Goal: Task Accomplishment & Management: Use online tool/utility

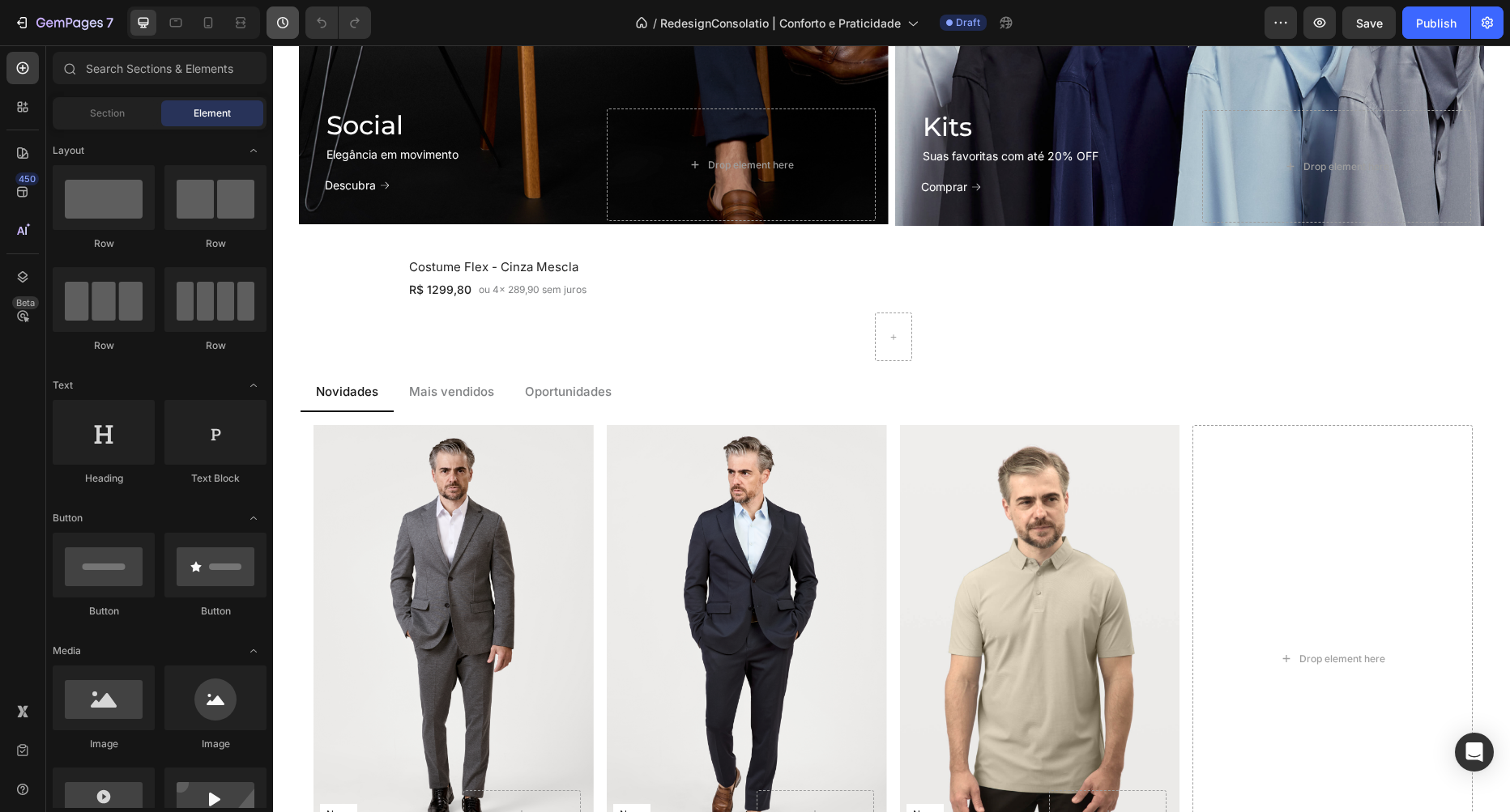
scroll to position [1045, 0]
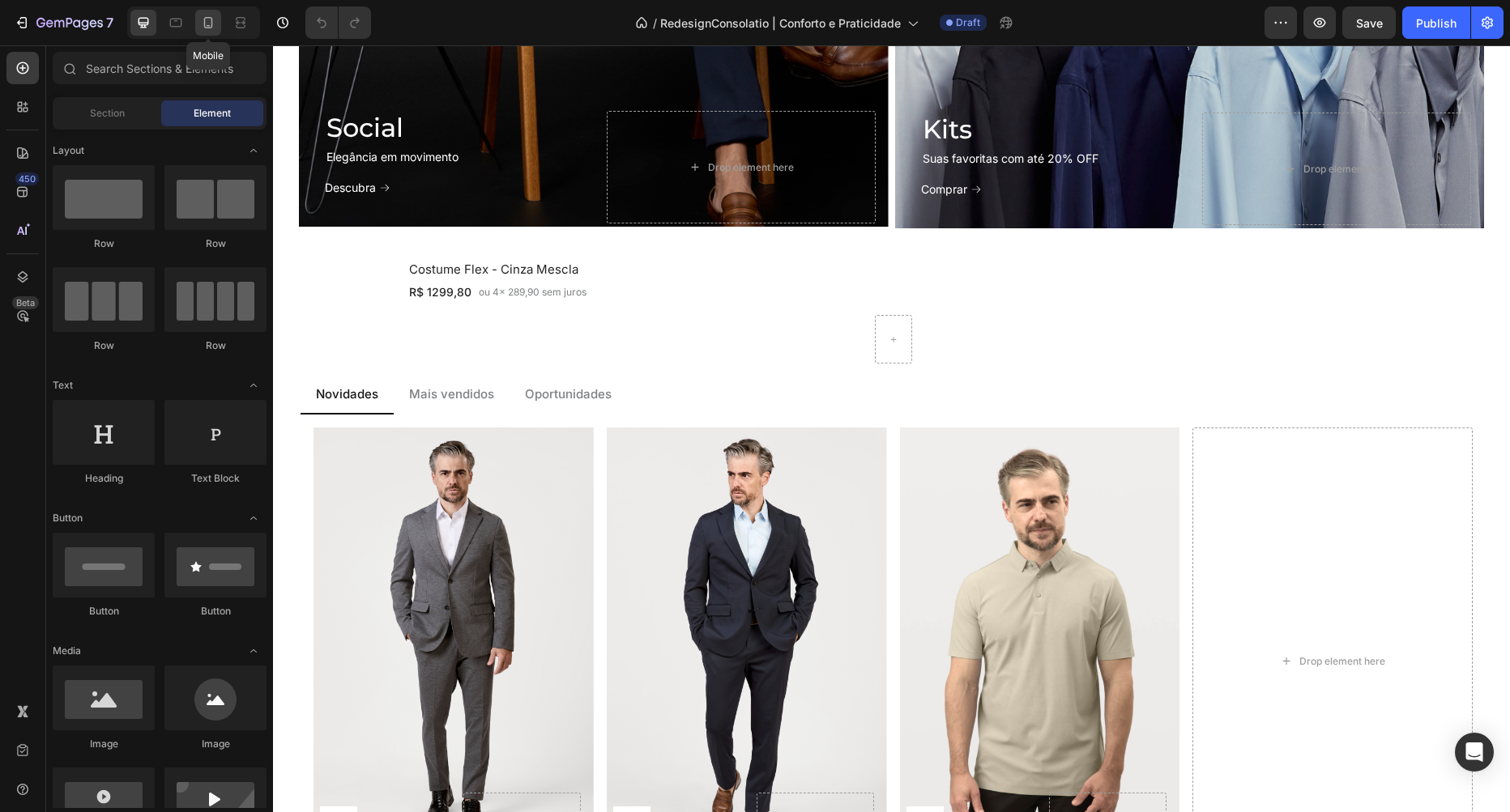
click at [214, 23] on icon at bounding box center [208, 22] width 16 height 16
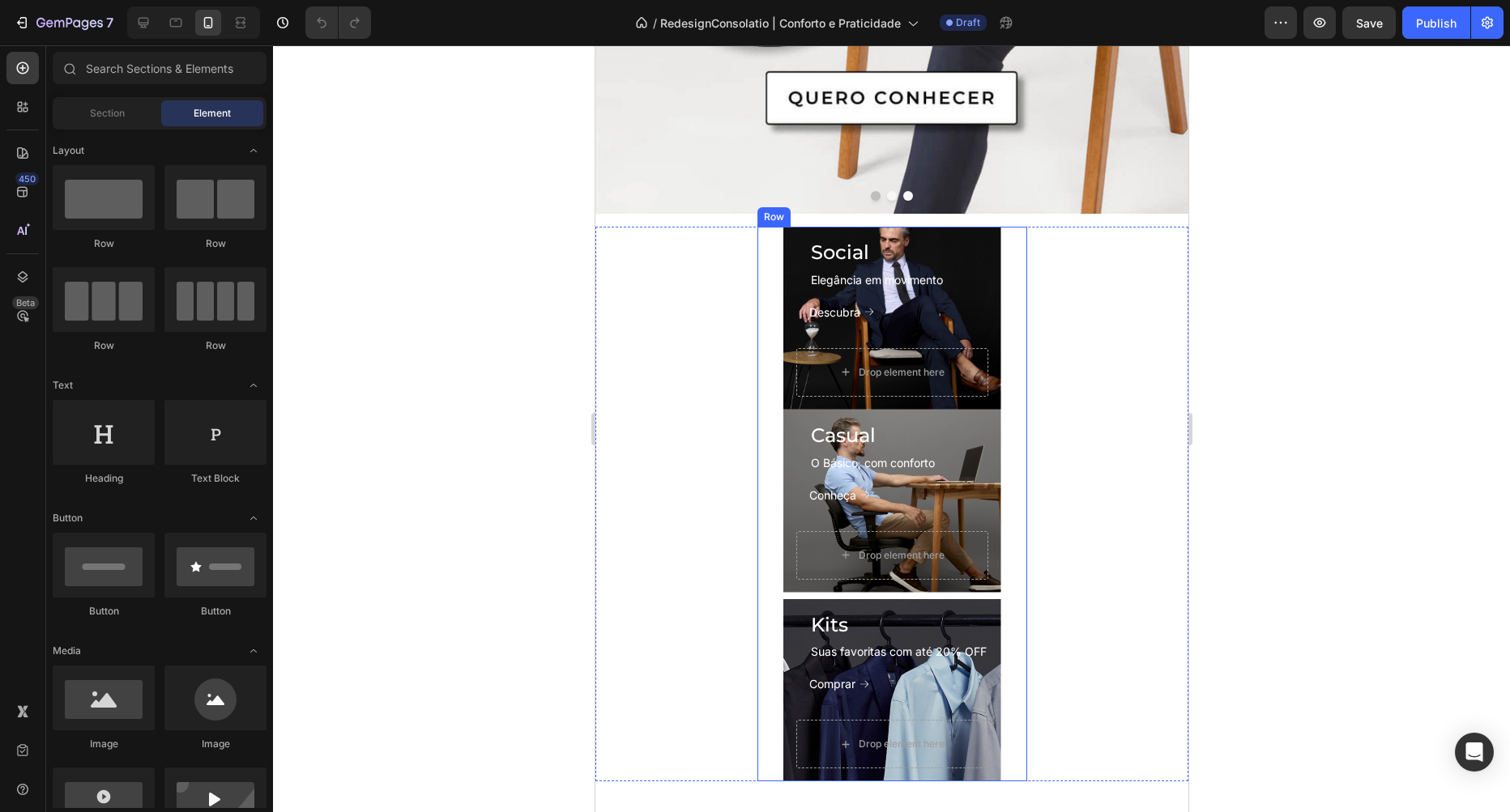
scroll to position [554, 0]
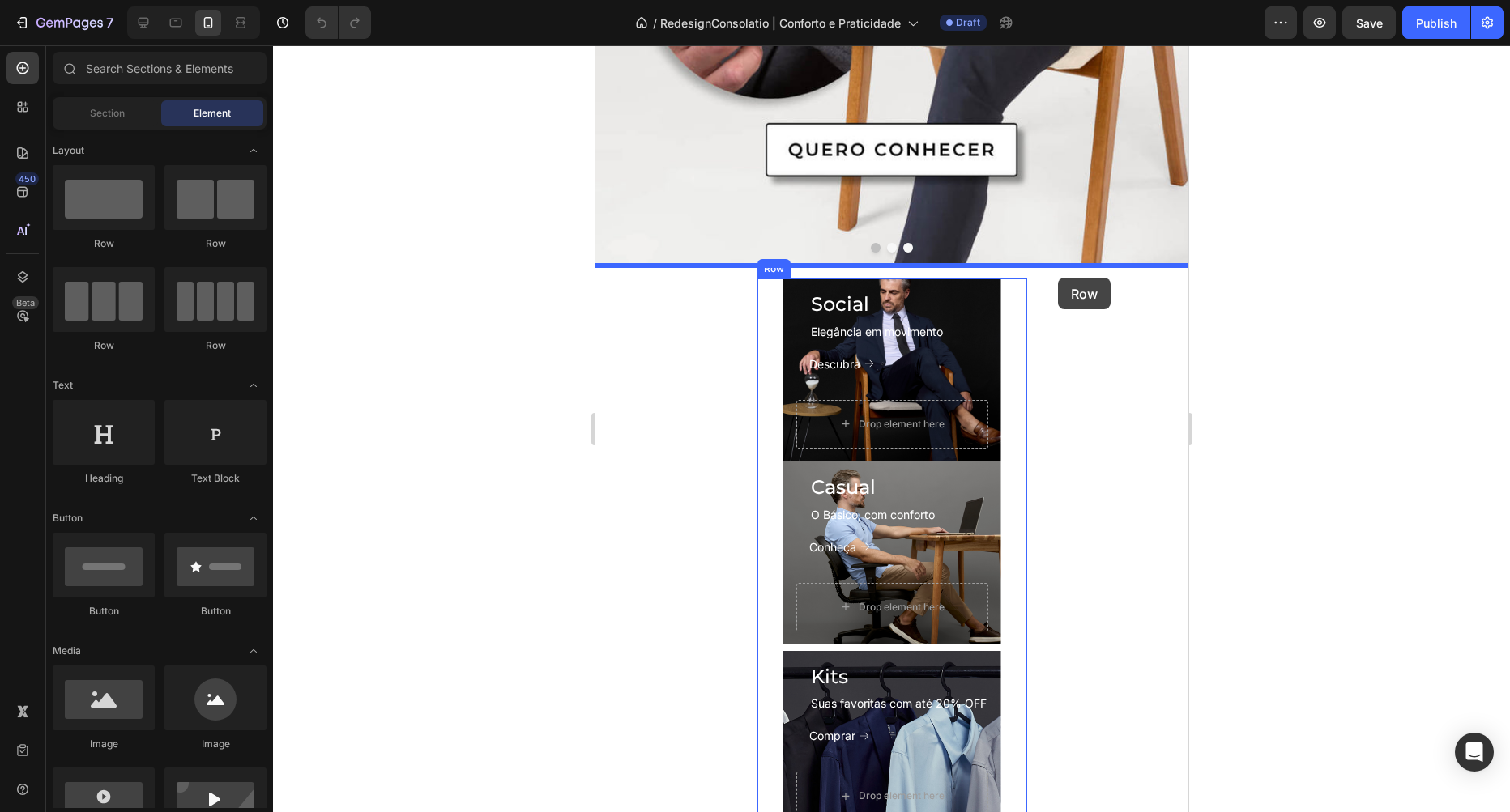
drag, startPoint x: 710, startPoint y: 249, endPoint x: 1057, endPoint y: 278, distance: 348.2
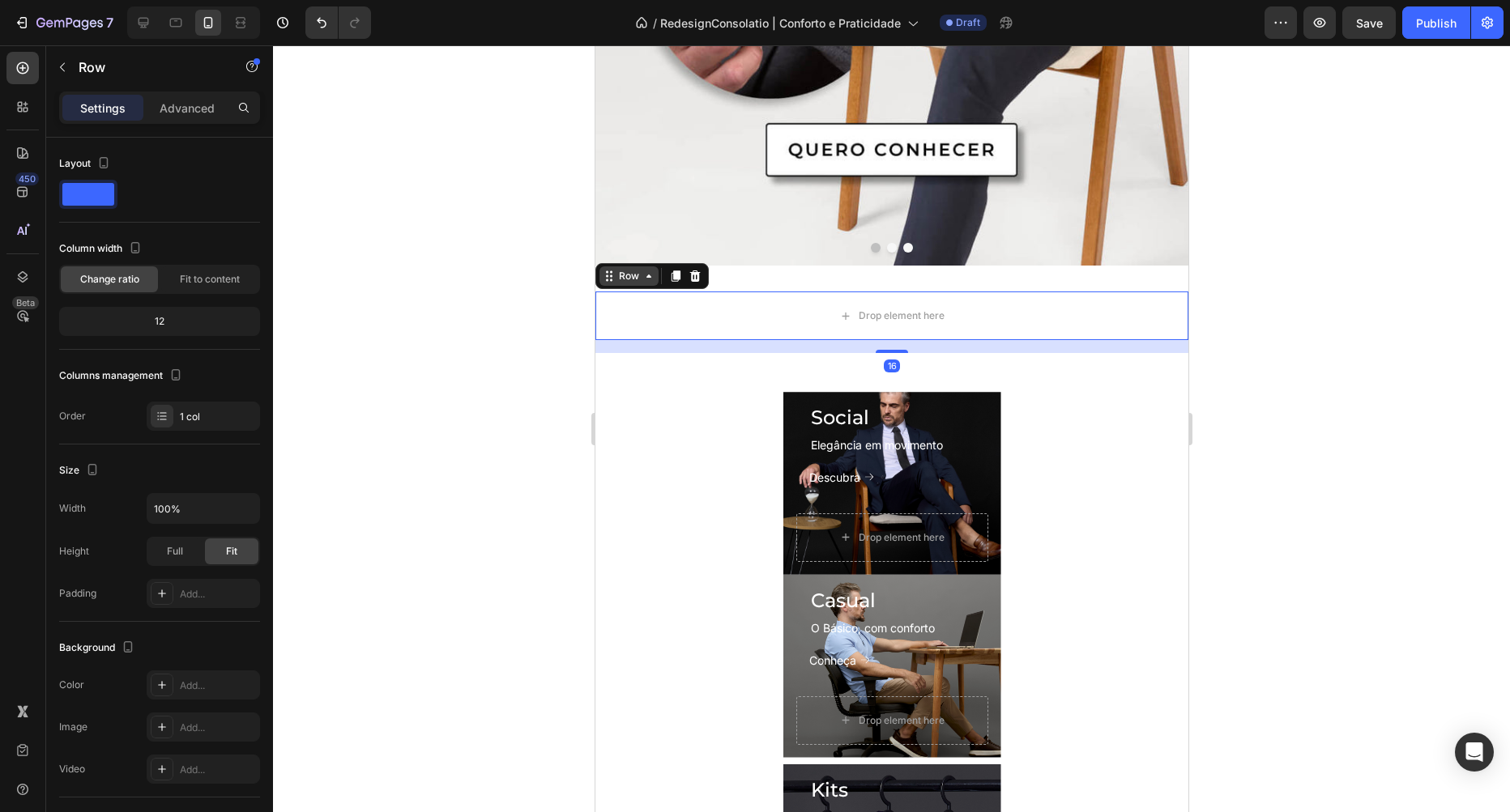
click at [637, 276] on div "Row" at bounding box center [628, 275] width 27 height 14
click at [666, 457] on div "Social Heading Elegância em movimento Text Block Descubra Button Drop element h…" at bounding box center [890, 669] width 593 height 554
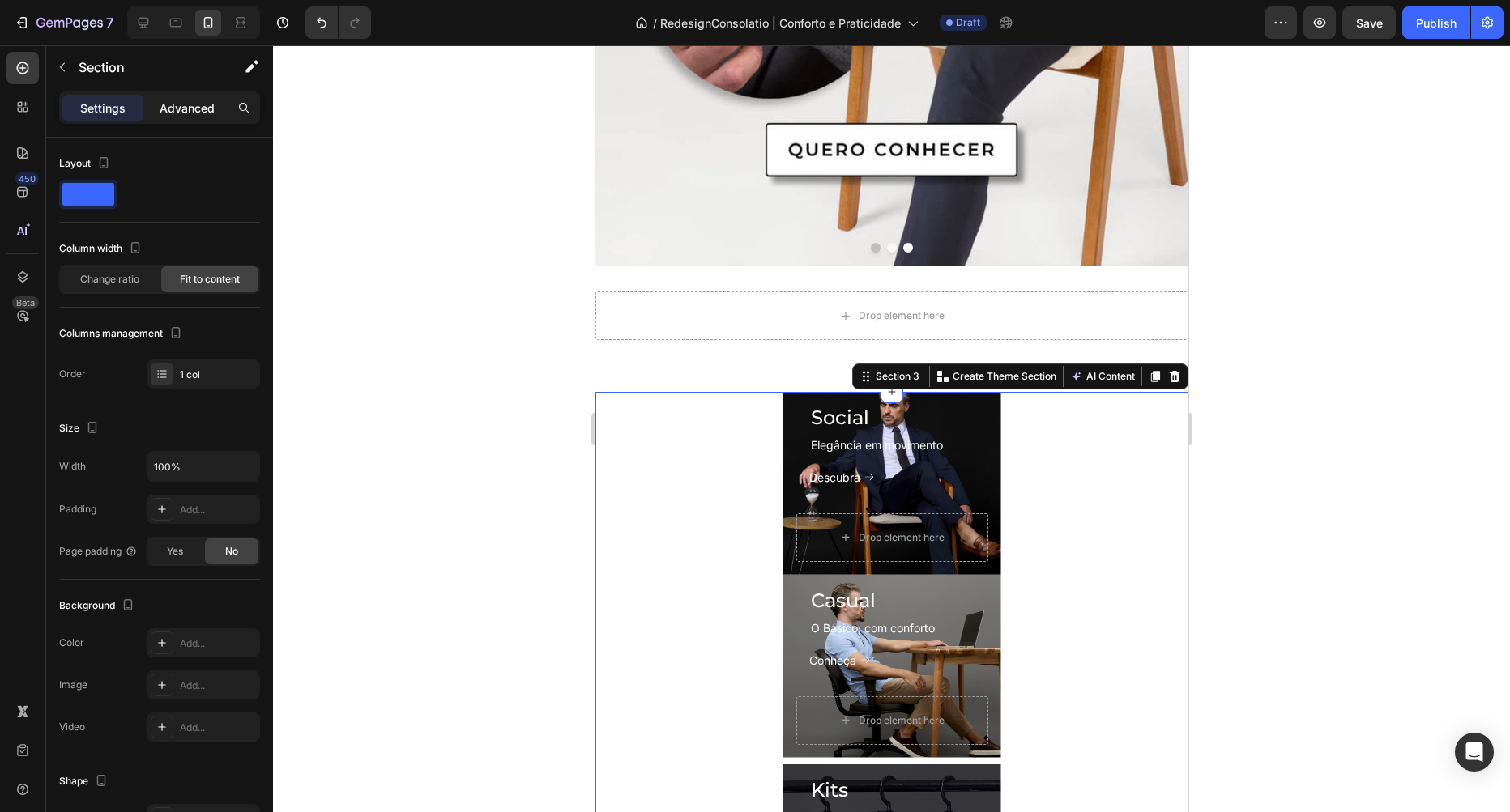
click at [181, 100] on p "Advanced" at bounding box center [187, 108] width 55 height 17
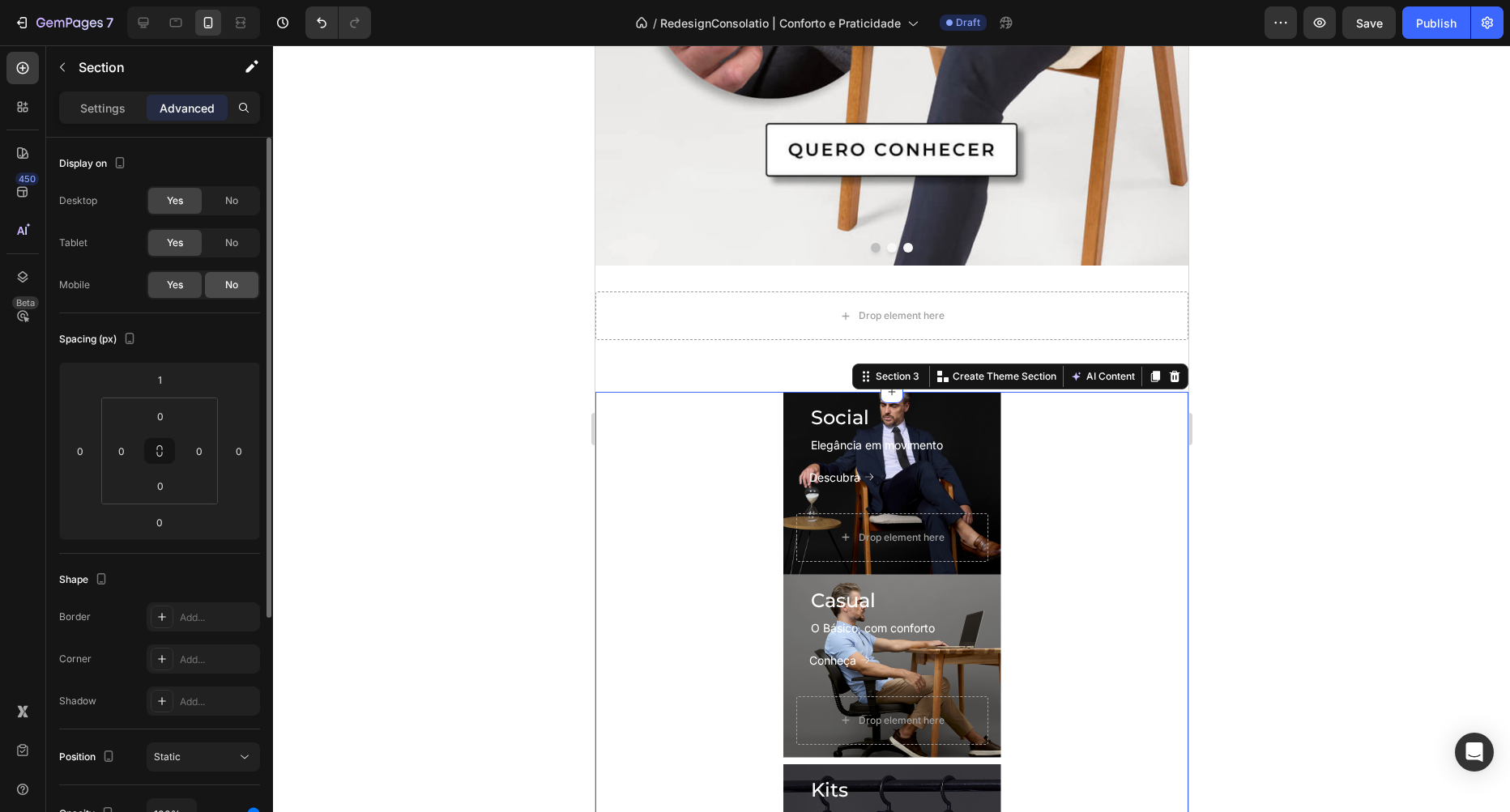
click at [237, 286] on span "No" at bounding box center [231, 285] width 13 height 14
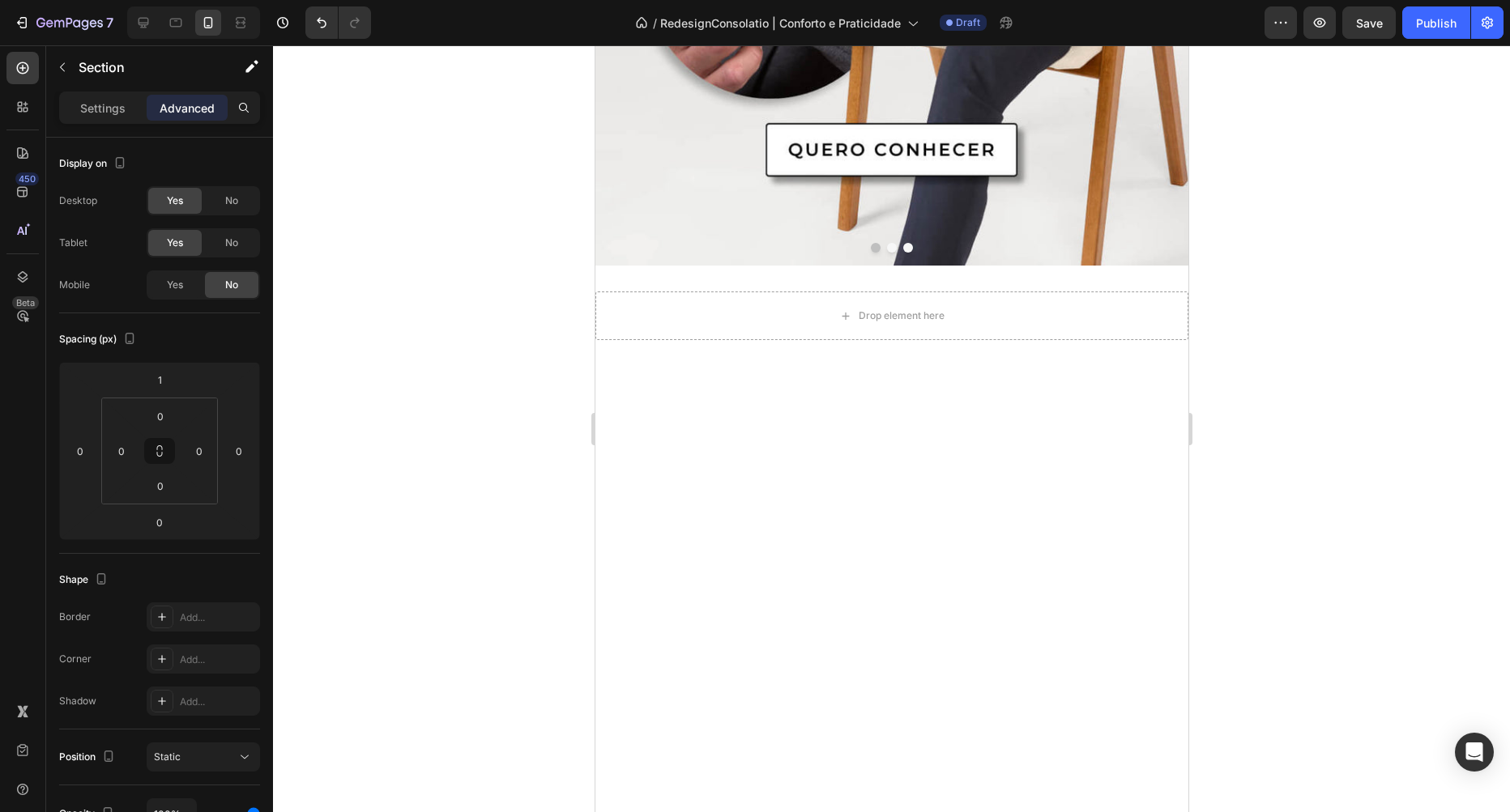
click at [378, 310] on div at bounding box center [891, 429] width 1237 height 767
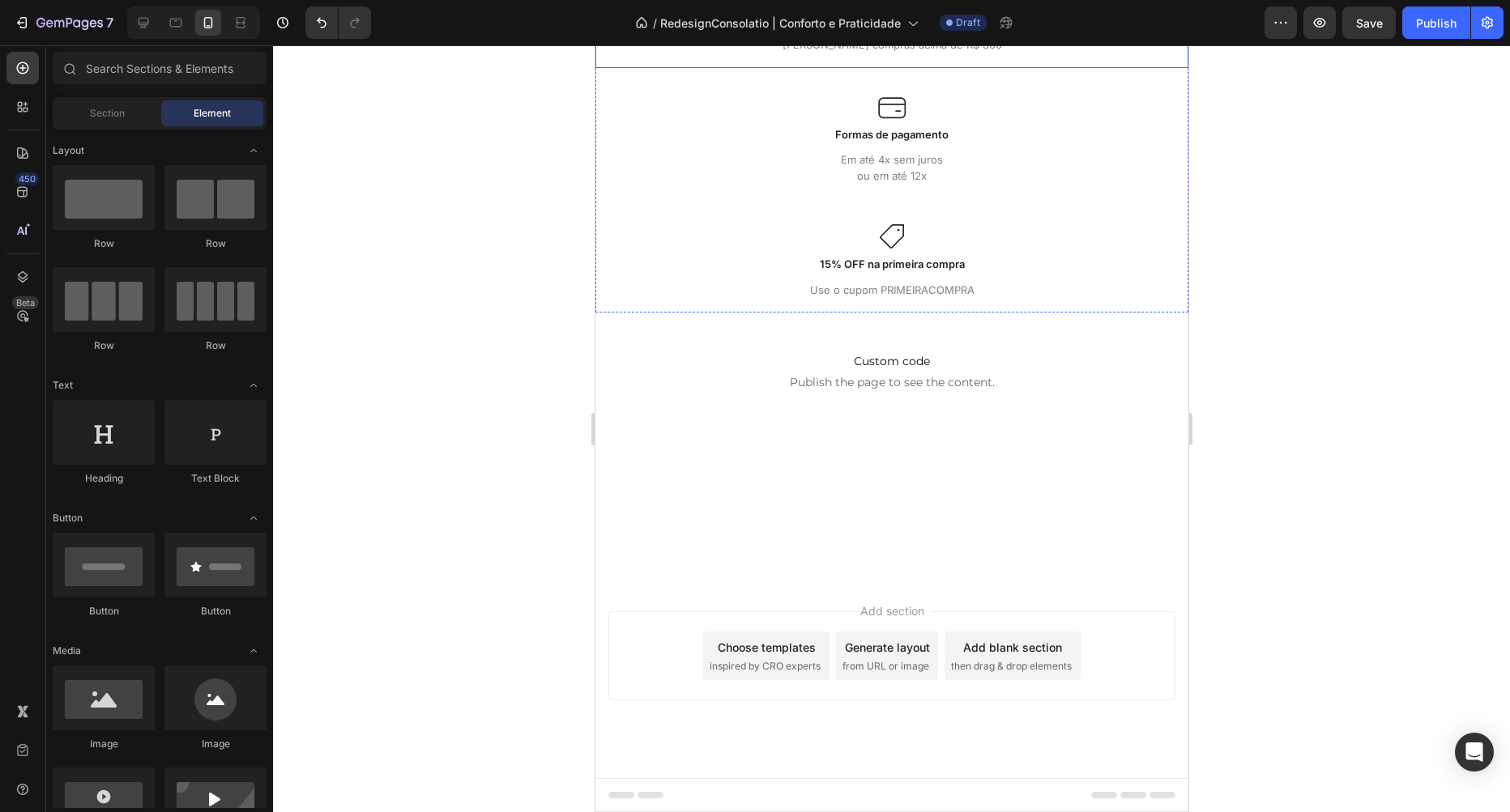
scroll to position [3277, 0]
click at [1050, 313] on div "Image Troca fácil Text Block 7 dias pra trocar ou devolver, sem perguntas ou bu…" at bounding box center [890, 95] width 593 height 435
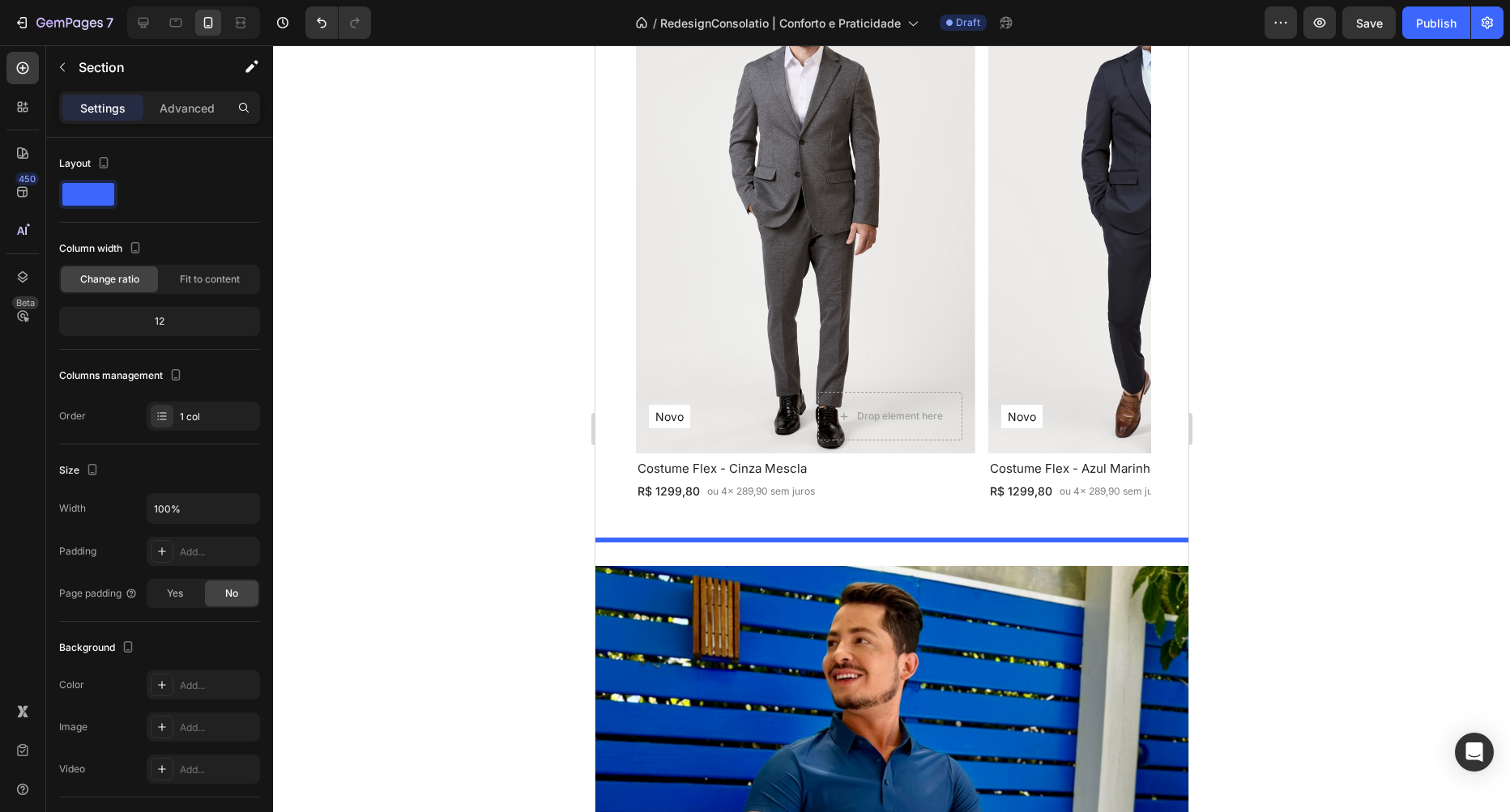
scroll to position [1262, 0]
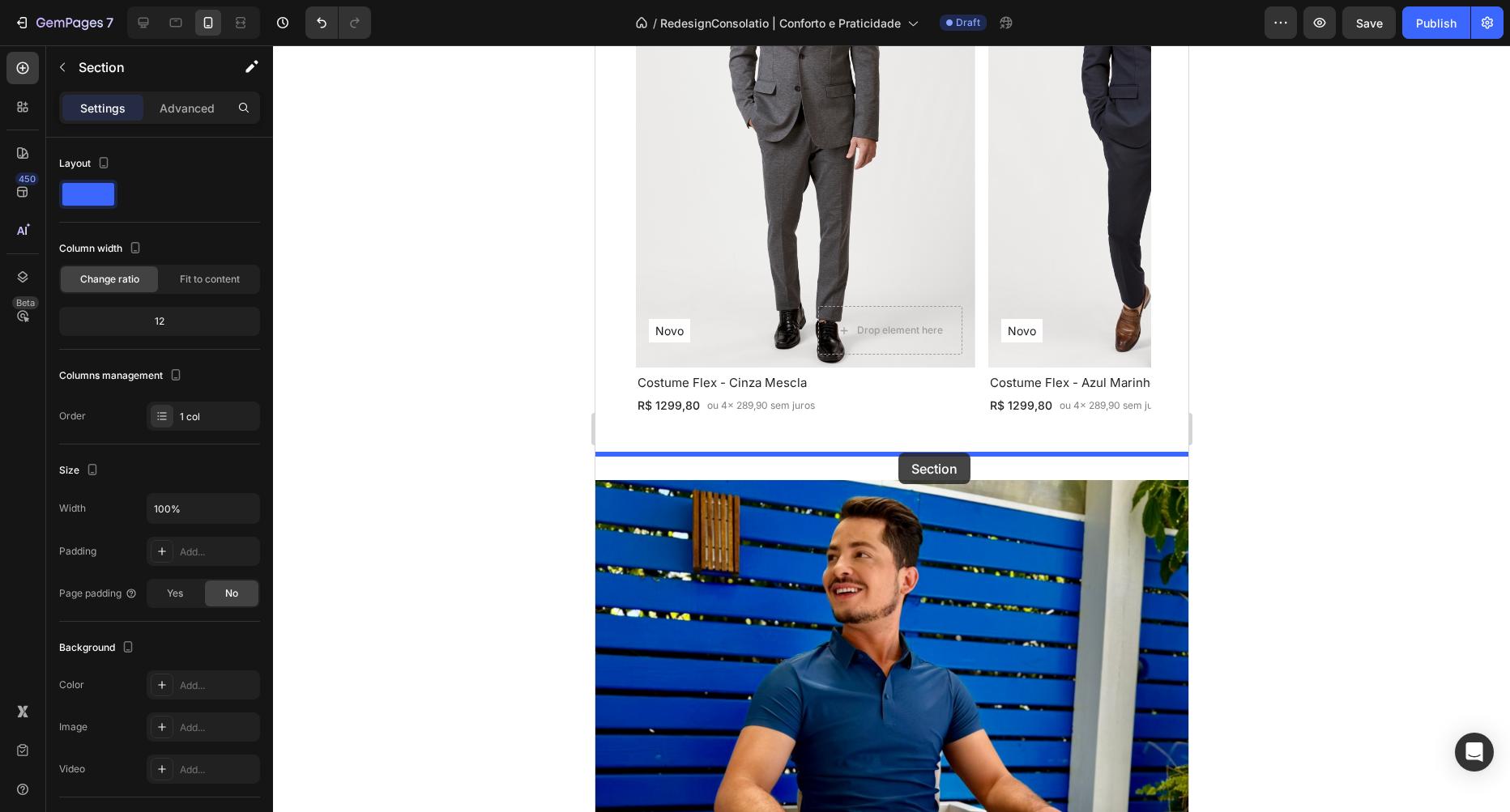
drag, startPoint x: 865, startPoint y: 290, endPoint x: 898, endPoint y: 453, distance: 166.3
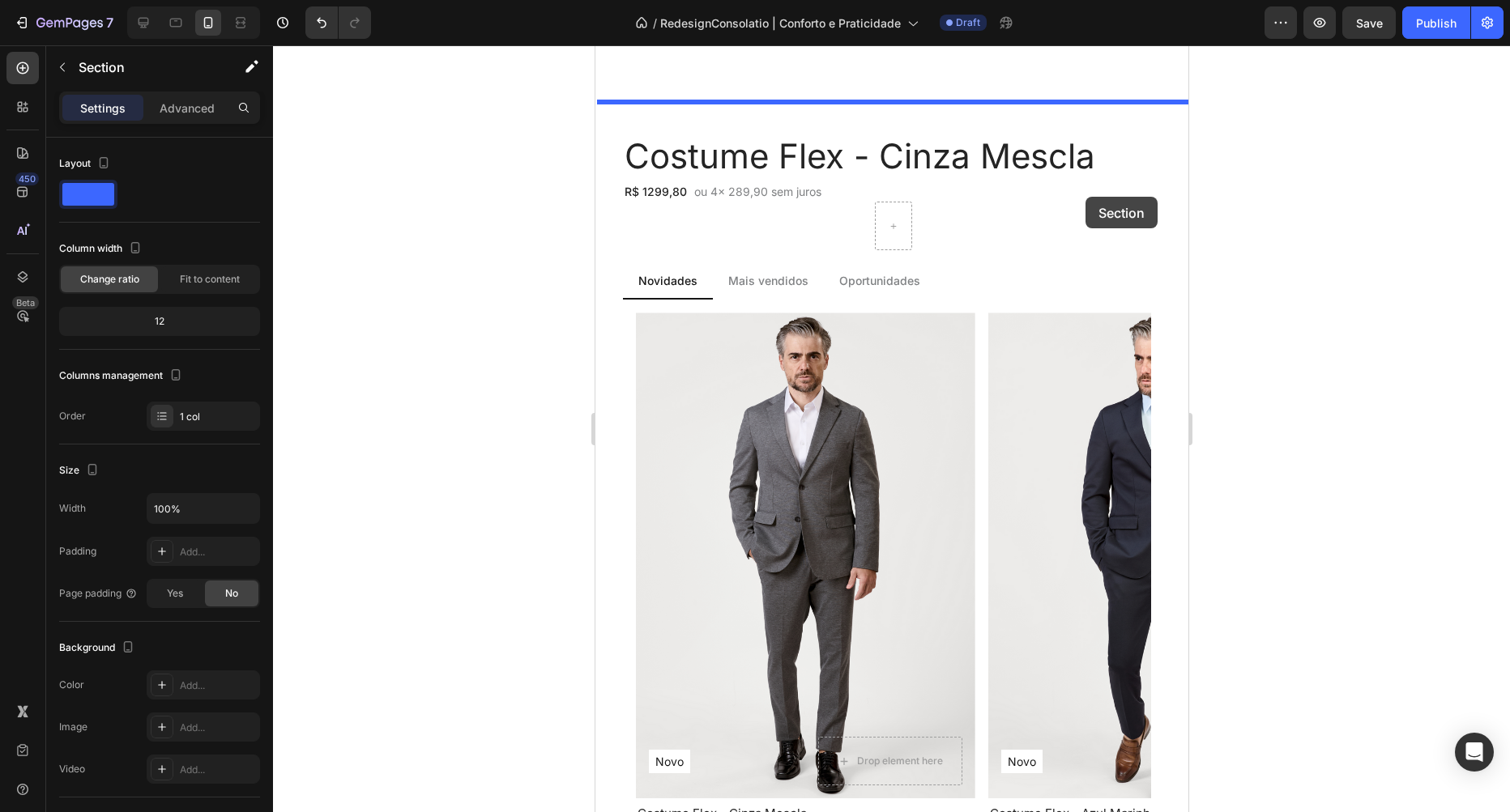
scroll to position [797, 0]
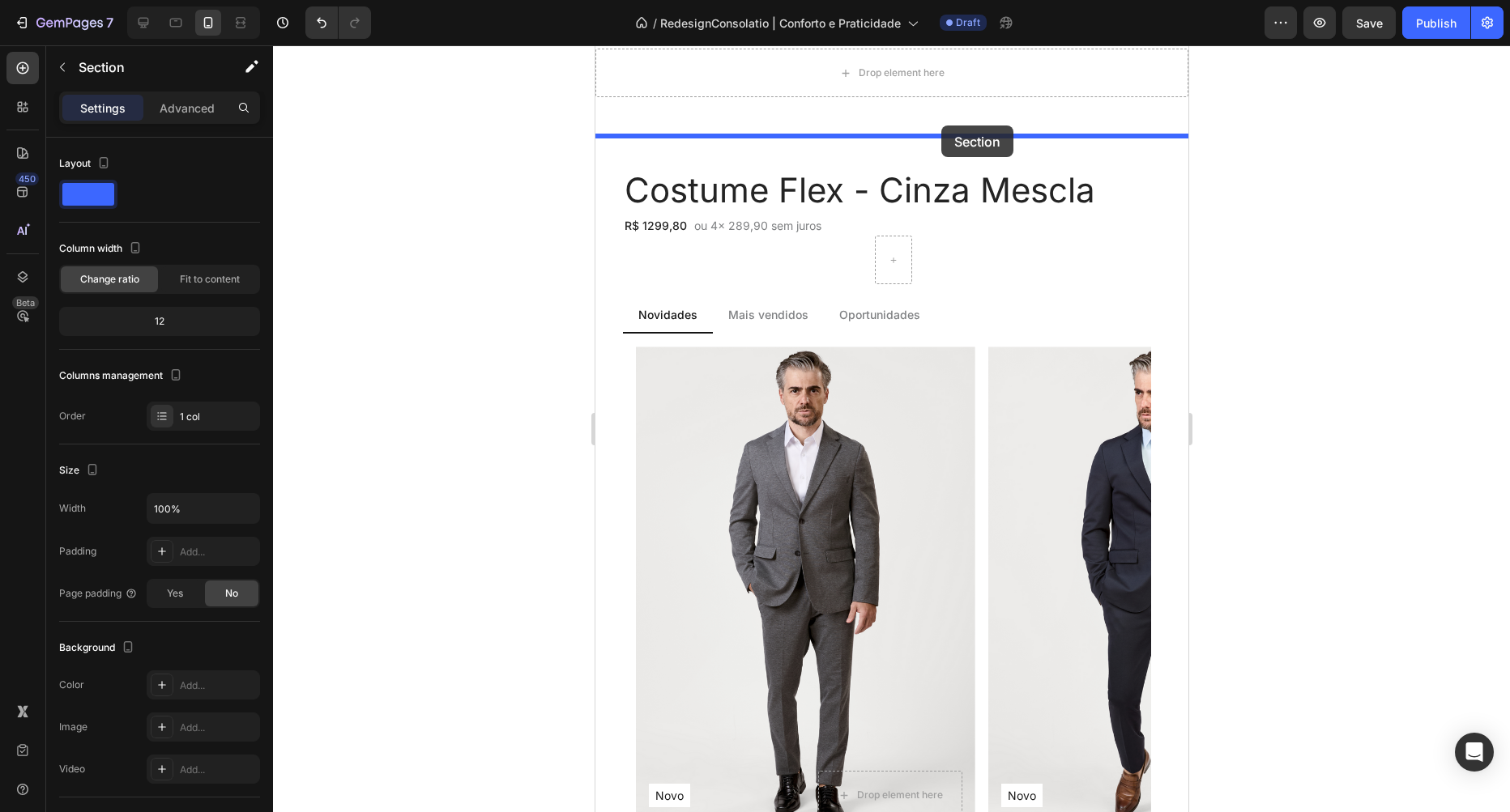
drag, startPoint x: 1136, startPoint y: 436, endPoint x: 942, endPoint y: 127, distance: 364.9
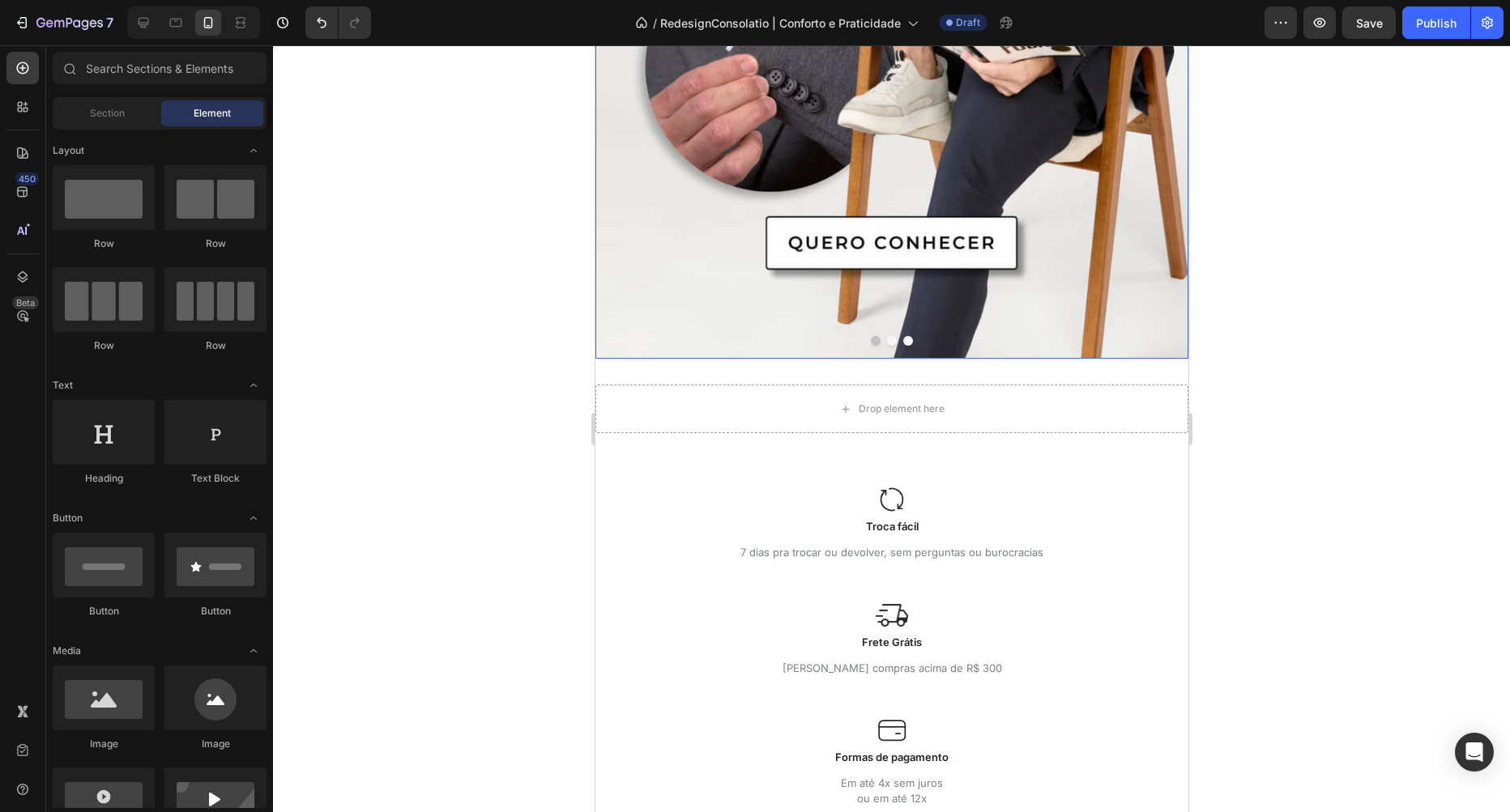
scroll to position [462, 0]
click at [700, 532] on p "Troca fácil" at bounding box center [890, 526] width 564 height 16
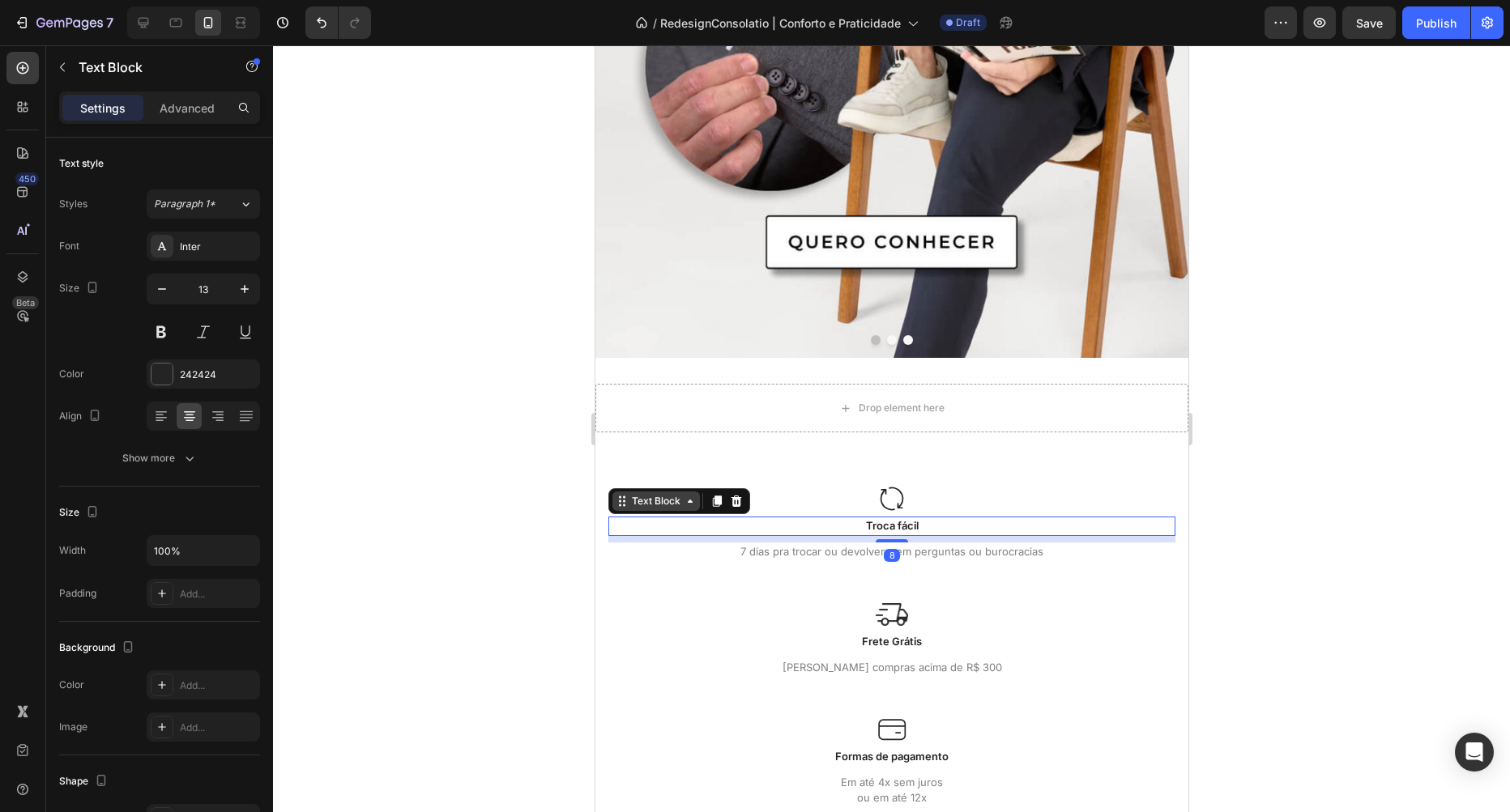
click at [650, 498] on div "Text Block" at bounding box center [655, 501] width 55 height 14
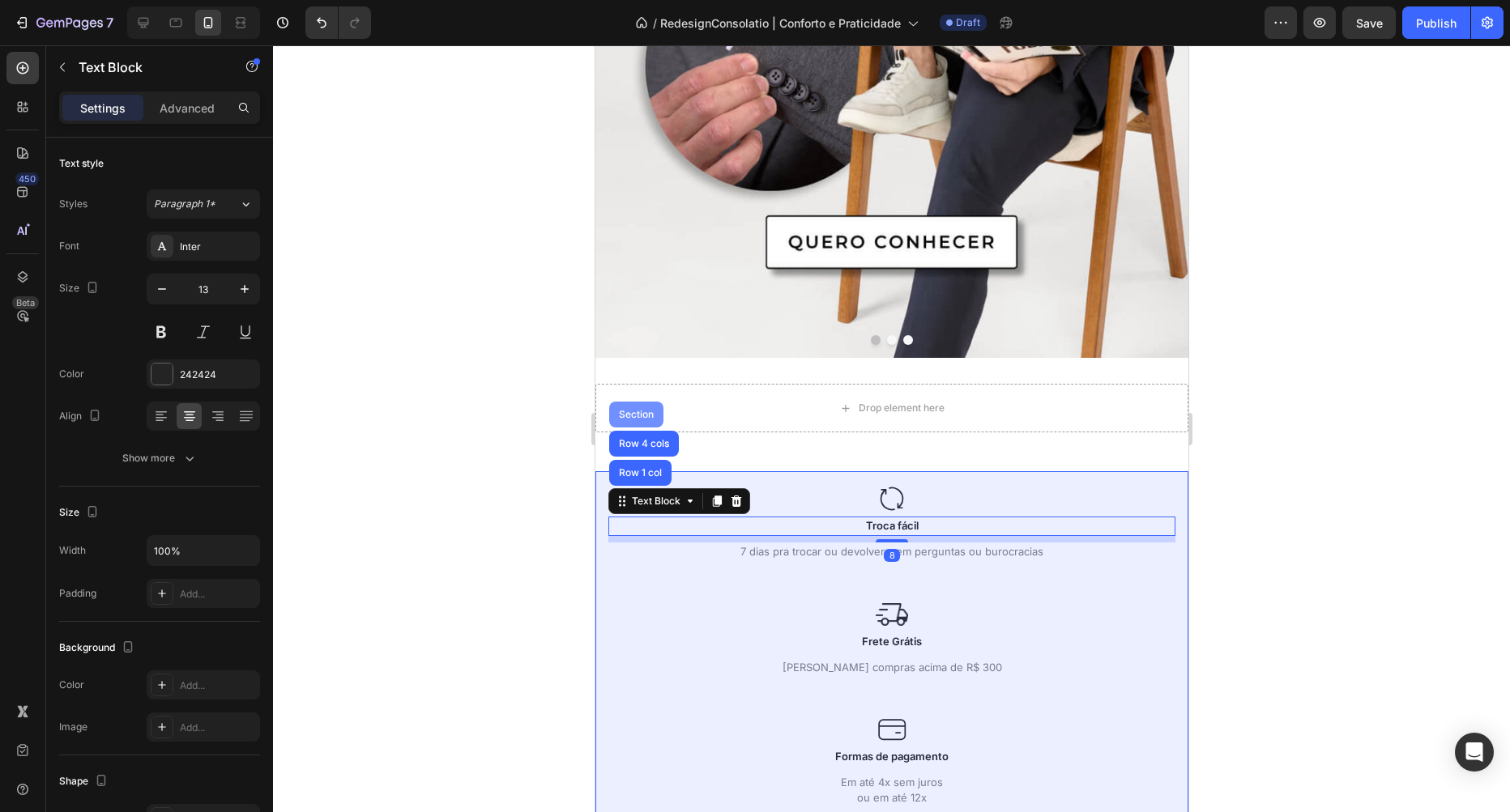
click at [634, 414] on div "Section" at bounding box center [635, 414] width 42 height 9
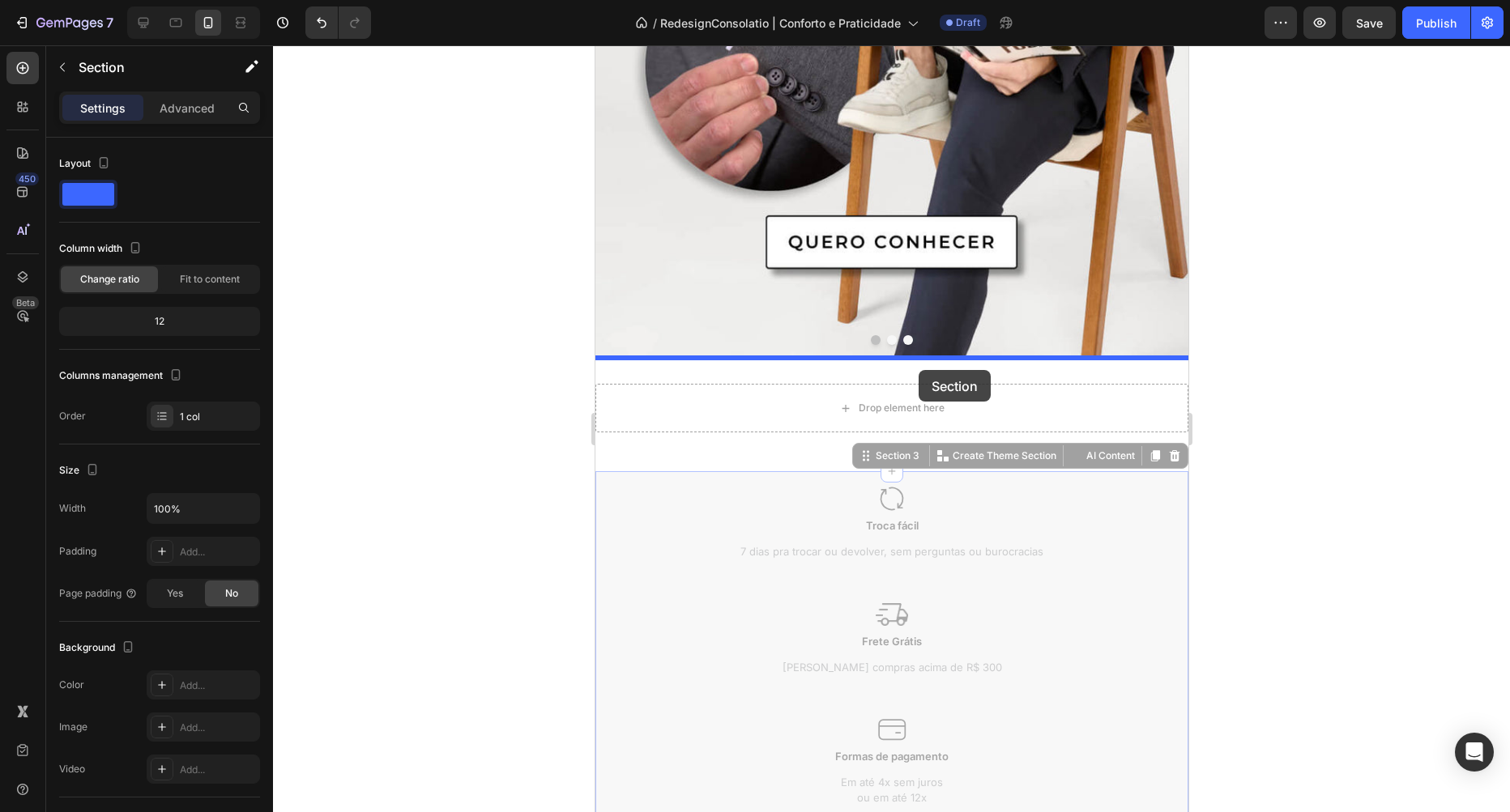
drag, startPoint x: 864, startPoint y: 454, endPoint x: 918, endPoint y: 370, distance: 99.9
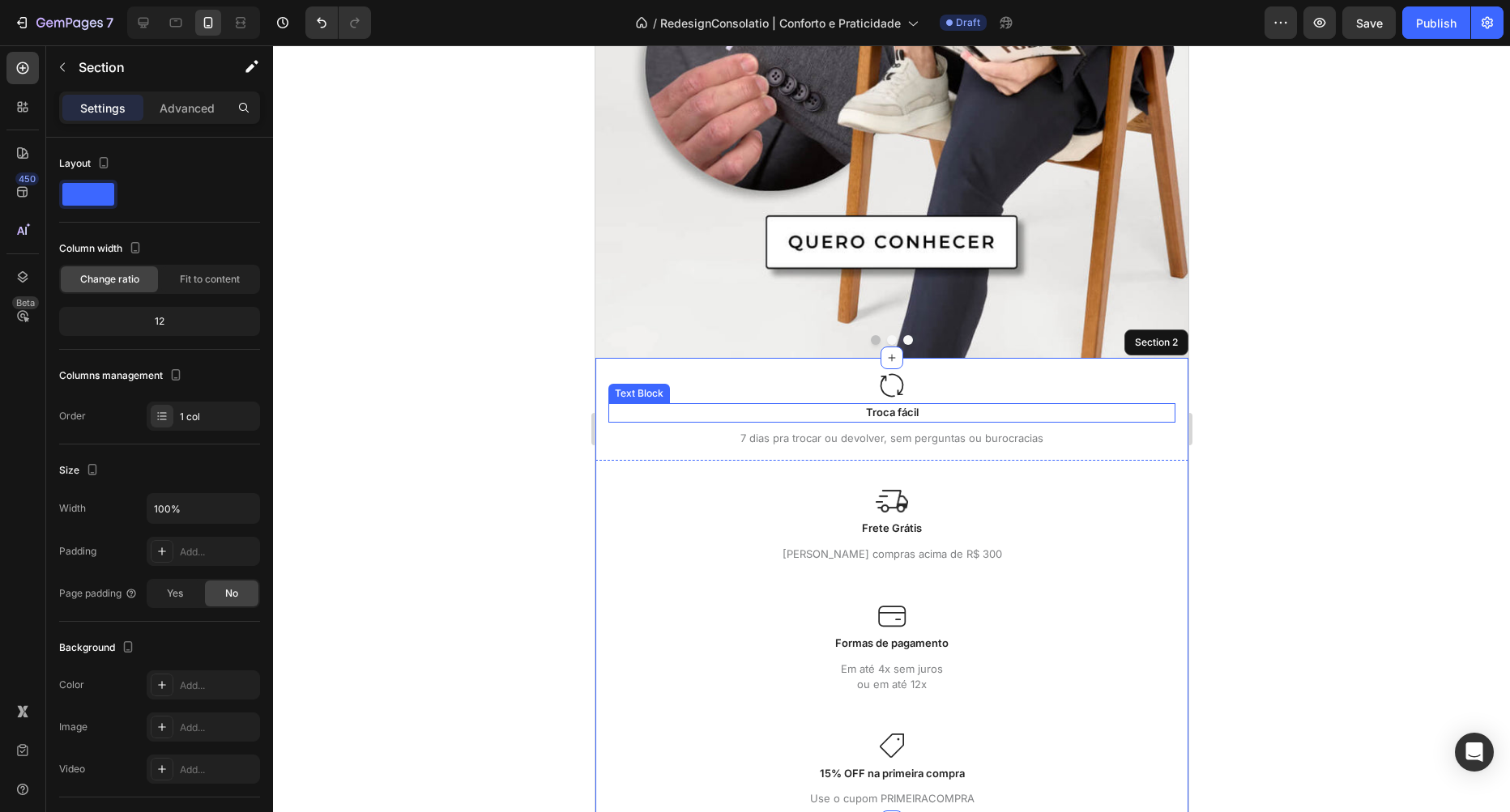
click at [699, 411] on p "Troca fácil" at bounding box center [890, 413] width 564 height 16
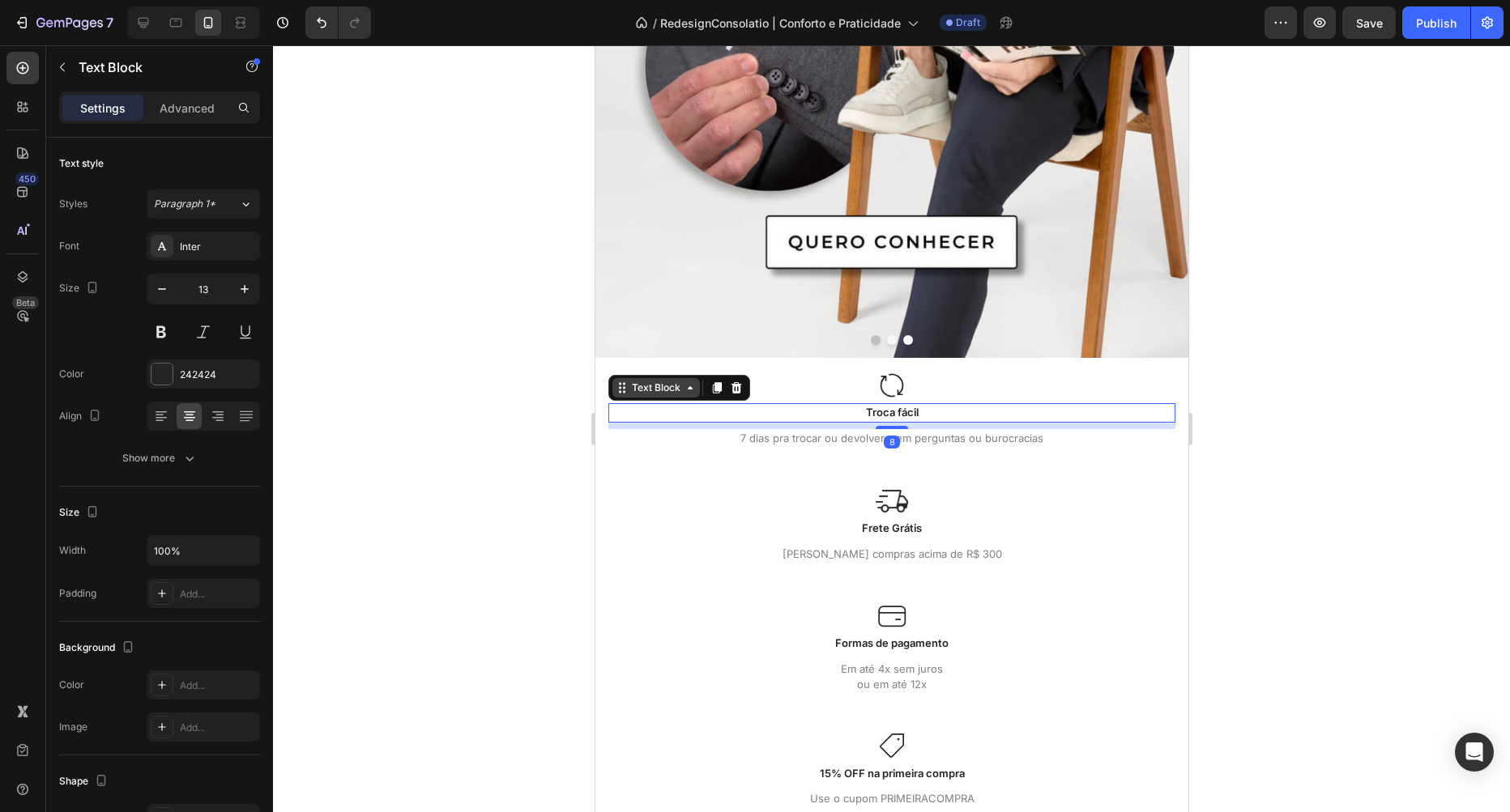
click at [664, 381] on div "Text Block" at bounding box center [655, 387] width 55 height 14
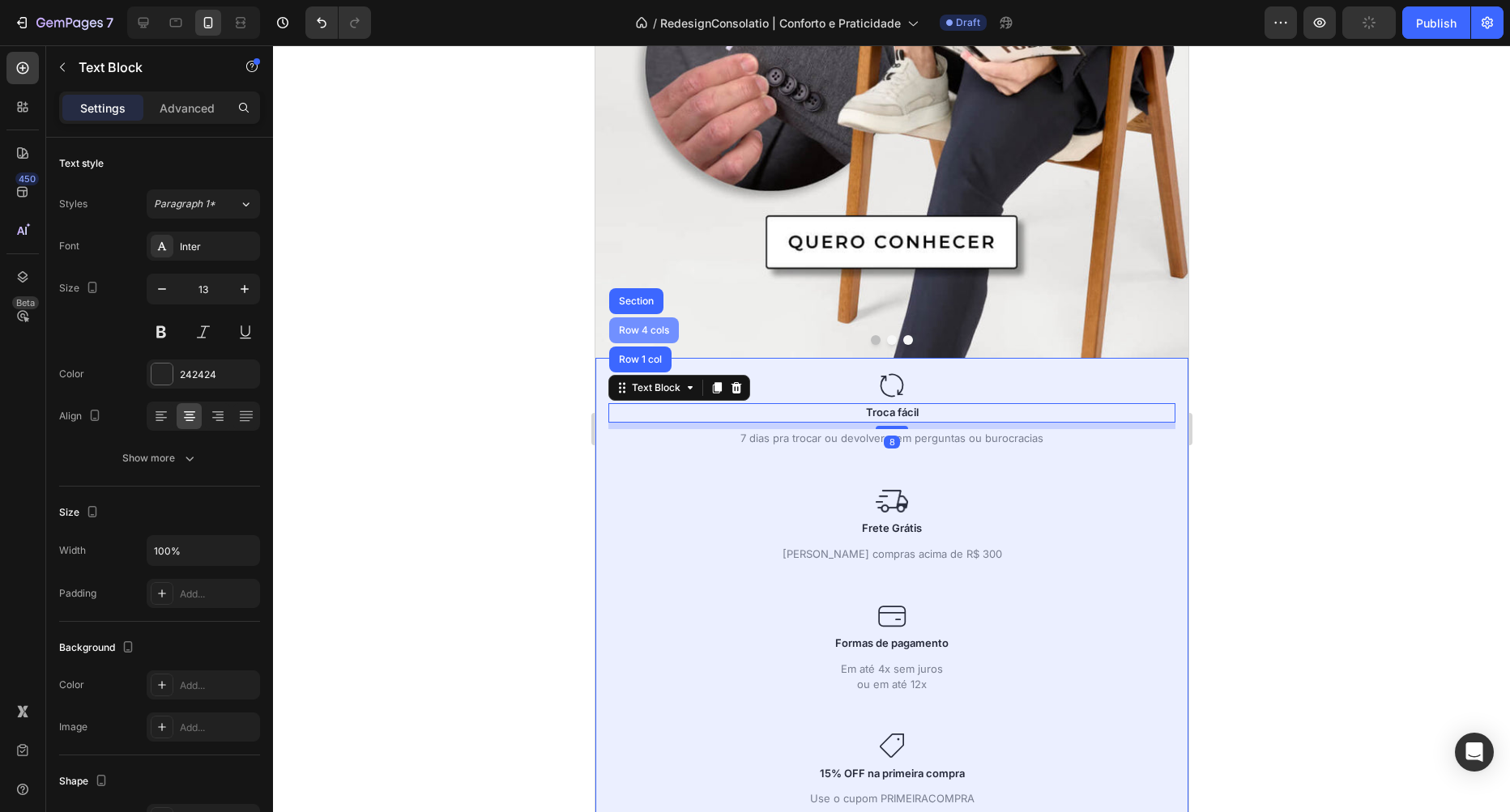
click at [650, 321] on div "Row 4 cols" at bounding box center [644, 331] width 70 height 26
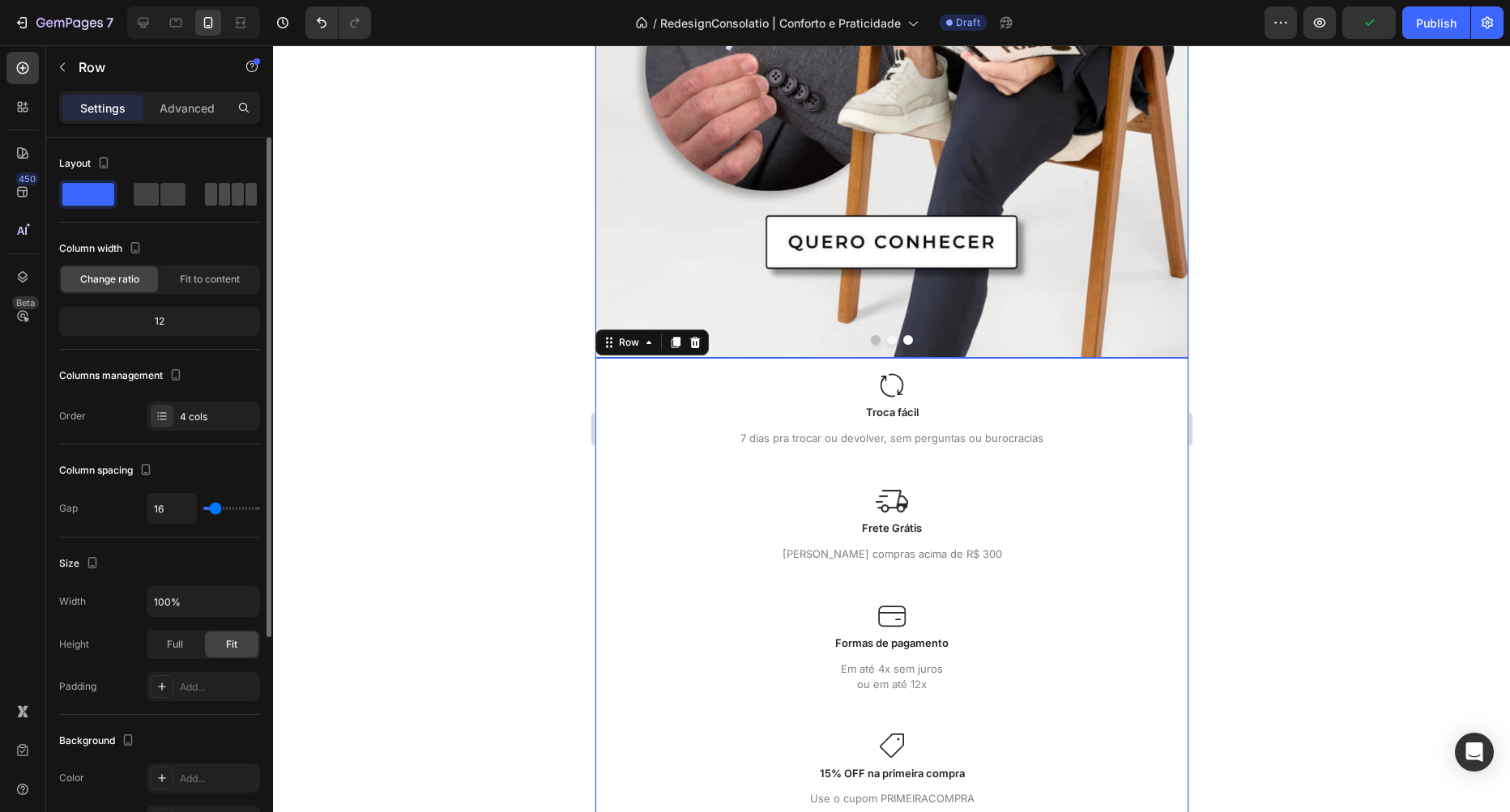
click at [245, 196] on span at bounding box center [251, 194] width 12 height 23
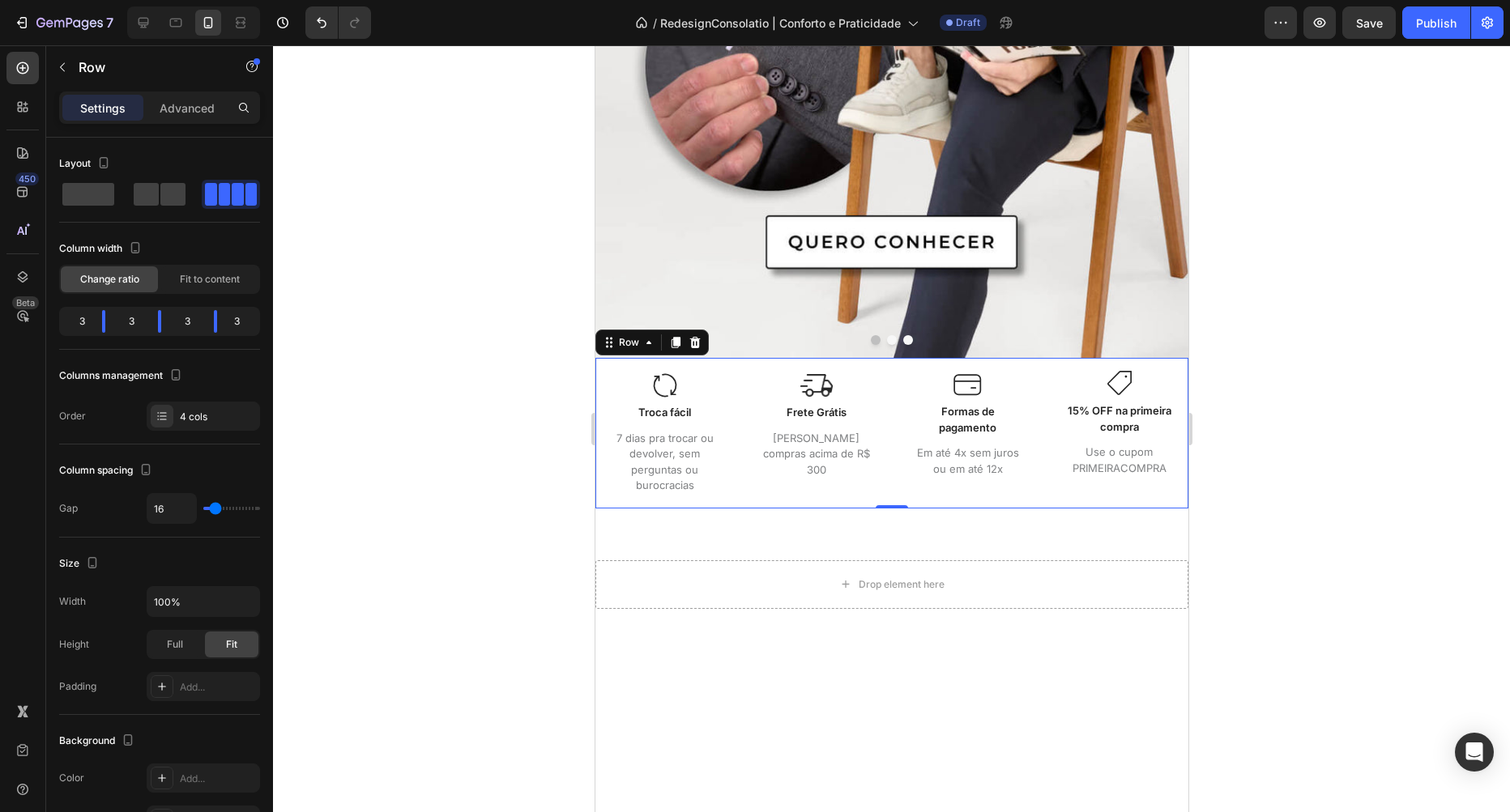
click at [527, 365] on div at bounding box center [891, 429] width 1237 height 767
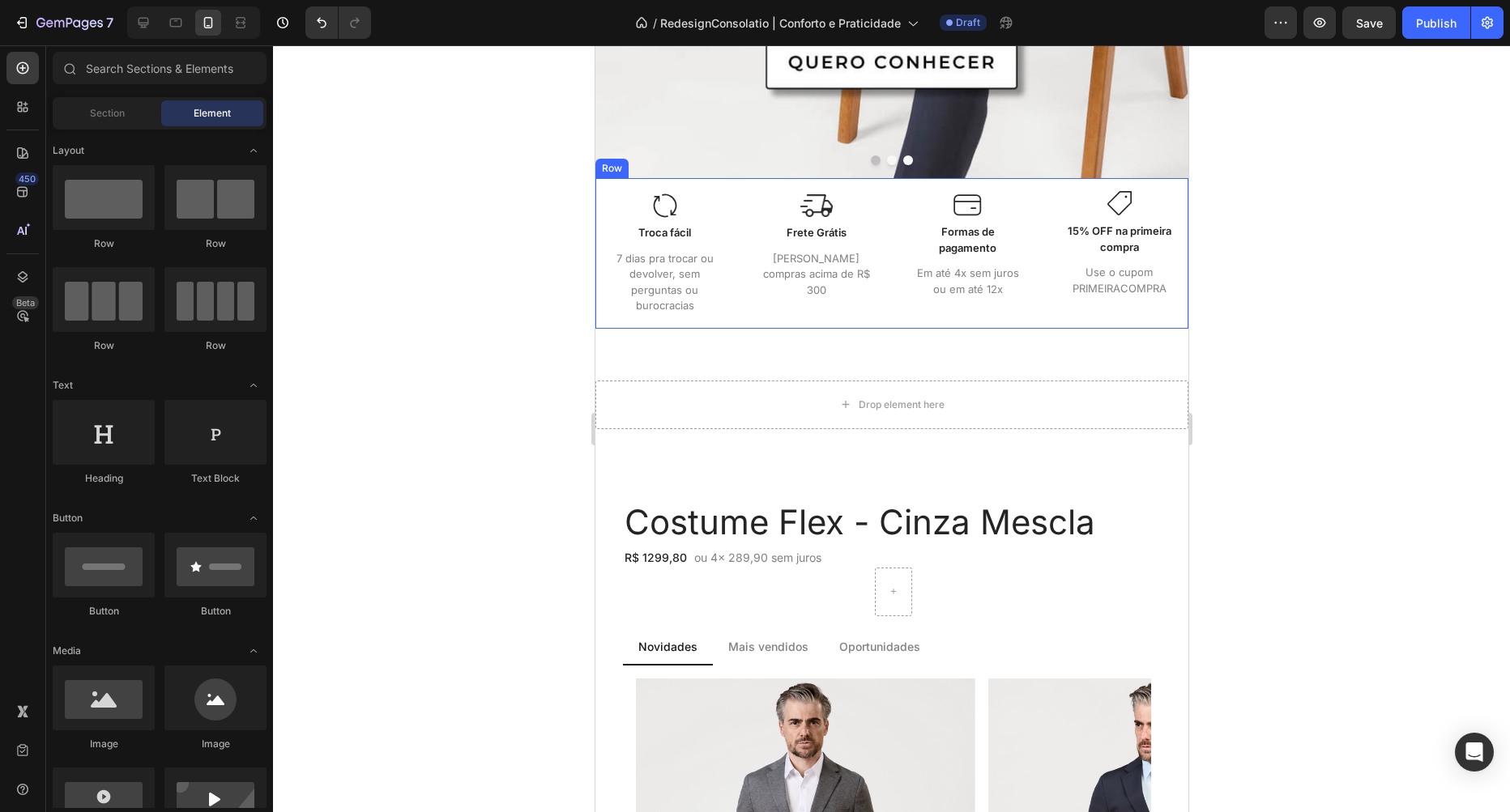
scroll to position [646, 0]
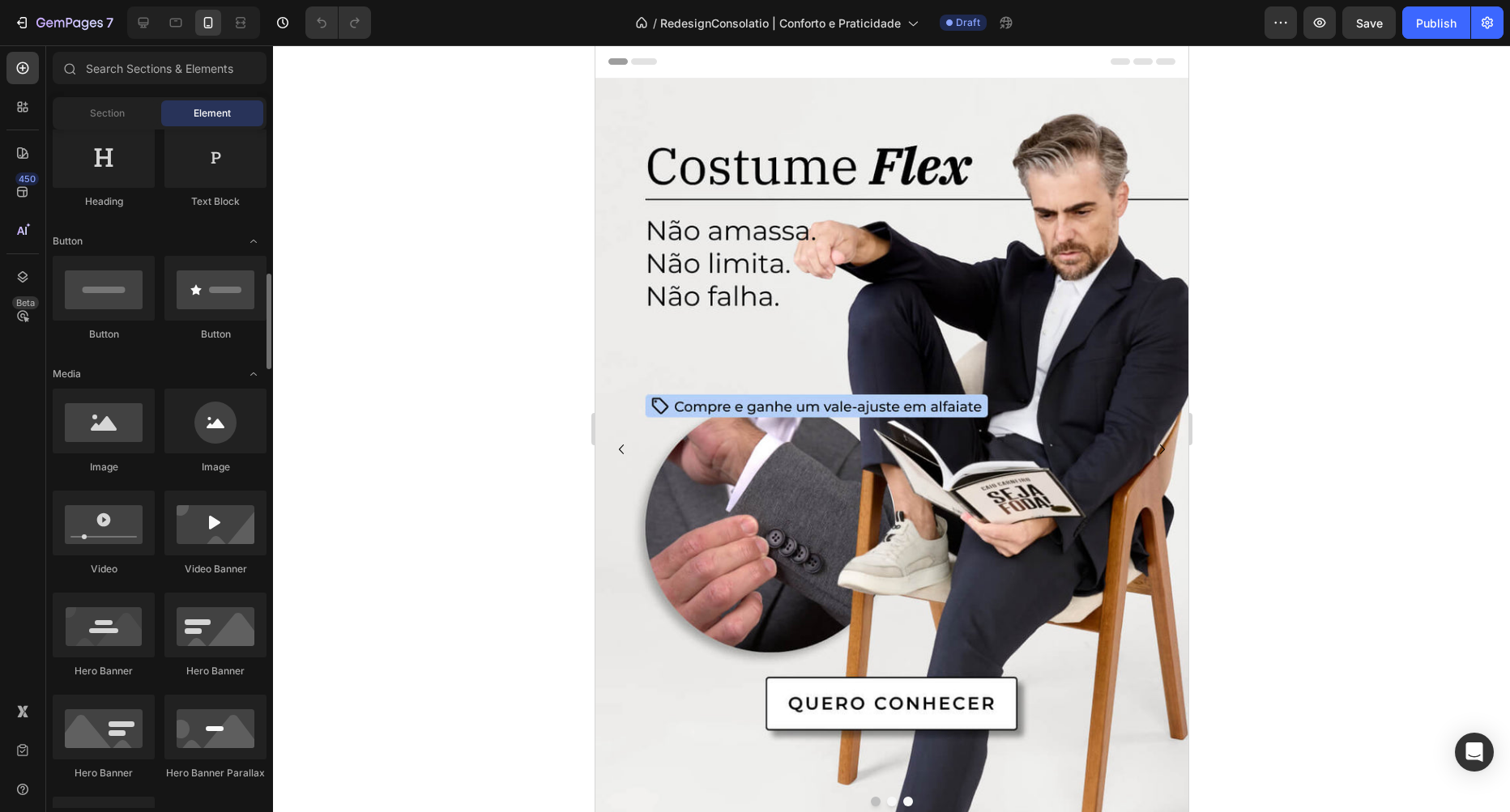
scroll to position [185, 0]
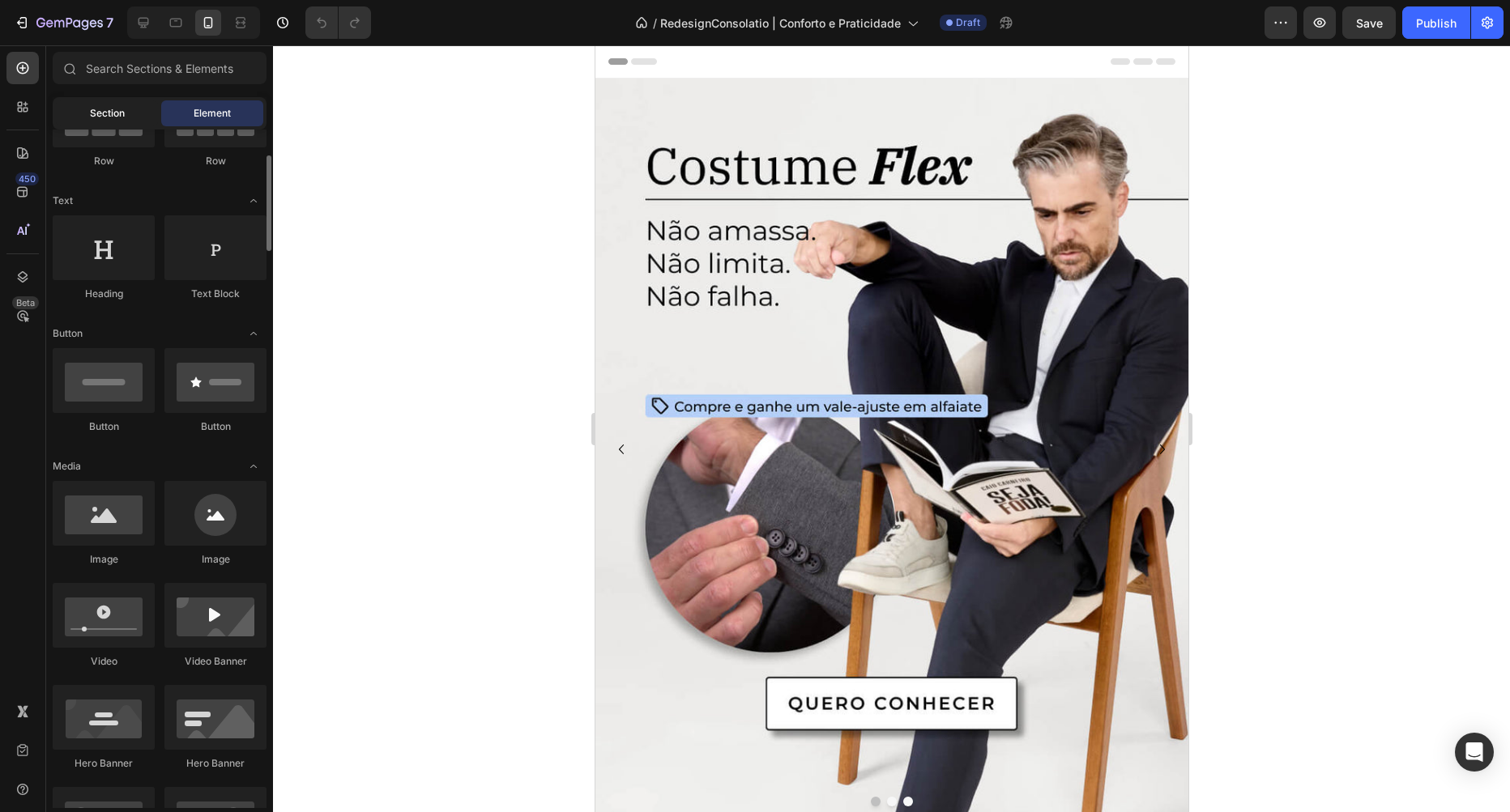
click at [103, 121] on div "Section" at bounding box center [107, 113] width 102 height 26
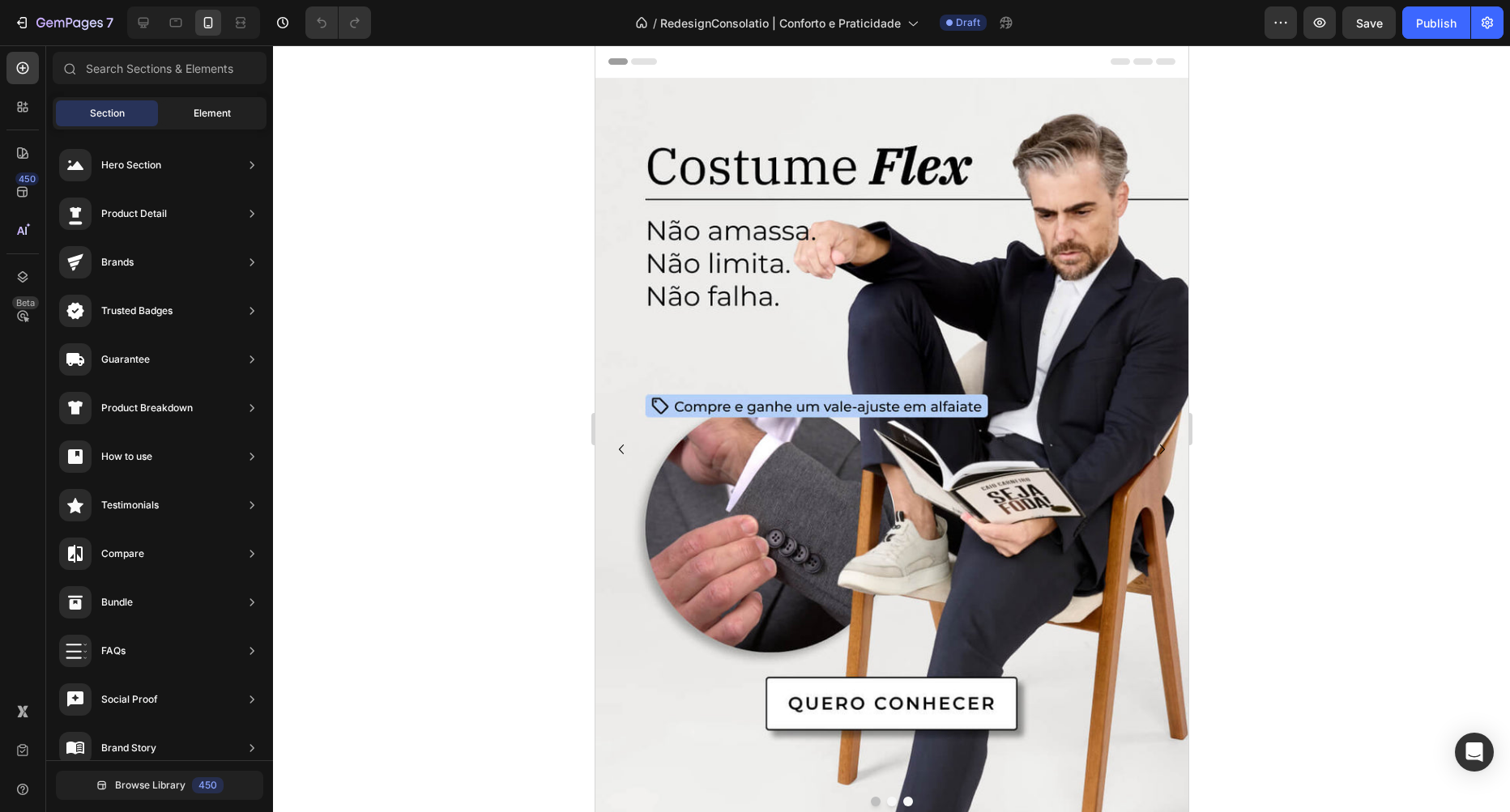
click at [186, 120] on div "Element" at bounding box center [212, 113] width 102 height 26
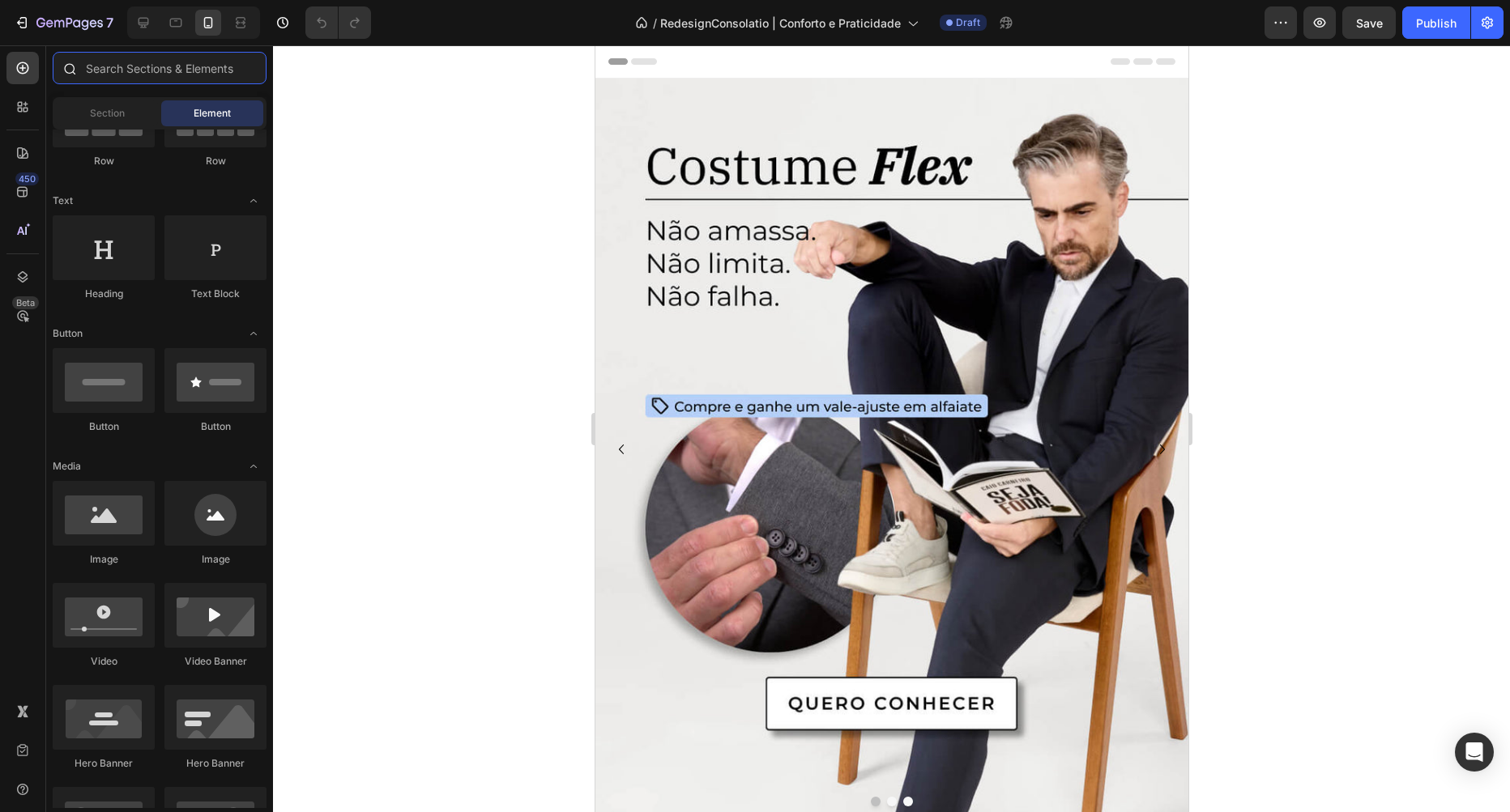
click at [119, 64] on input "text" at bounding box center [159, 68] width 214 height 32
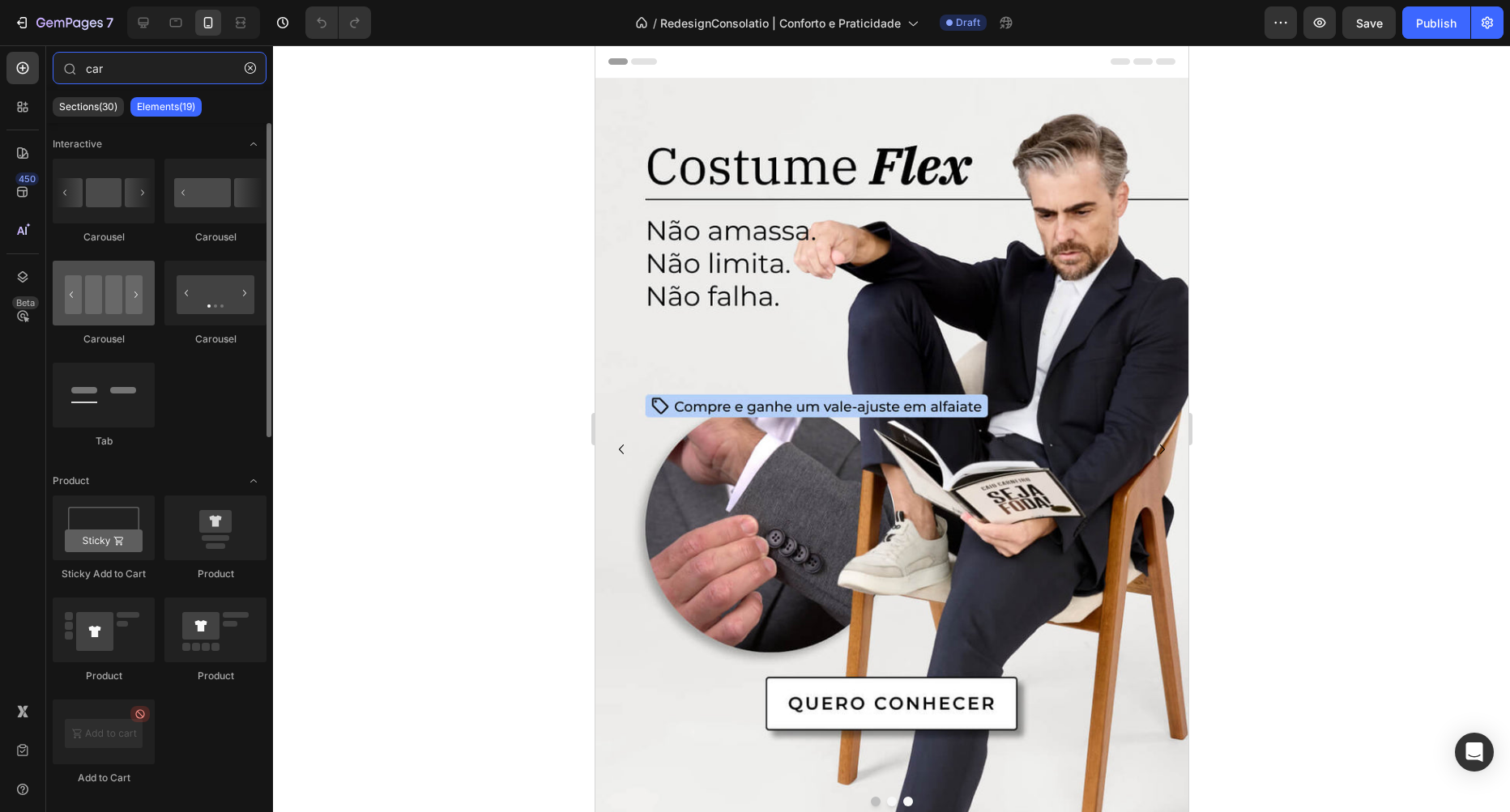
type input "car"
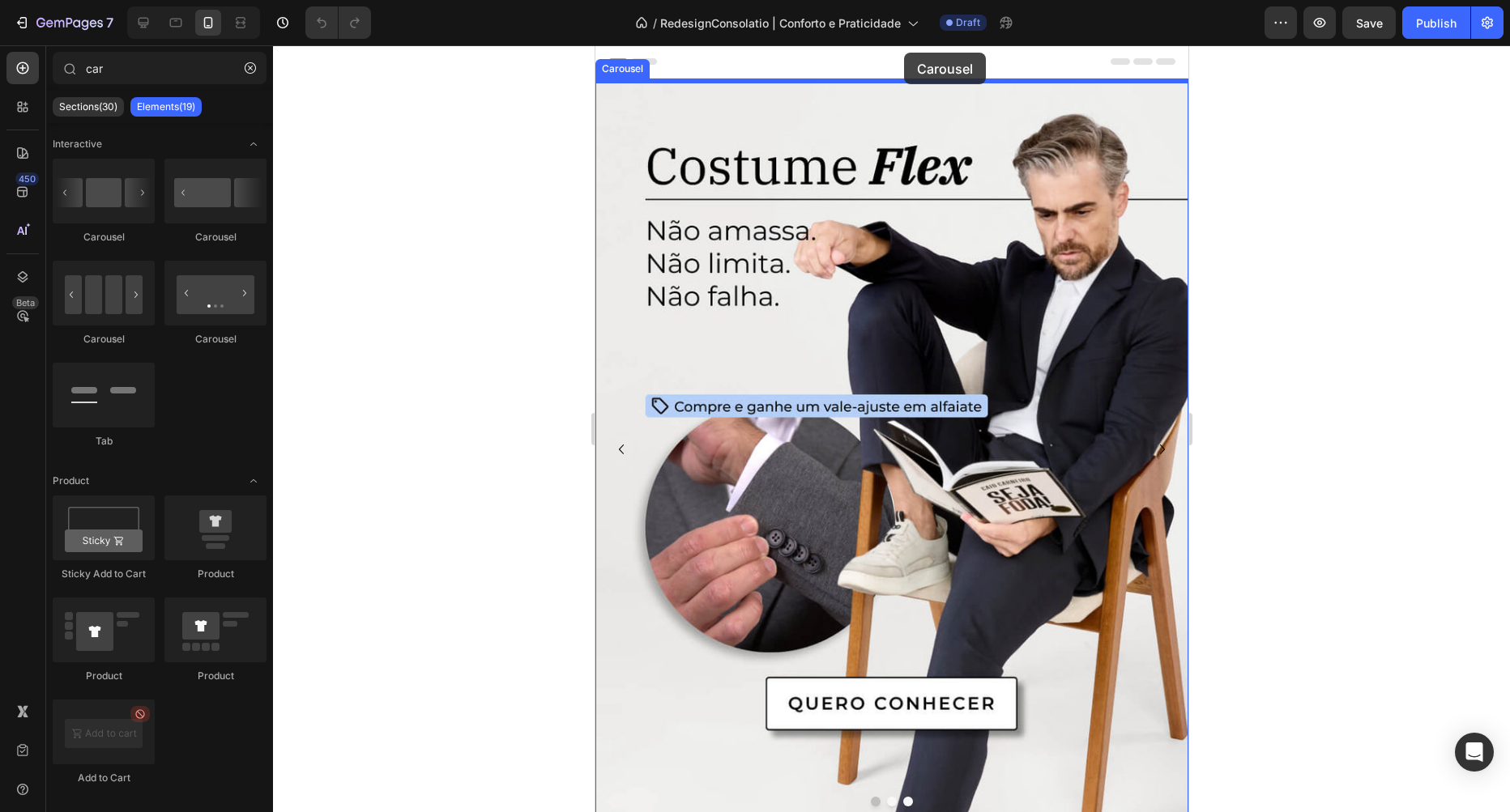
drag, startPoint x: 702, startPoint y: 348, endPoint x: 903, endPoint y: 53, distance: 357.0
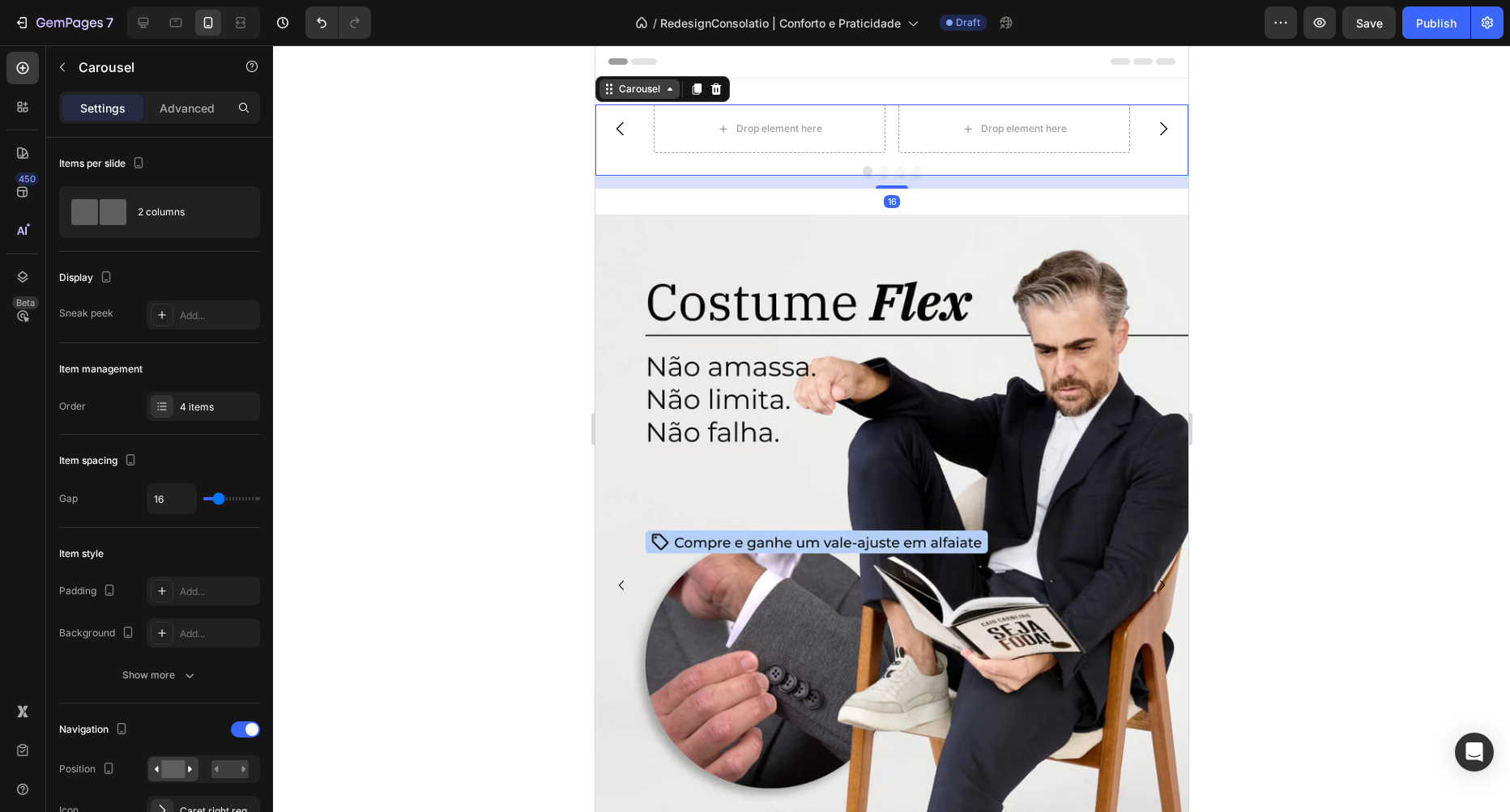
click at [645, 88] on div "Carousel" at bounding box center [638, 88] width 47 height 14
drag, startPoint x: 443, startPoint y: 147, endPoint x: 538, endPoint y: 97, distance: 107.4
click at [444, 147] on div at bounding box center [891, 429] width 1237 height 767
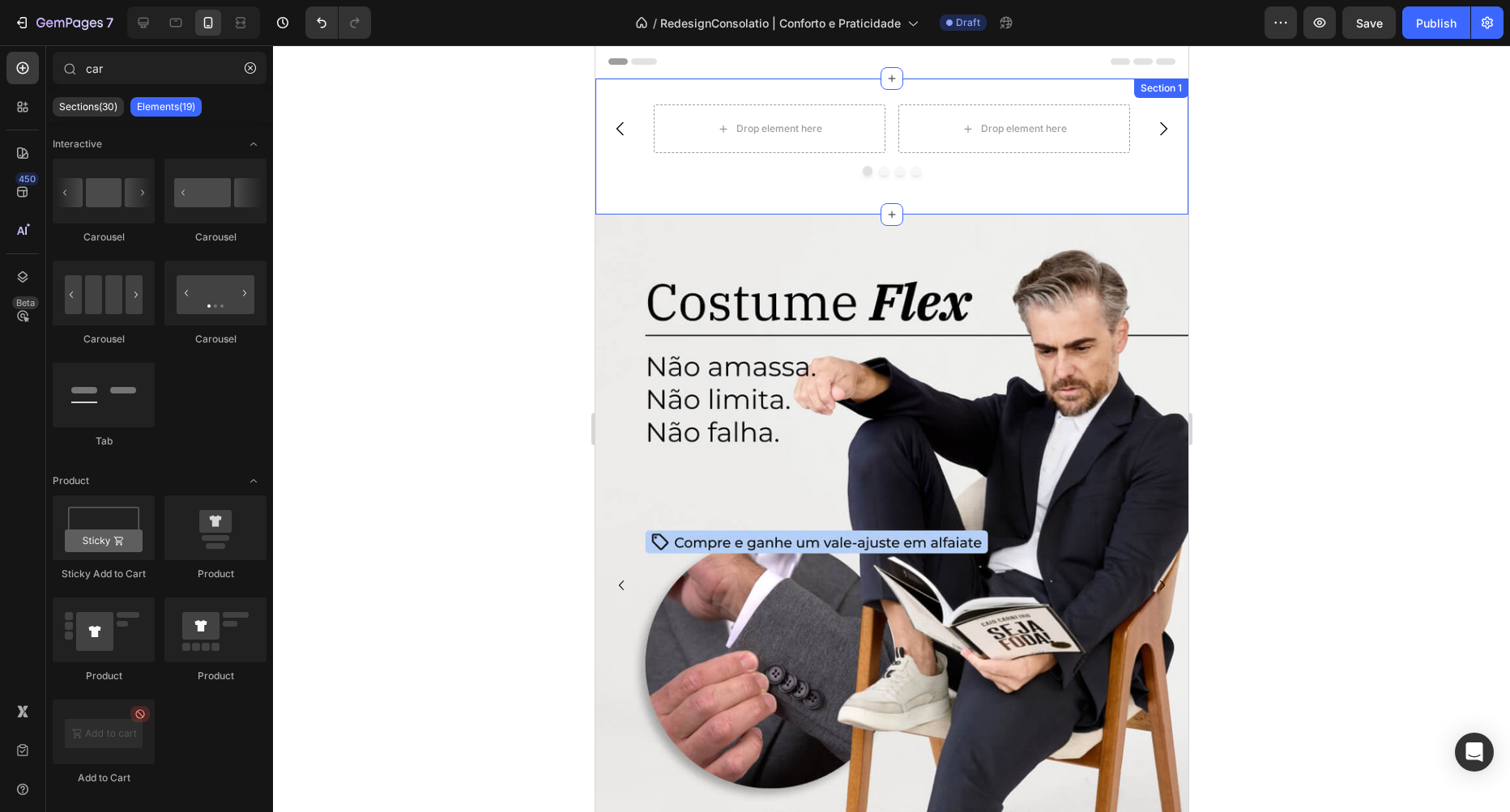
click at [636, 92] on div "Drop element here Drop element here Drop element here Drop element here Carouse…" at bounding box center [890, 147] width 593 height 136
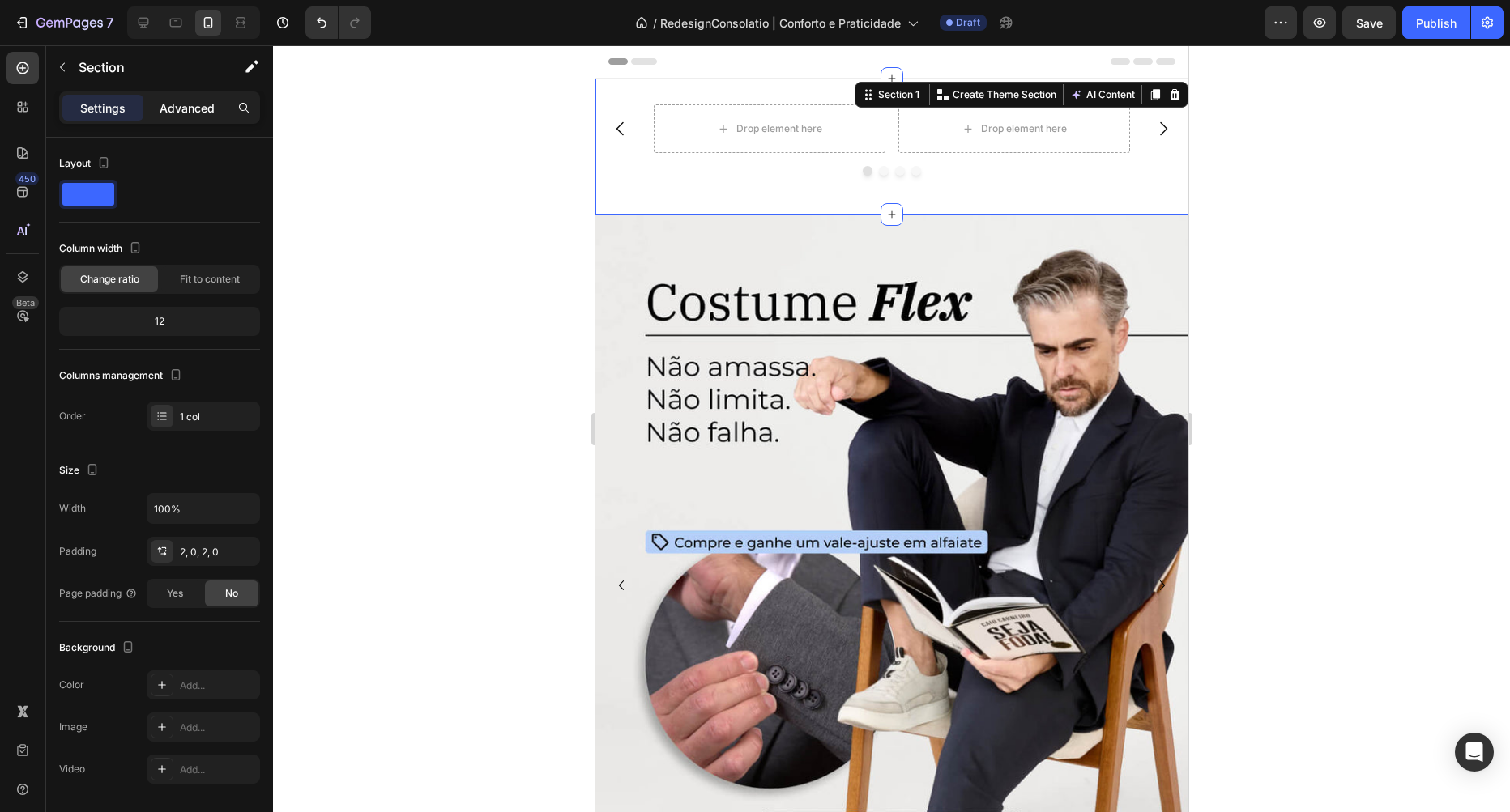
click at [201, 107] on p "Advanced" at bounding box center [187, 108] width 55 height 17
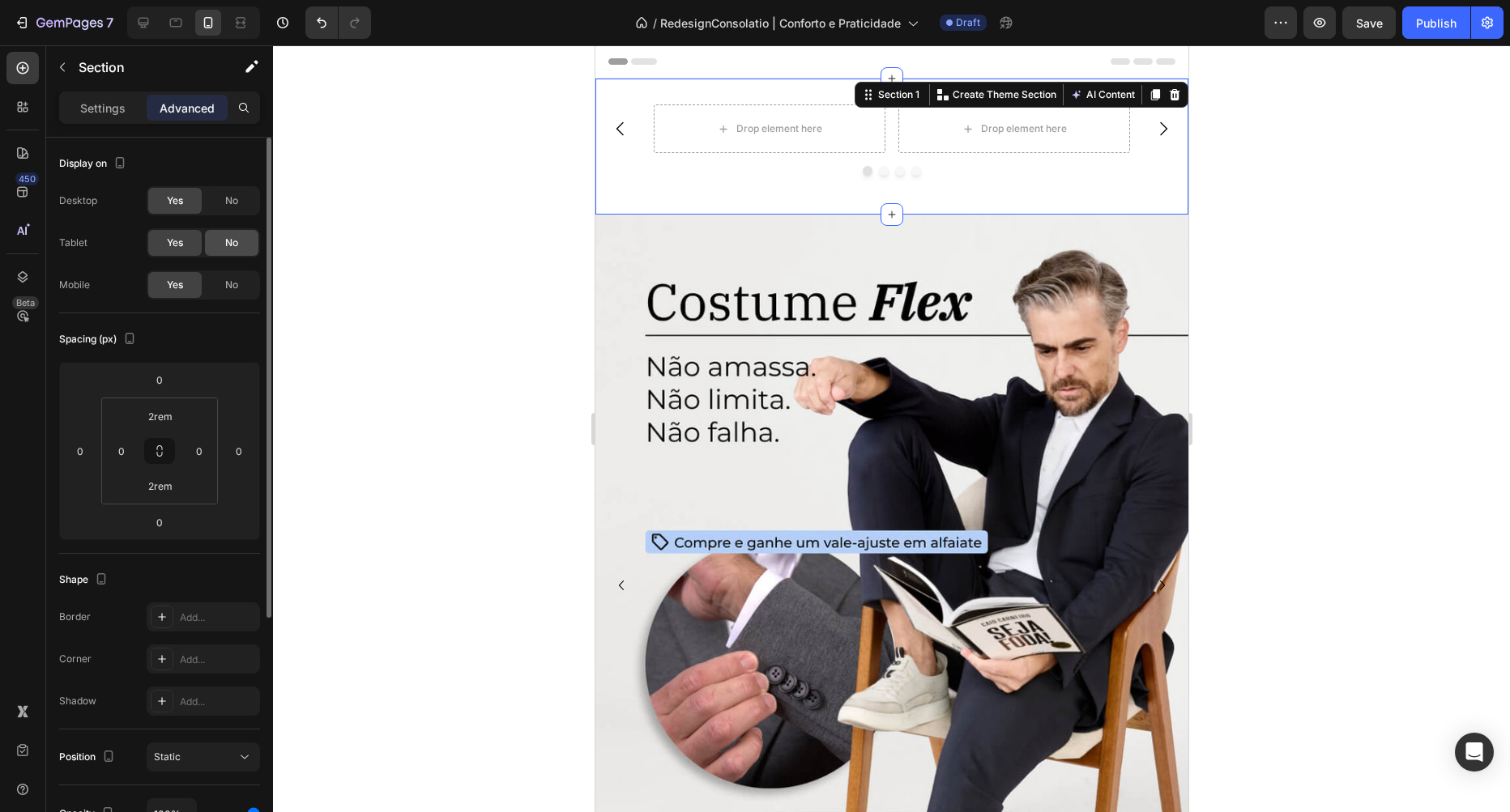
click at [225, 250] on div "No" at bounding box center [231, 242] width 53 height 26
click at [226, 190] on div "No" at bounding box center [231, 201] width 53 height 26
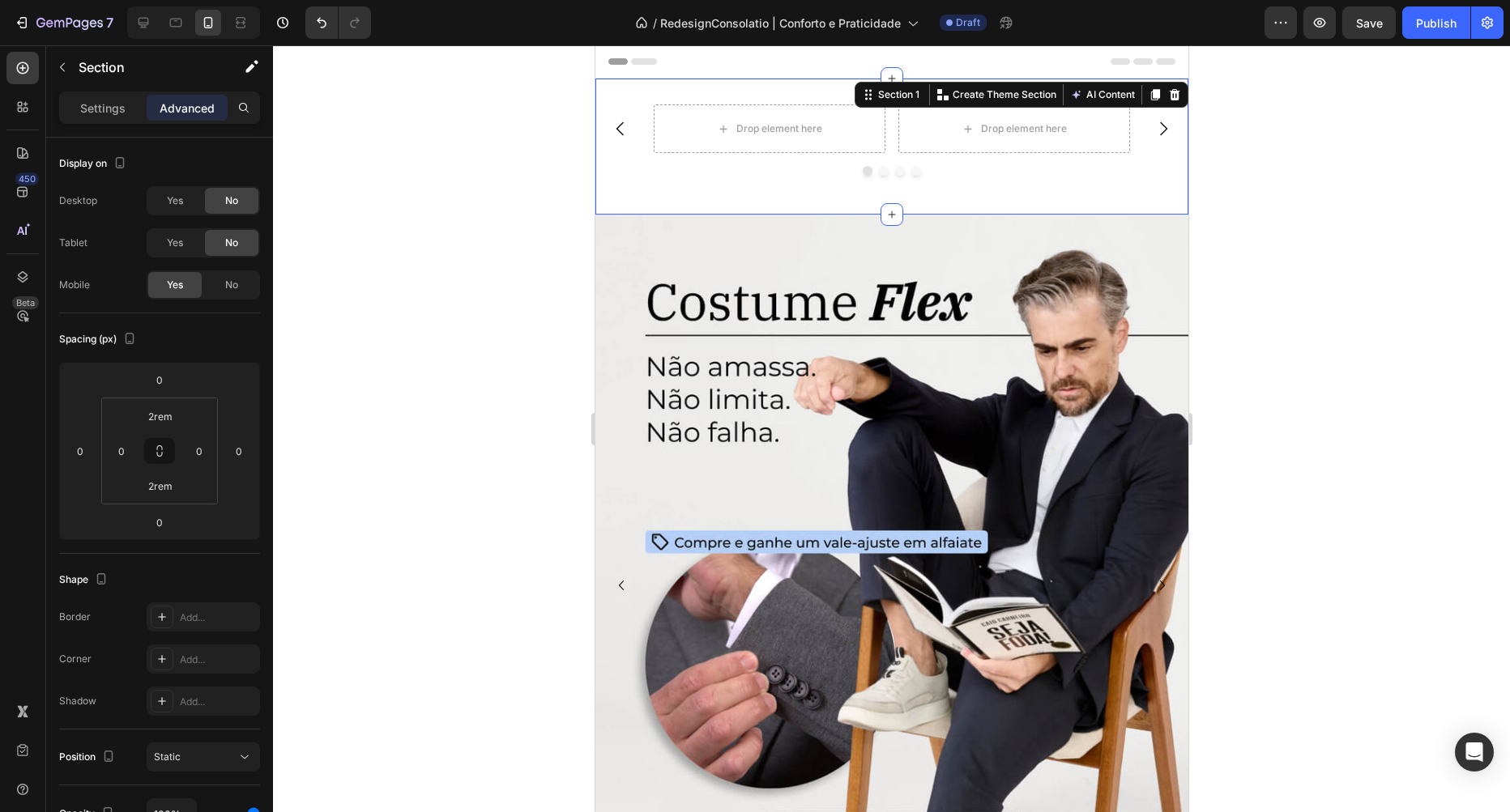
click at [391, 165] on div at bounding box center [891, 429] width 1237 height 767
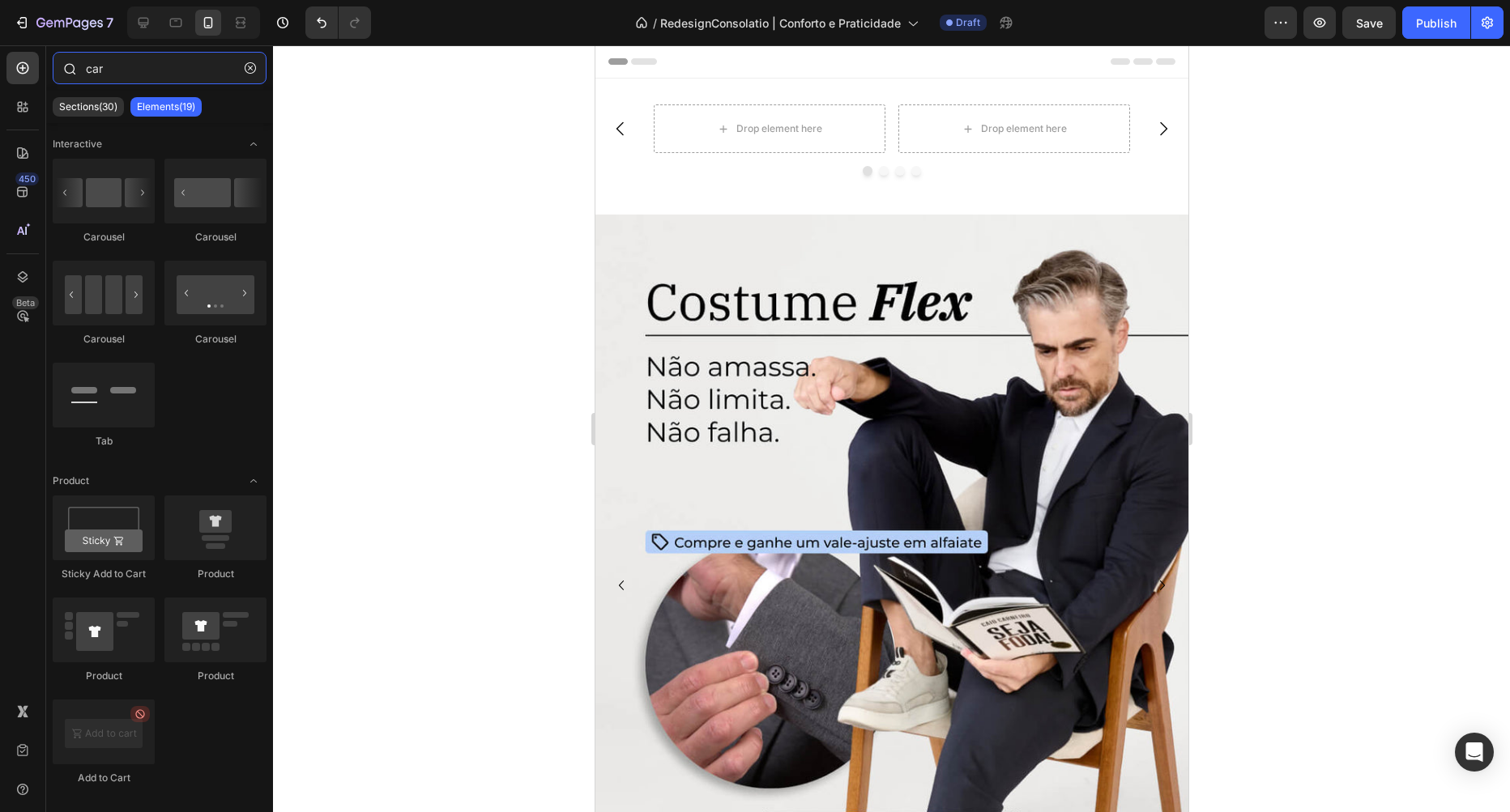
click at [133, 53] on input "car" at bounding box center [159, 68] width 214 height 32
click at [265, 73] on input "car" at bounding box center [159, 68] width 214 height 32
click at [252, 70] on icon "button" at bounding box center [250, 68] width 11 height 11
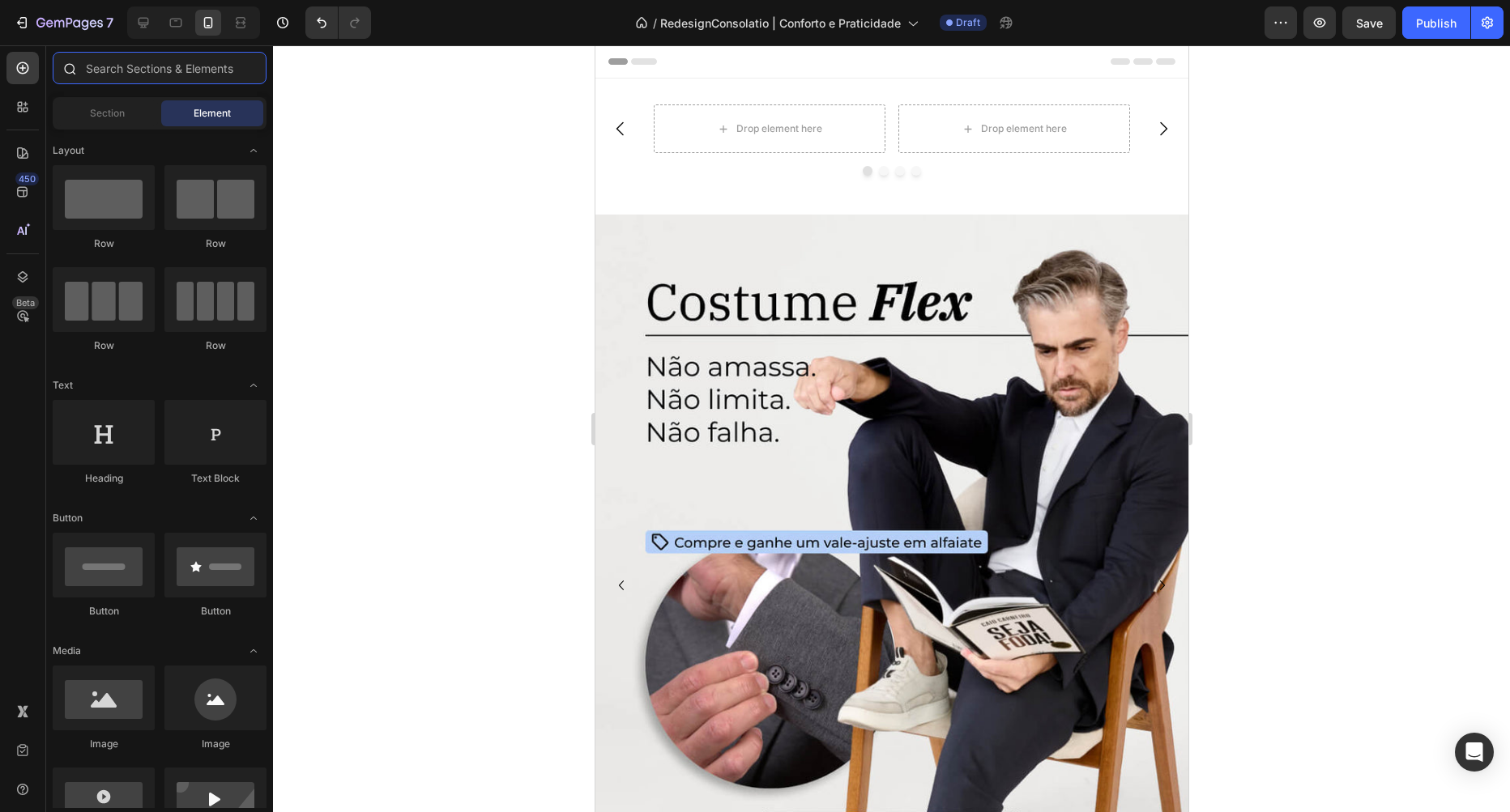
click at [151, 70] on input "text" at bounding box center [159, 68] width 214 height 32
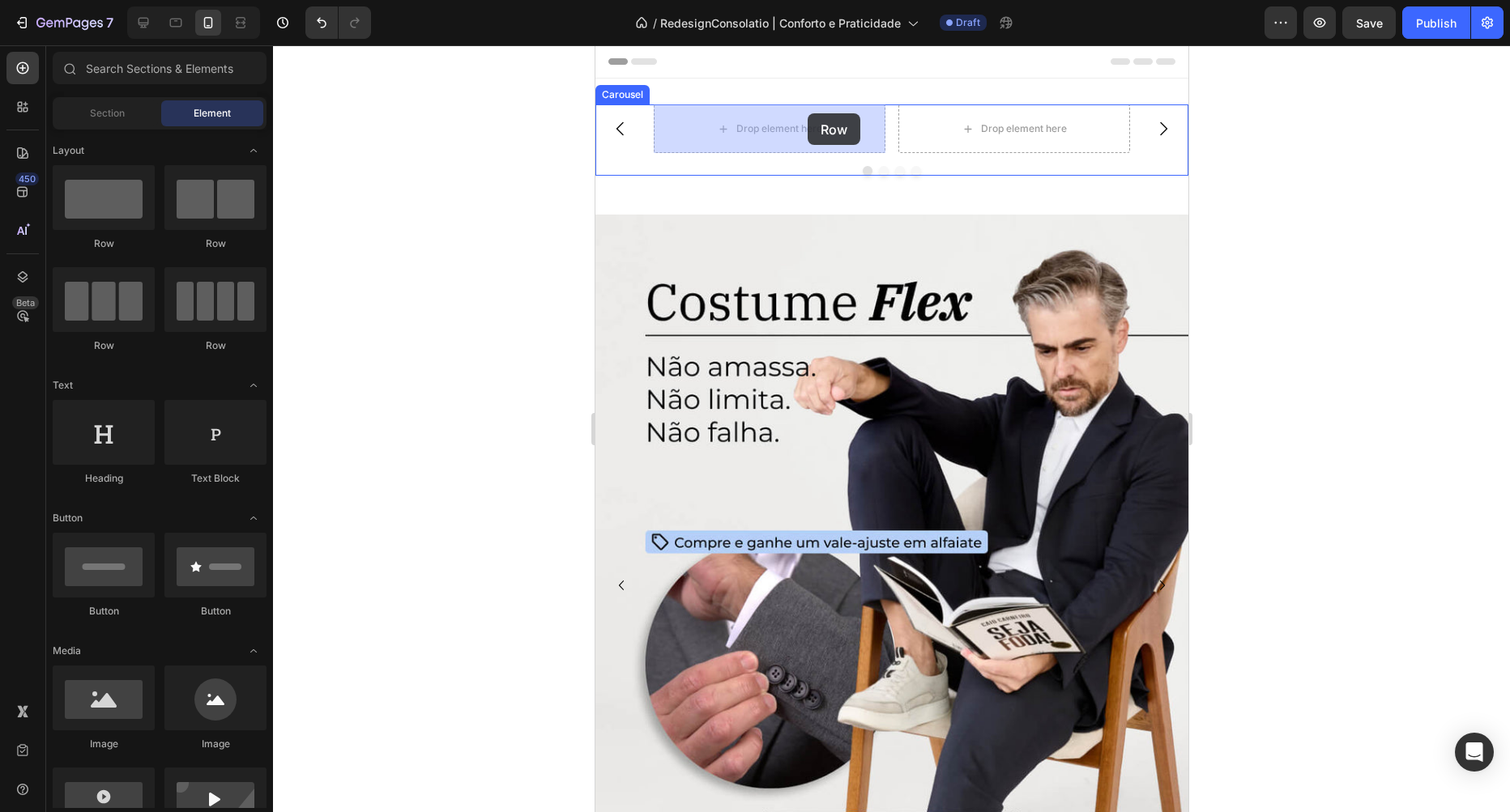
drag, startPoint x: 692, startPoint y: 242, endPoint x: 1012, endPoint y: 209, distance: 321.7
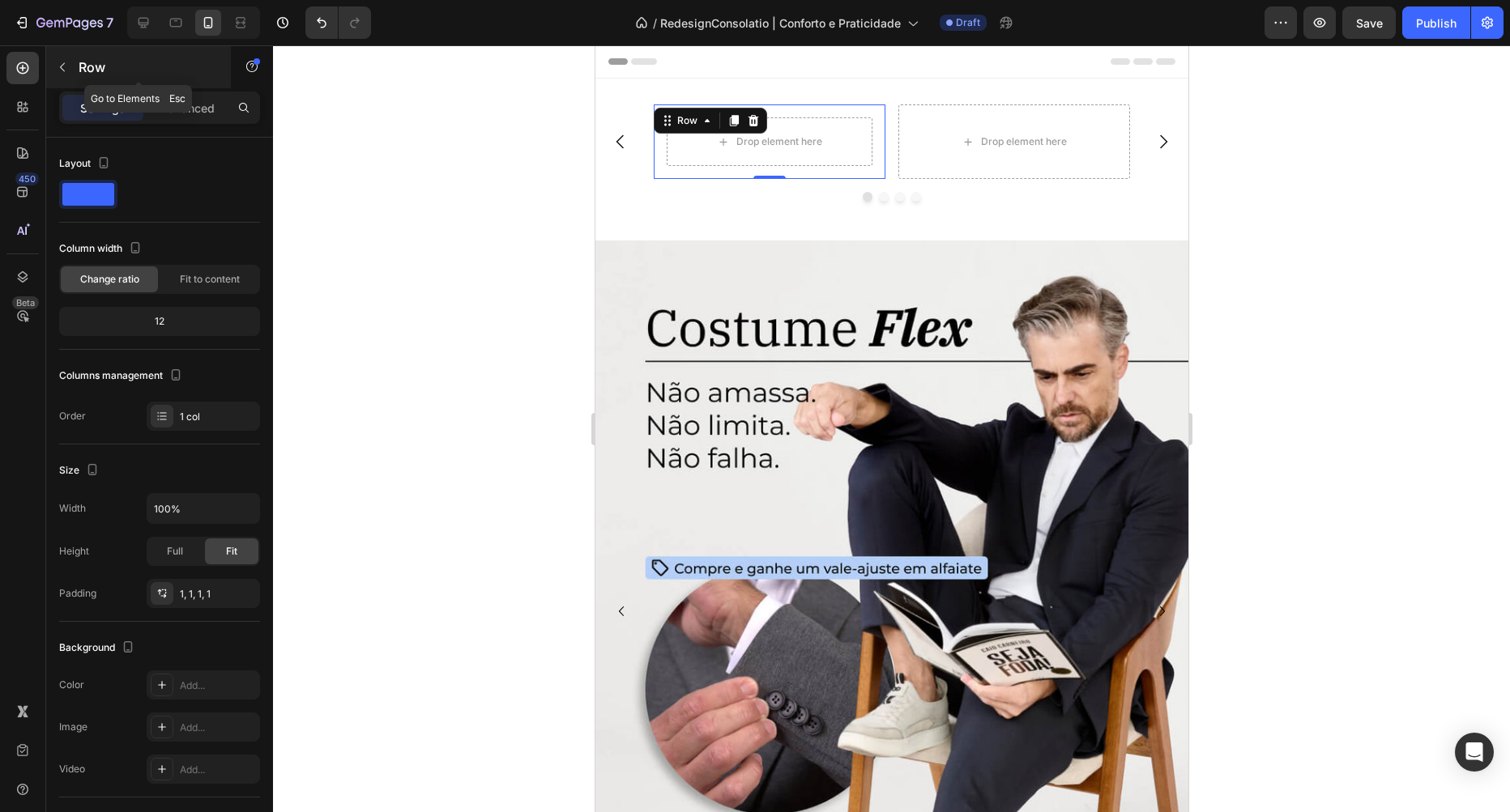
click at [64, 56] on button "button" at bounding box center [62, 67] width 26 height 26
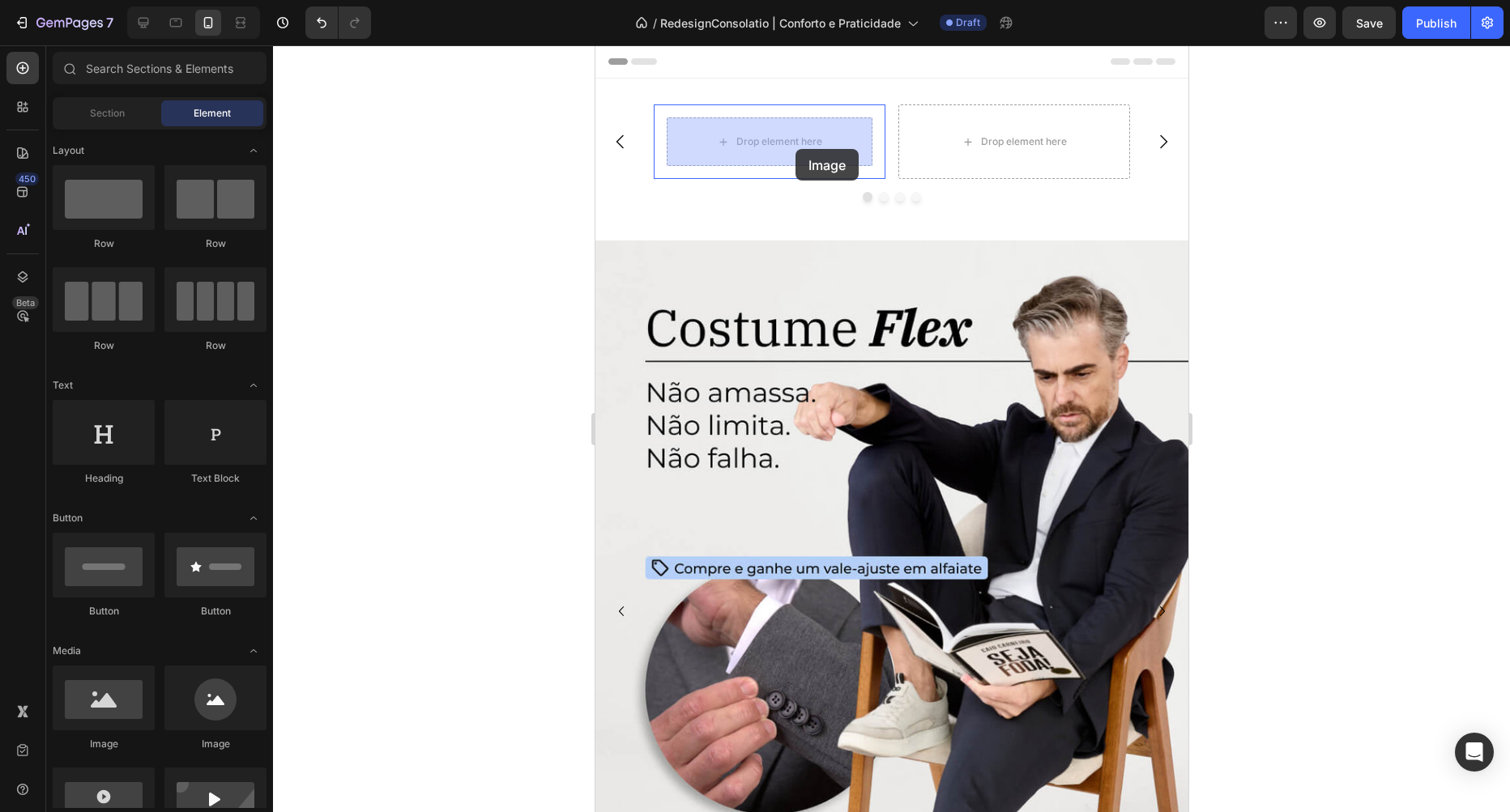
drag, startPoint x: 815, startPoint y: 737, endPoint x: 794, endPoint y: 149, distance: 588.4
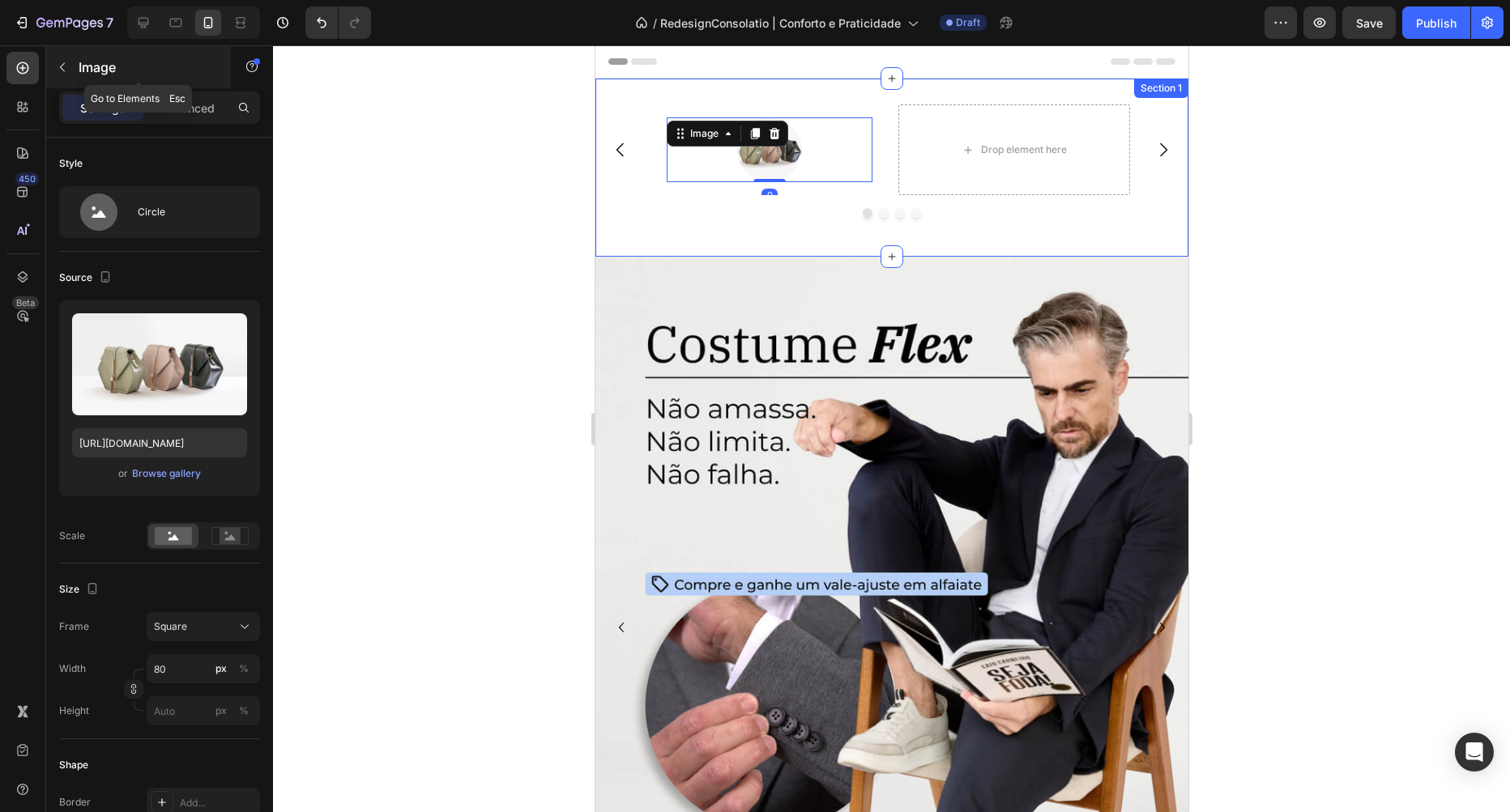
click at [70, 59] on button "button" at bounding box center [62, 67] width 26 height 26
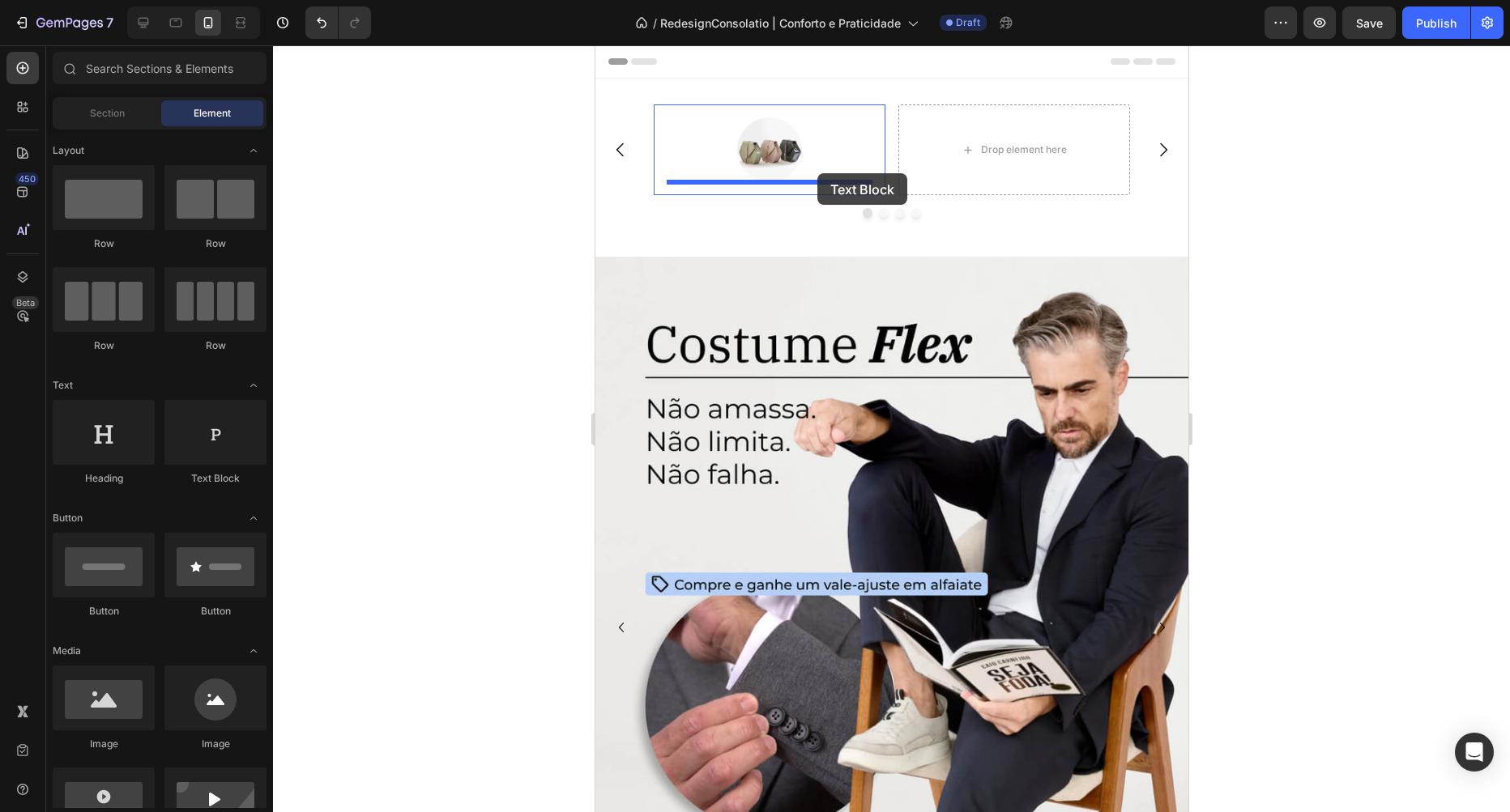
drag, startPoint x: 823, startPoint y: 498, endPoint x: 816, endPoint y: 173, distance: 325.1
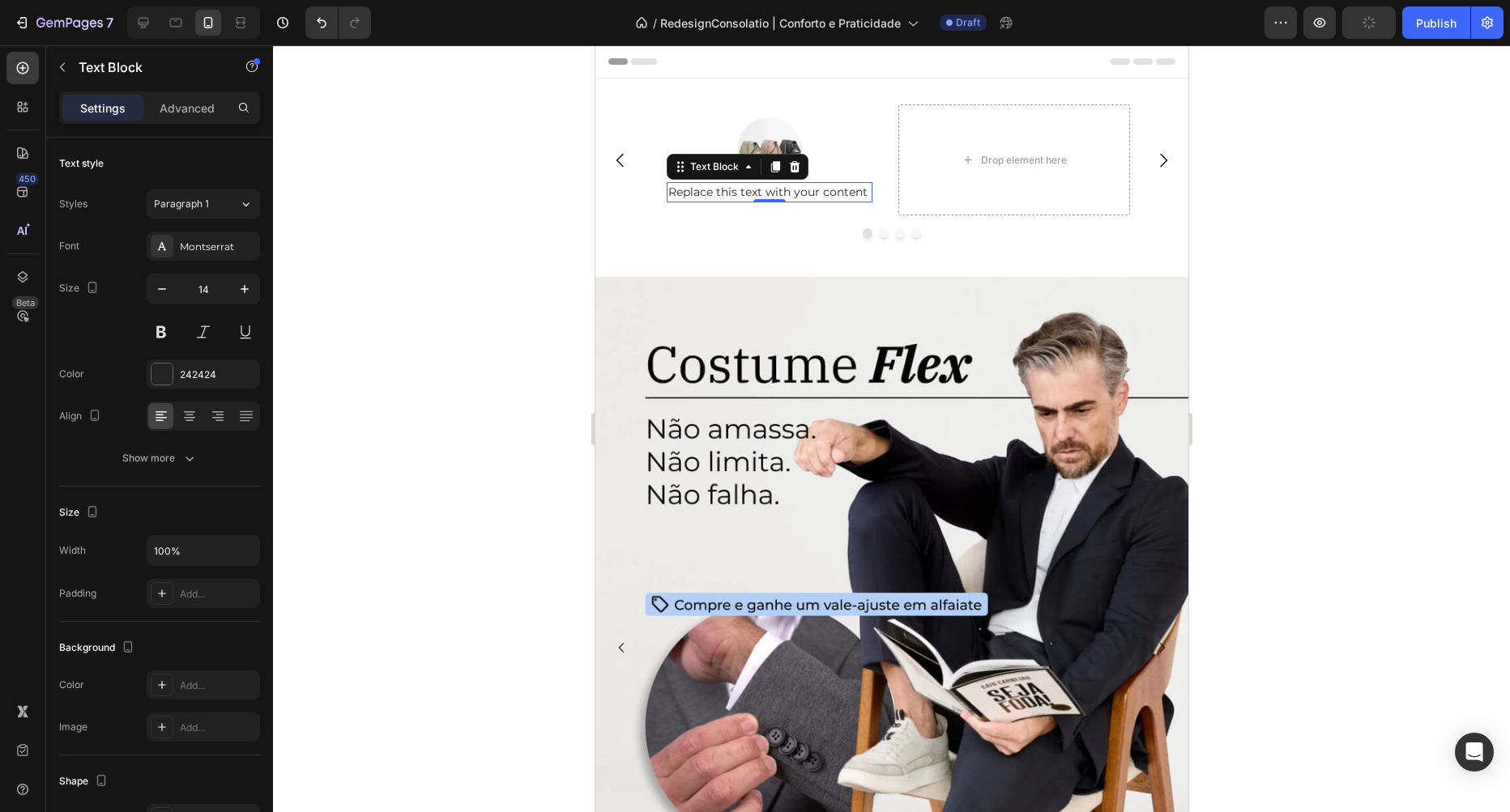
click at [736, 190] on div "Replace this text with your content" at bounding box center [768, 192] width 206 height 20
click at [736, 190] on p "Replace this text with your content" at bounding box center [768, 192] width 203 height 17
click at [762, 197] on p "Clube Black" at bounding box center [768, 192] width 203 height 17
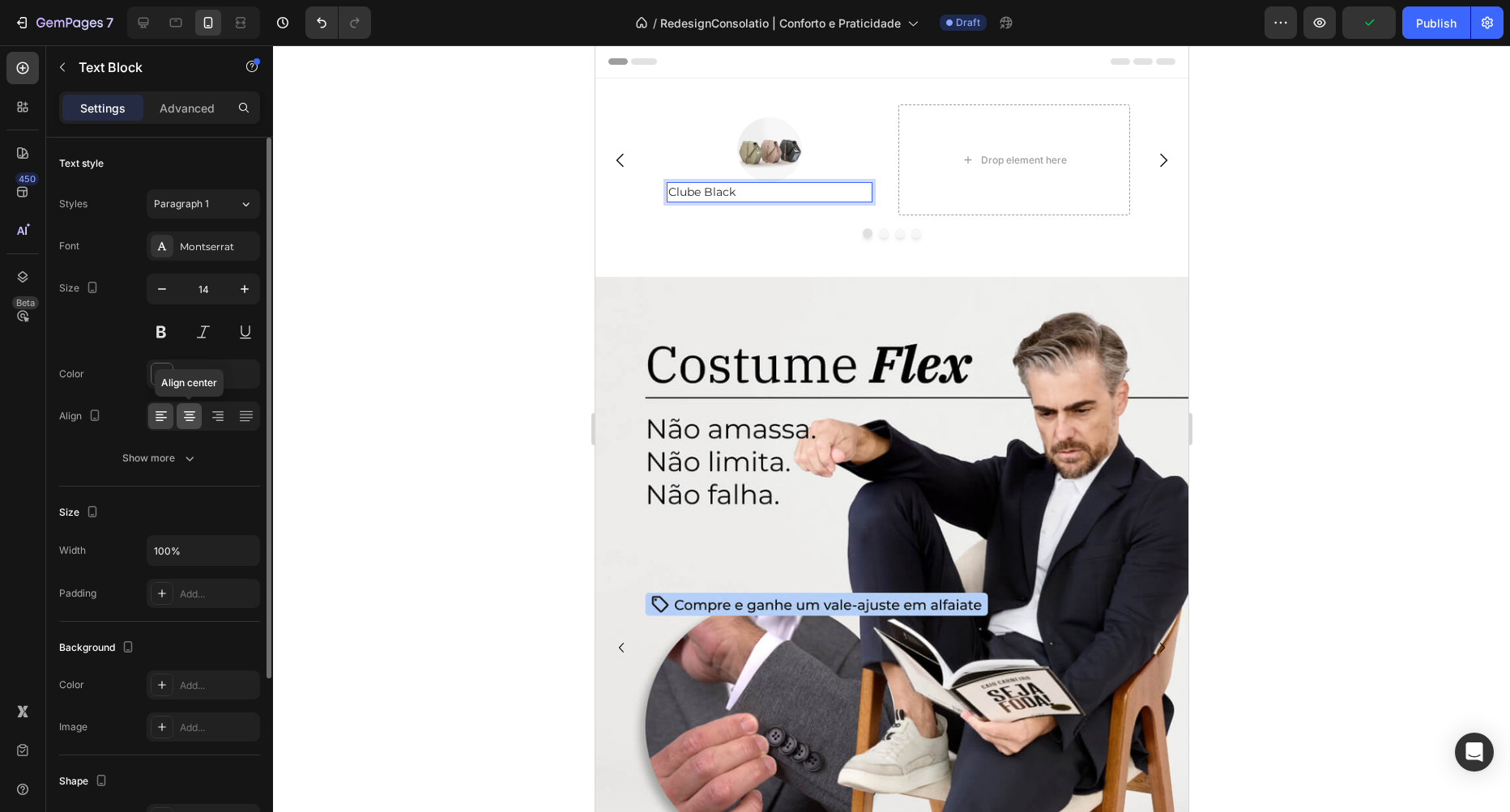
click at [191, 419] on icon at bounding box center [189, 416] width 16 height 16
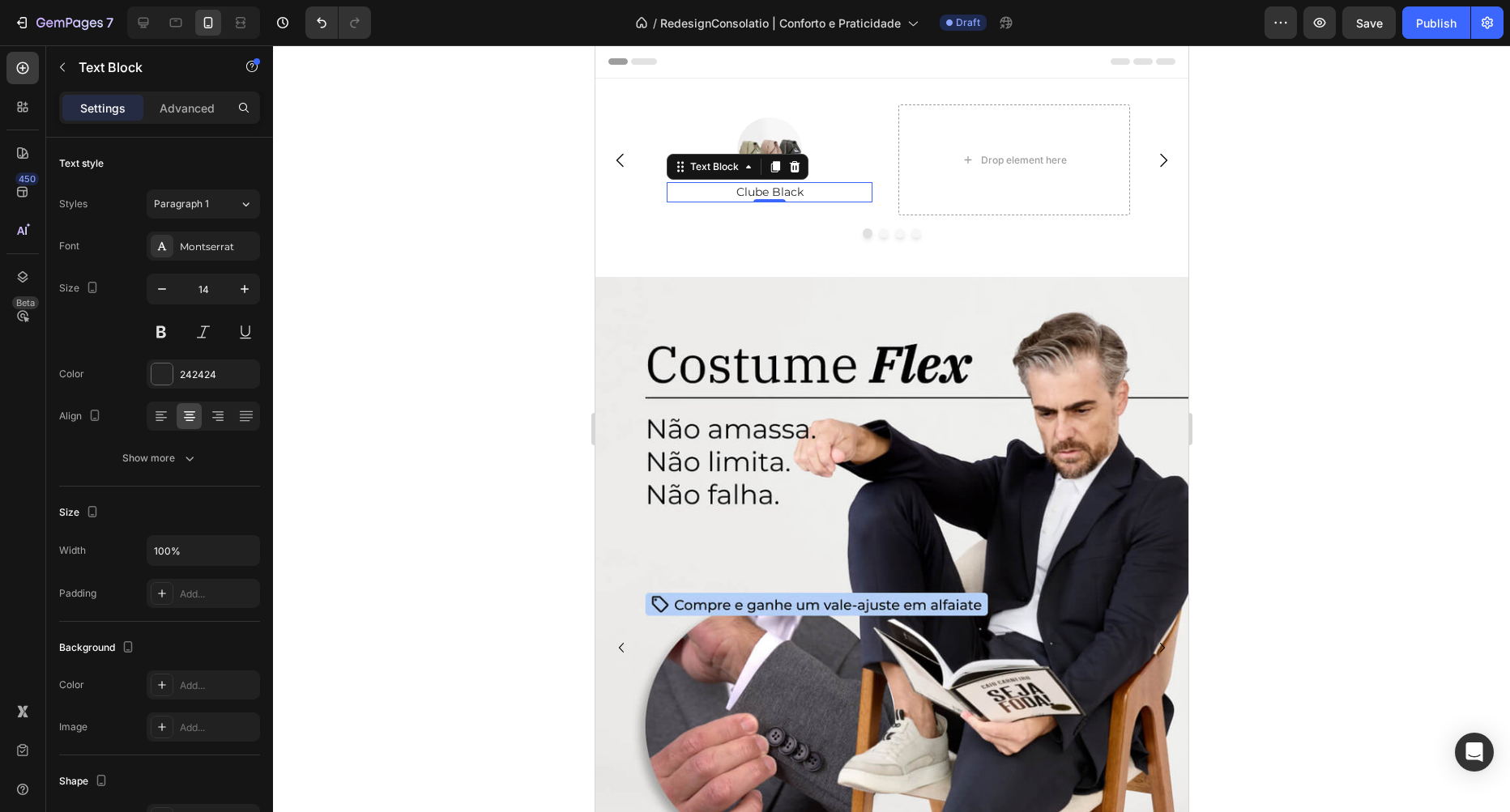
click at [534, 123] on div at bounding box center [891, 429] width 1237 height 767
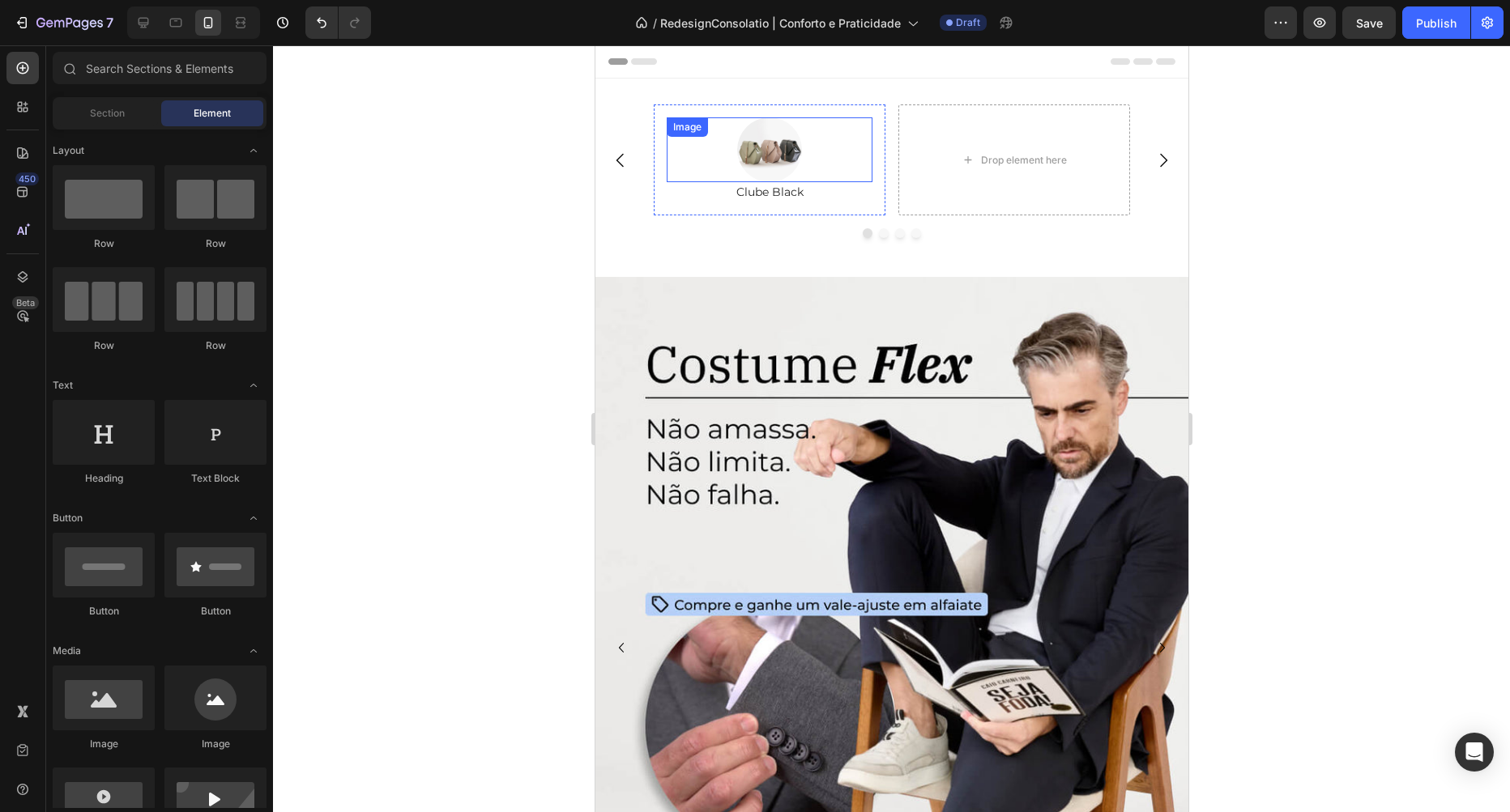
click at [788, 140] on img at bounding box center [768, 150] width 64 height 64
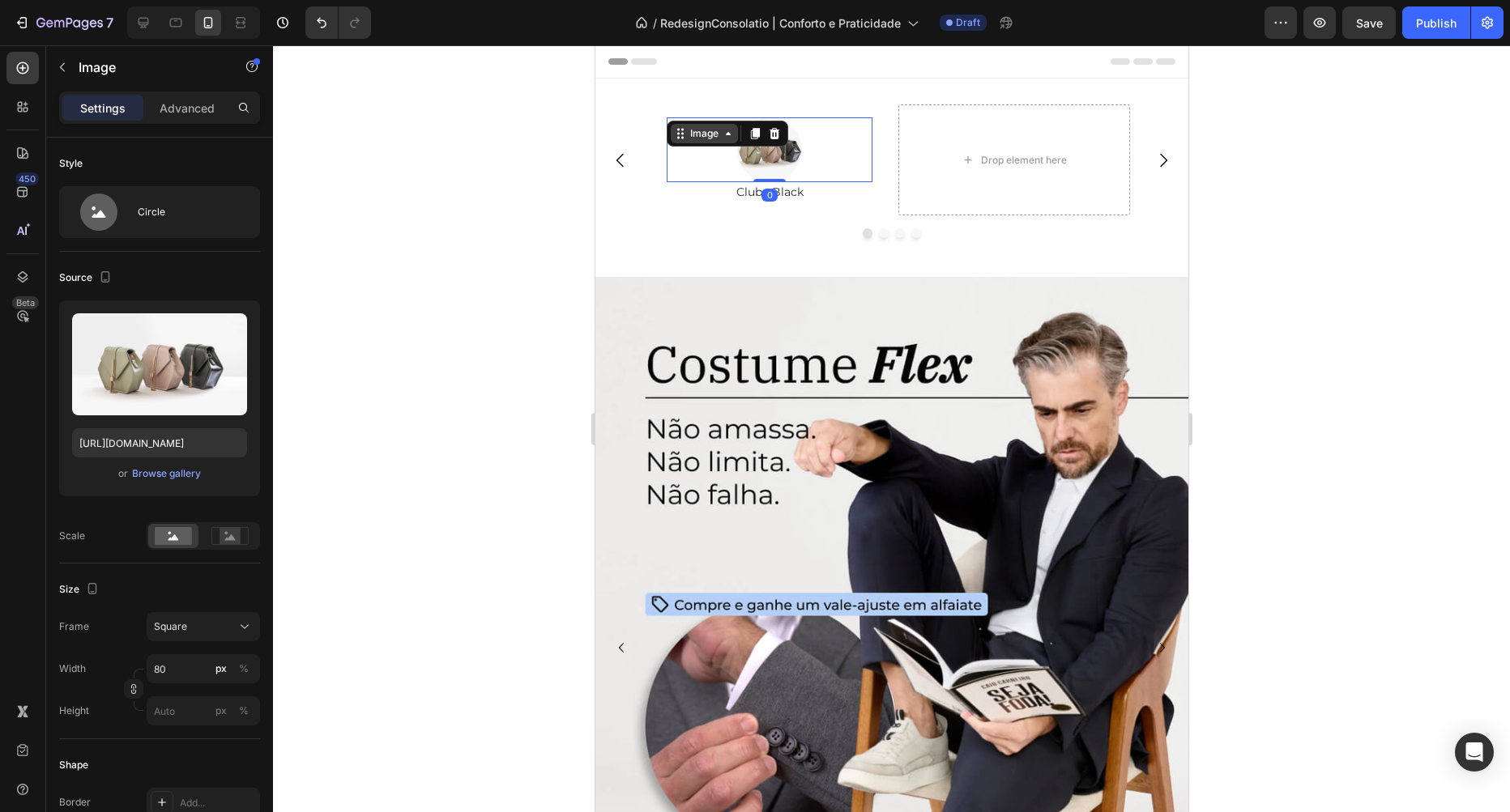
click at [711, 129] on div "Image" at bounding box center [703, 133] width 35 height 14
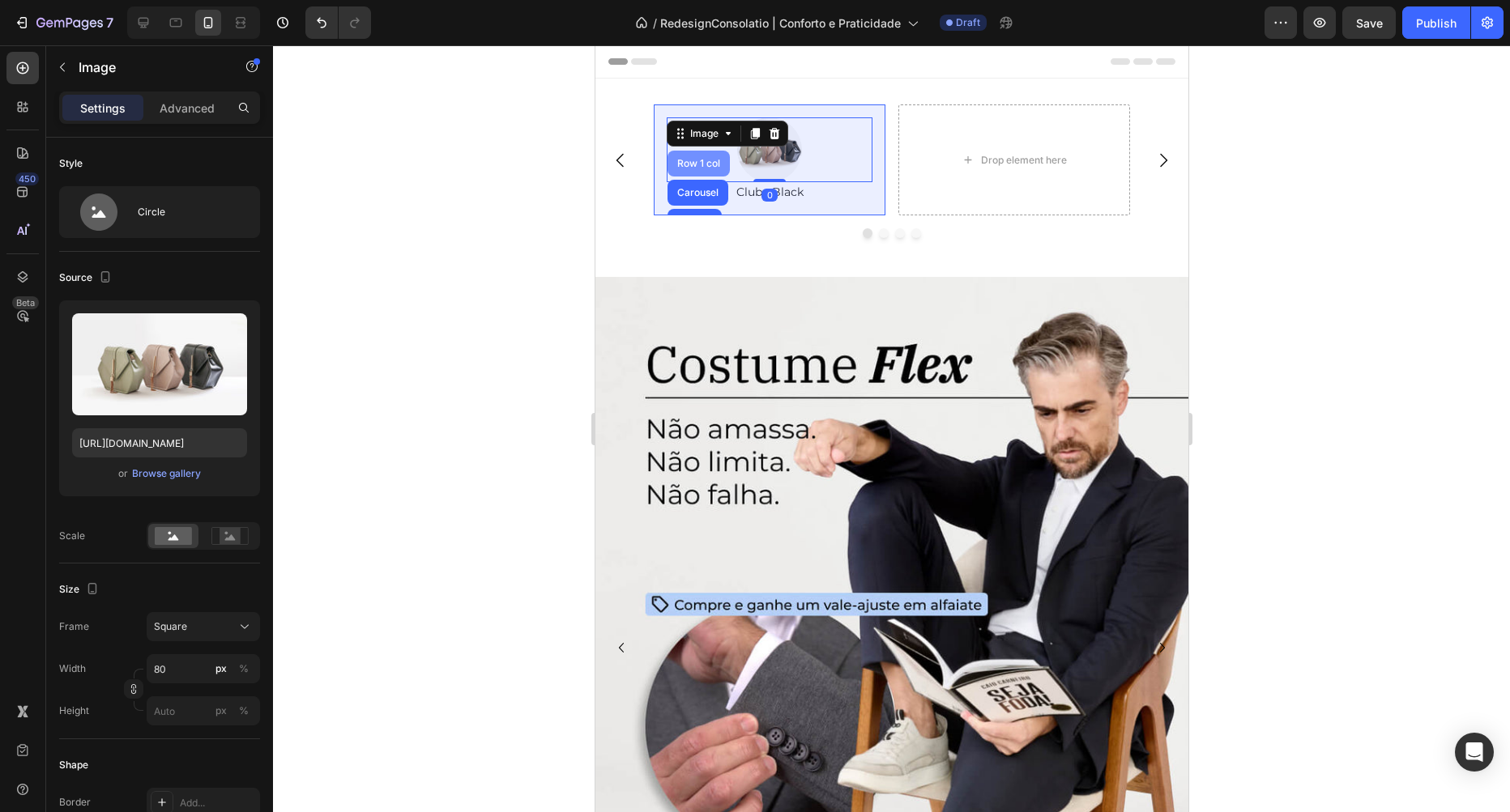
click at [690, 159] on div "Row 1 col" at bounding box center [698, 163] width 49 height 9
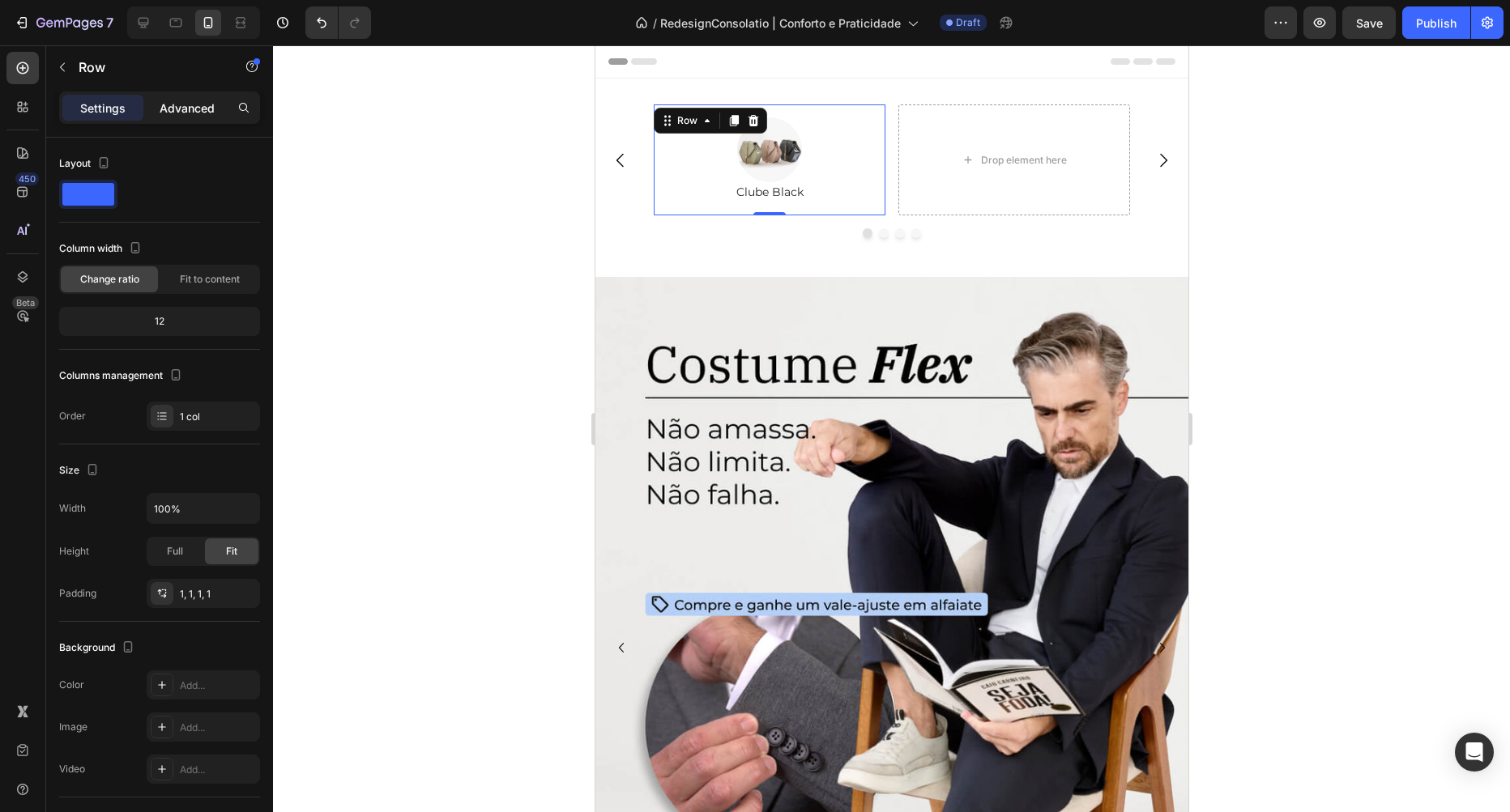
click at [171, 114] on p "Advanced" at bounding box center [187, 108] width 55 height 17
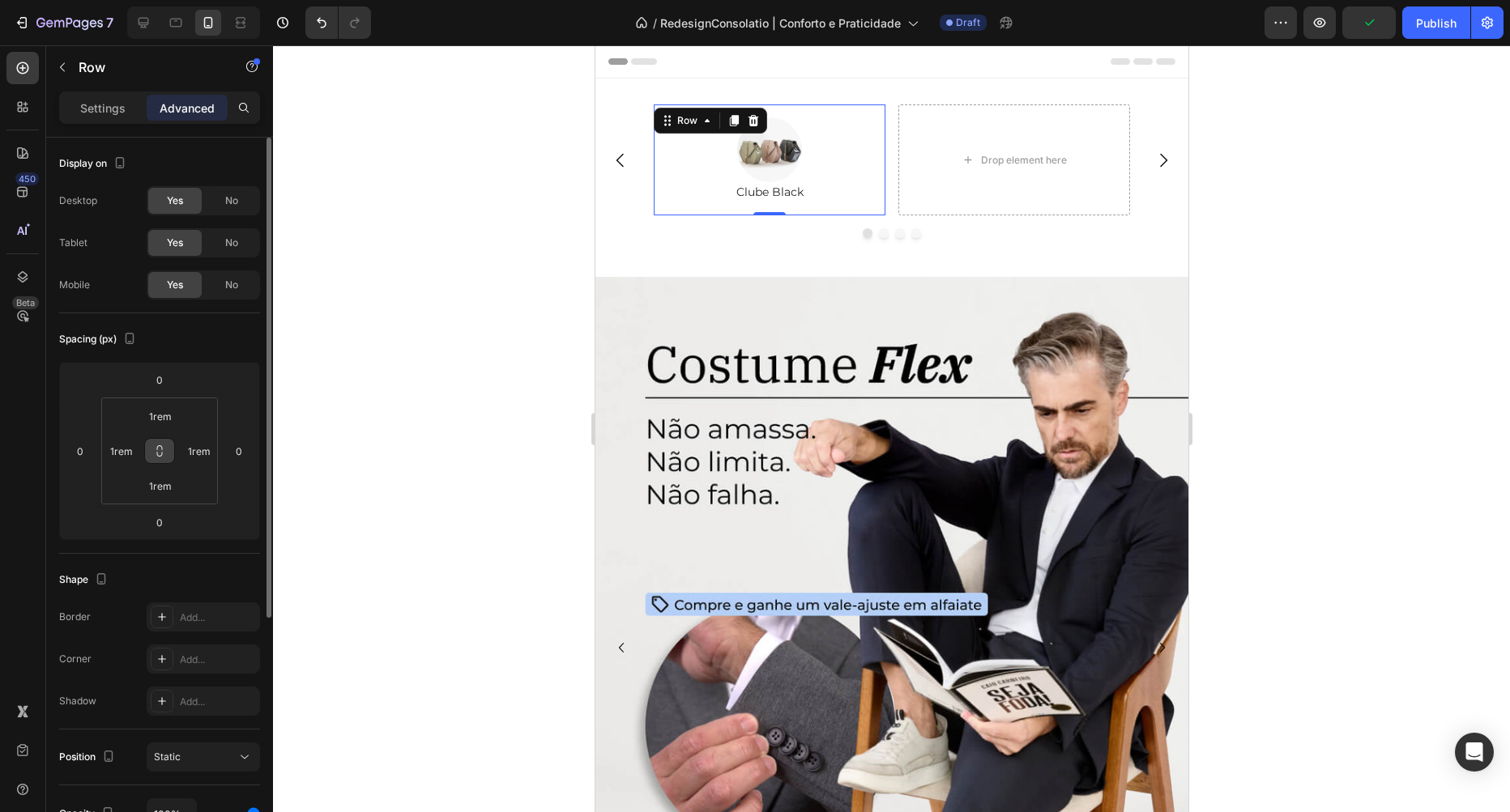
drag, startPoint x: 154, startPoint y: 453, endPoint x: 159, endPoint y: 444, distance: 10.3
click at [154, 453] on icon at bounding box center [159, 451] width 13 height 13
click at [170, 412] on input "1rem" at bounding box center [160, 416] width 32 height 25
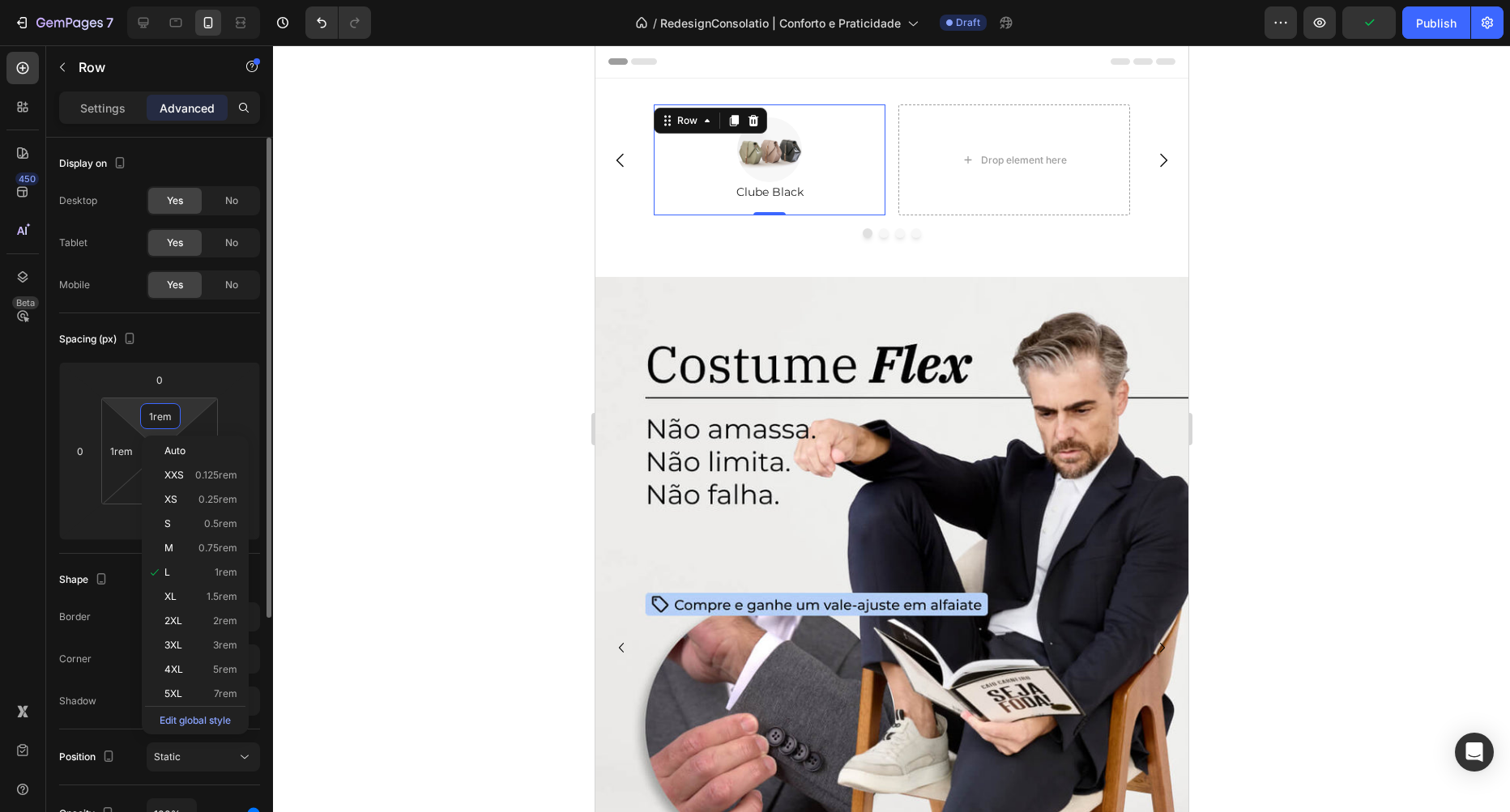
type input "0"
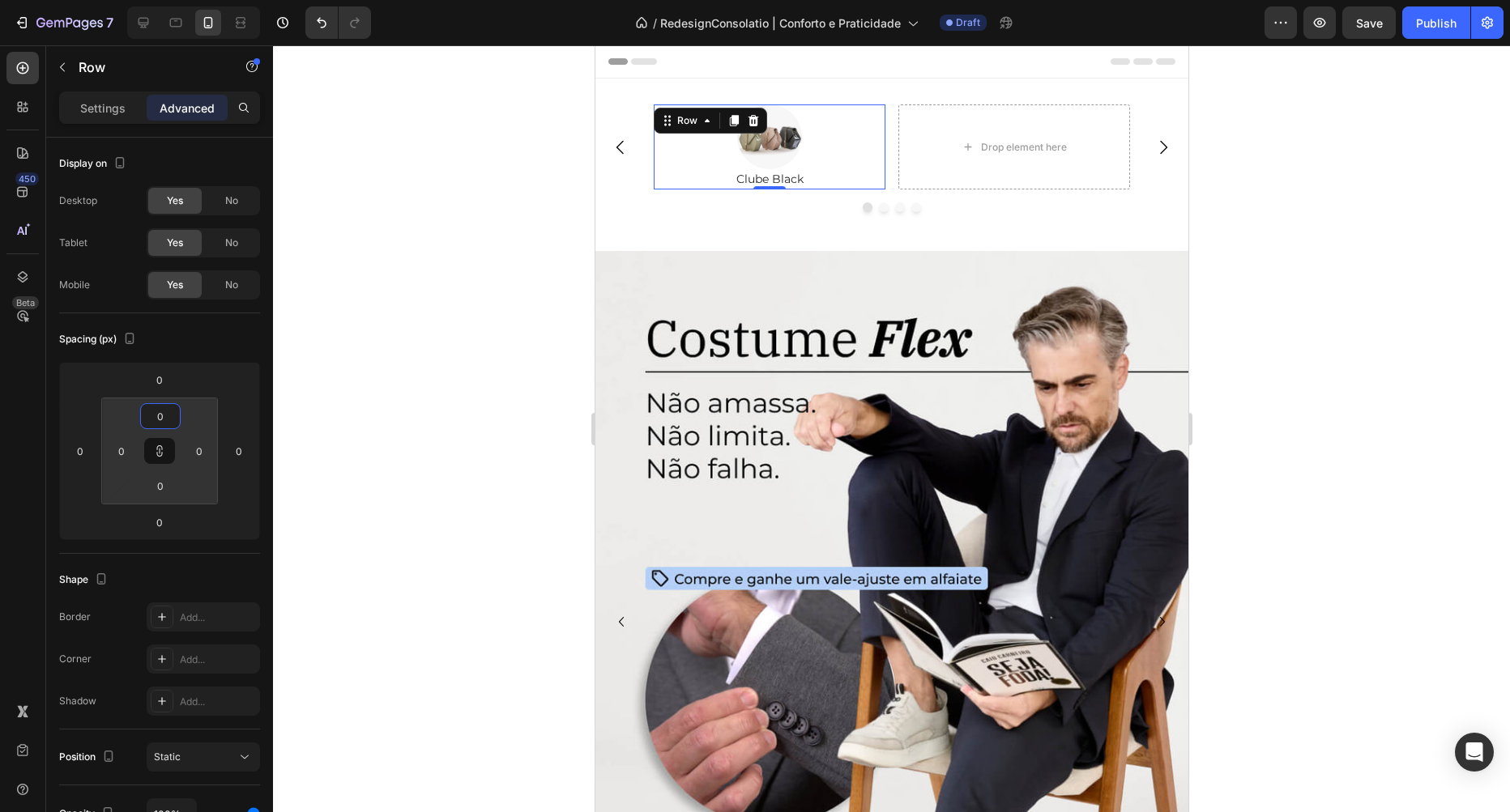
type input "0"
click at [559, 253] on div at bounding box center [891, 429] width 1237 height 767
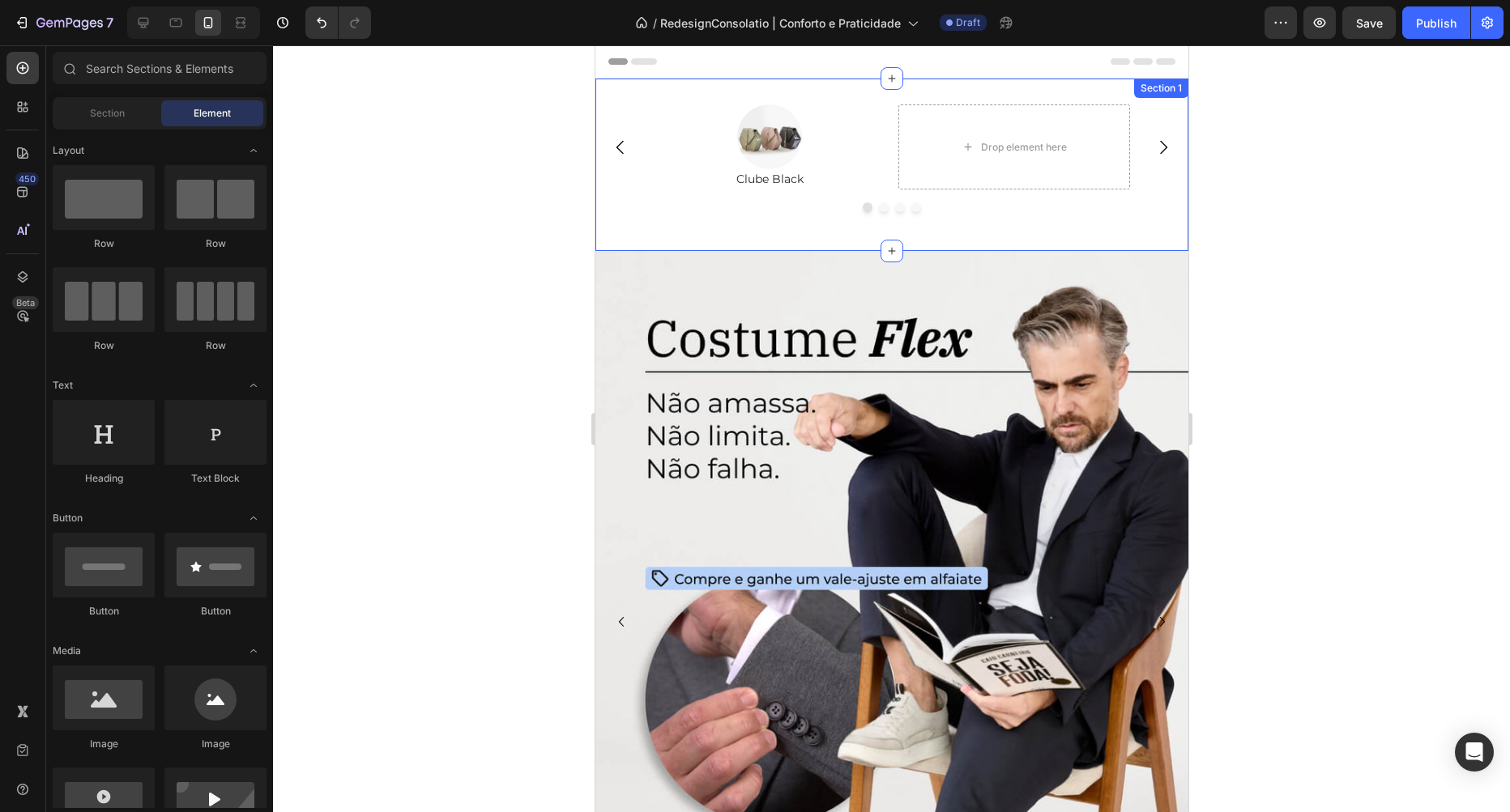
click at [829, 209] on div at bounding box center [890, 207] width 593 height 9
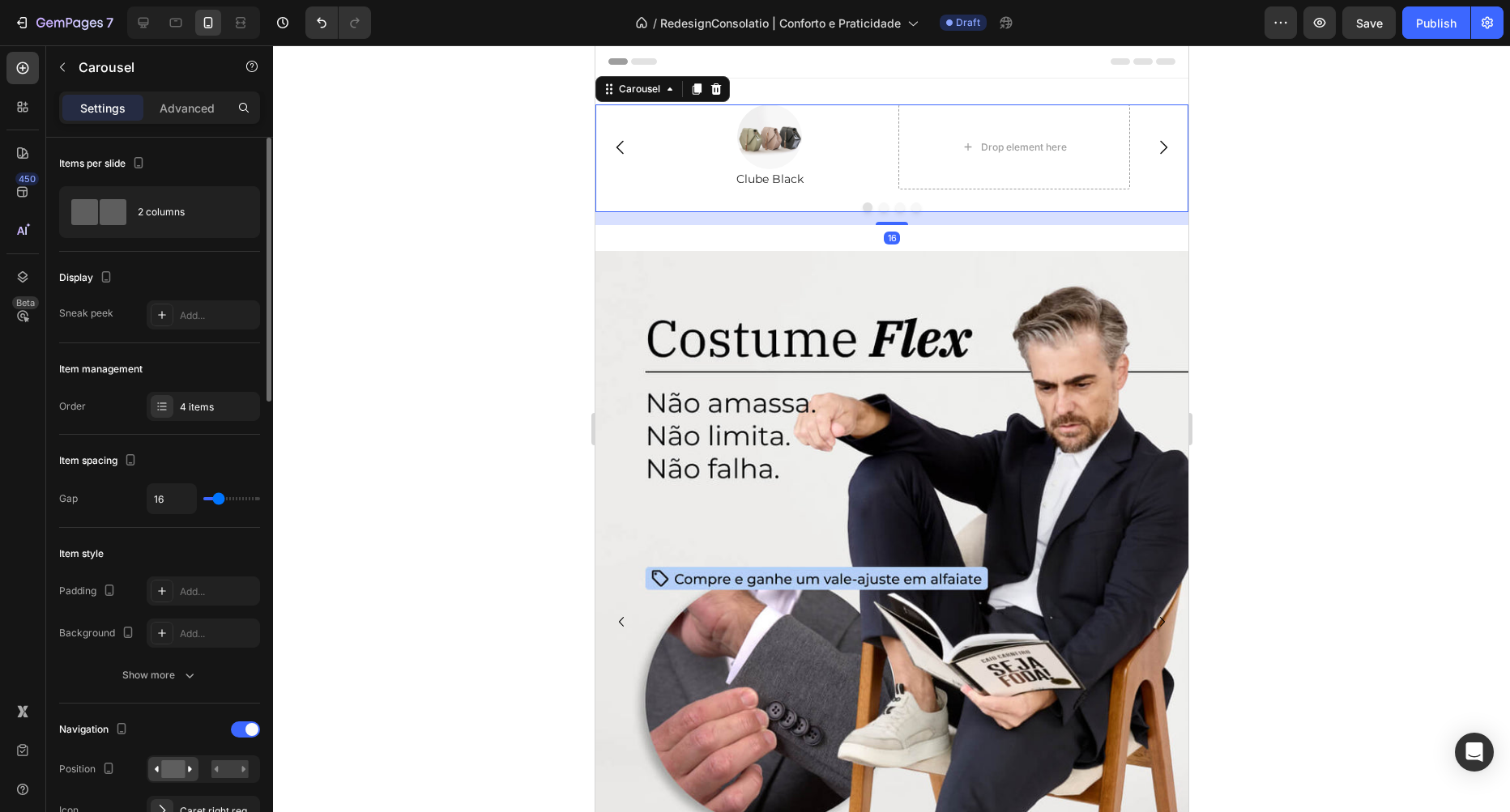
scroll to position [92, 0]
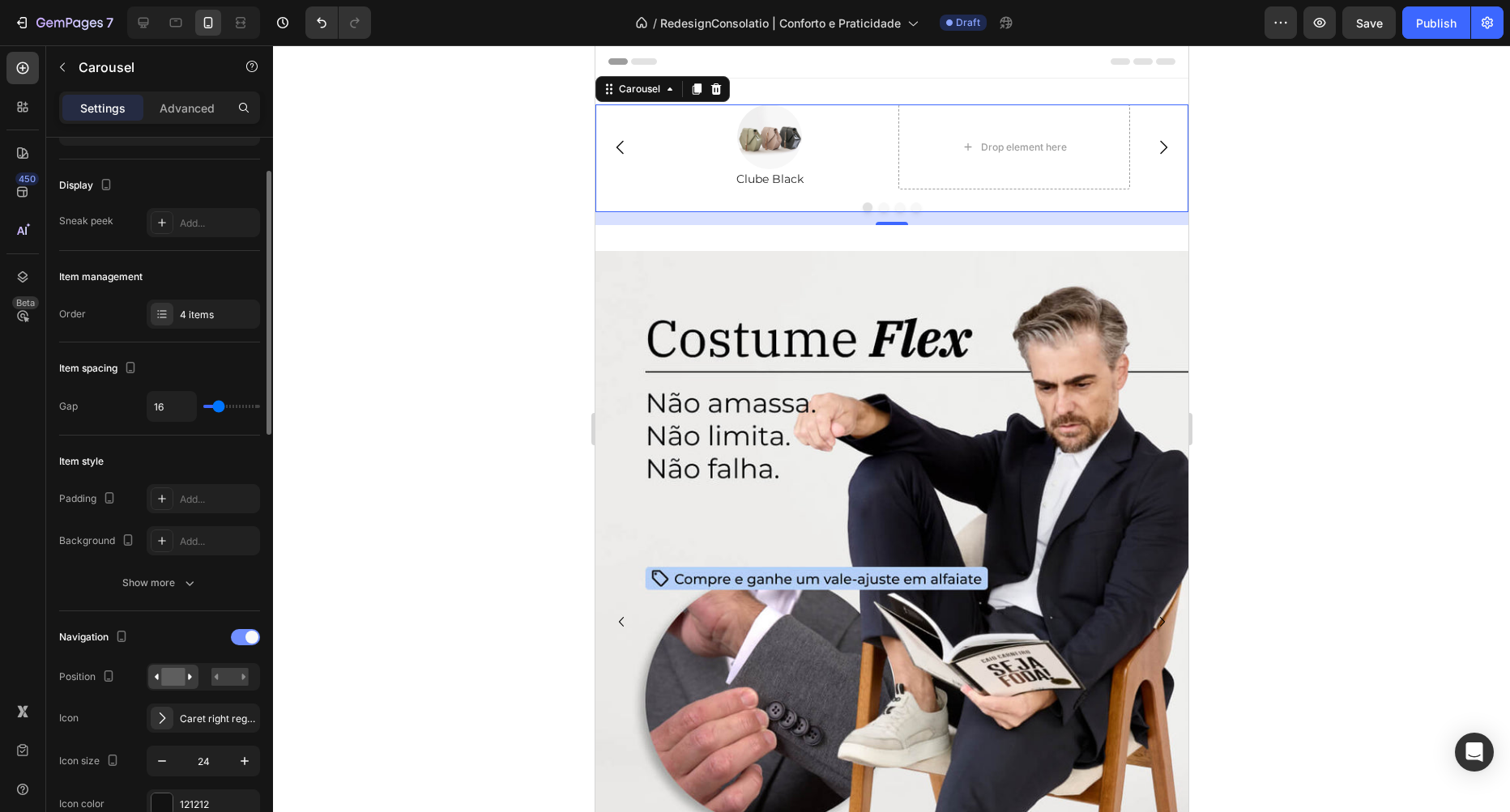
click at [241, 642] on div at bounding box center [245, 637] width 29 height 16
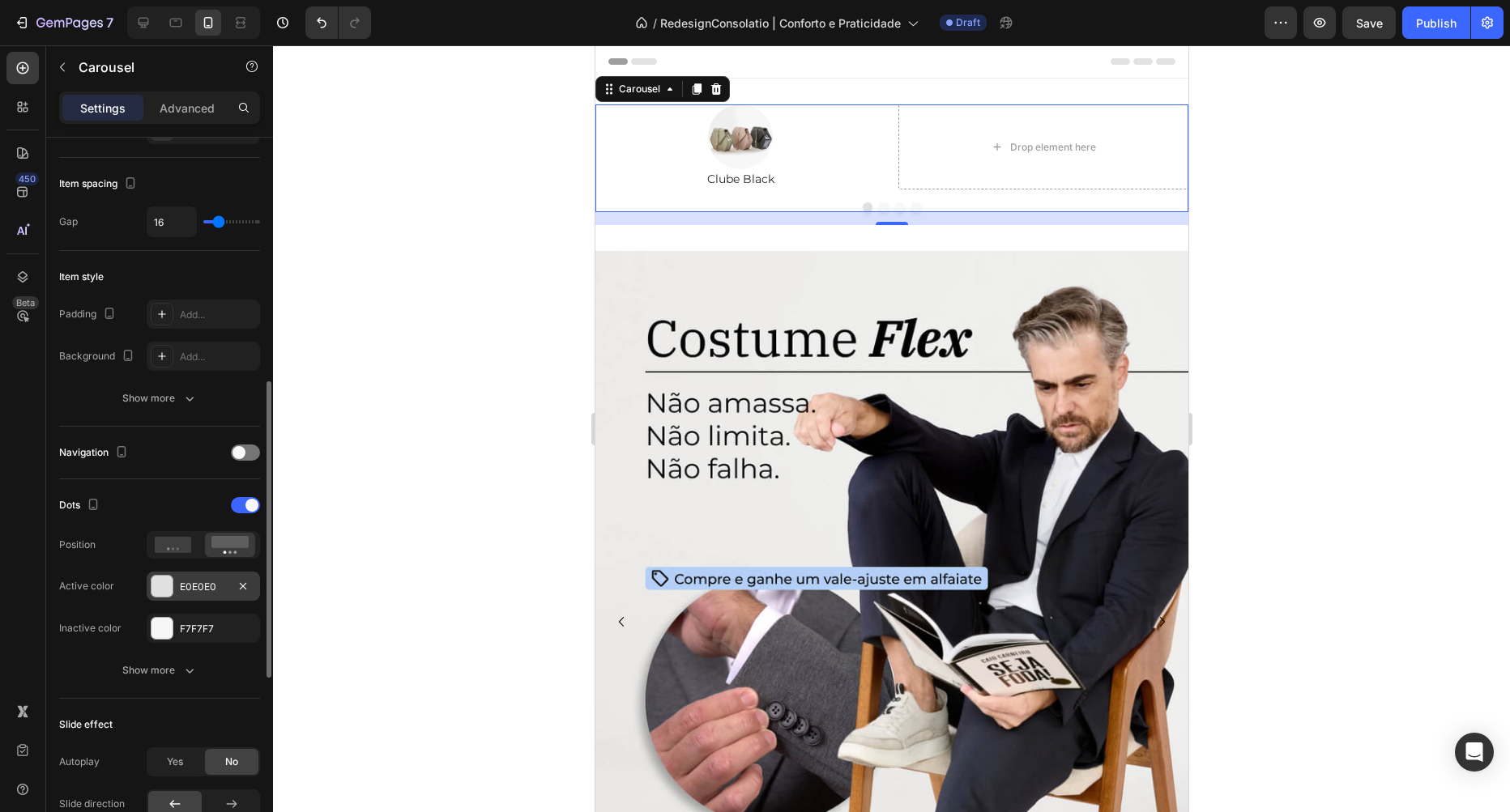
scroll to position [370, 0]
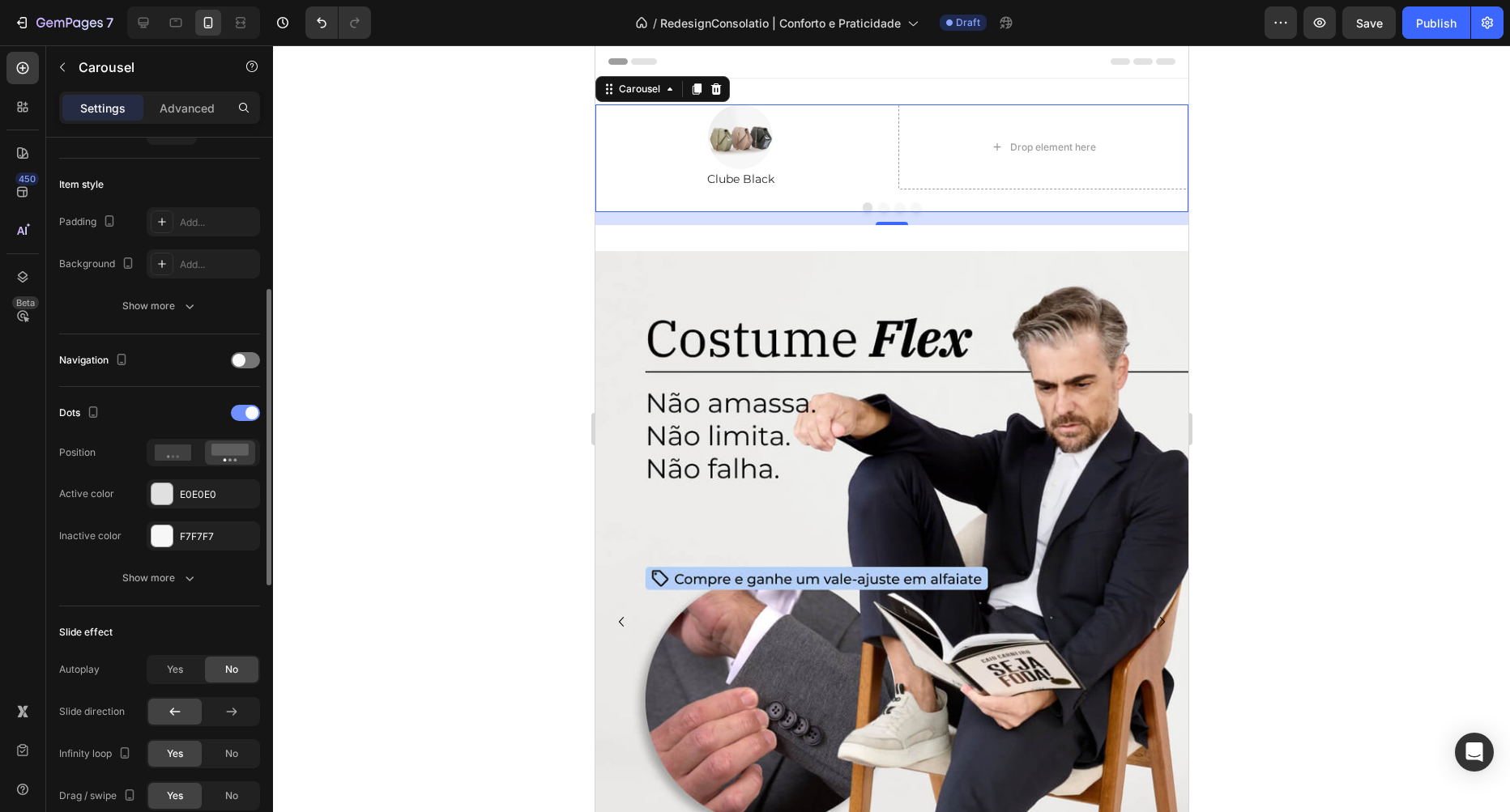
click at [237, 408] on div at bounding box center [245, 413] width 29 height 16
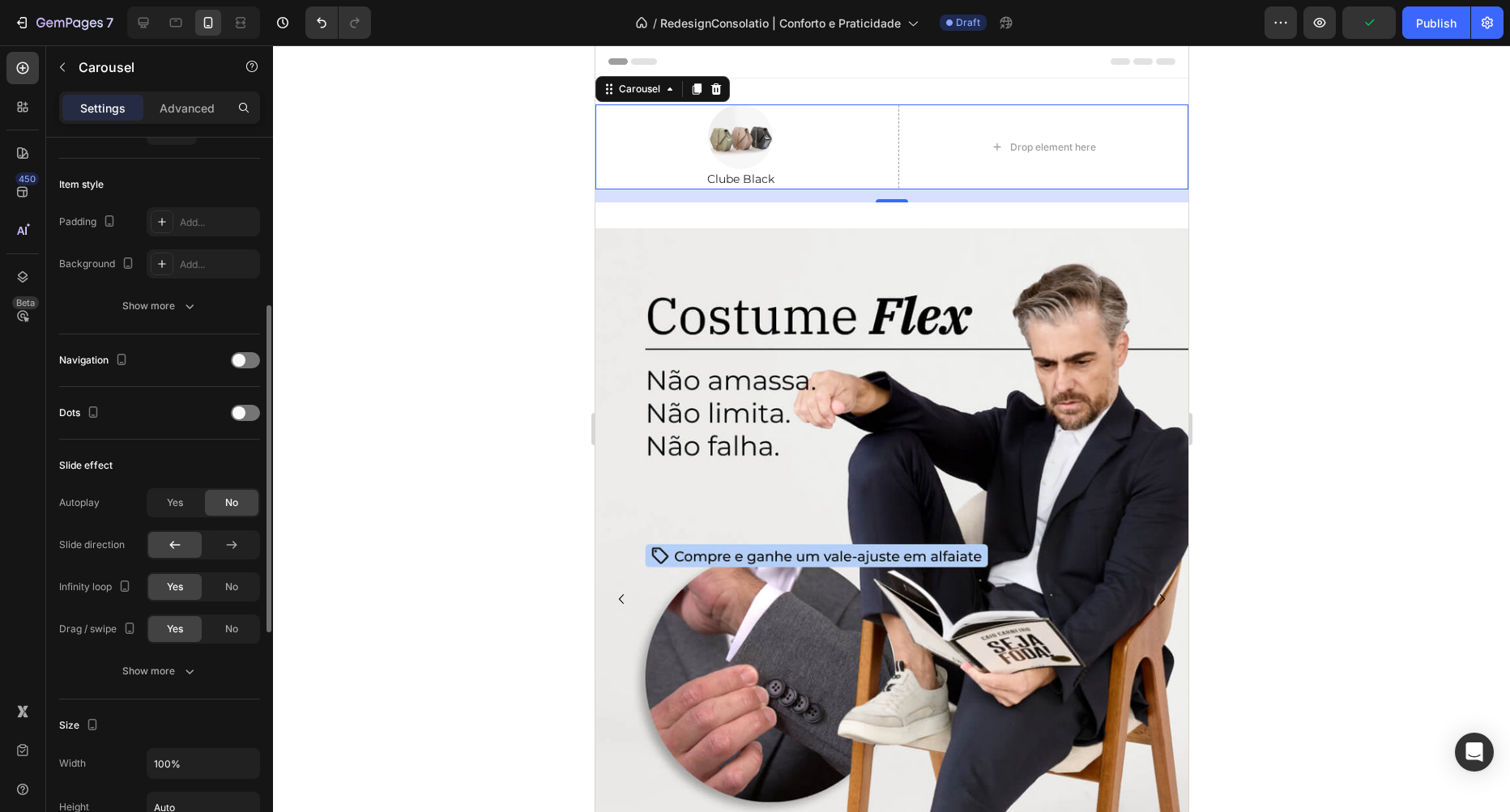
scroll to position [462, 0]
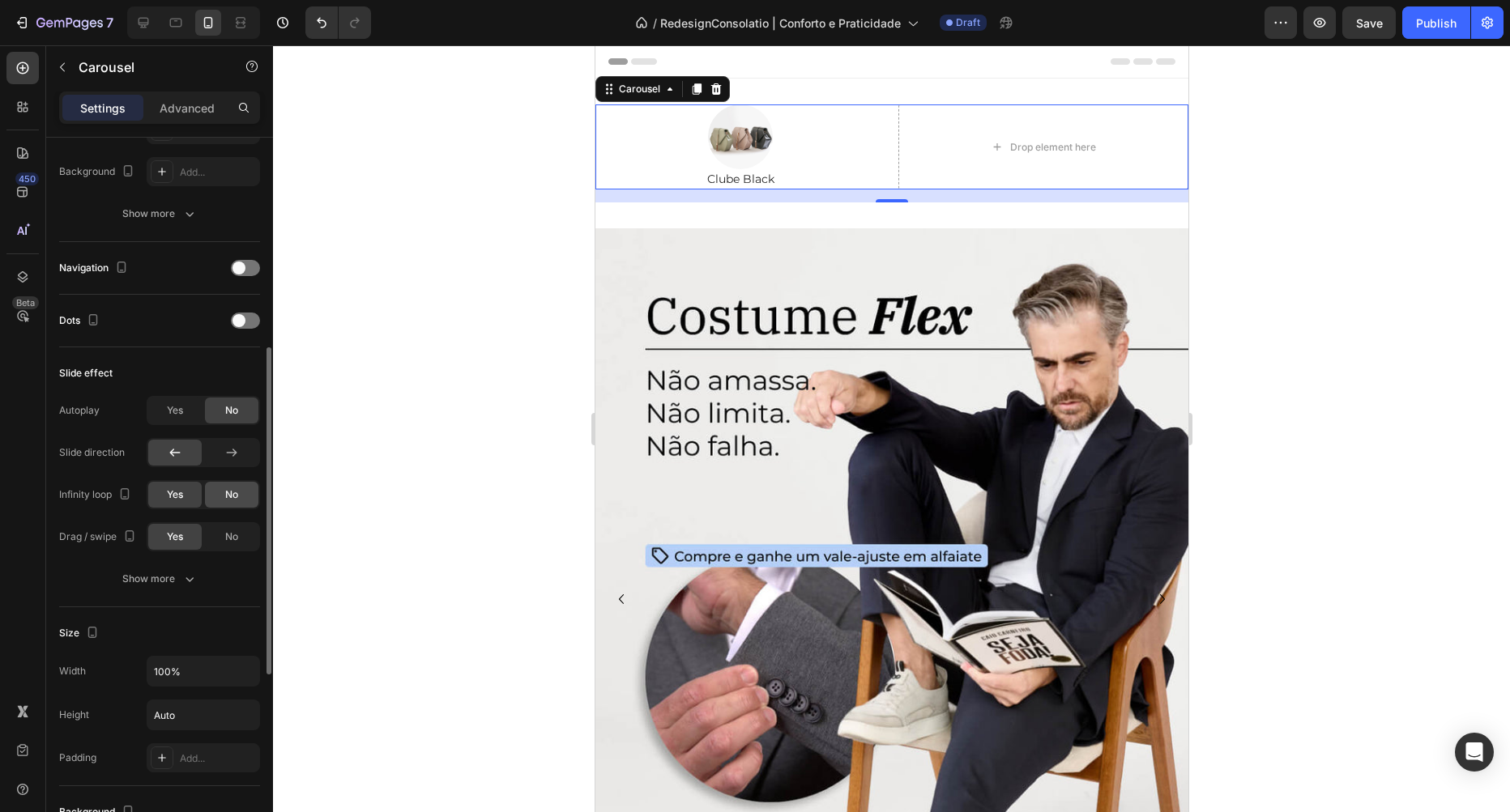
click at [226, 494] on span "No" at bounding box center [231, 494] width 13 height 14
click at [163, 537] on div "Yes" at bounding box center [175, 537] width 53 height 26
click at [182, 584] on icon "button" at bounding box center [189, 579] width 16 height 16
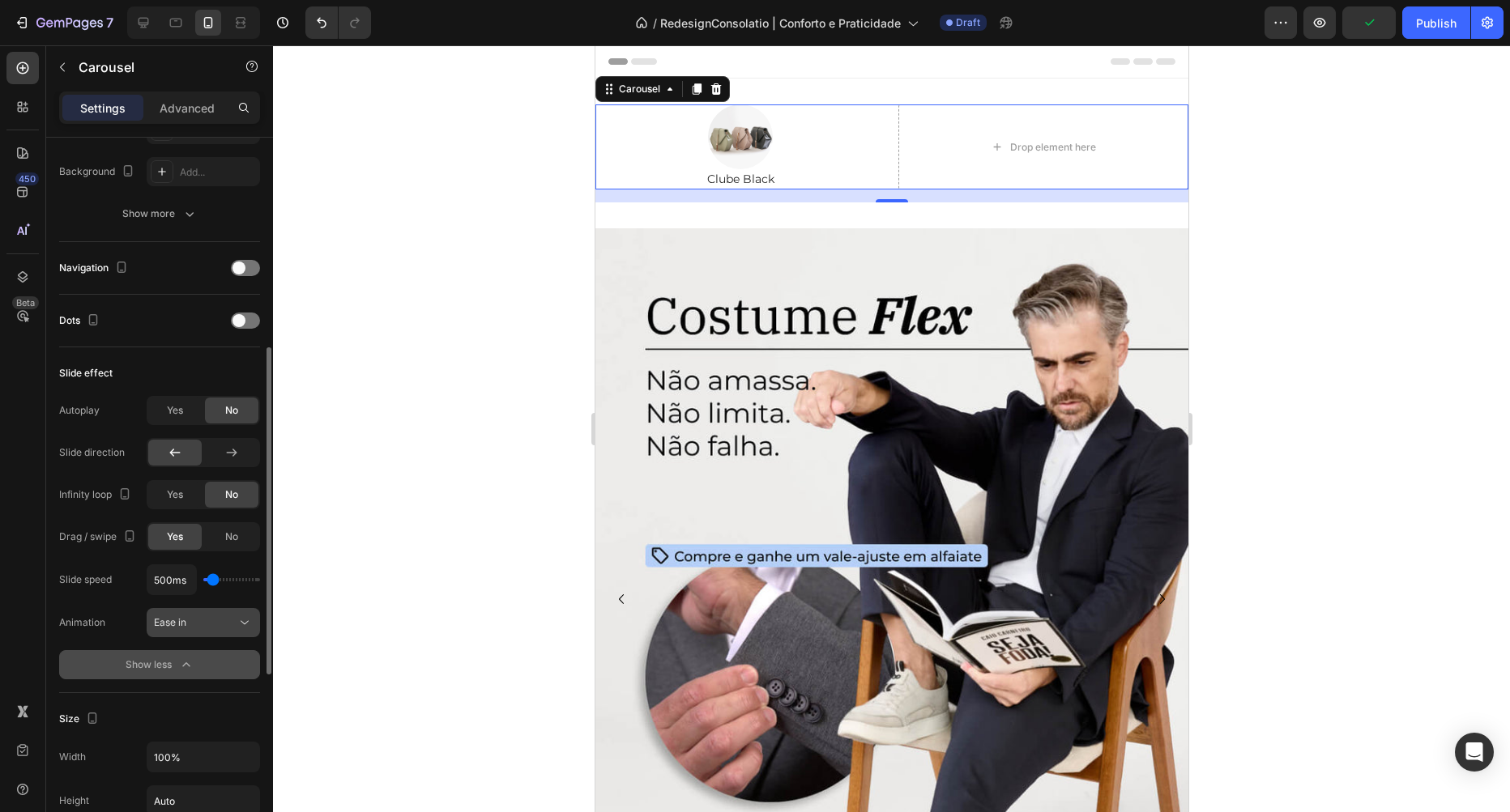
click at [233, 633] on button "Ease in" at bounding box center [203, 623] width 114 height 29
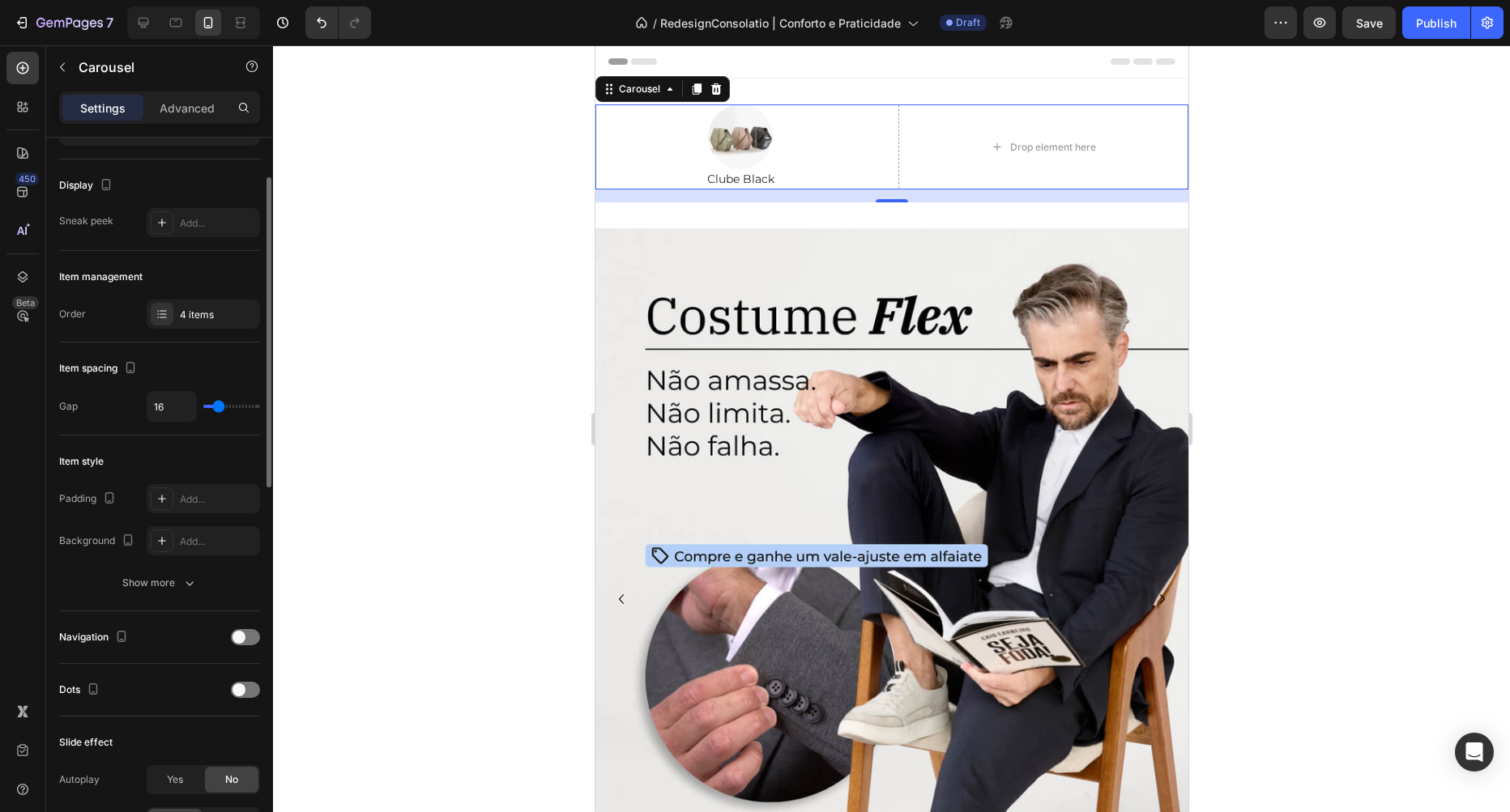
scroll to position [0, 0]
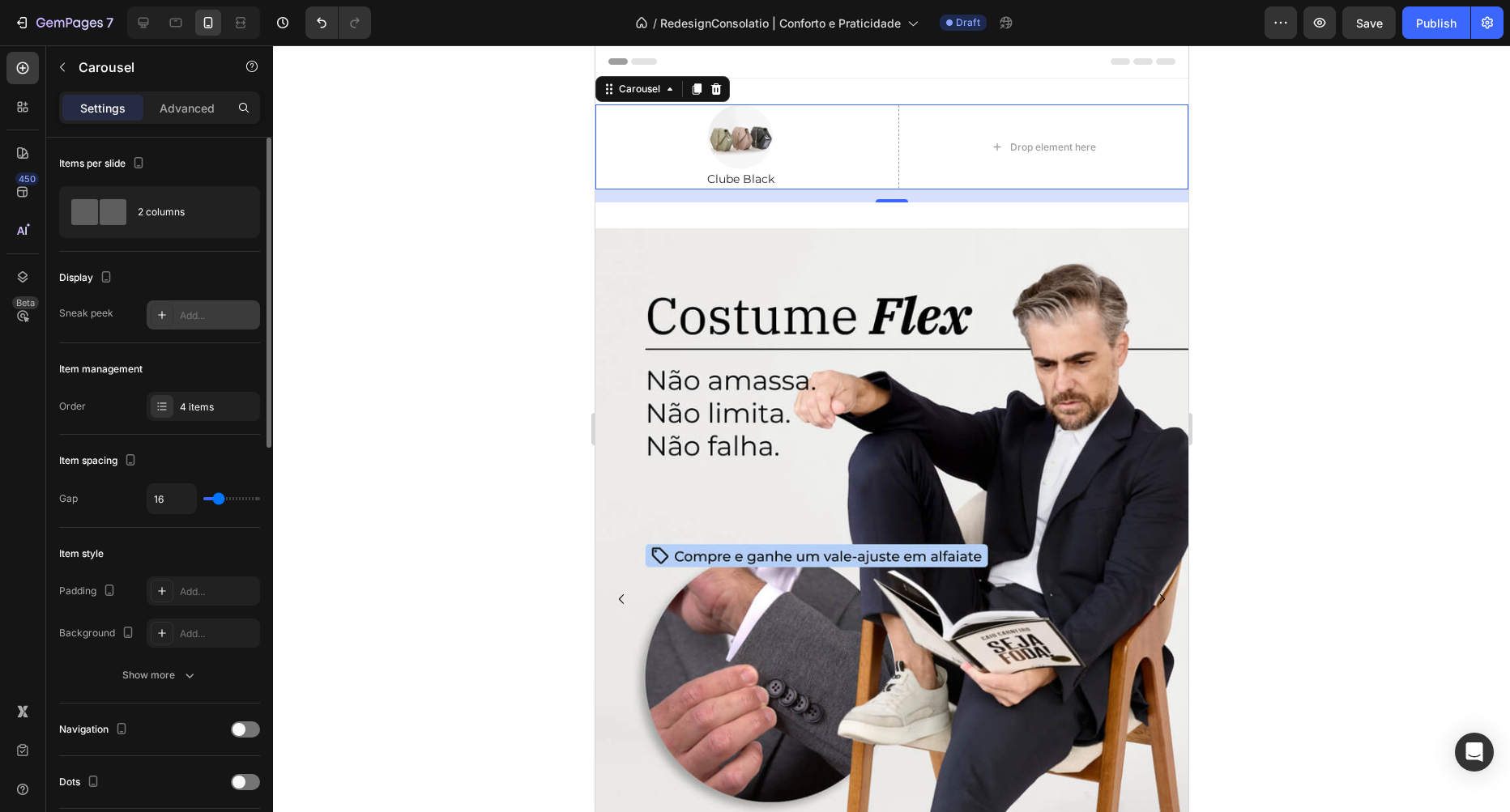
click at [187, 318] on div "Add..." at bounding box center [218, 315] width 76 height 14
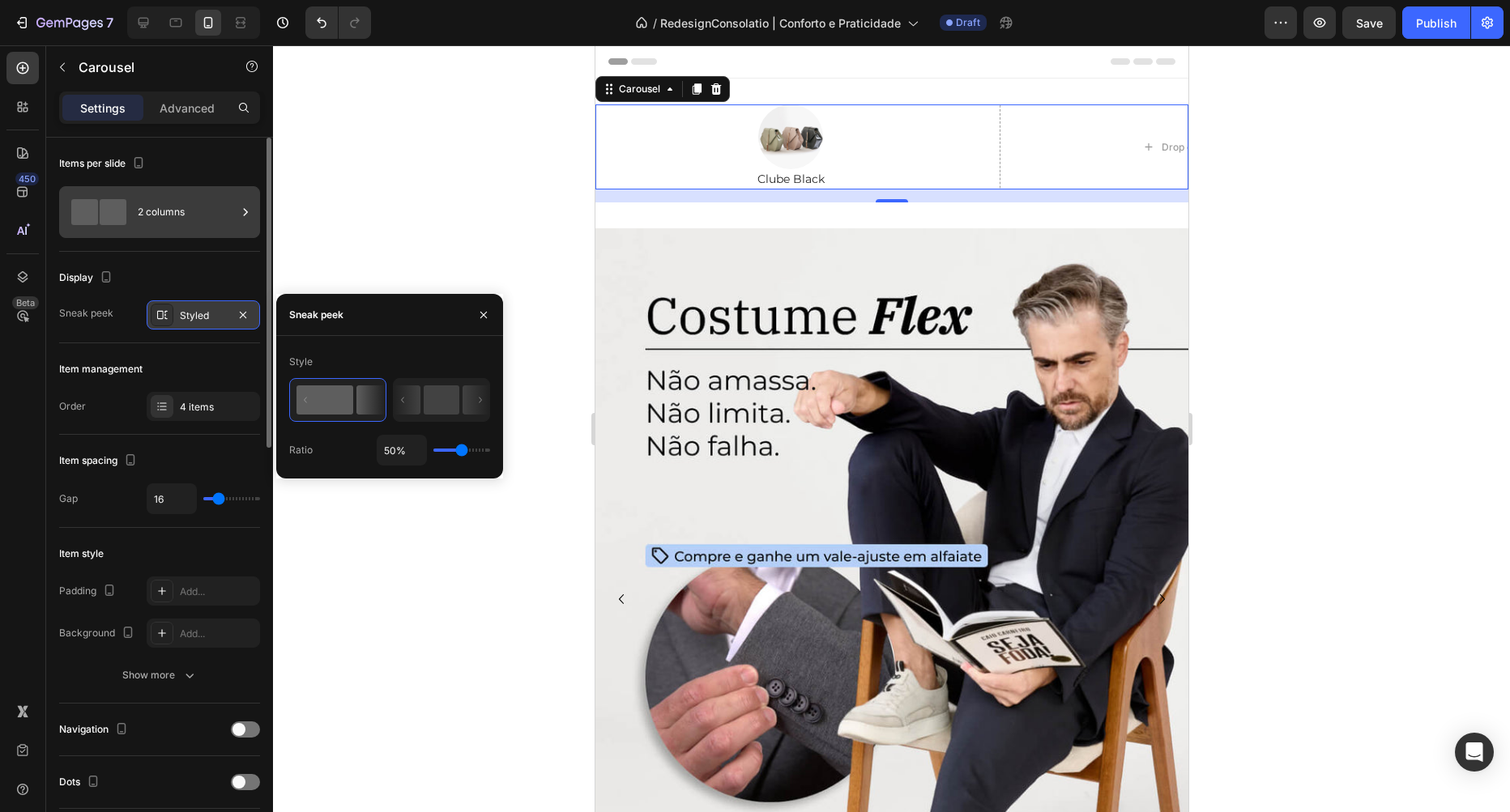
click at [179, 205] on div "2 columns" at bounding box center [187, 212] width 99 height 37
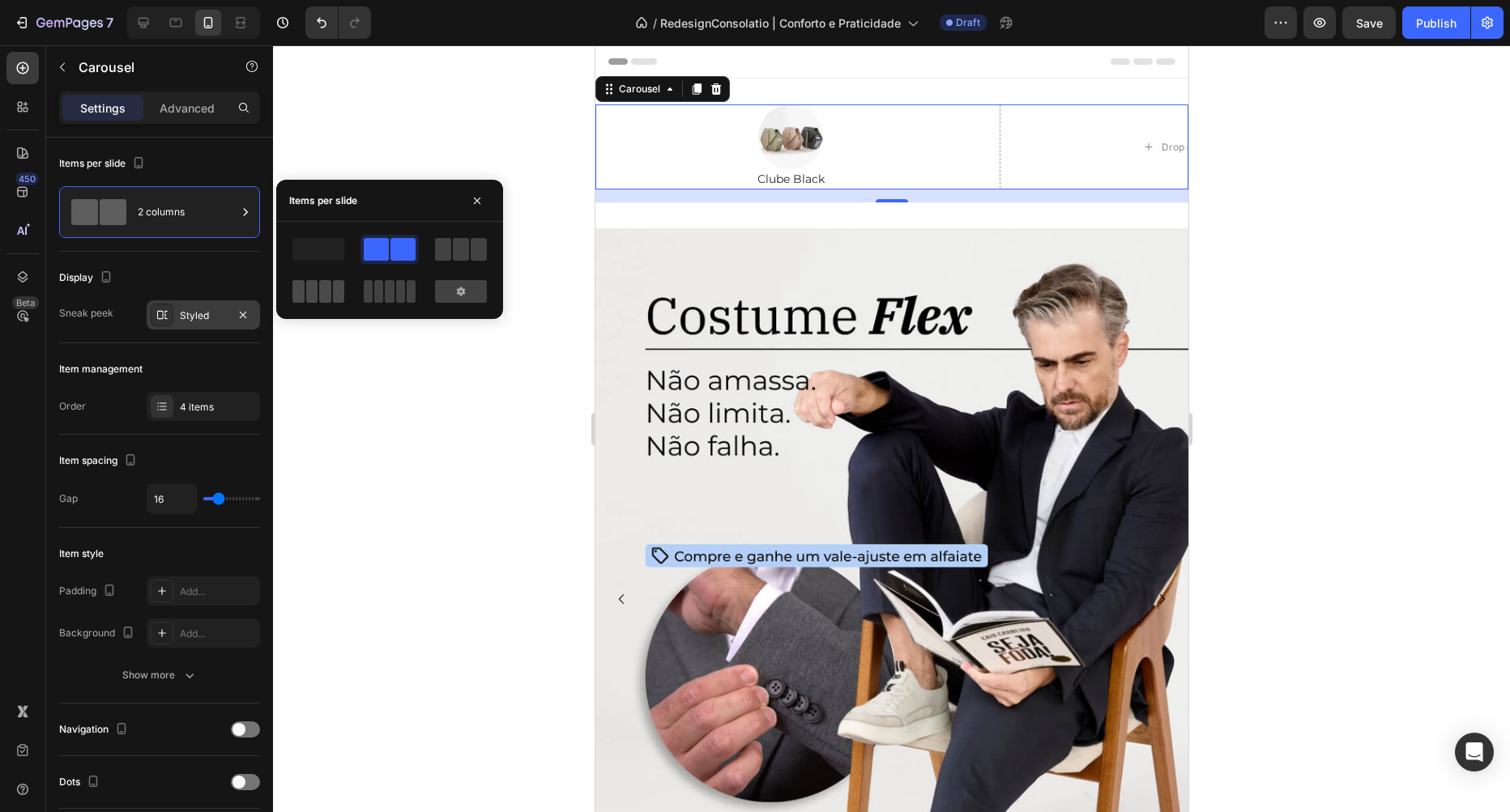
click at [323, 298] on span at bounding box center [325, 292] width 12 height 23
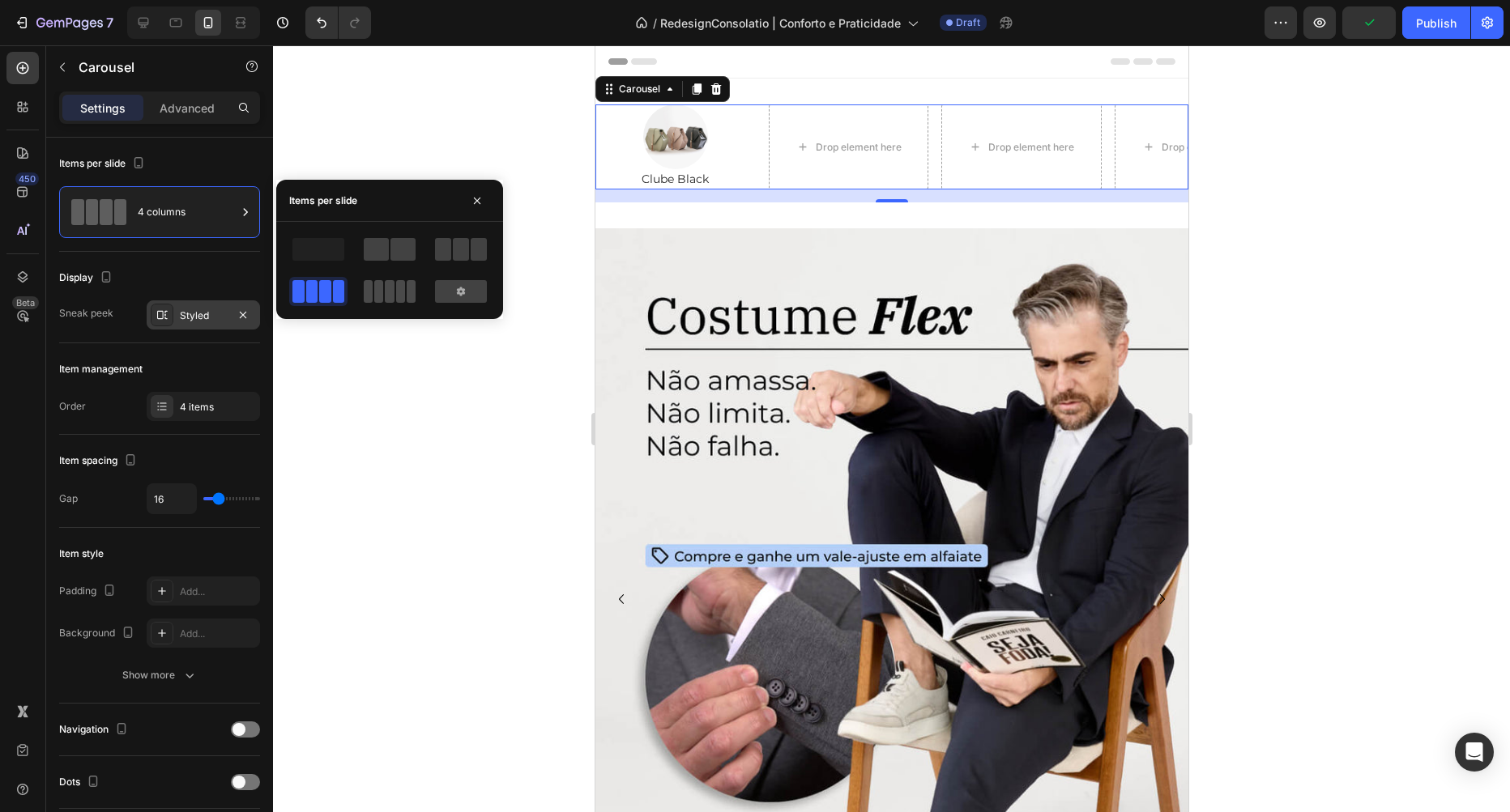
click at [376, 297] on span at bounding box center [378, 292] width 9 height 23
click at [668, 95] on icon at bounding box center [669, 88] width 13 height 13
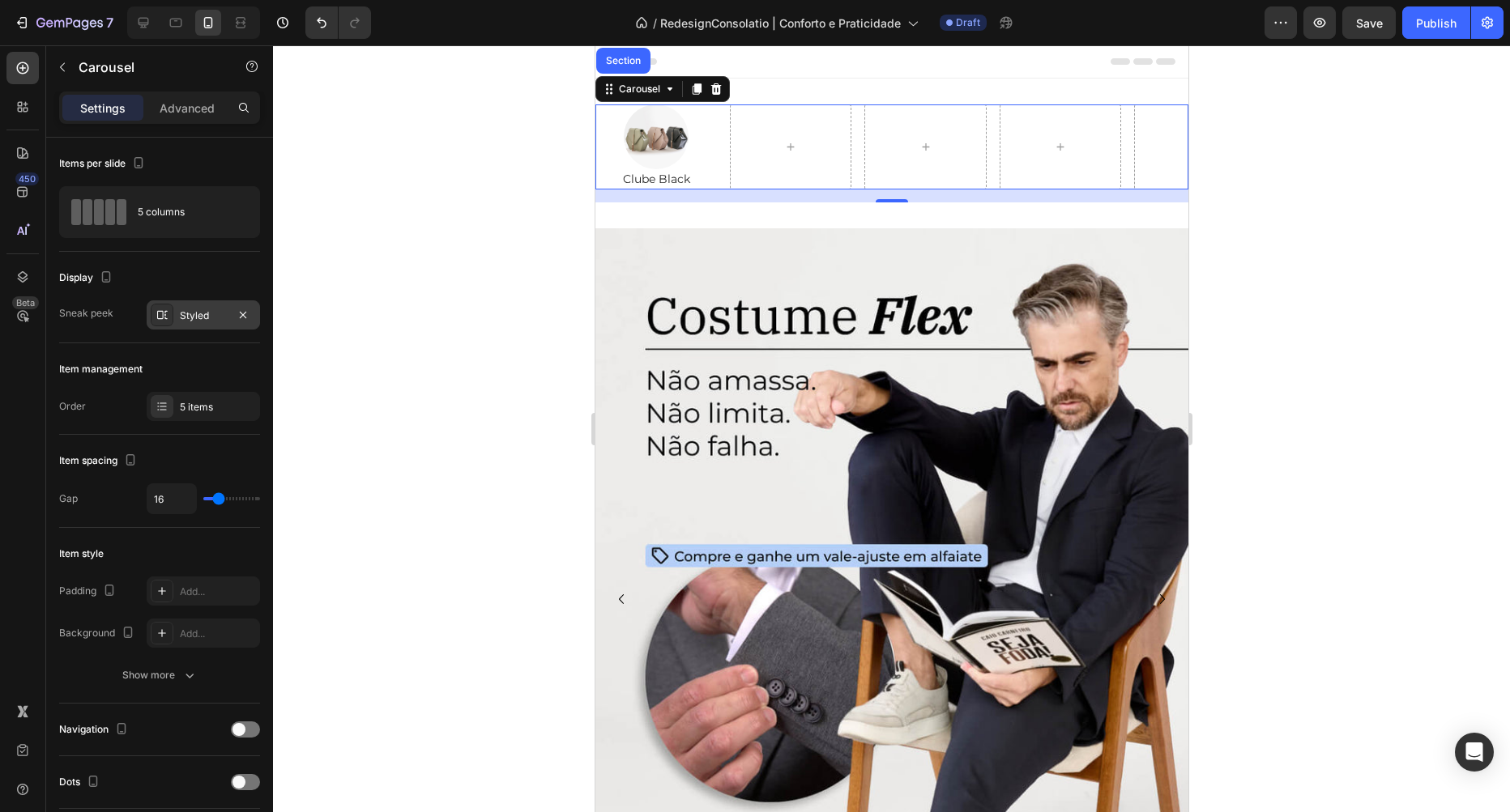
click at [649, 125] on div "Image" at bounding box center [655, 136] width 121 height 64
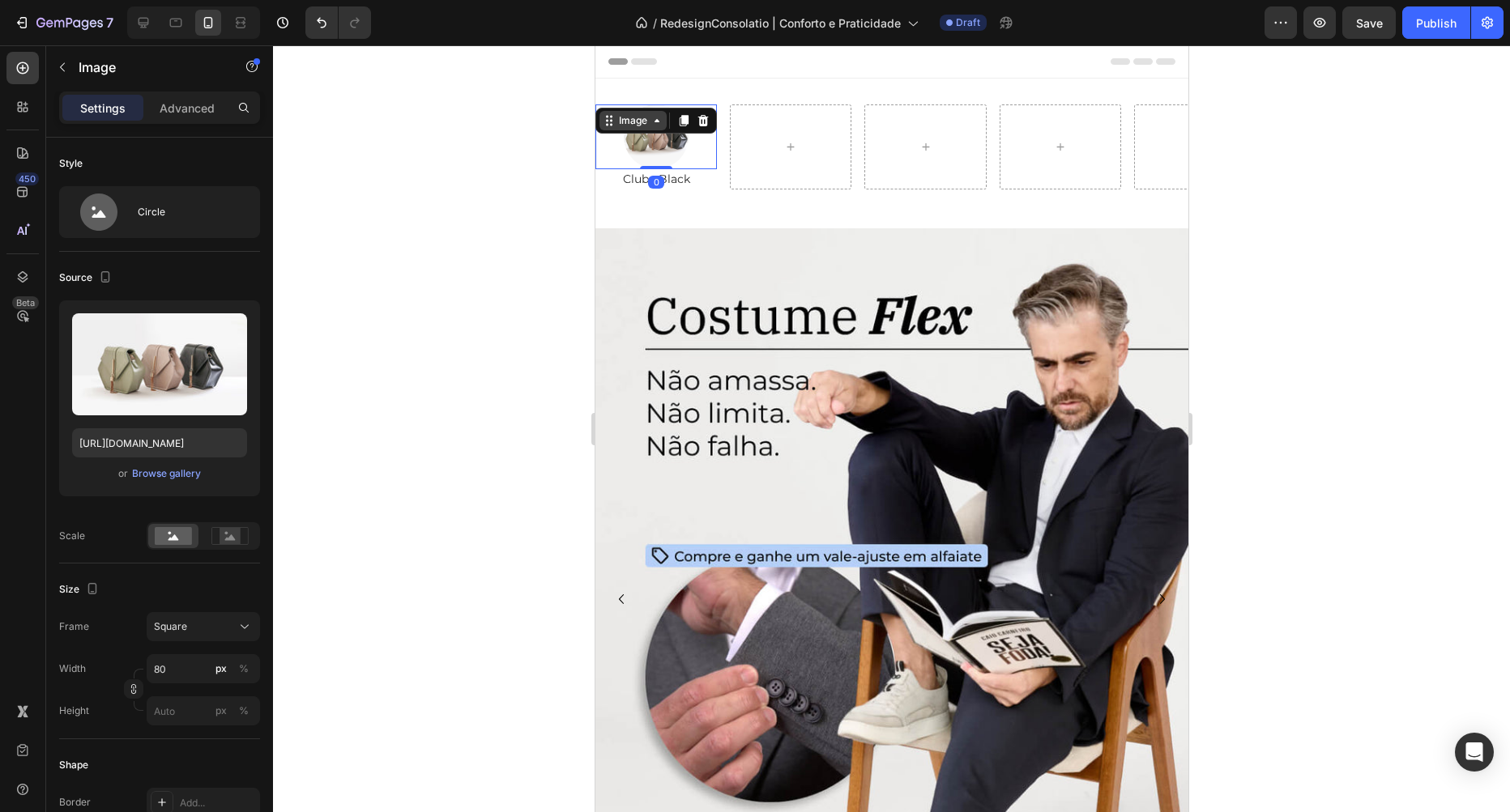
click at [638, 120] on div "Image" at bounding box center [632, 120] width 35 height 14
drag, startPoint x: 638, startPoint y: 141, endPoint x: 1065, endPoint y: 186, distance: 429.4
click at [638, 141] on div "Row 1 col" at bounding box center [627, 150] width 63 height 26
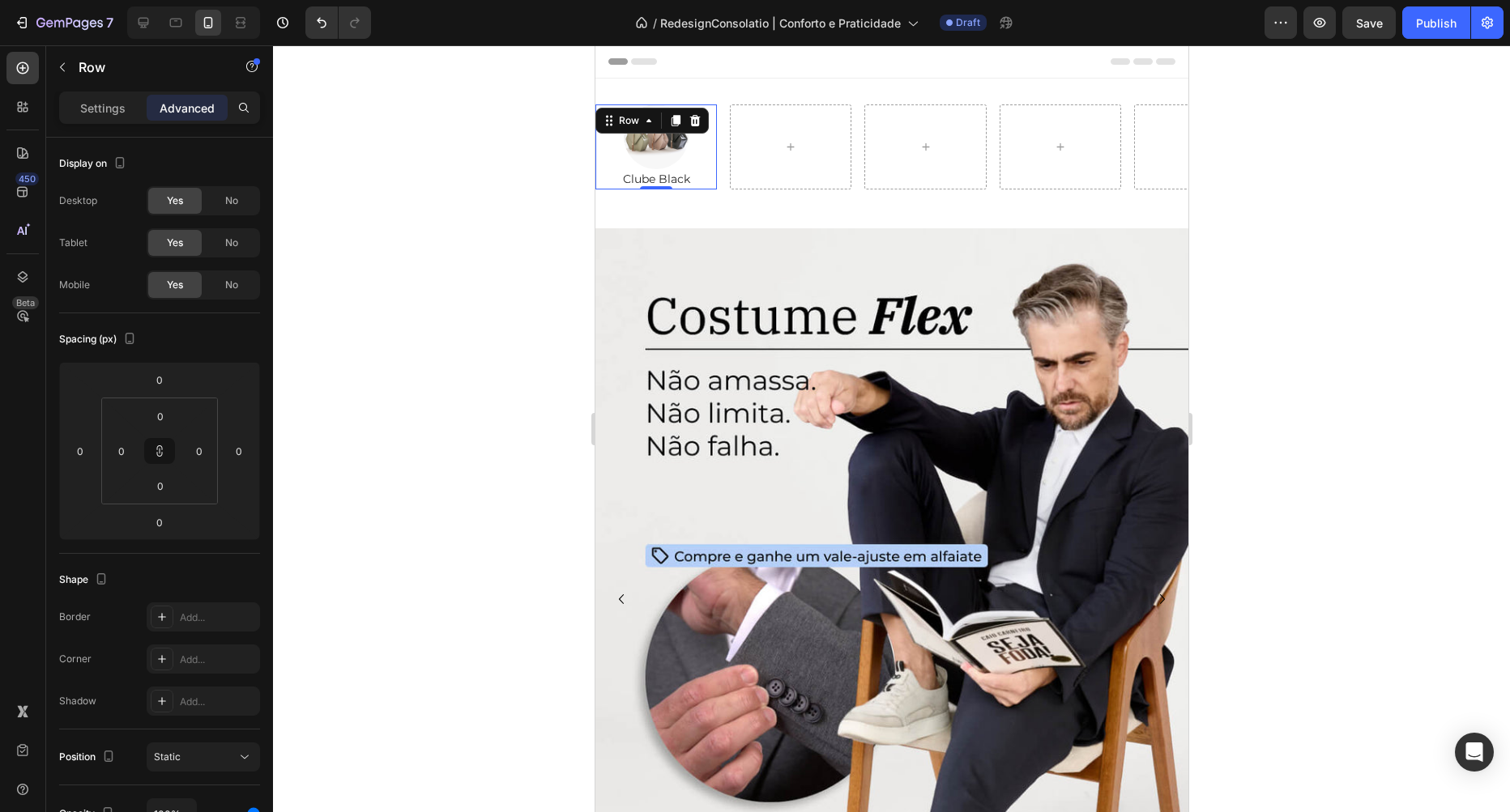
click at [461, 147] on div at bounding box center [891, 429] width 1237 height 767
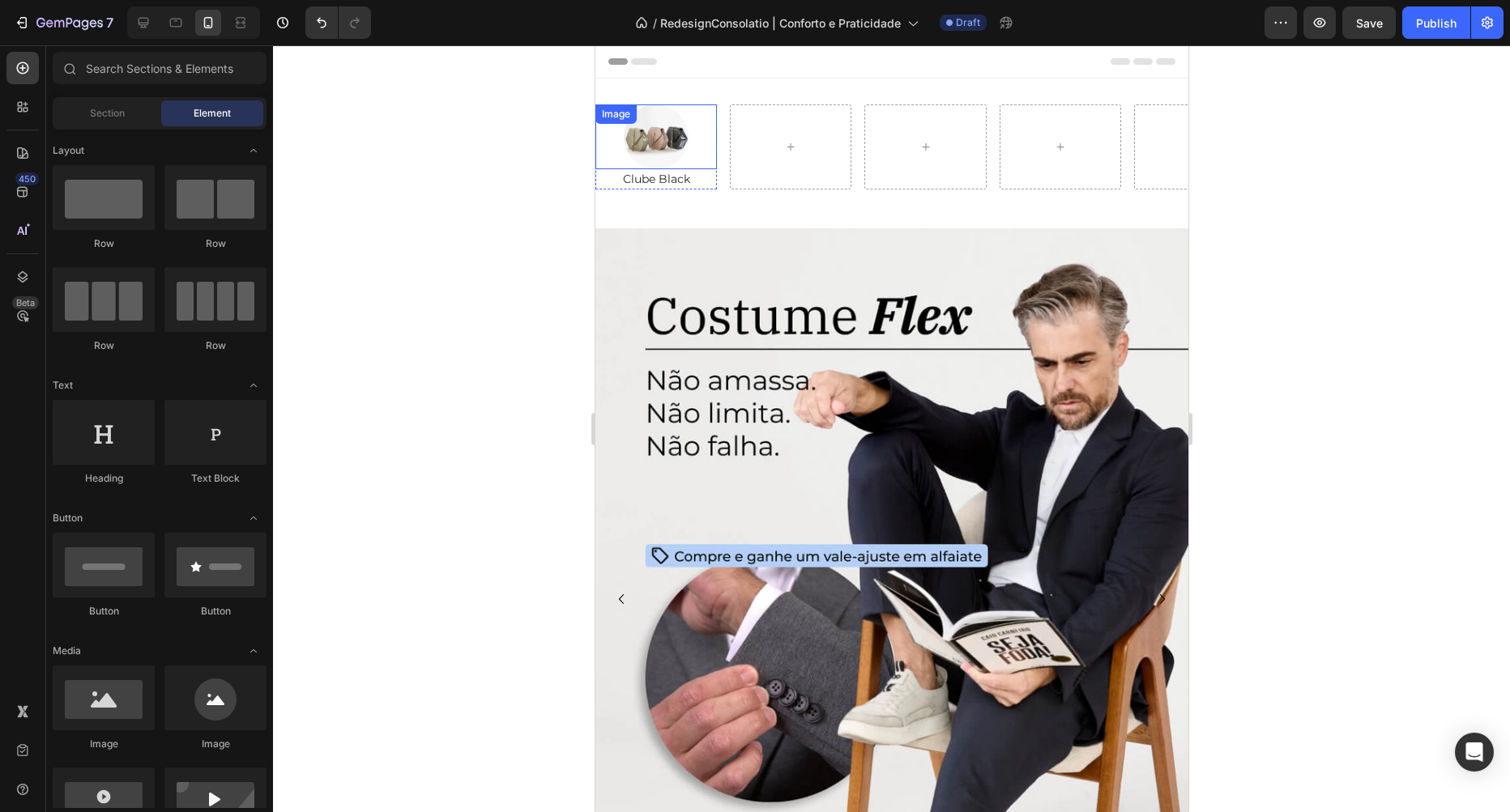
click at [679, 132] on img at bounding box center [655, 136] width 64 height 64
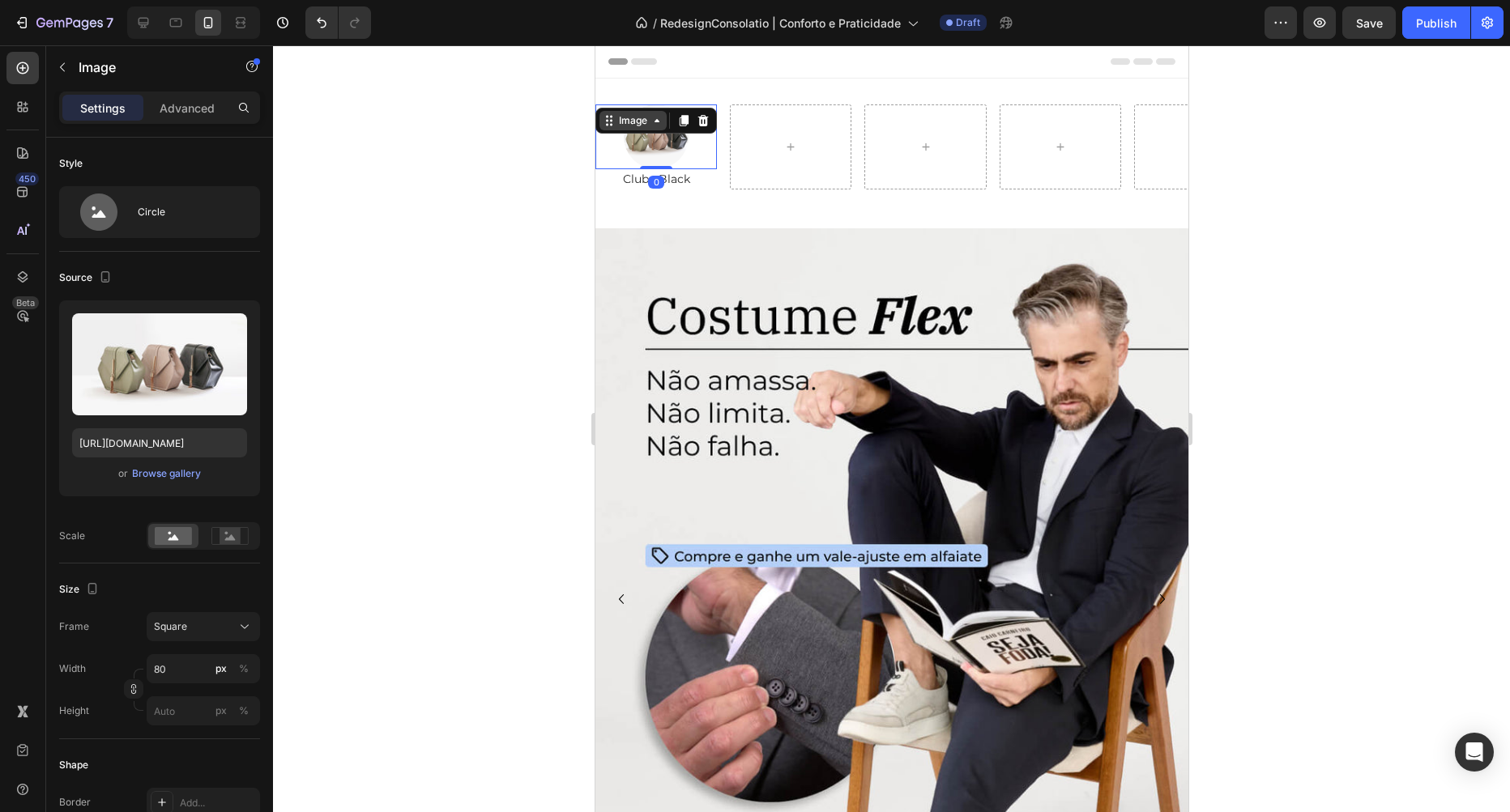
click at [638, 114] on div "Image" at bounding box center [632, 120] width 35 height 14
click at [643, 146] on div "Row 1 col" at bounding box center [627, 150] width 49 height 9
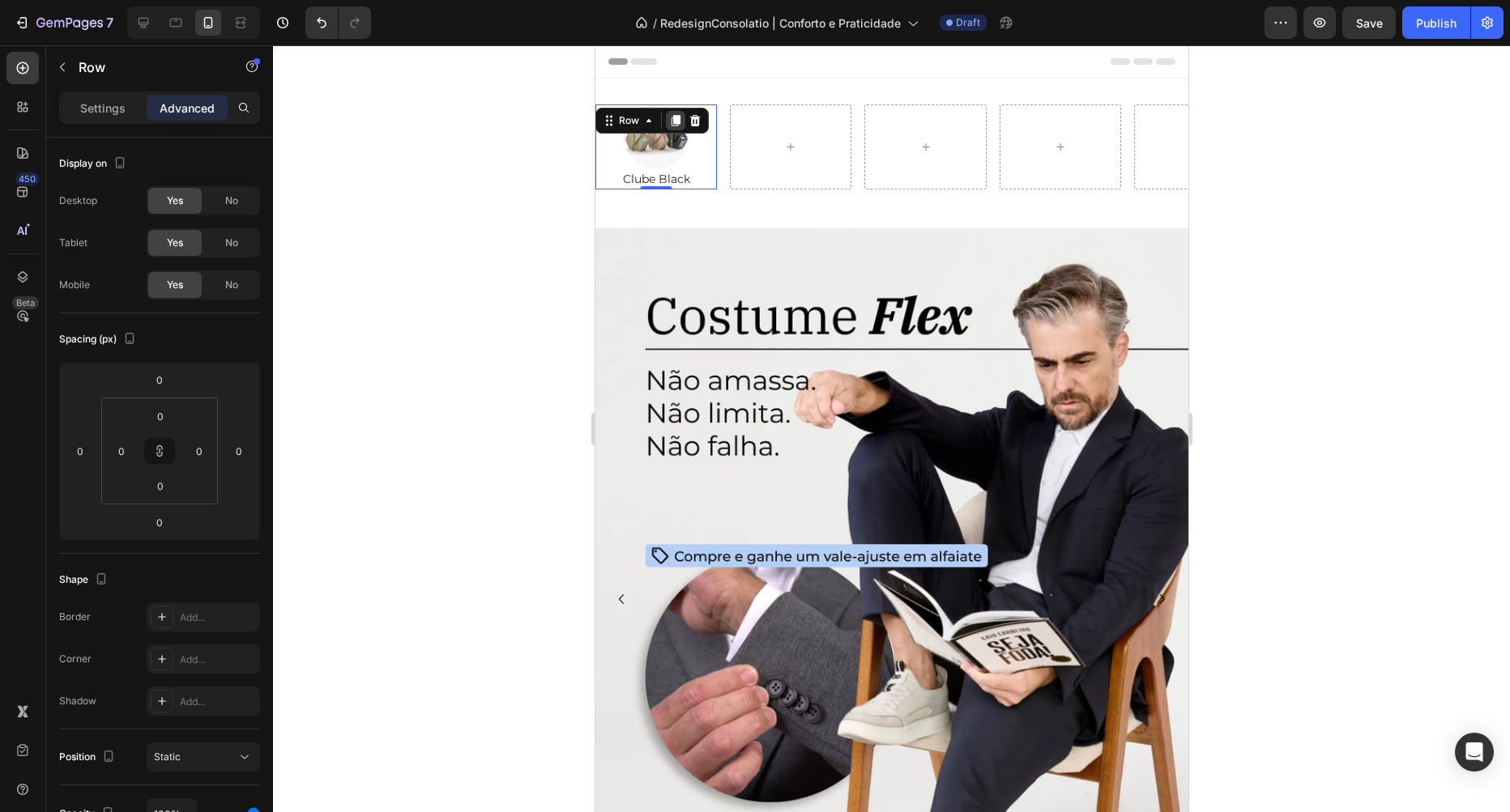
click at [680, 124] on icon at bounding box center [675, 120] width 9 height 11
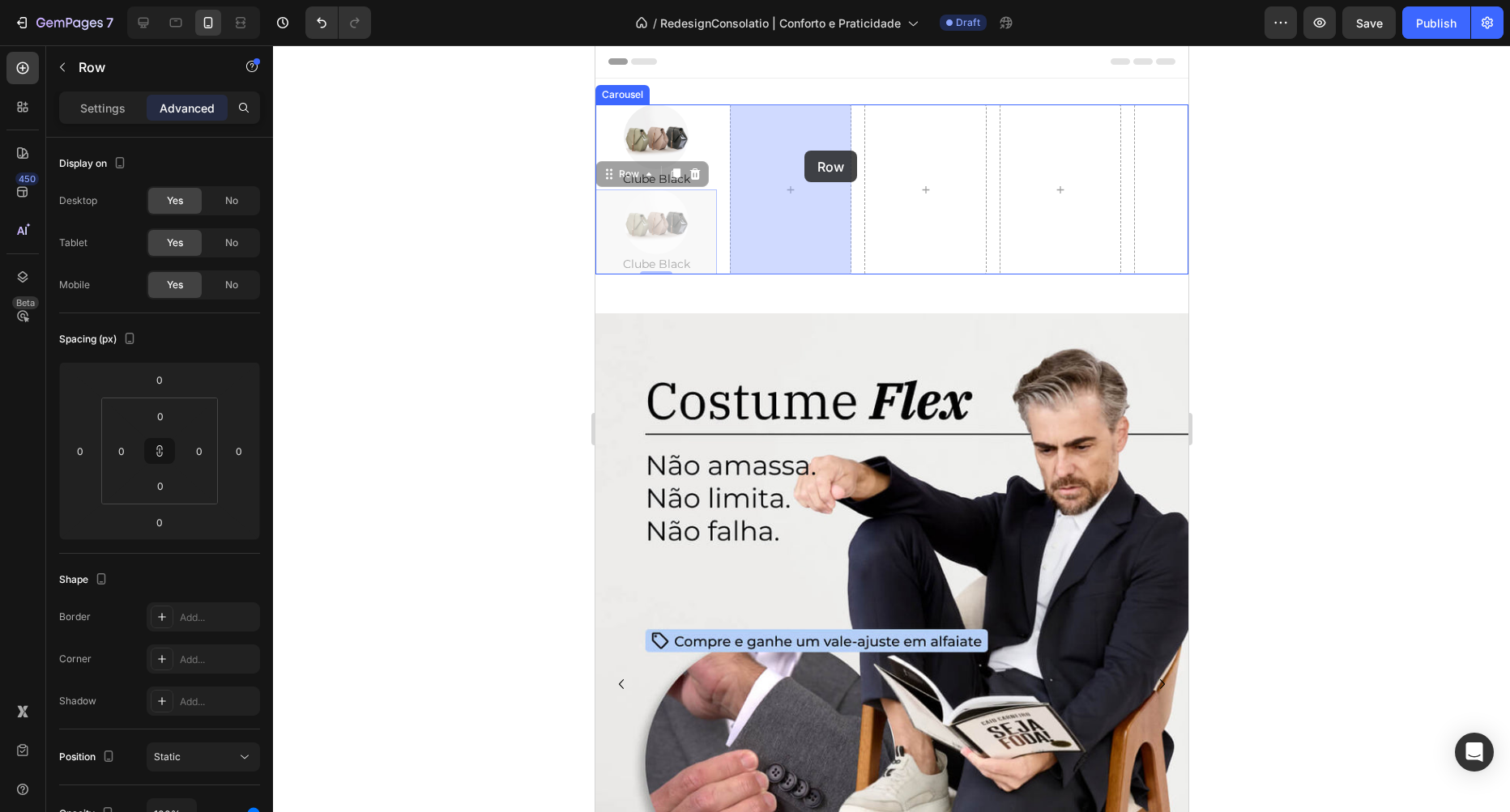
drag, startPoint x: 735, startPoint y: 162, endPoint x: 802, endPoint y: 151, distance: 67.9
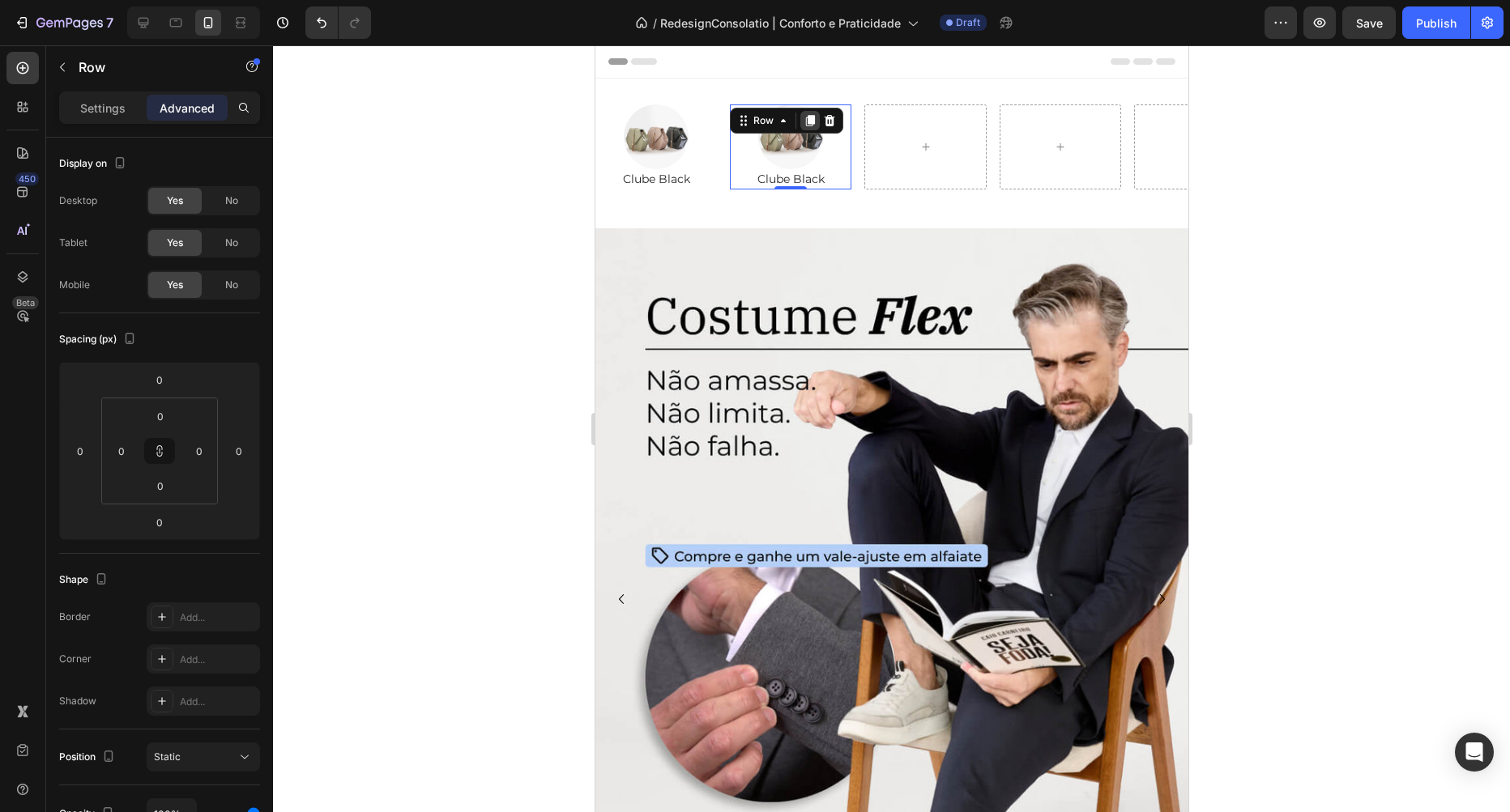
click at [811, 124] on icon at bounding box center [810, 120] width 9 height 11
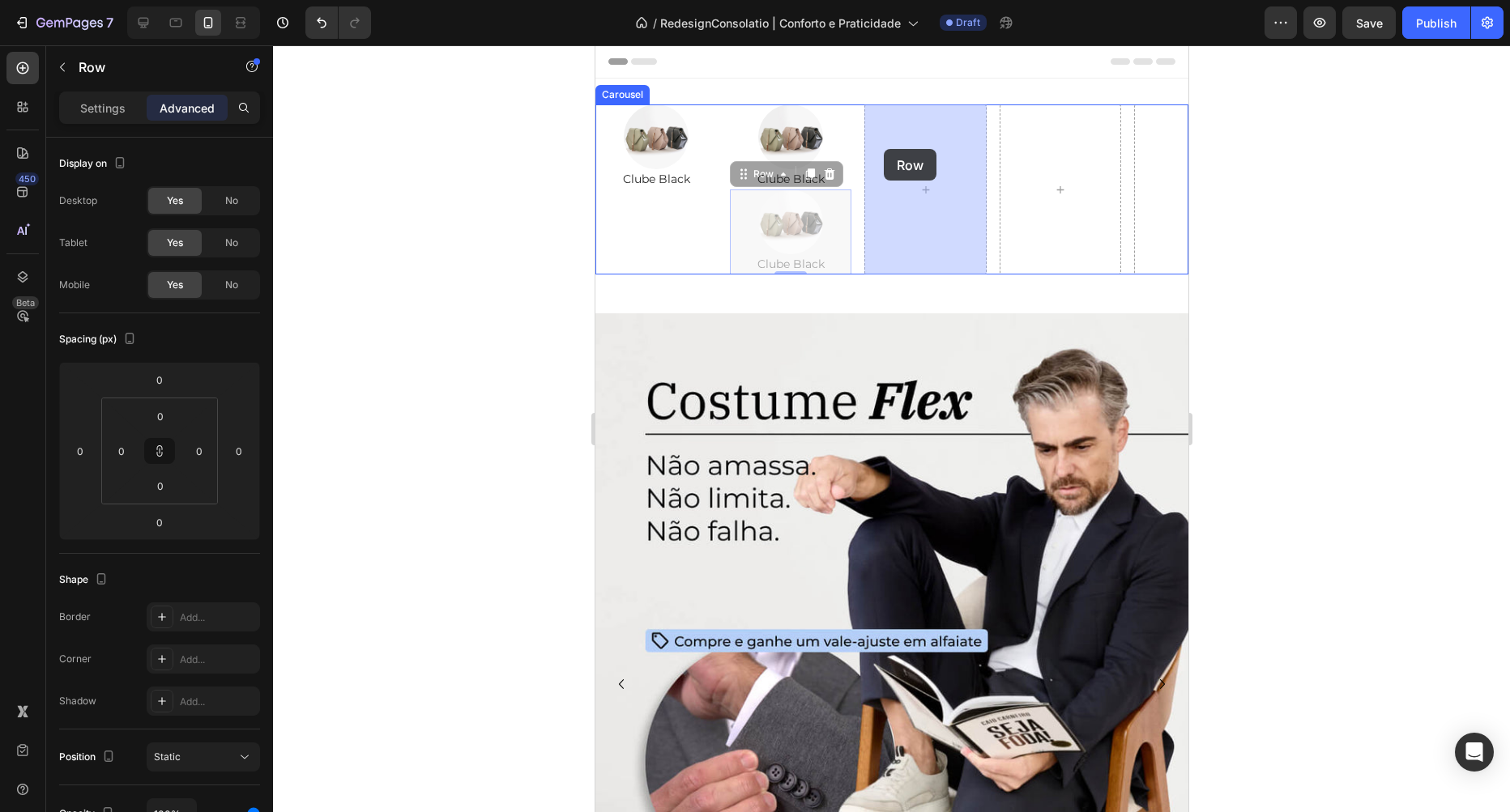
drag, startPoint x: 743, startPoint y: 164, endPoint x: 883, endPoint y: 149, distance: 140.8
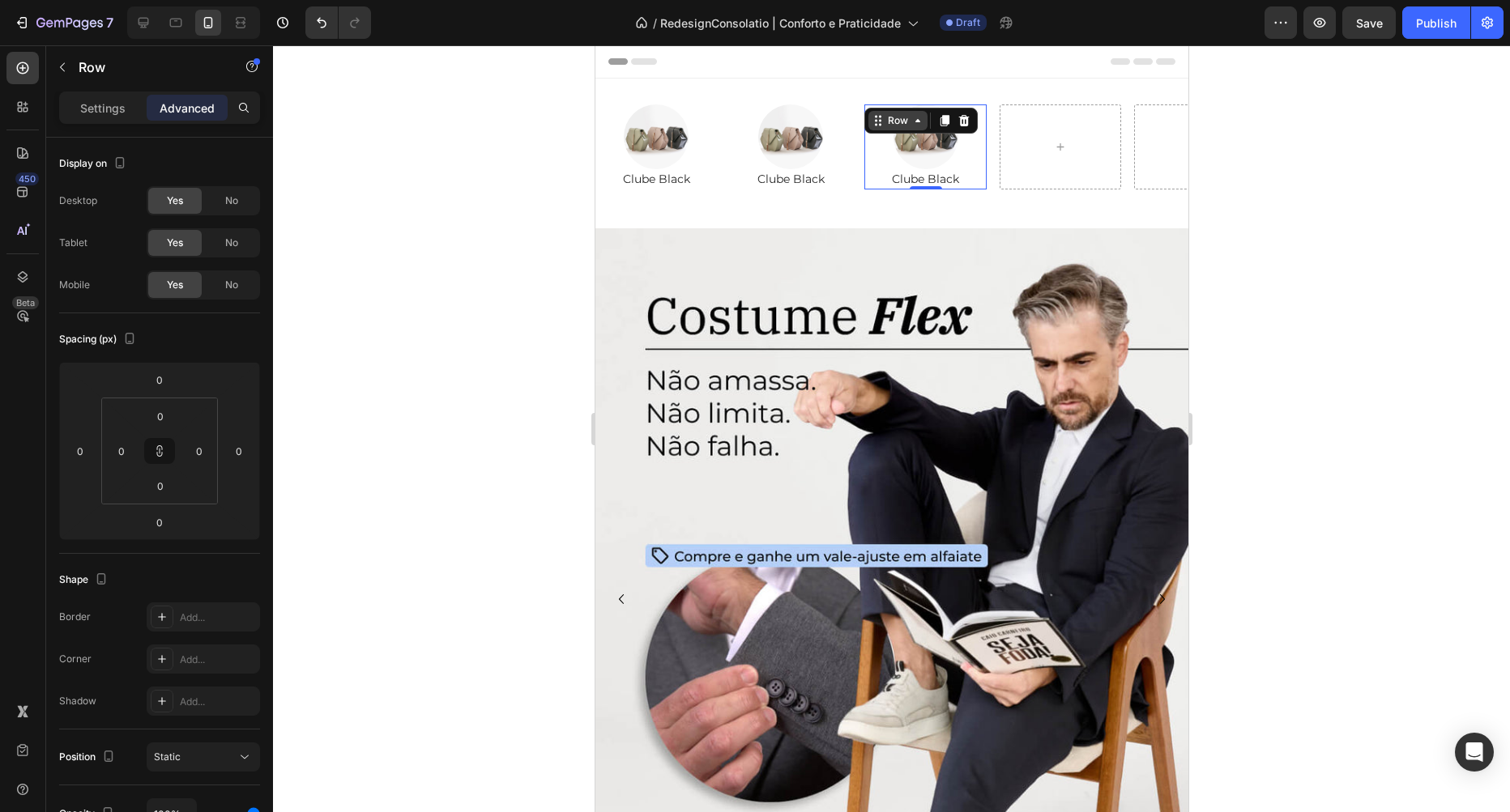
click at [948, 125] on icon at bounding box center [943, 120] width 13 height 13
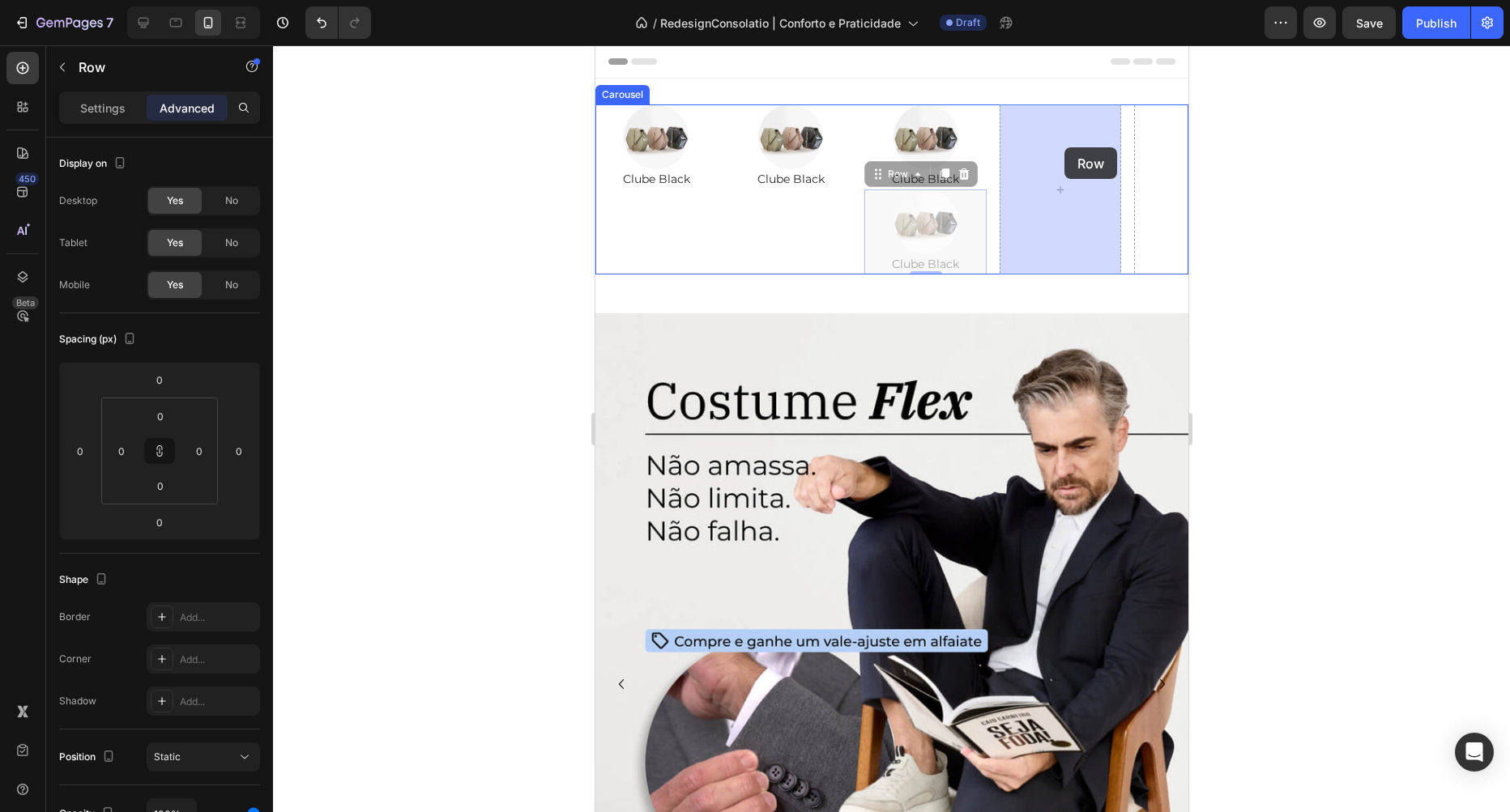
drag, startPoint x: 876, startPoint y: 173, endPoint x: 1054, endPoint y: 147, distance: 179.9
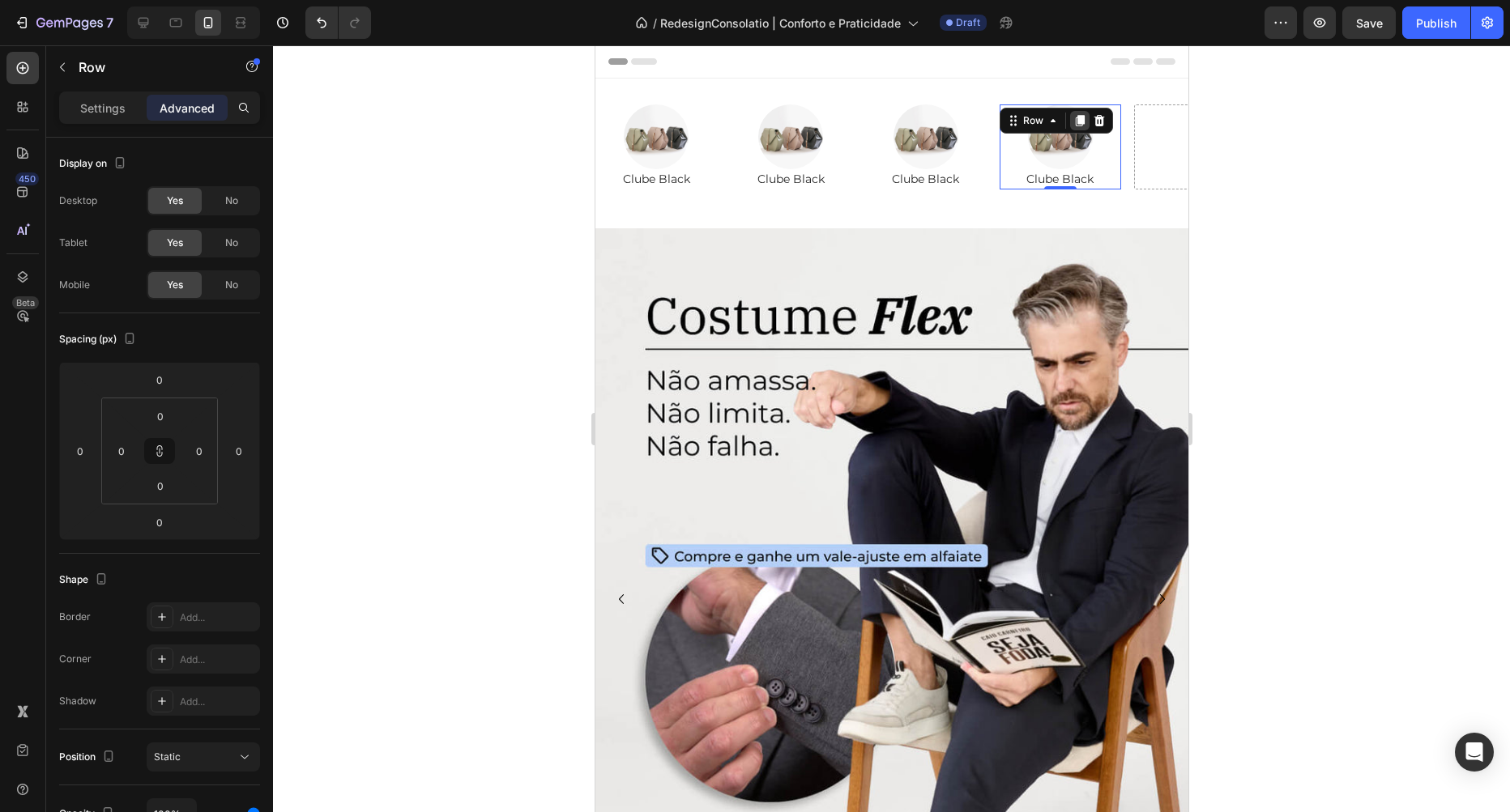
click at [1079, 124] on icon at bounding box center [1078, 120] width 9 height 11
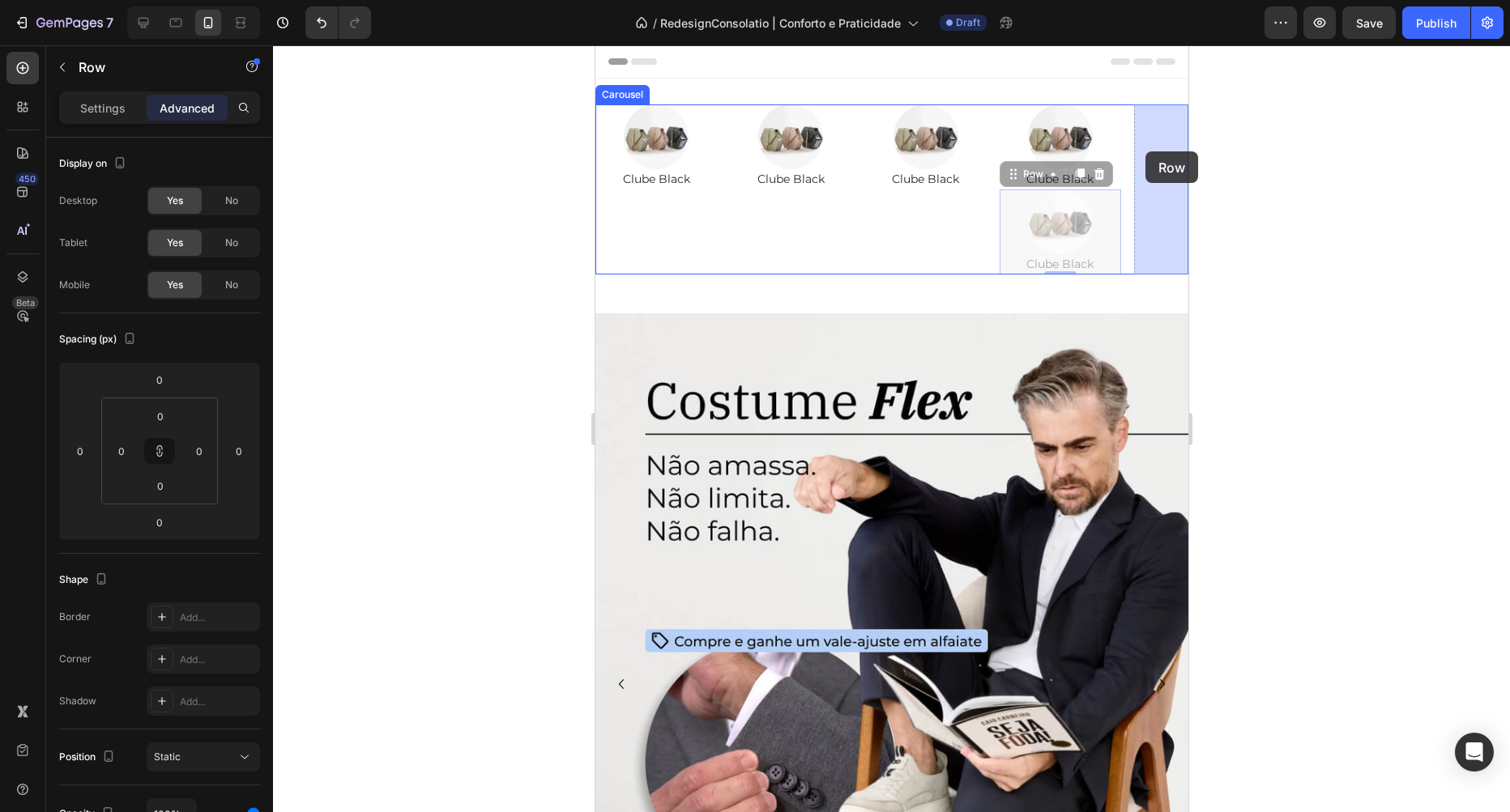
drag, startPoint x: 1009, startPoint y: 175, endPoint x: 1145, endPoint y: 152, distance: 137.9
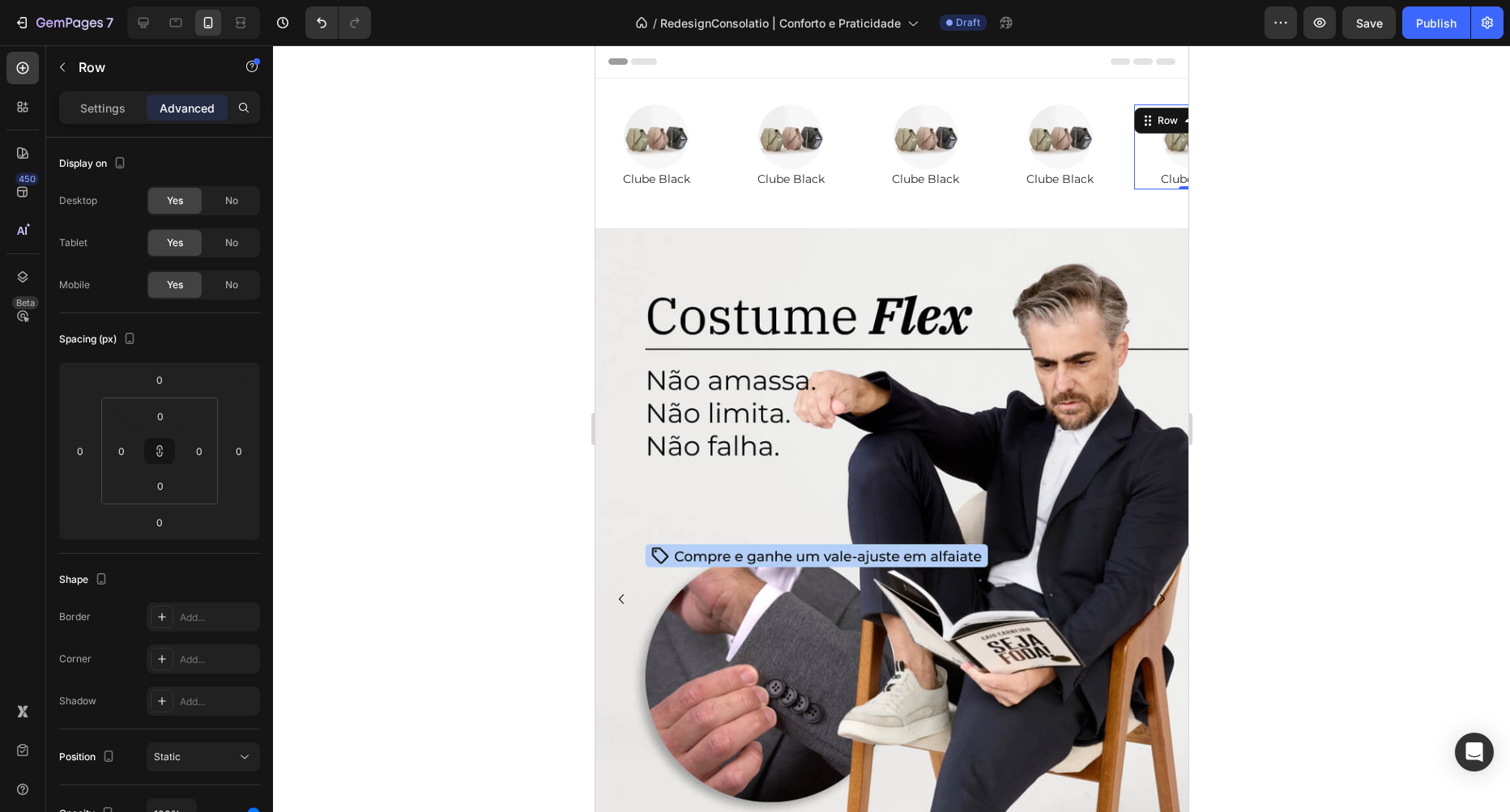
click at [1250, 159] on div at bounding box center [891, 429] width 1237 height 767
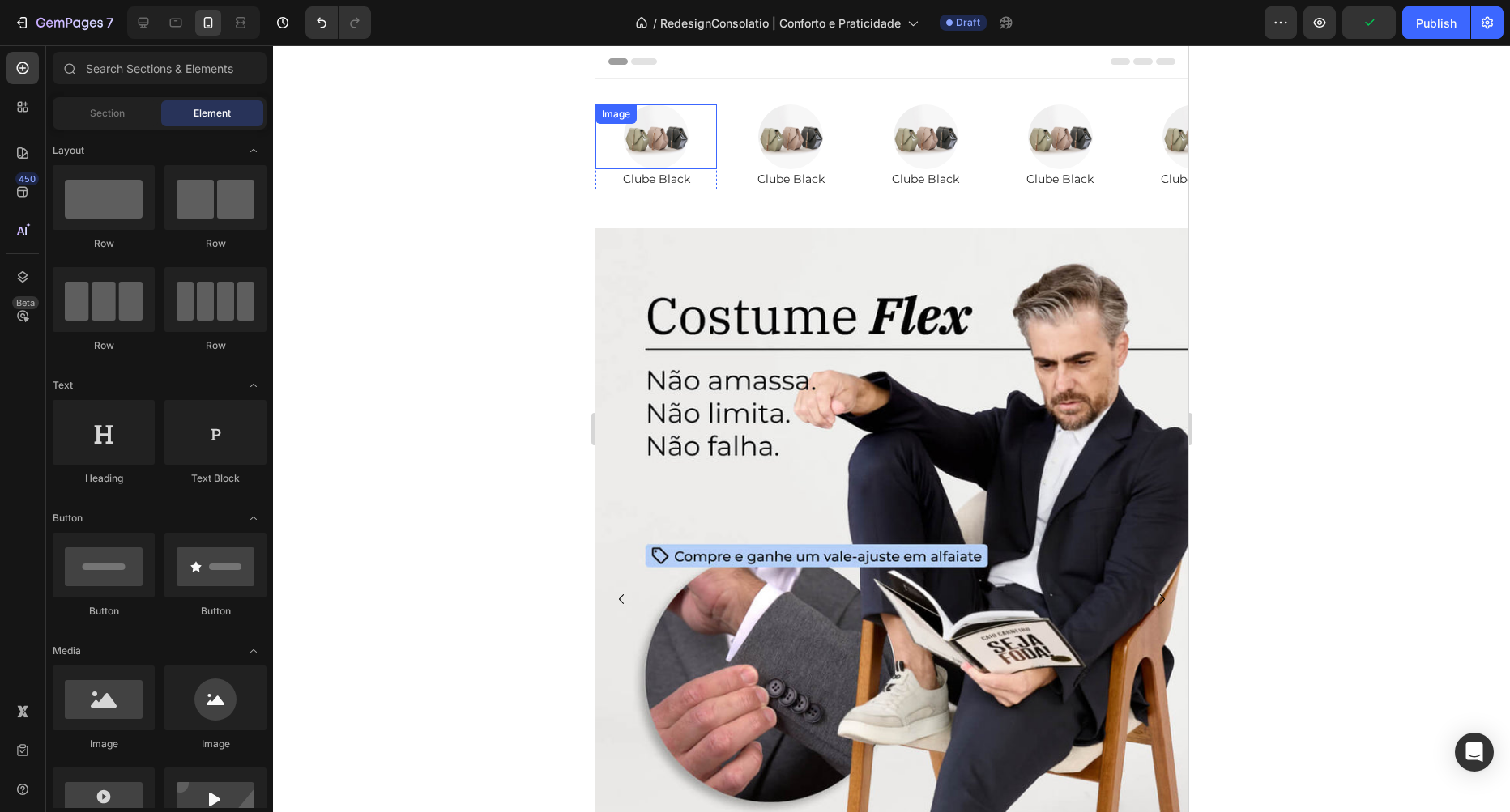
click at [695, 127] on div at bounding box center [655, 136] width 121 height 64
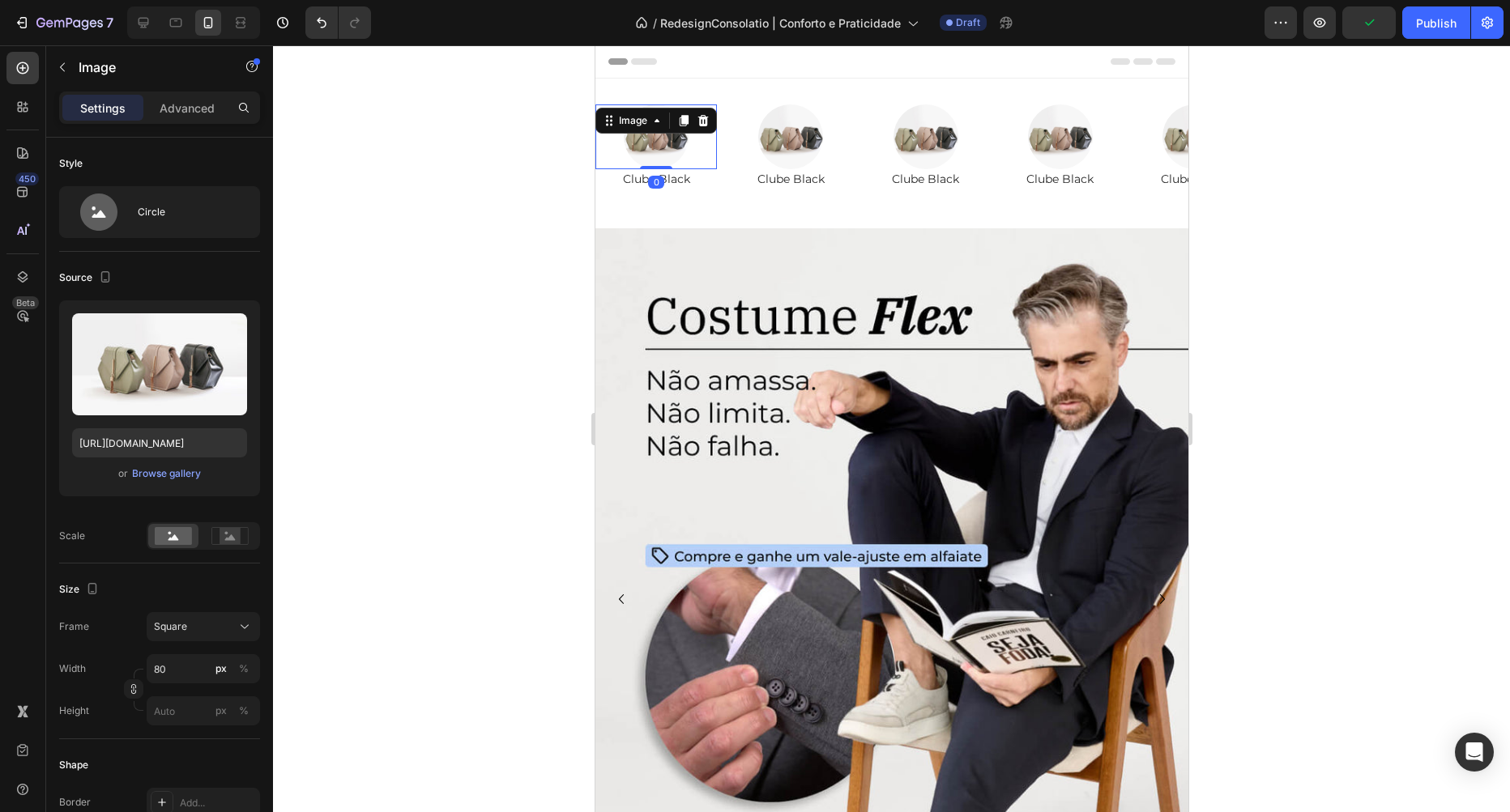
click at [469, 171] on div at bounding box center [891, 429] width 1237 height 767
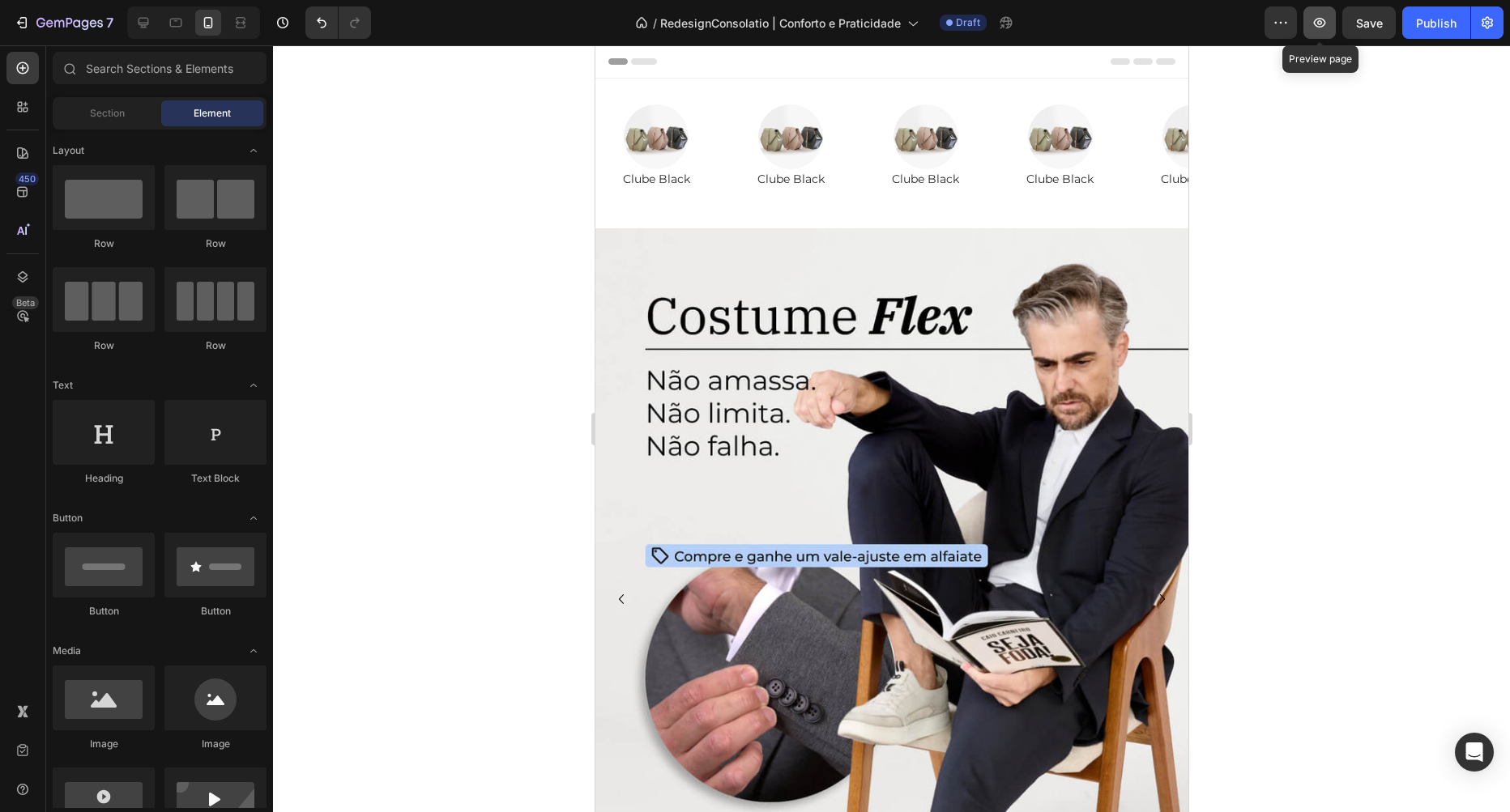
click at [1319, 22] on icon "button" at bounding box center [1319, 22] width 16 height 16
click at [672, 183] on p "Clube Black" at bounding box center [655, 180] width 118 height 17
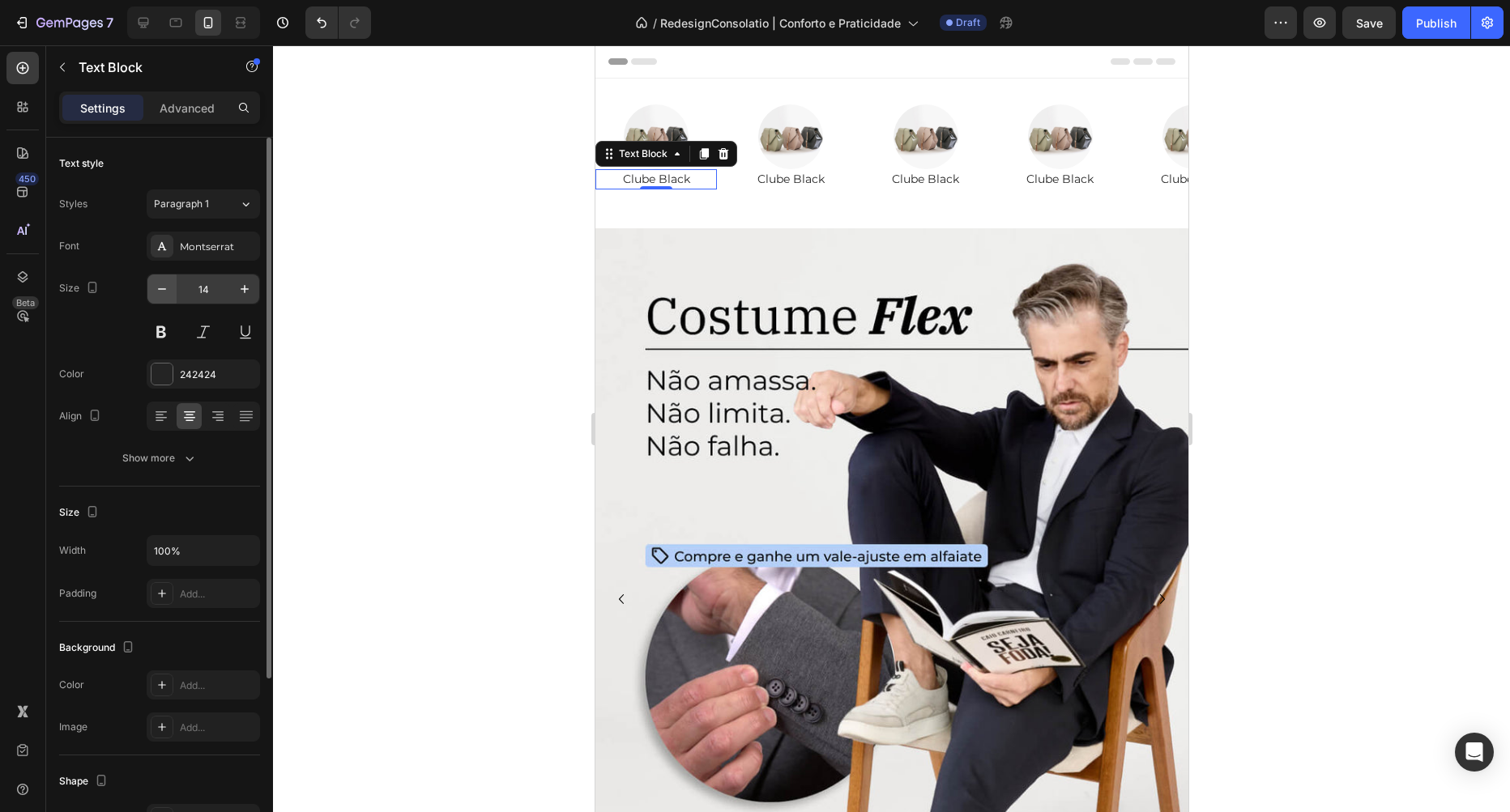
click at [153, 289] on button "button" at bounding box center [162, 289] width 29 height 29
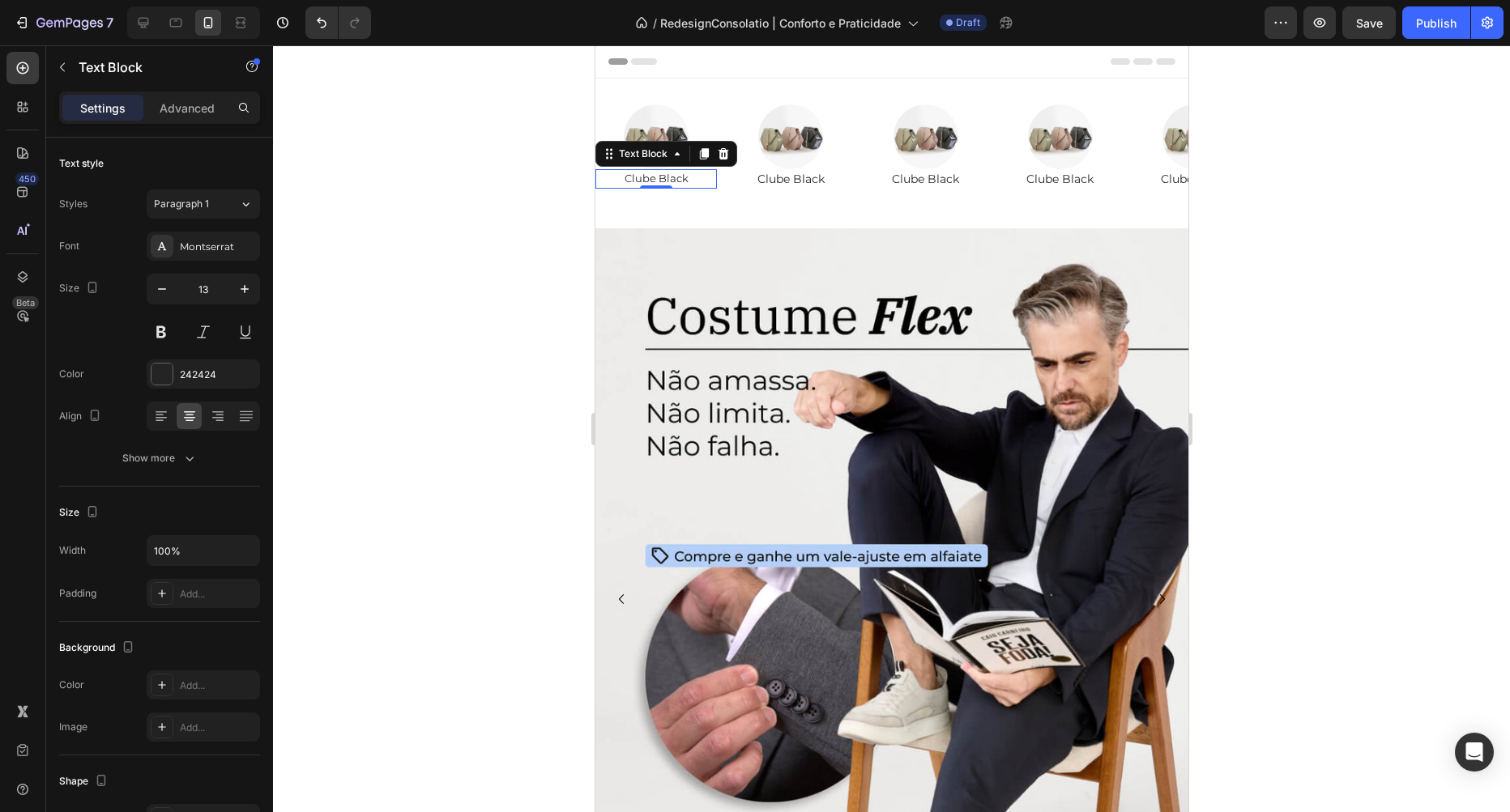
type input "12"
click at [777, 181] on p "Clube Black" at bounding box center [789, 180] width 118 height 17
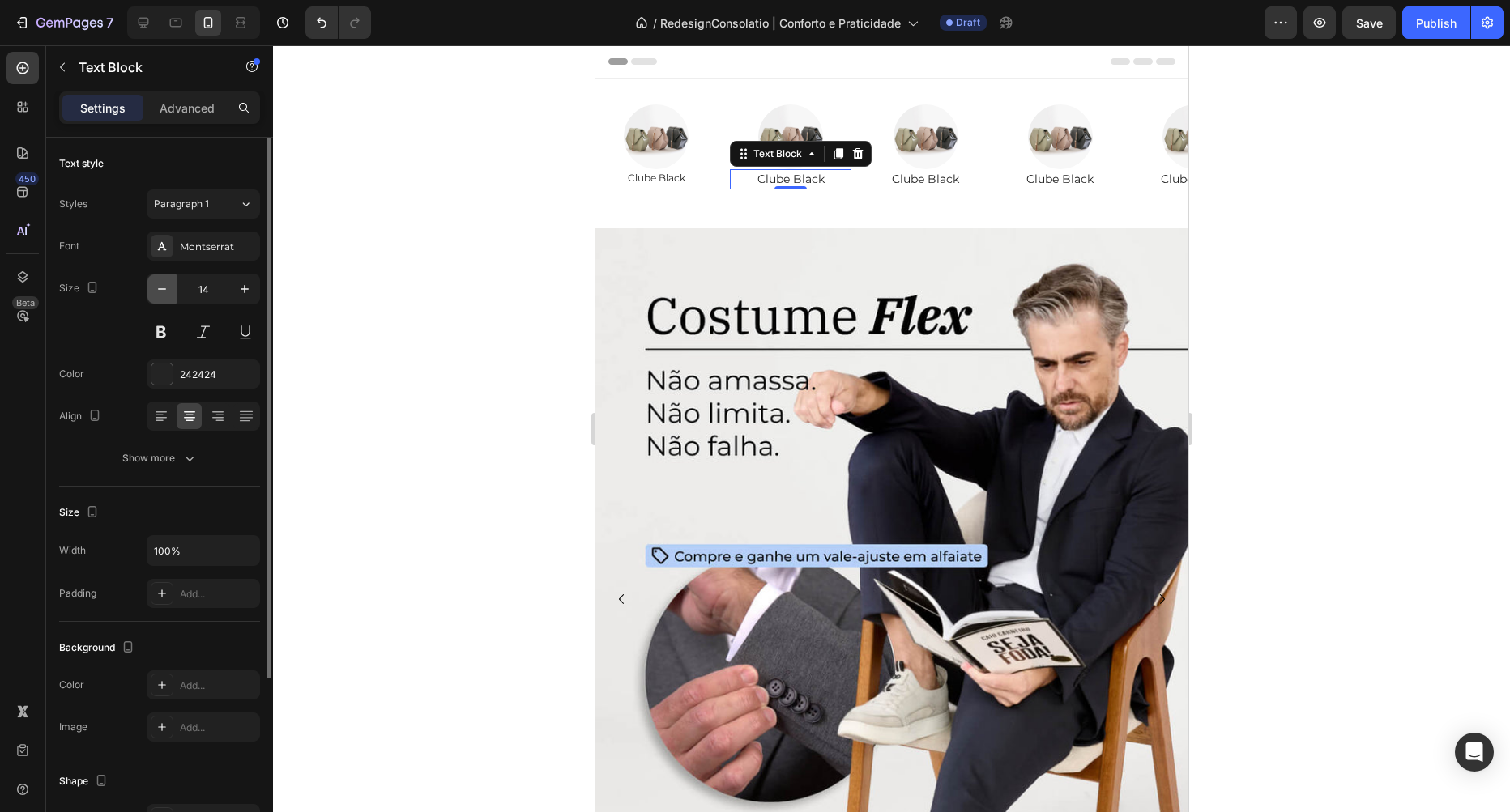
click at [163, 289] on icon "button" at bounding box center [162, 289] width 8 height 2
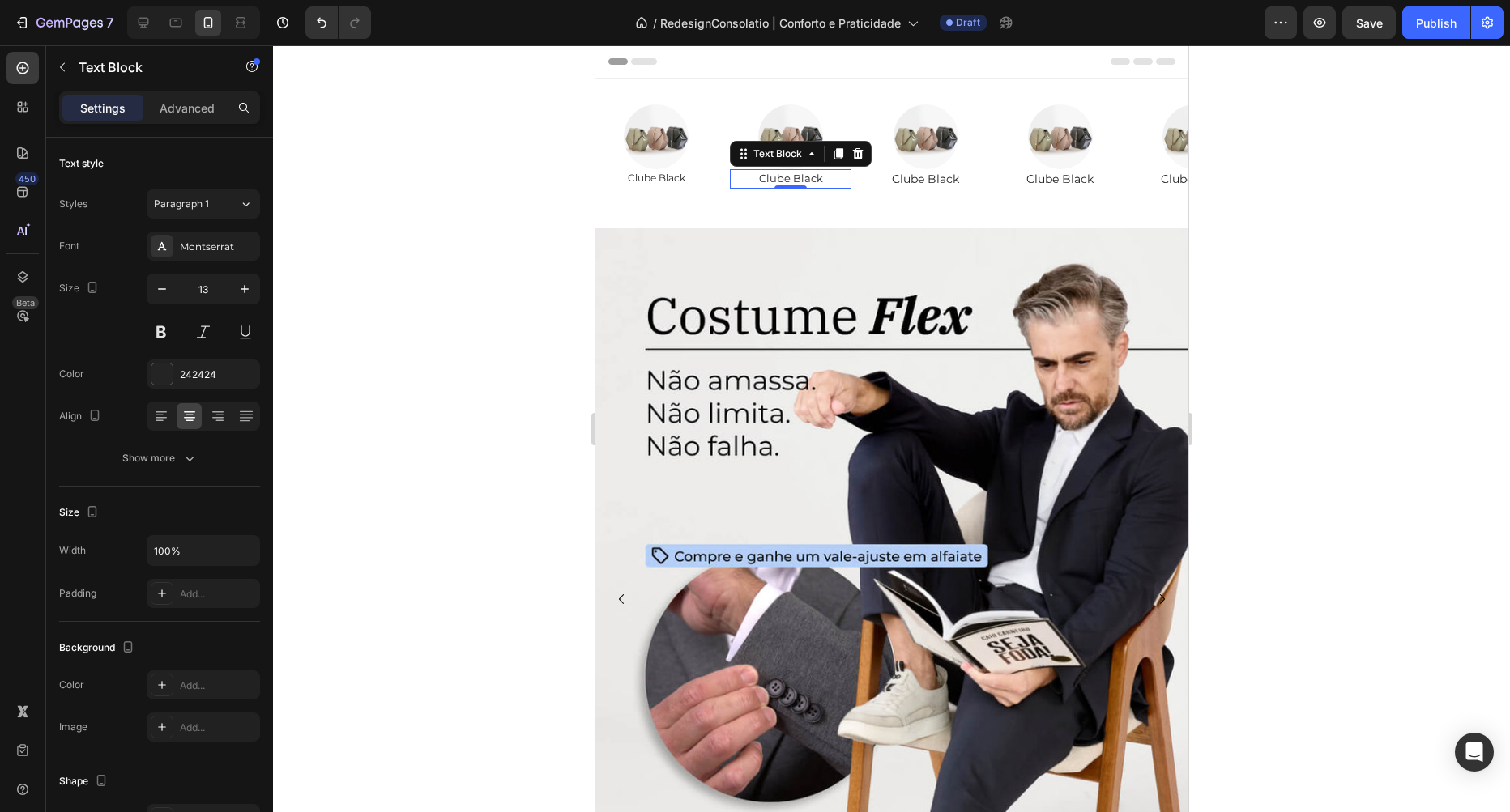
type input "12"
click at [930, 180] on p "Clube Black" at bounding box center [923, 180] width 118 height 17
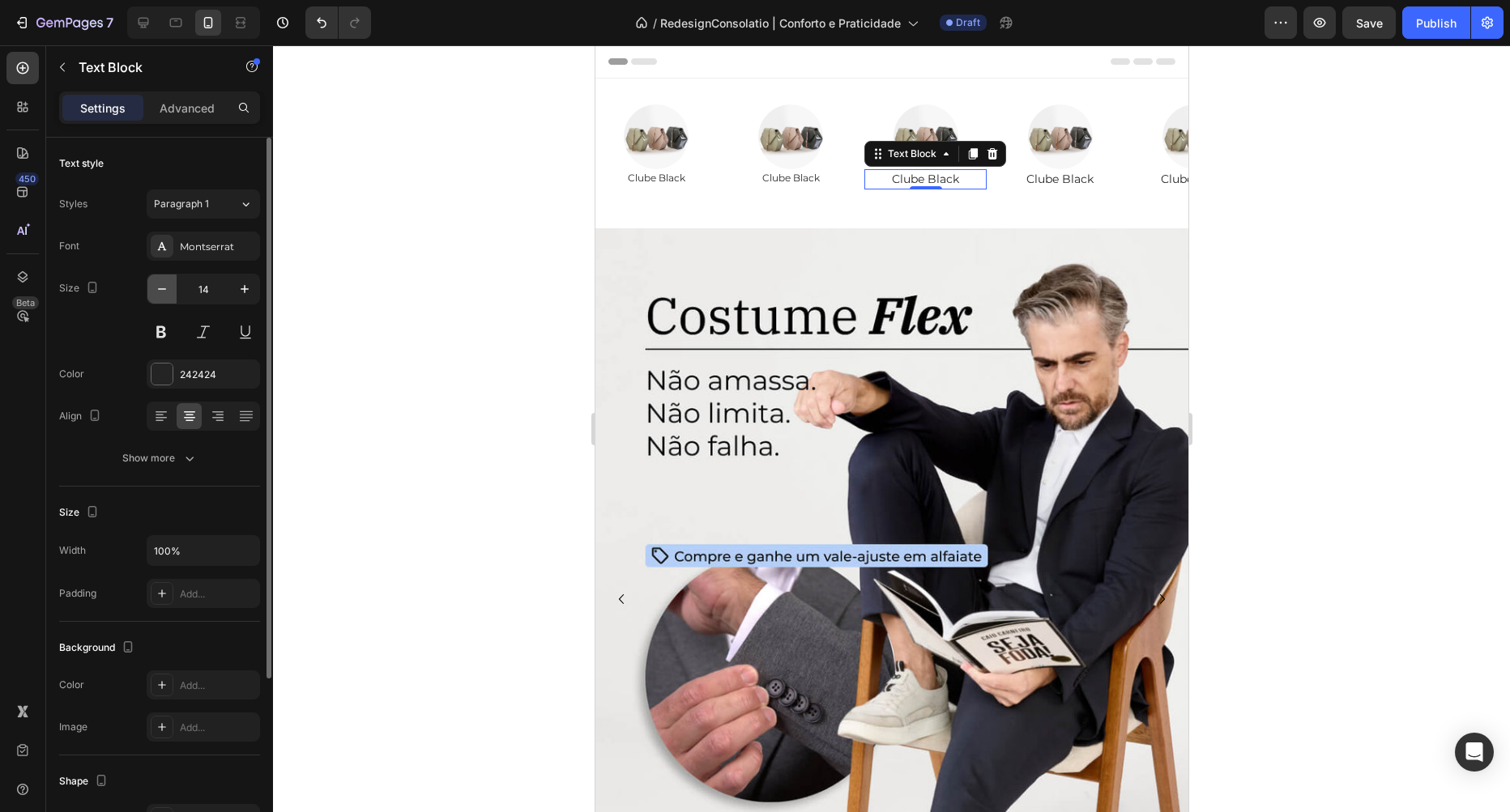
click at [162, 296] on icon "button" at bounding box center [162, 289] width 16 height 16
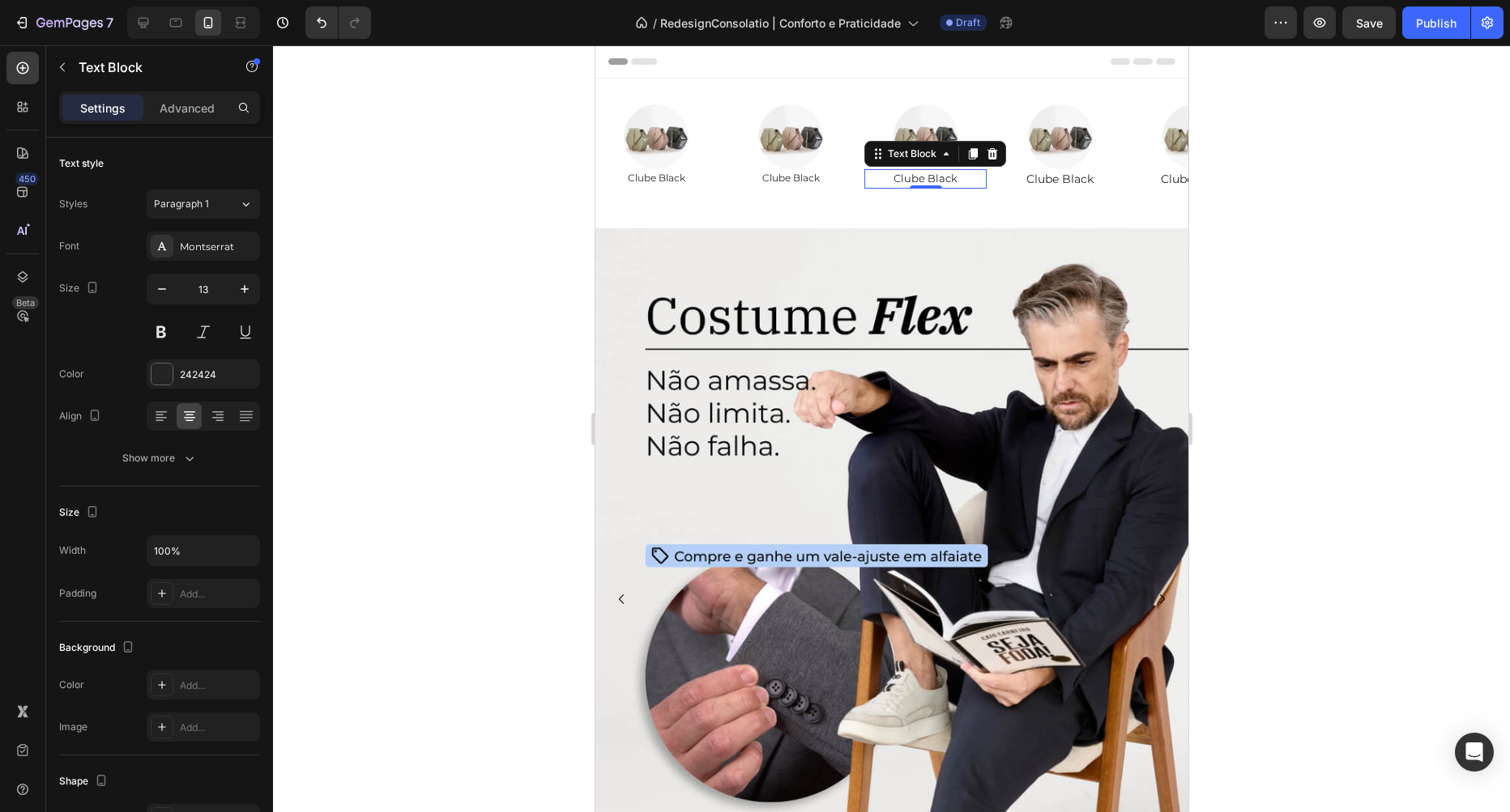
type input "12"
drag, startPoint x: 1056, startPoint y: 181, endPoint x: 1123, endPoint y: 297, distance: 134.0
click at [1056, 181] on p "Clube Black" at bounding box center [1059, 180] width 118 height 17
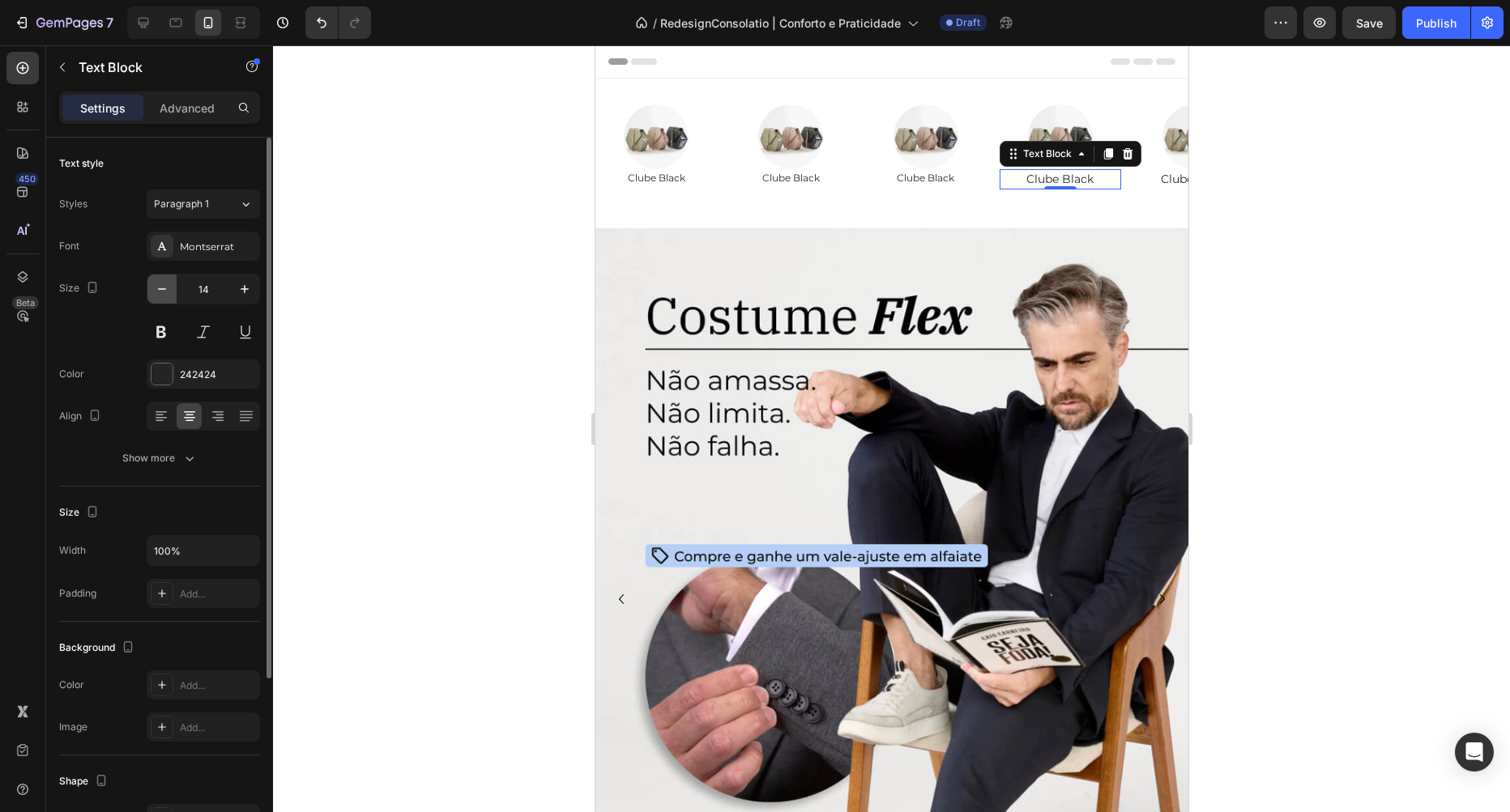
click at [160, 298] on button "button" at bounding box center [162, 289] width 29 height 29
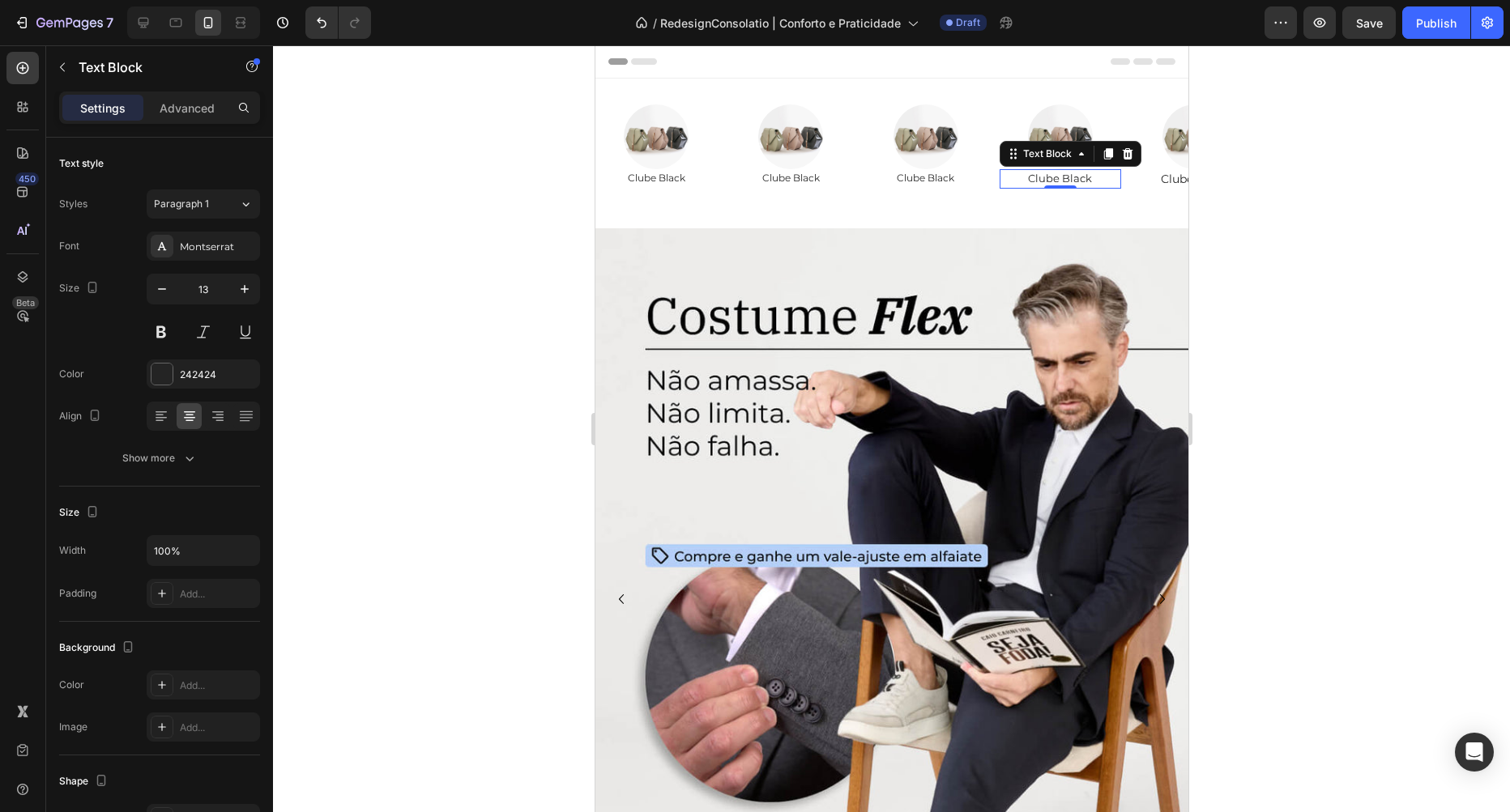
type input "12"
click at [1176, 178] on p "Clube Black" at bounding box center [1194, 180] width 118 height 17
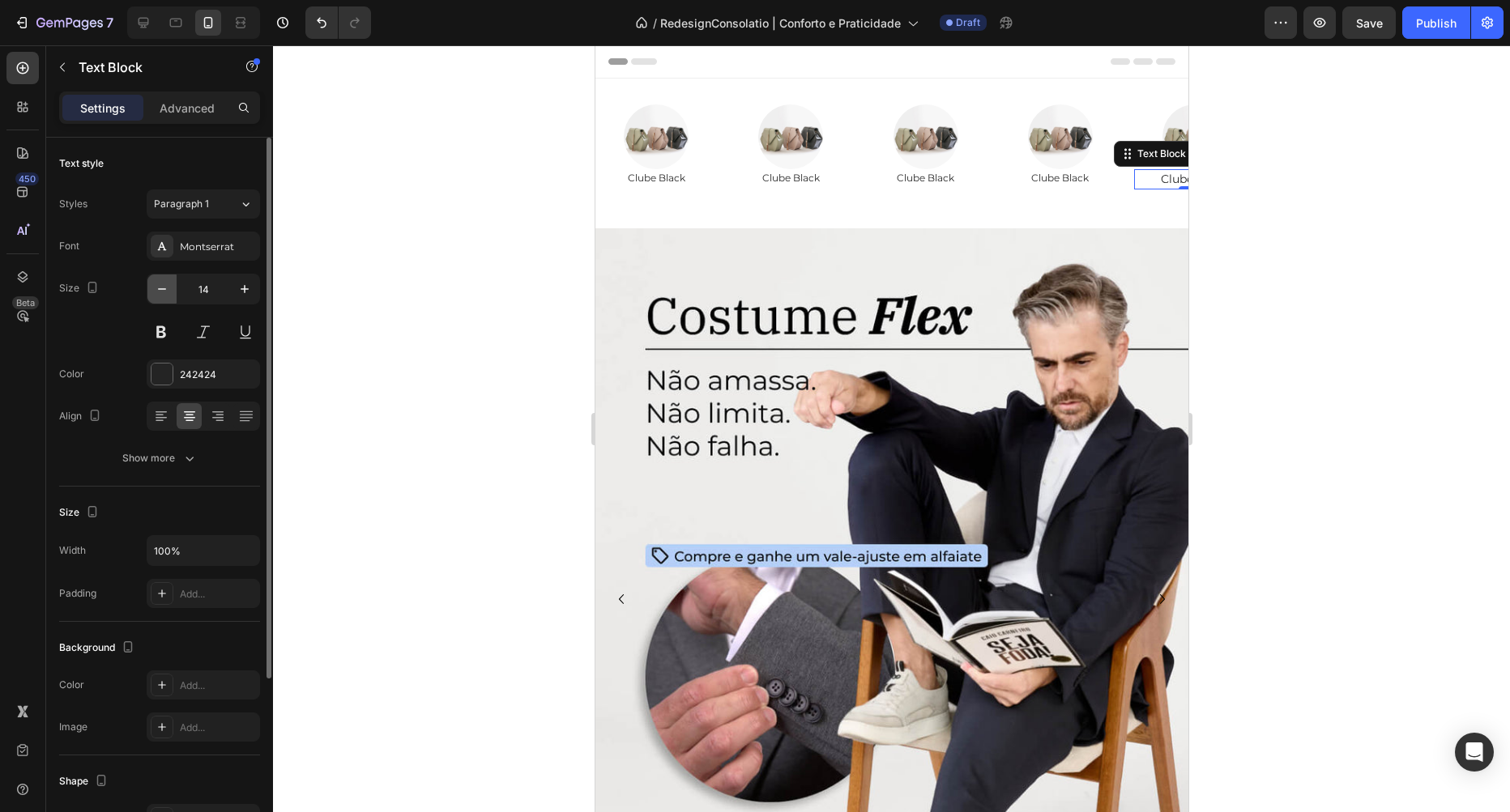
click at [150, 293] on button "button" at bounding box center [162, 289] width 29 height 29
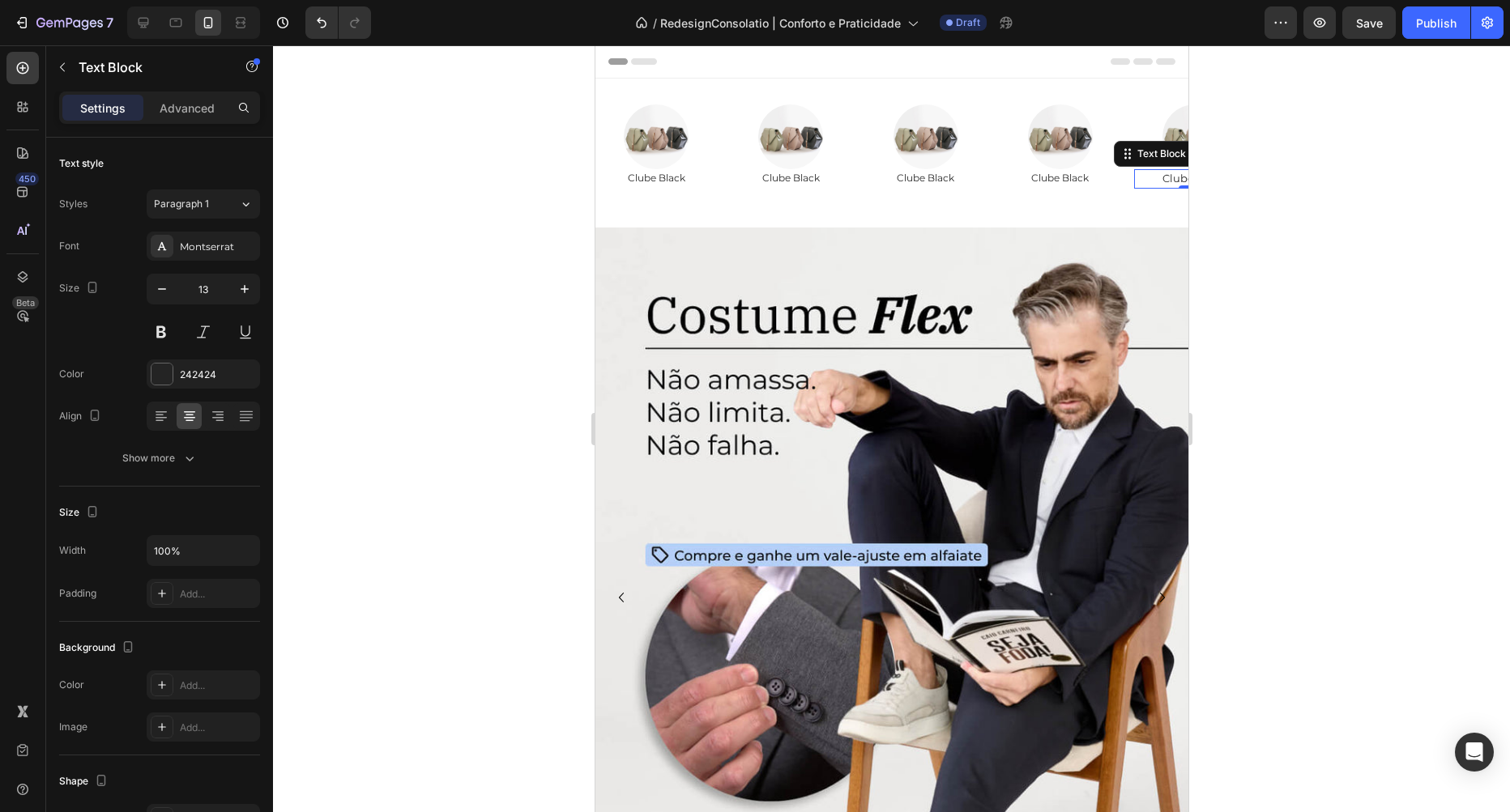
type input "12"
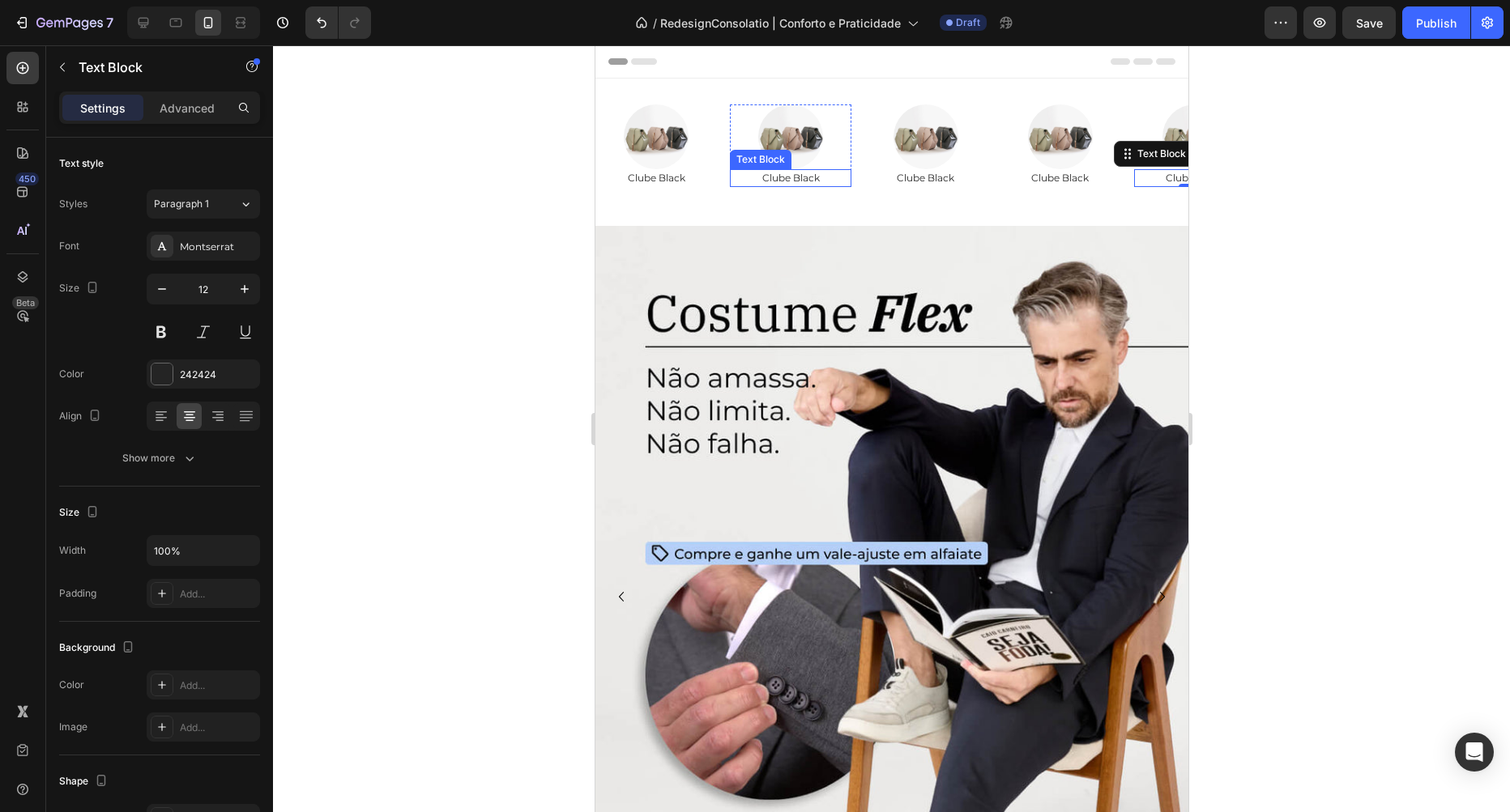
click at [810, 179] on p "Clube Black" at bounding box center [789, 178] width 118 height 14
click at [918, 172] on p "Clube Black" at bounding box center [923, 178] width 118 height 14
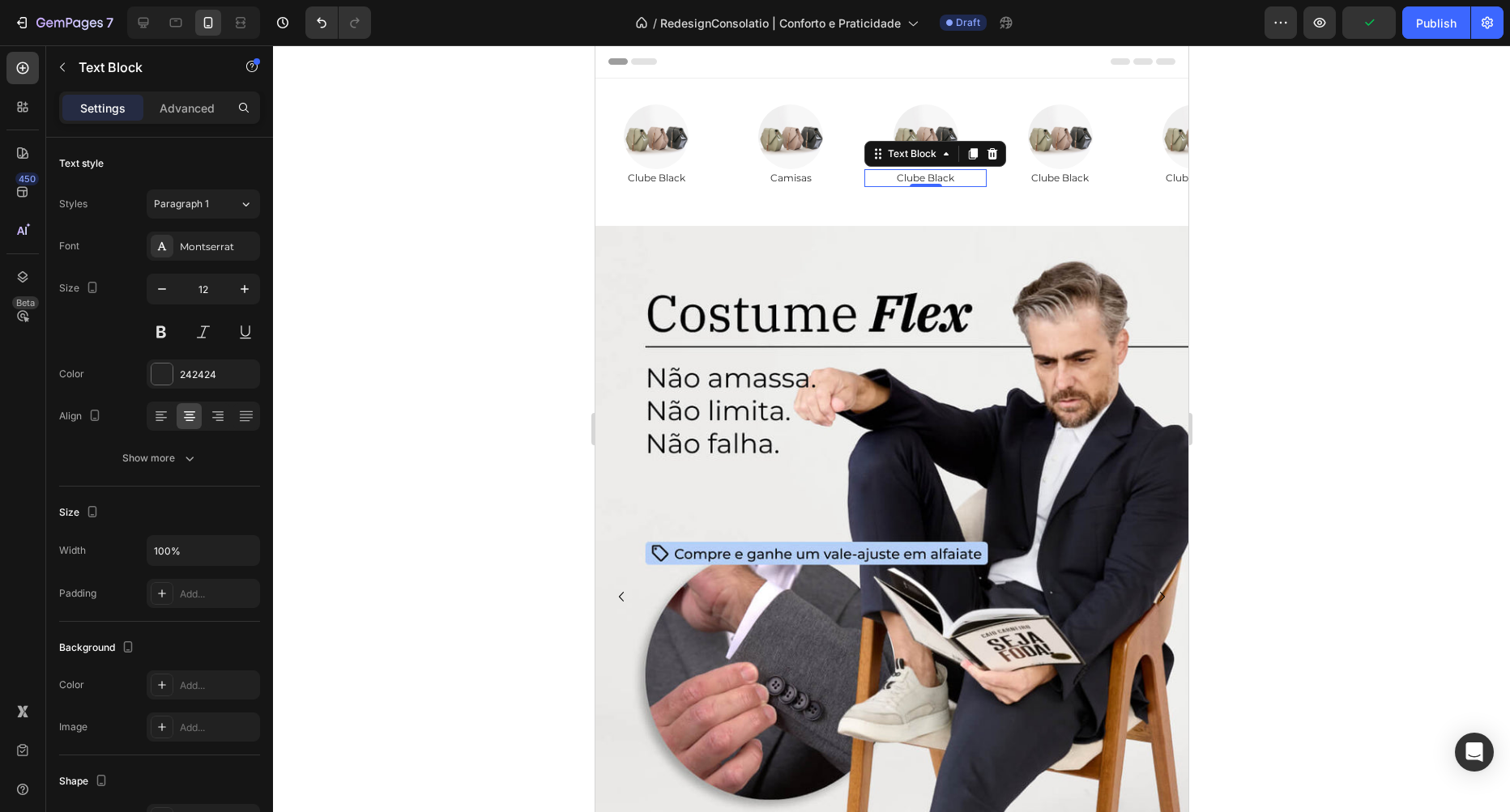
click at [918, 172] on p "Clube Black" at bounding box center [923, 178] width 118 height 14
click at [1060, 179] on p "Clube Black" at bounding box center [1059, 178] width 118 height 14
click at [1060, 179] on div "Image Clube Black Text Block 0" at bounding box center [1059, 145] width 121 height 82
click at [1060, 179] on p "Clube Black" at bounding box center [1059, 178] width 118 height 14
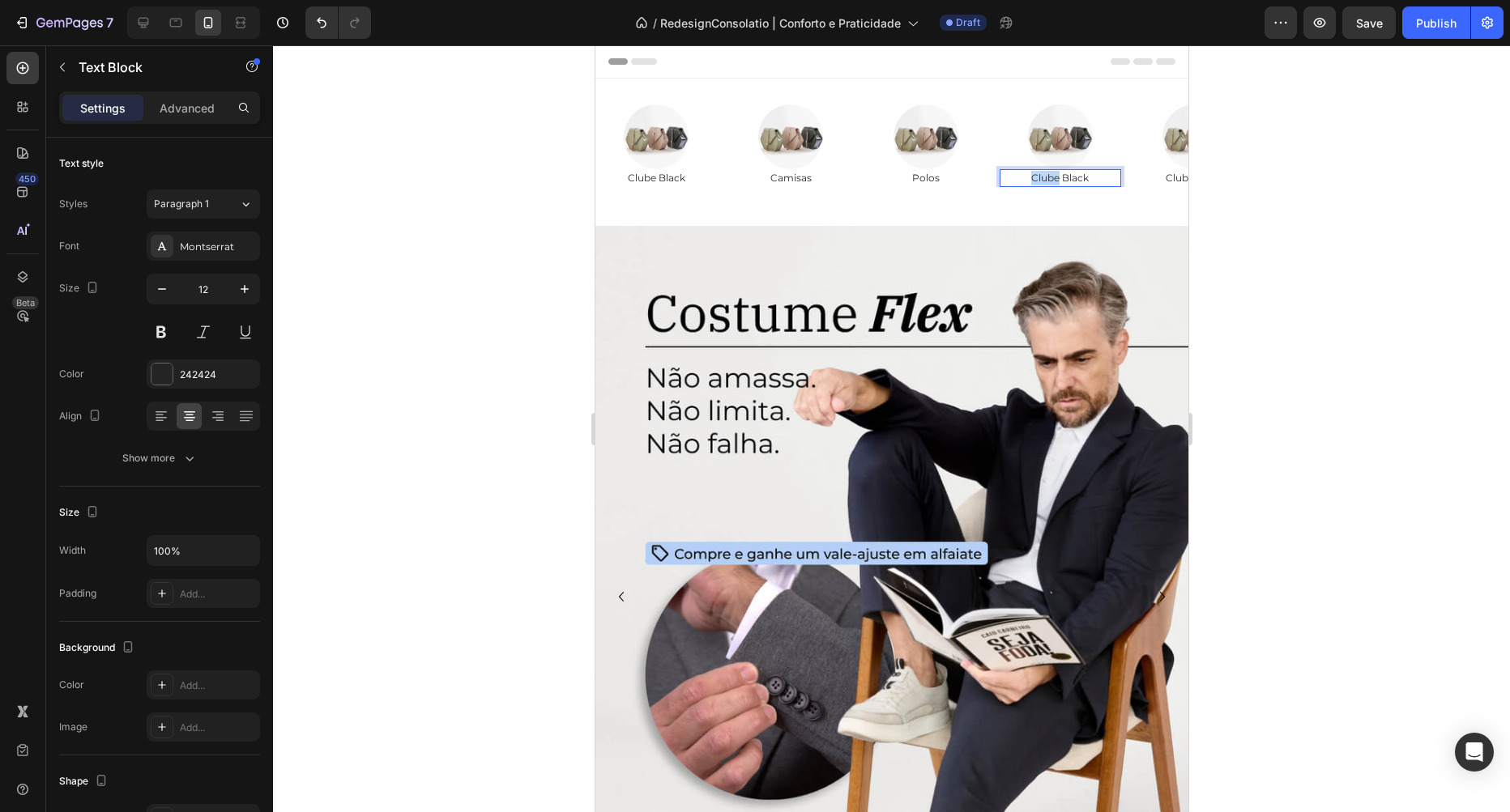
click at [1060, 179] on p "Clube Black" at bounding box center [1059, 178] width 118 height 14
click at [1171, 177] on p "Clube Black" at bounding box center [1194, 178] width 118 height 14
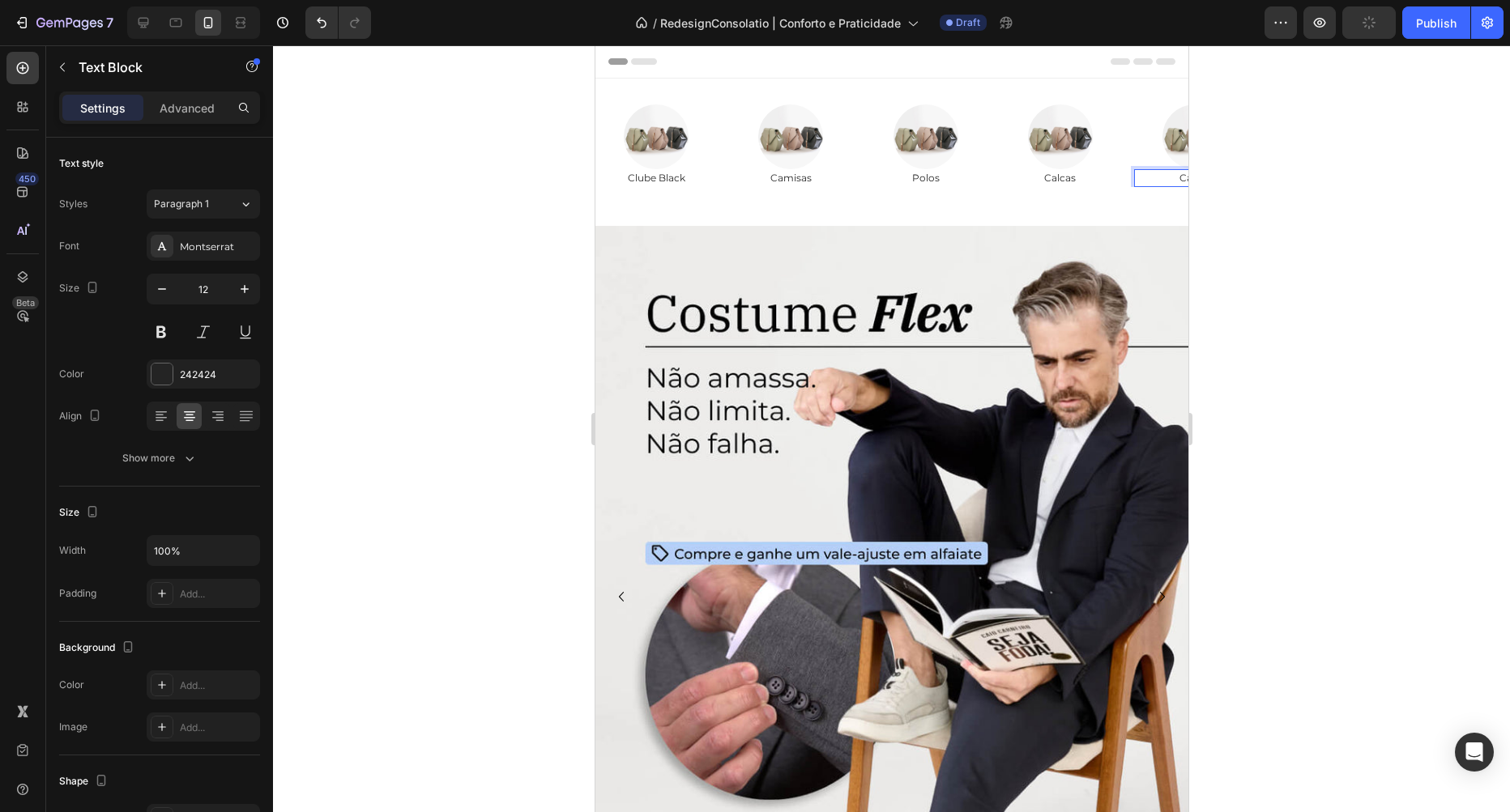
scroll to position [0, 37]
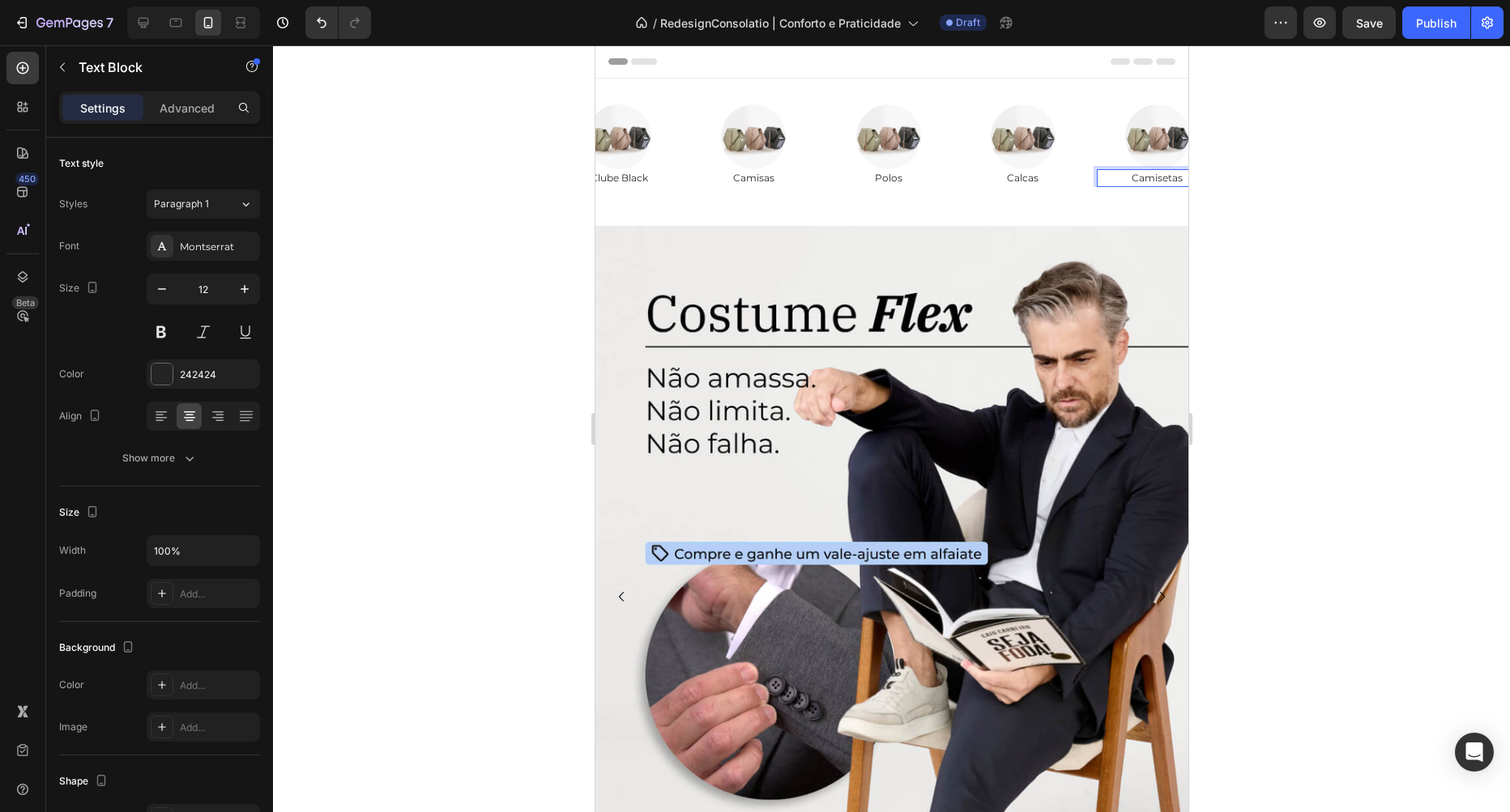
click at [1245, 173] on div at bounding box center [891, 429] width 1237 height 767
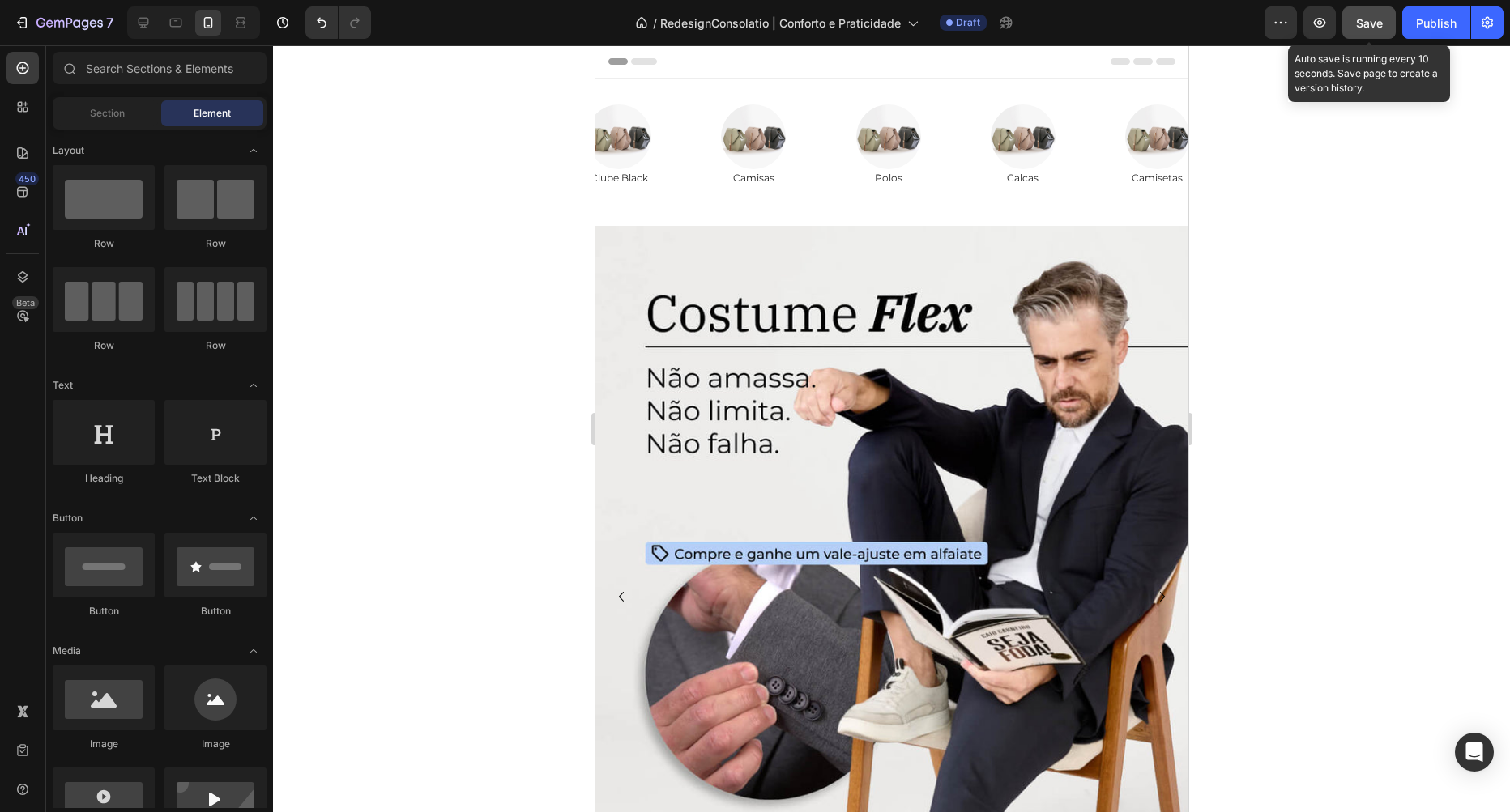
click at [1375, 27] on span "Save" at bounding box center [1369, 23] width 27 height 14
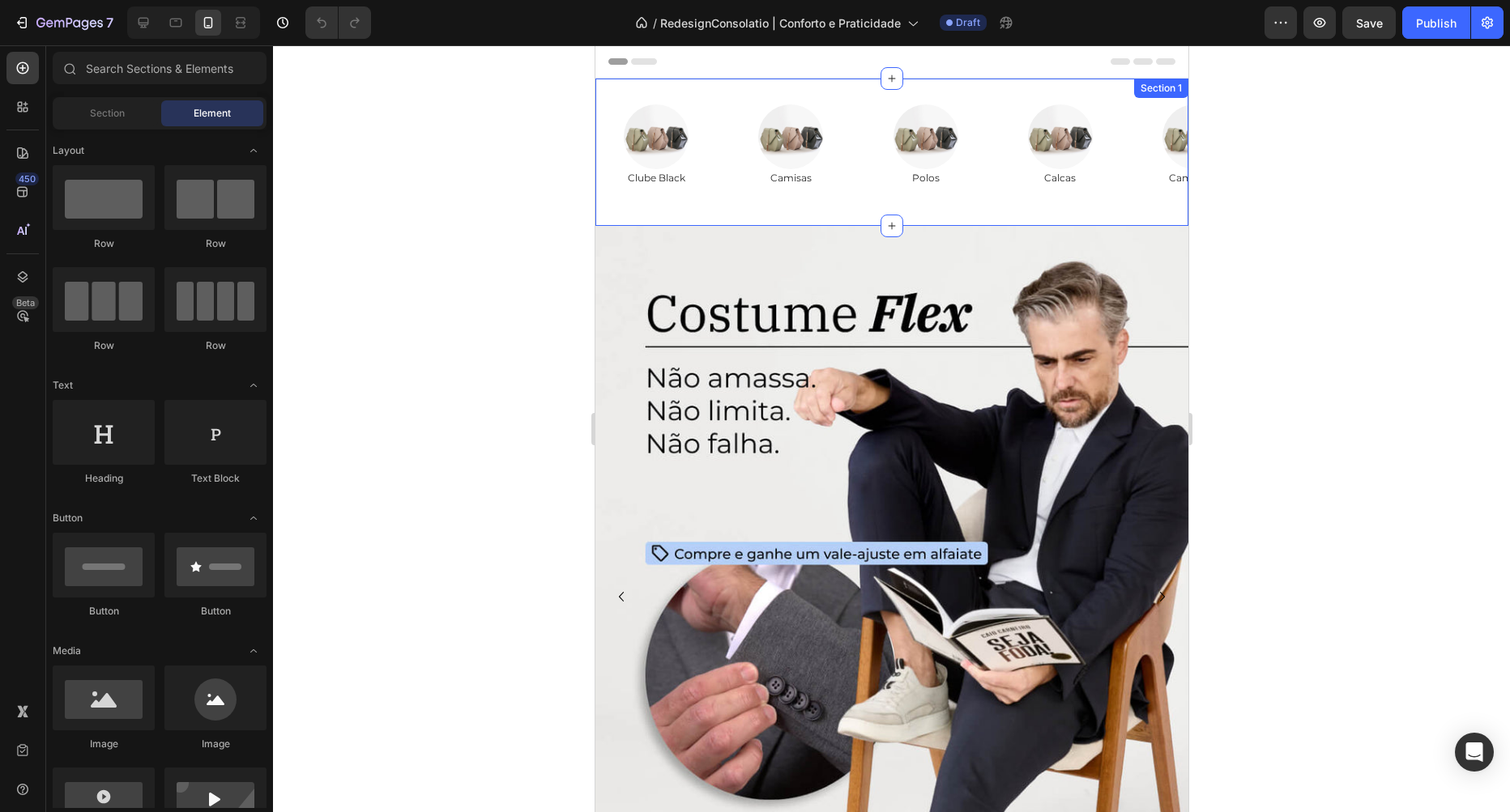
click at [755, 99] on div "Image Clube Black Text Block Row Image Camisas Text Block Row Image Polos Text …" at bounding box center [890, 153] width 593 height 147
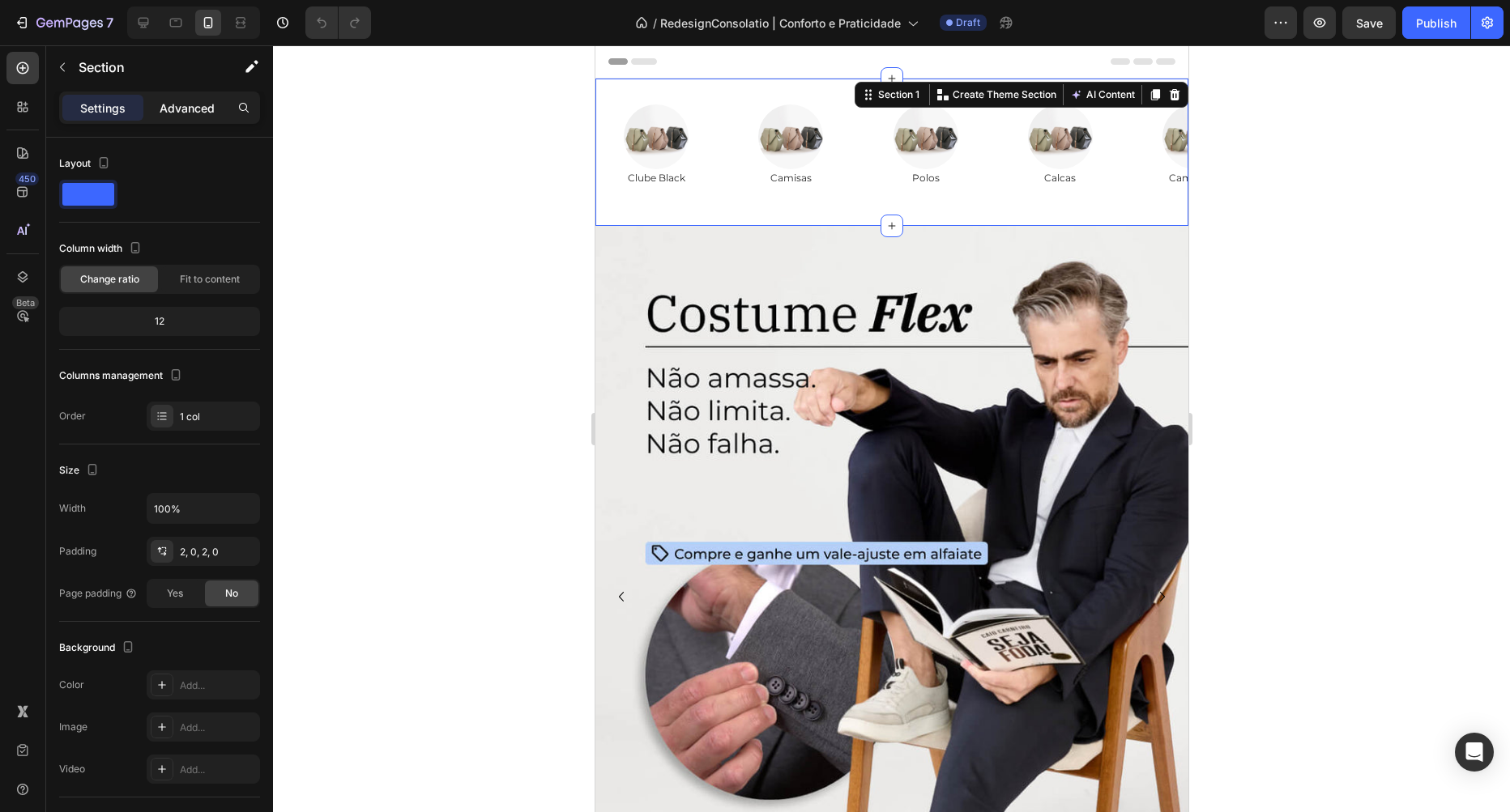
click at [193, 103] on p "Advanced" at bounding box center [187, 108] width 55 height 17
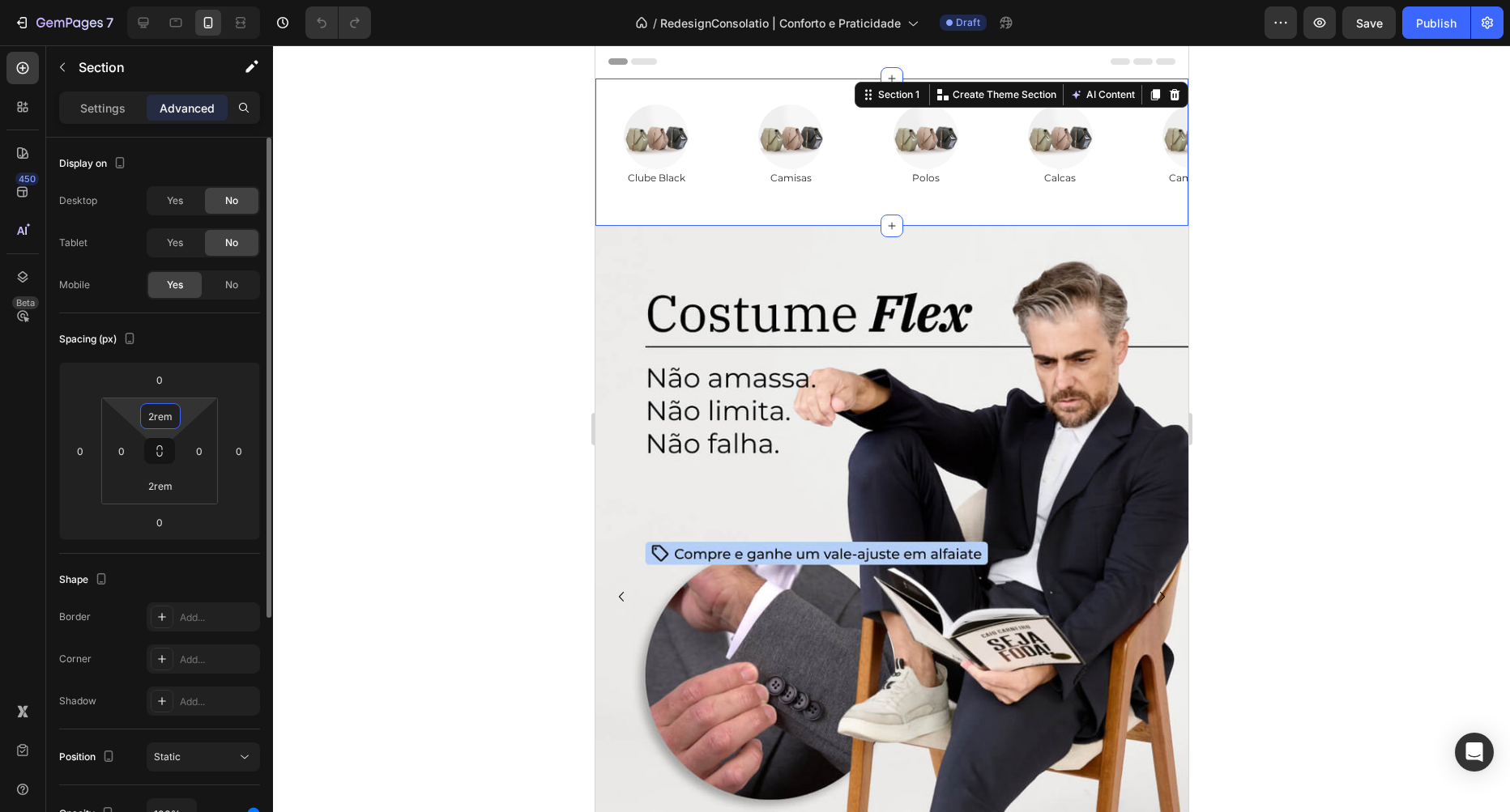
click at [165, 419] on input "2rem" at bounding box center [160, 416] width 32 height 25
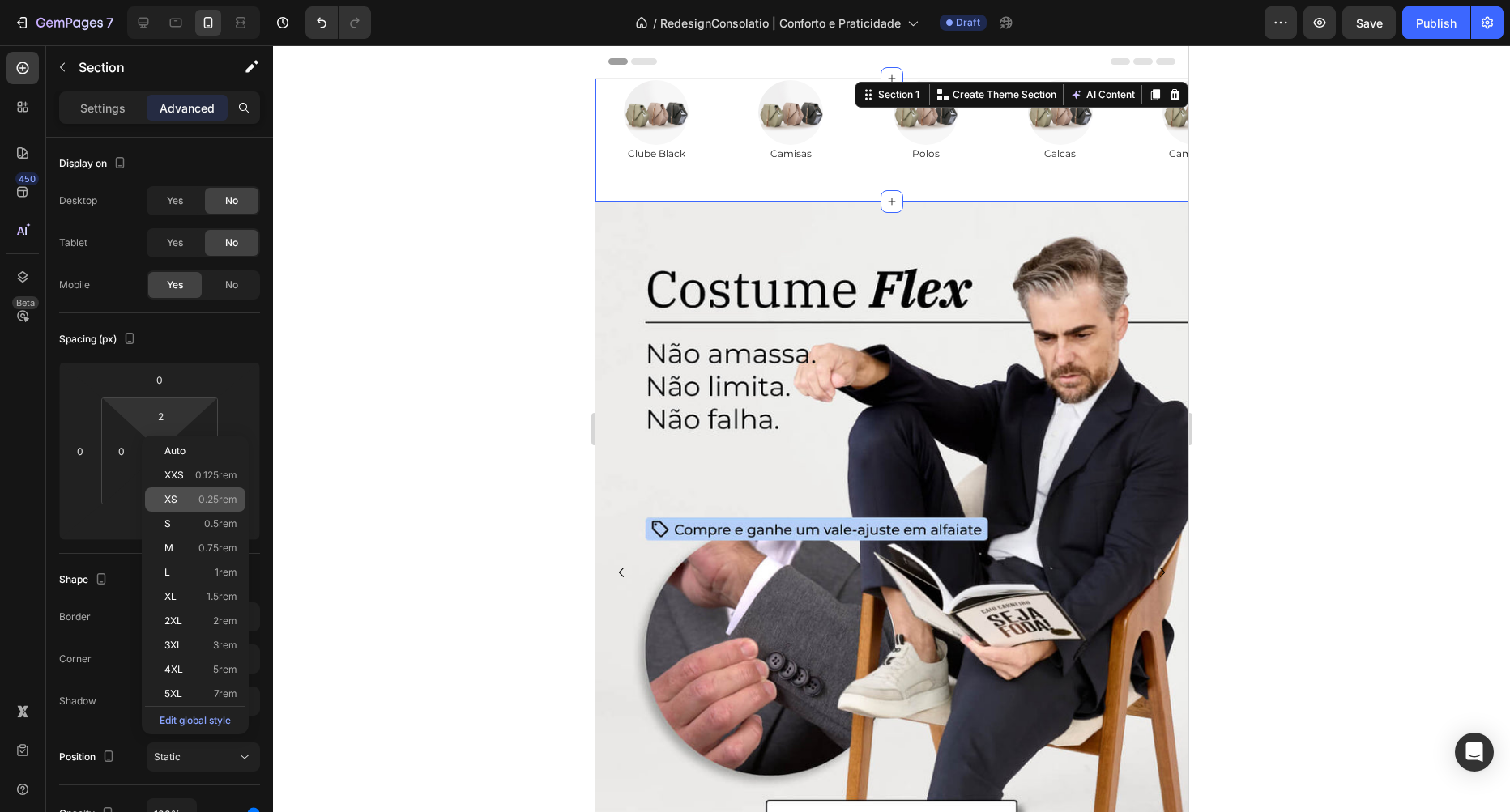
click at [191, 495] on p "XS 0.25rem" at bounding box center [201, 499] width 73 height 11
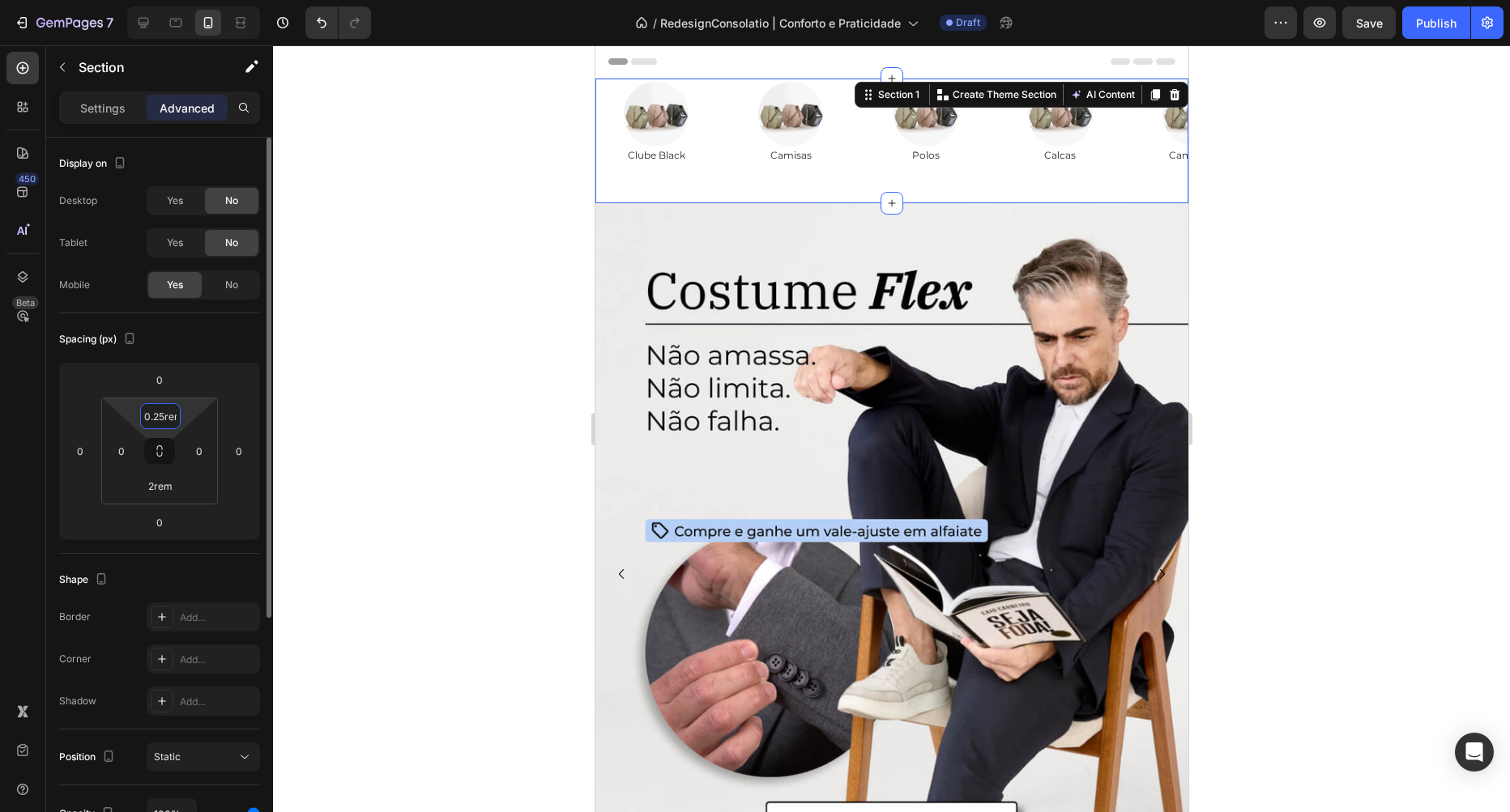
click at [166, 419] on input "0.25rem" at bounding box center [160, 416] width 32 height 25
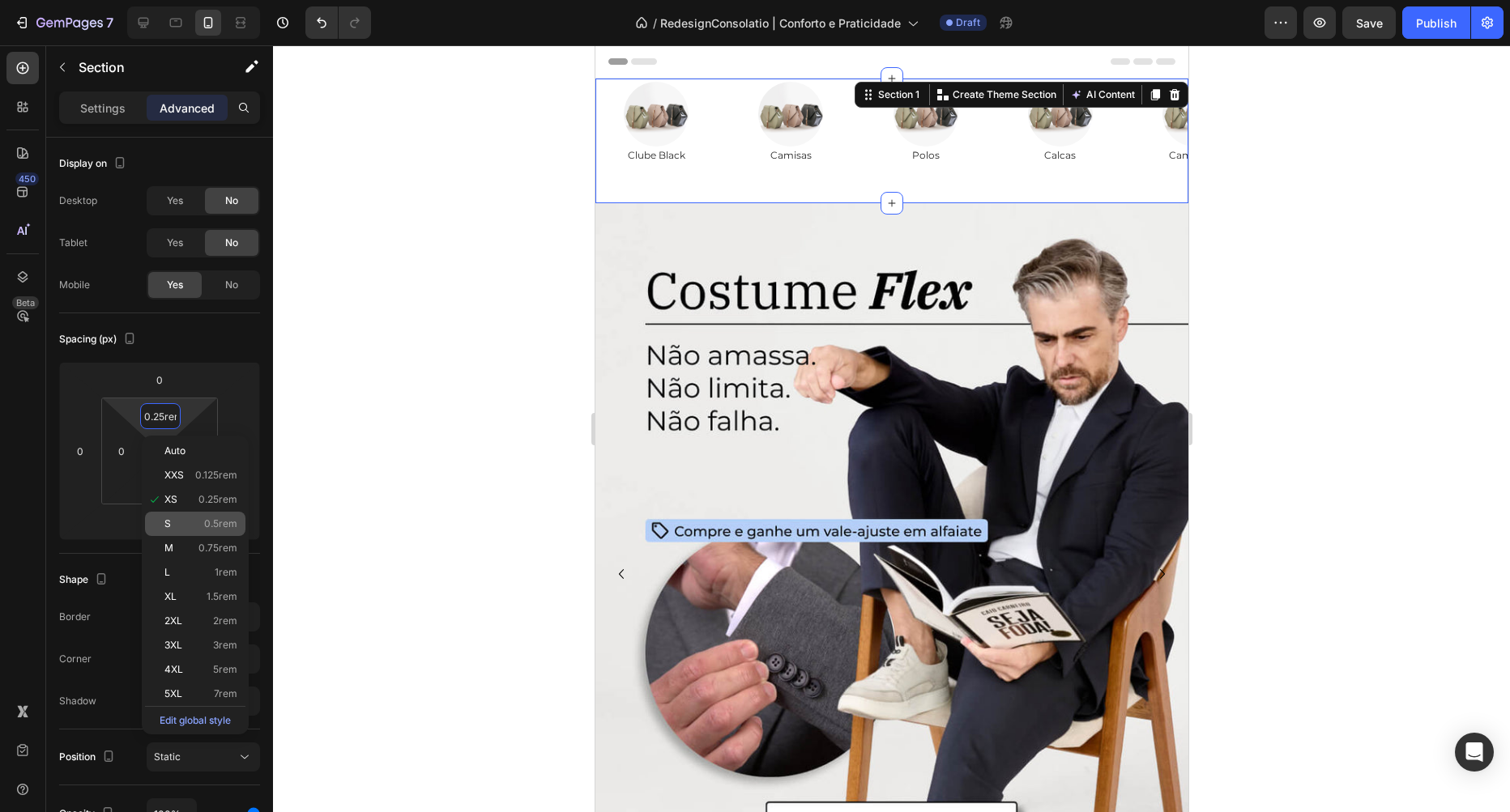
click at [215, 520] on span "0.5rem" at bounding box center [220, 523] width 33 height 11
type input "0.5rem"
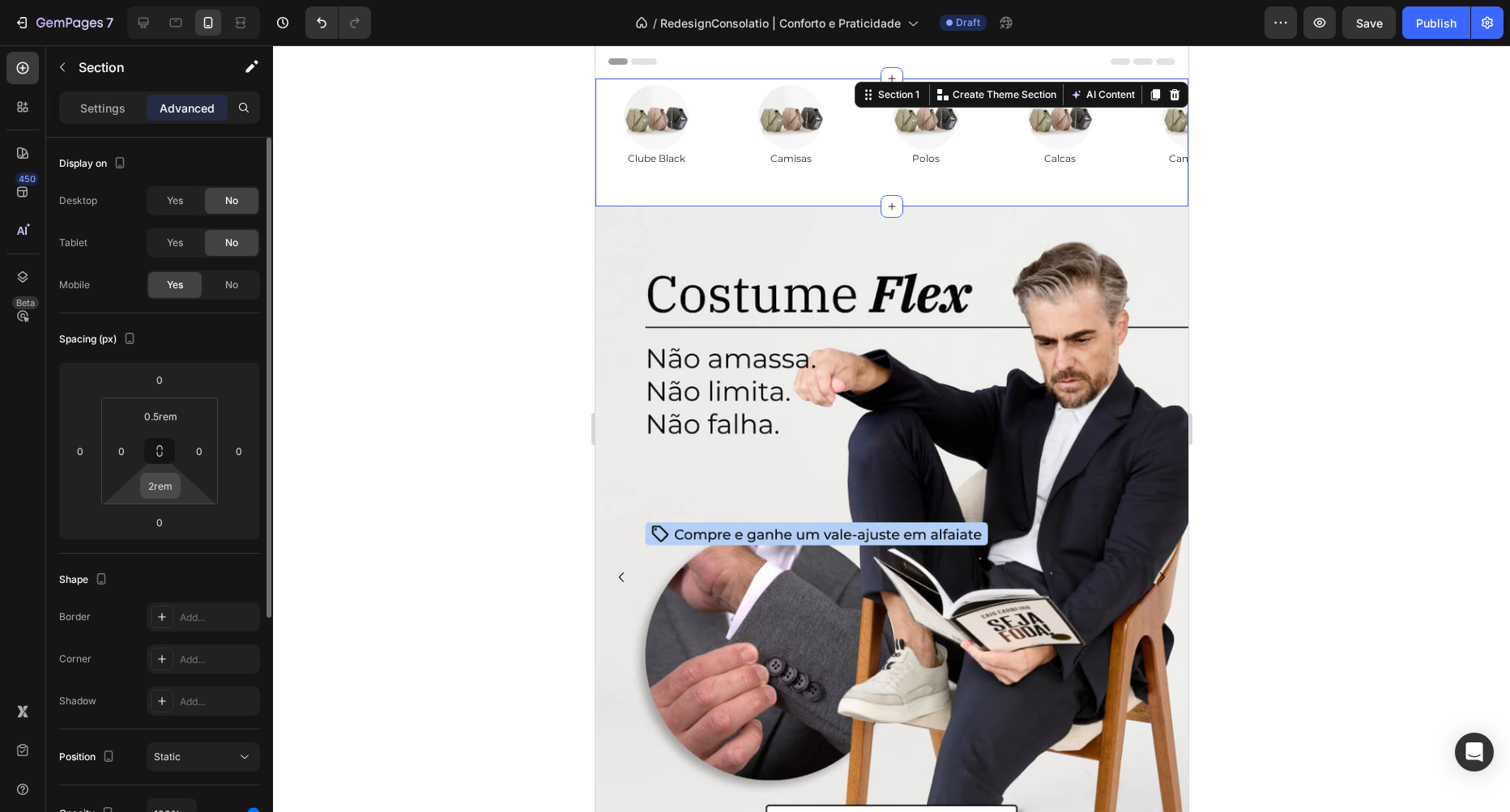
click at [164, 490] on input "2rem" at bounding box center [160, 486] width 32 height 25
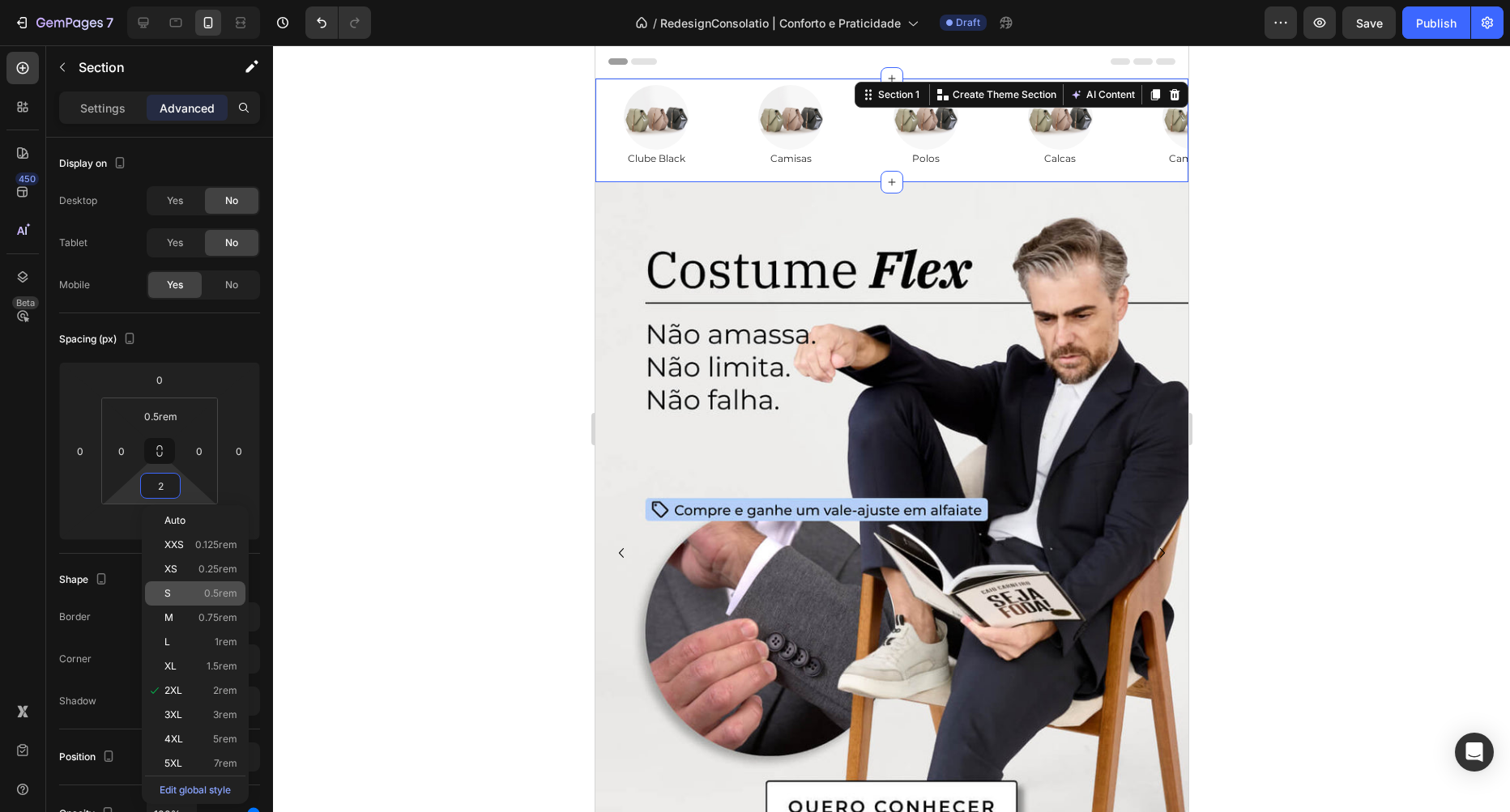
click at [206, 590] on span "0.5rem" at bounding box center [220, 593] width 33 height 11
type input "0.5rem"
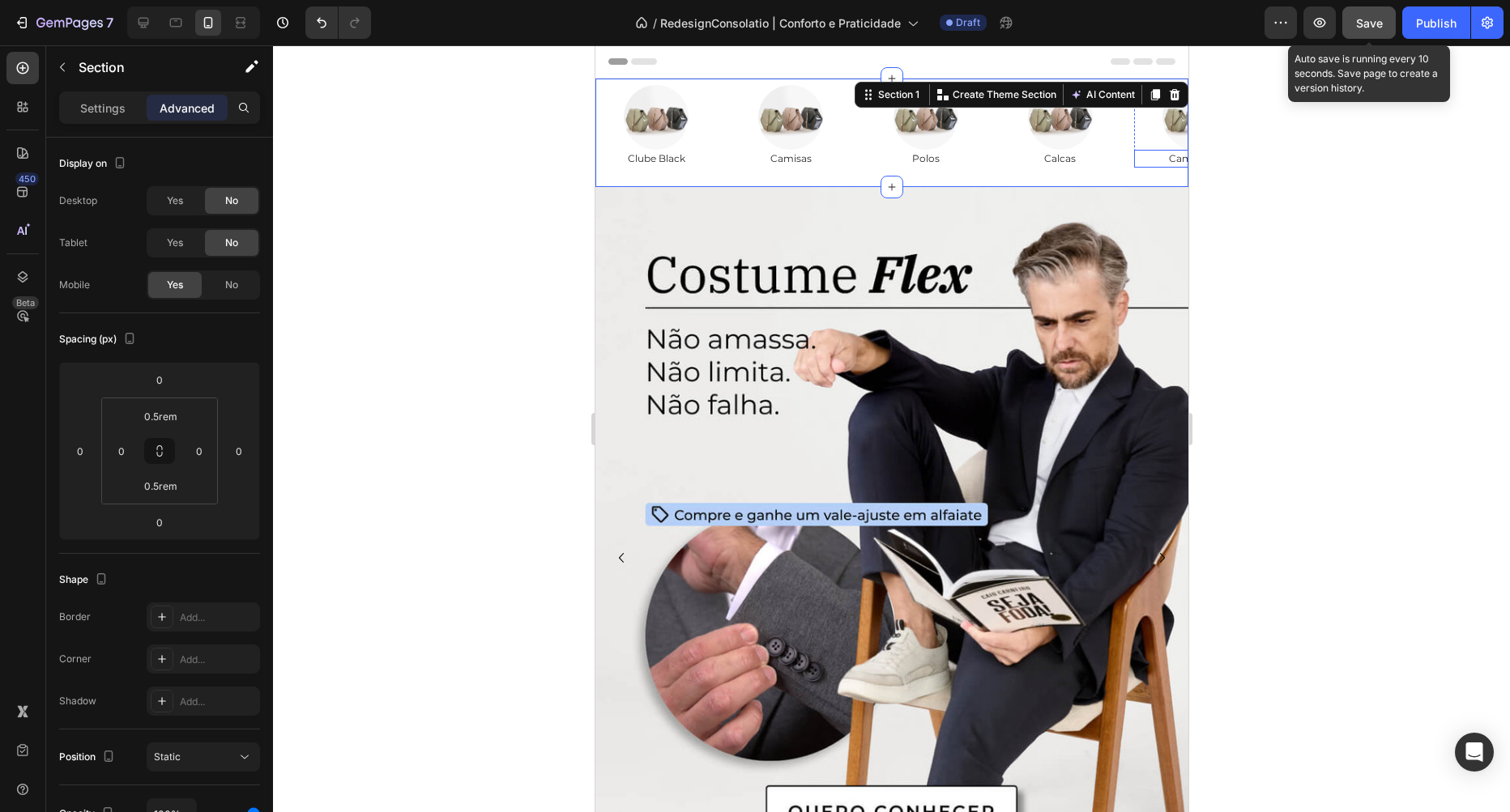
click at [1368, 26] on span "Save" at bounding box center [1369, 23] width 27 height 14
click at [699, 175] on div "Image Clube Black Text Block Row Image Camisas Text Block Row Image Polos Text …" at bounding box center [890, 132] width 593 height 96
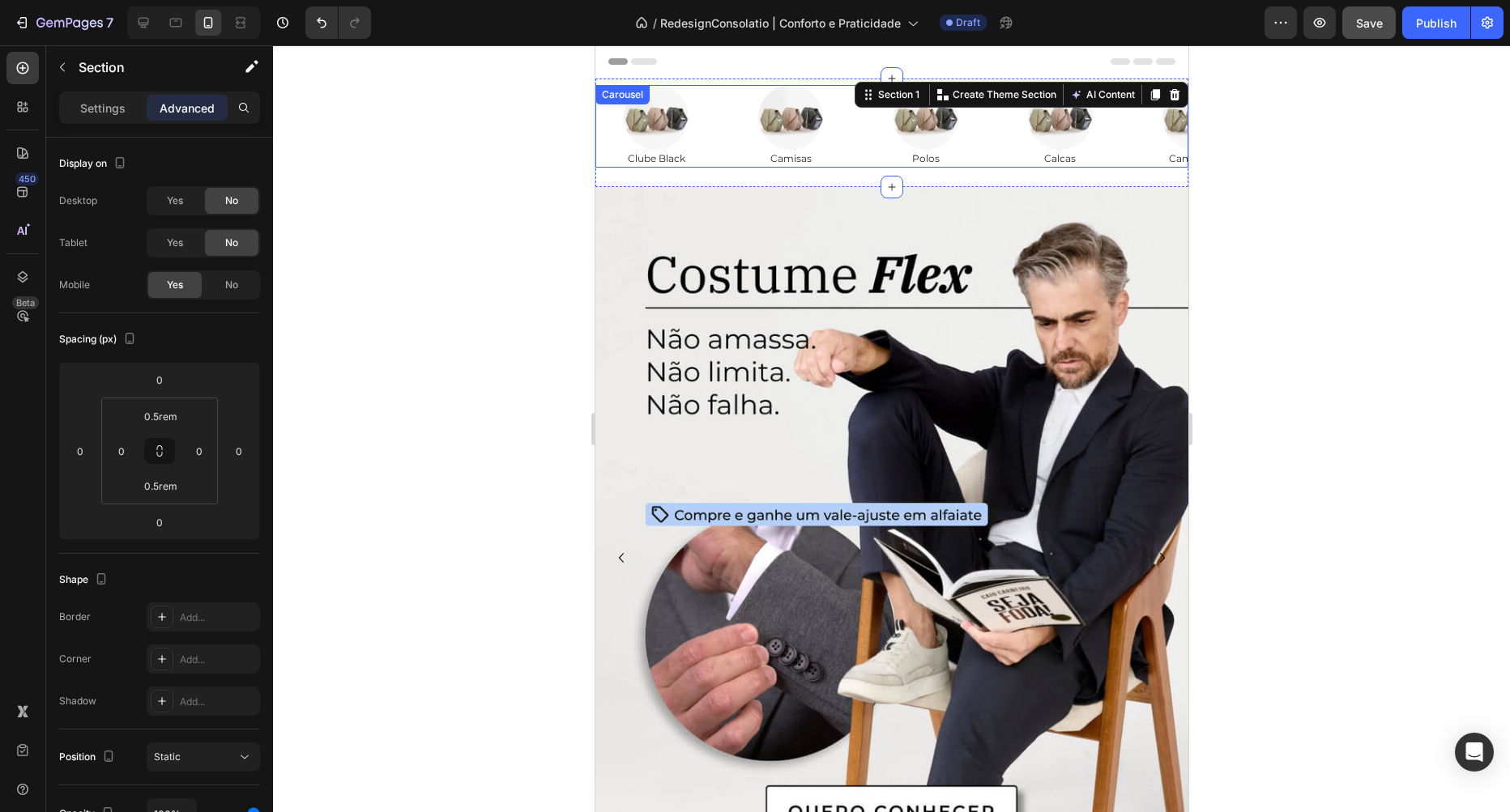
click at [724, 131] on div "Image Clube Black Text Block Row Image Camisas Text Block Row Image Polos Text …" at bounding box center [890, 125] width 593 height 82
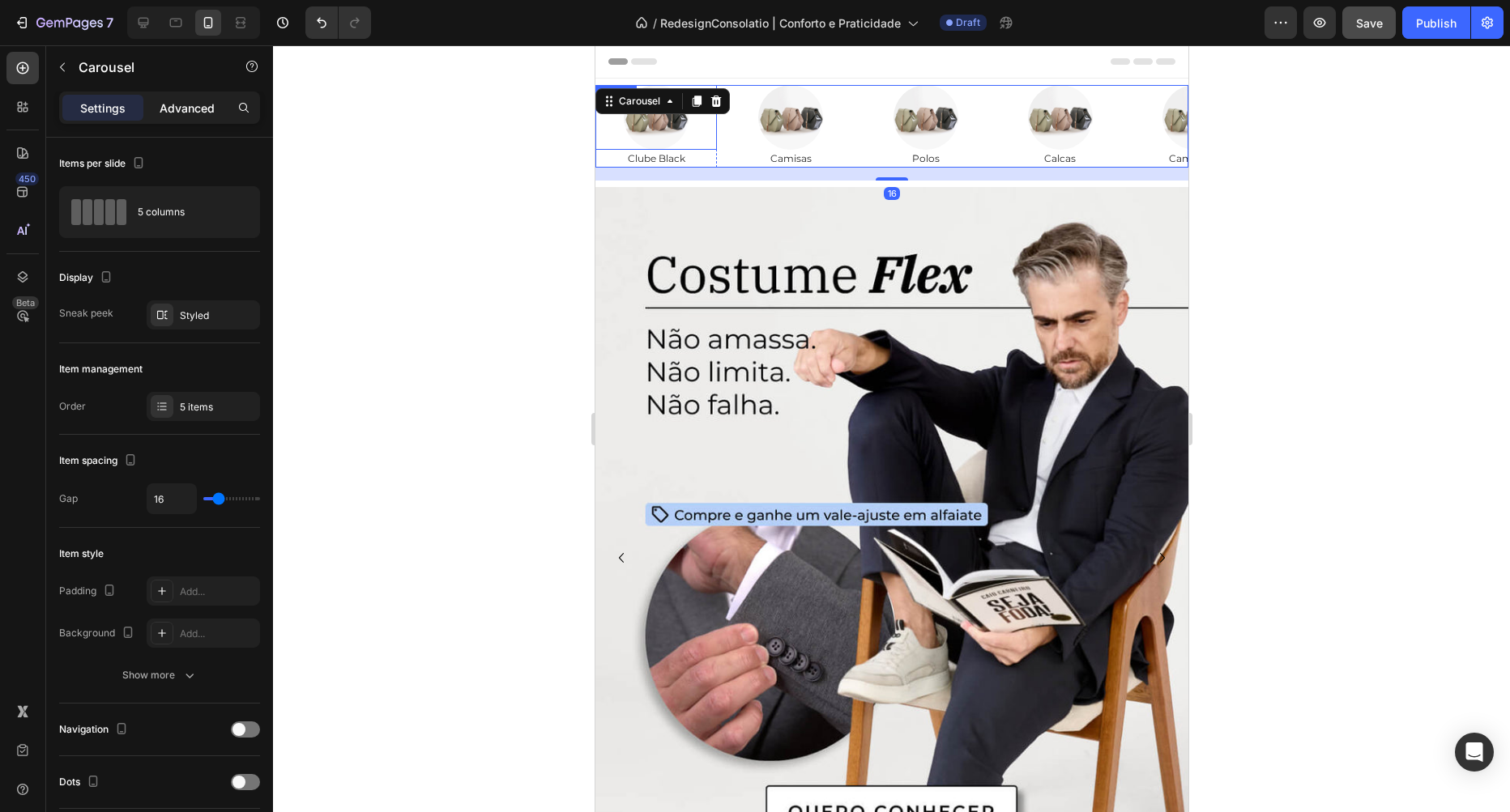
click at [171, 115] on p "Advanced" at bounding box center [187, 108] width 55 height 17
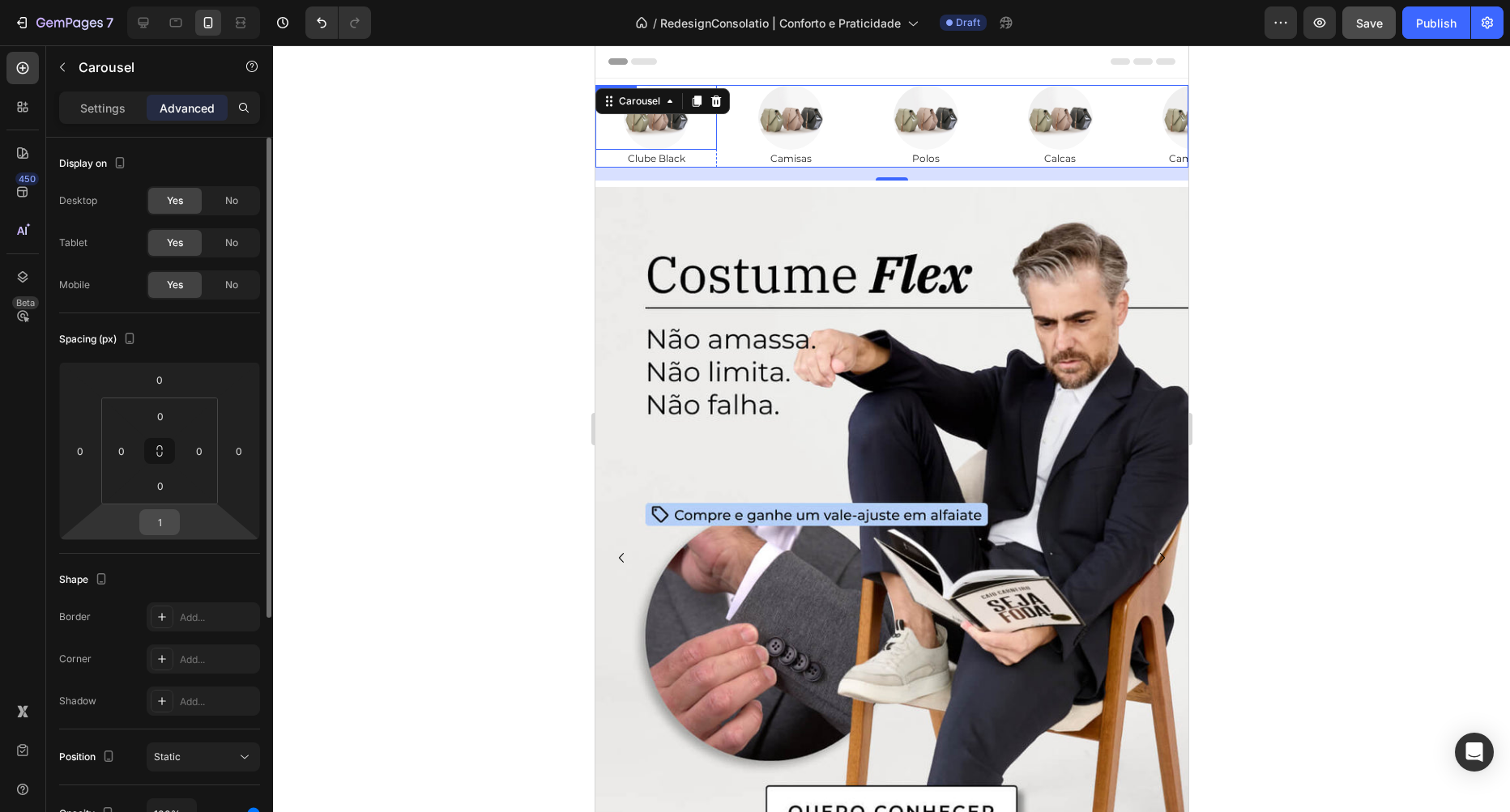
click at [172, 514] on input "1" at bounding box center [159, 522] width 32 height 25
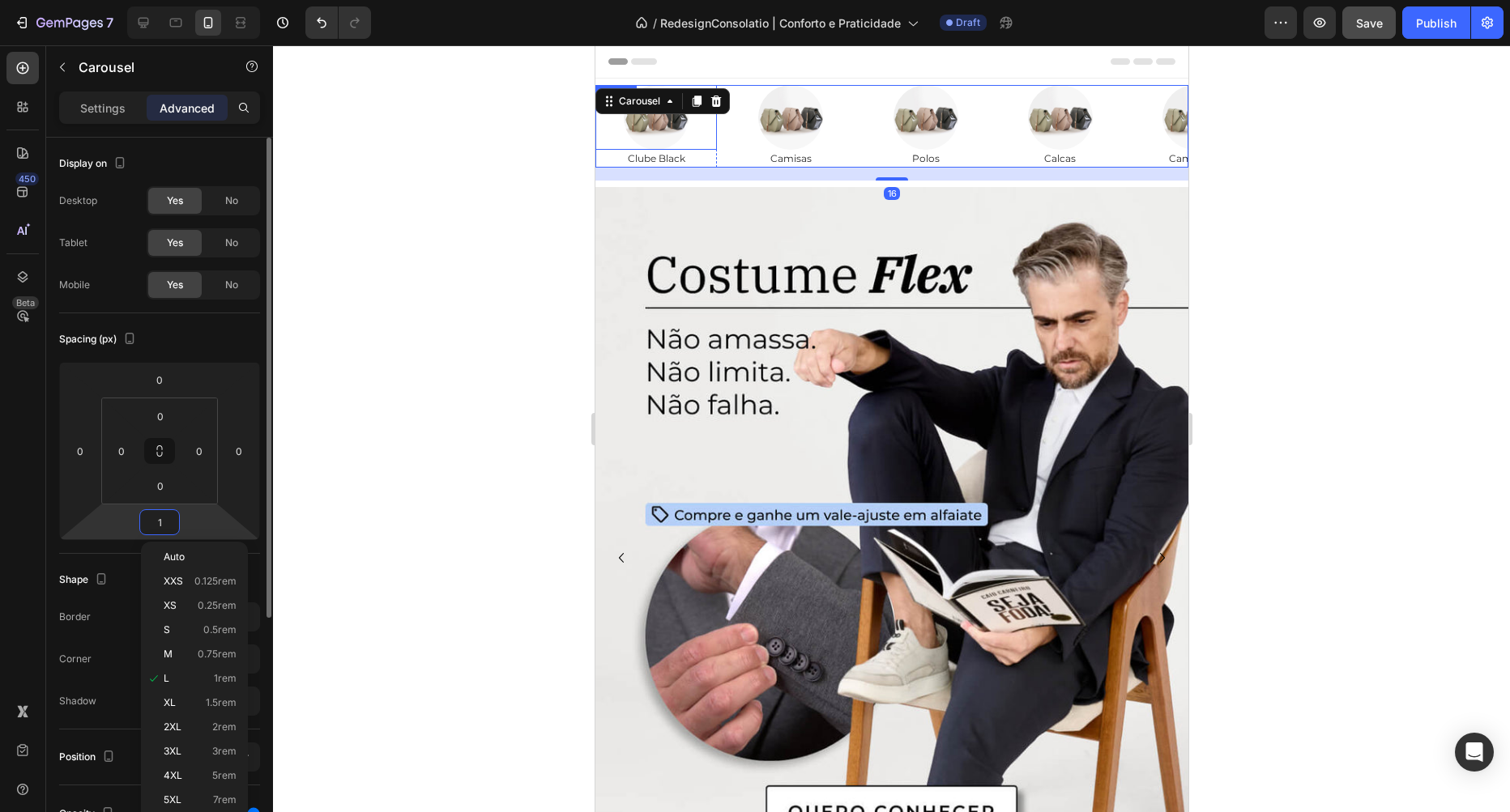
type input "0"
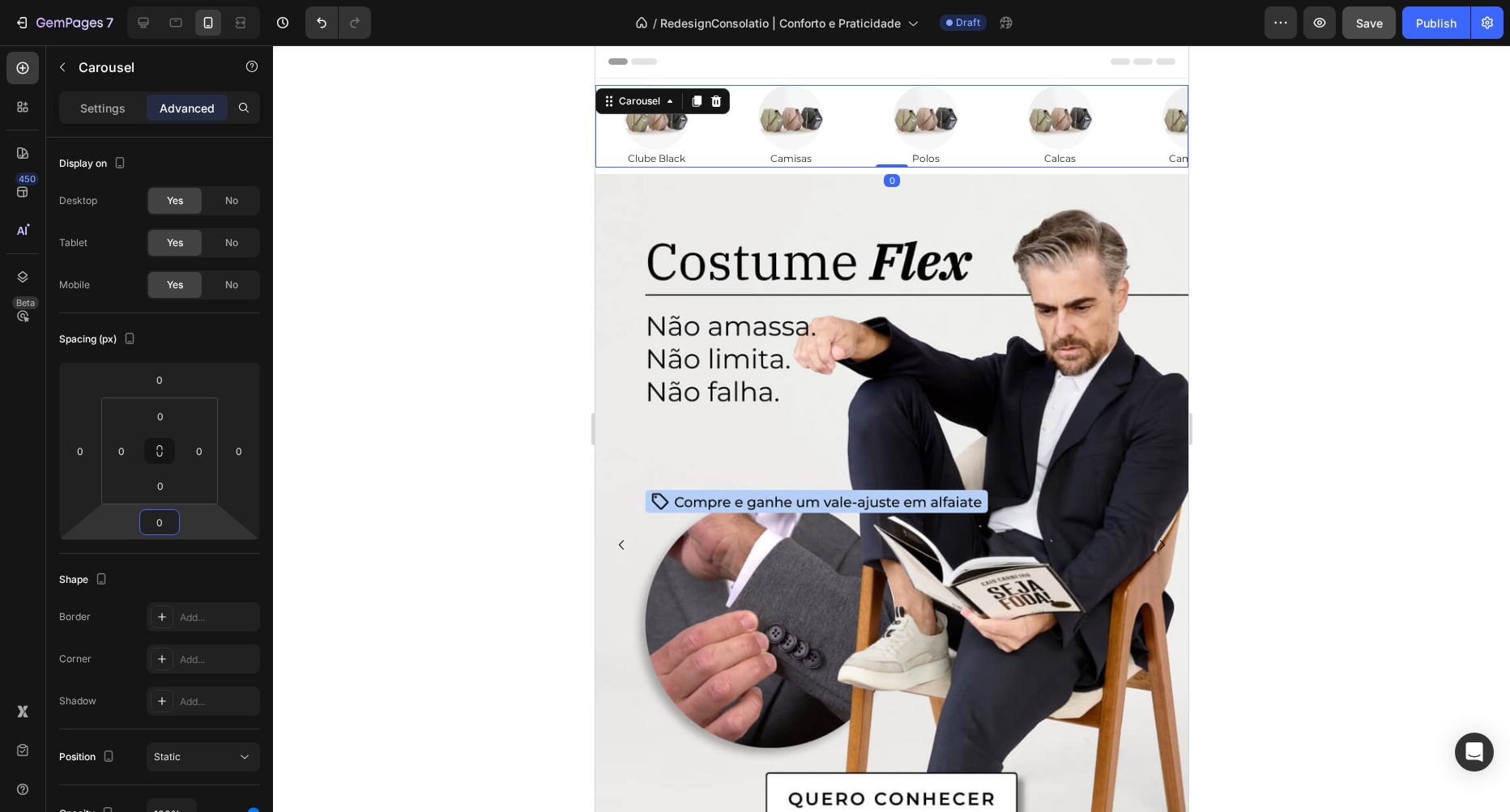
click at [1365, 234] on div at bounding box center [891, 429] width 1237 height 767
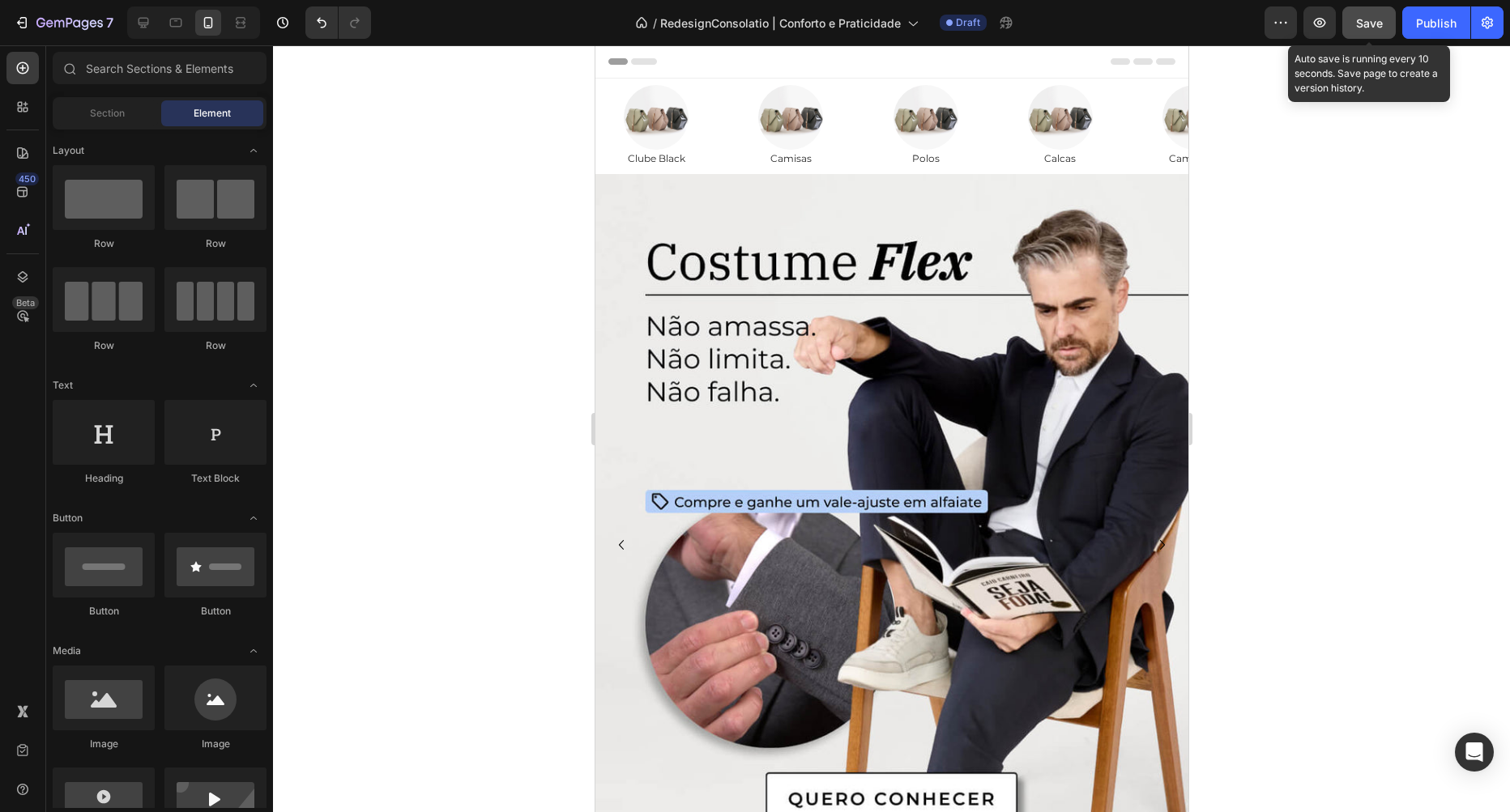
click at [1372, 30] on div "Save" at bounding box center [1369, 23] width 27 height 17
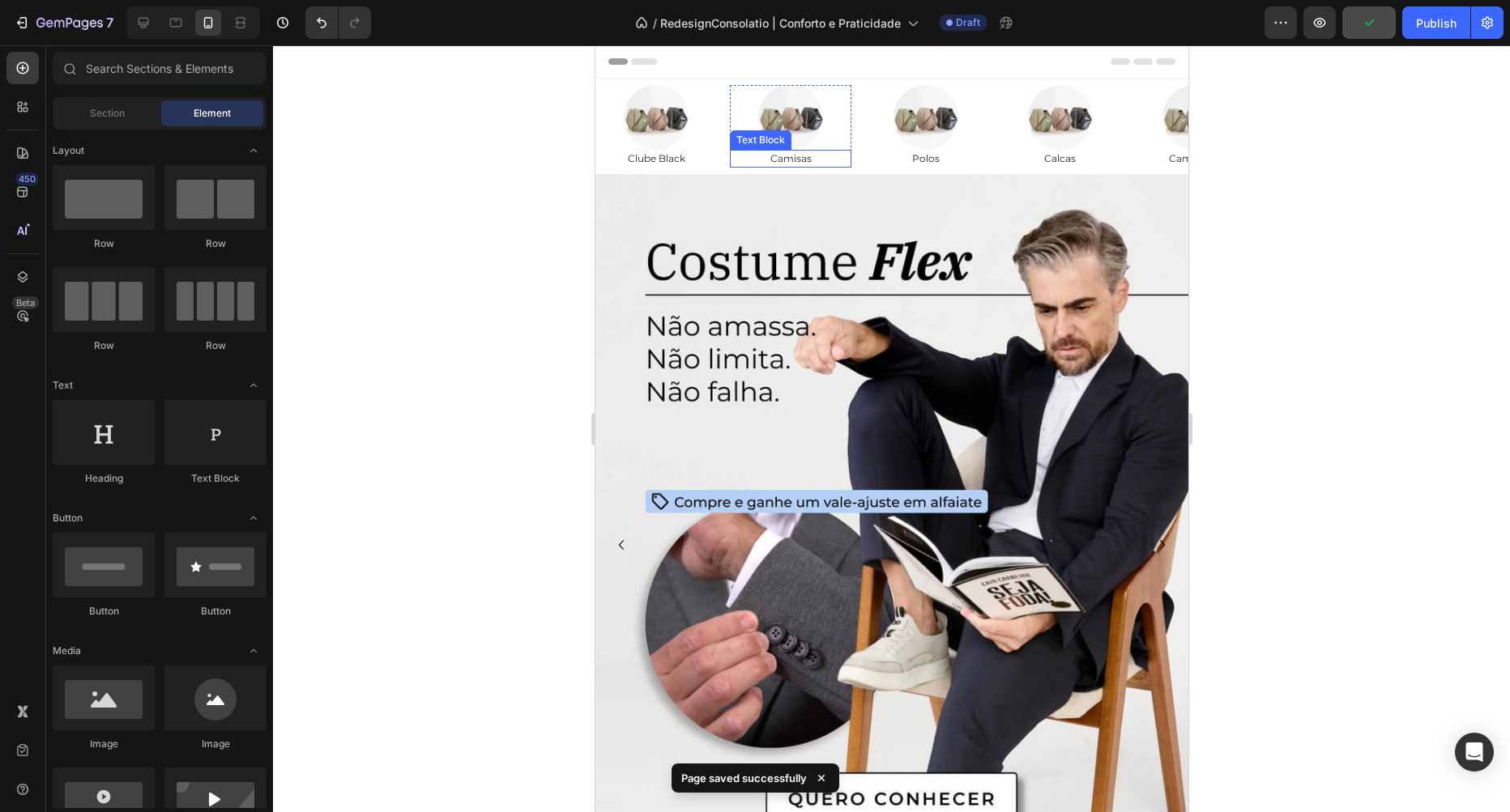
click at [731, 152] on div "Camisas" at bounding box center [789, 159] width 121 height 18
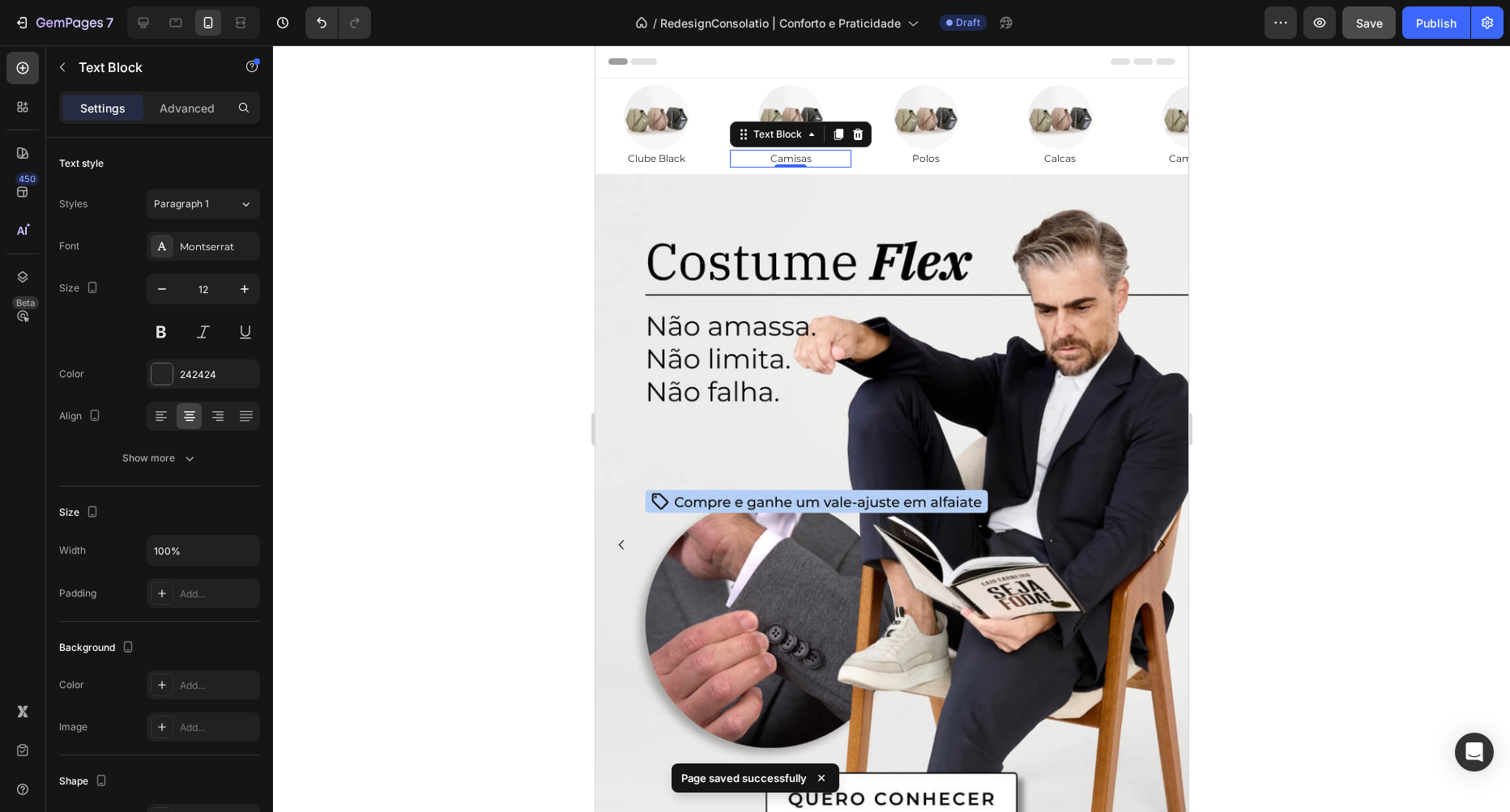
click at [789, 145] on div "Text Block" at bounding box center [800, 134] width 142 height 26
click at [788, 140] on div "Text Block" at bounding box center [777, 134] width 55 height 14
click at [767, 158] on div "Row 1 col" at bounding box center [761, 164] width 63 height 26
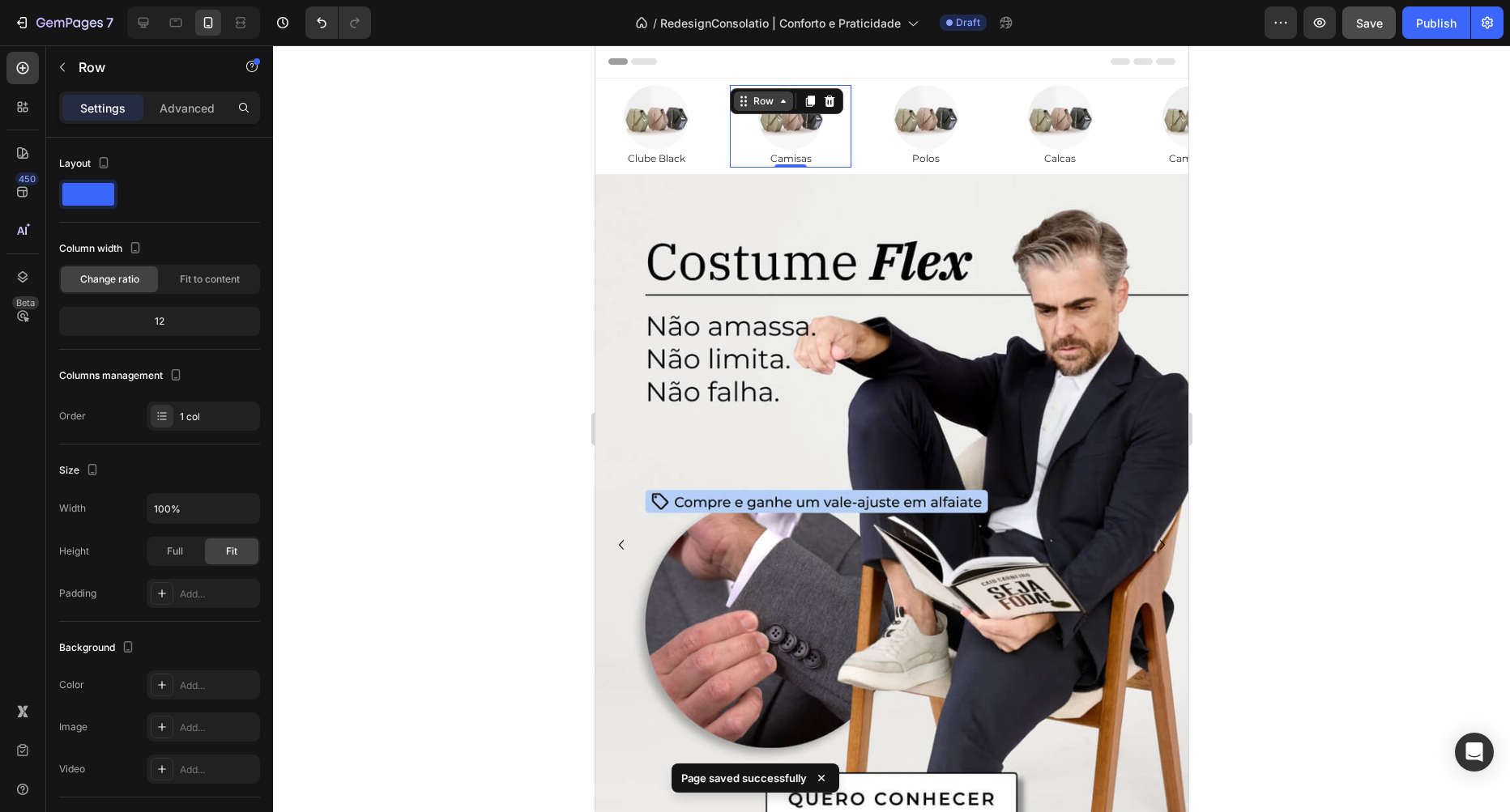
click at [772, 99] on div "Row" at bounding box center [763, 101] width 27 height 14
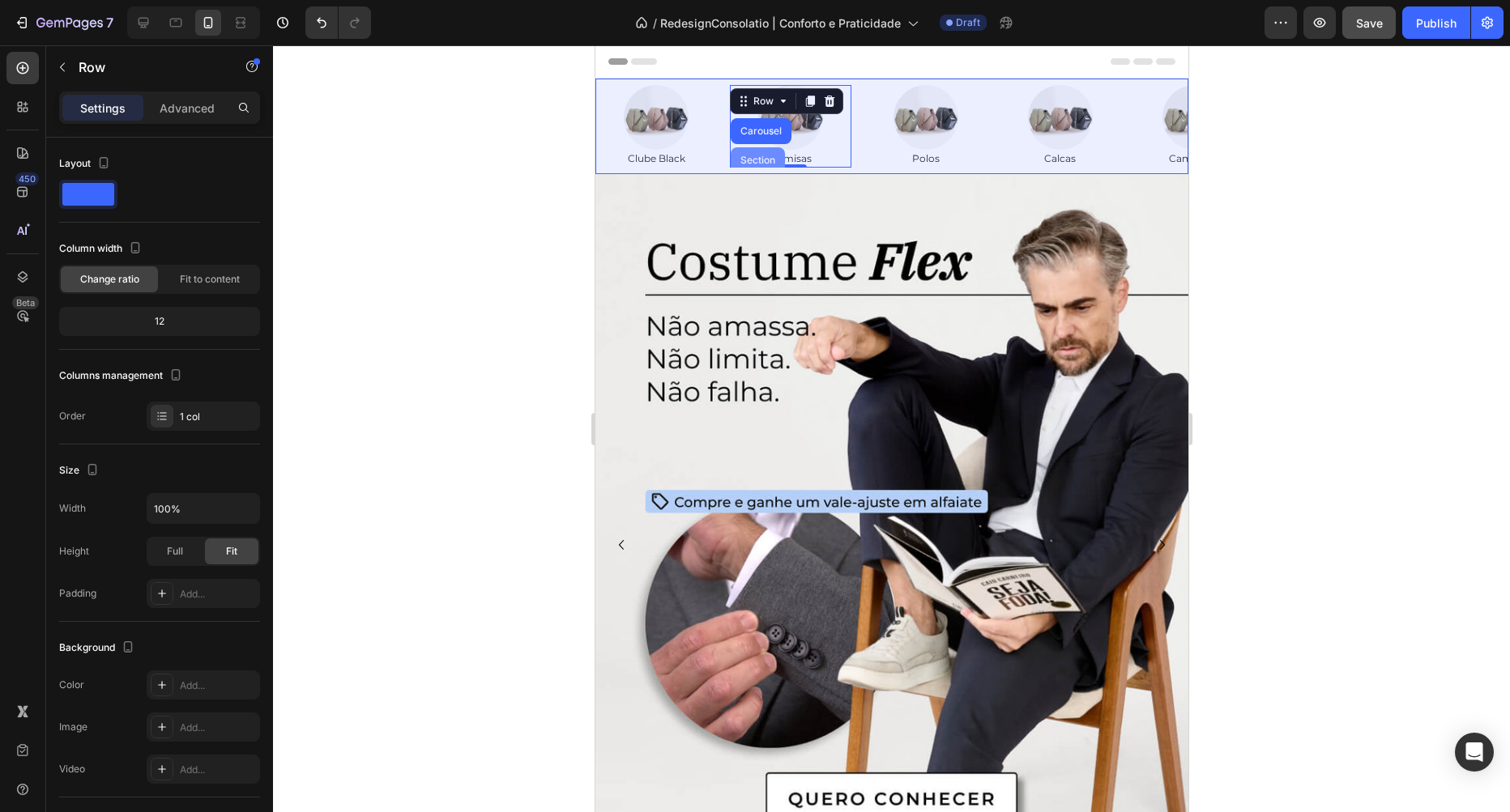
click at [759, 157] on div "Section" at bounding box center [756, 159] width 42 height 9
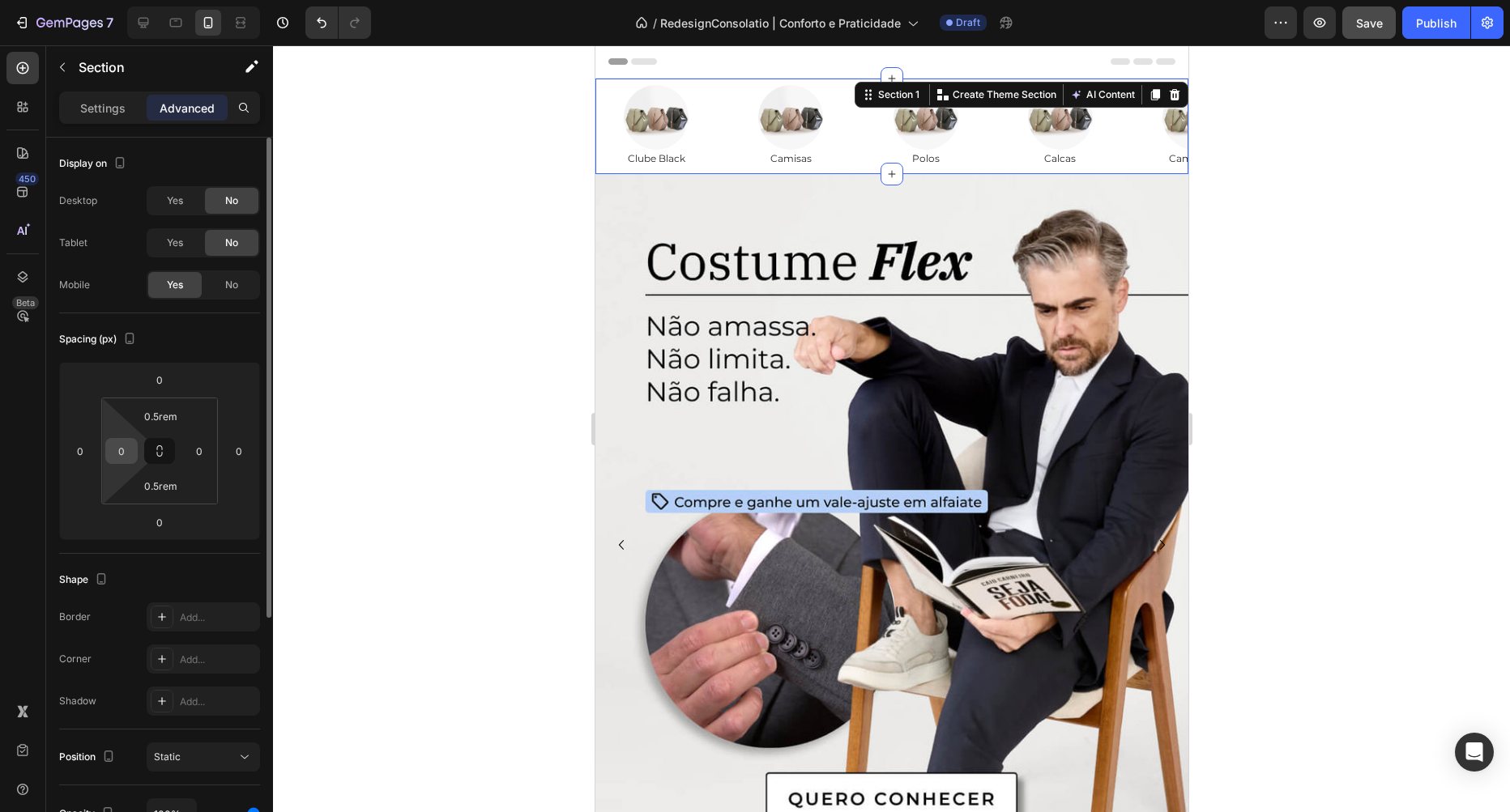
click at [124, 461] on input "0" at bounding box center [121, 451] width 25 height 25
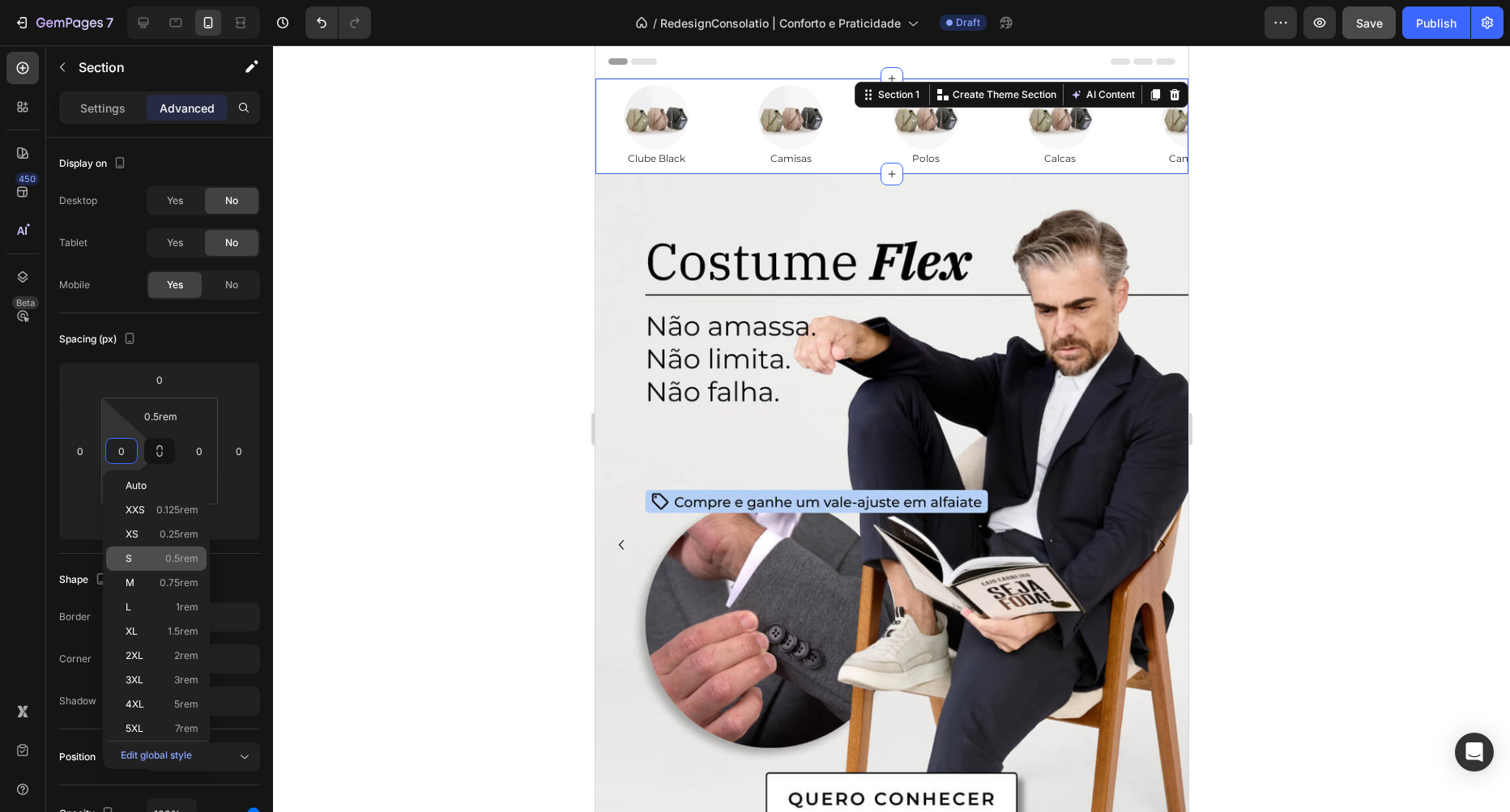
click at [166, 553] on div "S 0.5rem" at bounding box center [156, 559] width 100 height 25
type input "0.5rem"
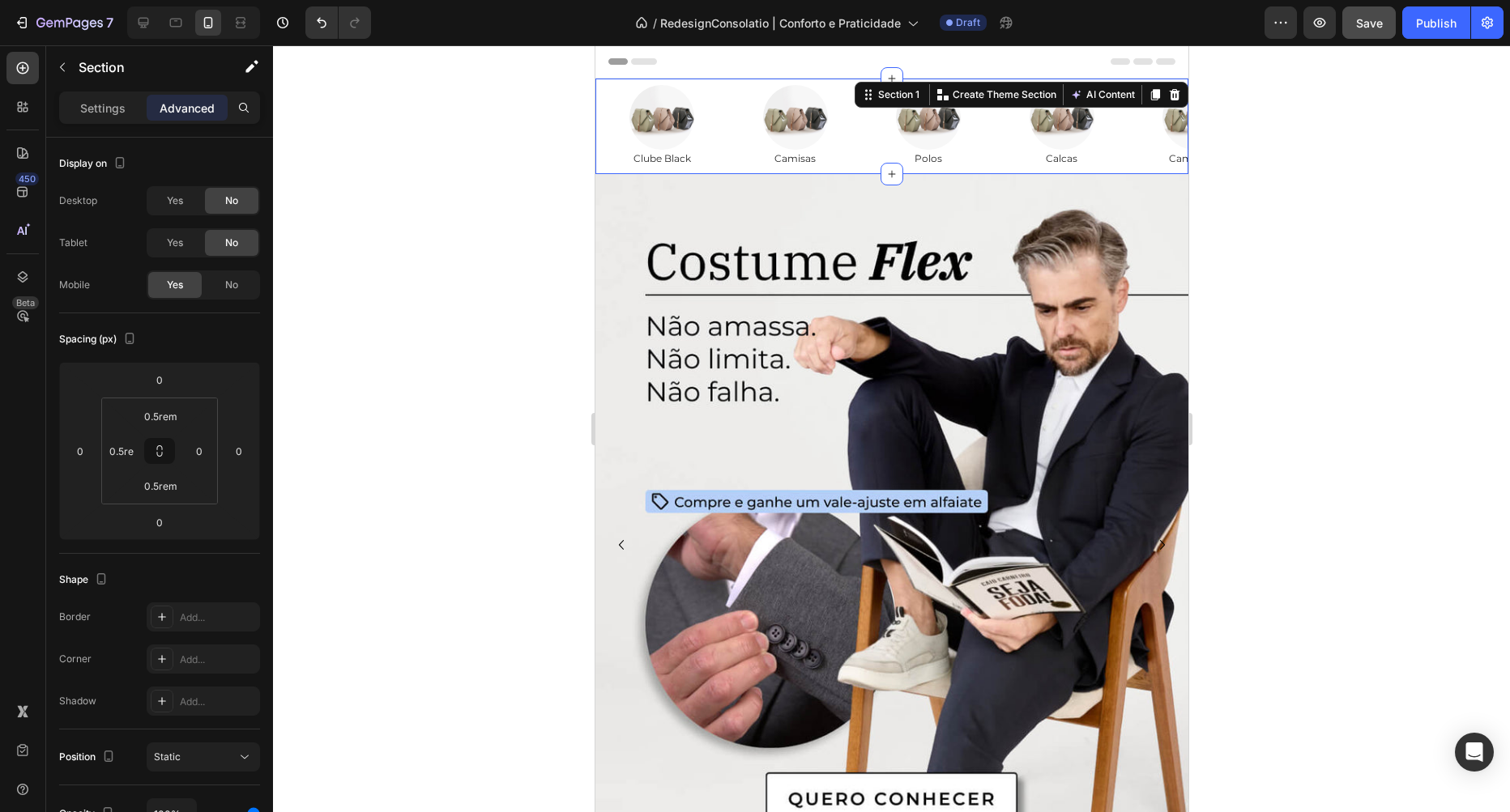
click at [405, 380] on div at bounding box center [891, 429] width 1237 height 767
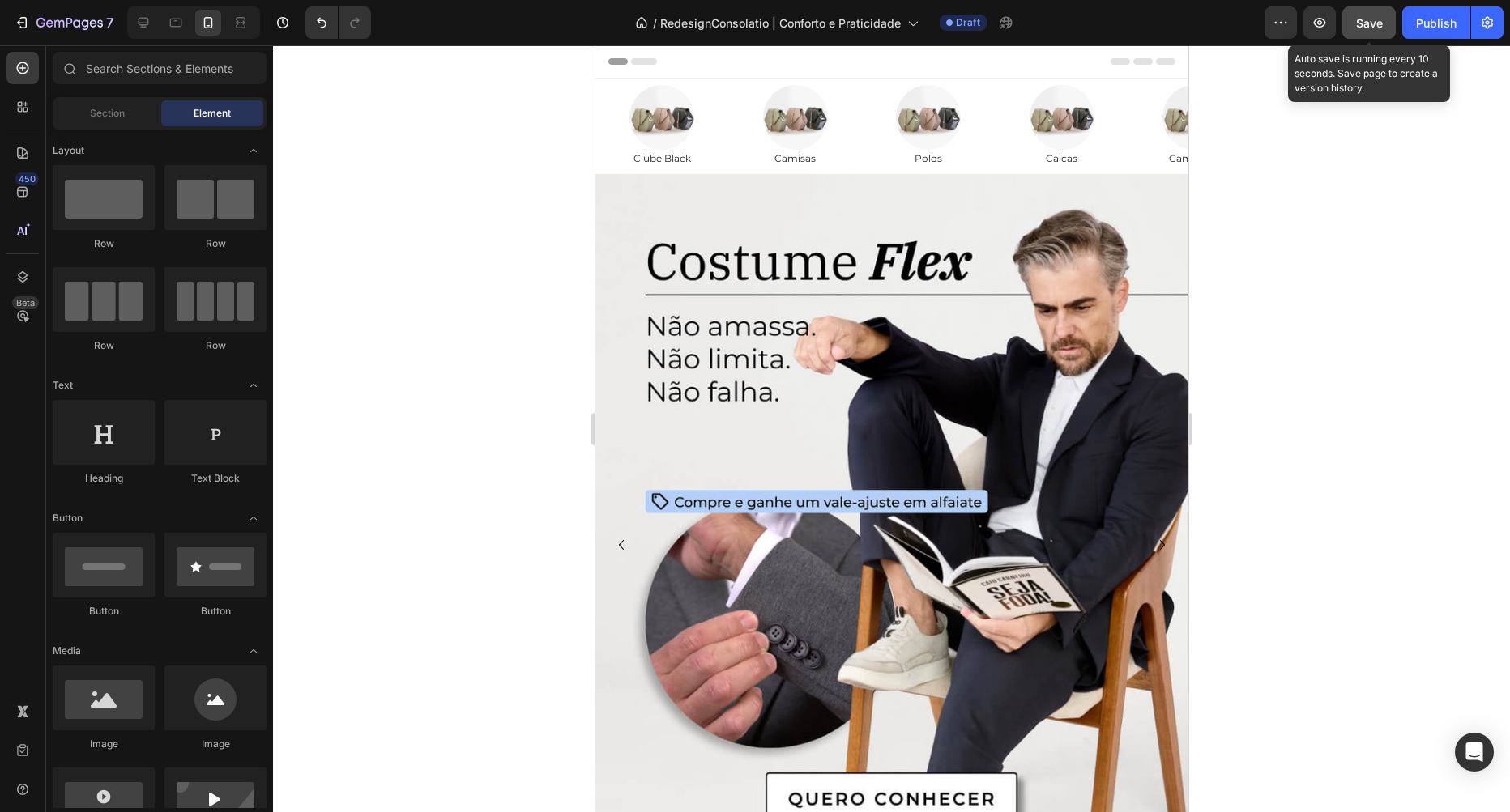
click at [1378, 19] on span "Save" at bounding box center [1369, 23] width 27 height 14
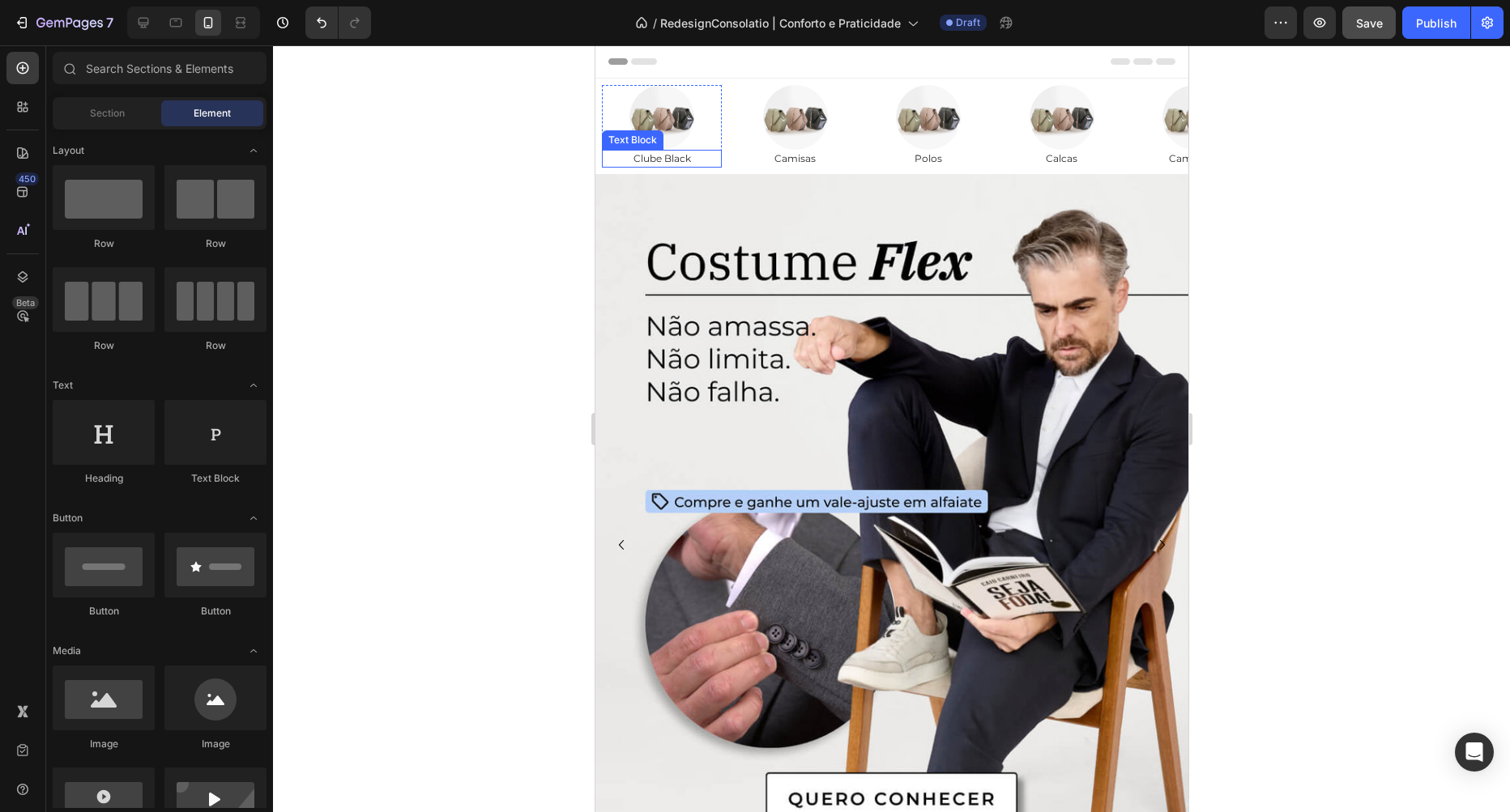
click at [679, 156] on p "Clube Black" at bounding box center [661, 159] width 117 height 14
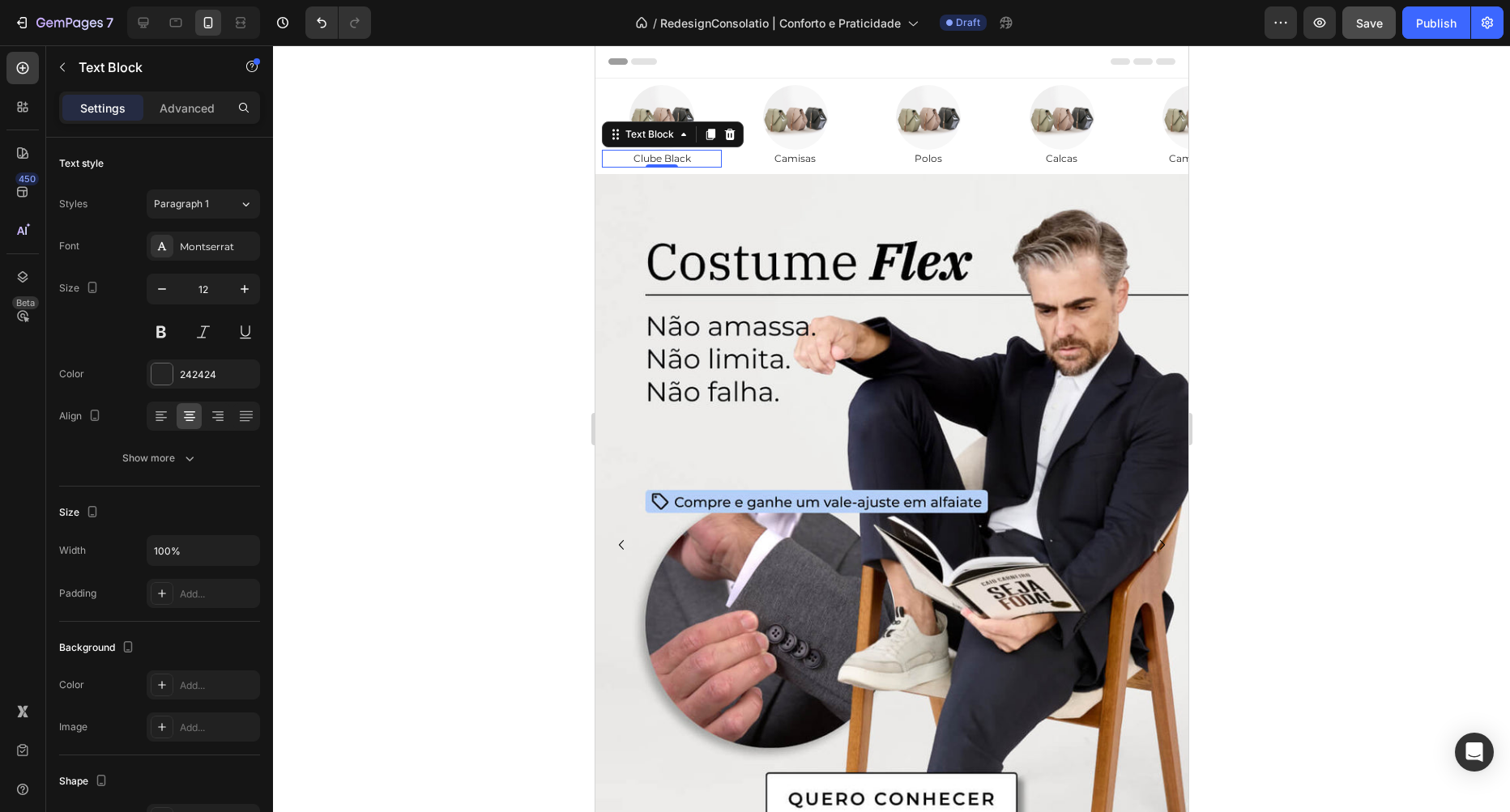
click at [679, 156] on p "Clube Black" at bounding box center [661, 159] width 117 height 14
click at [680, 157] on p "Clube Black" at bounding box center [661, 159] width 117 height 14
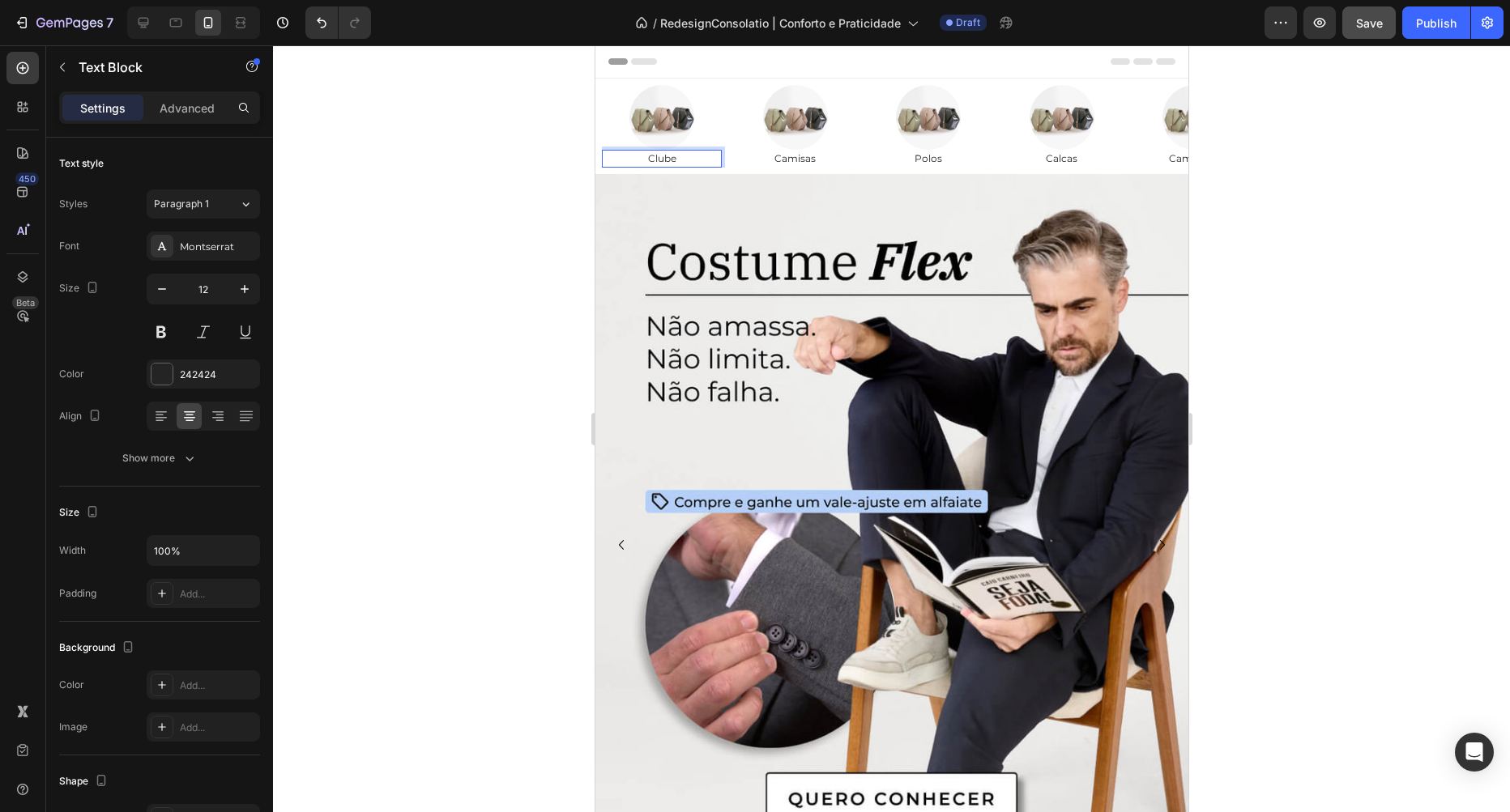
click at [1341, 124] on div at bounding box center [891, 429] width 1237 height 767
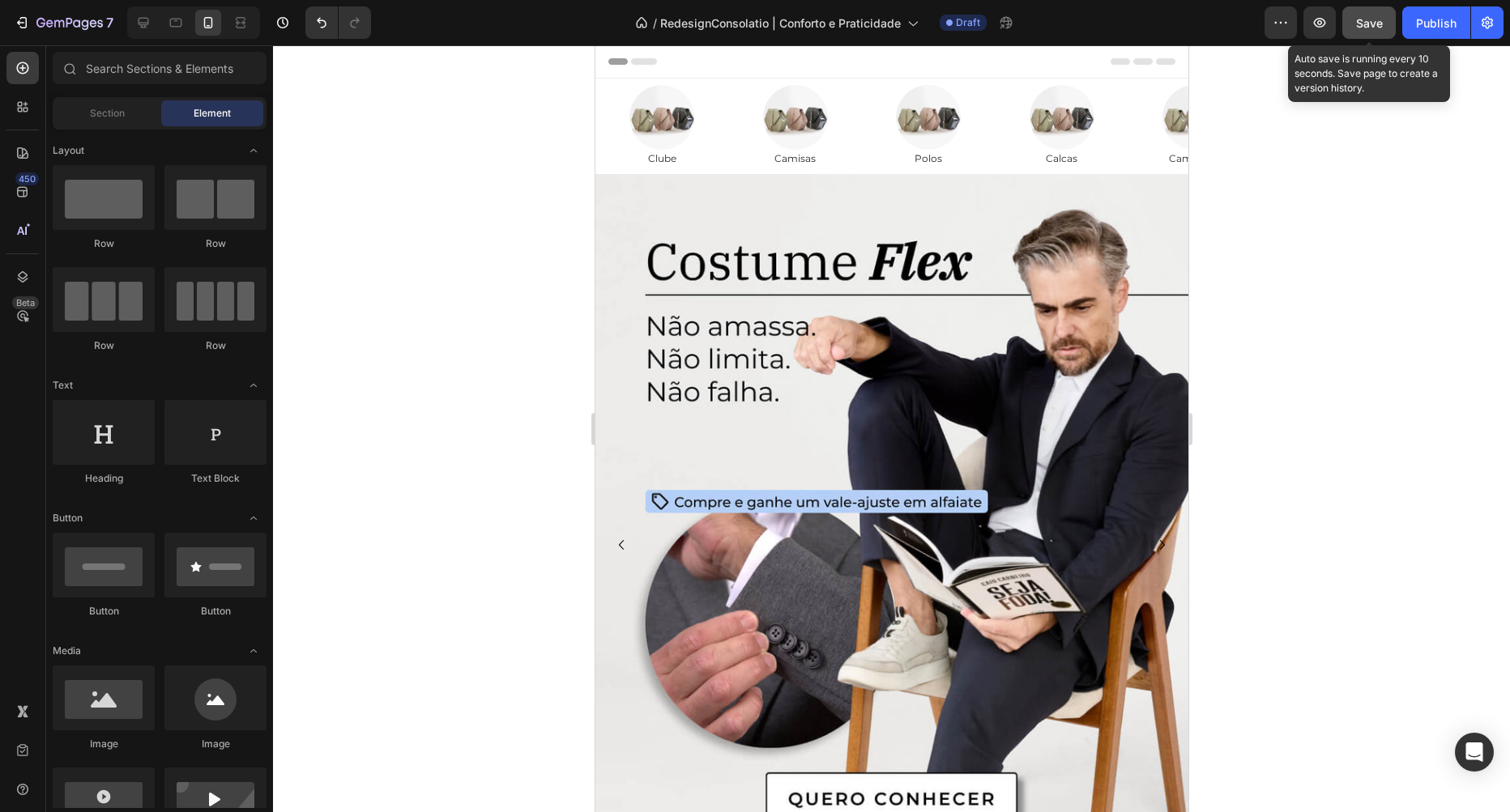
click at [1351, 22] on button "Save" at bounding box center [1368, 23] width 53 height 32
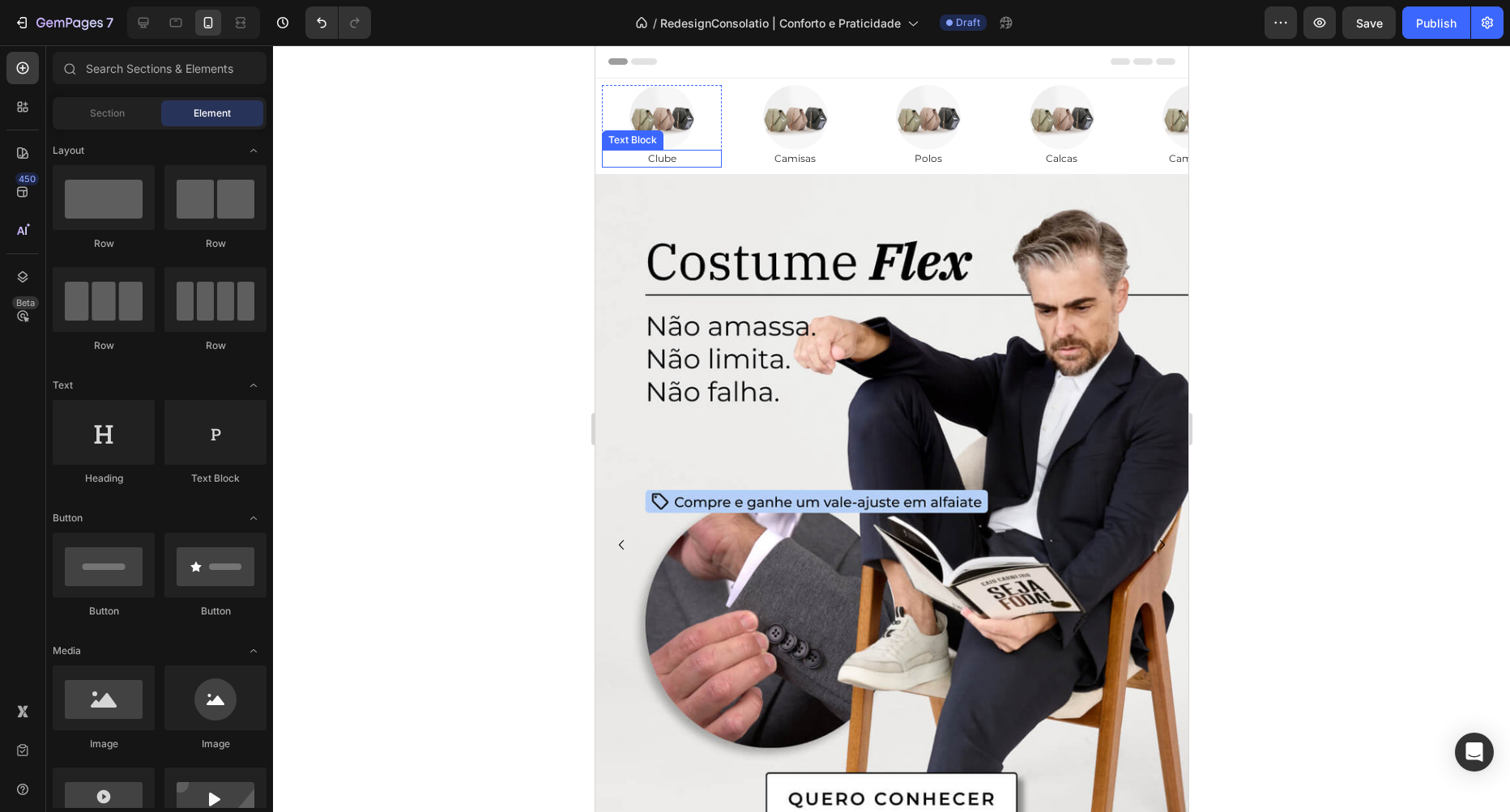
click at [671, 159] on p "Clube" at bounding box center [661, 159] width 117 height 14
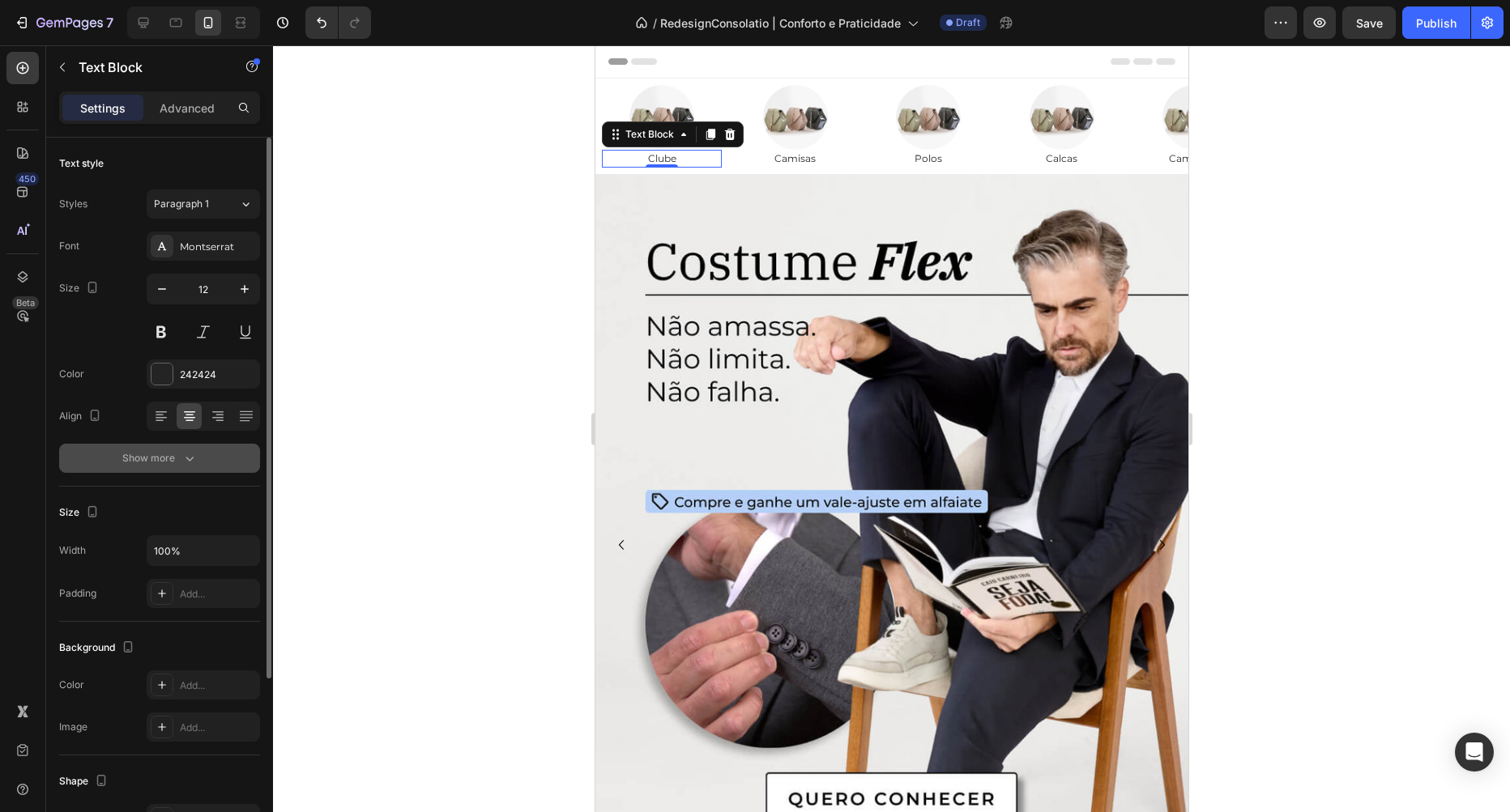
click at [170, 446] on button "Show more" at bounding box center [159, 459] width 201 height 29
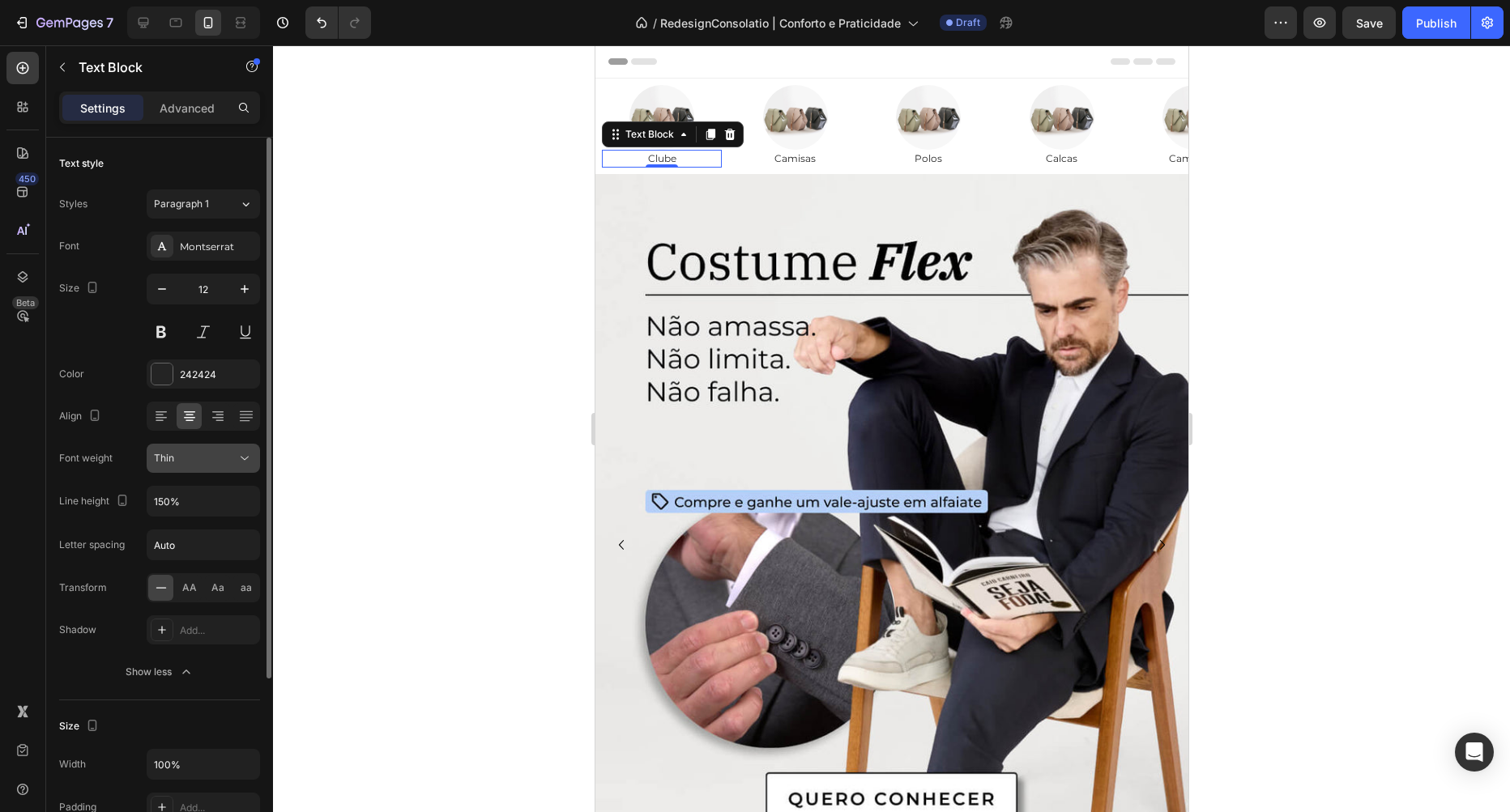
click at [197, 462] on div "Thin" at bounding box center [195, 458] width 82 height 14
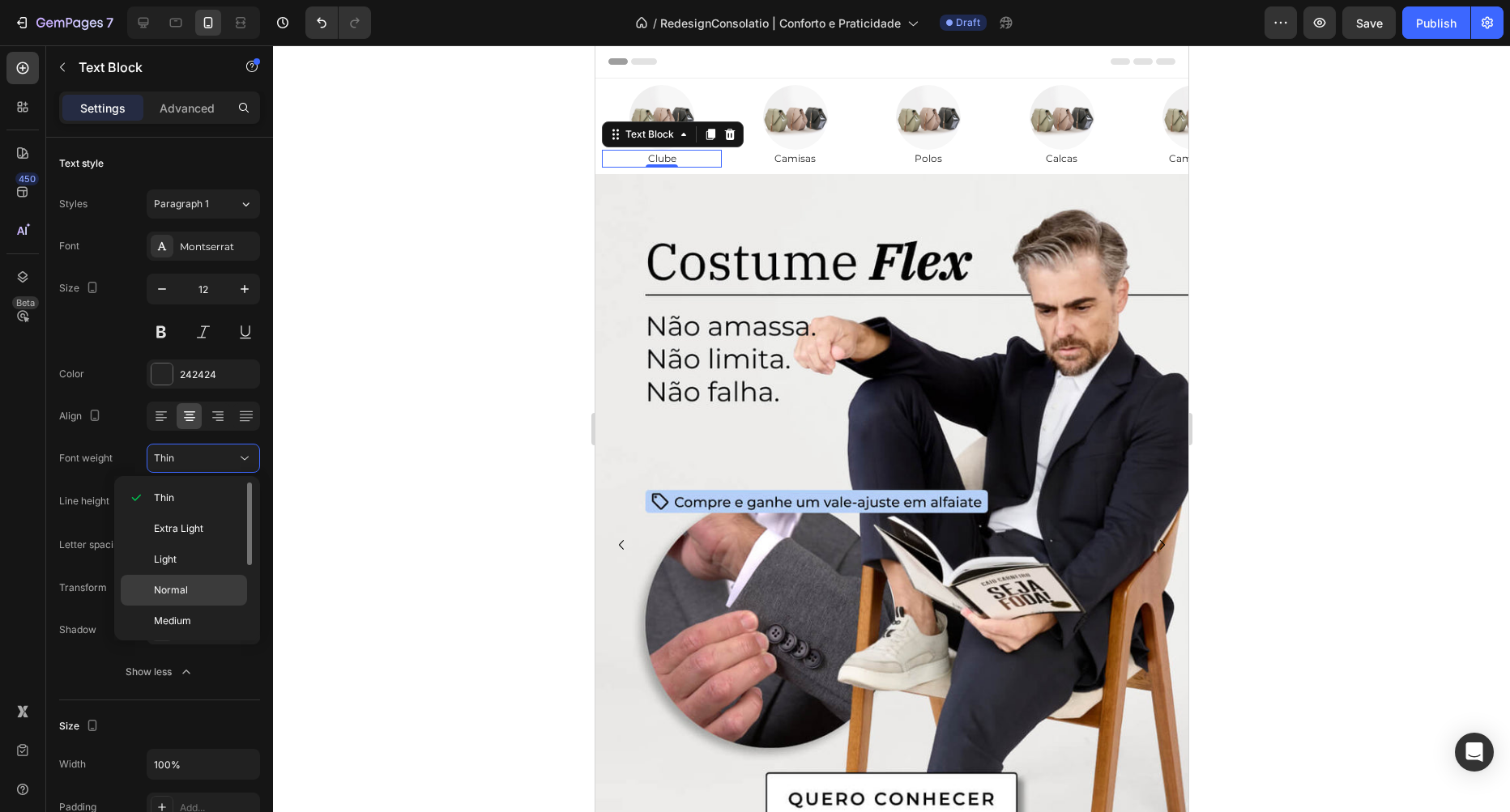
click at [200, 588] on p "Normal" at bounding box center [197, 590] width 86 height 14
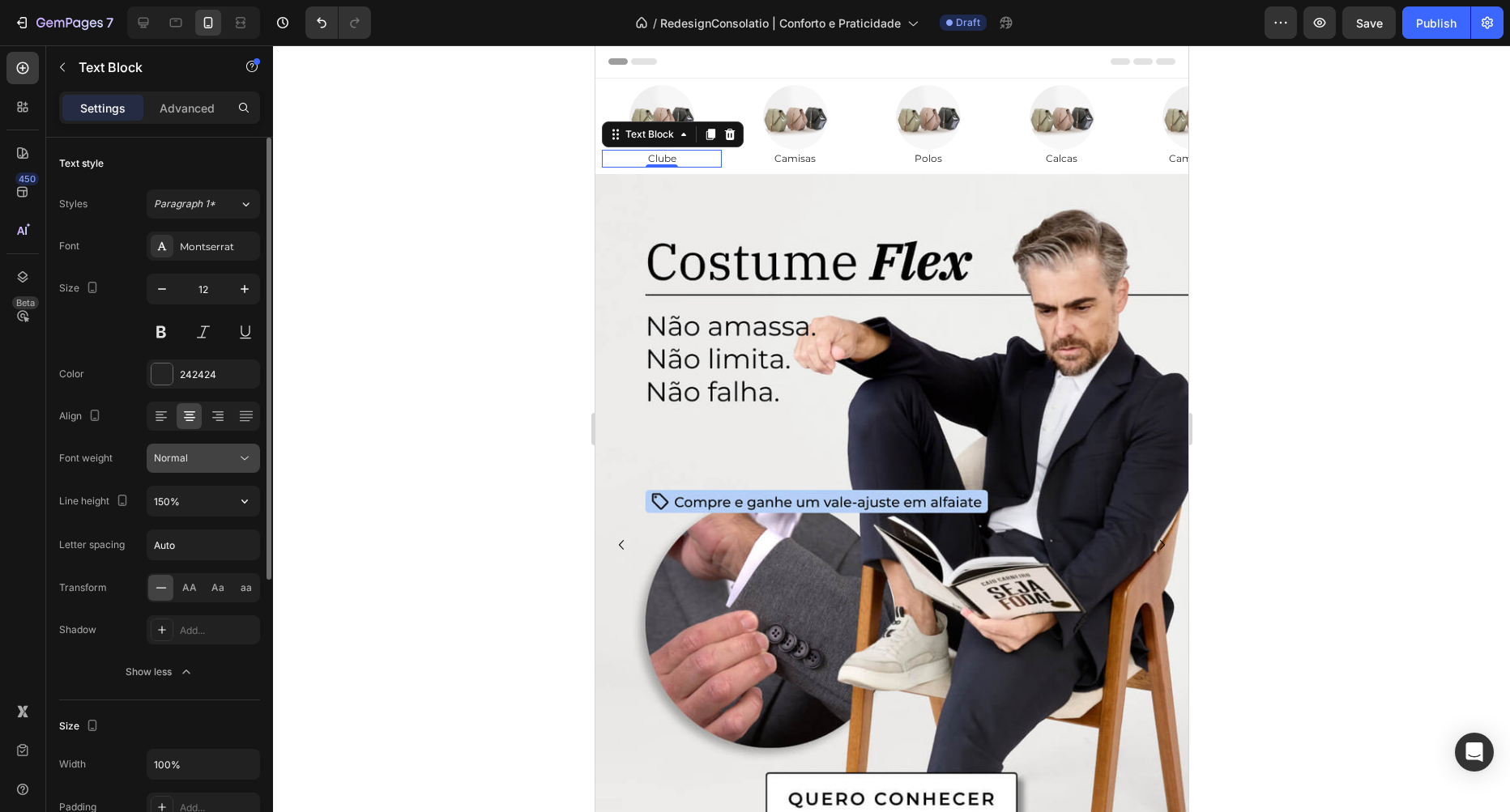
click at [209, 445] on button "Normal" at bounding box center [203, 459] width 114 height 29
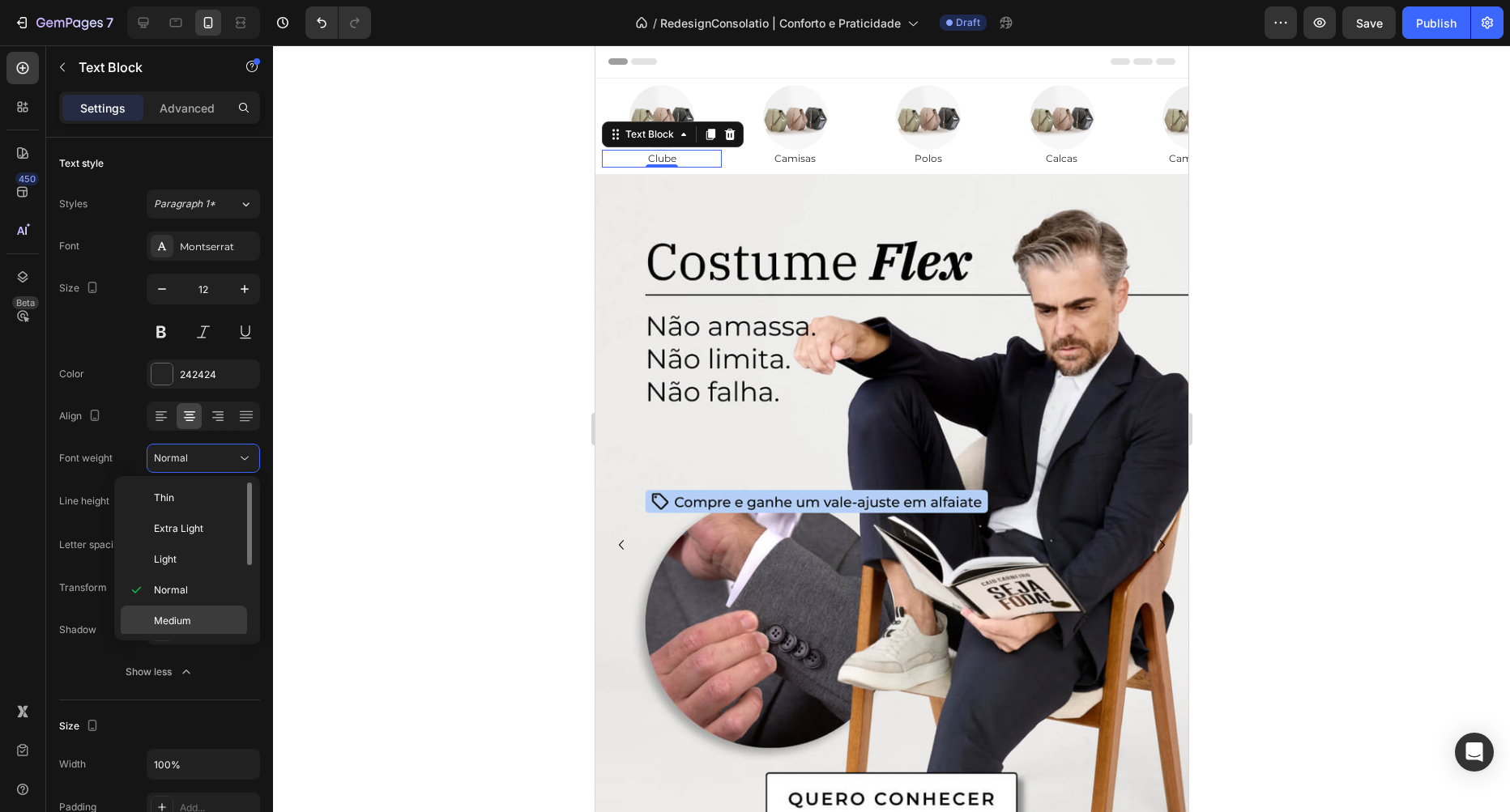
click at [206, 625] on p "Medium" at bounding box center [197, 620] width 86 height 14
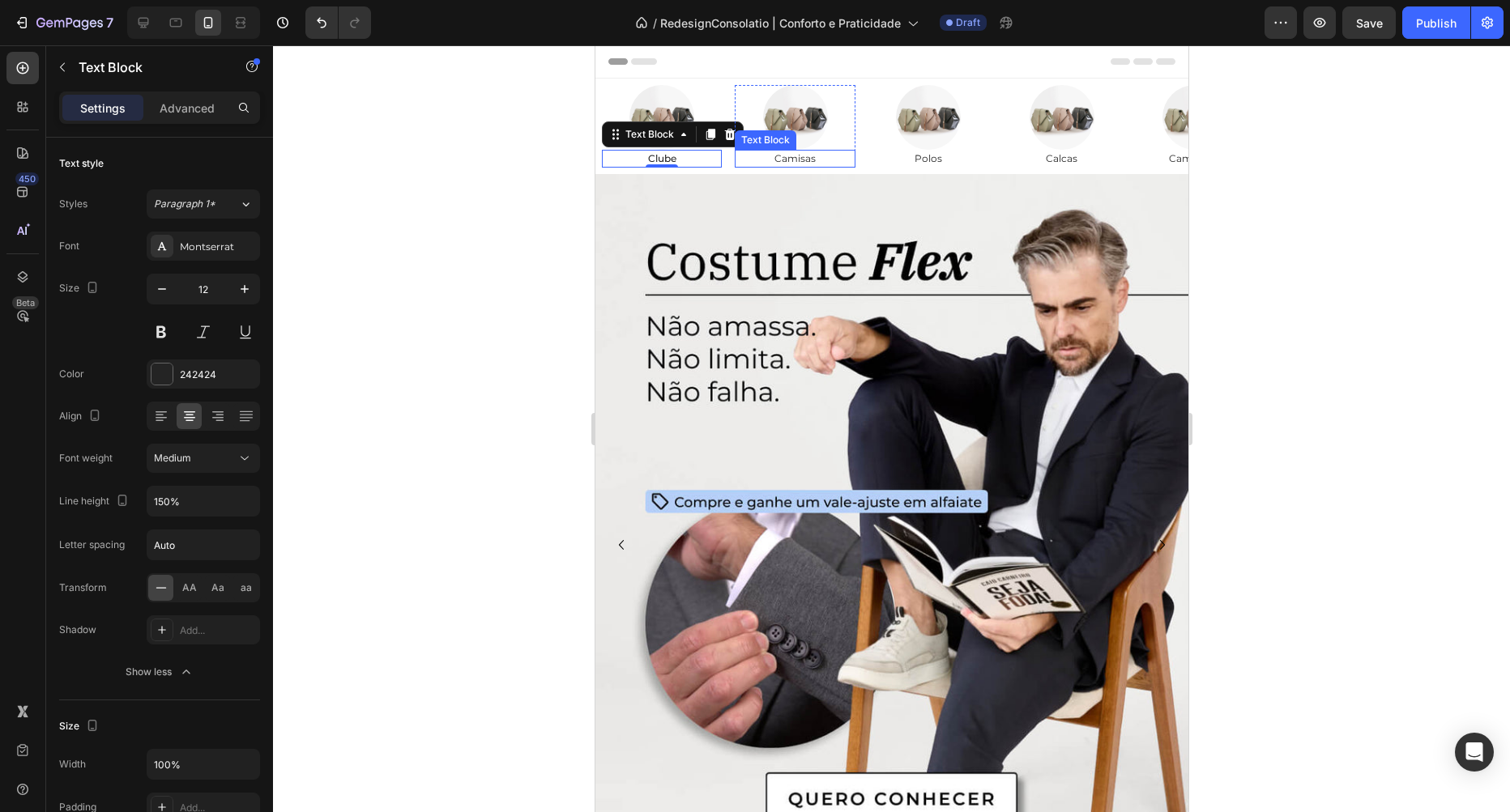
click at [797, 164] on p "Camisas" at bounding box center [794, 159] width 117 height 14
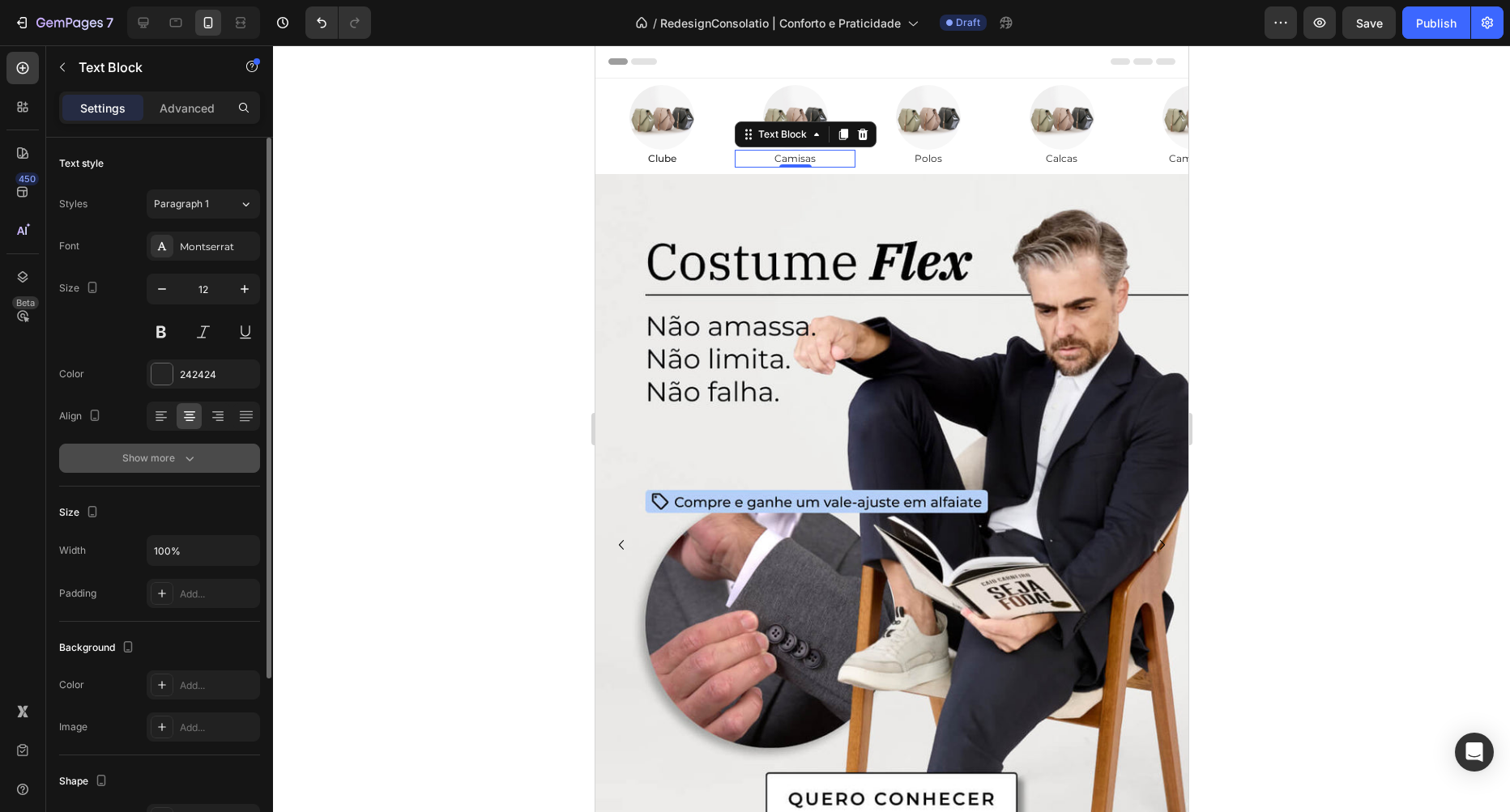
click at [198, 450] on button "Show more" at bounding box center [159, 459] width 201 height 29
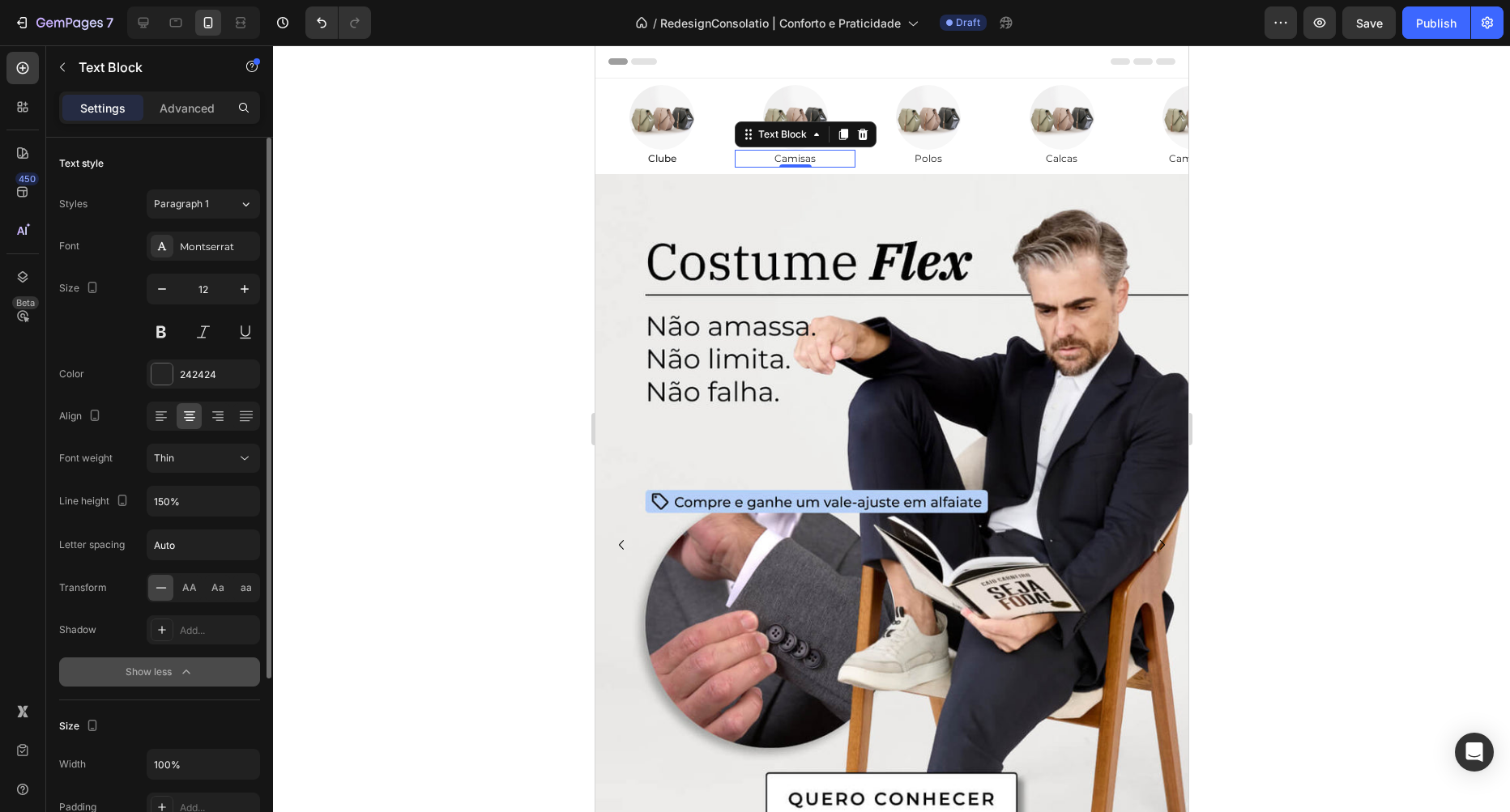
click at [193, 674] on icon "button" at bounding box center [186, 671] width 16 height 16
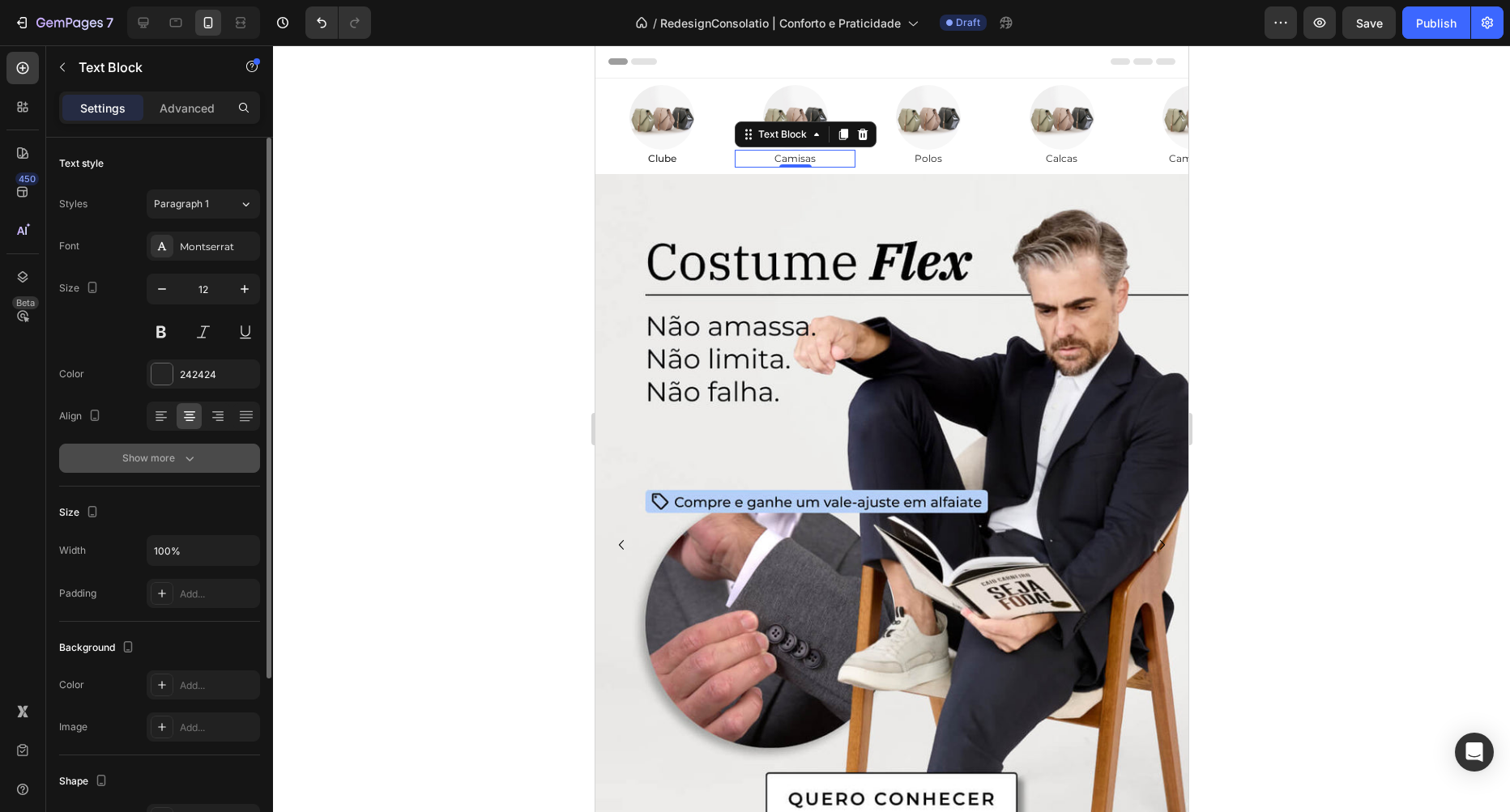
click at [198, 465] on button "Show more" at bounding box center [159, 459] width 201 height 29
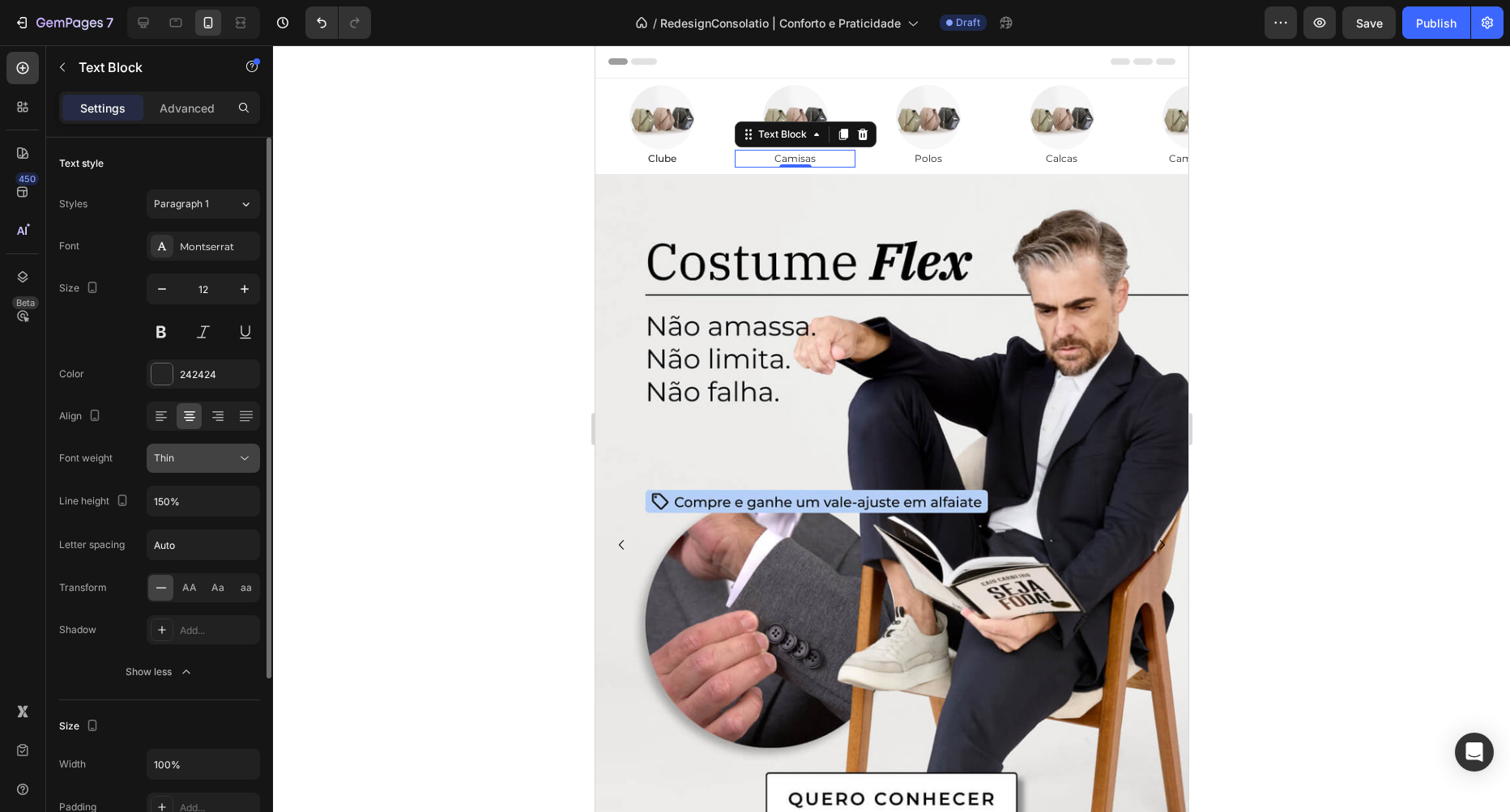
click at [201, 461] on div "Thin" at bounding box center [195, 458] width 82 height 14
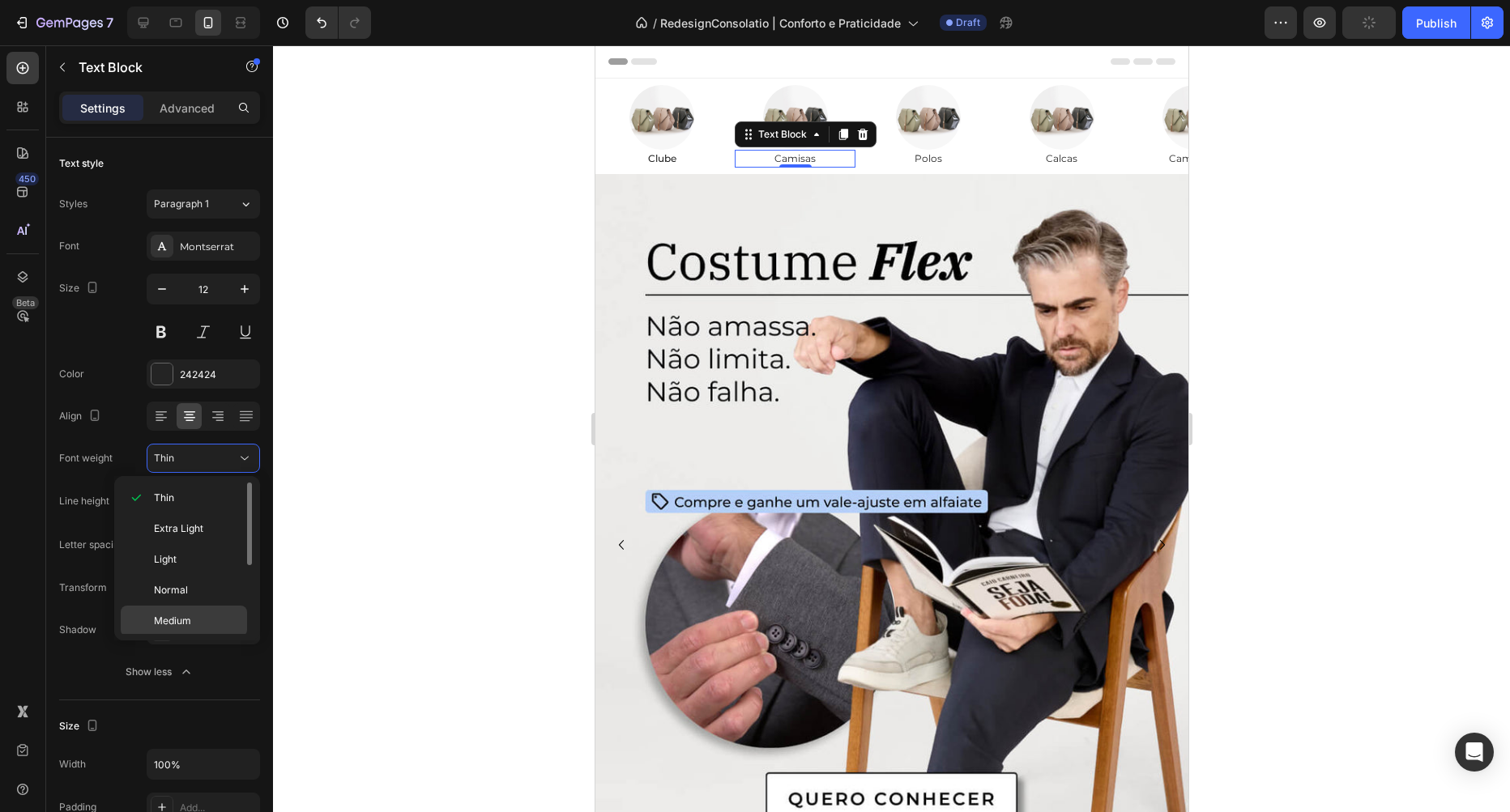
click at [195, 618] on p "Medium" at bounding box center [197, 620] width 86 height 14
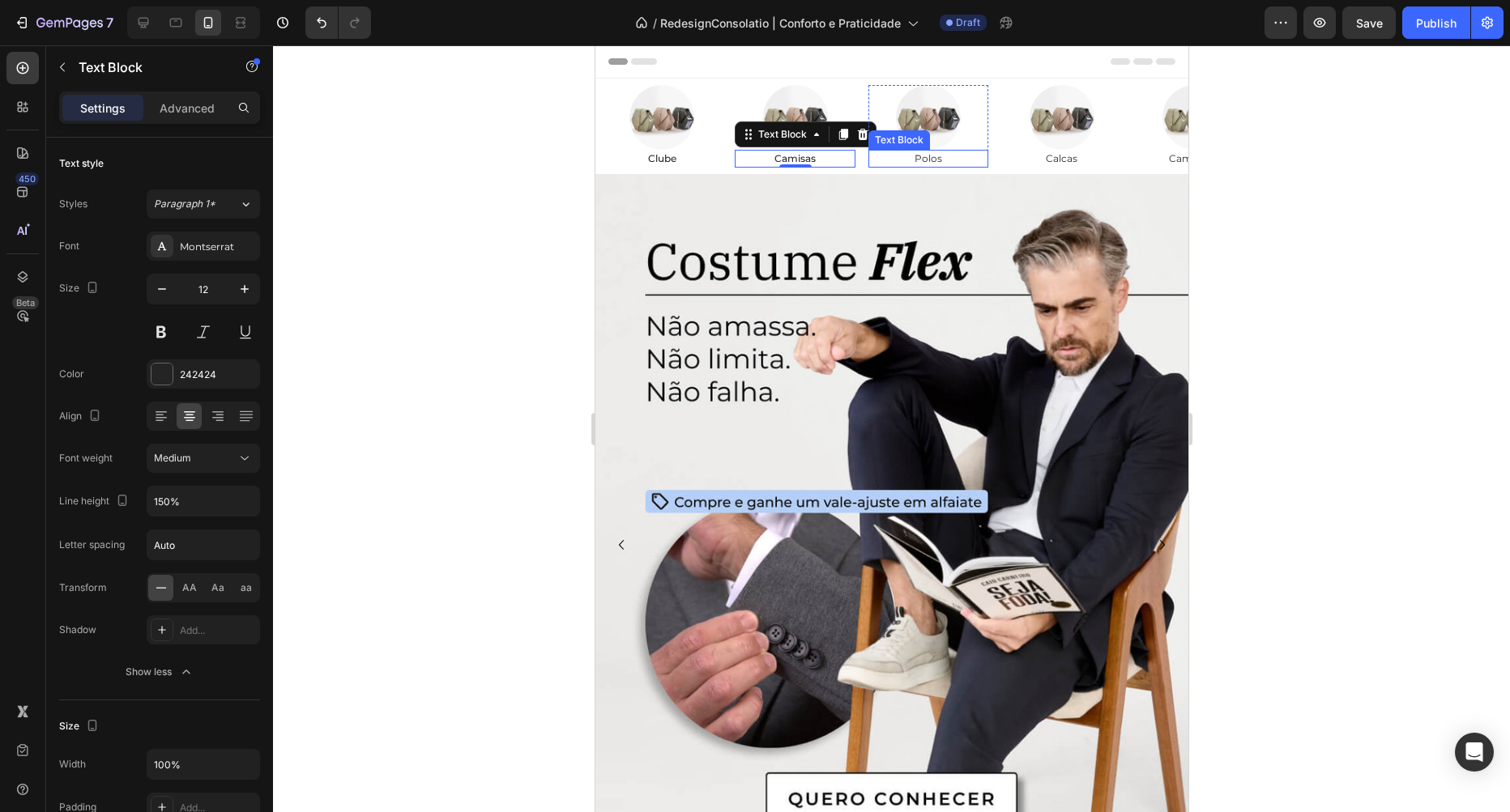
click at [945, 158] on p "Polos" at bounding box center [928, 159] width 117 height 14
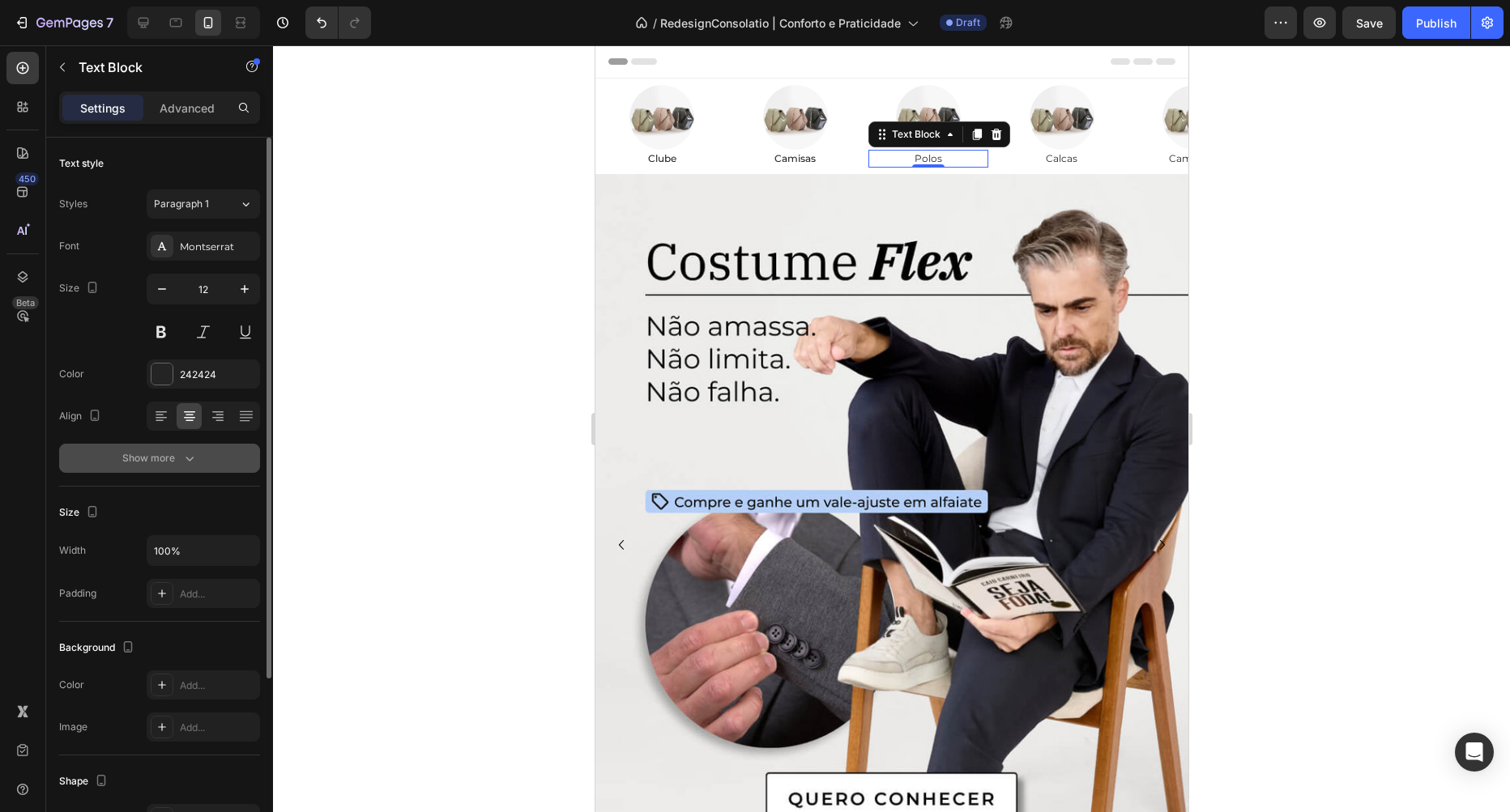
click at [207, 465] on button "Show more" at bounding box center [159, 459] width 201 height 29
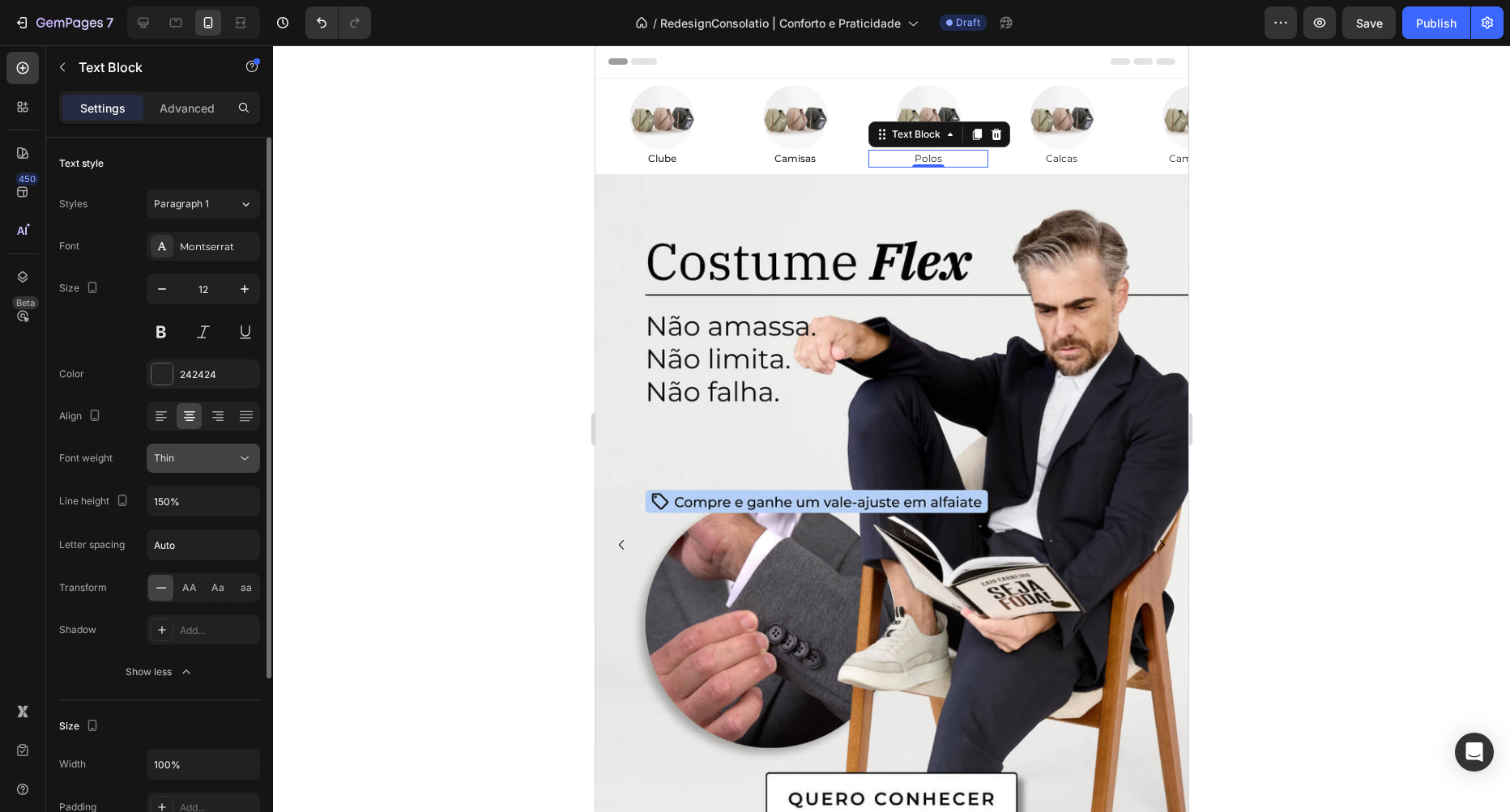
click at [201, 467] on button "Thin" at bounding box center [203, 459] width 114 height 29
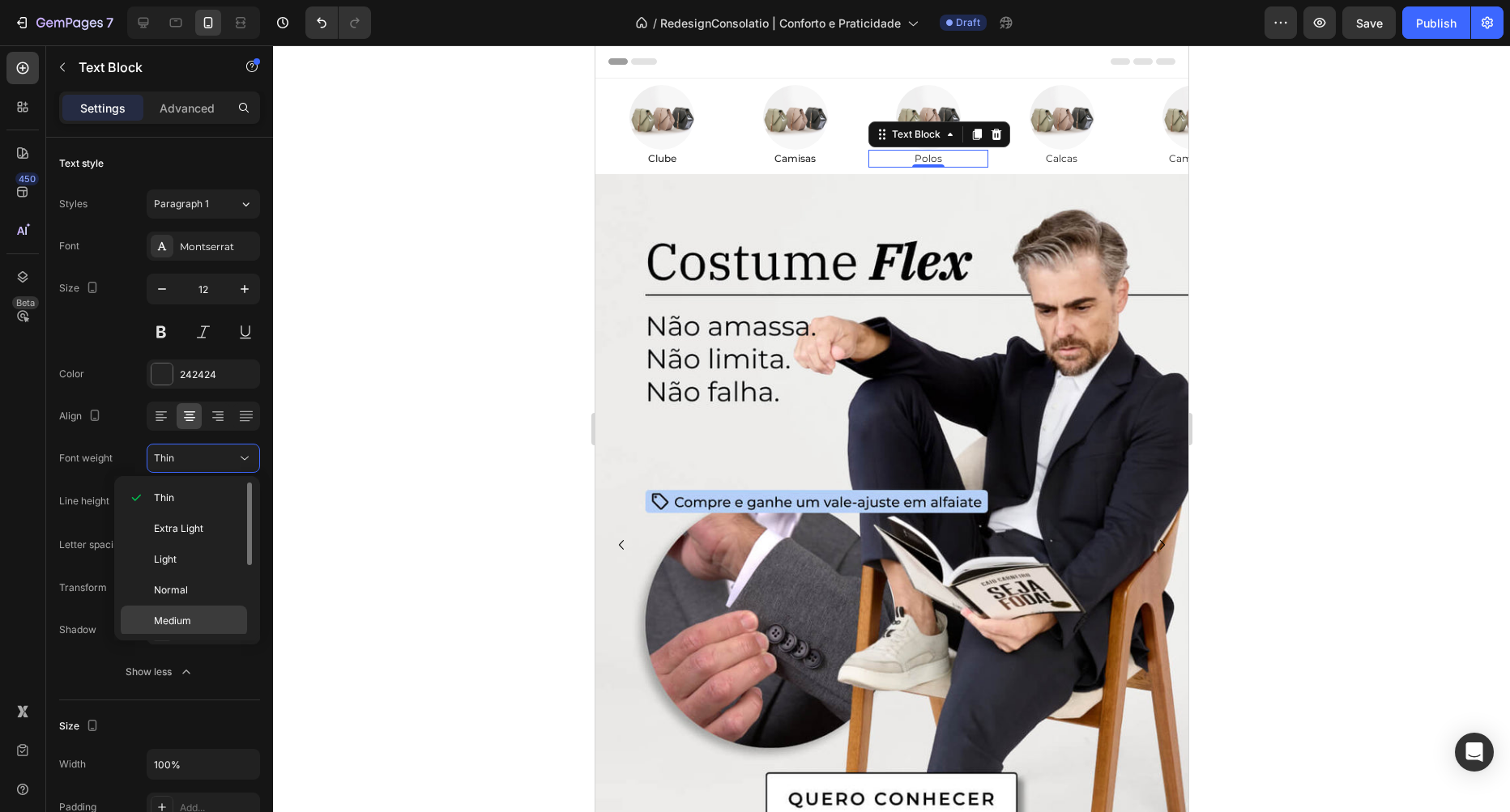
click at [191, 618] on p "Medium" at bounding box center [197, 620] width 86 height 14
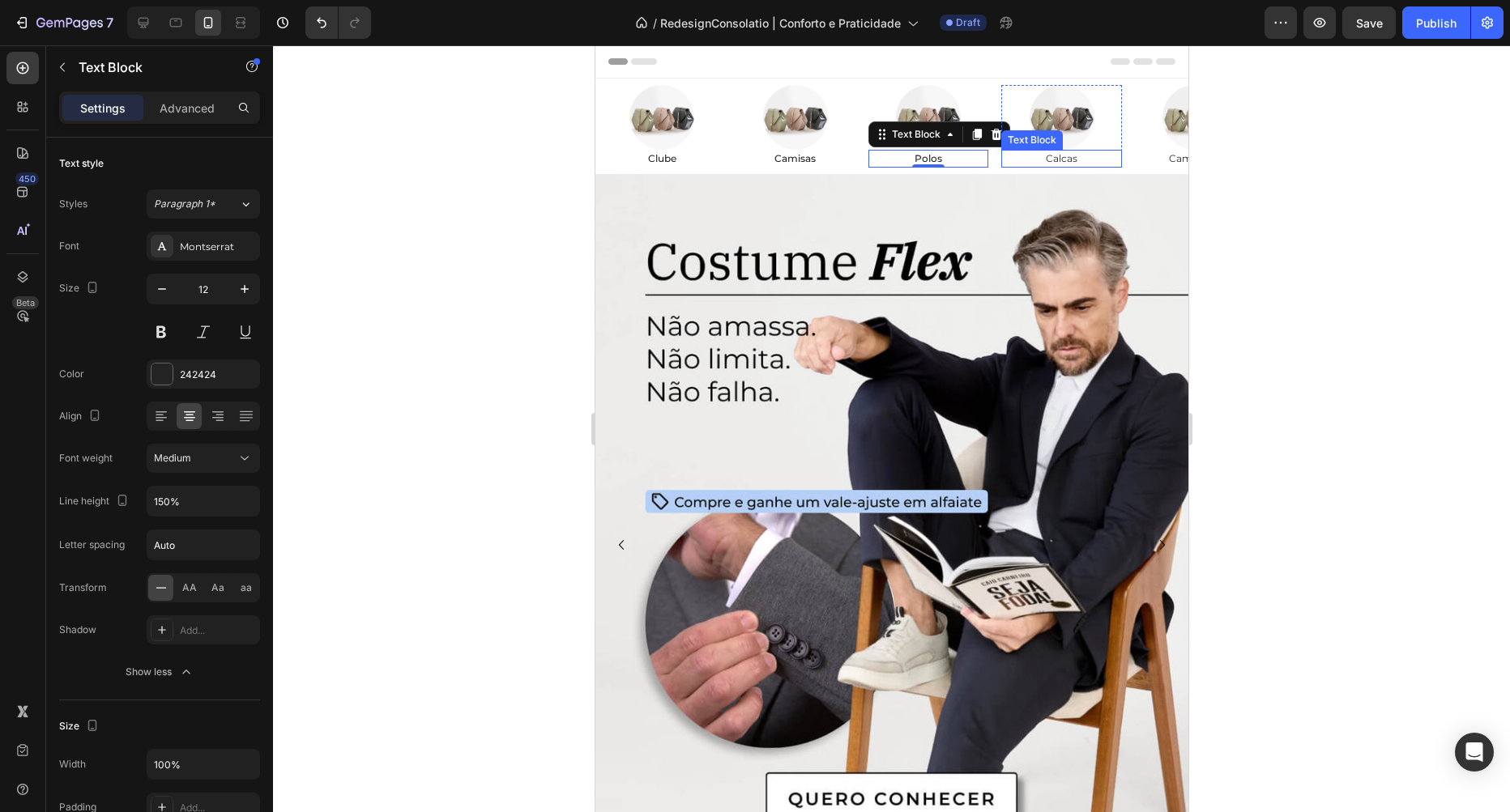
click at [1056, 156] on p "Calcas" at bounding box center [1061, 159] width 117 height 14
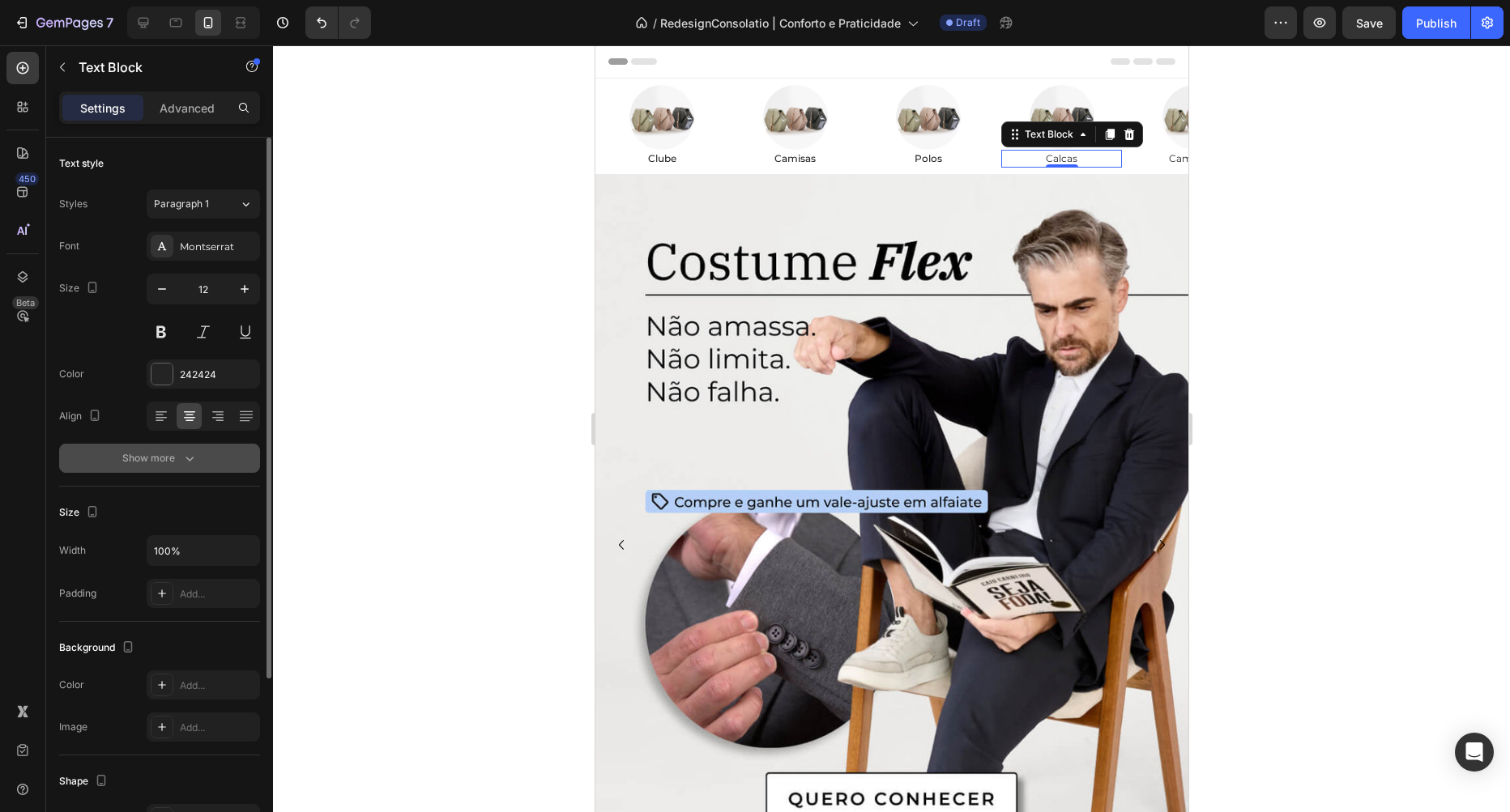
click at [186, 470] on button "Show more" at bounding box center [159, 459] width 201 height 29
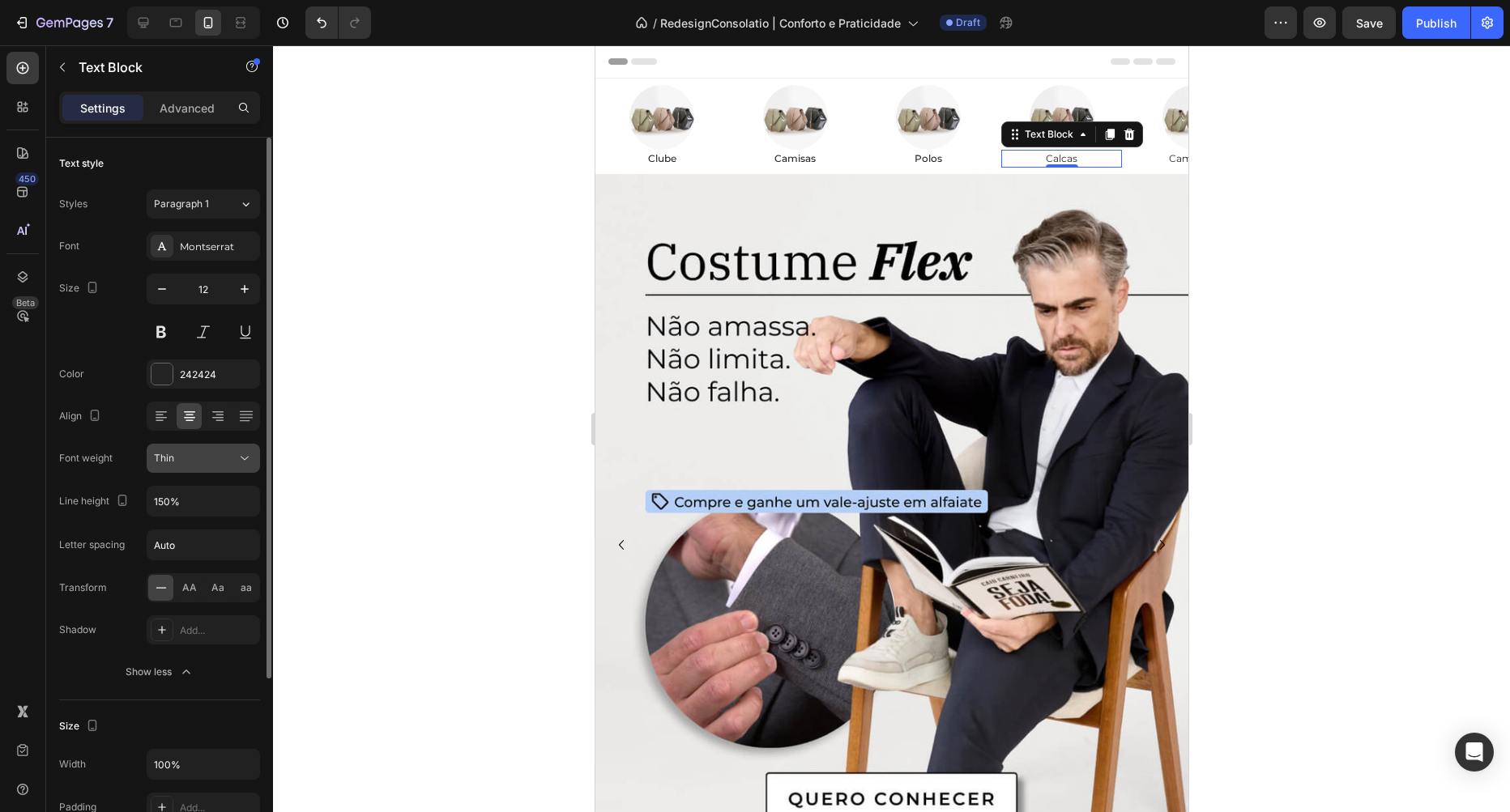
click at [203, 459] on div "Thin" at bounding box center [195, 458] width 82 height 14
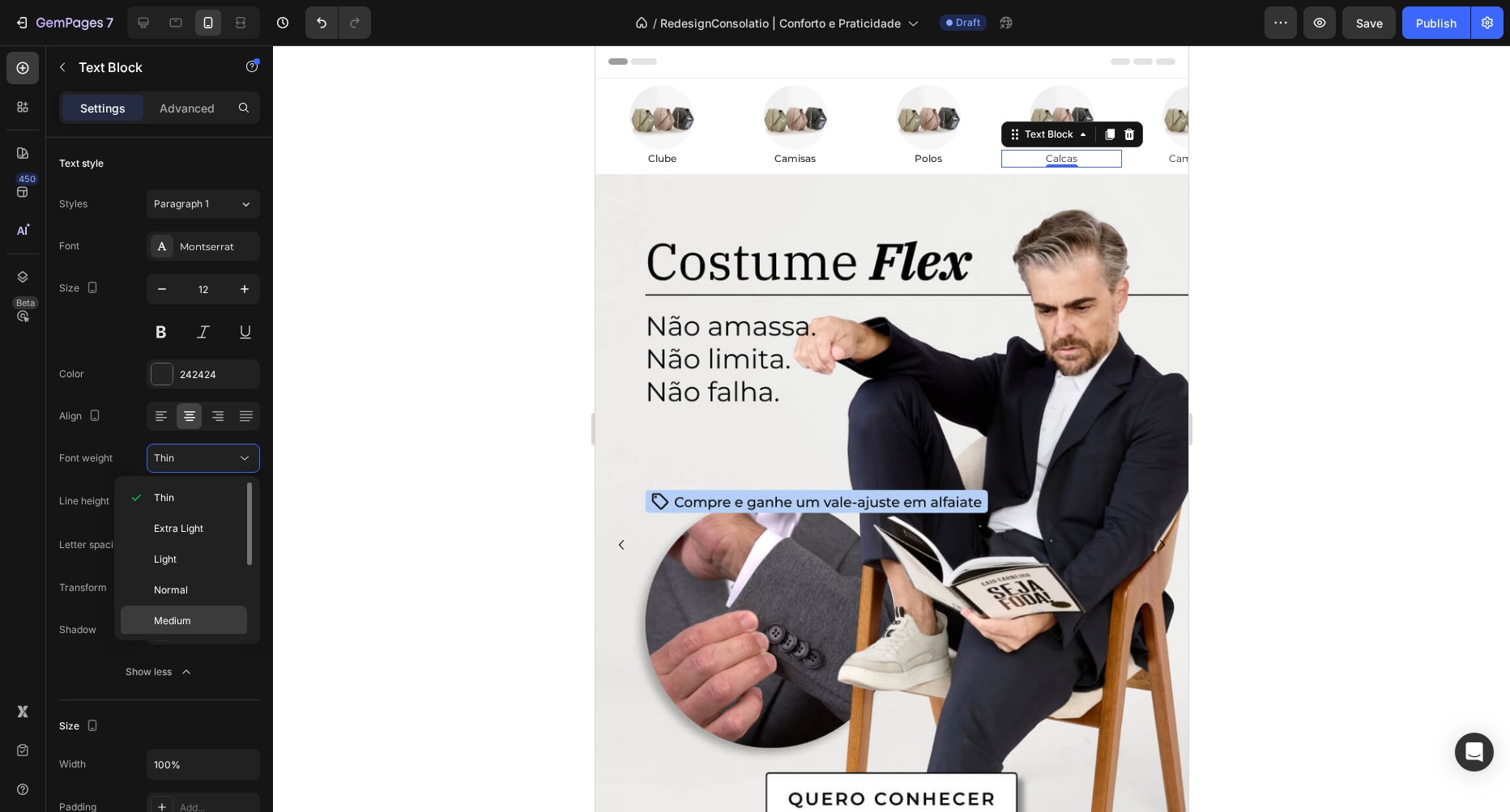
click at [200, 637] on div "Medium" at bounding box center [183, 652] width 126 height 31
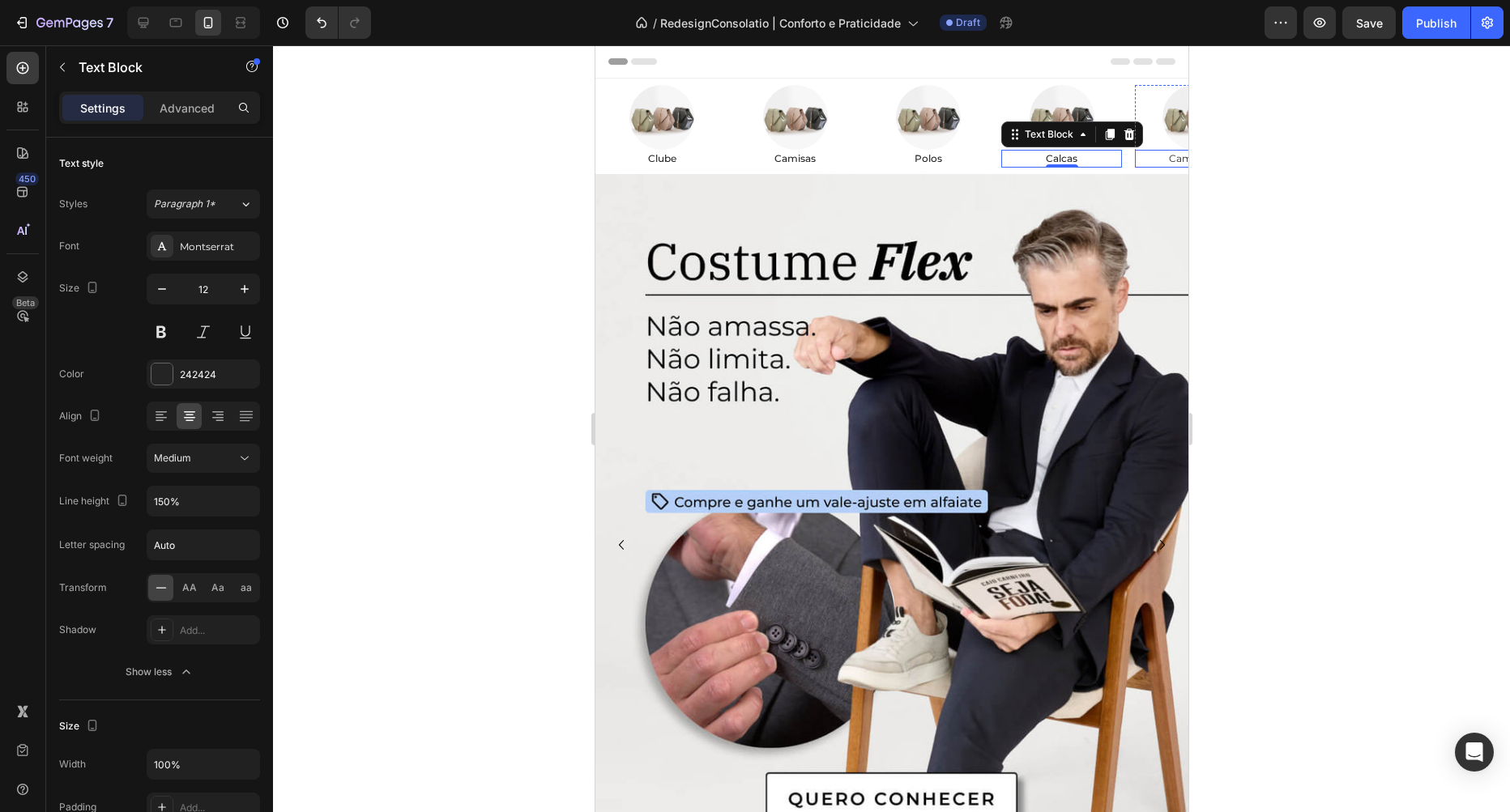
click at [1170, 164] on p "Camisetas" at bounding box center [1195, 159] width 117 height 14
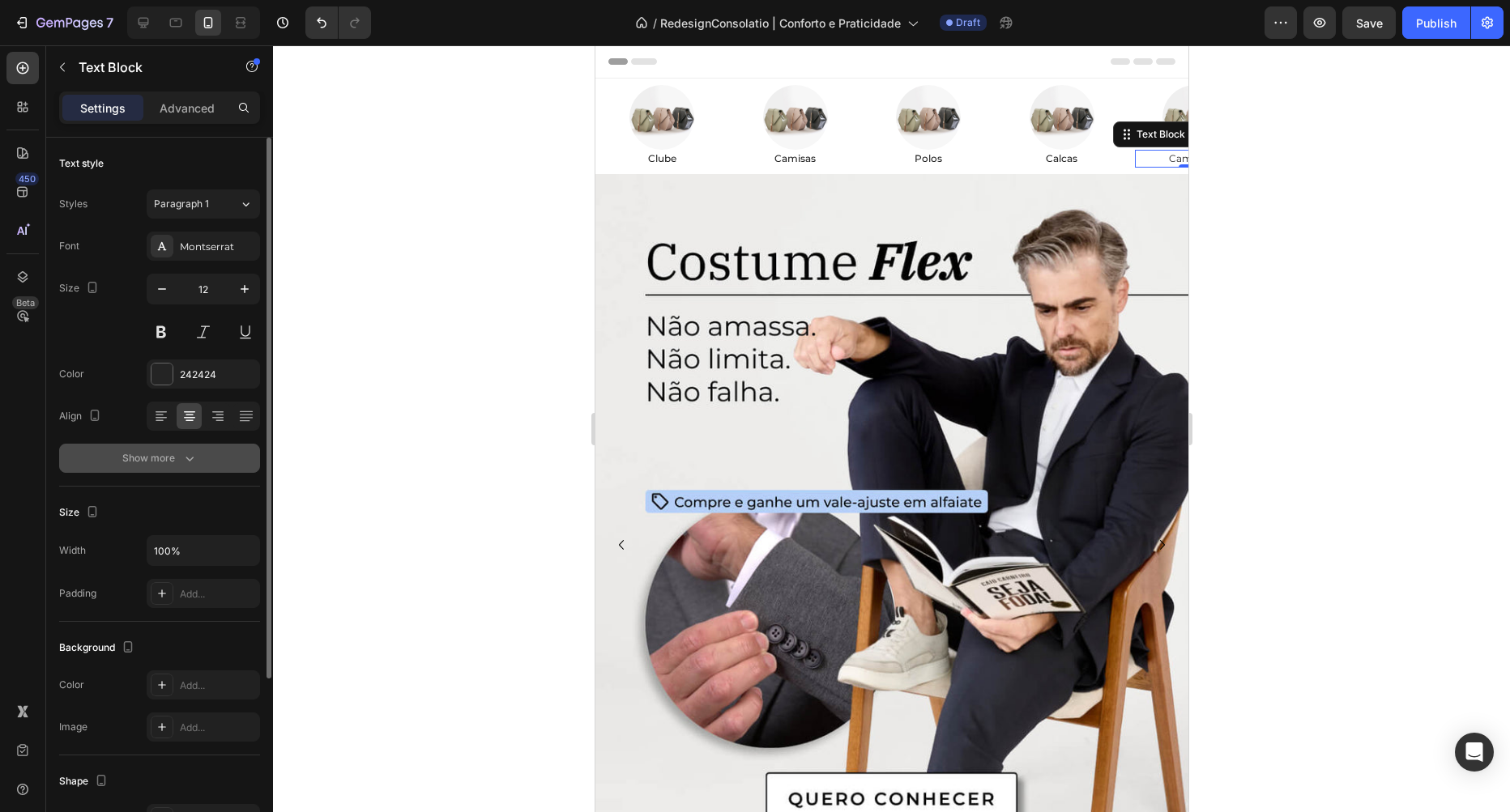
click at [194, 459] on icon "button" at bounding box center [189, 458] width 16 height 16
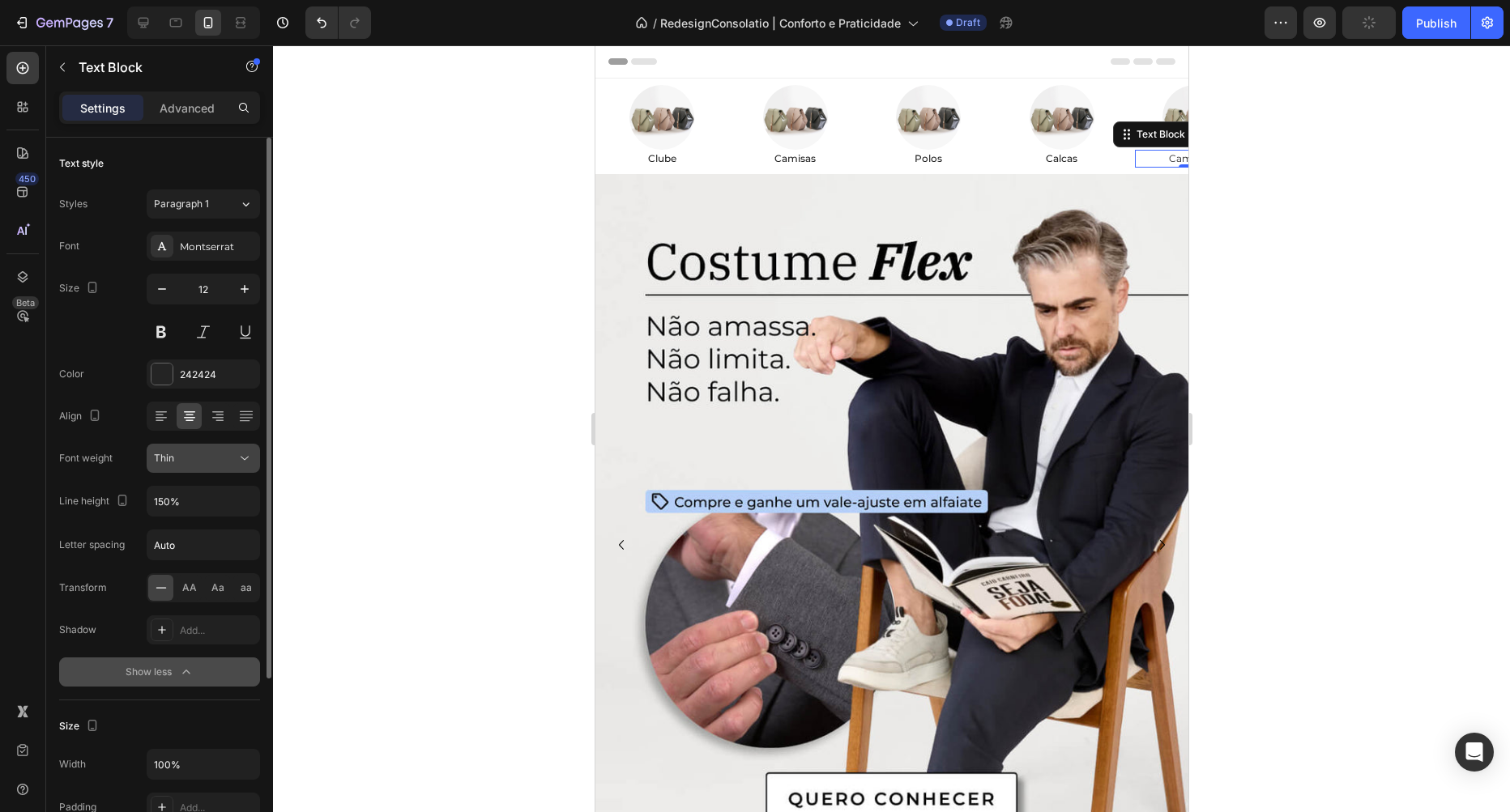
click at [200, 461] on div "Thin" at bounding box center [195, 458] width 82 height 14
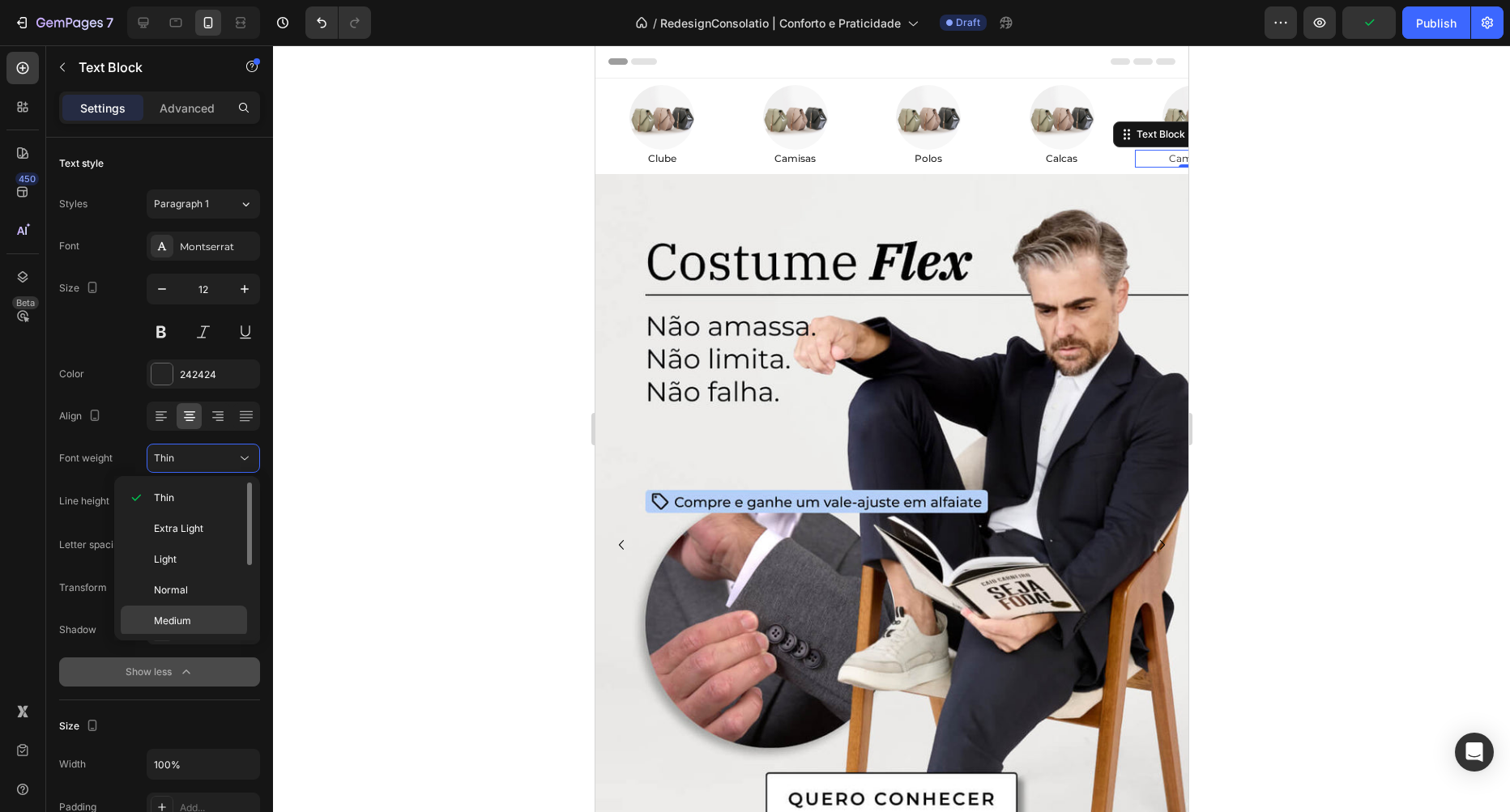
click at [191, 617] on p "Medium" at bounding box center [197, 620] width 86 height 14
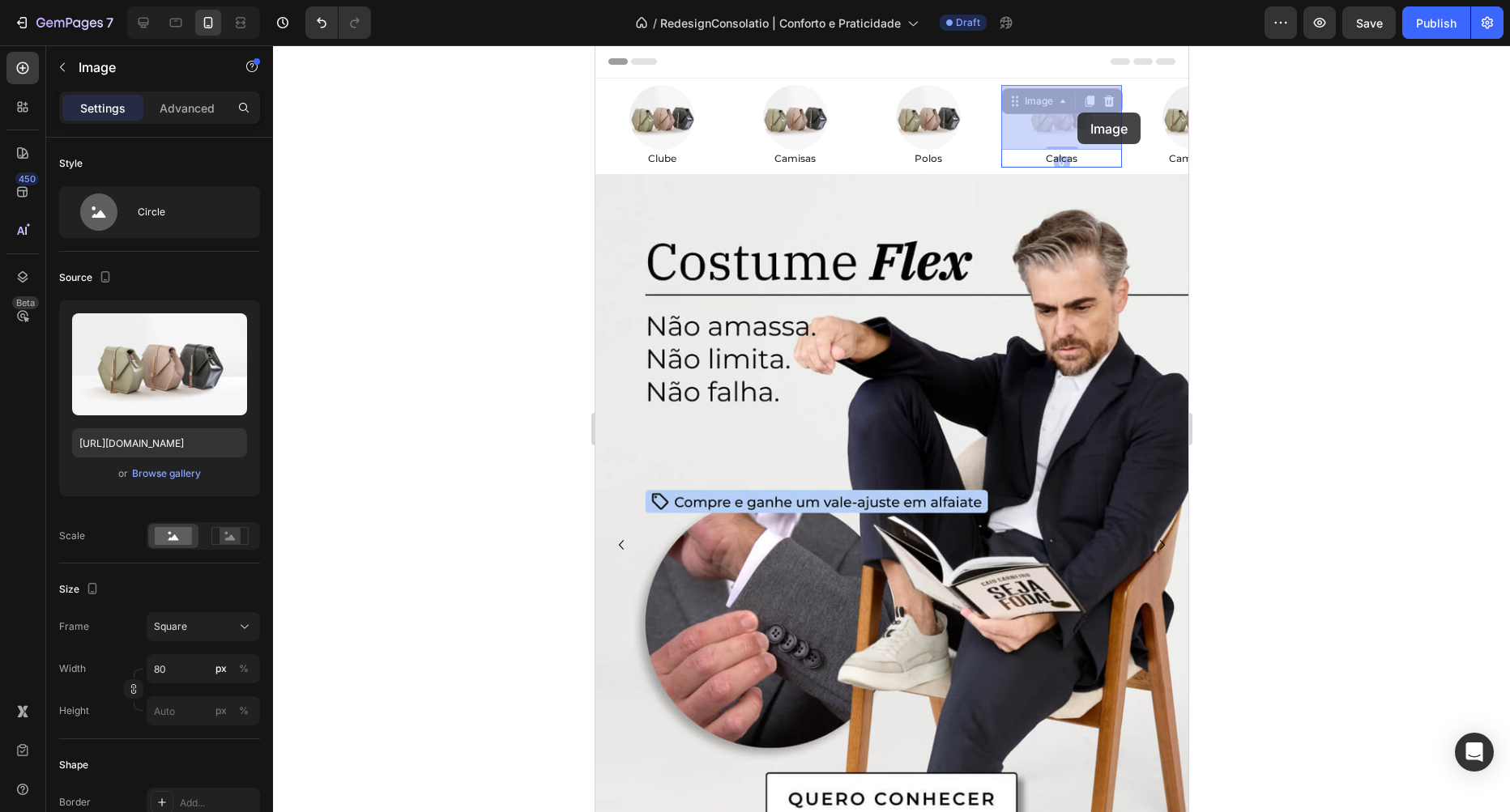
drag, startPoint x: 1086, startPoint y: 105, endPoint x: 1078, endPoint y: 113, distance: 11.3
click at [1220, 120] on div at bounding box center [891, 429] width 1237 height 767
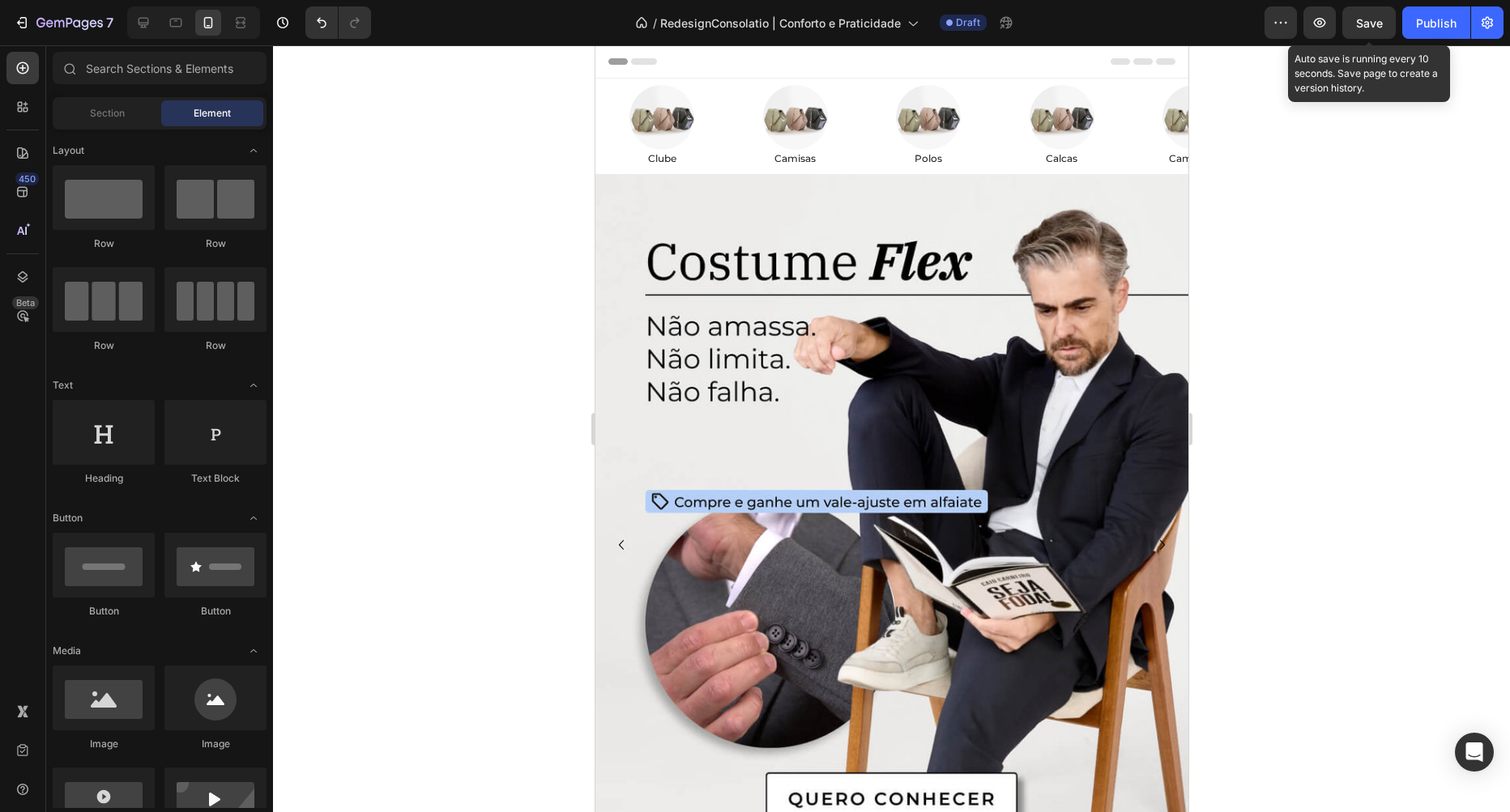
click at [1365, 23] on span "Save" at bounding box center [1369, 23] width 27 height 14
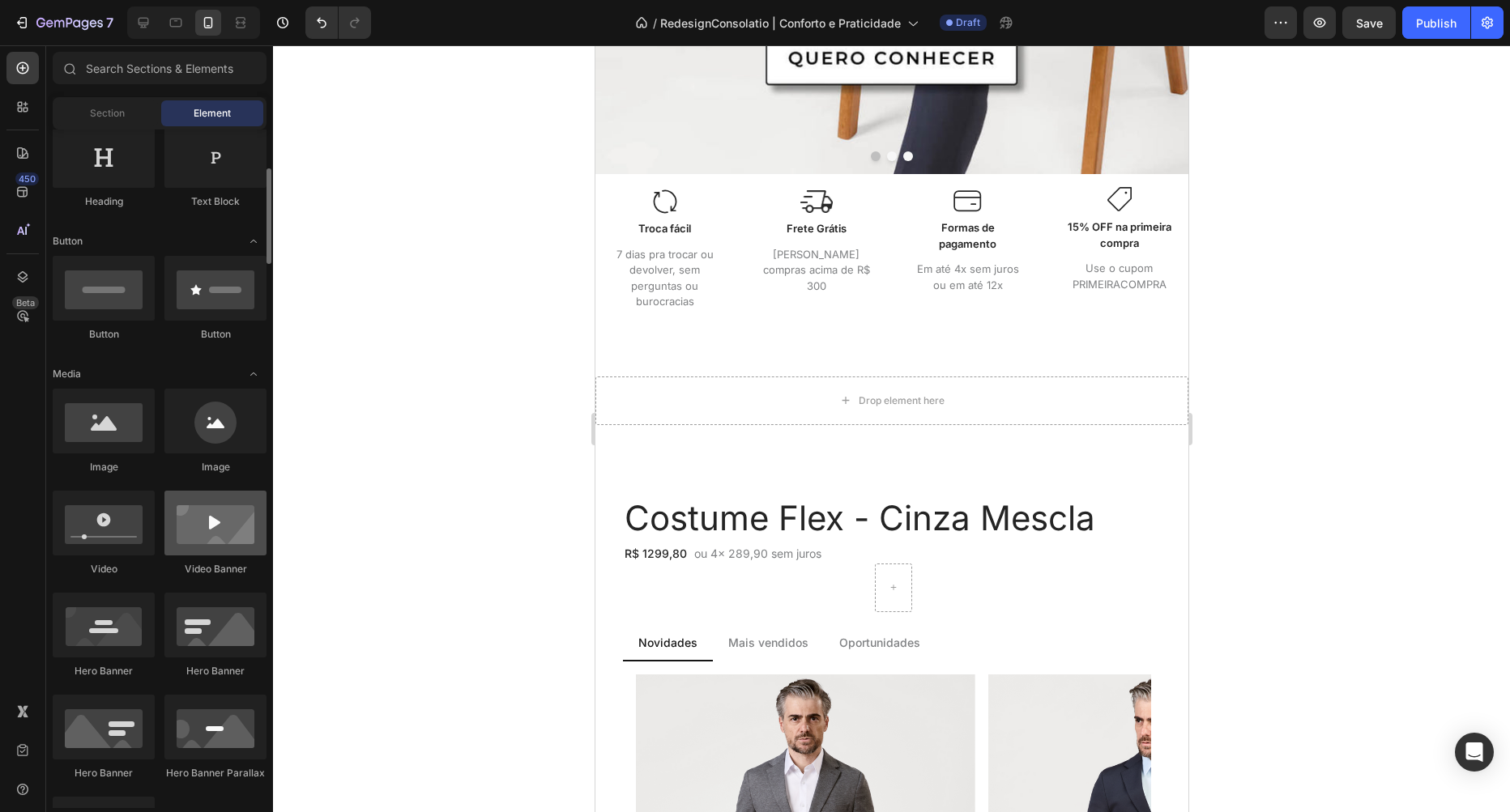
scroll to position [370, 0]
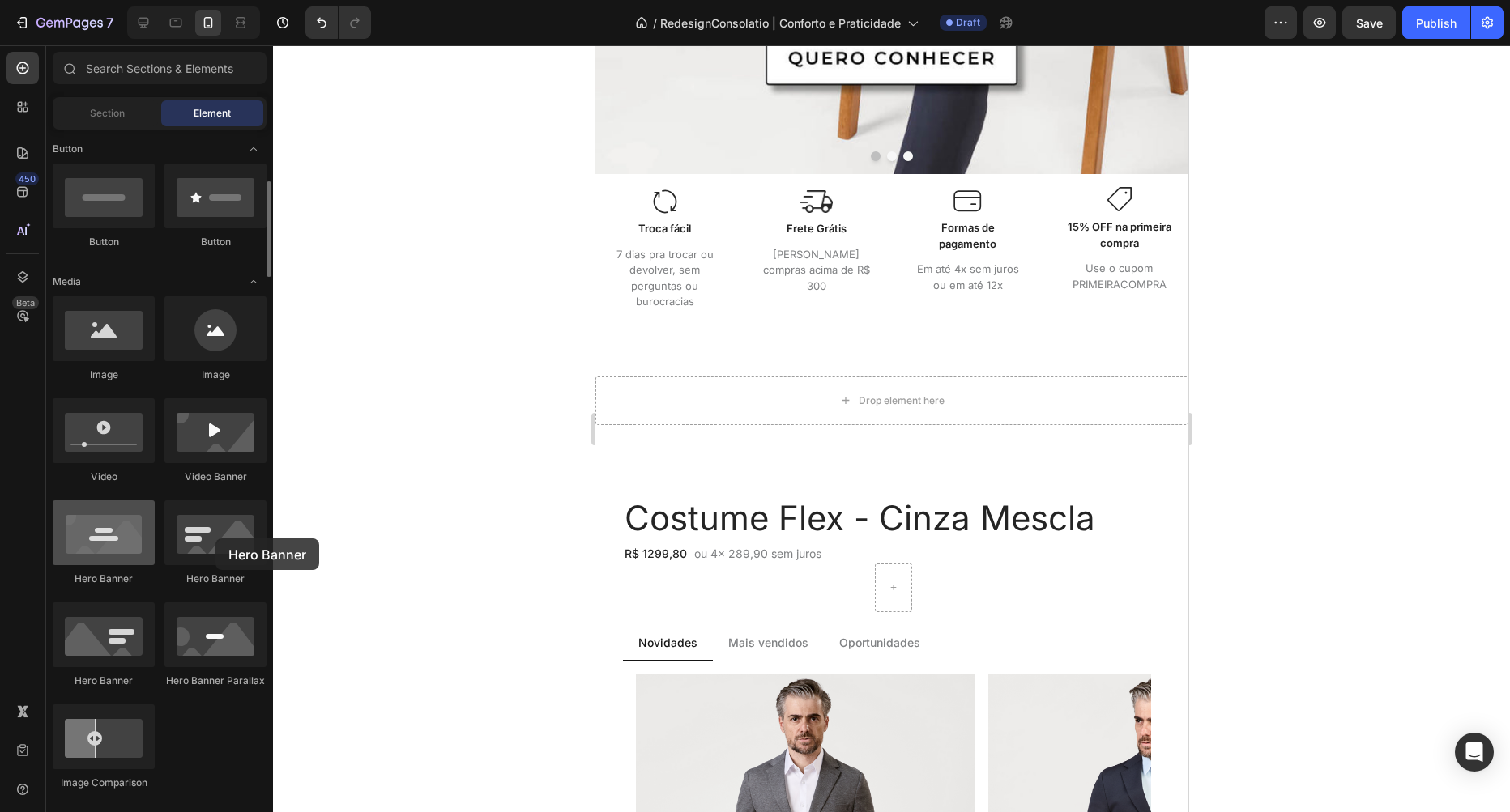
drag, startPoint x: 220, startPoint y: 527, endPoint x: 151, endPoint y: 526, distance: 69.0
click at [214, 538] on div at bounding box center [215, 532] width 102 height 64
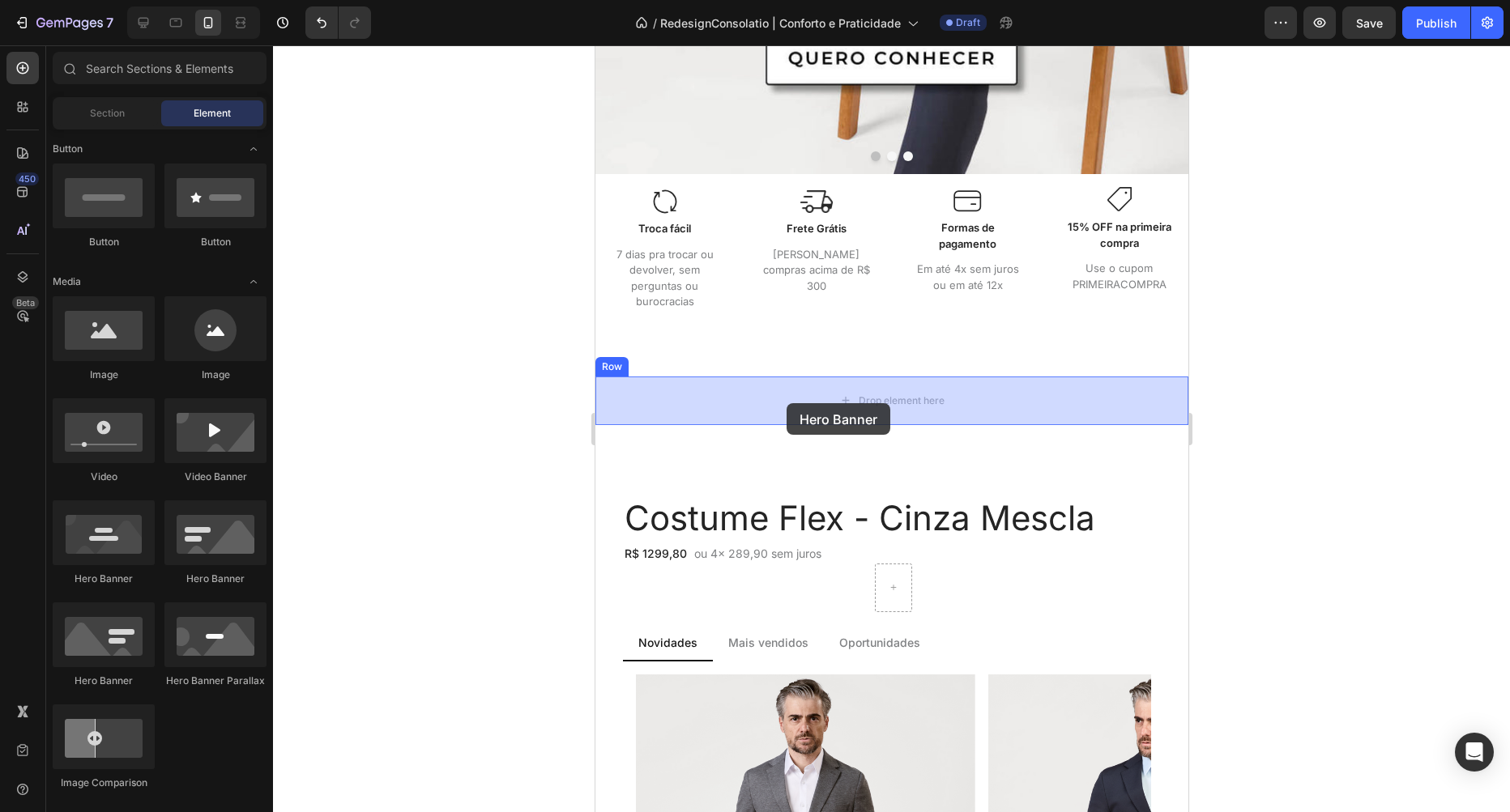
drag, startPoint x: 699, startPoint y: 565, endPoint x: 786, endPoint y: 403, distance: 183.9
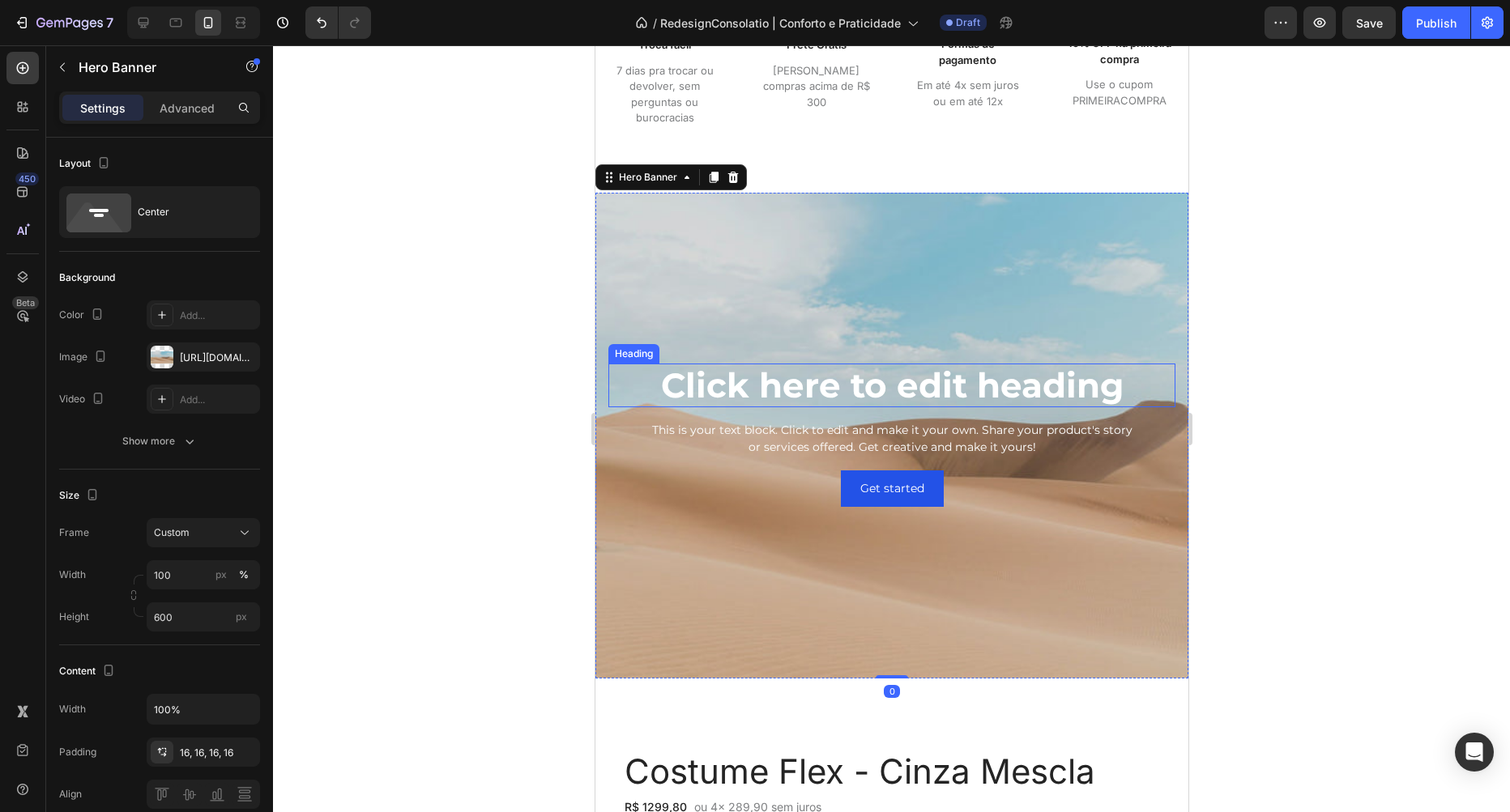
scroll to position [926, 0]
click at [729, 257] on div "Background Image" at bounding box center [890, 434] width 593 height 486
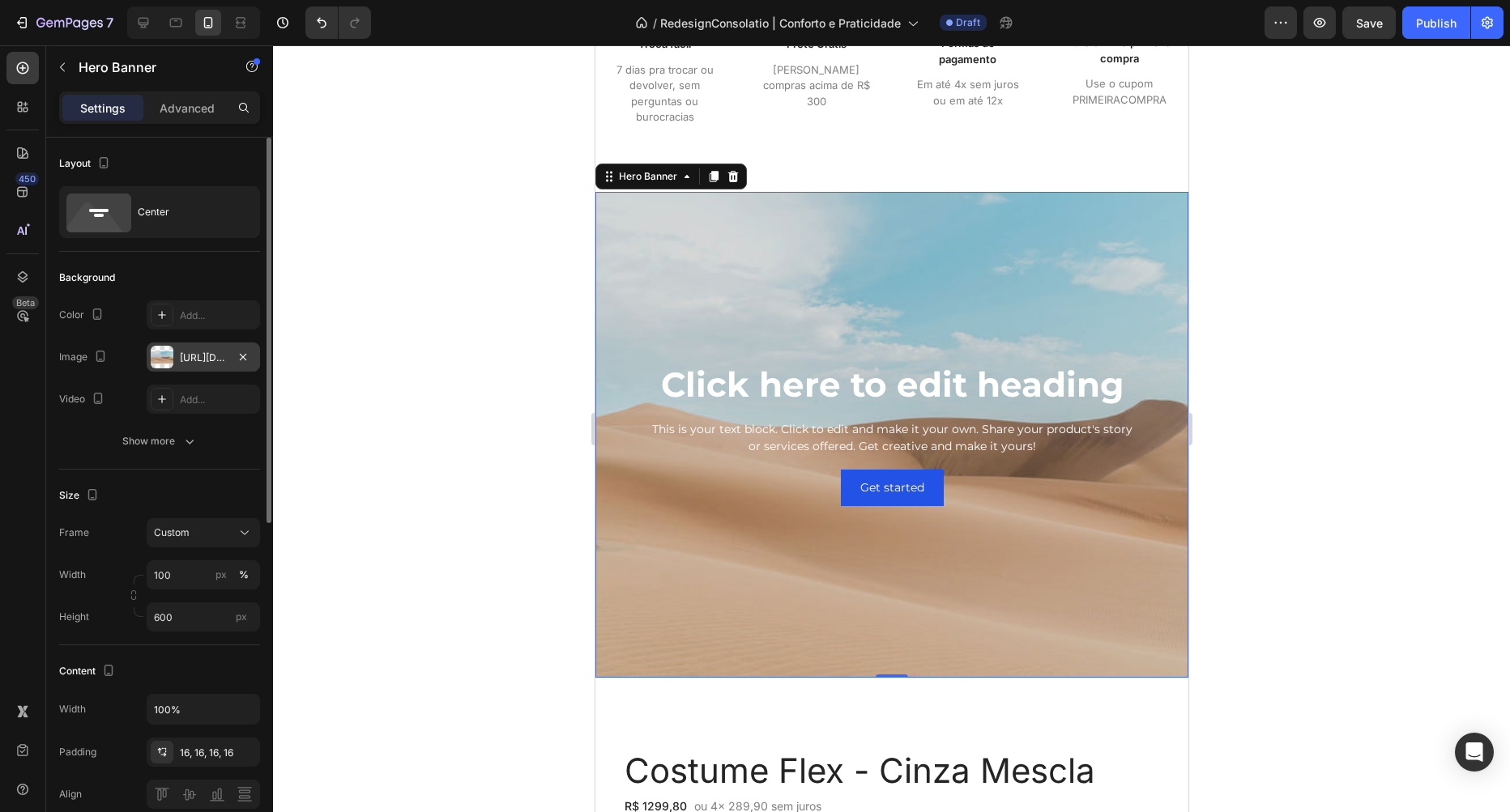
click at [153, 363] on div at bounding box center [162, 357] width 23 height 23
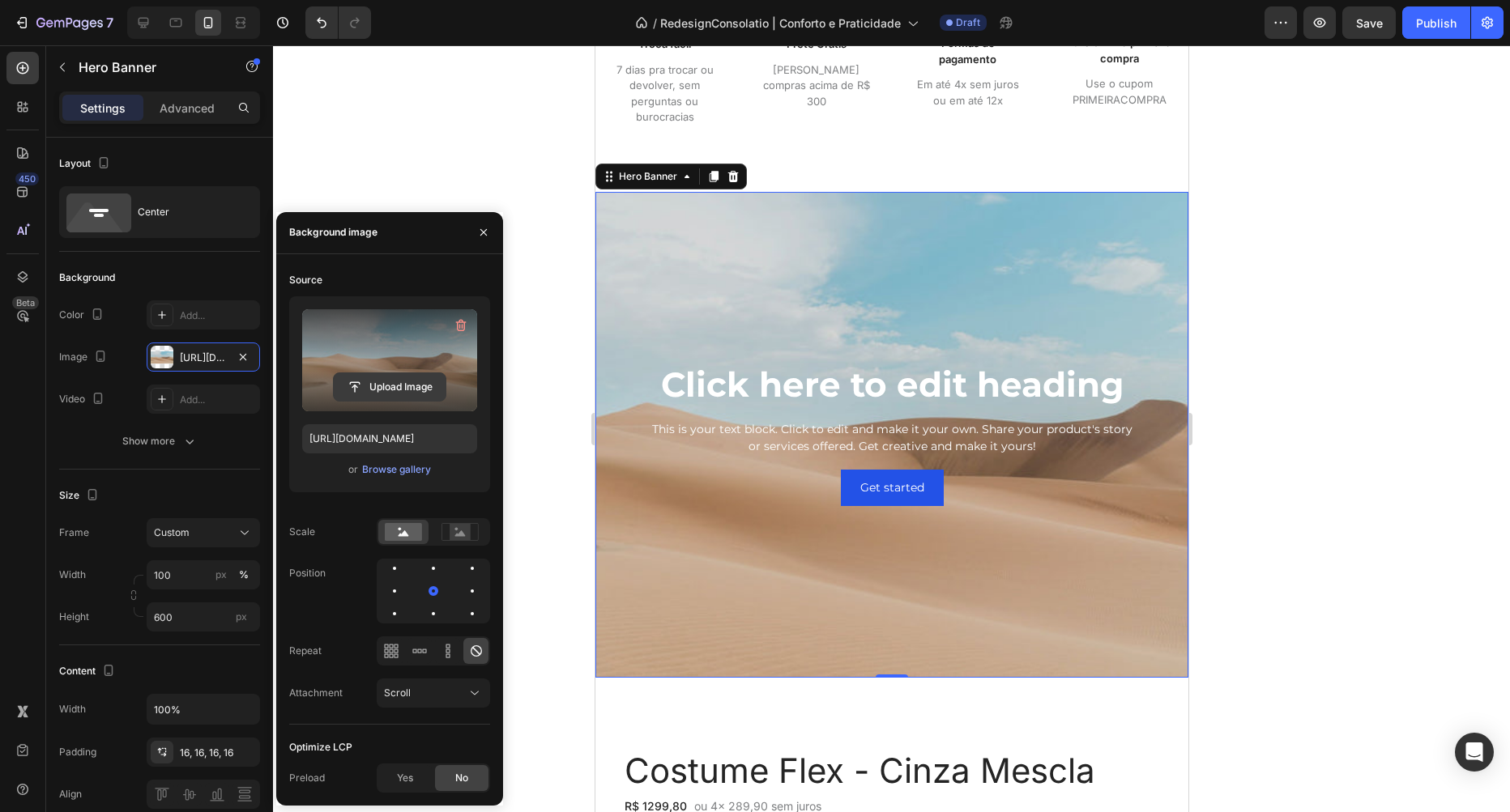
click at [393, 376] on input "file" at bounding box center [390, 387] width 112 height 27
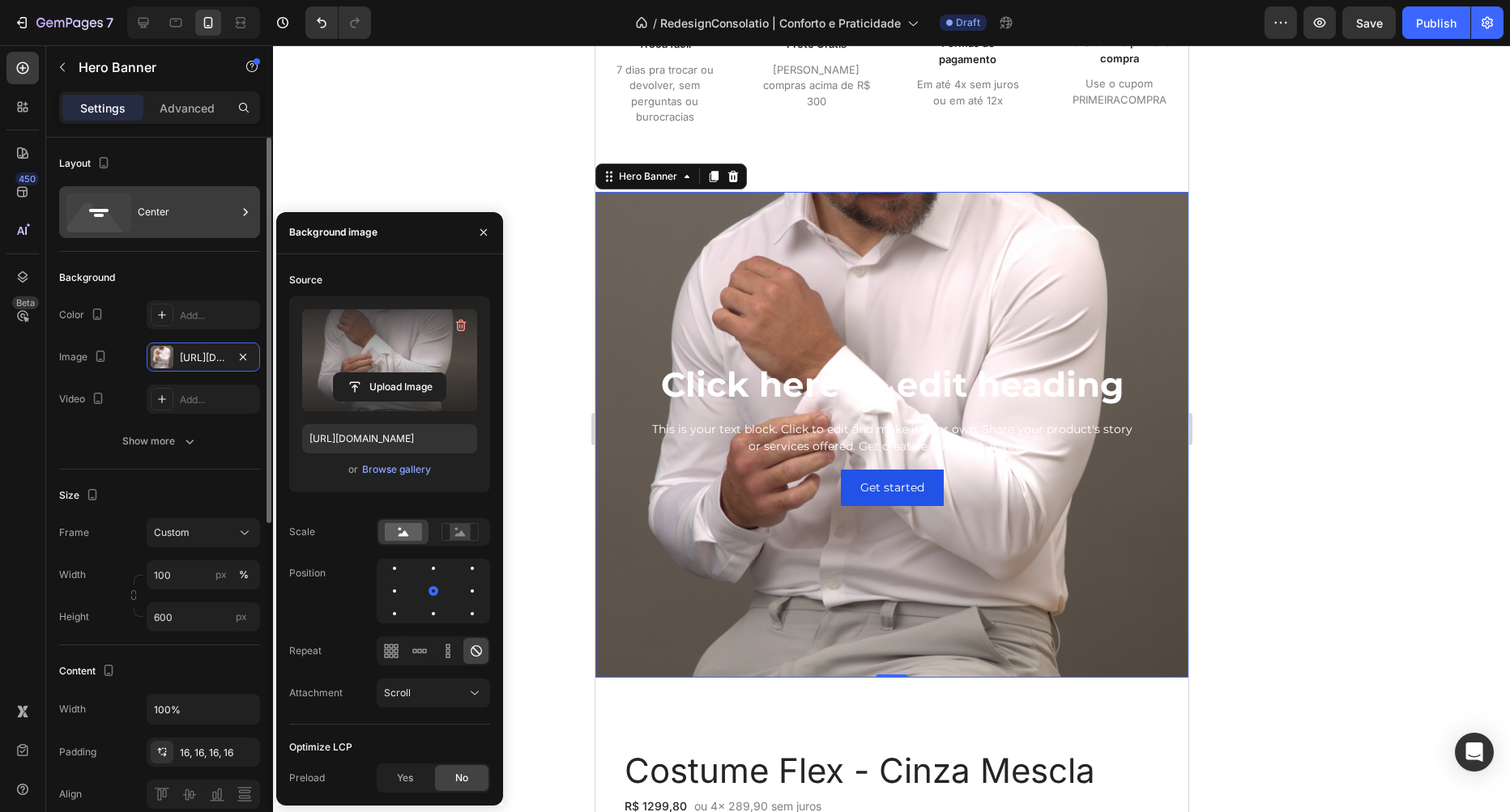
type input "https://cdn.shopify.com/s/files/1/0638/0447/3568/files/gempages_453100390343246…"
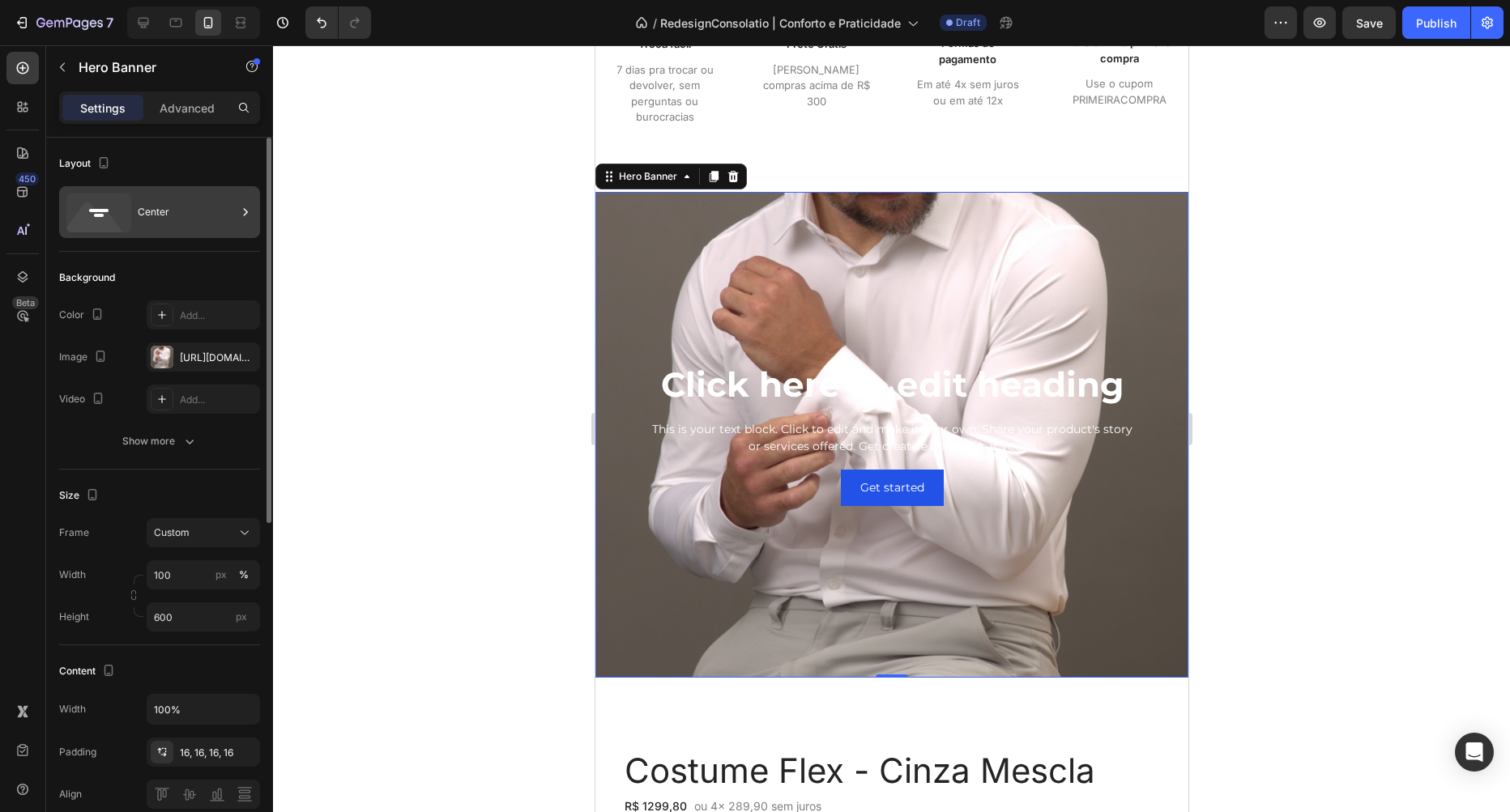
click at [146, 209] on div "Center" at bounding box center [187, 212] width 99 height 37
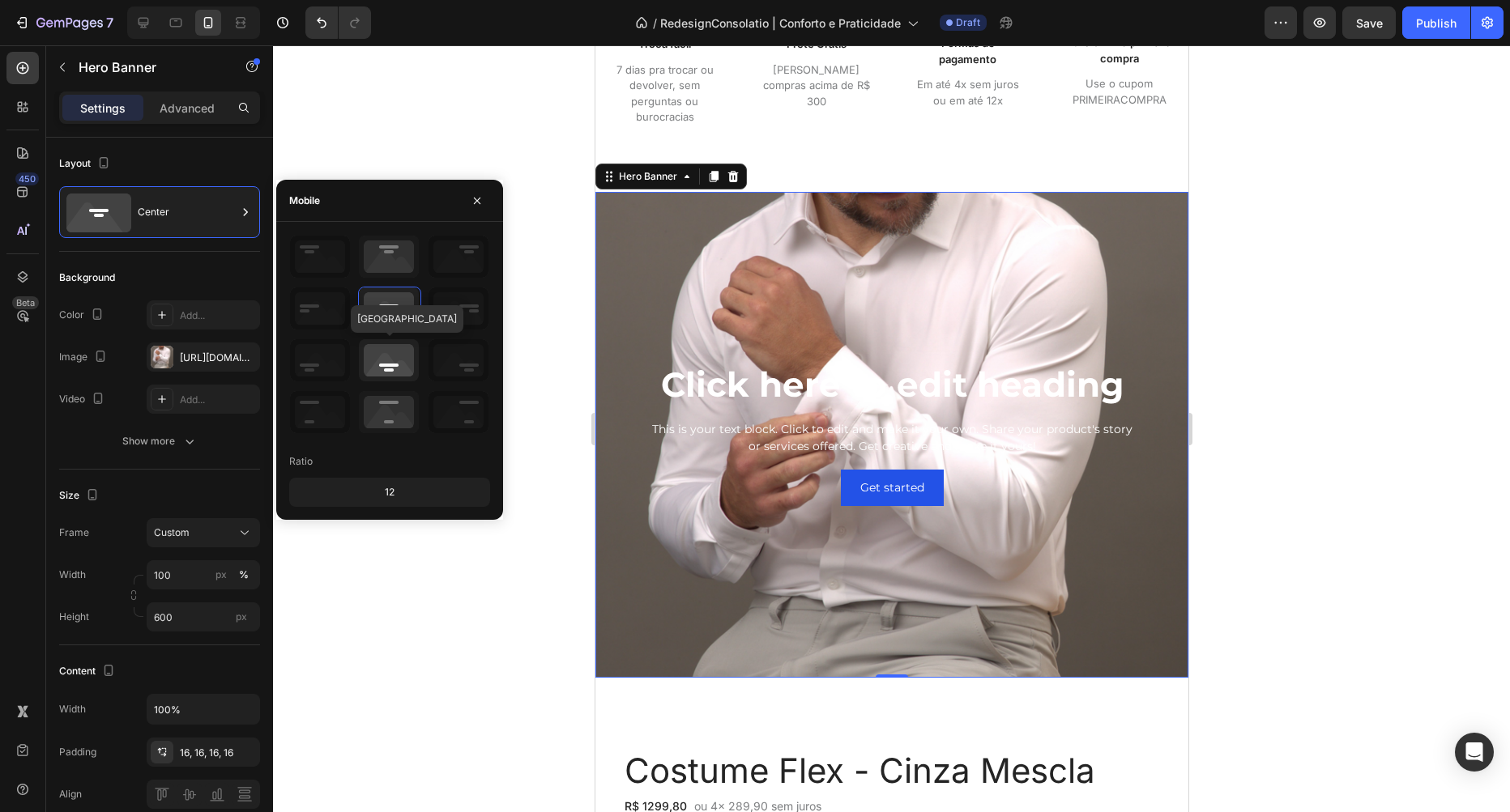
click at [394, 355] on icon at bounding box center [388, 360] width 60 height 42
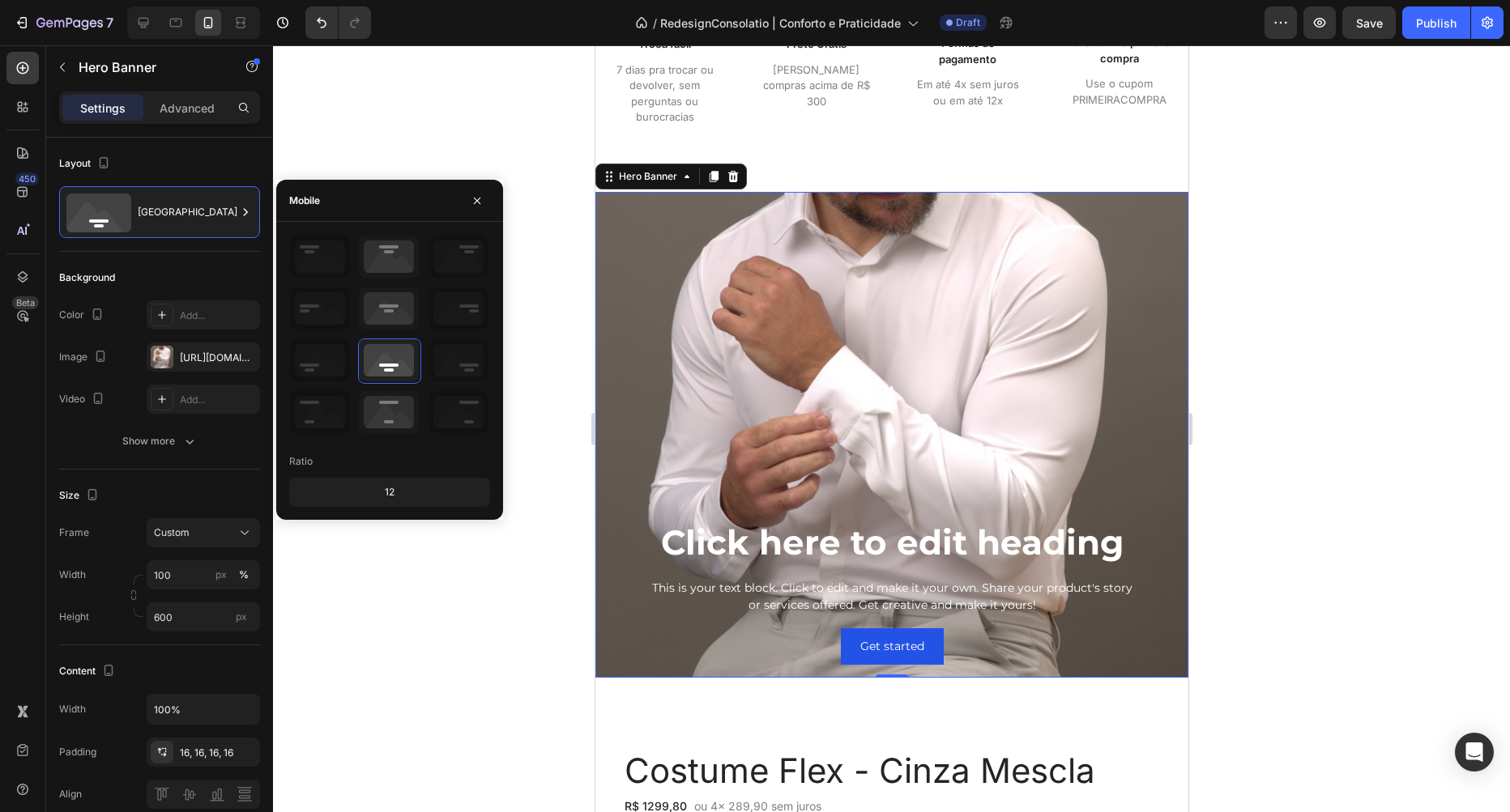
click at [666, 576] on div "Click here to edit heading Heading This is your text block. Click to edit and m…" at bounding box center [891, 592] width 567 height 143
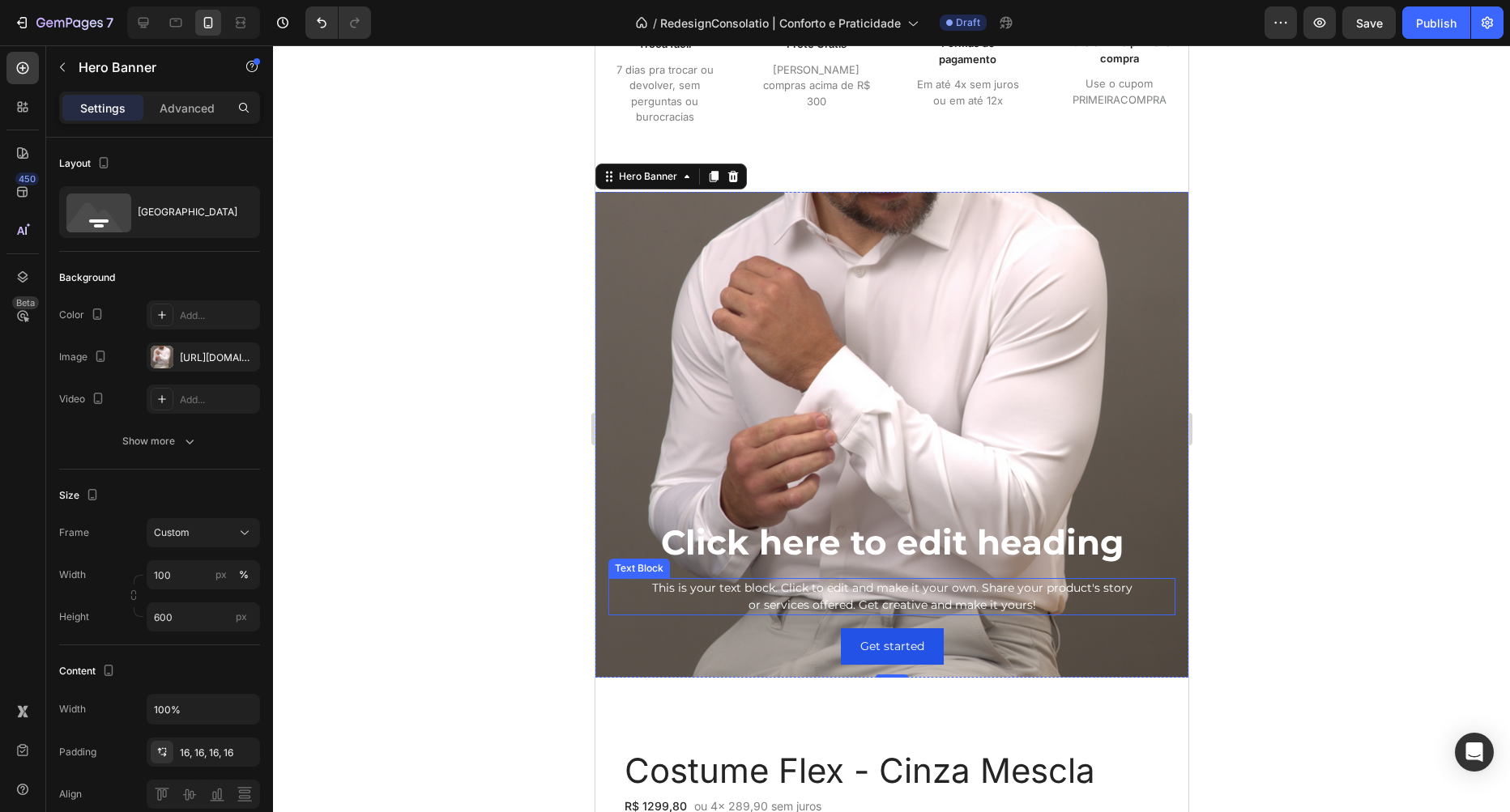
click at [679, 591] on div "This is your text block. Click to edit and make it your own. Share your product…" at bounding box center [891, 597] width 567 height 37
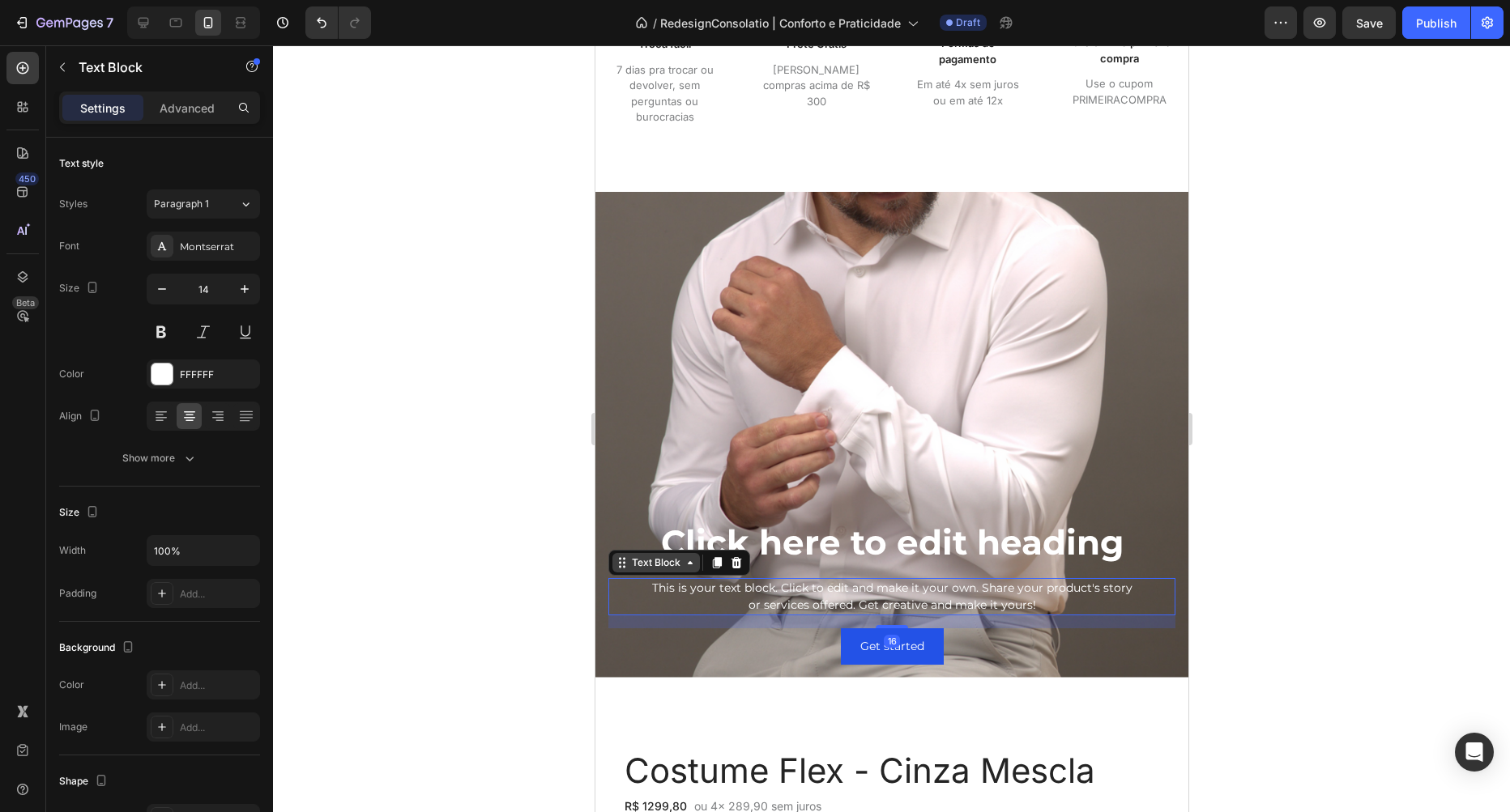
click at [666, 568] on div "Text Block" at bounding box center [655, 562] width 55 height 14
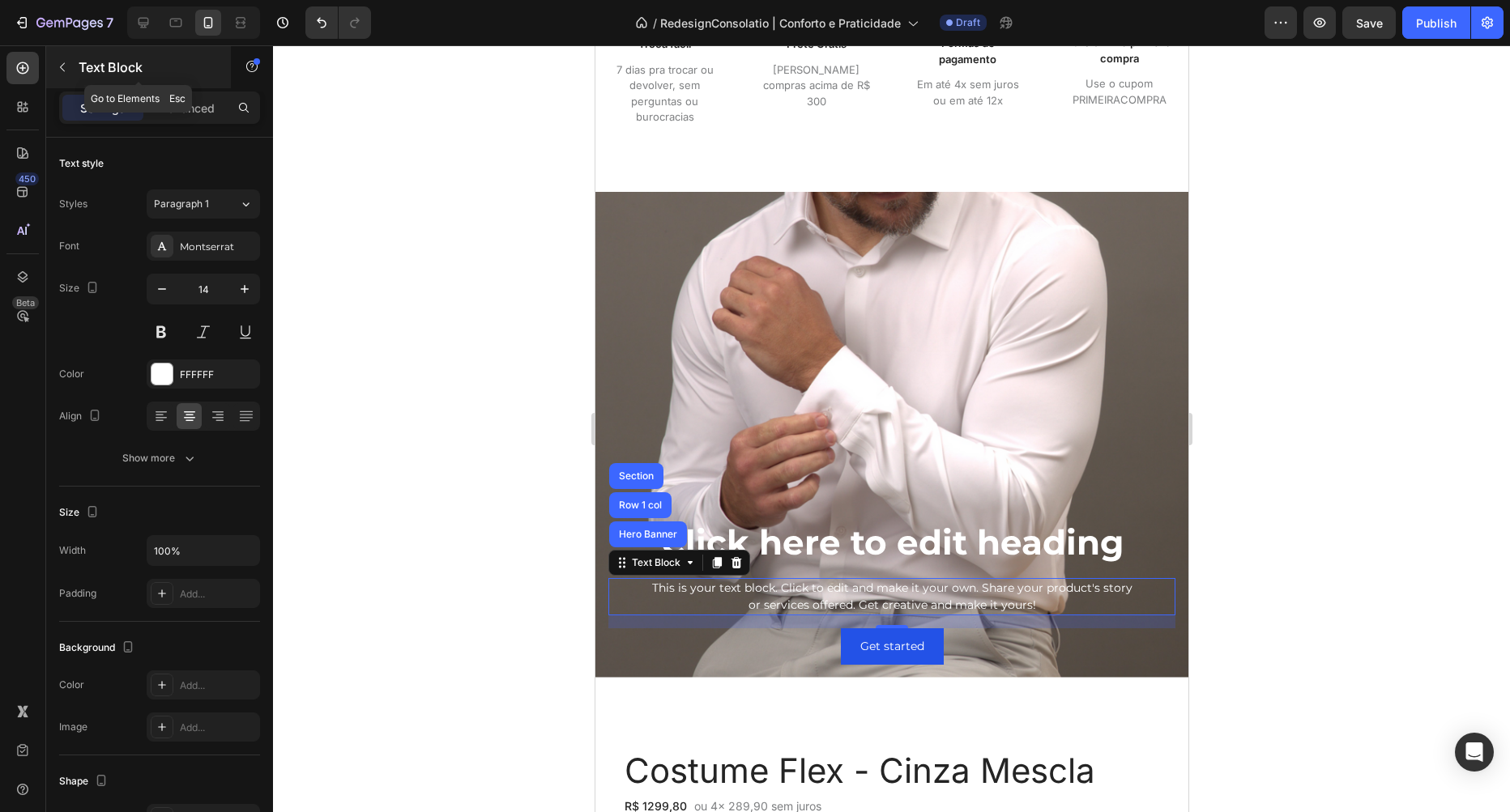
click at [77, 70] on div "Text Block" at bounding box center [138, 67] width 185 height 42
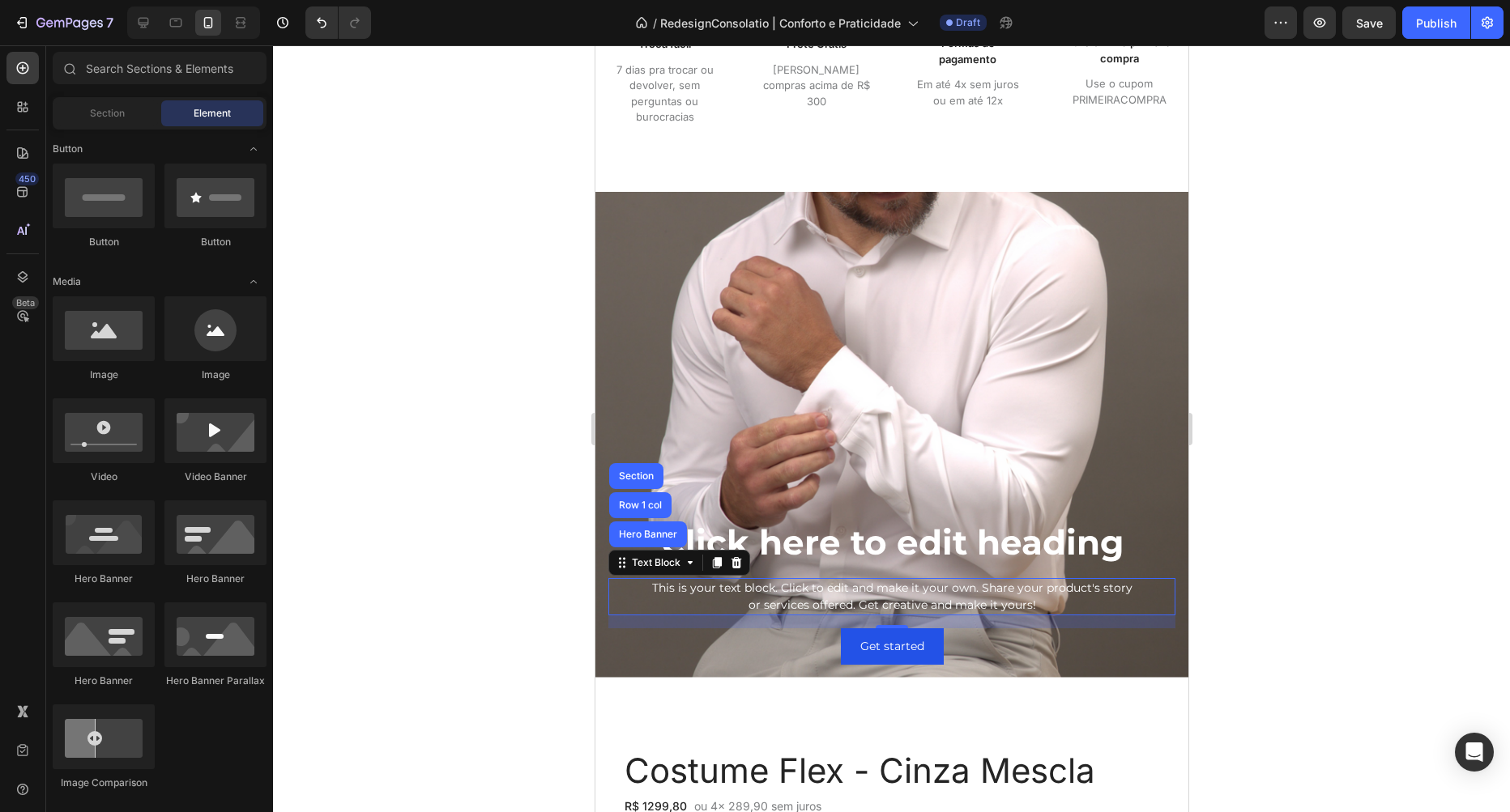
scroll to position [370, 0]
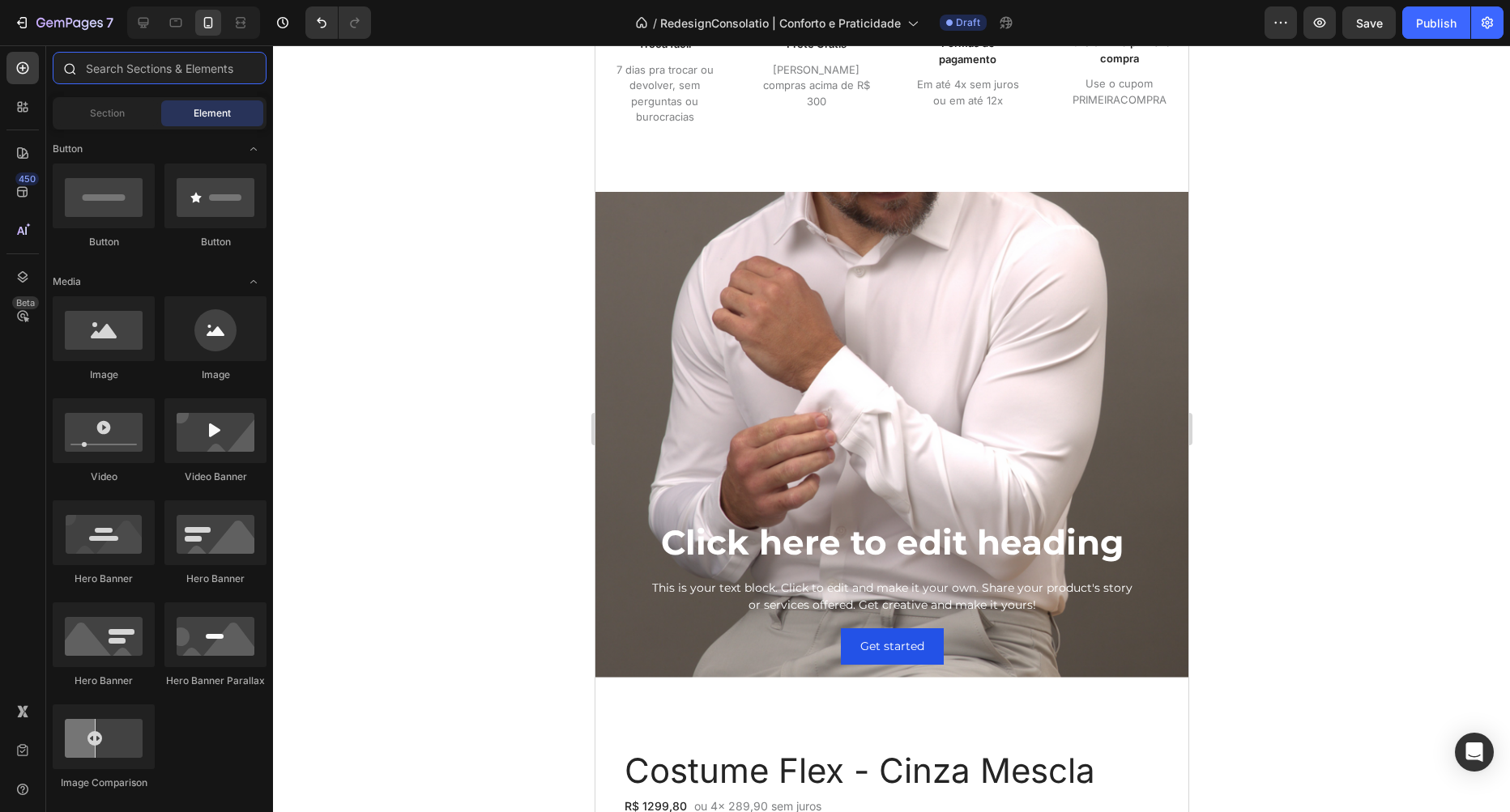
click at [109, 52] on input "text" at bounding box center [159, 68] width 214 height 32
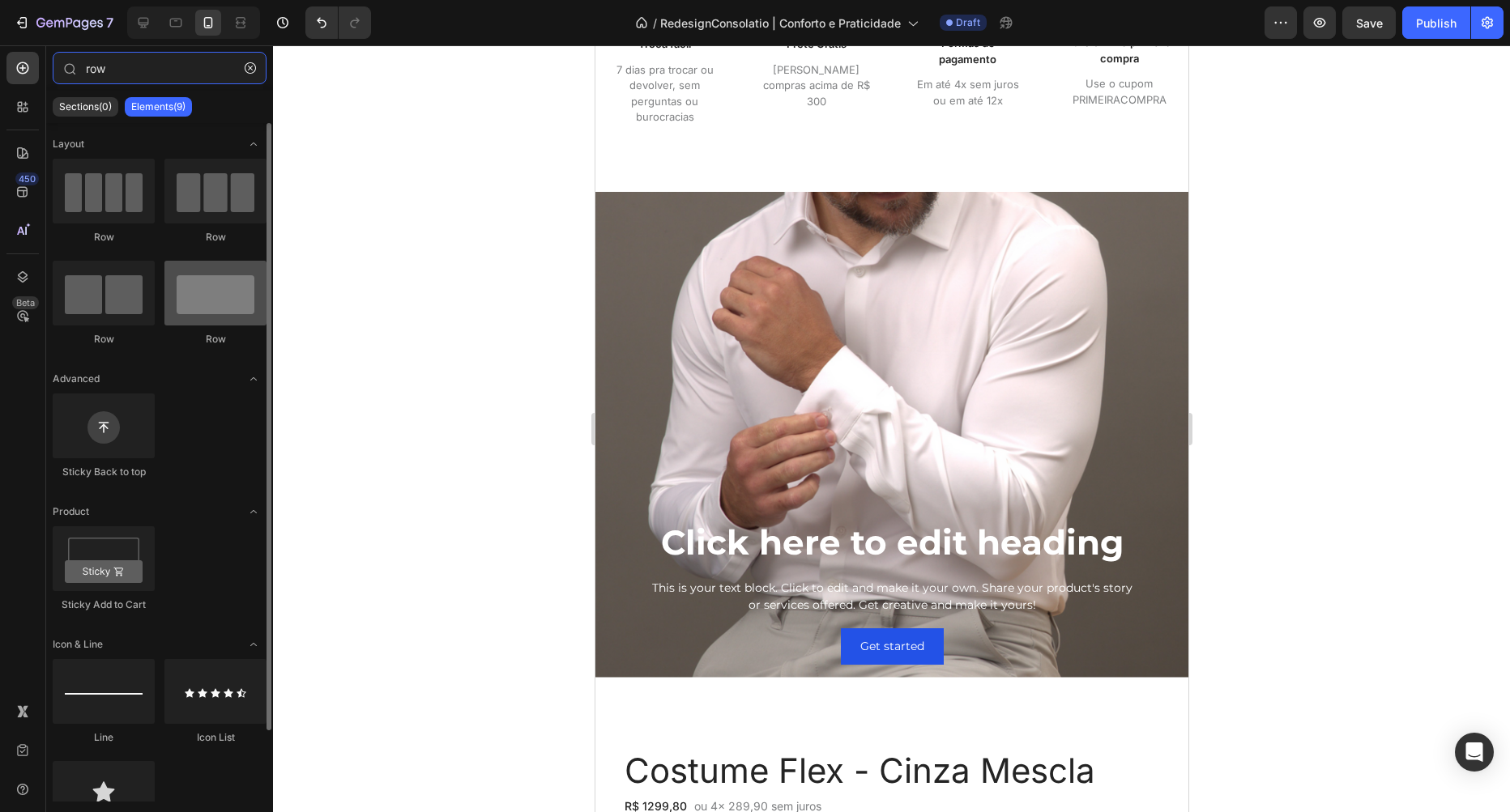
type input "row"
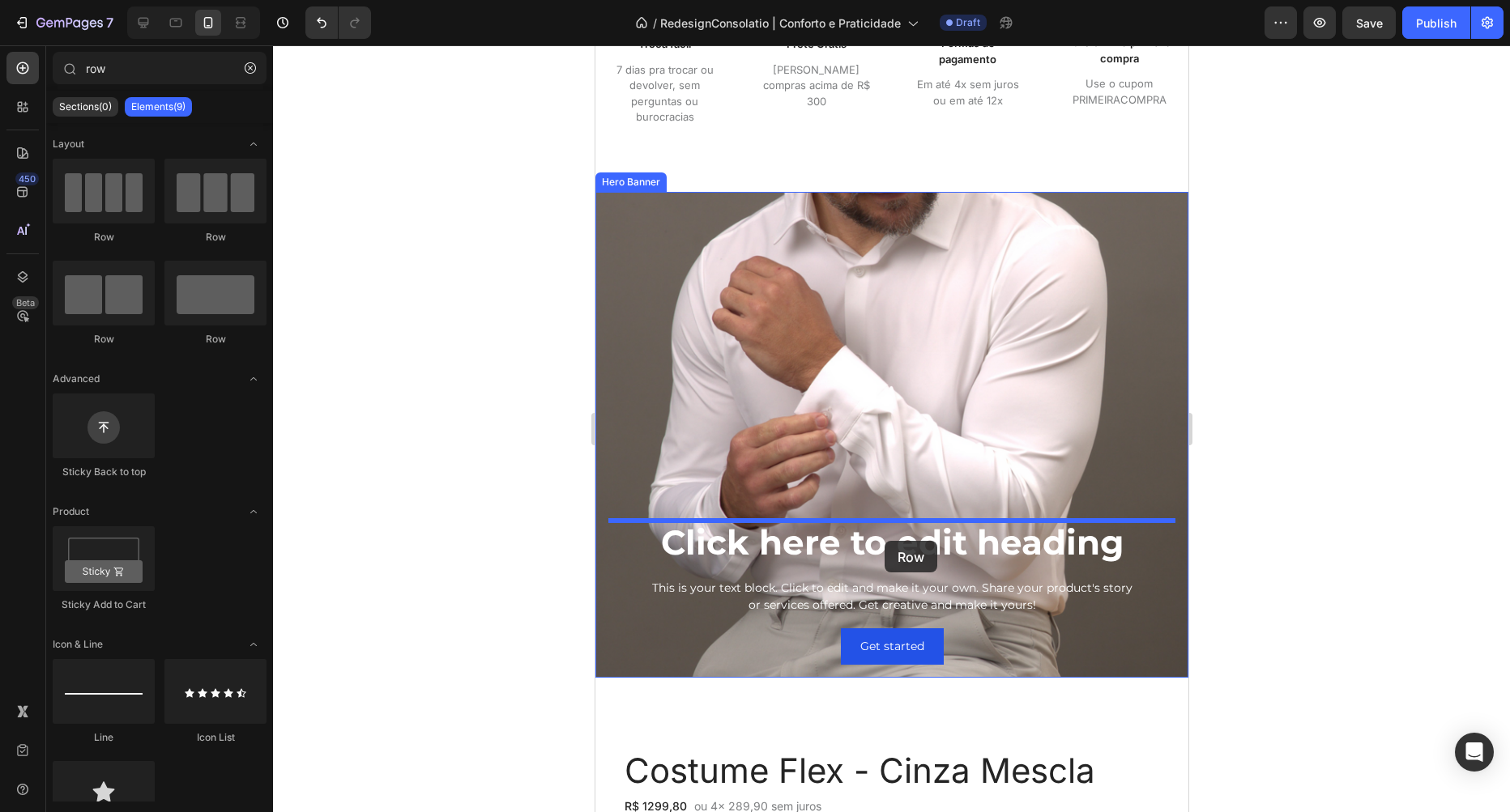
drag, startPoint x: 808, startPoint y: 362, endPoint x: 883, endPoint y: 541, distance: 194.1
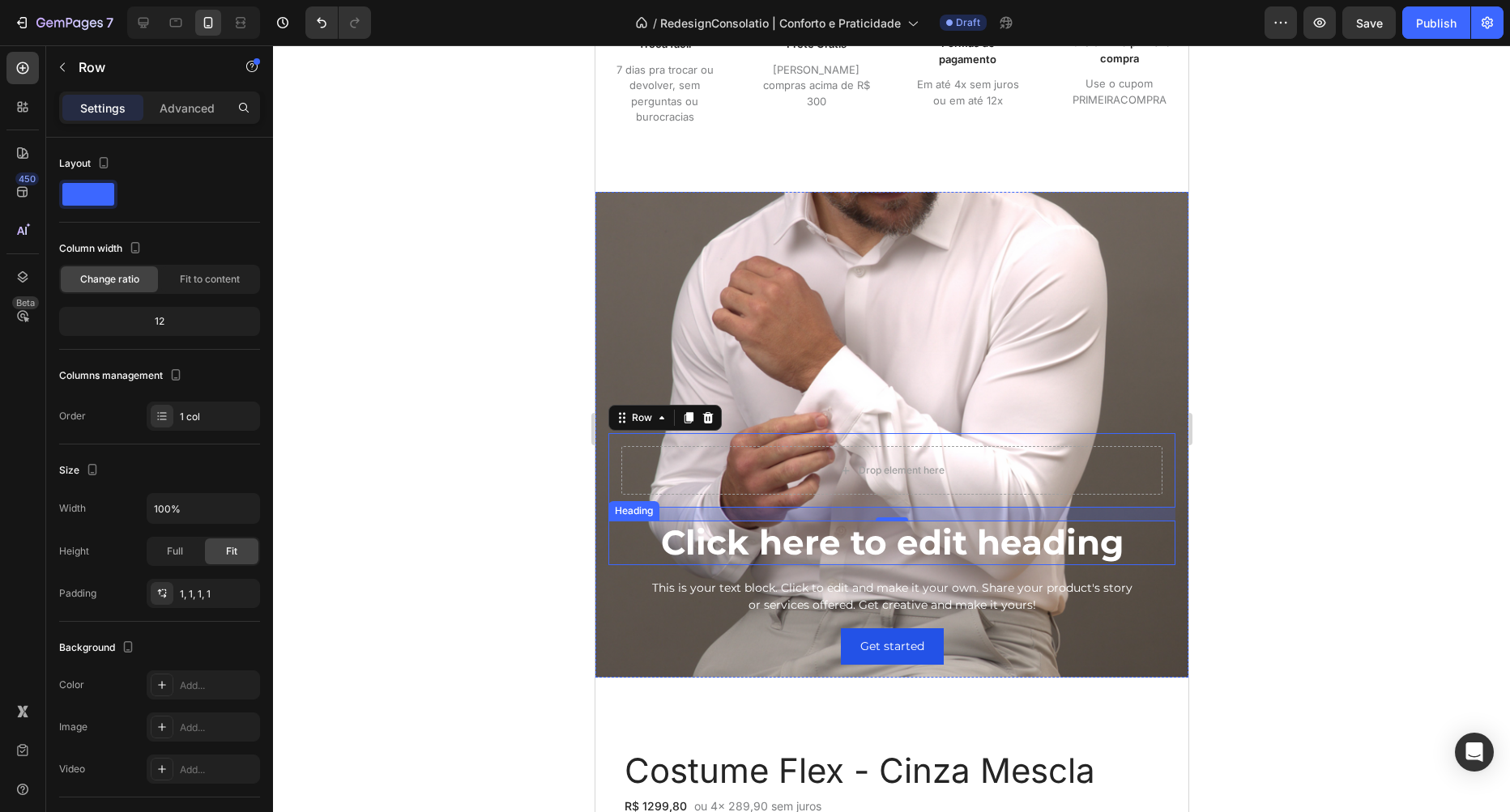
click at [744, 538] on h2 "Click here to edit heading" at bounding box center [891, 542] width 567 height 44
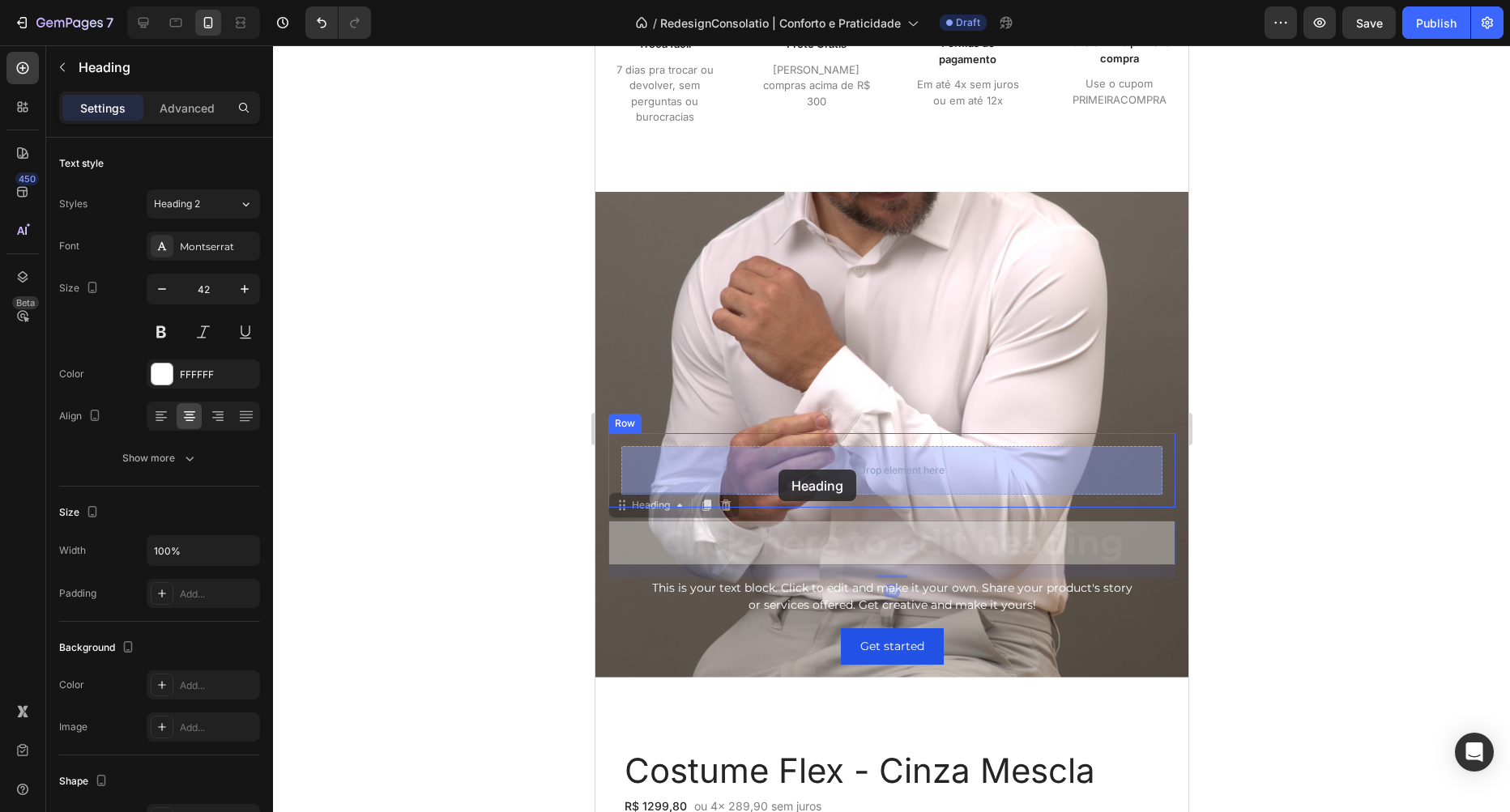
drag, startPoint x: 614, startPoint y: 500, endPoint x: 777, endPoint y: 470, distance: 165.7
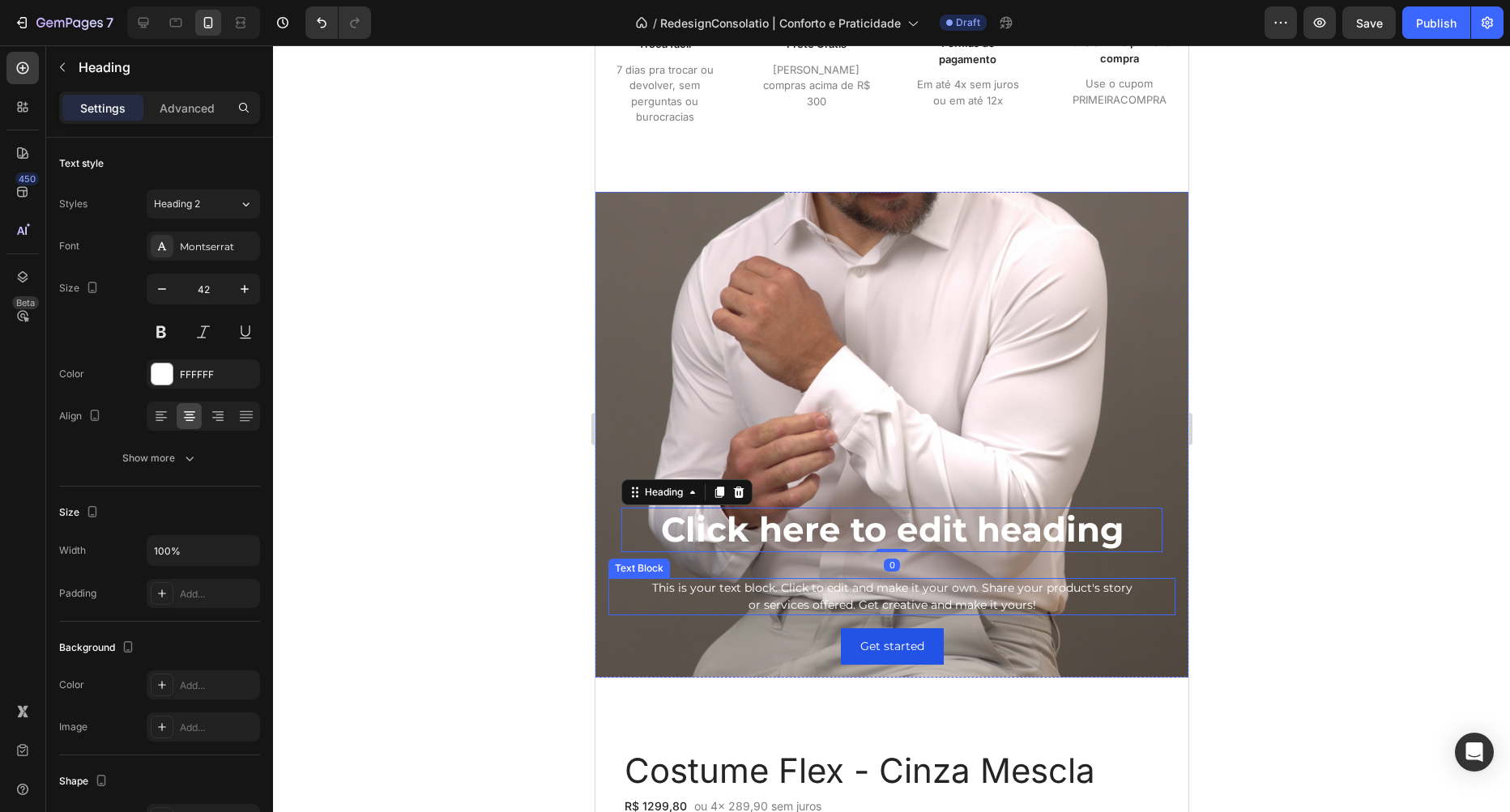
click at [789, 587] on div "This is your text block. Click to edit and make it your own. Share your product…" at bounding box center [891, 597] width 567 height 37
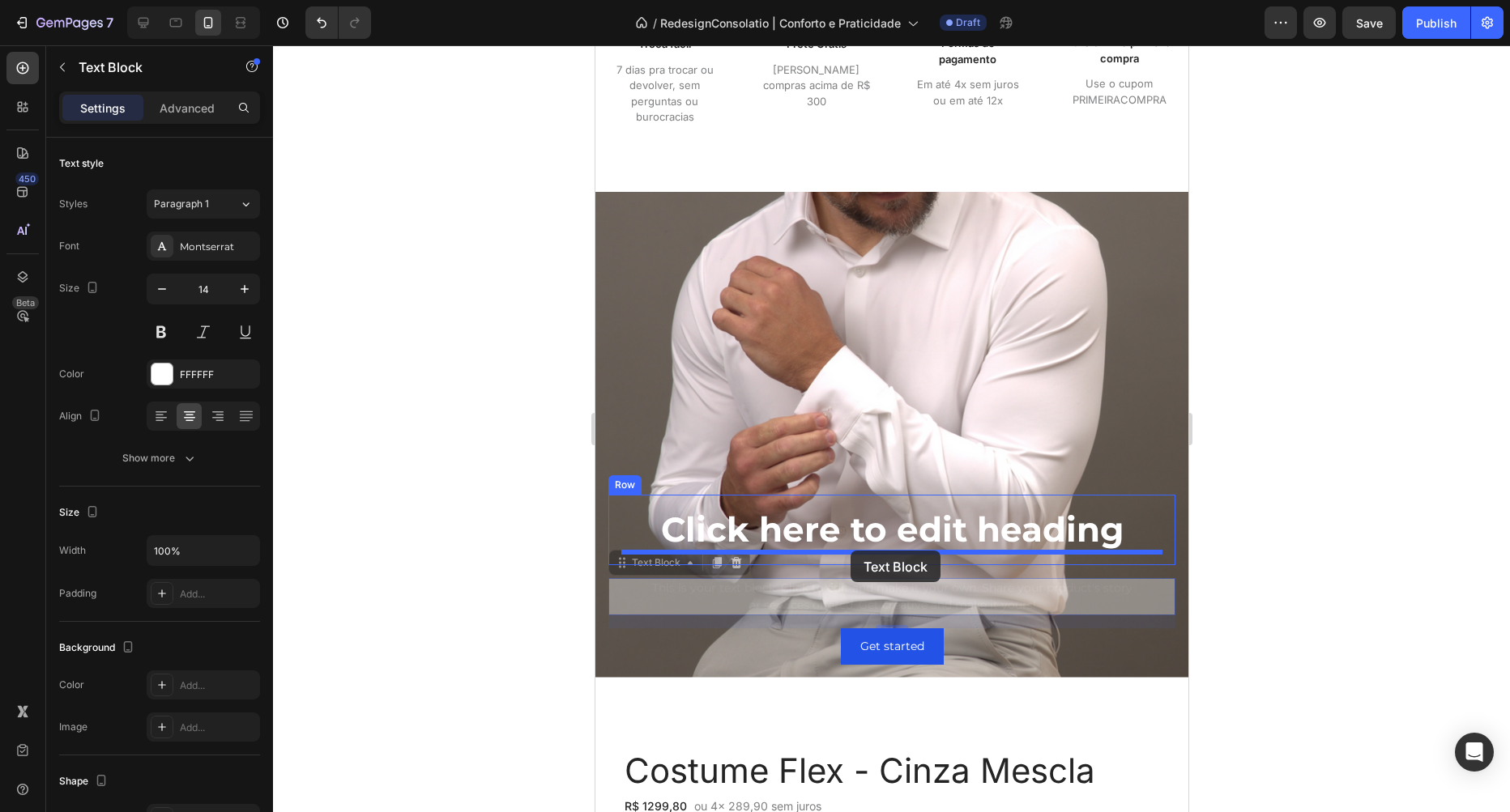
drag, startPoint x: 619, startPoint y: 559, endPoint x: 845, endPoint y: 551, distance: 226.1
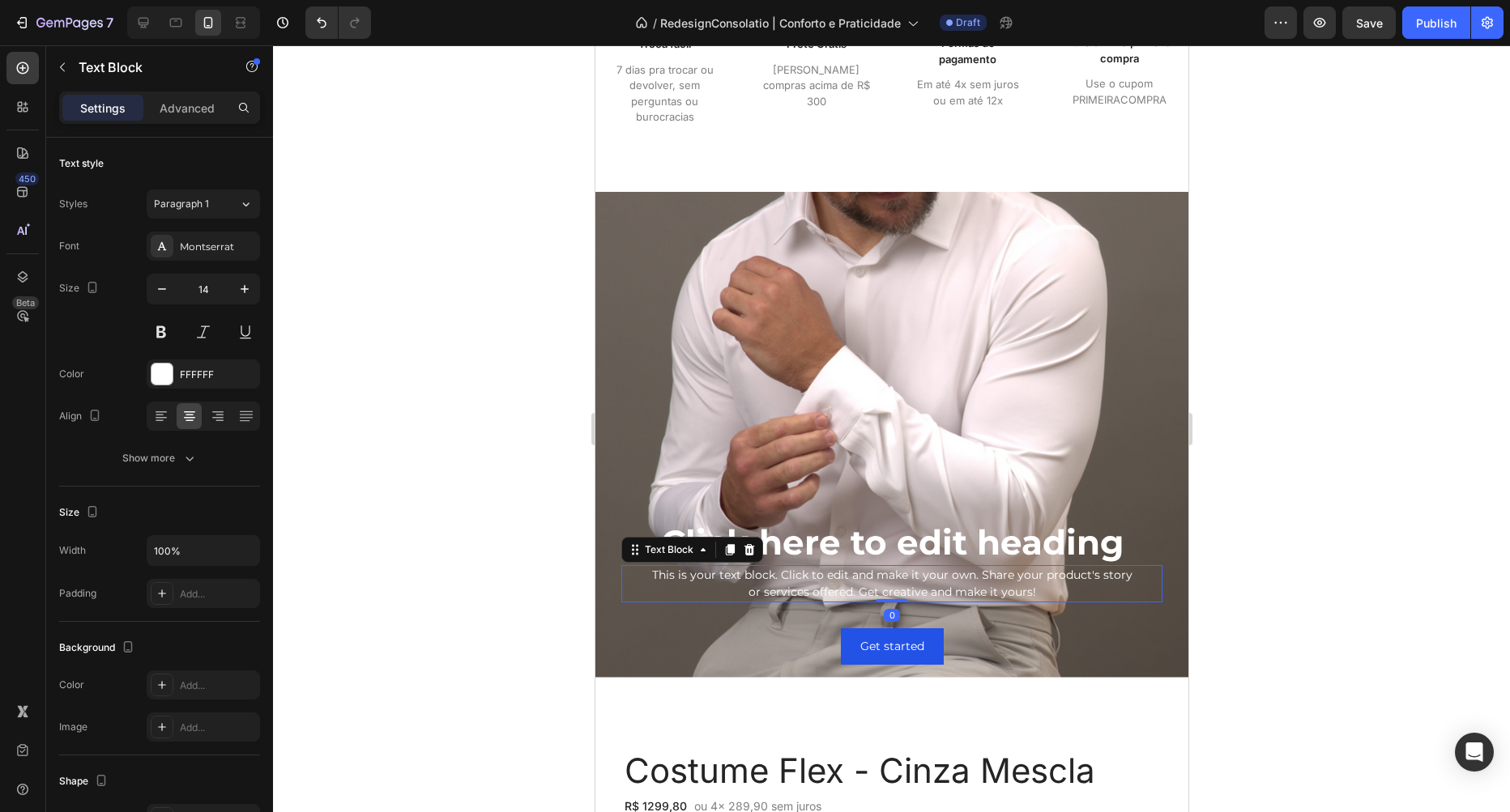
click at [807, 635] on div "Get started Button" at bounding box center [891, 646] width 567 height 36
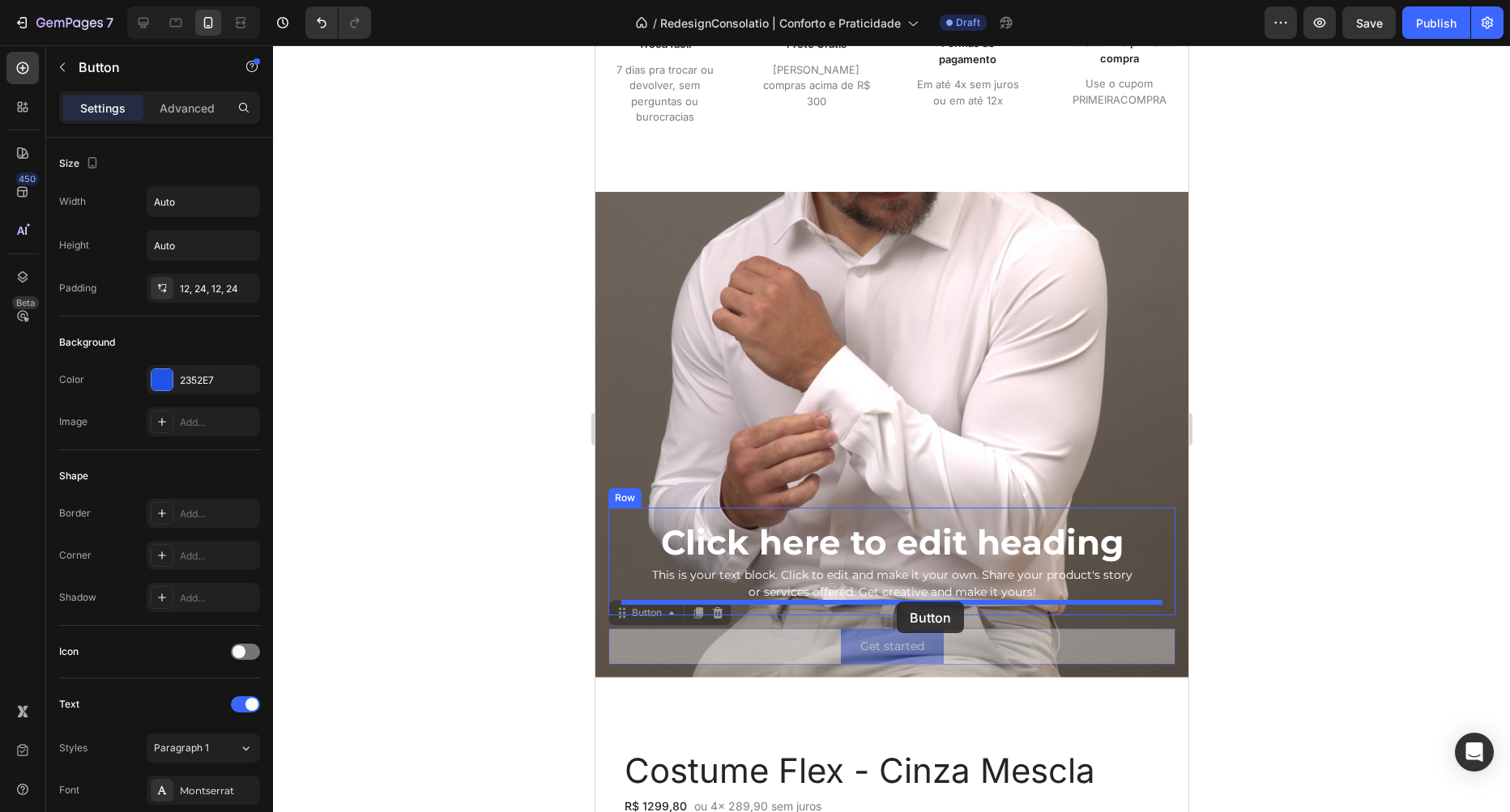
drag, startPoint x: 617, startPoint y: 611, endPoint x: 896, endPoint y: 602, distance: 279.1
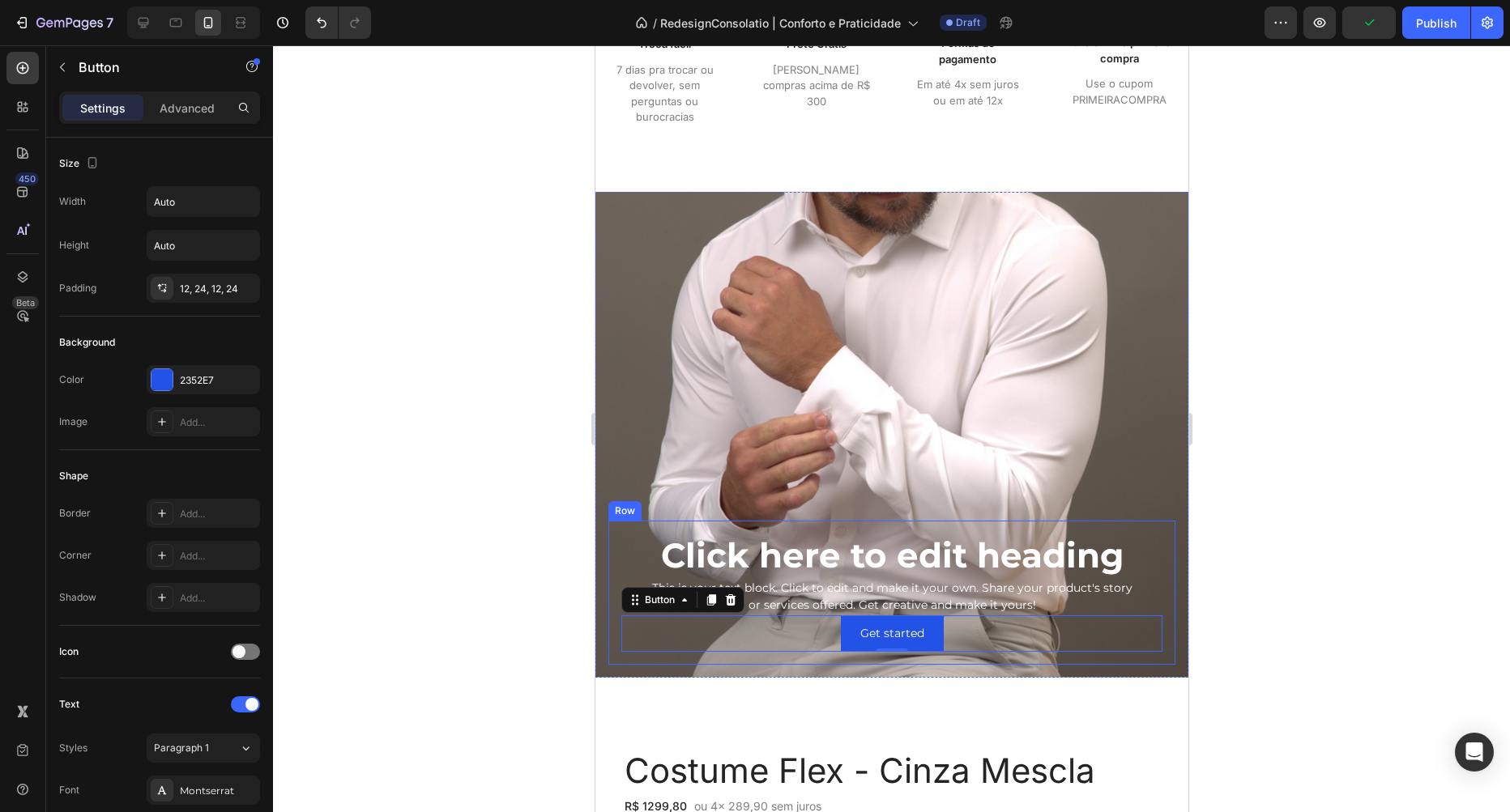
click at [616, 549] on div "Click here to edit heading Heading This is your text block. Click to edit and m…" at bounding box center [891, 592] width 567 height 143
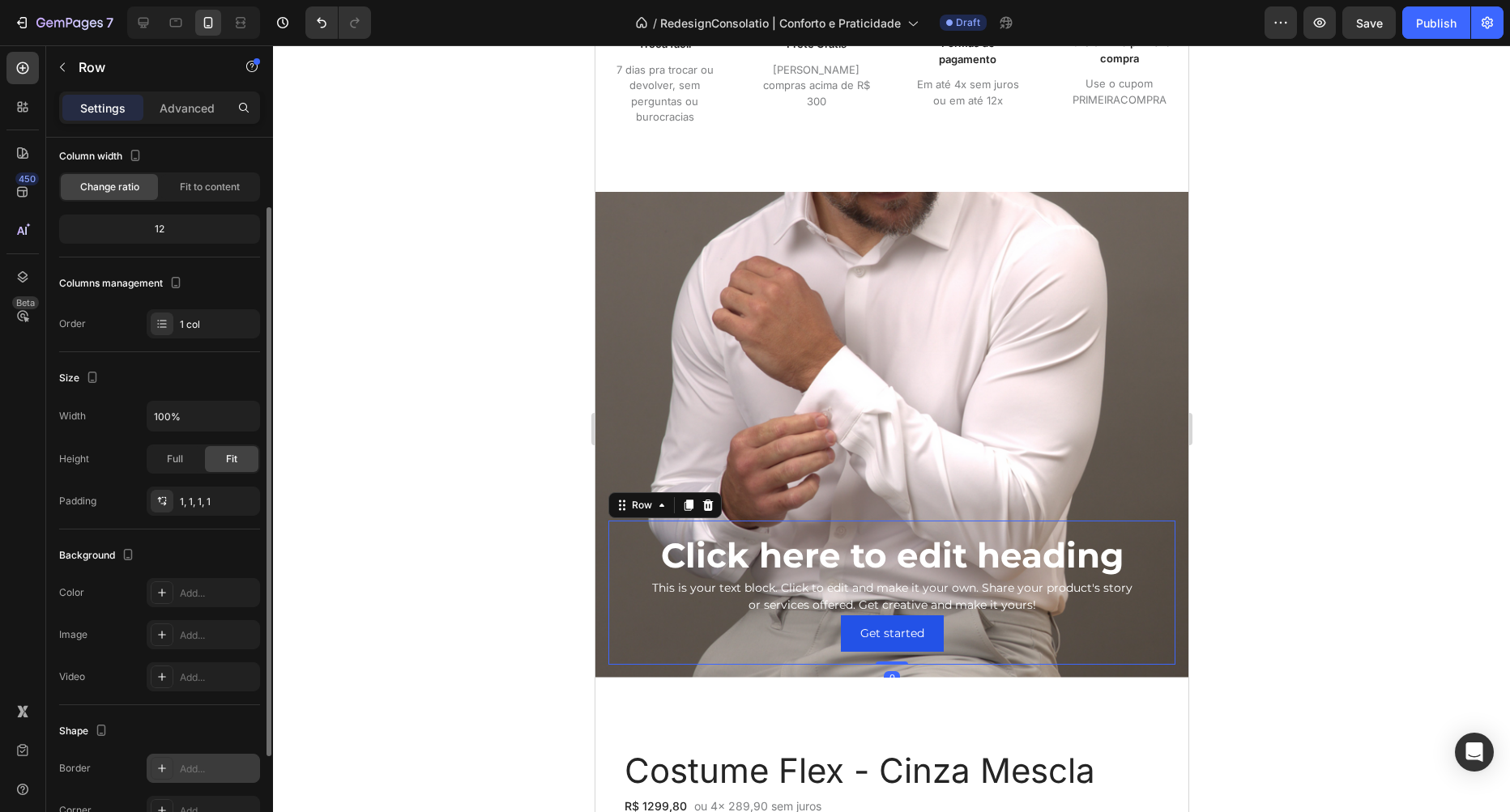
scroll to position [225, 0]
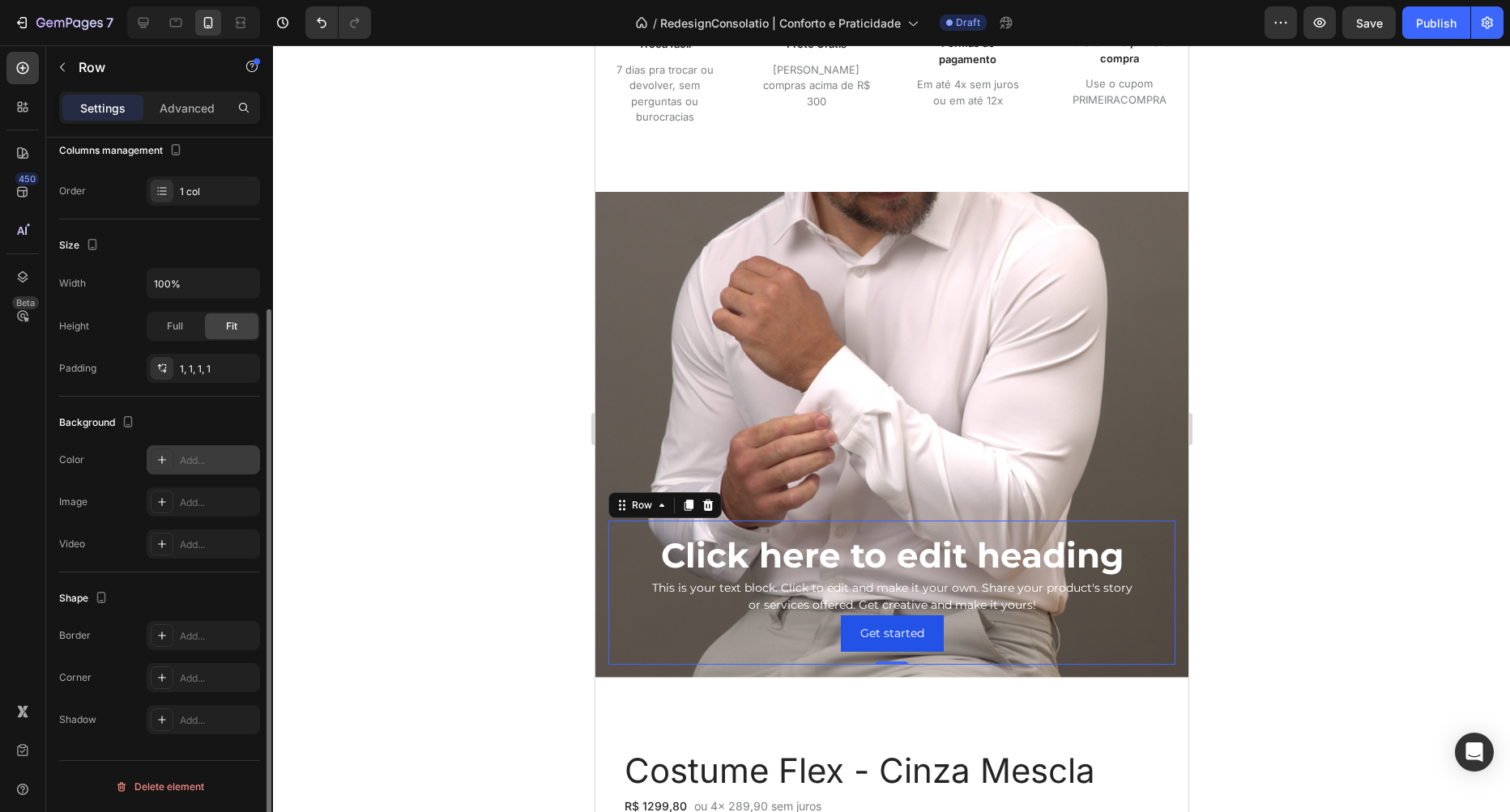
click at [181, 462] on div "Add..." at bounding box center [218, 460] width 76 height 14
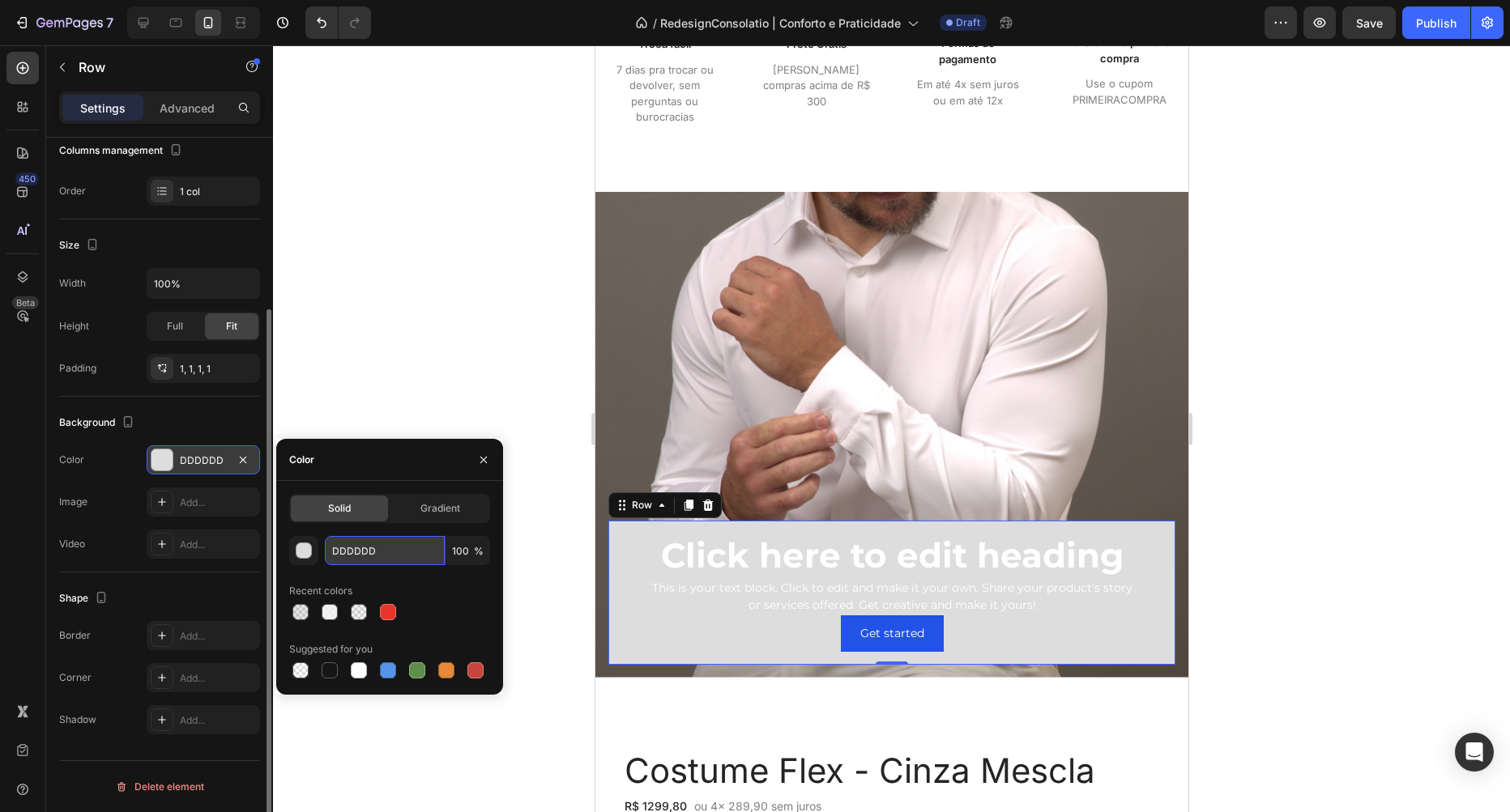
click at [361, 552] on input "DDDDDD" at bounding box center [384, 550] width 120 height 29
type input "fff"
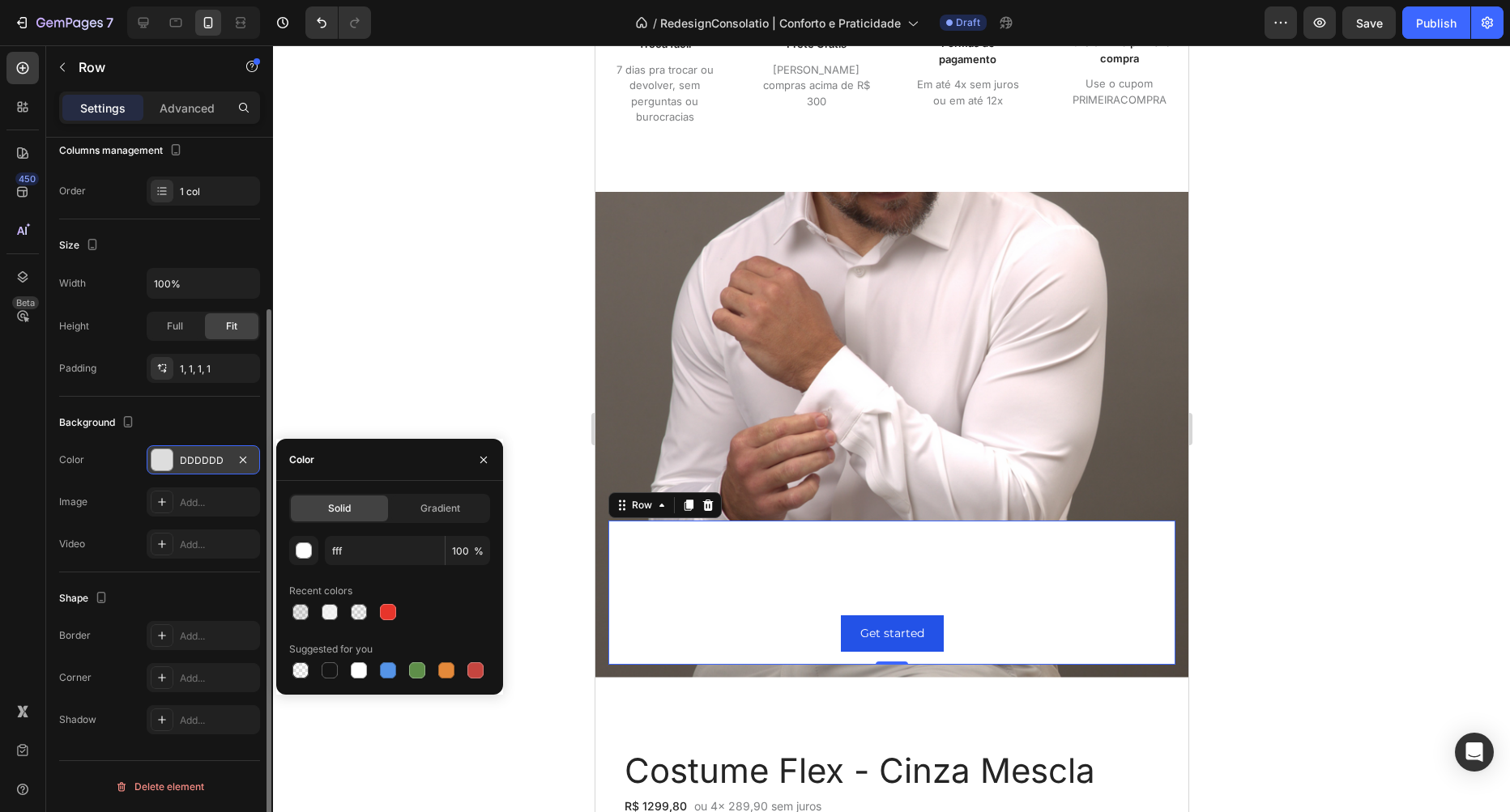
click at [162, 428] on div "Background" at bounding box center [159, 422] width 201 height 26
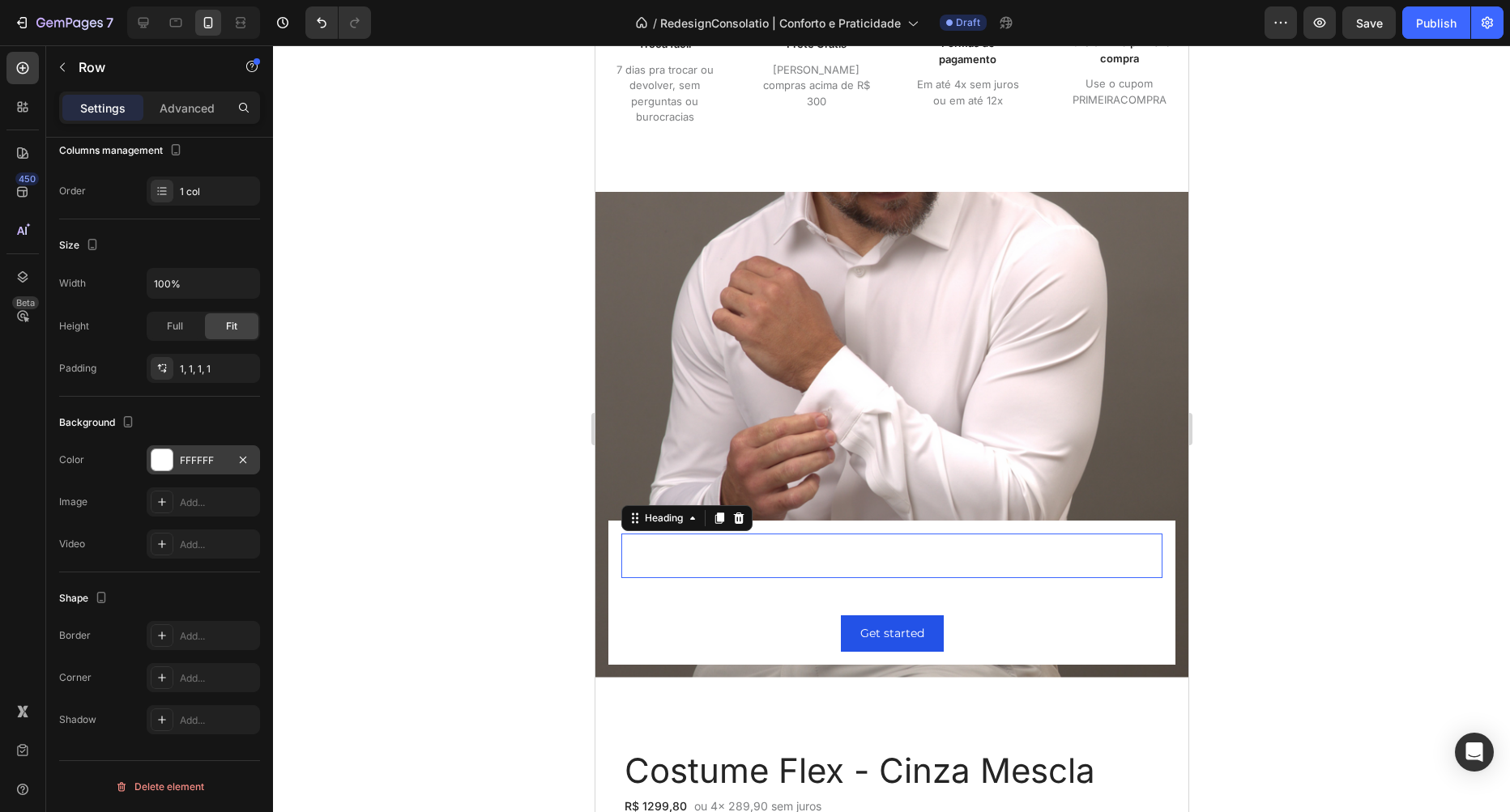
click at [740, 564] on h2 "Click here to edit heading" at bounding box center [891, 556] width 541 height 44
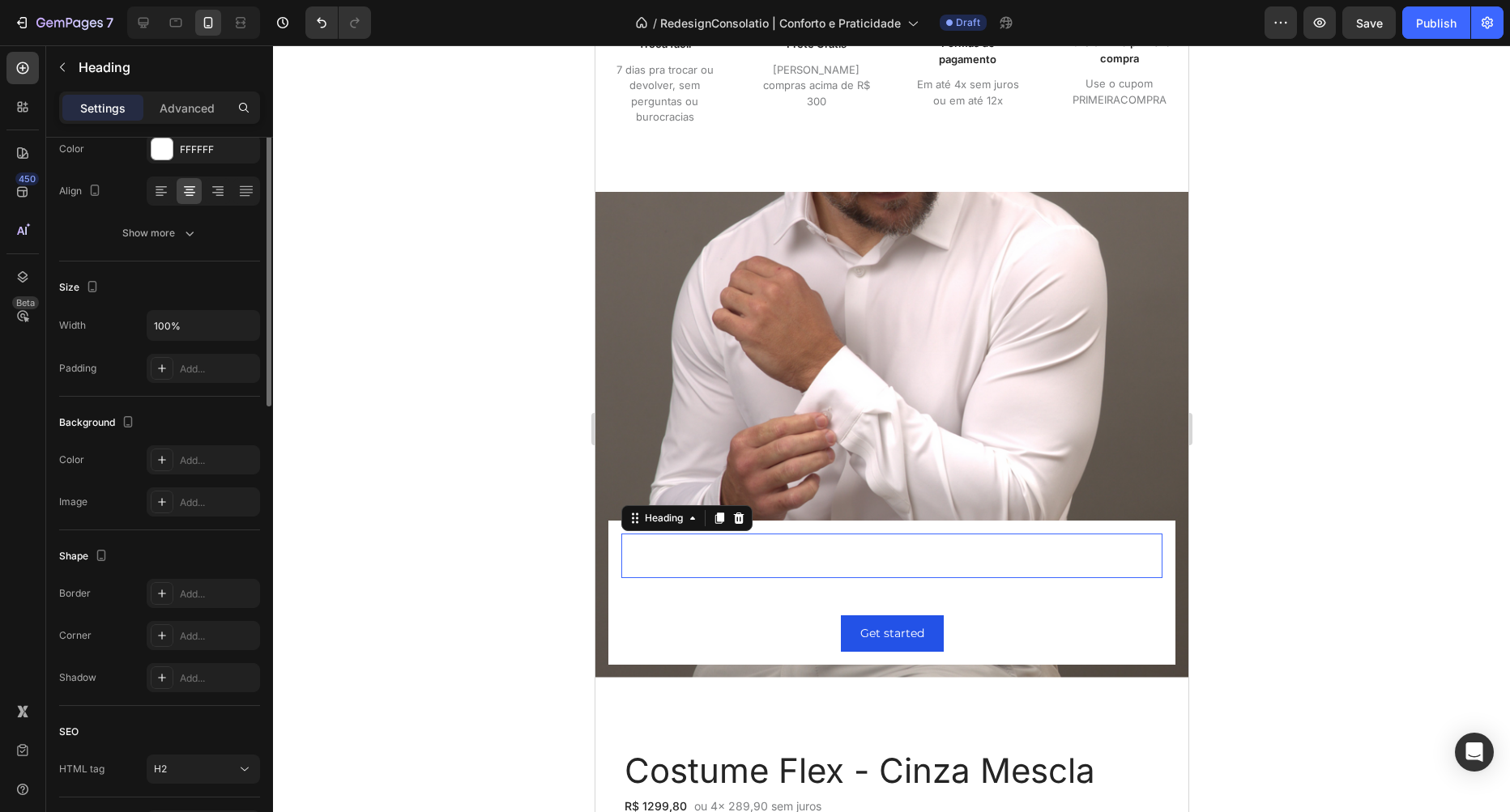
scroll to position [0, 0]
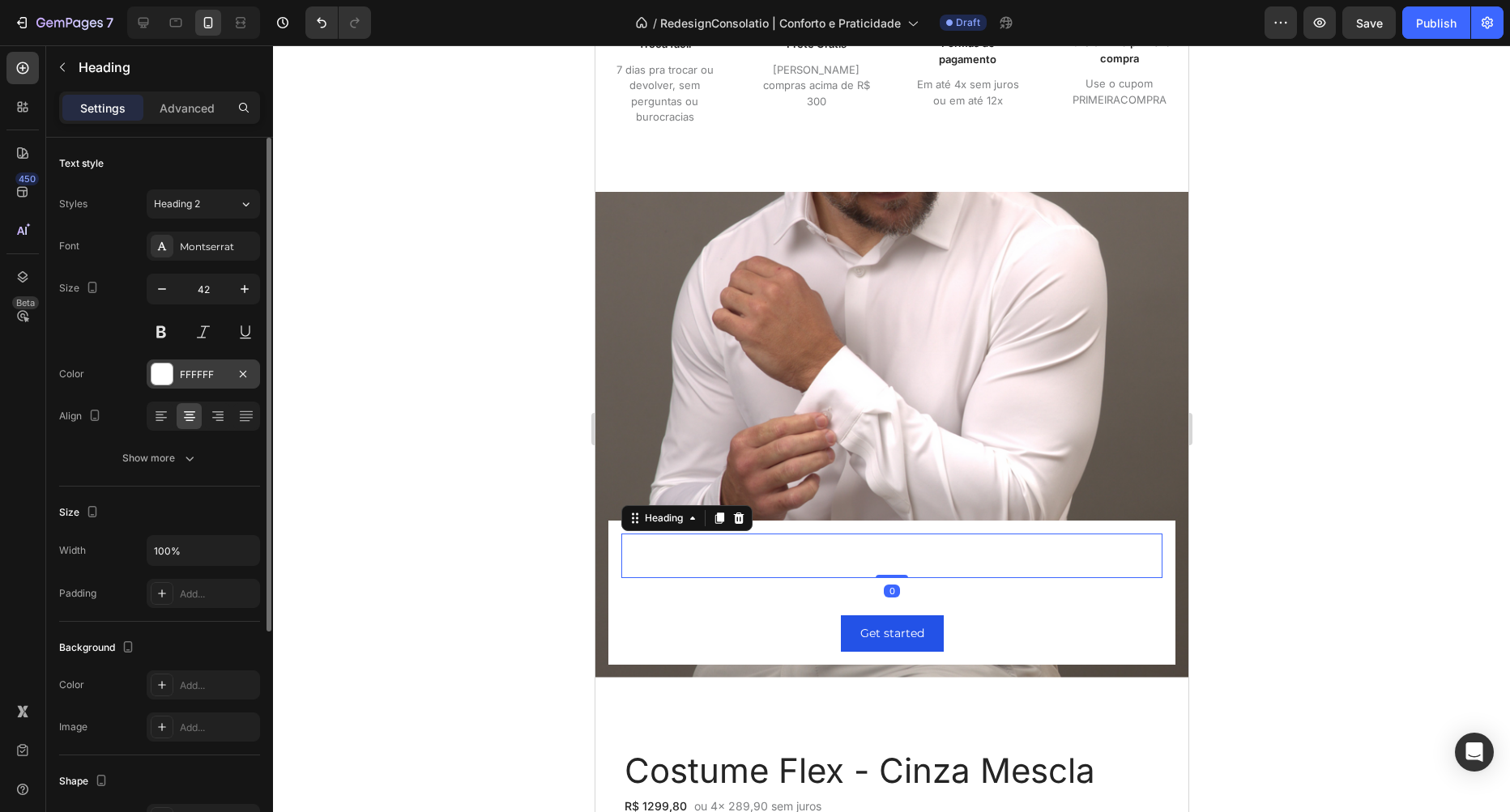
click at [163, 367] on div at bounding box center [162, 374] width 21 height 21
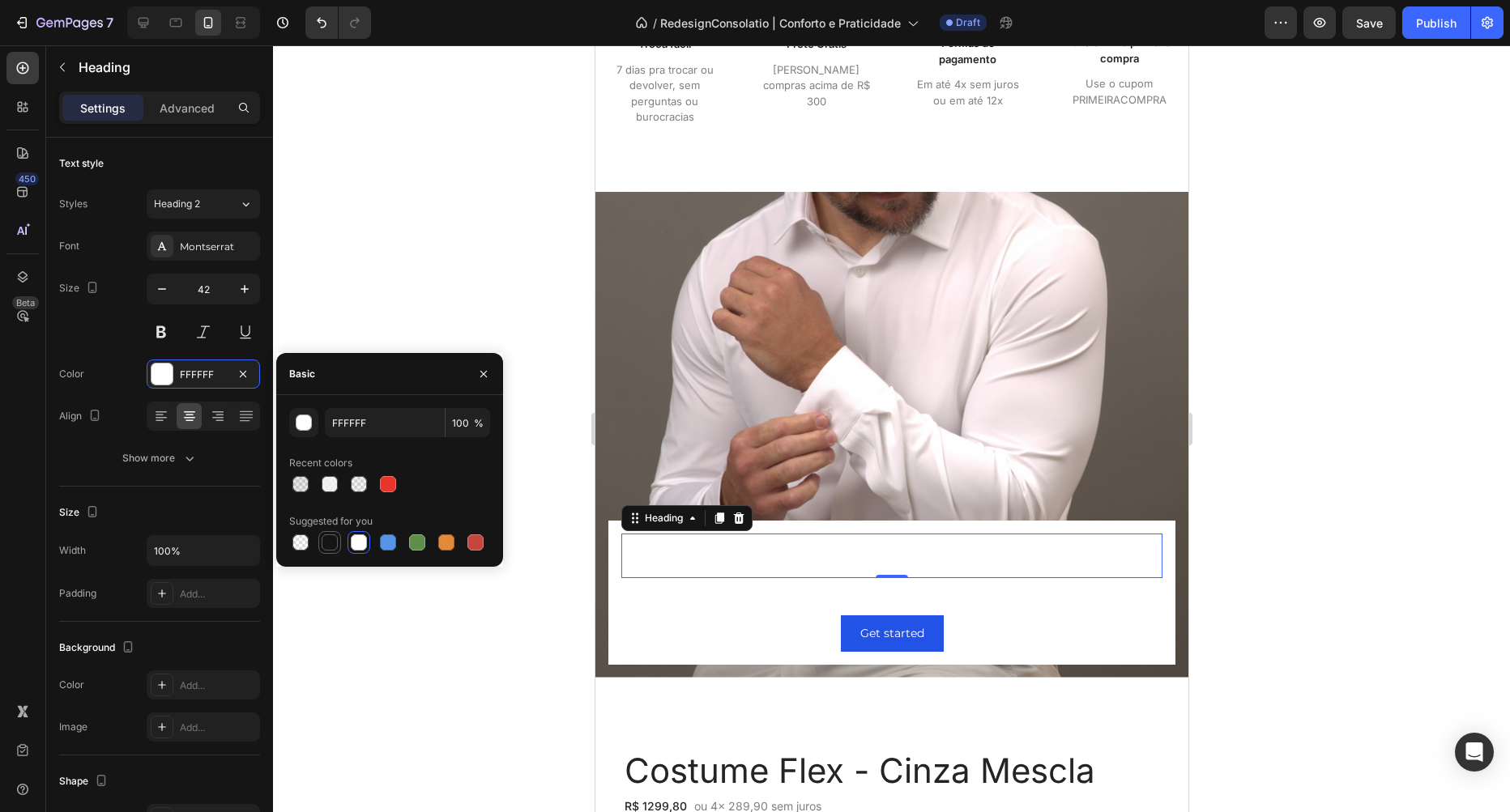
click at [326, 547] on div at bounding box center [329, 542] width 16 height 16
type input "151515"
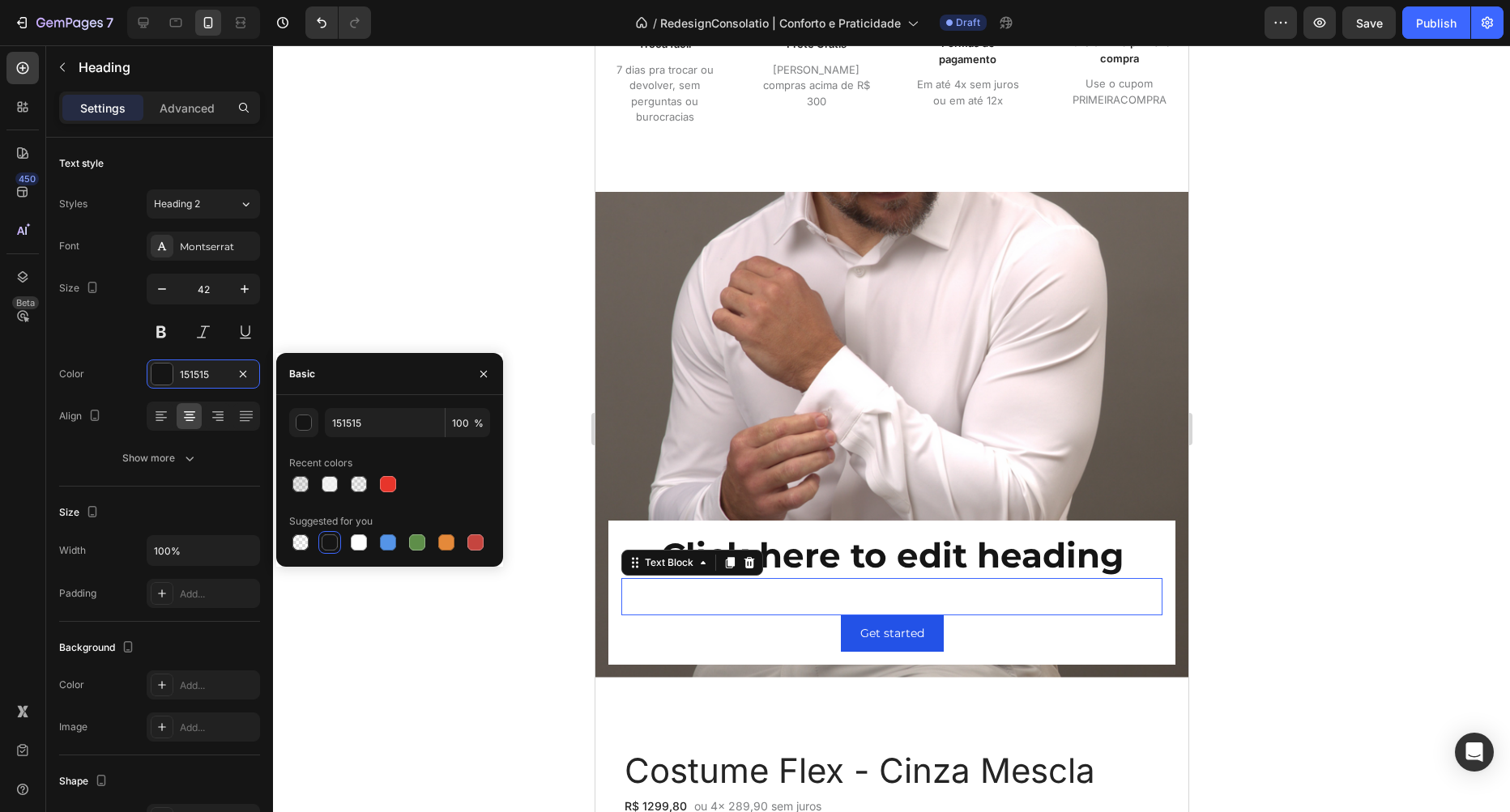
click at [772, 596] on div "This is your text block. Click to edit and make it your own. Share your product…" at bounding box center [891, 597] width 541 height 37
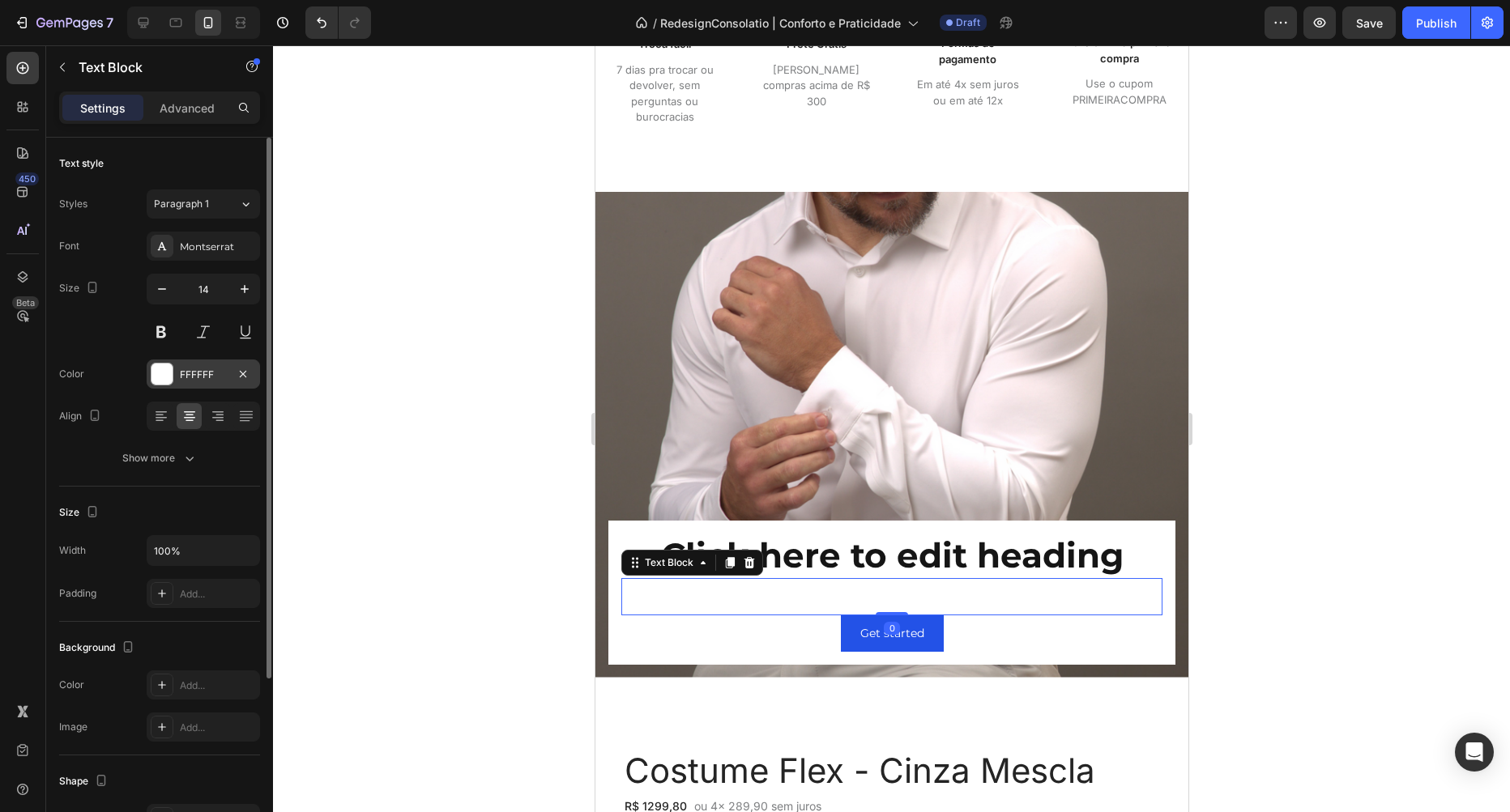
click at [164, 371] on div at bounding box center [162, 374] width 21 height 21
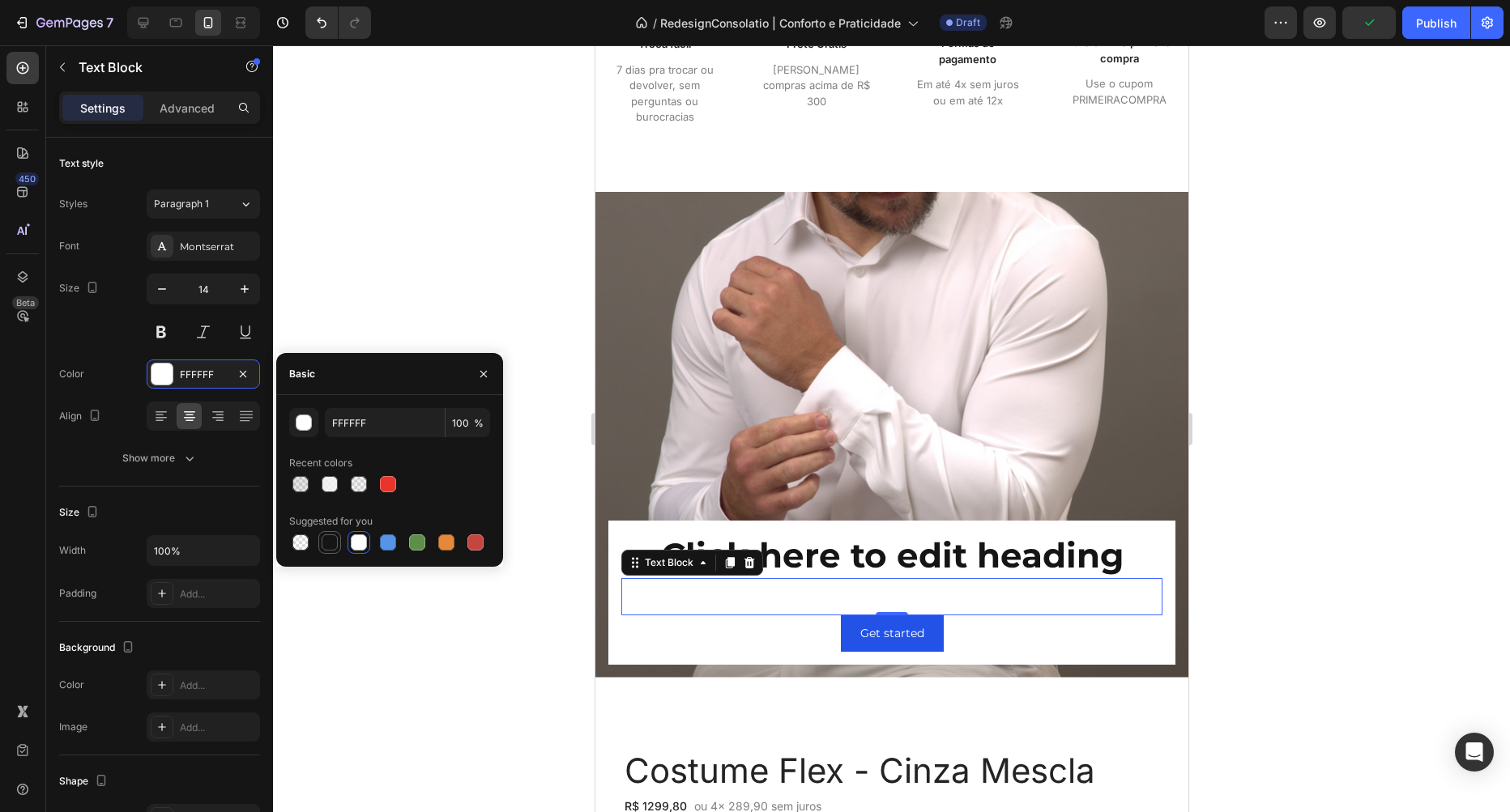
click at [334, 537] on div at bounding box center [329, 542] width 16 height 16
type input "151515"
click at [471, 604] on div at bounding box center [891, 429] width 1237 height 767
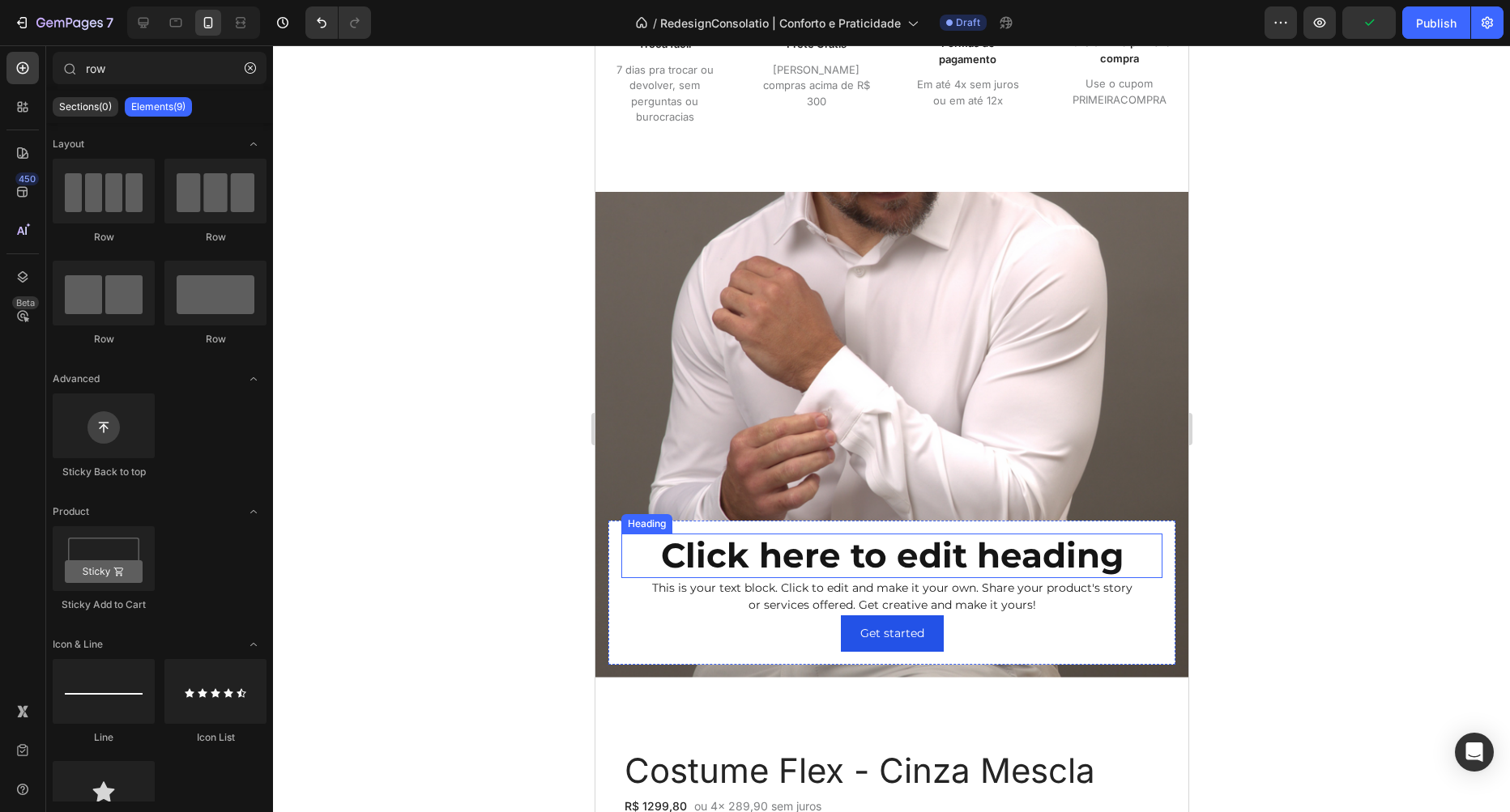
click at [625, 542] on h2 "Click here to edit heading" at bounding box center [891, 556] width 541 height 44
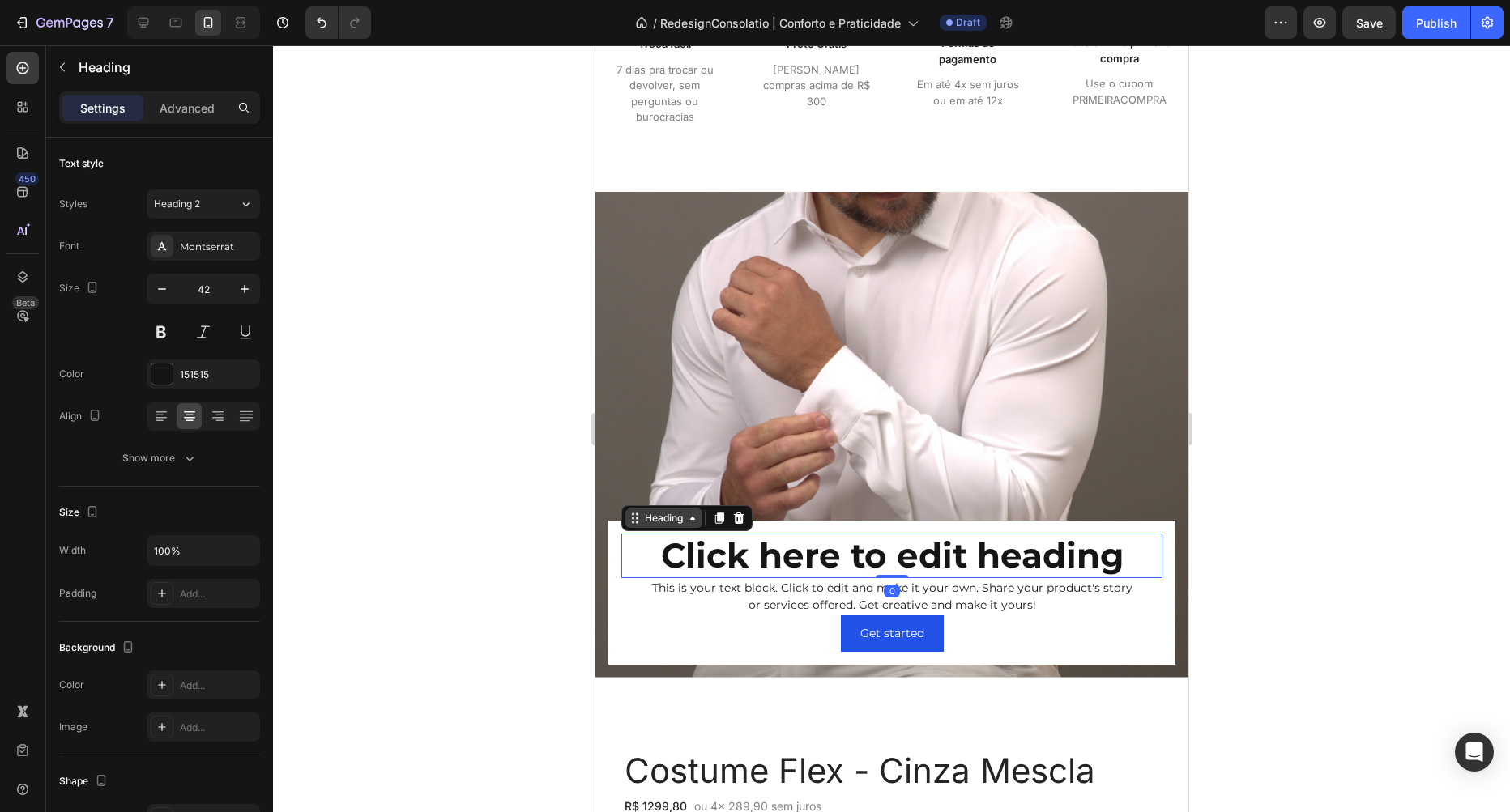
click at [653, 519] on div "Heading" at bounding box center [663, 518] width 45 height 14
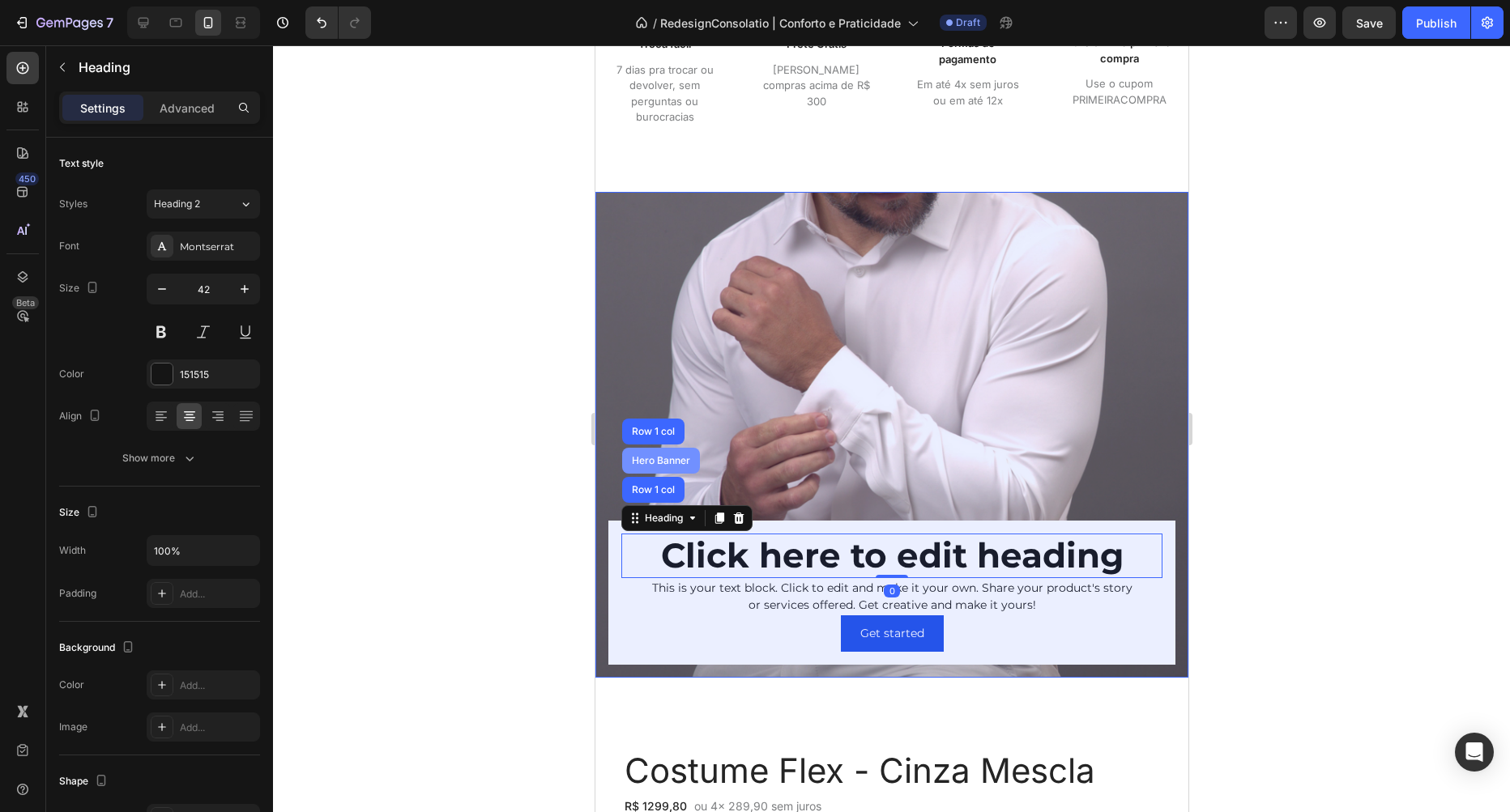
click at [666, 466] on div "Hero Banner" at bounding box center [660, 460] width 78 height 26
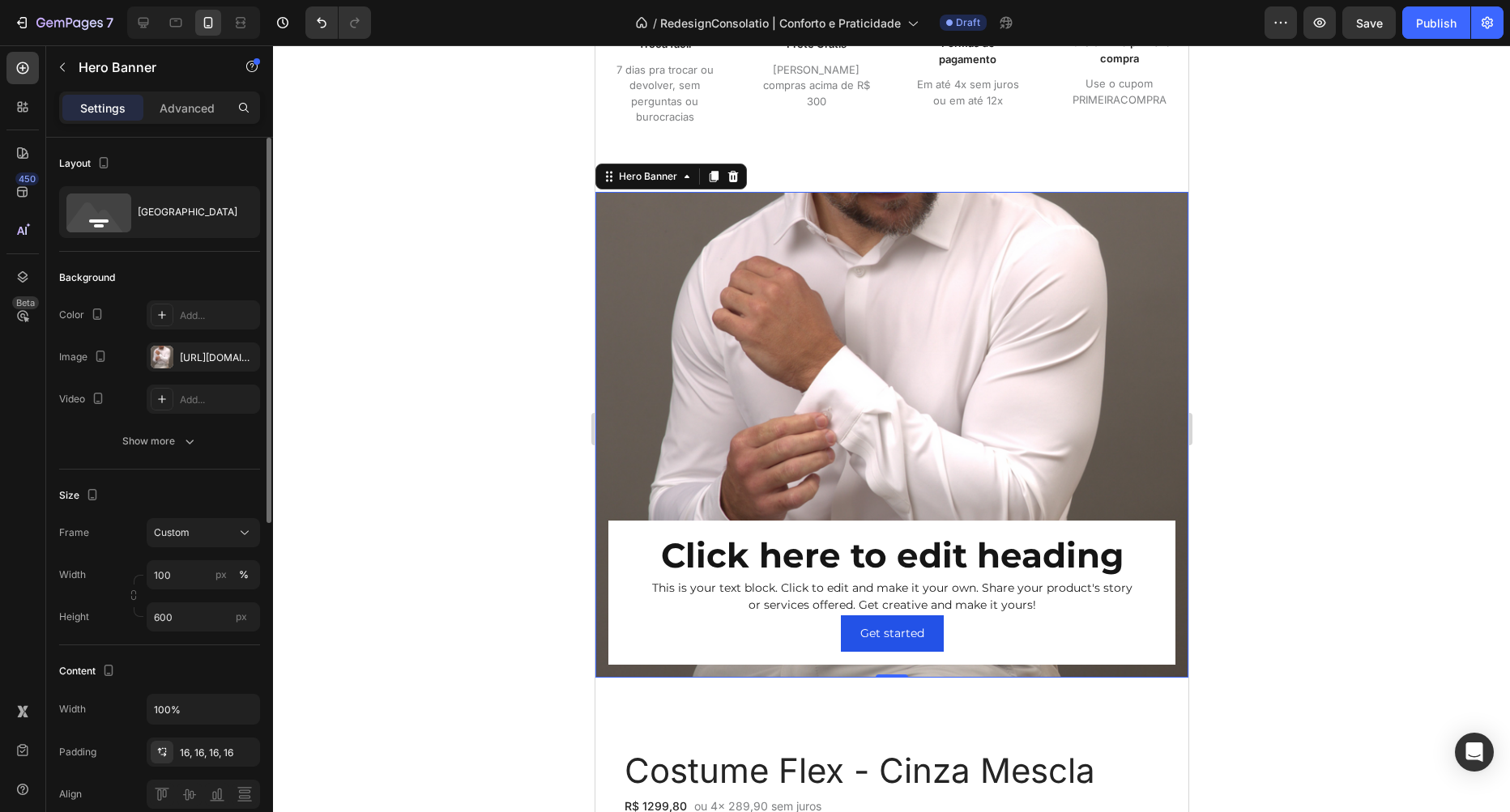
scroll to position [185, 0]
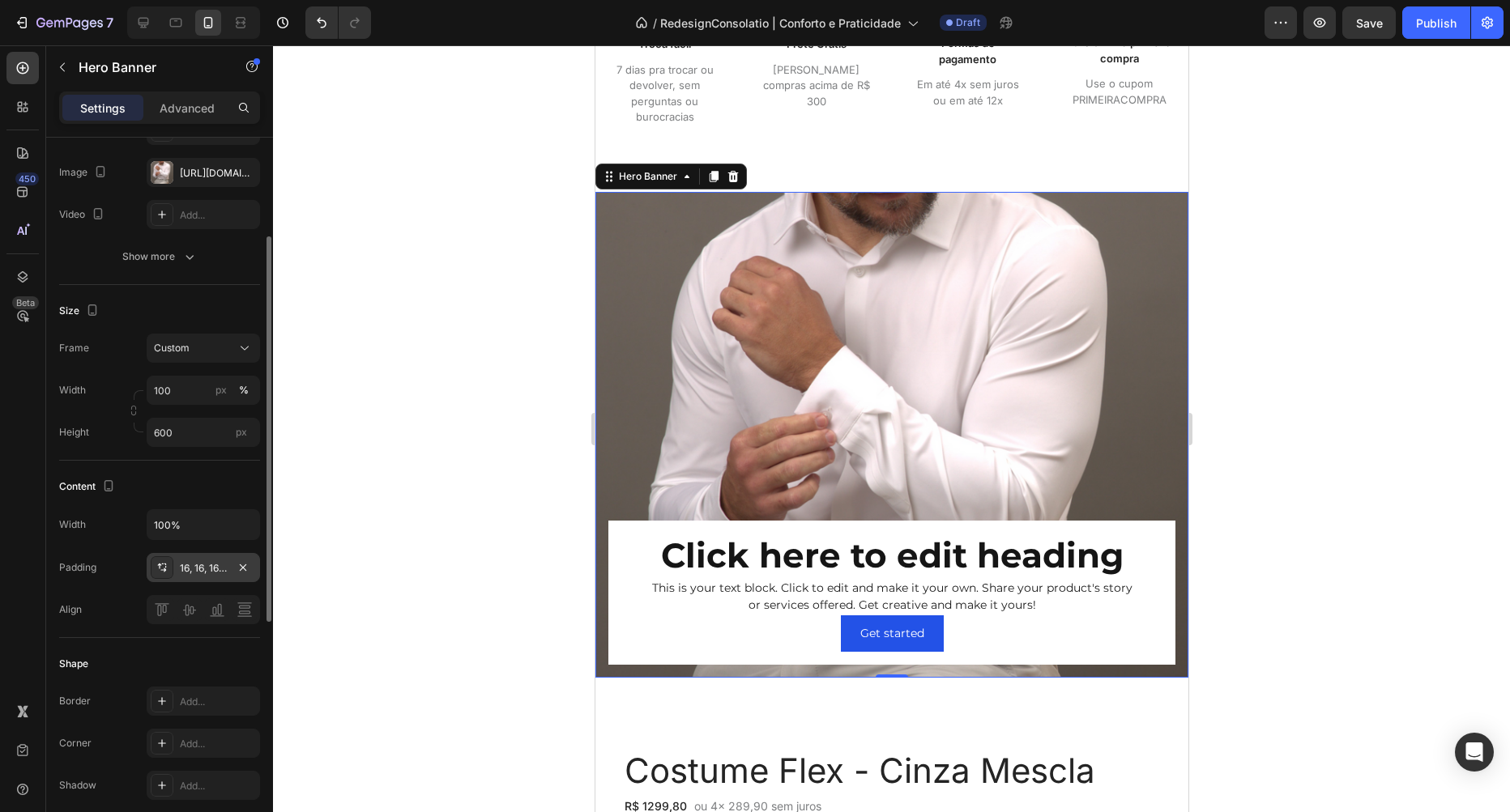
click at [194, 570] on div "16, 16, 16, 16" at bounding box center [203, 568] width 47 height 14
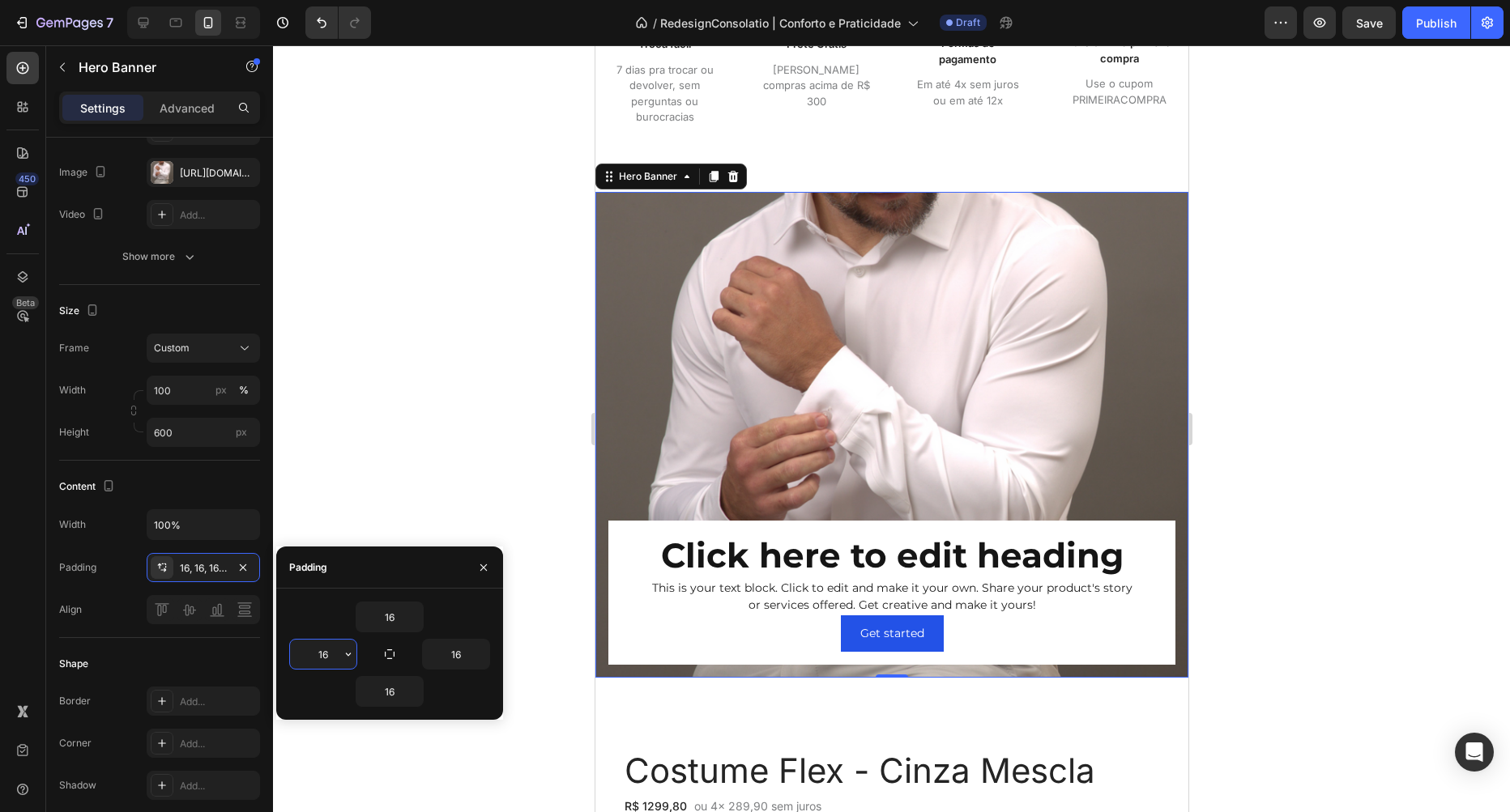
click at [331, 648] on input "16" at bounding box center [323, 654] width 66 height 29
click at [455, 649] on input "16" at bounding box center [456, 654] width 66 height 29
type input "16"
click at [387, 688] on input "16" at bounding box center [389, 692] width 66 height 29
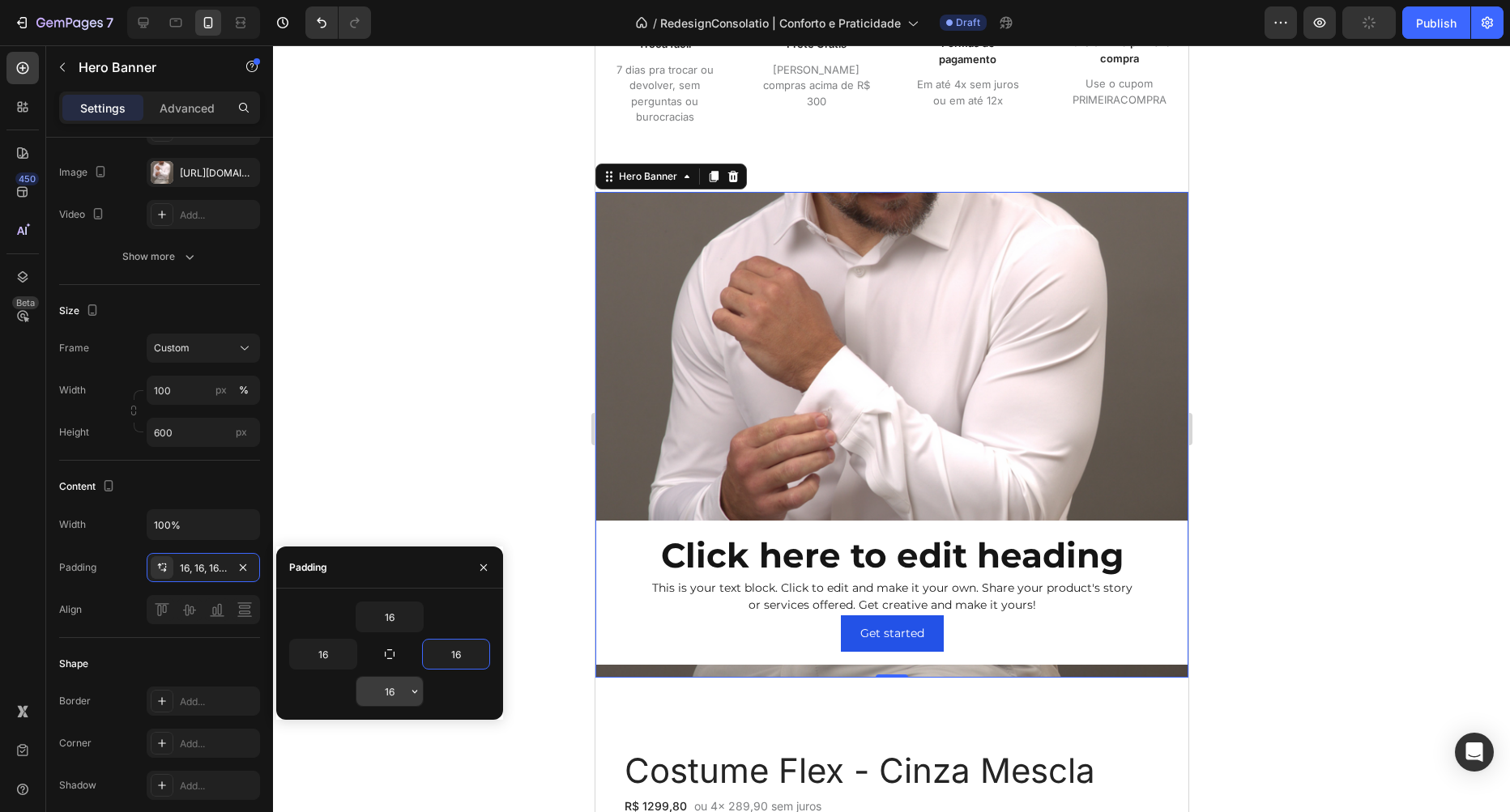
type input "o"
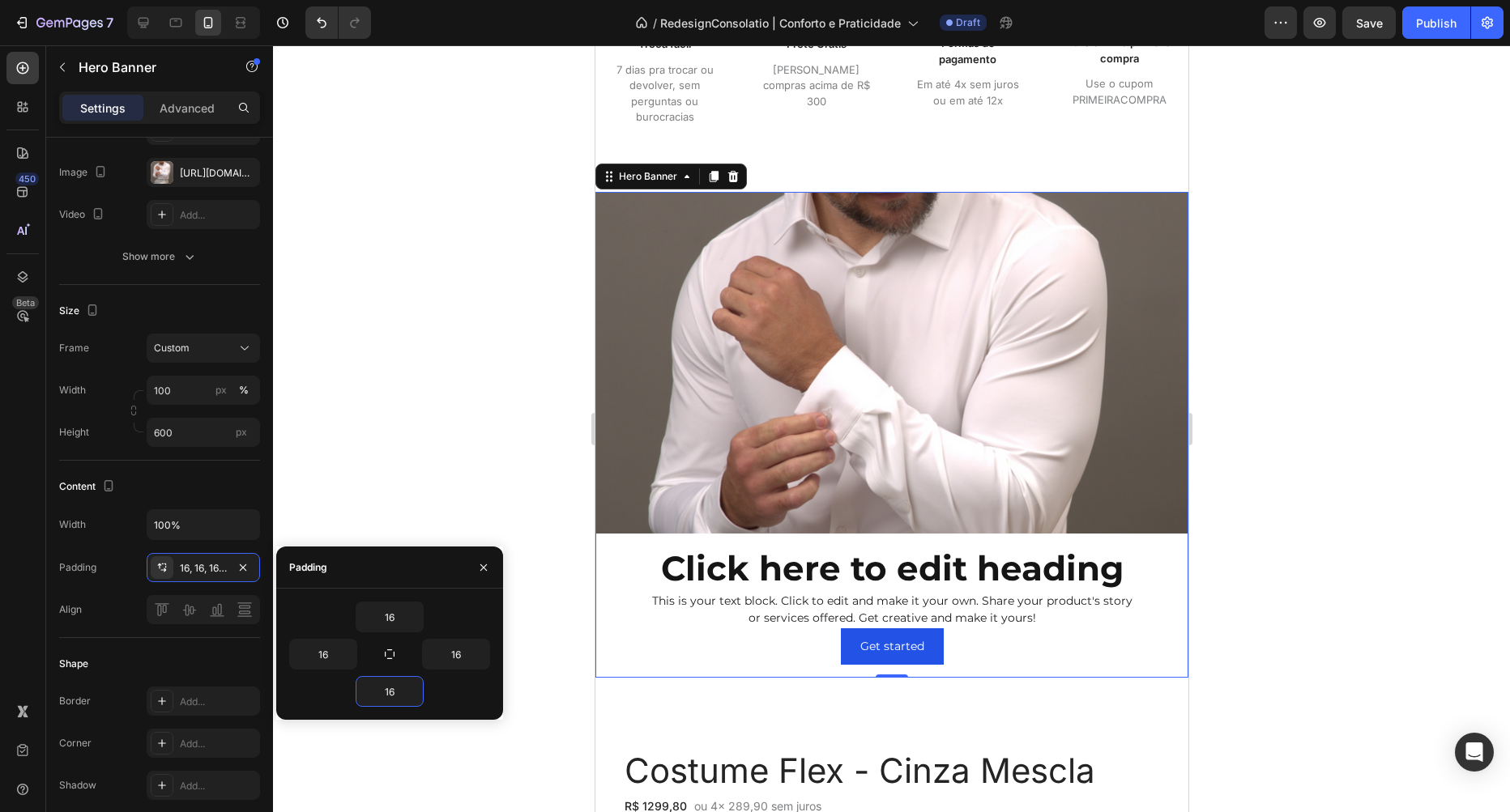
click at [358, 420] on div at bounding box center [891, 429] width 1237 height 767
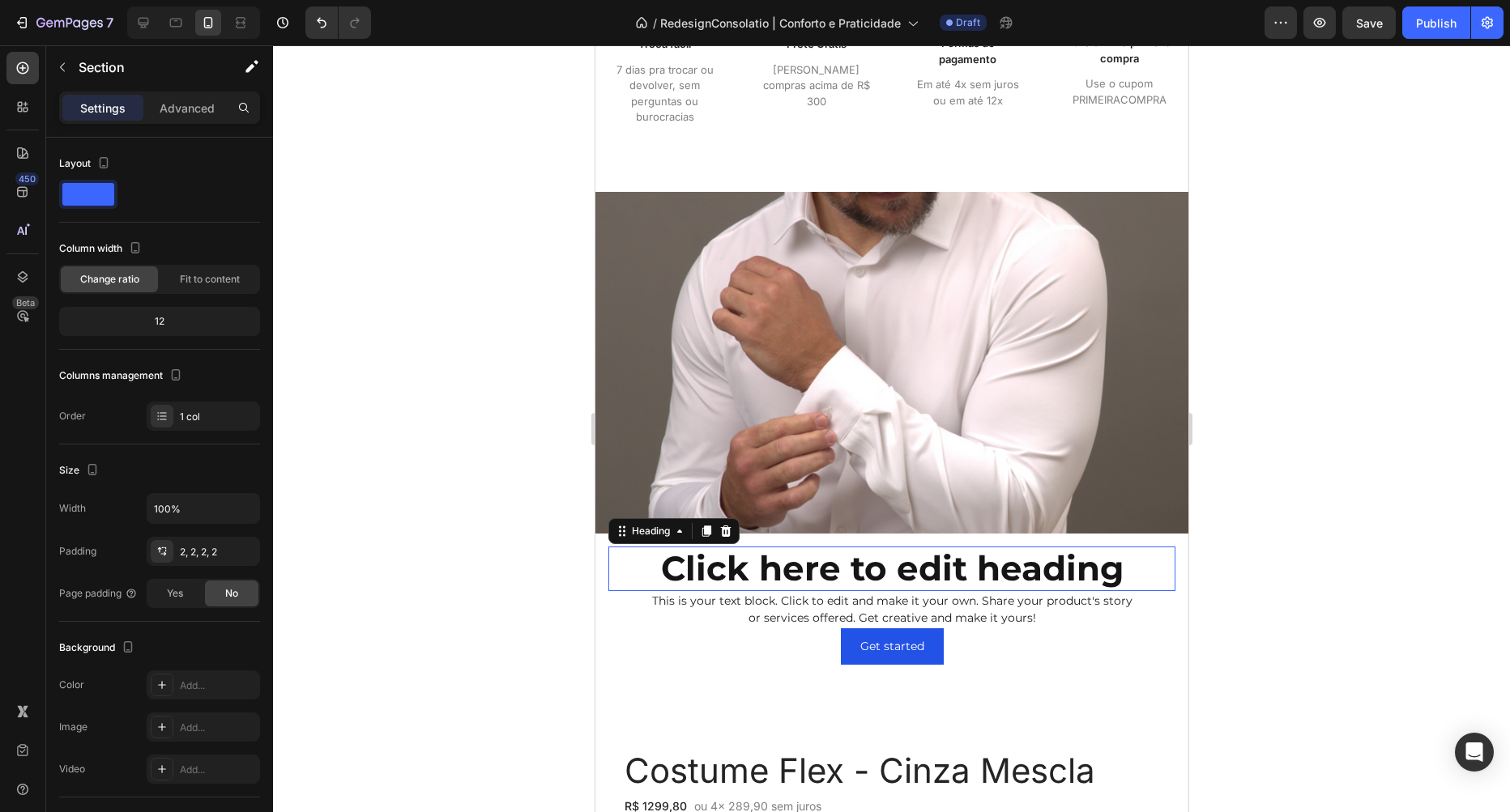
click at [902, 578] on h2 "Click here to edit heading" at bounding box center [891, 569] width 567 height 44
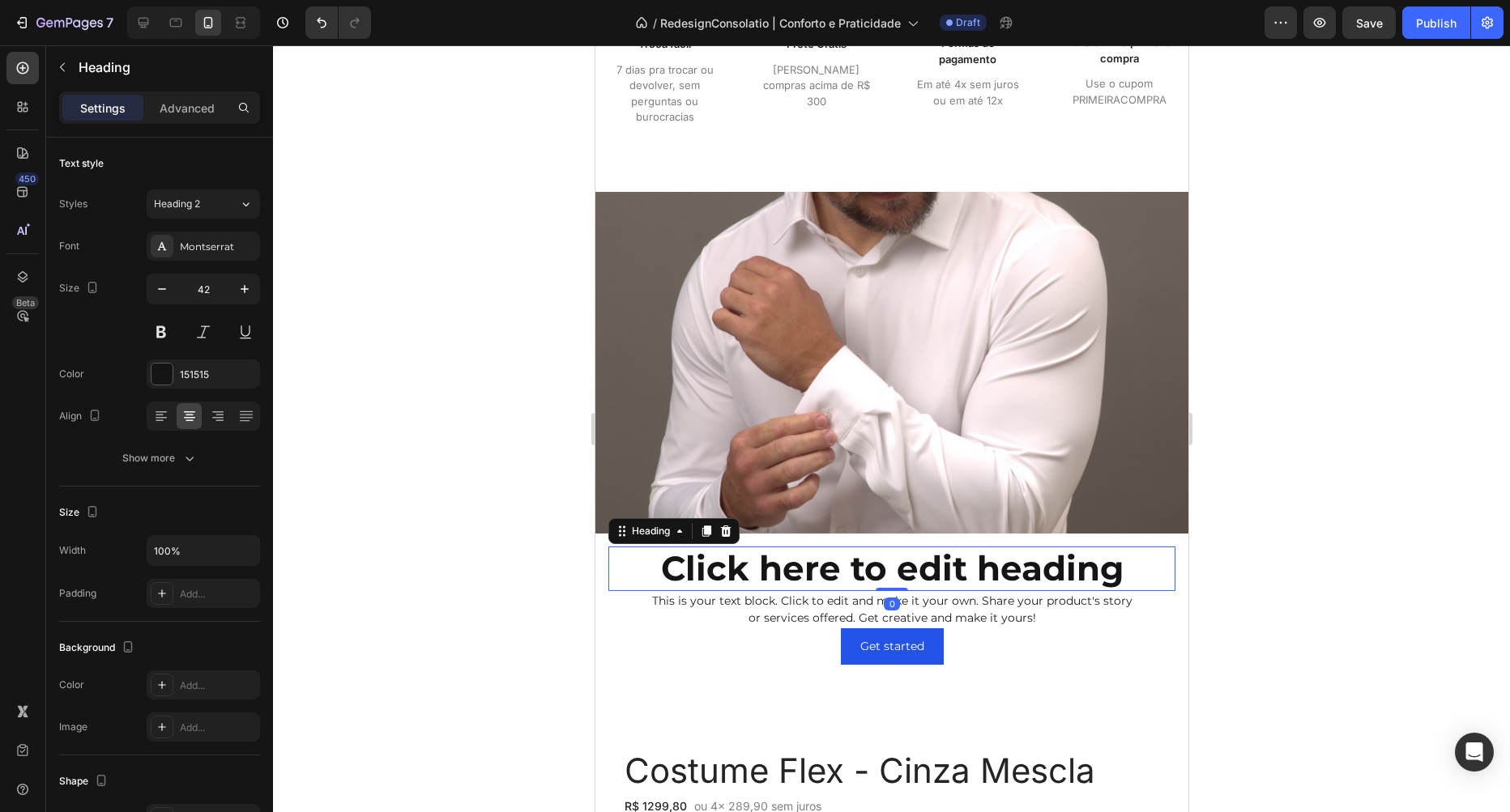
click at [848, 562] on h2 "Click here to edit heading" at bounding box center [891, 569] width 567 height 44
click at [848, 562] on p "Click here to edit heading" at bounding box center [890, 569] width 564 height 41
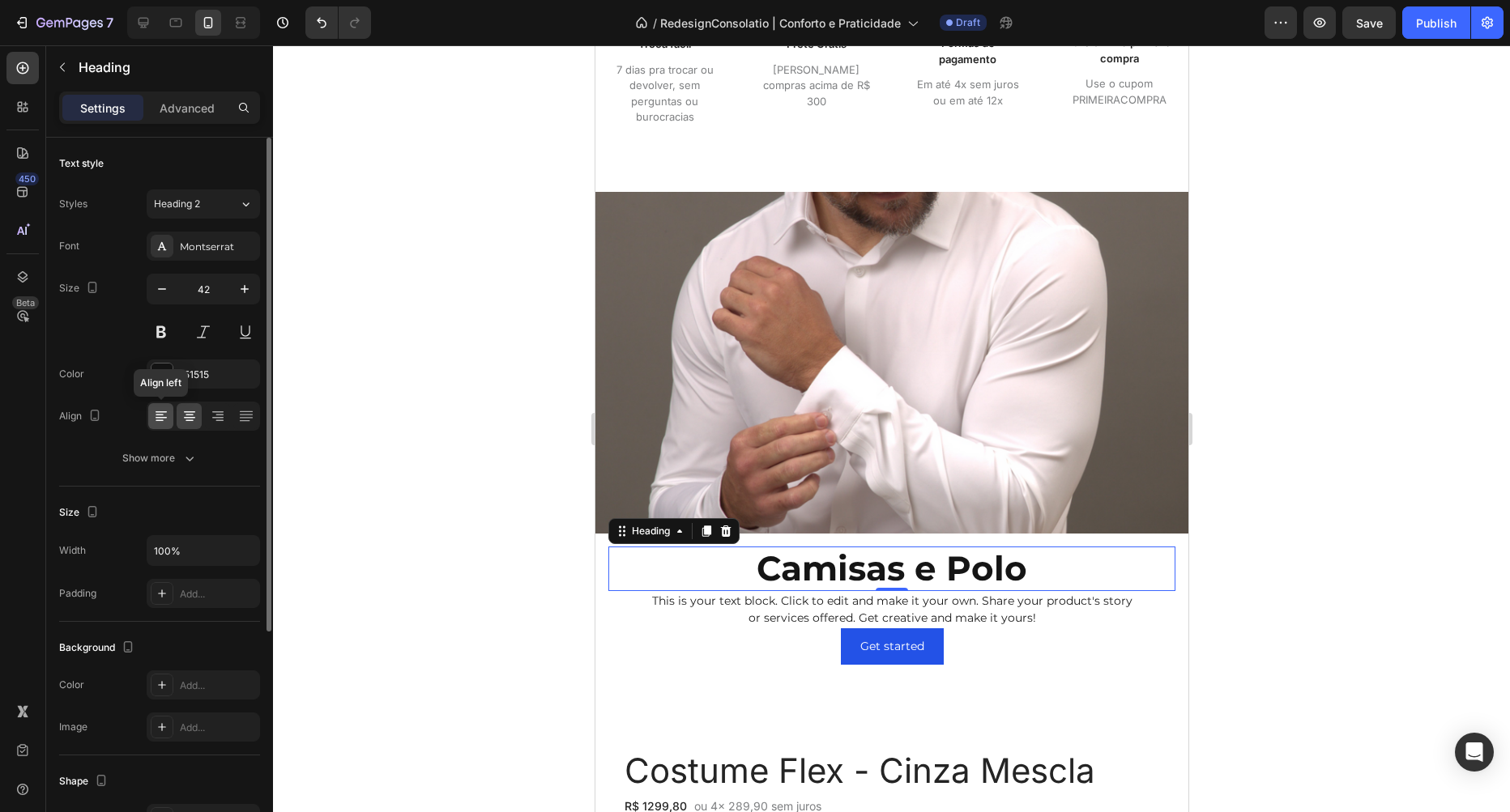
click at [167, 412] on icon at bounding box center [161, 416] width 16 height 16
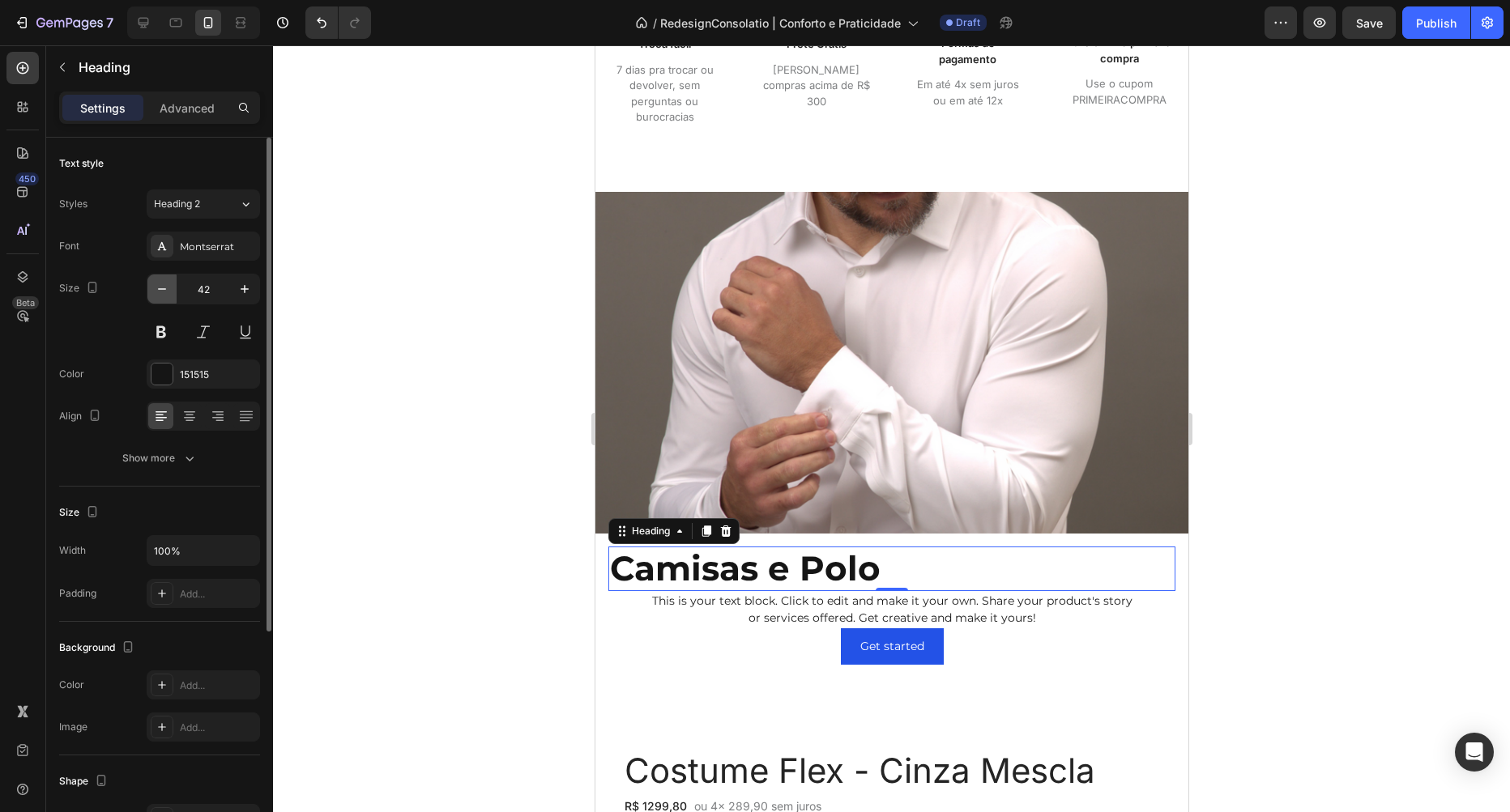
click at [159, 294] on icon "button" at bounding box center [162, 289] width 16 height 16
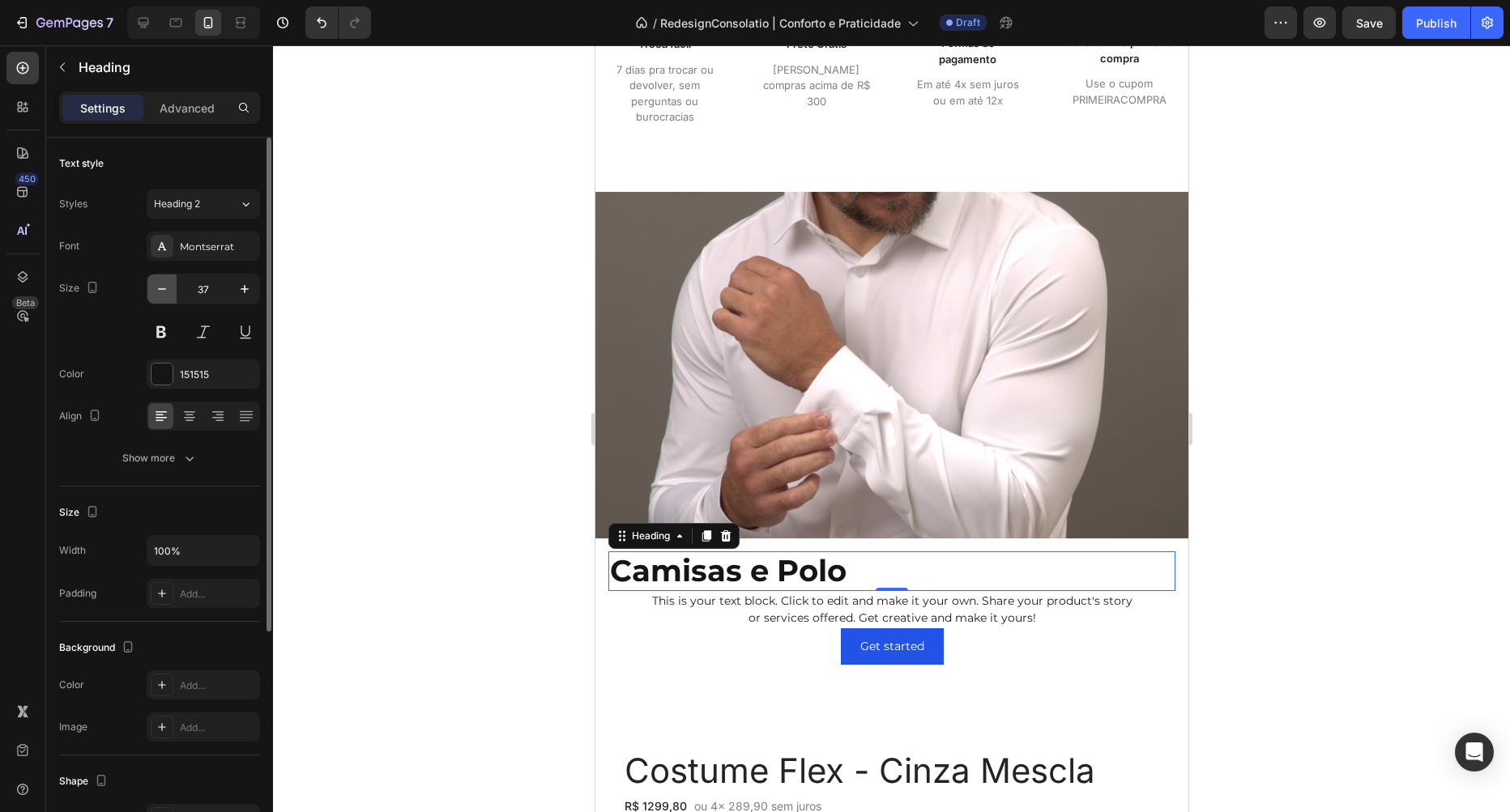
click at [159, 294] on icon "button" at bounding box center [162, 289] width 16 height 16
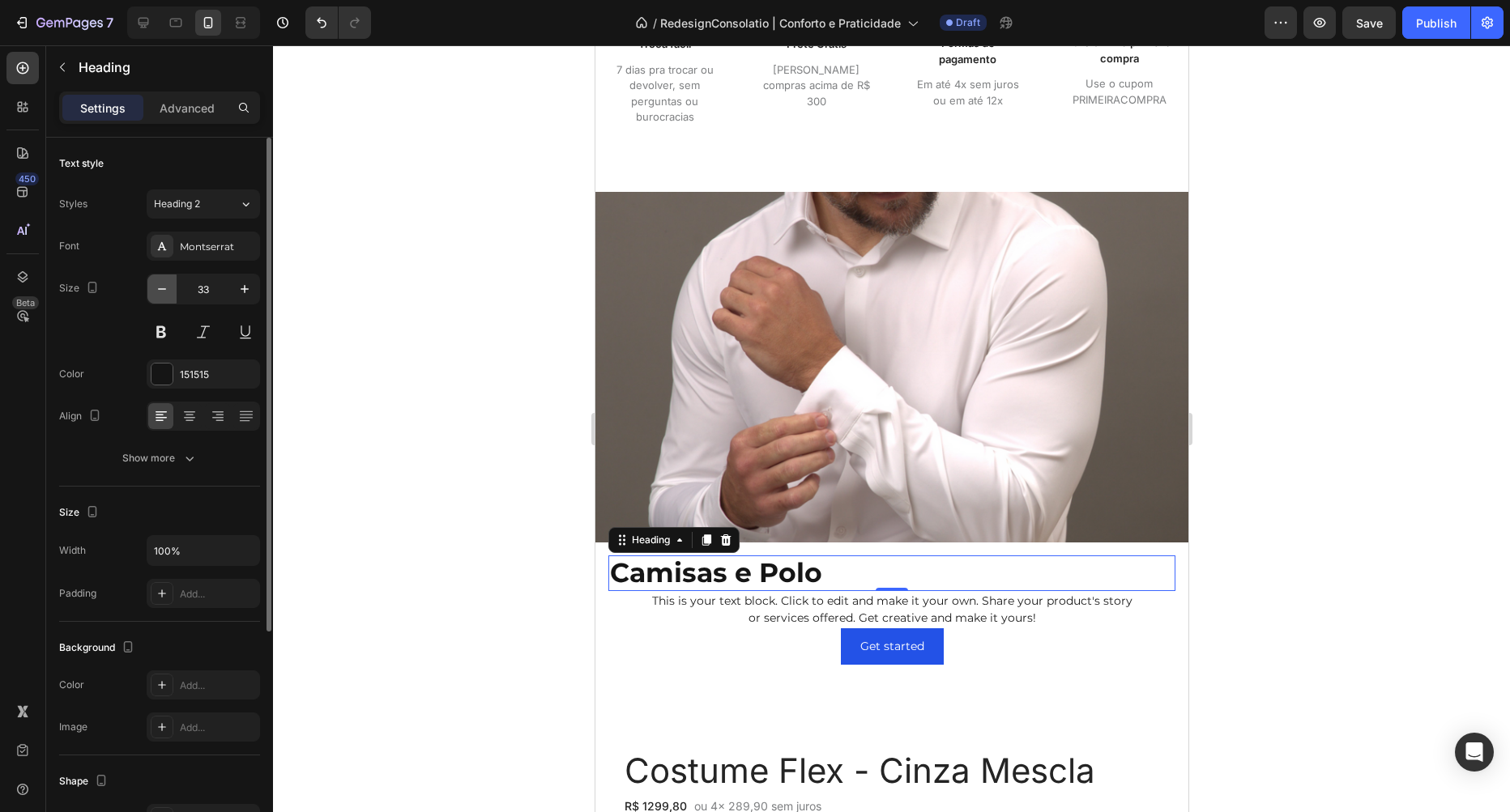
click at [159, 294] on icon "button" at bounding box center [162, 289] width 16 height 16
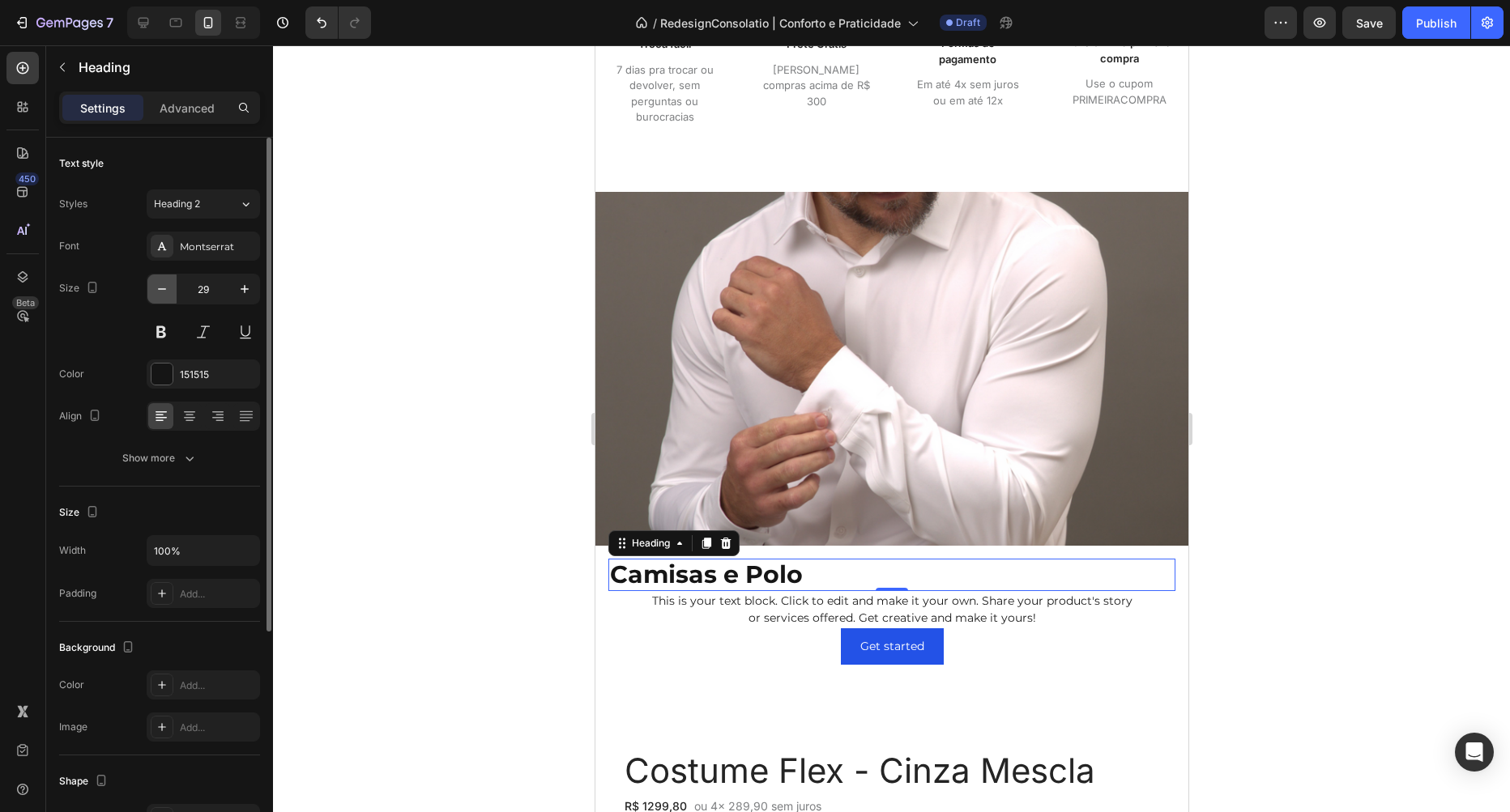
click at [160, 294] on icon "button" at bounding box center [162, 289] width 16 height 16
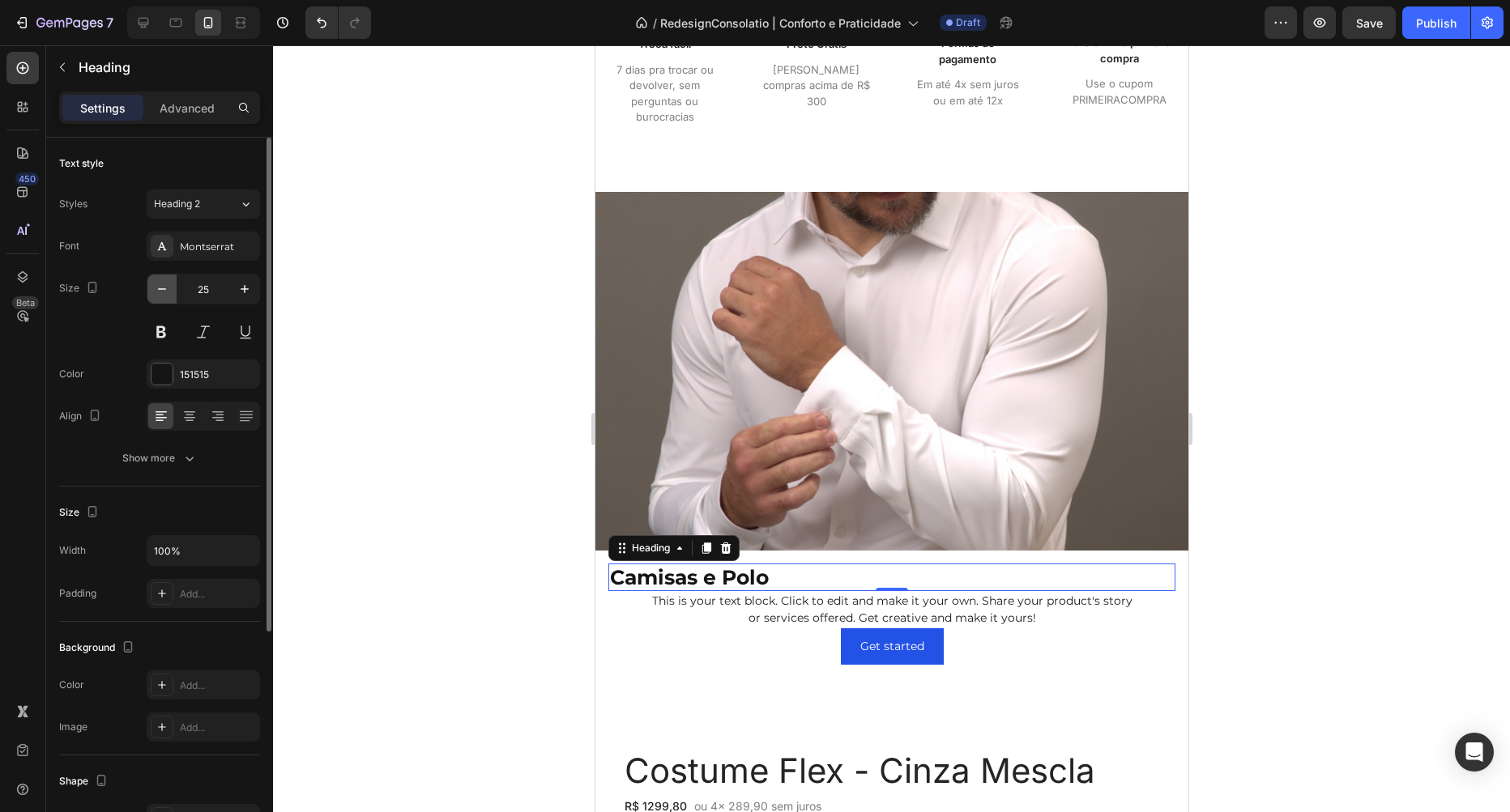
click at [160, 294] on icon "button" at bounding box center [162, 289] width 16 height 16
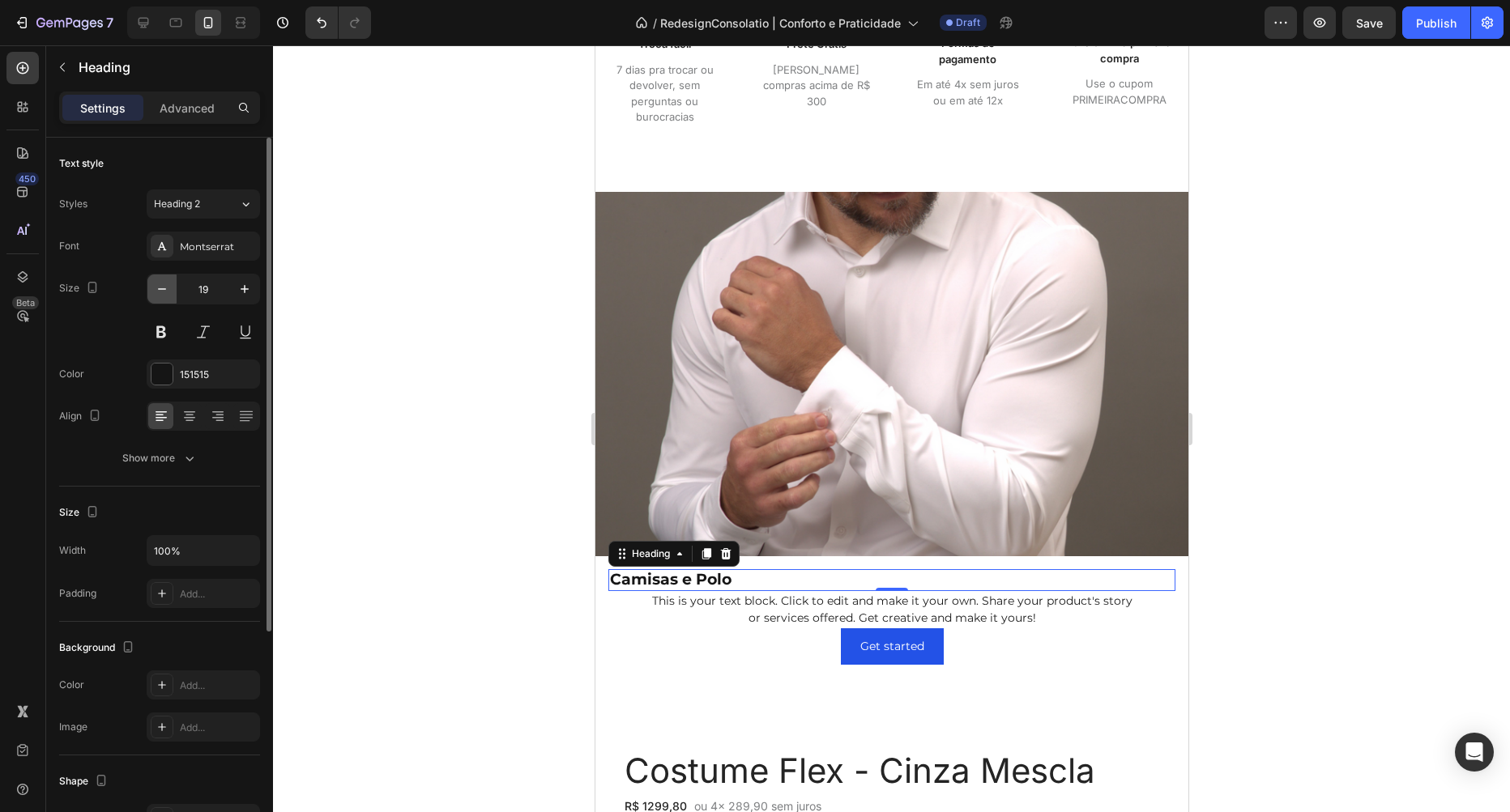
click at [160, 294] on icon "button" at bounding box center [162, 289] width 16 height 16
type input "18"
click at [160, 464] on div "Show more" at bounding box center [159, 458] width 75 height 16
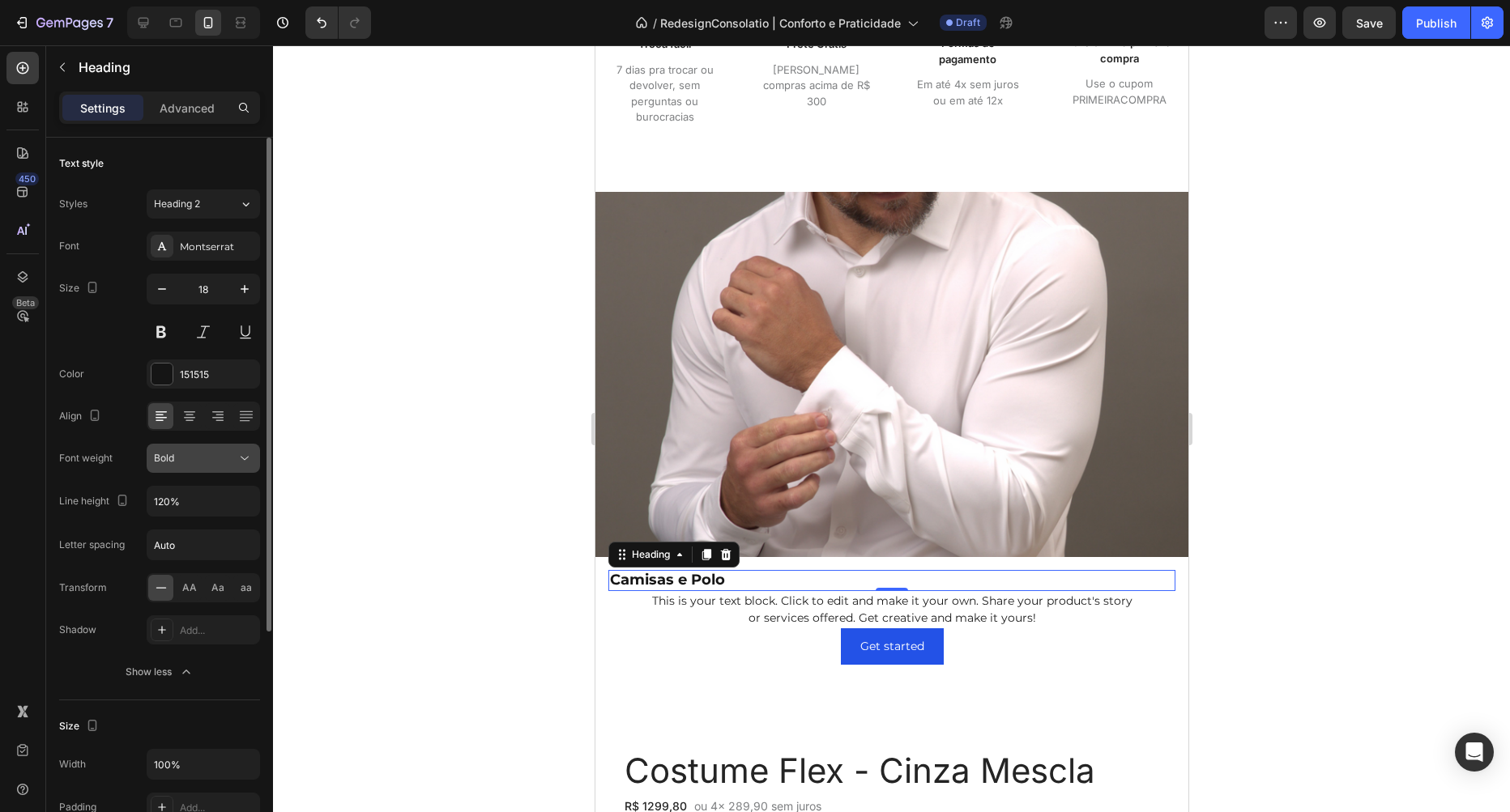
click at [200, 461] on div "Bold" at bounding box center [195, 458] width 82 height 14
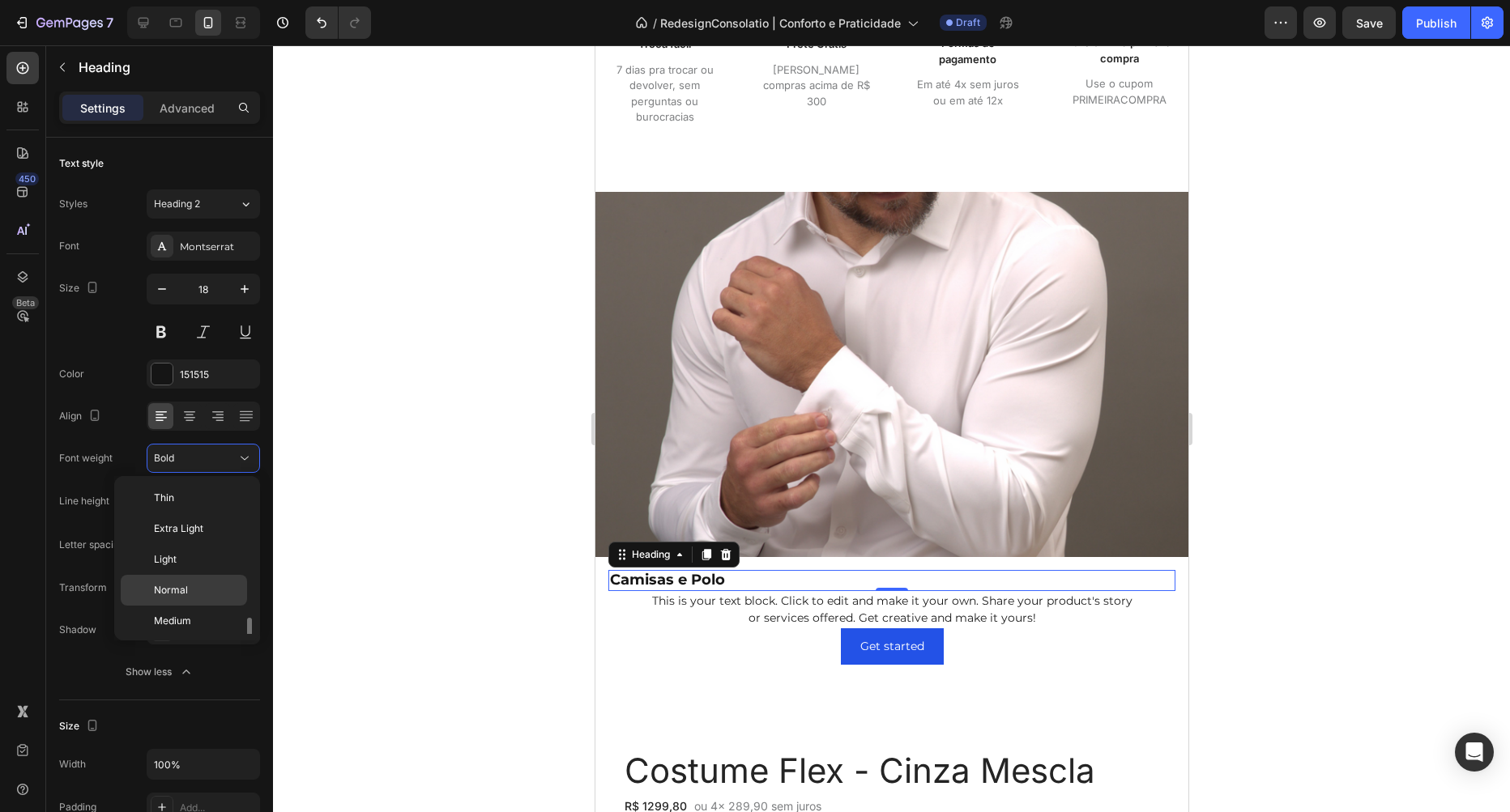
scroll to position [87, 0]
click at [198, 537] on p "Medium" at bounding box center [197, 533] width 86 height 14
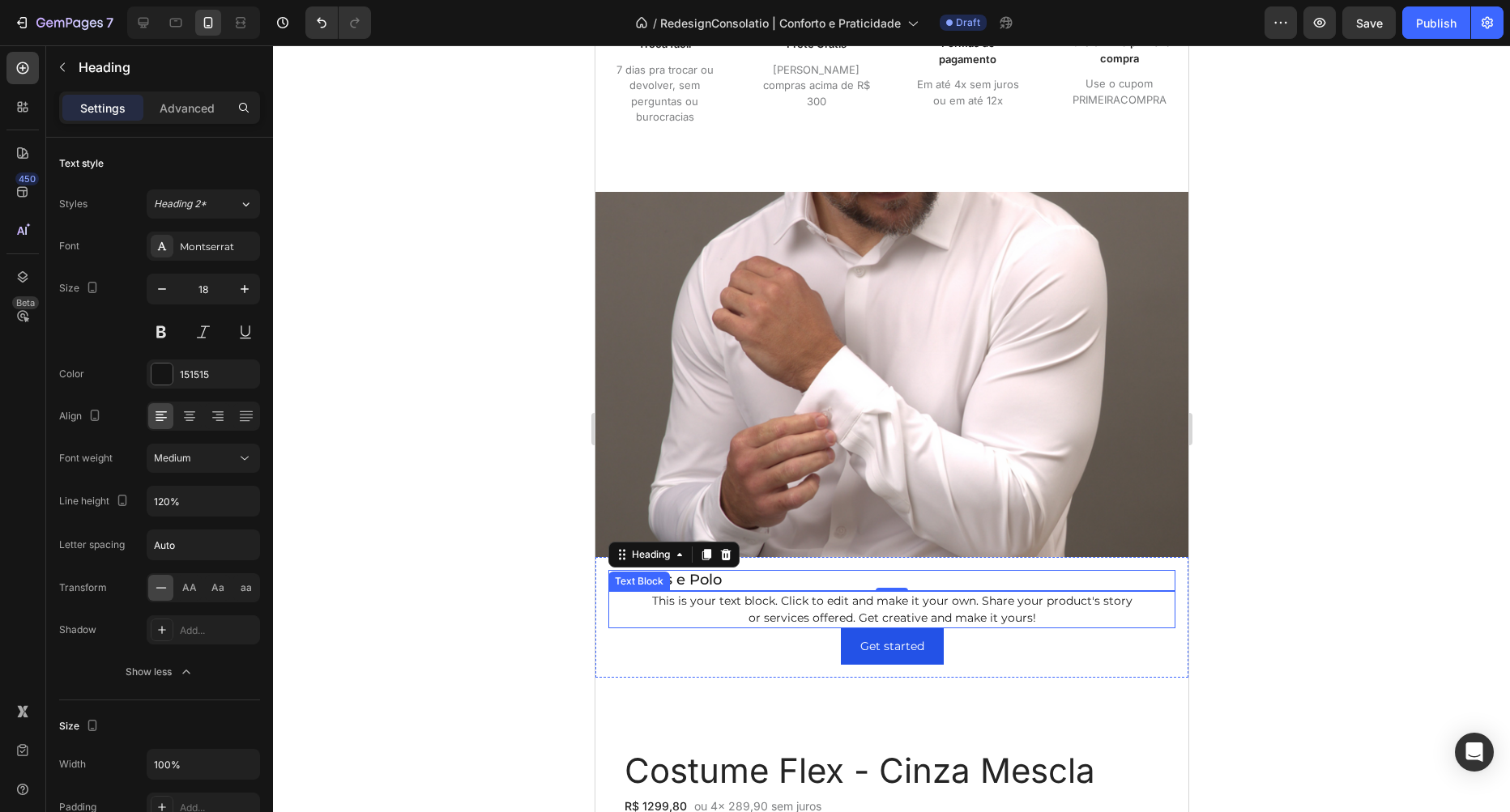
click at [837, 603] on div "This is your text block. Click to edit and make it your own. Share your product…" at bounding box center [891, 609] width 567 height 37
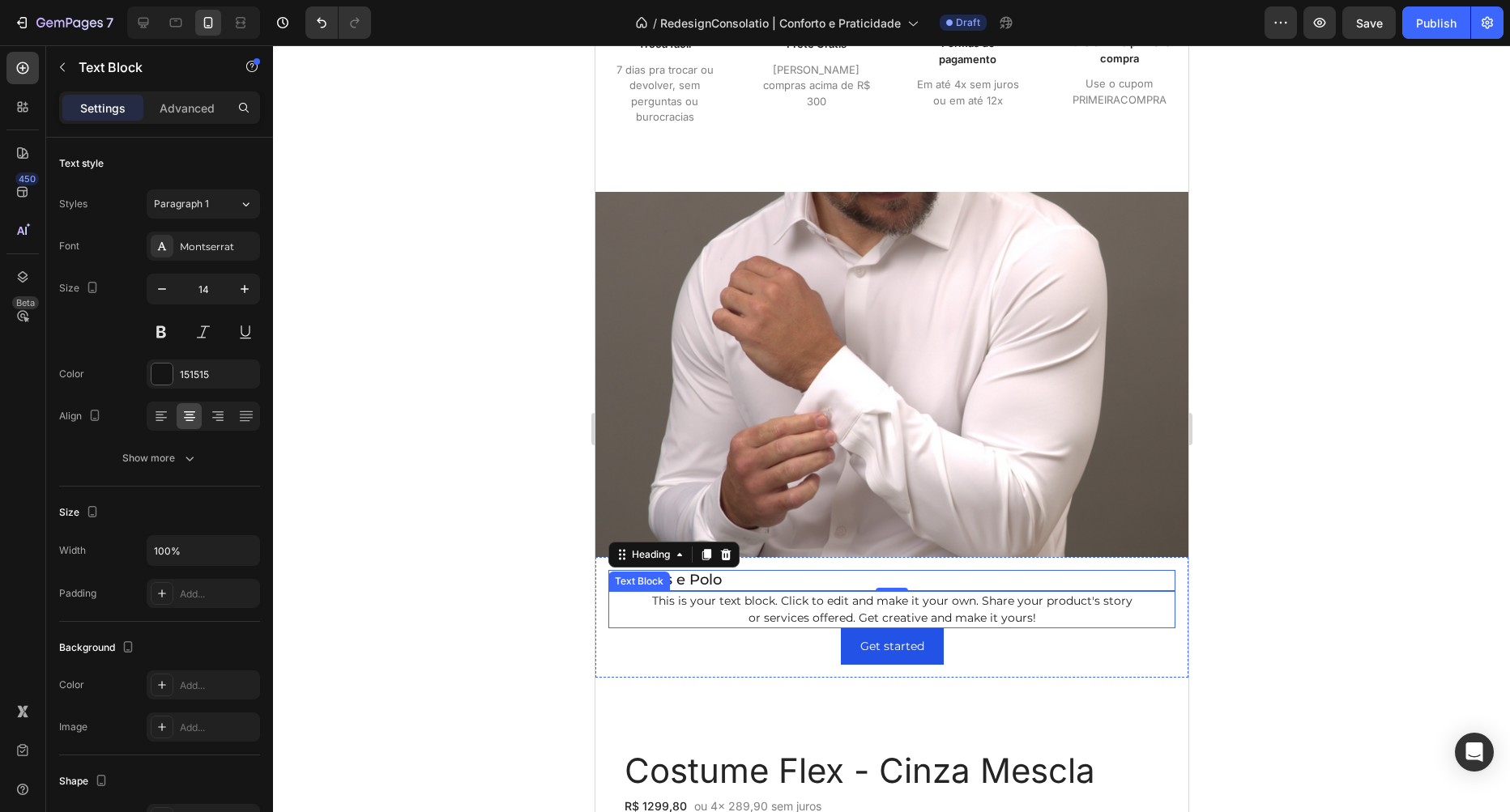
click at [837, 603] on div "This is your text block. Click to edit and make it your own. Share your product…" at bounding box center [891, 609] width 567 height 37
click at [837, 603] on p "This is your text block. Click to edit and make it your own. Share your product…" at bounding box center [890, 609] width 564 height 34
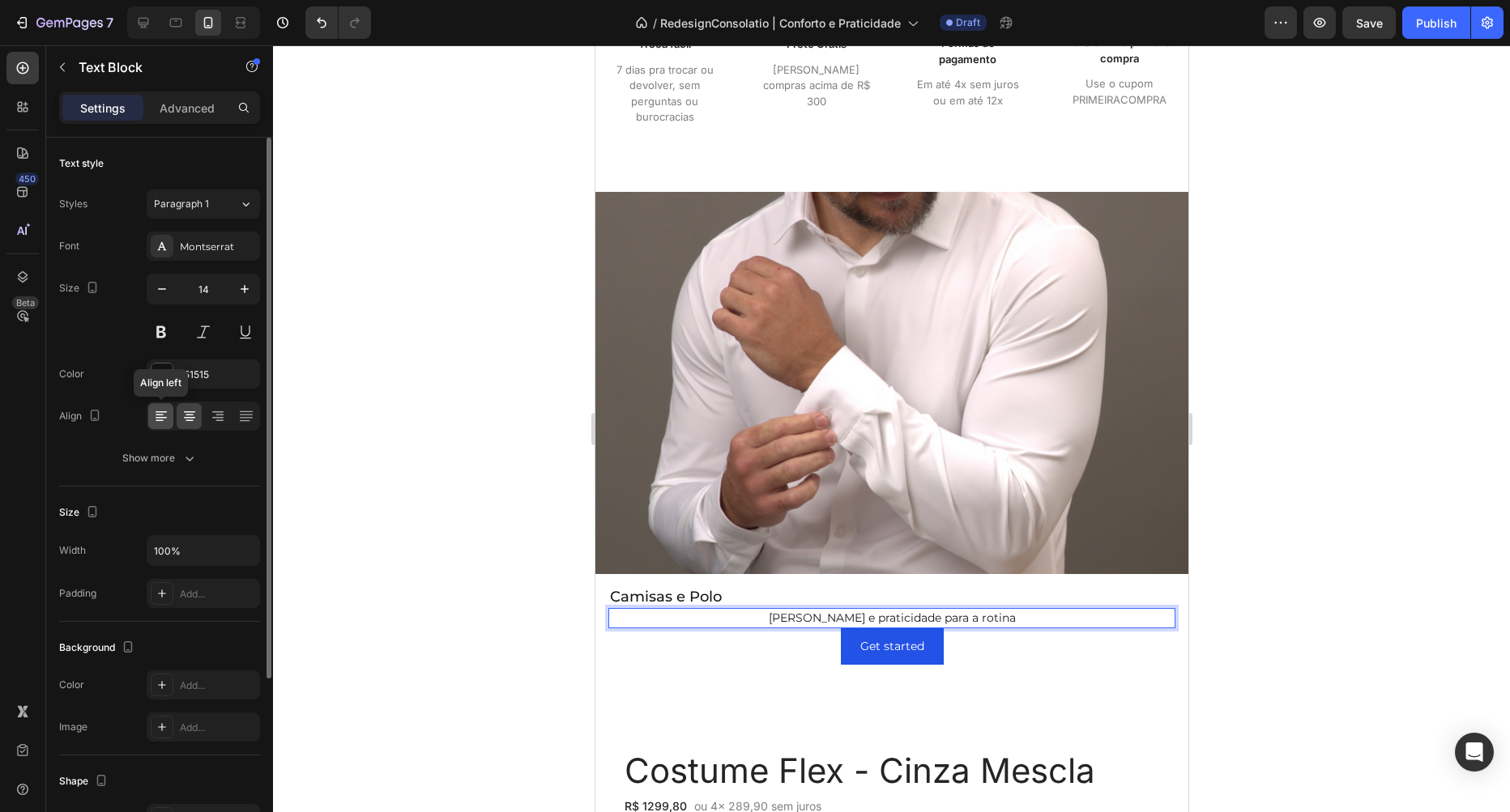
click at [159, 419] on icon at bounding box center [161, 416] width 16 height 16
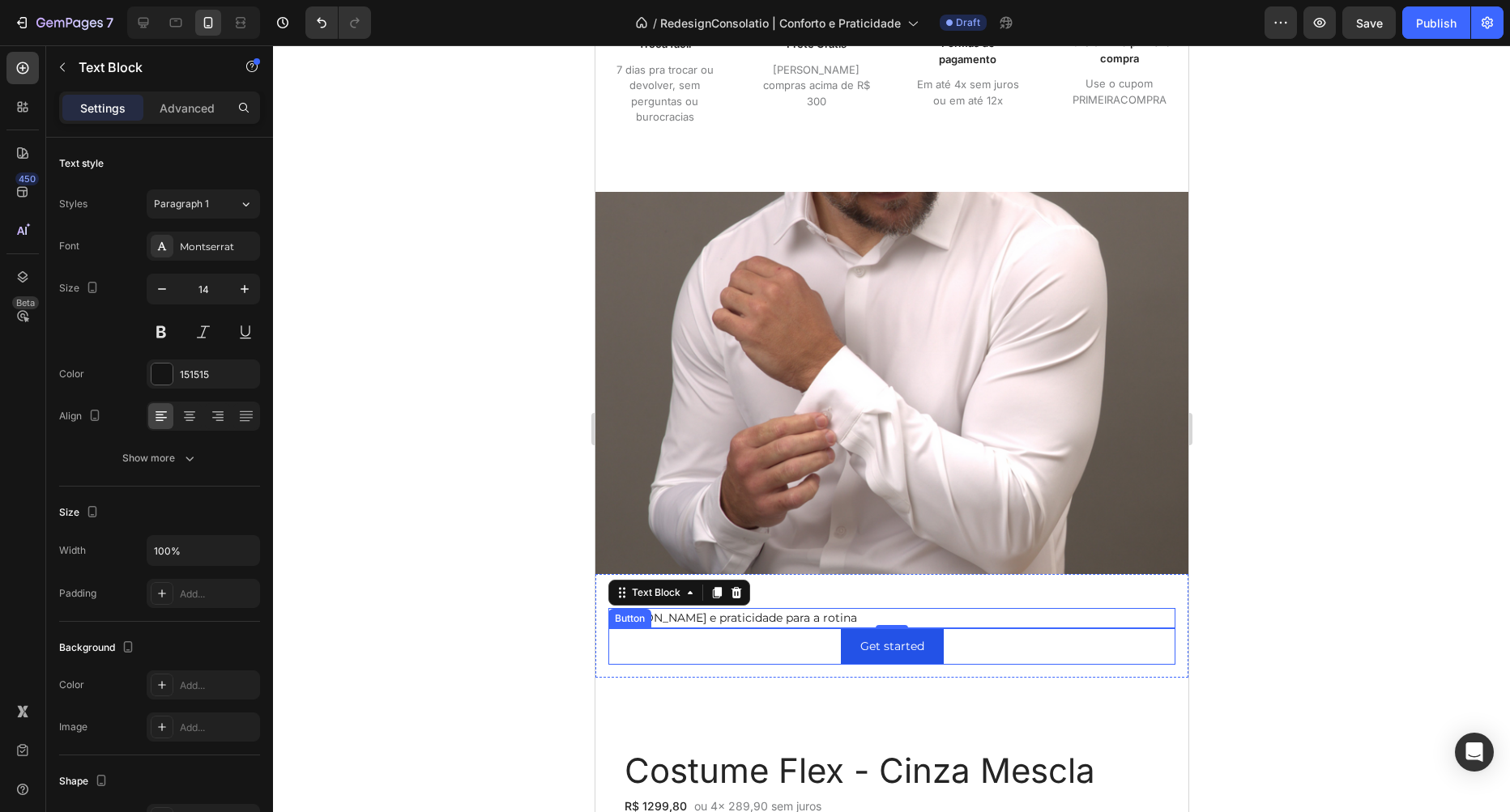
click at [995, 648] on div "Get started Button" at bounding box center [891, 646] width 567 height 36
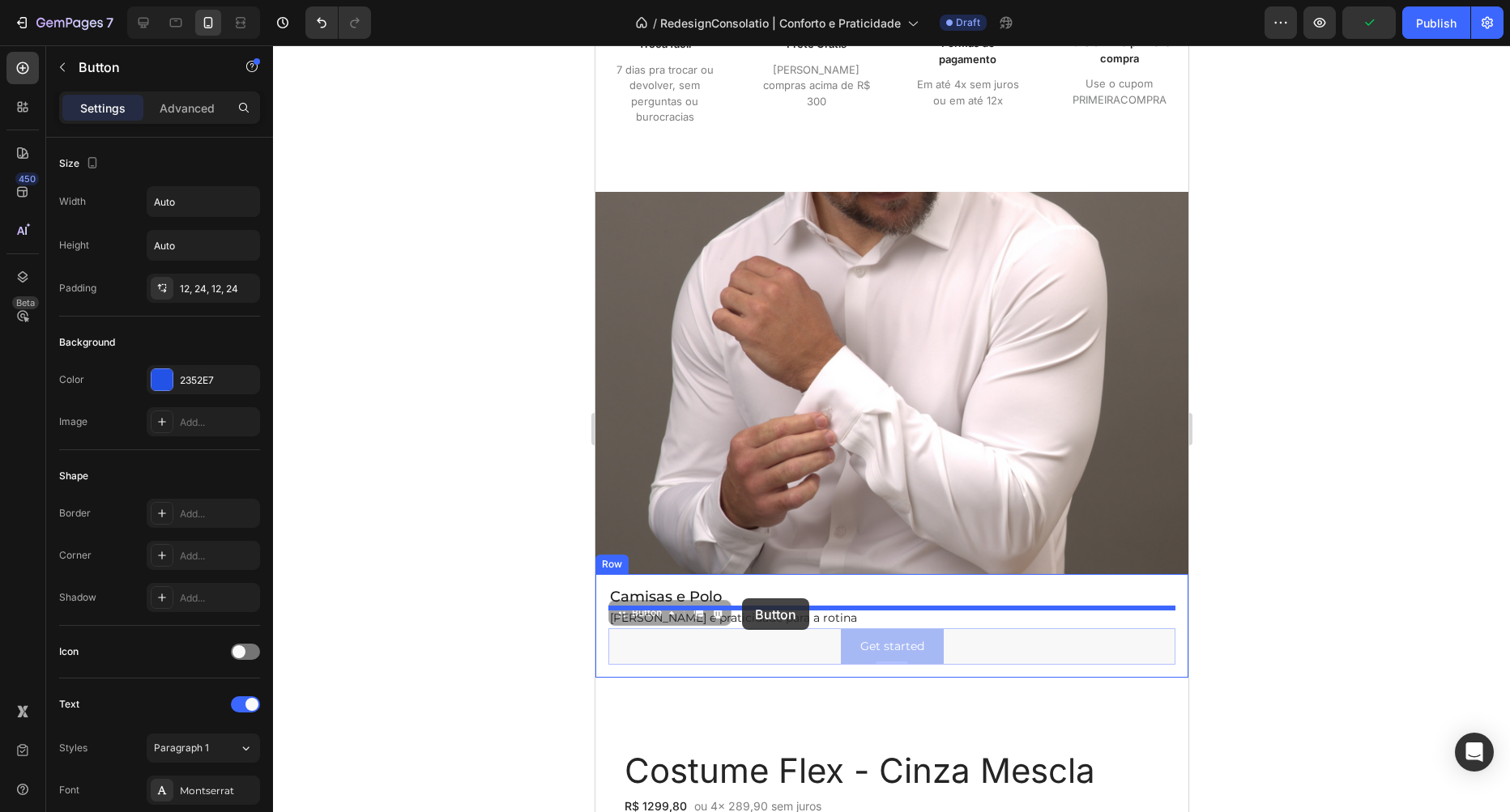
drag, startPoint x: 625, startPoint y: 613, endPoint x: 741, endPoint y: 598, distance: 117.0
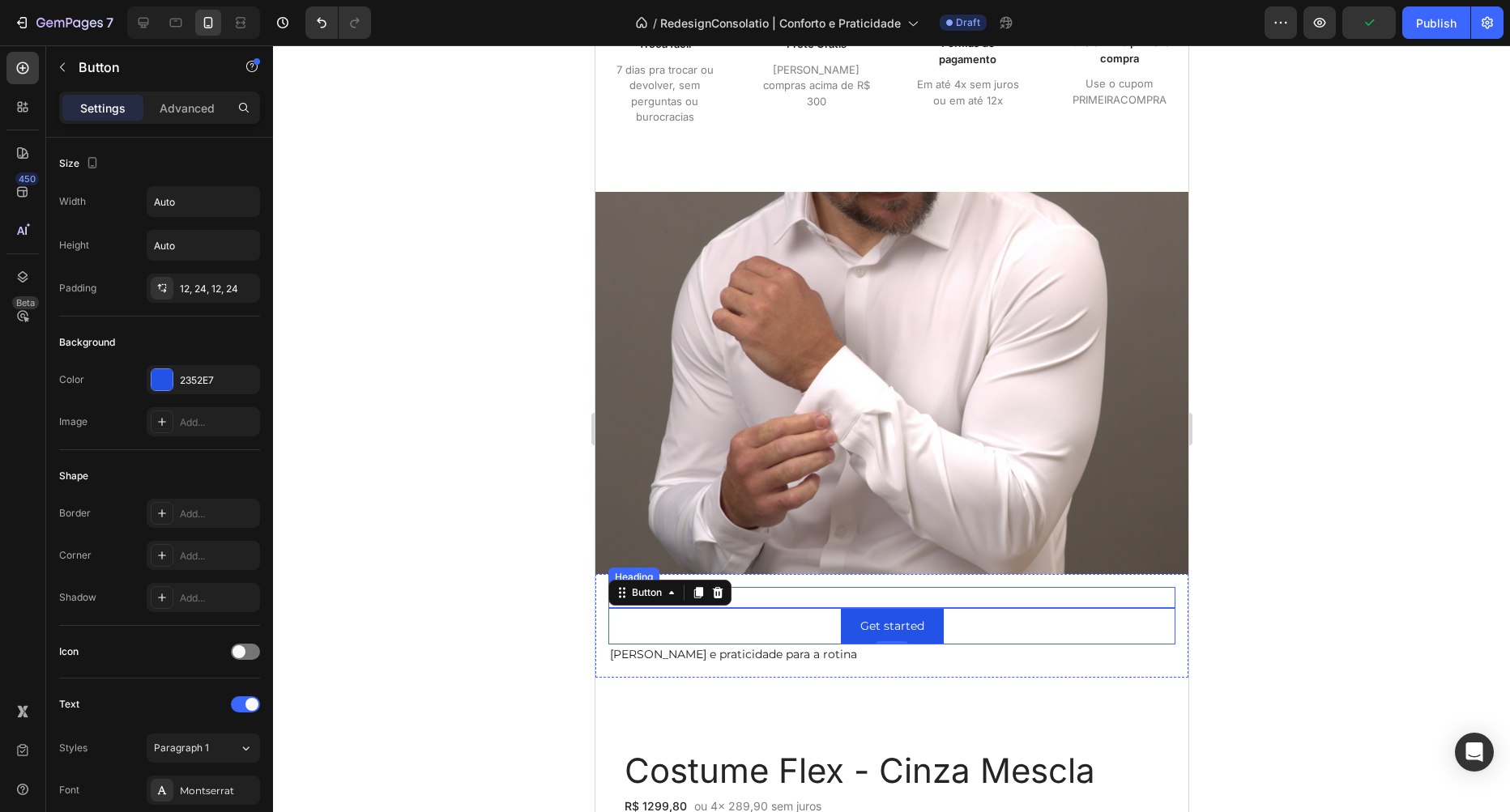
click at [853, 602] on p "Camisas e Polo" at bounding box center [890, 598] width 564 height 18
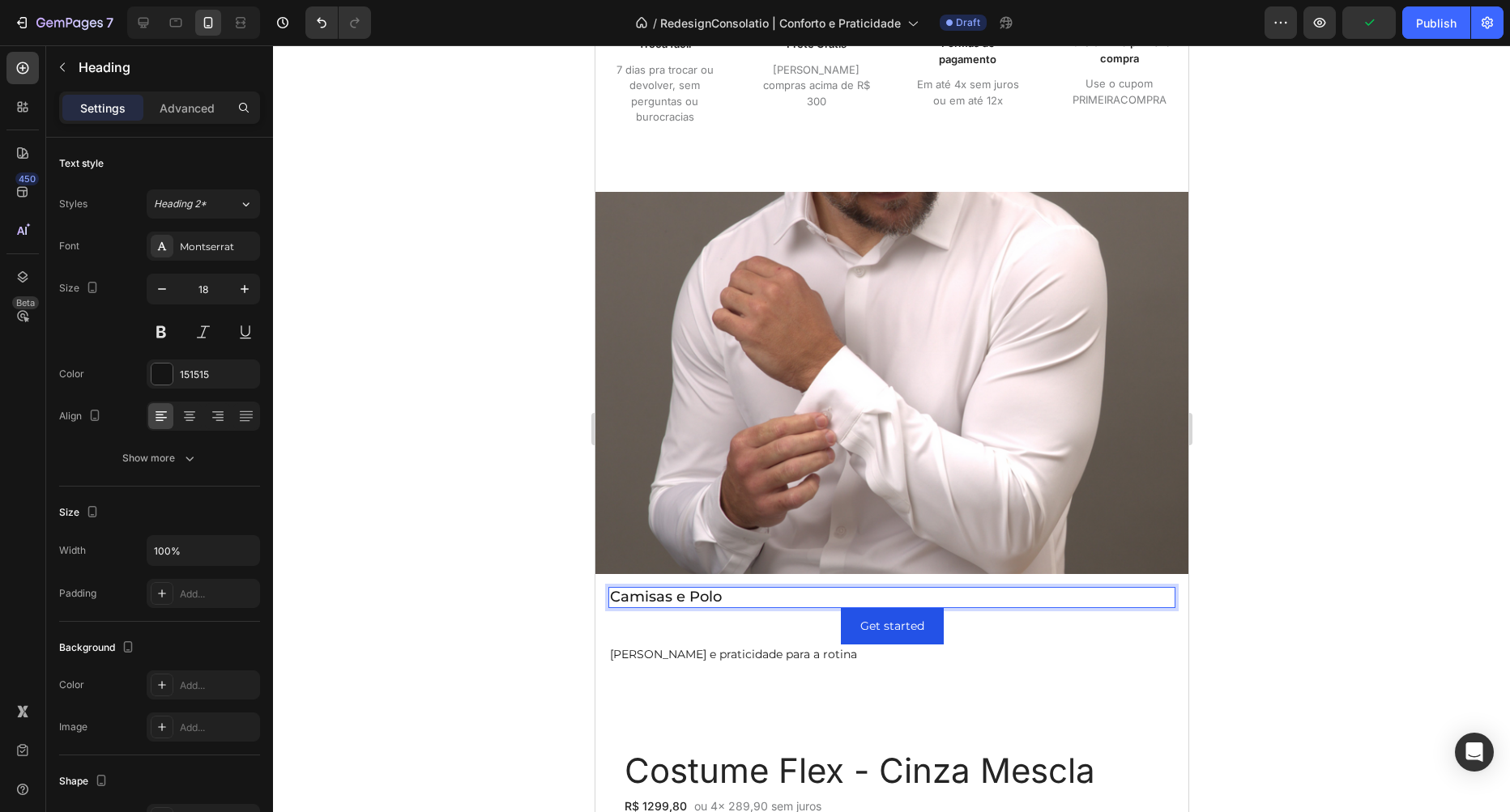
click at [698, 597] on p "Camisas e Polo" at bounding box center [890, 598] width 564 height 18
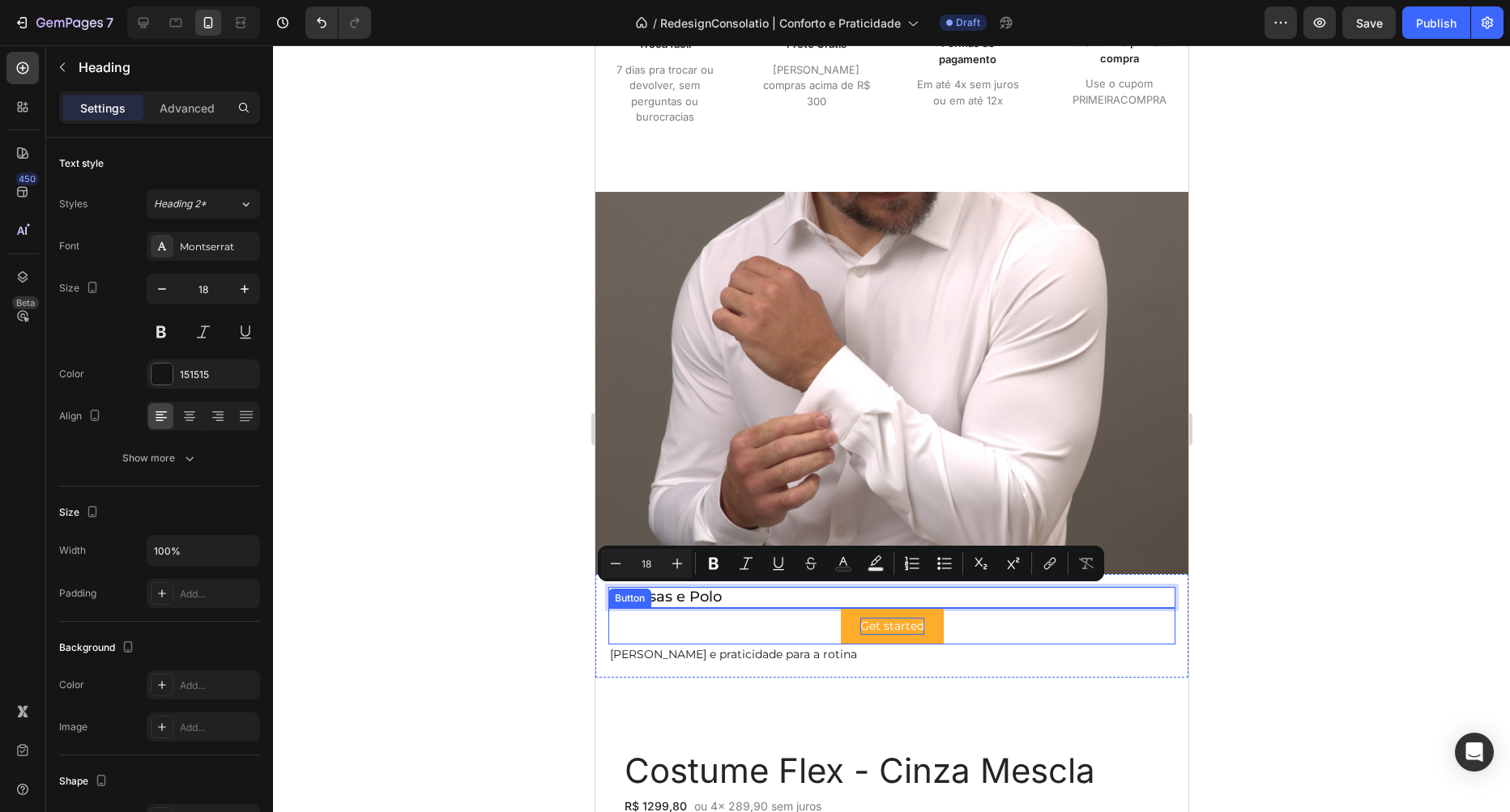
click at [889, 626] on div "Get started" at bounding box center [891, 626] width 64 height 17
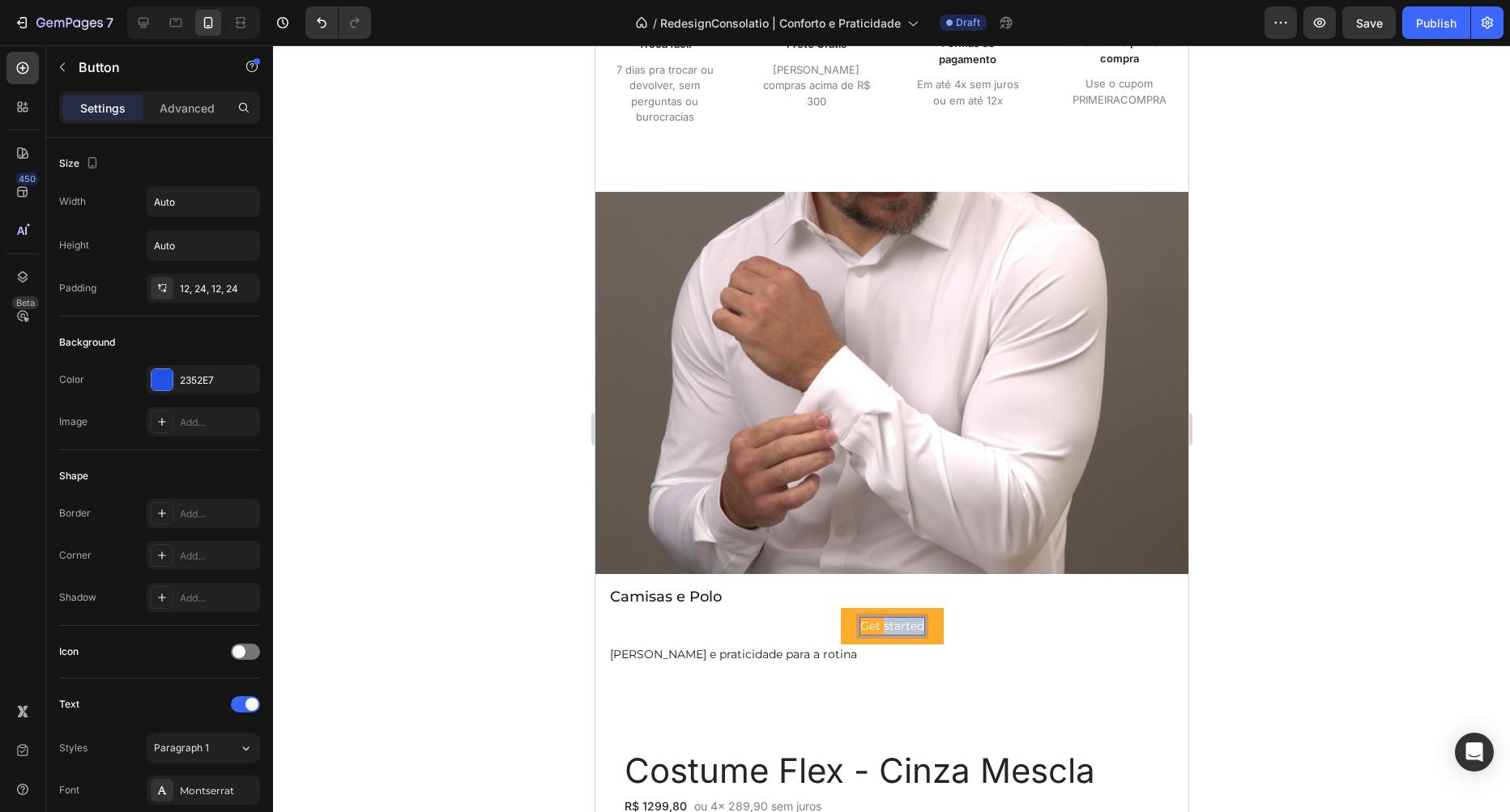
click at [889, 626] on div "Get started" at bounding box center [891, 626] width 64 height 17
click at [889, 626] on p "Get started" at bounding box center [891, 626] width 64 height 17
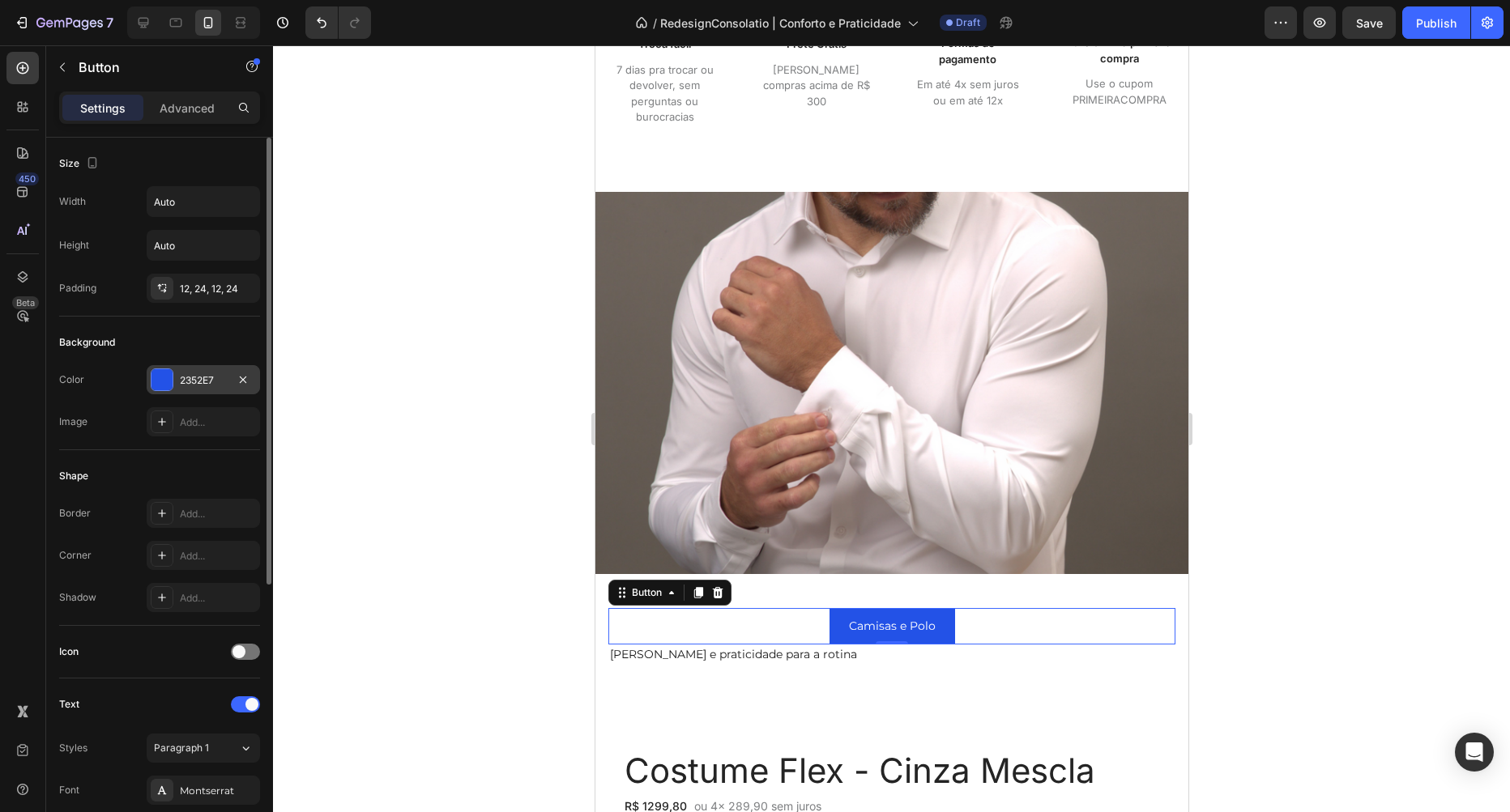
click at [155, 380] on div at bounding box center [162, 380] width 21 height 21
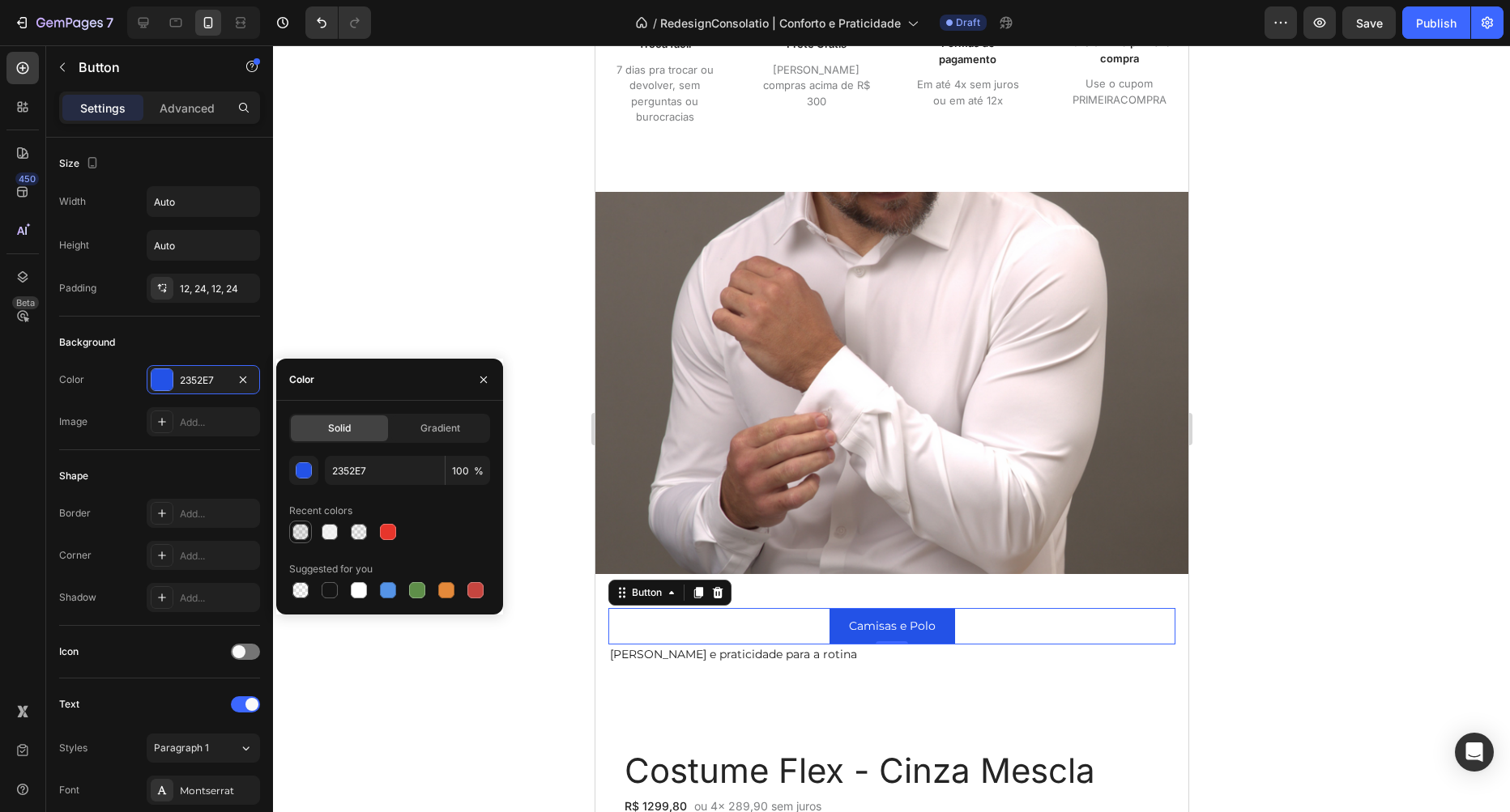
click at [300, 533] on div at bounding box center [300, 531] width 16 height 16
type input "151515"
type input "10"
click at [301, 590] on div at bounding box center [300, 590] width 16 height 16
type input "000000"
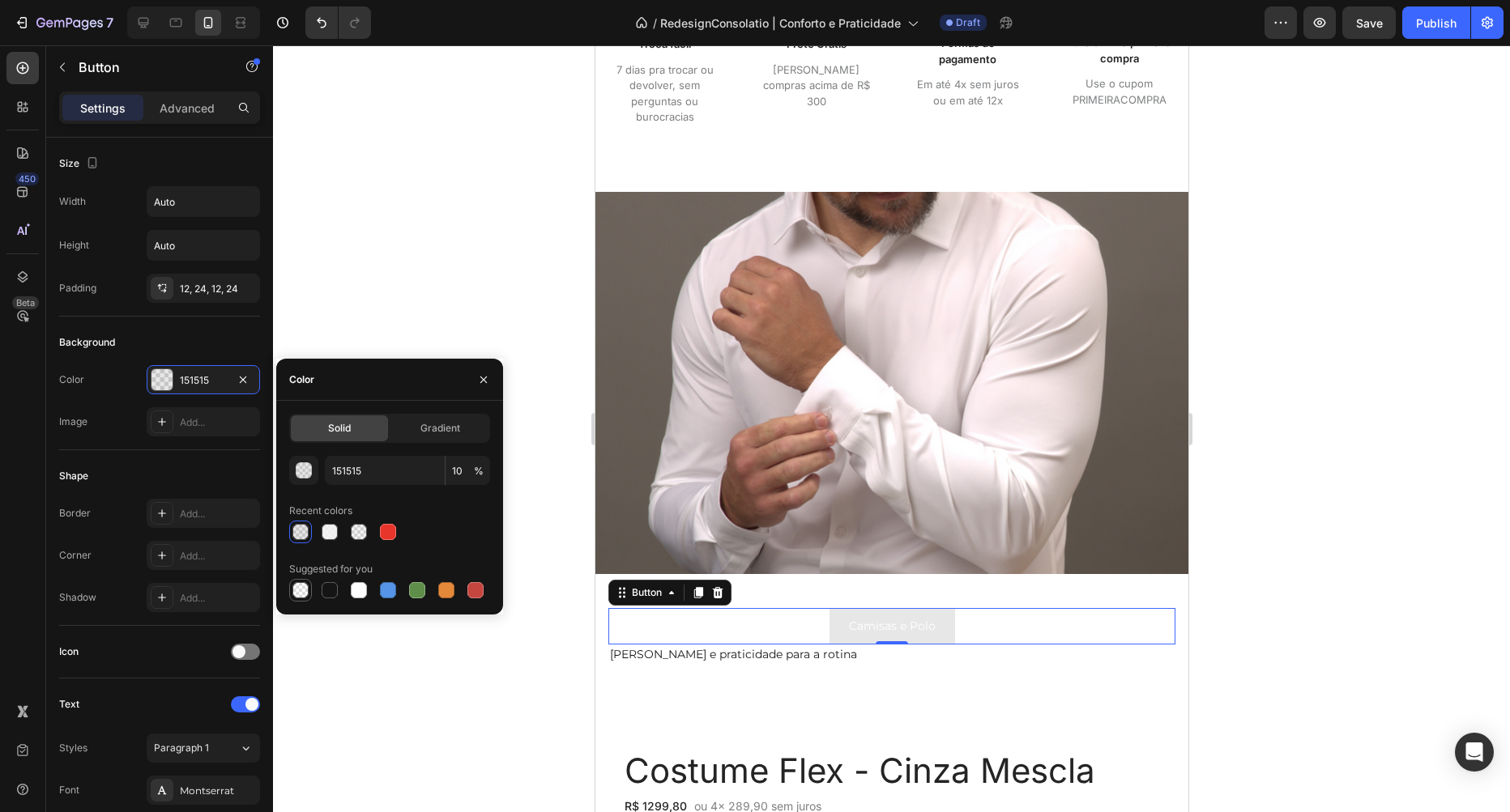
type input "0"
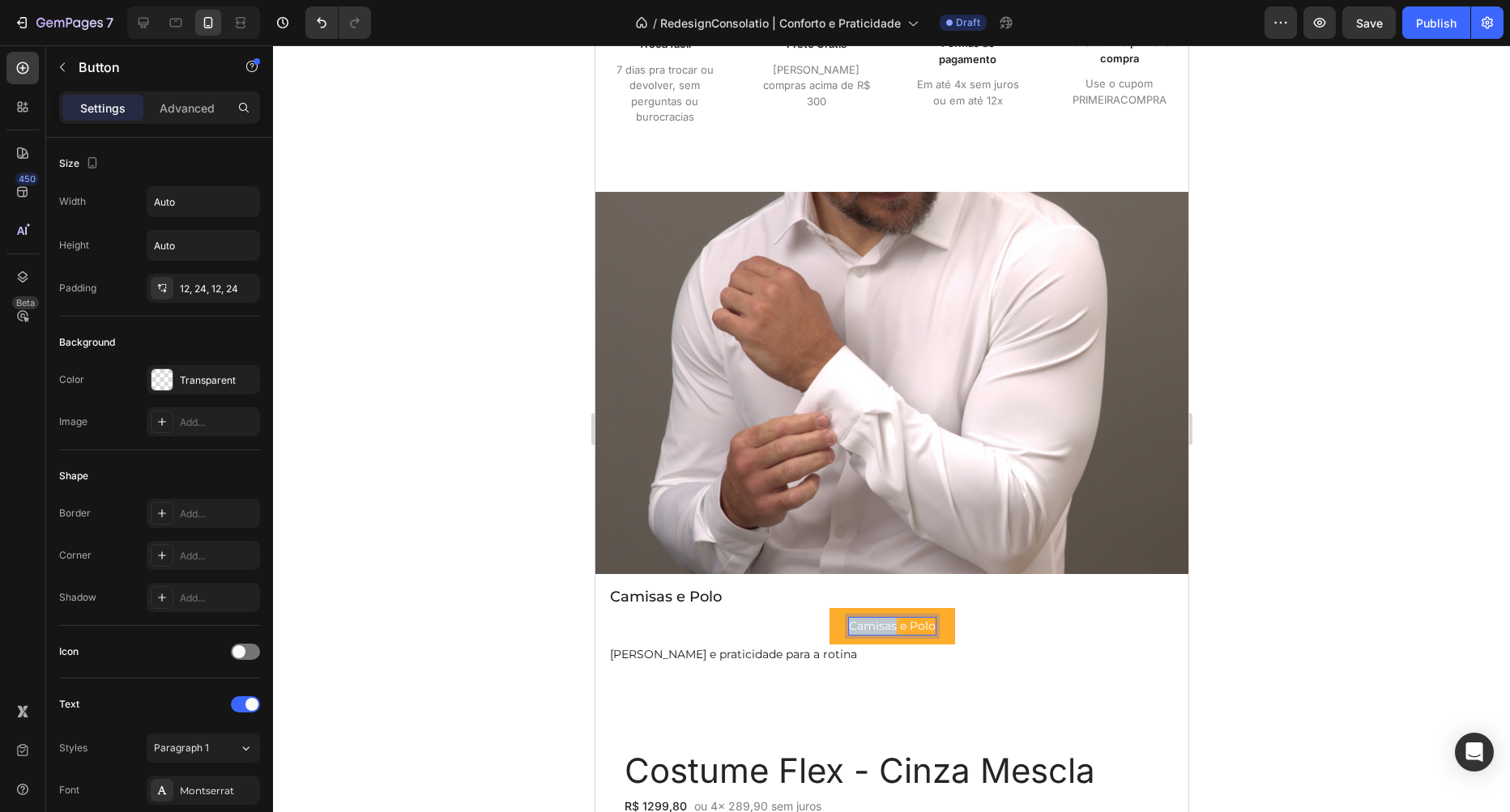
click at [891, 627] on p "Camisas e Polo" at bounding box center [891, 626] width 86 height 17
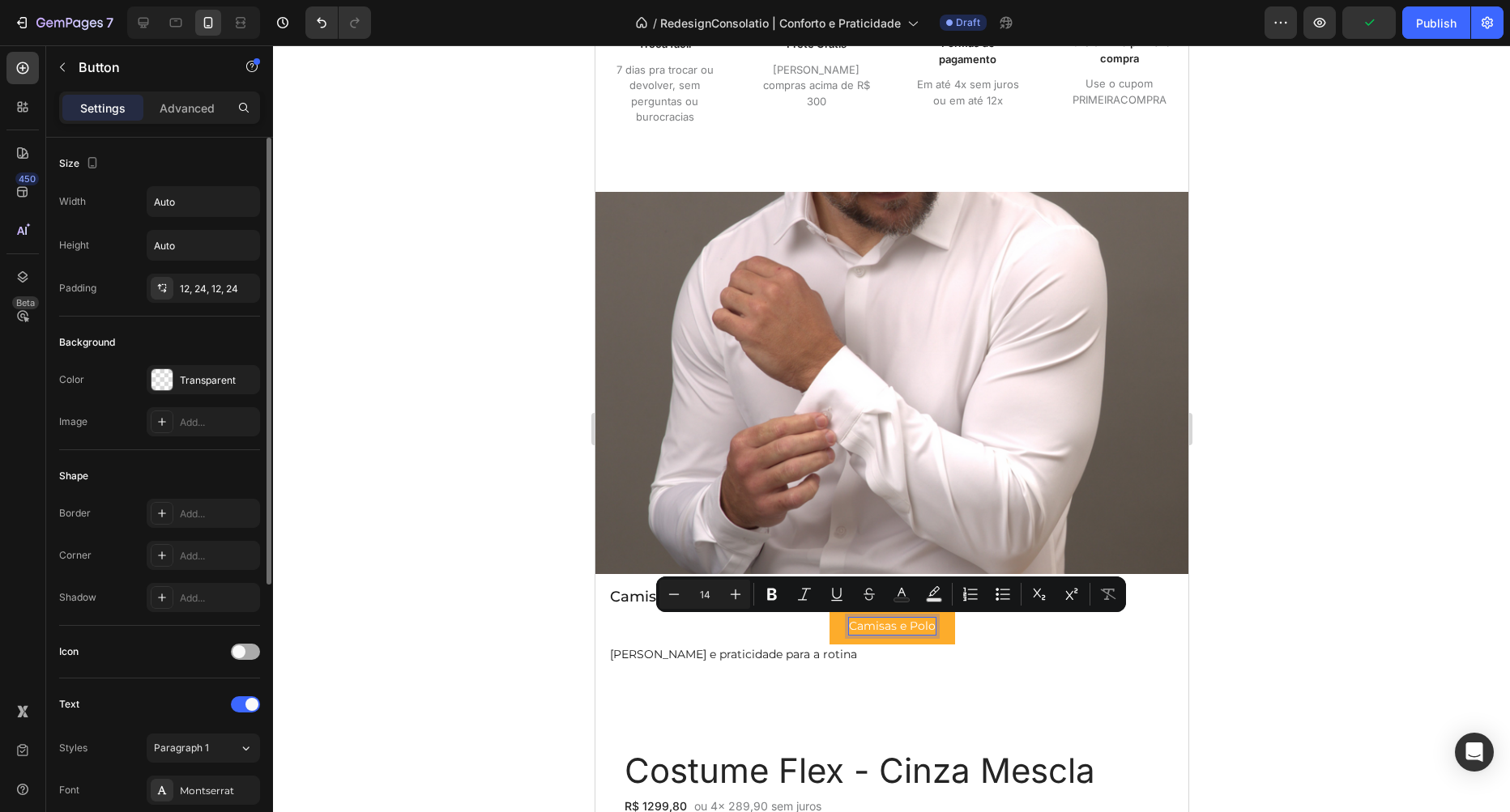
click at [249, 652] on div at bounding box center [245, 652] width 29 height 16
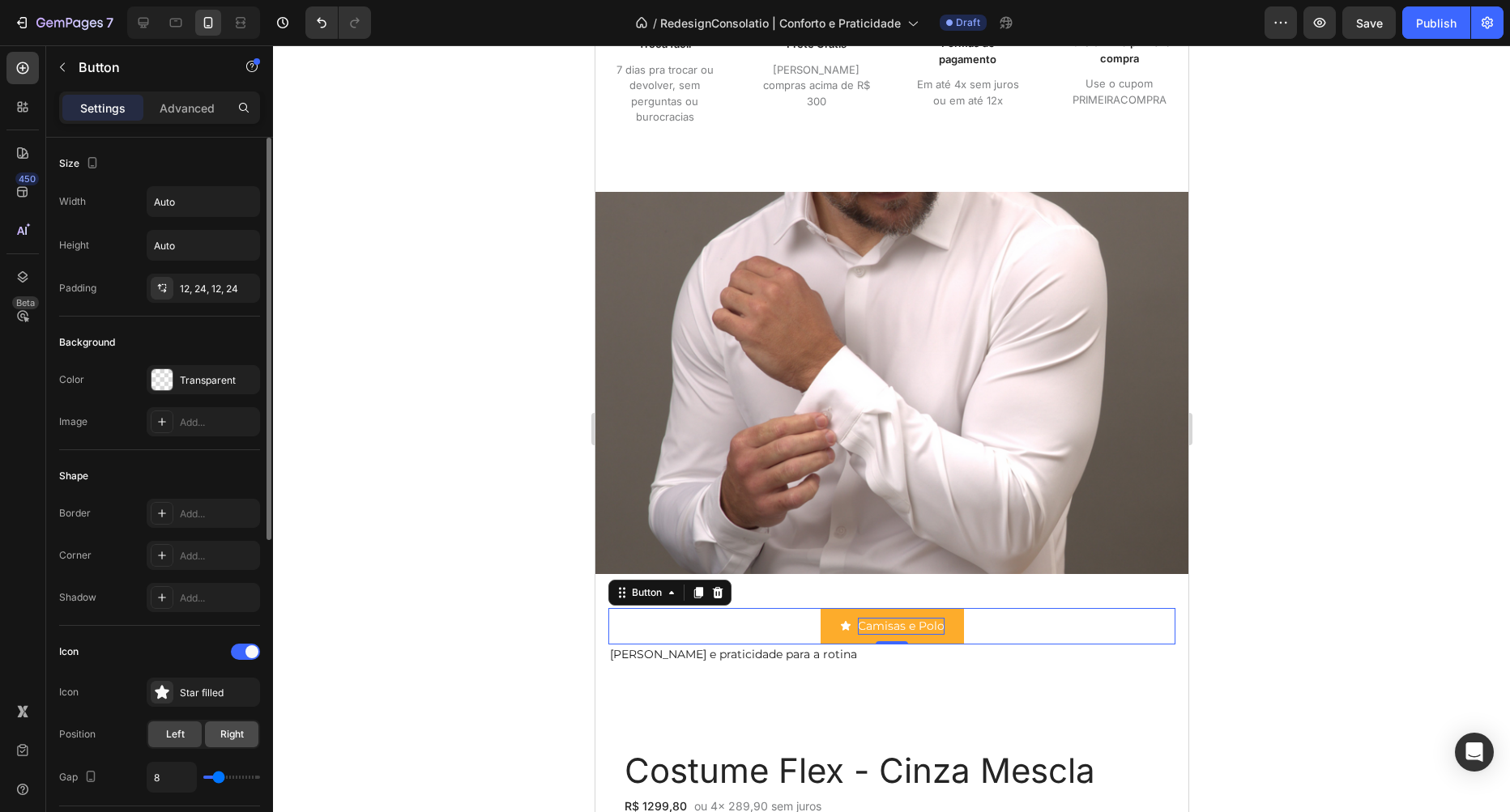
click at [230, 733] on span "Right" at bounding box center [232, 734] width 24 height 14
click at [158, 684] on icon at bounding box center [162, 692] width 16 height 16
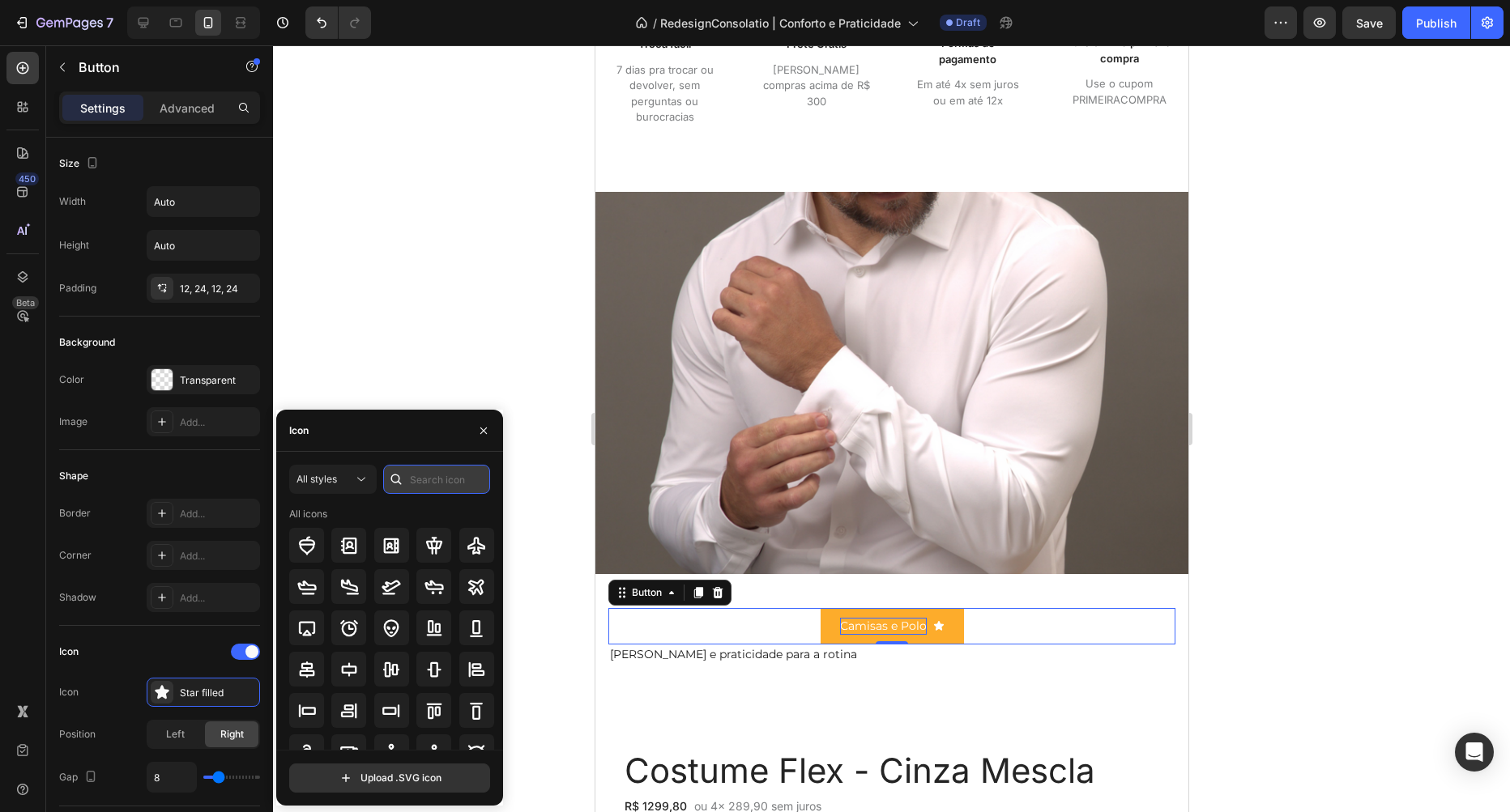
click at [412, 475] on input "text" at bounding box center [437, 479] width 107 height 29
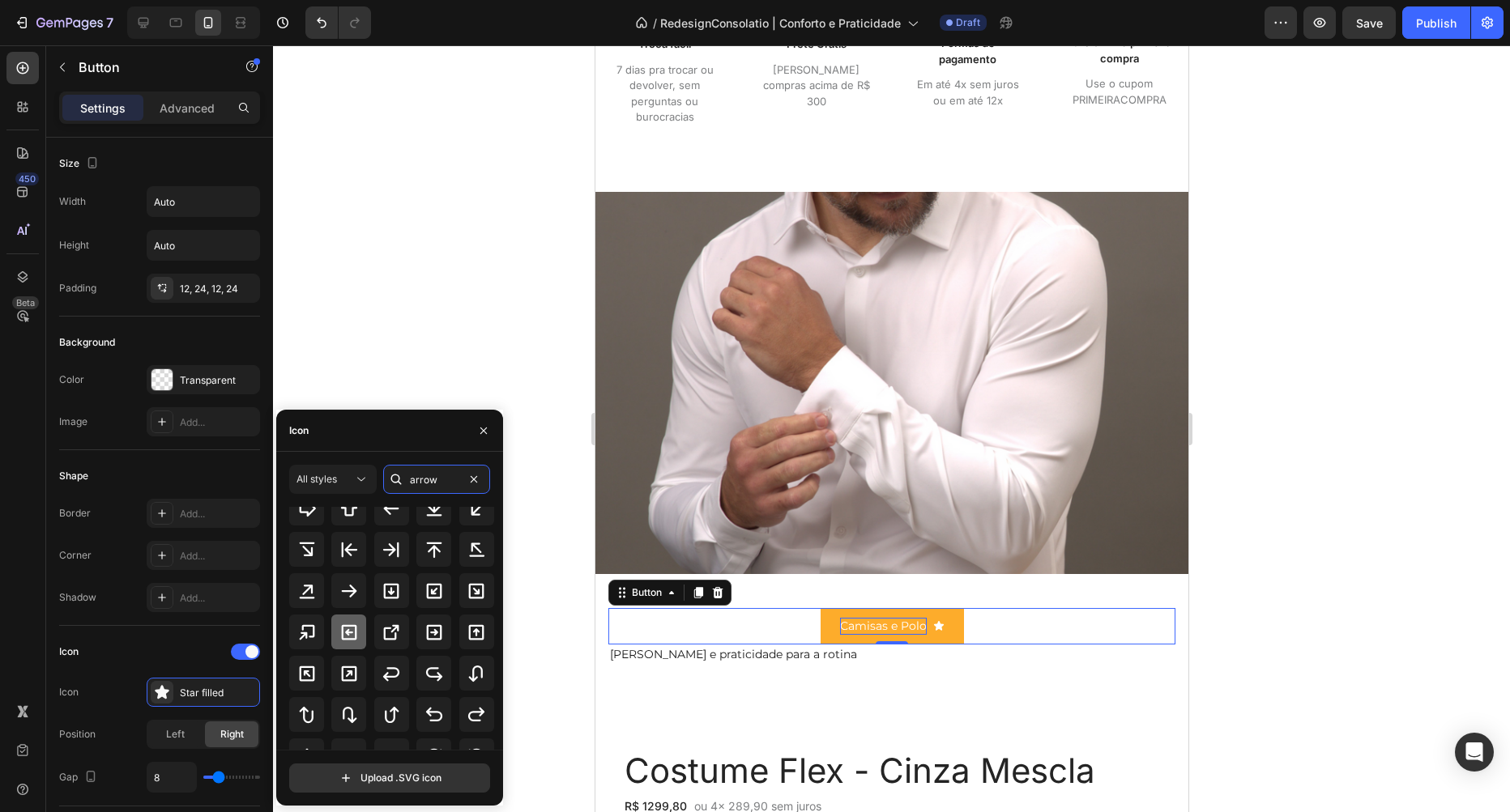
scroll to position [373, 0]
type input "arrow"
click at [337, 593] on div at bounding box center [348, 588] width 35 height 35
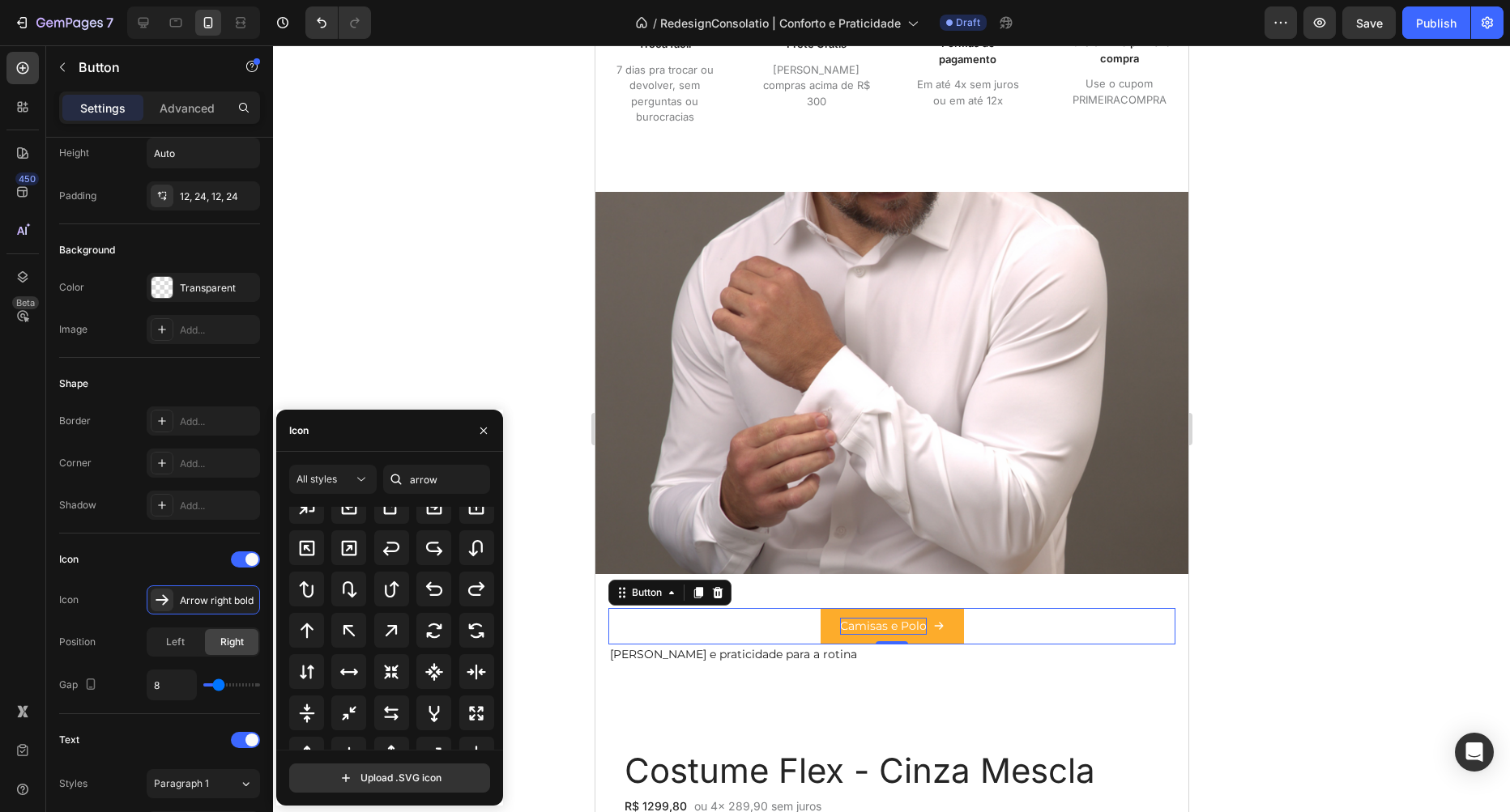
scroll to position [526, 0]
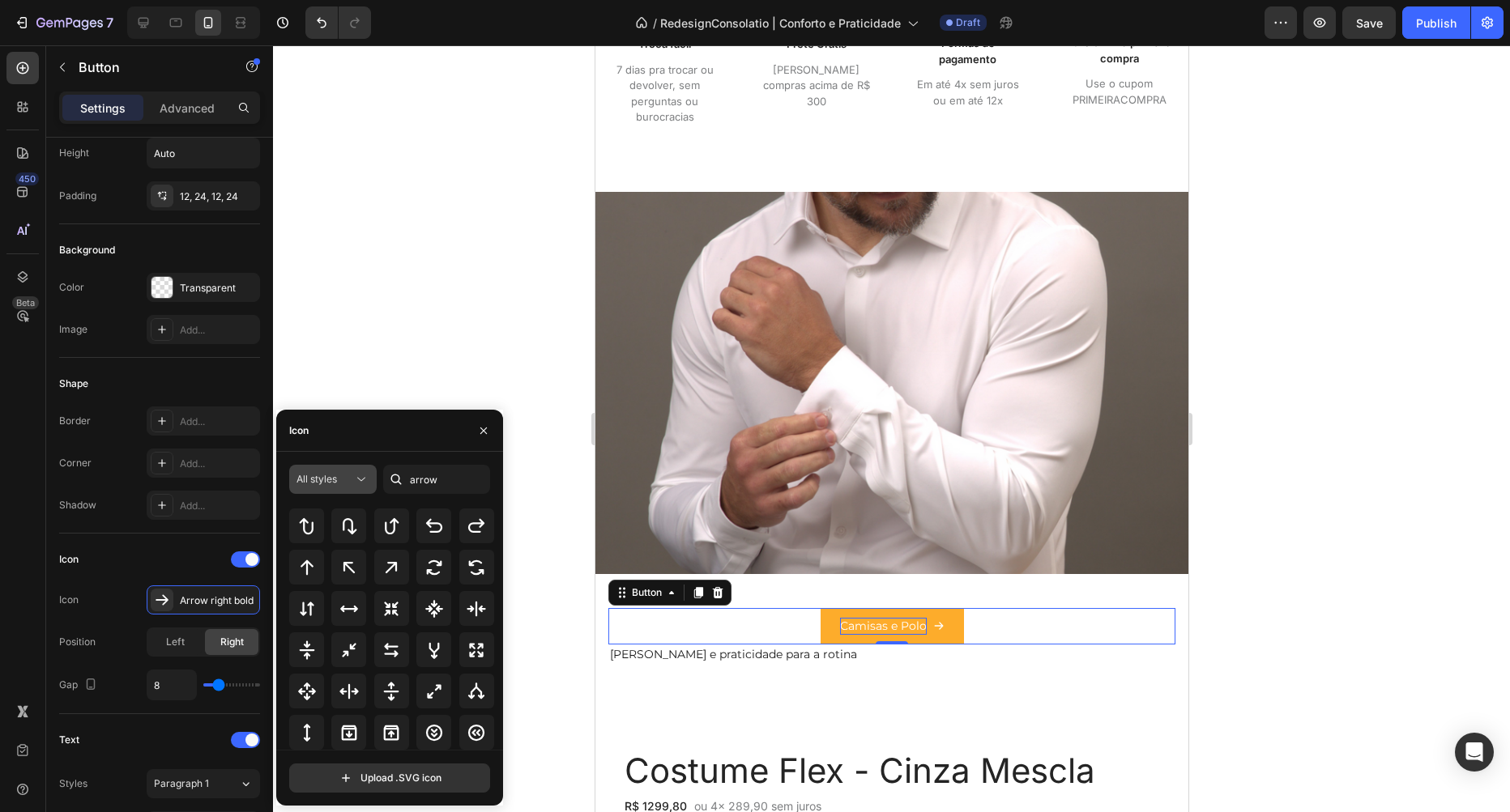
click at [360, 484] on icon at bounding box center [361, 479] width 16 height 16
drag, startPoint x: 383, startPoint y: 439, endPoint x: 320, endPoint y: 473, distance: 71.6
click at [382, 439] on div "Icon" at bounding box center [390, 431] width 227 height 42
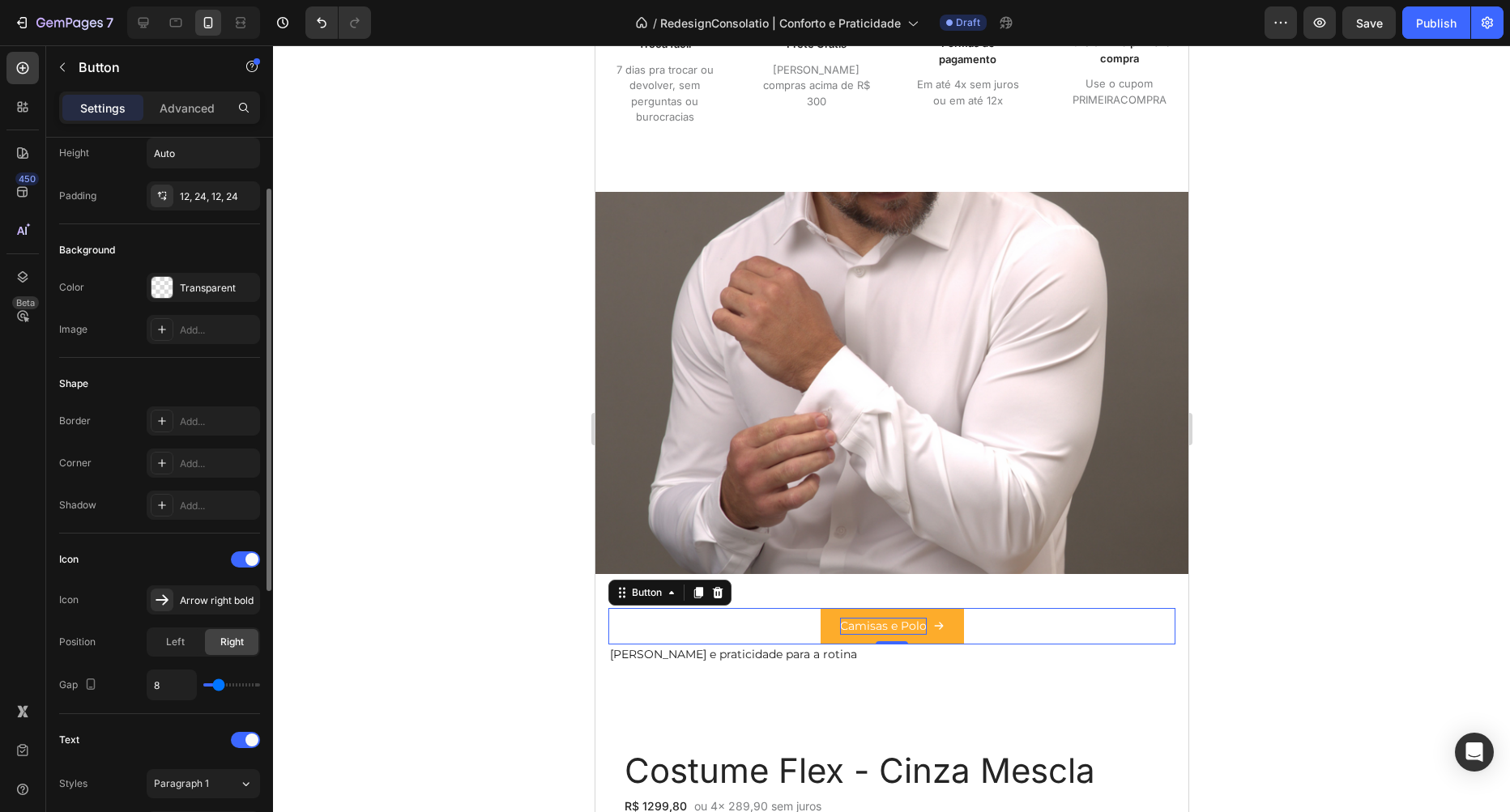
click at [116, 548] on div "Icon" at bounding box center [159, 559] width 201 height 26
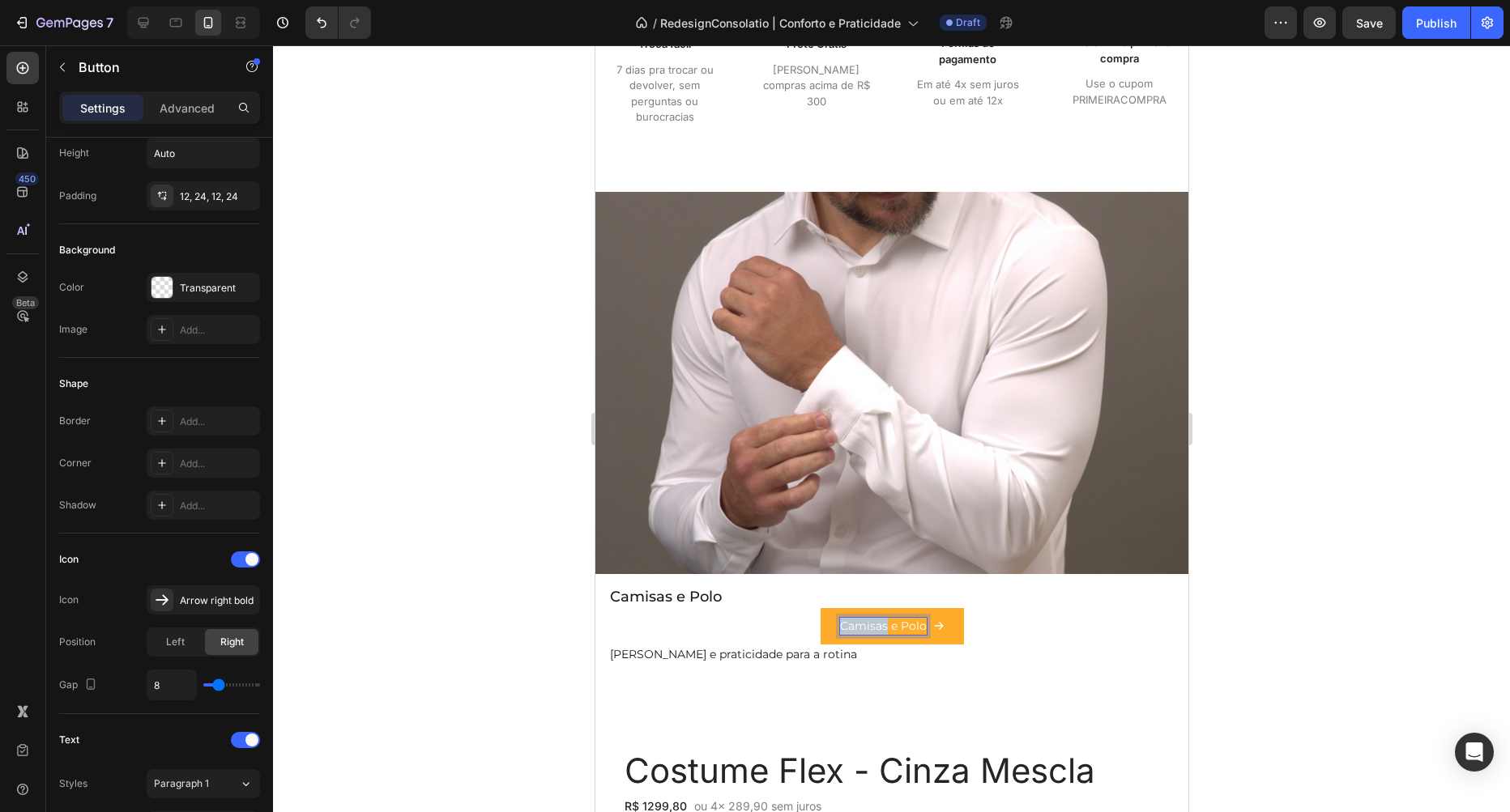
click at [883, 625] on p "Camisas e Polo" at bounding box center [883, 626] width 86 height 17
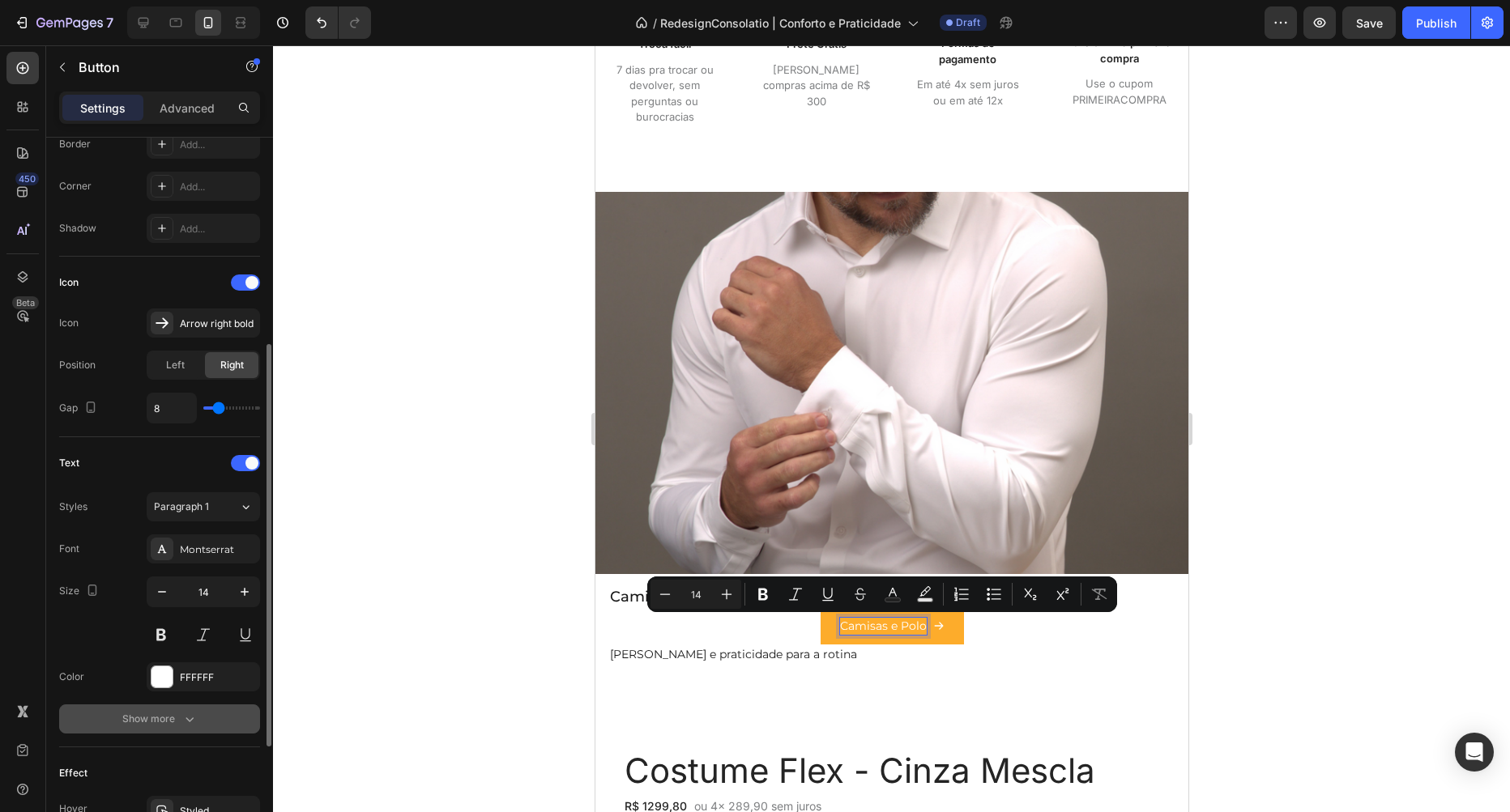
scroll to position [554, 0]
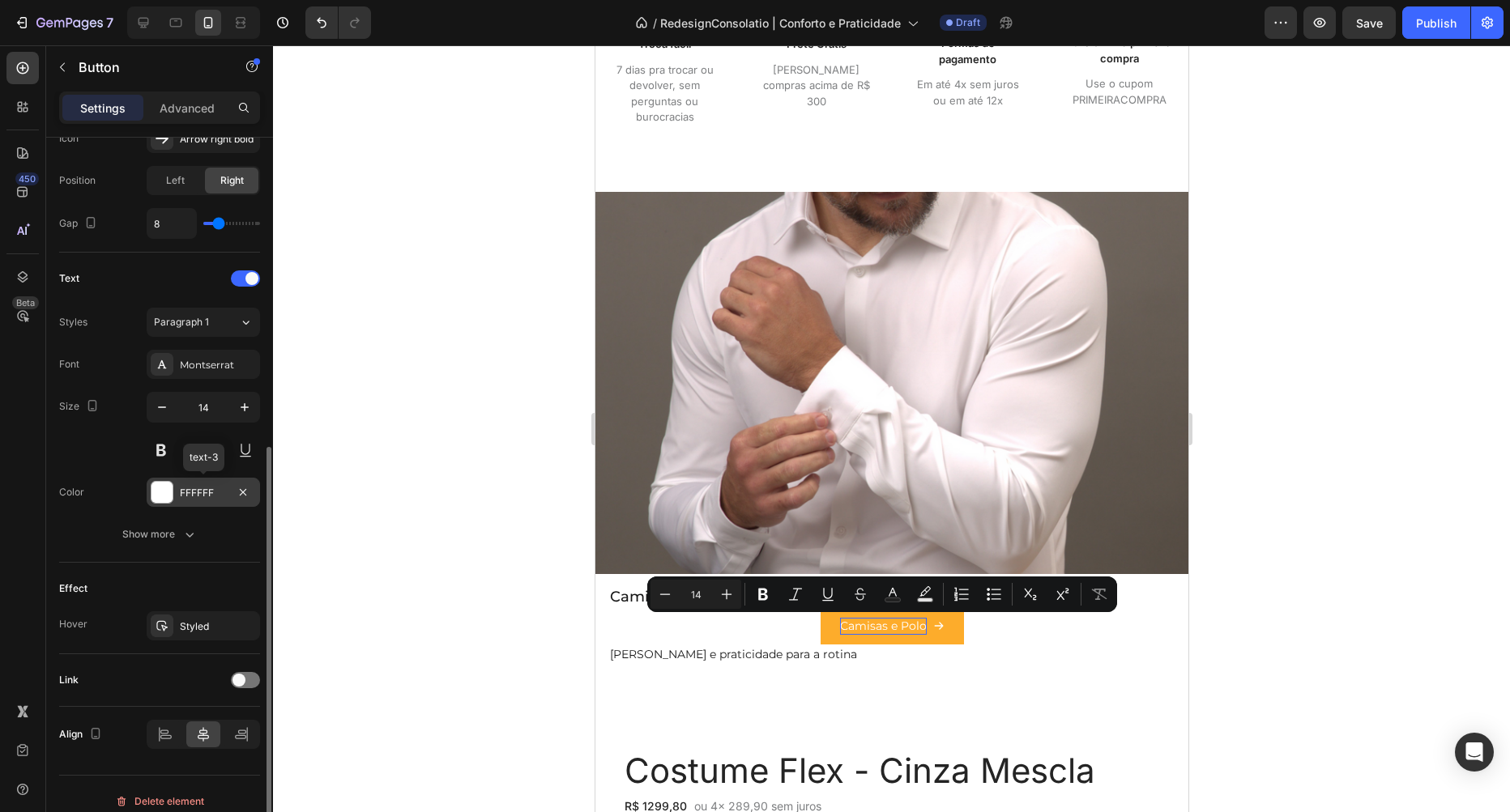
click at [160, 496] on div at bounding box center [162, 492] width 21 height 21
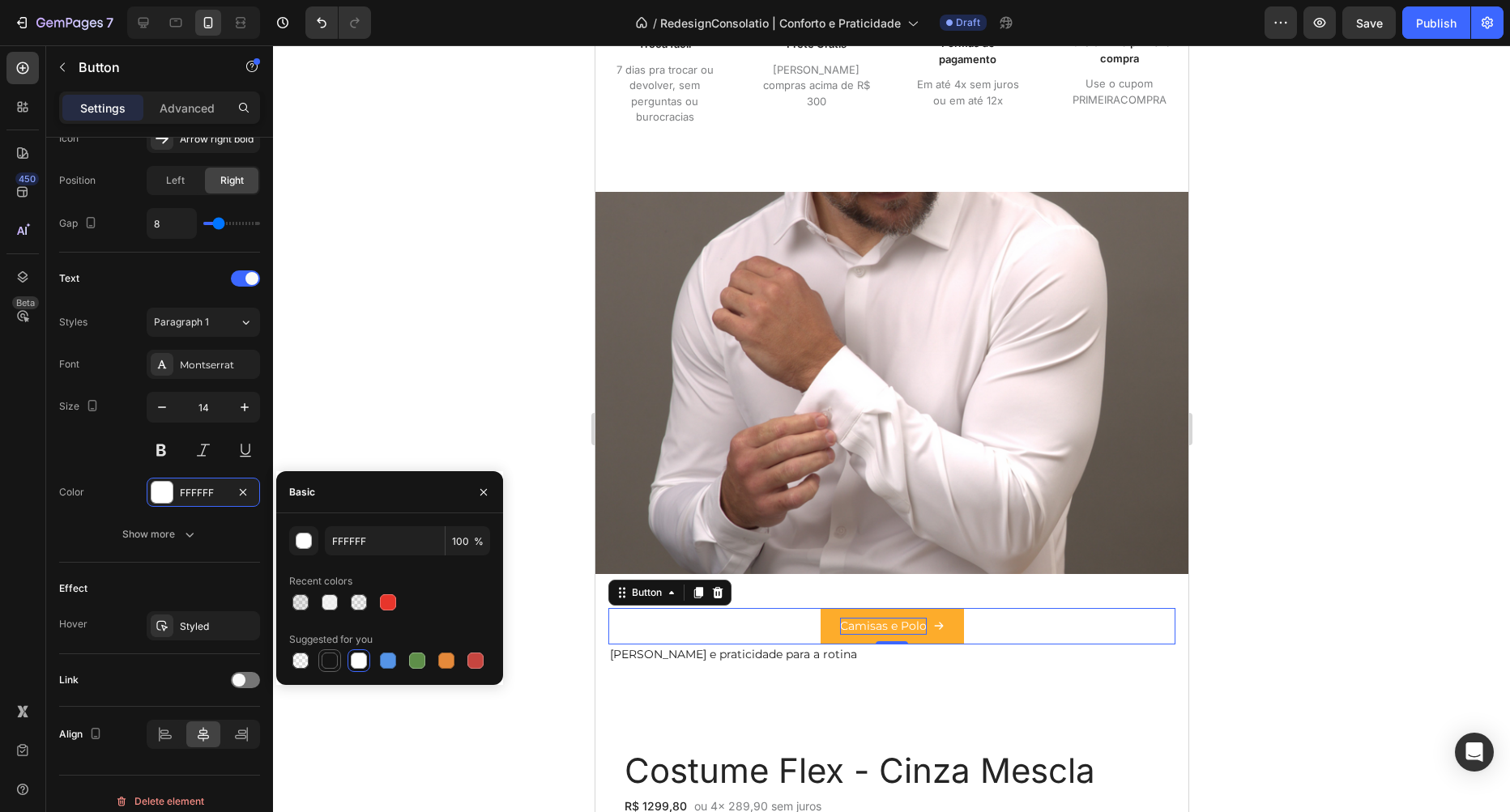
click at [335, 658] on div at bounding box center [329, 660] width 16 height 16
type input "151515"
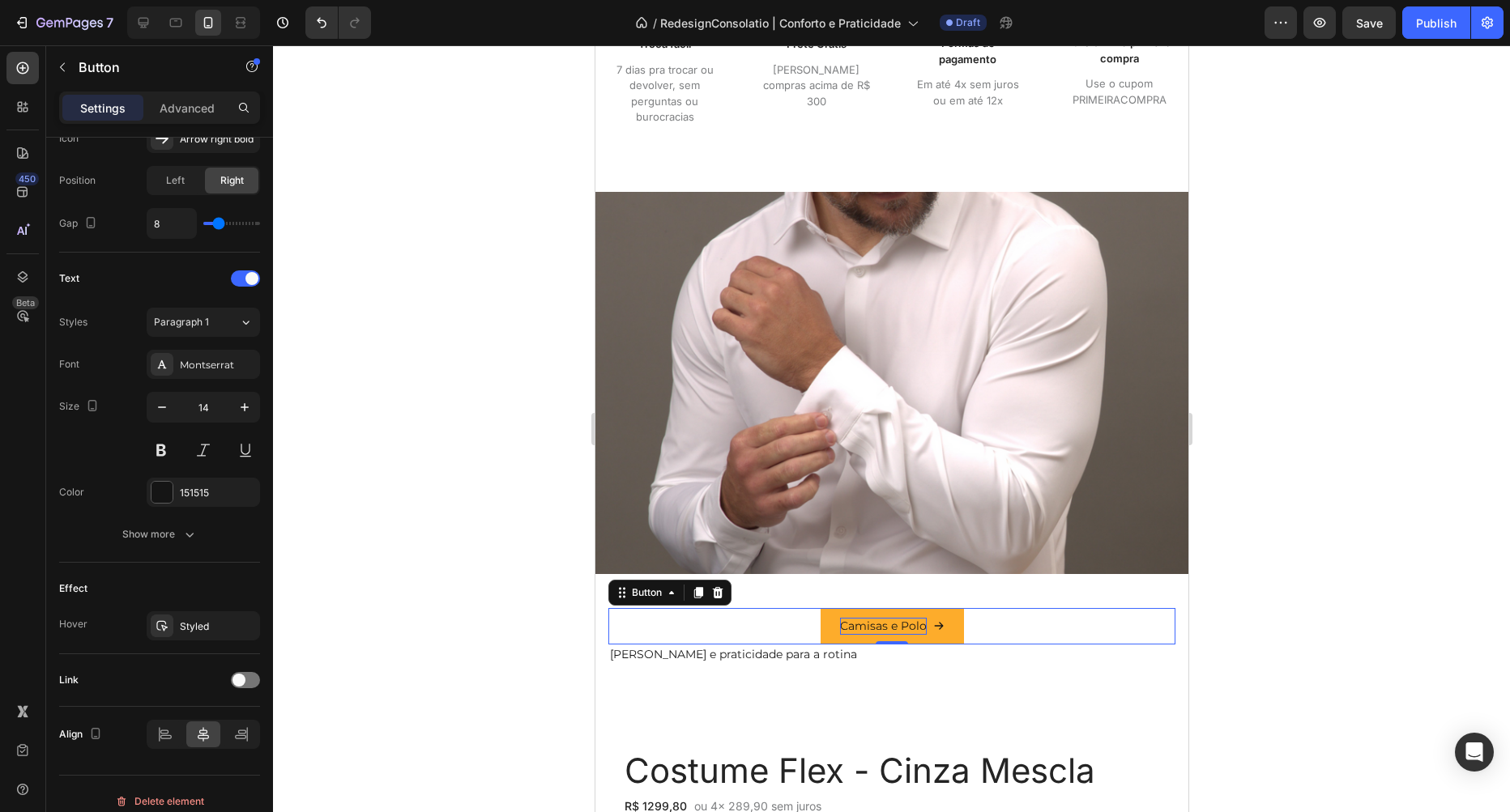
click at [525, 447] on div at bounding box center [891, 429] width 1237 height 767
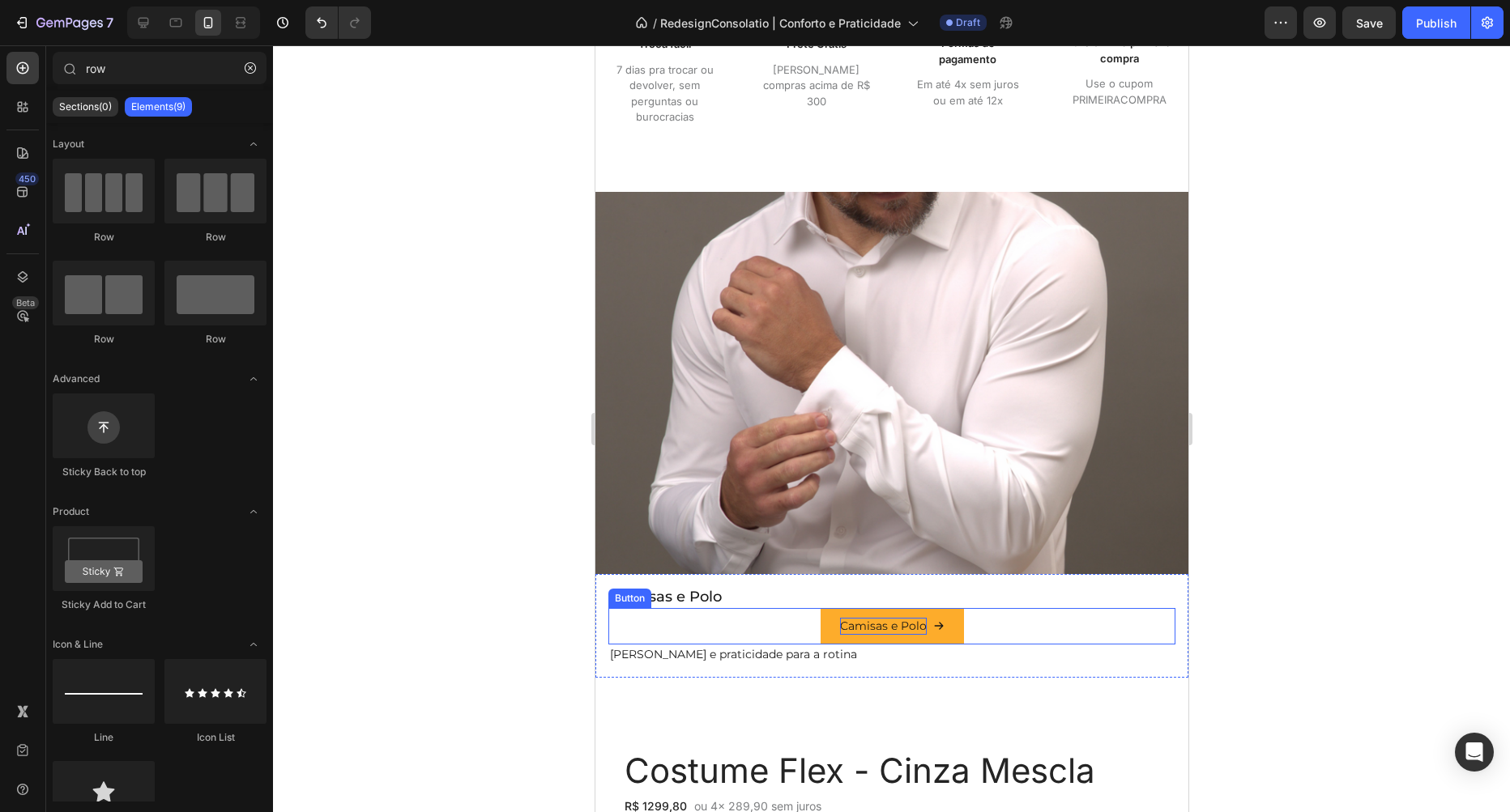
click at [833, 622] on button "Camisas e Polo" at bounding box center [891, 626] width 143 height 36
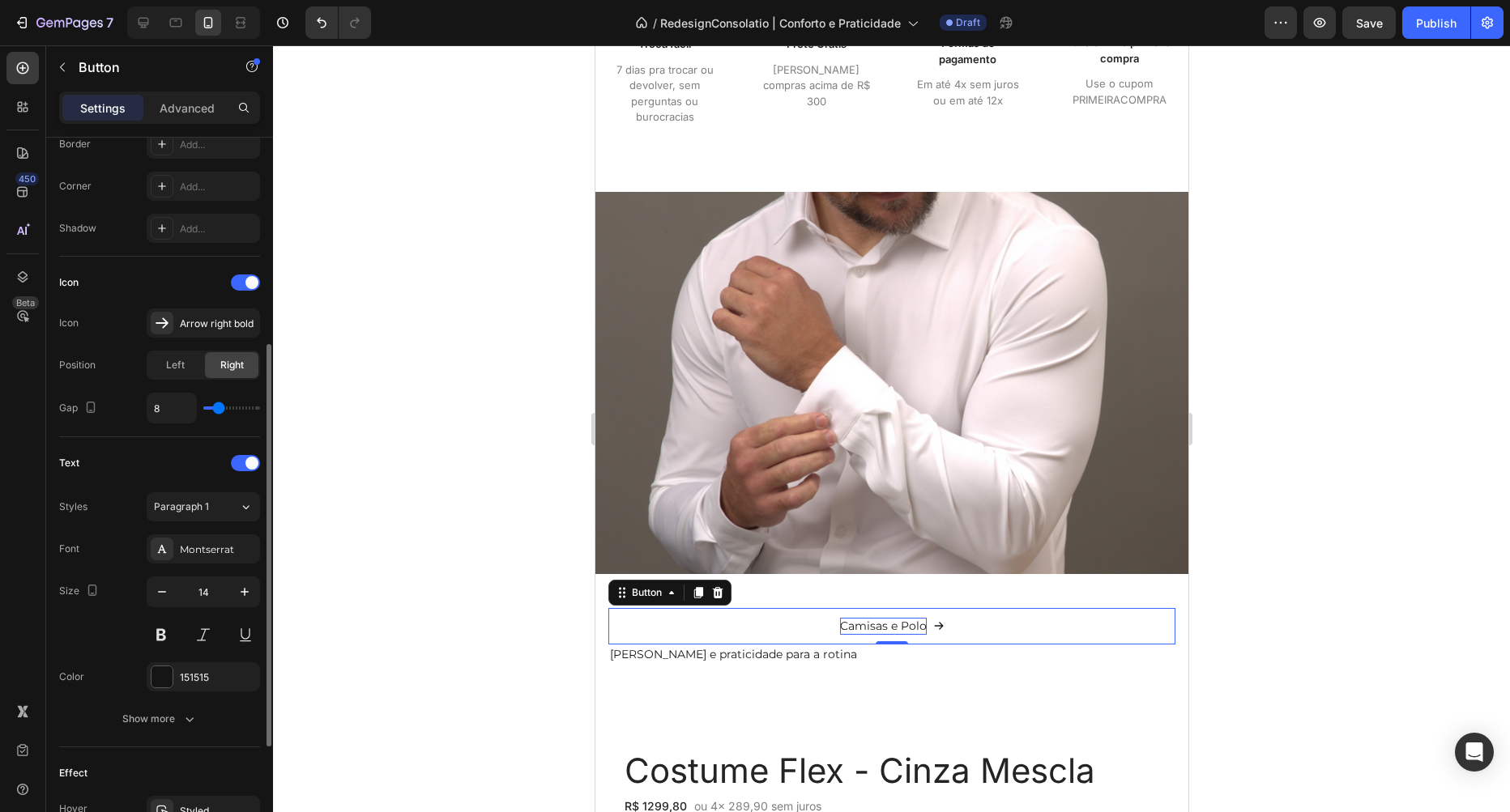
scroll to position [569, 0]
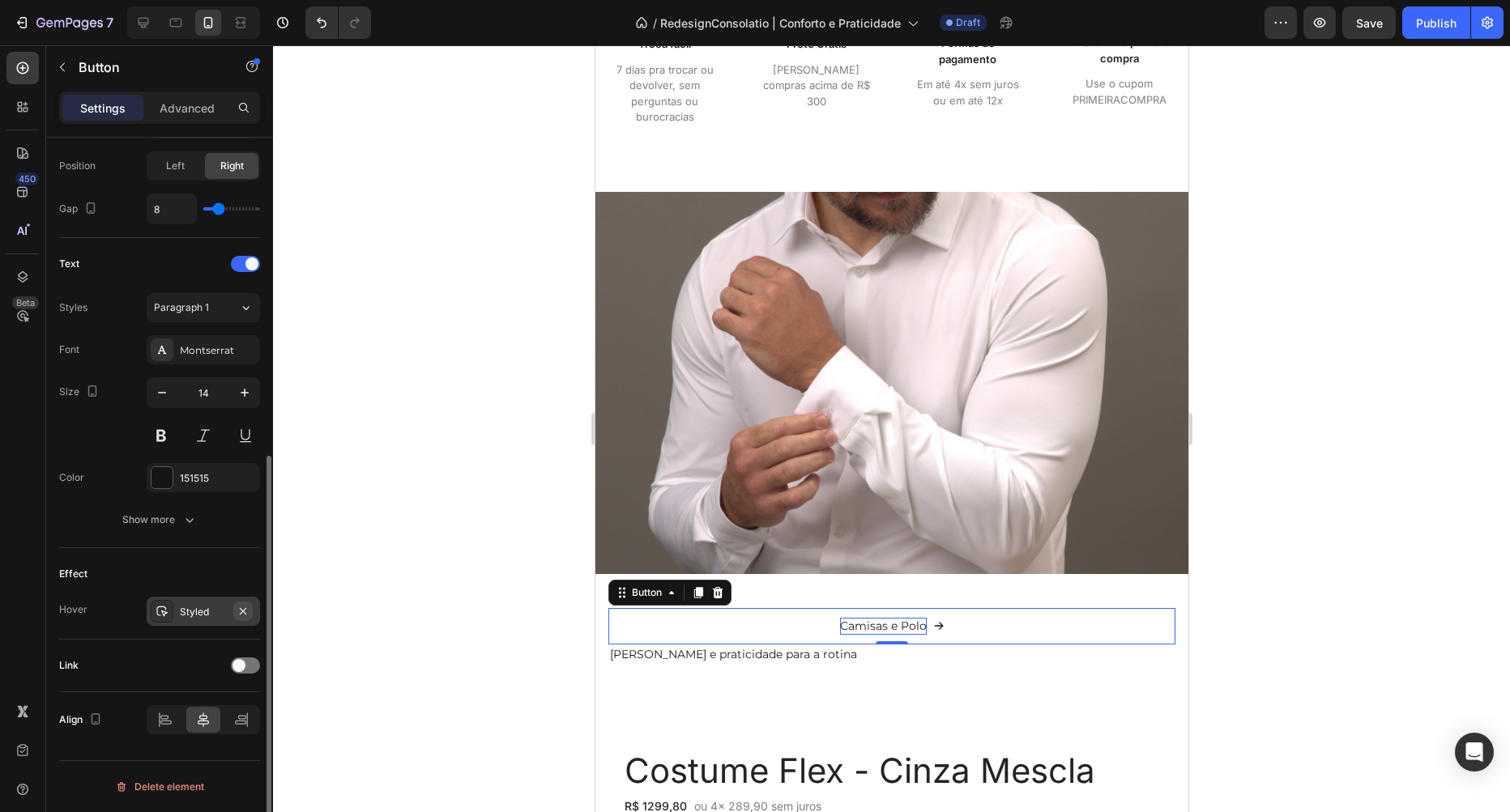
click at [240, 610] on icon "button" at bounding box center [242, 611] width 13 height 13
click at [164, 722] on icon at bounding box center [164, 720] width 16 height 16
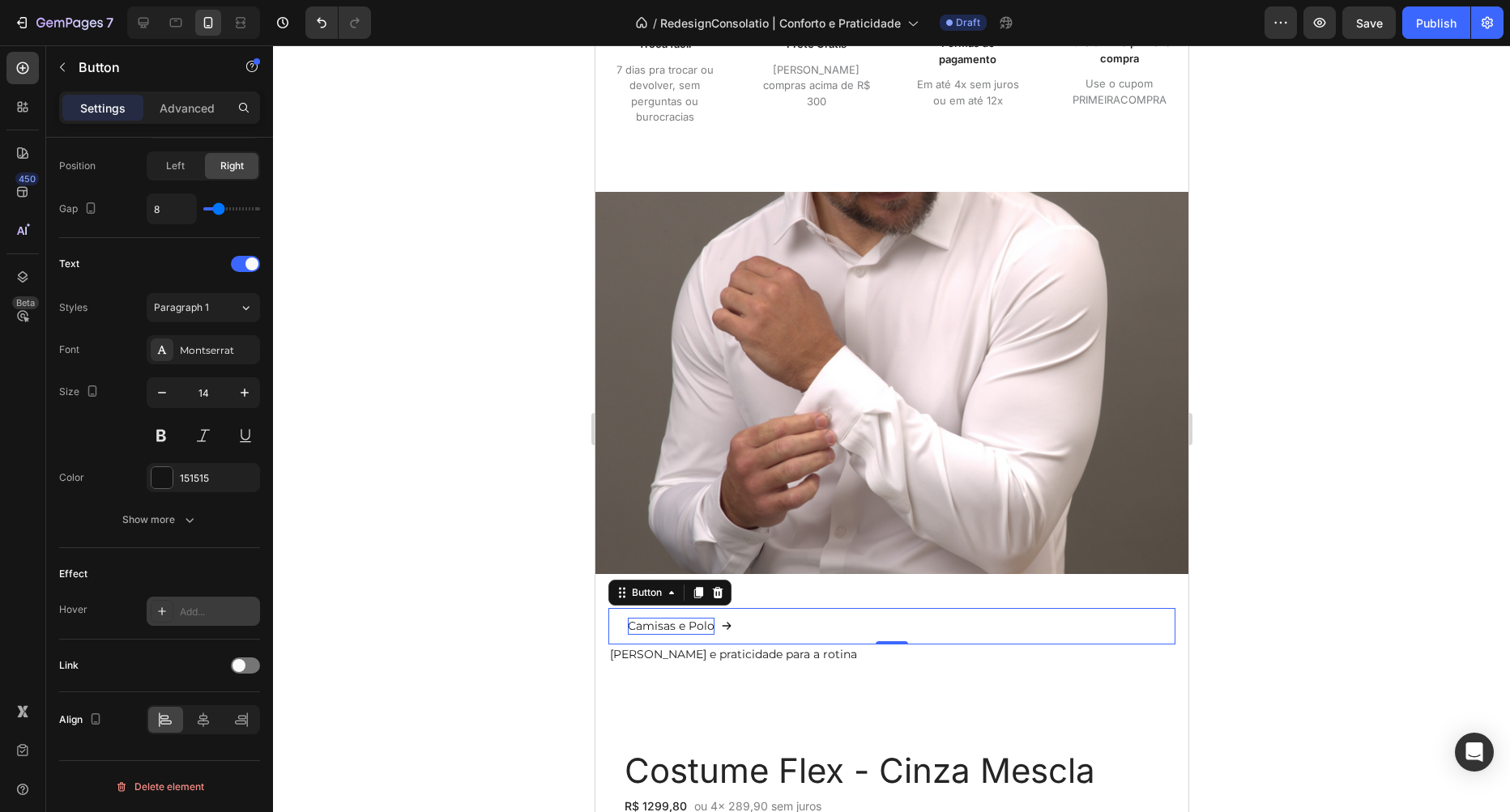
click at [506, 592] on div at bounding box center [891, 429] width 1237 height 767
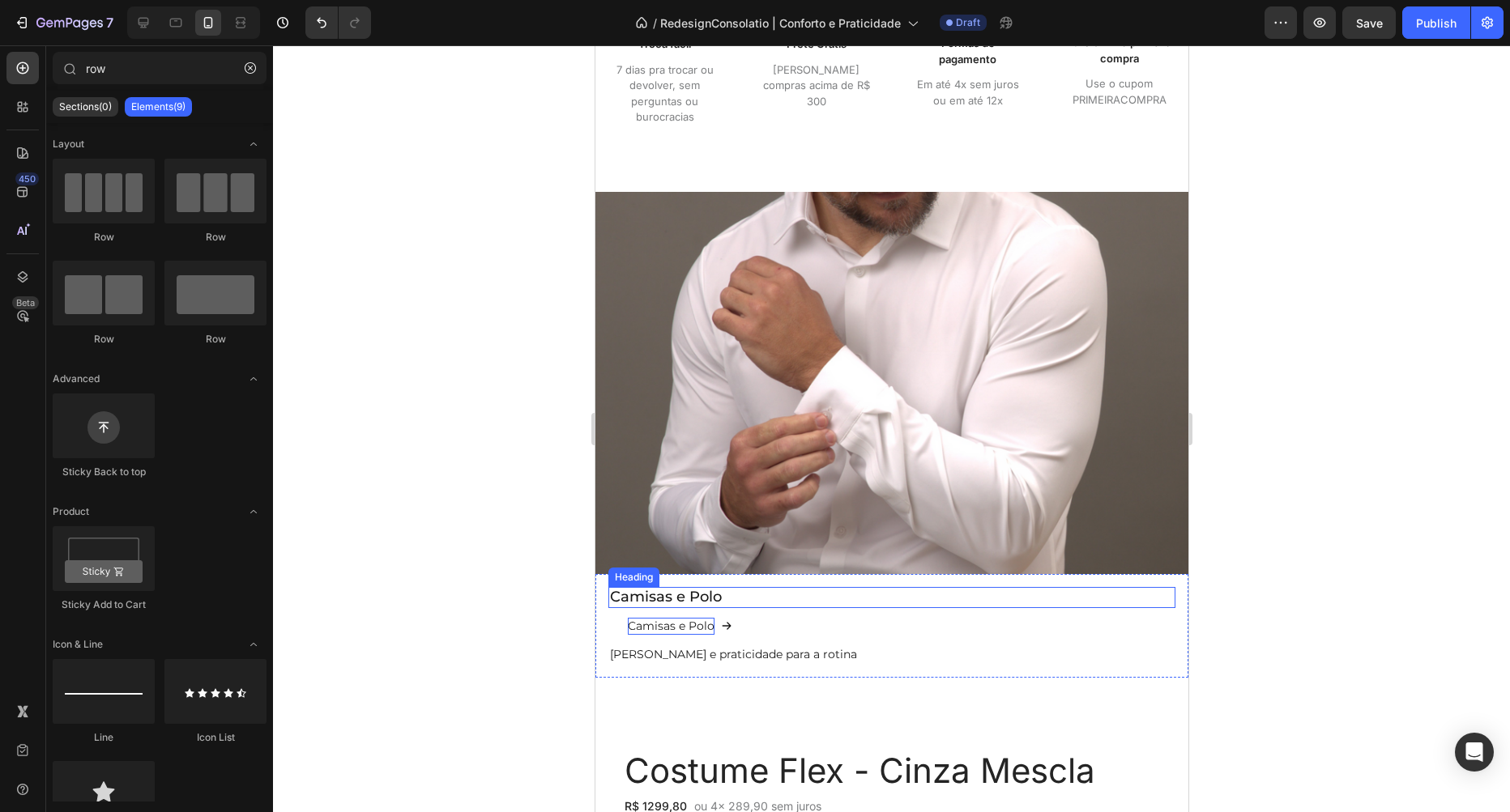
click at [768, 598] on p "Camisas e Polo" at bounding box center [890, 598] width 564 height 18
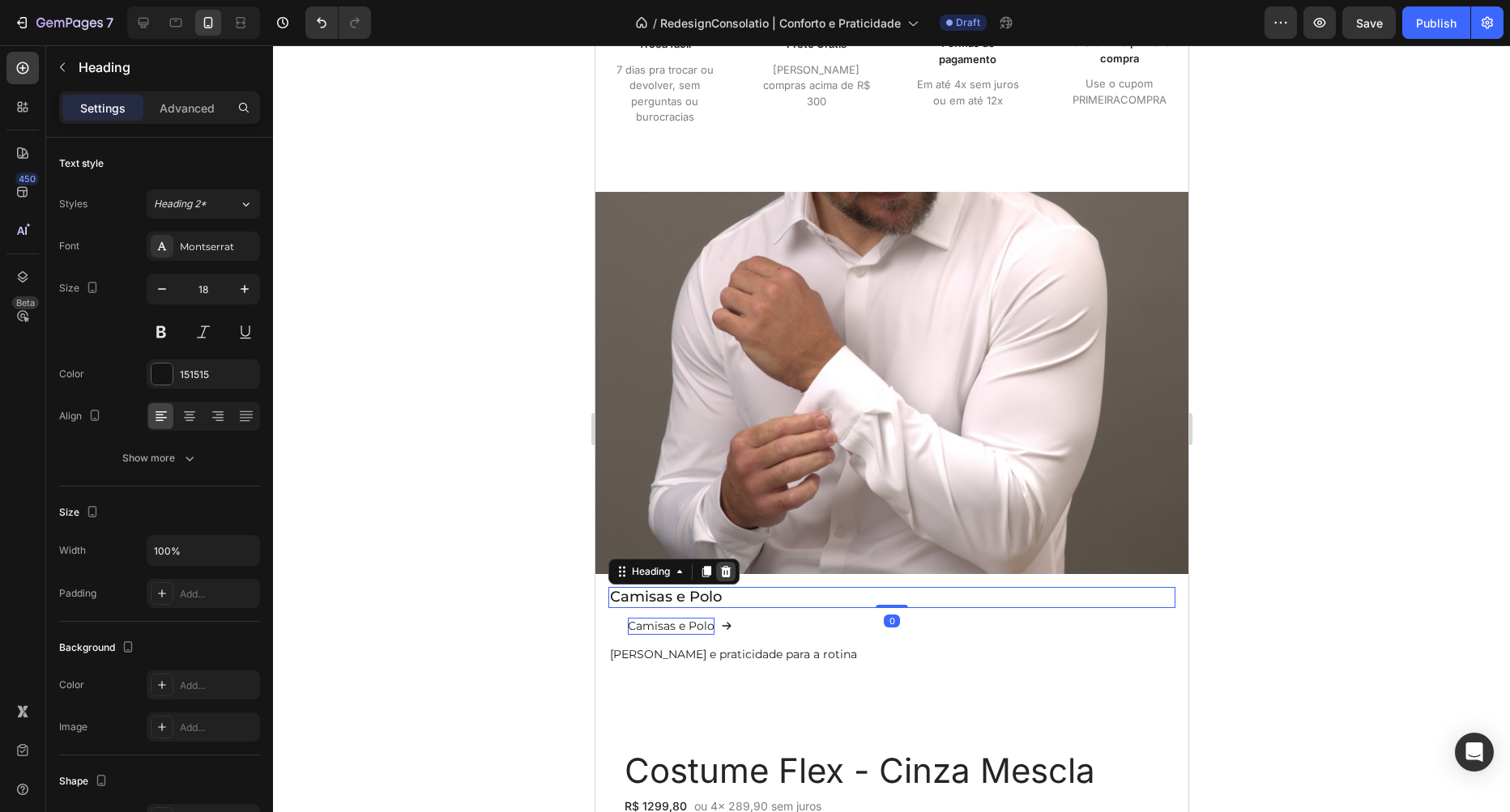
click at [722, 570] on icon at bounding box center [724, 571] width 13 height 13
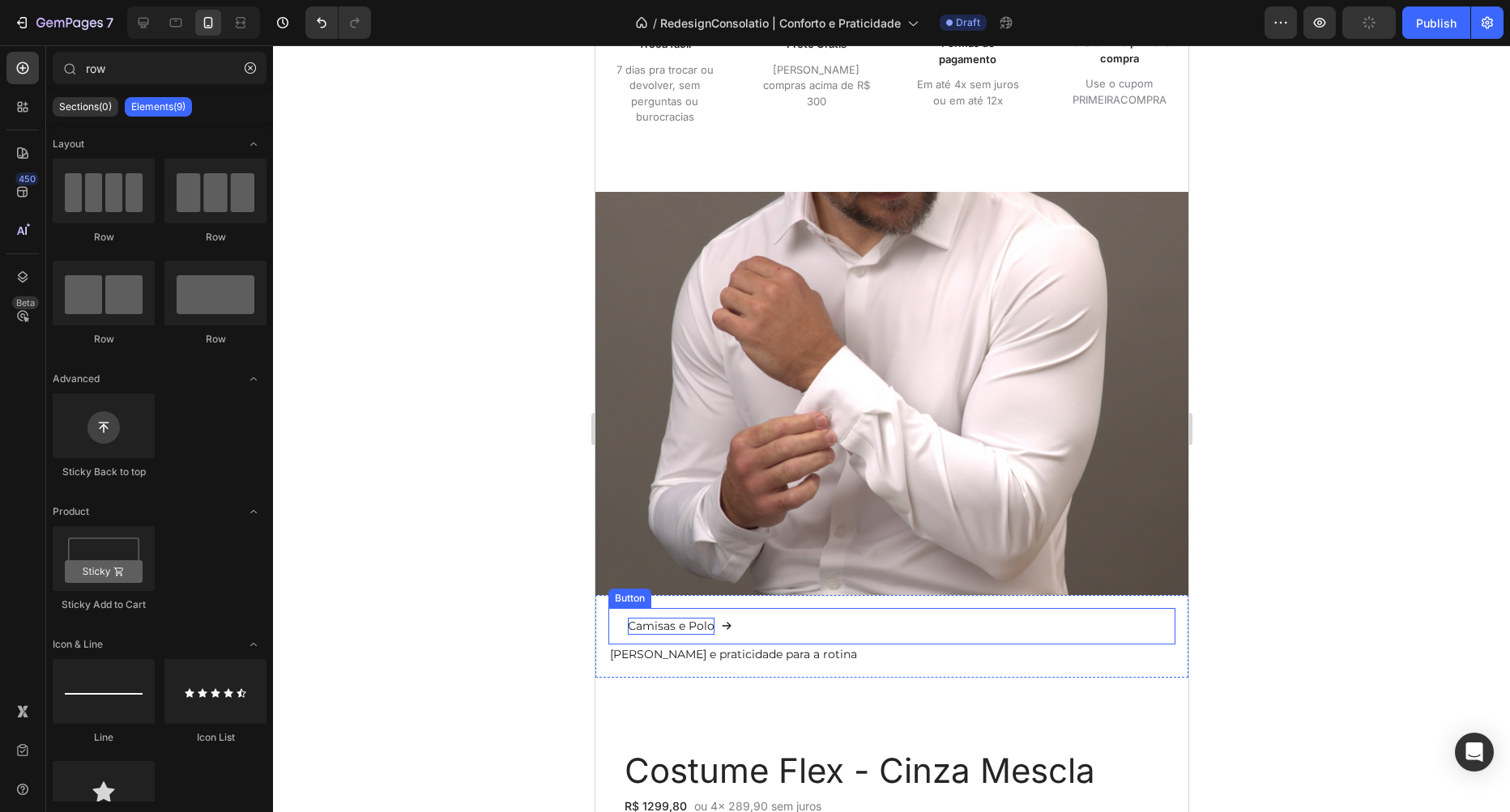
click at [679, 626] on p "Camisas e Polo" at bounding box center [671, 626] width 86 height 17
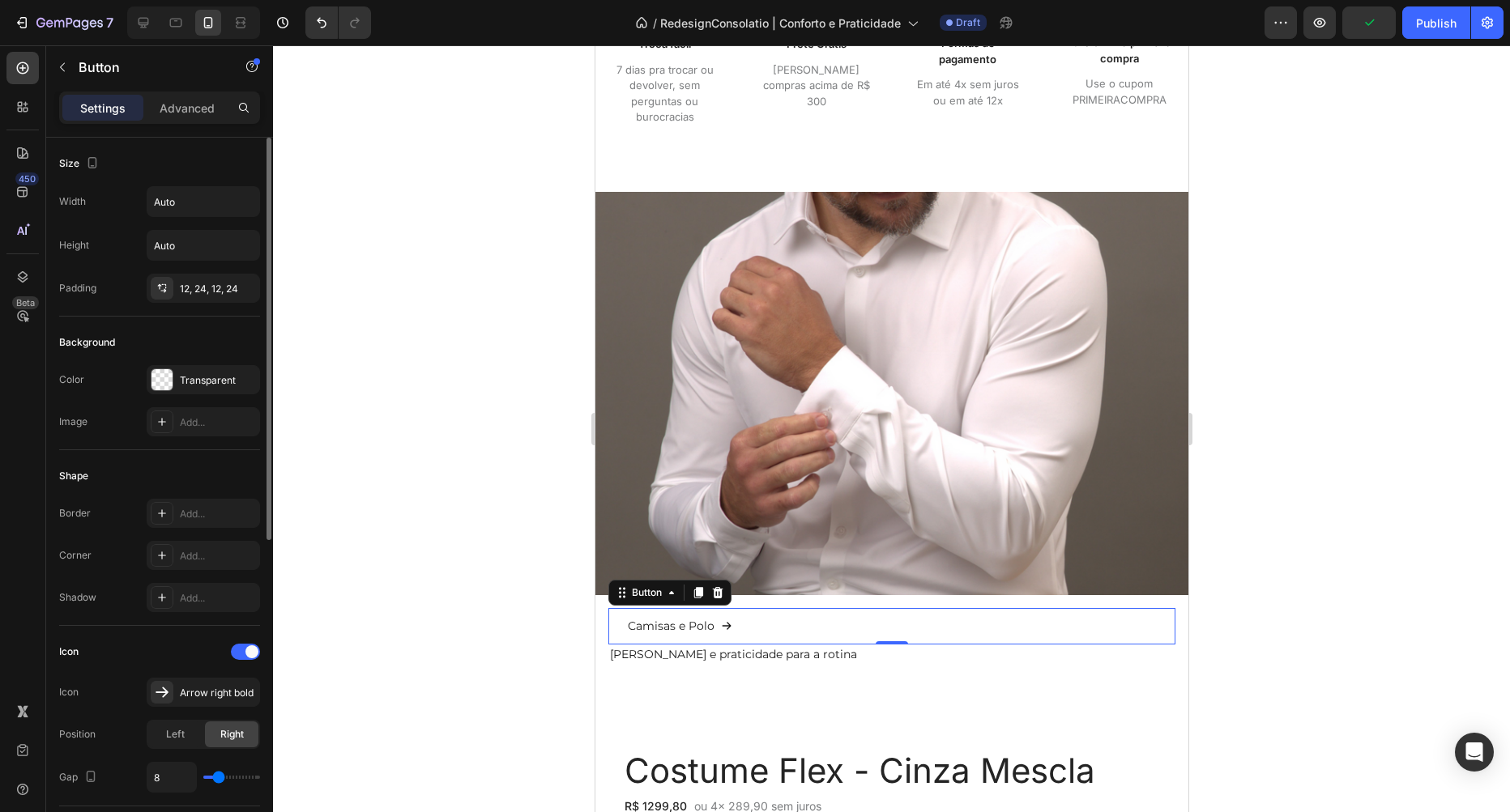
scroll to position [370, 0]
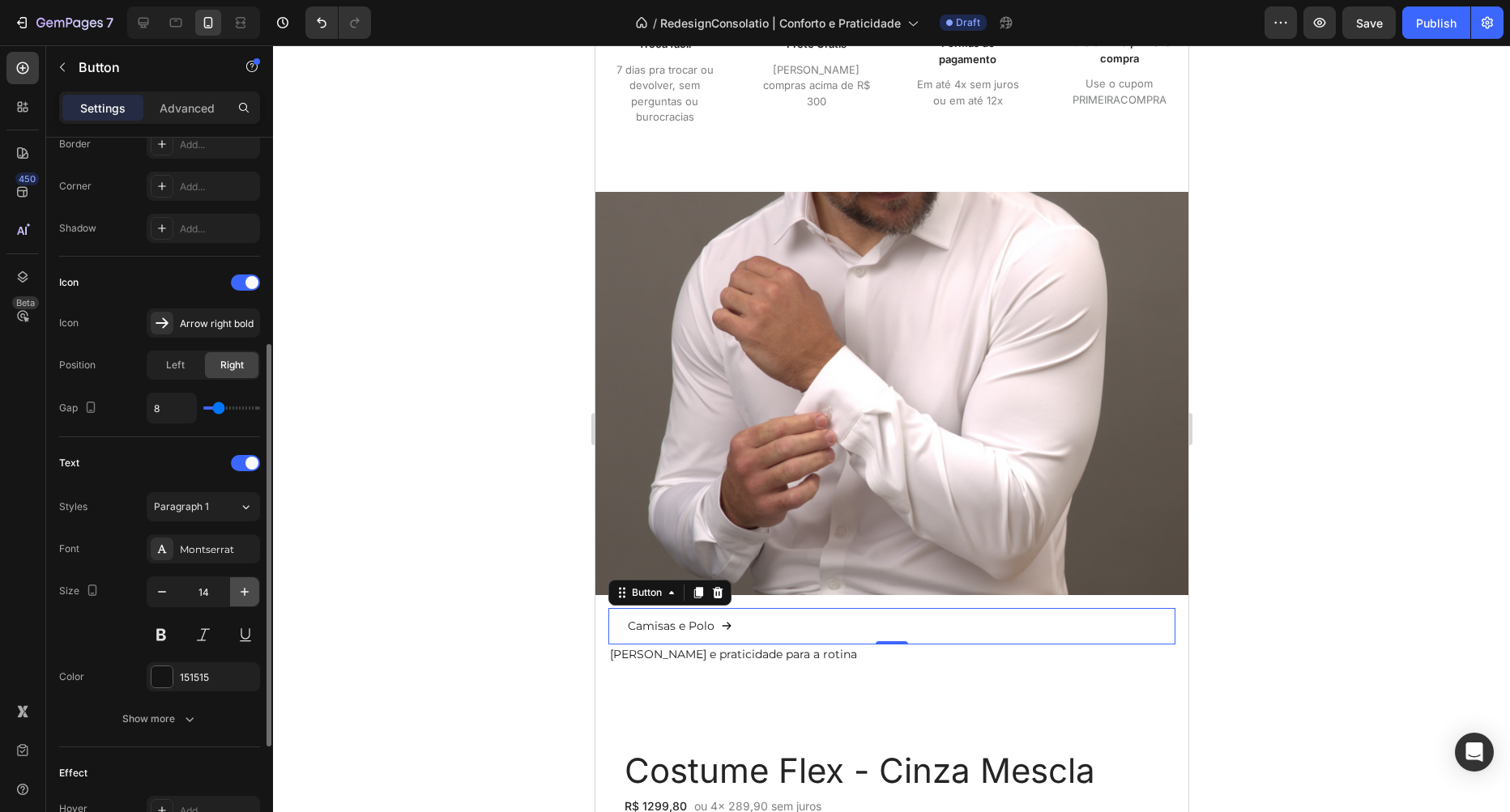
click at [243, 590] on icon "button" at bounding box center [244, 592] width 16 height 16
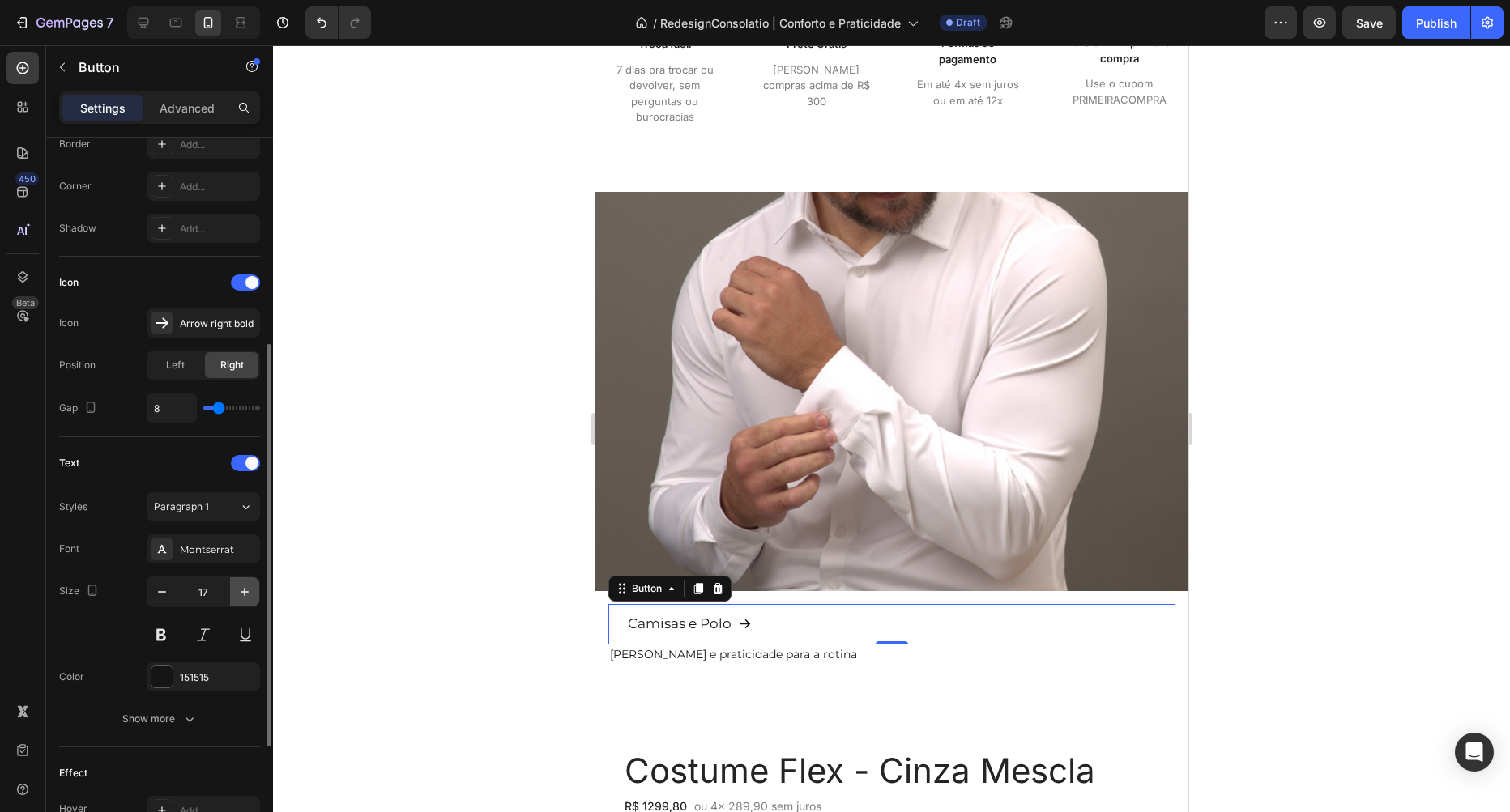
type input "18"
click at [455, 598] on div at bounding box center [891, 429] width 1237 height 767
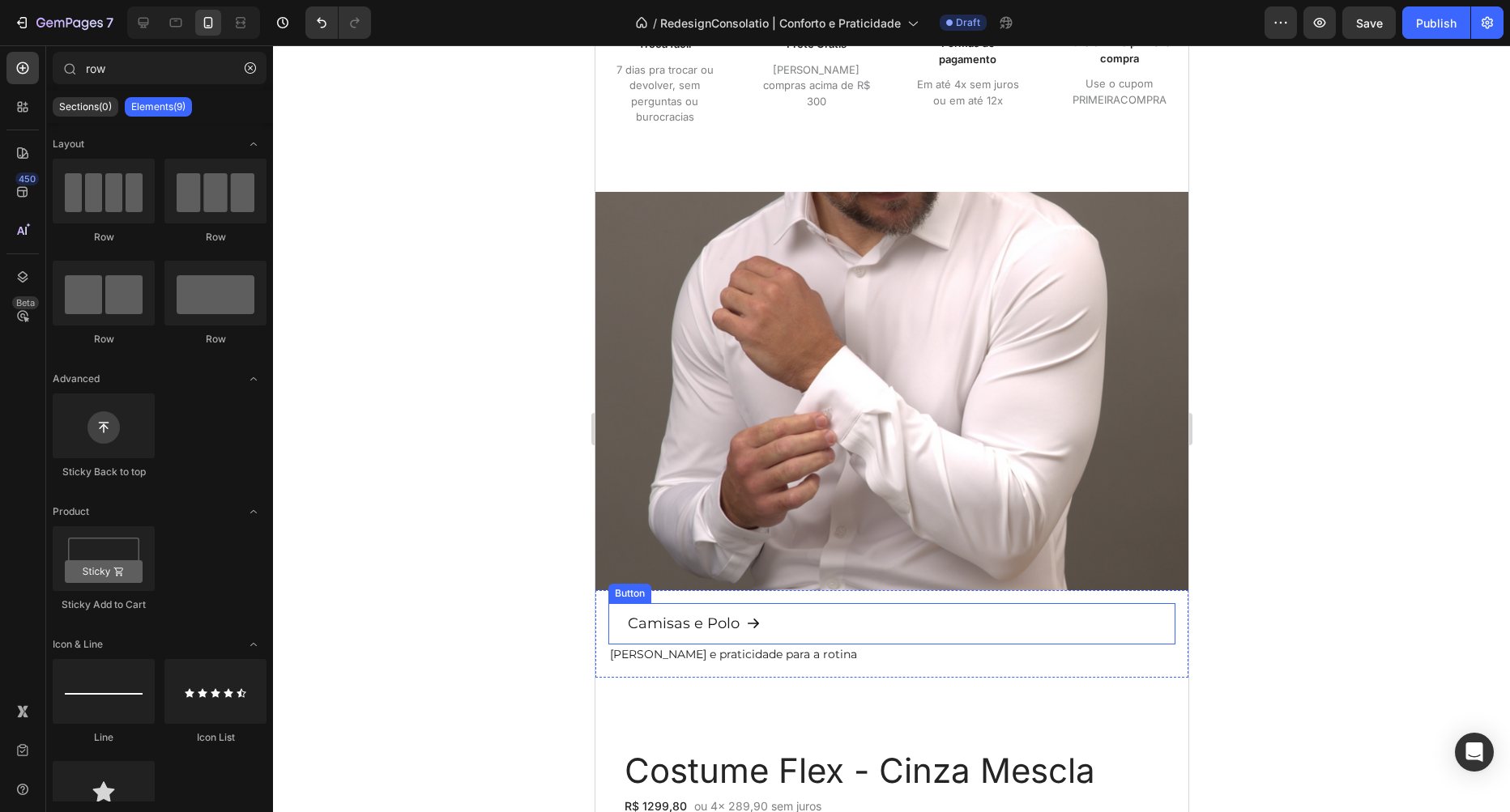
click at [804, 624] on div "Camisas e Polo Button" at bounding box center [891, 624] width 567 height 42
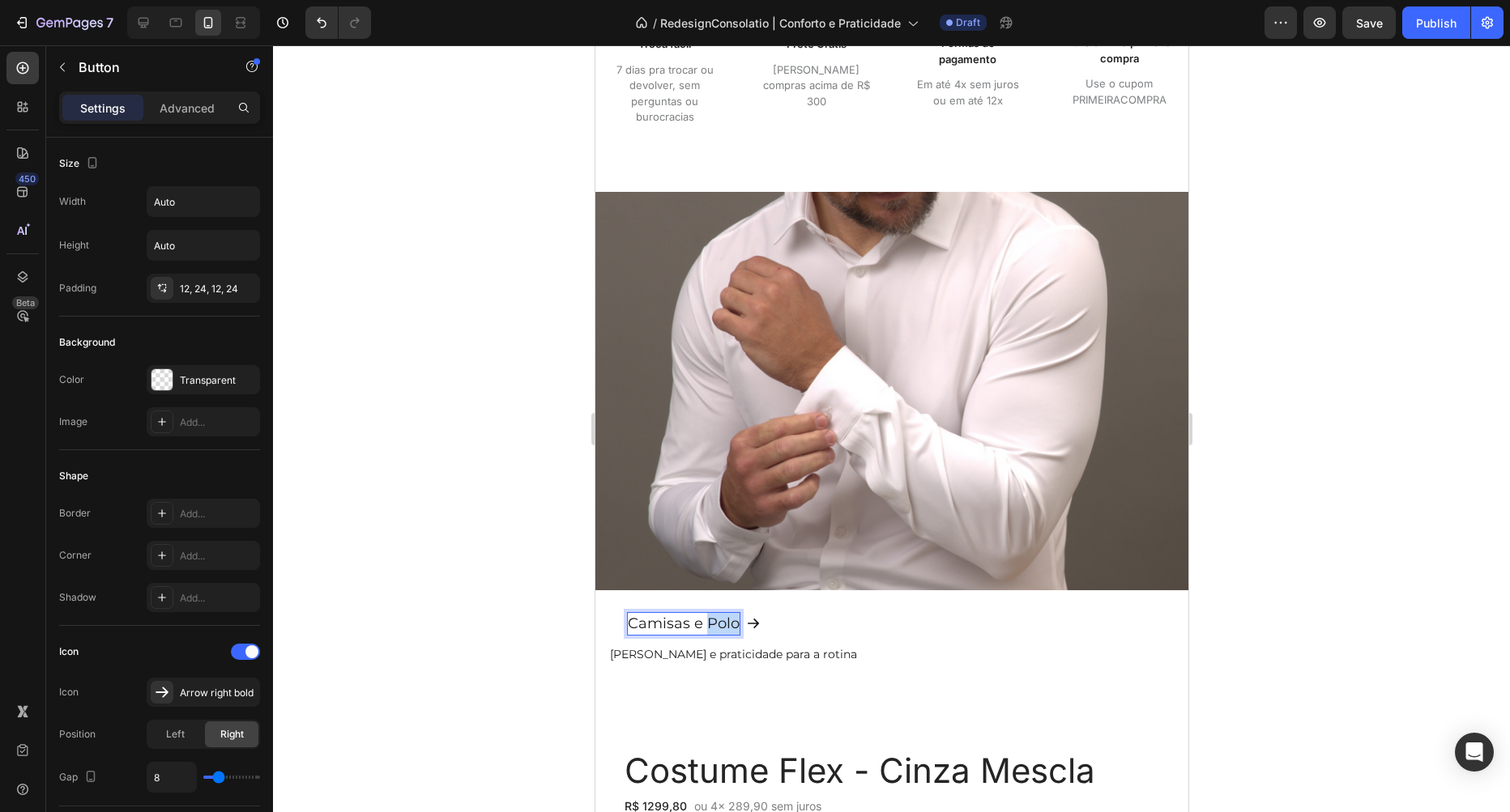
click at [714, 625] on p "Camisas e Polo" at bounding box center [683, 624] width 112 height 22
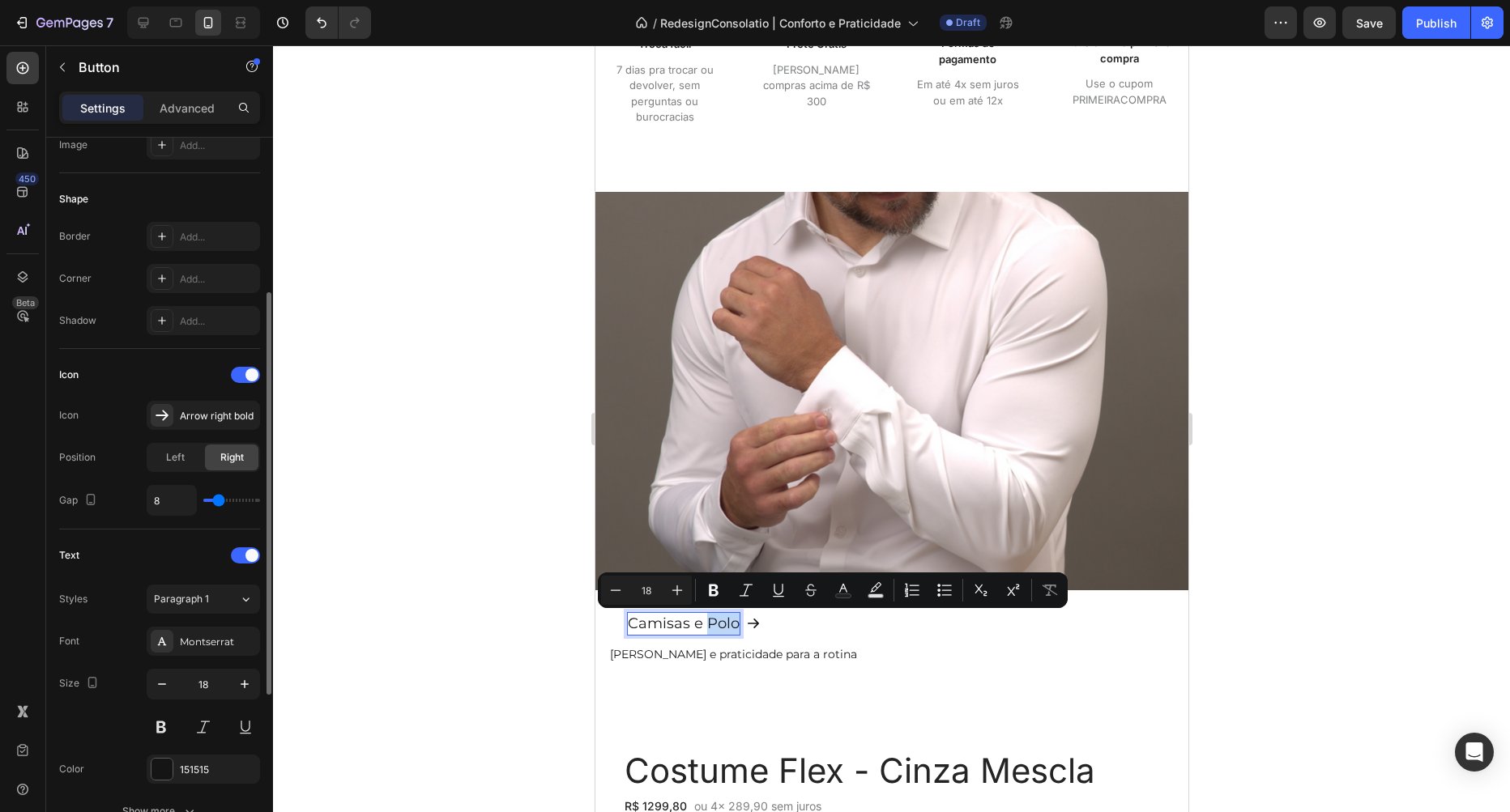
scroll to position [0, 0]
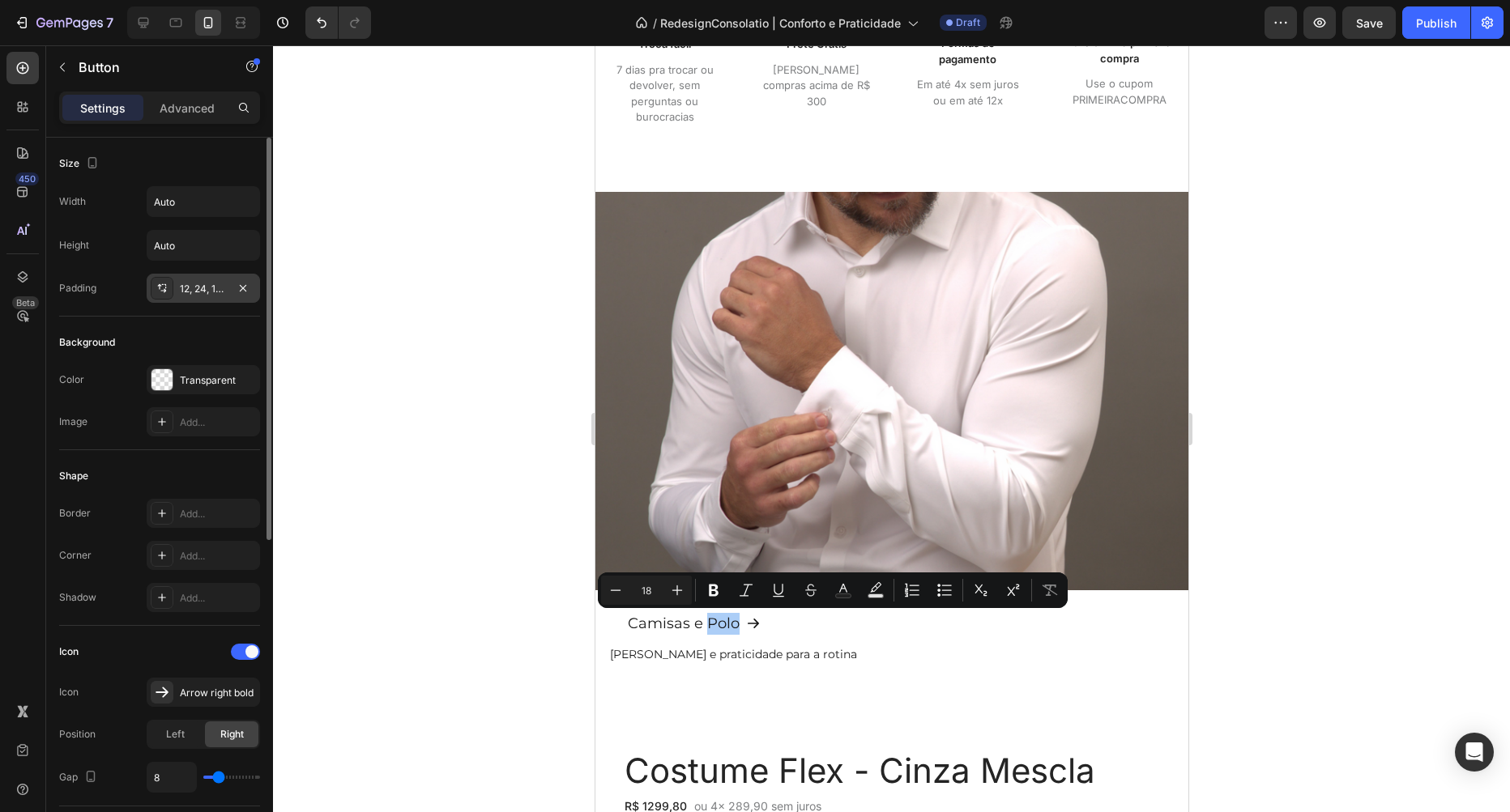
click at [183, 283] on div "12, 24, 12, 24" at bounding box center [203, 288] width 47 height 14
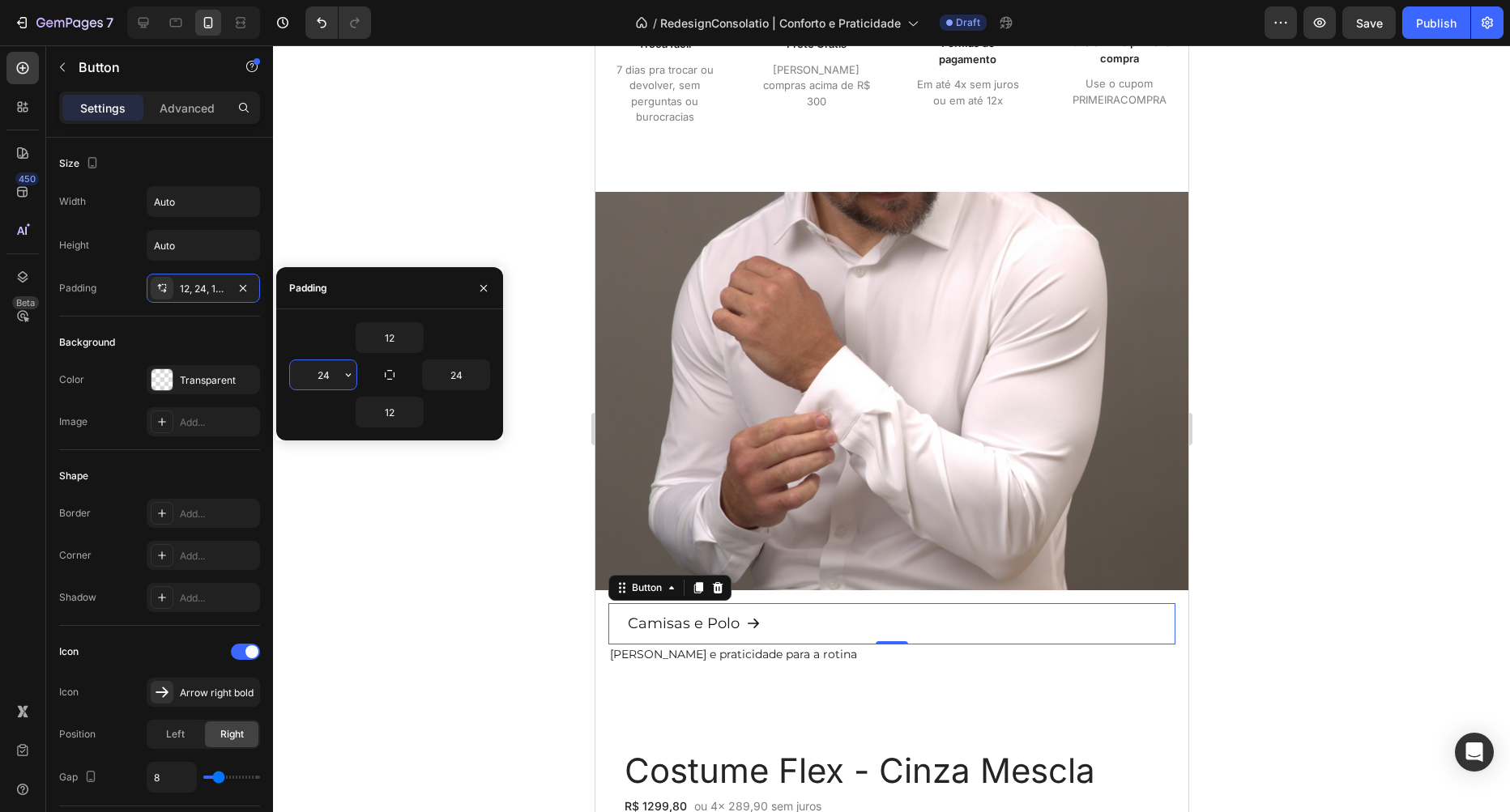
click at [324, 375] on input "24" at bounding box center [323, 375] width 66 height 29
type input "4"
type input "0"
click at [394, 344] on input "12" at bounding box center [389, 337] width 66 height 29
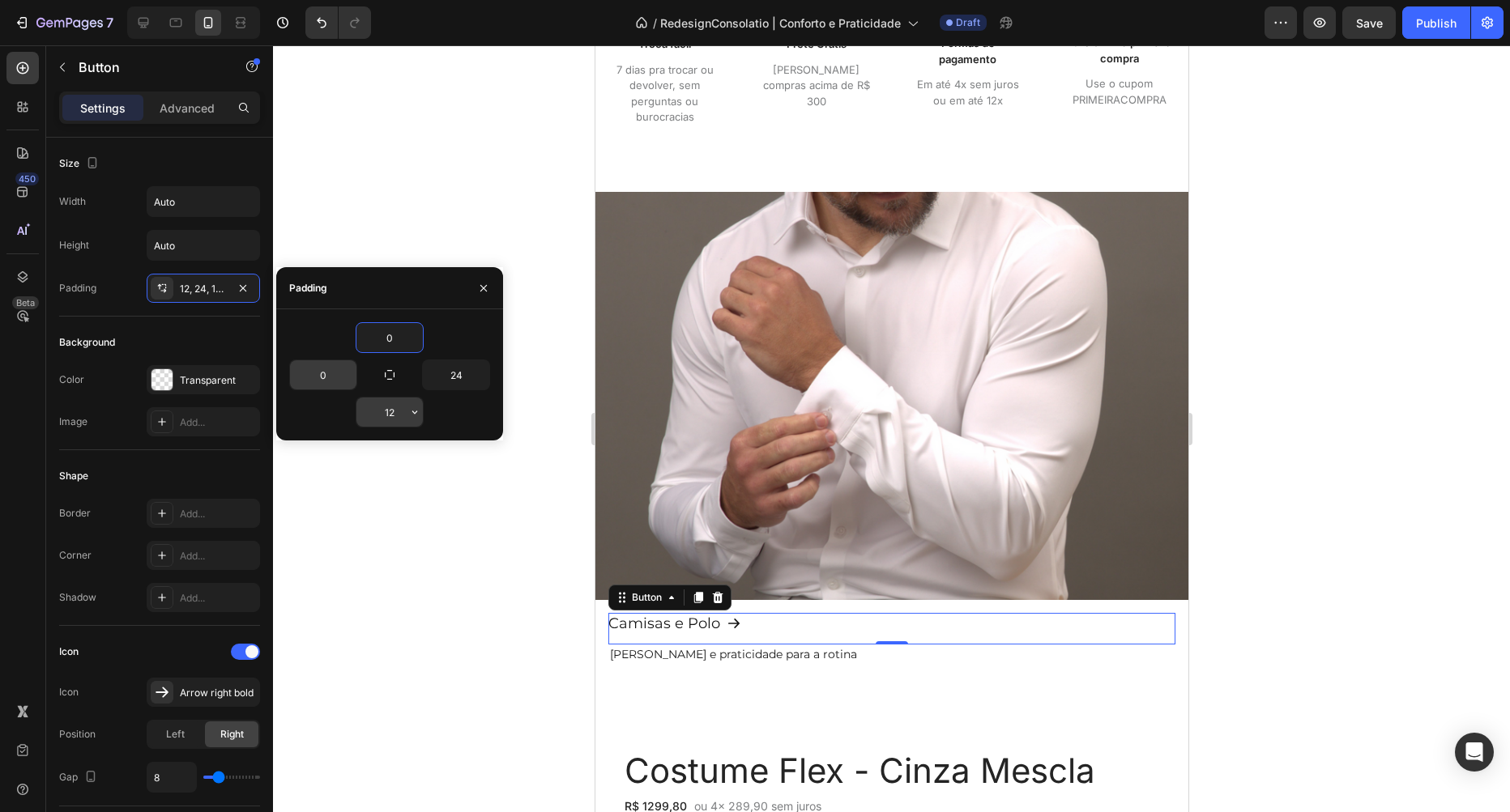
type input "0"
click at [393, 419] on input "12" at bounding box center [389, 412] width 66 height 29
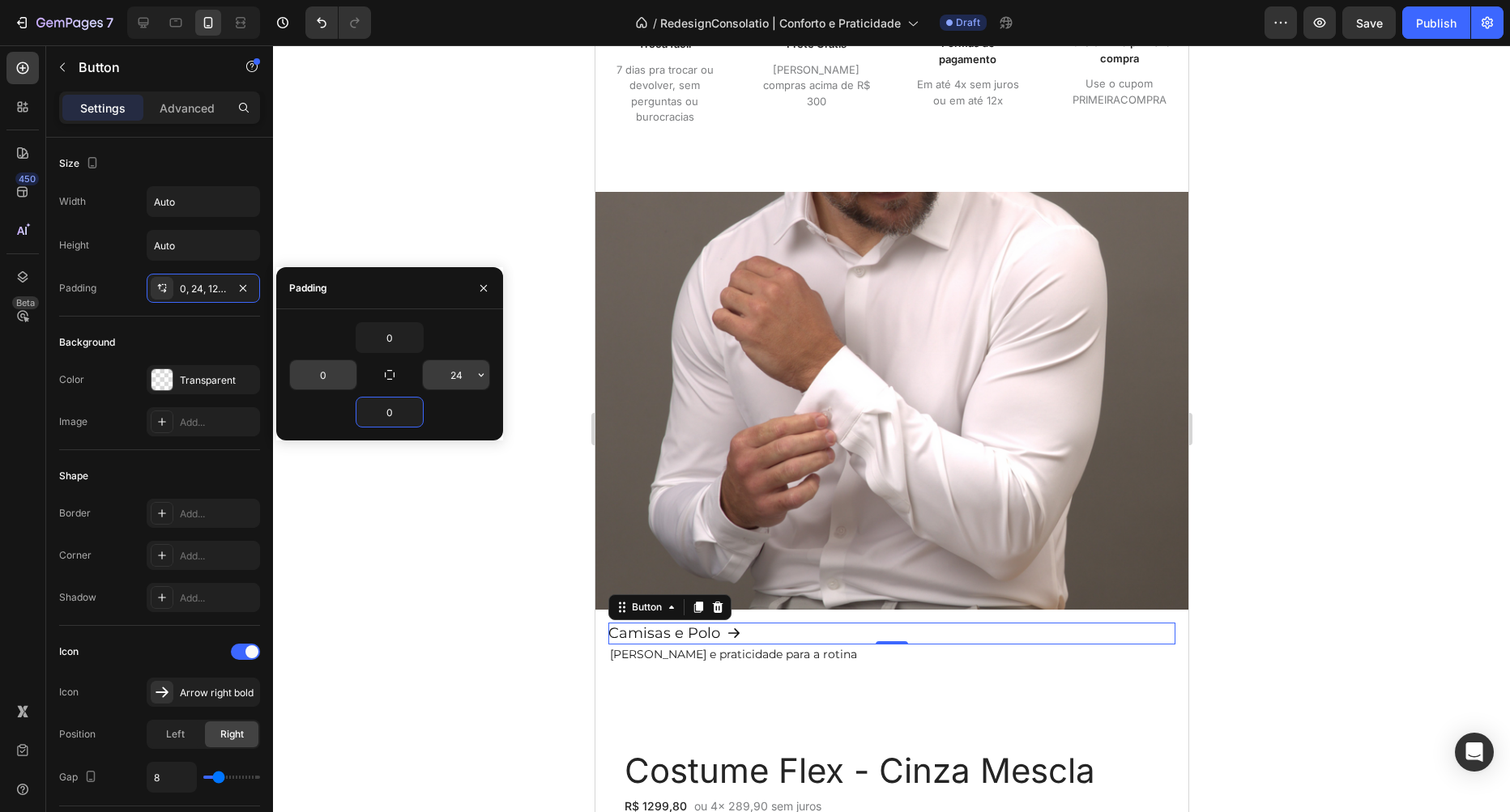
type input "0"
click at [460, 372] on input "24" at bounding box center [456, 375] width 66 height 29
type input "0"
click at [485, 523] on div at bounding box center [891, 429] width 1237 height 767
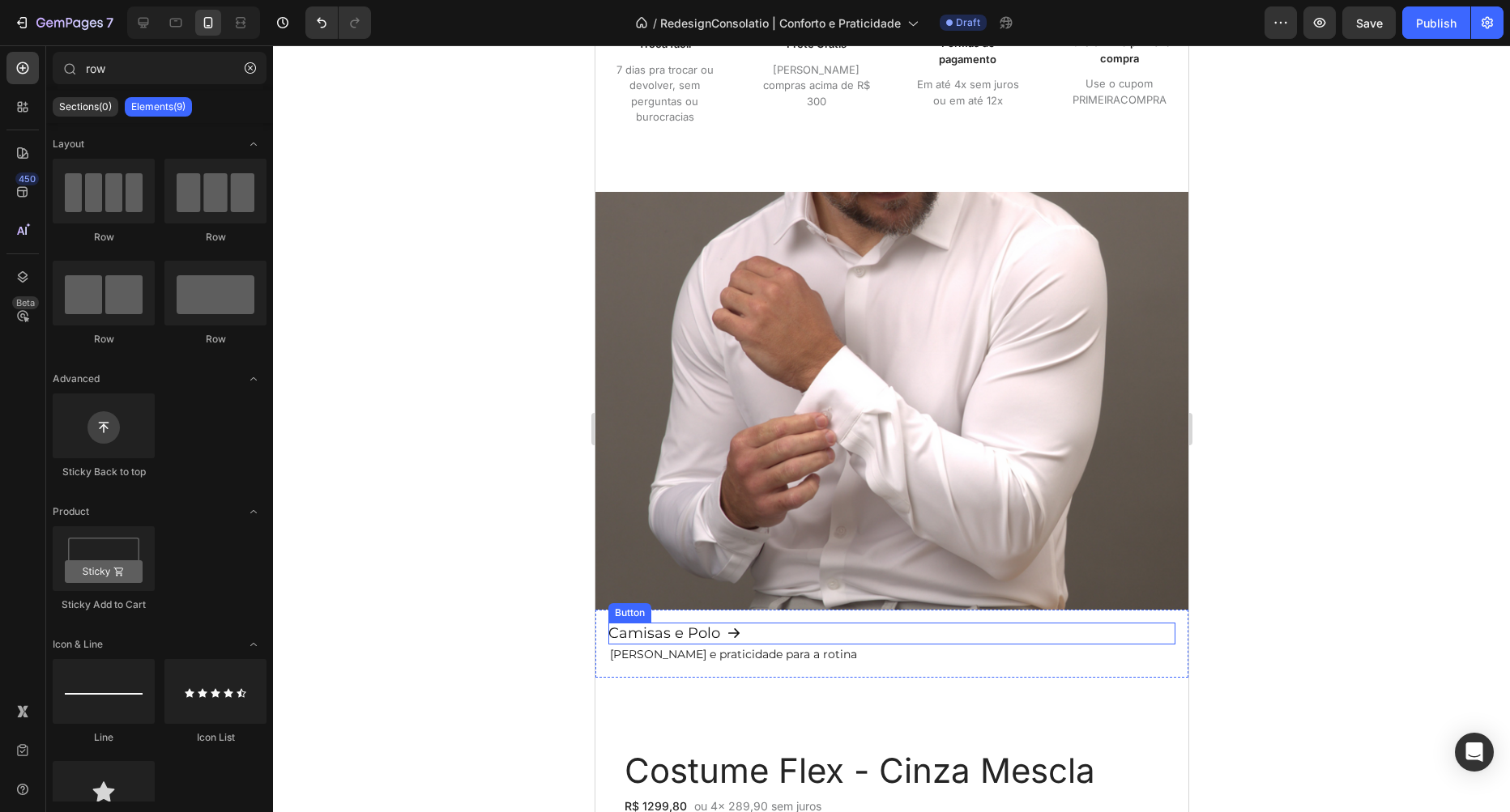
click at [755, 638] on div "Camisas e Polo Button" at bounding box center [891, 634] width 567 height 22
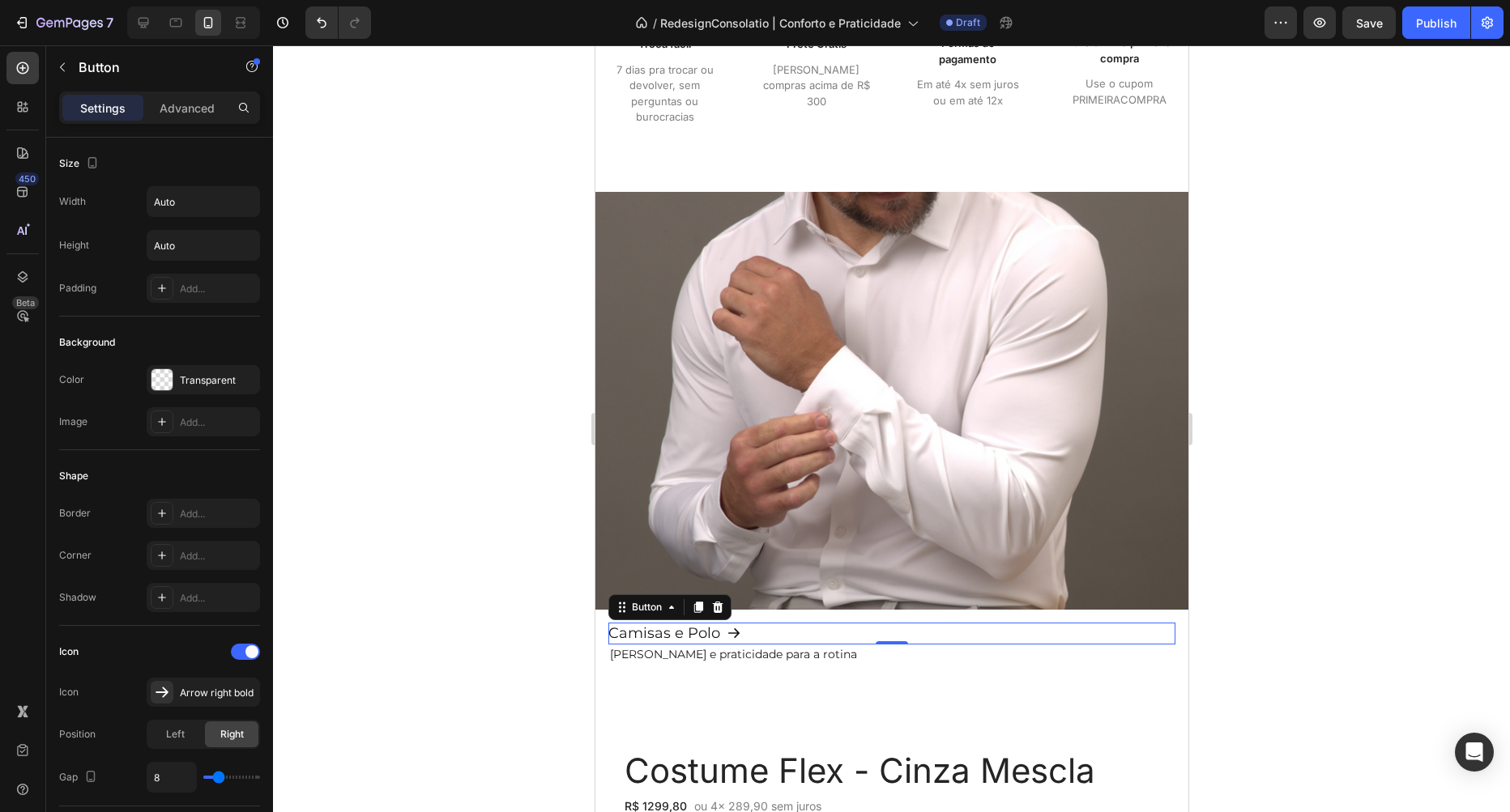
click at [759, 654] on p "Conforto e praticidade para a rotina" at bounding box center [890, 654] width 564 height 17
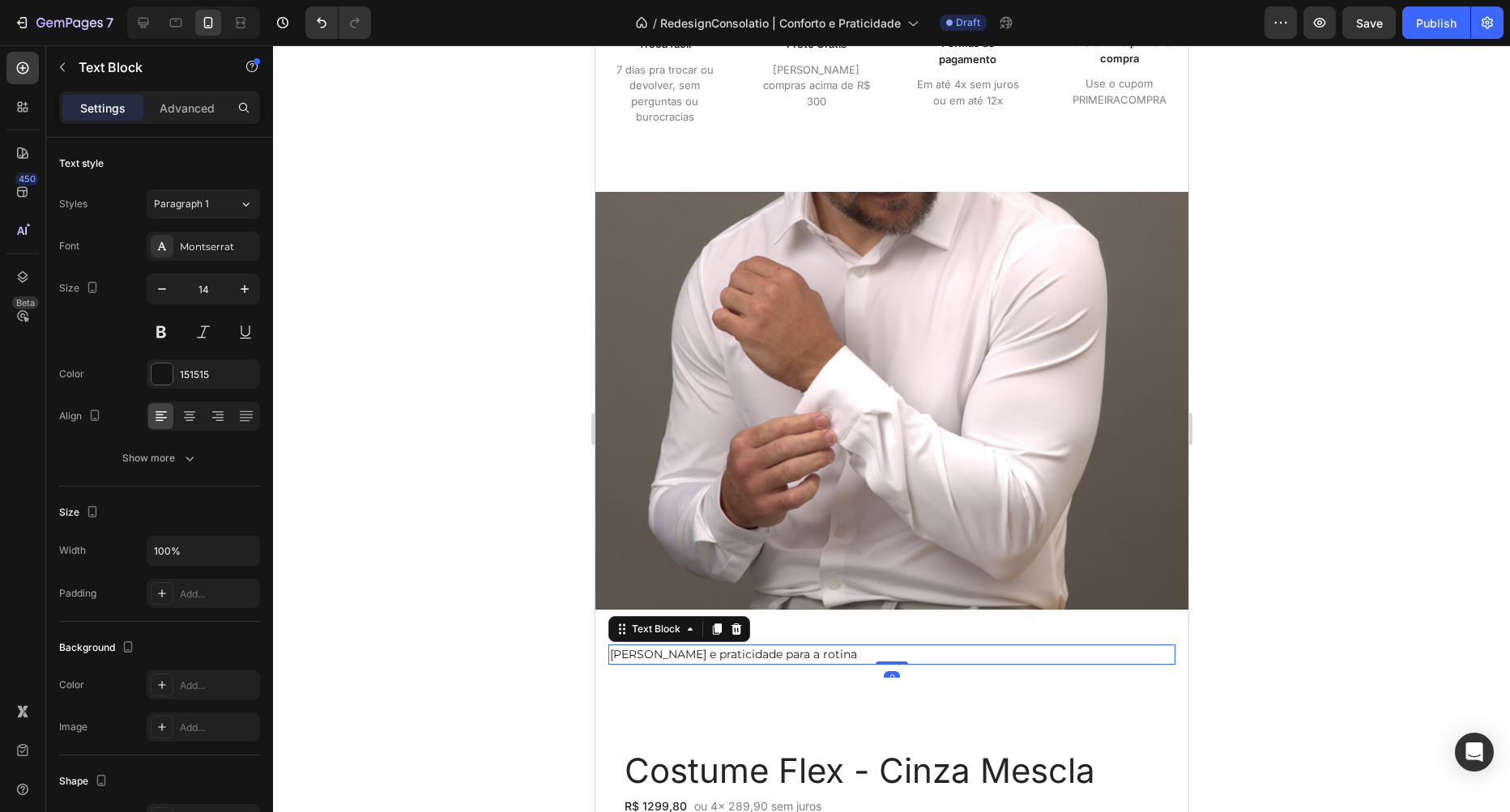
drag, startPoint x: 460, startPoint y: 593, endPoint x: 575, endPoint y: 631, distance: 121.1
click at [460, 594] on div at bounding box center [891, 429] width 1237 height 767
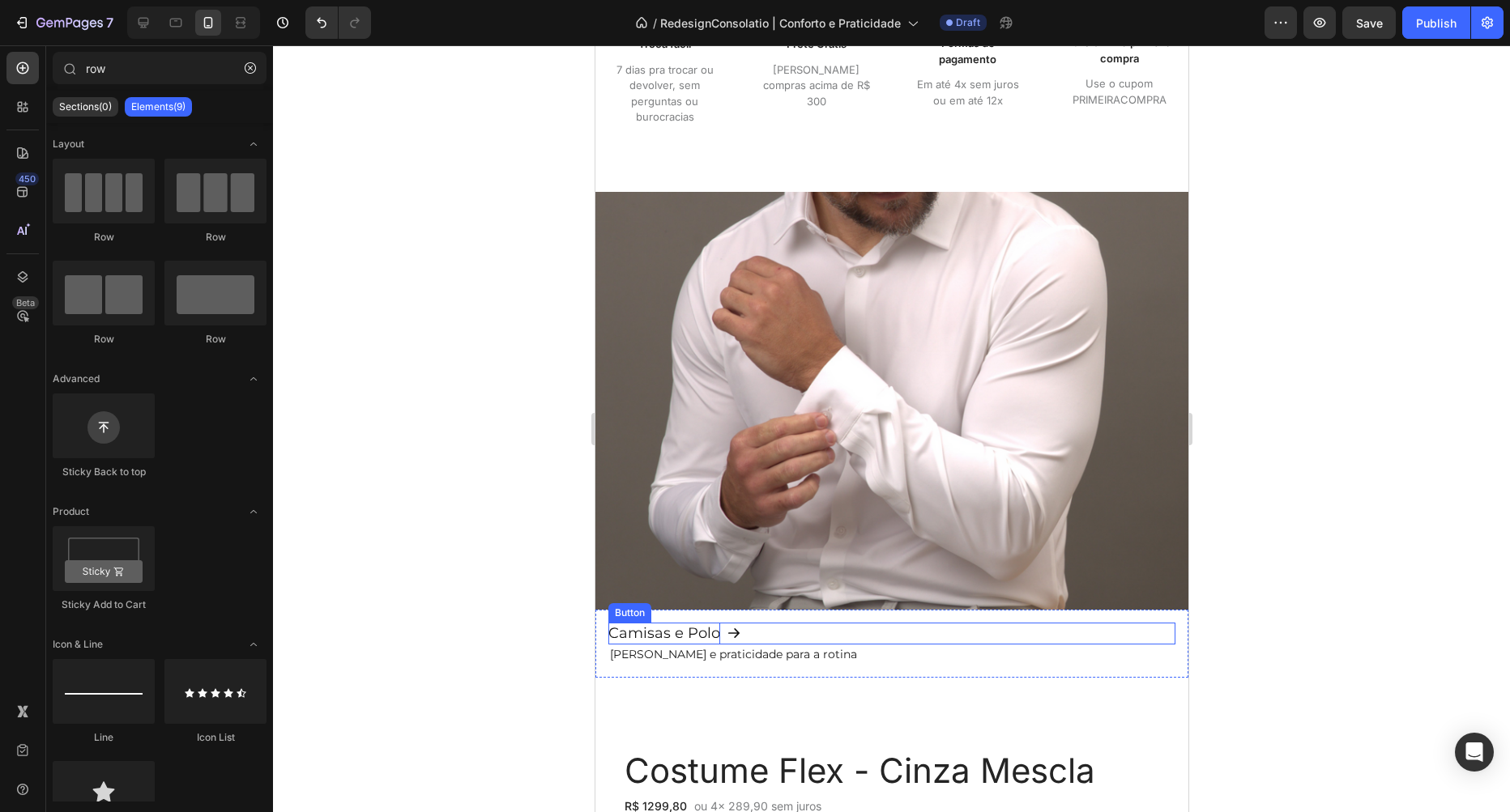
click at [664, 632] on p "Camisas e Polo" at bounding box center [664, 634] width 112 height 22
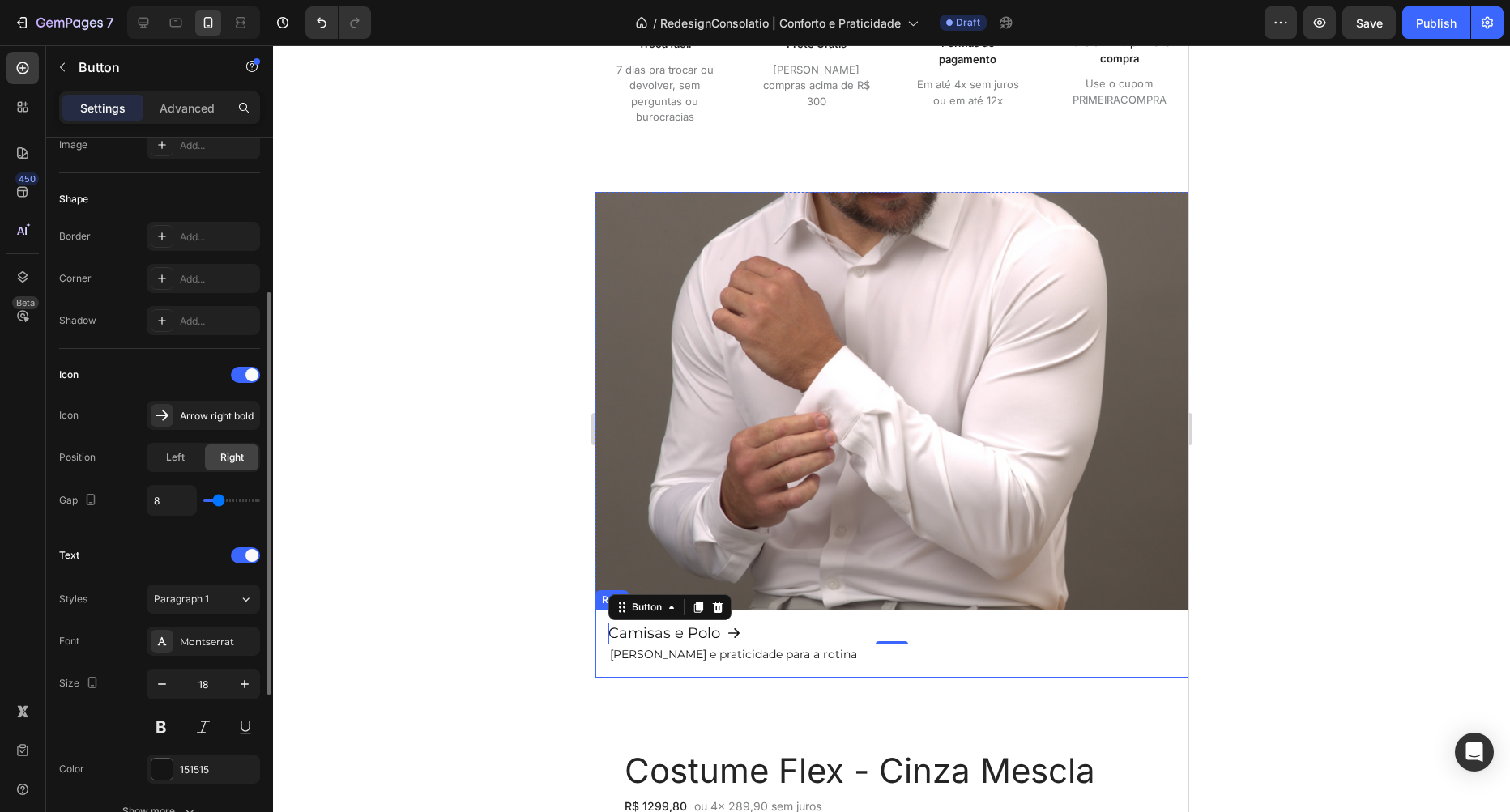
scroll to position [462, 0]
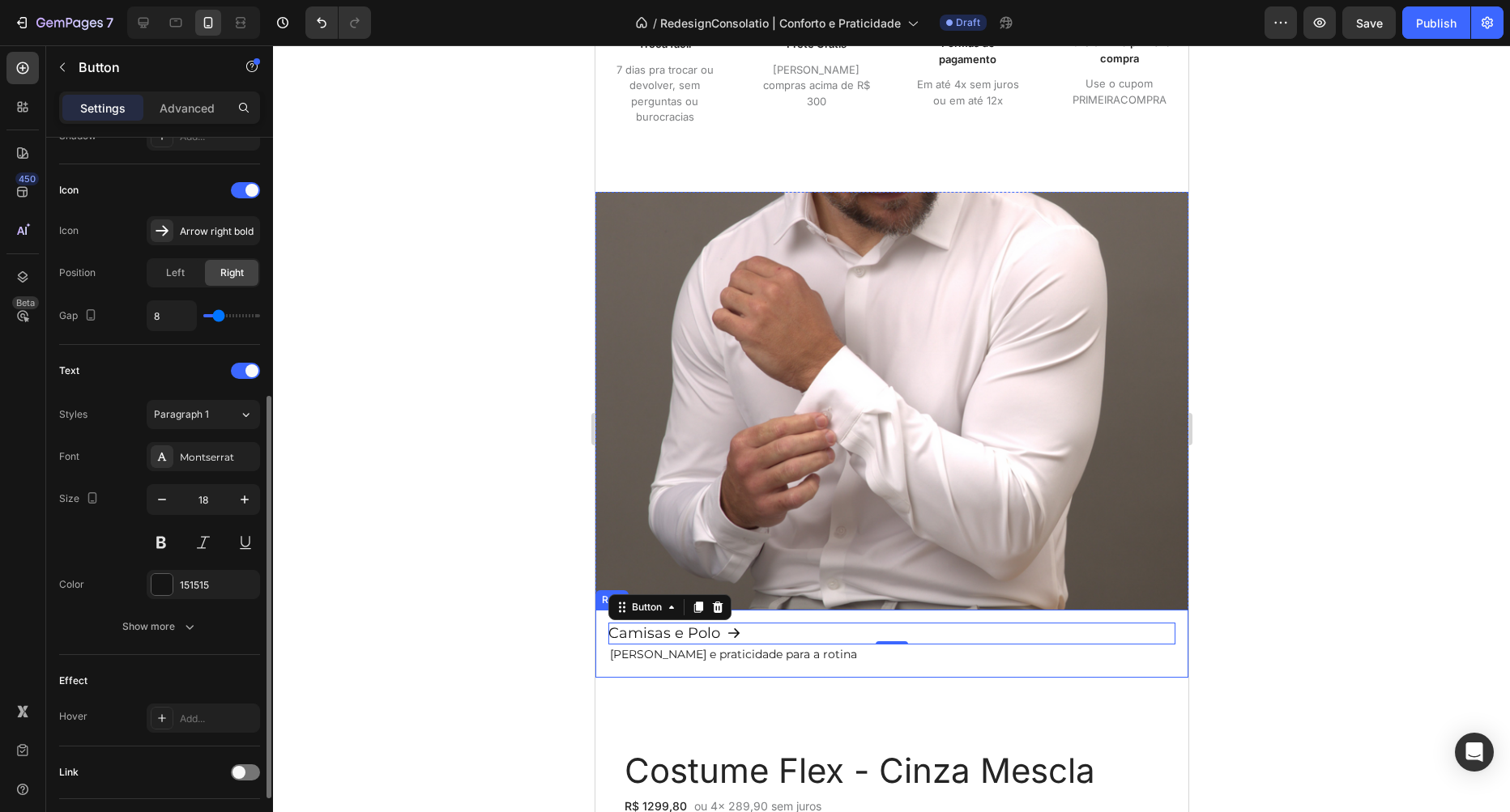
click at [195, 603] on div "Font Montserrat Size 18 Color 151515 Show more" at bounding box center [159, 542] width 201 height 199
click at [200, 626] on button "Show more" at bounding box center [159, 626] width 201 height 29
click at [204, 639] on button "Thin" at bounding box center [203, 626] width 114 height 29
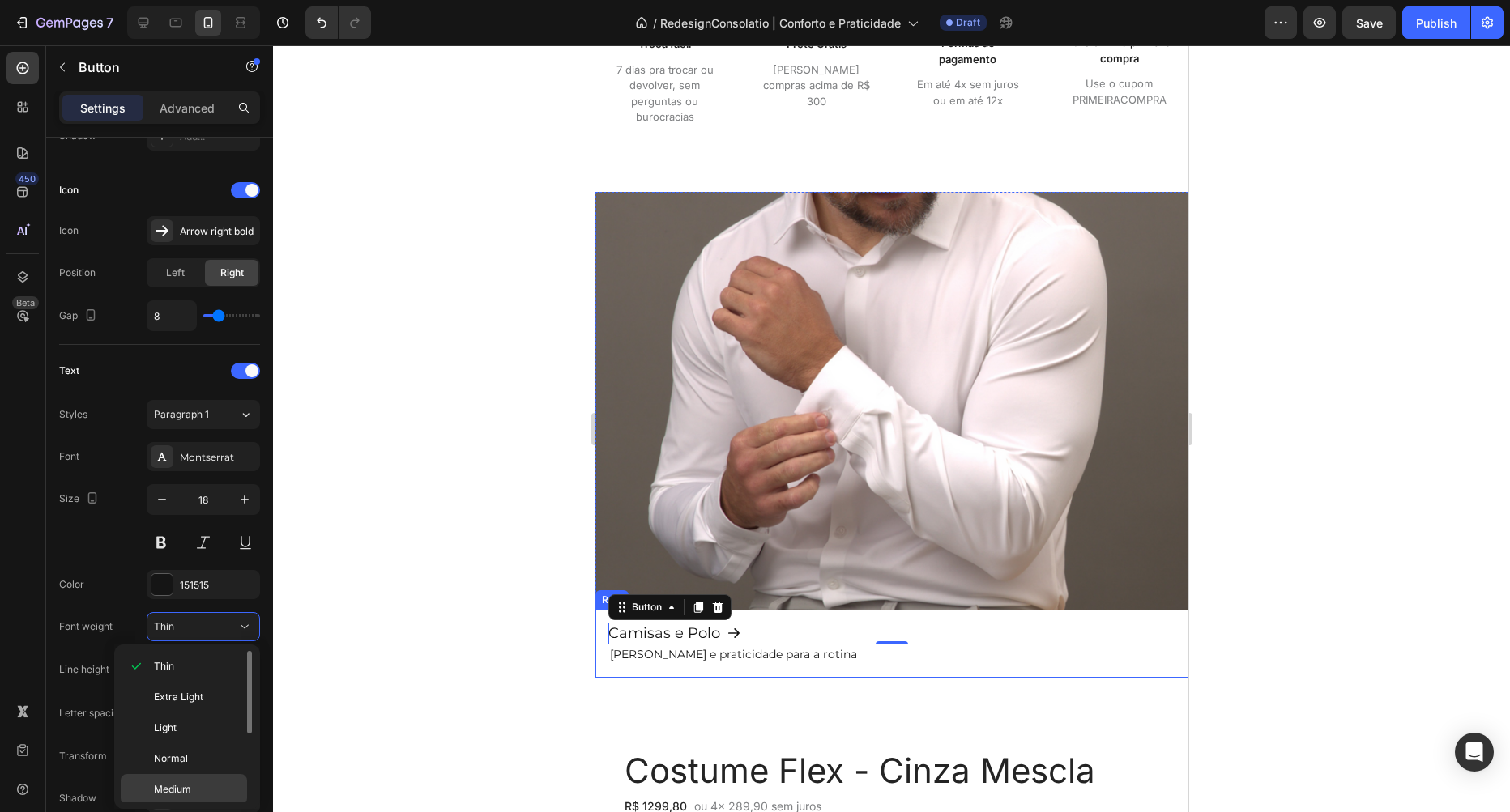
click at [197, 805] on div "Medium" at bounding box center [183, 820] width 126 height 31
drag, startPoint x: 459, startPoint y: 596, endPoint x: 466, endPoint y: 594, distance: 7.3
click at [460, 596] on div at bounding box center [891, 429] width 1237 height 767
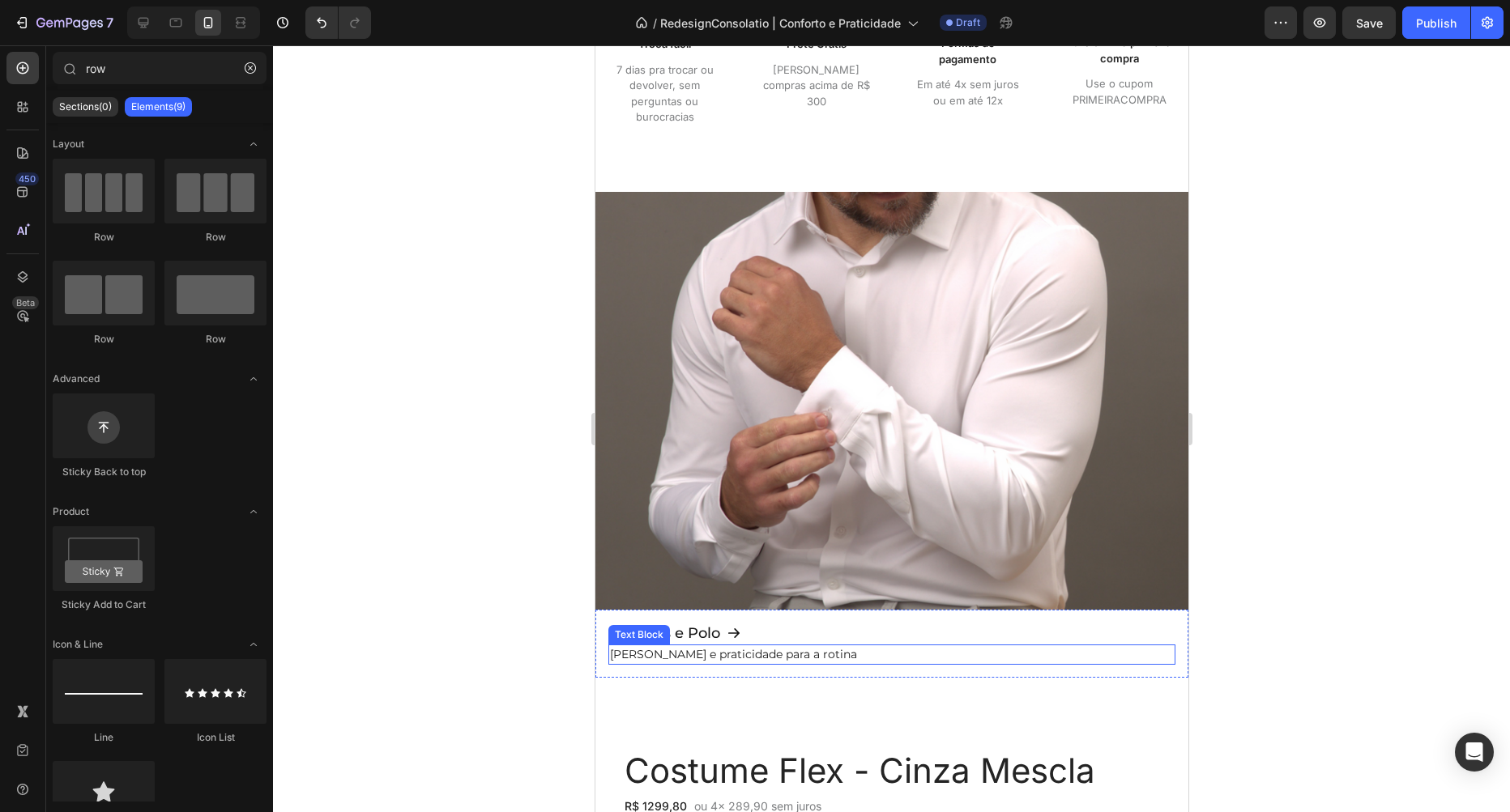
click at [702, 655] on p "Conforto e praticidade para a rotina" at bounding box center [890, 654] width 564 height 17
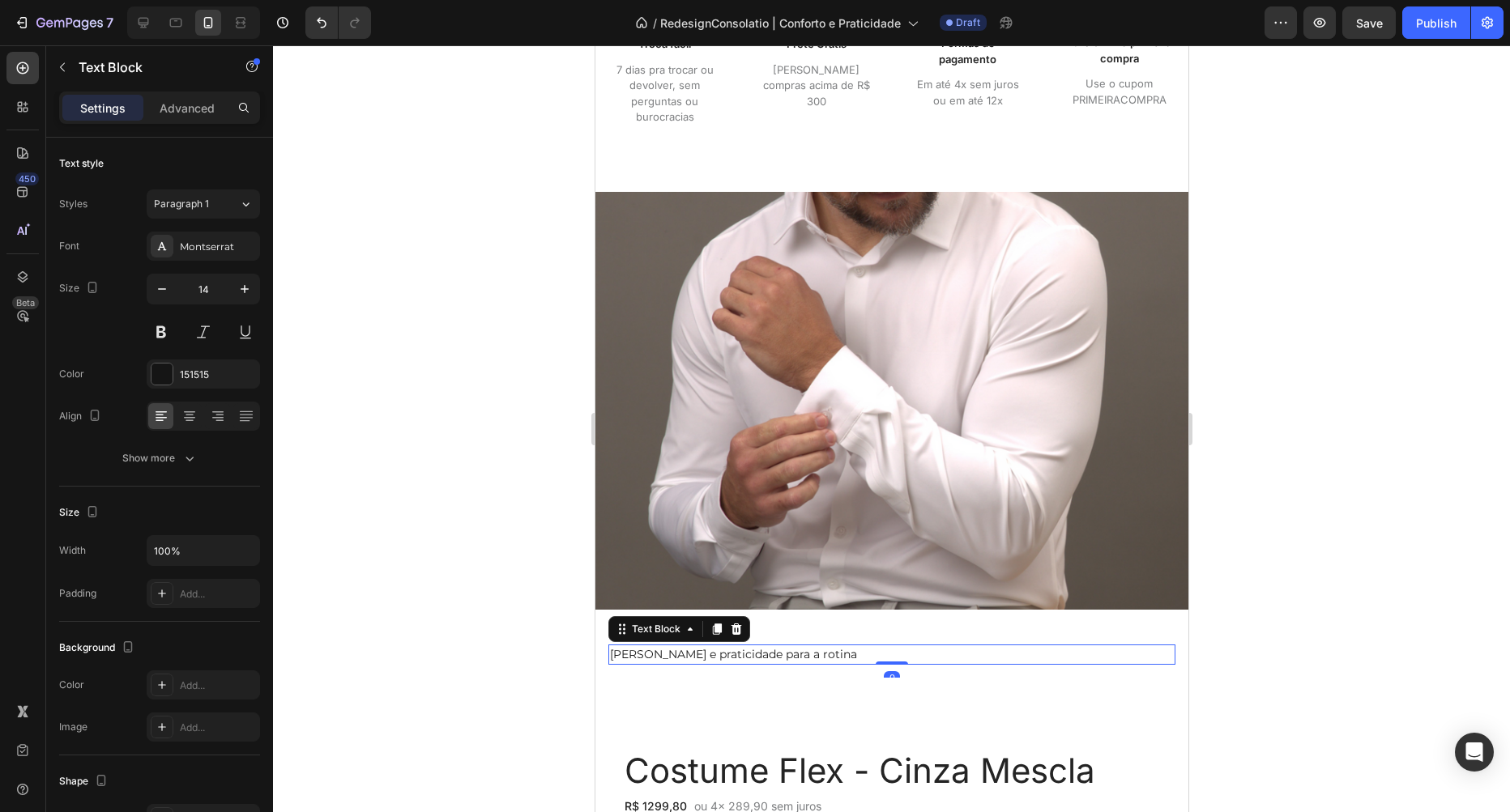
click at [455, 647] on div at bounding box center [891, 429] width 1237 height 767
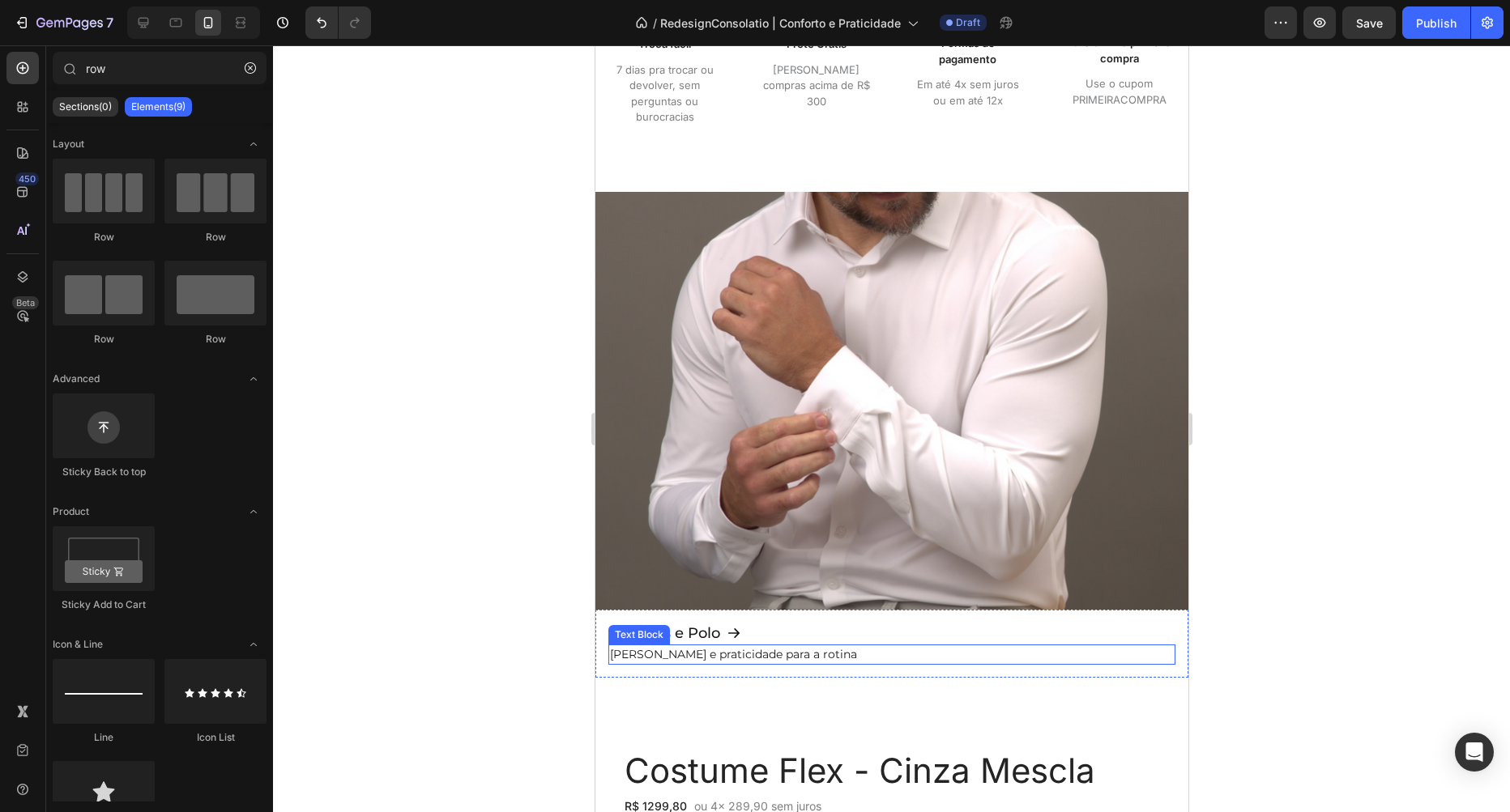
click at [626, 652] on p "Conforto e praticidade para a rotina" at bounding box center [890, 654] width 564 height 17
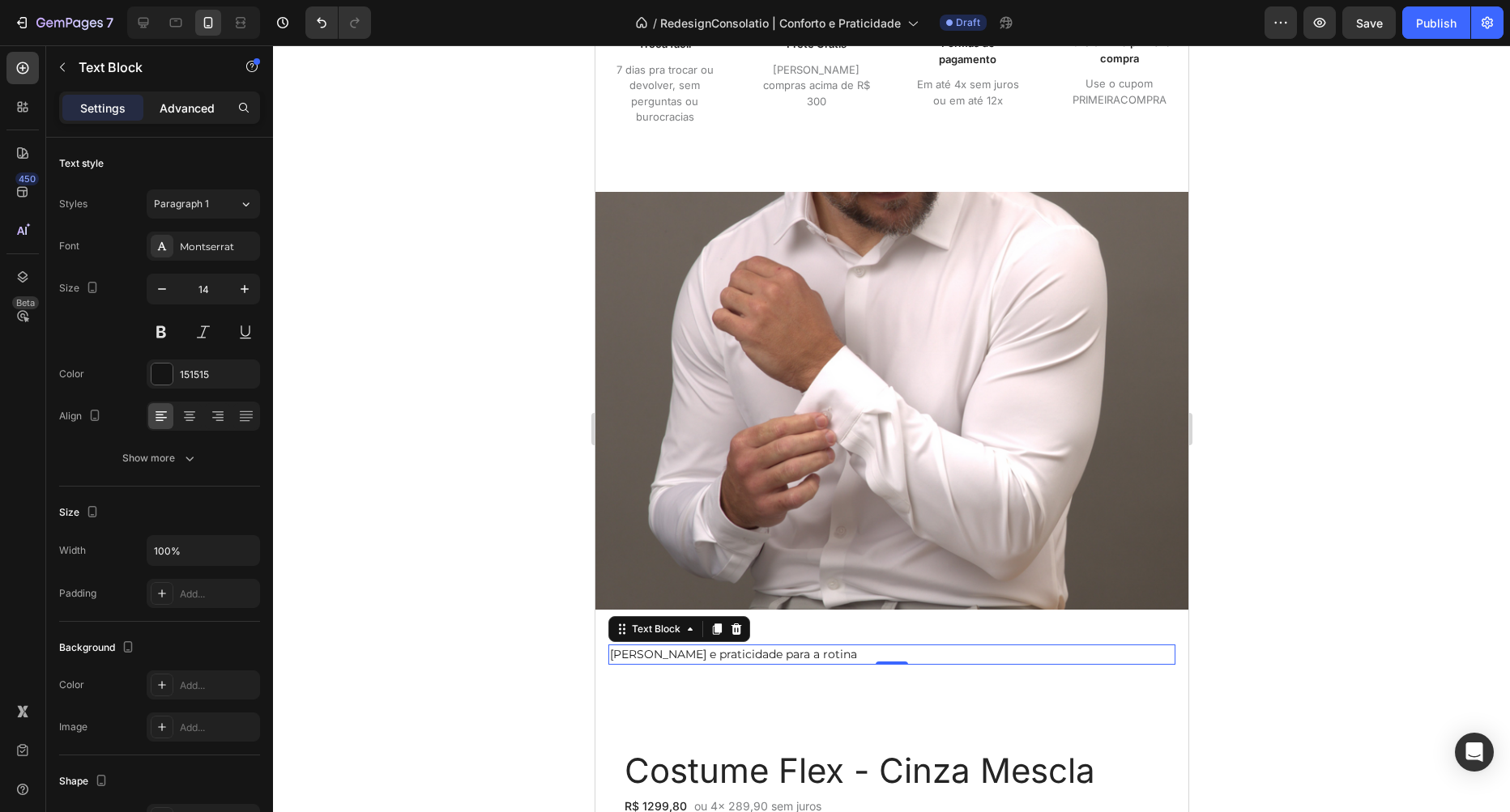
click at [183, 112] on p "Advanced" at bounding box center [187, 108] width 55 height 17
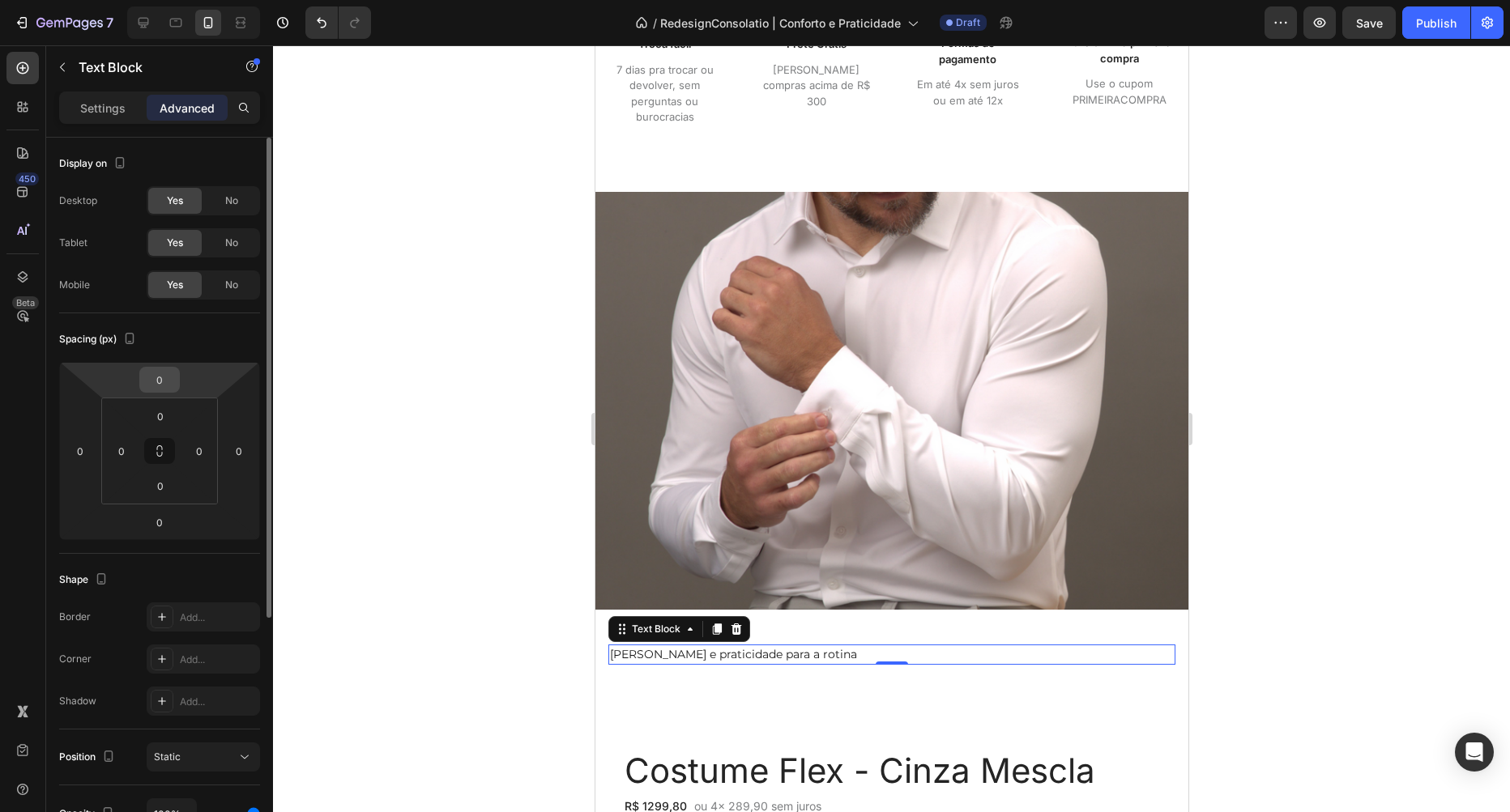
click at [169, 385] on input "0" at bounding box center [159, 380] width 32 height 25
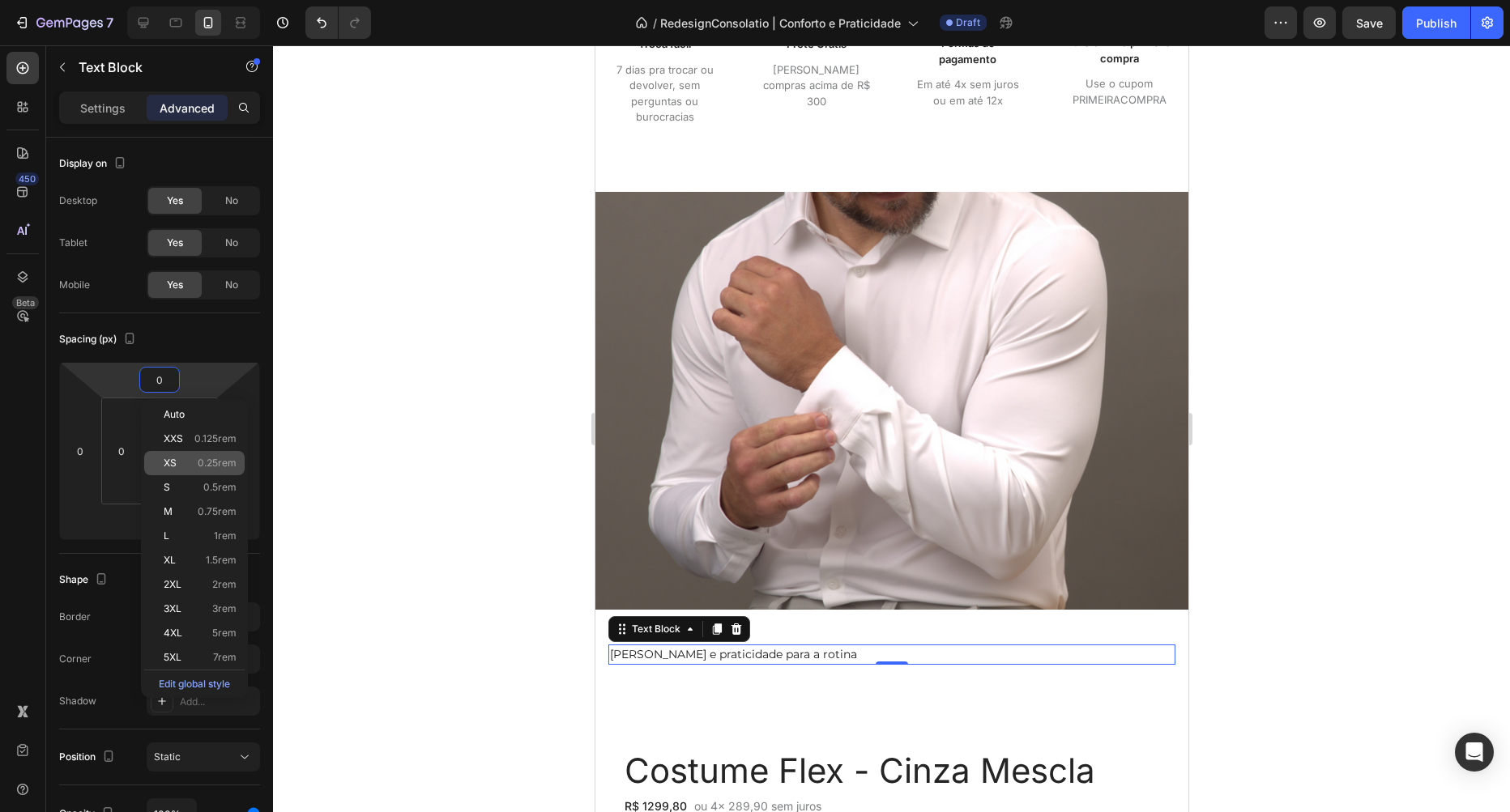
click at [220, 466] on span "0.25rem" at bounding box center [217, 463] width 39 height 11
type input "0.25"
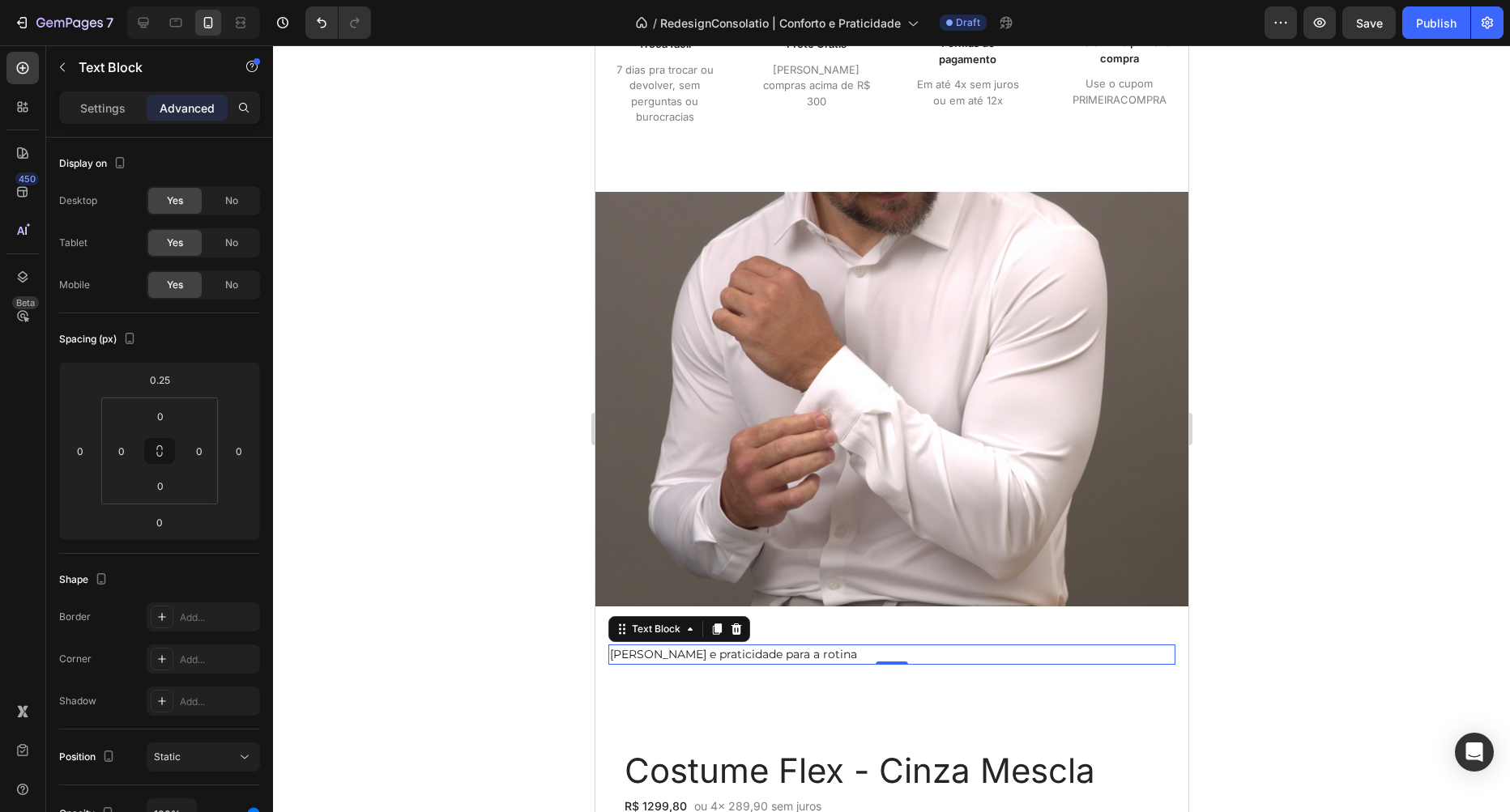
drag, startPoint x: 404, startPoint y: 484, endPoint x: 409, endPoint y: 492, distance: 9.4
click at [404, 487] on div at bounding box center [891, 429] width 1237 height 767
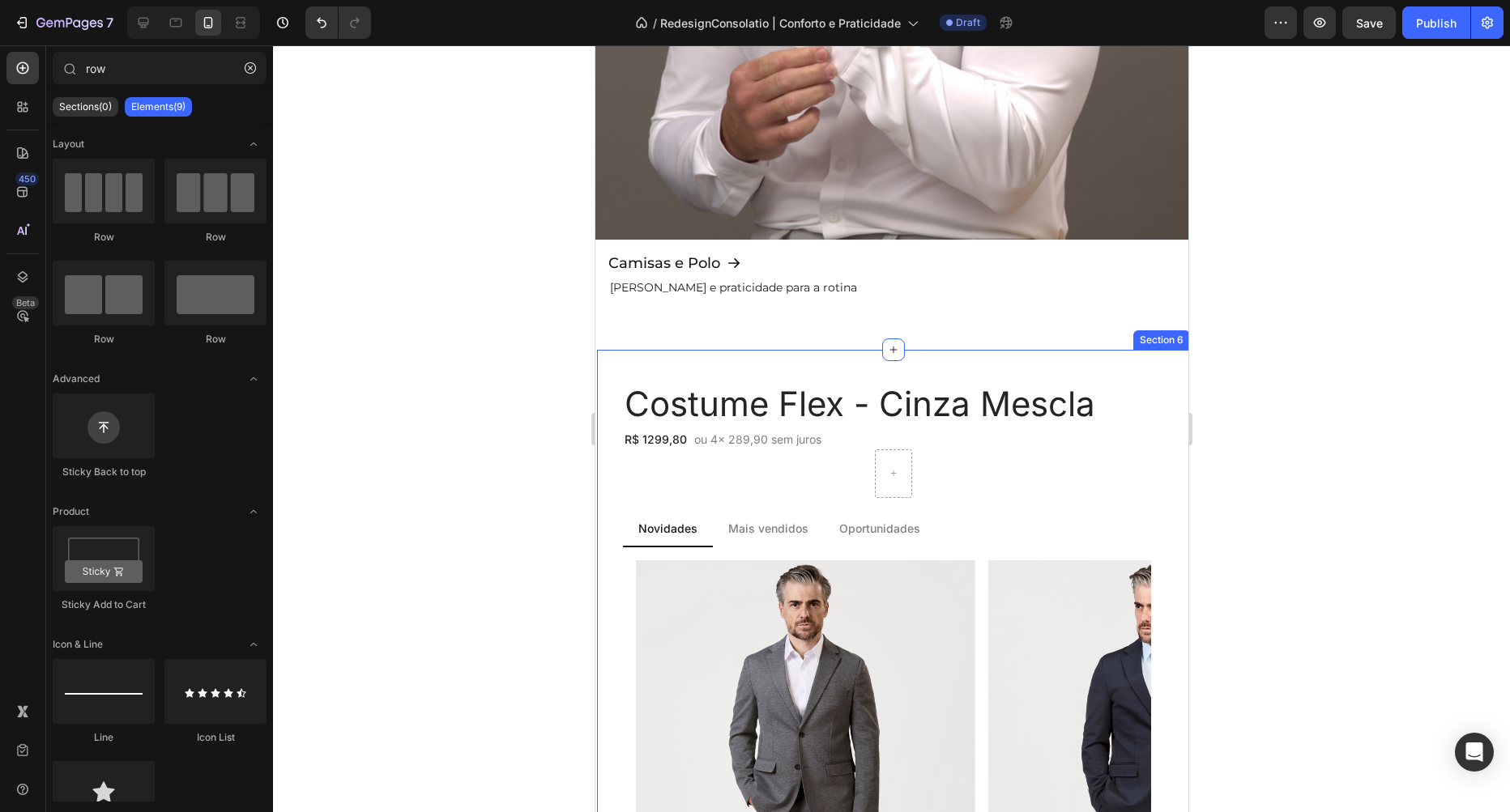
scroll to position [1295, 0]
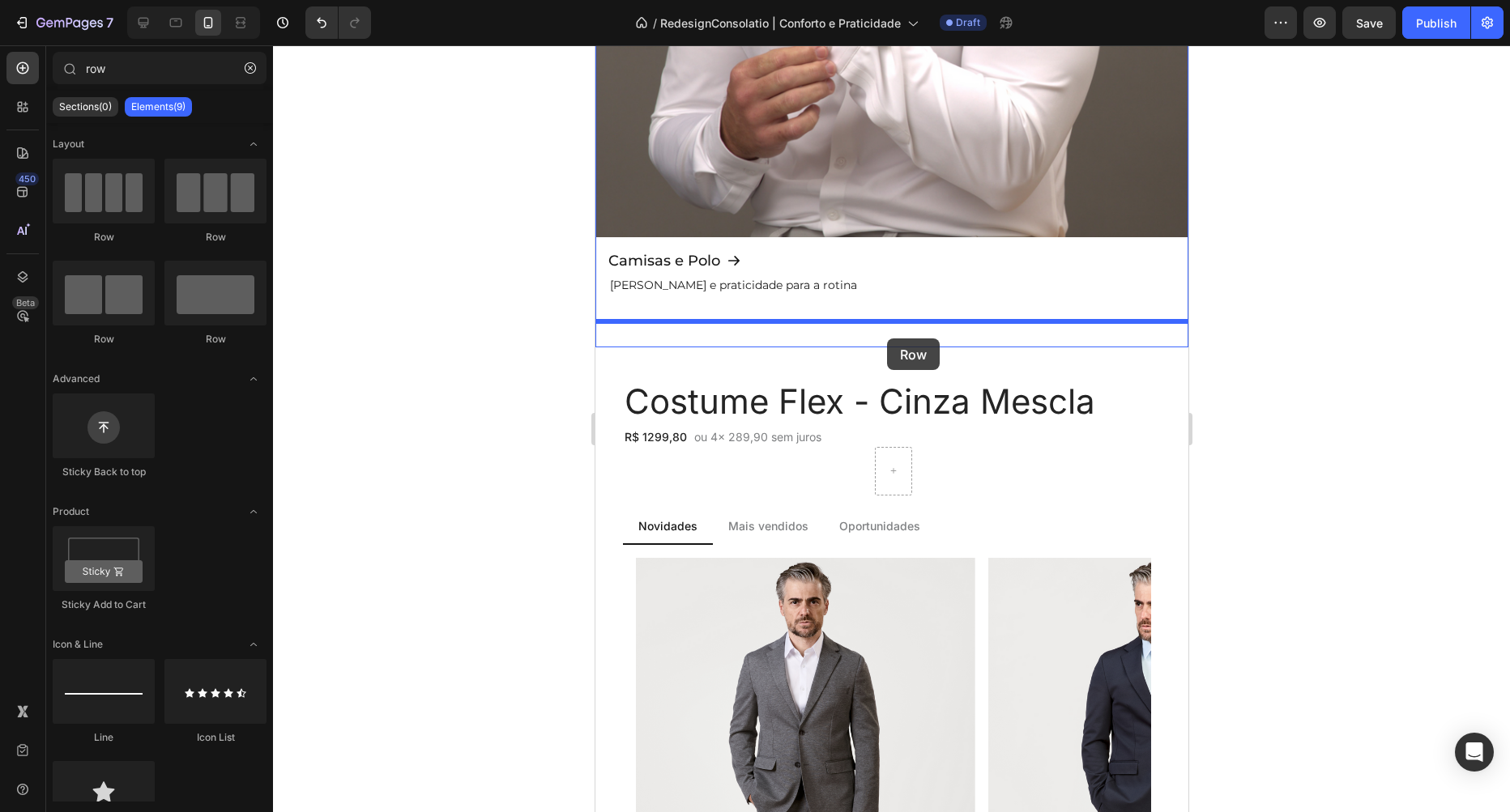
drag, startPoint x: 788, startPoint y: 361, endPoint x: 886, endPoint y: 338, distance: 100.7
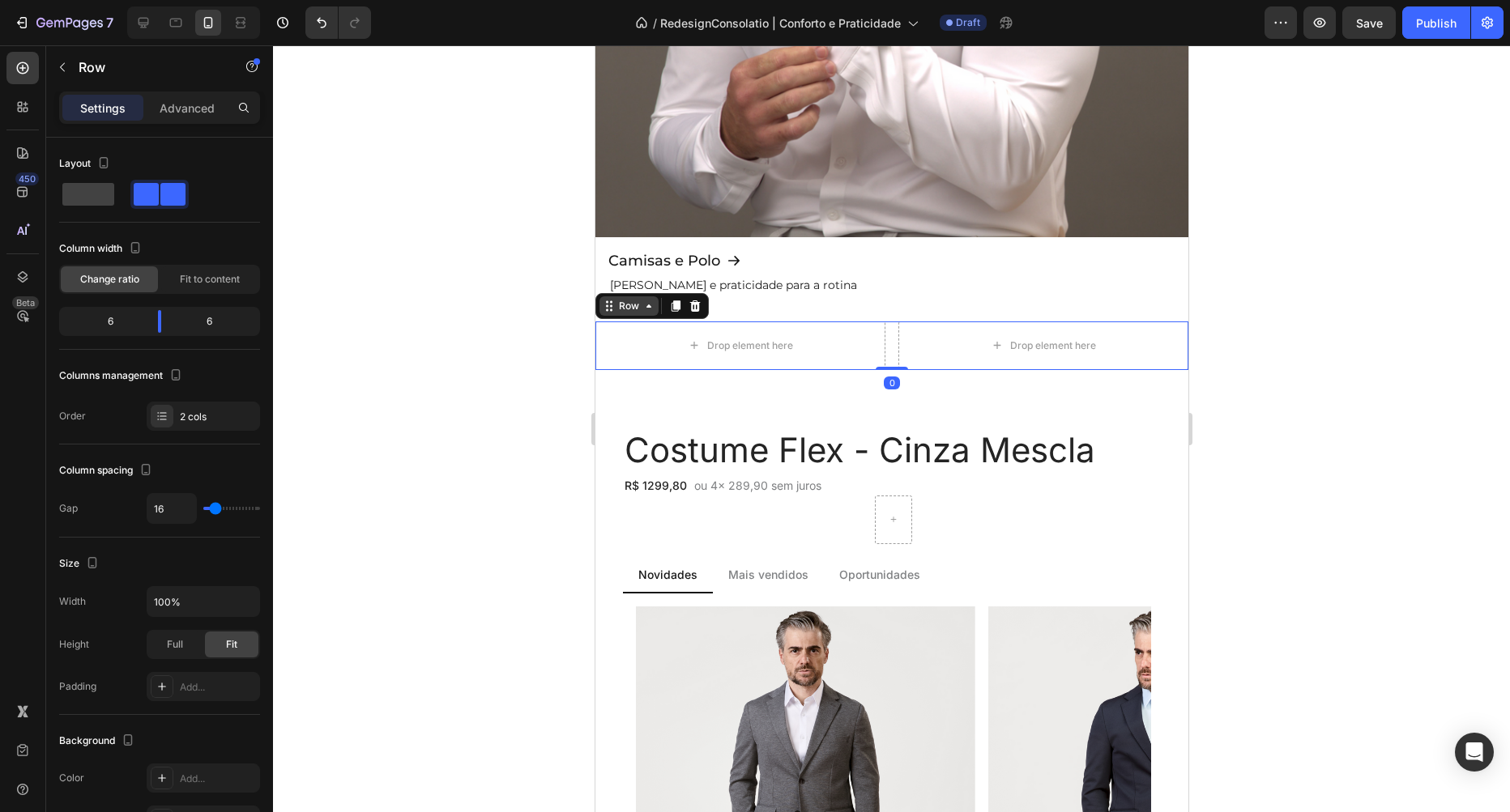
click at [647, 308] on icon at bounding box center [648, 306] width 13 height 13
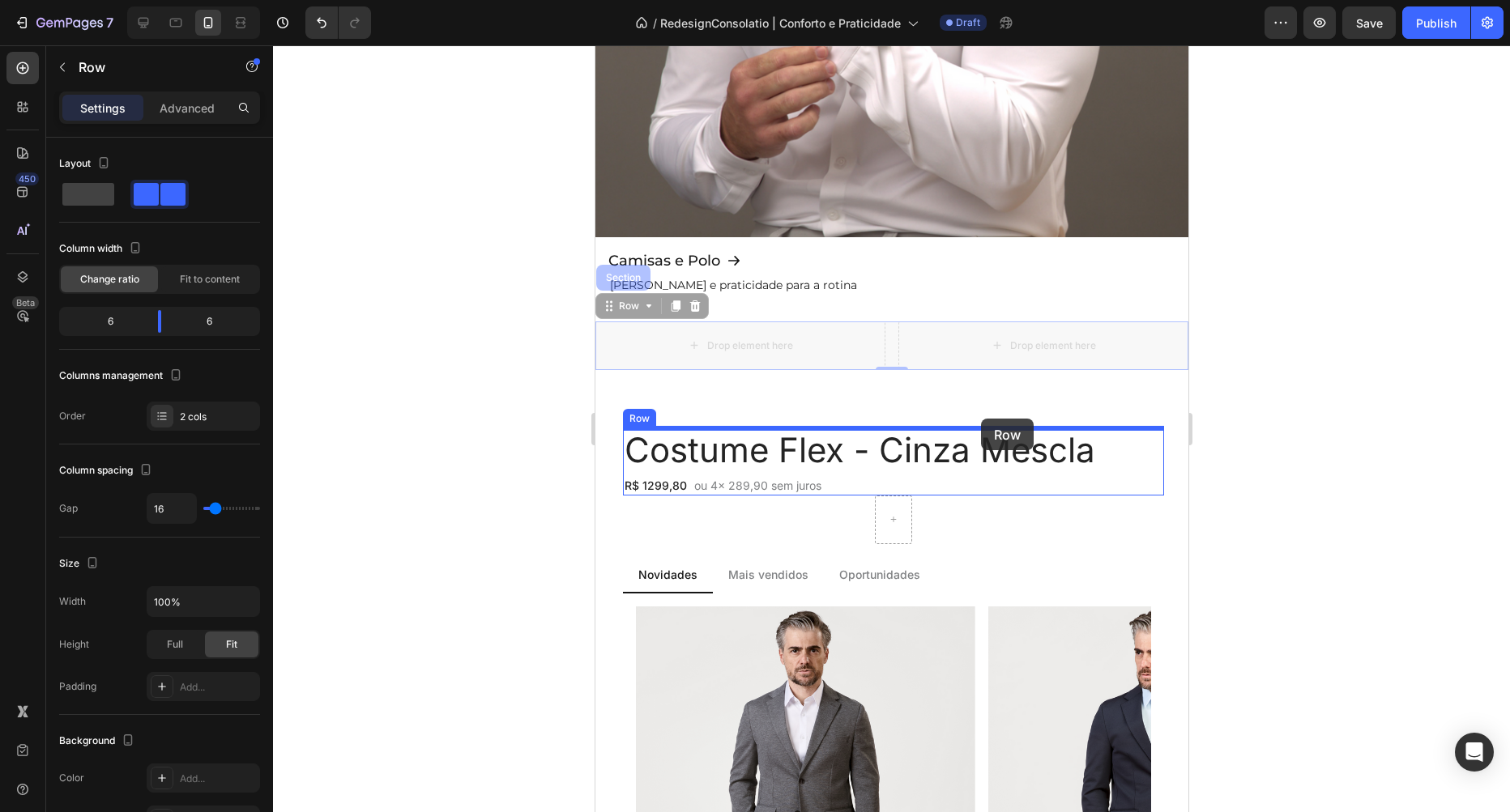
drag, startPoint x: 609, startPoint y: 301, endPoint x: 980, endPoint y: 419, distance: 389.3
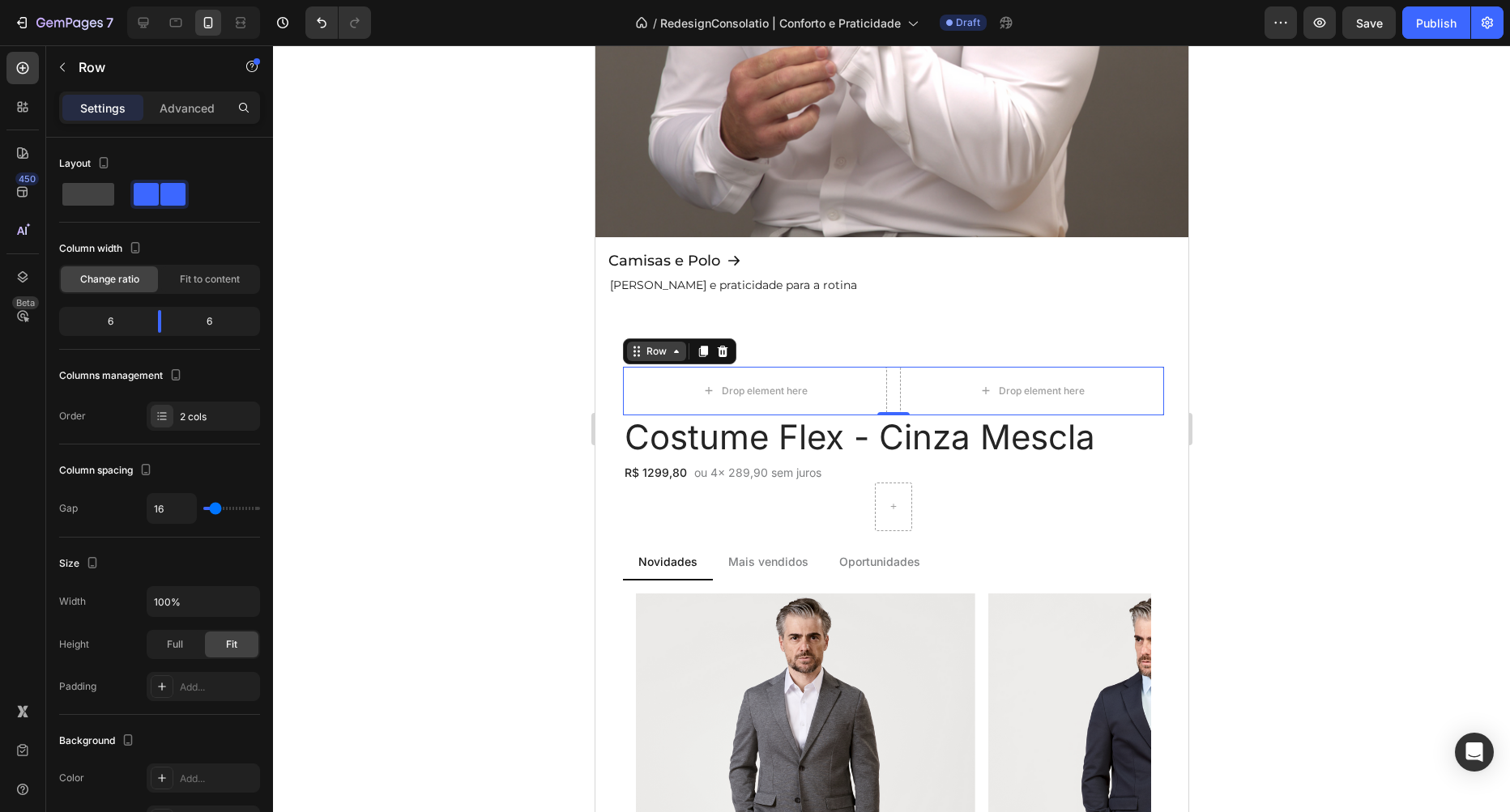
click at [666, 358] on div "Row" at bounding box center [656, 351] width 27 height 14
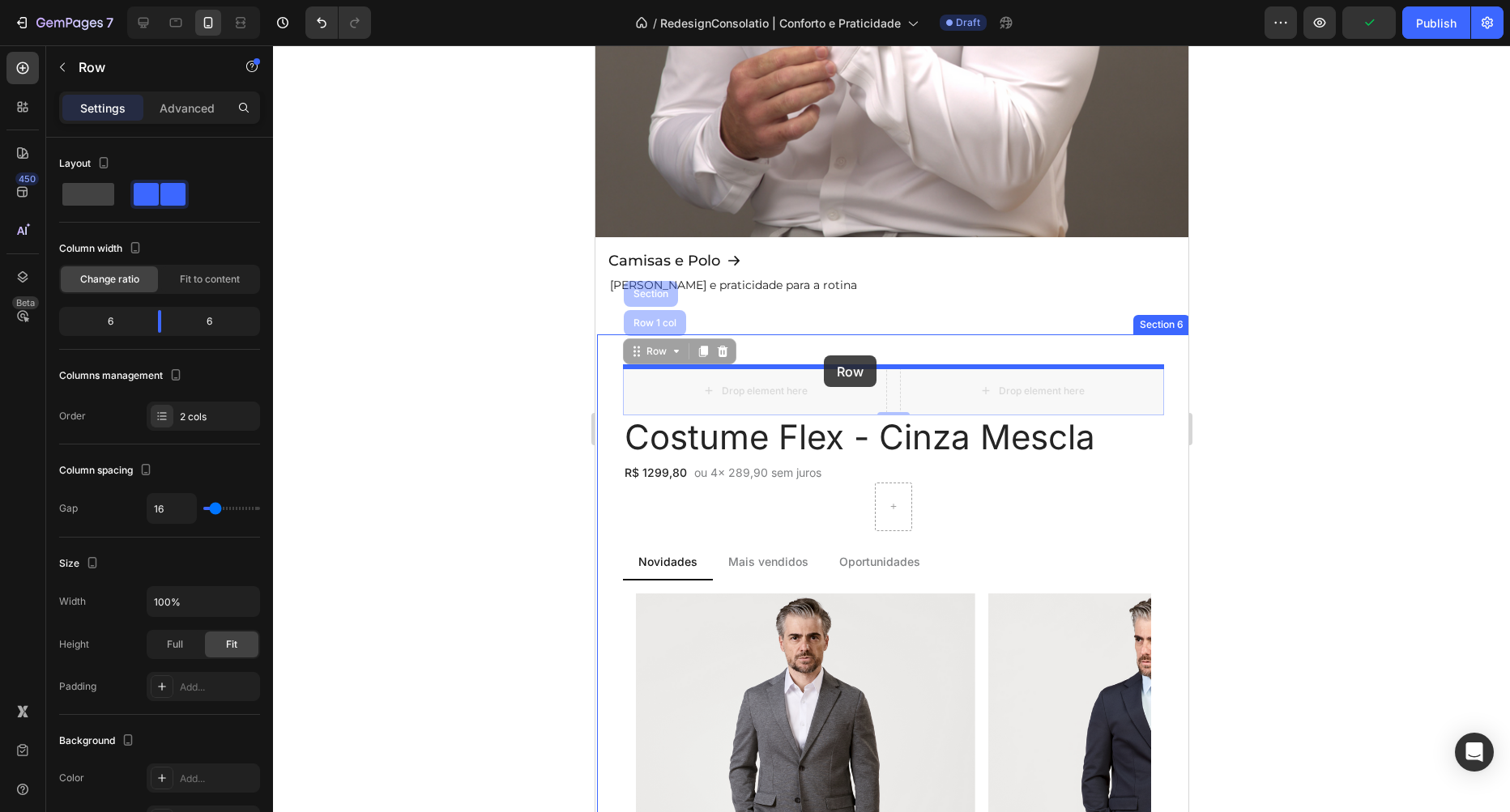
drag, startPoint x: 637, startPoint y: 353, endPoint x: 823, endPoint y: 355, distance: 186.0
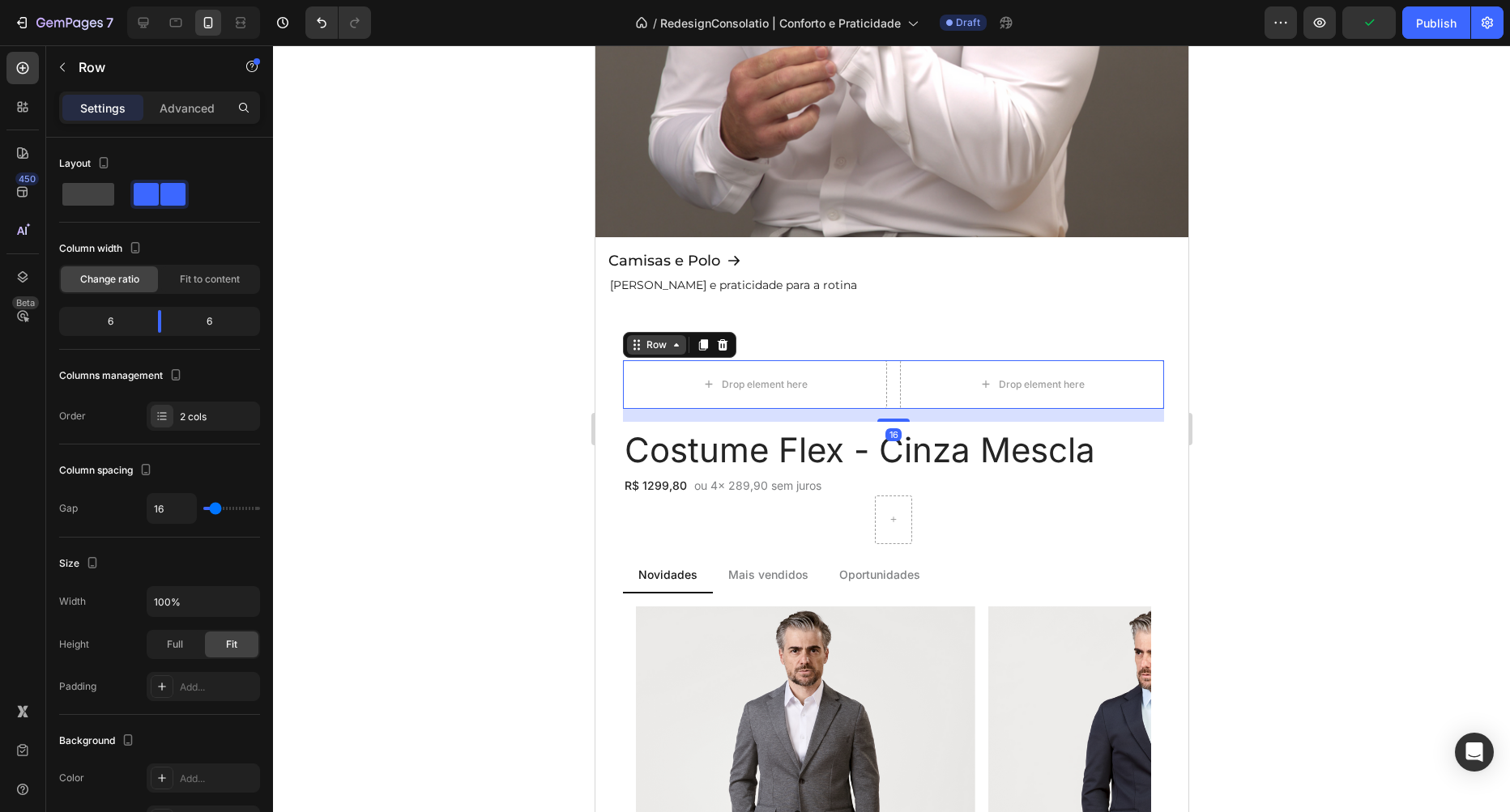
click at [656, 346] on div "Row" at bounding box center [656, 344] width 27 height 14
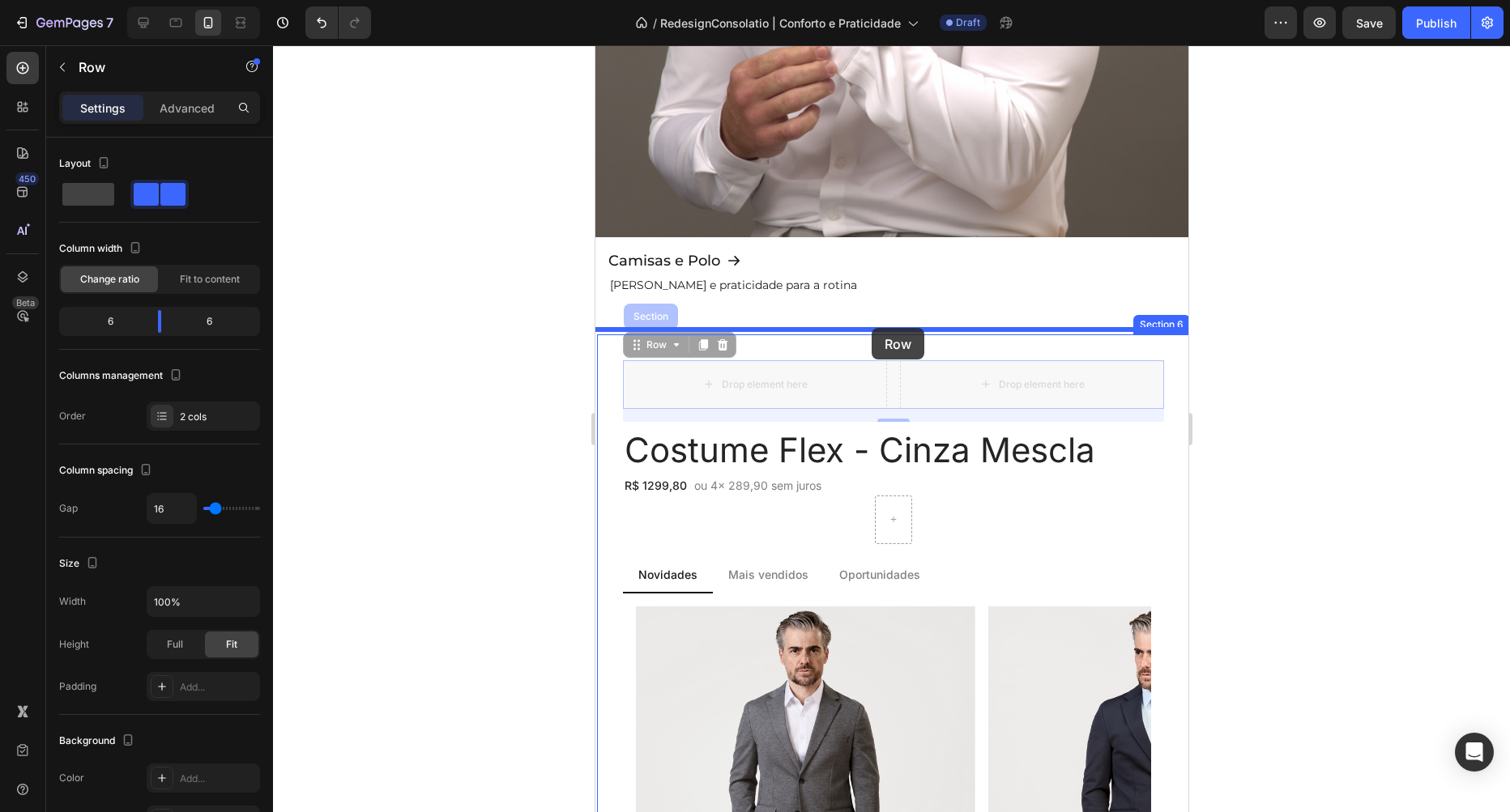
drag, startPoint x: 639, startPoint y: 348, endPoint x: 863, endPoint y: 336, distance: 224.3
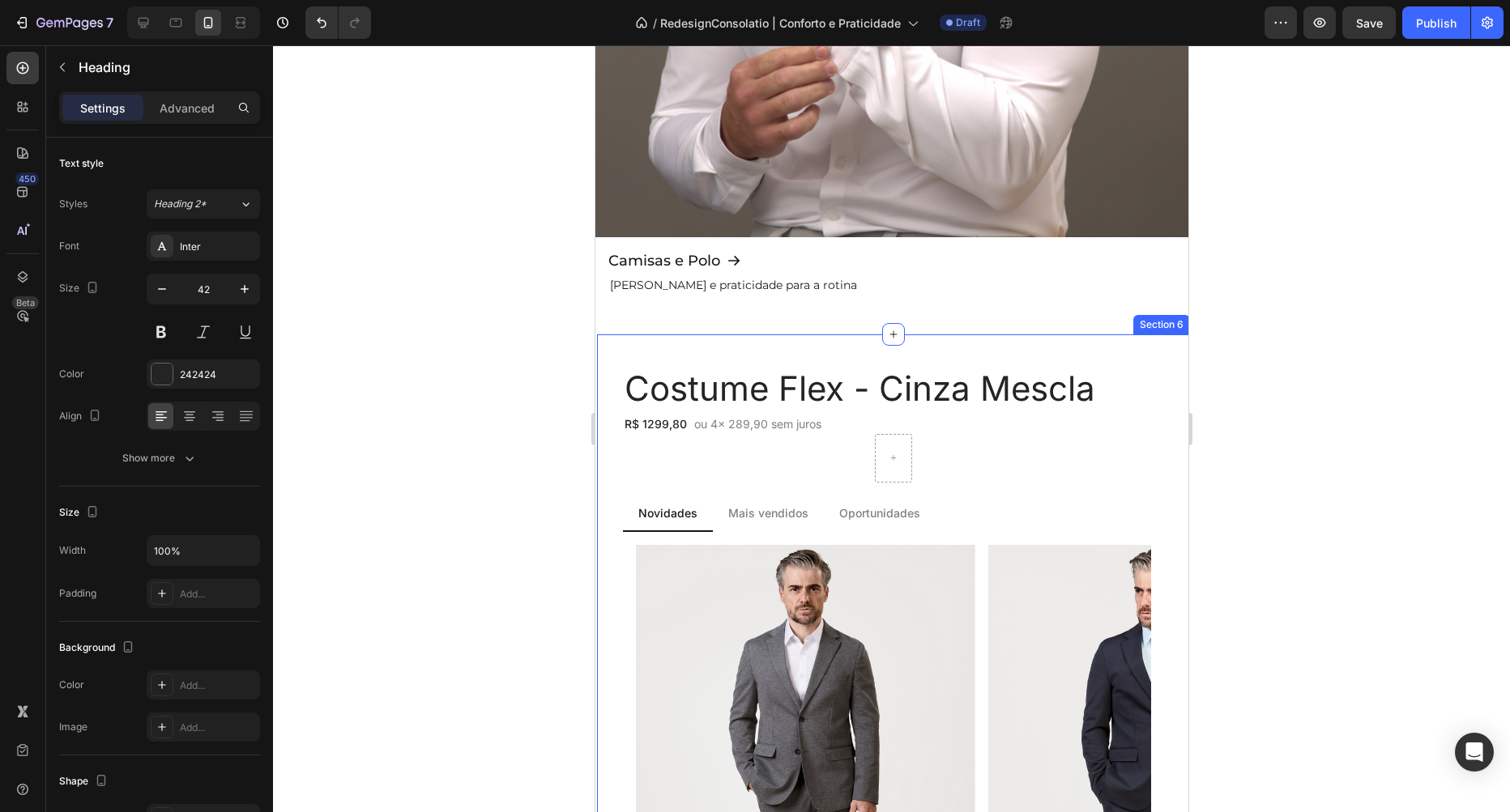
click at [690, 398] on h2 "Costume Flex - Cinza Mescla" at bounding box center [893, 389] width 541 height 44
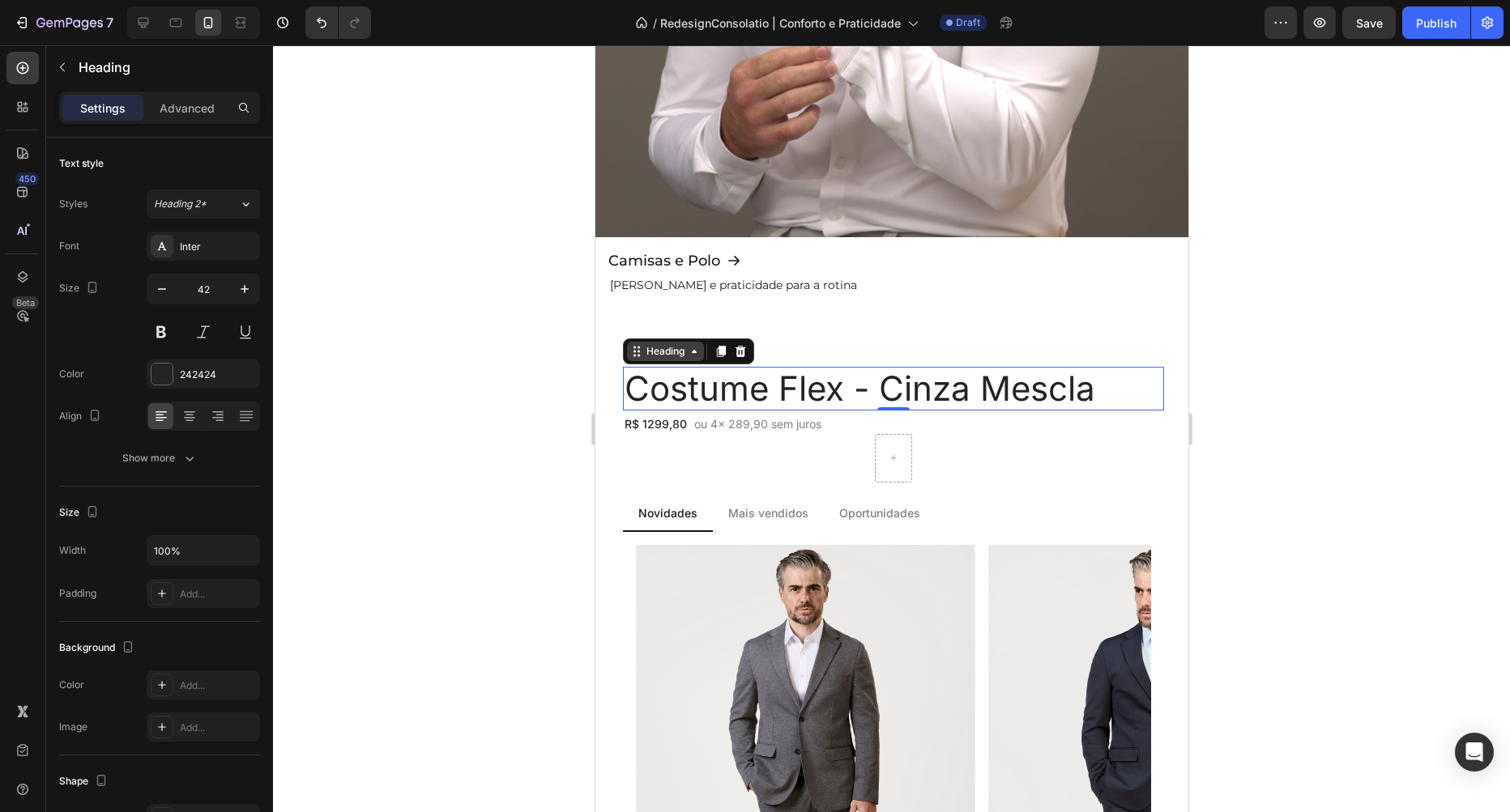
click at [672, 359] on div "Heading" at bounding box center [665, 351] width 77 height 19
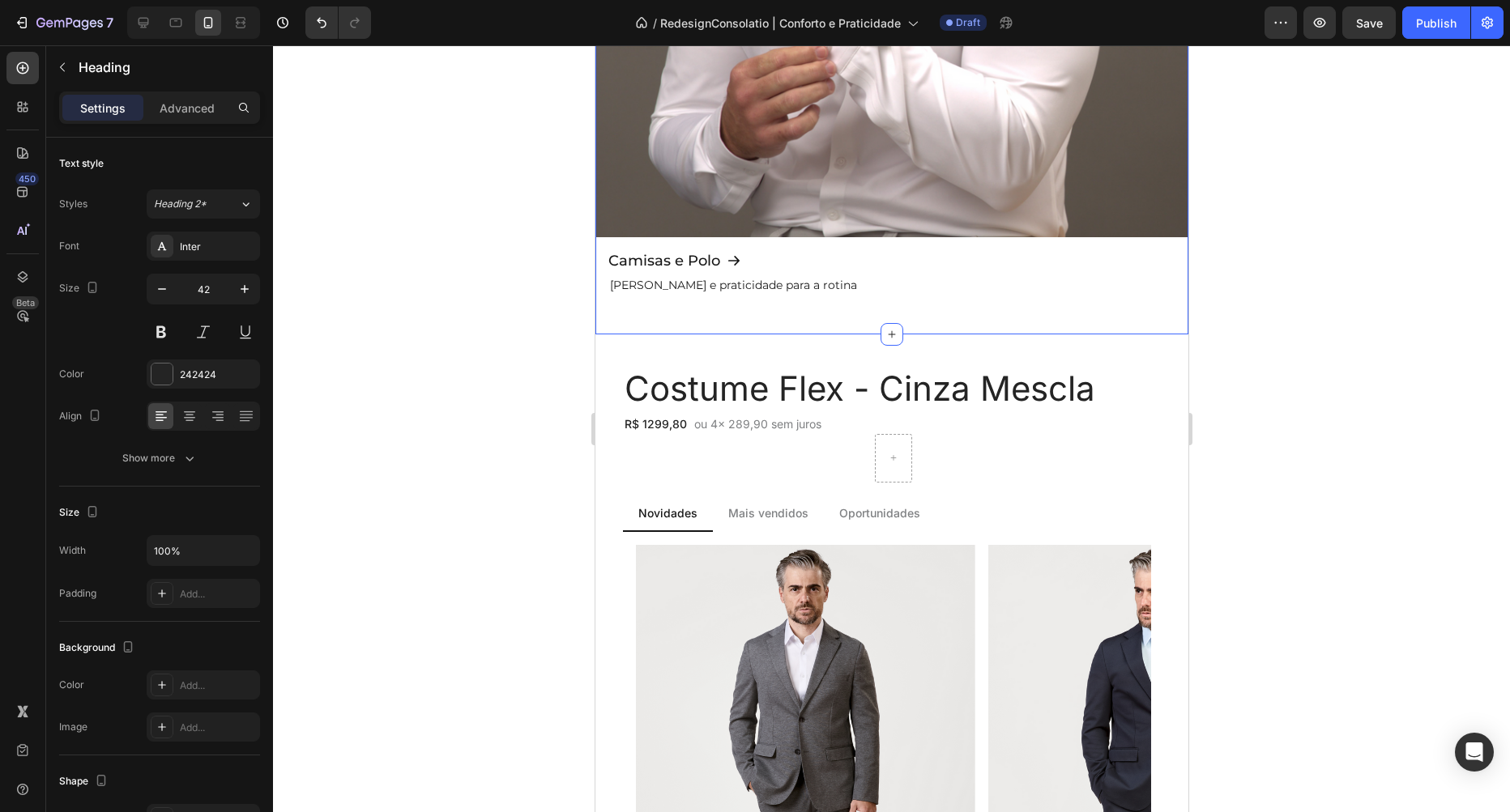
click at [758, 325] on div "Camisas e Polo Button Conforto e praticidade para a rotina Text Block Row Hero …" at bounding box center [890, 65] width 593 height 537
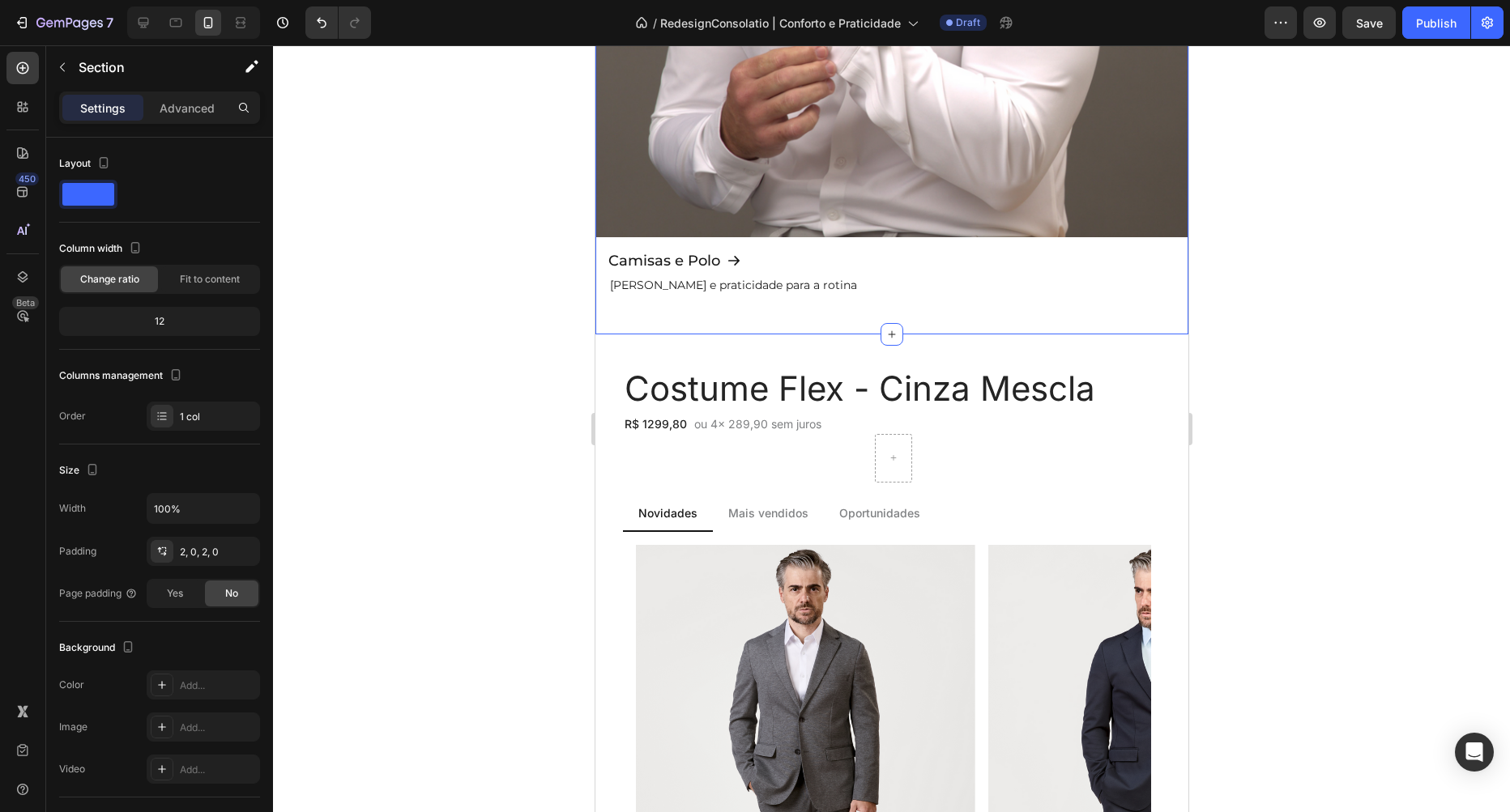
click at [722, 351] on div "Costume Flex - Cinza Mescla Heading R$ 1299,80 Text Block ou 4x 289,90 sem juro…" at bounding box center [892, 726] width 593 height 783
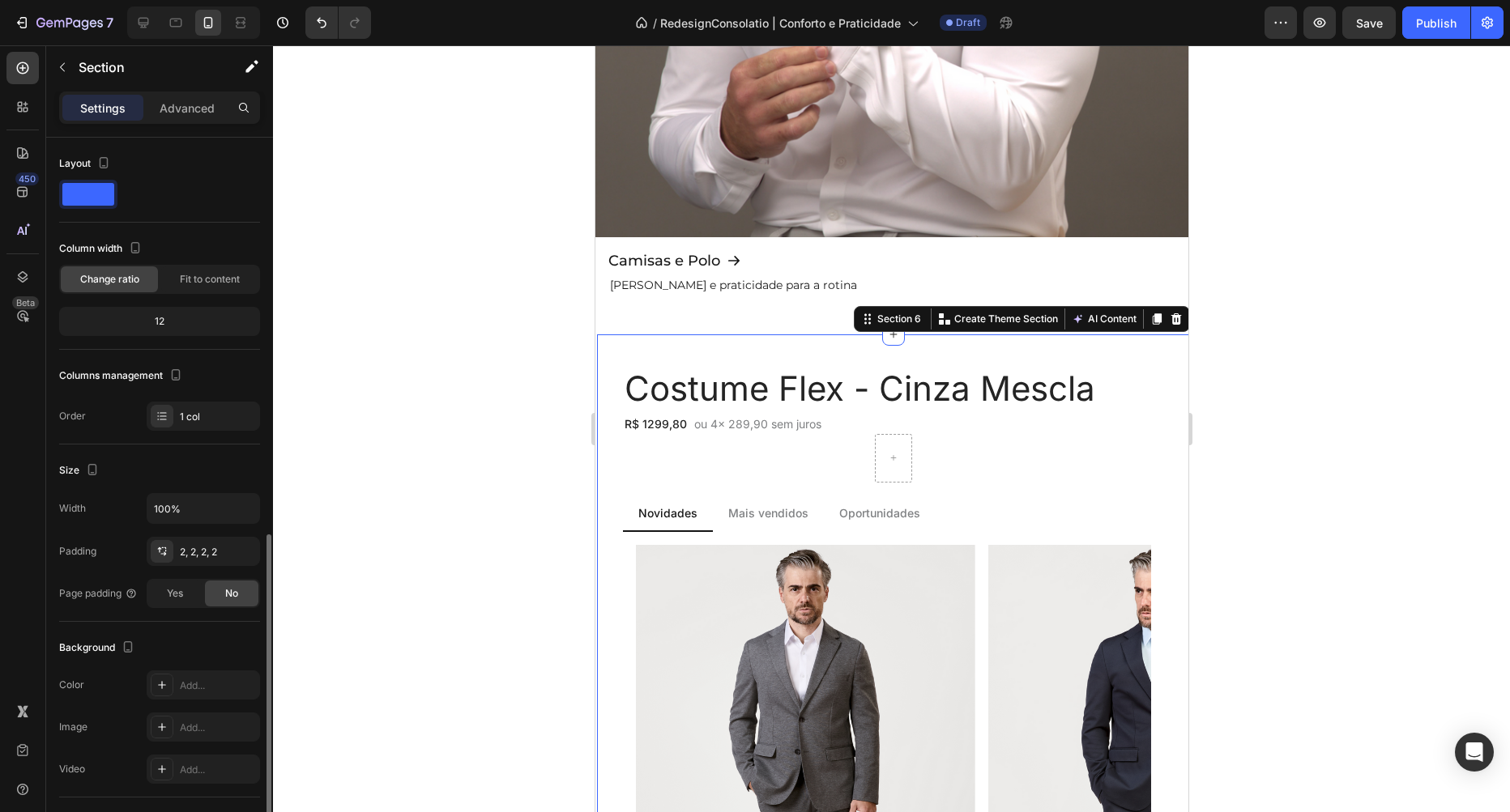
scroll to position [225, 0]
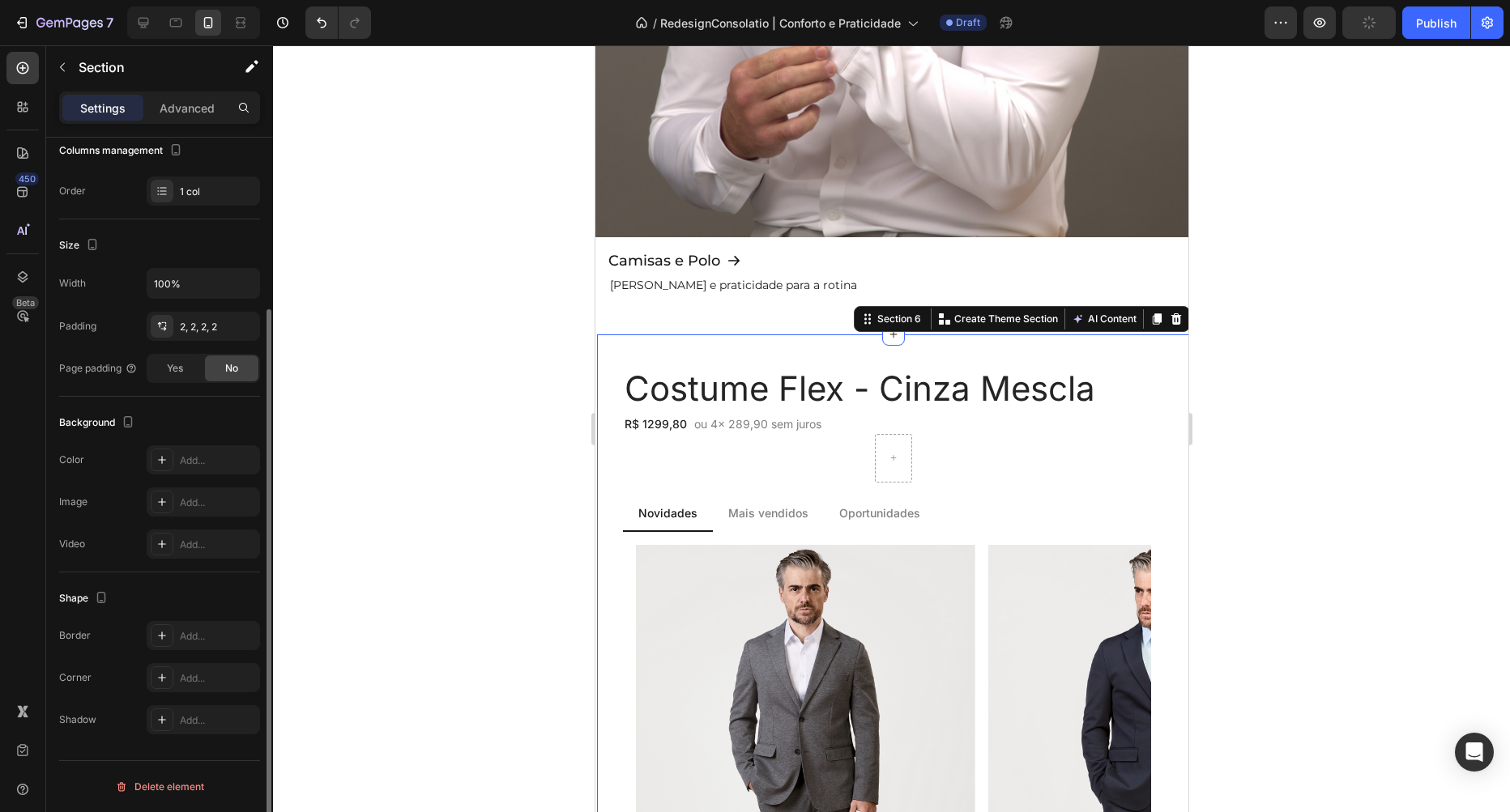
click at [462, 319] on div at bounding box center [891, 429] width 1237 height 767
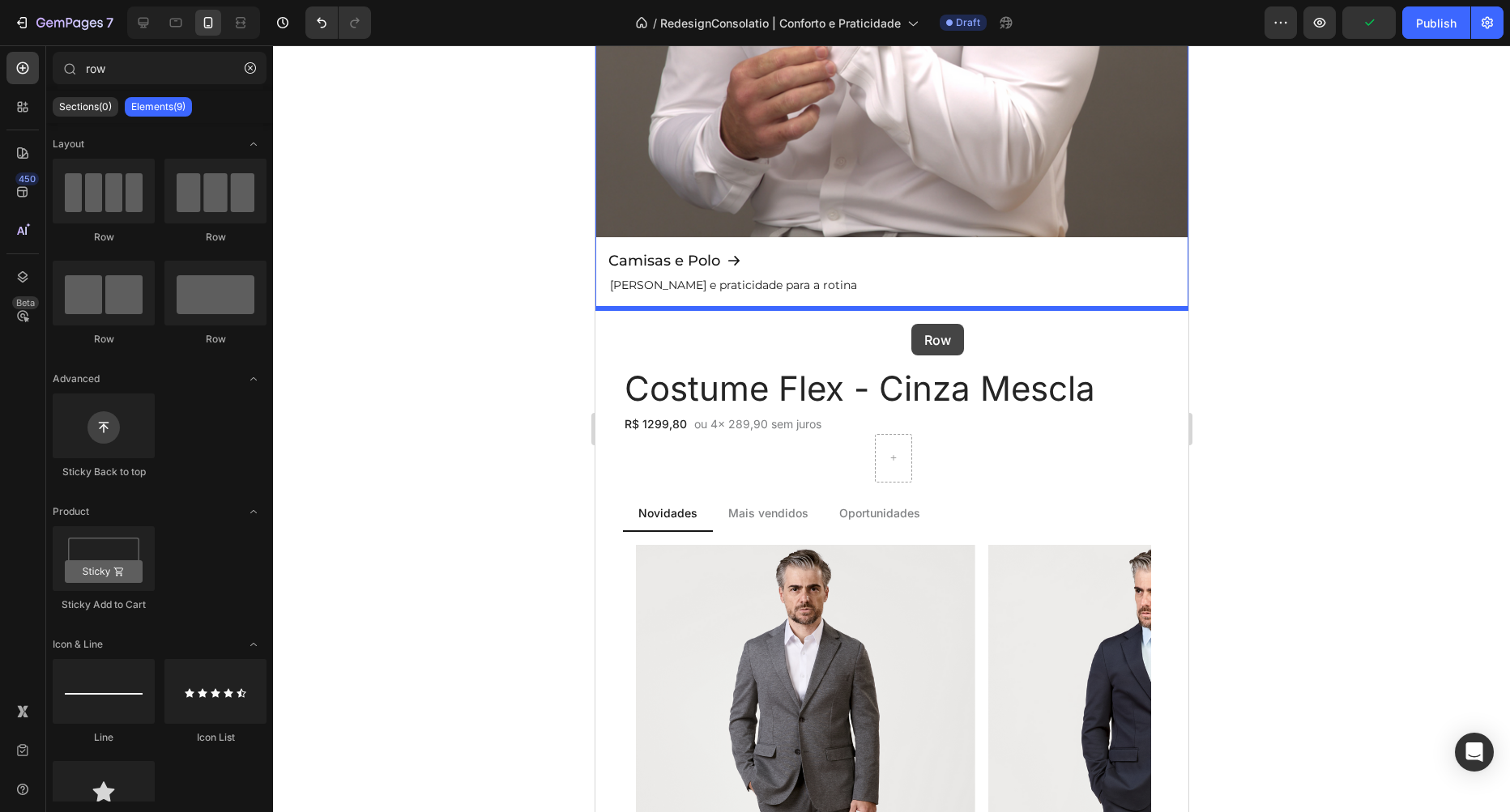
drag, startPoint x: 714, startPoint y: 232, endPoint x: 911, endPoint y: 324, distance: 217.4
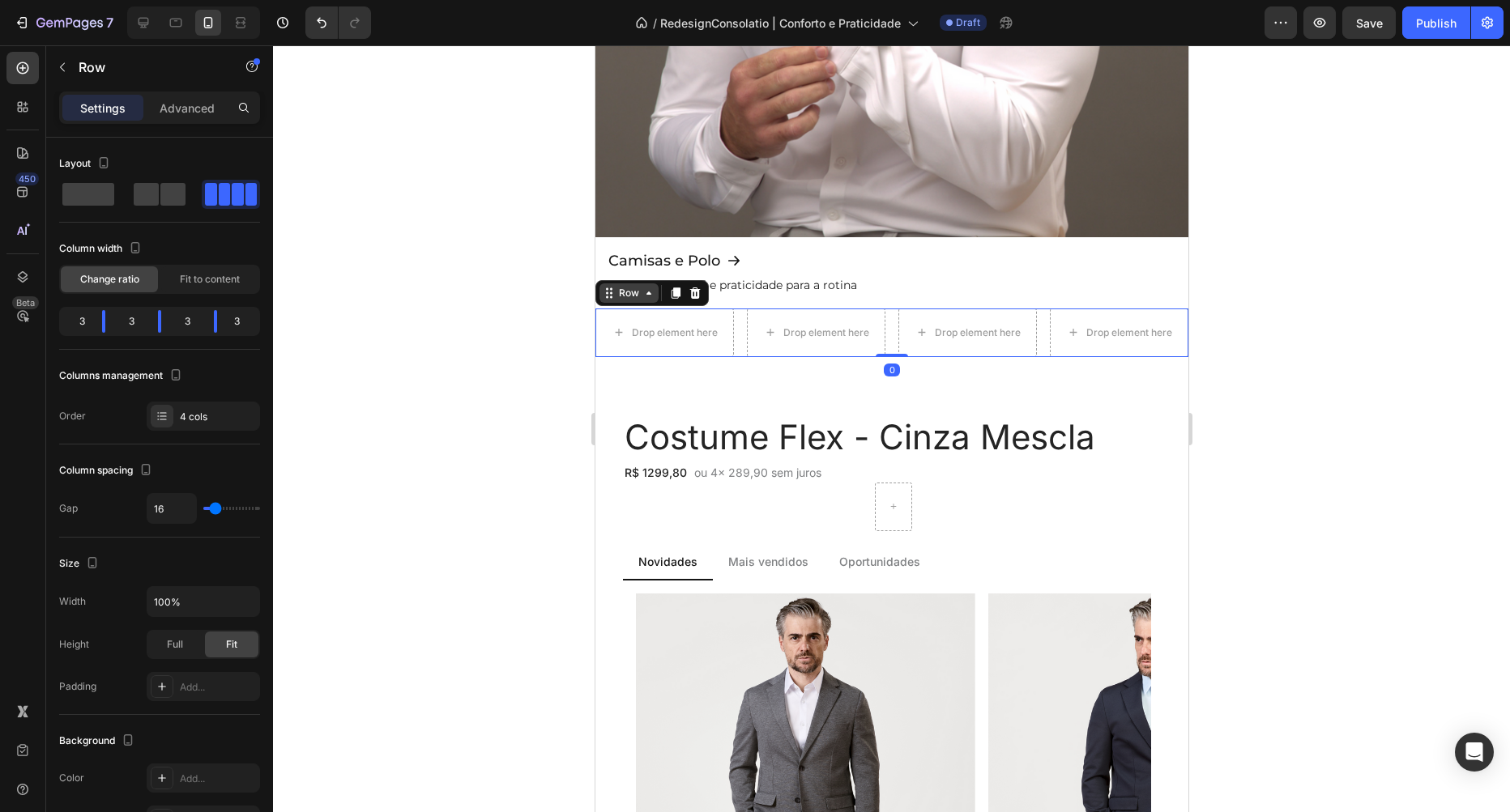
click at [615, 298] on icon at bounding box center [608, 292] width 13 height 13
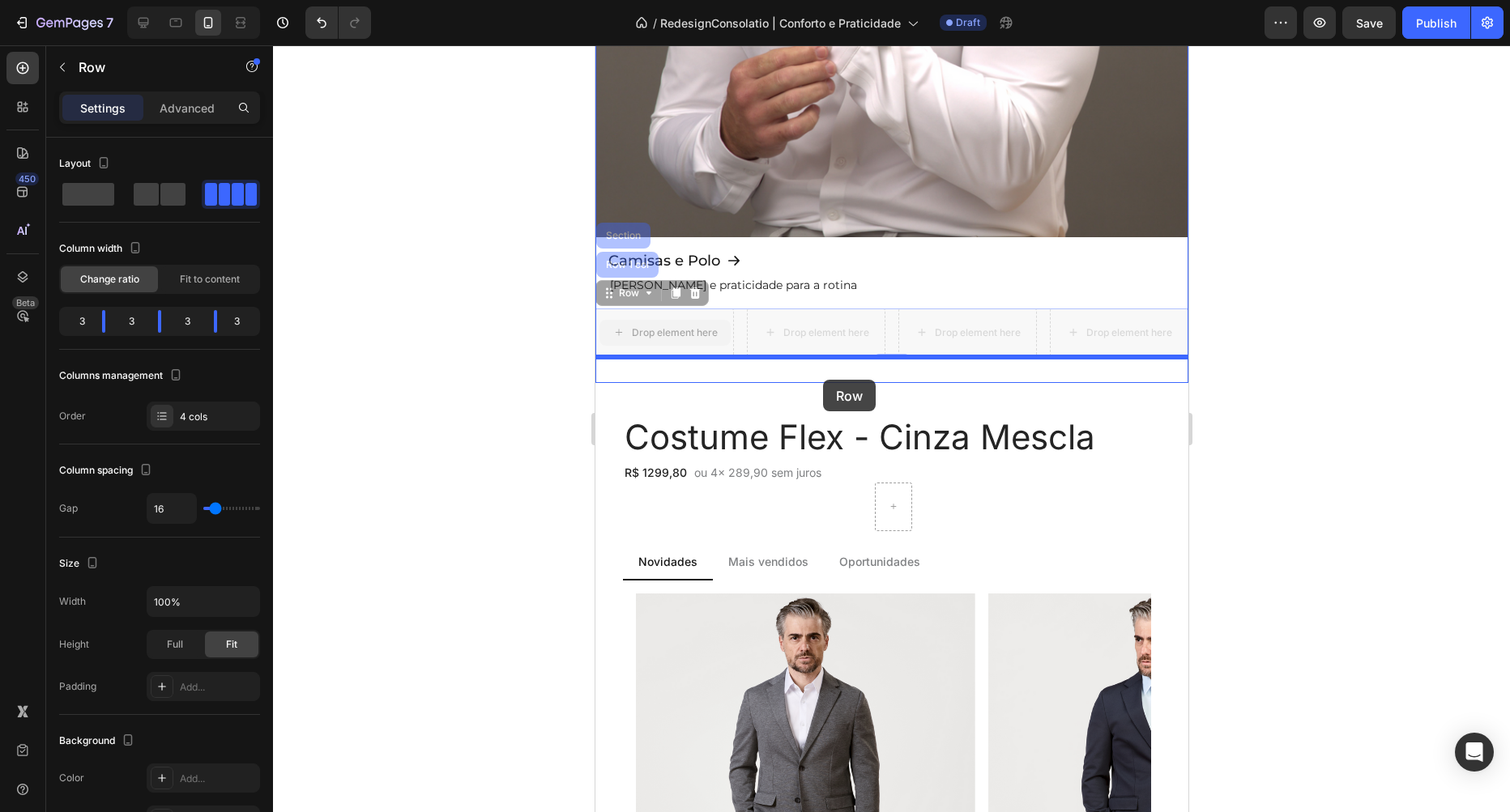
drag, startPoint x: 608, startPoint y: 290, endPoint x: 822, endPoint y: 380, distance: 232.2
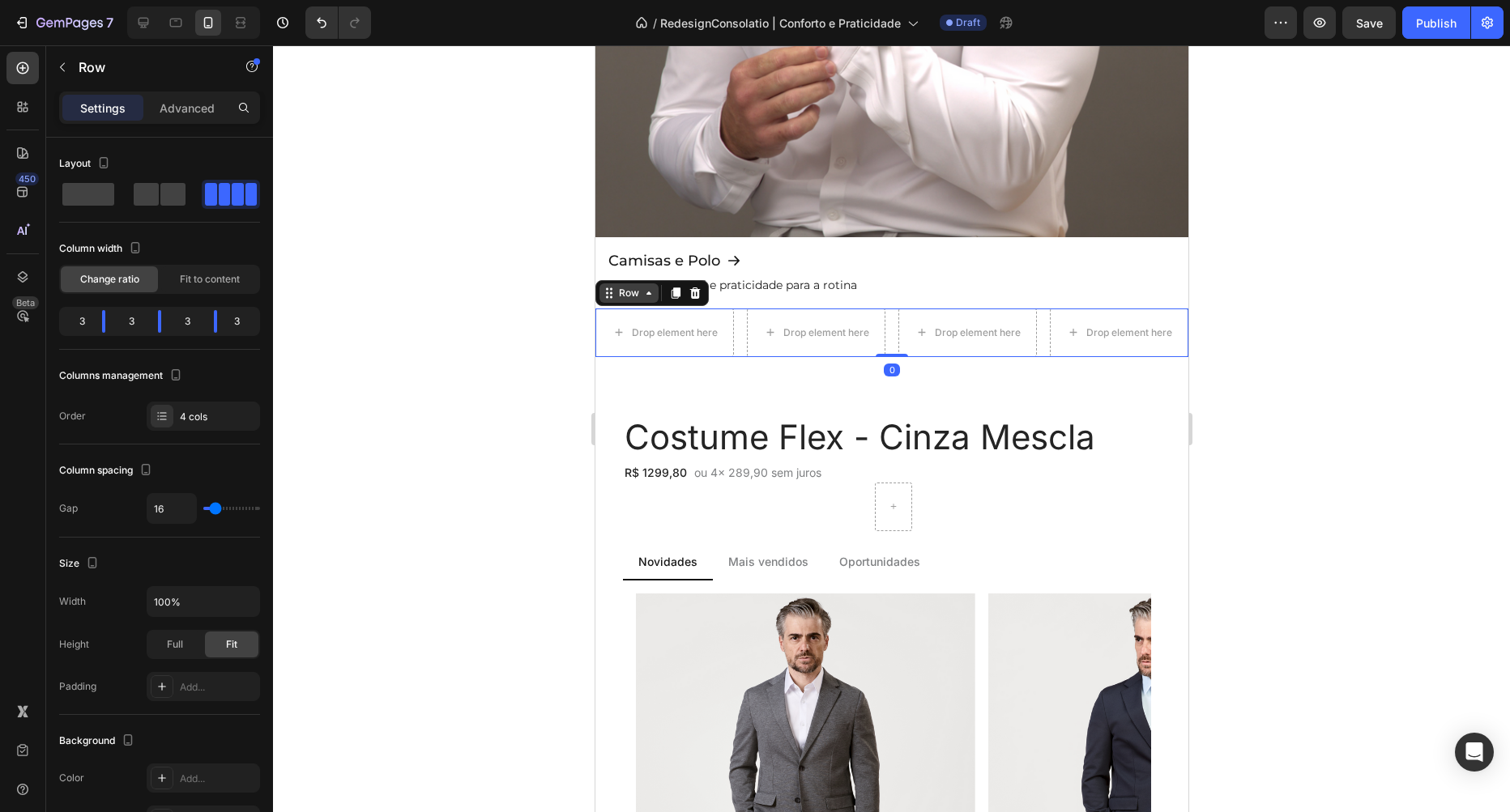
click at [629, 292] on div "Row" at bounding box center [628, 292] width 27 height 14
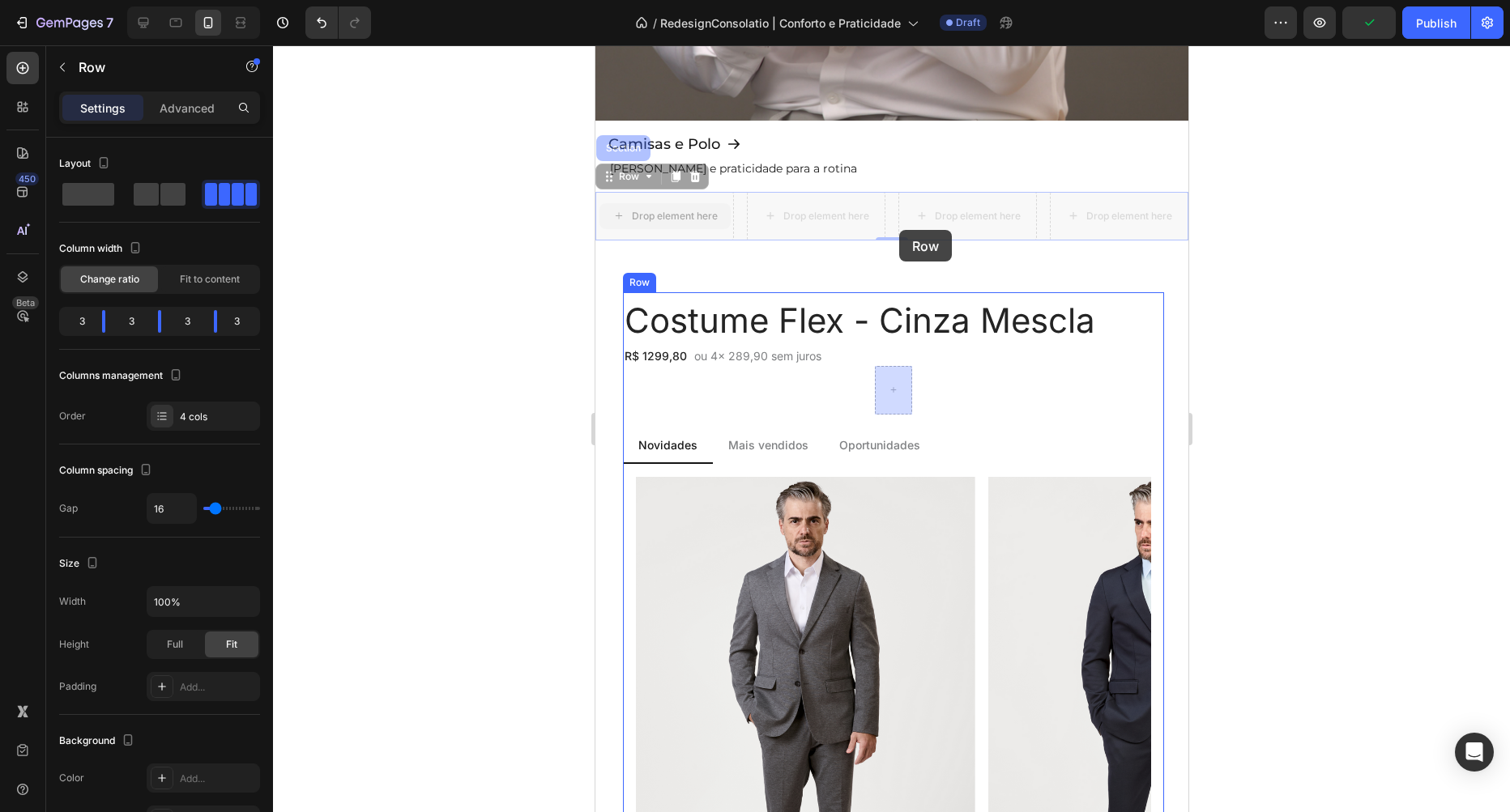
scroll to position [641, 0]
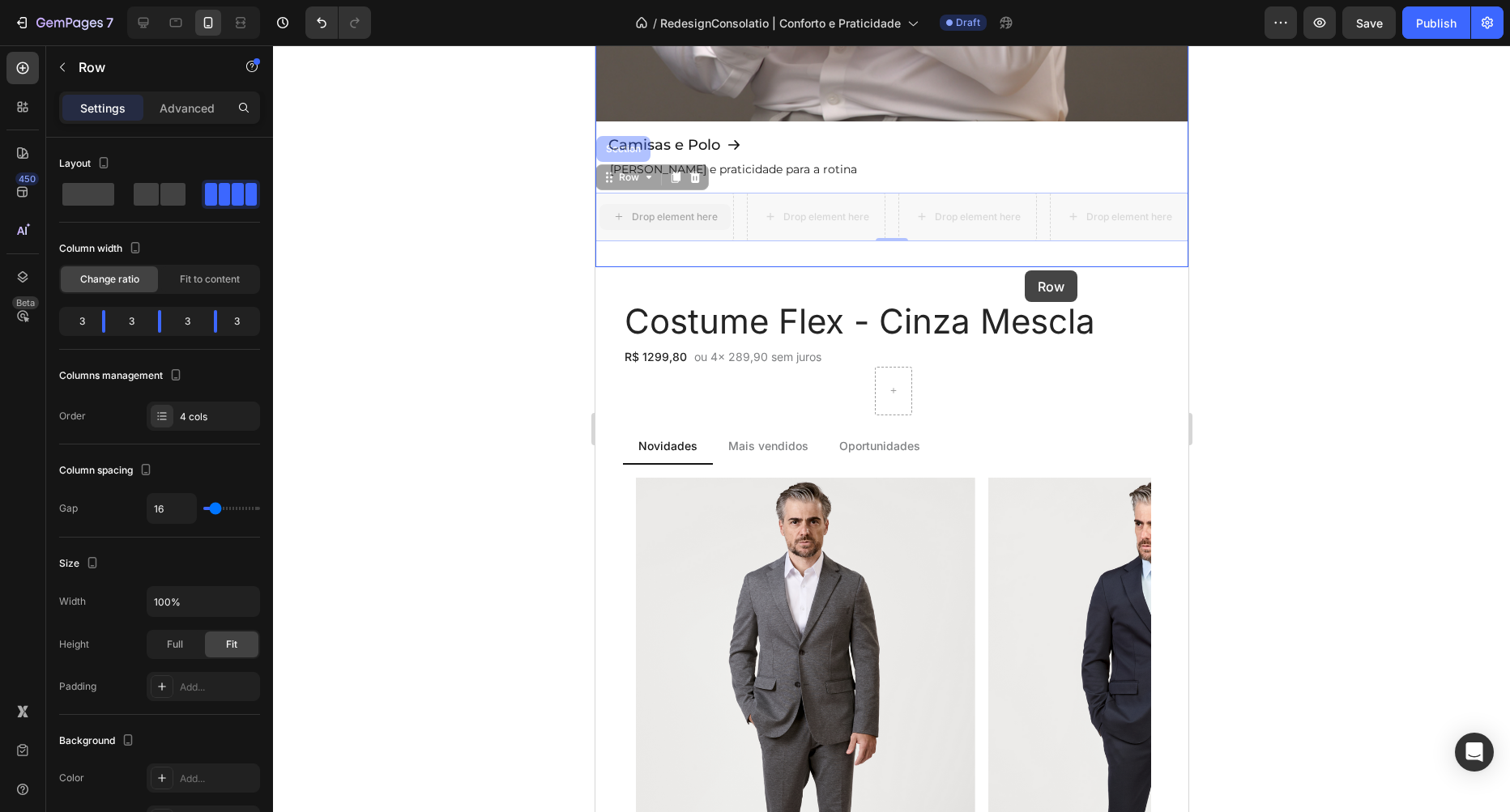
drag, startPoint x: 609, startPoint y: 632, endPoint x: 1024, endPoint y: 270, distance: 550.7
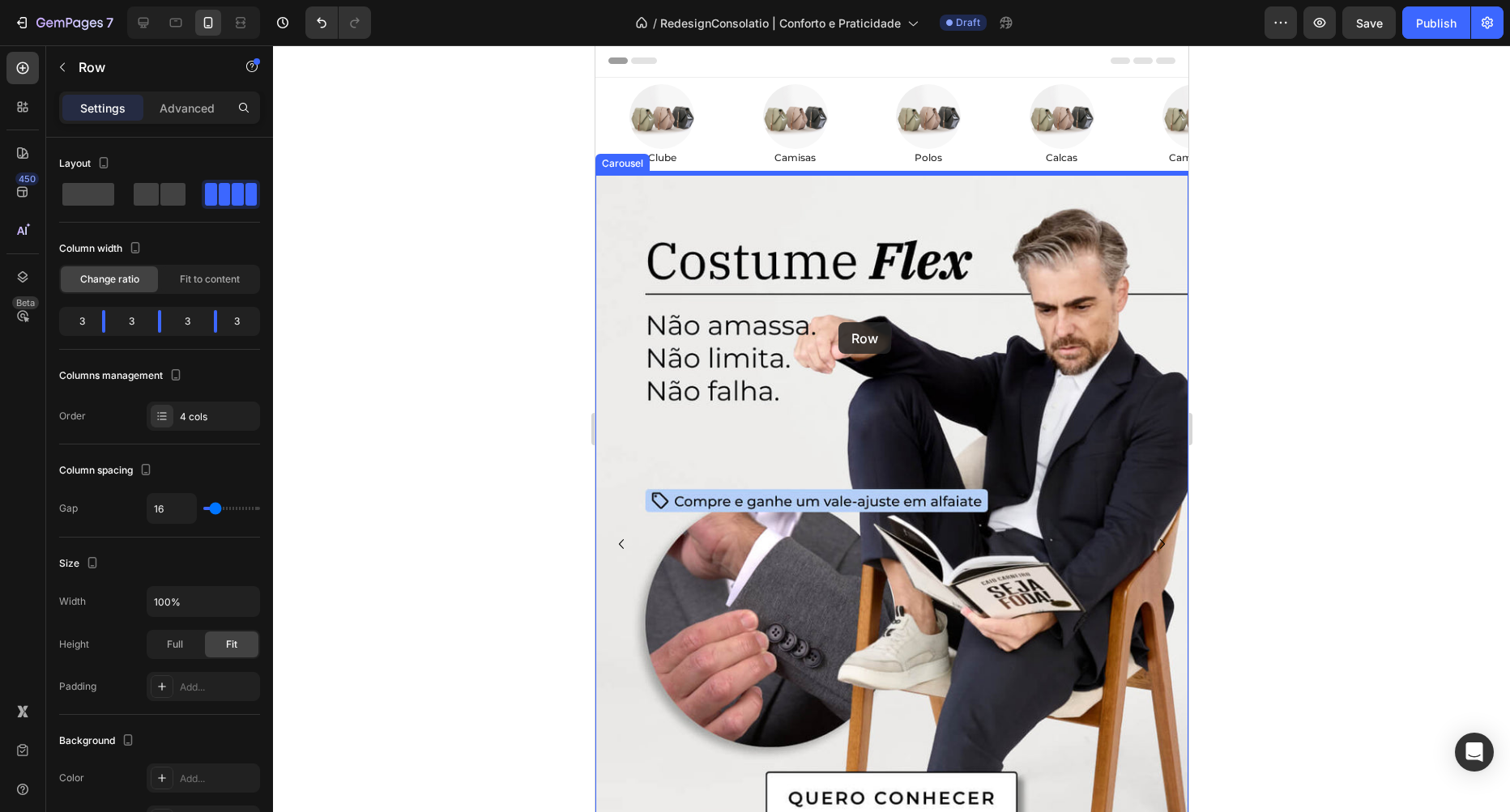
scroll to position [0, 0]
drag, startPoint x: 612, startPoint y: 457, endPoint x: 820, endPoint y: 199, distance: 331.4
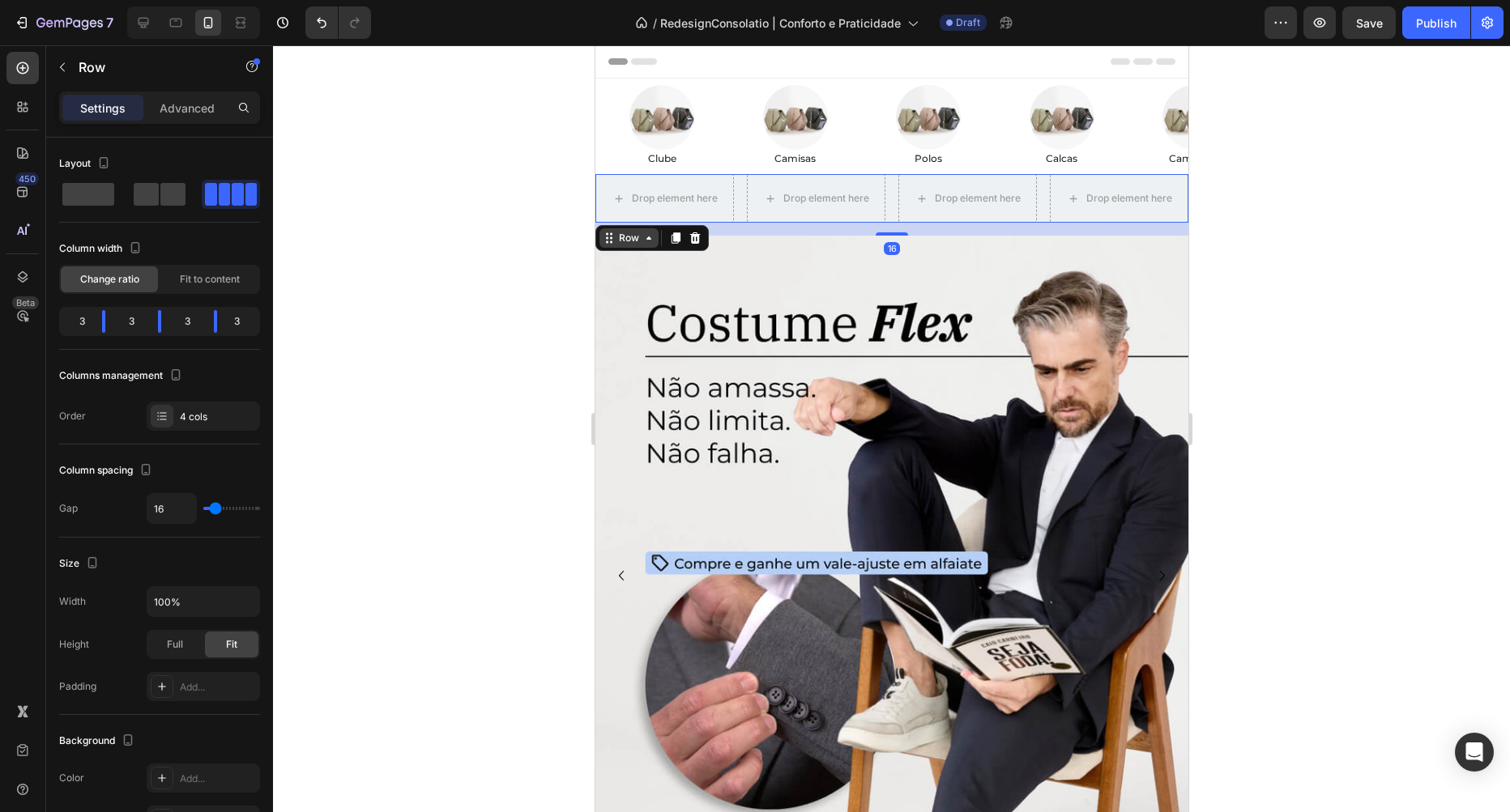
click at [622, 247] on div "Row" at bounding box center [628, 237] width 59 height 19
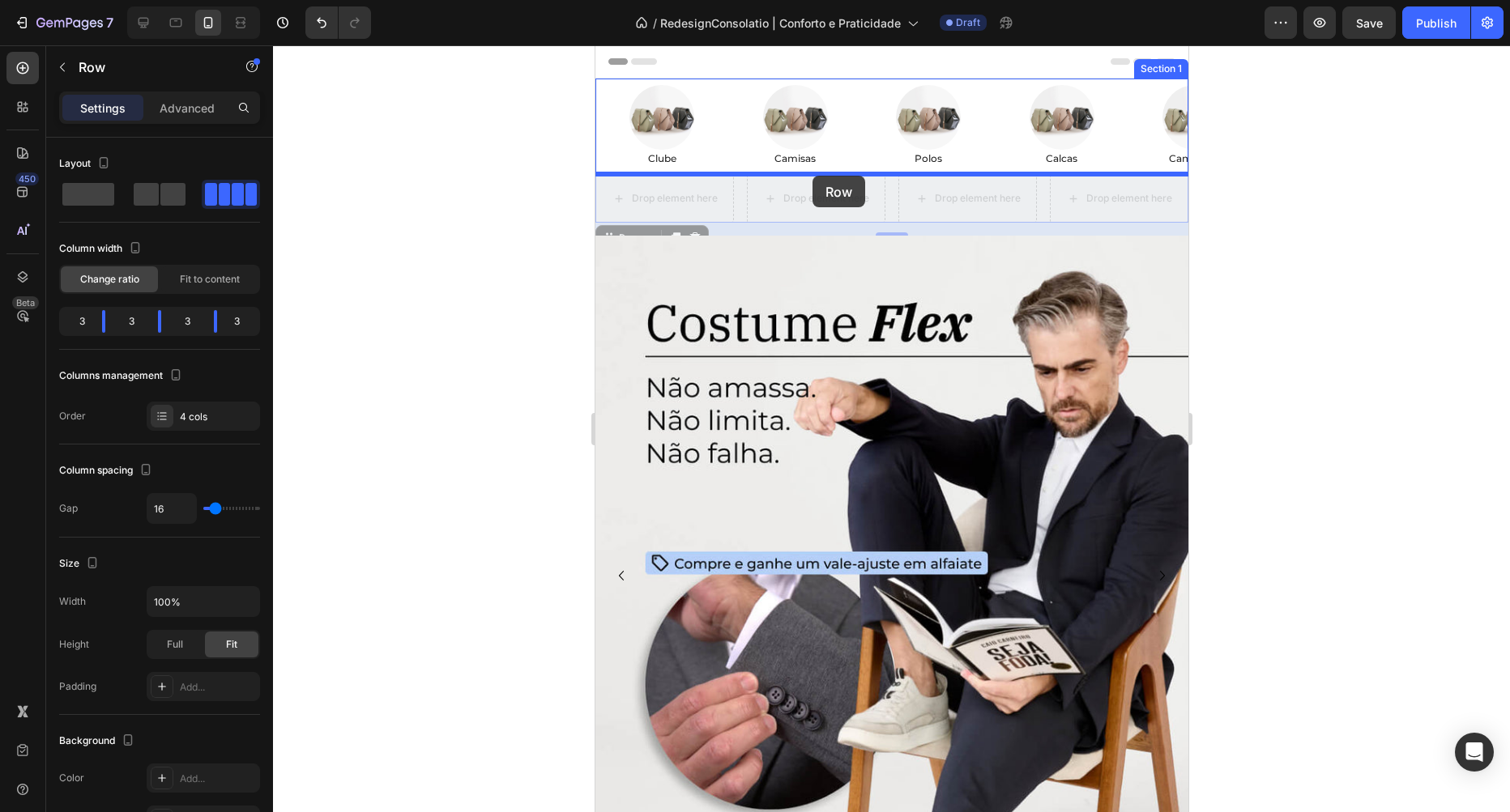
drag, startPoint x: 606, startPoint y: 238, endPoint x: 811, endPoint y: 175, distance: 214.5
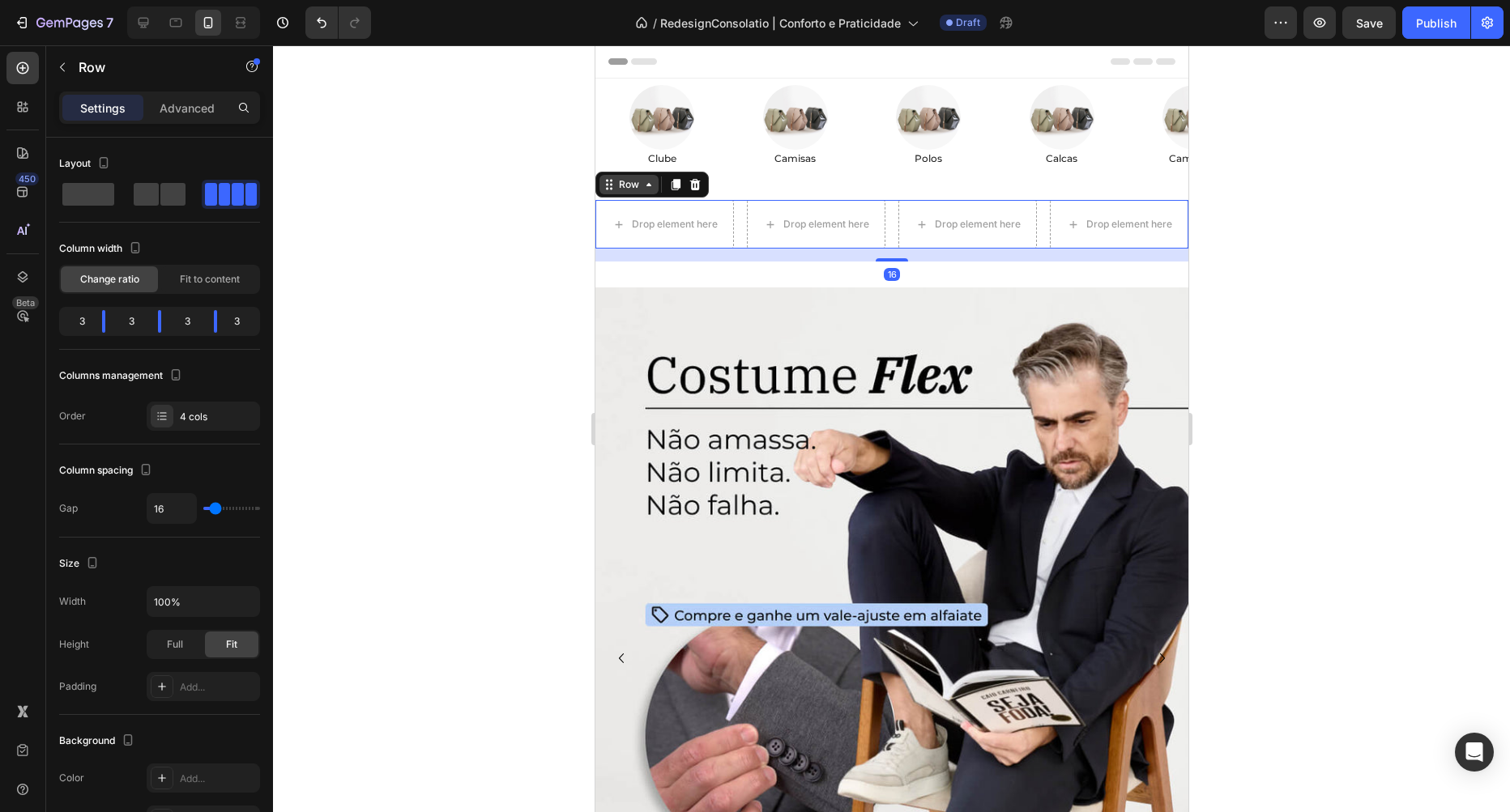
click at [628, 189] on div "Row" at bounding box center [628, 184] width 27 height 14
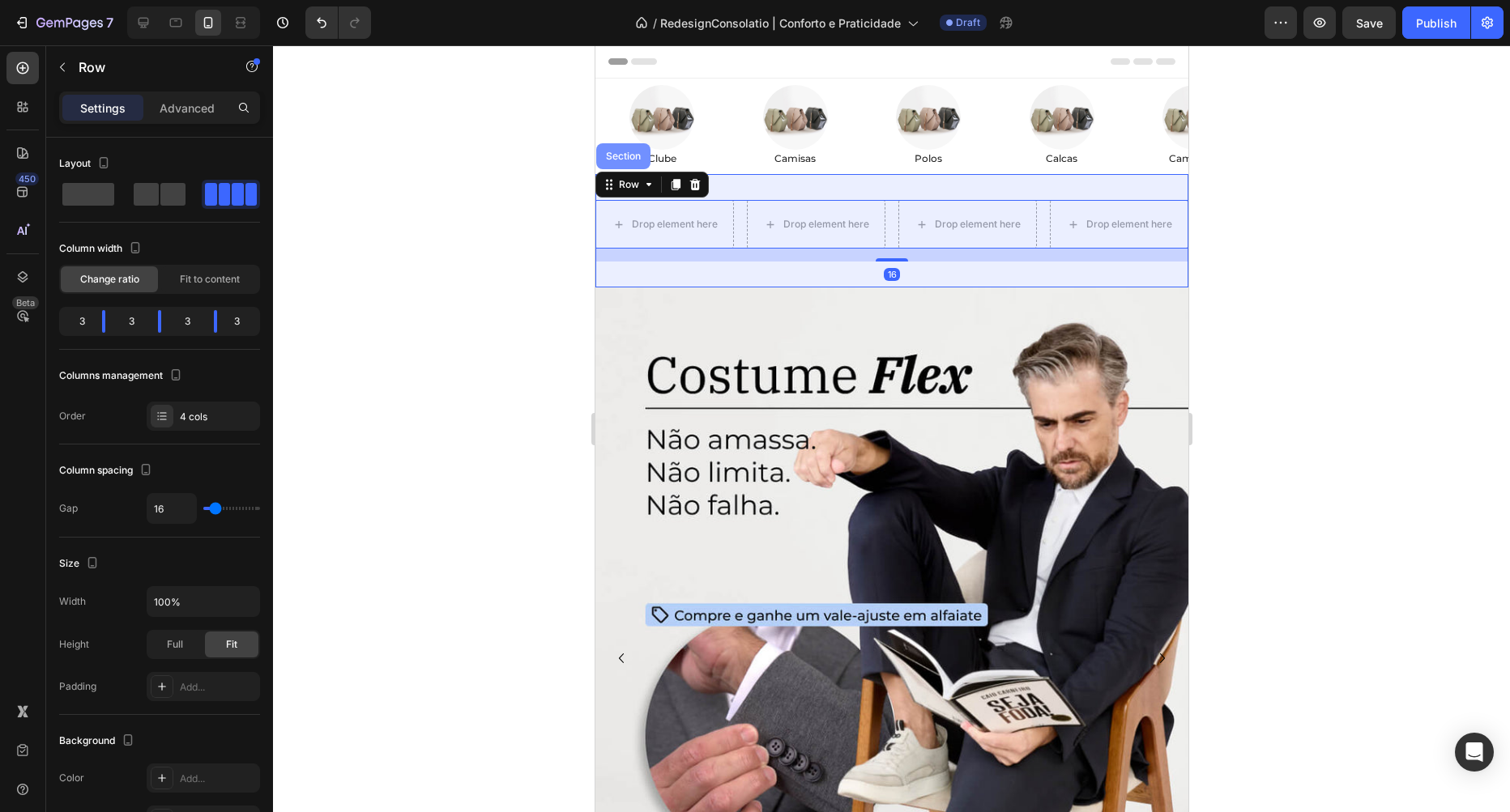
click at [634, 164] on div "Section" at bounding box center [622, 156] width 54 height 26
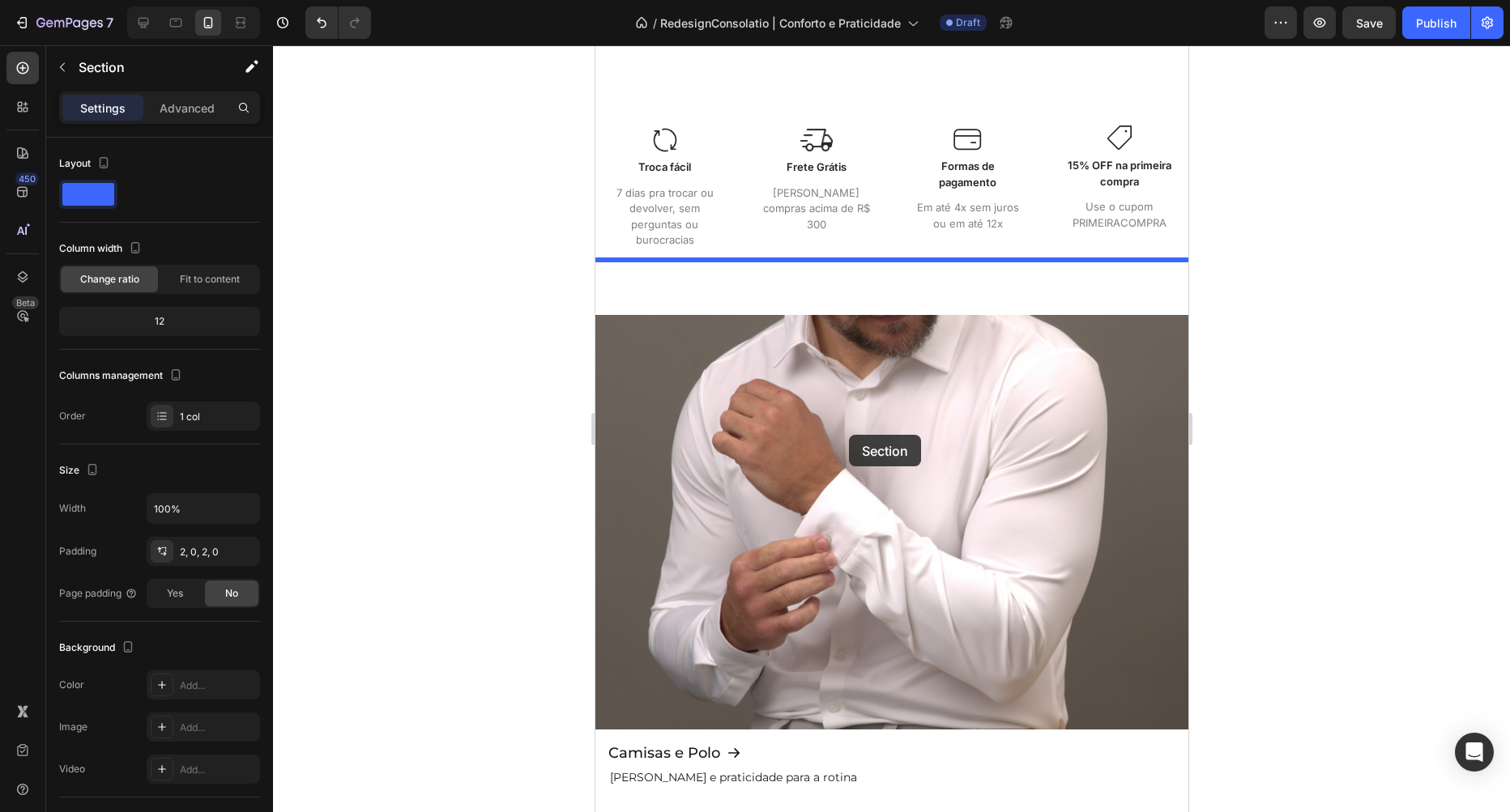
scroll to position [1015, 0]
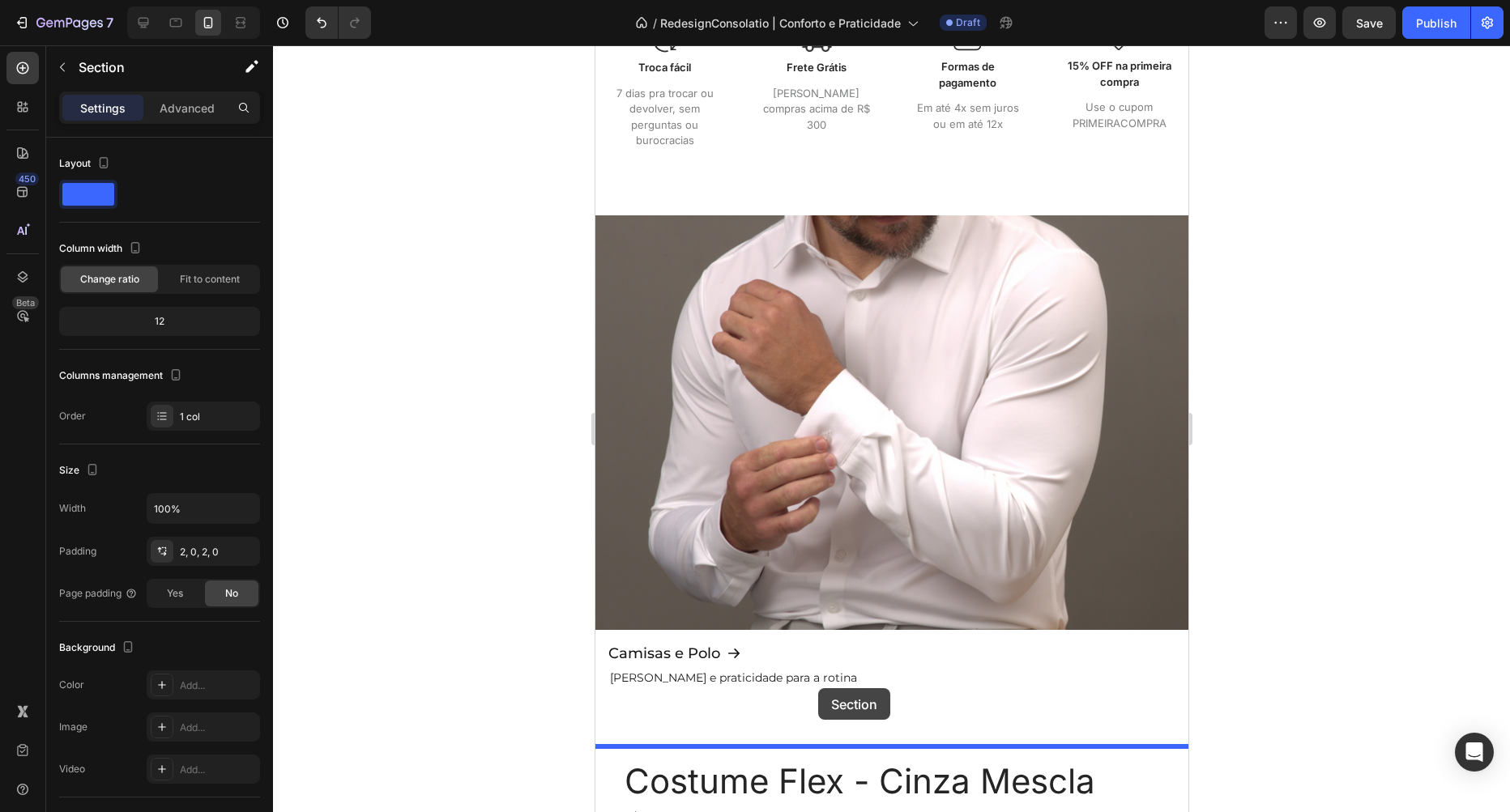
drag, startPoint x: 868, startPoint y: 158, endPoint x: 817, endPoint y: 688, distance: 532.4
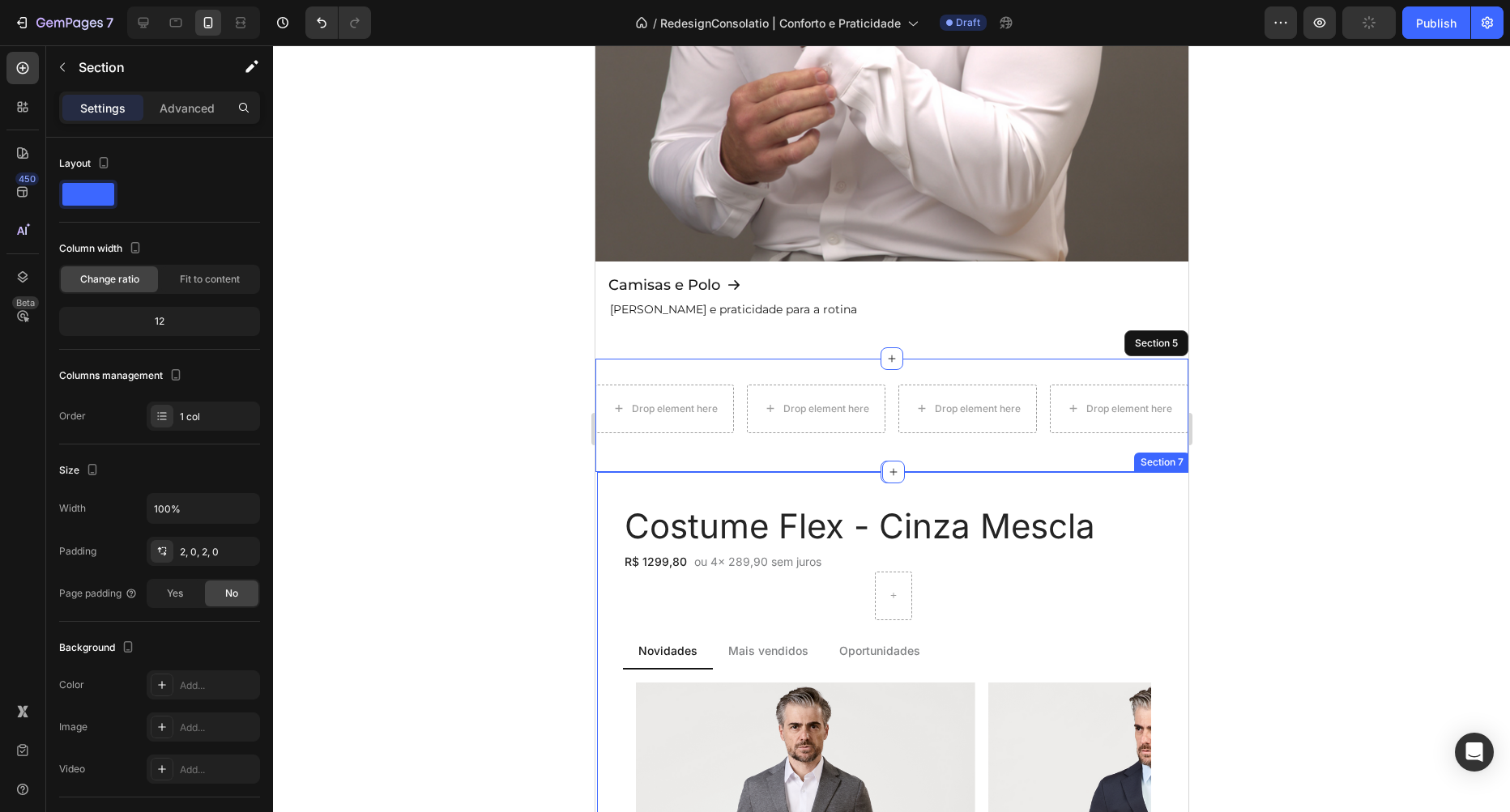
scroll to position [1271, 0]
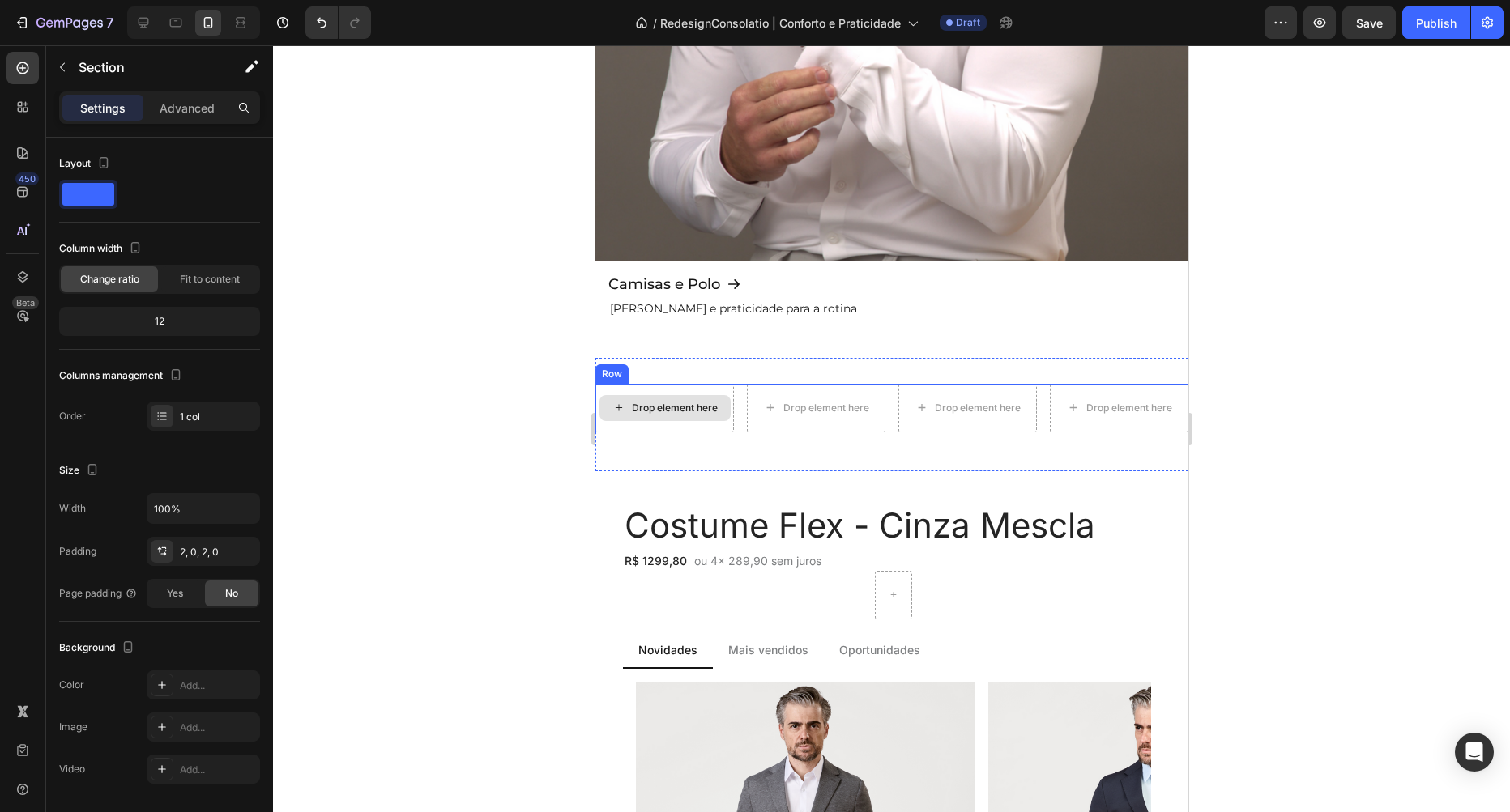
click at [665, 396] on div "Drop element here" at bounding box center [664, 408] width 131 height 26
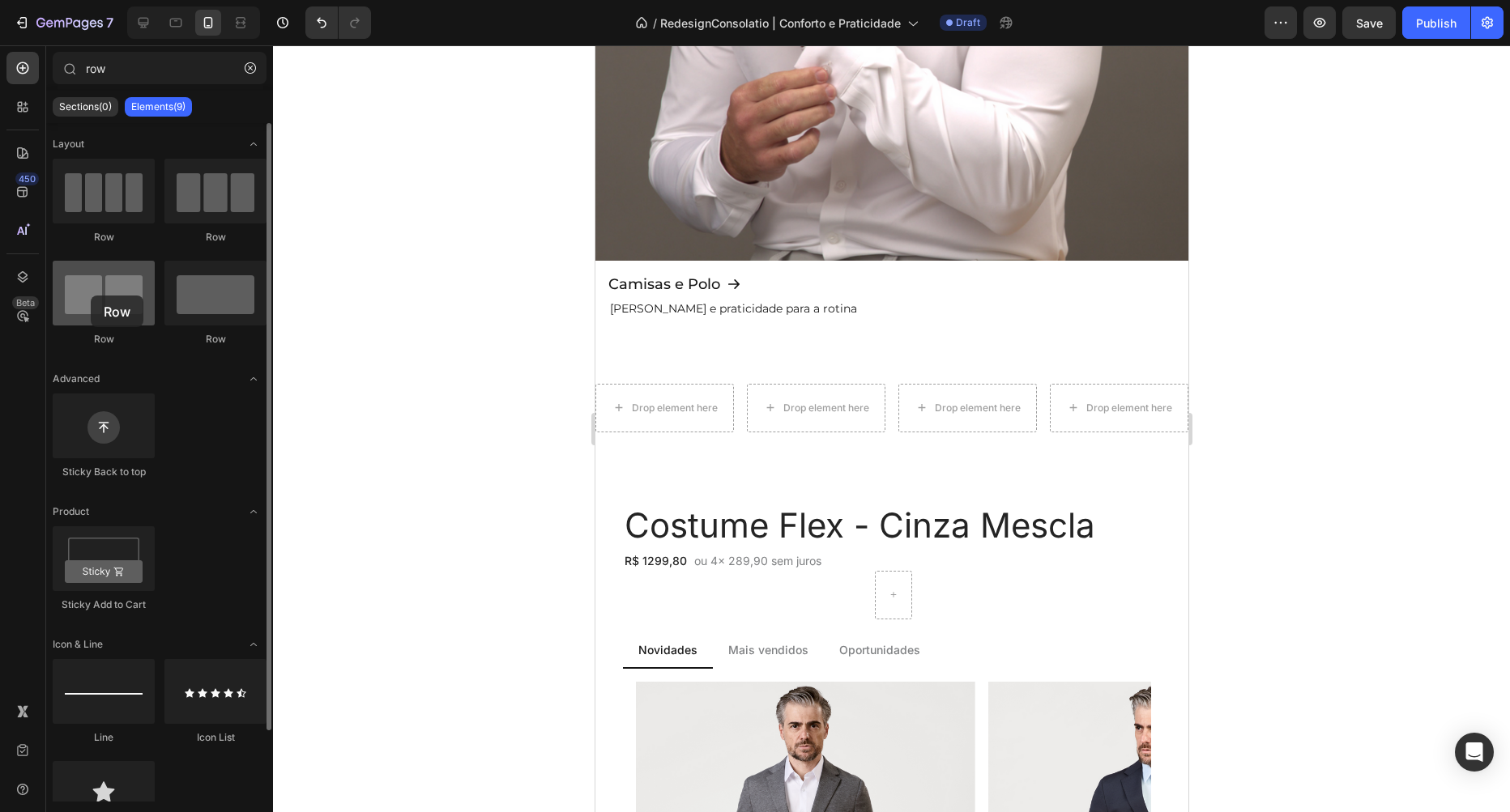
click at [91, 296] on div at bounding box center [103, 293] width 102 height 64
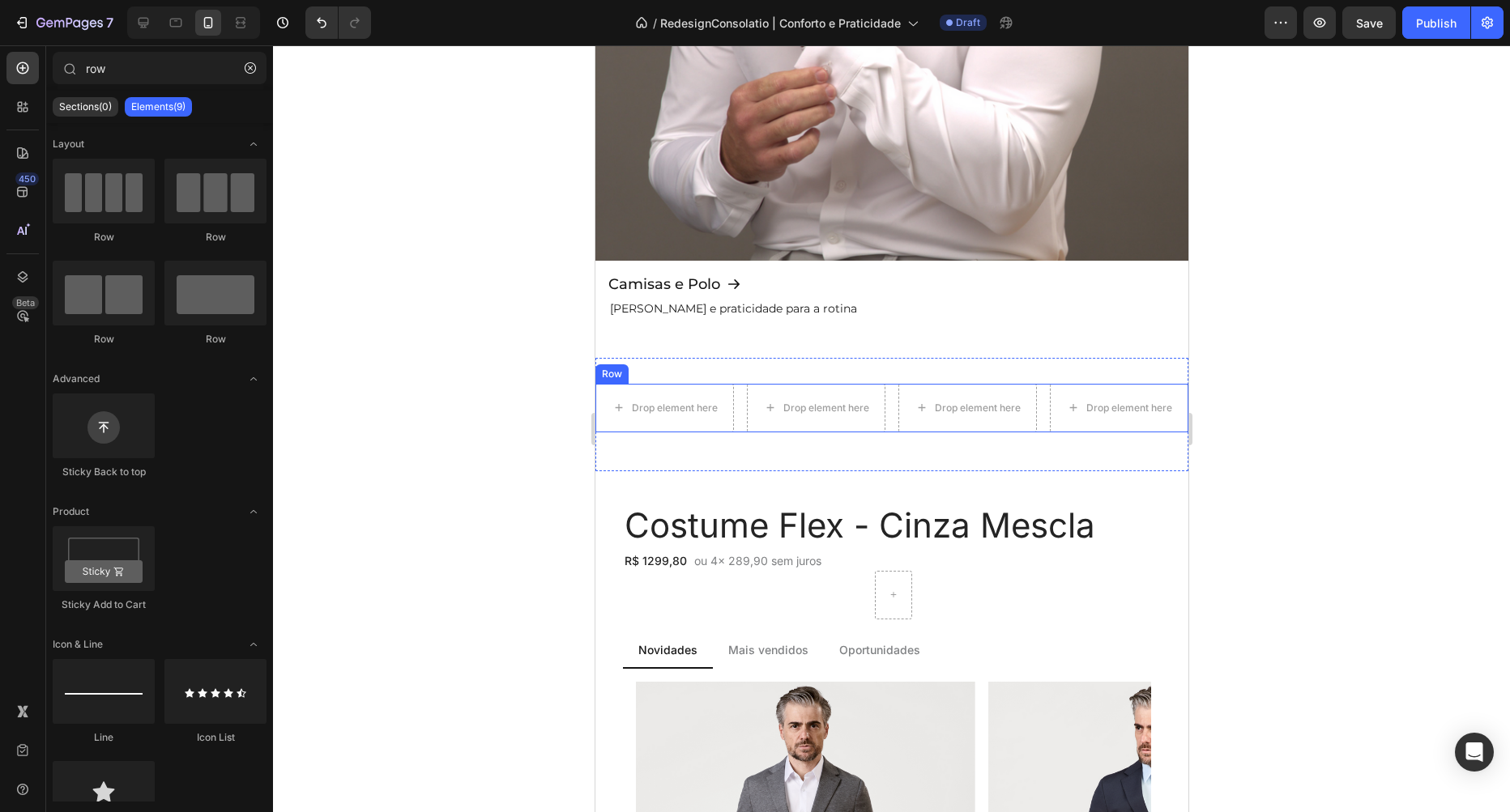
click at [728, 399] on div "Drop element here" at bounding box center [664, 408] width 131 height 26
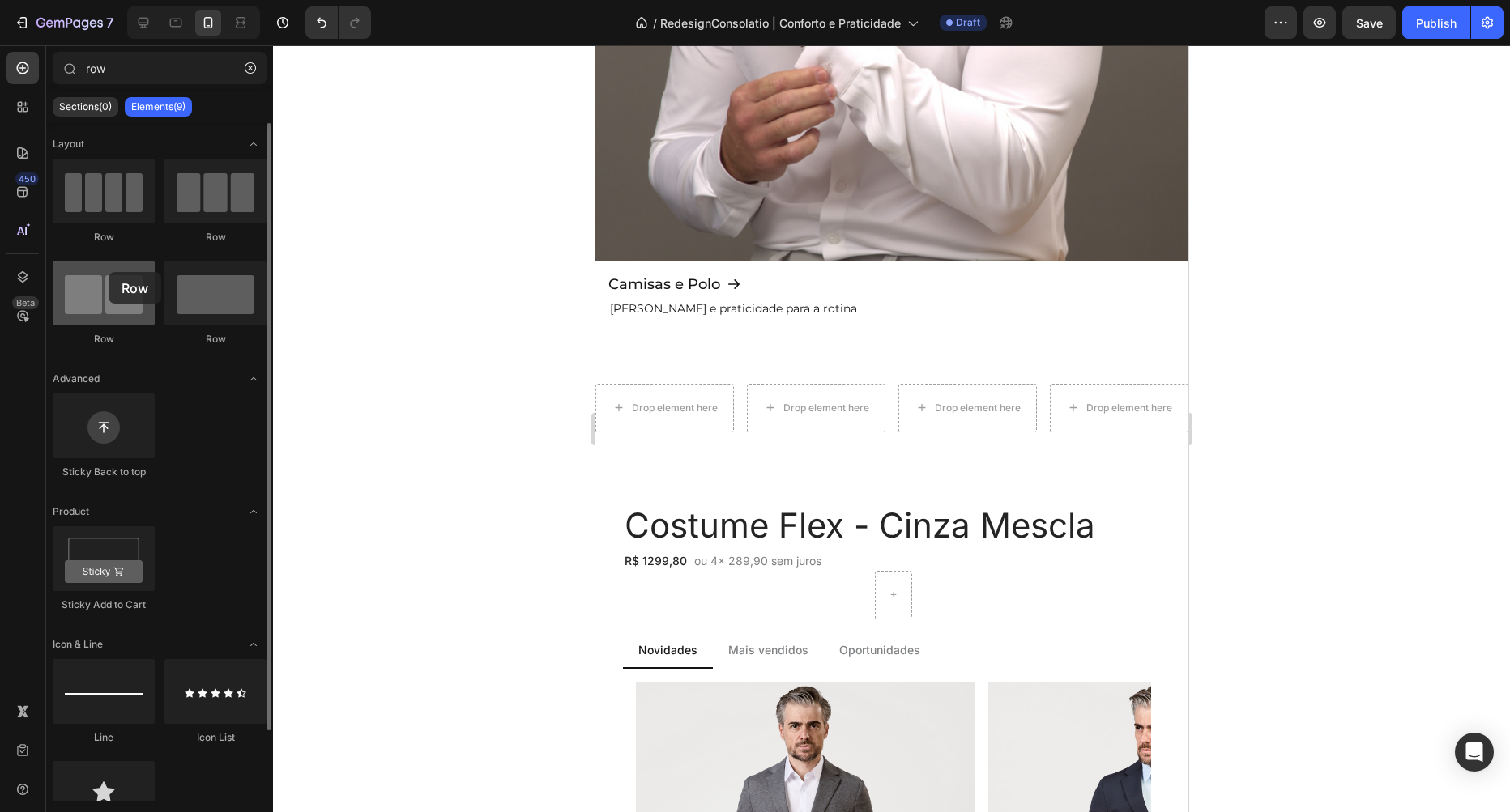
click at [109, 273] on div at bounding box center [103, 293] width 102 height 64
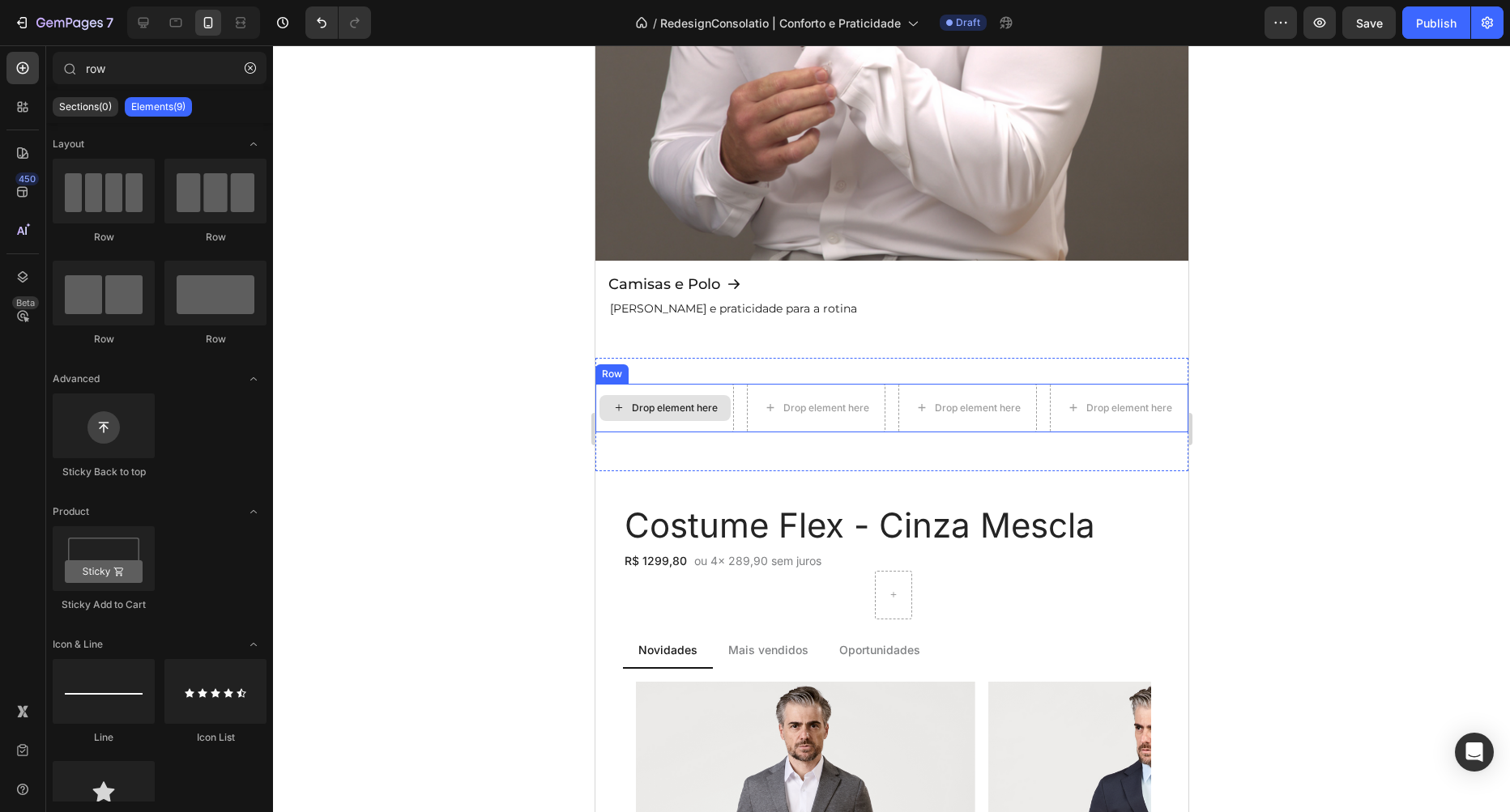
click at [726, 398] on div "Drop element here" at bounding box center [664, 408] width 131 height 26
click at [611, 380] on div "Row" at bounding box center [610, 374] width 33 height 19
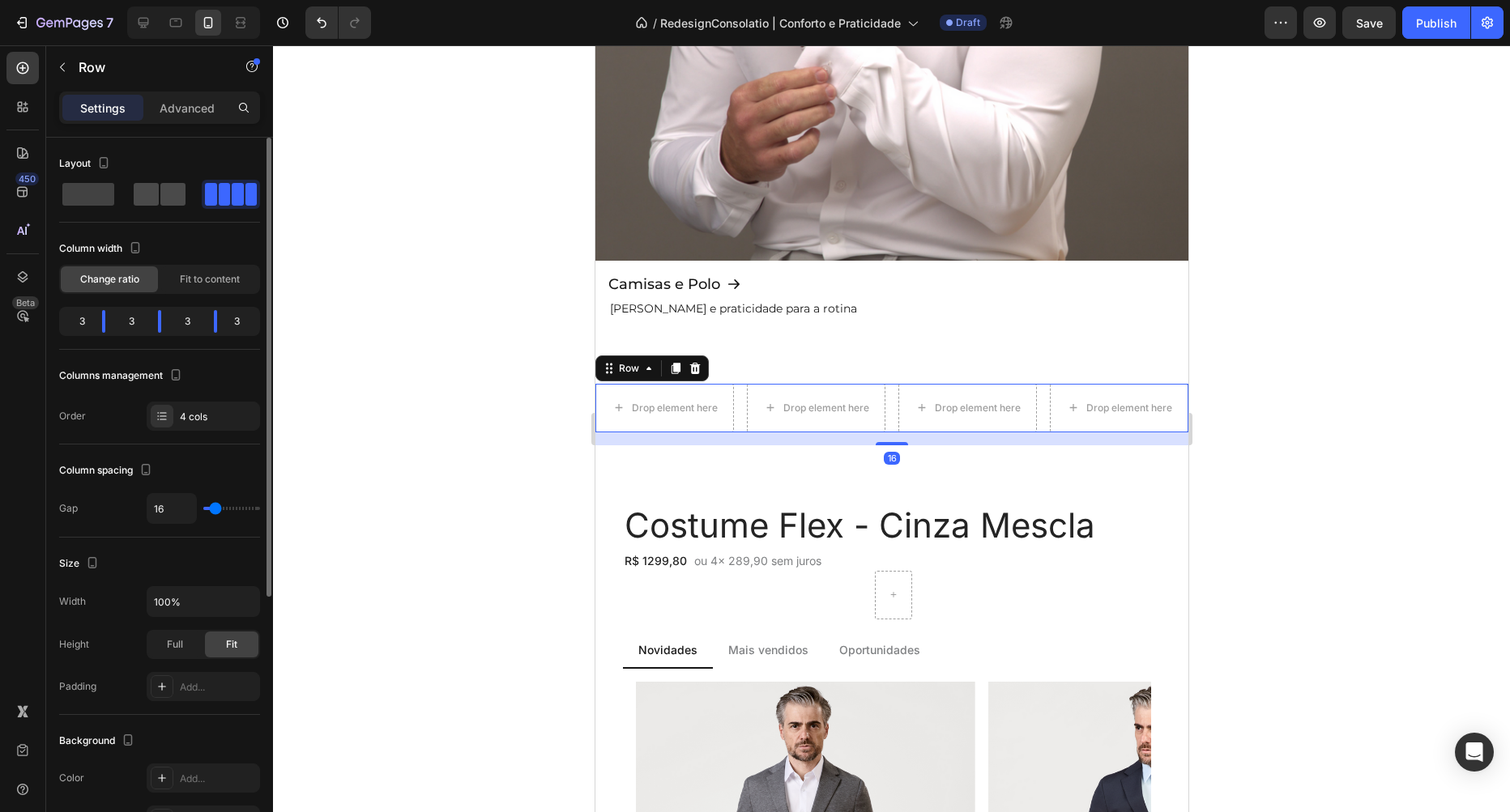
click at [168, 198] on span at bounding box center [173, 194] width 25 height 23
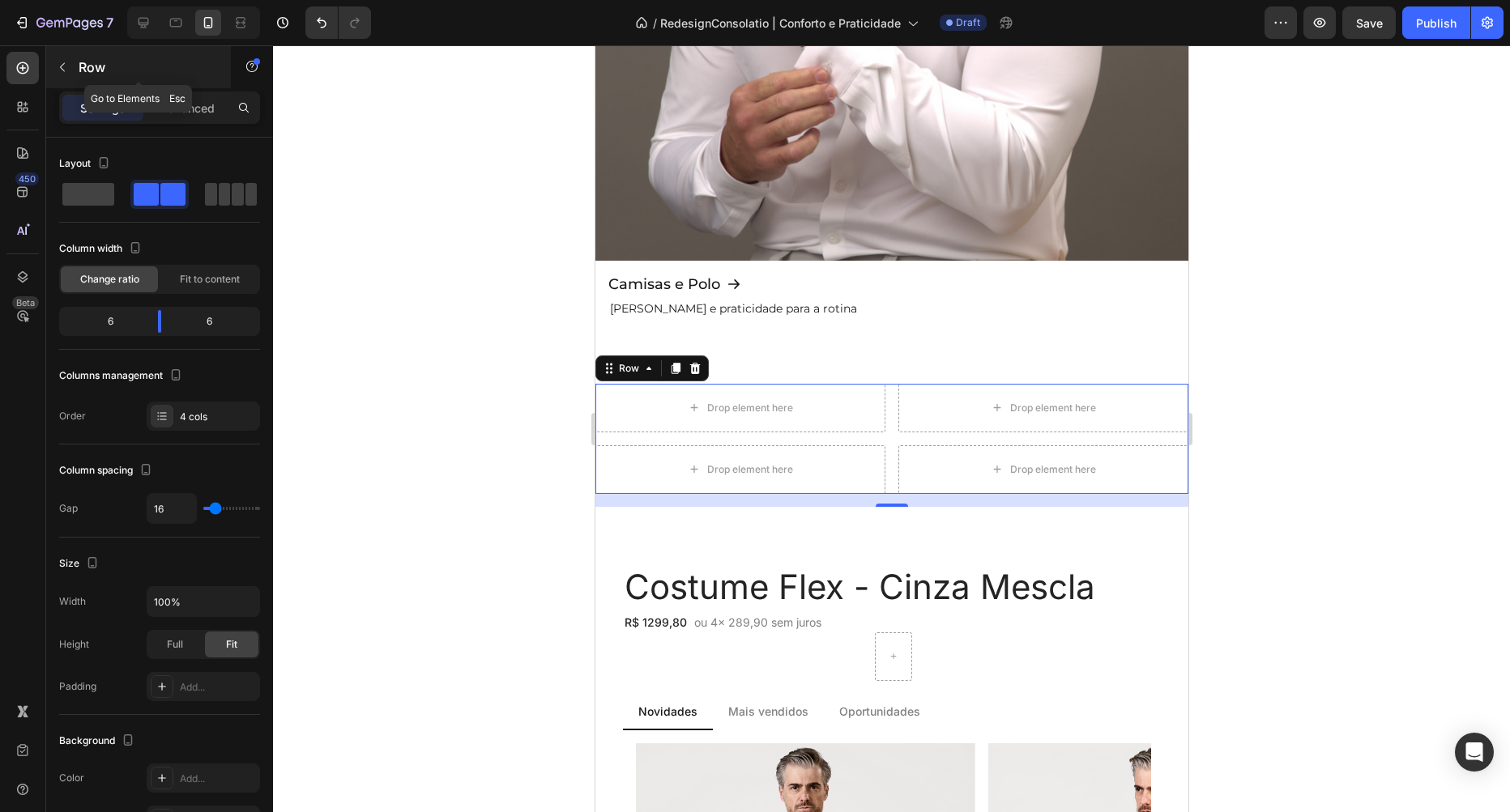
click at [76, 68] on div "Row" at bounding box center [138, 67] width 185 height 42
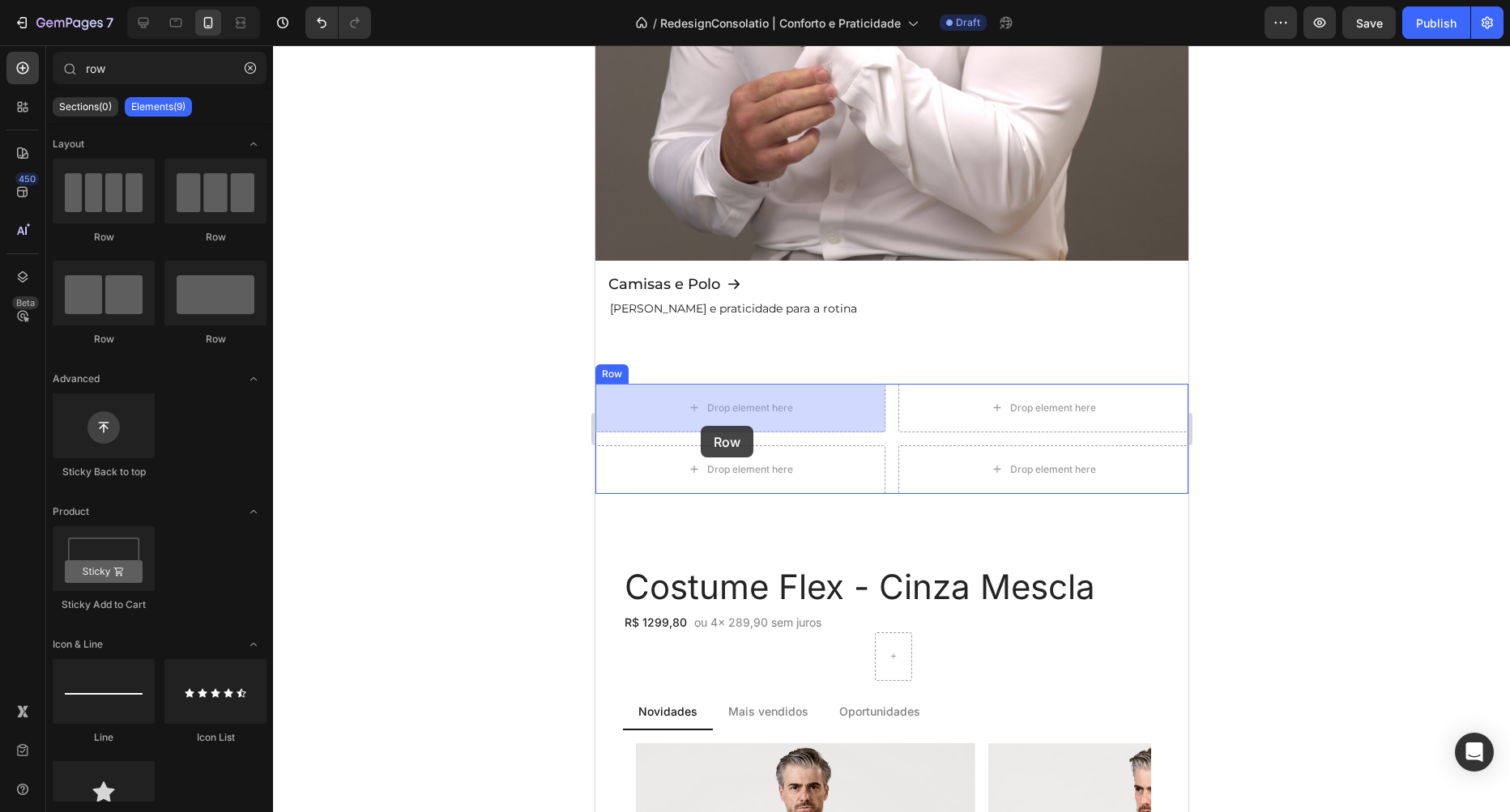
drag, startPoint x: 839, startPoint y: 348, endPoint x: 699, endPoint y: 426, distance: 160.3
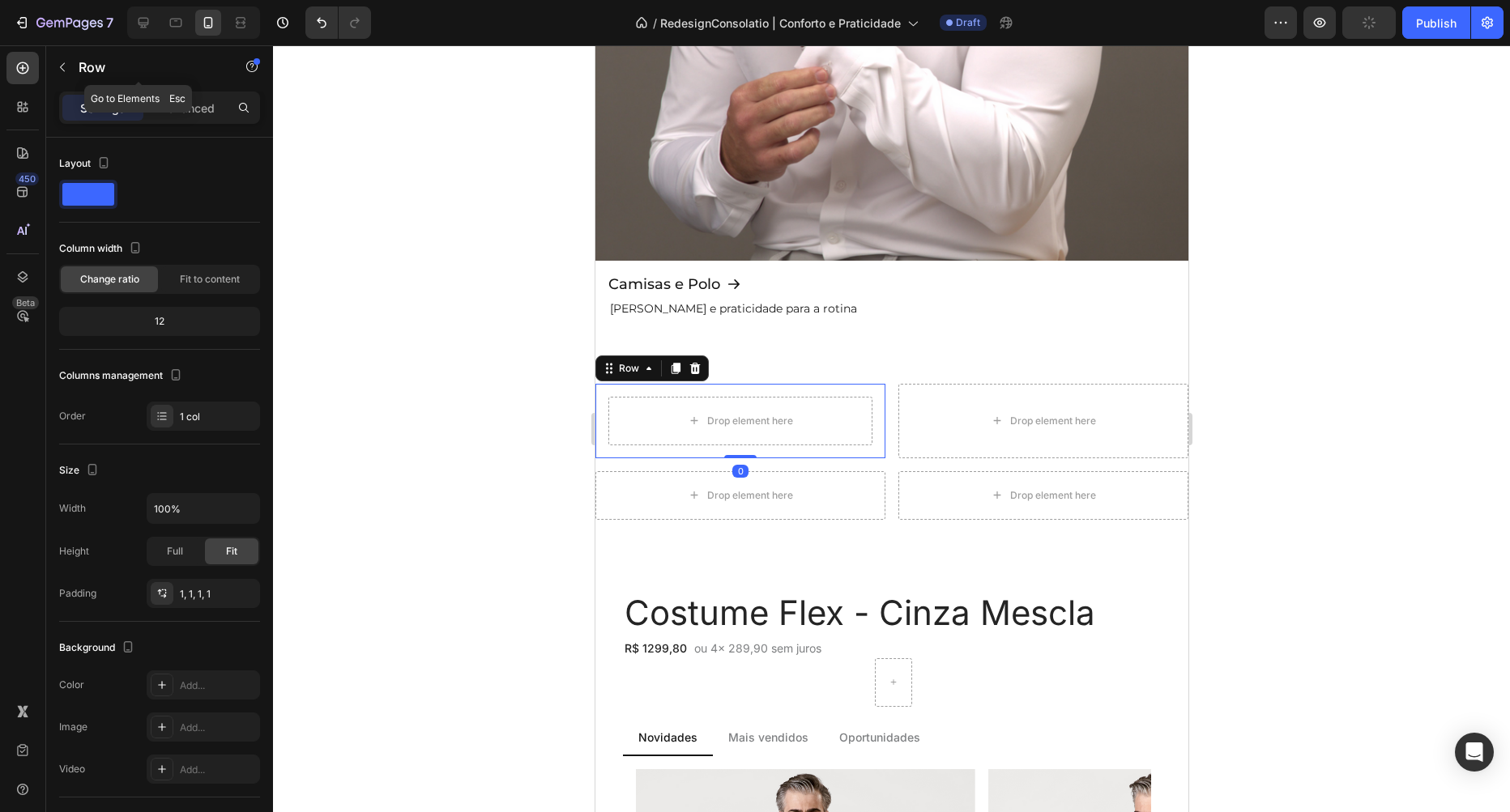
click at [73, 60] on button "button" at bounding box center [62, 67] width 26 height 26
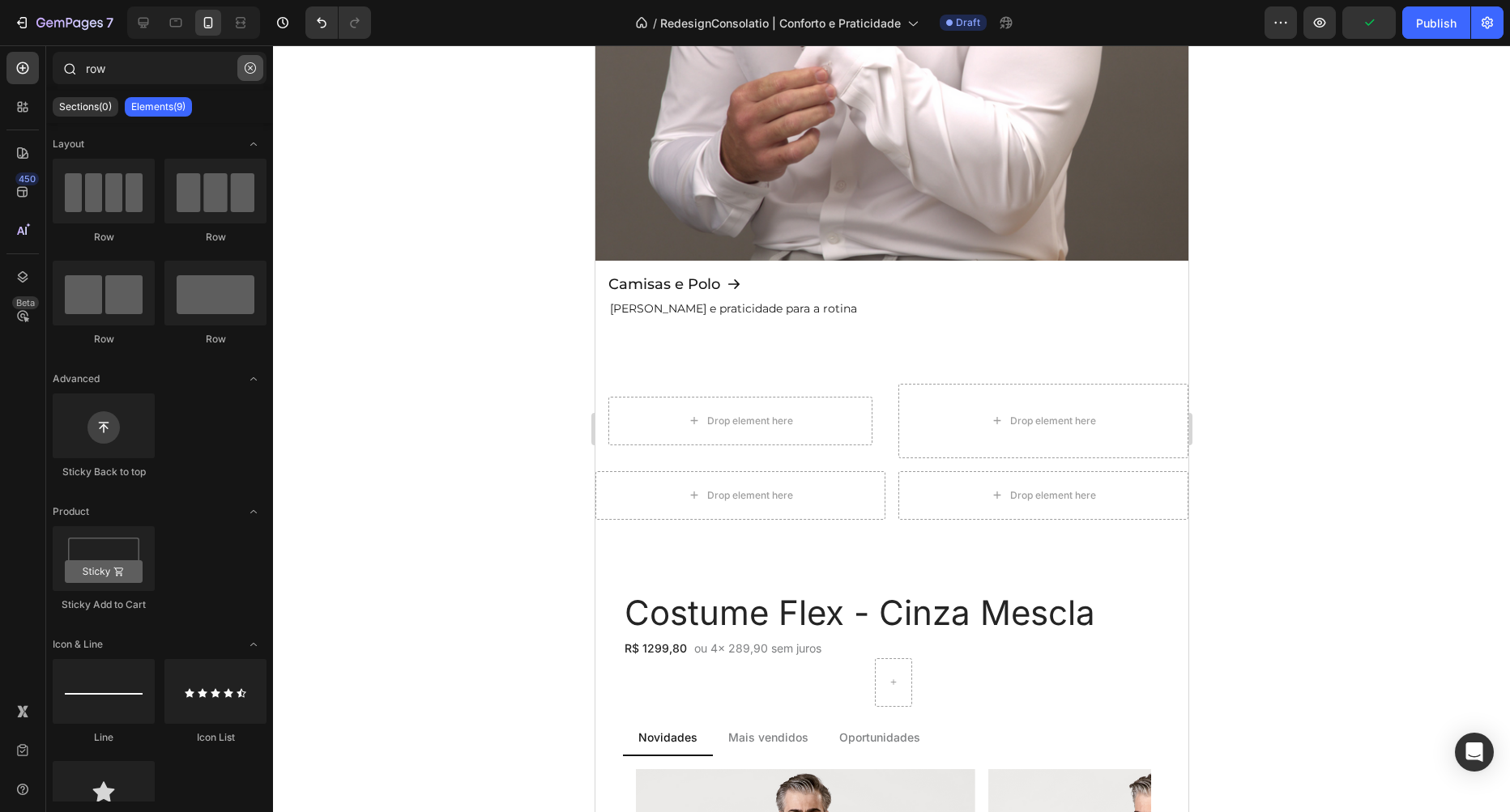
click at [248, 70] on icon "button" at bounding box center [250, 68] width 11 height 11
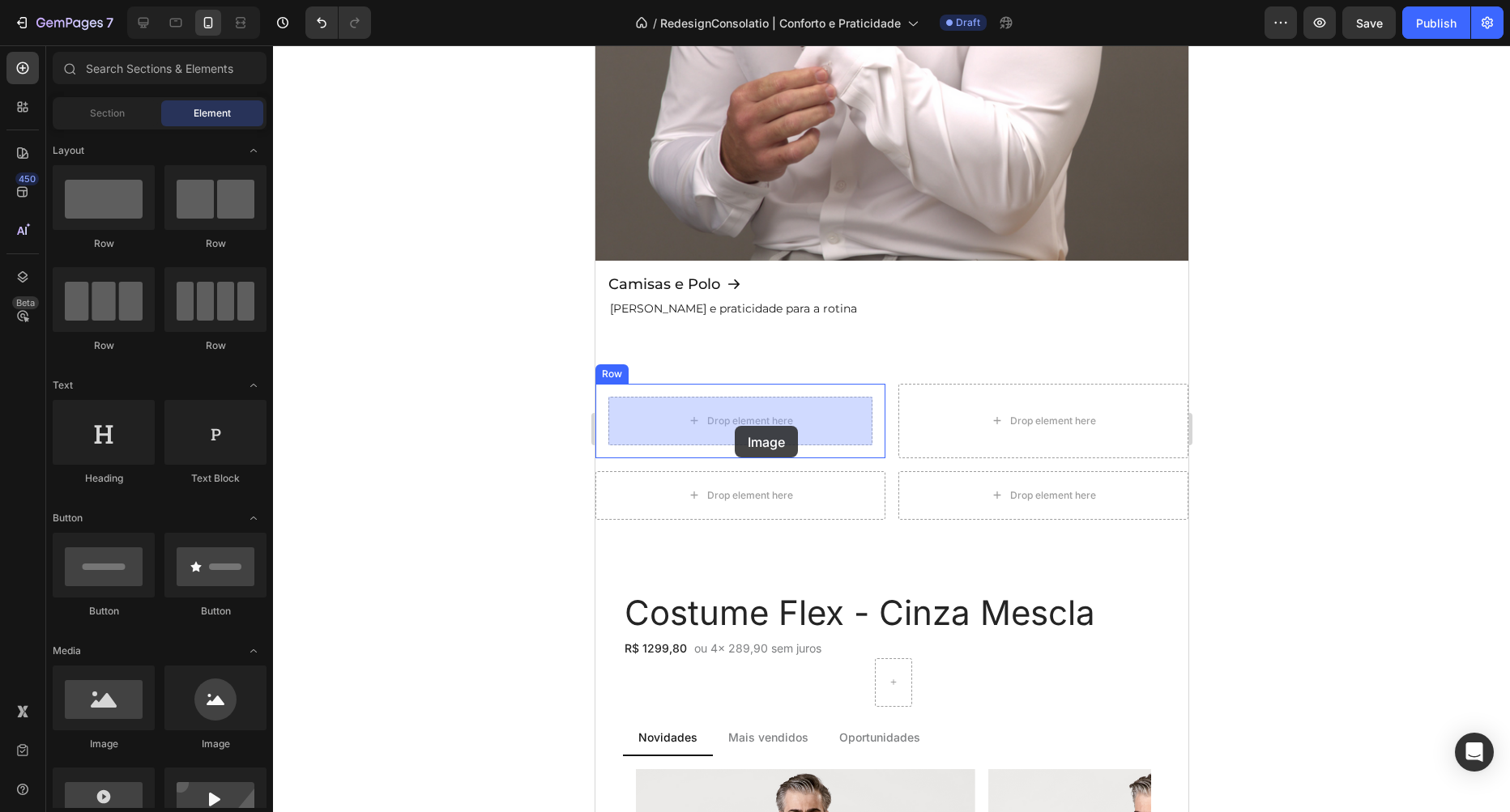
drag, startPoint x: 719, startPoint y: 749, endPoint x: 734, endPoint y: 426, distance: 323.3
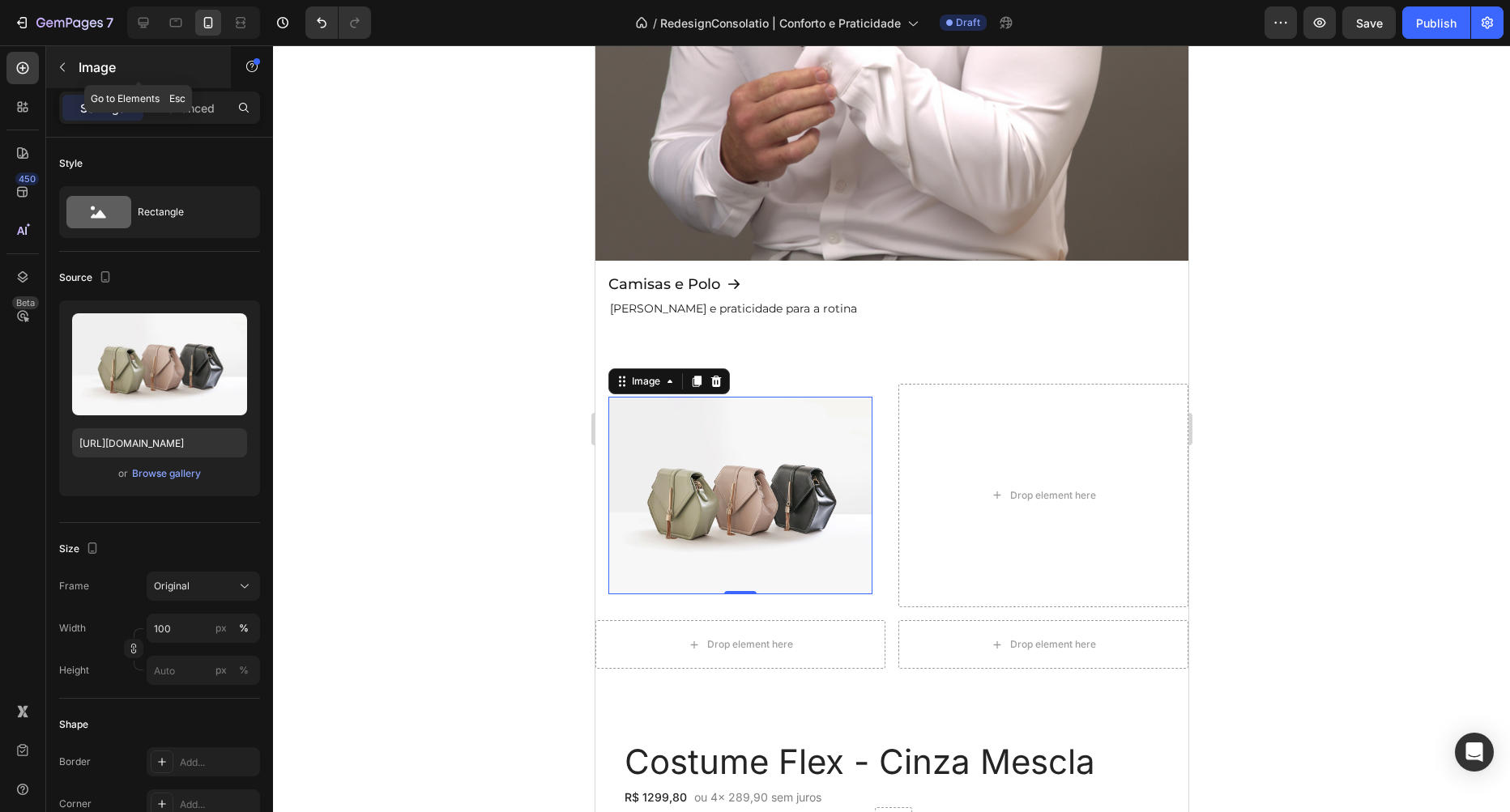
click at [64, 65] on icon "button" at bounding box center [62, 67] width 13 height 13
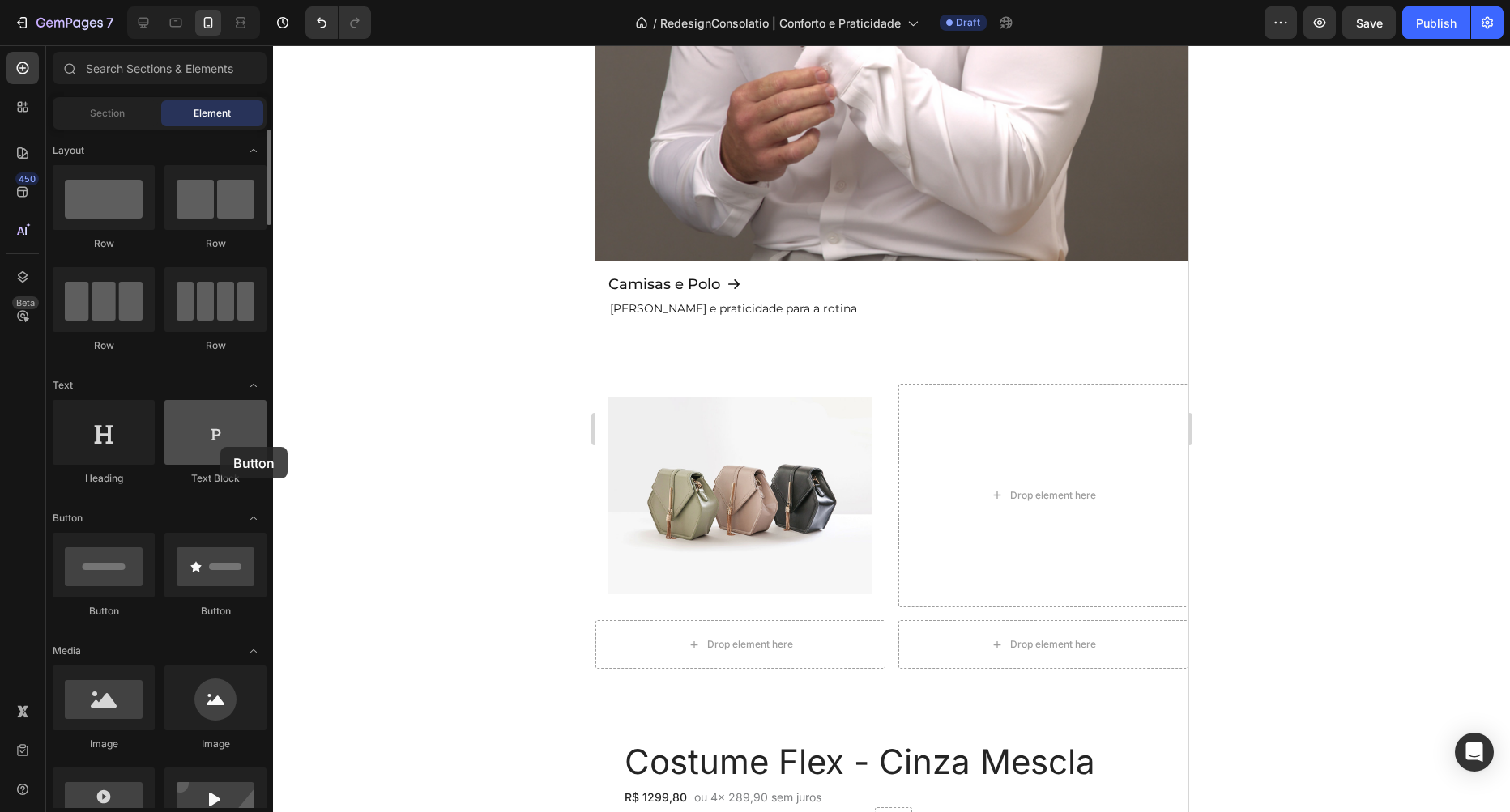
drag, startPoint x: 509, startPoint y: 587, endPoint x: 224, endPoint y: 445, distance: 318.4
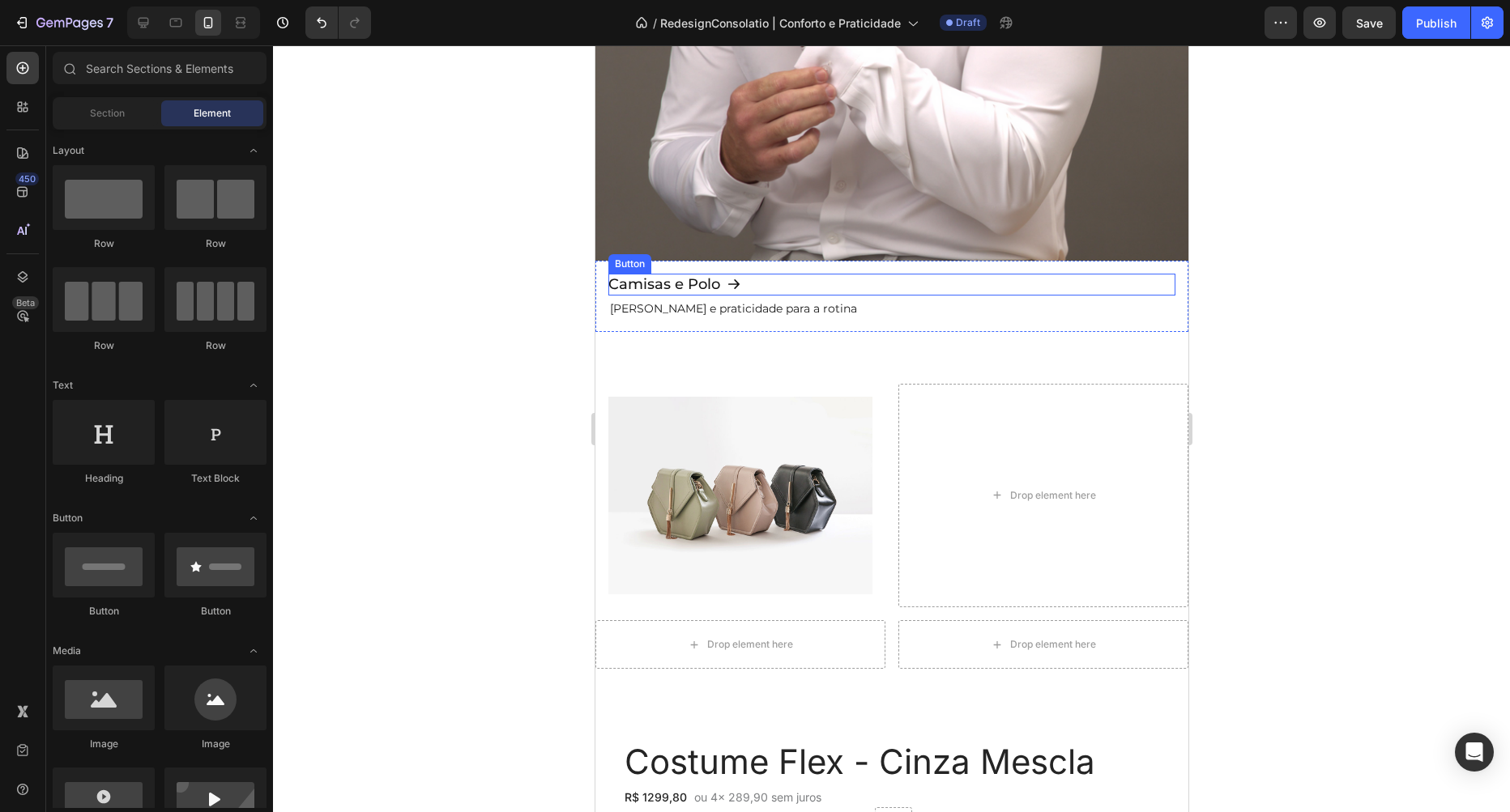
click at [774, 283] on div "Camisas e Polo Button" at bounding box center [891, 285] width 567 height 22
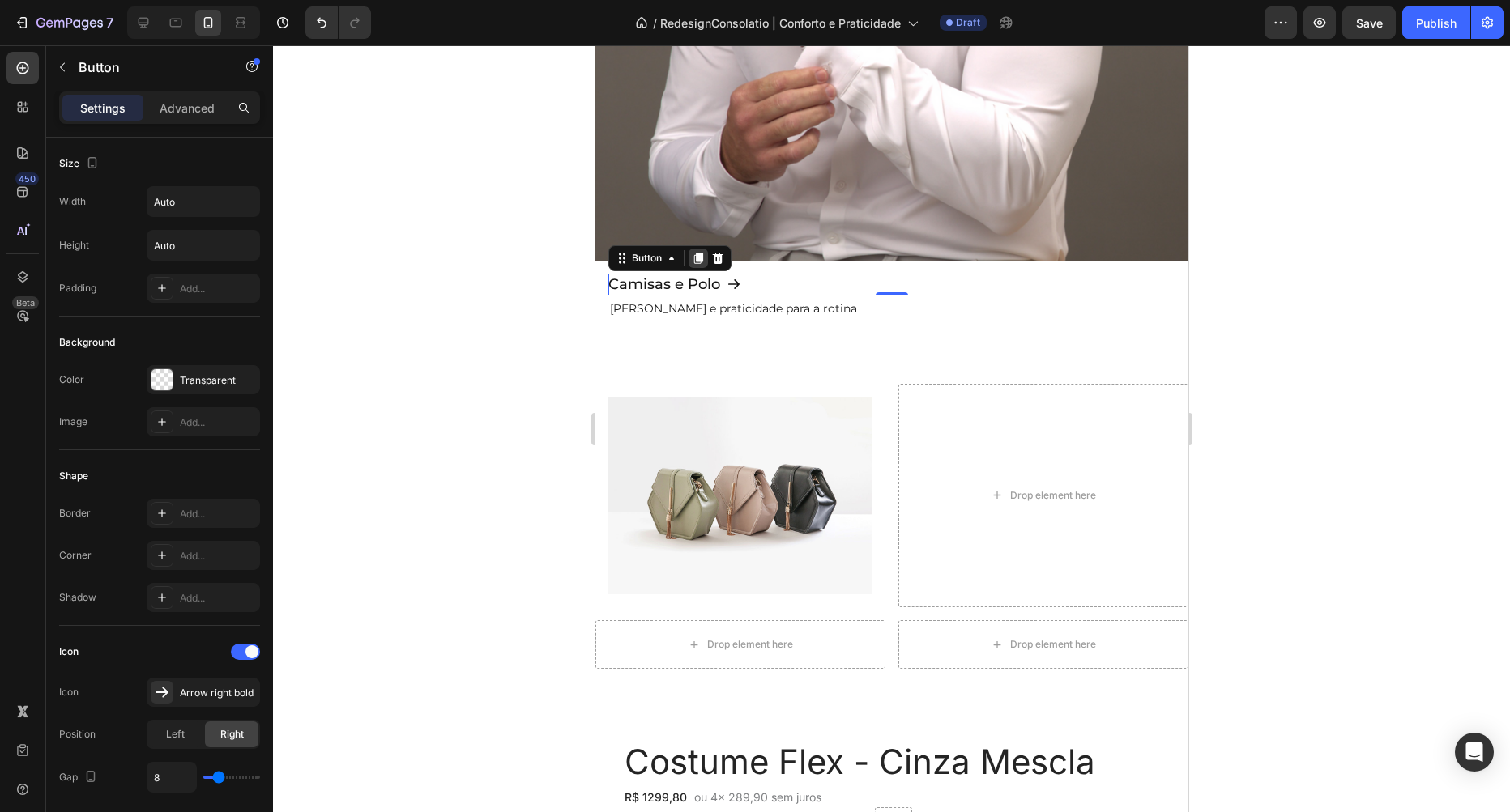
click at [699, 262] on icon at bounding box center [698, 258] width 9 height 11
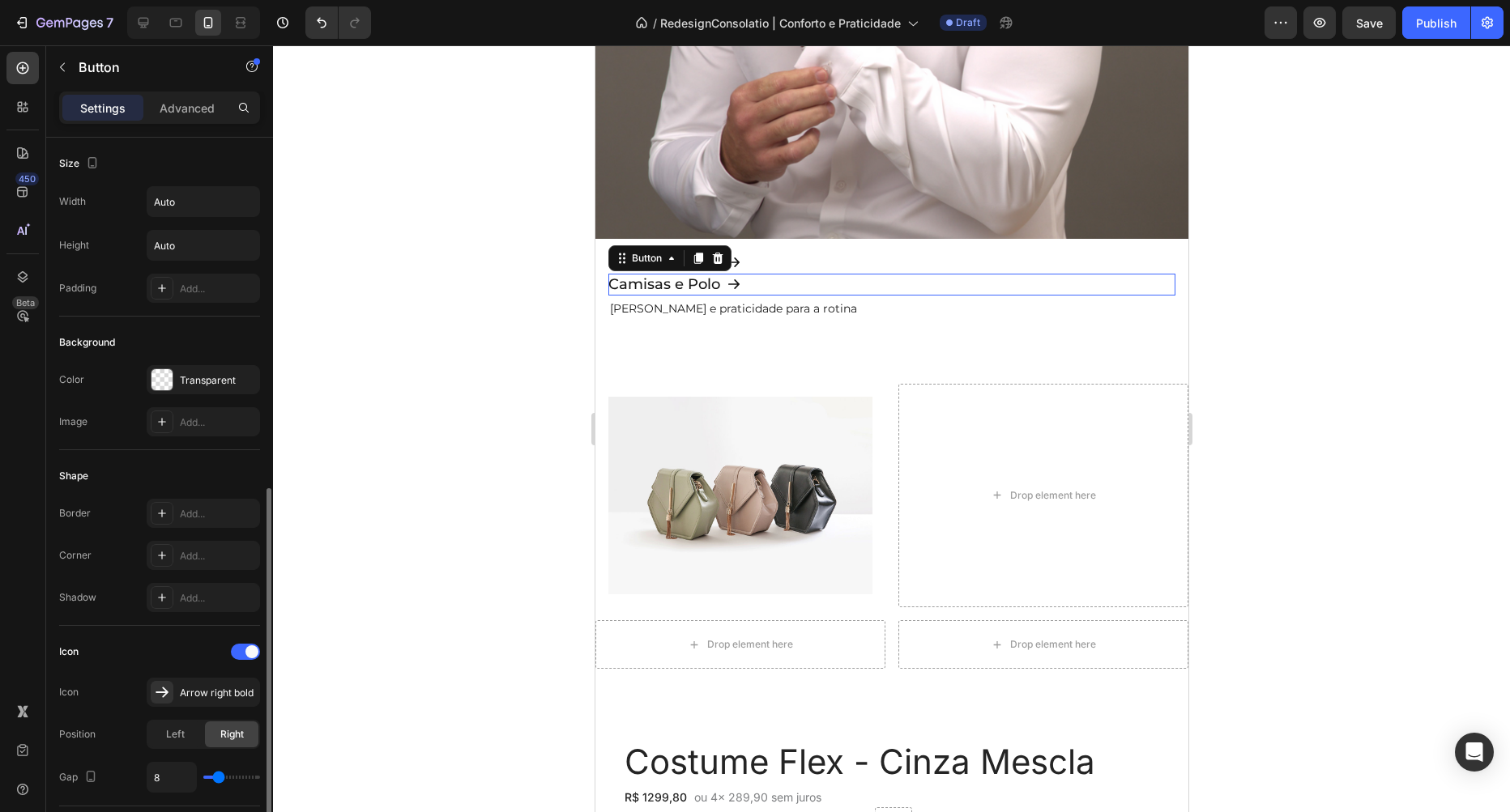
scroll to position [225, 0]
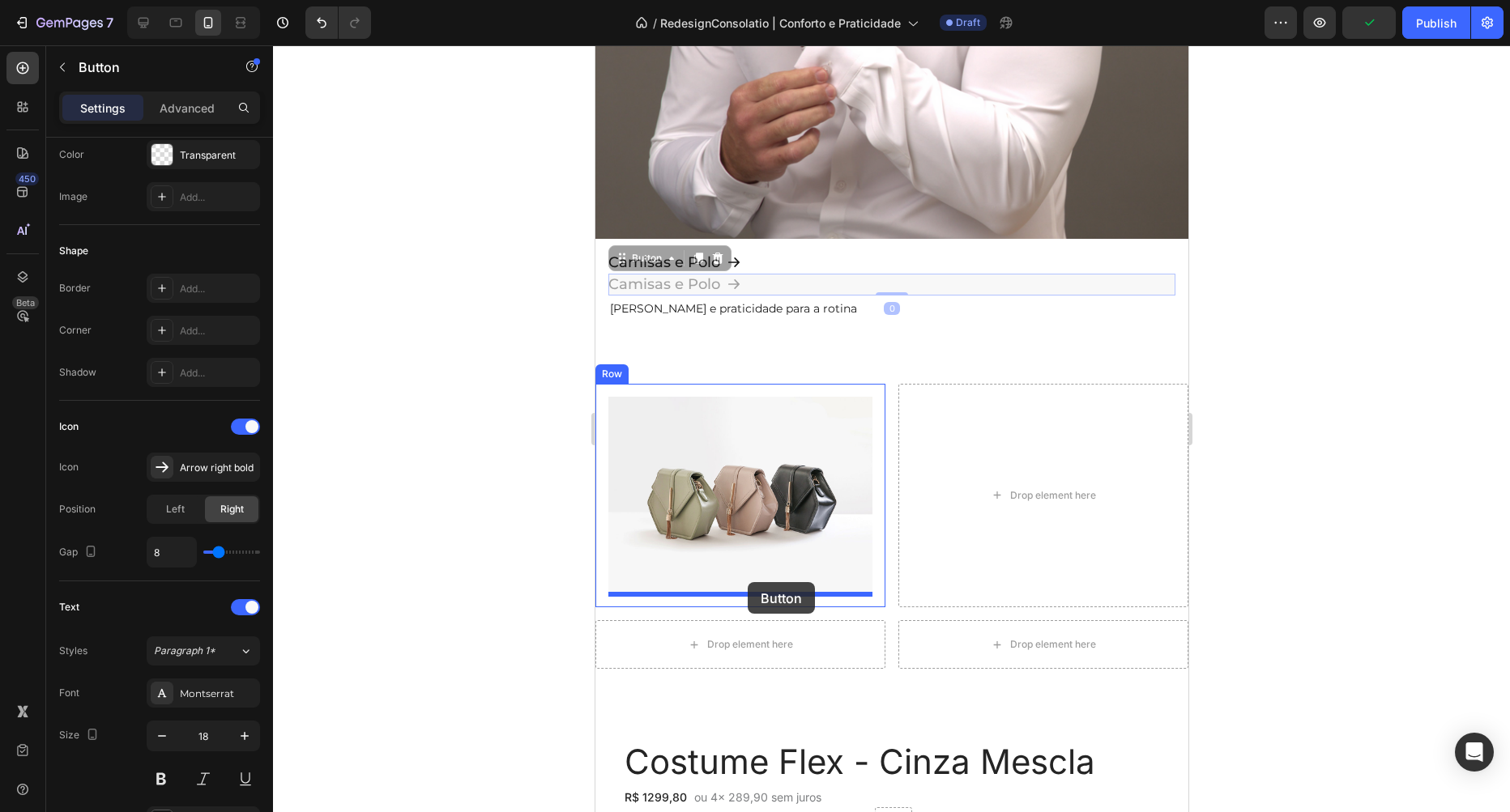
drag, startPoint x: 620, startPoint y: 252, endPoint x: 747, endPoint y: 582, distance: 353.6
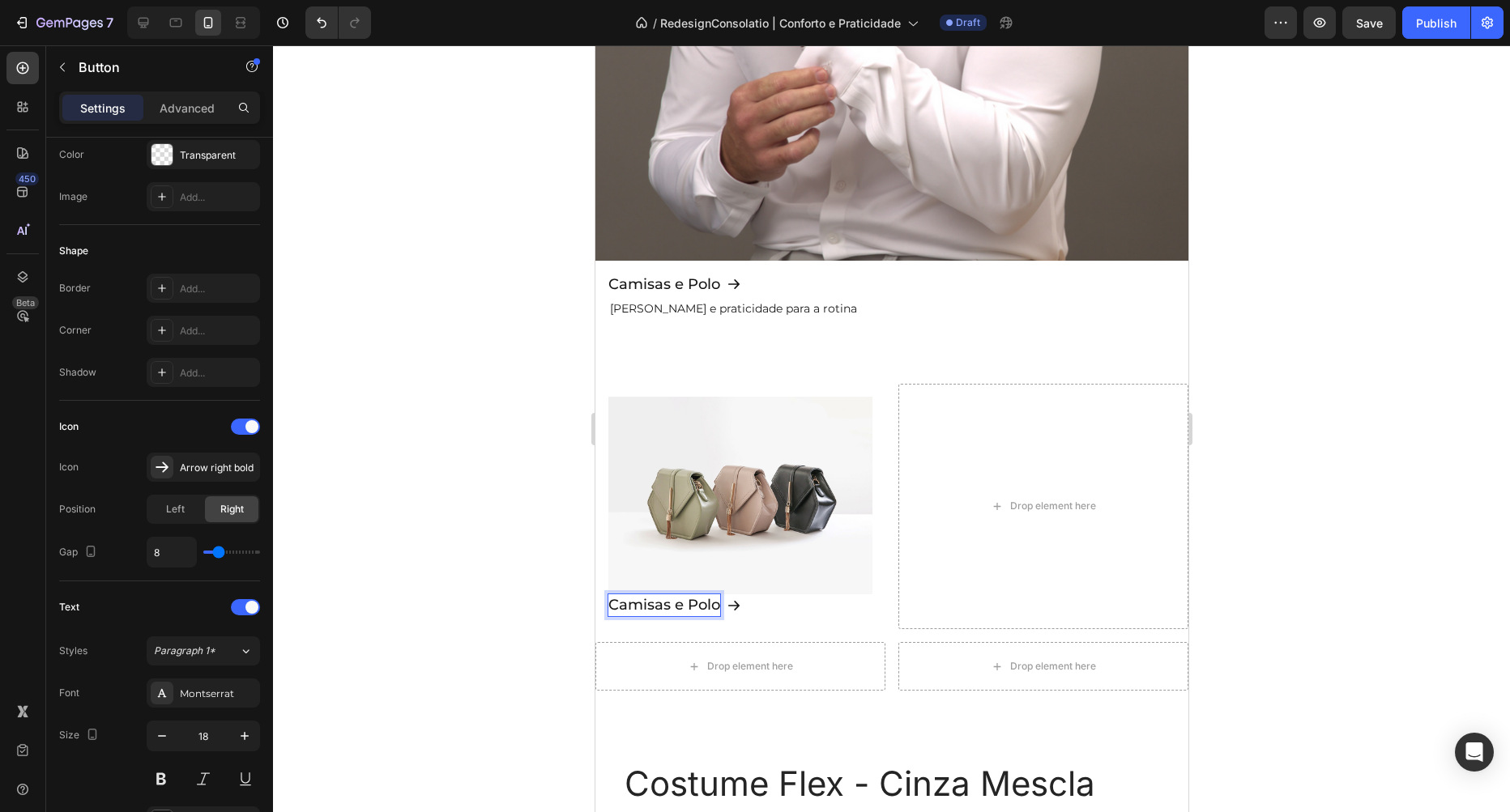
click at [677, 609] on p "Camisas e Polo" at bounding box center [664, 605] width 112 height 22
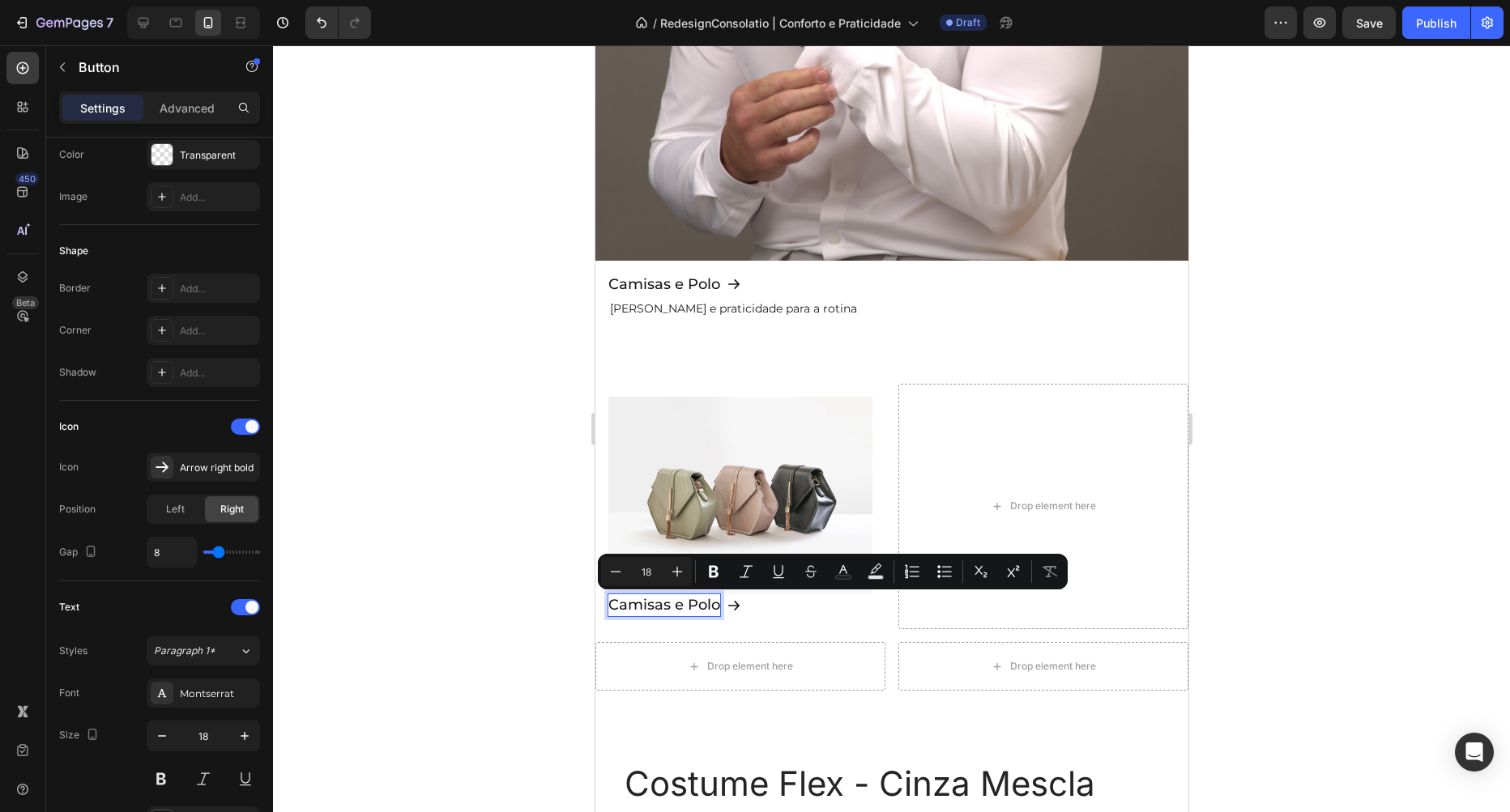
click at [710, 606] on p "Camisas e Polo" at bounding box center [664, 605] width 112 height 22
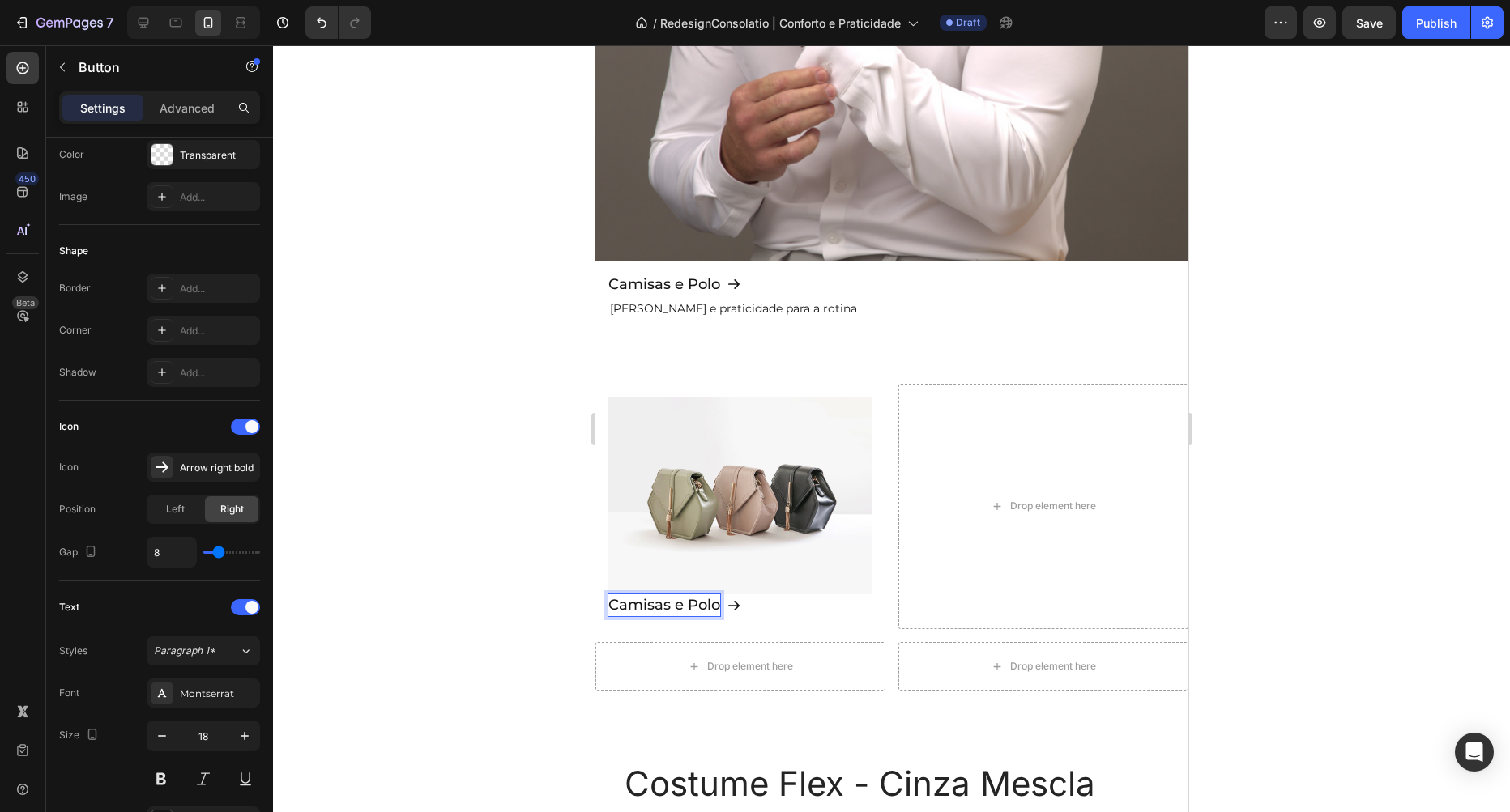
click at [693, 606] on p "Camisas e Polo" at bounding box center [664, 605] width 112 height 22
drag, startPoint x: 631, startPoint y: 603, endPoint x: 621, endPoint y: 598, distance: 11.2
click at [655, 604] on p "Calsas" at bounding box center [631, 605] width 47 height 22
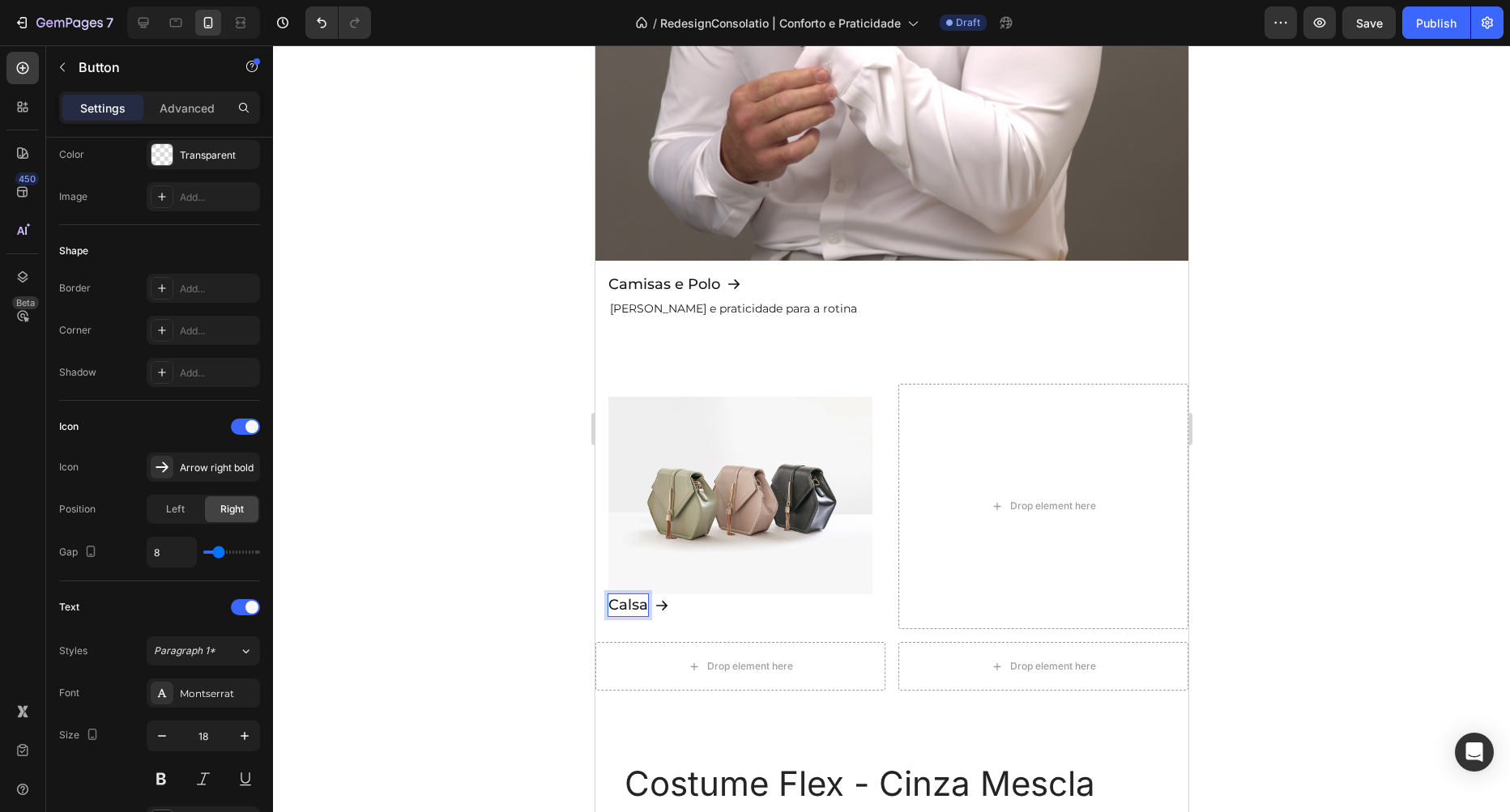
click at [639, 603] on p "Calsa" at bounding box center [627, 605] width 40 height 22
click at [488, 453] on div at bounding box center [891, 429] width 1237 height 767
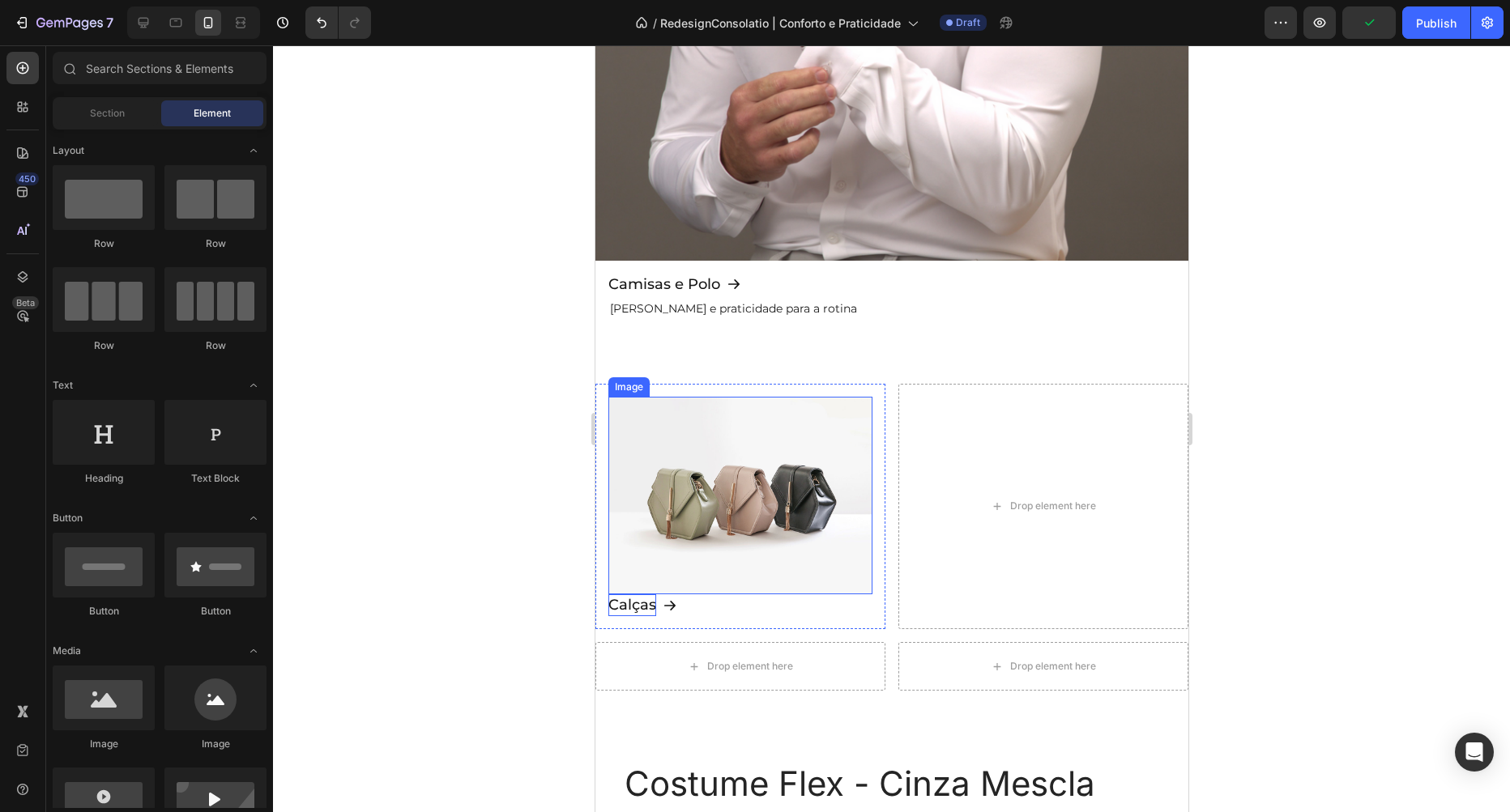
click at [759, 434] on img at bounding box center [739, 496] width 264 height 198
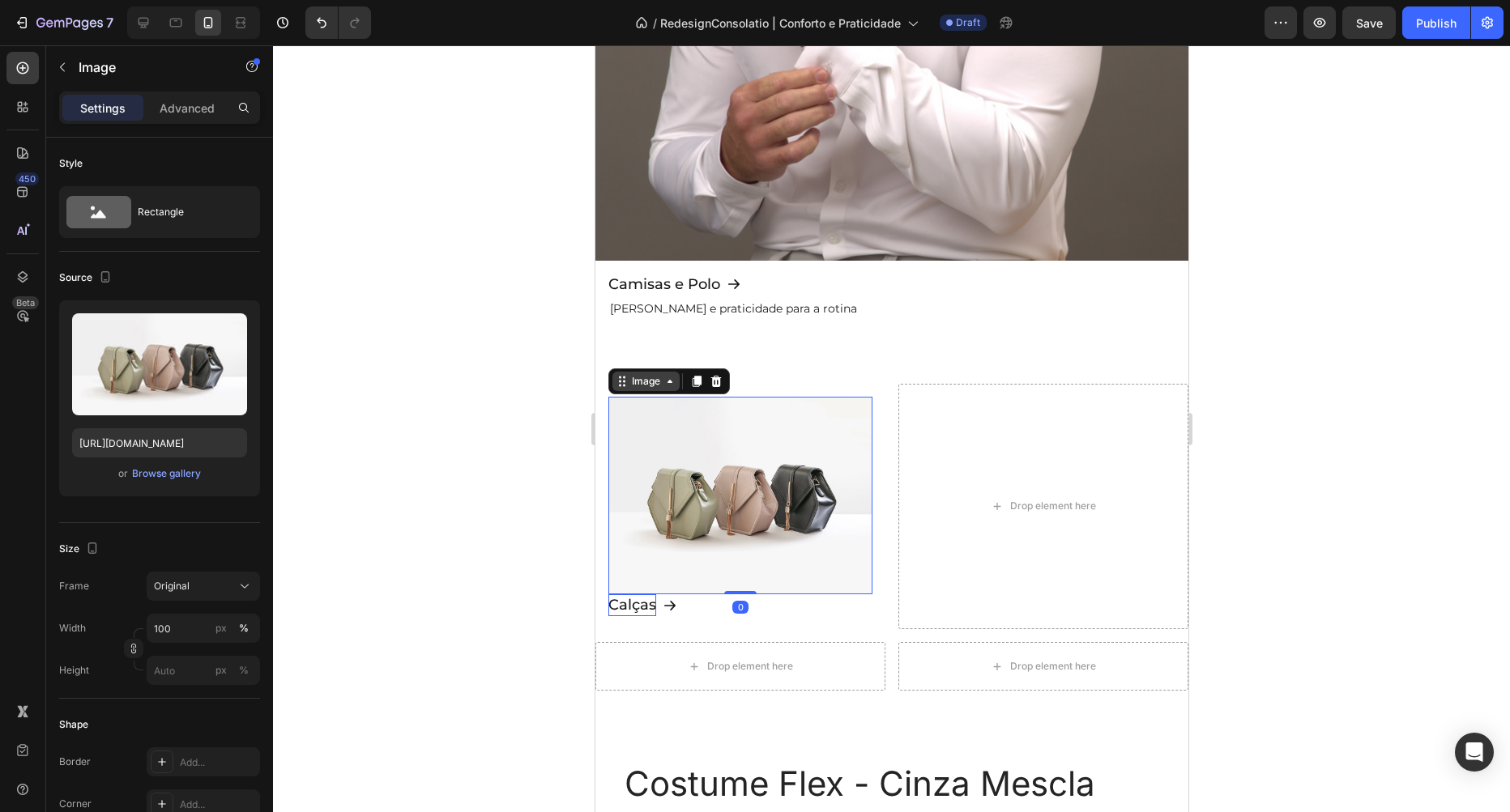
click at [657, 379] on div "Image" at bounding box center [644, 381] width 35 height 14
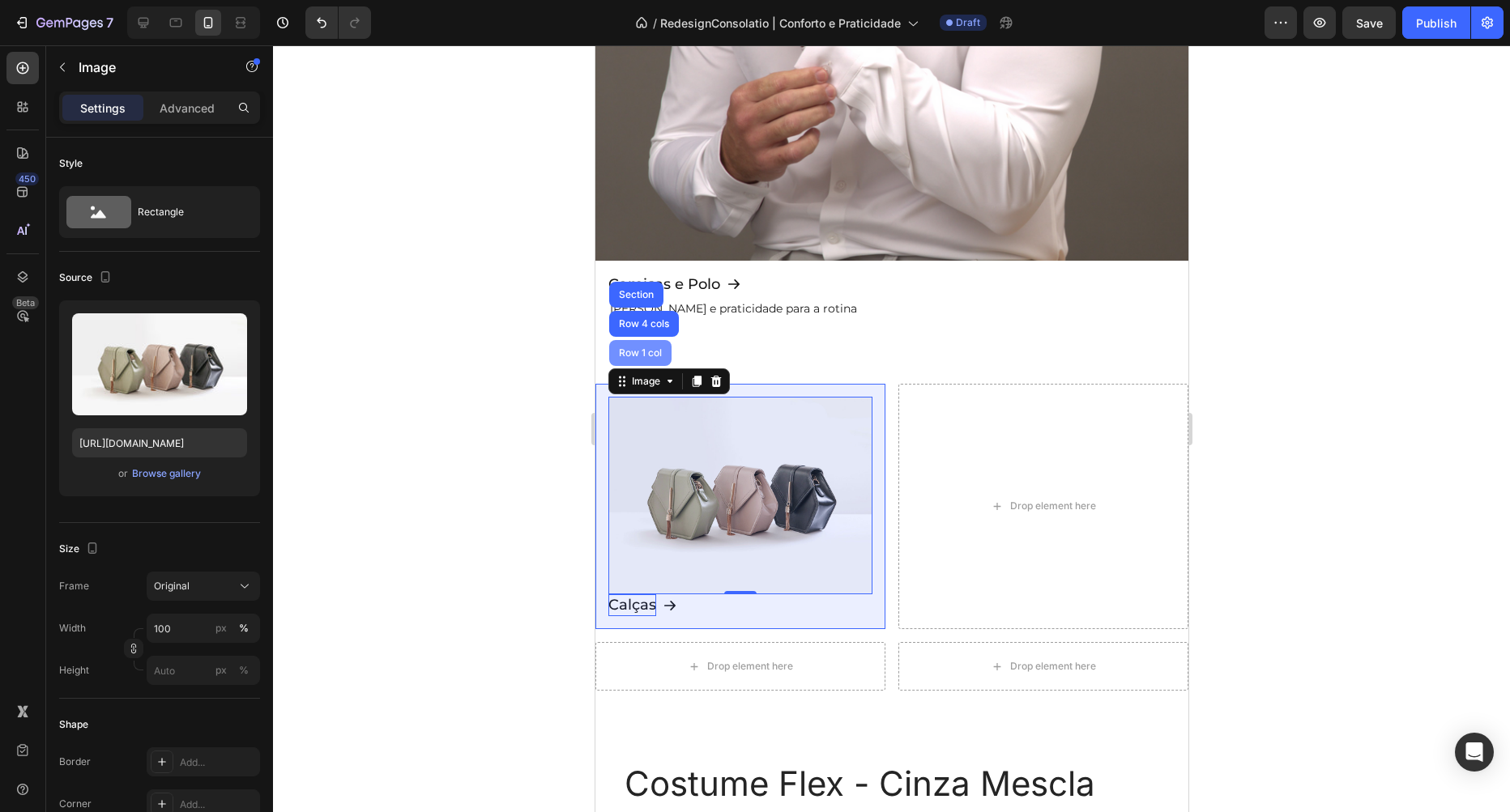
click at [648, 356] on div "Row 1 col" at bounding box center [639, 353] width 49 height 9
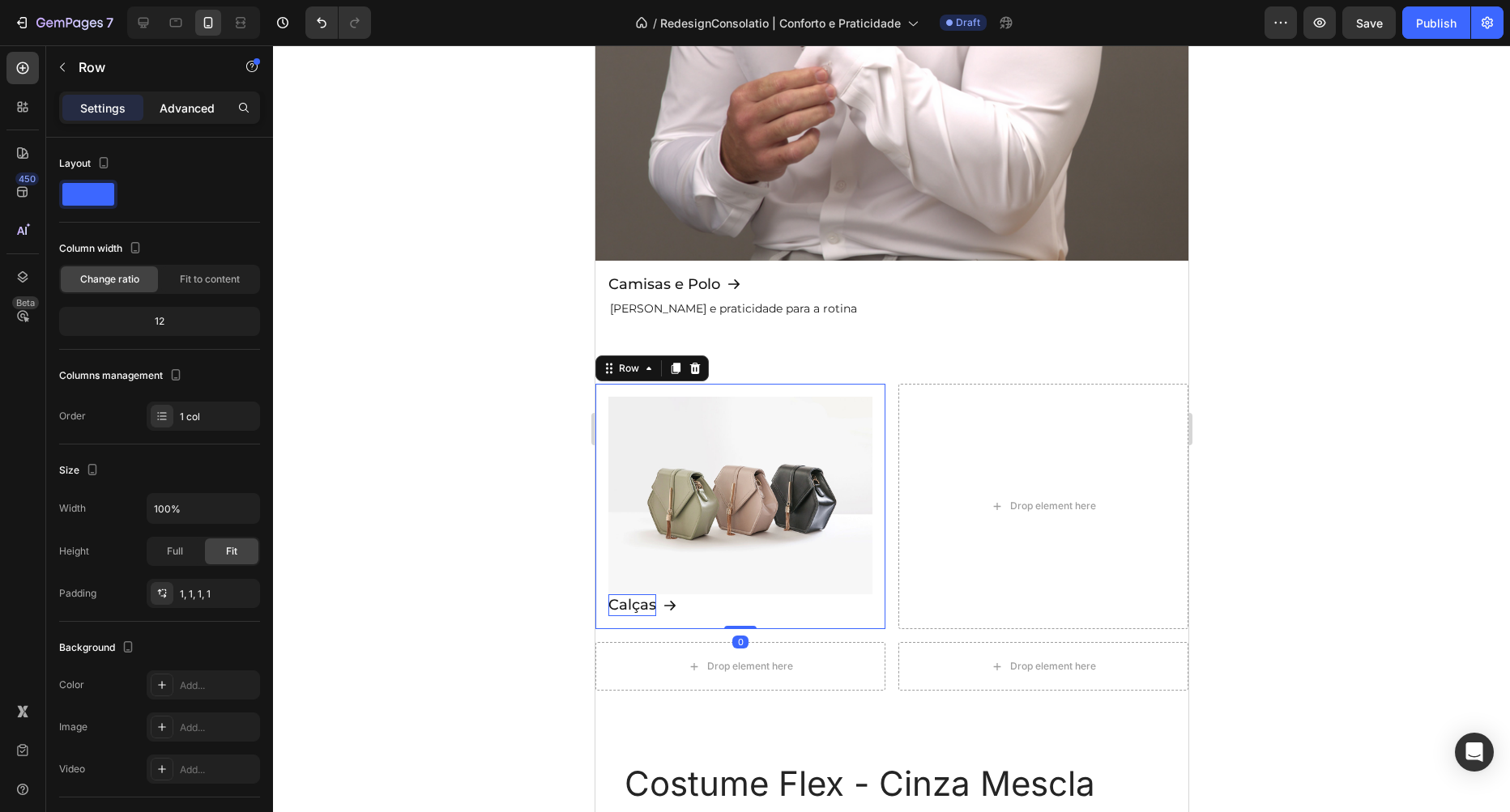
click at [200, 103] on p "Advanced" at bounding box center [187, 108] width 55 height 17
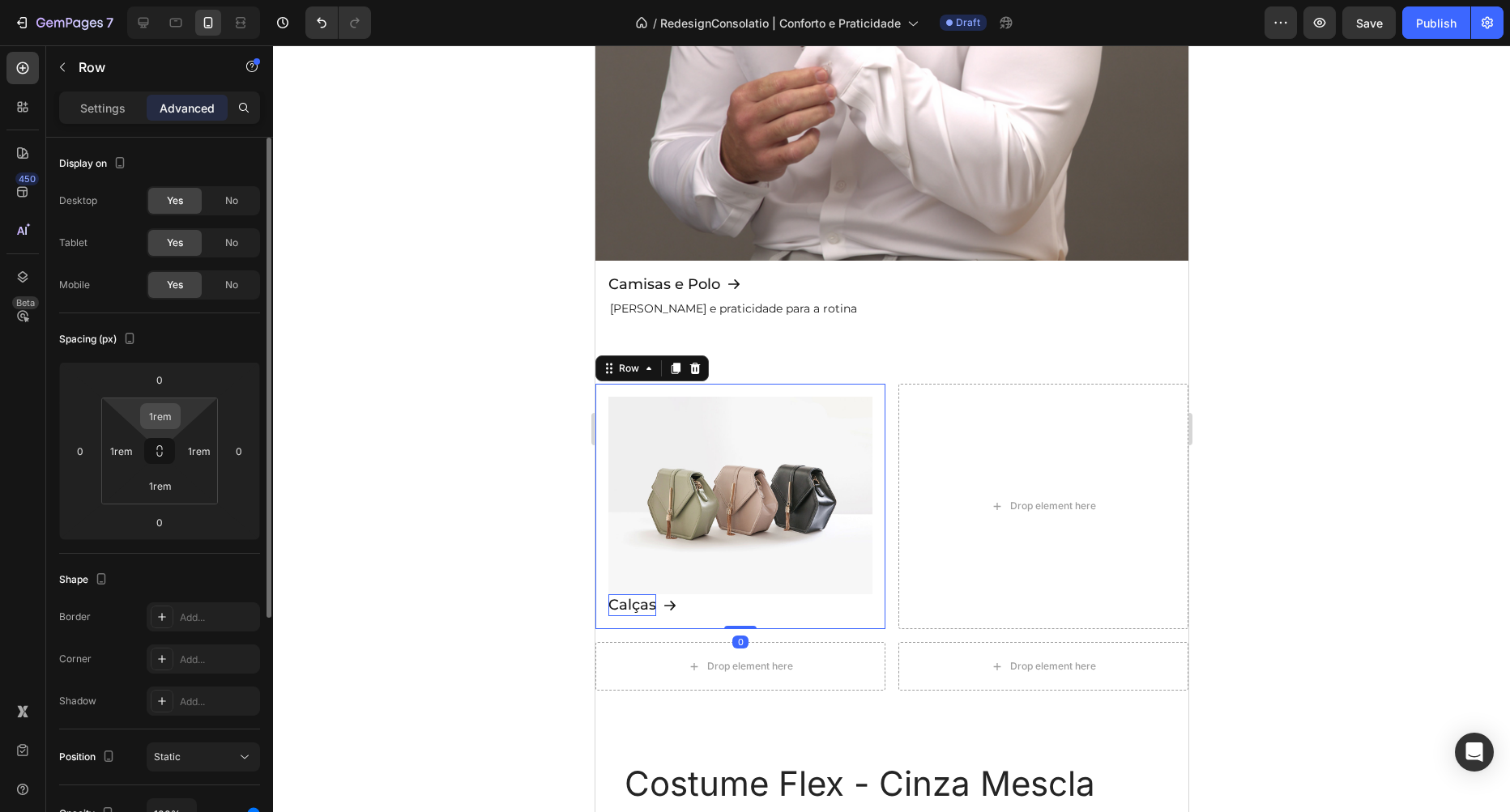
click at [165, 414] on input "1rem" at bounding box center [160, 416] width 32 height 25
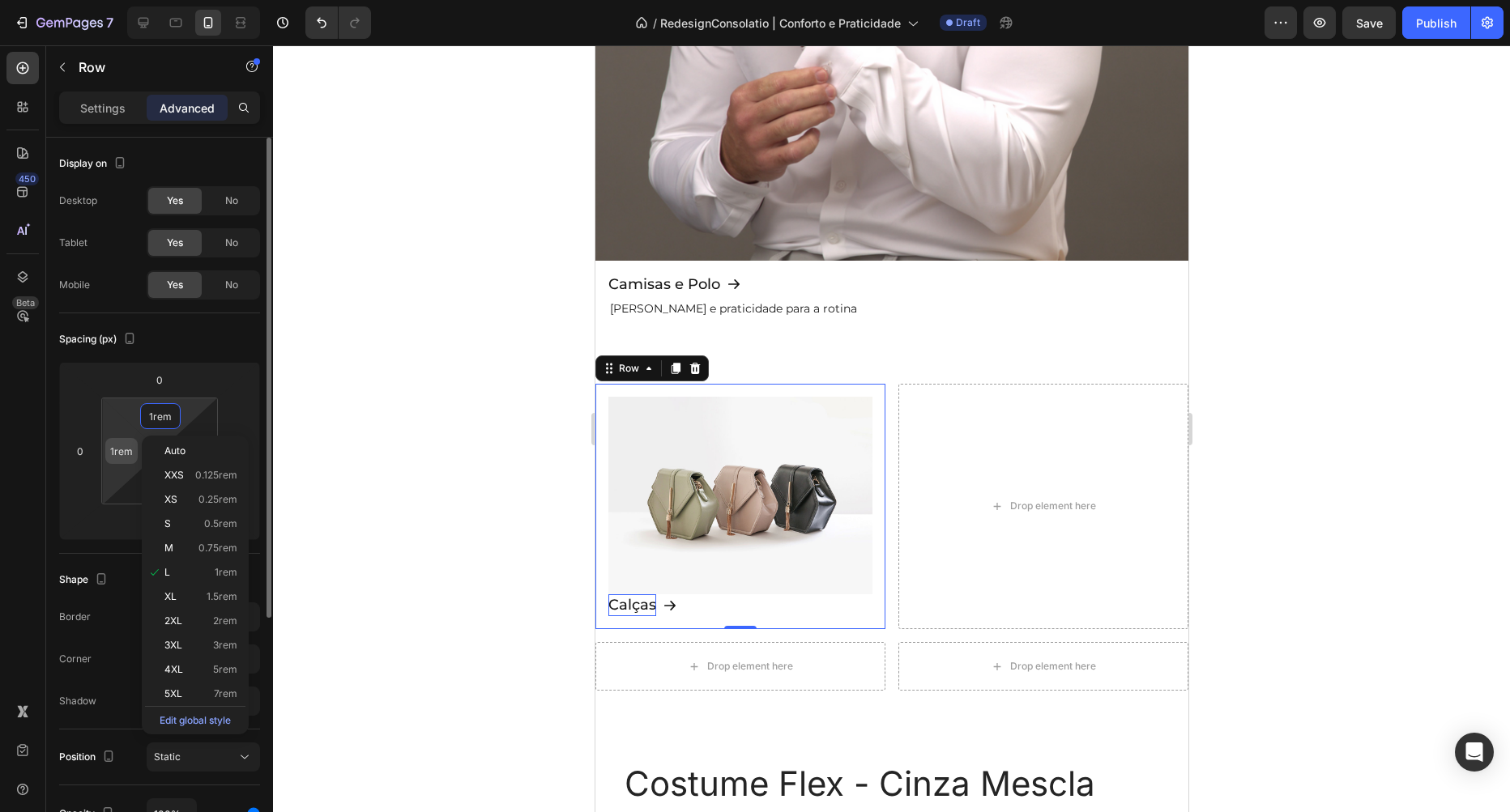
click at [116, 445] on input "1rem" at bounding box center [121, 451] width 25 height 25
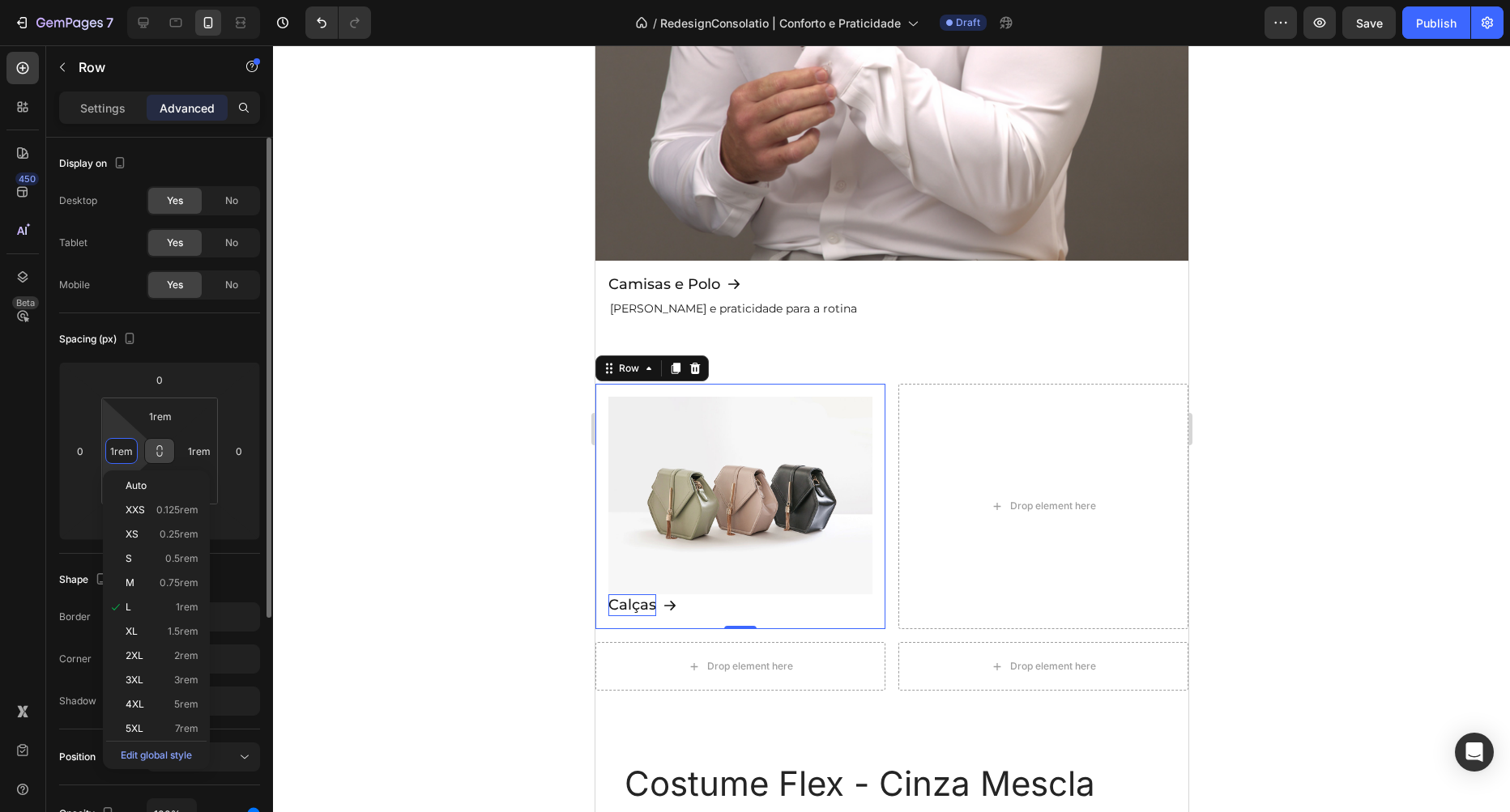
click at [154, 453] on icon at bounding box center [159, 451] width 13 height 13
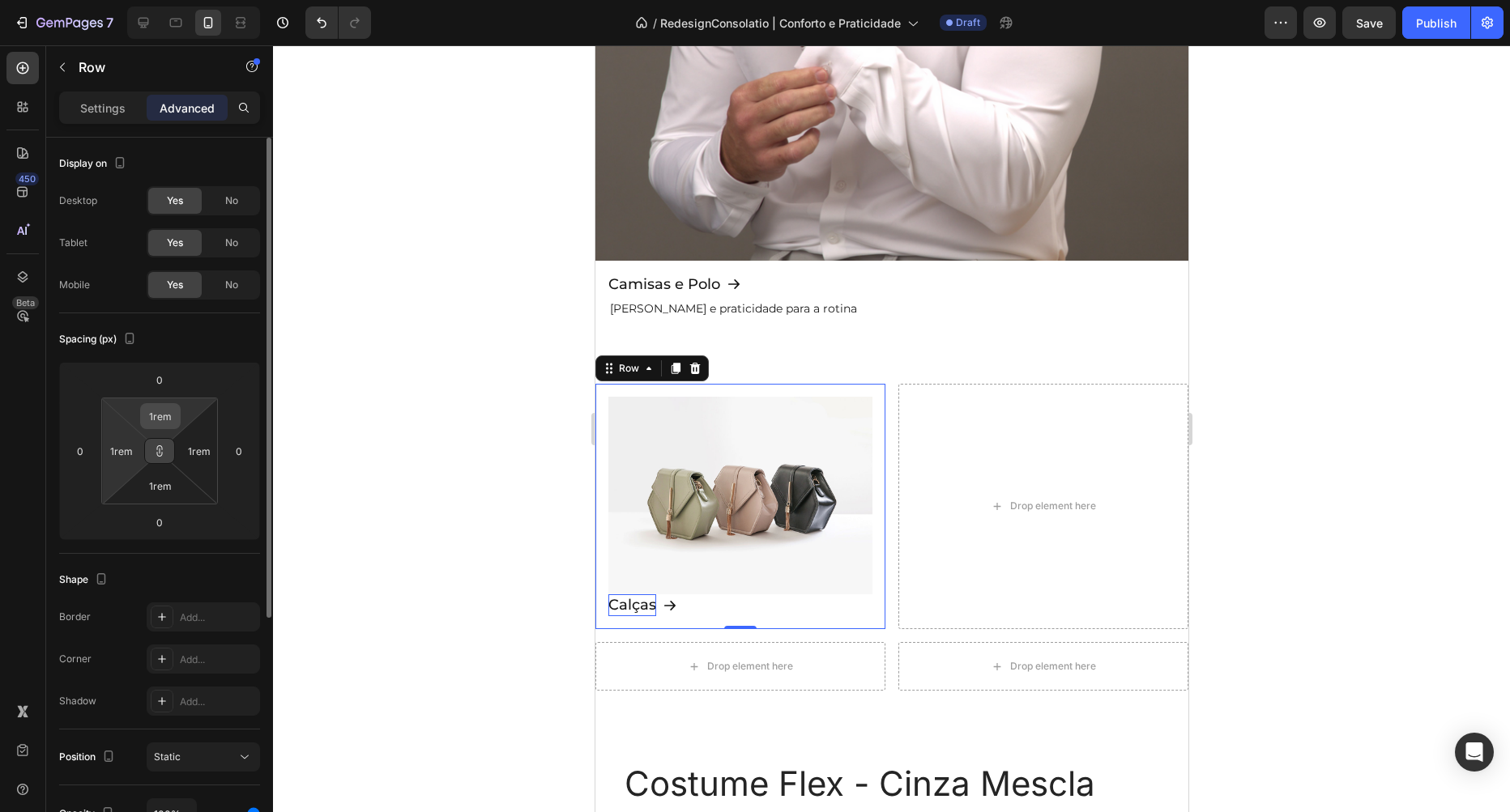
click at [164, 419] on input "1rem" at bounding box center [160, 416] width 32 height 25
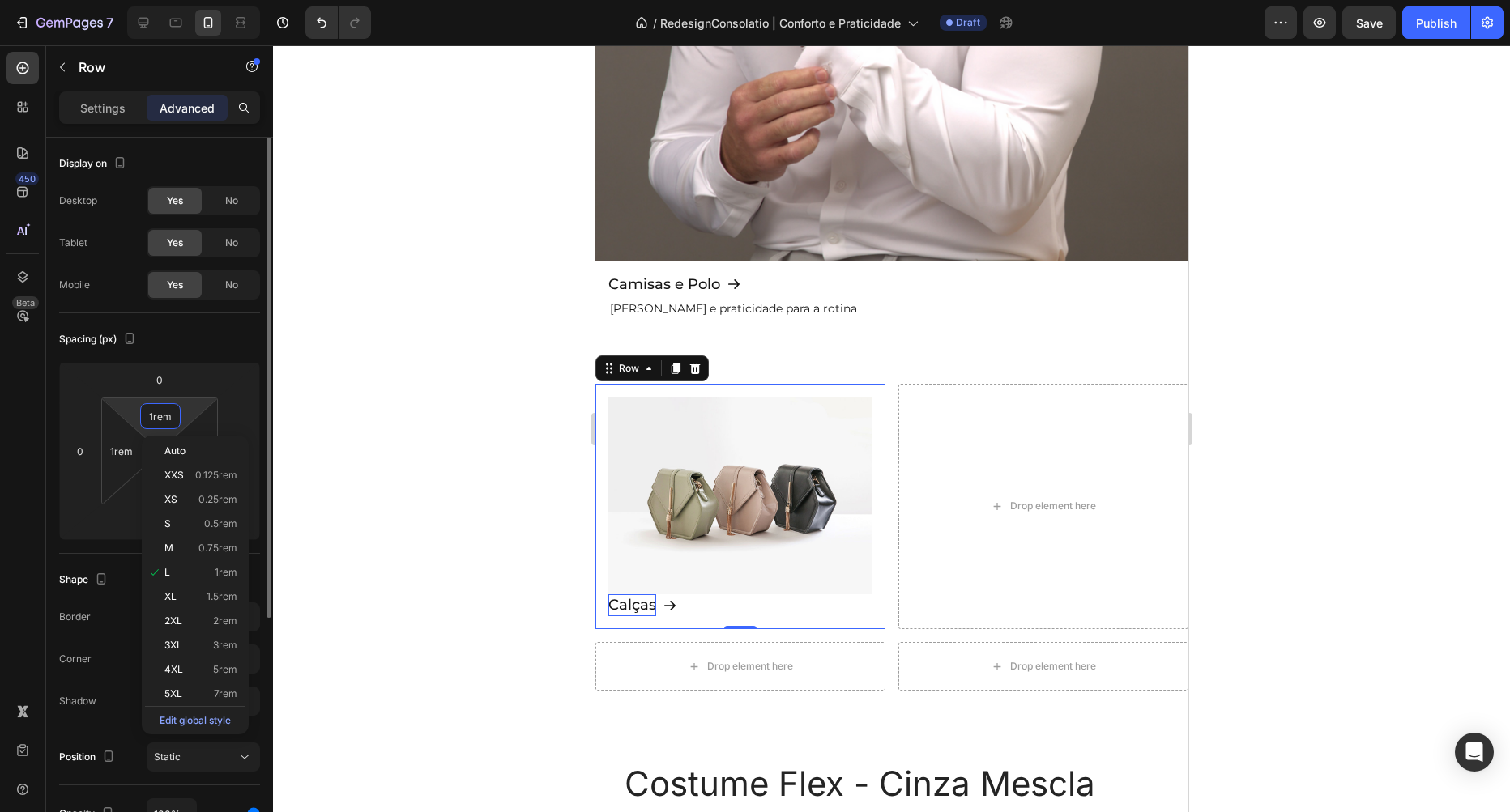
type input "0"
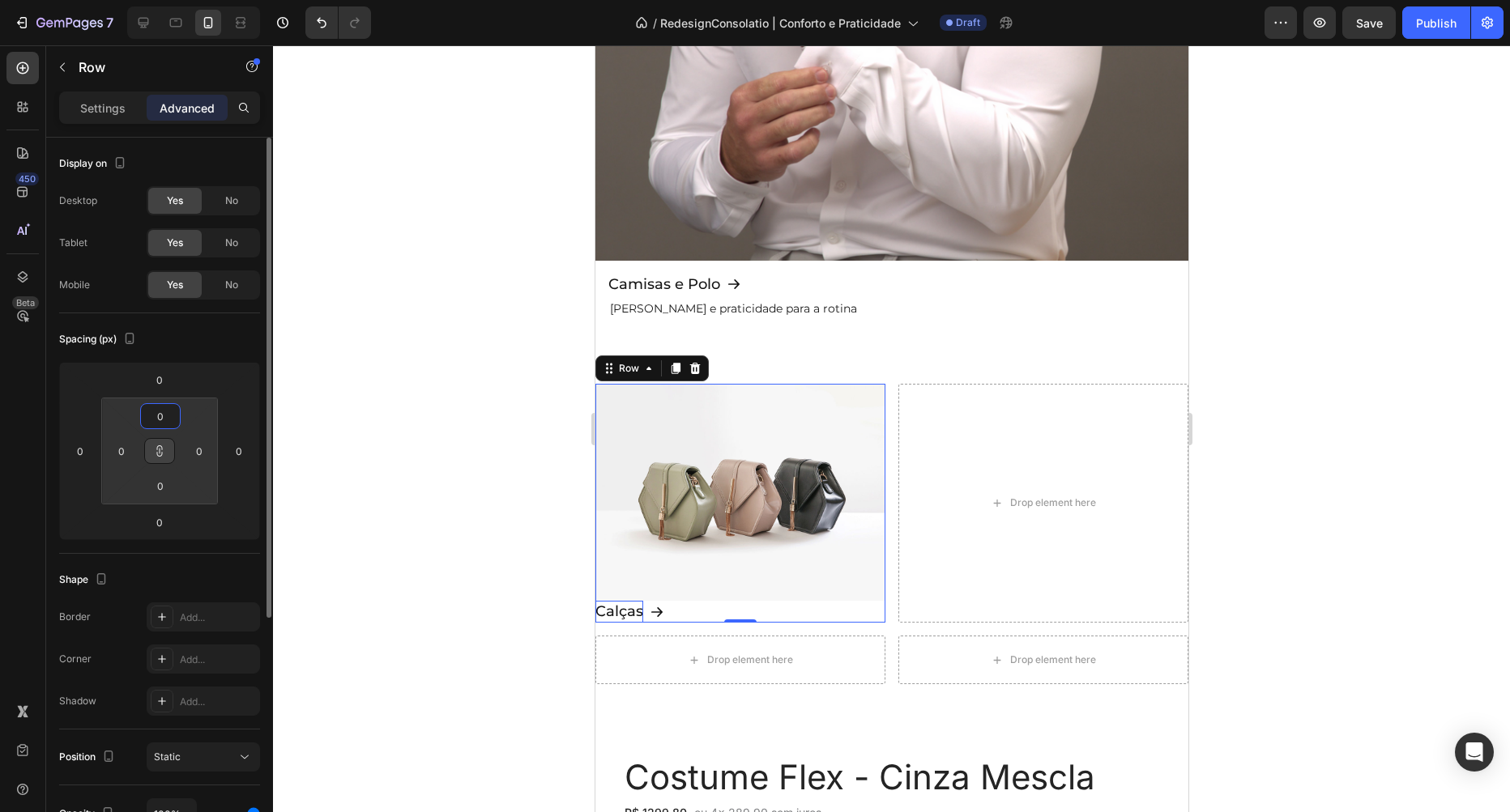
type input "0"
click at [191, 331] on div "Spacing (px)" at bounding box center [159, 339] width 201 height 26
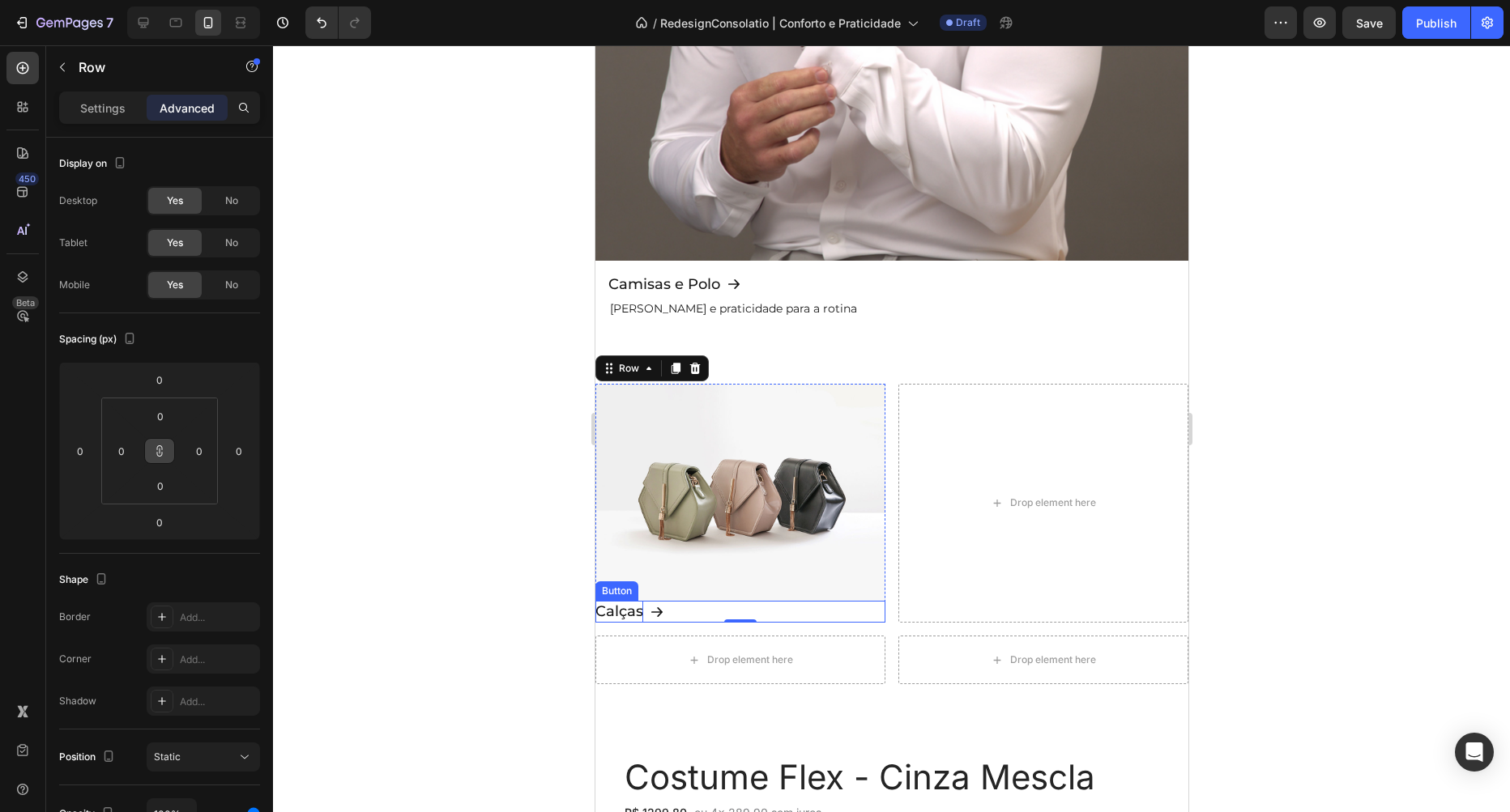
click at [667, 614] on div "Calças Button" at bounding box center [739, 612] width 290 height 22
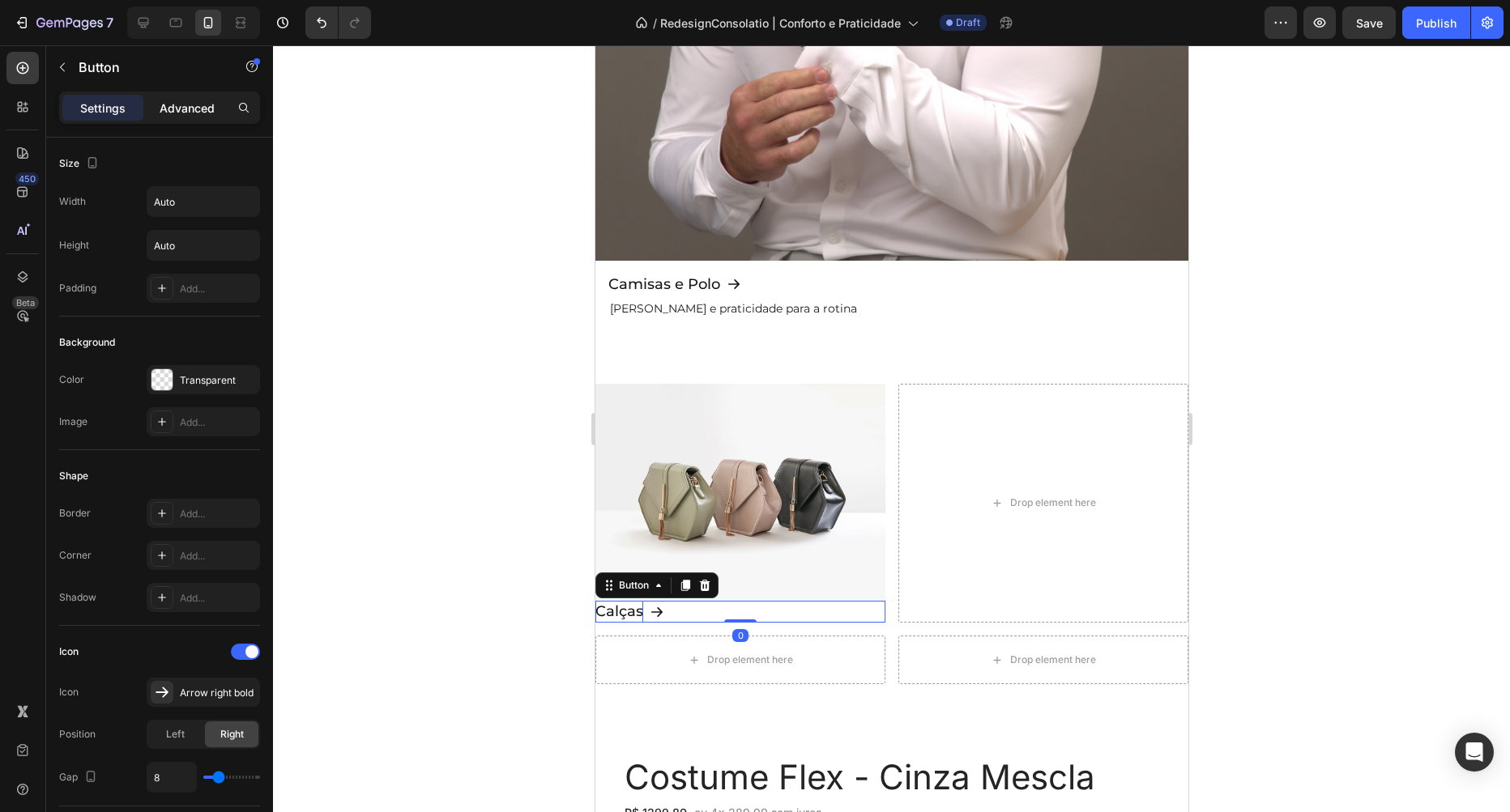
click at [190, 106] on div "Advanced" at bounding box center [187, 108] width 81 height 26
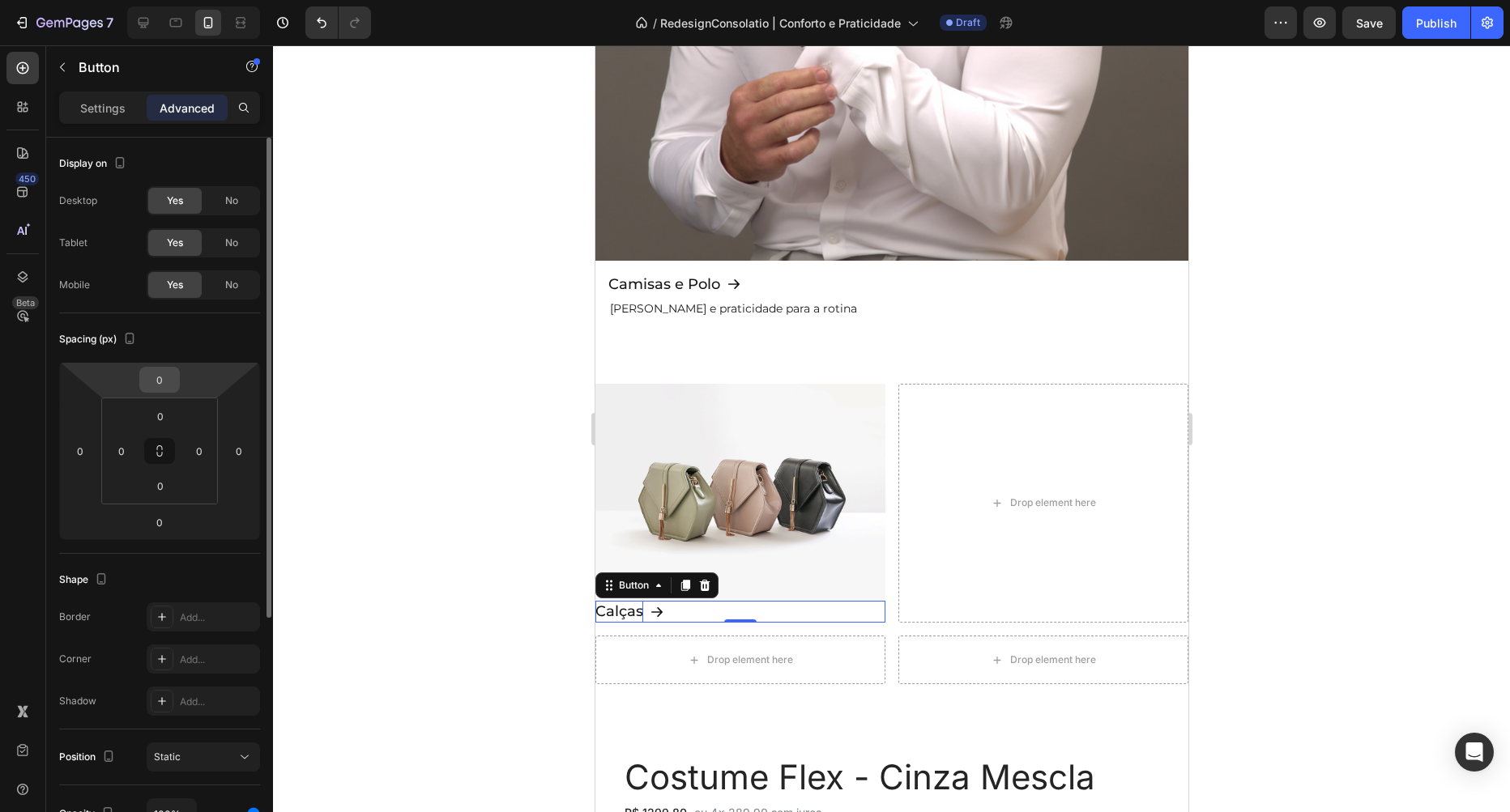
click at [163, 386] on input "0" at bounding box center [159, 380] width 32 height 25
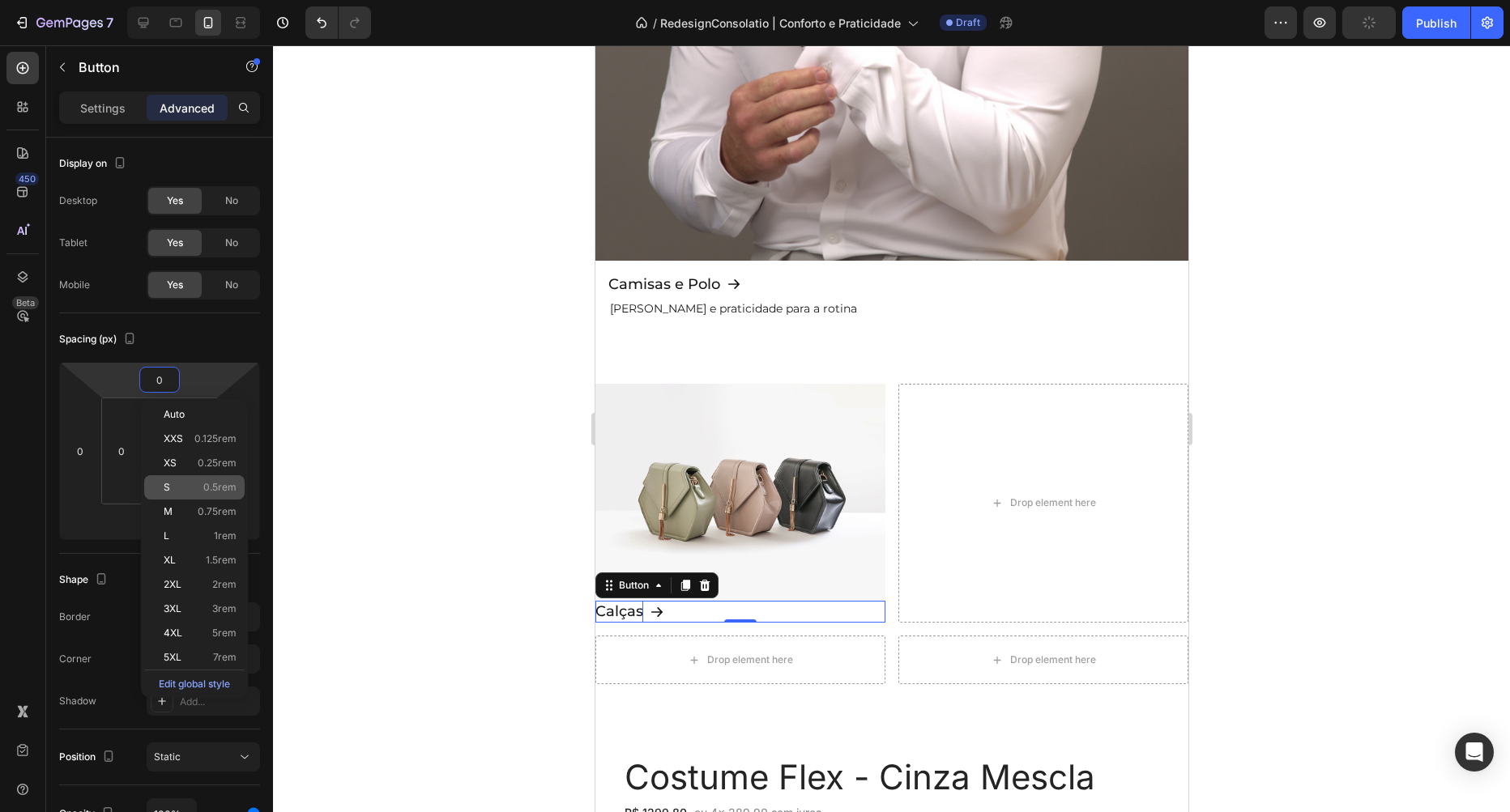
click at [197, 487] on p "S 0.5rem" at bounding box center [200, 487] width 73 height 11
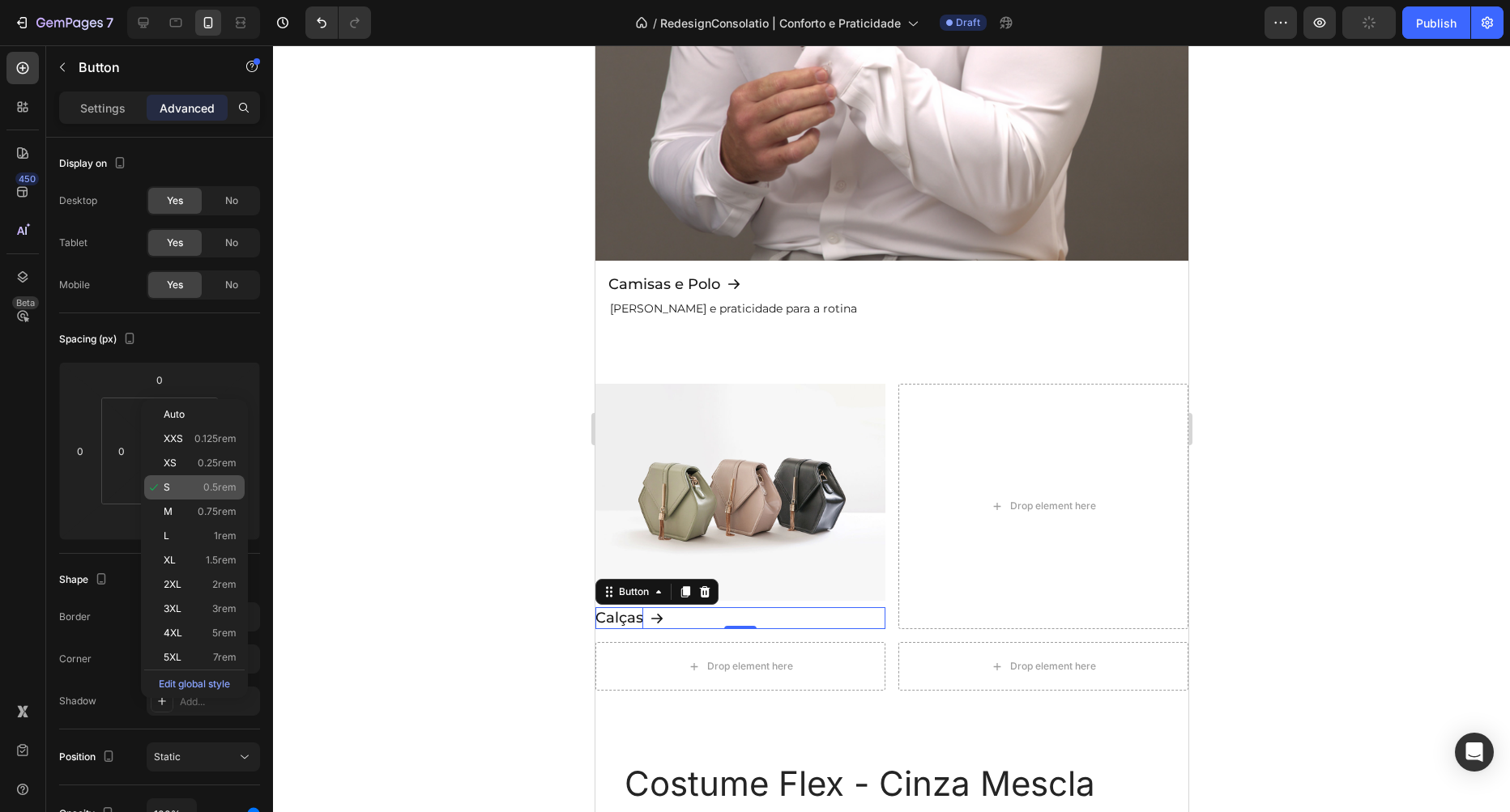
type input "0.5"
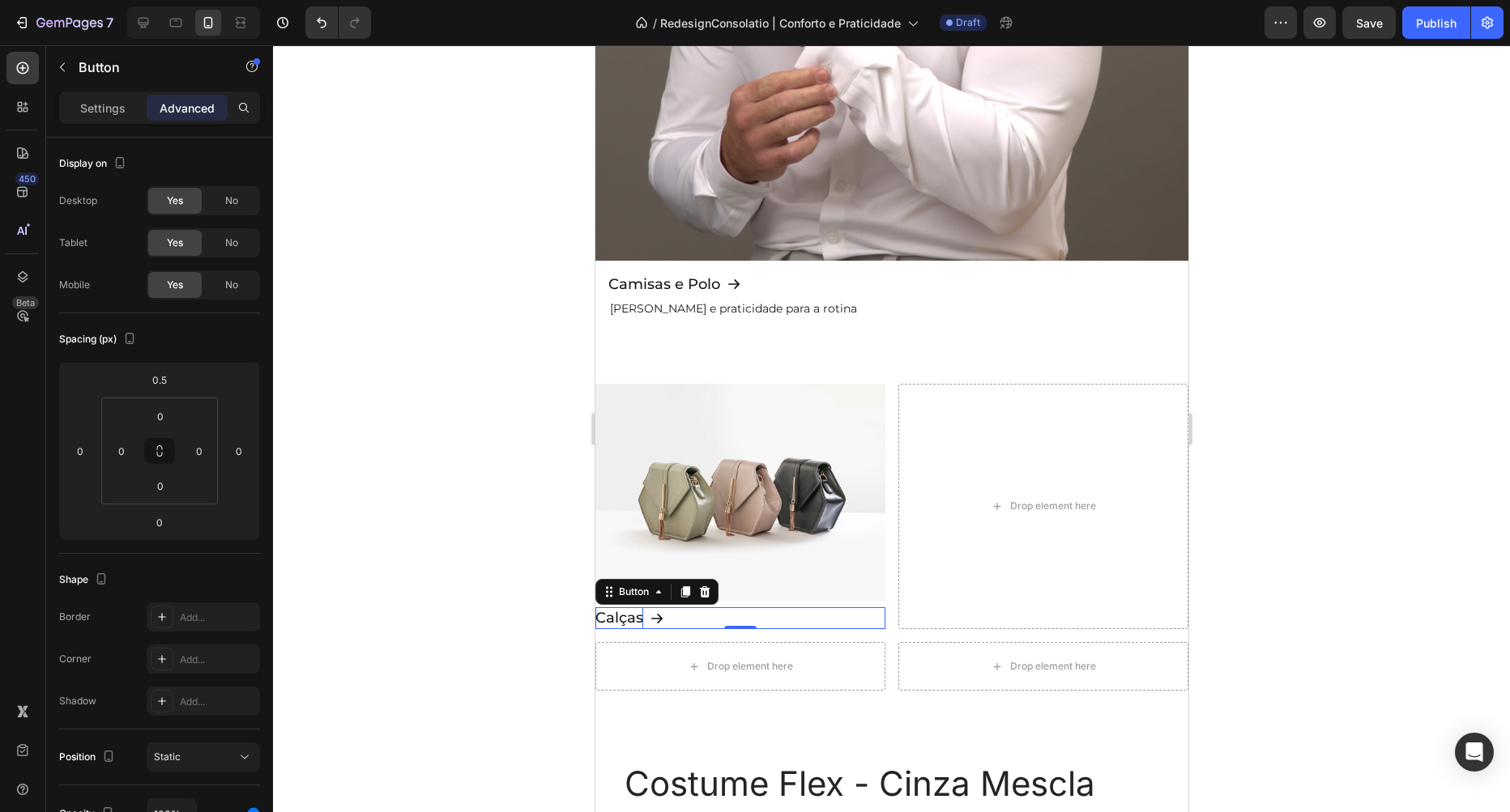
click at [389, 442] on div at bounding box center [891, 429] width 1237 height 767
click at [696, 615] on div "Calças Button" at bounding box center [739, 619] width 290 height 22
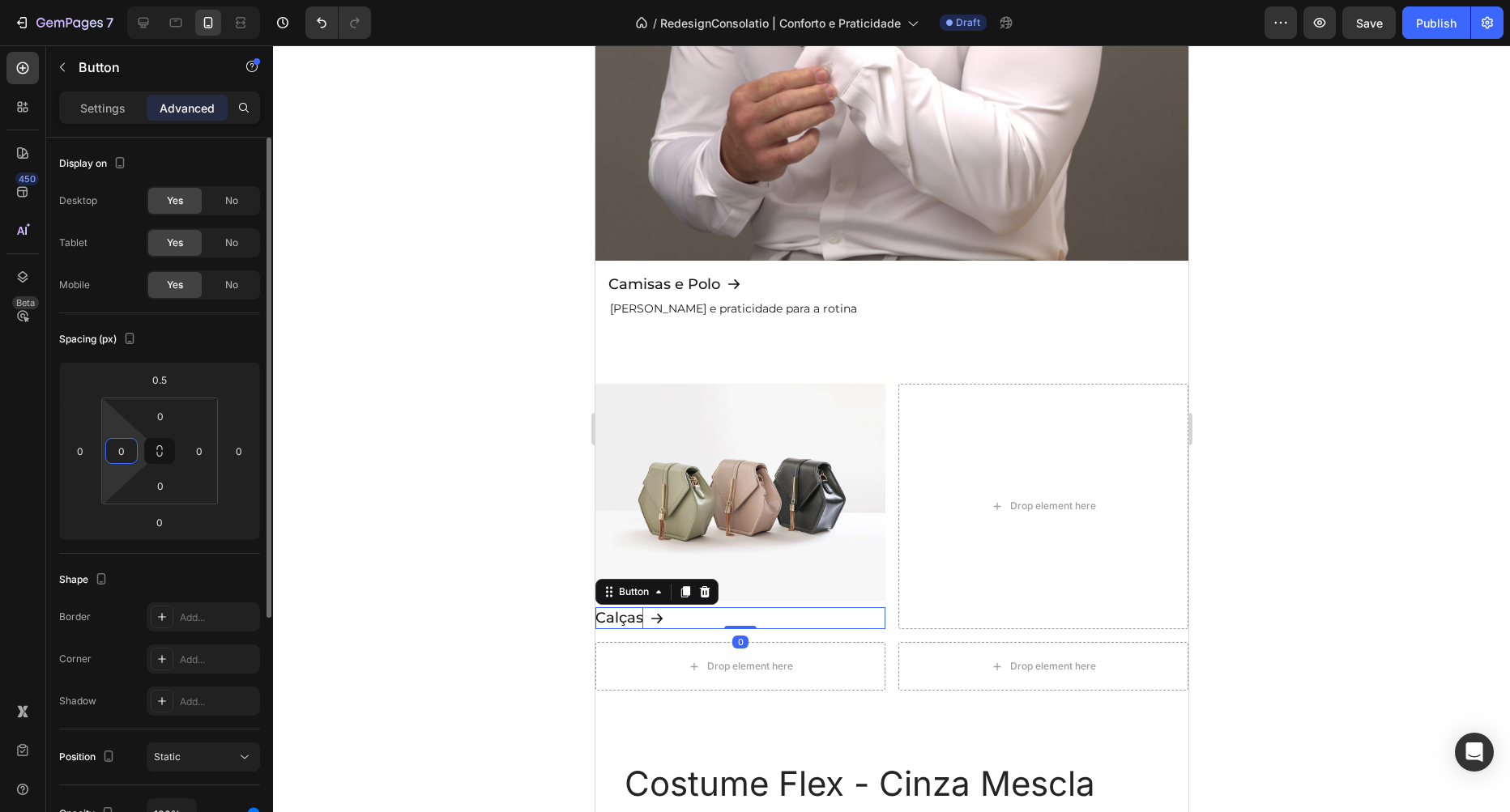
click at [132, 449] on input "0" at bounding box center [121, 451] width 25 height 25
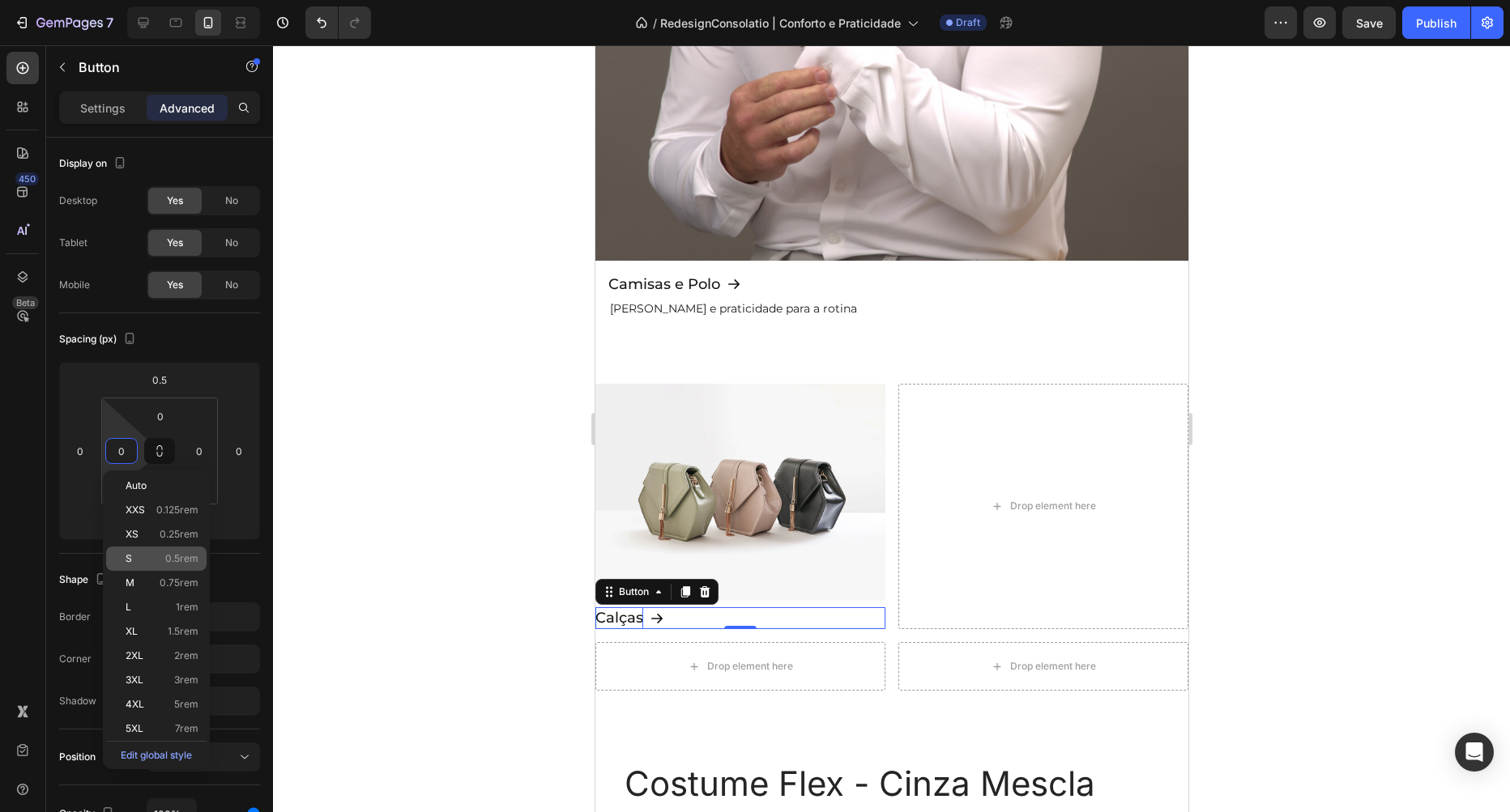
click at [176, 555] on span "0.5rem" at bounding box center [181, 559] width 33 height 11
type input "0.5rem"
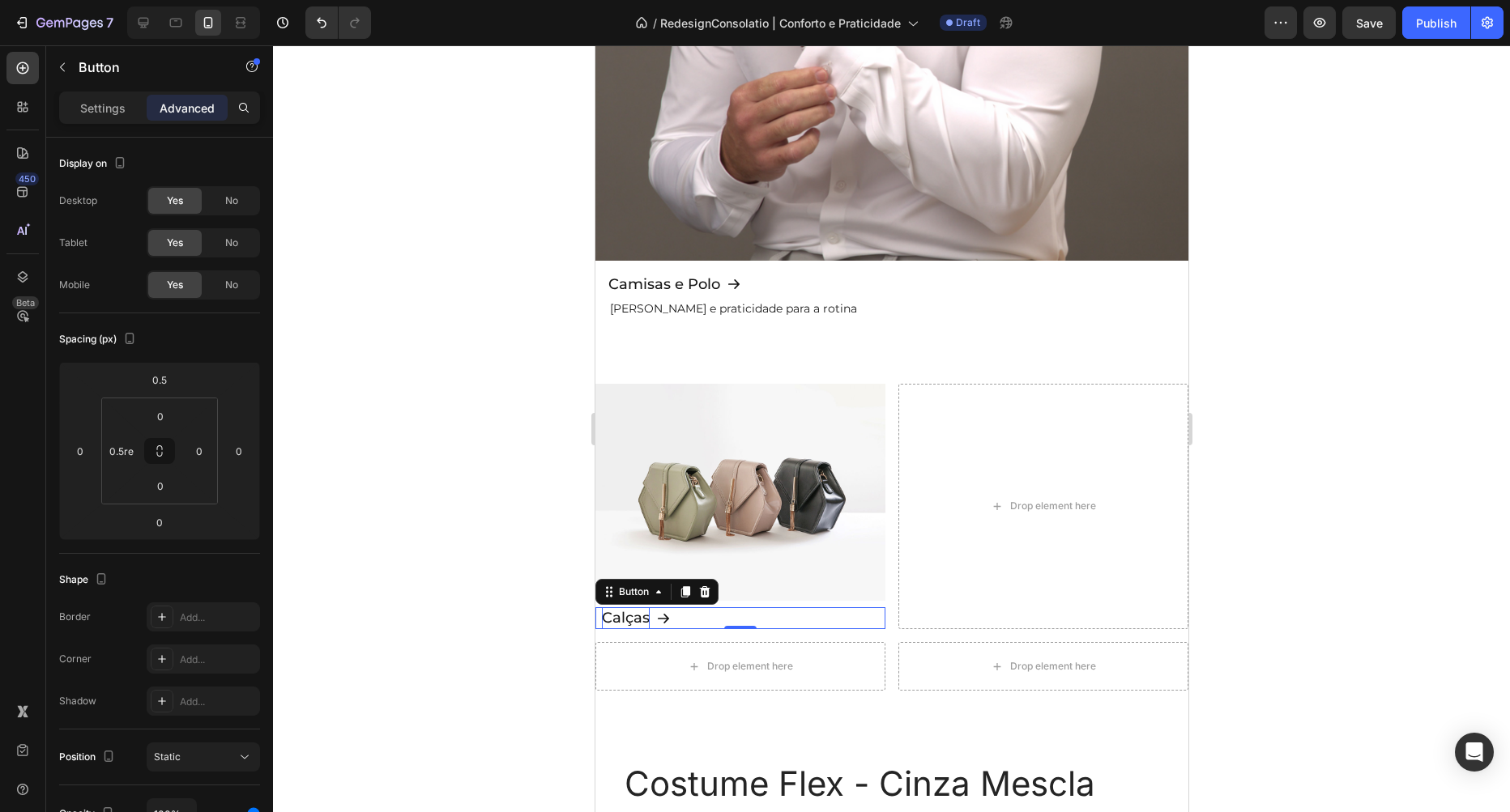
click at [373, 499] on div at bounding box center [891, 429] width 1237 height 767
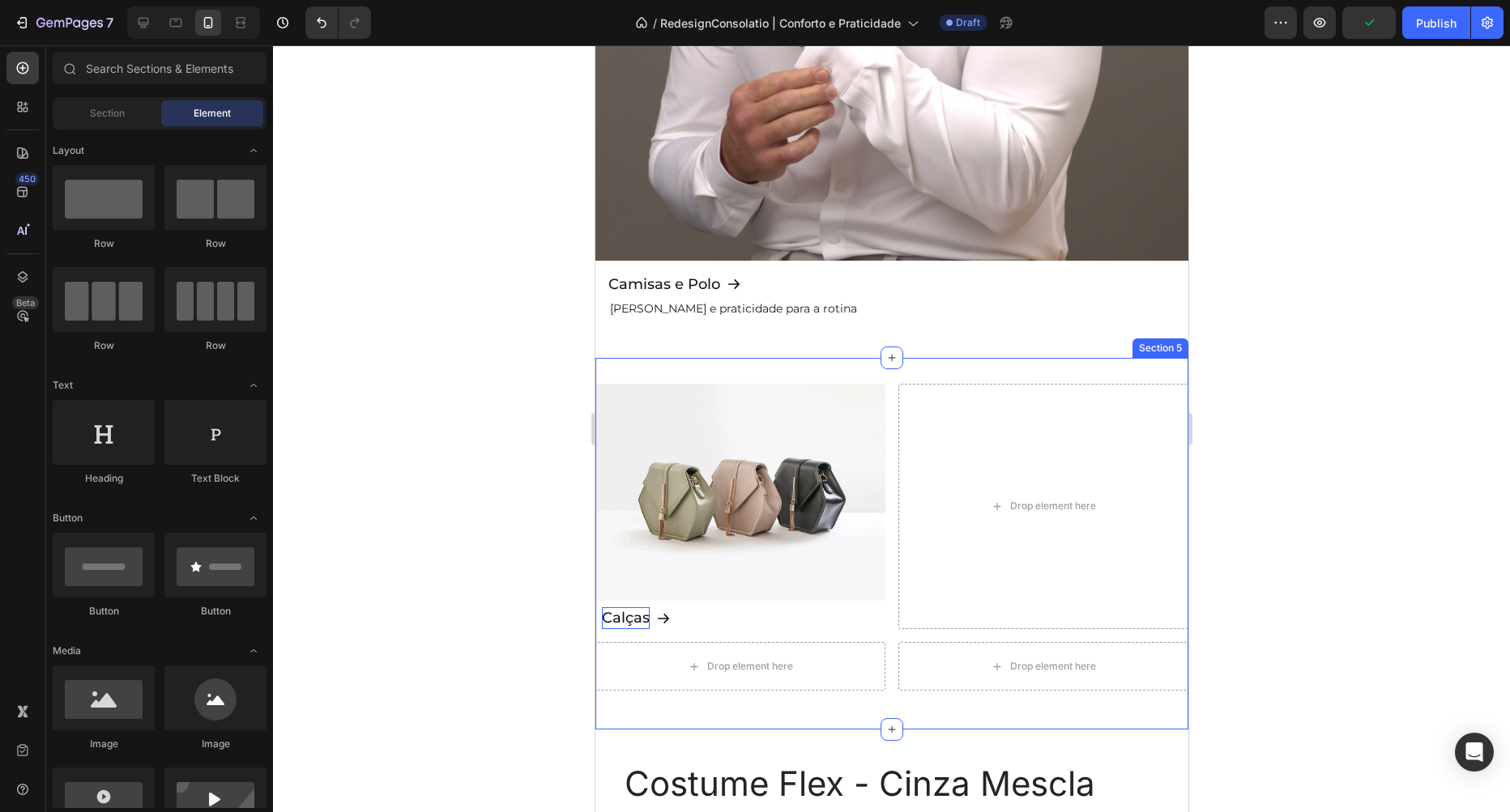
click at [779, 399] on img at bounding box center [739, 492] width 290 height 218
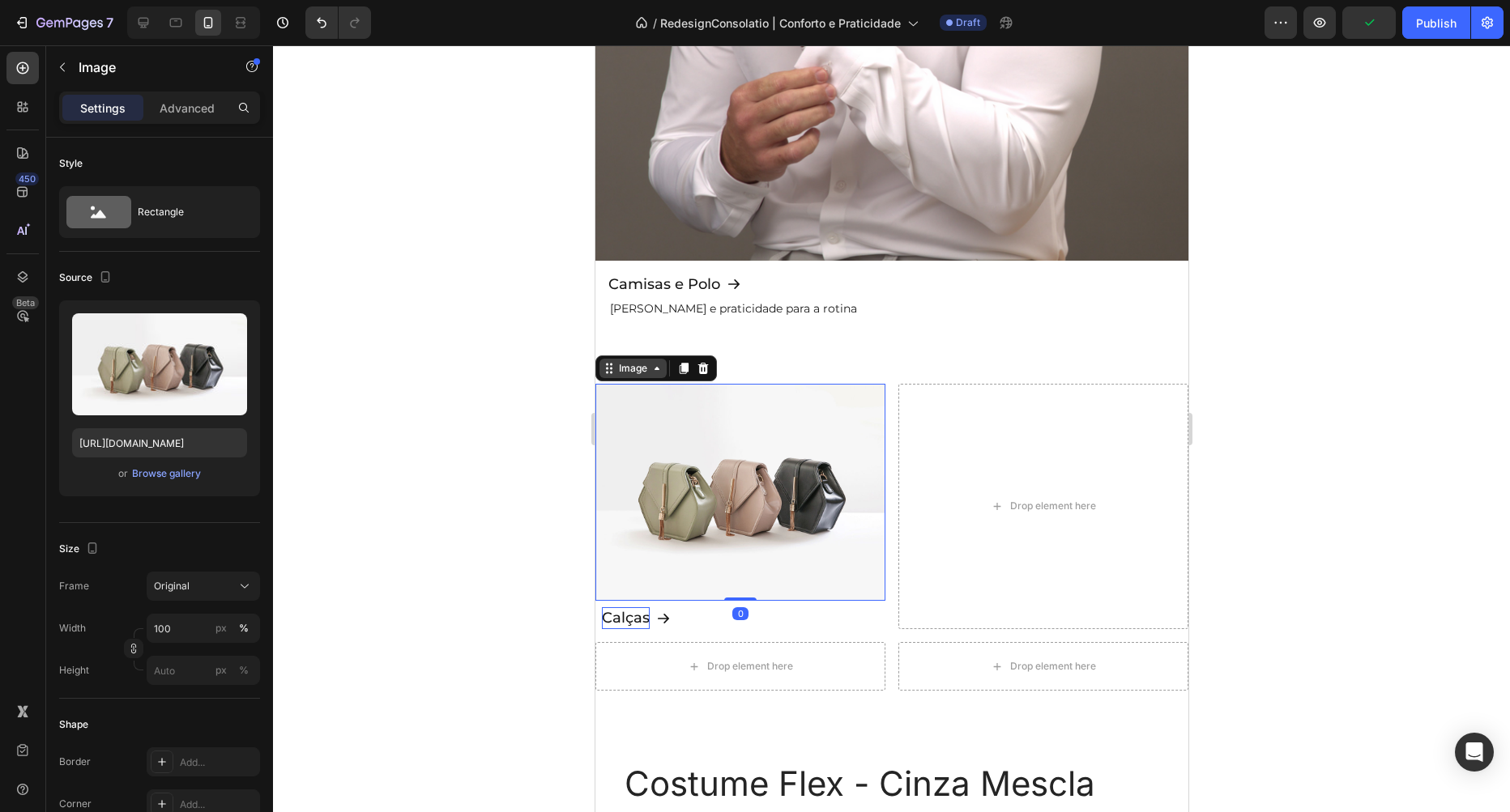
click at [642, 371] on div "Image" at bounding box center [632, 368] width 35 height 14
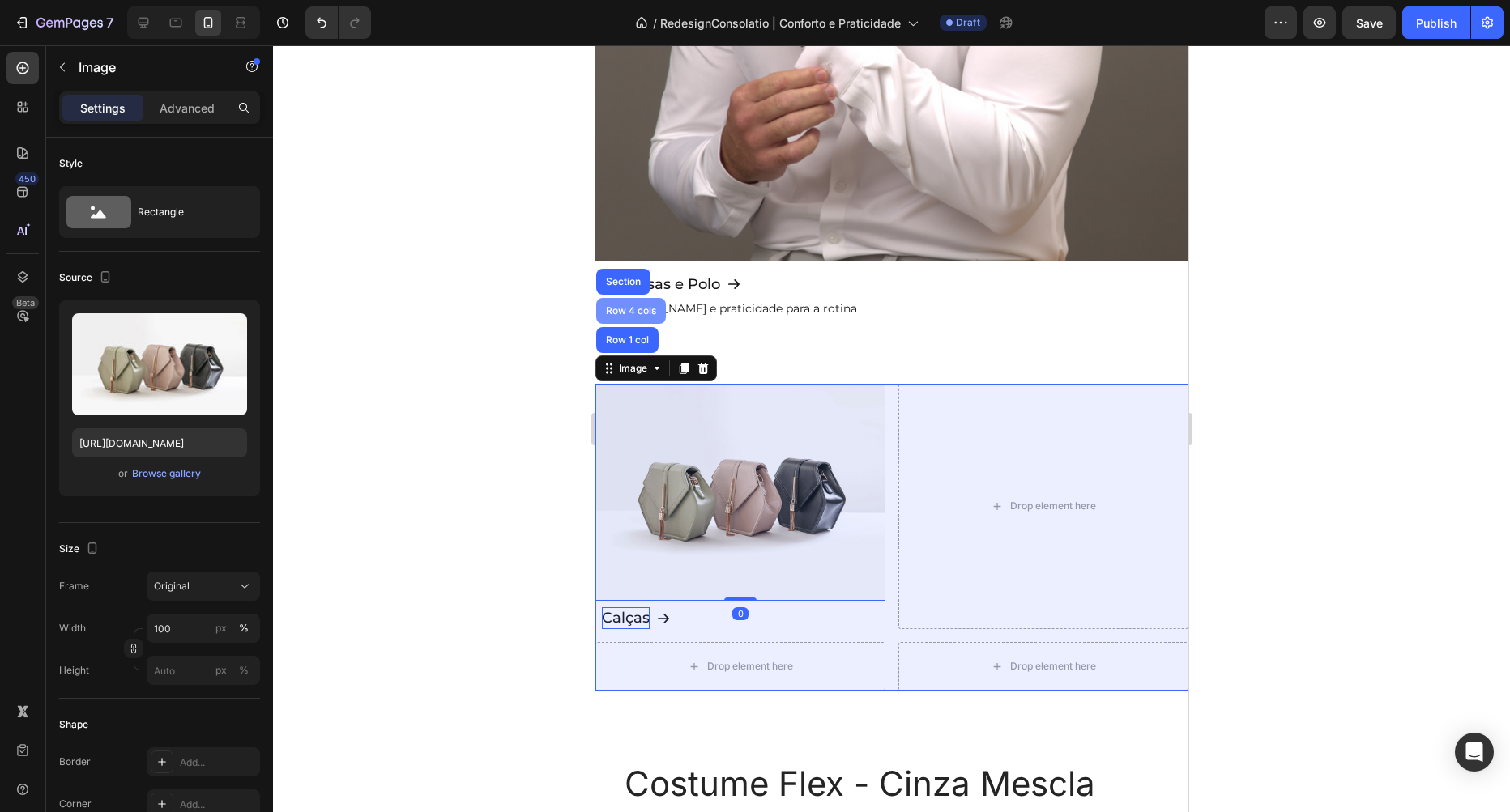
click at [627, 314] on div "Row 4 cols" at bounding box center [630, 310] width 57 height 9
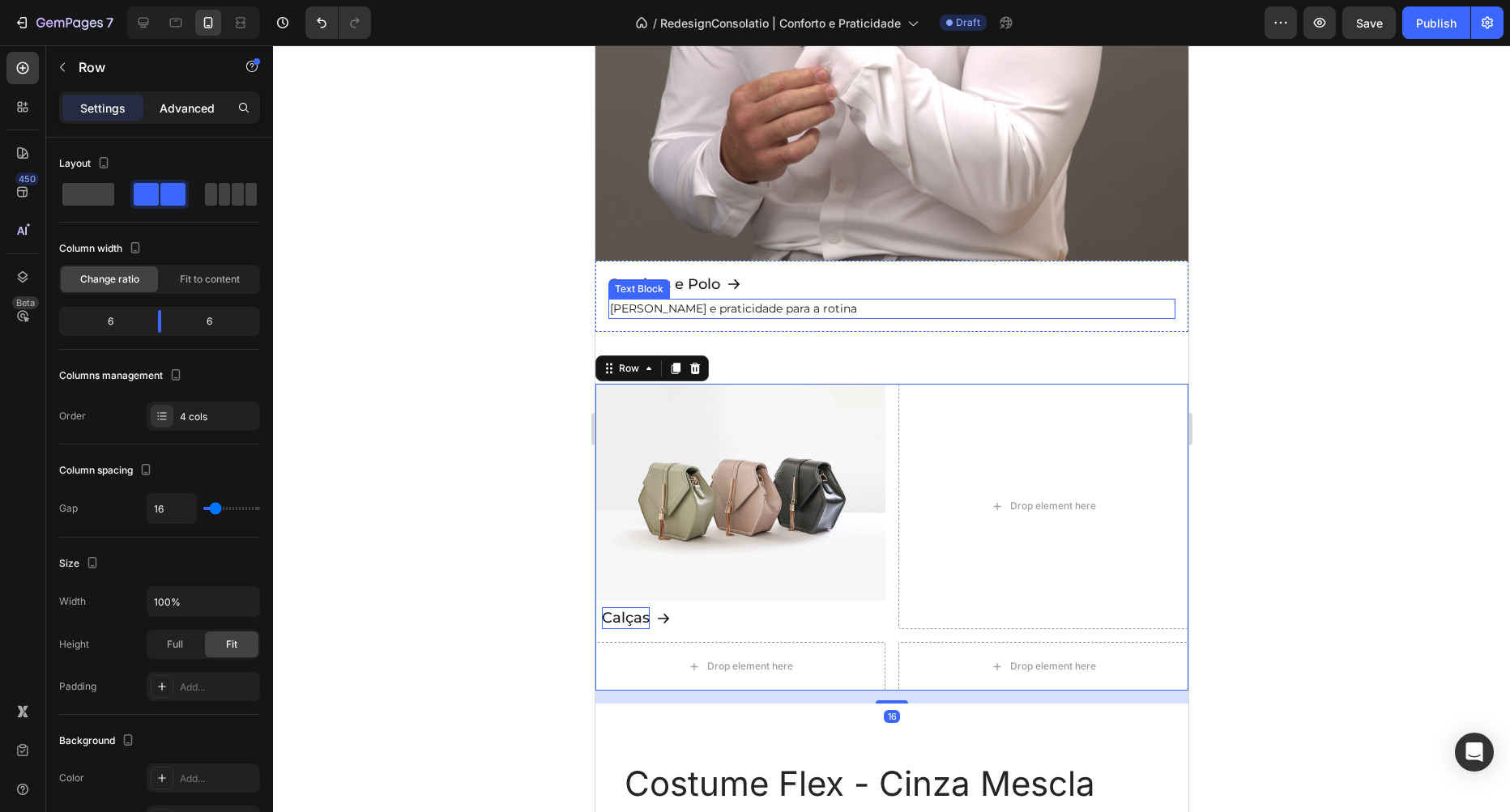
click at [194, 99] on div "Advanced" at bounding box center [187, 108] width 81 height 26
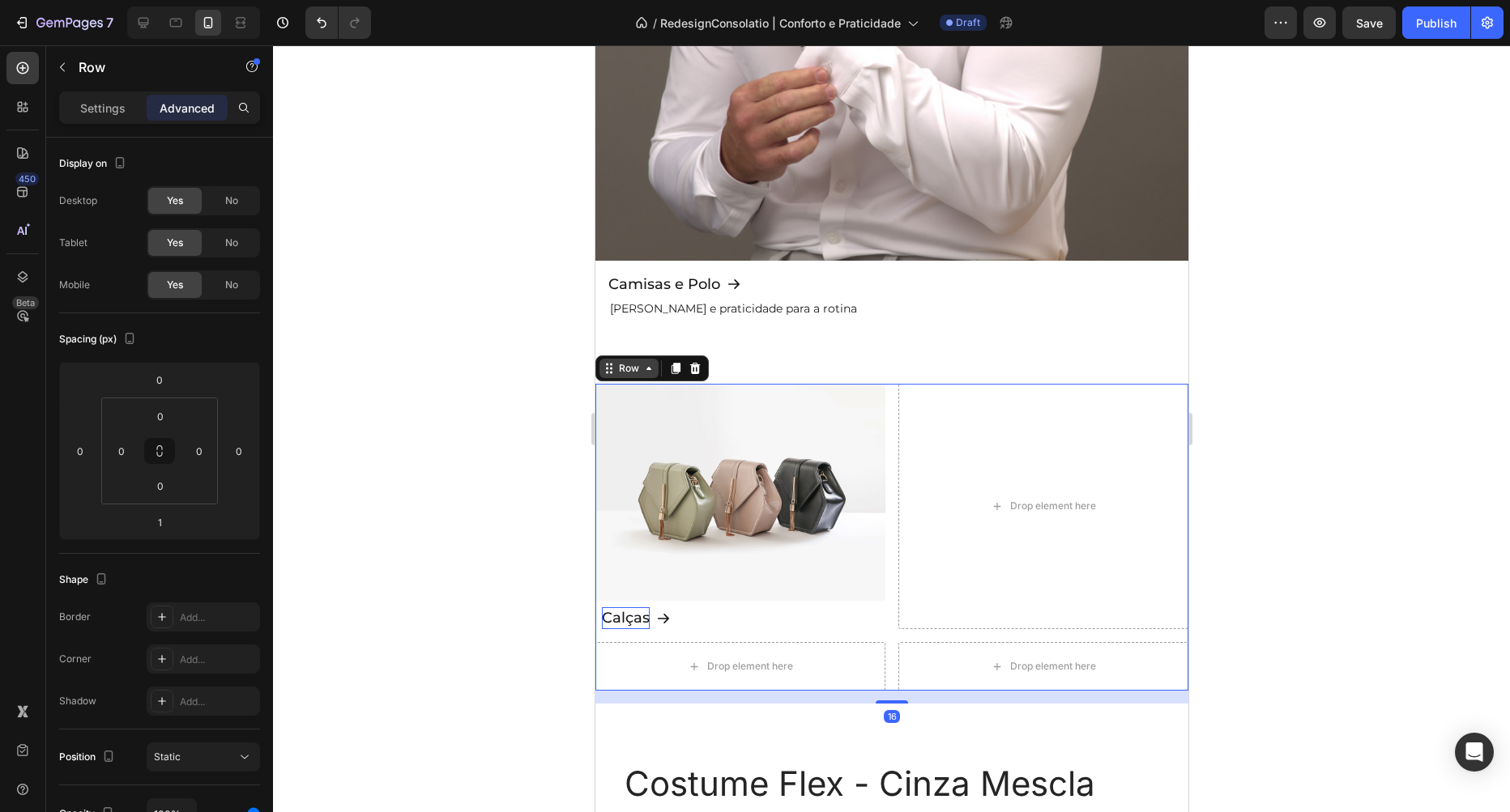
click at [621, 369] on div "Row" at bounding box center [628, 368] width 27 height 14
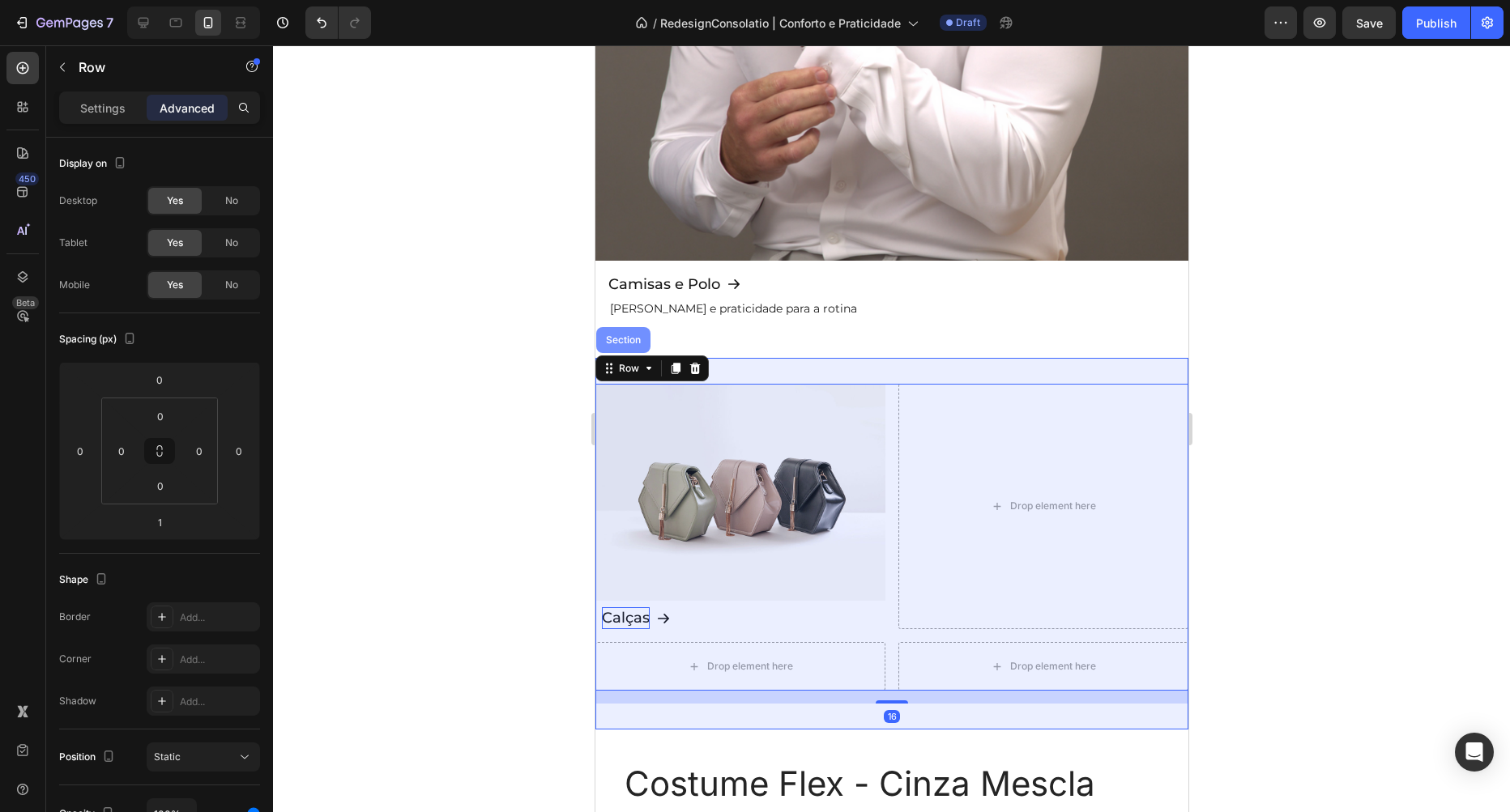
click at [627, 337] on div "Section" at bounding box center [622, 340] width 42 height 9
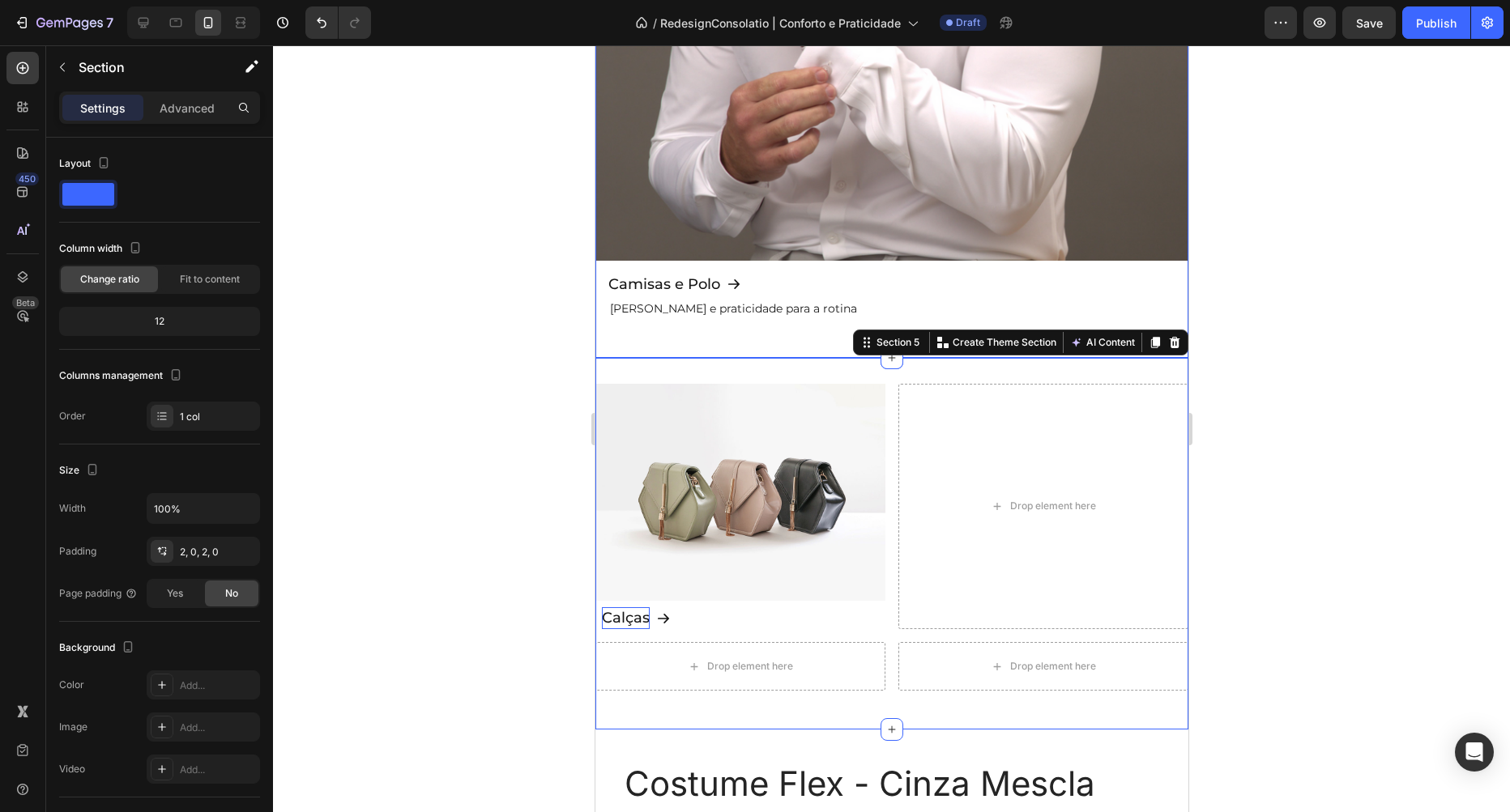
click at [200, 93] on div "Settings Advanced" at bounding box center [159, 108] width 201 height 32
click at [200, 105] on p "Advanced" at bounding box center [187, 108] width 55 height 17
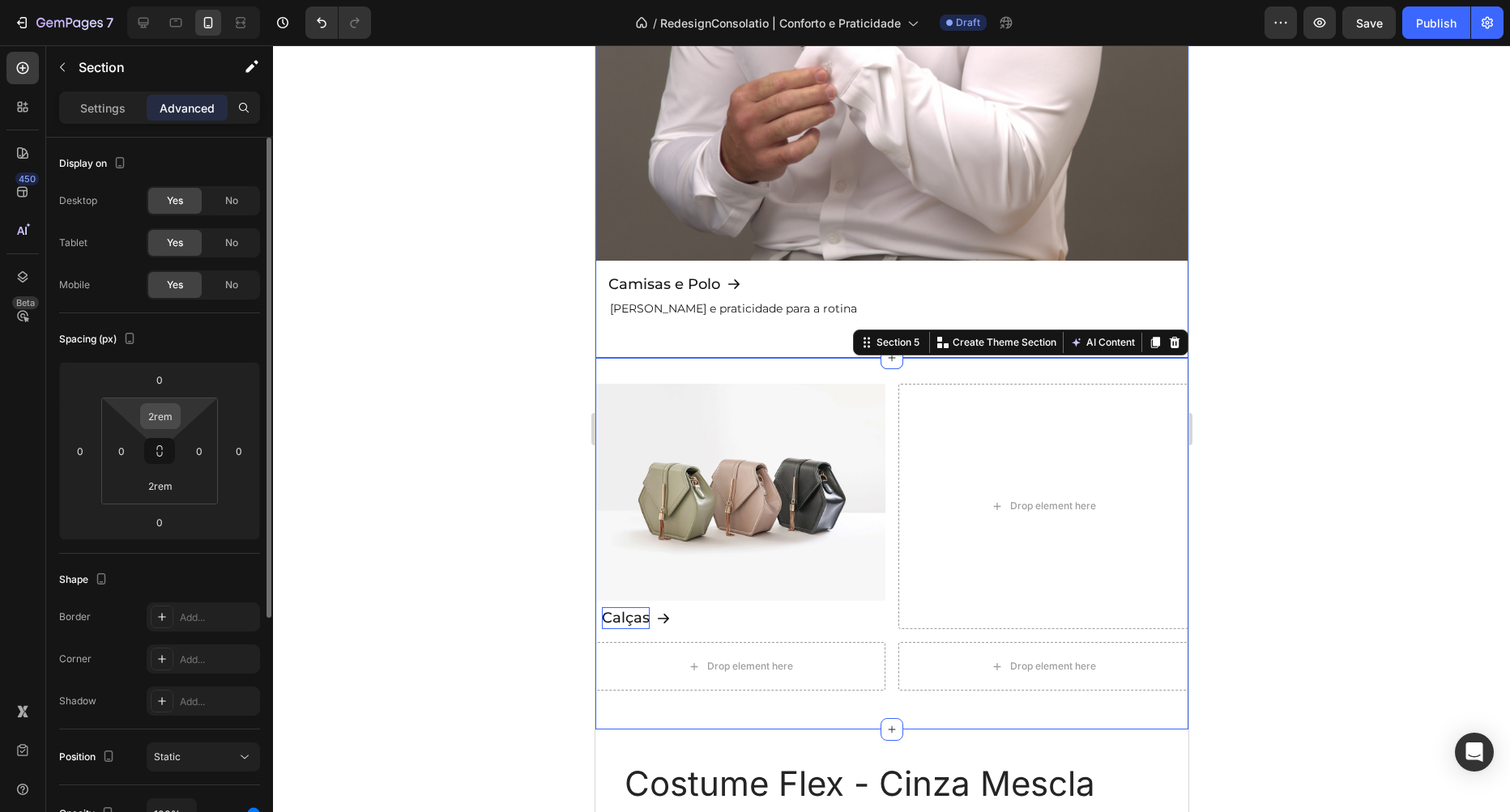
click at [162, 417] on input "2rem" at bounding box center [160, 416] width 32 height 25
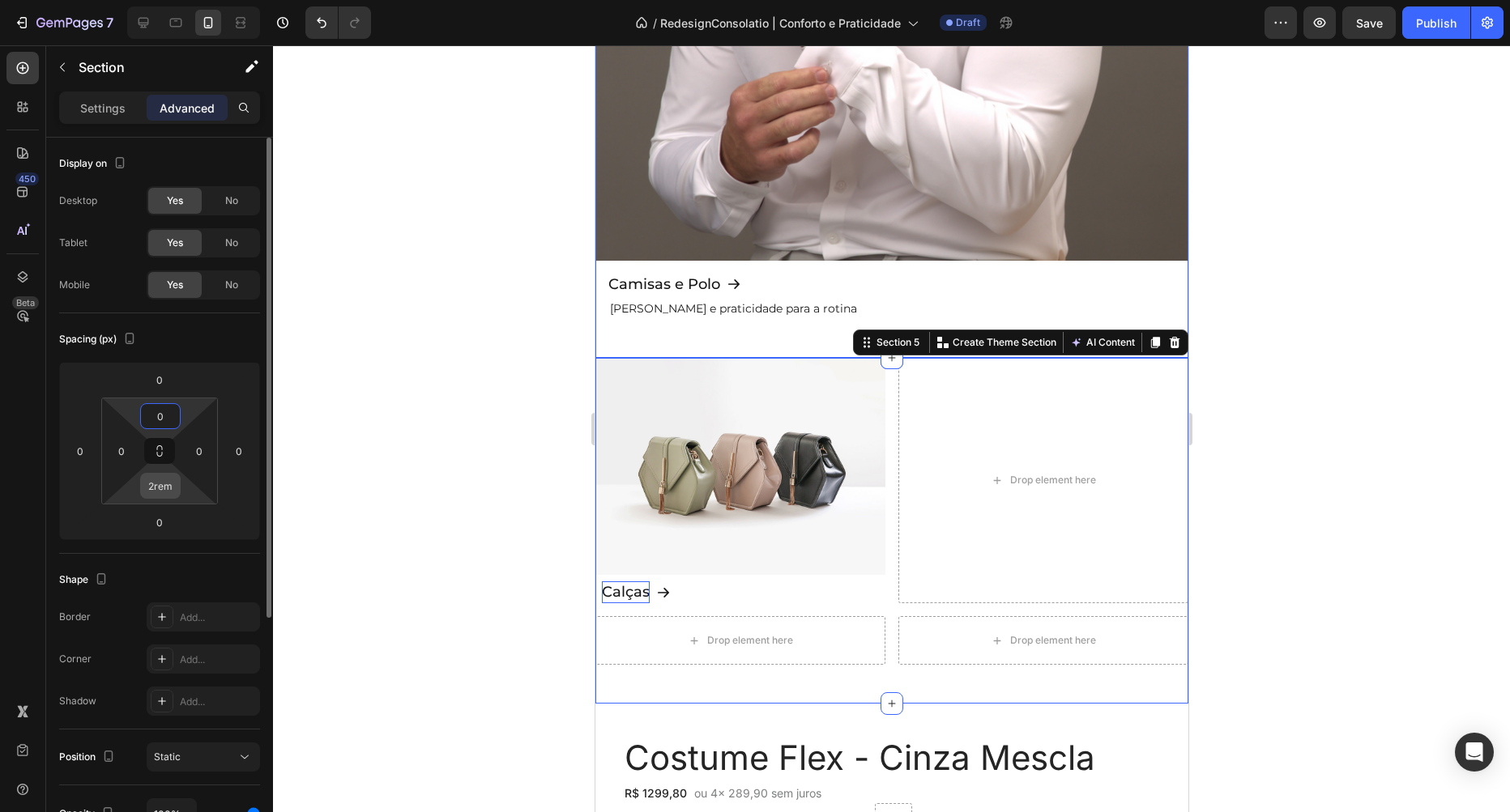
type input "0"
click at [156, 473] on div "2rem" at bounding box center [160, 486] width 41 height 26
click at [172, 489] on input "2rem" at bounding box center [160, 486] width 32 height 25
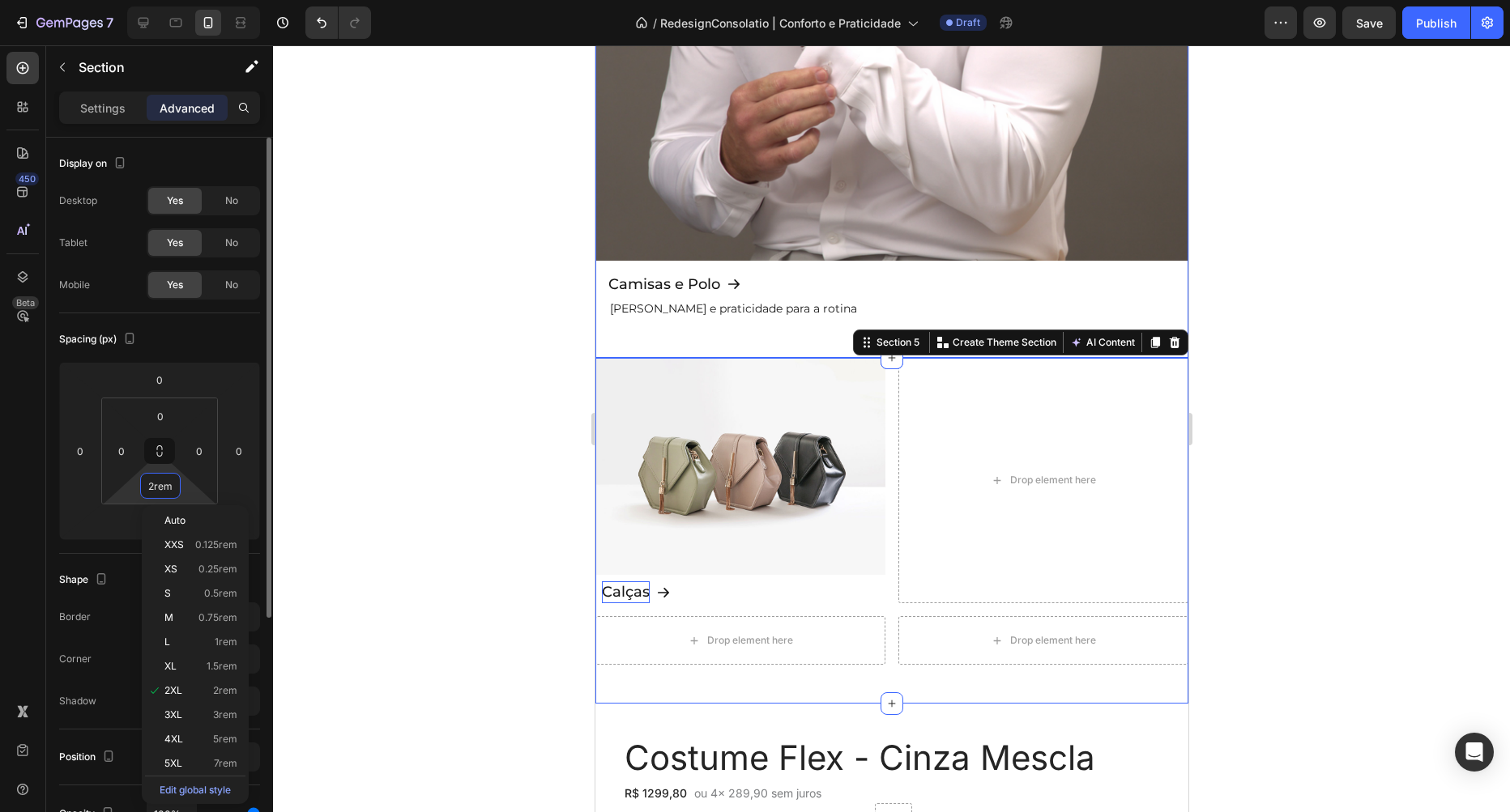
type input "0"
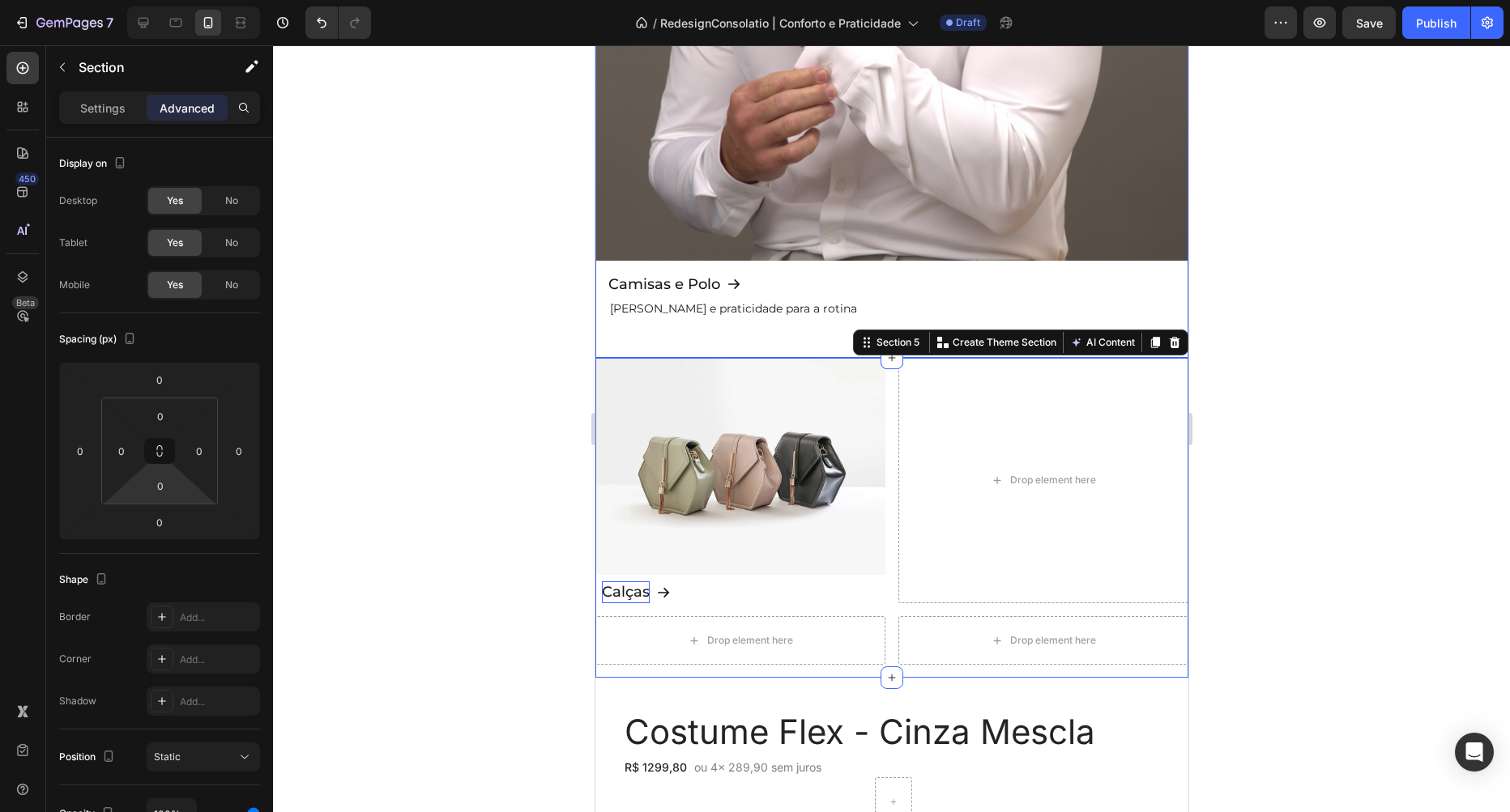
click at [413, 420] on div at bounding box center [891, 429] width 1237 height 767
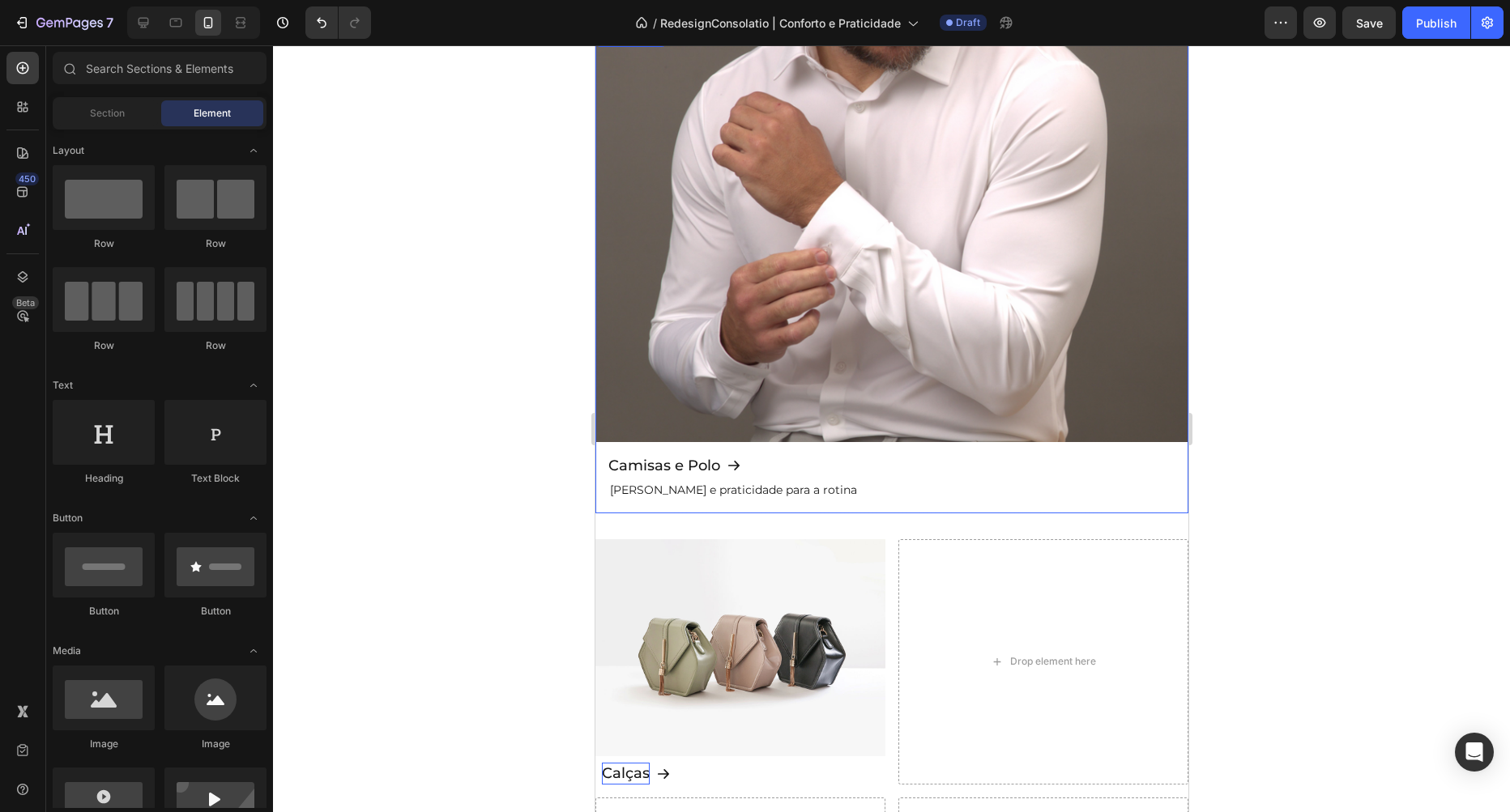
scroll to position [1087, 0]
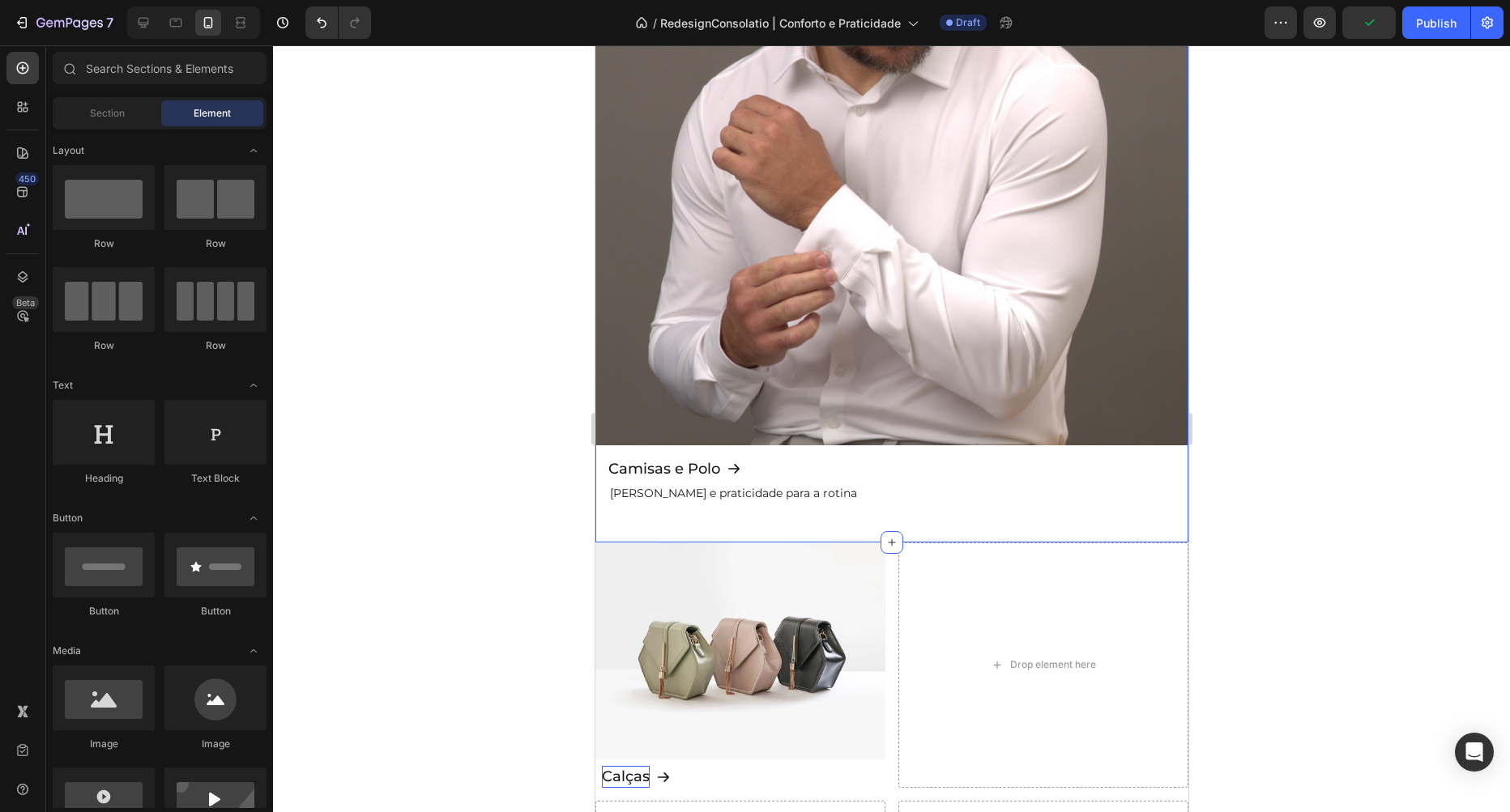
click at [838, 530] on div "Camisas e Polo Button Conforto e praticidade para a rotina Text Block Row Hero …" at bounding box center [890, 274] width 593 height 537
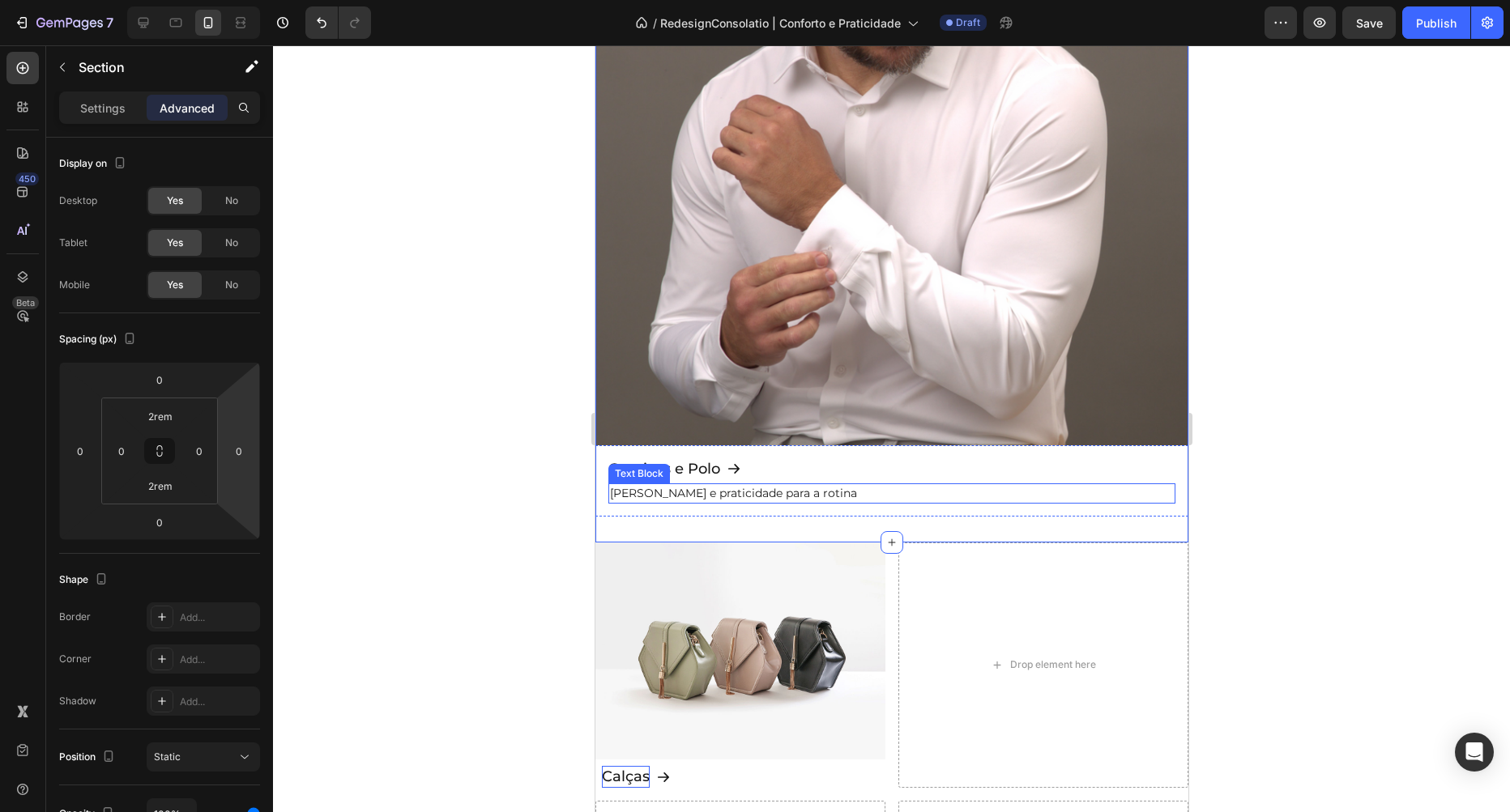
click at [839, 493] on p "Conforto e praticidade para a rotina" at bounding box center [890, 493] width 564 height 17
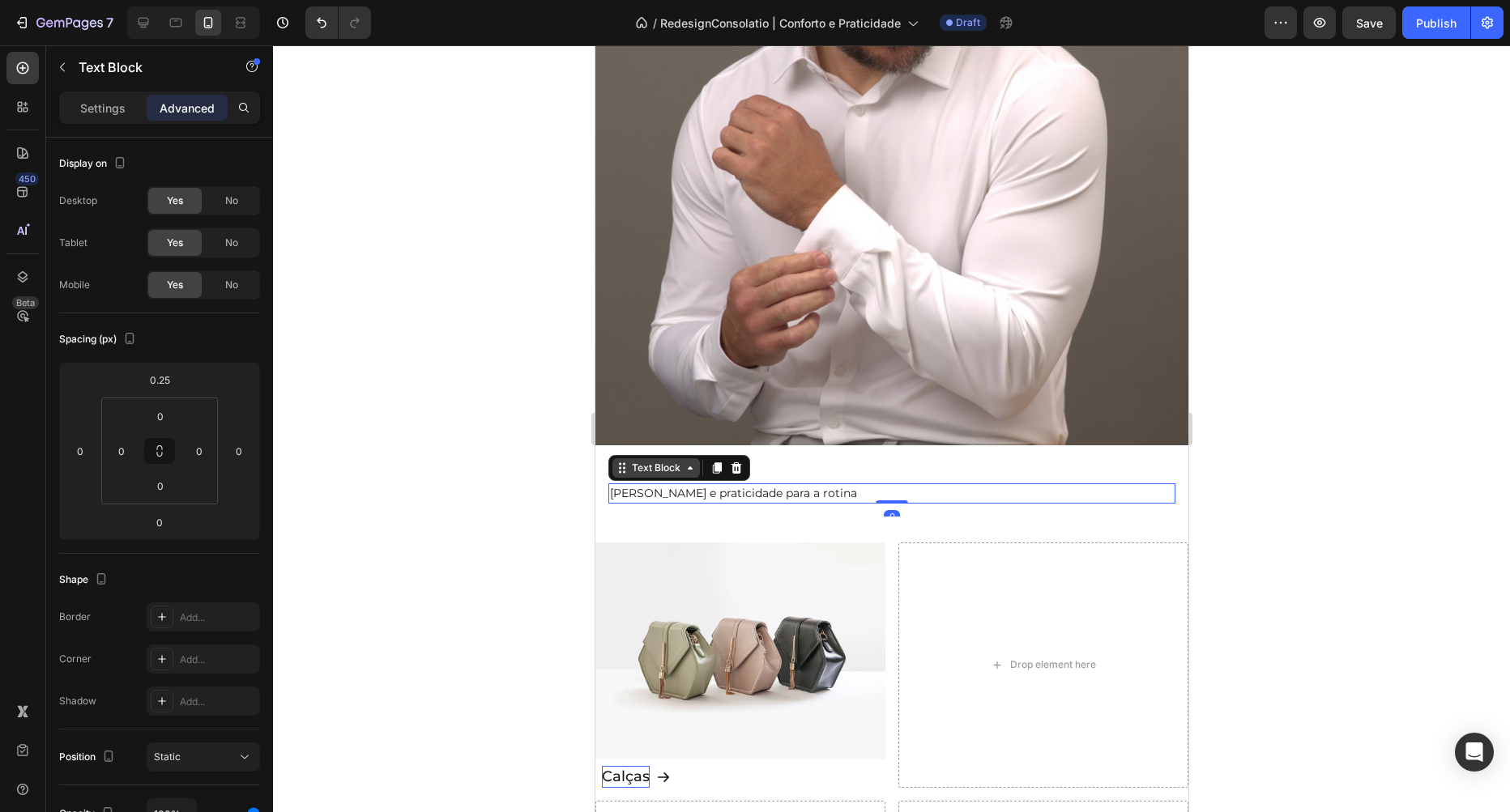
click at [649, 459] on div "Text Block" at bounding box center [678, 468] width 142 height 26
click at [649, 460] on div "Text Block" at bounding box center [655, 468] width 87 height 19
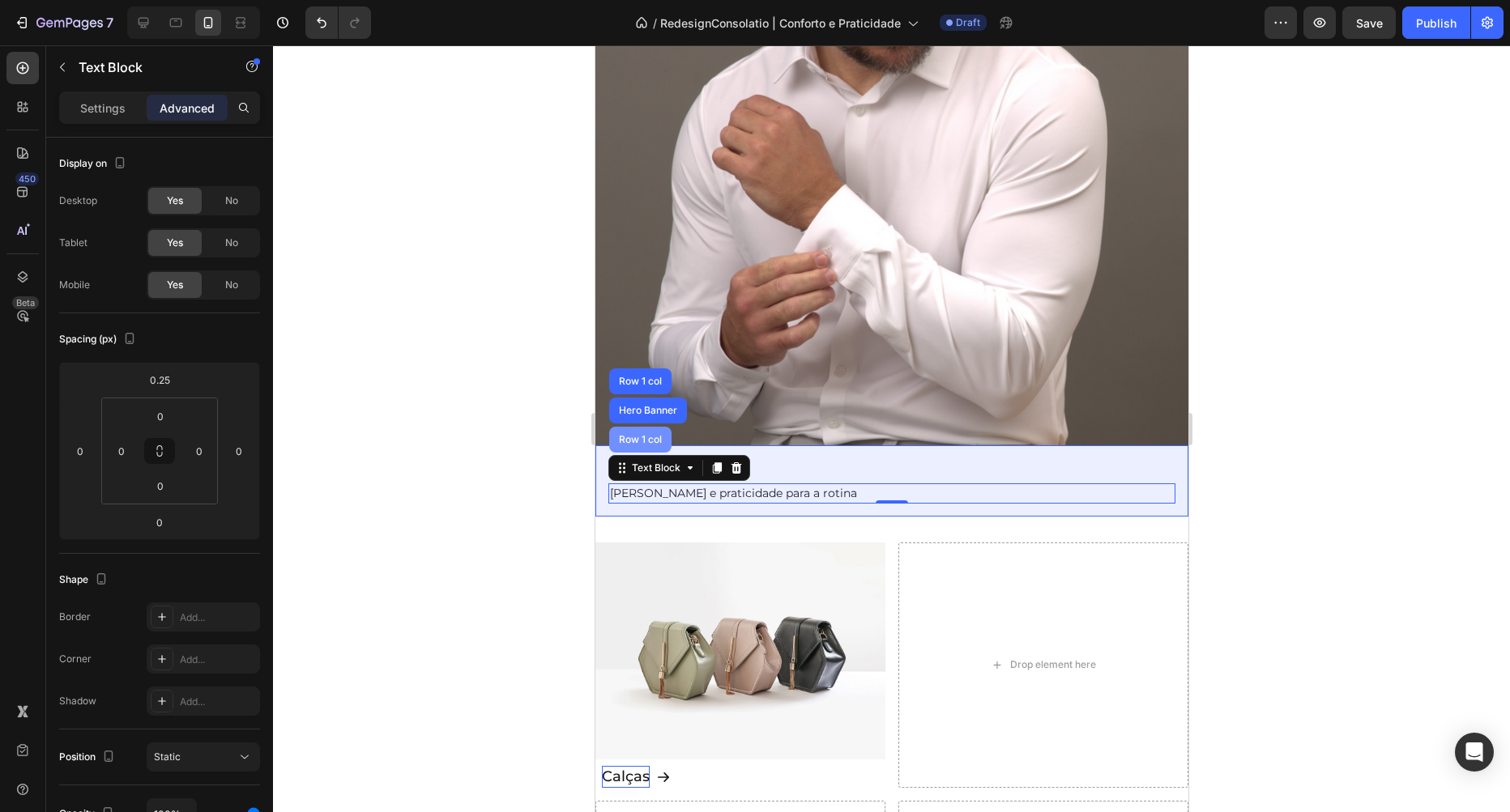
click at [649, 444] on div "Row 1 col" at bounding box center [639, 439] width 49 height 9
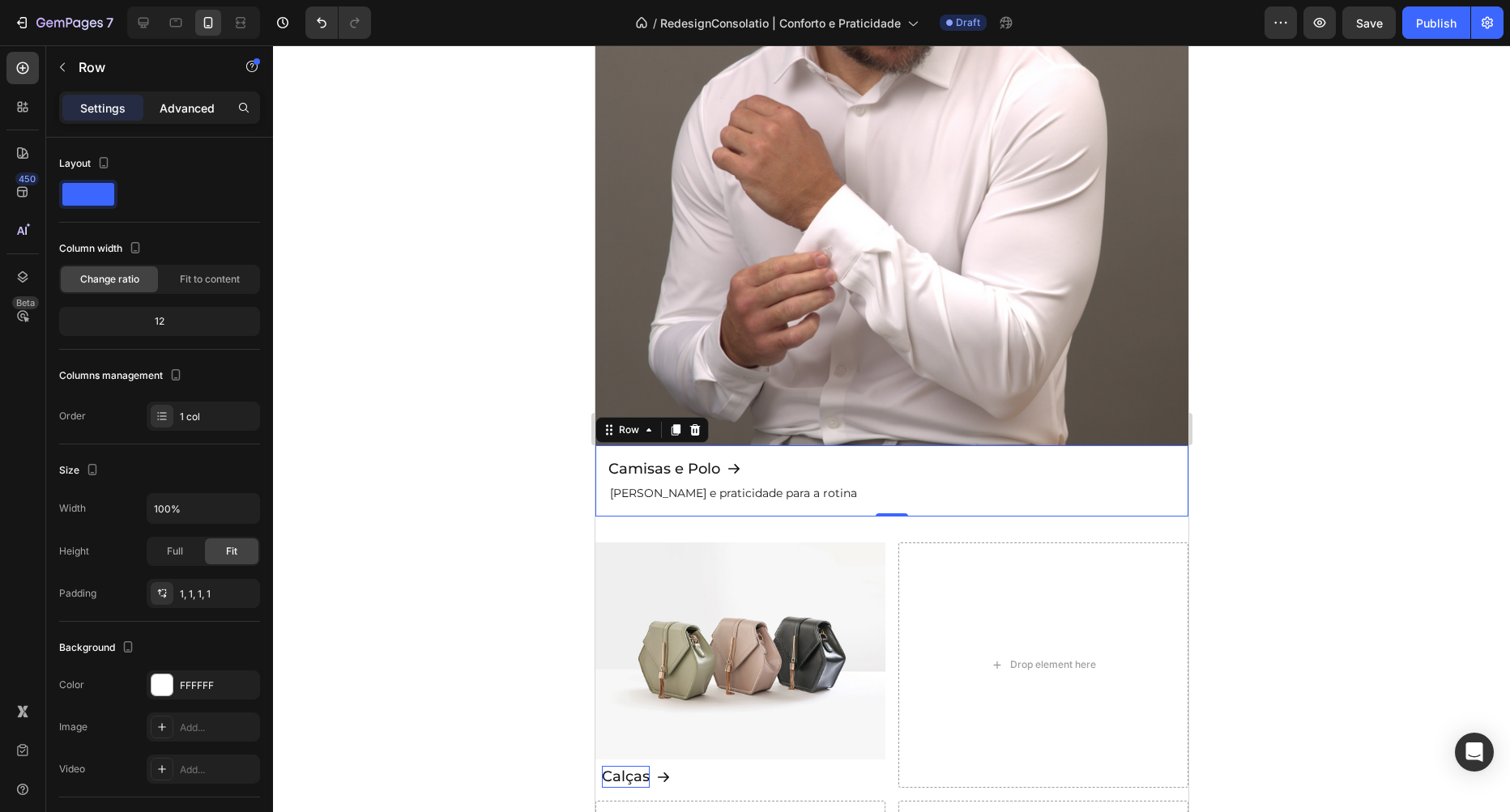
click at [173, 99] on div "Advanced" at bounding box center [187, 108] width 81 height 26
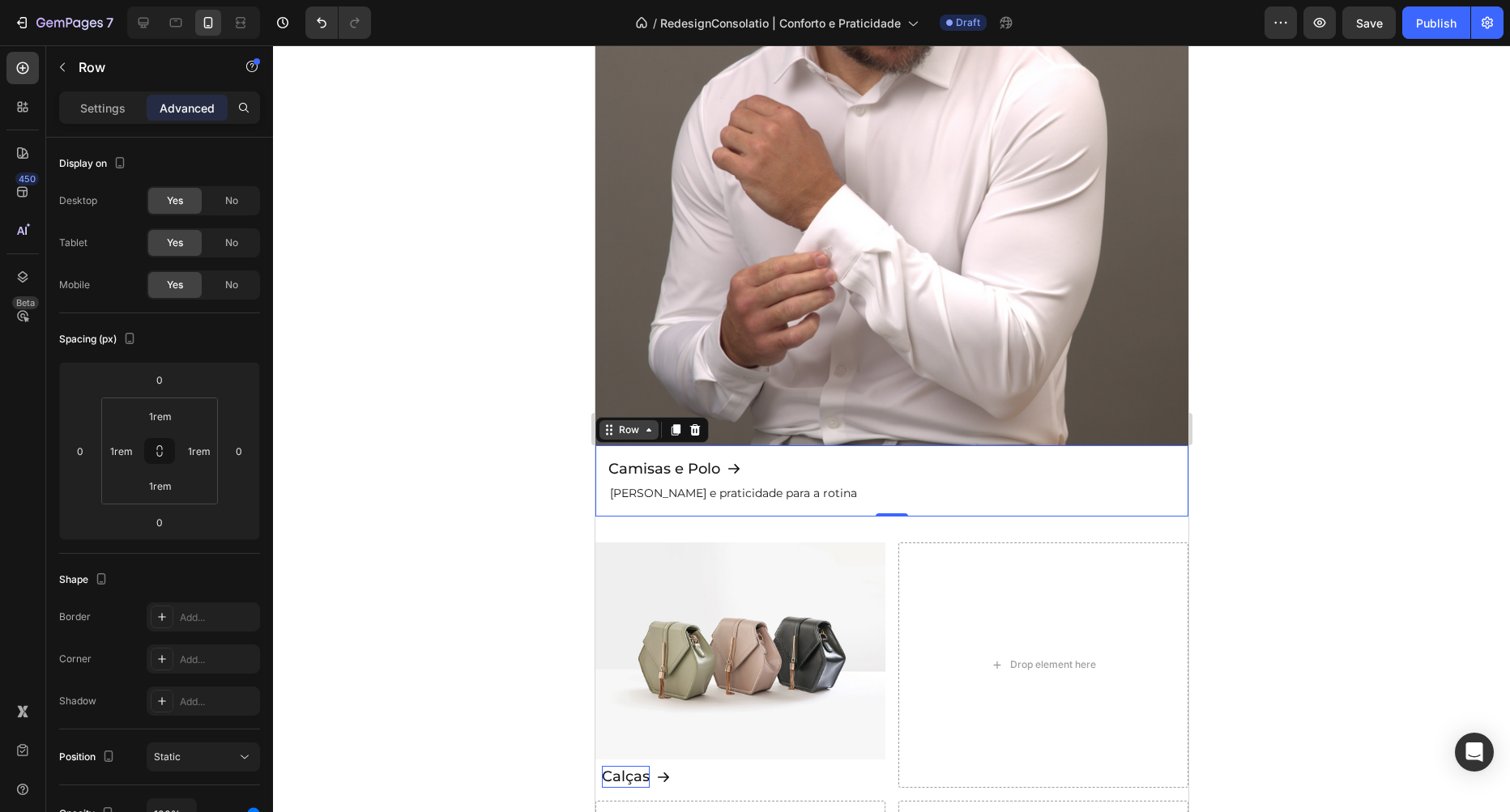
click at [644, 433] on icon at bounding box center [648, 430] width 13 height 13
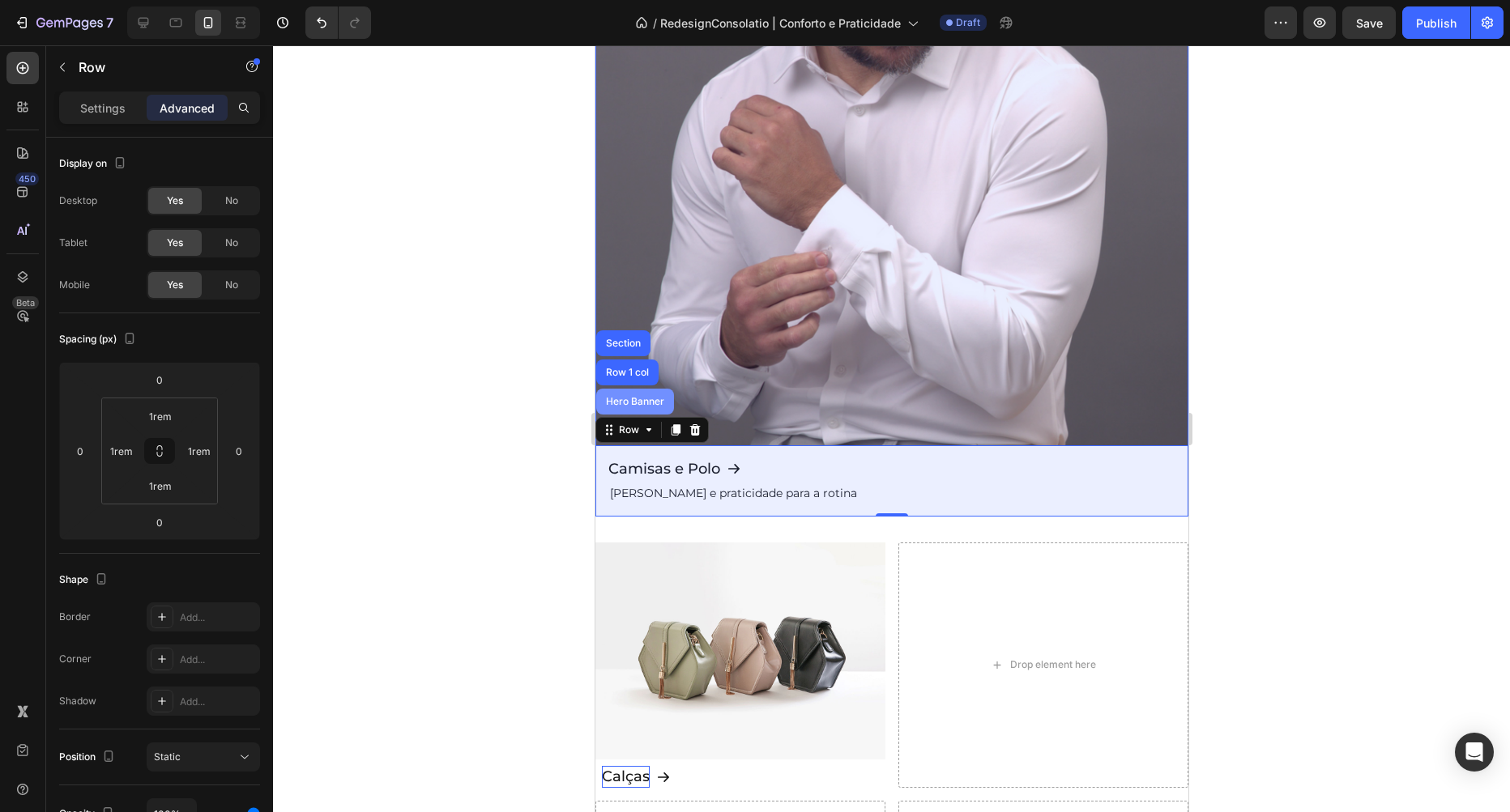
click at [634, 407] on div "Hero Banner" at bounding box center [634, 402] width 78 height 26
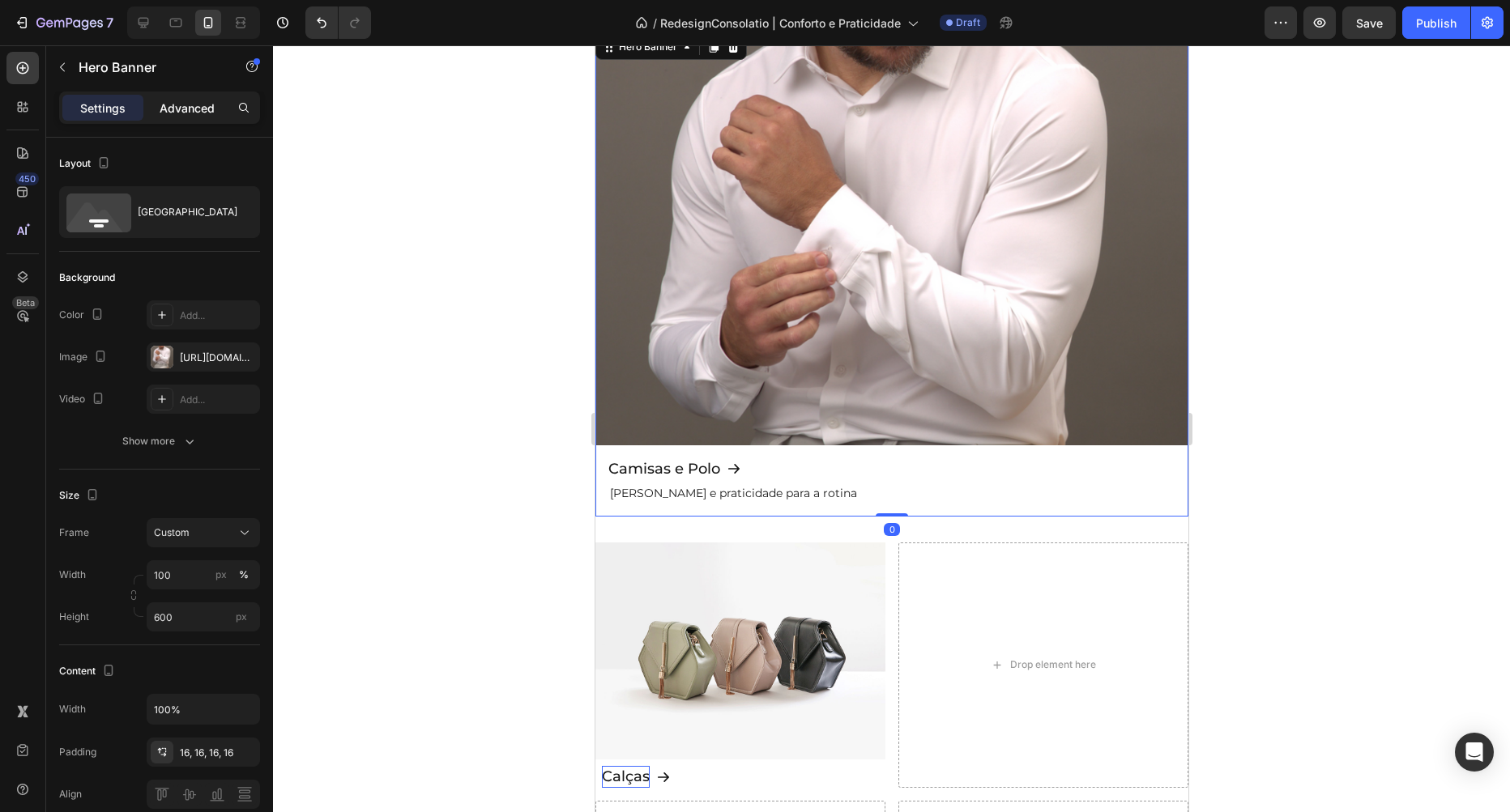
click at [186, 102] on p "Advanced" at bounding box center [187, 108] width 55 height 17
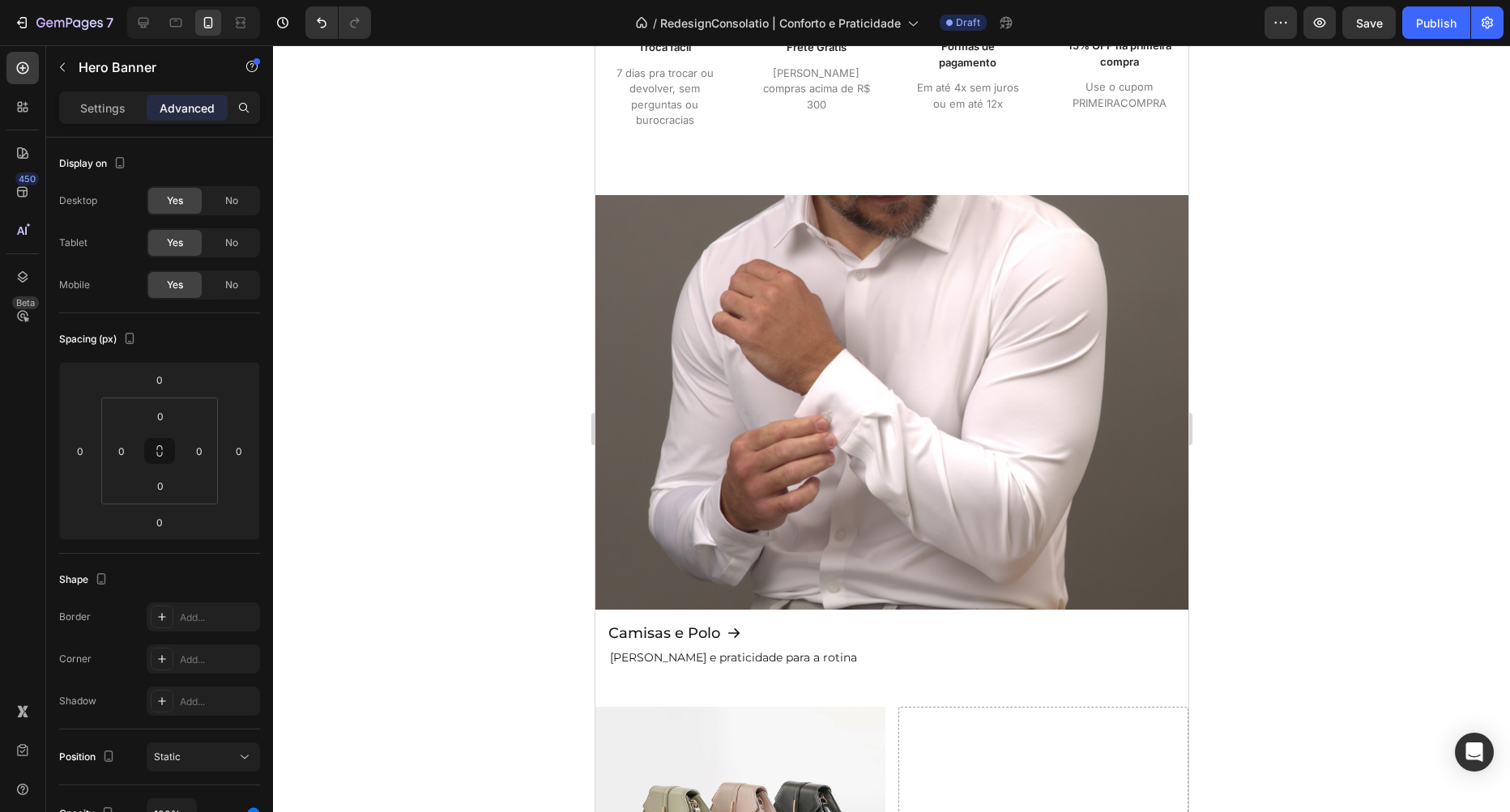
click at [694, 389] on div "Background Image" at bounding box center [890, 437] width 593 height 486
click at [747, 279] on div "Background Image" at bounding box center [890, 437] width 593 height 486
click at [740, 674] on div "Camisas e Polo Button Conforto e praticidade para a rotina Text Block Row" at bounding box center [890, 644] width 593 height 71
click at [618, 591] on div "Row" at bounding box center [628, 593] width 27 height 14
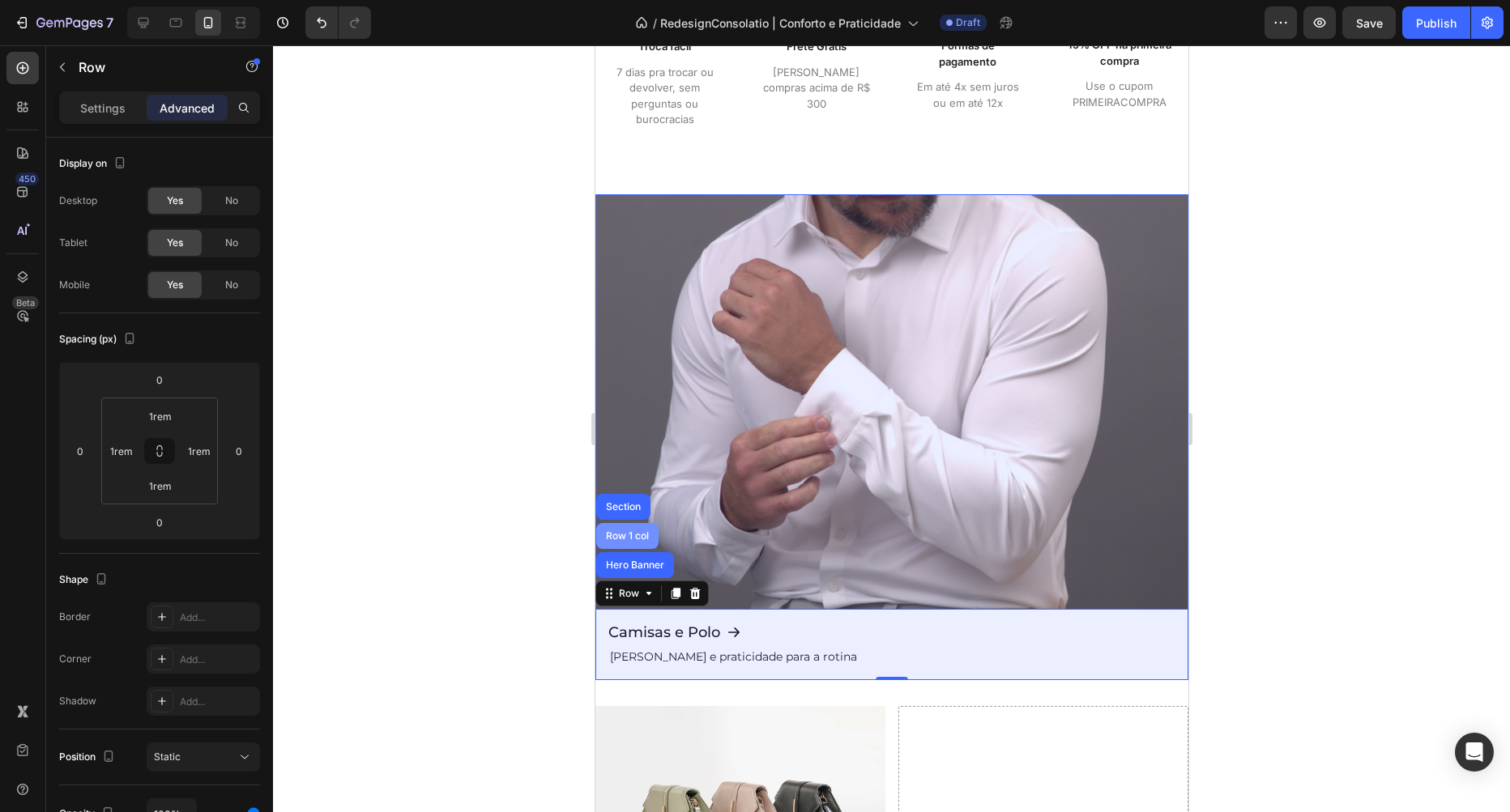
click at [628, 545] on div "Row 1 col" at bounding box center [627, 536] width 63 height 26
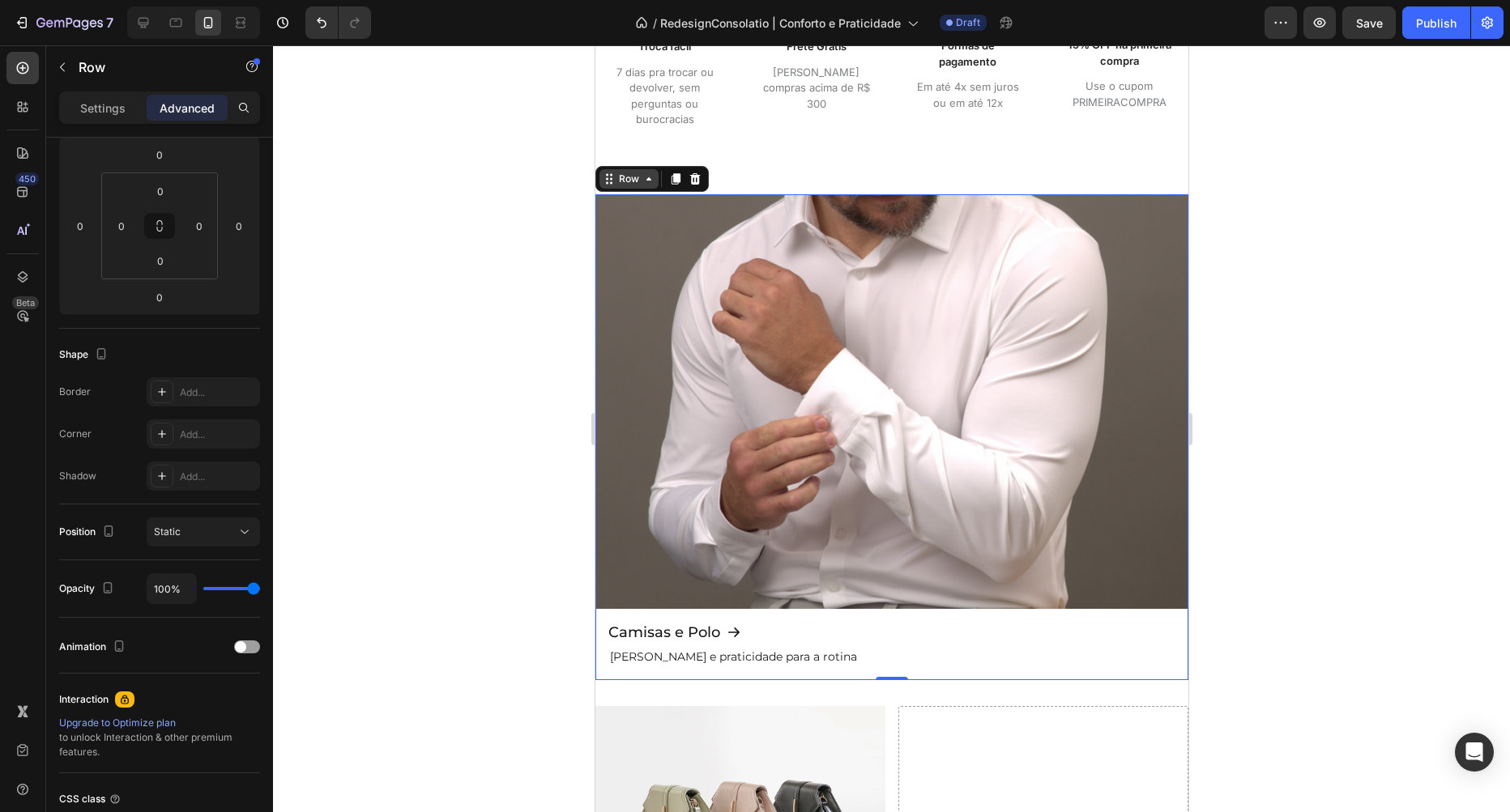
click at [634, 182] on div "Row" at bounding box center [628, 179] width 27 height 14
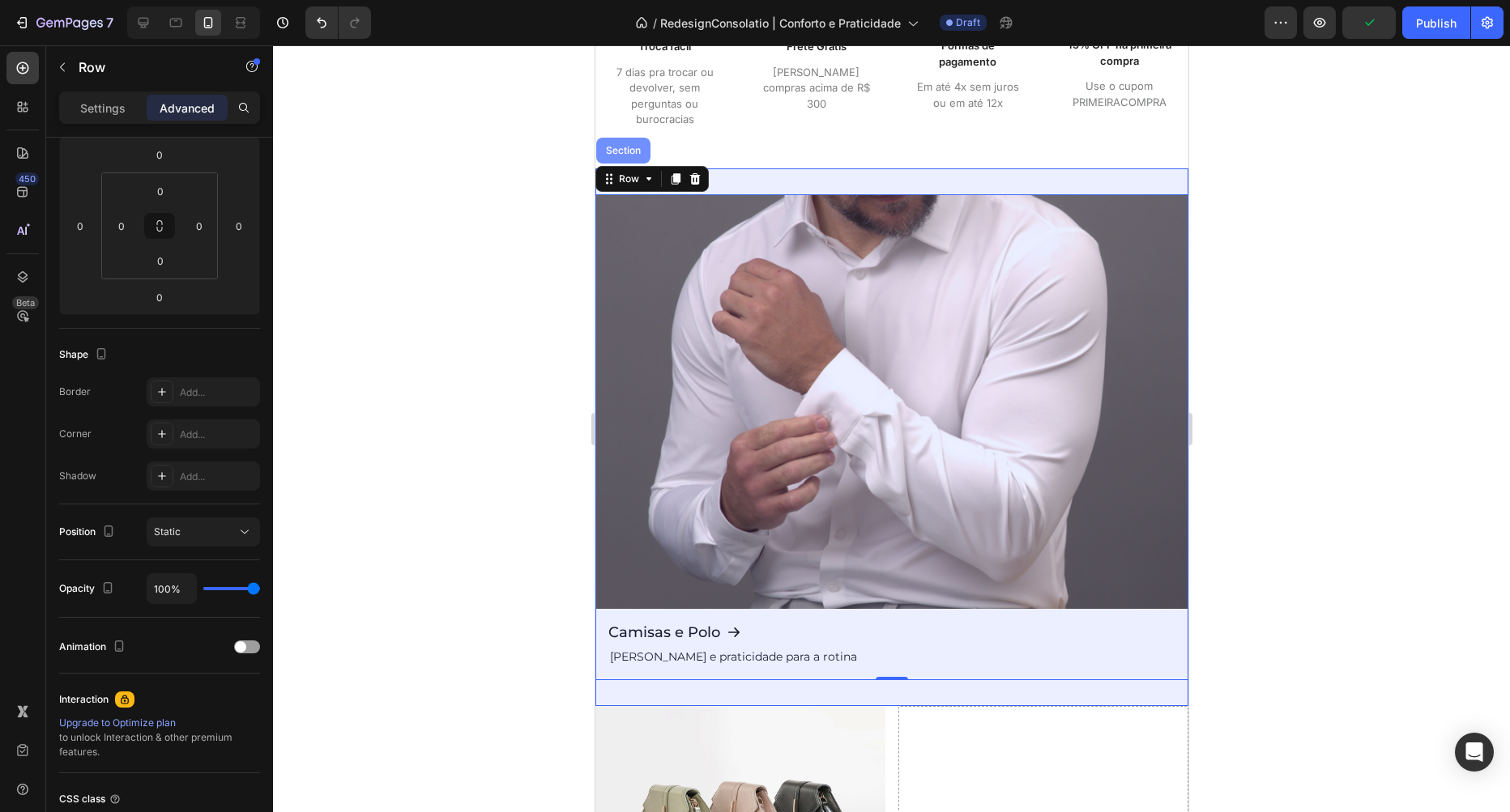
click at [632, 154] on div "Section" at bounding box center [622, 150] width 42 height 9
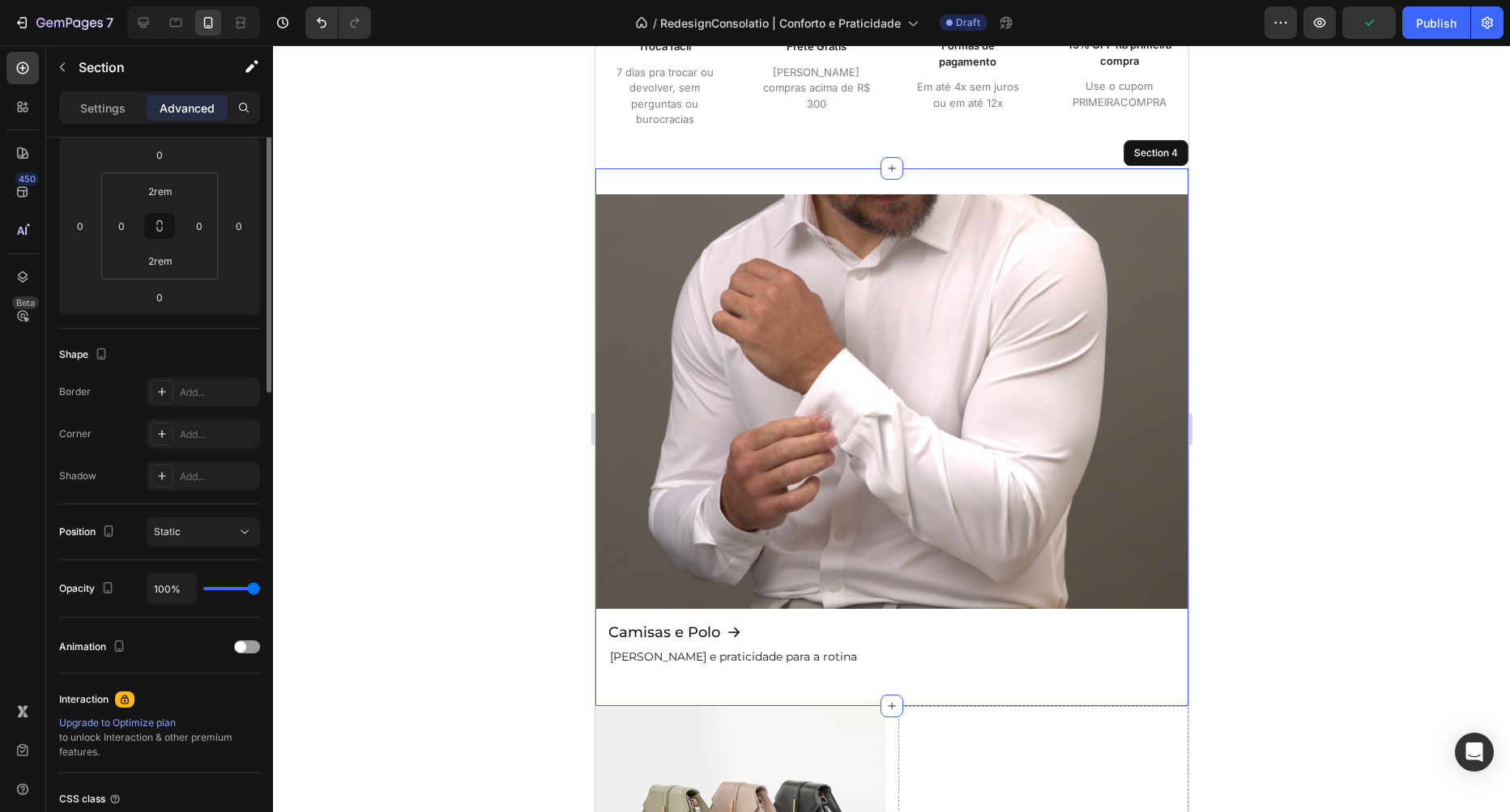
scroll to position [0, 0]
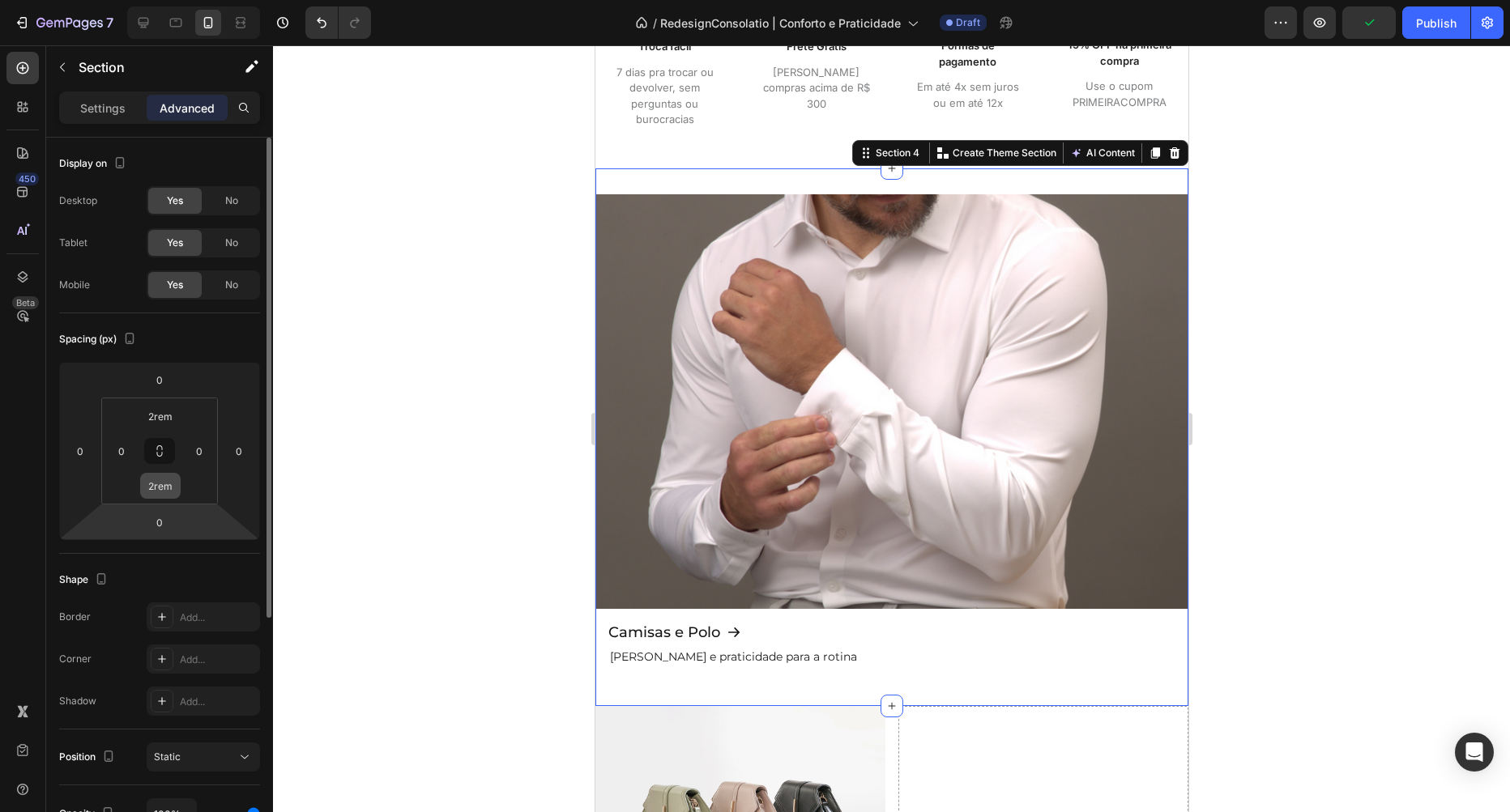
click at [163, 489] on input "2rem" at bounding box center [160, 486] width 32 height 25
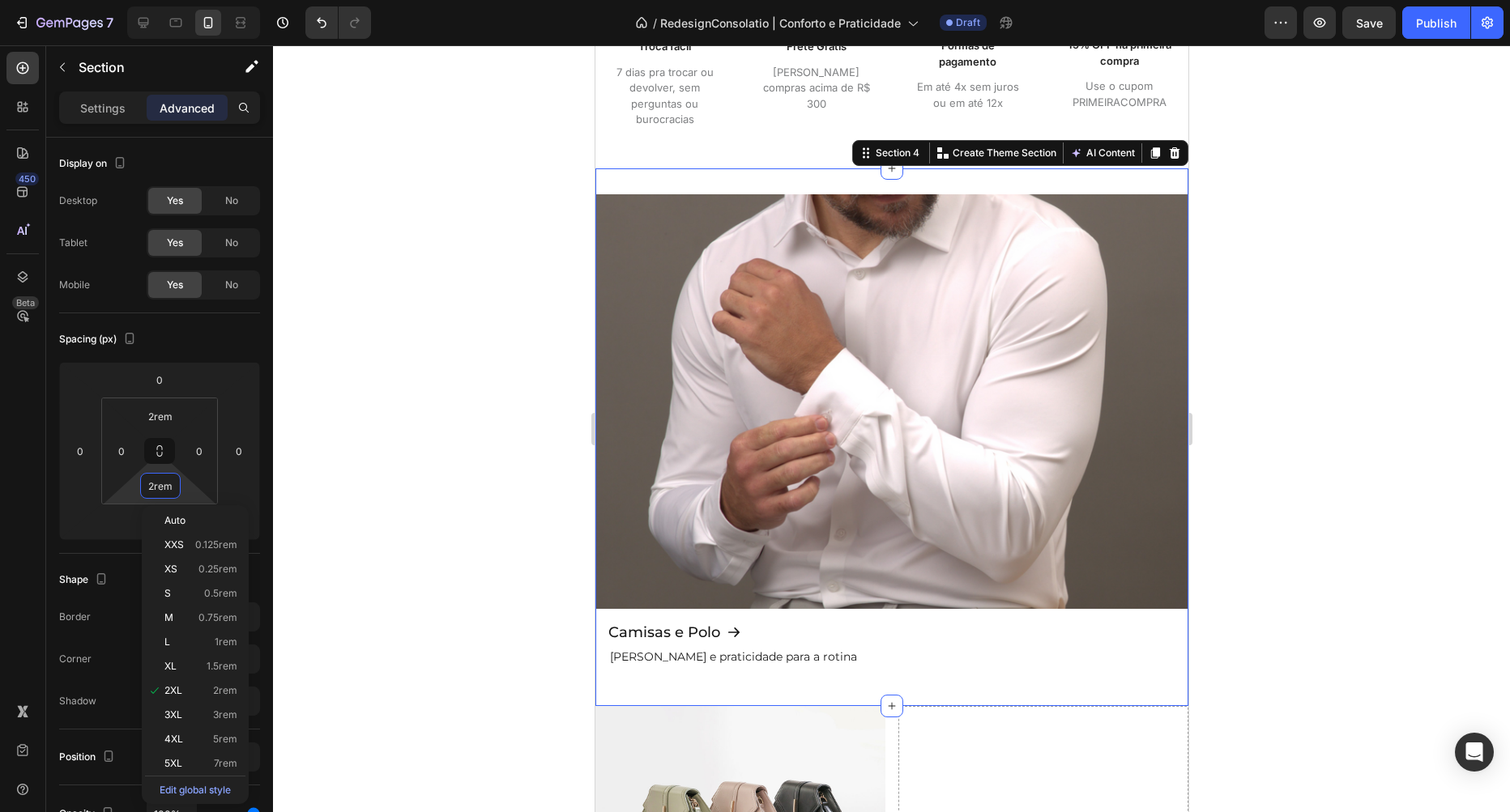
type input "0"
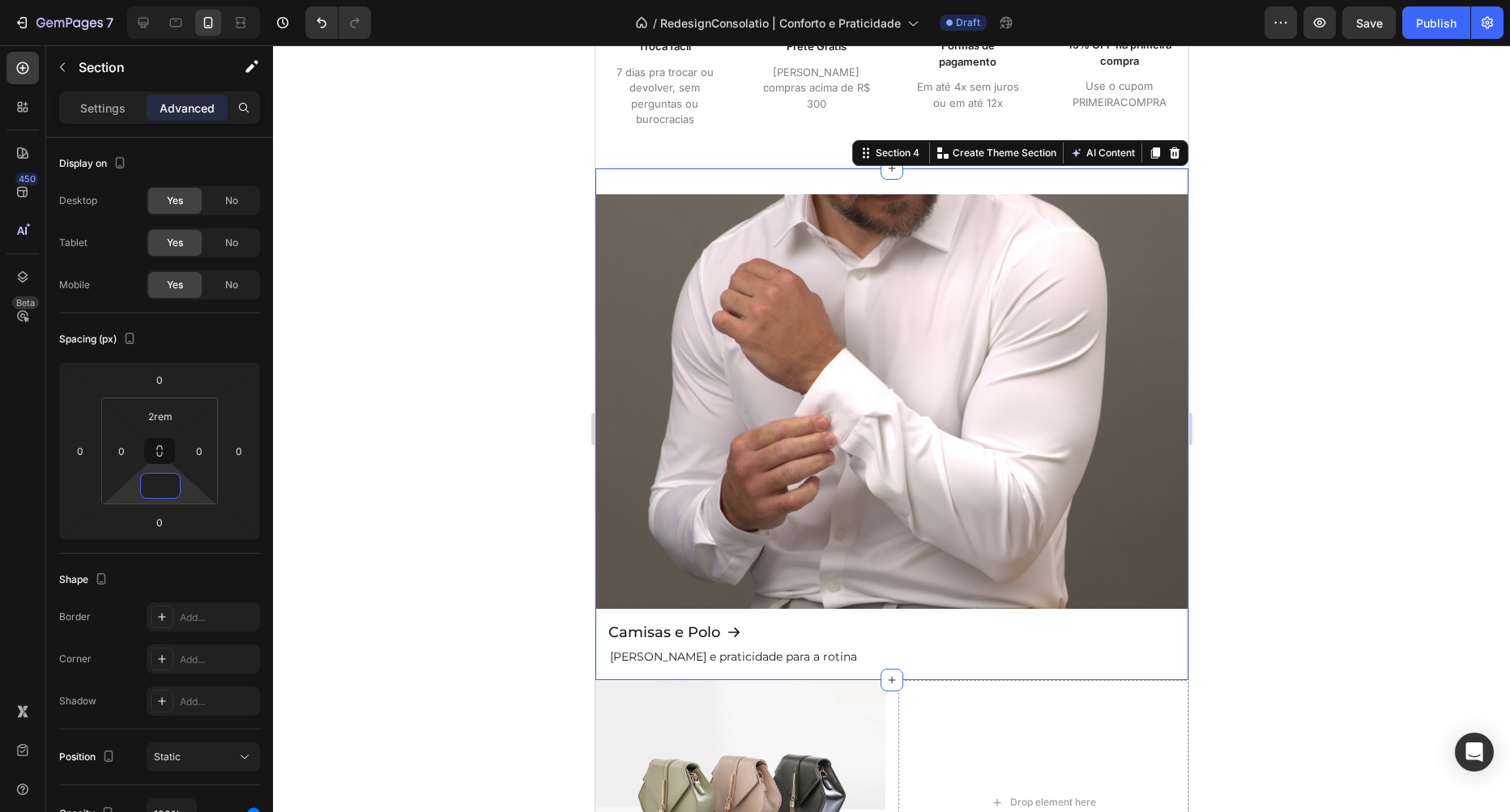
type input "1"
click at [449, 419] on div at bounding box center [891, 429] width 1237 height 767
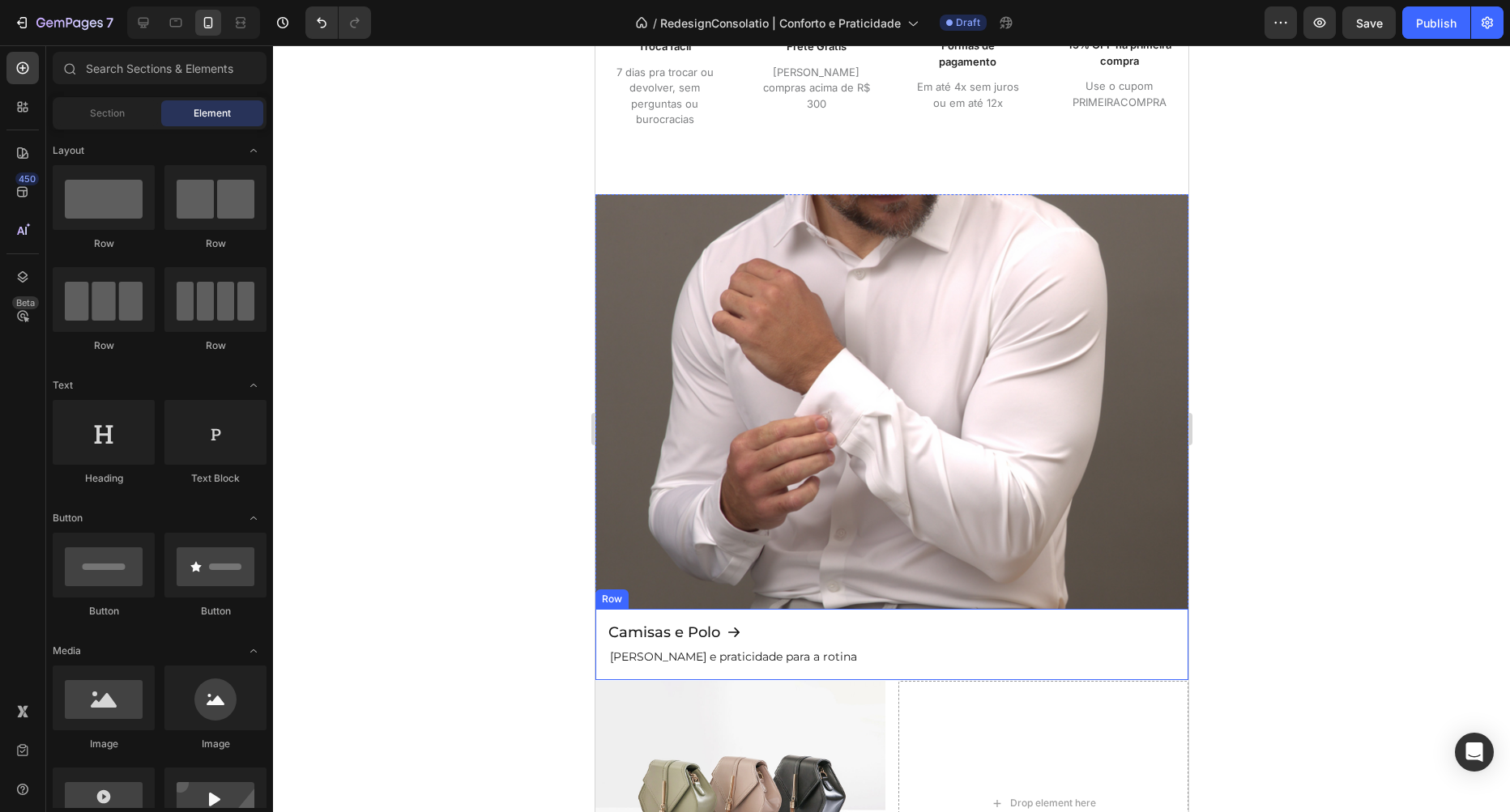
click at [670, 671] on div "Camisas e Polo Button Conforto e praticidade para a rotina Text Block Row" at bounding box center [890, 644] width 593 height 71
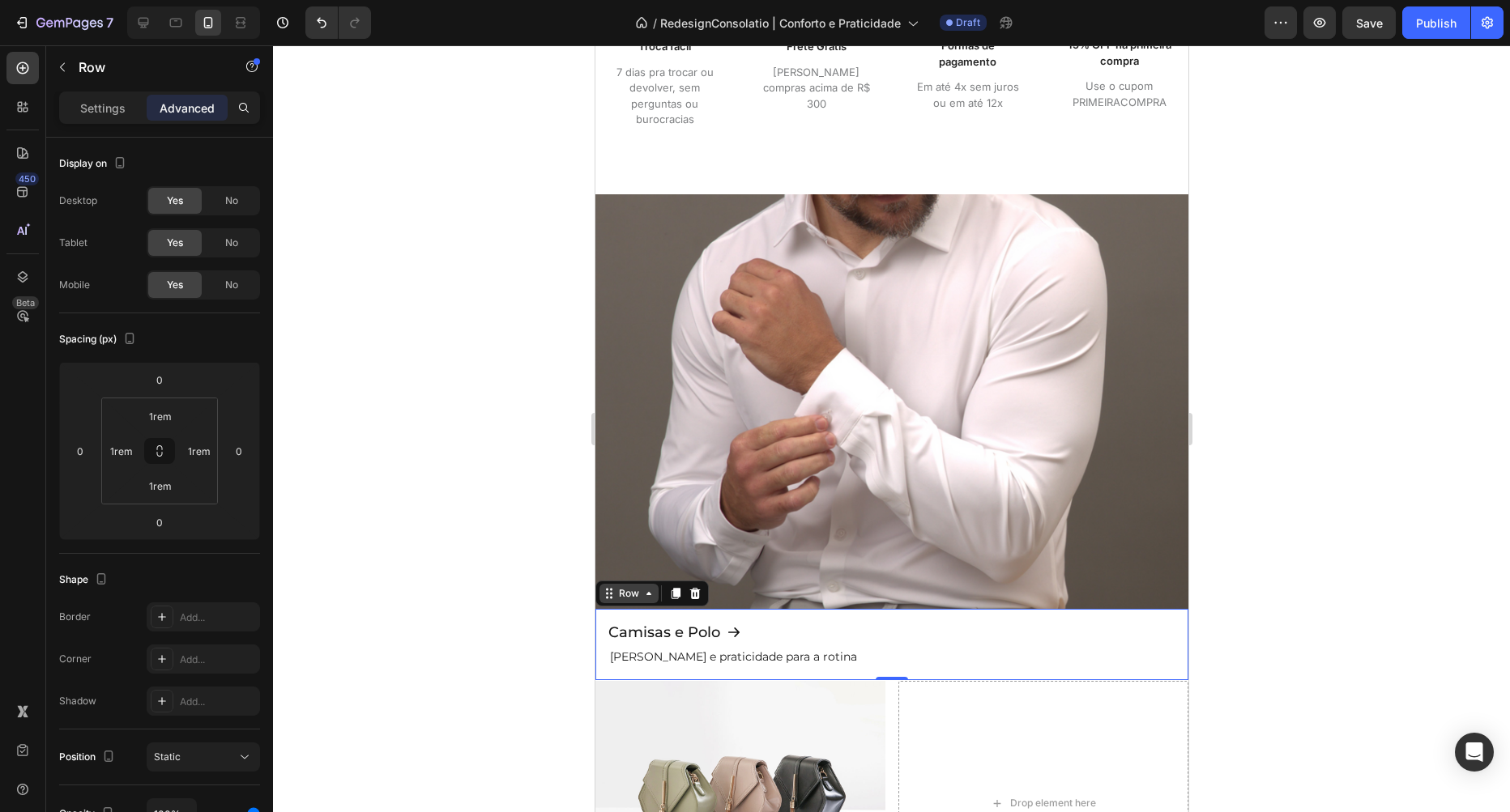
click at [638, 588] on div "Row" at bounding box center [628, 593] width 27 height 14
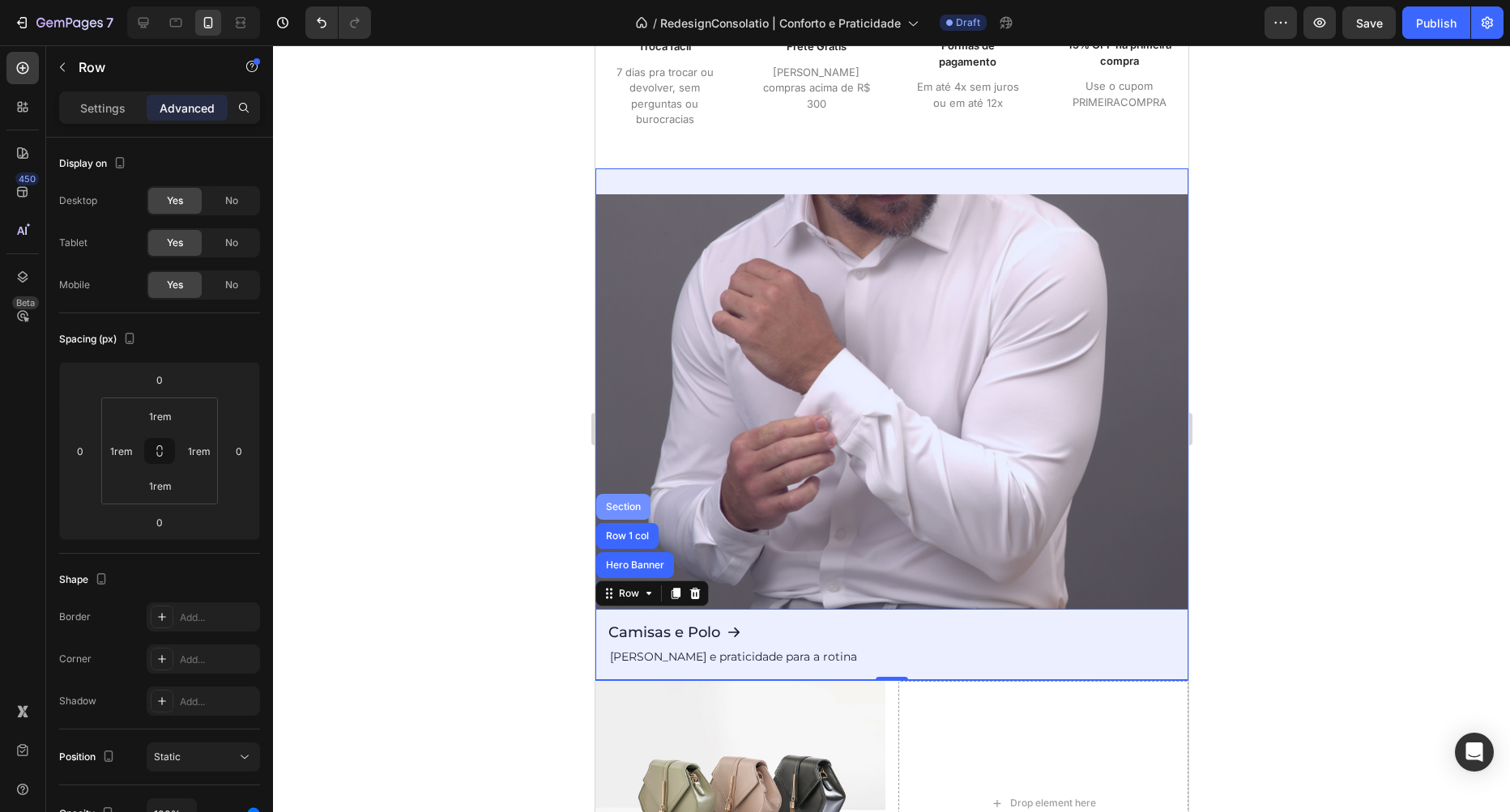
click at [625, 509] on div "Section" at bounding box center [622, 506] width 42 height 9
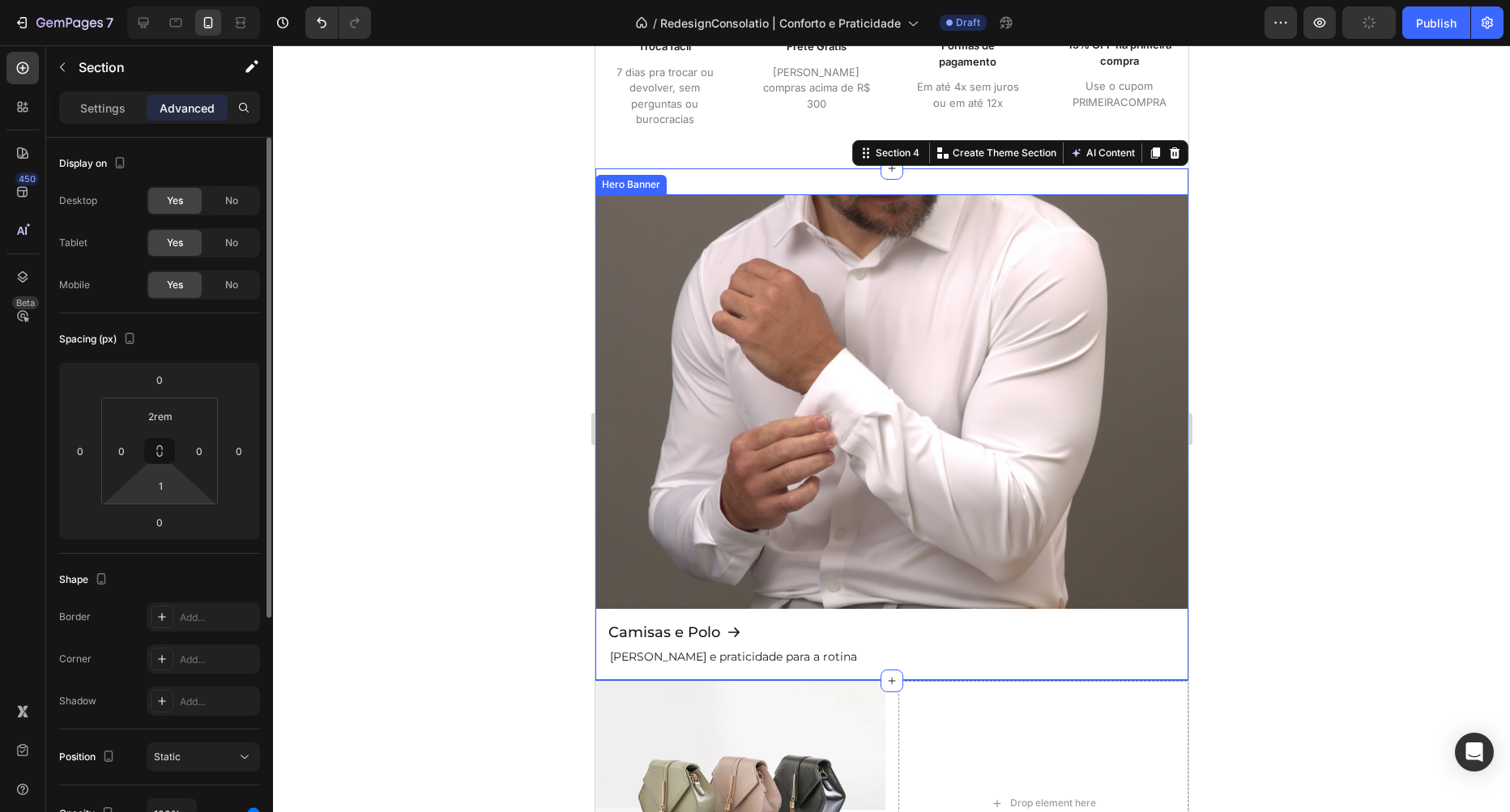
click at [181, 0] on html "7 Version history / RedesignConsolatio | [PERSON_NAME] e Praticidade Draft Prev…" at bounding box center [755, 0] width 1510 height 0
click at [170, 488] on input "1" at bounding box center [160, 486] width 32 height 25
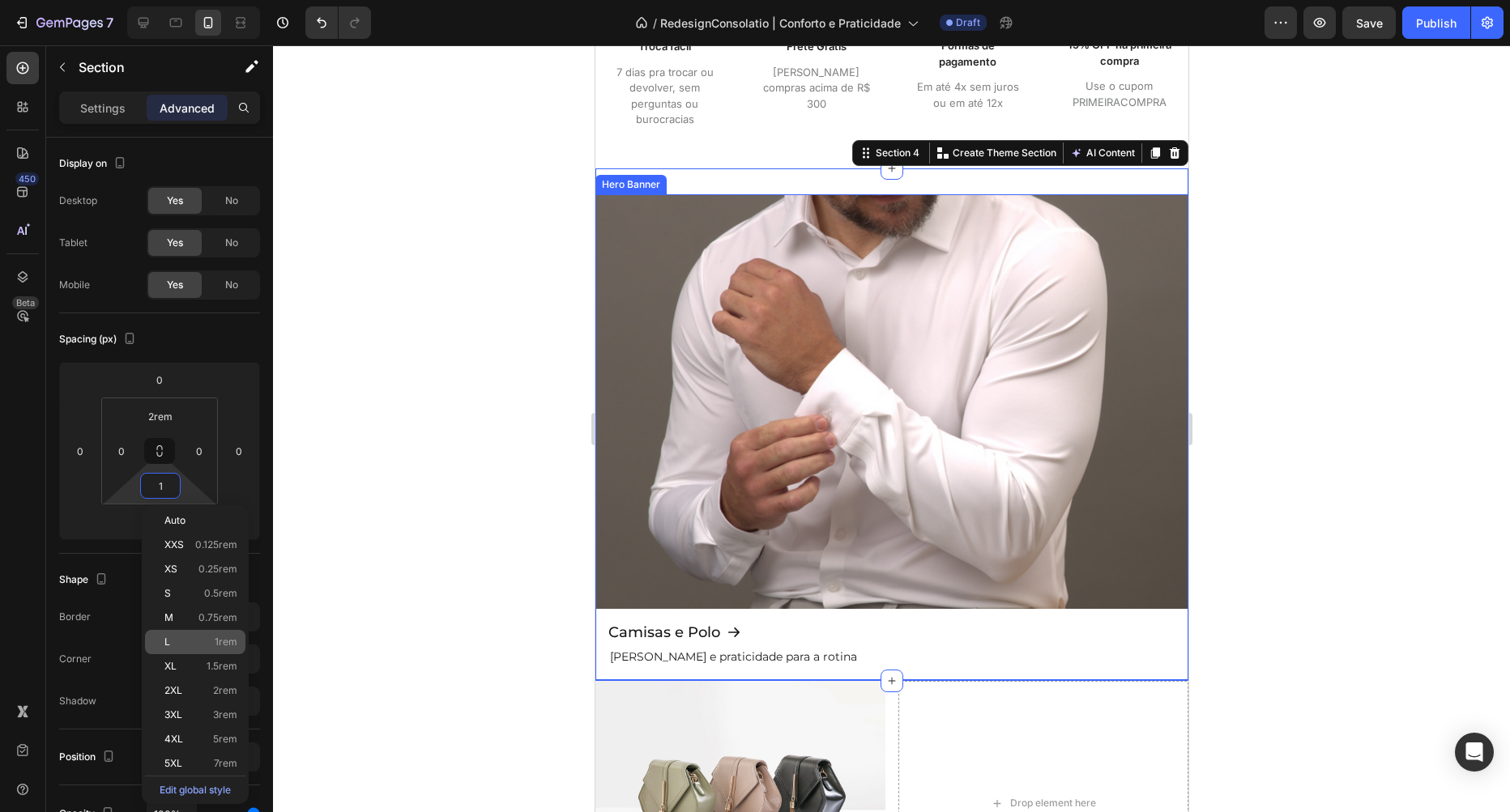
click at [203, 645] on p "L 1rem" at bounding box center [201, 642] width 73 height 11
type input "1rem"
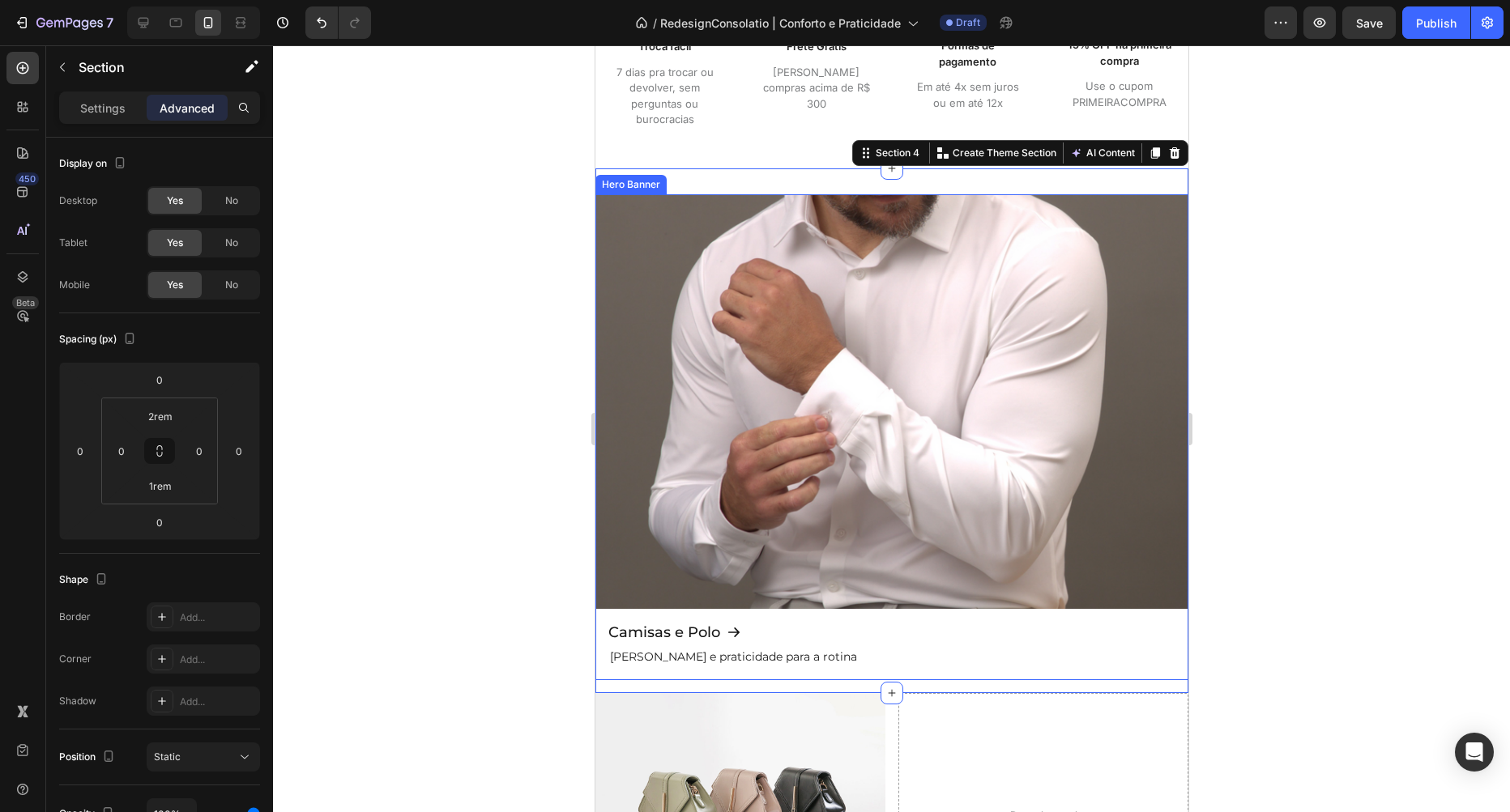
click at [359, 565] on div at bounding box center [891, 429] width 1237 height 767
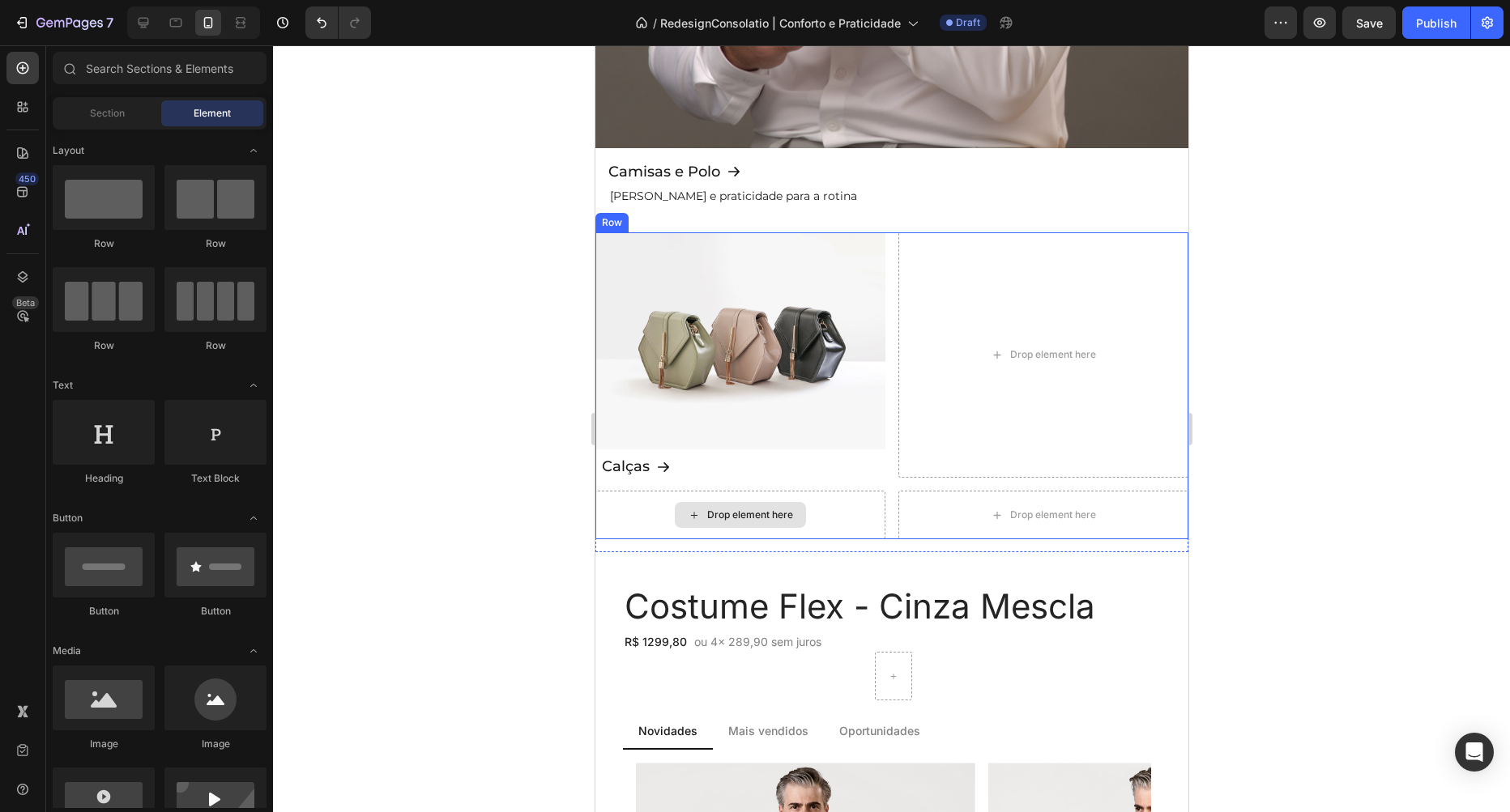
scroll to position [1385, 0]
click at [701, 331] on img at bounding box center [739, 340] width 290 height 218
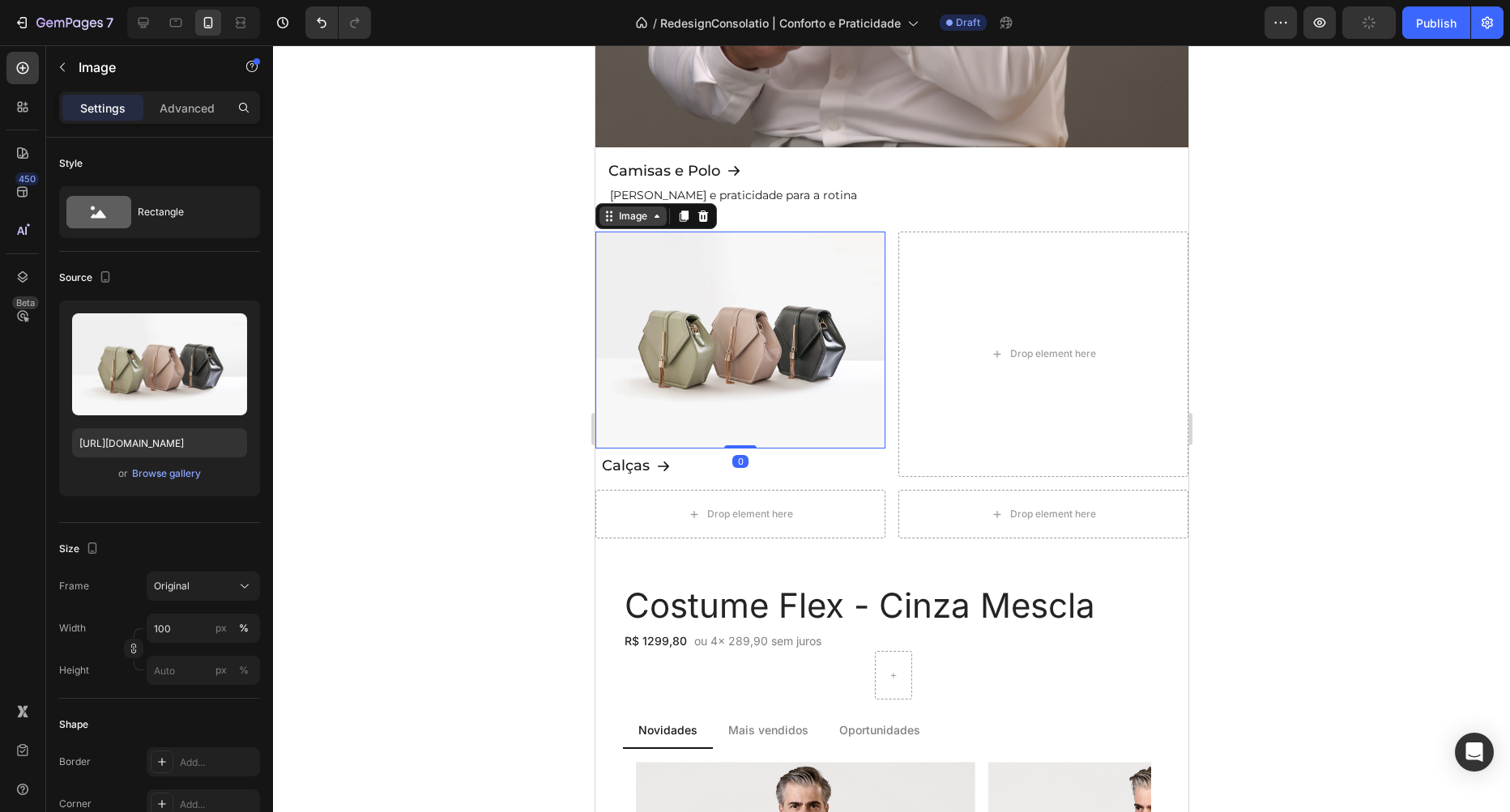
click at [652, 209] on icon at bounding box center [655, 215] width 13 height 13
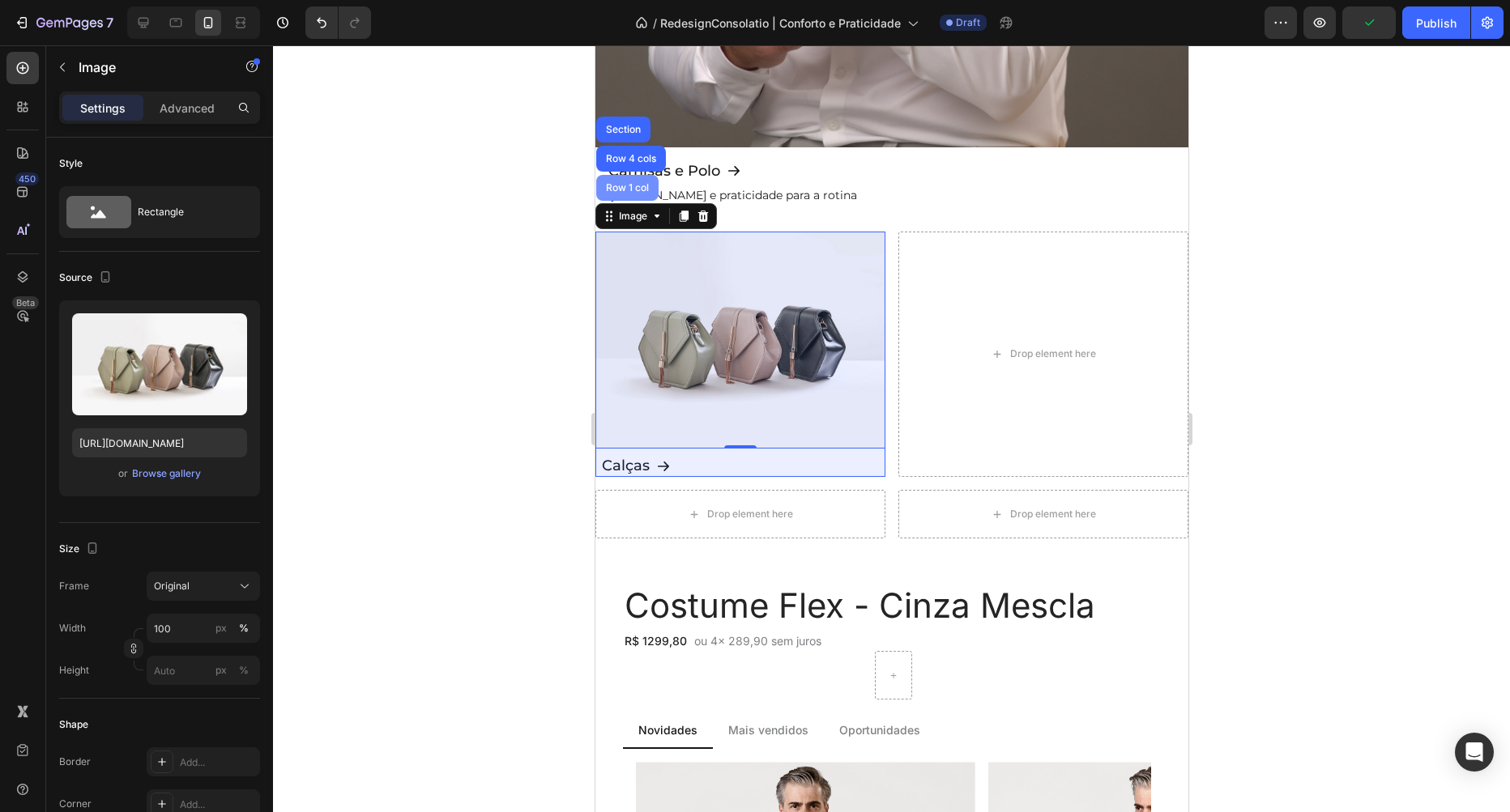
click at [634, 189] on div "Row 1 col" at bounding box center [627, 187] width 49 height 9
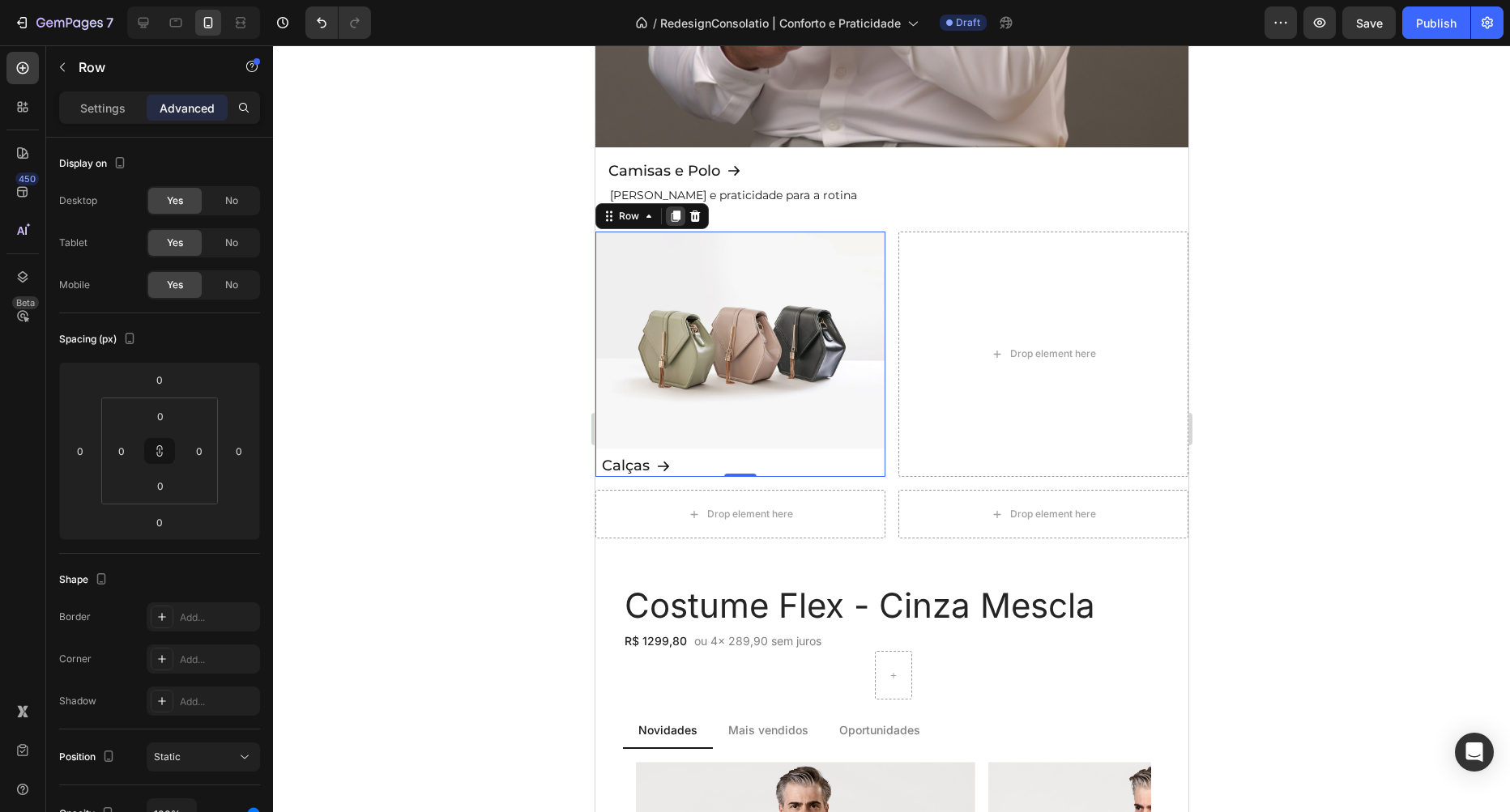
click at [671, 214] on icon at bounding box center [674, 215] width 13 height 13
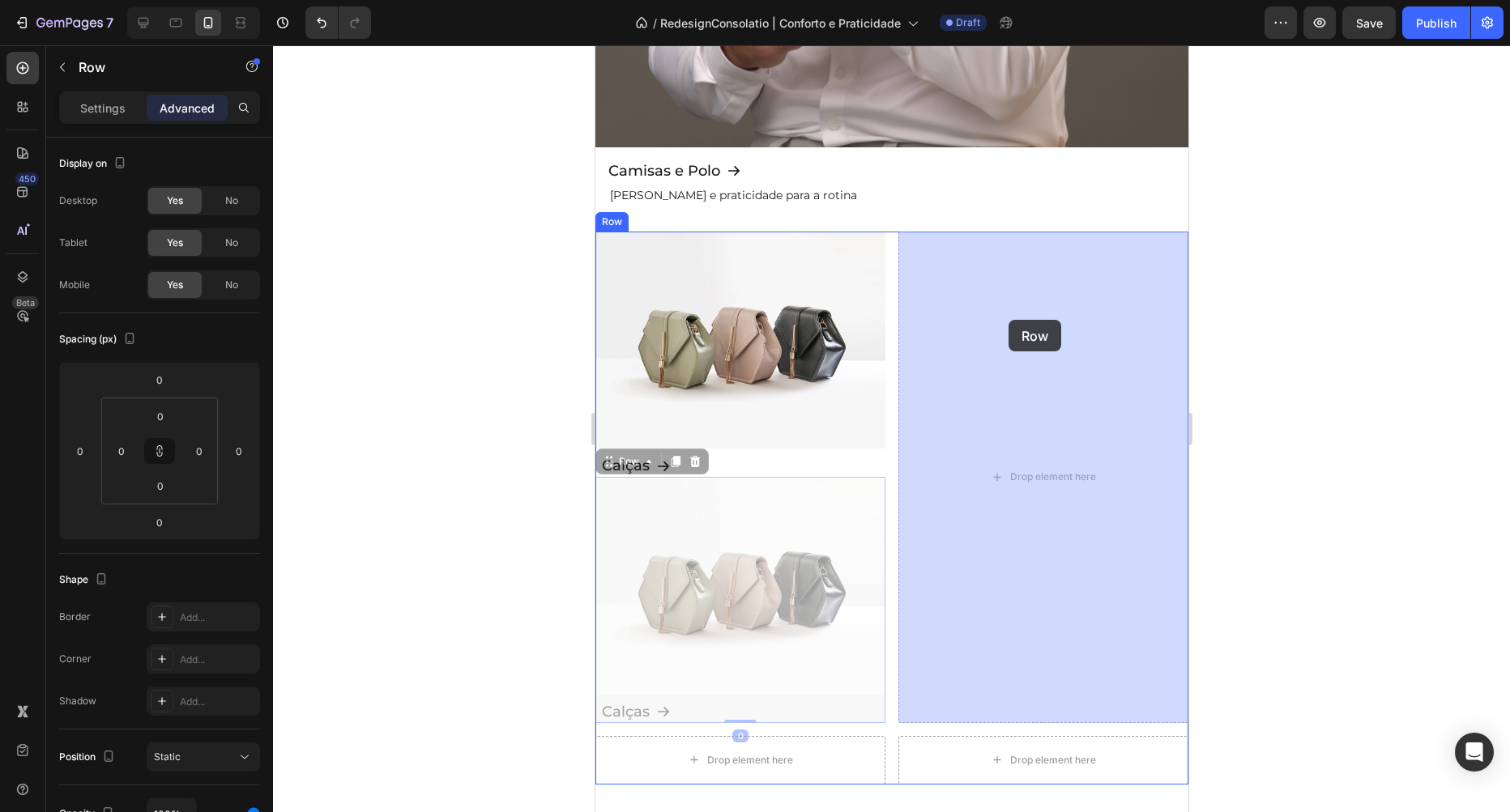
drag, startPoint x: 609, startPoint y: 464, endPoint x: 1007, endPoint y: 320, distance: 423.2
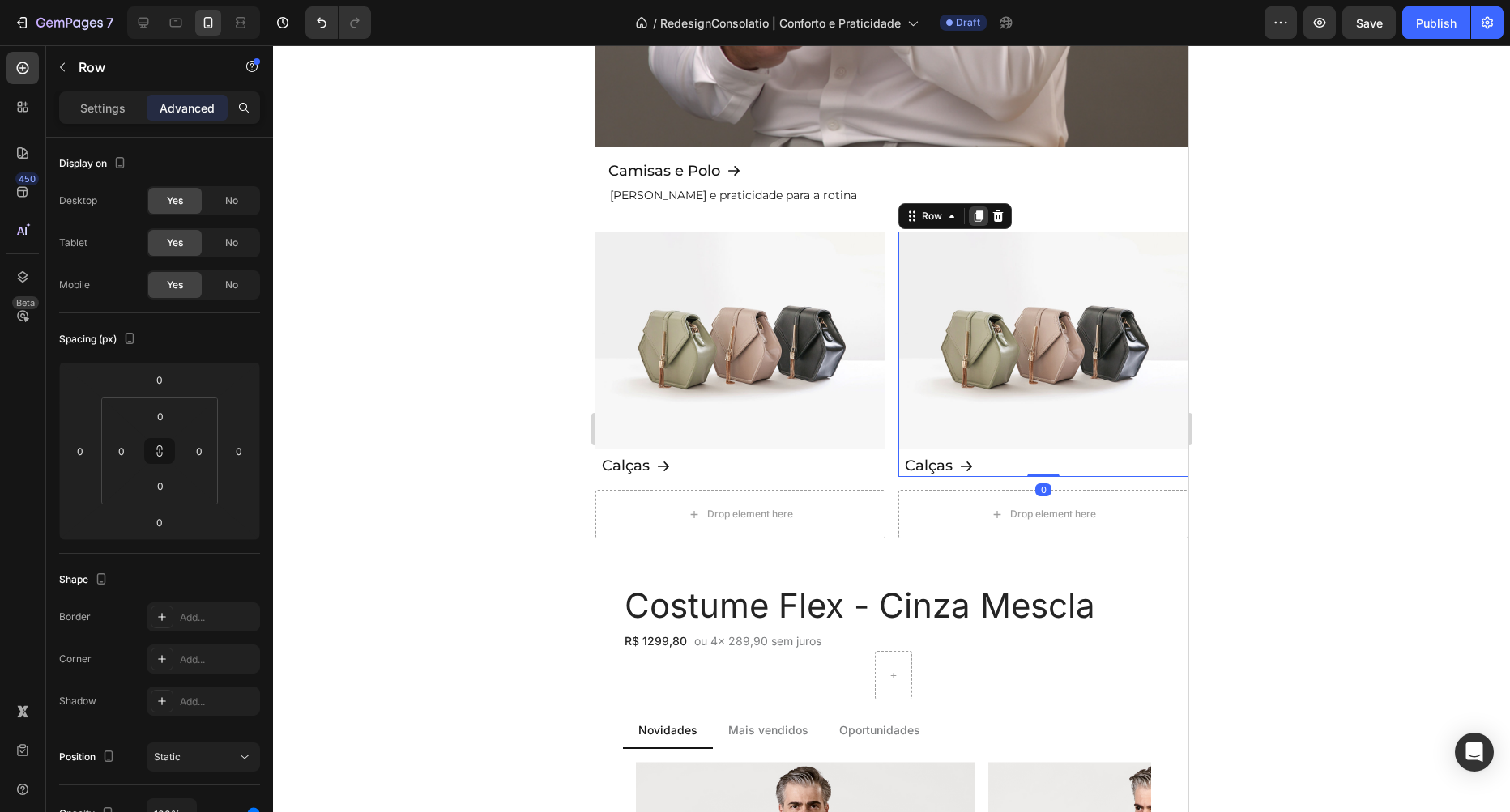
click at [982, 210] on icon at bounding box center [978, 215] width 13 height 13
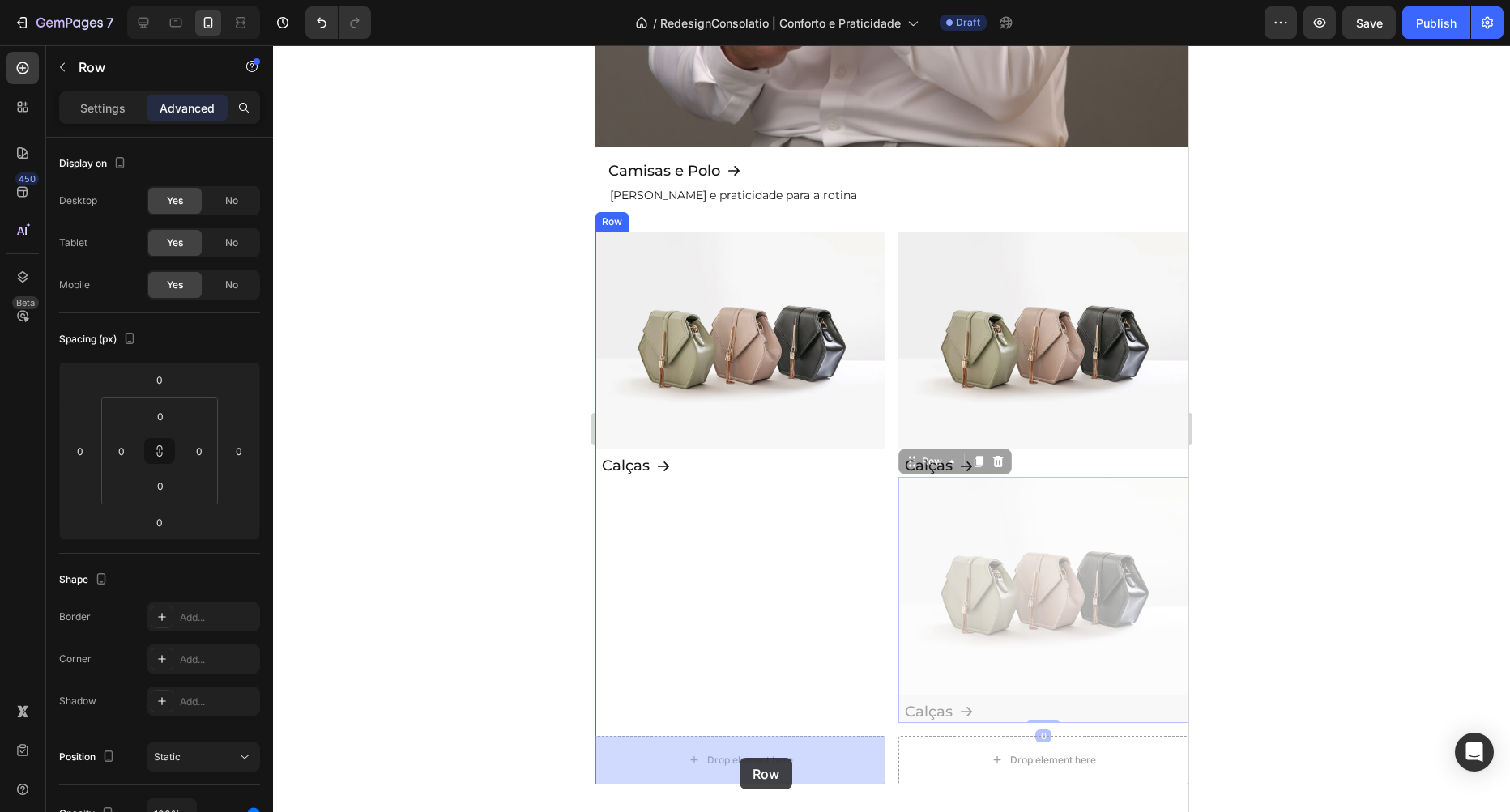
drag, startPoint x: 910, startPoint y: 458, endPoint x: 738, endPoint y: 752, distance: 340.6
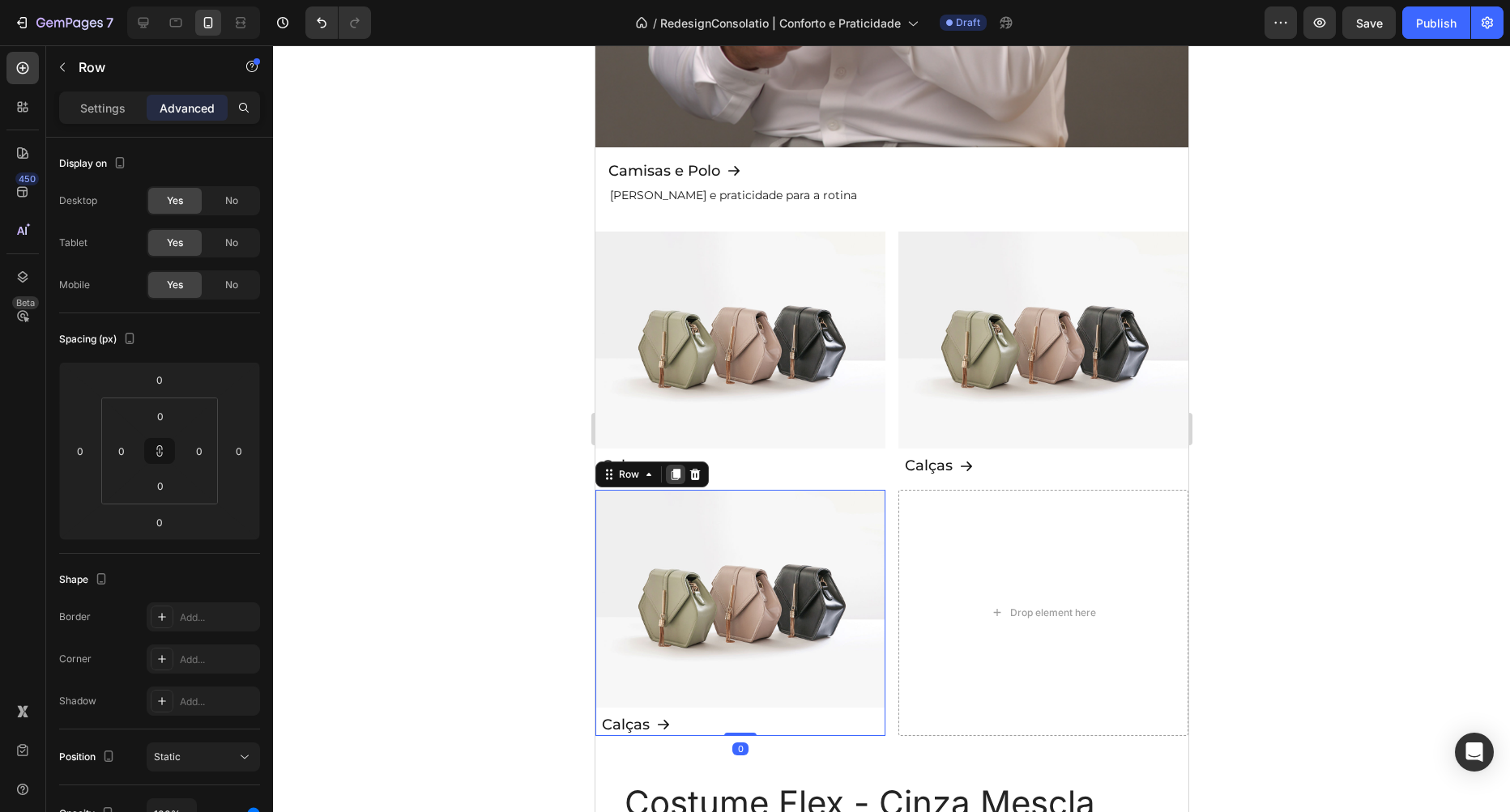
click at [673, 478] on icon at bounding box center [674, 474] width 13 height 13
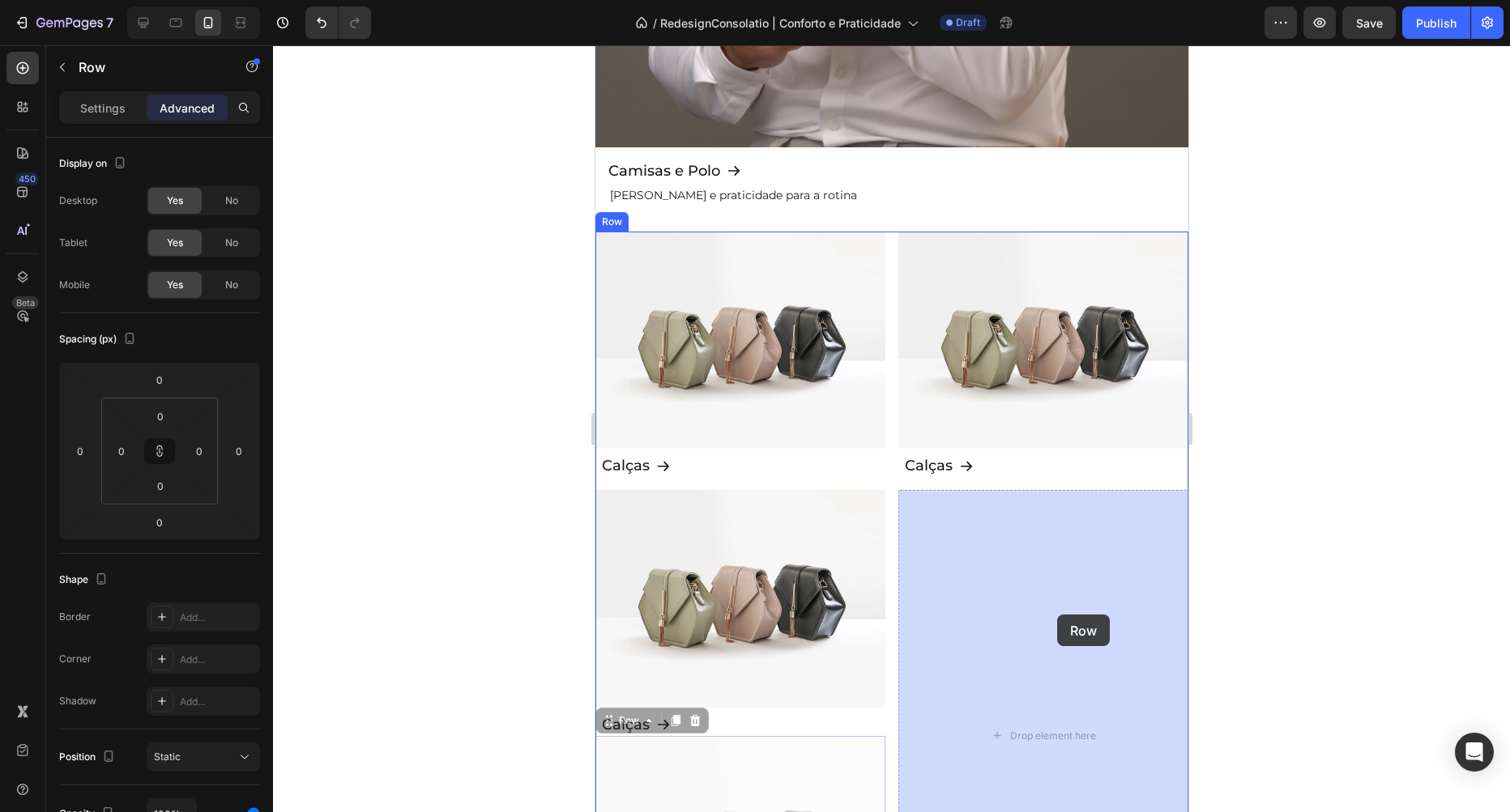
drag, startPoint x: 608, startPoint y: 723, endPoint x: 1056, endPoint y: 615, distance: 460.8
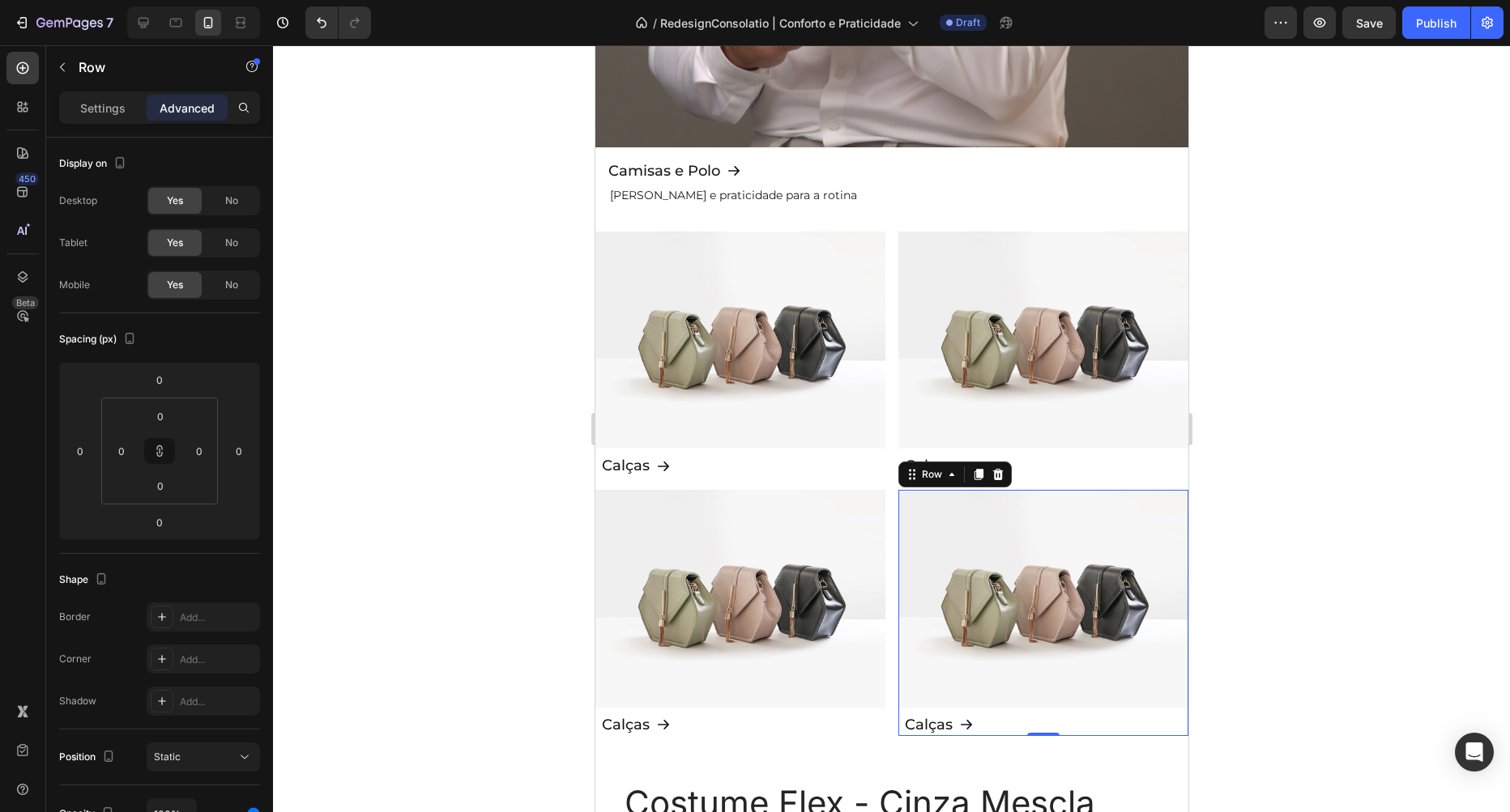
click at [1399, 387] on div at bounding box center [891, 429] width 1237 height 767
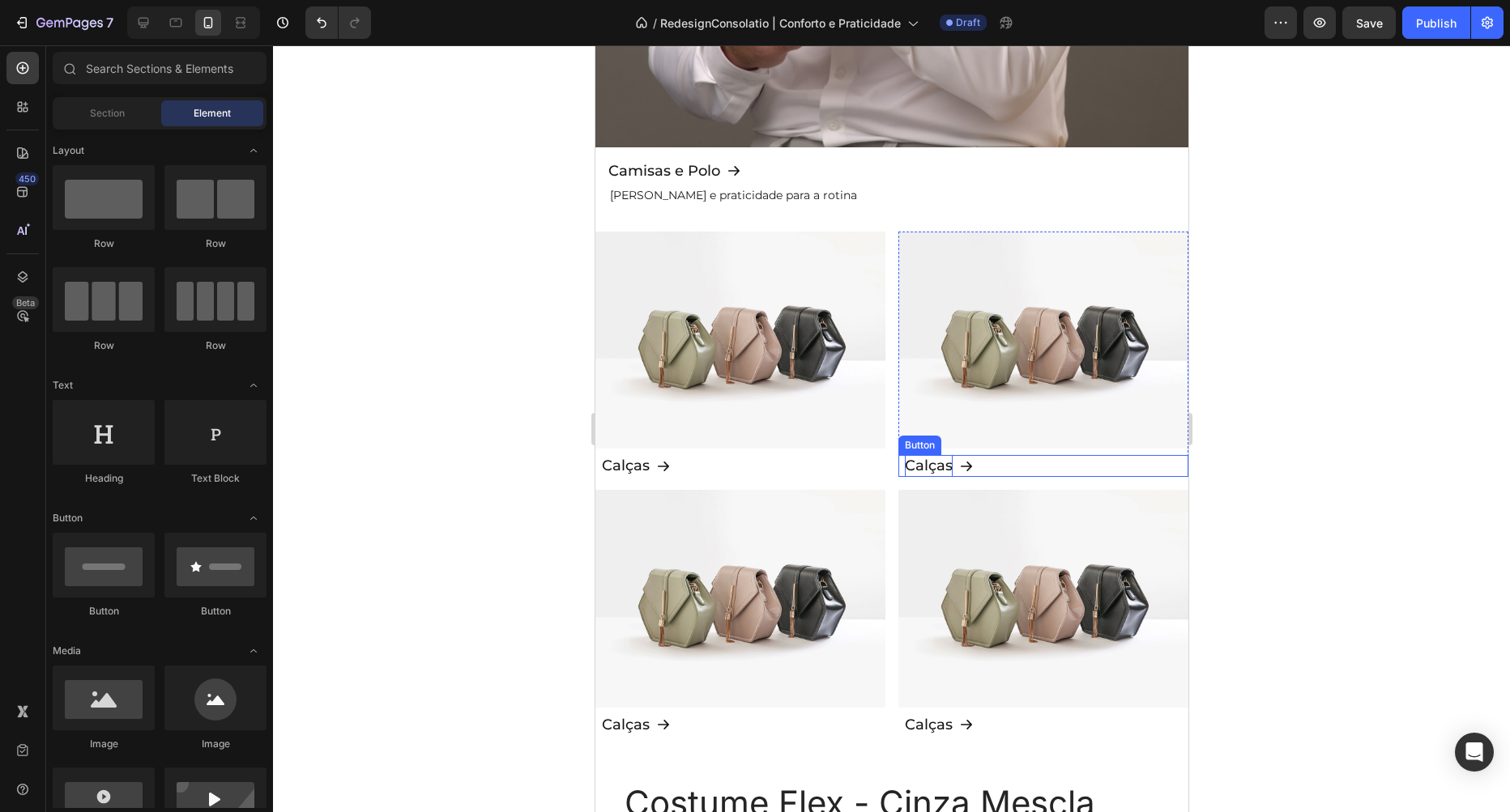
click at [919, 464] on p "Calças" at bounding box center [928, 466] width 47 height 22
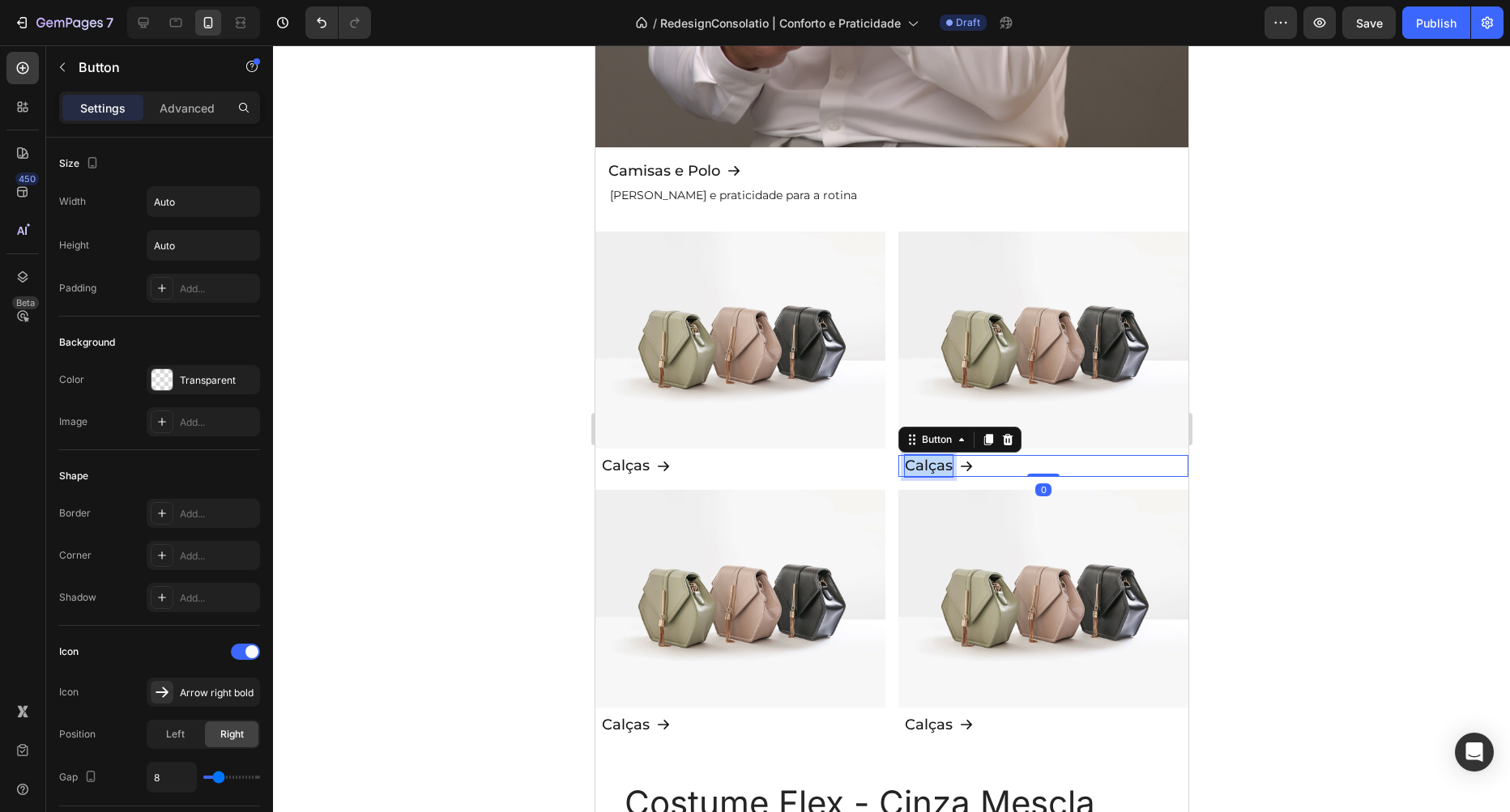
click at [919, 464] on p "Calças" at bounding box center [928, 466] width 47 height 22
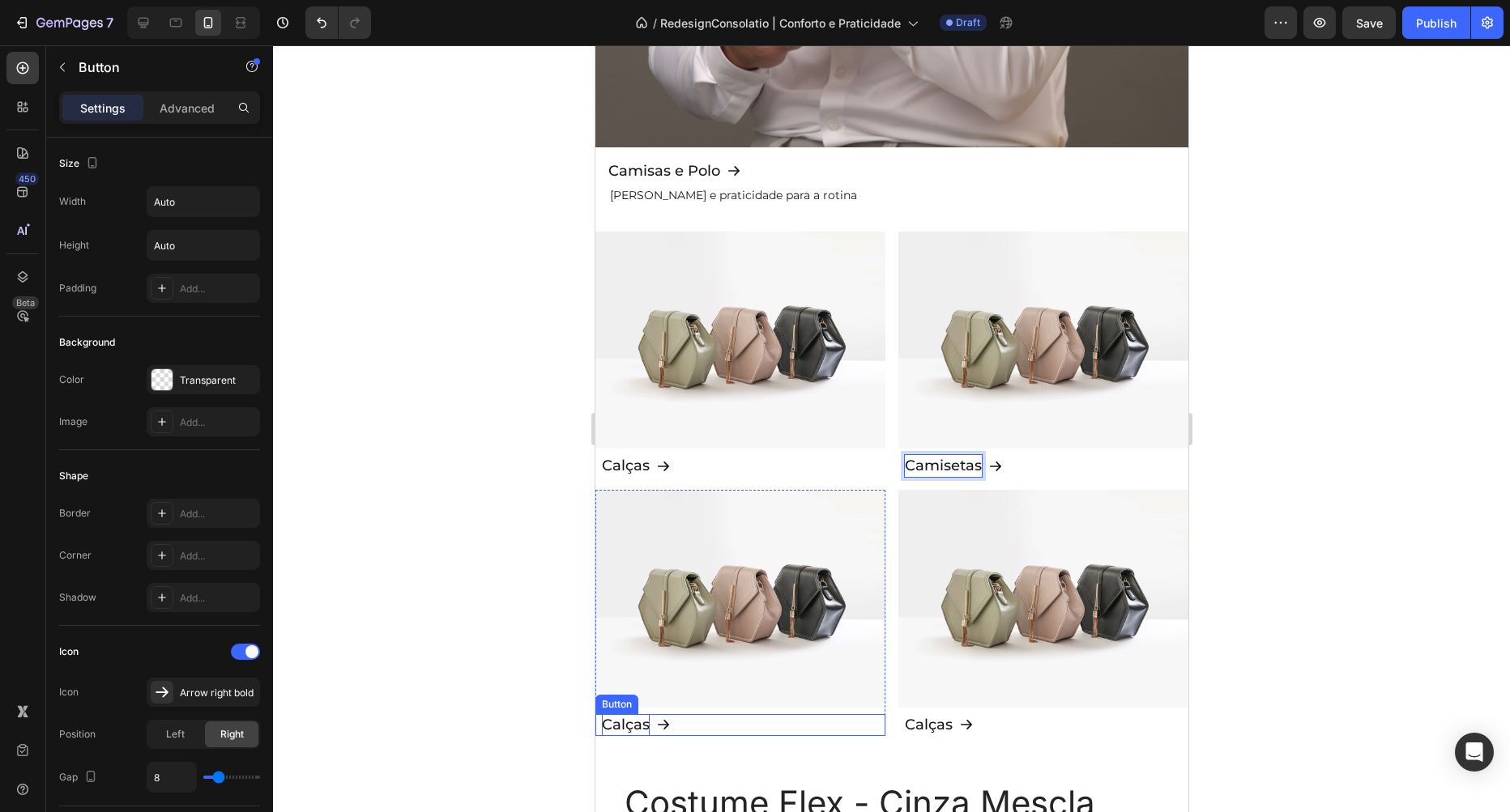
click at [626, 722] on p "Calças" at bounding box center [625, 726] width 47 height 22
click at [941, 725] on p "Calças" at bounding box center [928, 726] width 47 height 22
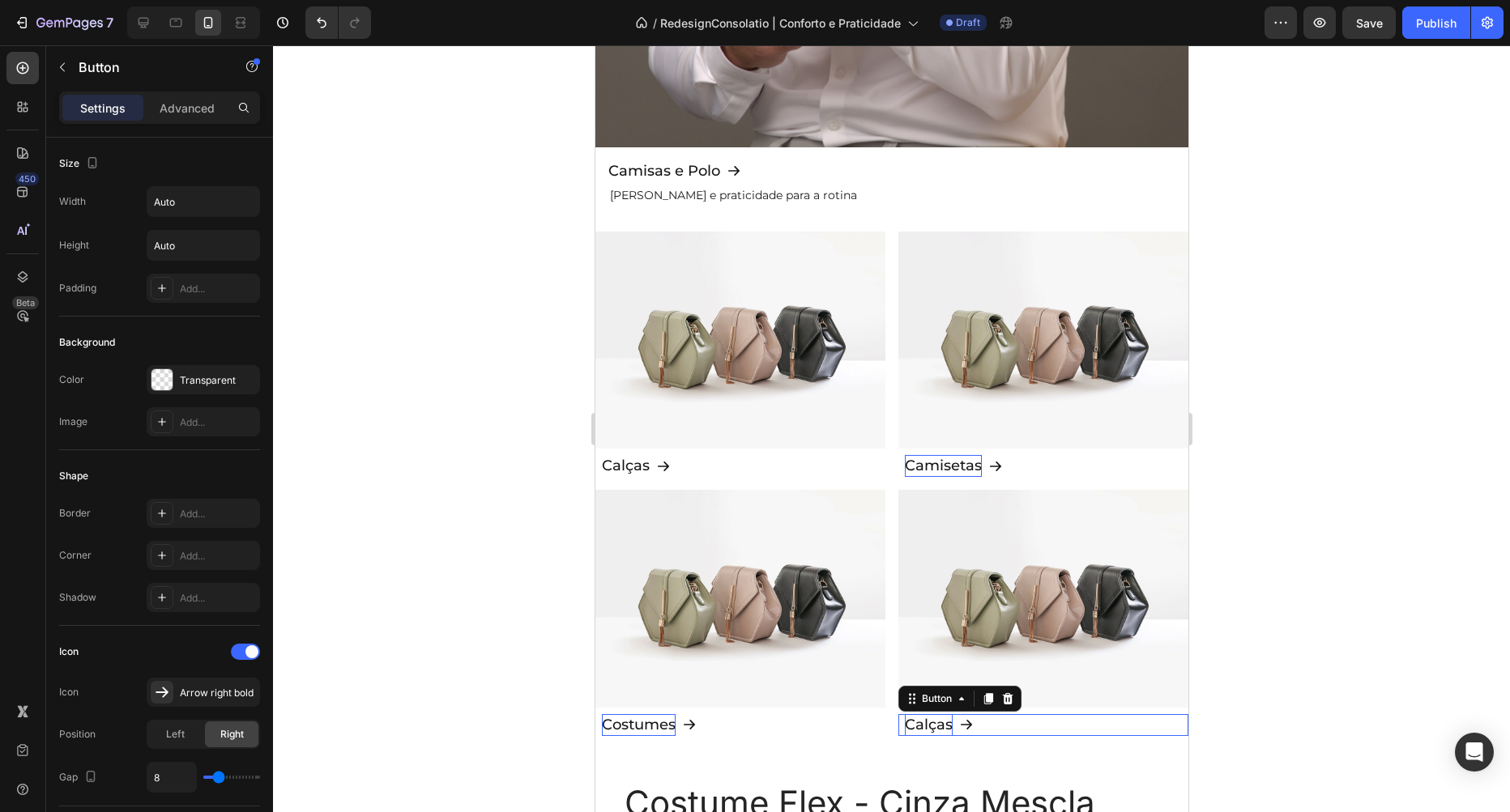
click at [941, 725] on p "Calças" at bounding box center [928, 726] width 47 height 22
click at [1298, 564] on div at bounding box center [891, 429] width 1237 height 767
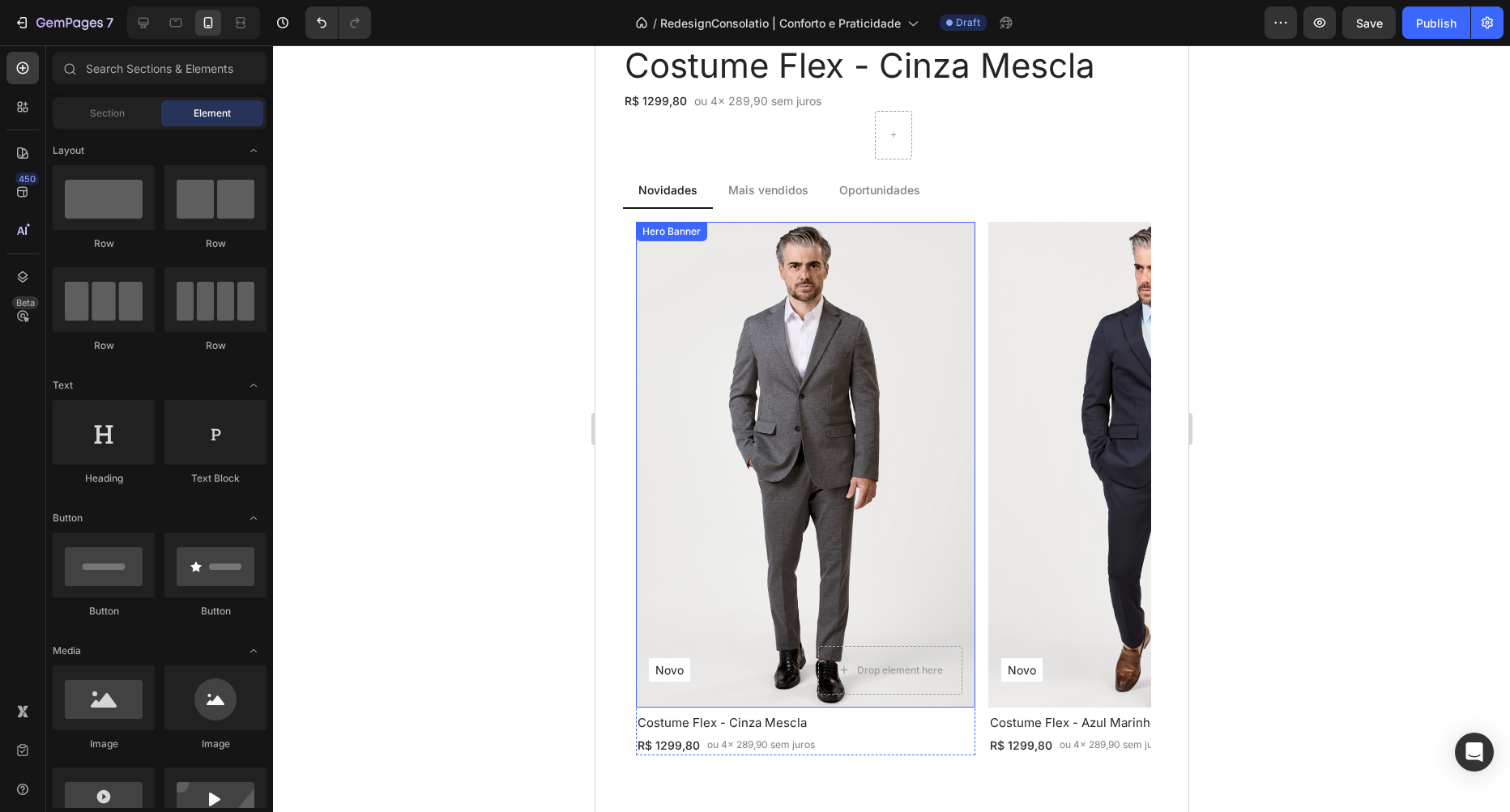
scroll to position [2123, 0]
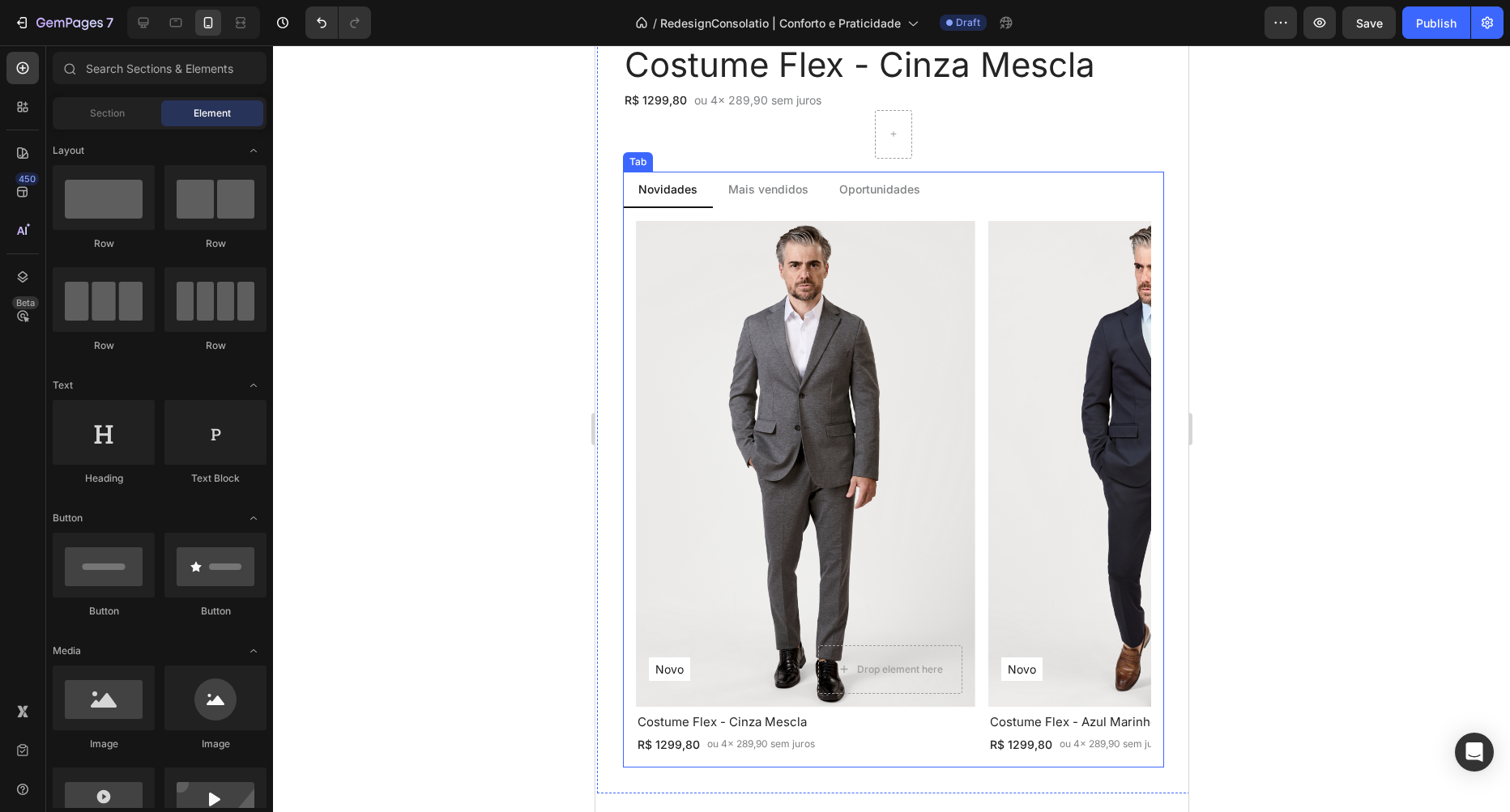
click at [777, 195] on p "Mais vendidos" at bounding box center [767, 189] width 81 height 17
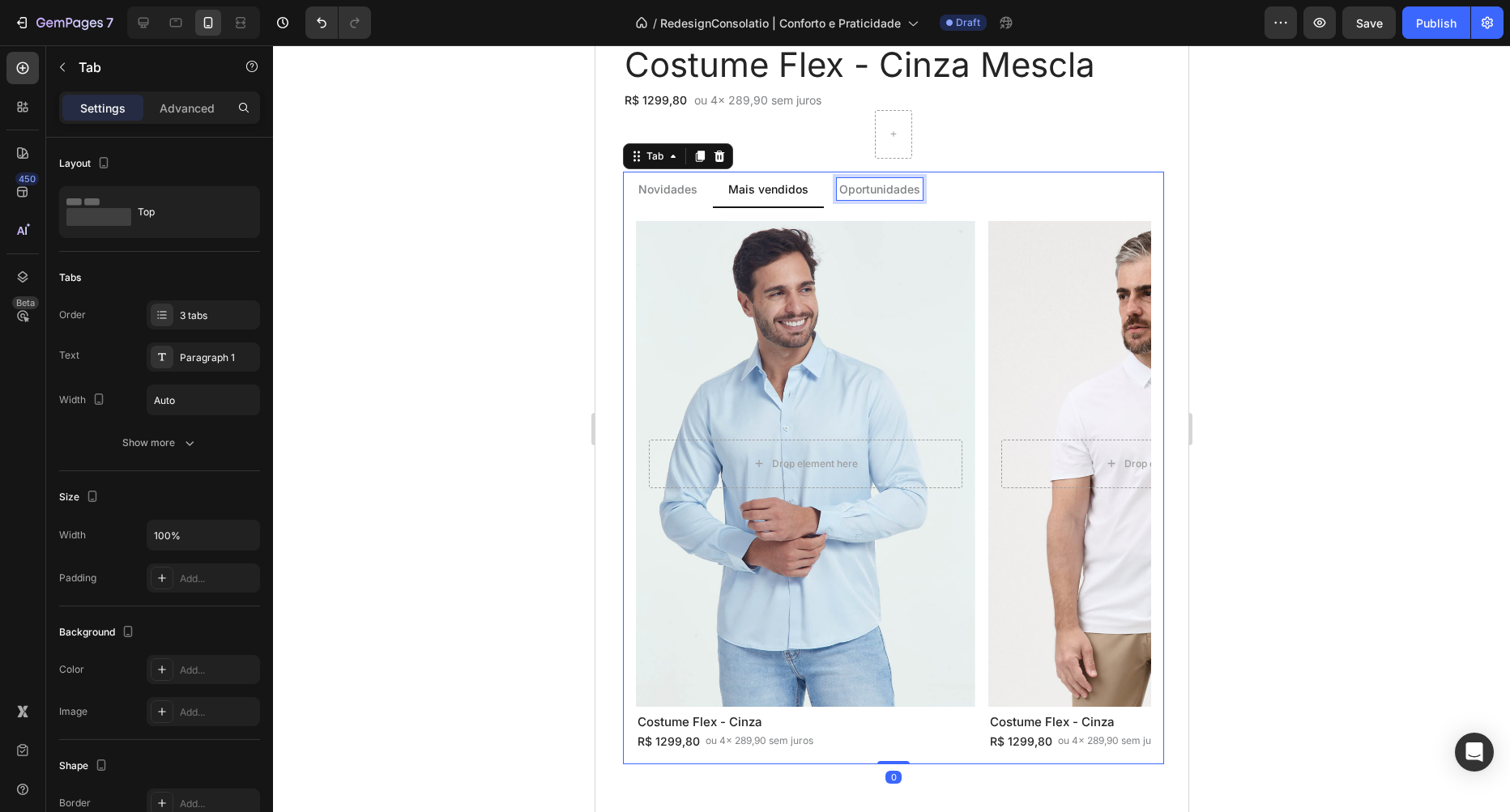
click at [876, 178] on div "Oportunidades" at bounding box center [878, 189] width 86 height 22
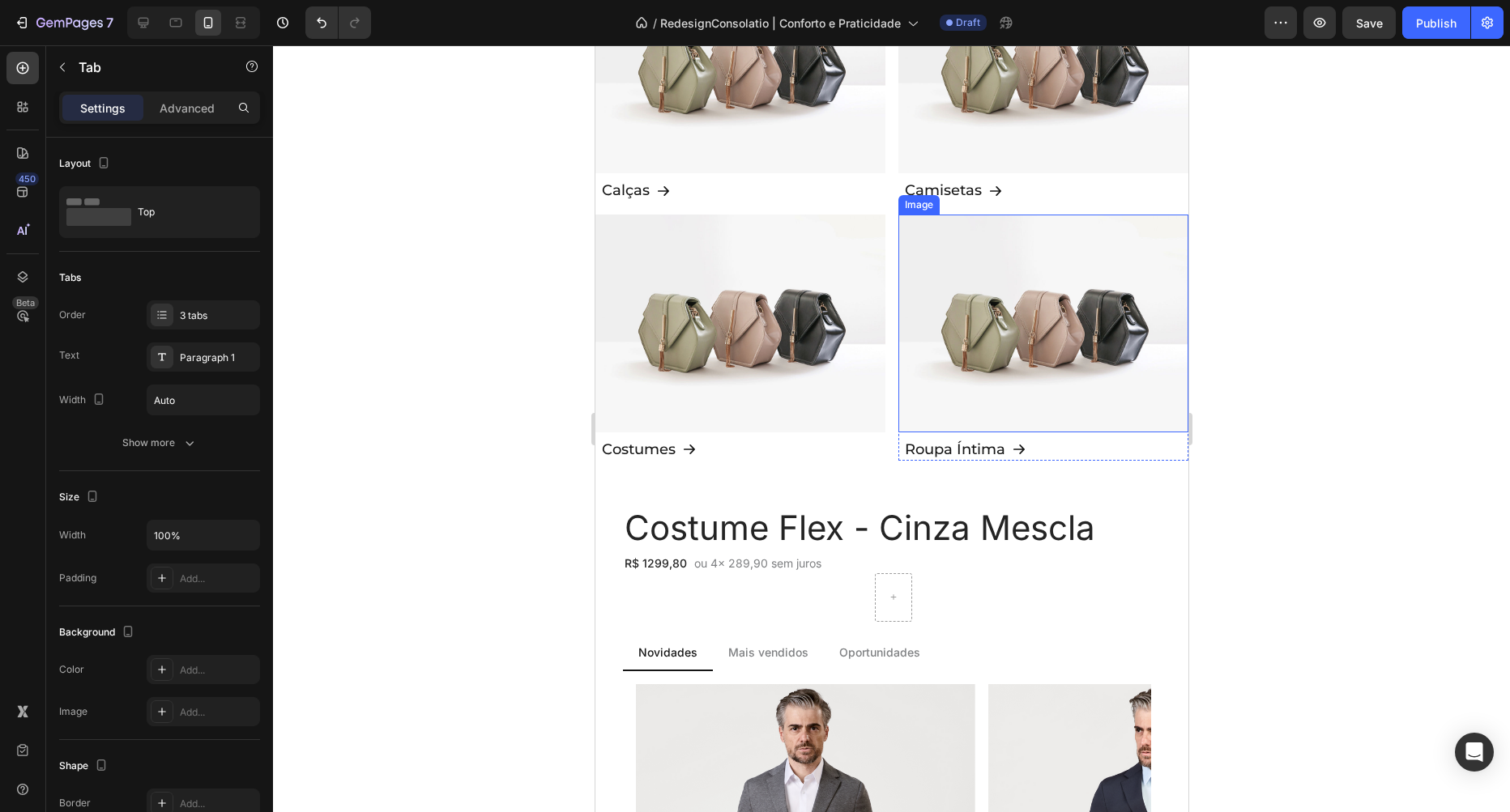
scroll to position [1662, 0]
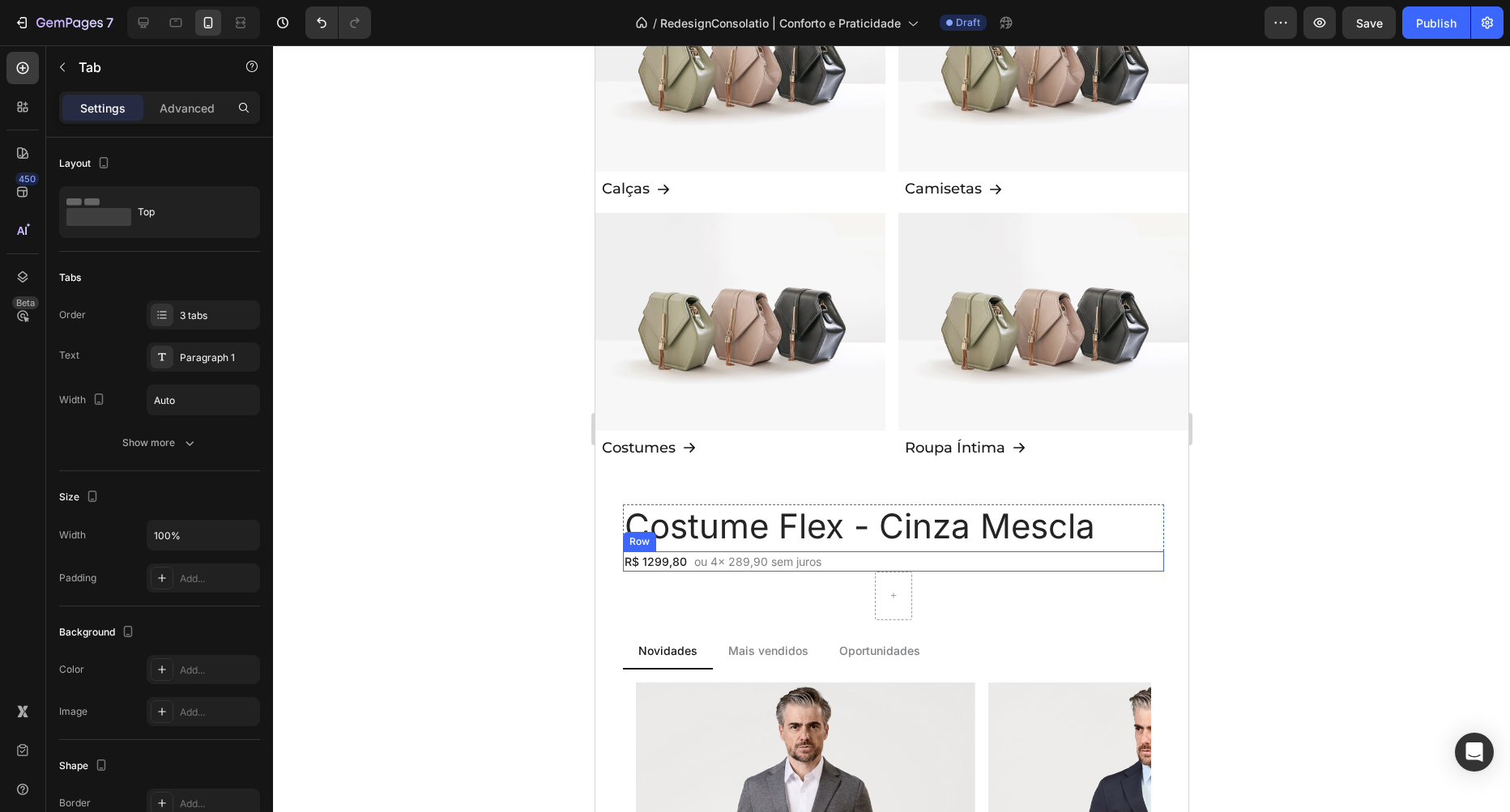
click at [845, 562] on div "R$ 1299,80 Text Block ou 4x 289,90 sem juros Text Block Row" at bounding box center [893, 562] width 541 height 20
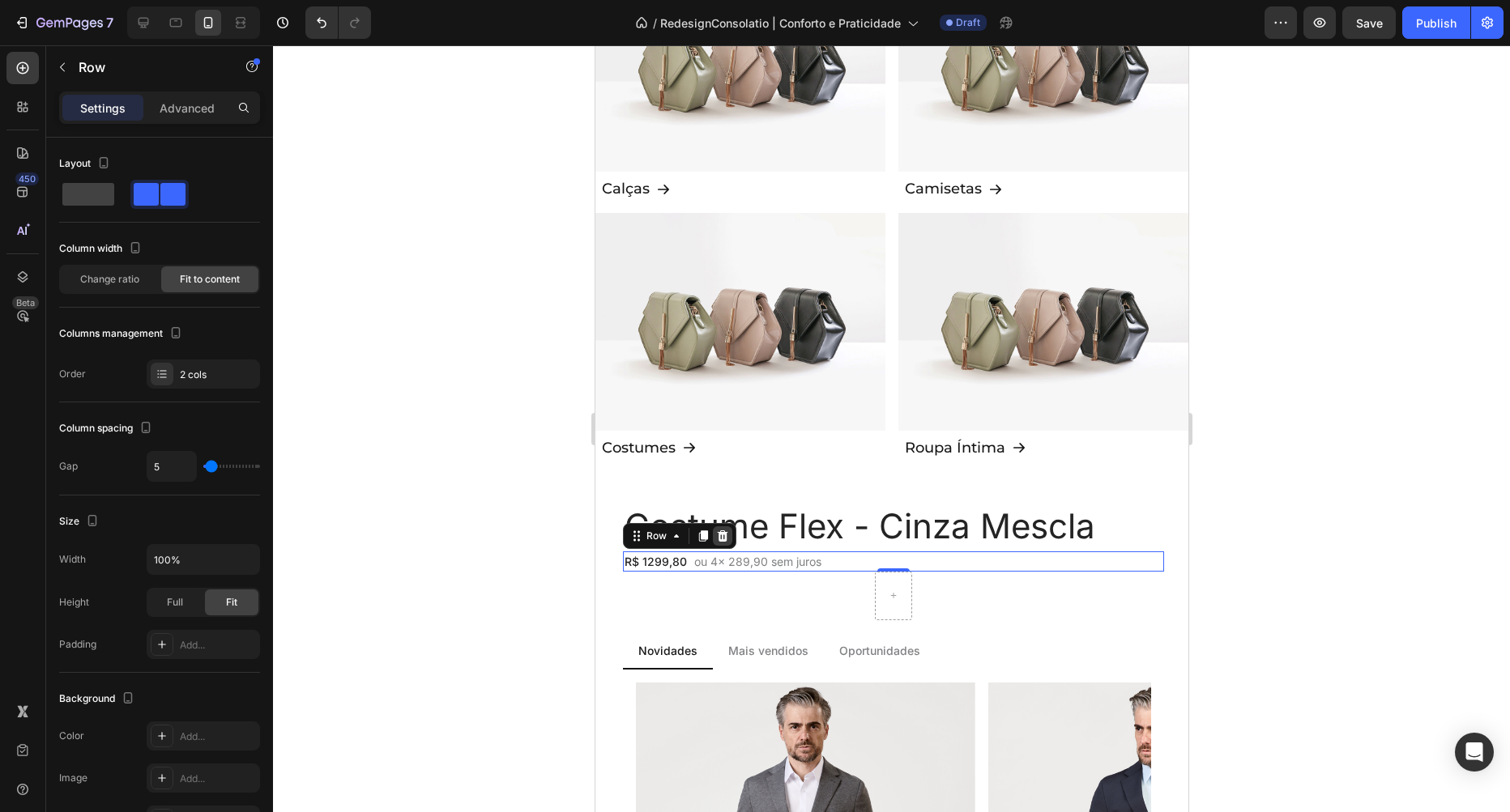
click at [718, 535] on icon at bounding box center [722, 536] width 13 height 13
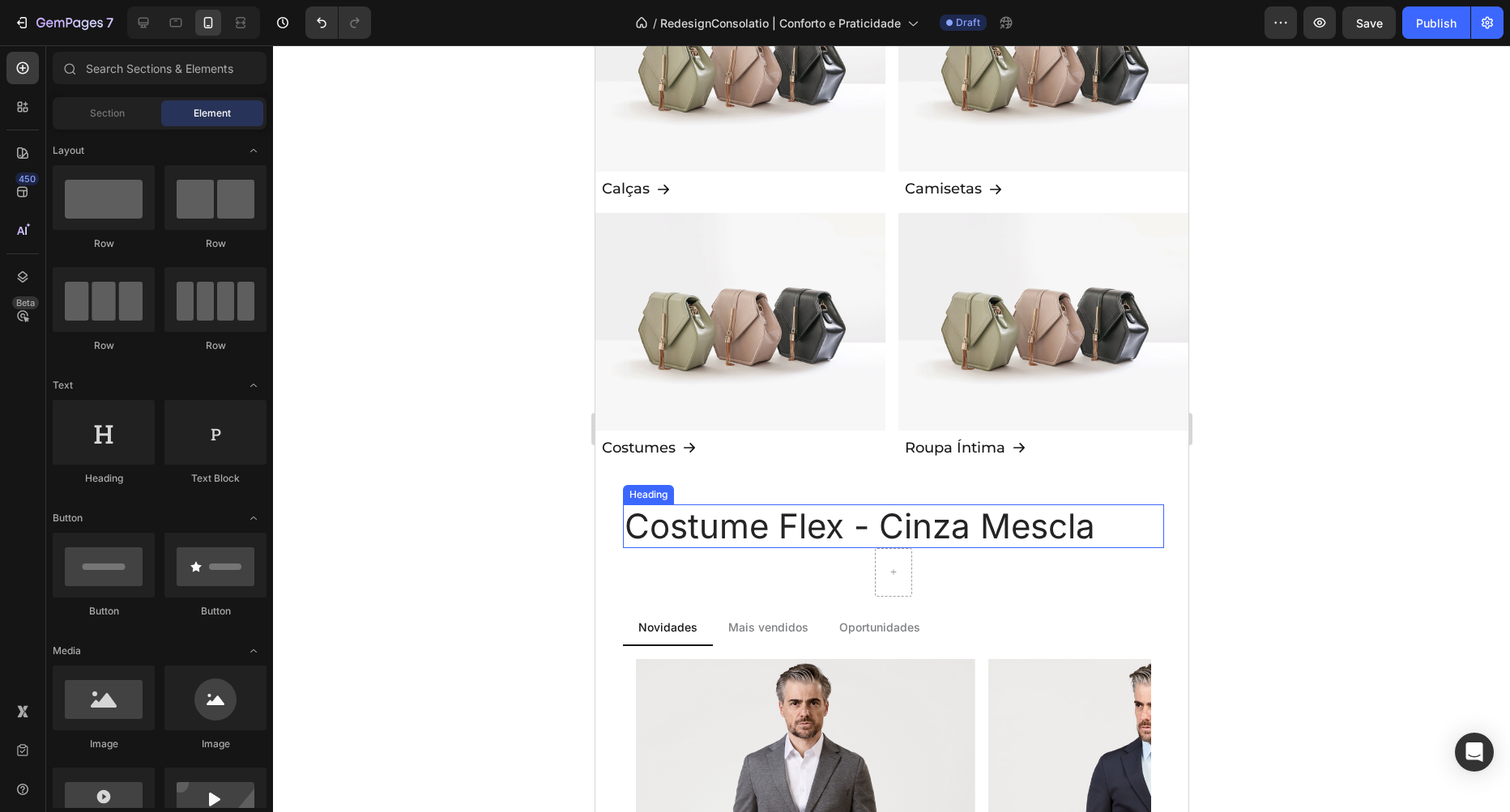
click at [780, 528] on h2 "Costume Flex - Cinza Mescla" at bounding box center [893, 526] width 541 height 44
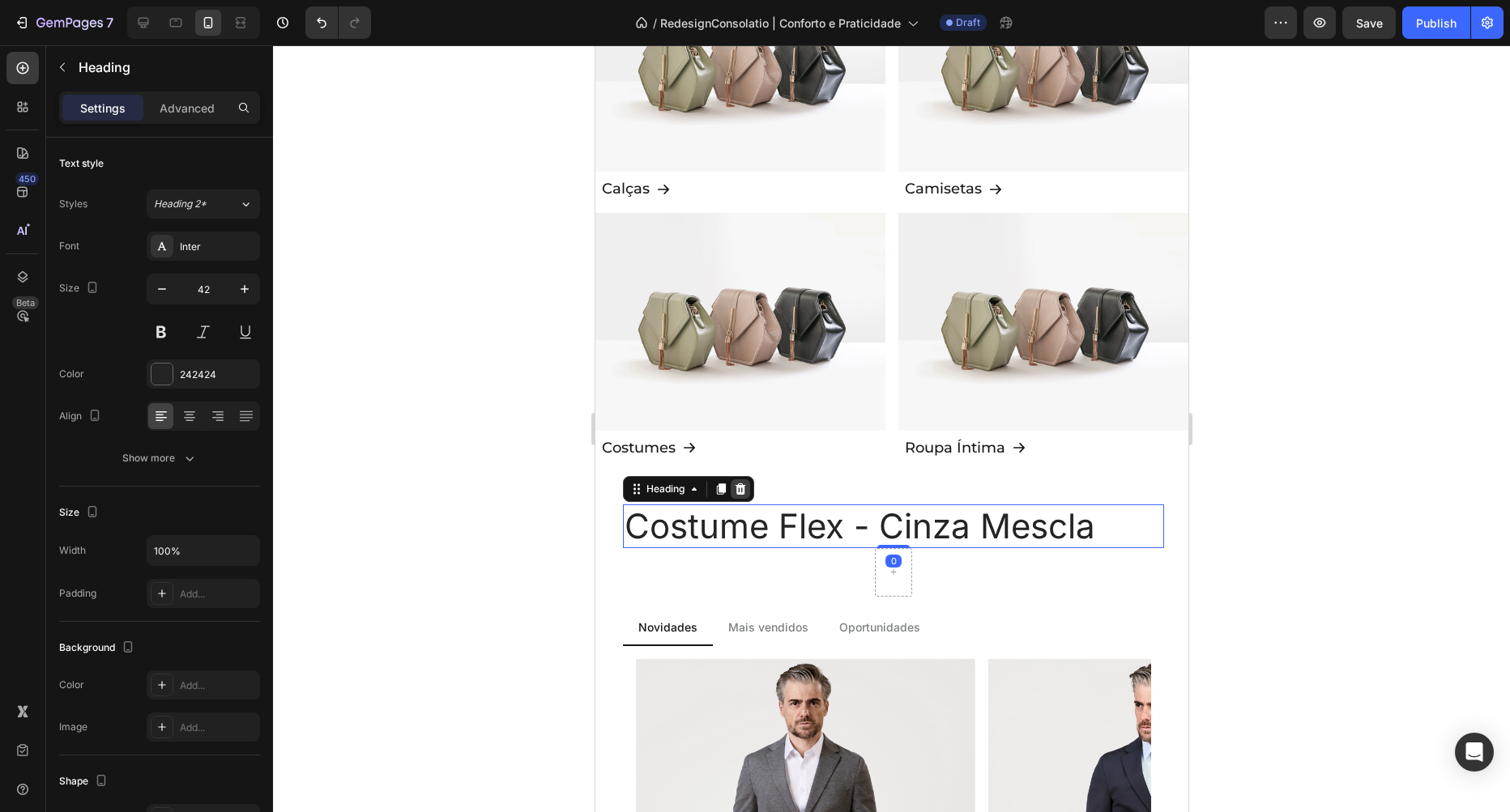
click at [740, 492] on icon at bounding box center [740, 487] width 10 height 11
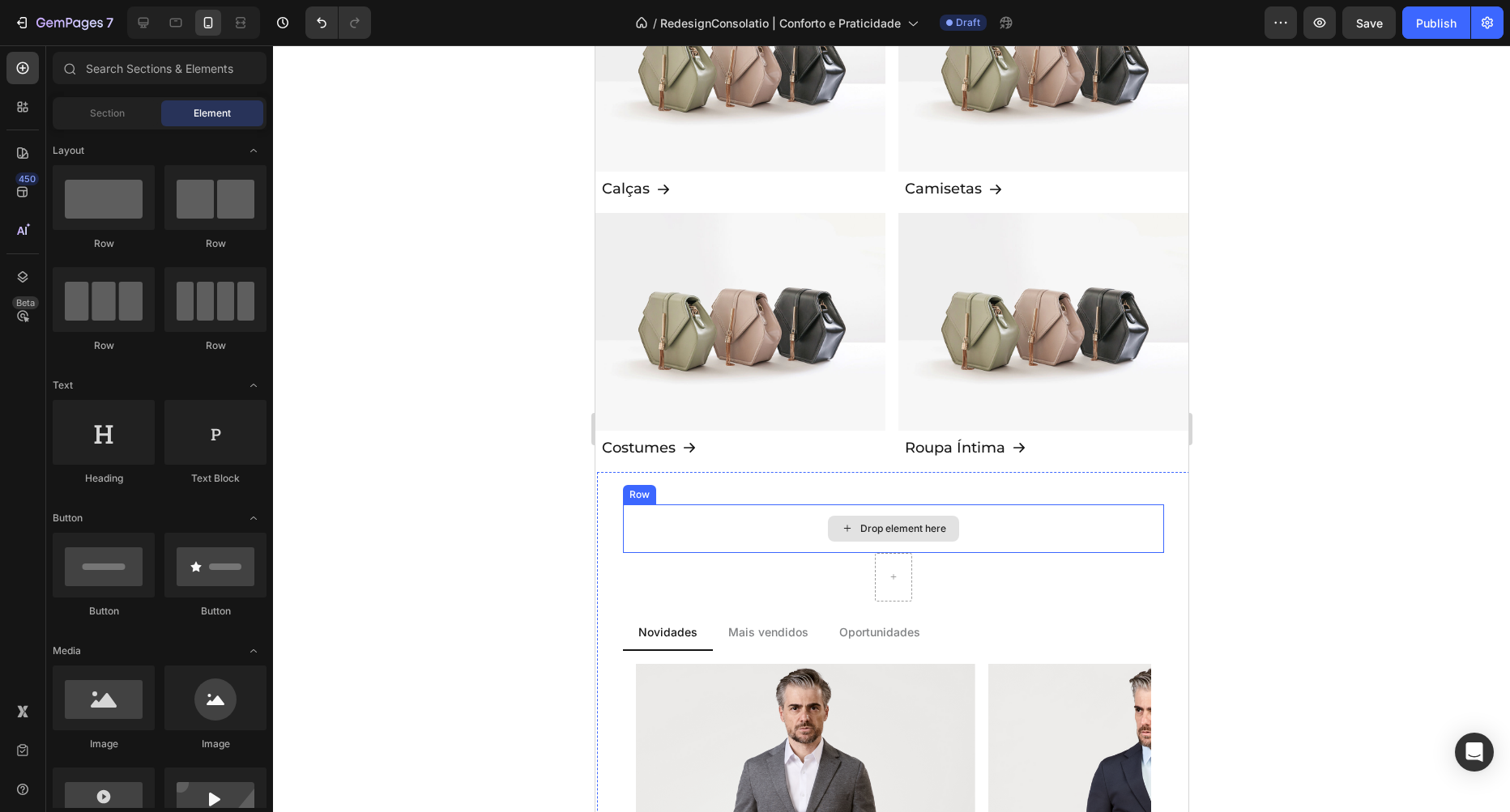
click at [945, 529] on div "Drop element here" at bounding box center [902, 528] width 86 height 13
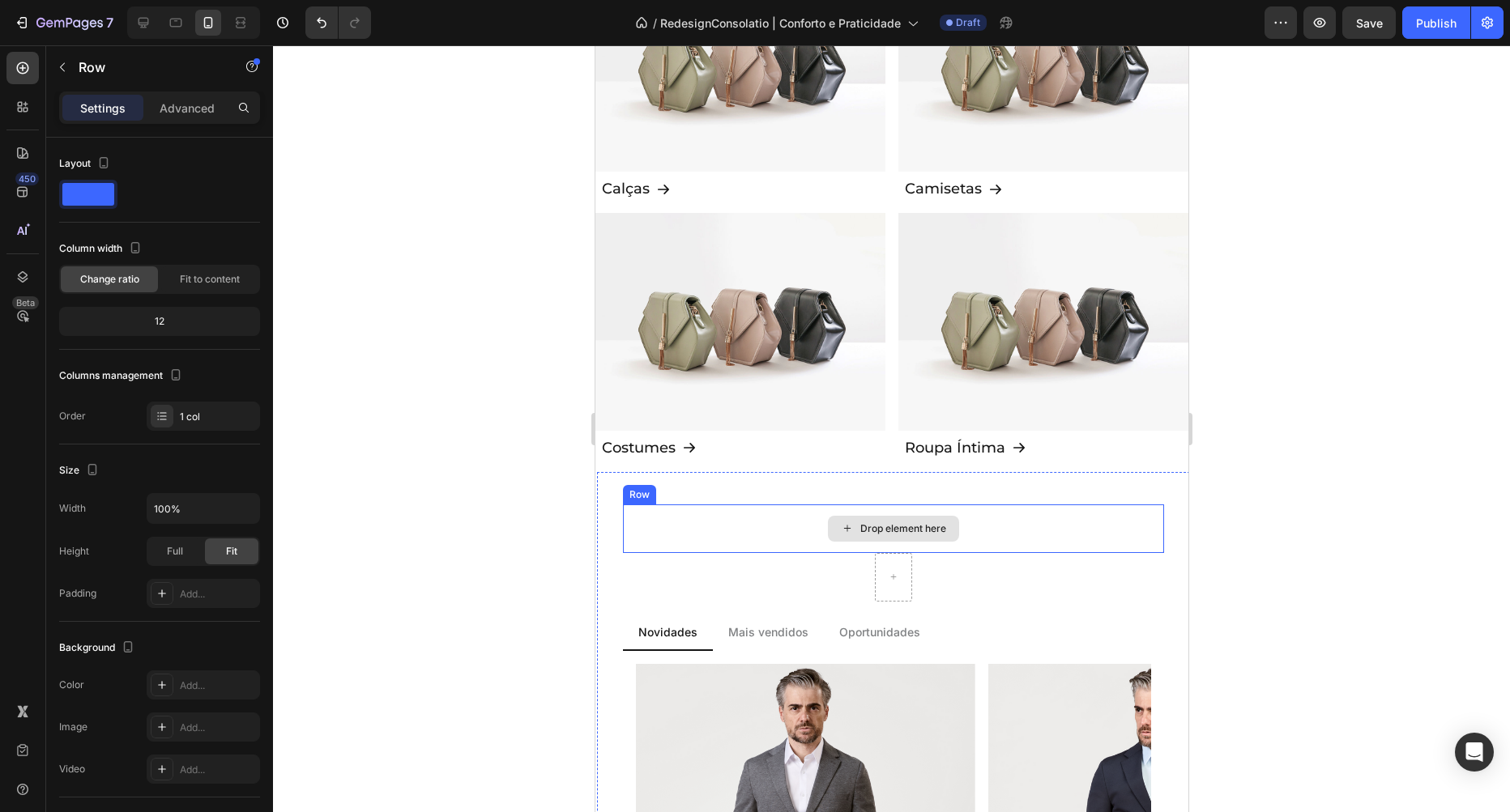
click at [710, 518] on div "Drop element here" at bounding box center [893, 528] width 541 height 48
click at [722, 495] on icon at bounding box center [722, 488] width 13 height 13
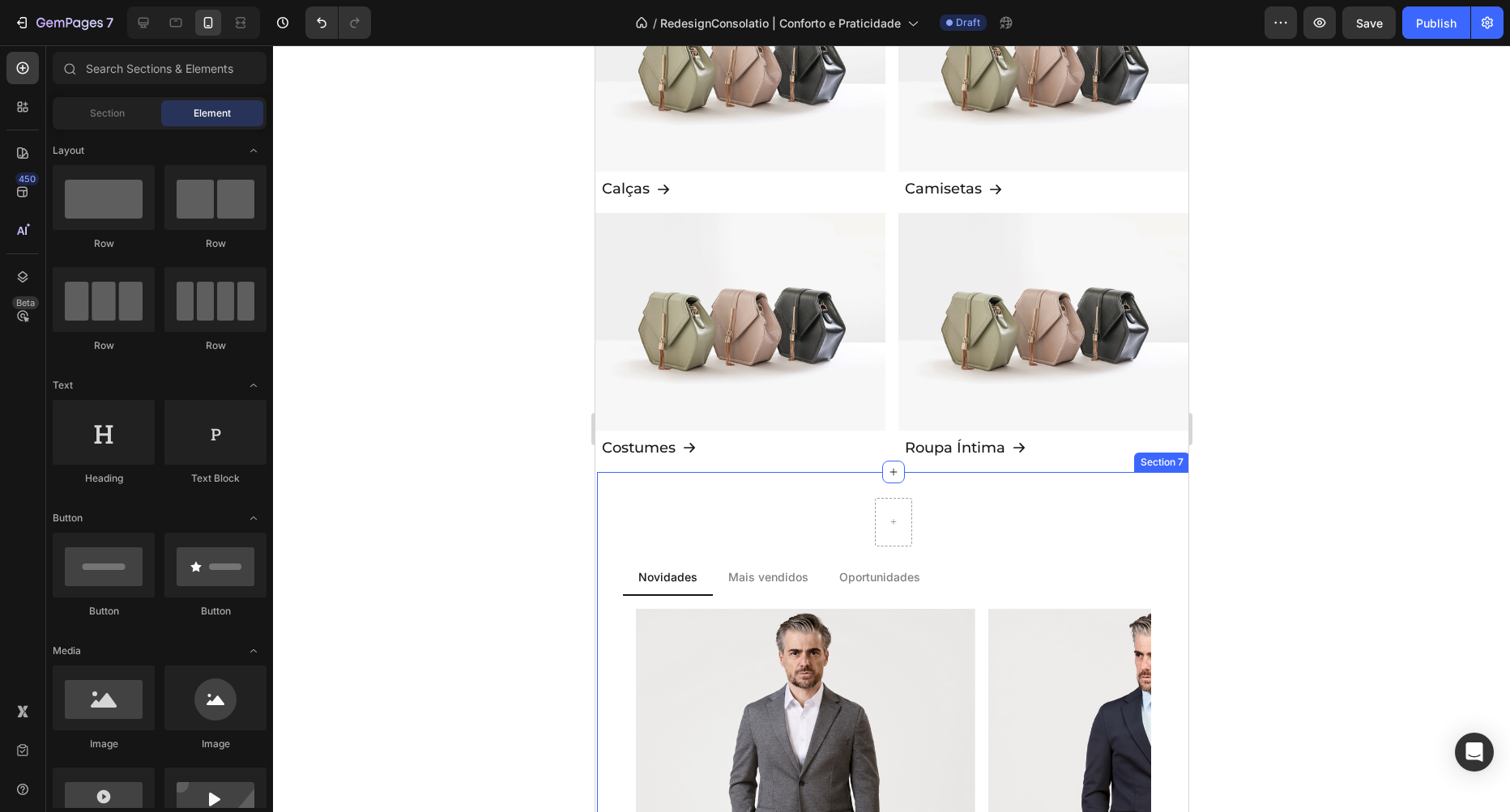
click at [936, 522] on div "Row Novidades Mais vendidos Oportunidades Novo Text Block Row Row Drop element …" at bounding box center [893, 827] width 541 height 658
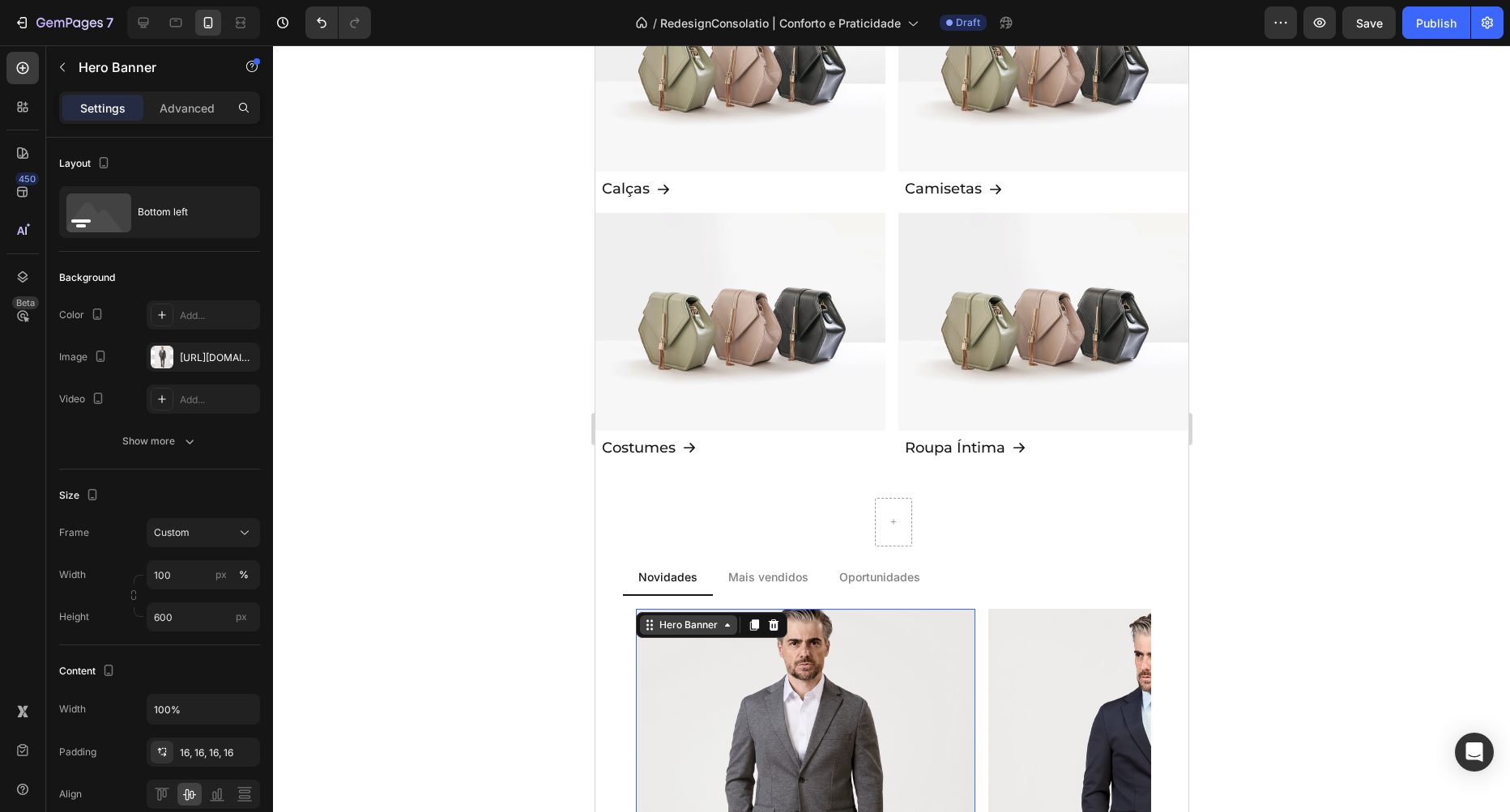
click at [718, 620] on div "Hero Banner" at bounding box center [688, 625] width 64 height 14
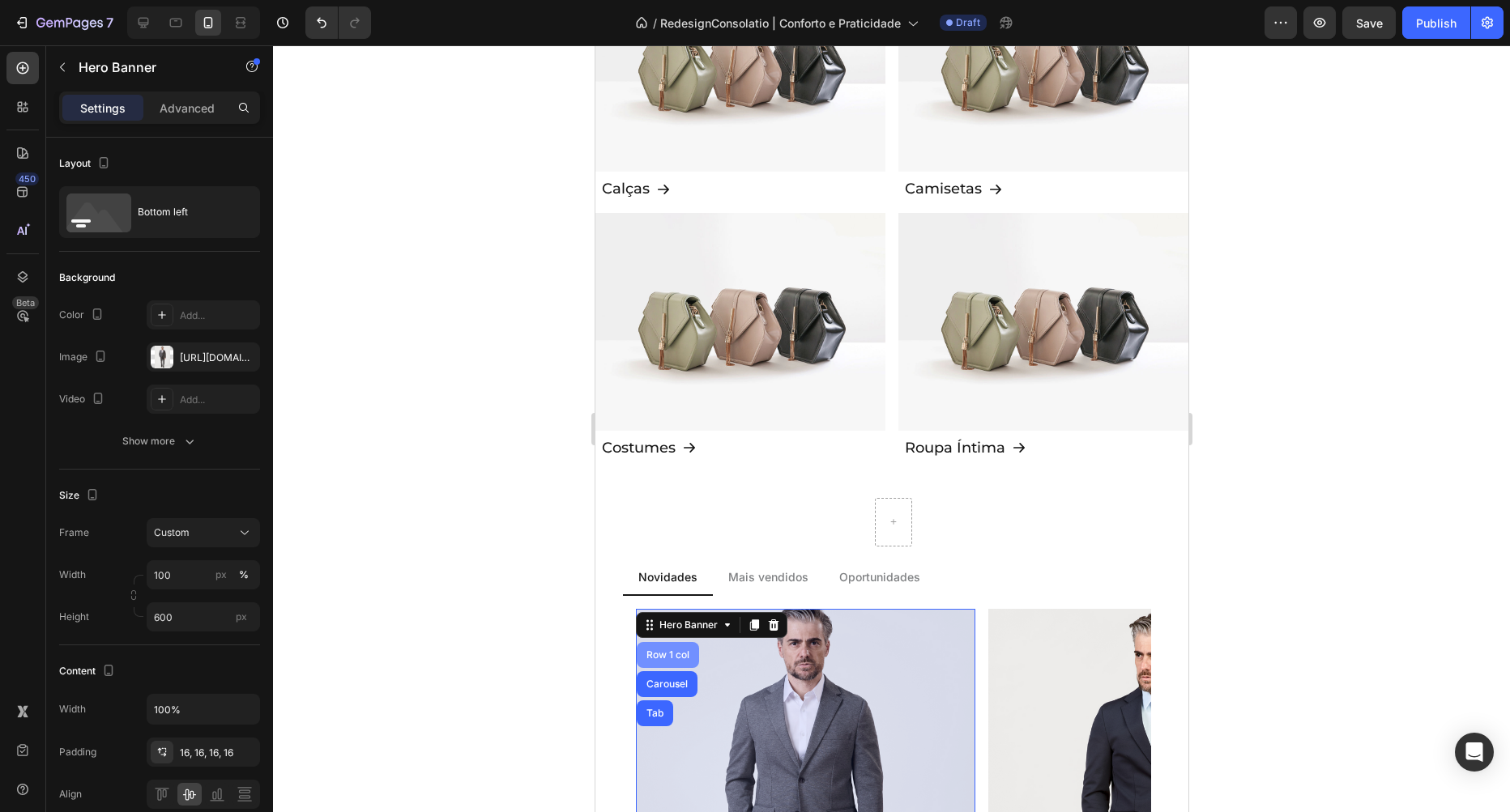
click at [682, 646] on div "Row 1 col" at bounding box center [667, 655] width 63 height 26
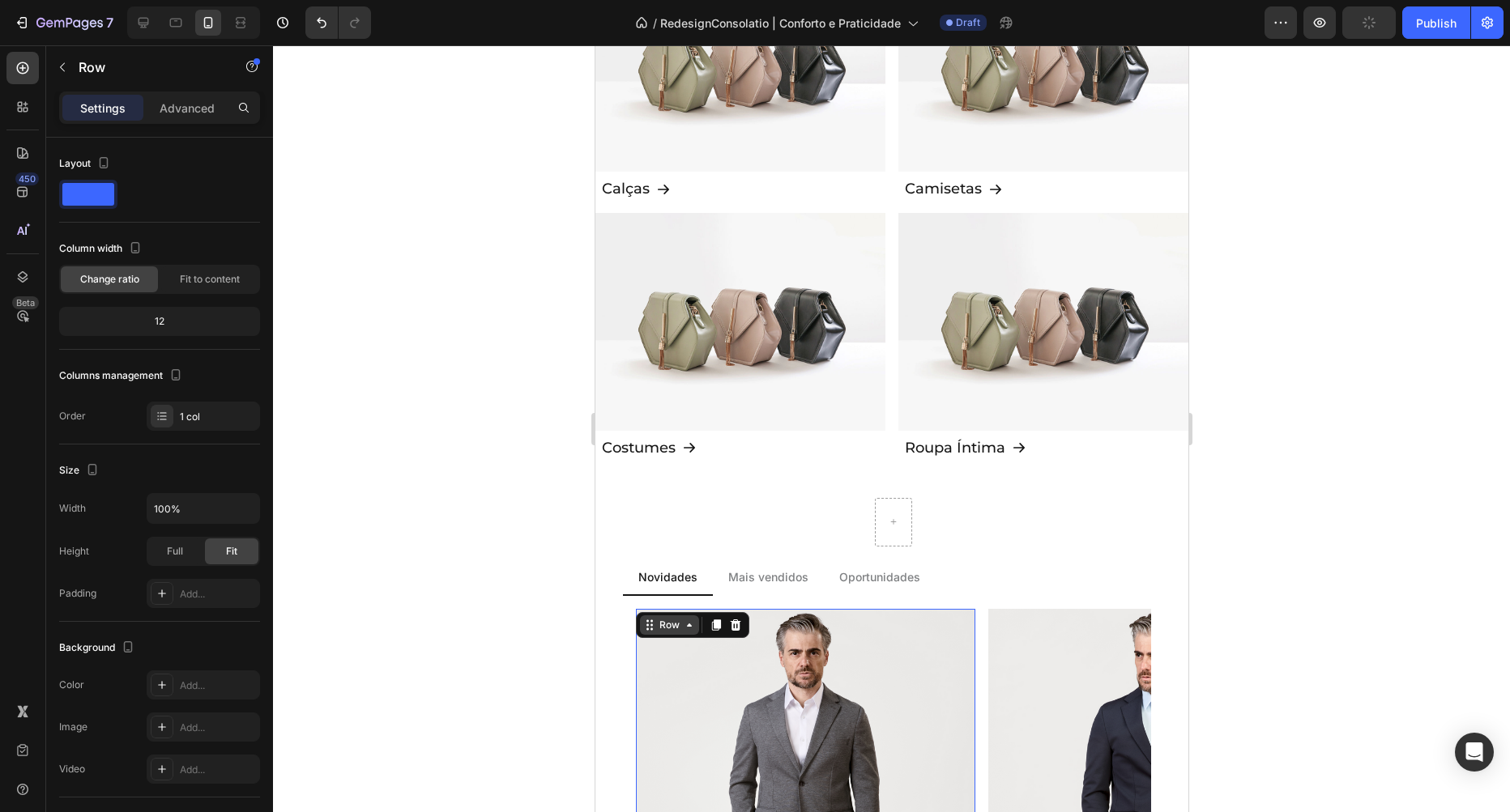
click at [684, 627] on icon at bounding box center [688, 625] width 13 height 13
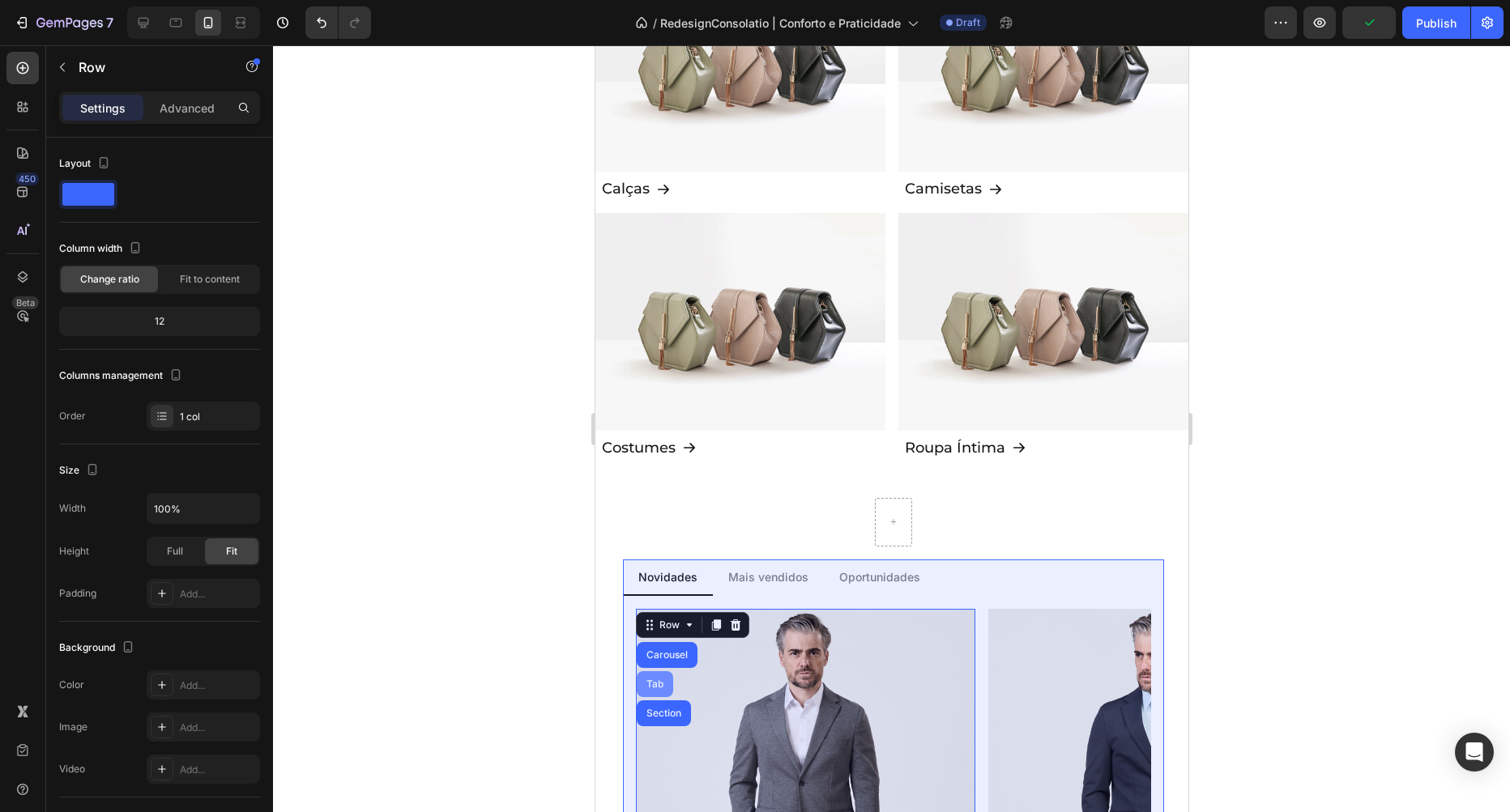
click at [660, 696] on div "Tab" at bounding box center [654, 684] width 36 height 26
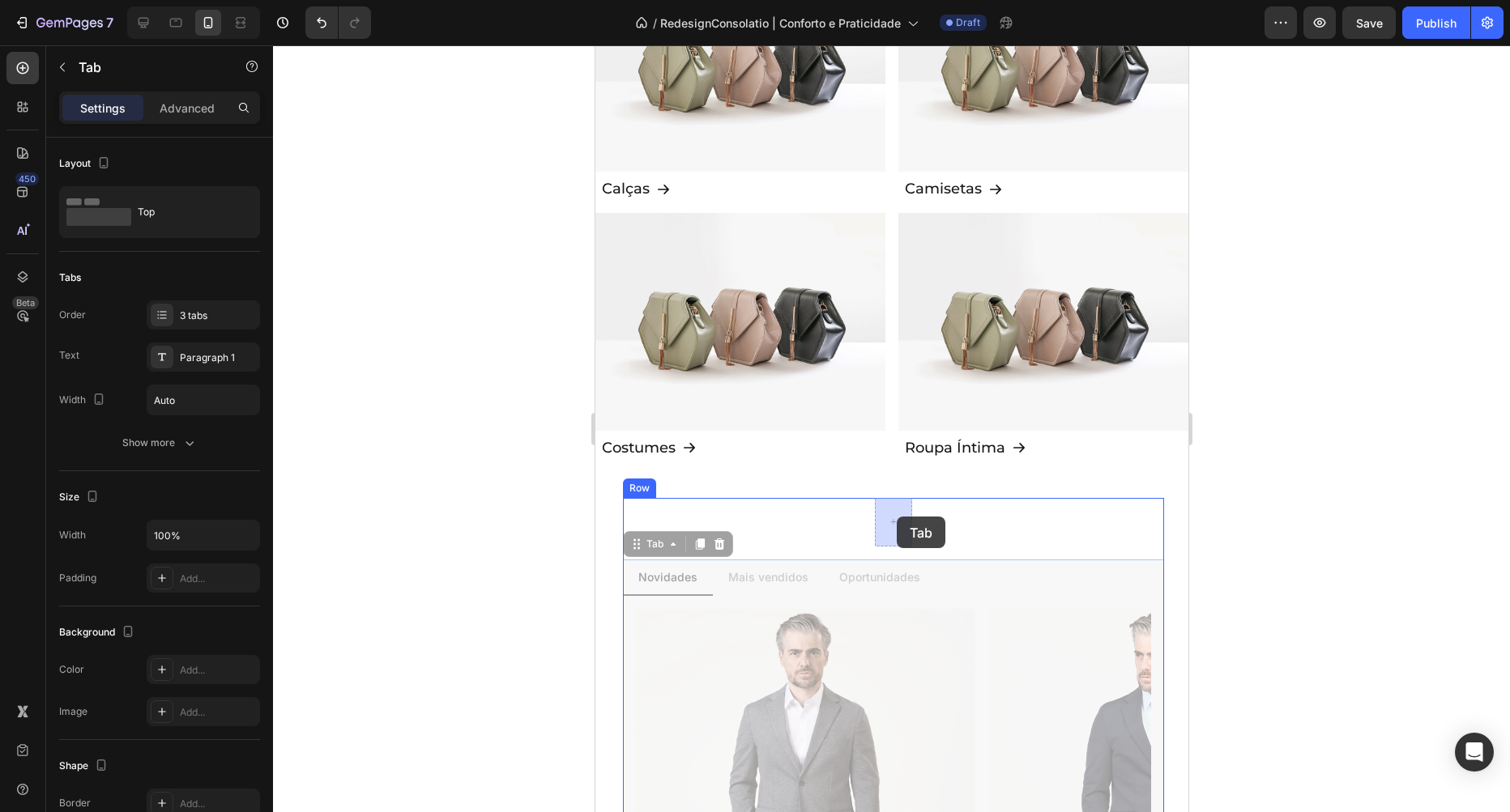
drag, startPoint x: 633, startPoint y: 539, endPoint x: 896, endPoint y: 517, distance: 263.9
click at [896, 517] on div "Header Image Calças Button Row Image Camisetas Button Row Image Costumes Button…" at bounding box center [890, 121] width 593 height 3476
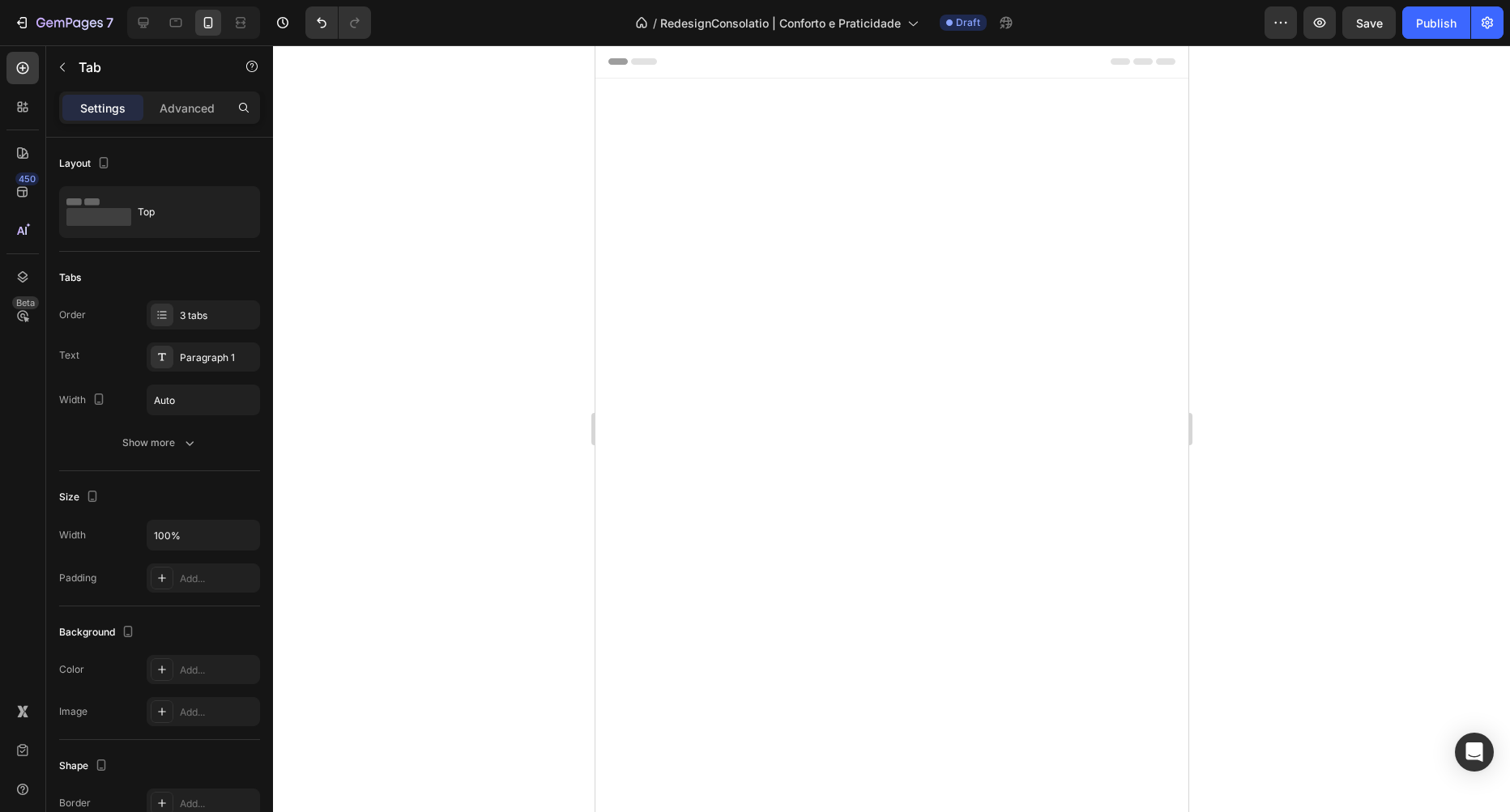
scroll to position [1662, 0]
click at [897, 55] on div "Tab" at bounding box center [906, 47] width 24 height 14
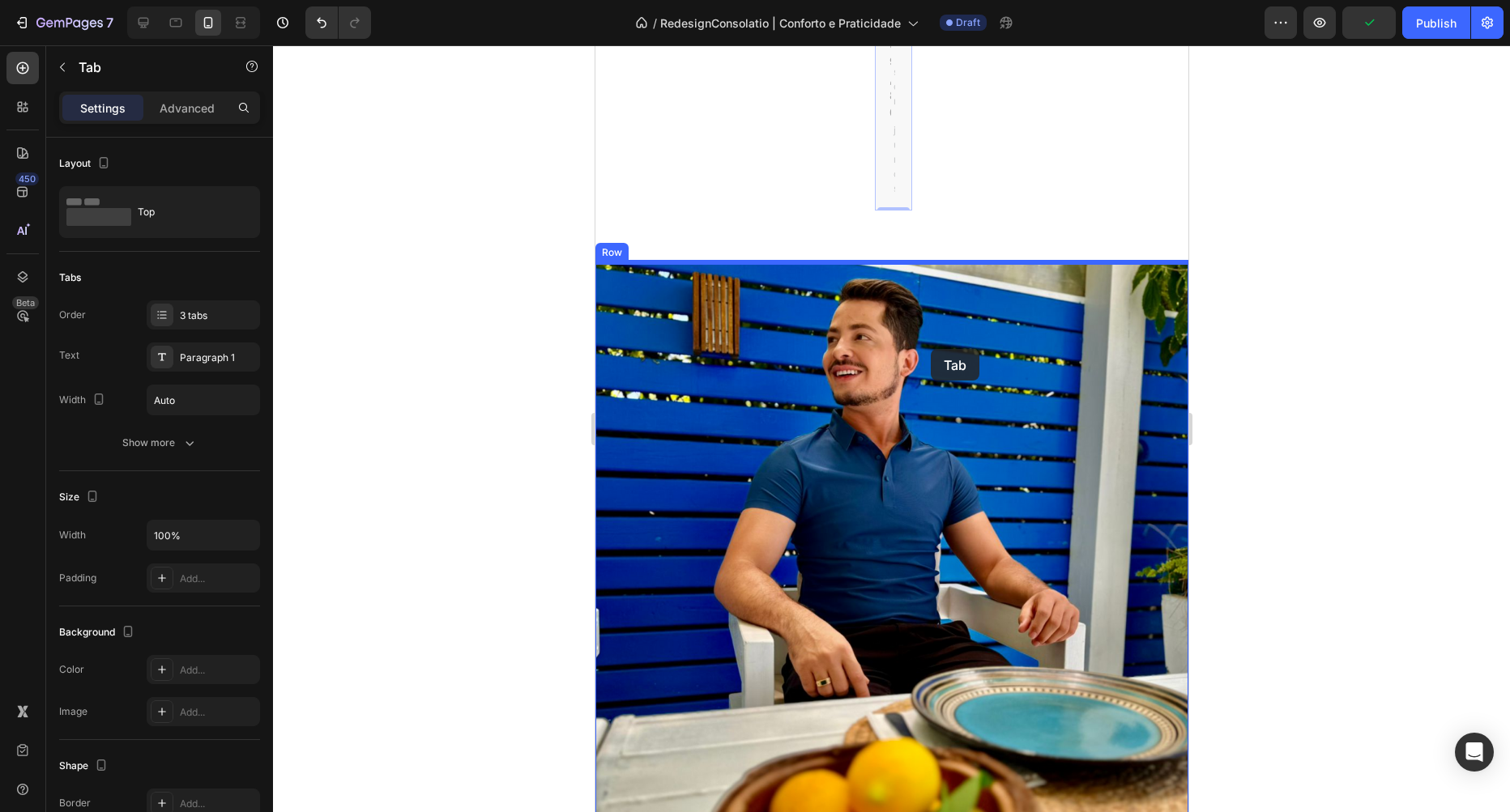
scroll to position [3785, 0]
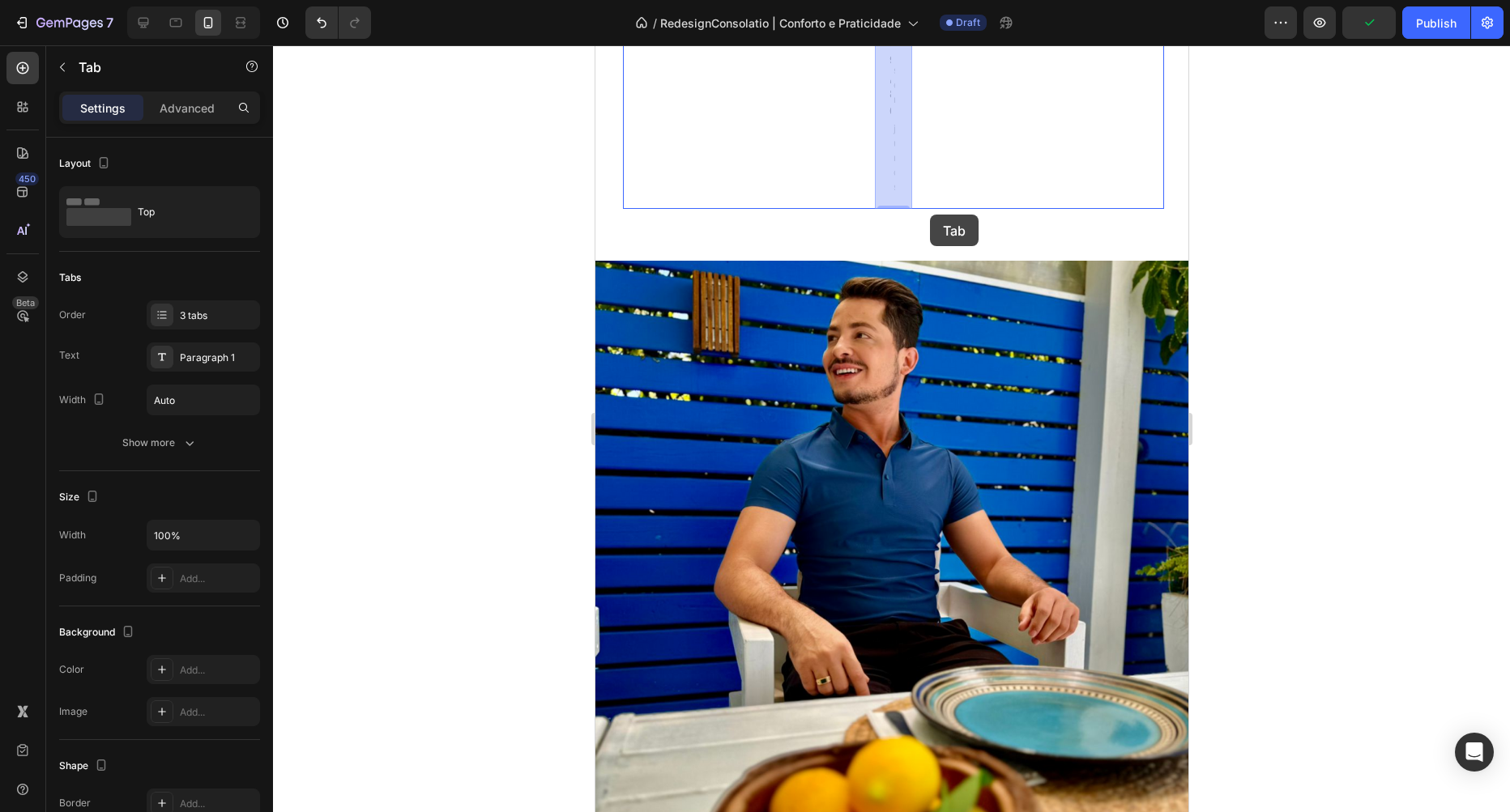
drag, startPoint x: 887, startPoint y: 485, endPoint x: 929, endPoint y: 214, distance: 274.2
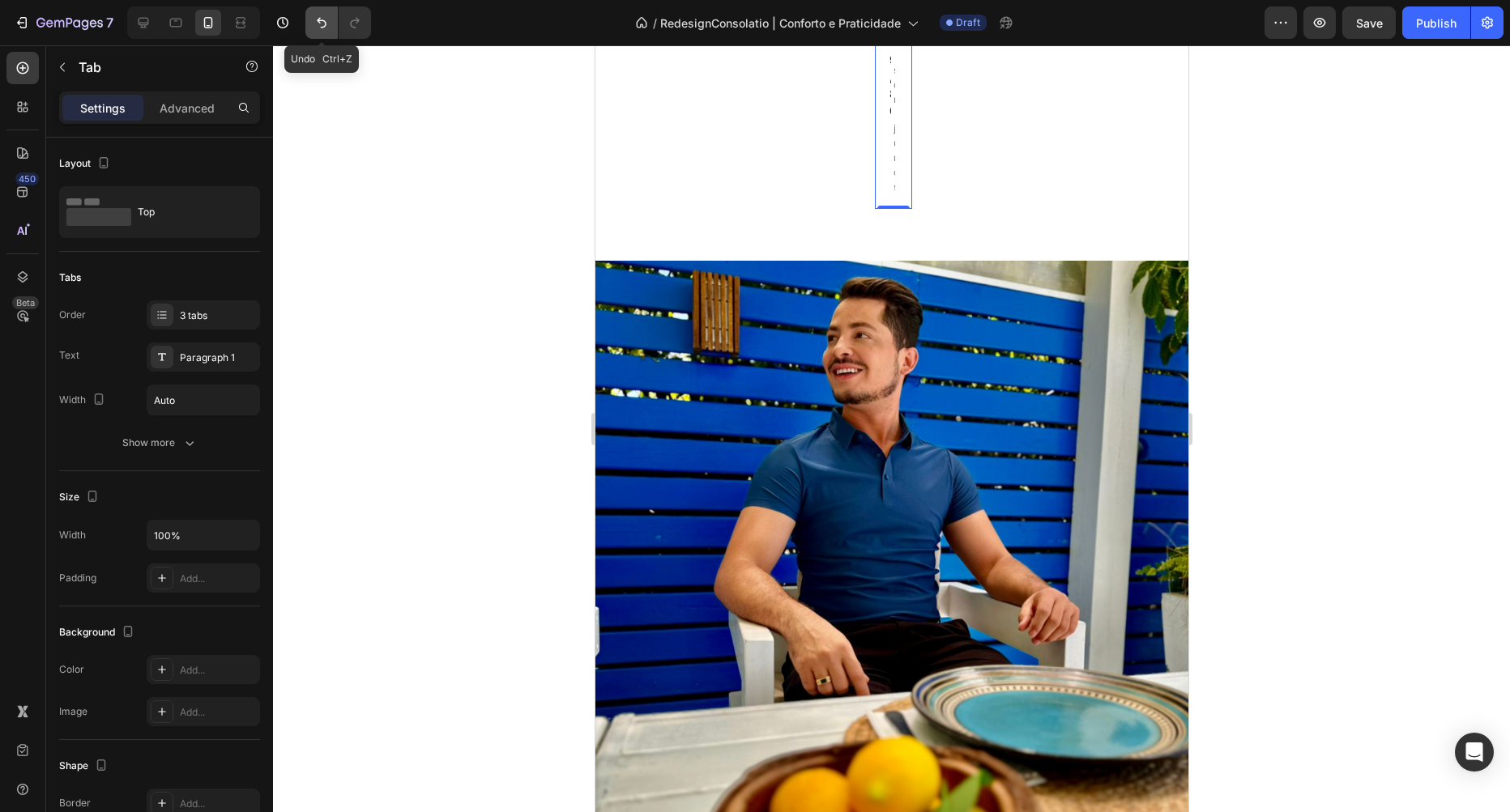
drag, startPoint x: 323, startPoint y: 25, endPoint x: 242, endPoint y: 121, distance: 125.6
click at [323, 25] on icon "Undo/Redo" at bounding box center [321, 22] width 16 height 16
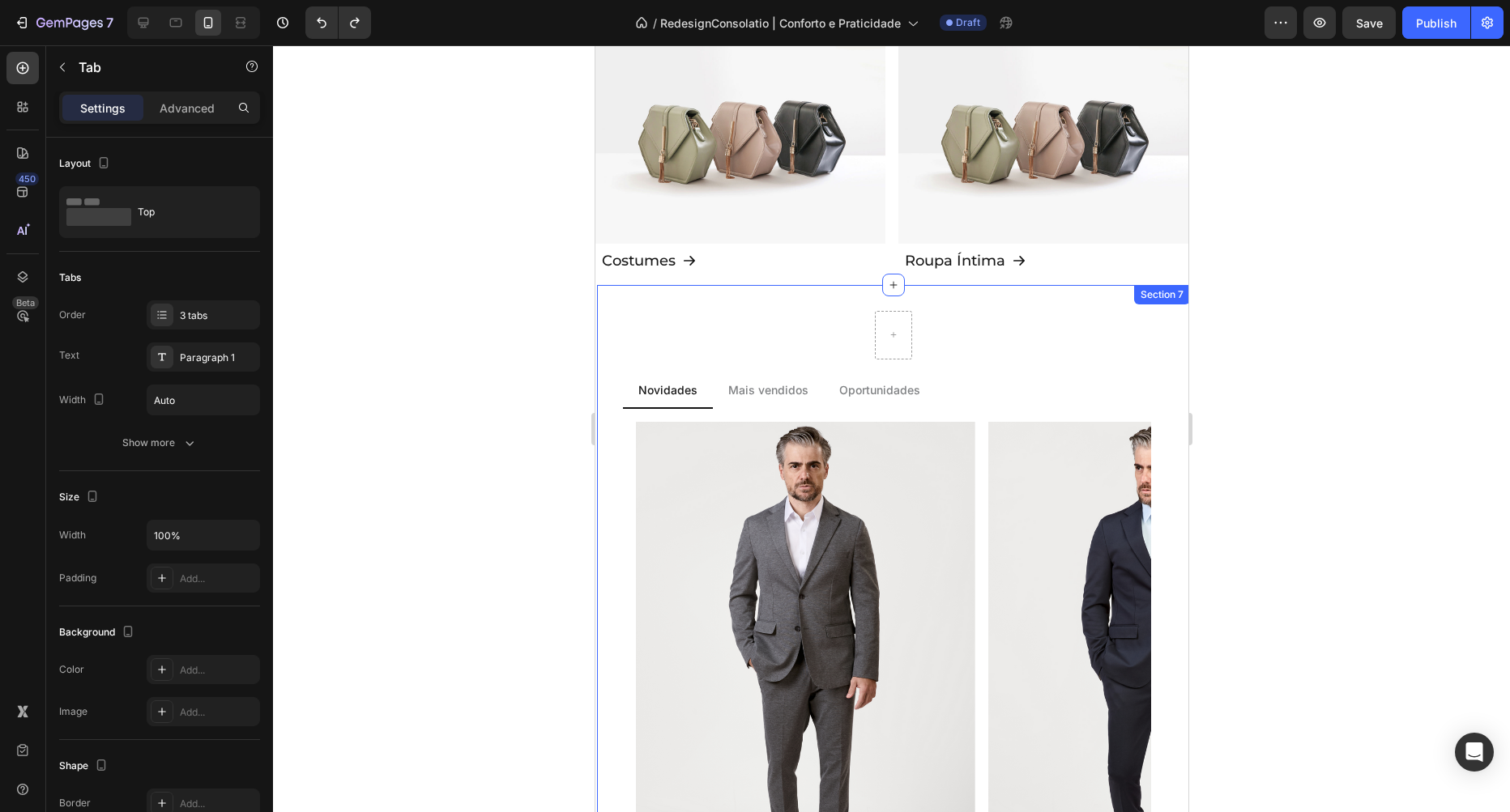
scroll to position [1846, 0]
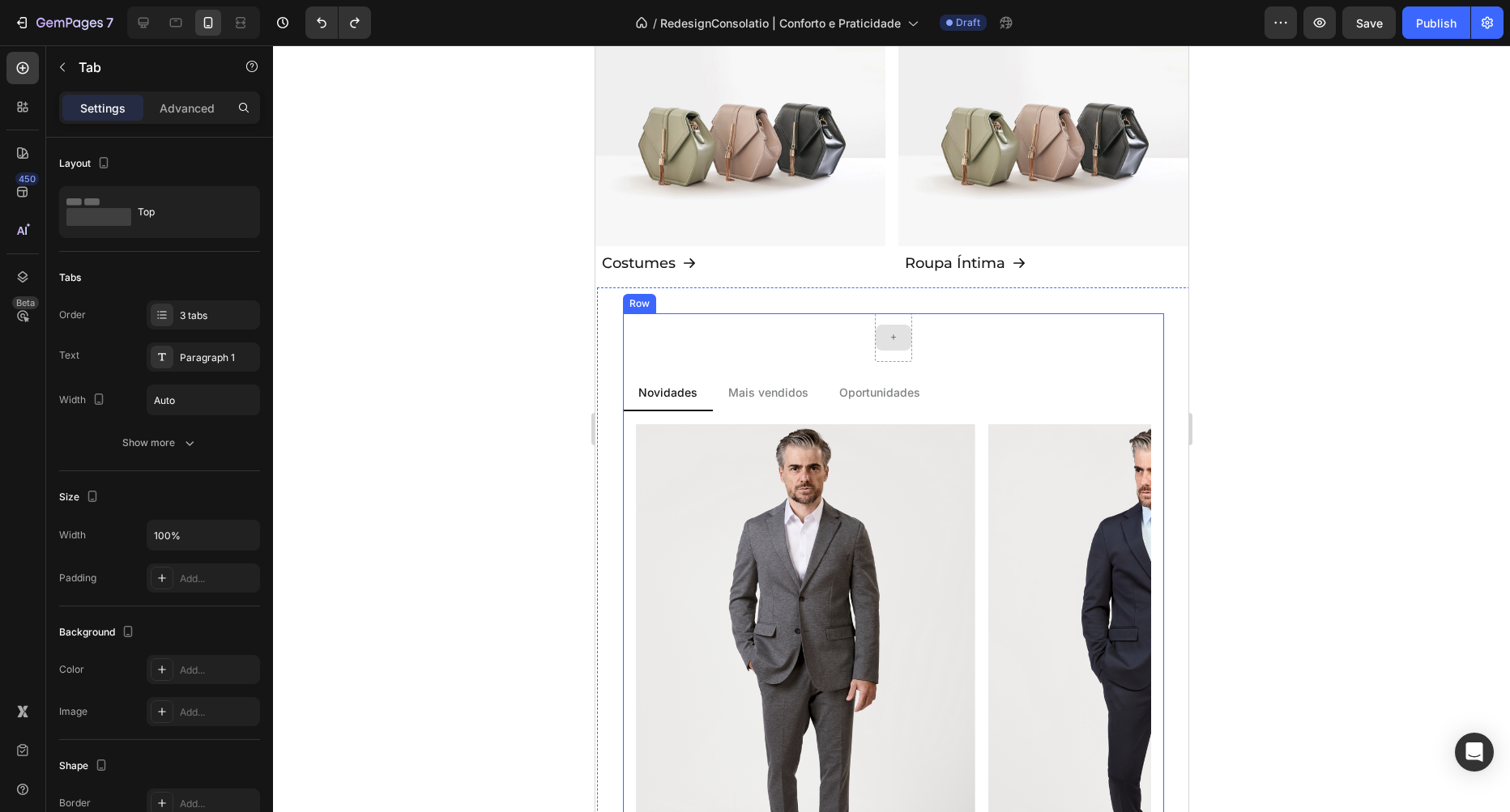
click at [900, 331] on div at bounding box center [893, 337] width 36 height 26
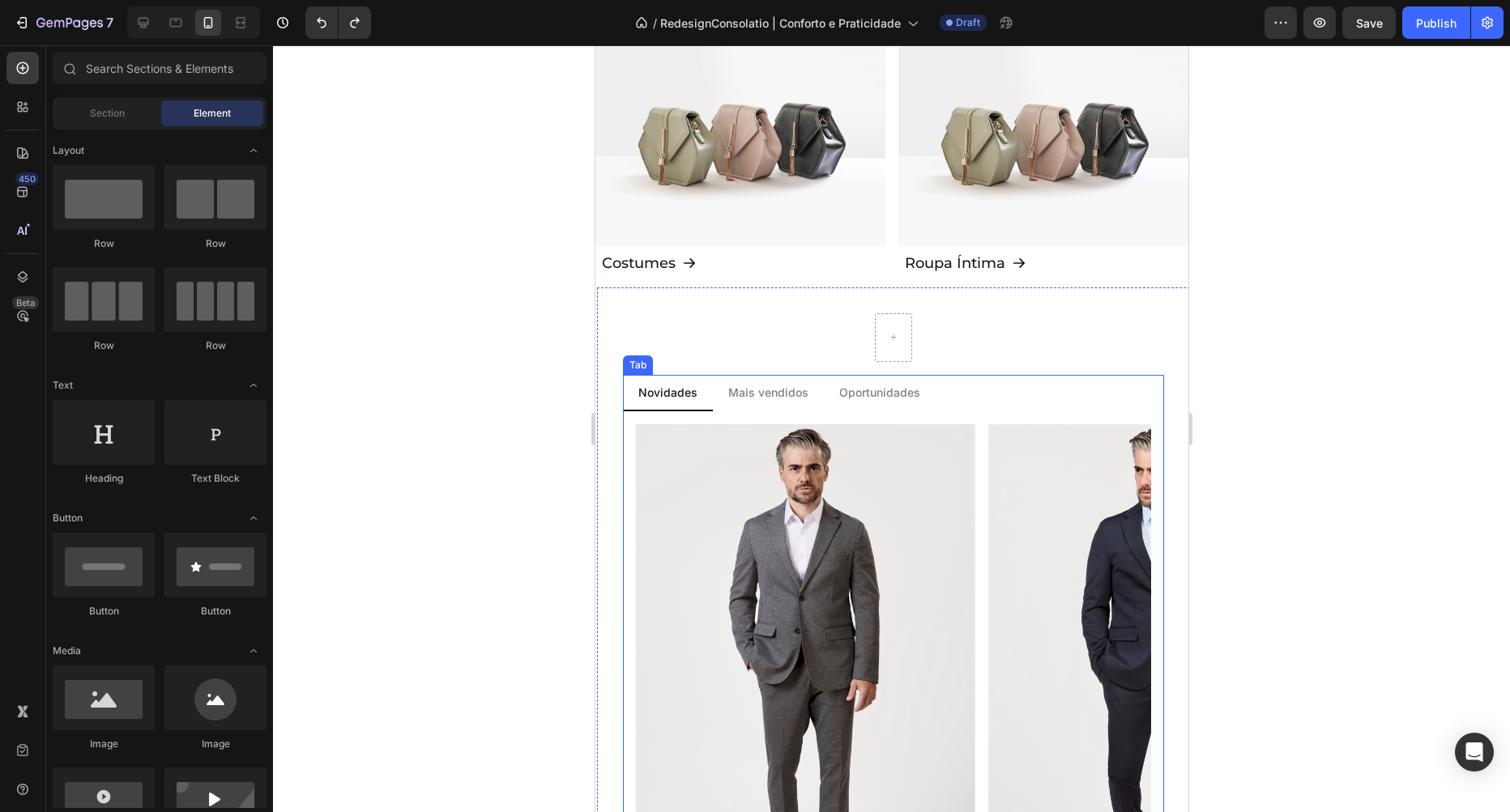
click at [638, 401] on div "Novidades" at bounding box center [666, 392] width 64 height 22
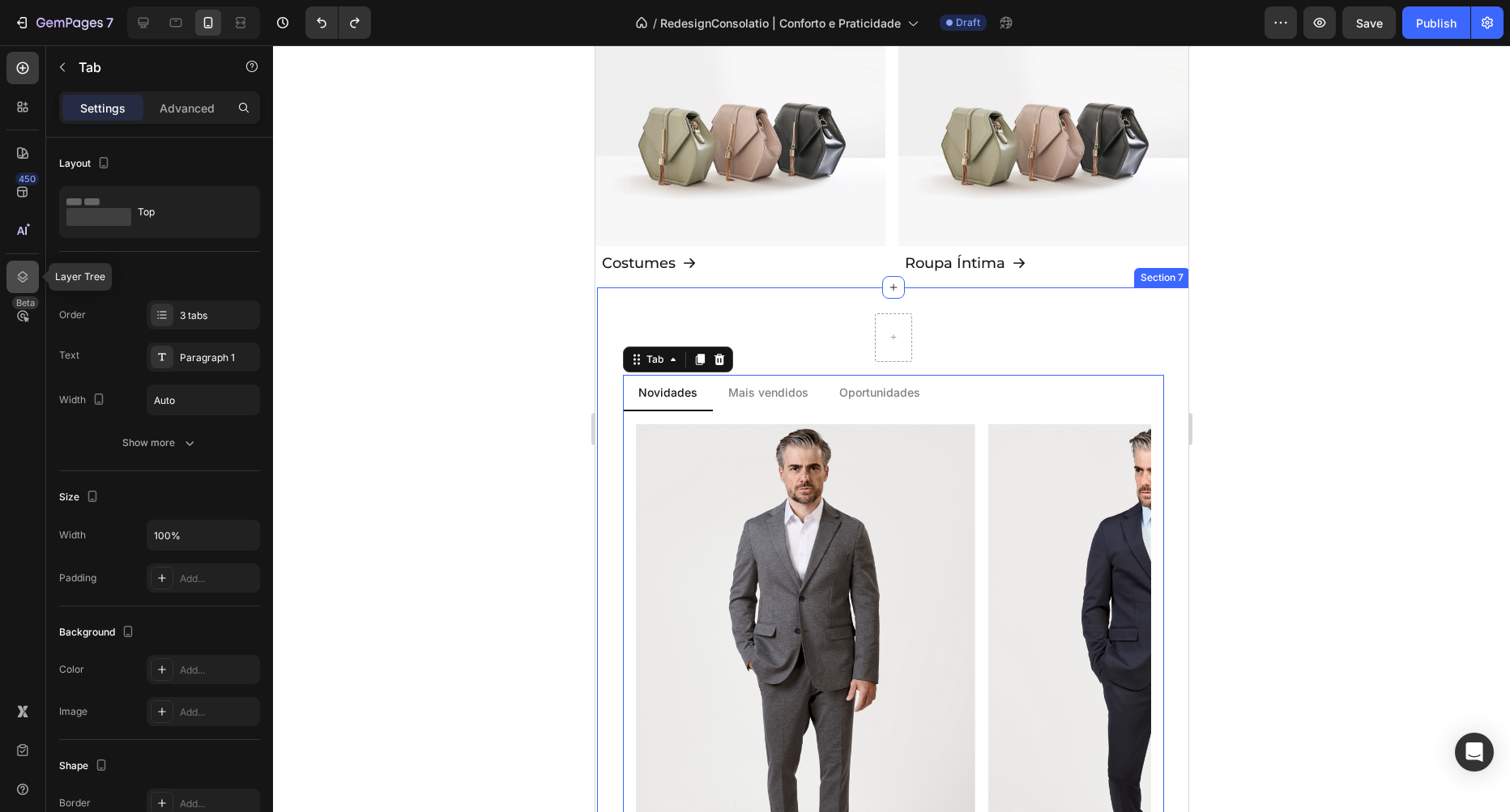
click at [18, 277] on icon at bounding box center [22, 276] width 16 height 16
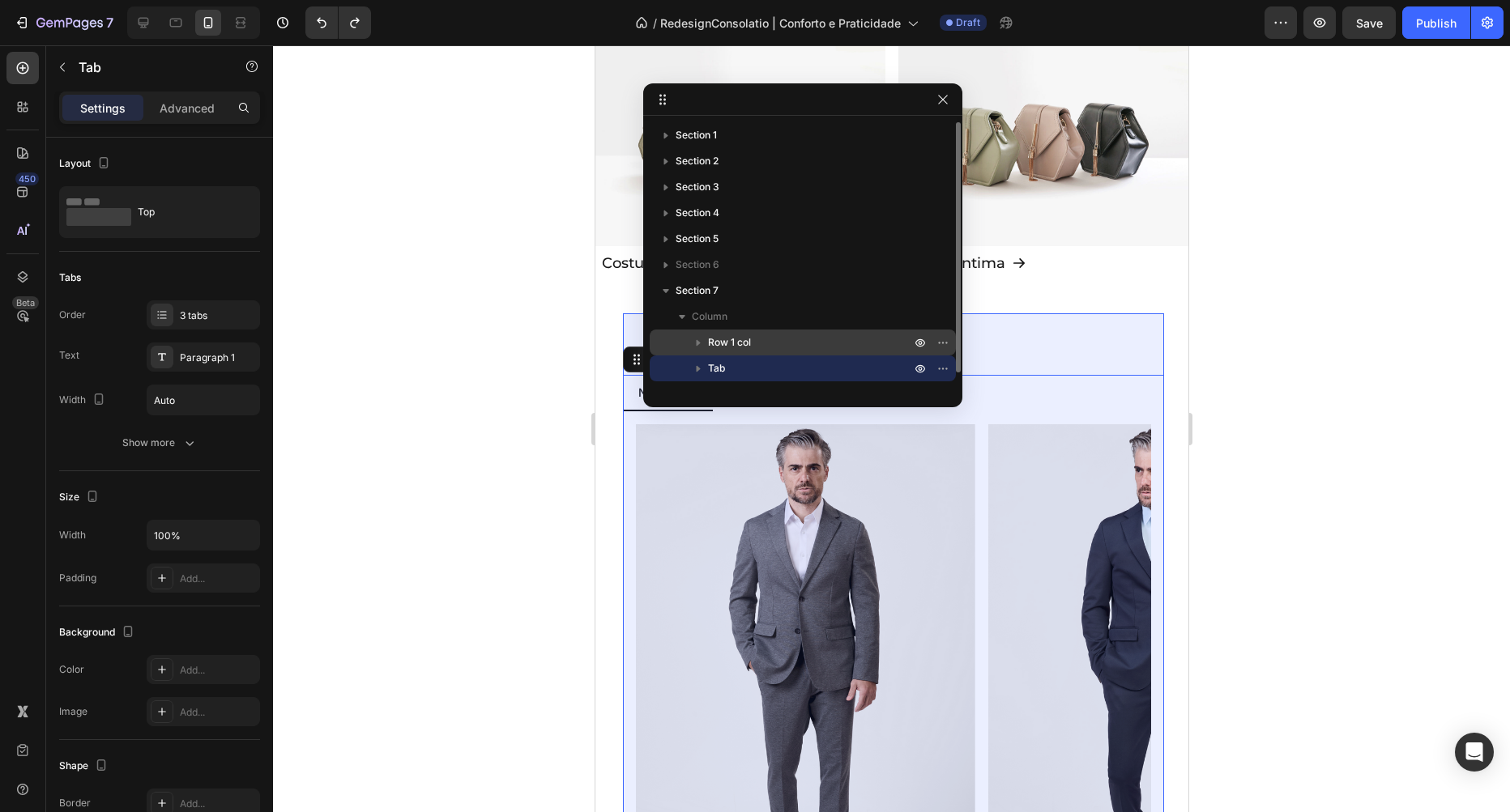
click at [730, 350] on span "Row 1 col" at bounding box center [729, 342] width 43 height 16
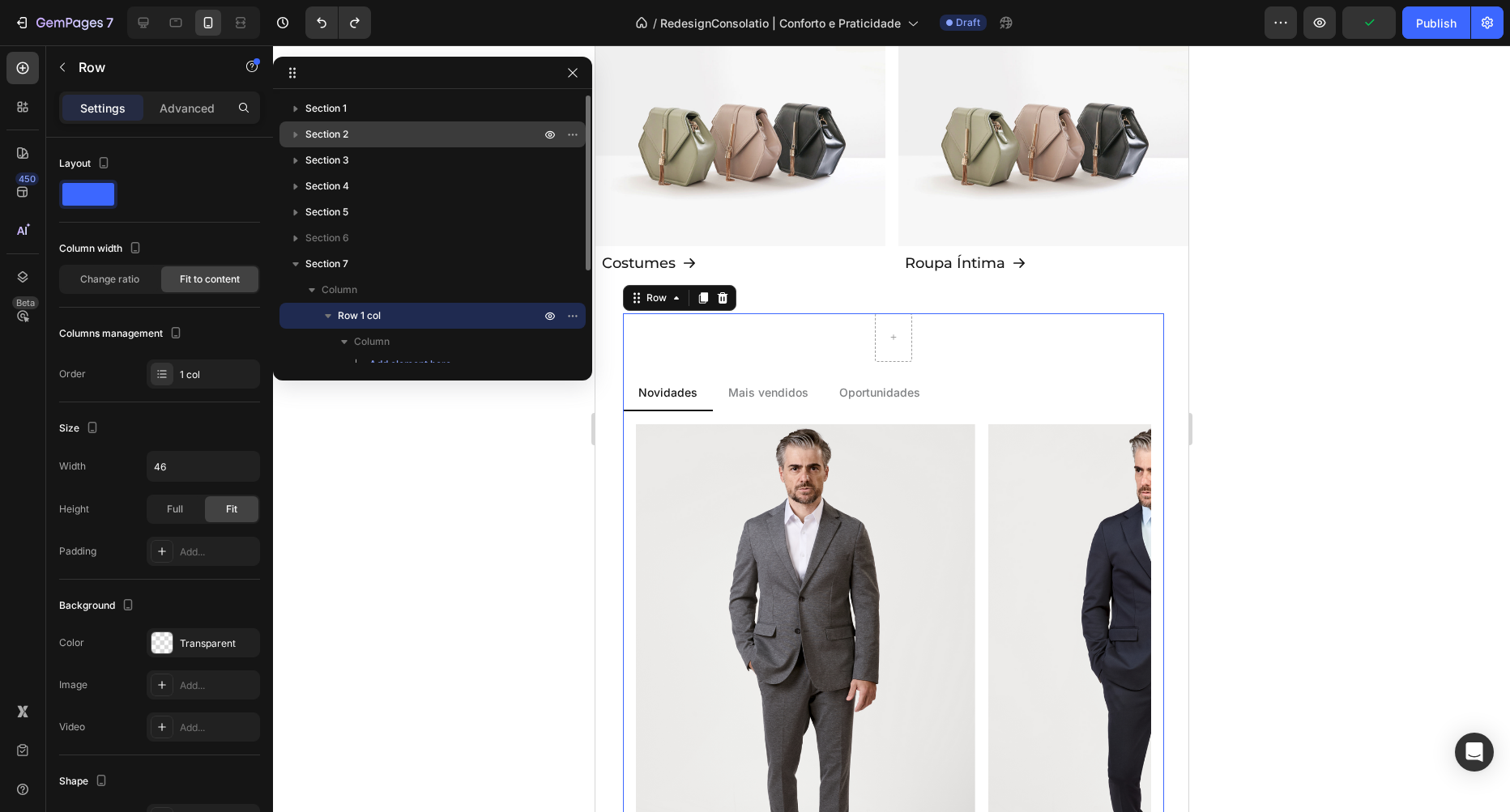
drag, startPoint x: 655, startPoint y: 100, endPoint x: 301, endPoint y: 139, distance: 356.1
click at [230, 0] on body "7 Version history / RedesignConsolatio | Conforto e Praticidade Draft Preview P…" at bounding box center [755, 0] width 1510 height 0
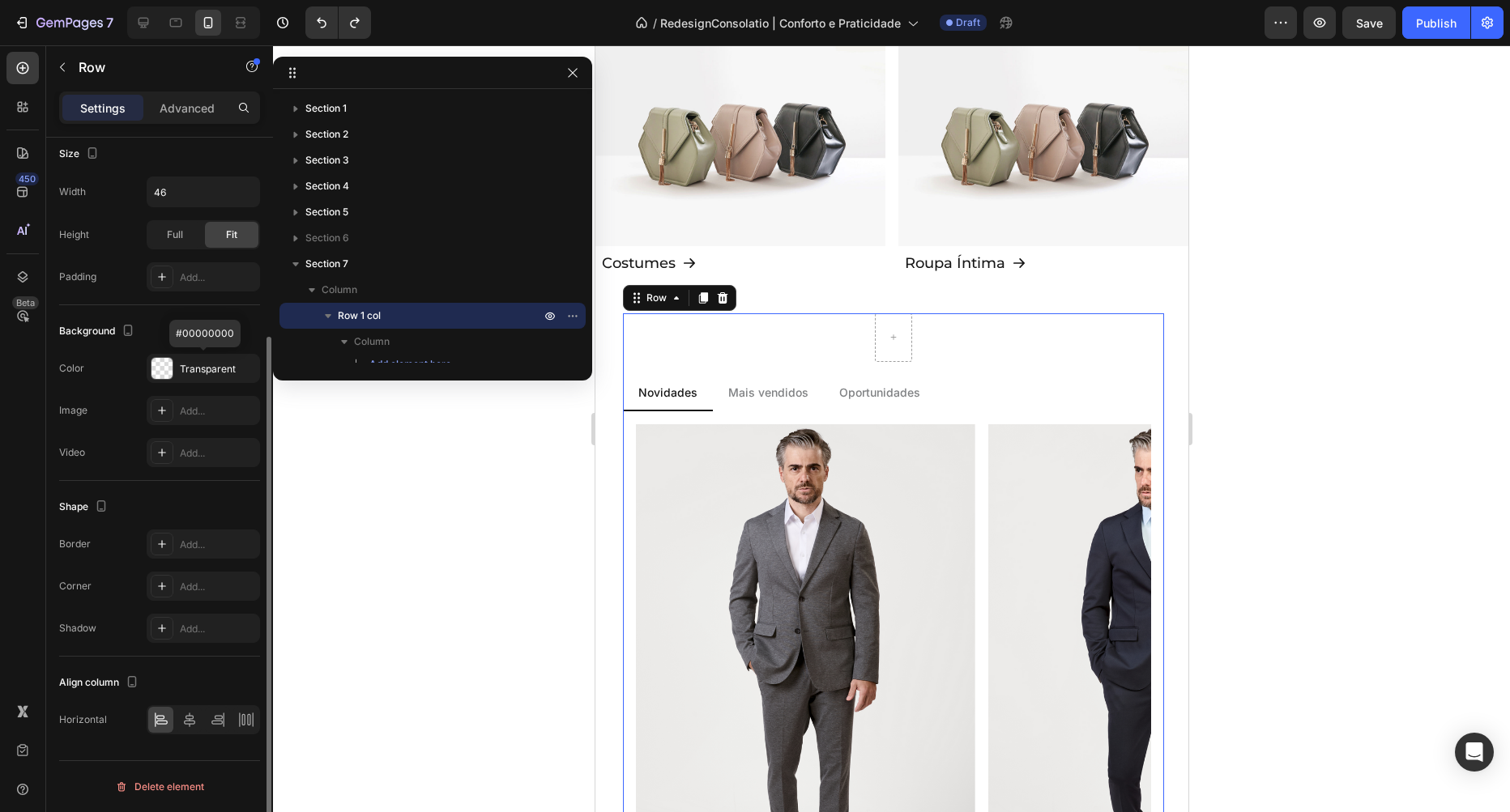
scroll to position [0, 0]
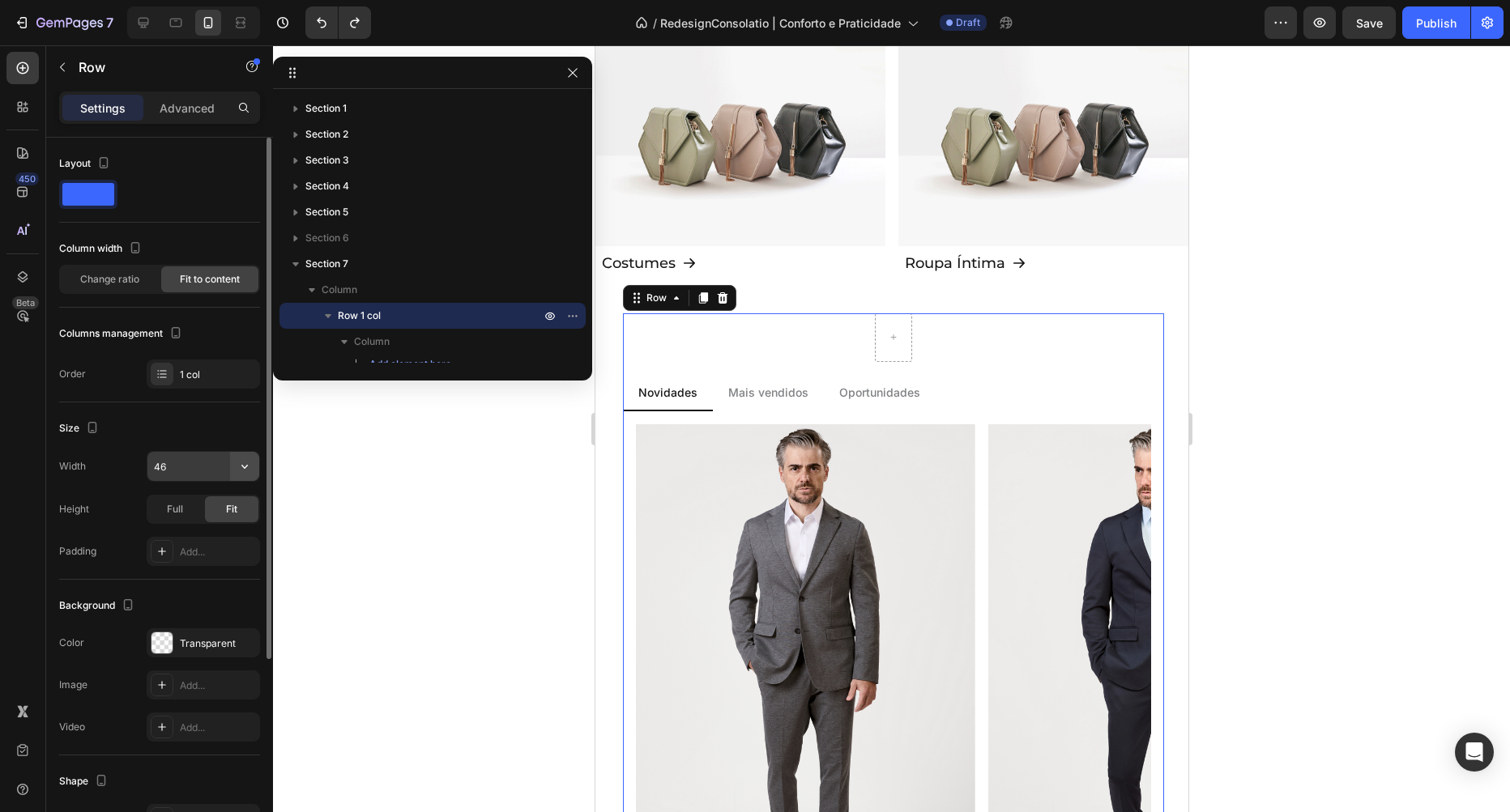
click at [246, 465] on icon "button" at bounding box center [245, 466] width 7 height 4
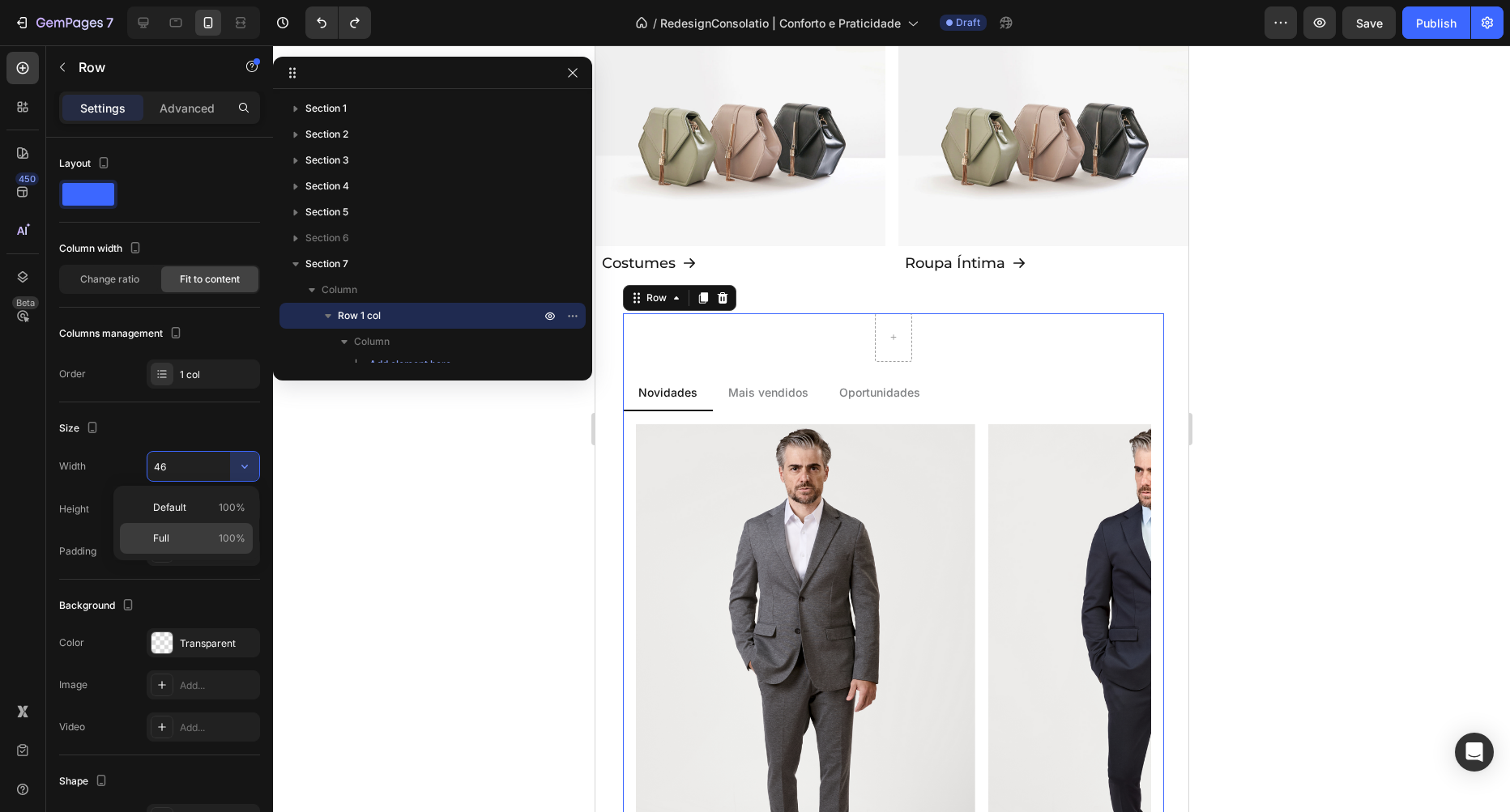
click at [224, 536] on span "100%" at bounding box center [232, 538] width 27 height 14
type input "100%"
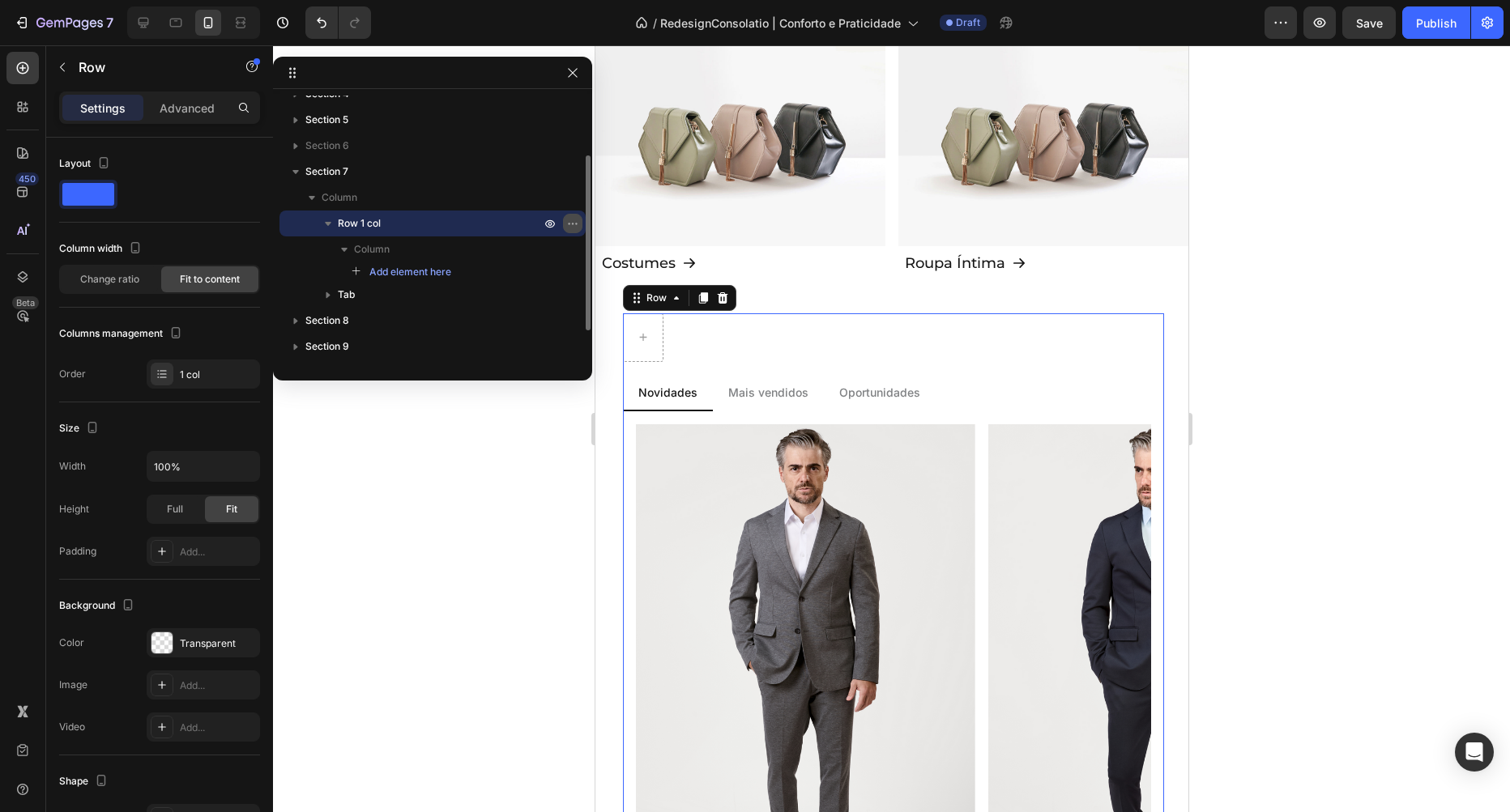
click at [579, 223] on button "button" at bounding box center [572, 223] width 20 height 19
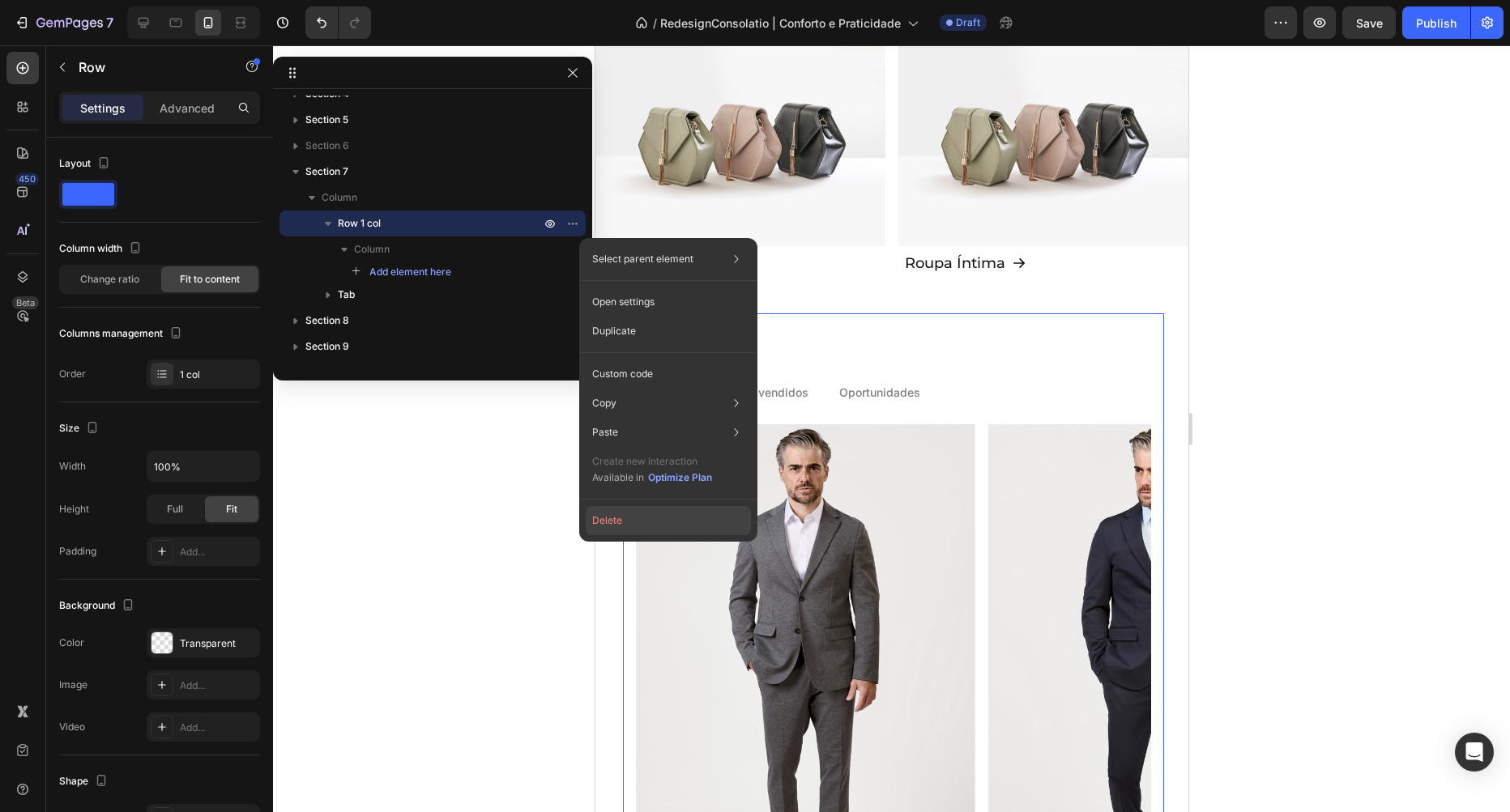
click at [620, 514] on button "Delete" at bounding box center [668, 520] width 165 height 29
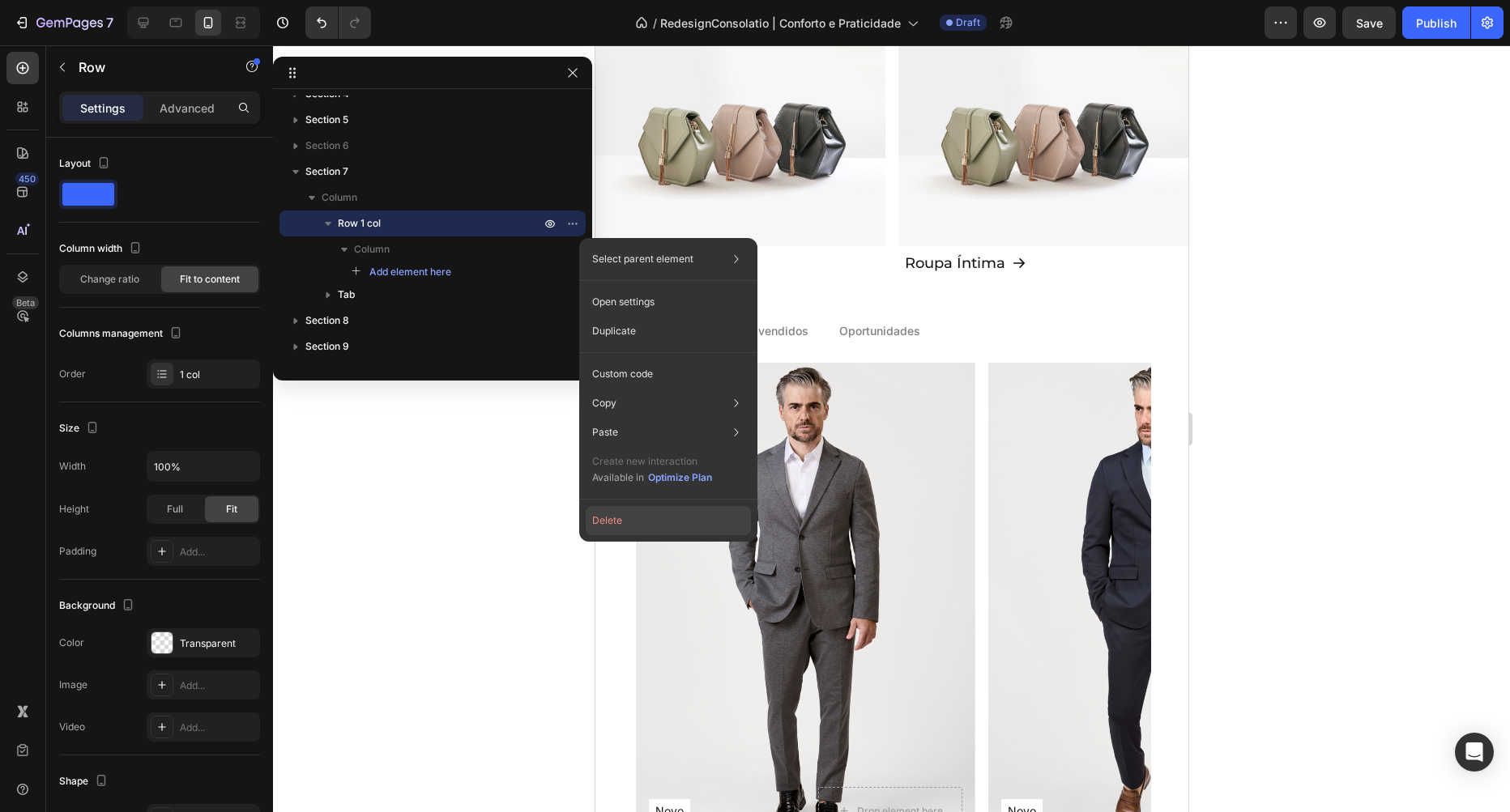
scroll to position [70, 0]
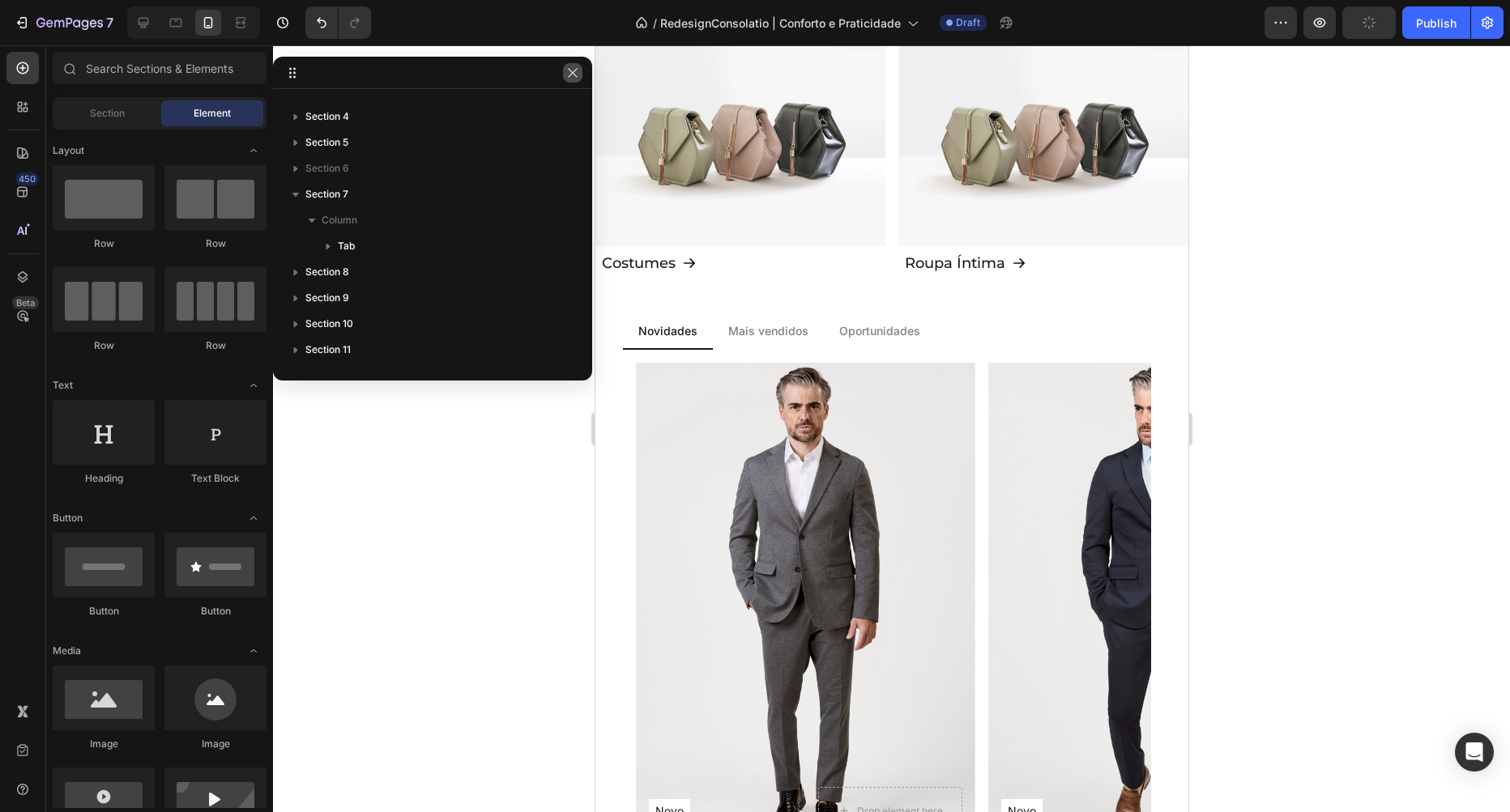
click at [570, 74] on icon "button" at bounding box center [572, 72] width 13 height 13
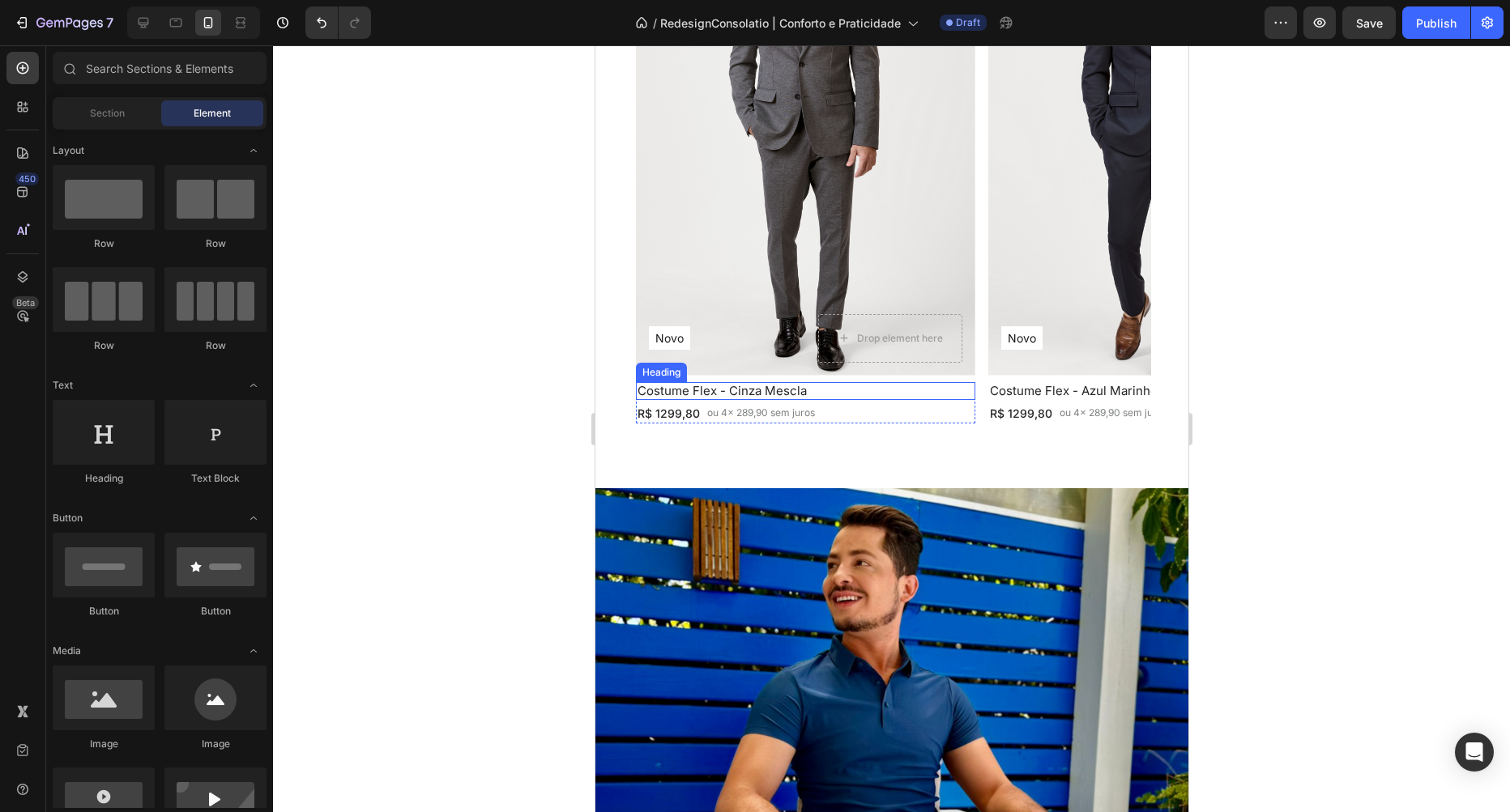
scroll to position [2308, 0]
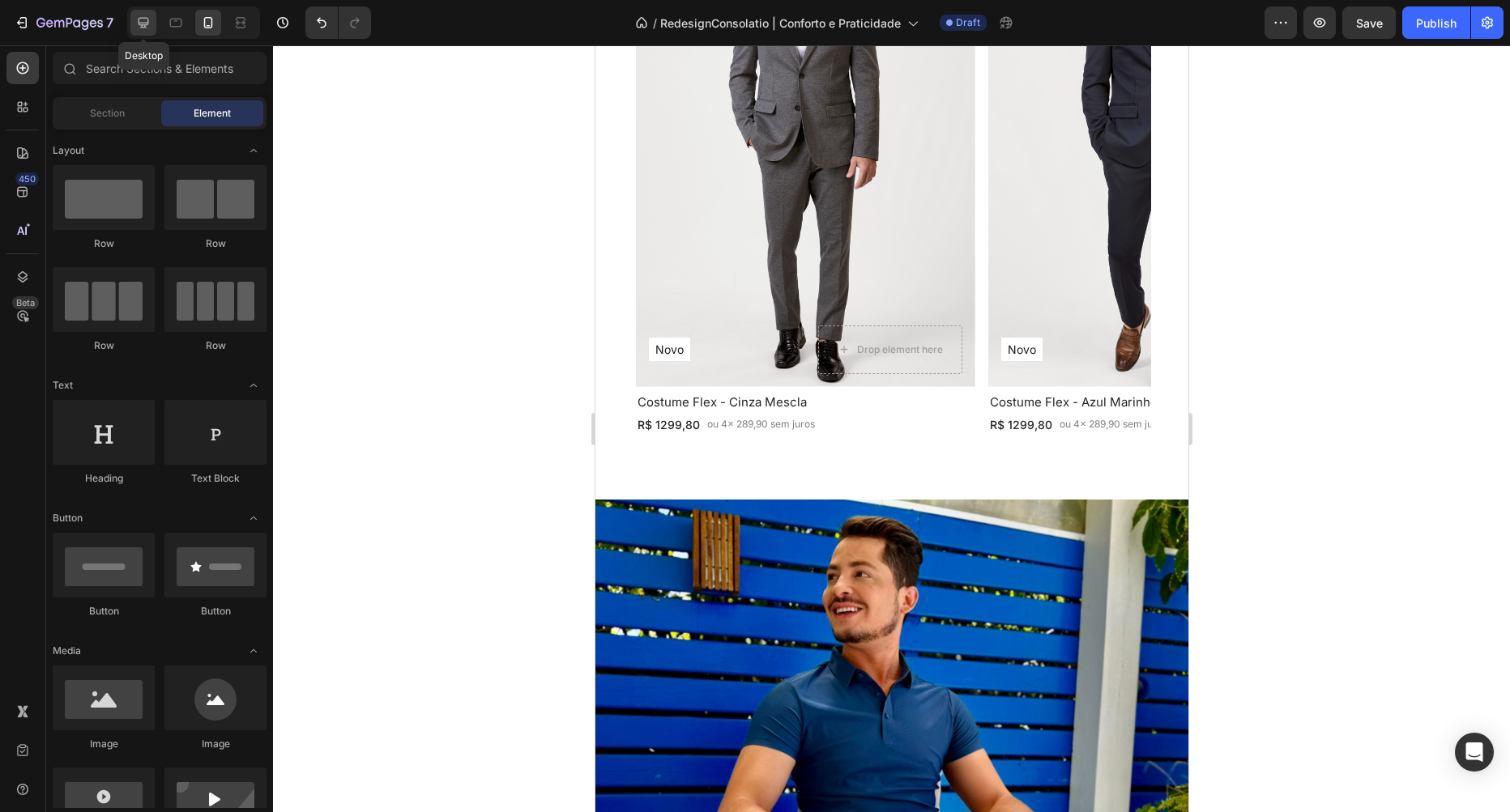
click at [138, 23] on icon at bounding box center [143, 23] width 10 height 10
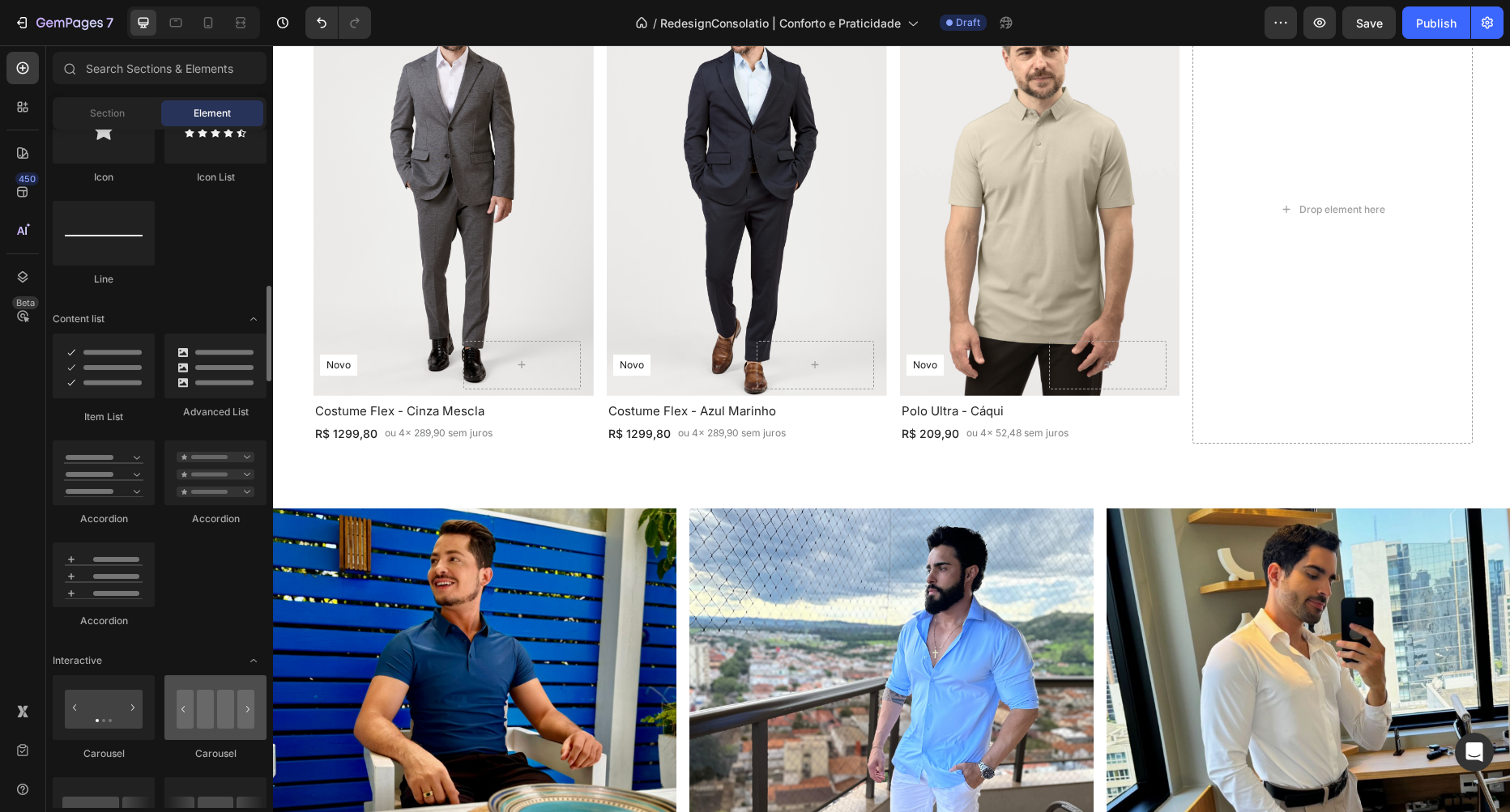
scroll to position [1477, 0]
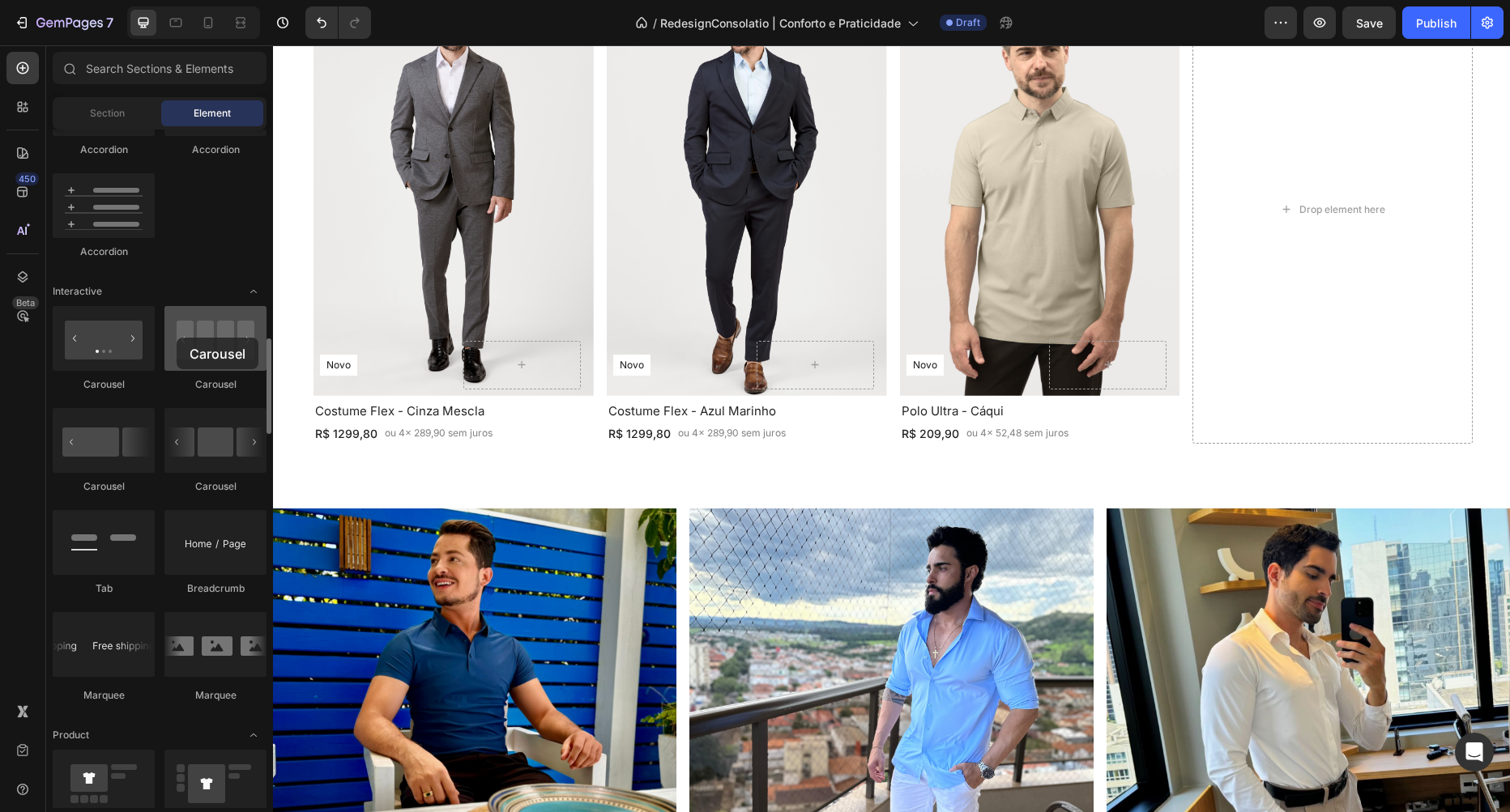
drag, startPoint x: 264, startPoint y: 353, endPoint x: 176, endPoint y: 337, distance: 89.4
click at [176, 337] on div at bounding box center [215, 338] width 102 height 64
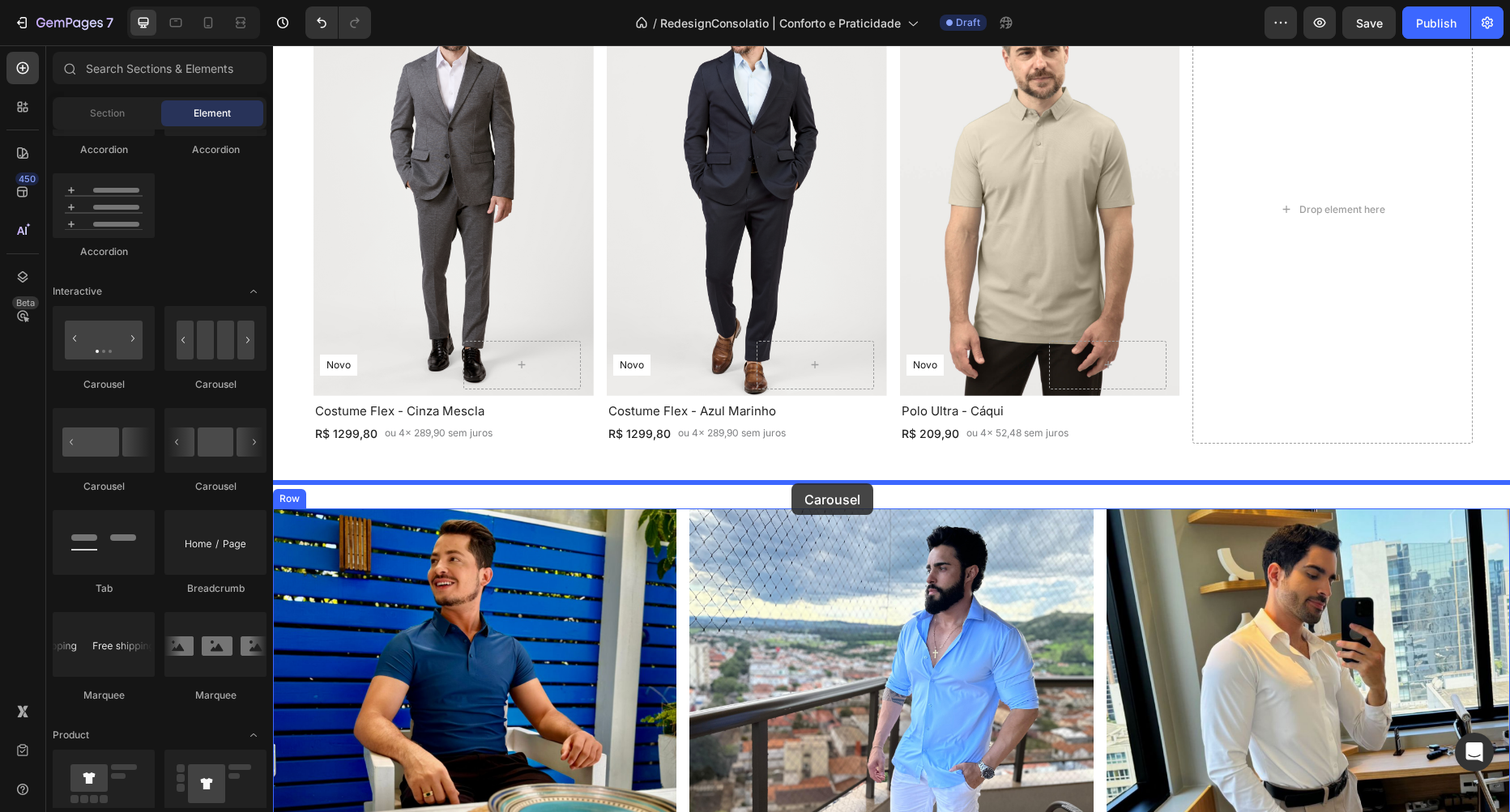
drag, startPoint x: 494, startPoint y: 384, endPoint x: 791, endPoint y: 483, distance: 313.1
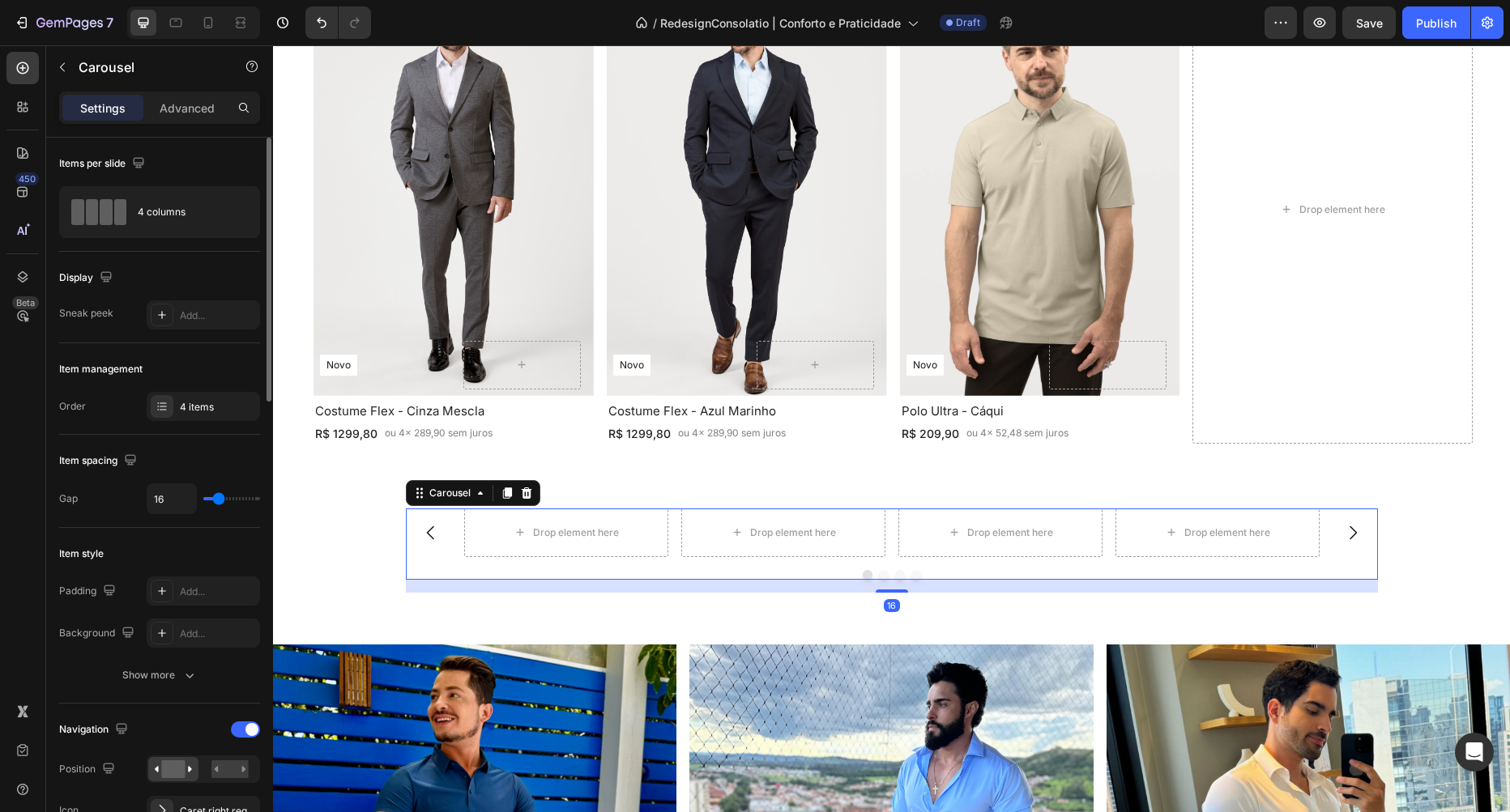
scroll to position [92, 0]
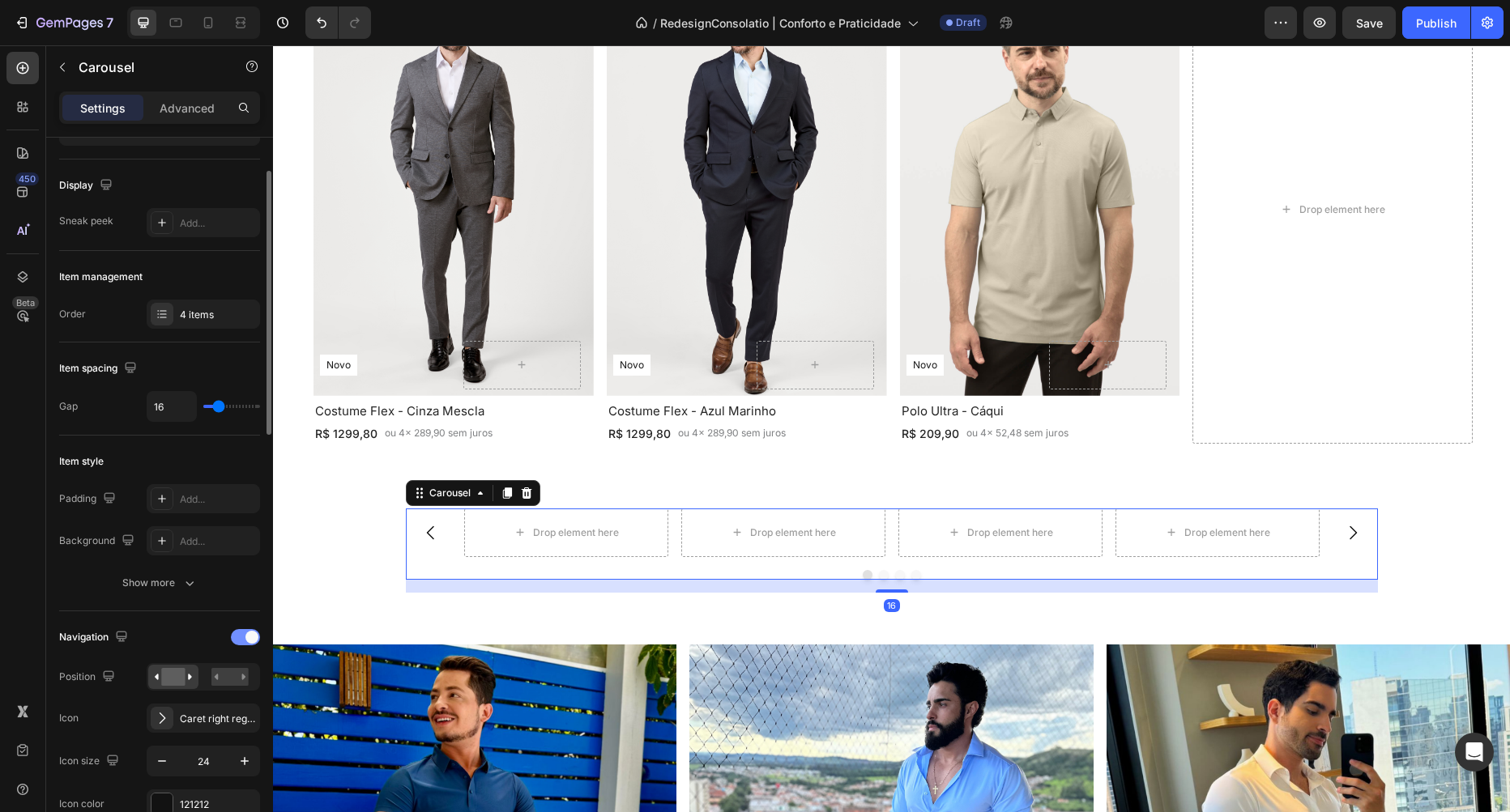
click at [248, 632] on span at bounding box center [251, 637] width 13 height 13
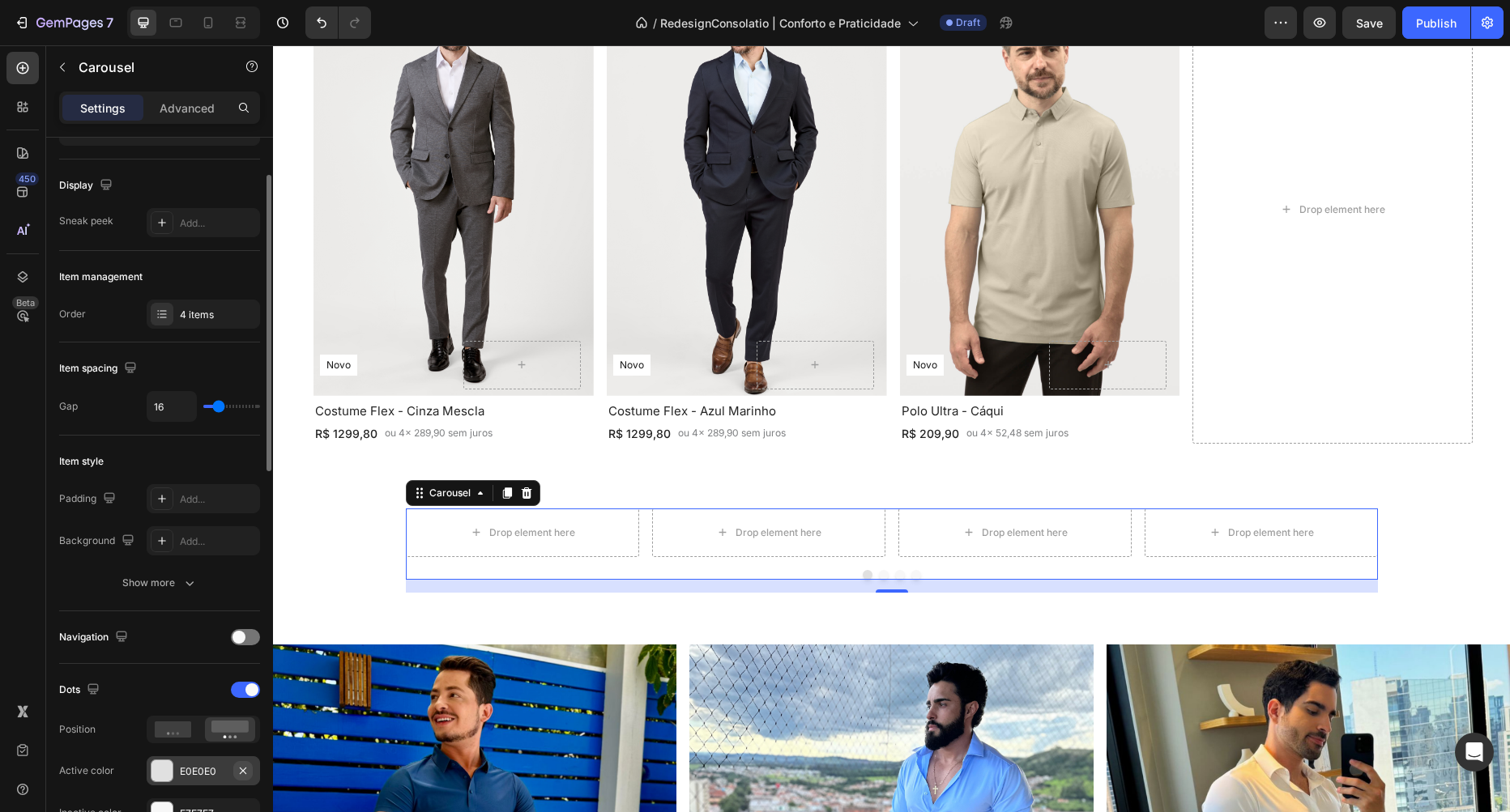
scroll to position [277, 0]
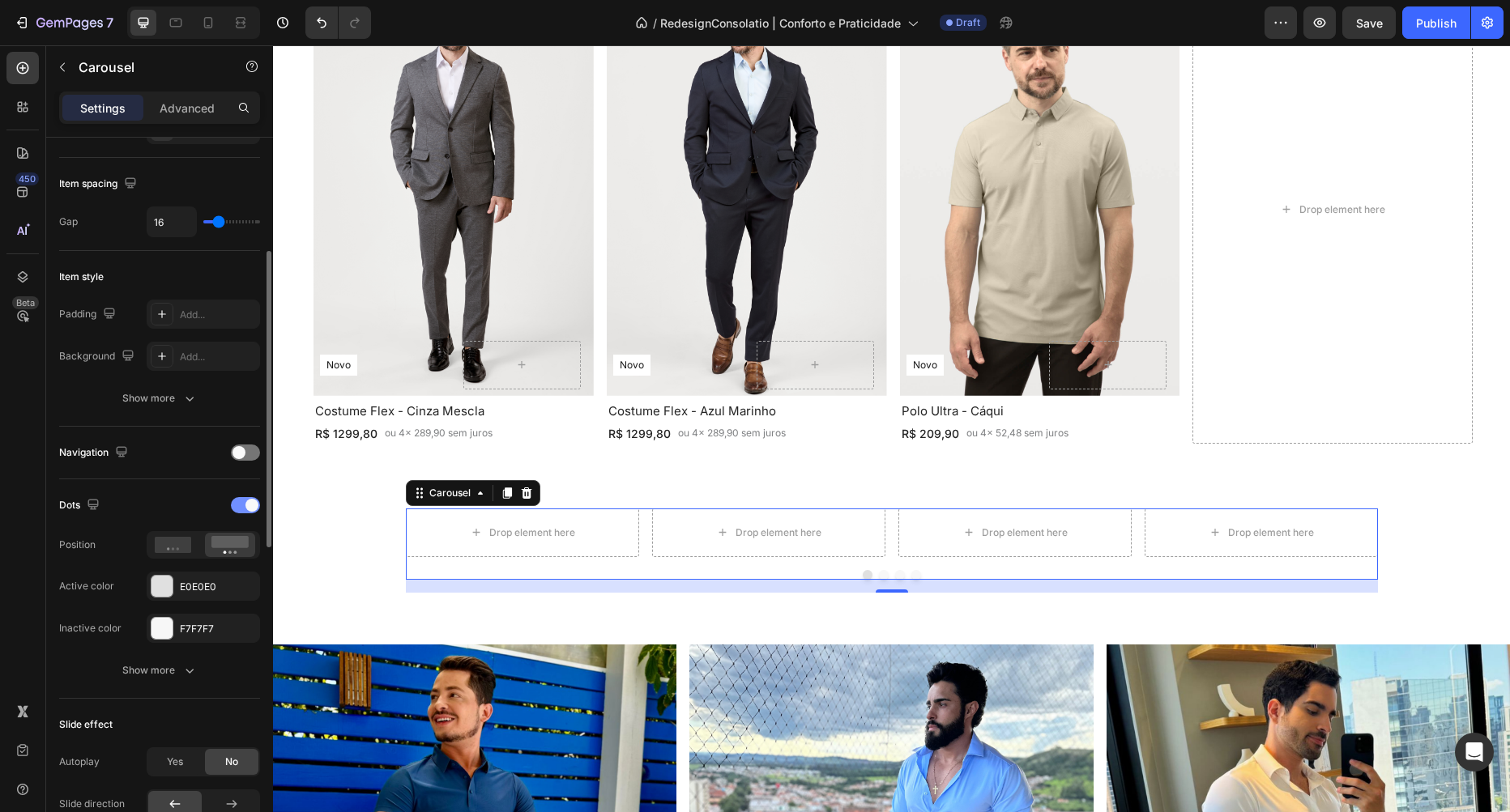
click at [241, 500] on div at bounding box center [245, 505] width 29 height 16
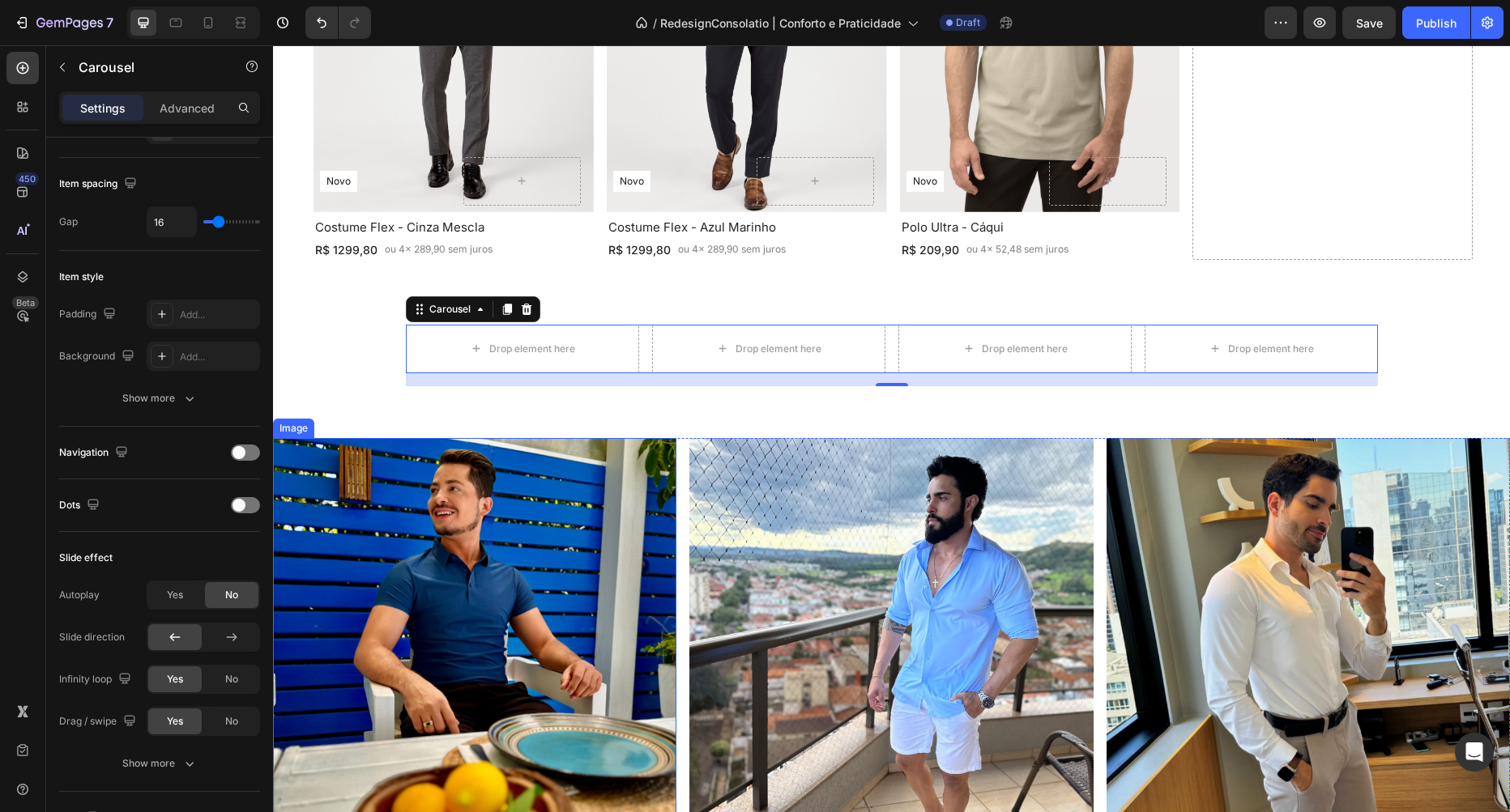
click at [467, 588] on img at bounding box center [475, 640] width 404 height 403
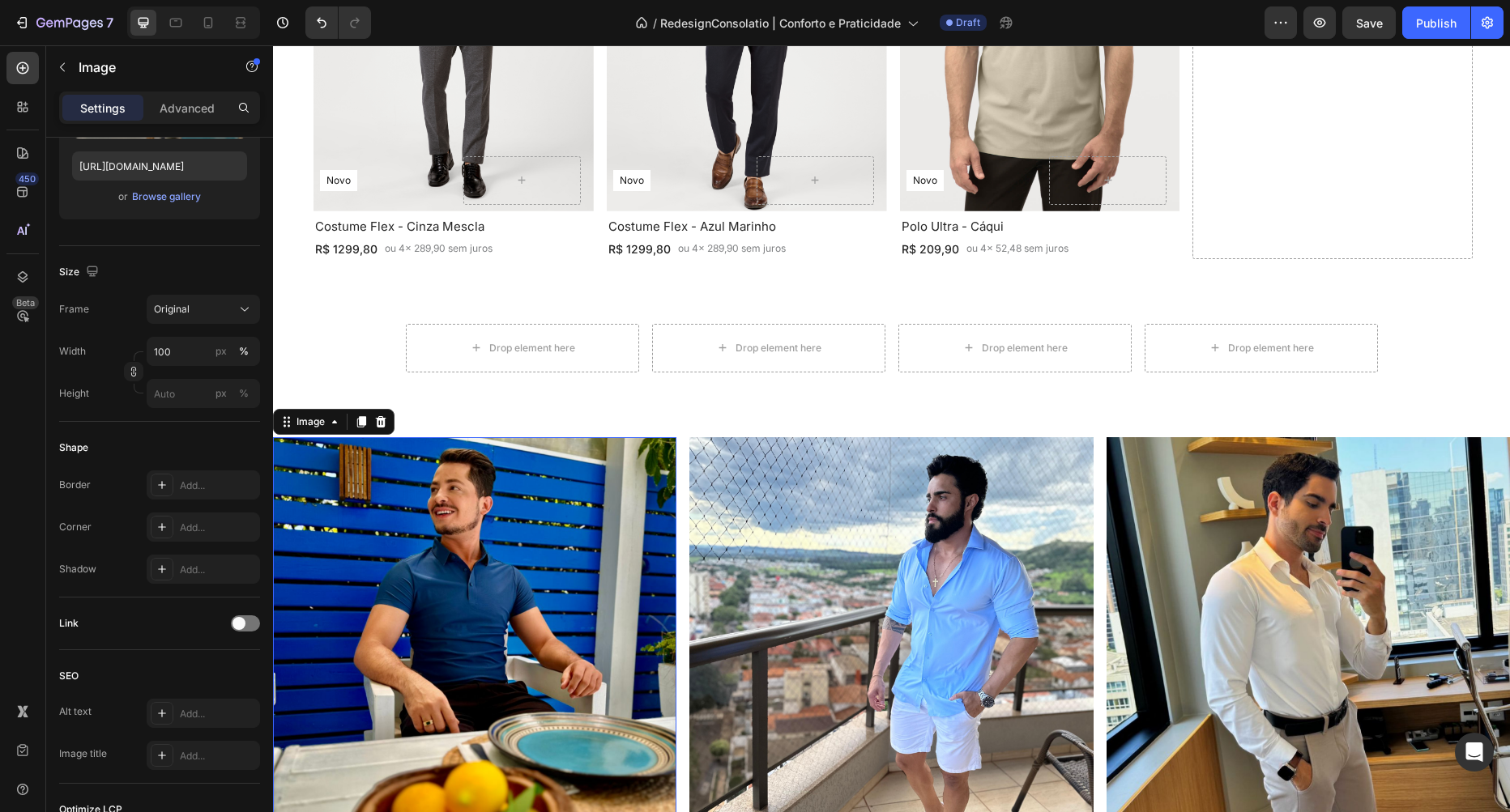
scroll to position [0, 0]
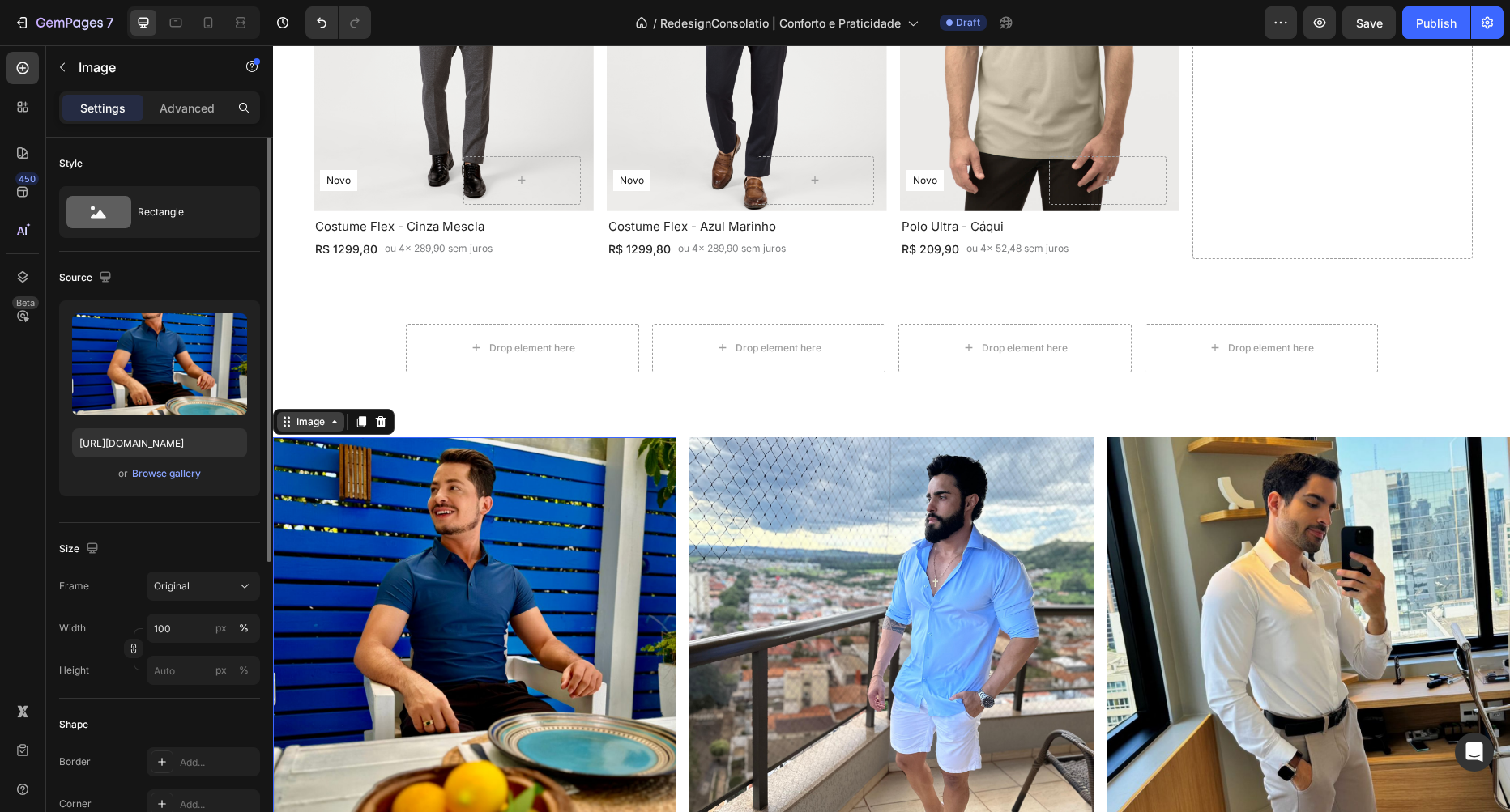
click at [324, 421] on div "Image" at bounding box center [310, 421] width 35 height 14
click at [315, 423] on div "Image" at bounding box center [310, 421] width 35 height 14
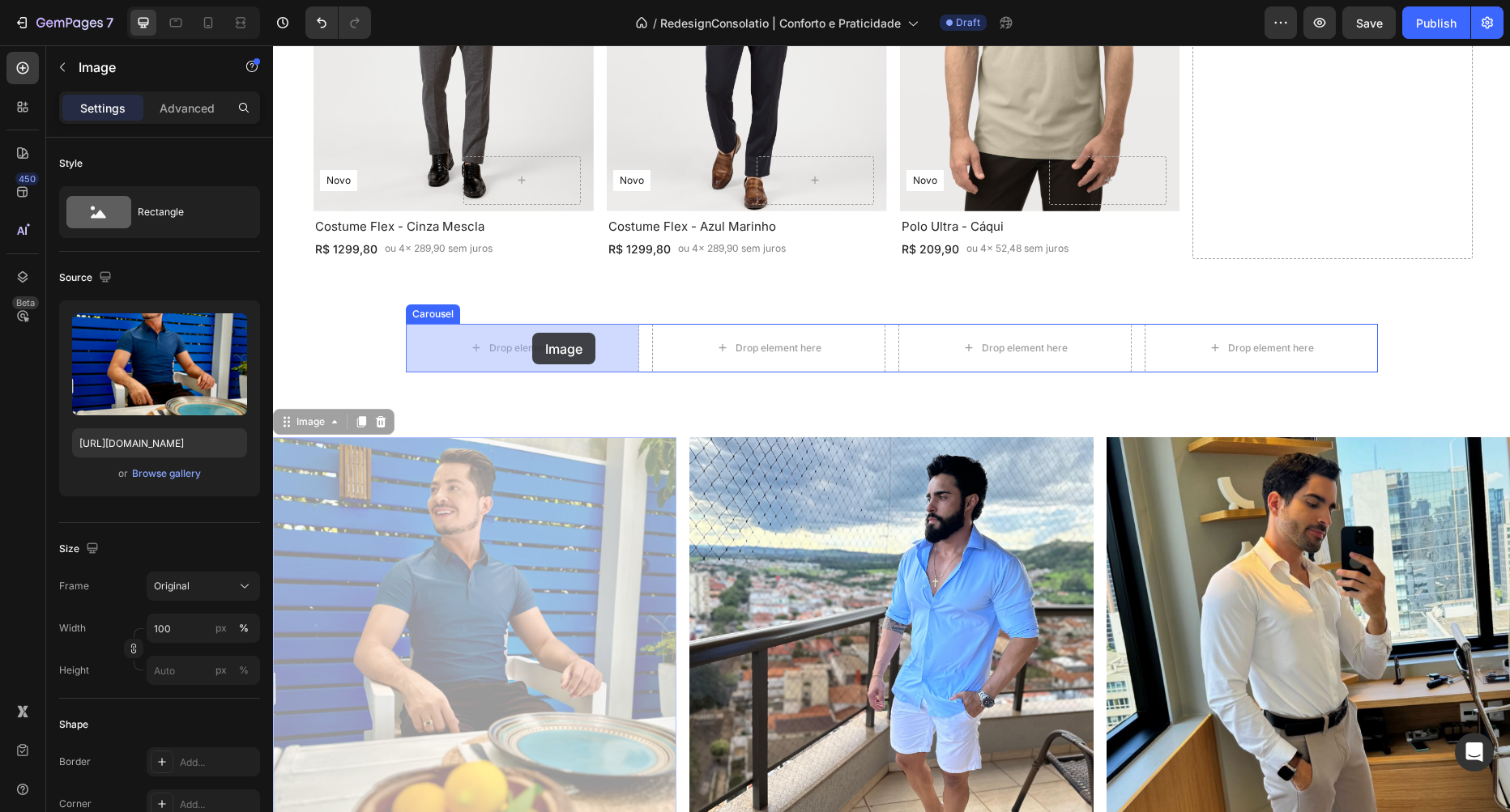
drag, startPoint x: 281, startPoint y: 422, endPoint x: 532, endPoint y: 333, distance: 266.3
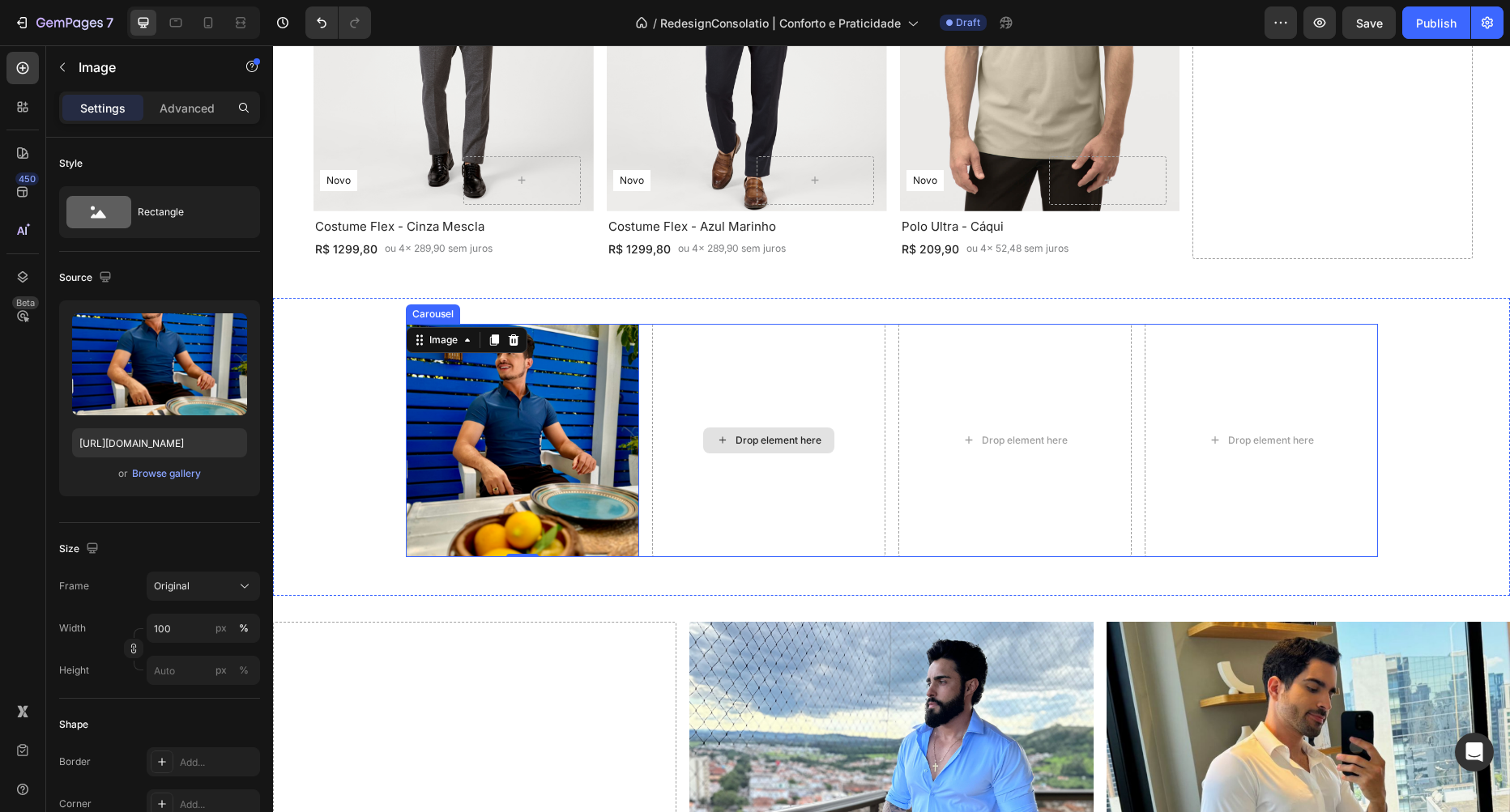
click at [883, 489] on div "Drop element here" at bounding box center [768, 440] width 233 height 233
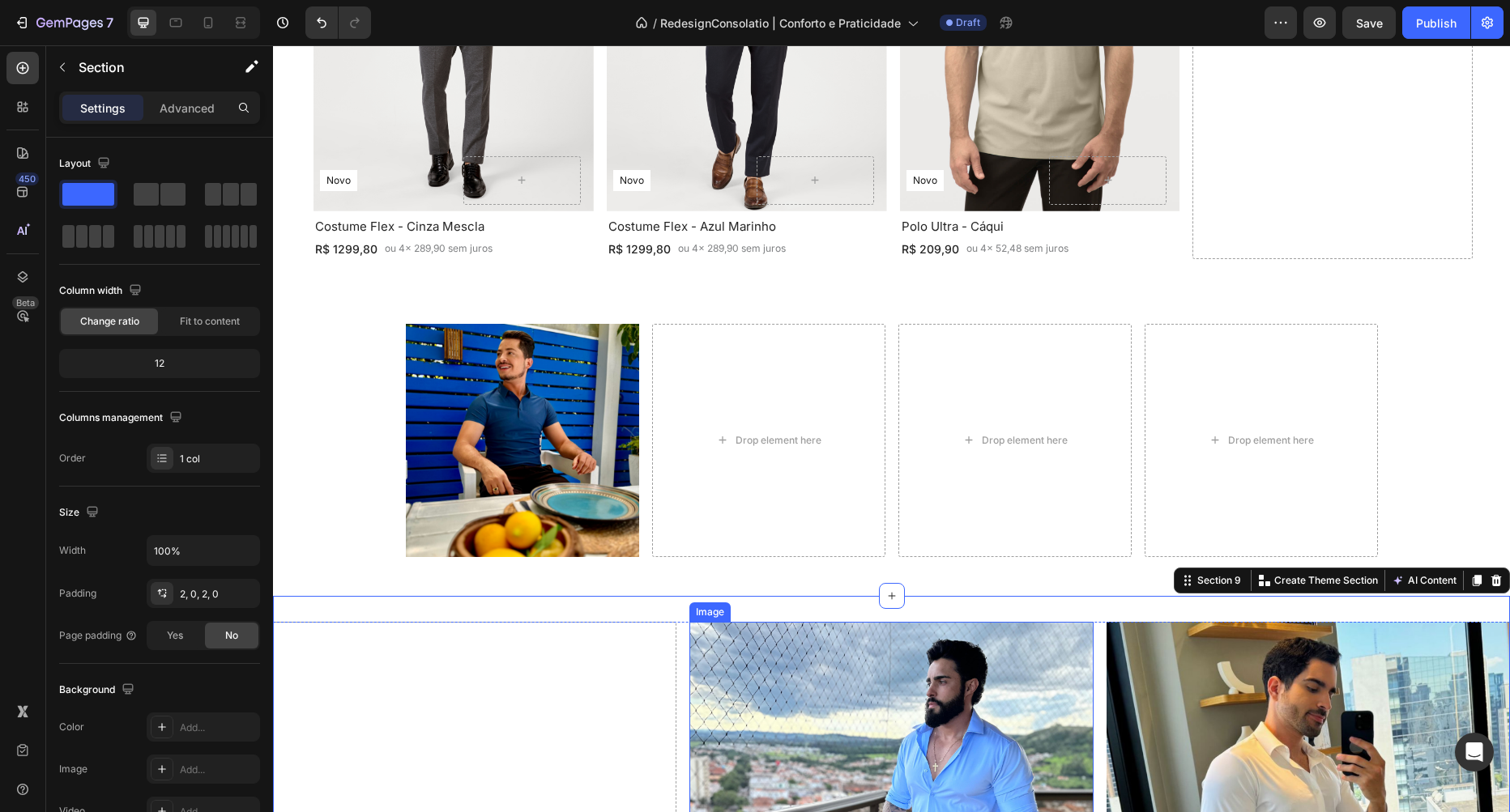
click at [829, 656] on img at bounding box center [891, 824] width 404 height 403
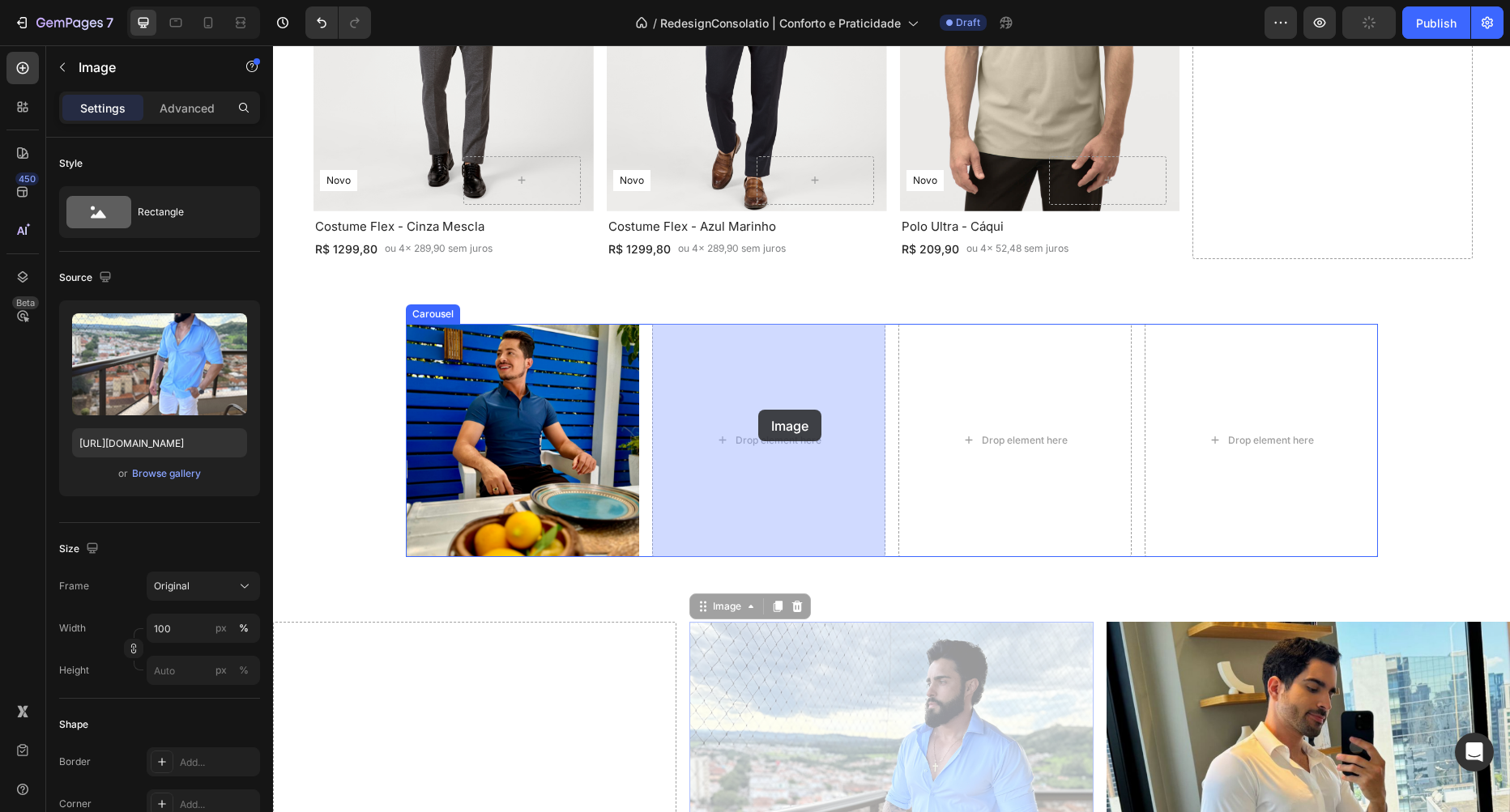
drag, startPoint x: 709, startPoint y: 600, endPoint x: 757, endPoint y: 428, distance: 178.6
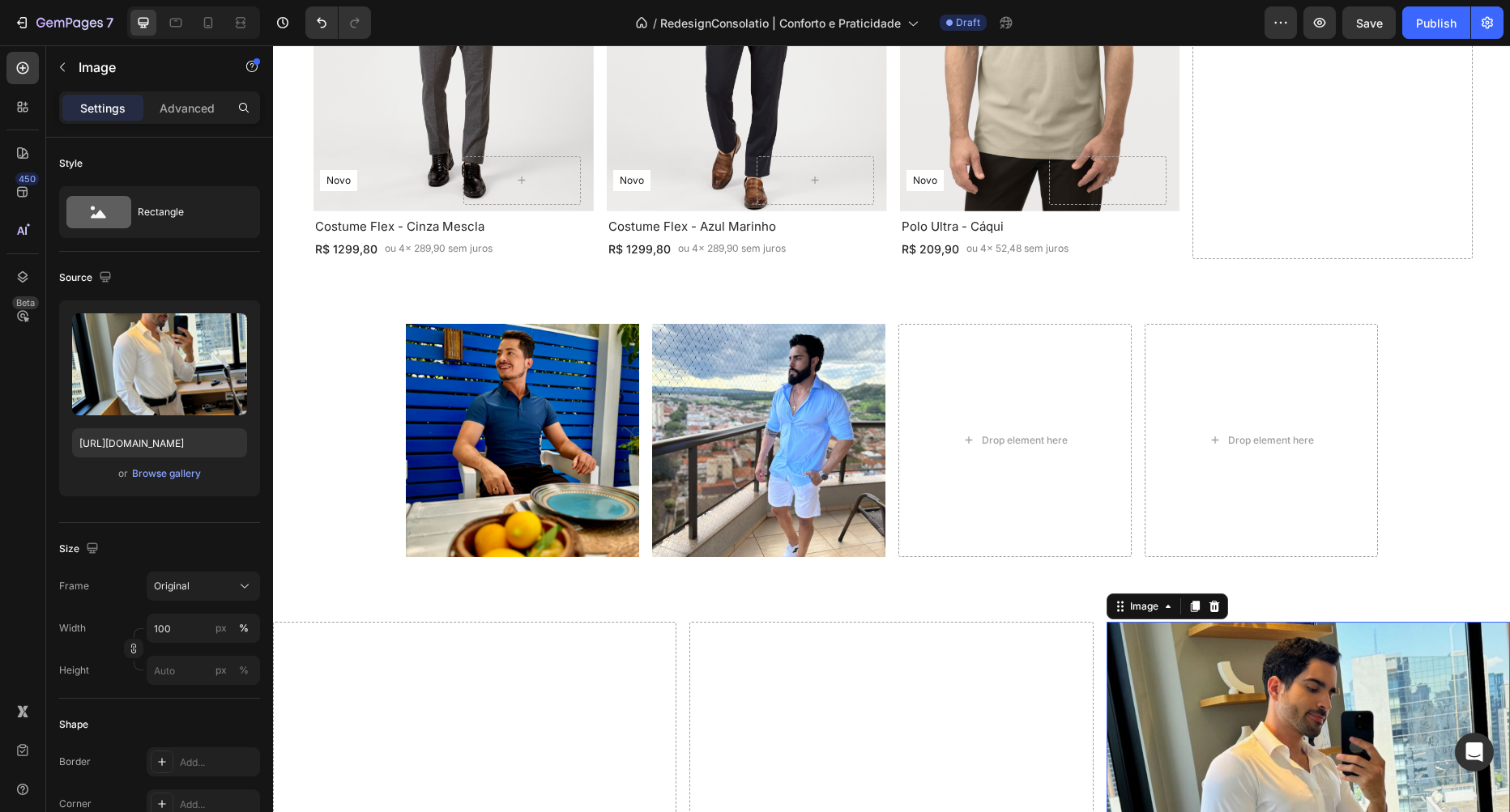
click at [1273, 756] on img at bounding box center [1308, 824] width 404 height 403
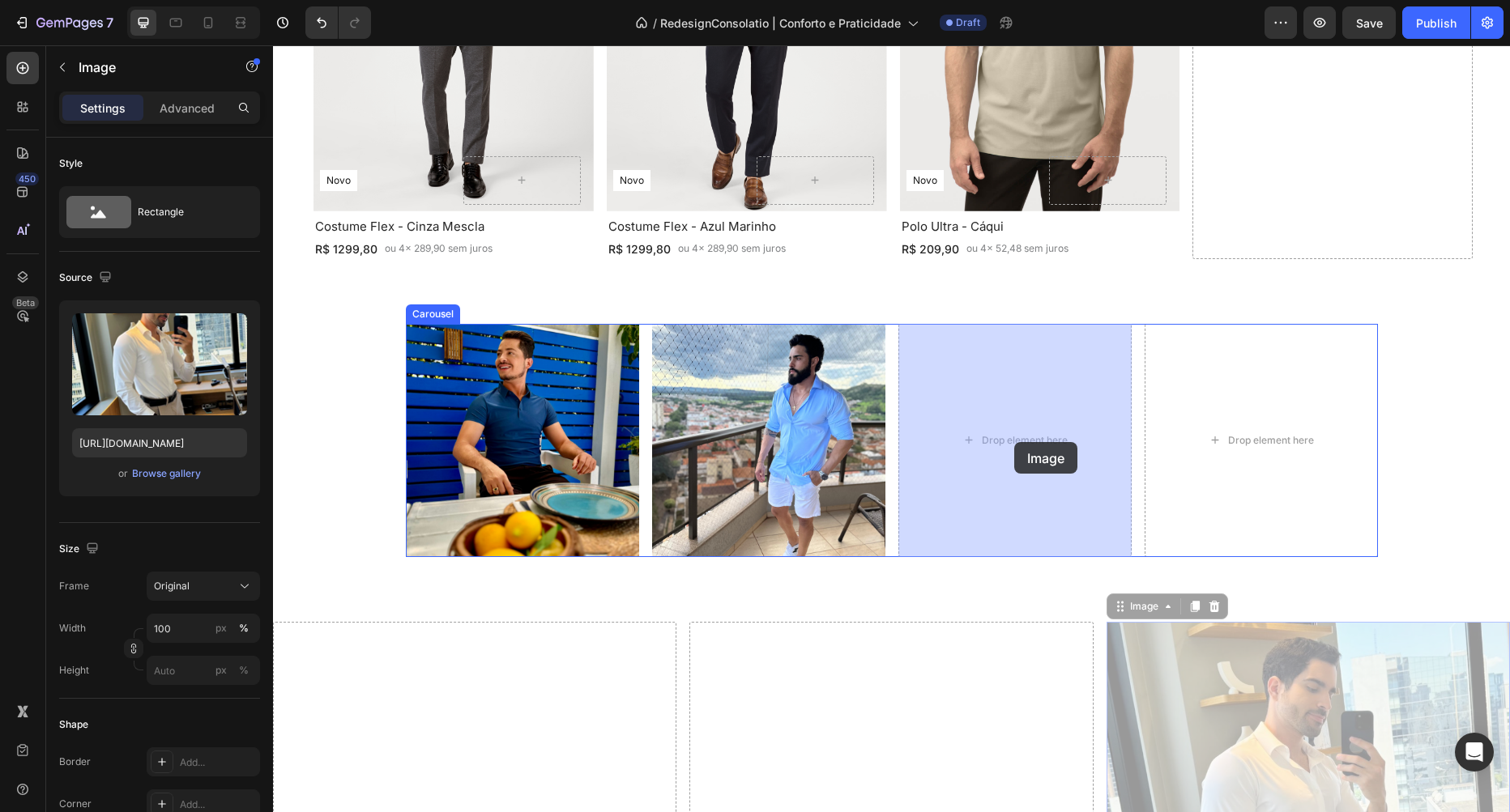
drag, startPoint x: 1123, startPoint y: 603, endPoint x: 1018, endPoint y: 448, distance: 187.2
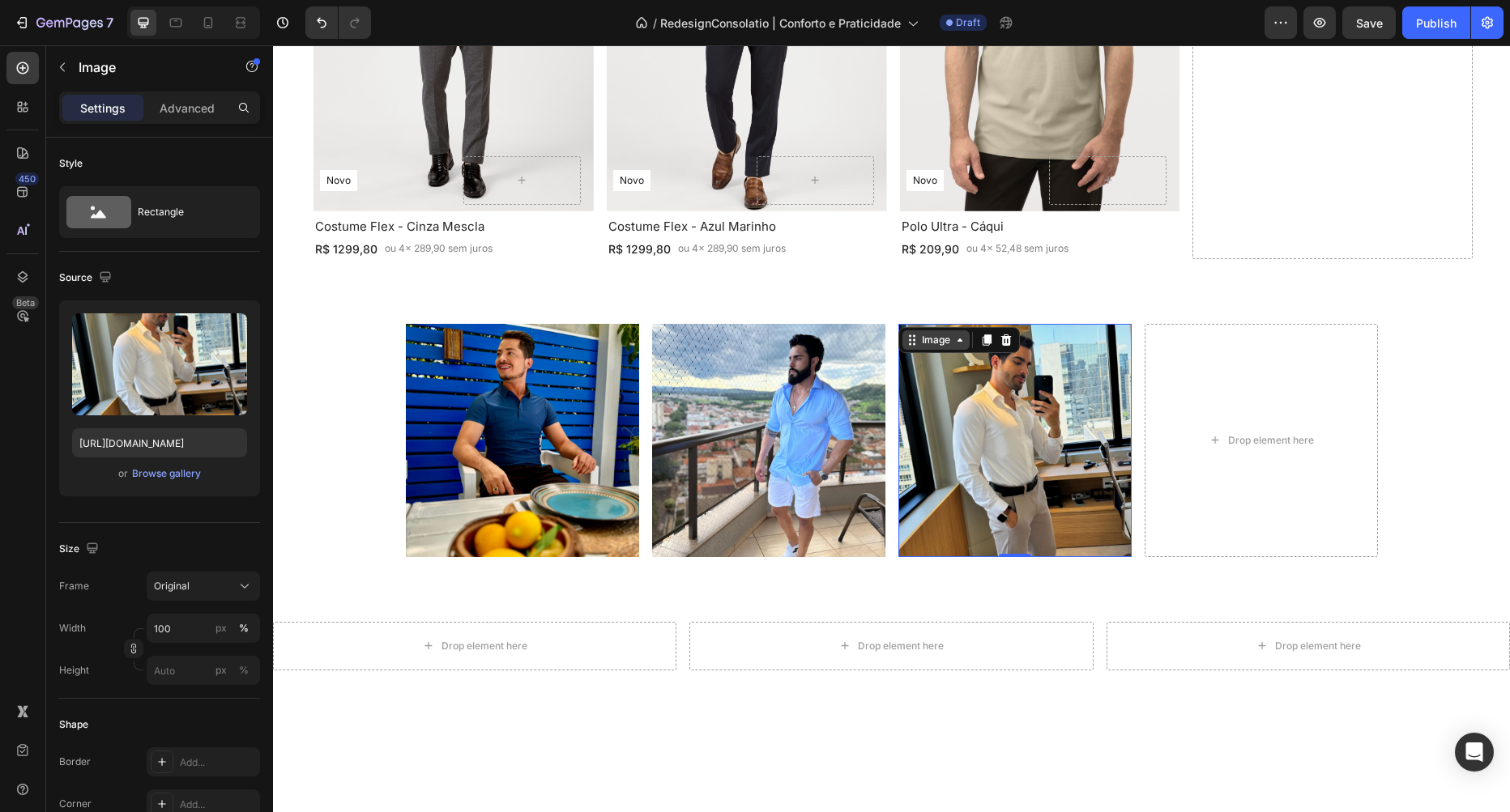
click at [939, 336] on div "Image" at bounding box center [935, 340] width 35 height 14
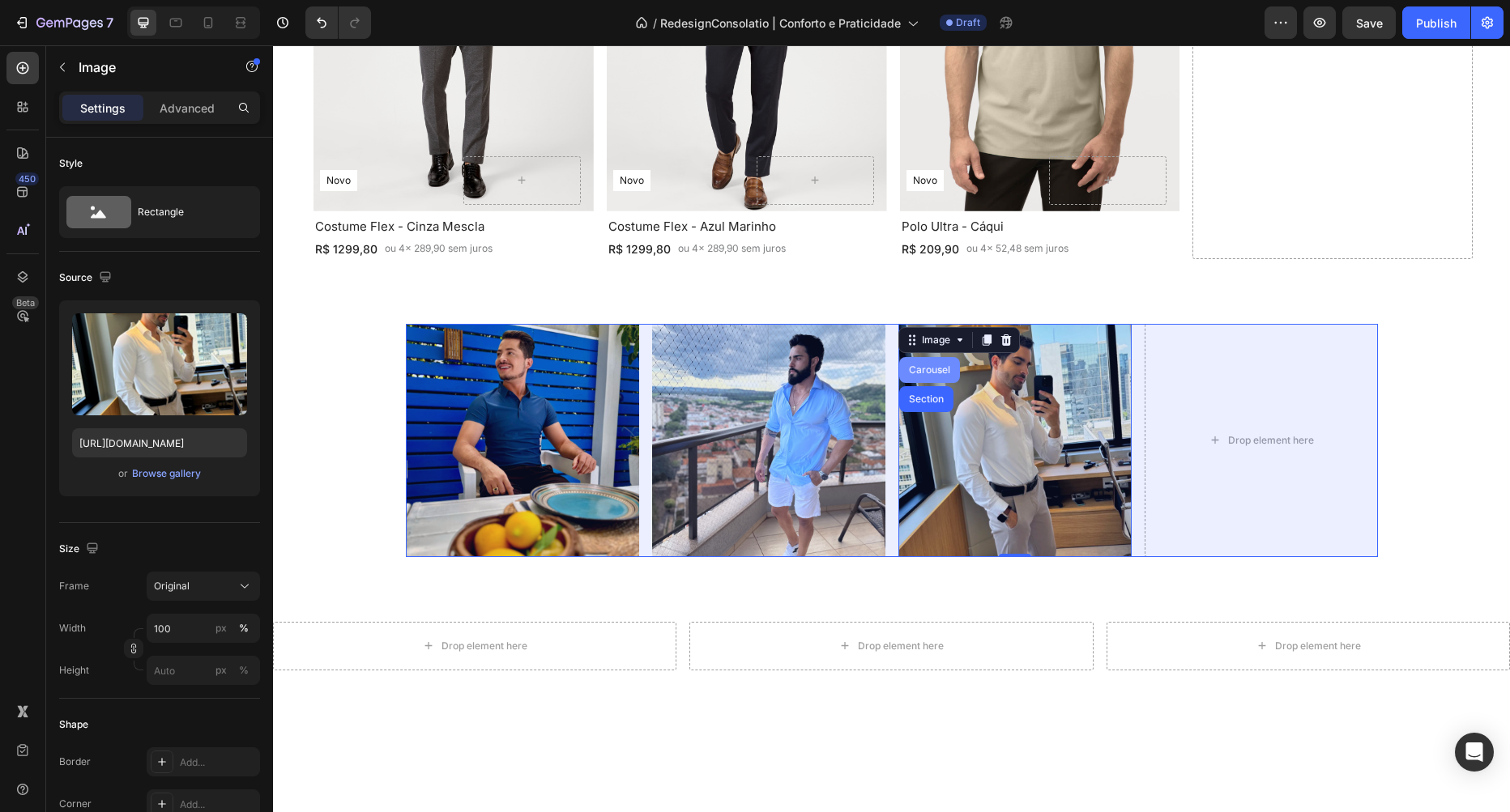
click at [928, 367] on div "Carousel" at bounding box center [929, 370] width 47 height 9
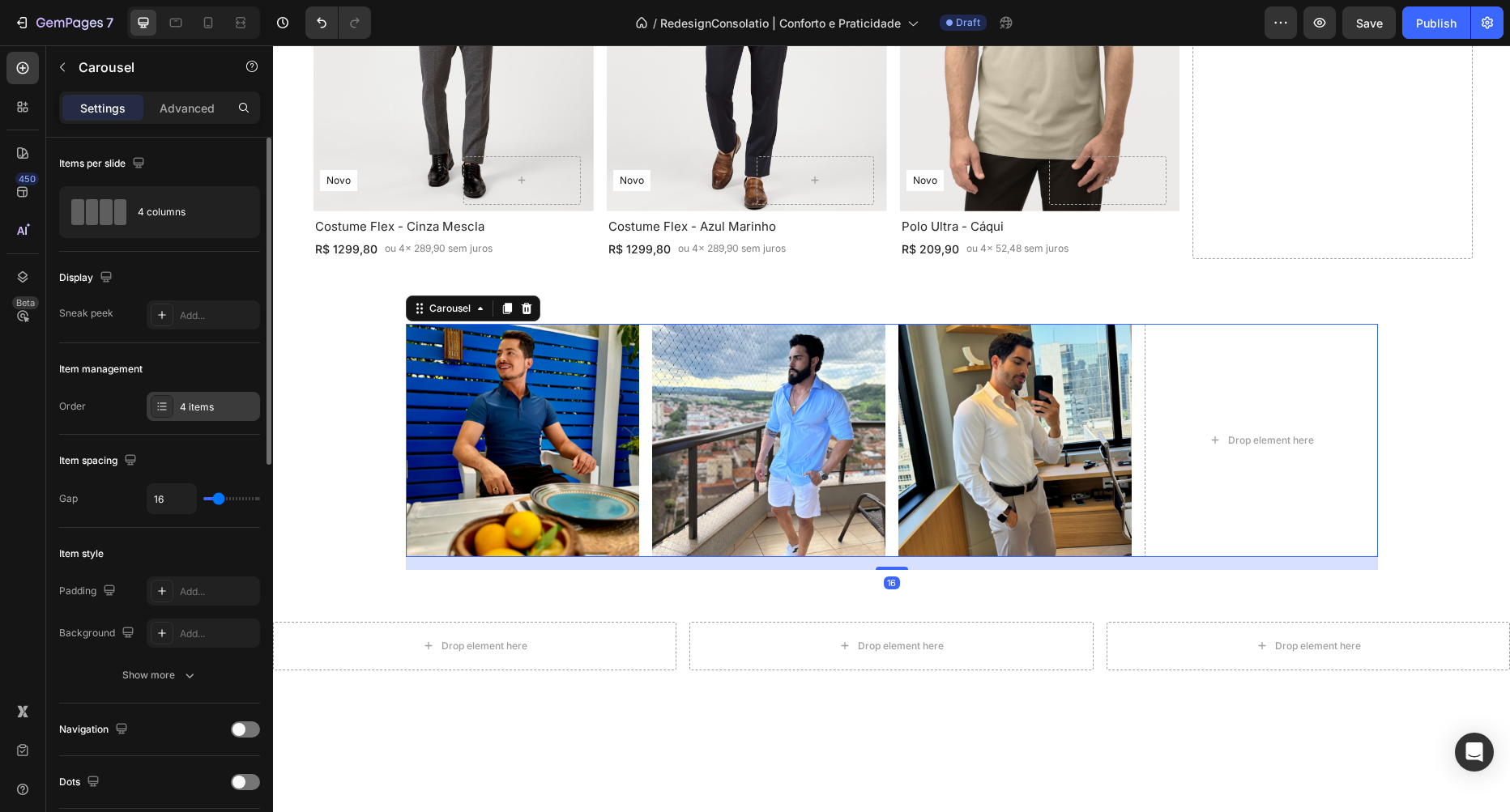
click at [199, 403] on div "4 items" at bounding box center [218, 407] width 76 height 14
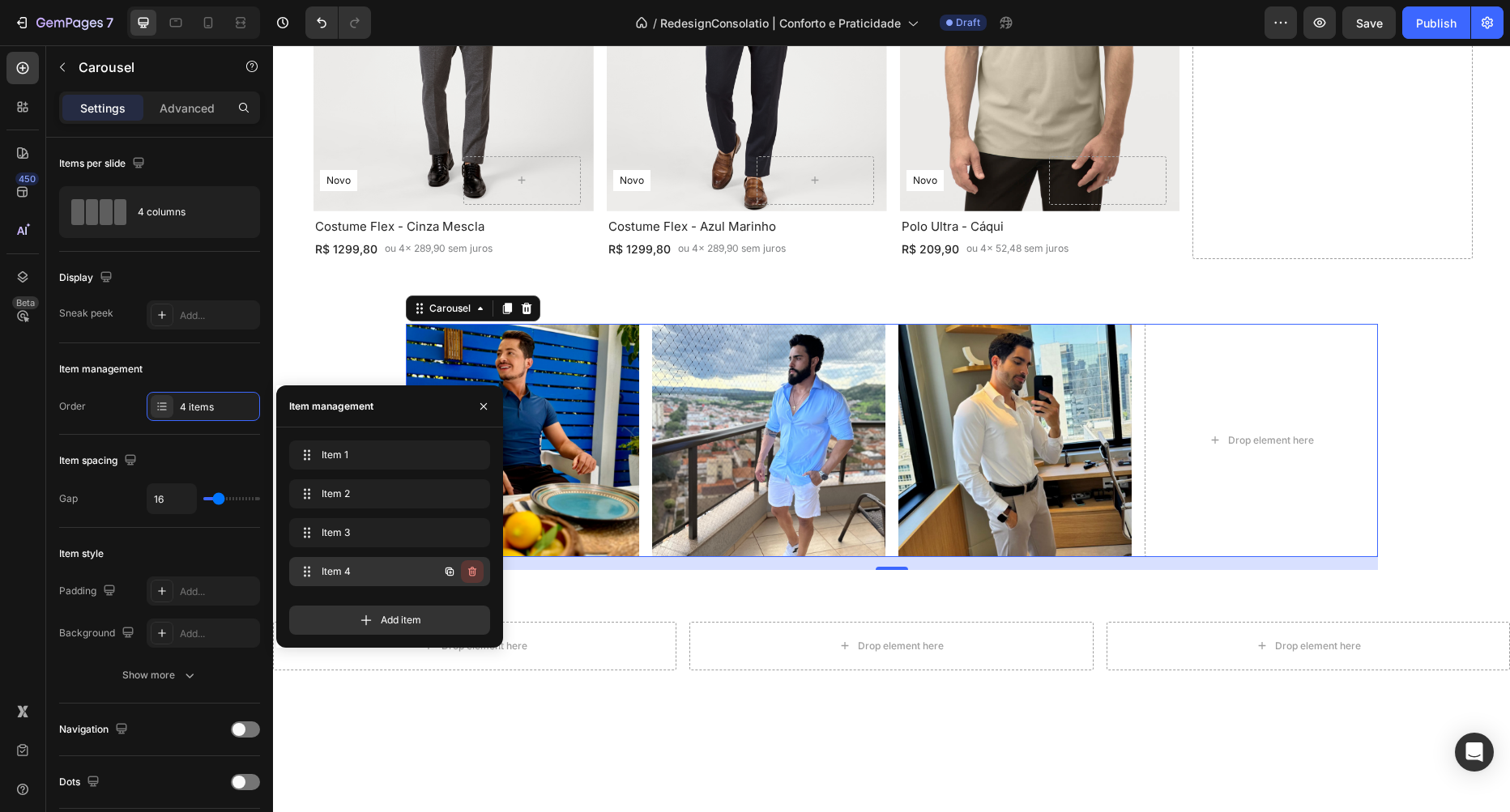
click at [465, 574] on button "button" at bounding box center [472, 571] width 23 height 23
click at [466, 574] on div "Delete" at bounding box center [460, 571] width 30 height 14
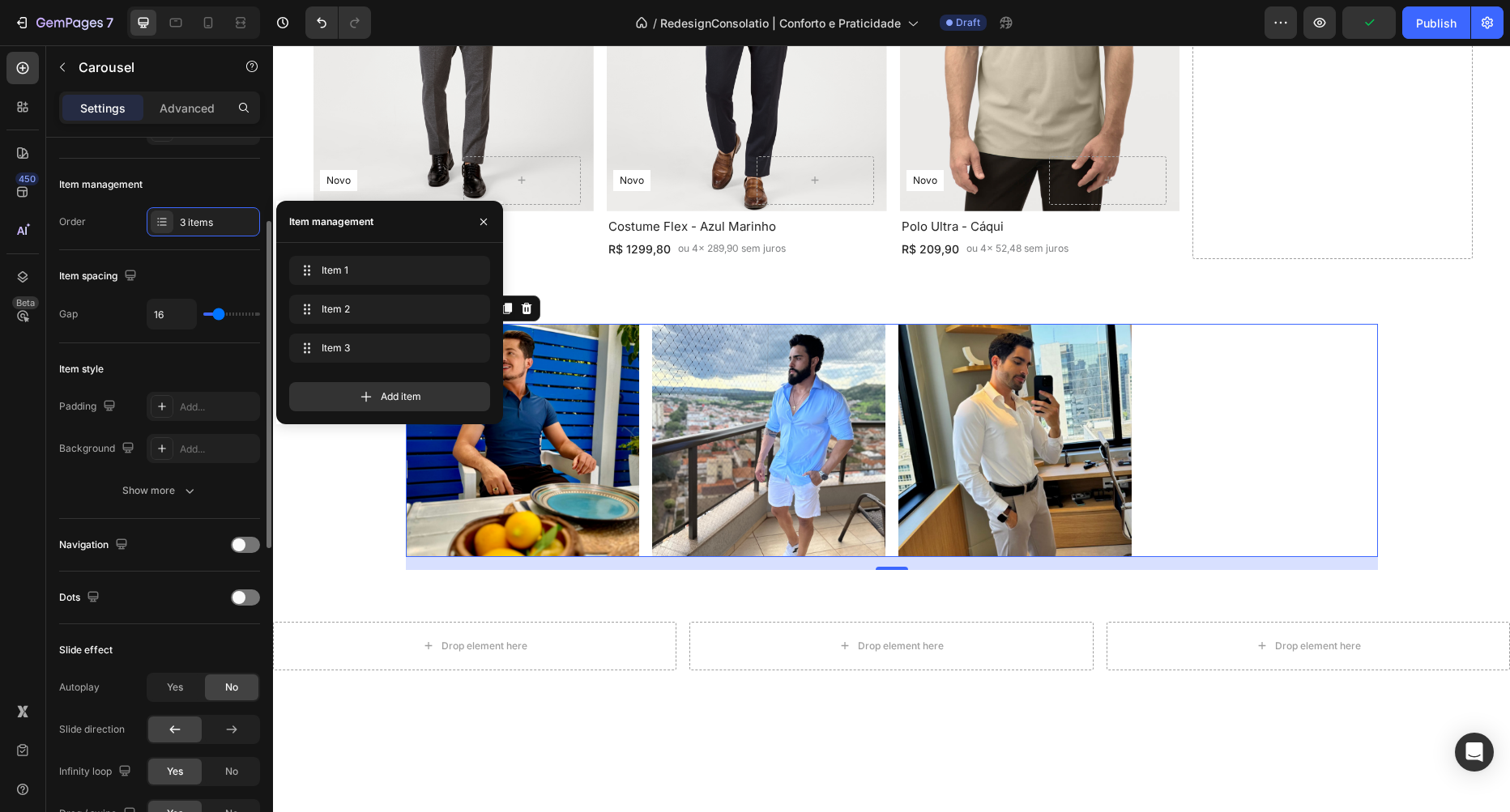
scroll to position [277, 0]
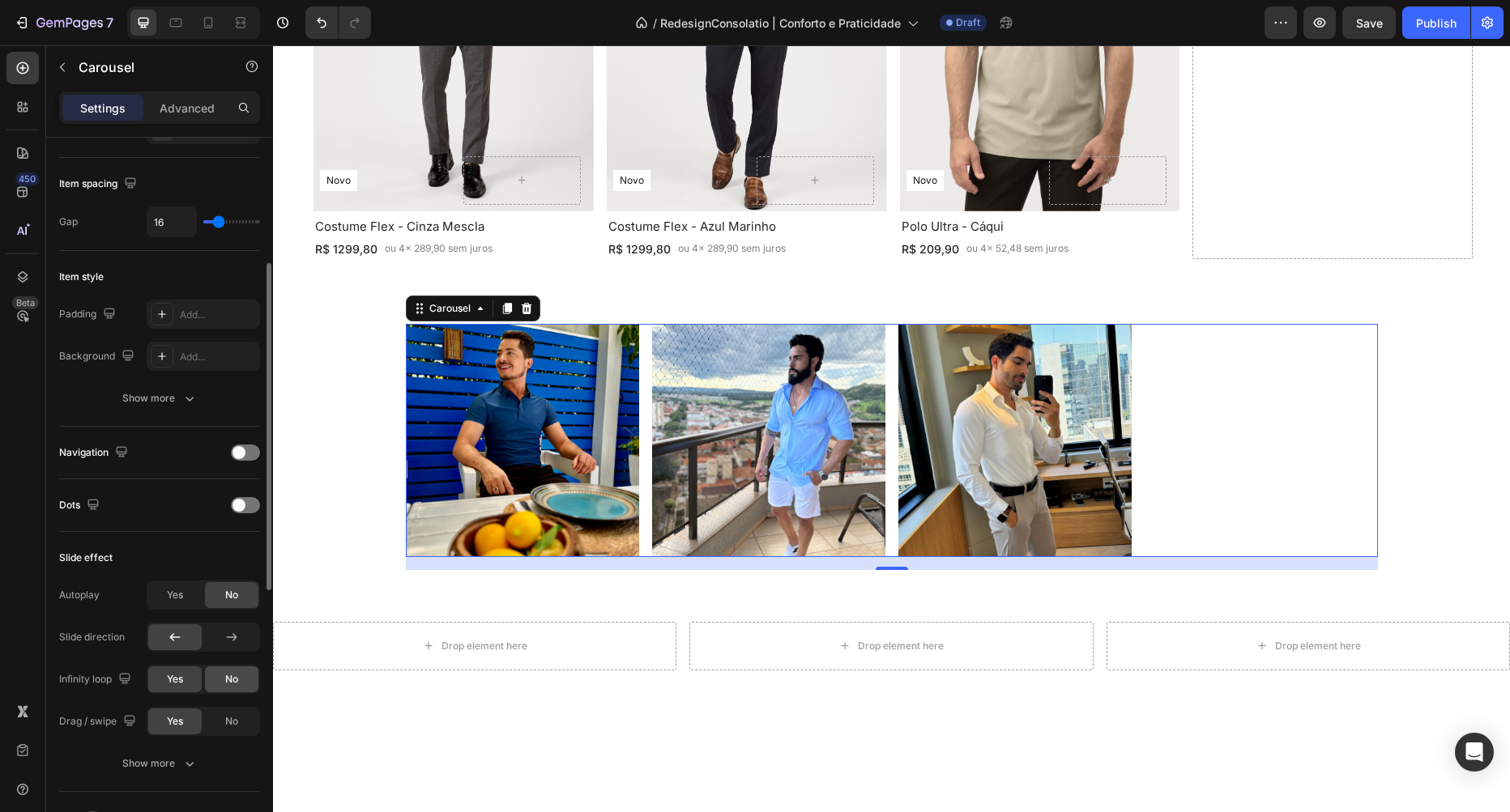
click at [238, 677] on span "No" at bounding box center [231, 679] width 13 height 14
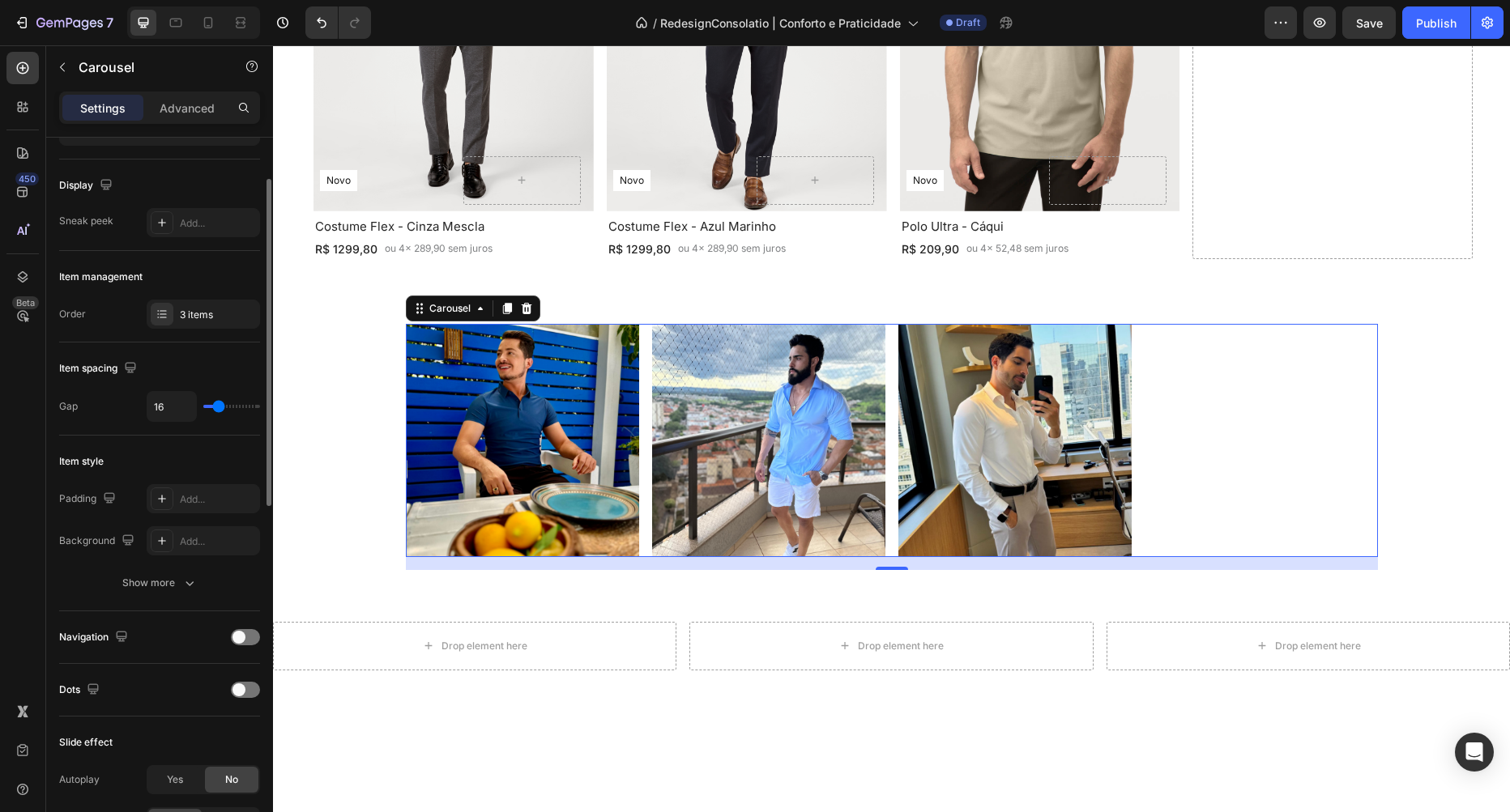
scroll to position [0, 0]
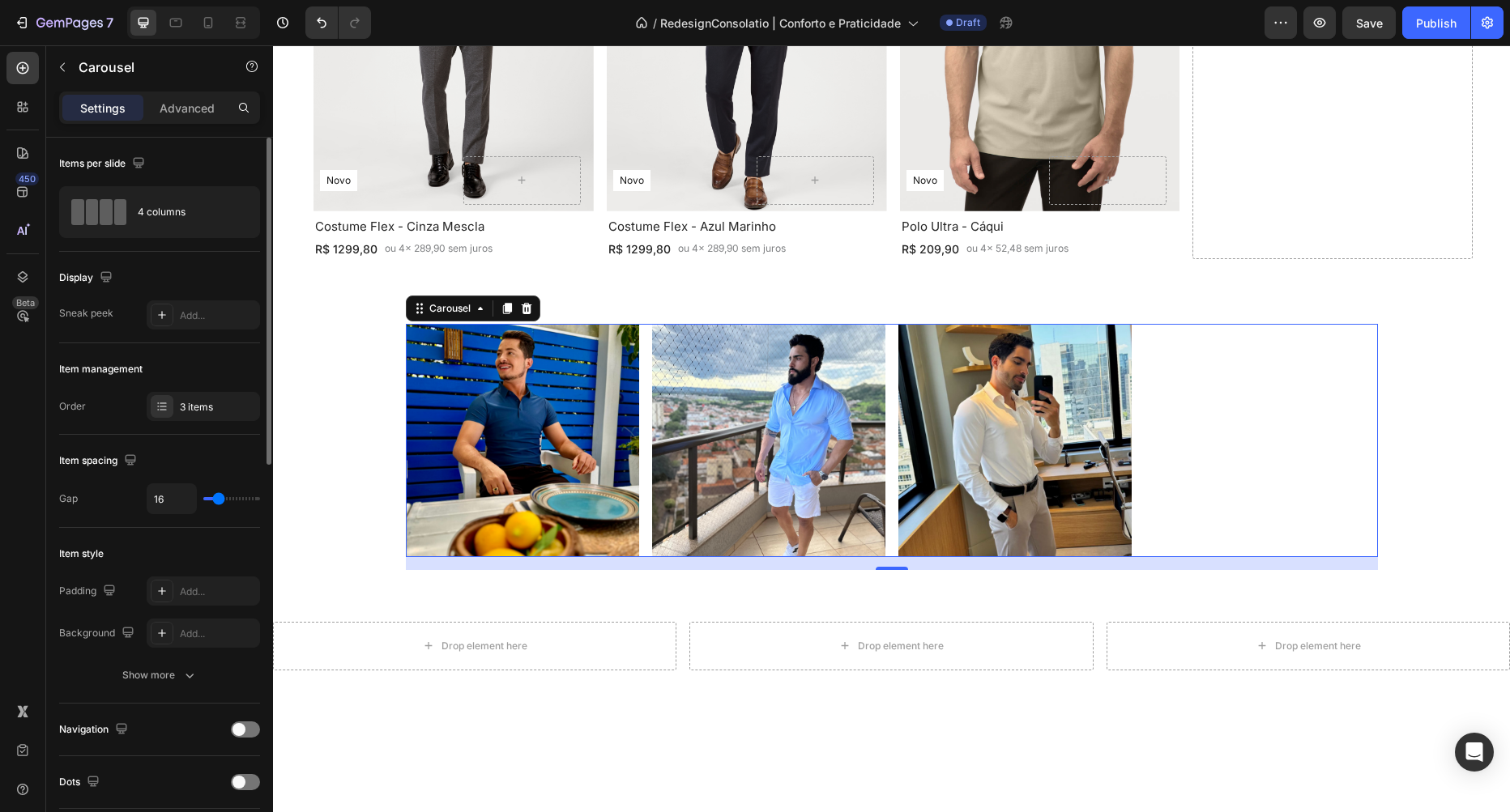
type input "6"
type input "5"
type input "0"
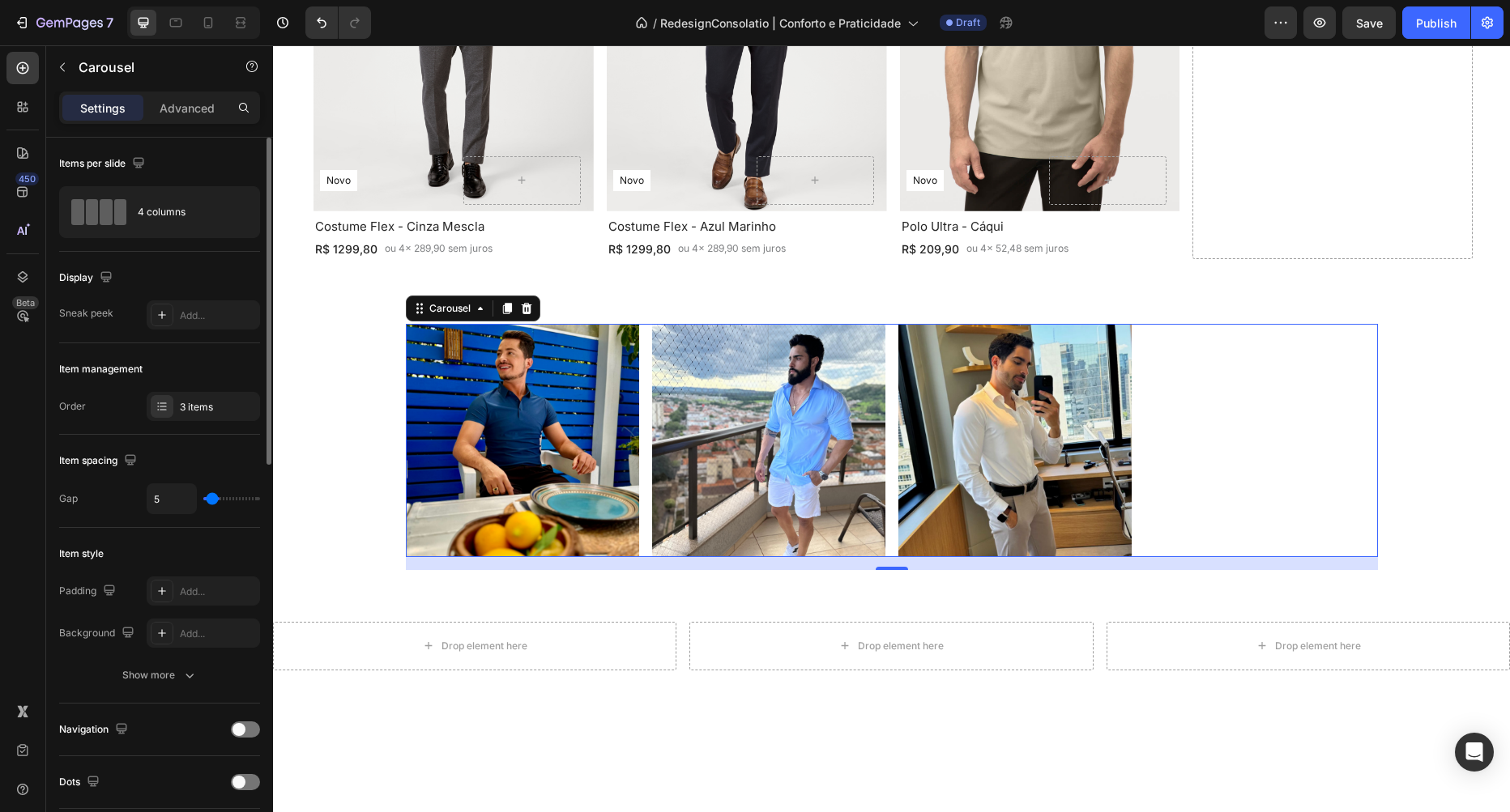
type input "0"
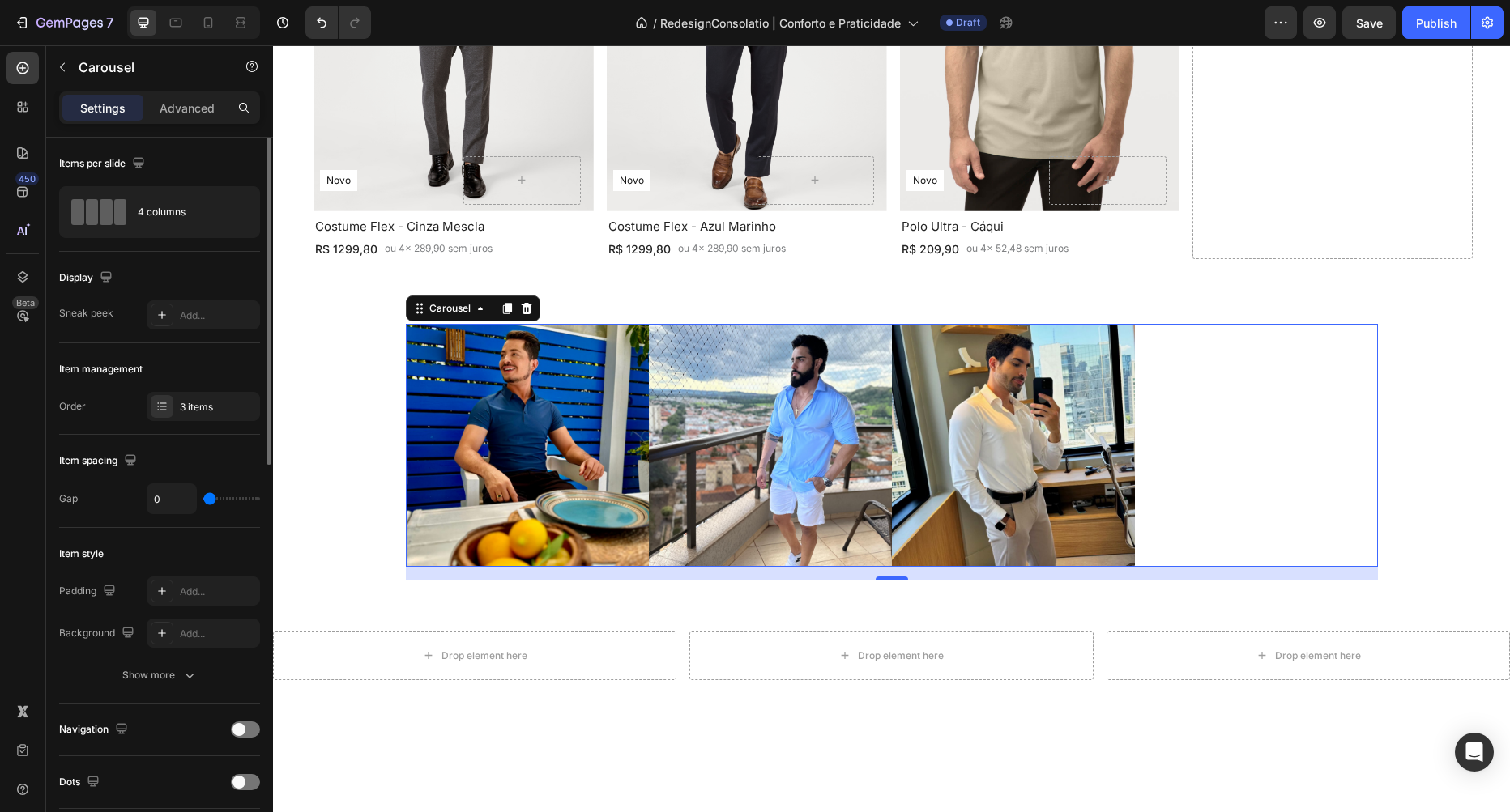
type input "2"
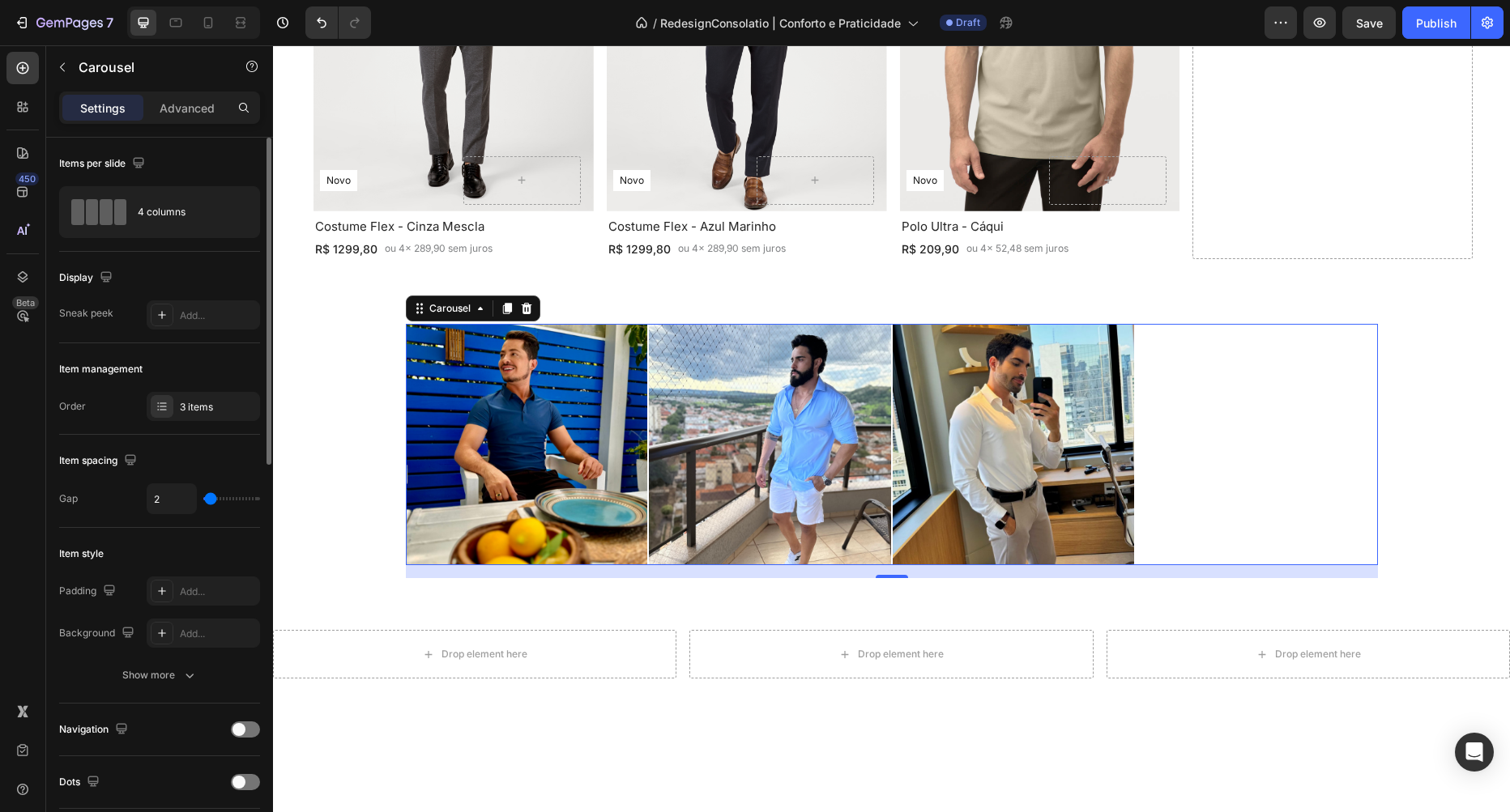
type input "3"
type input "2"
type input "0"
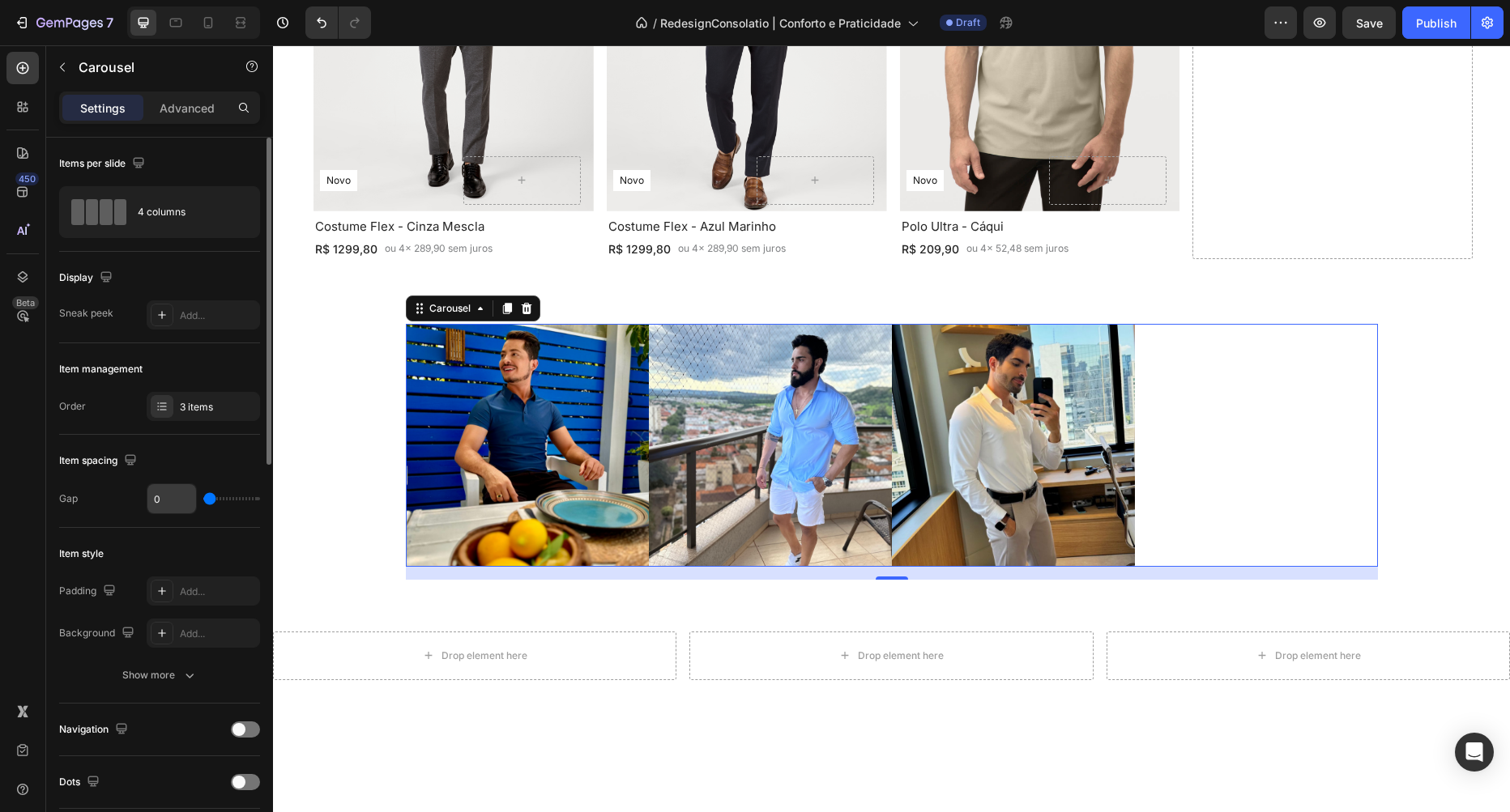
drag, startPoint x: 214, startPoint y: 499, endPoint x: 191, endPoint y: 500, distance: 23.0
type input "0"
click at [203, 500] on input "range" at bounding box center [231, 499] width 57 height 3
click at [452, 304] on div "Carousel" at bounding box center [450, 308] width 47 height 14
click at [447, 300] on div "Carousel" at bounding box center [449, 309] width 81 height 19
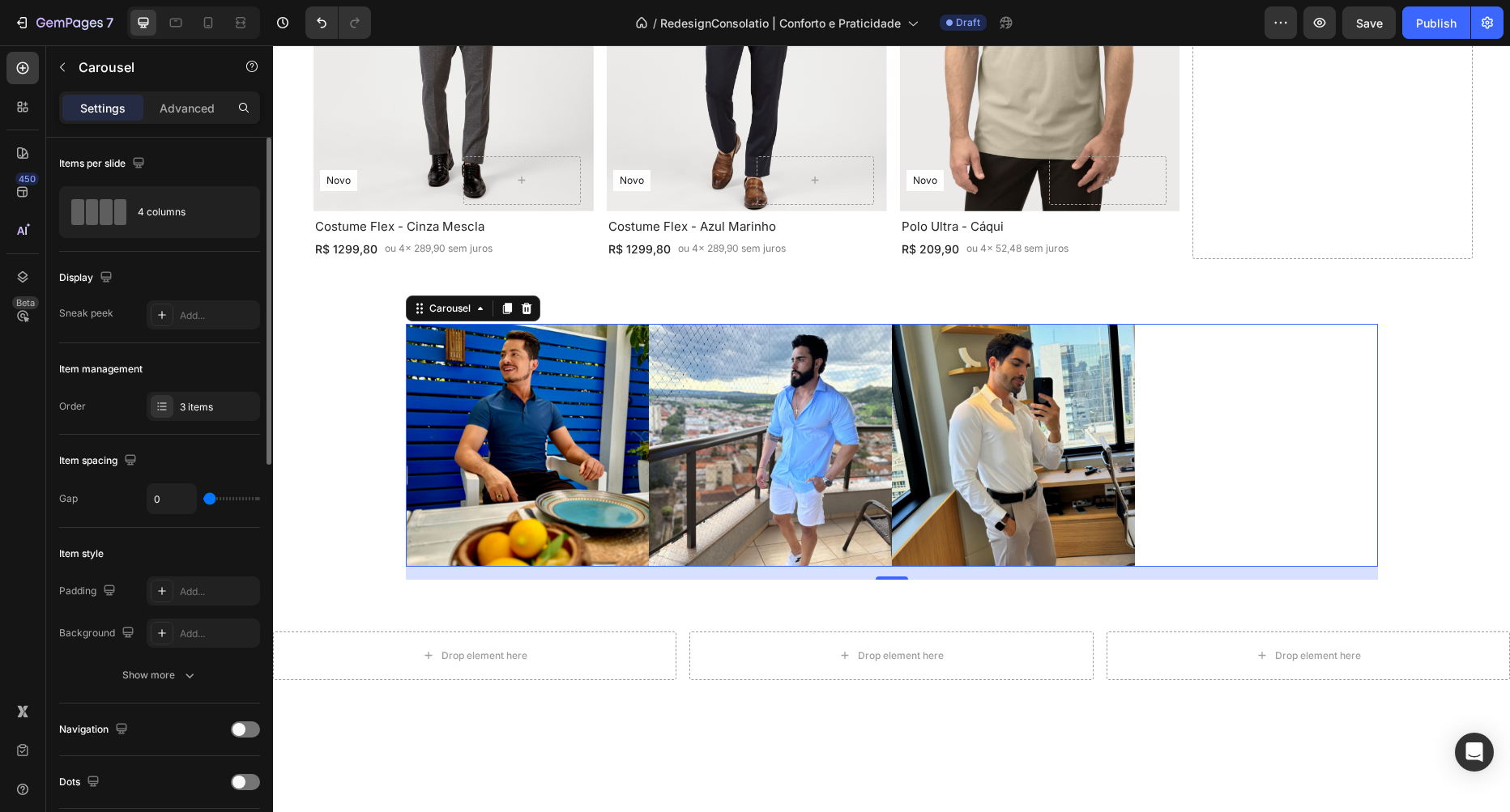
scroll to position [92, 0]
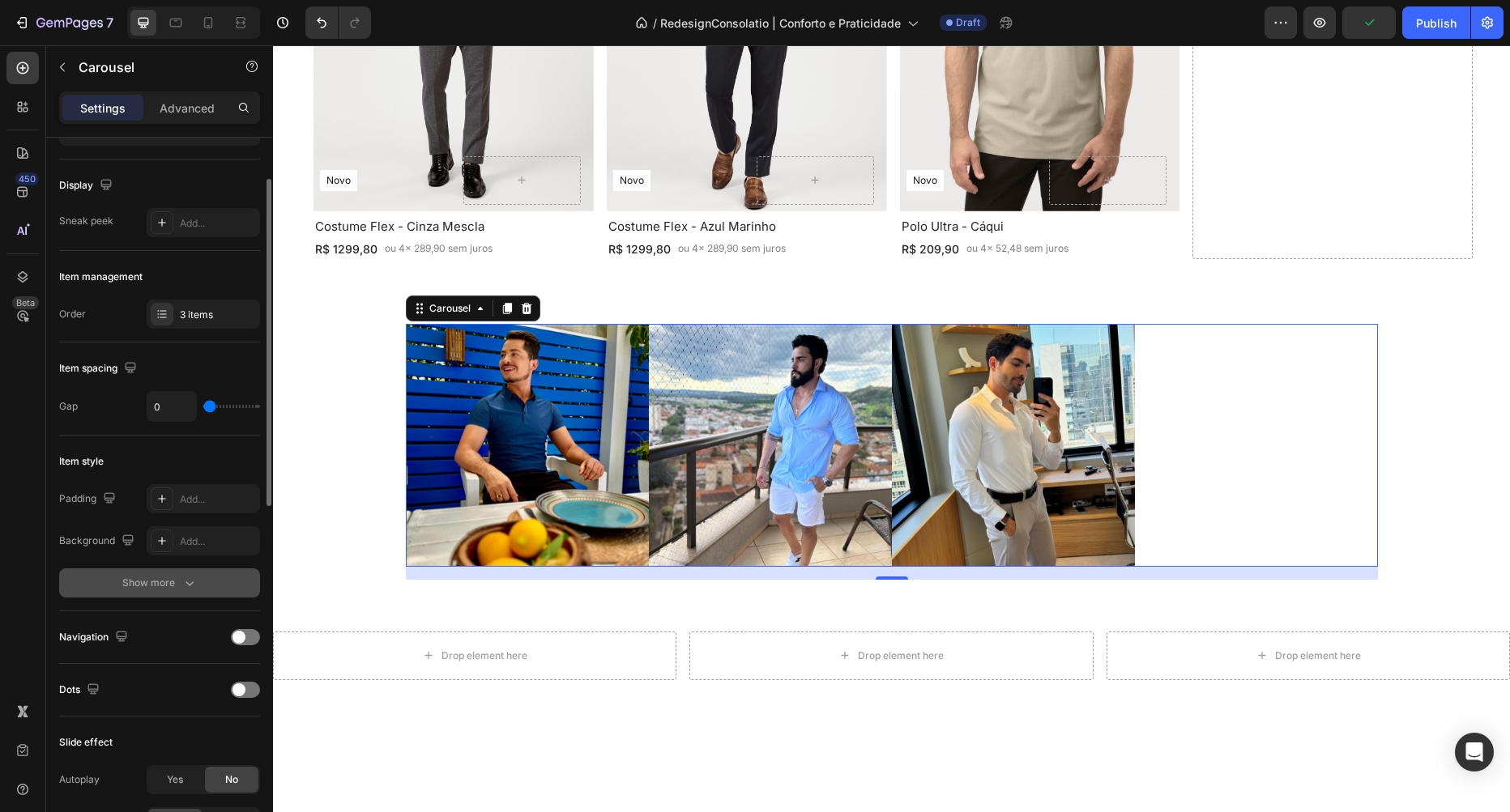
click at [187, 581] on icon "button" at bounding box center [189, 582] width 16 height 16
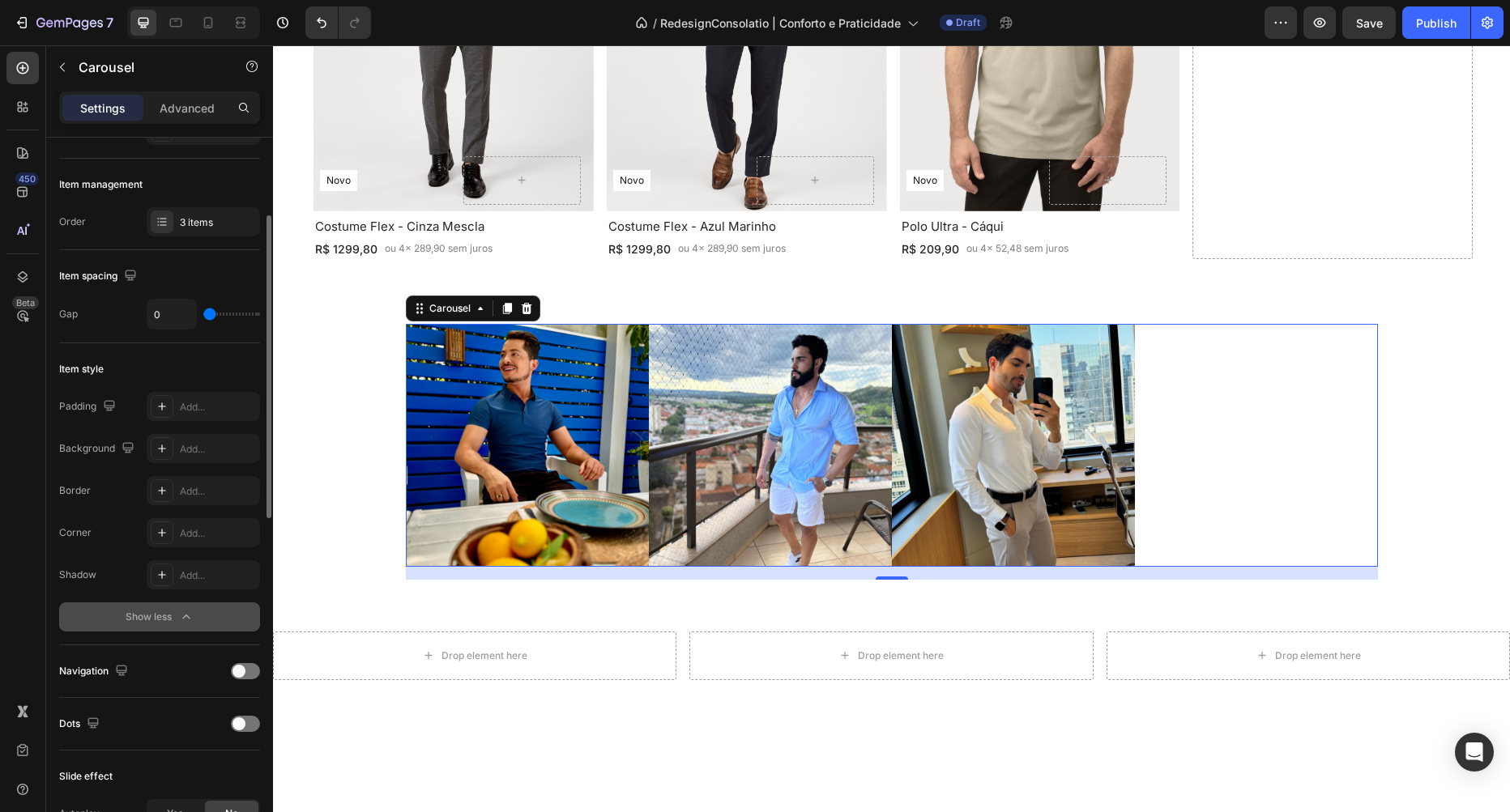
scroll to position [0, 0]
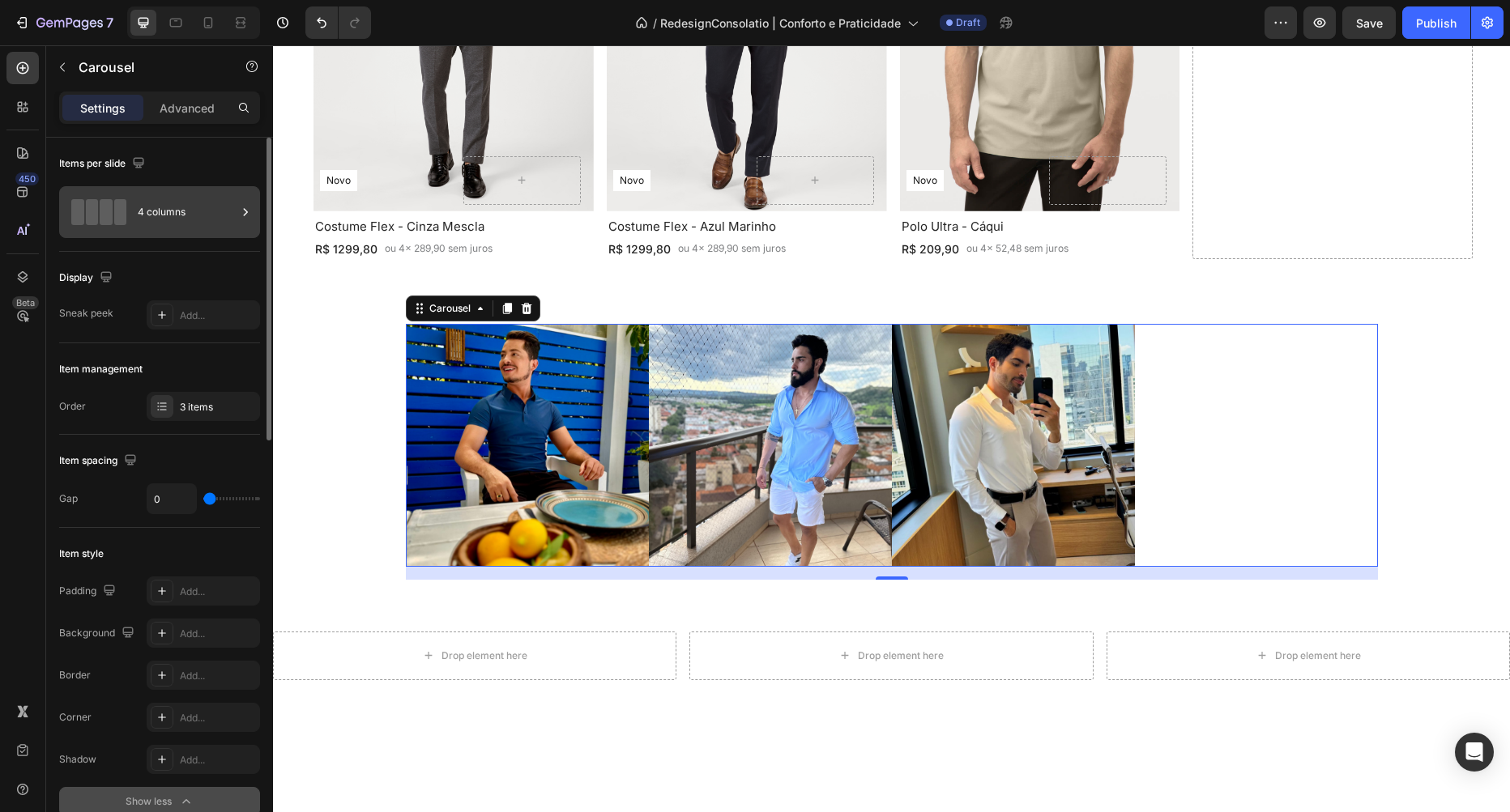
click at [207, 225] on div "4 columns" at bounding box center [187, 212] width 99 height 37
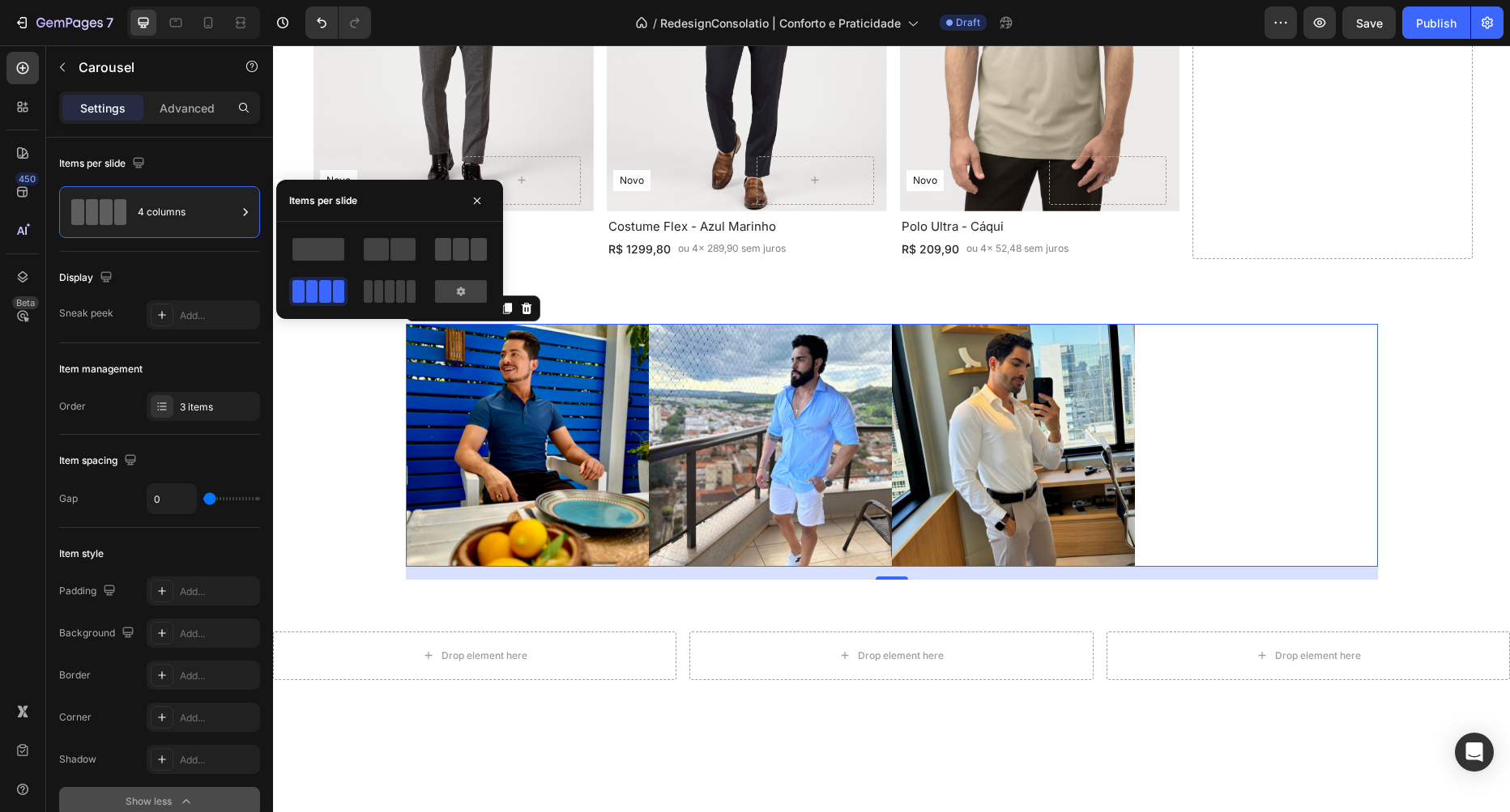
click at [405, 281] on span at bounding box center [400, 292] width 9 height 23
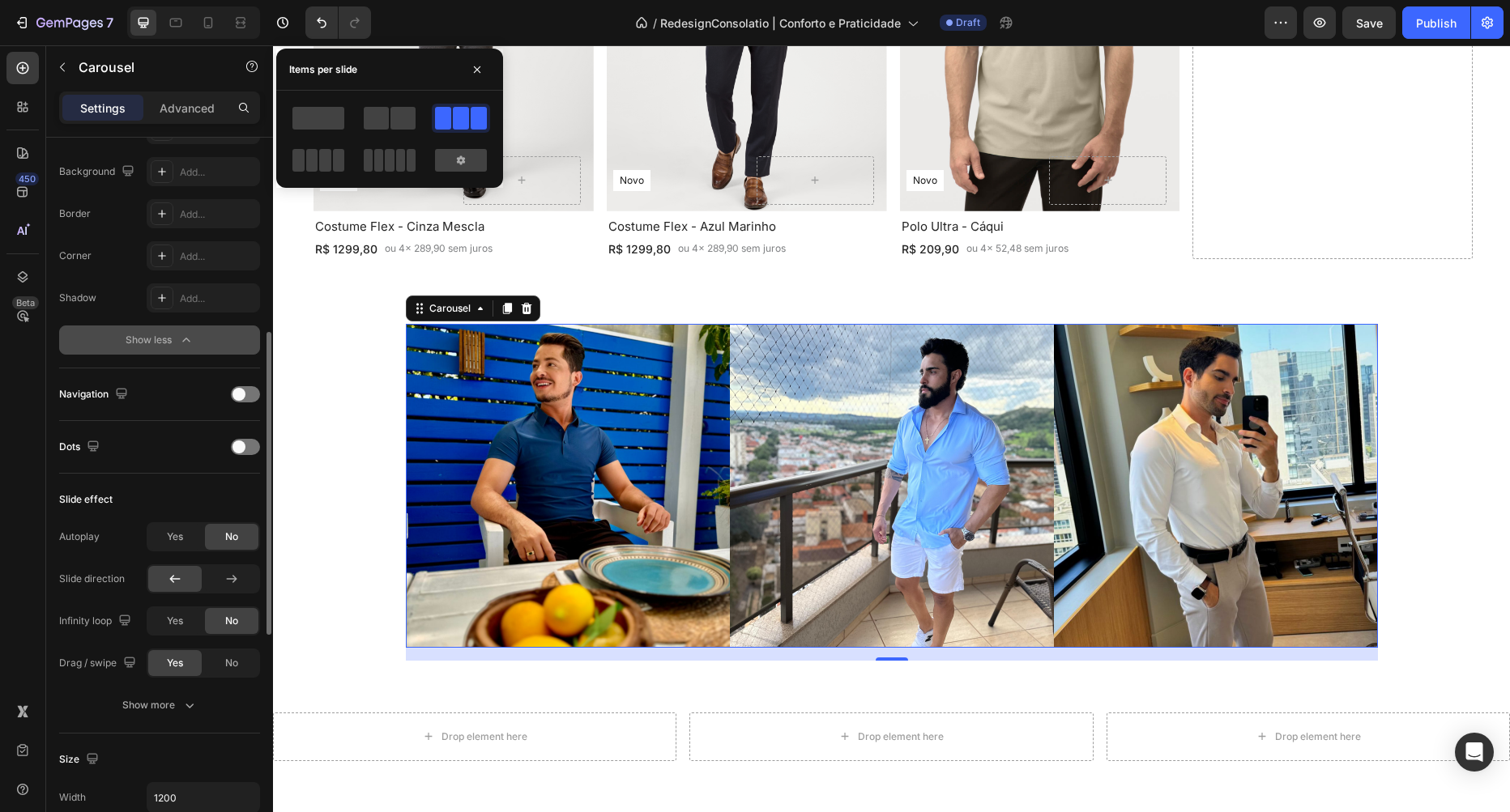
scroll to position [738, 0]
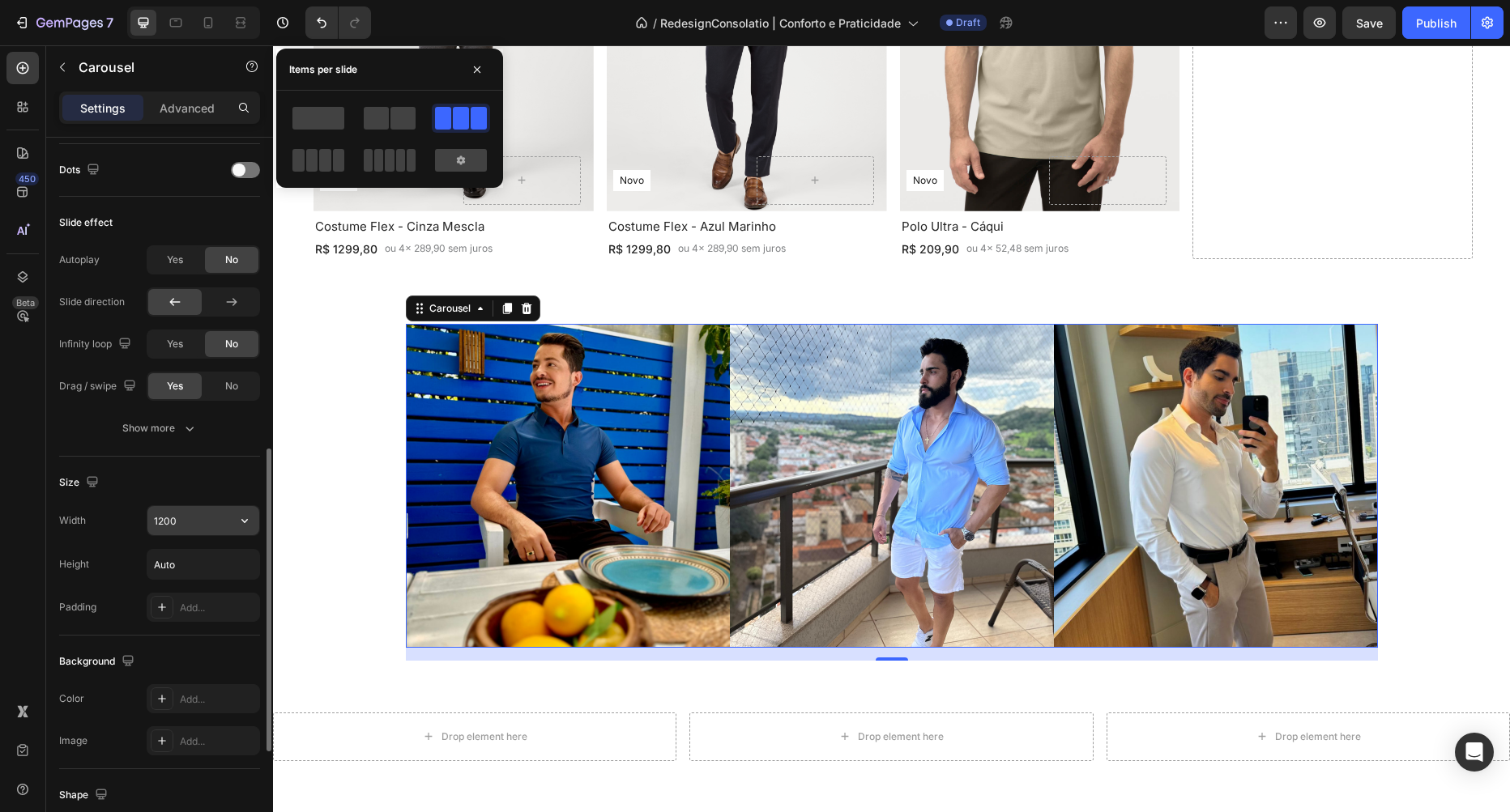
click at [225, 523] on input "1200" at bounding box center [203, 520] width 112 height 29
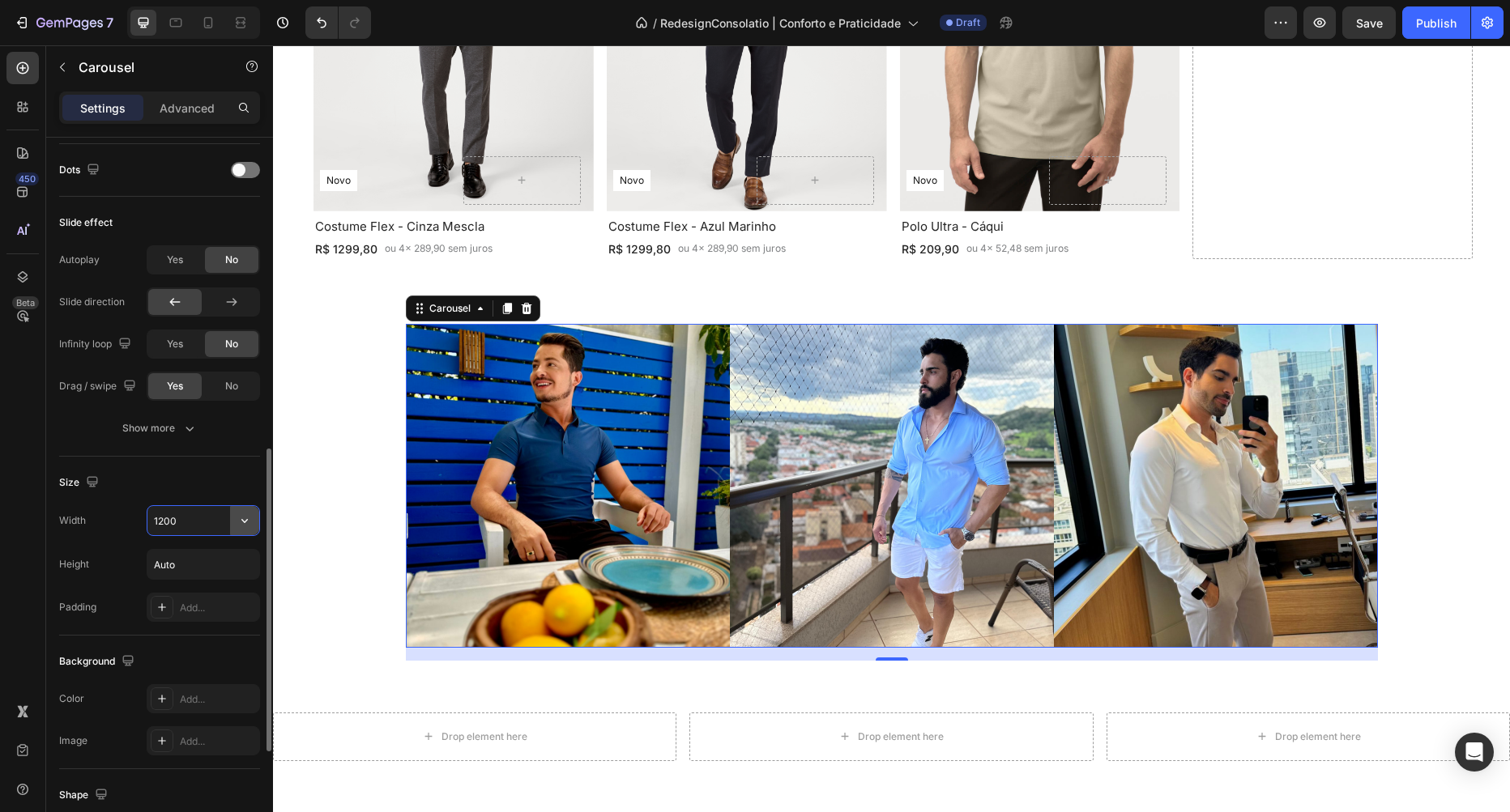
click at [242, 526] on icon "button" at bounding box center [244, 520] width 16 height 16
click at [192, 581] on div "Full 100%" at bounding box center [186, 592] width 133 height 31
type input "100%"
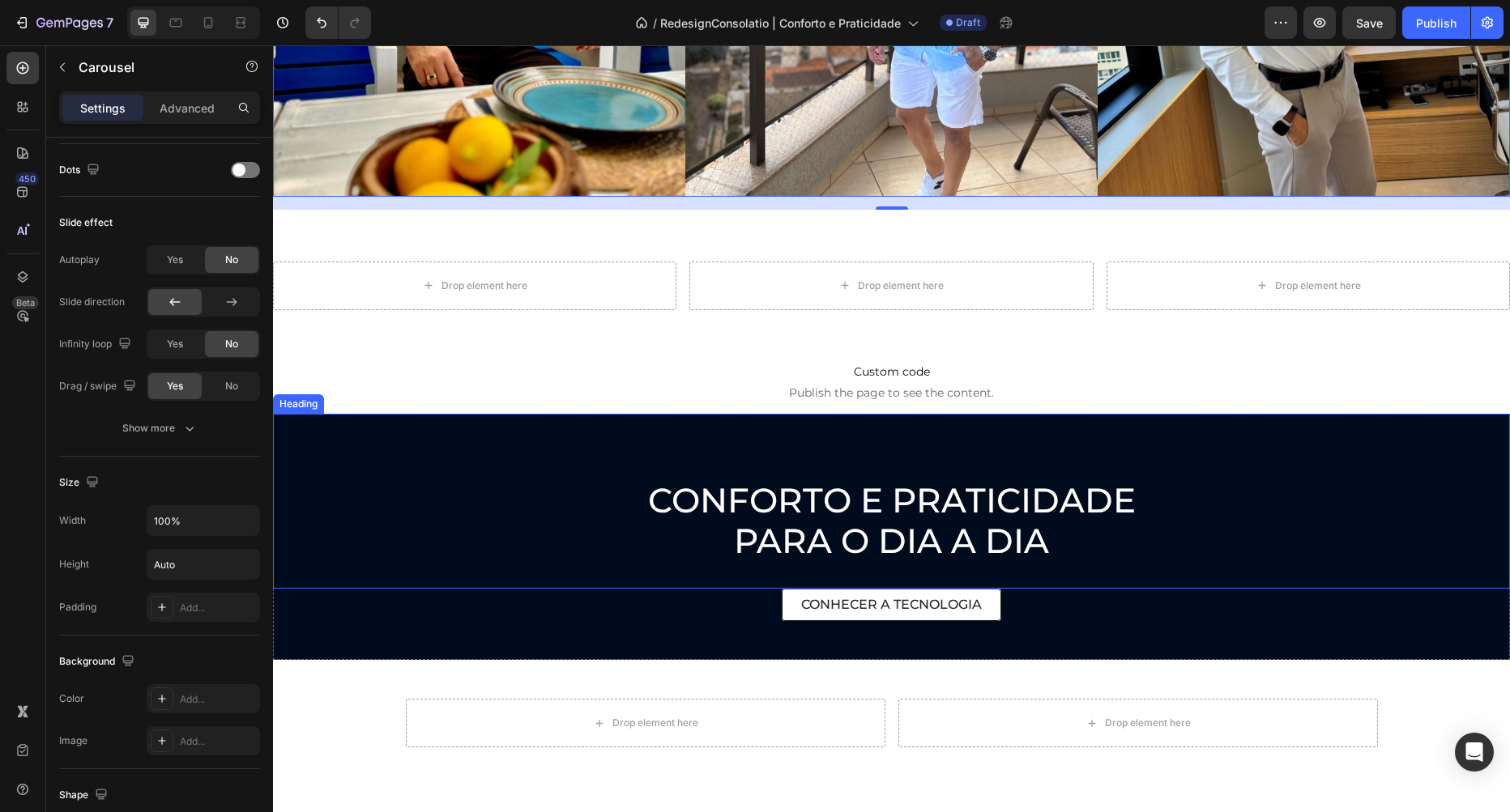
scroll to position [2678, 0]
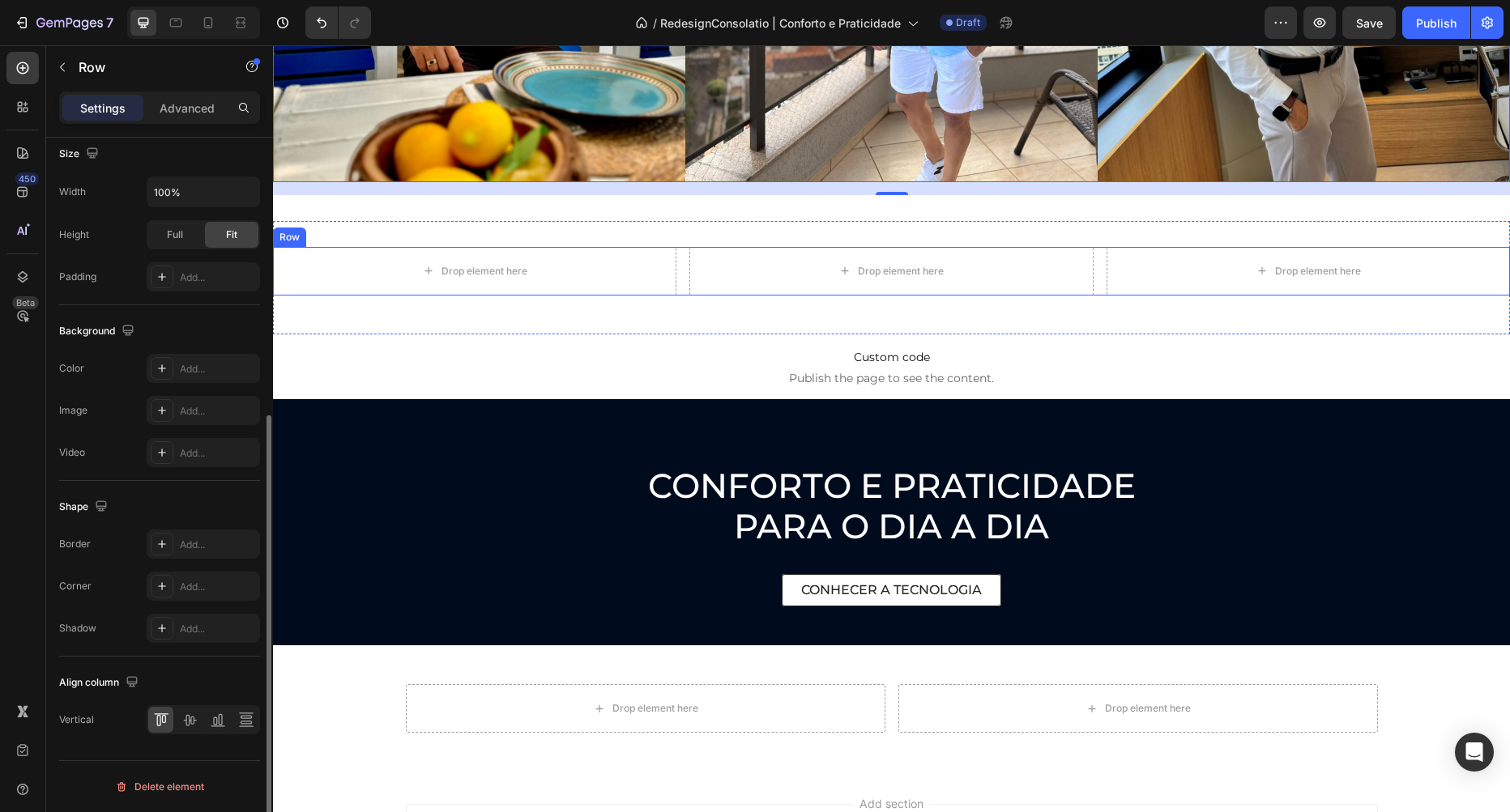
click at [684, 270] on div "Drop element here Drop element here Drop element here Row" at bounding box center [891, 270] width 1237 height 48
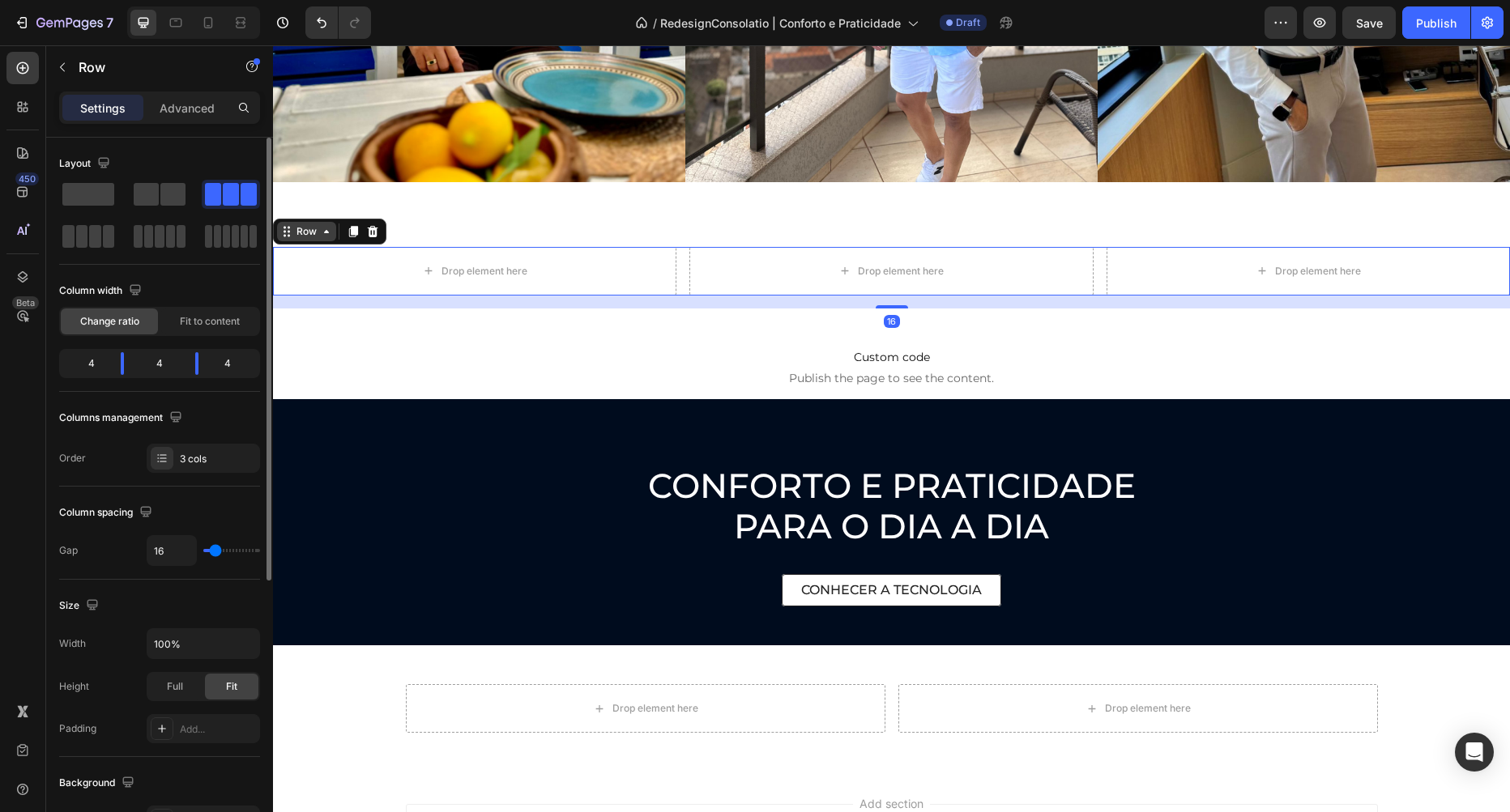
click at [318, 231] on div "Row" at bounding box center [307, 231] width 27 height 14
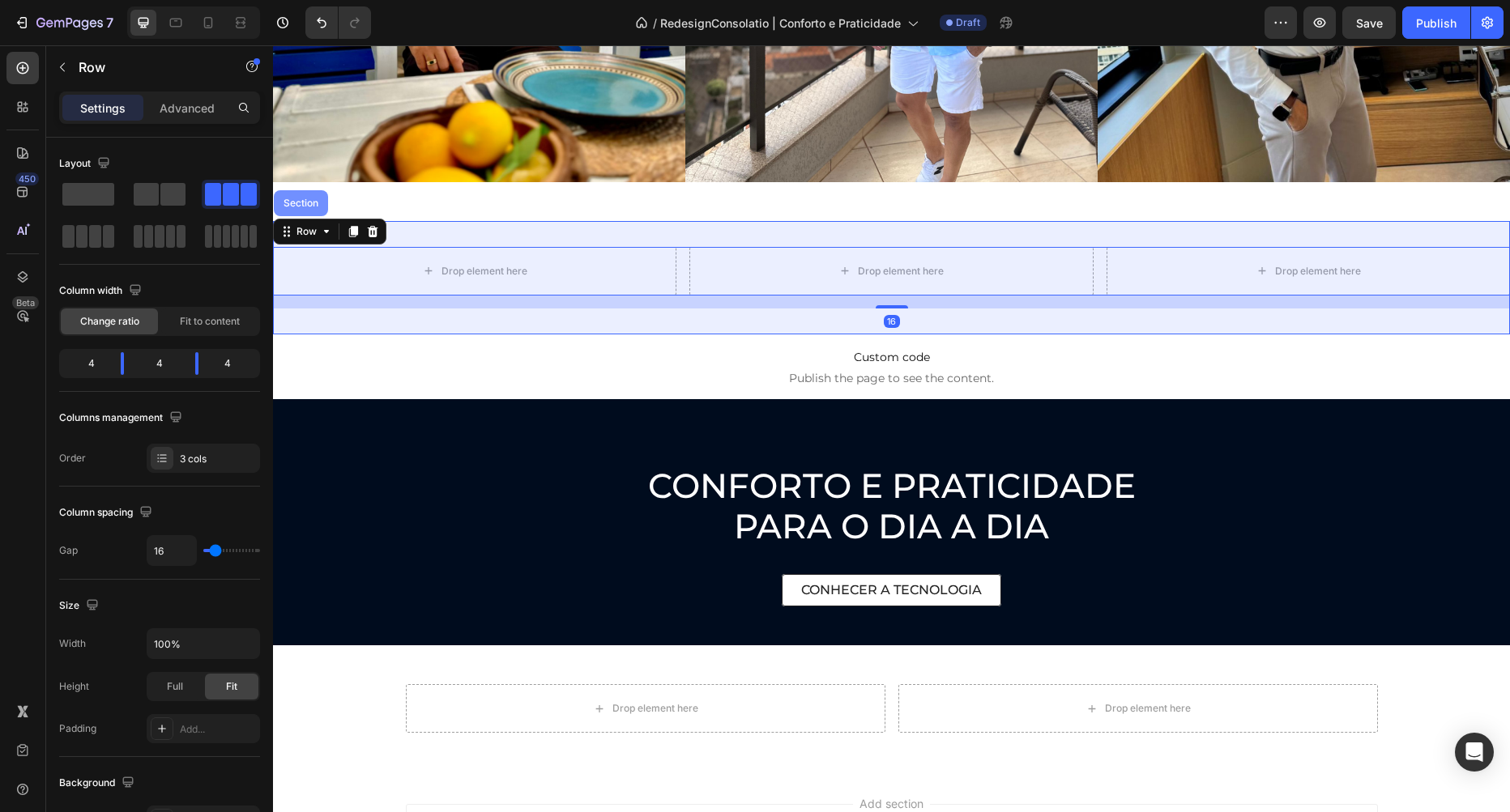
click at [309, 209] on div "Section" at bounding box center [301, 203] width 54 height 26
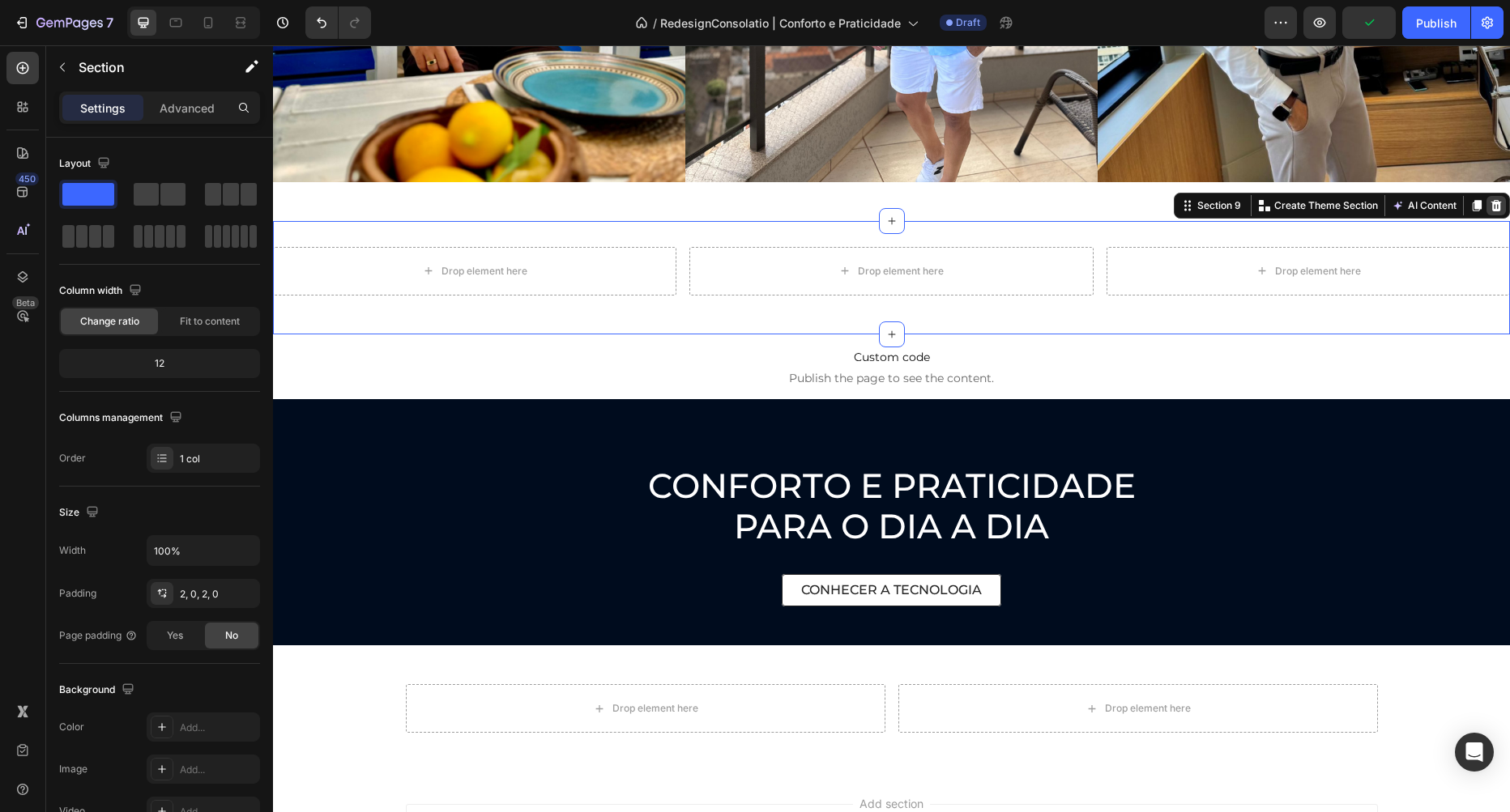
click at [1496, 203] on icon at bounding box center [1496, 205] width 10 height 11
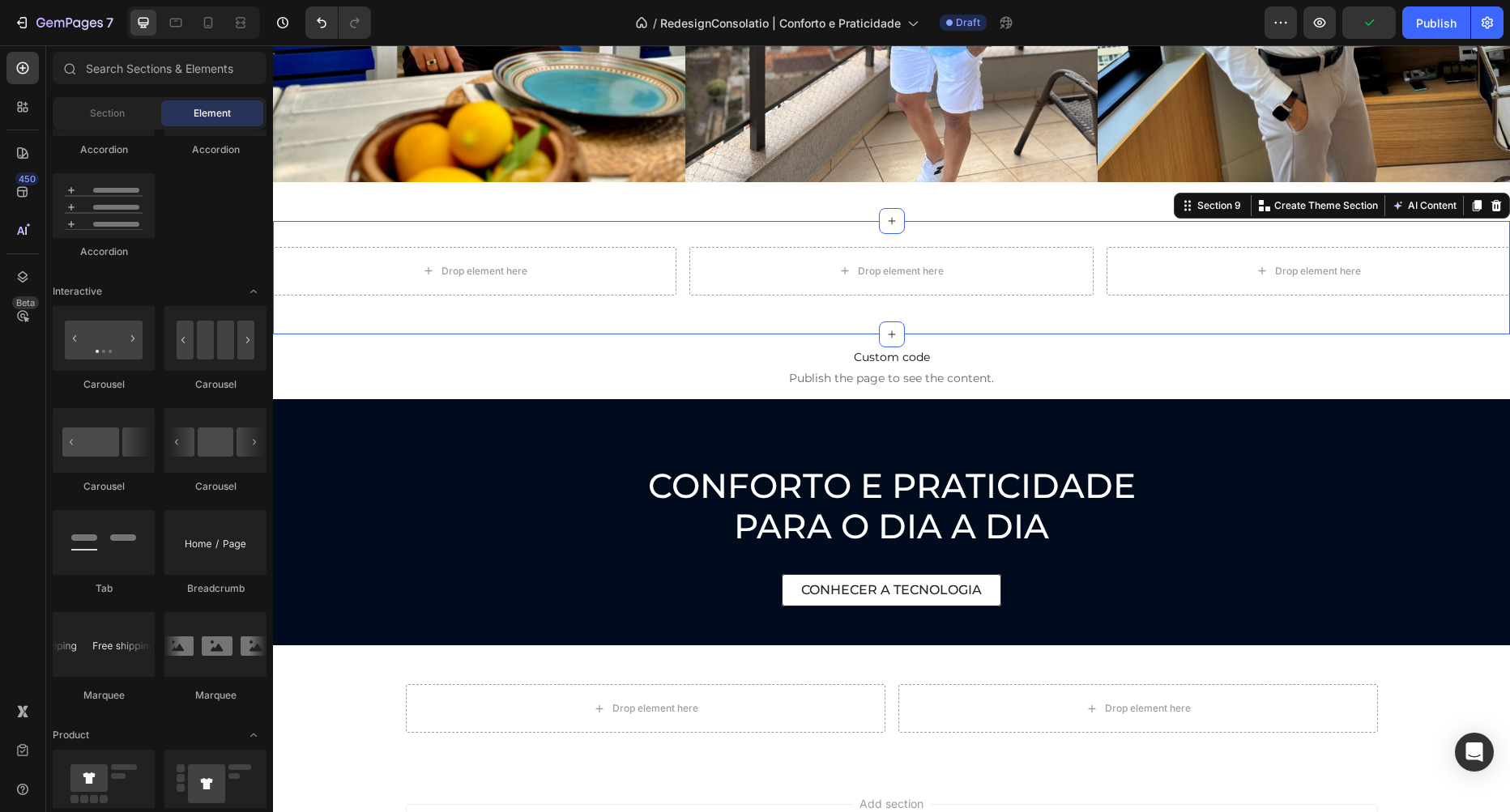
scroll to position [1477, 0]
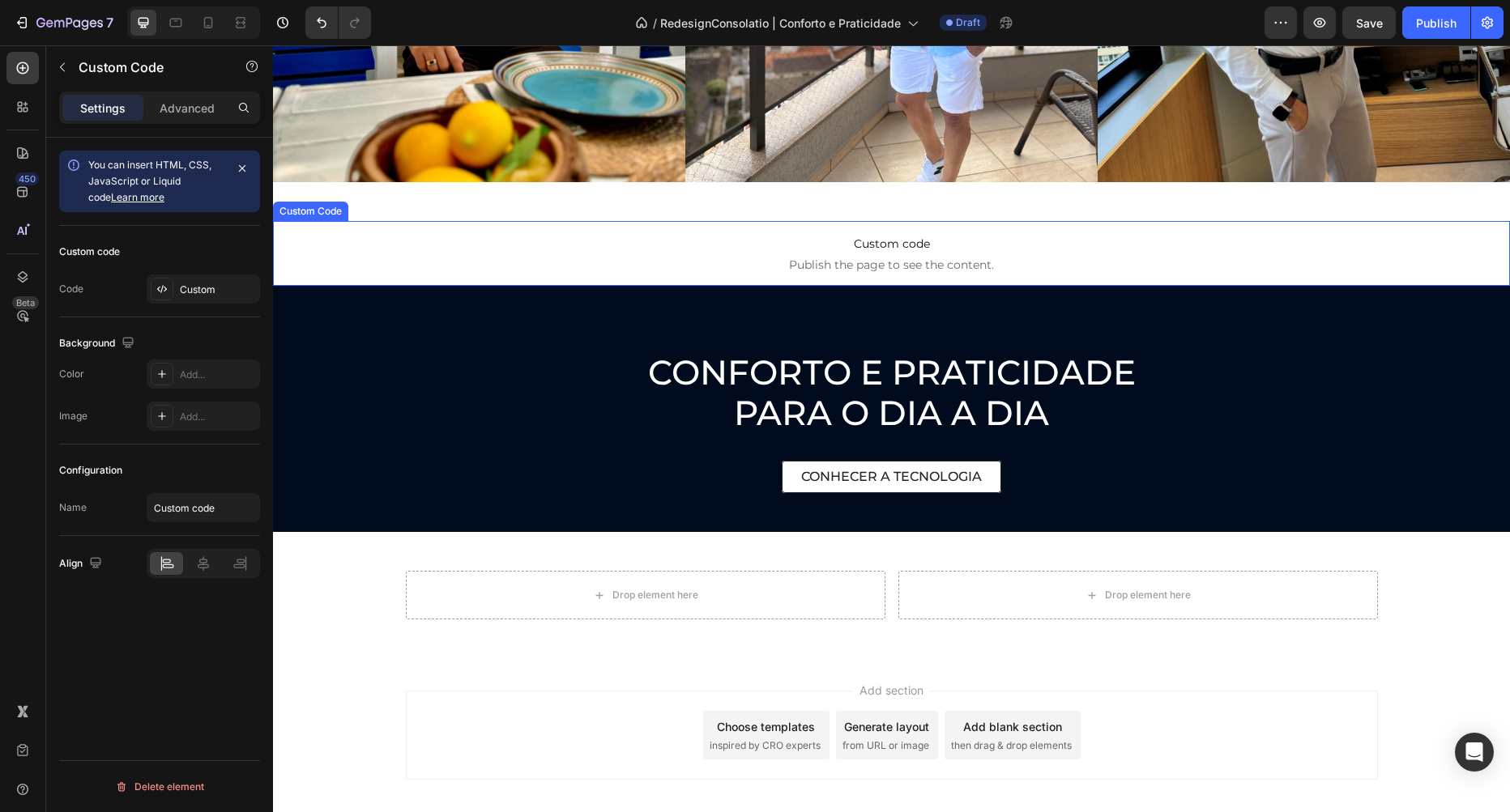
click at [556, 258] on span "Publish the page to see the content." at bounding box center [891, 264] width 1237 height 16
click at [209, 286] on div "Custom" at bounding box center [218, 289] width 76 height 14
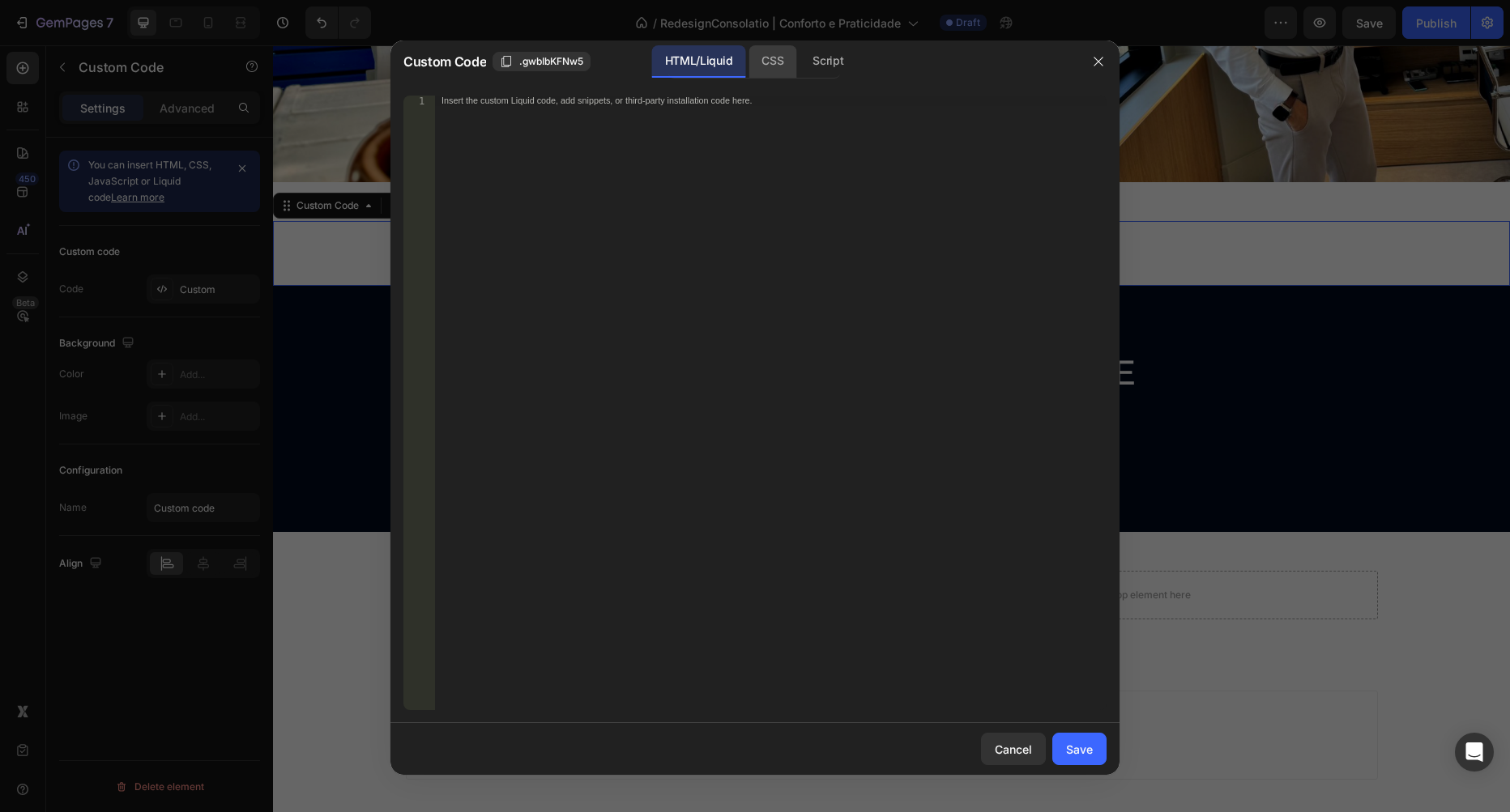
click at [800, 63] on div "CSS" at bounding box center [827, 62] width 57 height 32
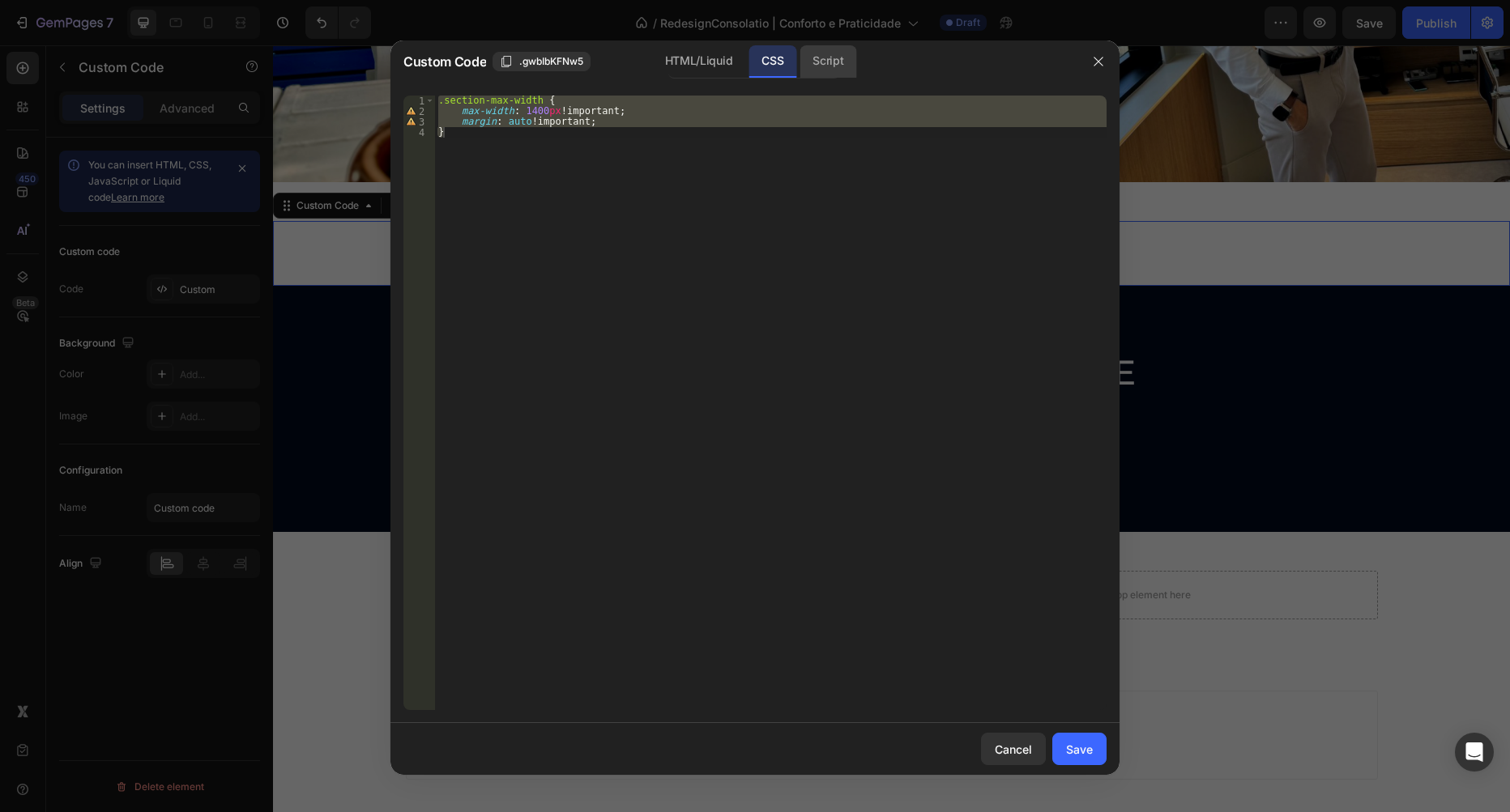
click at [832, 61] on div "Script" at bounding box center [827, 62] width 57 height 32
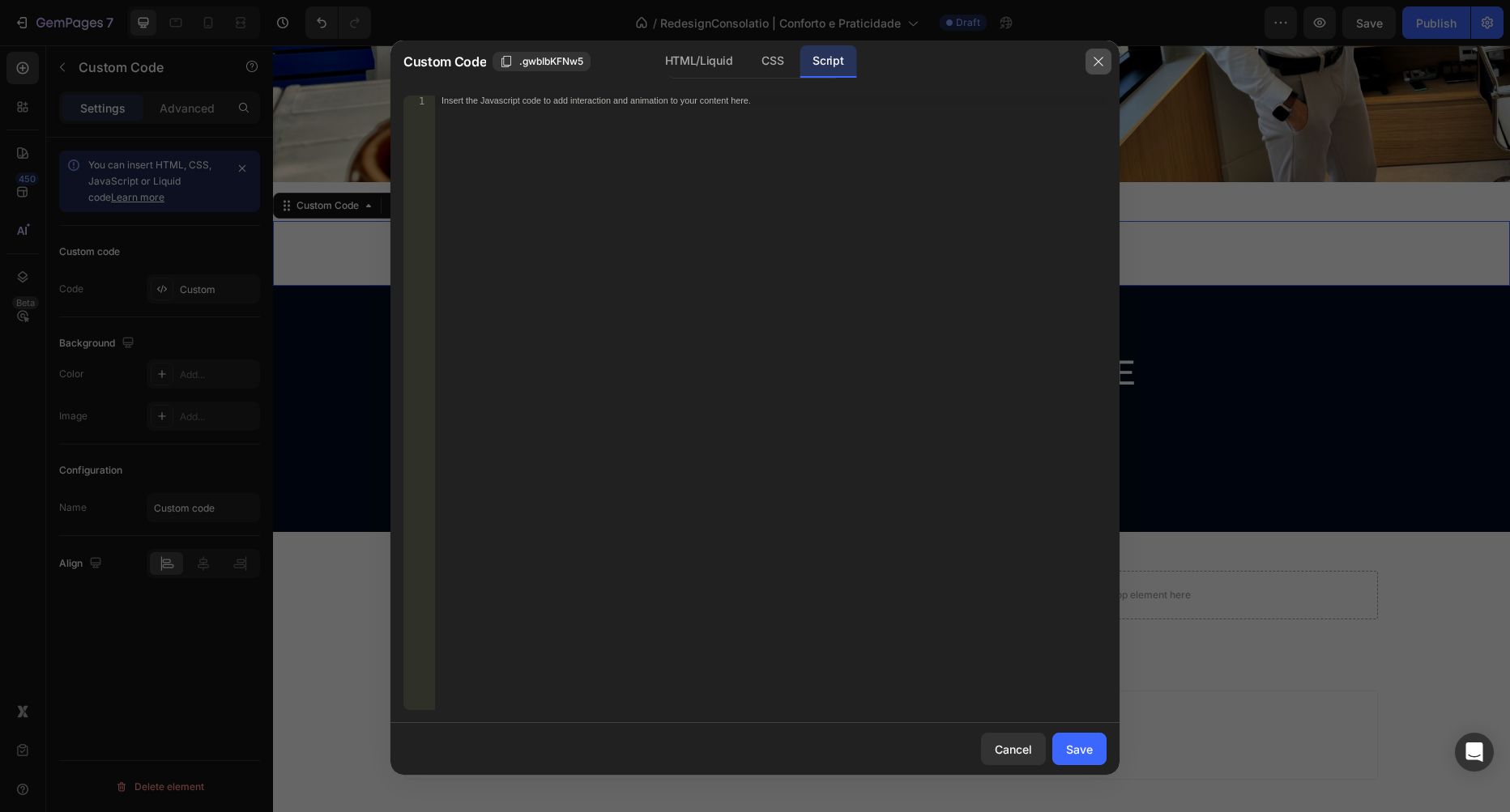
click at [1099, 64] on icon "button" at bounding box center [1098, 61] width 13 height 13
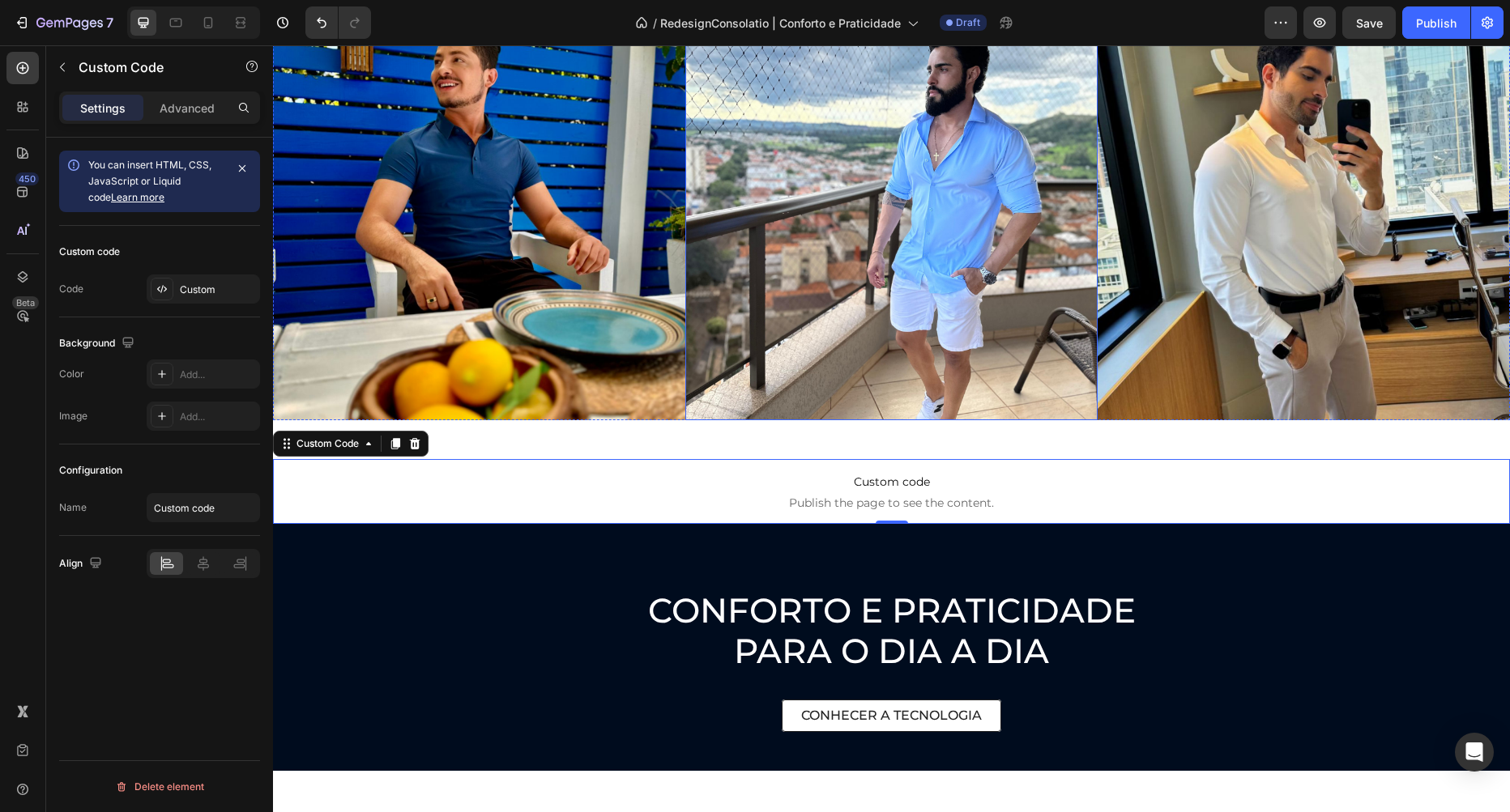
scroll to position [2216, 0]
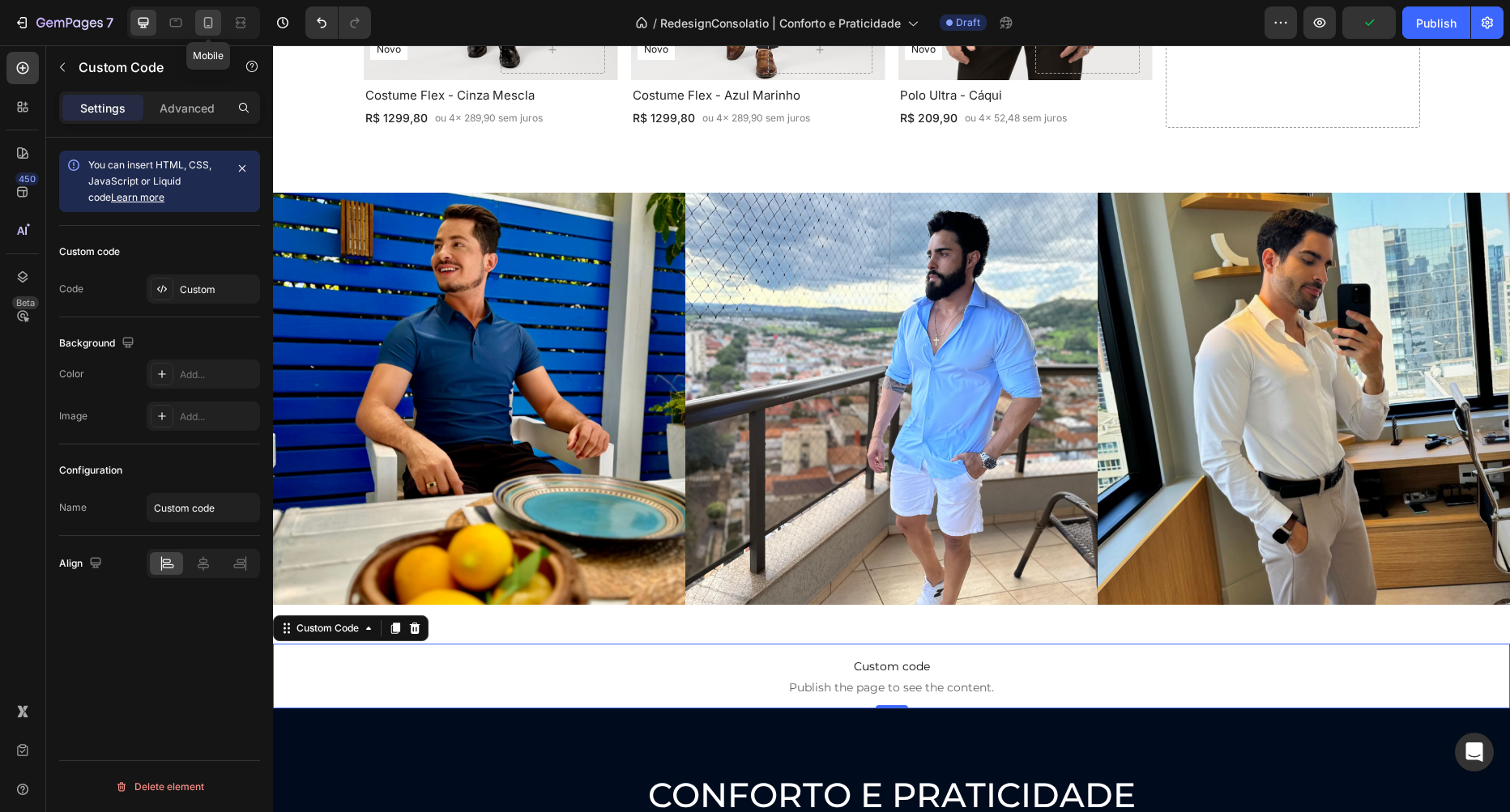
click at [214, 22] on icon at bounding box center [208, 22] width 16 height 16
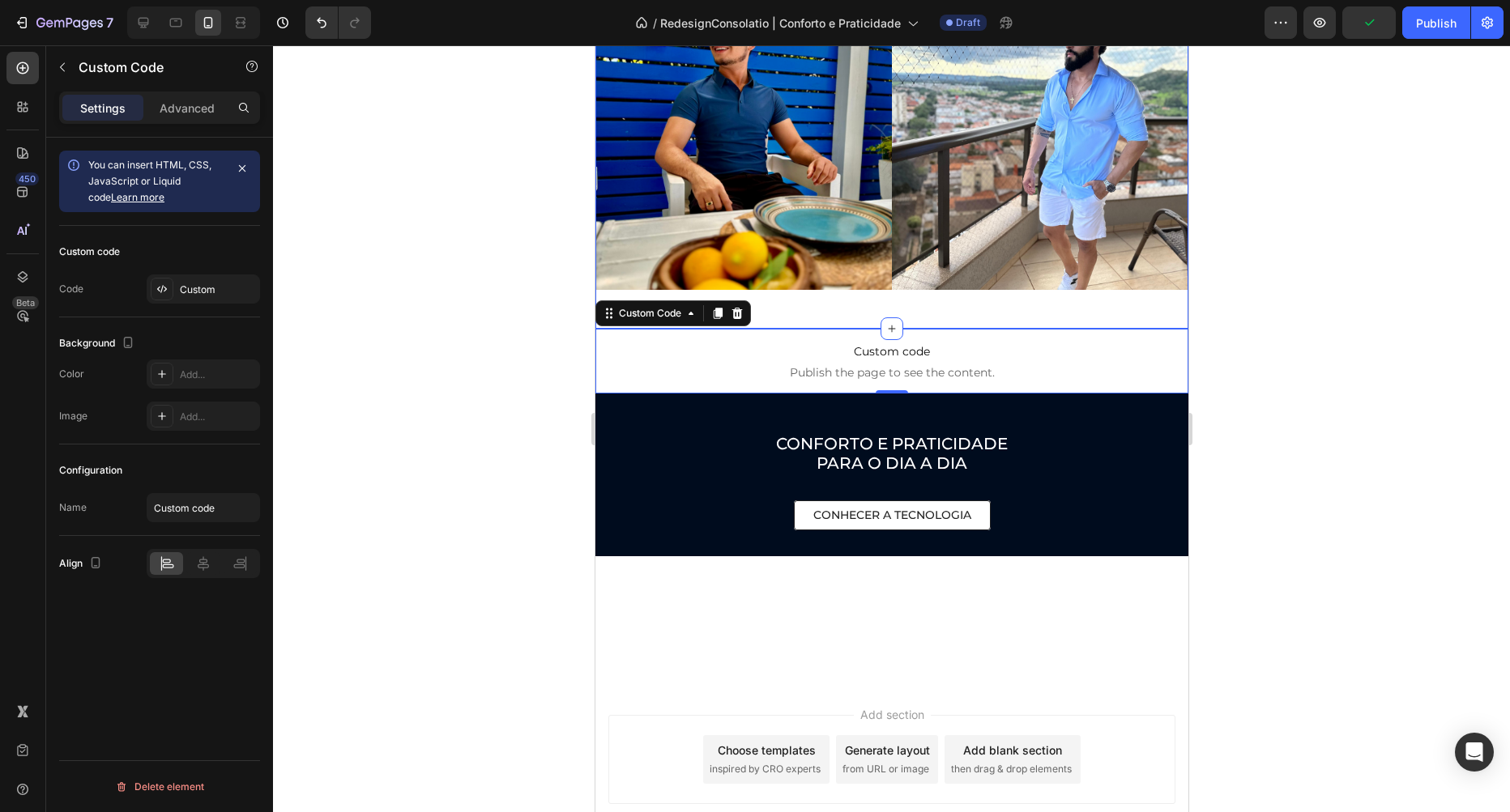
scroll to position [2264, 0]
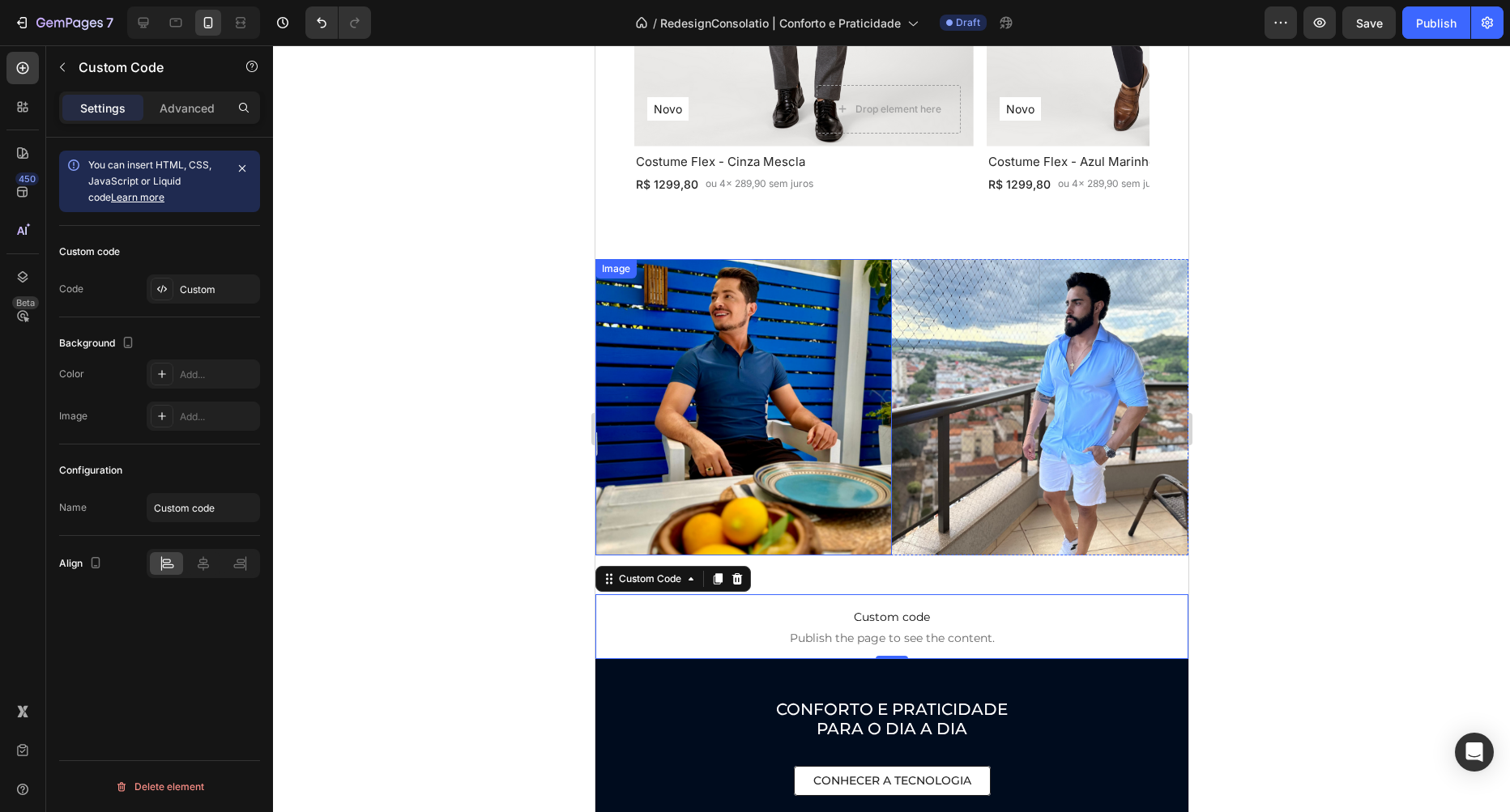
click at [809, 288] on img at bounding box center [743, 408] width 297 height 297
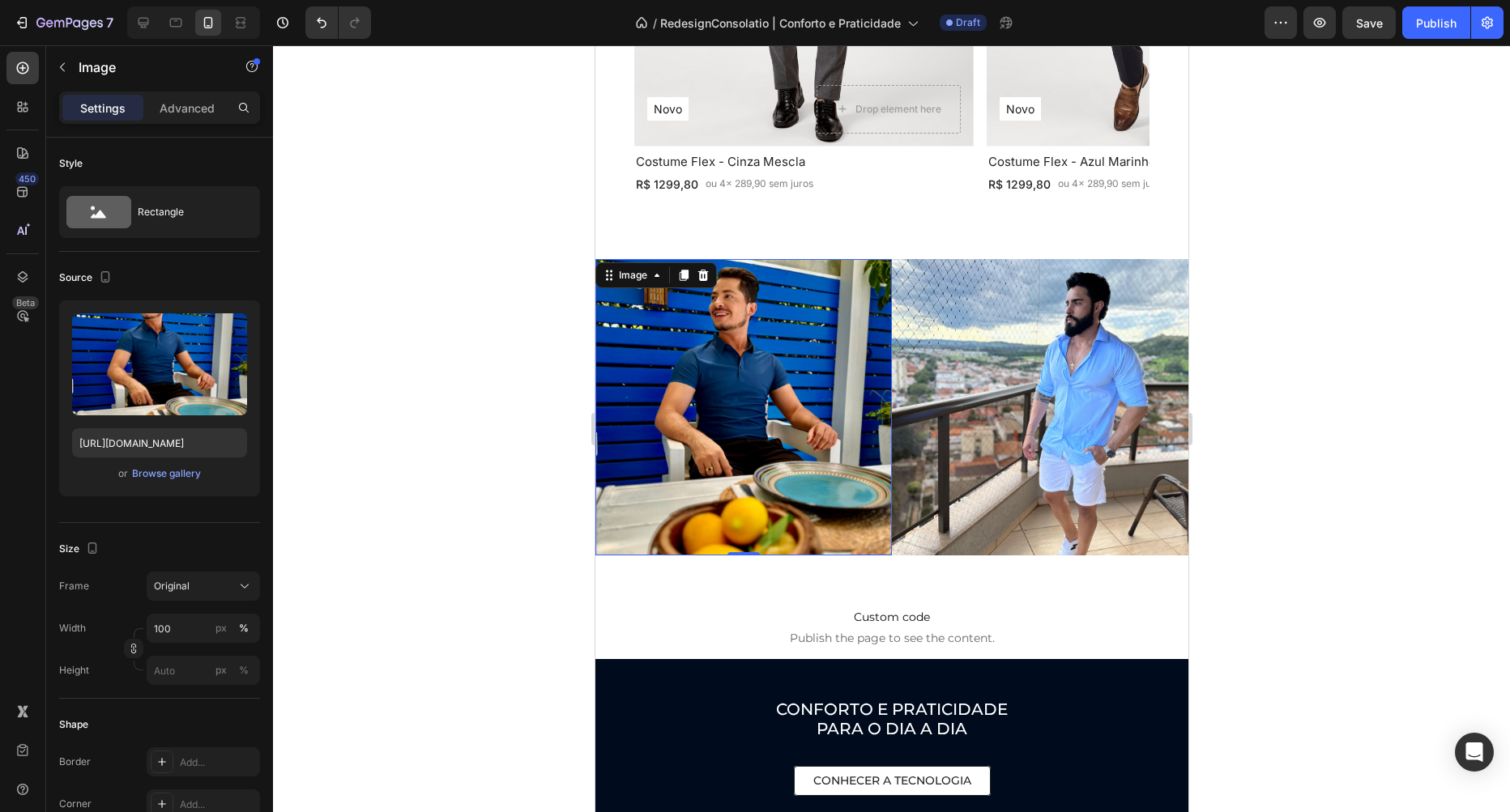
click at [642, 263] on img at bounding box center [743, 408] width 297 height 297
click at [641, 265] on div "Image" at bounding box center [655, 275] width 121 height 26
click at [638, 280] on div "Image" at bounding box center [632, 275] width 35 height 14
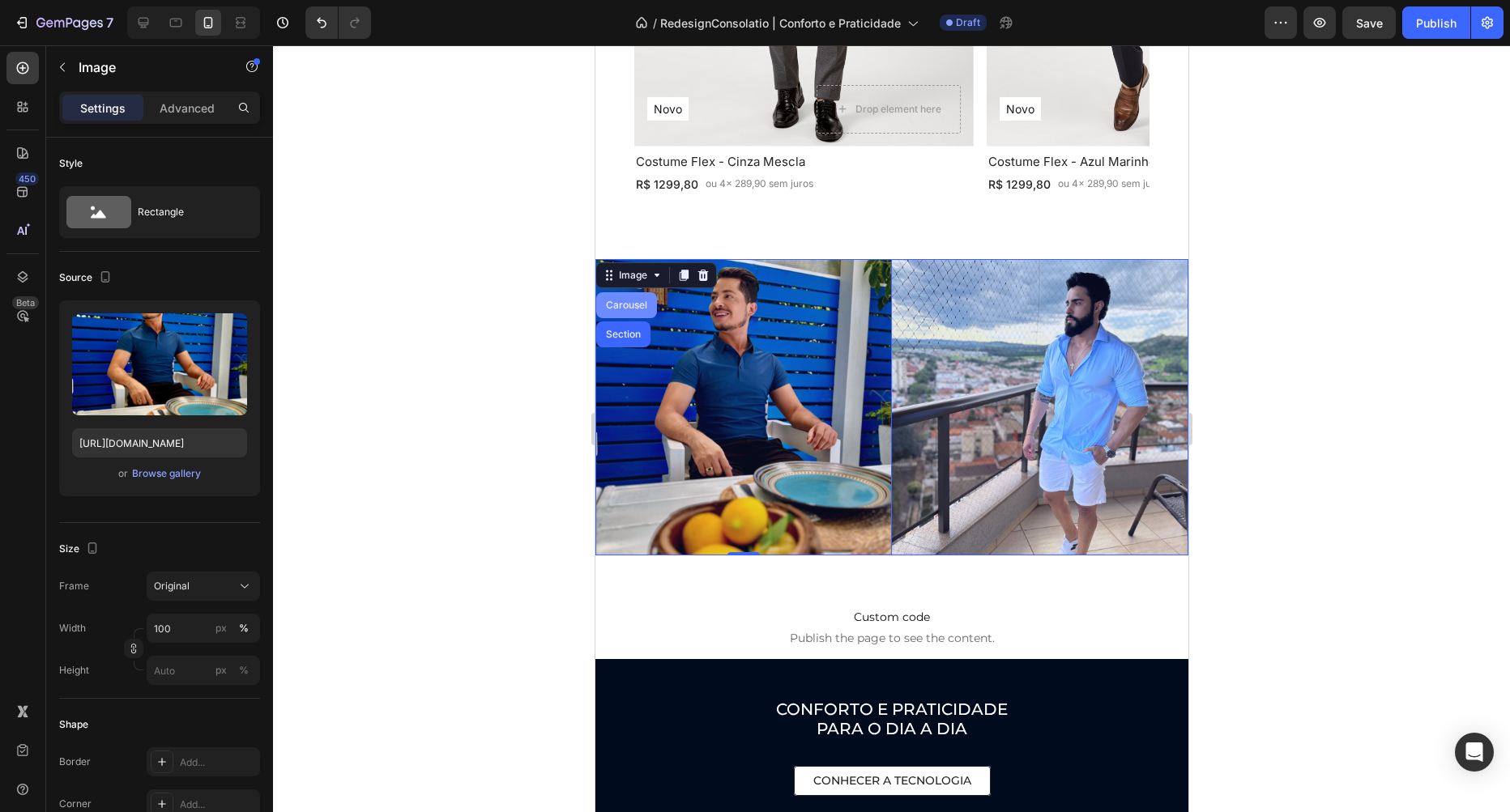
click at [642, 304] on div "Carousel" at bounding box center [626, 304] width 47 height 9
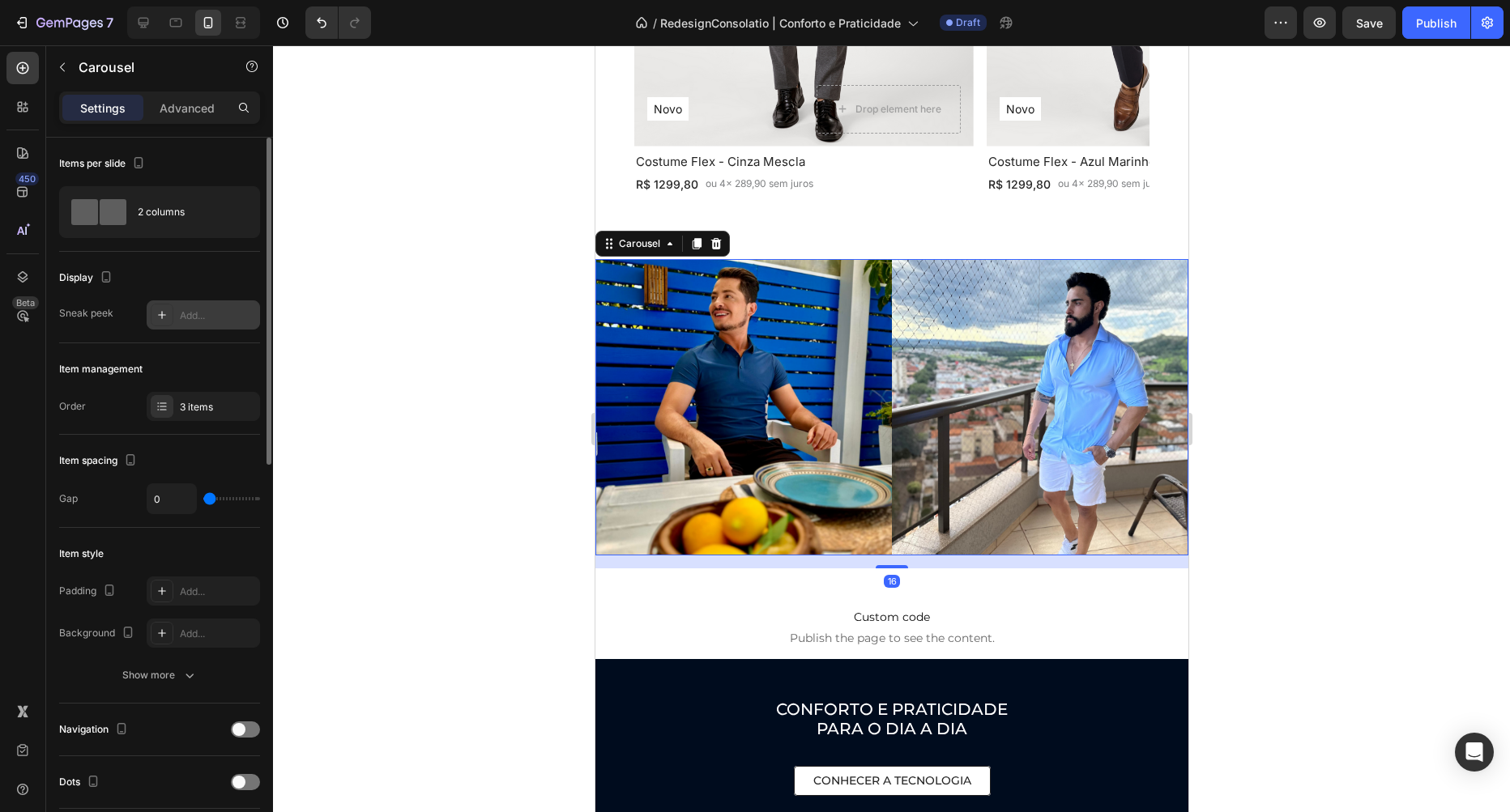
click at [166, 309] on icon at bounding box center [161, 314] width 13 height 13
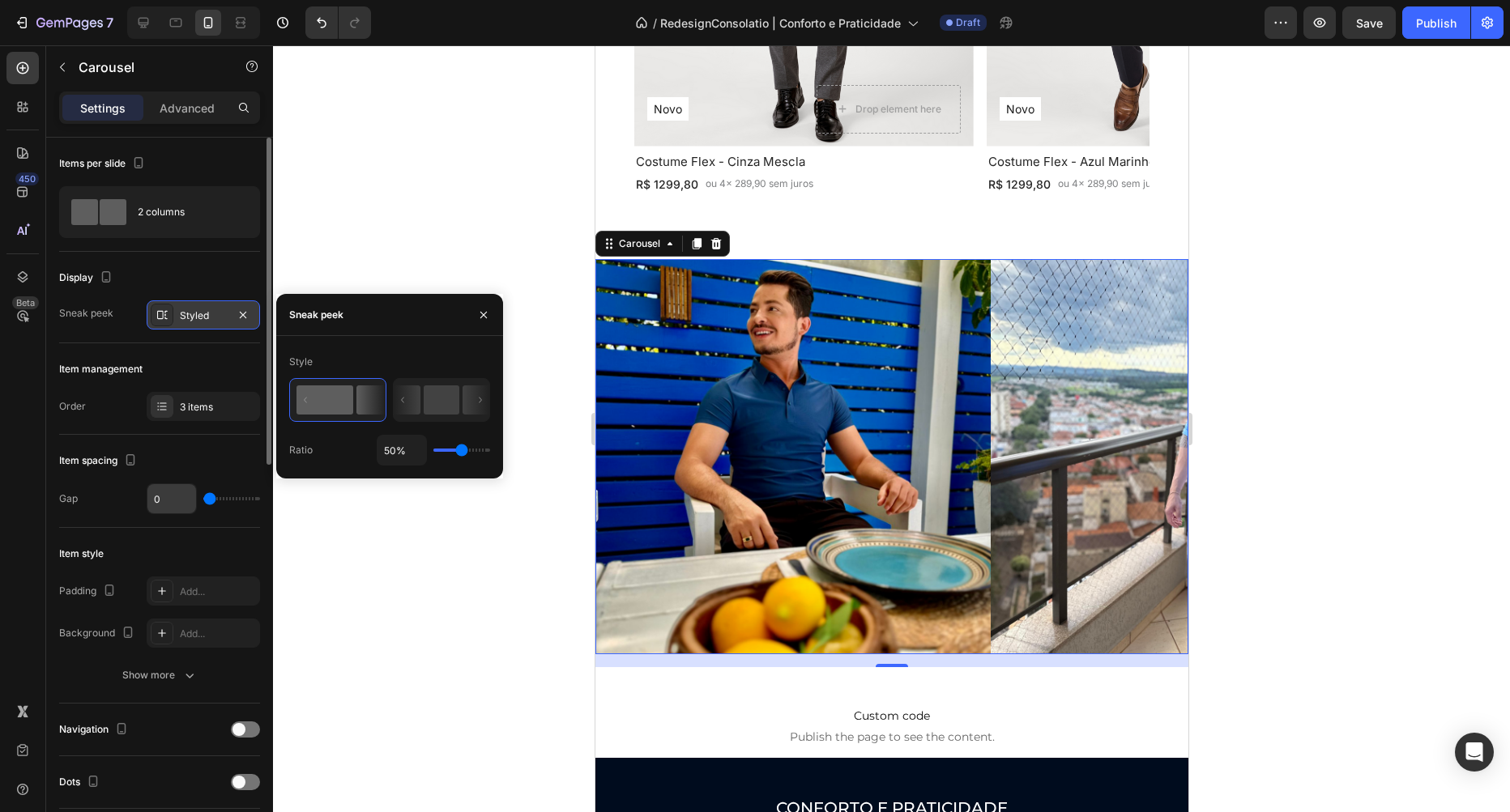
click at [179, 496] on input "0" at bounding box center [171, 498] width 48 height 29
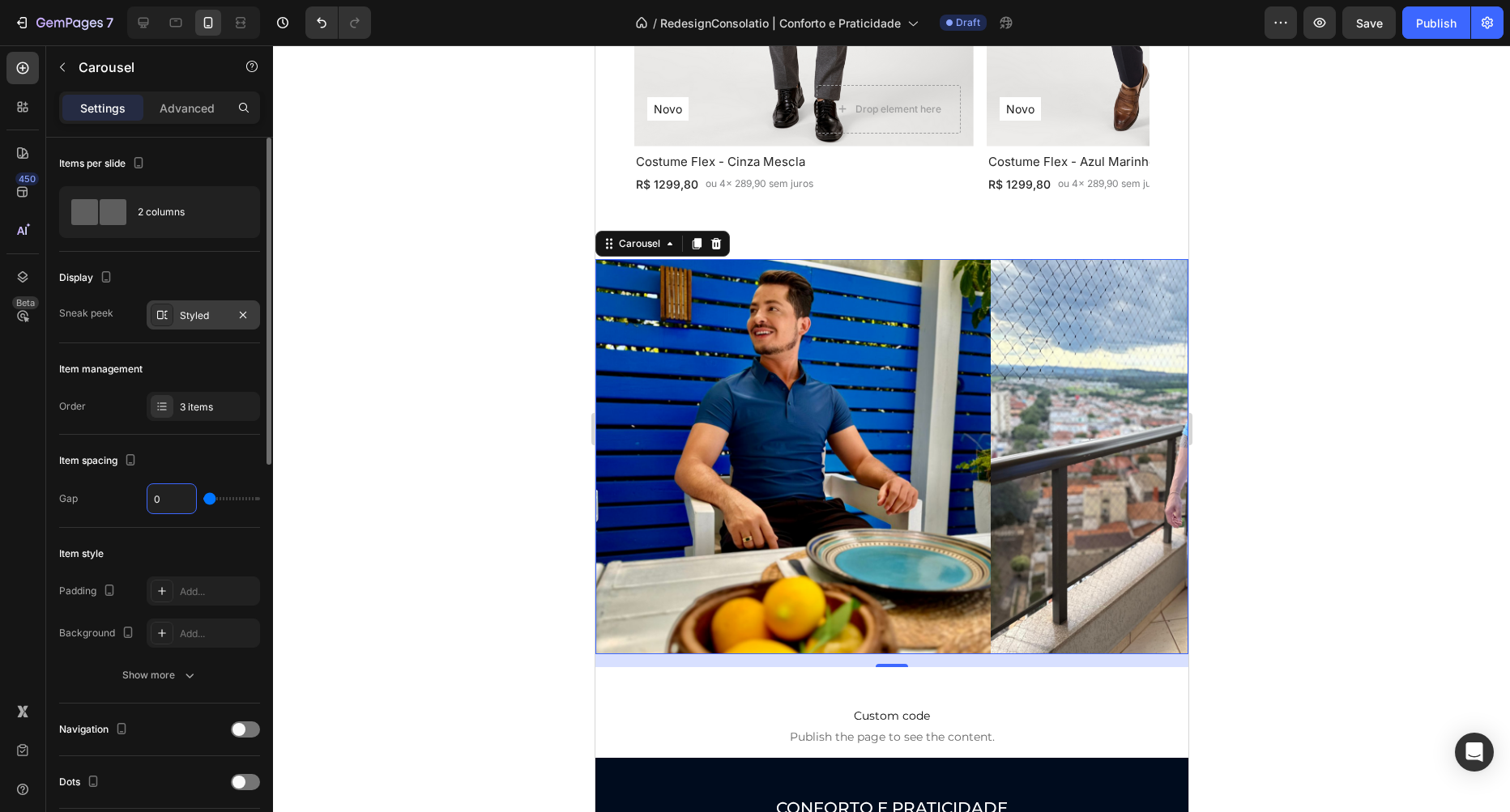
type input "8"
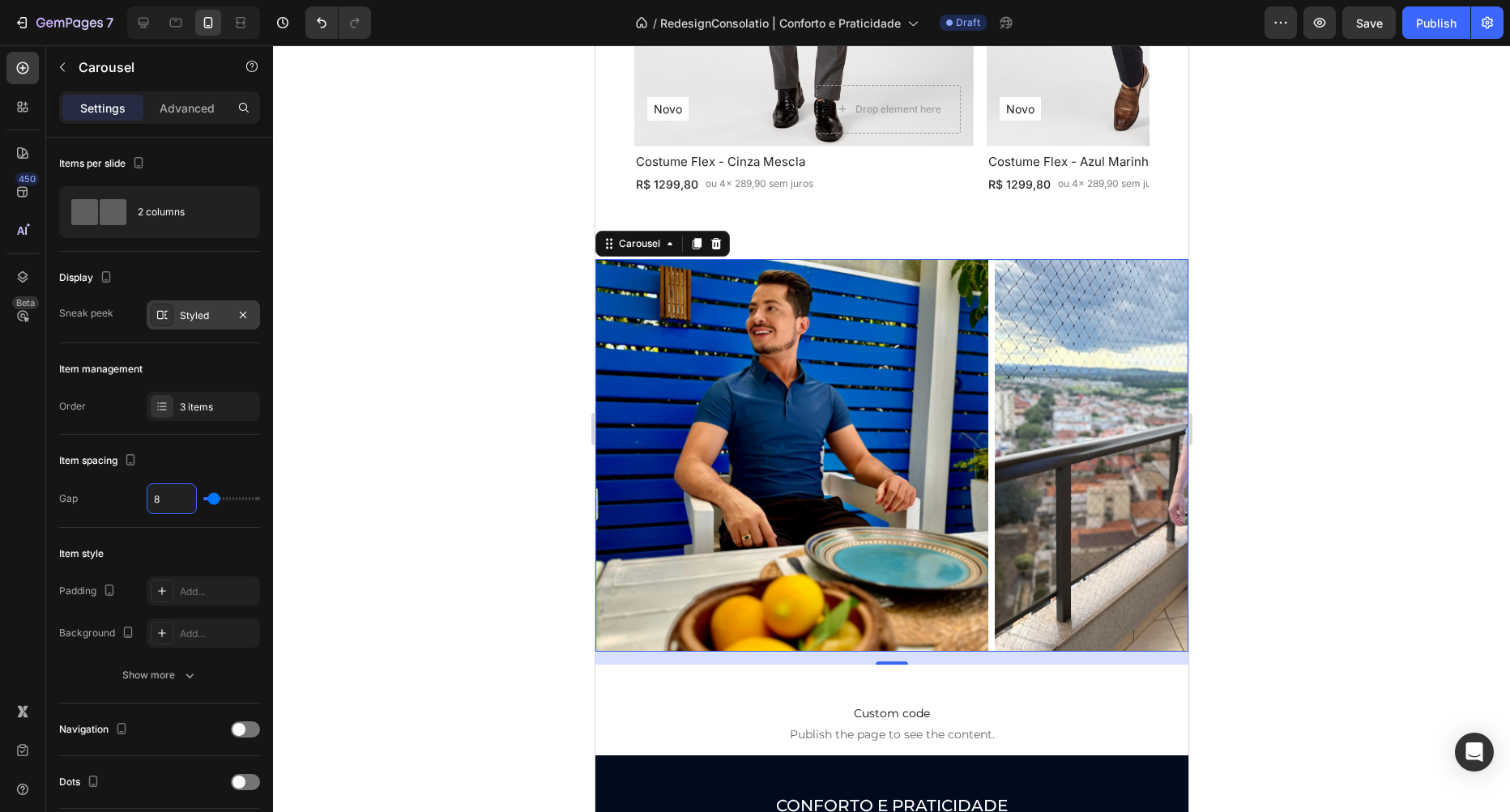
click at [484, 257] on div at bounding box center [891, 429] width 1237 height 767
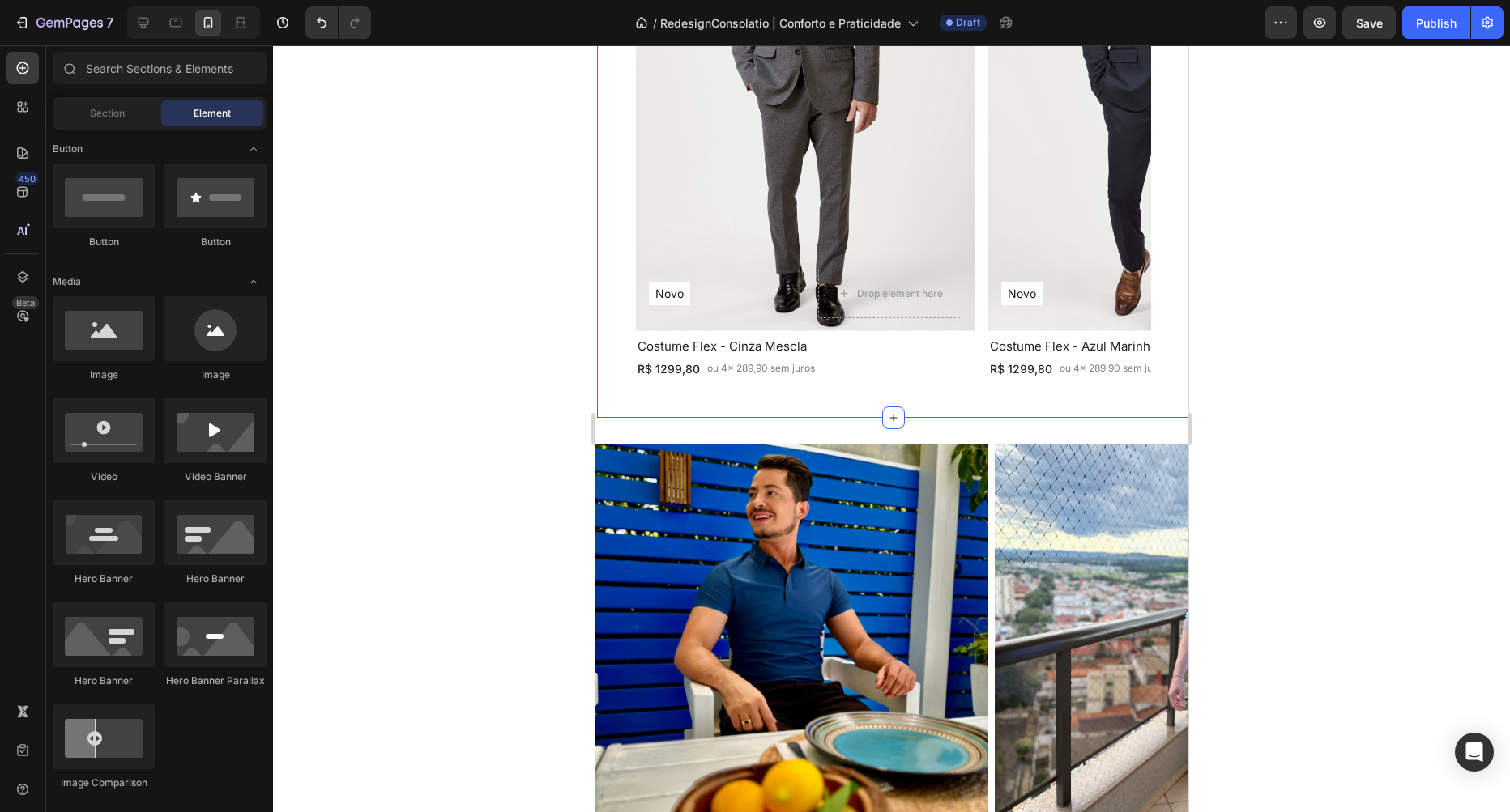
scroll to position [0, 0]
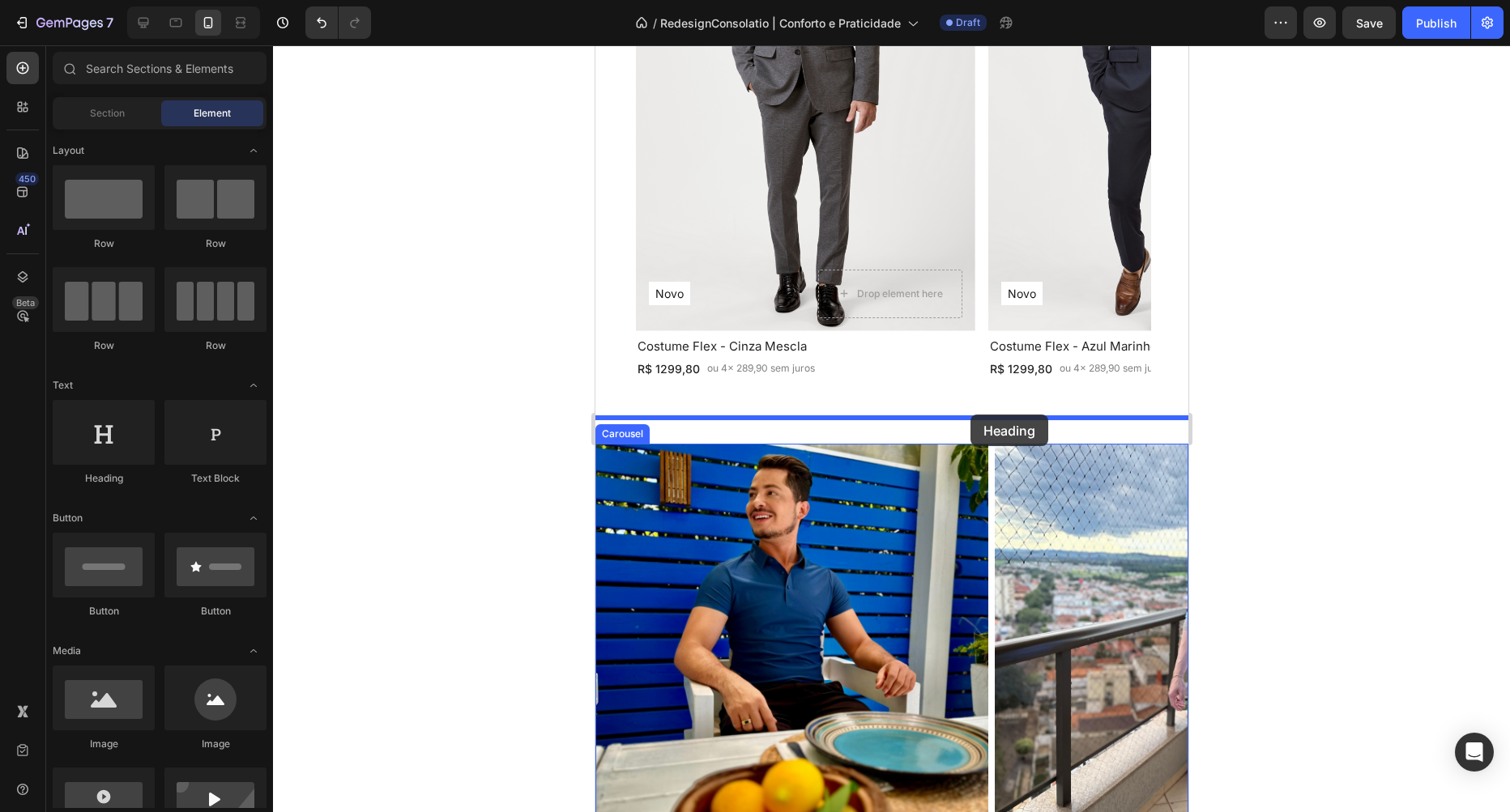
drag, startPoint x: 878, startPoint y: 497, endPoint x: 970, endPoint y: 414, distance: 123.9
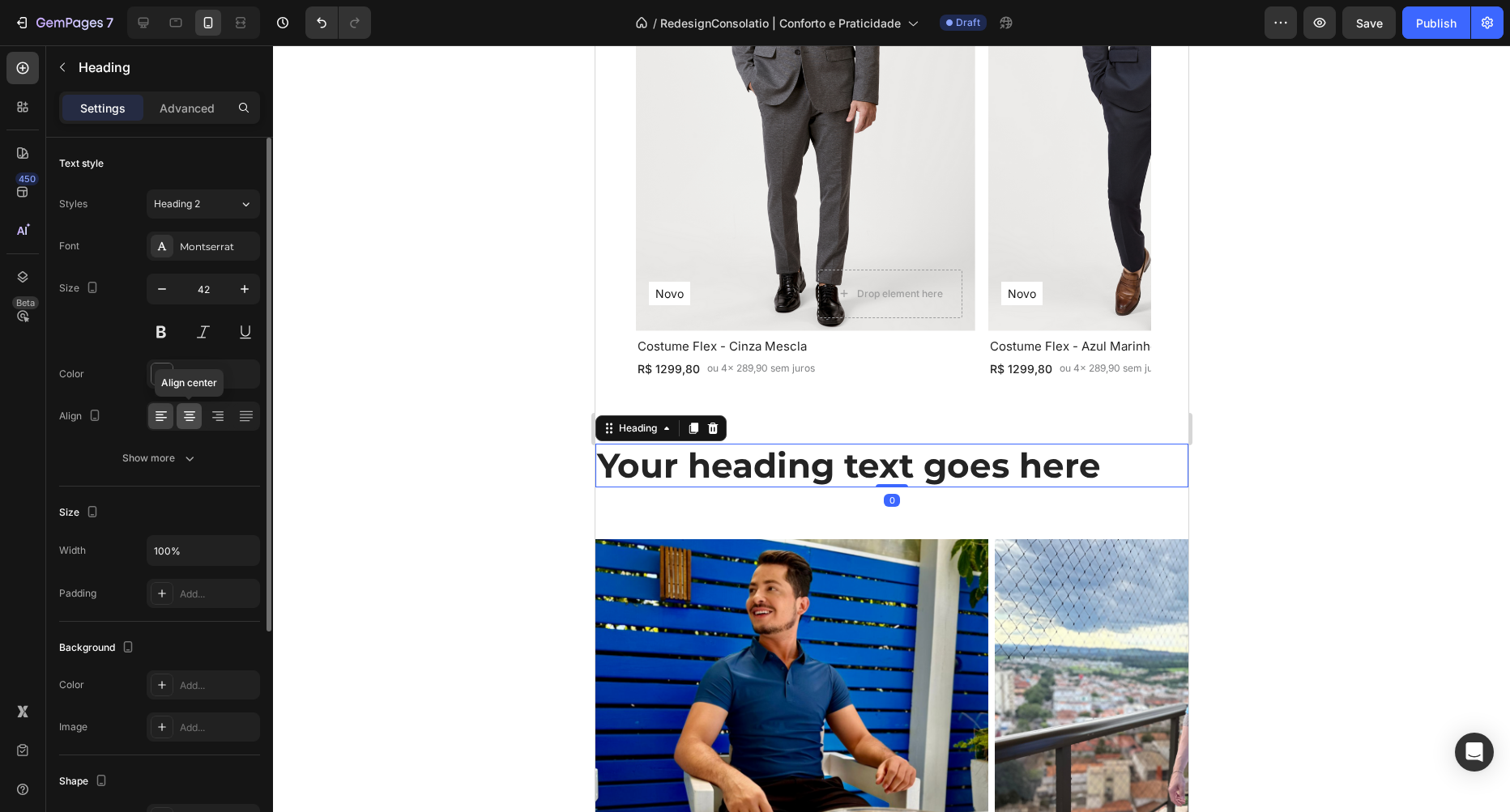
click at [194, 414] on icon at bounding box center [189, 416] width 16 height 16
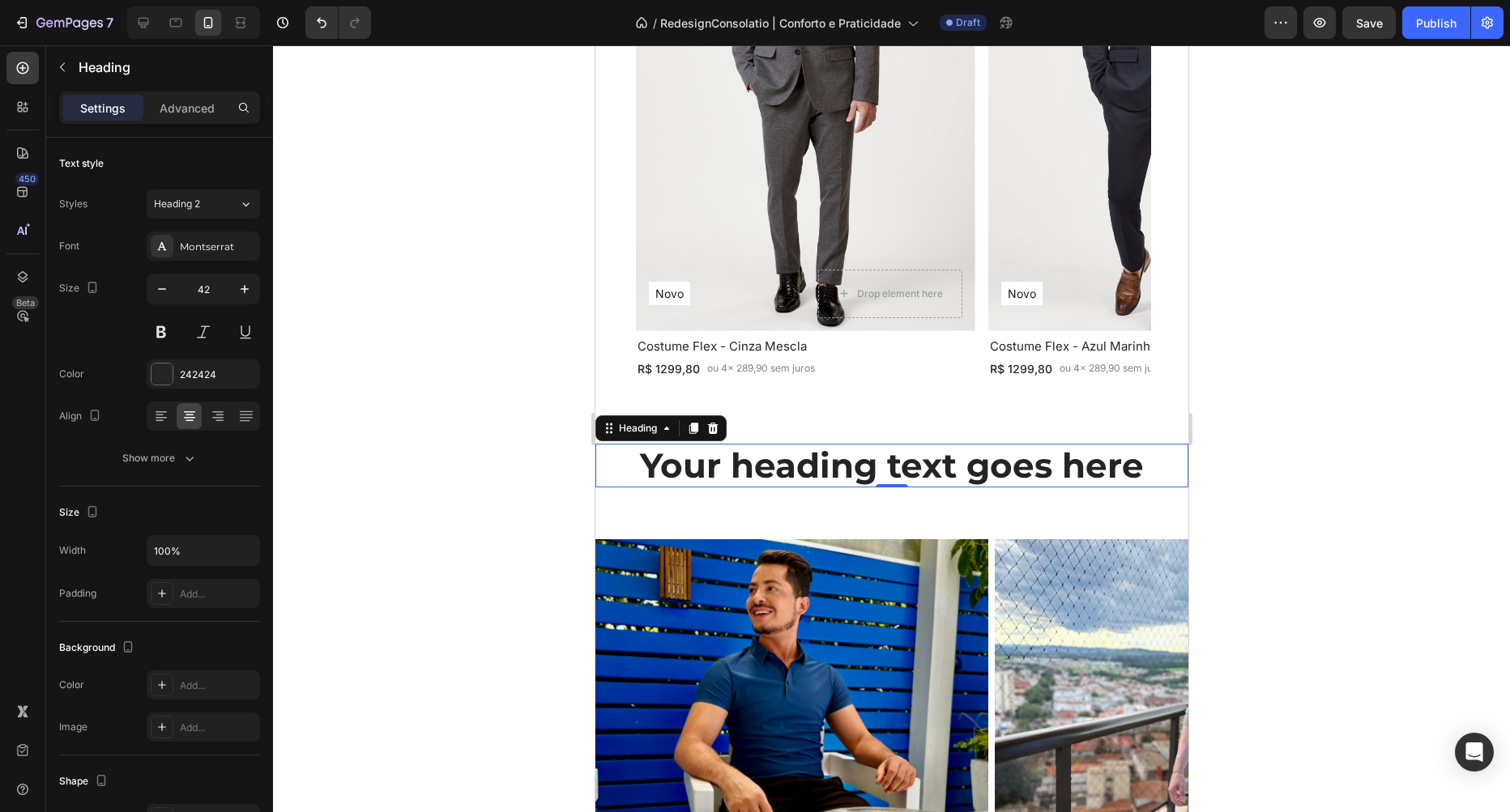
click at [774, 457] on h2 "Your heading text goes here" at bounding box center [890, 466] width 593 height 44
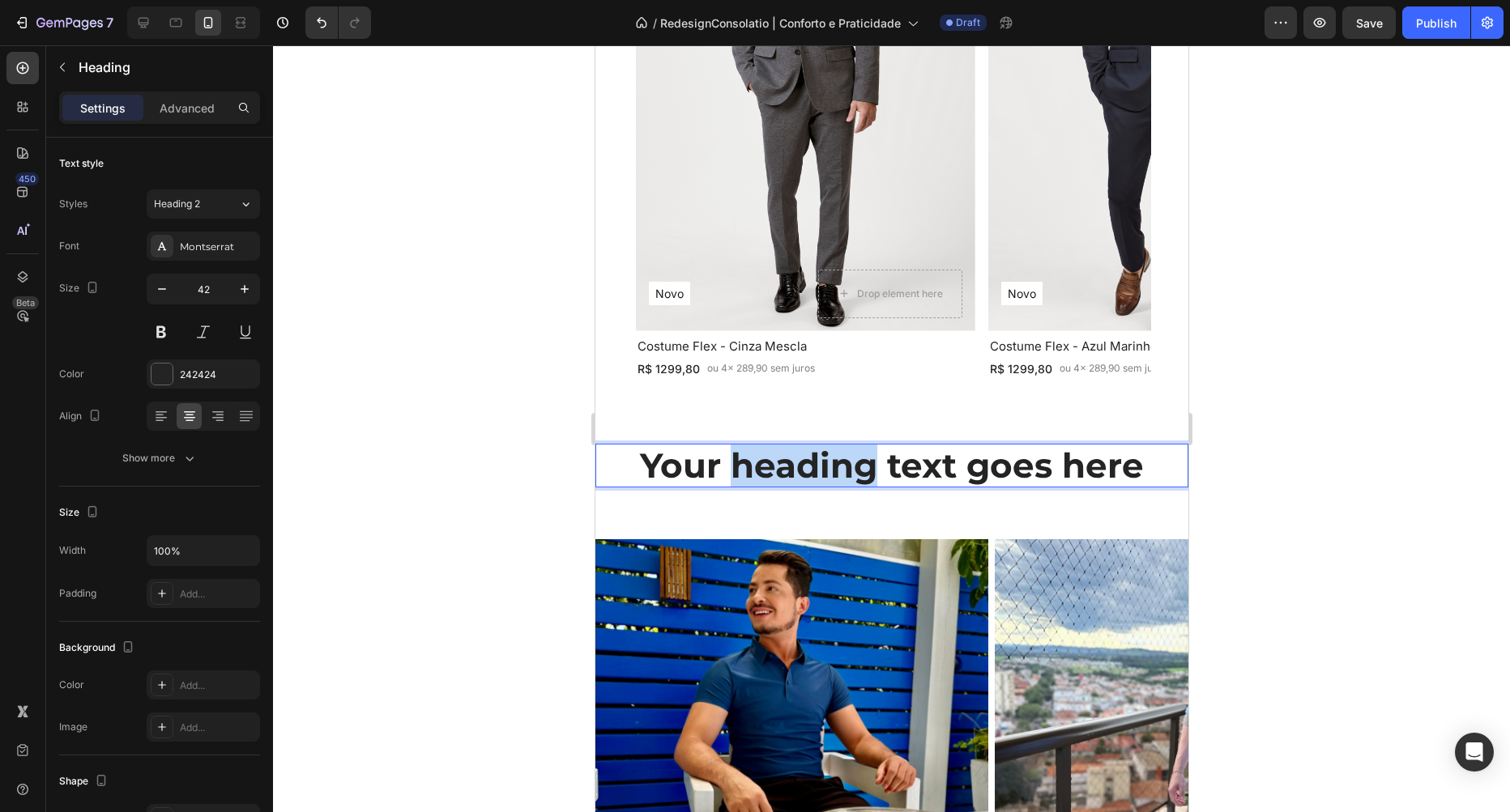
click at [774, 457] on p "Your heading text goes here" at bounding box center [891, 465] width 590 height 41
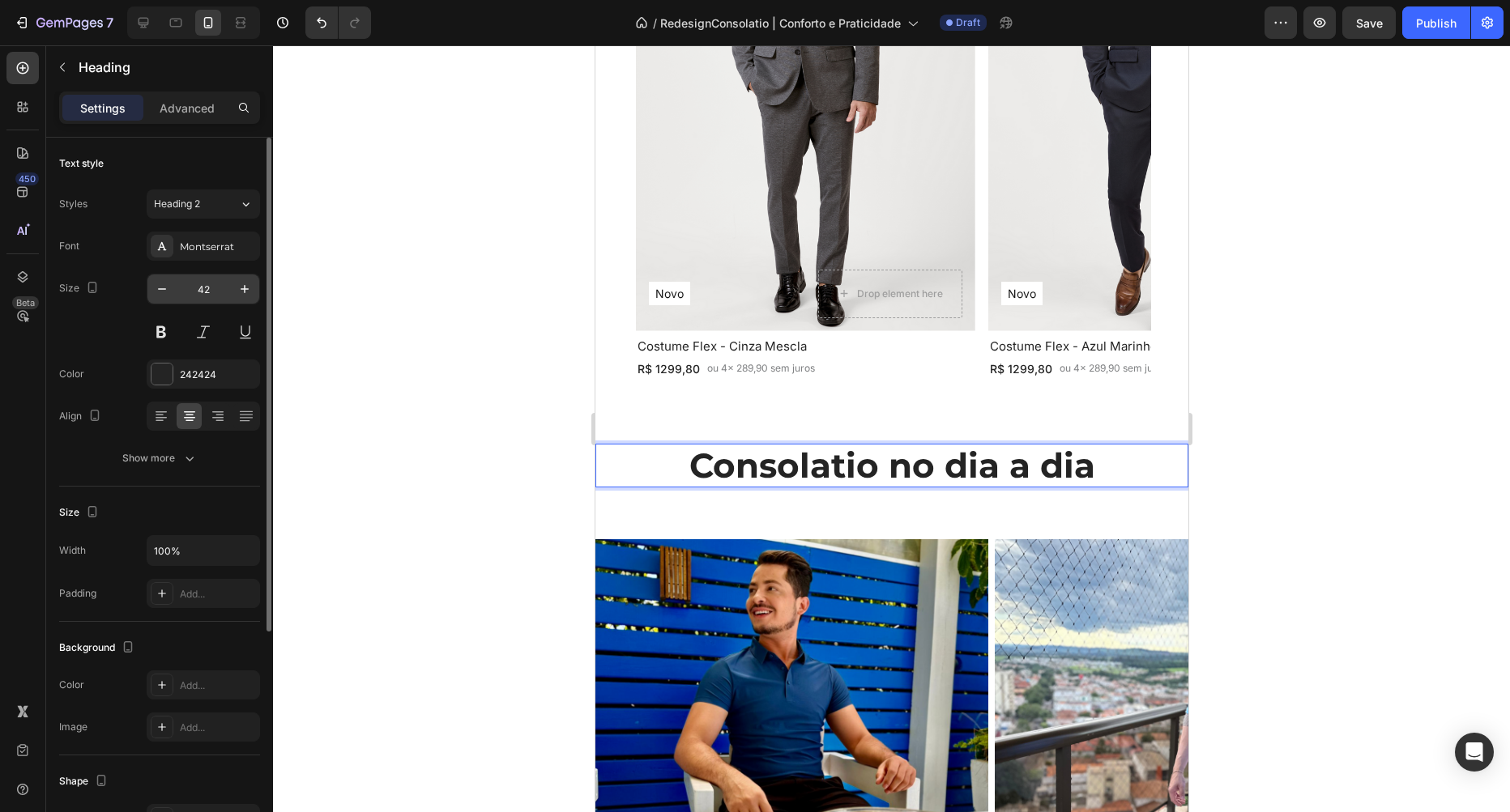
click at [198, 292] on input "42" at bounding box center [203, 289] width 53 height 29
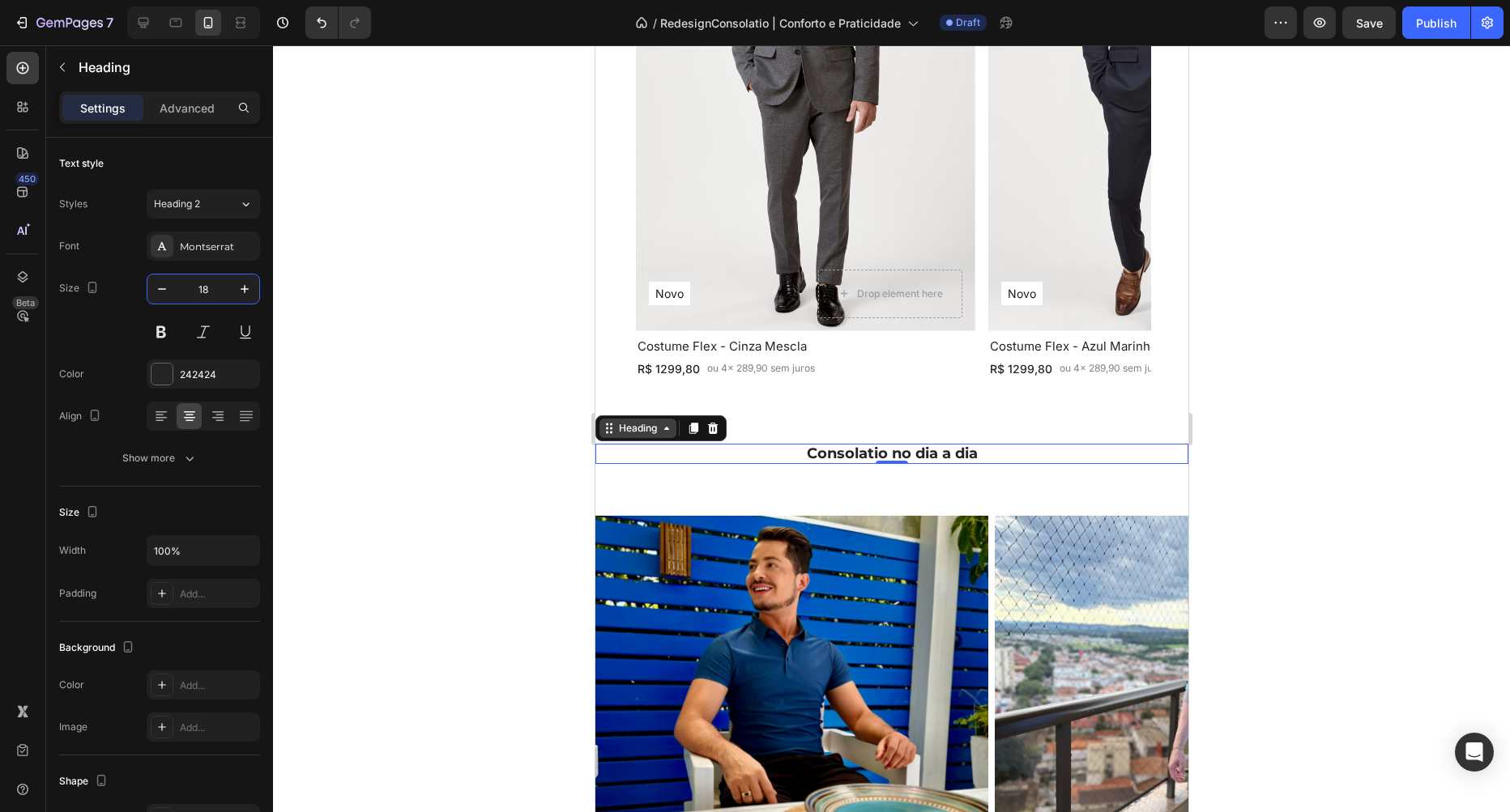
type input "18"
click at [627, 423] on div "Heading" at bounding box center [637, 428] width 45 height 14
click at [649, 572] on img at bounding box center [790, 712] width 393 height 392
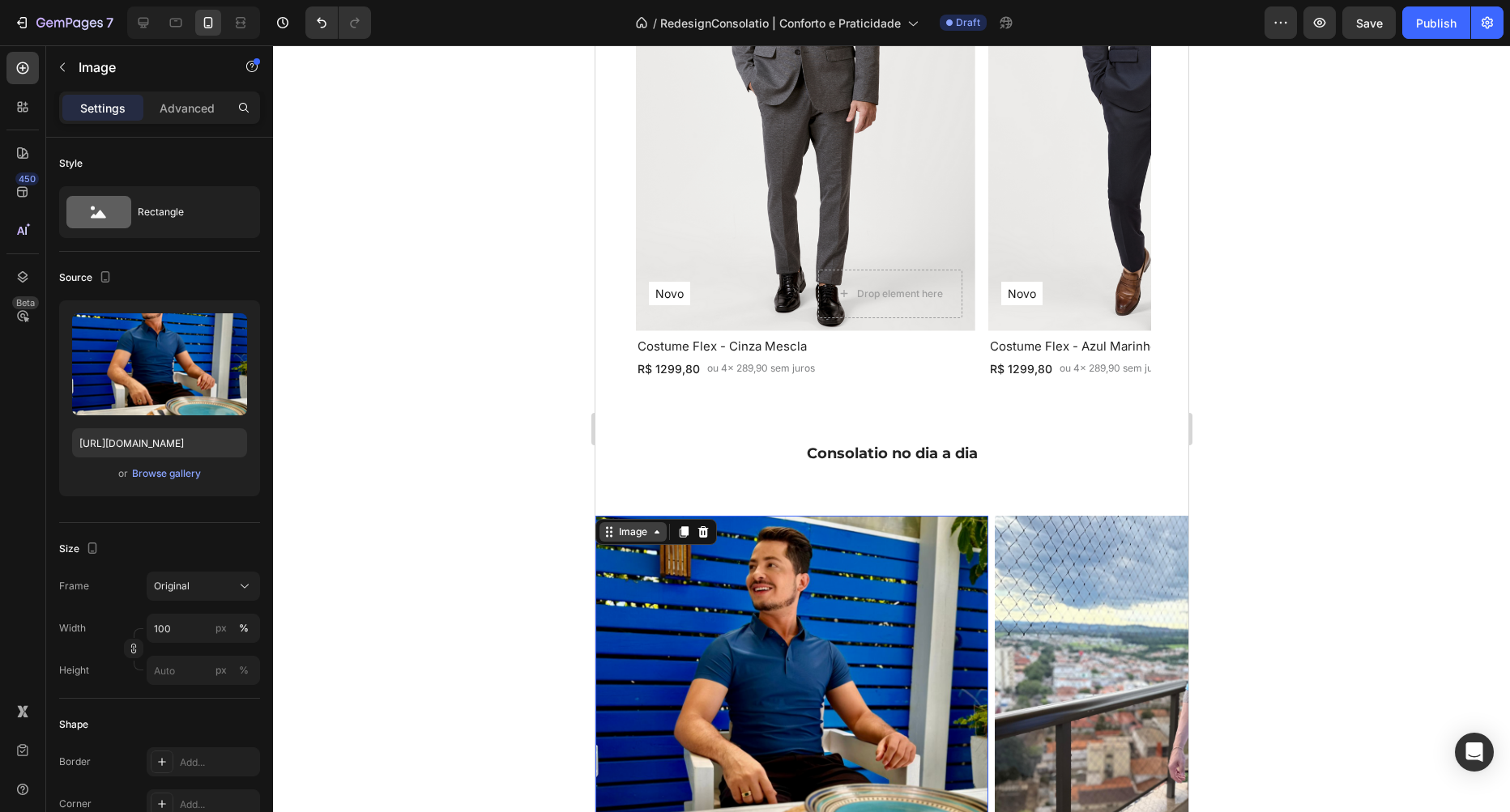
click at [635, 538] on div "Image" at bounding box center [632, 531] width 35 height 14
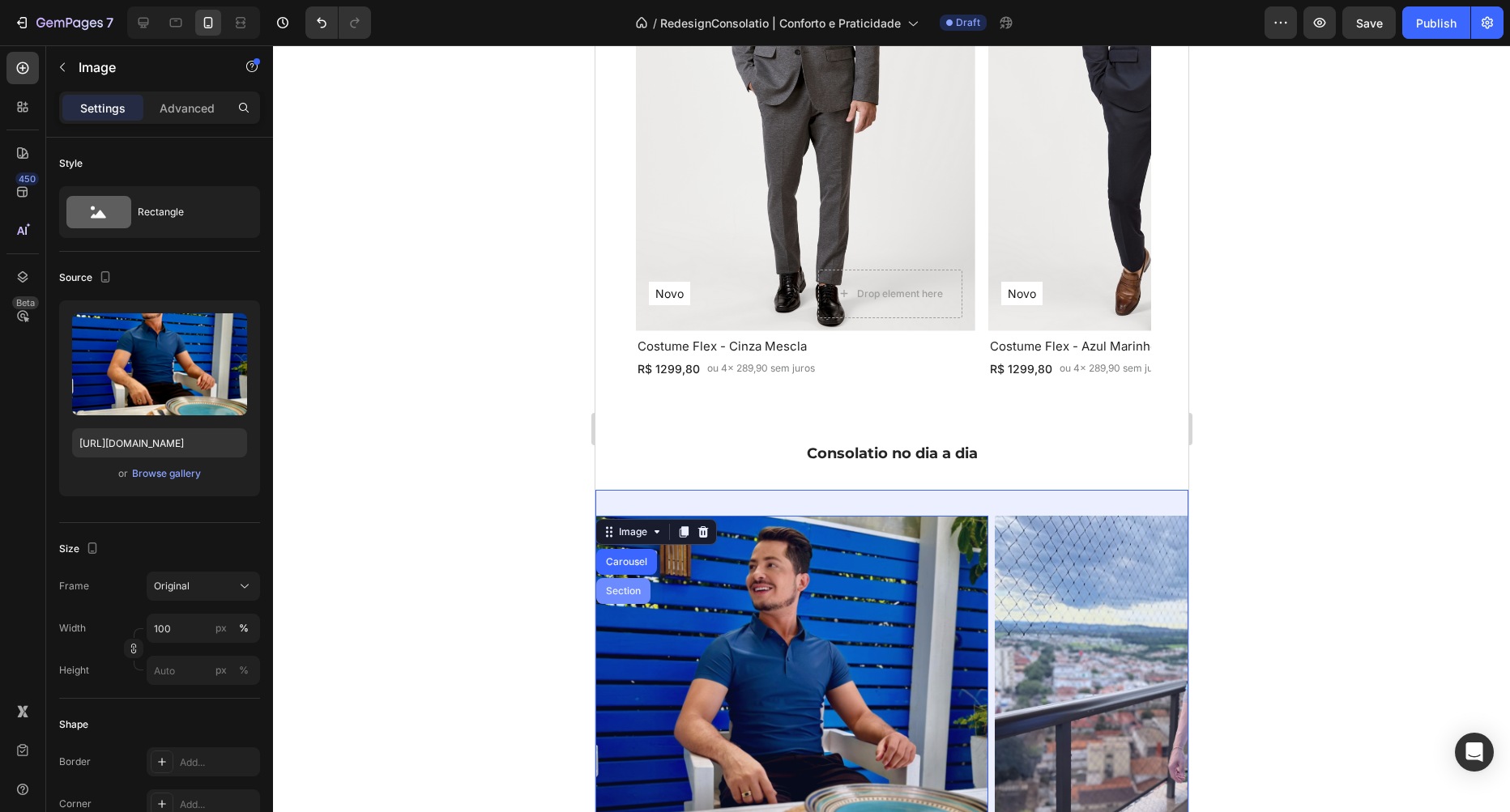
click at [627, 585] on div "Section" at bounding box center [622, 591] width 54 height 26
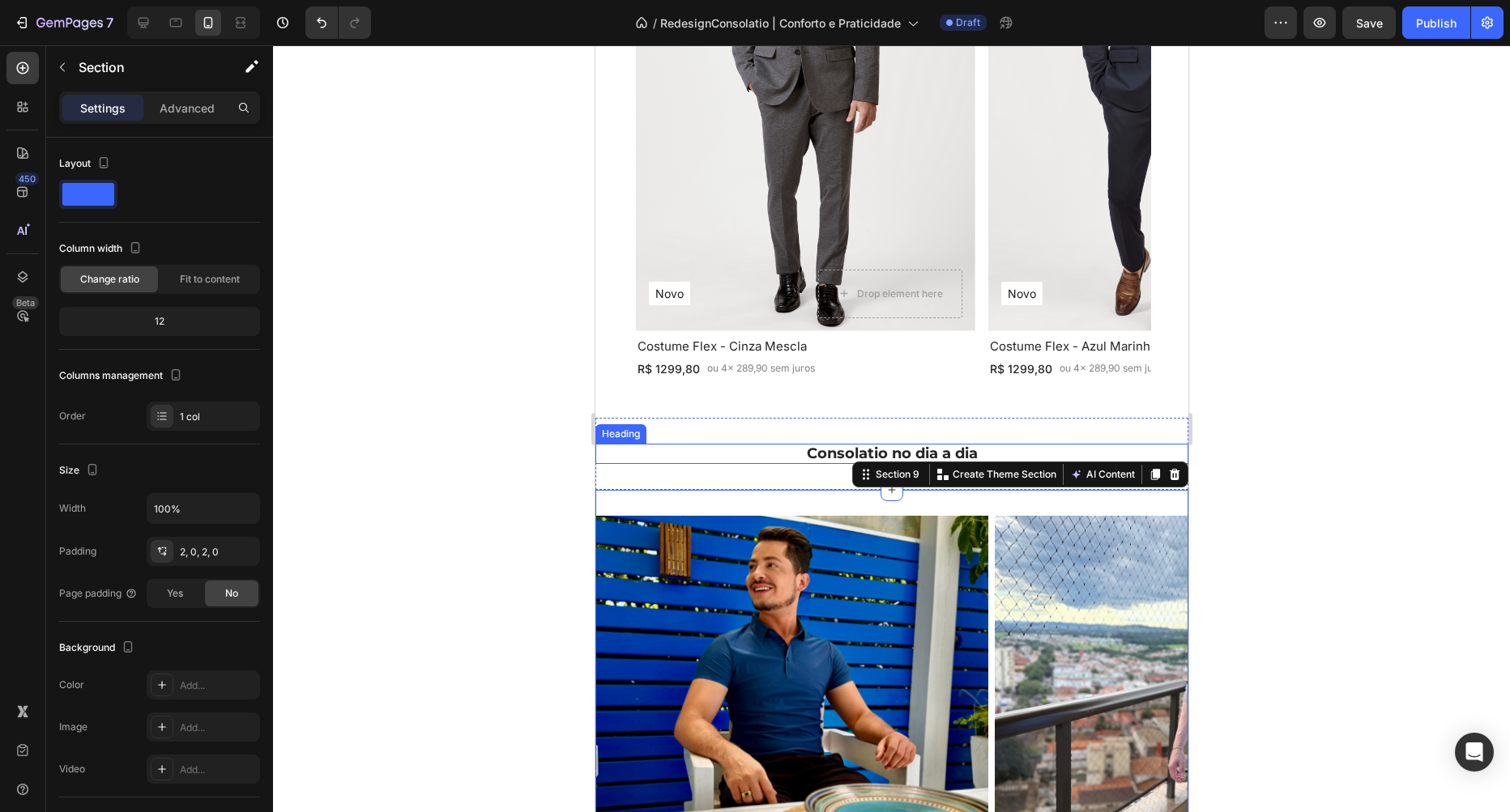
click at [820, 448] on p "Consolatio no dia a dia" at bounding box center [891, 453] width 590 height 18
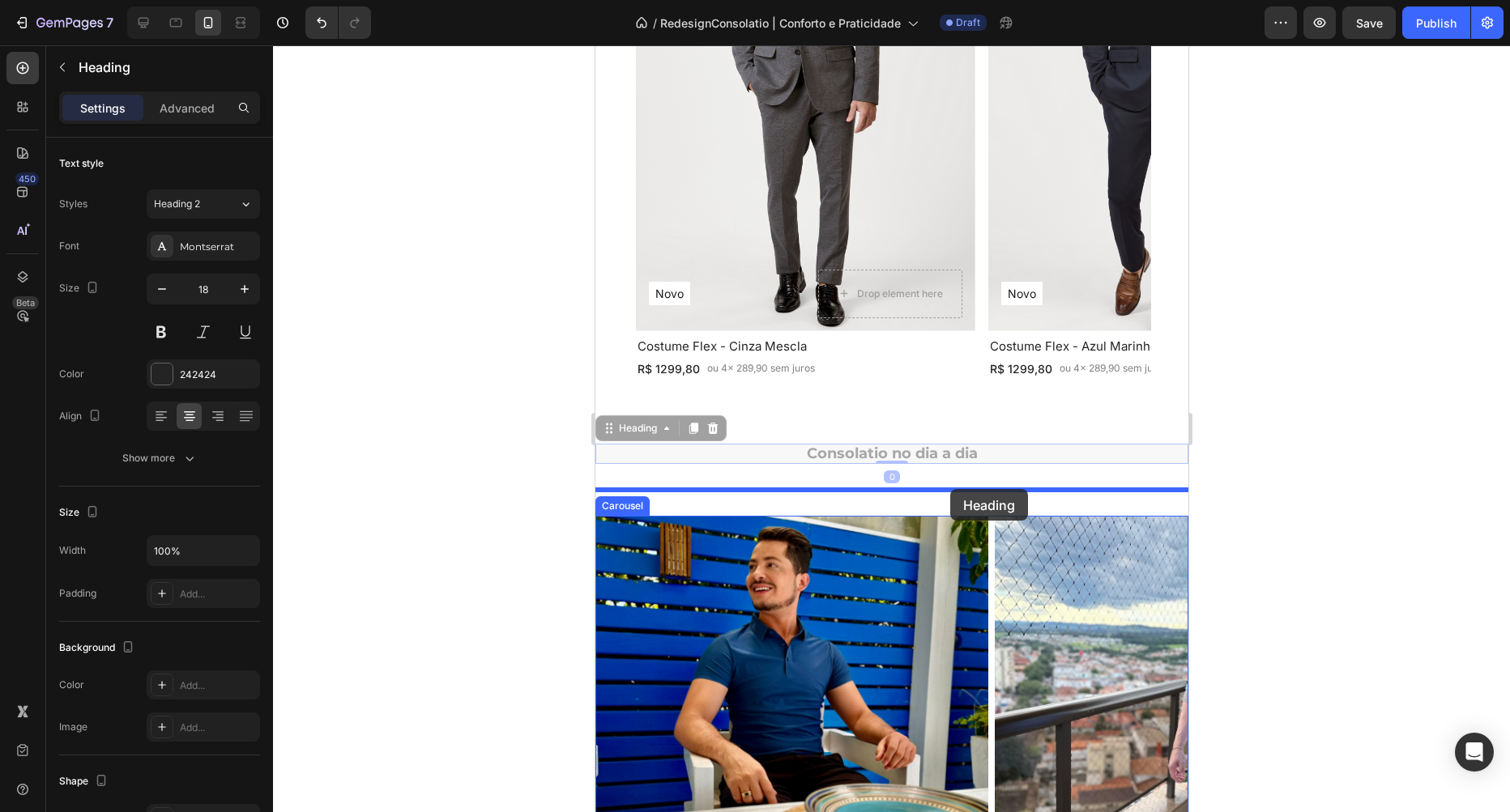
drag, startPoint x: 610, startPoint y: 424, endPoint x: 944, endPoint y: 493, distance: 341.1
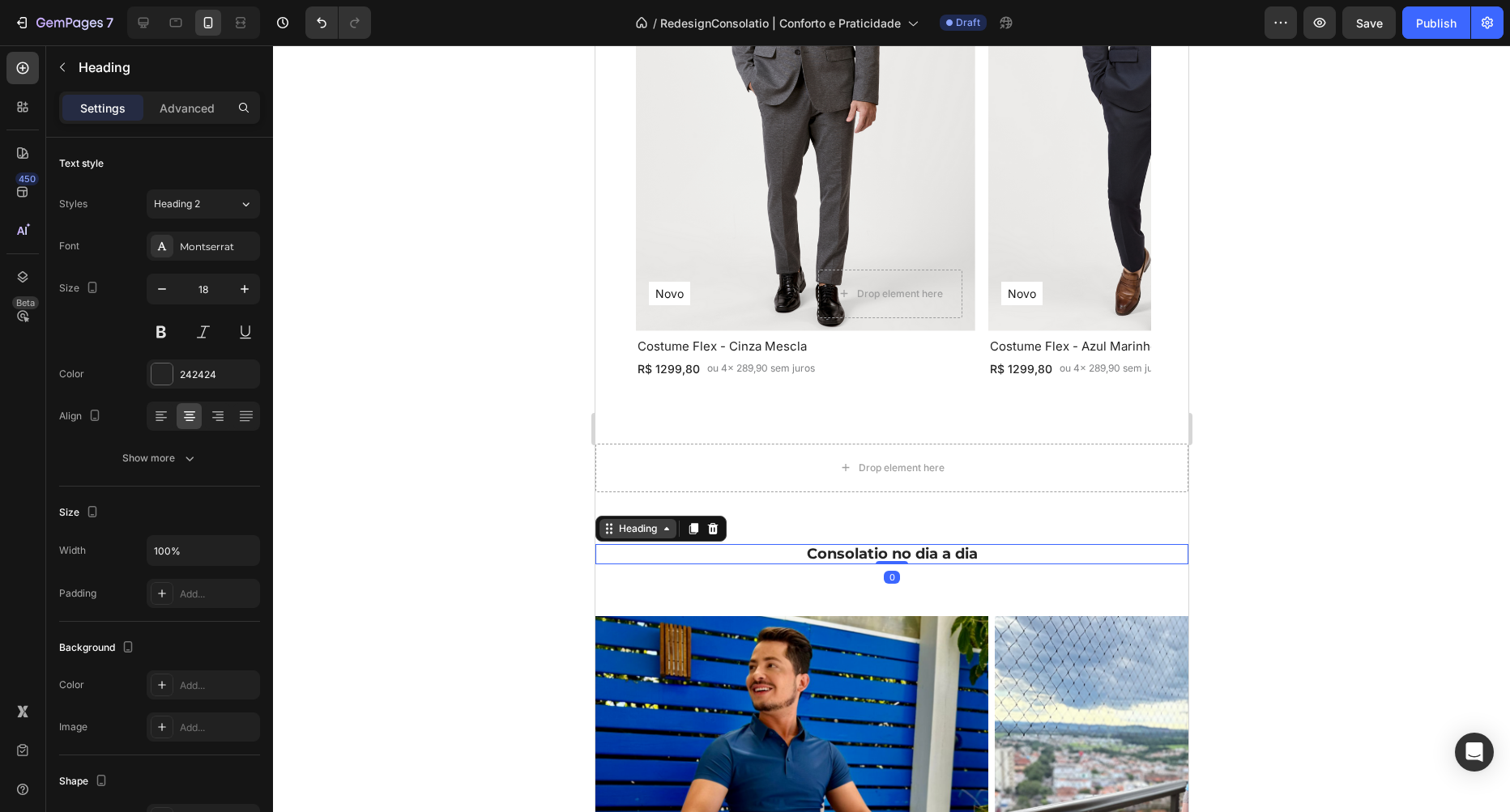
click at [646, 520] on div "Heading" at bounding box center [637, 528] width 77 height 19
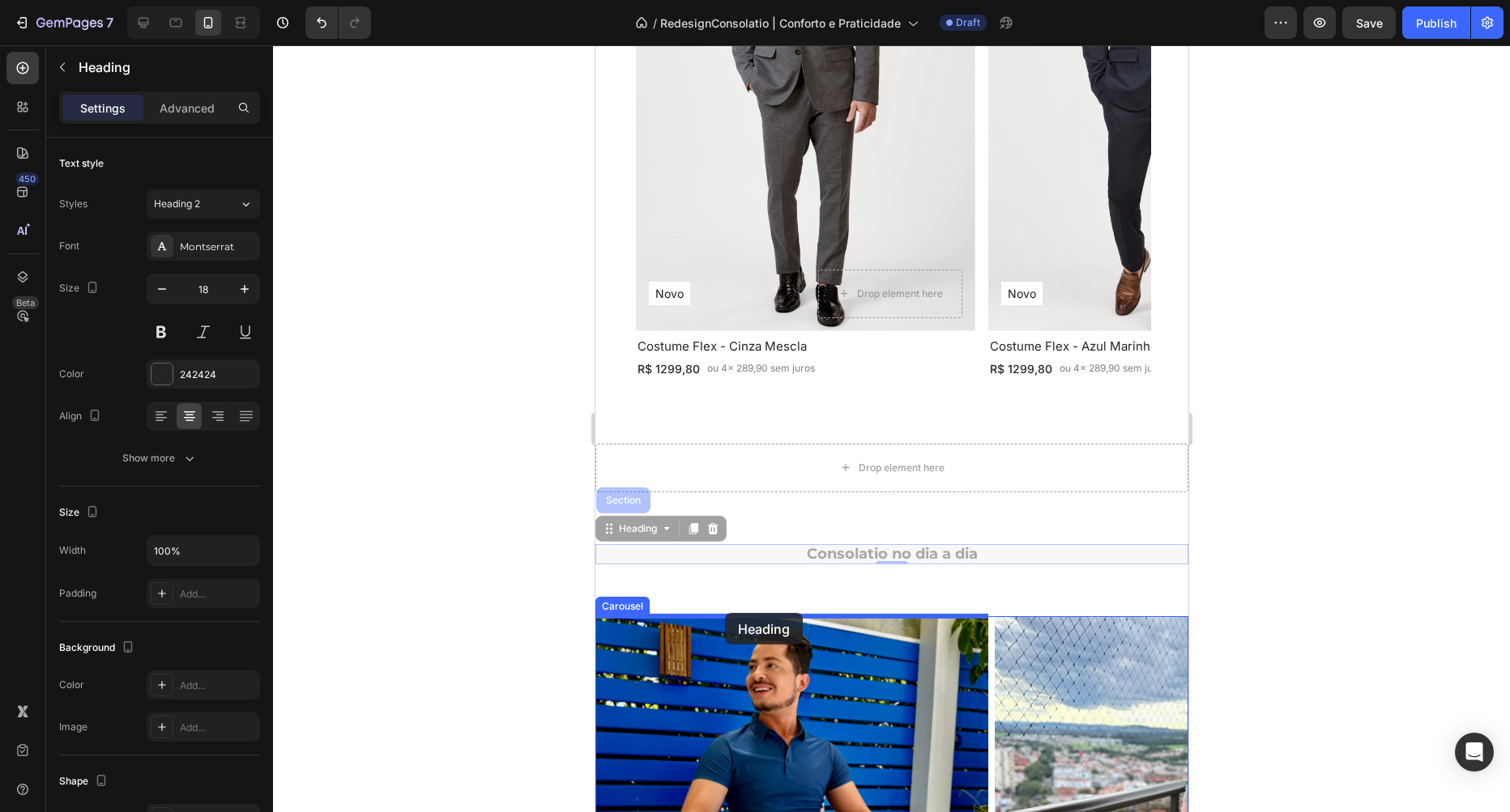
drag, startPoint x: 609, startPoint y: 522, endPoint x: 724, endPoint y: 613, distance: 146.6
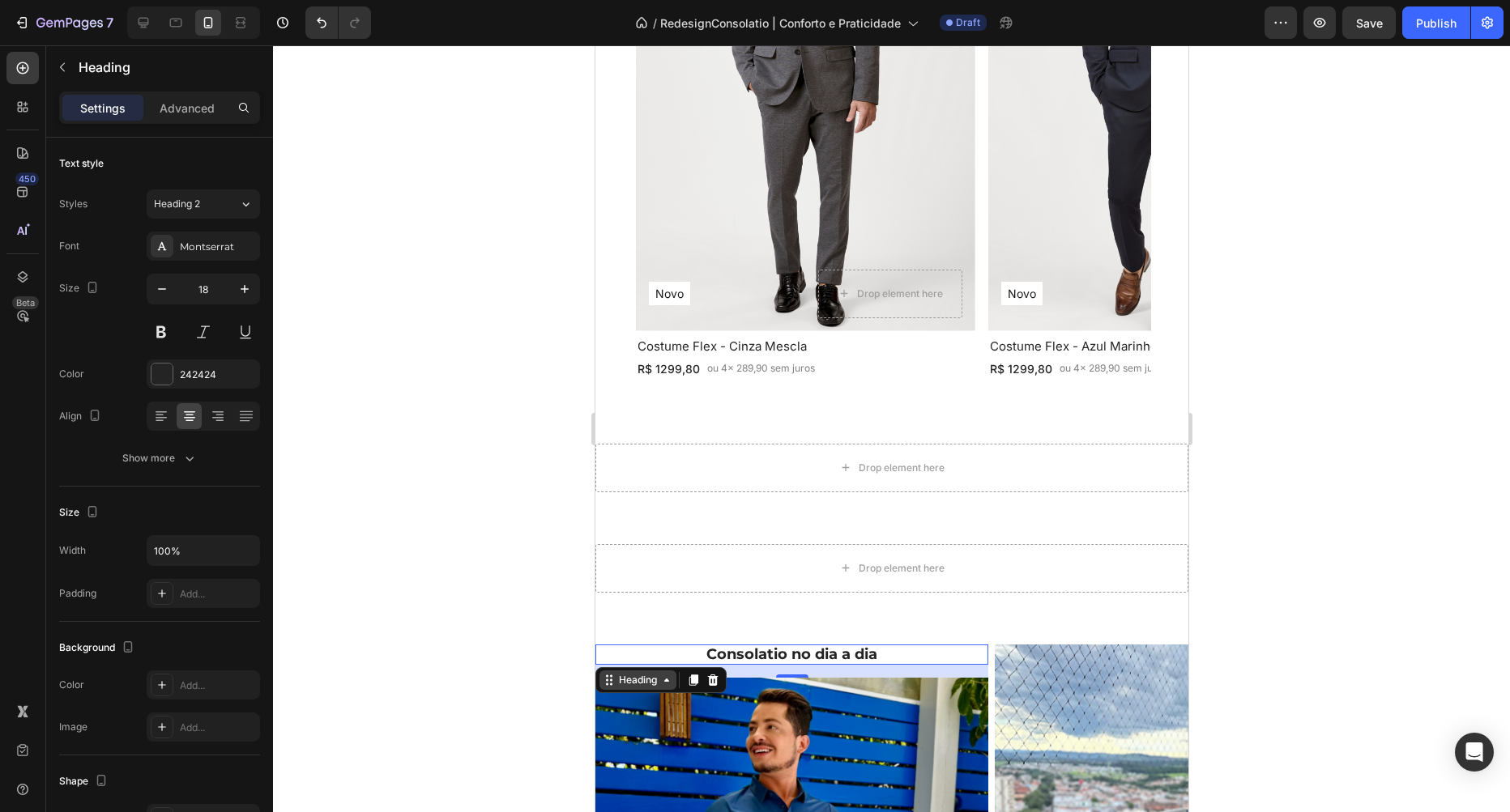
click at [609, 681] on icon at bounding box center [608, 680] width 13 height 13
click at [18, 282] on icon at bounding box center [22, 276] width 16 height 16
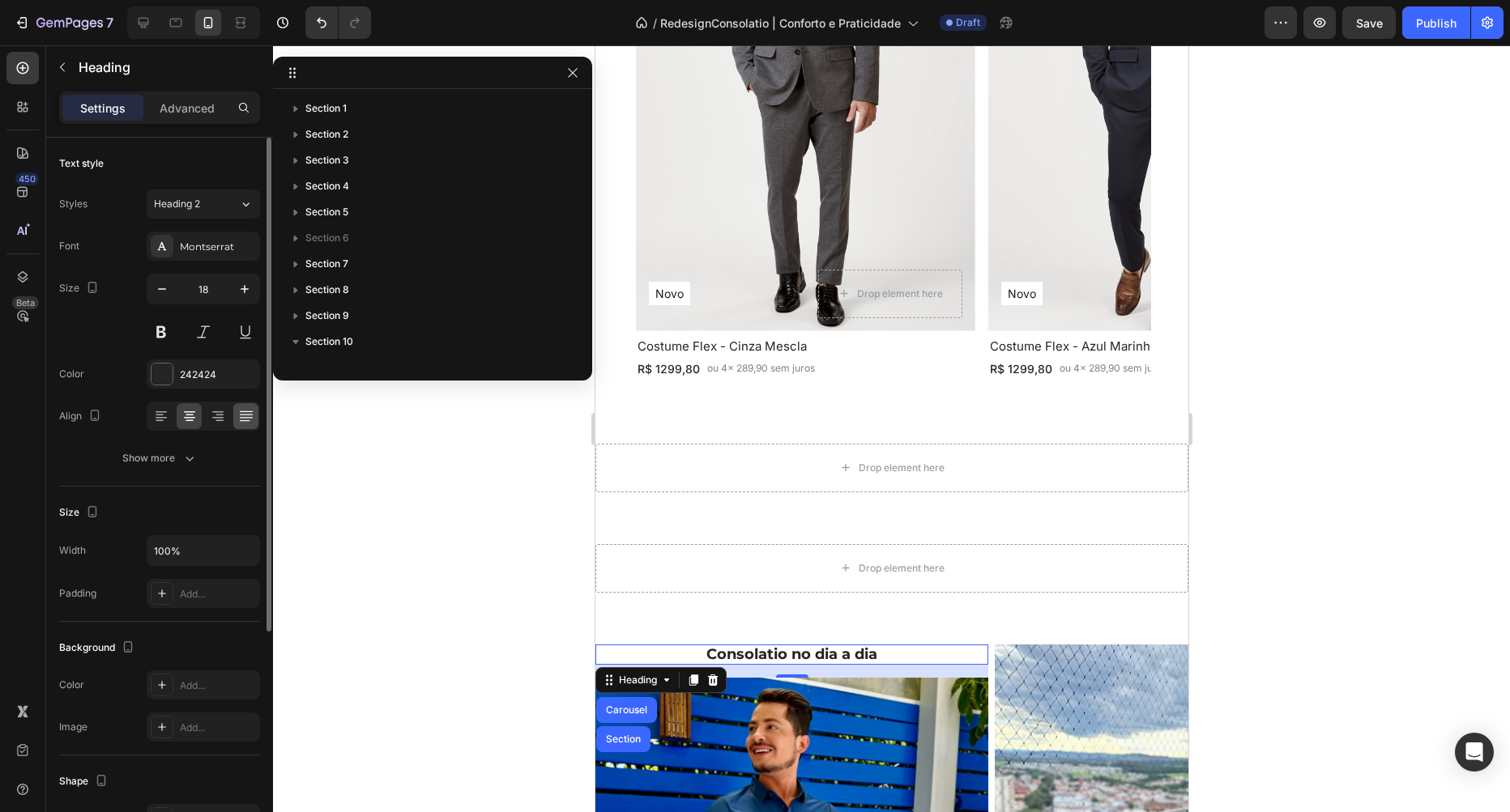
scroll to position [228, 0]
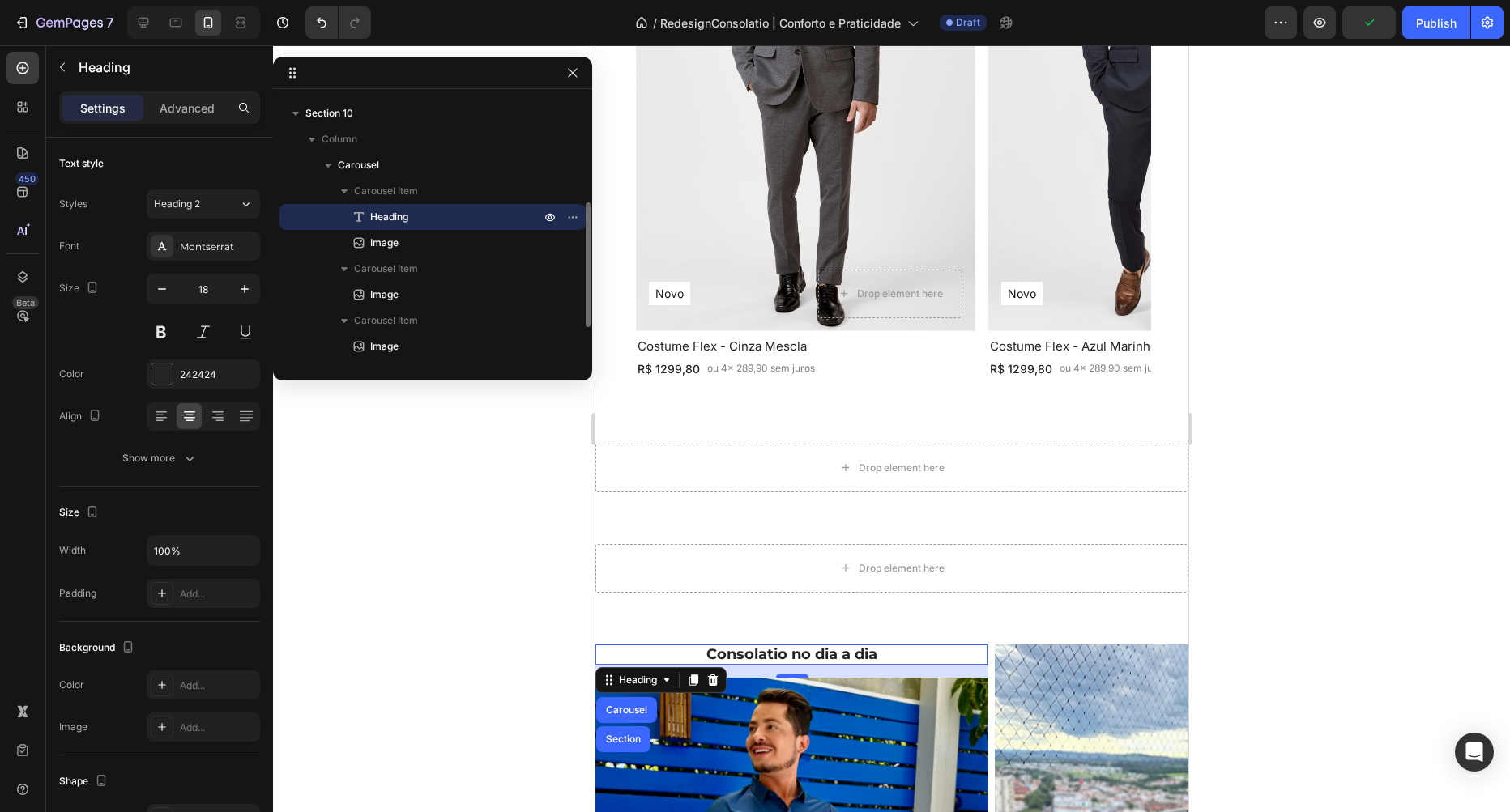
drag, startPoint x: 378, startPoint y: 221, endPoint x: 412, endPoint y: 209, distance: 36.1
click at [412, 209] on p "Heading" at bounding box center [437, 217] width 173 height 16
drag, startPoint x: 412, startPoint y: 200, endPoint x: 427, endPoint y: 146, distance: 56.0
click at [431, 256] on div "Column Carousel Carousel Item Heading Image Carousel Item Image Carousel Item I…" at bounding box center [432, 281] width 306 height 52
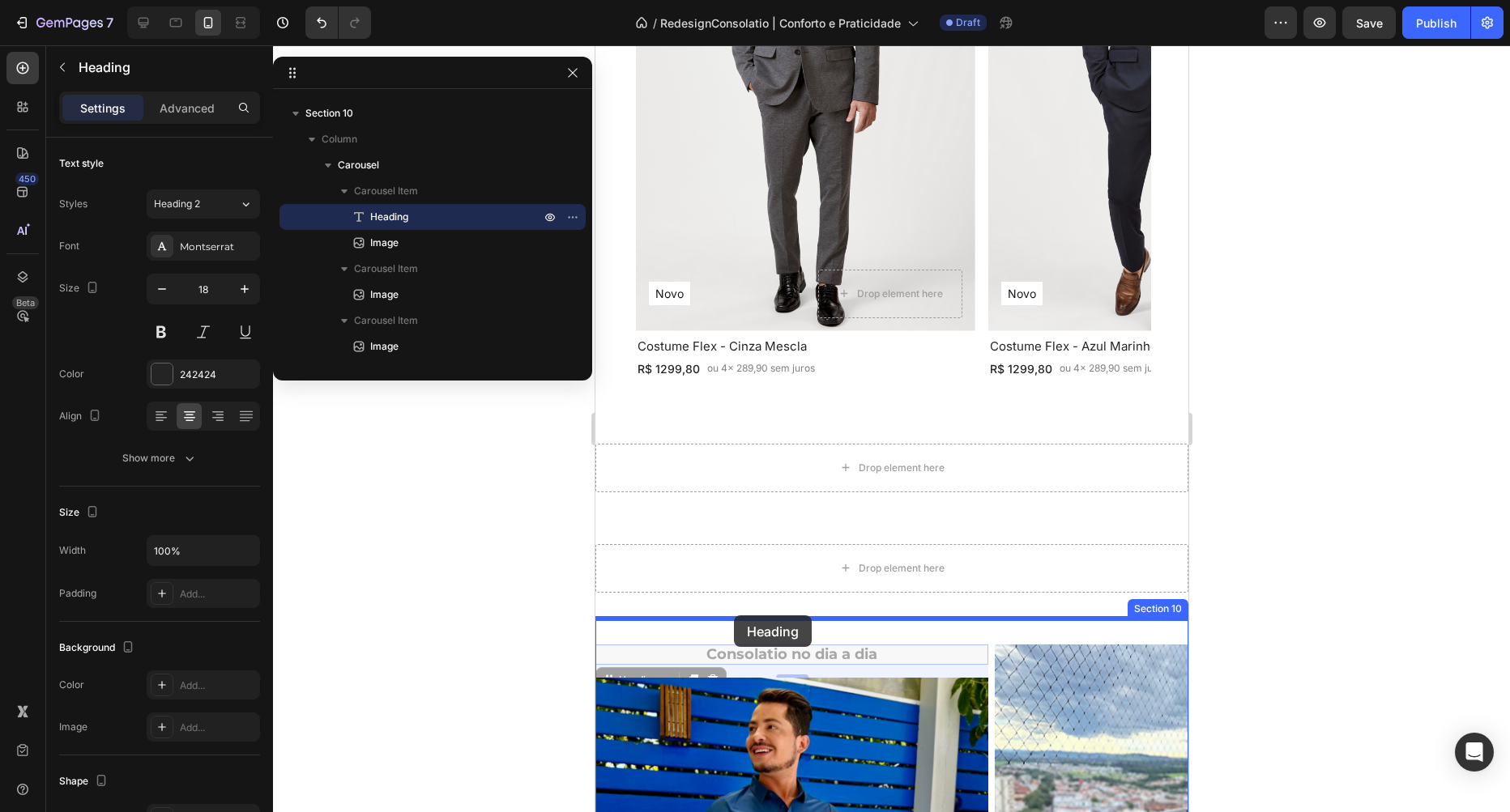
drag, startPoint x: 607, startPoint y: 679, endPoint x: 733, endPoint y: 615, distance: 141.3
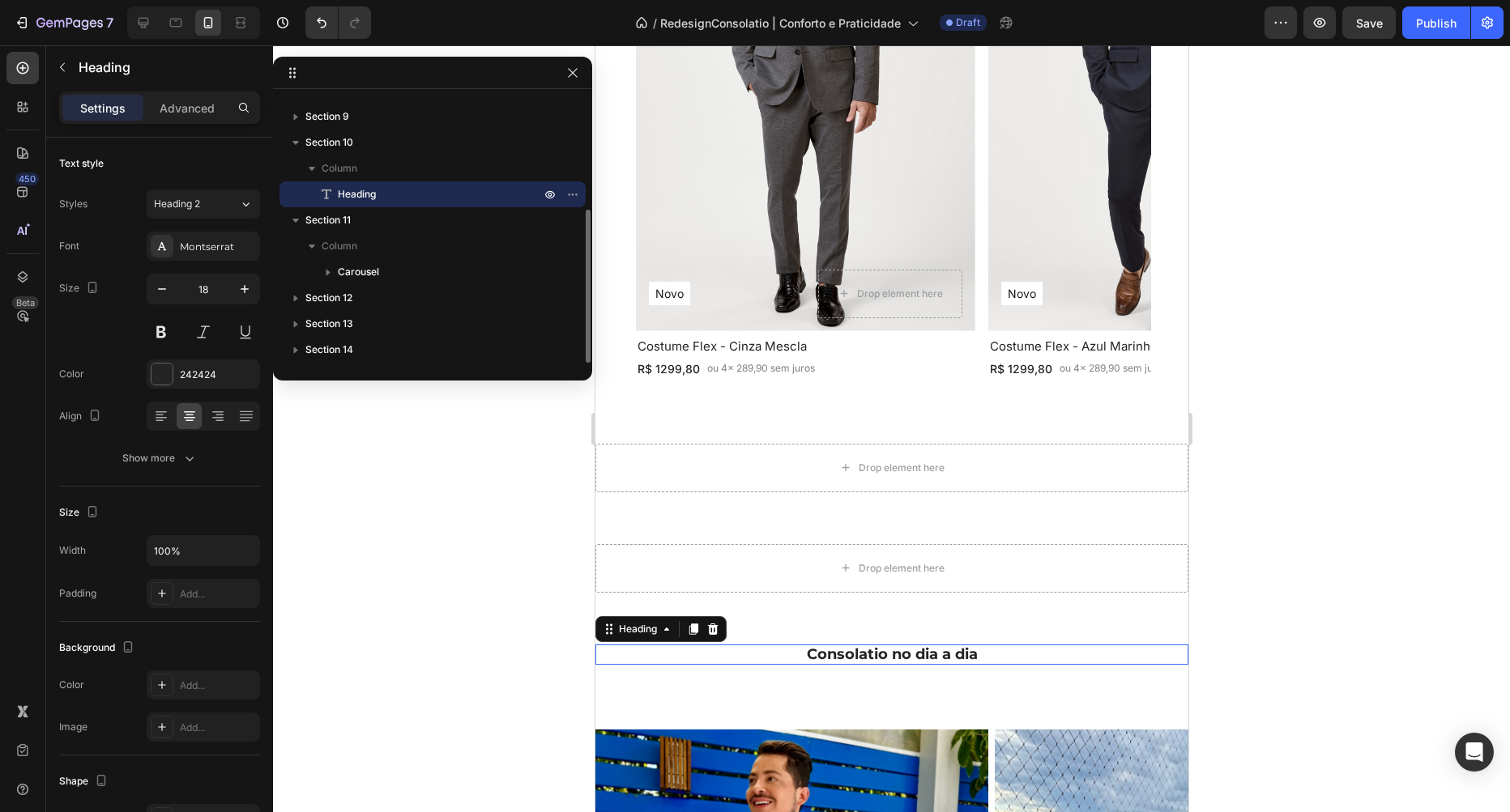
scroll to position [199, 0]
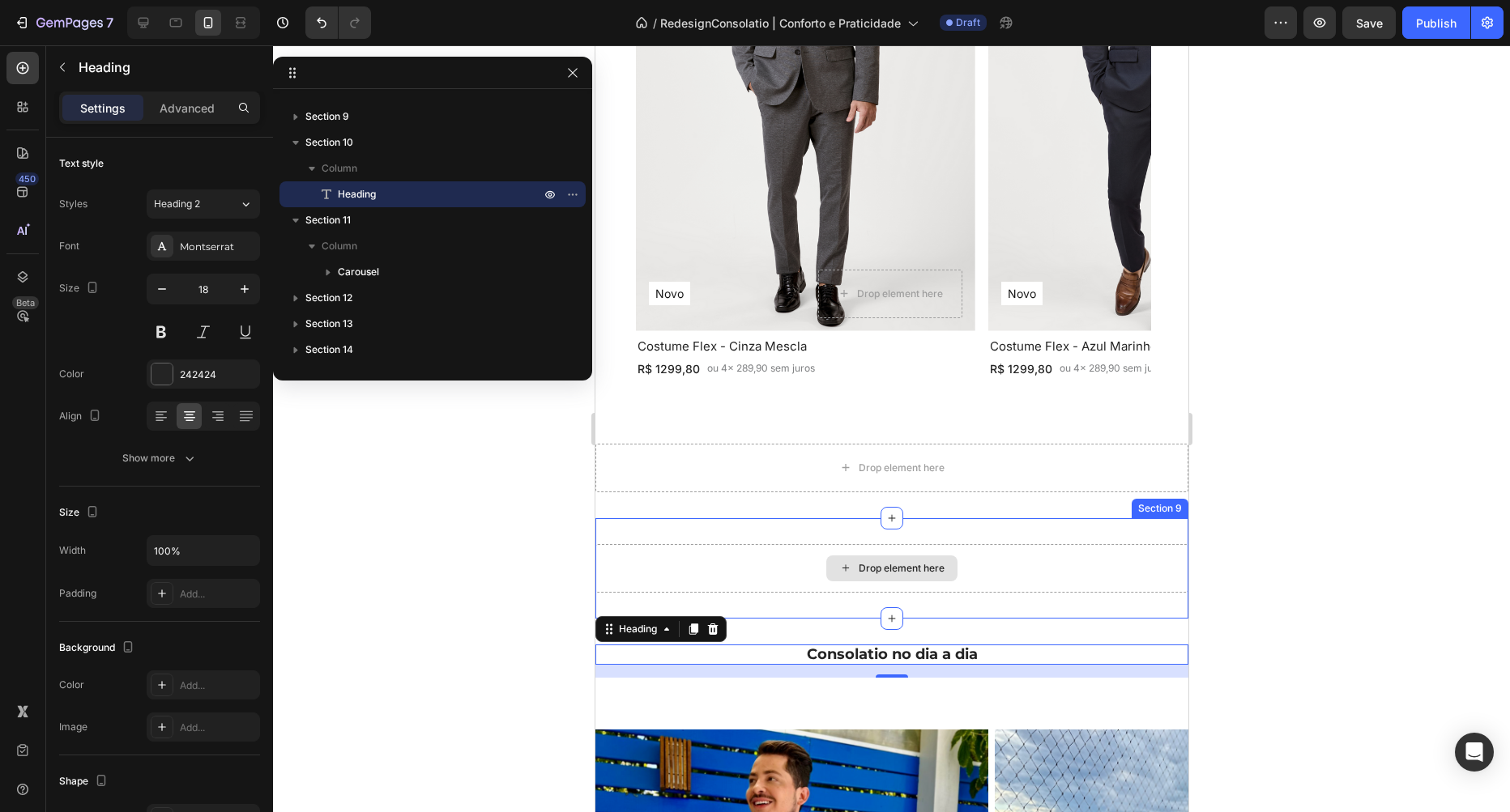
click at [906, 559] on div "Drop element here" at bounding box center [891, 568] width 131 height 26
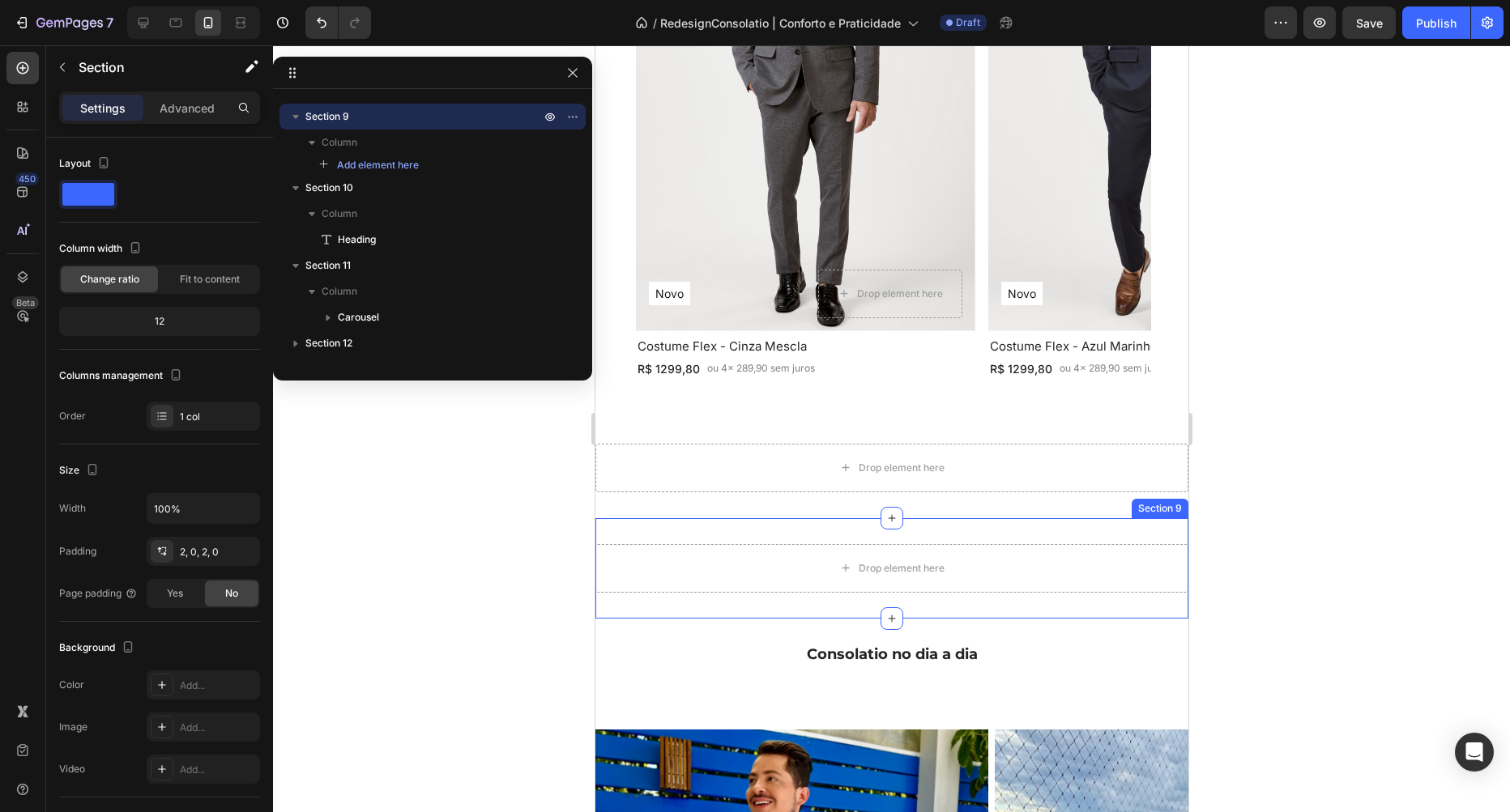
click at [1098, 526] on div "Drop element here Section 9" at bounding box center [890, 568] width 593 height 100
click at [1172, 500] on icon at bounding box center [1174, 502] width 10 height 11
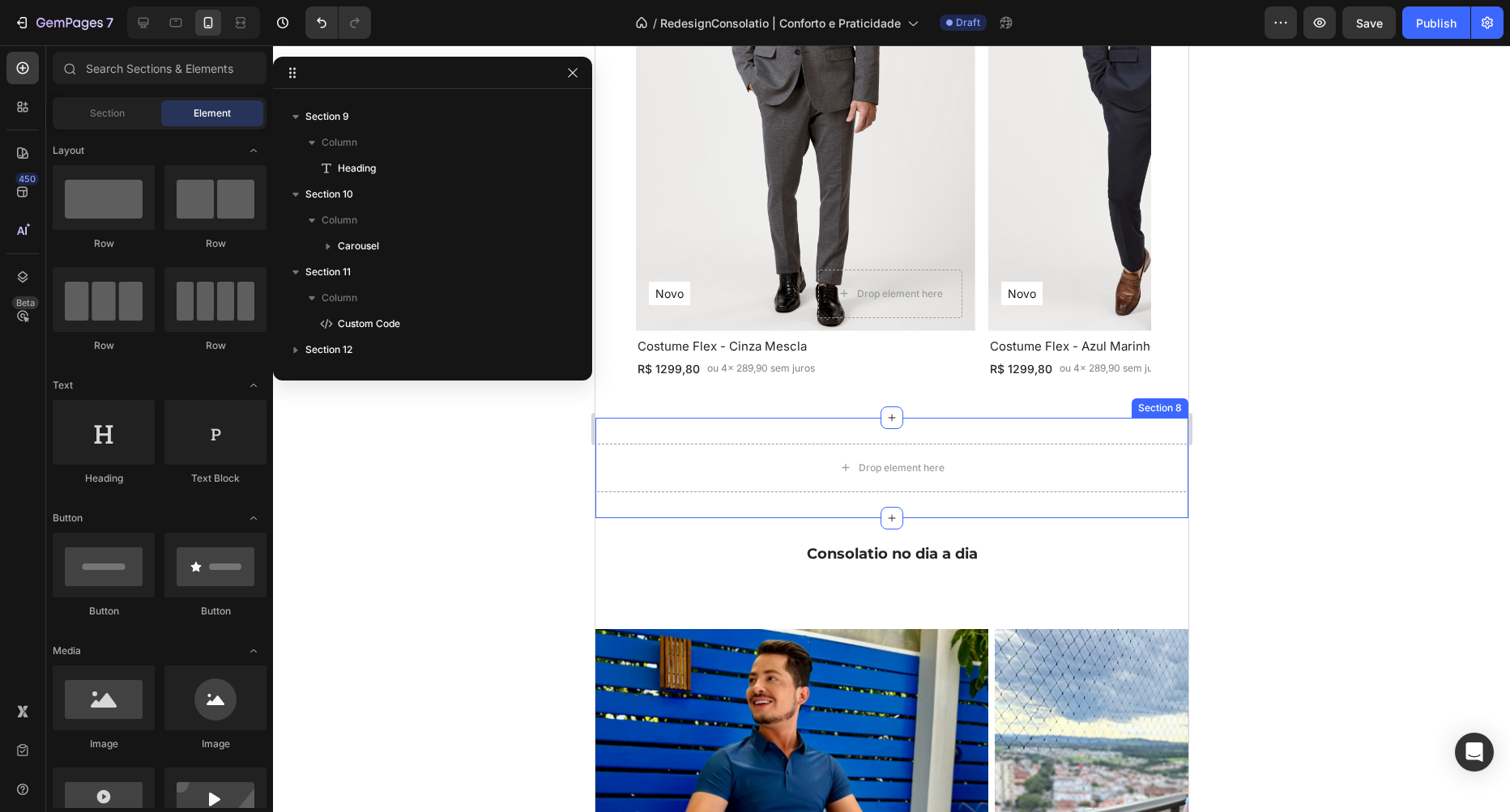
click at [1076, 465] on div "Drop element here" at bounding box center [890, 468] width 593 height 48
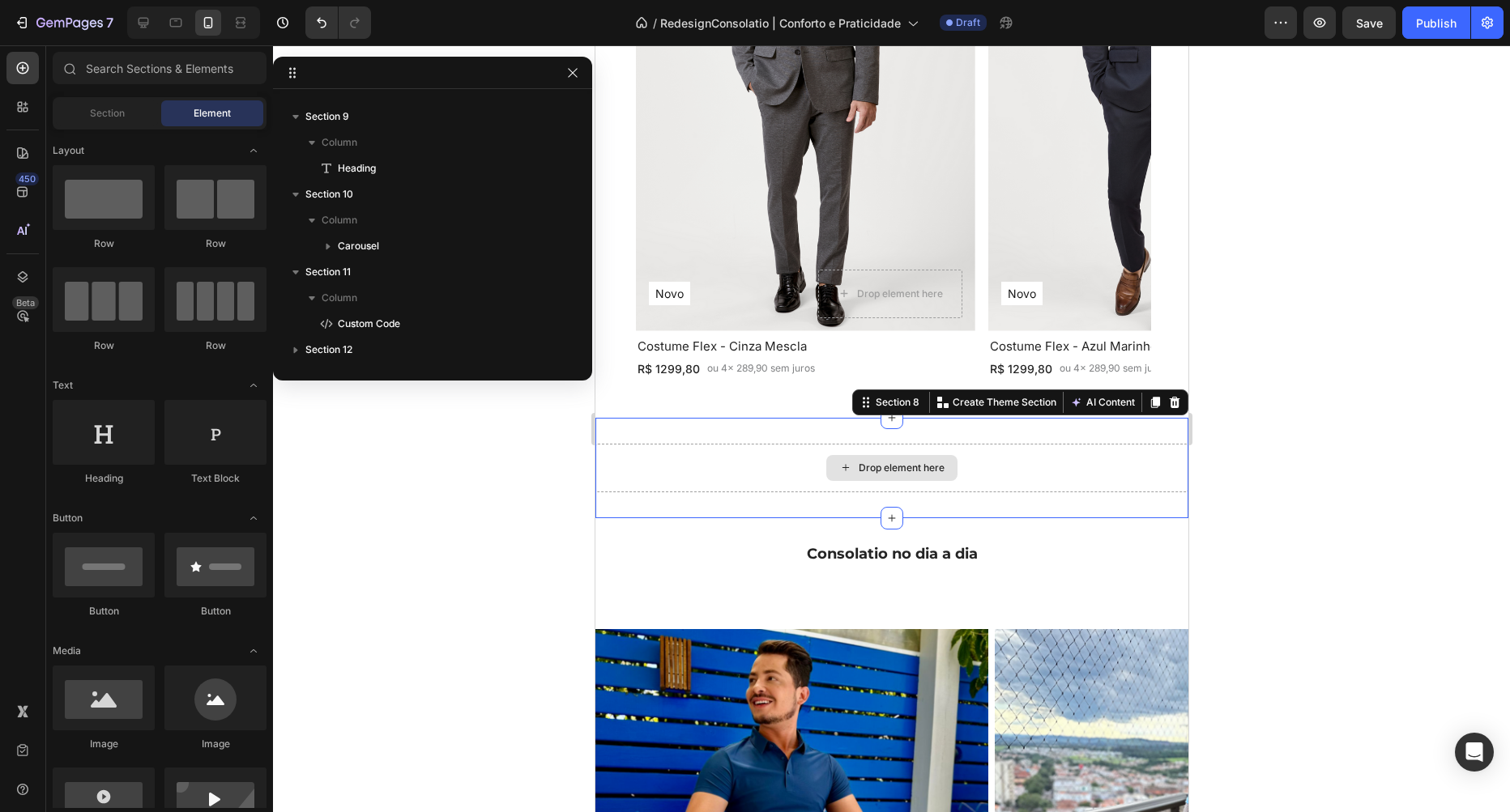
scroll to position [73, 0]
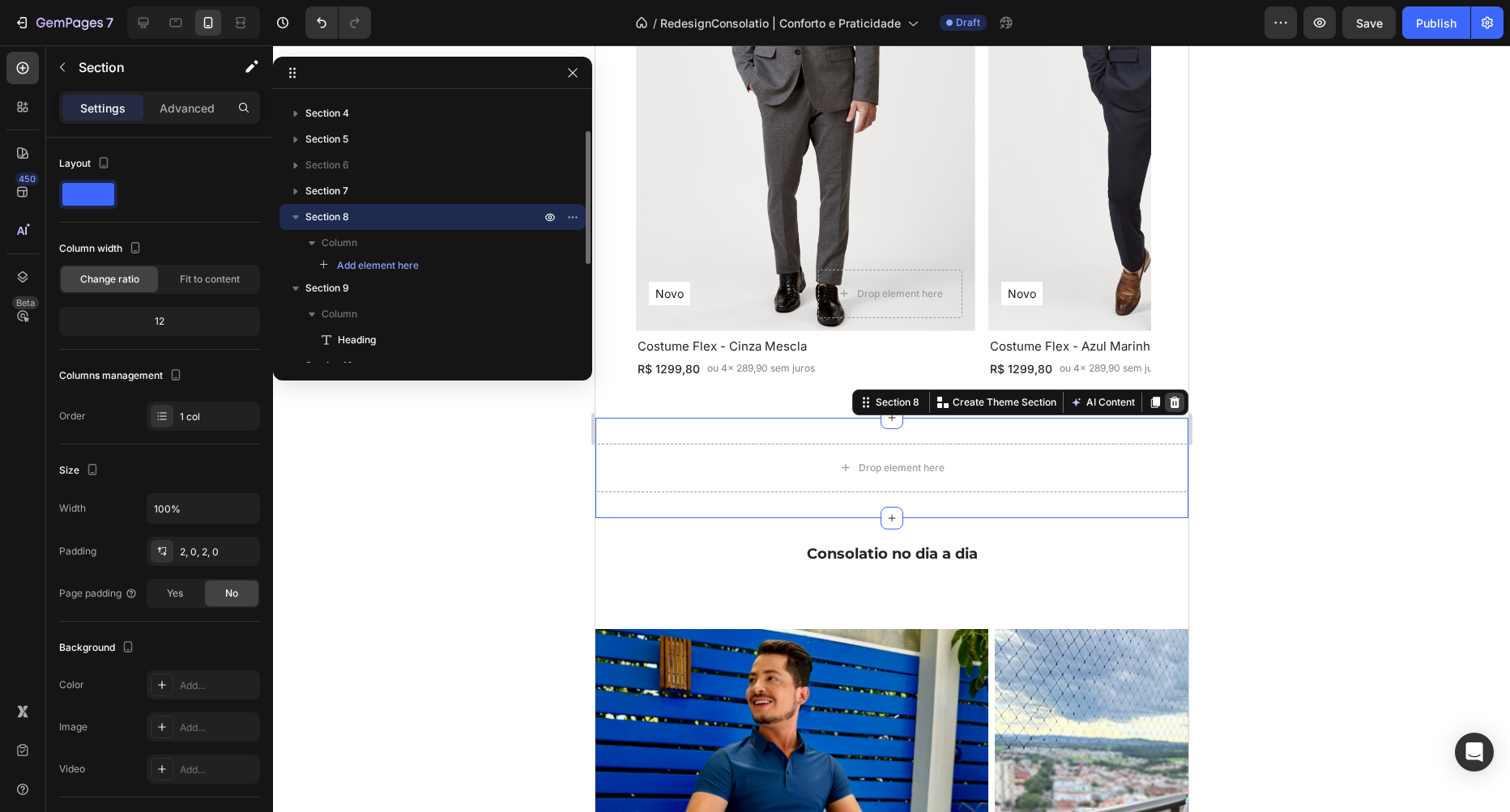
click at [1170, 401] on icon at bounding box center [1173, 402] width 13 height 13
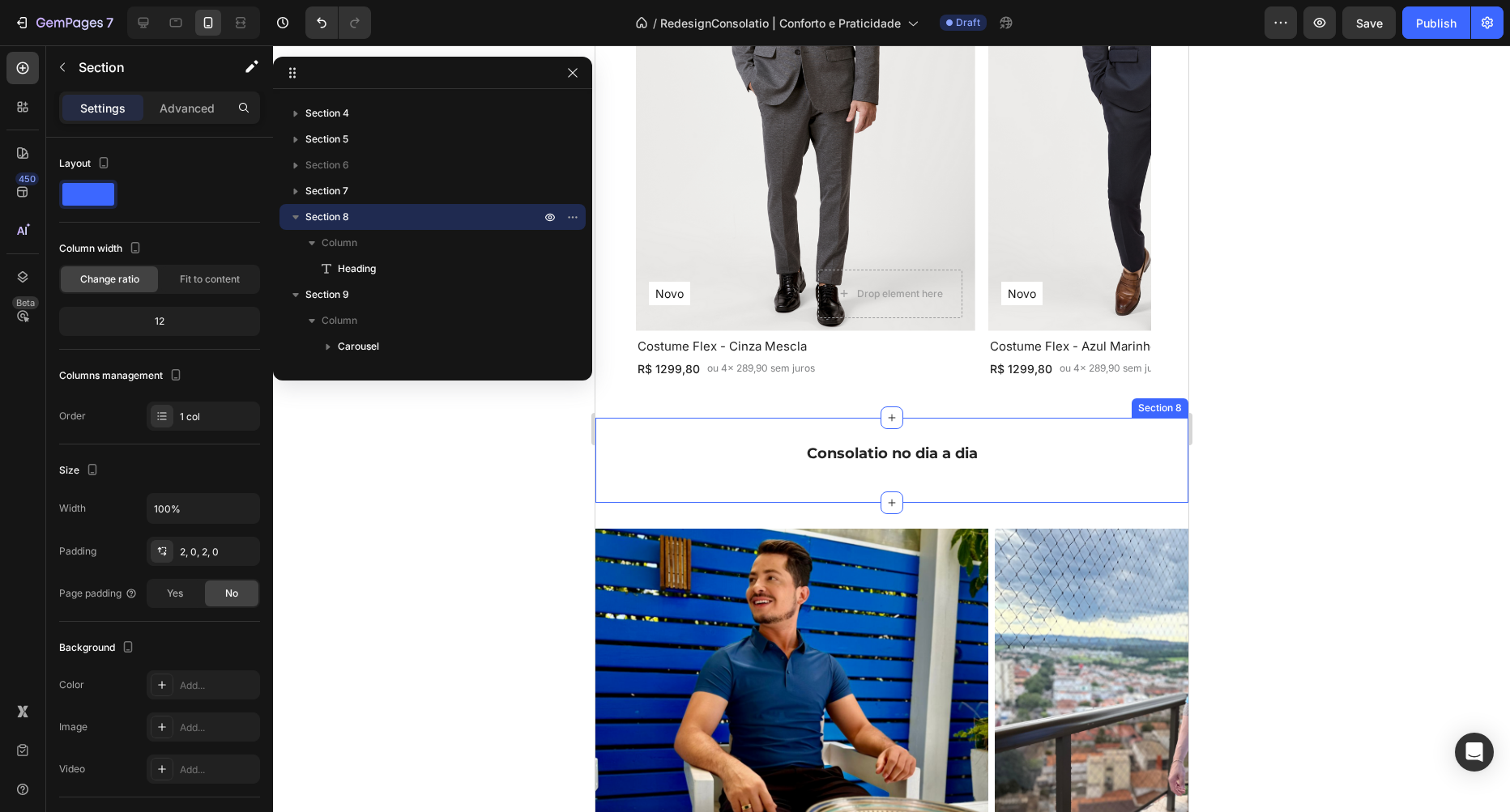
click at [1040, 465] on div "Consolatio no dia a dia Heading" at bounding box center [890, 461] width 593 height 34
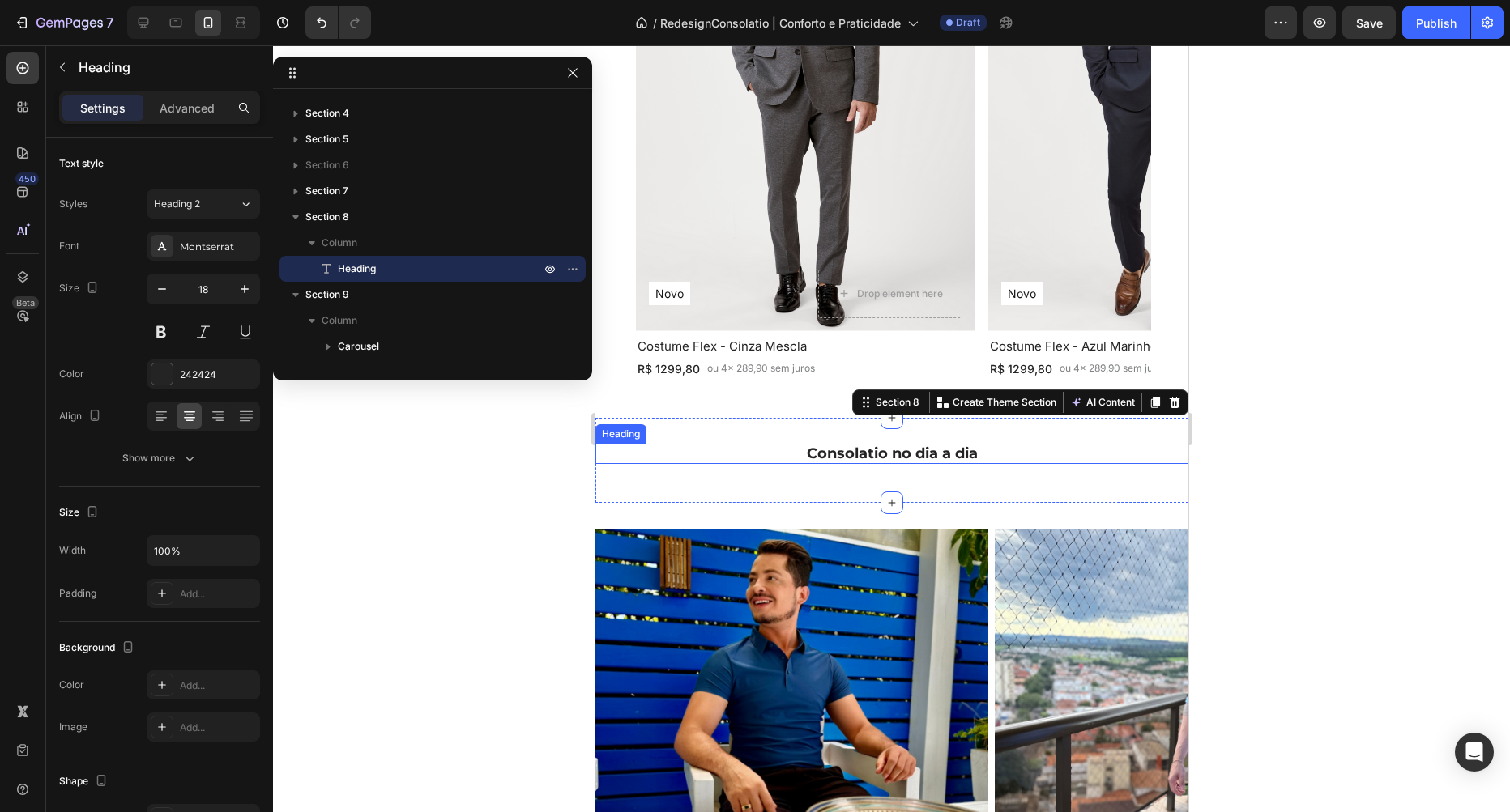
click at [1009, 450] on h2 "Consolatio no dia a dia" at bounding box center [890, 454] width 593 height 21
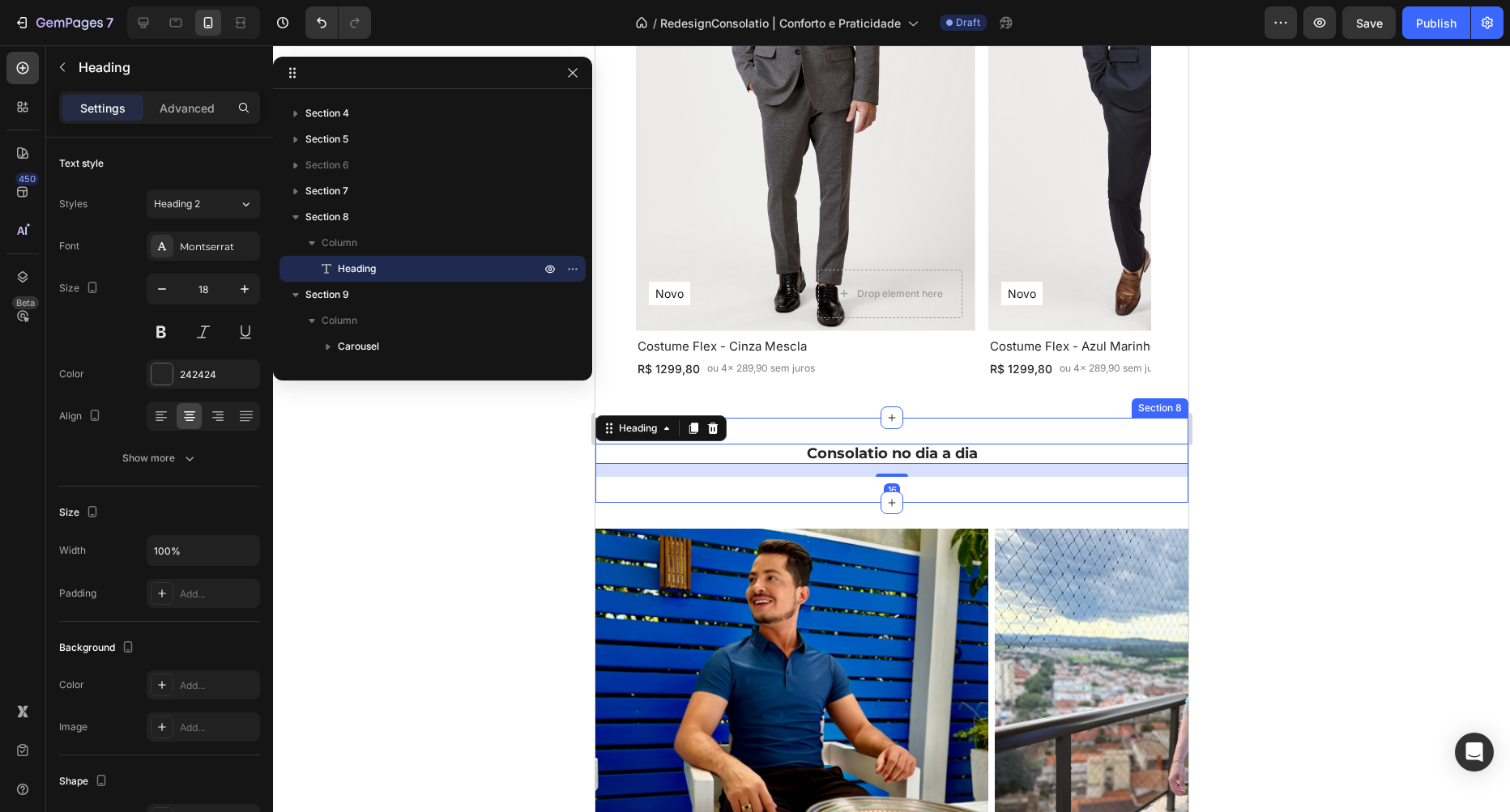
click at [705, 564] on img at bounding box center [790, 725] width 393 height 392
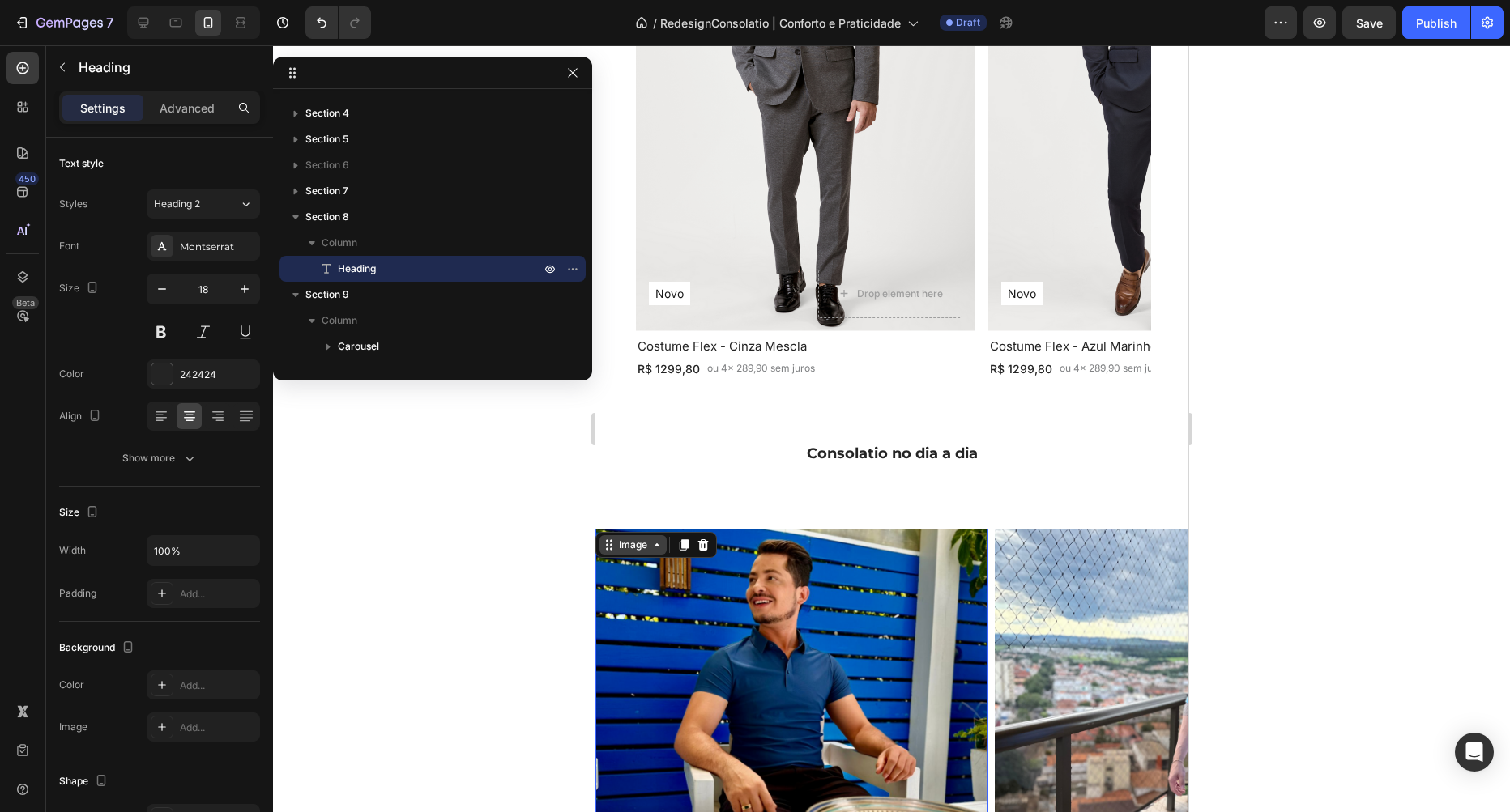
scroll to position [254, 0]
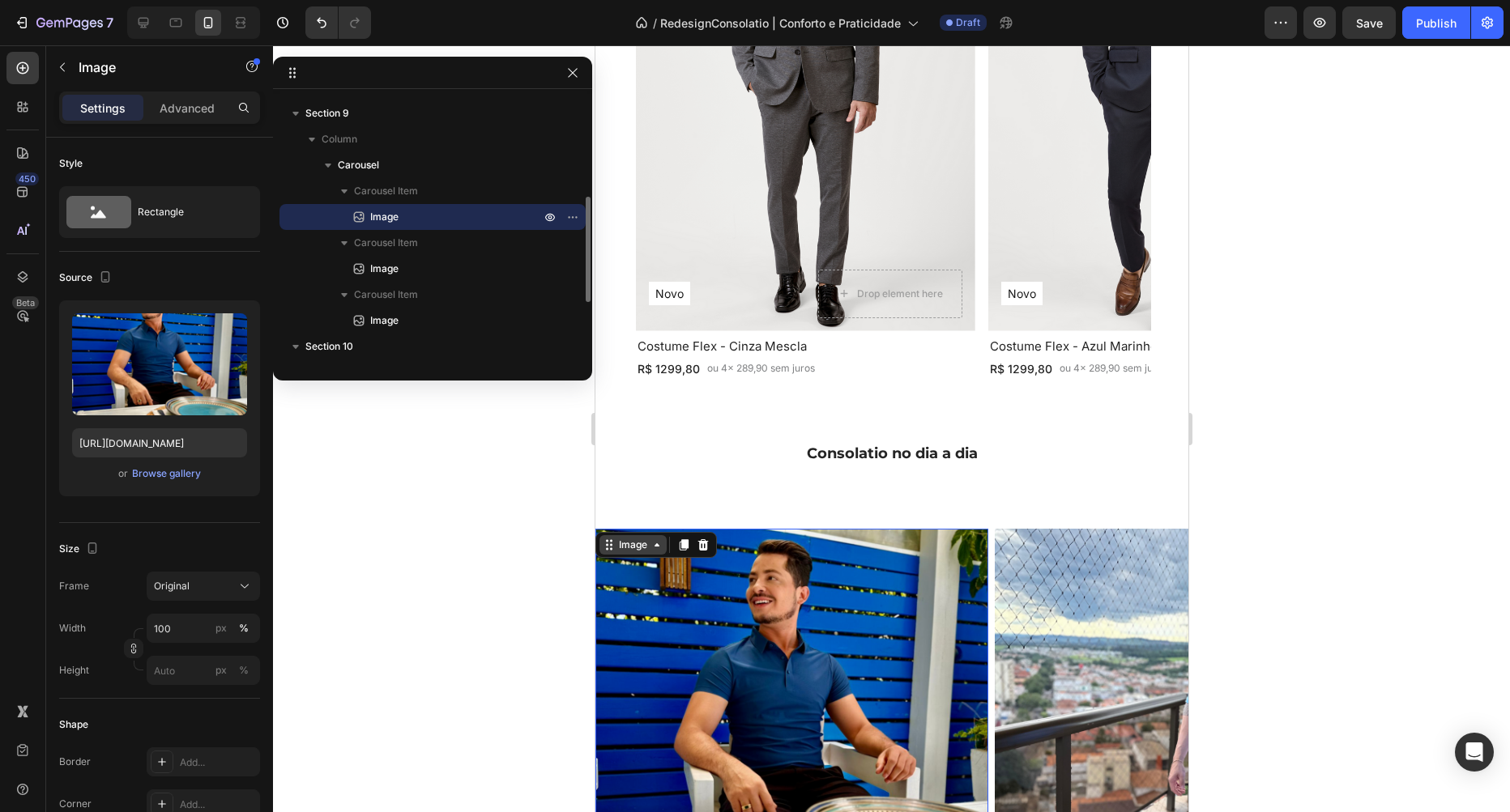
click at [632, 544] on div "Image" at bounding box center [632, 544] width 35 height 14
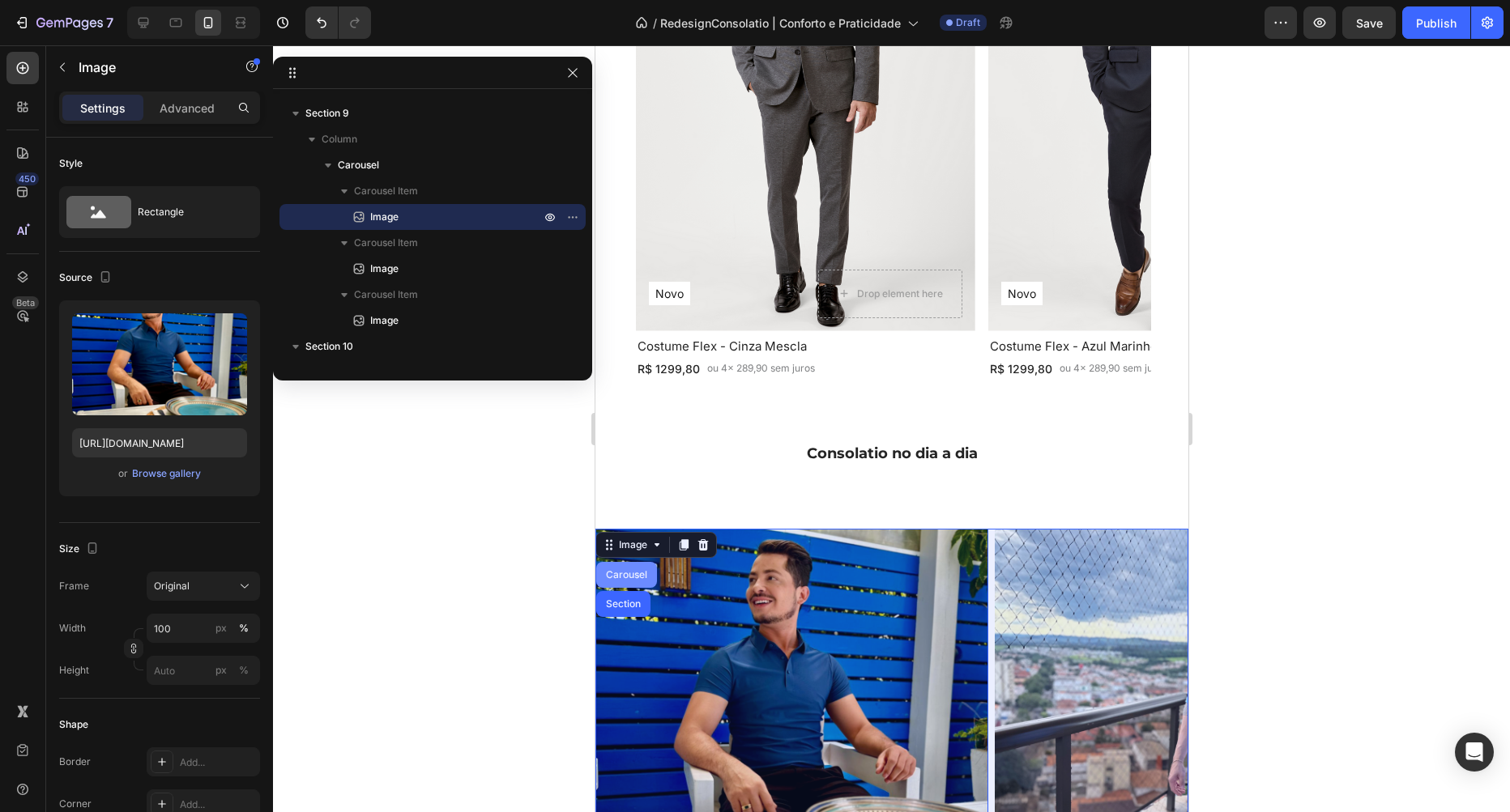
click at [635, 566] on div "Carousel" at bounding box center [626, 575] width 61 height 26
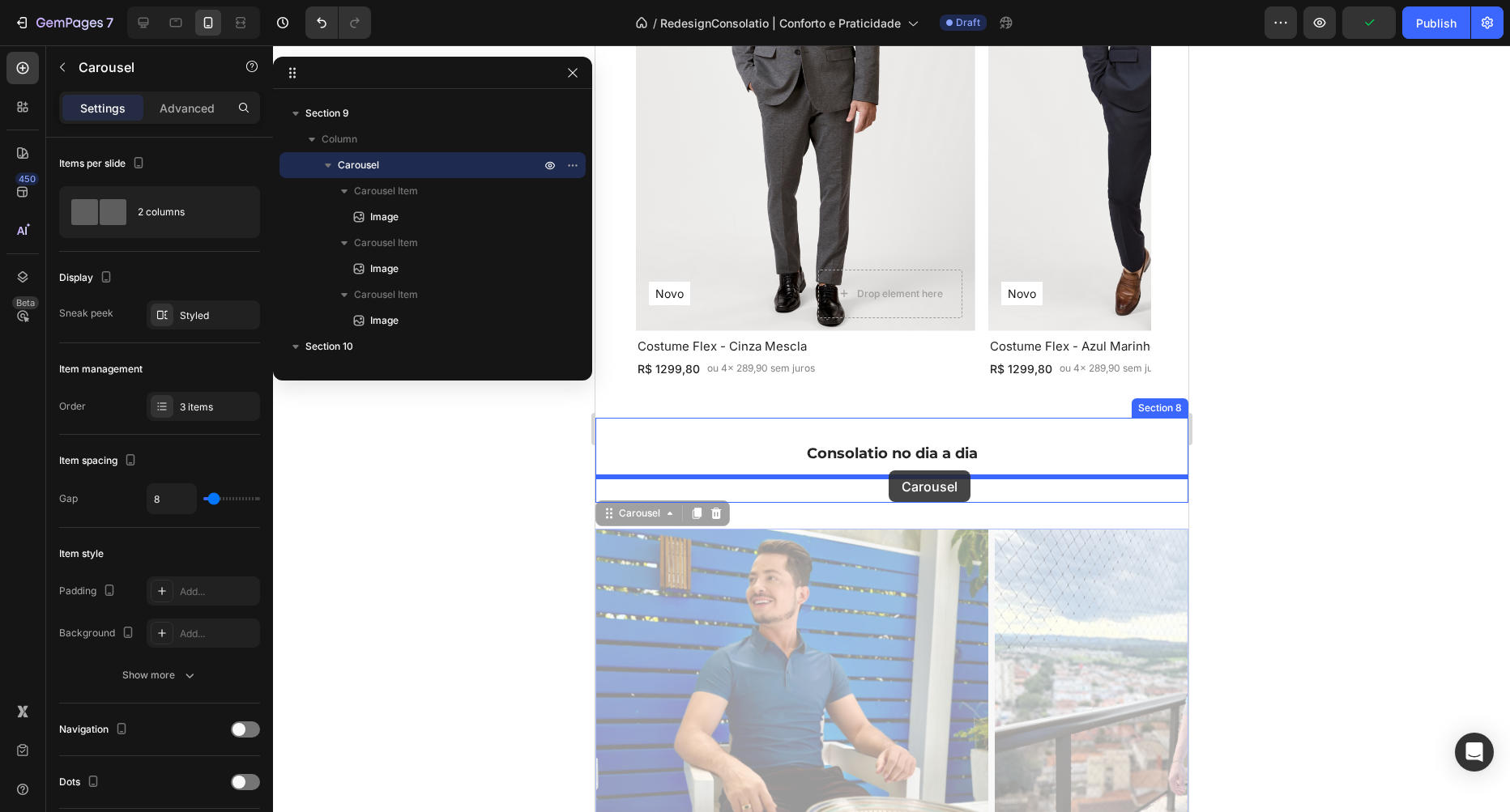
drag, startPoint x: 610, startPoint y: 508, endPoint x: 888, endPoint y: 470, distance: 280.6
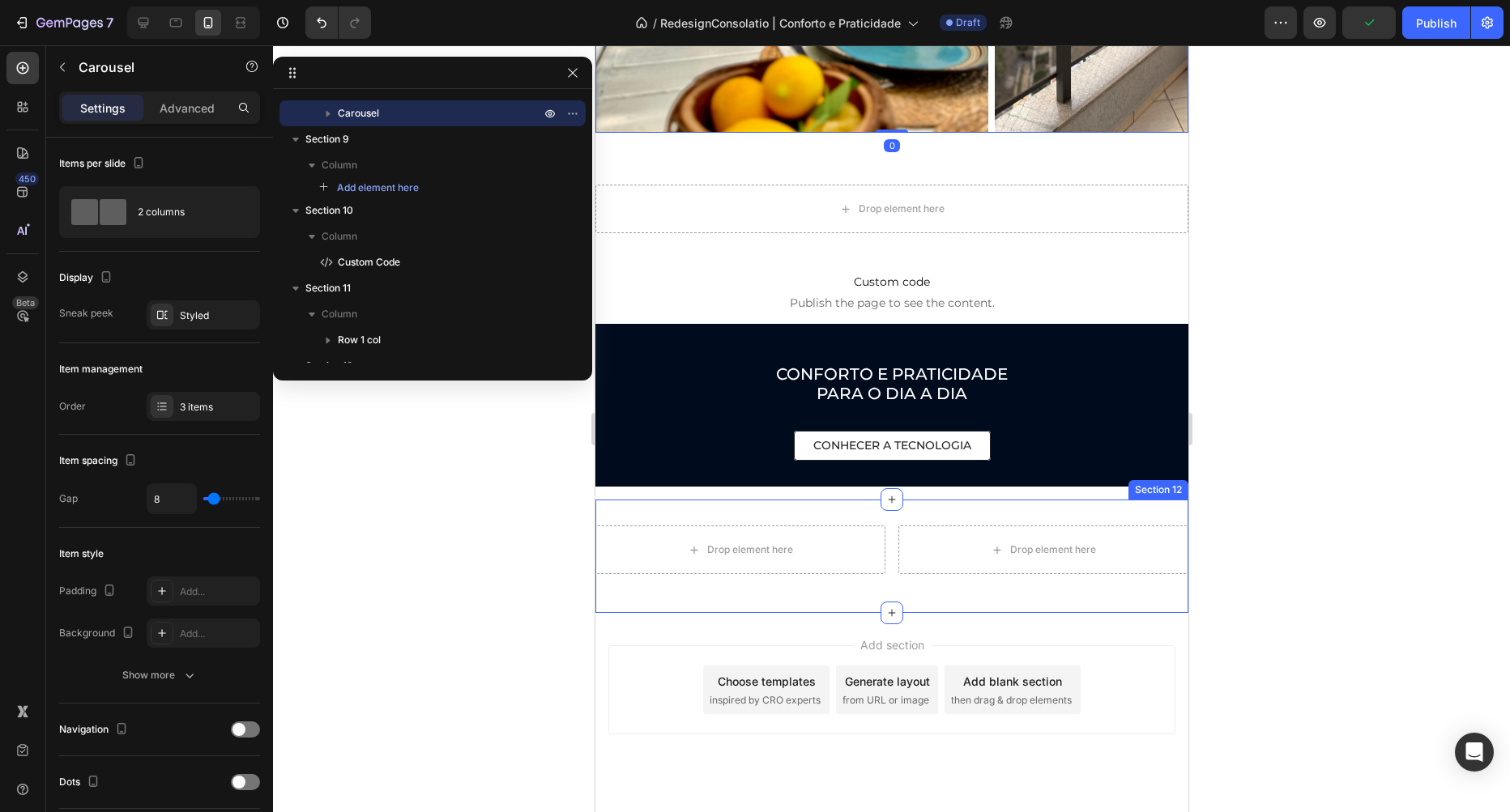
scroll to position [2818, 0]
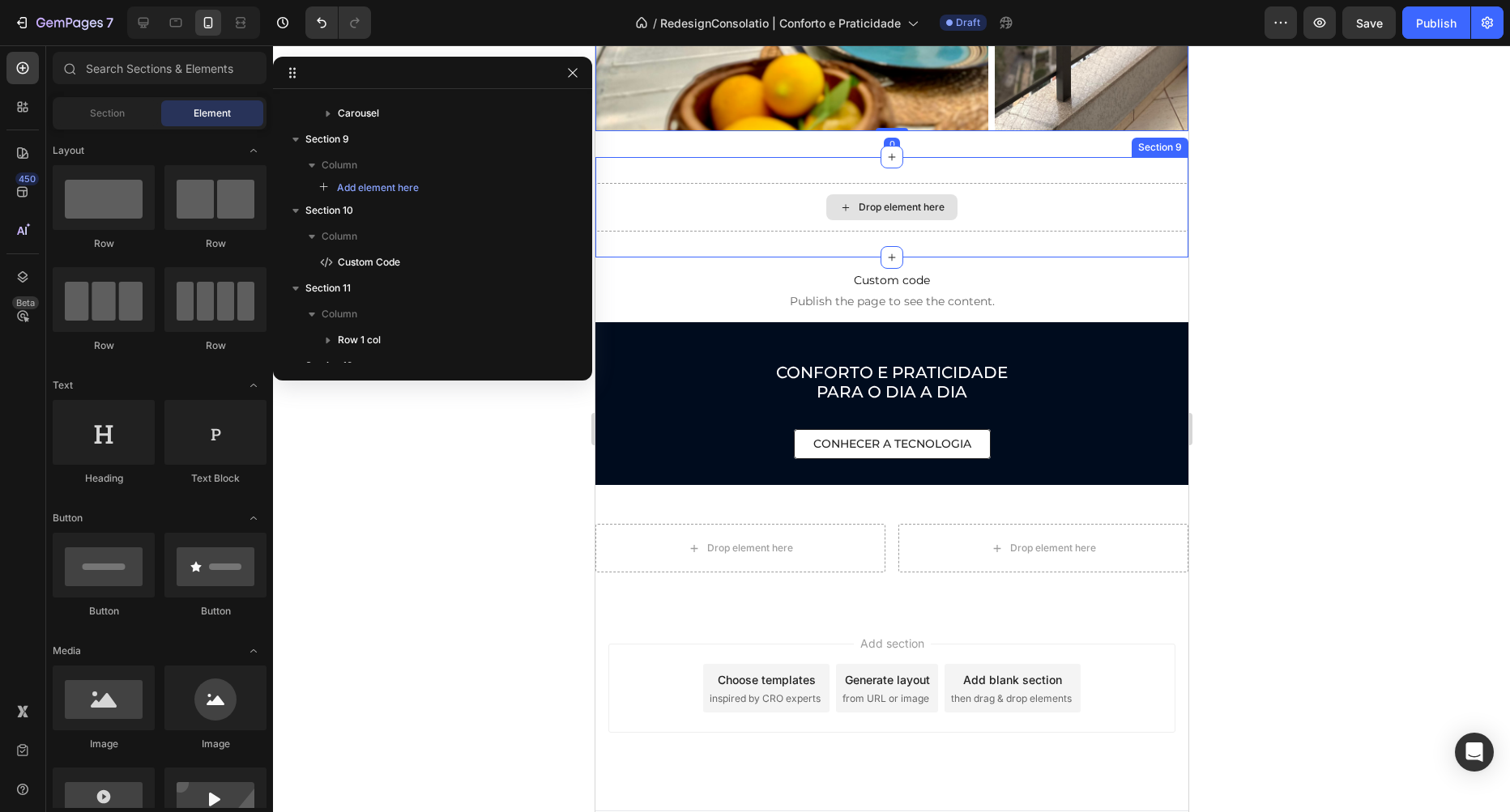
click at [867, 199] on div "Drop element here" at bounding box center [891, 207] width 131 height 26
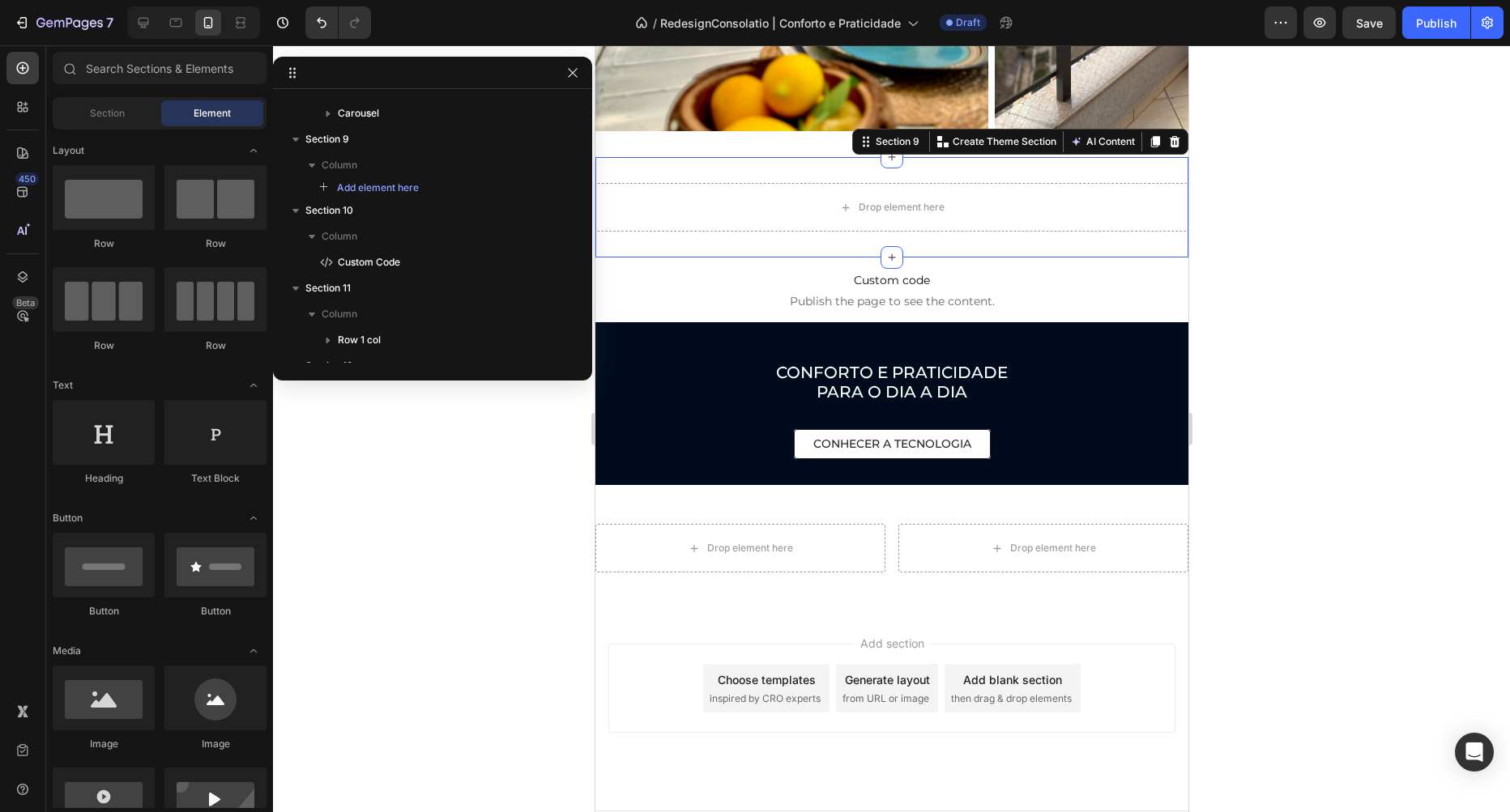
click at [1155, 164] on div "Drop element here Section 9 Create Theme Section AI Content Write with GemAI Wh…" at bounding box center [890, 207] width 593 height 100
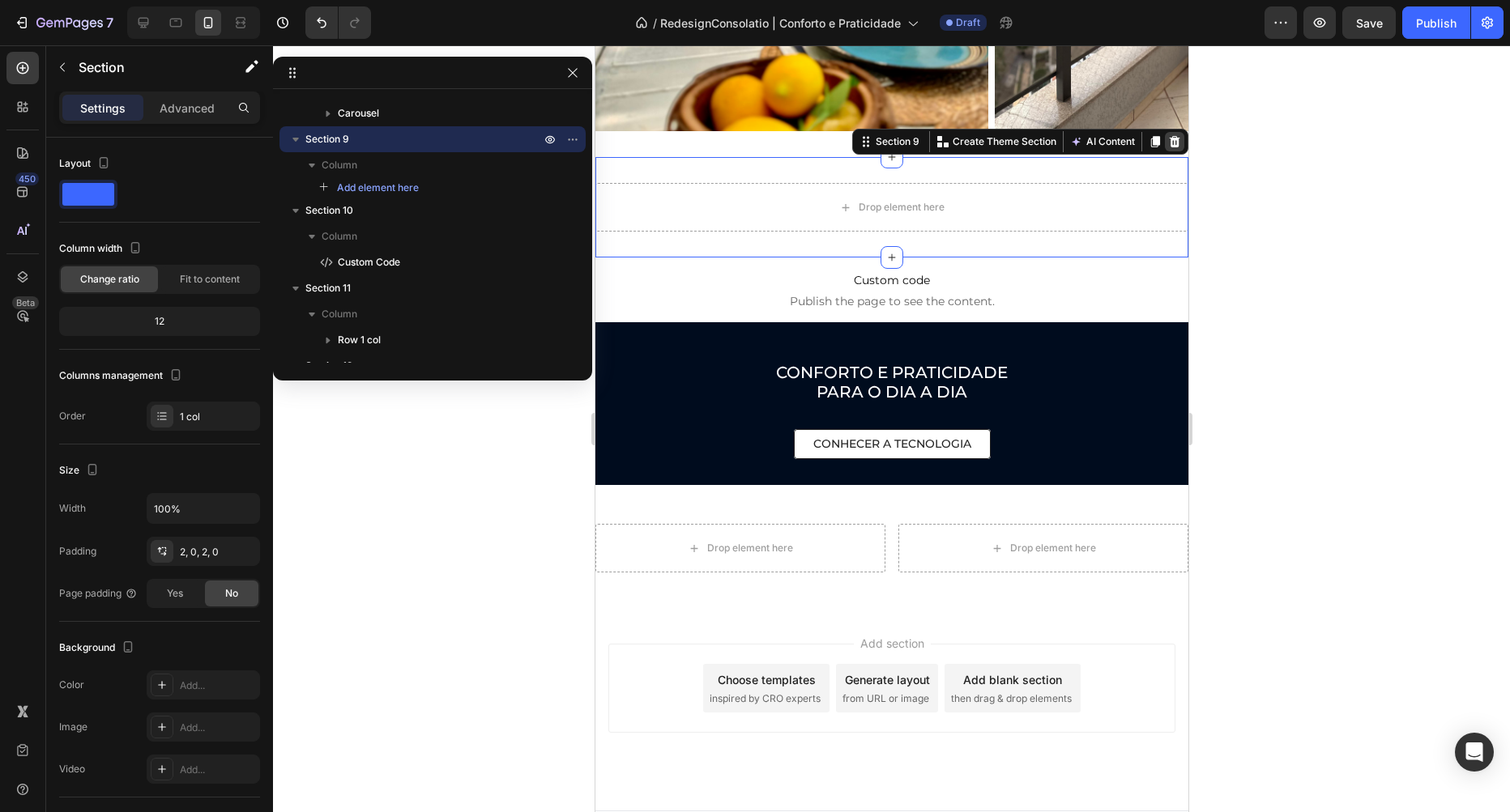
click at [1166, 147] on div at bounding box center [1173, 142] width 20 height 19
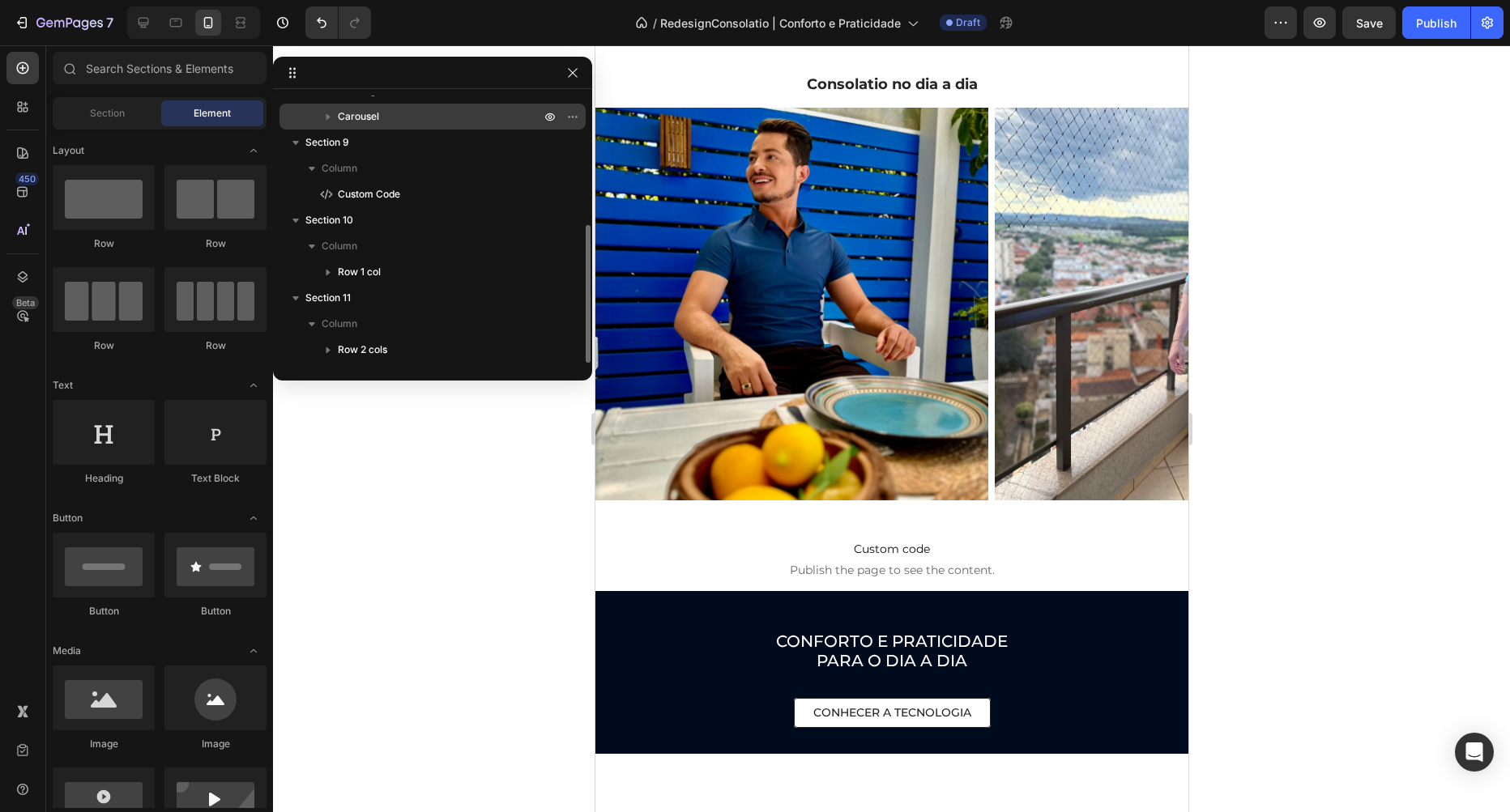
scroll to position [2381, 0]
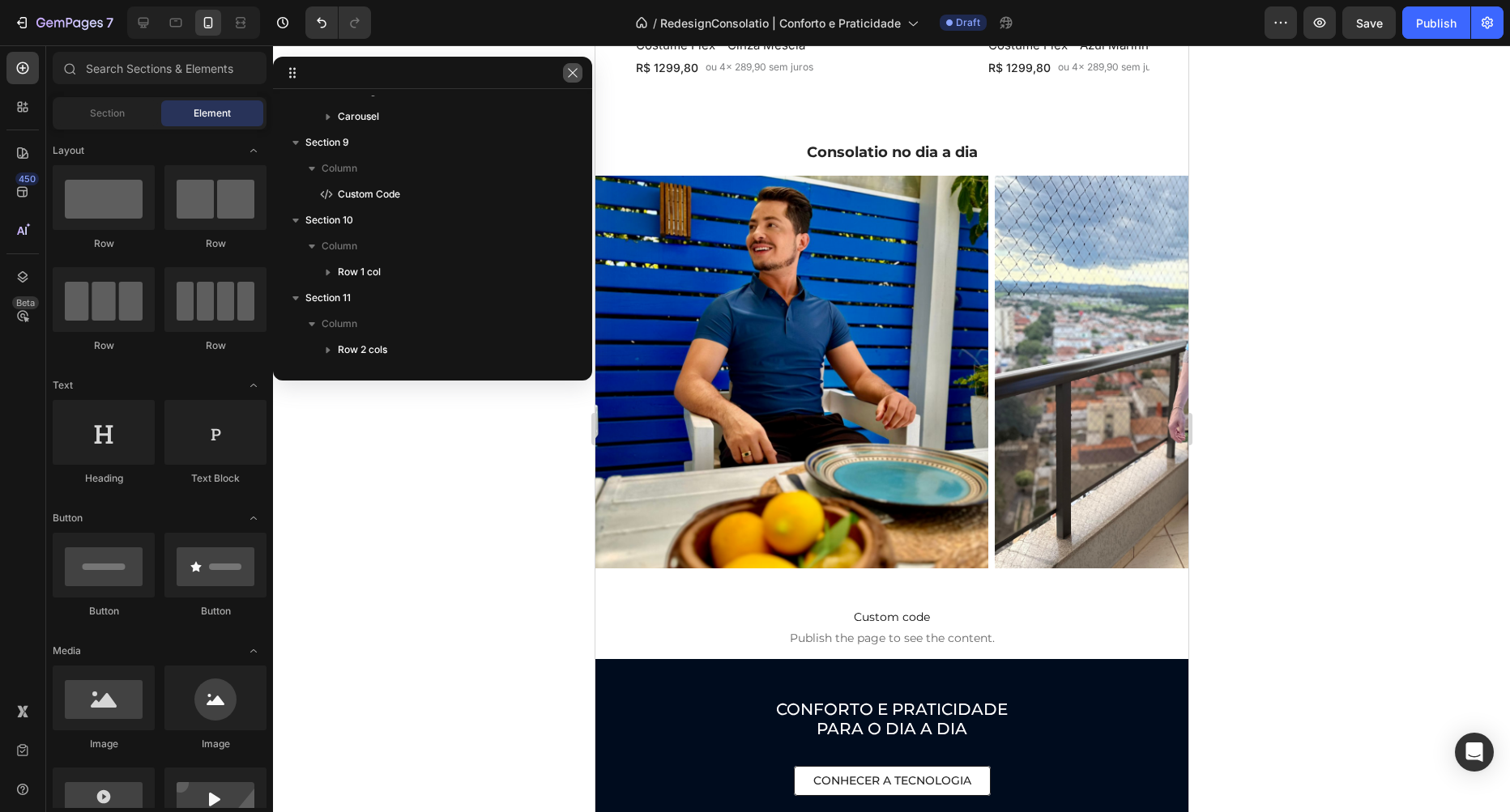
click at [570, 76] on icon "button" at bounding box center [572, 72] width 9 height 9
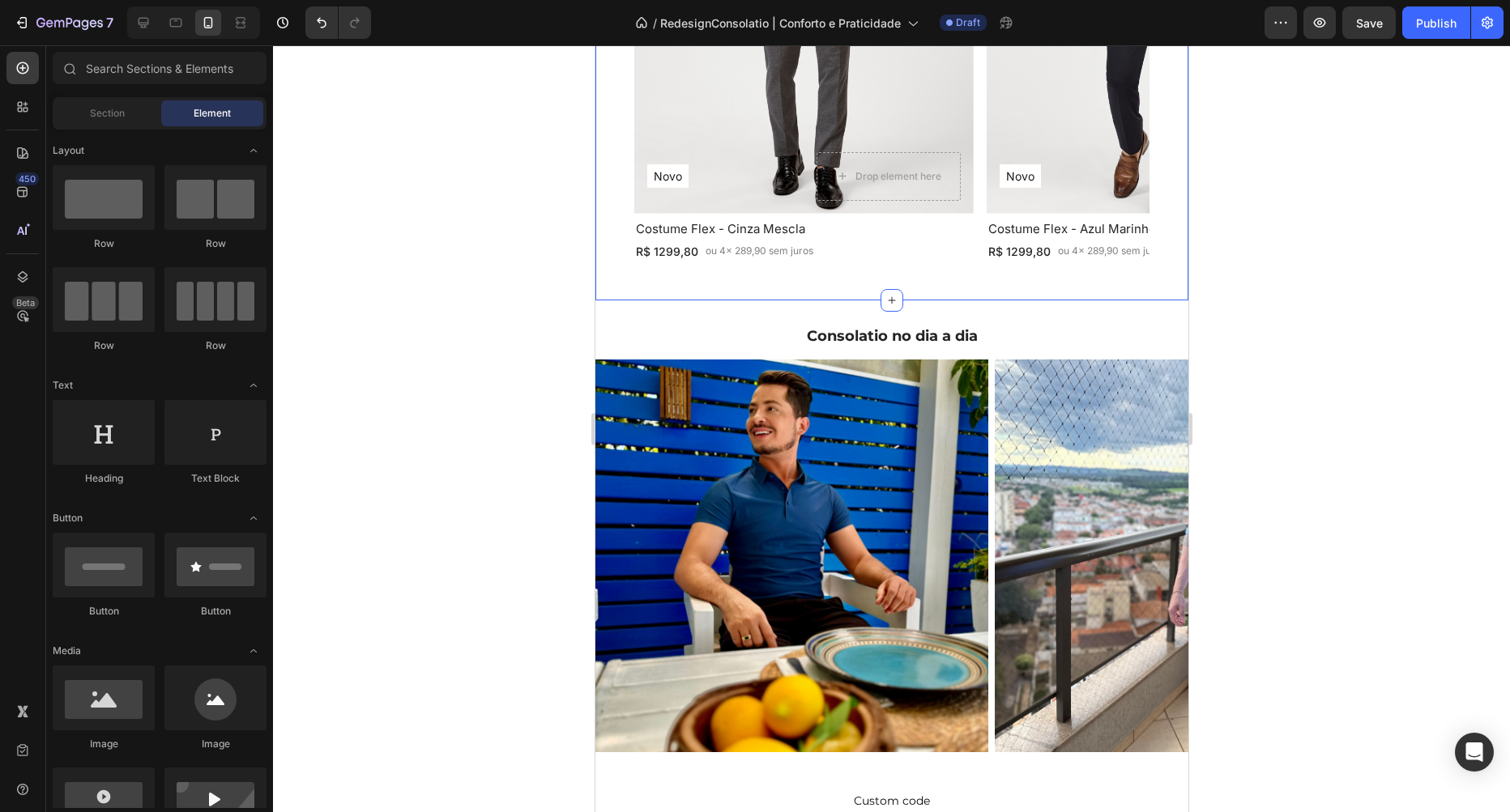
scroll to position [2196, 0]
click at [890, 332] on h2 "Consolatio no dia a dia" at bounding box center [890, 337] width 593 height 21
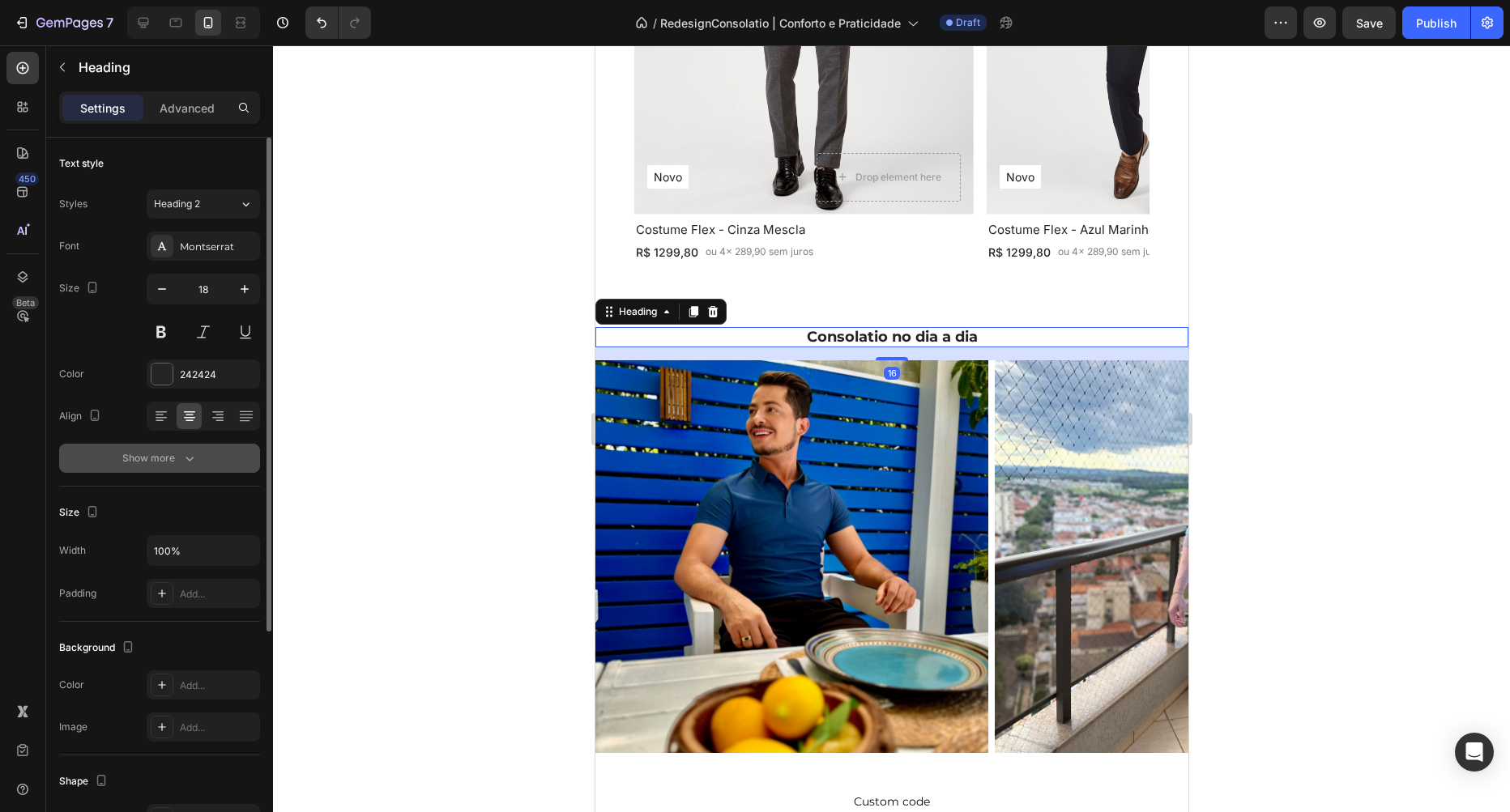
click at [186, 468] on button "Show more" at bounding box center [159, 459] width 201 height 29
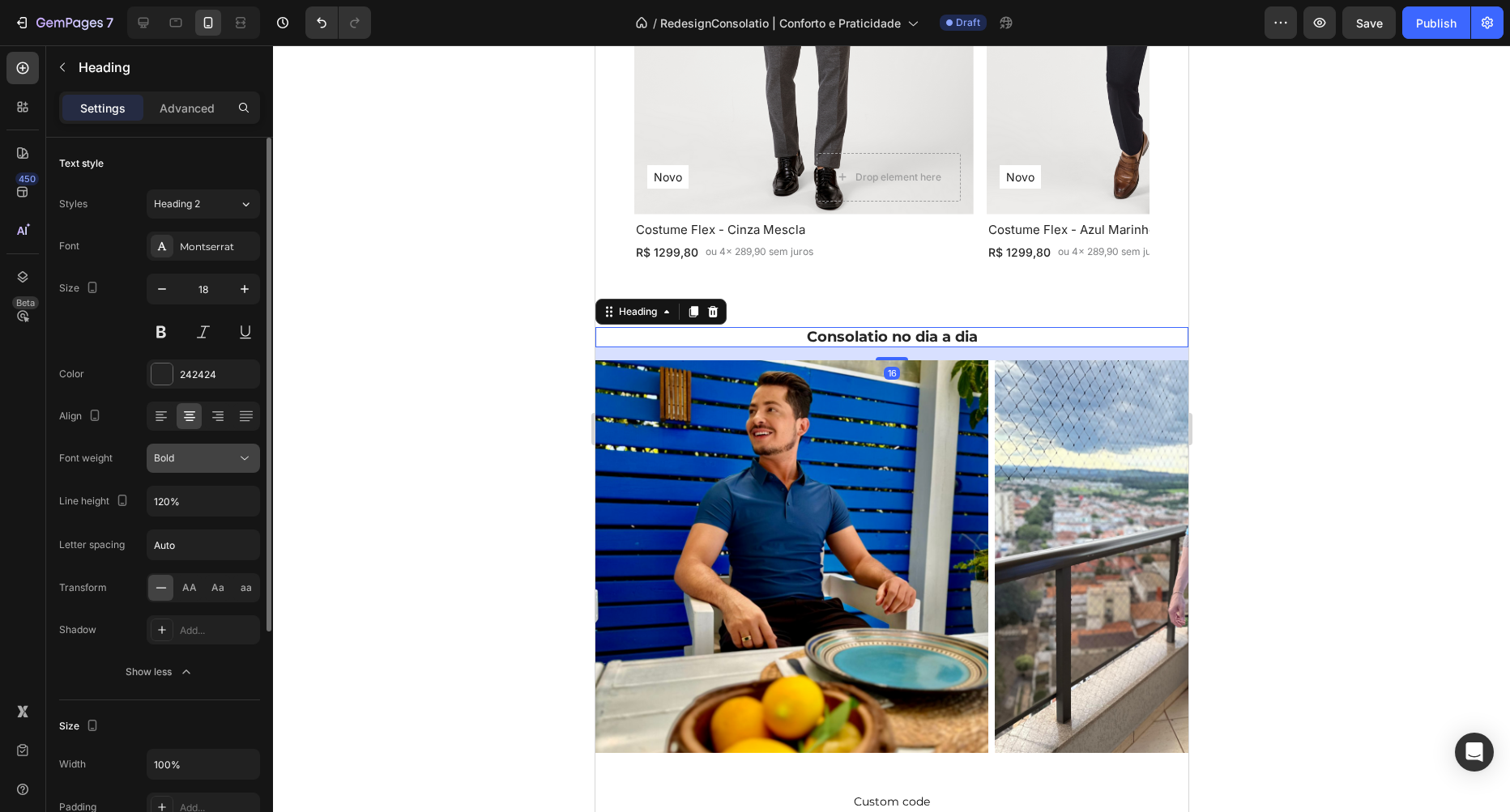
click at [209, 465] on div "Bold" at bounding box center [203, 458] width 99 height 16
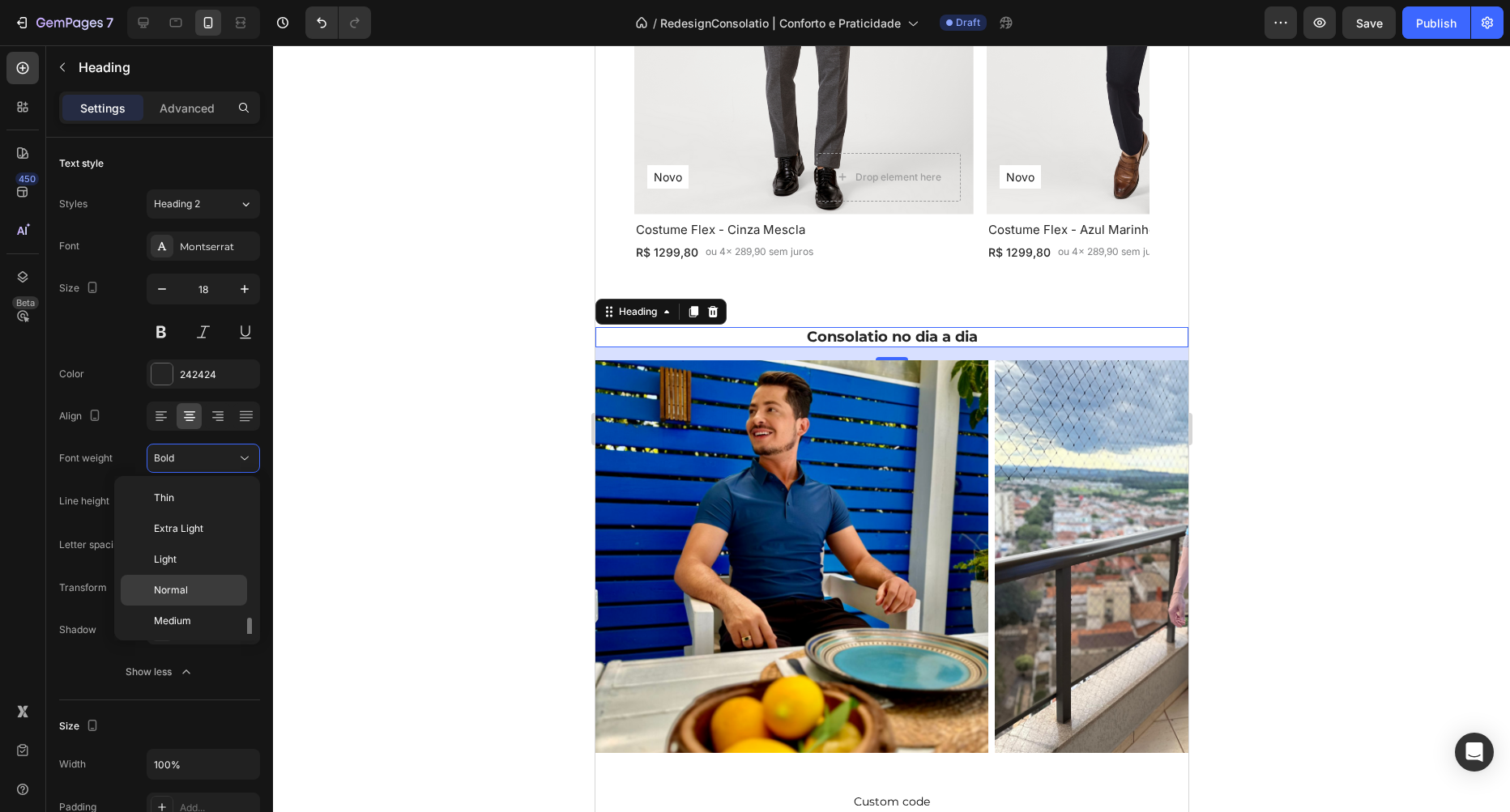
scroll to position [87, 0]
click at [196, 549] on div "Medium" at bounding box center [183, 565] width 126 height 31
click at [490, 472] on div at bounding box center [891, 429] width 1237 height 767
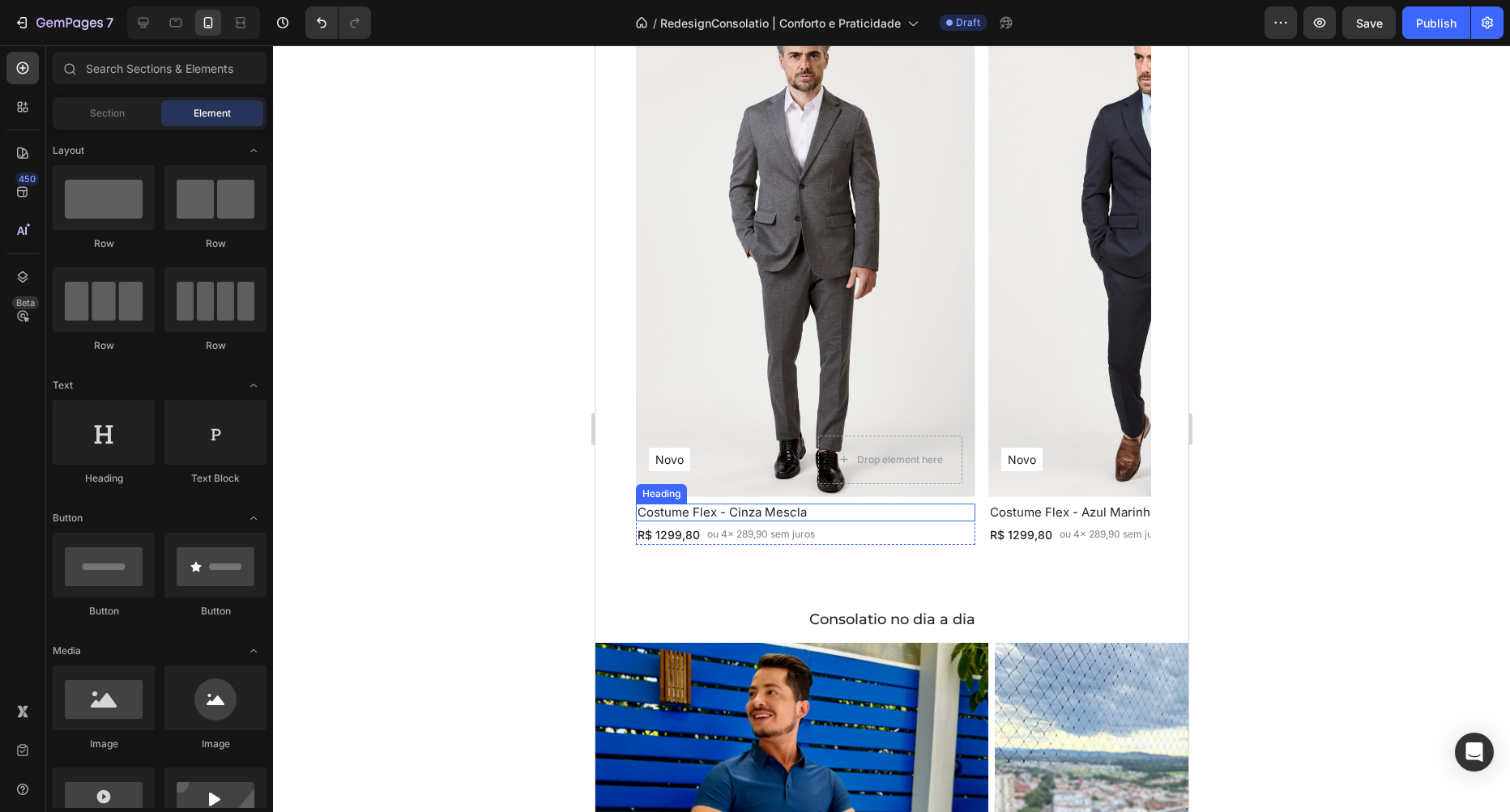
scroll to position [2196, 0]
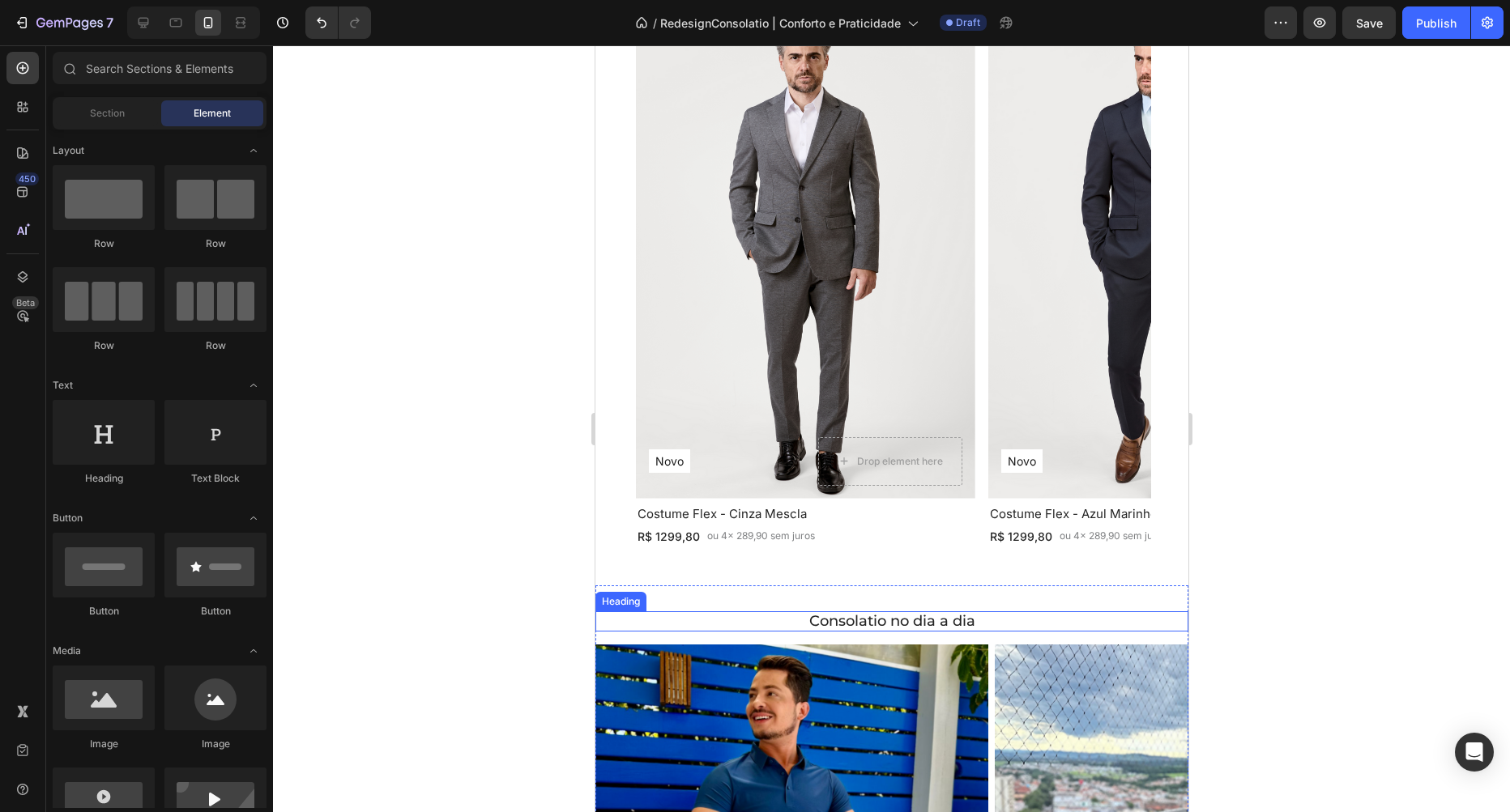
click at [942, 625] on h2 "Consolatio no dia a dia" at bounding box center [890, 621] width 593 height 21
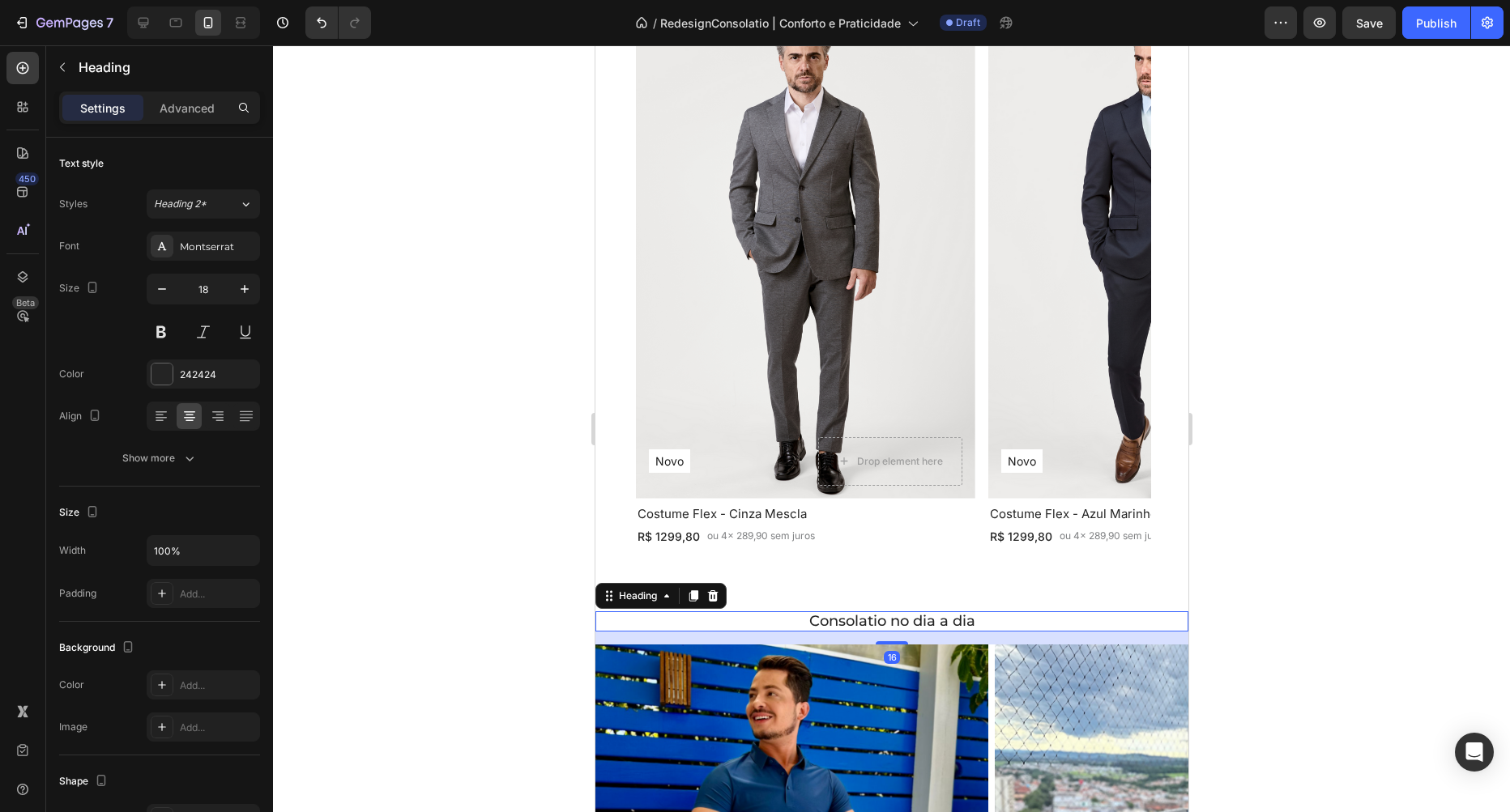
click at [942, 625] on h2 "Consolatio no dia a dia" at bounding box center [890, 621] width 593 height 21
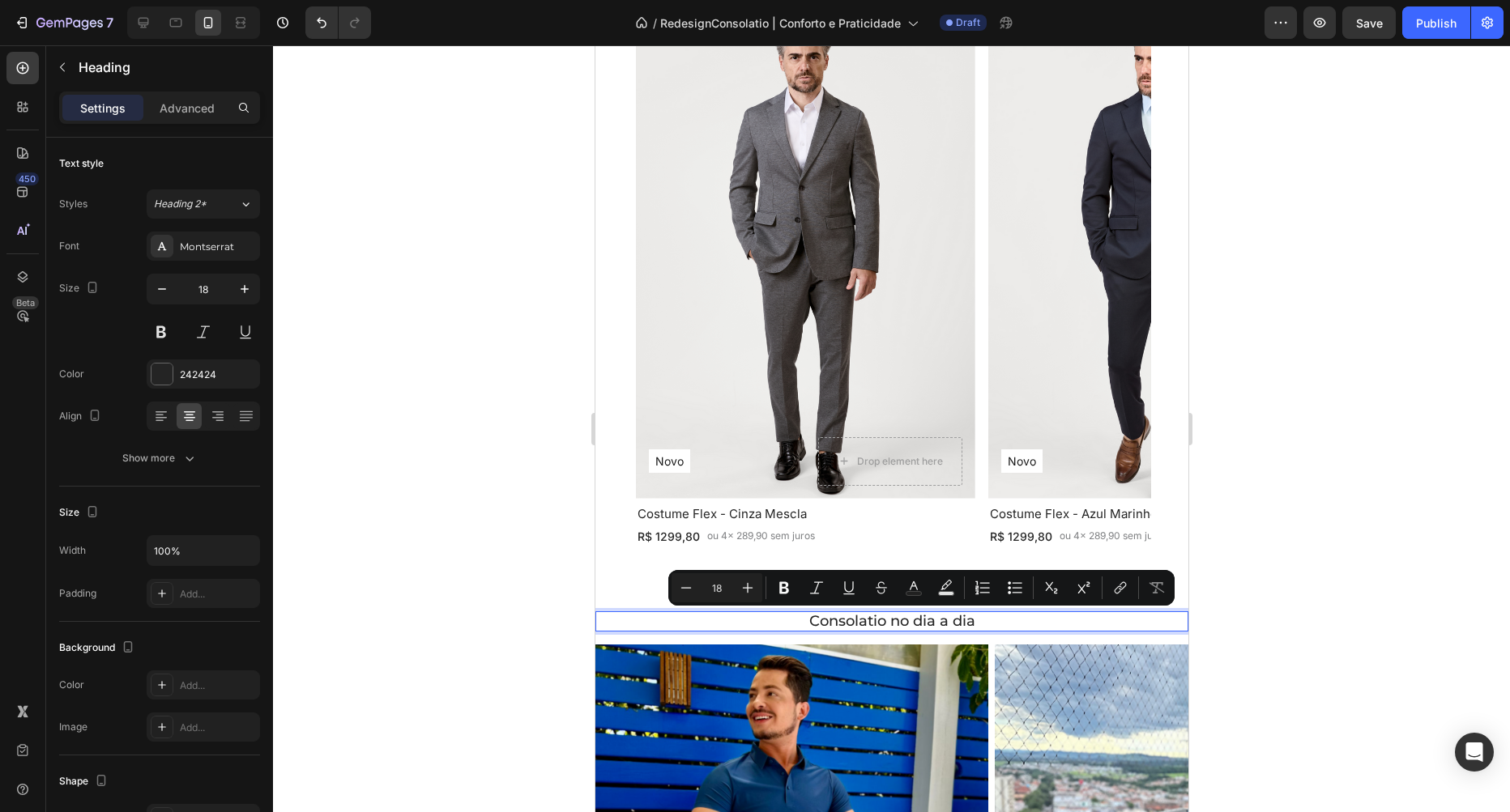
click at [924, 624] on p "Consolatio no dia a dia" at bounding box center [891, 621] width 590 height 18
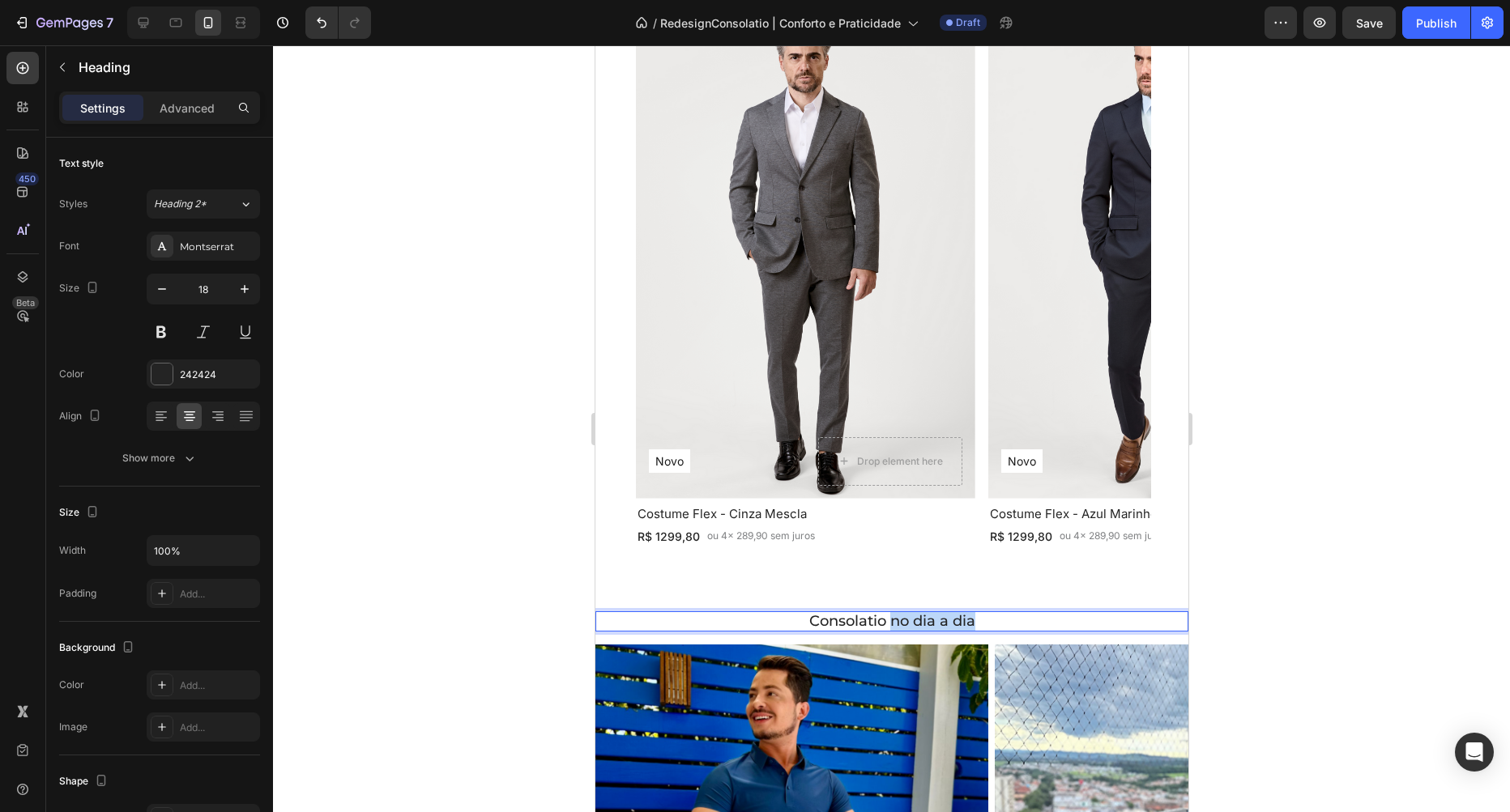
drag, startPoint x: 984, startPoint y: 623, endPoint x: 894, endPoint y: 623, distance: 90.0
click at [894, 623] on p "Consolatio no dia a dia" at bounding box center [891, 621] width 590 height 18
click at [1448, 398] on div at bounding box center [891, 429] width 1237 height 767
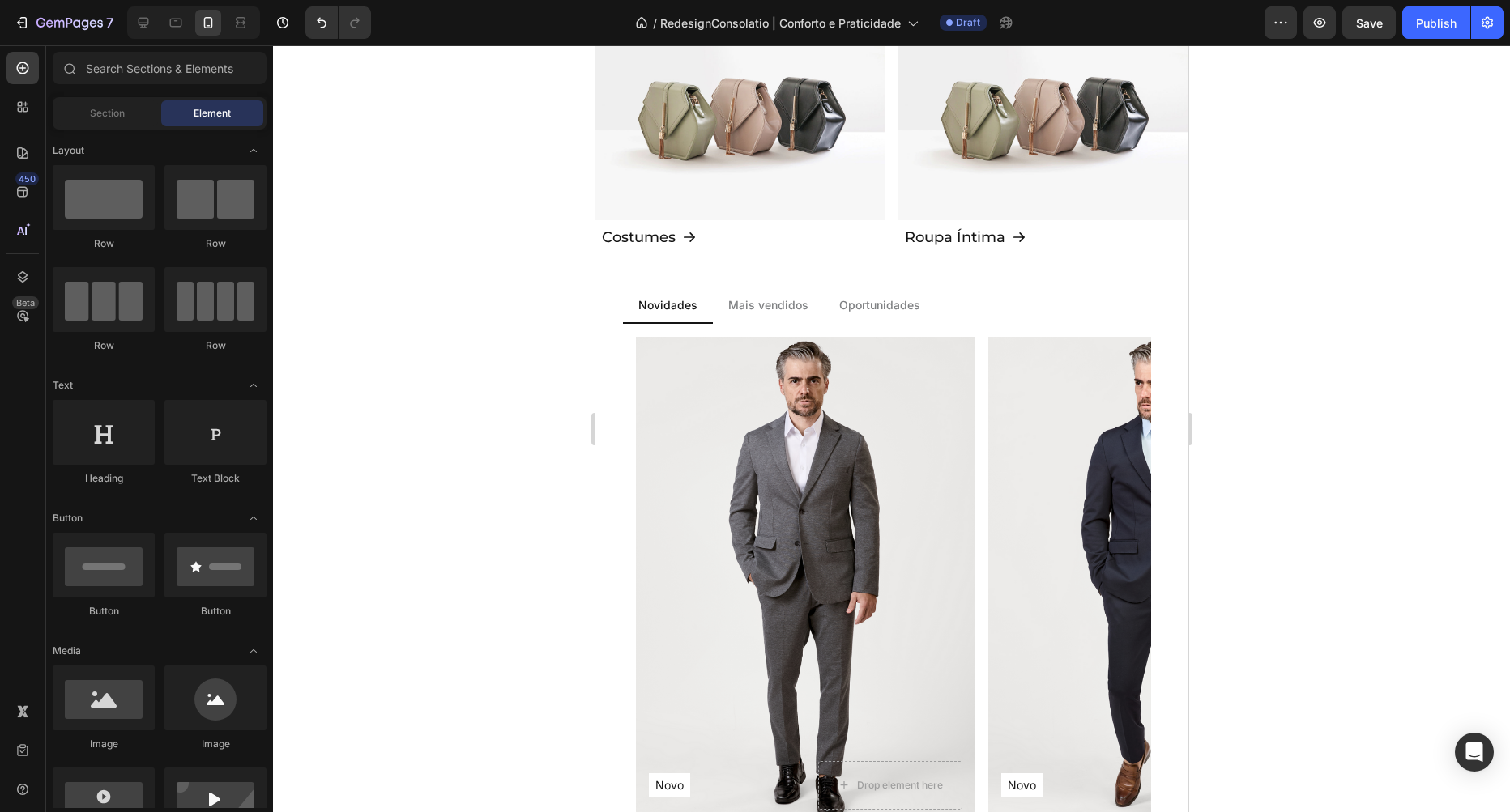
scroll to position [627, 0]
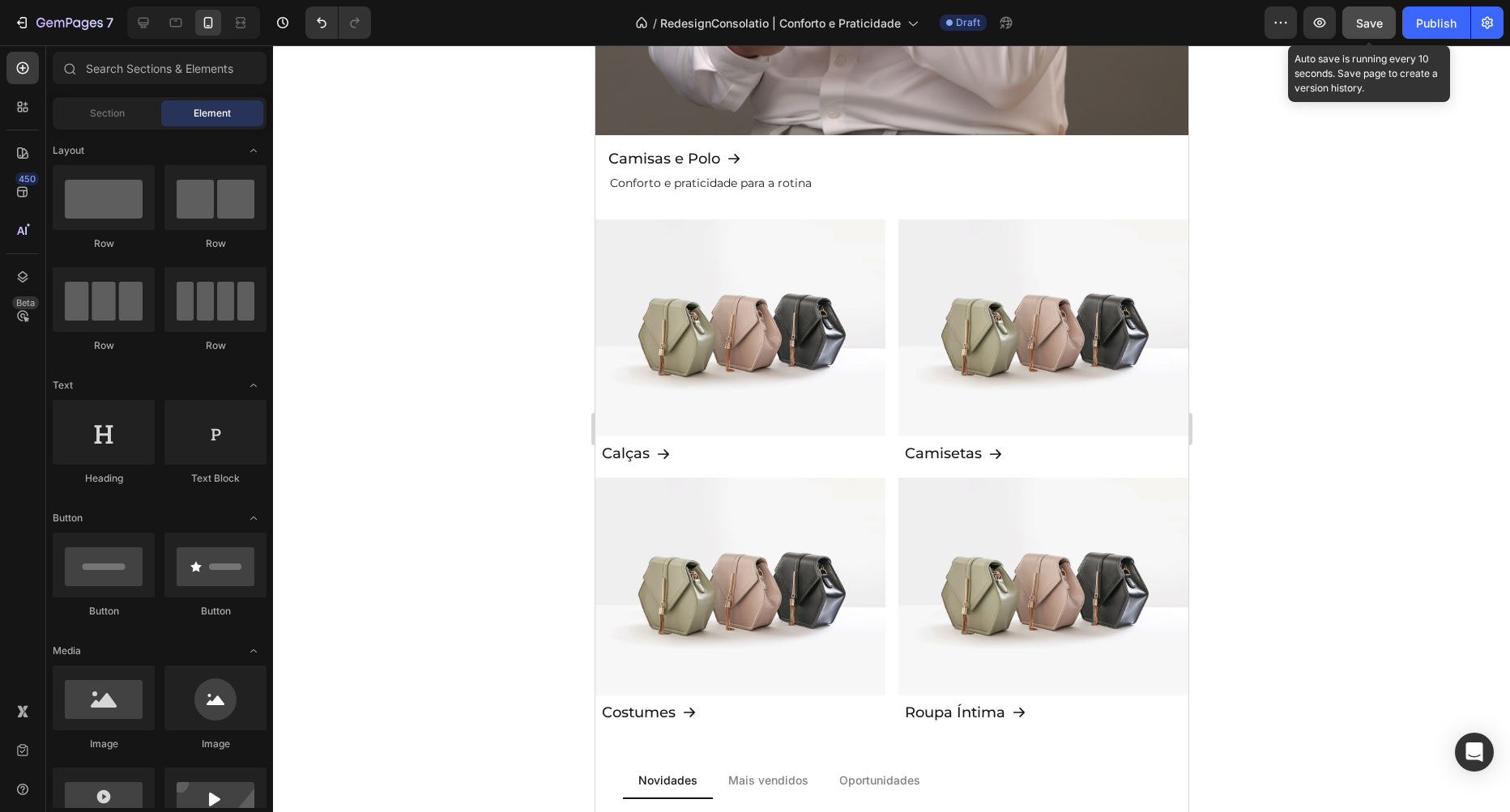
click at [1370, 24] on span "Save" at bounding box center [1369, 23] width 27 height 14
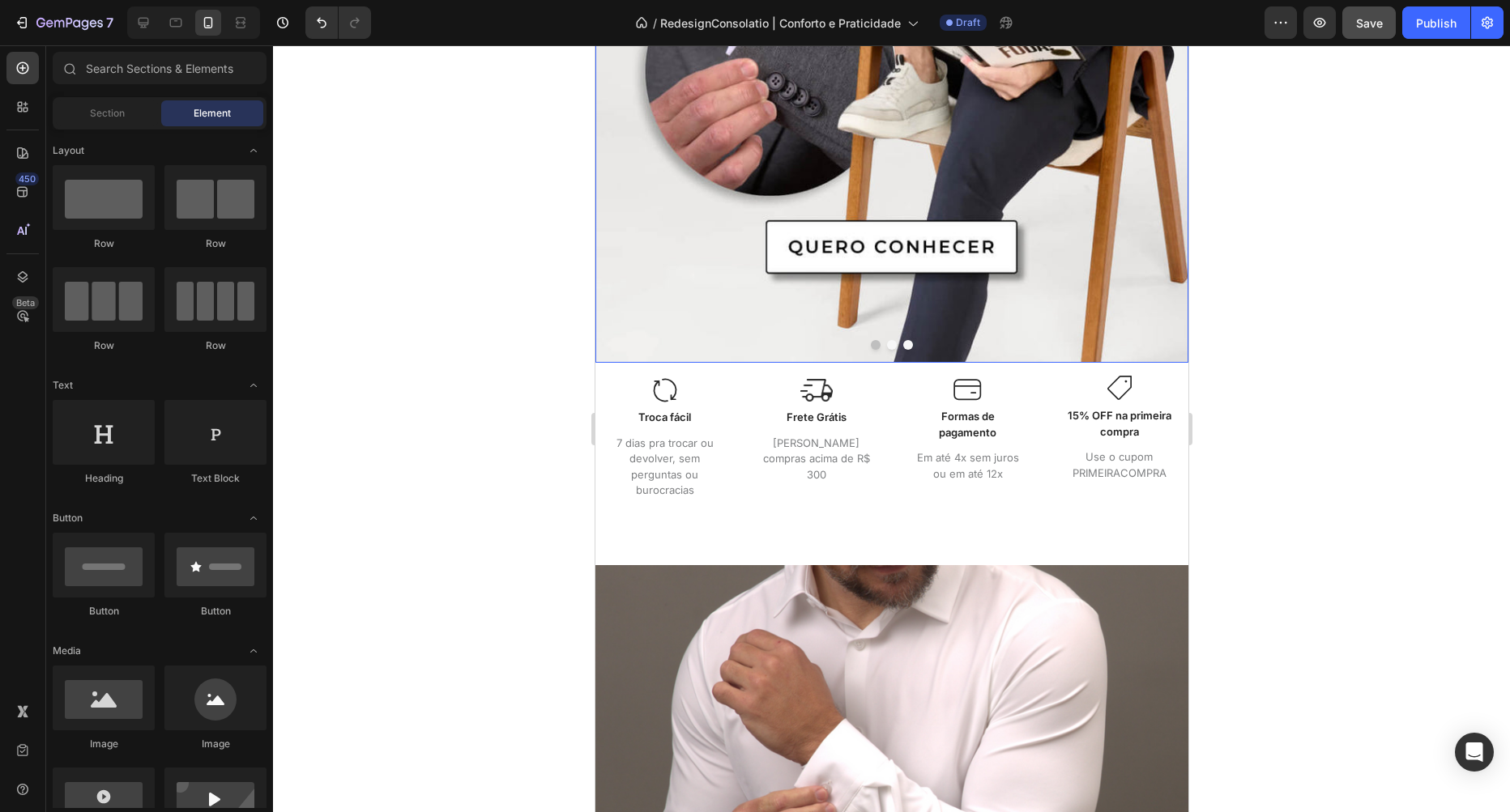
scroll to position [554, 0]
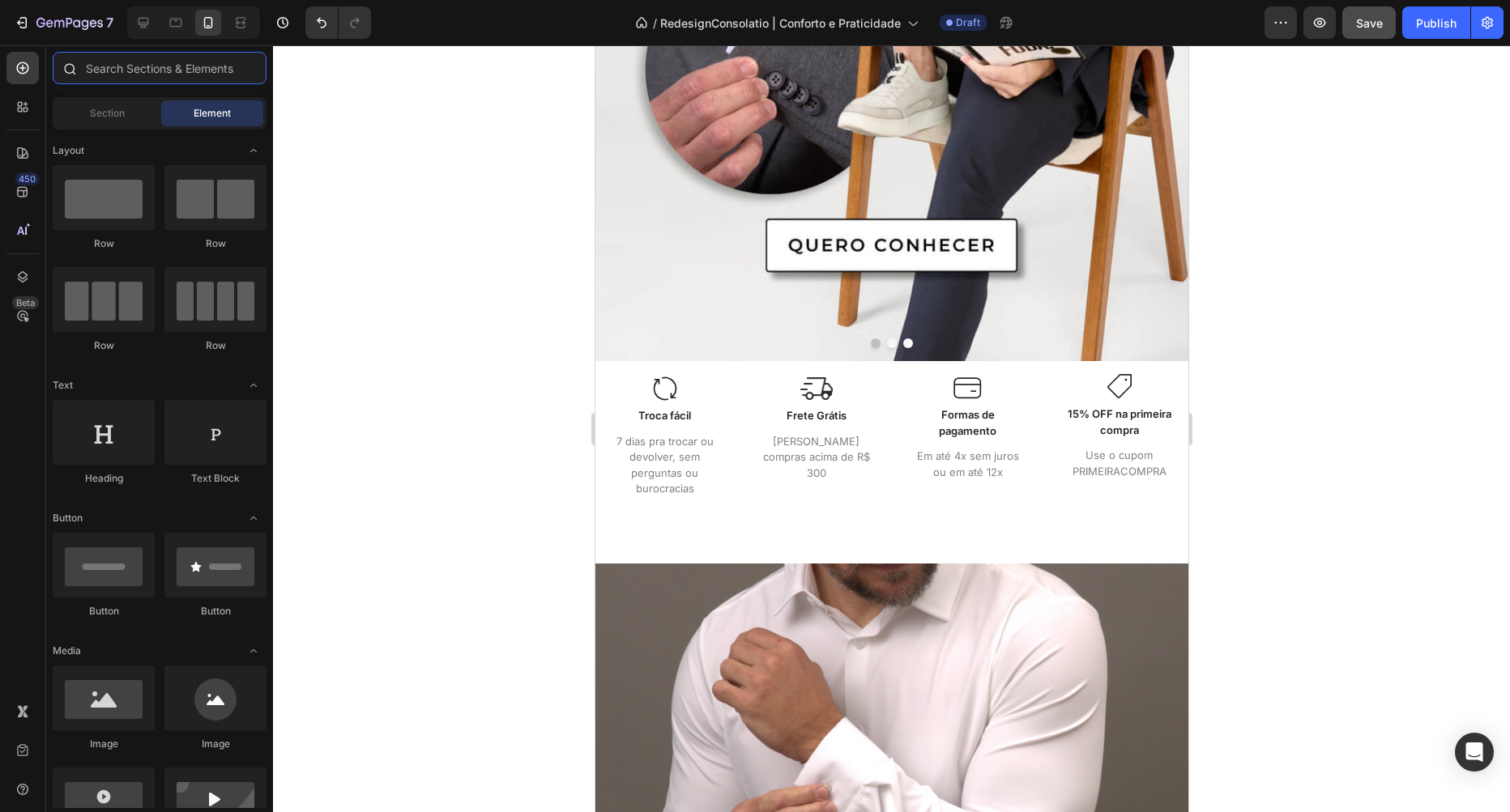
click at [125, 68] on input "text" at bounding box center [159, 68] width 214 height 32
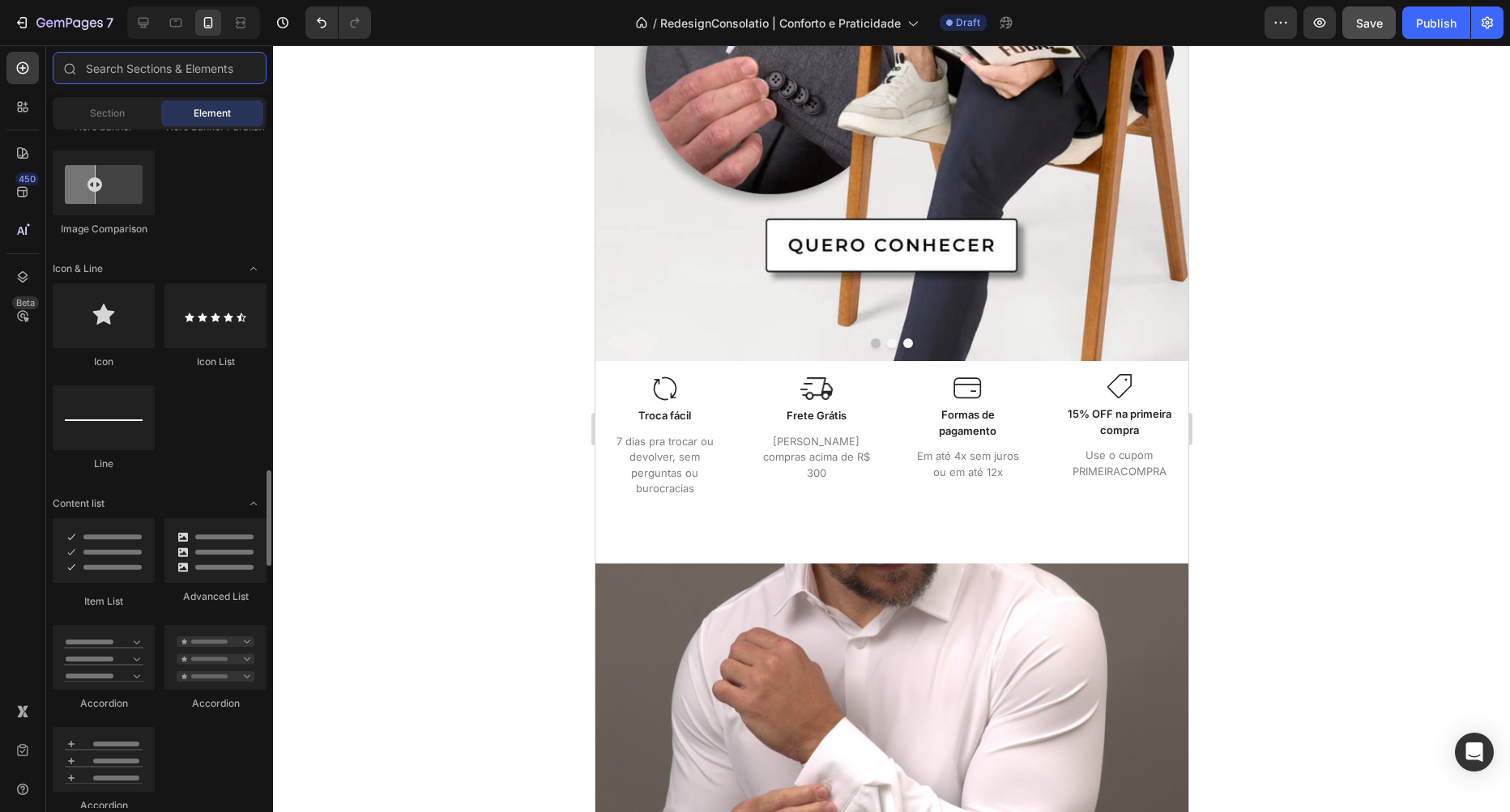
scroll to position [1200, 0]
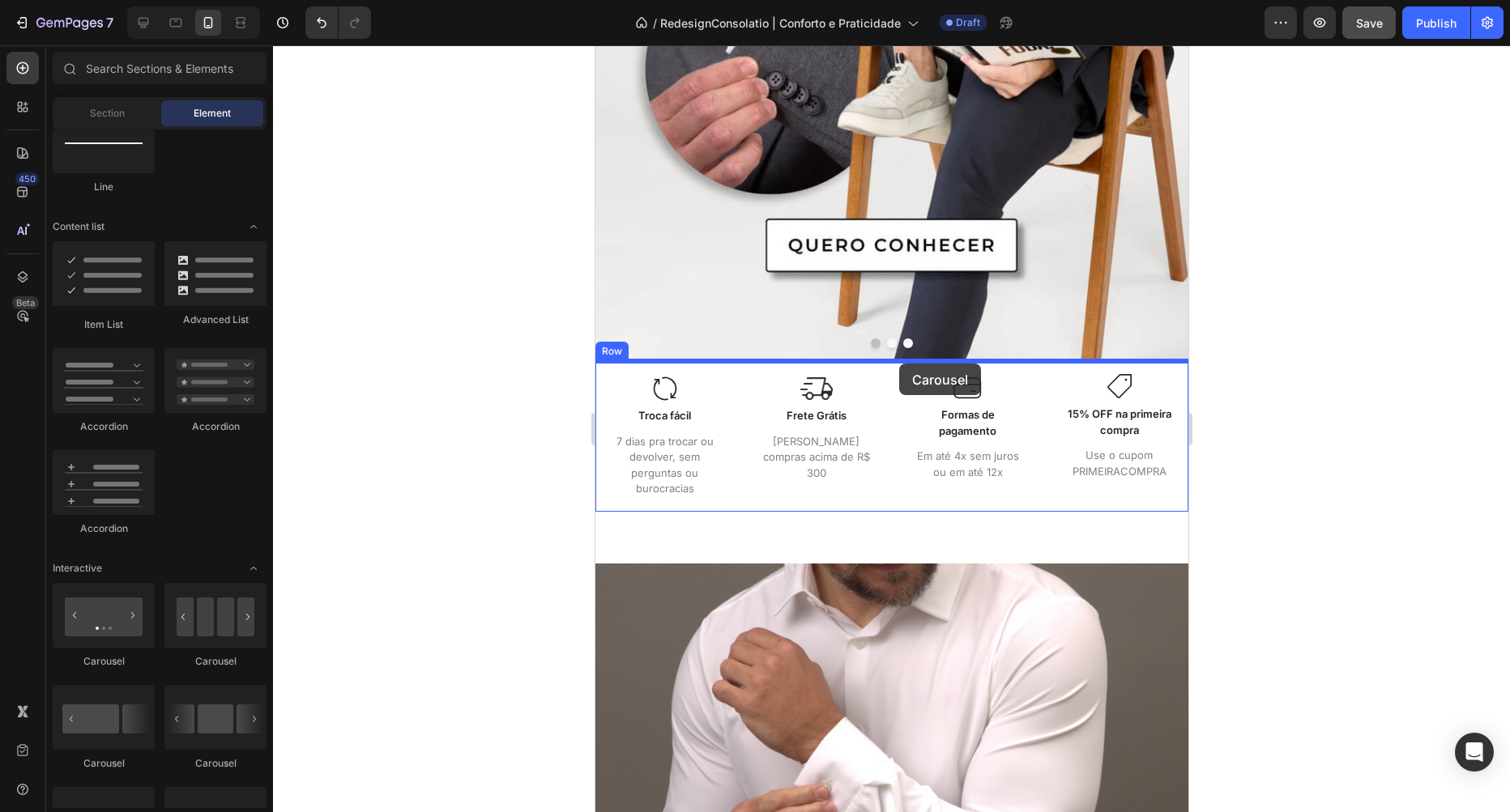
drag, startPoint x: 800, startPoint y: 645, endPoint x: 899, endPoint y: 364, distance: 297.9
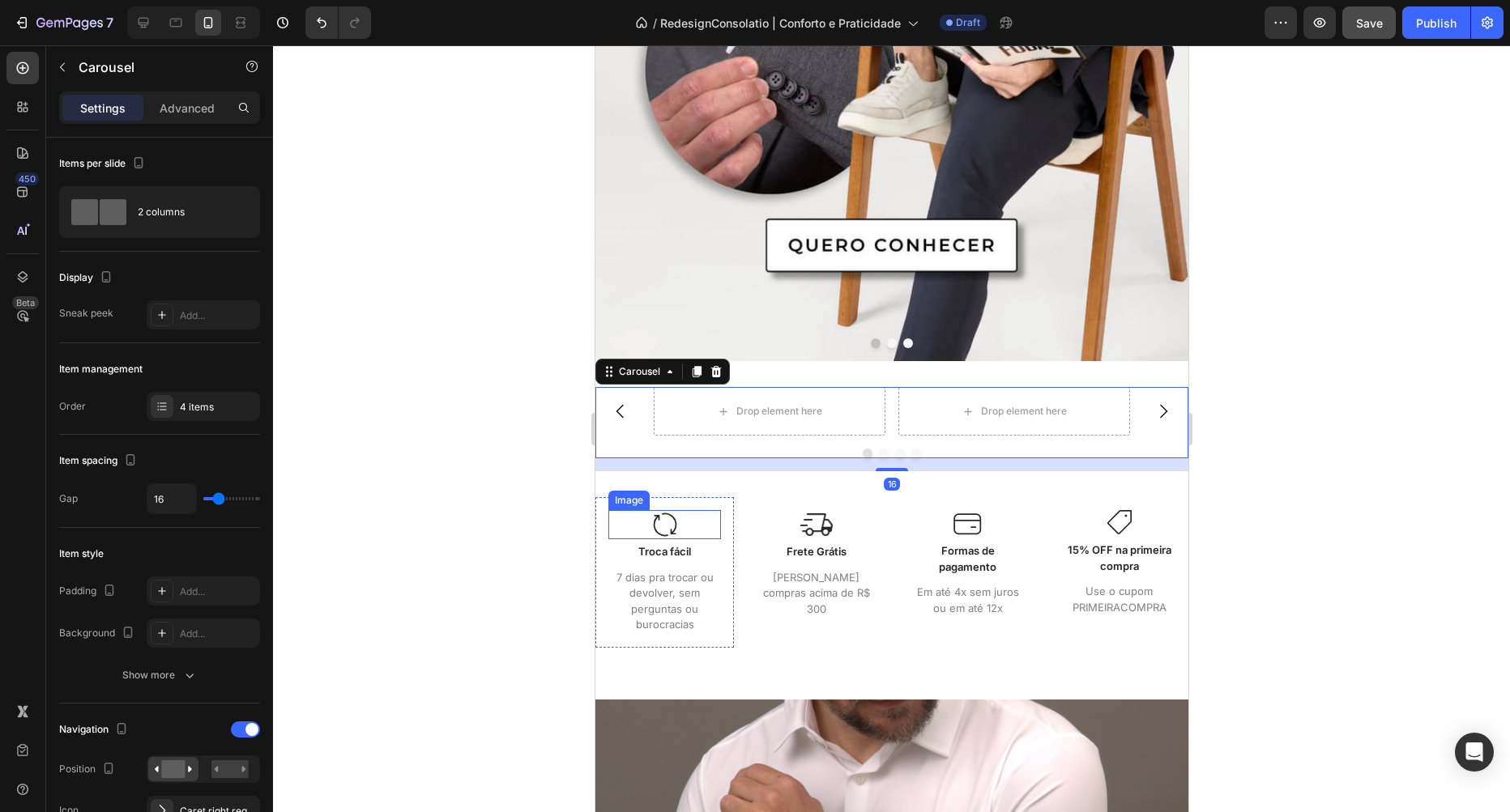
click at [680, 520] on div at bounding box center [664, 525] width 113 height 29
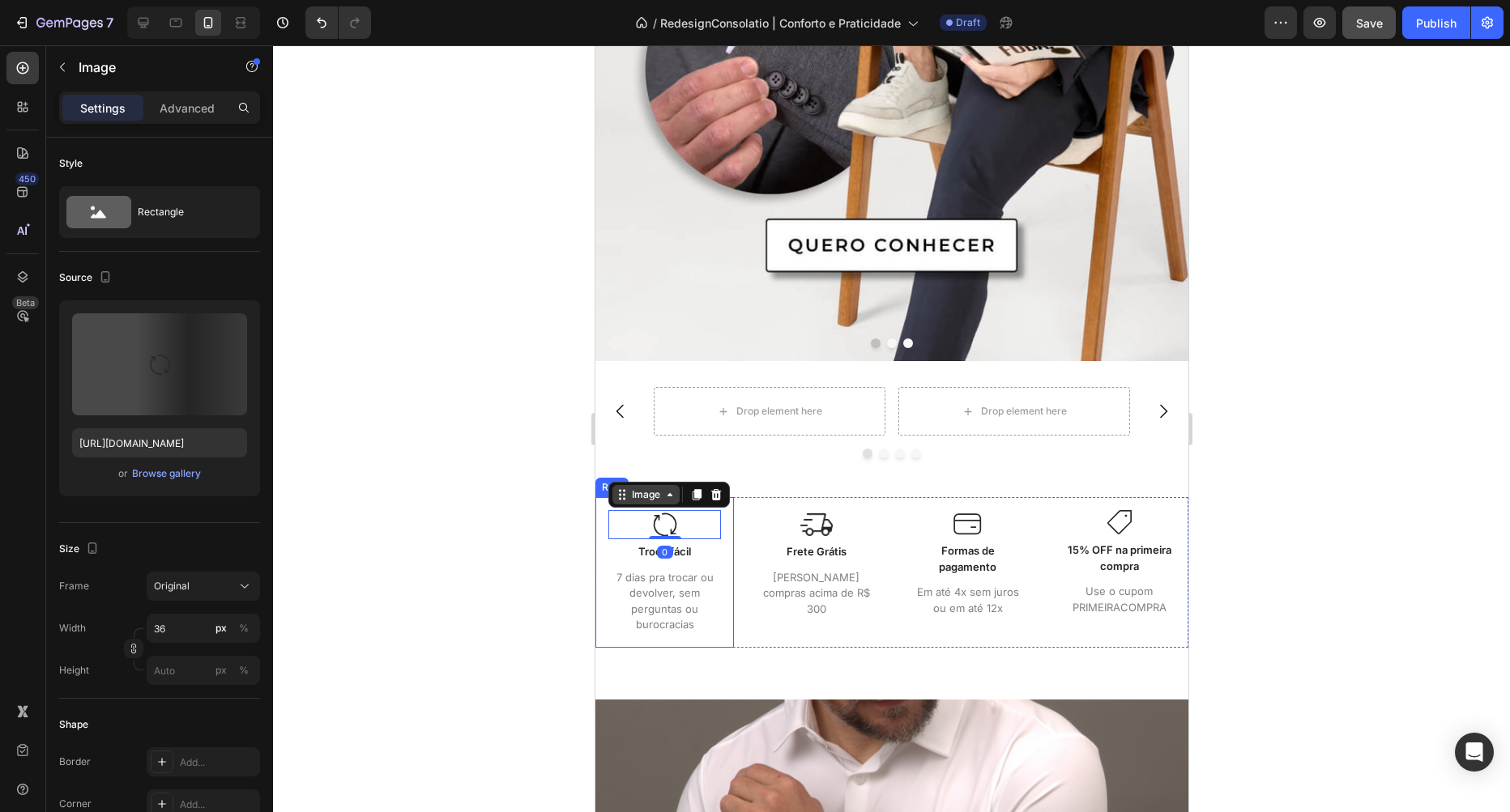
click at [644, 496] on div "Image" at bounding box center [644, 494] width 35 height 14
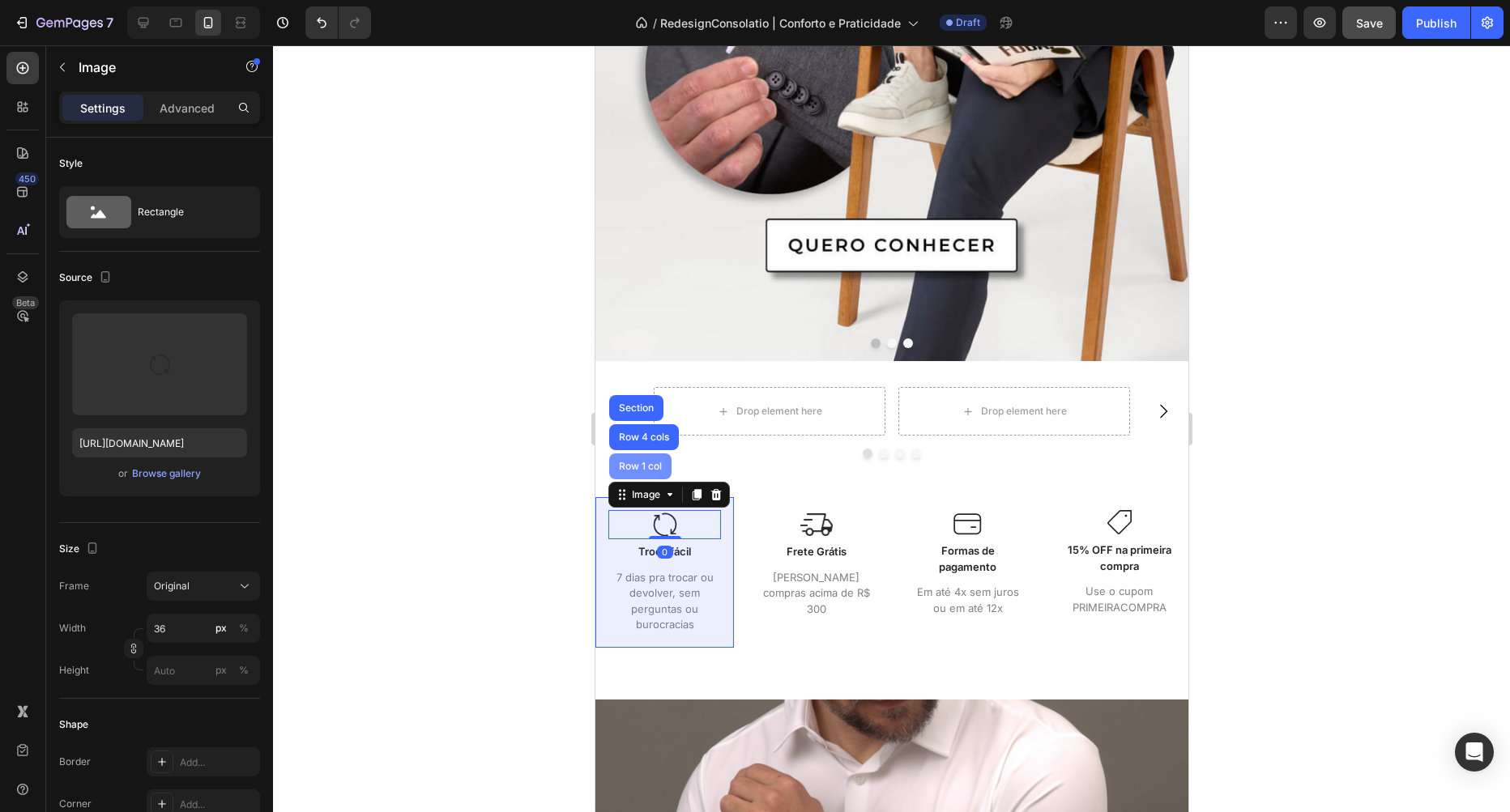
click at [638, 472] on div "Row 1 col" at bounding box center [640, 466] width 63 height 26
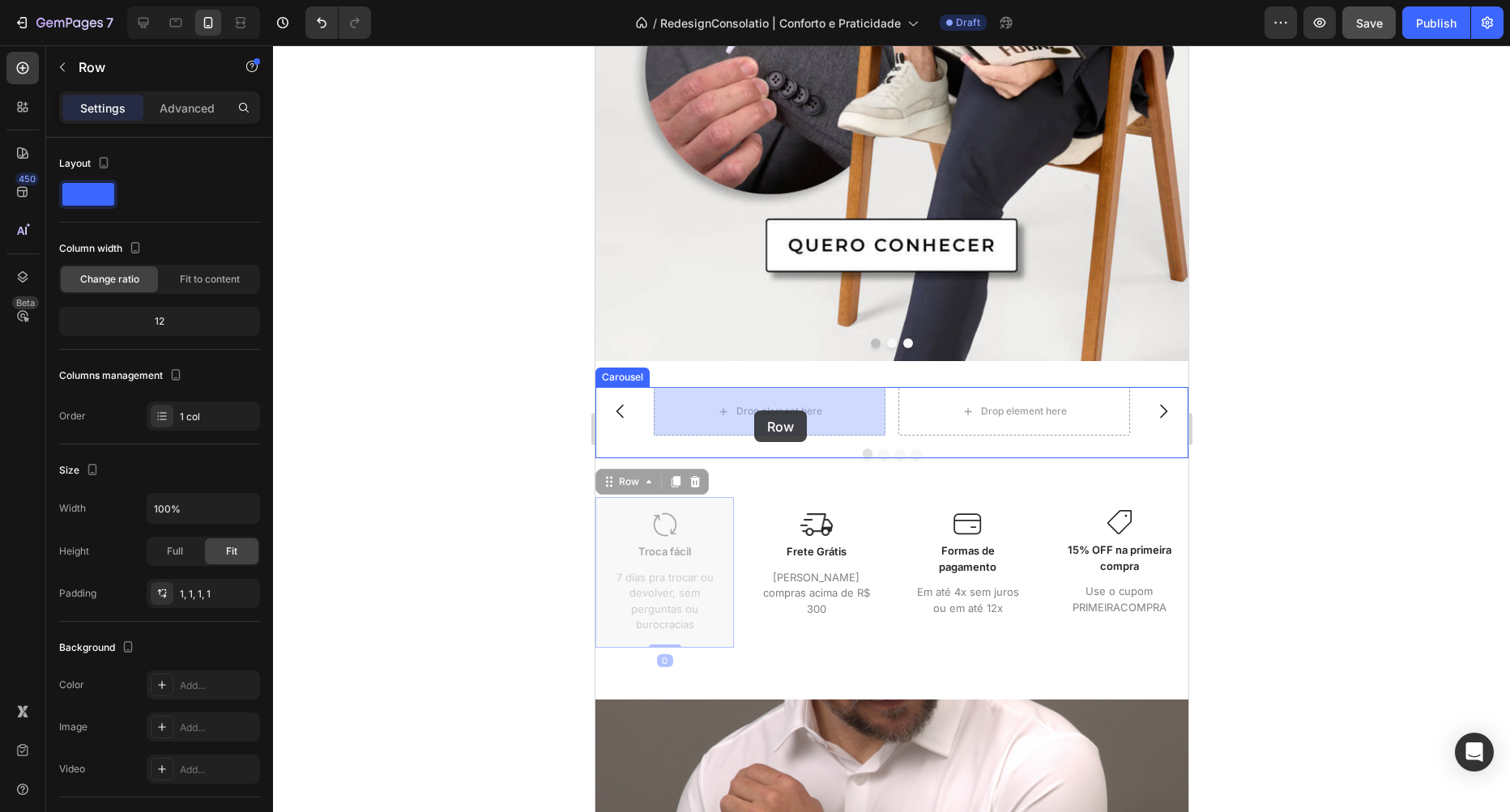
drag, startPoint x: 614, startPoint y: 480, endPoint x: 754, endPoint y: 411, distance: 156.1
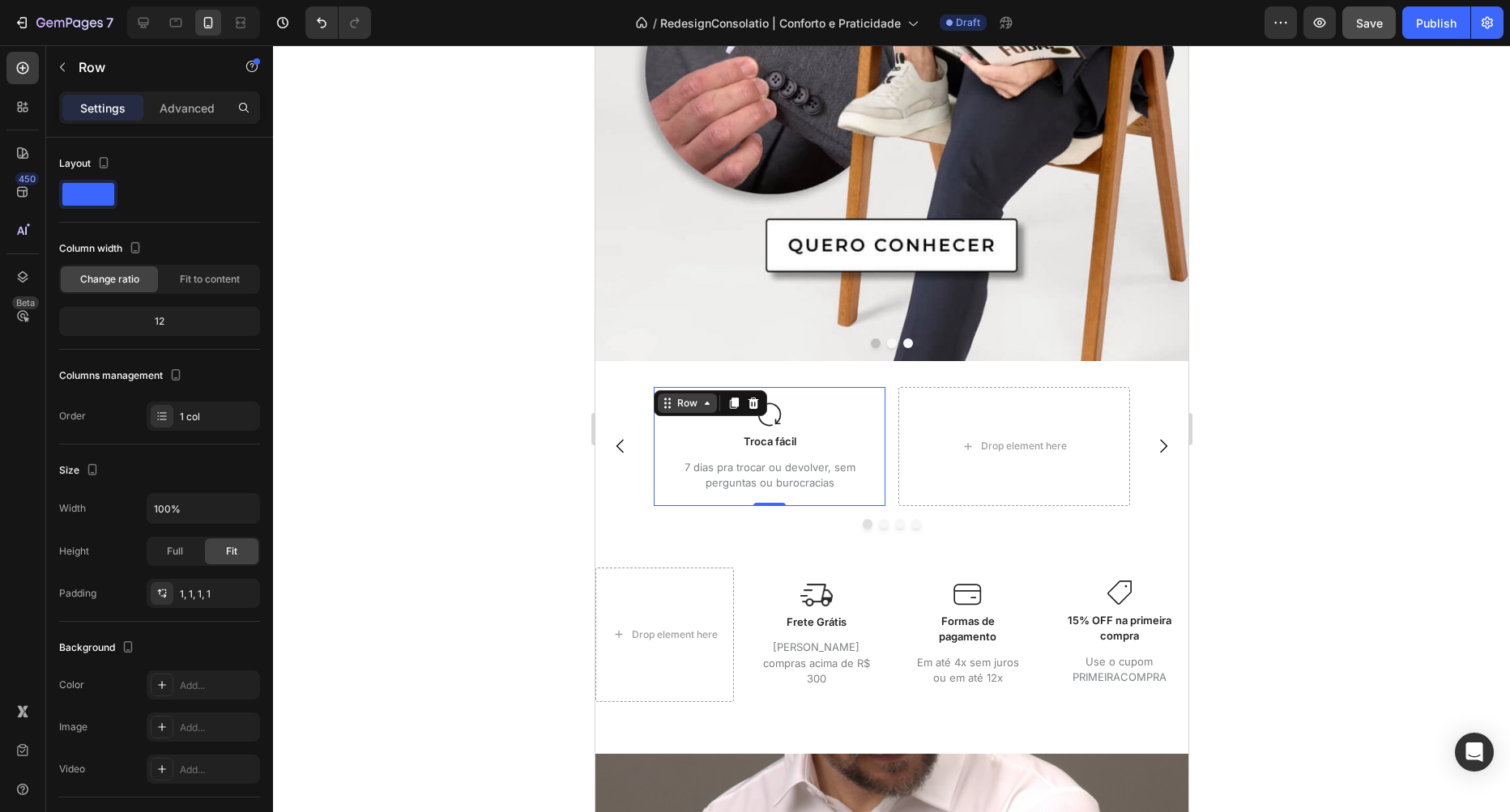
click at [696, 405] on div "Row" at bounding box center [687, 403] width 27 height 14
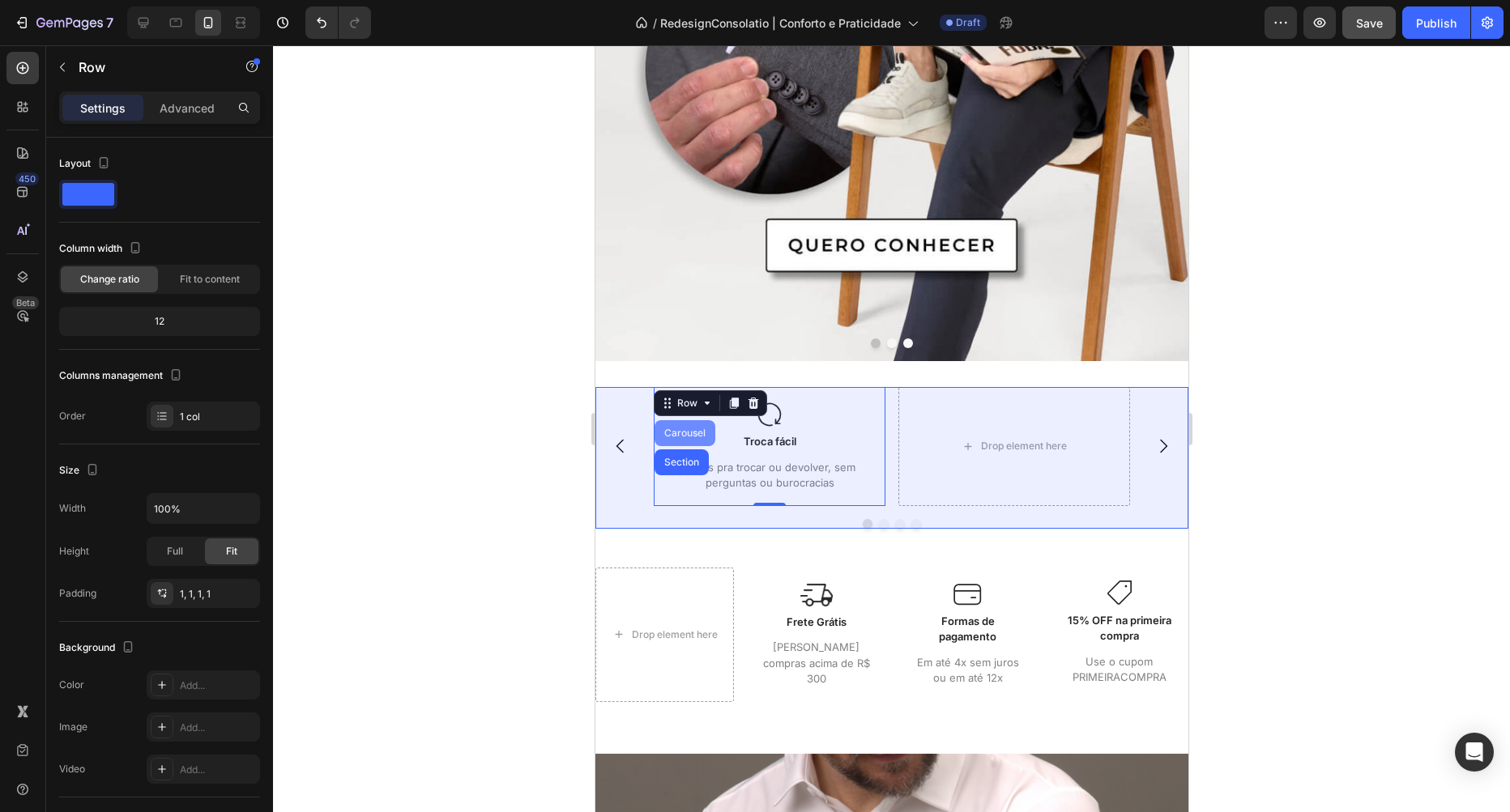
click at [685, 431] on div "Carousel" at bounding box center [684, 432] width 47 height 9
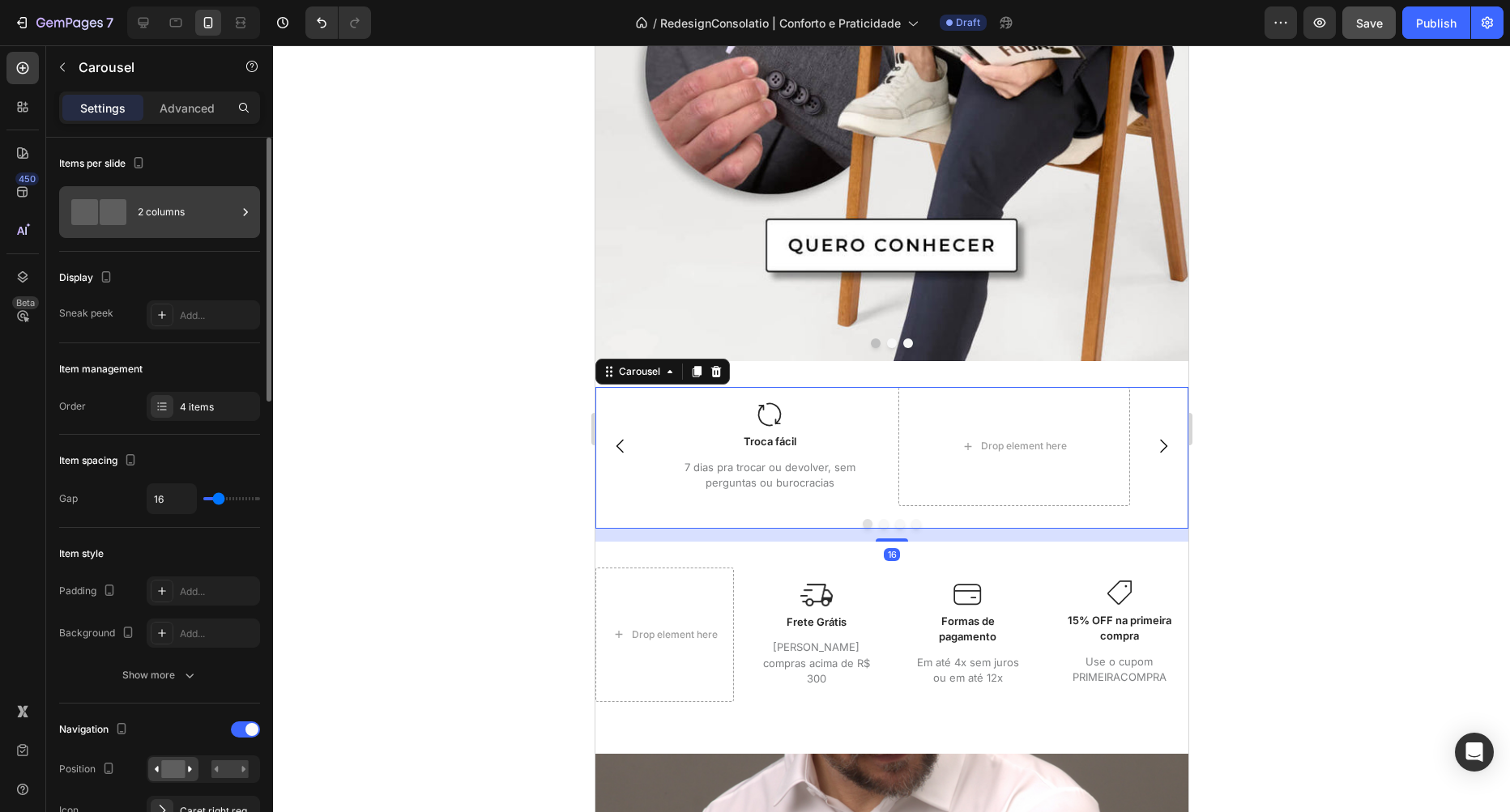
click at [181, 203] on div "2 columns" at bounding box center [187, 212] width 99 height 37
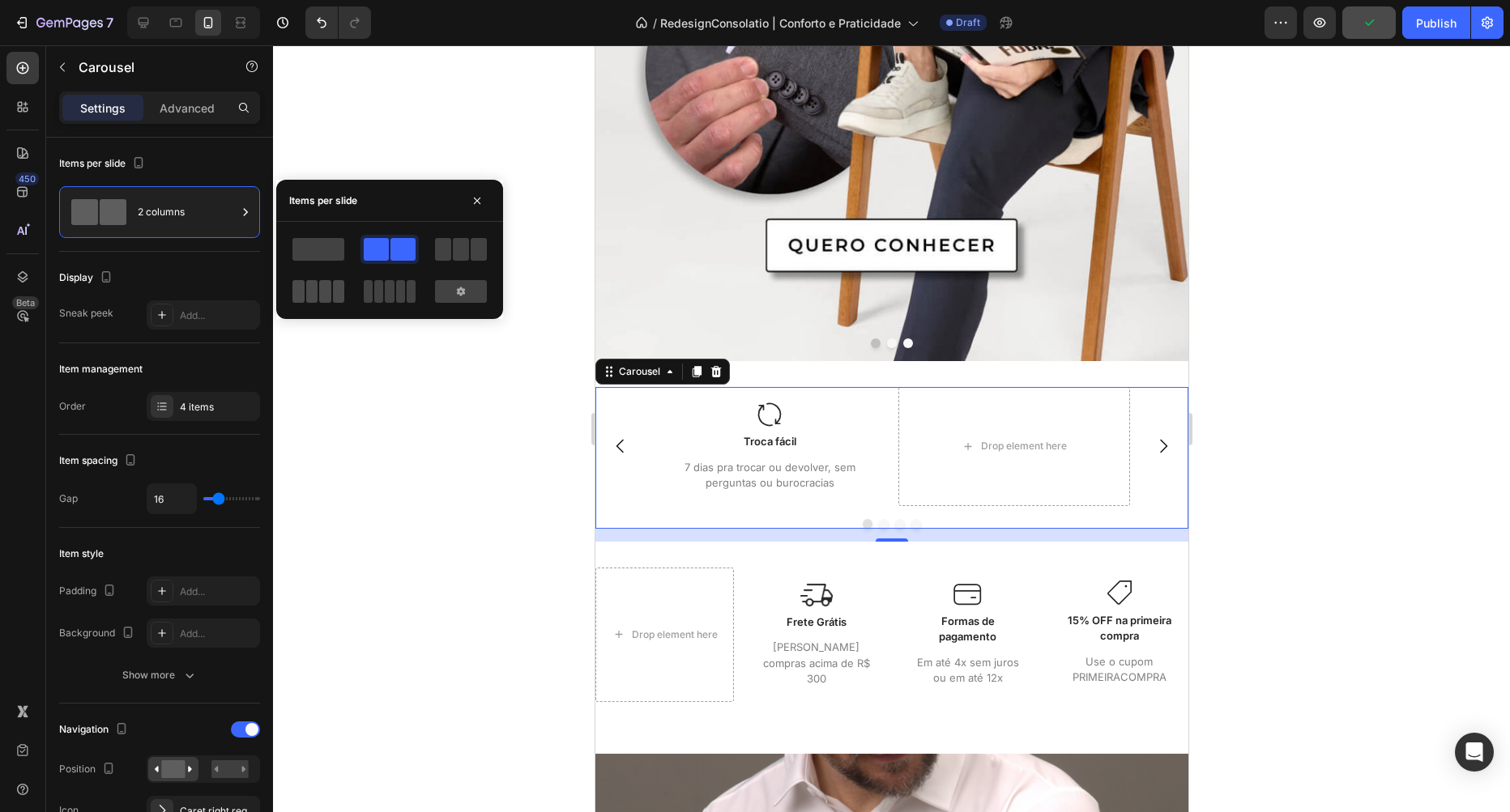
click at [307, 300] on span at bounding box center [312, 292] width 12 height 23
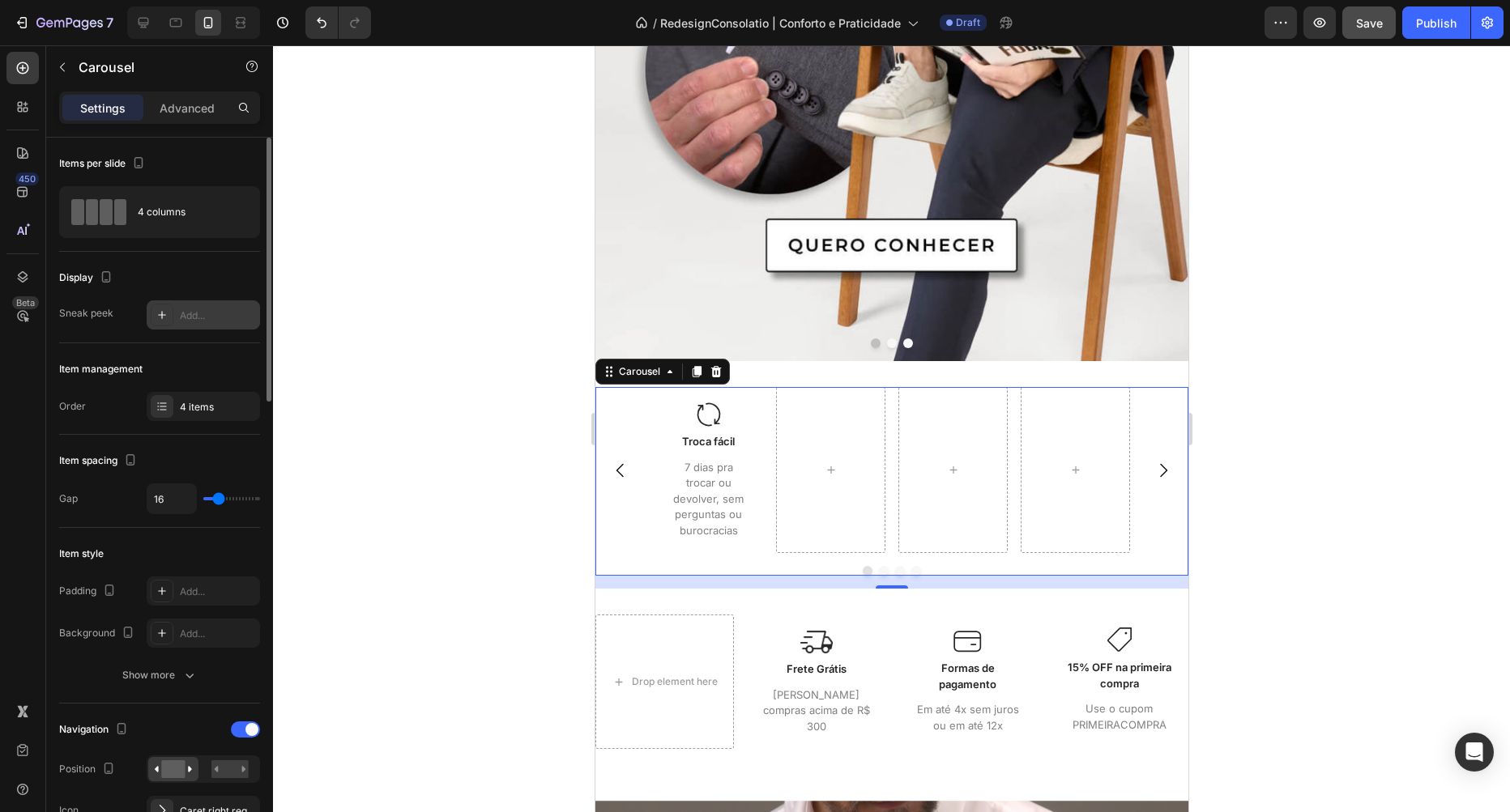
click at [187, 320] on div "Add..." at bounding box center [218, 315] width 76 height 14
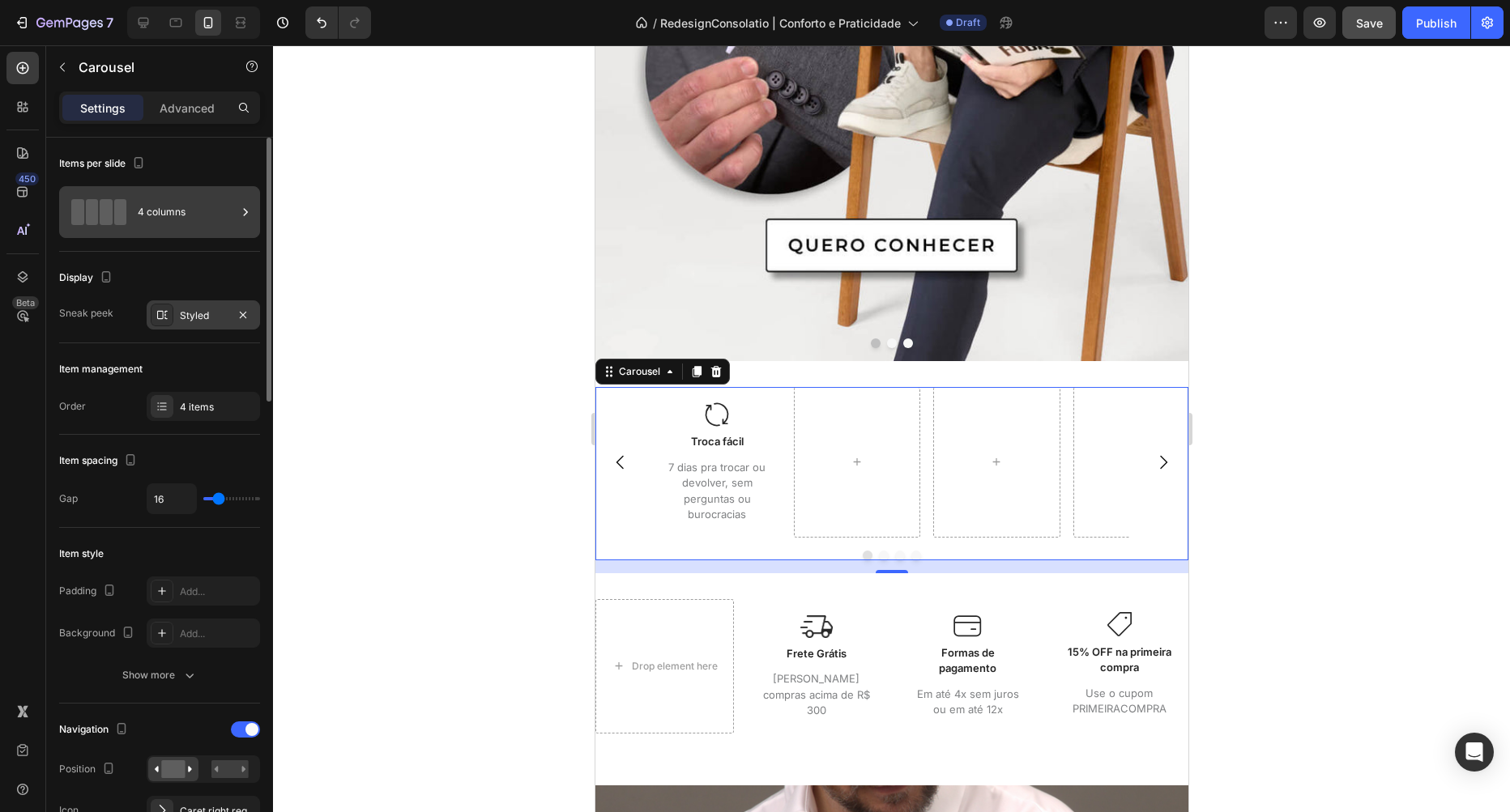
click at [178, 206] on div "4 columns" at bounding box center [187, 212] width 99 height 37
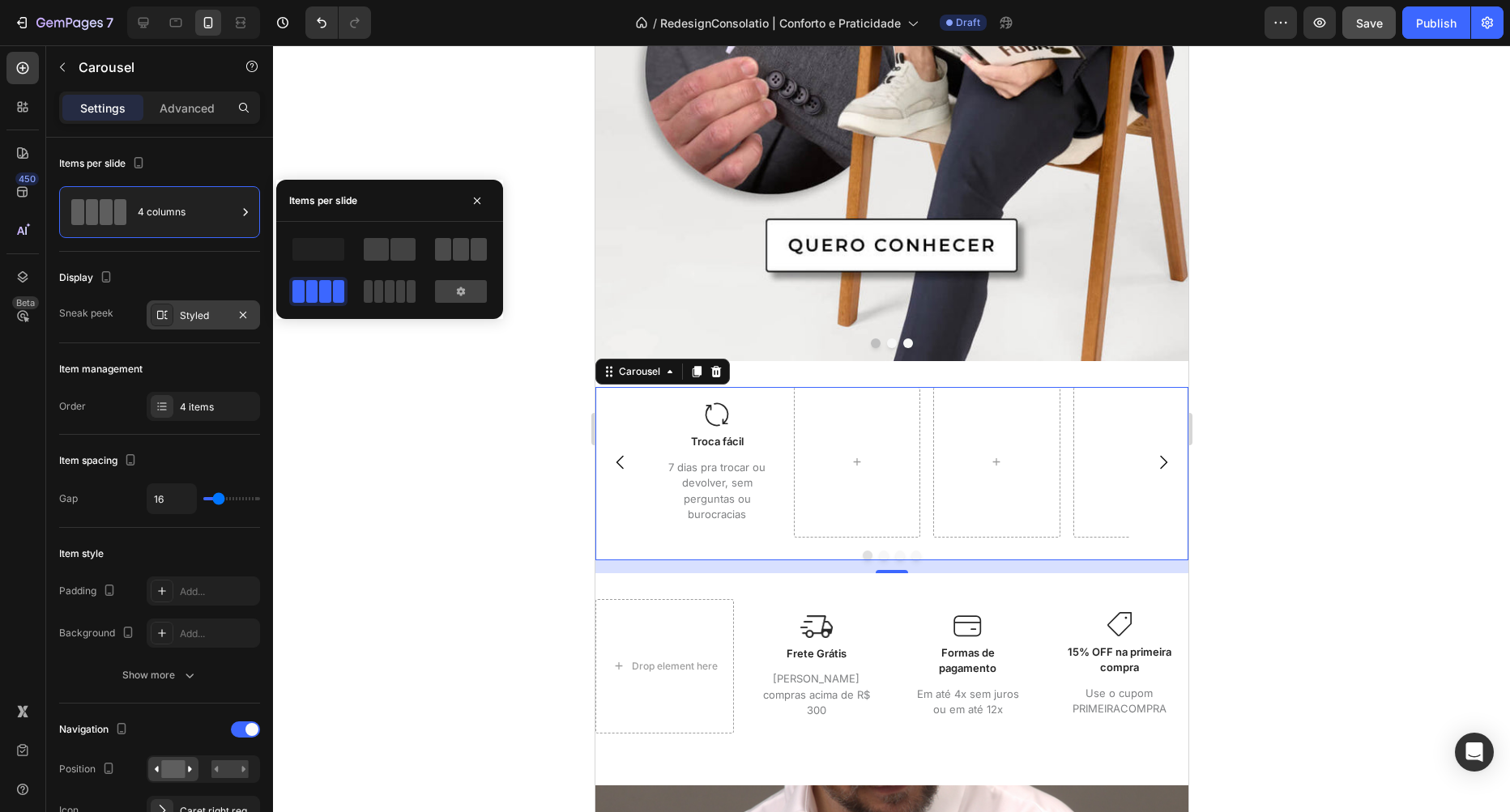
click at [439, 253] on span at bounding box center [443, 249] width 16 height 23
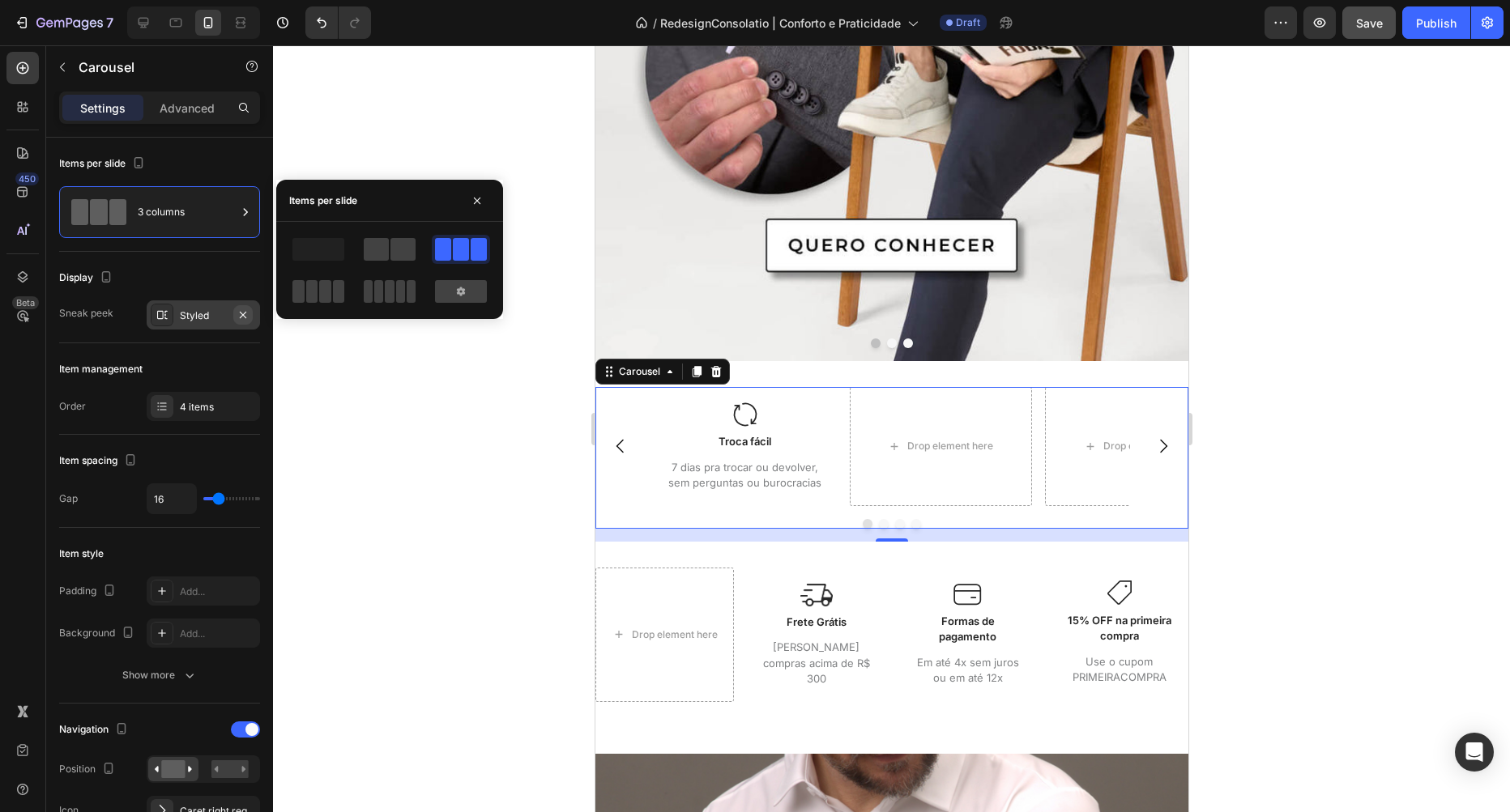
click at [237, 315] on icon "button" at bounding box center [242, 314] width 13 height 13
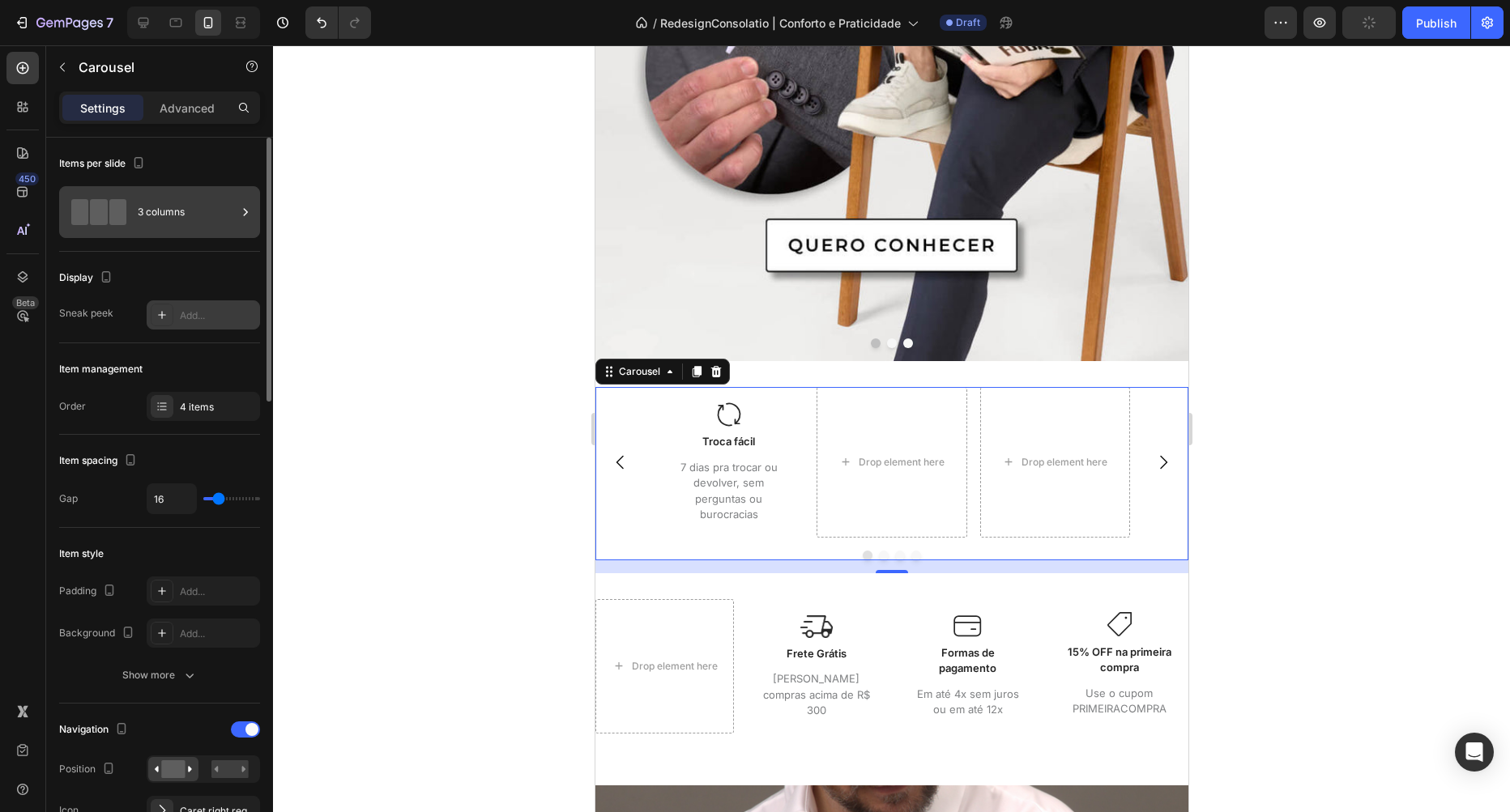
click at [190, 217] on div "3 columns" at bounding box center [187, 212] width 99 height 37
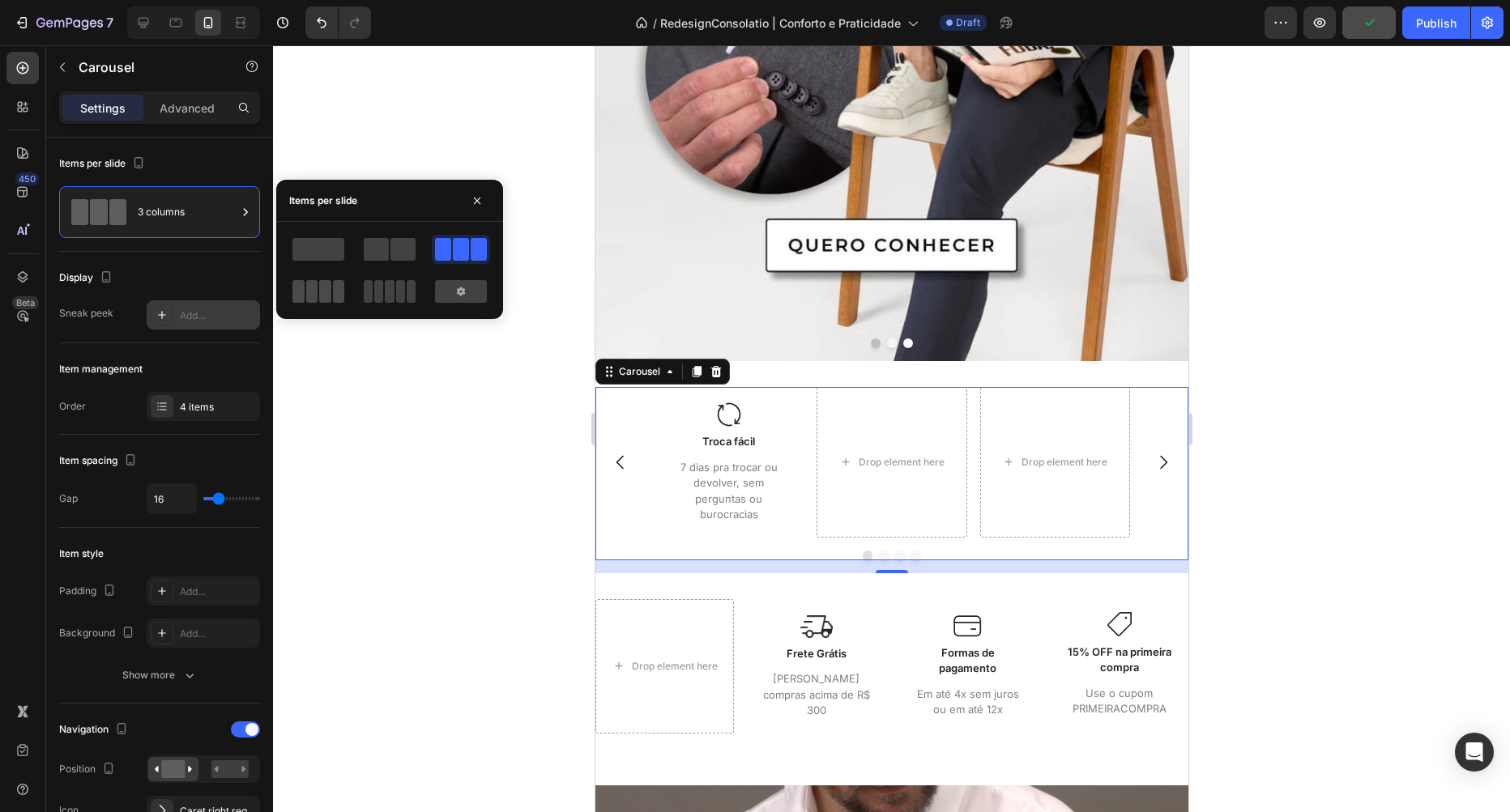
drag, startPoint x: 330, startPoint y: 288, endPoint x: 56, endPoint y: 442, distance: 314.3
click at [330, 288] on span at bounding box center [325, 292] width 12 height 23
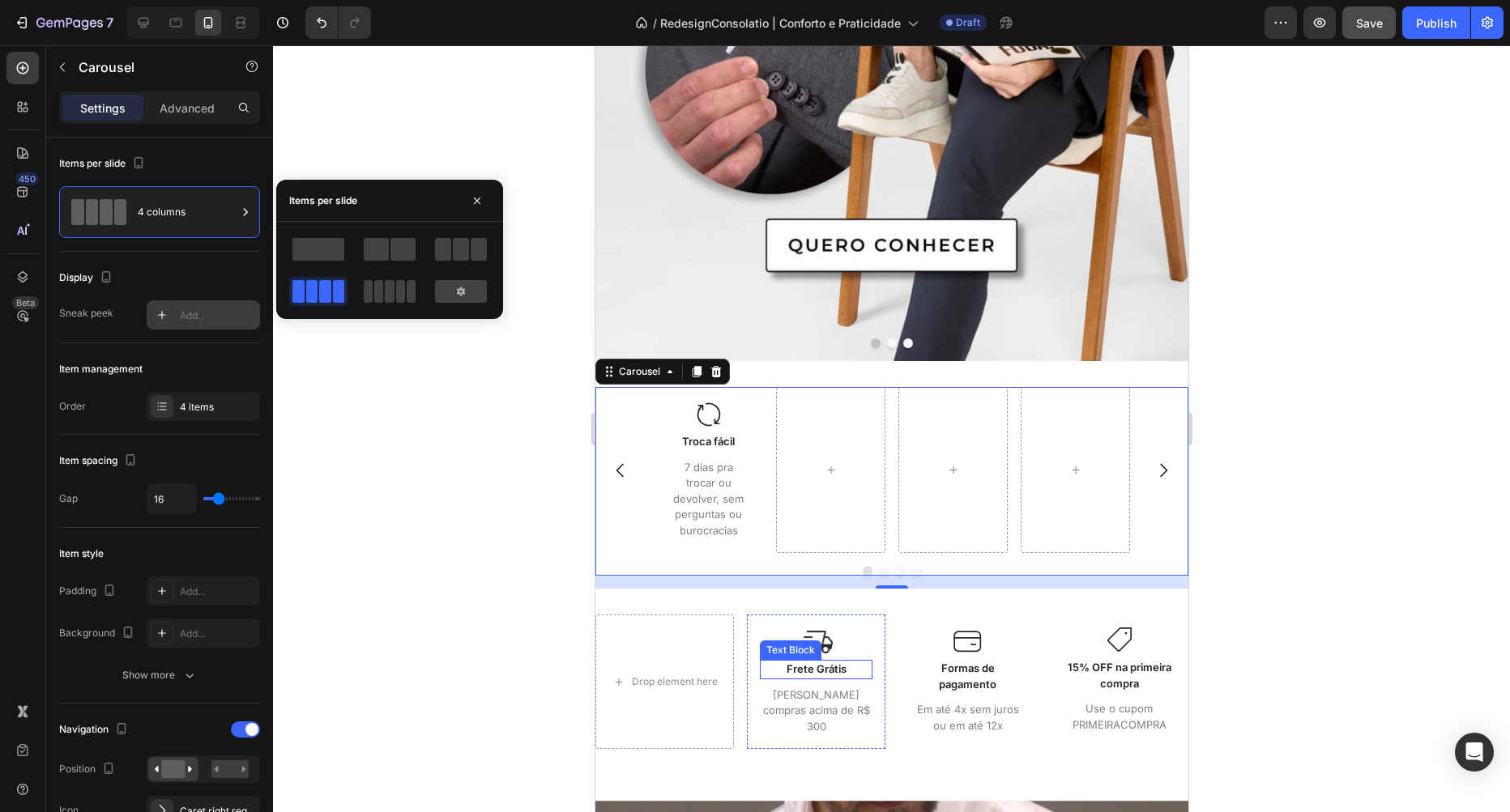
click at [779, 624] on div "Image" at bounding box center [780, 620] width 35 height 14
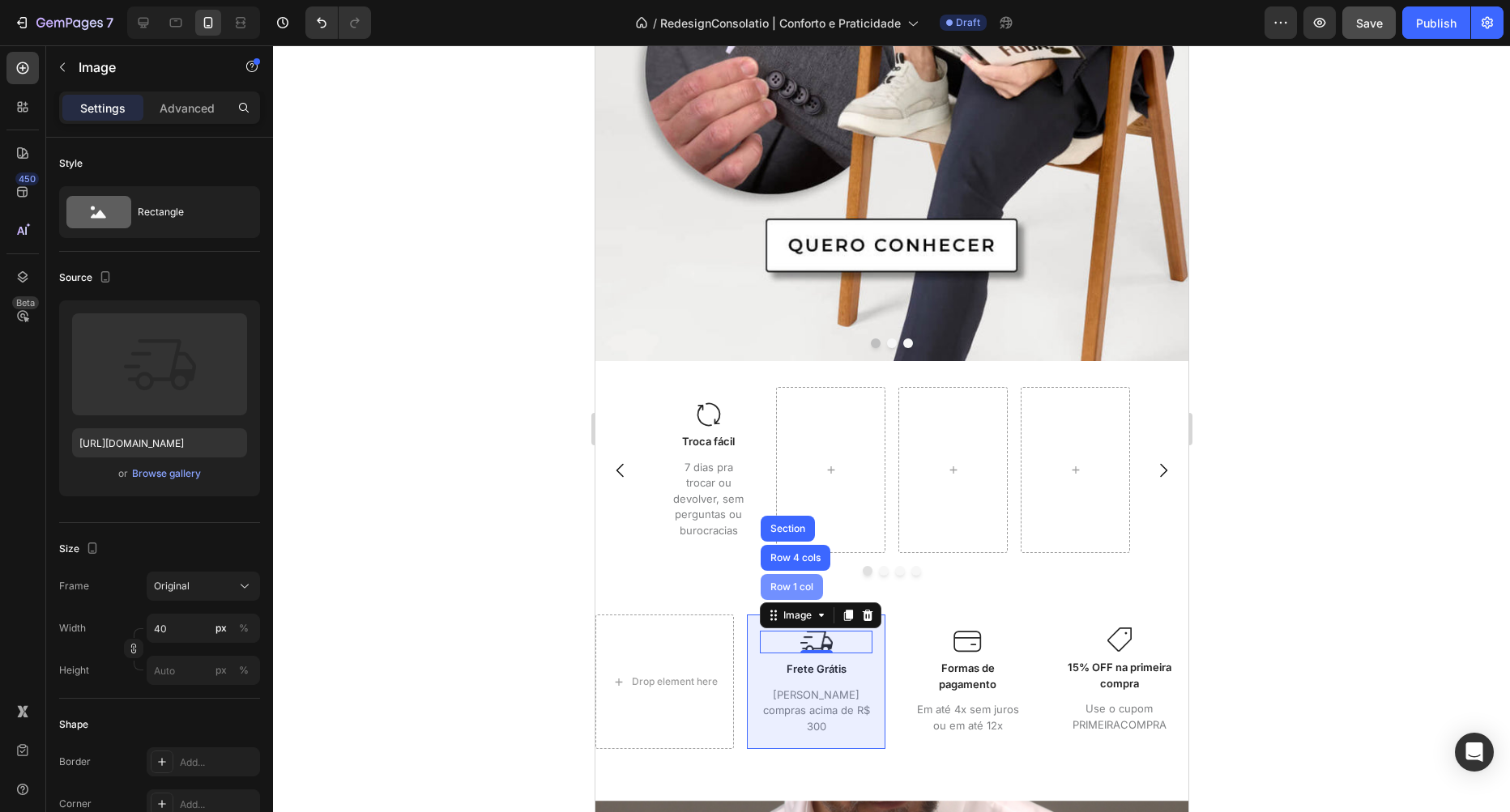
click at [794, 592] on div "Row 1 col" at bounding box center [791, 587] width 63 height 26
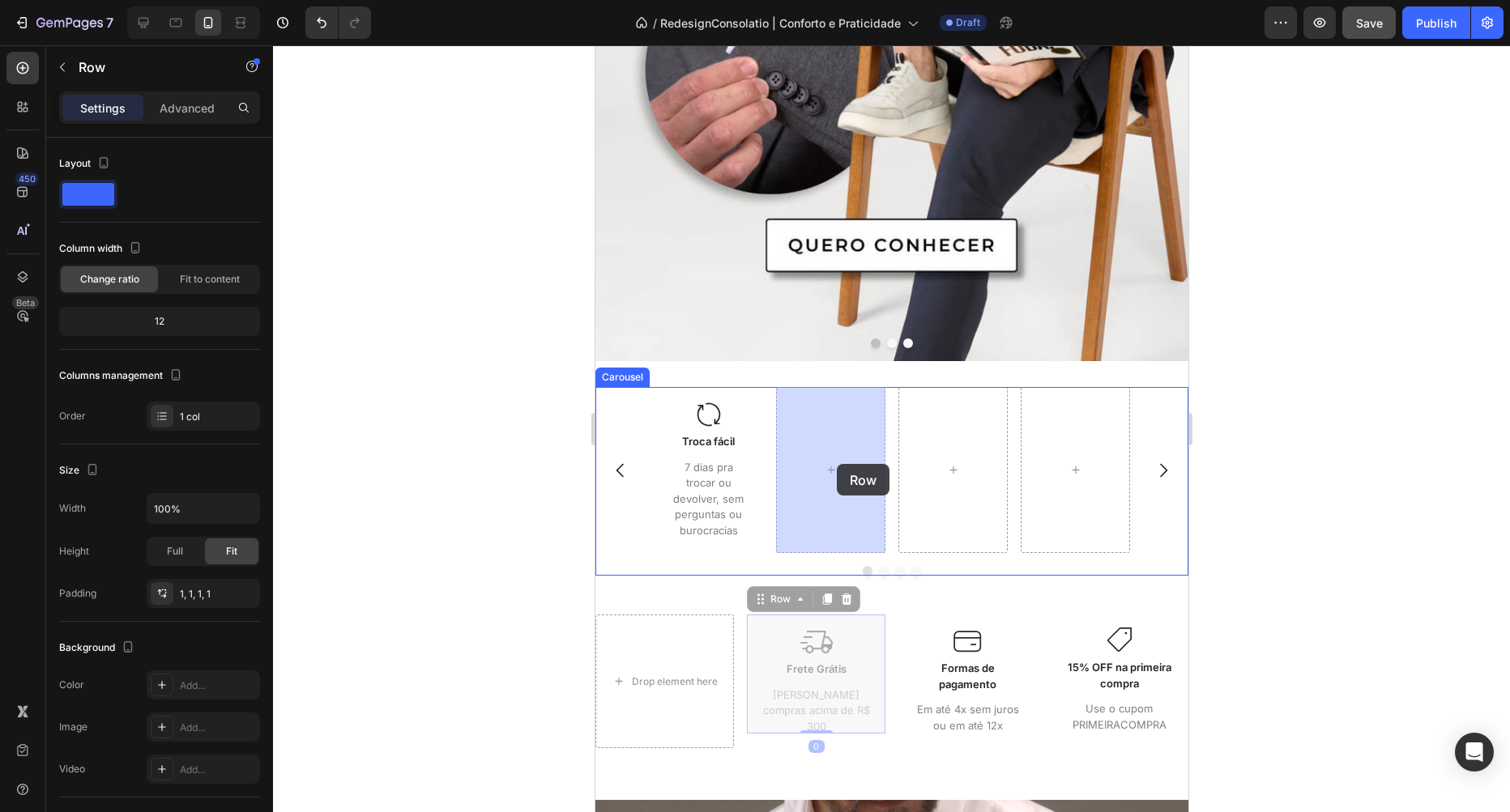
drag, startPoint x: 761, startPoint y: 598, endPoint x: 829, endPoint y: 481, distance: 135.3
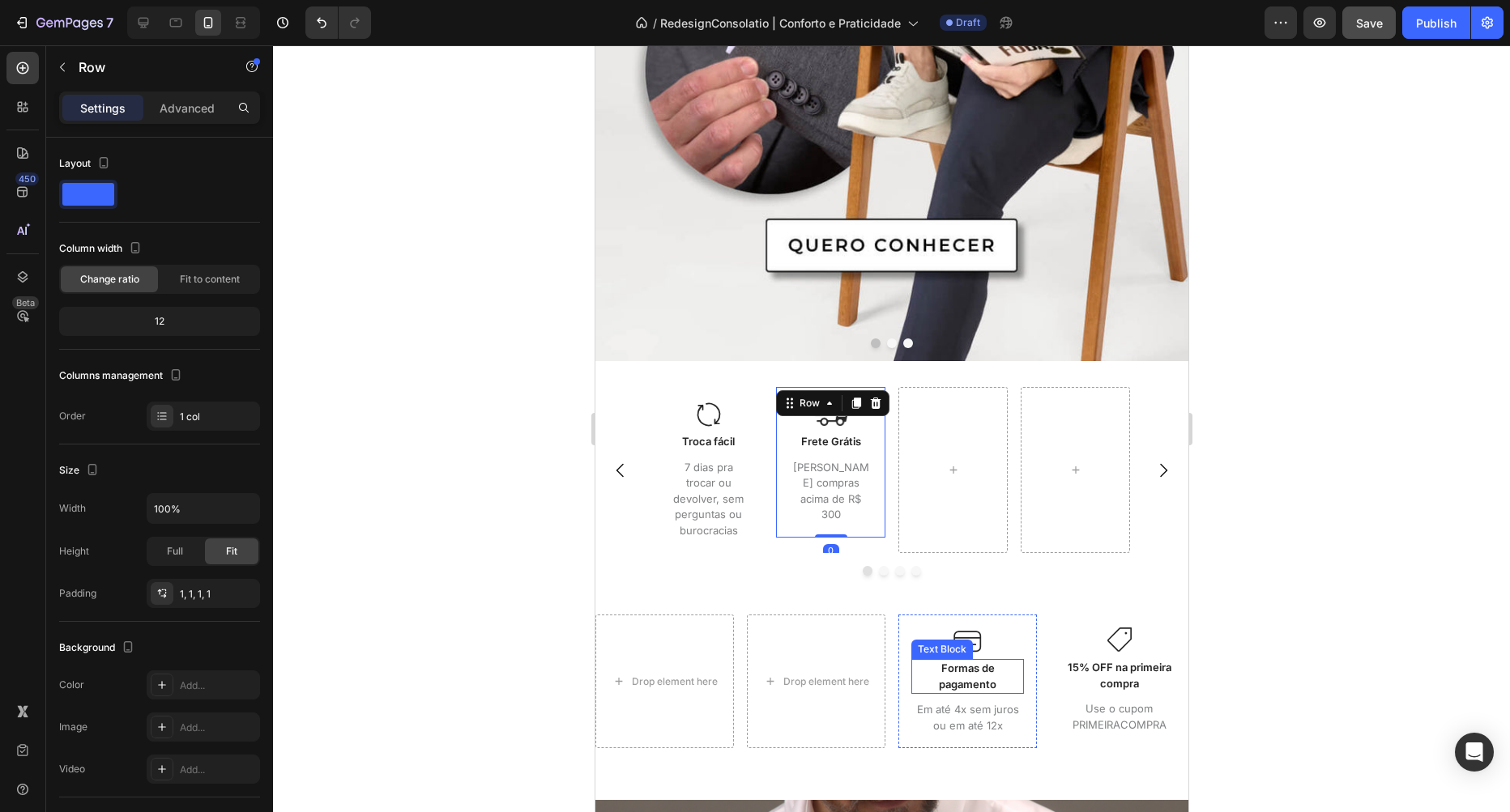
click at [986, 681] on p "Formas de pagamento" at bounding box center [967, 676] width 109 height 31
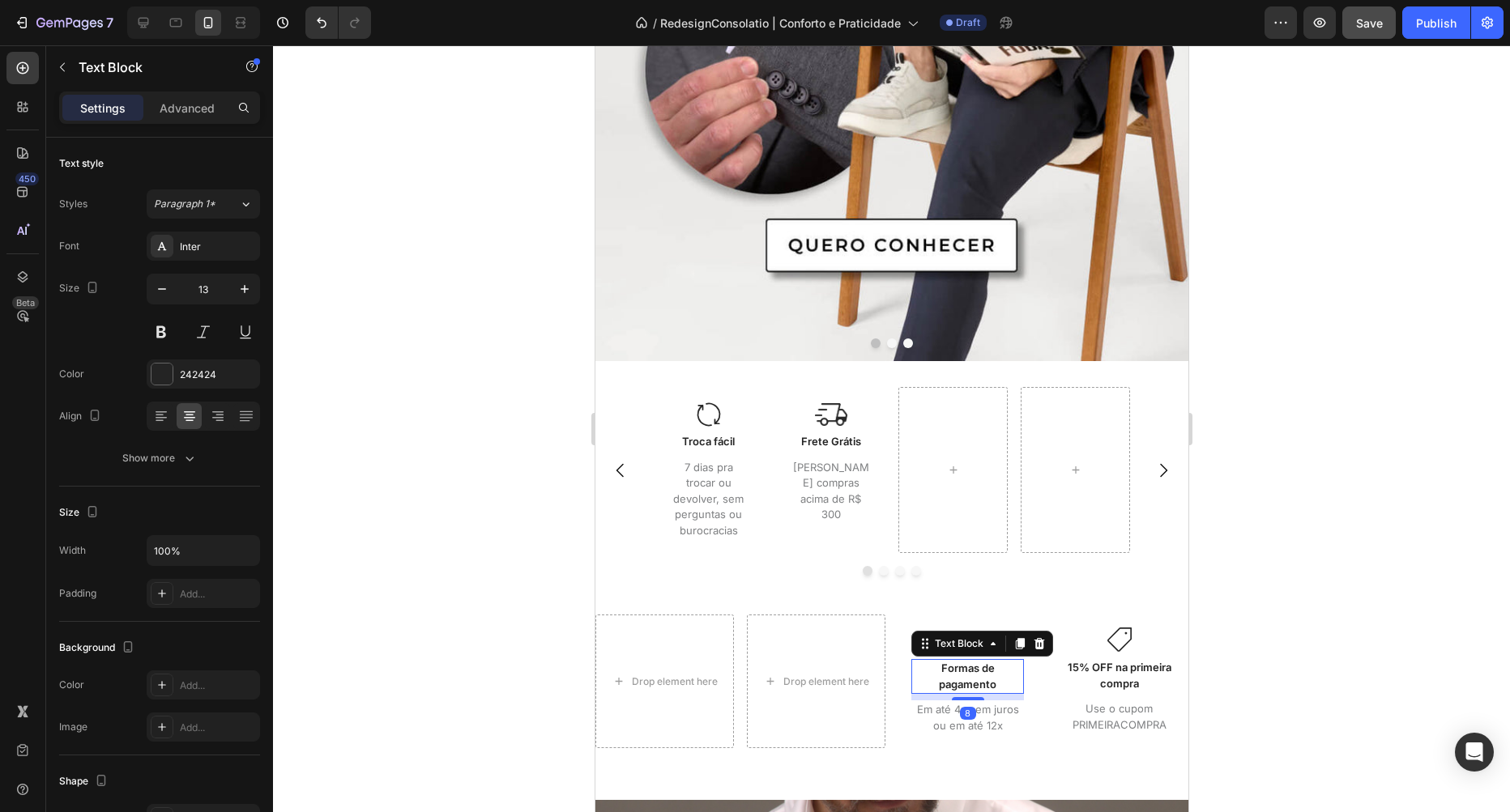
click at [938, 634] on div "Text Block" at bounding box center [981, 643] width 142 height 26
click at [950, 647] on div "Text Block" at bounding box center [958, 643] width 55 height 14
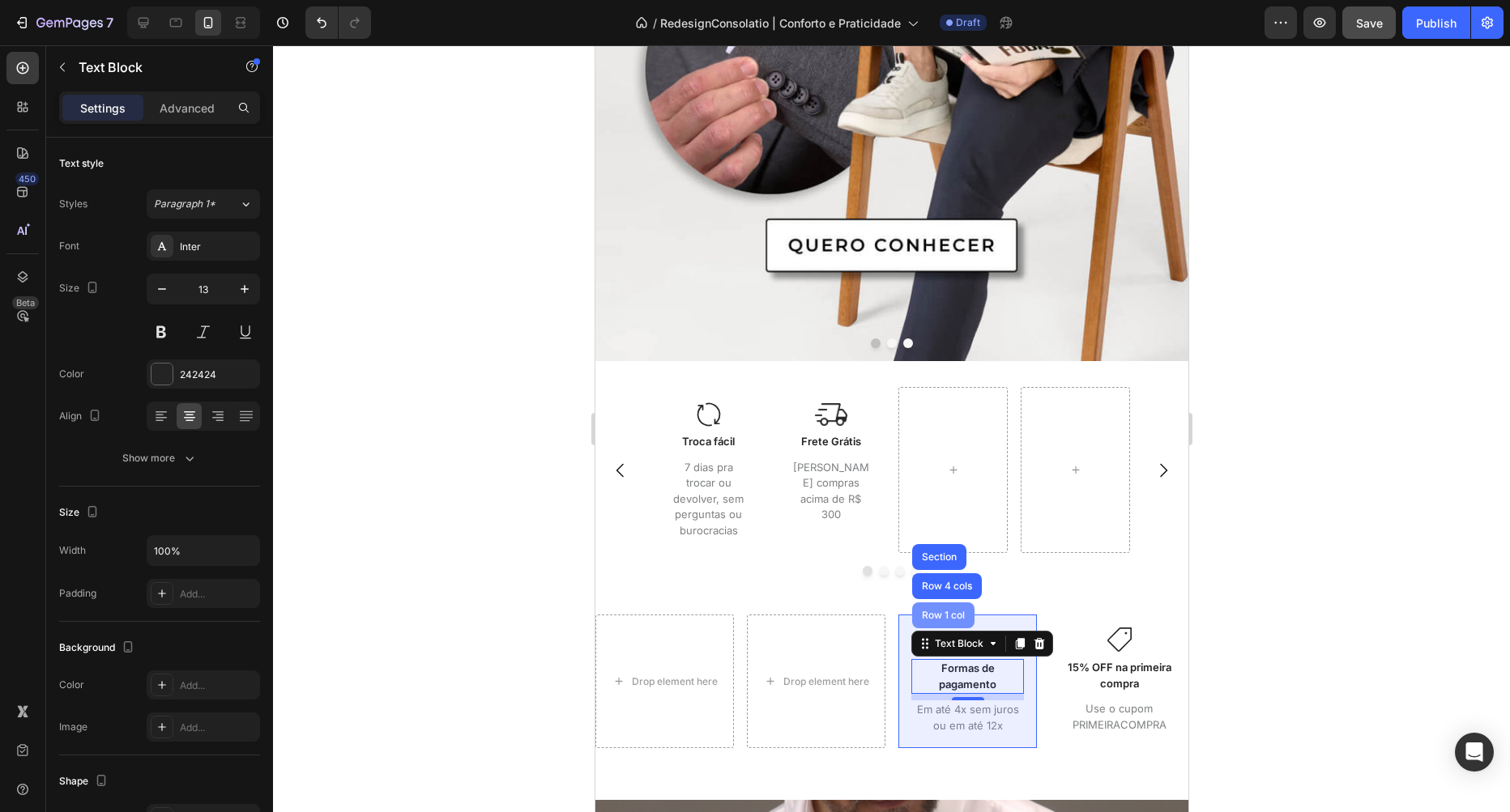
click at [940, 616] on div "Row 1 col" at bounding box center [943, 615] width 49 height 9
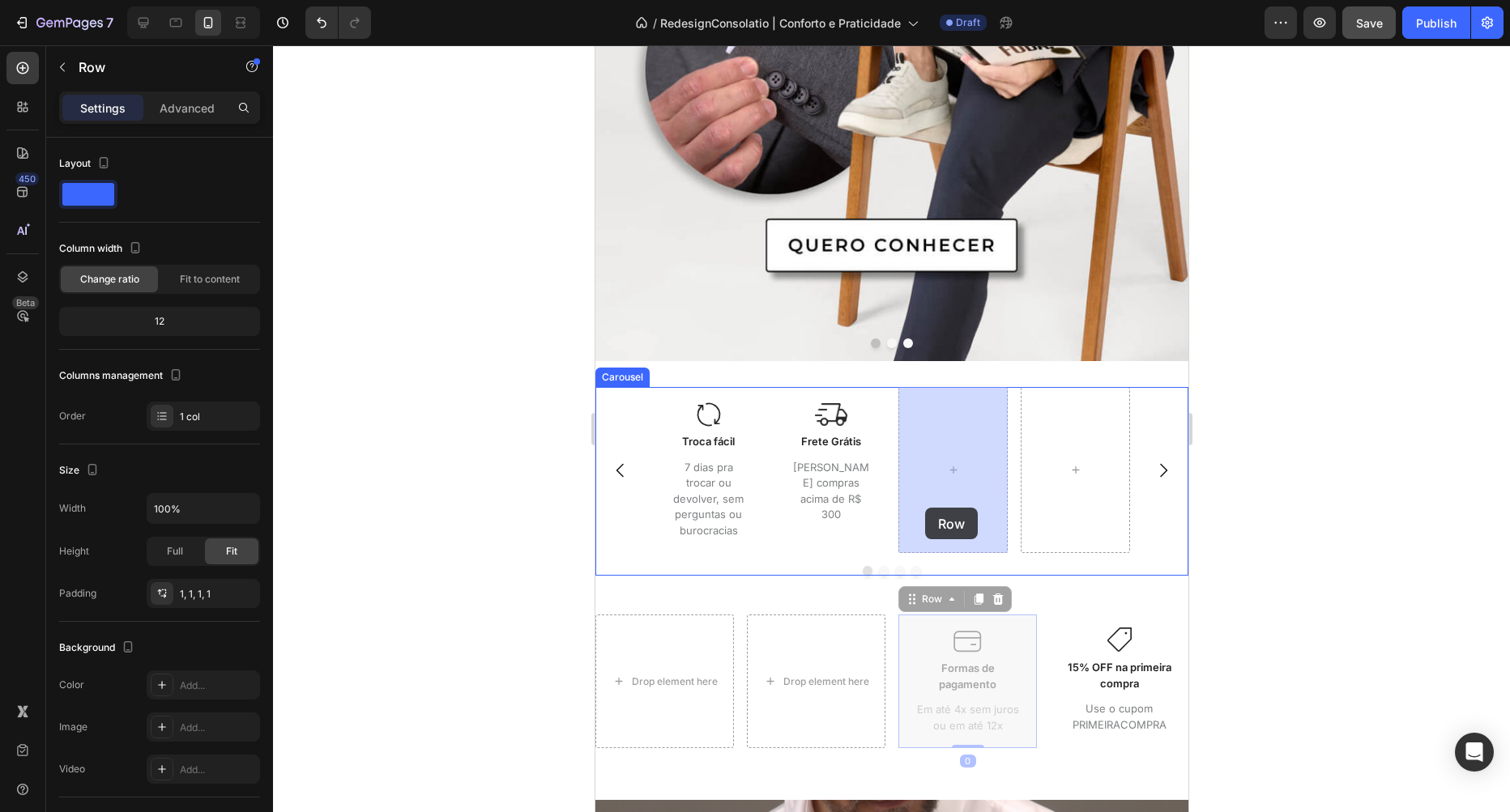
drag, startPoint x: 911, startPoint y: 594, endPoint x: 924, endPoint y: 509, distance: 86.0
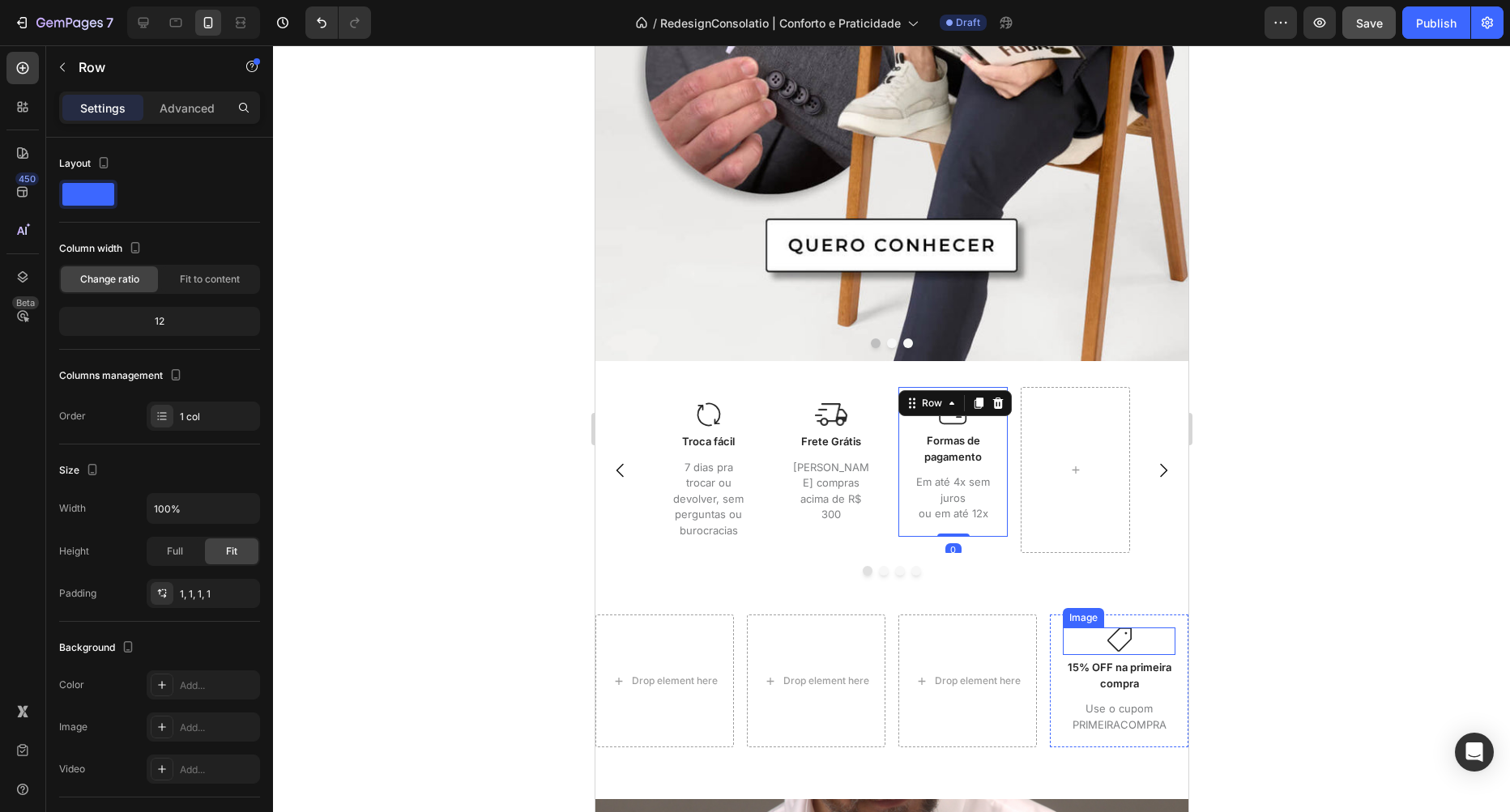
click at [1113, 662] on p "15% OFF na primeira compra" at bounding box center [1117, 676] width 109 height 31
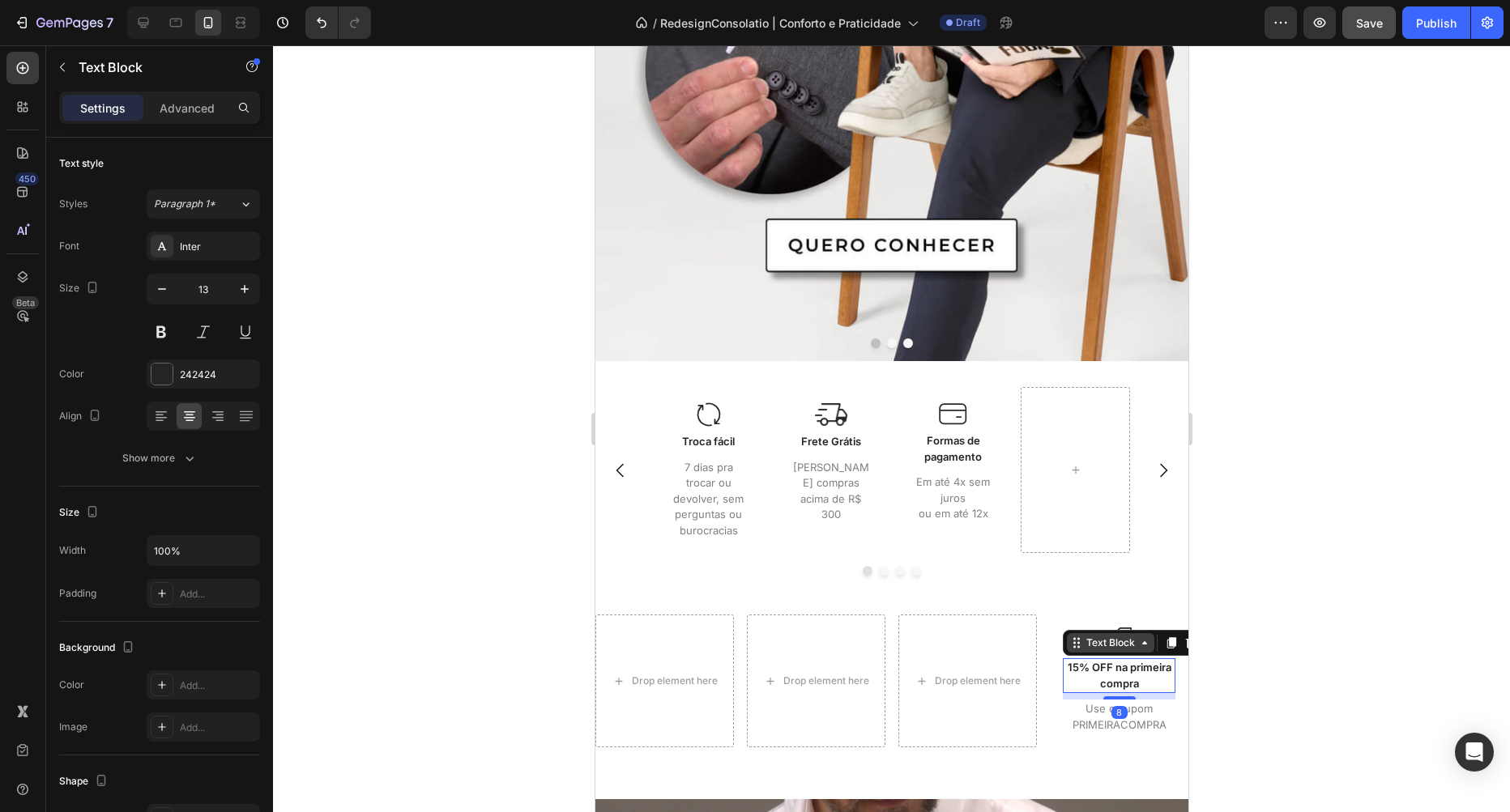
click at [1093, 633] on div "Text Block" at bounding box center [1109, 642] width 87 height 19
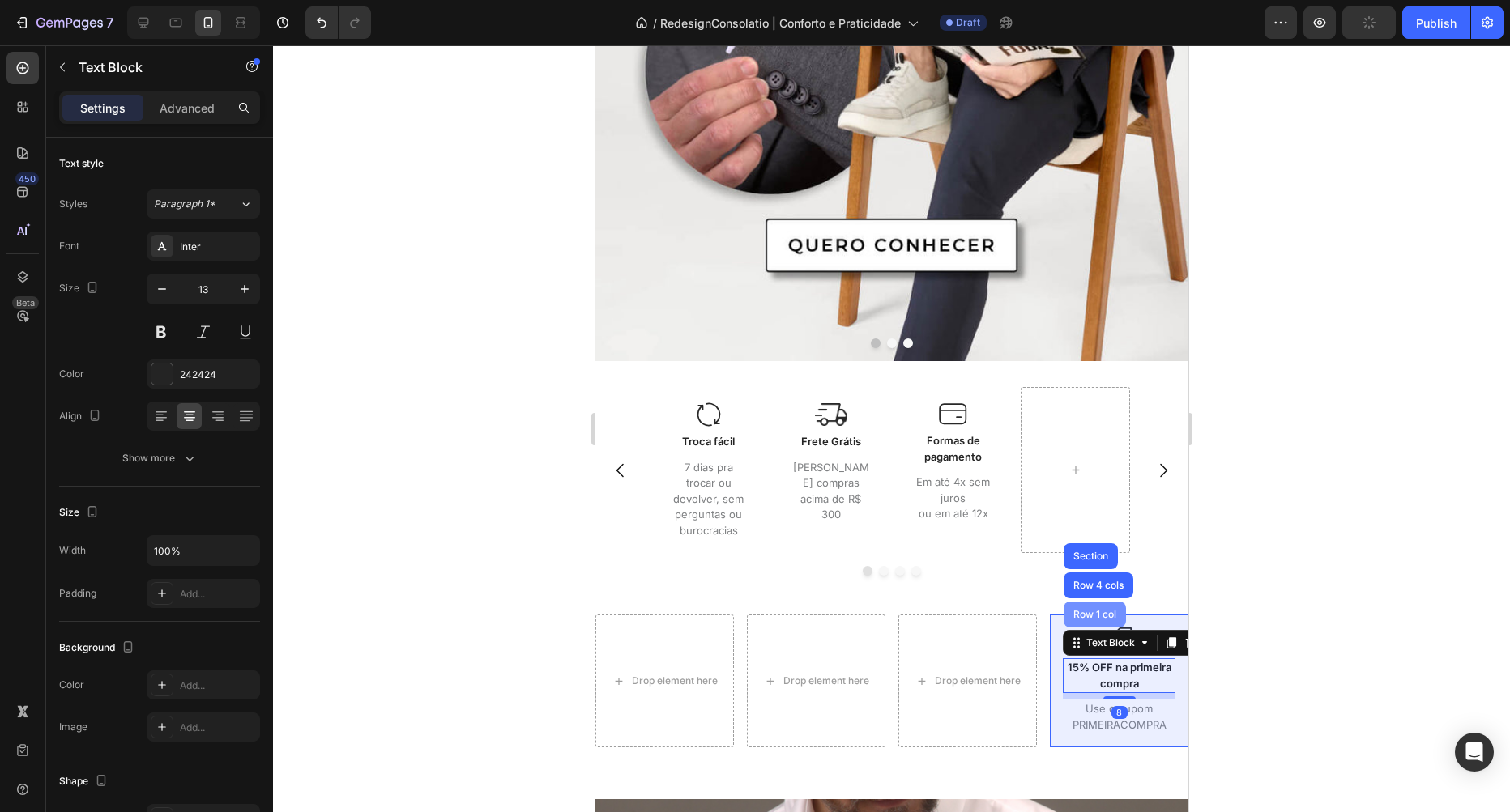
click at [1085, 615] on div "Row 1 col" at bounding box center [1094, 614] width 49 height 9
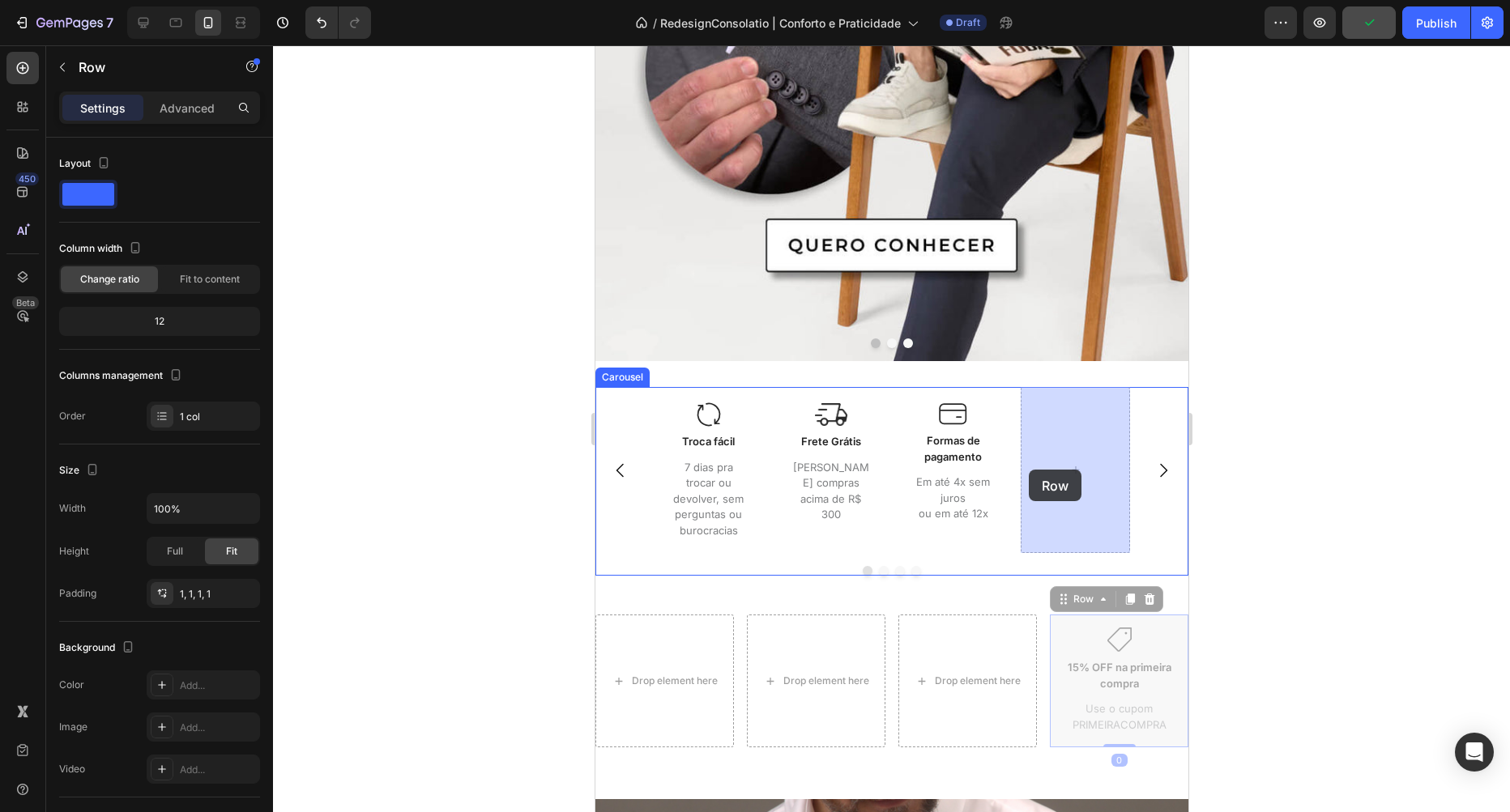
drag, startPoint x: 1059, startPoint y: 599, endPoint x: 1028, endPoint y: 470, distance: 132.7
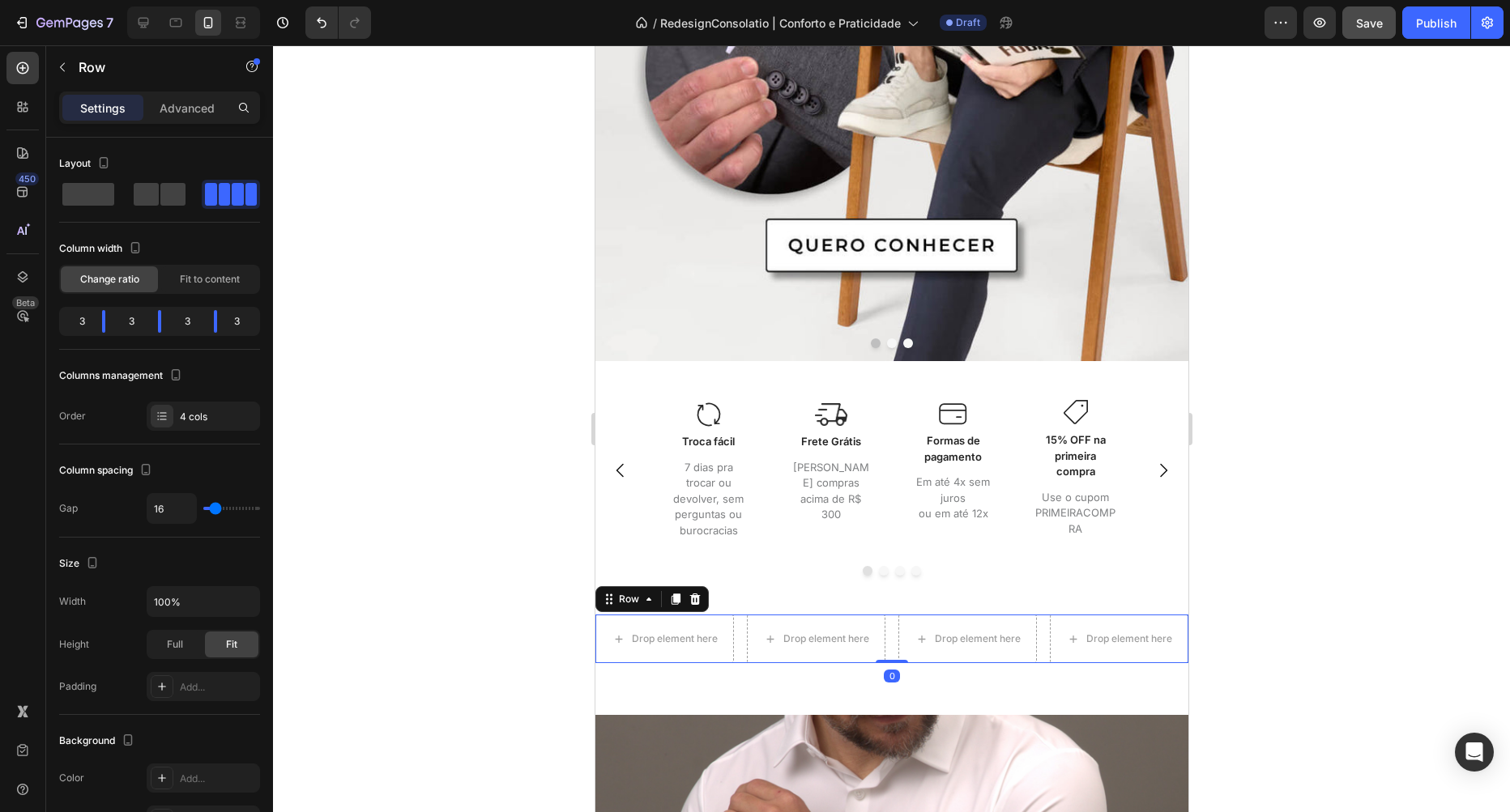
click at [738, 638] on div "Drop element here Drop element here Drop element here Drop element here Row 0" at bounding box center [890, 638] width 593 height 48
click at [702, 602] on div at bounding box center [694, 599] width 20 height 19
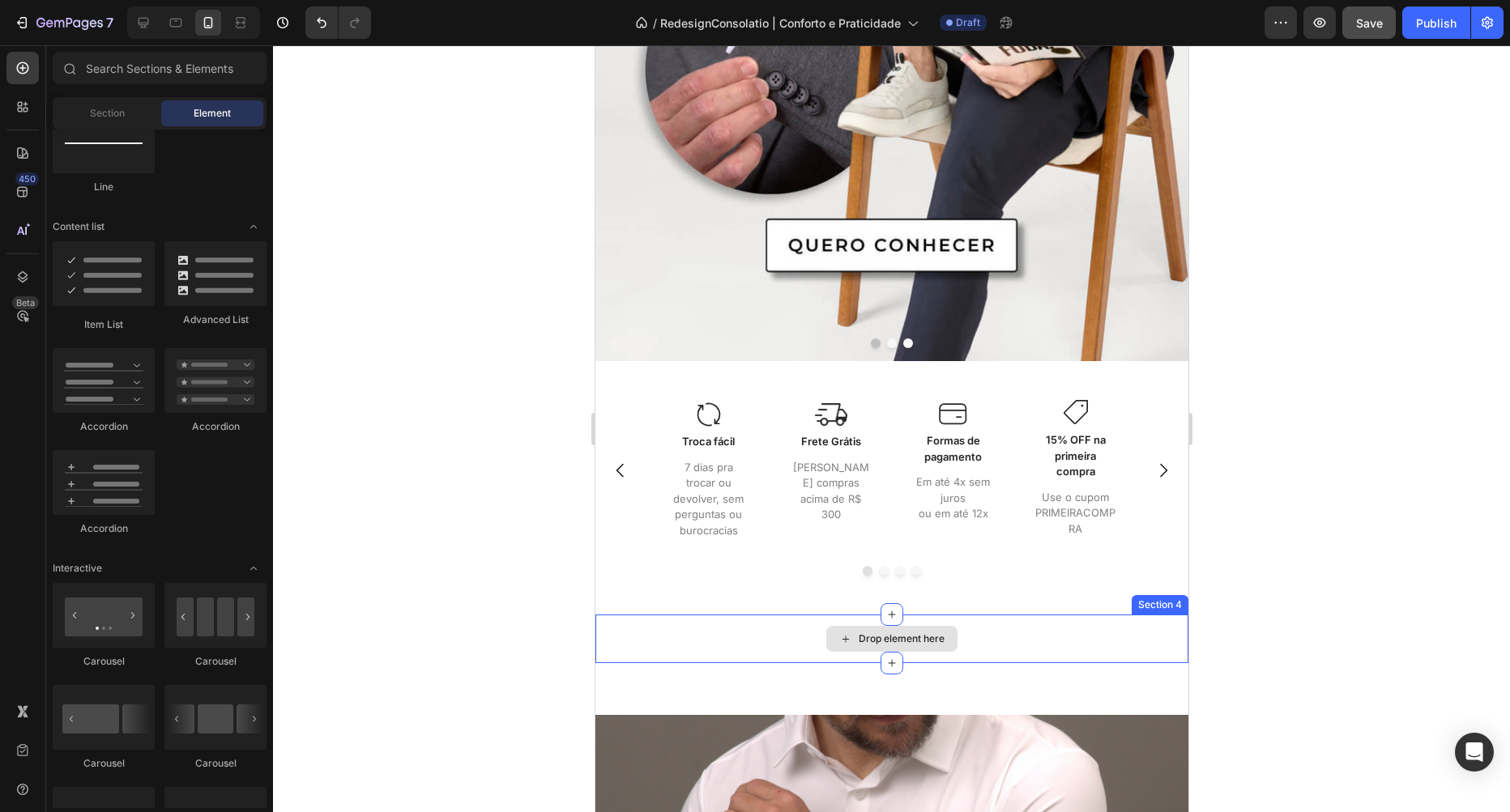
click at [745, 637] on div "Drop element here" at bounding box center [890, 638] width 593 height 48
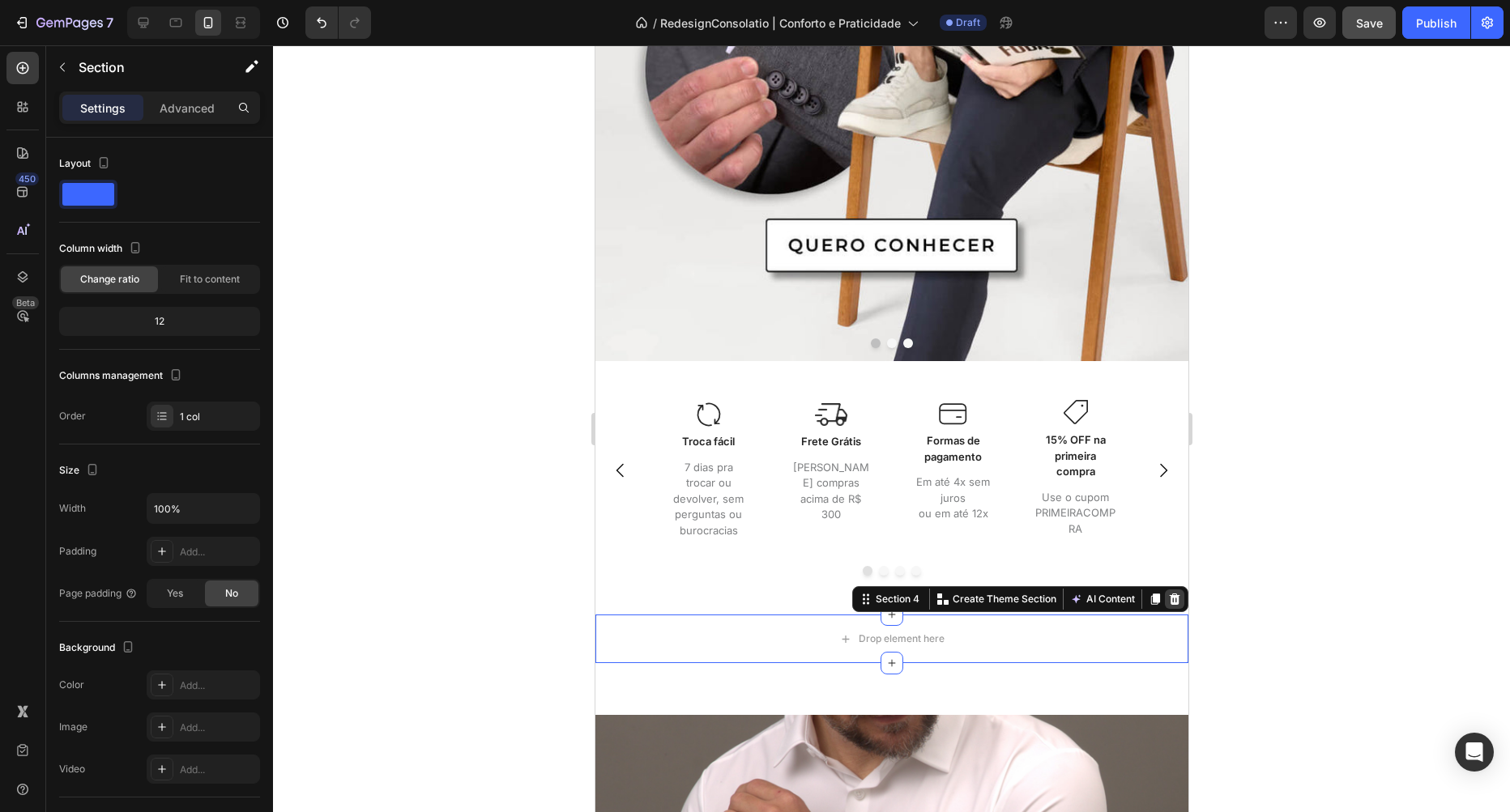
click at [1173, 601] on icon at bounding box center [1173, 598] width 13 height 13
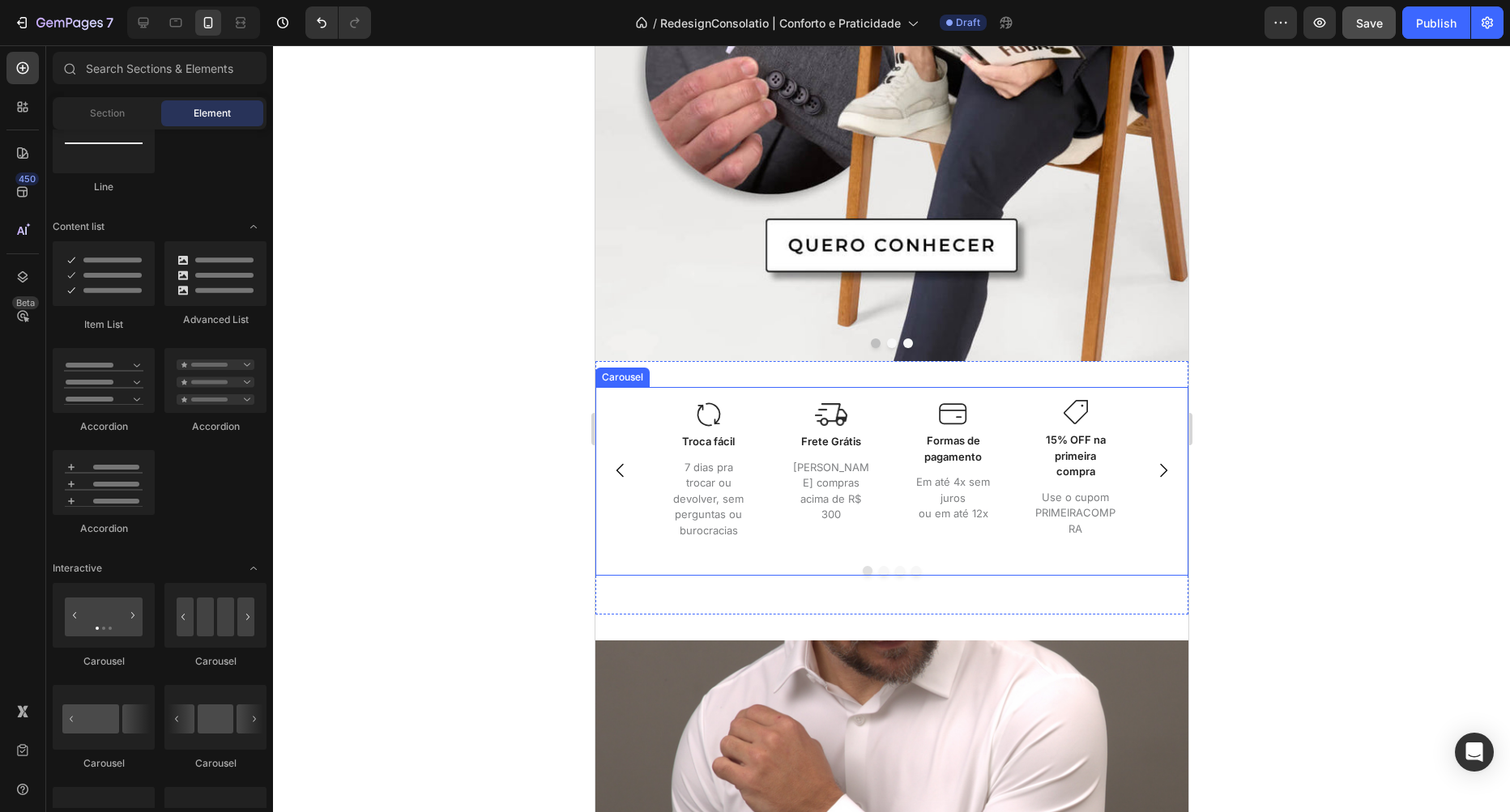
click at [874, 551] on div "Image Frete Grátis Text Block Nas compras acima de R$ 300 Text Block Row" at bounding box center [829, 470] width 109 height 166
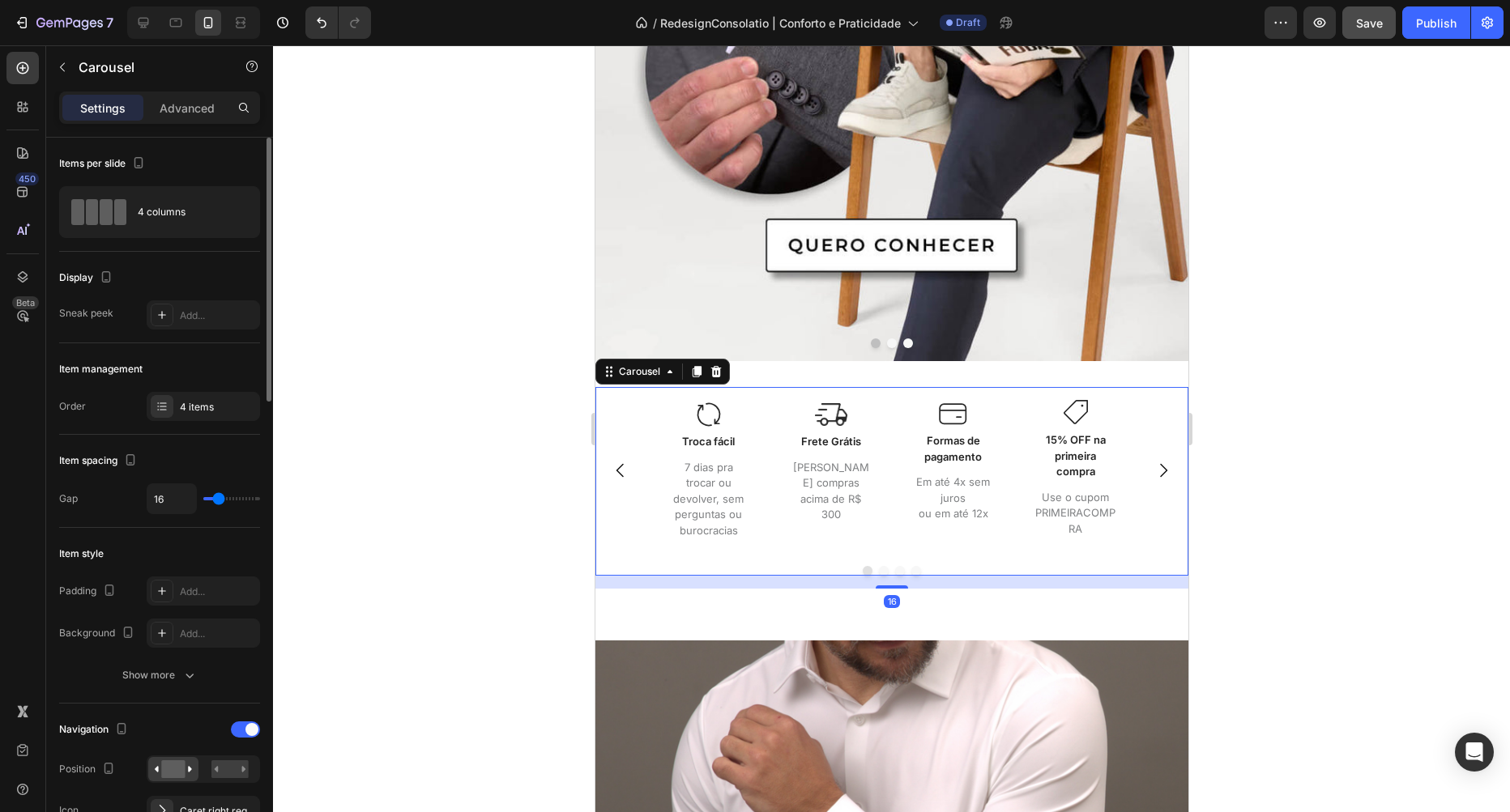
scroll to position [277, 0]
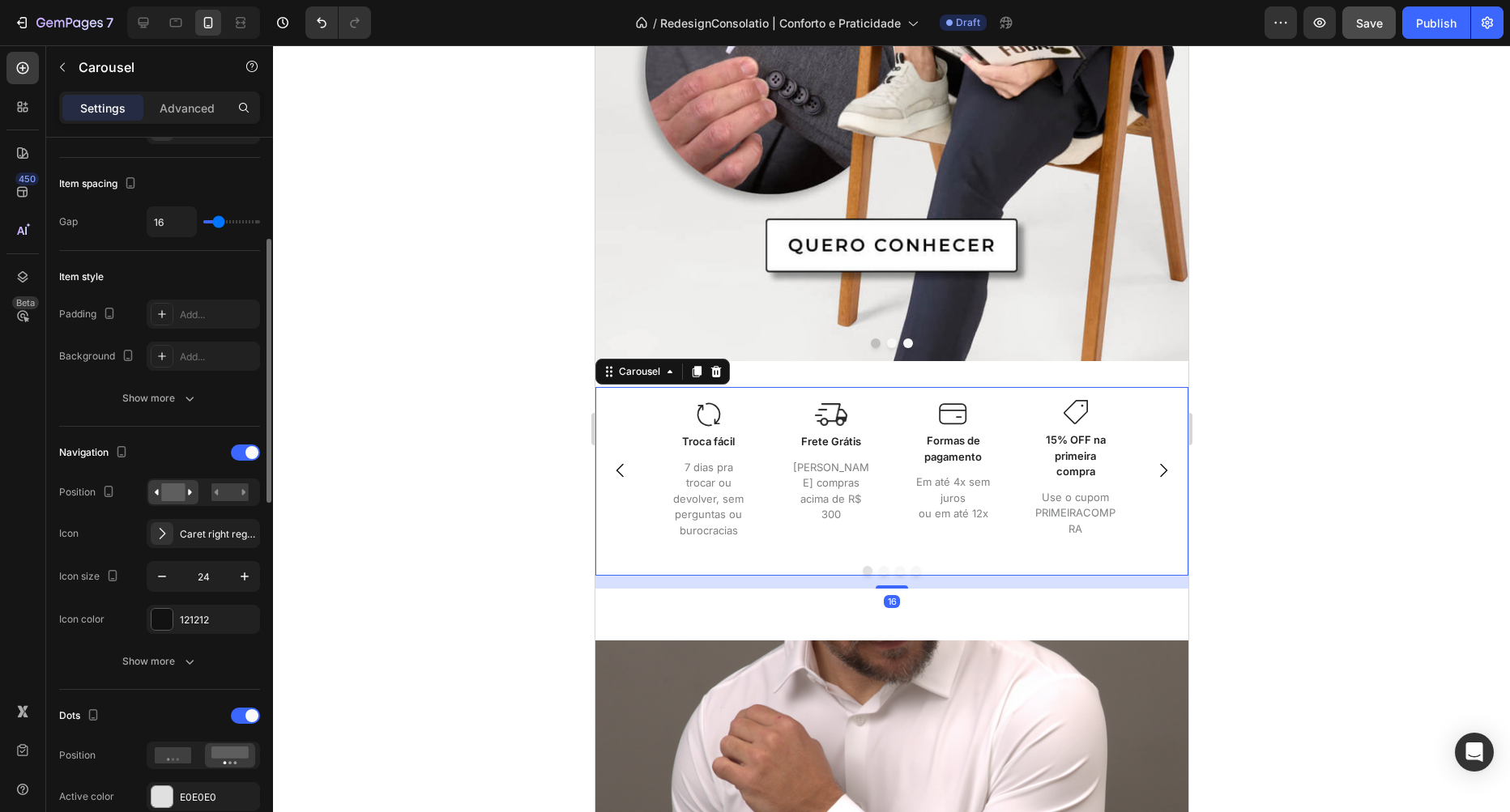
drag, startPoint x: 252, startPoint y: 452, endPoint x: 237, endPoint y: 526, distance: 75.5
click at [252, 452] on span at bounding box center [251, 452] width 13 height 13
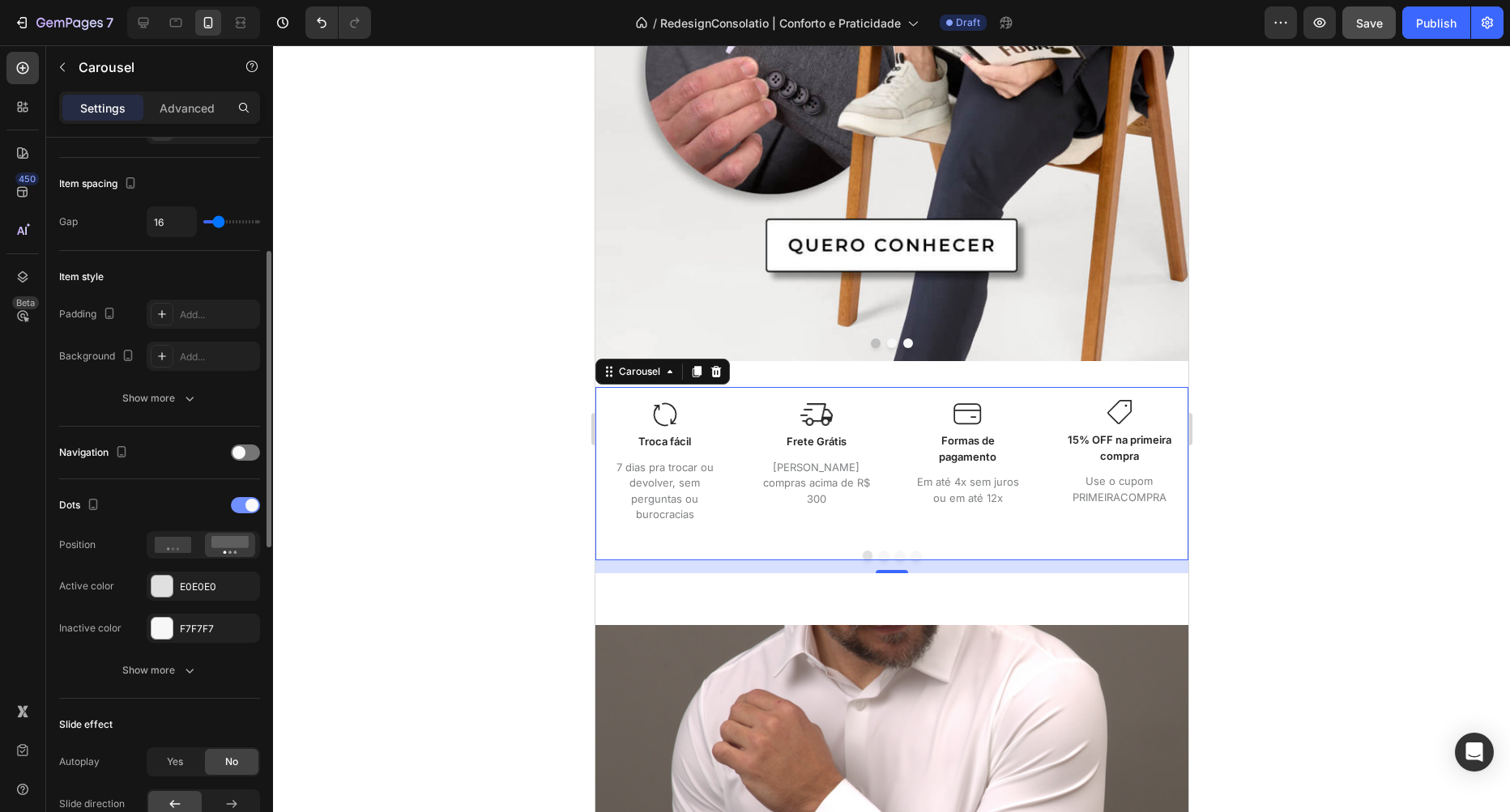
click at [241, 503] on div at bounding box center [245, 505] width 29 height 16
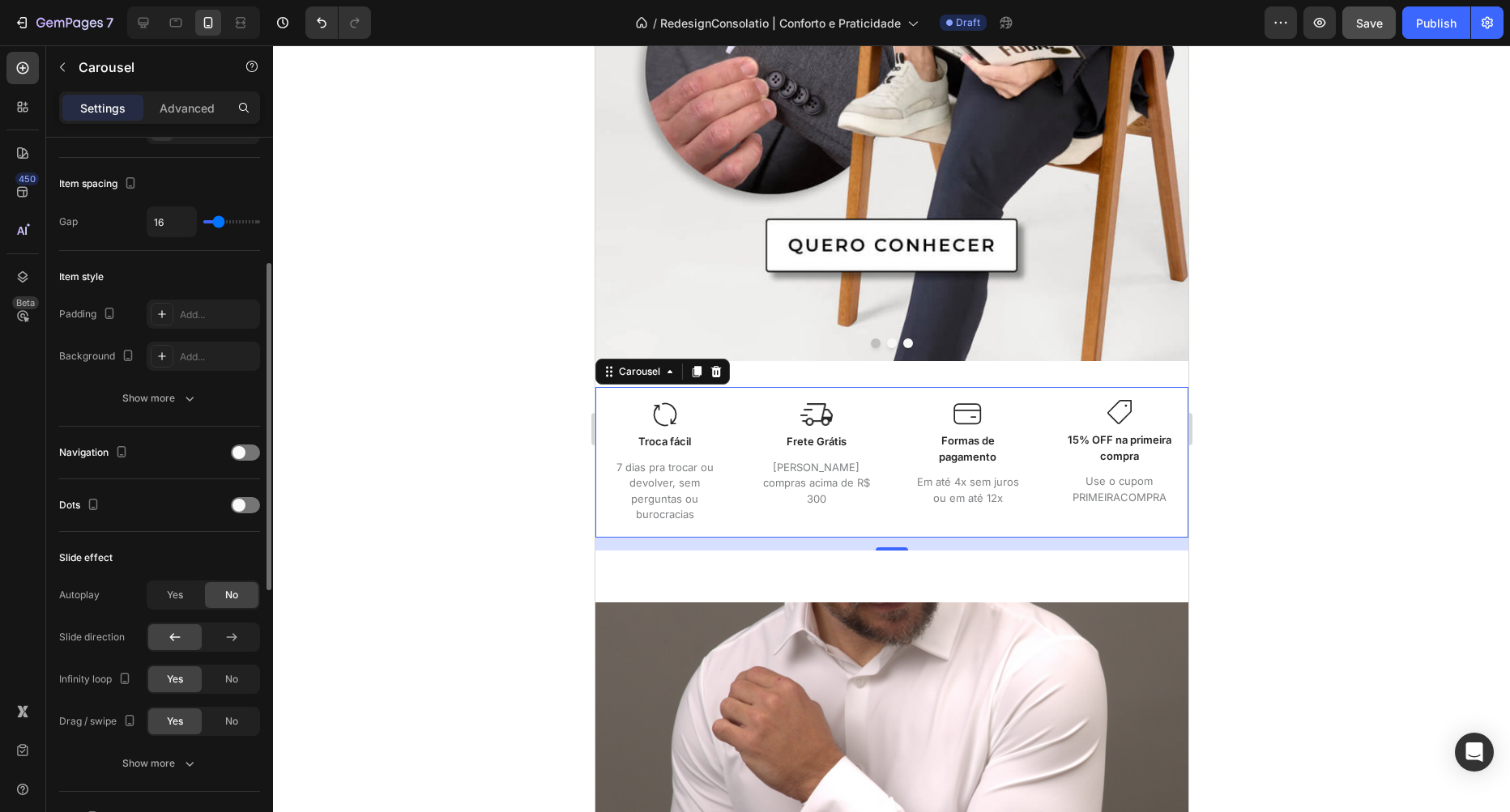
scroll to position [0, 0]
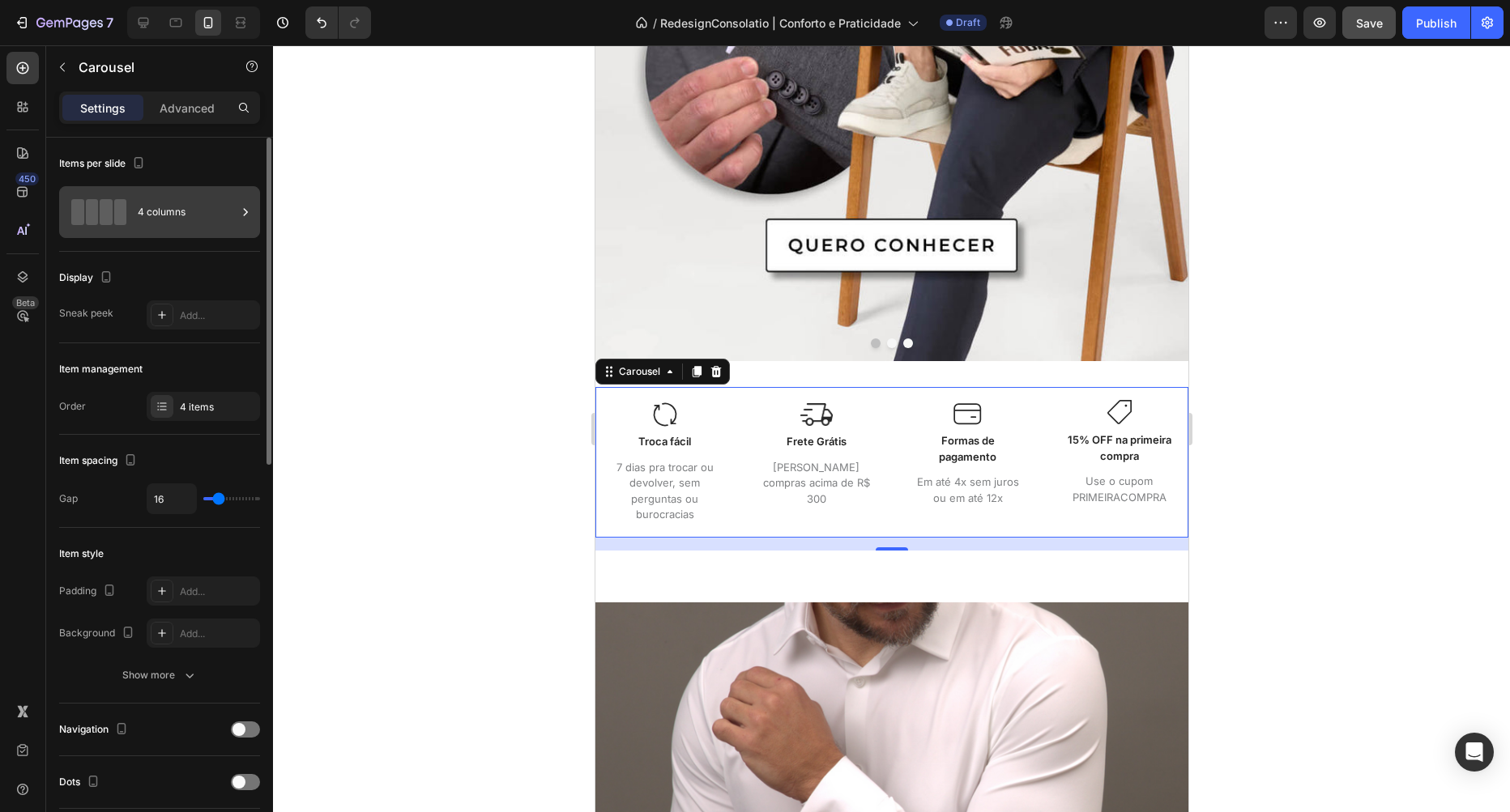
click at [177, 225] on div "4 columns" at bounding box center [187, 212] width 99 height 37
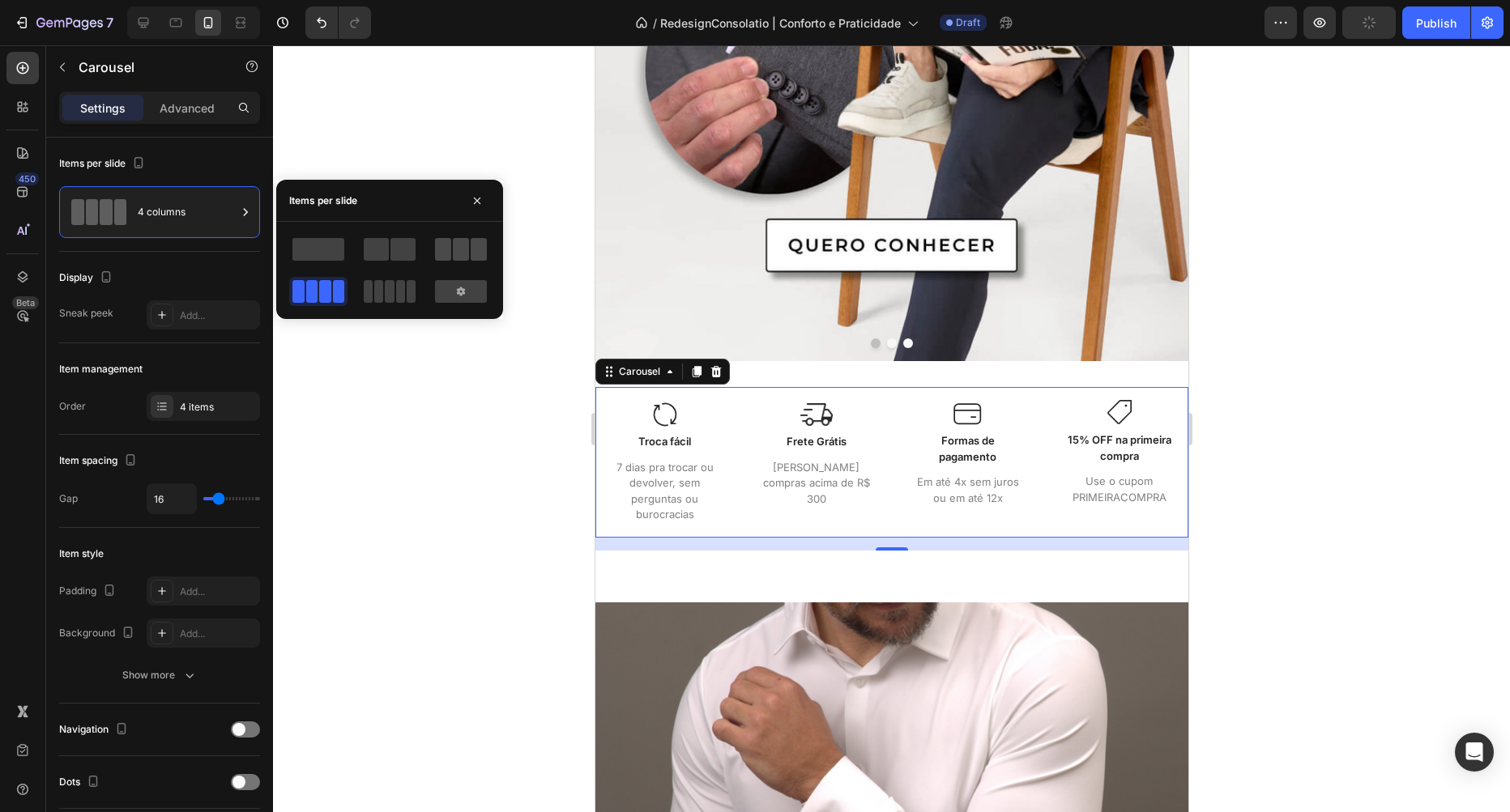
click at [455, 246] on span at bounding box center [460, 249] width 16 height 23
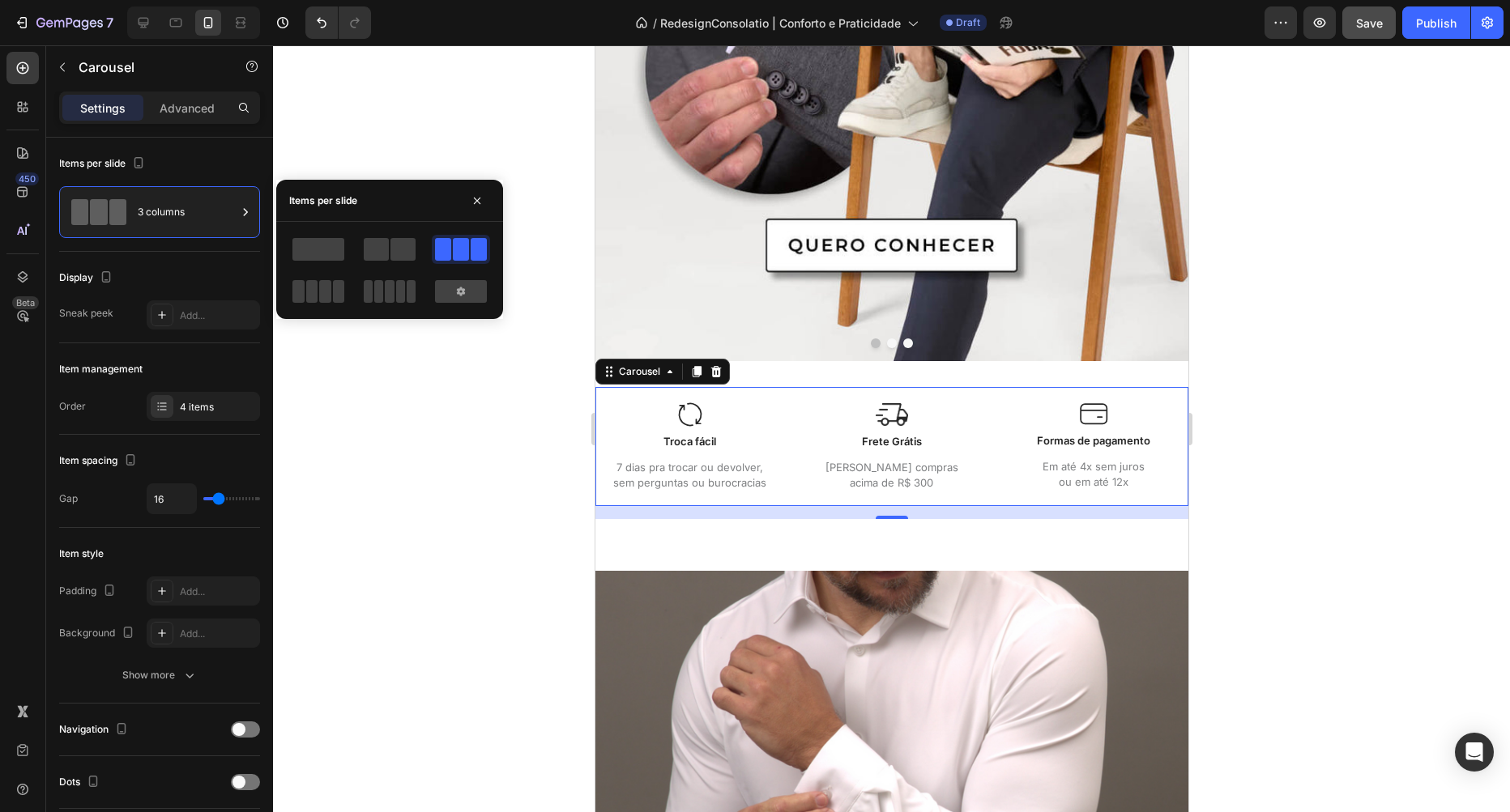
click at [525, 509] on div at bounding box center [891, 429] width 1237 height 767
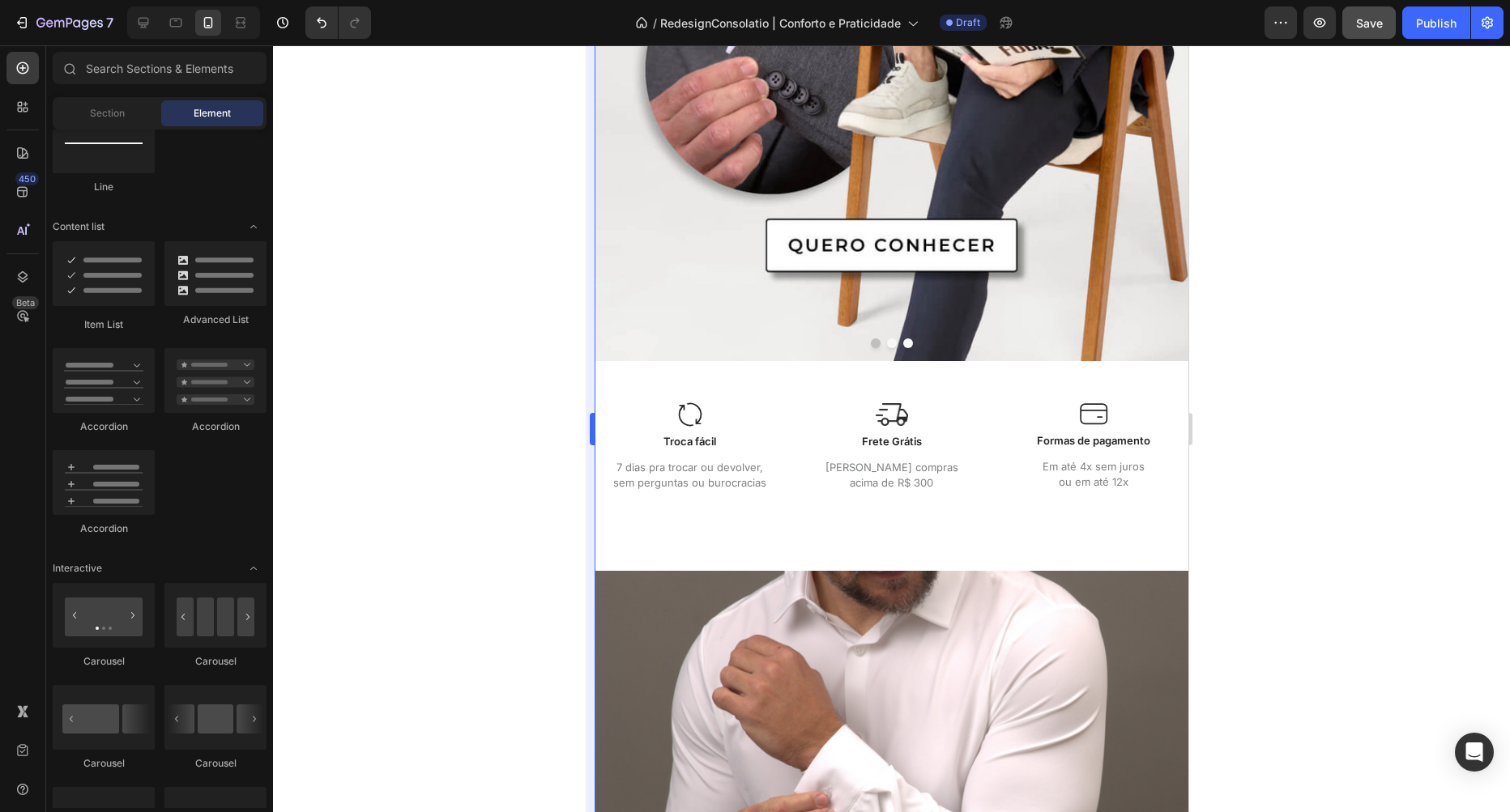
scroll to position [1200, 0]
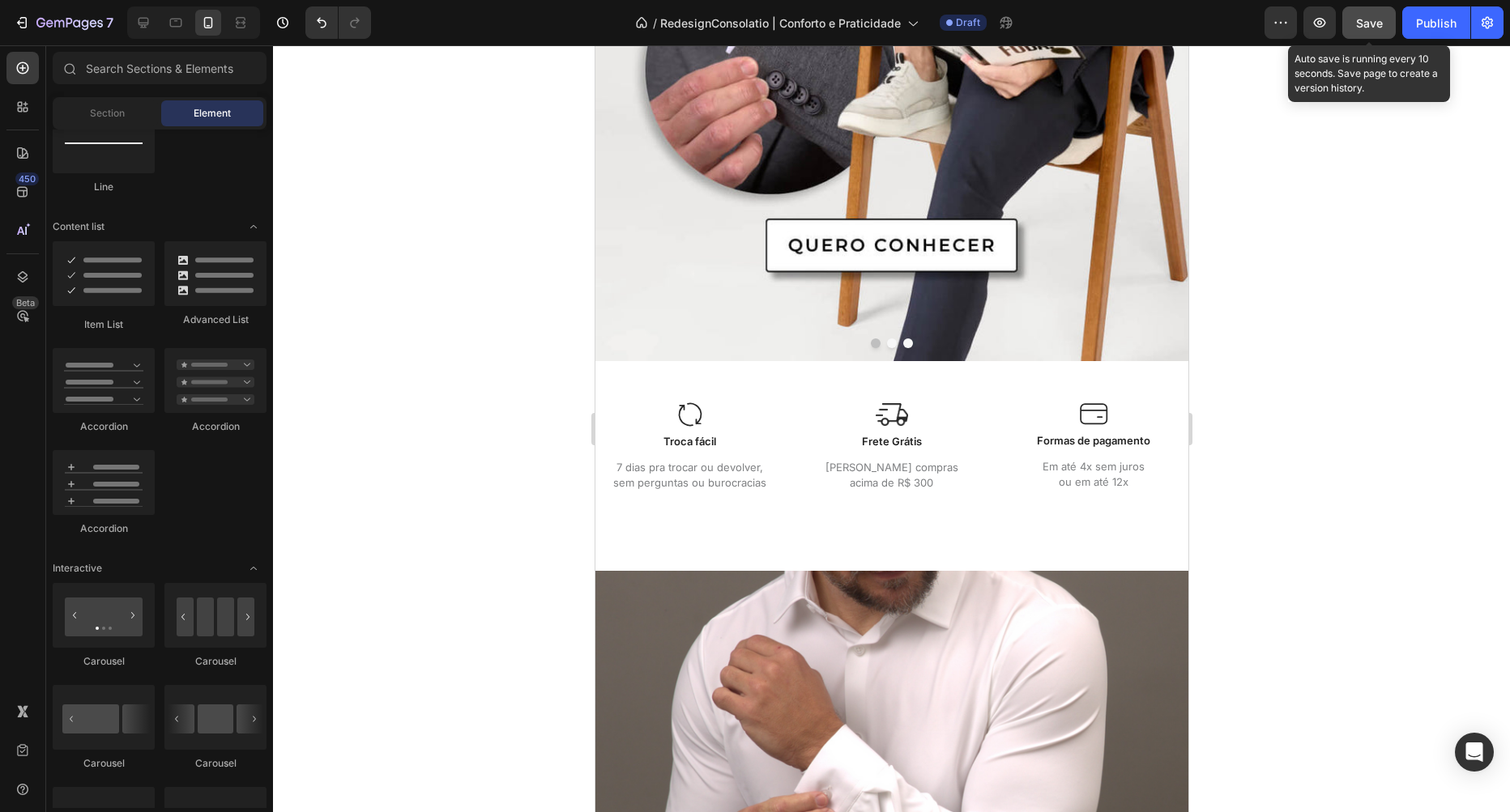
click at [1365, 31] on div "Save" at bounding box center [1369, 23] width 27 height 17
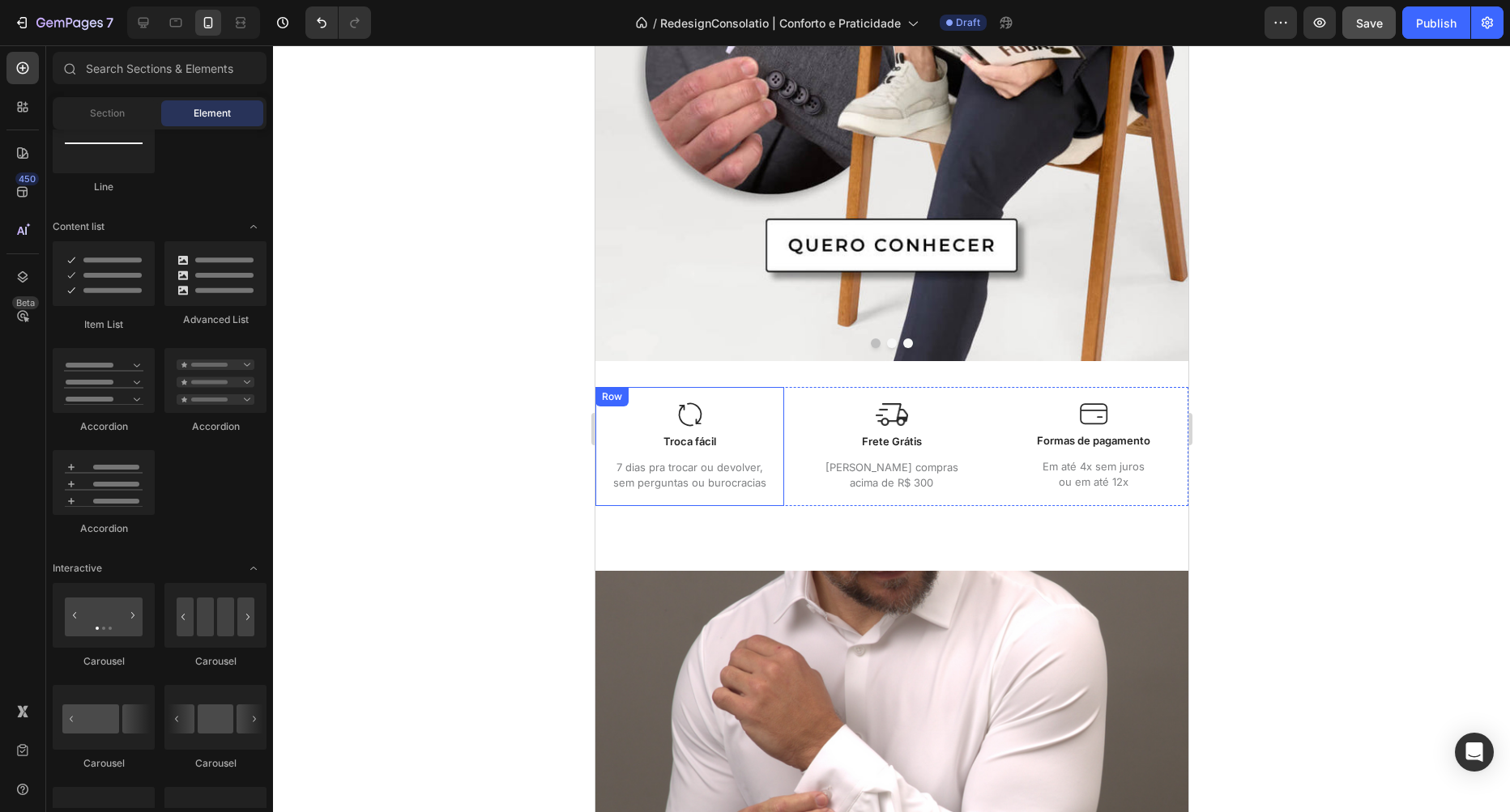
click at [780, 443] on div "Image Troca fácil Text Block 7 dias pra trocar ou devolver, sem perguntas ou bu…" at bounding box center [688, 447] width 189 height 119
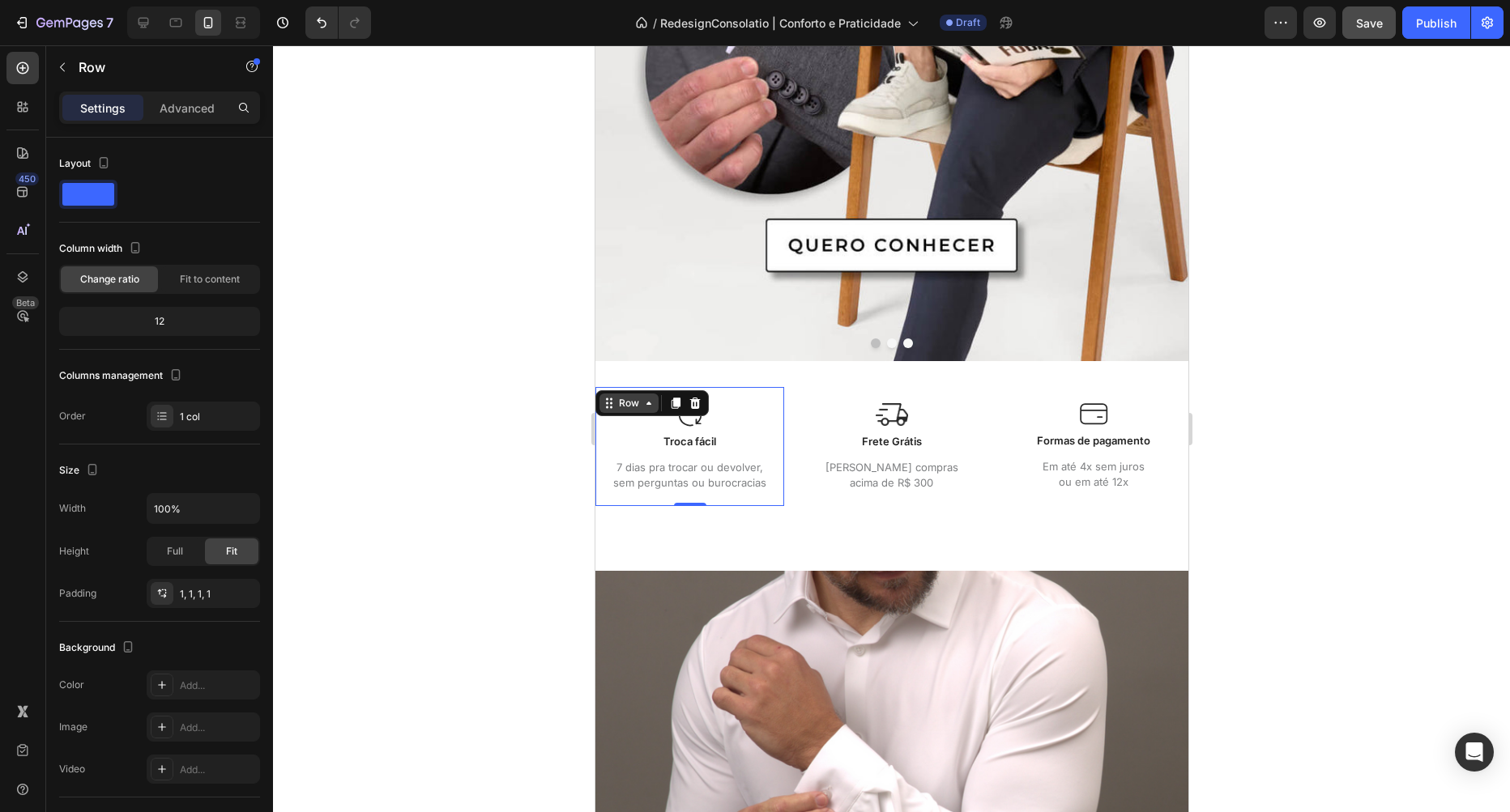
click at [620, 405] on div "Row" at bounding box center [628, 403] width 27 height 14
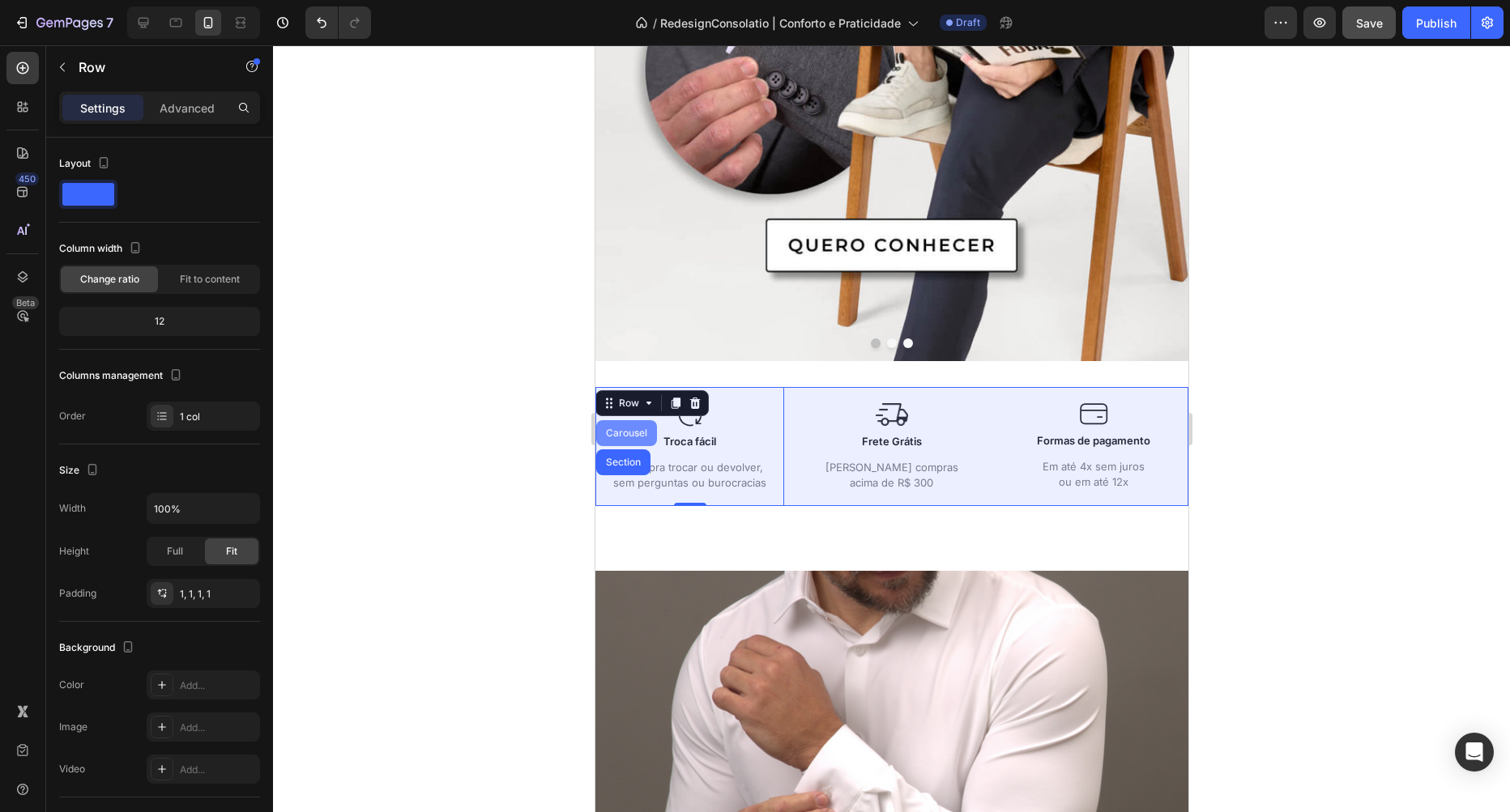
click at [625, 430] on div "Carousel" at bounding box center [626, 432] width 47 height 9
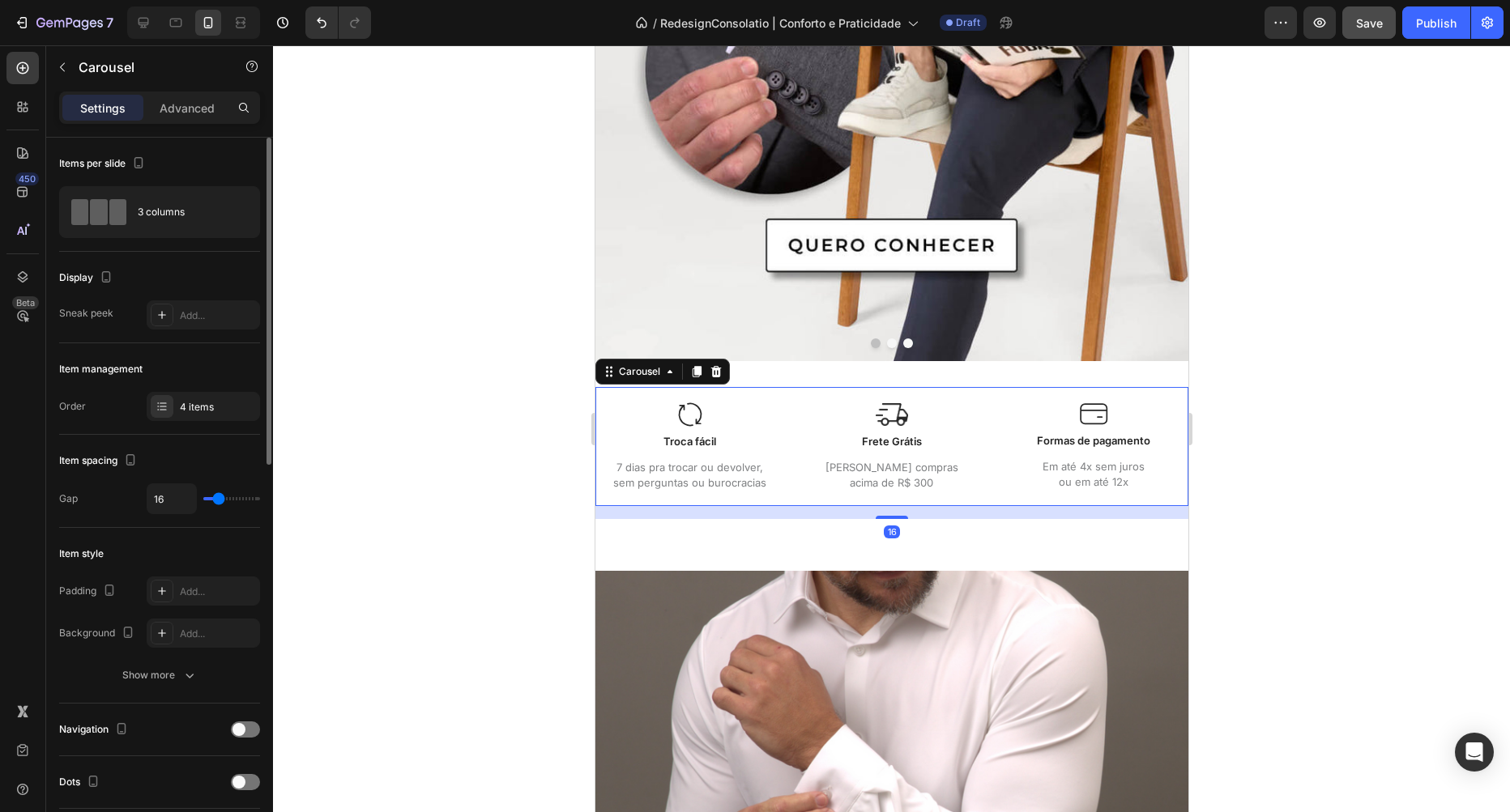
type input "12"
type input "0"
drag, startPoint x: 218, startPoint y: 500, endPoint x: 164, endPoint y: 503, distance: 54.1
type input "0"
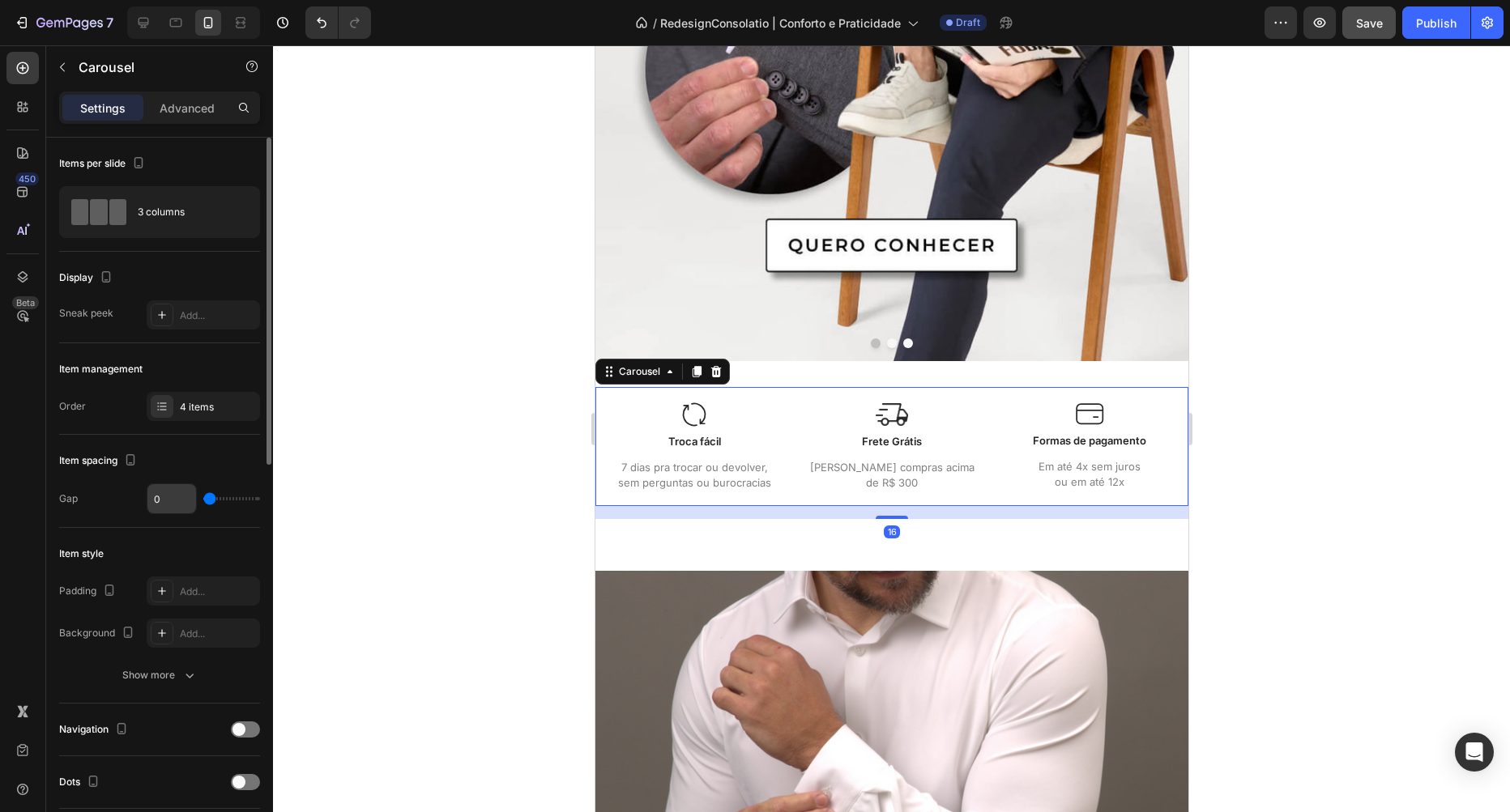
click at [203, 500] on input "range" at bounding box center [231, 499] width 57 height 3
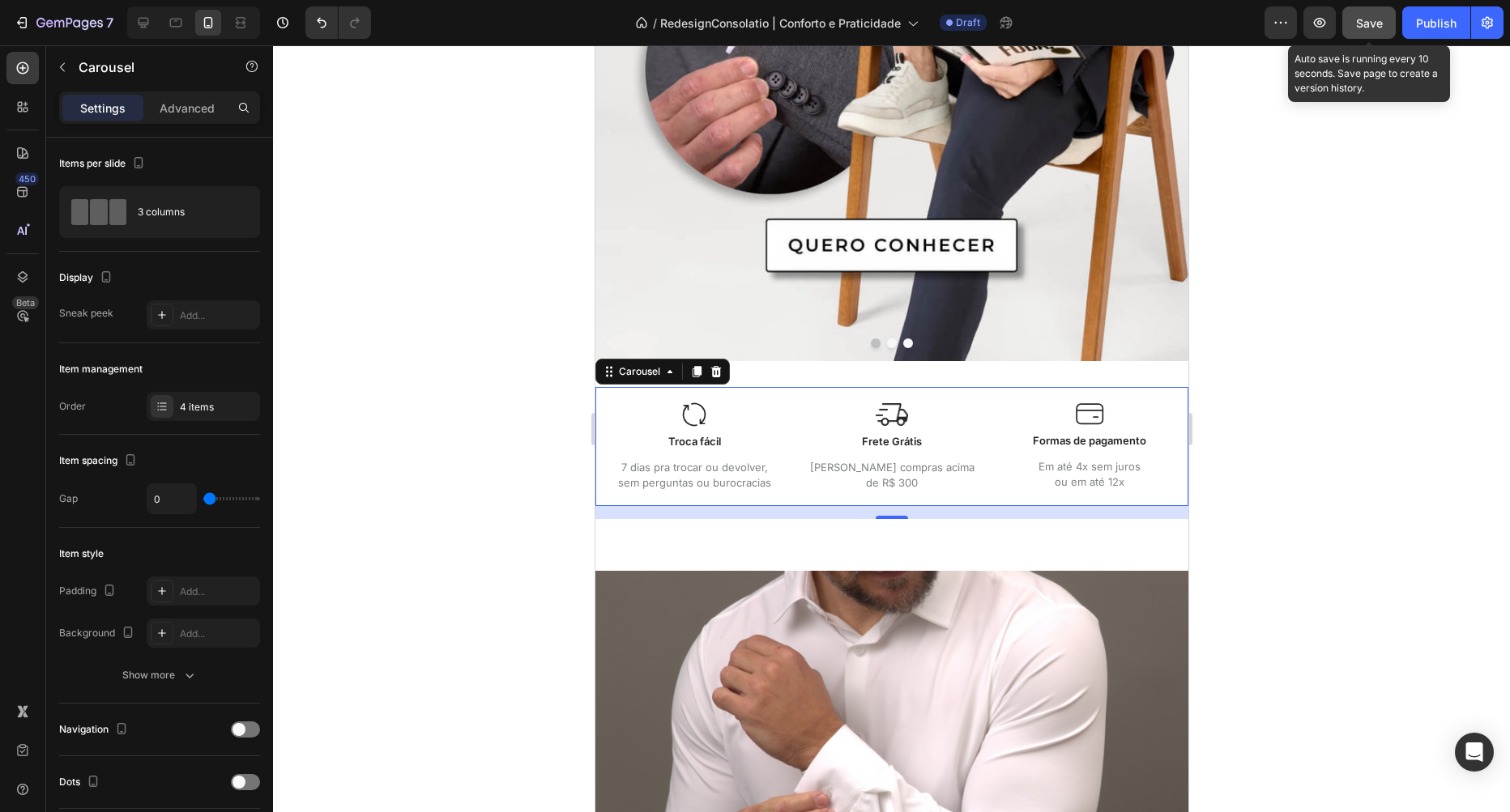
click at [1373, 20] on span "Save" at bounding box center [1369, 23] width 27 height 14
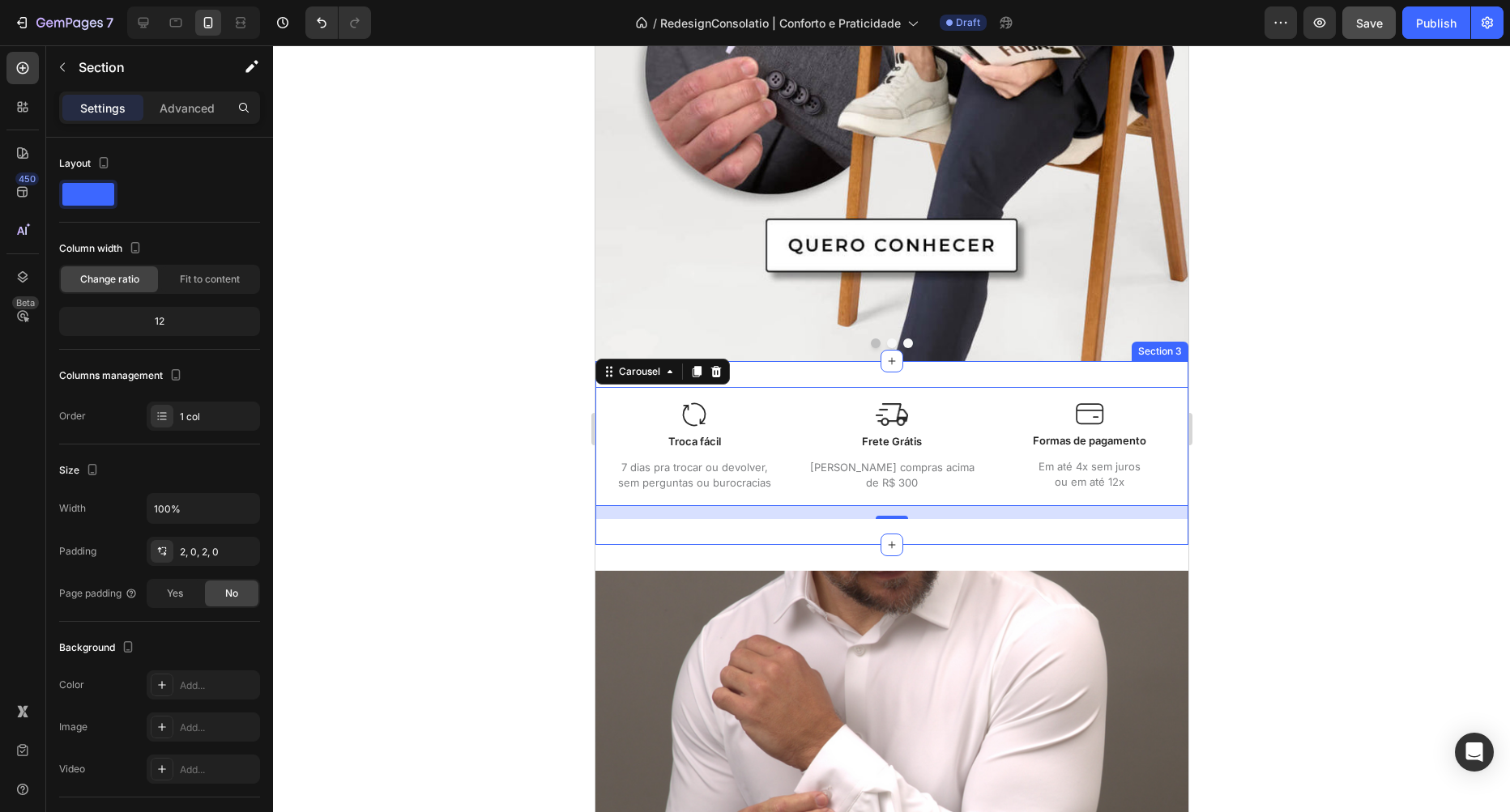
click at [824, 376] on div "Image Troca fácil Text Block 7 dias pra trocar ou devolver, sem perguntas ou bu…" at bounding box center [890, 453] width 593 height 184
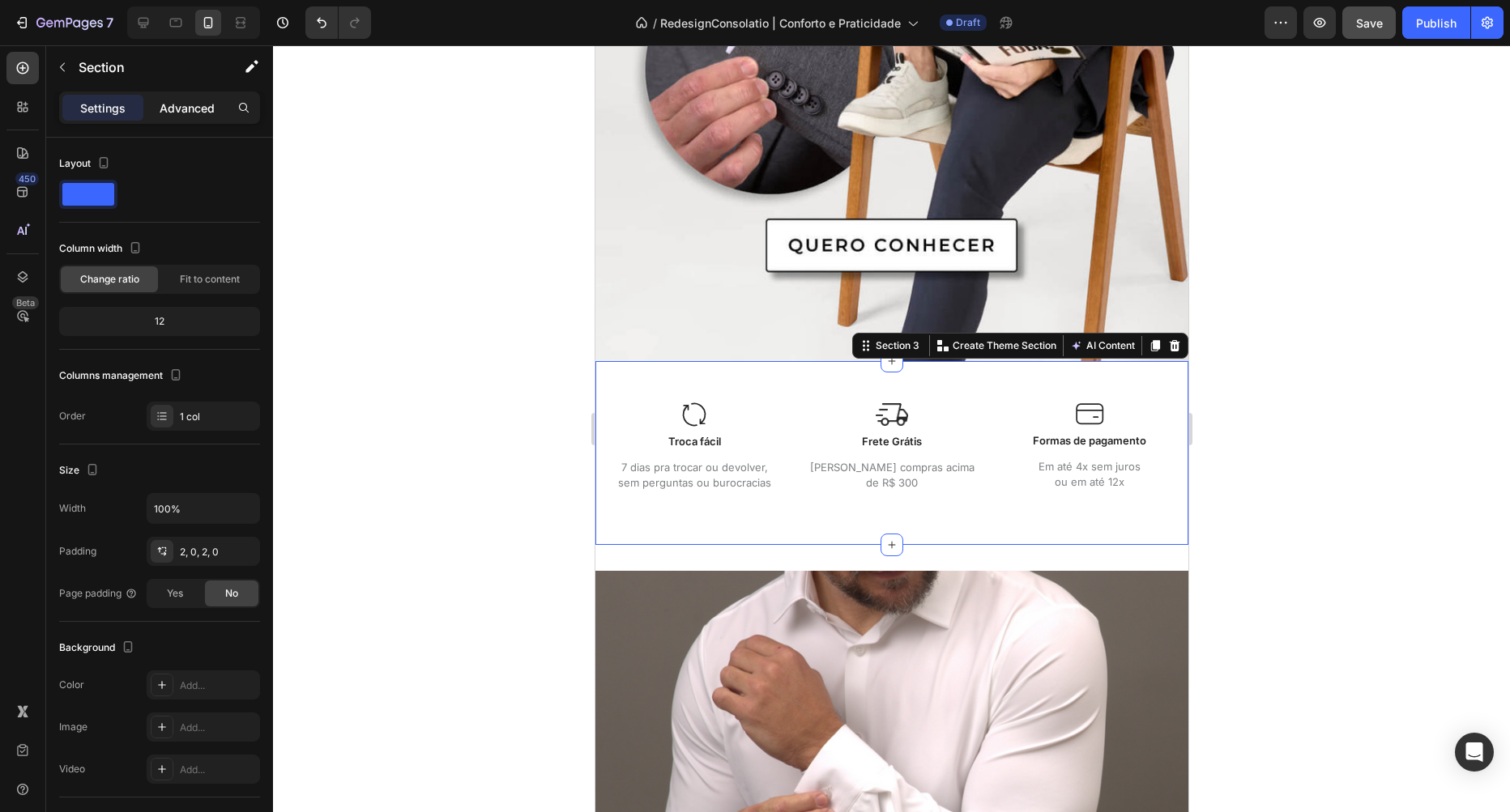
click at [195, 105] on p "Advanced" at bounding box center [187, 108] width 55 height 17
click at [802, 428] on div "Image Frete Grátis Text Block Nas compras acima de R$ 300 Text Block Row" at bounding box center [890, 447] width 198 height 119
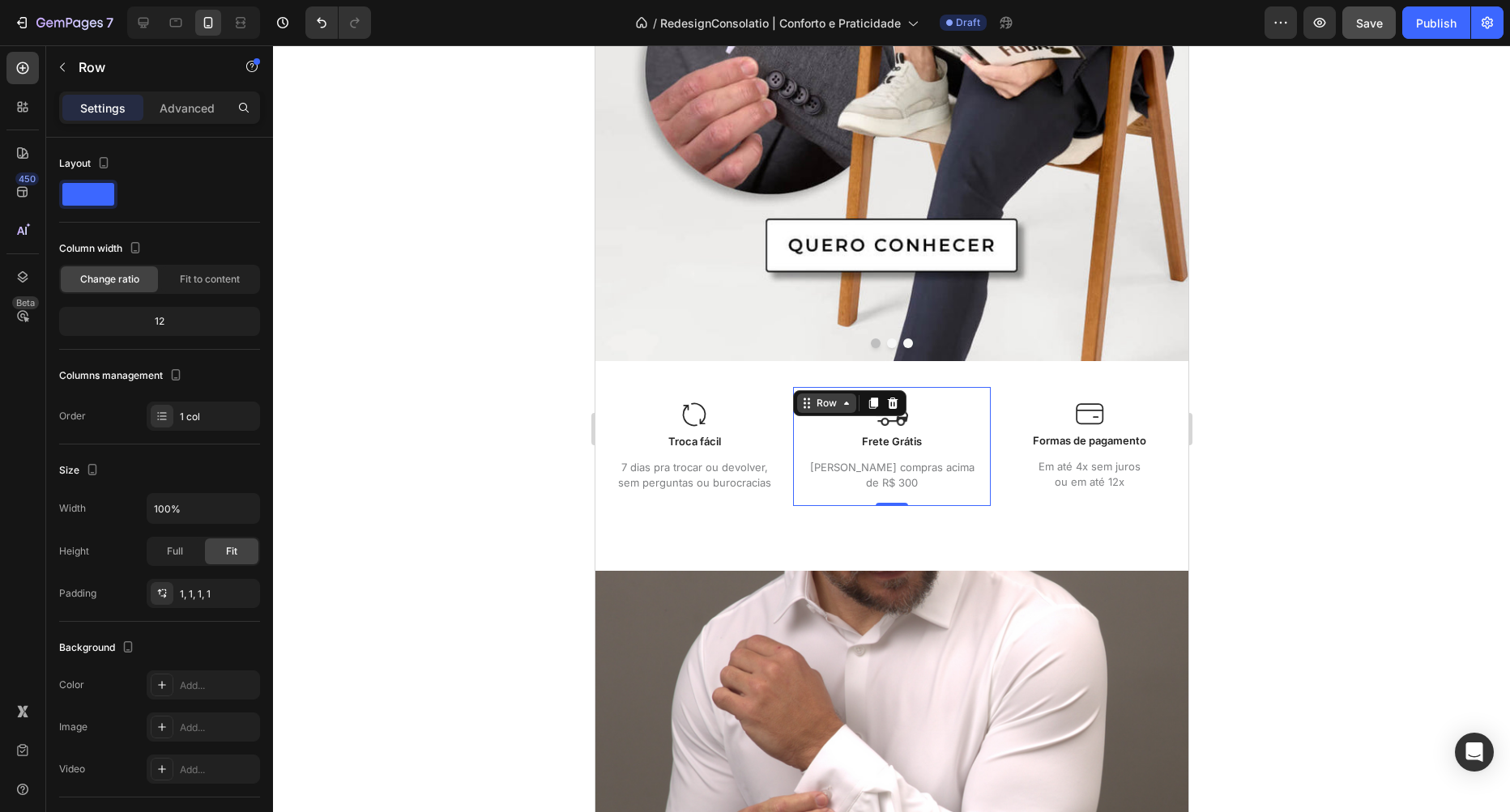
click at [809, 409] on icon at bounding box center [805, 403] width 13 height 13
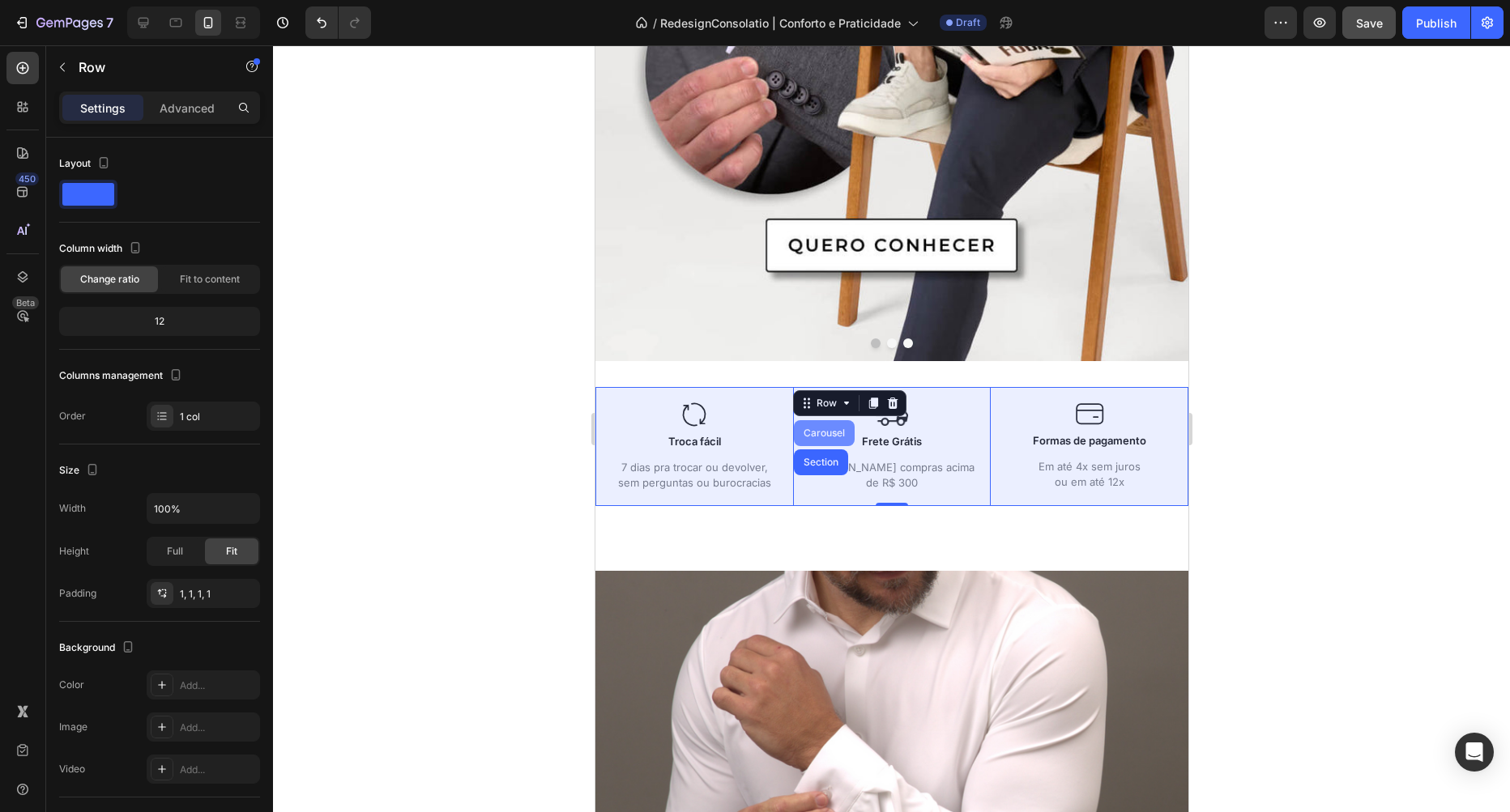
click at [832, 425] on div "Carousel" at bounding box center [823, 433] width 61 height 26
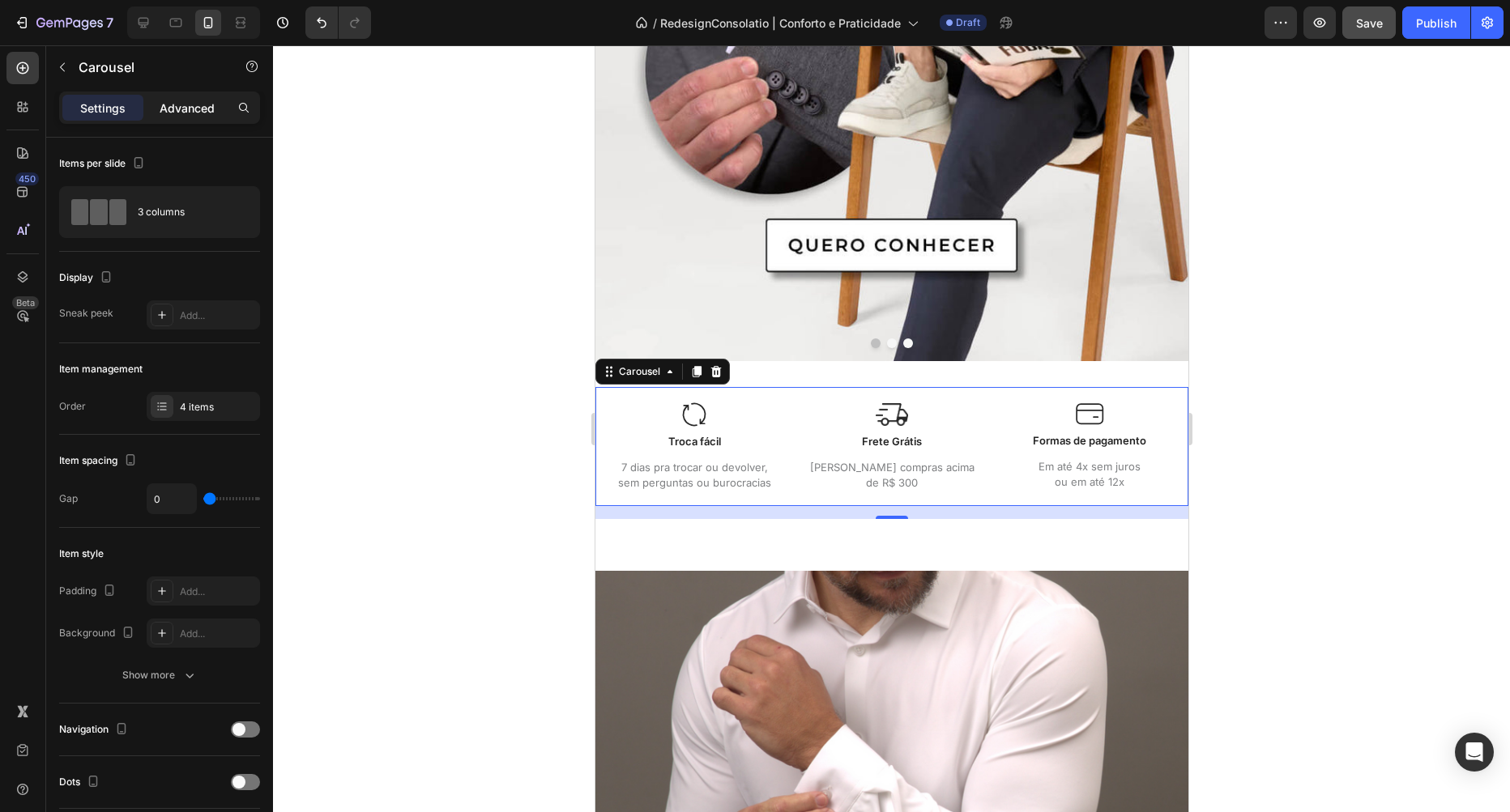
click at [187, 110] on p "Advanced" at bounding box center [187, 108] width 55 height 17
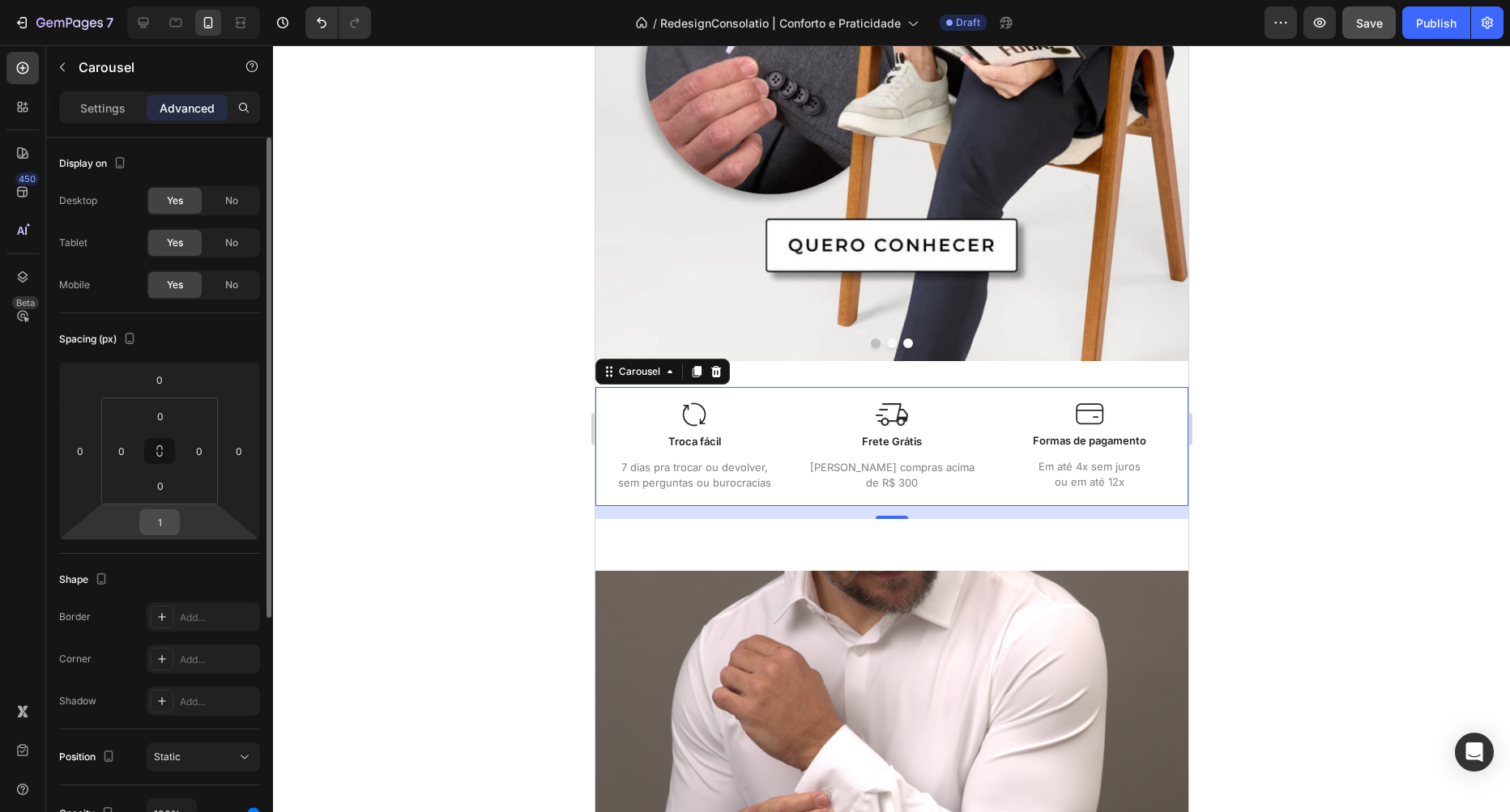
click at [166, 530] on input "1" at bounding box center [159, 522] width 32 height 25
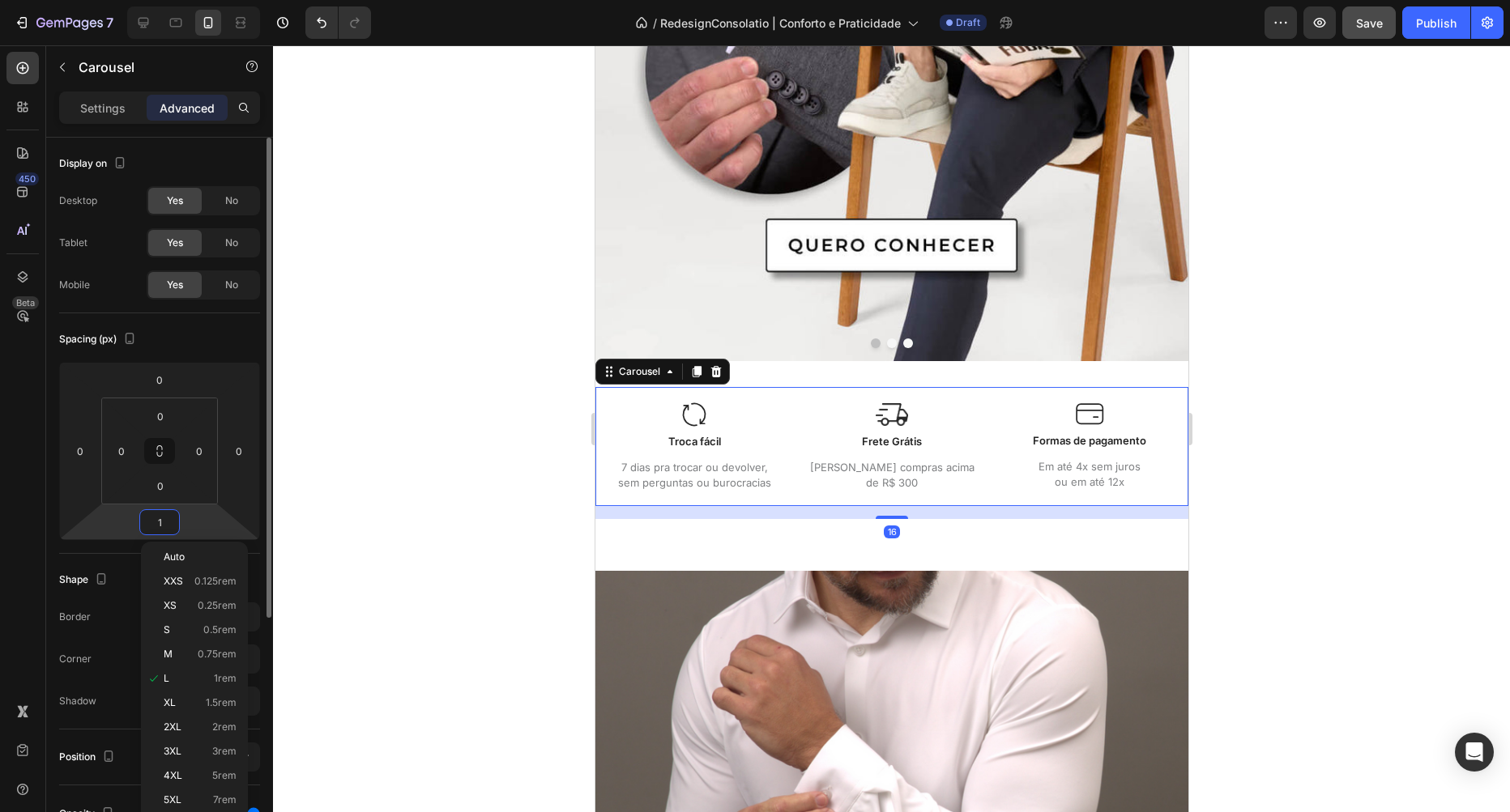
type input "0"
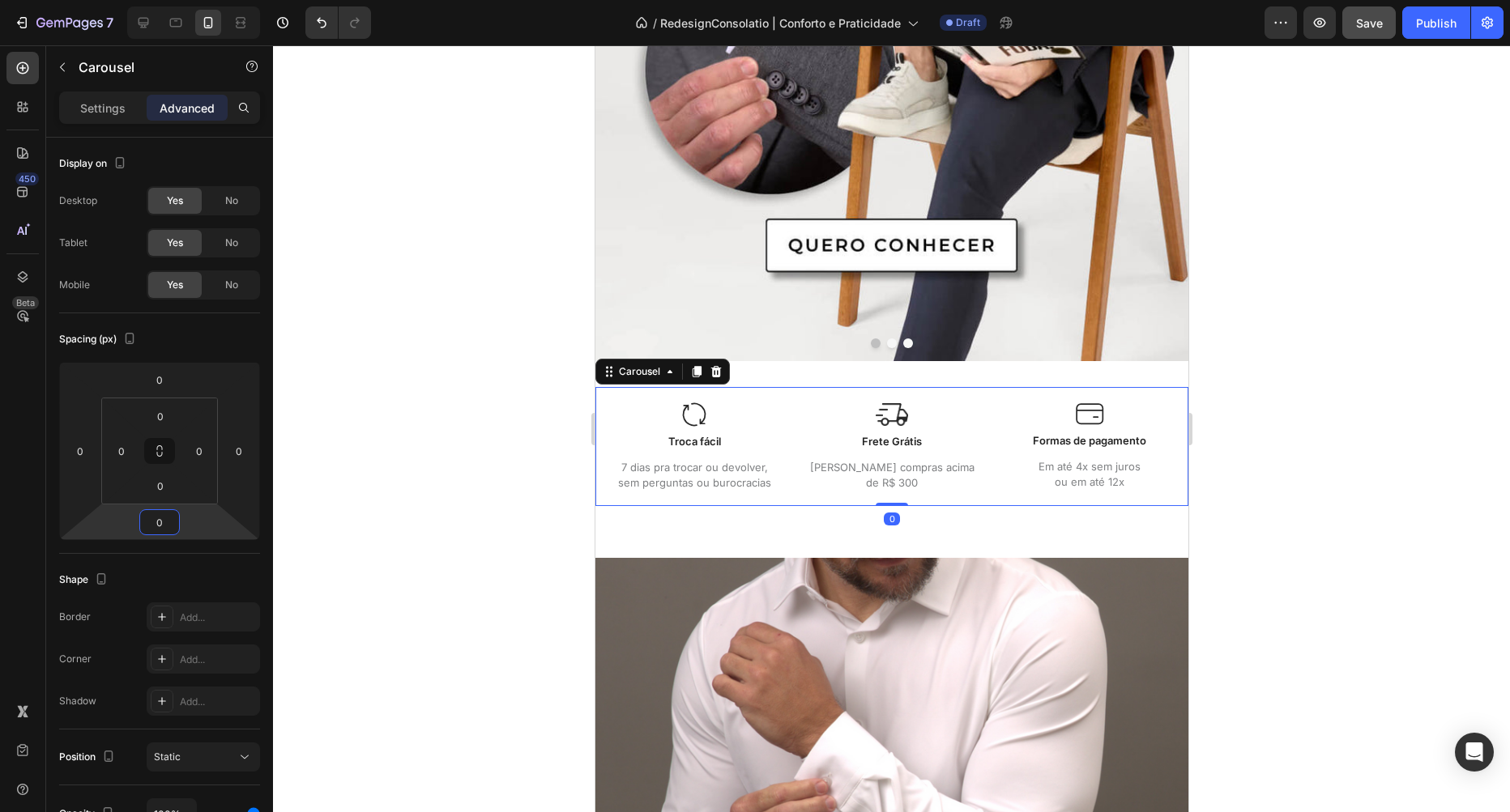
click at [519, 454] on div at bounding box center [891, 429] width 1237 height 767
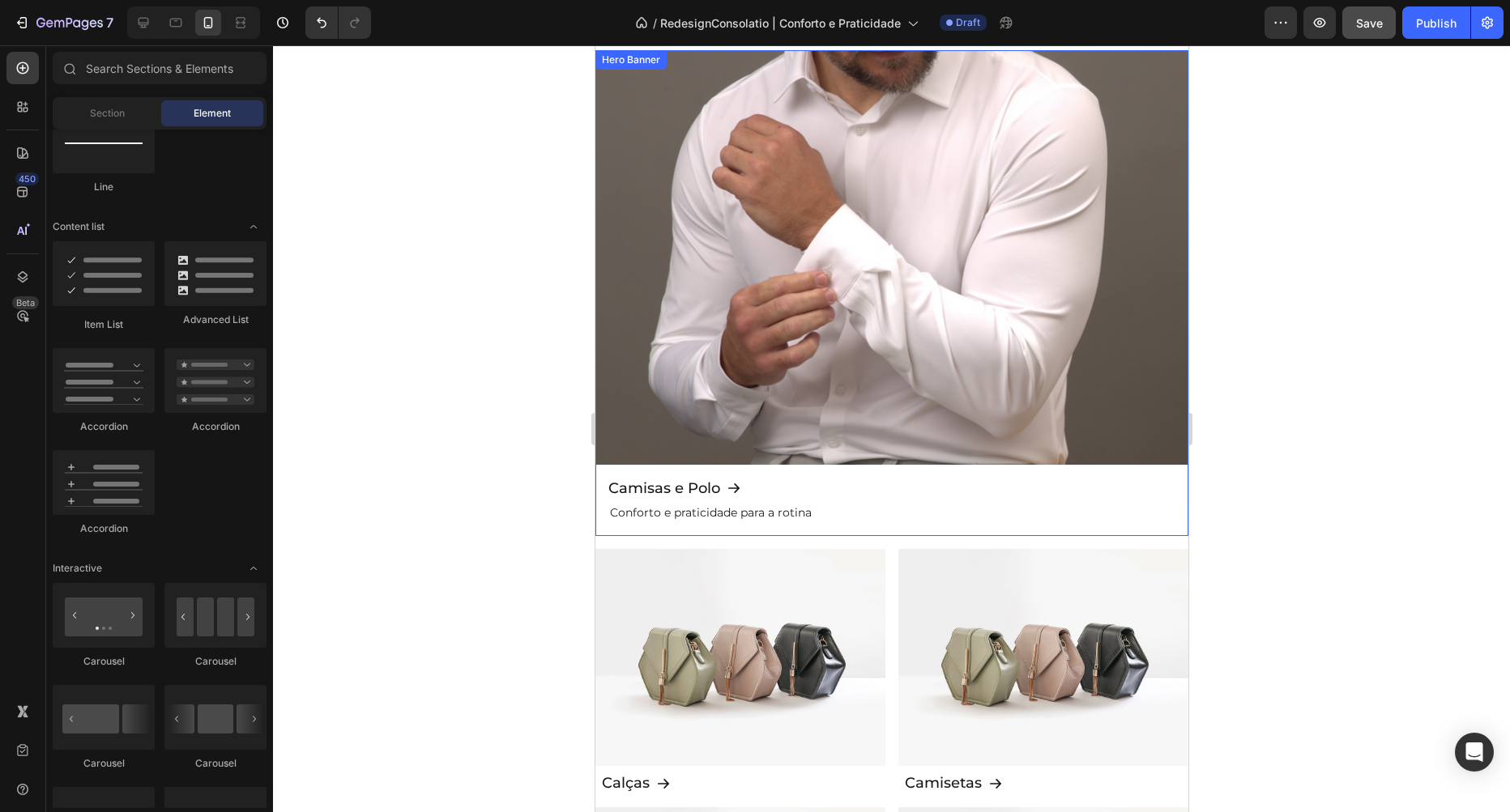
scroll to position [1061, 0]
click at [743, 305] on div "Background Image" at bounding box center [890, 293] width 593 height 486
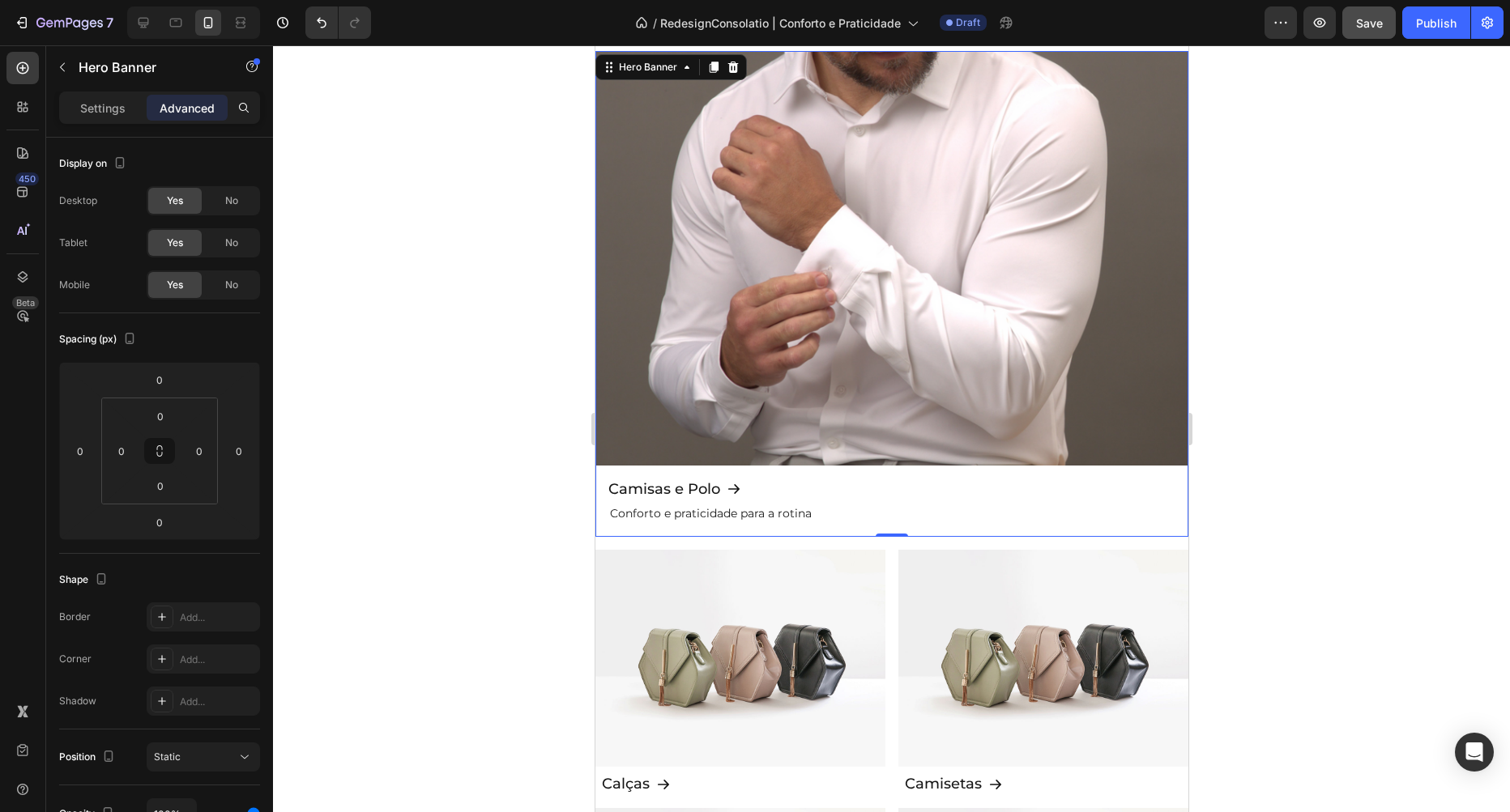
click at [858, 276] on div "Background Image" at bounding box center [890, 293] width 593 height 486
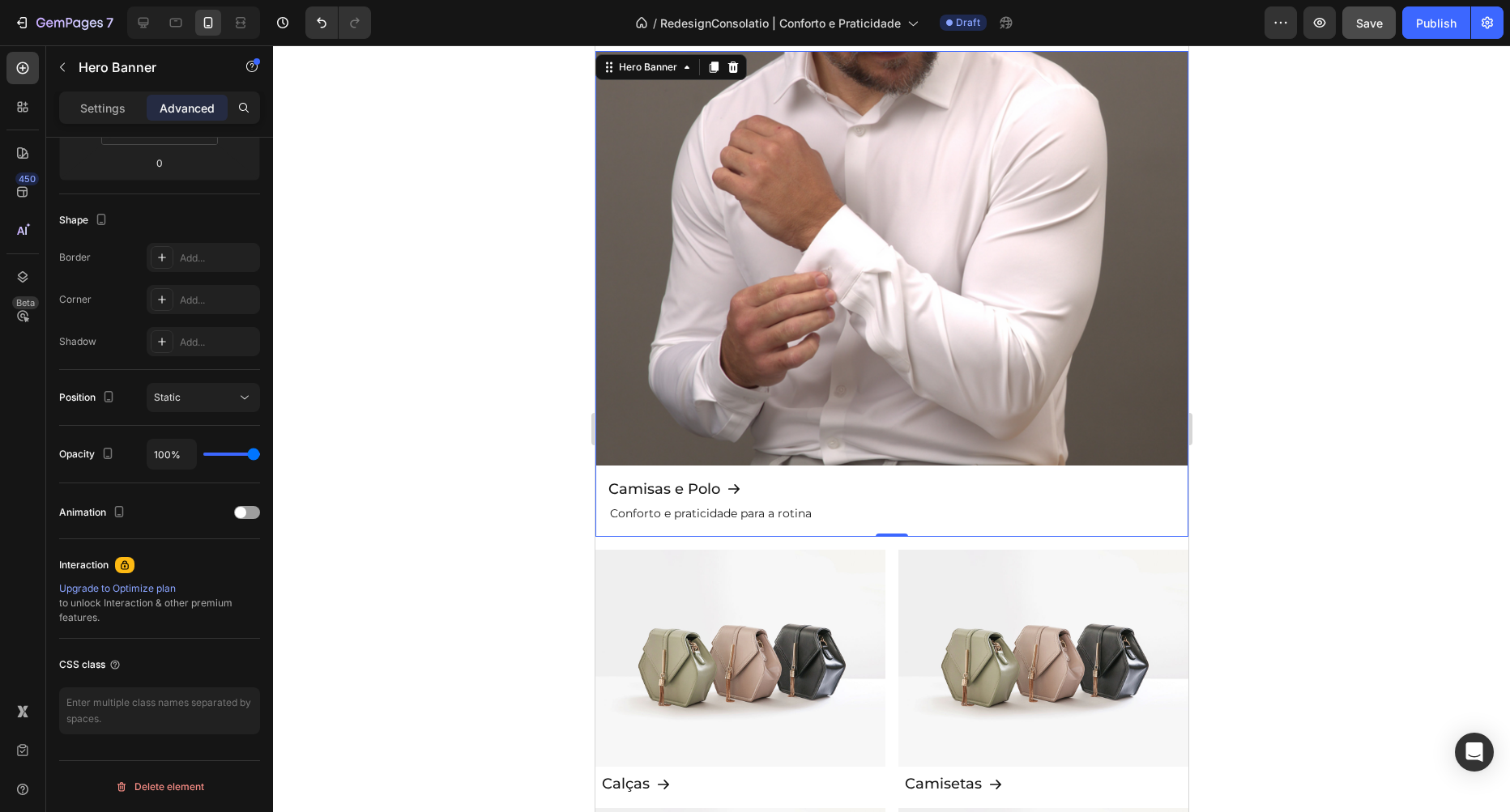
scroll to position [82, 0]
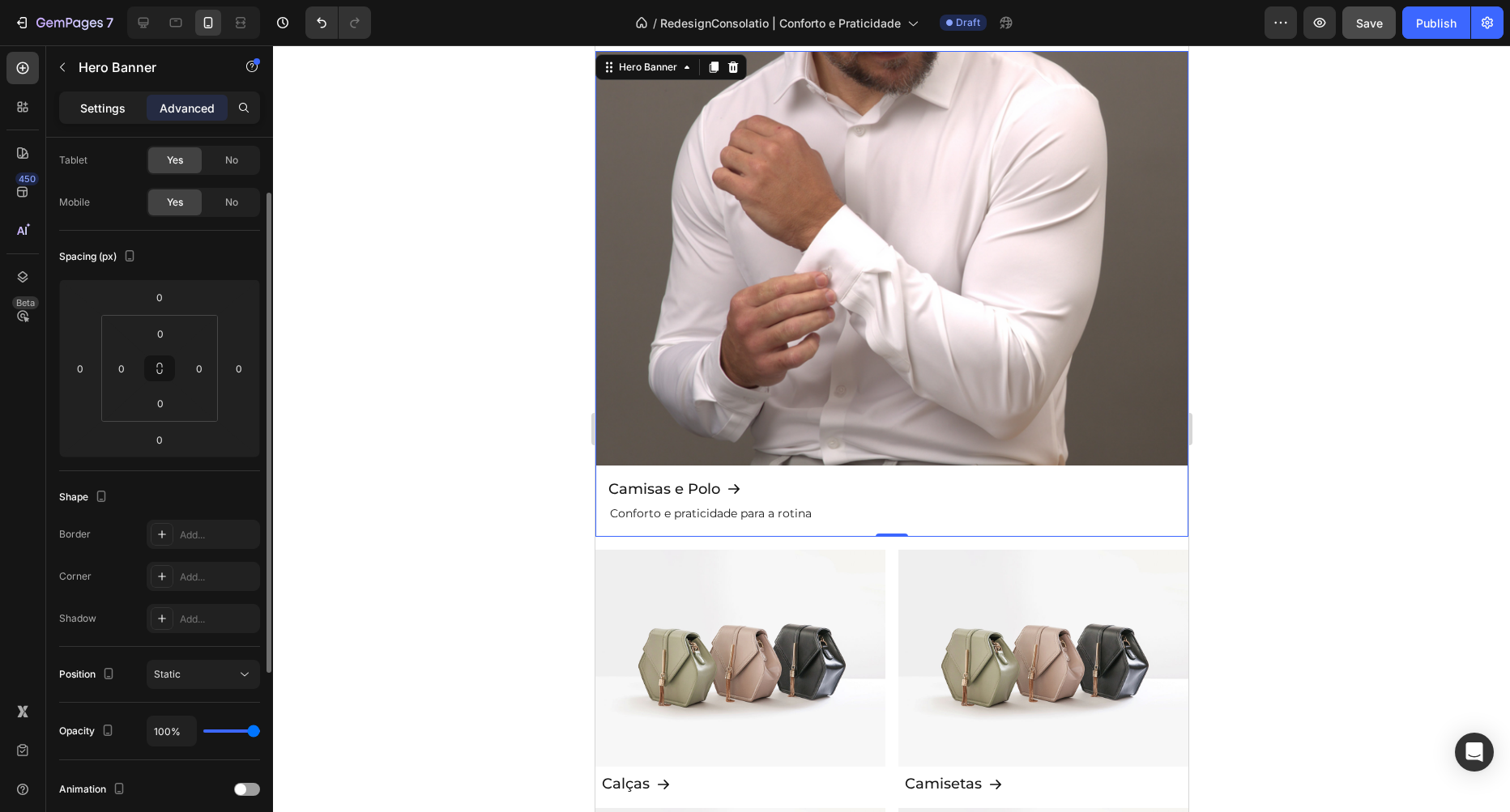
click at [117, 100] on p "Settings" at bounding box center [103, 108] width 46 height 17
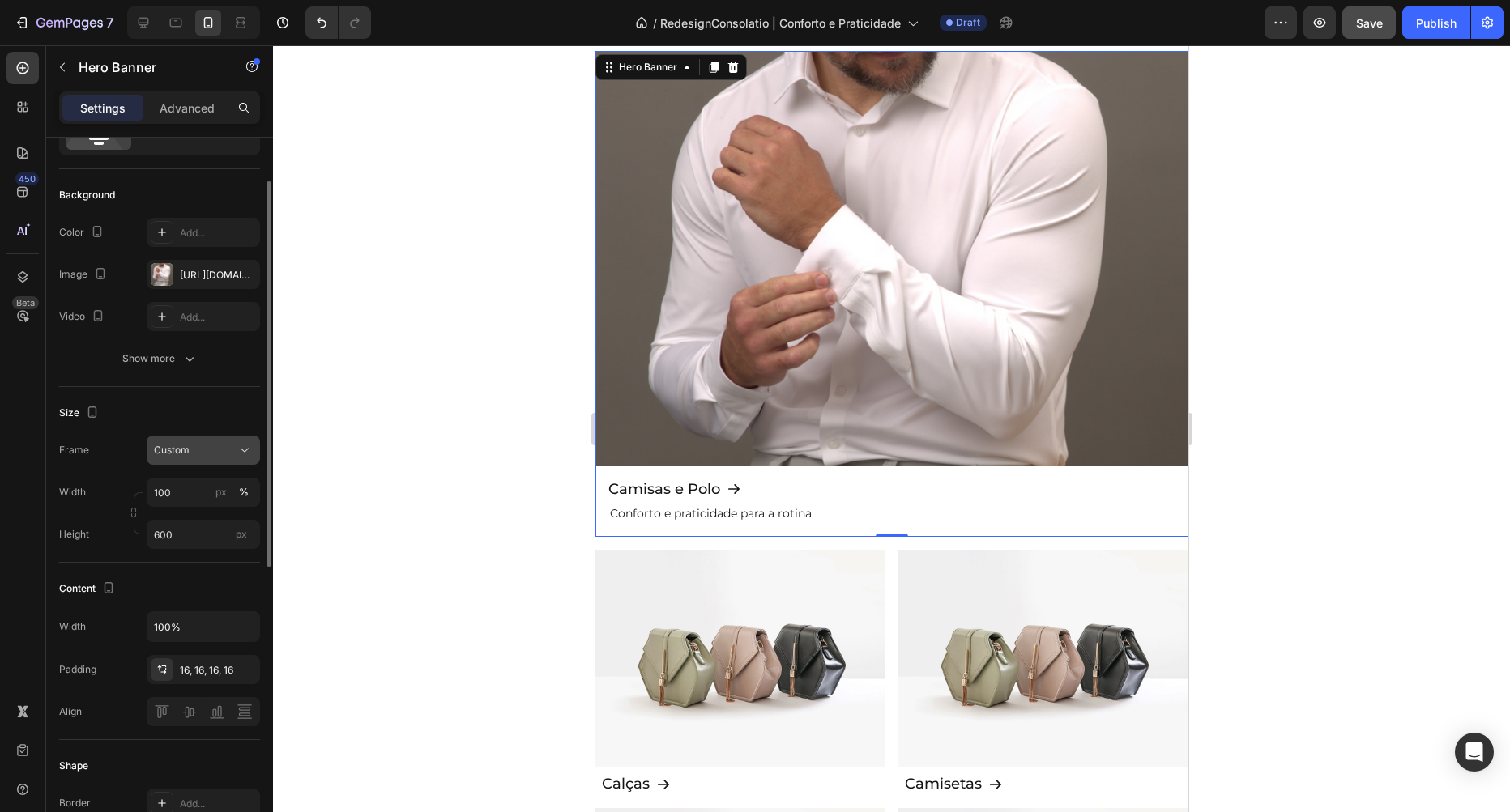
click at [227, 438] on button "Custom" at bounding box center [203, 450] width 114 height 29
click at [208, 404] on div "Size" at bounding box center [159, 413] width 201 height 26
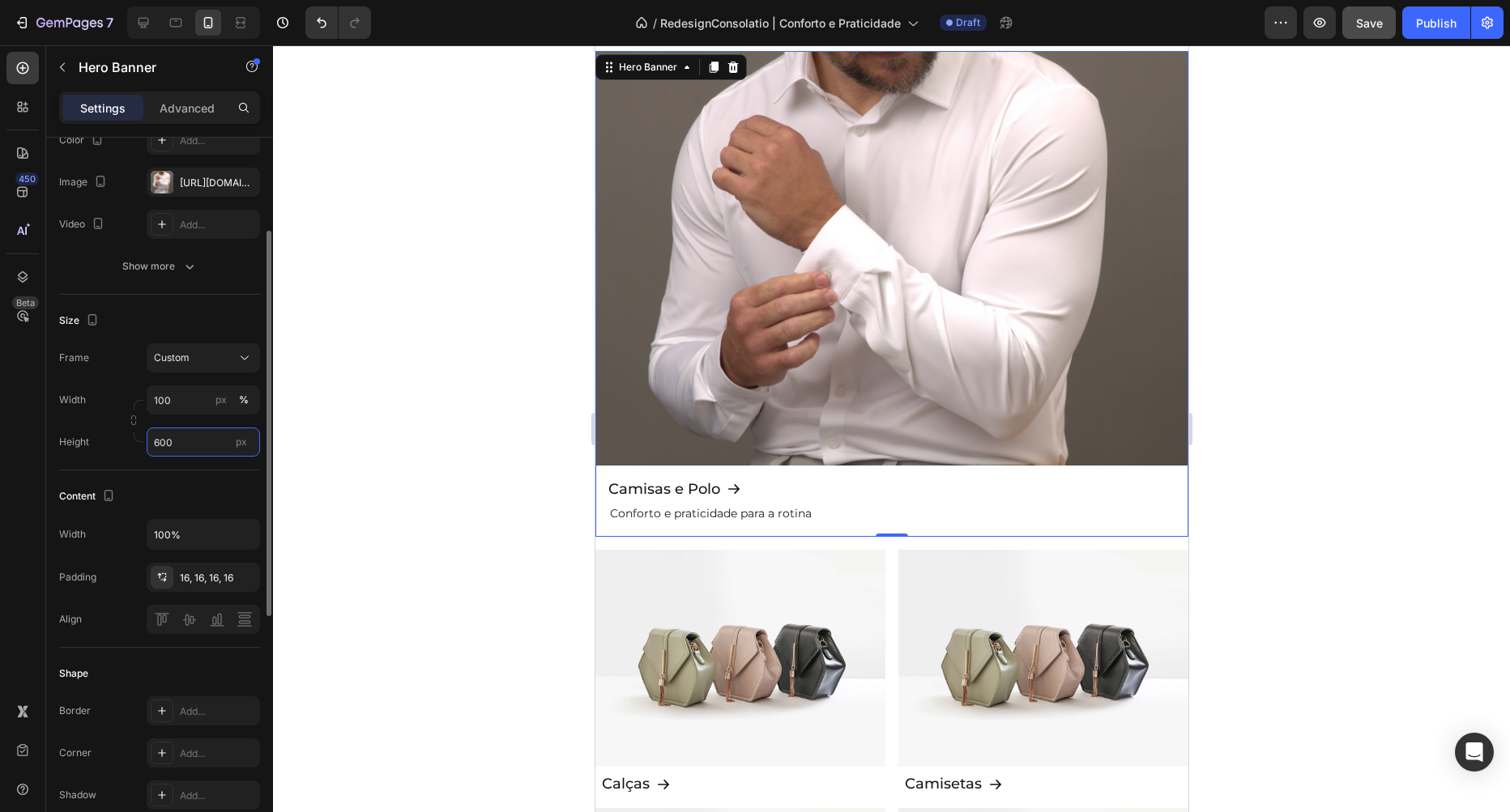
click at [185, 446] on input "600" at bounding box center [203, 442] width 114 height 29
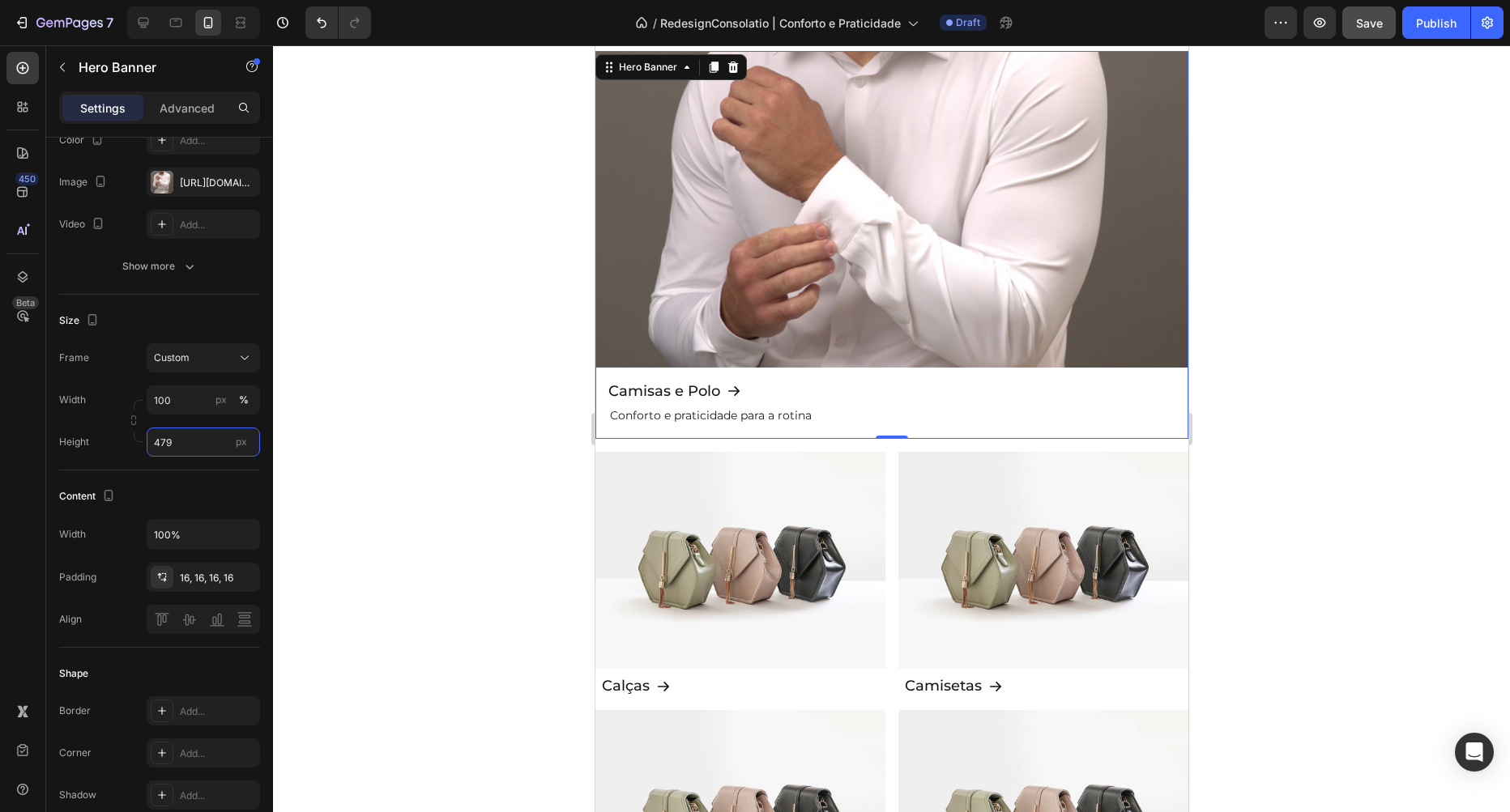
type input "480"
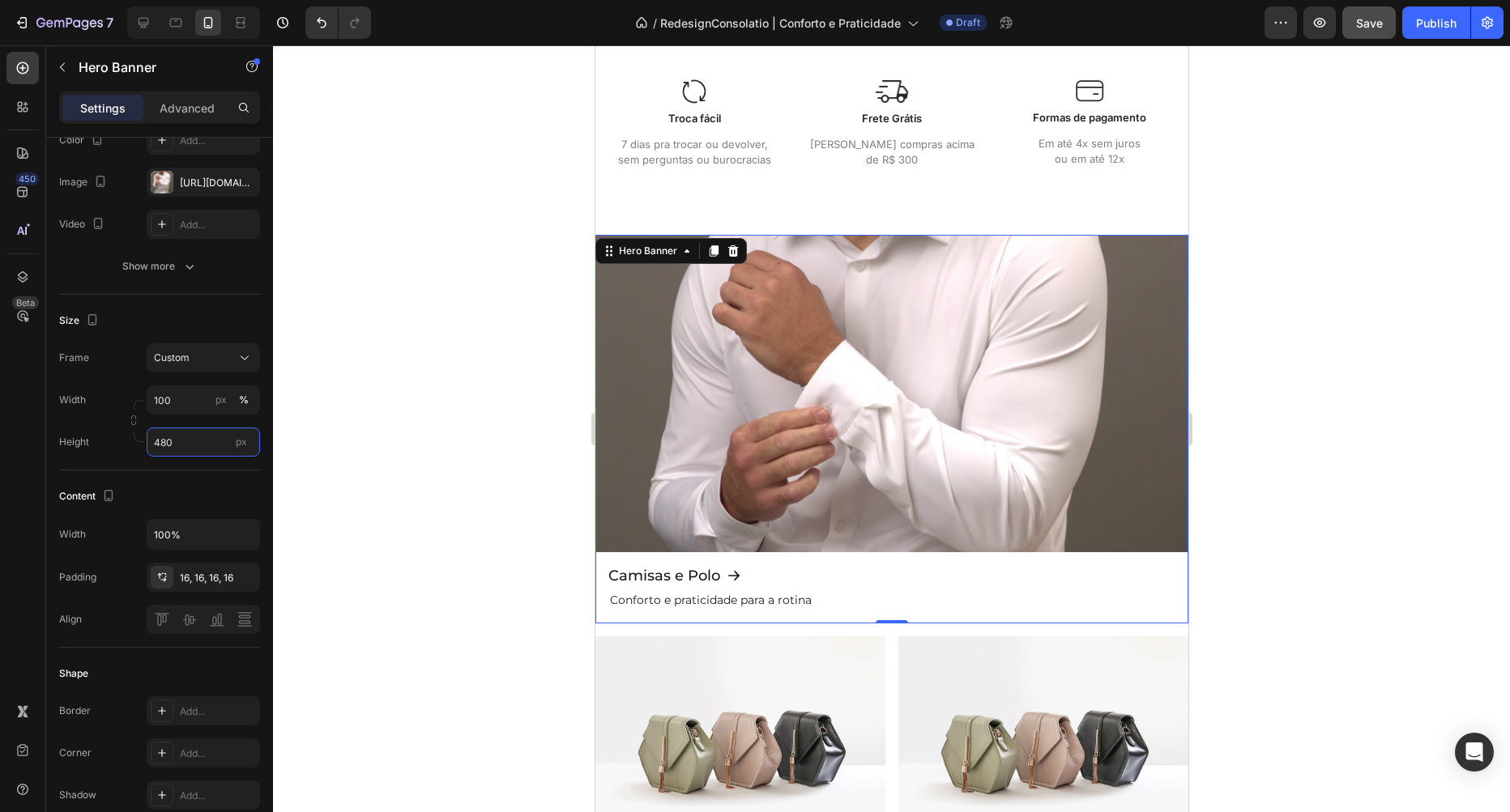
scroll to position [876, 0]
click at [756, 426] on div "Background Image" at bounding box center [890, 430] width 593 height 389
click at [194, 362] on div "Custom" at bounding box center [194, 358] width 80 height 14
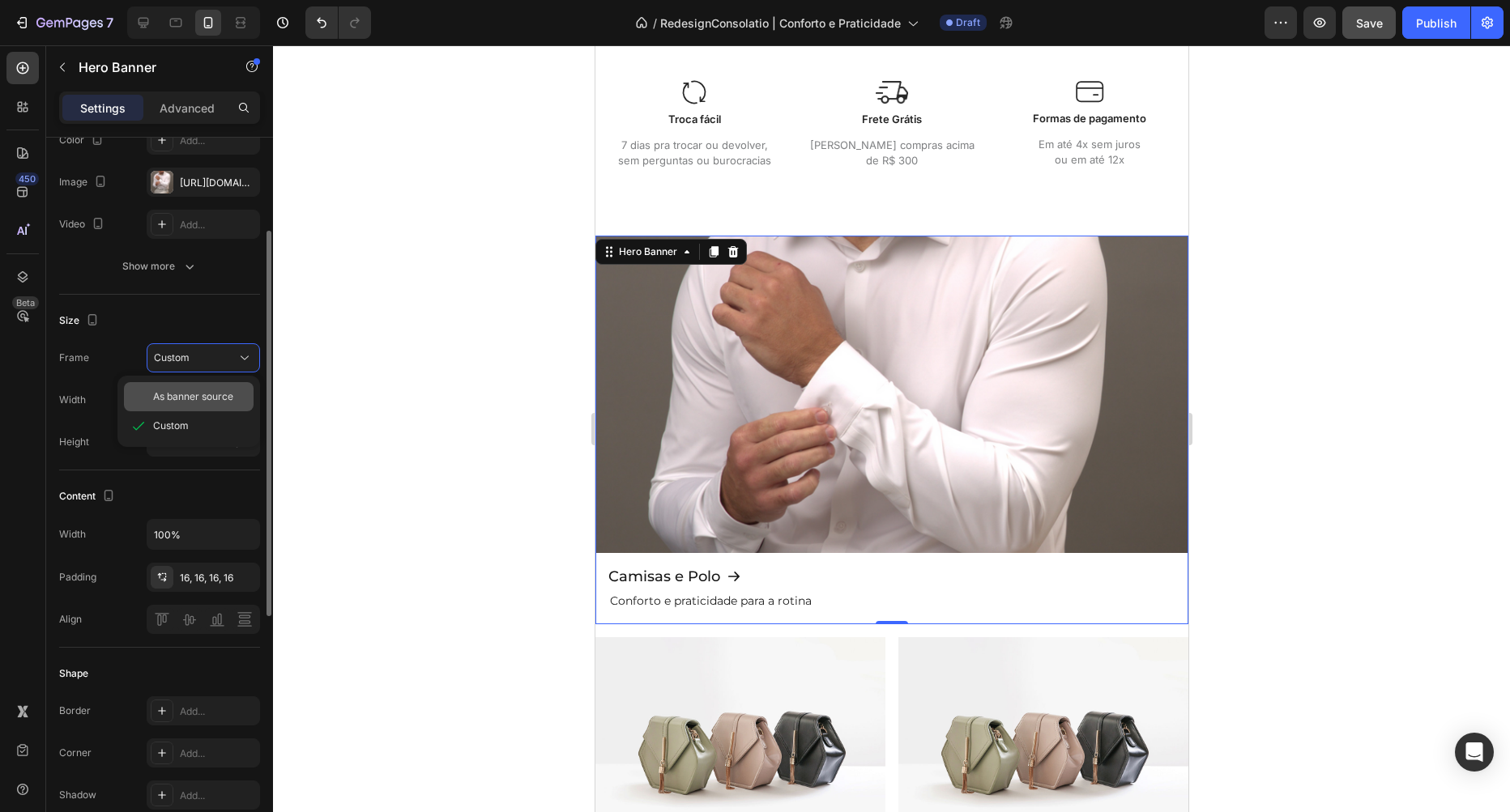
click at [194, 387] on div "As banner source" at bounding box center [188, 397] width 130 height 29
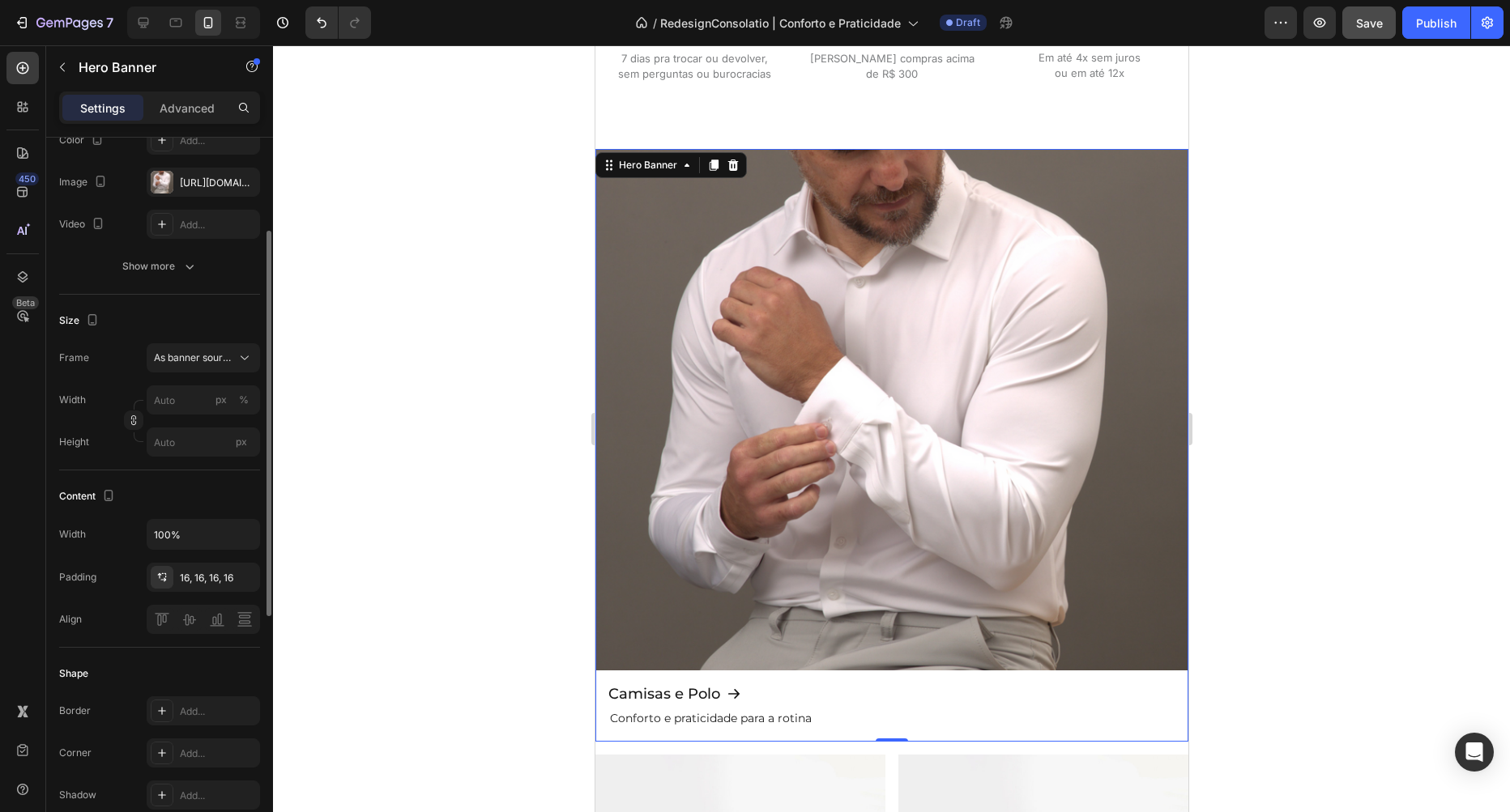
scroll to position [969, 0]
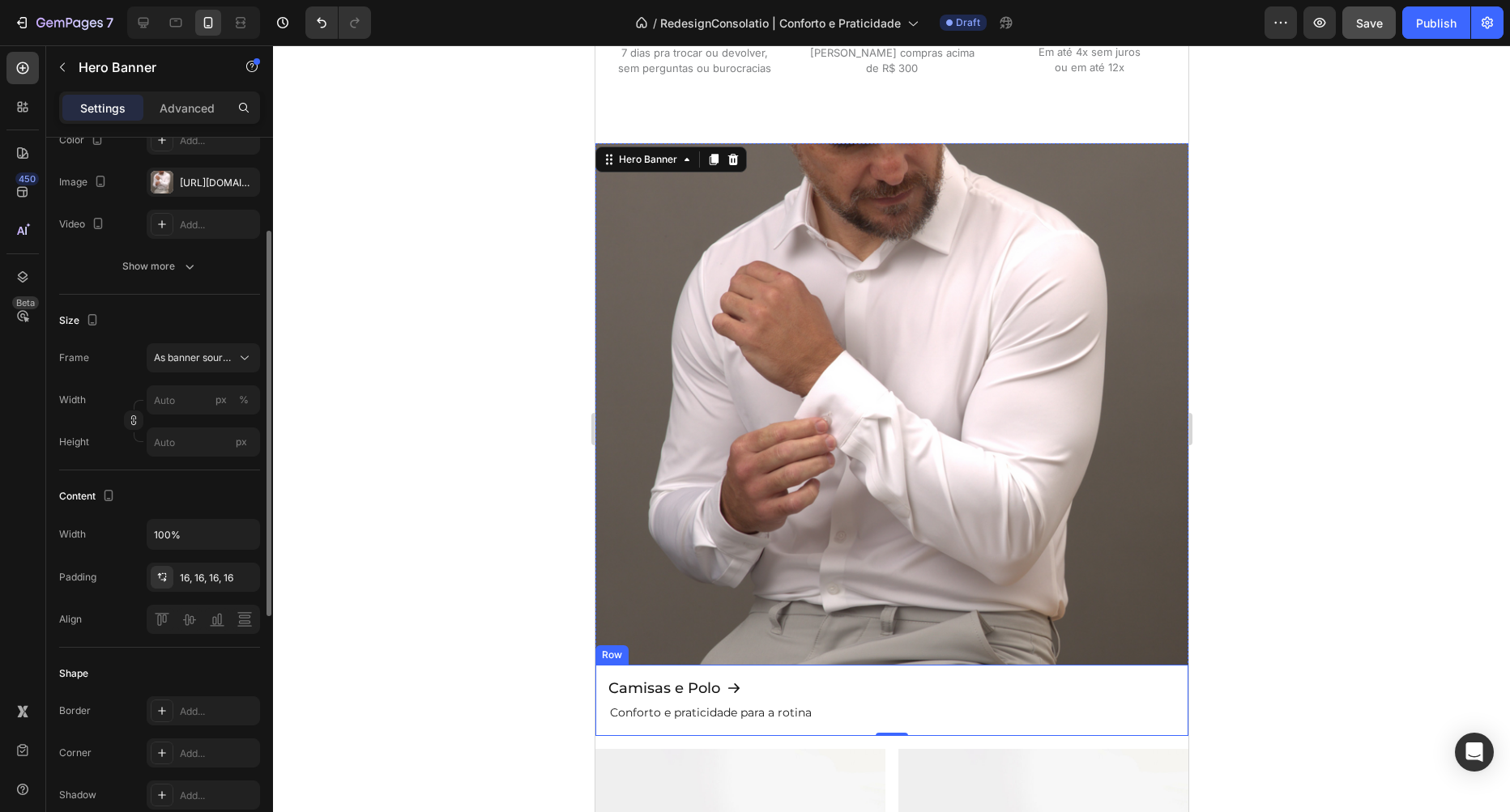
click at [800, 677] on div "Camisas e Polo Button Conforto e praticidade para a rotina Text Block Row" at bounding box center [890, 700] width 593 height 71
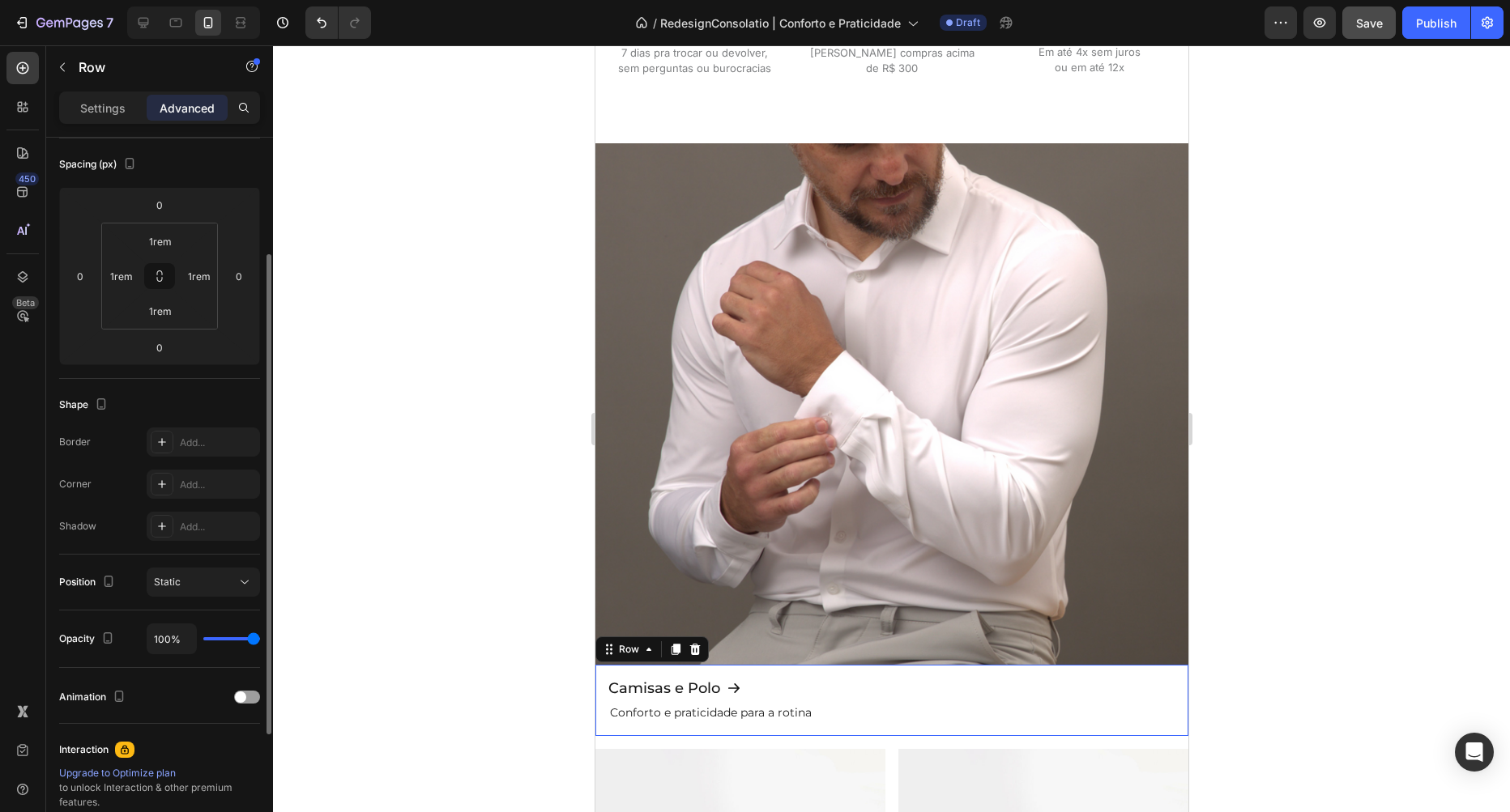
scroll to position [0, 0]
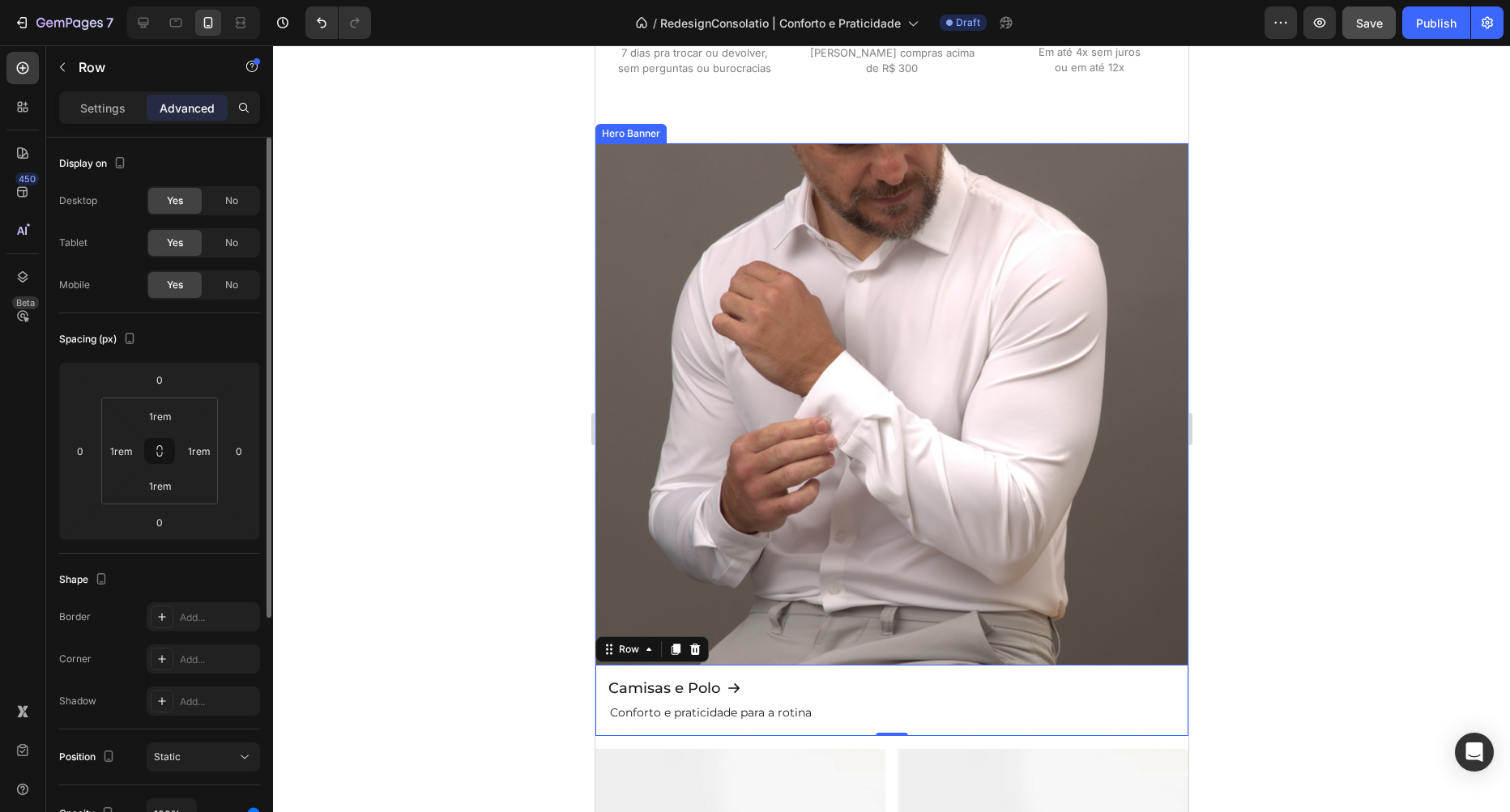
click at [755, 300] on div "Background Image" at bounding box center [890, 439] width 593 height 592
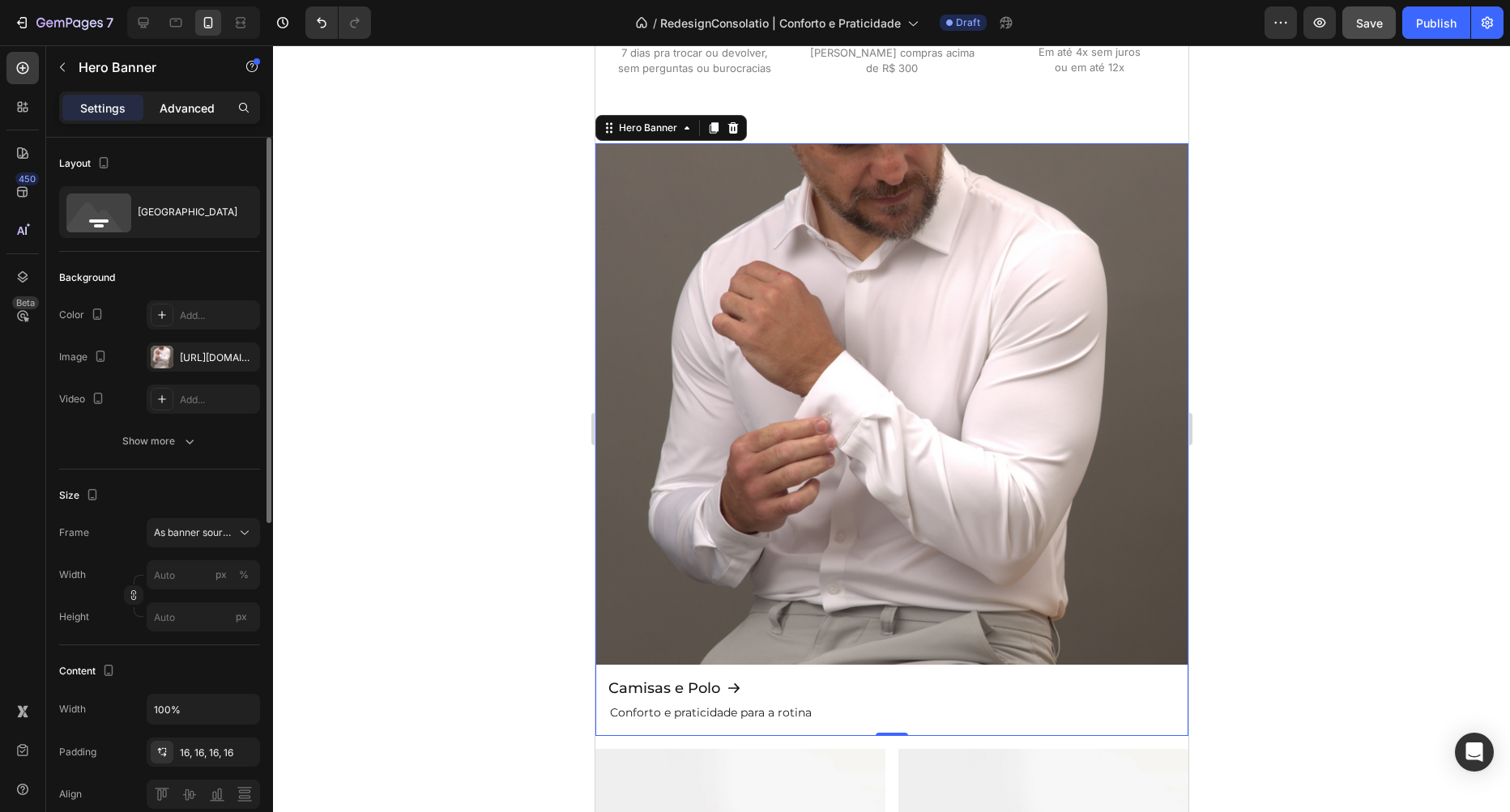
click at [192, 109] on p "Advanced" at bounding box center [187, 108] width 55 height 17
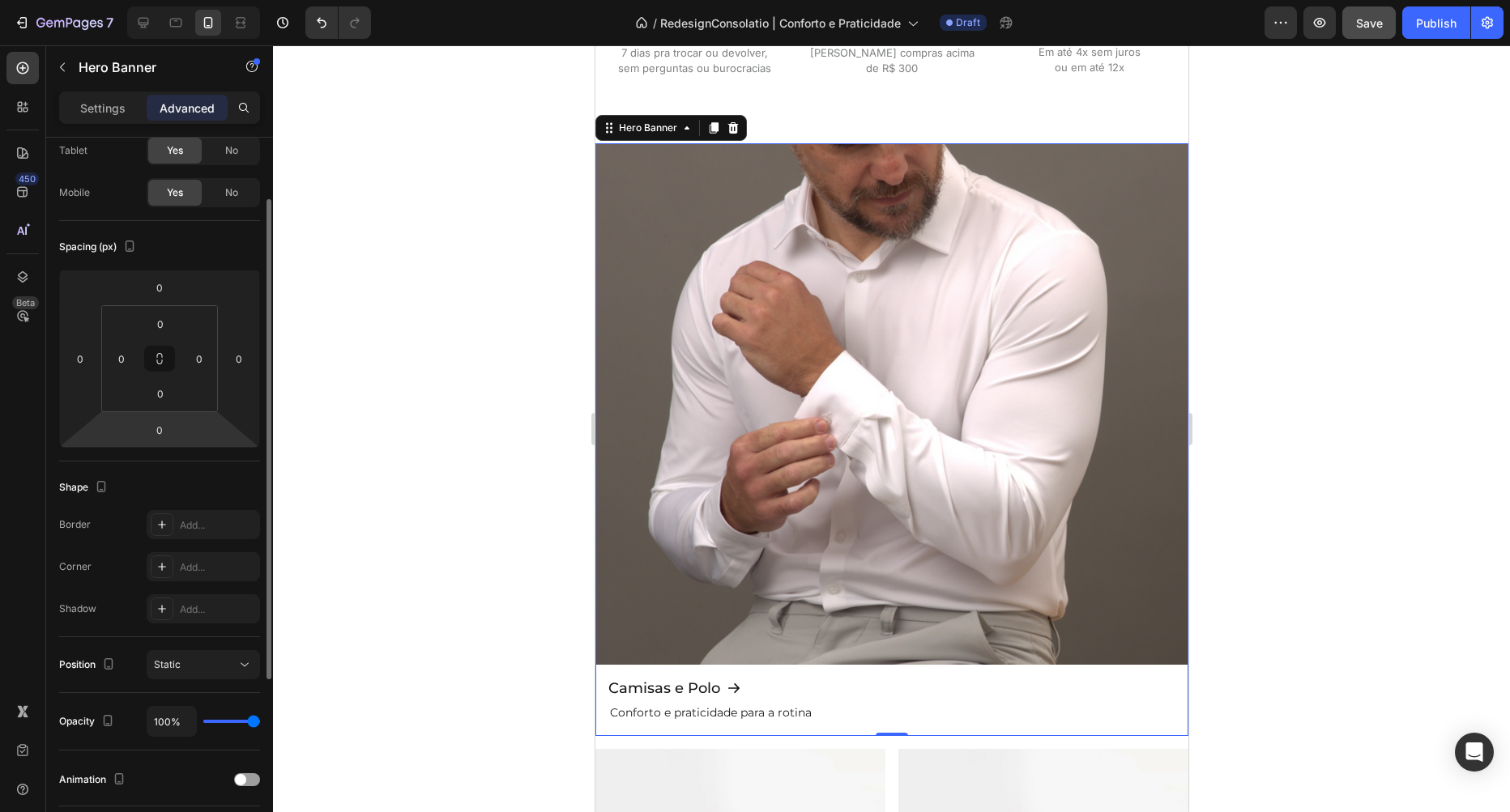
scroll to position [277, 0]
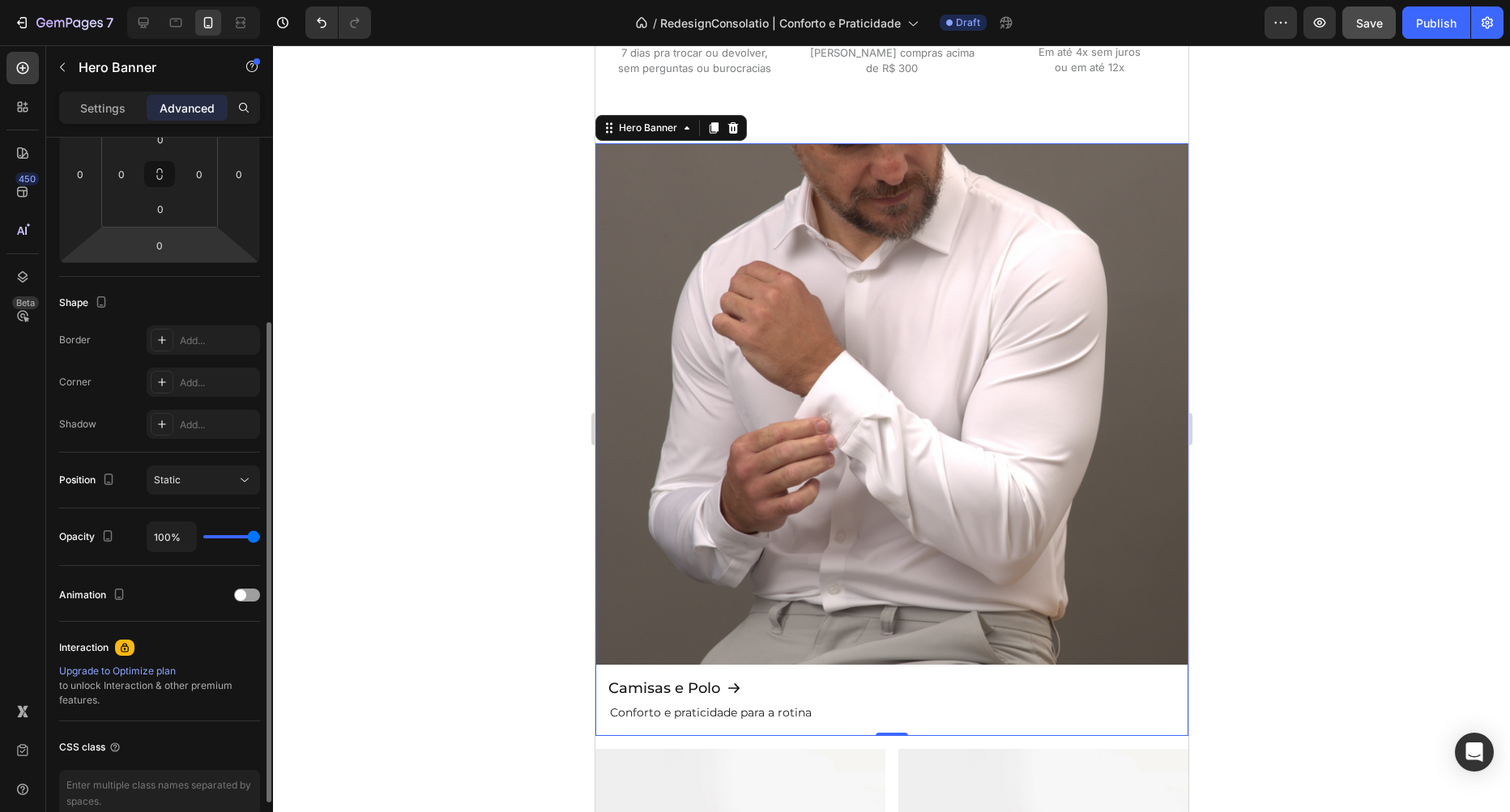
click at [200, 498] on div "Position Static" at bounding box center [159, 481] width 201 height 56
click at [198, 487] on div "Static" at bounding box center [203, 480] width 99 height 16
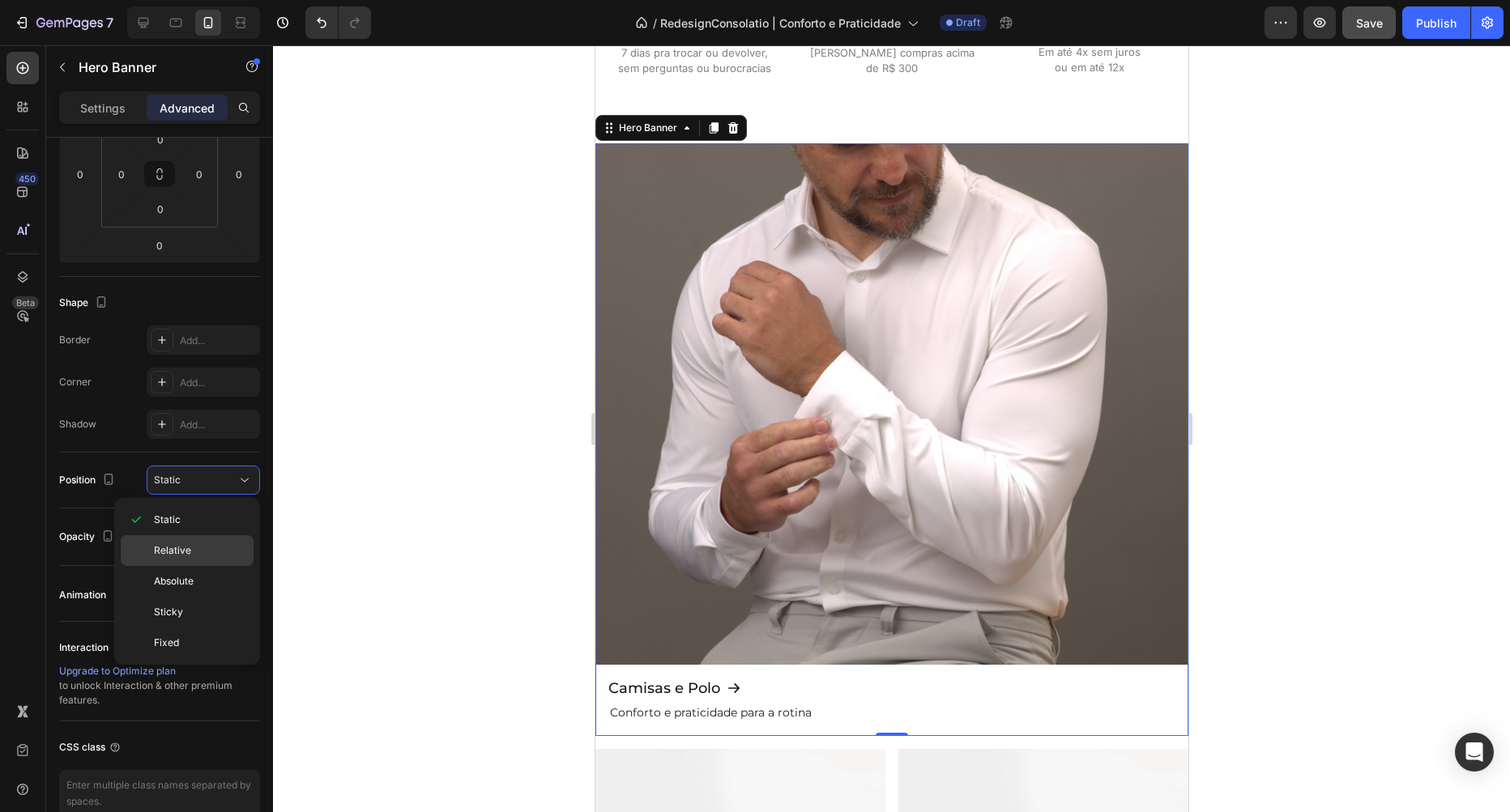
click at [195, 549] on p "Relative" at bounding box center [200, 550] width 92 height 14
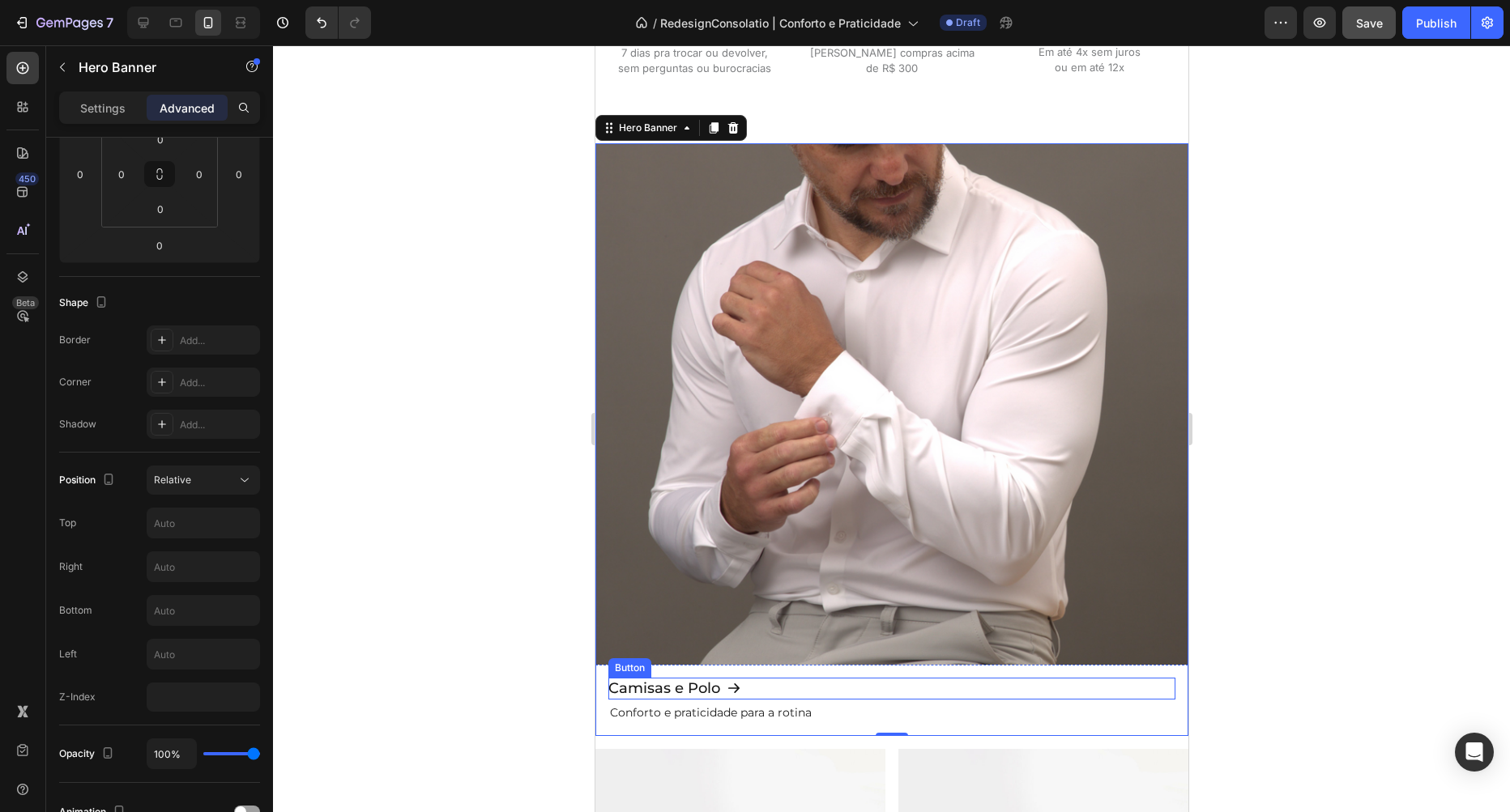
click at [863, 688] on div "Camisas e Polo Button" at bounding box center [891, 689] width 567 height 22
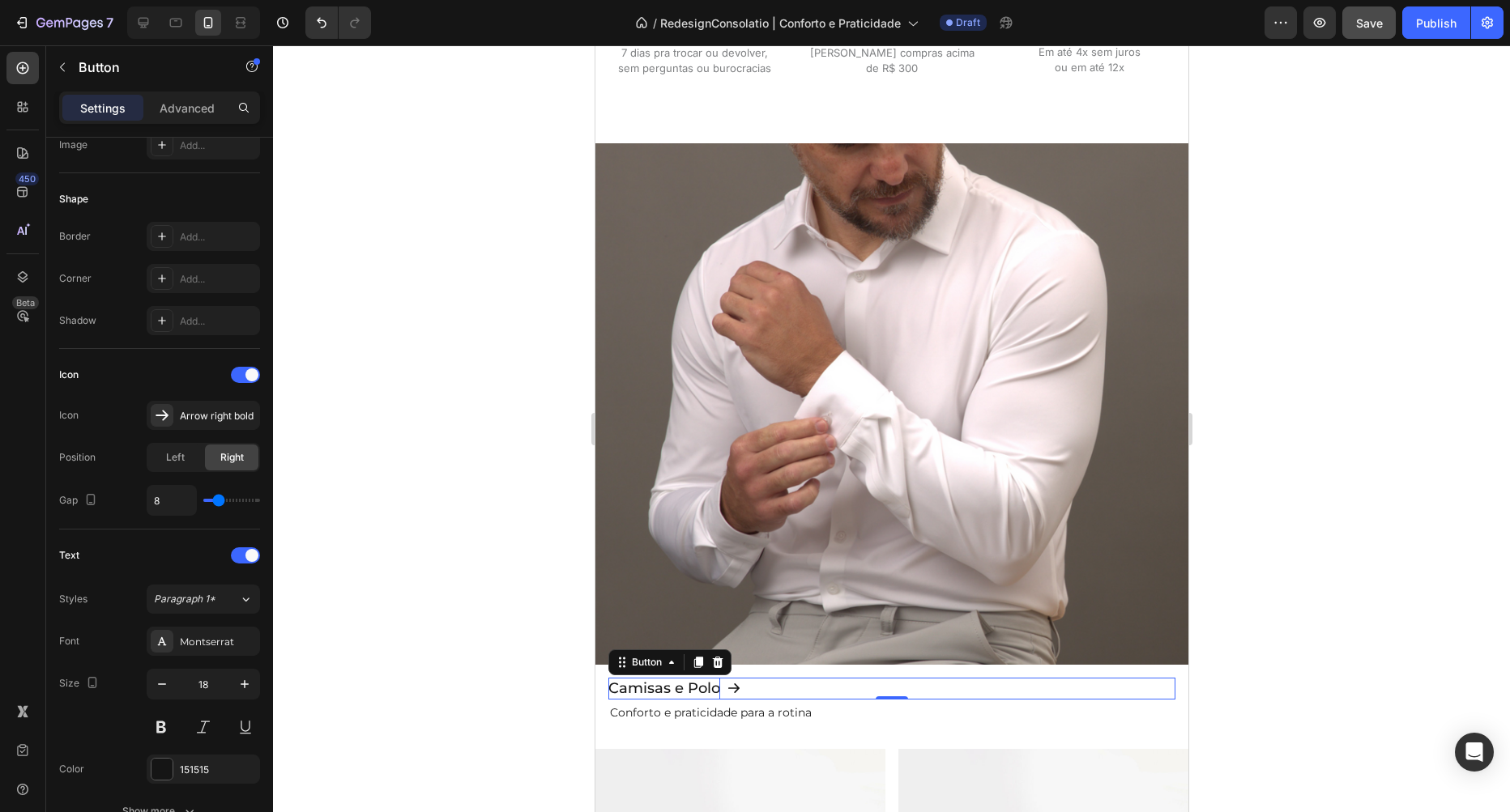
scroll to position [0, 0]
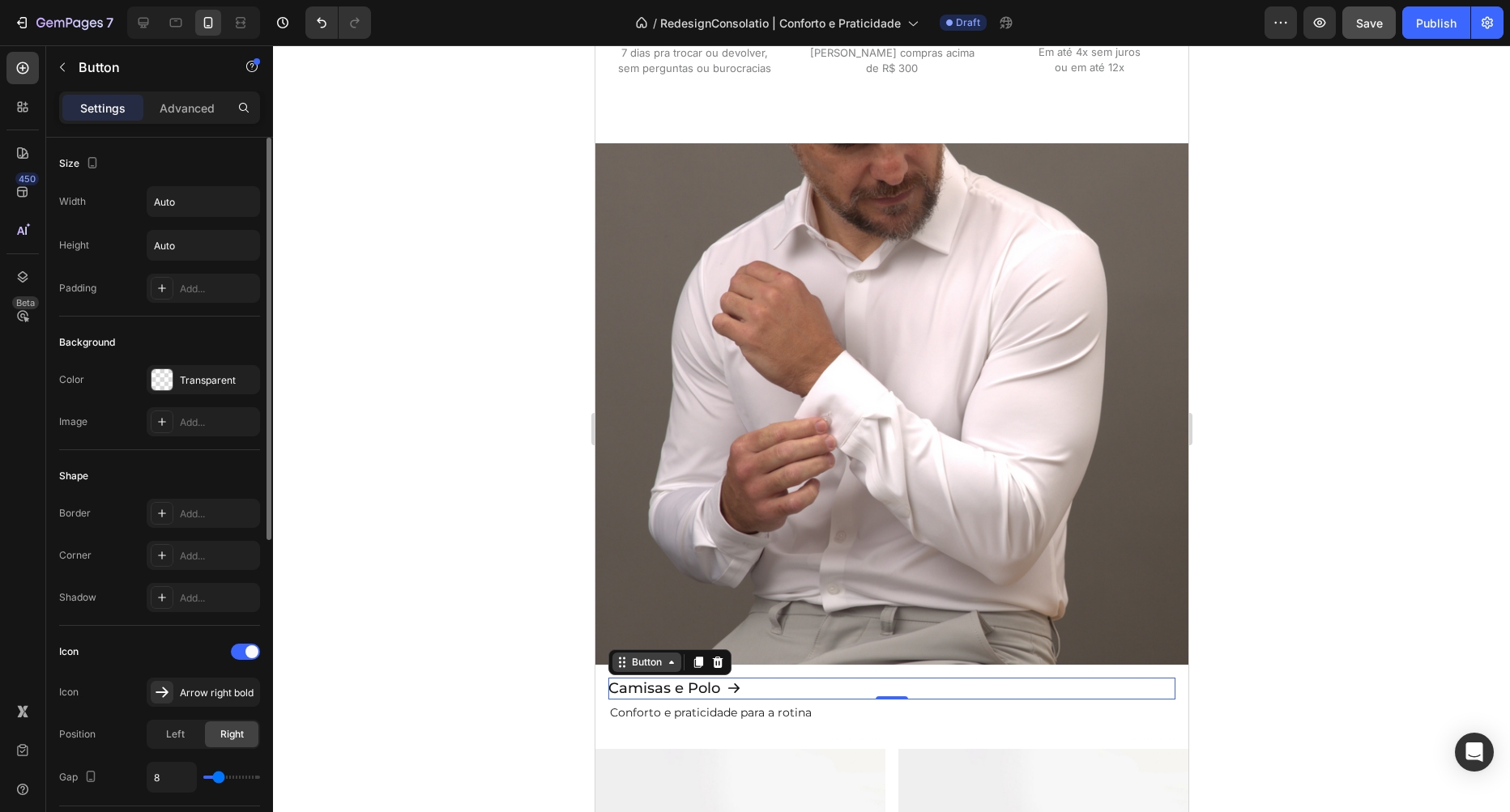
click at [647, 662] on div "Button" at bounding box center [645, 662] width 36 height 14
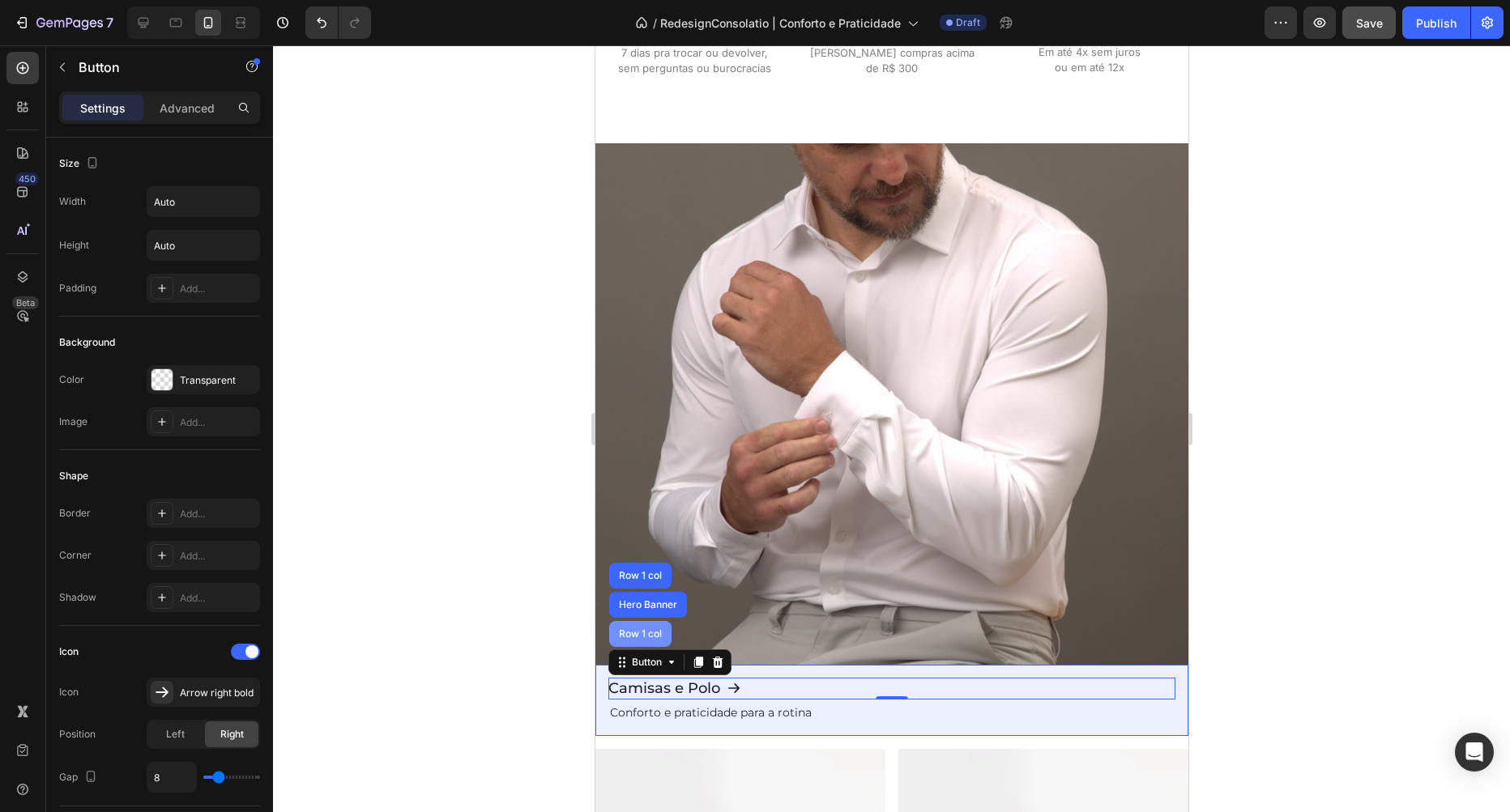
click at [646, 631] on div "Row 1 col" at bounding box center [639, 633] width 49 height 9
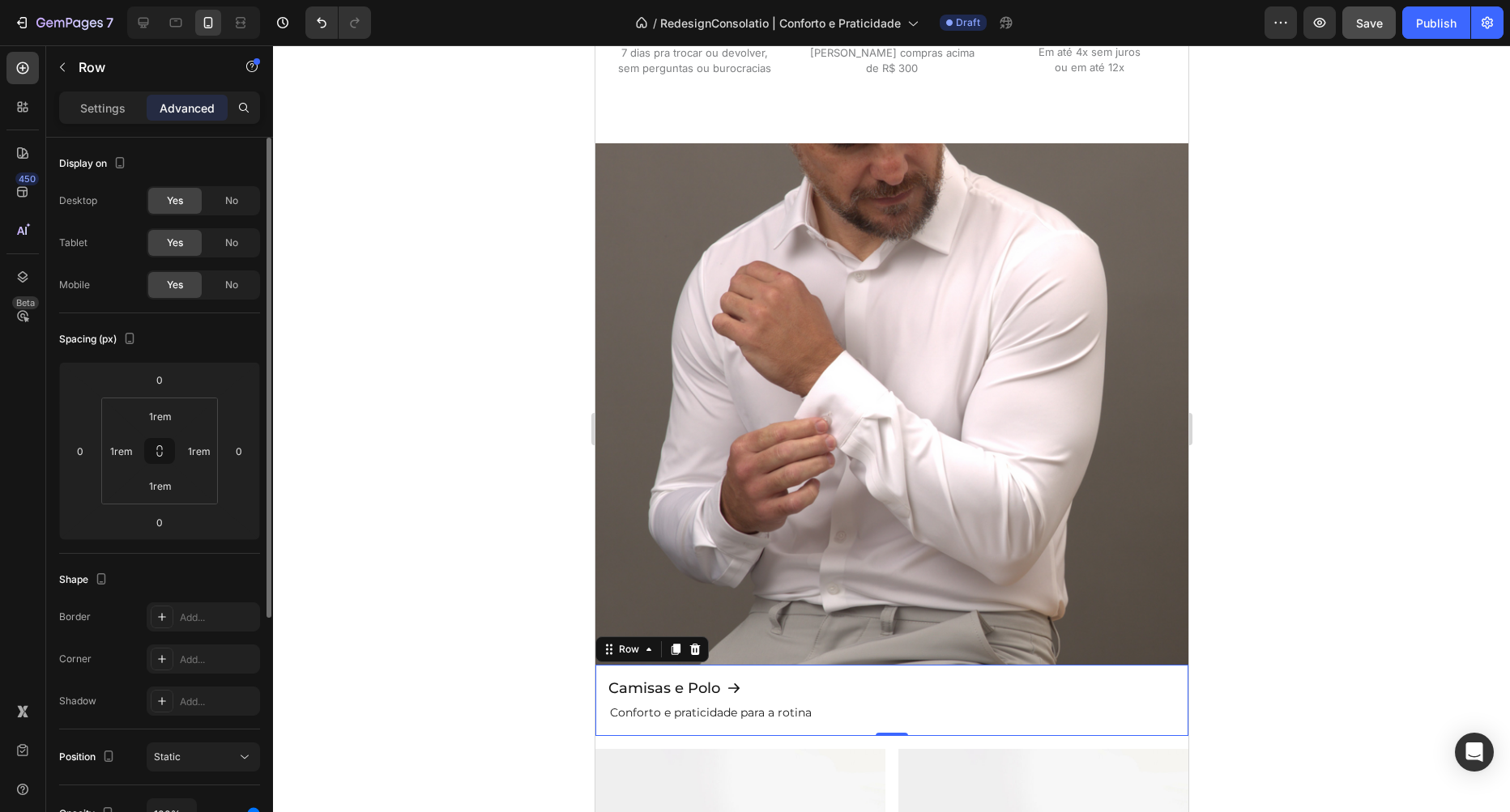
scroll to position [185, 0]
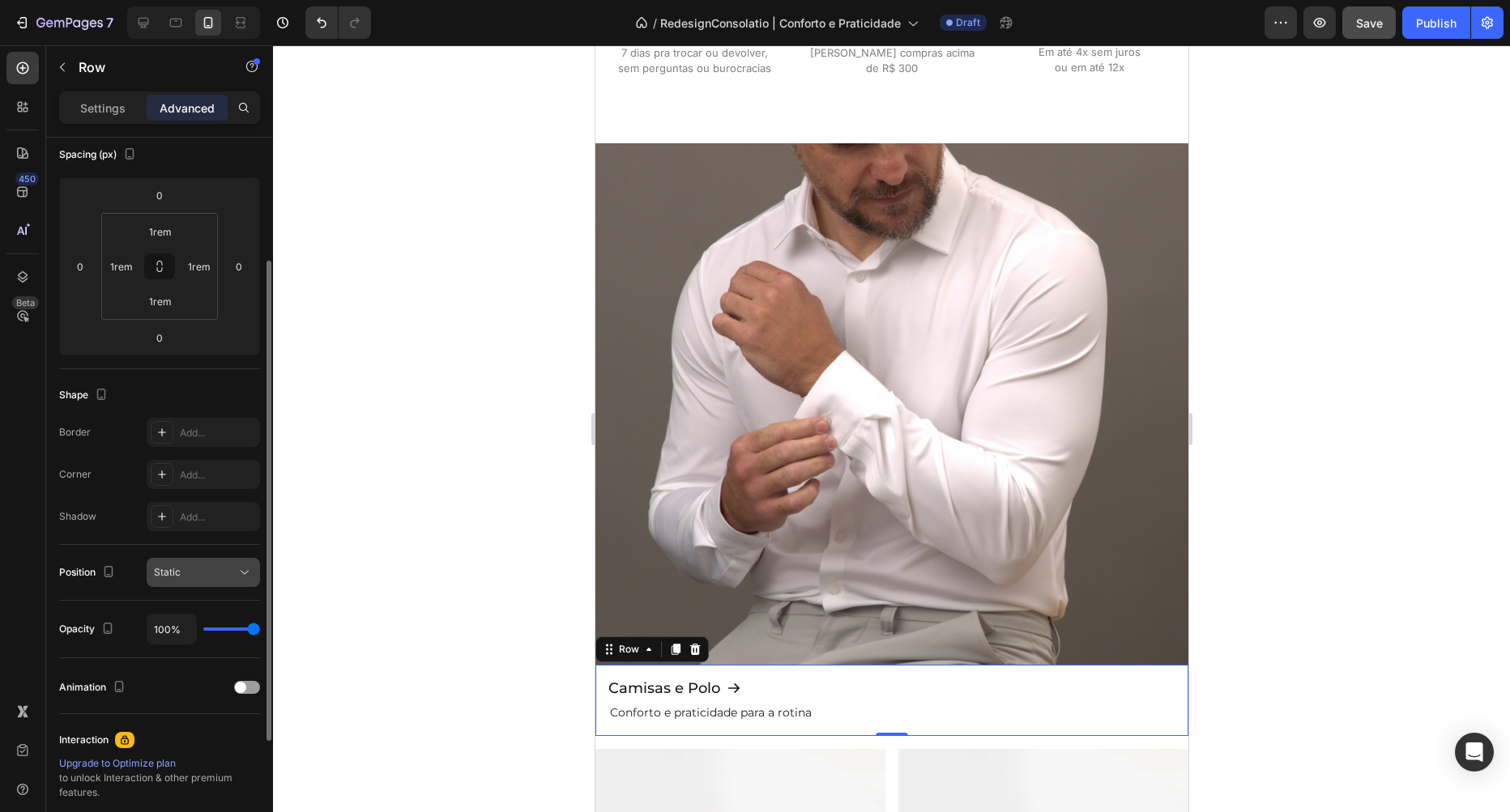
click at [198, 572] on div "Static" at bounding box center [195, 572] width 82 height 14
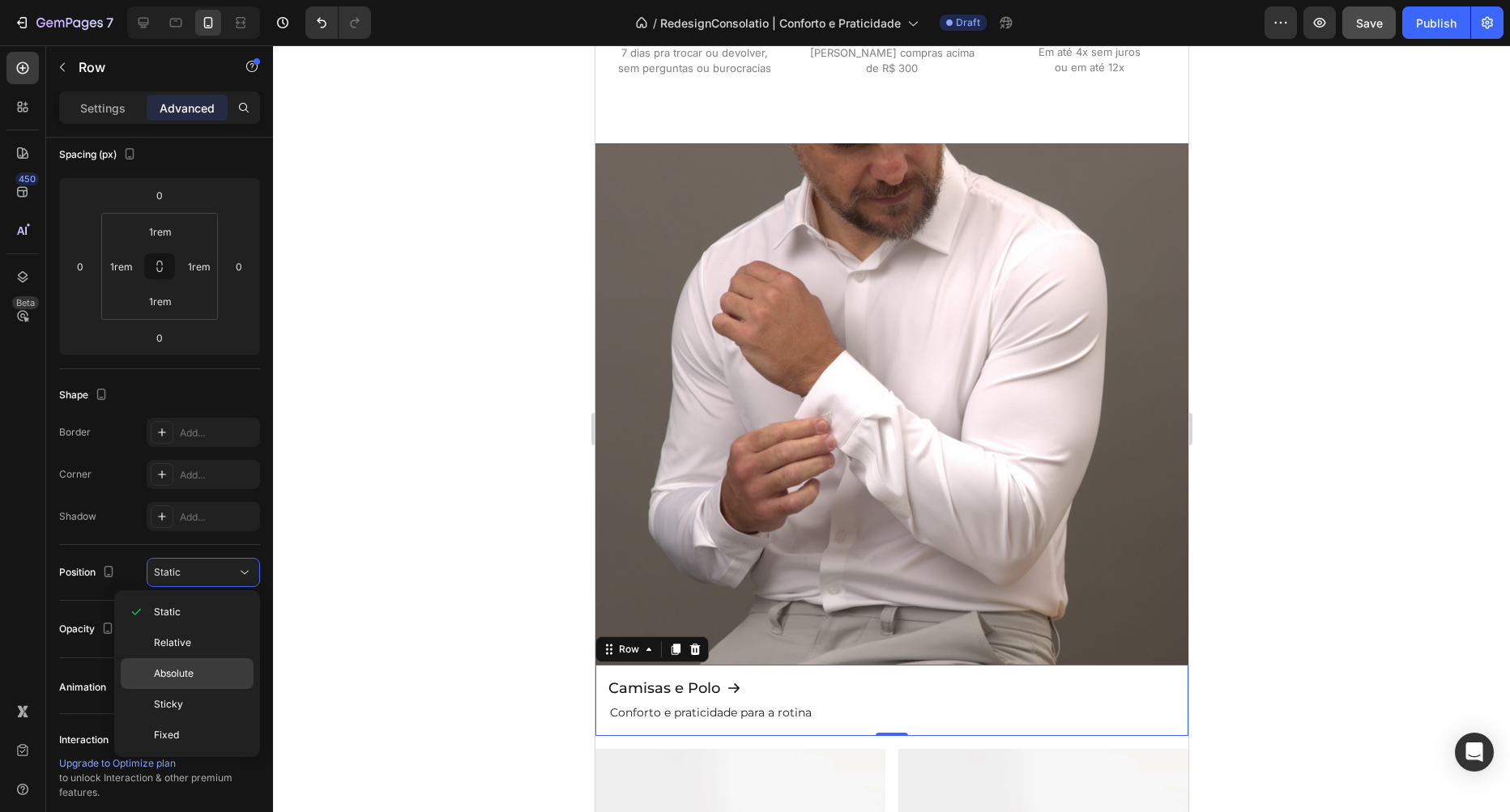
click at [199, 671] on p "Absolute" at bounding box center [200, 673] width 92 height 14
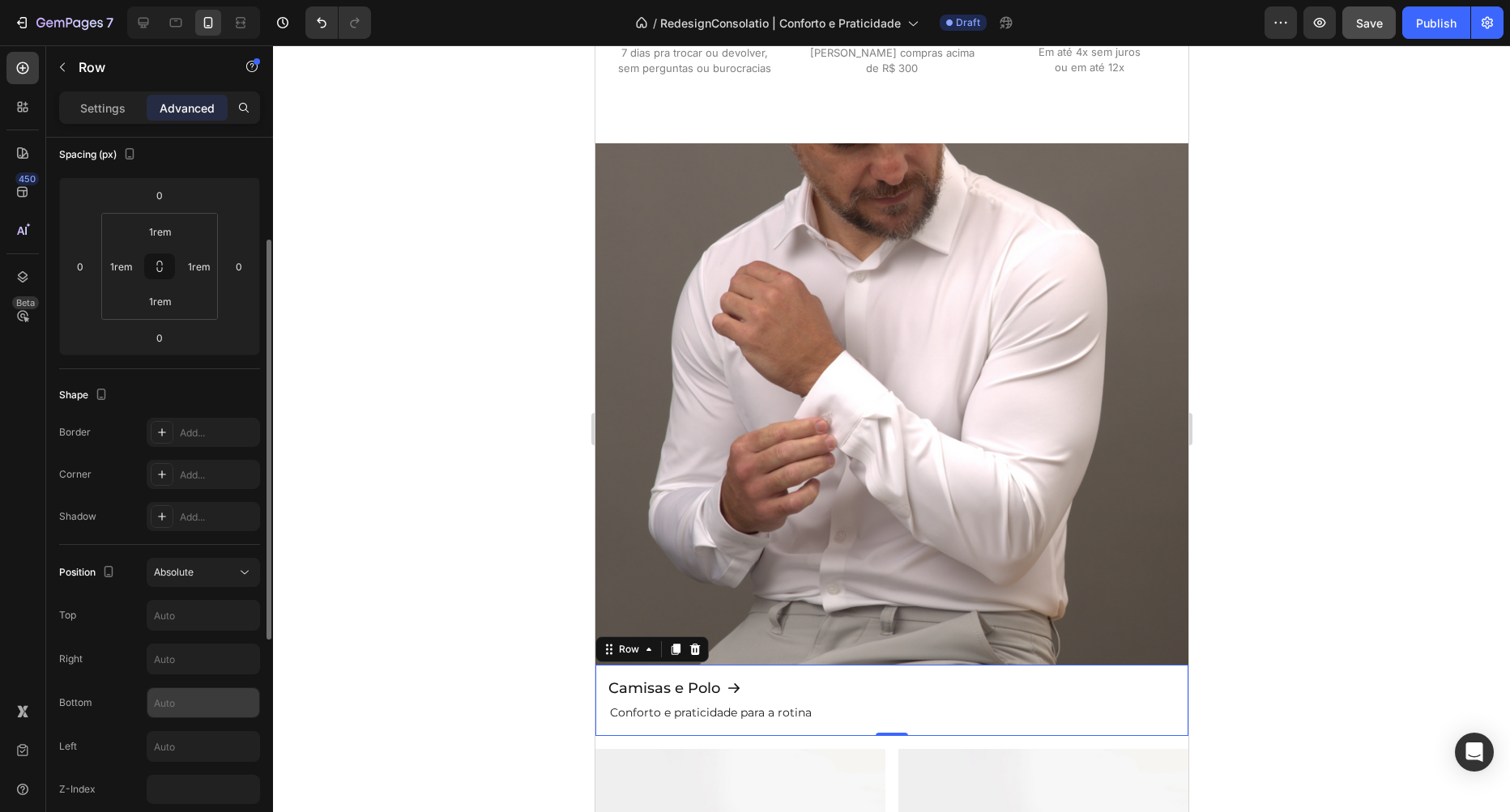
scroll to position [277, 0]
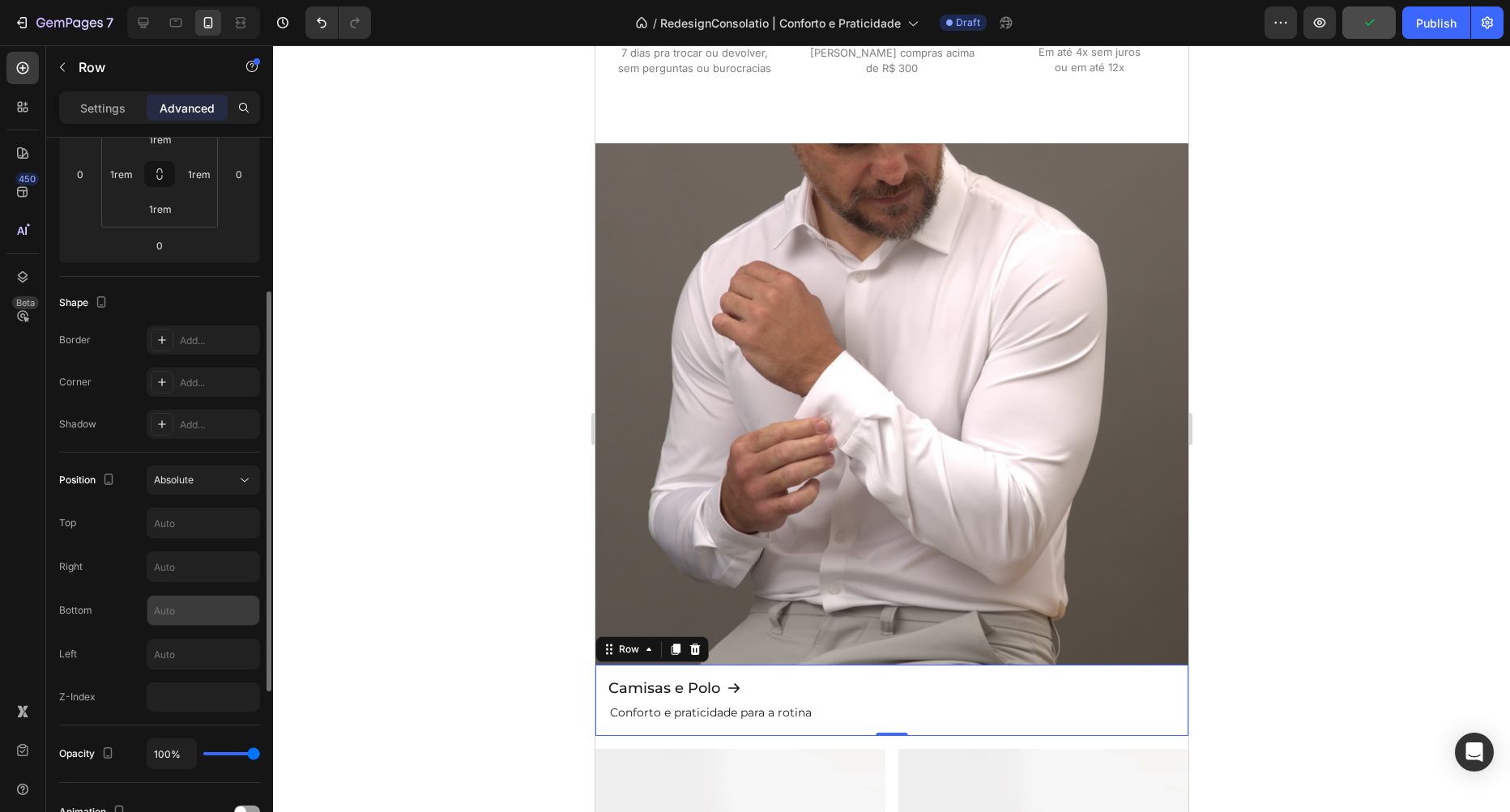
click at [183, 618] on input "text" at bounding box center [203, 610] width 112 height 29
click at [128, 609] on div "Bottom 0px" at bounding box center [159, 610] width 201 height 31
type input "0"
click at [176, 701] on input "number" at bounding box center [203, 697] width 114 height 29
type input "100"
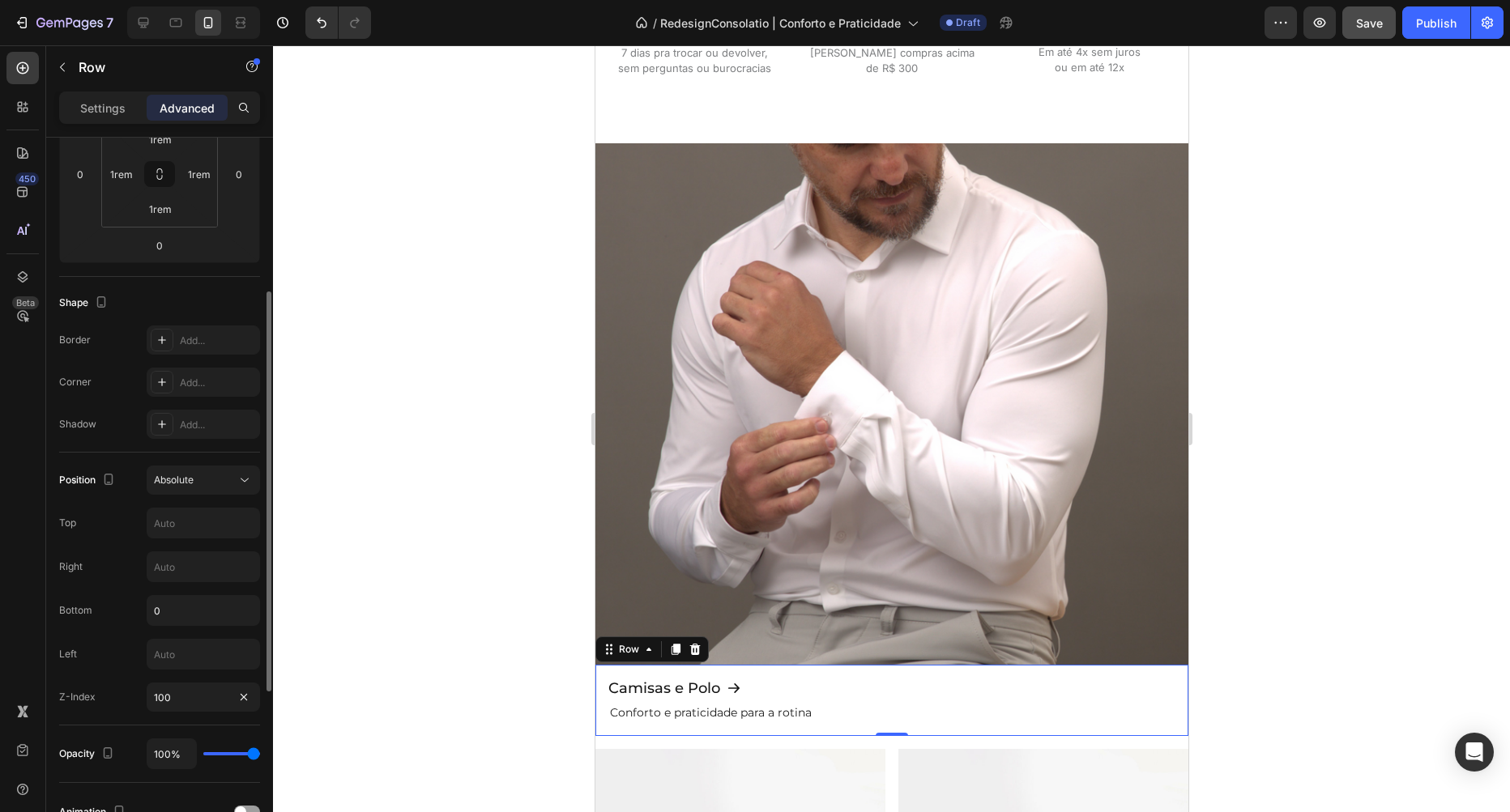
click at [129, 674] on div "Position Absolute Top Right Bottom 0 Left Z-Index 100" at bounding box center [159, 588] width 201 height 246
click at [699, 550] on div "Background Image" at bounding box center [890, 439] width 593 height 592
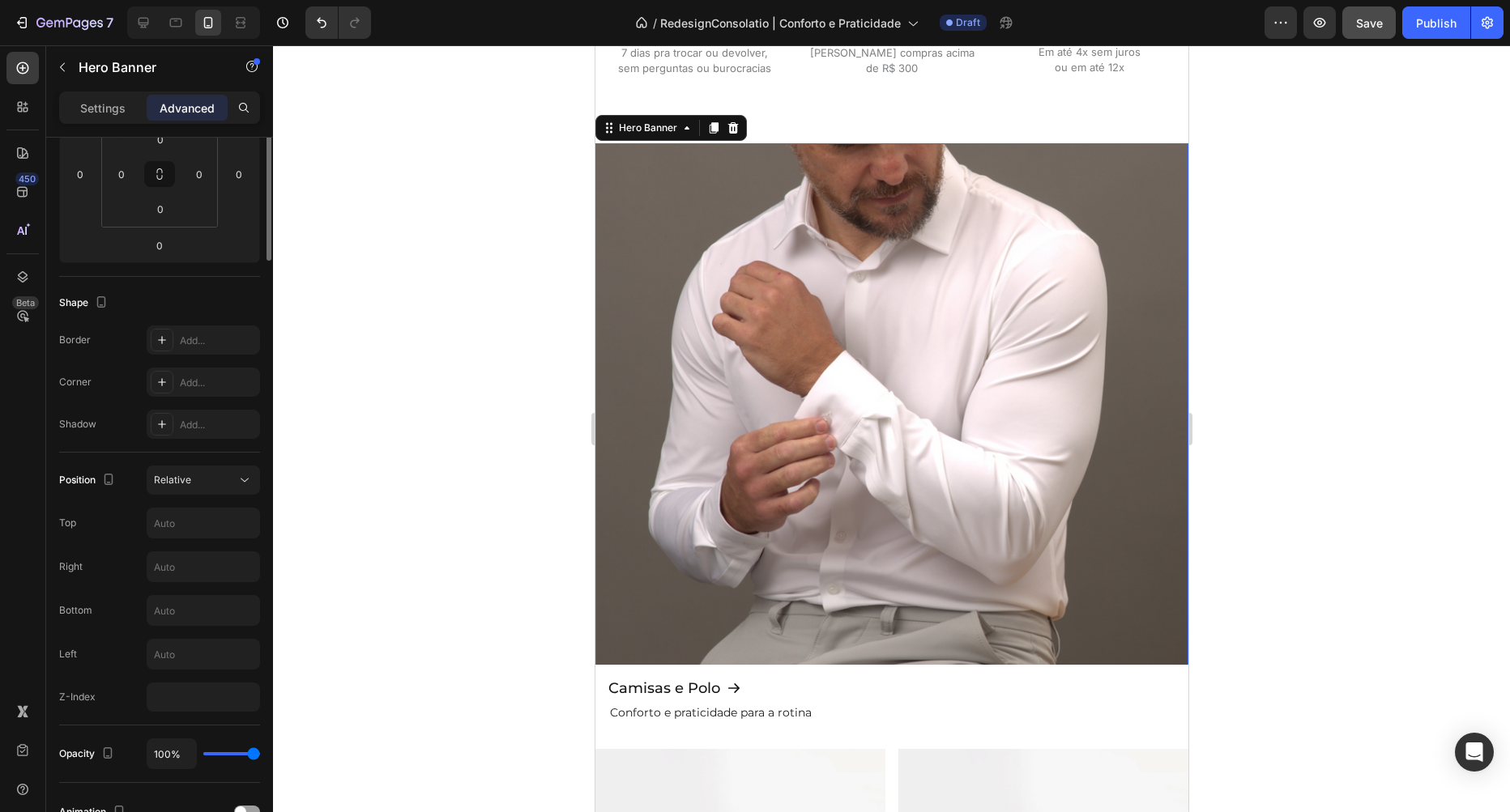
scroll to position [0, 0]
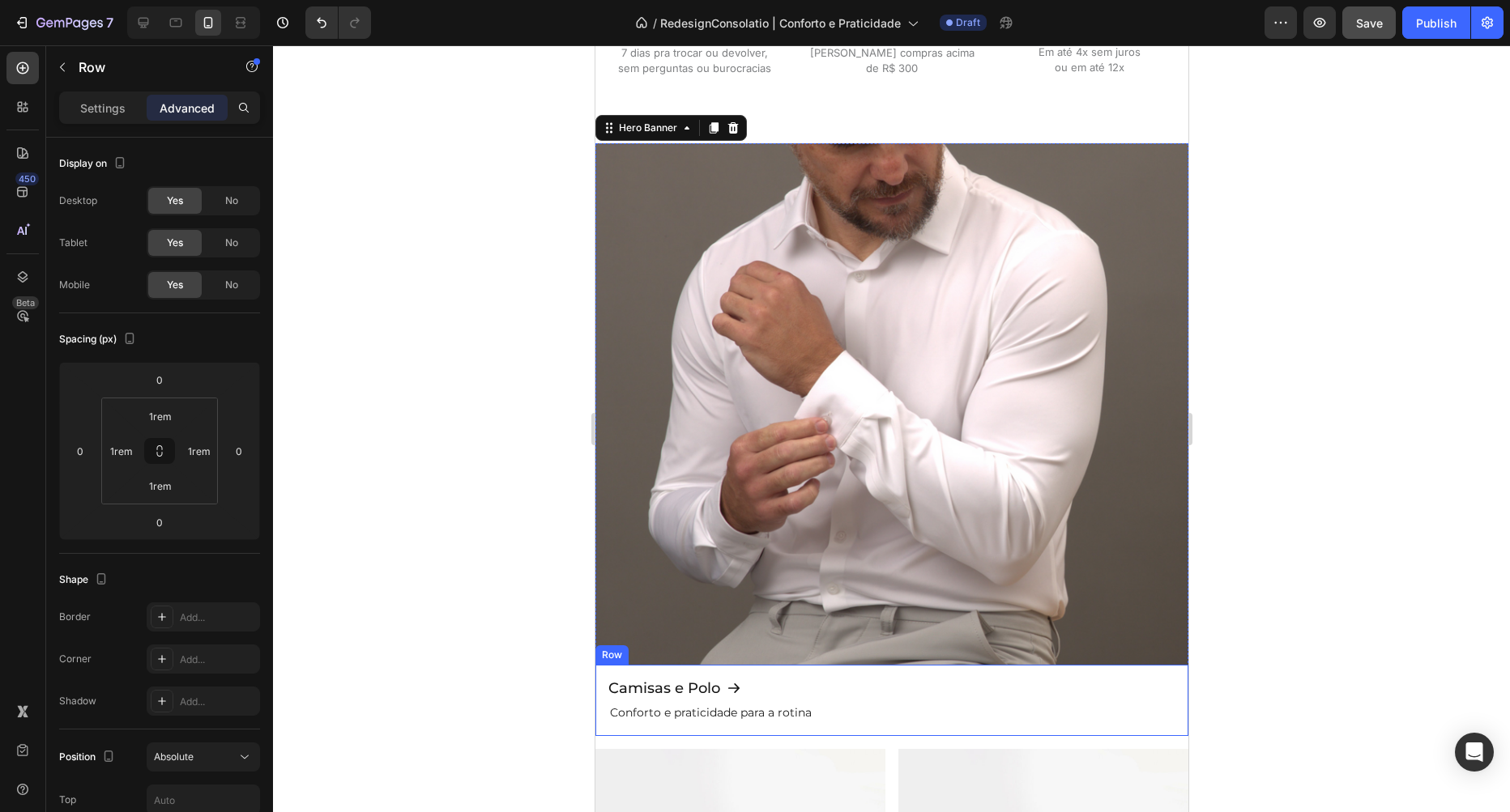
click at [800, 672] on div "Camisas e Polo Button Conforto e praticidade para a rotina Text Block Row" at bounding box center [890, 700] width 593 height 71
click at [633, 647] on div "Row" at bounding box center [628, 649] width 27 height 14
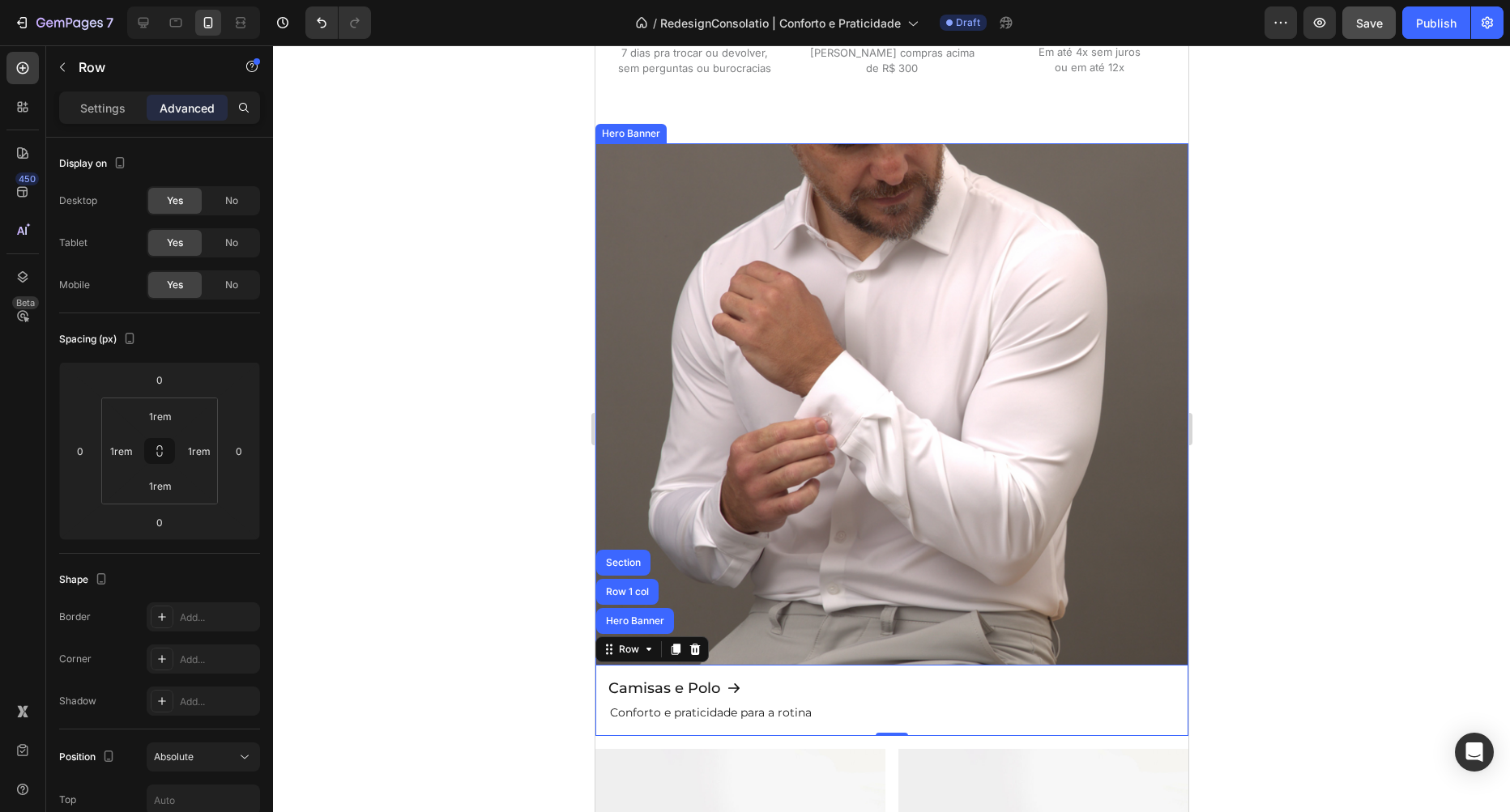
click at [939, 323] on div "Background Image" at bounding box center [890, 439] width 593 height 592
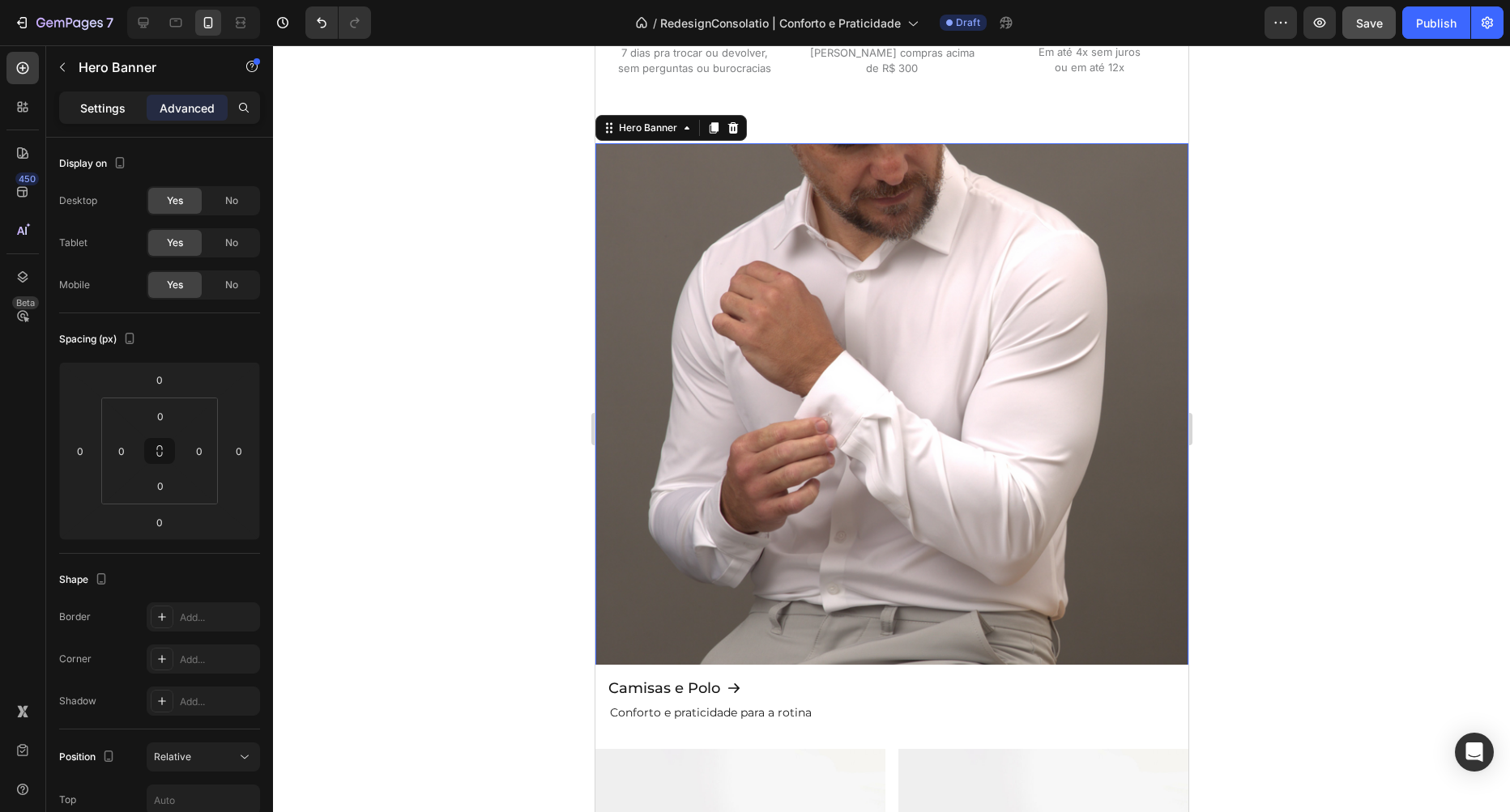
click at [91, 112] on p "Settings" at bounding box center [103, 108] width 46 height 17
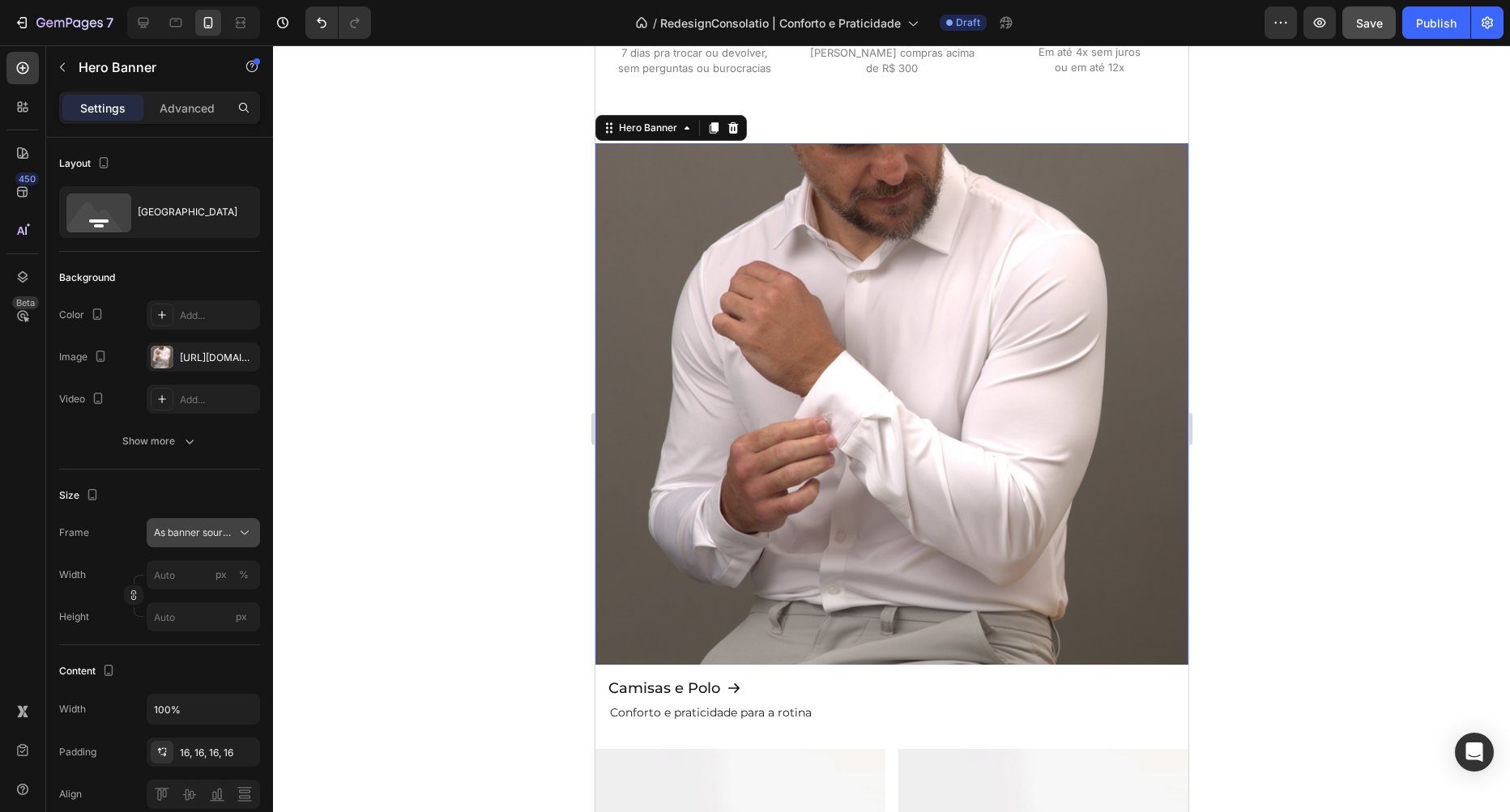
click at [198, 530] on span "As banner source" at bounding box center [194, 532] width 80 height 14
click at [189, 515] on div "Size Frame As banner source Width px % Height px" at bounding box center [159, 557] width 201 height 175
click at [177, 434] on div "Show more" at bounding box center [159, 441] width 75 height 16
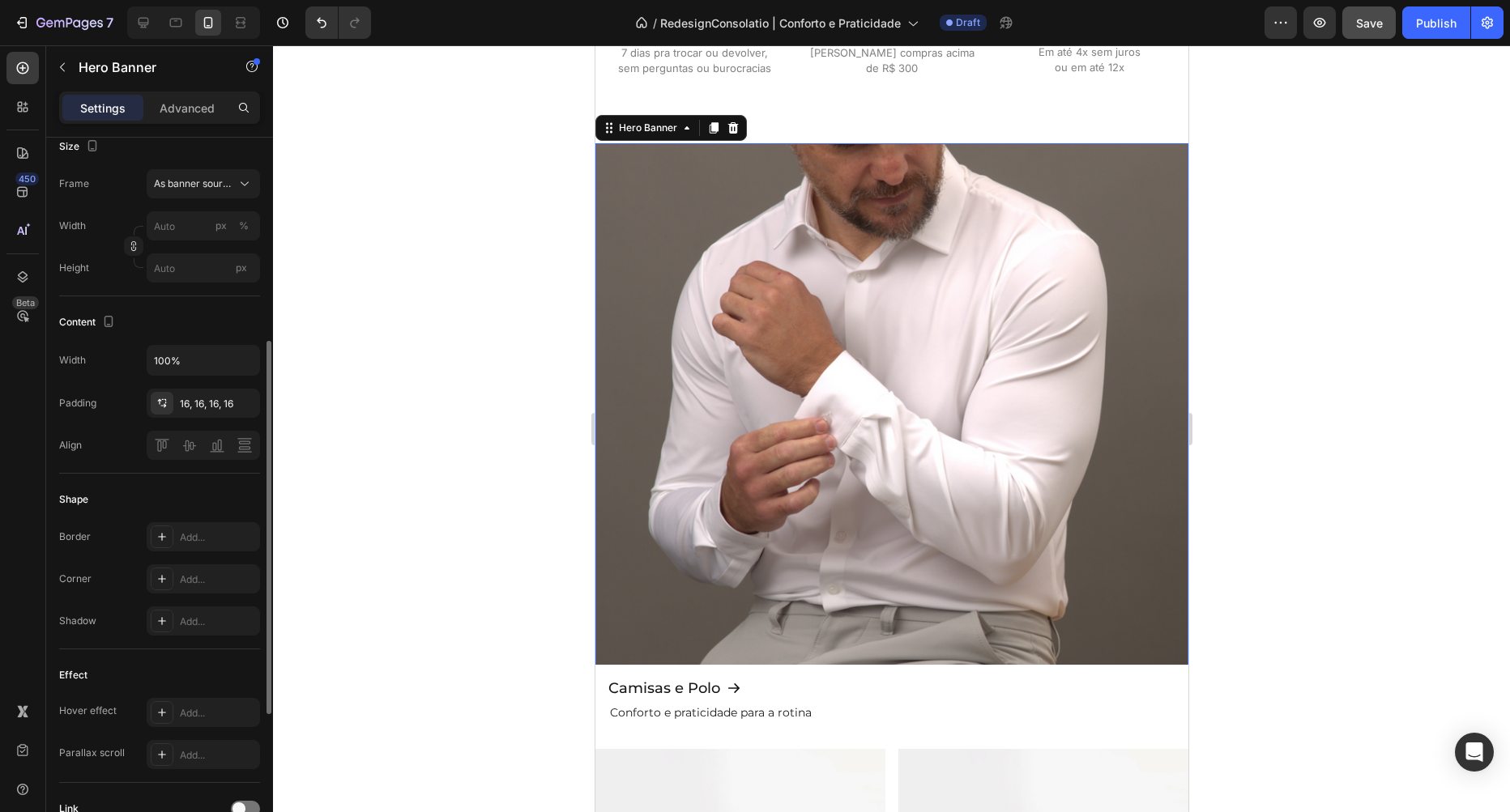
scroll to position [299, 0]
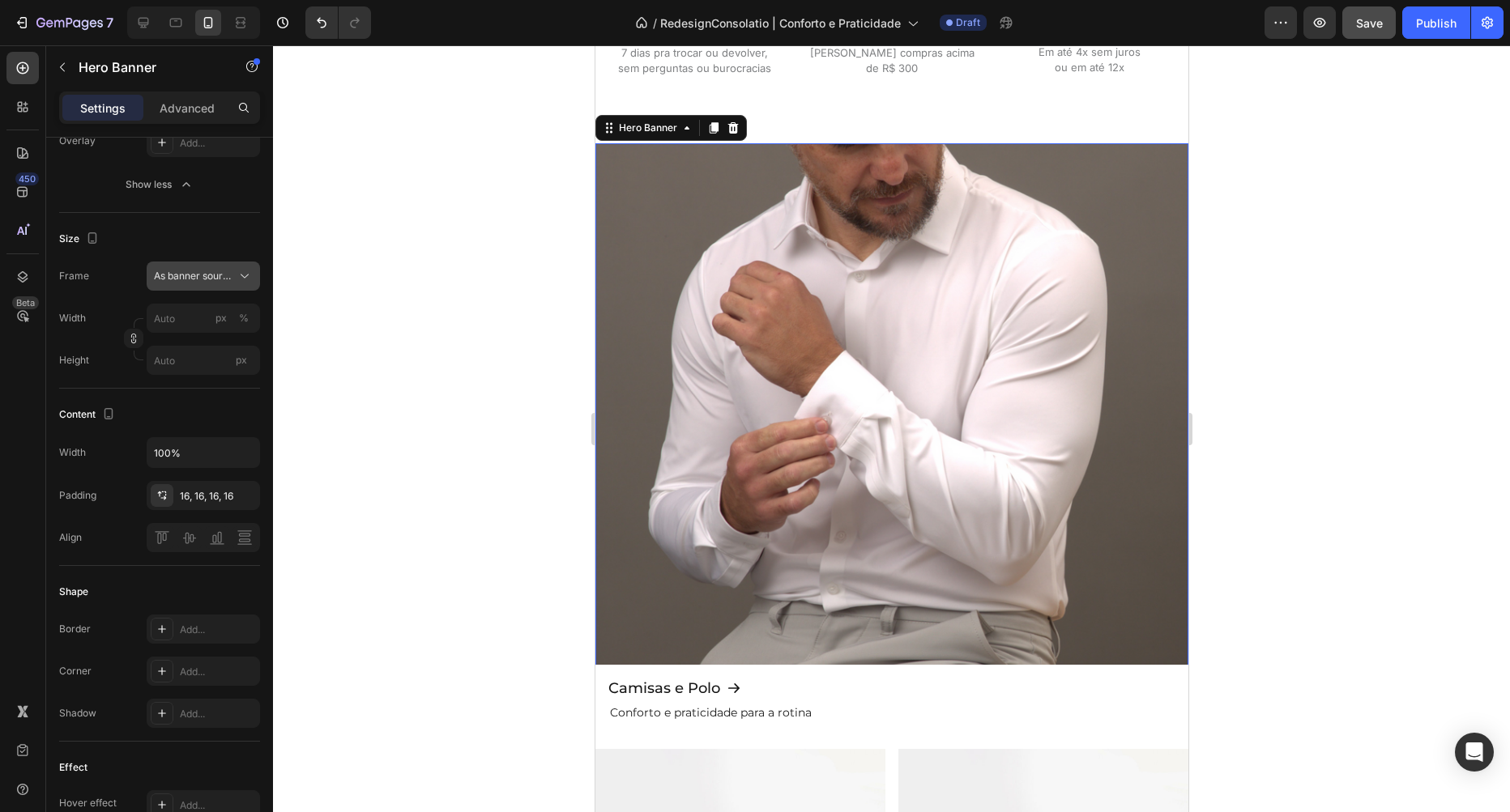
click at [202, 278] on span "As banner source" at bounding box center [194, 275] width 80 height 14
click at [192, 348] on div "Custom" at bounding box center [200, 343] width 94 height 14
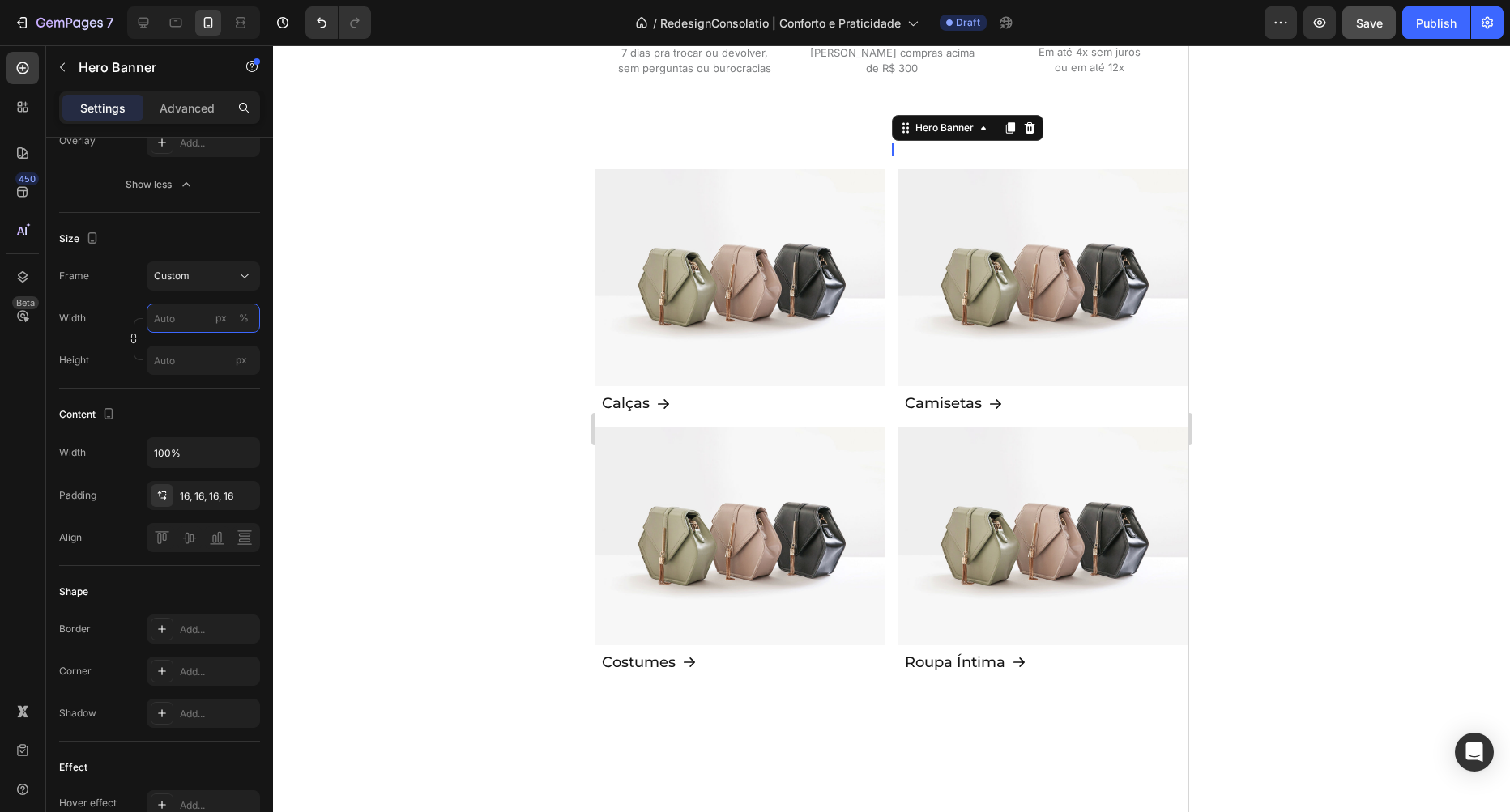
click at [179, 320] on input "px %" at bounding box center [203, 318] width 114 height 29
type input "100"
click at [241, 309] on button "%" at bounding box center [243, 318] width 20 height 19
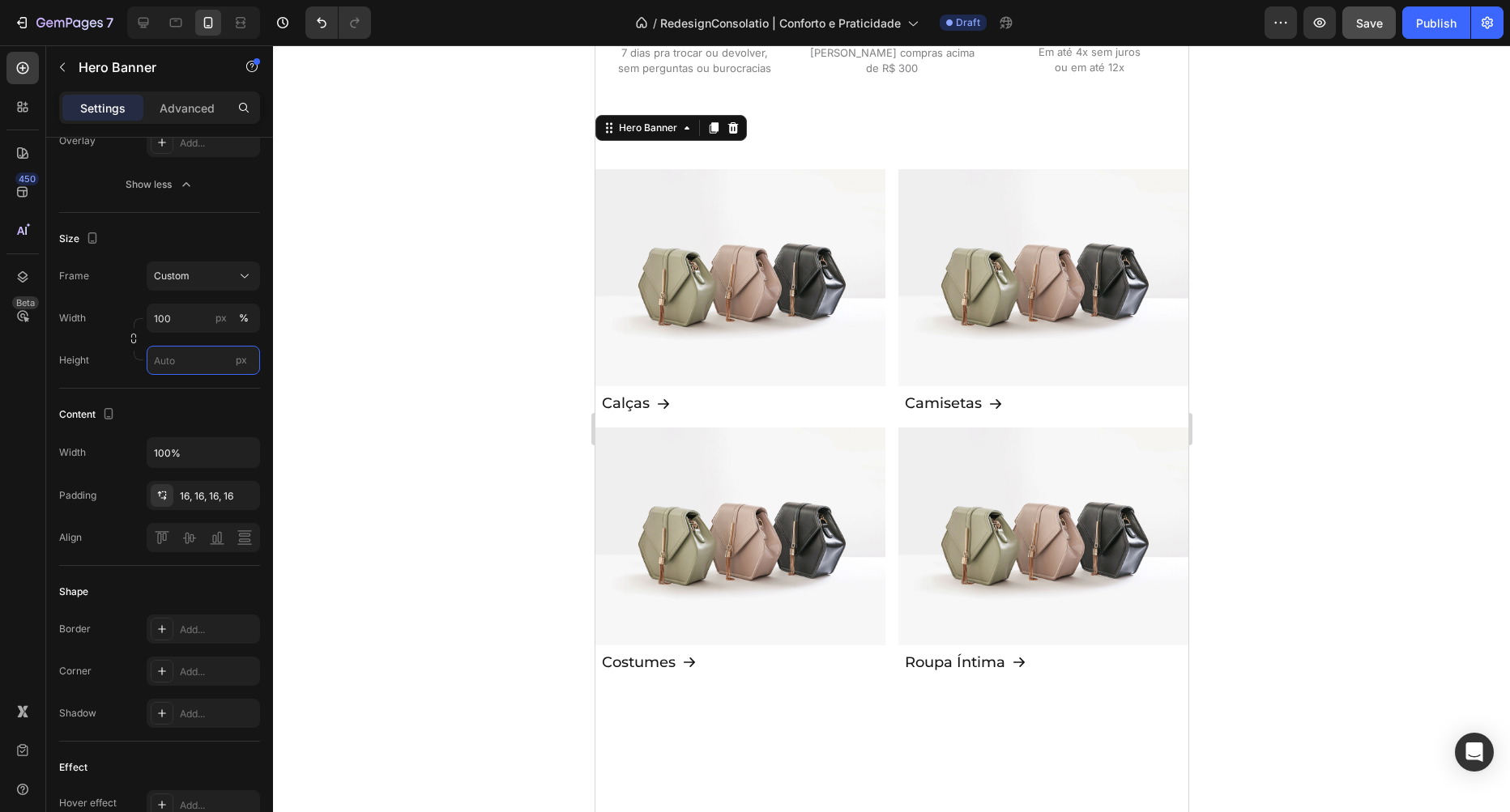
click at [189, 355] on input "px" at bounding box center [203, 360] width 114 height 29
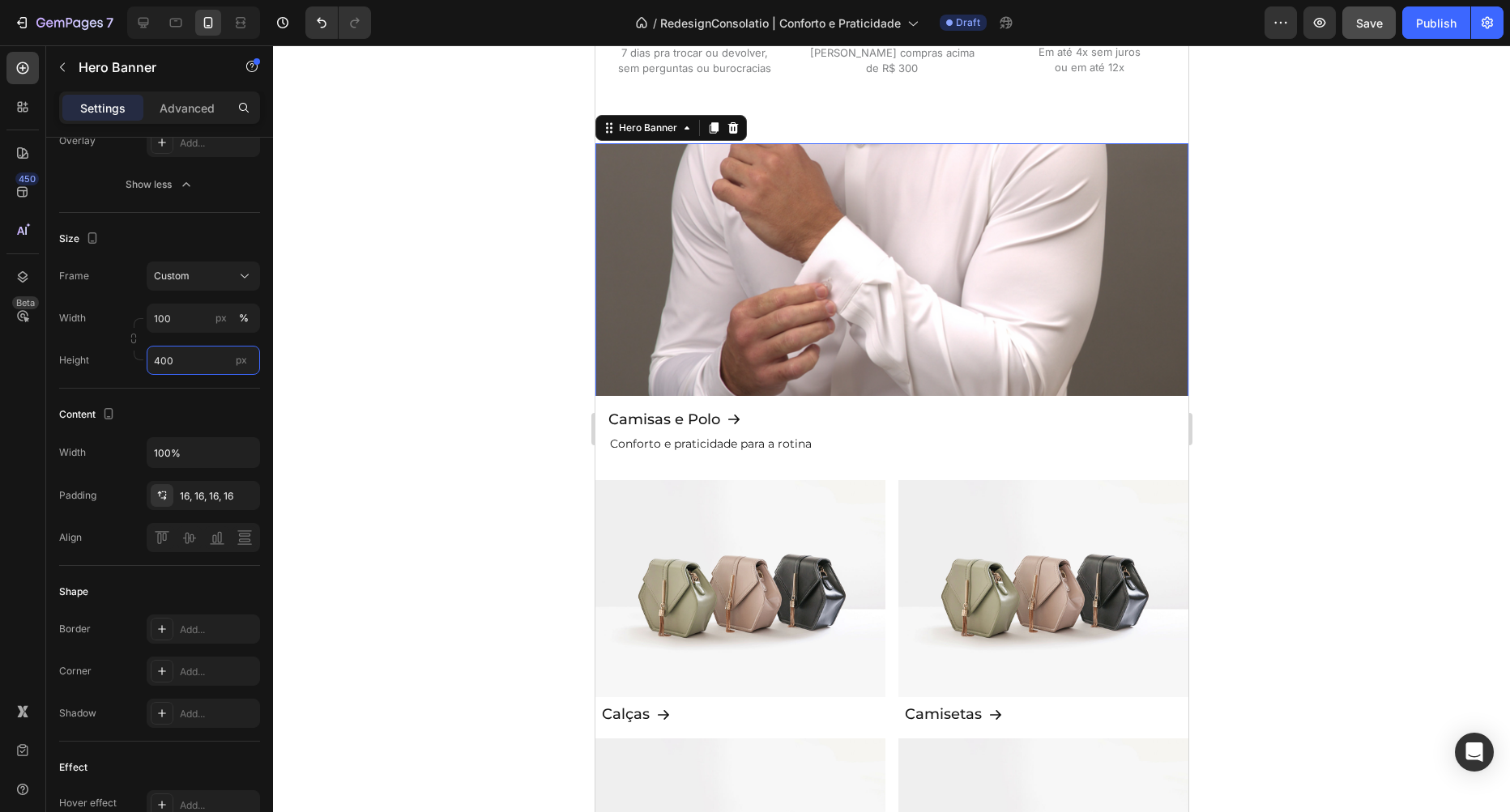
type input "400"
click at [176, 406] on div "Content" at bounding box center [159, 414] width 201 height 26
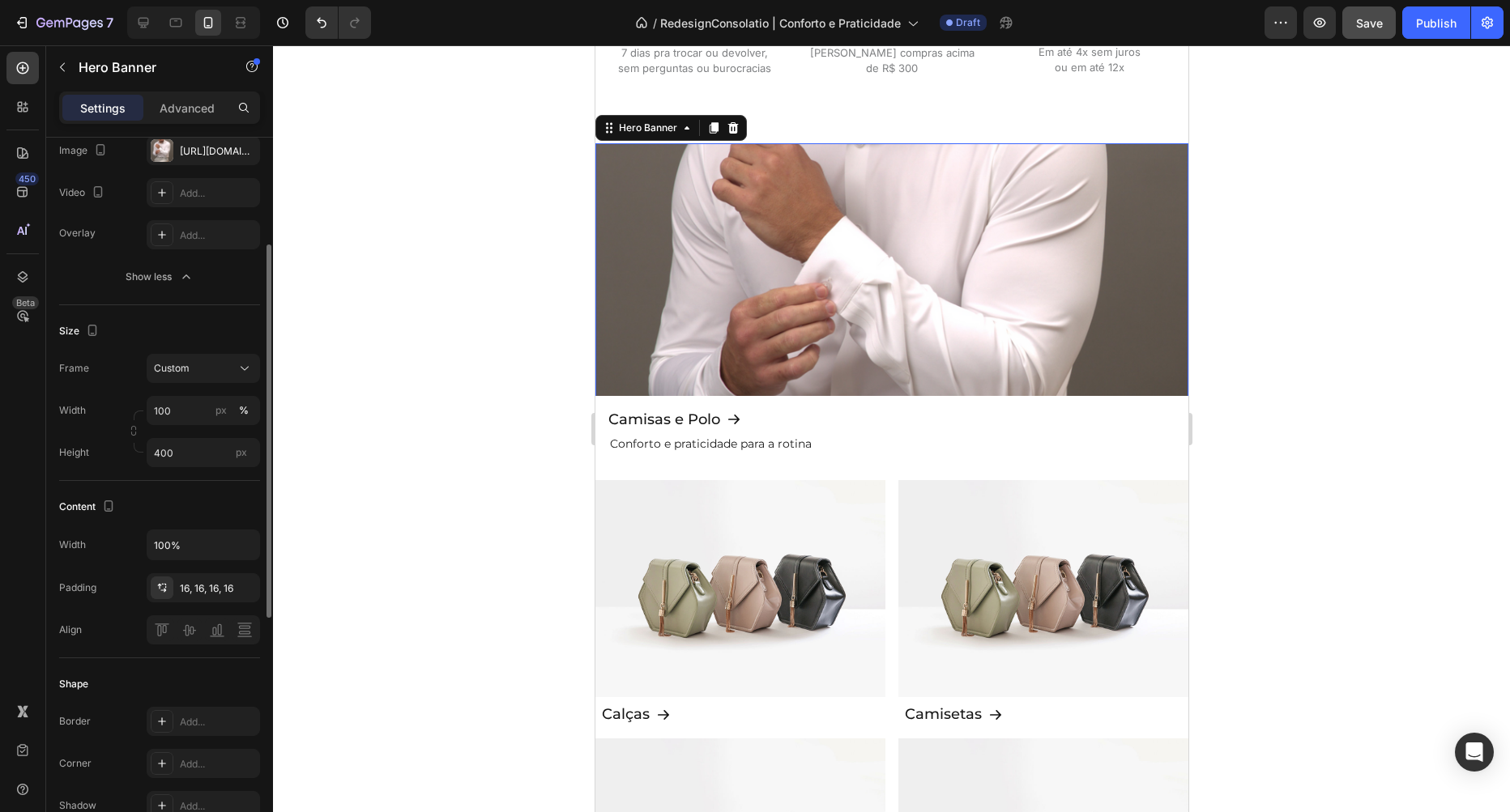
scroll to position [114, 0]
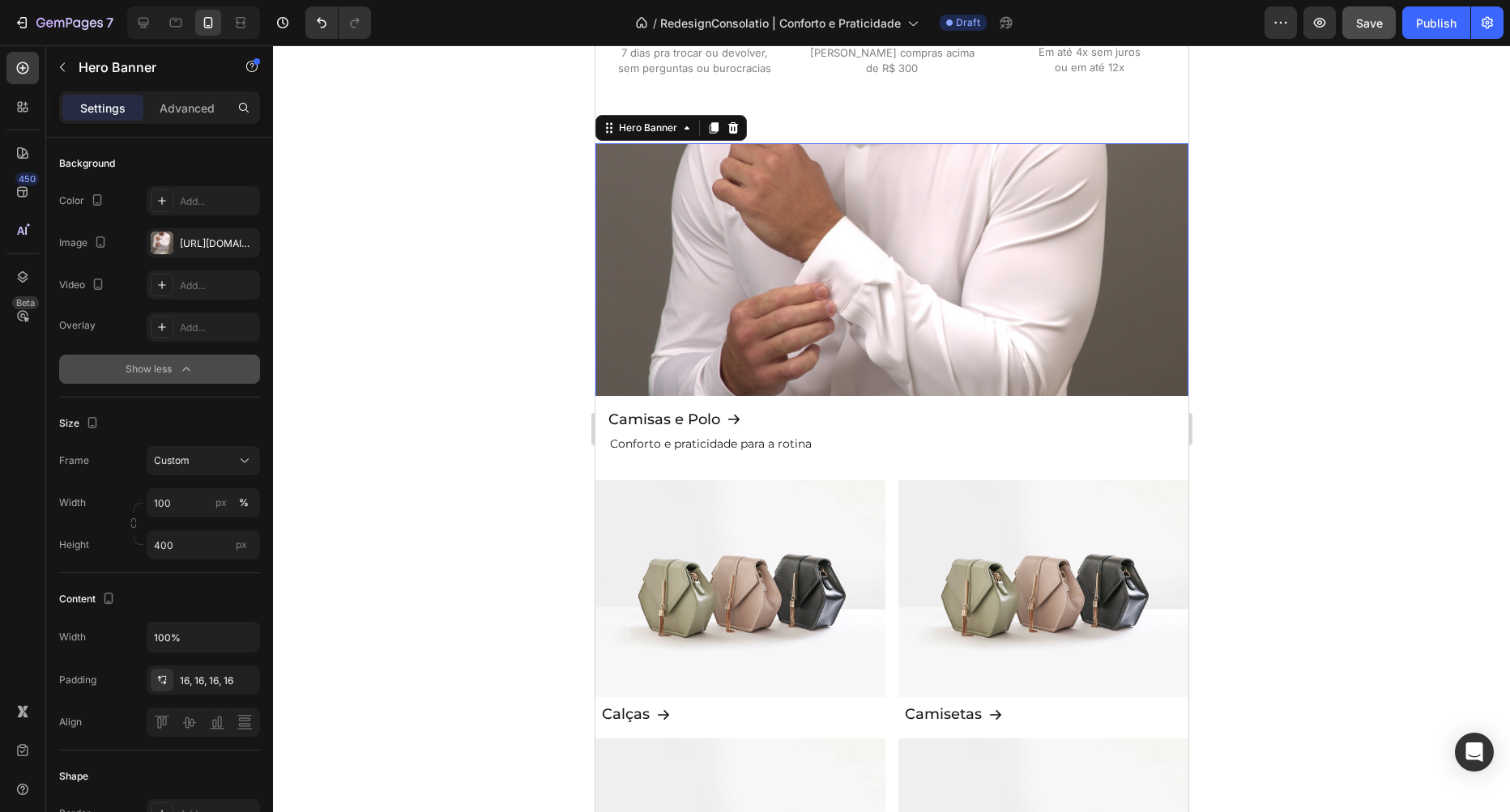
click at [157, 367] on div "Show less" at bounding box center [159, 369] width 69 height 16
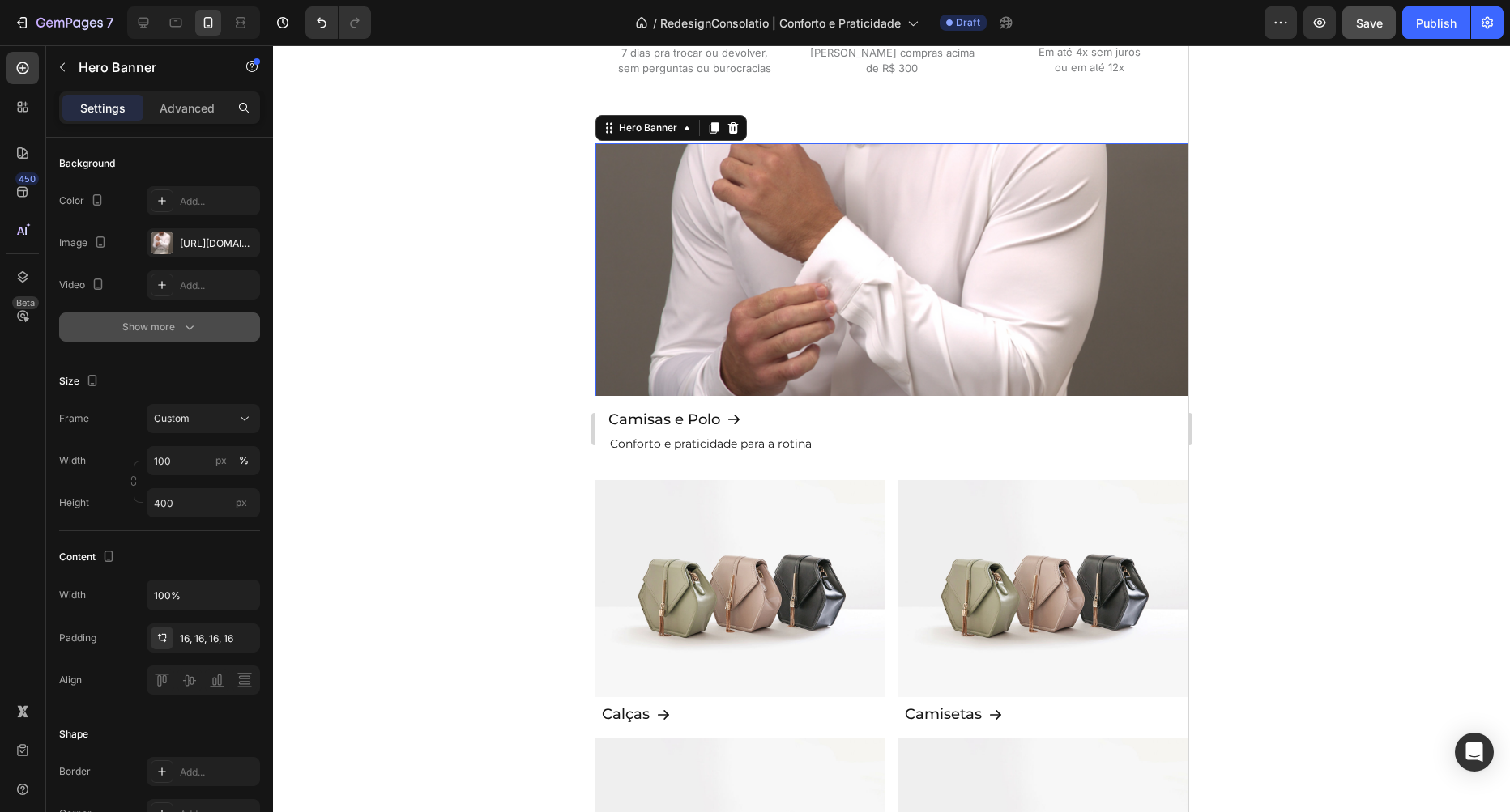
click at [177, 320] on div "Show more" at bounding box center [159, 326] width 75 height 16
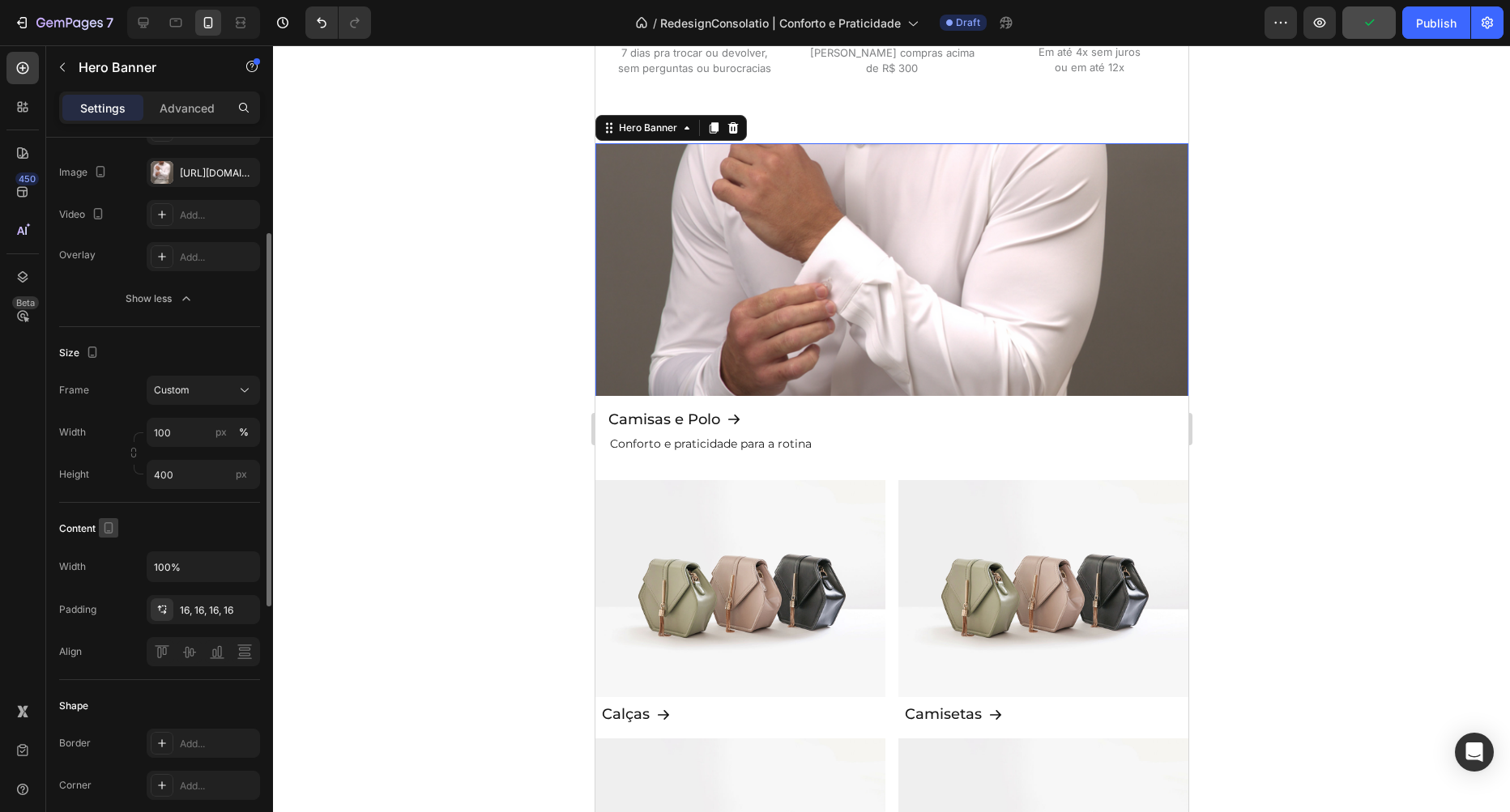
scroll to position [370, 0]
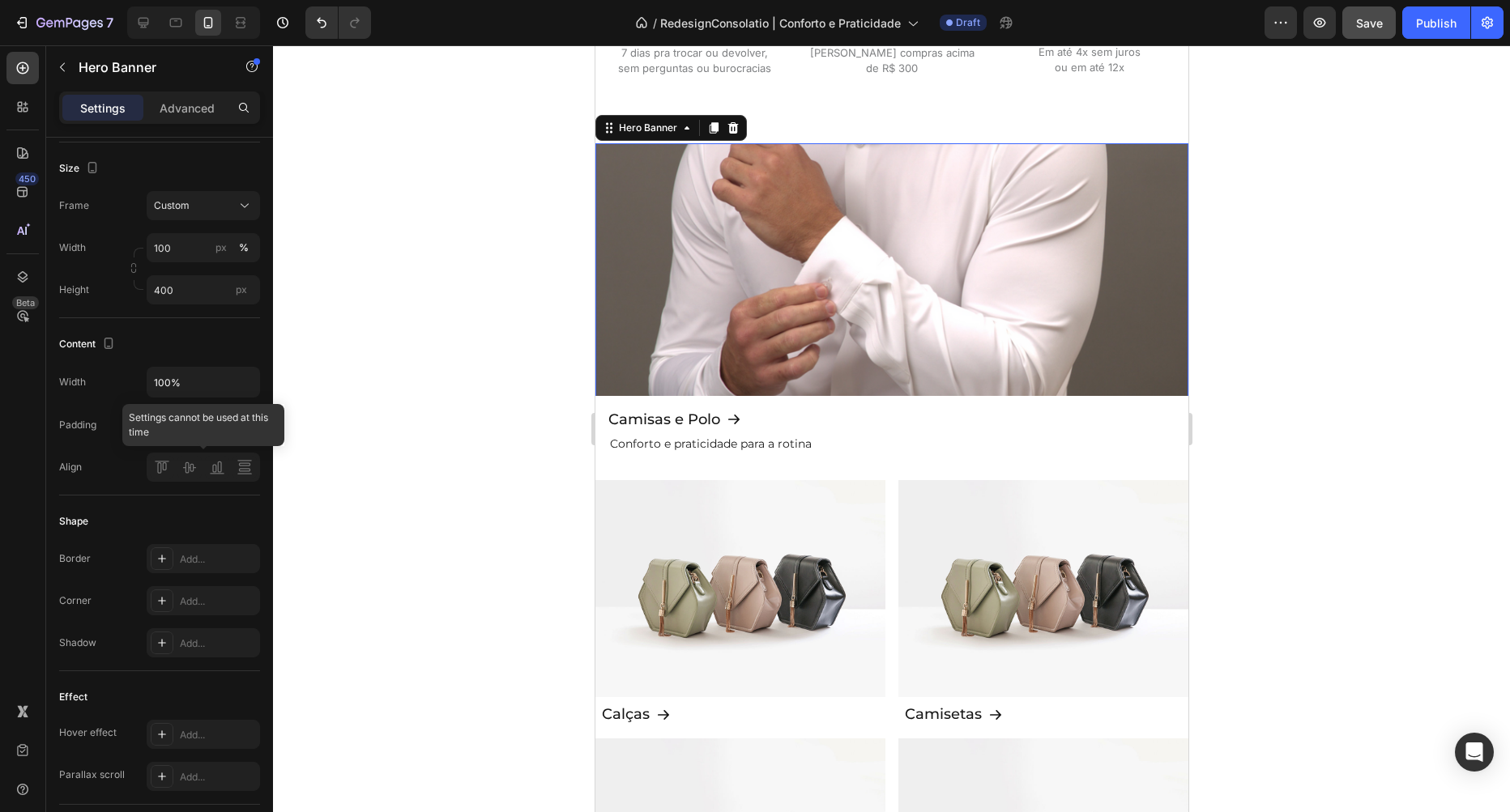
click at [167, 473] on div at bounding box center [203, 467] width 114 height 29
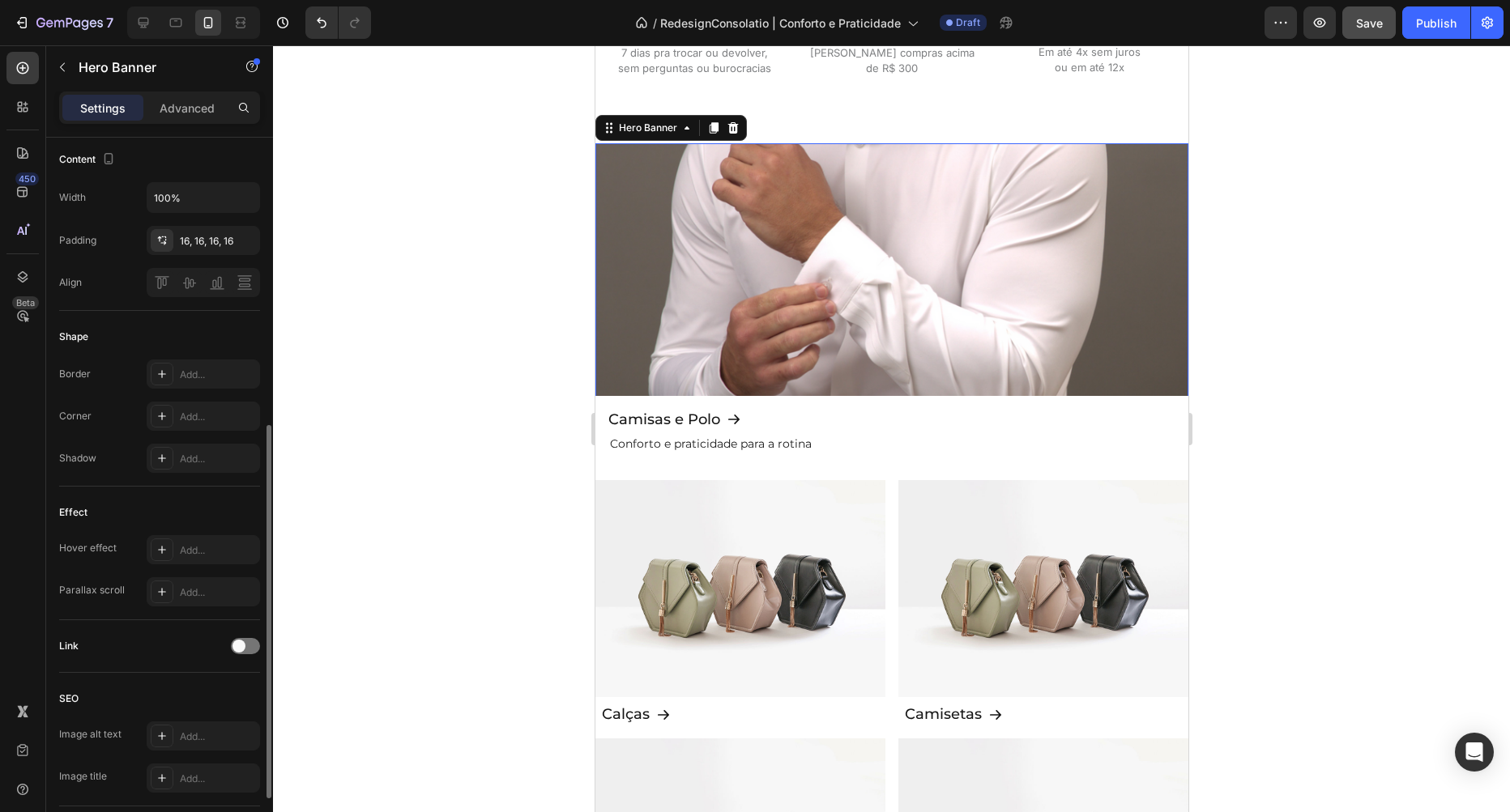
scroll to position [668, 0]
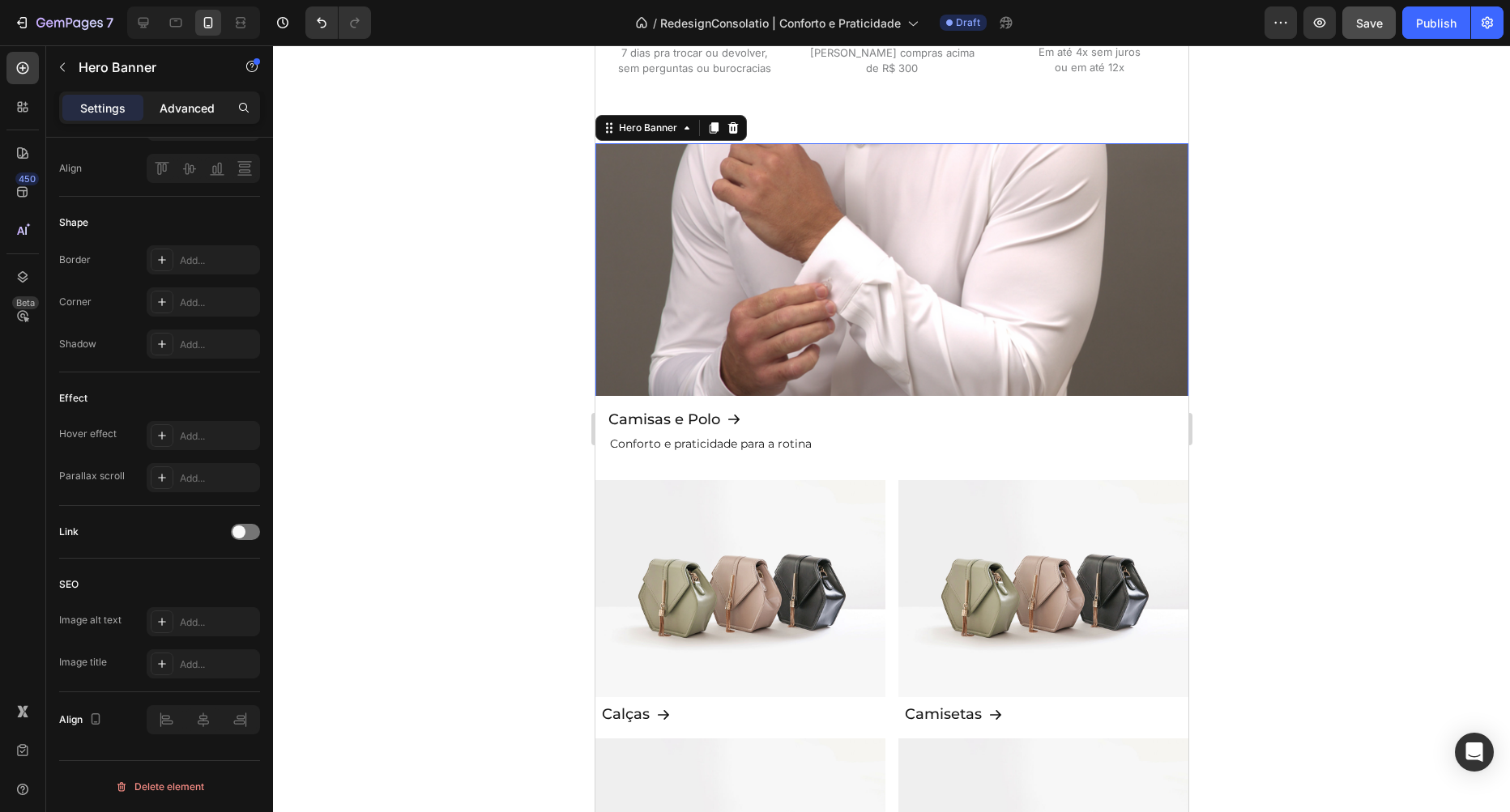
click at [197, 100] on p "Advanced" at bounding box center [187, 108] width 55 height 17
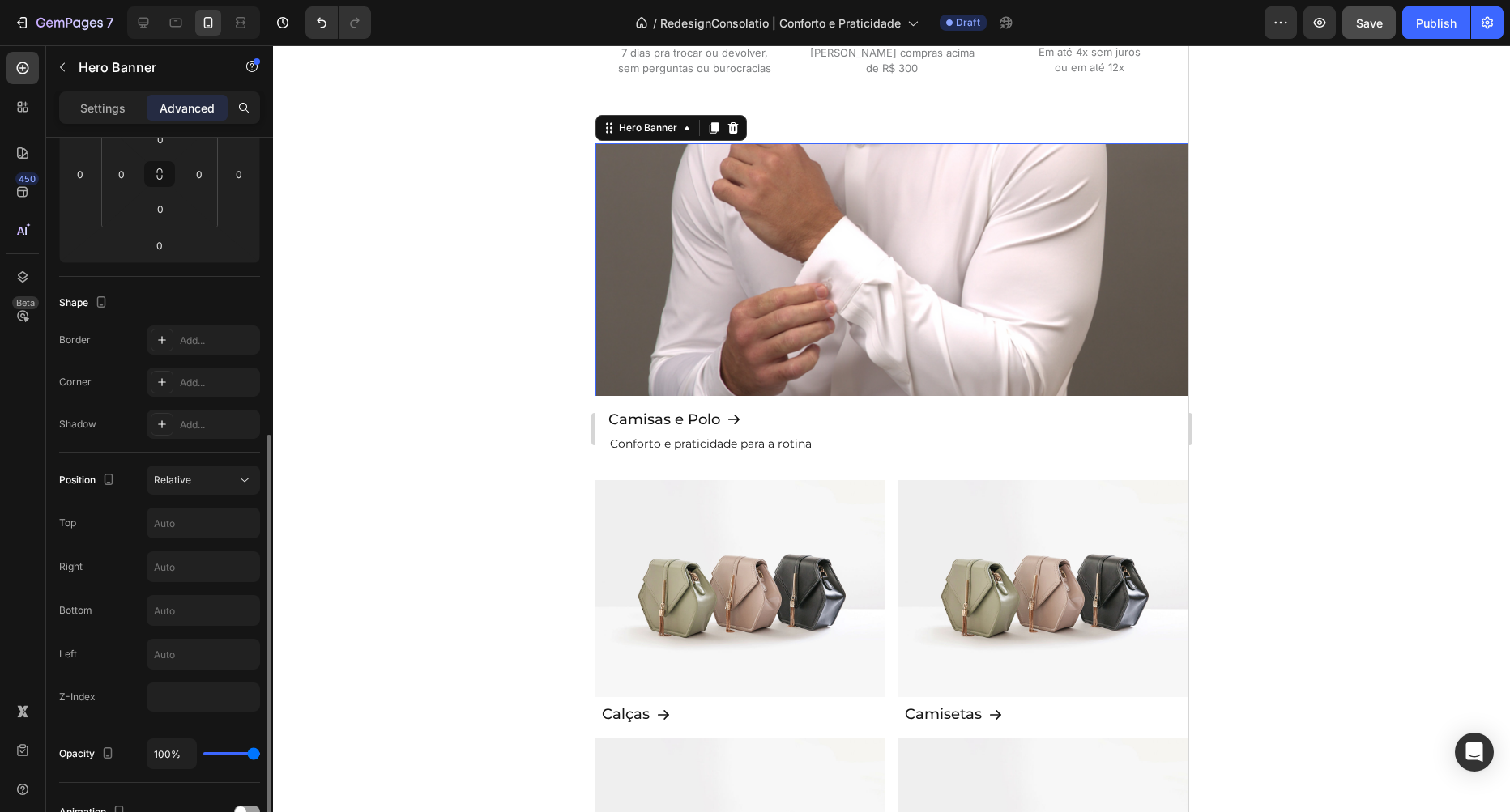
scroll to position [370, 0]
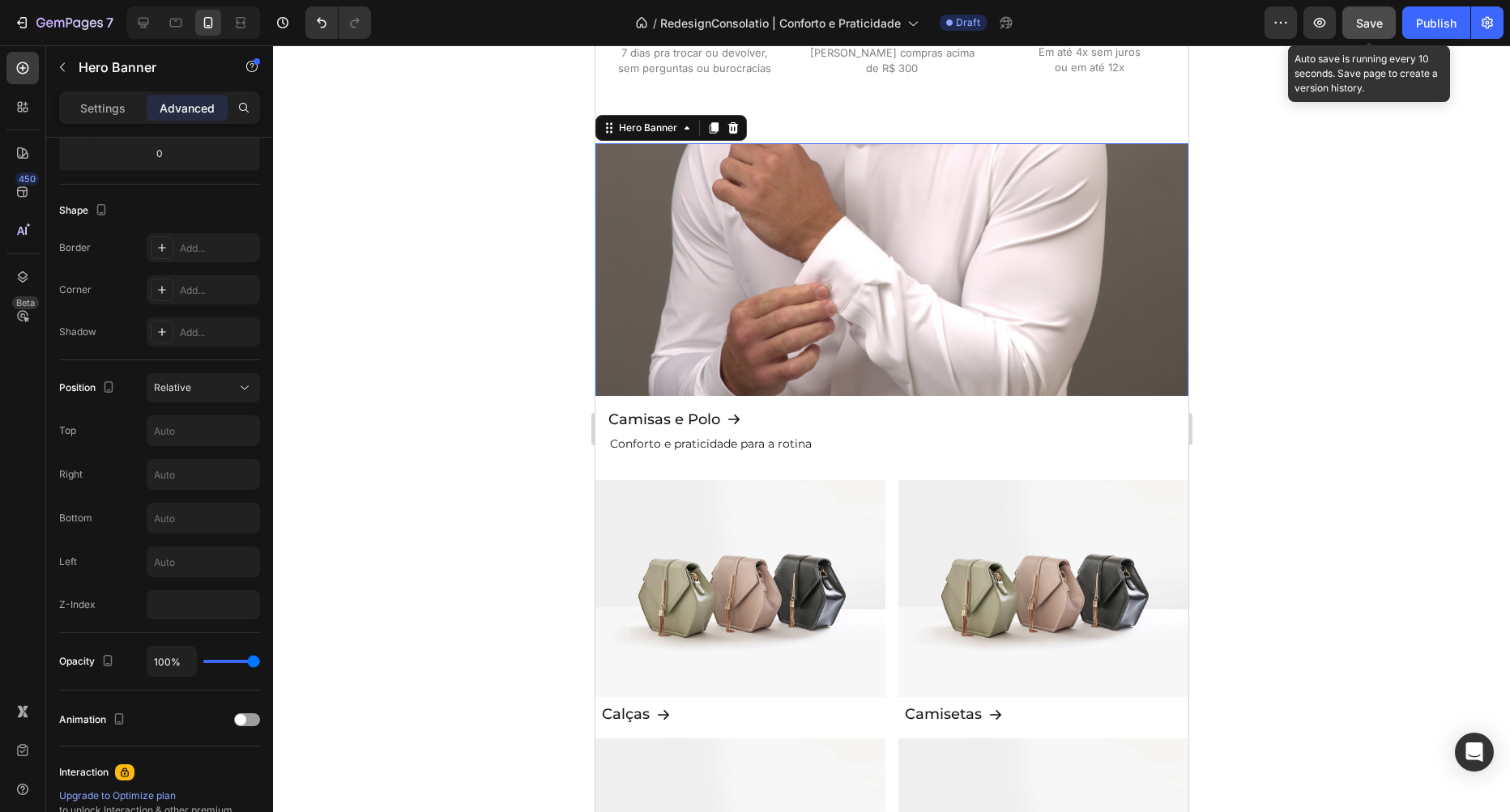
click at [1390, 16] on button "Save" at bounding box center [1368, 23] width 53 height 32
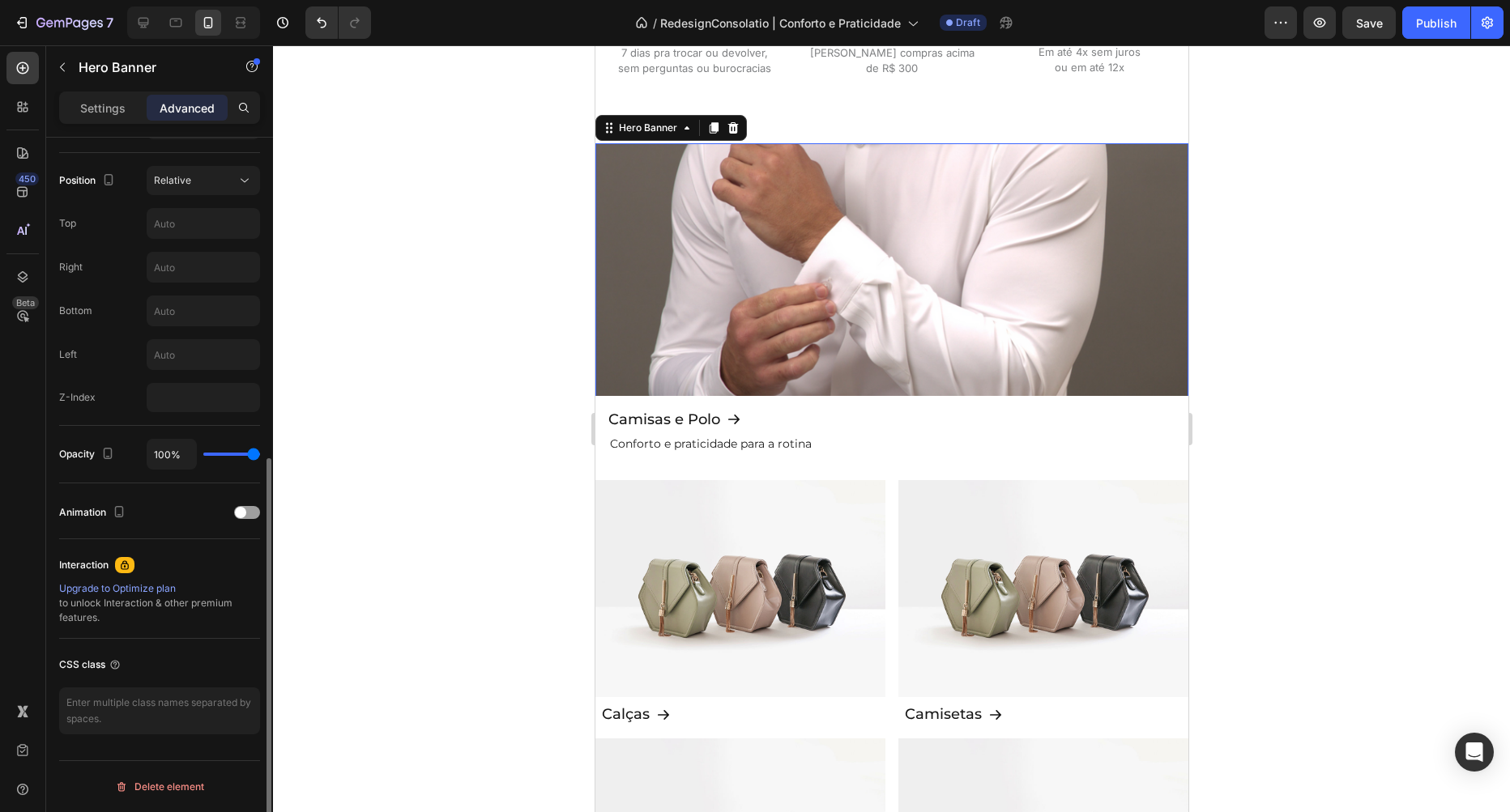
scroll to position [392, 0]
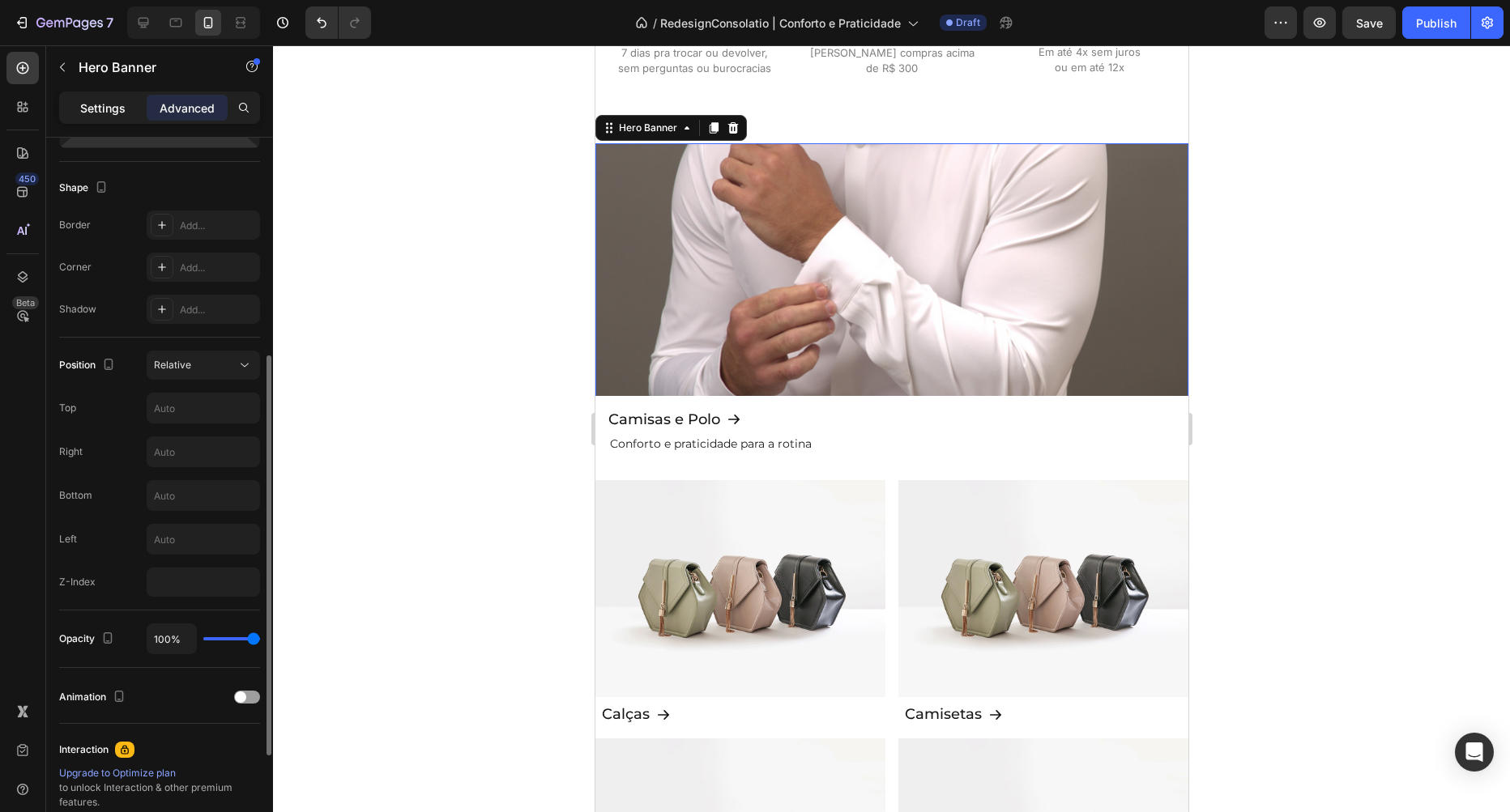
click at [112, 97] on div "Settings" at bounding box center [103, 108] width 81 height 26
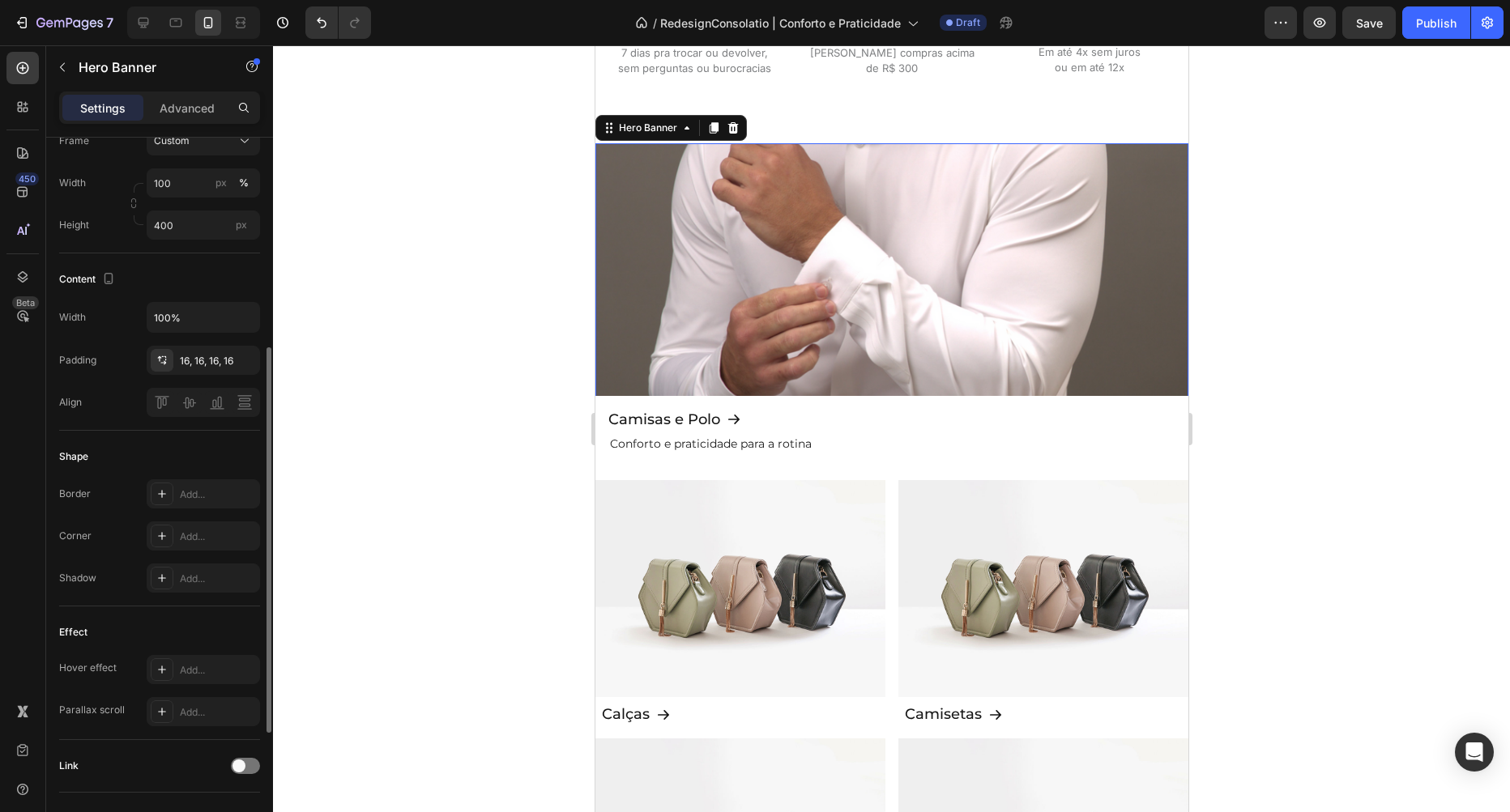
scroll to position [115, 0]
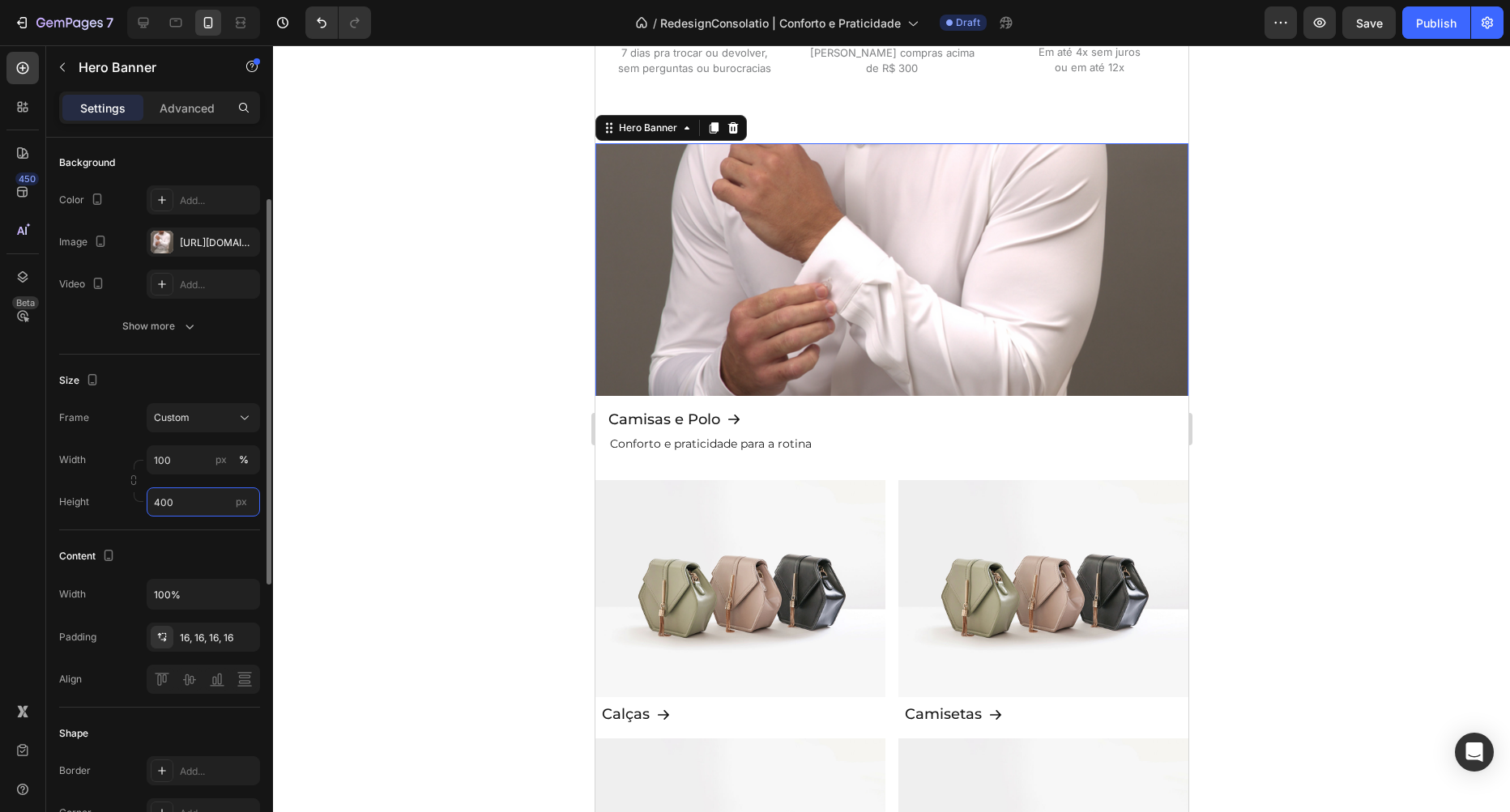
click at [189, 487] on input "400" at bounding box center [203, 502] width 114 height 29
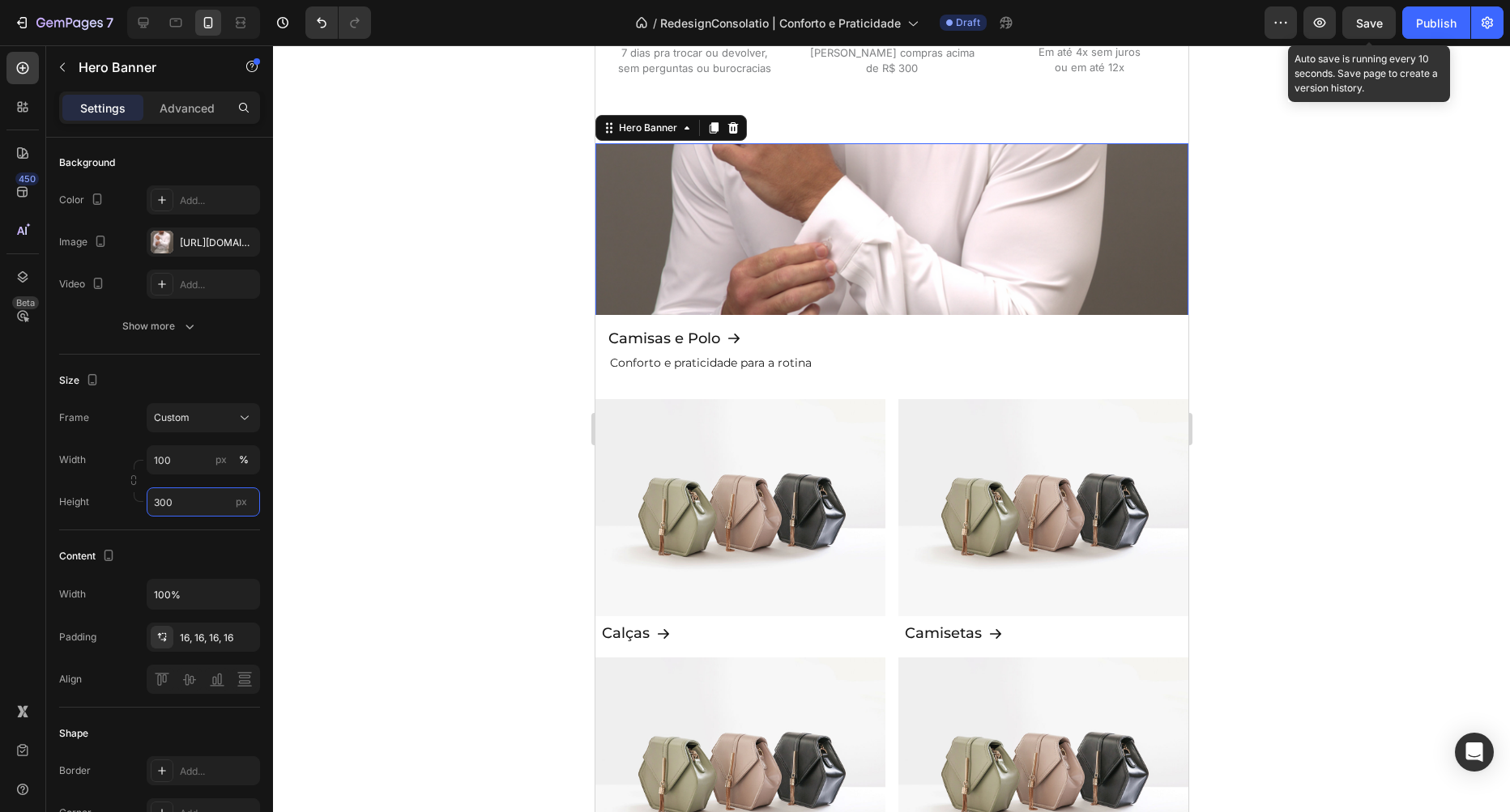
type input "300"
click at [1358, 26] on span "Save" at bounding box center [1369, 23] width 27 height 14
click at [1333, 28] on button "button" at bounding box center [1319, 23] width 32 height 32
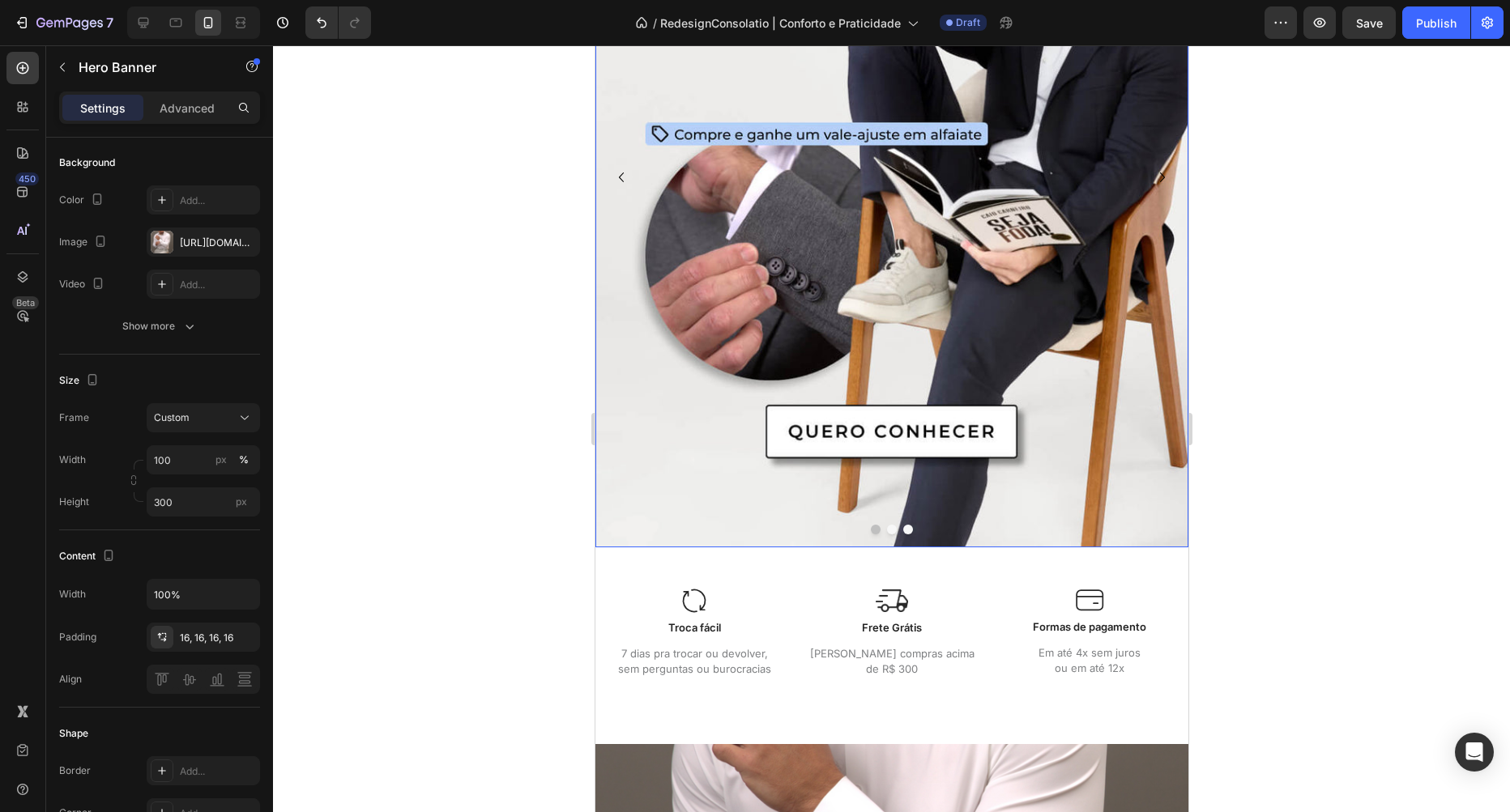
scroll to position [370, 0]
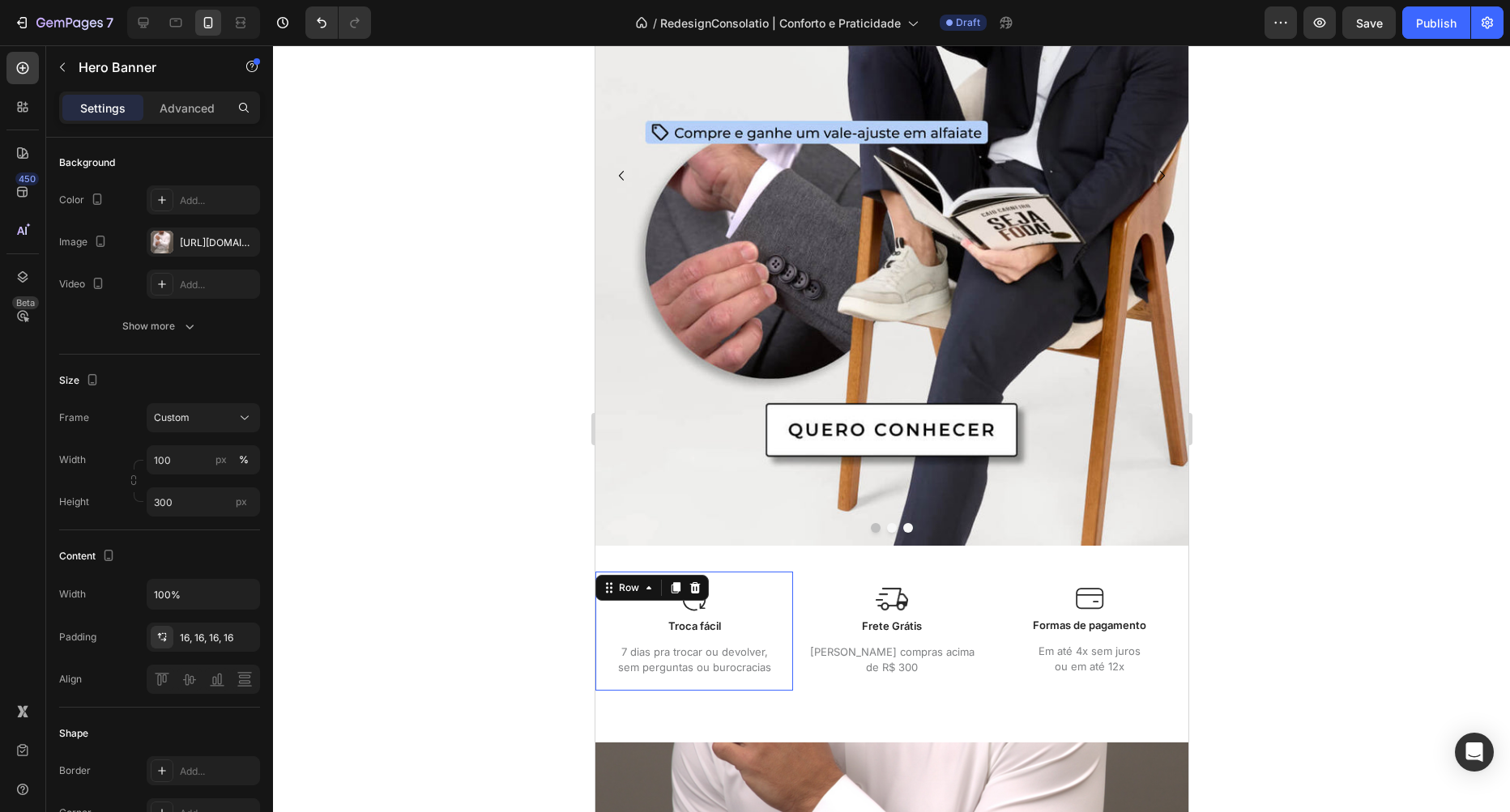
click at [789, 610] on div "Image Troca fácil Text Block 7 dias pra trocar ou devolver, sem perguntas ou bu…" at bounding box center [693, 631] width 198 height 119
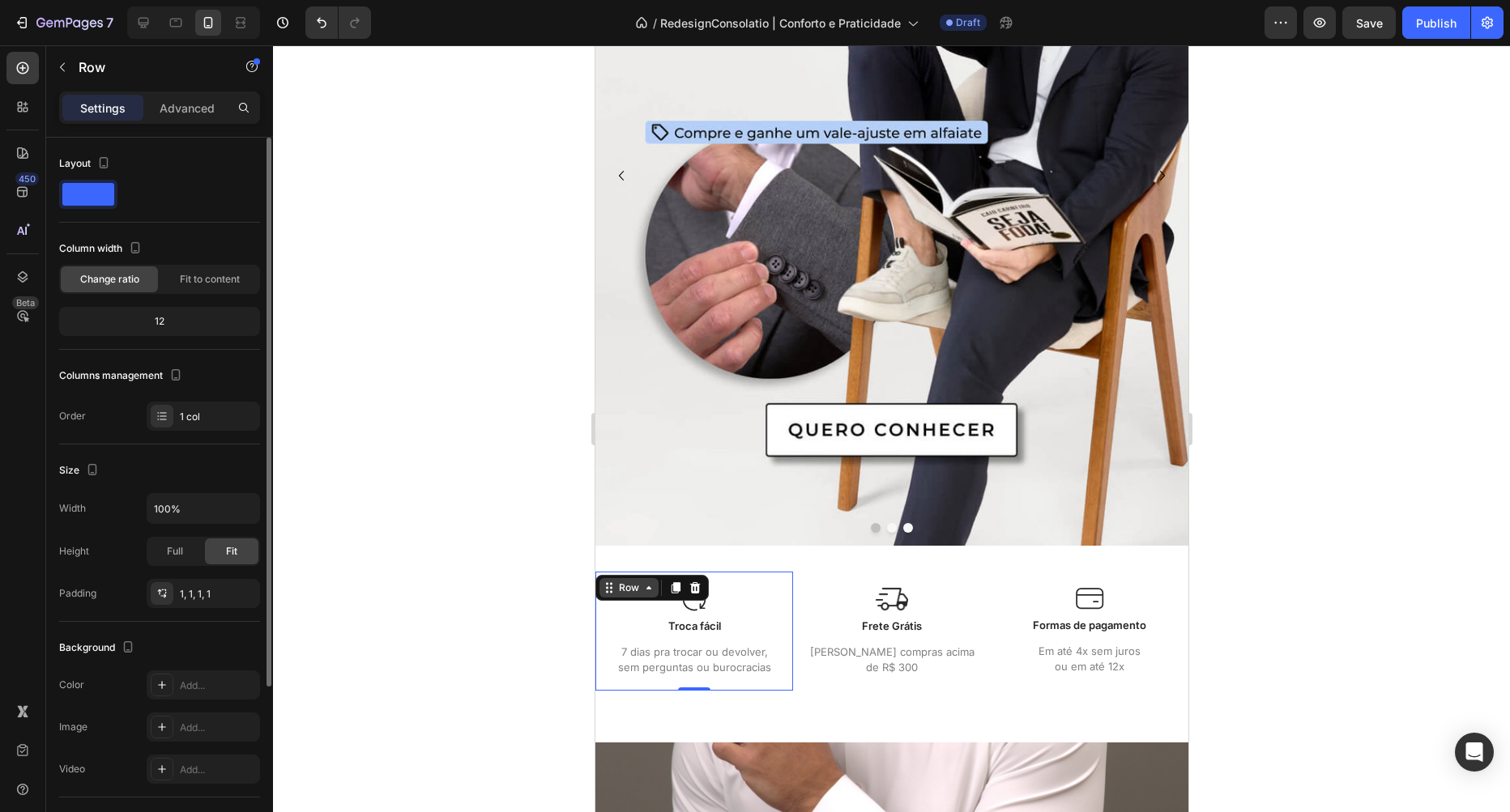
click at [618, 585] on div "Row" at bounding box center [628, 587] width 27 height 14
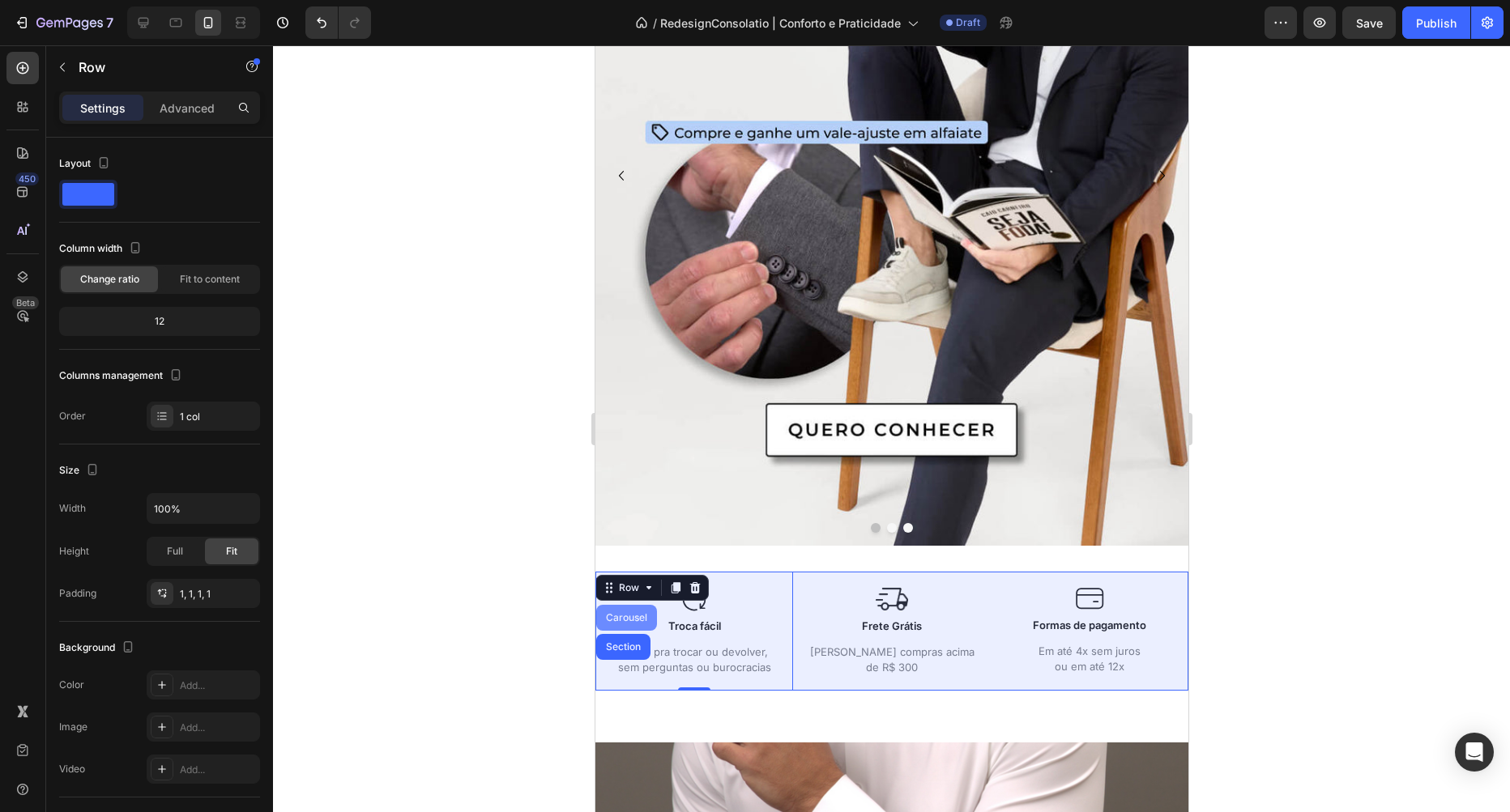
click at [627, 609] on div "Carousel" at bounding box center [626, 618] width 61 height 26
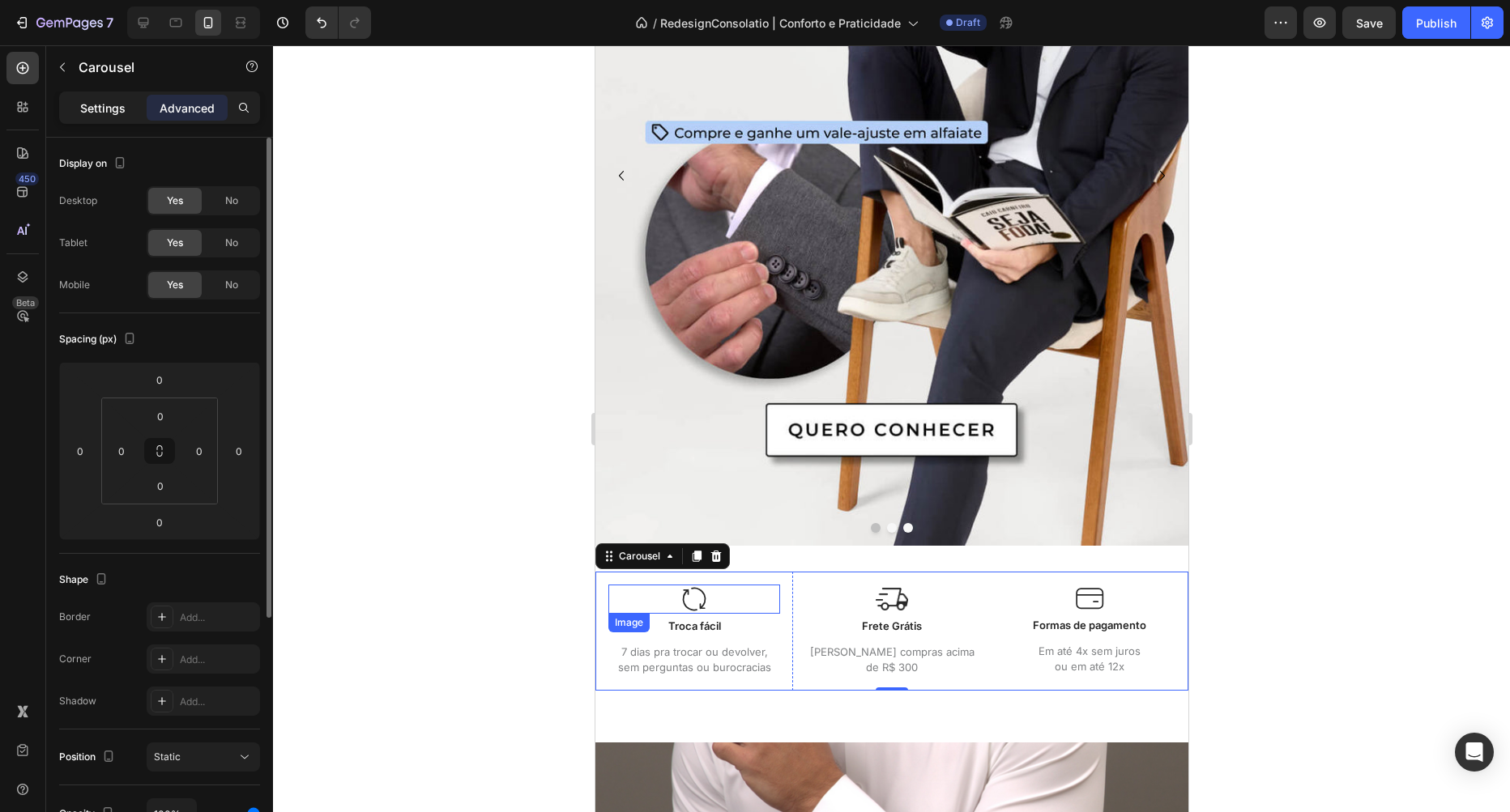
click at [119, 114] on p "Settings" at bounding box center [103, 108] width 46 height 17
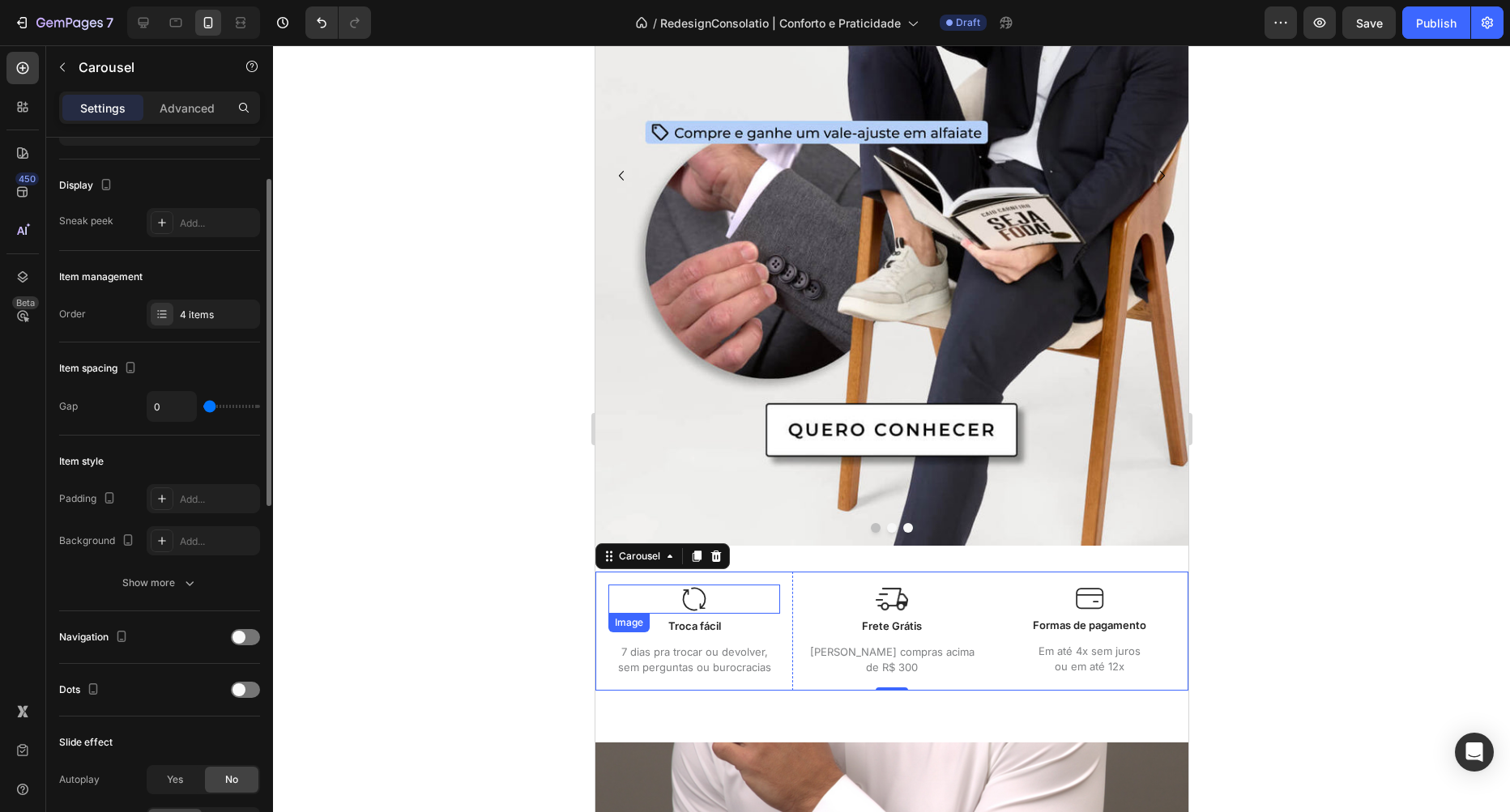
scroll to position [370, 0]
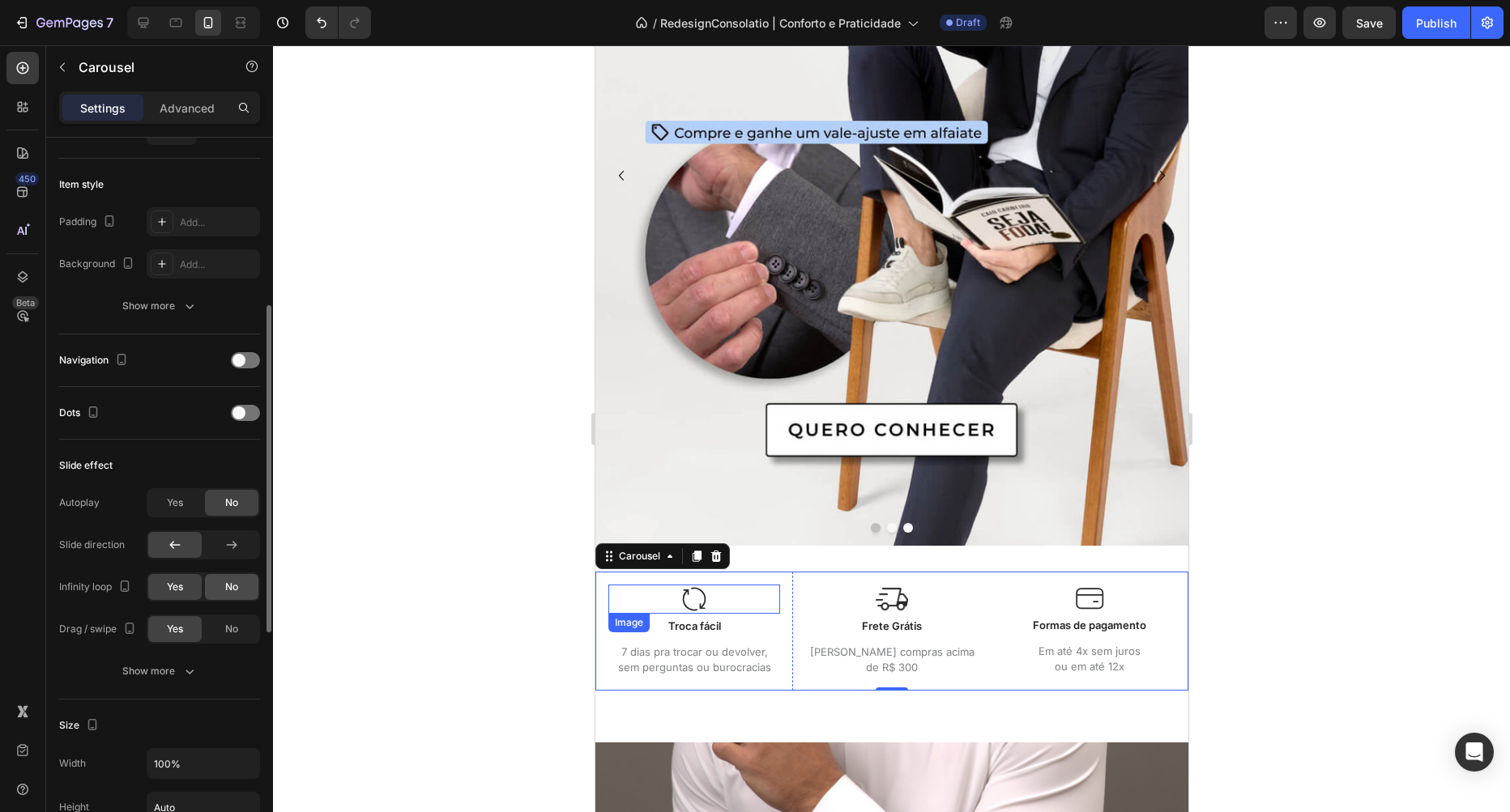
click at [218, 587] on div "No" at bounding box center [231, 587] width 53 height 26
click at [409, 470] on div at bounding box center [891, 429] width 1237 height 767
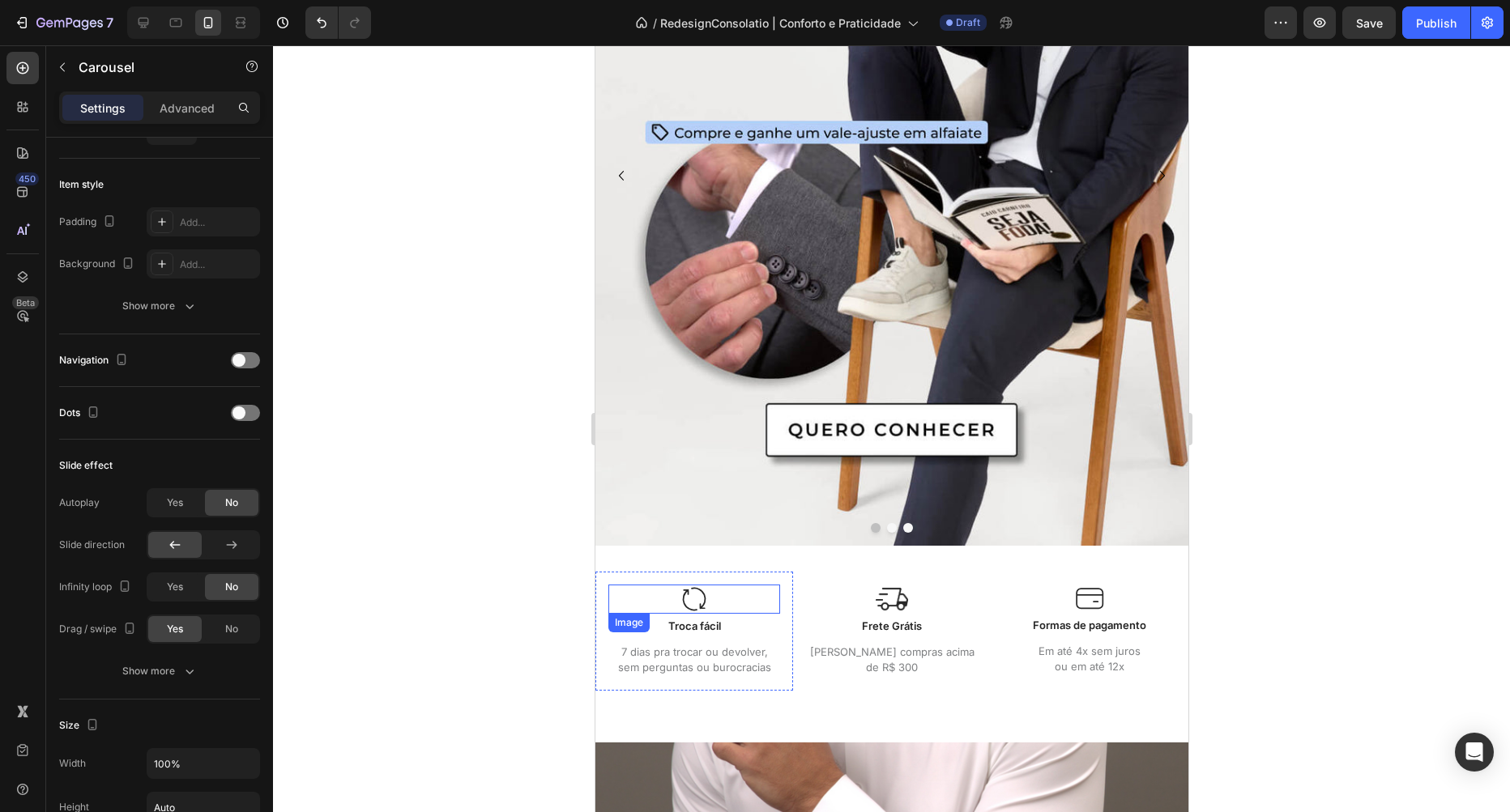
scroll to position [1200, 0]
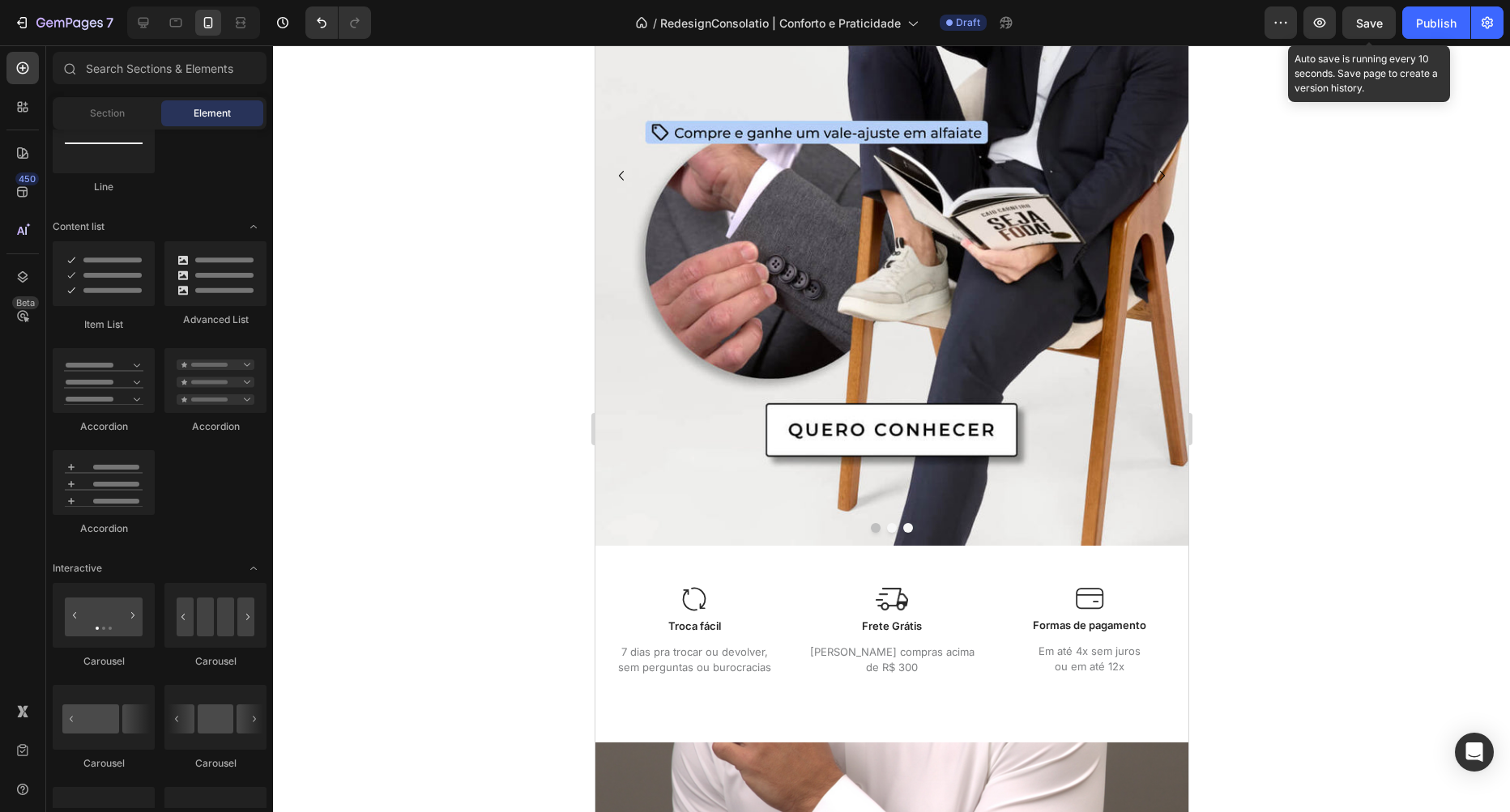
click at [1372, 25] on span "Save" at bounding box center [1369, 23] width 27 height 14
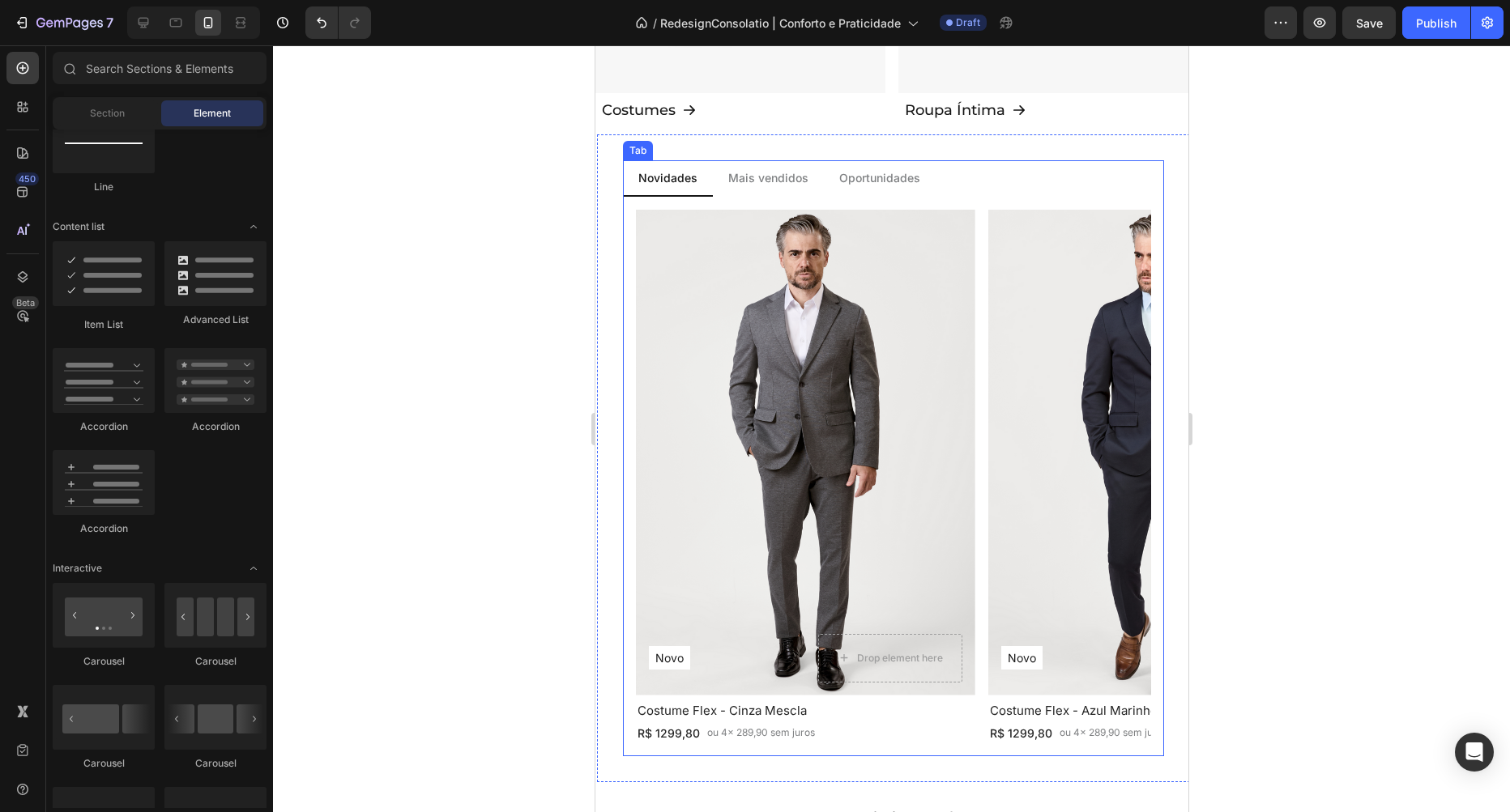
scroll to position [1752, 0]
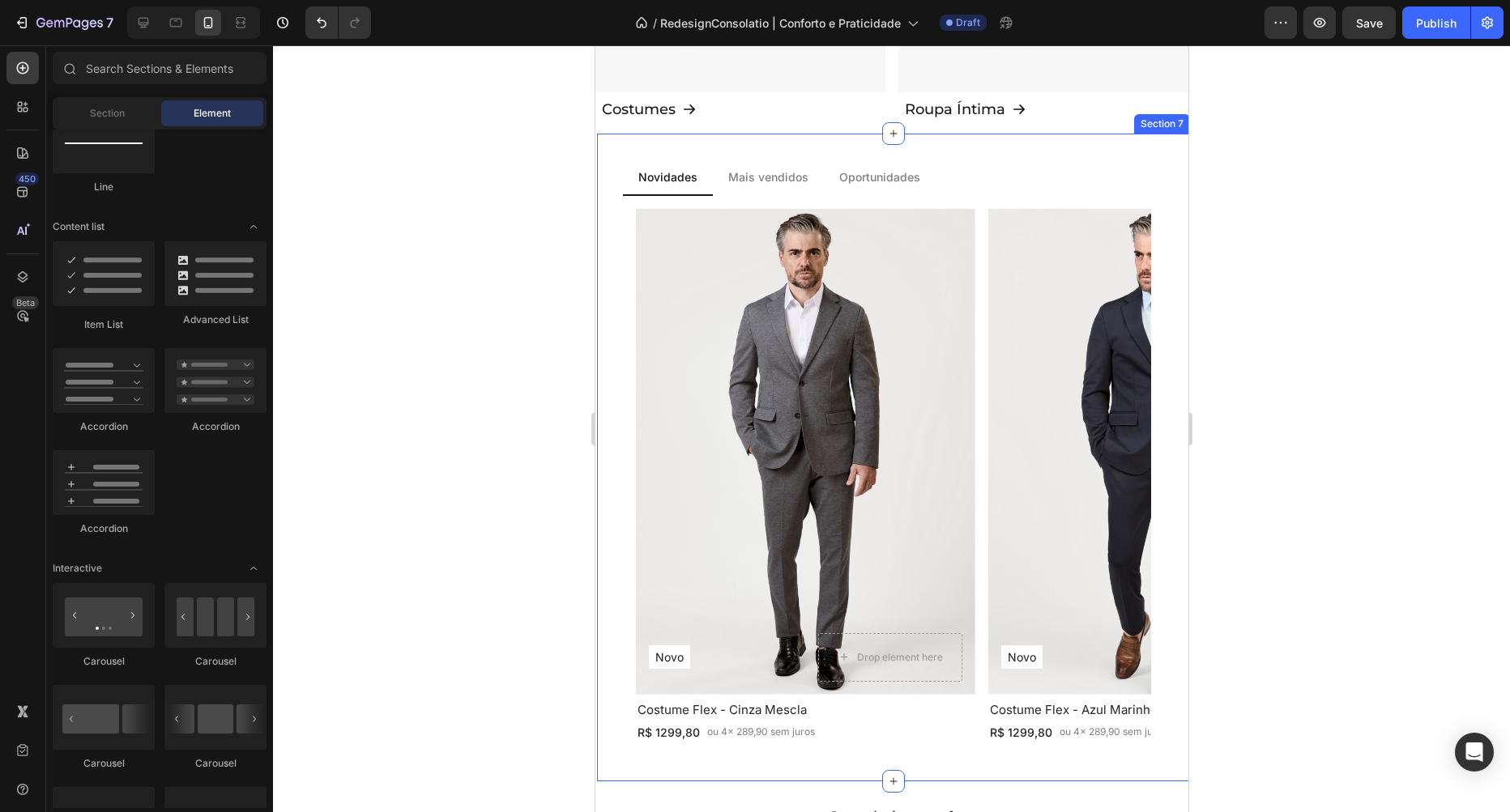
click at [972, 148] on div "Novidades Mais vendidos Oportunidades Novo Text Block Row Row Drop element here…" at bounding box center [892, 458] width 593 height 648
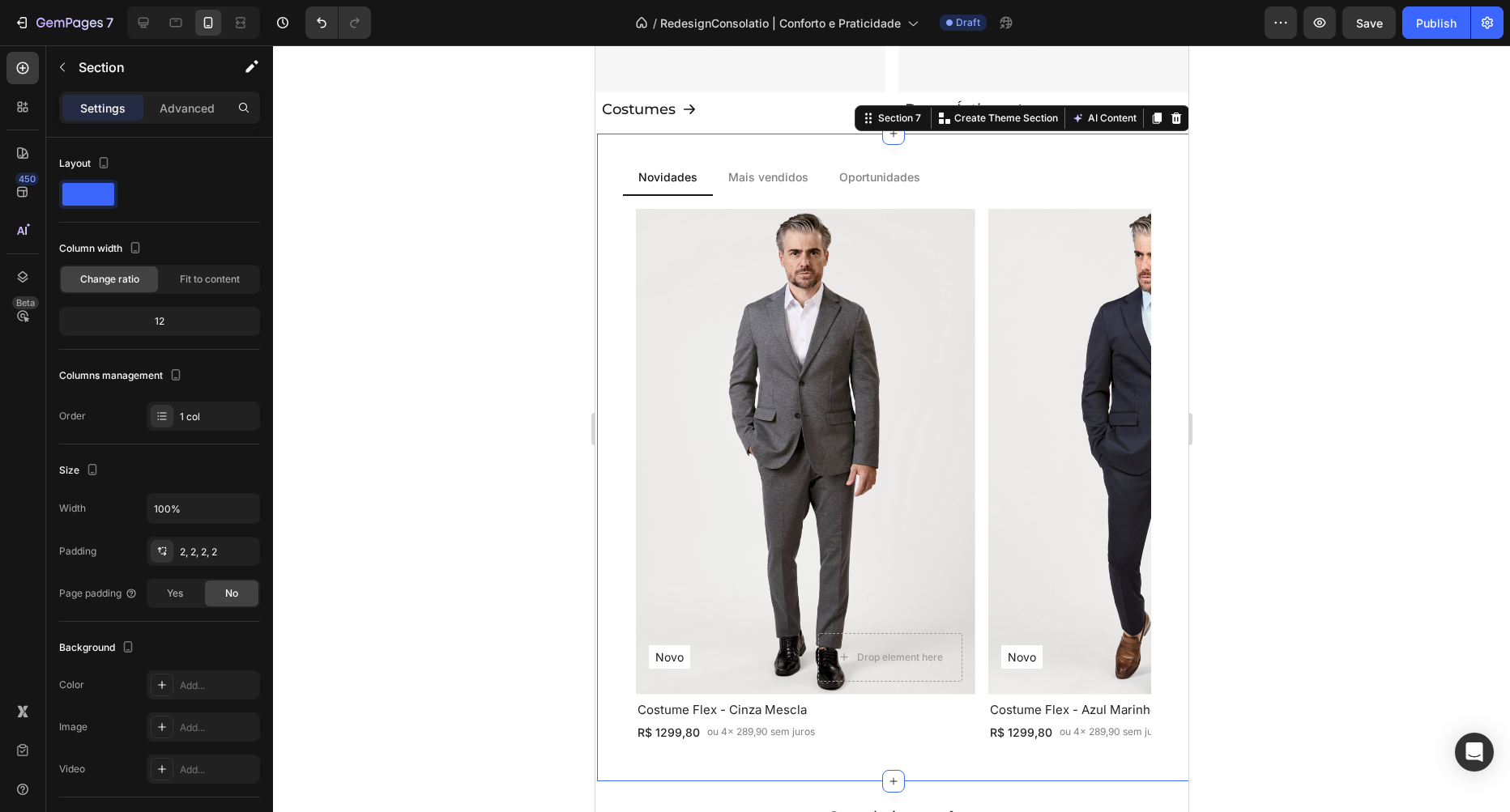
click at [166, 120] on div "Settings Advanced" at bounding box center [159, 108] width 201 height 32
click at [176, 112] on p "Advanced" at bounding box center [187, 108] width 55 height 17
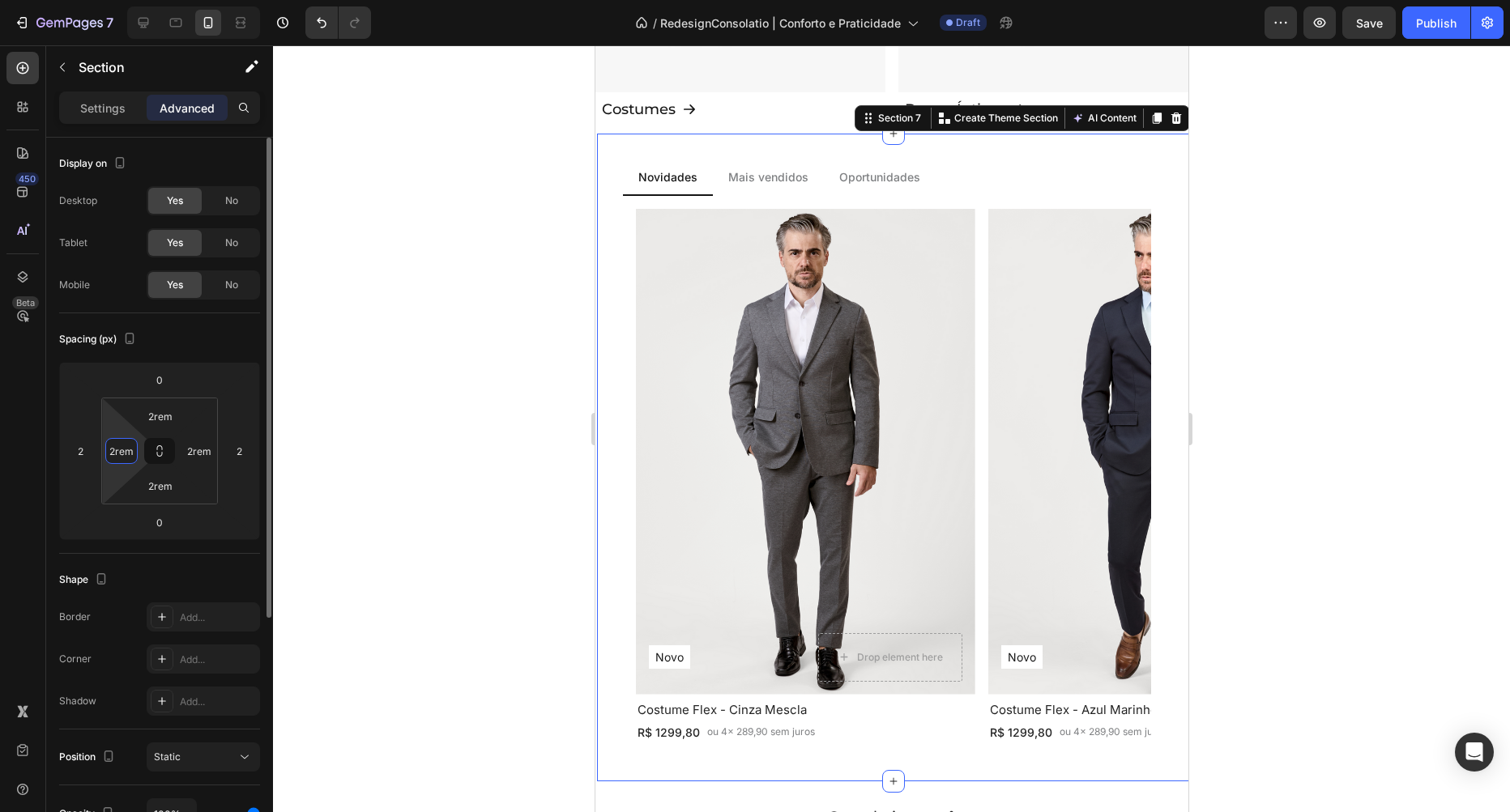
click at [127, 448] on input "2rem" at bounding box center [121, 451] width 25 height 25
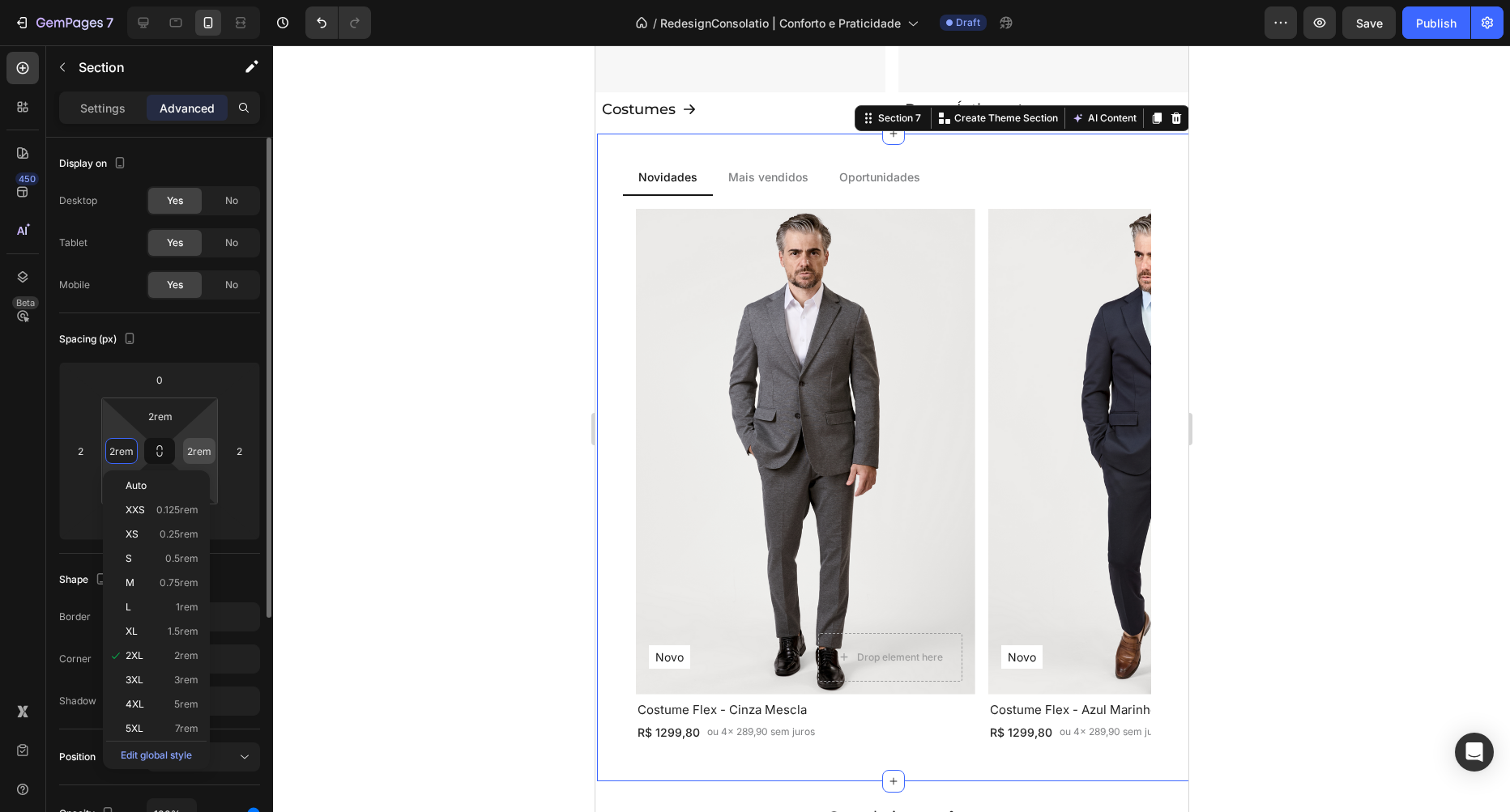
click at [200, 452] on input "2rem" at bounding box center [199, 451] width 25 height 25
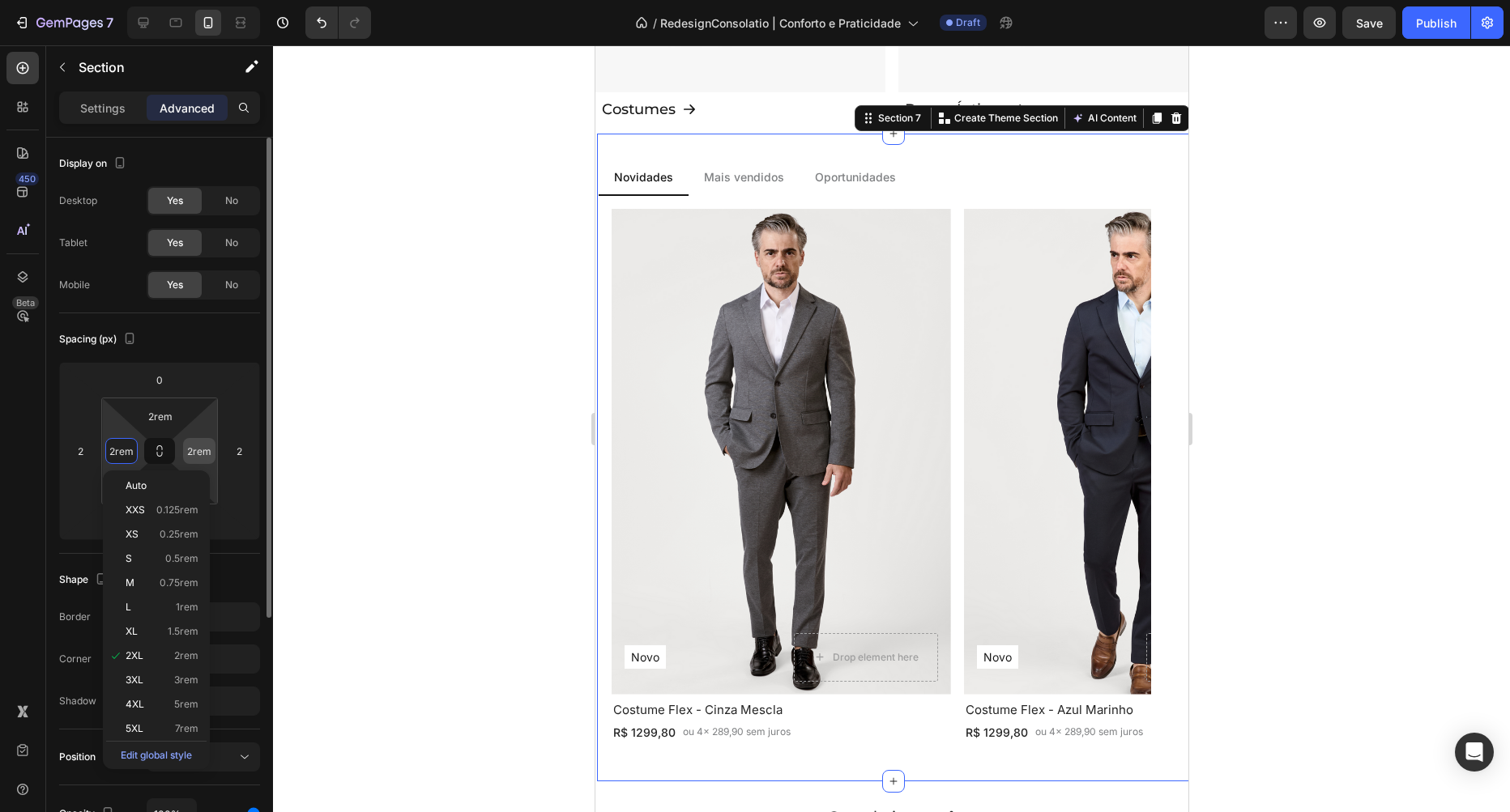
type input "2"
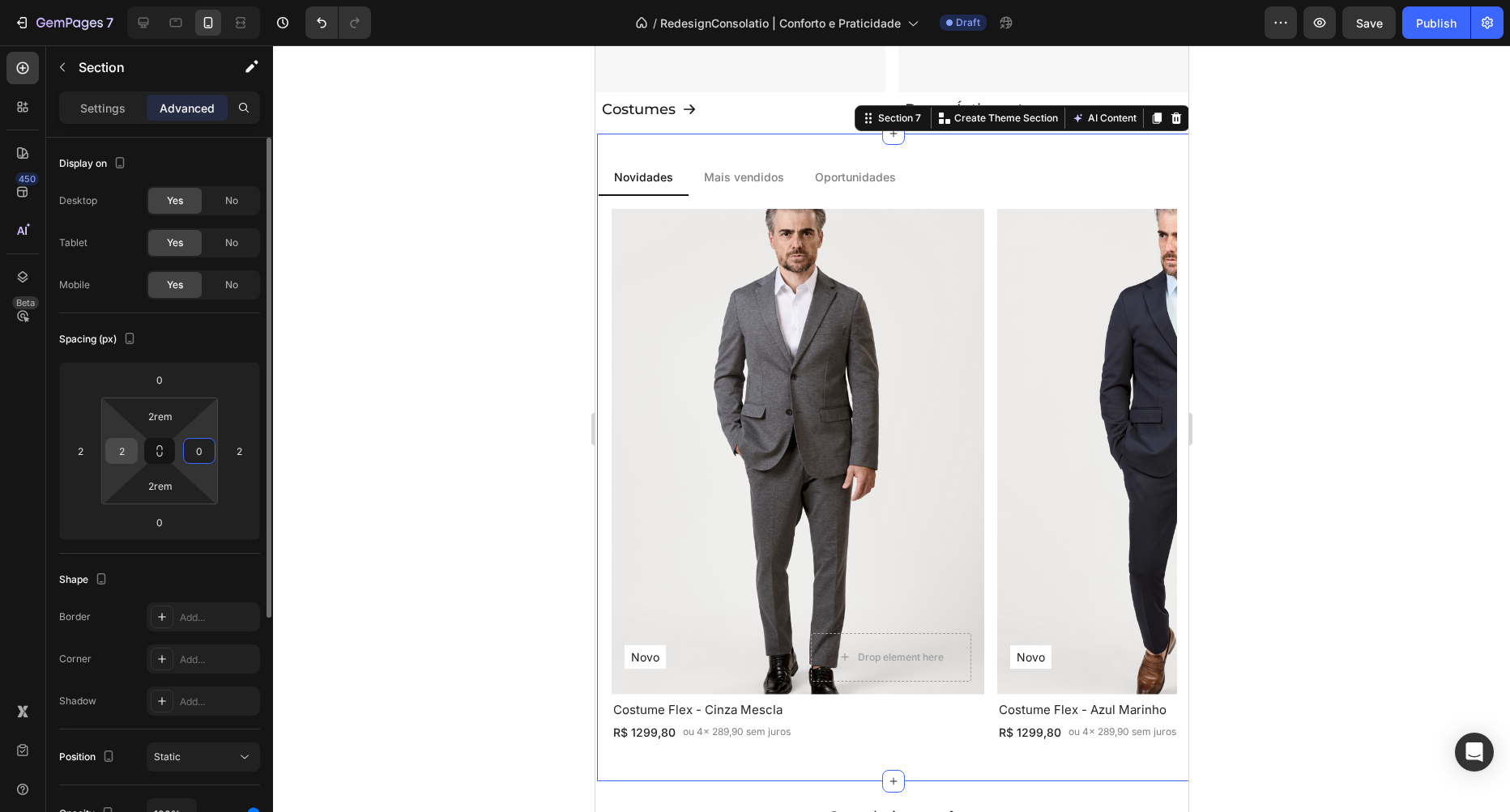
type input "0"
click at [127, 454] on input "2" at bounding box center [121, 451] width 25 height 25
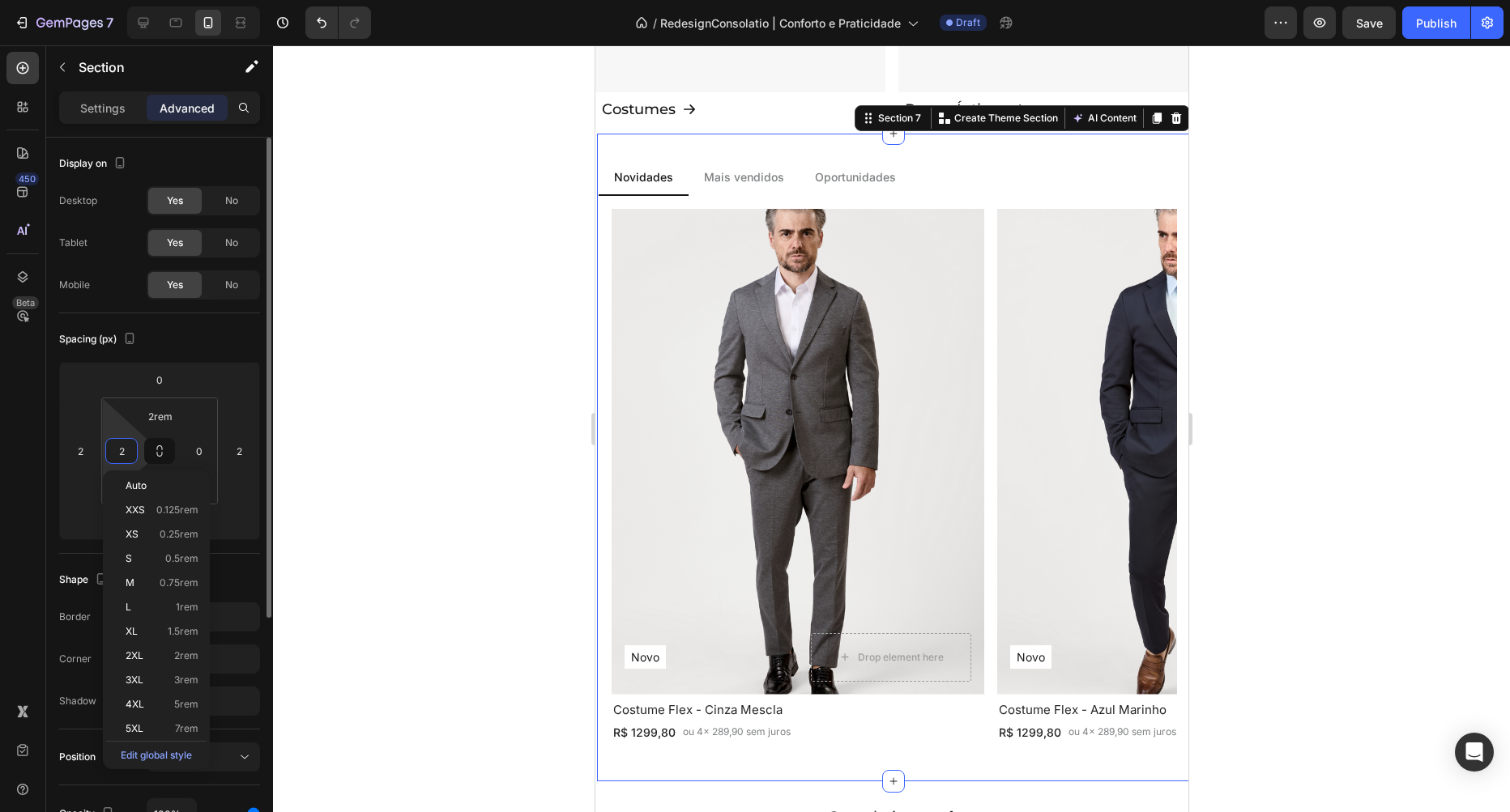
type input "0"
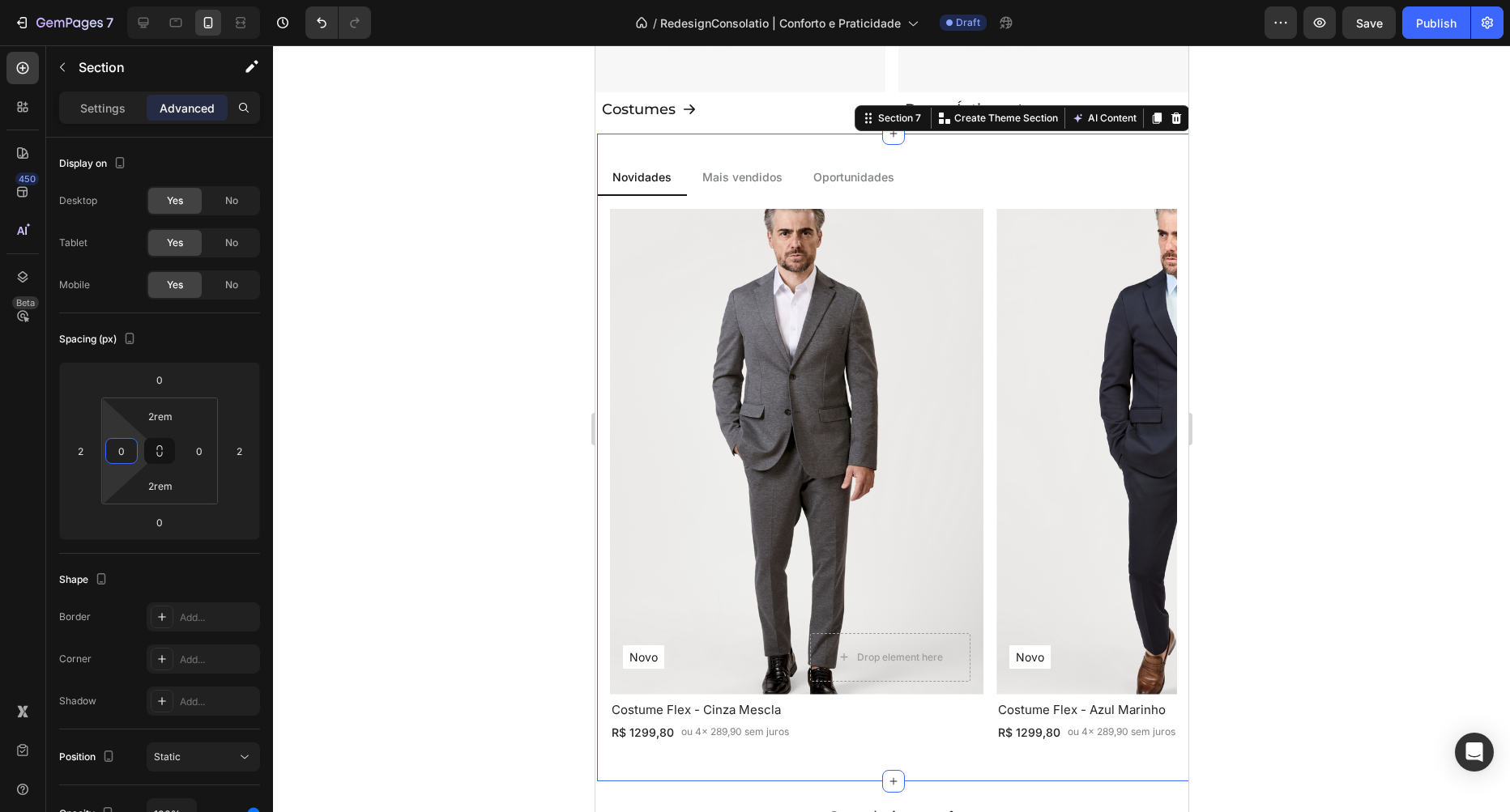
click at [370, 313] on div at bounding box center [891, 429] width 1237 height 767
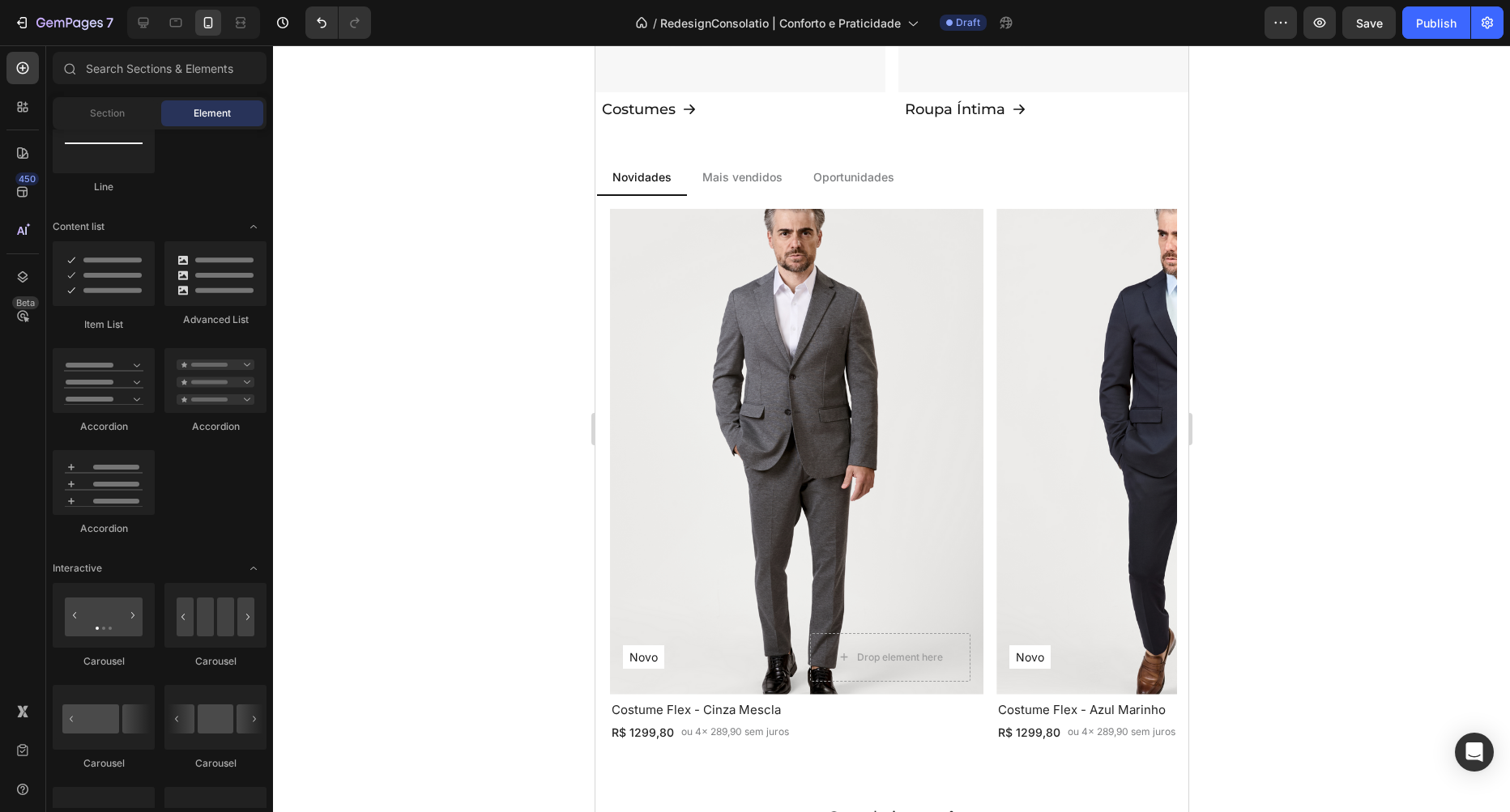
scroll to position [1200, 0]
click at [1381, 22] on span "Save" at bounding box center [1369, 23] width 27 height 14
click at [684, 170] on li "Novidades" at bounding box center [641, 177] width 90 height 36
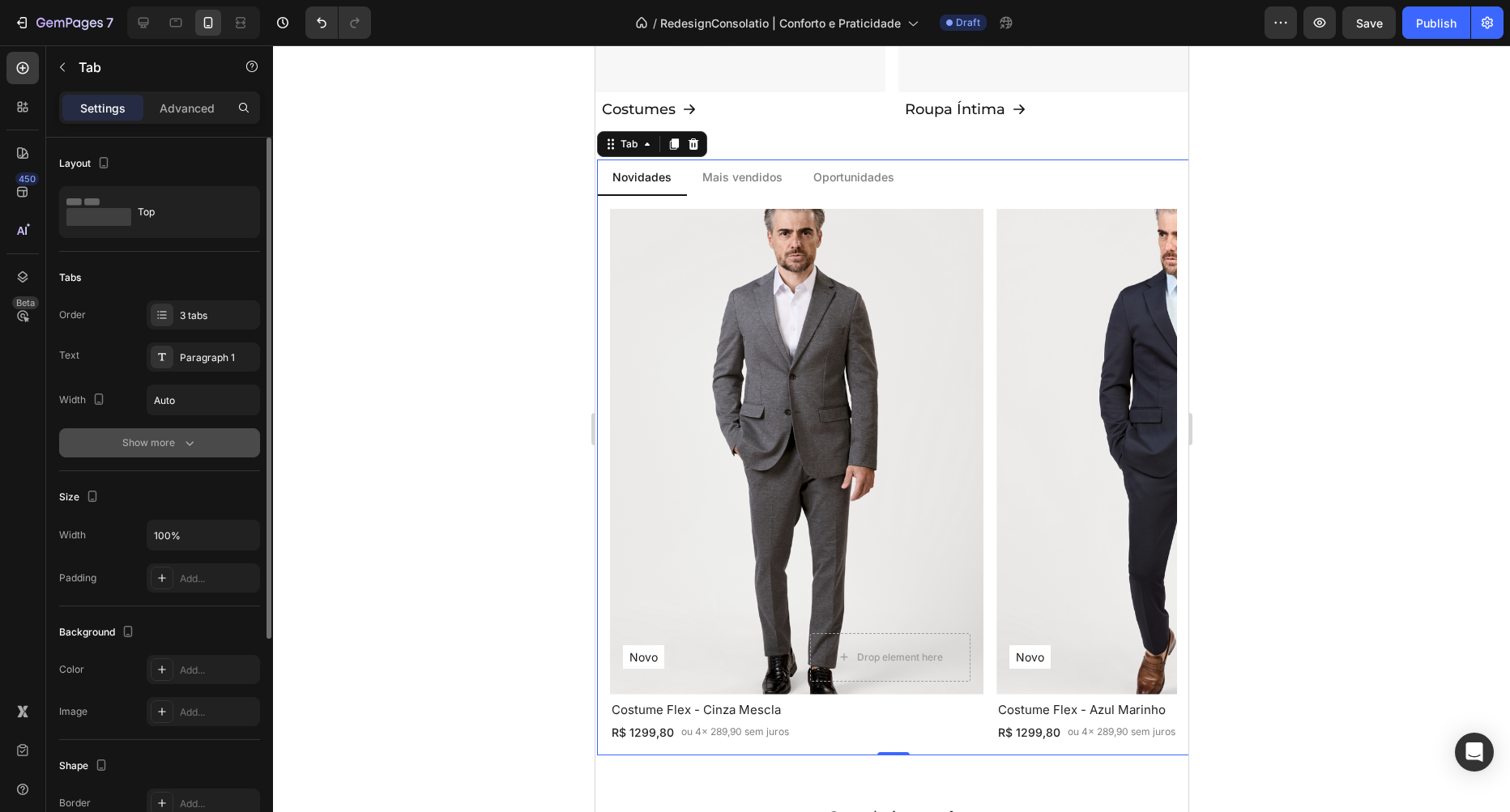
click at [198, 438] on button "Show more" at bounding box center [159, 442] width 201 height 29
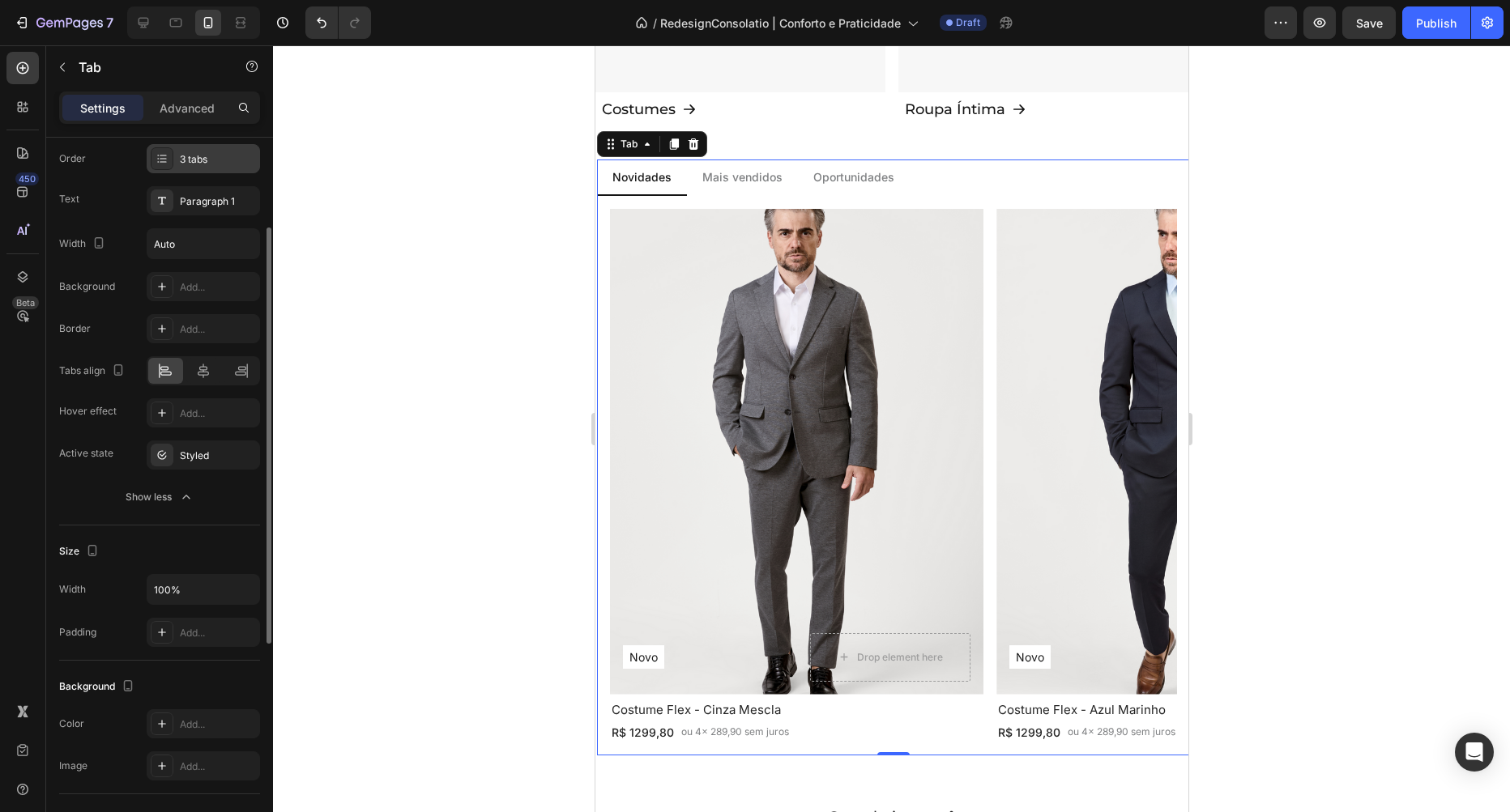
scroll to position [0, 0]
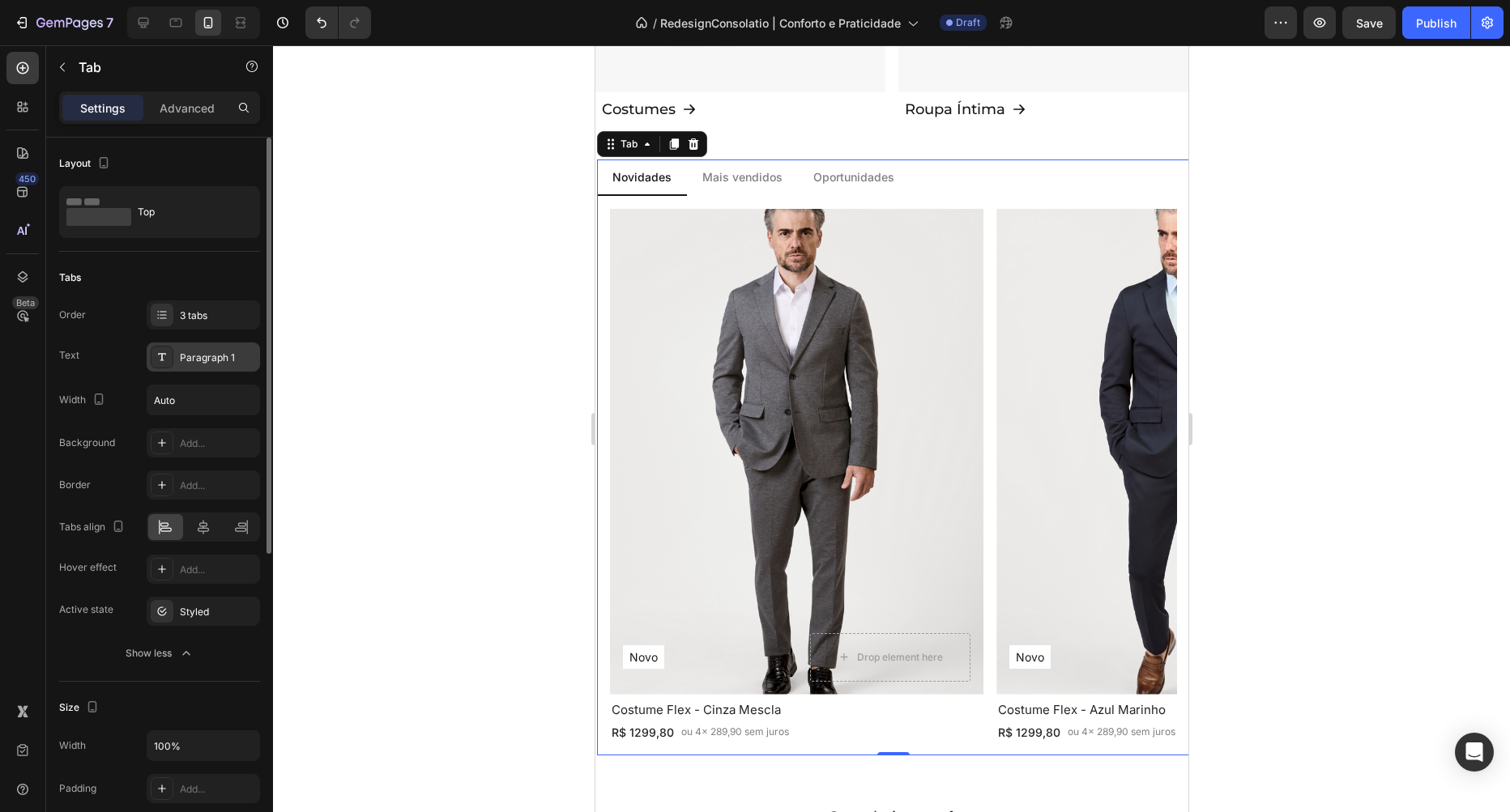
click at [191, 357] on div "Paragraph 1" at bounding box center [218, 358] width 76 height 14
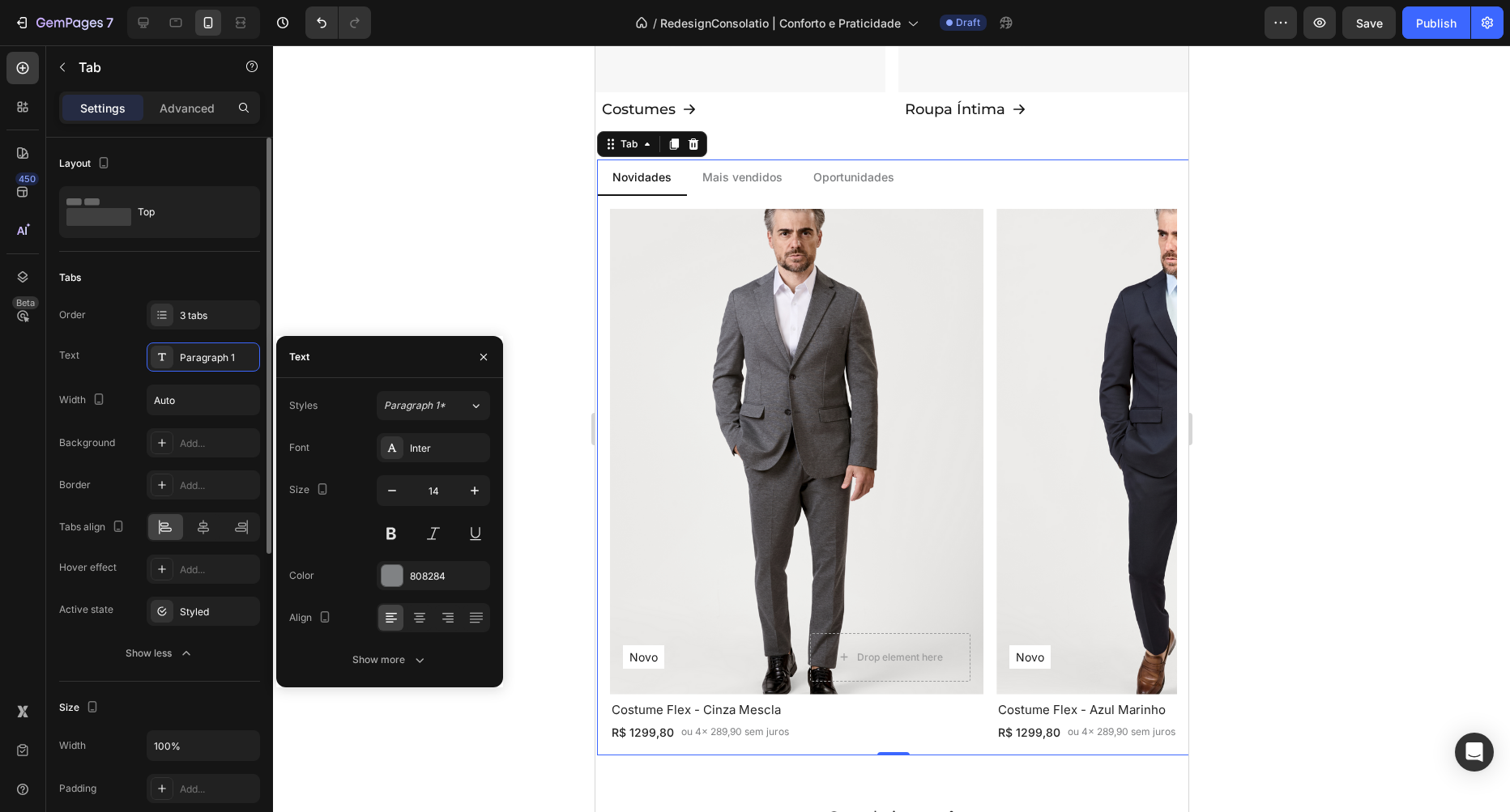
click at [122, 281] on div "Tabs" at bounding box center [159, 277] width 201 height 26
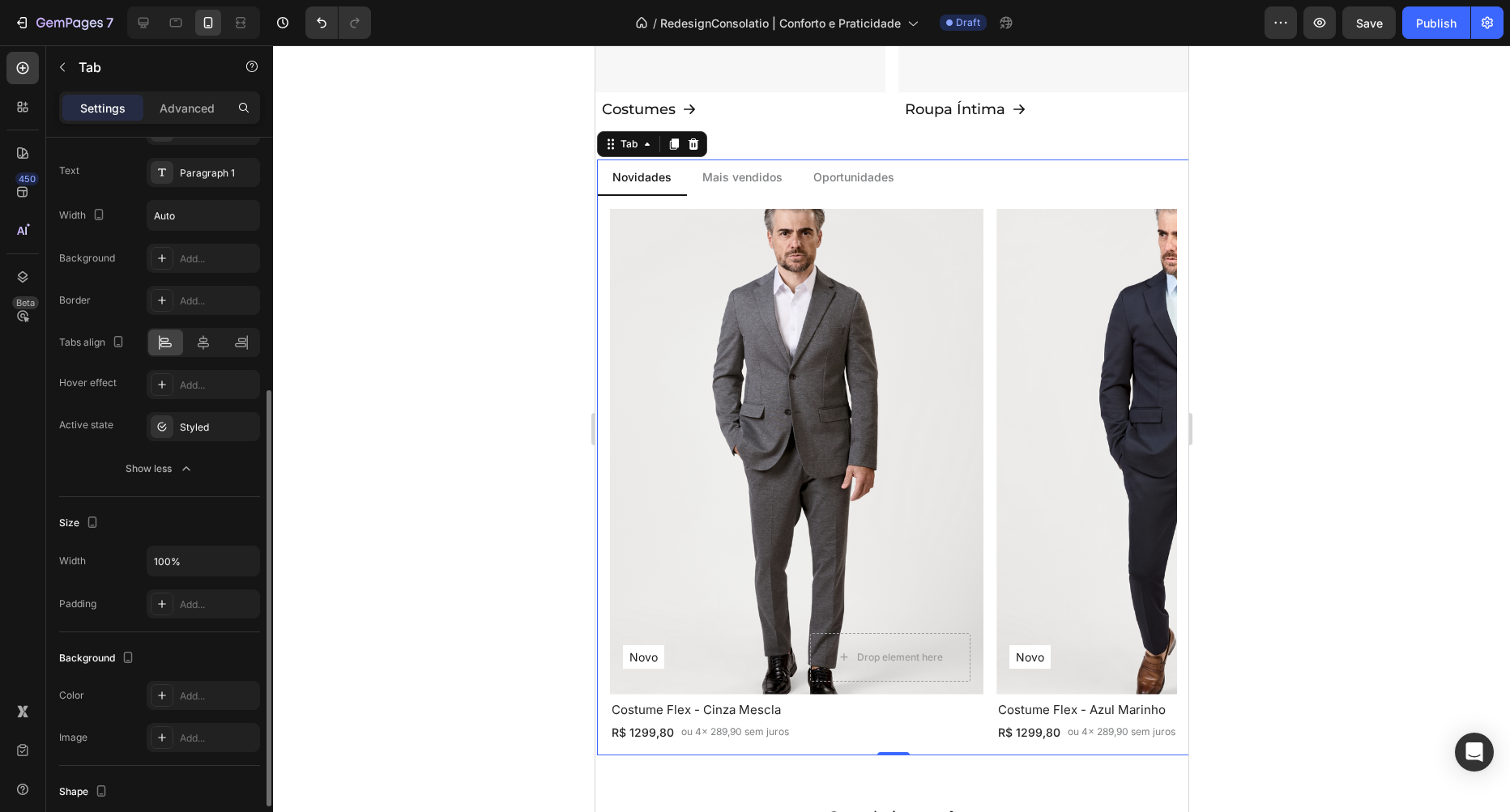
scroll to position [277, 0]
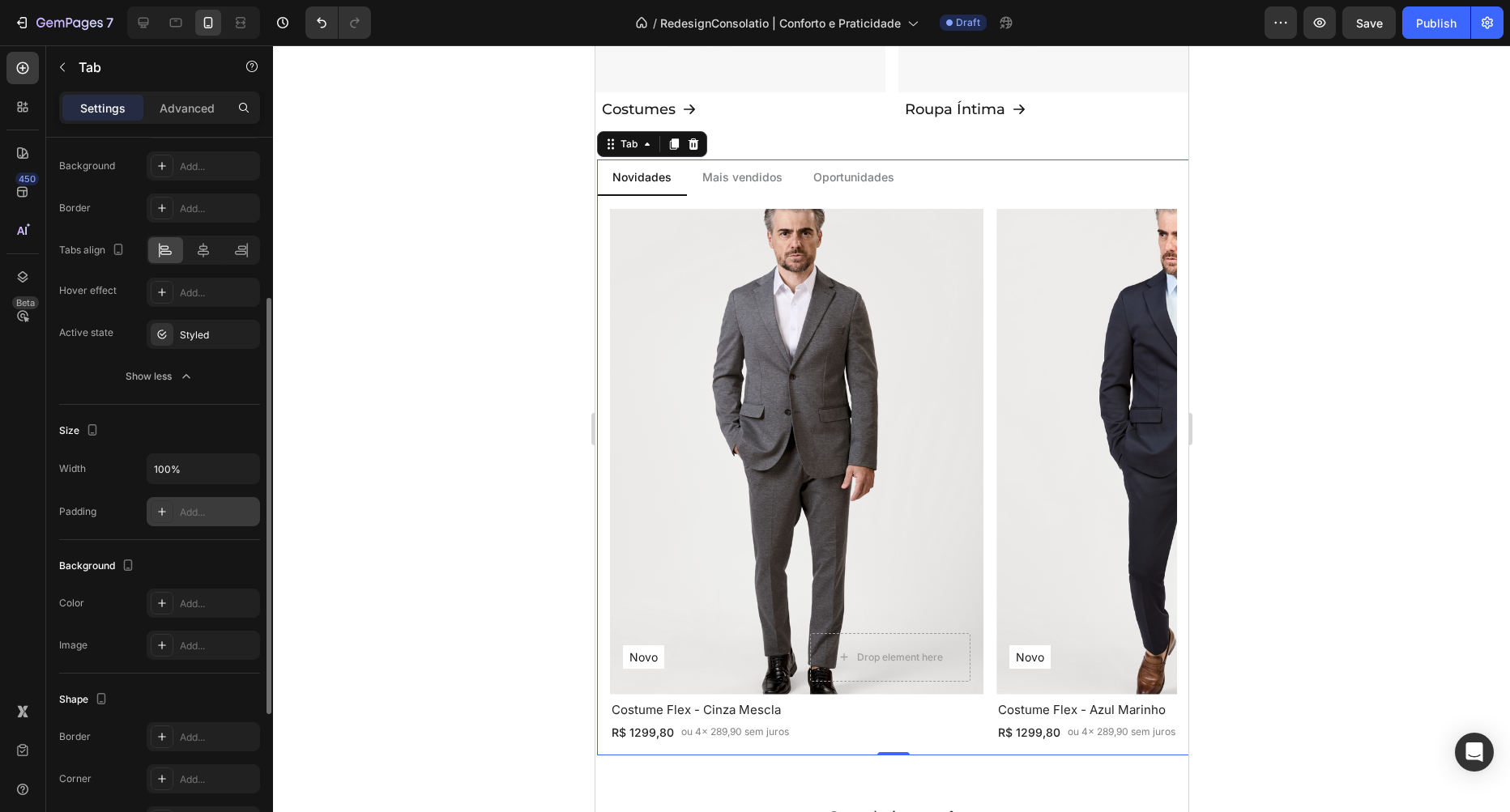
click at [191, 505] on div "Add..." at bounding box center [218, 512] width 76 height 14
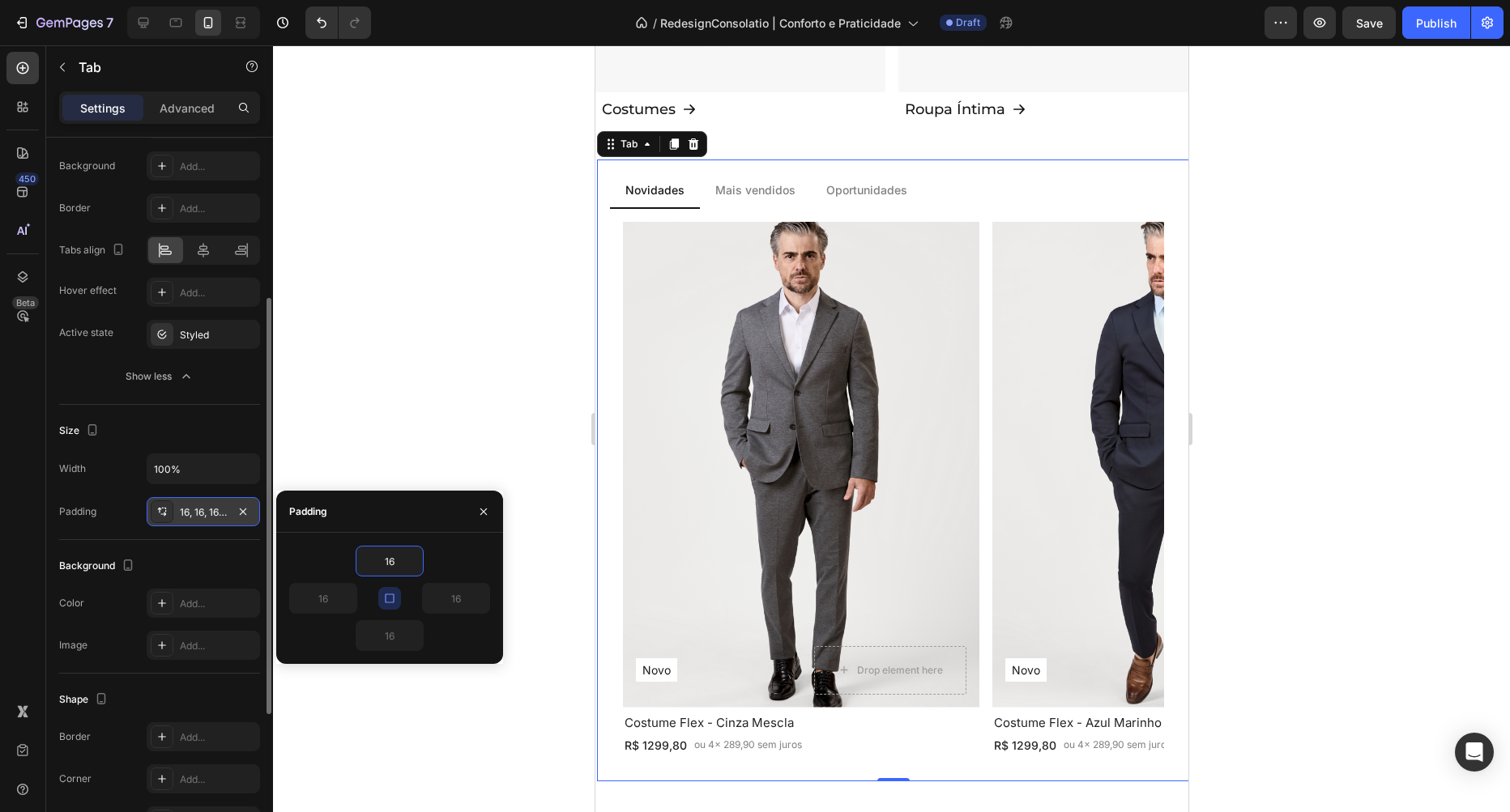
click at [424, 545] on div "16 16 16 16" at bounding box center [390, 598] width 227 height 131
click at [389, 557] on input "16" at bounding box center [389, 561] width 66 height 29
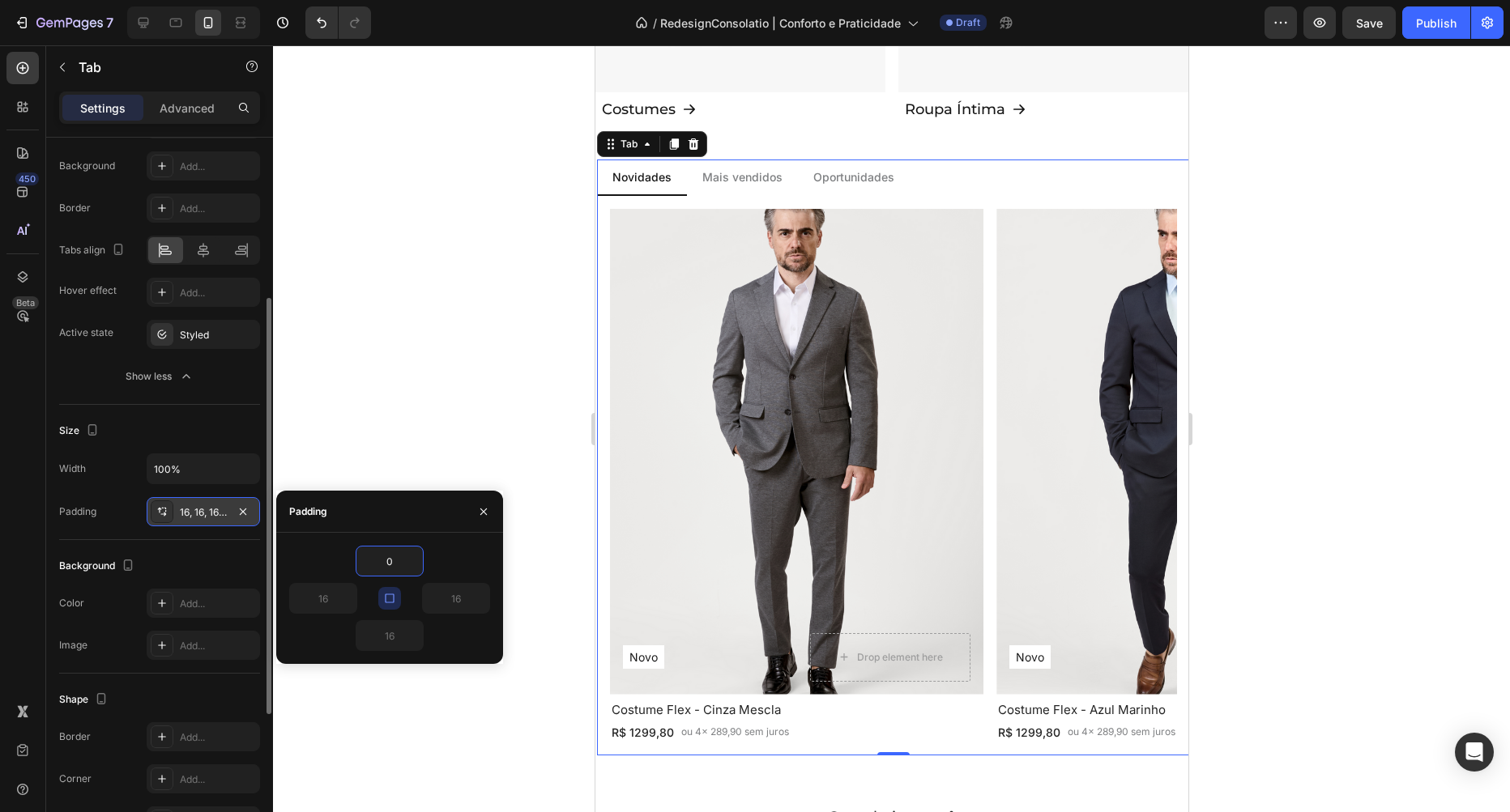
type input "0"
click at [391, 602] on icon "button" at bounding box center [389, 598] width 13 height 13
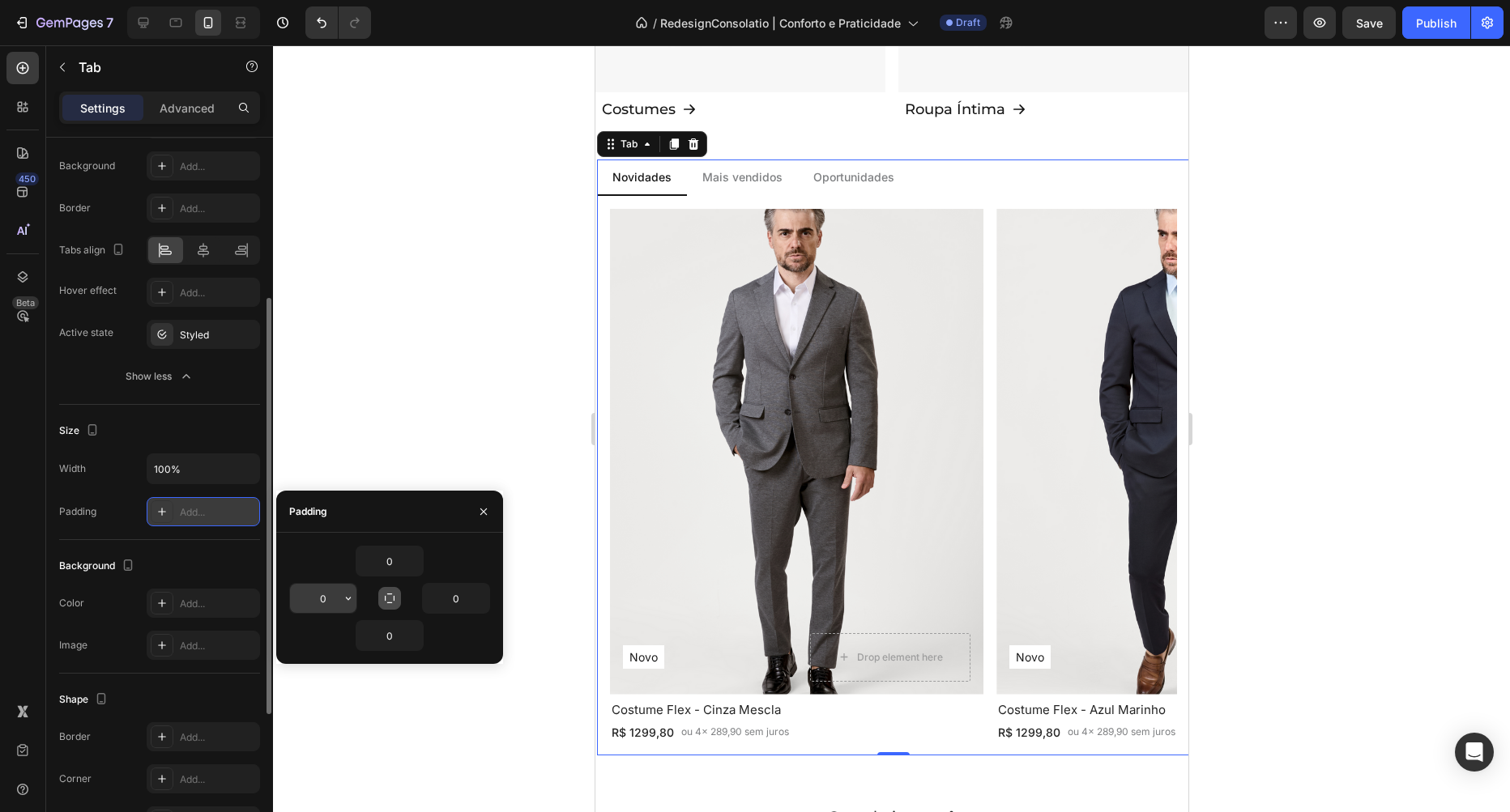
click at [328, 597] on input "0" at bounding box center [323, 598] width 66 height 29
type input "16"
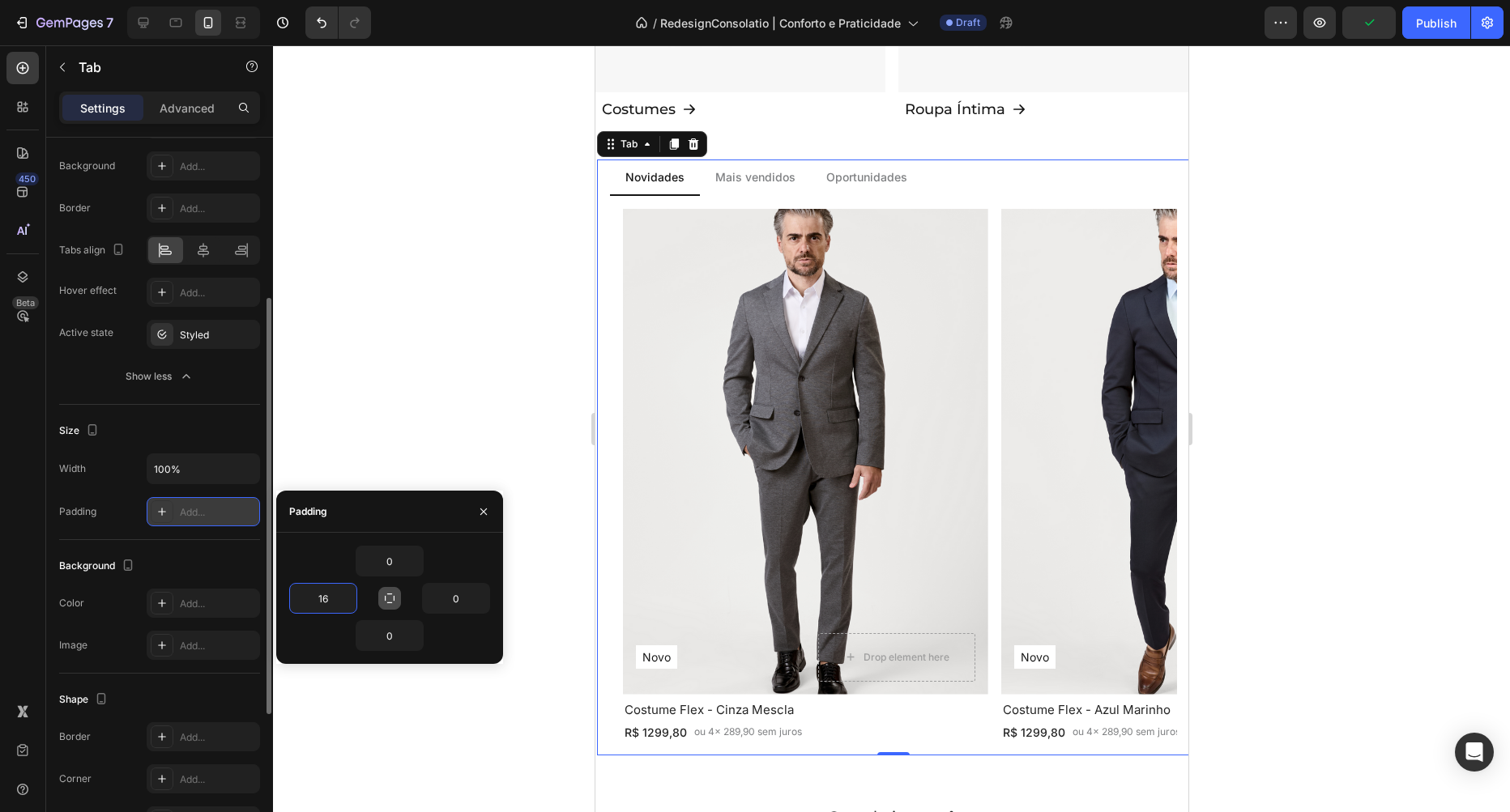
click at [107, 514] on div "Padding Add..." at bounding box center [159, 512] width 201 height 29
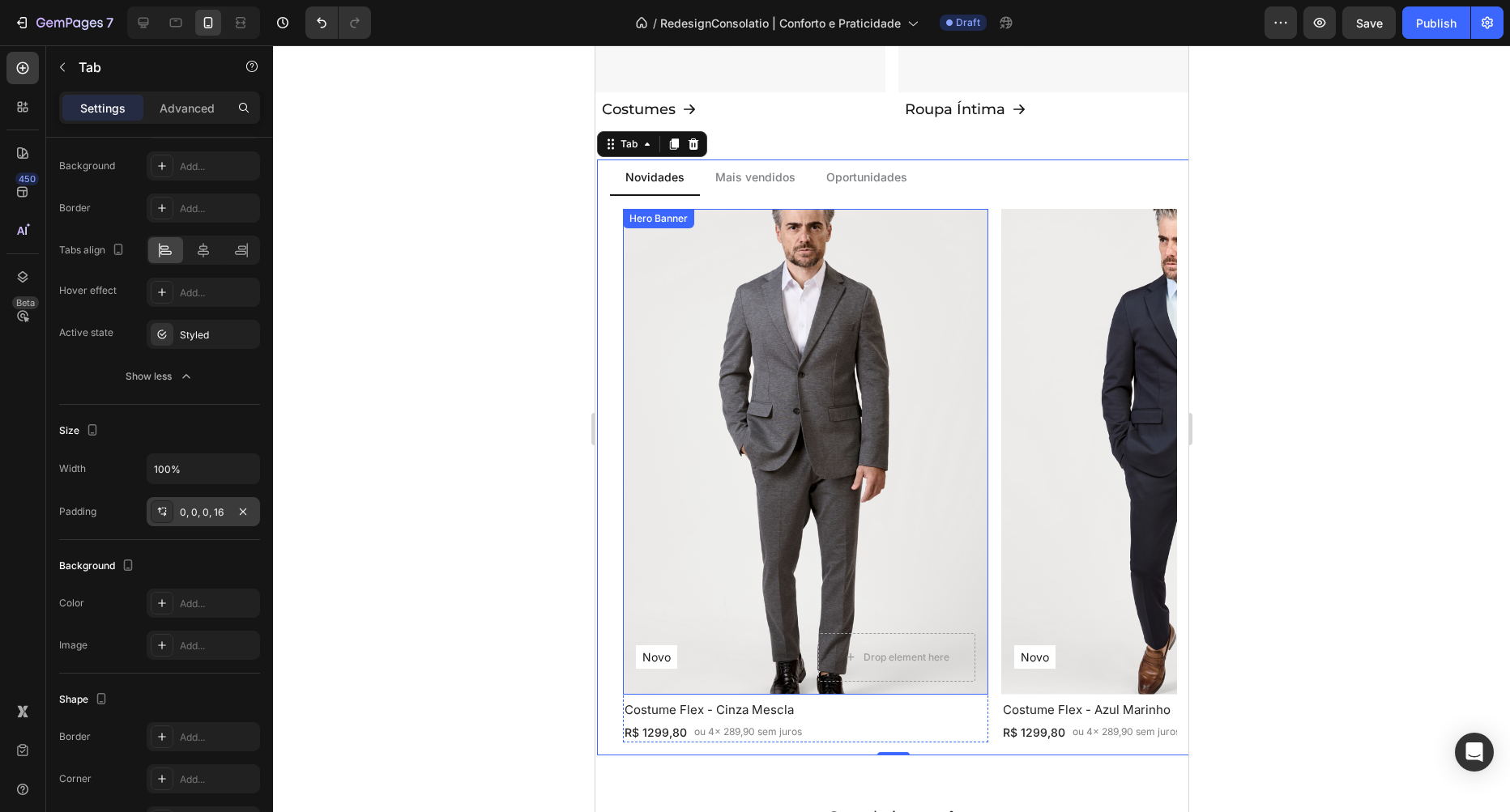
click at [851, 318] on div "Overlay" at bounding box center [805, 452] width 365 height 486
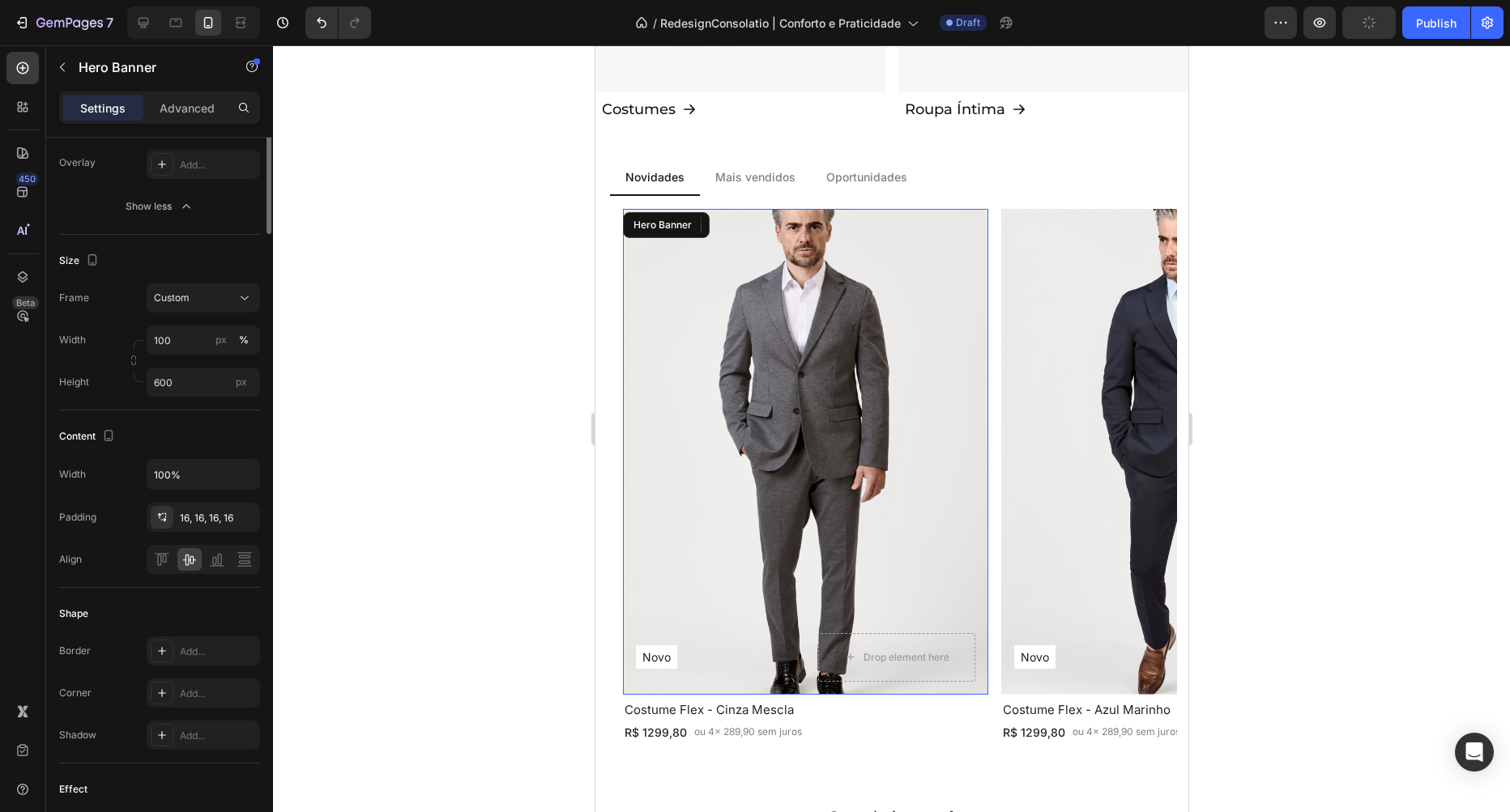
scroll to position [0, 0]
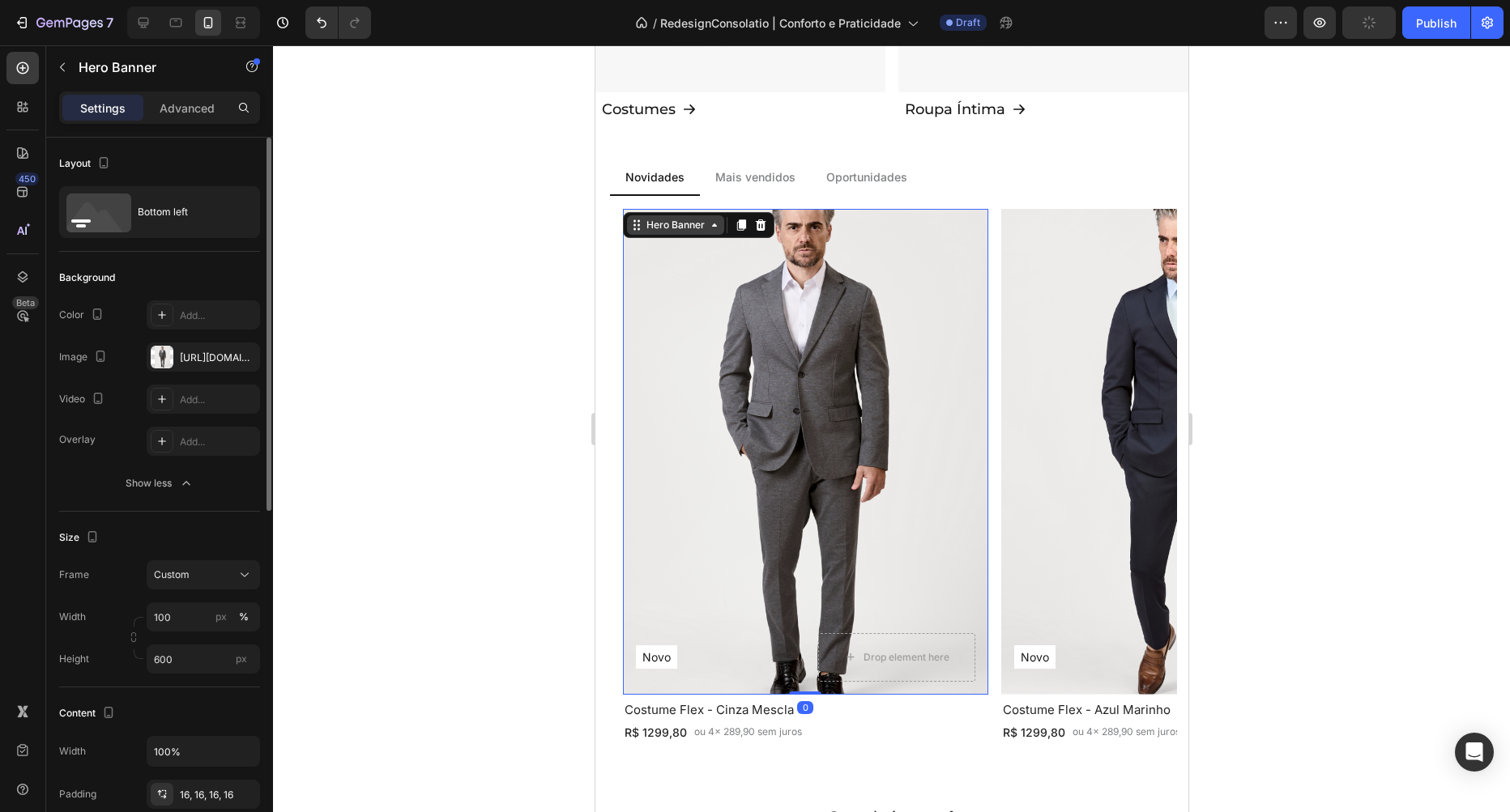
click at [703, 228] on div "Hero Banner" at bounding box center [675, 225] width 64 height 14
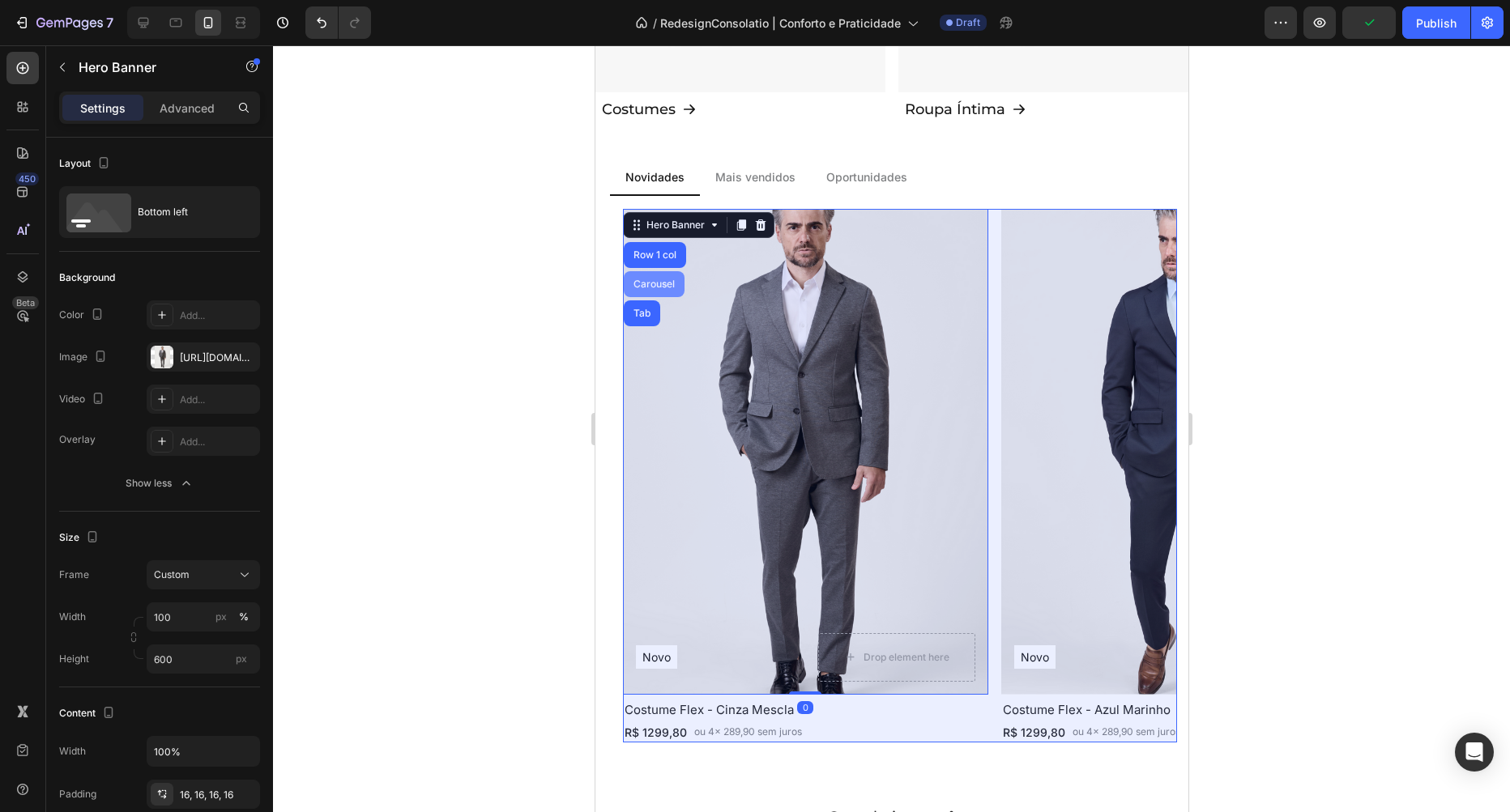
click at [652, 283] on div "Carousel" at bounding box center [653, 284] width 47 height 9
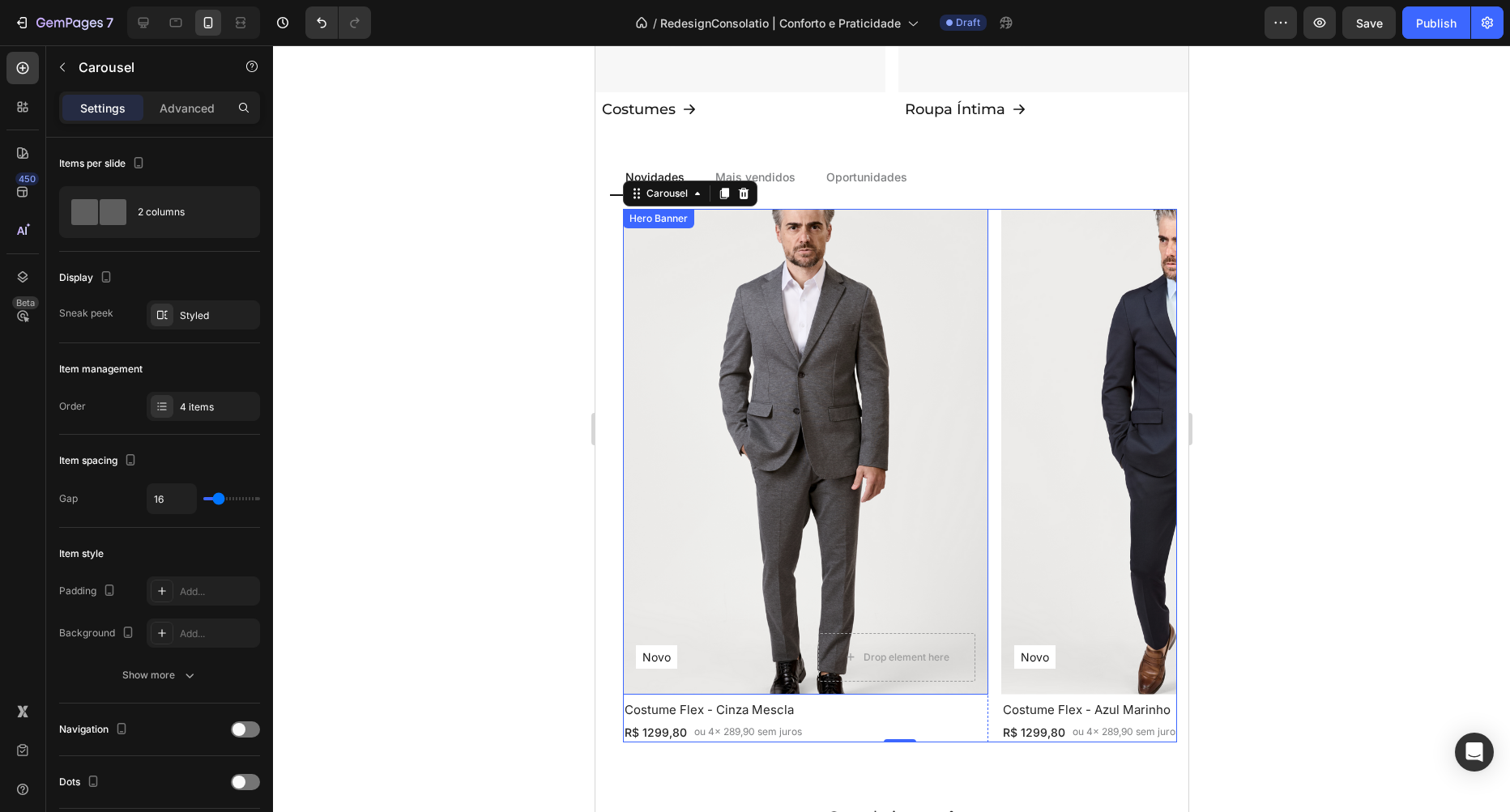
click at [733, 356] on div "Overlay" at bounding box center [805, 452] width 365 height 486
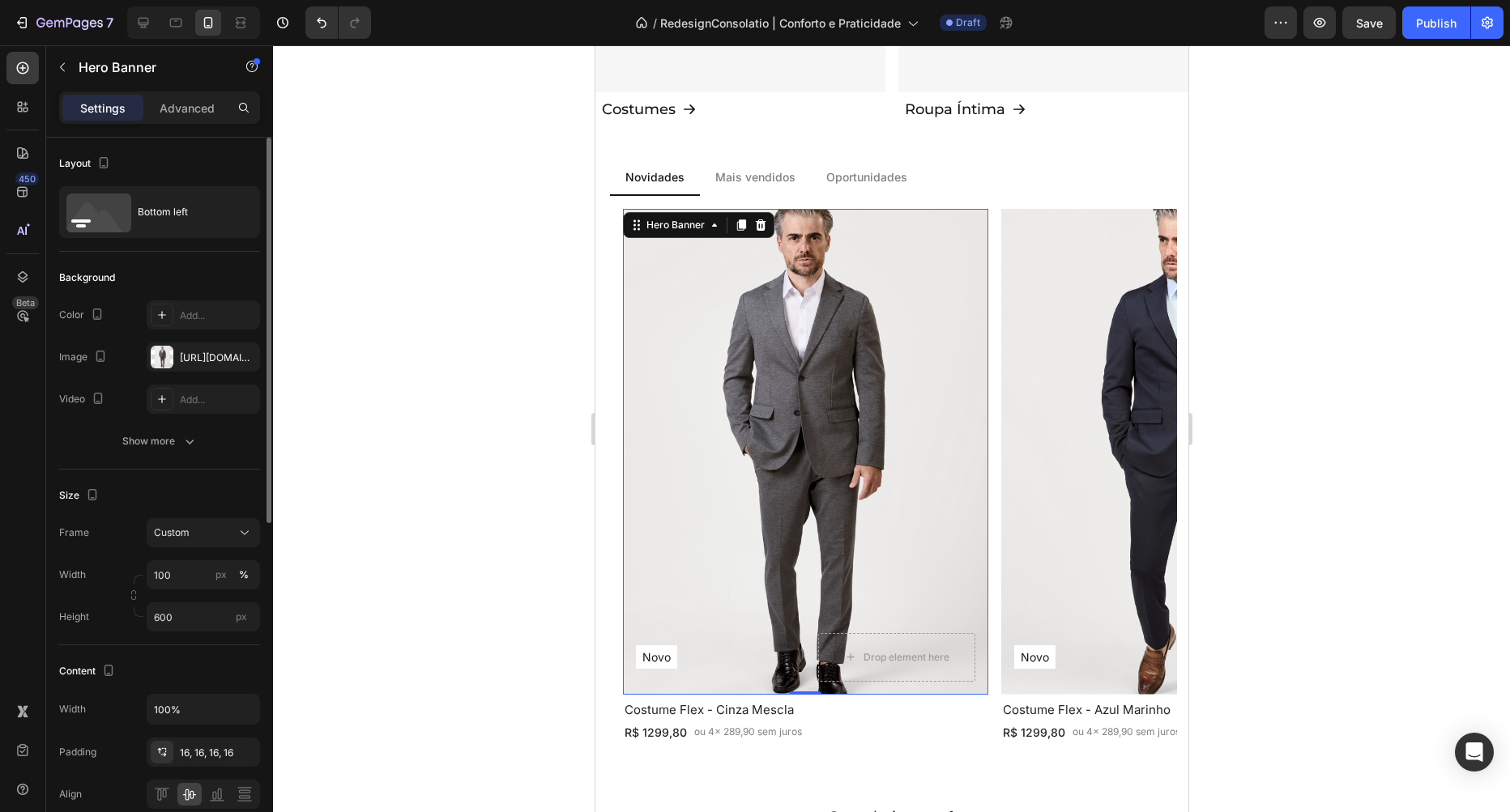
scroll to position [92, 0]
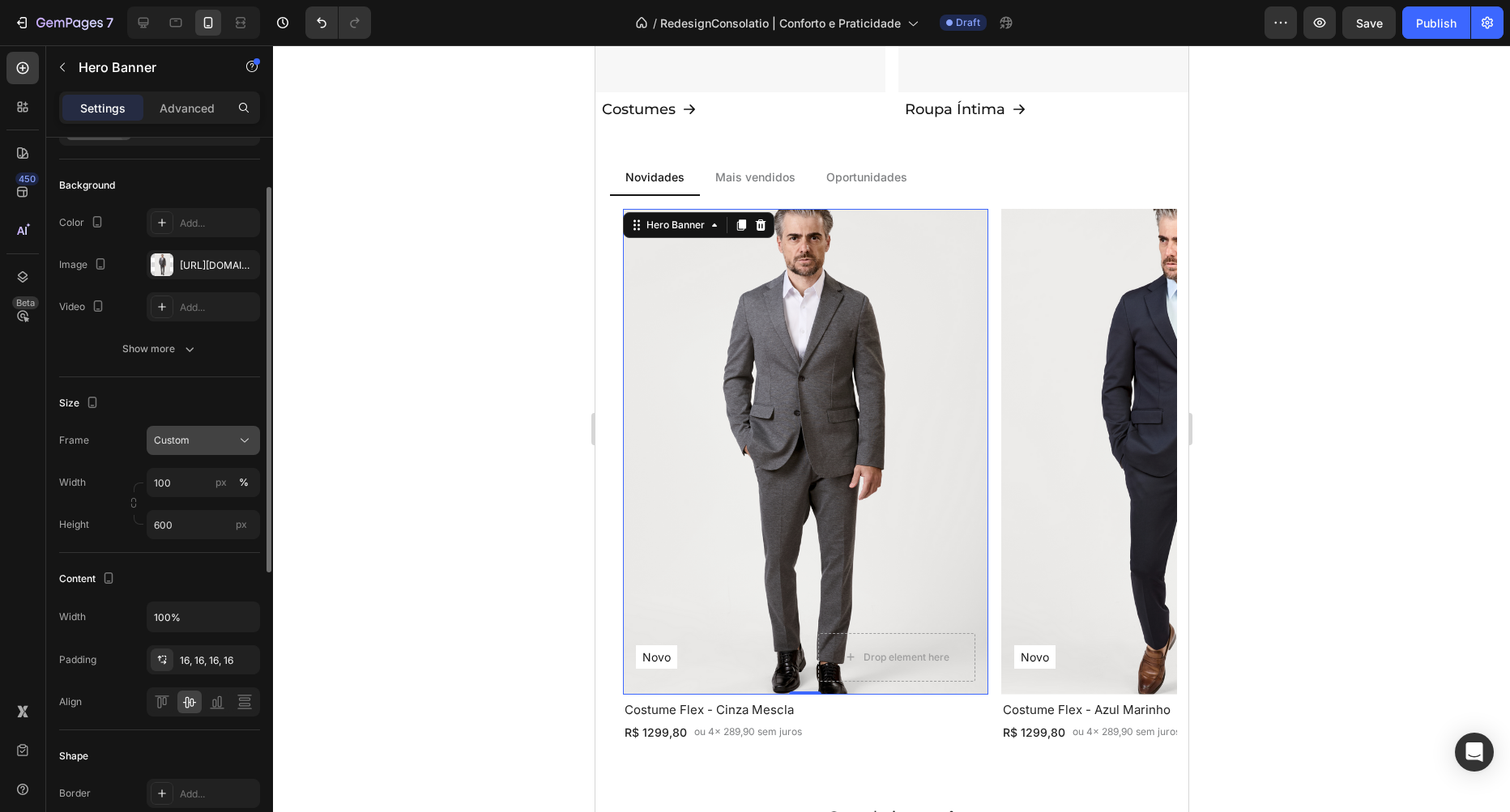
click at [208, 435] on div "Custom" at bounding box center [194, 440] width 80 height 14
click at [187, 489] on div "As banner source" at bounding box center [188, 479] width 130 height 29
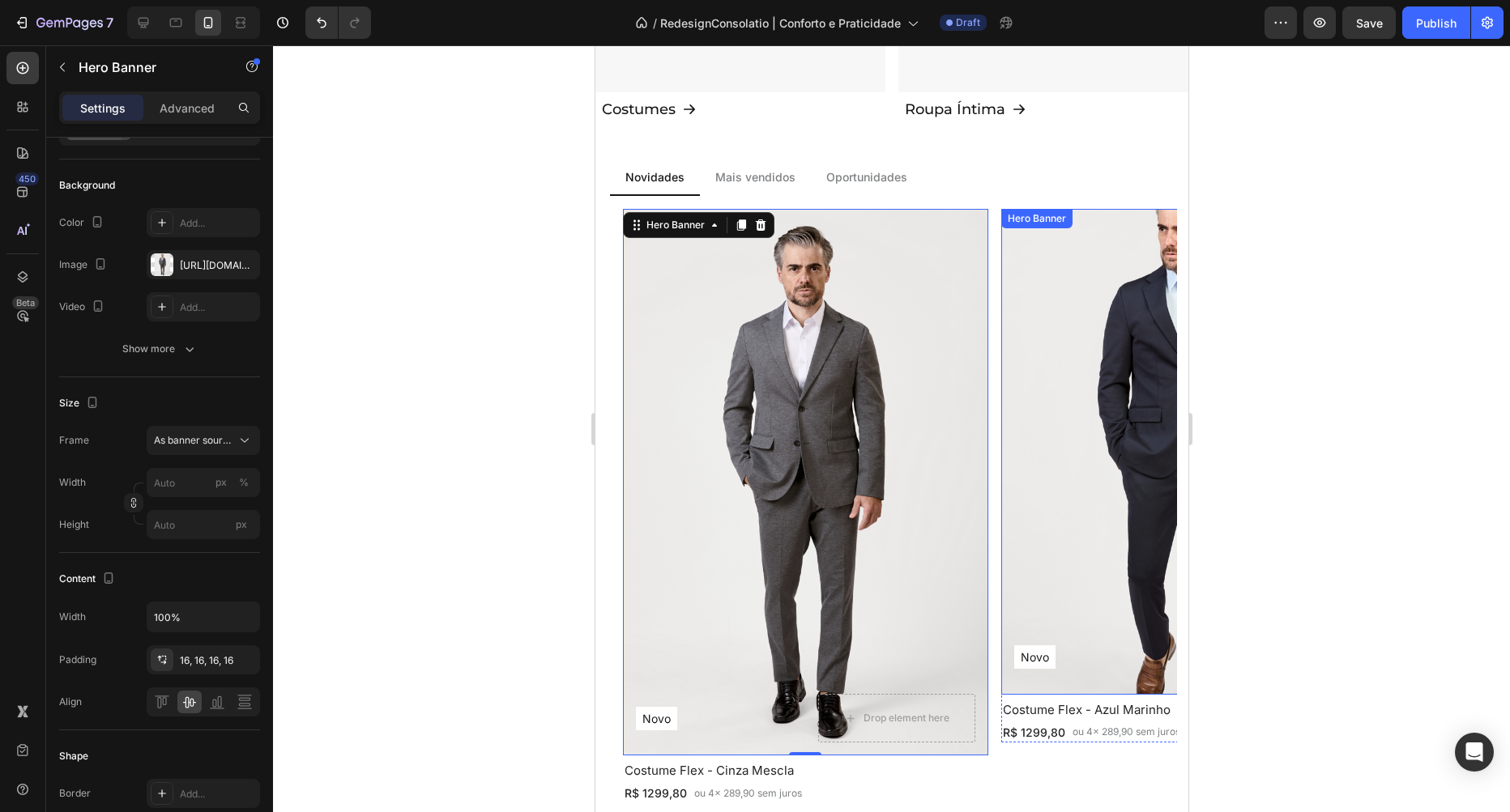
click at [1082, 325] on div "Background Image" at bounding box center [1183, 452] width 383 height 510
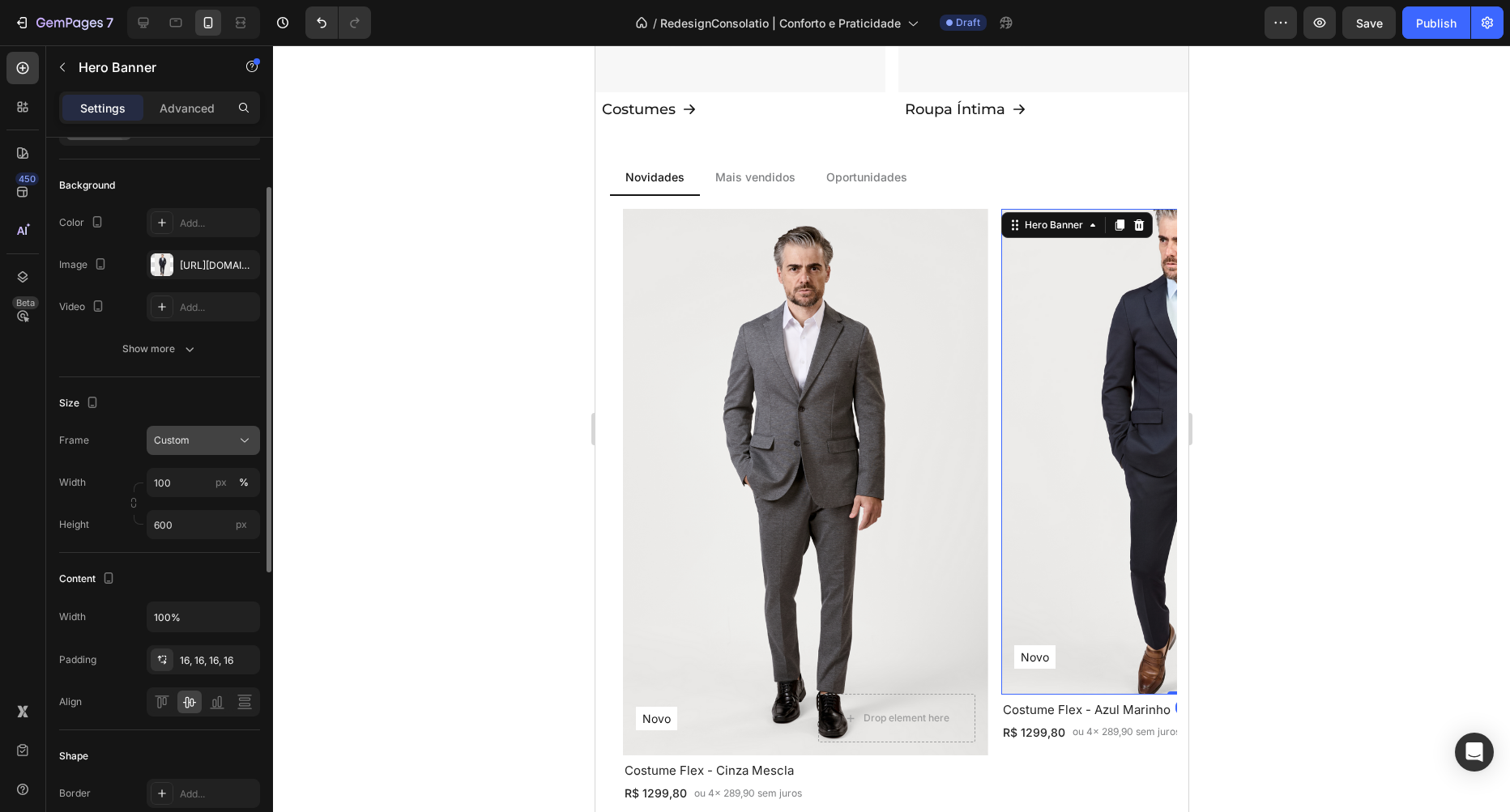
click at [209, 434] on div "Custom" at bounding box center [194, 440] width 80 height 14
click at [210, 478] on span "As banner source" at bounding box center [193, 479] width 81 height 14
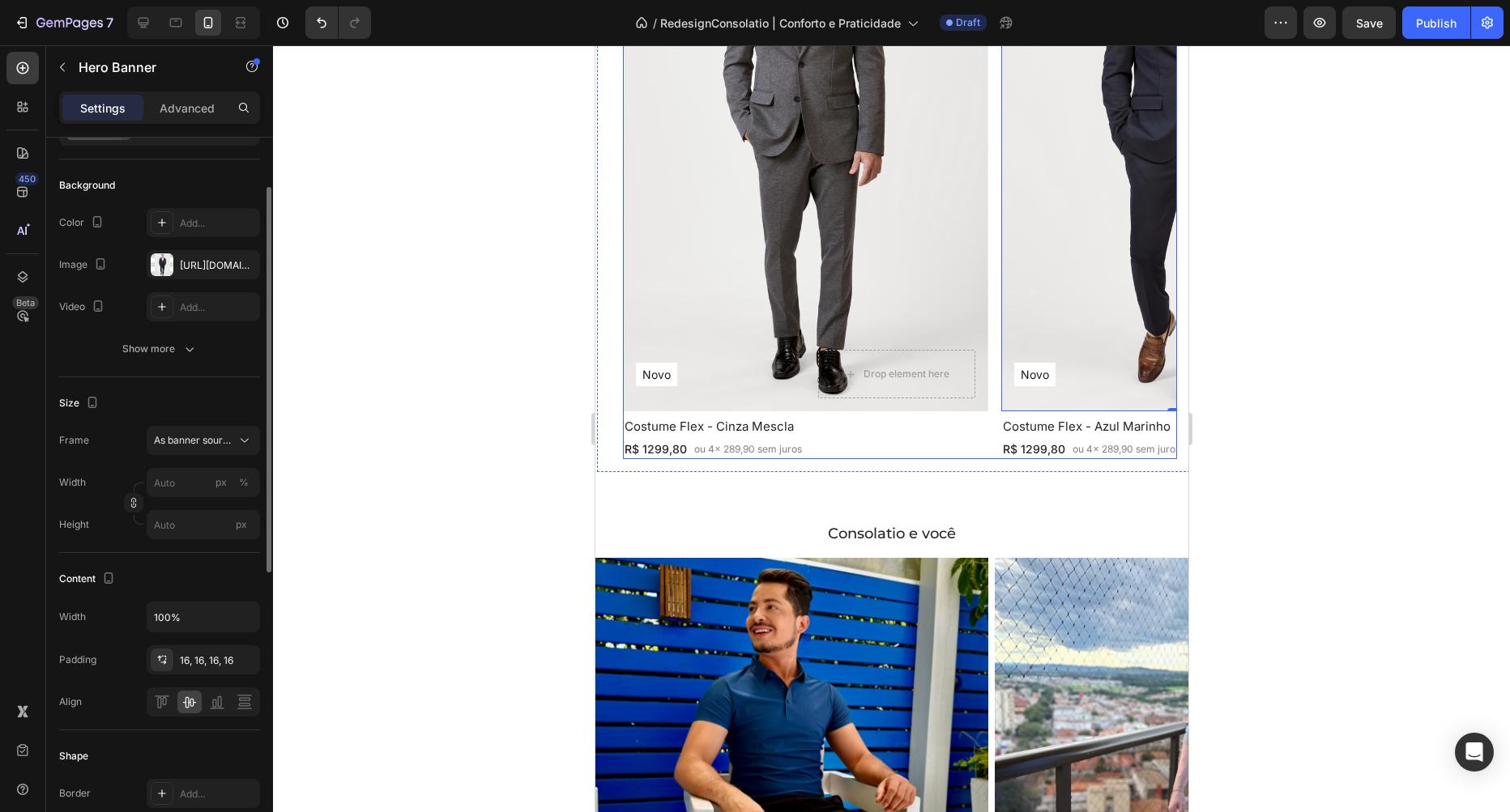
scroll to position [1660, 0]
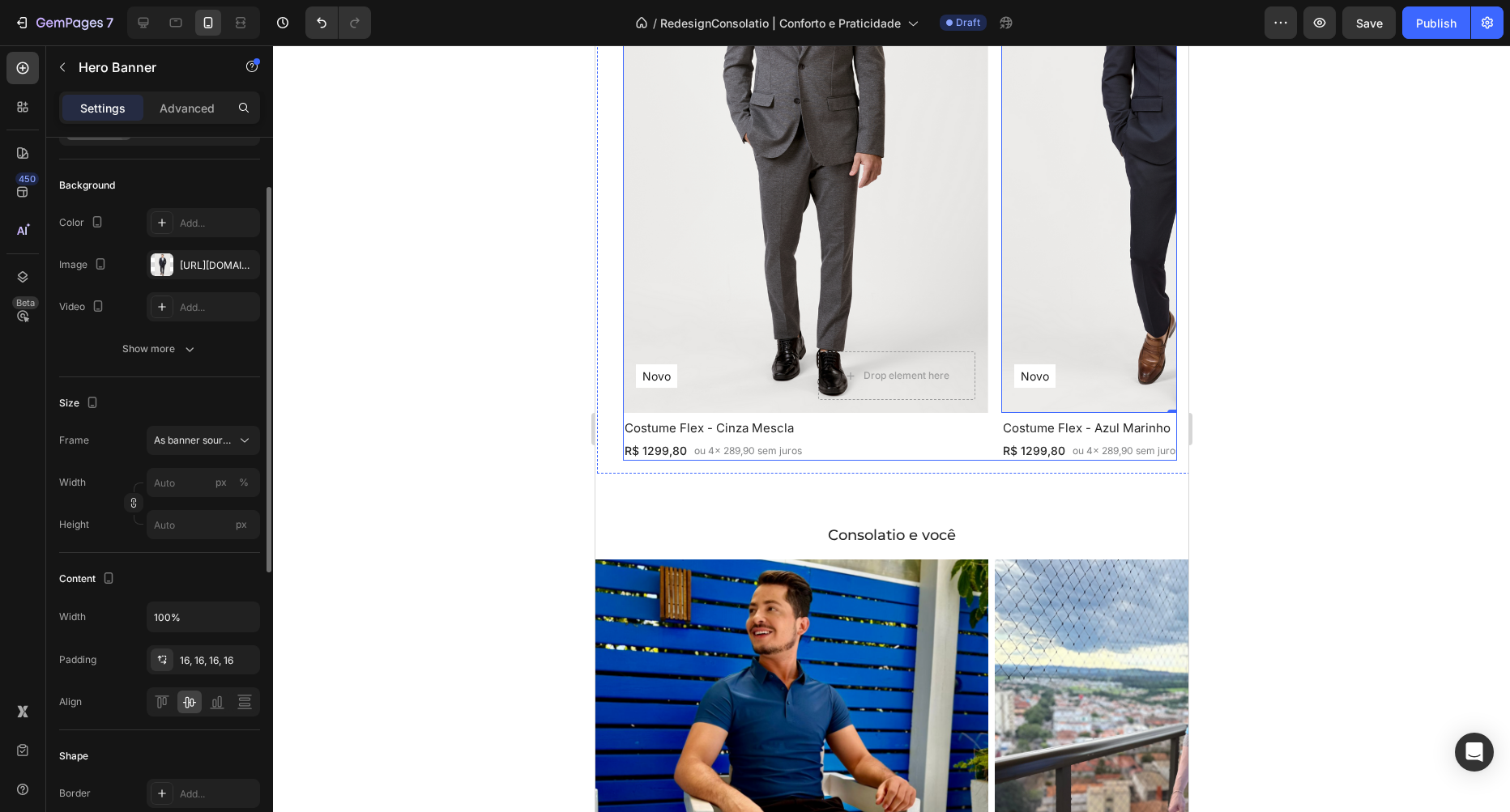
click at [1027, 410] on div "Novo Text Block Row Row Hero Banner 0 Costume Flex - Azul Marinho Heading R$ 12…" at bounding box center [1183, 164] width 365 height 595
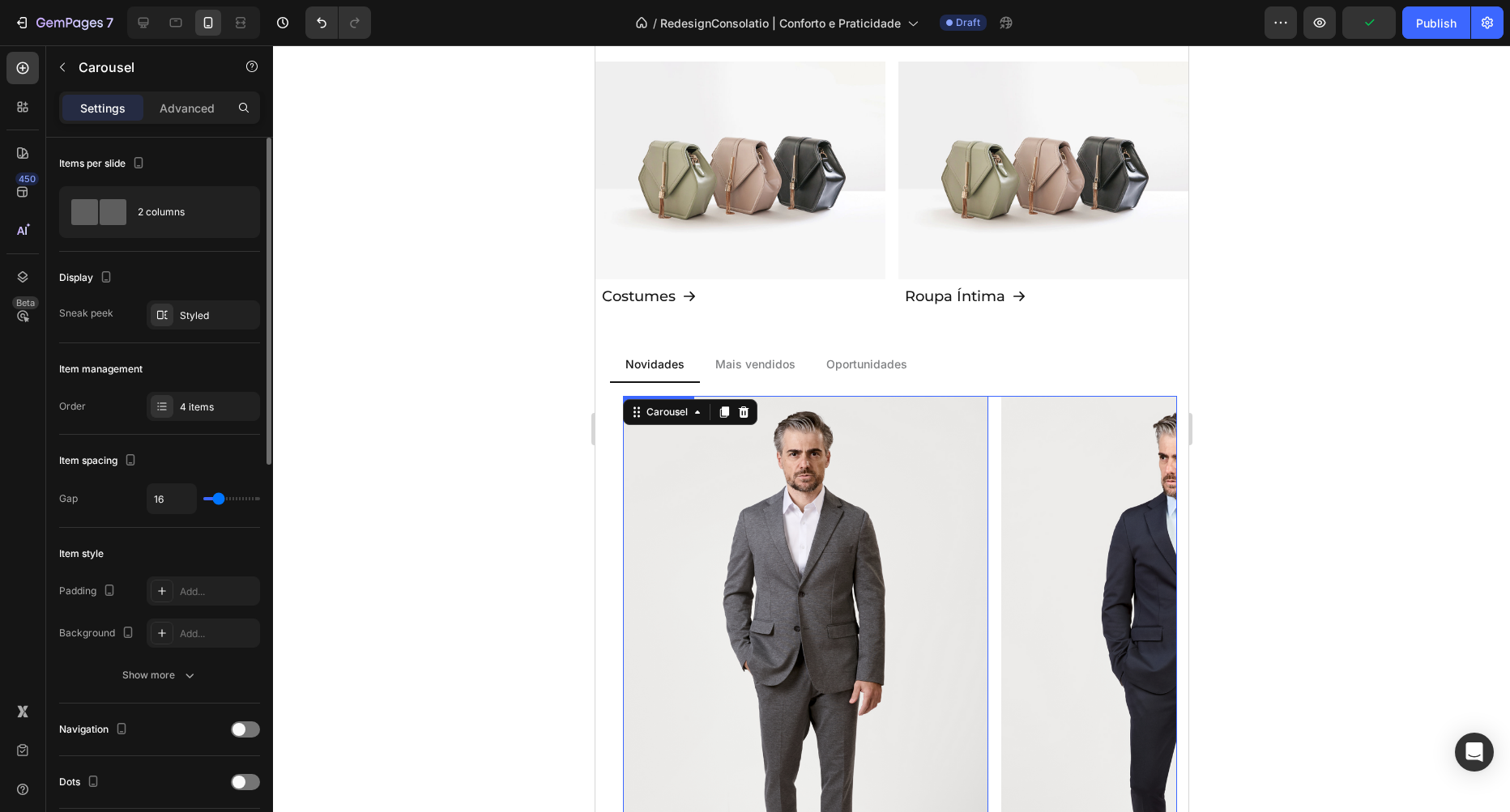
scroll to position [1567, 0]
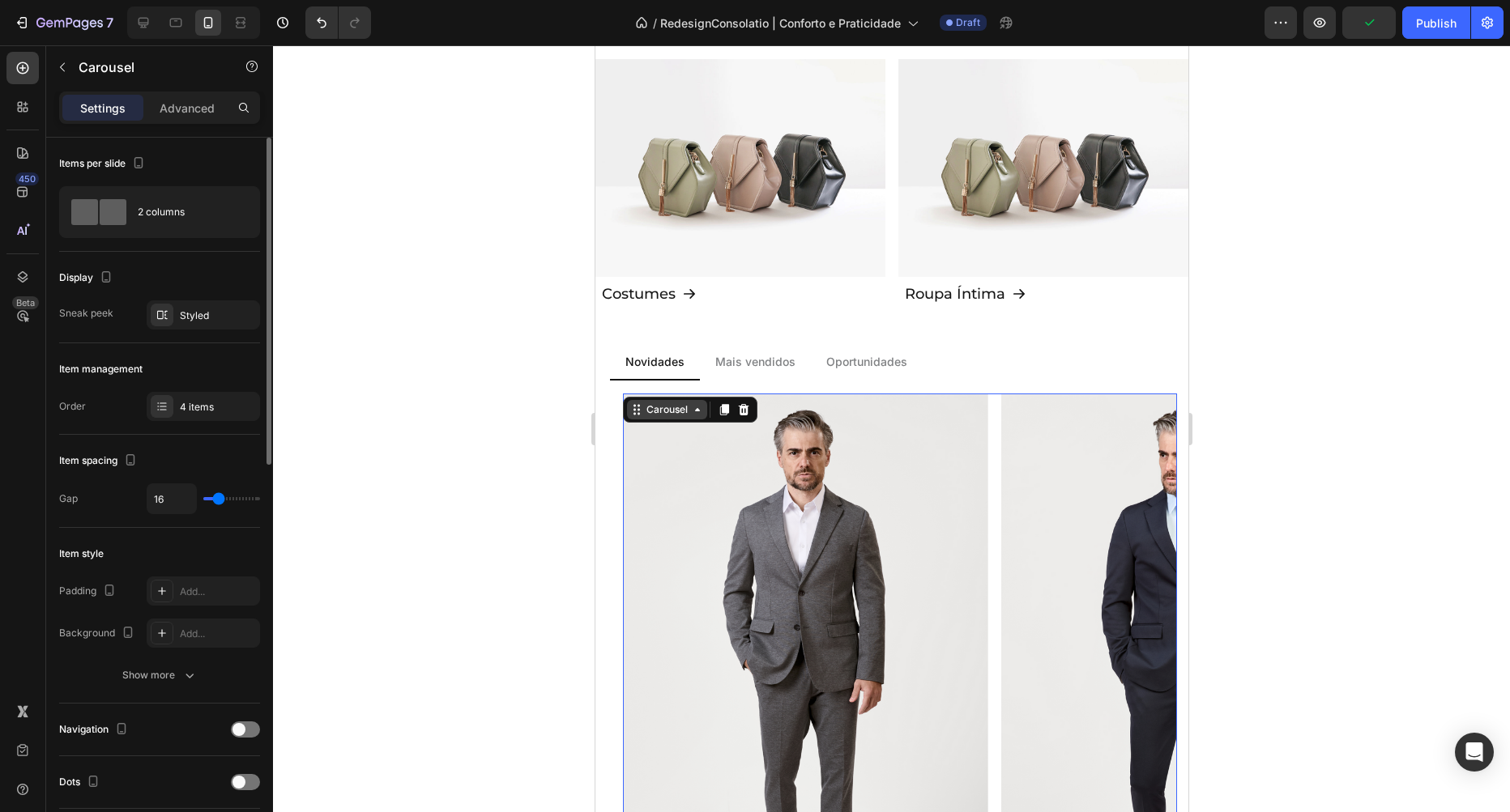
click at [664, 409] on div "Carousel" at bounding box center [666, 409] width 47 height 14
click at [187, 400] on div "4 items" at bounding box center [218, 407] width 76 height 14
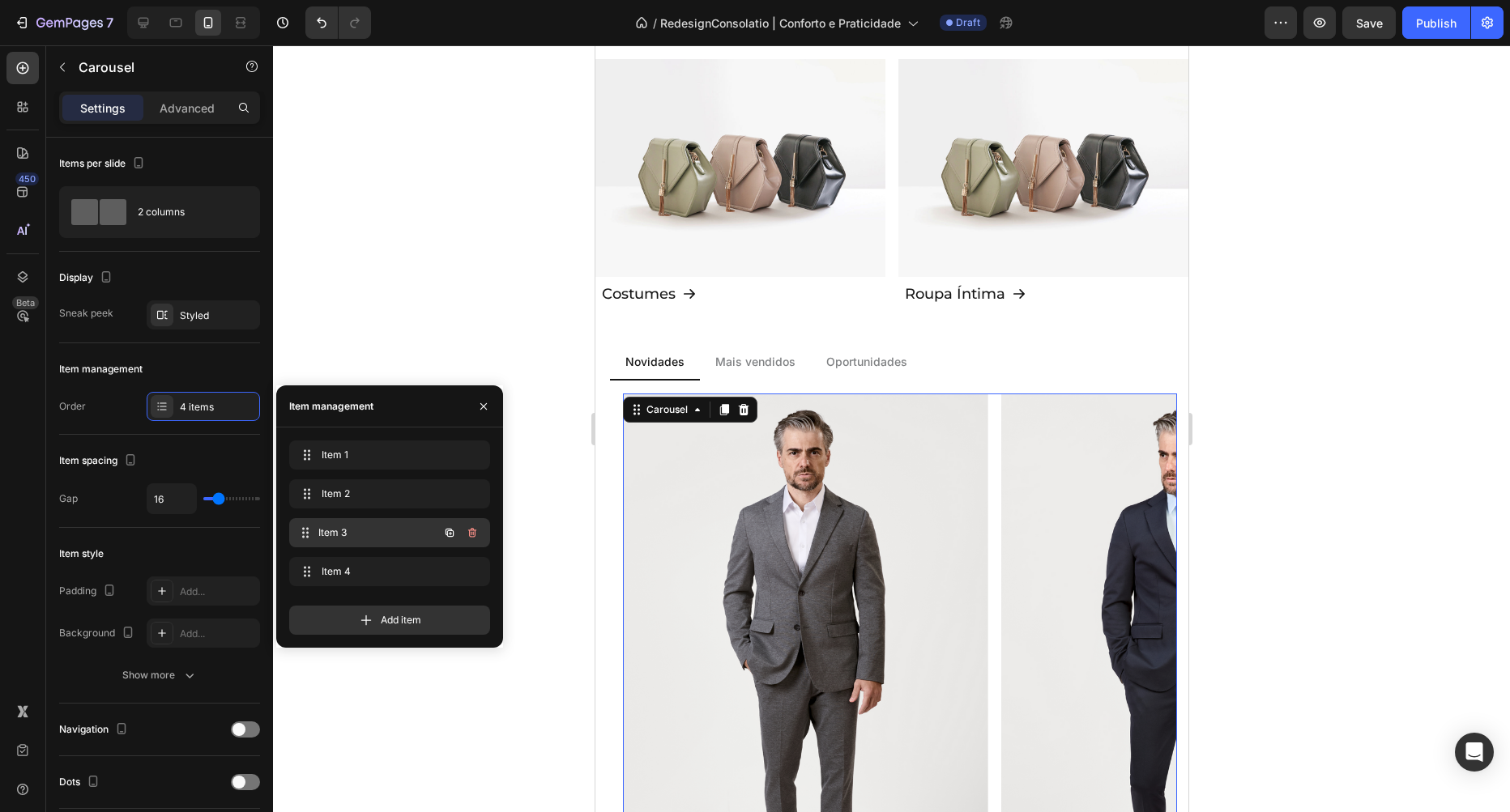
click at [354, 528] on span "Item 3" at bounding box center [377, 532] width 120 height 14
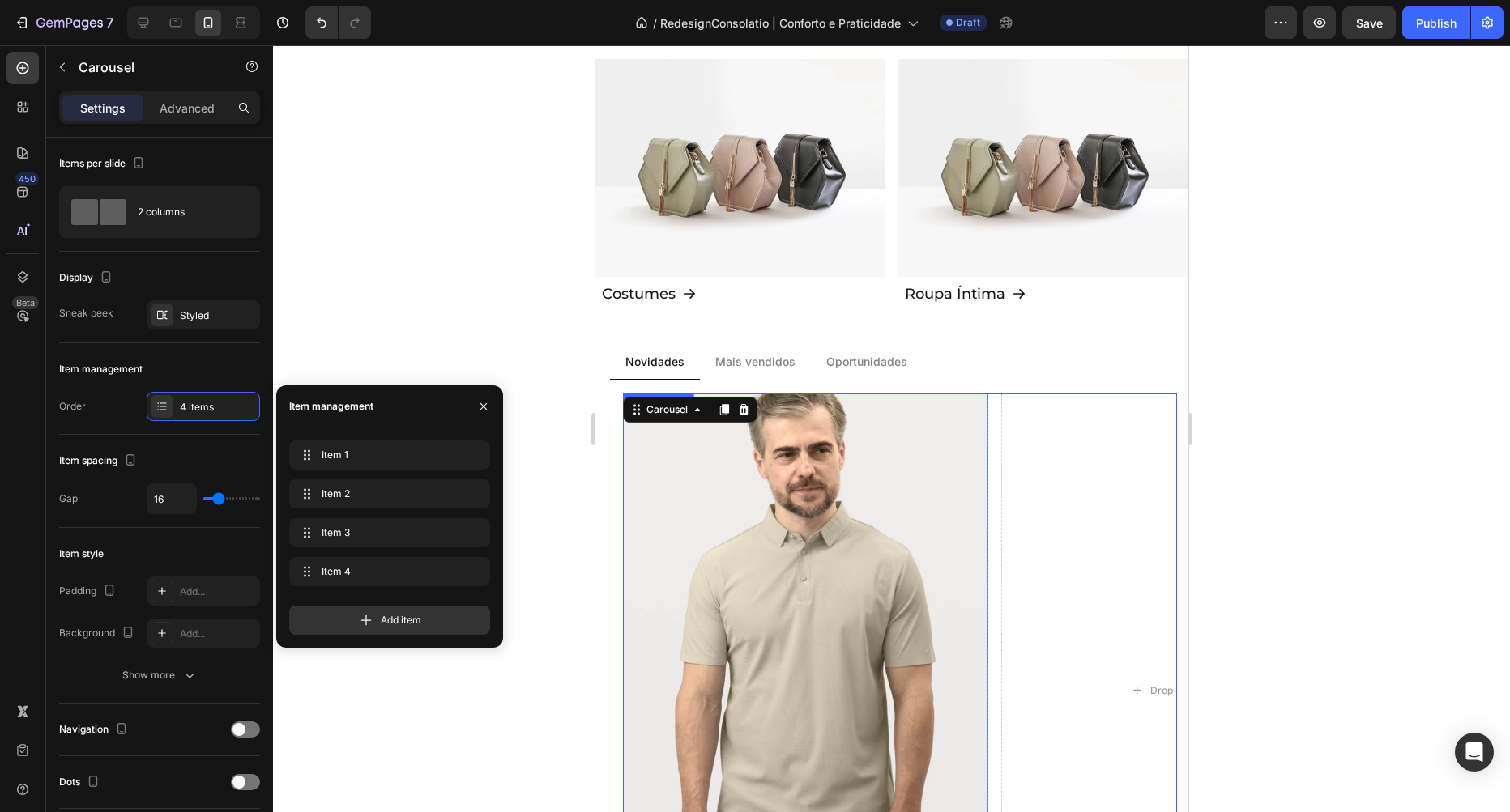
click at [898, 498] on div "Background Image" at bounding box center [805, 637] width 383 height 510
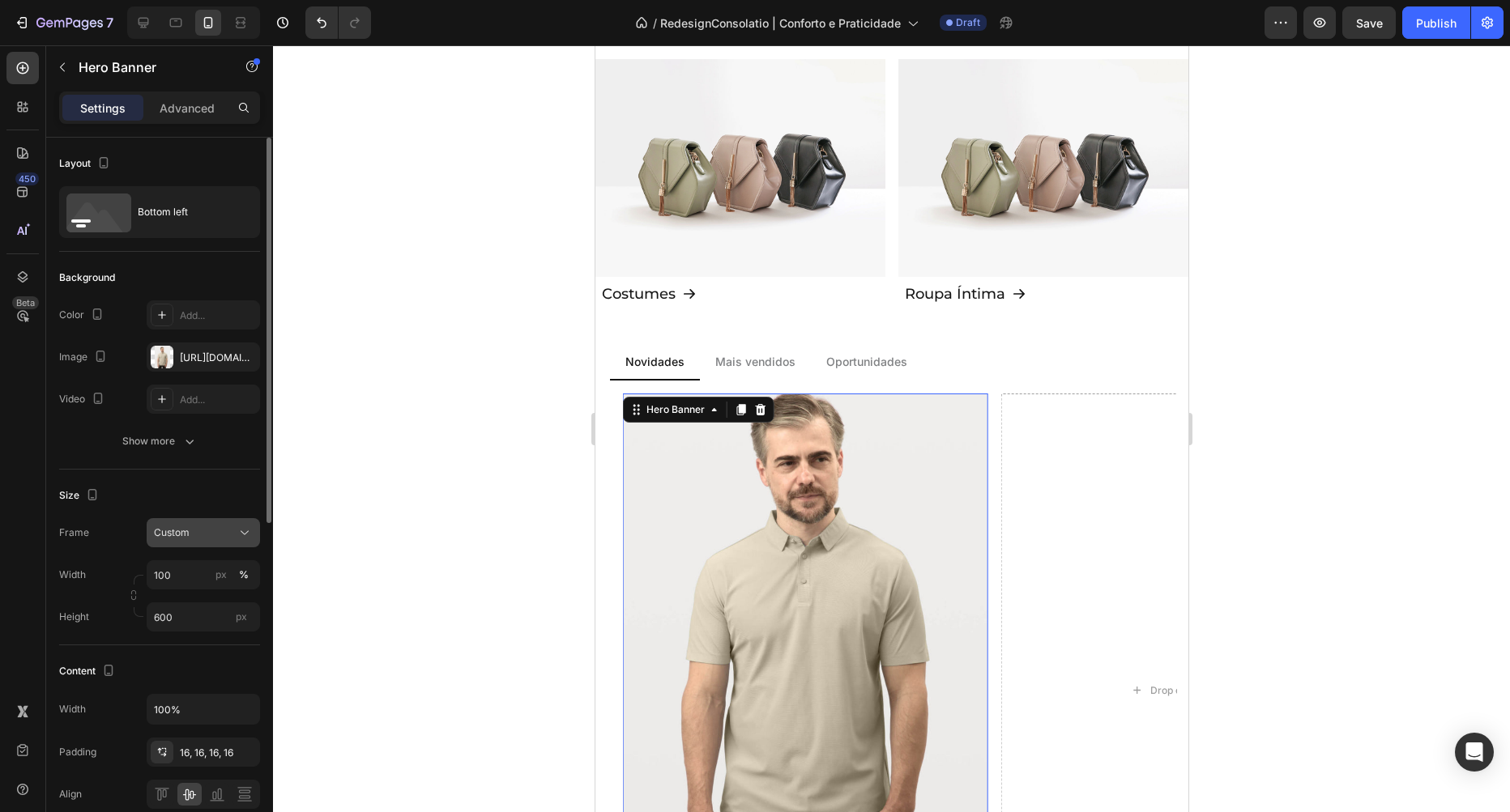
click at [204, 541] on button "Custom" at bounding box center [203, 532] width 114 height 29
click at [203, 568] on span "As banner source" at bounding box center [193, 571] width 81 height 14
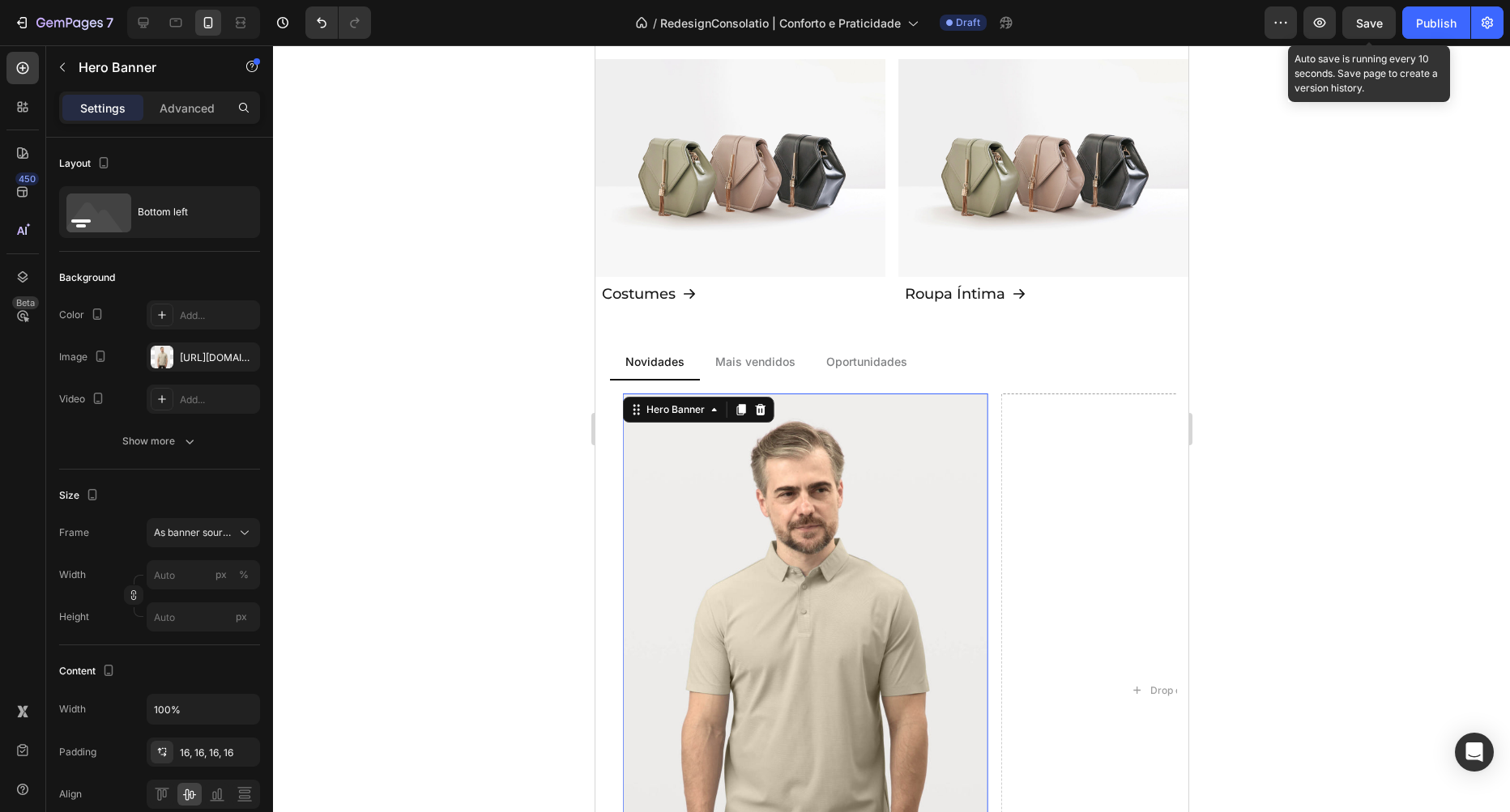
click at [1372, 17] on span "Save" at bounding box center [1369, 23] width 27 height 14
click at [1379, 31] on div "Save" at bounding box center [1369, 23] width 27 height 17
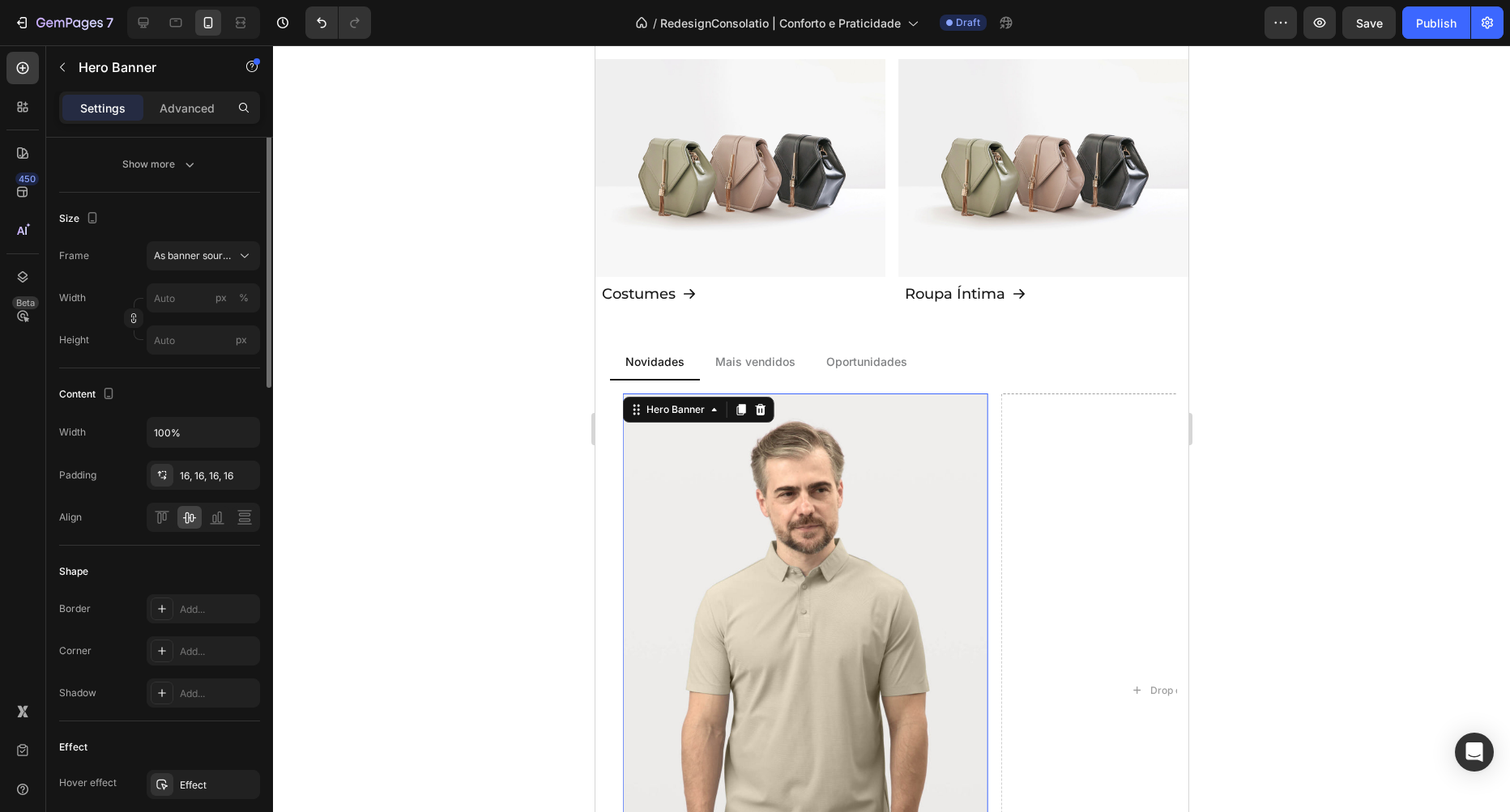
scroll to position [92, 0]
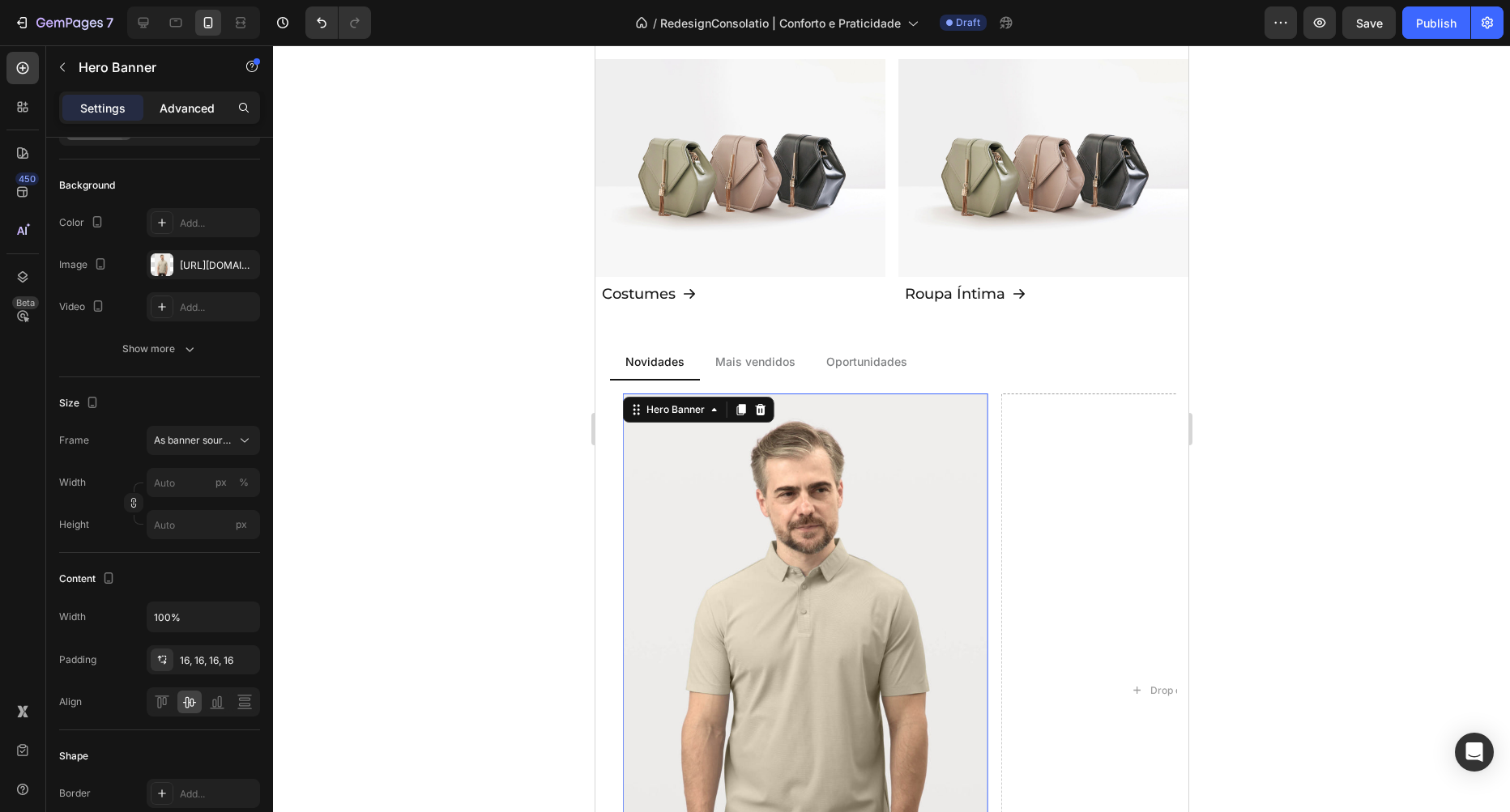
click at [195, 106] on p "Advanced" at bounding box center [187, 108] width 55 height 17
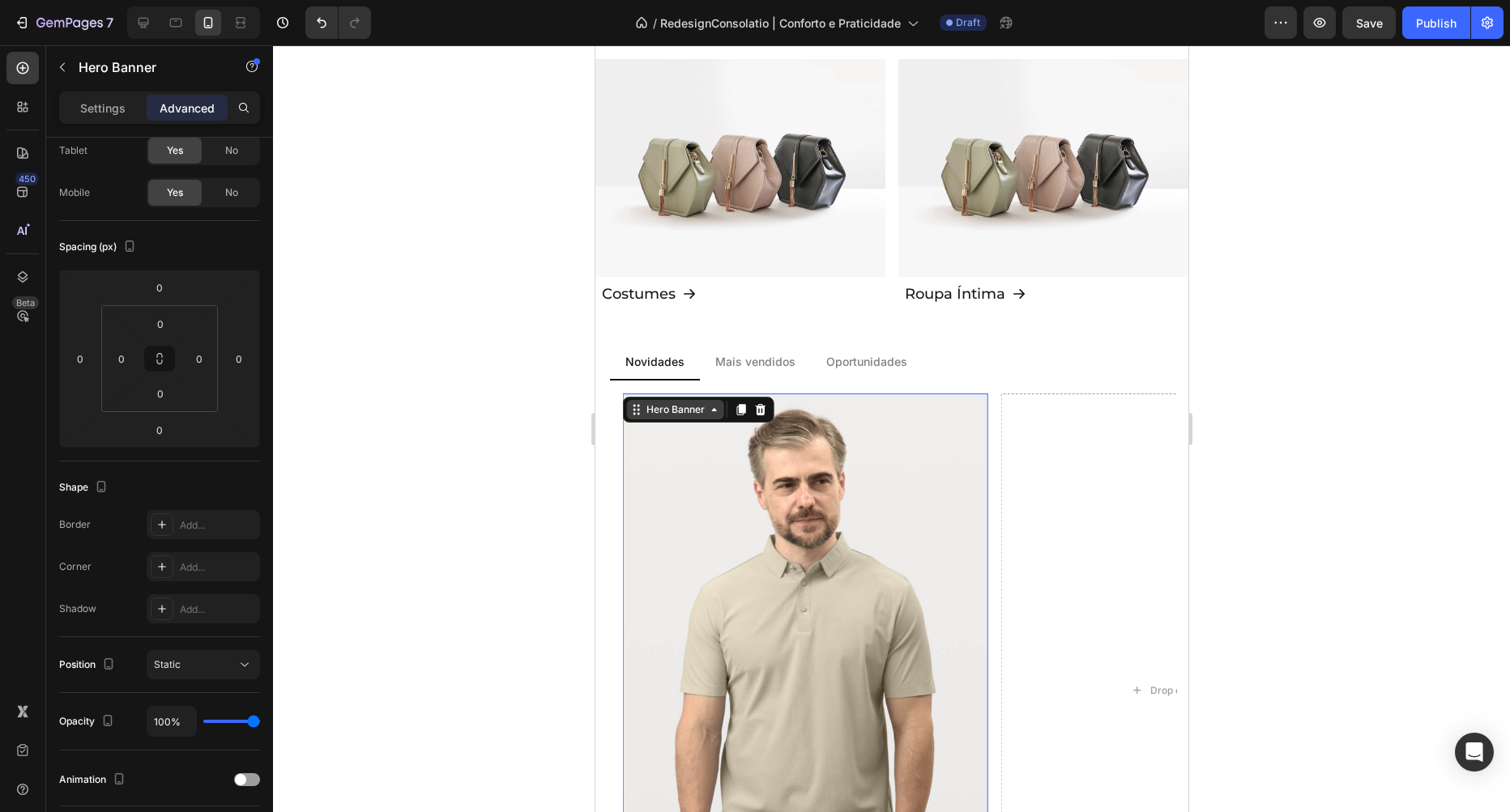
click at [703, 409] on div "Hero Banner" at bounding box center [675, 409] width 64 height 14
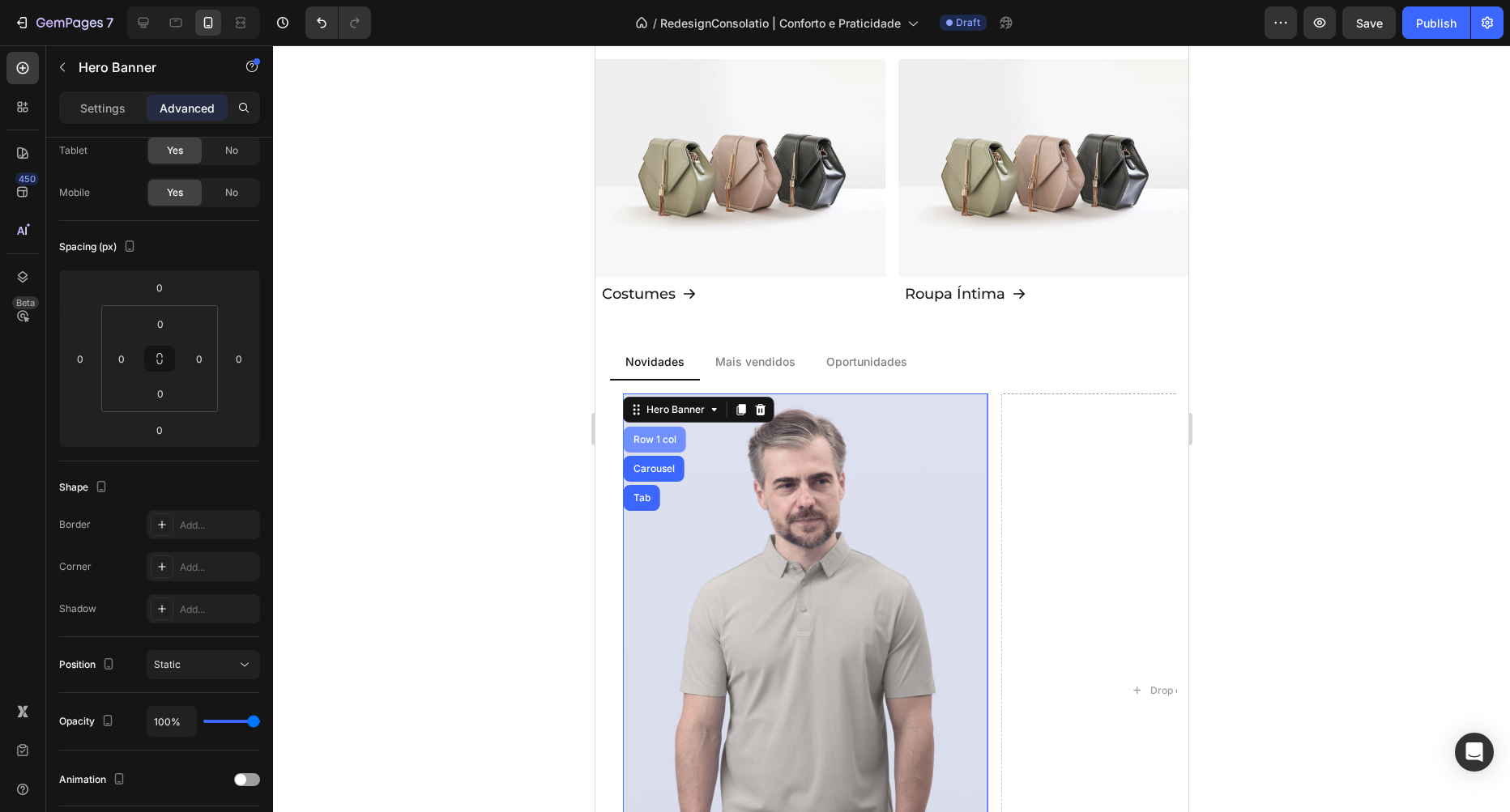
click at [663, 434] on div "Row 1 col" at bounding box center [655, 440] width 63 height 26
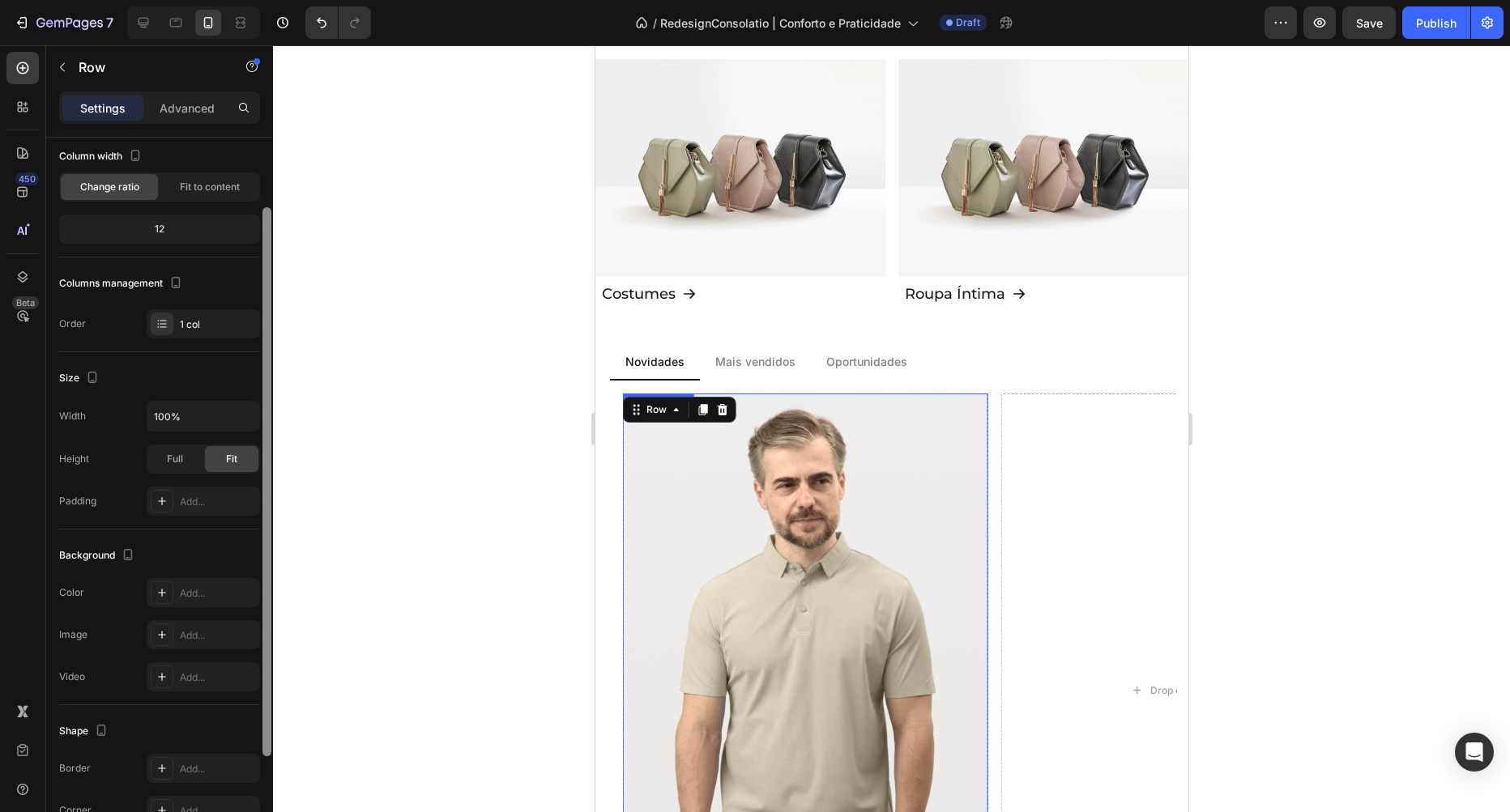
scroll to position [0, 0]
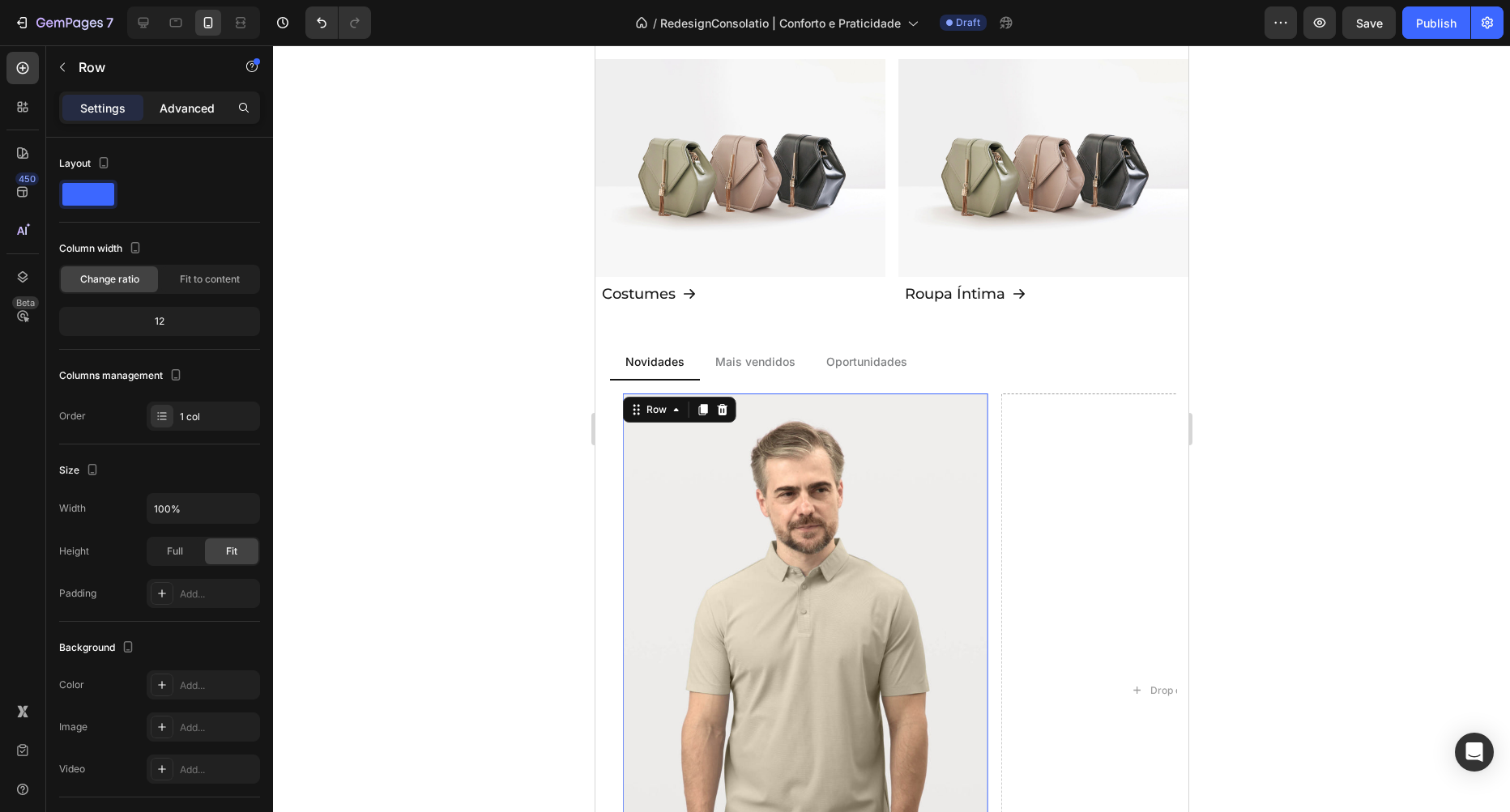
click at [167, 107] on p "Advanced" at bounding box center [187, 108] width 55 height 17
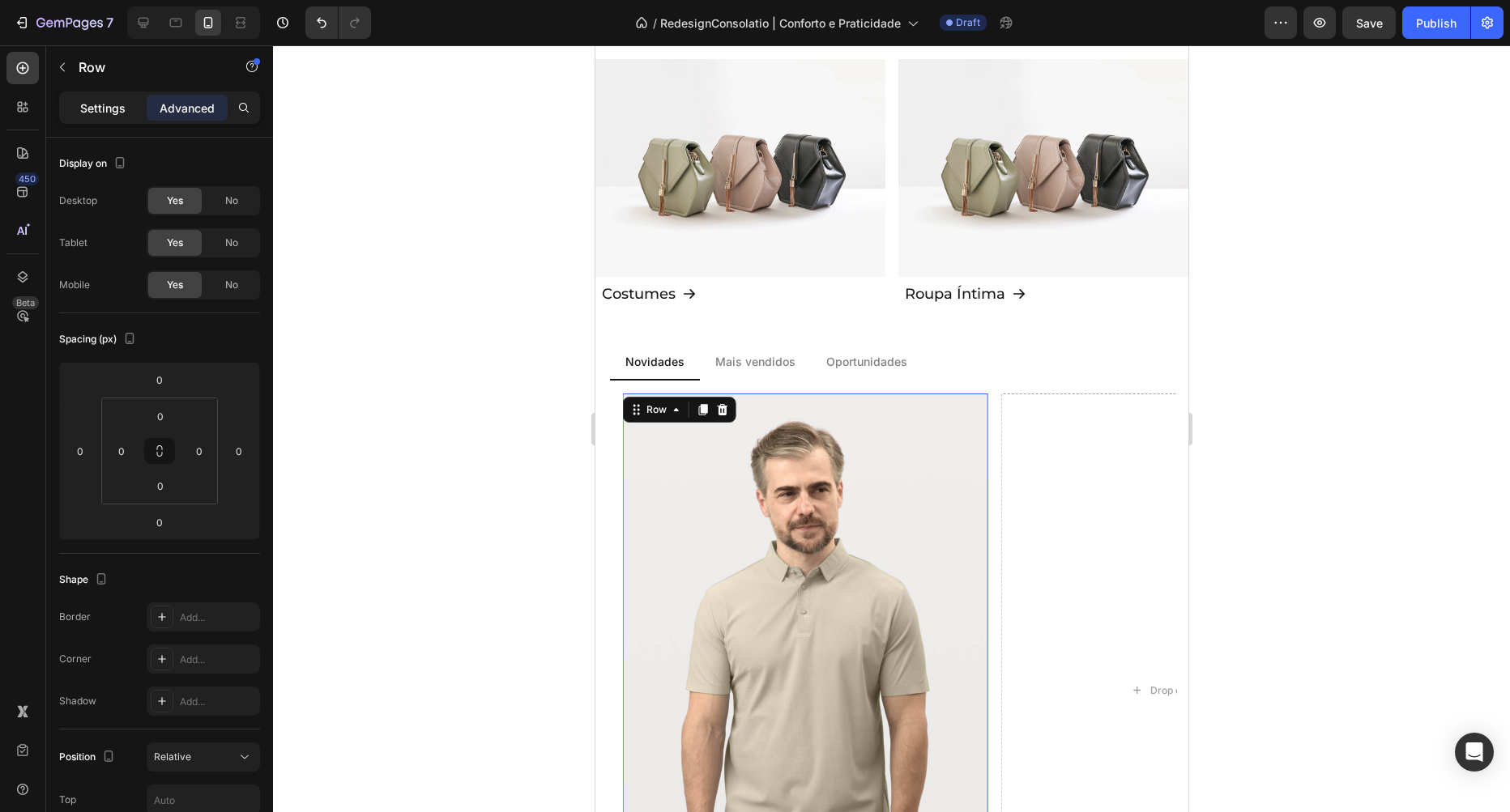
click at [108, 111] on p "Settings" at bounding box center [103, 108] width 46 height 17
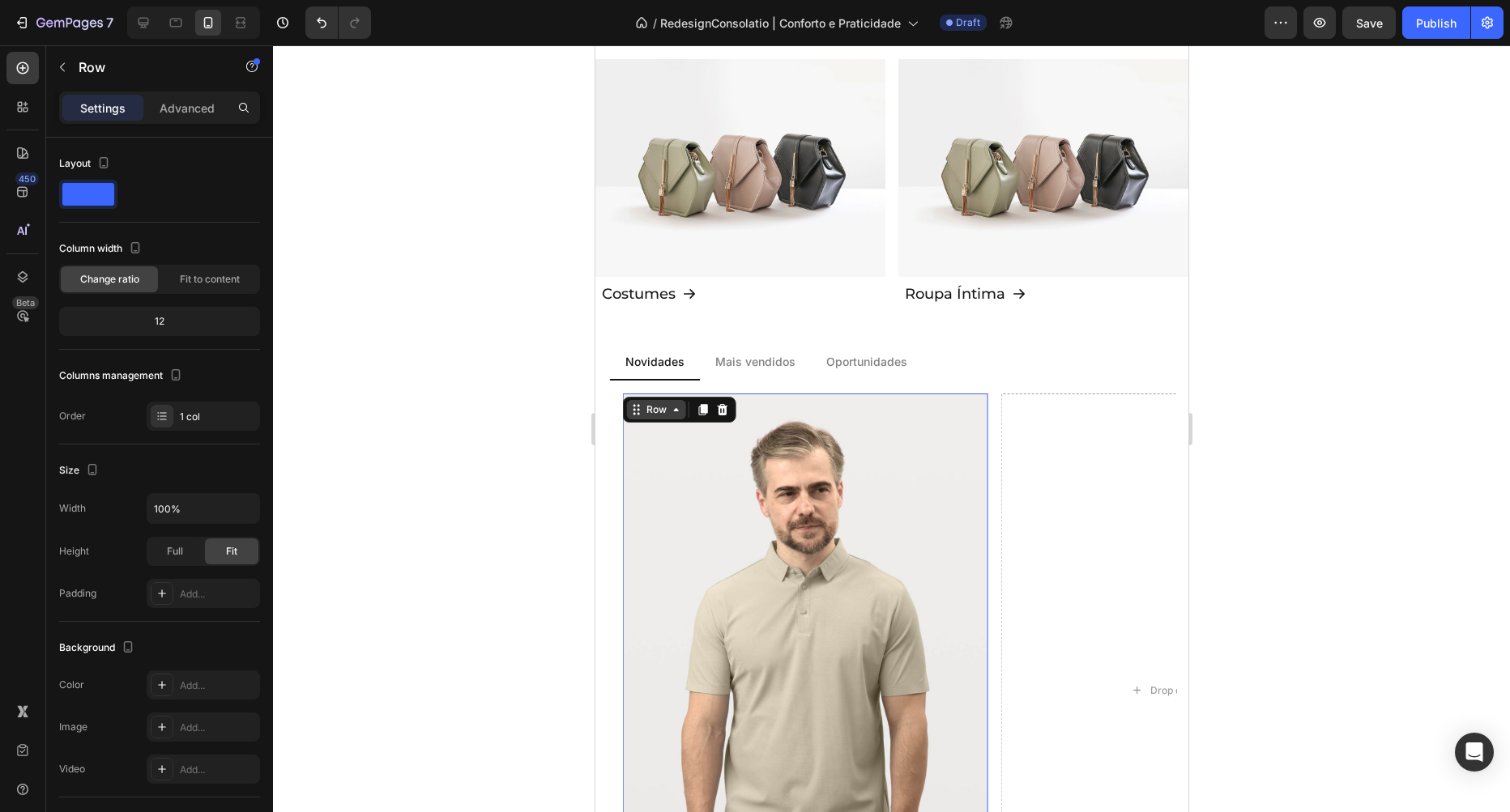
click at [671, 403] on icon at bounding box center [675, 409] width 13 height 13
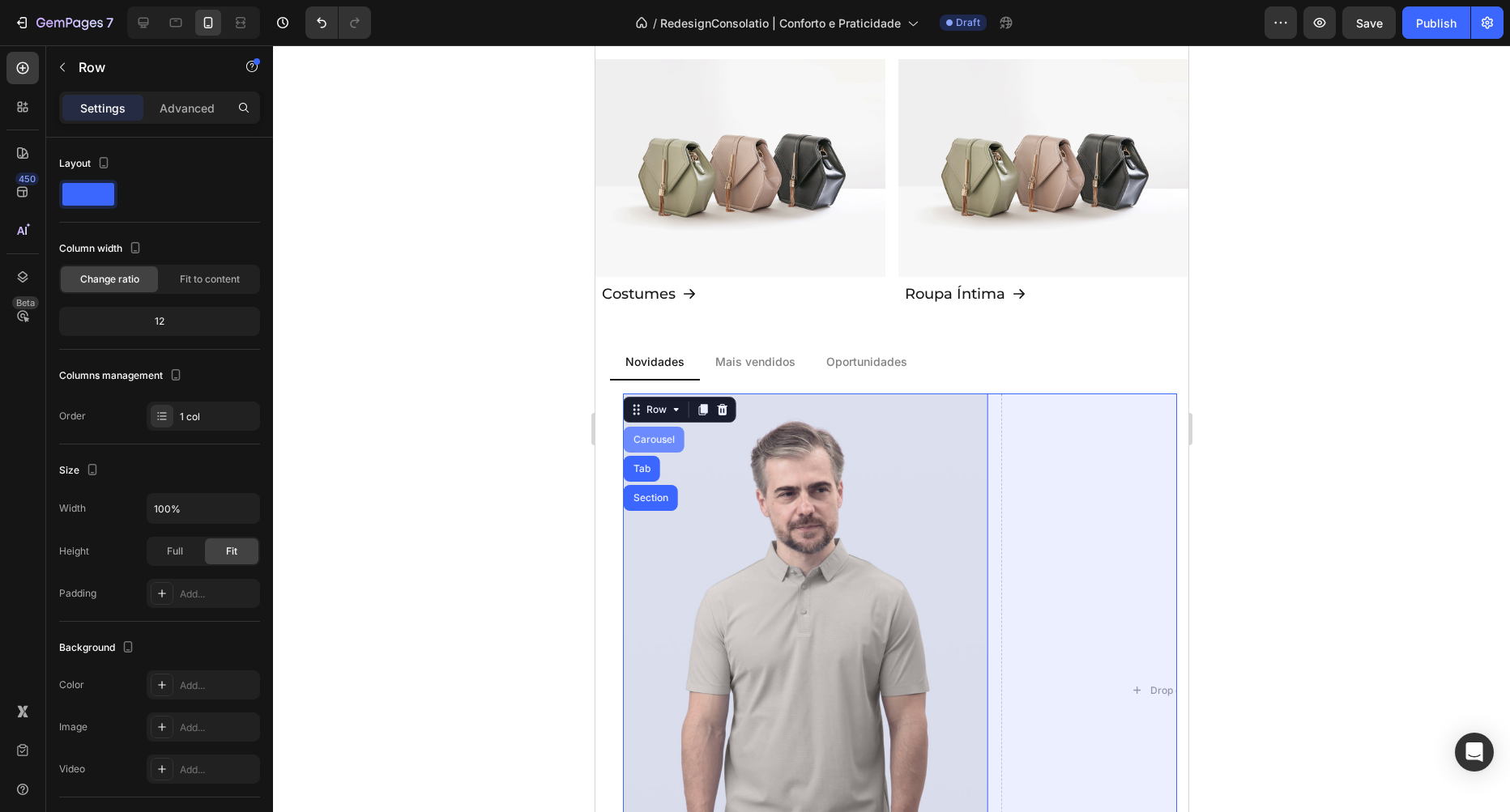
click at [646, 437] on div "Carousel" at bounding box center [653, 439] width 47 height 9
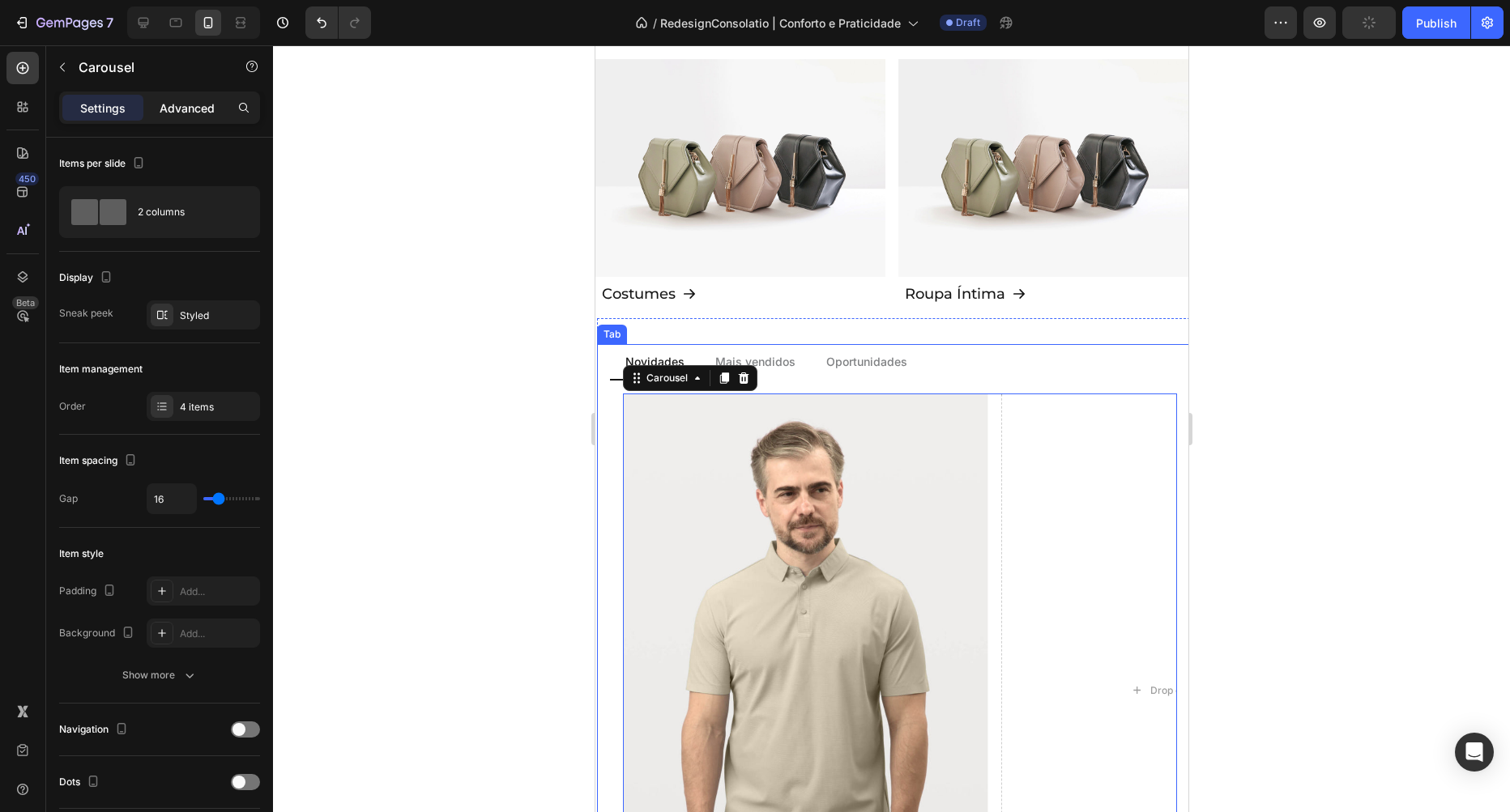
click at [169, 108] on p "Advanced" at bounding box center [187, 108] width 55 height 17
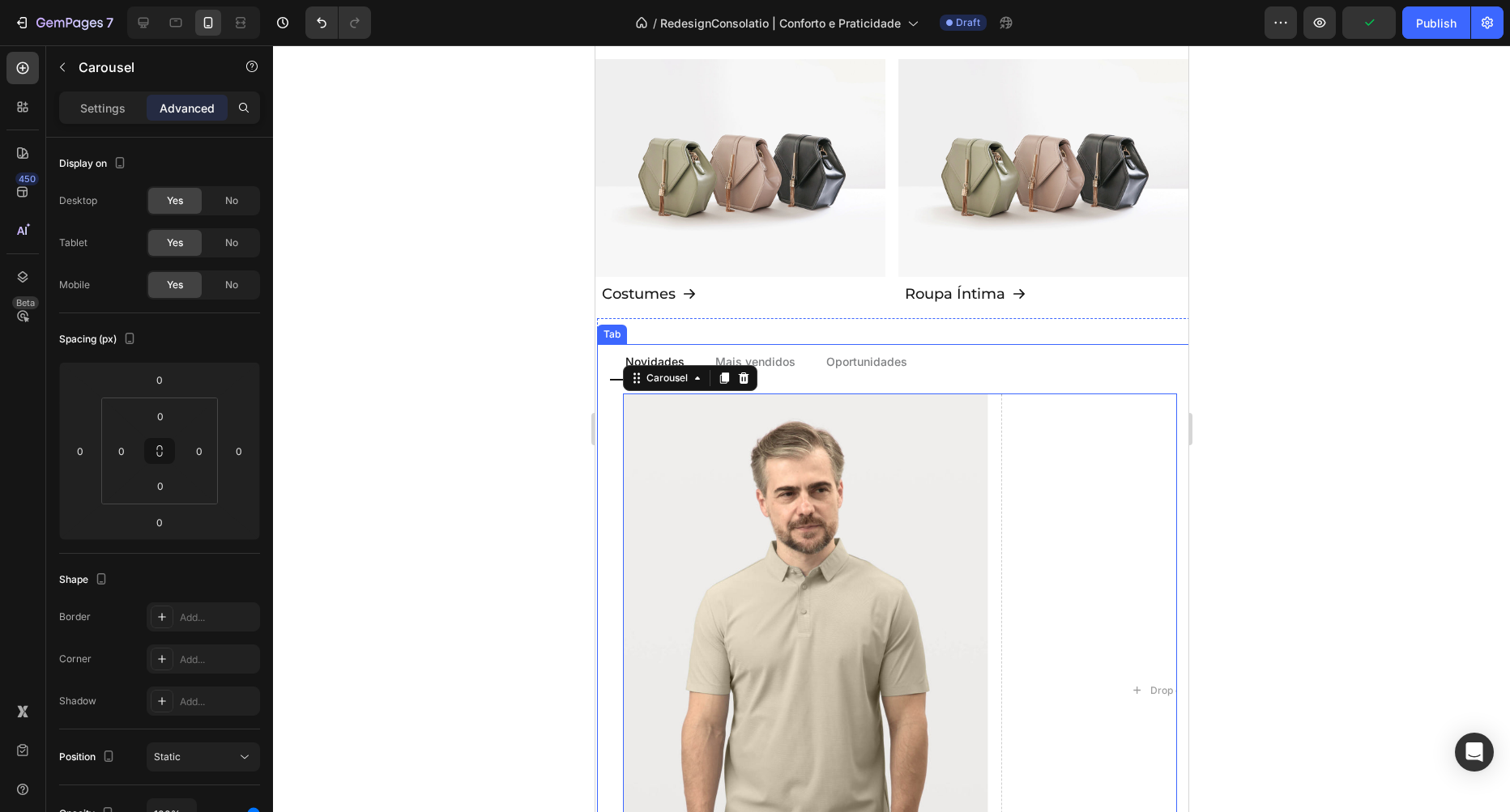
click at [98, 115] on p "Settings" at bounding box center [103, 108] width 46 height 17
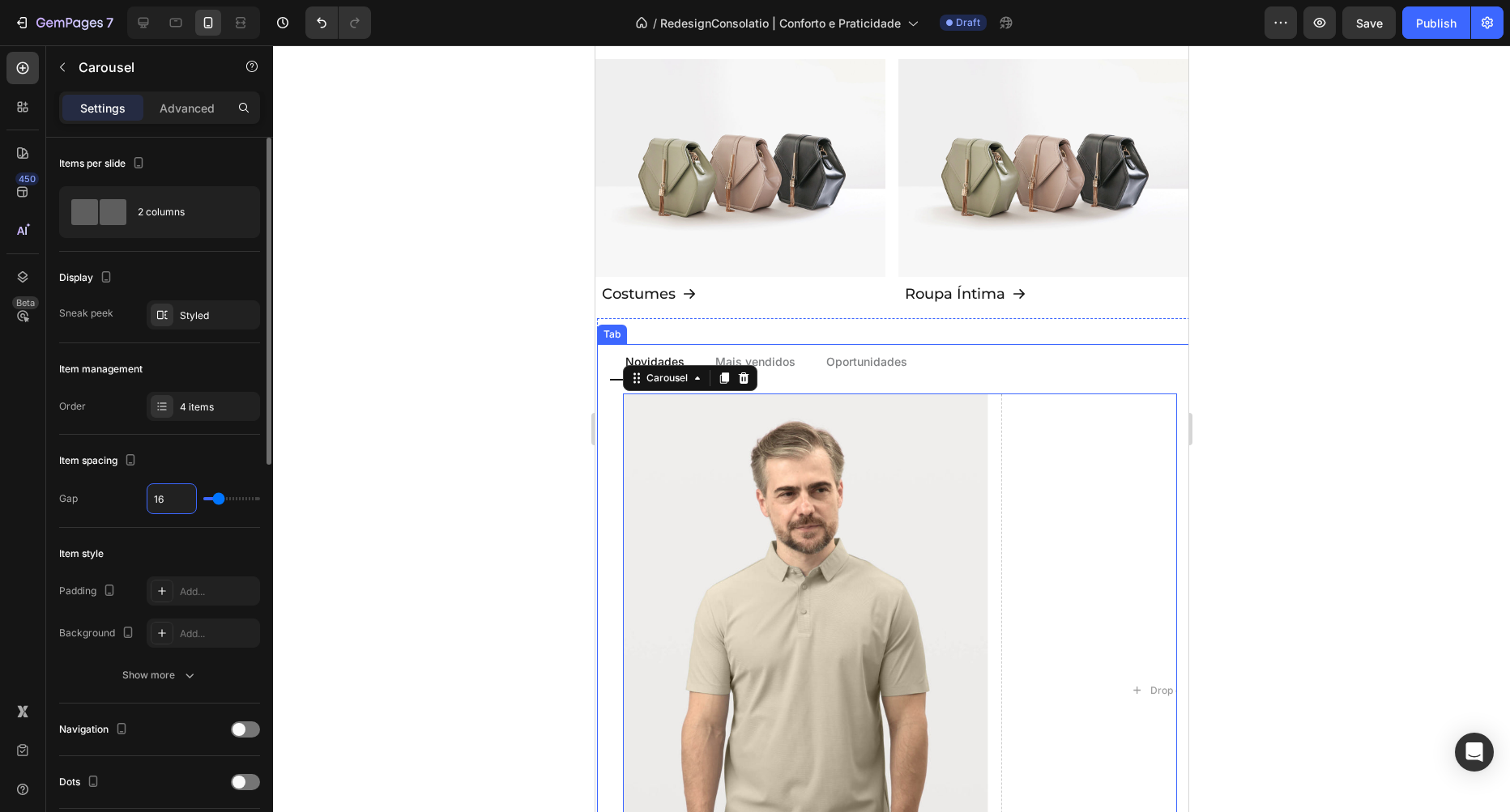
click at [170, 507] on input "16" at bounding box center [171, 498] width 48 height 29
type input "8"
click at [159, 444] on div "Item spacing Gap 8" at bounding box center [159, 481] width 201 height 93
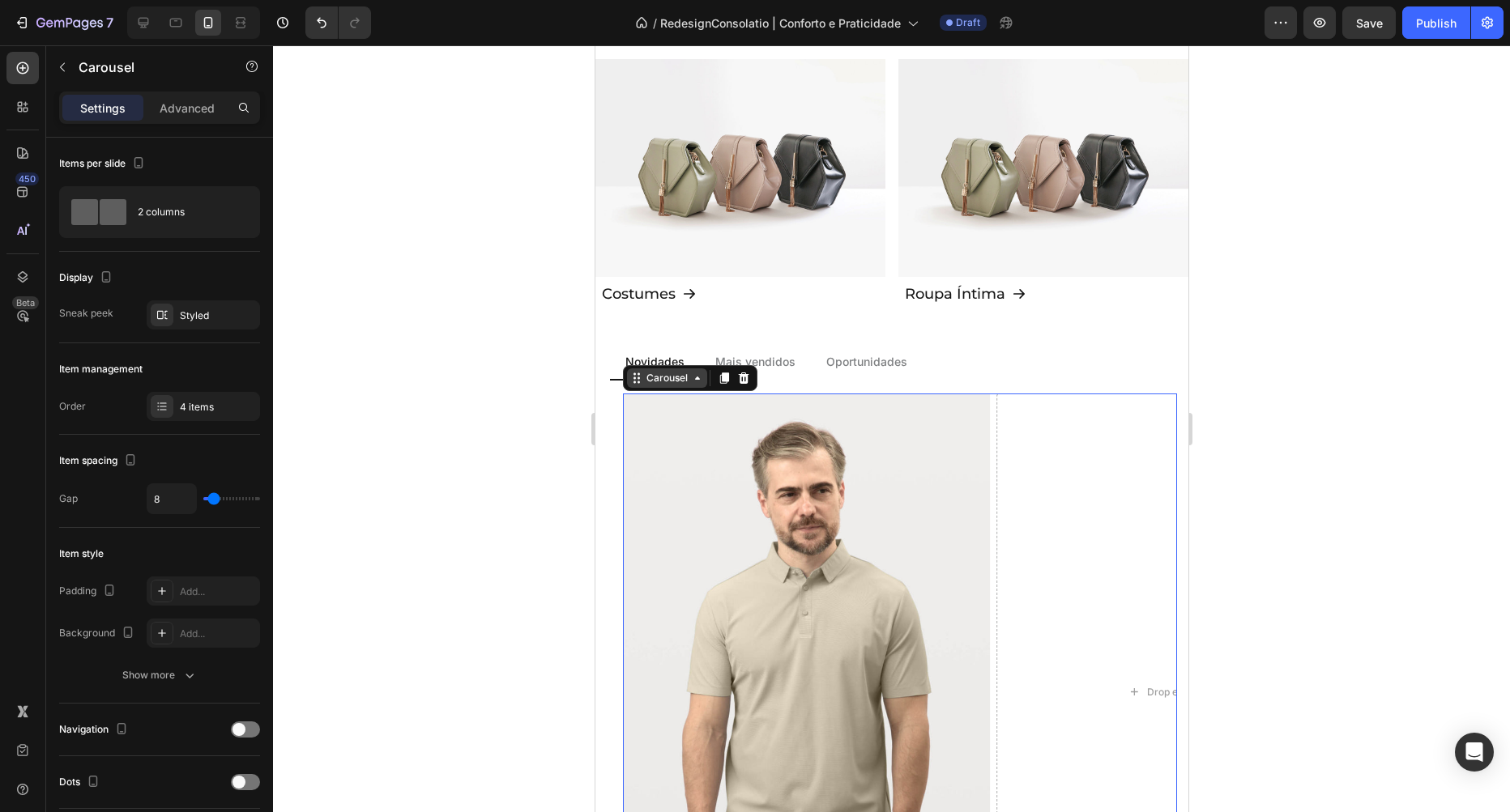
click at [652, 375] on div "Carousel" at bounding box center [666, 378] width 47 height 14
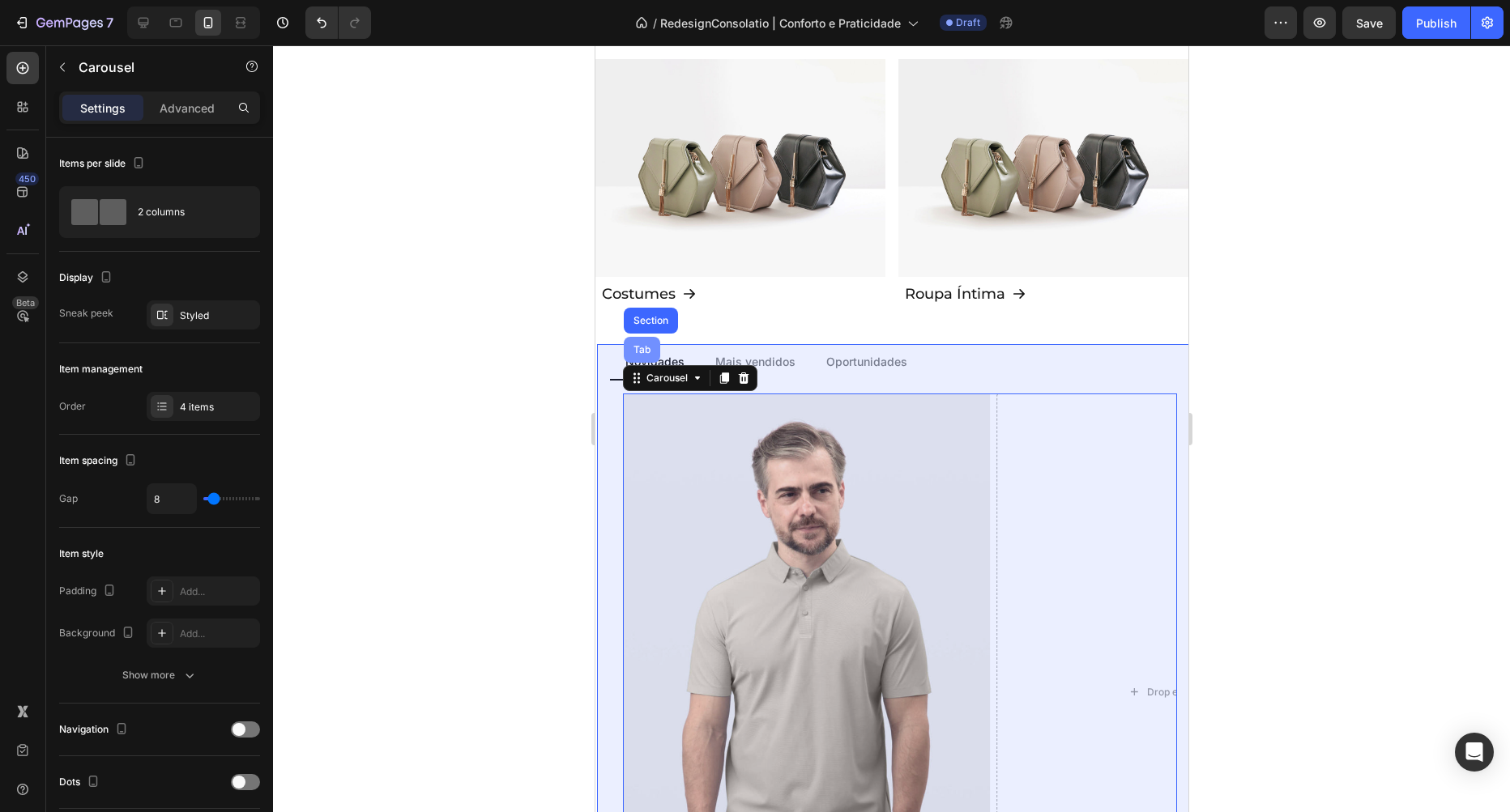
click at [649, 348] on div "Tab" at bounding box center [641, 349] width 24 height 9
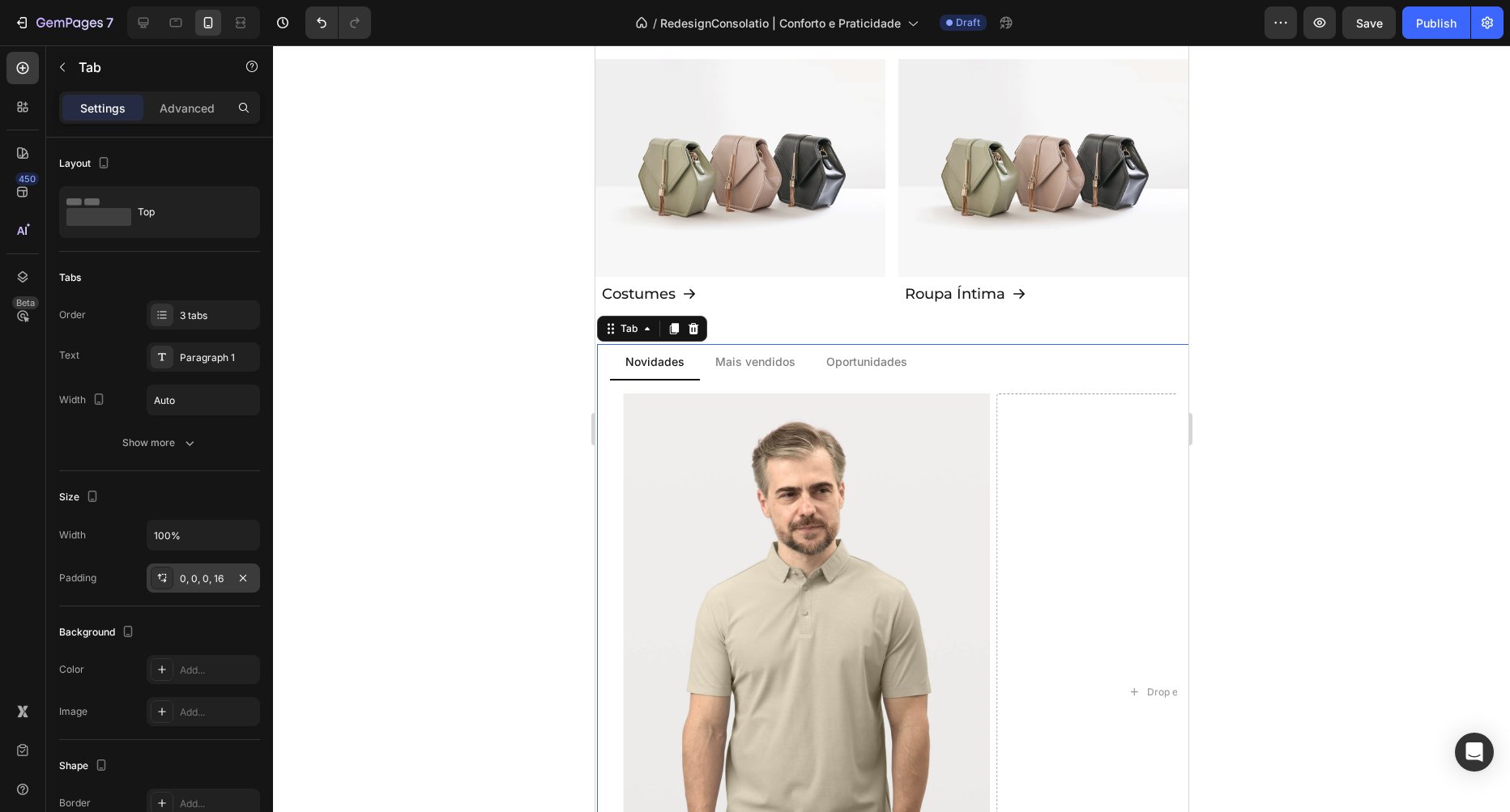
click at [226, 573] on div "0, 0, 0, 16" at bounding box center [203, 579] width 47 height 14
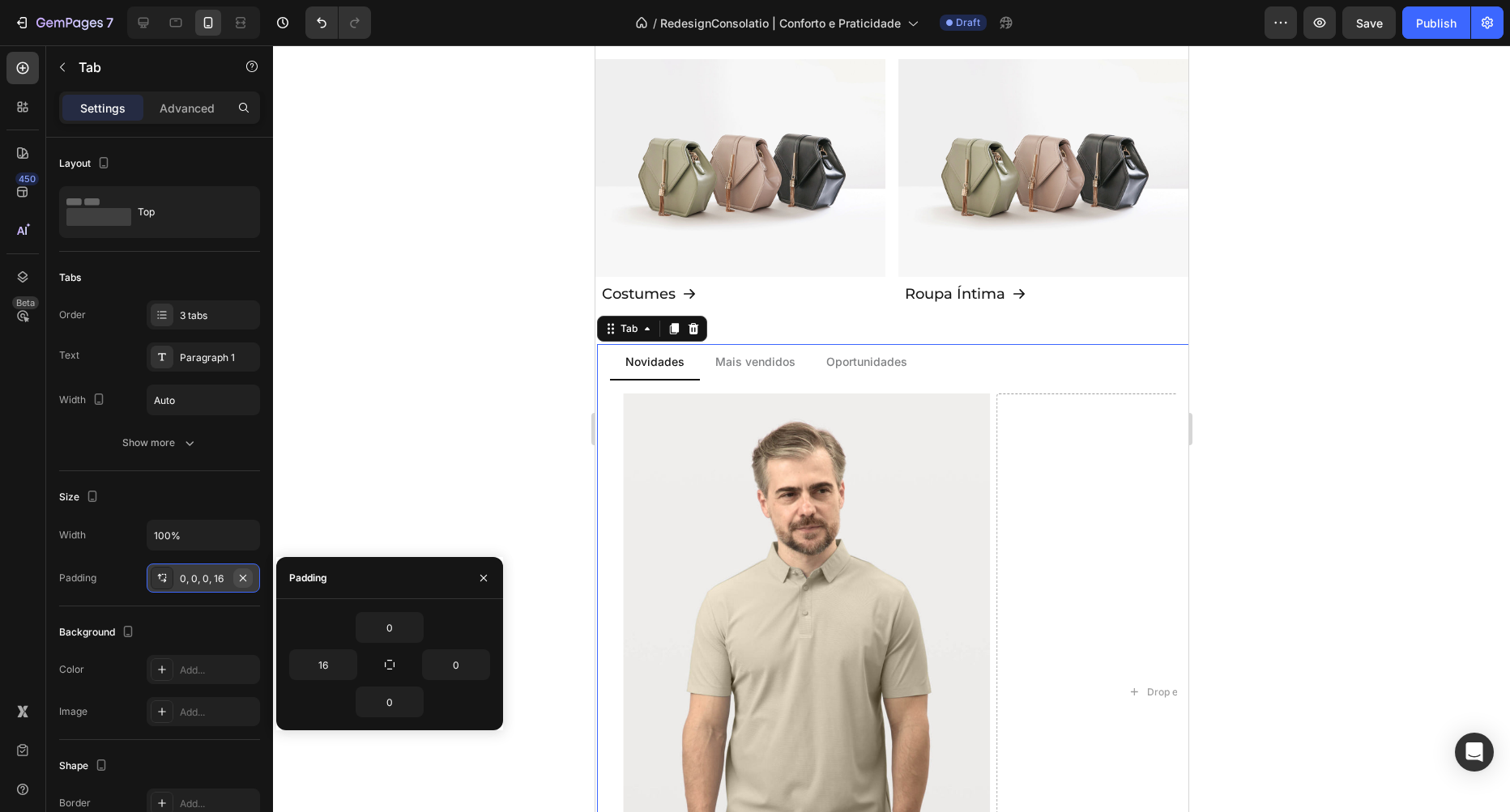
click at [247, 581] on icon "button" at bounding box center [242, 578] width 13 height 13
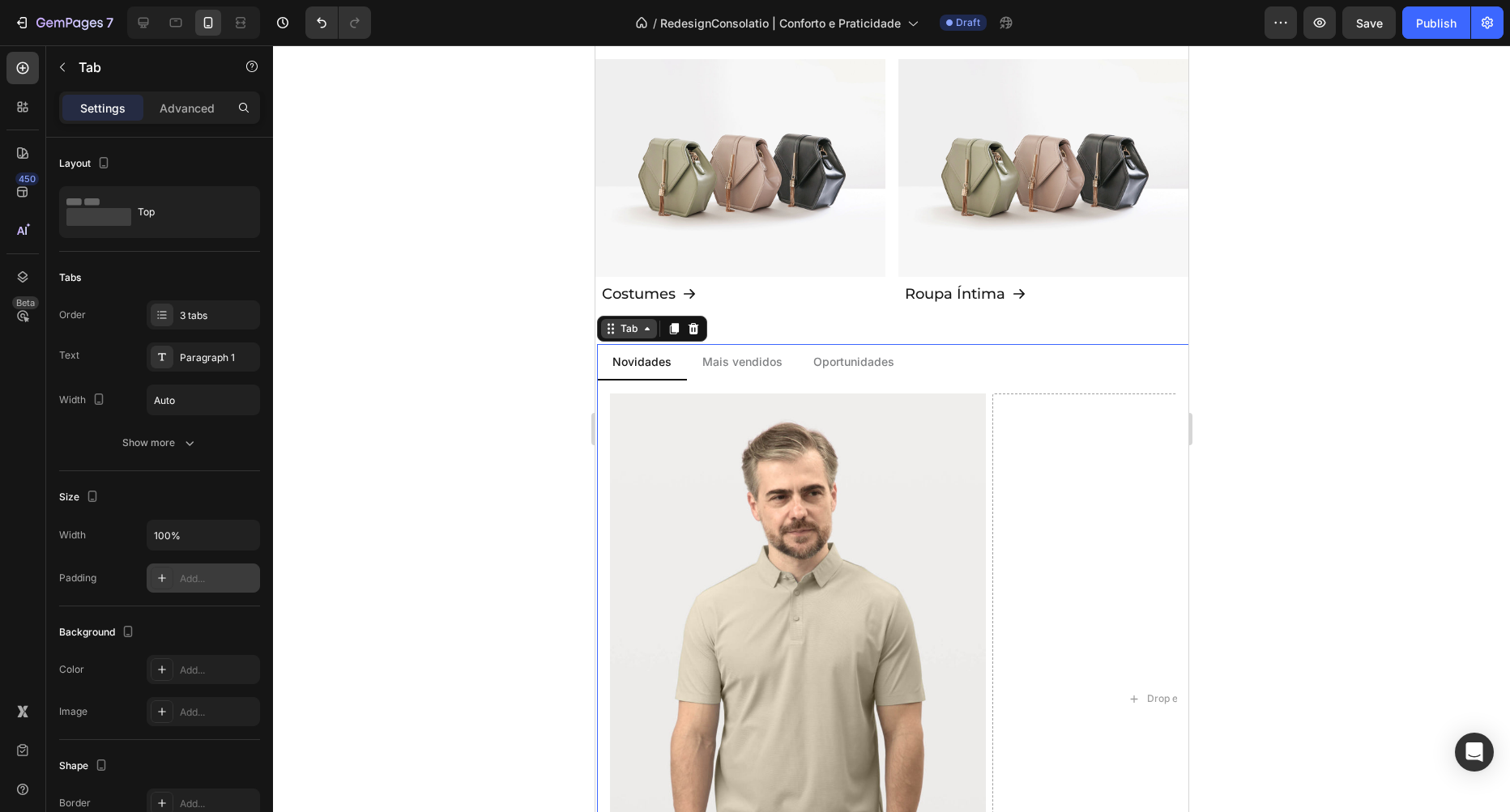
click at [630, 327] on div "Tab" at bounding box center [628, 328] width 24 height 14
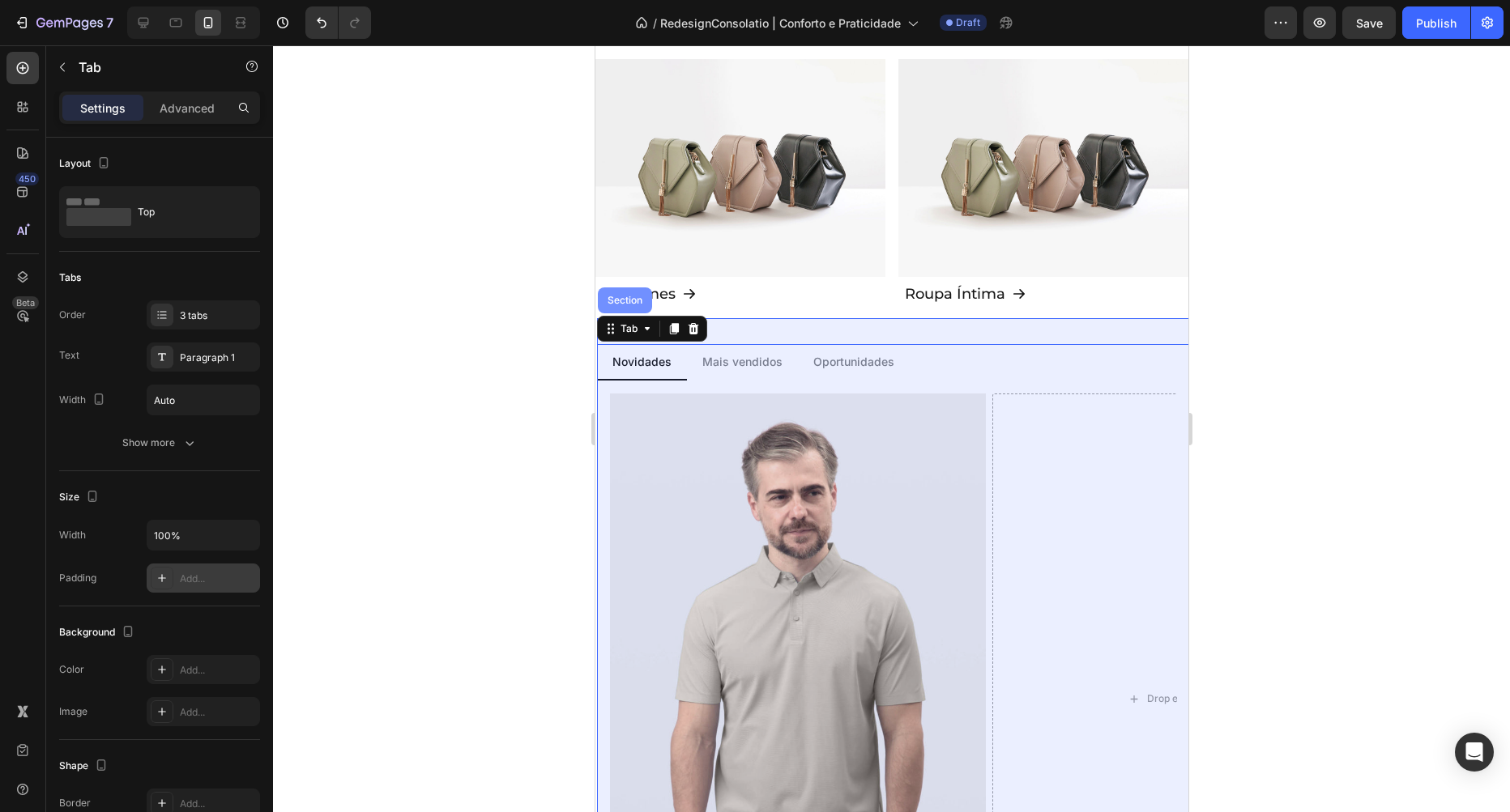
click at [629, 295] on div "Section" at bounding box center [624, 300] width 54 height 26
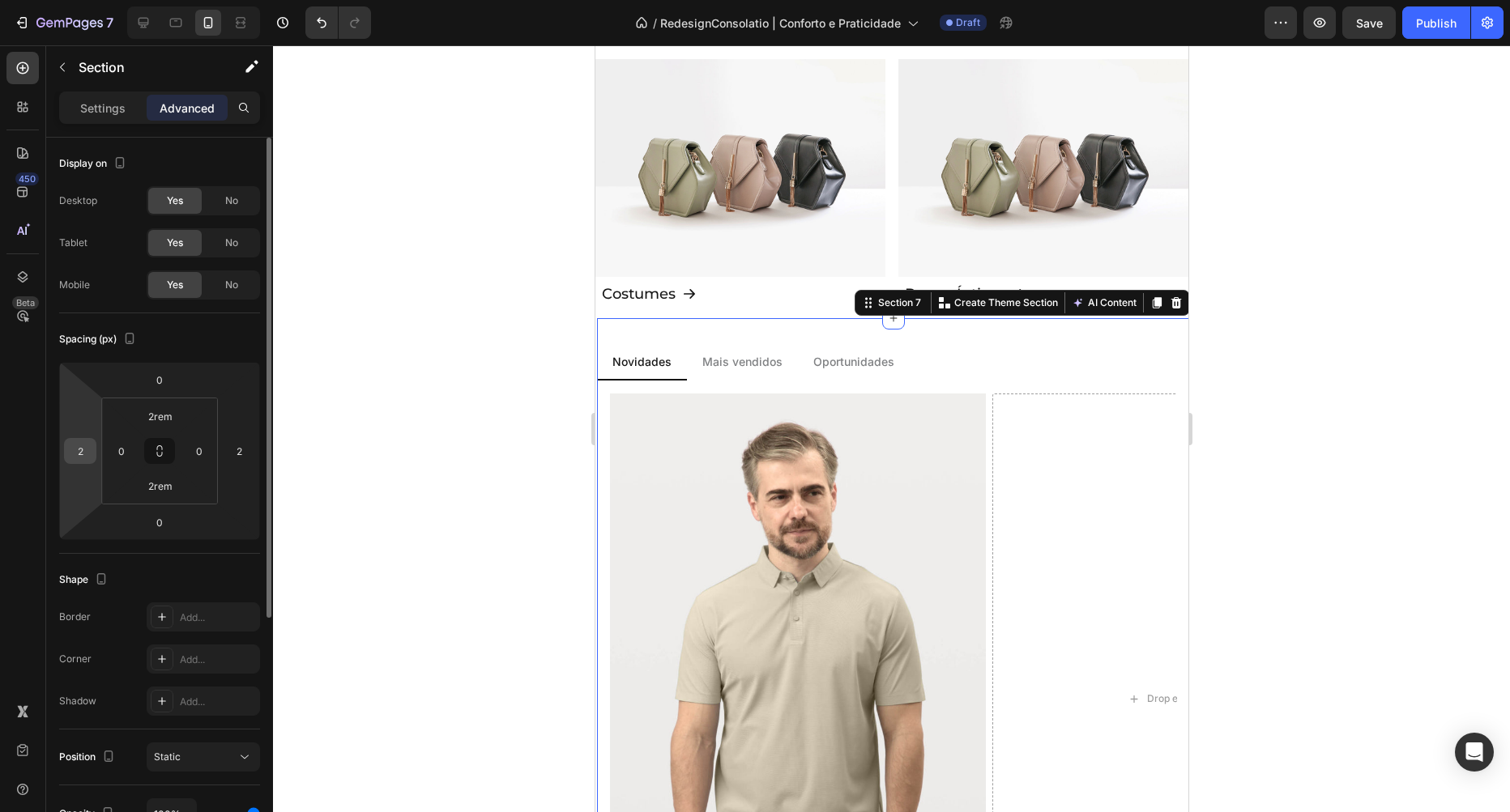
click at [75, 449] on input "2" at bounding box center [80, 451] width 25 height 25
type input "0"
click at [130, 455] on input "0" at bounding box center [121, 451] width 25 height 25
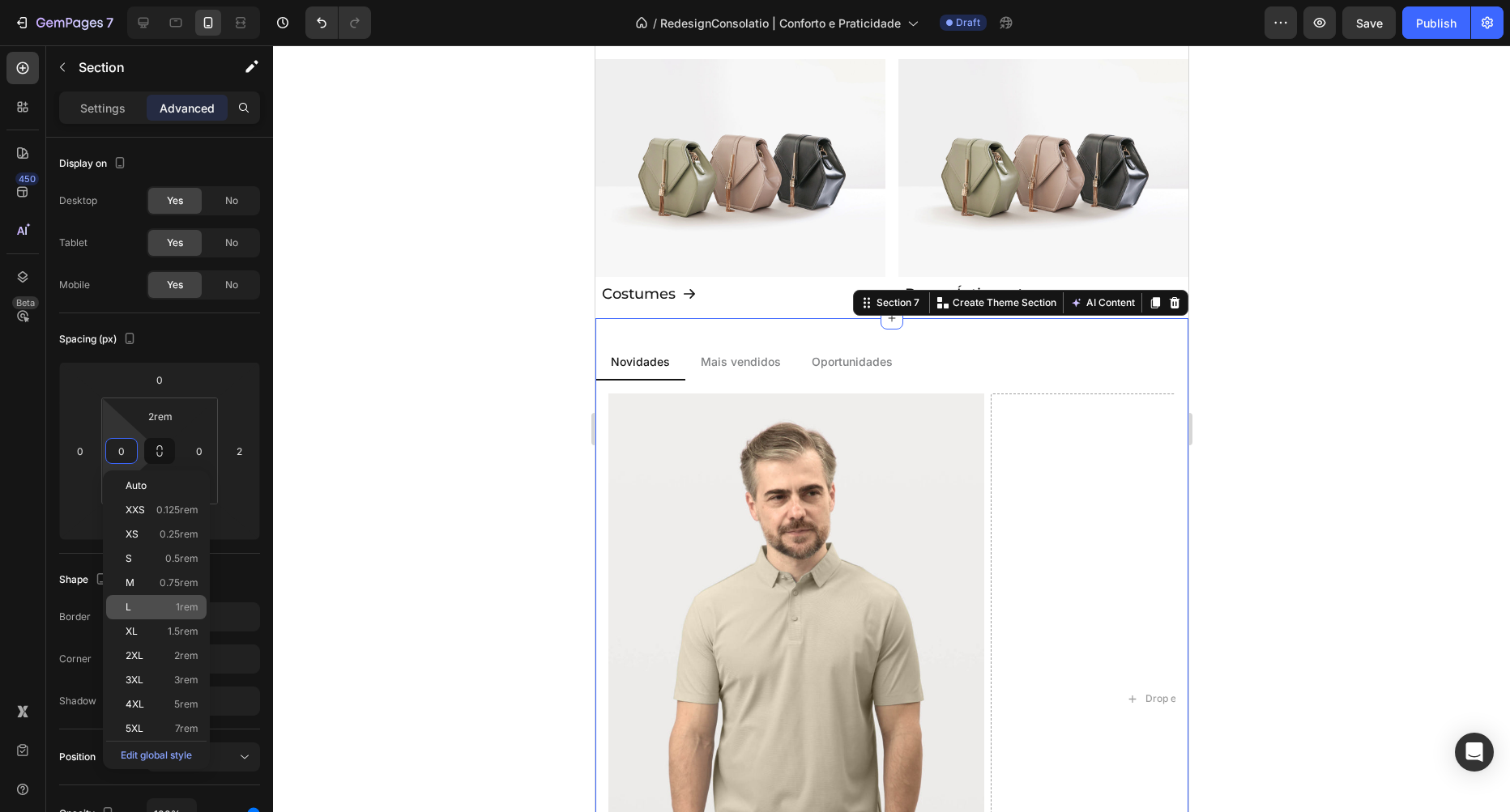
click at [163, 610] on p "L 1rem" at bounding box center [162, 607] width 73 height 11
type input "1rem"
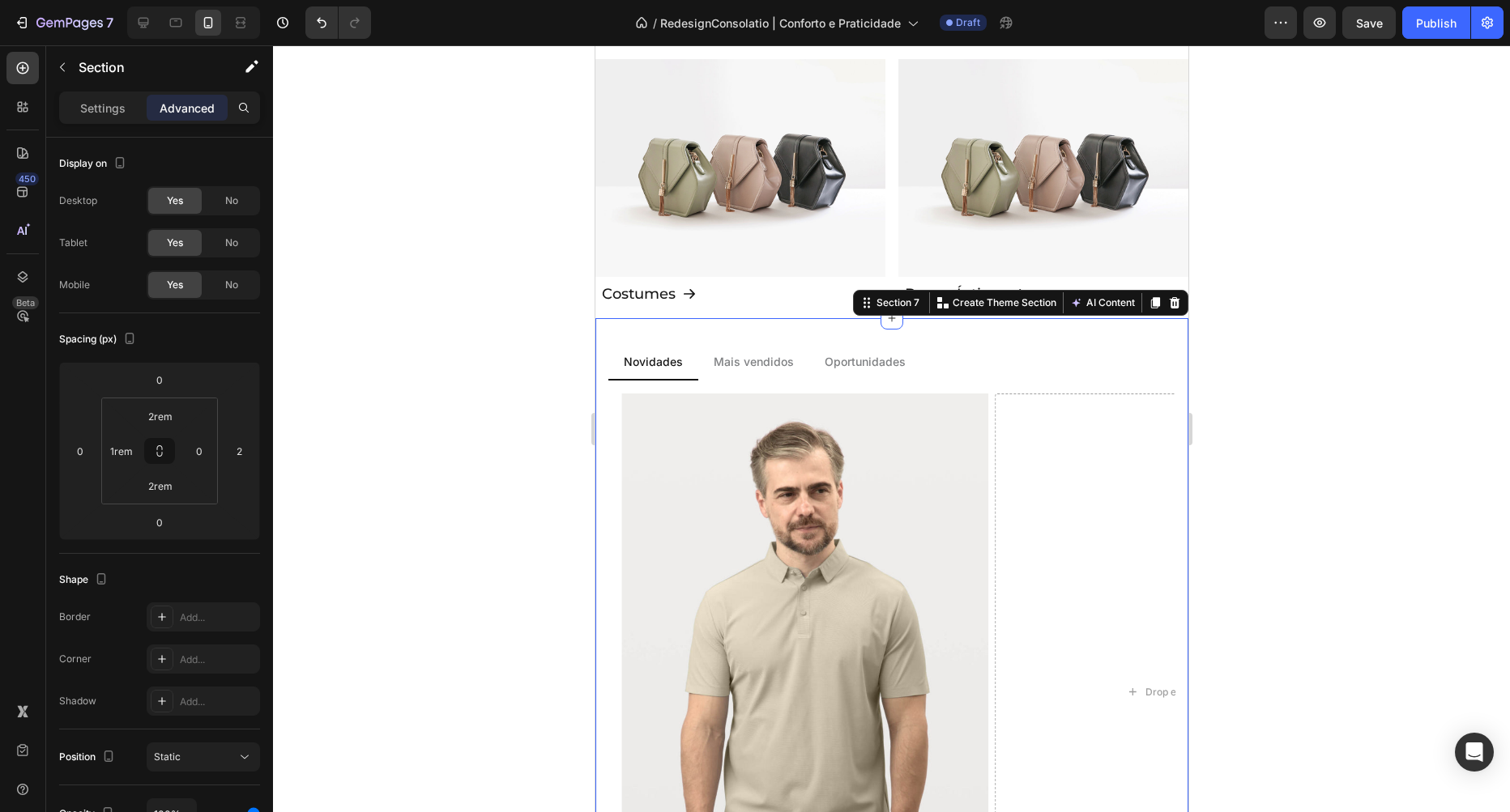
click at [367, 457] on div at bounding box center [891, 429] width 1237 height 767
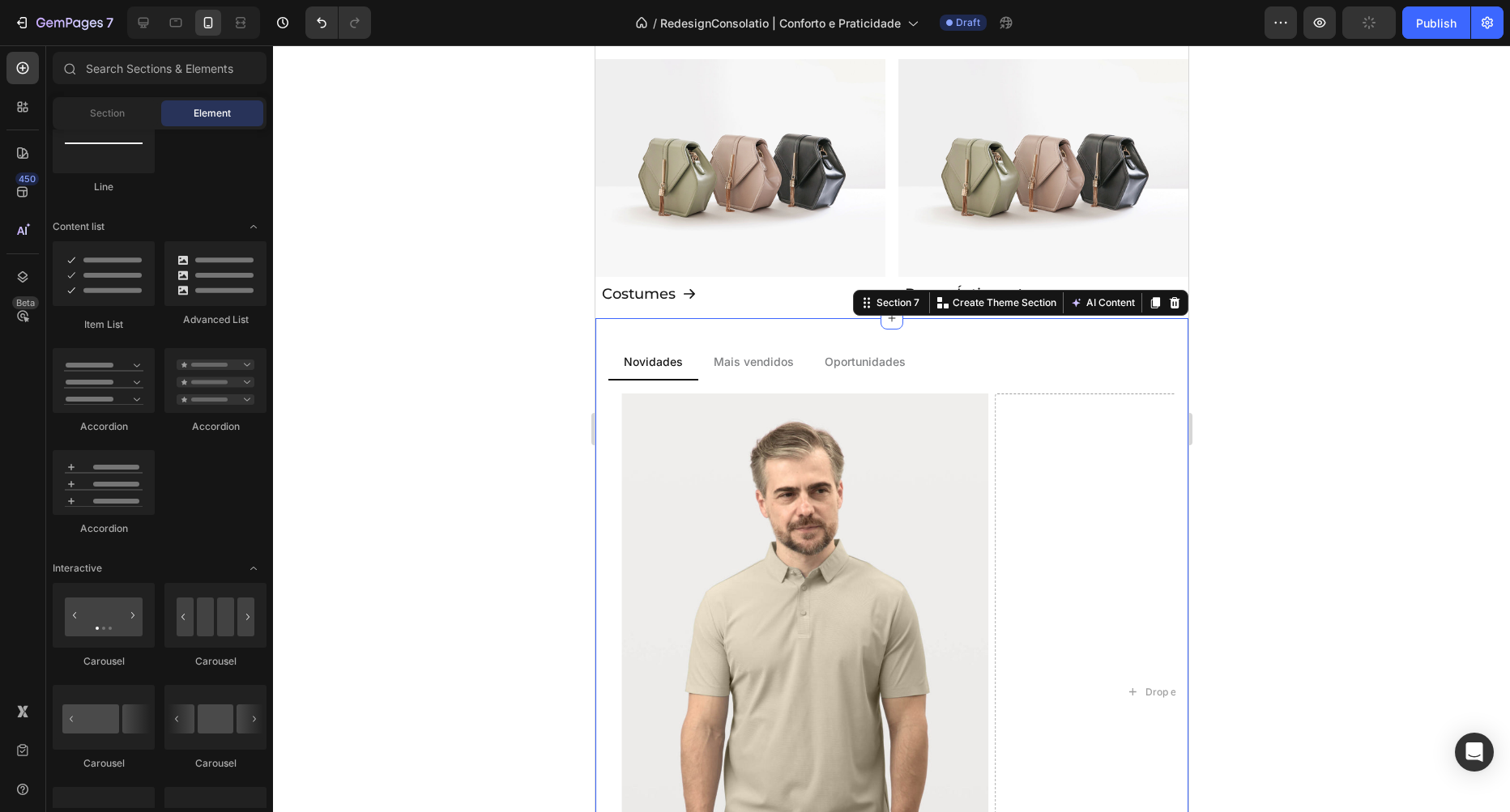
scroll to position [1200, 0]
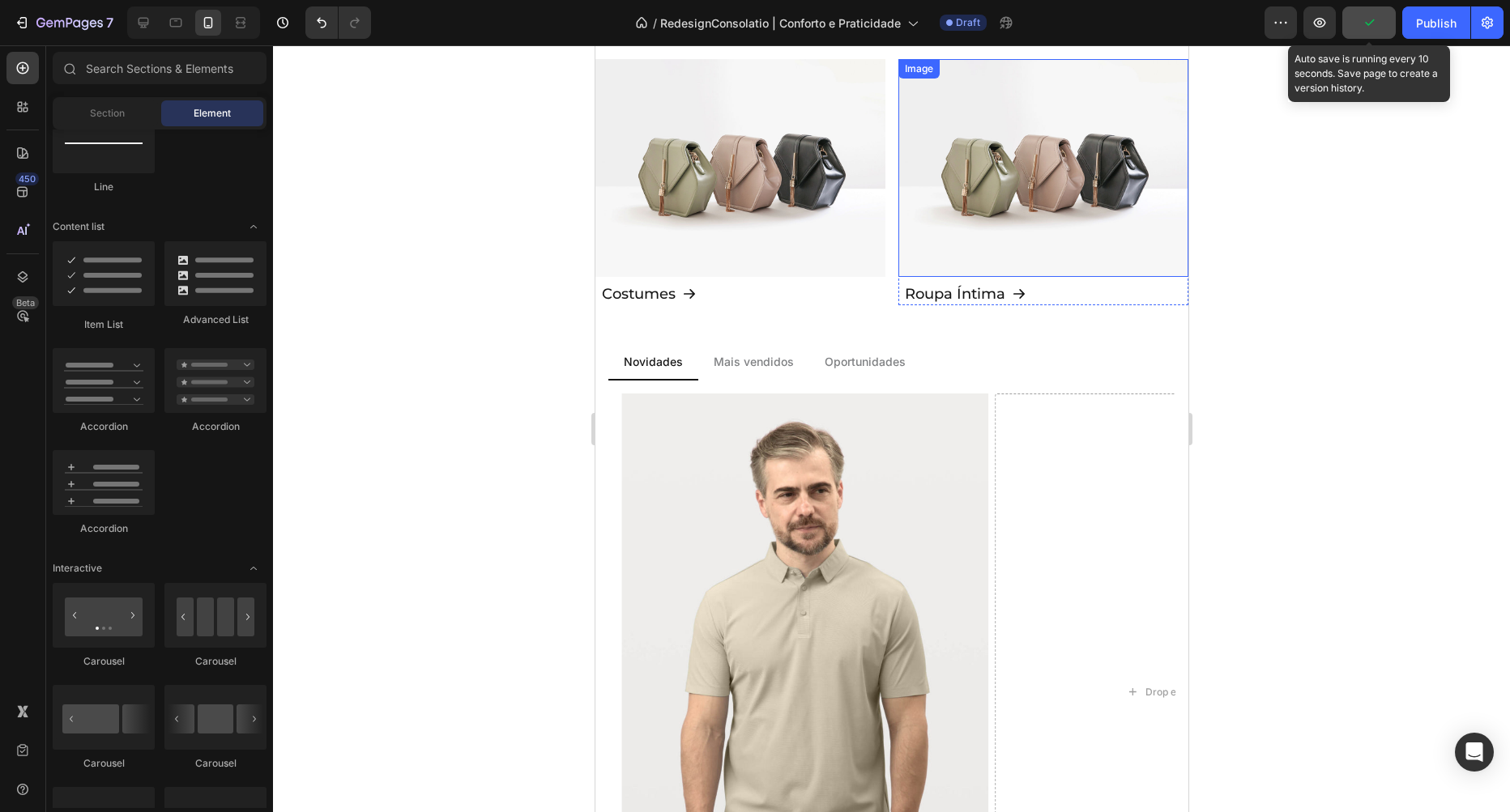
click at [1370, 27] on icon "button" at bounding box center [1368, 22] width 16 height 16
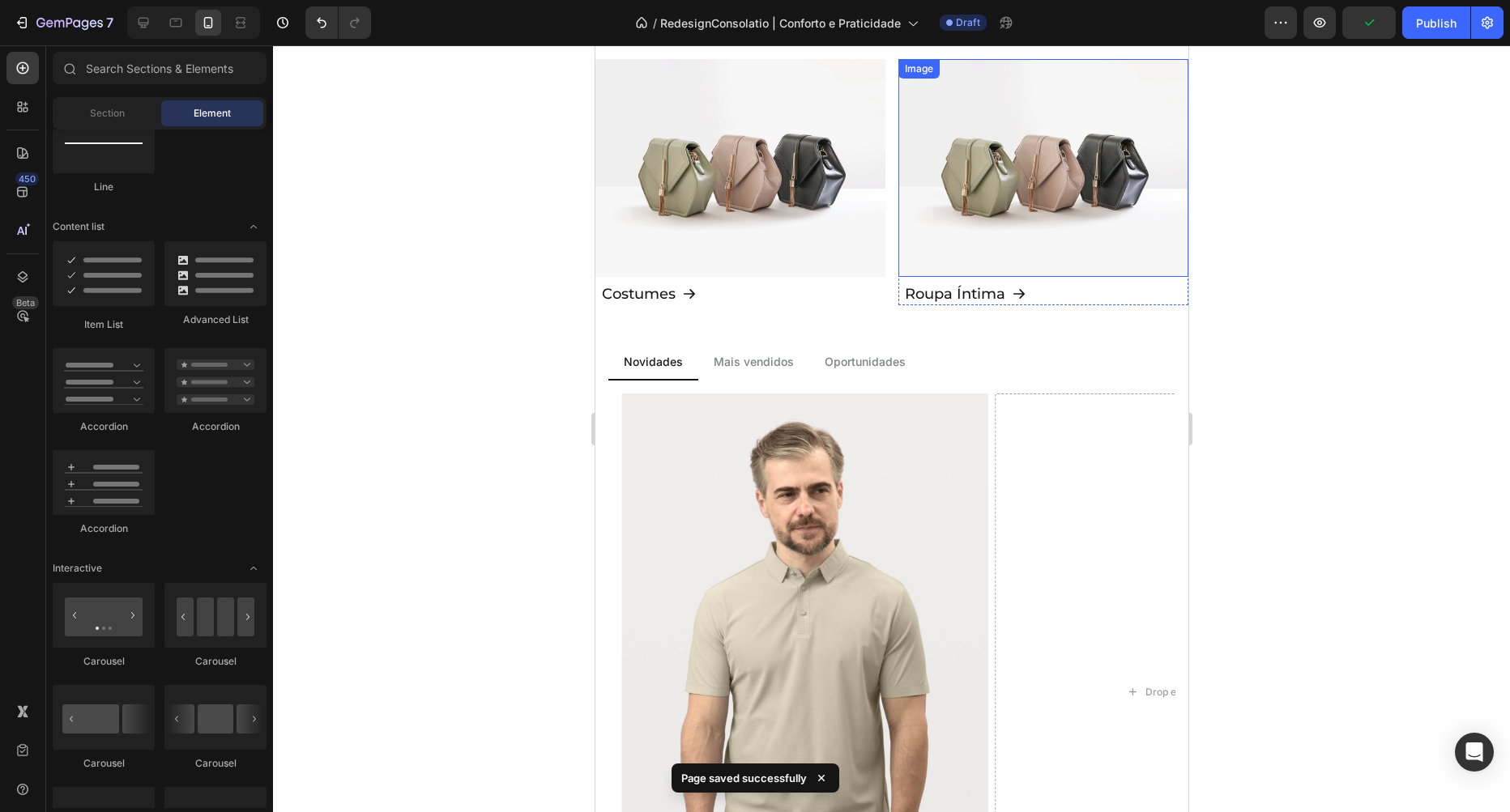
click at [1367, 193] on div at bounding box center [891, 429] width 1237 height 767
click at [1371, 27] on span "Save" at bounding box center [1369, 23] width 27 height 14
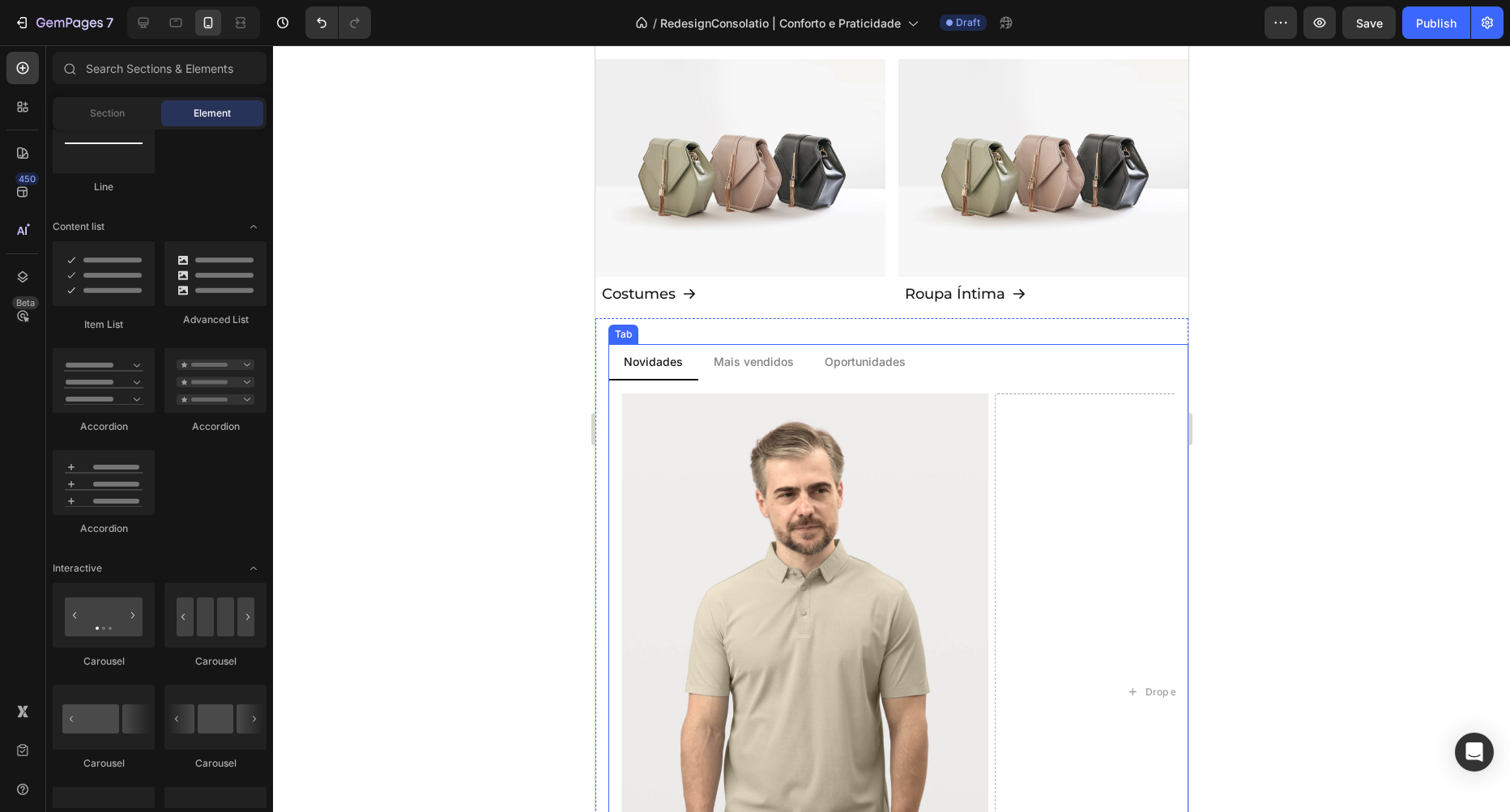
click at [794, 365] on li "Mais vendidos" at bounding box center [753, 362] width 111 height 36
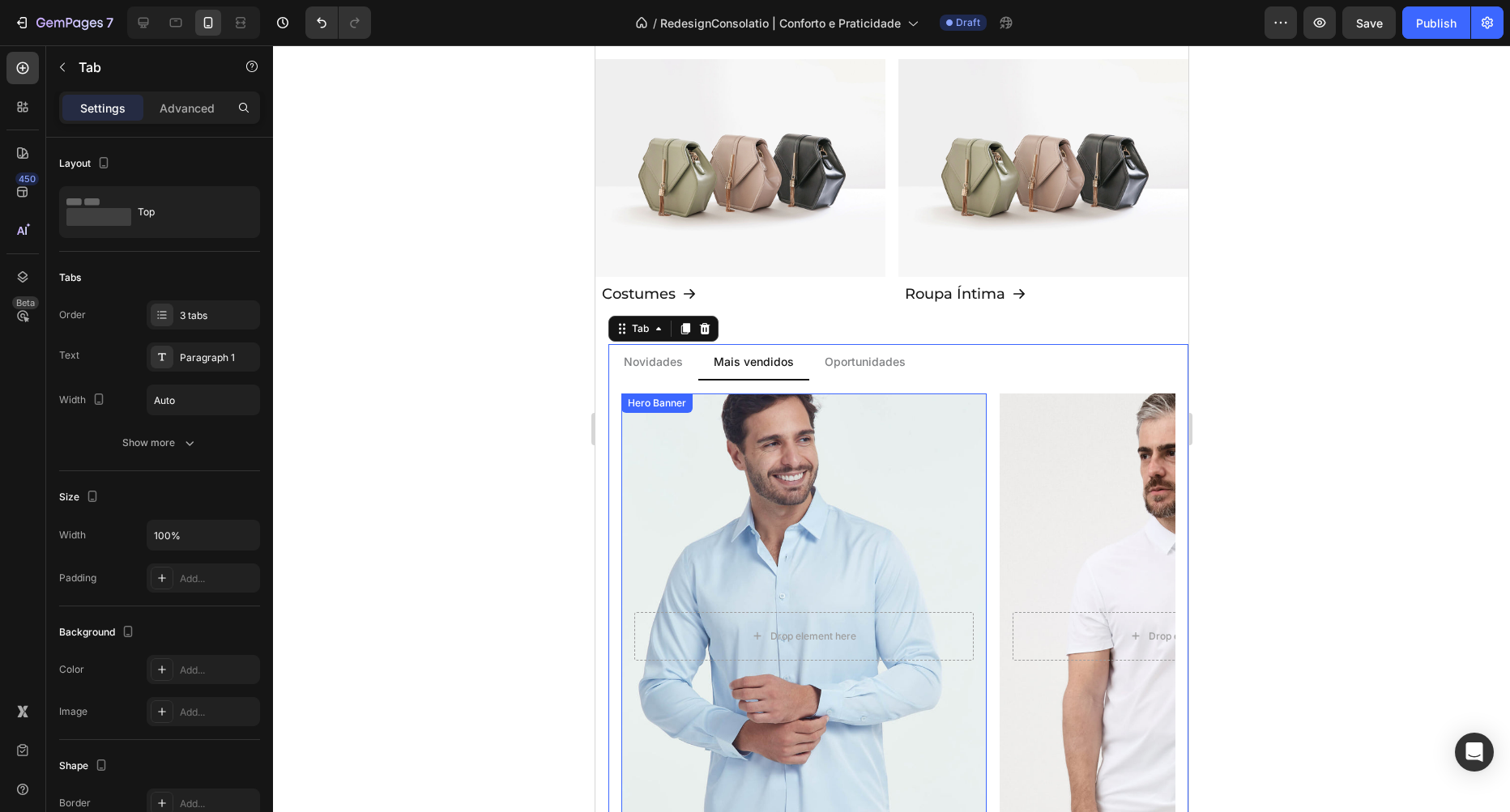
click at [775, 522] on div "Overlay" at bounding box center [803, 636] width 365 height 486
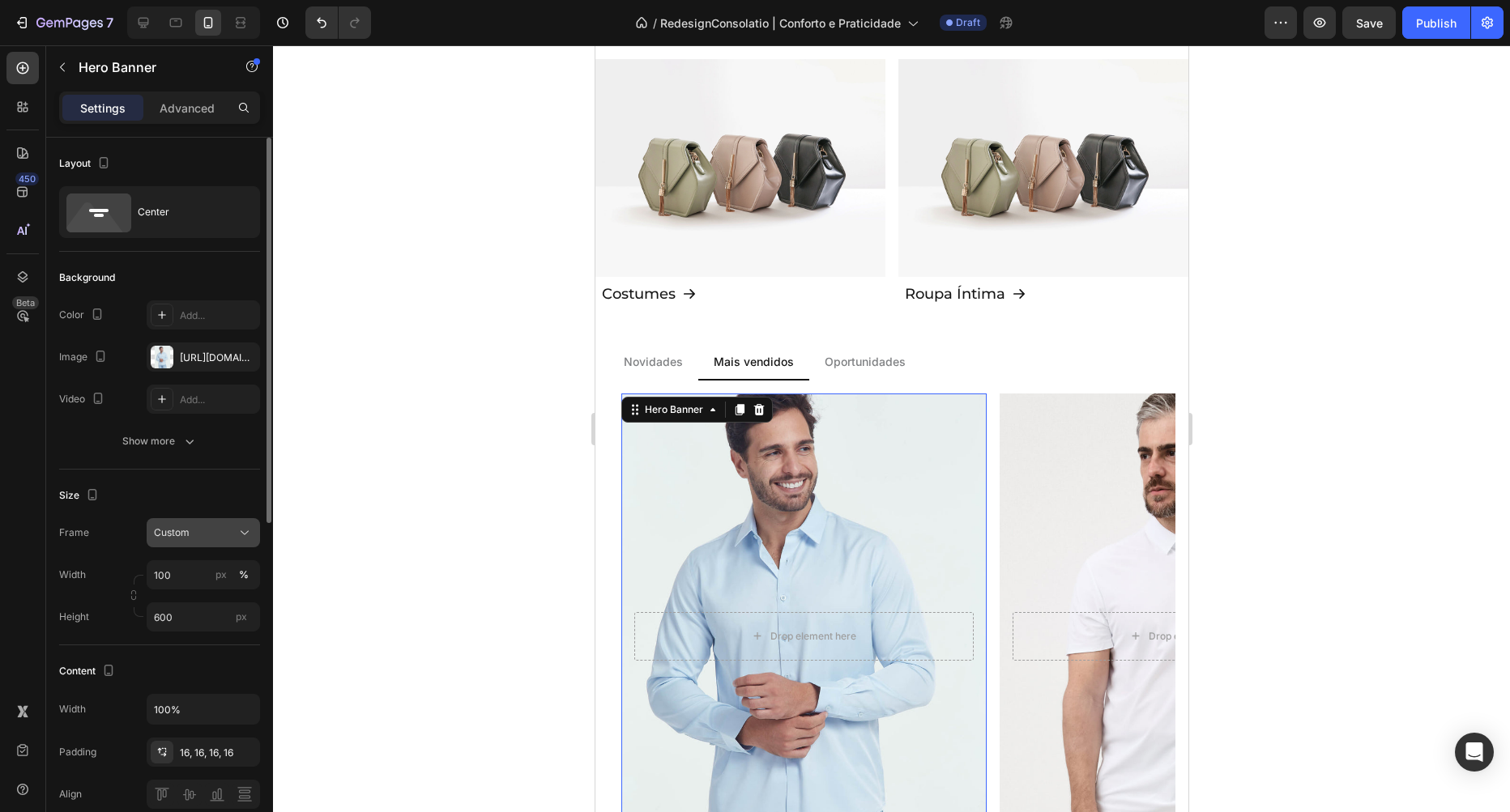
click at [210, 529] on div "Custom" at bounding box center [194, 532] width 80 height 14
click at [198, 571] on span "As banner source" at bounding box center [193, 571] width 81 height 14
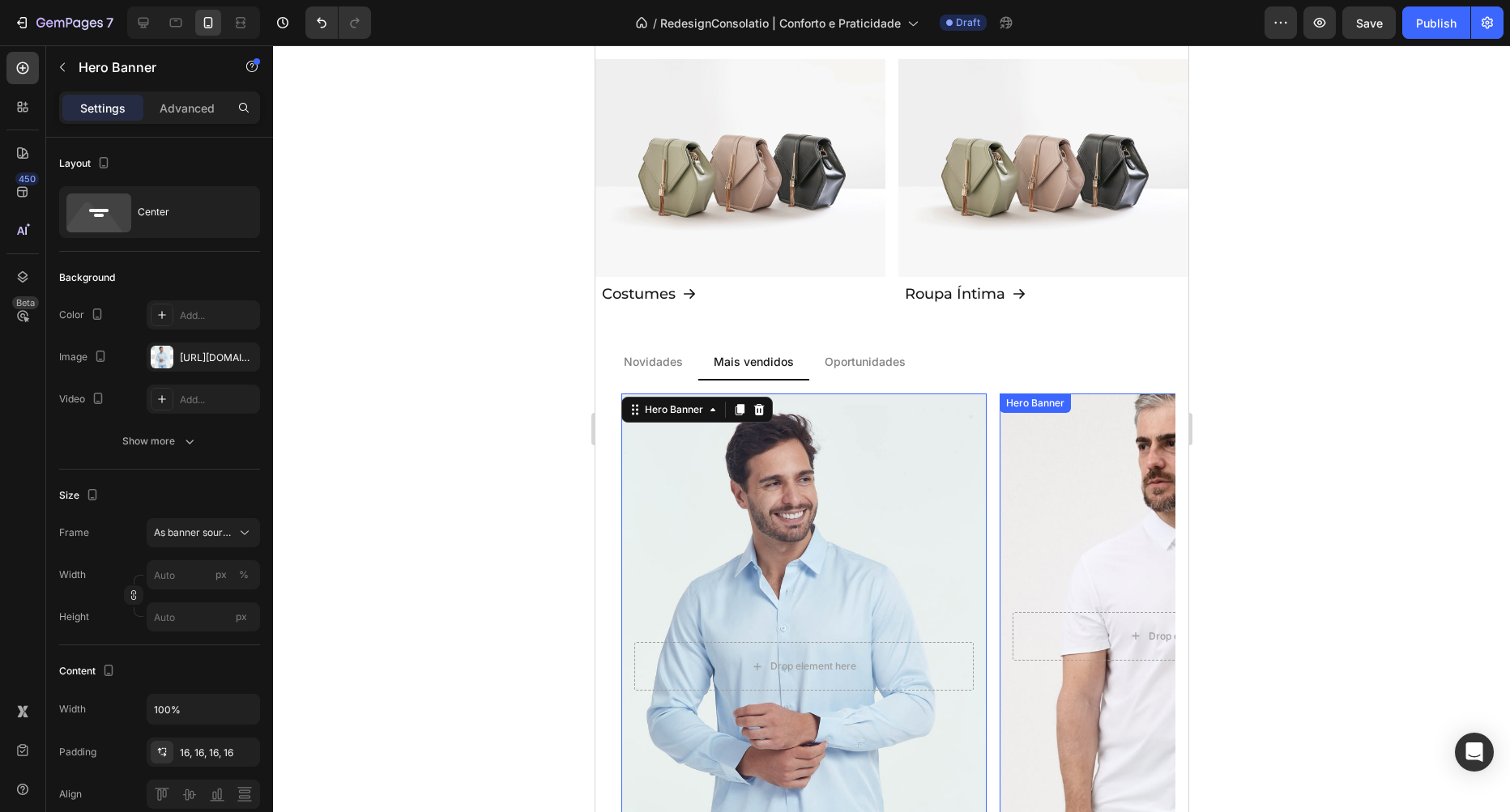
click at [1076, 478] on div "Background Image" at bounding box center [1181, 637] width 383 height 510
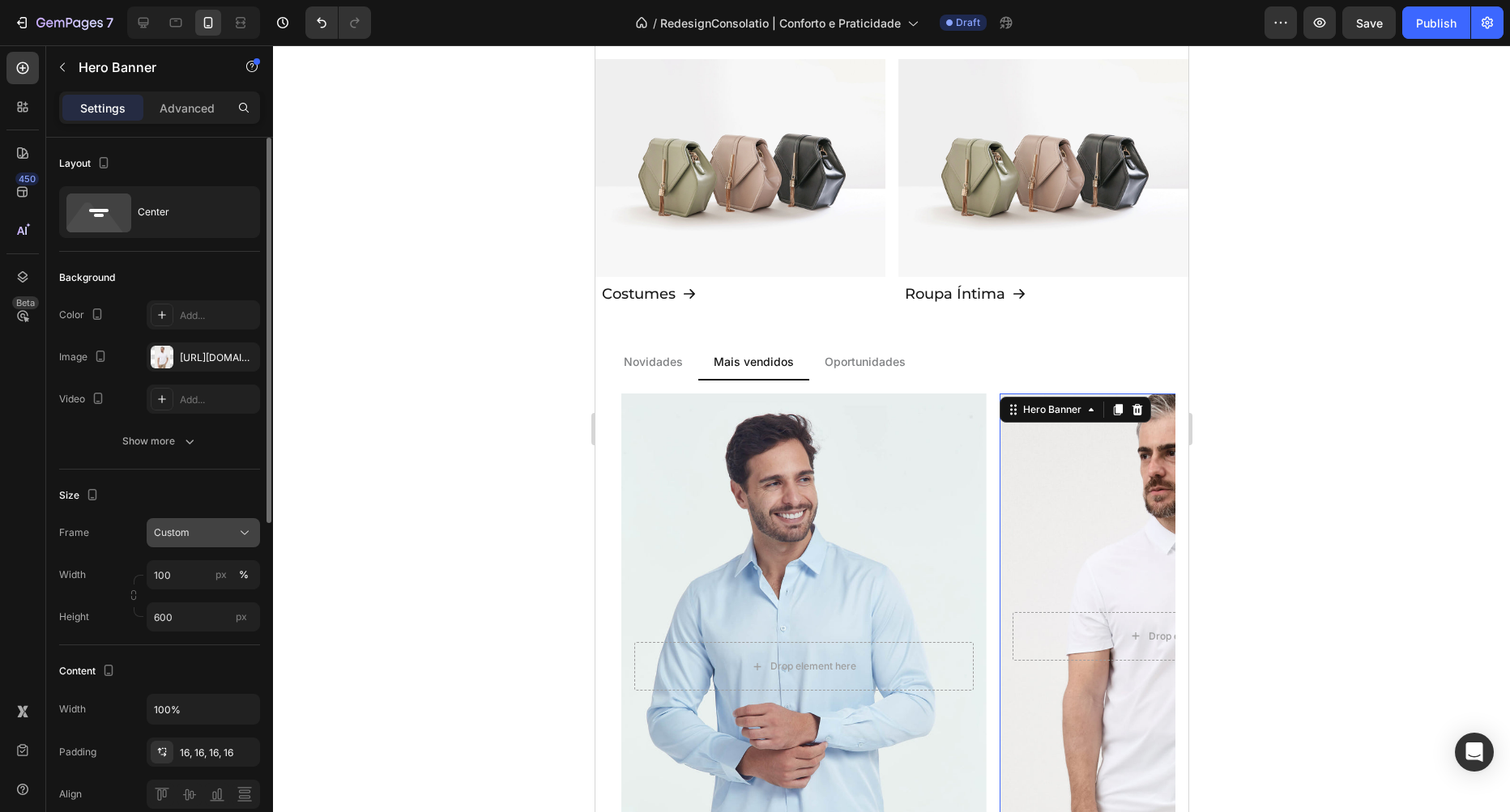
click at [202, 535] on div "Custom" at bounding box center [194, 532] width 80 height 14
click at [200, 575] on span "As banner source" at bounding box center [193, 571] width 81 height 14
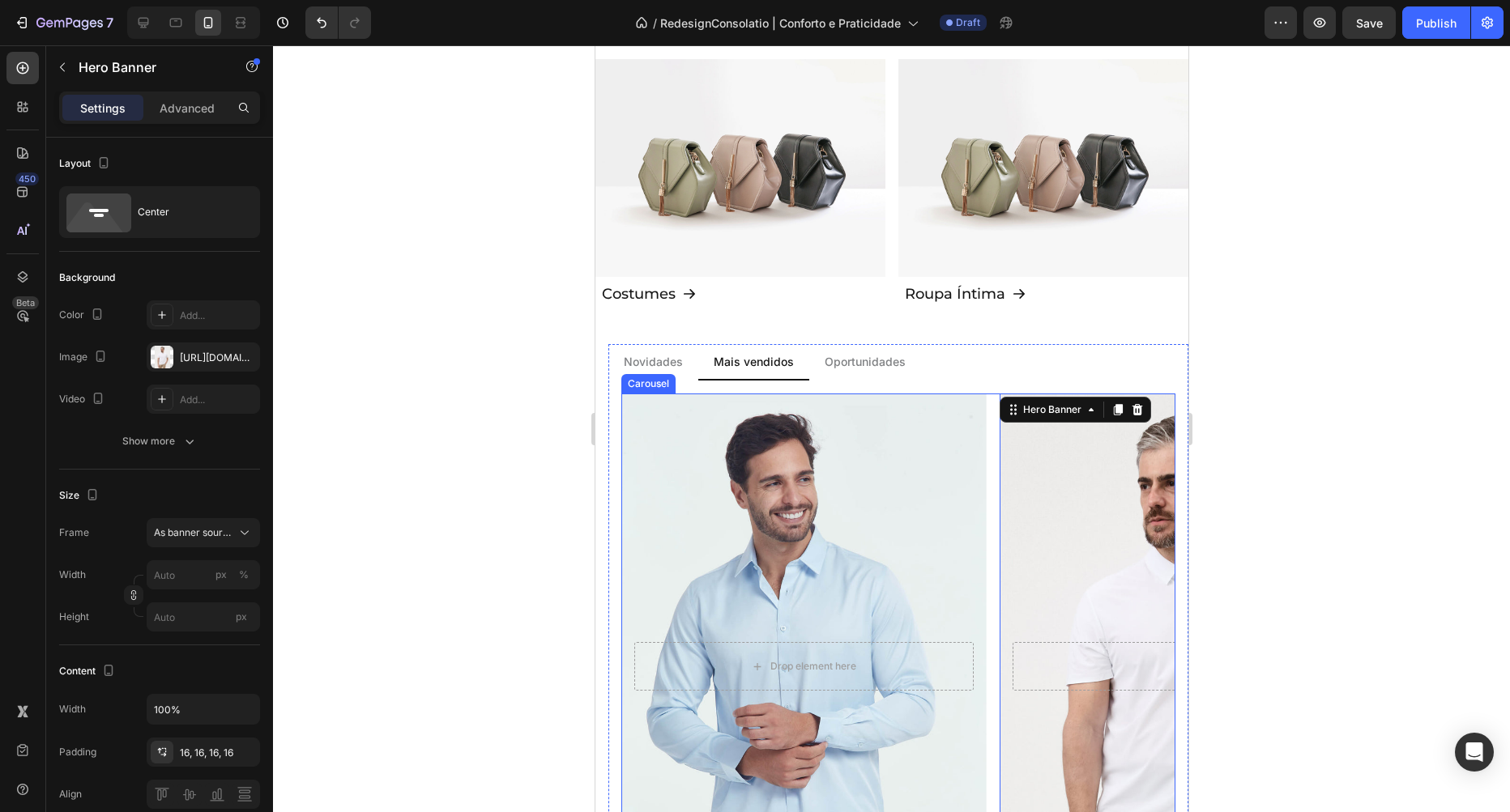
click at [991, 451] on div "Drop element here Hero Banner Costume Flex - Cinza Heading R$ 1299,80 Text Bloc…" at bounding box center [898, 689] width 554 height 592
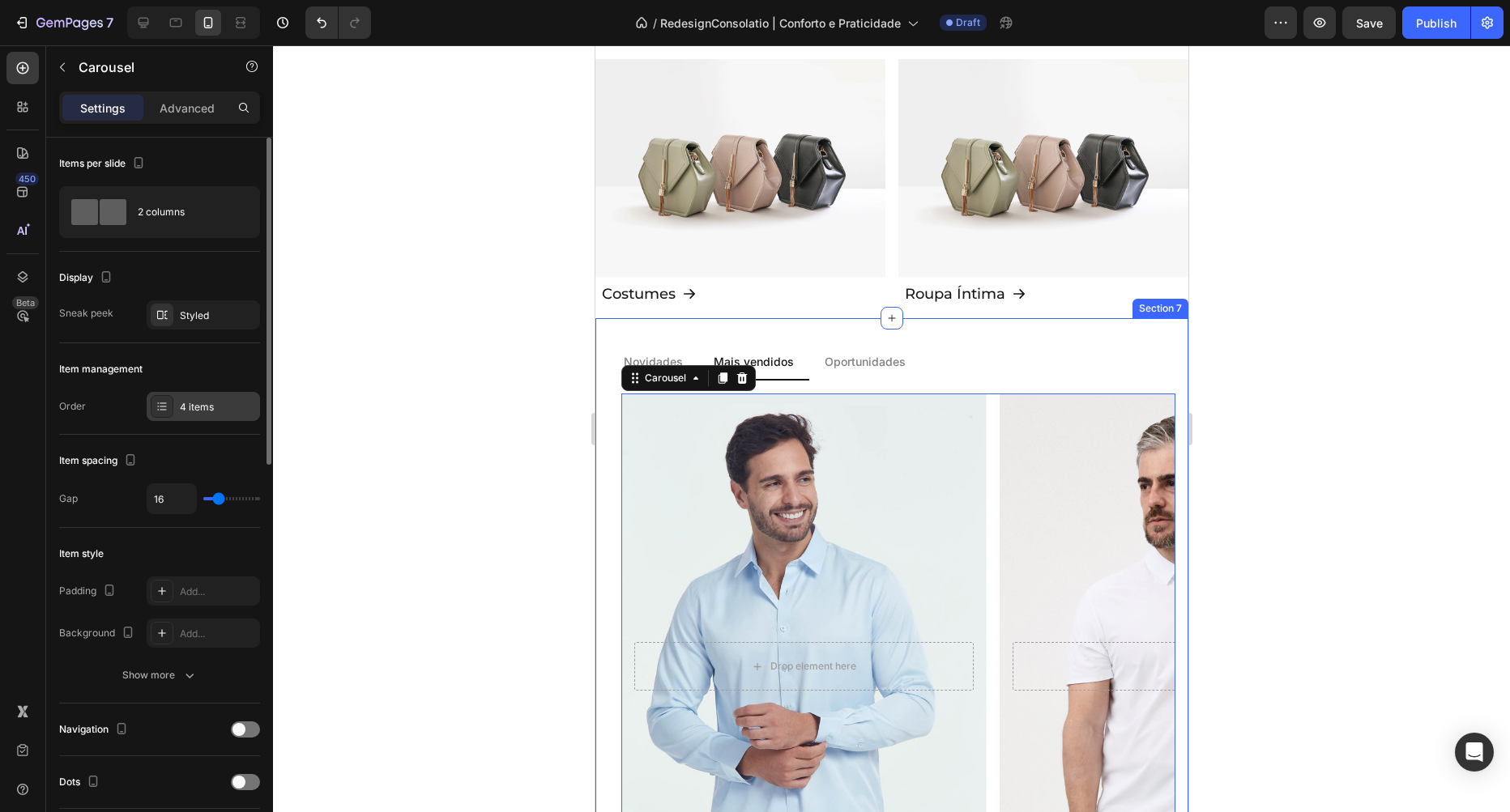
click at [177, 399] on div "4 items" at bounding box center [203, 406] width 114 height 29
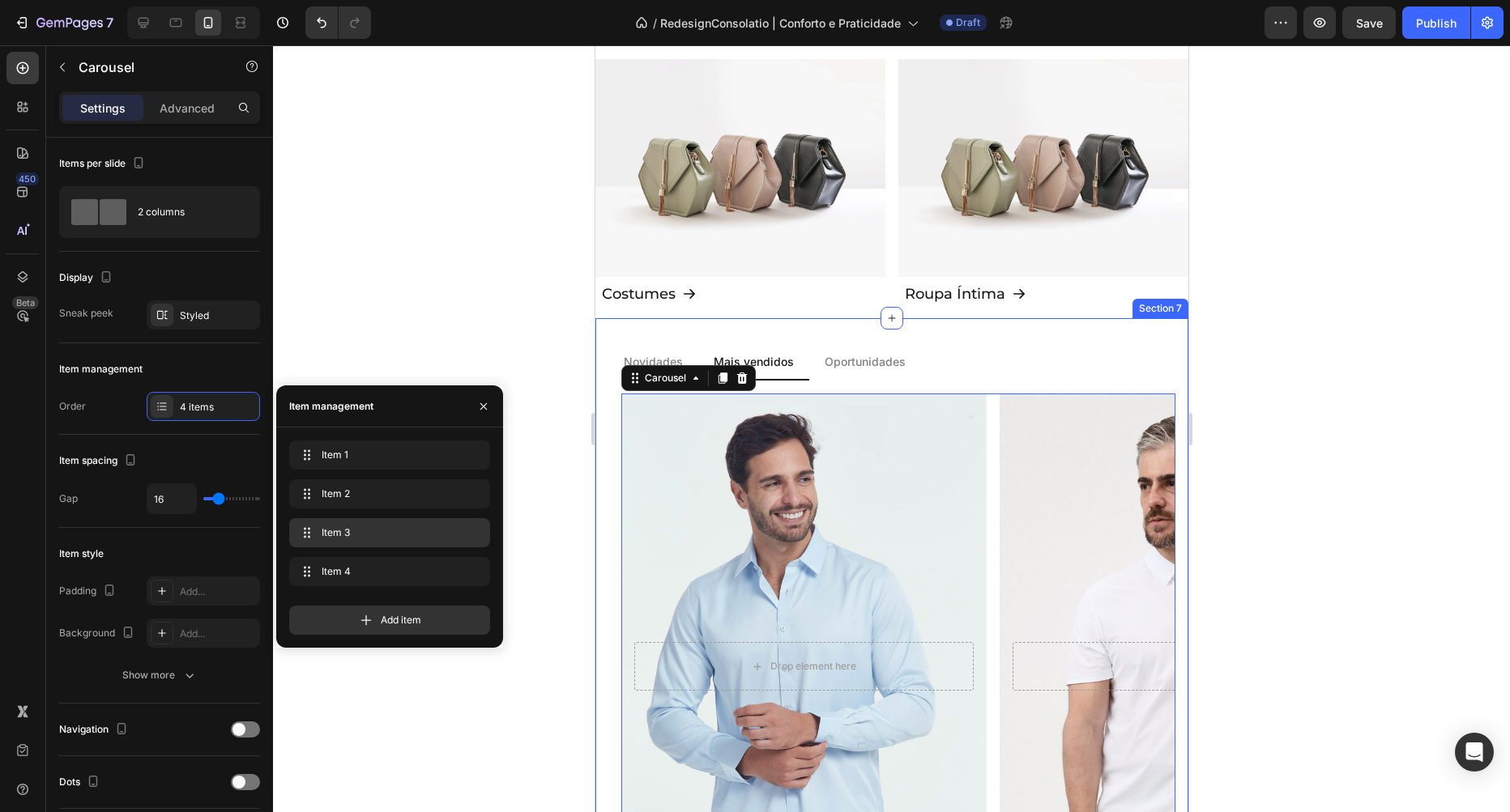
click at [343, 528] on span "Item 3" at bounding box center [386, 532] width 130 height 14
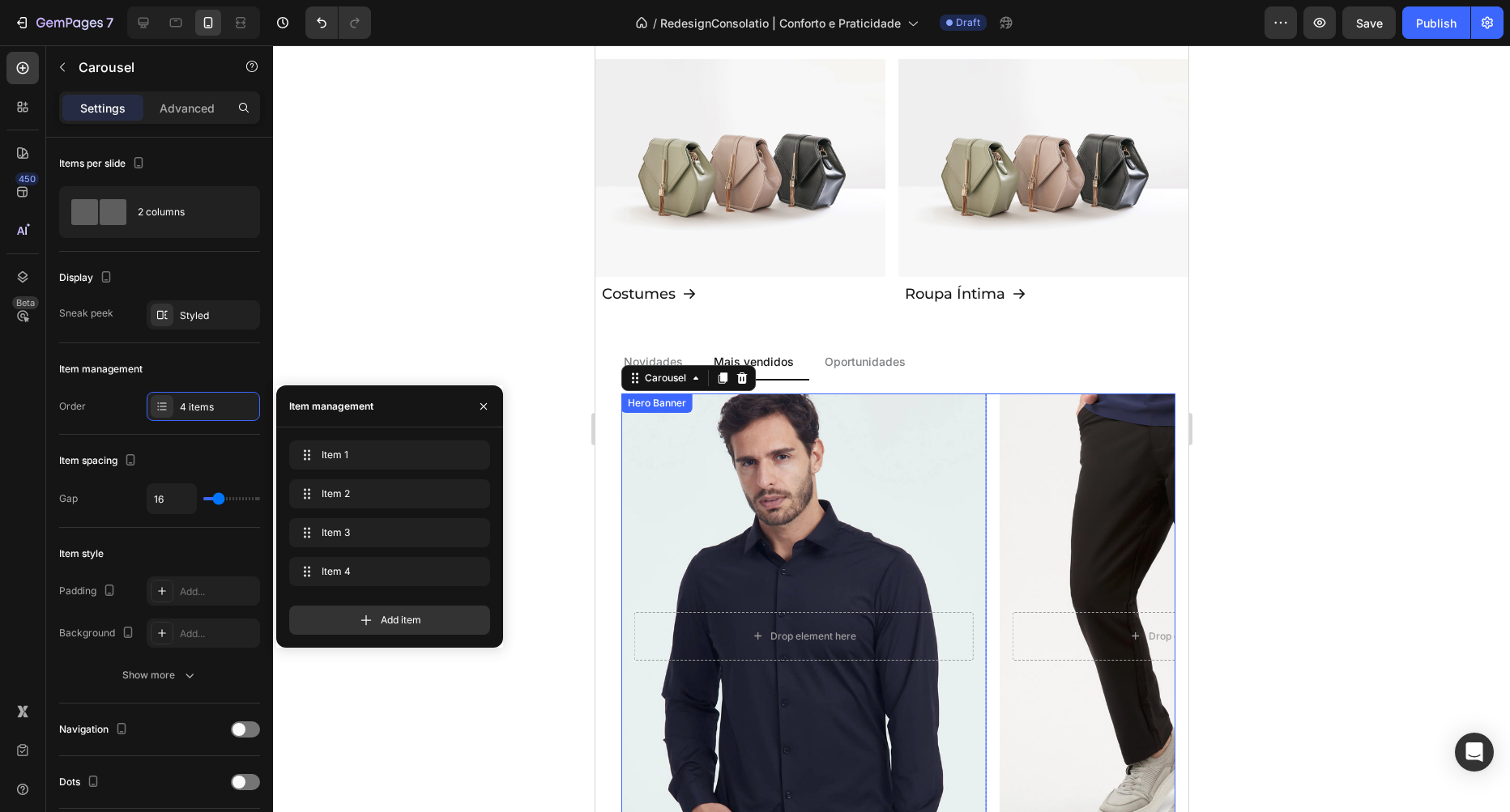
click at [733, 472] on div "Background Image" at bounding box center [803, 637] width 383 height 510
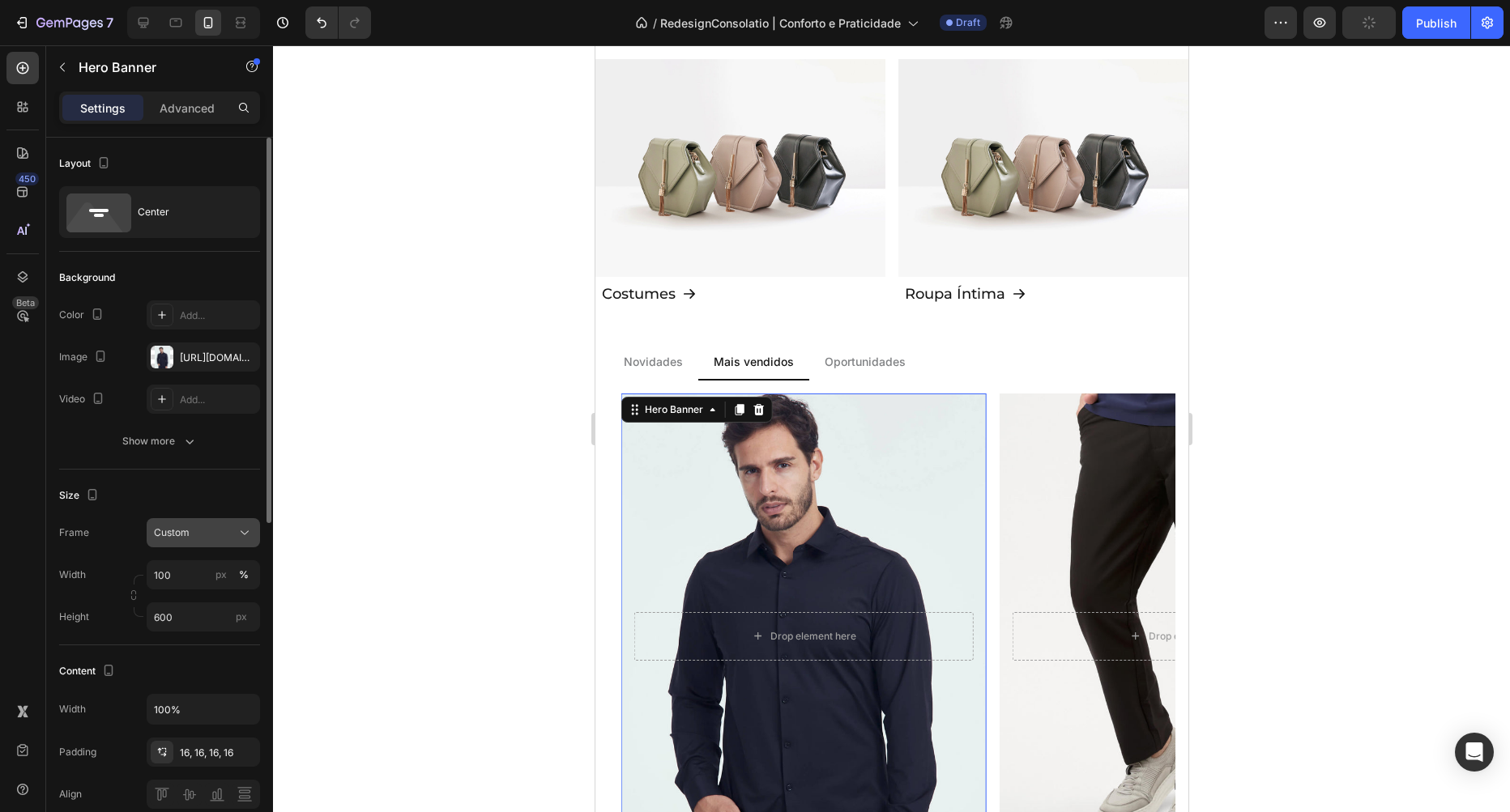
click at [222, 532] on div "Custom" at bounding box center [194, 532] width 80 height 14
click at [214, 570] on span "As banner source" at bounding box center [193, 571] width 81 height 14
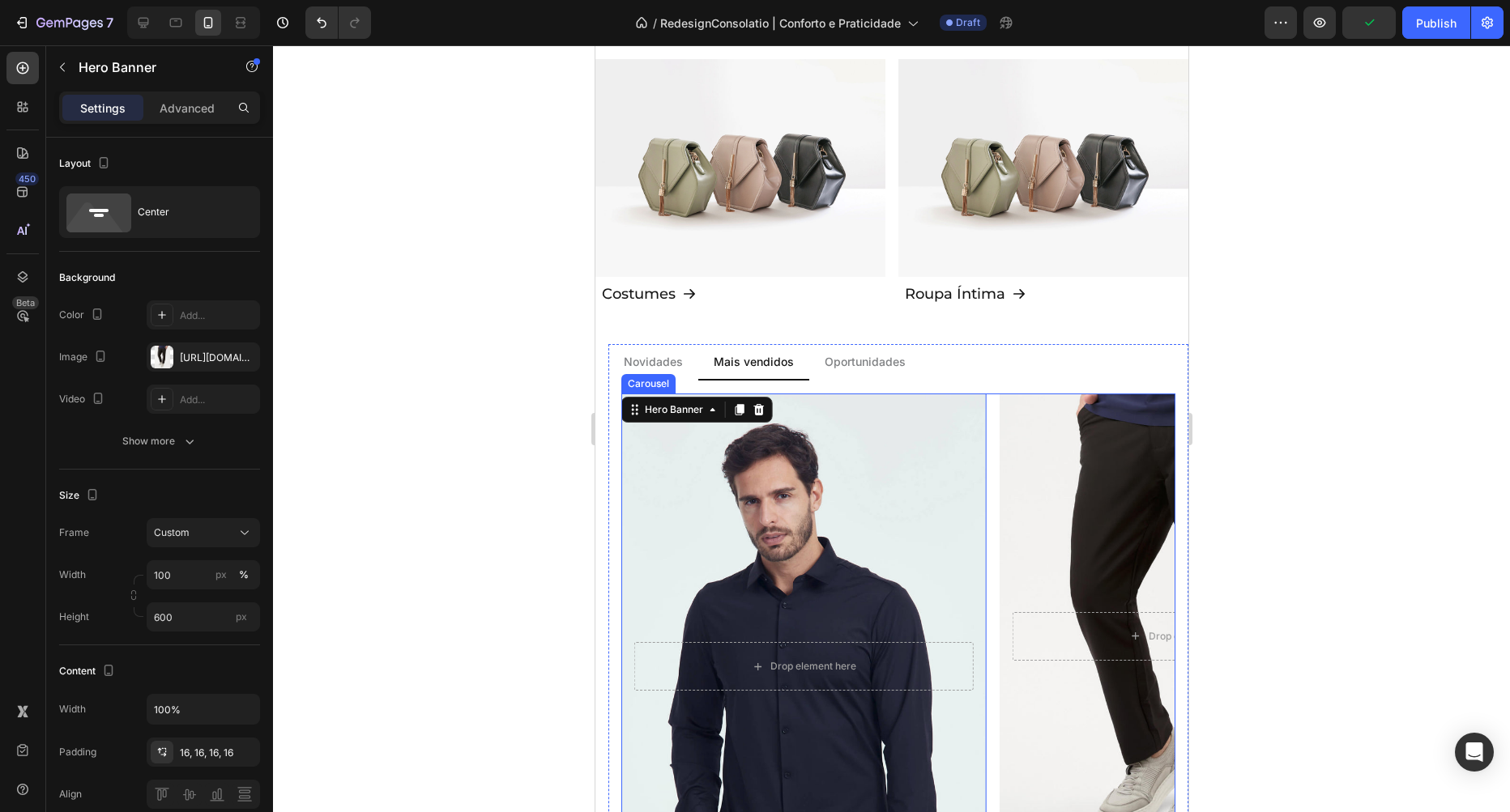
click at [1034, 468] on div "Background Image" at bounding box center [1181, 636] width 365 height 486
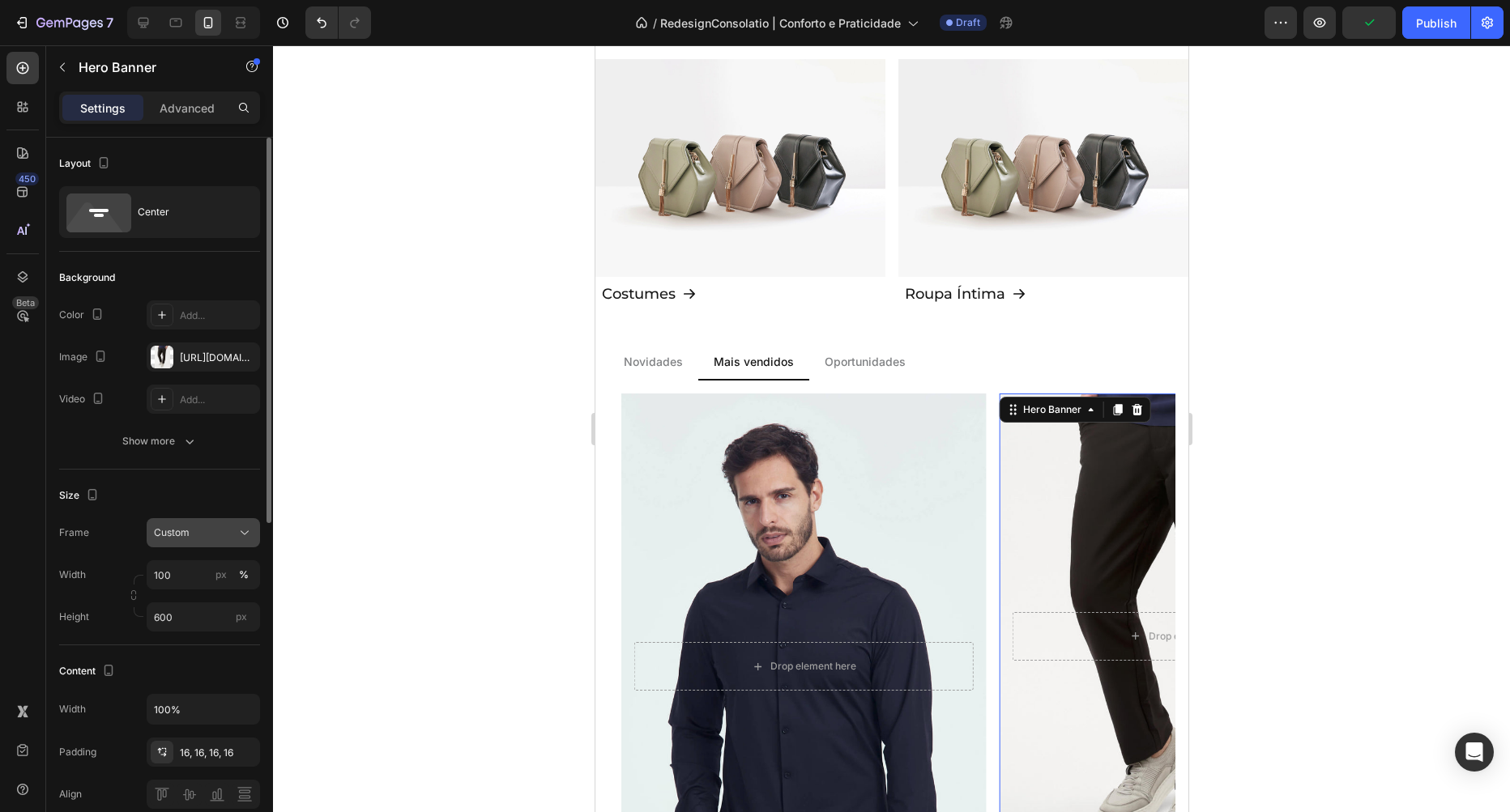
click at [197, 533] on div "Custom" at bounding box center [194, 532] width 80 height 14
click at [209, 572] on span "As banner source" at bounding box center [193, 571] width 81 height 14
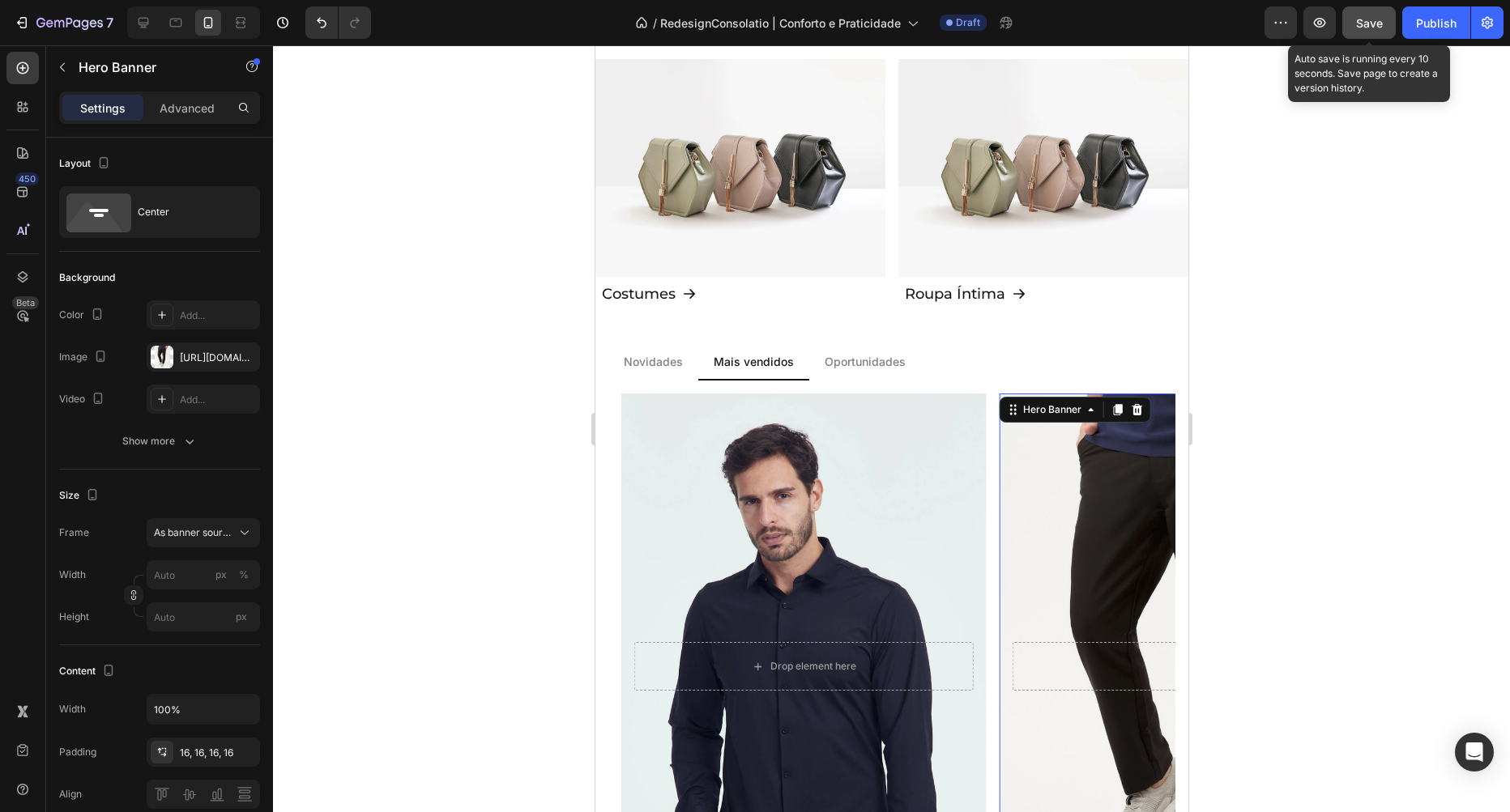
click at [1377, 26] on span "Save" at bounding box center [1369, 23] width 27 height 14
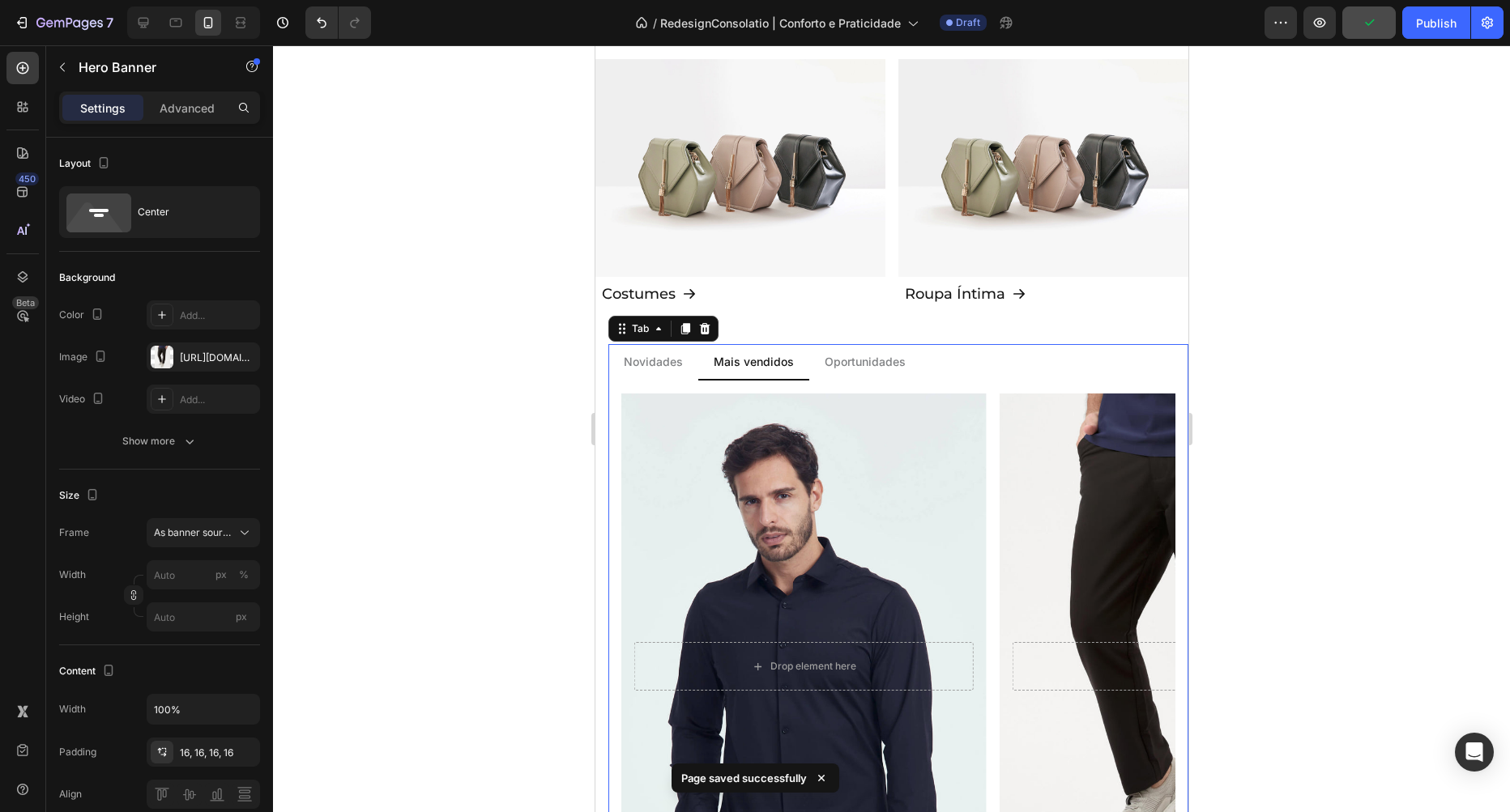
click at [859, 364] on p "Oportunidades" at bounding box center [865, 362] width 81 height 17
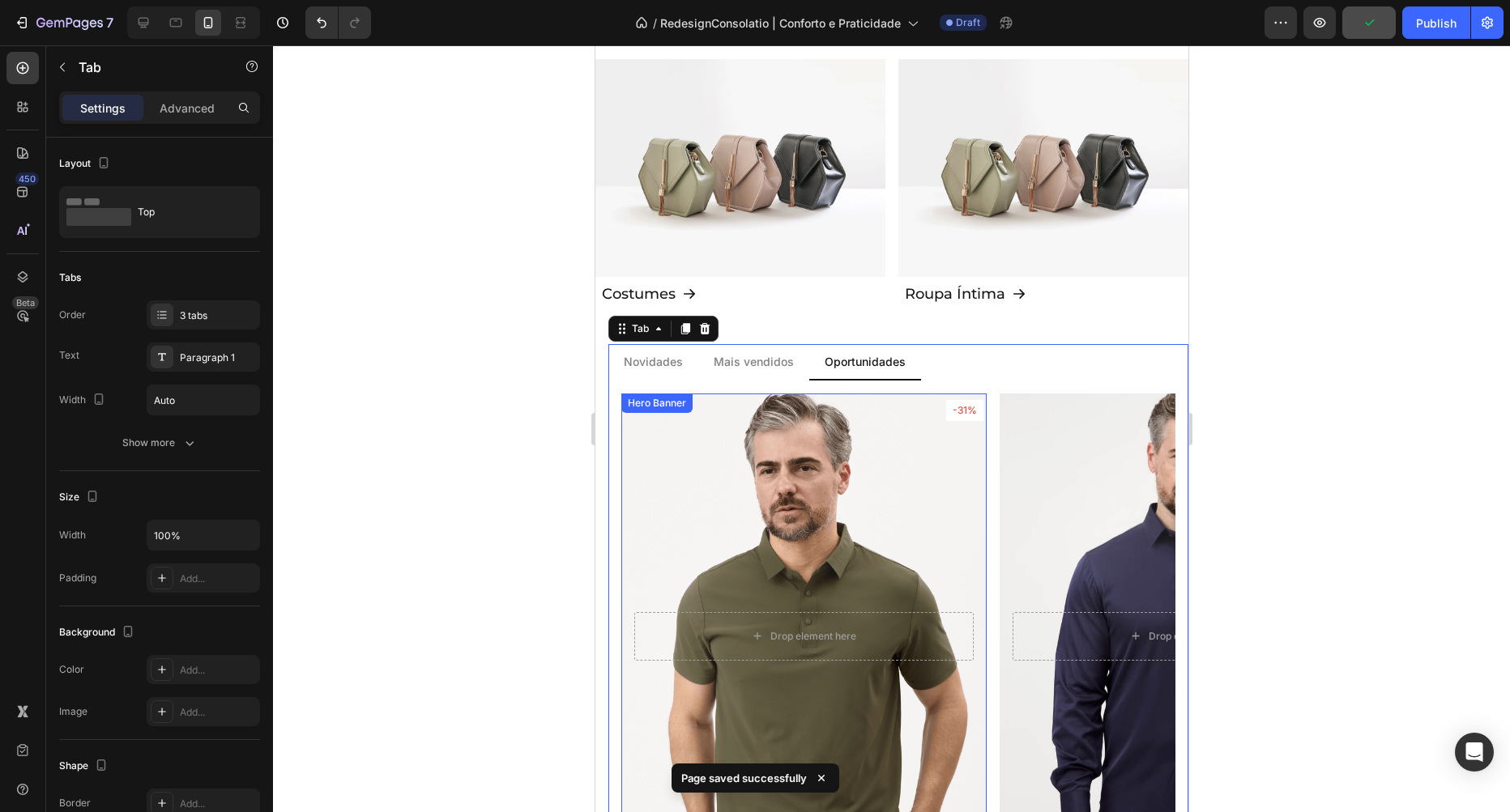
click at [767, 503] on div "Overlay" at bounding box center [803, 636] width 365 height 486
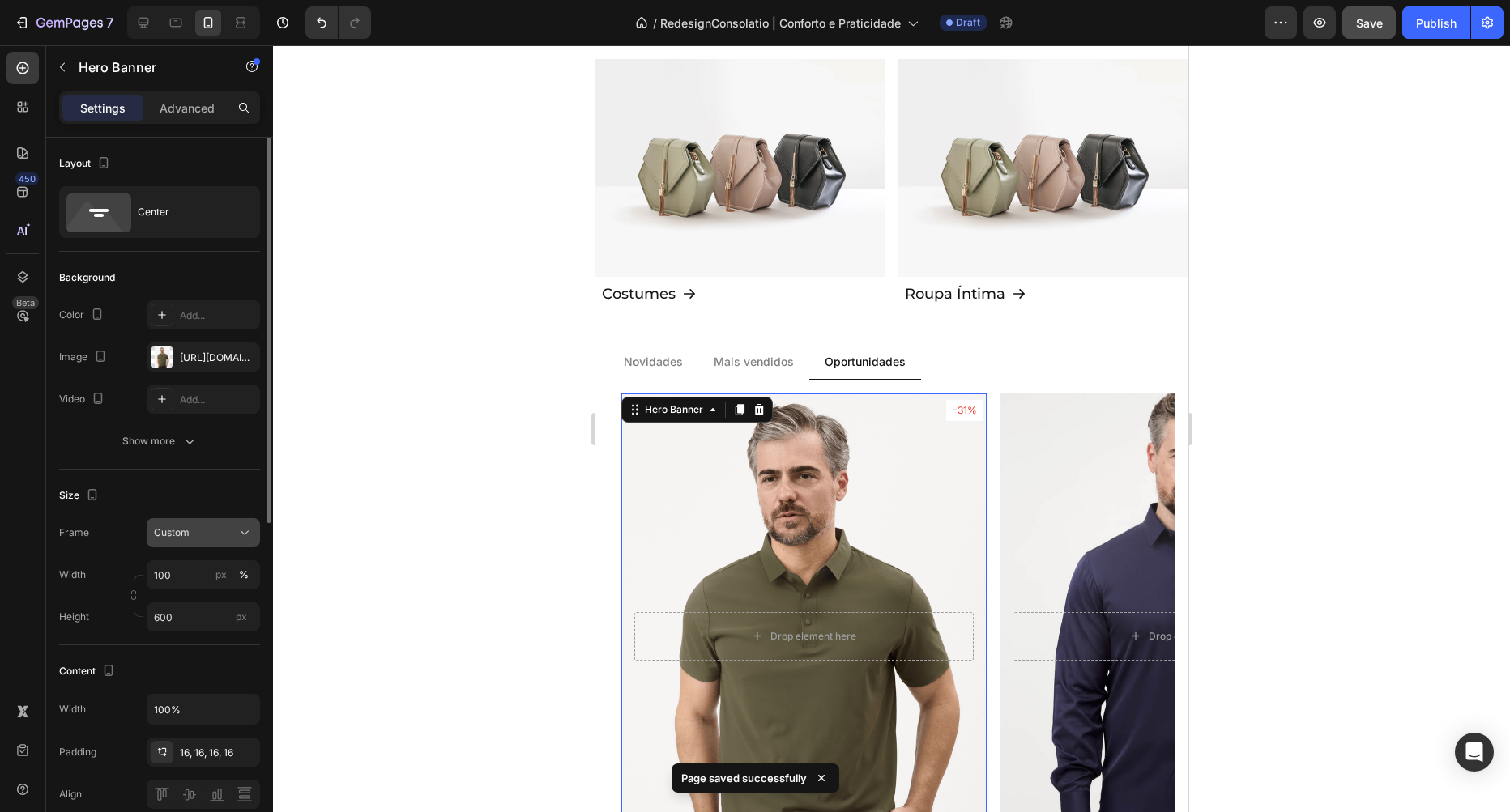
click at [217, 526] on div "Custom" at bounding box center [194, 532] width 80 height 14
click at [217, 570] on span "As banner source" at bounding box center [193, 571] width 81 height 14
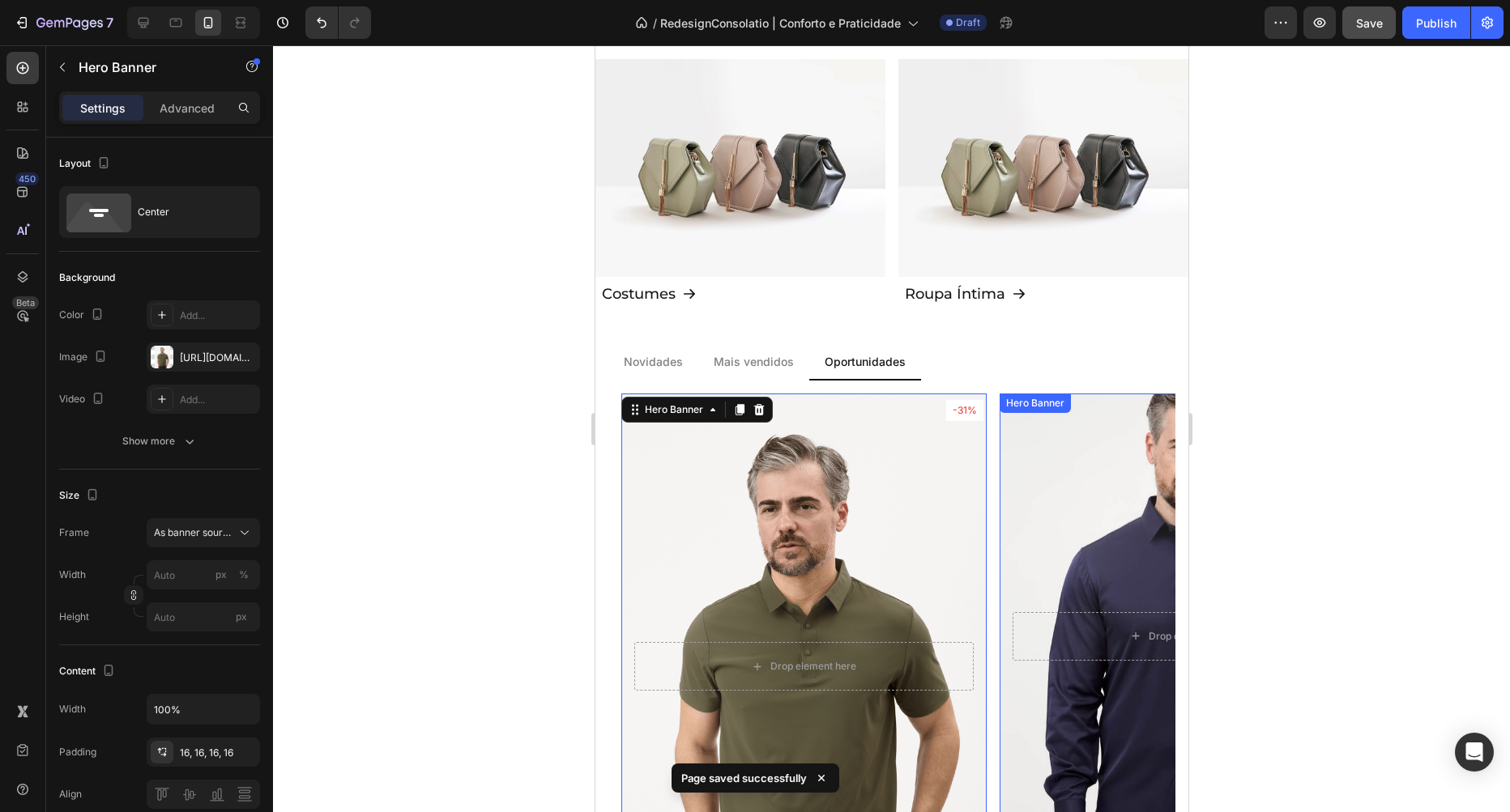
click at [1039, 441] on div "Background Image" at bounding box center [1181, 637] width 383 height 510
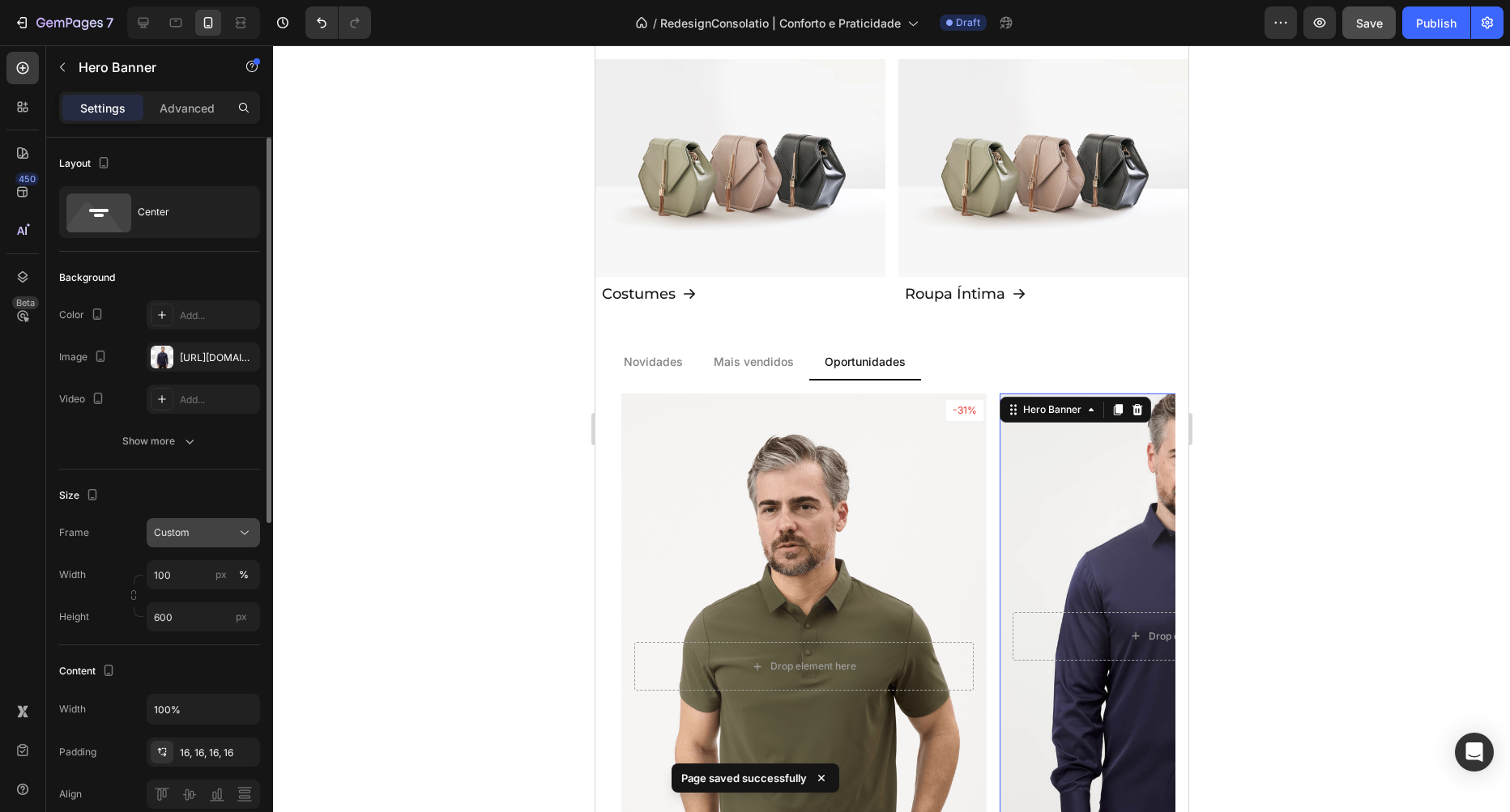
click at [215, 531] on div "Custom" at bounding box center [194, 532] width 80 height 14
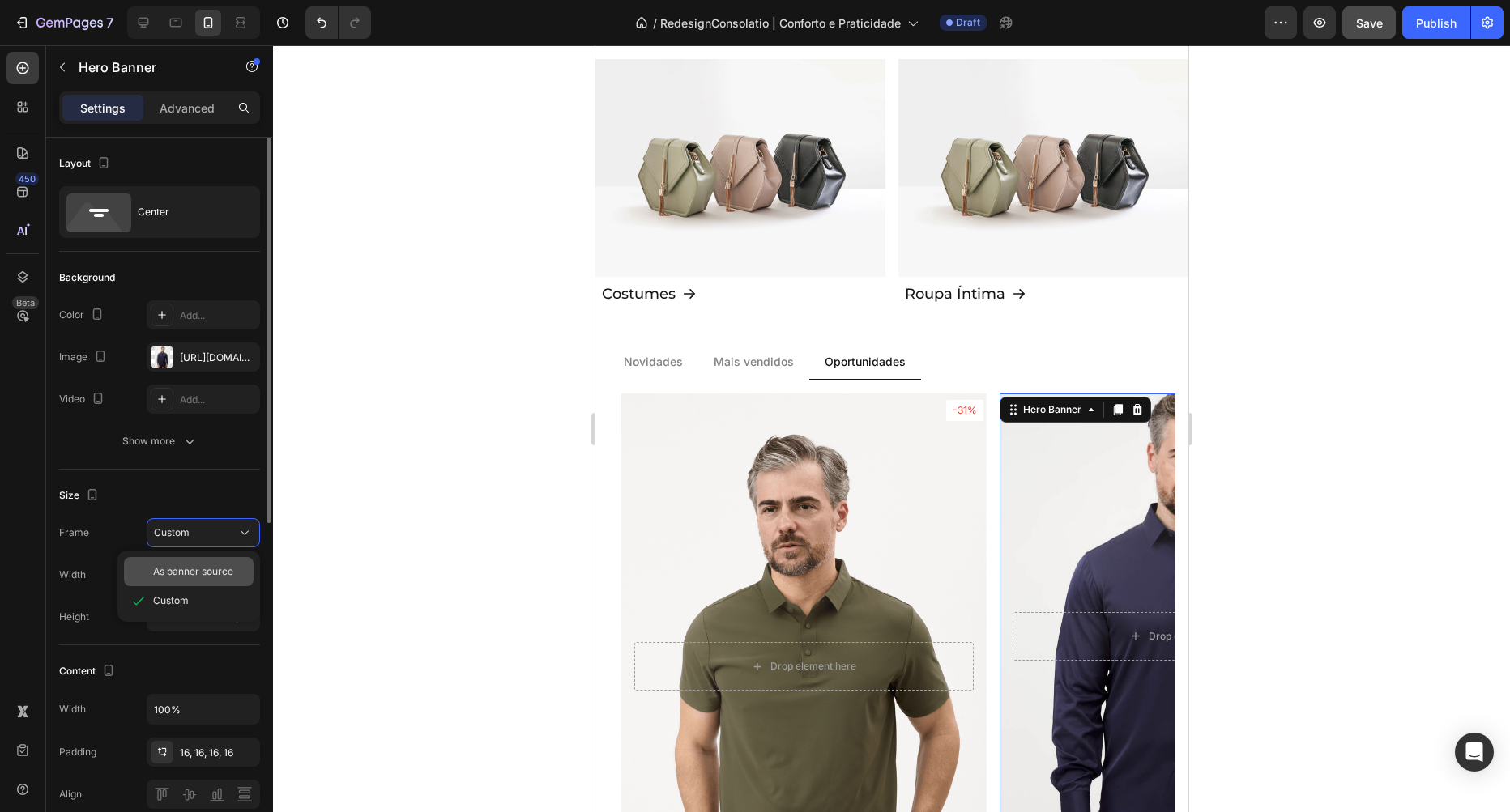
click at [220, 573] on span "As banner source" at bounding box center [193, 571] width 81 height 14
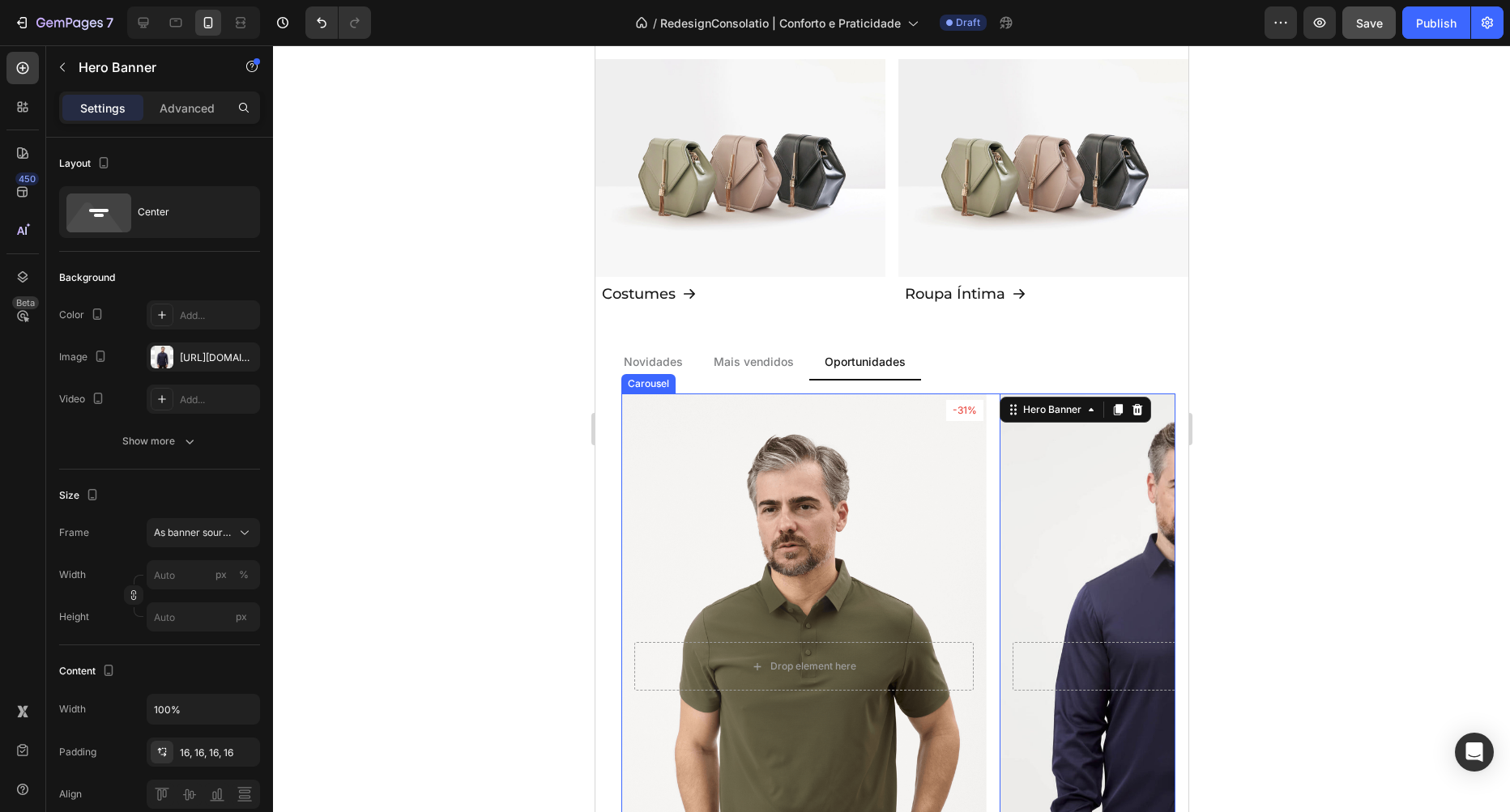
click at [991, 415] on div "-31% Text Block Row Row Drop element here Hero Banner Polo Ultra - Verde Oliva …" at bounding box center [898, 691] width 554 height 595
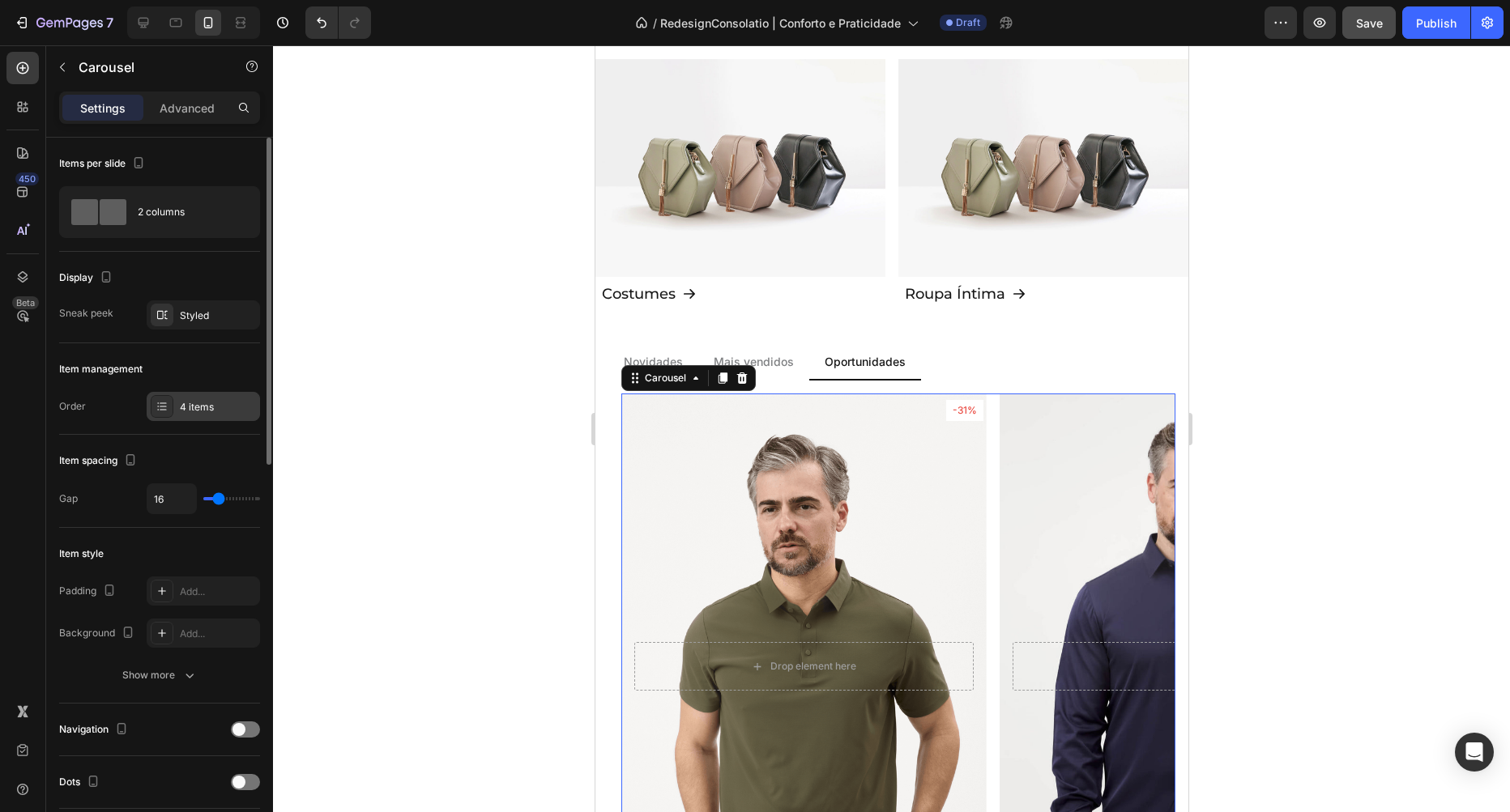
click at [186, 403] on div "4 items" at bounding box center [218, 407] width 76 height 14
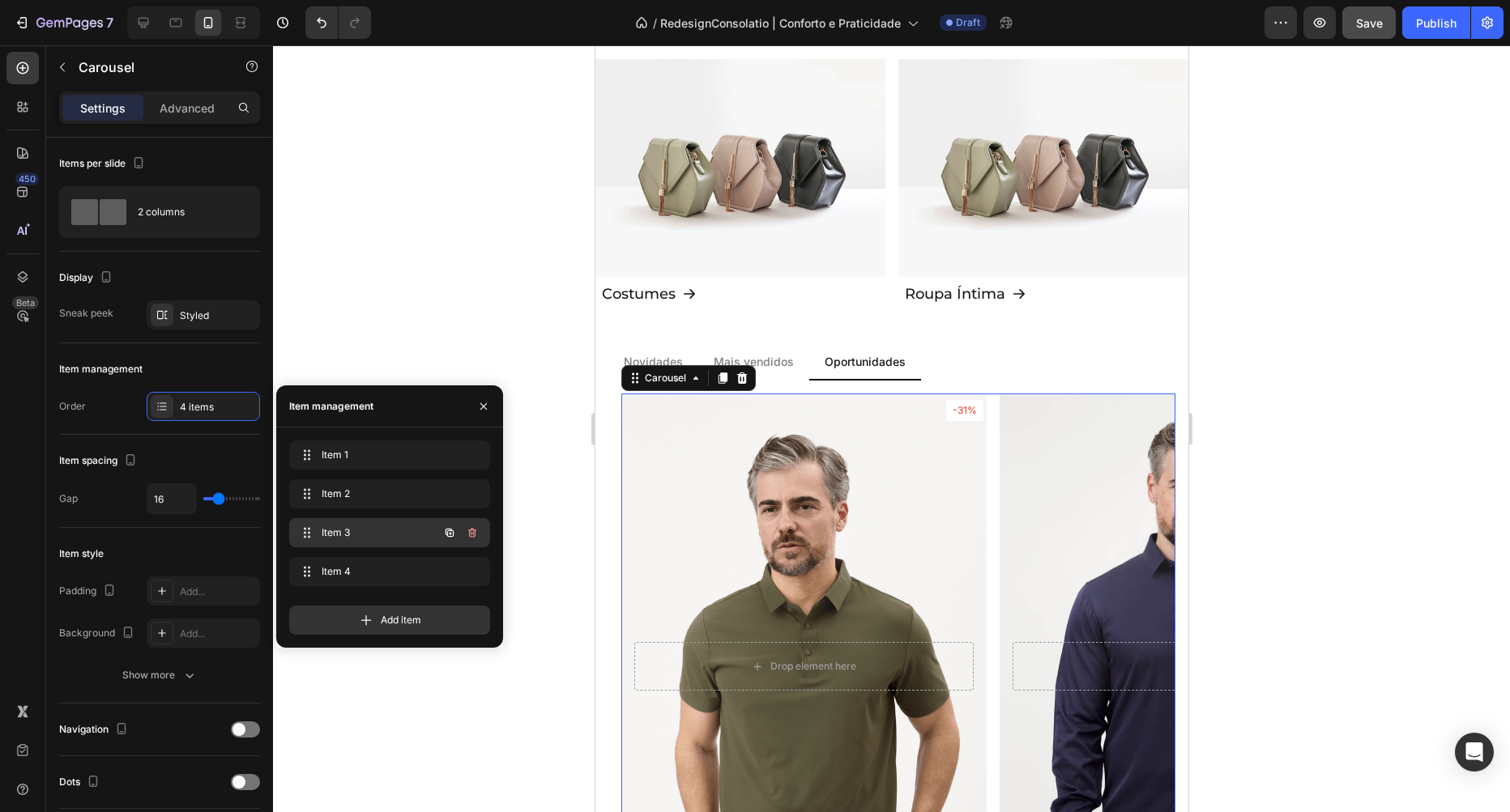
click at [343, 535] on span "Item 3" at bounding box center [367, 532] width 92 height 14
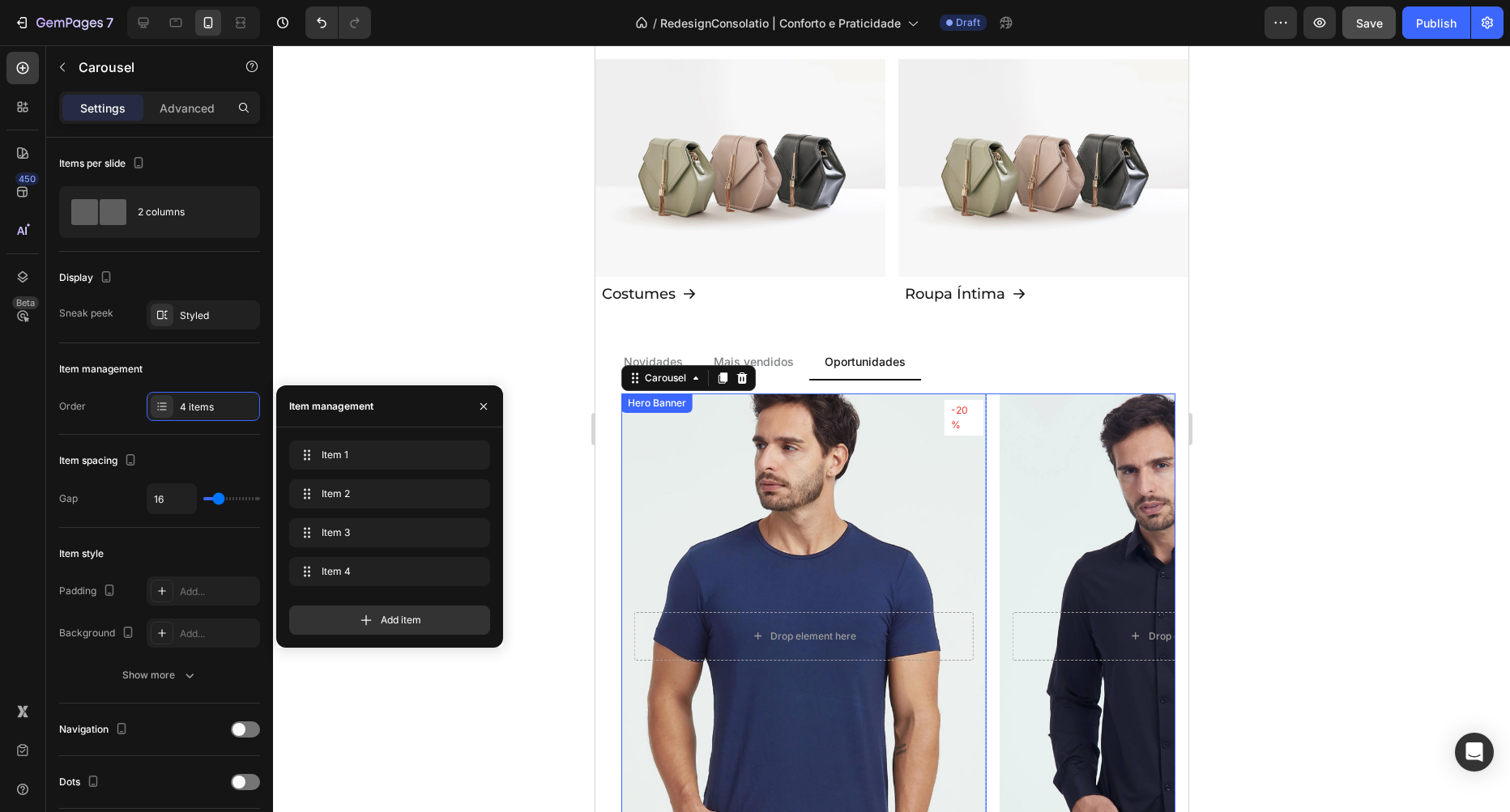
click at [827, 472] on div "Background Image" at bounding box center [803, 637] width 383 height 510
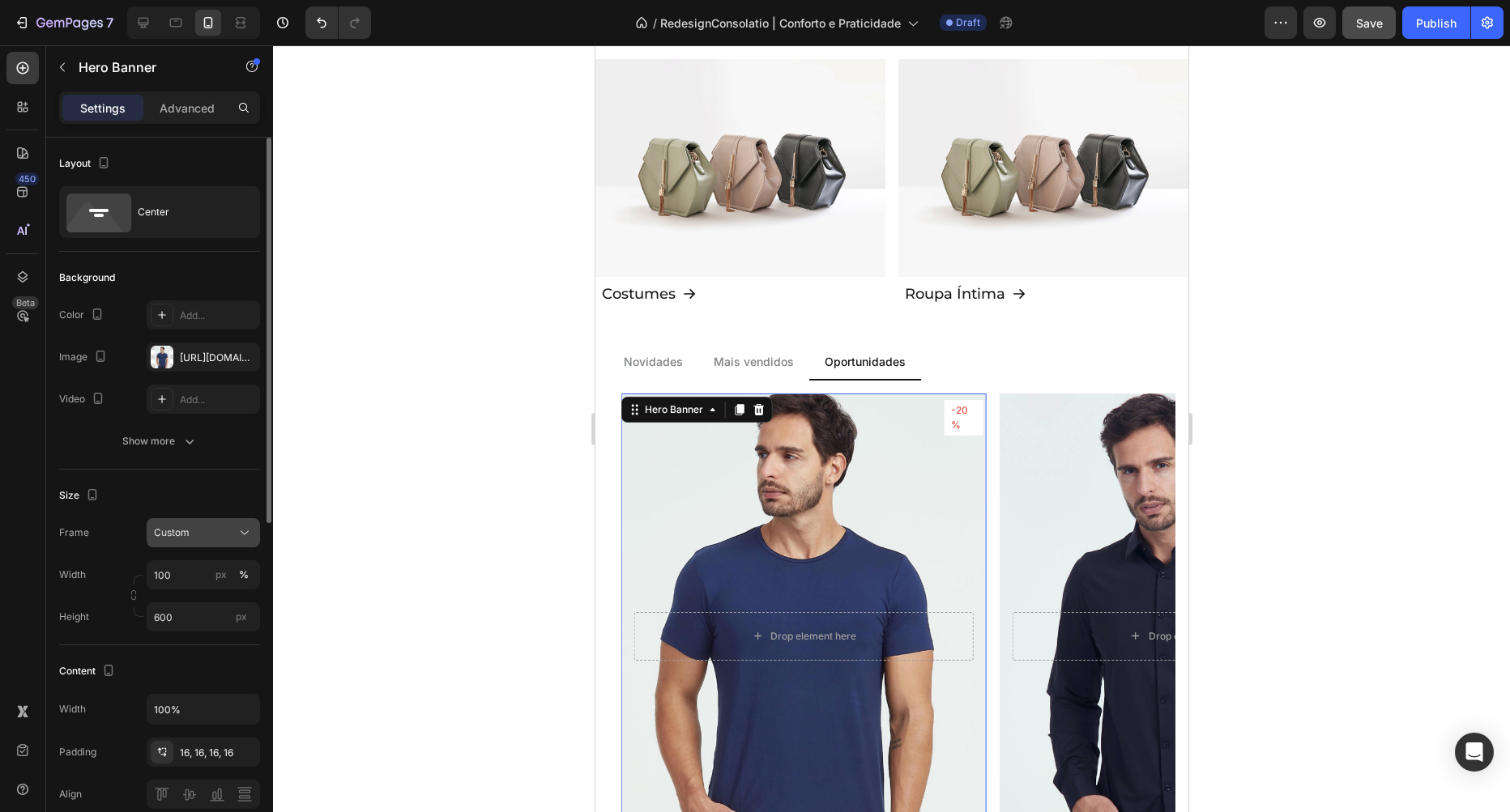
click at [206, 537] on div "Custom" at bounding box center [194, 532] width 80 height 14
click at [208, 580] on div "As banner source" at bounding box center [188, 571] width 130 height 29
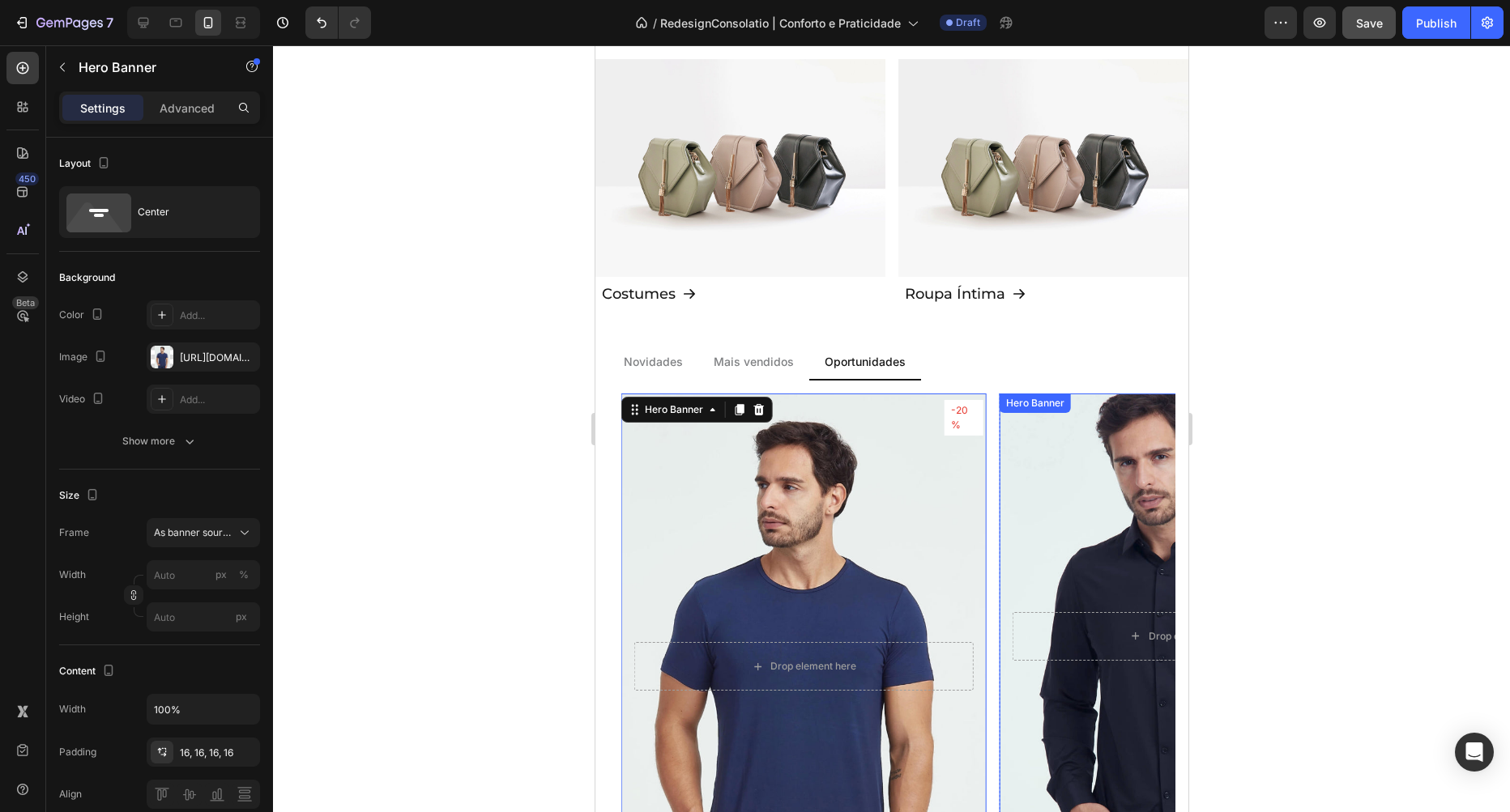
click at [1056, 461] on div "Background Image" at bounding box center [1181, 637] width 383 height 510
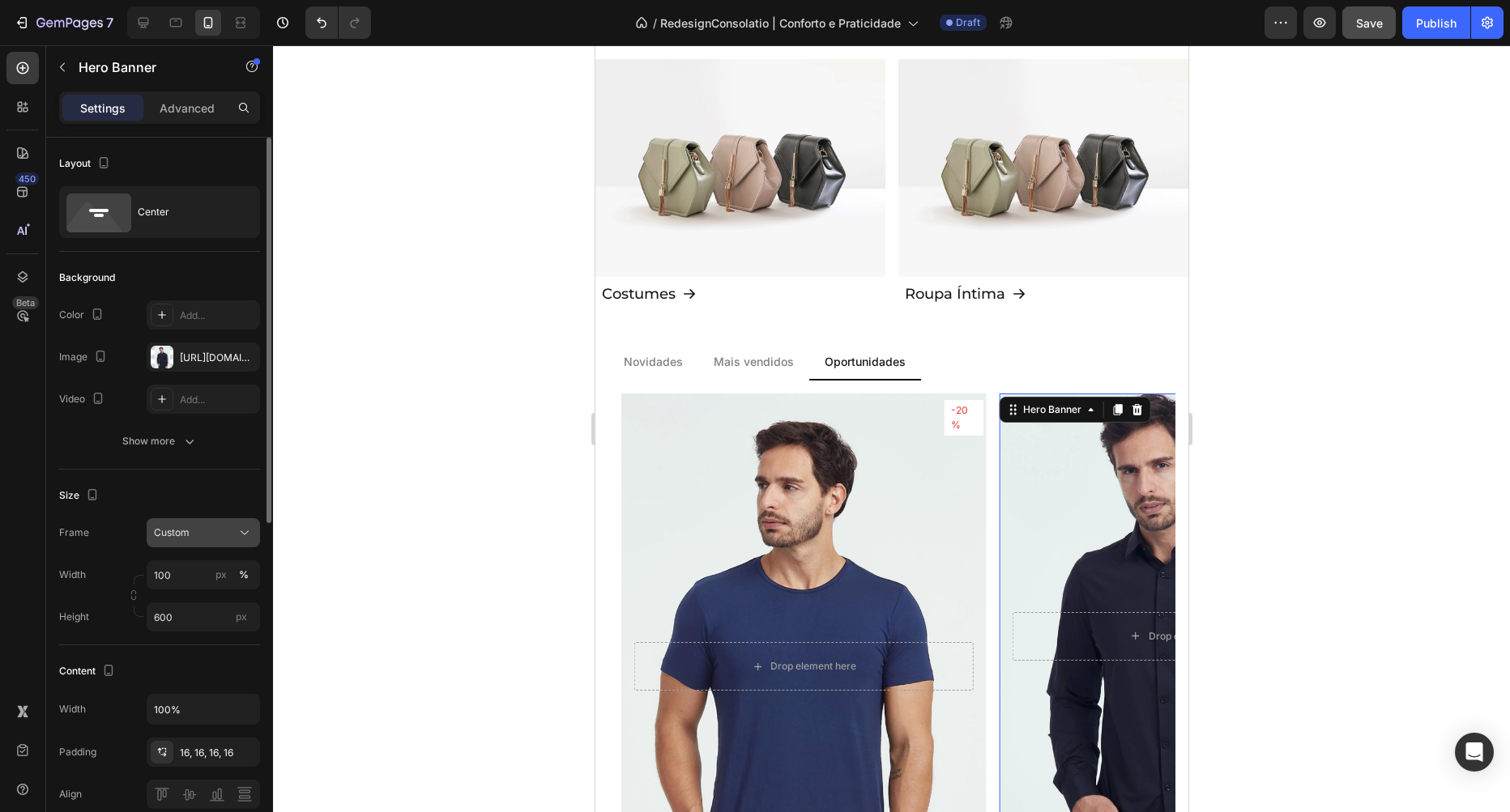
click at [178, 534] on span "Custom" at bounding box center [172, 532] width 36 height 14
click at [197, 578] on span "As banner source" at bounding box center [193, 571] width 81 height 14
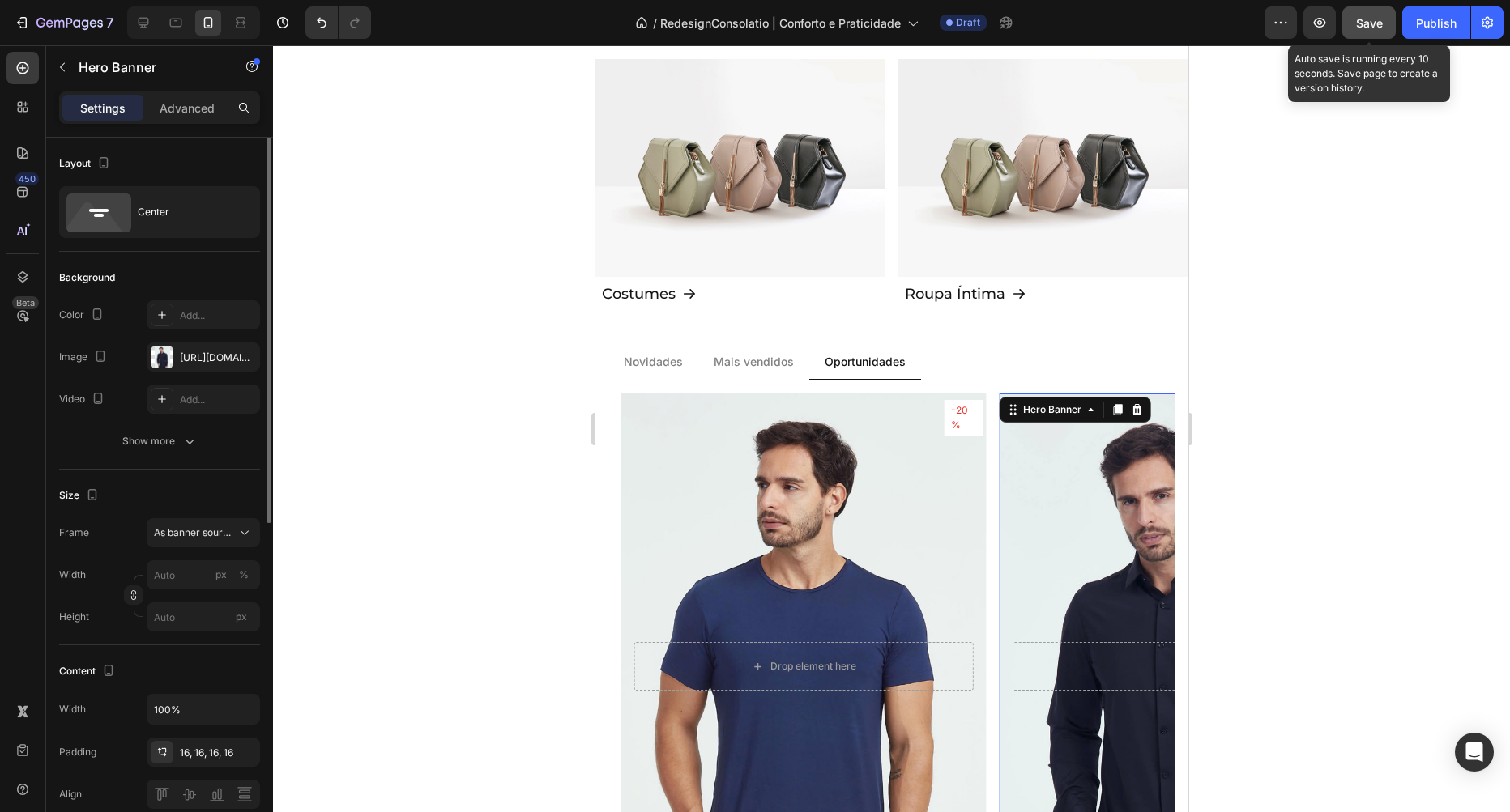
click at [1370, 24] on span "Save" at bounding box center [1369, 23] width 27 height 14
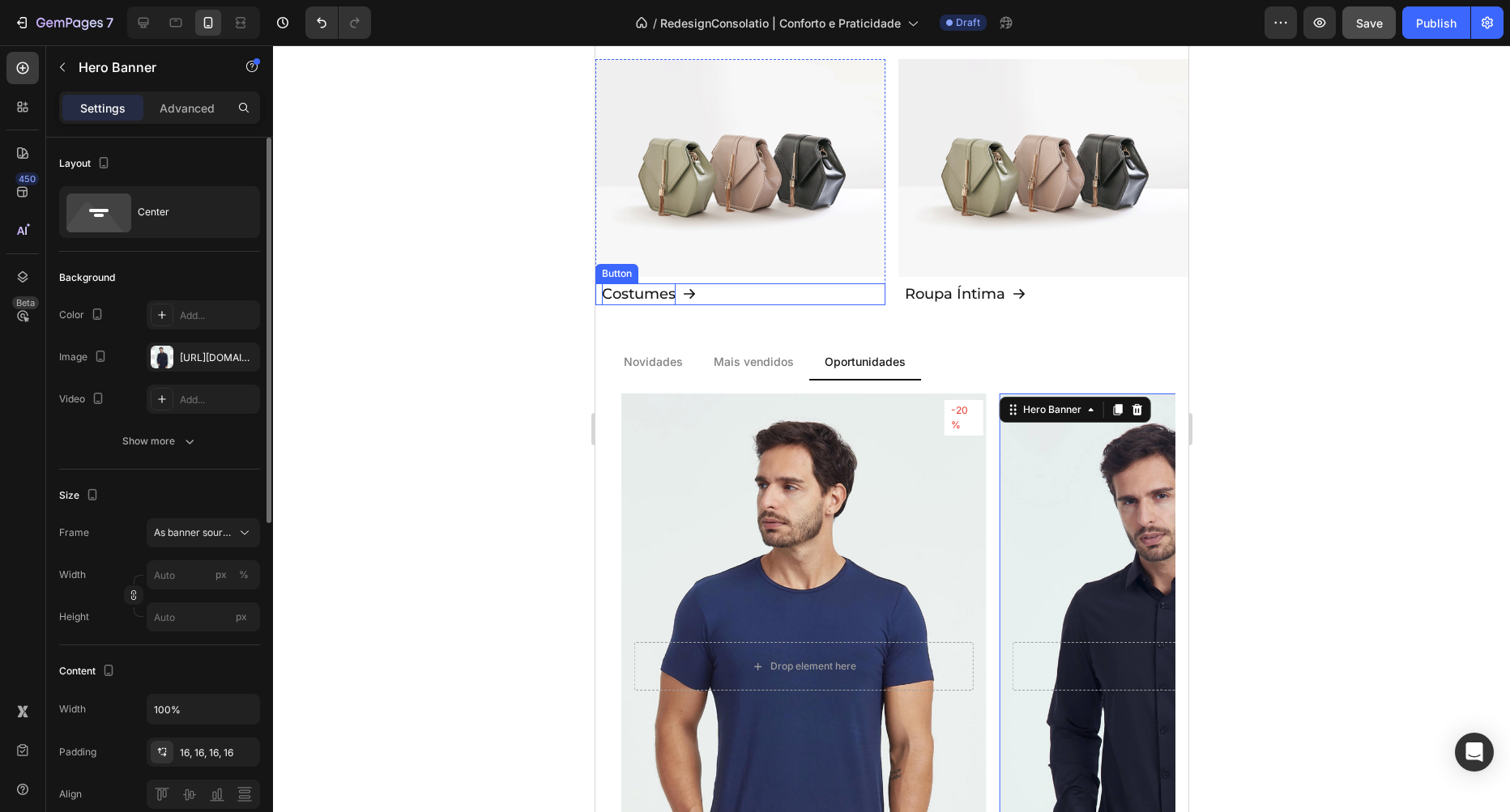
click at [656, 291] on p "Costumes" at bounding box center [638, 294] width 74 height 22
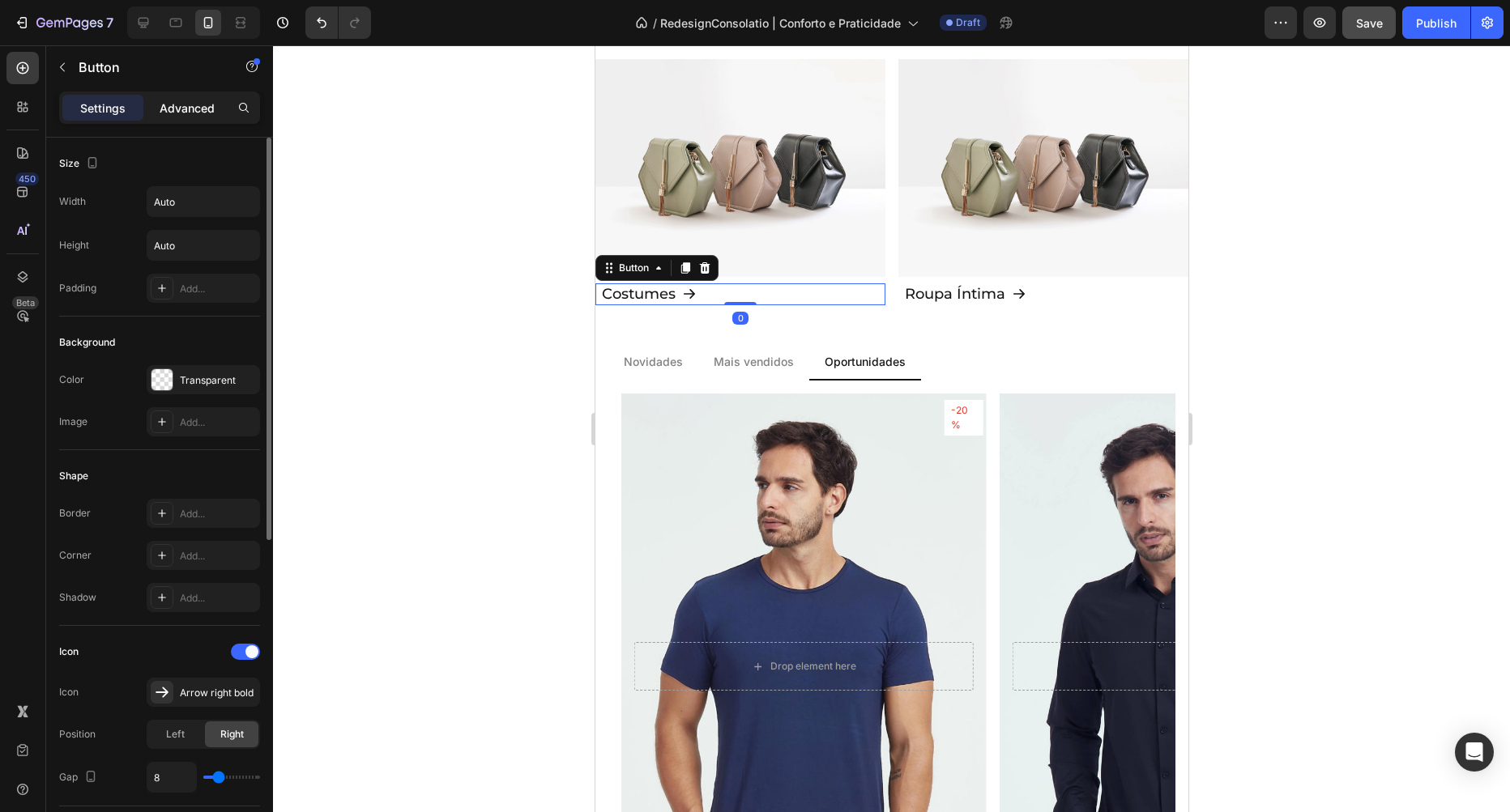
click at [173, 112] on p "Advanced" at bounding box center [187, 108] width 55 height 17
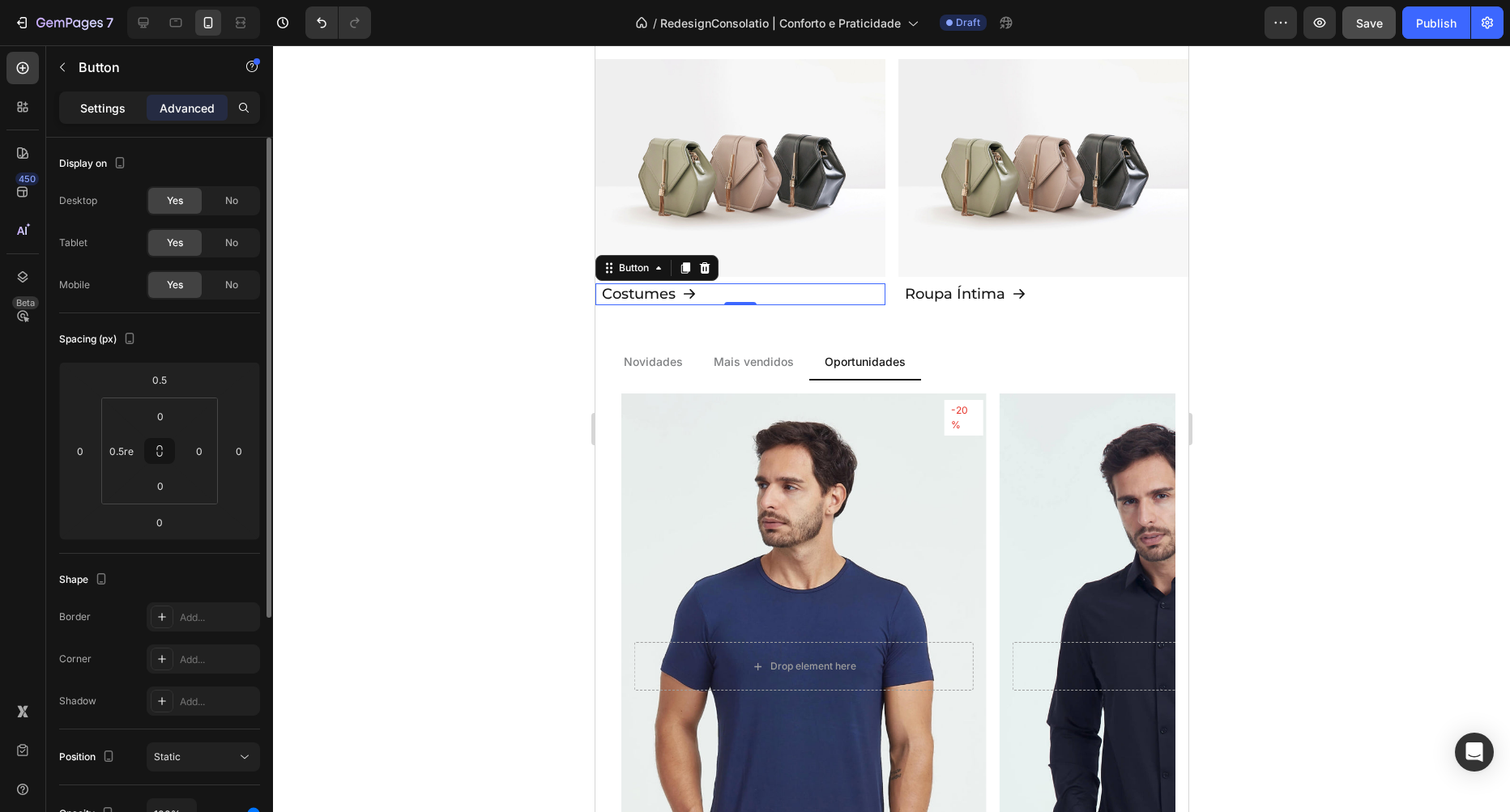
click at [109, 116] on p "Settings" at bounding box center [103, 108] width 46 height 17
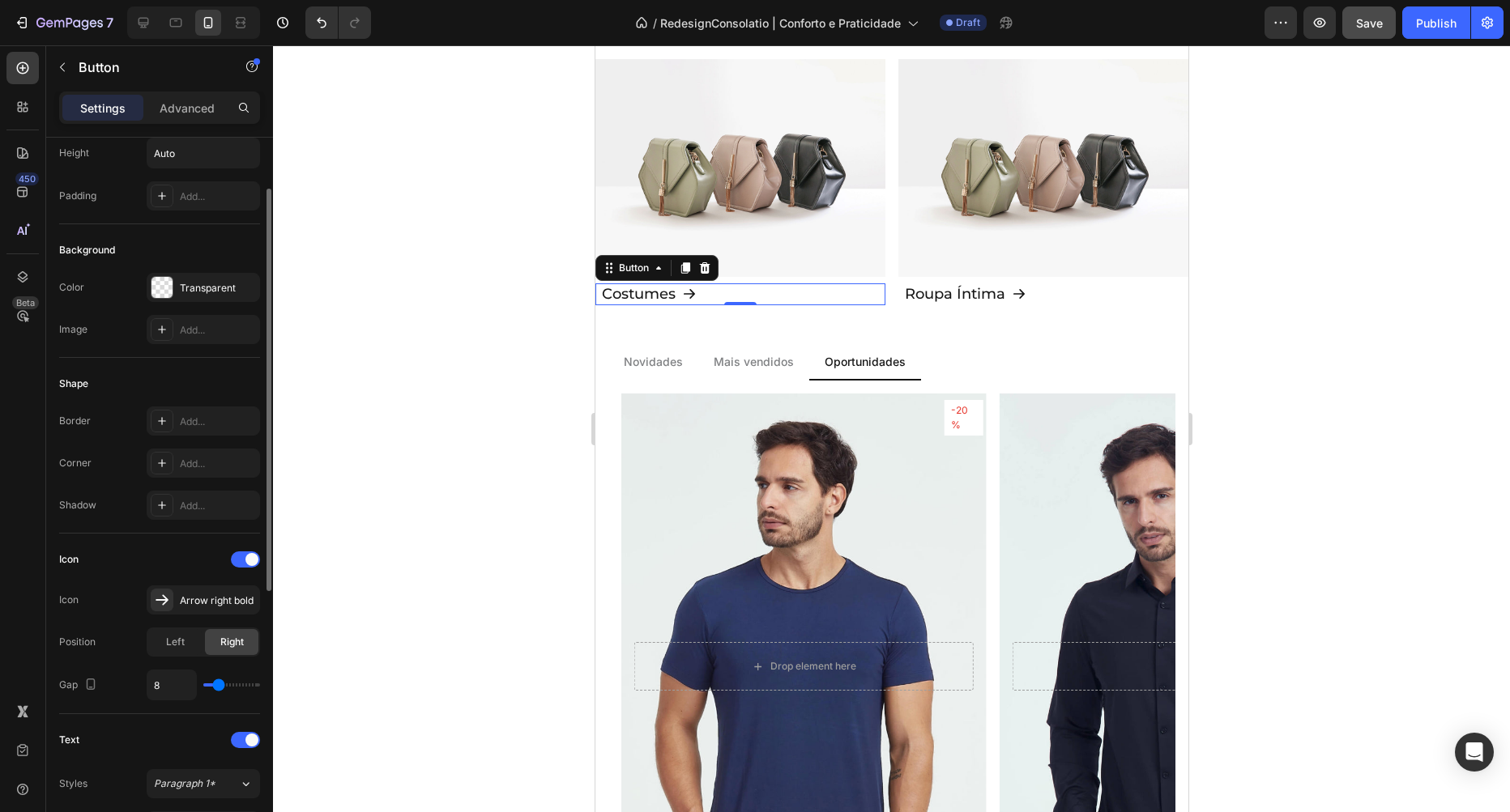
scroll to position [370, 0]
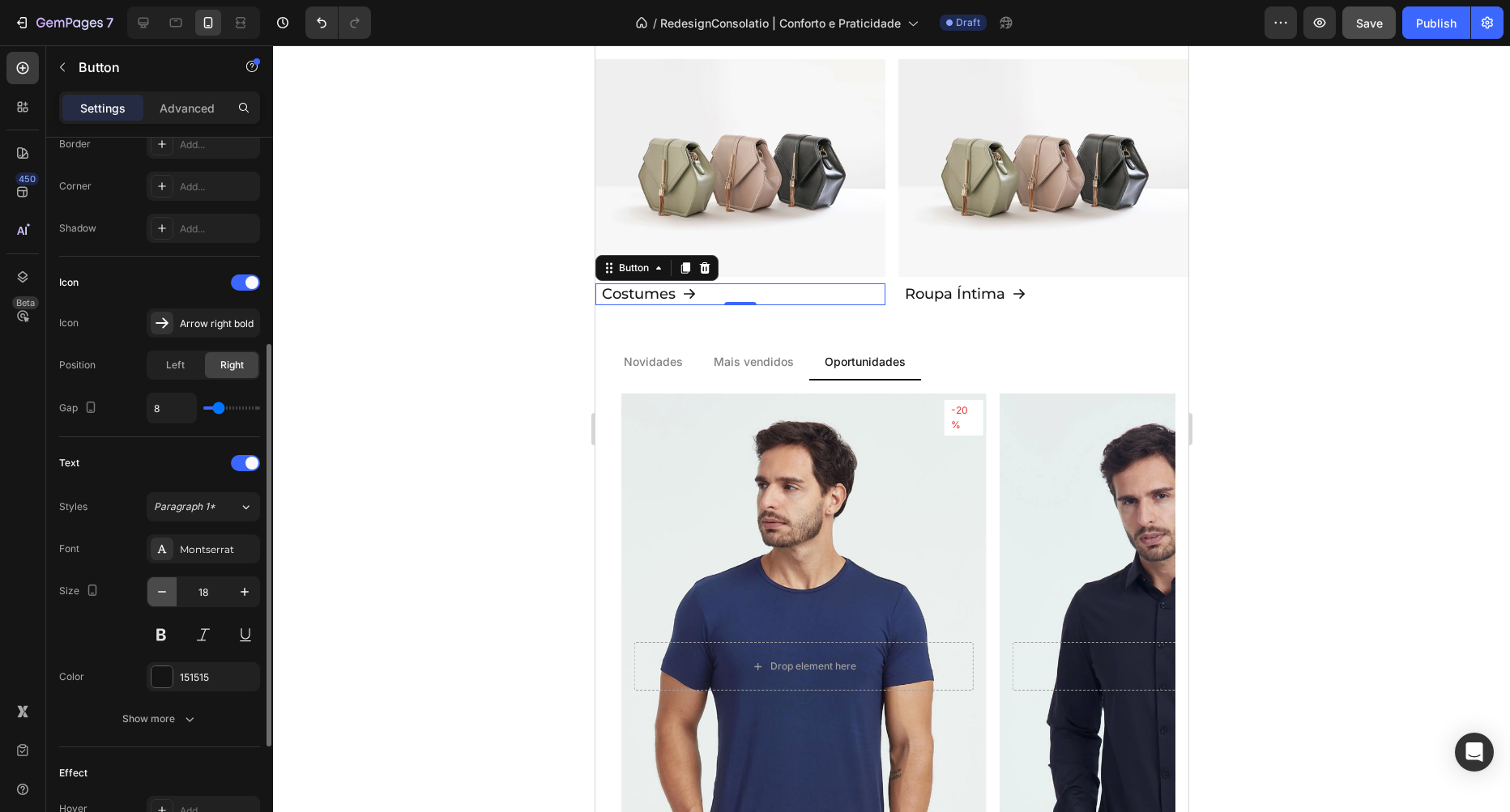
click at [159, 592] on icon "button" at bounding box center [162, 592] width 8 height 2
type input "16"
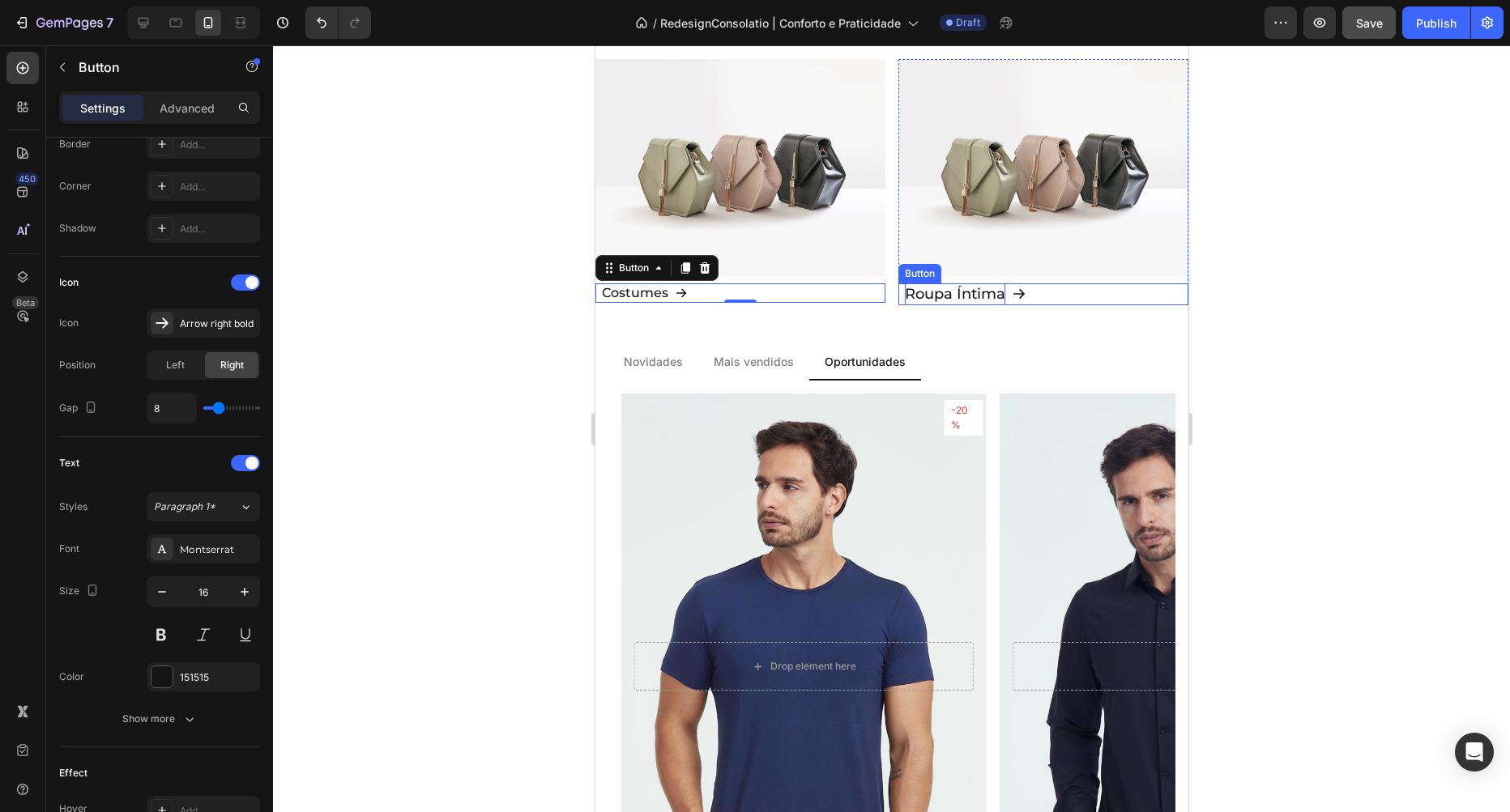
click at [928, 291] on p "Roupa Íntima" at bounding box center [954, 294] width 100 height 22
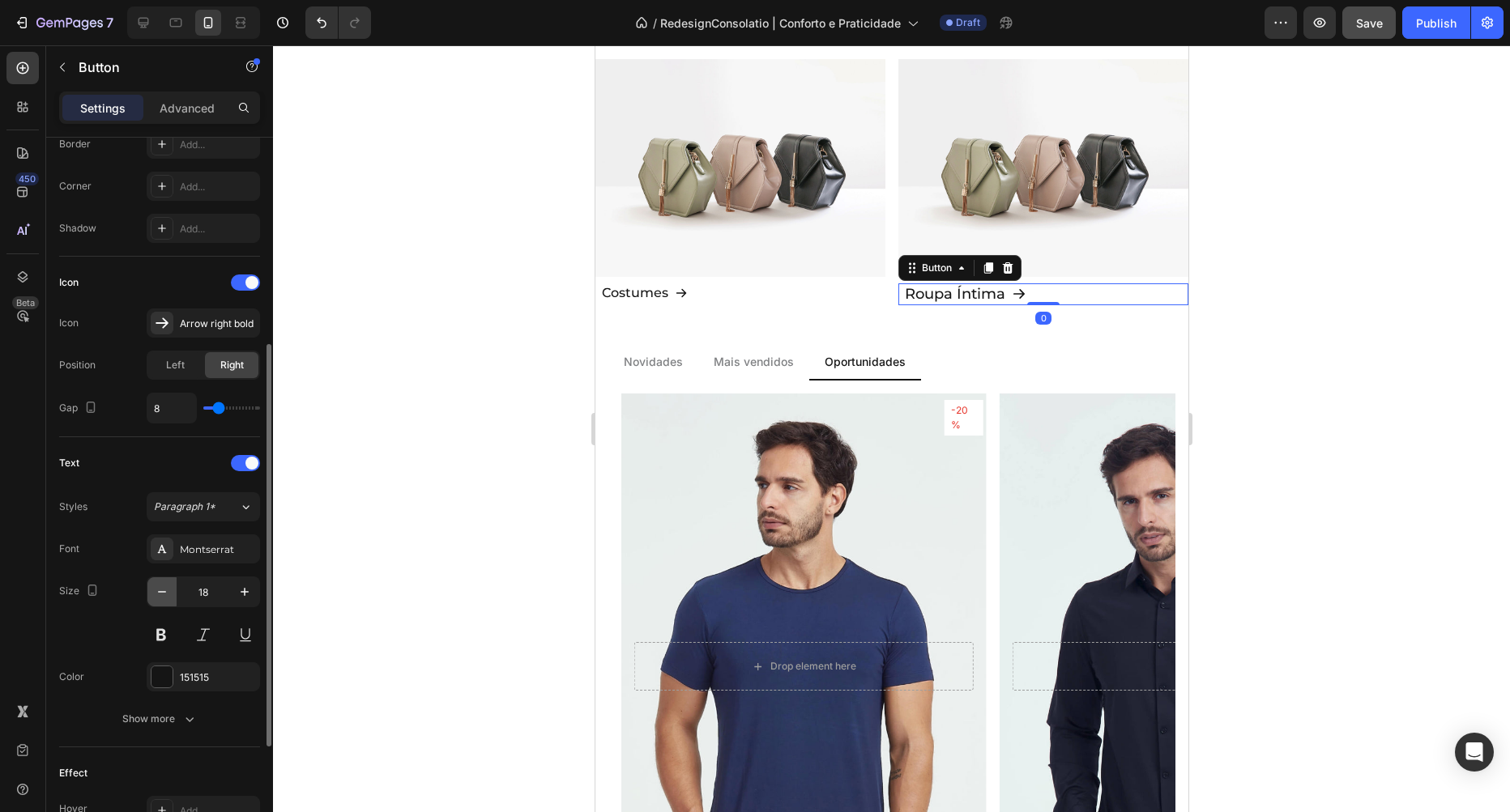
click at [158, 594] on icon "button" at bounding box center [162, 592] width 16 height 16
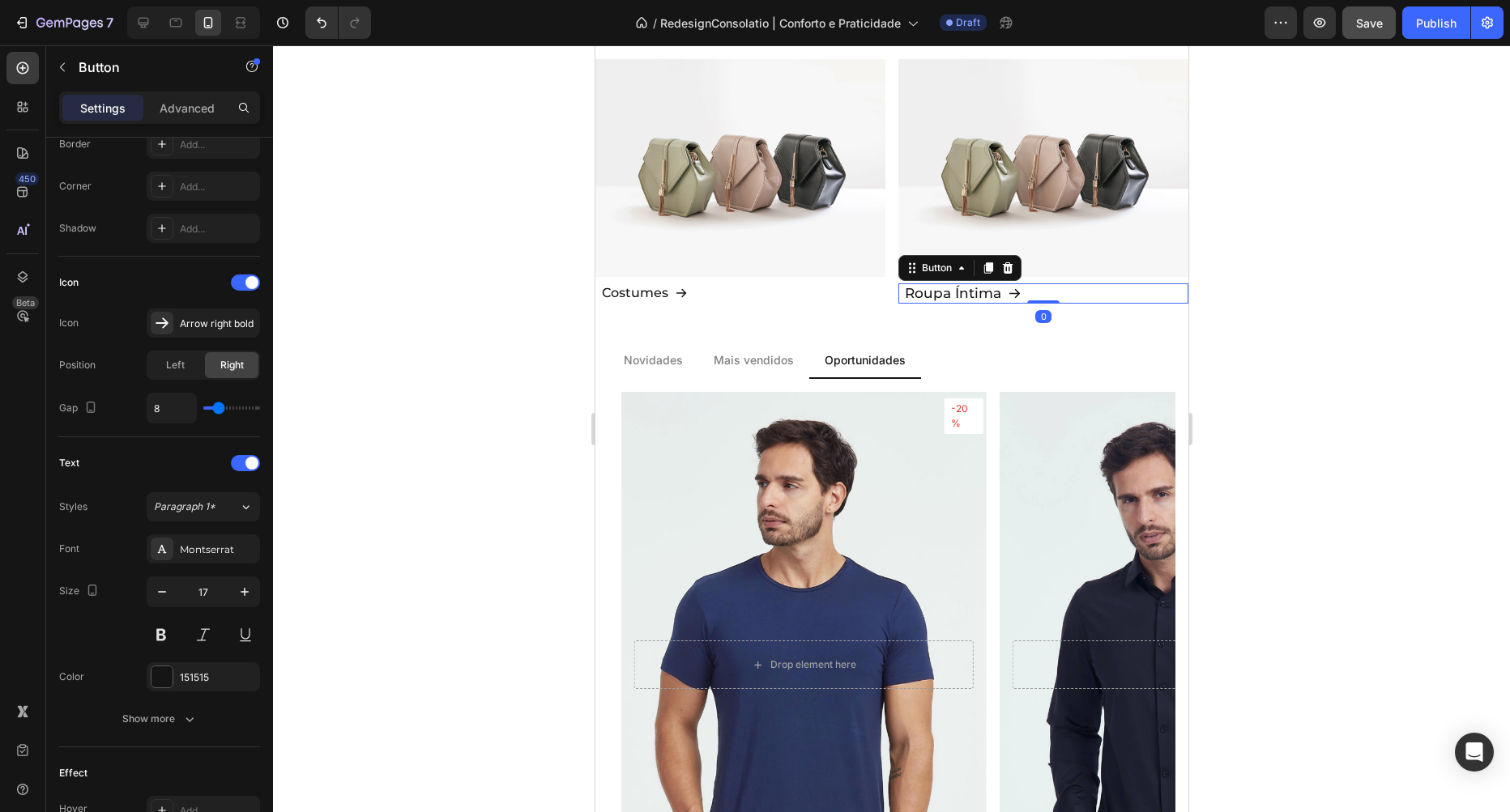
type input "16"
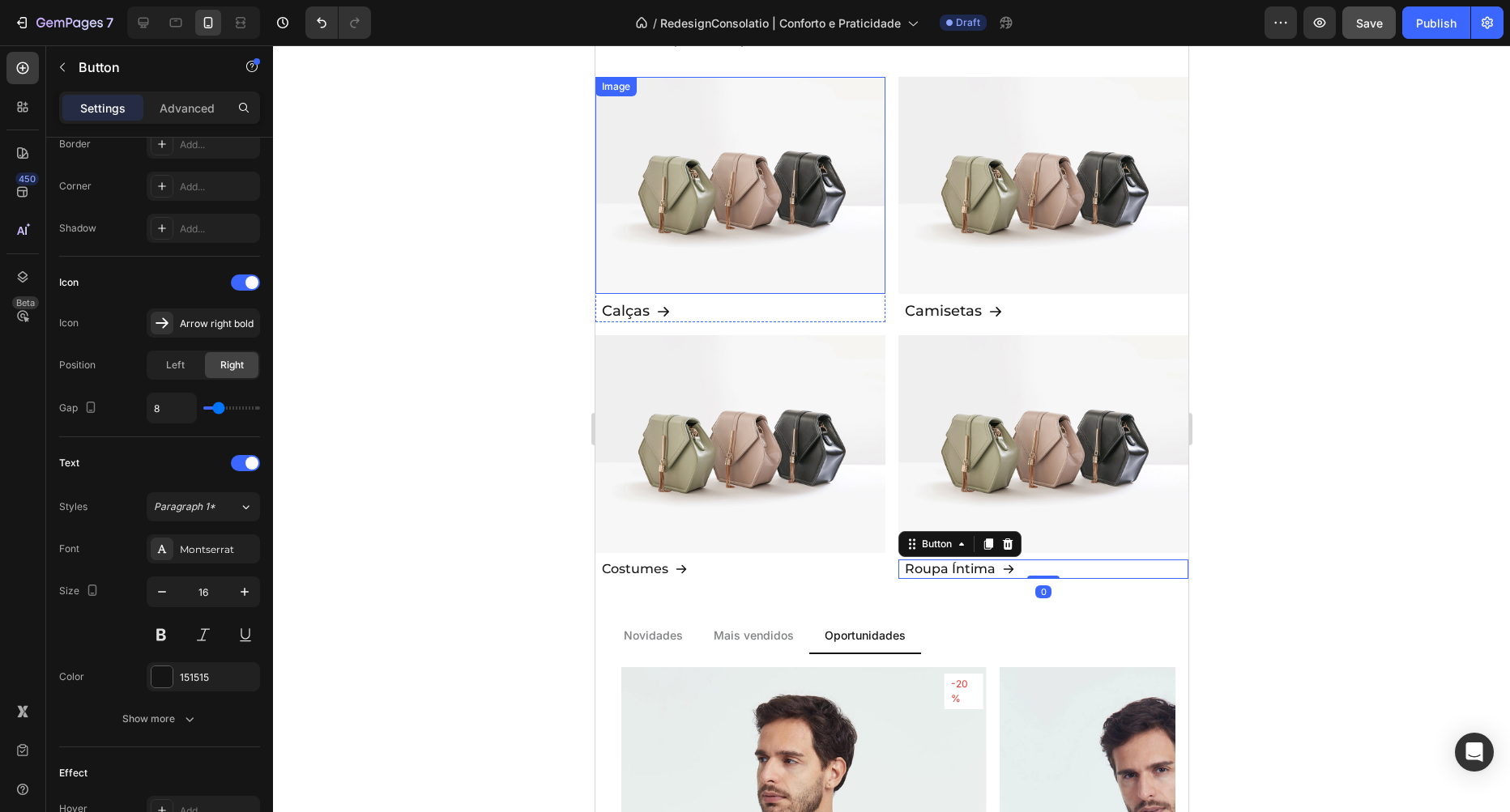
scroll to position [1290, 0]
click at [638, 314] on p "Calças" at bounding box center [625, 312] width 47 height 22
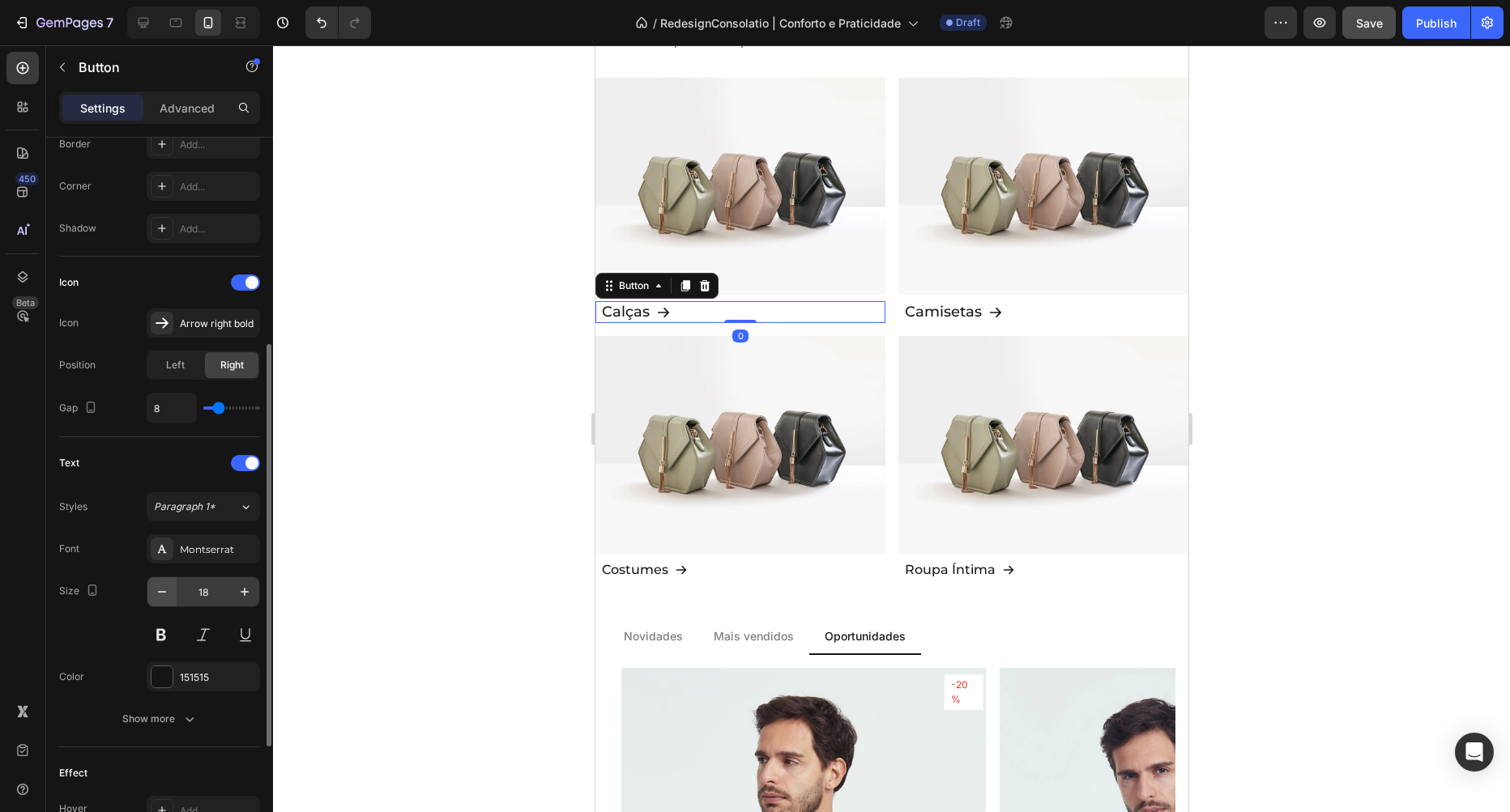
click at [168, 589] on icon "button" at bounding box center [162, 592] width 16 height 16
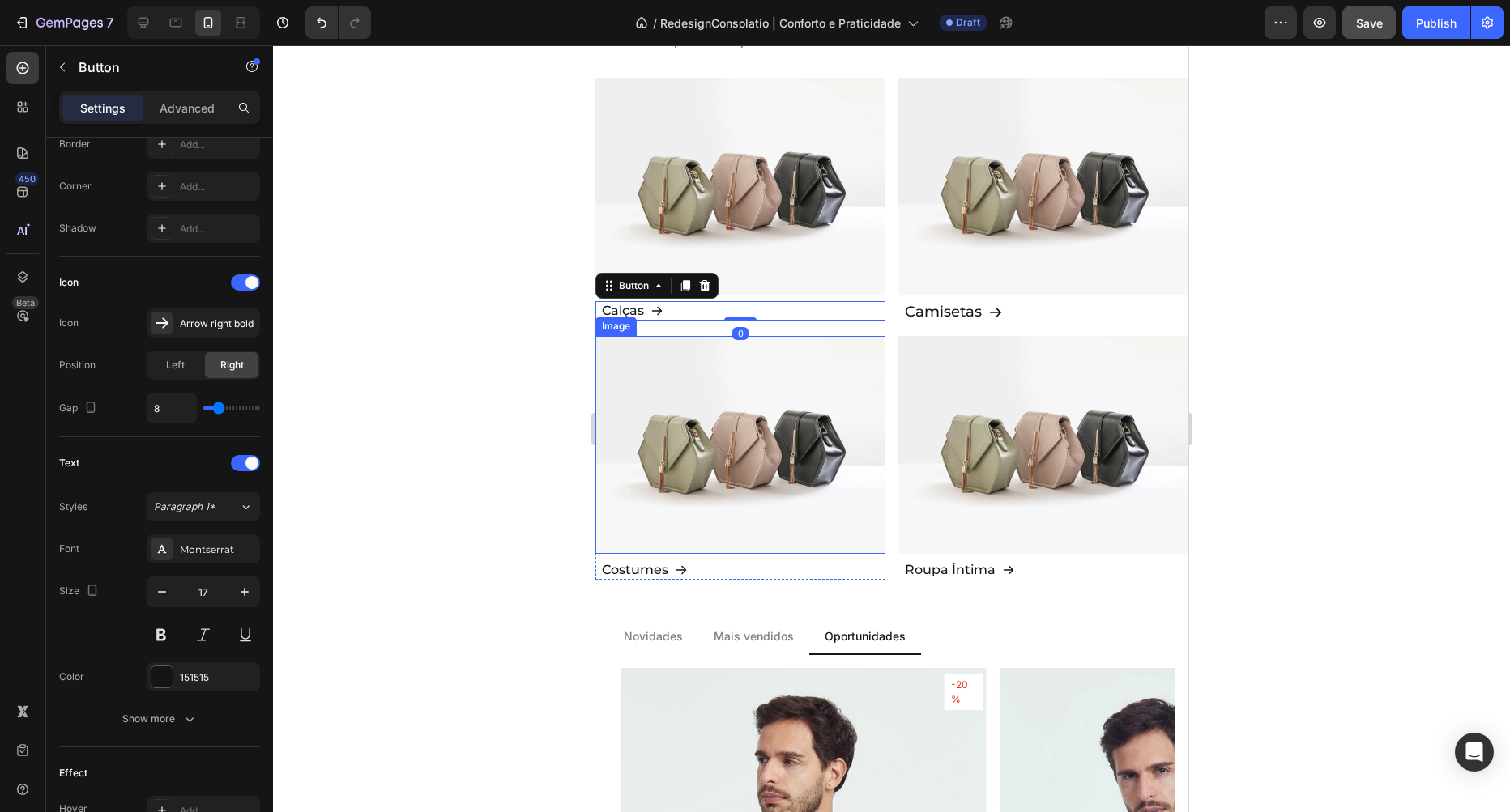
type input "16"
click at [942, 310] on p "Camisetas" at bounding box center [942, 312] width 77 height 22
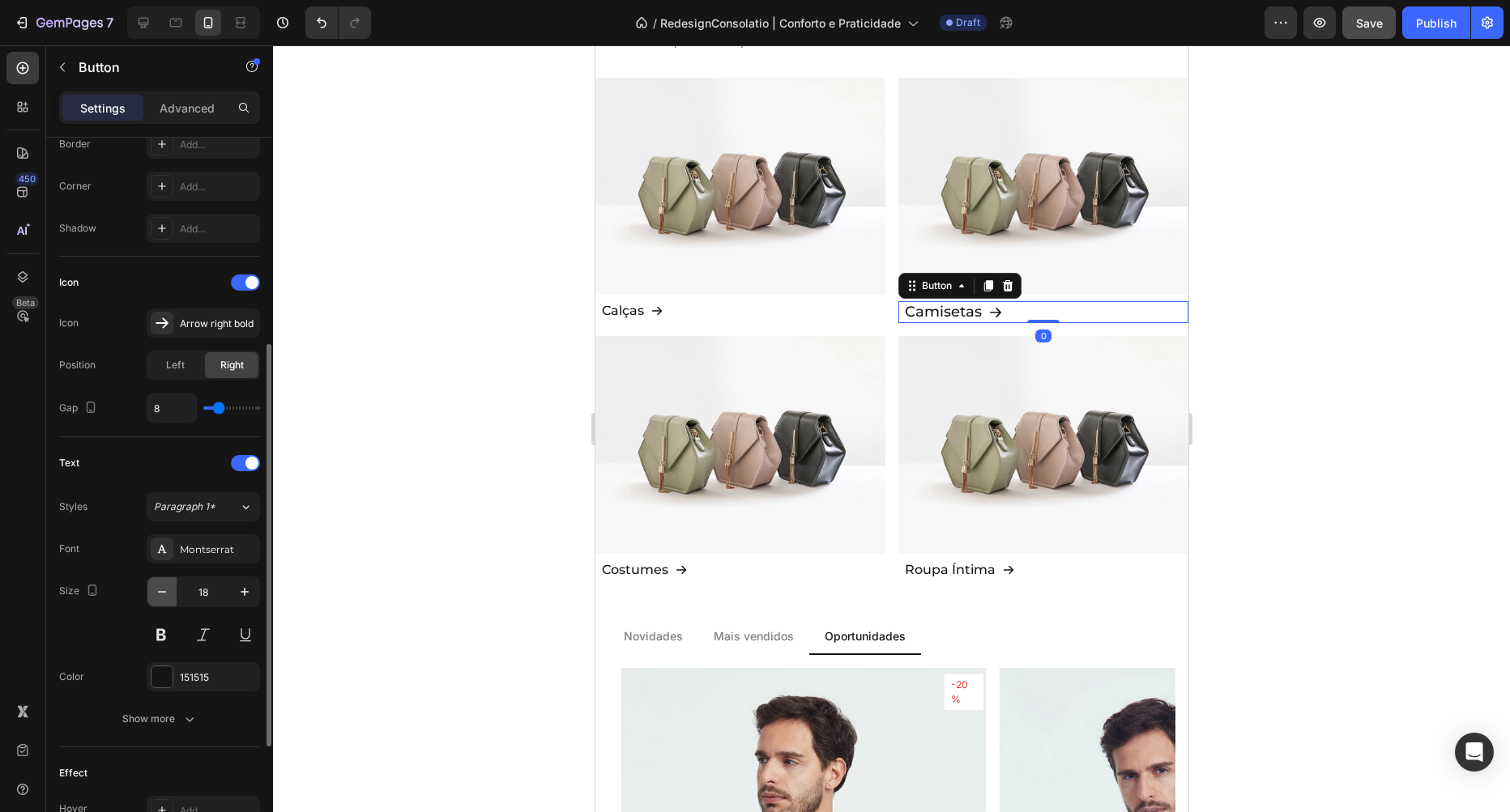
click at [169, 591] on icon "button" at bounding box center [162, 592] width 16 height 16
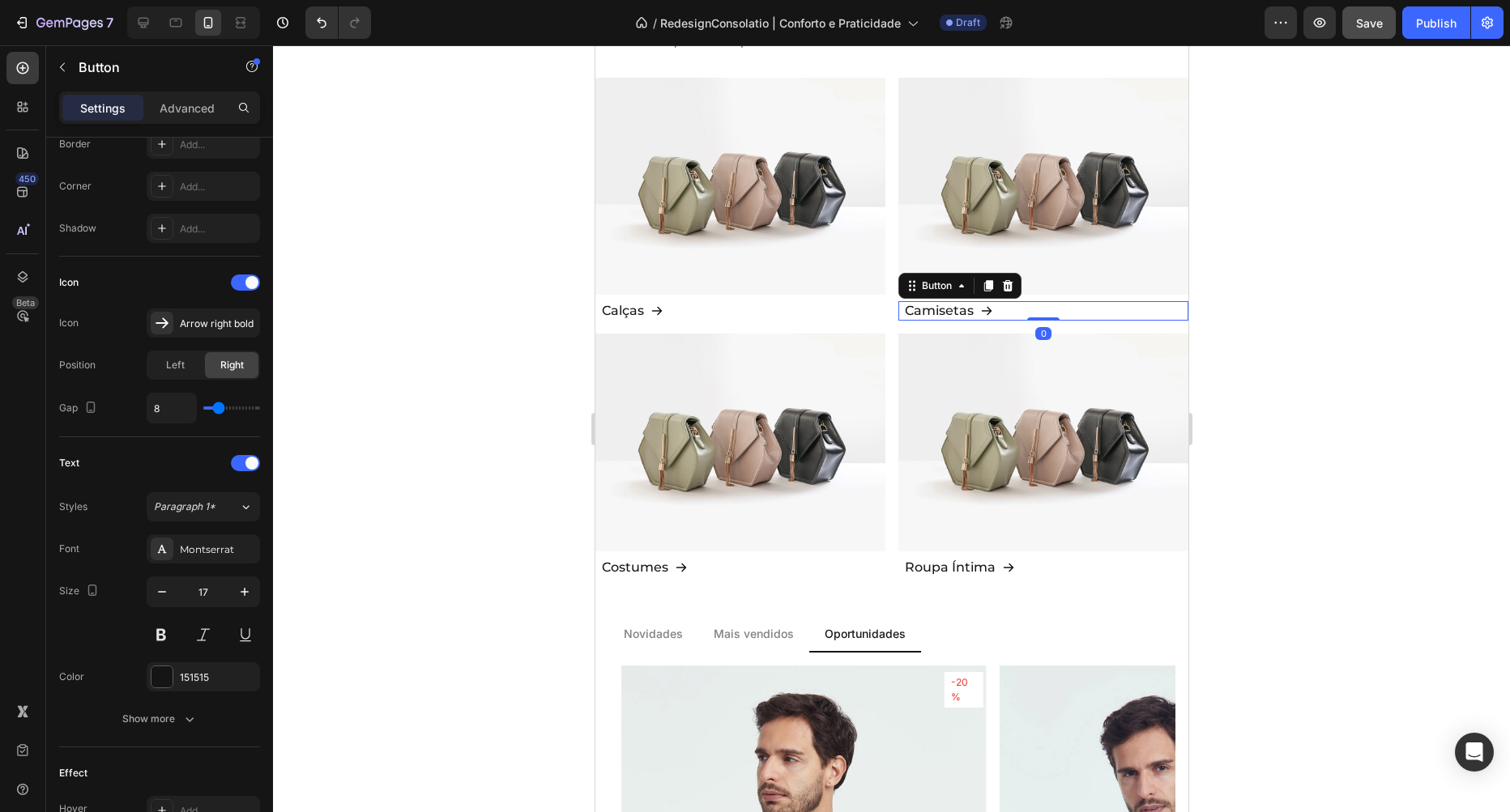
type input "16"
click at [1373, 21] on span "Save" at bounding box center [1369, 23] width 27 height 14
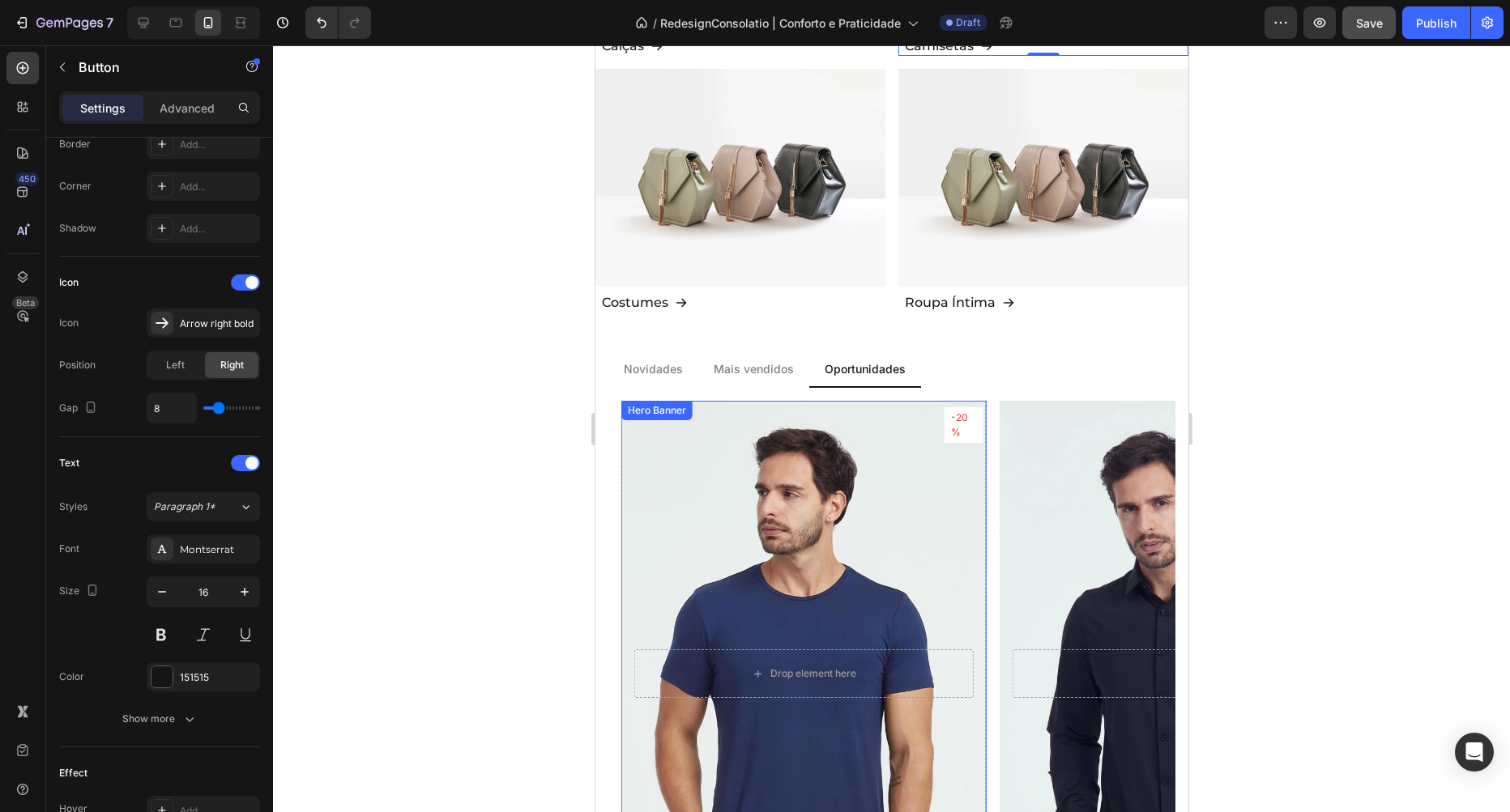
scroll to position [1567, 0]
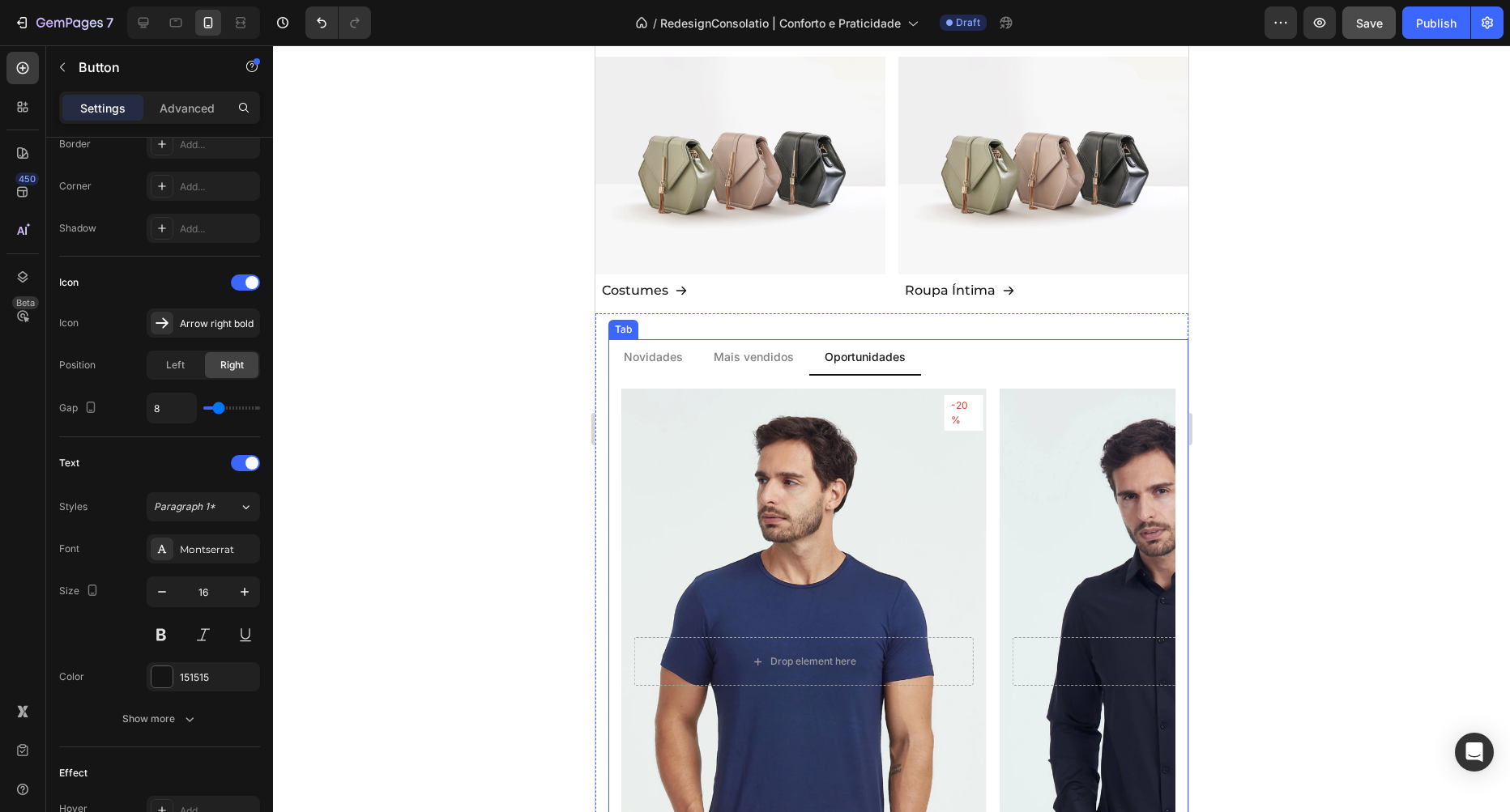
click at [740, 357] on p "Mais vendidos" at bounding box center [753, 357] width 81 height 17
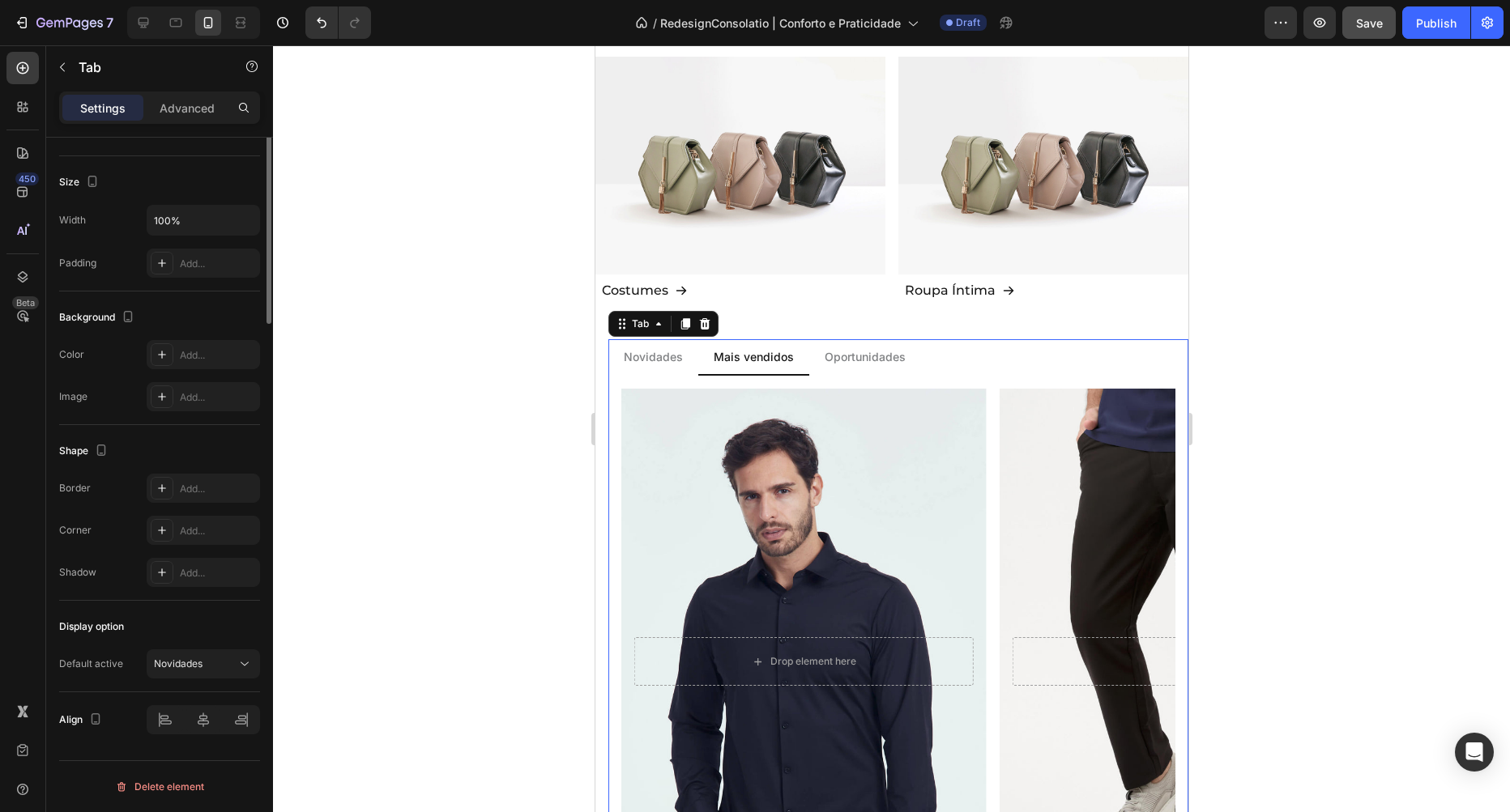
scroll to position [0, 0]
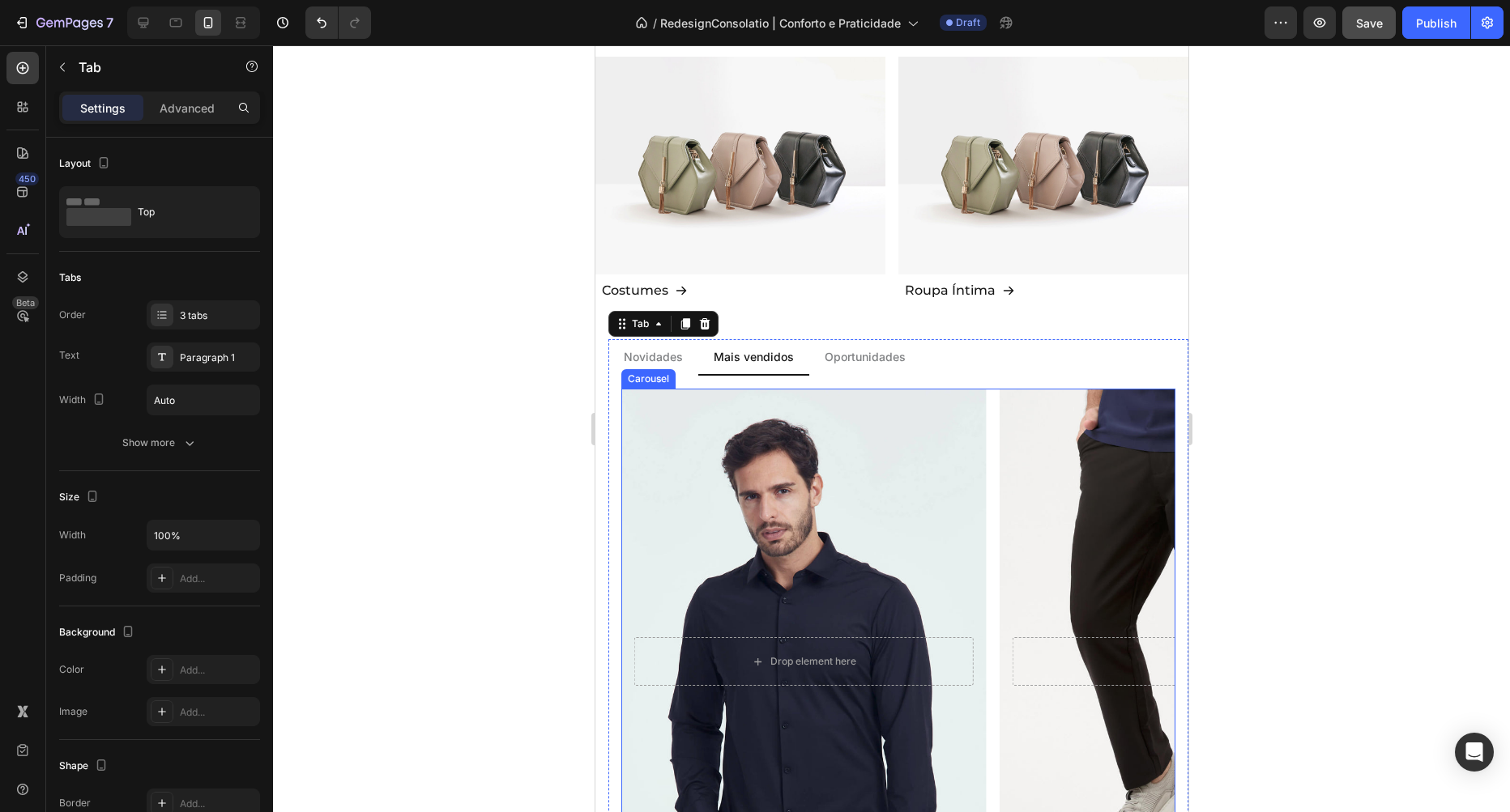
click at [1000, 471] on div "Hero Banner Costume Flex - Cinza Heading R$ 1299,80 Text Block ou 4x 289,90 sem…" at bounding box center [1181, 685] width 365 height 592
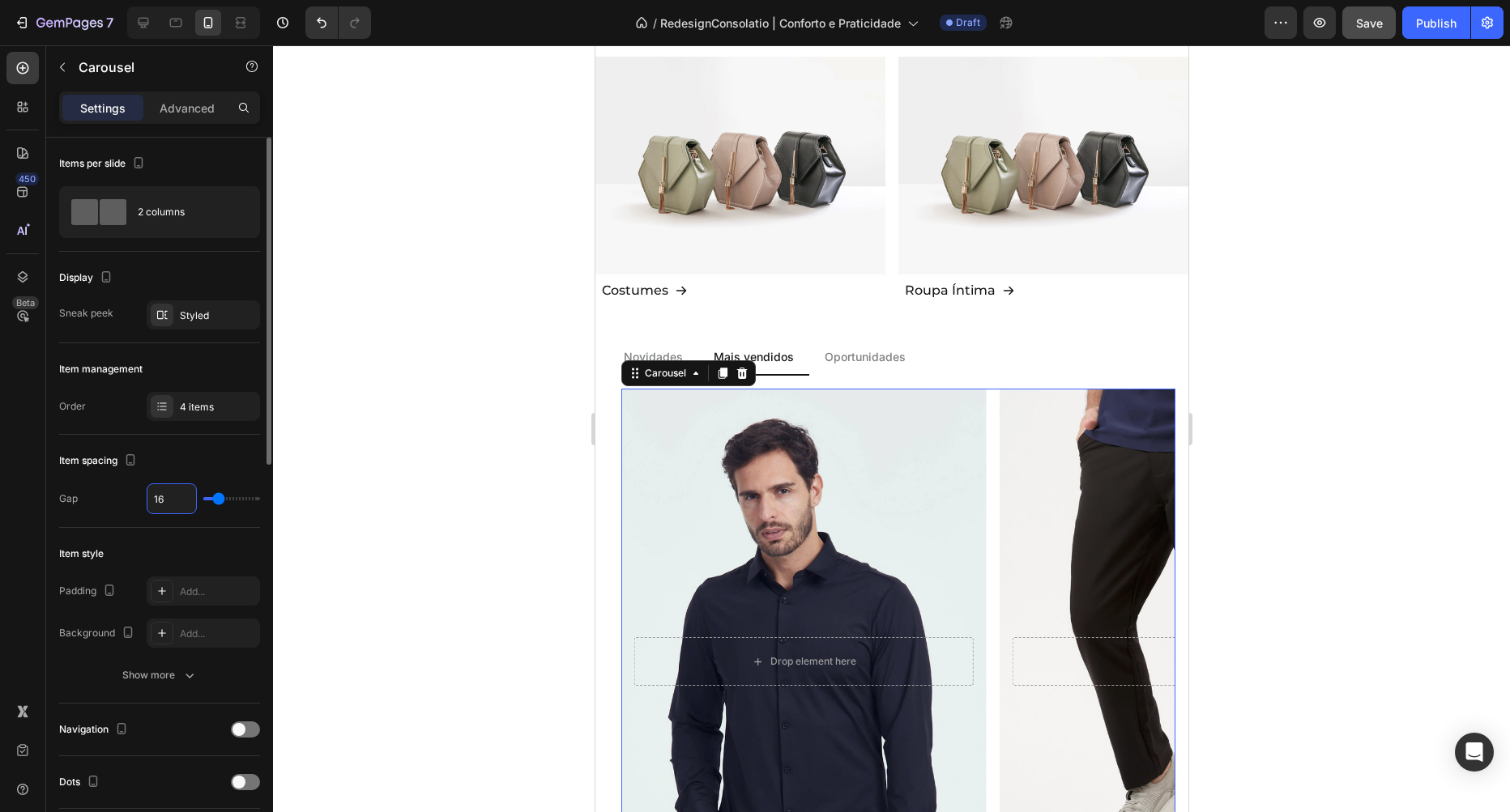
click at [178, 502] on input "16" at bounding box center [171, 498] width 48 height 29
type input "8"
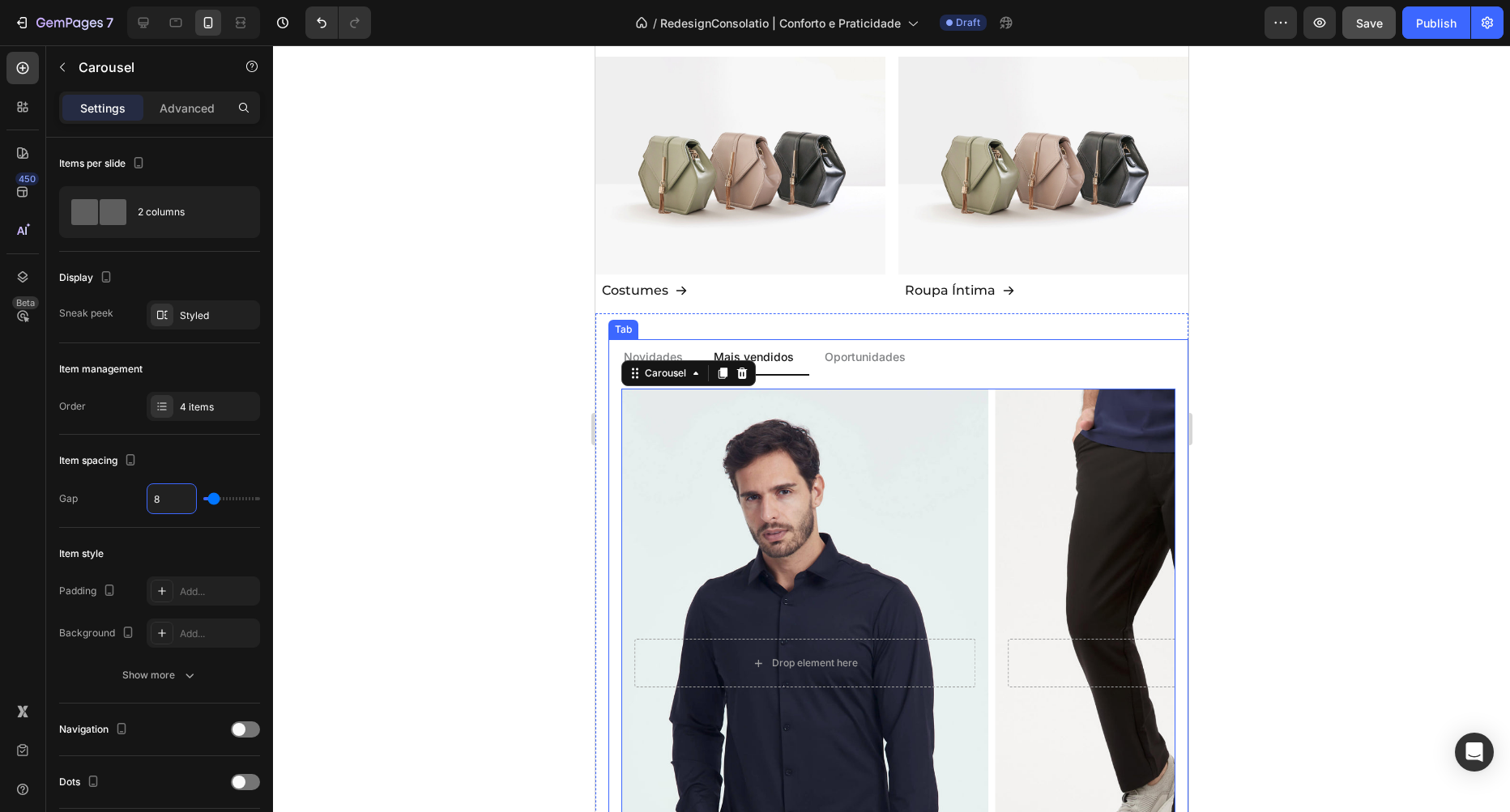
click at [867, 340] on li "Oportunidades" at bounding box center [865, 357] width 112 height 36
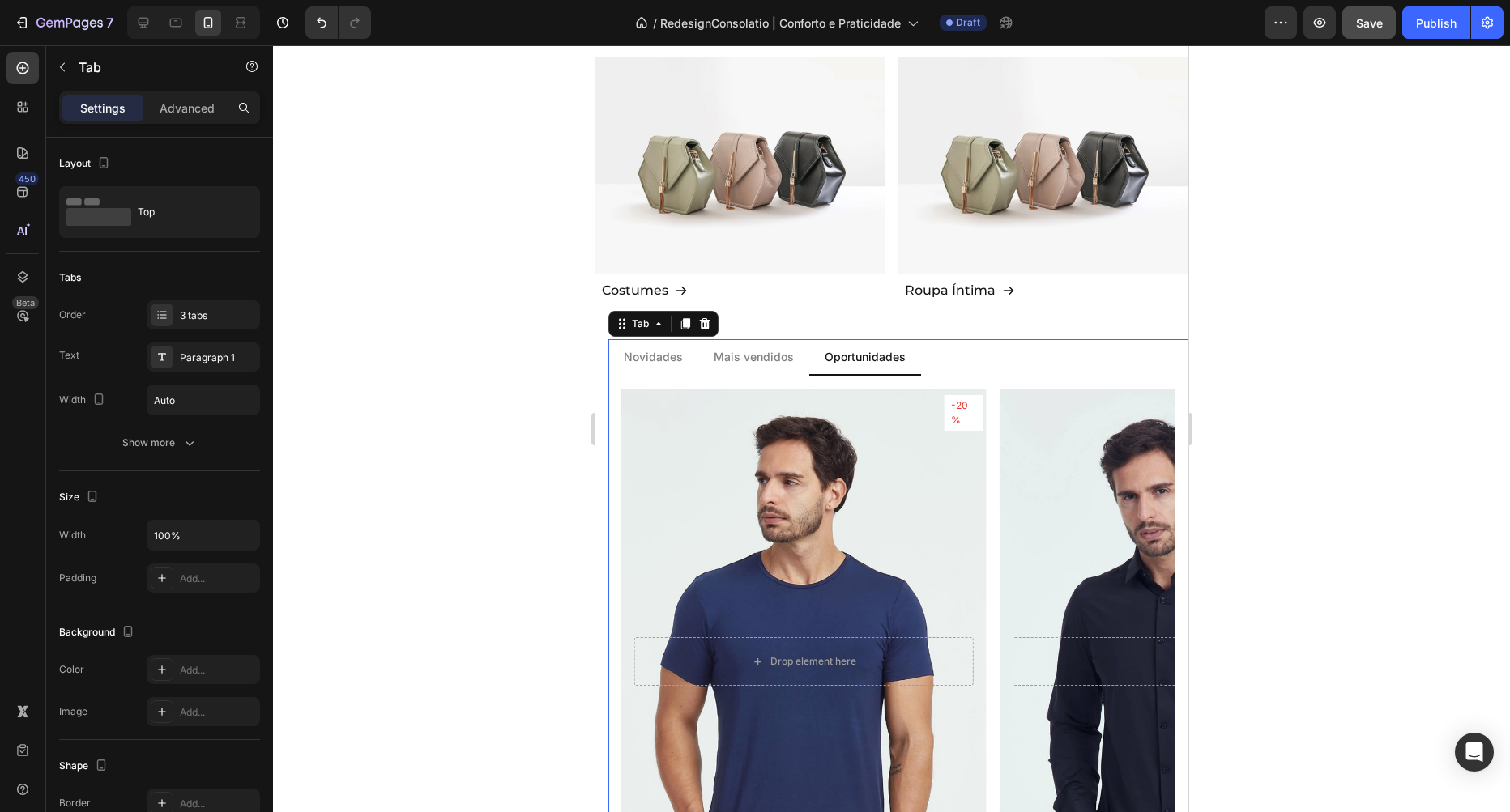
click at [867, 345] on li "Oportunidades" at bounding box center [865, 357] width 112 height 36
click at [989, 515] on div "-31% Text Block Row Row Drop element here Hero Banner Polo Ultra - Verde Oliva …" at bounding box center [898, 687] width 554 height 595
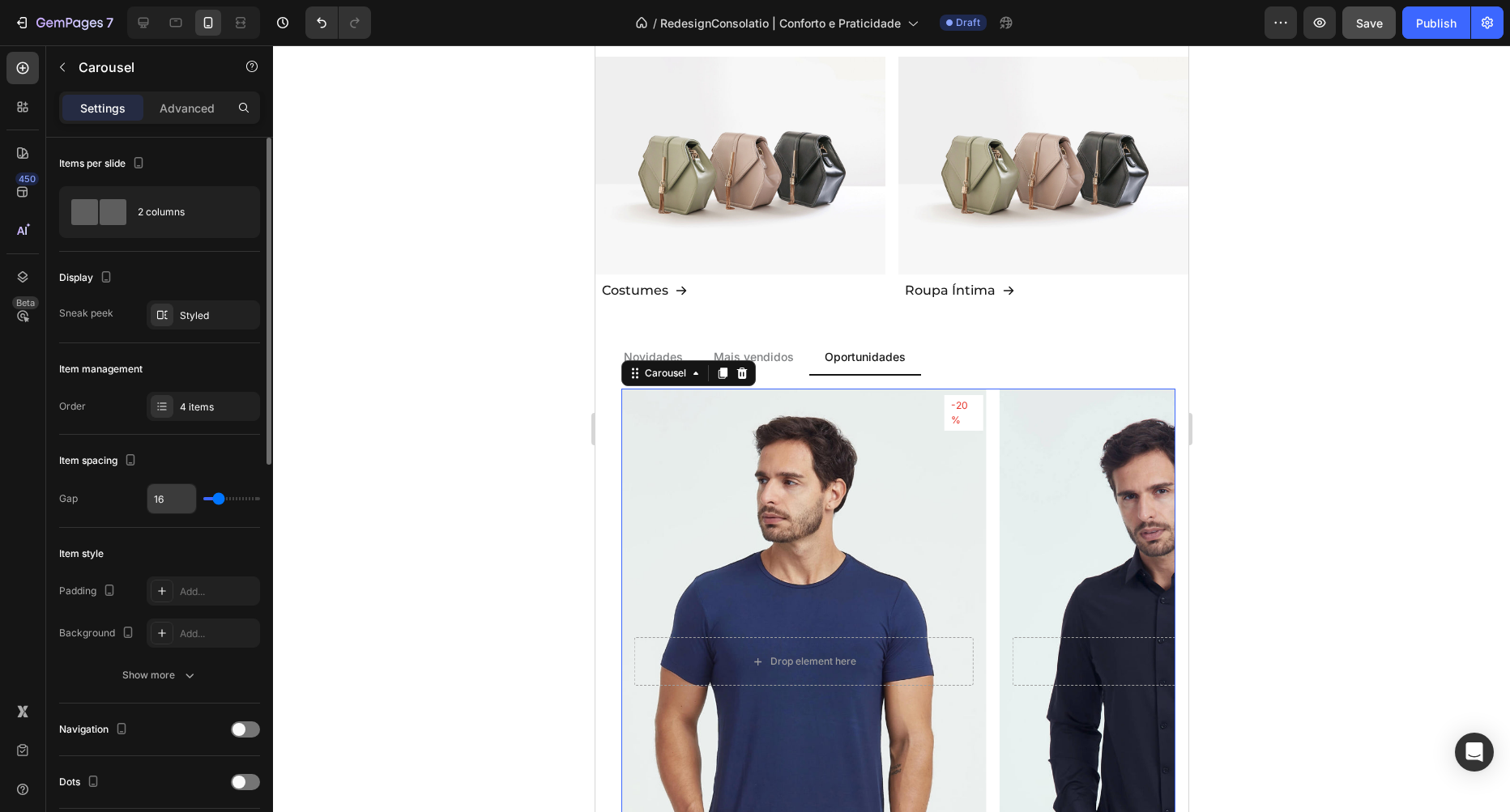
click at [179, 500] on input "16" at bounding box center [171, 498] width 48 height 29
type input "8"
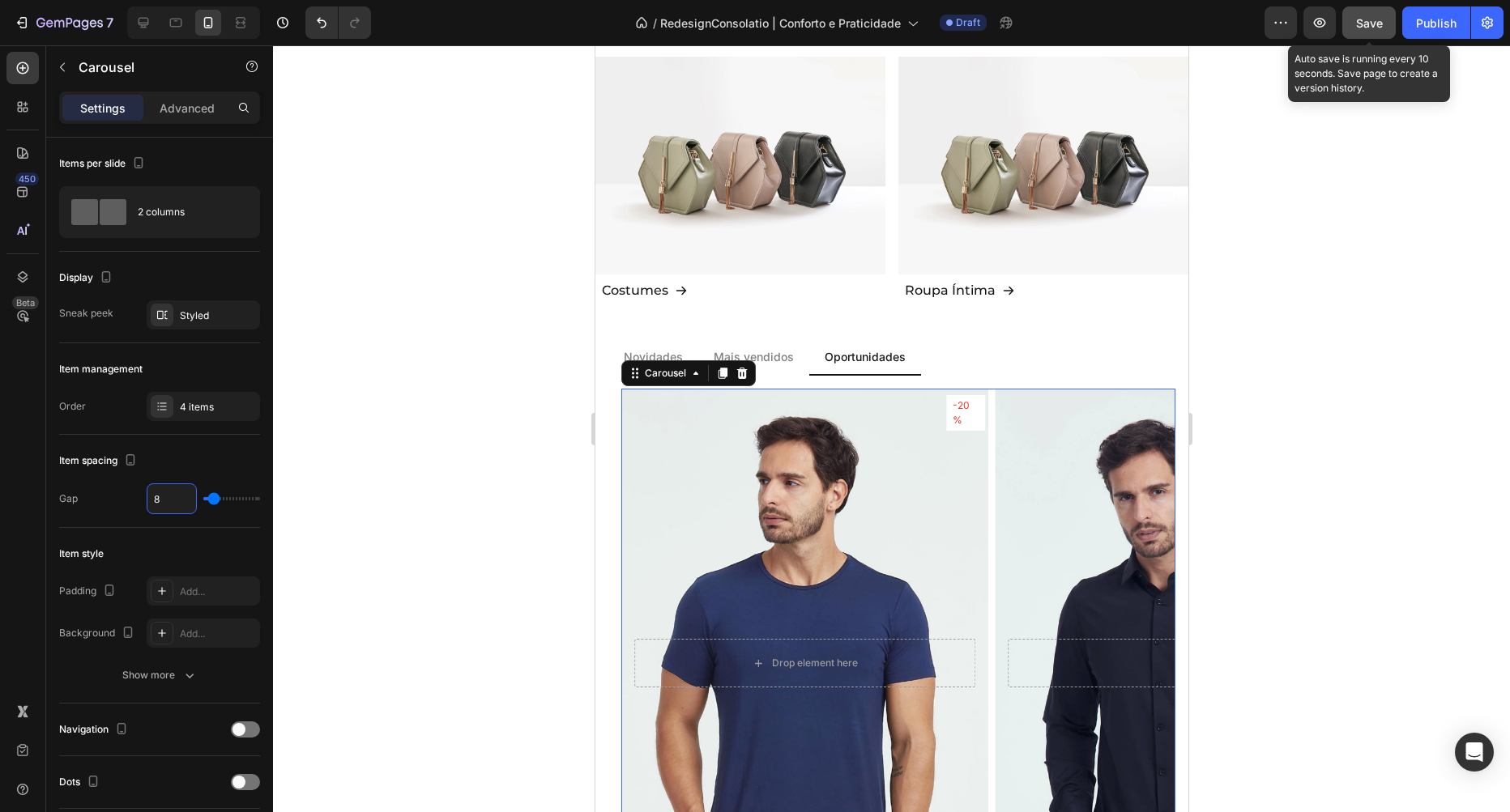
type input "8"
click at [1373, 9] on button "Save" at bounding box center [1368, 23] width 53 height 32
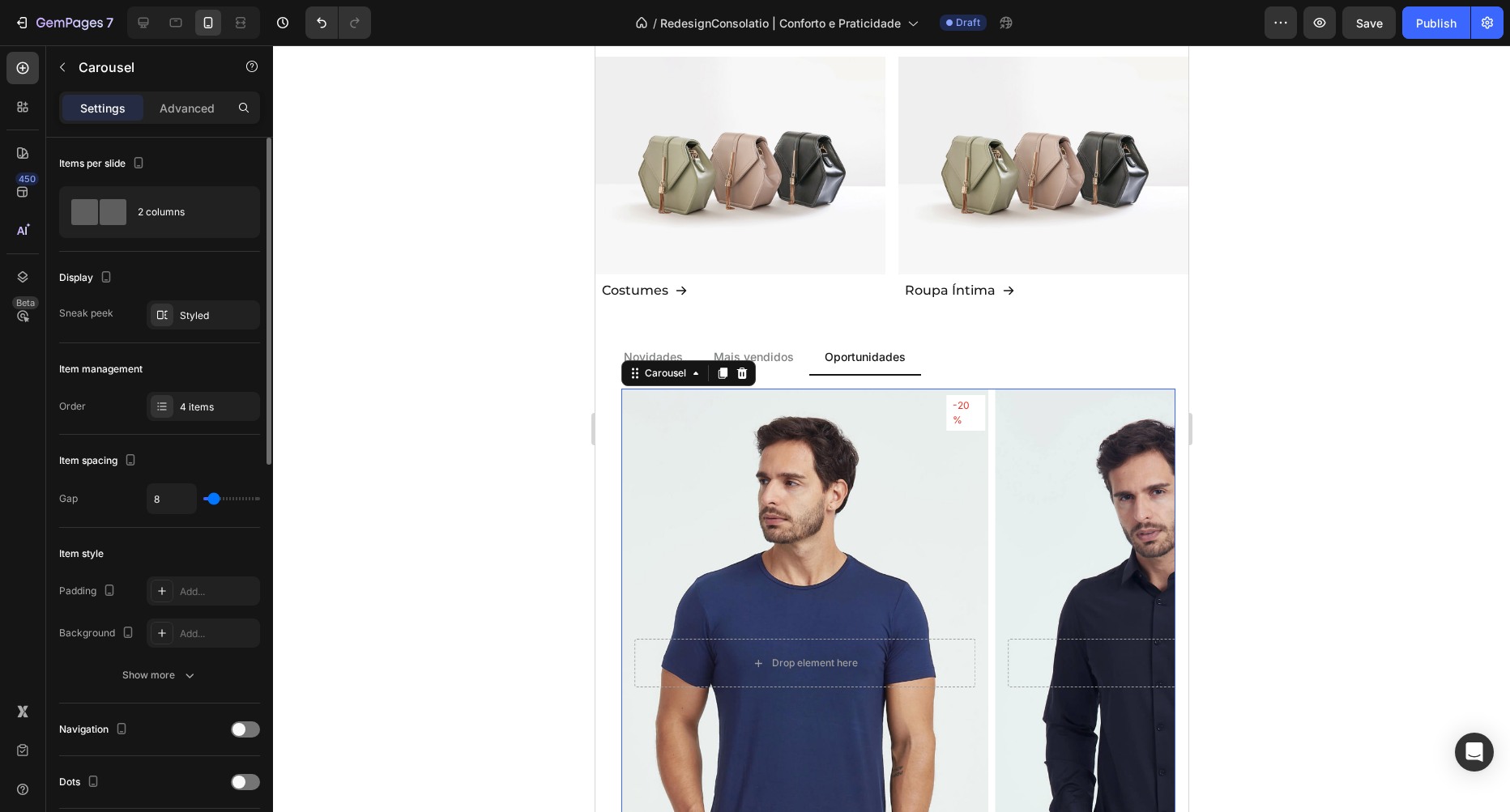
scroll to position [92, 0]
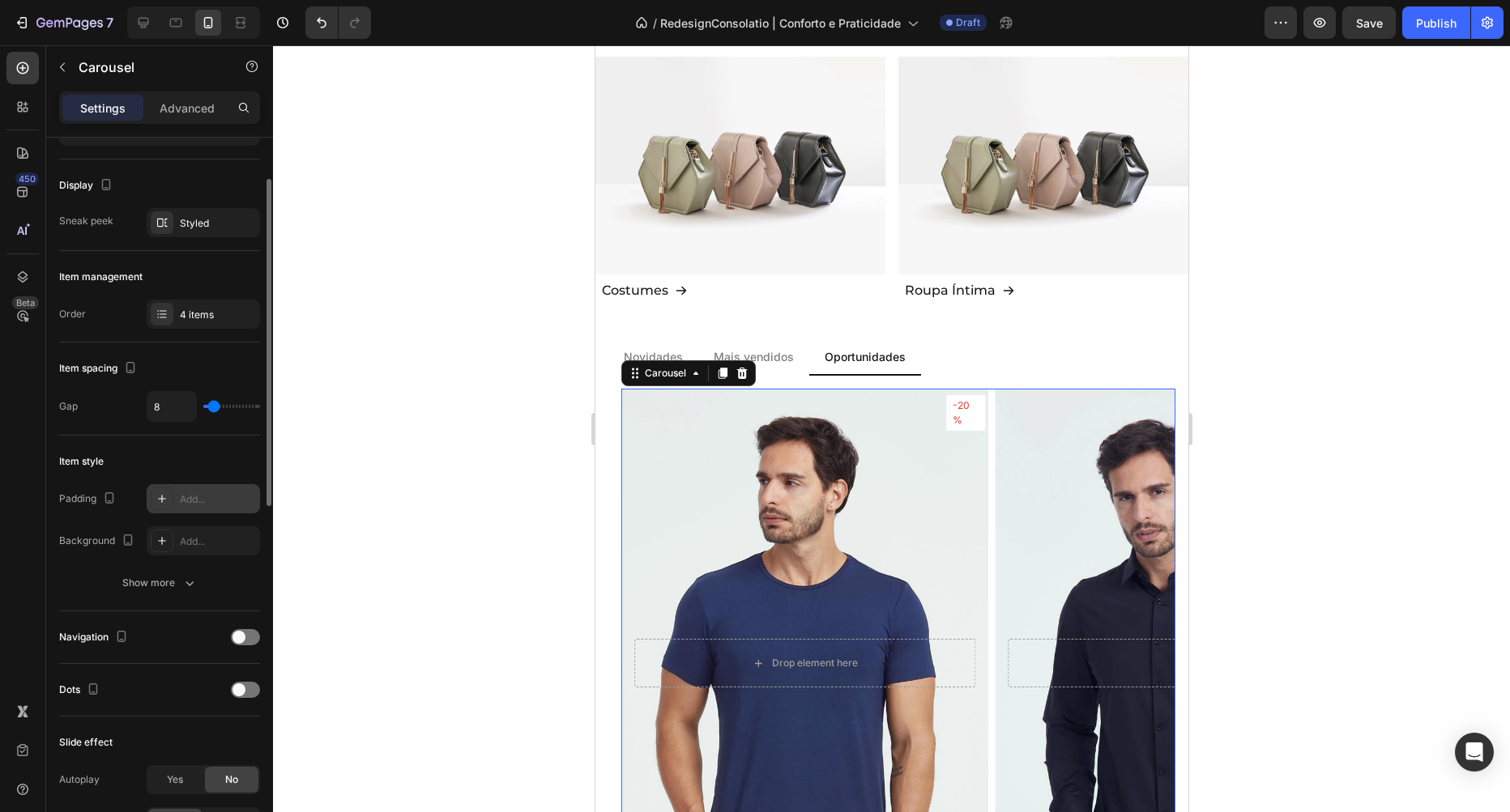
click at [188, 500] on div "Add..." at bounding box center [218, 499] width 76 height 14
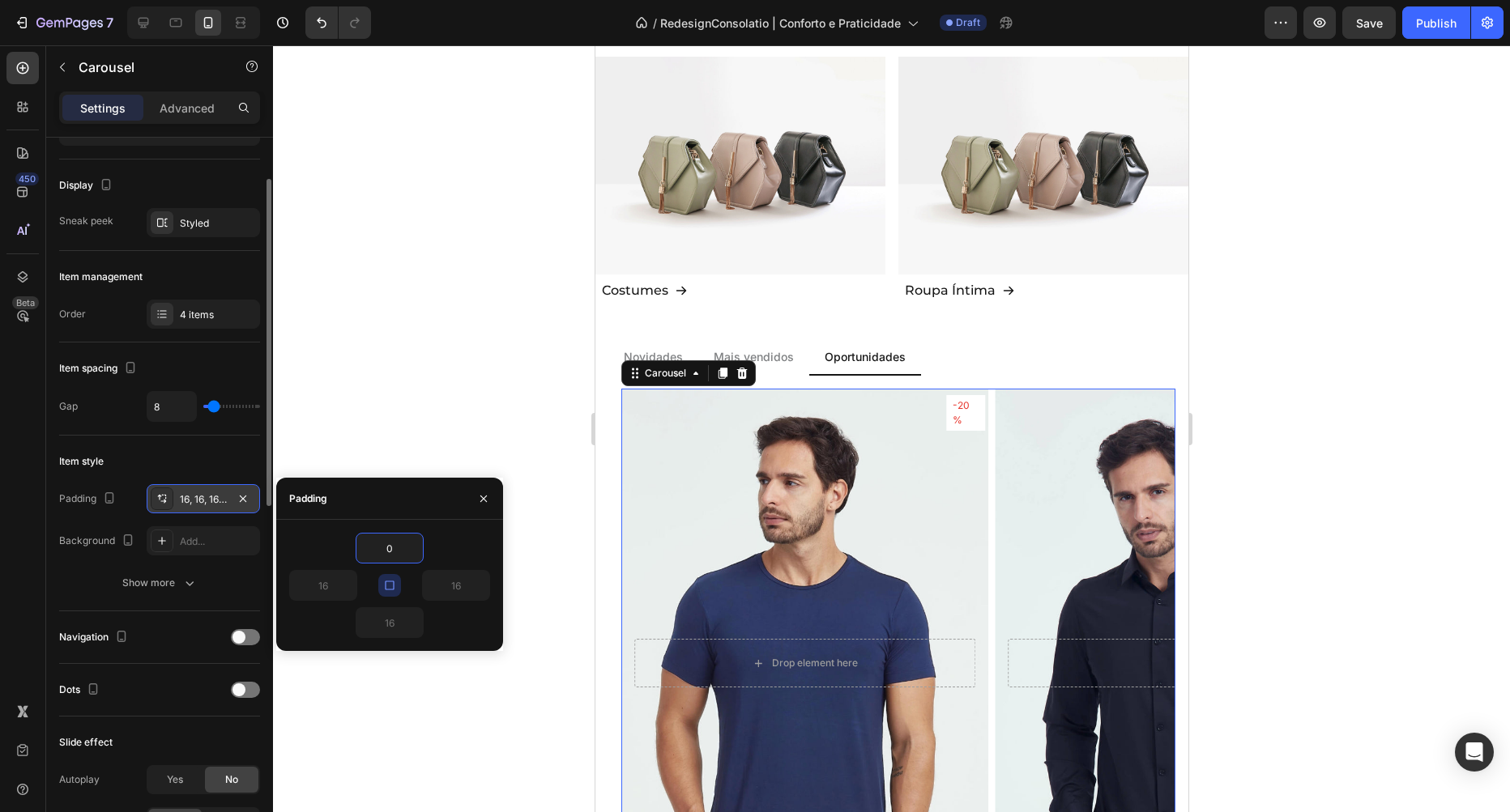
type input "0"
click at [316, 541] on div "0" at bounding box center [389, 548] width 201 height 31
type input "0"
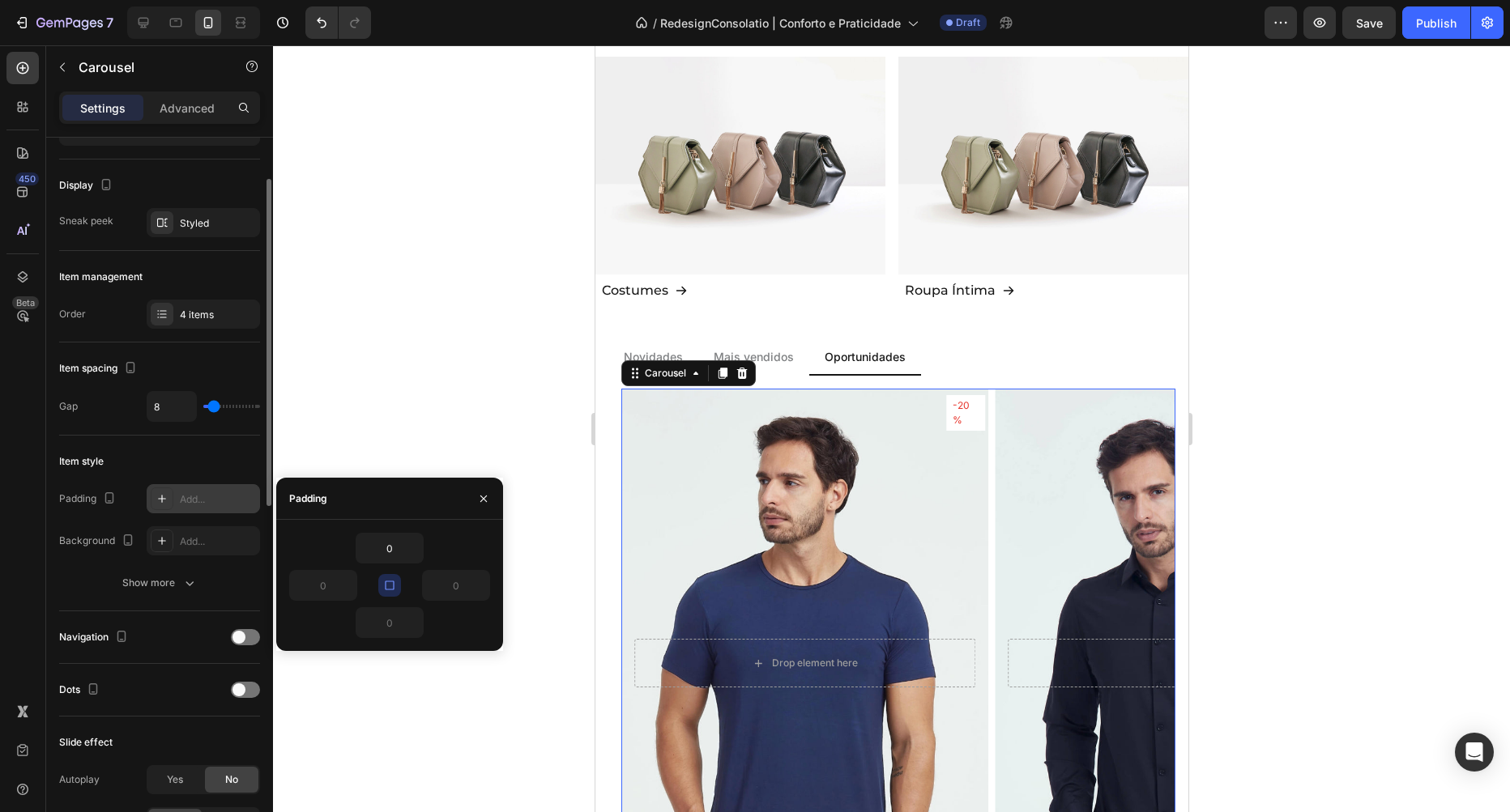
click at [177, 456] on div "Item style" at bounding box center [159, 461] width 201 height 26
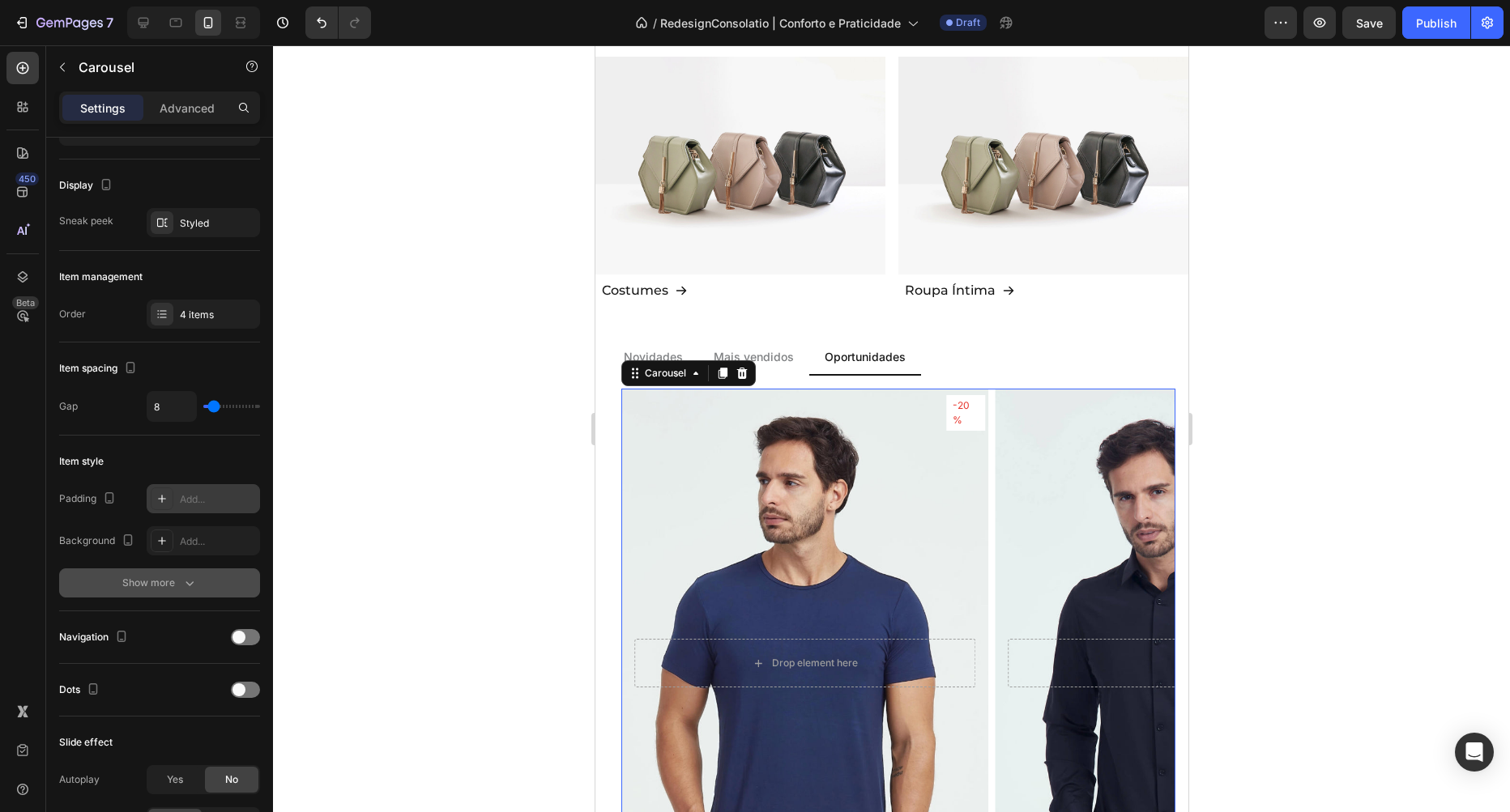
click at [179, 586] on div "Show more" at bounding box center [159, 582] width 75 height 16
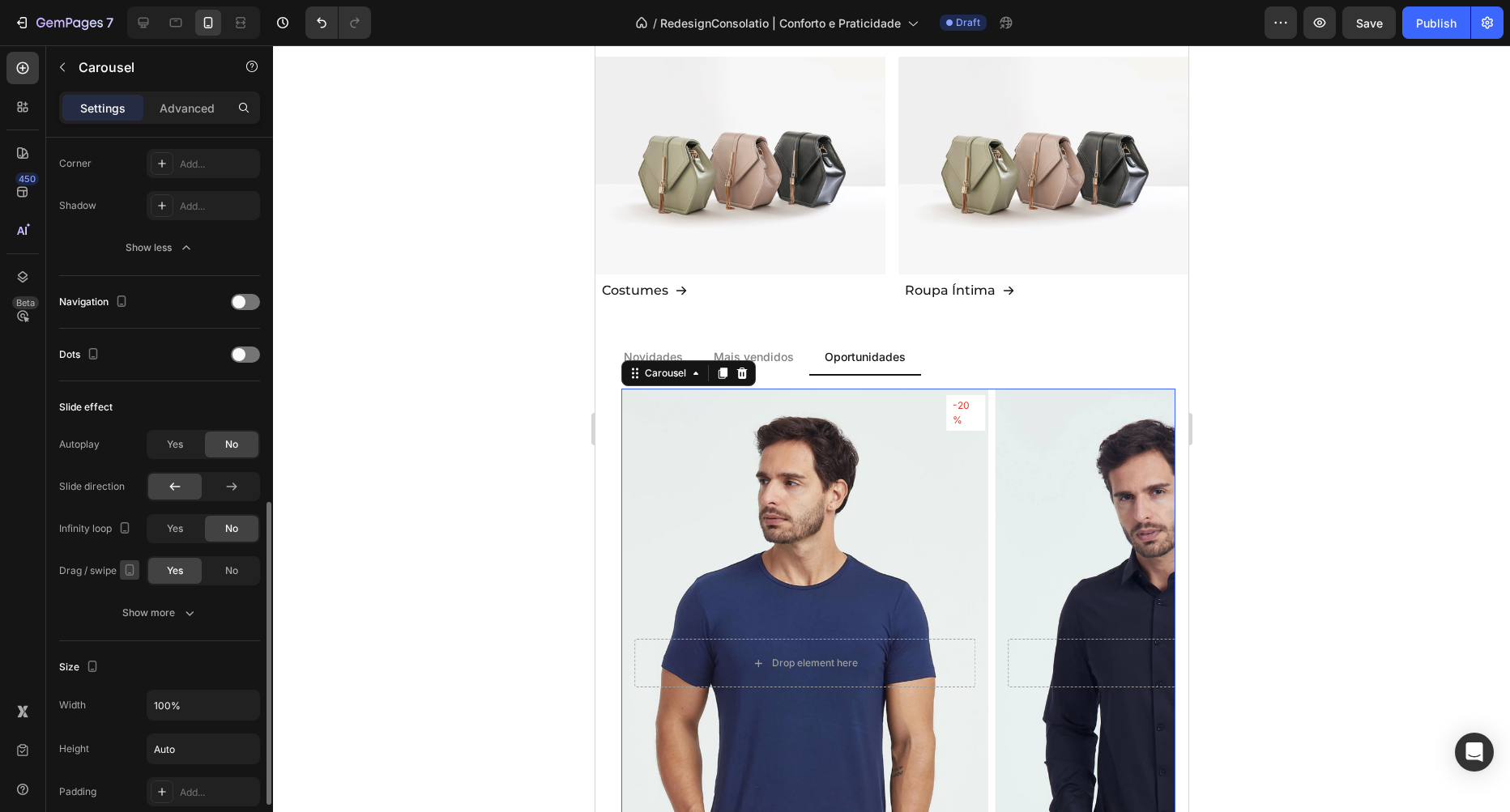
scroll to position [646, 0]
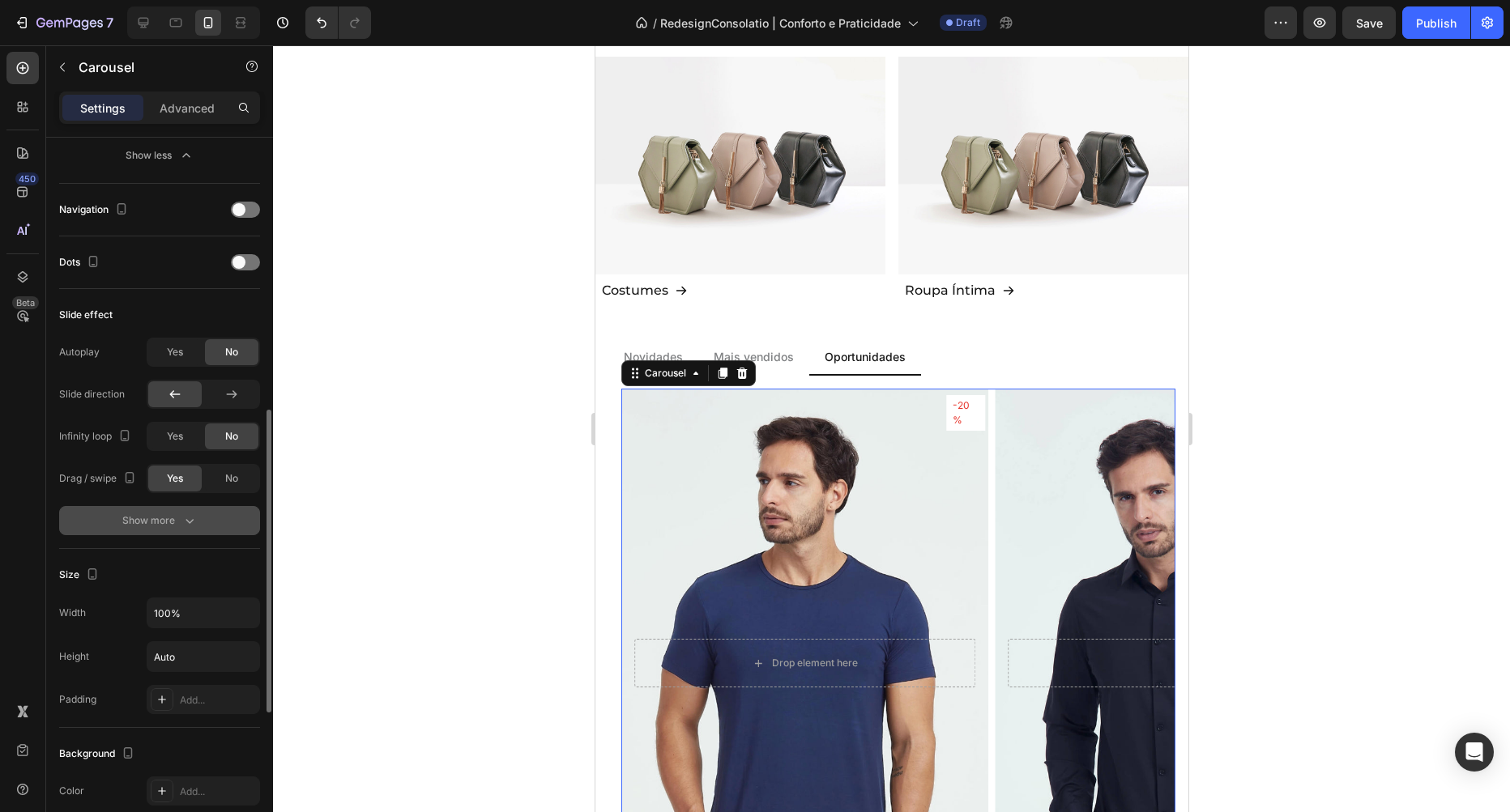
click at [164, 519] on div "Show more" at bounding box center [159, 520] width 75 height 16
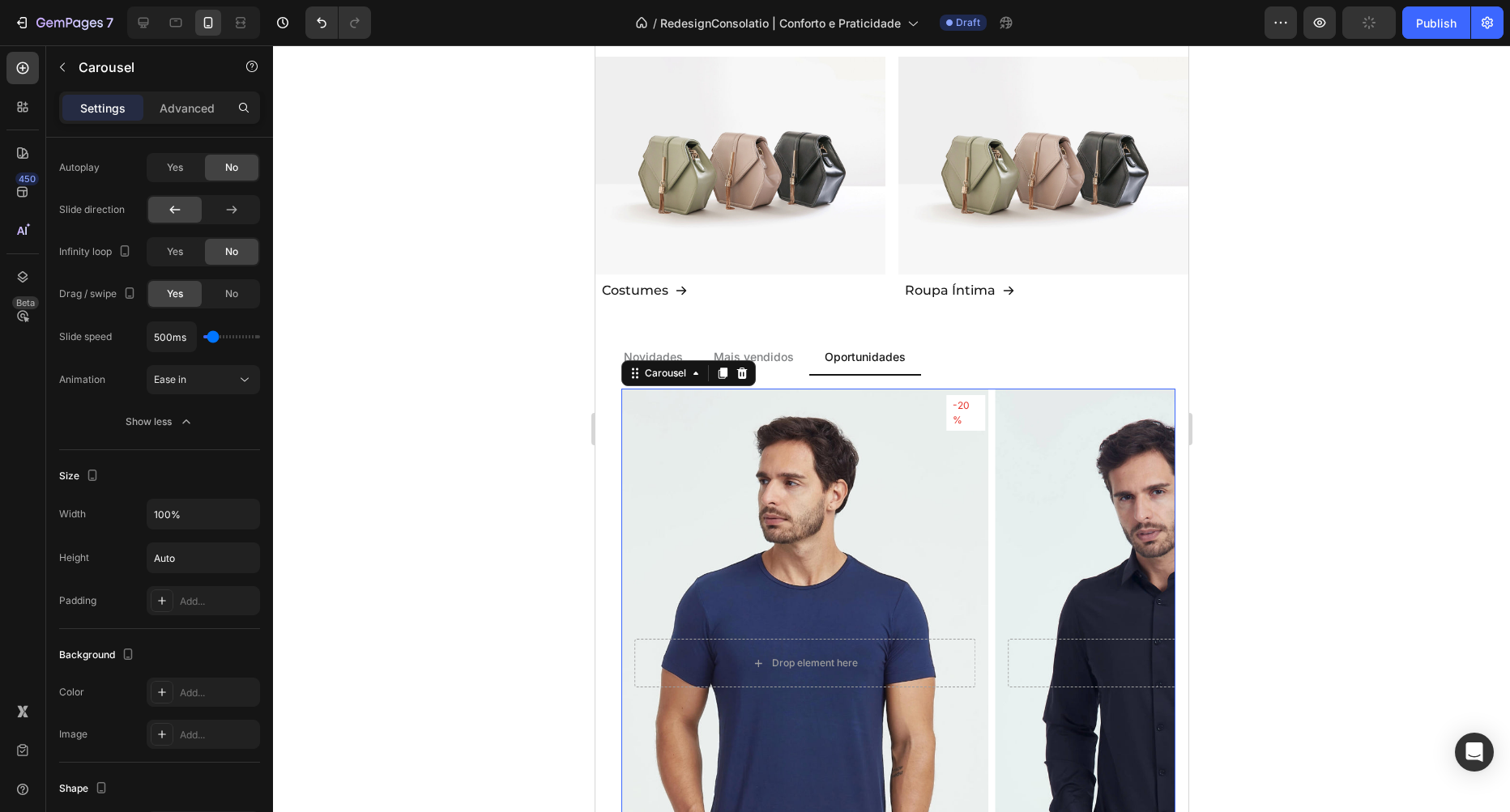
scroll to position [923, 0]
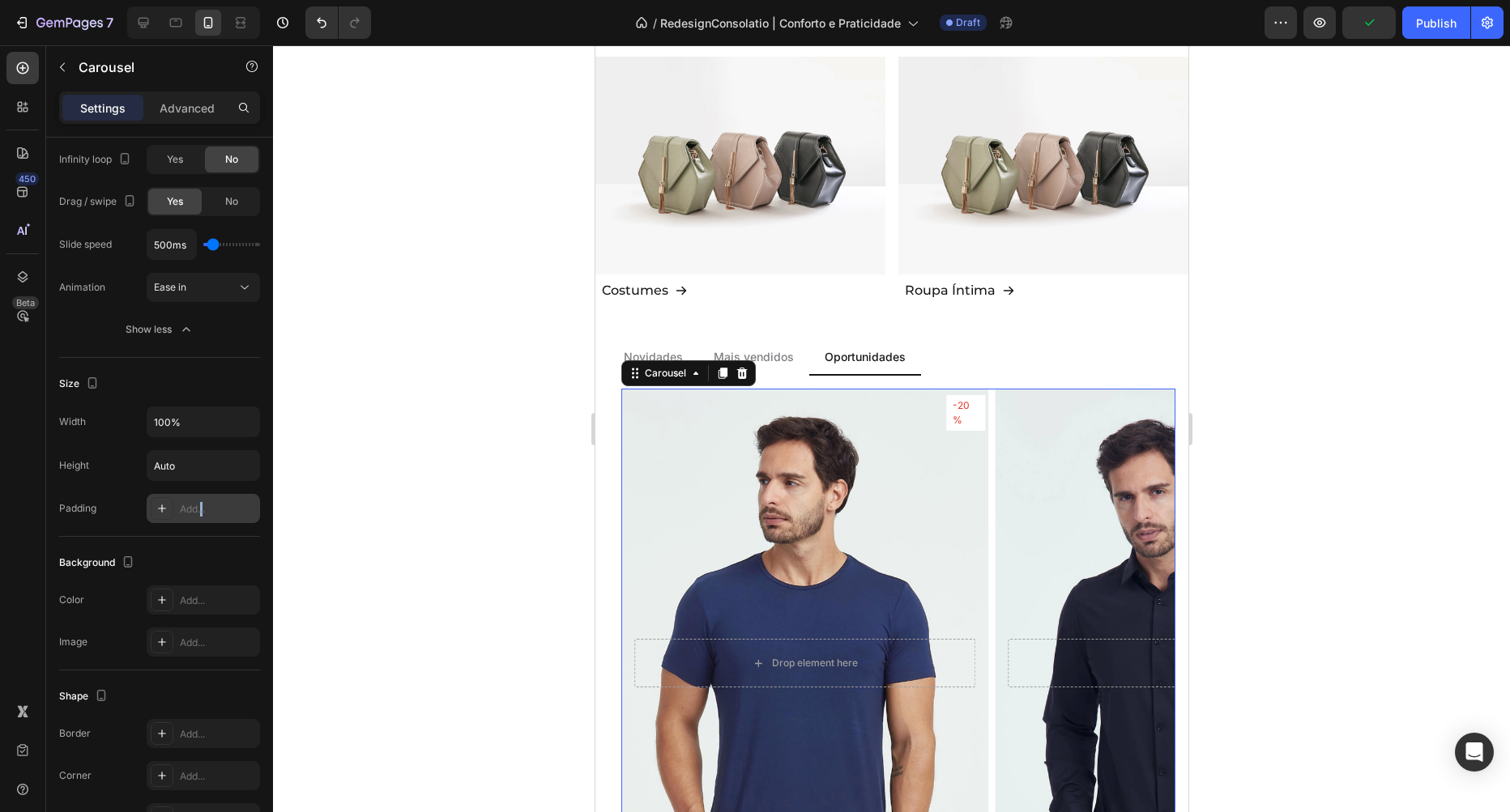
click at [203, 506] on div "Add..." at bounding box center [218, 509] width 76 height 14
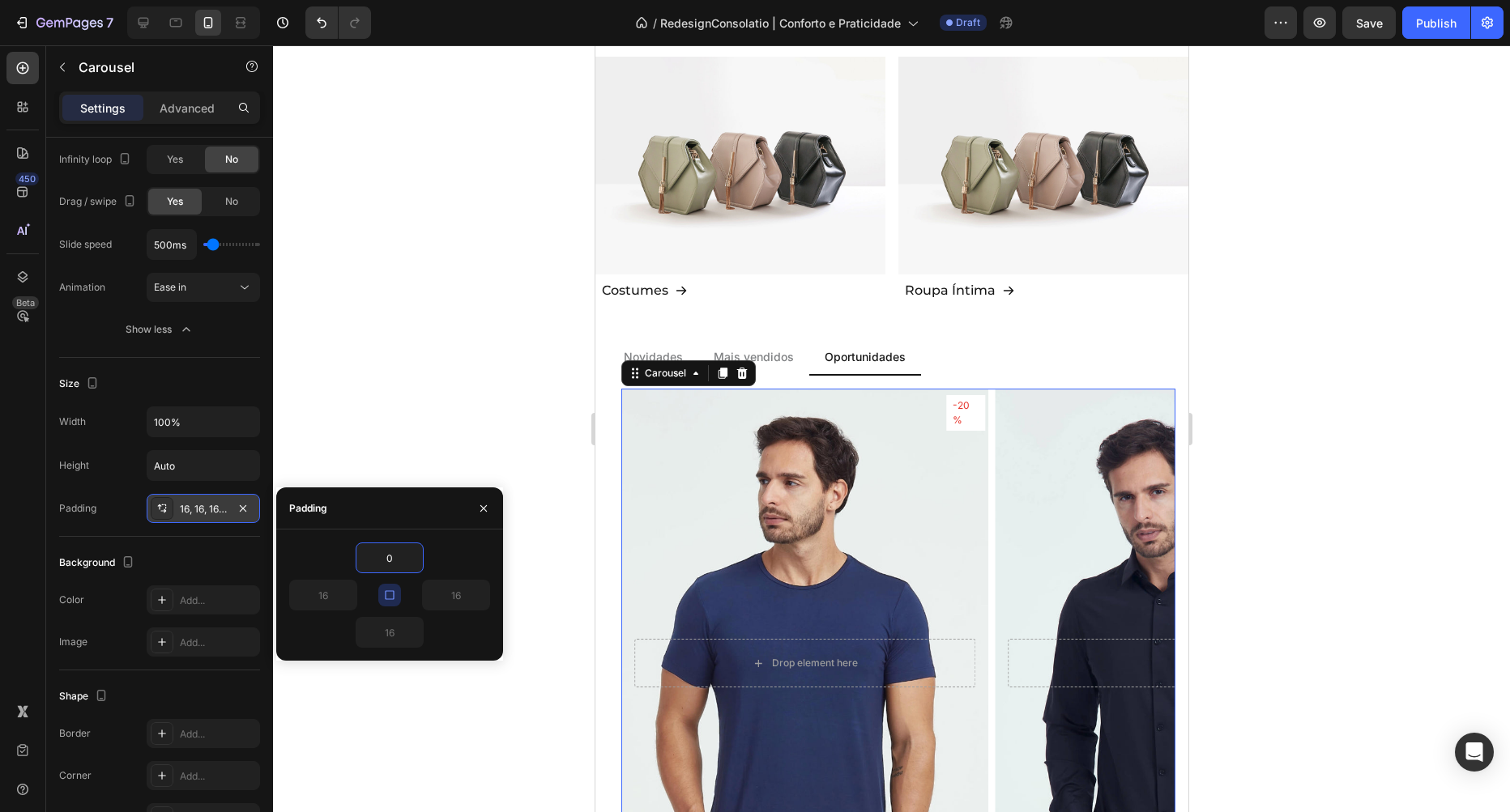
type input "0"
click at [12, 448] on div "450 Beta" at bounding box center [23, 374] width 32 height 644
type input "0"
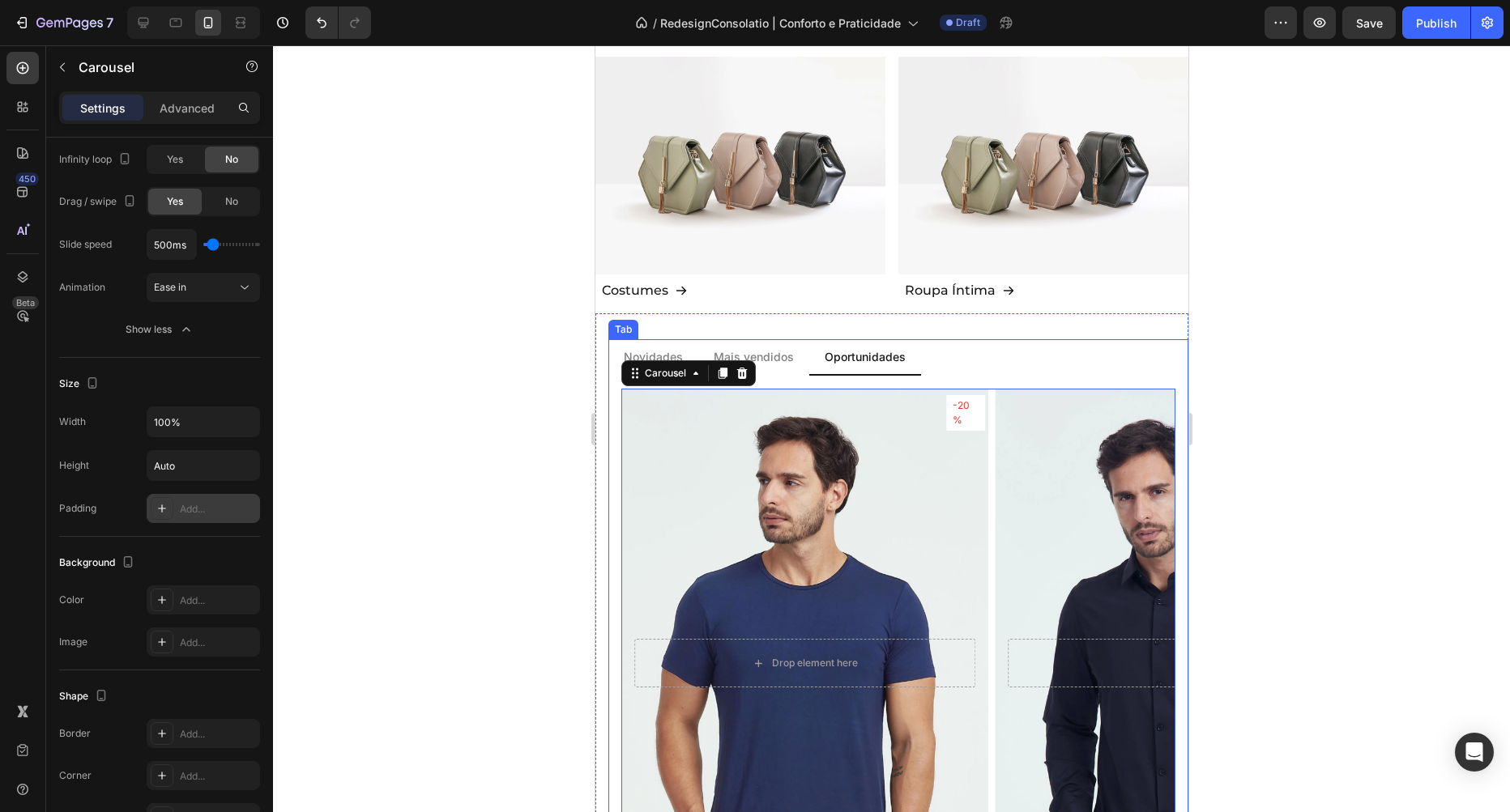
click at [645, 349] on p "Novidades" at bounding box center [653, 357] width 59 height 17
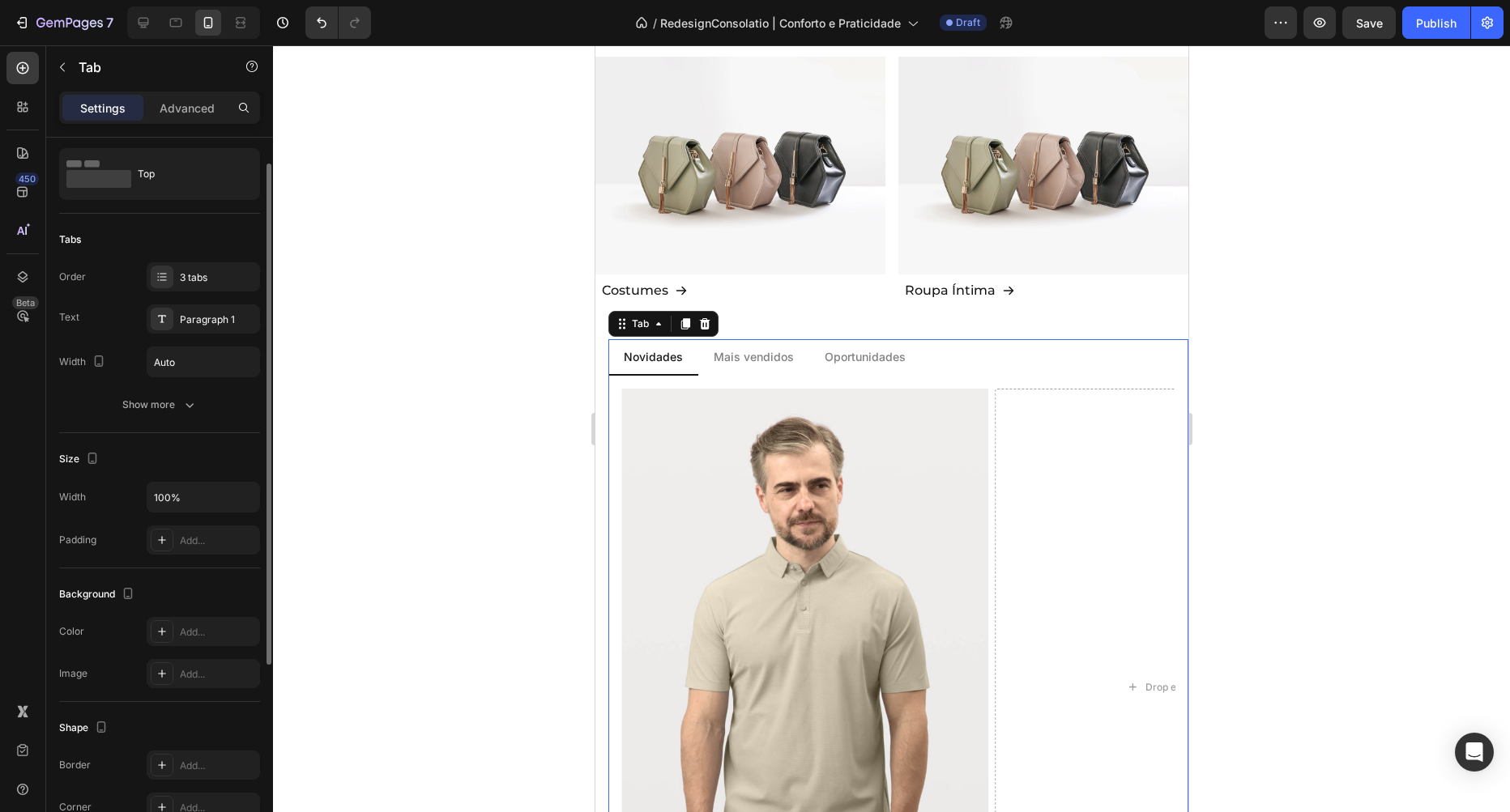
scroll to position [0, 0]
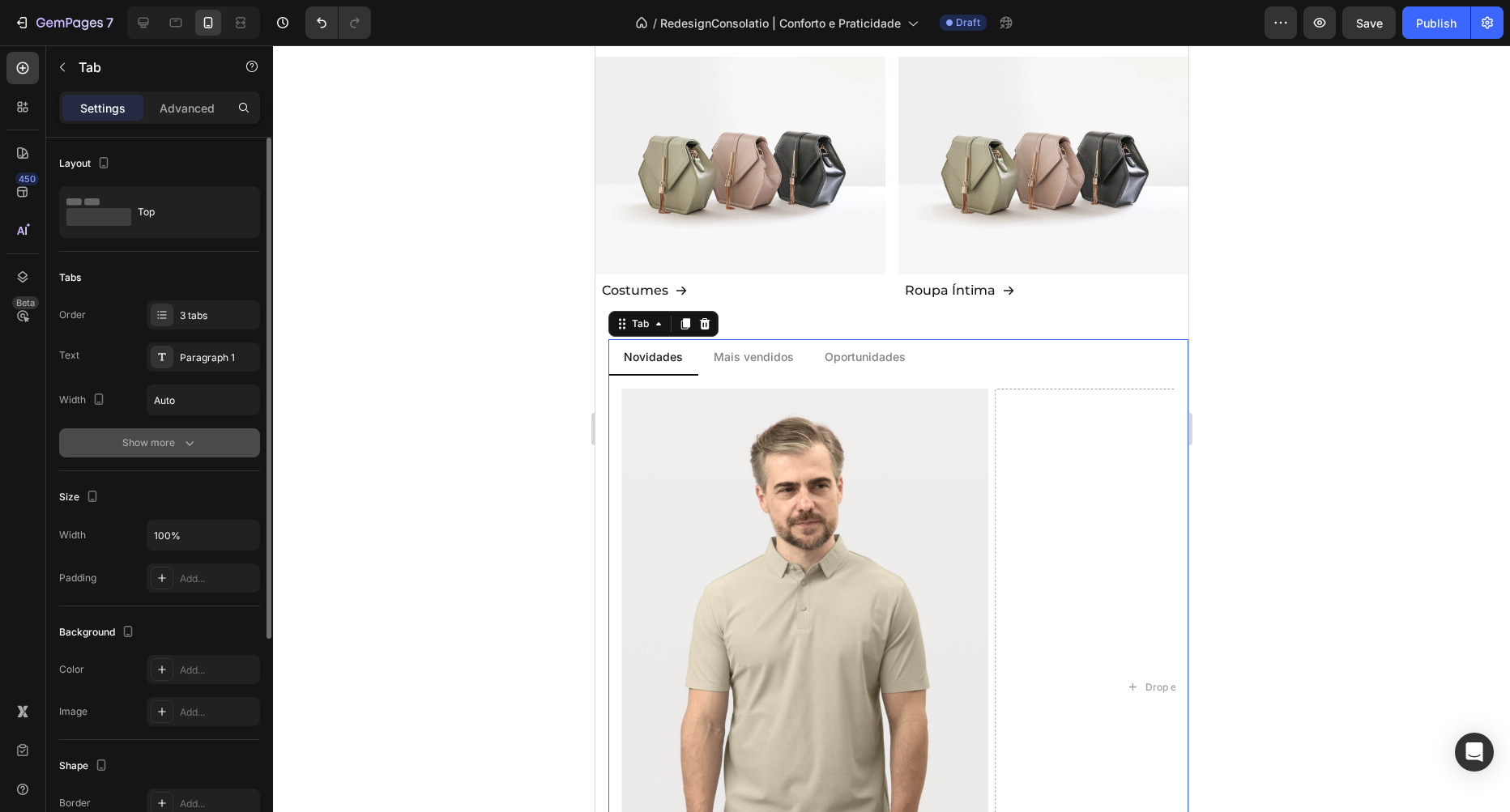
click at [154, 449] on div "Show more" at bounding box center [159, 442] width 75 height 16
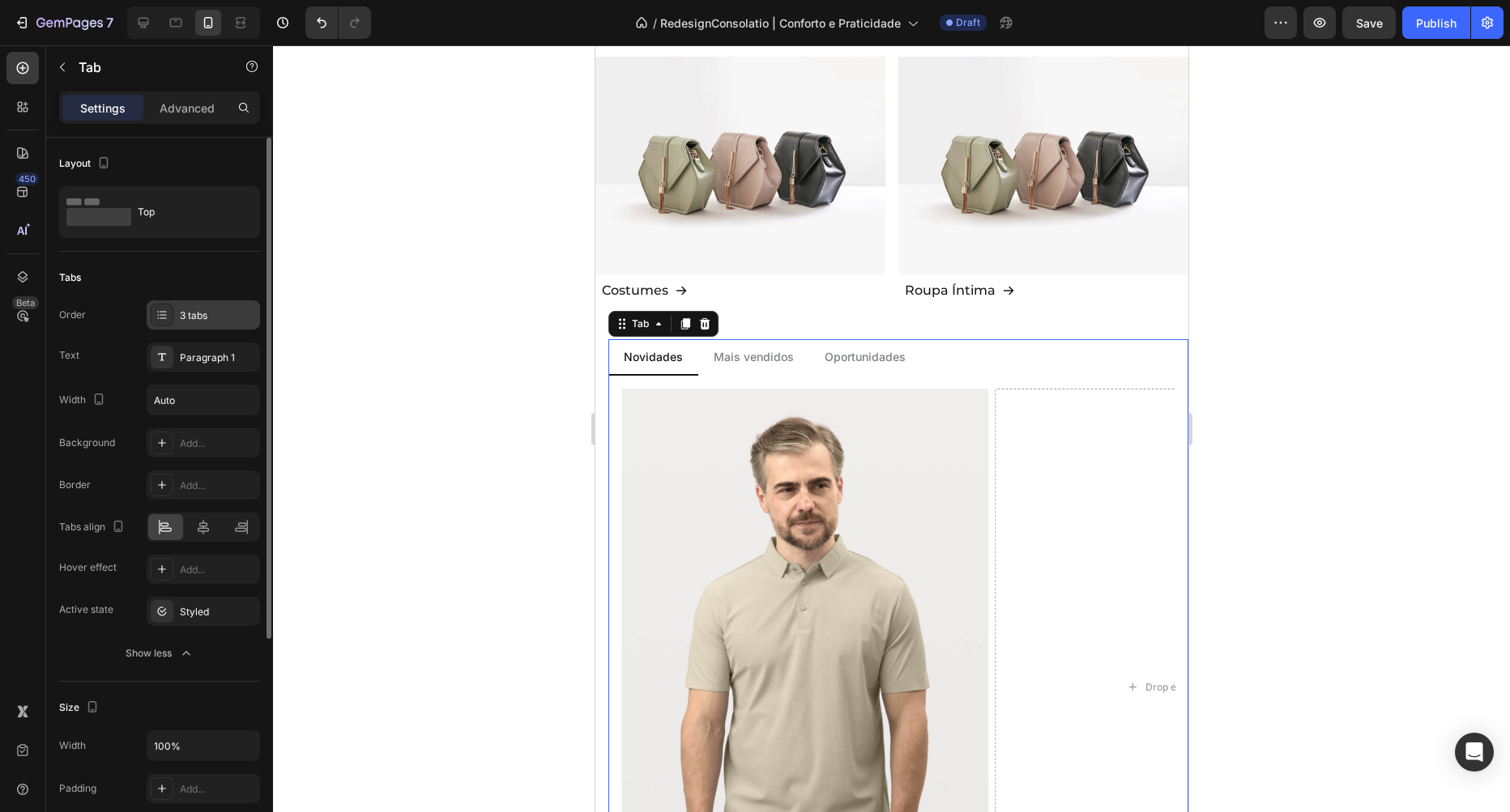
click at [202, 318] on div "3 tabs" at bounding box center [218, 315] width 76 height 14
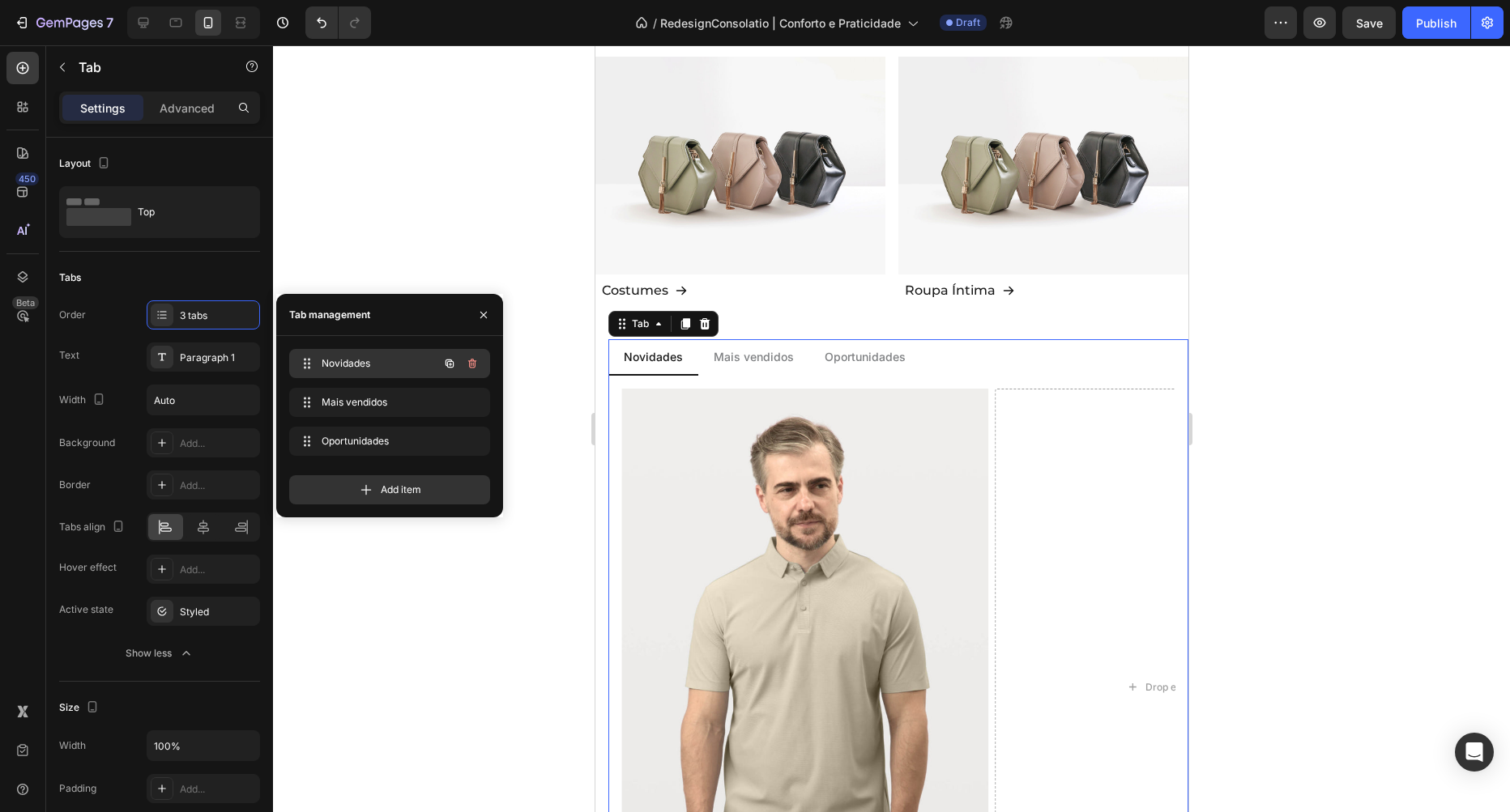
click at [365, 364] on span "Novidades" at bounding box center [367, 363] width 92 height 14
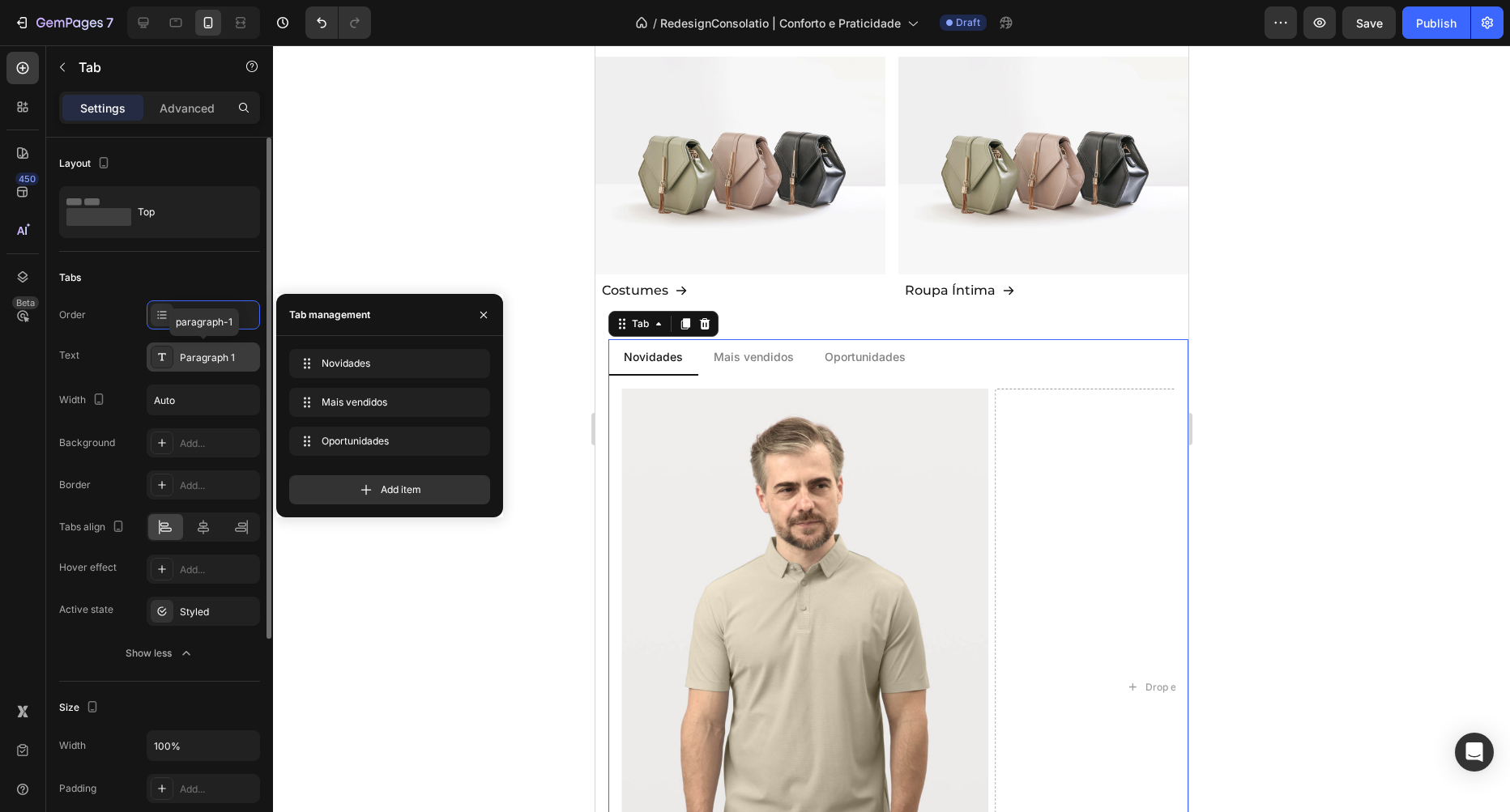
click at [191, 364] on div "Paragraph 1" at bounding box center [218, 358] width 76 height 14
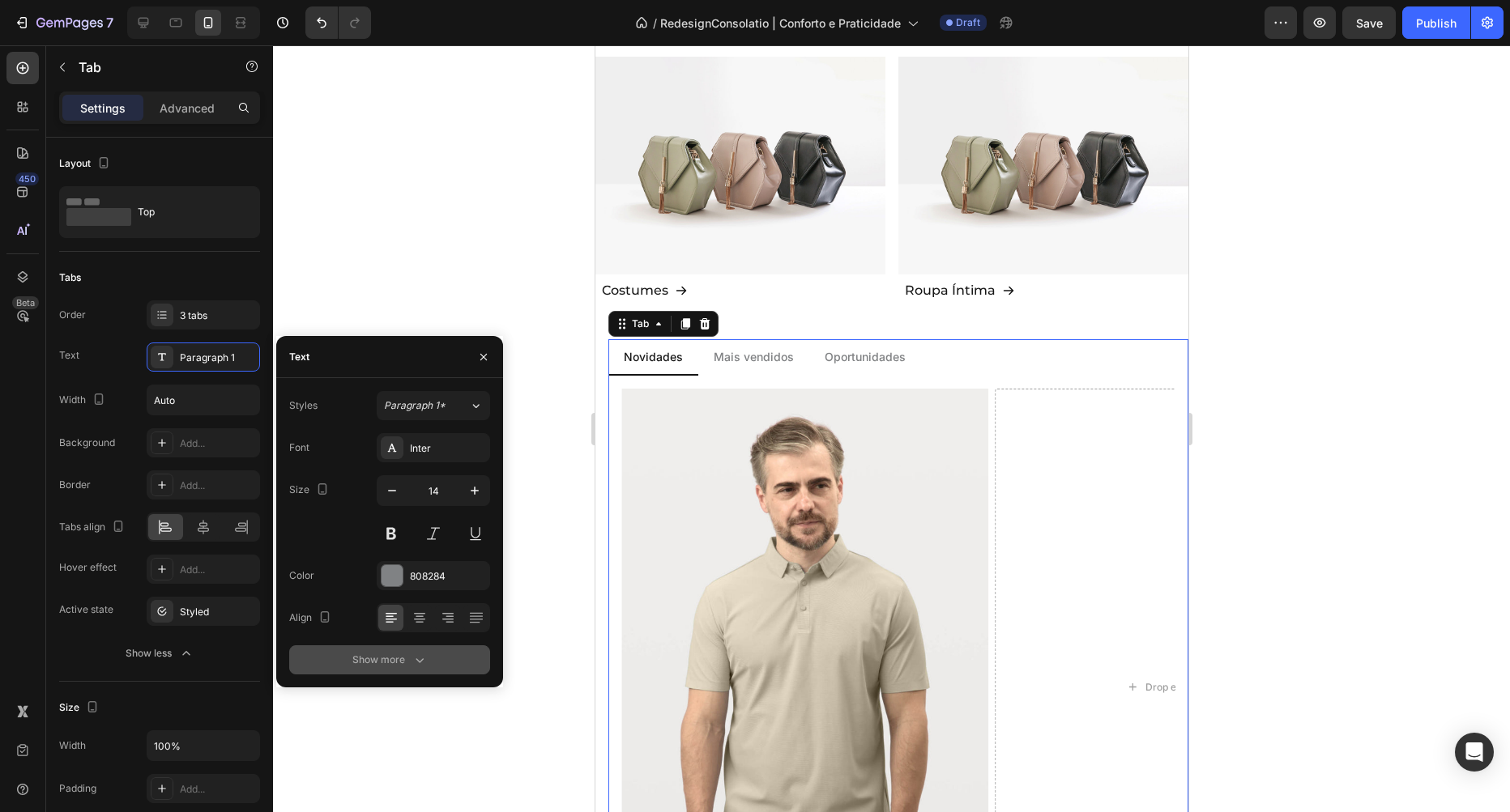
click at [409, 664] on div "Show more" at bounding box center [390, 659] width 75 height 16
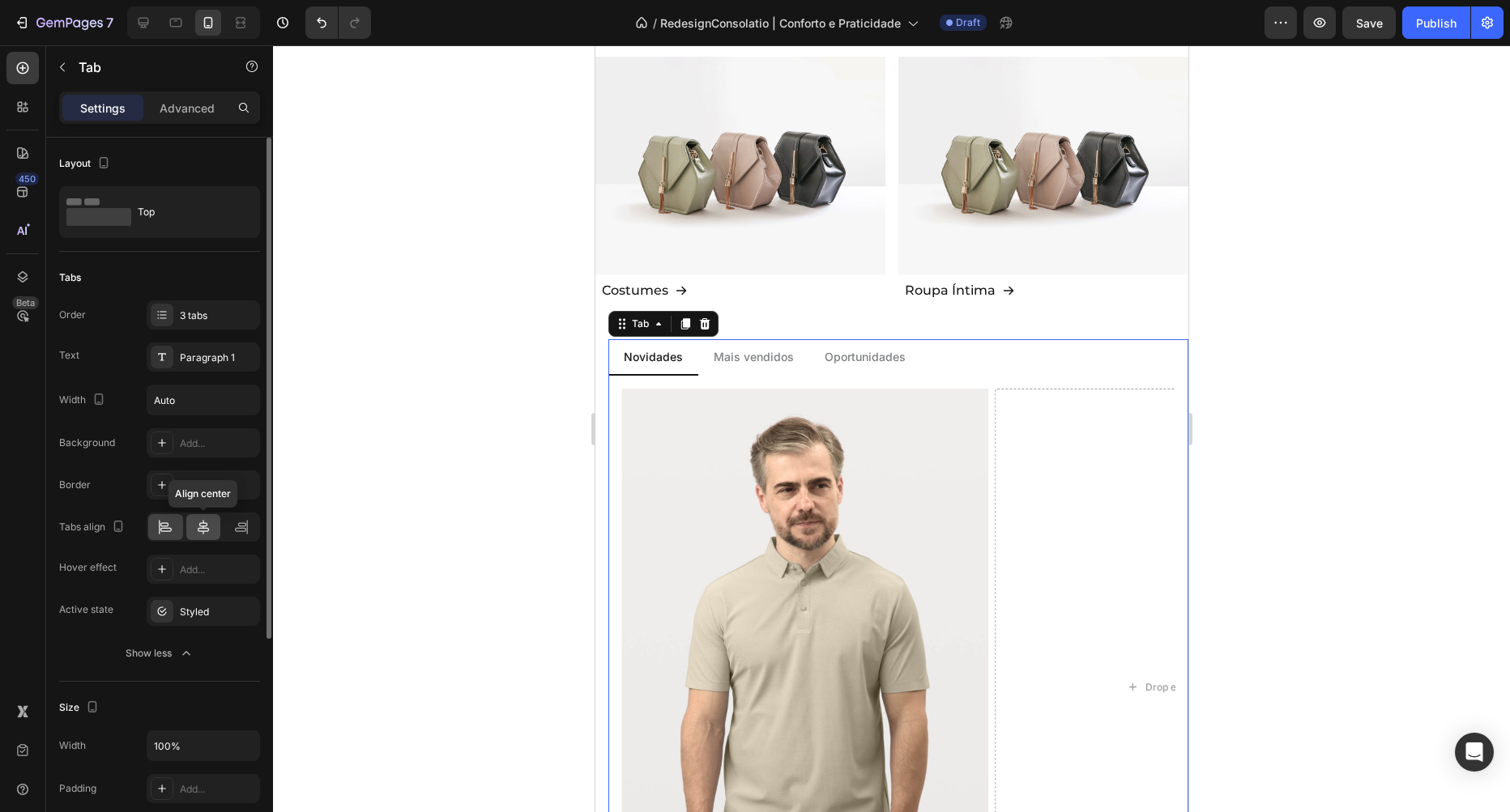
click at [192, 522] on div at bounding box center [203, 527] width 35 height 26
click at [155, 530] on div at bounding box center [165, 527] width 35 height 26
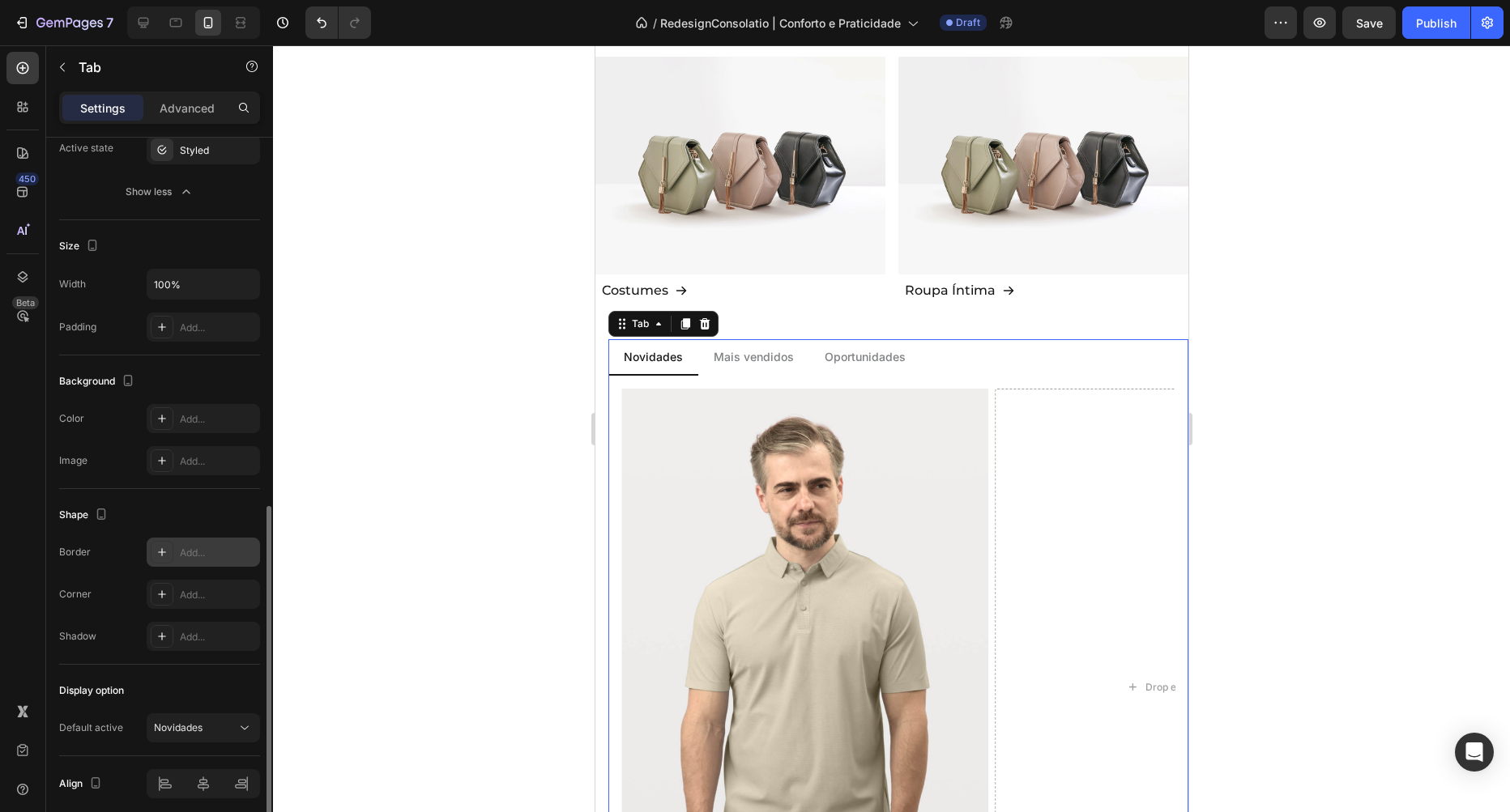
scroll to position [526, 0]
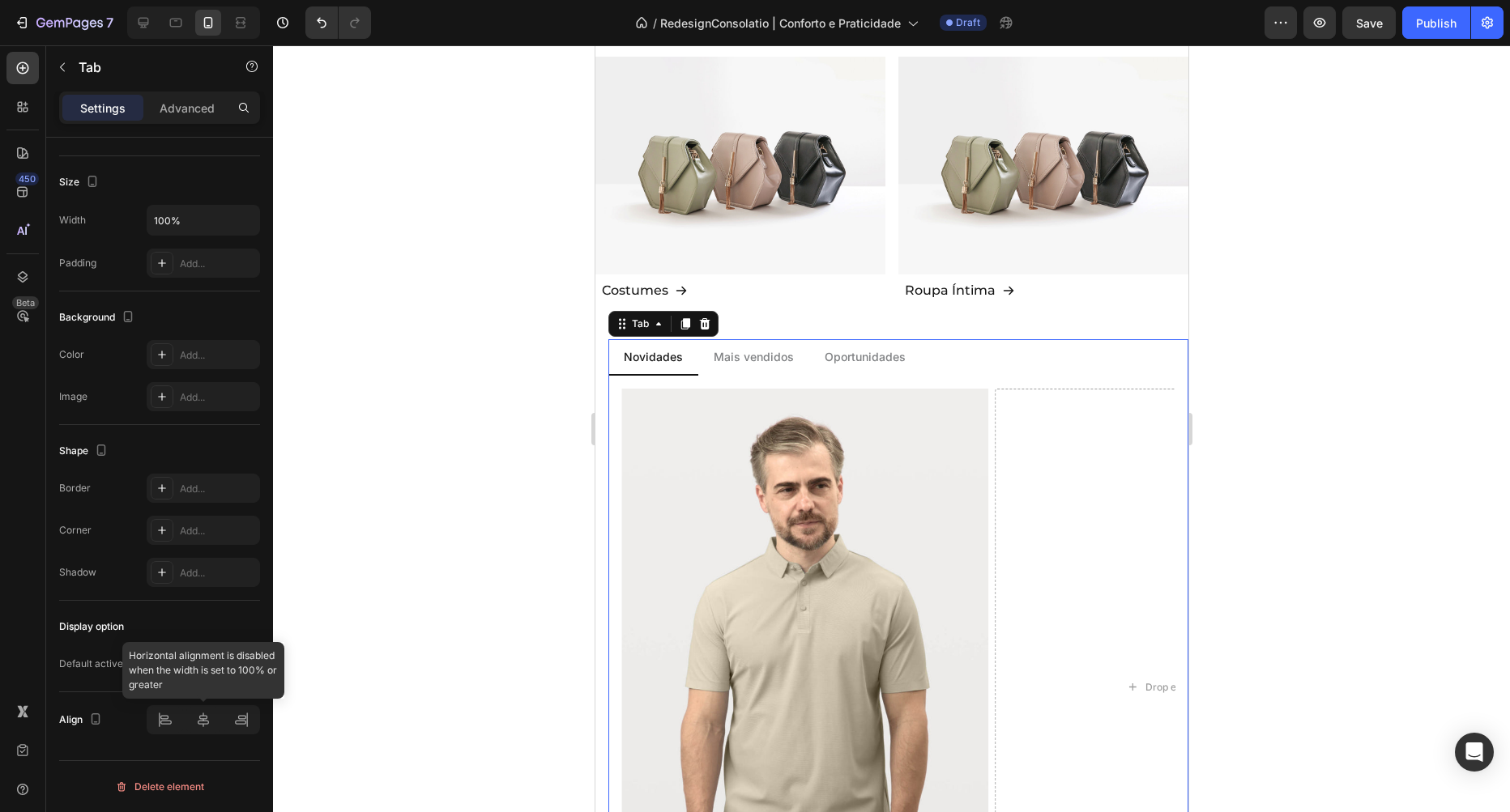
click at [167, 722] on div at bounding box center [203, 720] width 114 height 29
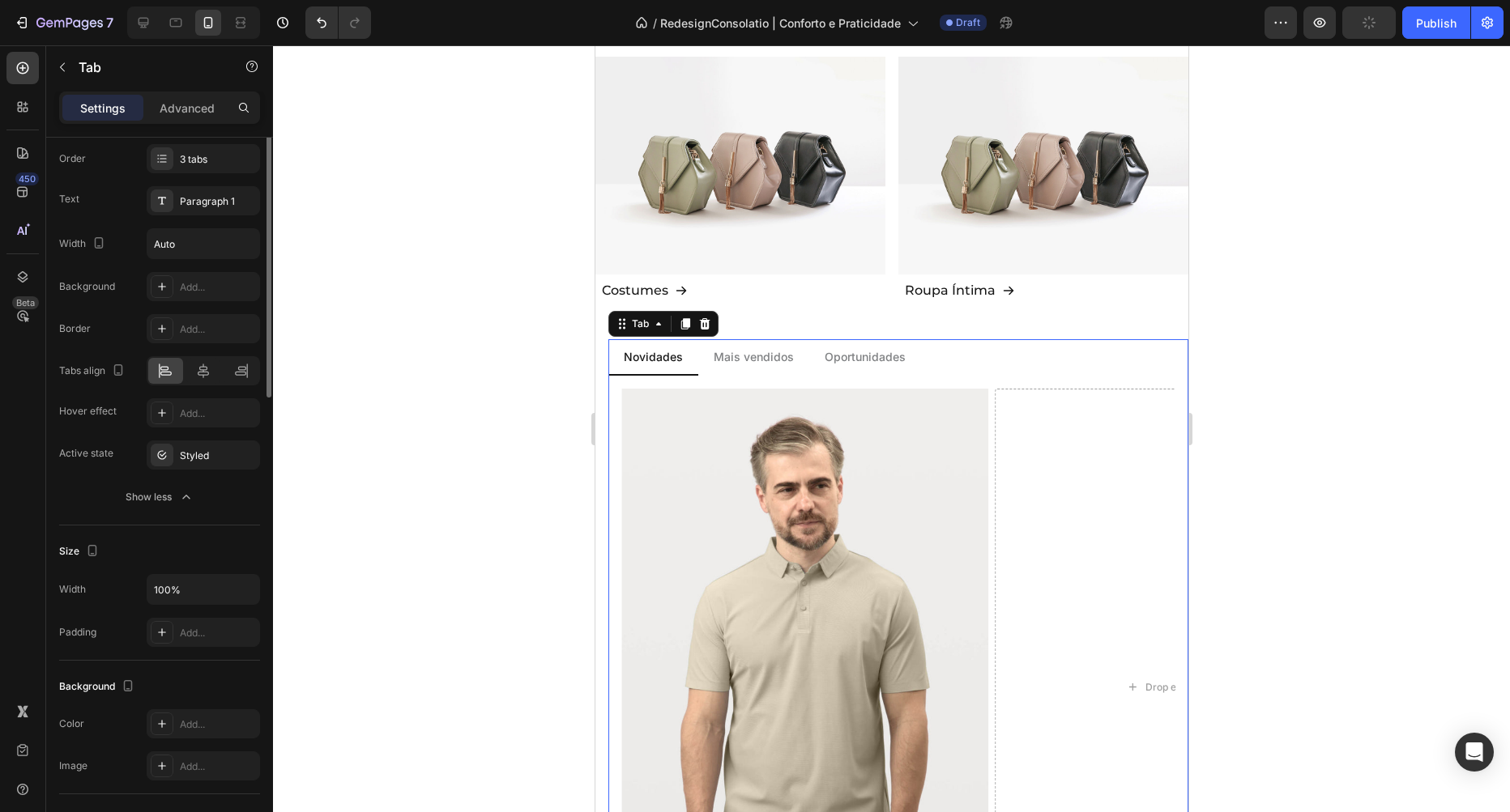
scroll to position [0, 0]
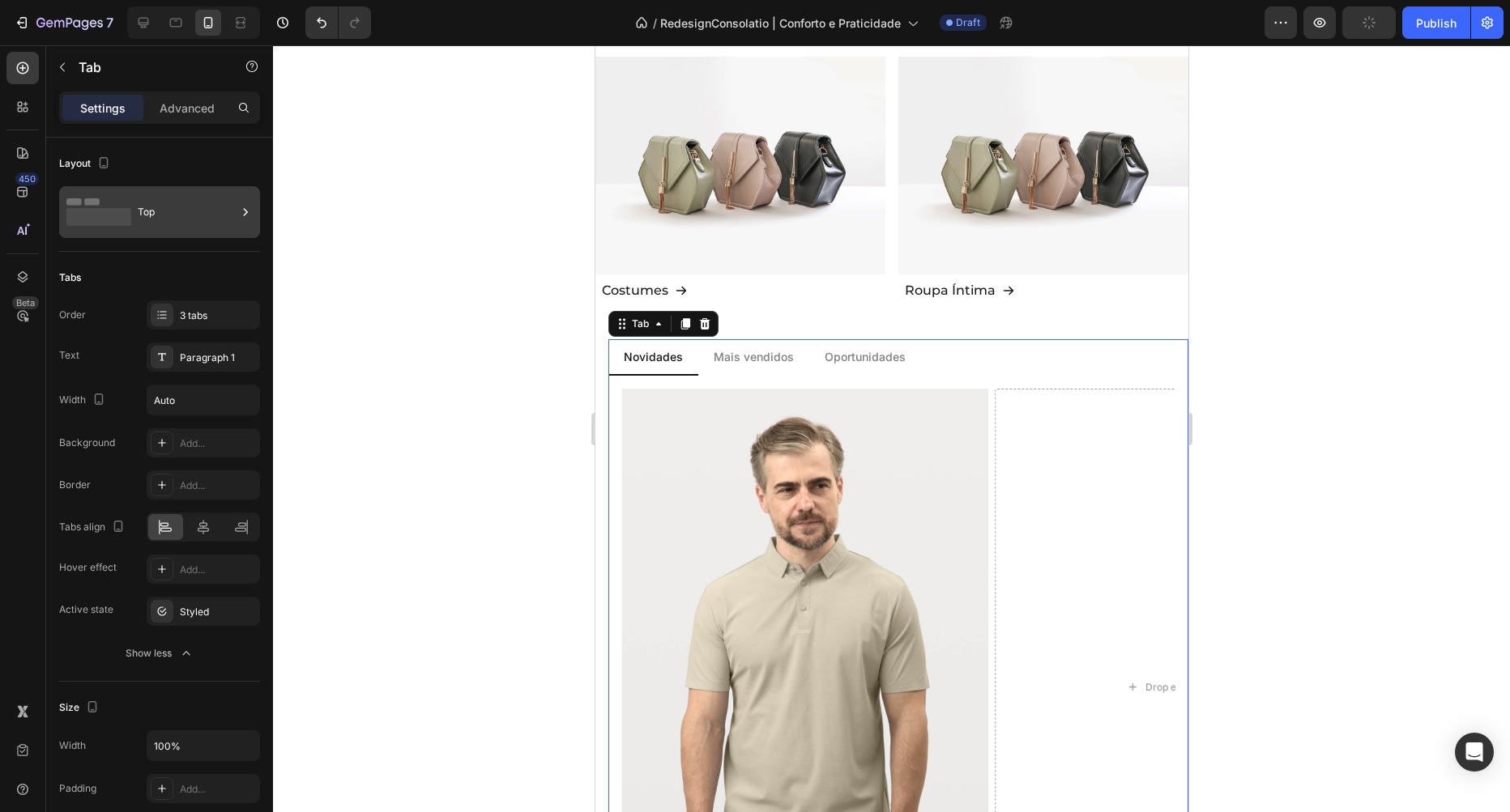
click at [159, 201] on div "Top" at bounding box center [187, 212] width 99 height 37
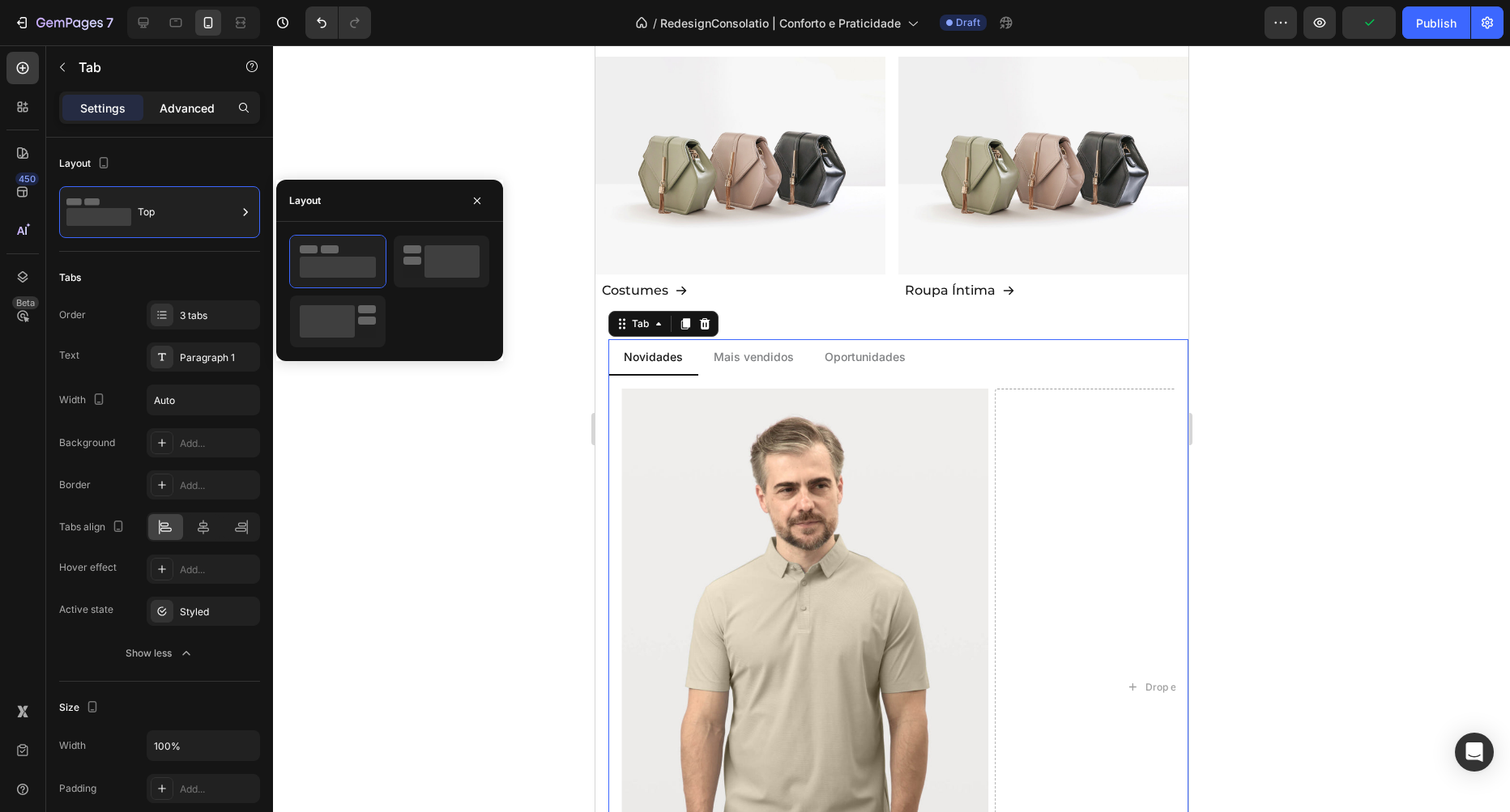
click at [178, 120] on div "Advanced" at bounding box center [187, 108] width 81 height 26
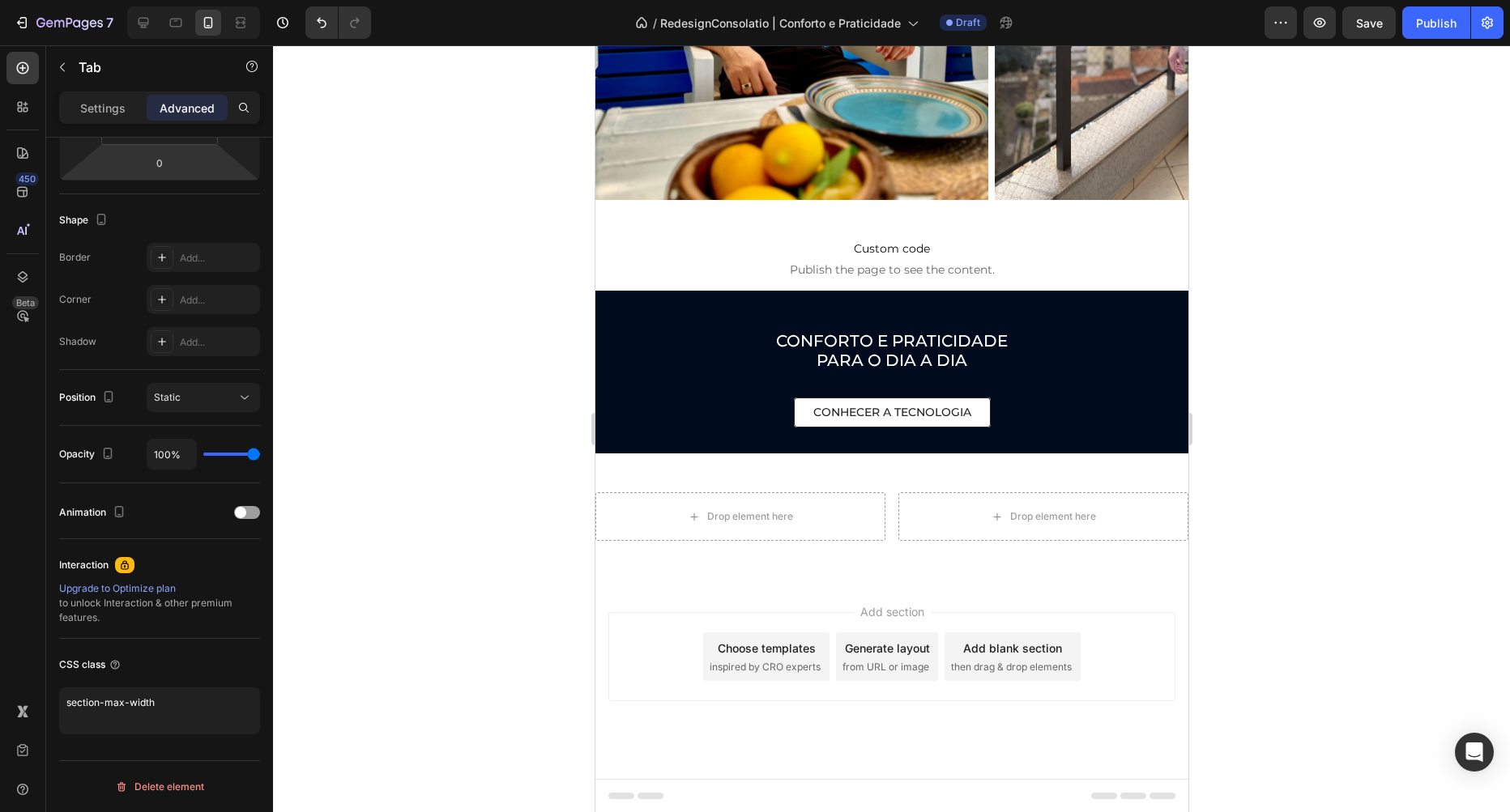
scroll to position [2845, 0]
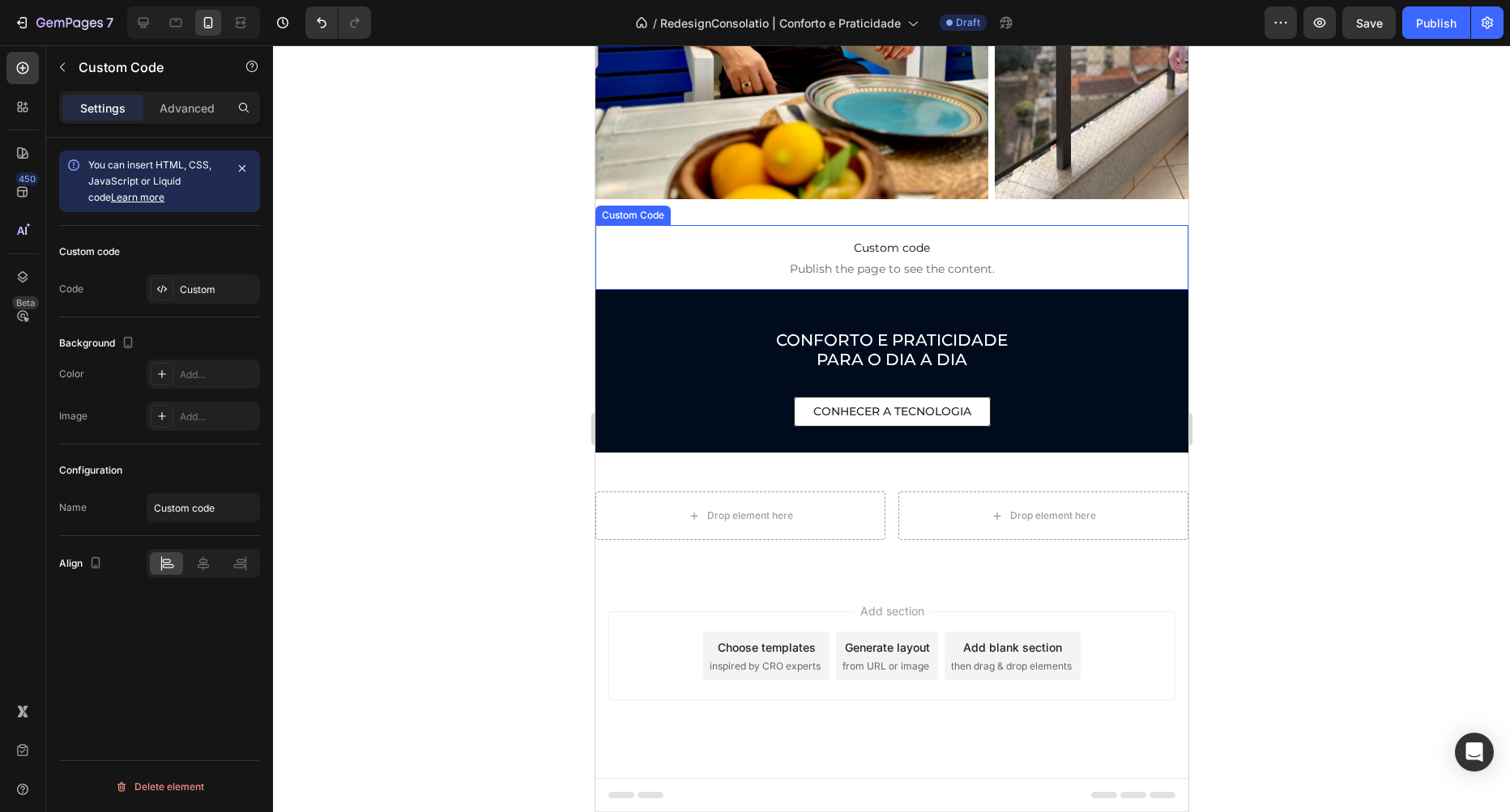
click at [879, 259] on p "Custom code Publish the page to see the content." at bounding box center [890, 258] width 593 height 64
click at [173, 288] on div at bounding box center [162, 289] width 23 height 23
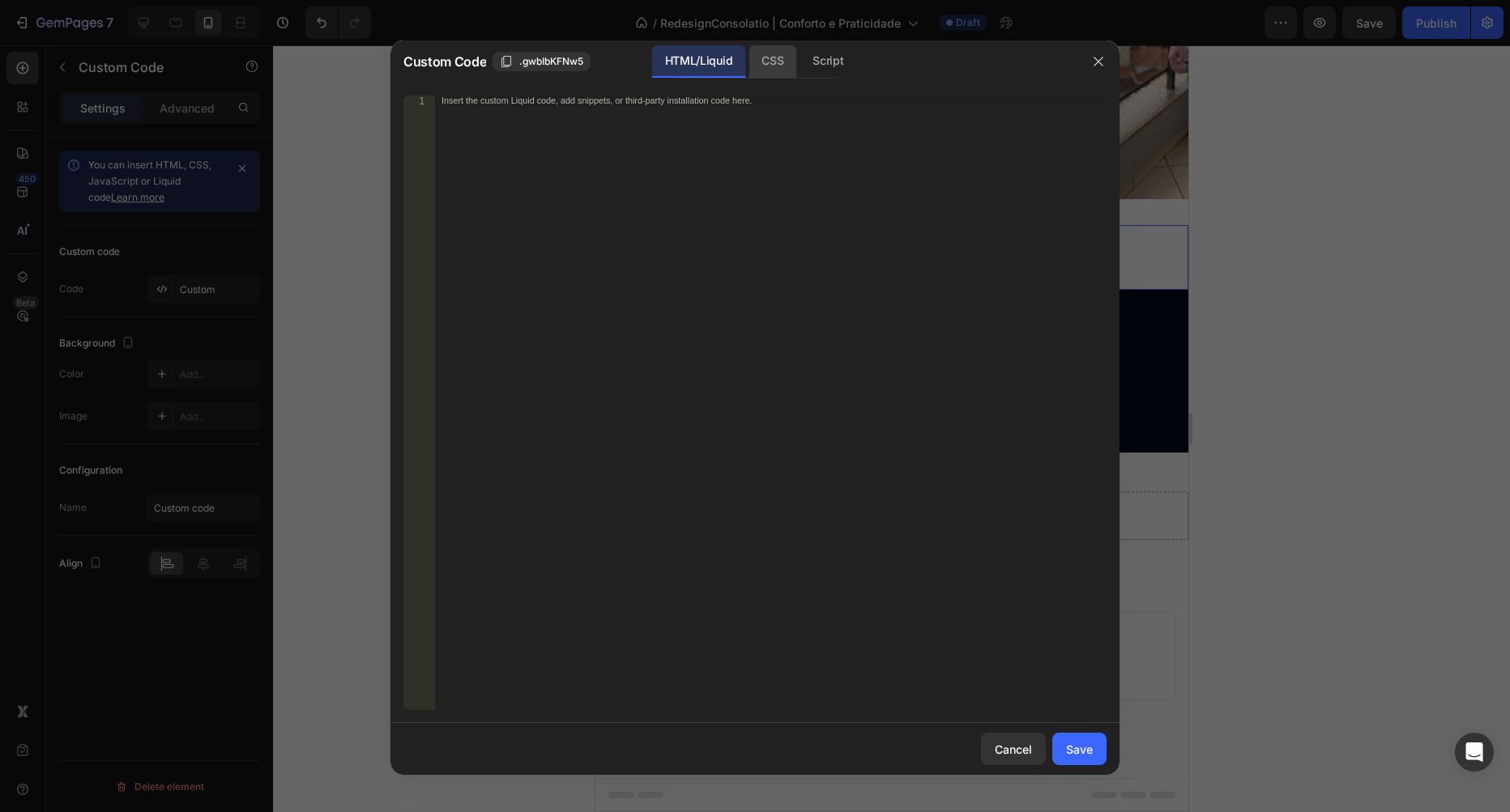
click at [800, 69] on div "CSS" at bounding box center [827, 62] width 57 height 32
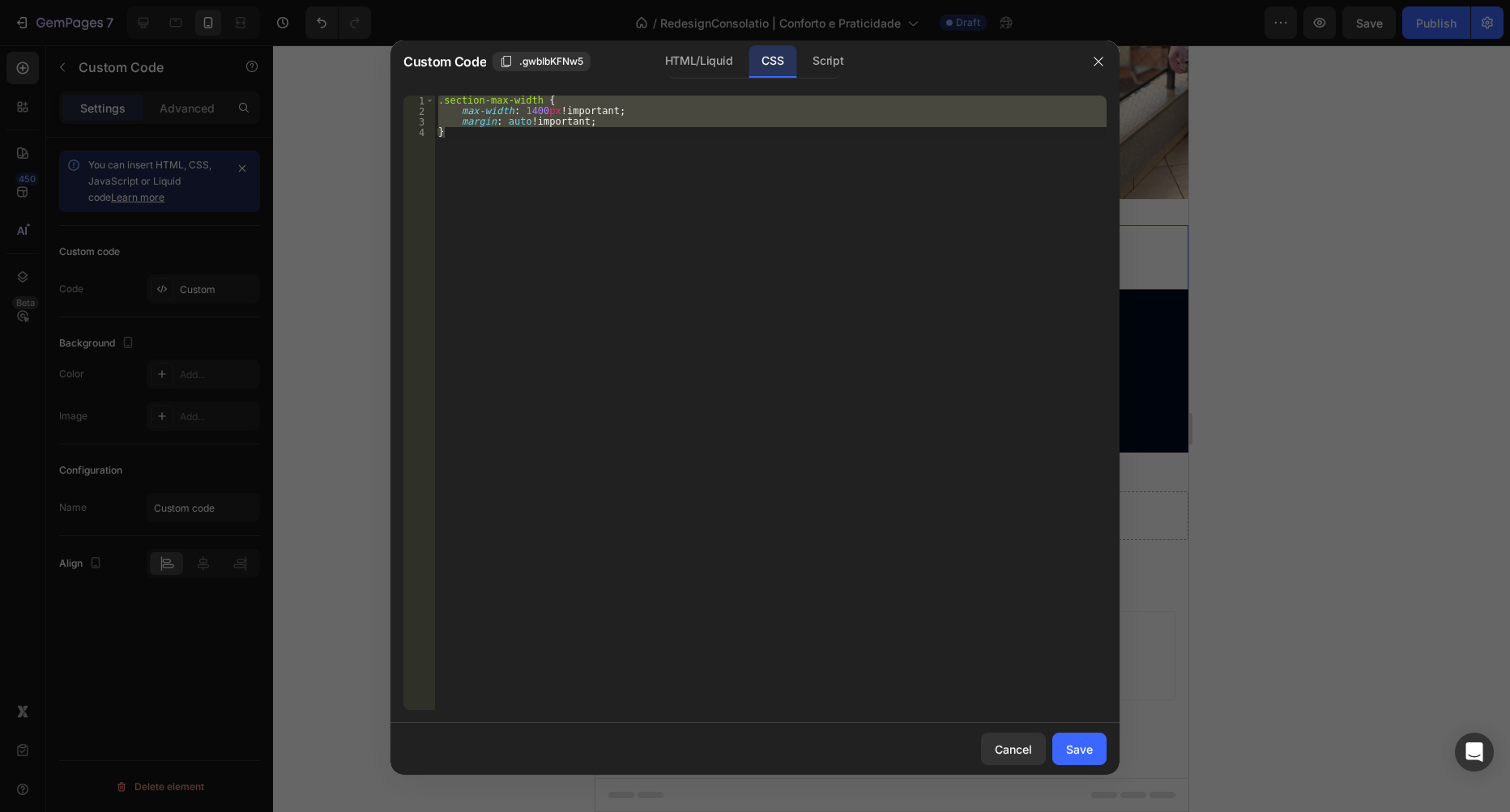
click at [447, 162] on div ".section-max-width { max-width : 1400 px !important ; margin : auto !important …" at bounding box center [771, 403] width 671 height 615
type textarea "}"
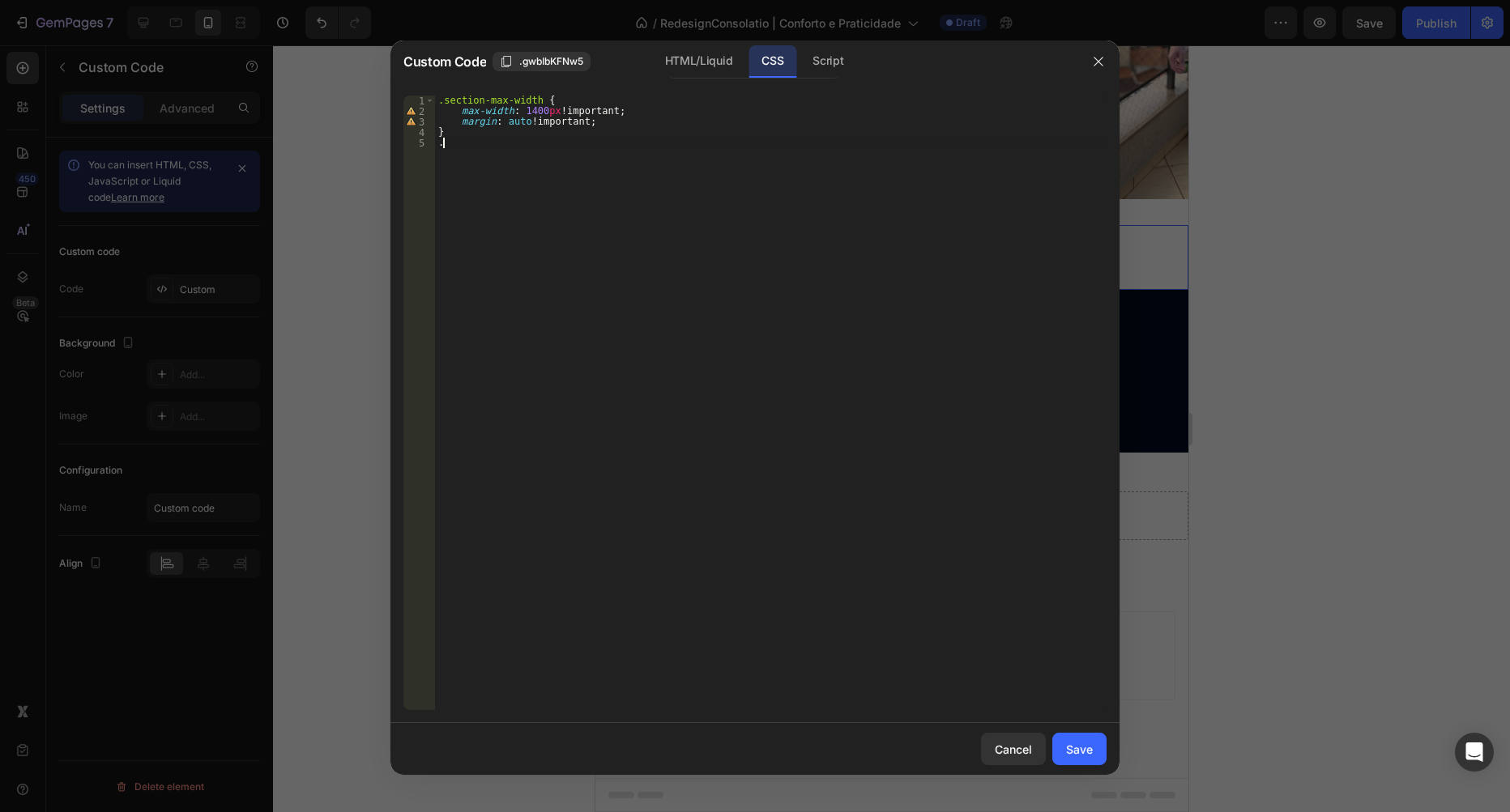
paste textarea "class="gp-tab-item-container gp-p-4""
type textarea ".gp-tab-item-container {"
type textarea "padding: 16px 0 !;"
click at [1098, 748] on button "Save" at bounding box center [1079, 749] width 54 height 32
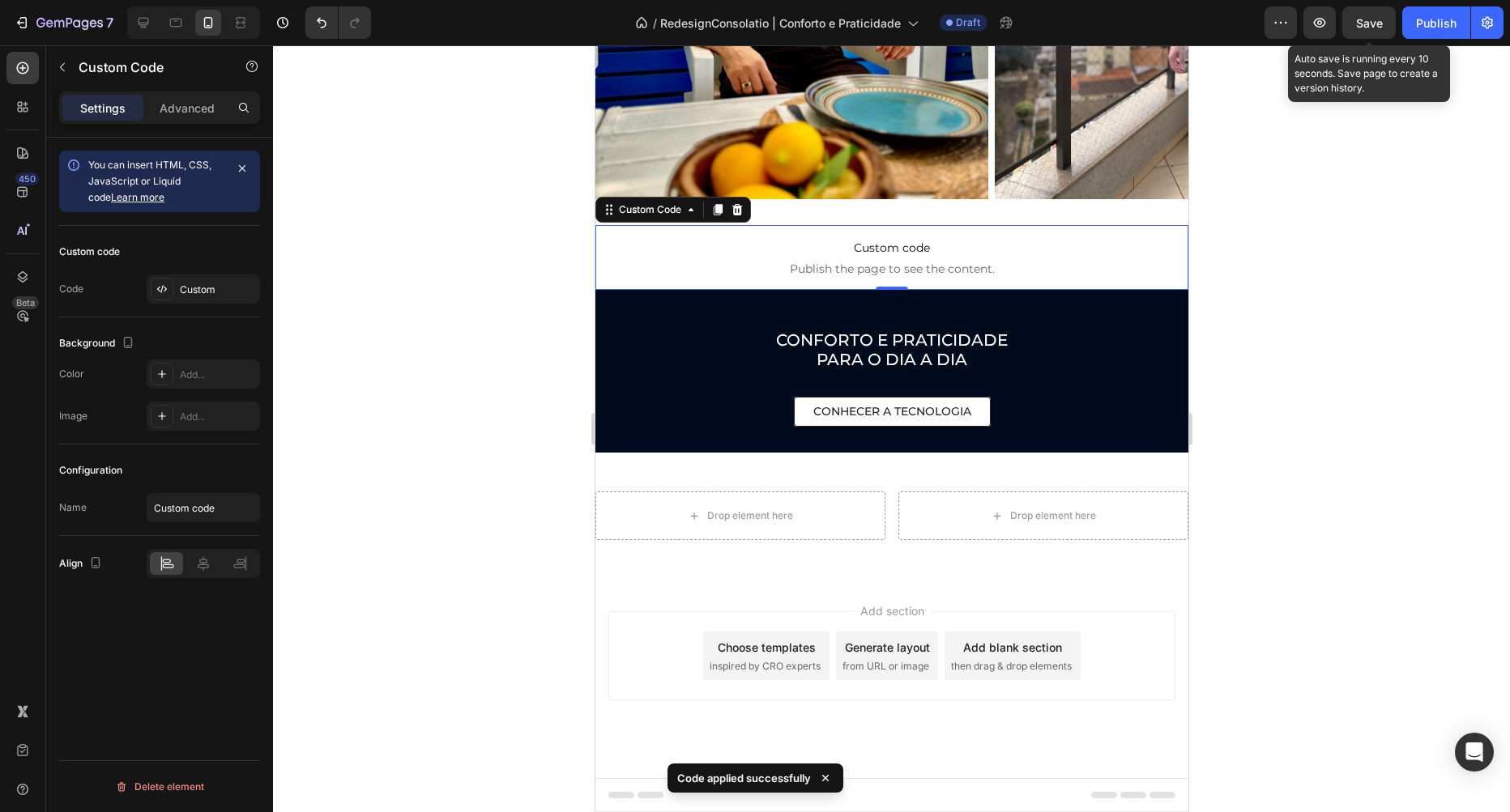
click at [1366, 25] on span "Save" at bounding box center [1369, 23] width 27 height 14
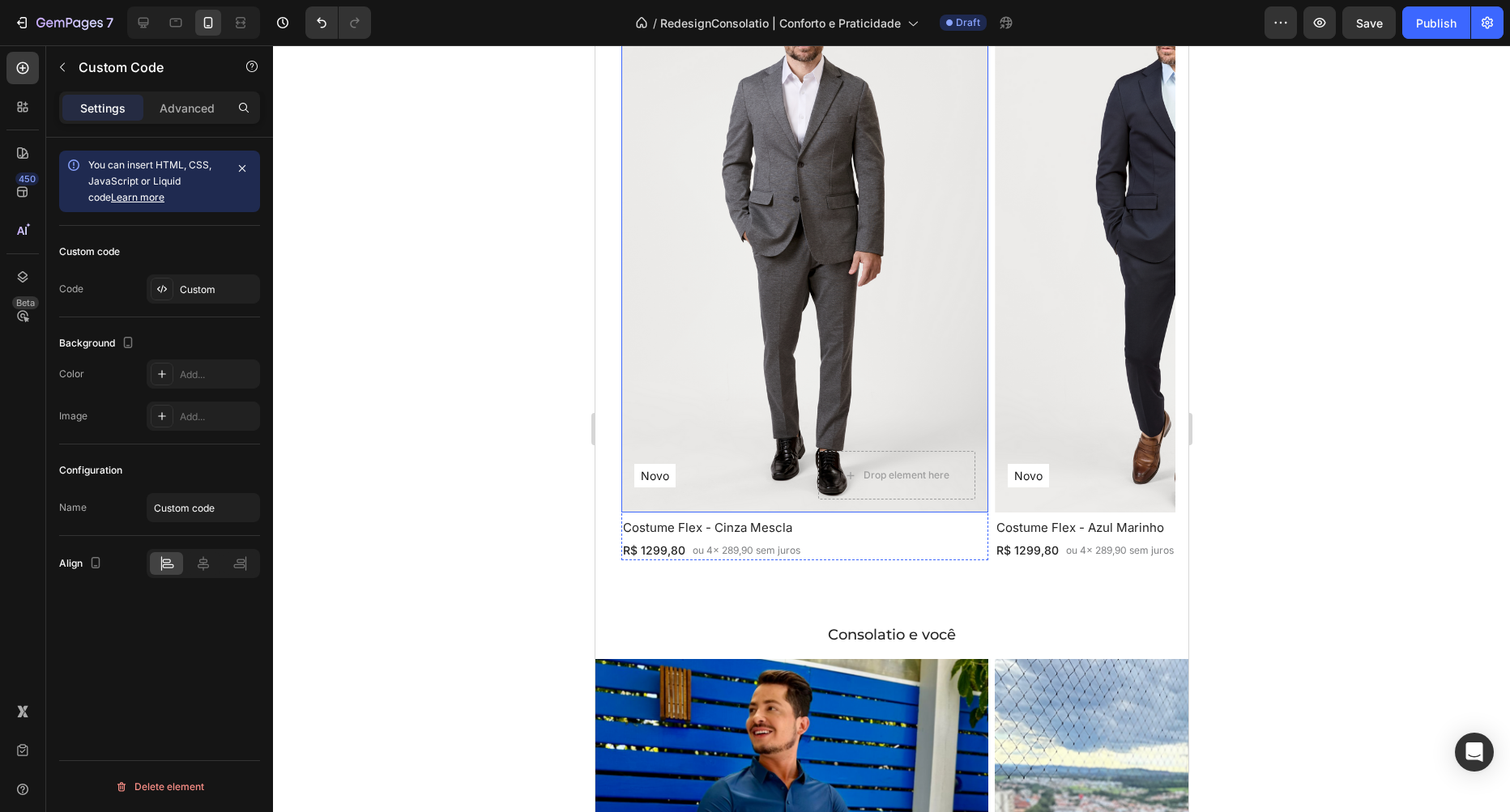
scroll to position [1557, 0]
click at [649, 475] on p "Novo" at bounding box center [654, 476] width 28 height 17
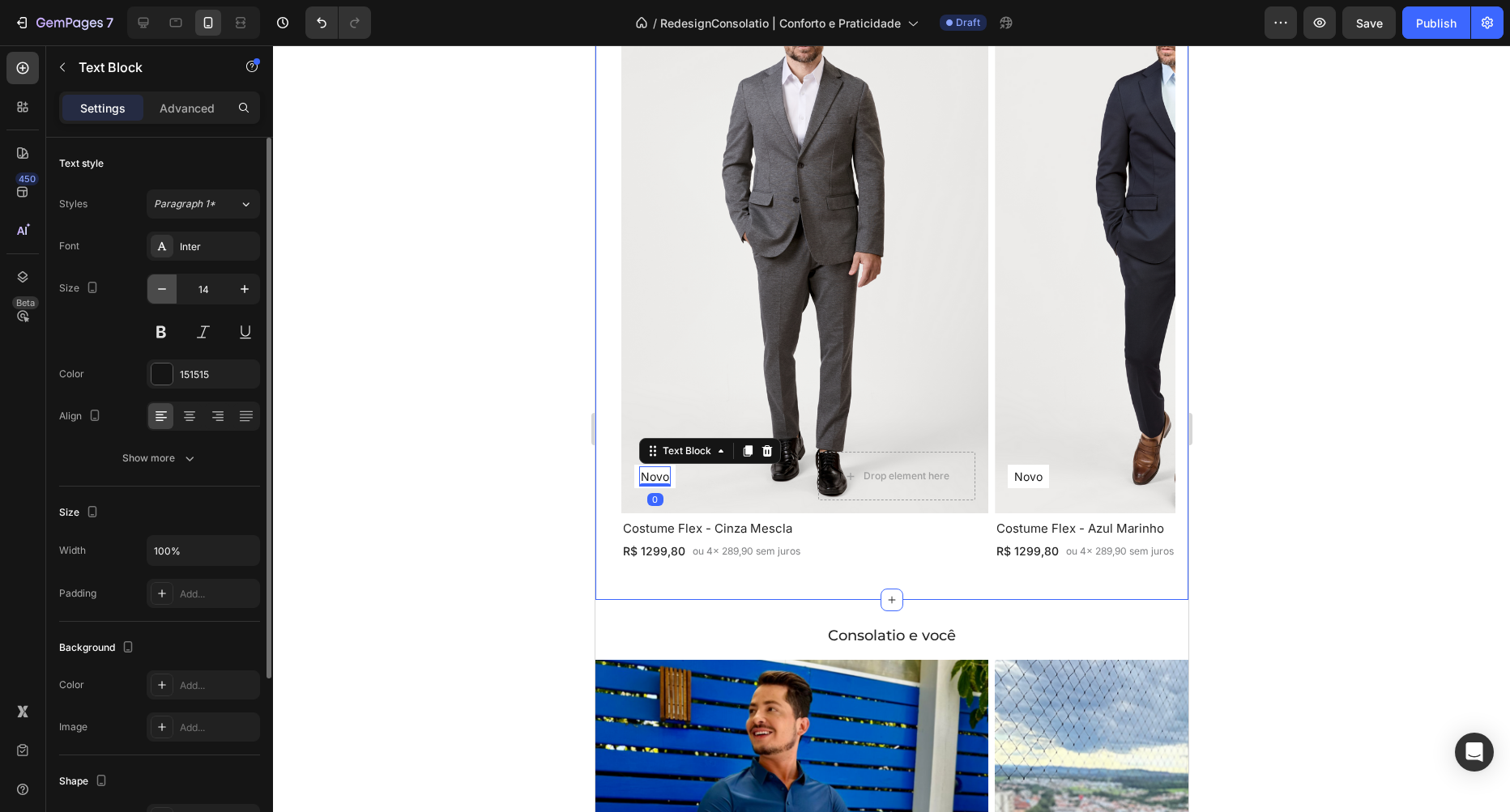
click at [154, 281] on icon "button" at bounding box center [162, 289] width 16 height 16
type input "12"
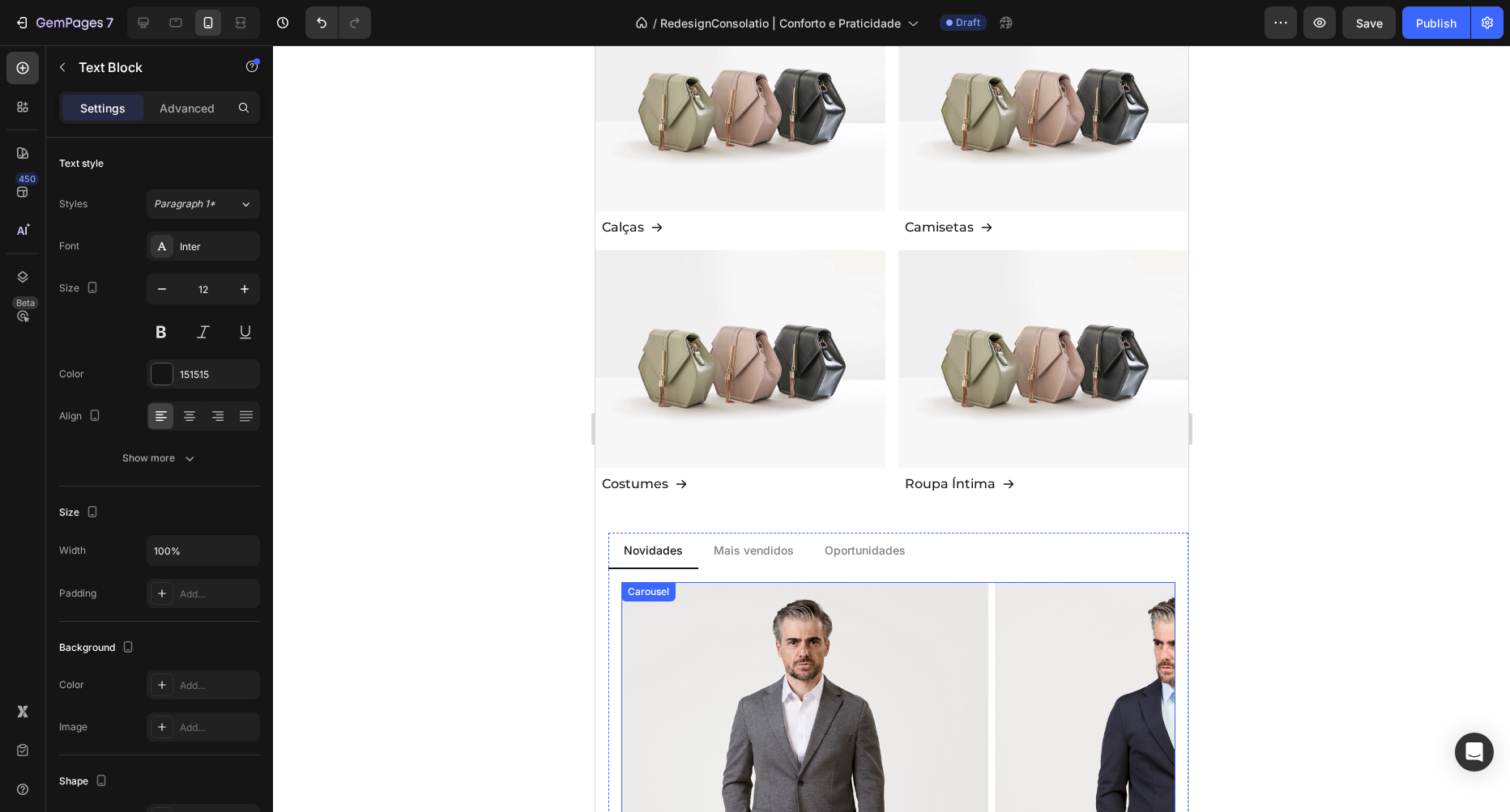
scroll to position [1372, 0]
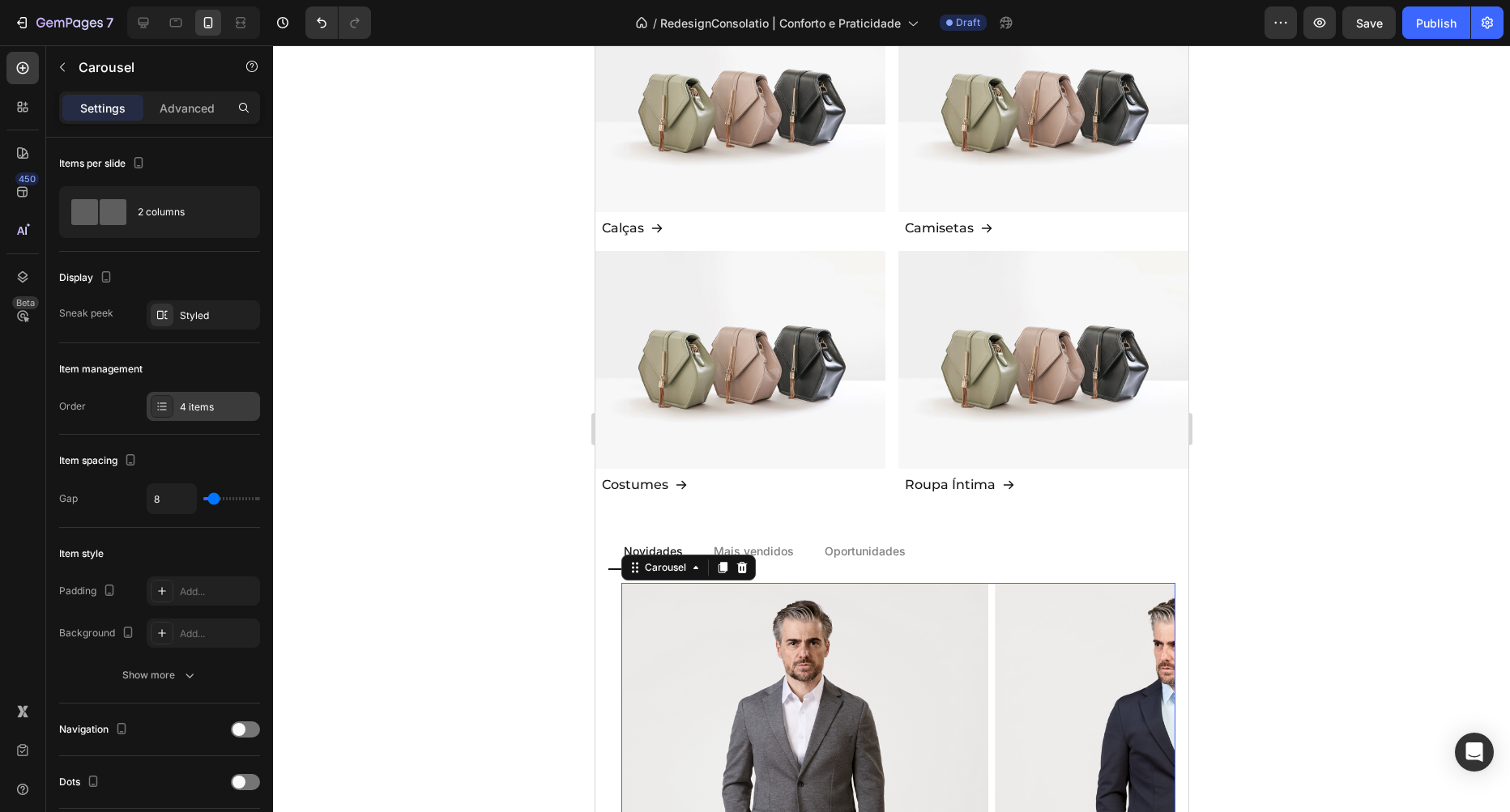
click at [173, 409] on div "4 items" at bounding box center [203, 406] width 114 height 29
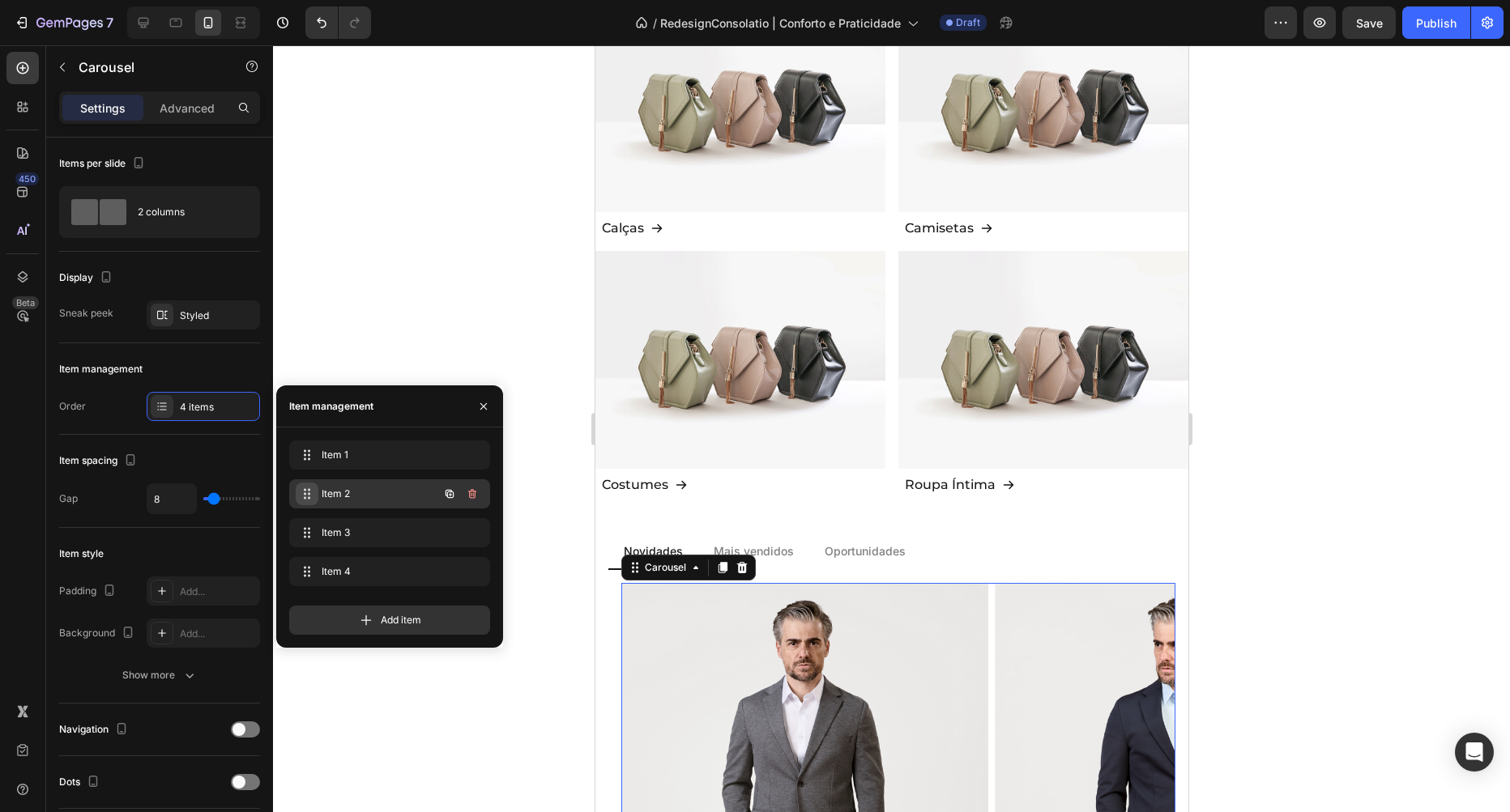
click at [317, 490] on div "Item 2 Item 2" at bounding box center [367, 493] width 142 height 23
click at [322, 489] on span "Item 2" at bounding box center [367, 493] width 92 height 14
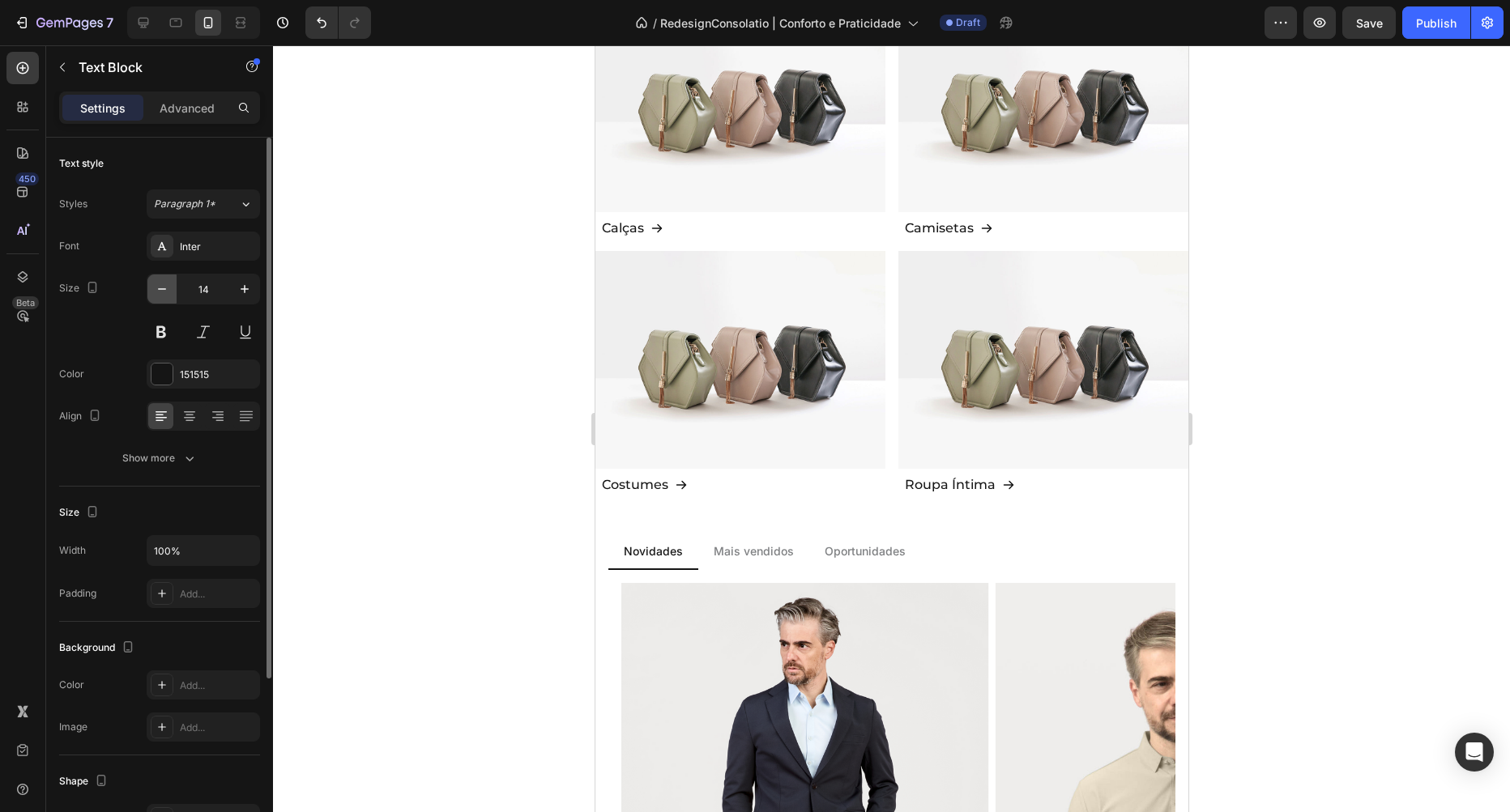
click at [165, 291] on icon "button" at bounding box center [162, 289] width 16 height 16
type input "12"
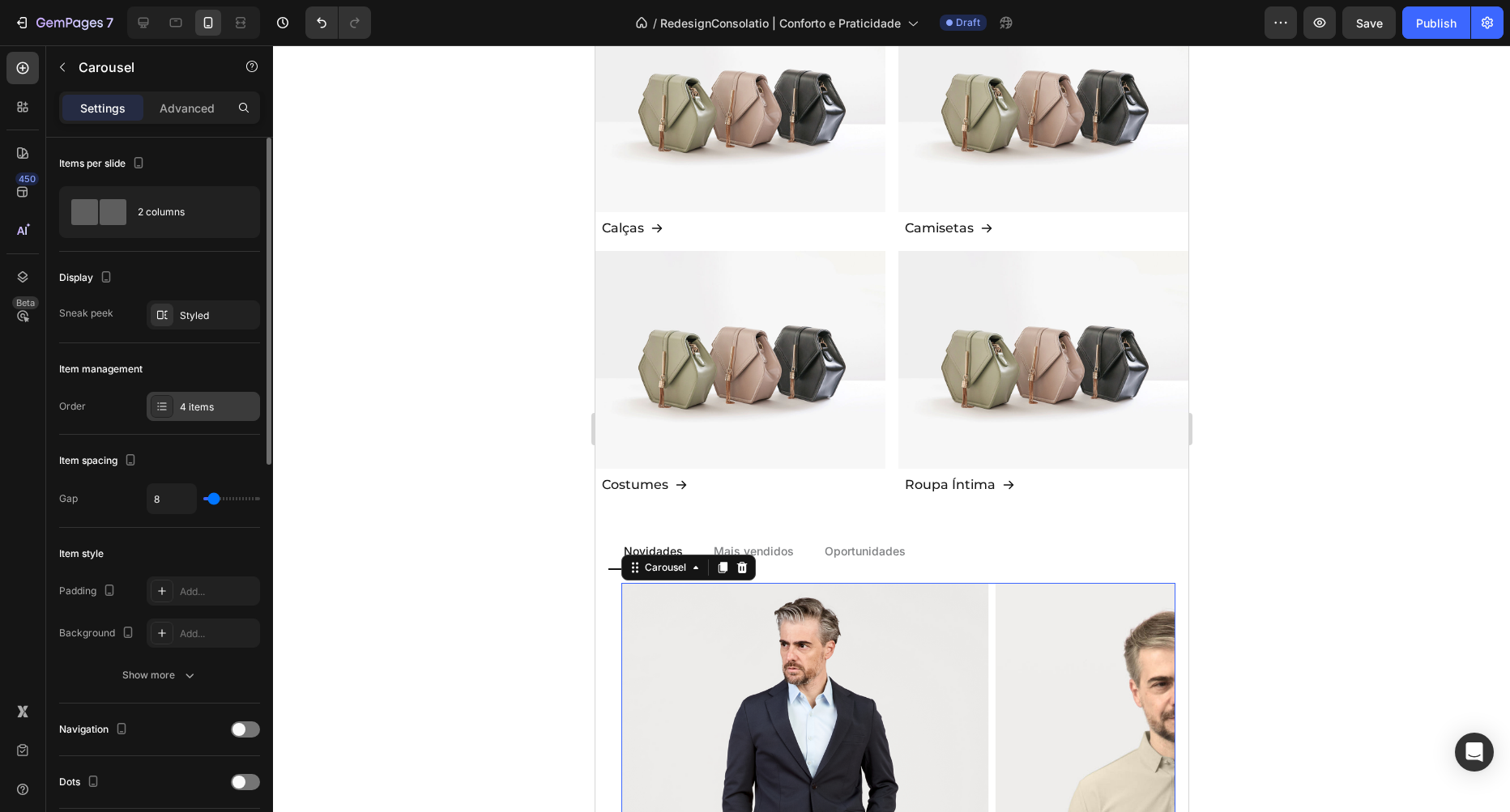
click at [174, 401] on div "4 items" at bounding box center [203, 406] width 114 height 29
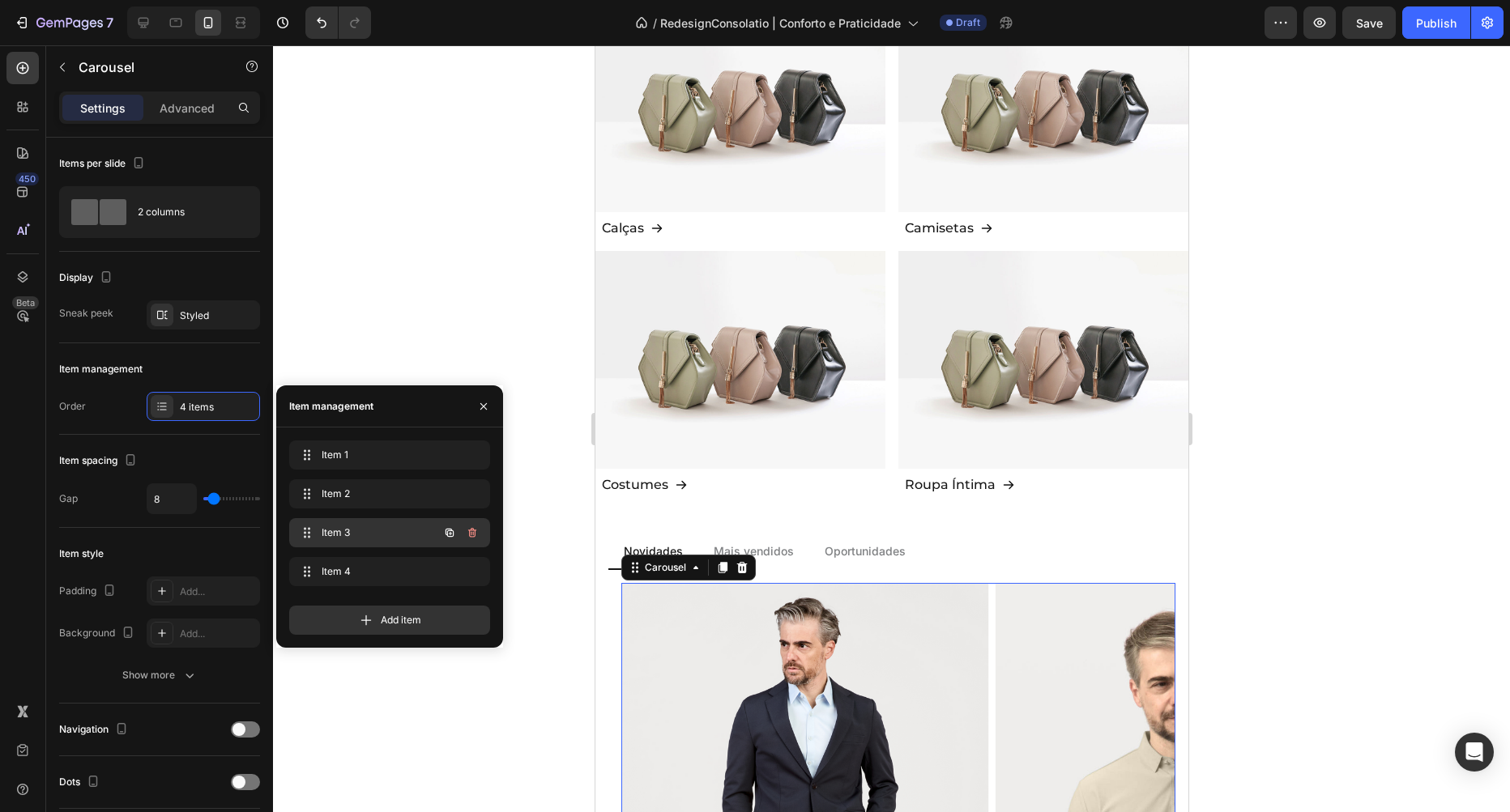
click at [343, 536] on span "Item 3" at bounding box center [367, 532] width 92 height 14
click at [343, 536] on span "Item 3" at bounding box center [377, 532] width 120 height 14
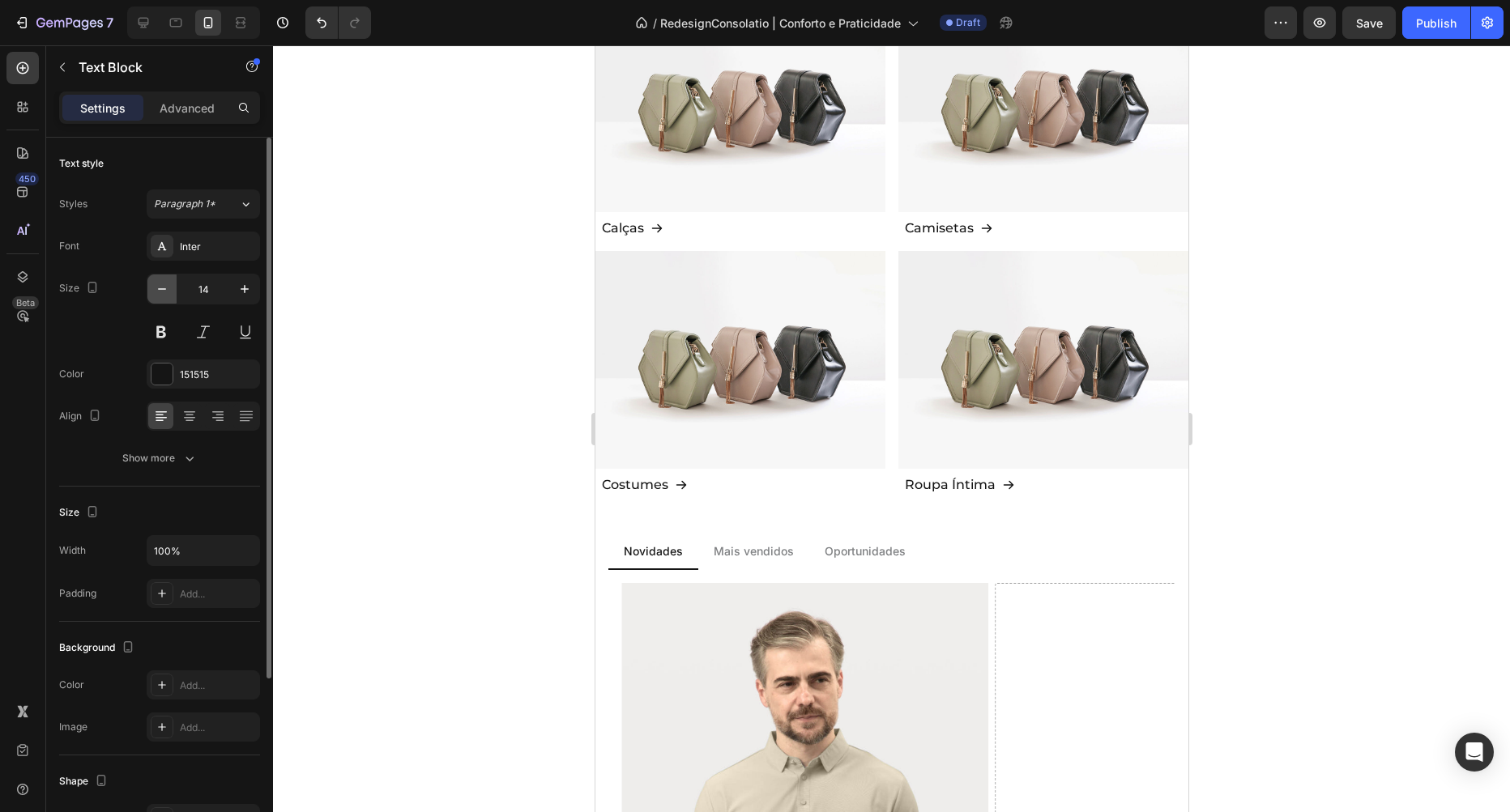
click at [159, 289] on icon "button" at bounding box center [162, 289] width 8 height 2
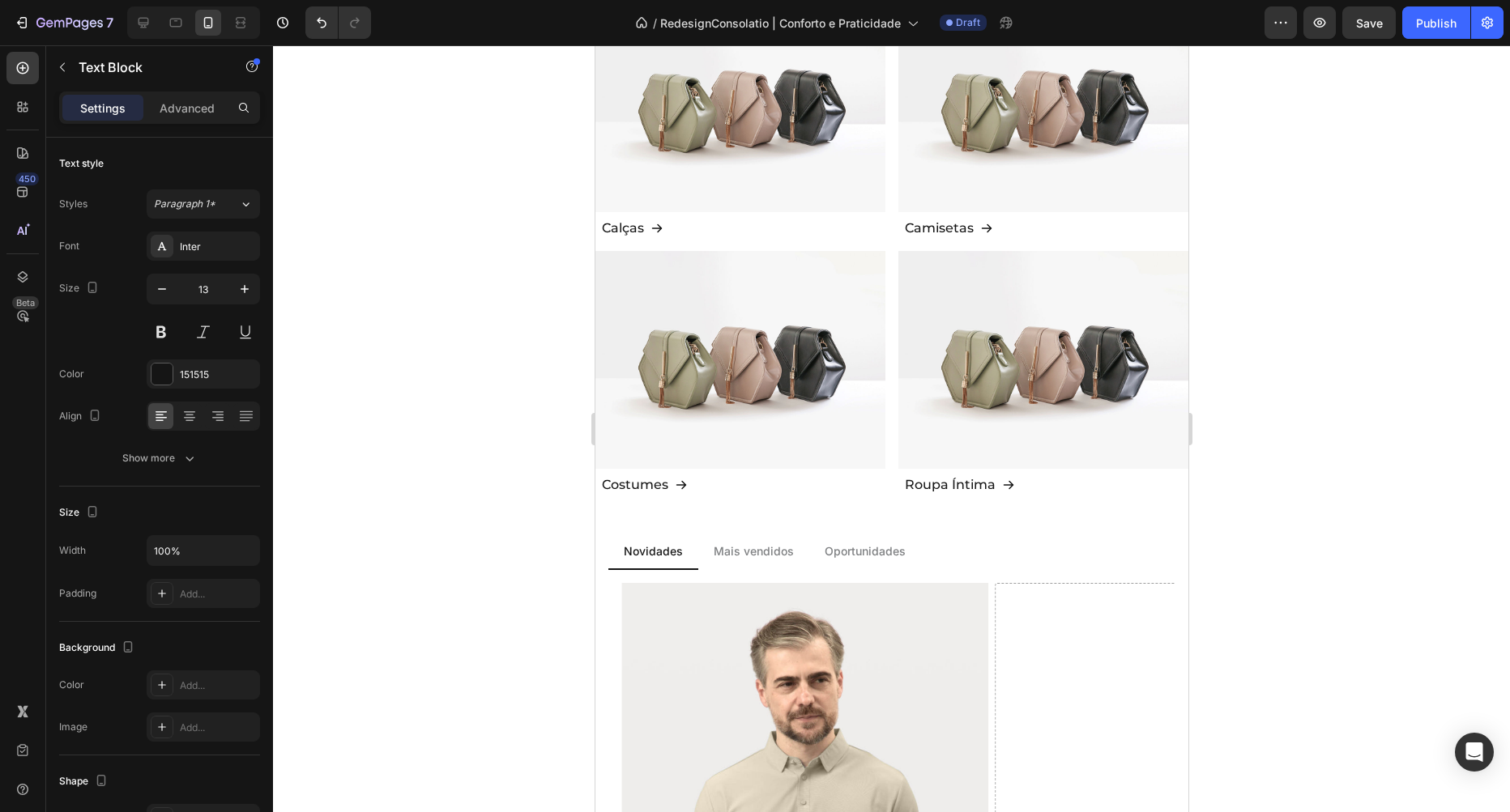
type input "12"
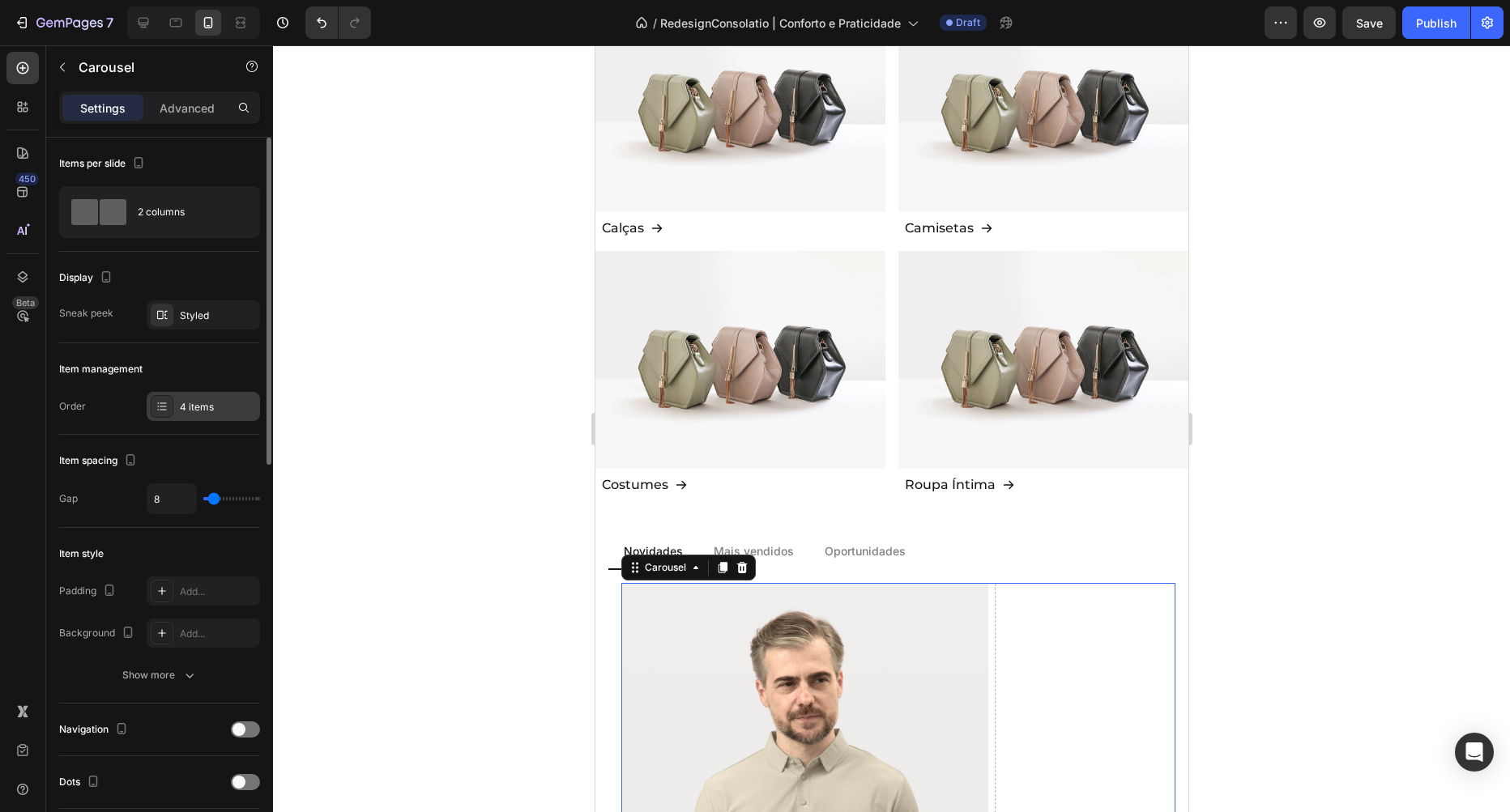
click at [187, 416] on div "4 items" at bounding box center [203, 406] width 114 height 29
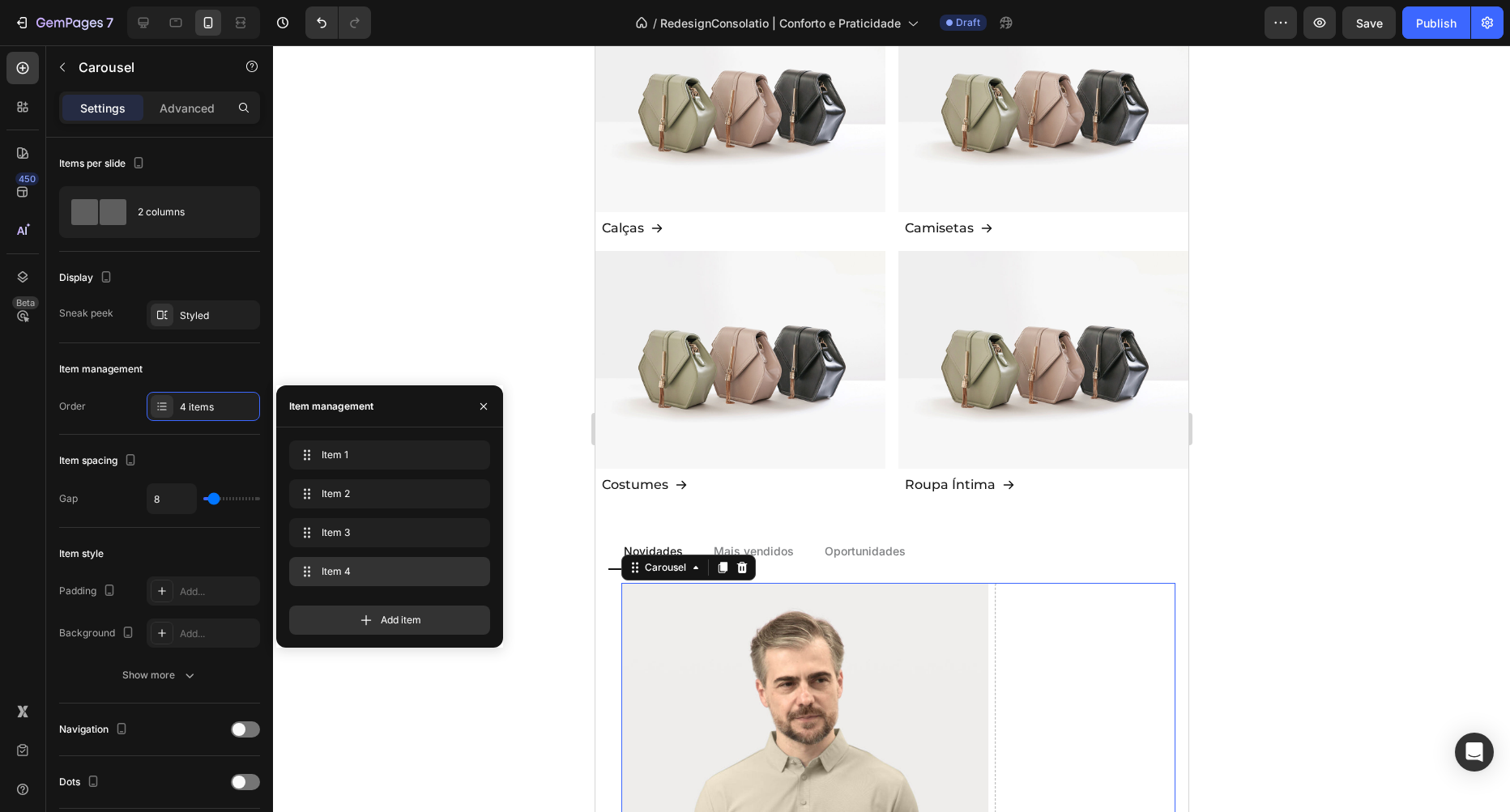
click at [337, 578] on span "Item 4" at bounding box center [386, 571] width 130 height 14
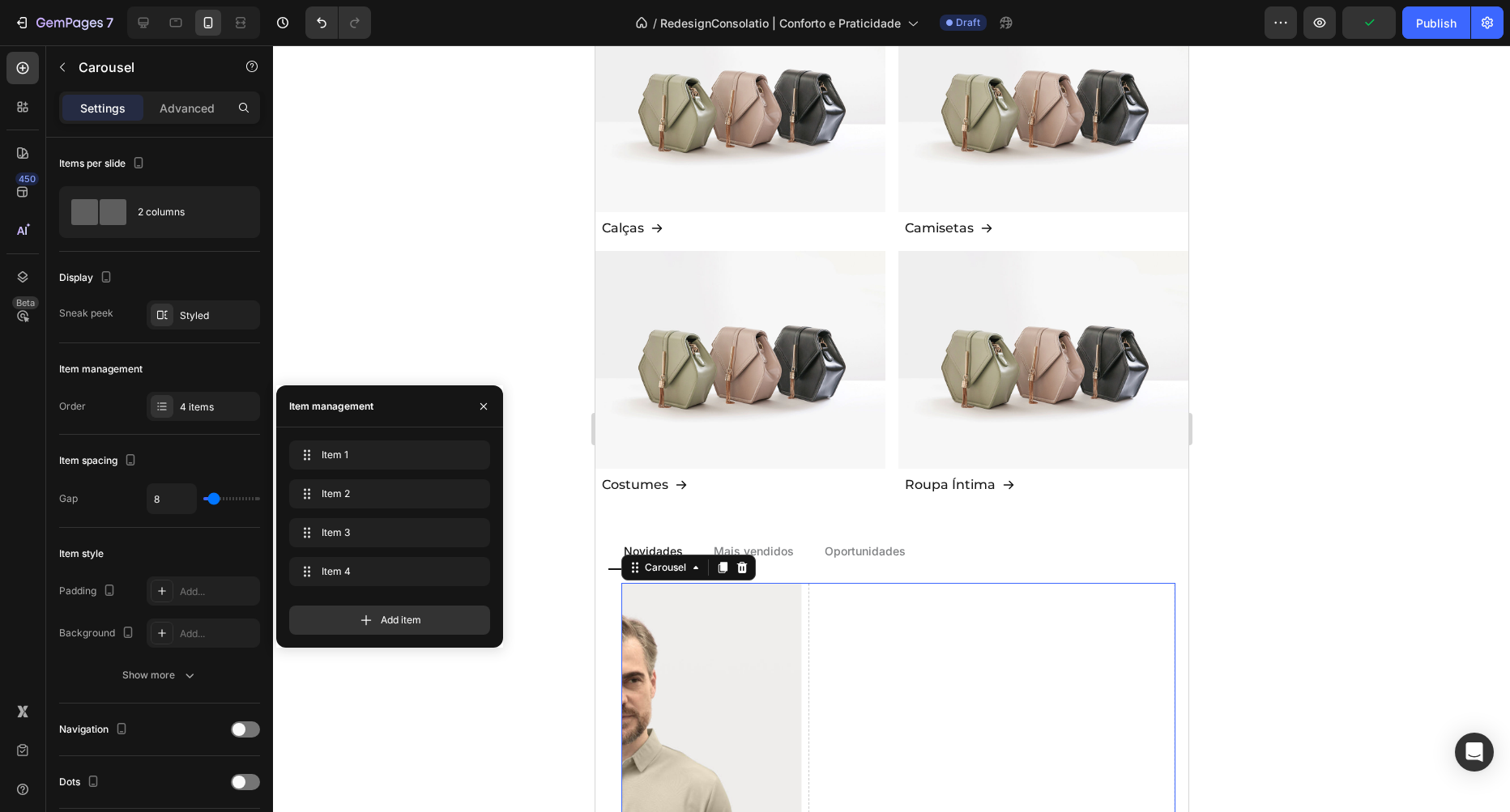
click at [412, 154] on div at bounding box center [891, 429] width 1237 height 767
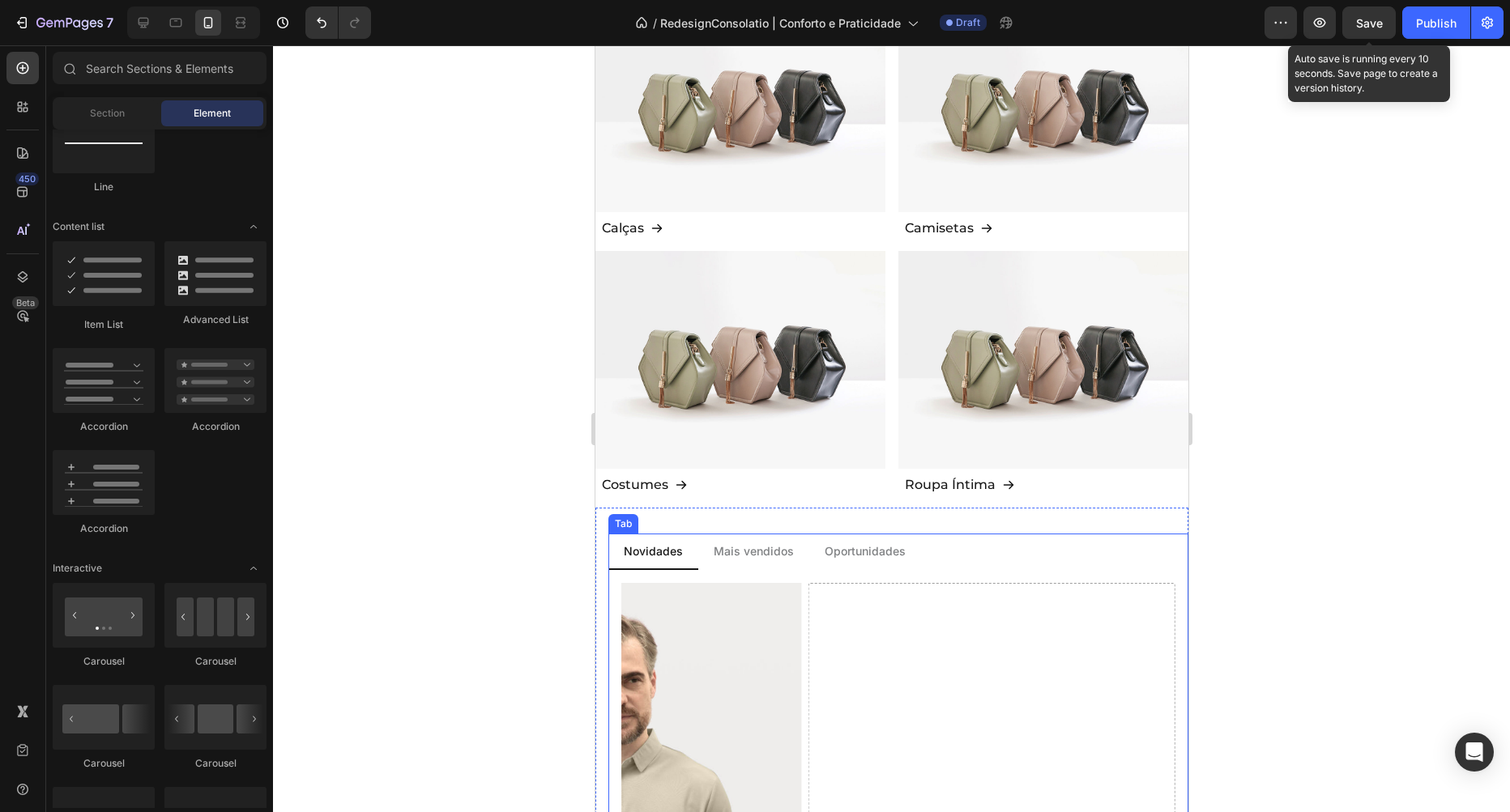
click at [1369, 26] on span "Save" at bounding box center [1369, 23] width 27 height 14
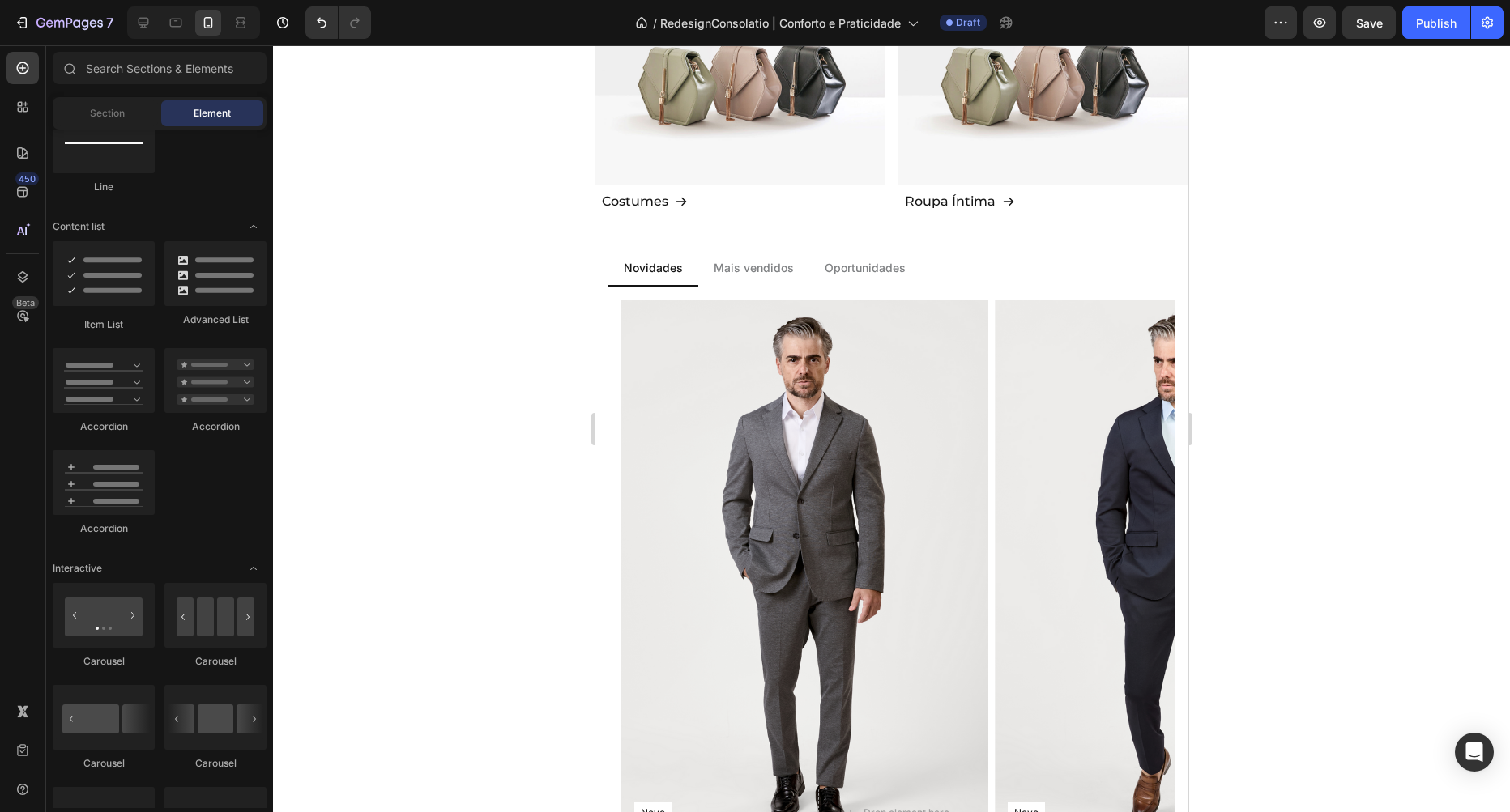
scroll to position [0, 0]
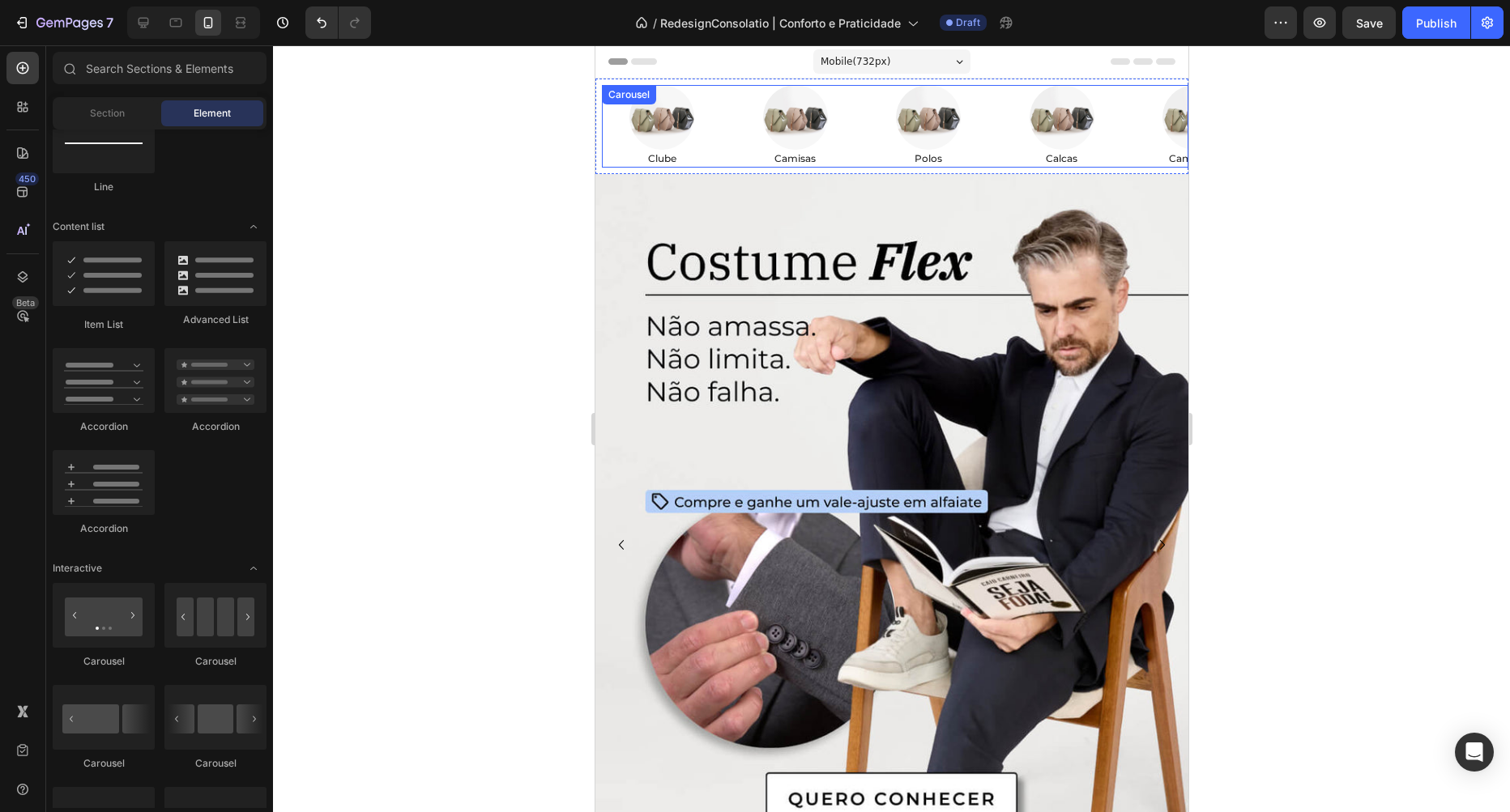
click at [732, 100] on div "Image Clube Text Block Row Image Camisas Text Block Row Image Polos Text Block …" at bounding box center [894, 125] width 587 height 82
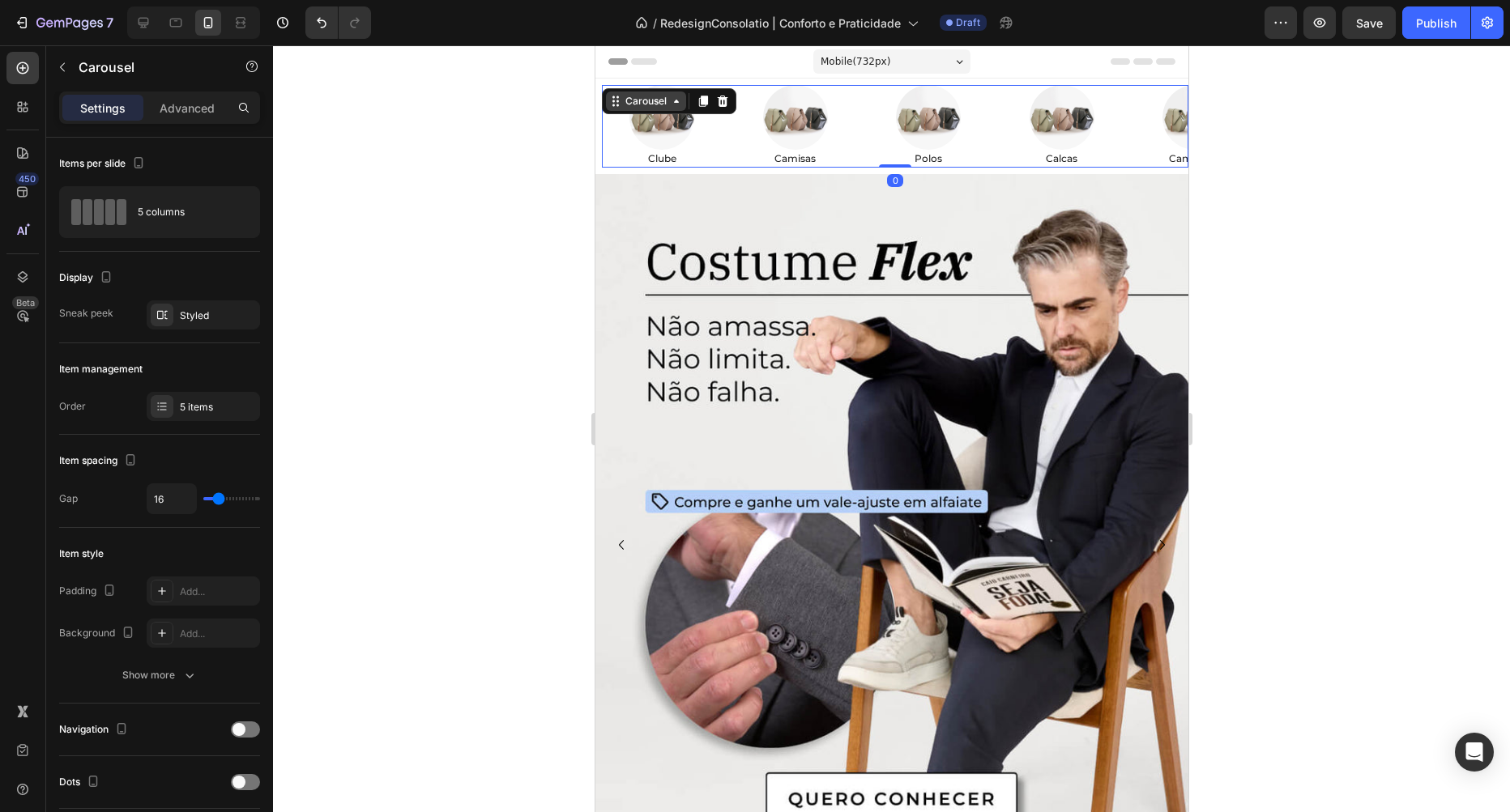
click at [638, 102] on div "Carousel" at bounding box center [645, 101] width 47 height 14
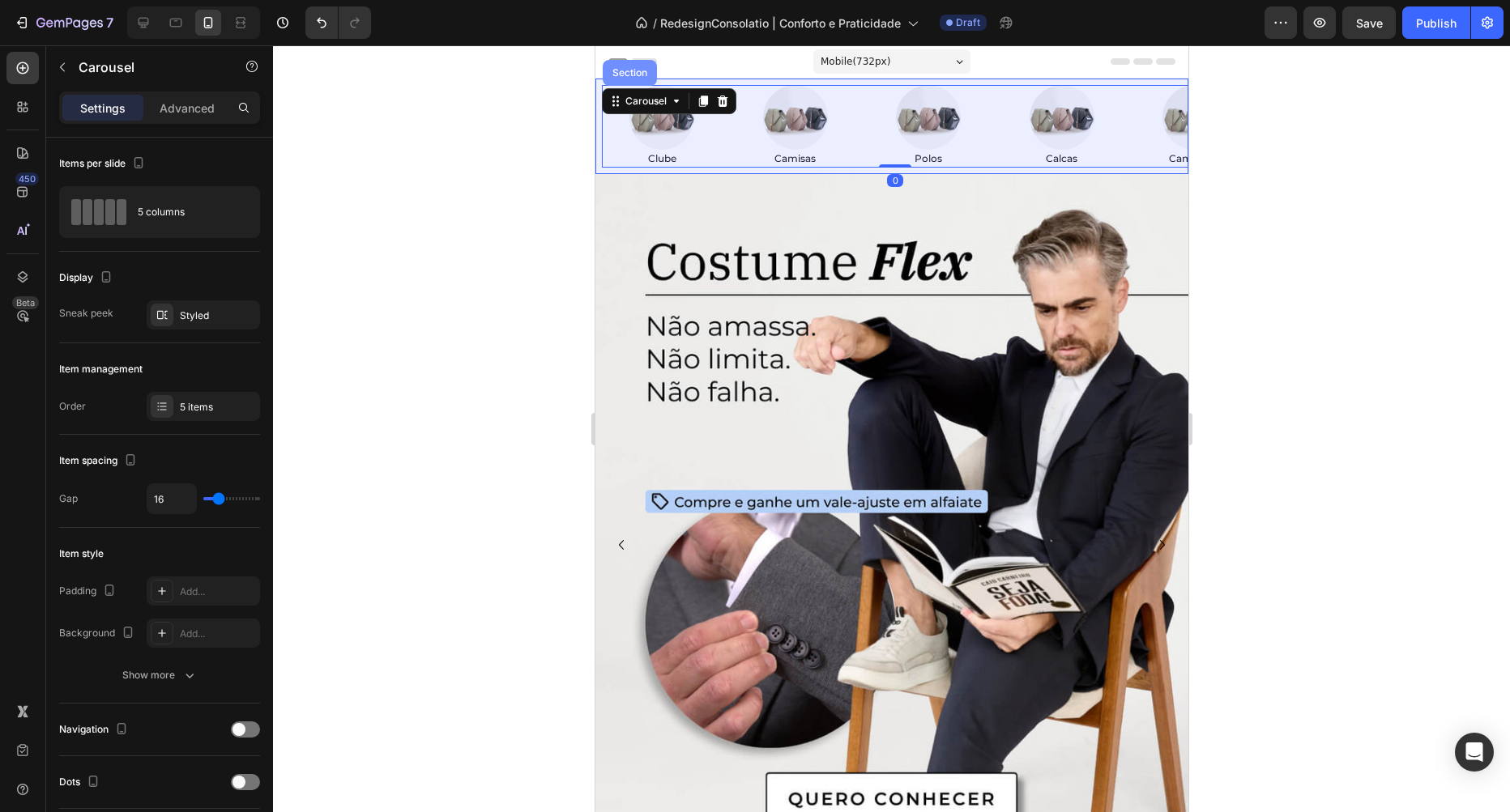
click at [633, 78] on div "Section" at bounding box center [629, 73] width 54 height 26
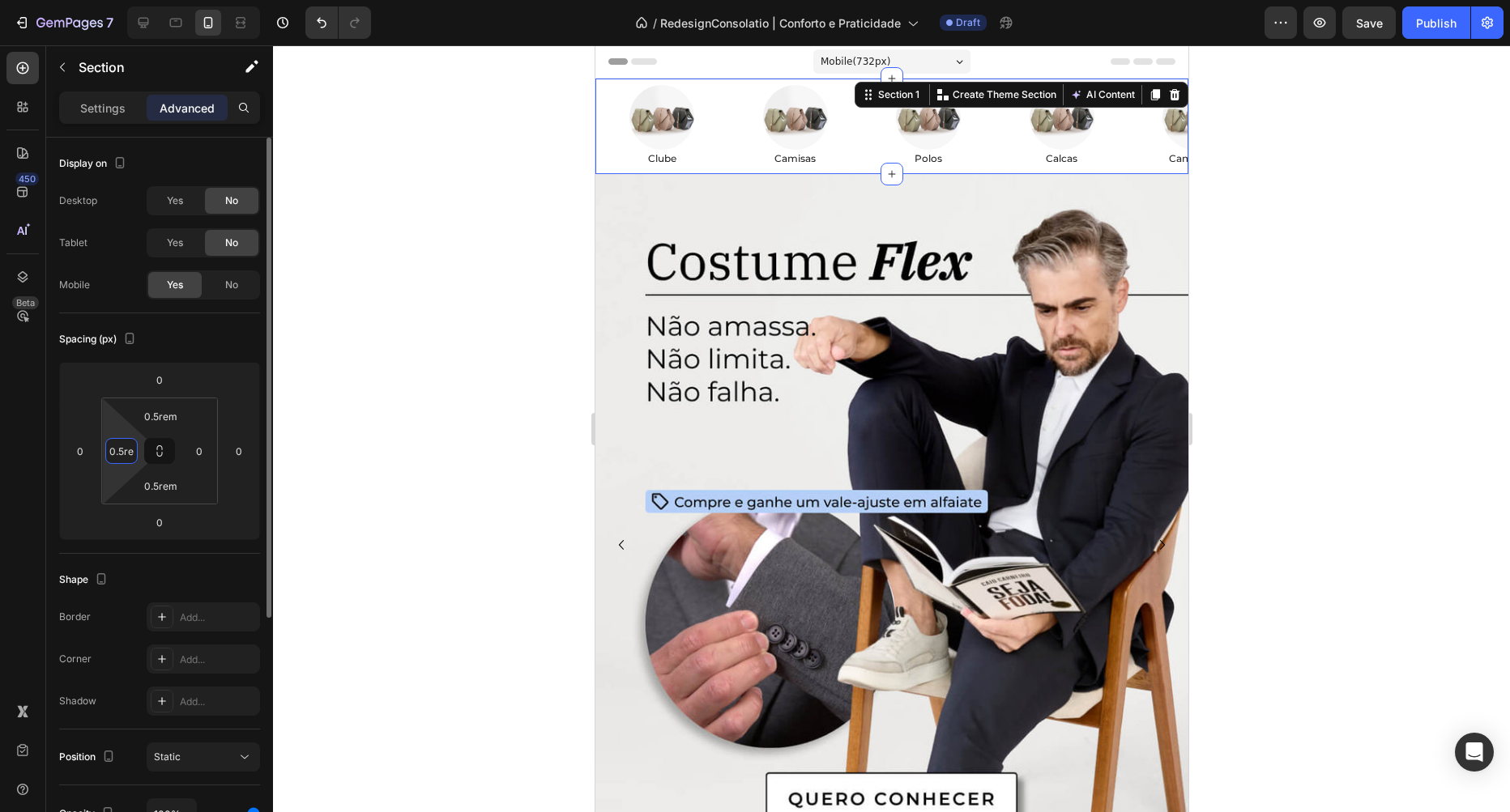
click at [131, 449] on input "0.5rem" at bounding box center [121, 451] width 25 height 25
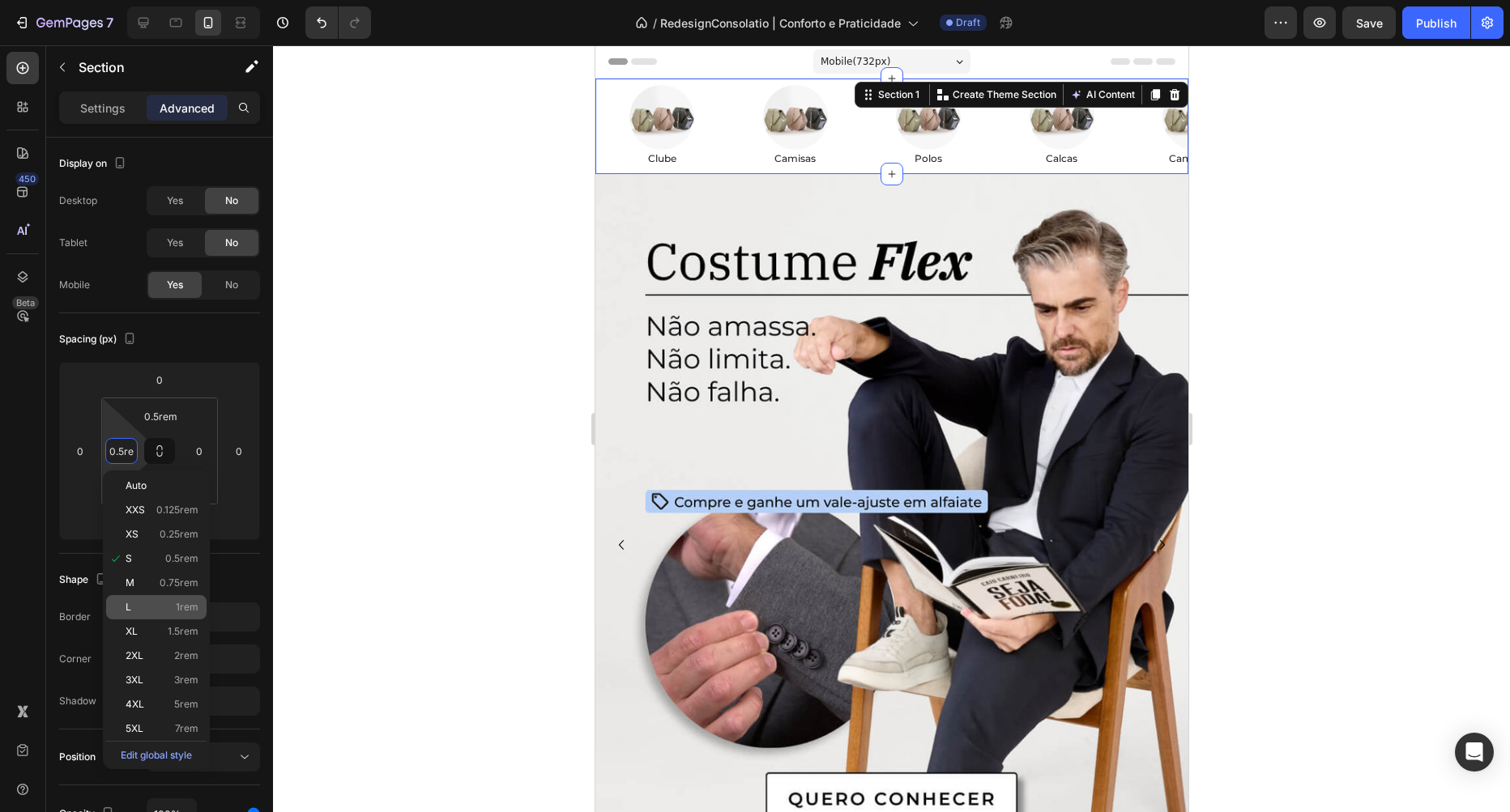
click at [156, 605] on p "L 1rem" at bounding box center [162, 607] width 73 height 11
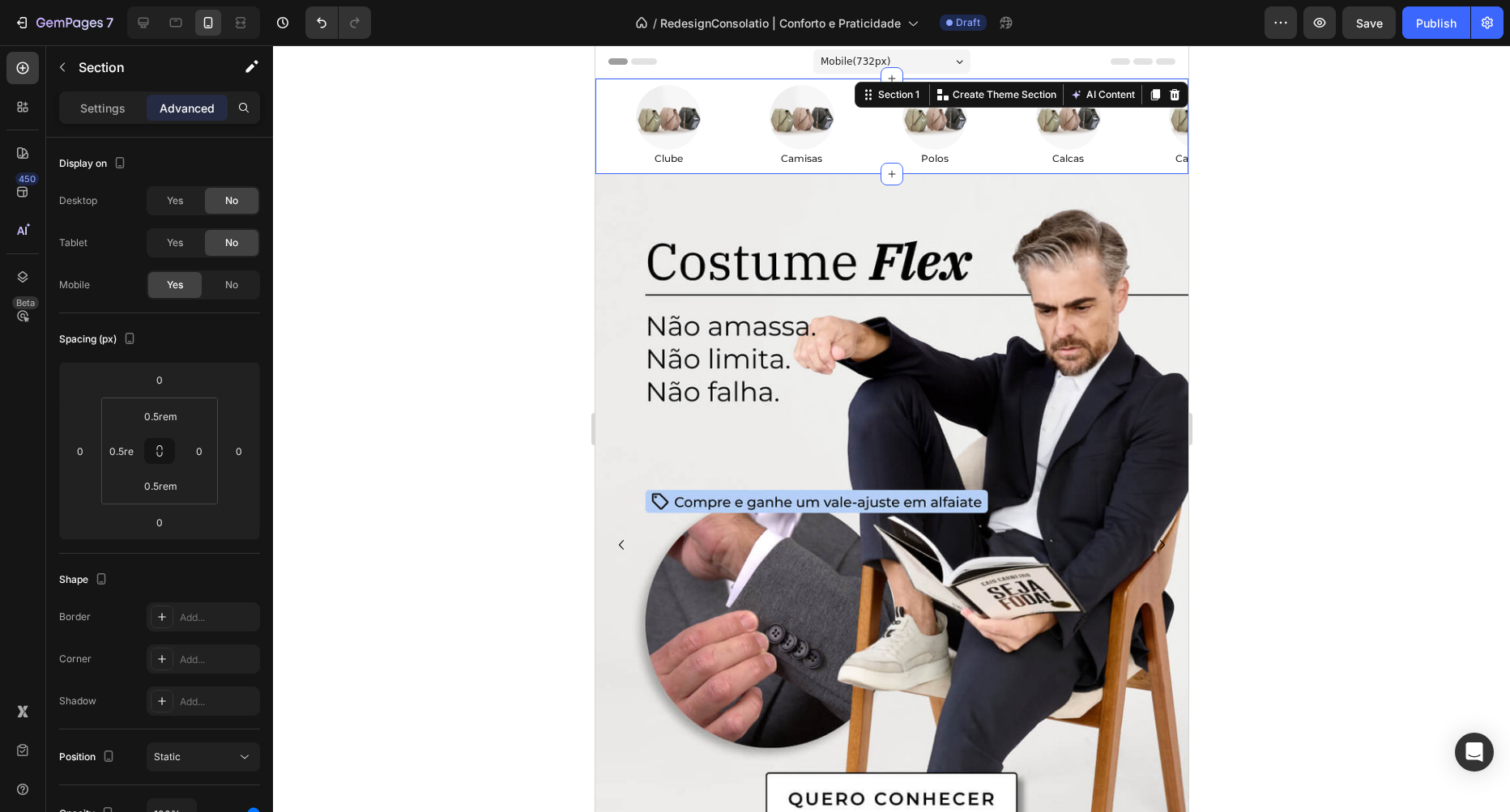
type input "1rem"
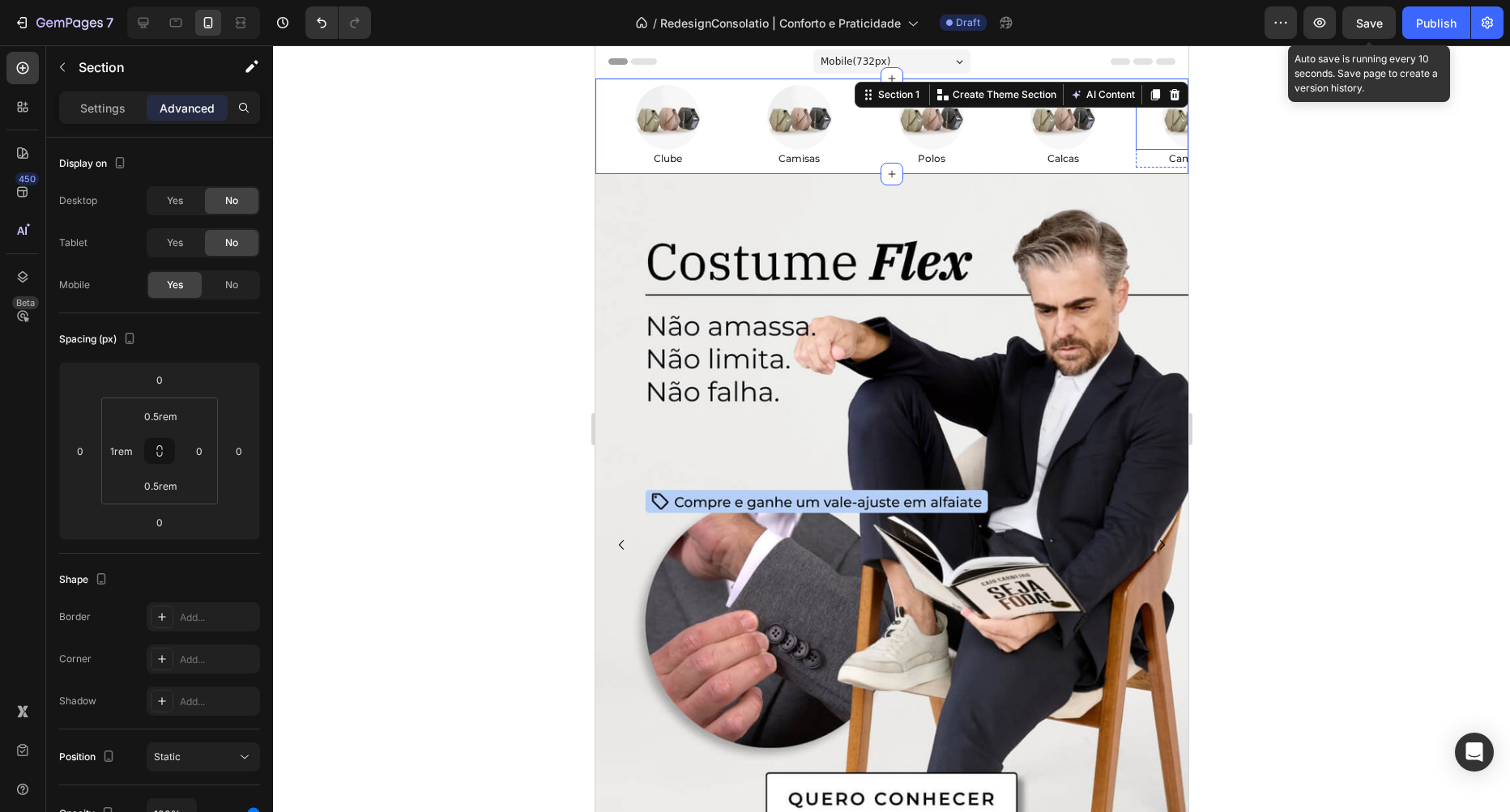
click at [1363, 25] on span "Save" at bounding box center [1369, 23] width 27 height 14
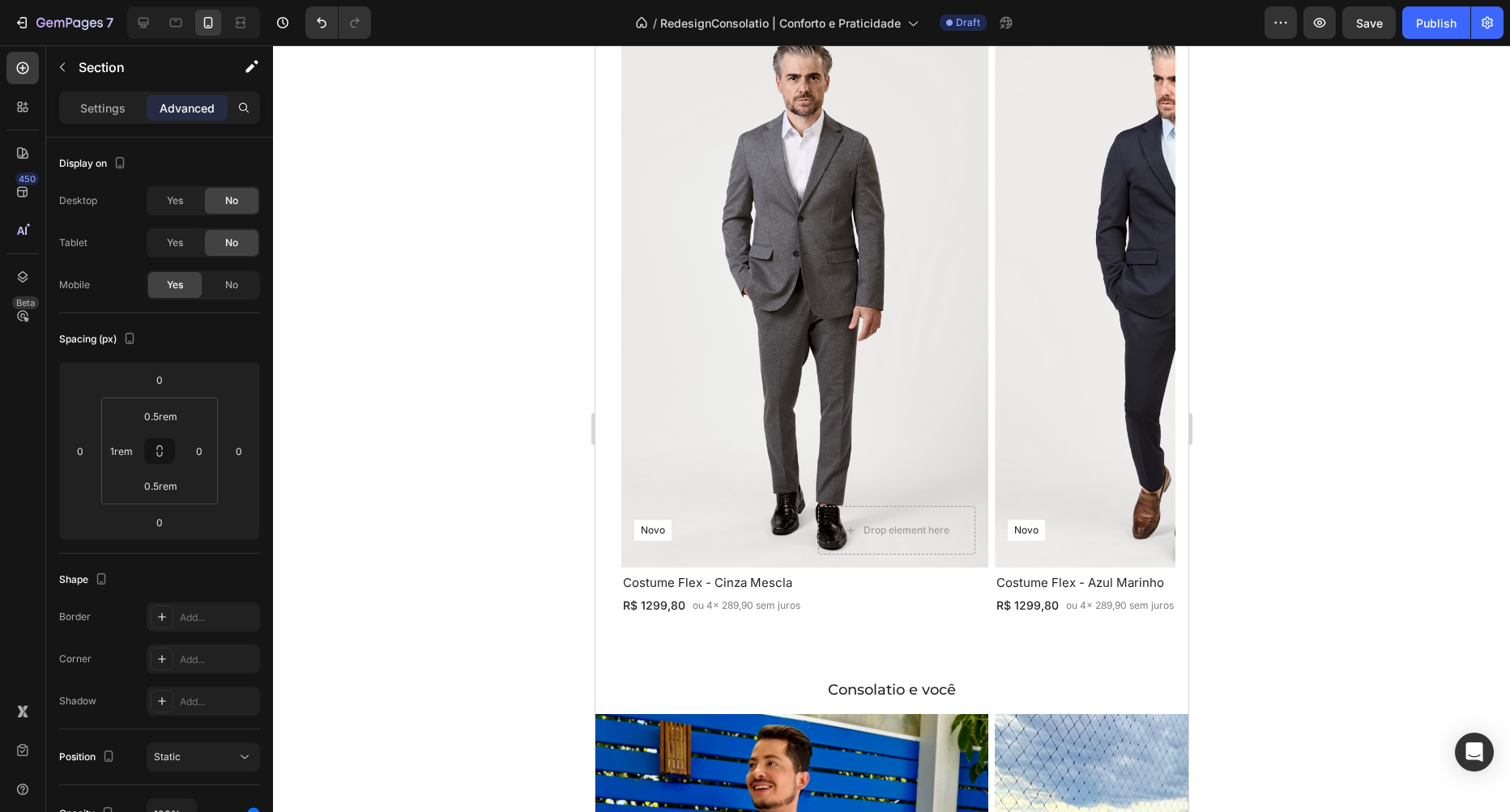
scroll to position [1938, 0]
click at [767, 606] on p "ou 4x 289,90 sem juros" at bounding box center [745, 604] width 108 height 14
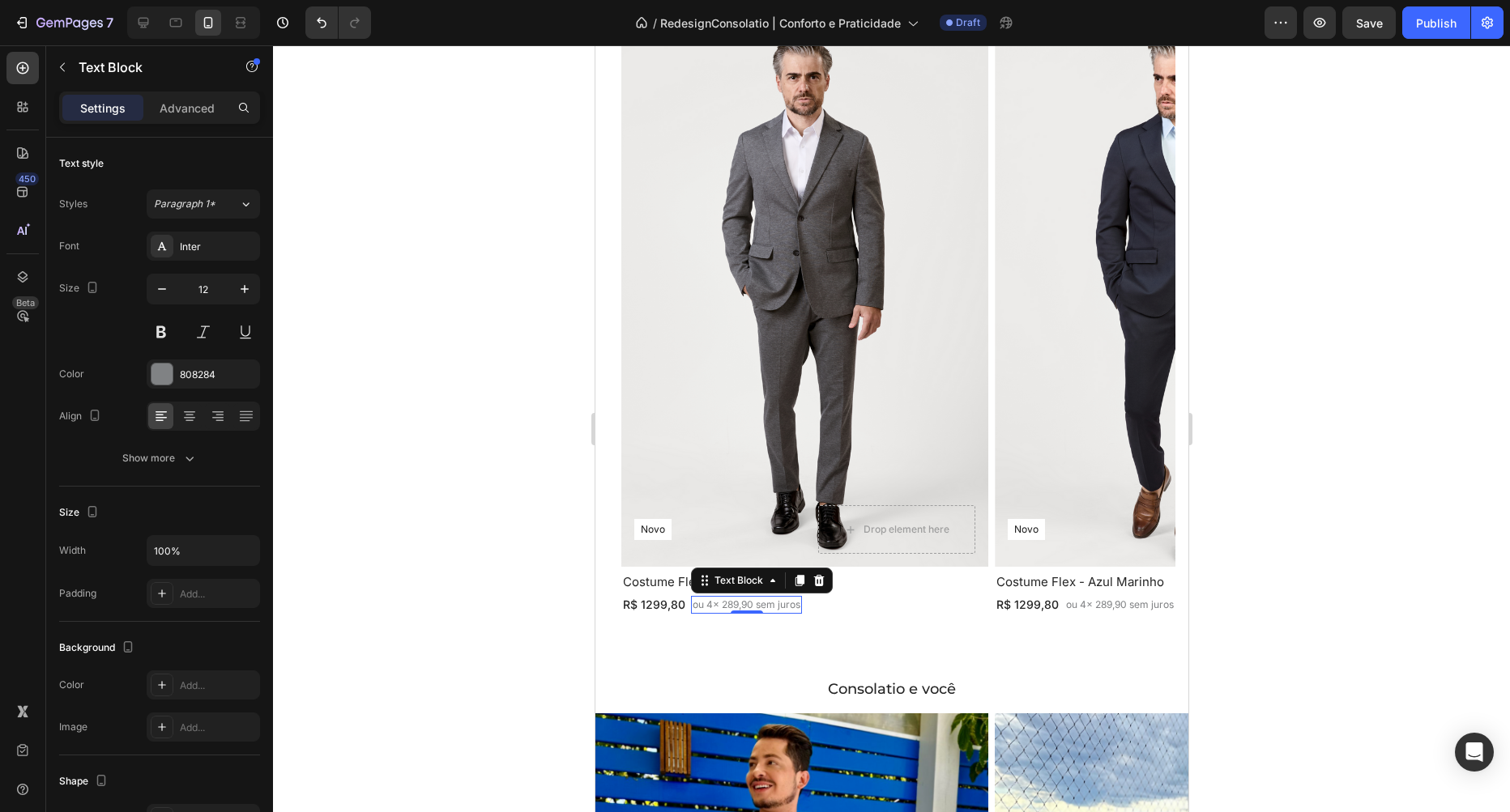
click at [767, 606] on p "ou 4x 289,90 sem juros" at bounding box center [745, 604] width 108 height 14
click at [777, 605] on p "ou 4x 289,90 sem juros" at bounding box center [745, 604] width 108 height 14
click at [703, 604] on p "ou 4x 289,90 s/ juros" at bounding box center [740, 604] width 97 height 14
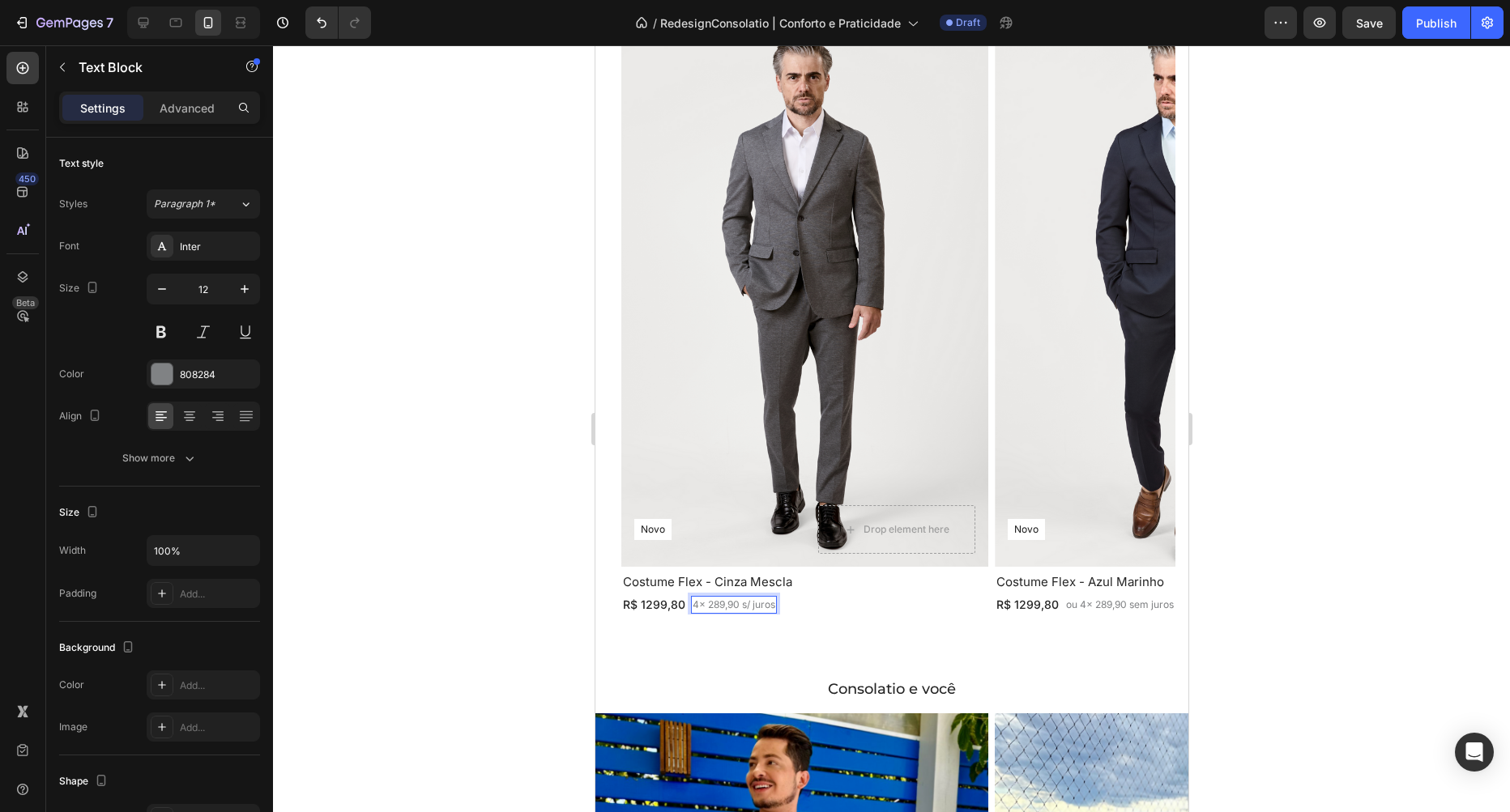
click at [749, 598] on p "4x 289,90 s/ juros" at bounding box center [733, 604] width 82 height 14
click at [1077, 609] on p "ou 4x 289,90 sem juros" at bounding box center [1118, 604] width 108 height 14
click at [1076, 609] on p "ou 4x 289,90 sem juros" at bounding box center [1118, 604] width 108 height 14
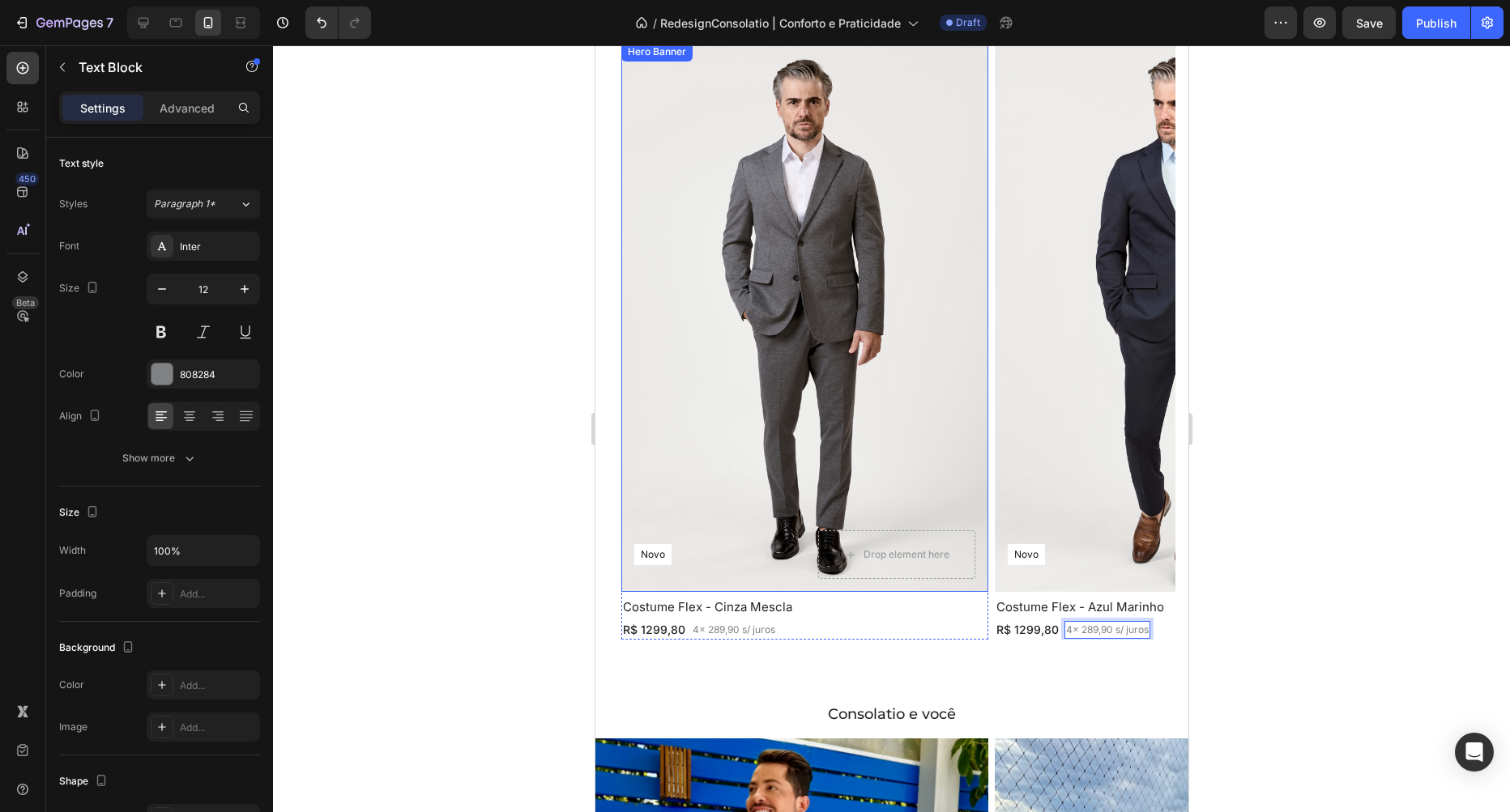
scroll to position [1477, 0]
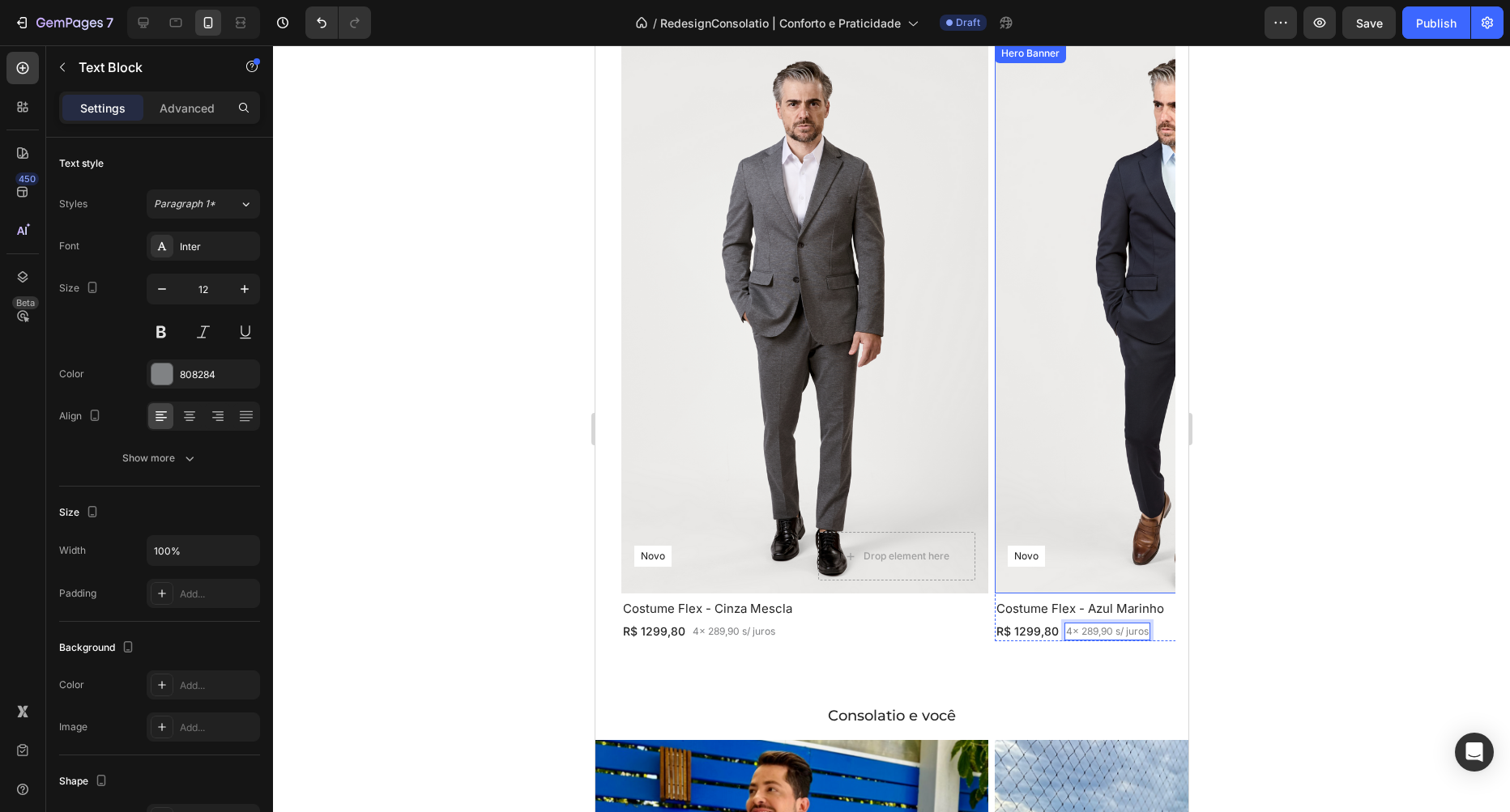
click at [1431, 209] on div at bounding box center [891, 429] width 1237 height 767
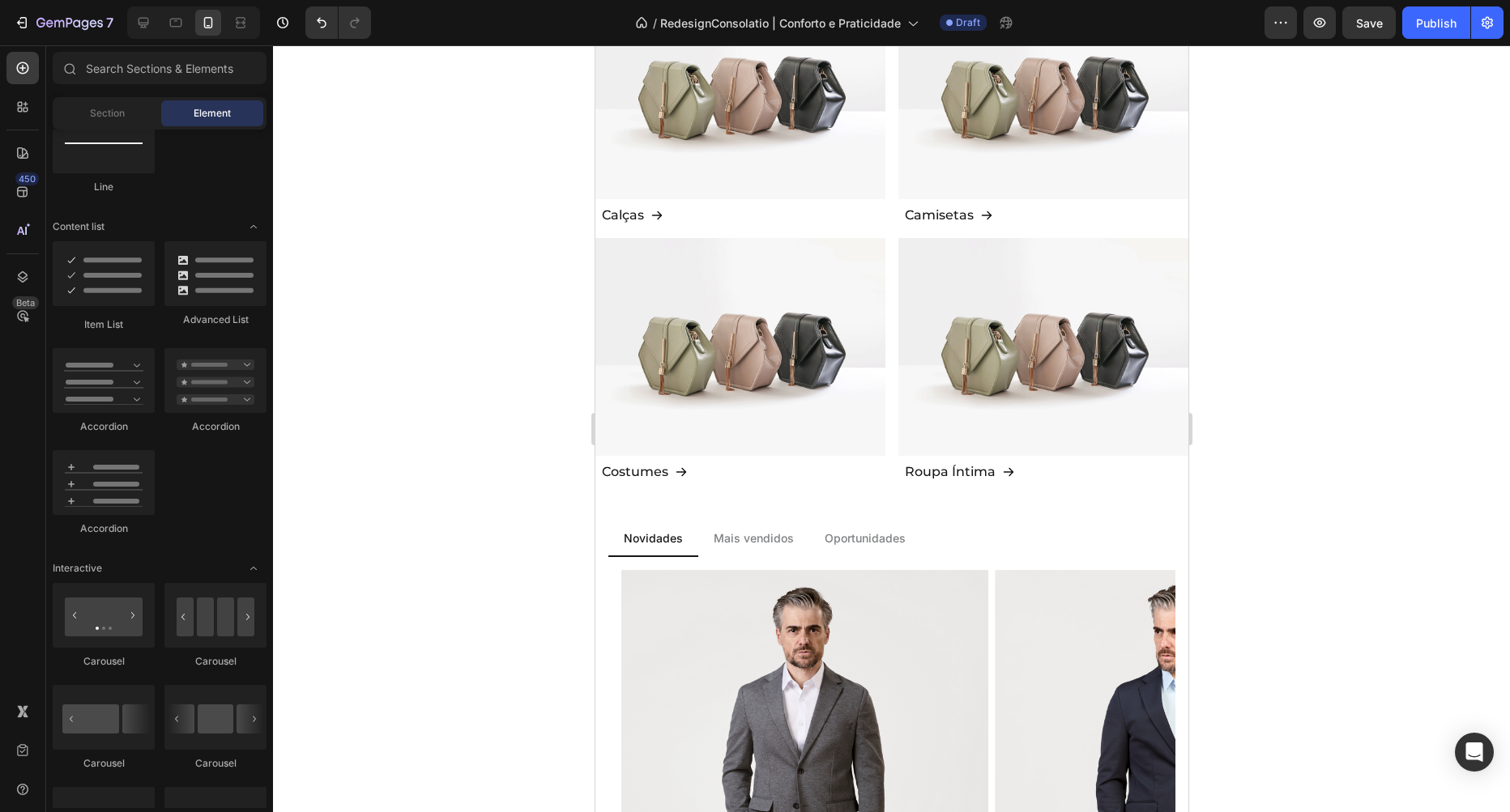
scroll to position [1385, 0]
click at [1367, 31] on button "Save" at bounding box center [1368, 23] width 53 height 32
click at [845, 521] on li "Oportunidades" at bounding box center [865, 539] width 112 height 36
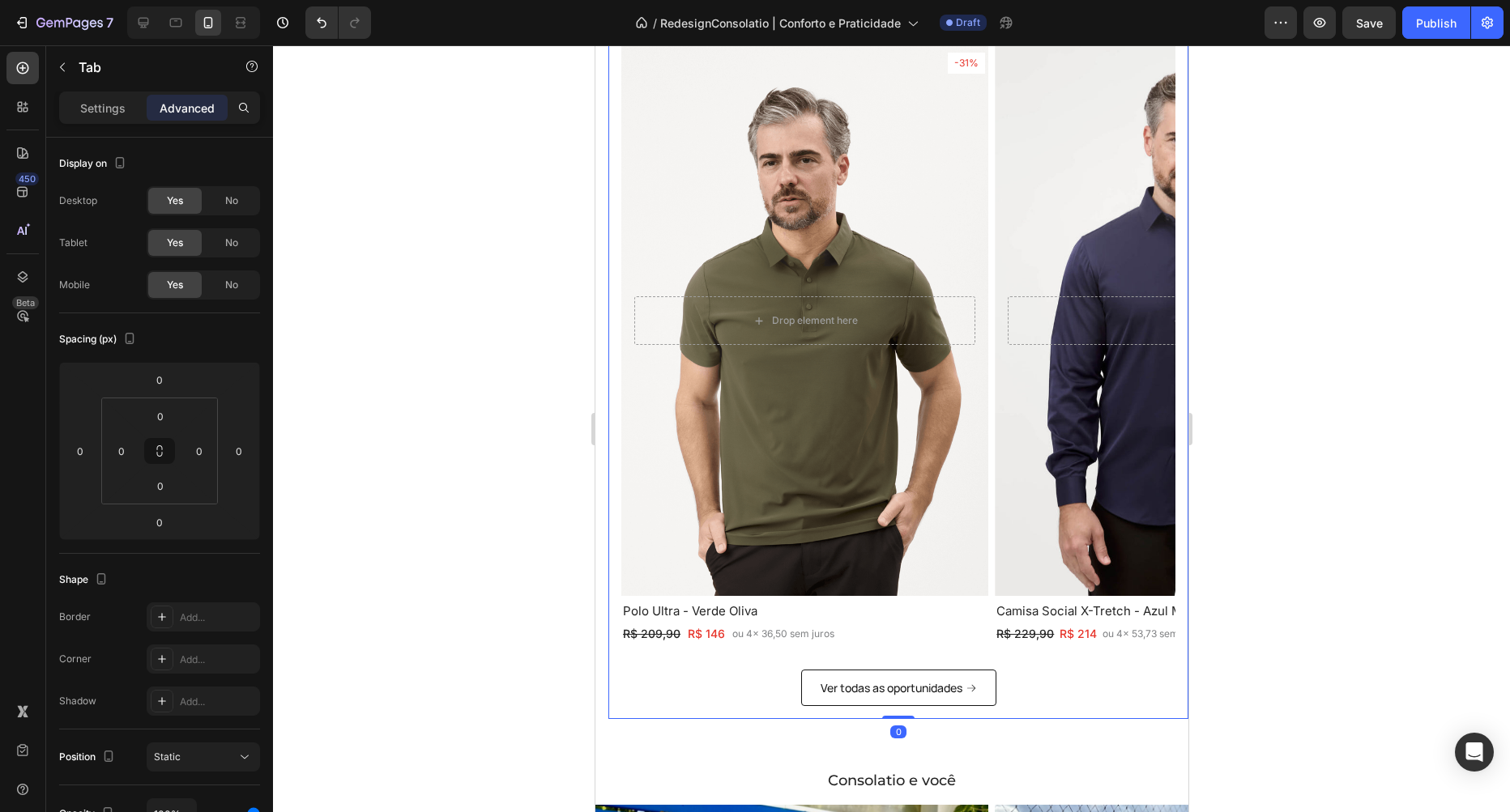
scroll to position [1477, 0]
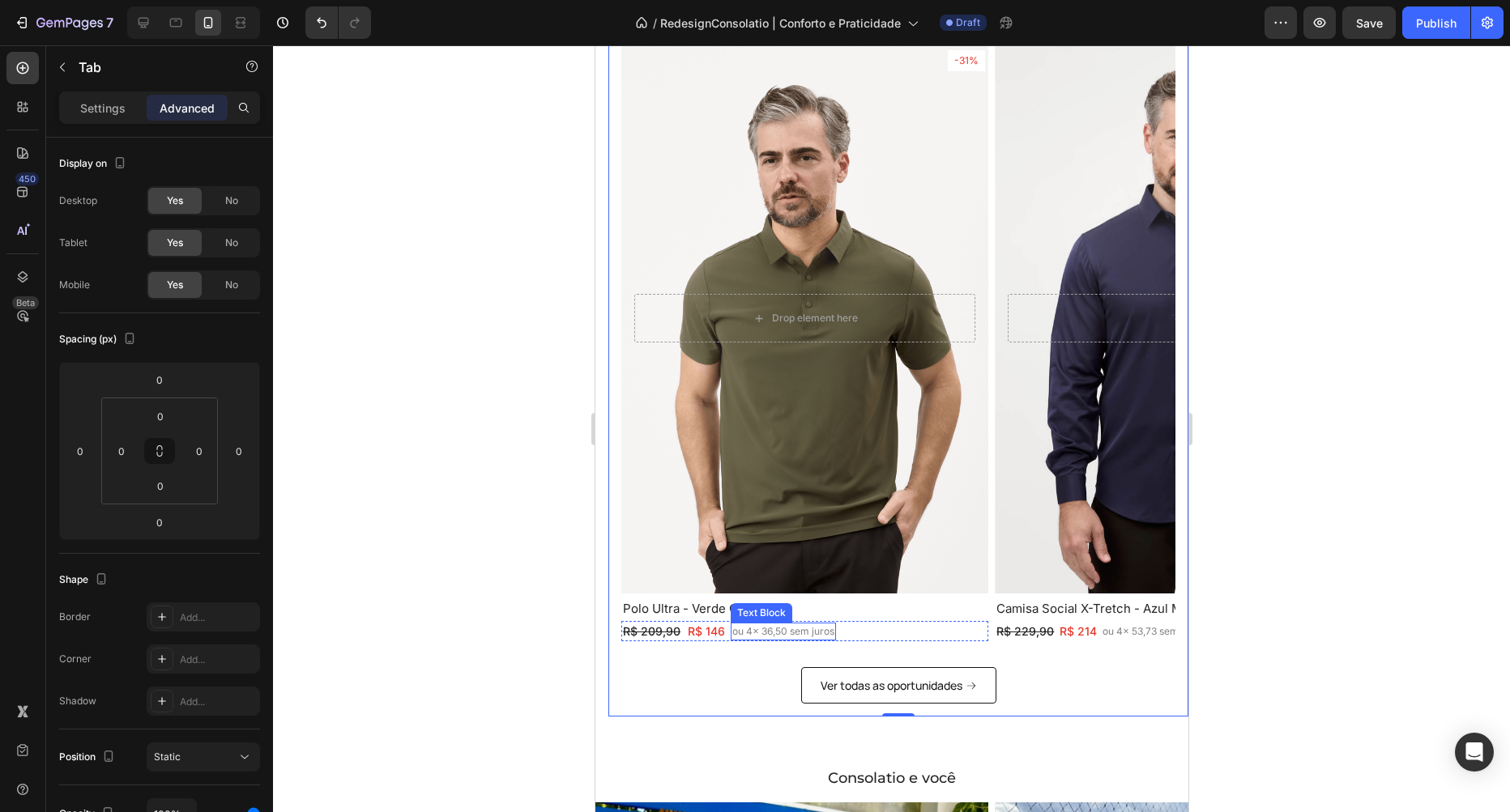
click at [744, 636] on p "ou 4x 36,50 sem juros" at bounding box center [783, 631] width 102 height 14
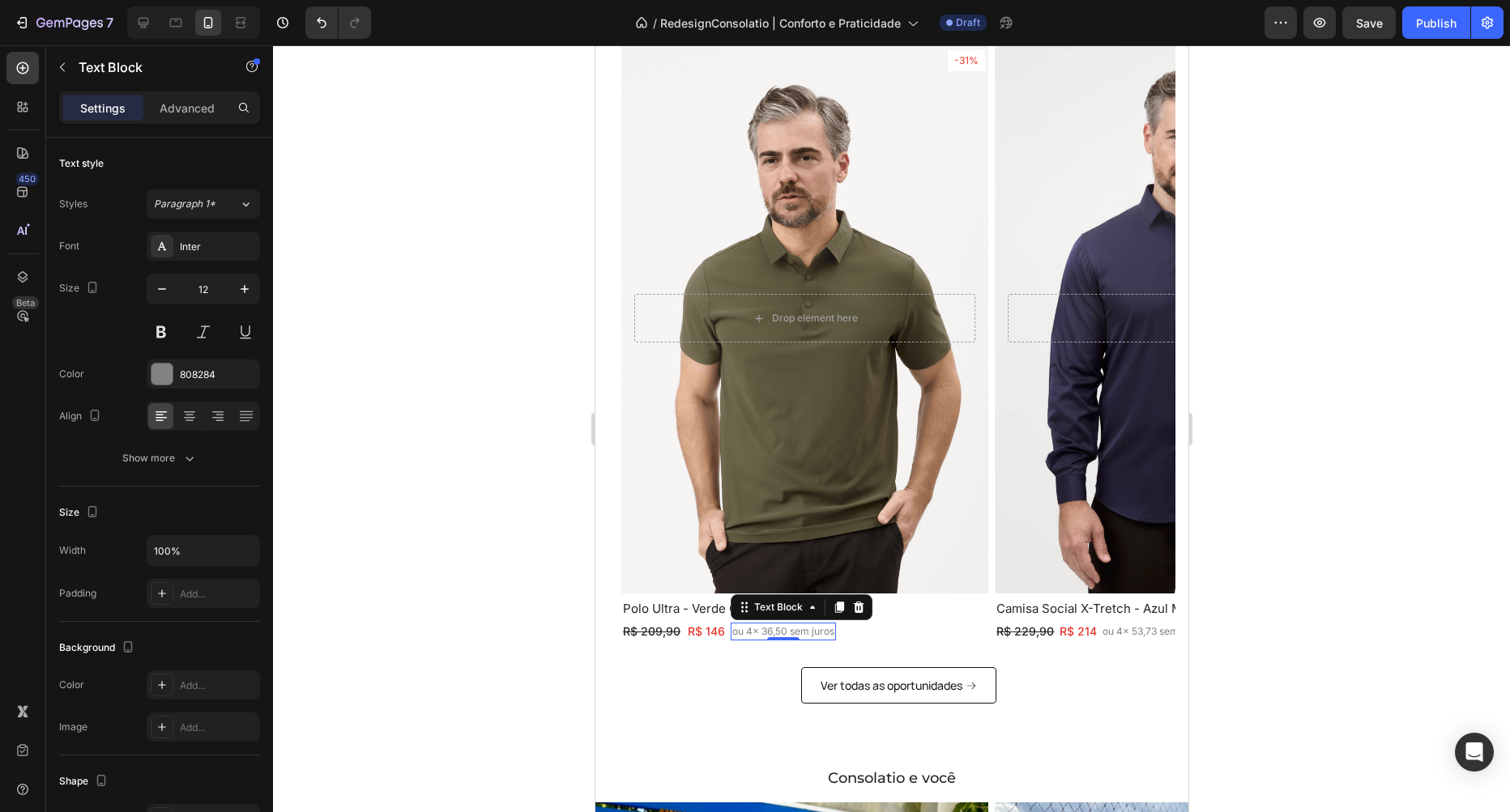
click at [744, 635] on p "ou 4x 36,50 sem juros" at bounding box center [783, 631] width 102 height 14
click at [791, 633] on p "4x 36,50 sem juros" at bounding box center [776, 631] width 88 height 14
click at [859, 627] on div "R$ 209,90 Text Block R$ 146 Text Block 4x 36,50 s/ juros Text Block 0 Row" at bounding box center [804, 631] width 367 height 20
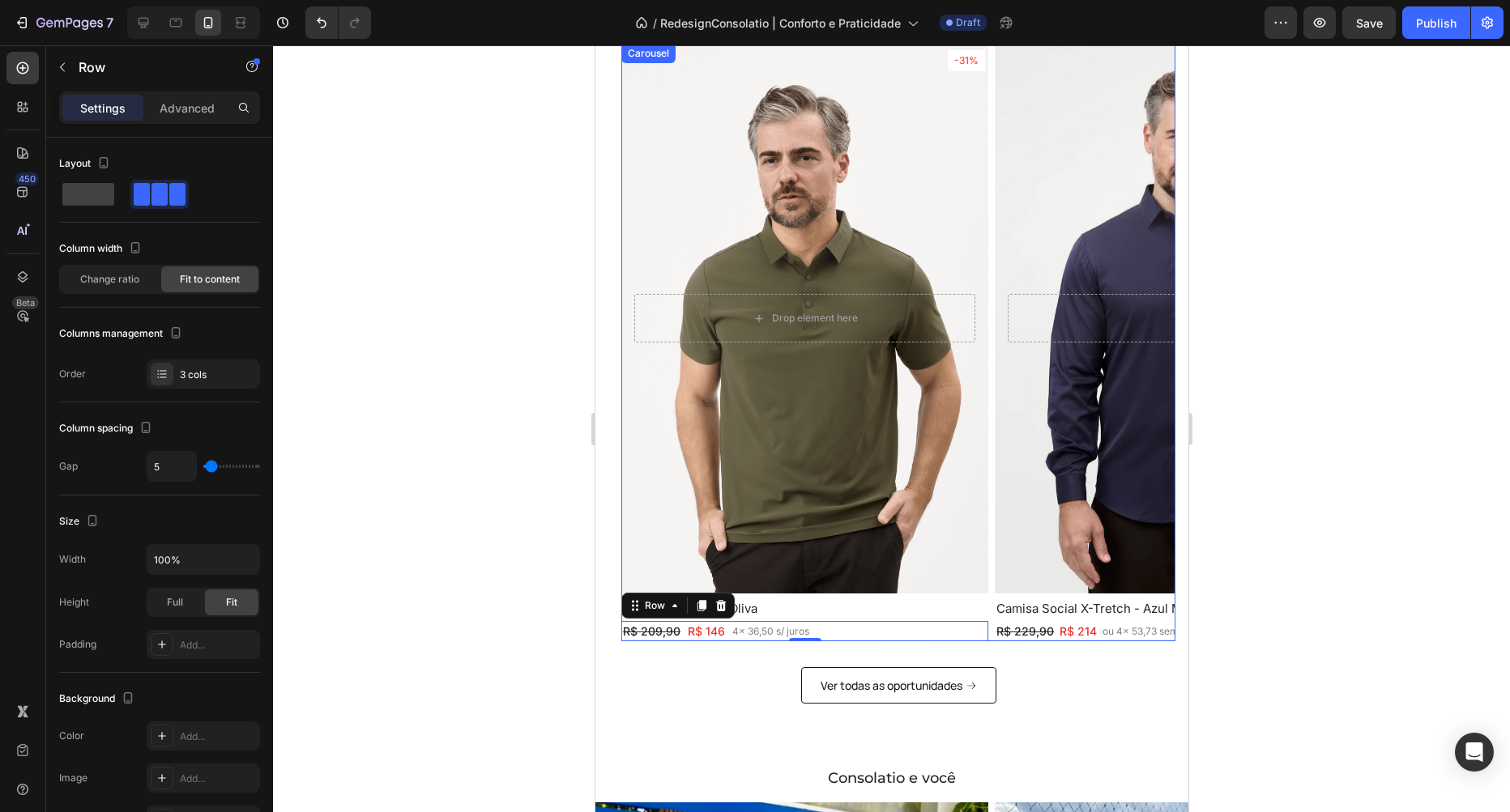
click at [1000, 323] on div "-6% Text Block Row Row Hero Banner Camisa Social X-Tretch - Azul Marinho Headin…" at bounding box center [1177, 343] width 367 height 598
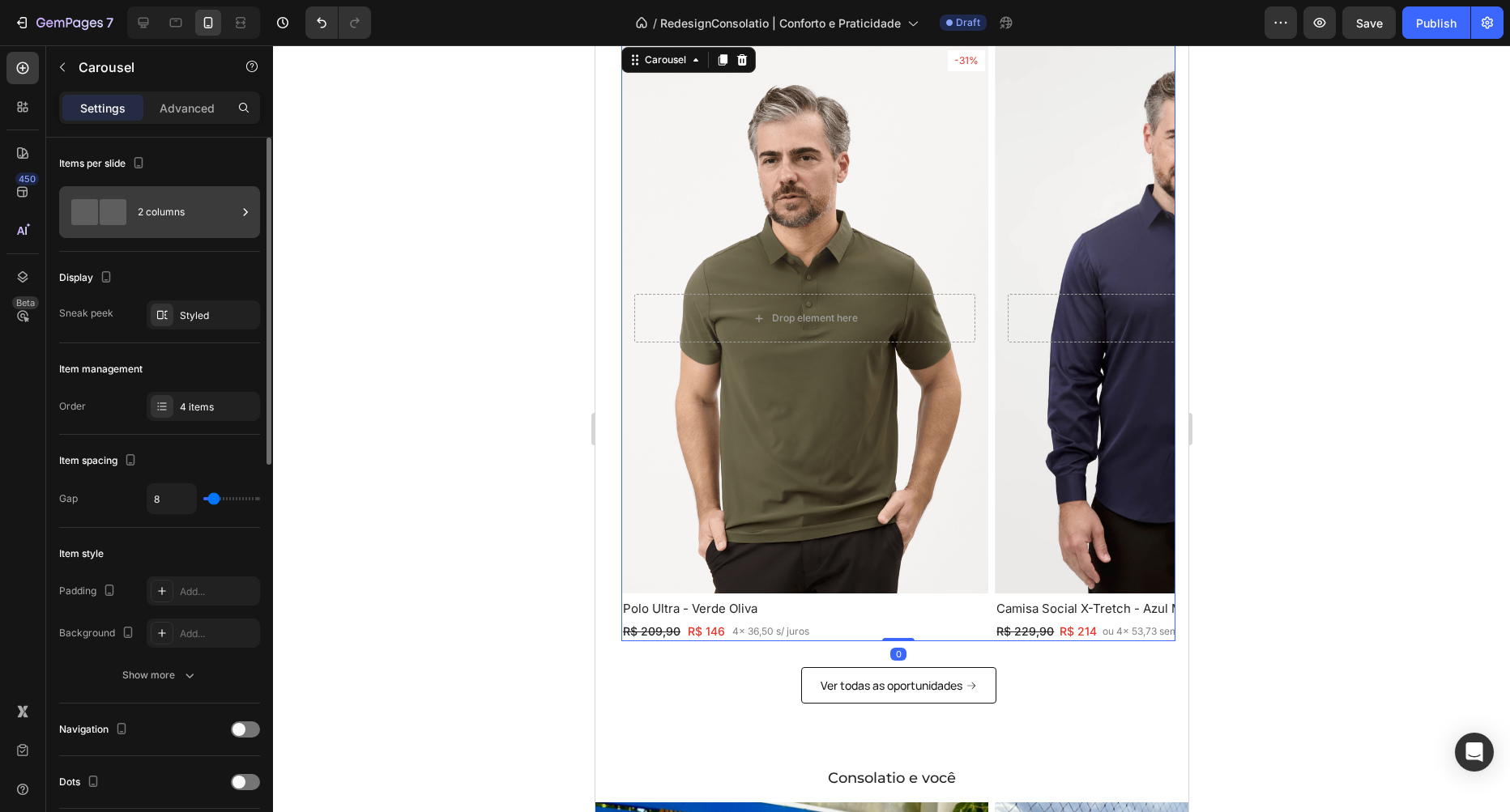
click at [189, 228] on div "2 columns" at bounding box center [187, 212] width 99 height 37
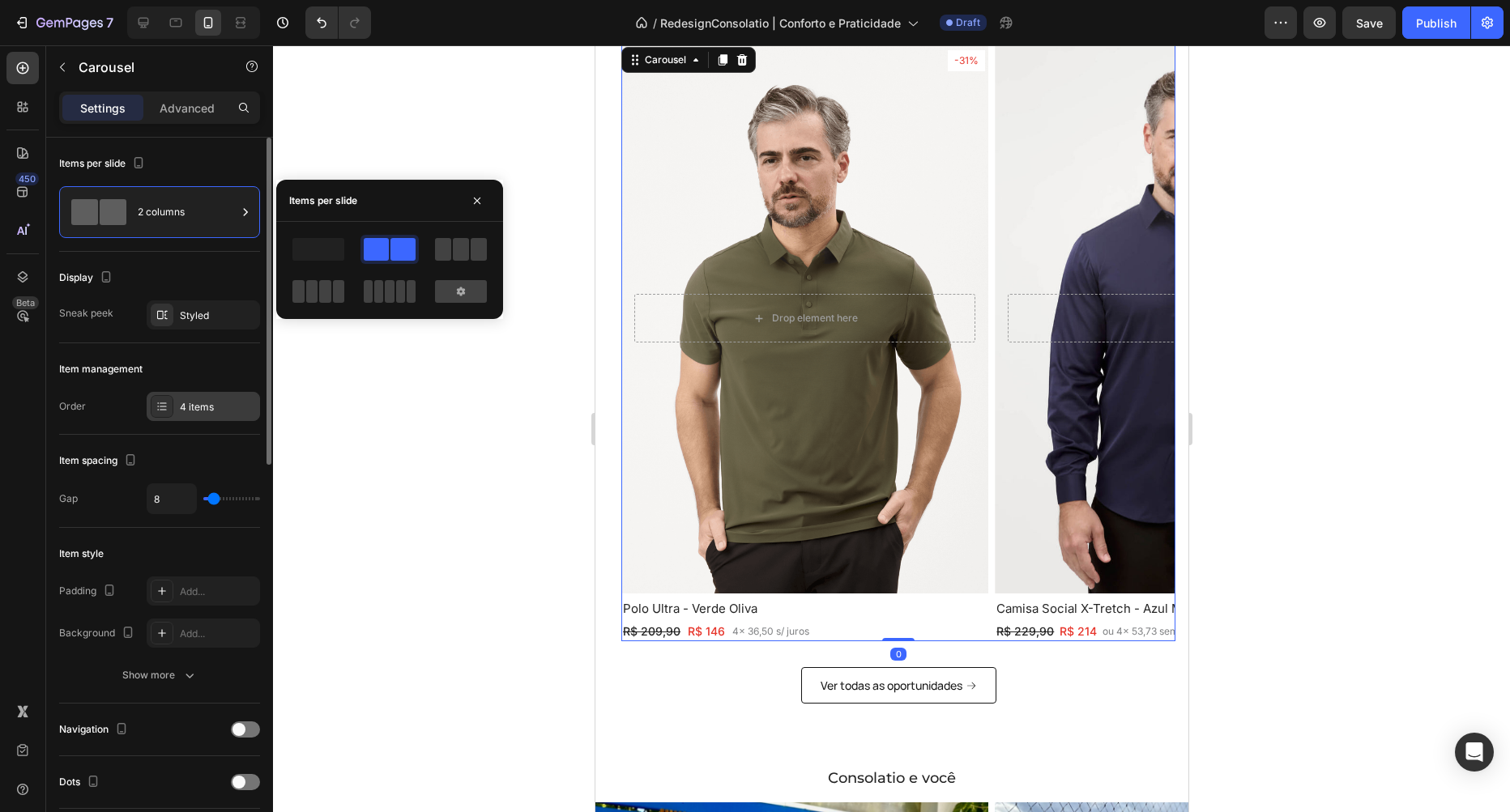
click at [192, 414] on div "4 items" at bounding box center [203, 406] width 114 height 29
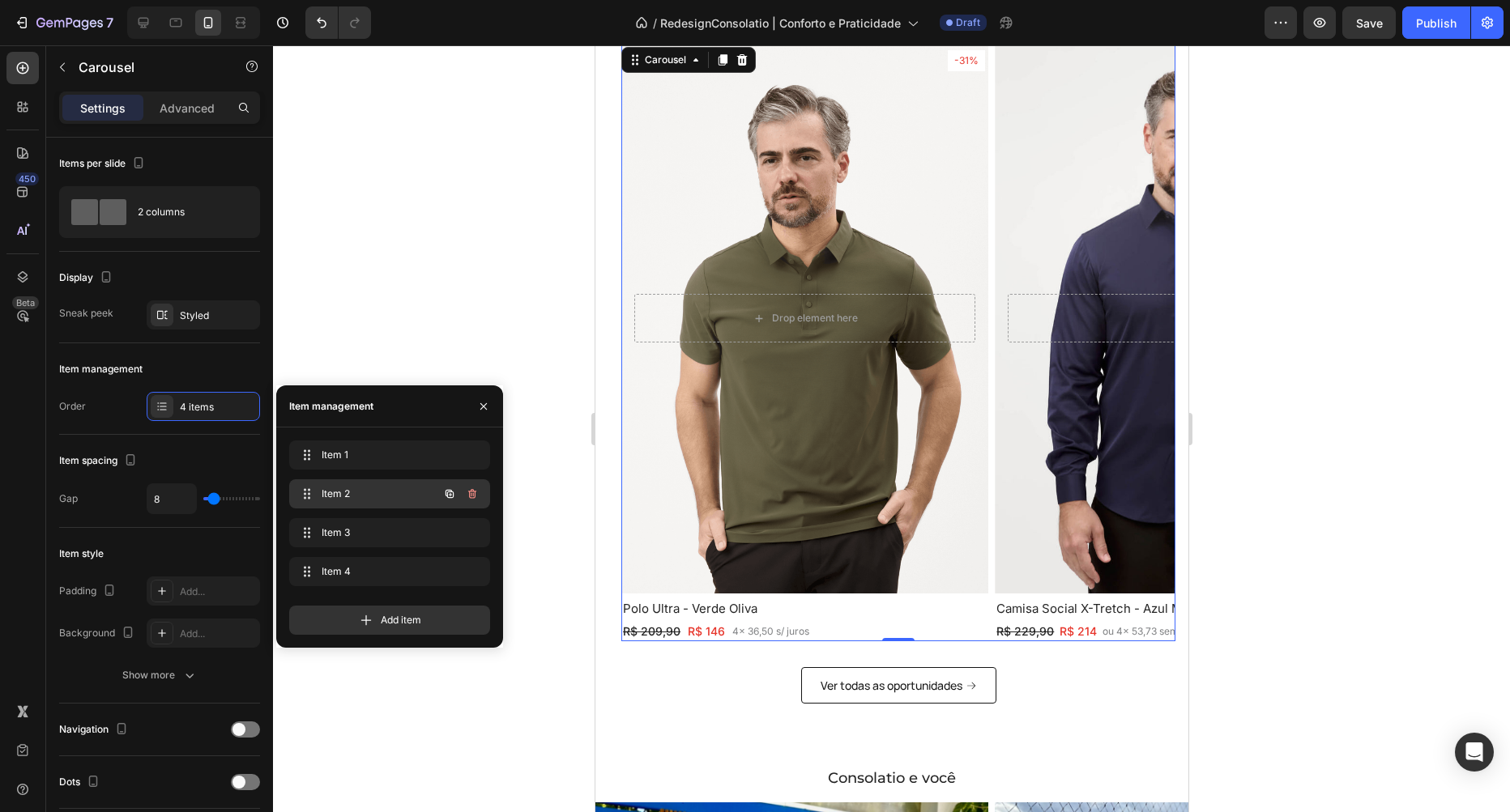
click at [352, 505] on div "Item 2 Item 2" at bounding box center [389, 494] width 201 height 29
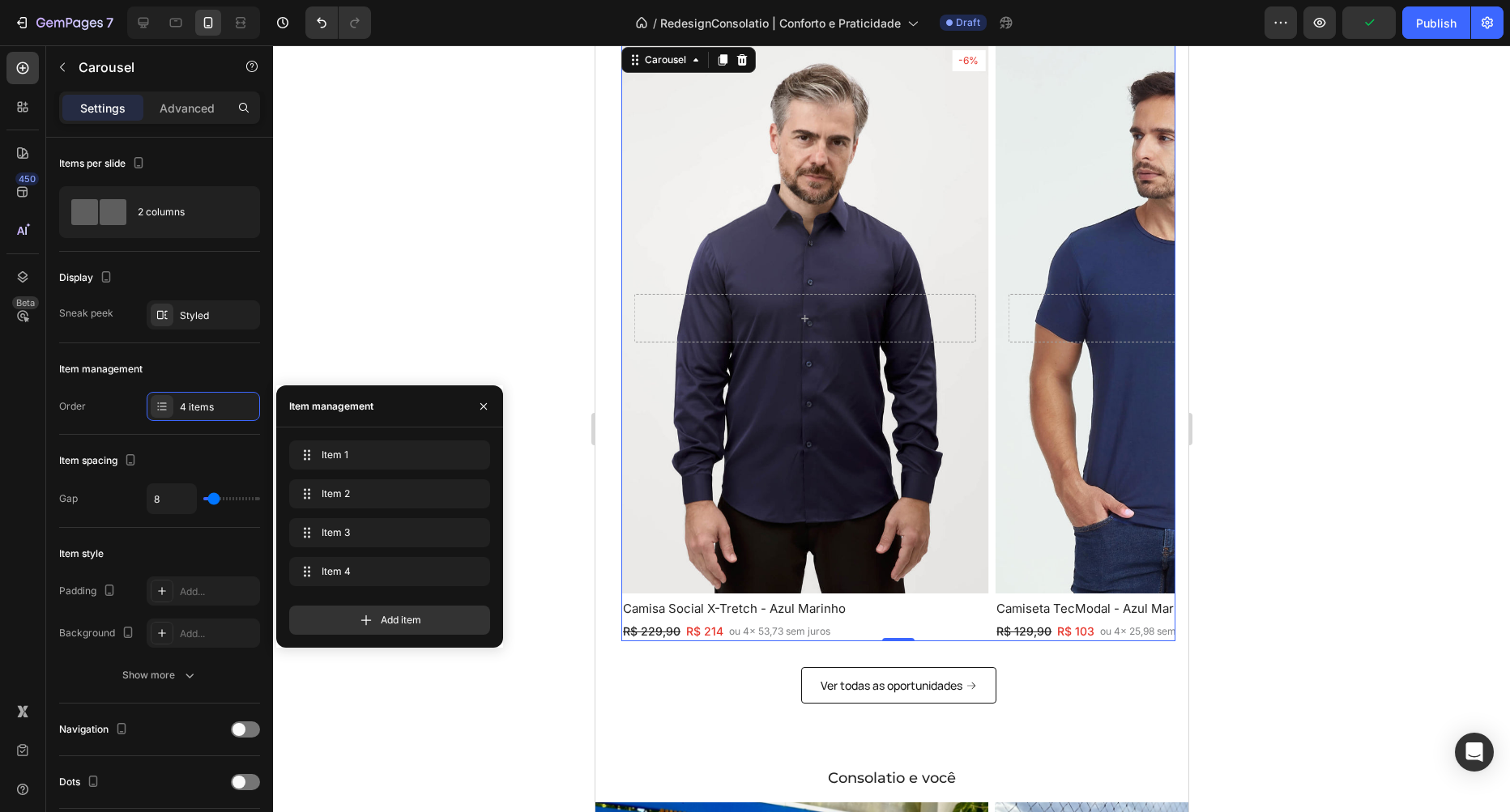
click at [835, 427] on div "-6% Text Block Row Row Hero Banner Camisa Social X-Tretch - Azul Marinho Headin…" at bounding box center [804, 343] width 367 height 598
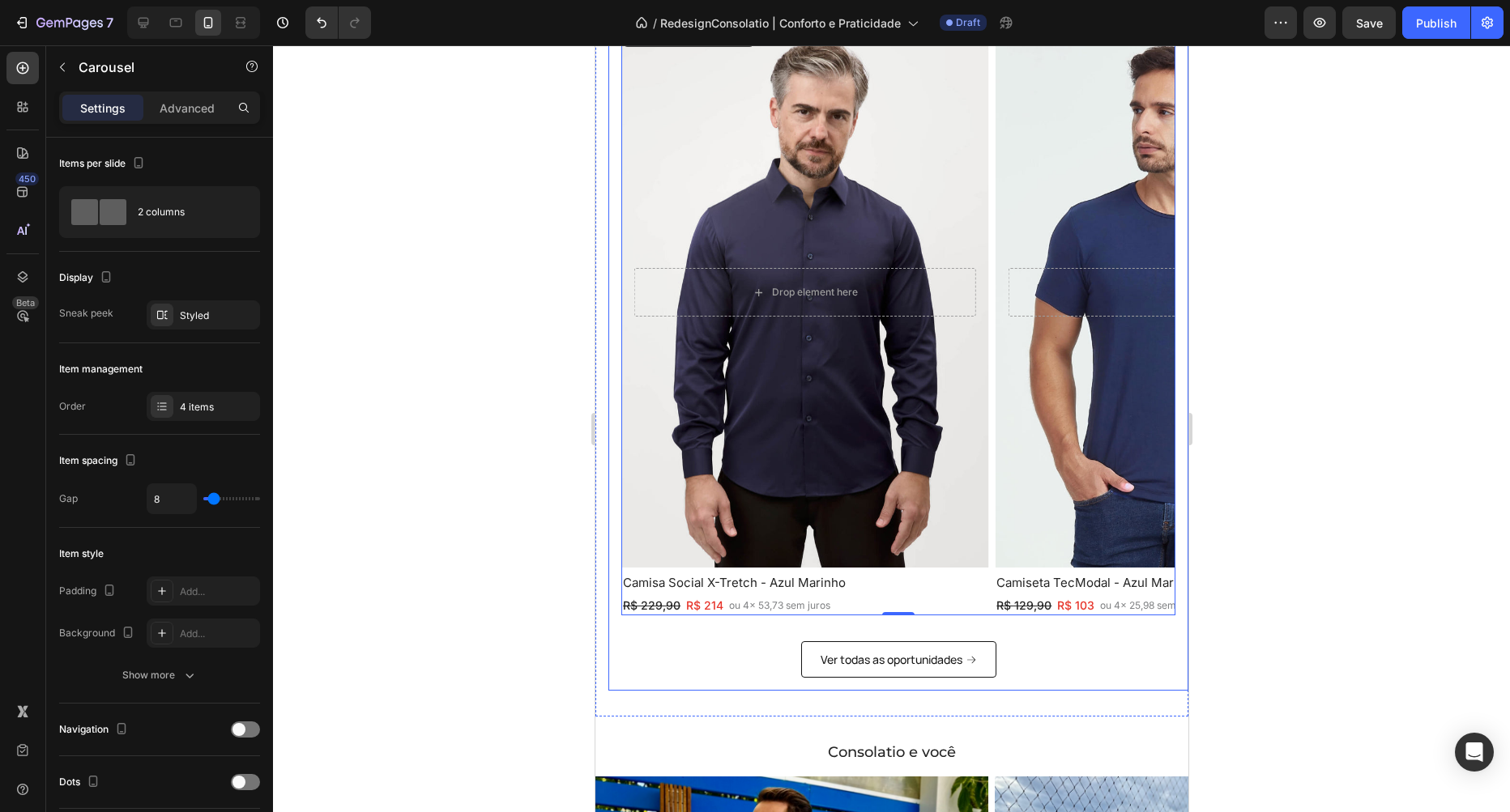
scroll to position [1938, 0]
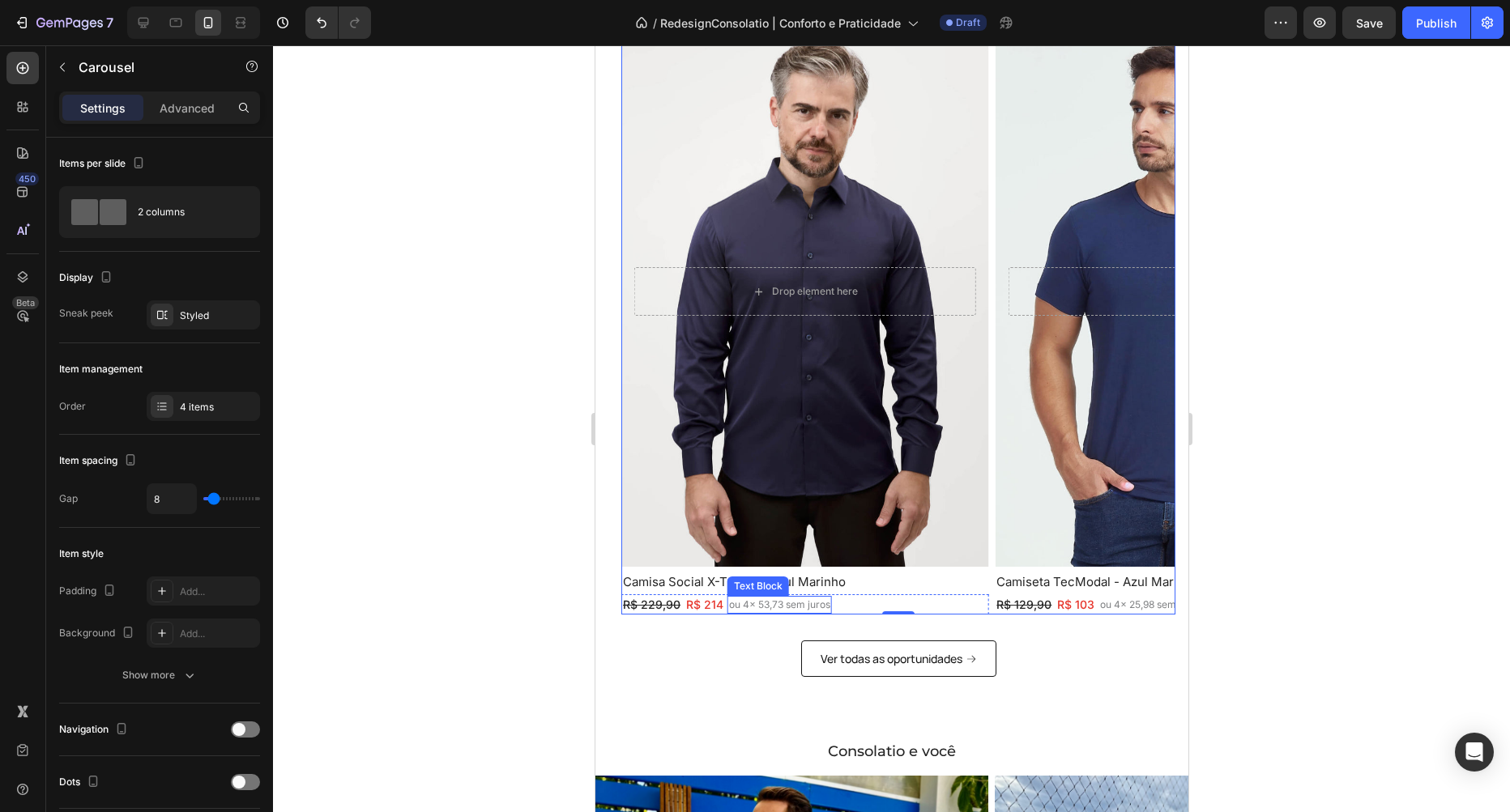
click at [742, 605] on p "ou 4x 53,73 sem juros" at bounding box center [778, 604] width 101 height 14
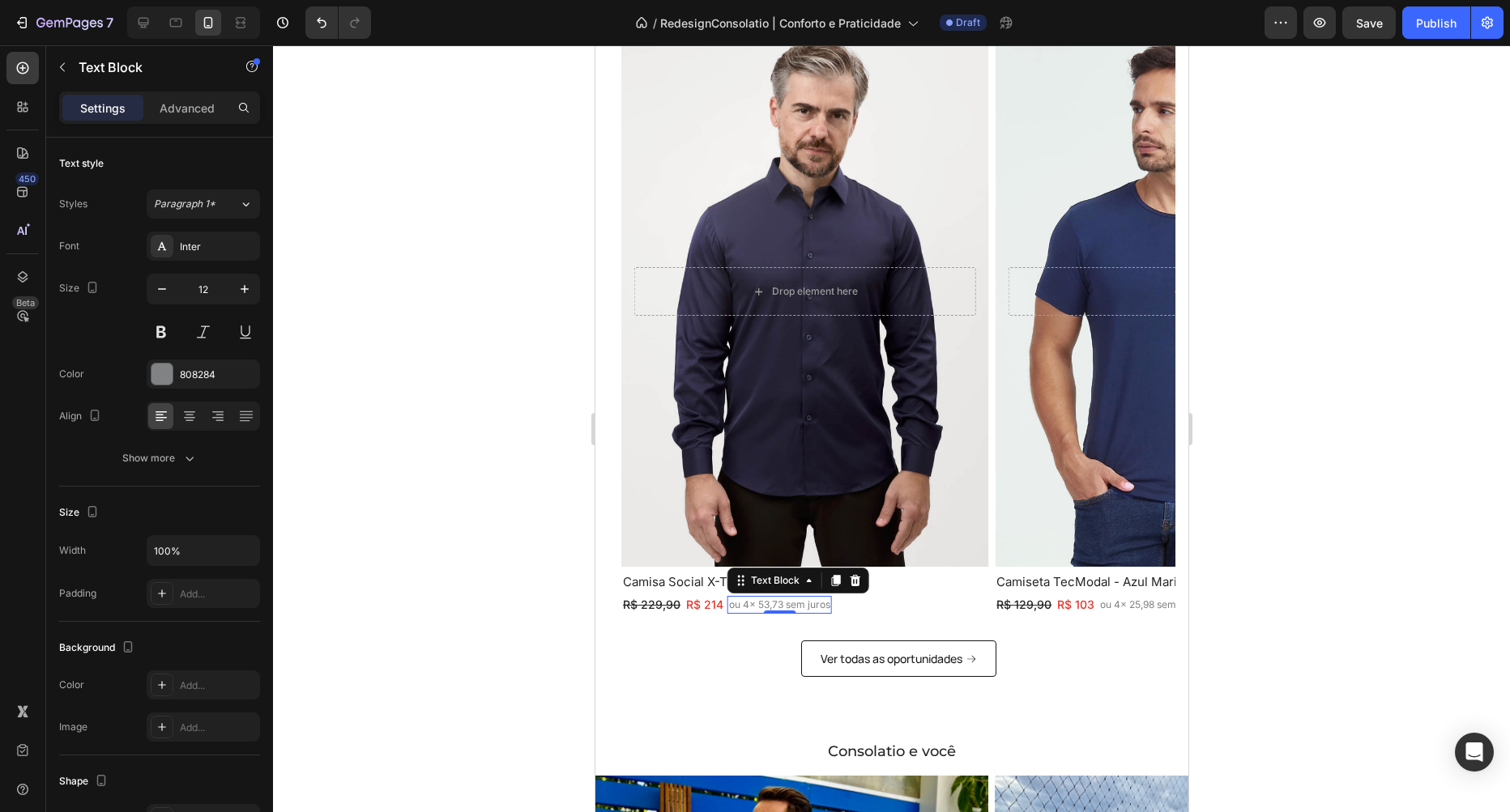
click at [744, 605] on p "ou 4x 53,73 sem juros" at bounding box center [778, 604] width 101 height 14
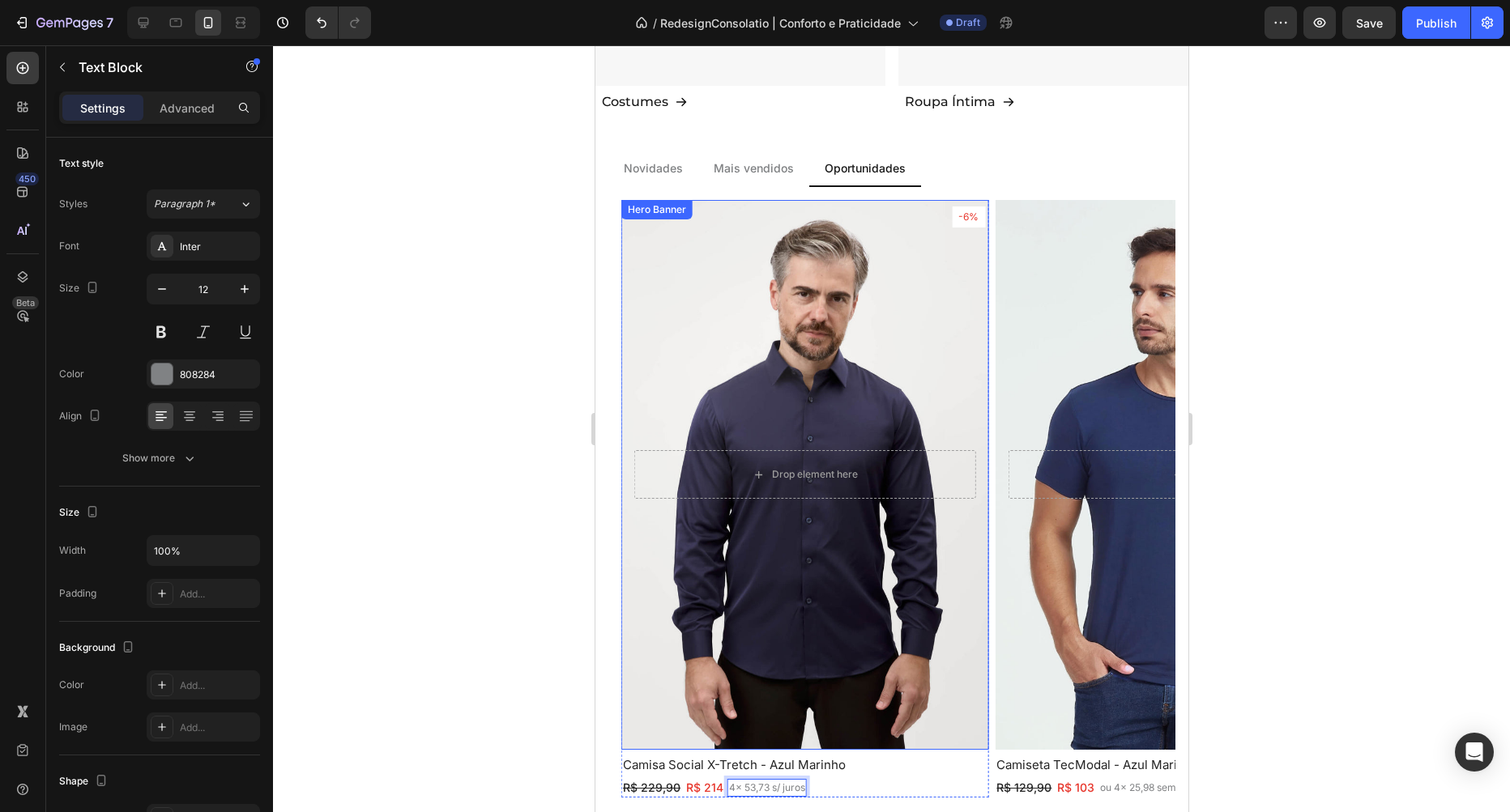
scroll to position [1754, 0]
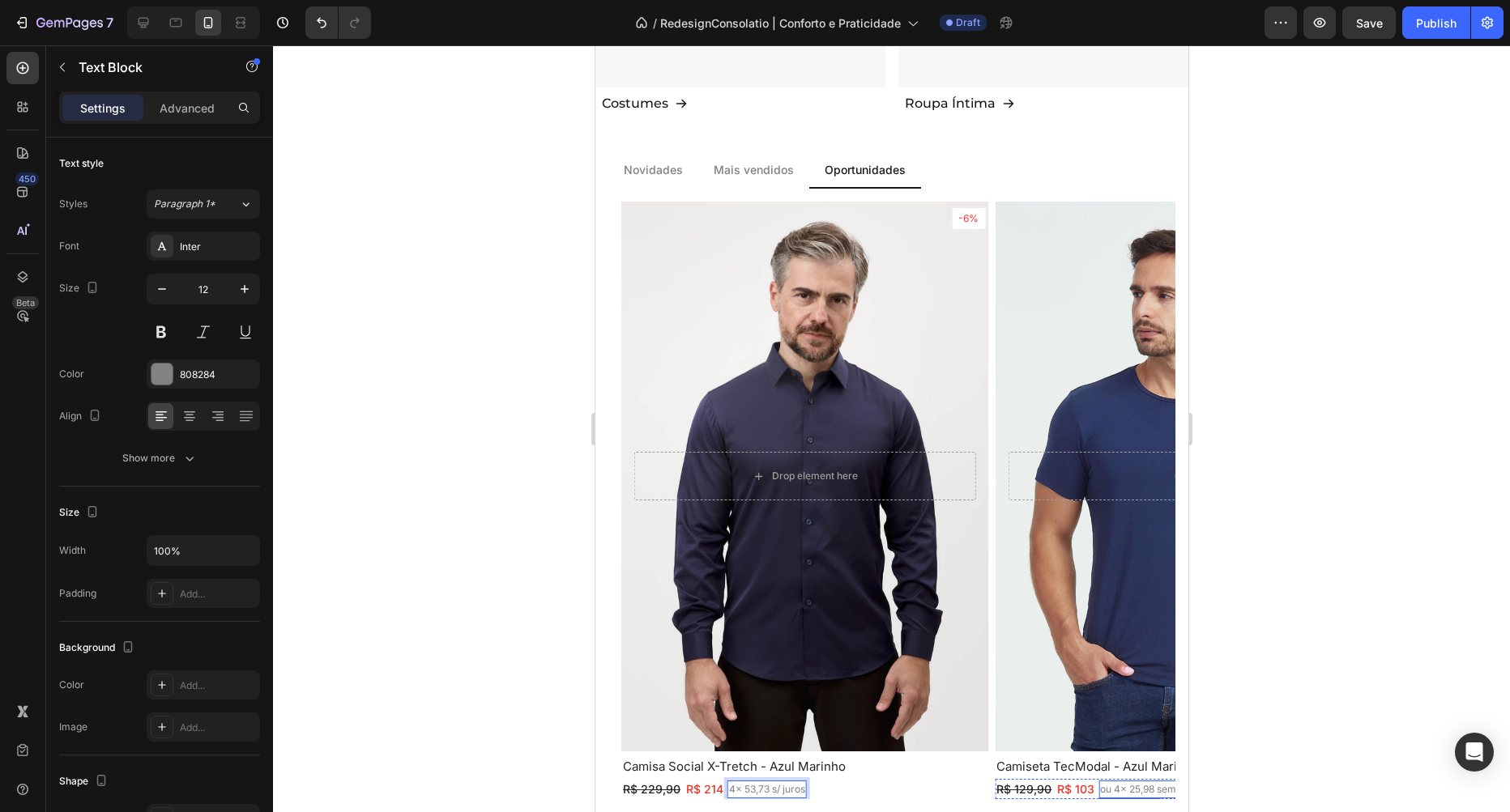
click at [1118, 782] on p "ou 4x 25,98 sem juros" at bounding box center [1150, 789] width 101 height 14
click at [1107, 782] on p "ou 4x 25,98 sem juros" at bounding box center [1150, 789] width 101 height 14
click at [996, 359] on div "-20% Text Block Row Row Hero Banner Camiseta TecModal - Azul Marinho Heading R$…" at bounding box center [1177, 501] width 367 height 598
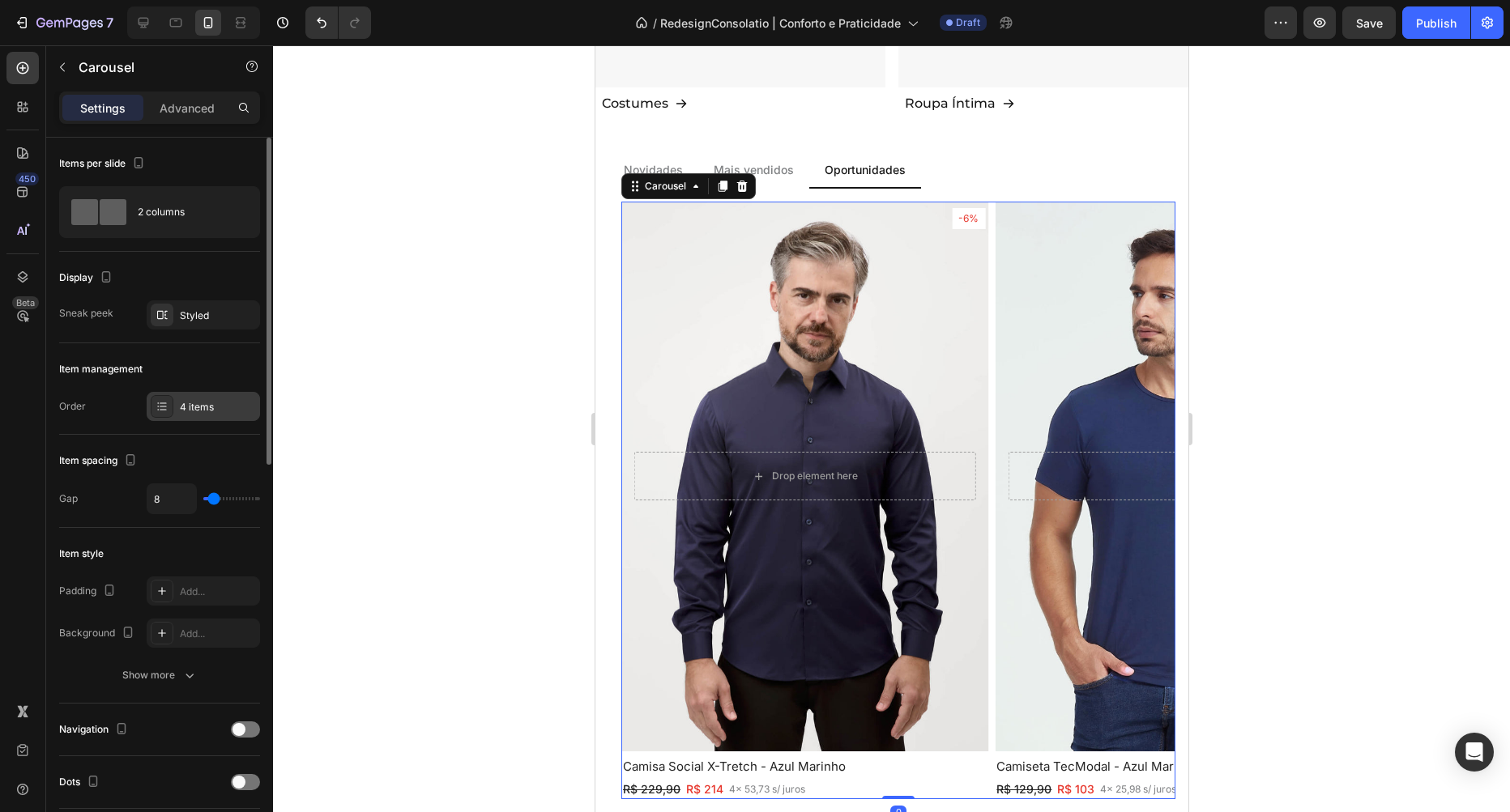
click at [184, 420] on div "4 items" at bounding box center [203, 406] width 114 height 29
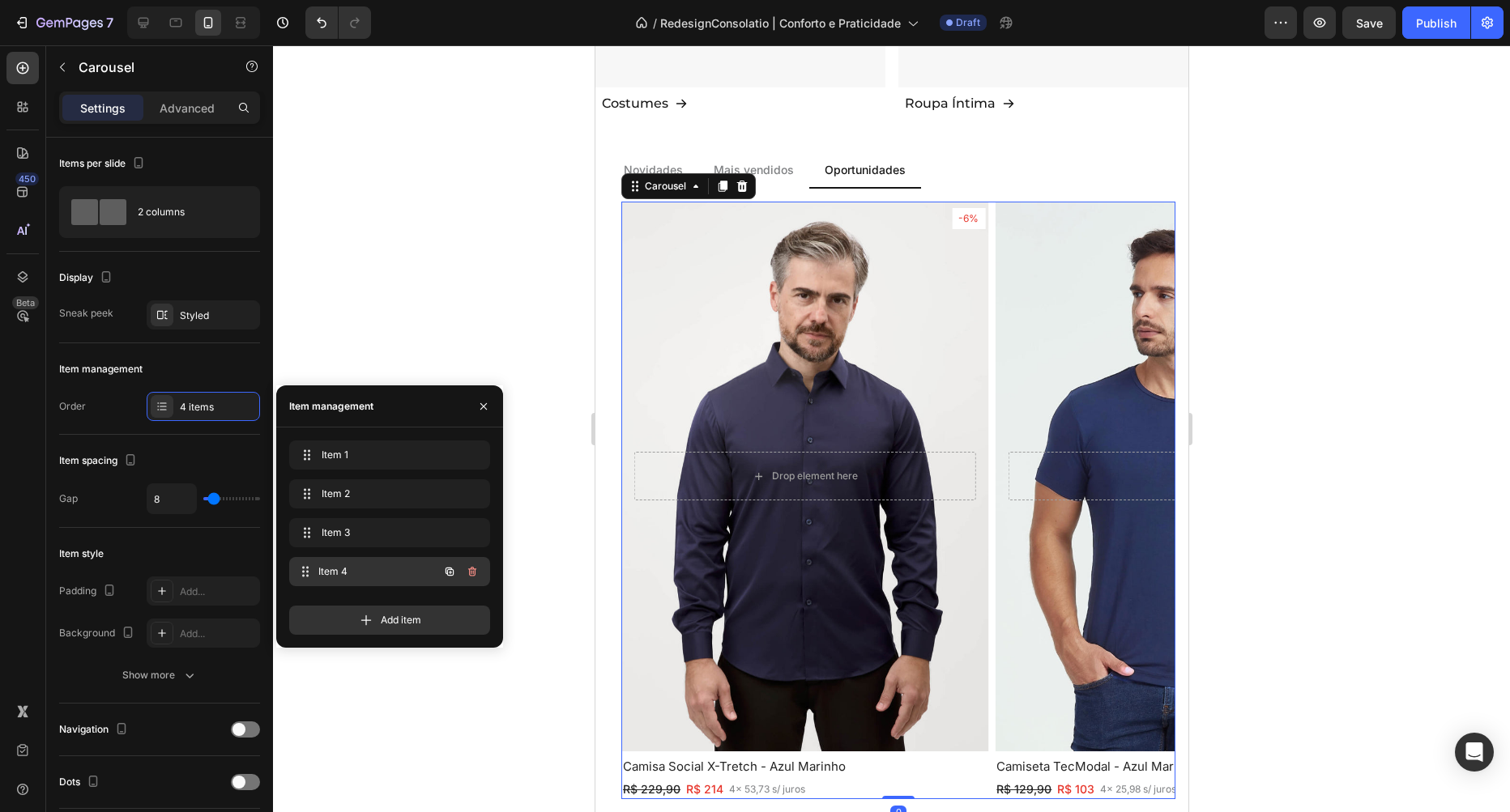
click at [338, 581] on div "Item 4 Item 4" at bounding box center [367, 571] width 142 height 23
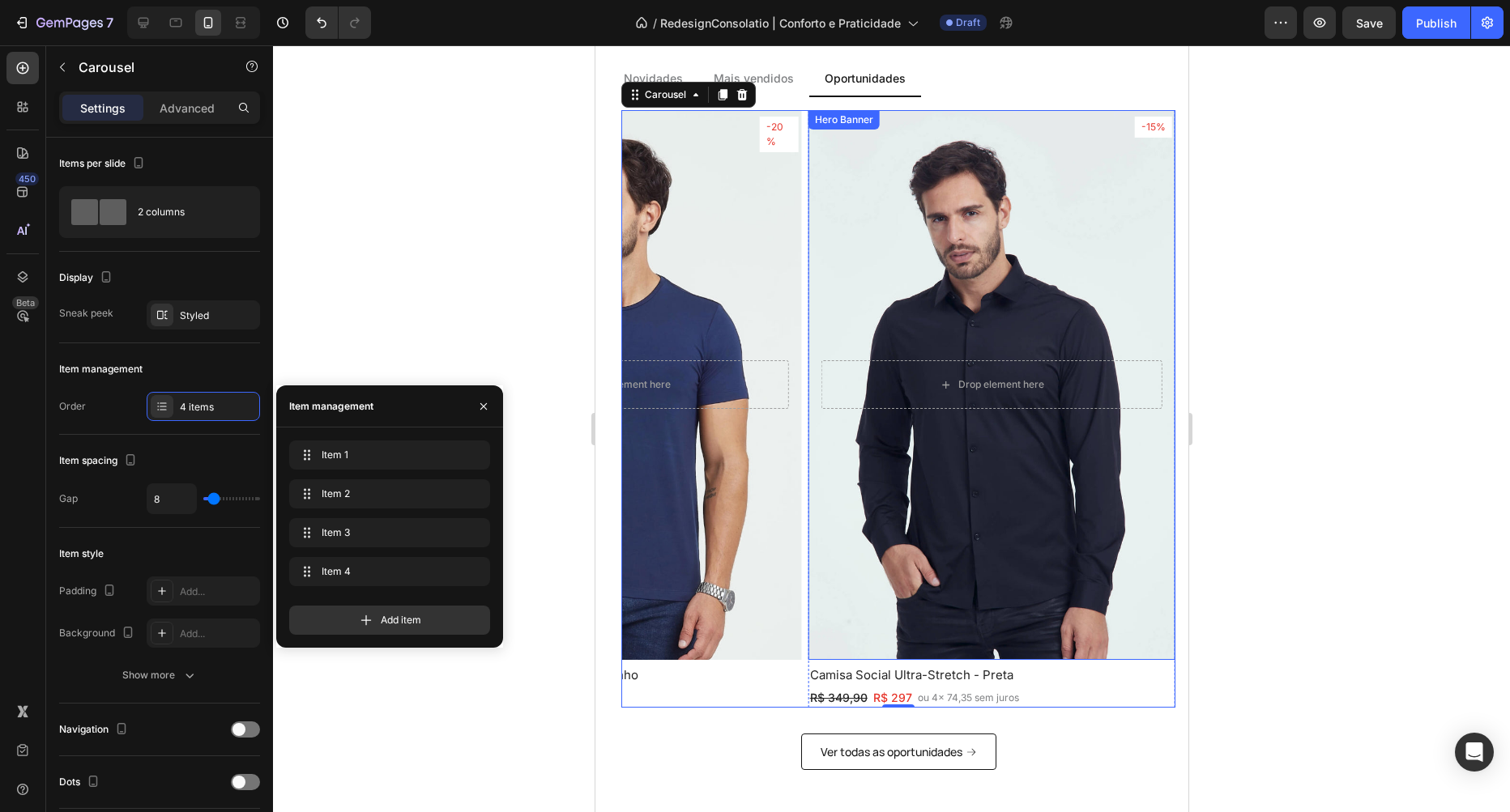
scroll to position [1846, 0]
click at [940, 697] on p "ou 4x 74,35 sem juros" at bounding box center [967, 697] width 101 height 14
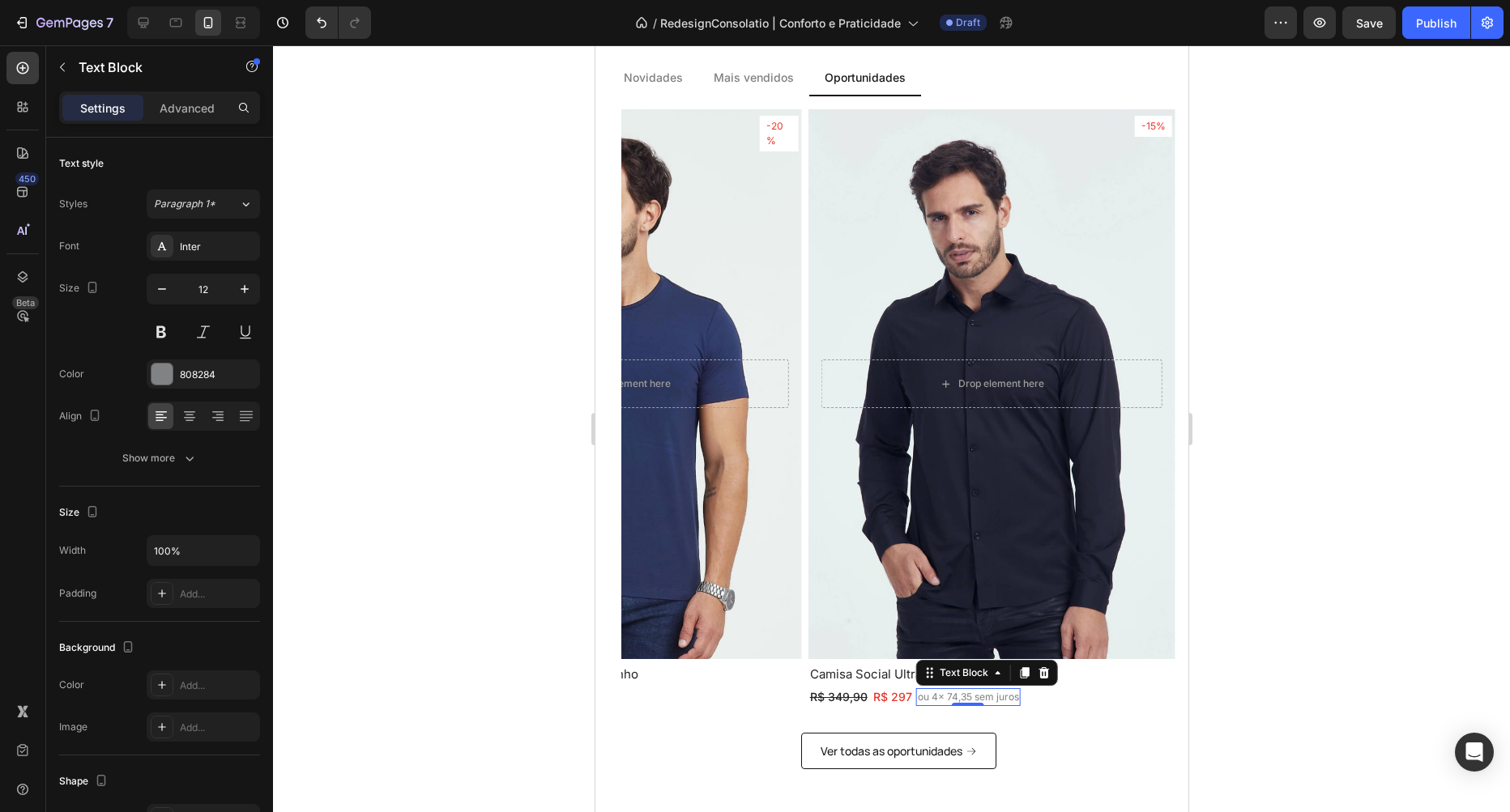
click at [932, 697] on p "ou 4x 74,35 sem juros" at bounding box center [967, 697] width 101 height 14
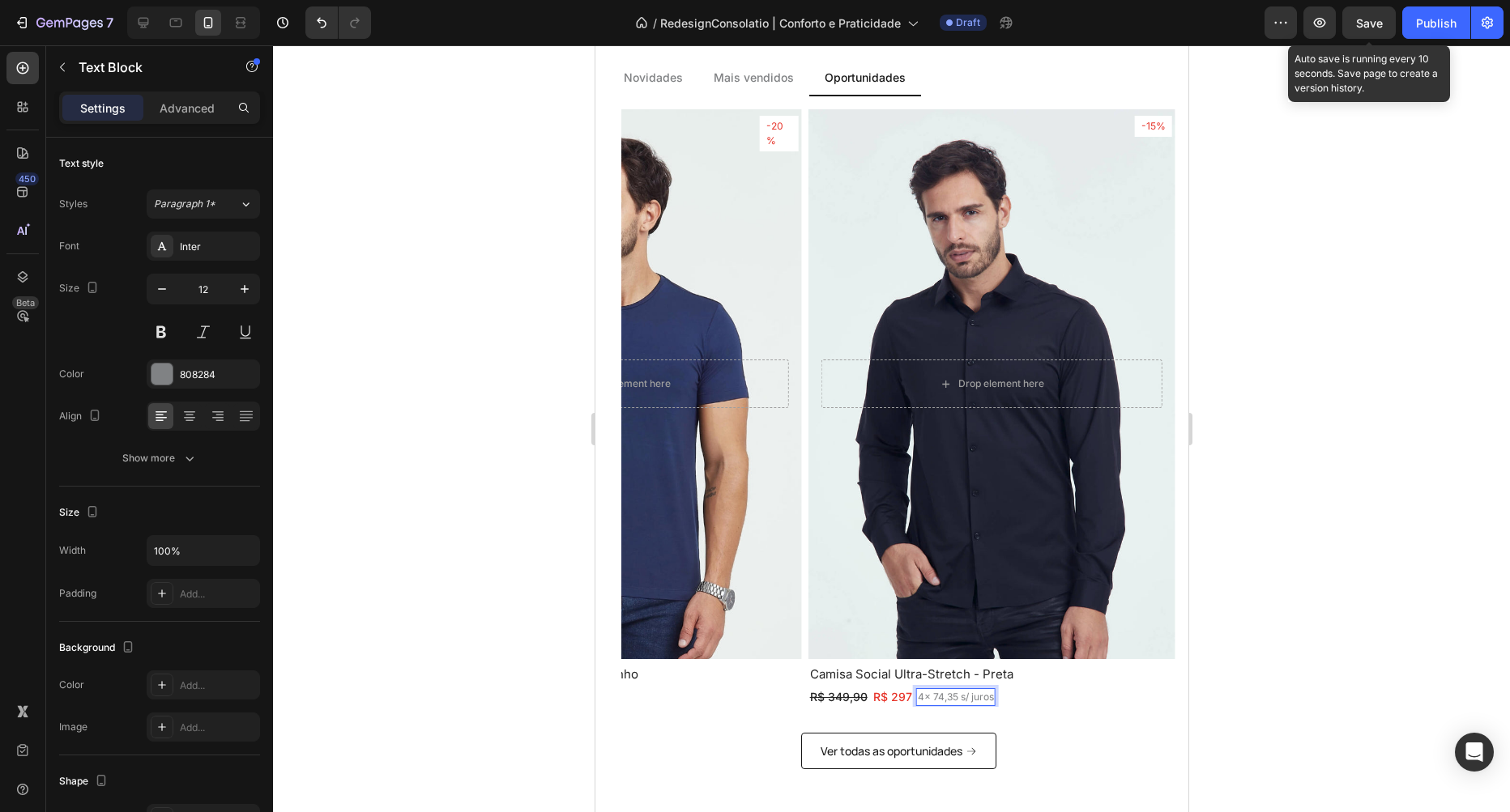
click at [1376, 29] on span "Save" at bounding box center [1369, 23] width 27 height 14
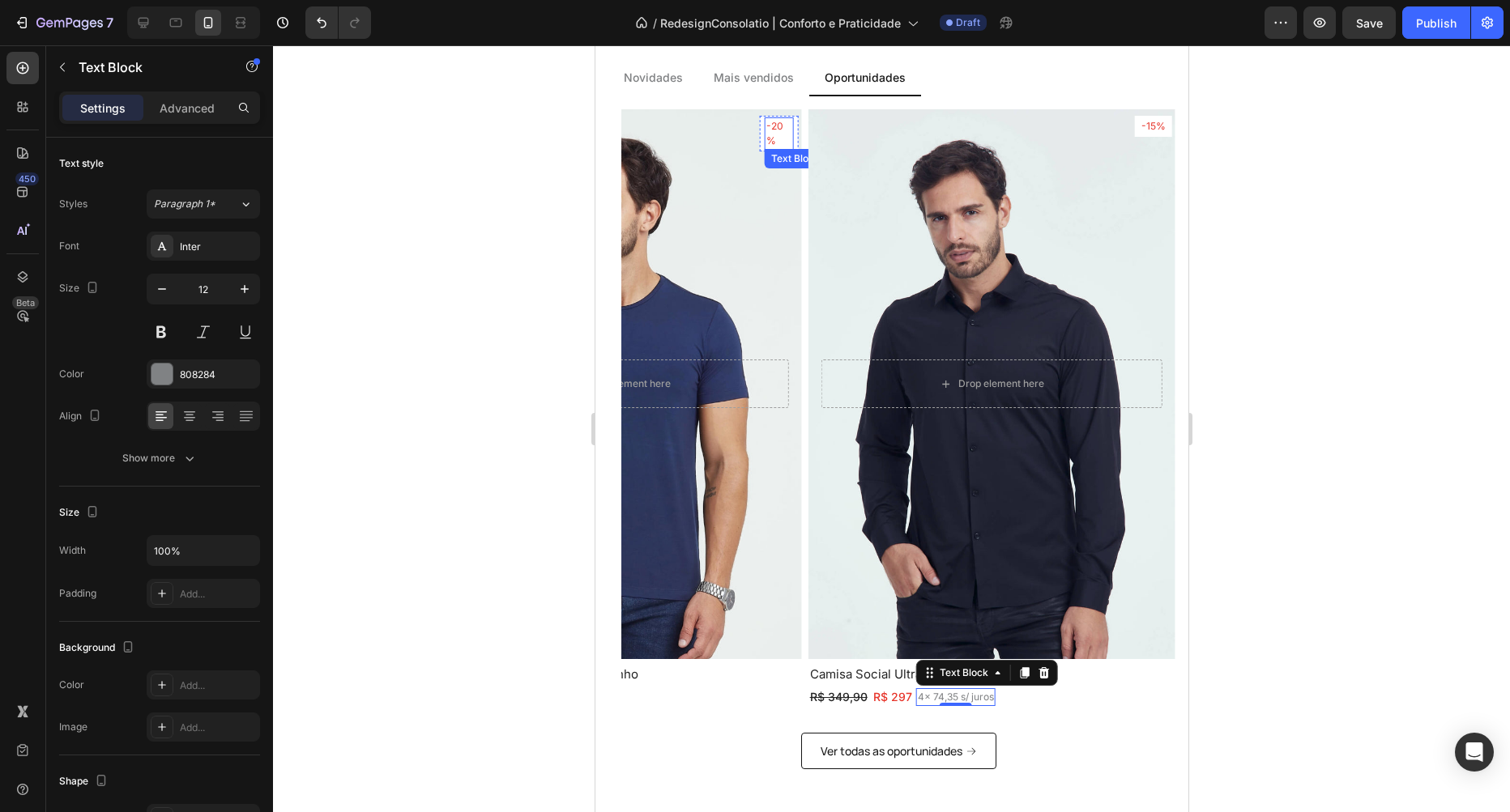
click at [779, 124] on p "-20%" at bounding box center [778, 133] width 26 height 29
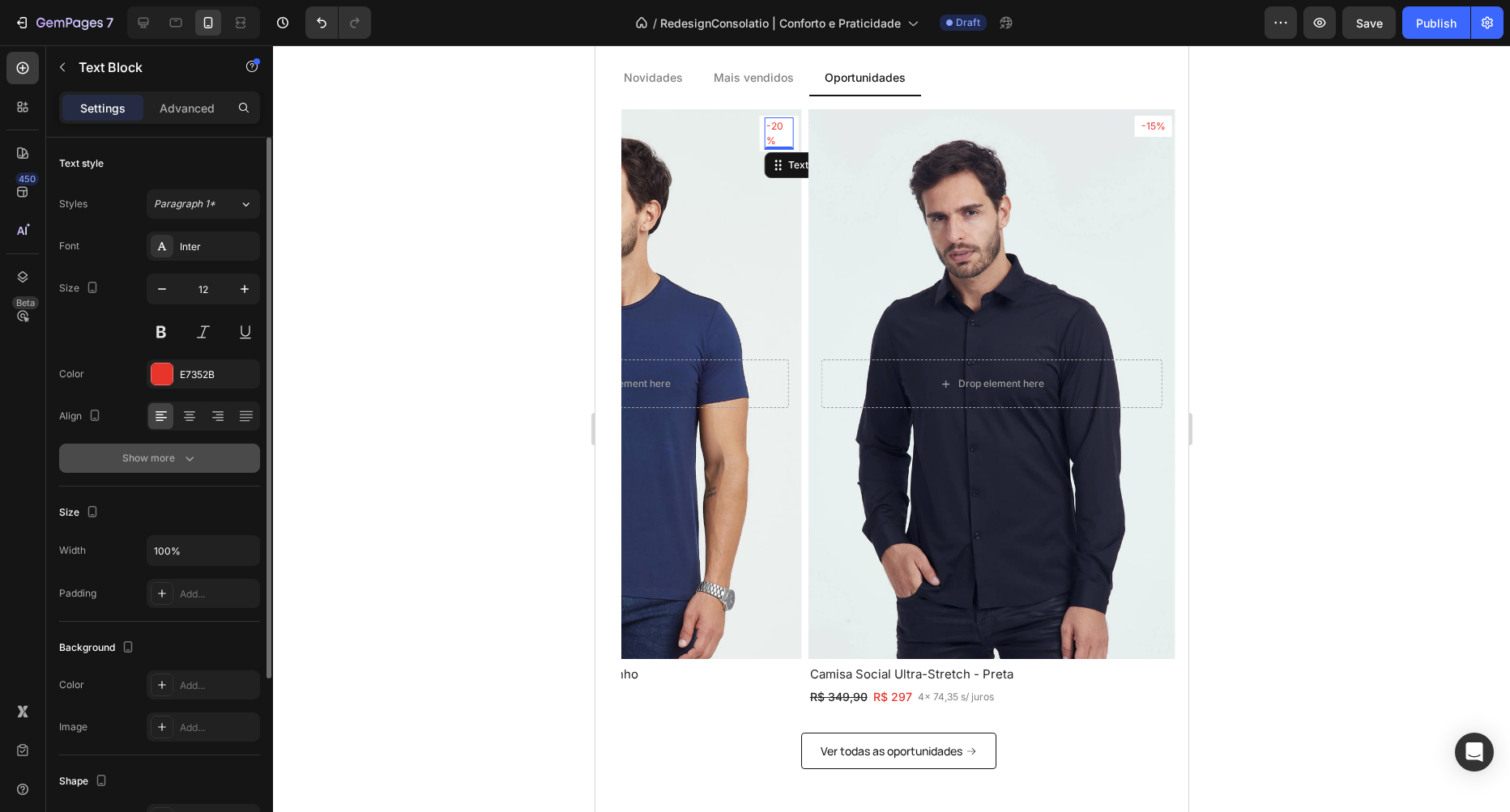
click at [153, 455] on div "Show more" at bounding box center [159, 458] width 75 height 16
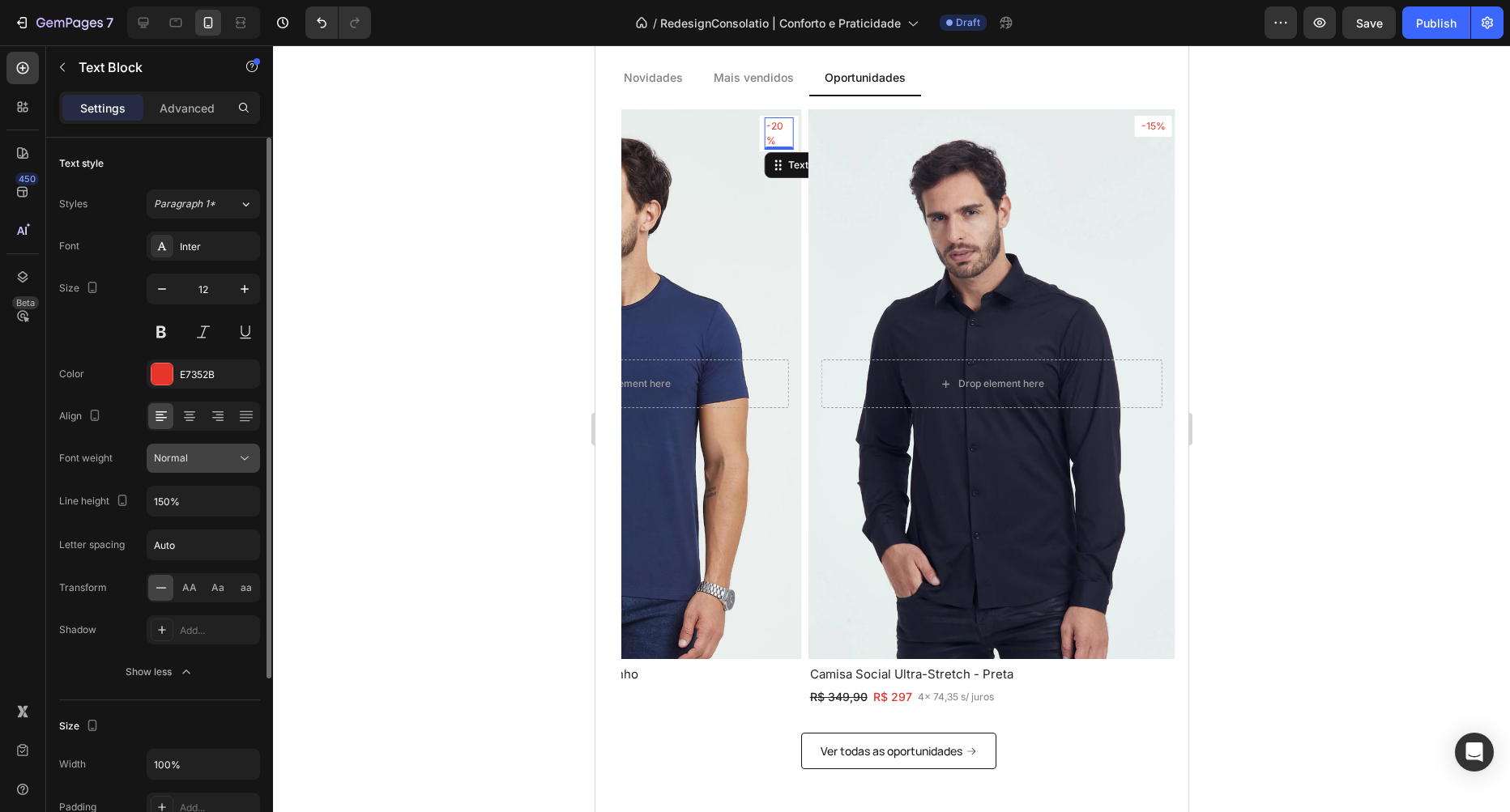
click at [218, 459] on div "Normal" at bounding box center [195, 458] width 82 height 14
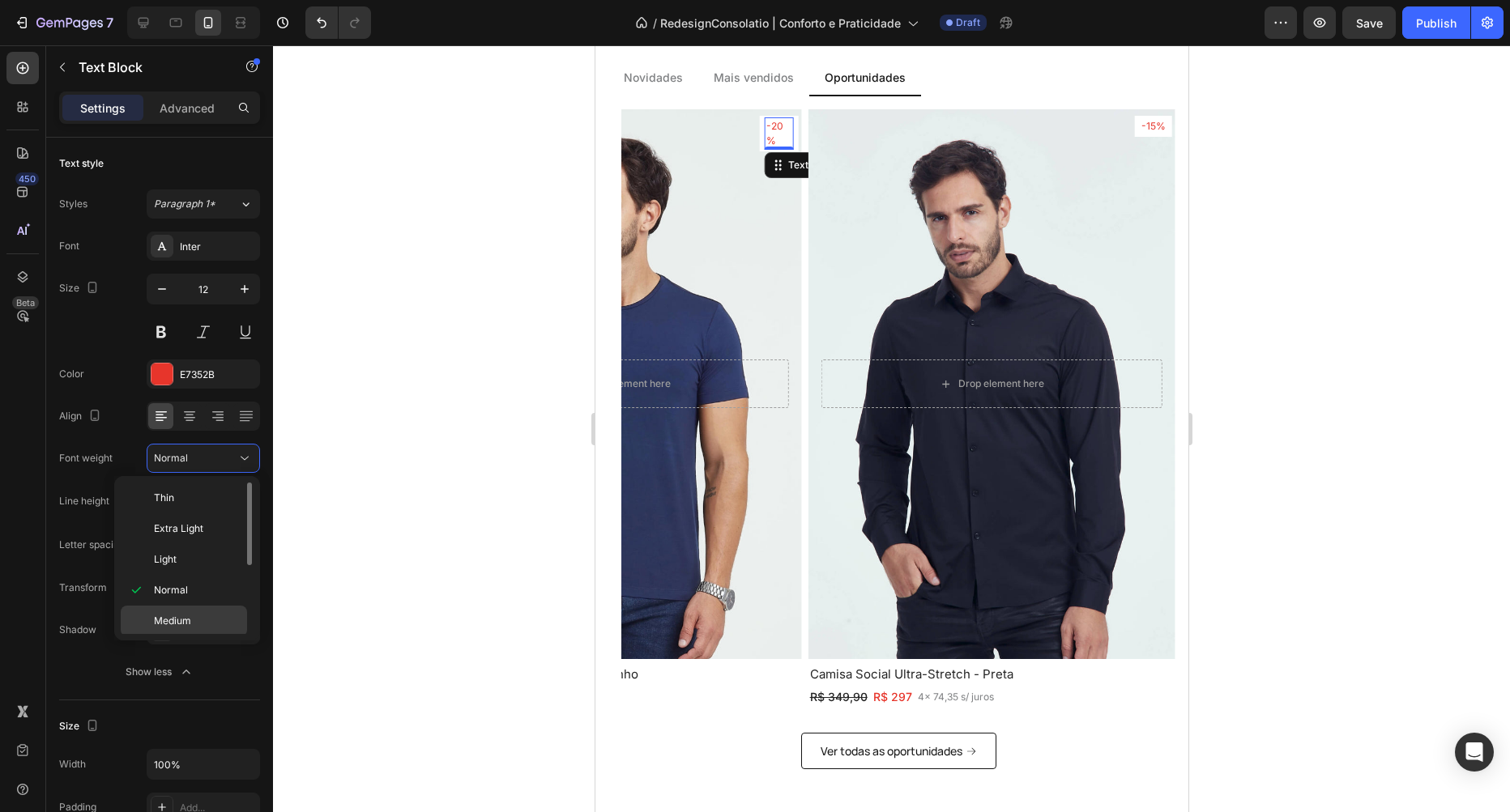
click at [187, 626] on span "Medium" at bounding box center [173, 620] width 37 height 14
click at [791, 164] on div "Text Block" at bounding box center [811, 164] width 55 height 14
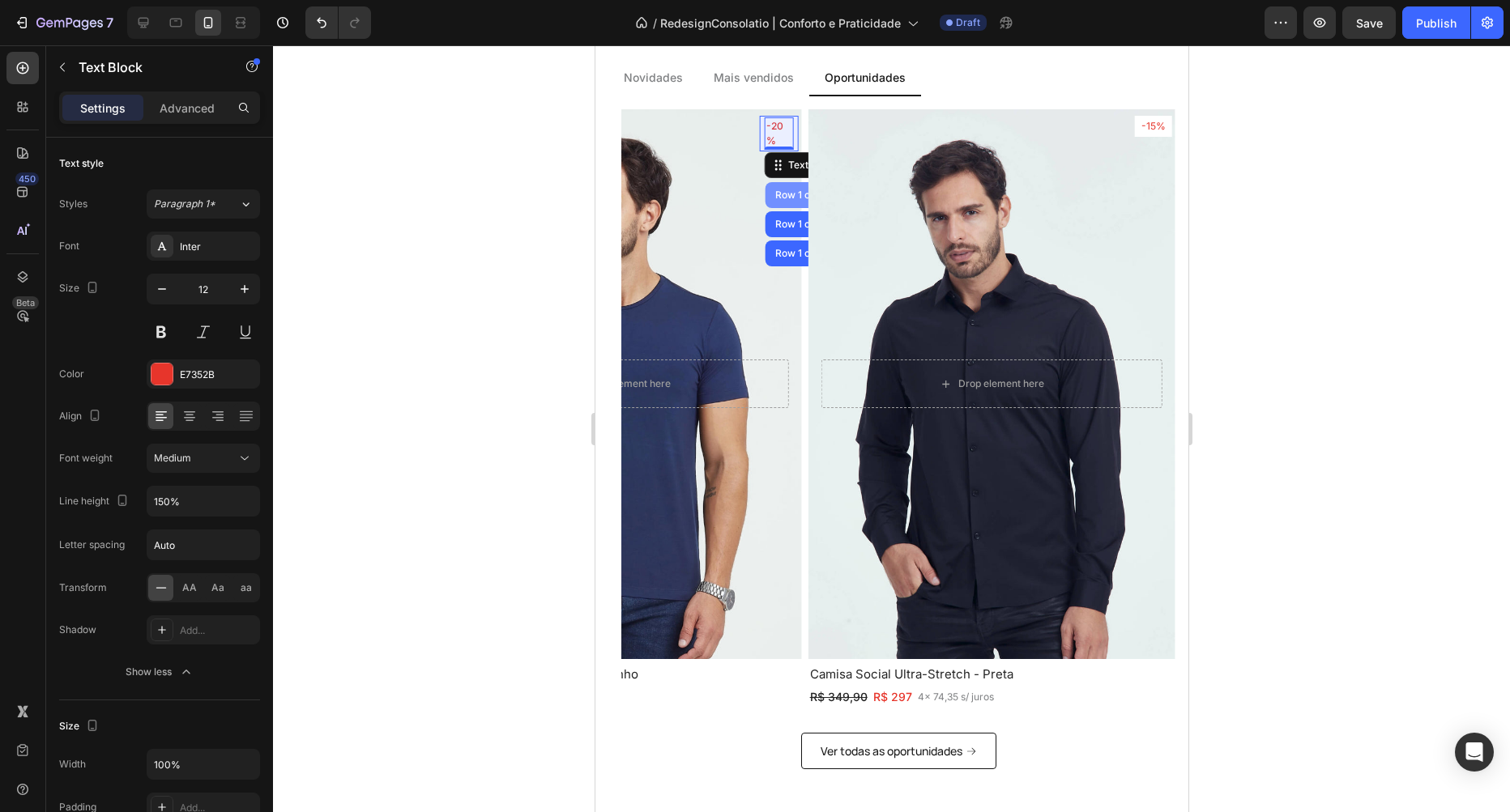
click at [779, 201] on div "Row 1 col" at bounding box center [796, 195] width 63 height 26
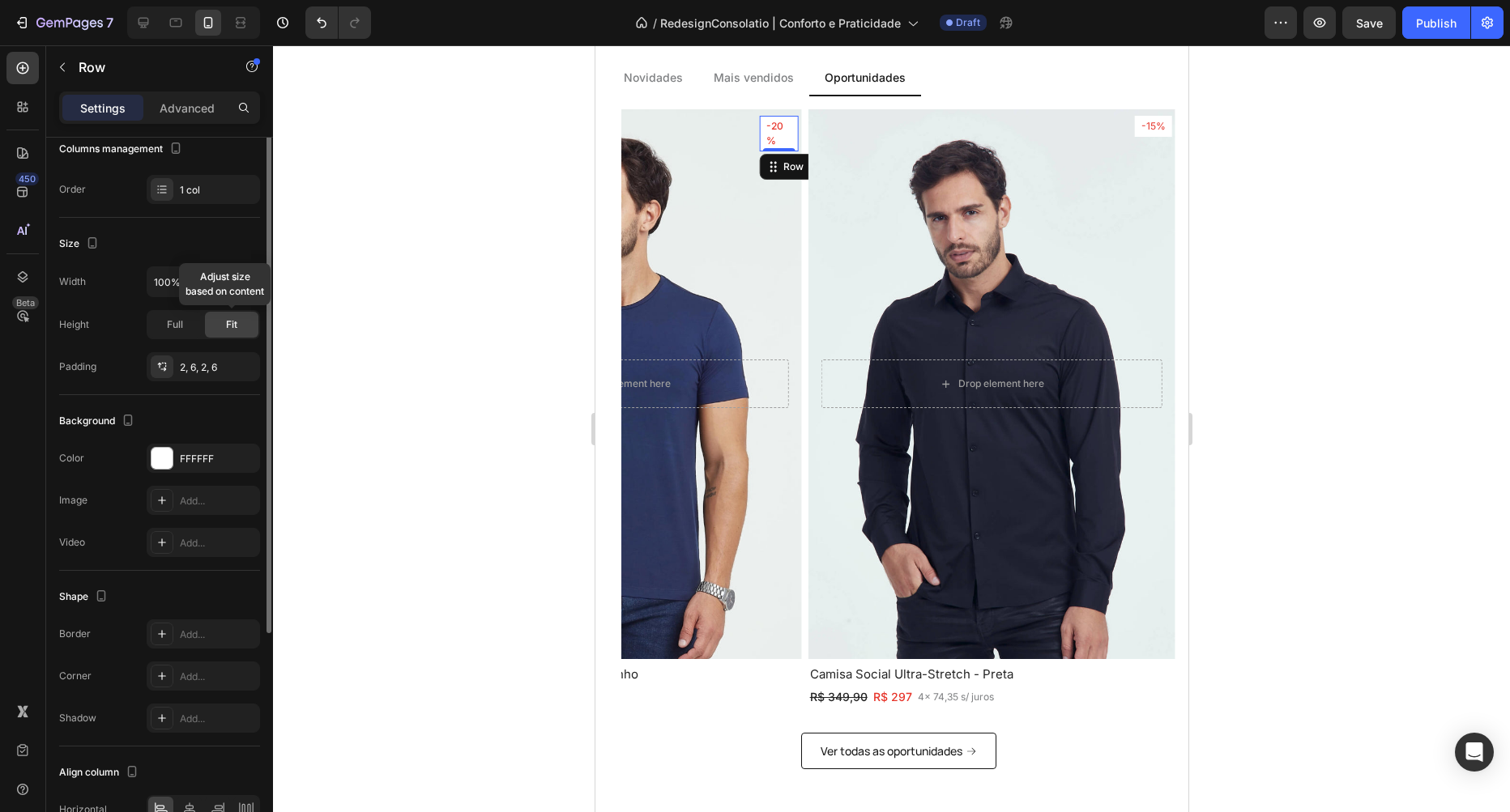
scroll to position [0, 0]
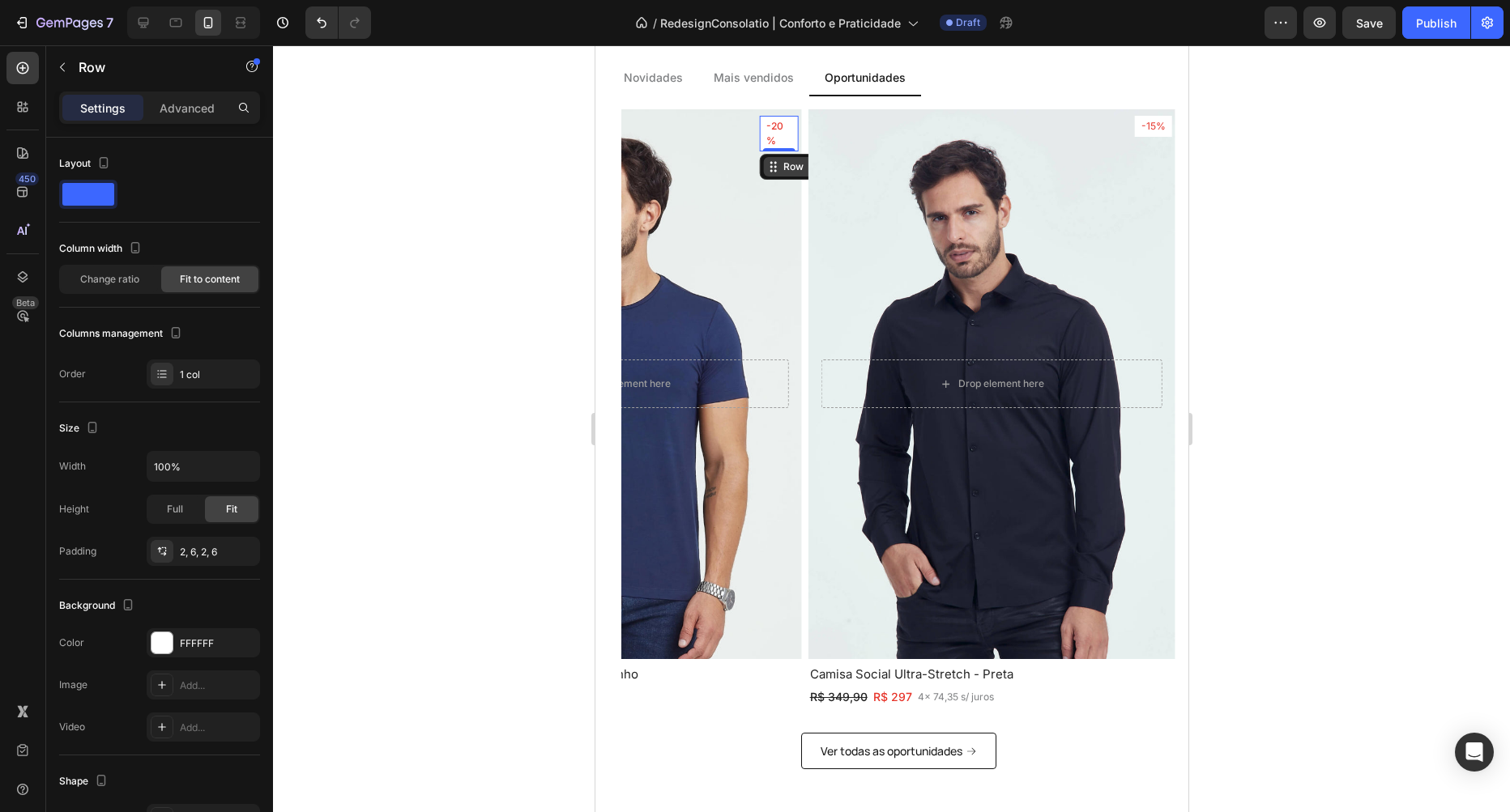
click at [793, 166] on div "Row" at bounding box center [793, 166] width 27 height 14
click at [790, 192] on div "Row 1 col" at bounding box center [791, 196] width 49 height 9
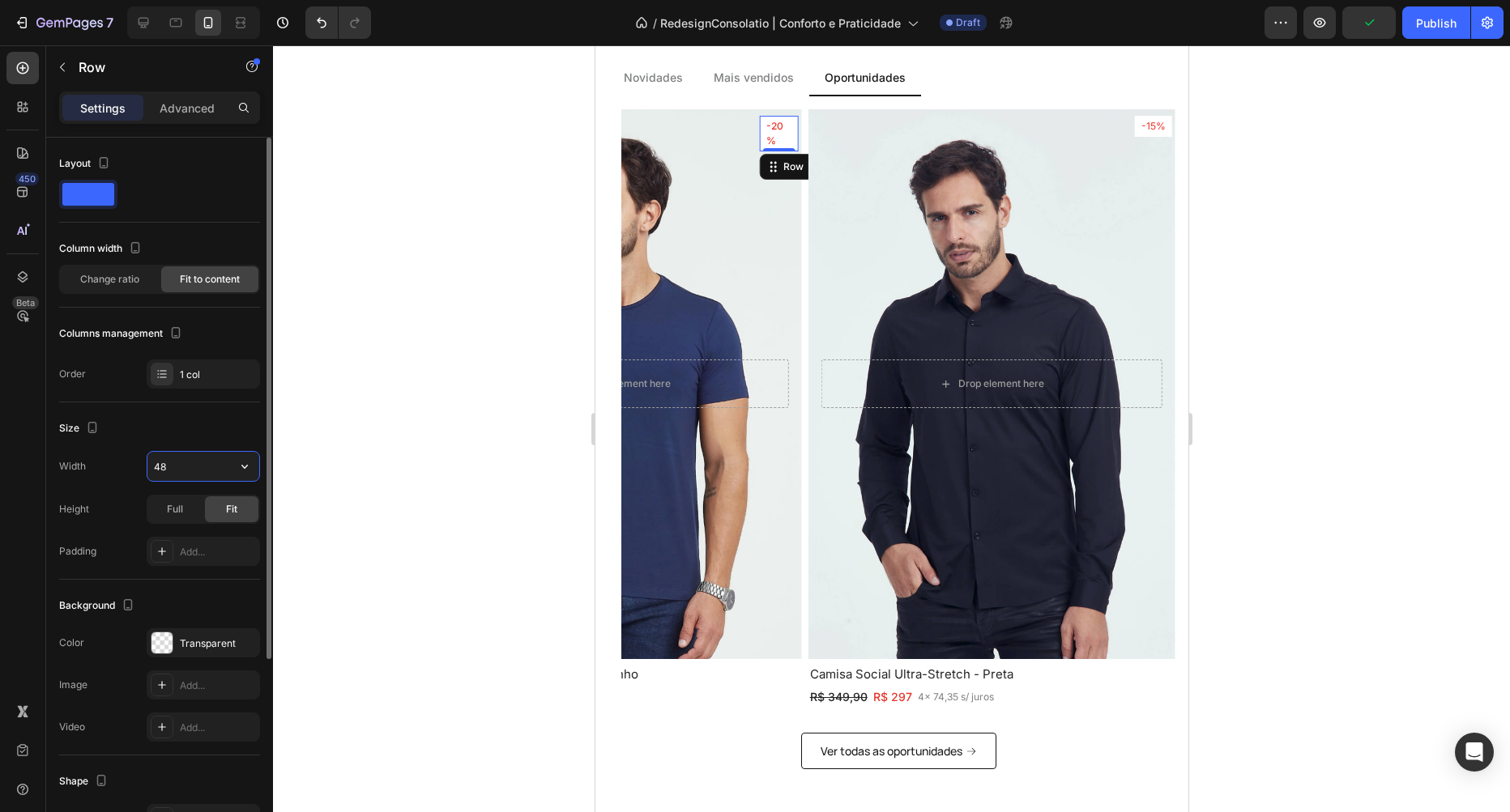
click at [202, 458] on input "48" at bounding box center [203, 466] width 112 height 29
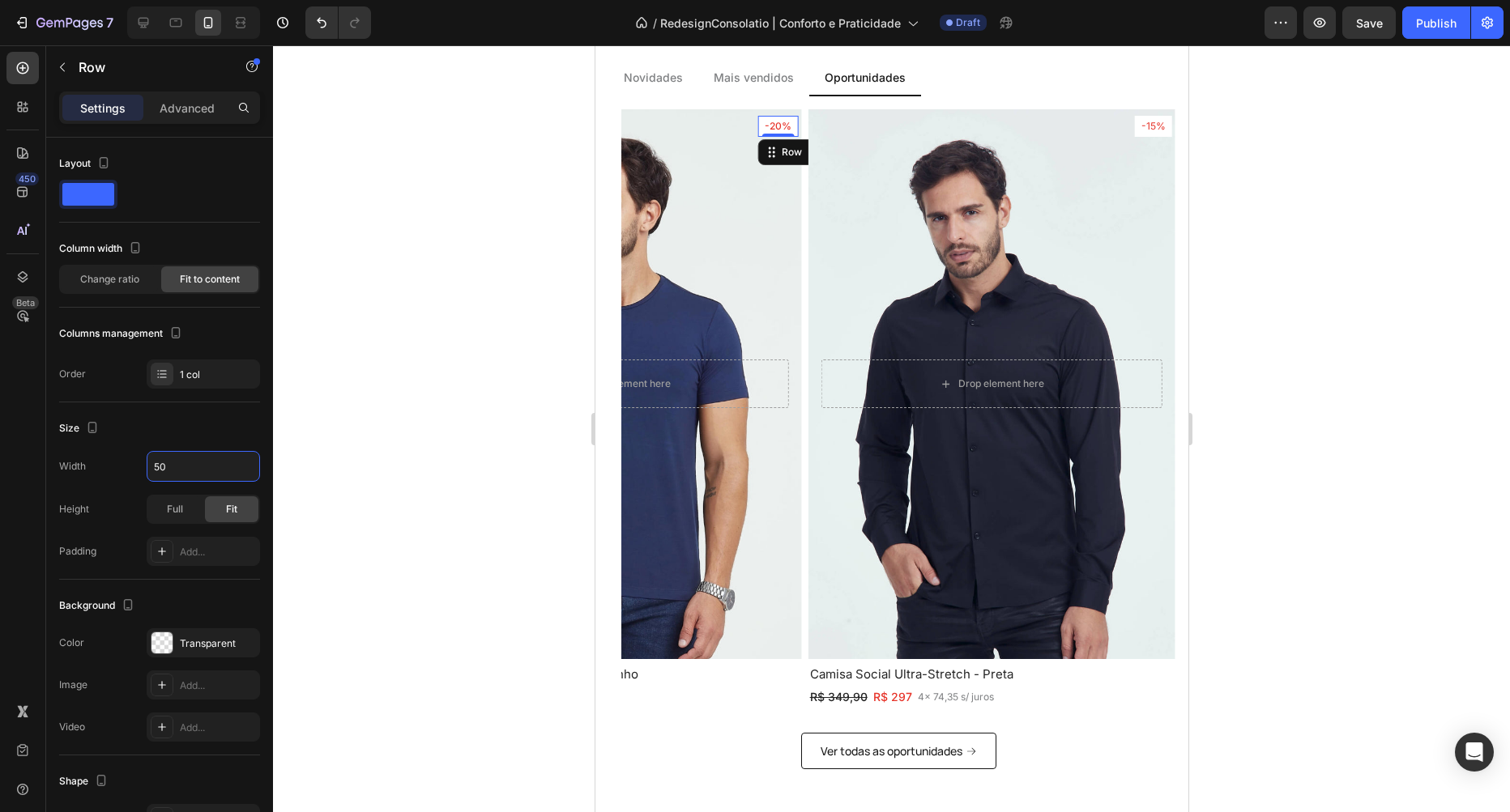
type input "49"
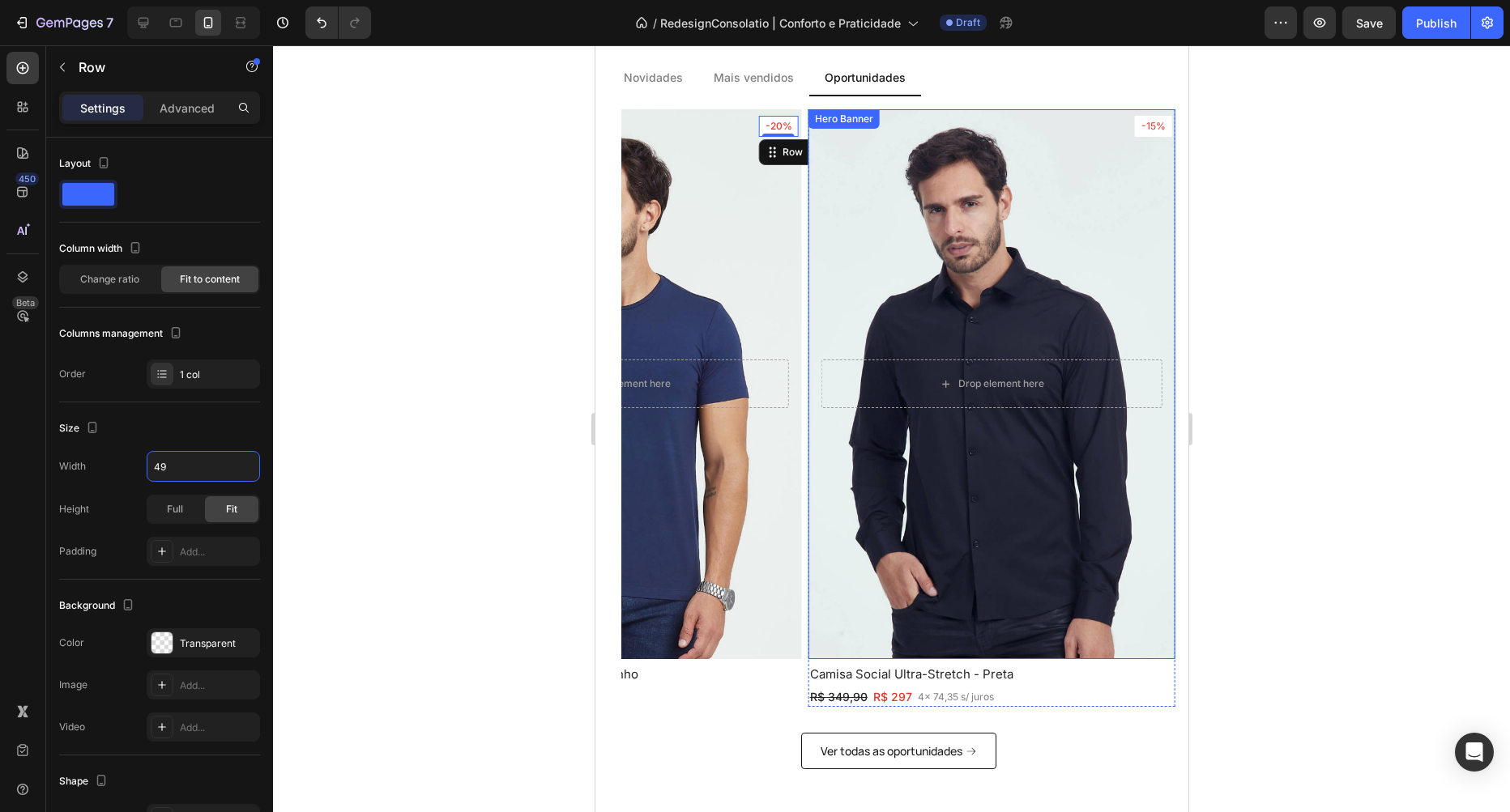
click at [1145, 136] on div "-15% Text Block Row" at bounding box center [1153, 126] width 37 height 21
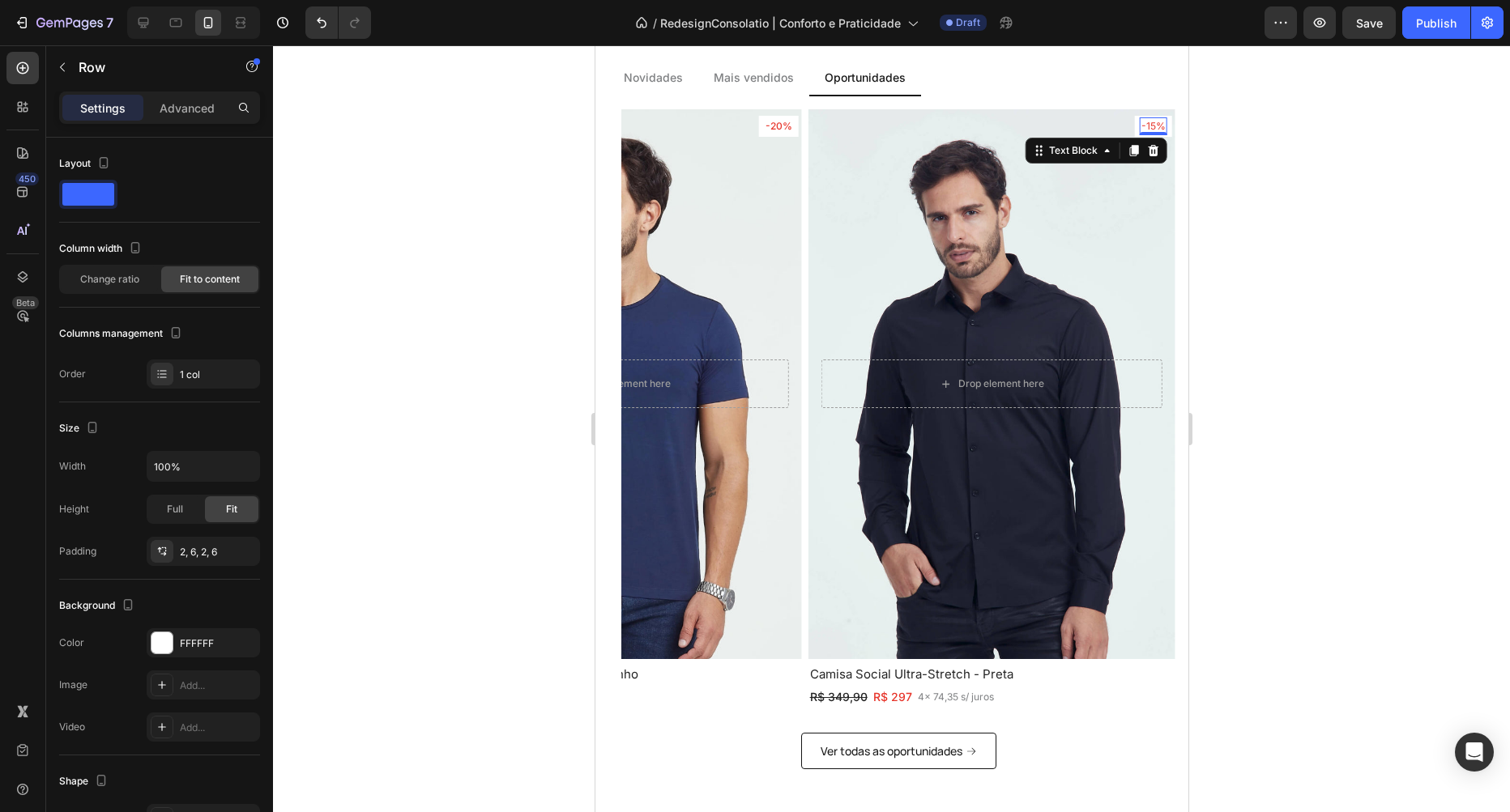
click at [1149, 127] on p "-15%" at bounding box center [1152, 125] width 25 height 14
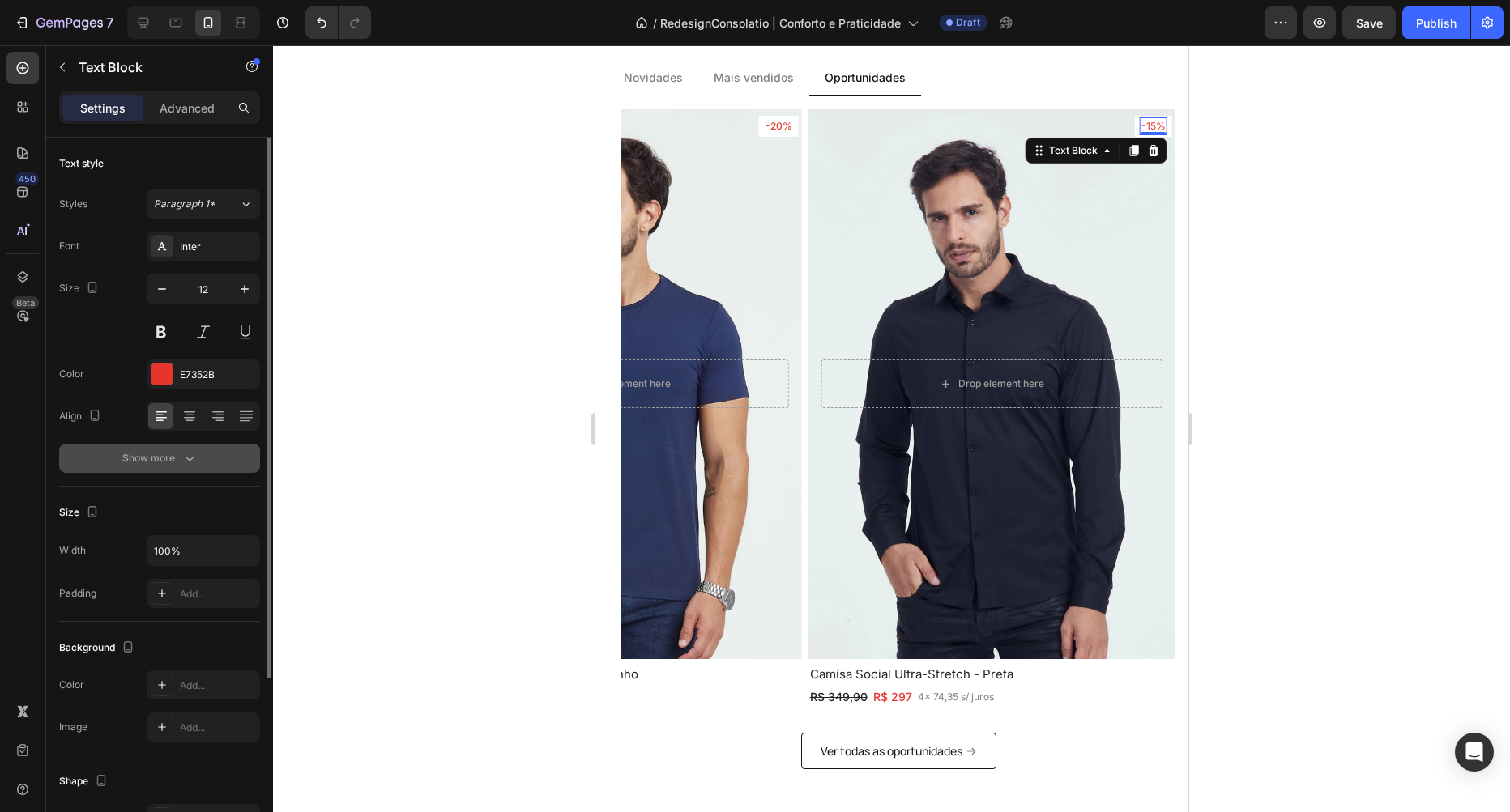
click at [189, 464] on icon "button" at bounding box center [189, 458] width 16 height 16
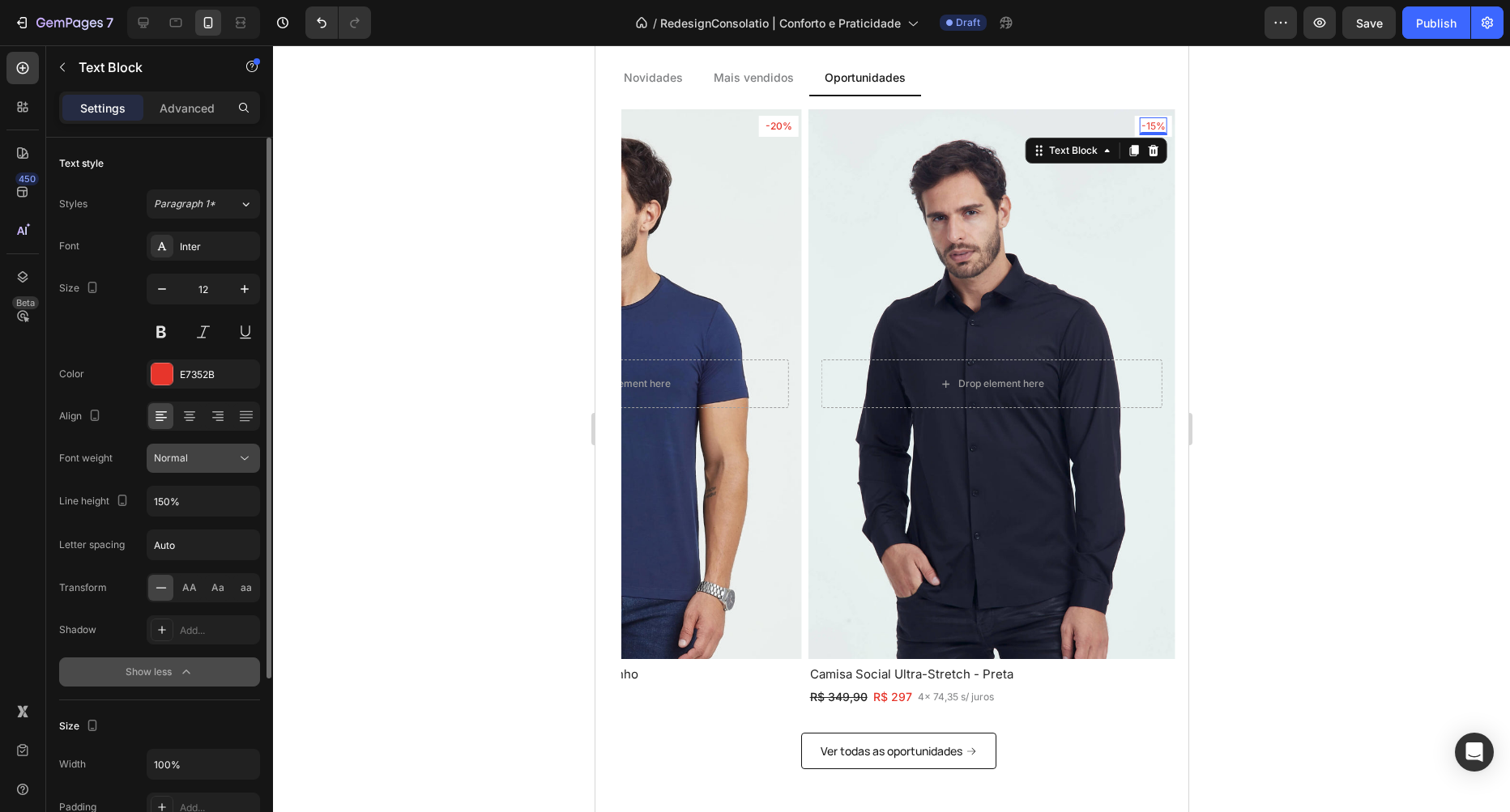
click at [206, 461] on div "Normal" at bounding box center [195, 458] width 82 height 14
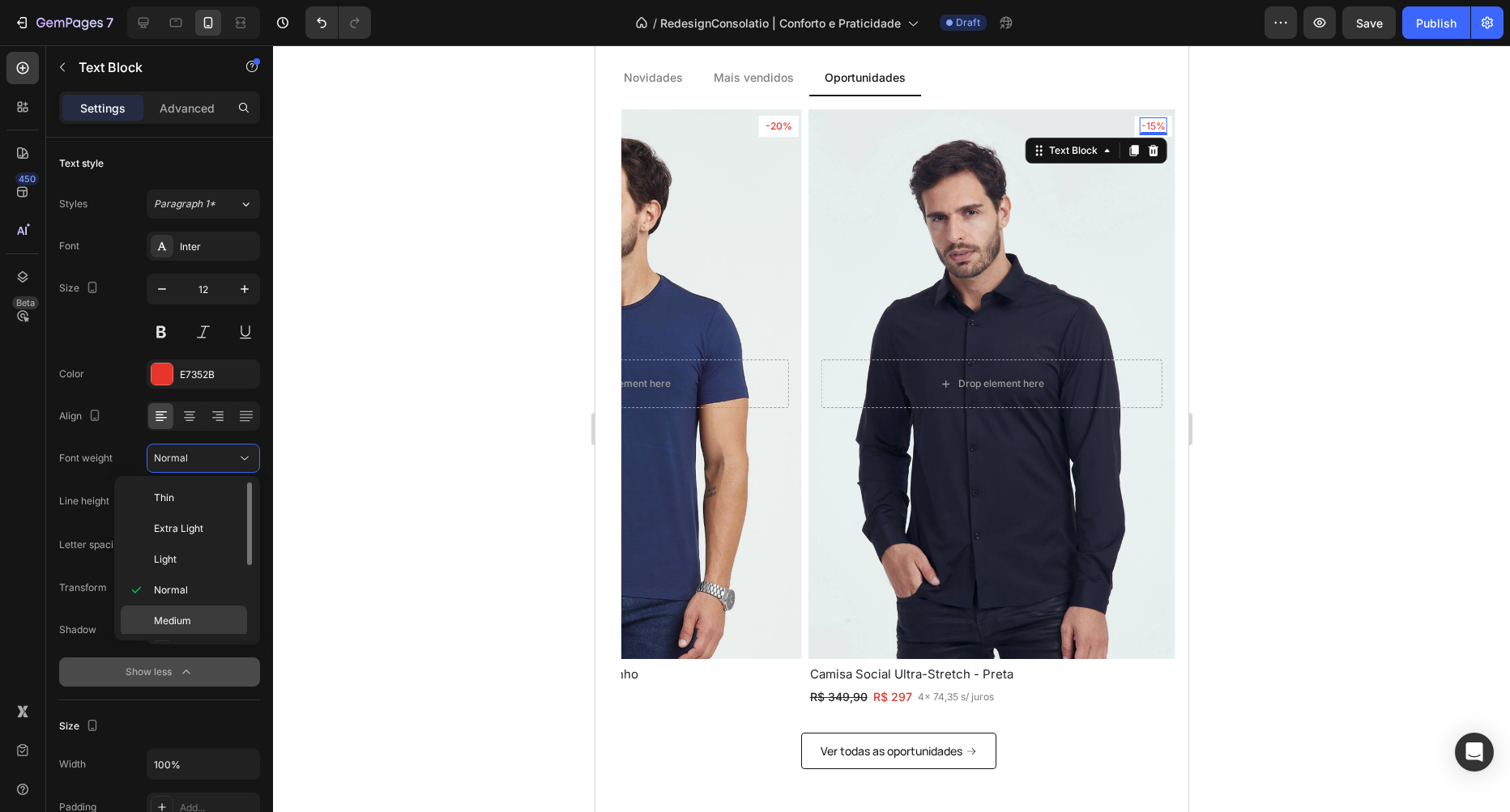
click at [187, 637] on div "Medium" at bounding box center [183, 652] width 126 height 31
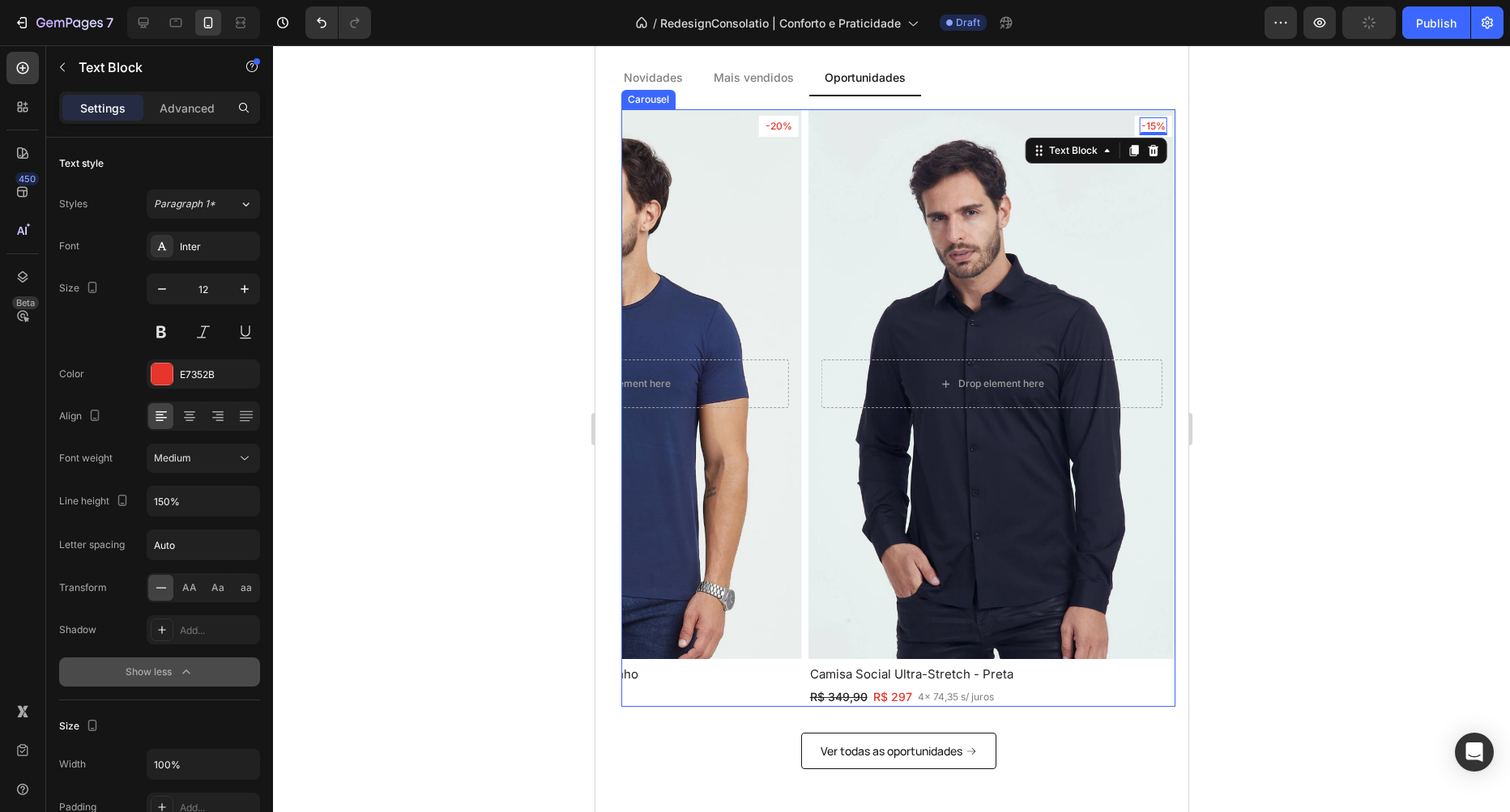
click at [806, 553] on div "-31% Text Block Row Row Drop element here Hero Banner Polo Ultra - Verde Oliva …" at bounding box center [898, 409] width 554 height 598
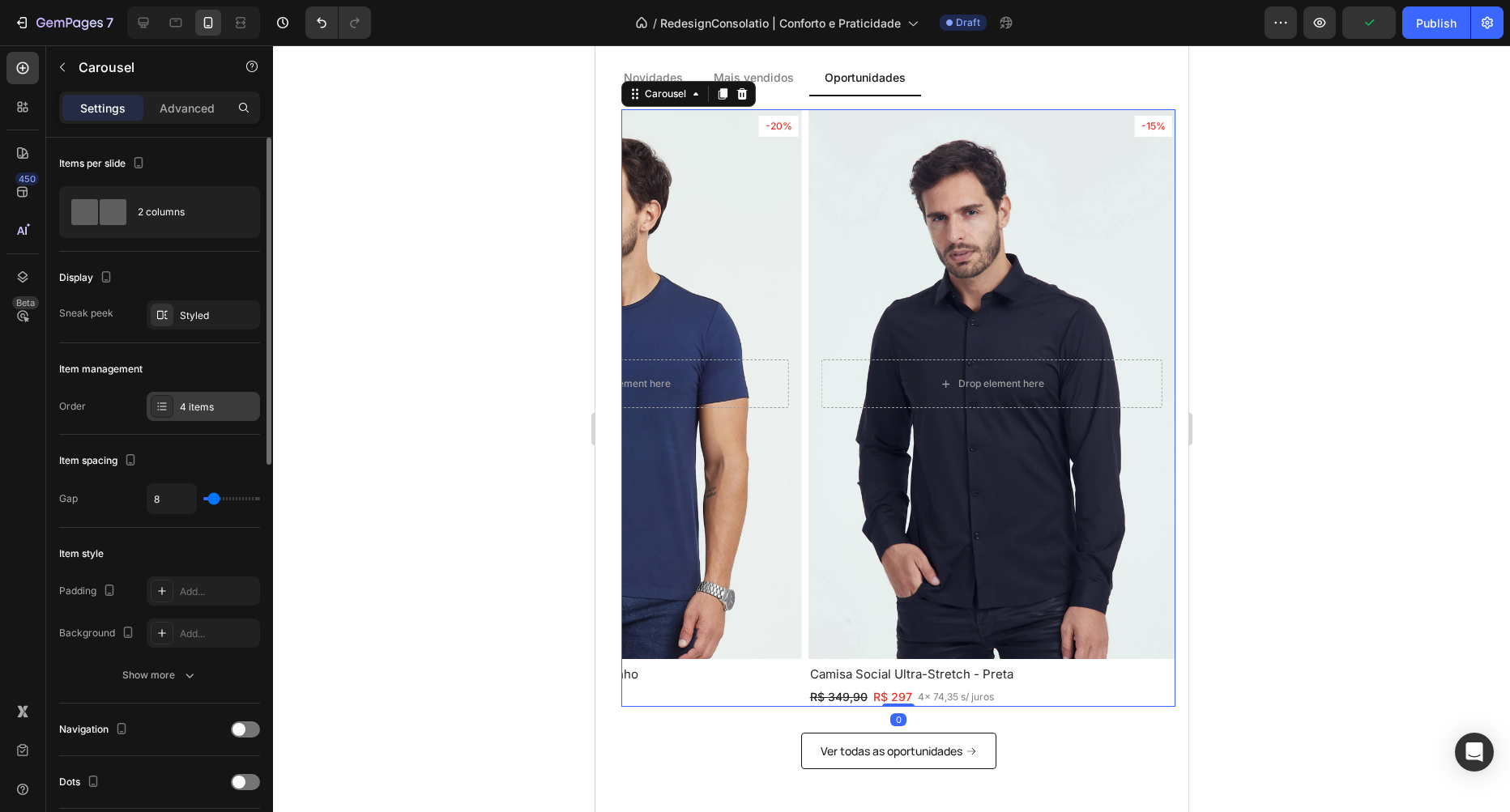
click at [192, 413] on div "4 items" at bounding box center [218, 407] width 76 height 14
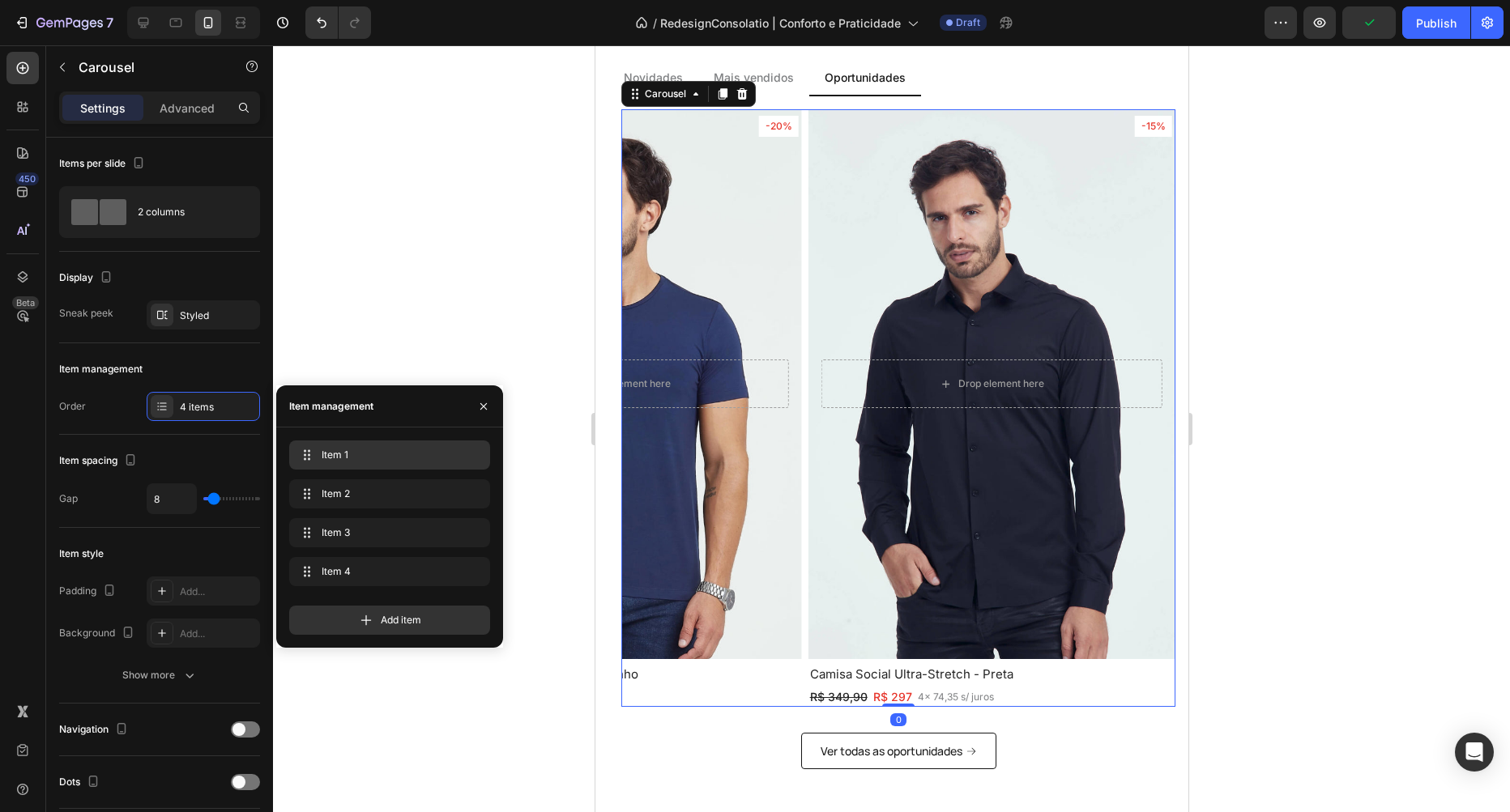
click at [350, 458] on span "Item 1" at bounding box center [386, 454] width 130 height 14
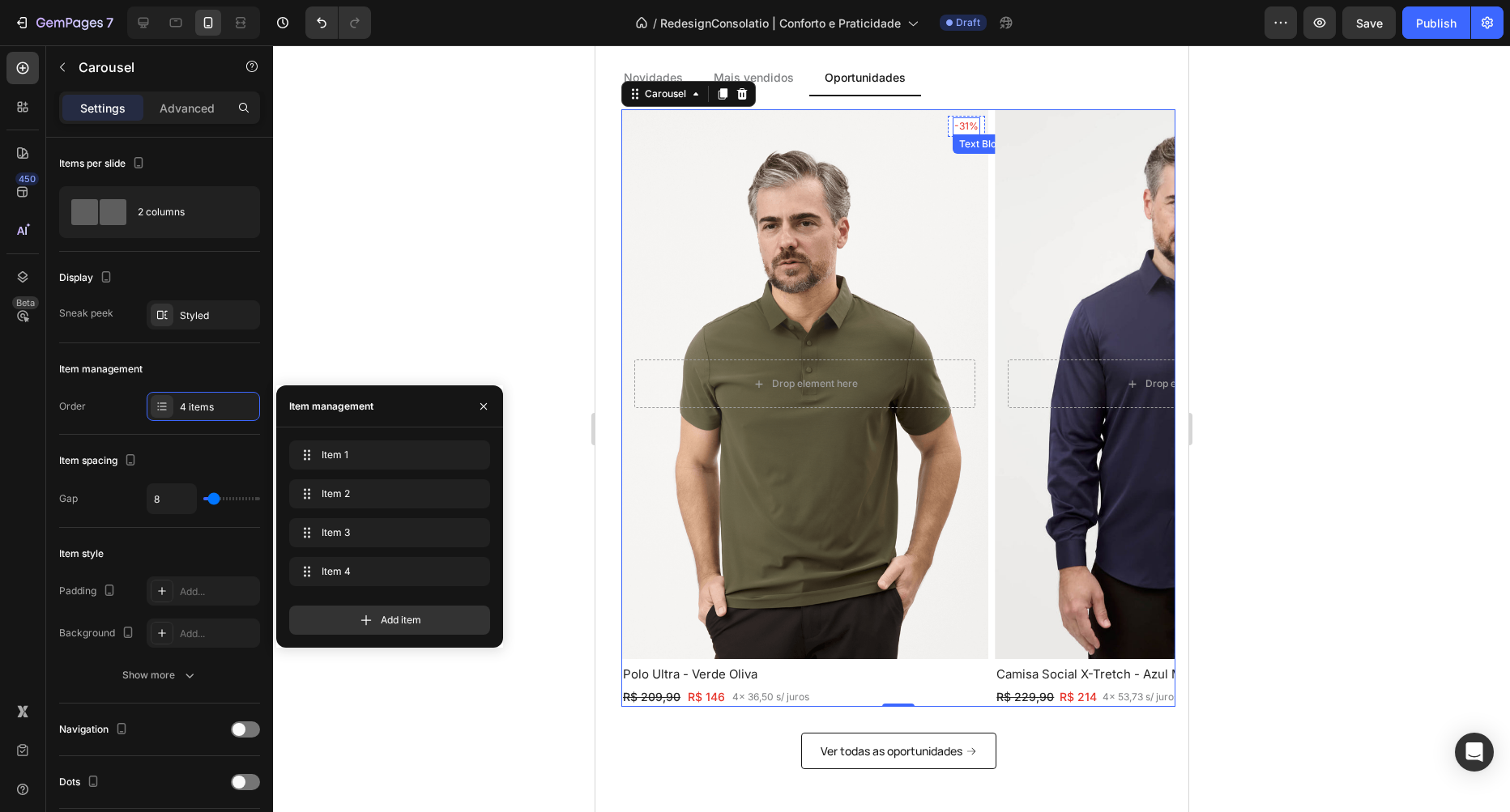
click at [962, 124] on p "-31%" at bounding box center [966, 125] width 25 height 14
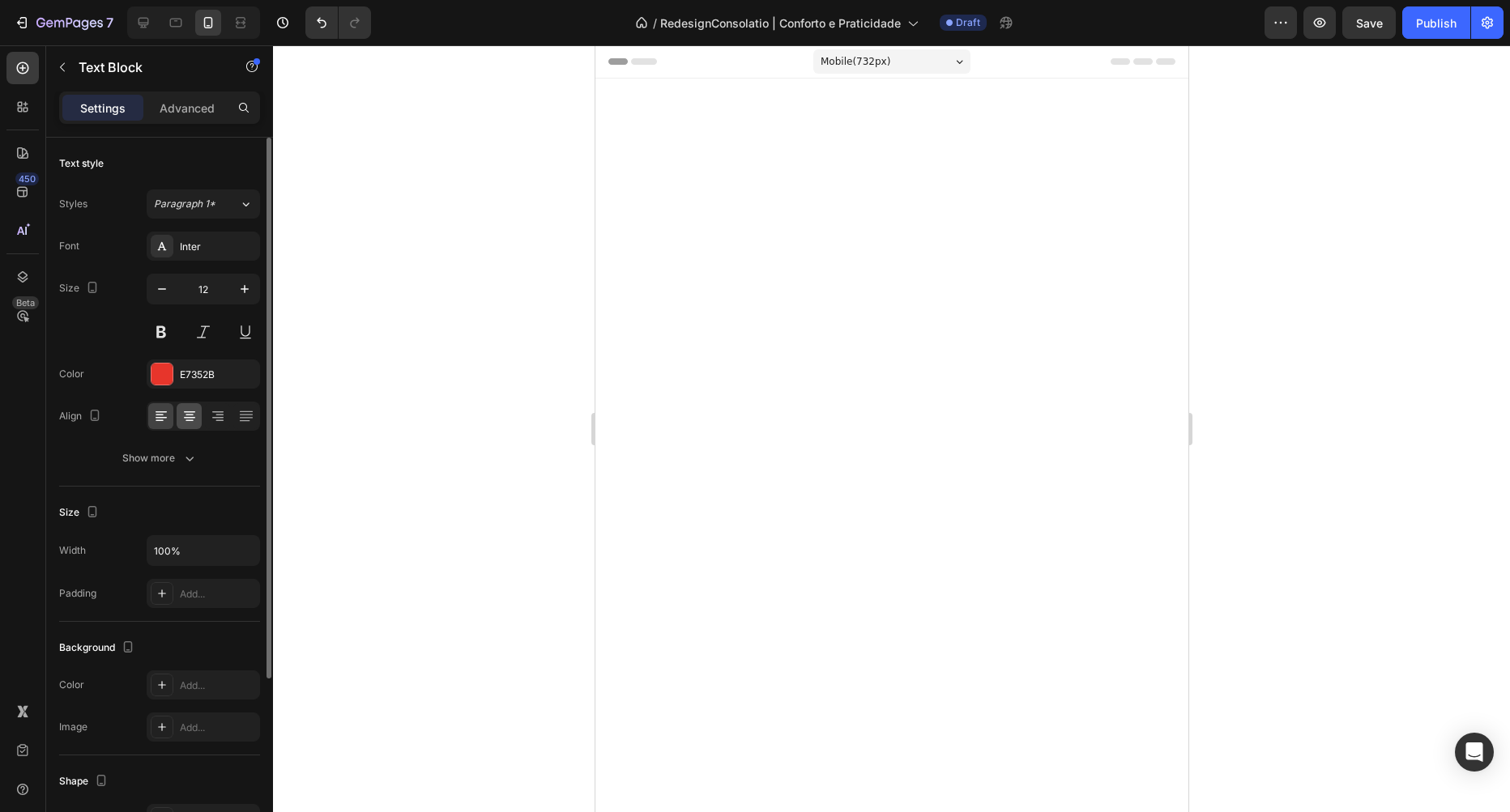
scroll to position [1846, 0]
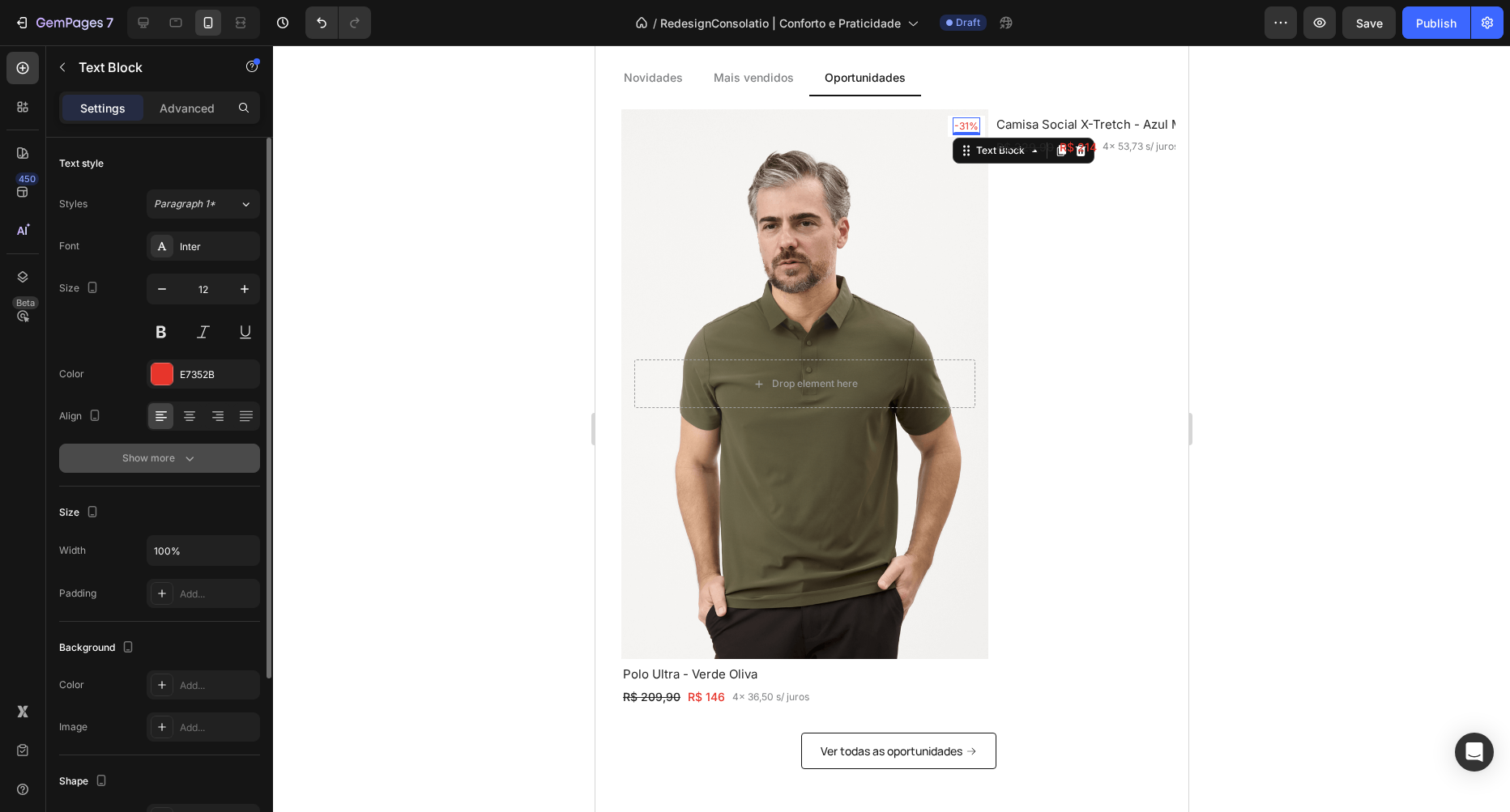
click at [188, 459] on icon "button" at bounding box center [190, 459] width 8 height 5
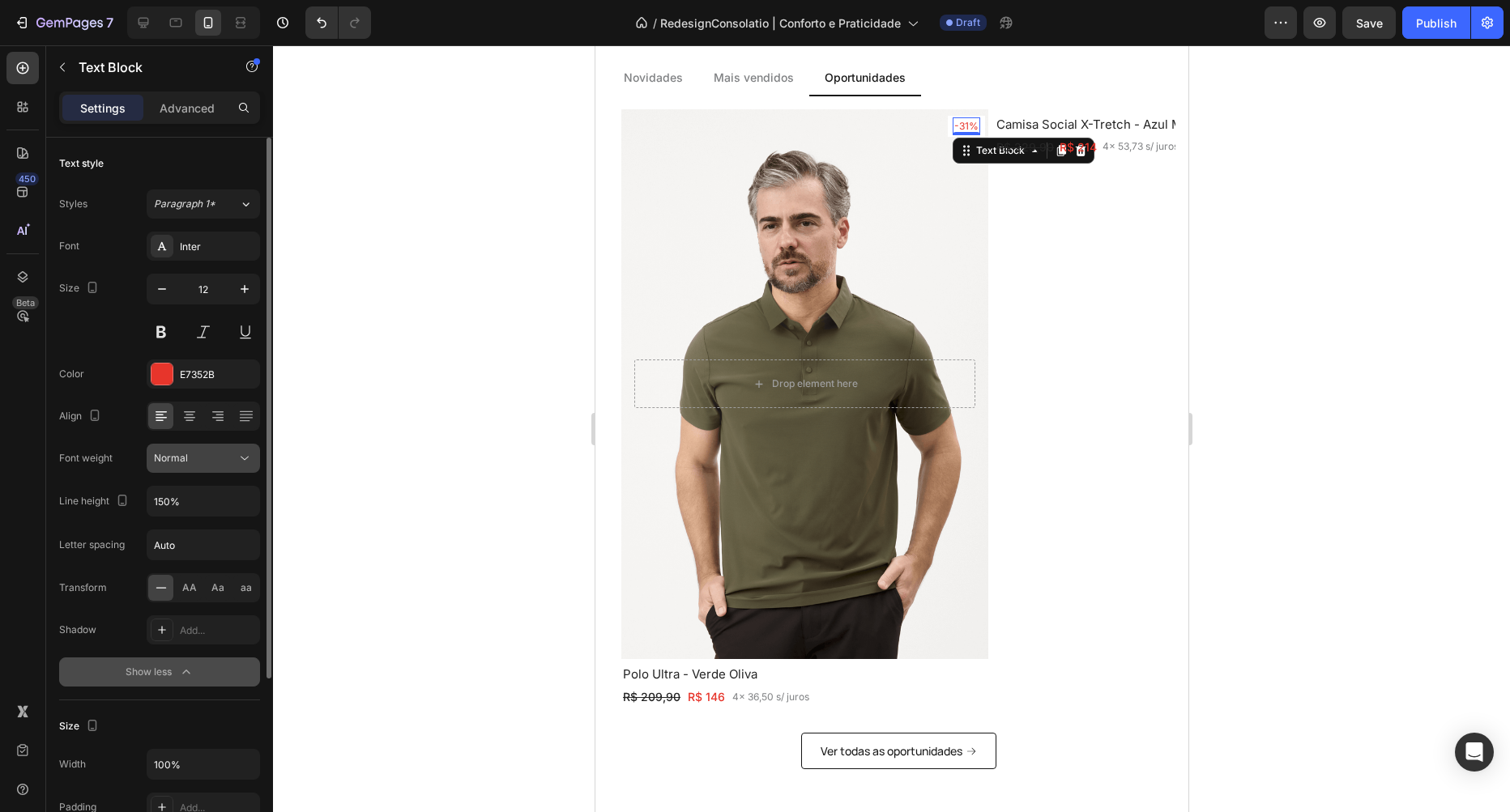
click at [195, 455] on div "Normal" at bounding box center [195, 458] width 82 height 14
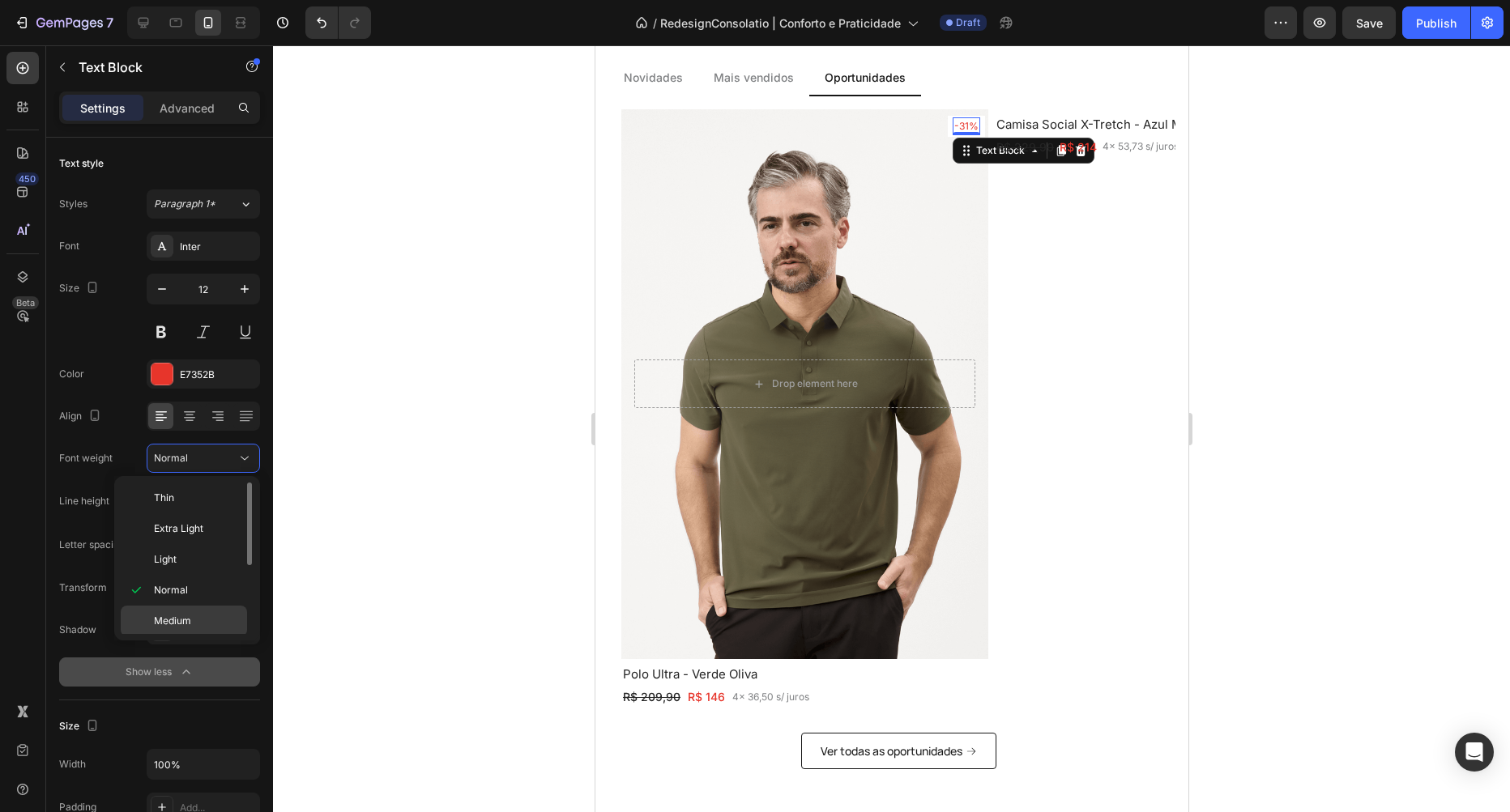
click at [182, 616] on span "Medium" at bounding box center [173, 620] width 37 height 14
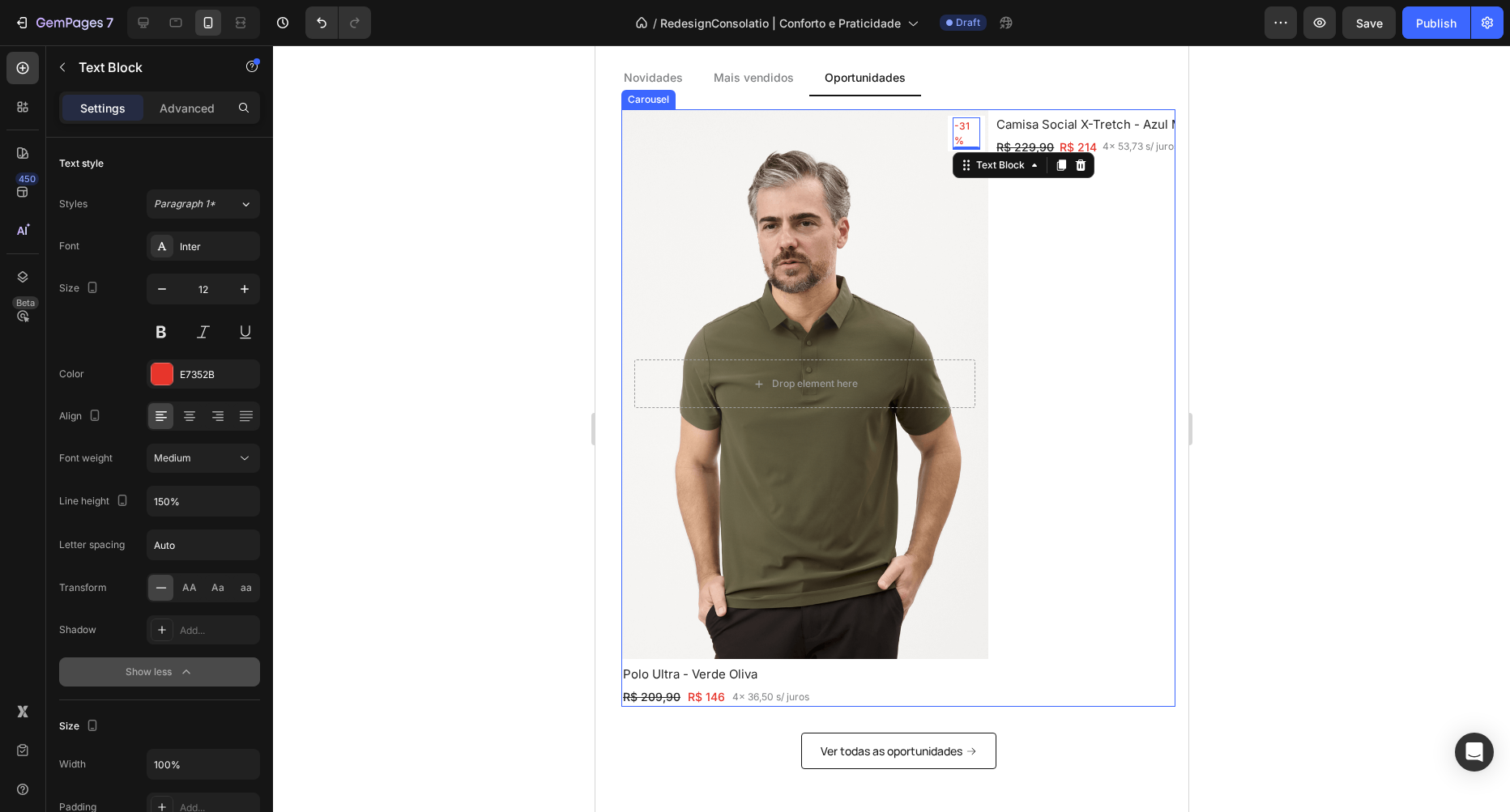
click at [990, 371] on div "-31% Text Block 0 Row Row Drop element here Hero Banner Polo Ultra - Verde [PER…" at bounding box center [898, 409] width 554 height 598
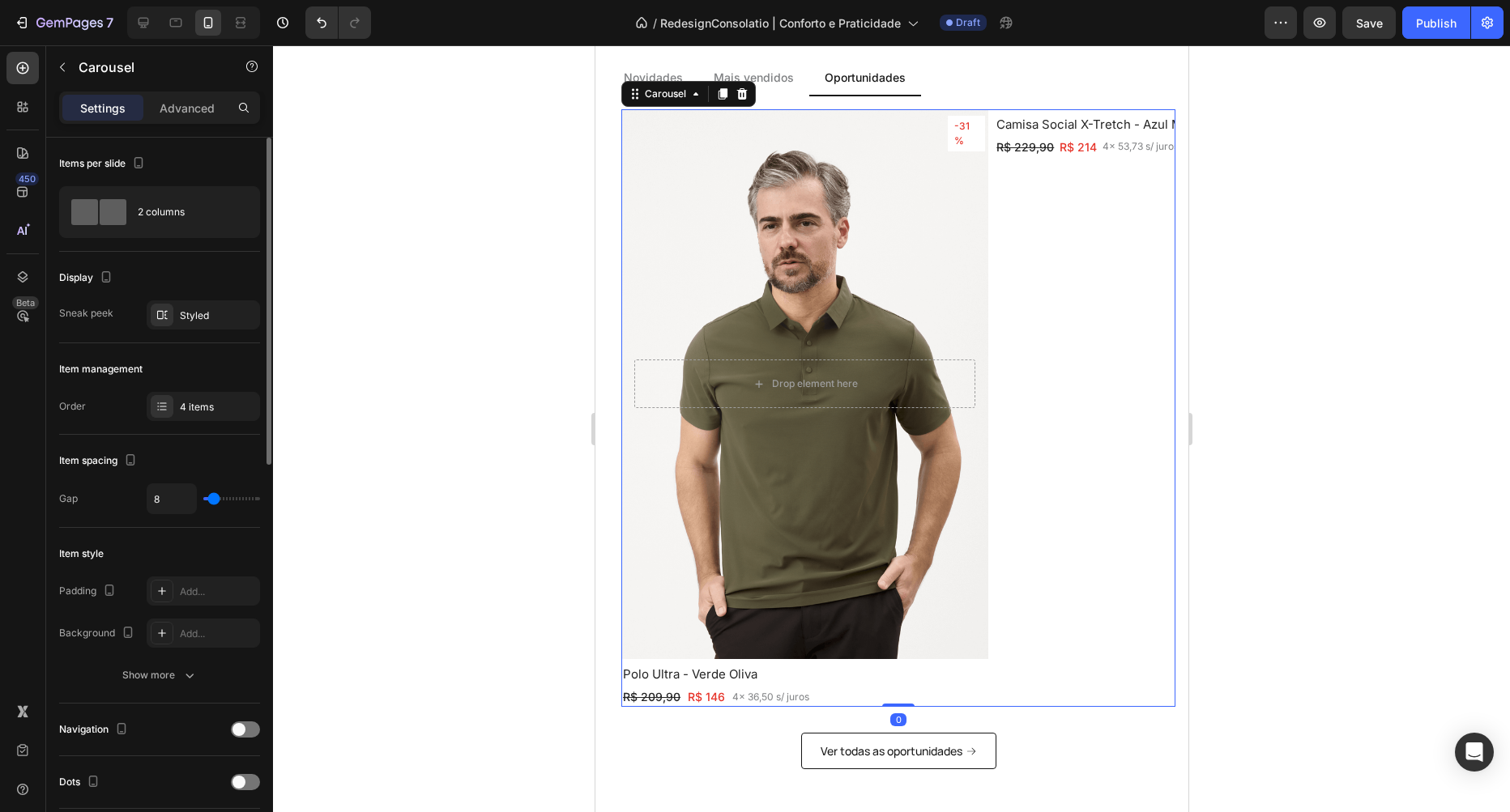
click at [194, 409] on div "4 items" at bounding box center [218, 407] width 76 height 14
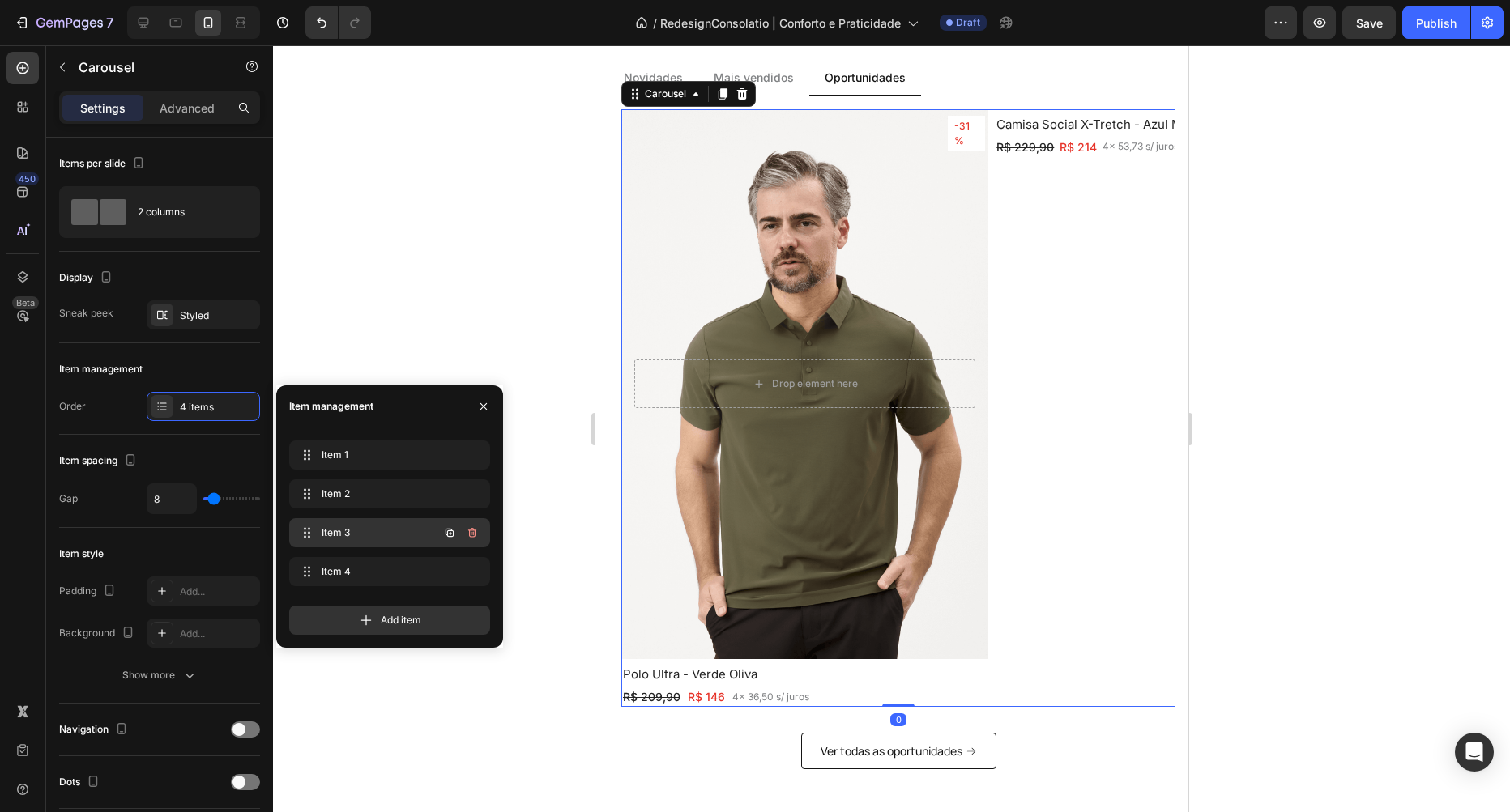
click at [350, 537] on span "Item 3" at bounding box center [367, 532] width 92 height 14
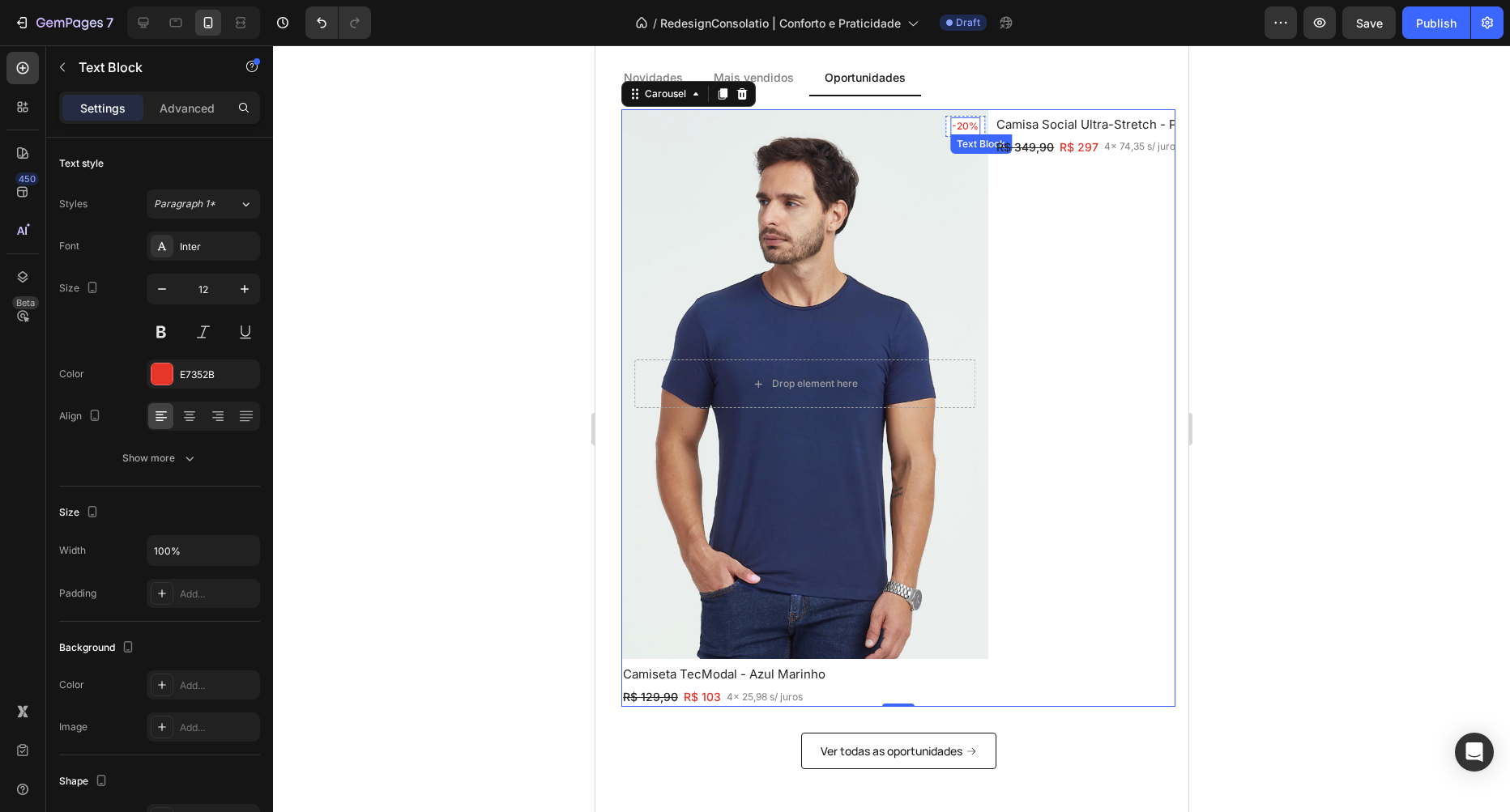
click at [971, 128] on p "-20%" at bounding box center [965, 125] width 27 height 14
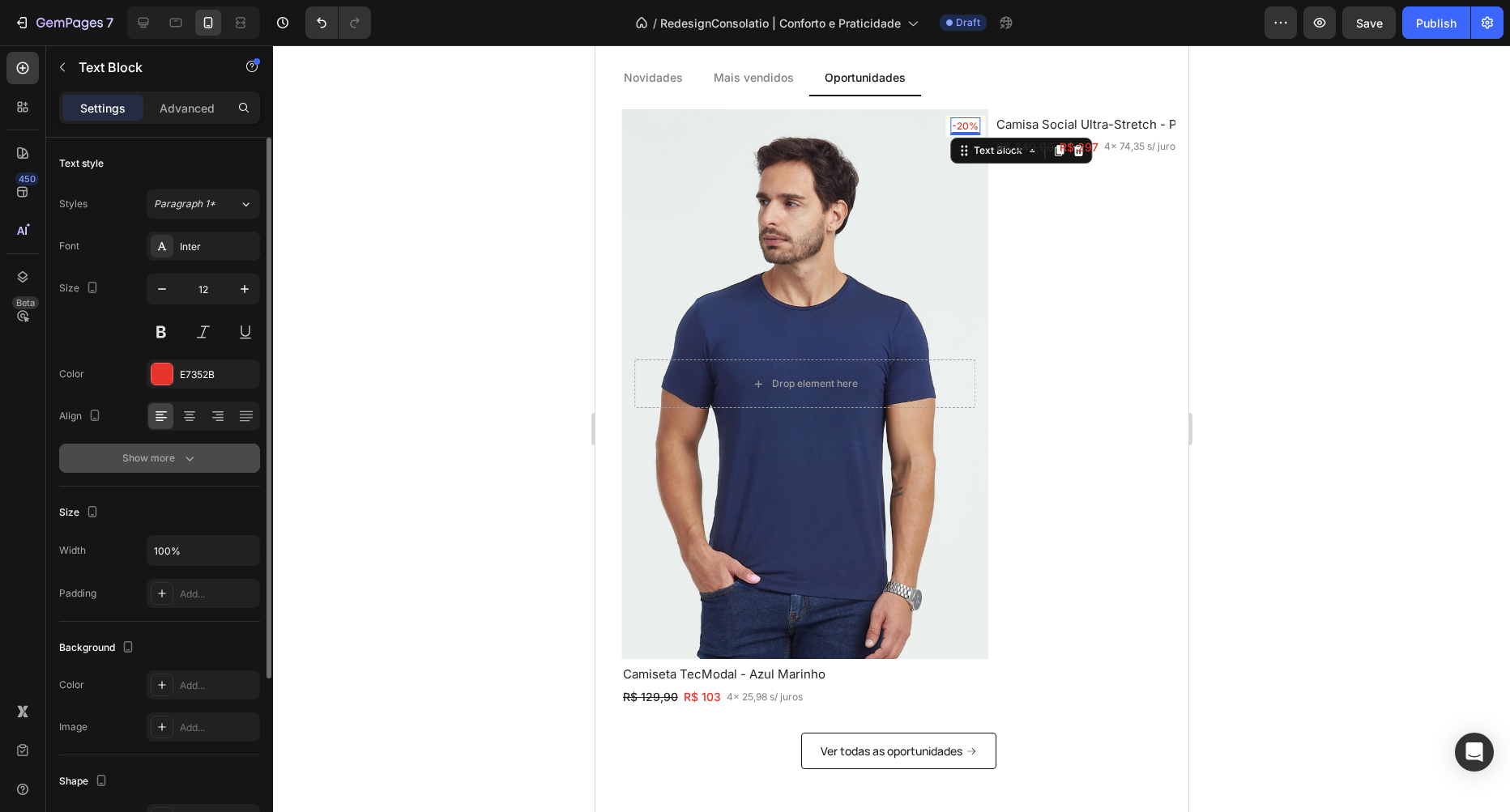
click at [178, 462] on div "Show more" at bounding box center [159, 458] width 75 height 16
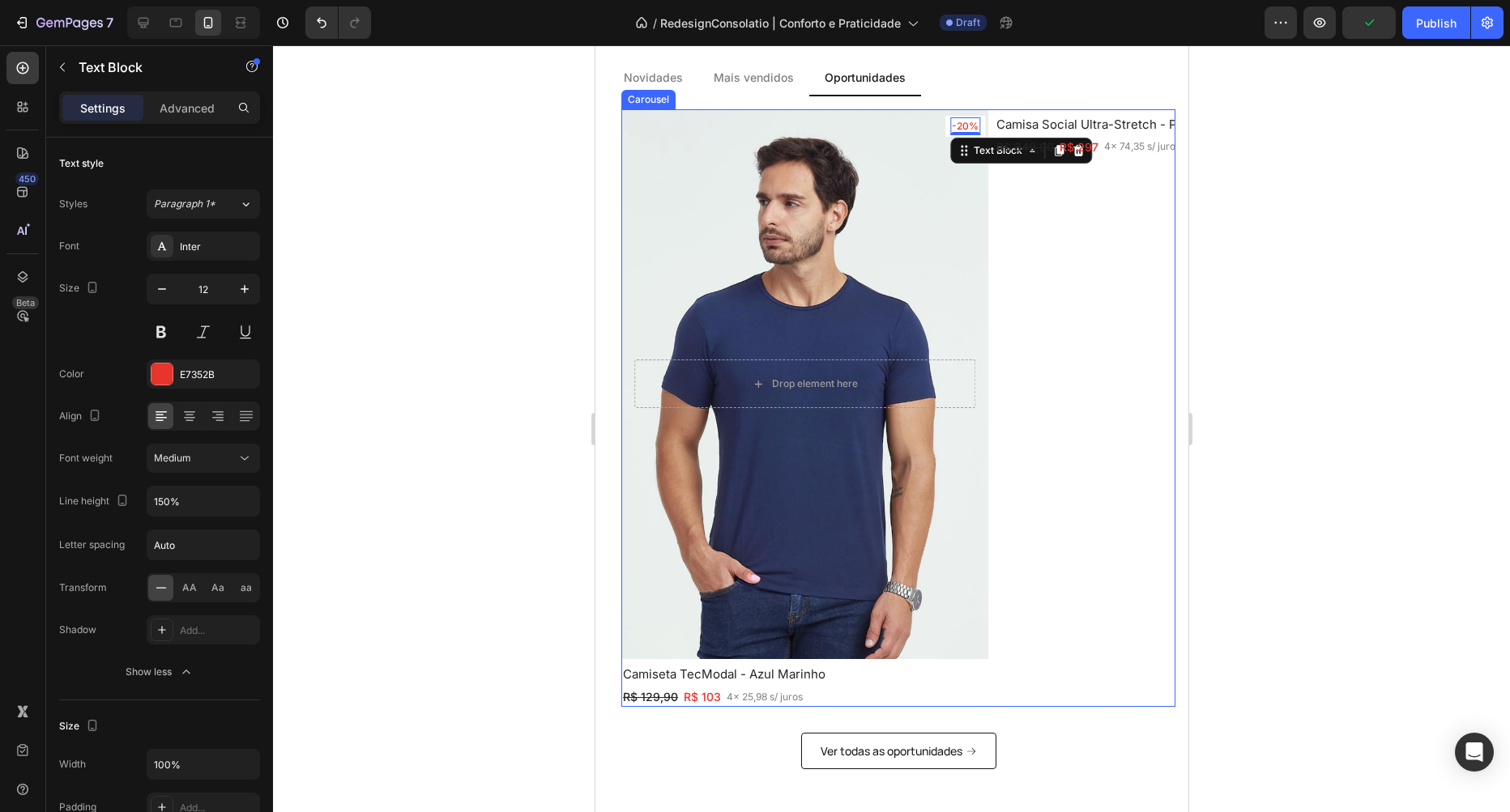
click at [991, 334] on div "-31% Text Block Row Row Drop element here Hero Banner Polo Ultra - Verde [PERSO…" at bounding box center [898, 409] width 554 height 598
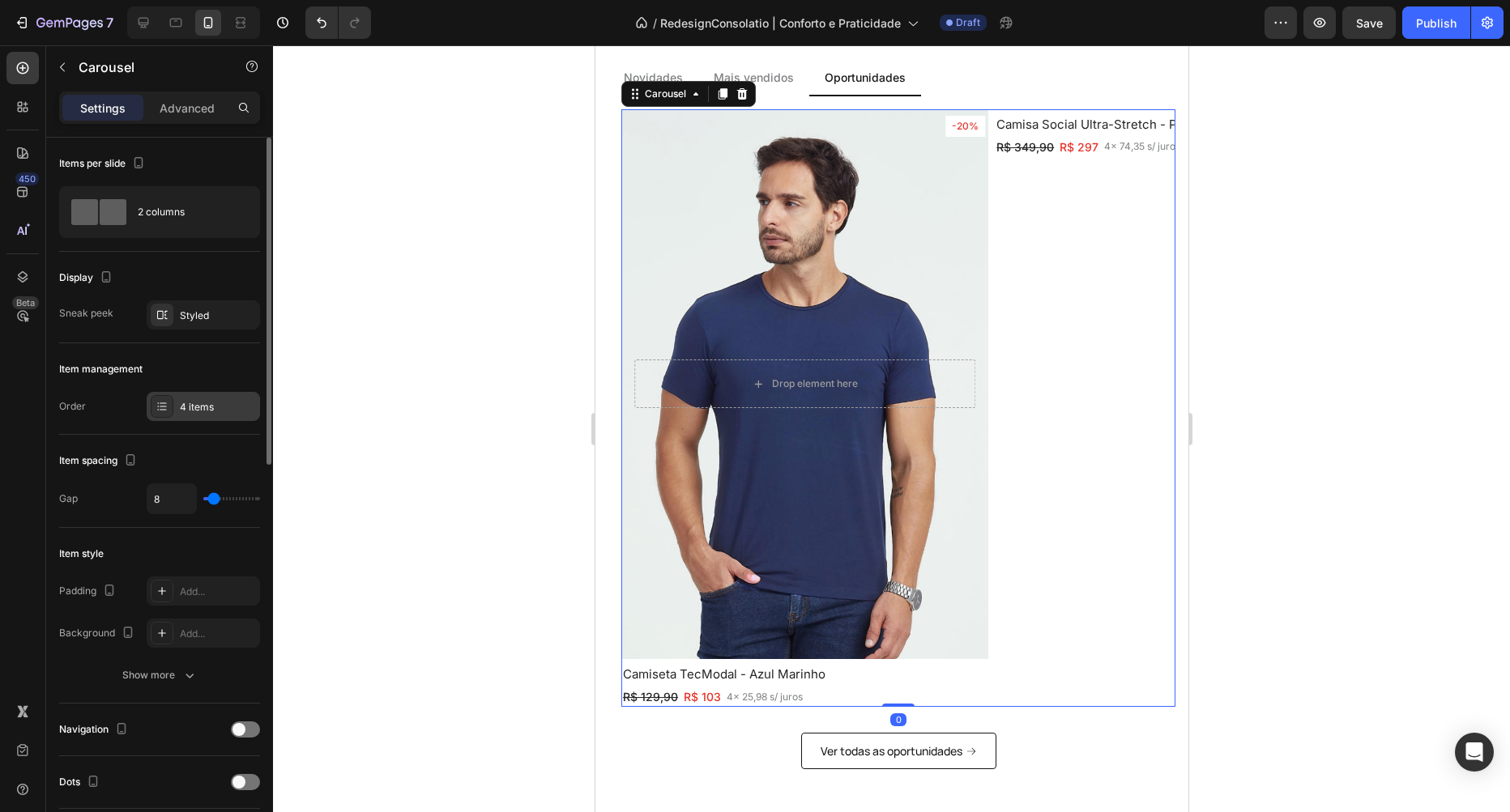
click at [190, 398] on div "4 items" at bounding box center [203, 406] width 114 height 29
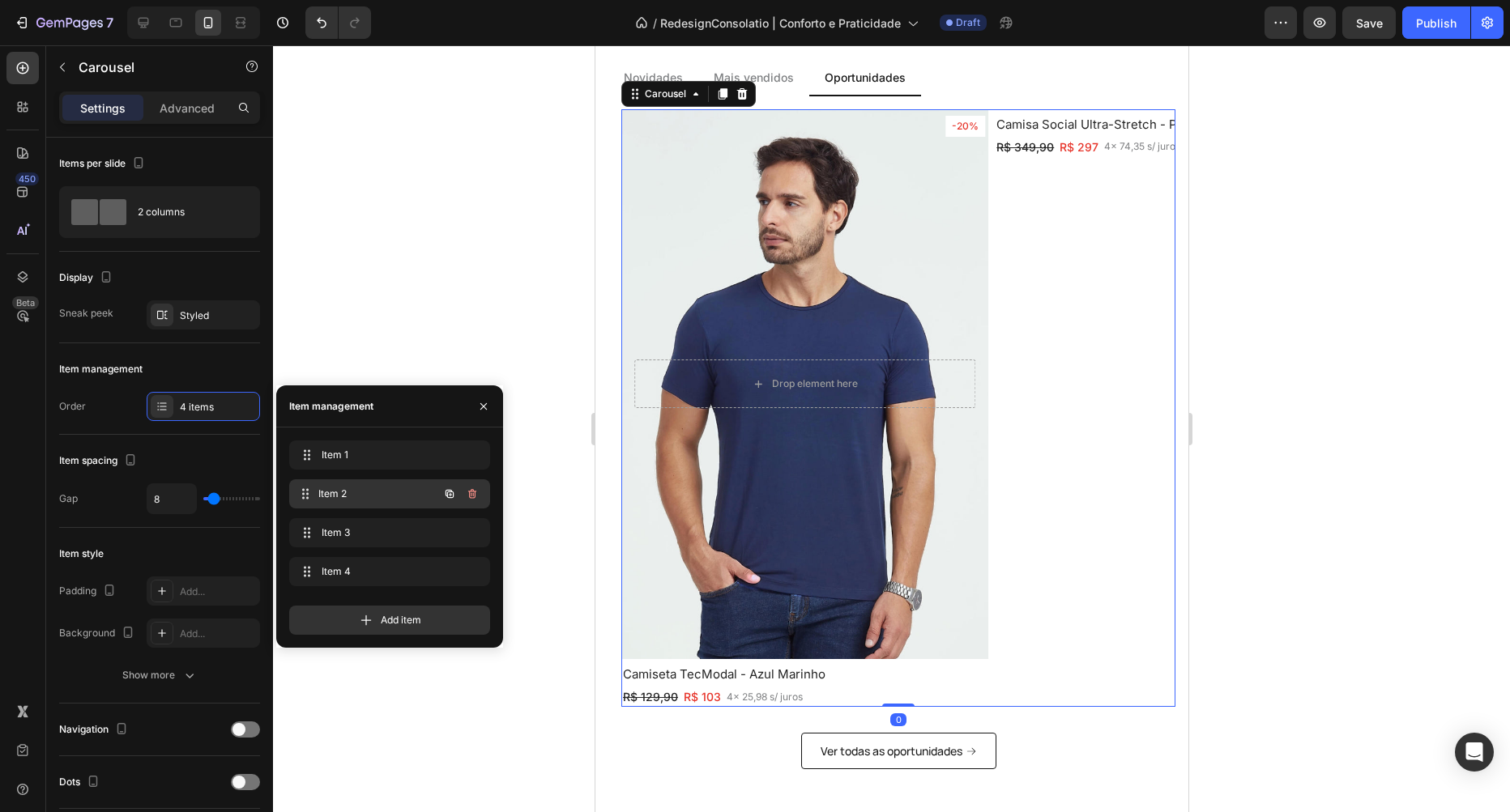
click at [350, 489] on span "Item 2" at bounding box center [377, 493] width 120 height 14
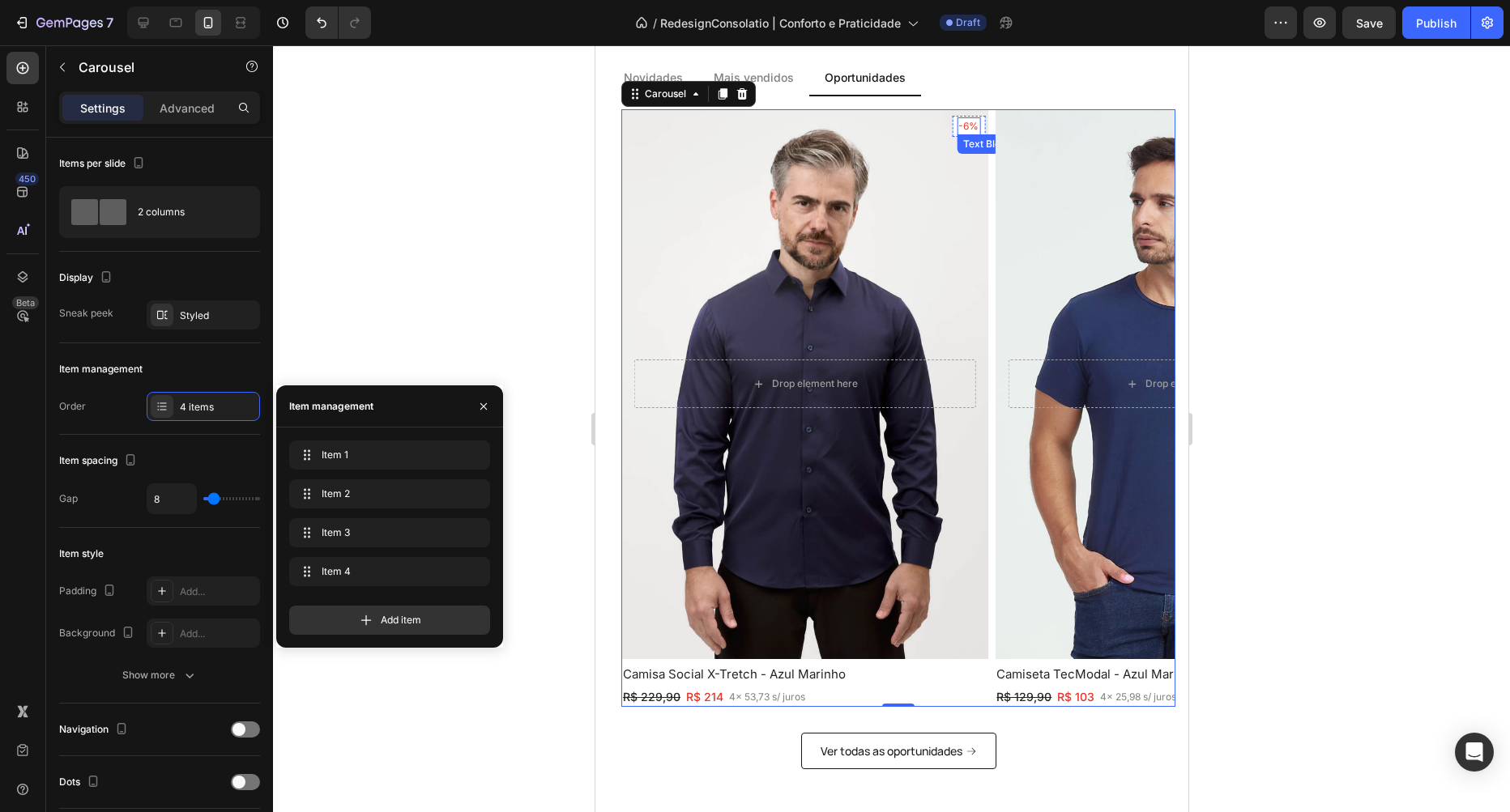
click at [971, 131] on p "-6%" at bounding box center [967, 125] width 20 height 14
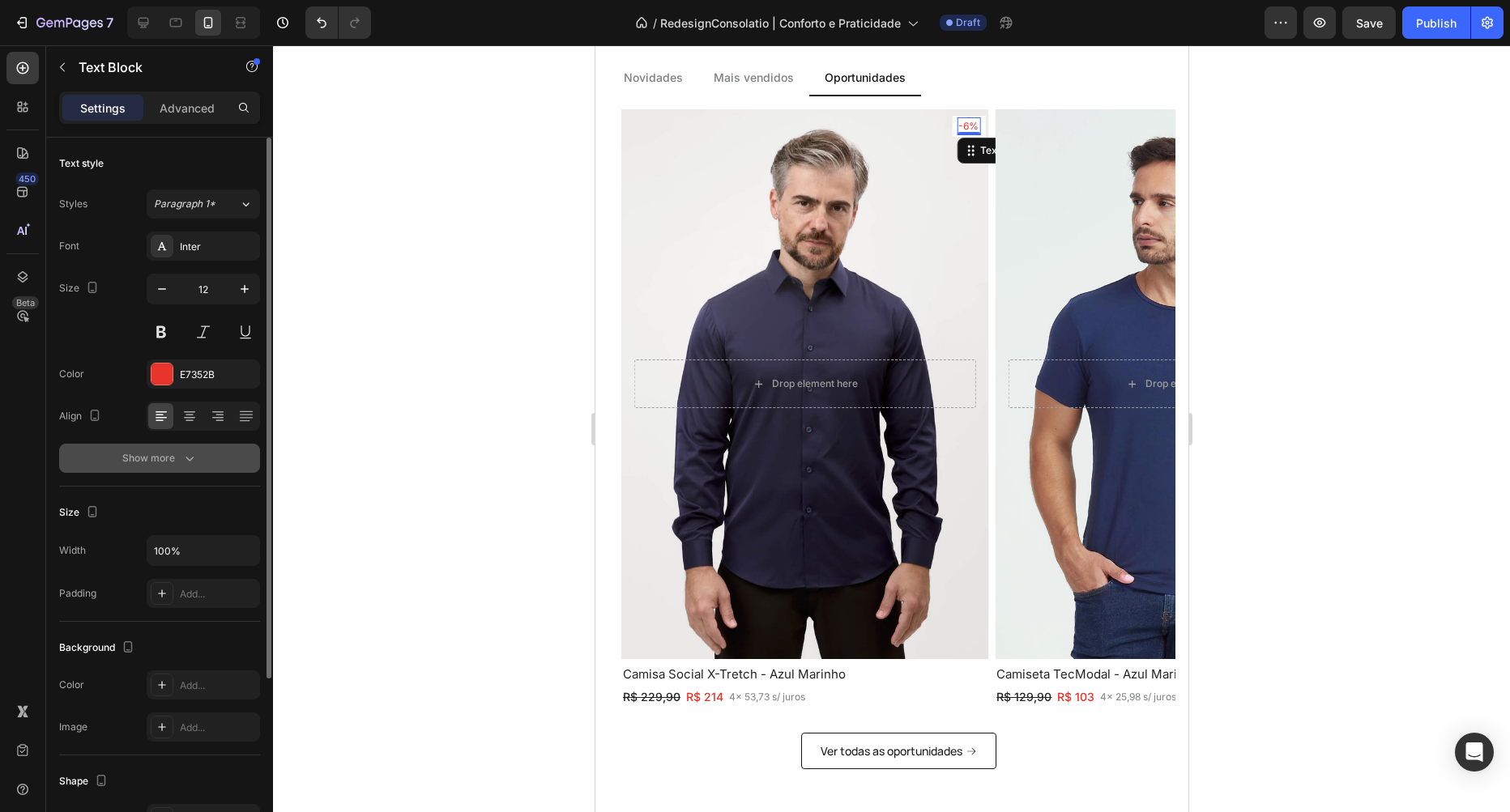
click at [192, 462] on icon "button" at bounding box center [189, 458] width 16 height 16
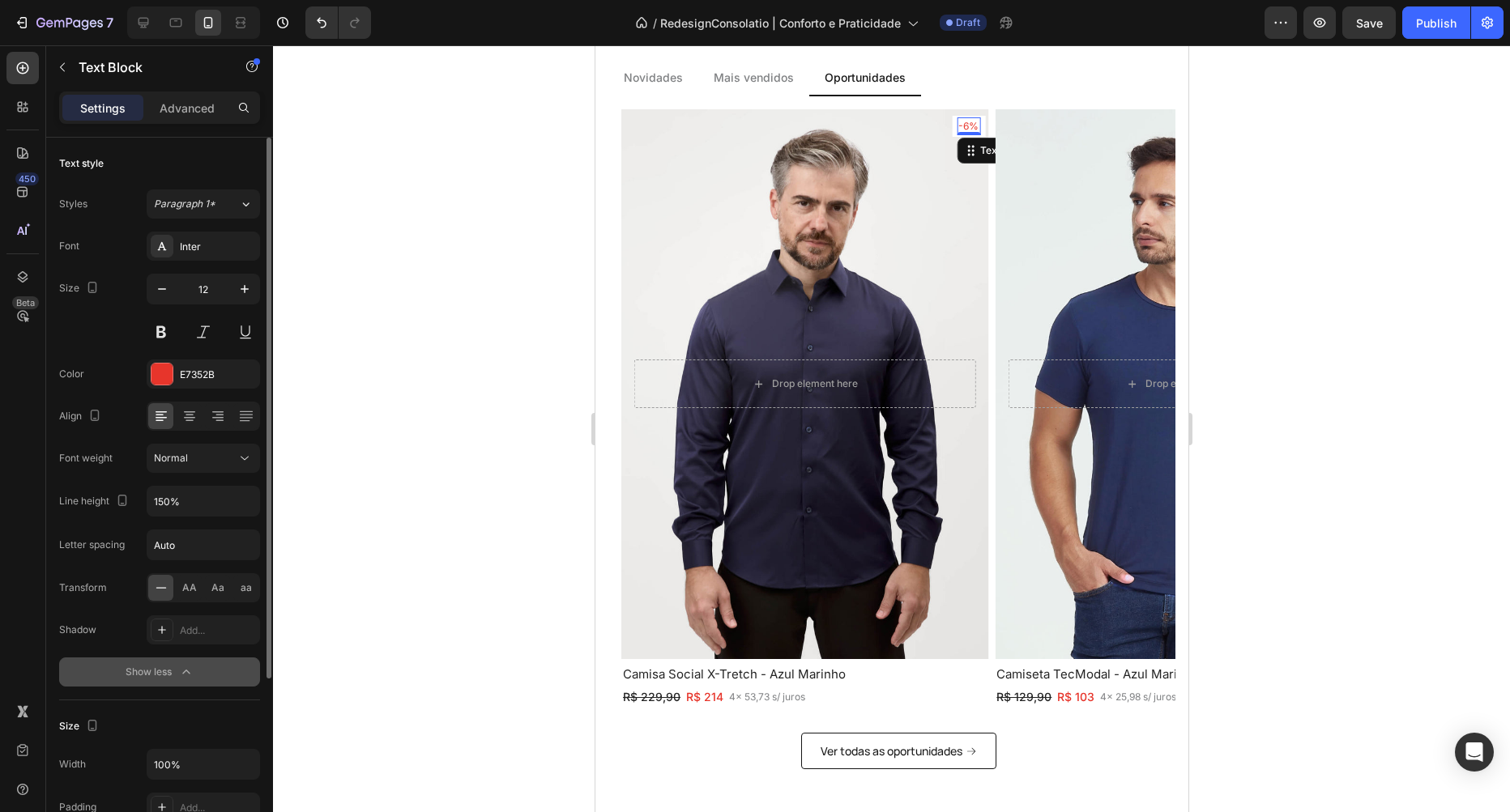
click at [197, 474] on div "Font Inter Size 12 Color E7352B Align Font weight Normal Line height 150% Lette…" at bounding box center [159, 459] width 201 height 455
click at [198, 457] on div "Normal" at bounding box center [195, 458] width 82 height 14
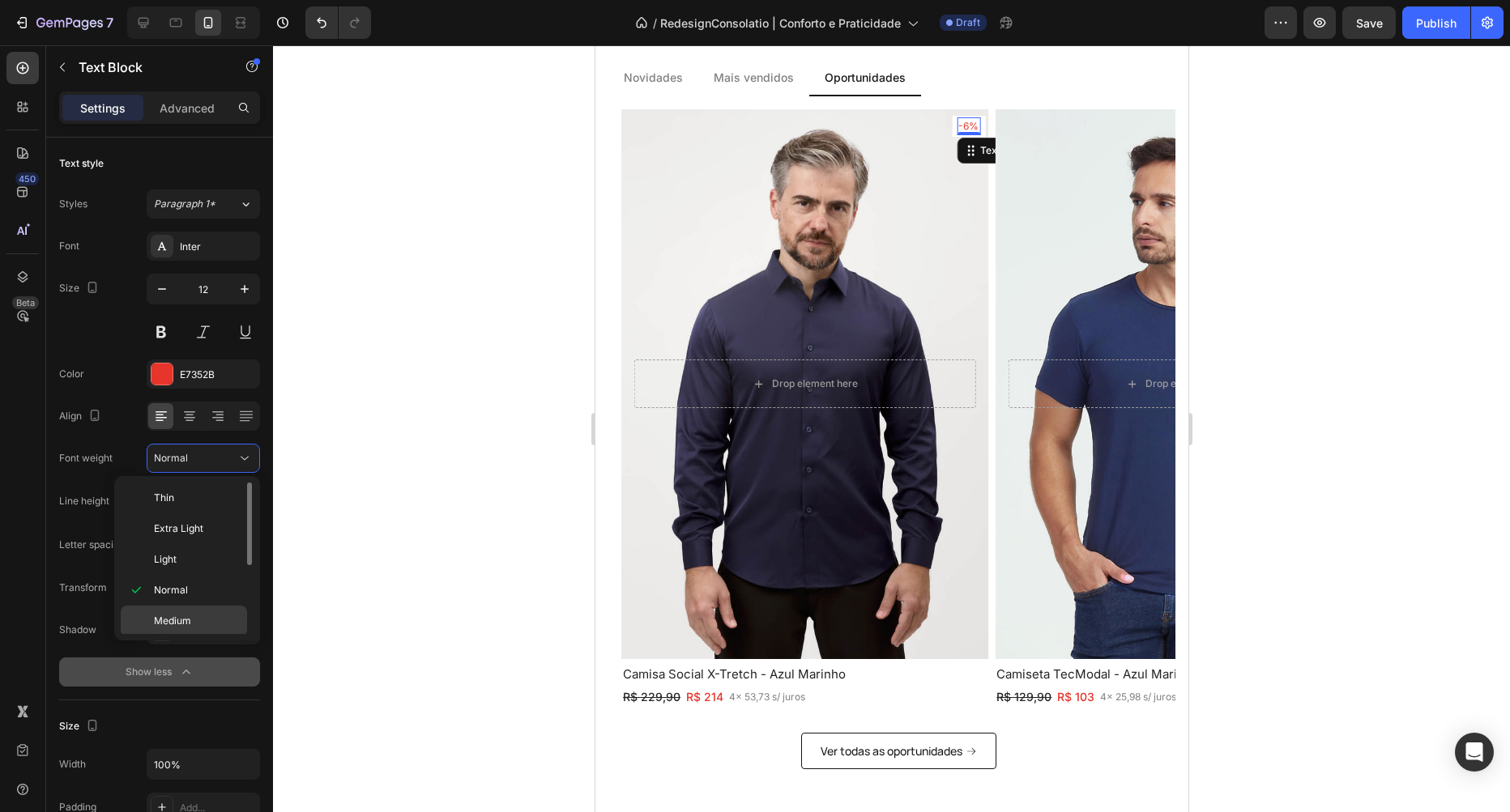
click at [182, 637] on div "Medium" at bounding box center [183, 652] width 126 height 31
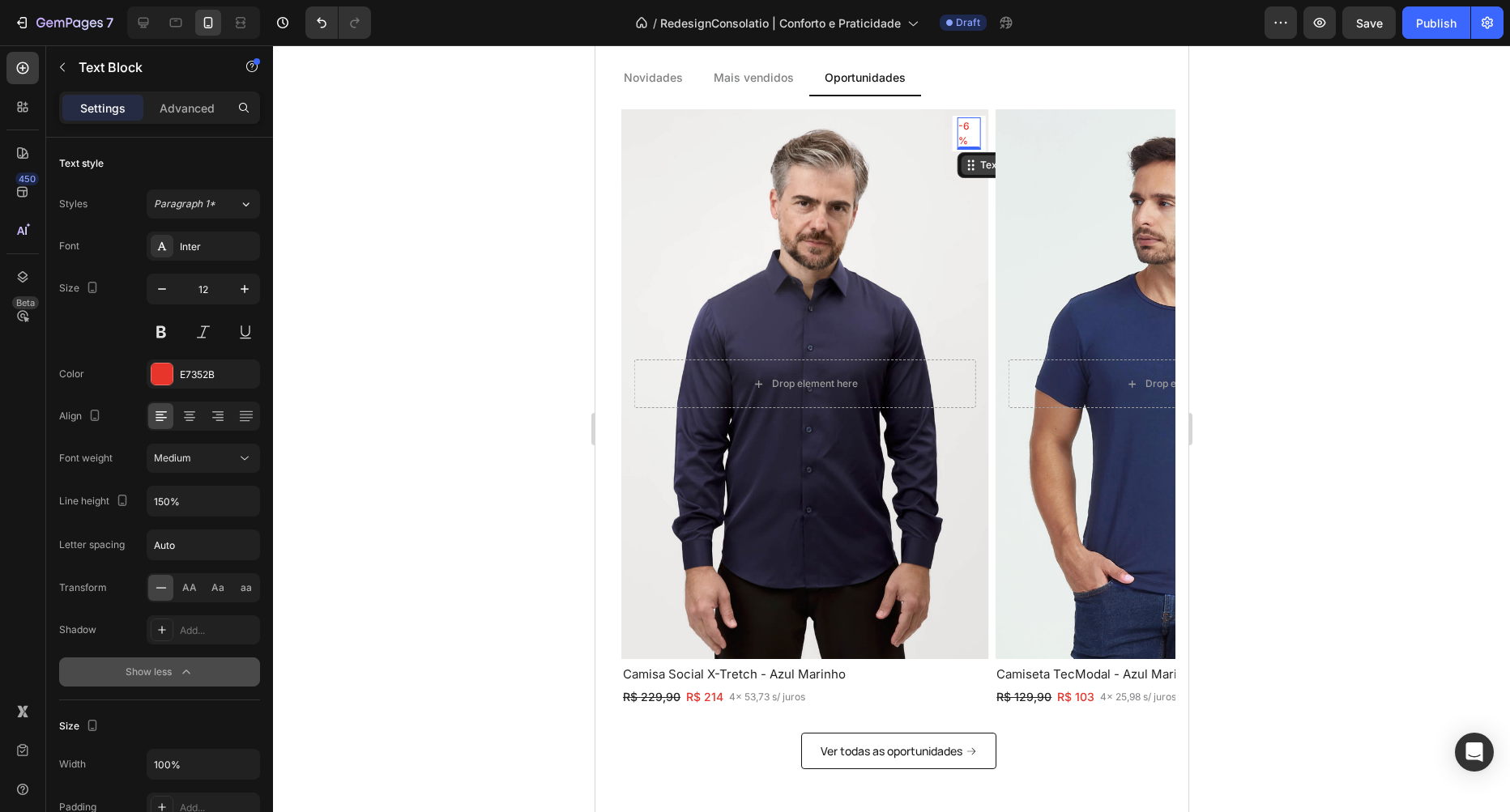
click at [983, 158] on div "Text Block" at bounding box center [1003, 164] width 55 height 14
click at [978, 229] on div "Row 1 col" at bounding box center [988, 224] width 63 height 26
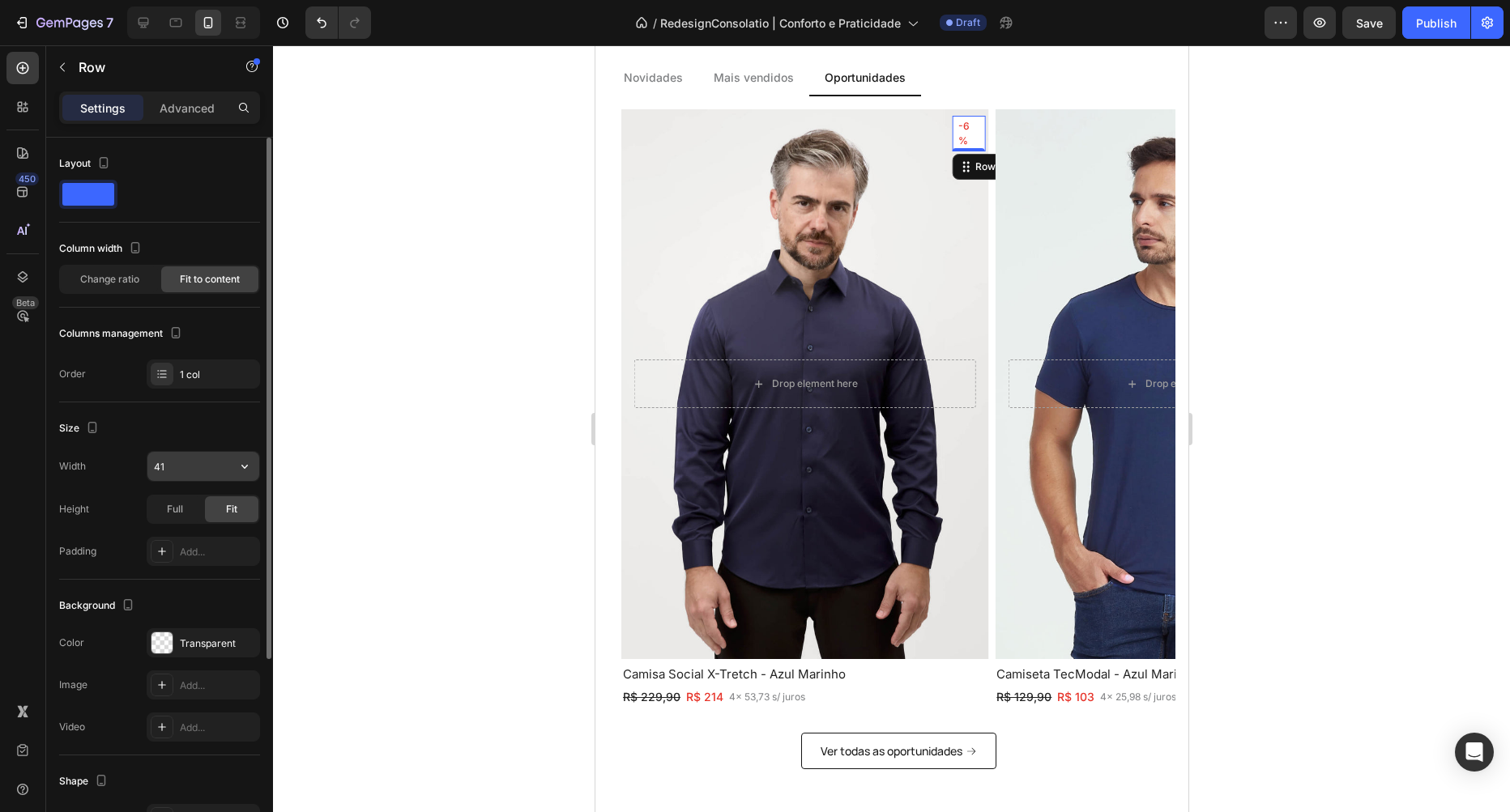
click at [218, 468] on input "41" at bounding box center [203, 466] width 112 height 29
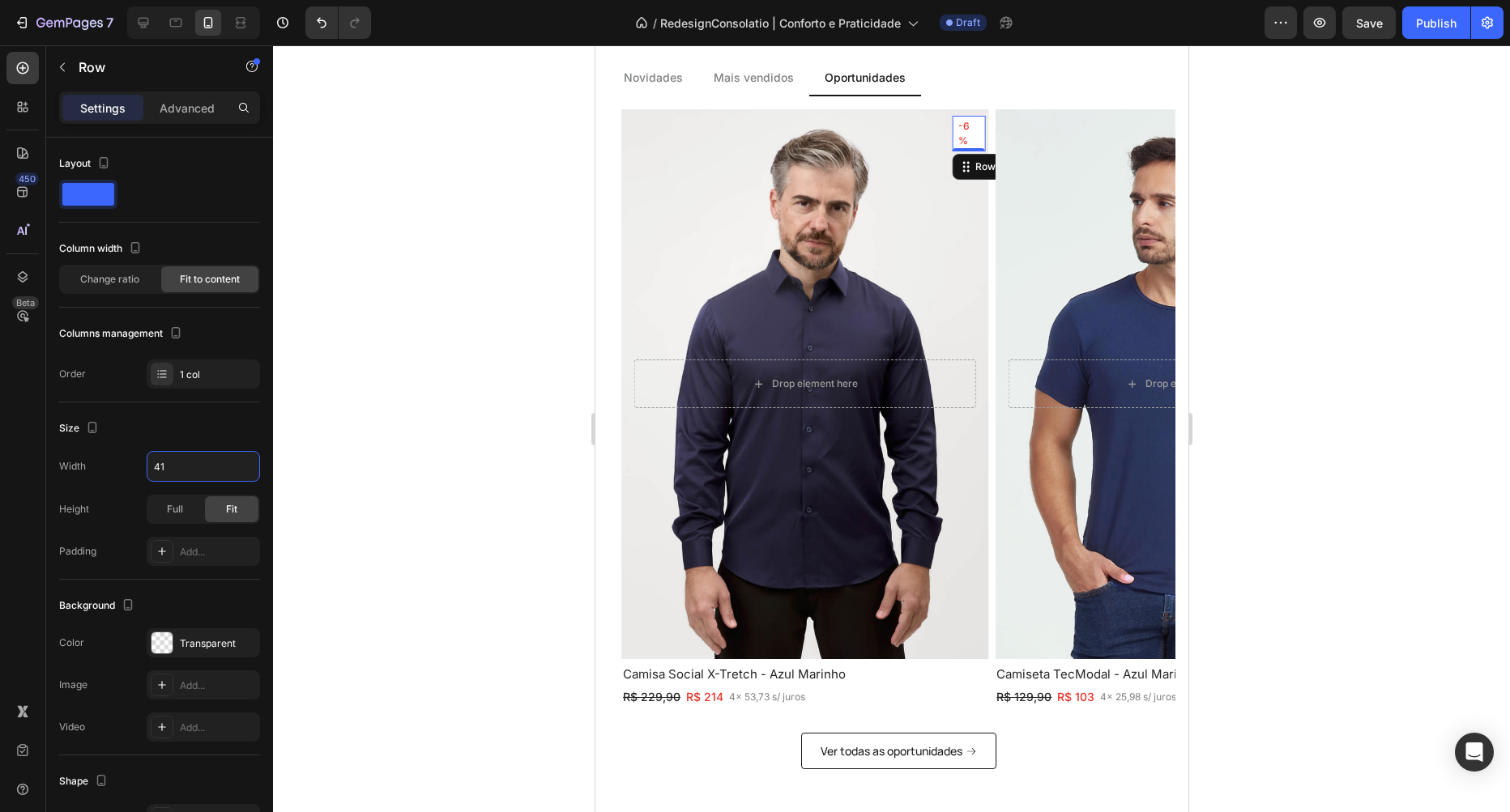
type input "42"
click at [1363, 23] on span "Save" at bounding box center [1369, 23] width 27 height 14
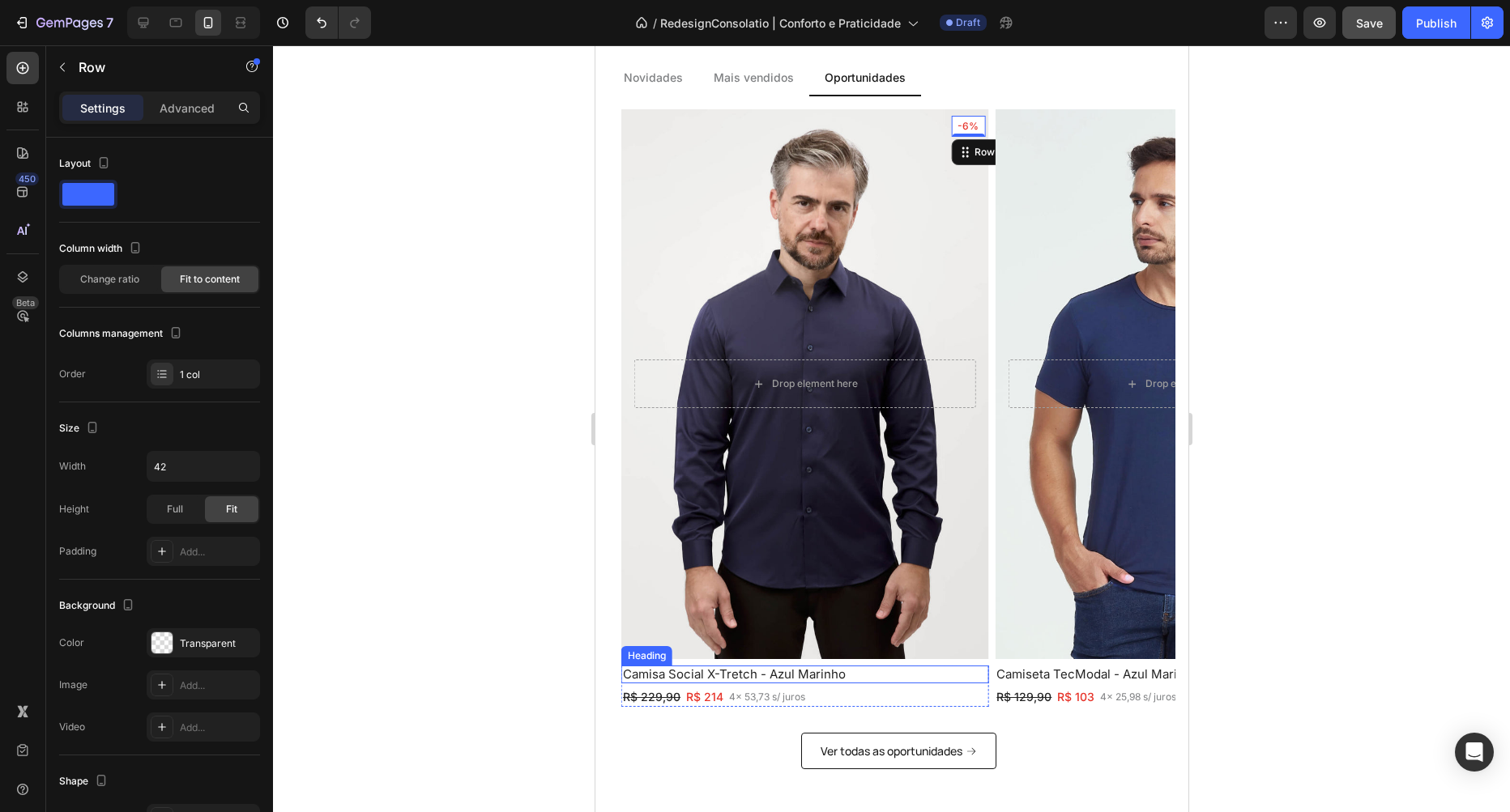
click at [660, 677] on h2 "Camisa Social X-Tretch - Azul Marinho" at bounding box center [804, 674] width 367 height 18
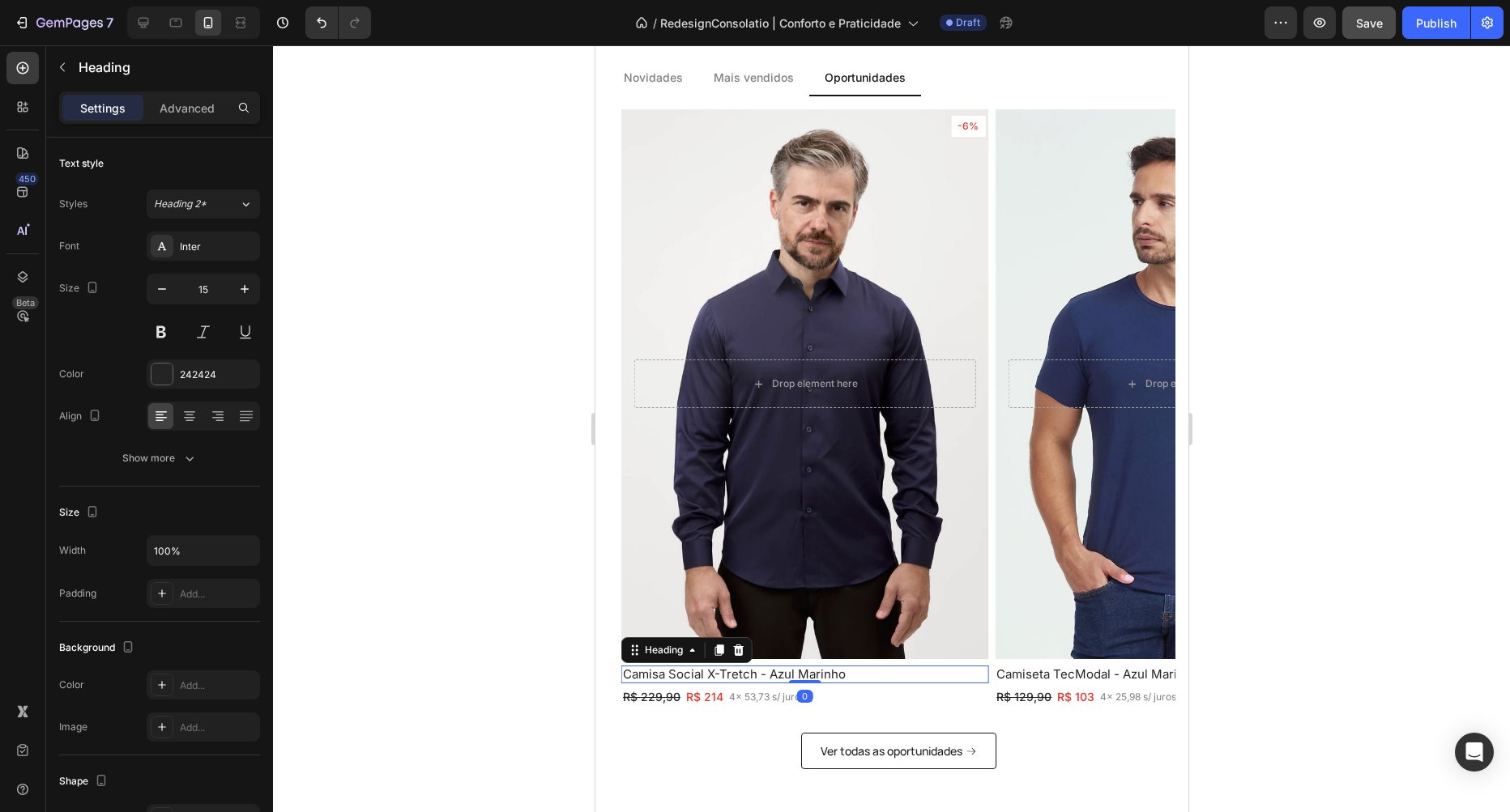
click at [660, 677] on h2 "Camisa Social X-Tretch - Azul Marinho" at bounding box center [804, 674] width 367 height 18
click at [660, 677] on p "Camisa Social X-Tretch - Azul Marinho" at bounding box center [804, 674] width 364 height 14
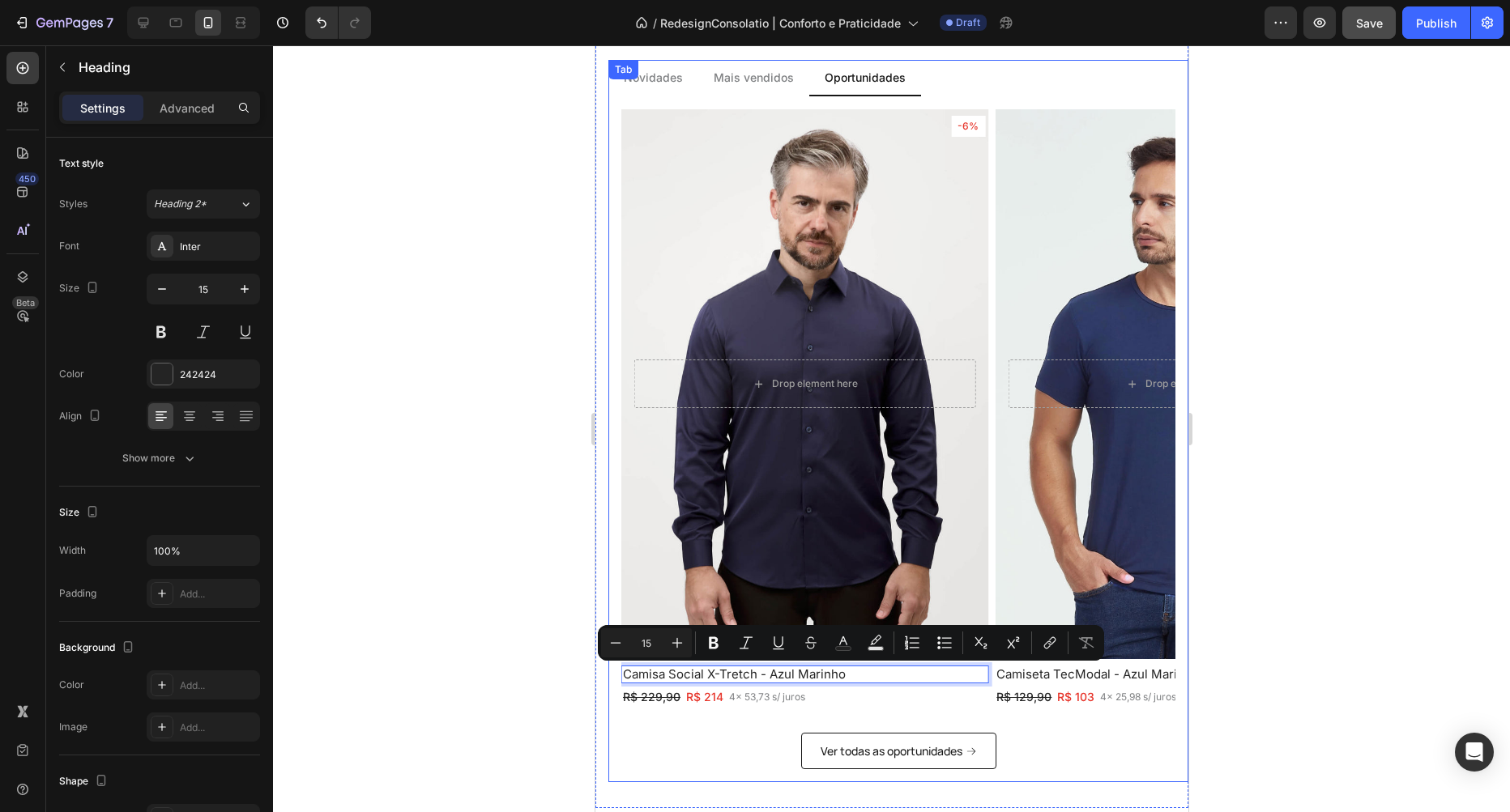
click at [757, 77] on p "Mais vendidos" at bounding box center [753, 77] width 81 height 17
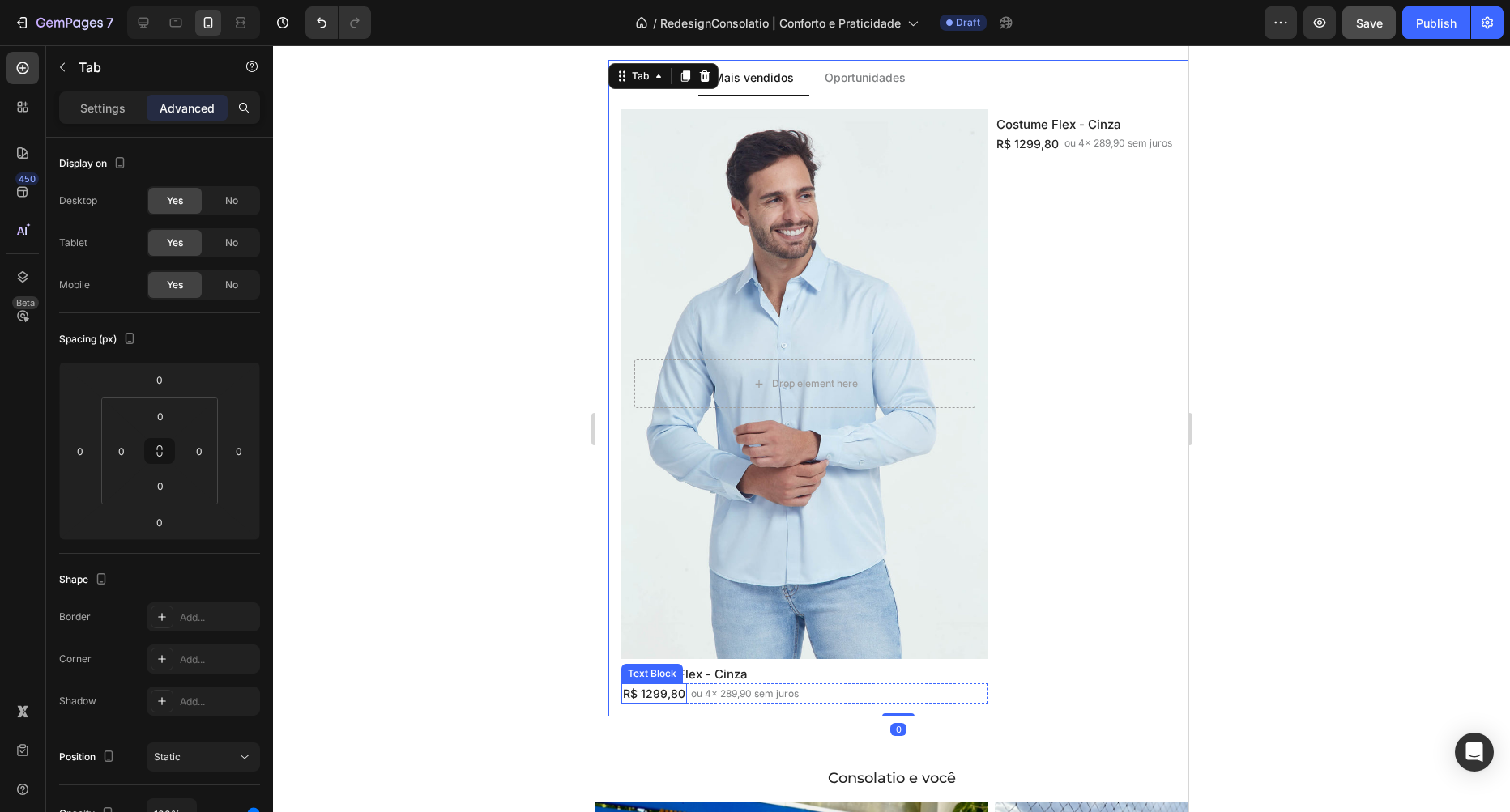
click at [660, 669] on div "Text Block" at bounding box center [651, 673] width 55 height 14
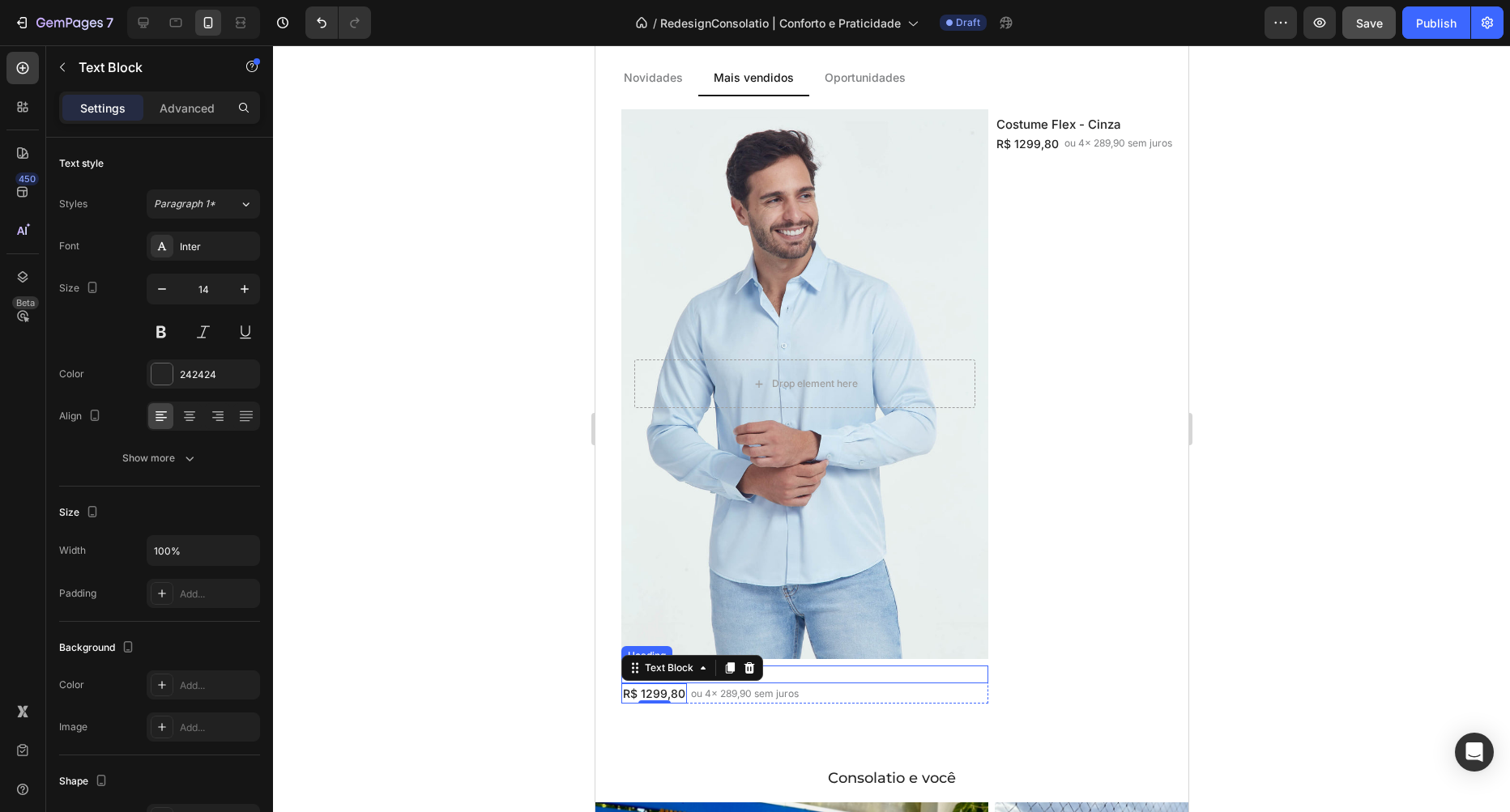
click at [821, 678] on h2 "Costume Flex - Cinza" at bounding box center [804, 674] width 367 height 18
click at [699, 671] on h2 "Costume Flex - Cinza" at bounding box center [804, 674] width 367 height 18
click at [699, 671] on p "Costume Flex - Cinza" at bounding box center [804, 674] width 364 height 14
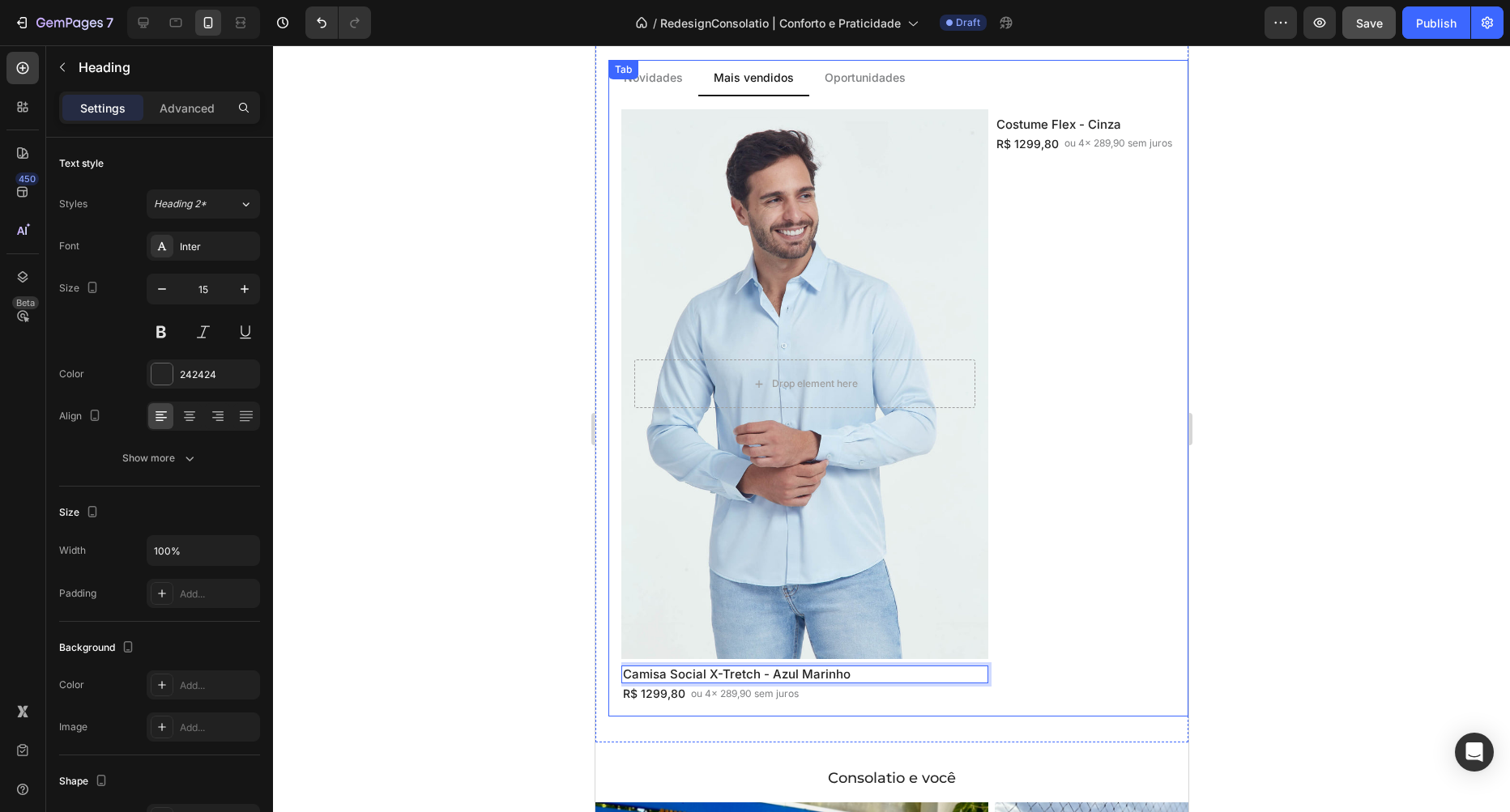
click at [844, 69] on p "Oportunidades" at bounding box center [865, 77] width 81 height 17
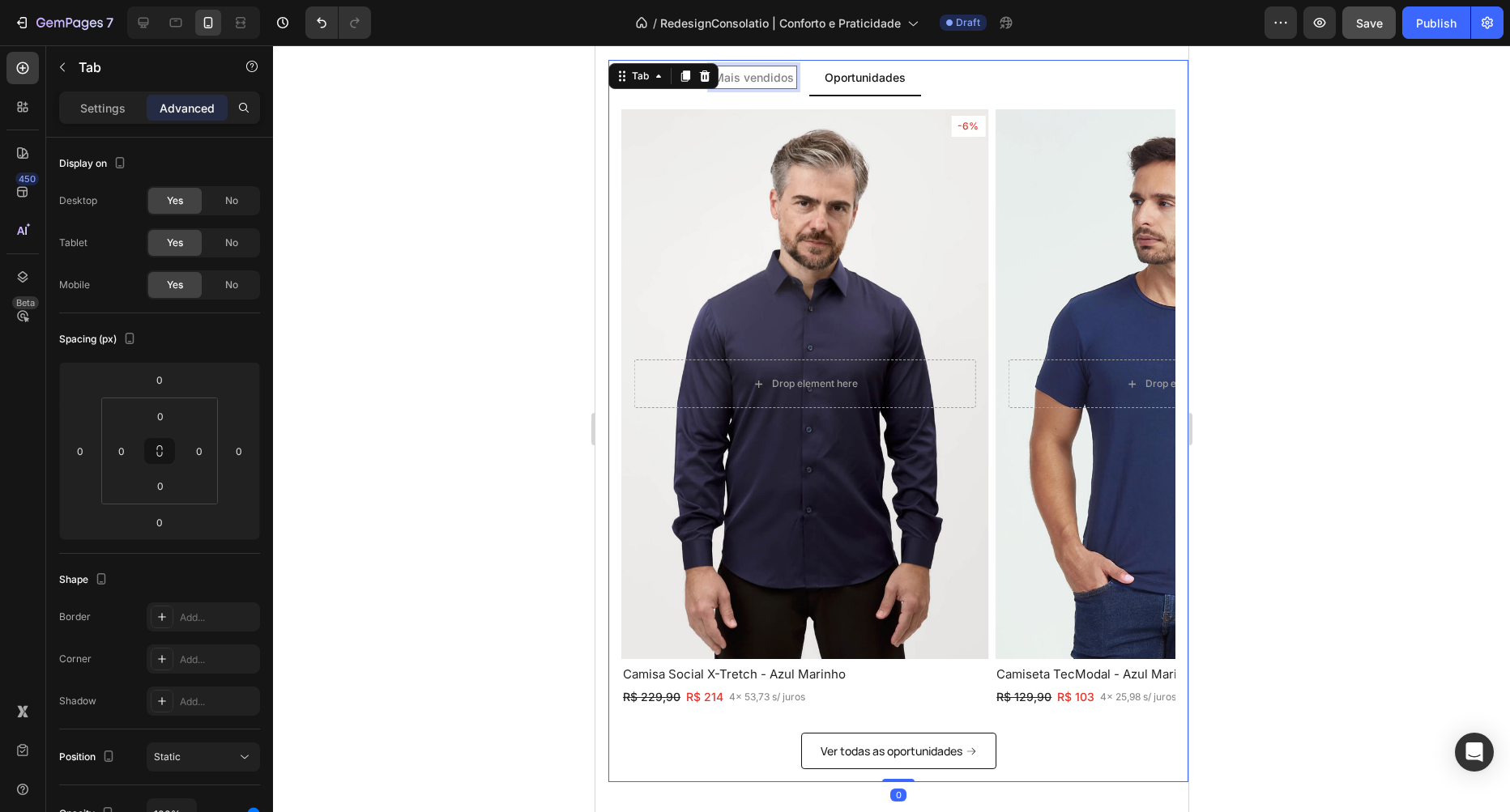
click at [778, 80] on p "Mais vendidos" at bounding box center [753, 77] width 81 height 17
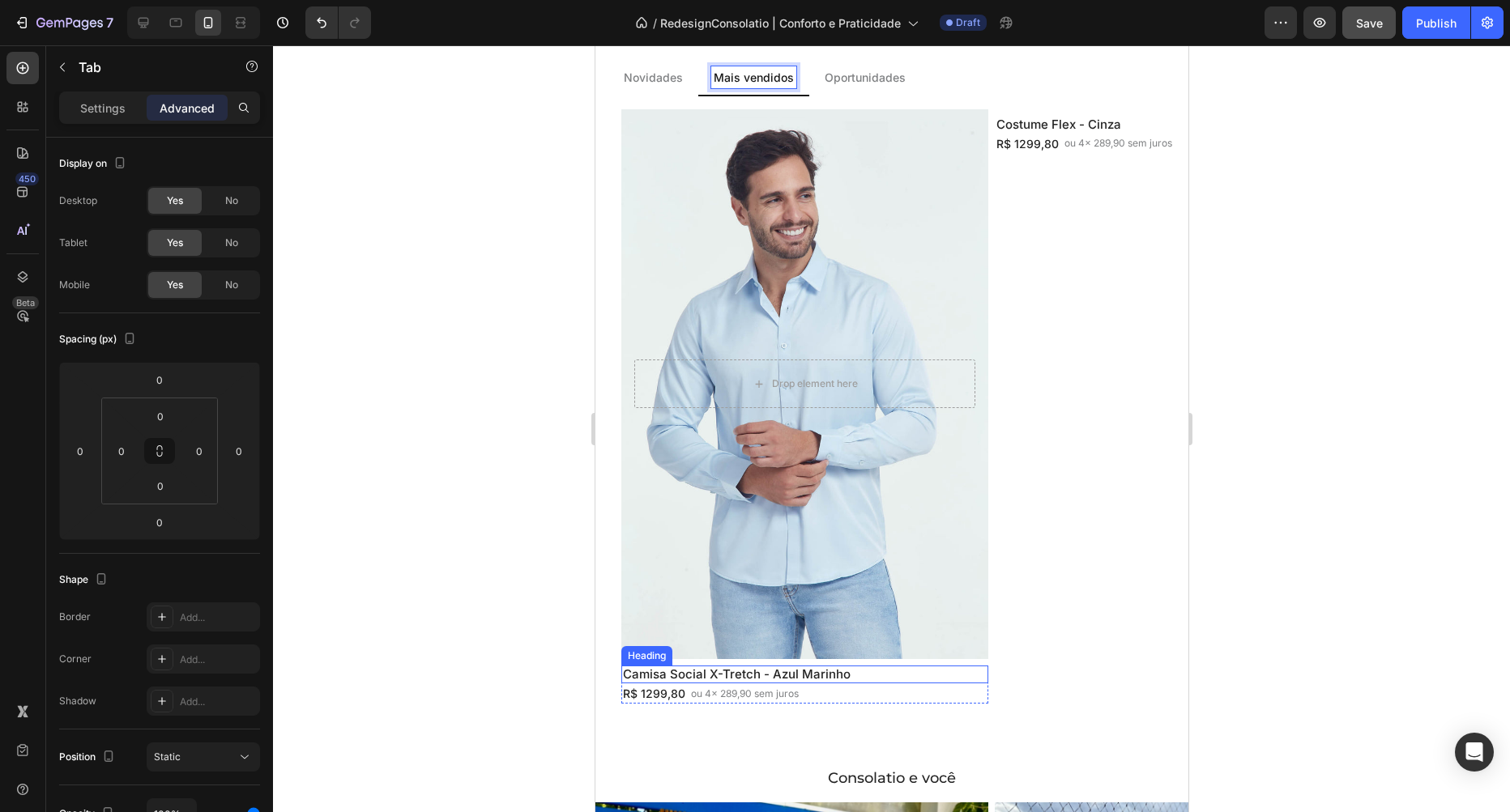
click at [669, 677] on p "Camisa Social X-Tretch - Azul Marinho" at bounding box center [804, 674] width 364 height 14
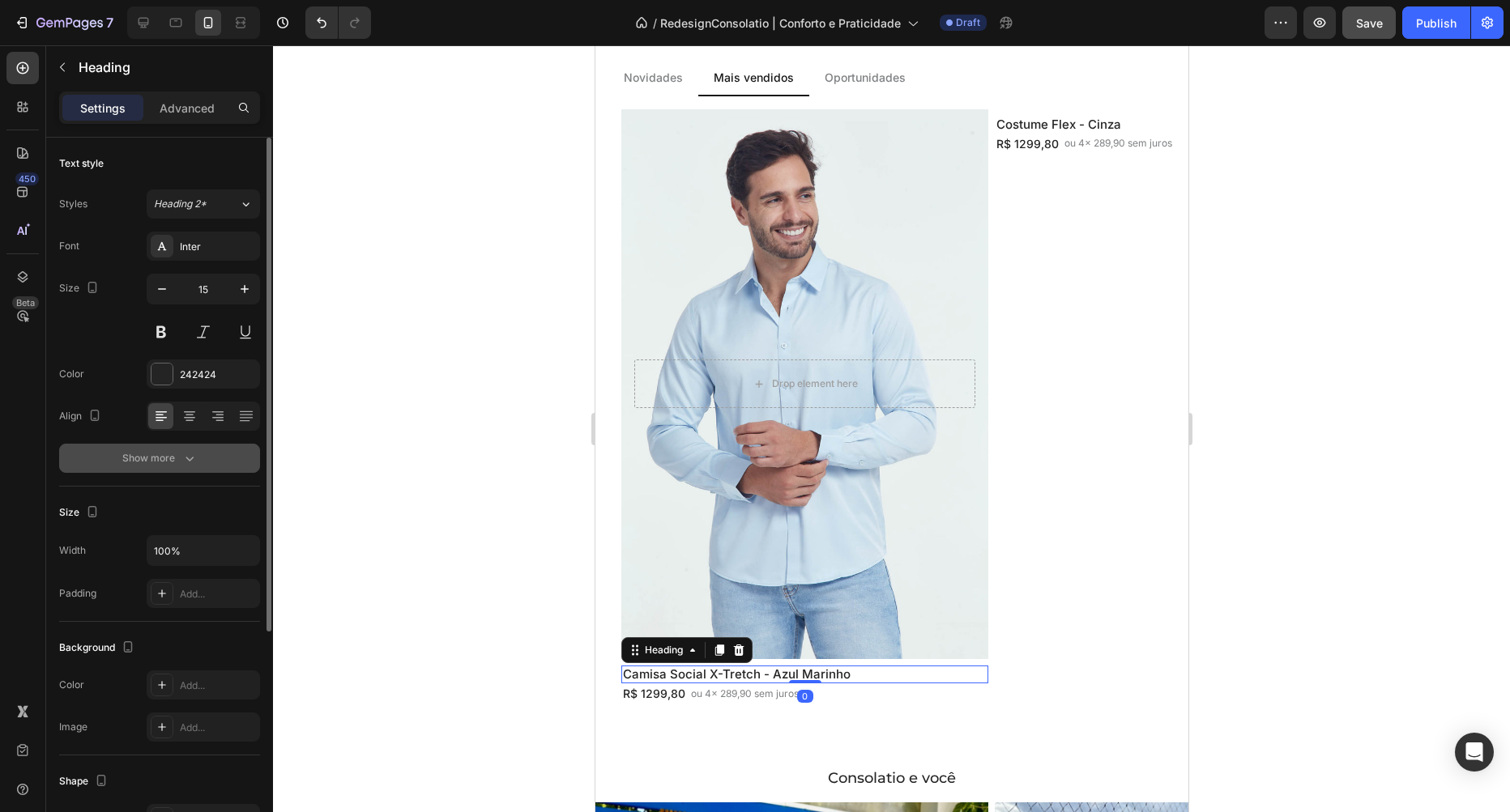
click at [170, 448] on button "Show more" at bounding box center [159, 459] width 201 height 29
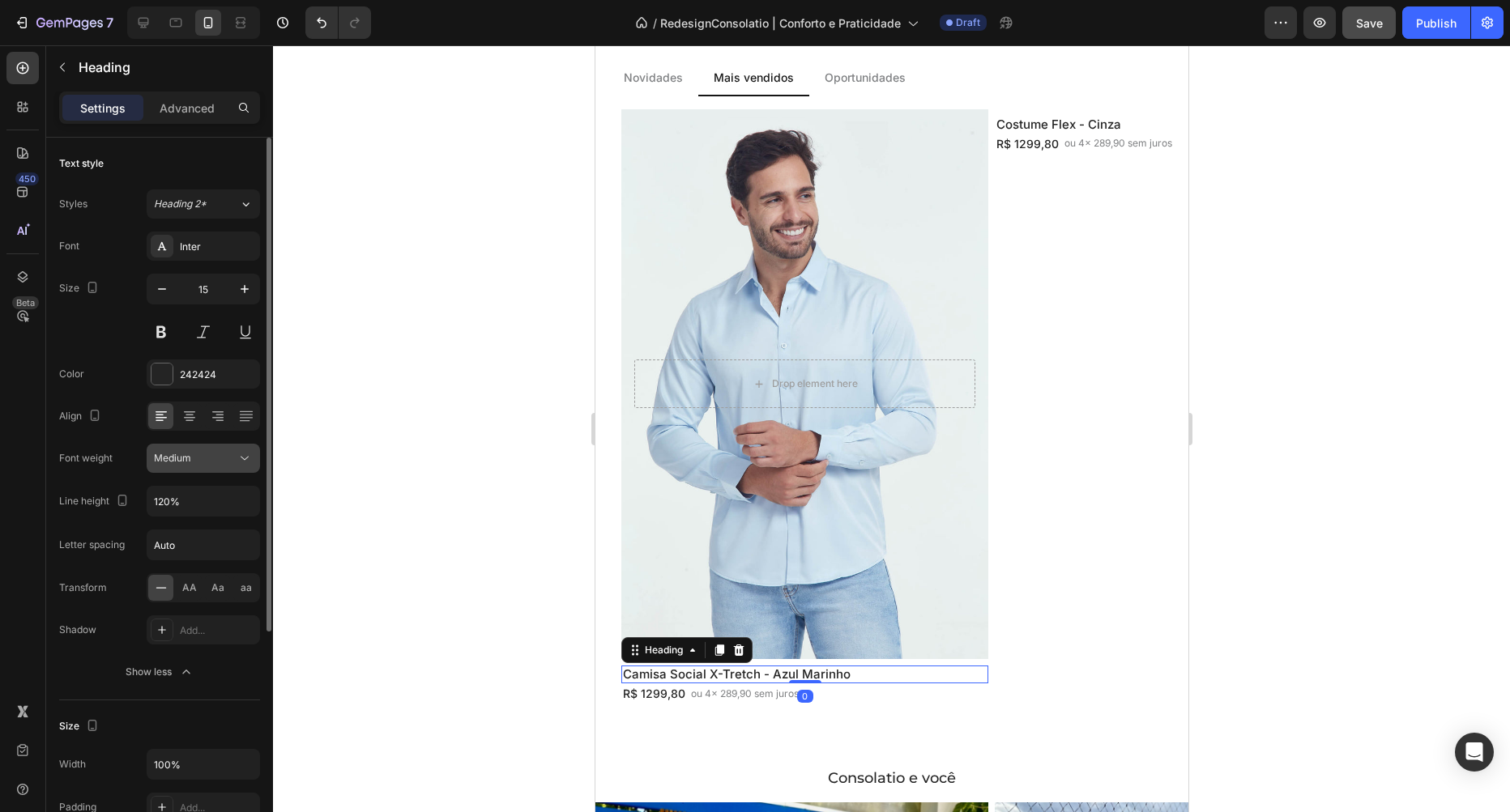
click at [209, 453] on div "Medium" at bounding box center [195, 458] width 82 height 14
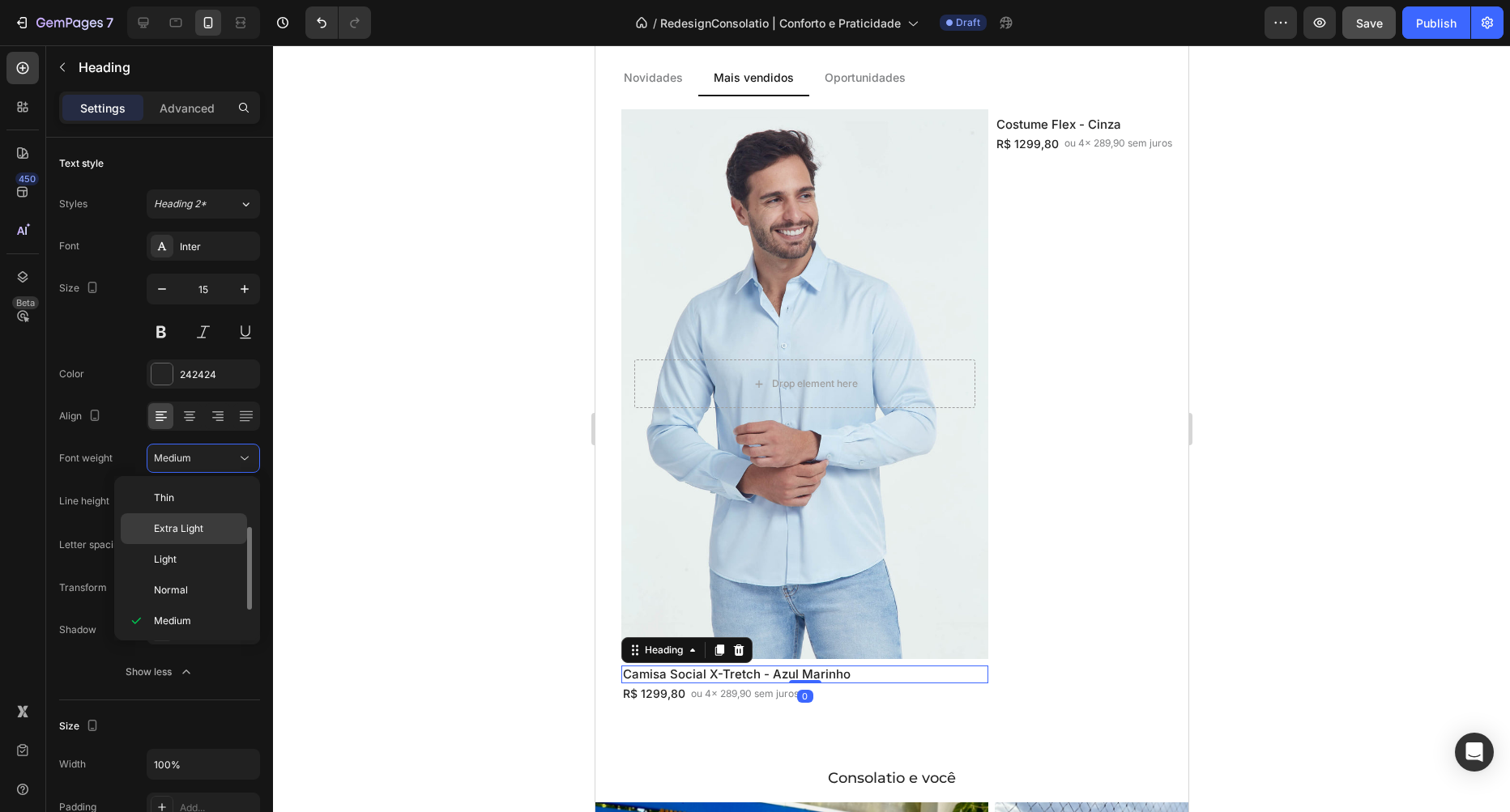
scroll to position [29, 0]
click at [192, 565] on p "Normal" at bounding box center [197, 561] width 86 height 14
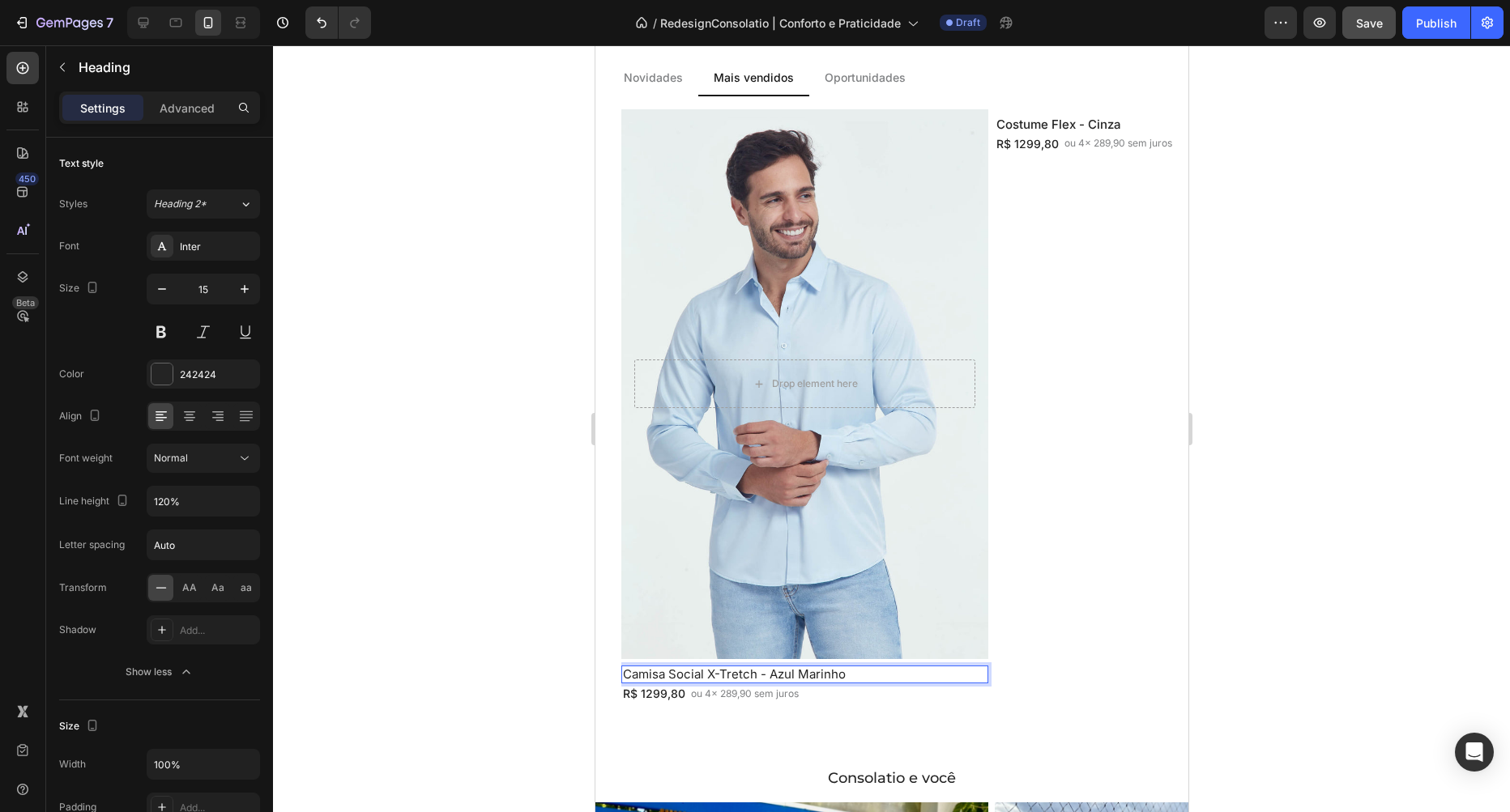
click at [811, 676] on p "Camisa Social X-Tretch - Azul Marinho" at bounding box center [804, 674] width 364 height 14
click at [847, 82] on p "Oportunidades" at bounding box center [865, 77] width 81 height 17
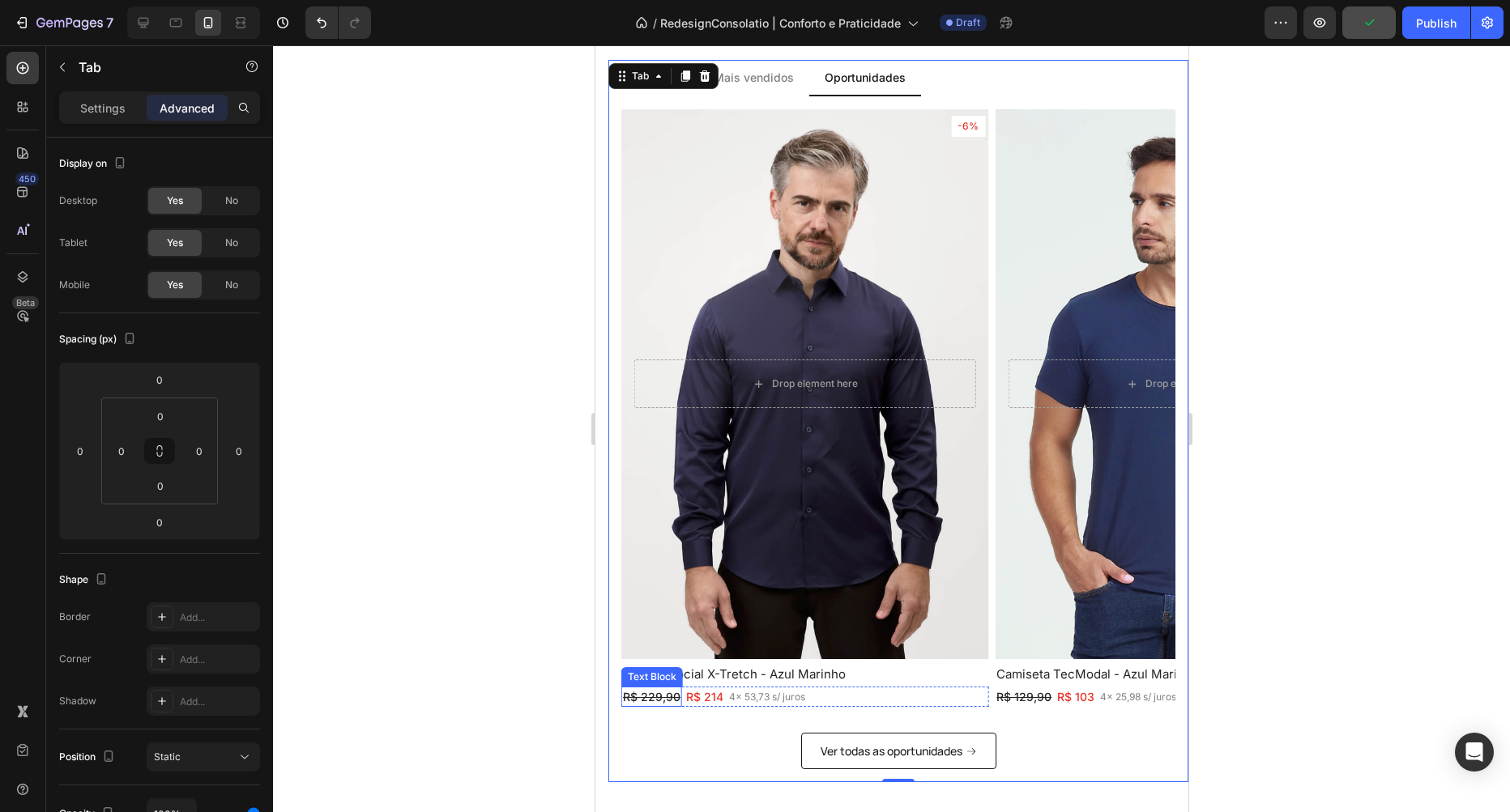
click at [645, 701] on s "R$ 229,90" at bounding box center [651, 697] width 58 height 14
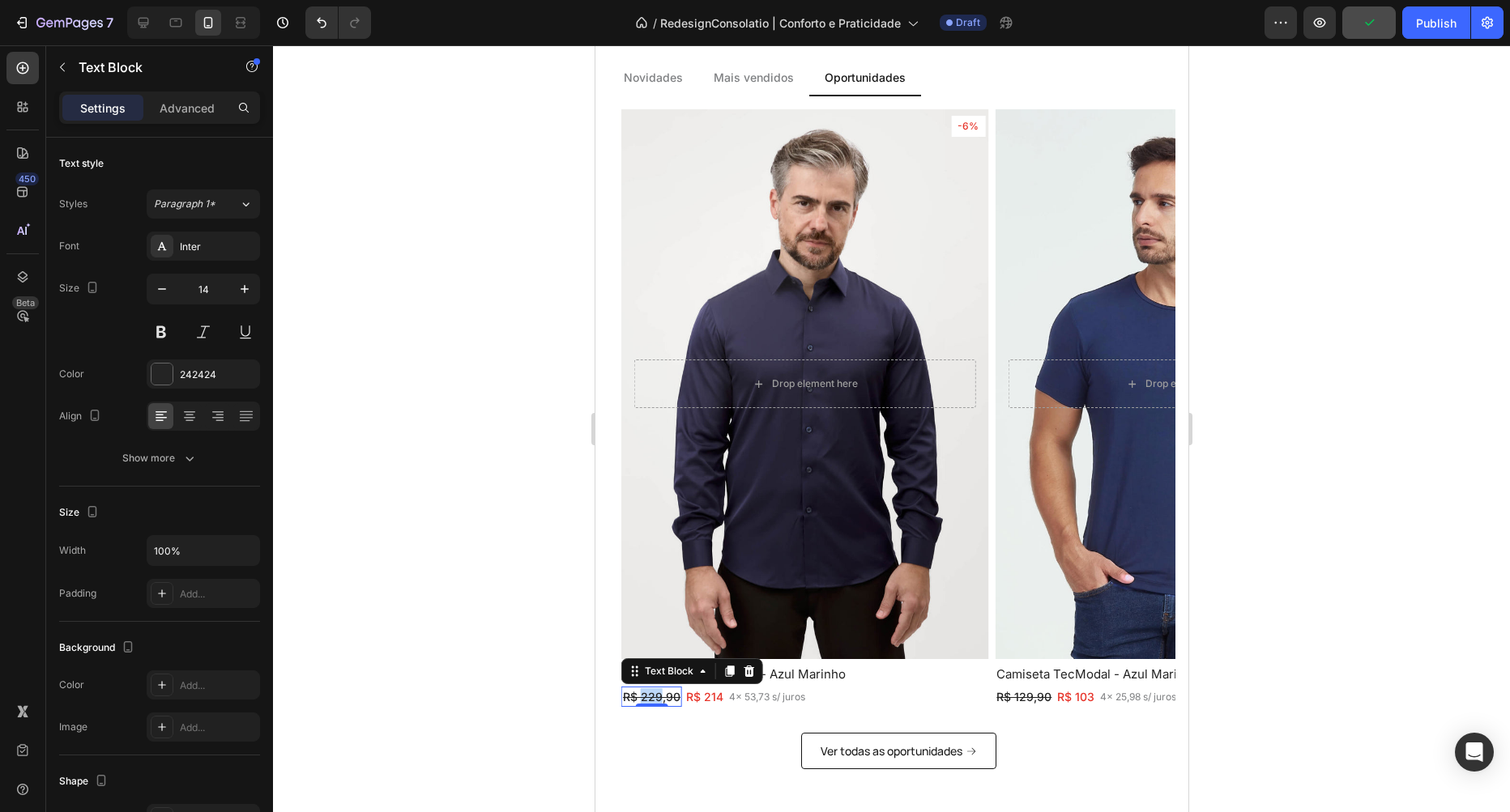
click at [645, 701] on div "R$ 229,90 Text Block 0" at bounding box center [651, 697] width 61 height 20
click at [645, 701] on s "R$ 229,90" at bounding box center [651, 697] width 58 height 14
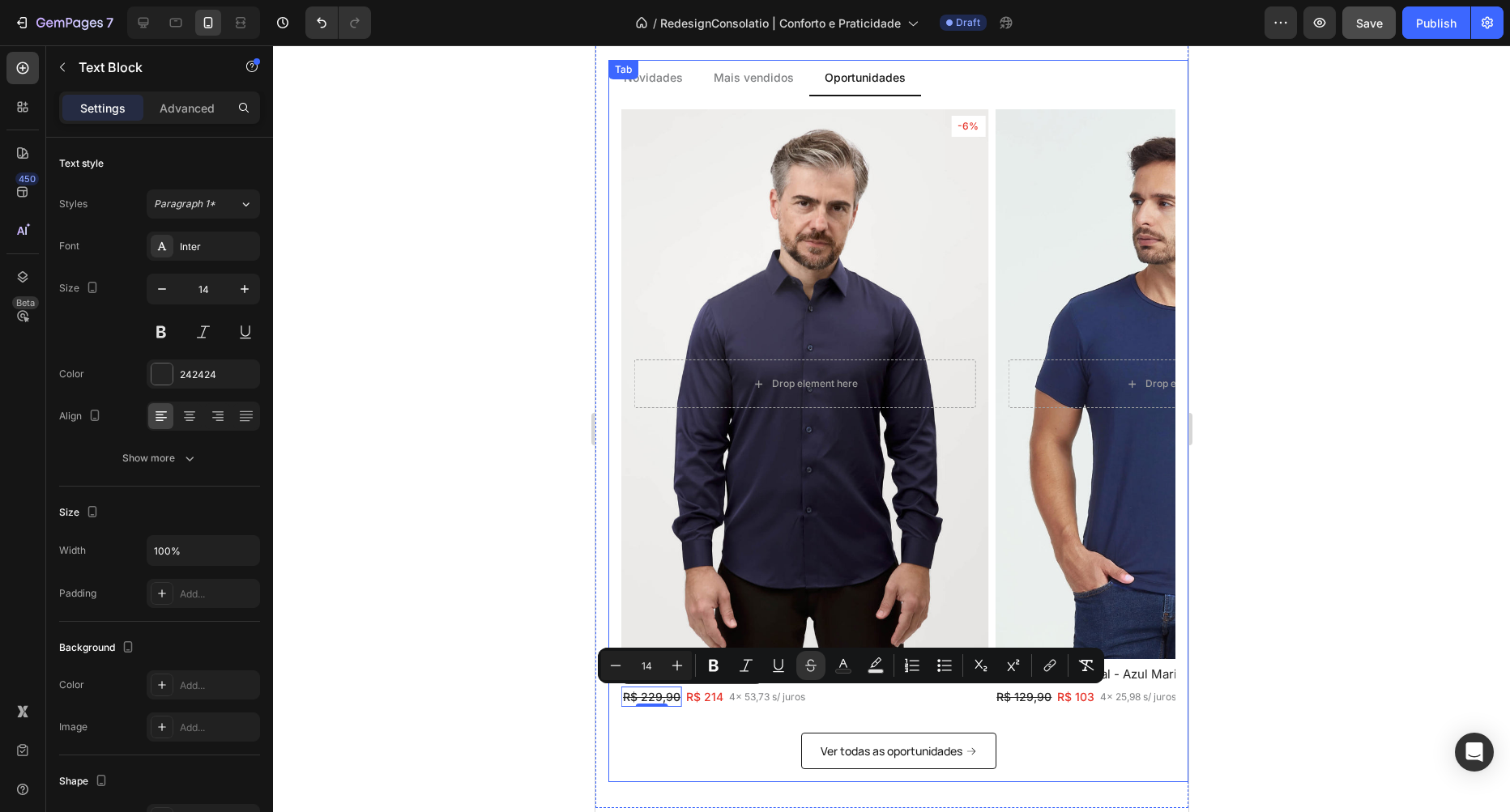
click at [750, 75] on p "Mais vendidos" at bounding box center [753, 77] width 81 height 17
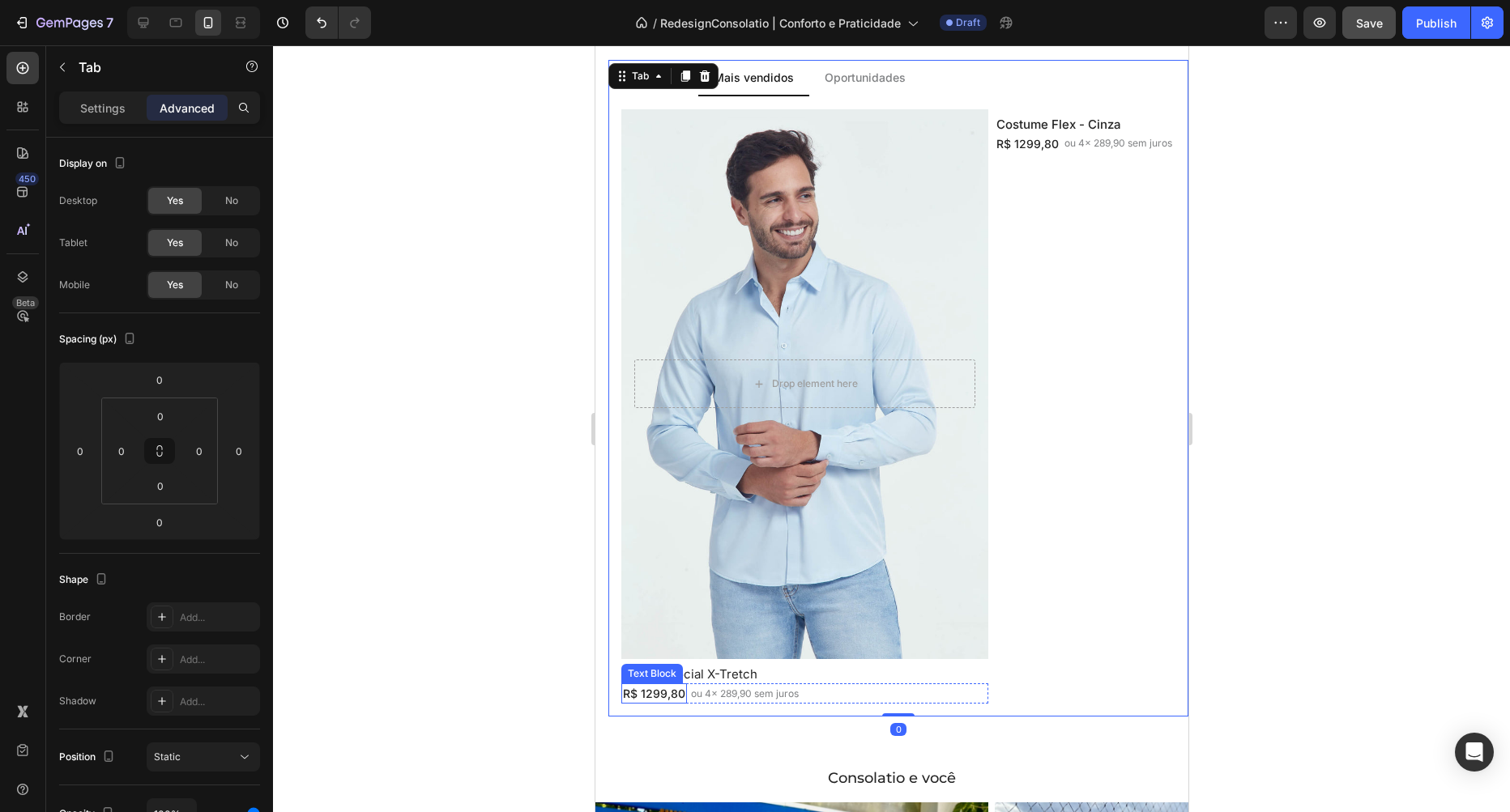
click at [655, 698] on p "R$ 1299,80" at bounding box center [654, 693] width 63 height 17
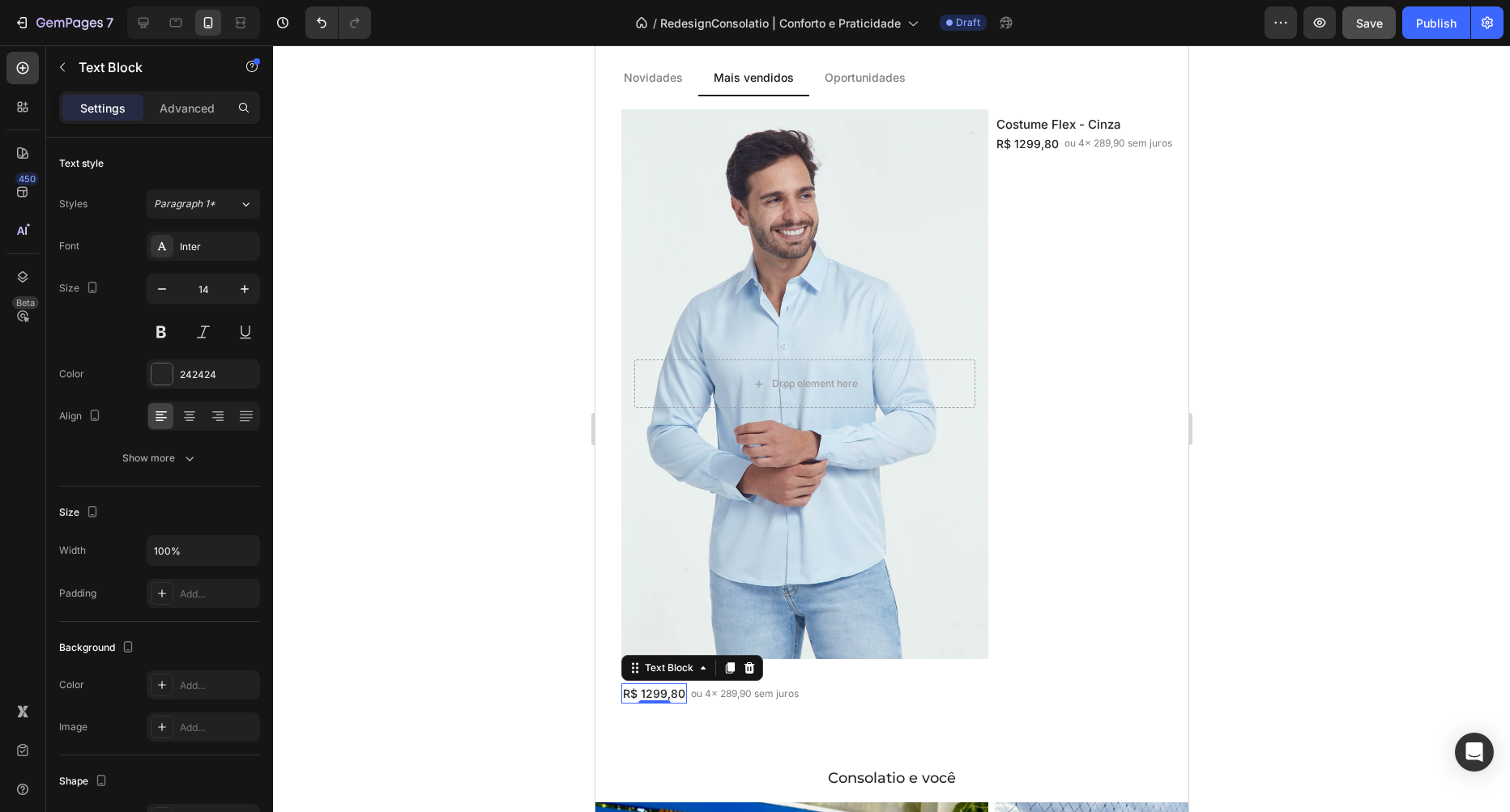
click at [655, 698] on p "R$ 1299,80" at bounding box center [654, 693] width 63 height 17
click at [655, 698] on s "R$ 229,90" at bounding box center [651, 693] width 58 height 14
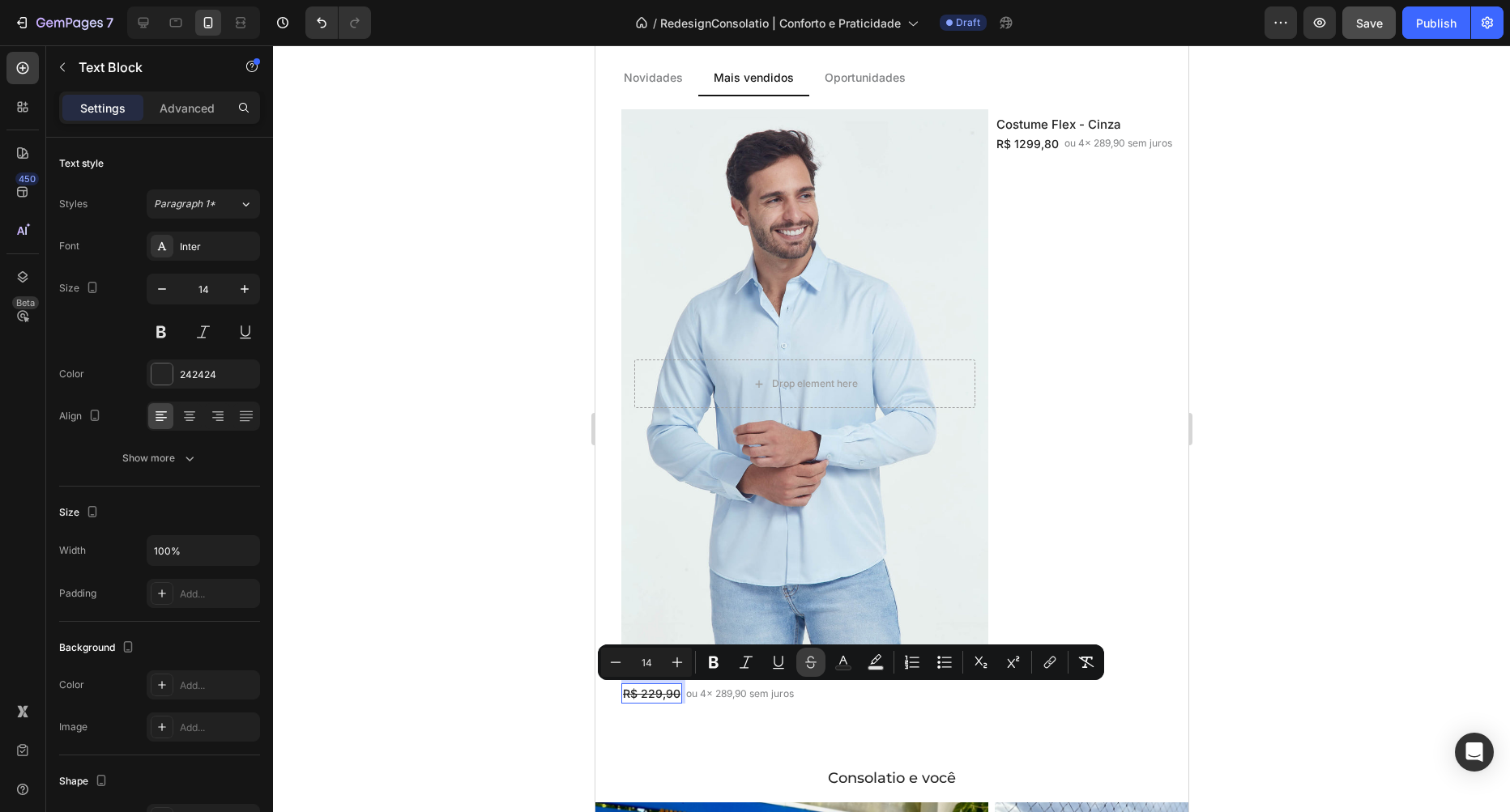
click at [811, 668] on icon "Editor contextual toolbar" at bounding box center [811, 666] width 8 height 5
click at [726, 693] on p "ou 4x 289,90 sem juros" at bounding box center [738, 693] width 108 height 14
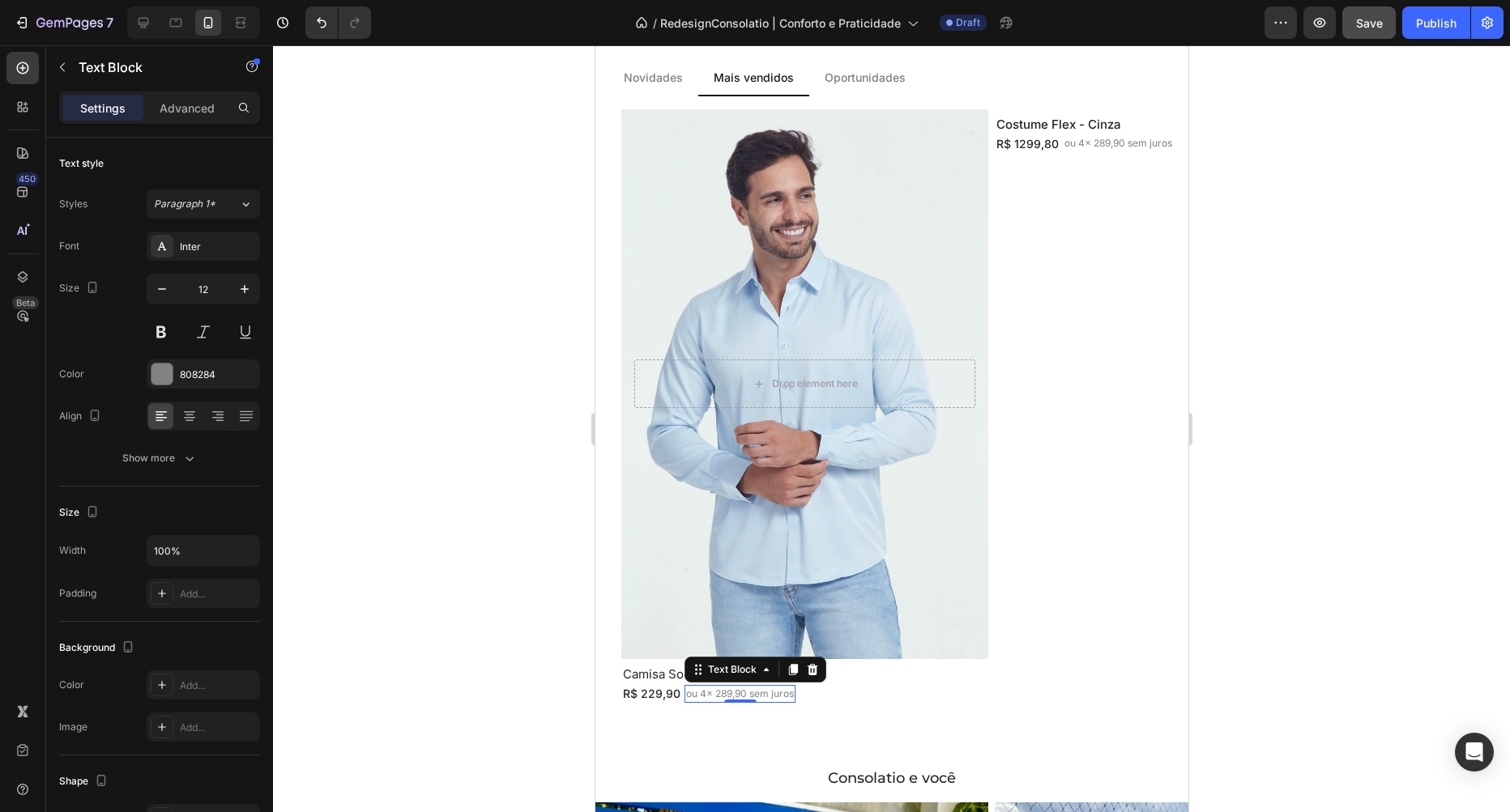
click at [733, 692] on p "ou 4x 289,90 sem juros" at bounding box center [738, 693] width 108 height 14
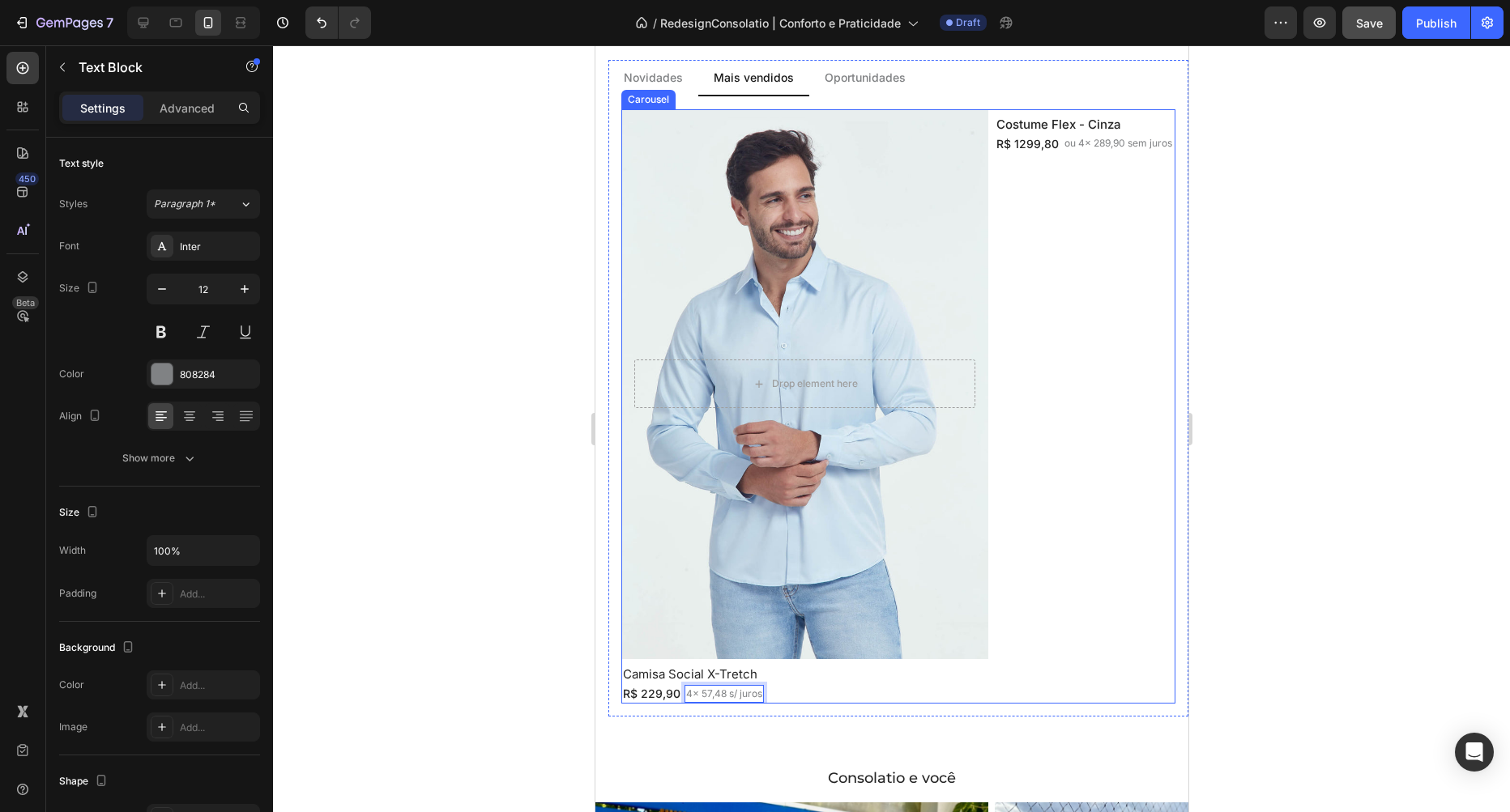
click at [991, 273] on div "Drop element here Hero Banner Camisa Social X-Tretch Heading R$ 229,90 Text Blo…" at bounding box center [898, 407] width 554 height 595
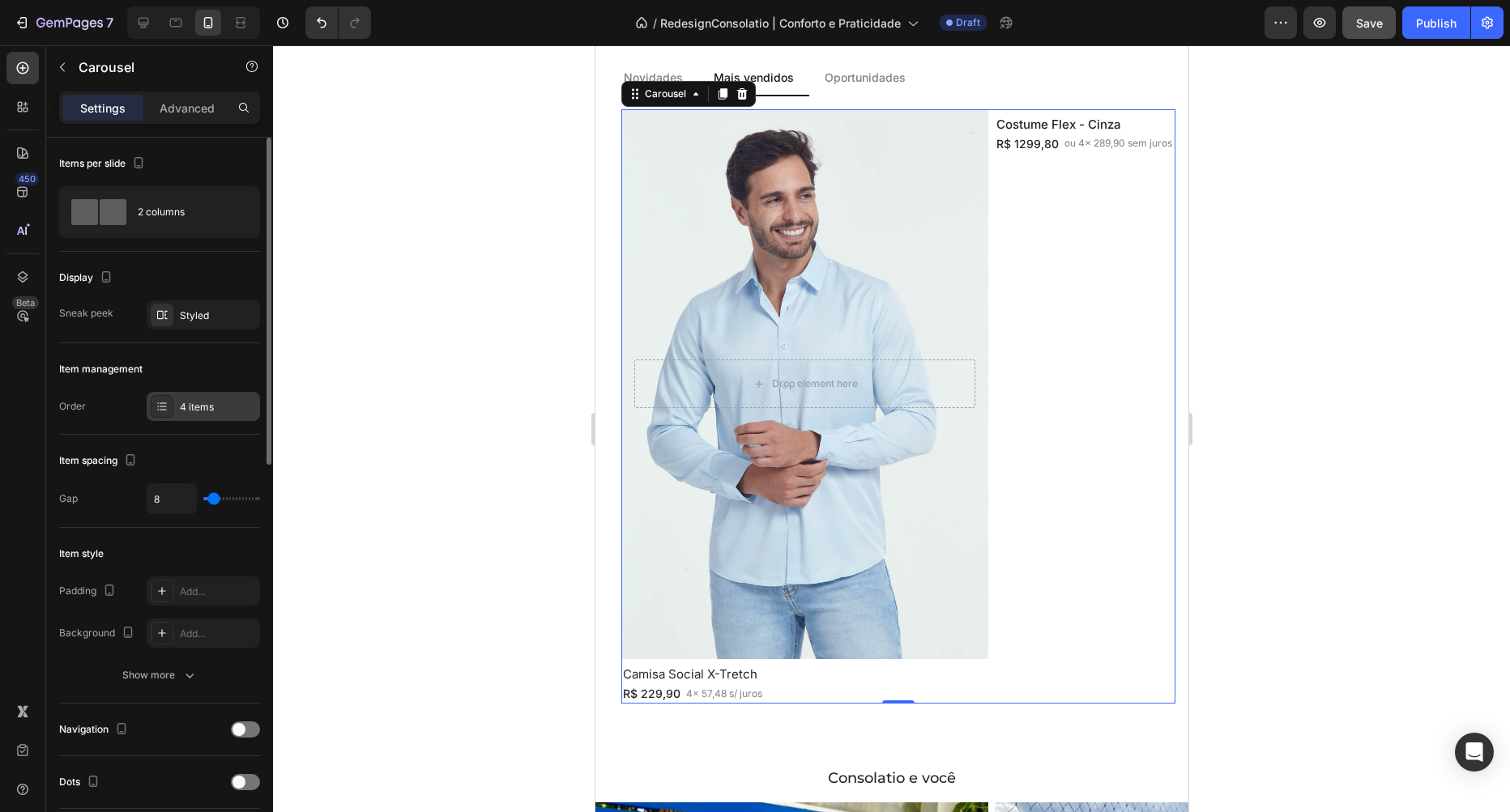
click at [184, 406] on div "4 items" at bounding box center [218, 407] width 76 height 14
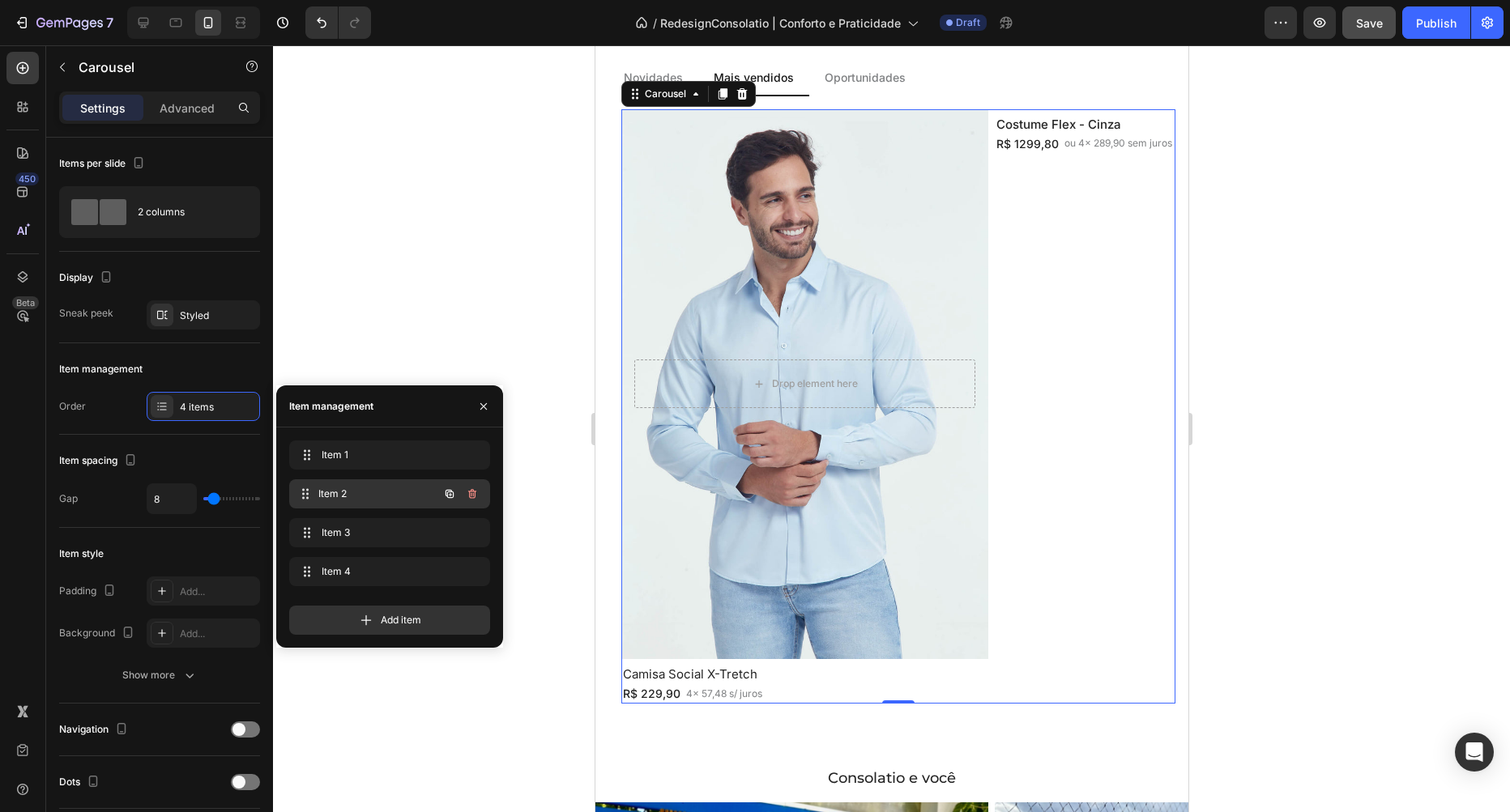
click at [371, 490] on span "Item 2" at bounding box center [377, 493] width 120 height 14
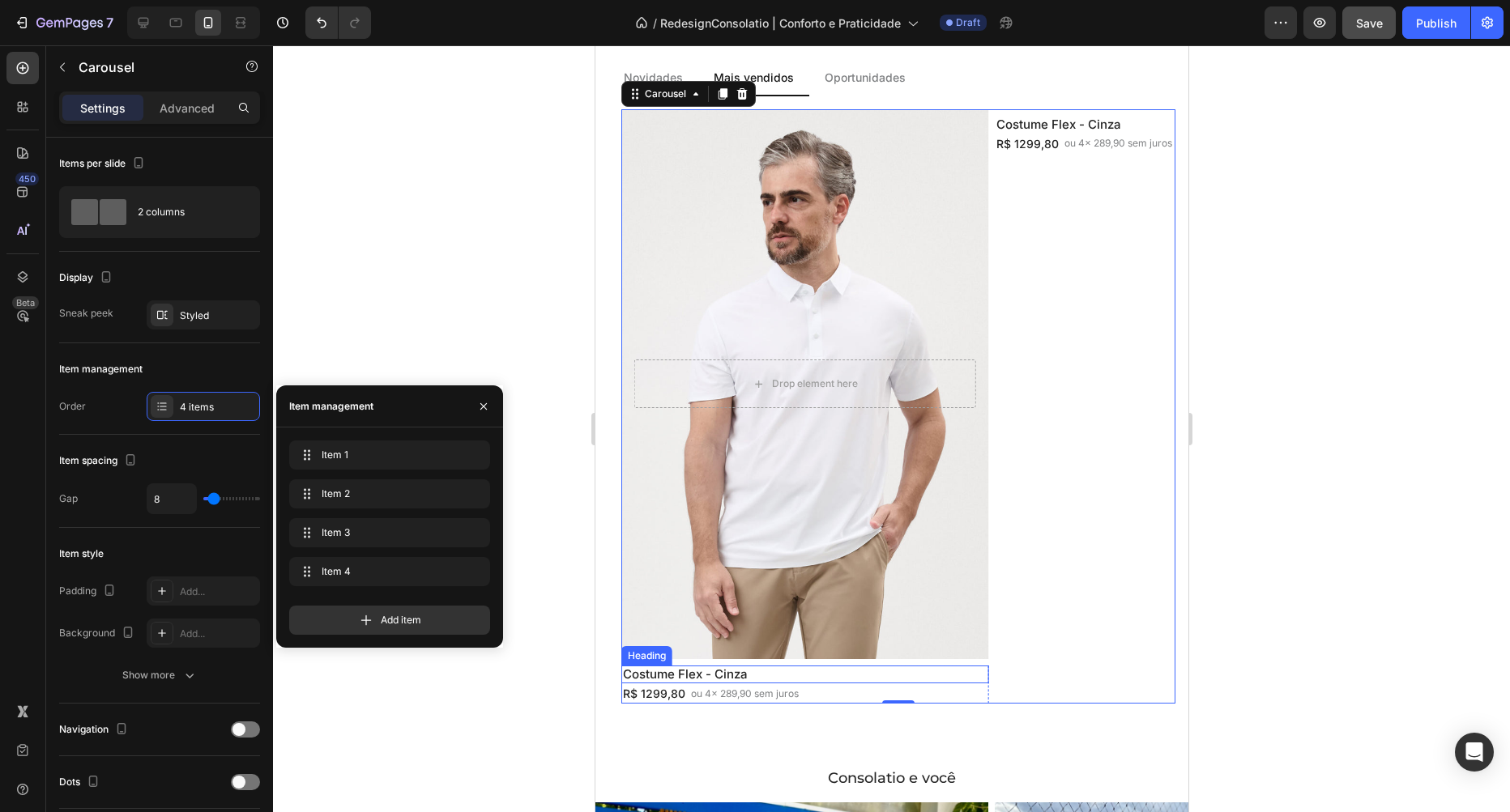
click at [682, 674] on h2 "Costume Flex - Cinza" at bounding box center [804, 674] width 367 height 18
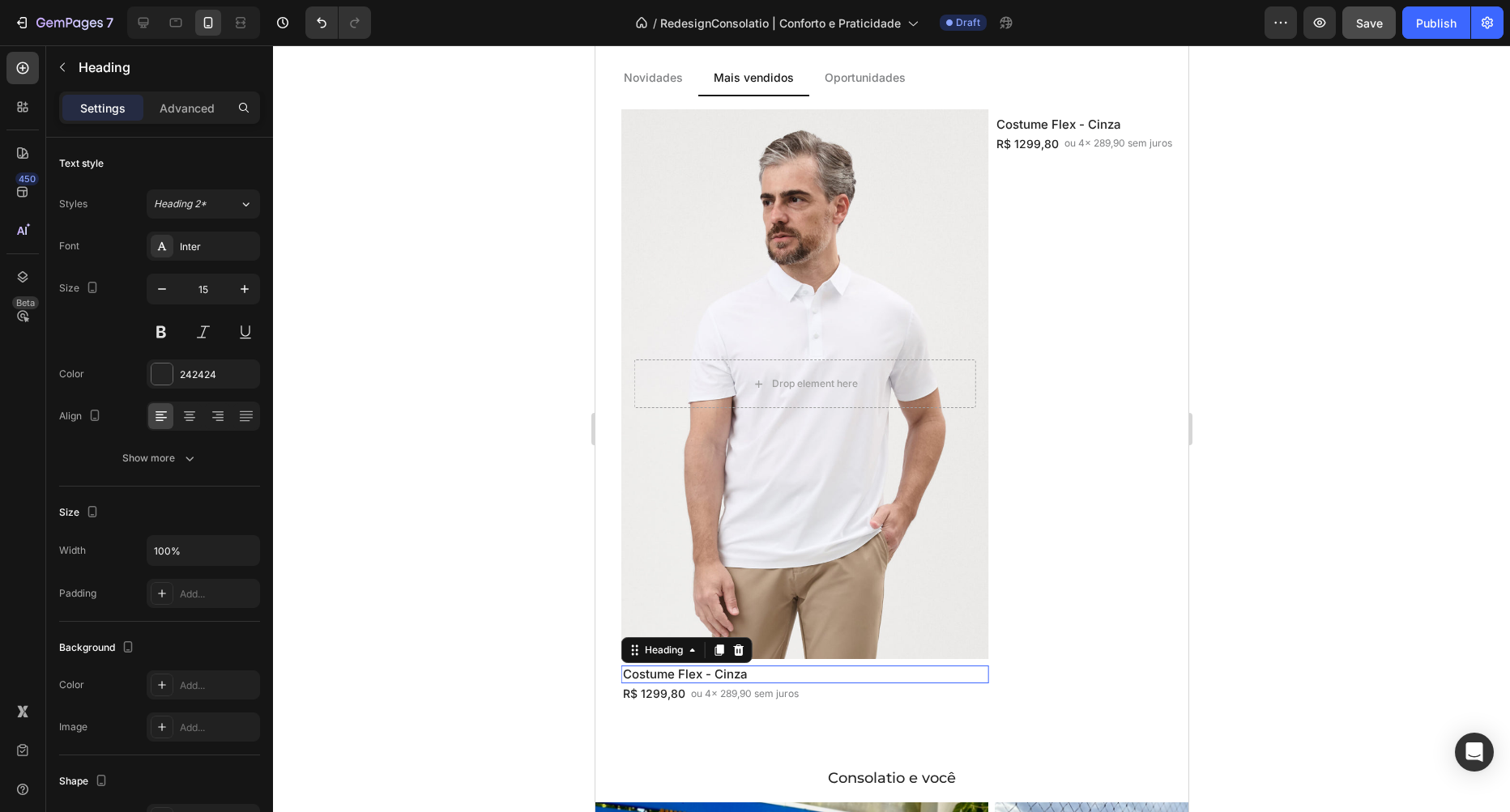
click at [682, 674] on h2 "Costume Flex - Cinza" at bounding box center [804, 674] width 367 height 18
click at [682, 674] on p "Costume Flex - Cinza" at bounding box center [804, 674] width 364 height 14
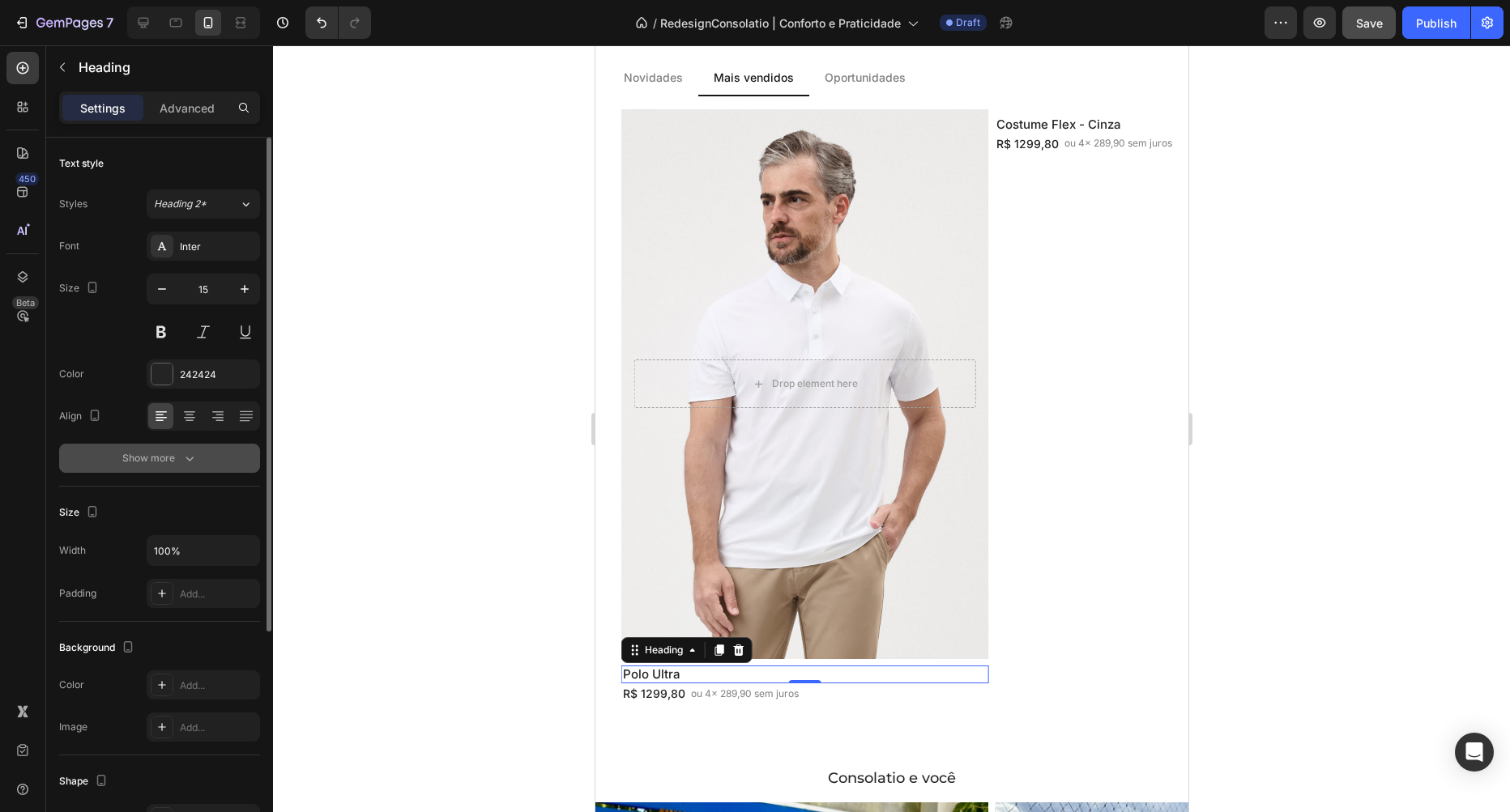
click at [162, 464] on div "Show more" at bounding box center [159, 458] width 75 height 16
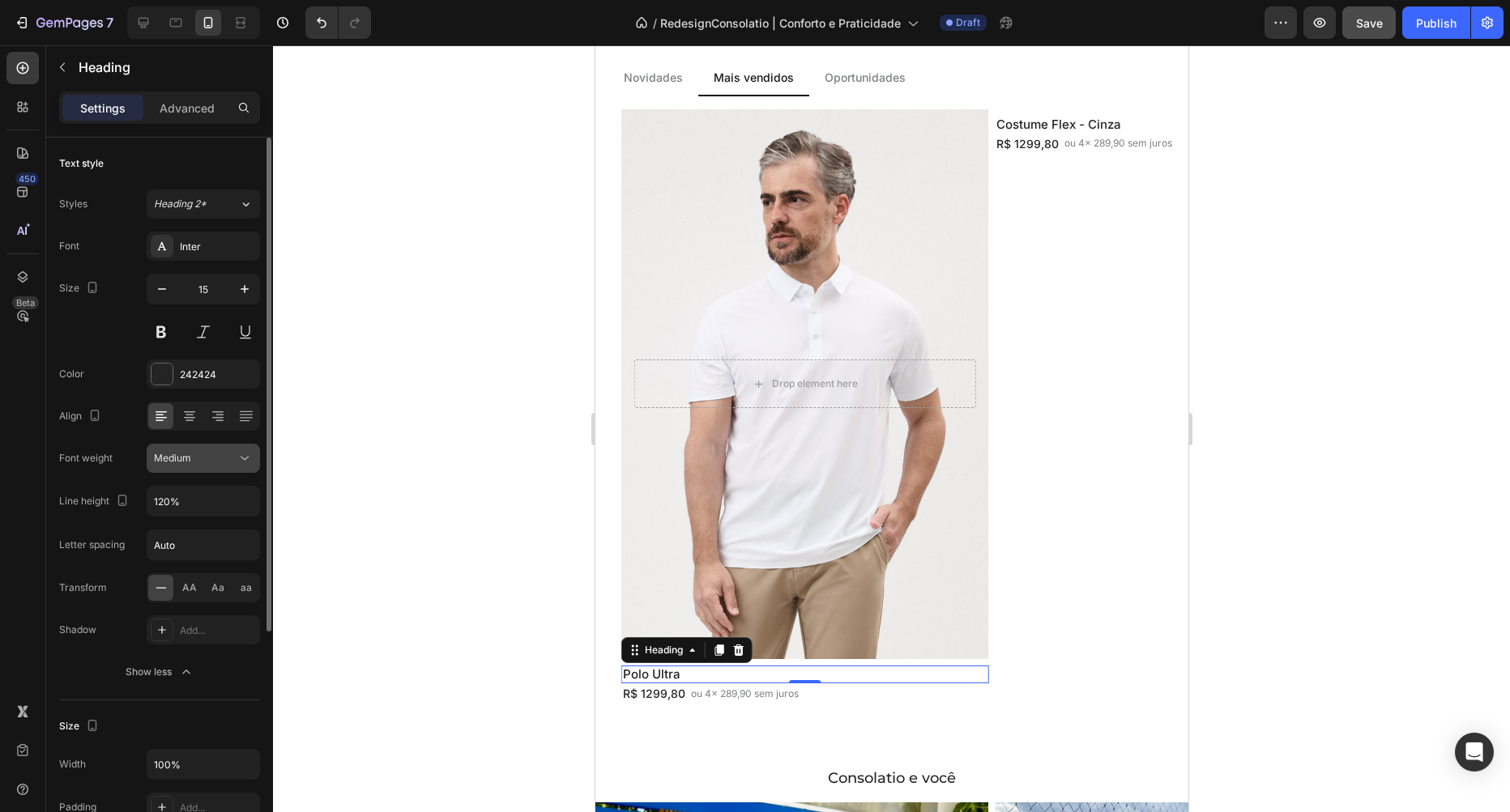
click at [196, 455] on div "Medium" at bounding box center [195, 458] width 82 height 14
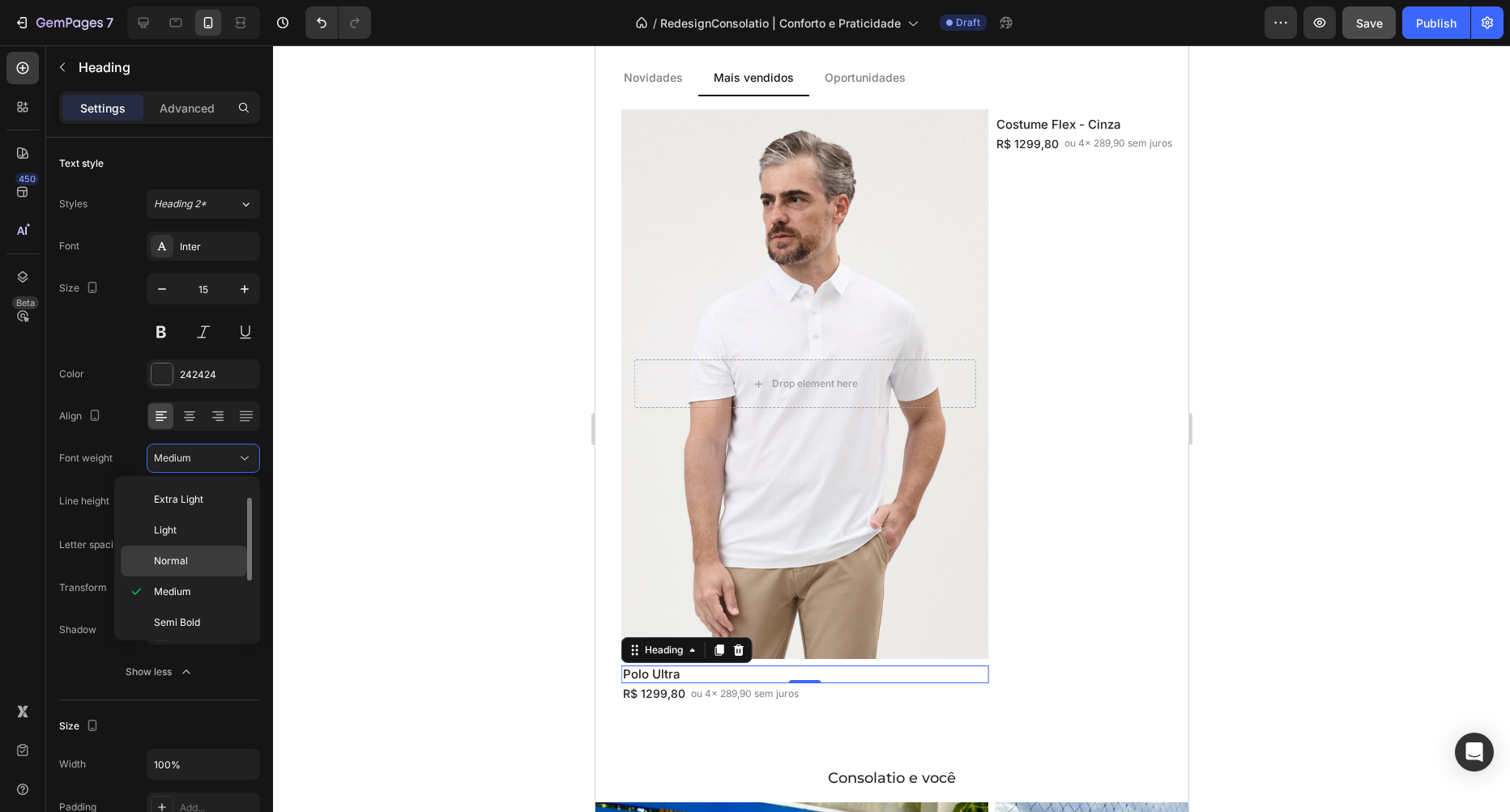
click at [194, 557] on p "Normal" at bounding box center [197, 561] width 86 height 14
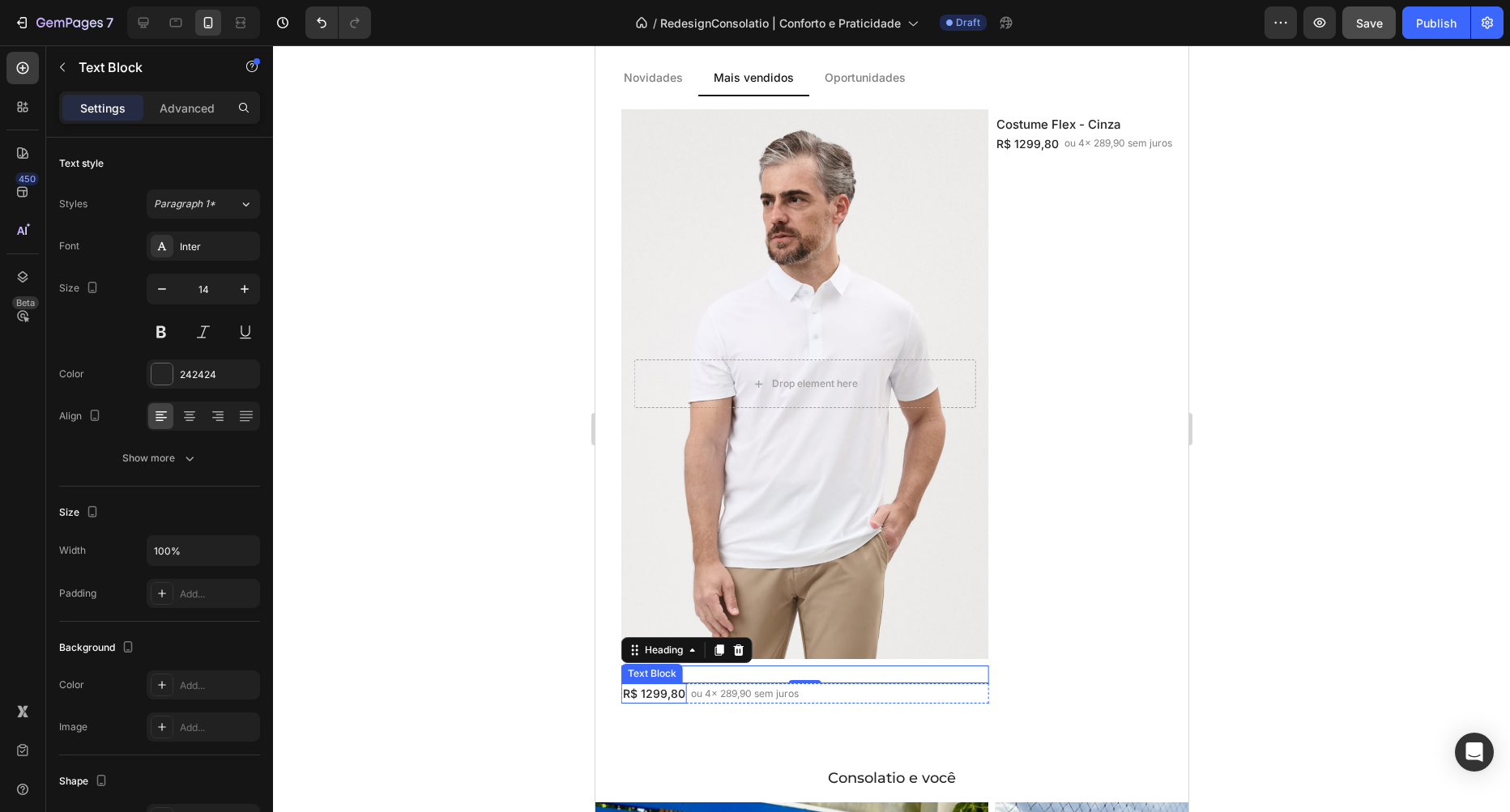
click at [655, 698] on p "R$ 1299,80" at bounding box center [654, 693] width 63 height 17
click at [724, 693] on p "ou 4x 289,90 sem juros" at bounding box center [738, 693] width 108 height 14
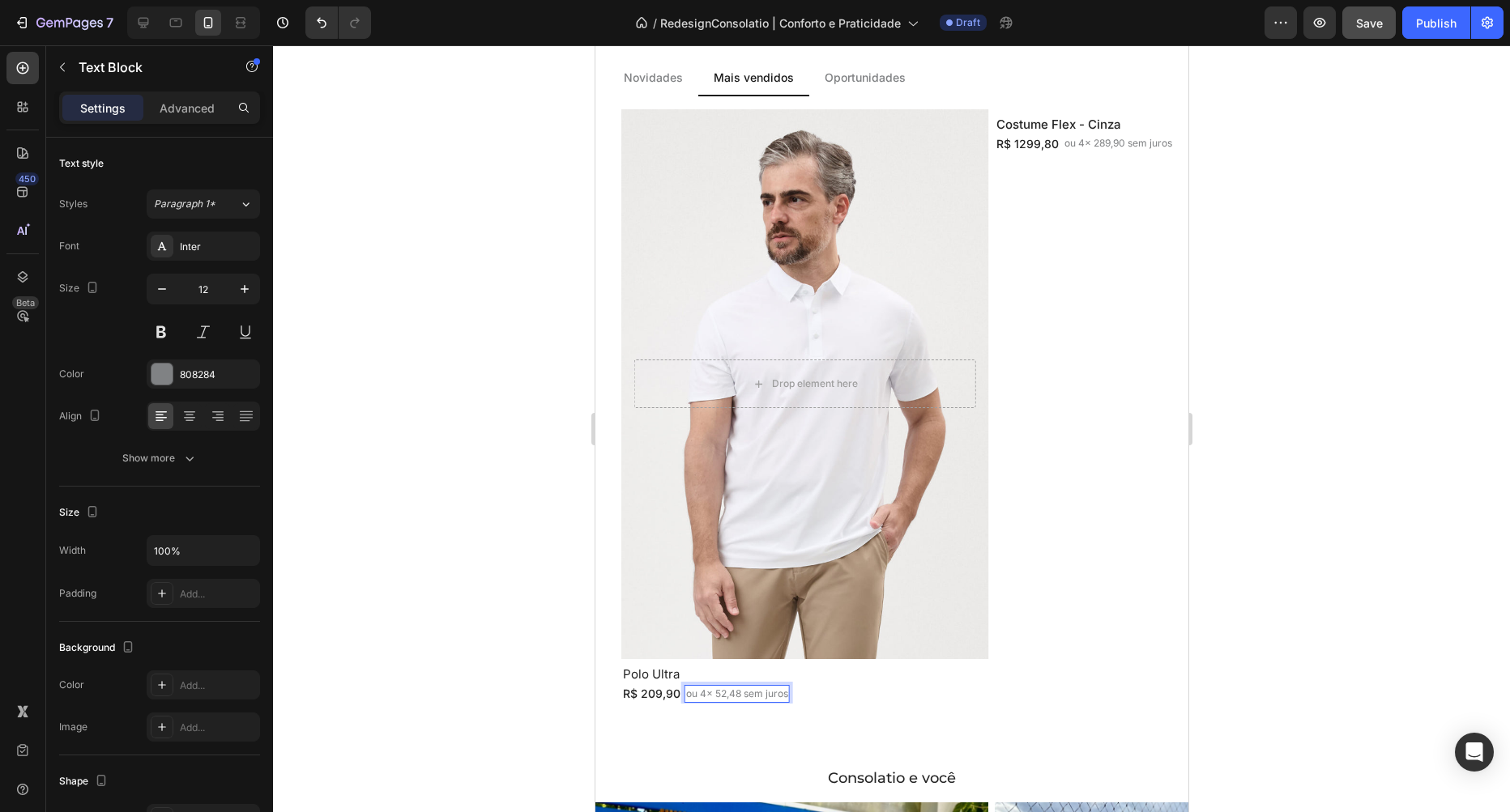
click at [755, 698] on p "ou 4x 52,48 sem juros" at bounding box center [736, 693] width 102 height 14
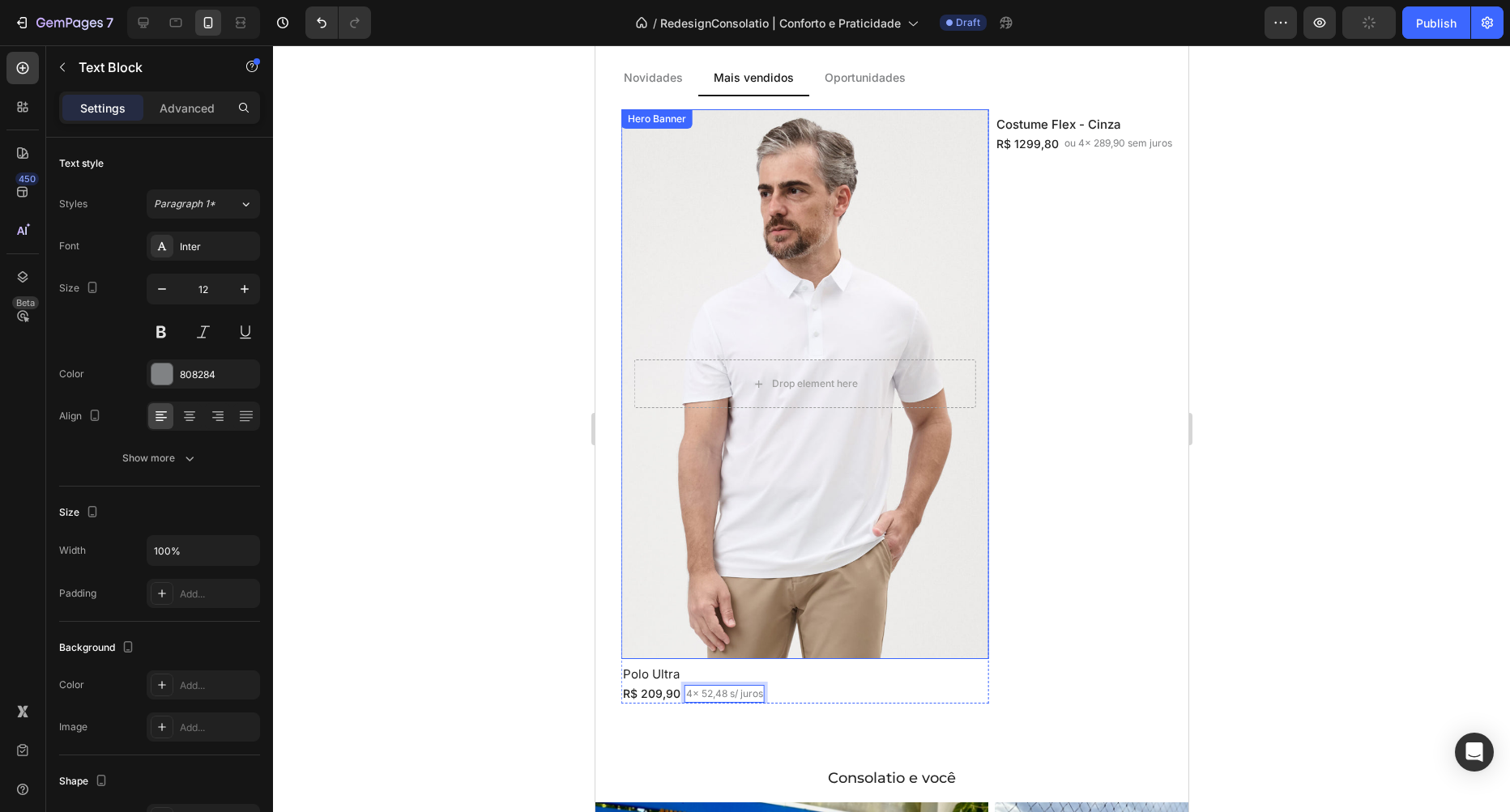
click at [972, 315] on div "Background Image" at bounding box center [804, 385] width 386 height 578
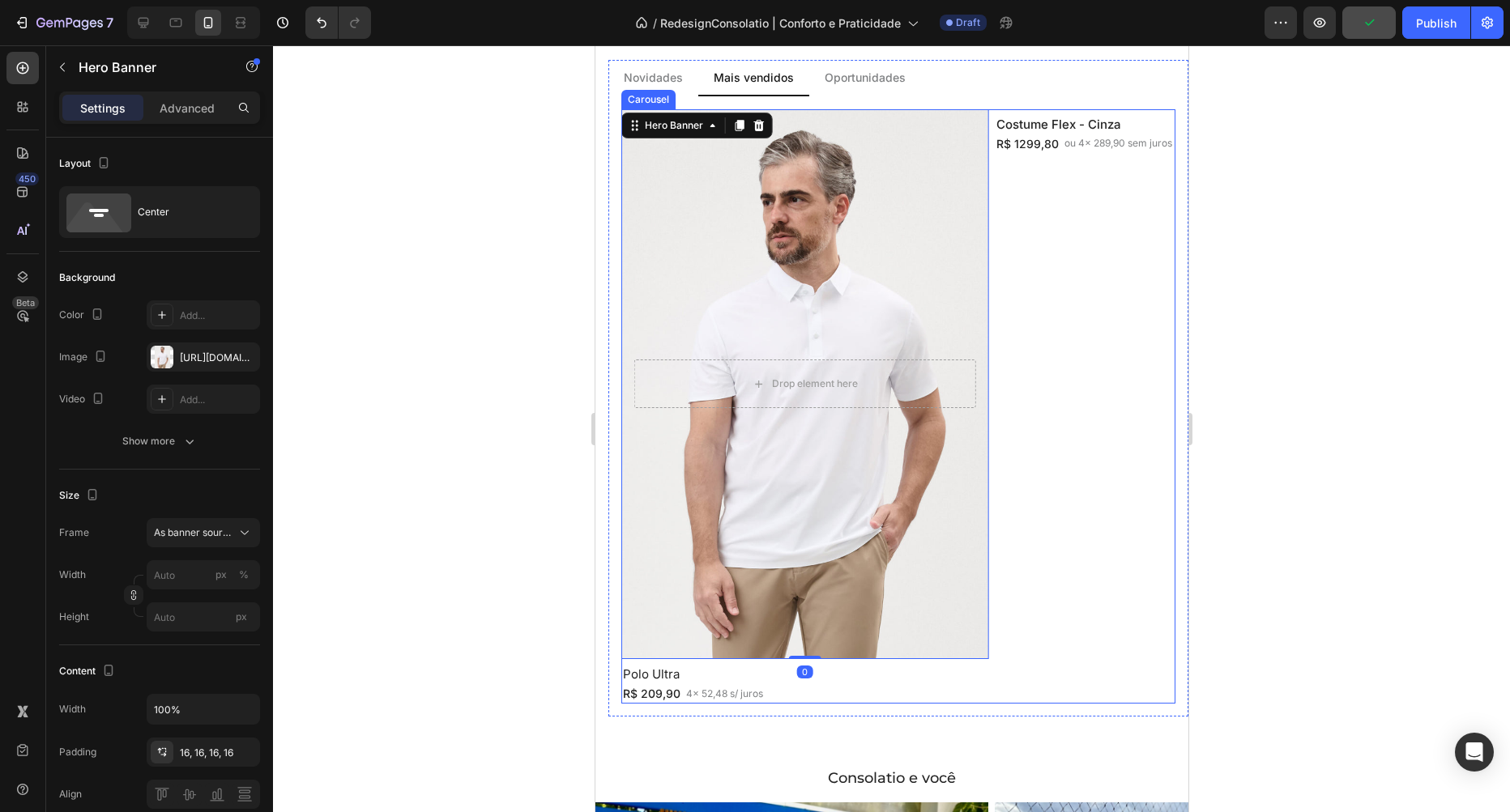
click at [995, 324] on div "Drop element here Hero Banner Camisa Social X-Tretch Heading R$ 229,90 Text Blo…" at bounding box center [898, 407] width 554 height 595
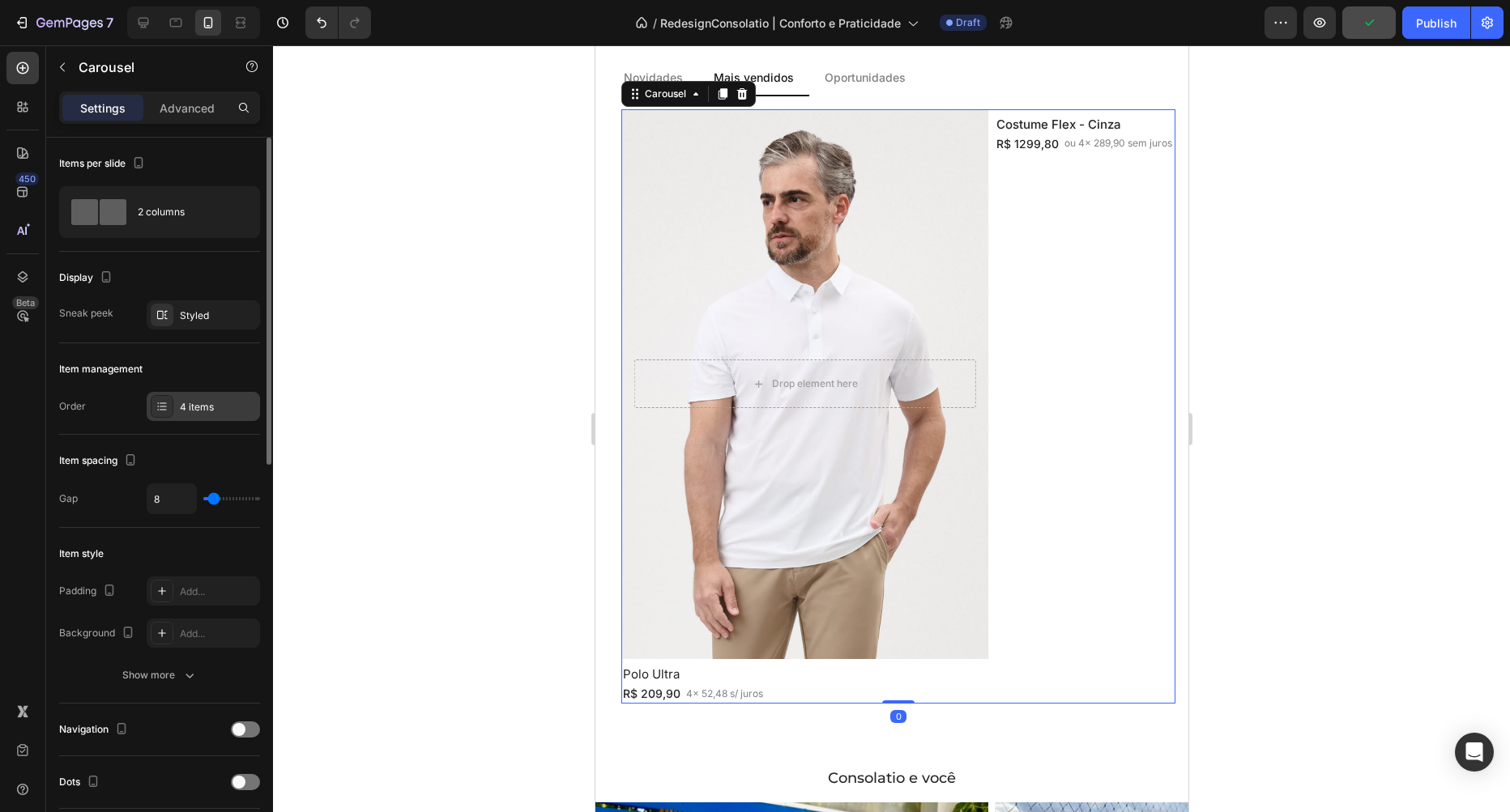
click at [185, 409] on div "4 items" at bounding box center [218, 407] width 76 height 14
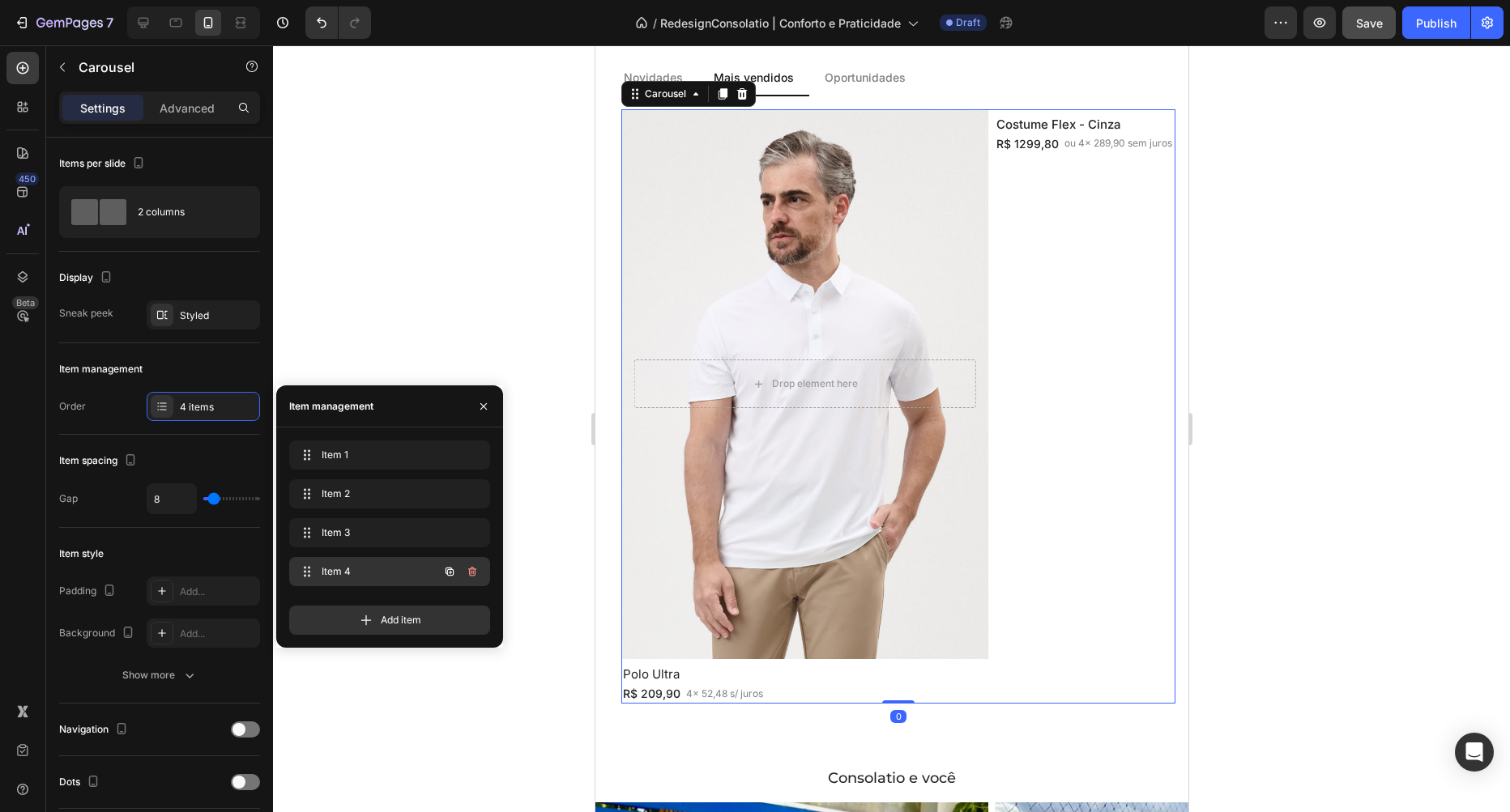
click at [369, 573] on span "Item 4" at bounding box center [367, 571] width 92 height 14
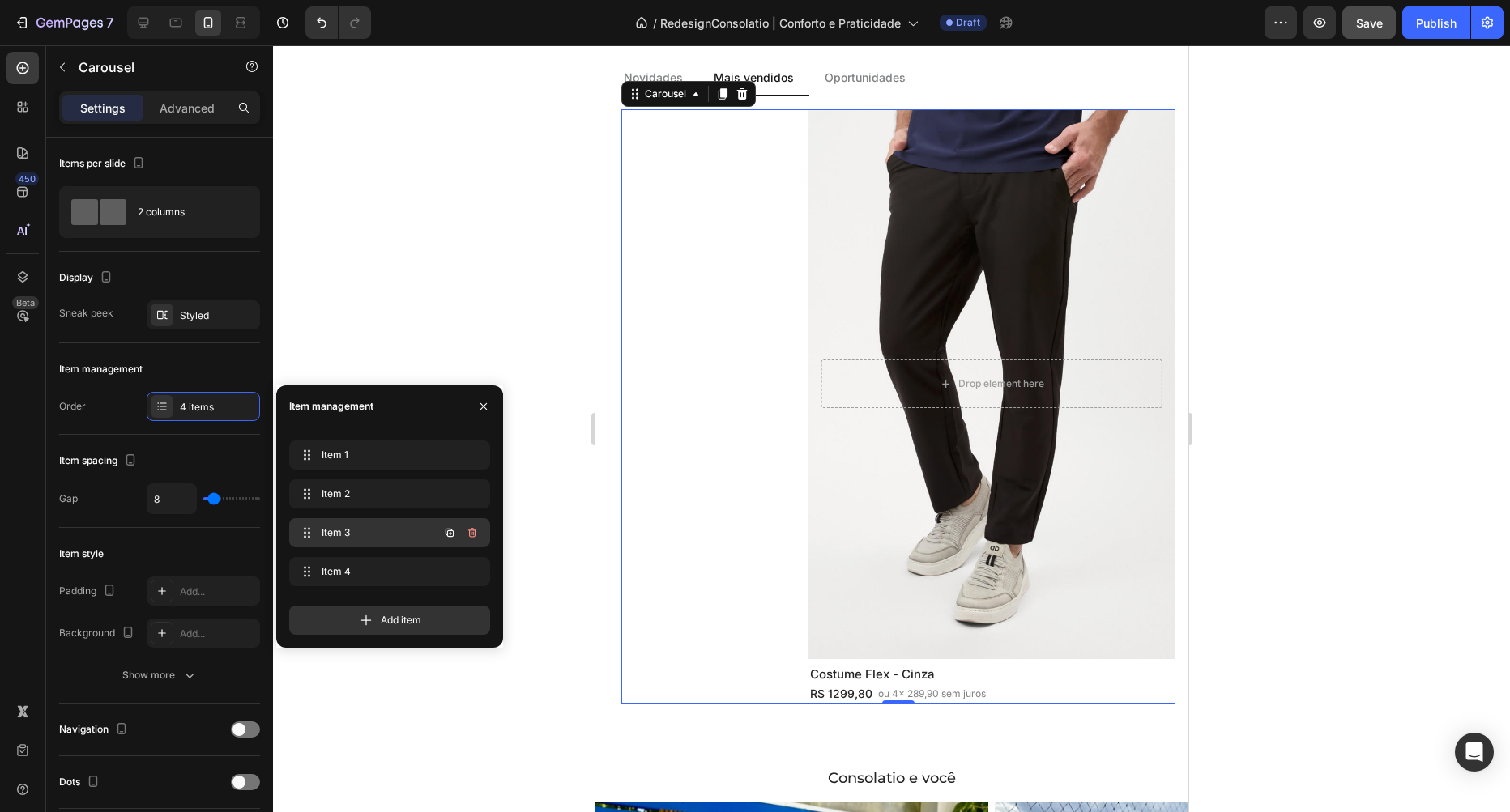
click at [364, 537] on span "Item 3" at bounding box center [367, 532] width 92 height 14
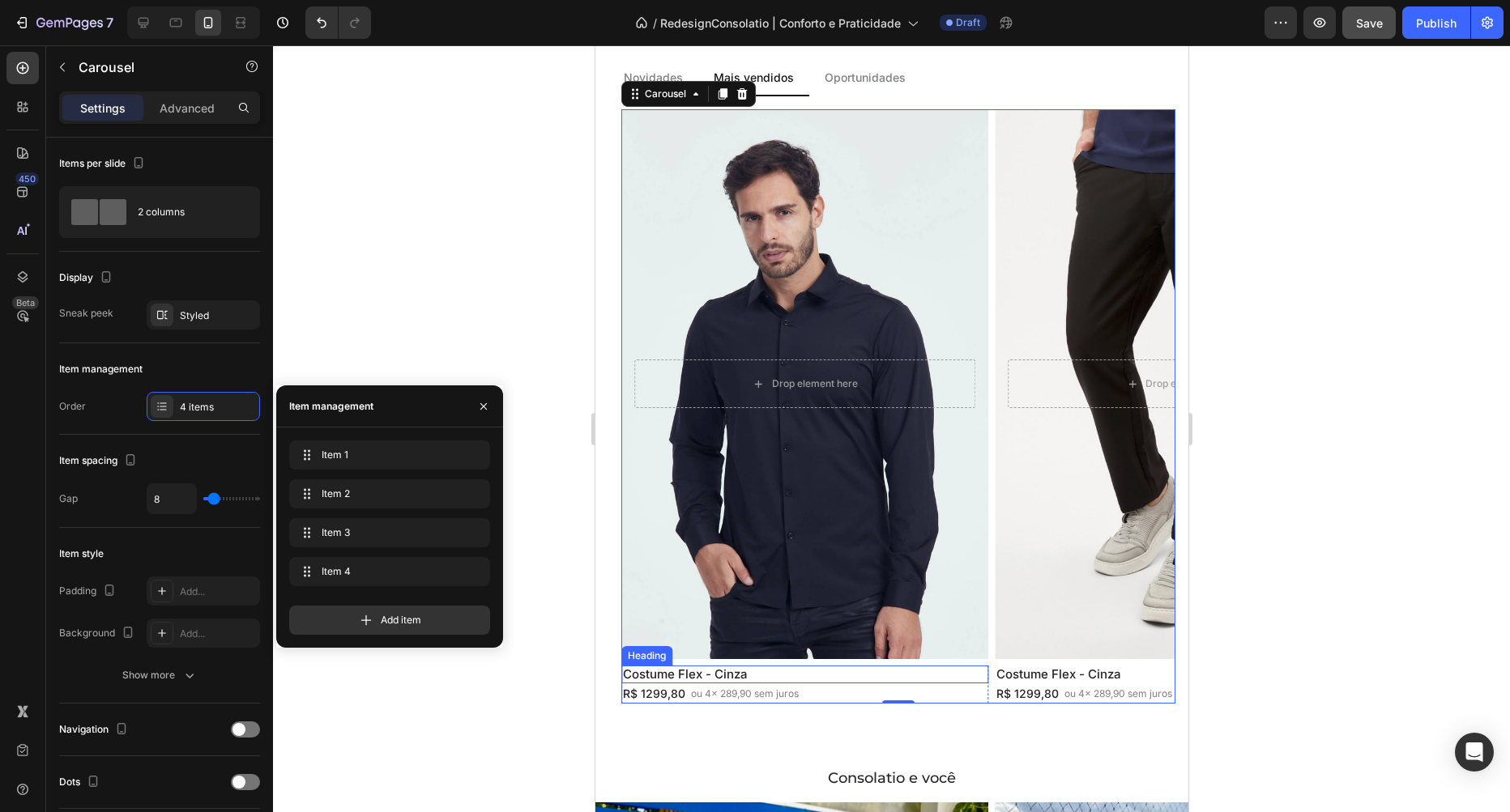
click at [674, 675] on h2 "Costume Flex - Cinza" at bounding box center [804, 674] width 367 height 18
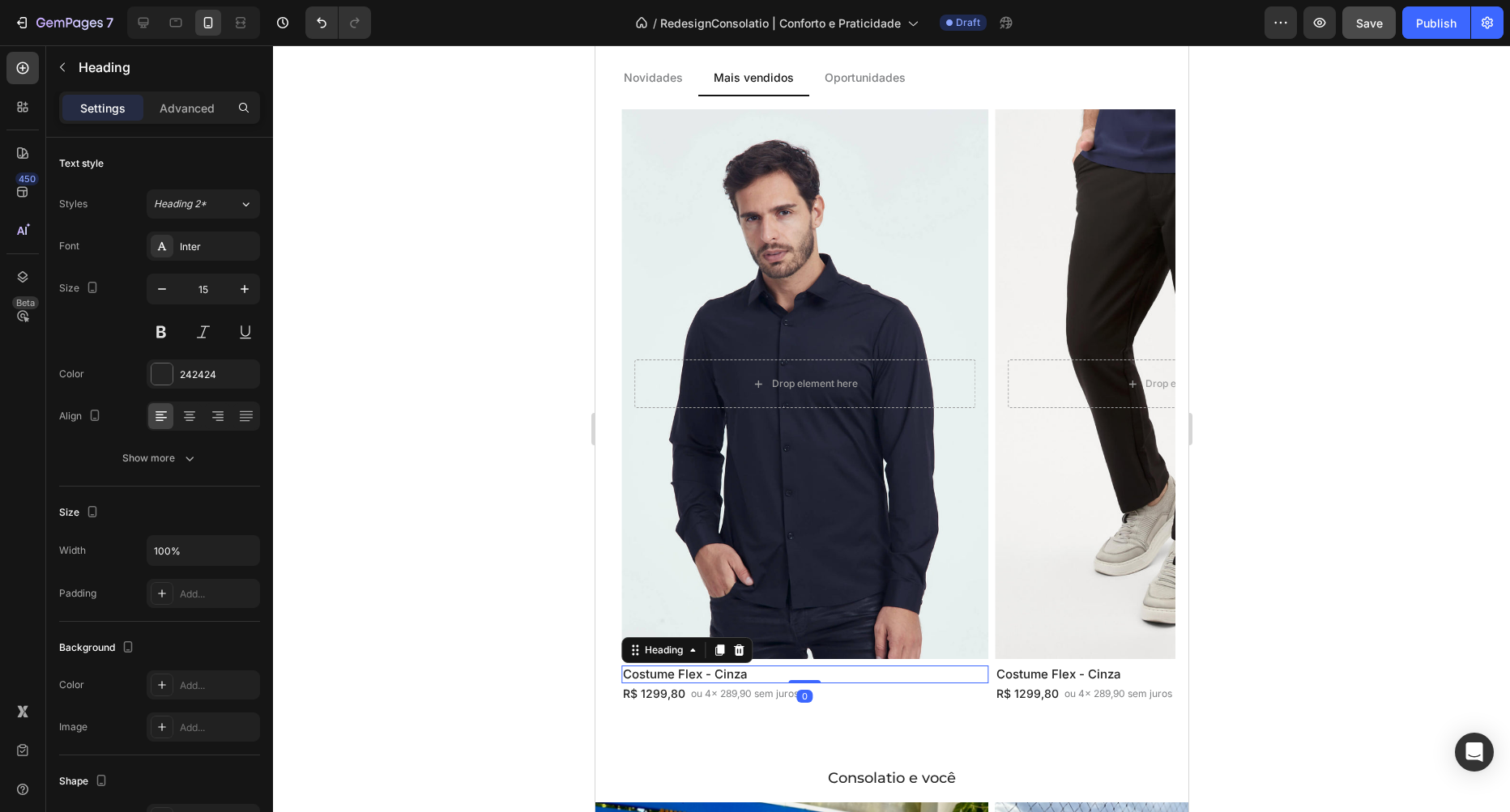
click at [674, 675] on h2 "Costume Flex - Cinza" at bounding box center [804, 674] width 367 height 18
click at [674, 675] on p "Costume Flex - Cinza" at bounding box center [804, 674] width 364 height 14
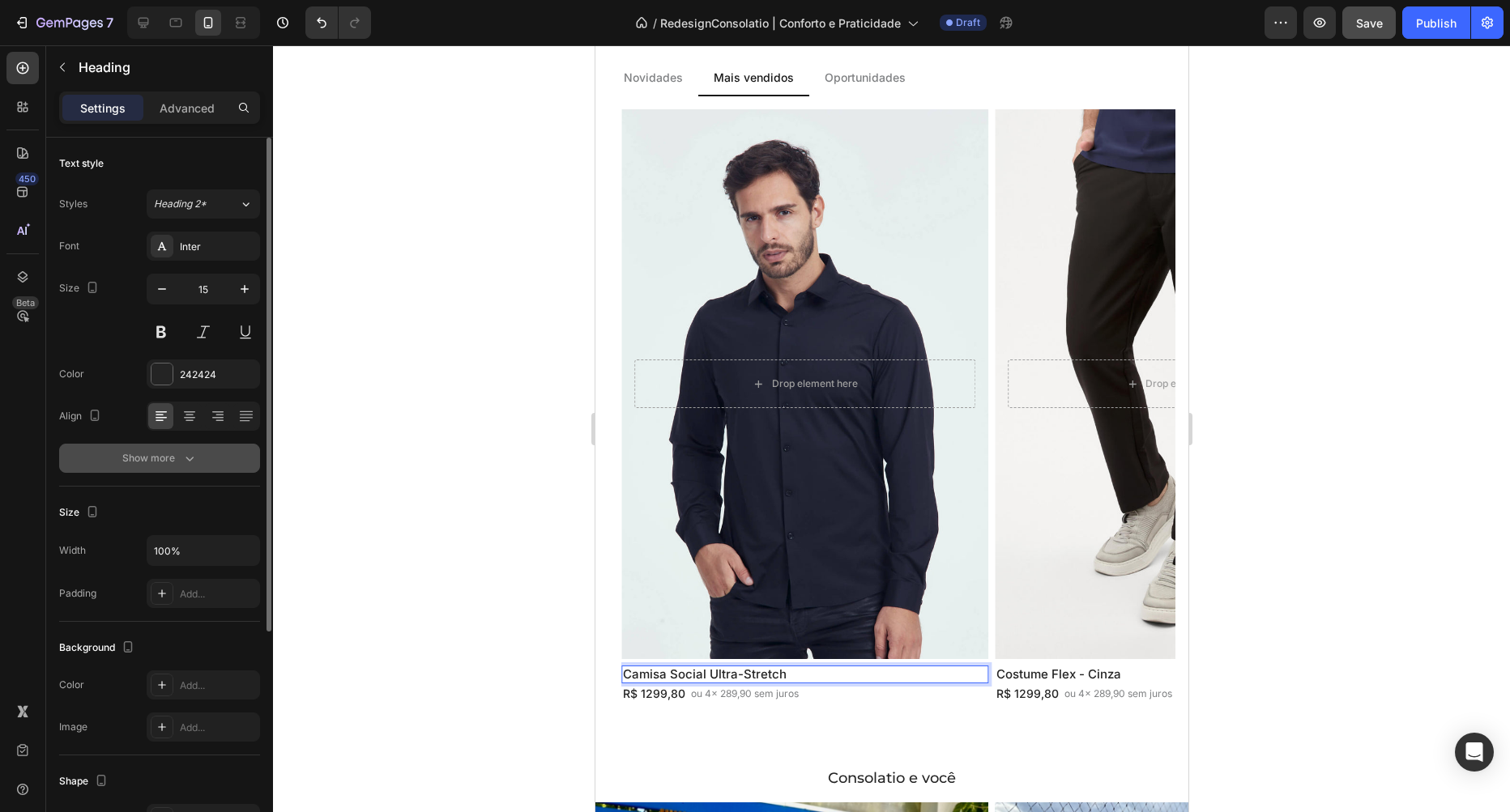
click at [157, 471] on button "Show more" at bounding box center [159, 459] width 201 height 29
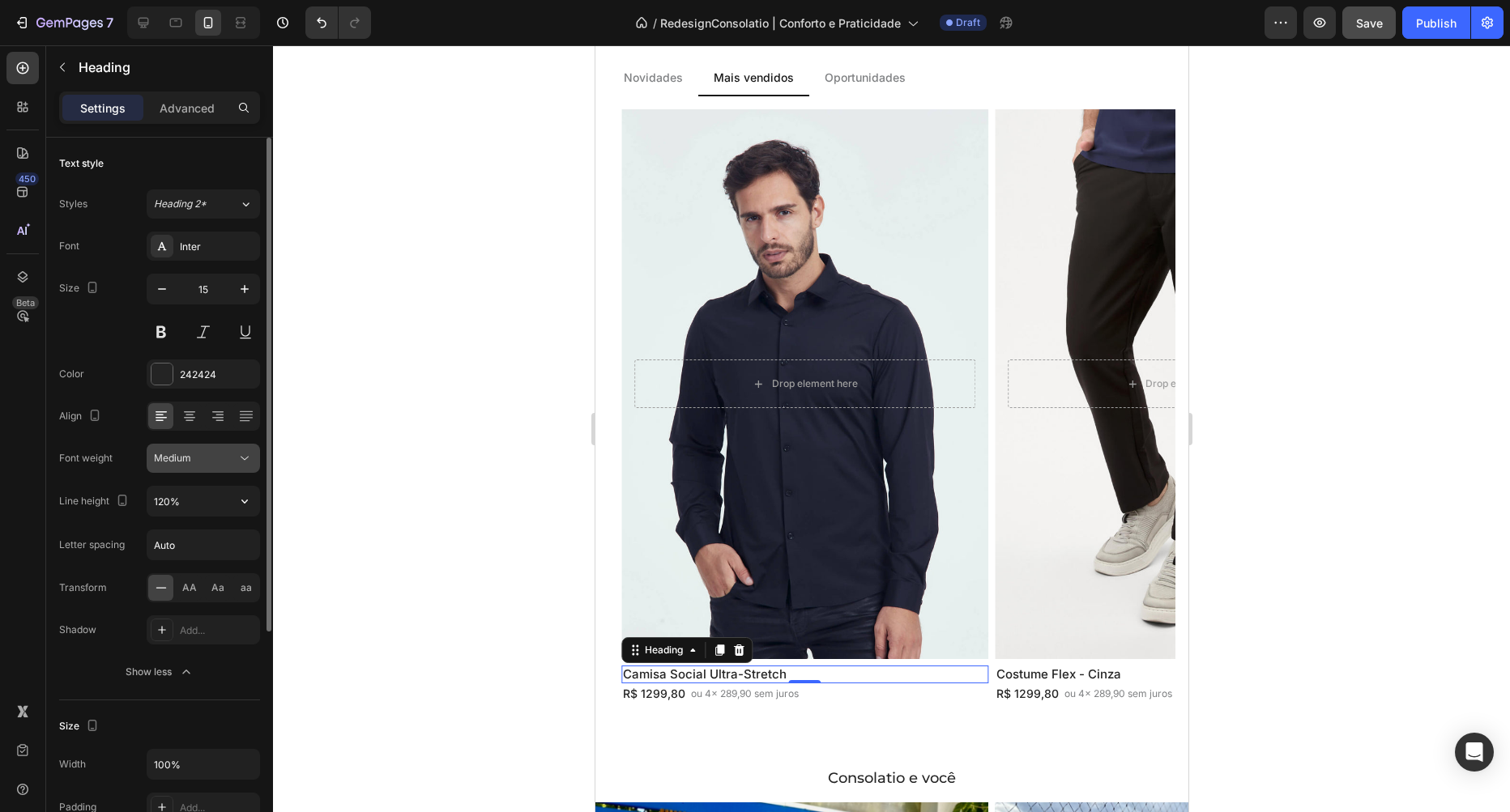
click at [202, 464] on div "Medium" at bounding box center [195, 458] width 82 height 14
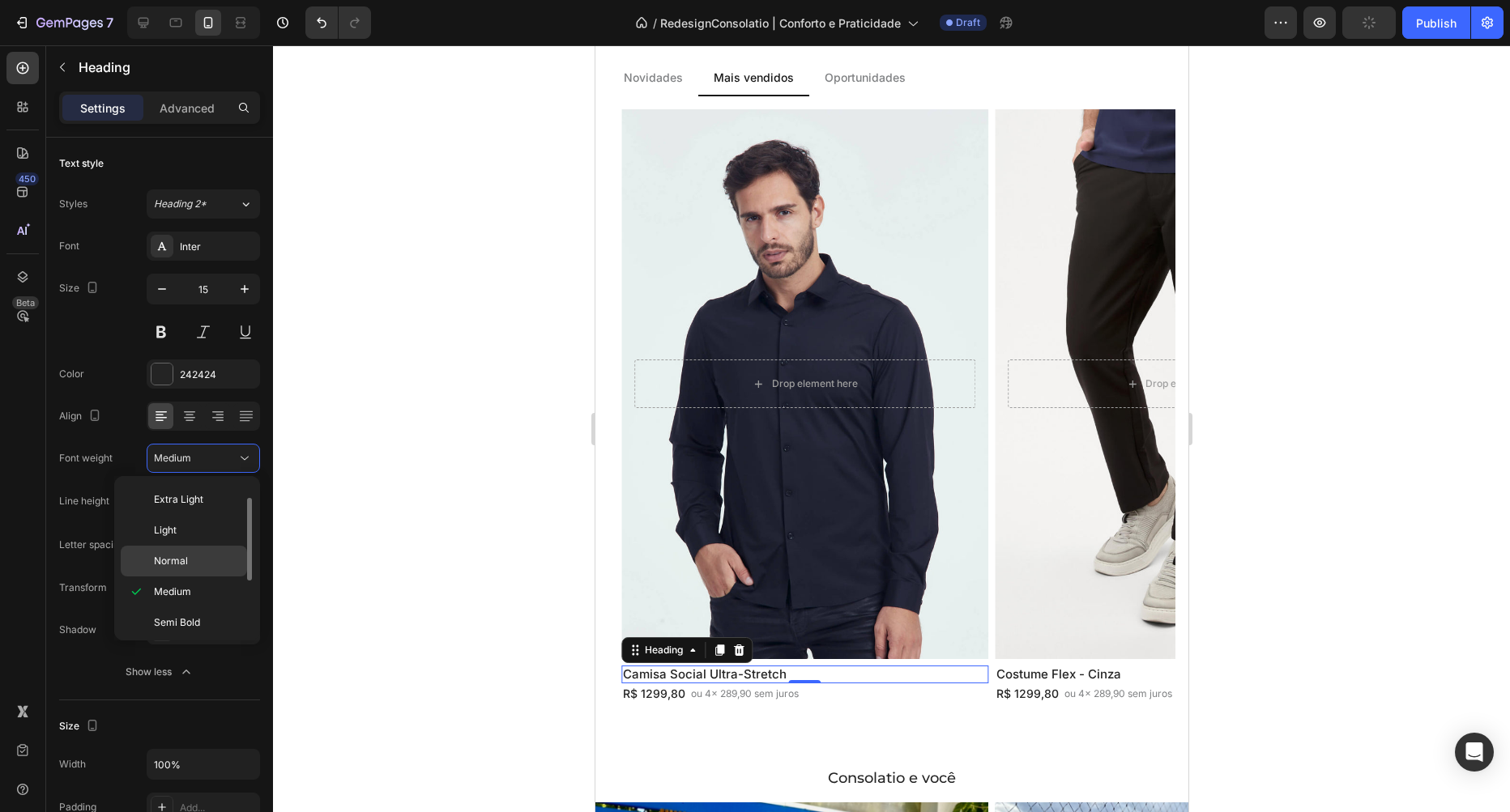
click at [200, 559] on p "Normal" at bounding box center [197, 561] width 86 height 14
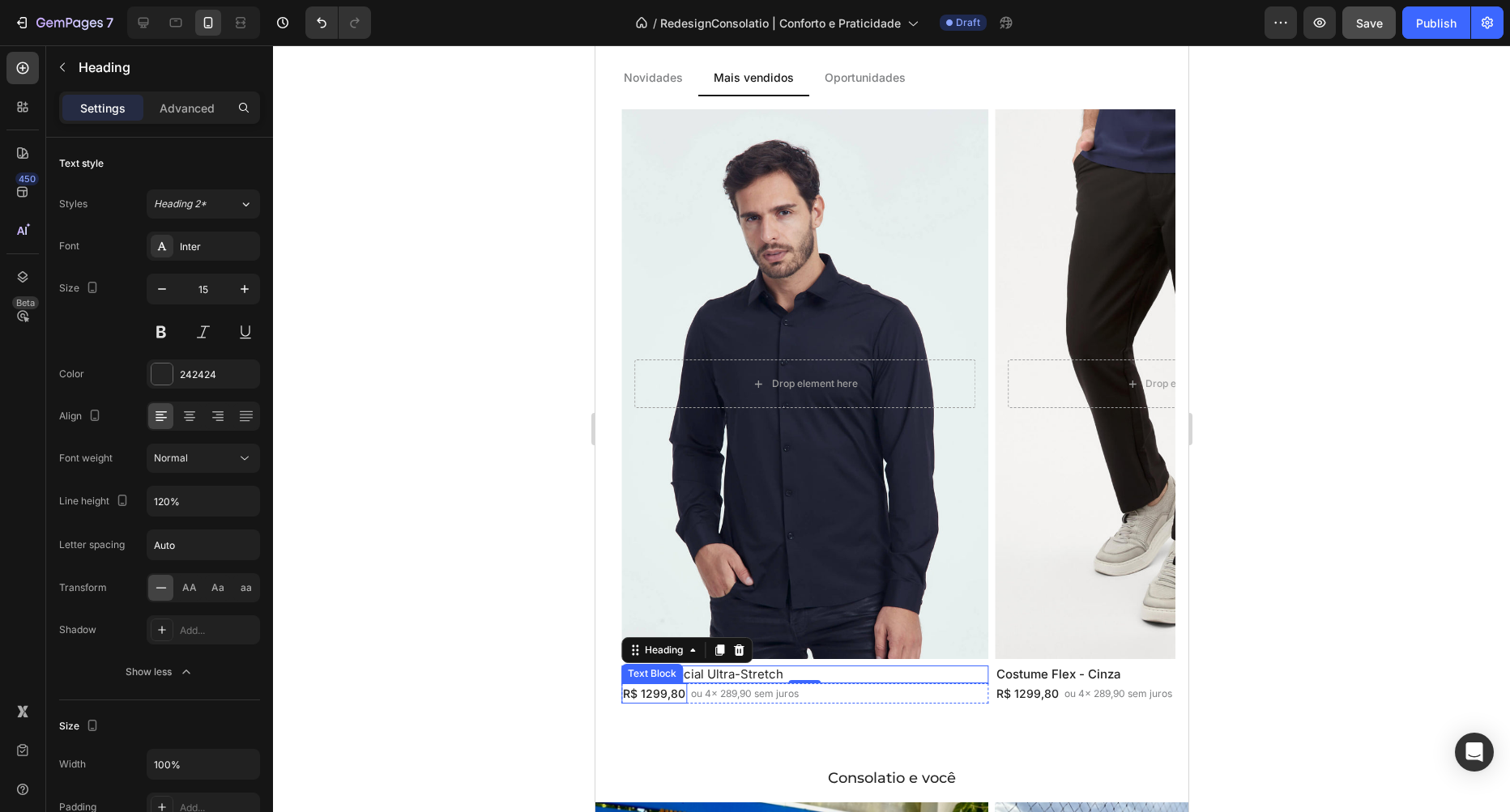
click at [643, 687] on p "R$ 1299,80" at bounding box center [654, 693] width 63 height 17
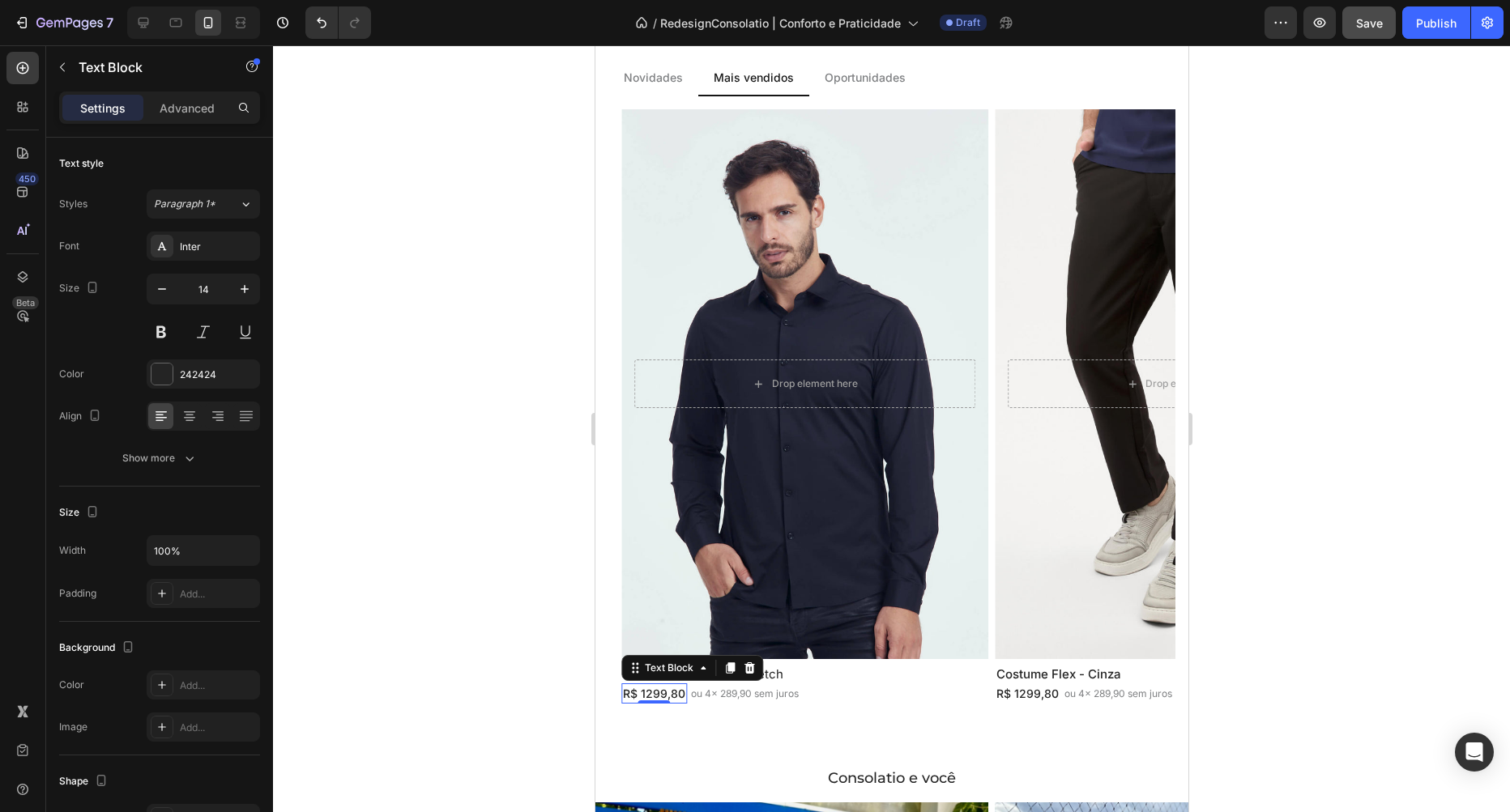
click at [657, 694] on p "R$ 1299,80" at bounding box center [654, 693] width 63 height 17
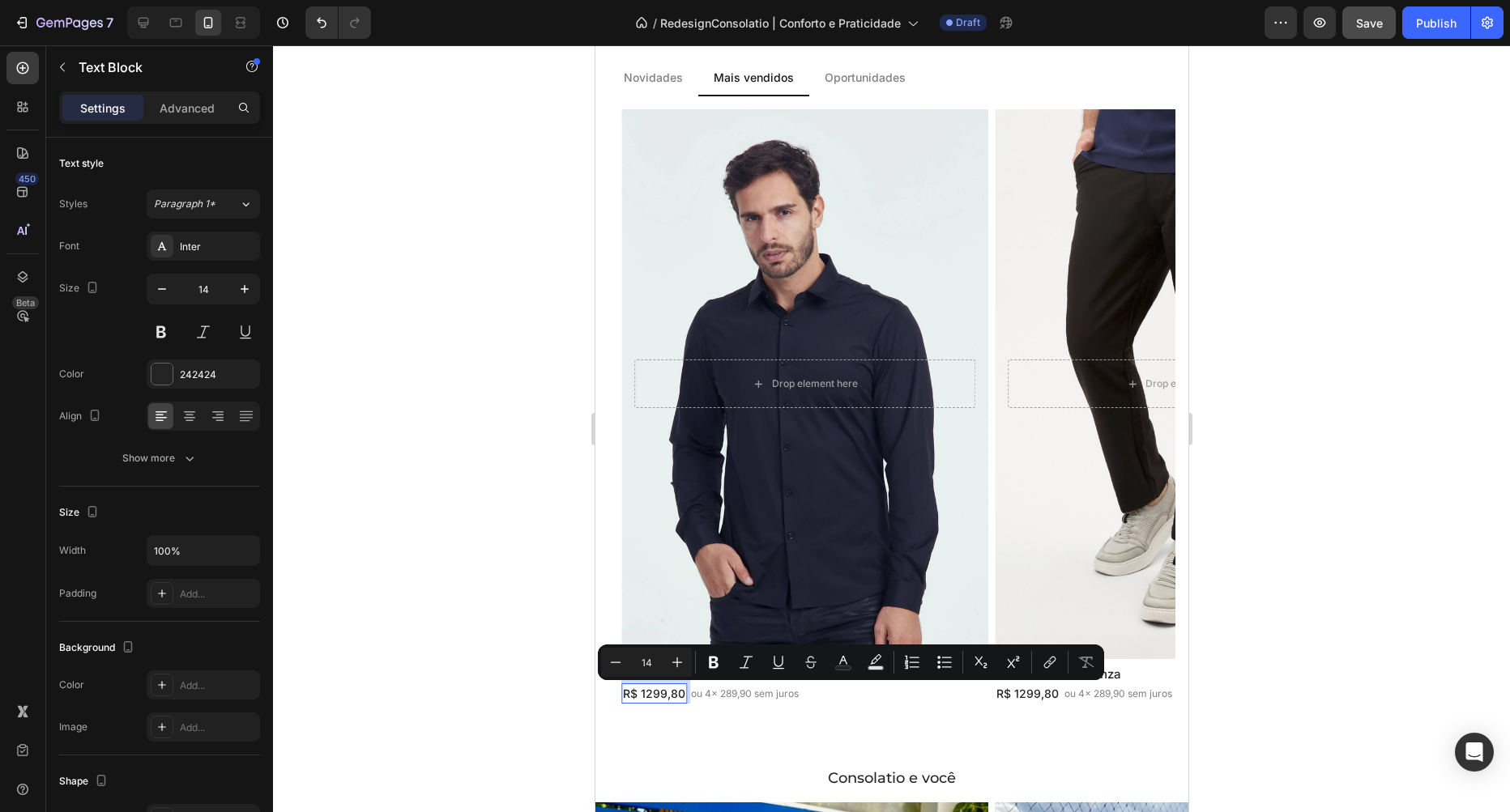
click at [657, 694] on p "R$ 1299,80" at bounding box center [654, 693] width 63 height 17
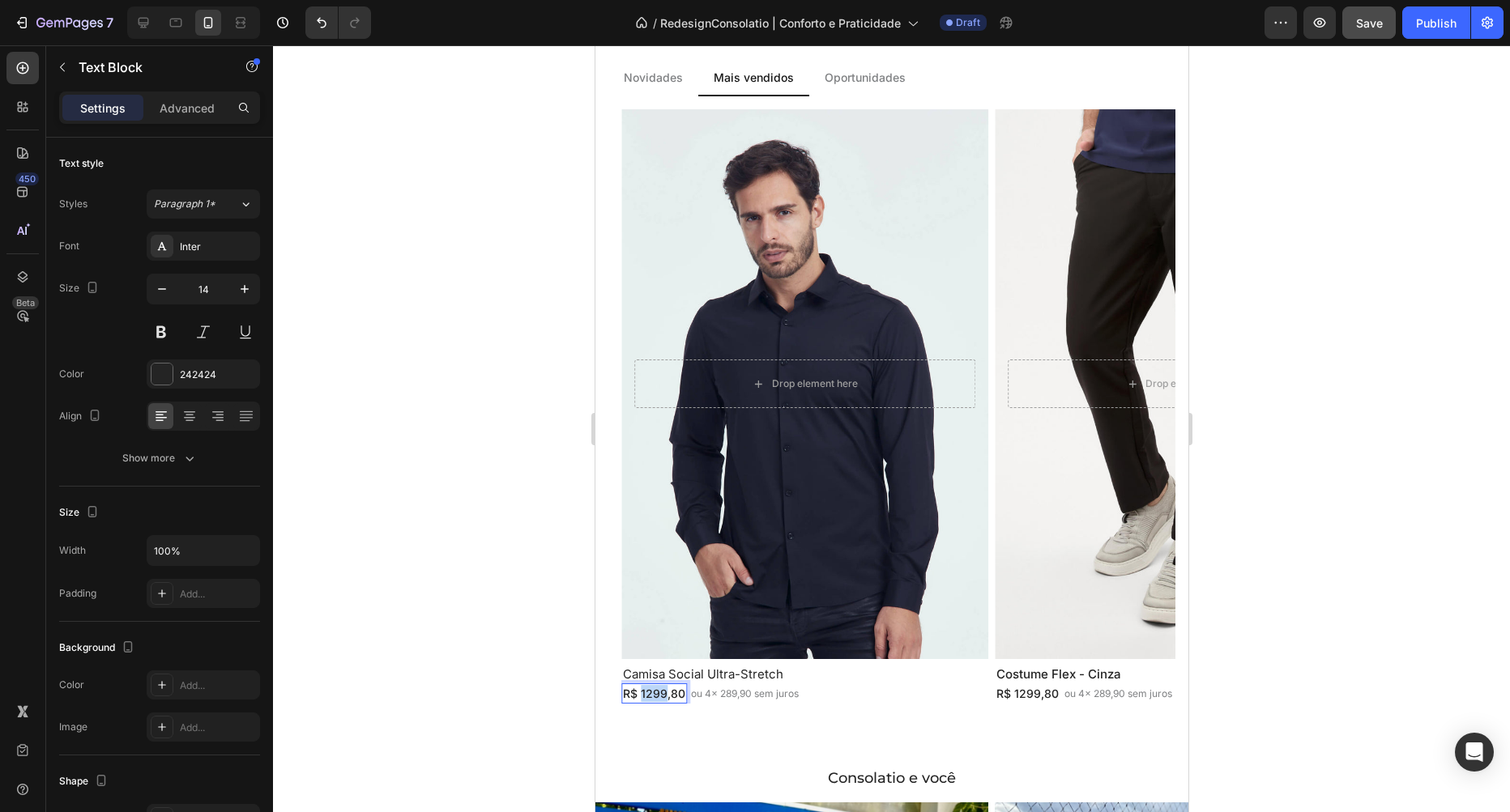
click at [657, 694] on p "R$ 1299,80" at bounding box center [654, 693] width 63 height 17
click at [678, 696] on p "R$ 1299,80" at bounding box center [654, 693] width 63 height 17
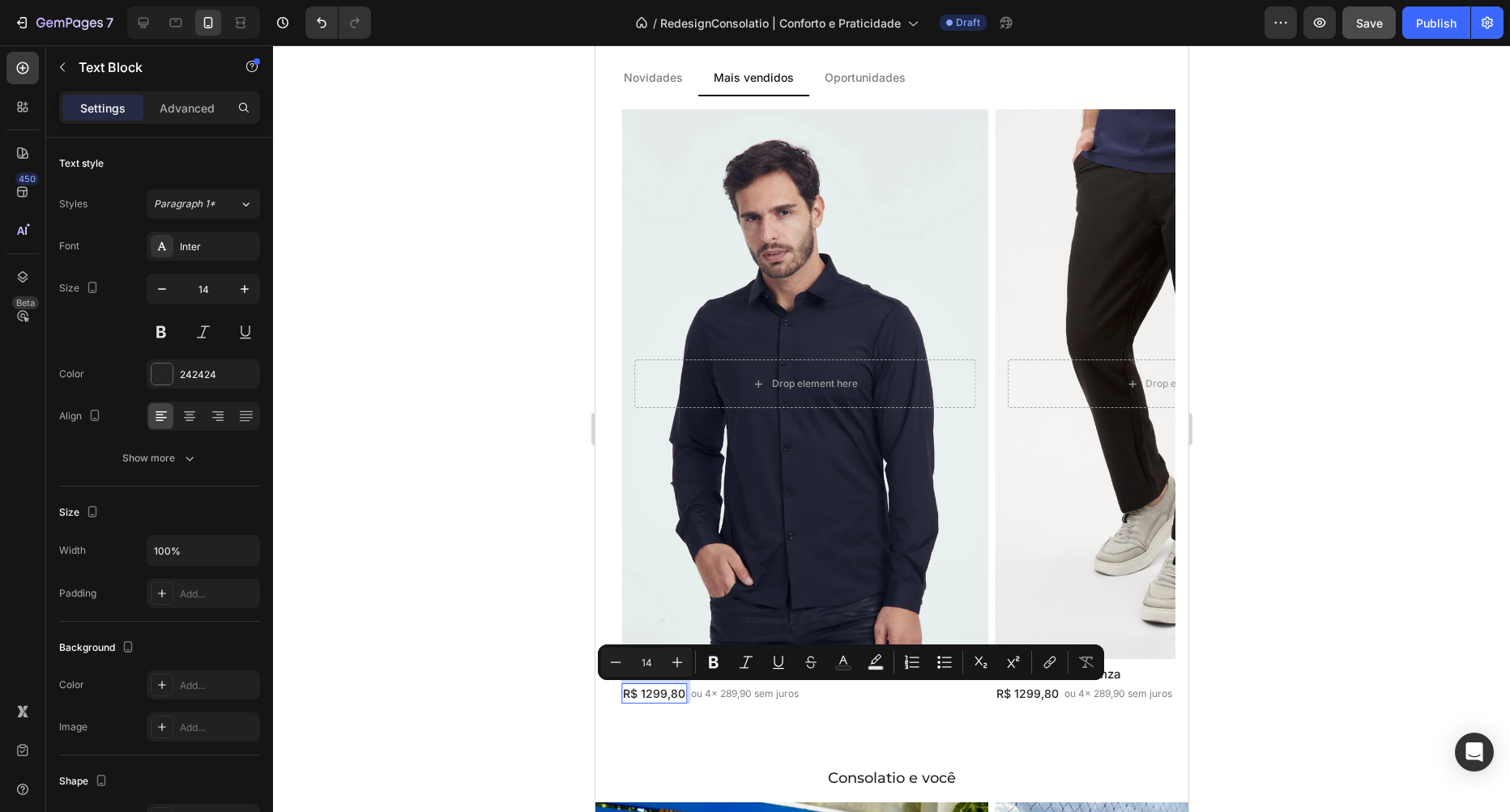
click at [678, 696] on p "R$ 1299,80" at bounding box center [654, 693] width 63 height 17
click at [677, 696] on p "R$ 1299,80" at bounding box center [654, 693] width 63 height 17
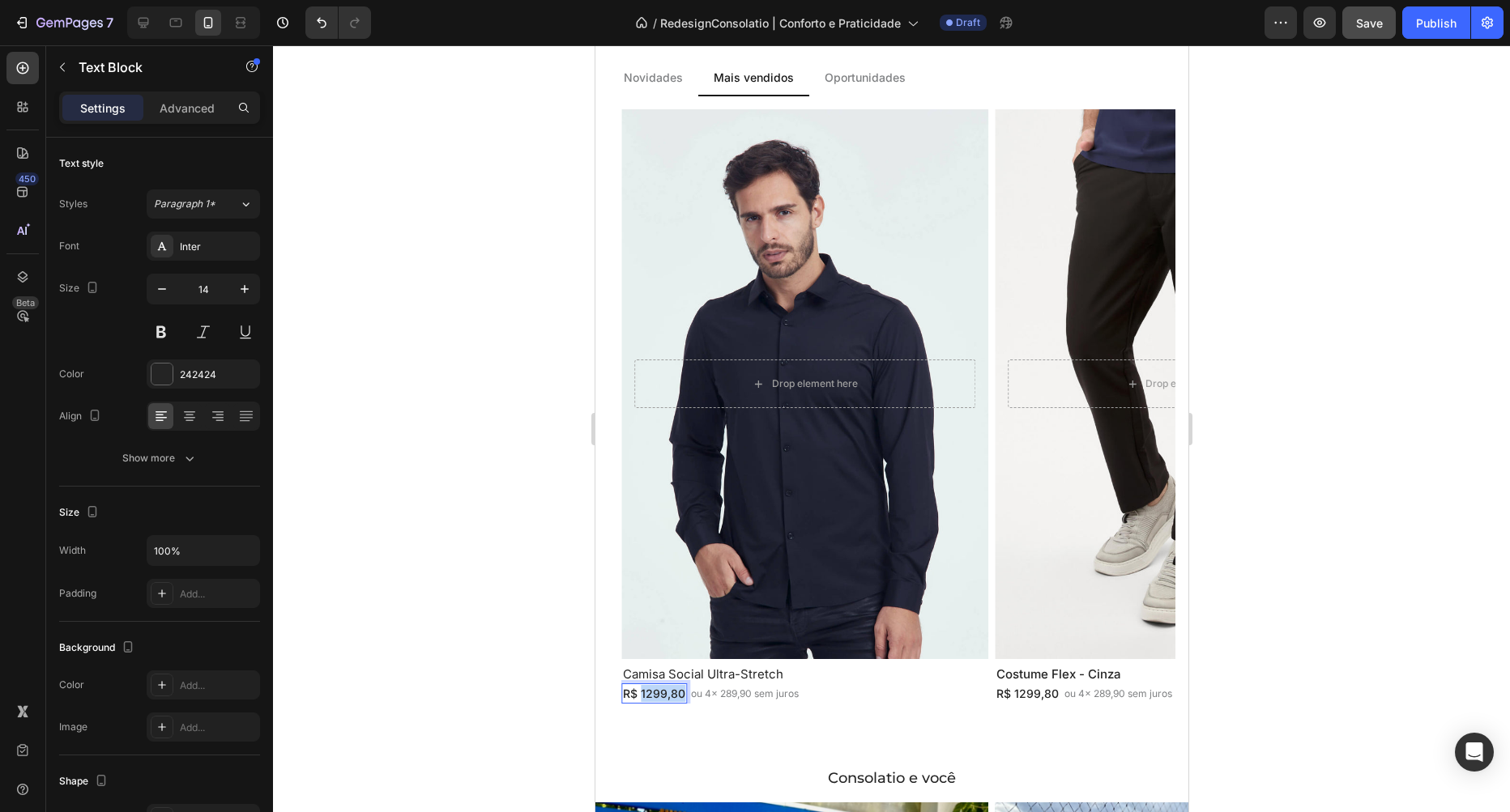
drag, startPoint x: 643, startPoint y: 695, endPoint x: 713, endPoint y: 699, distance: 70.1
click at [686, 699] on div "R$ 1299,80" at bounding box center [653, 693] width 65 height 20
click at [722, 692] on p "ou 4x 289,90 sem juros" at bounding box center [738, 693] width 108 height 14
click at [1073, 680] on h2 "Costume Flex - Cinza" at bounding box center [1177, 674] width 367 height 18
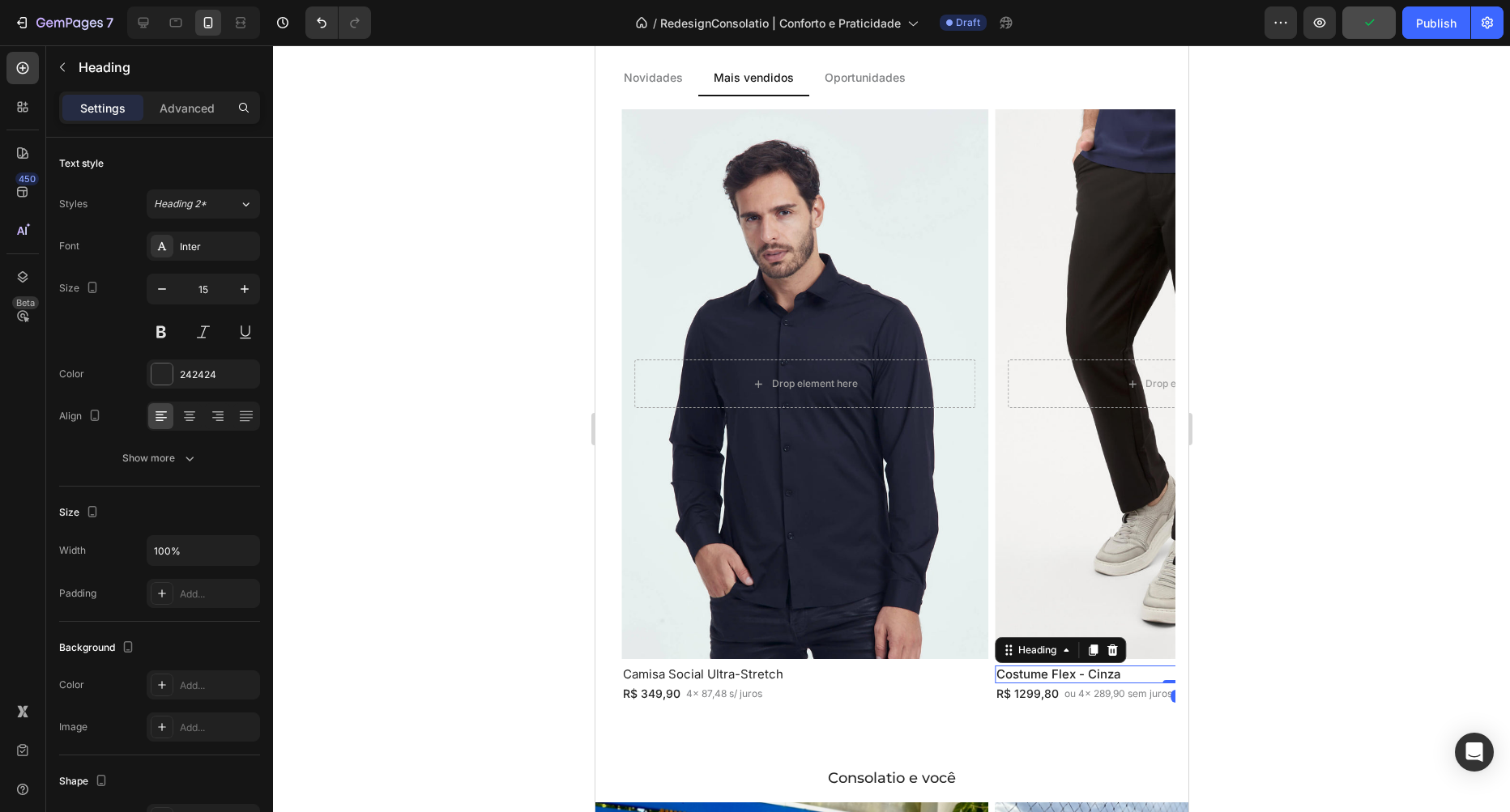
click at [1054, 673] on h2 "Costume Flex - Cinza" at bounding box center [1177, 674] width 367 height 18
click at [1054, 673] on p "Costume Flex - Cinza" at bounding box center [1177, 674] width 364 height 14
click at [1019, 673] on p "Calsa" at bounding box center [1177, 674] width 364 height 14
click at [1056, 676] on p "Calssa" at bounding box center [1177, 674] width 364 height 14
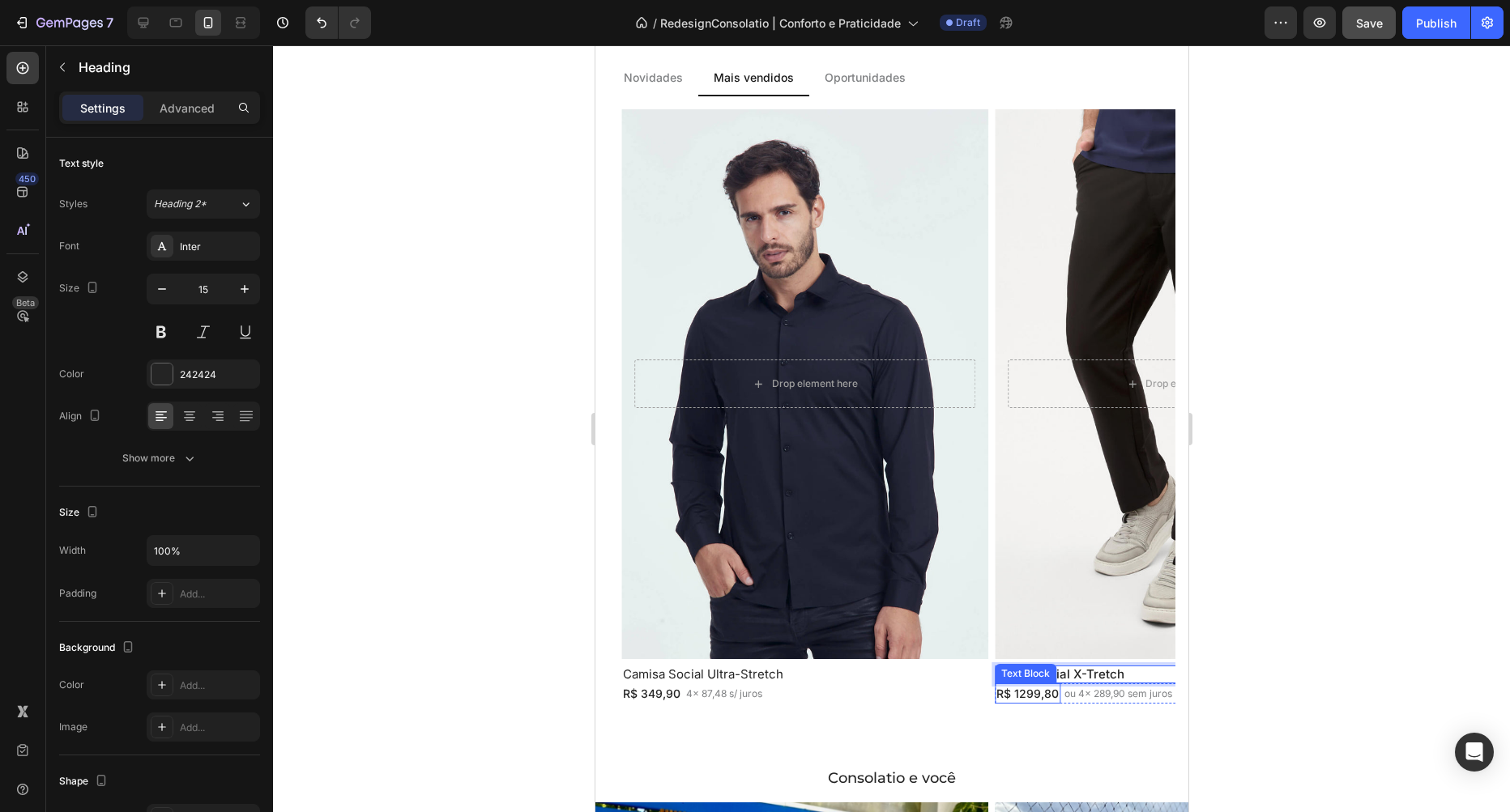
click at [1037, 695] on p "R$ 1299,80" at bounding box center [1027, 693] width 63 height 17
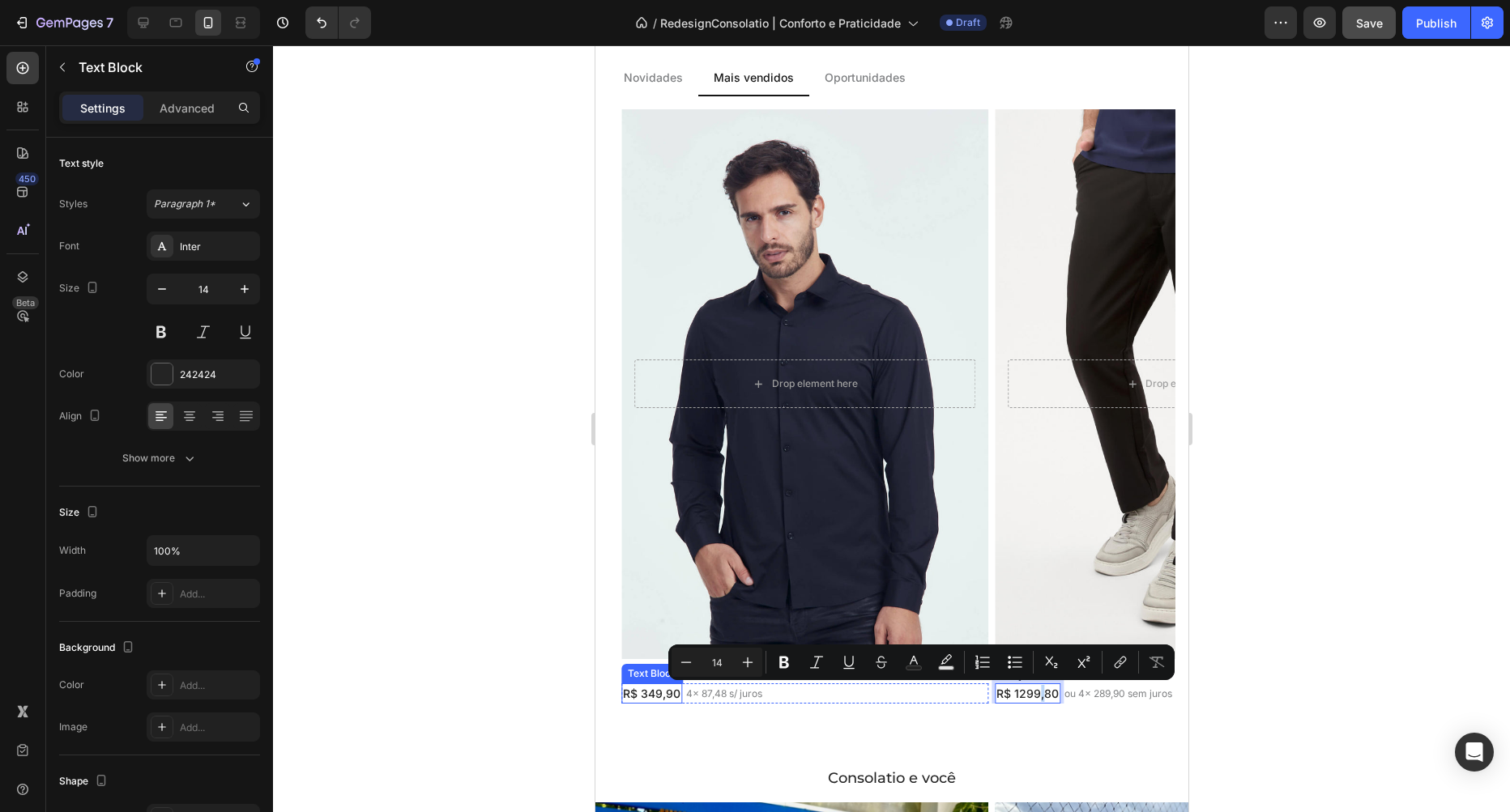
click at [666, 691] on p "R$ 349,90" at bounding box center [651, 693] width 58 height 17
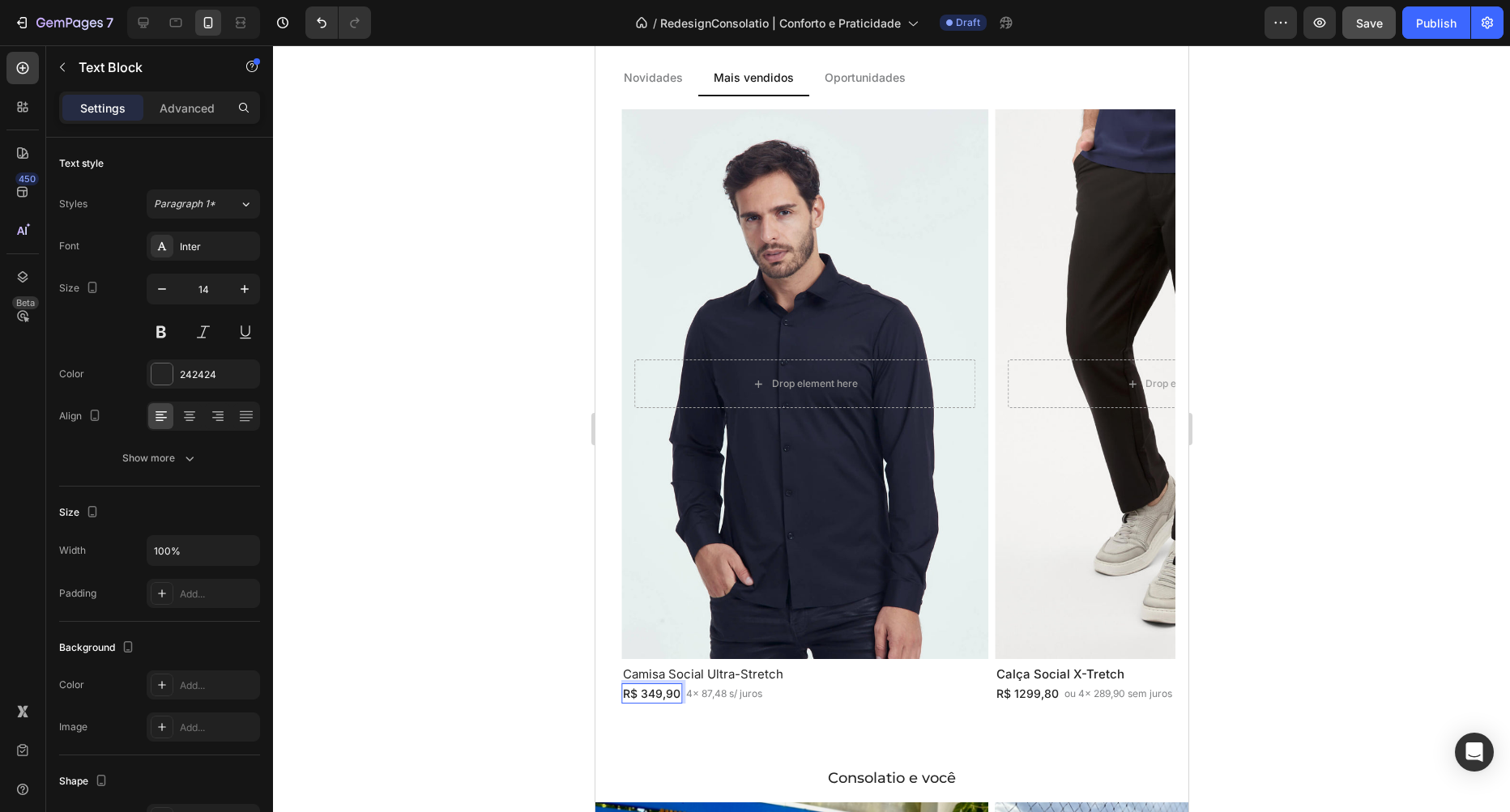
click at [666, 691] on p "R$ 349,90" at bounding box center [651, 693] width 58 height 17
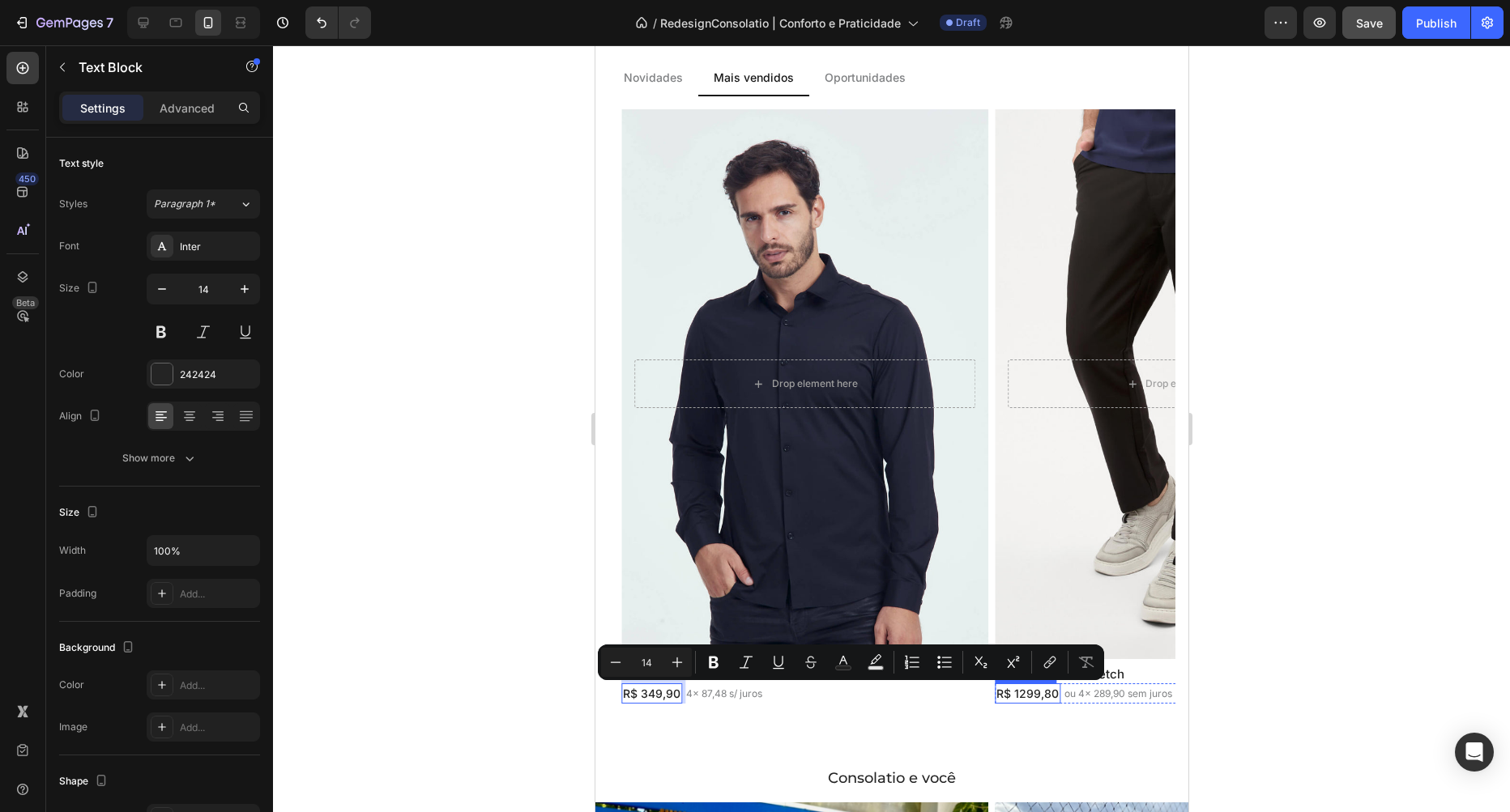
click at [1030, 696] on p "R$ 1299,80" at bounding box center [1027, 693] width 63 height 17
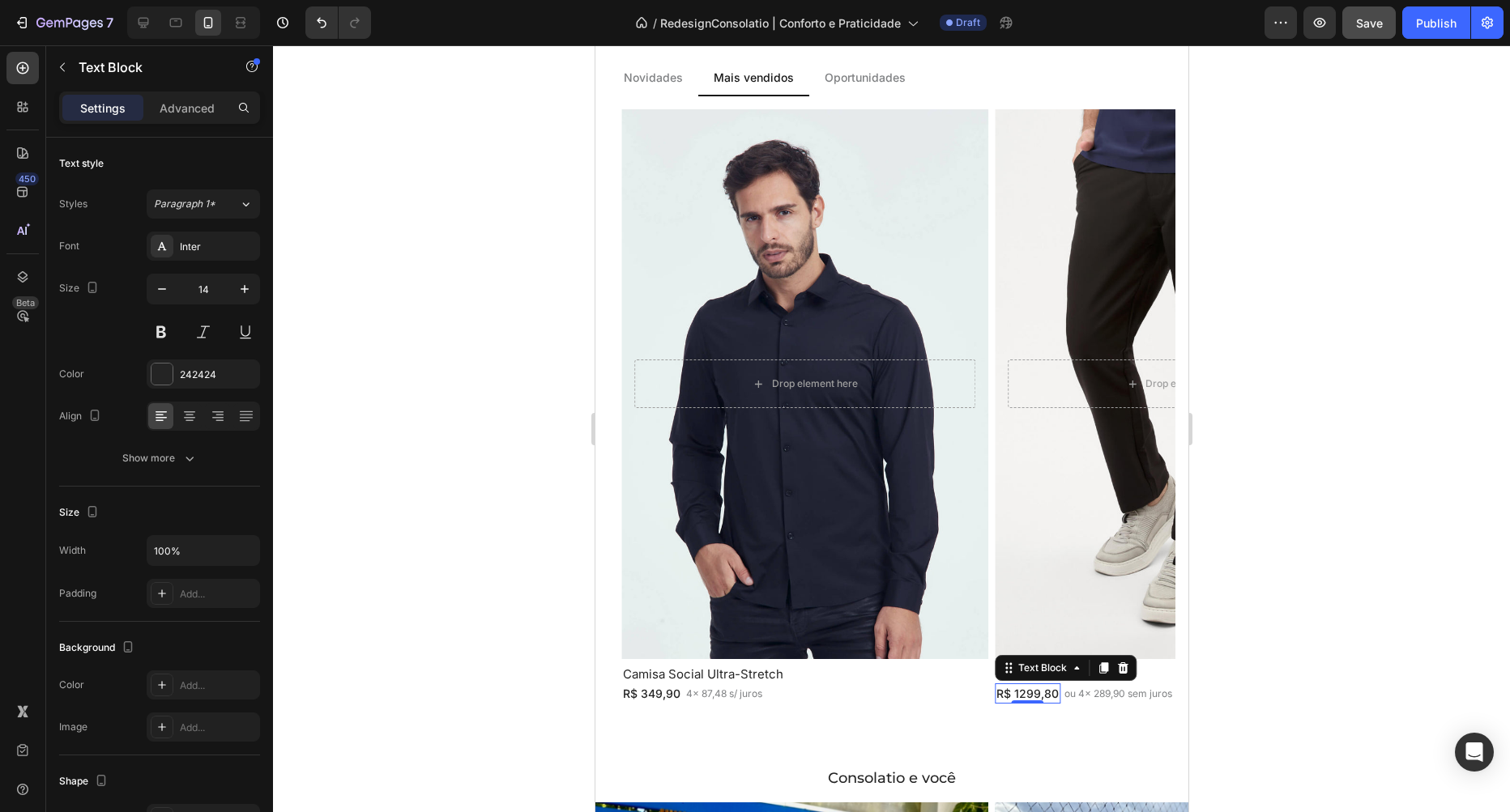
click at [1030, 696] on p "R$ 1299,80" at bounding box center [1027, 693] width 63 height 17
click at [720, 695] on p "4x 87,48 s/ juros" at bounding box center [723, 693] width 76 height 14
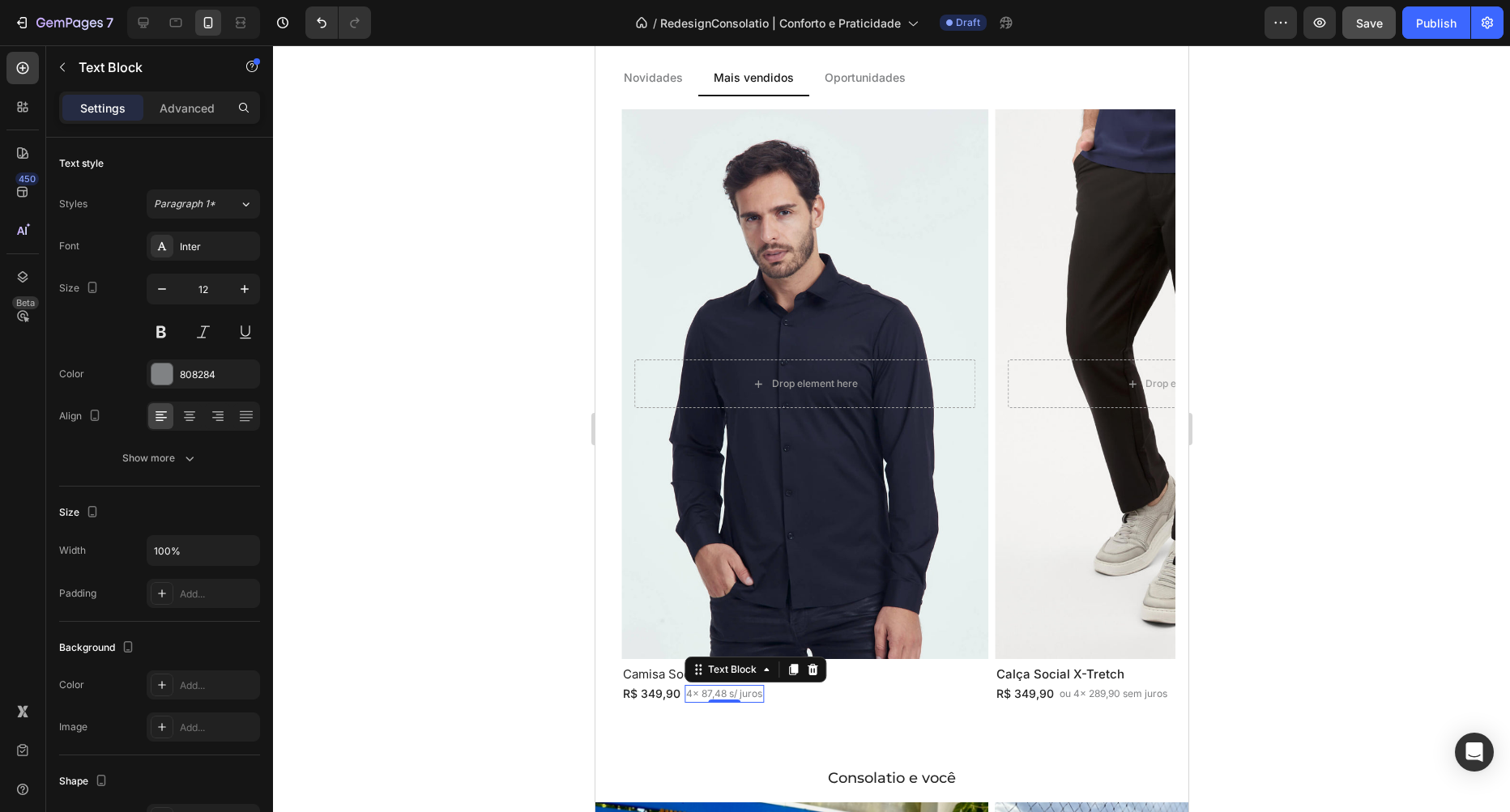
click at [720, 695] on p "4x 87,48 s/ juros" at bounding box center [723, 693] width 76 height 14
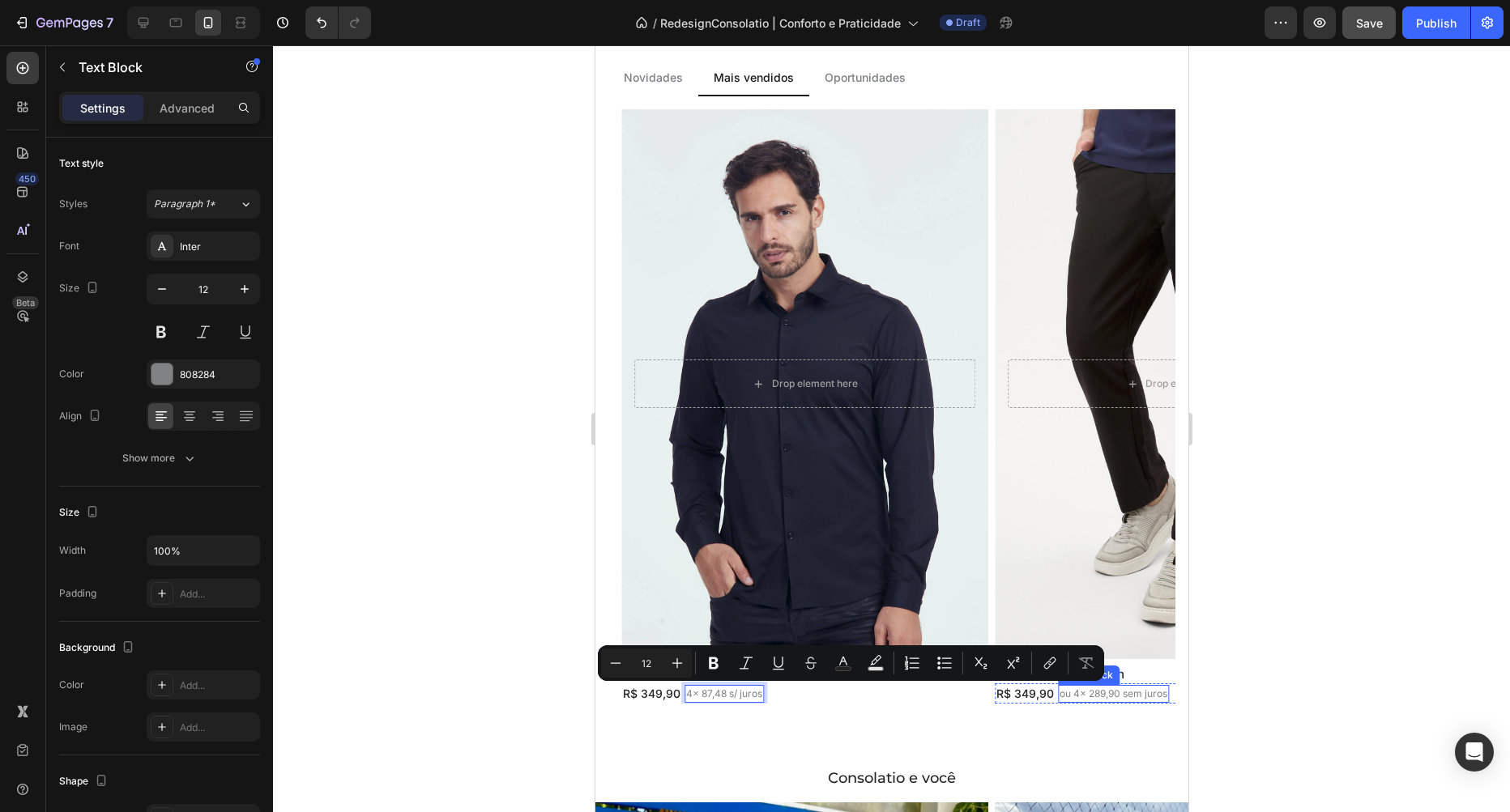
click at [1134, 697] on p "ou 4x 289,90 sem juros" at bounding box center [1112, 693] width 108 height 14
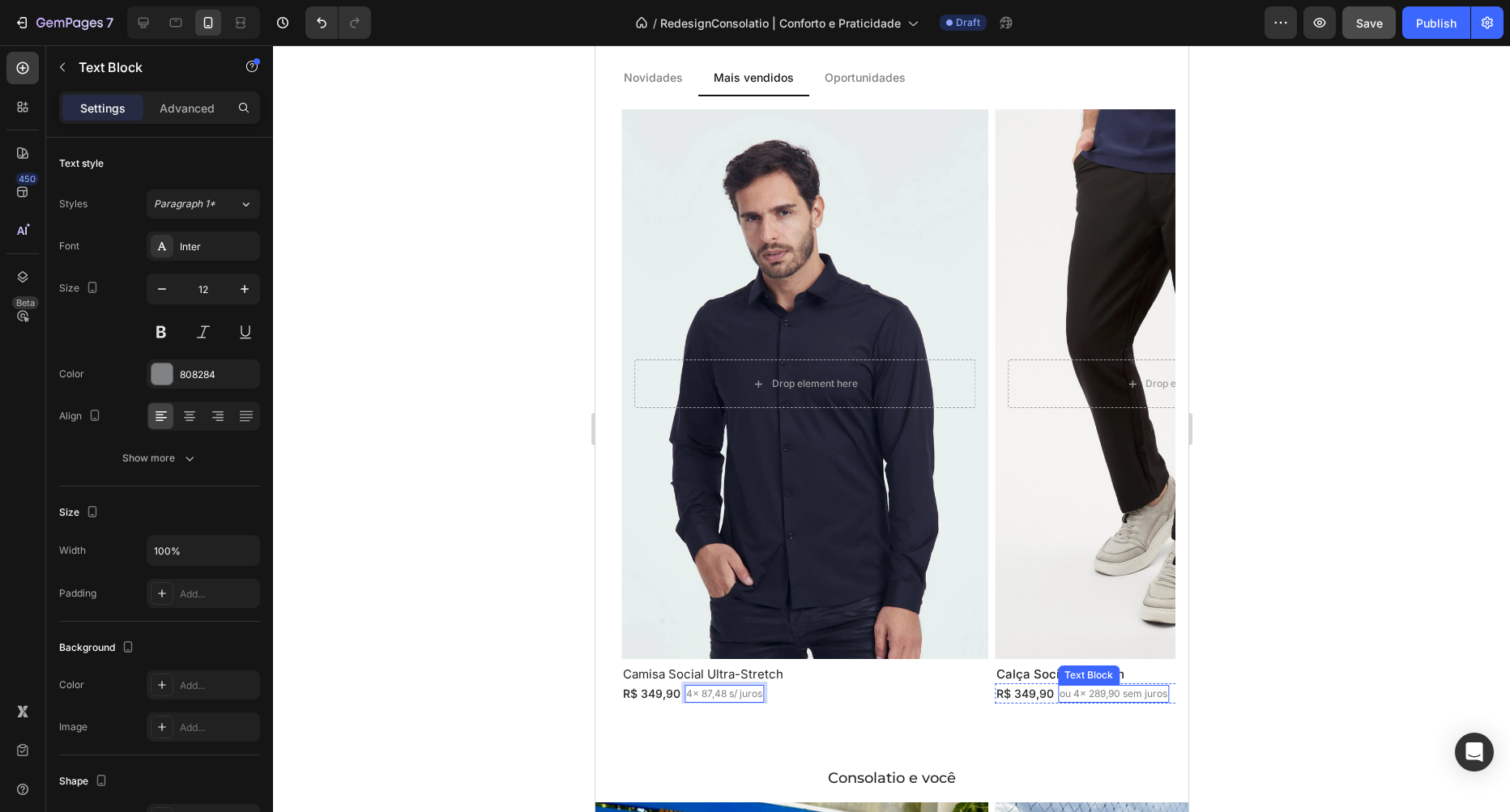
click at [1134, 697] on p "ou 4x 289,90 sem juros" at bounding box center [1112, 693] width 108 height 14
click at [1056, 678] on p "Calça Social X-Tretch" at bounding box center [1177, 674] width 364 height 14
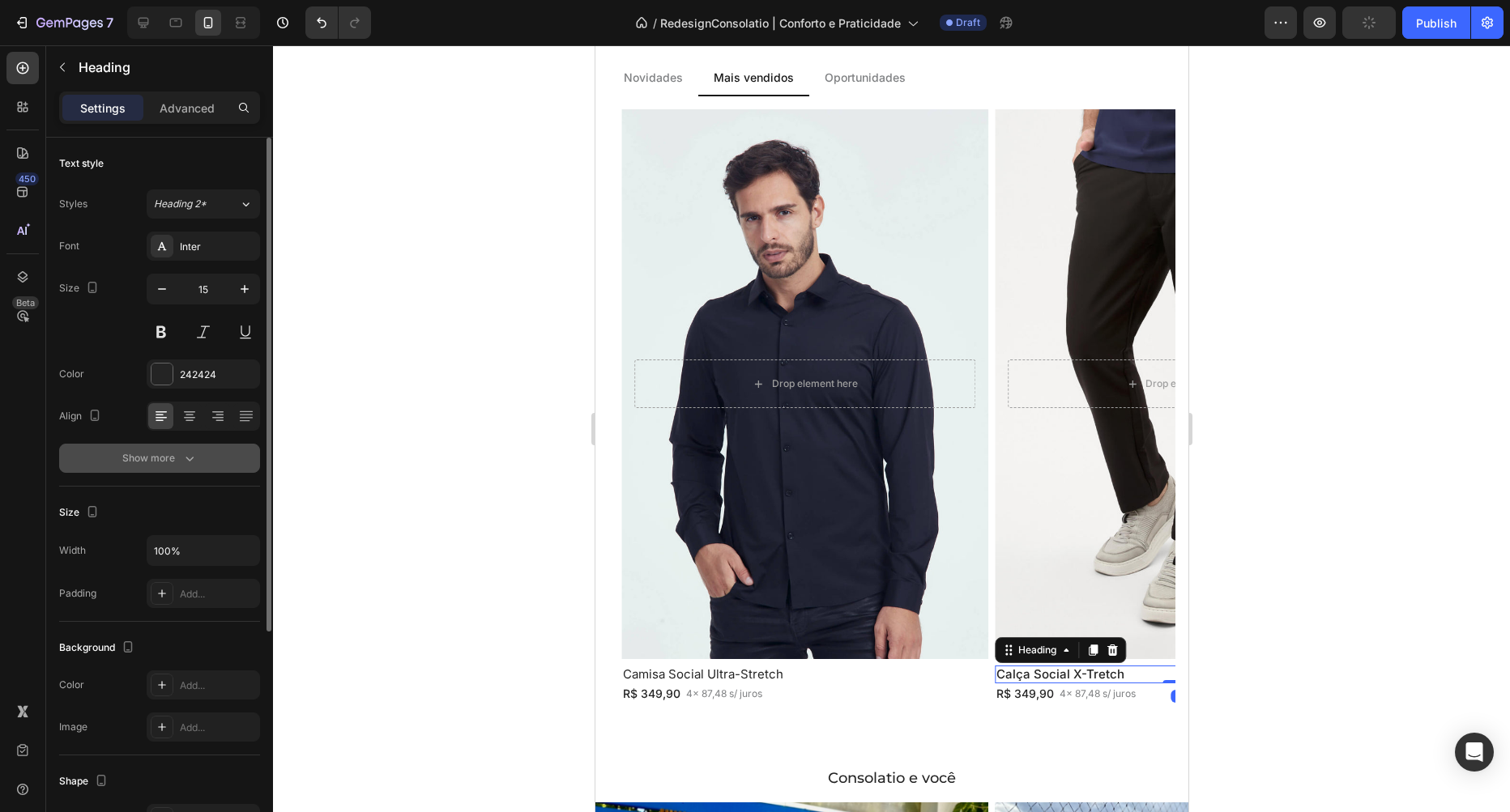
click at [186, 447] on button "Show more" at bounding box center [159, 459] width 201 height 29
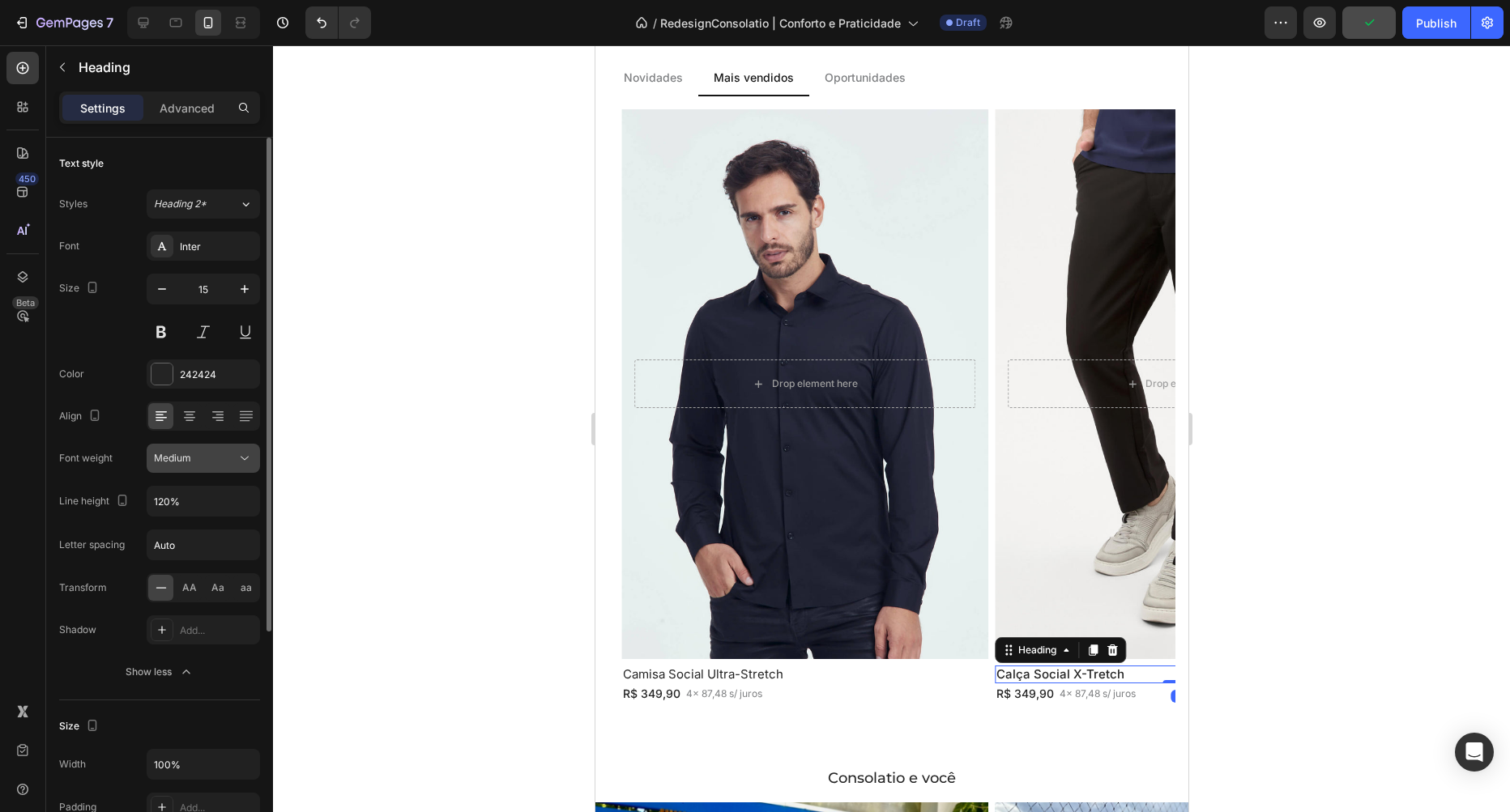
click at [200, 452] on div "Medium" at bounding box center [195, 458] width 82 height 14
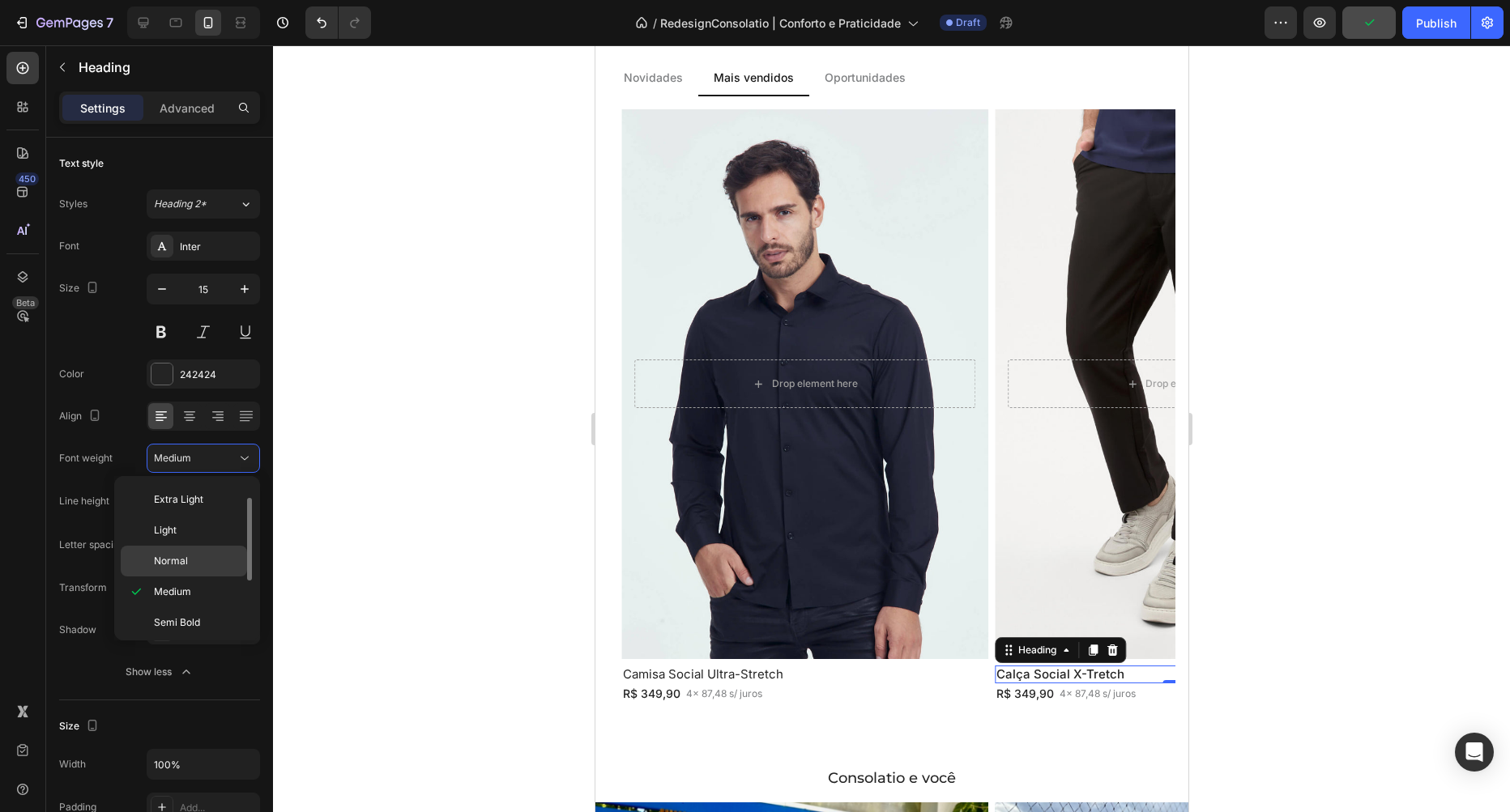
click at [197, 572] on div "Normal" at bounding box center [183, 561] width 126 height 31
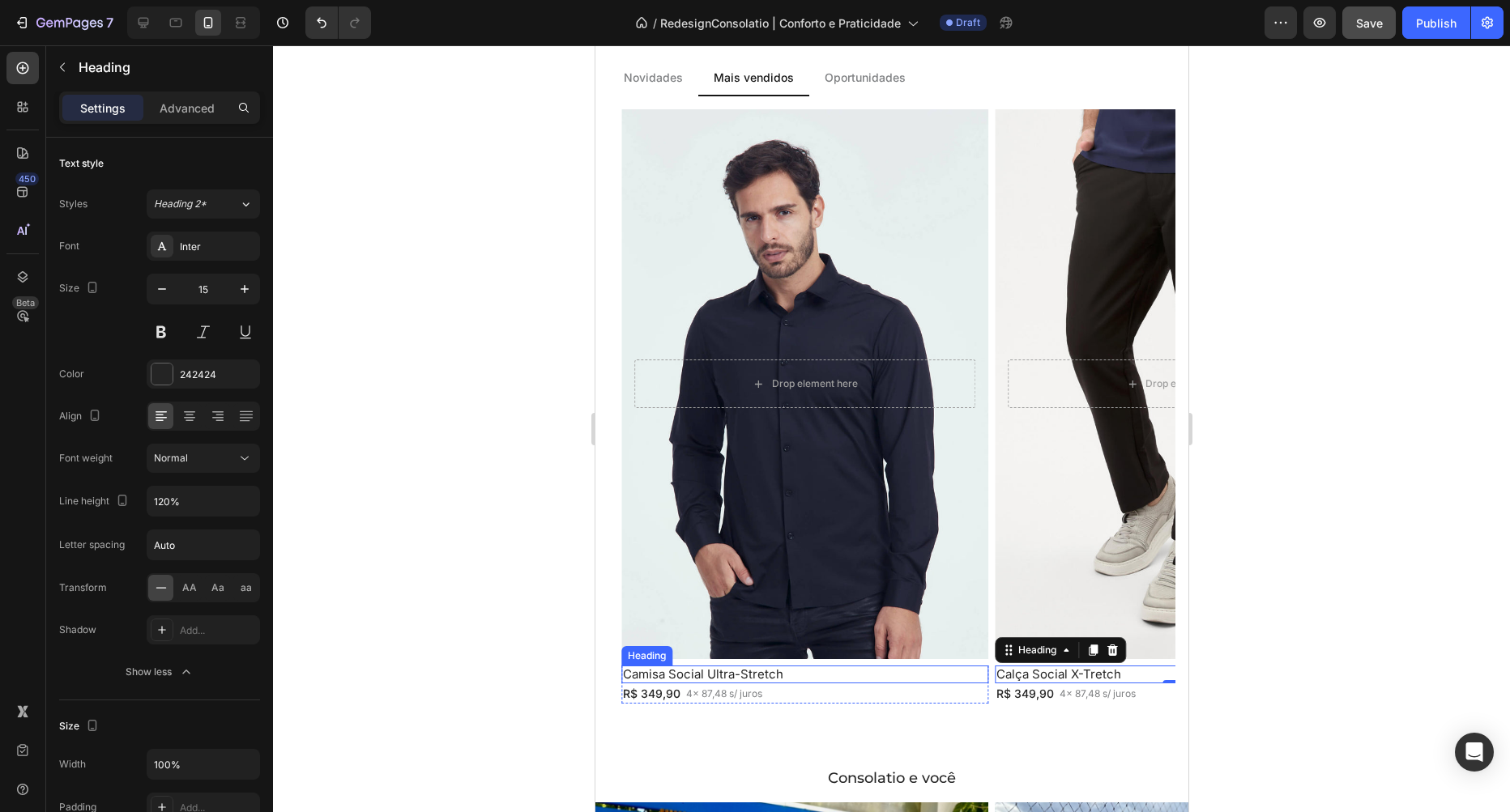
click at [782, 680] on p "Camisa Social Ultra-Stretch" at bounding box center [804, 674] width 364 height 14
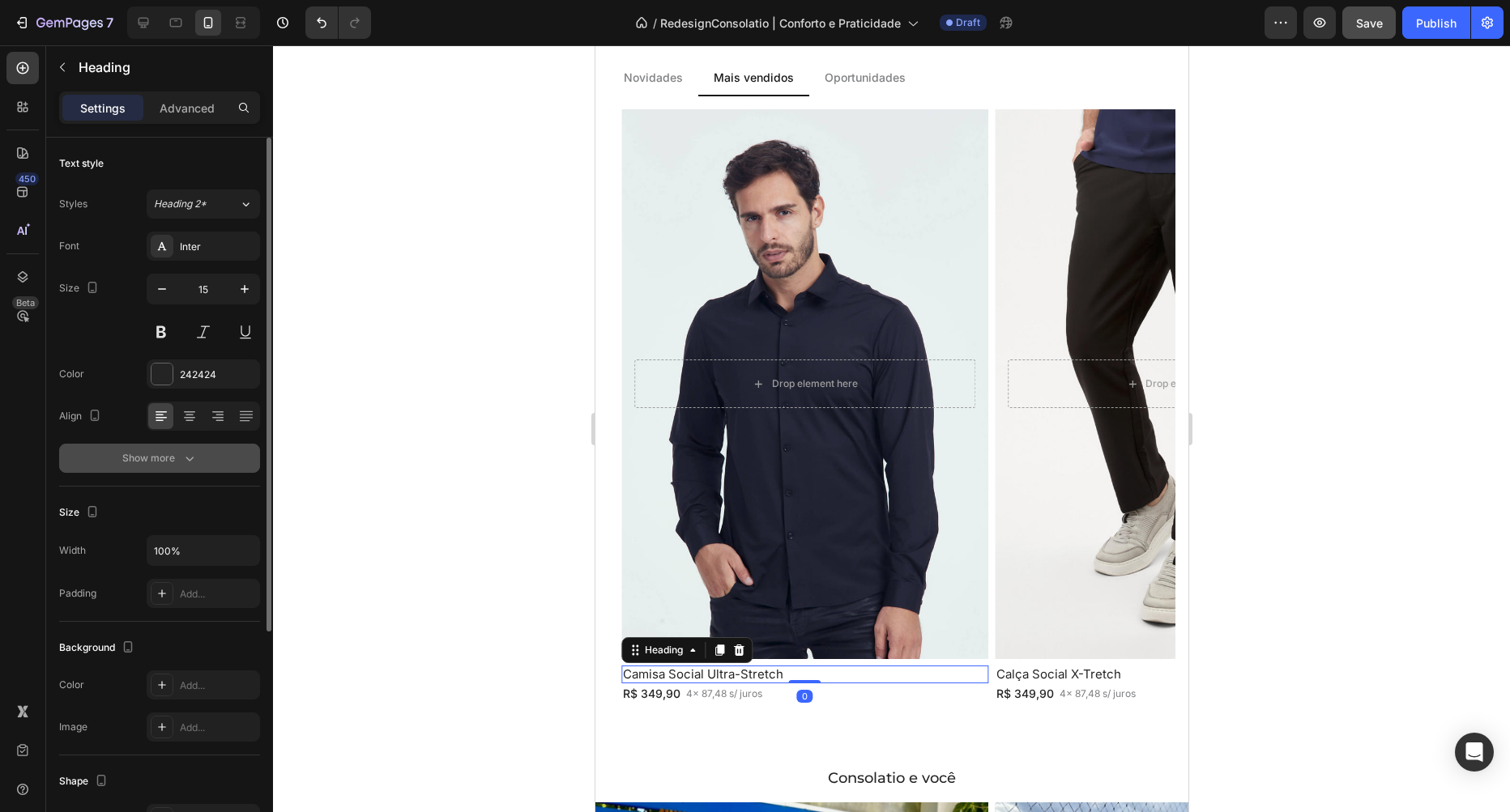
click at [202, 450] on button "Show more" at bounding box center [159, 459] width 201 height 29
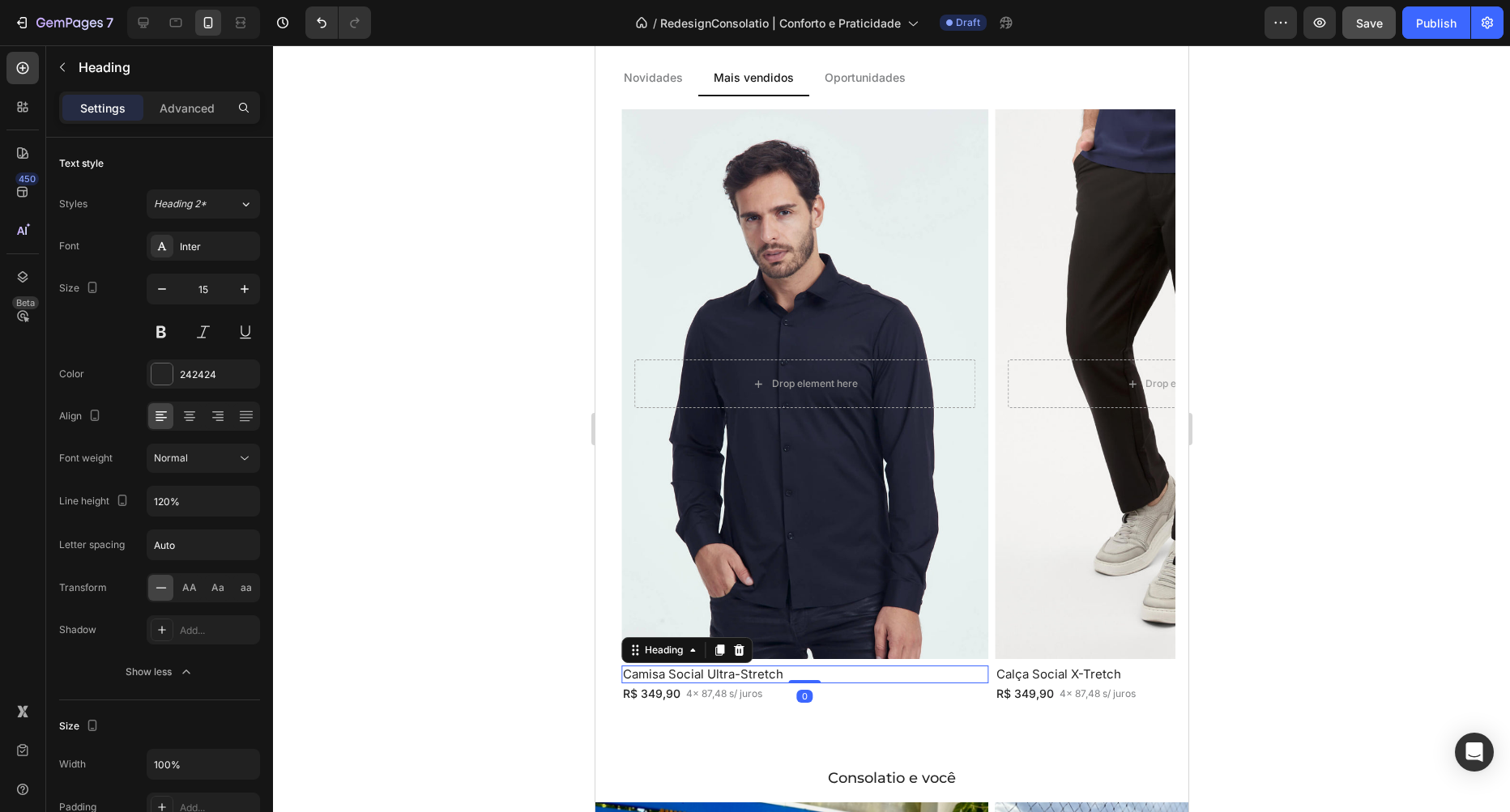
click at [435, 423] on div at bounding box center [891, 429] width 1237 height 767
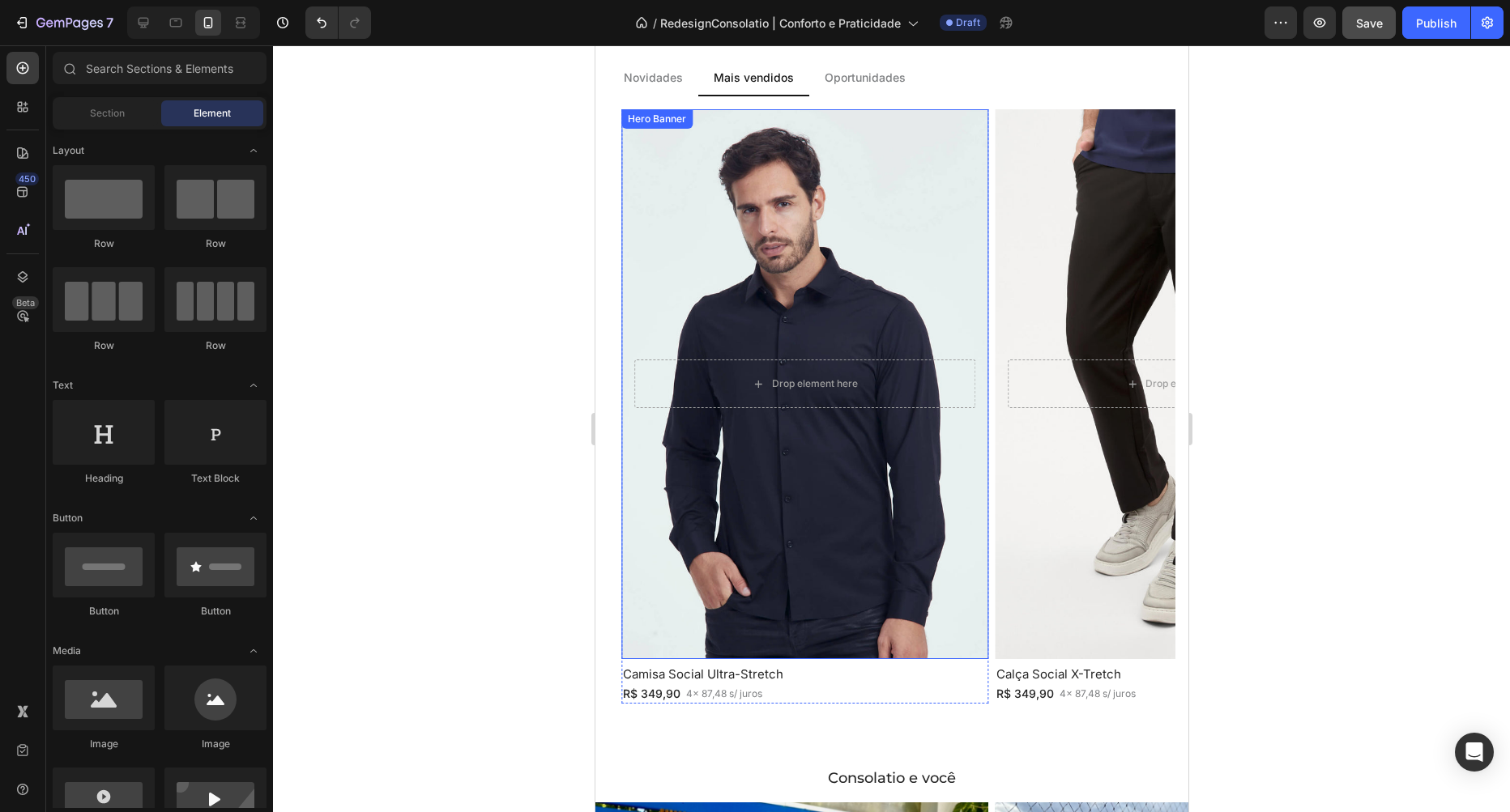
scroll to position [1200, 0]
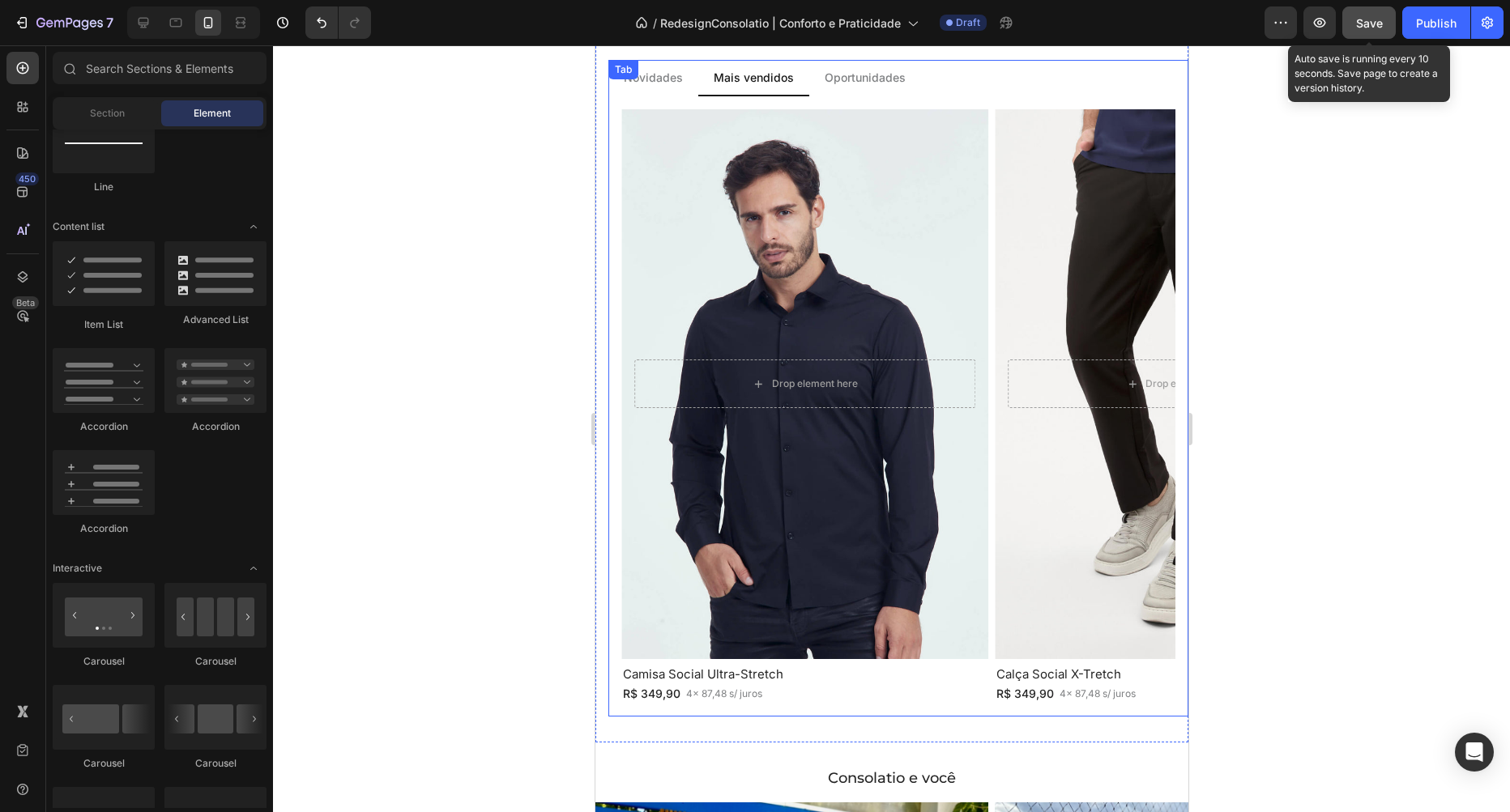
click at [1358, 12] on button "Save" at bounding box center [1368, 23] width 53 height 32
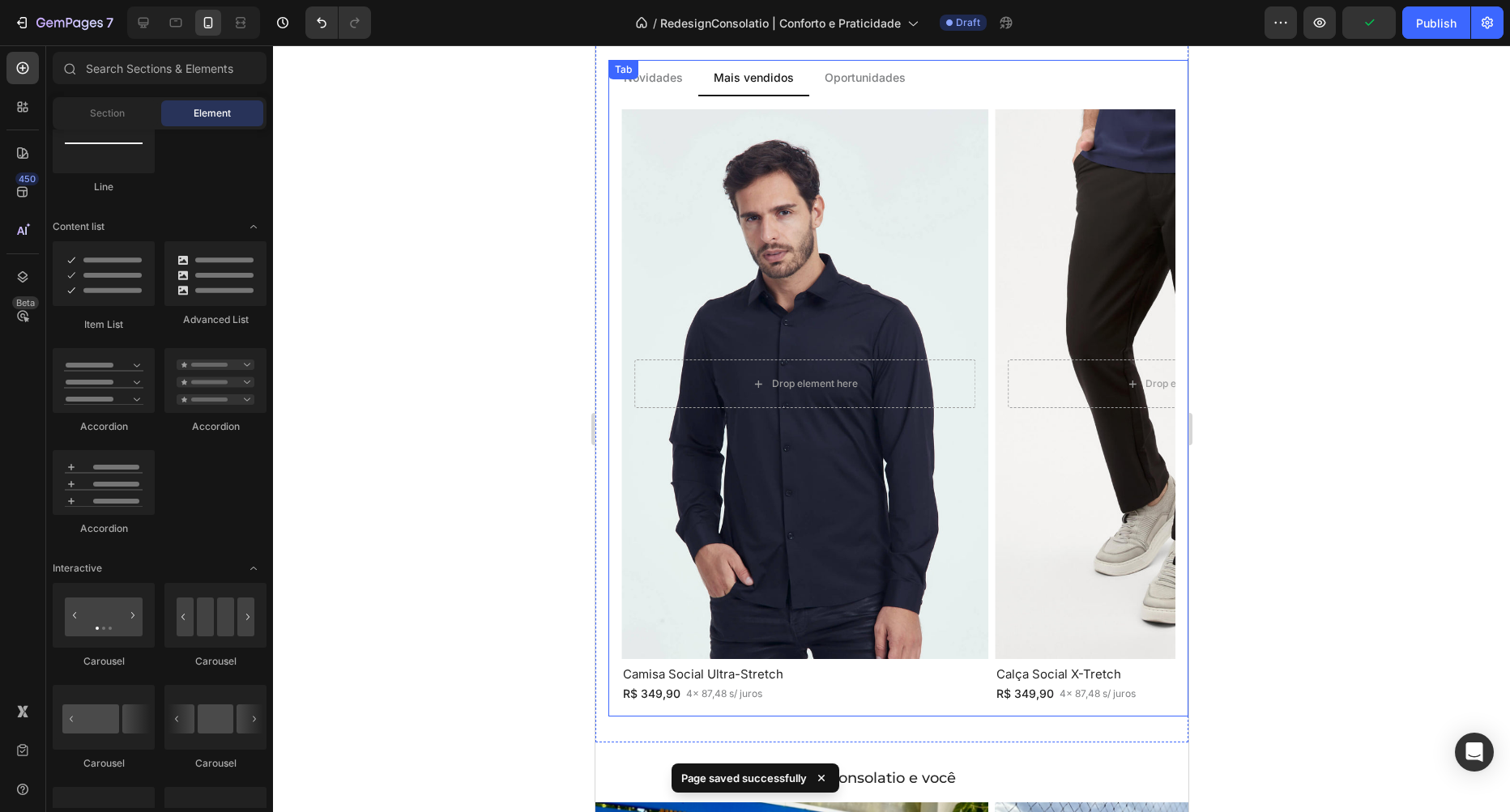
click at [671, 81] on p "Novidades" at bounding box center [653, 77] width 59 height 17
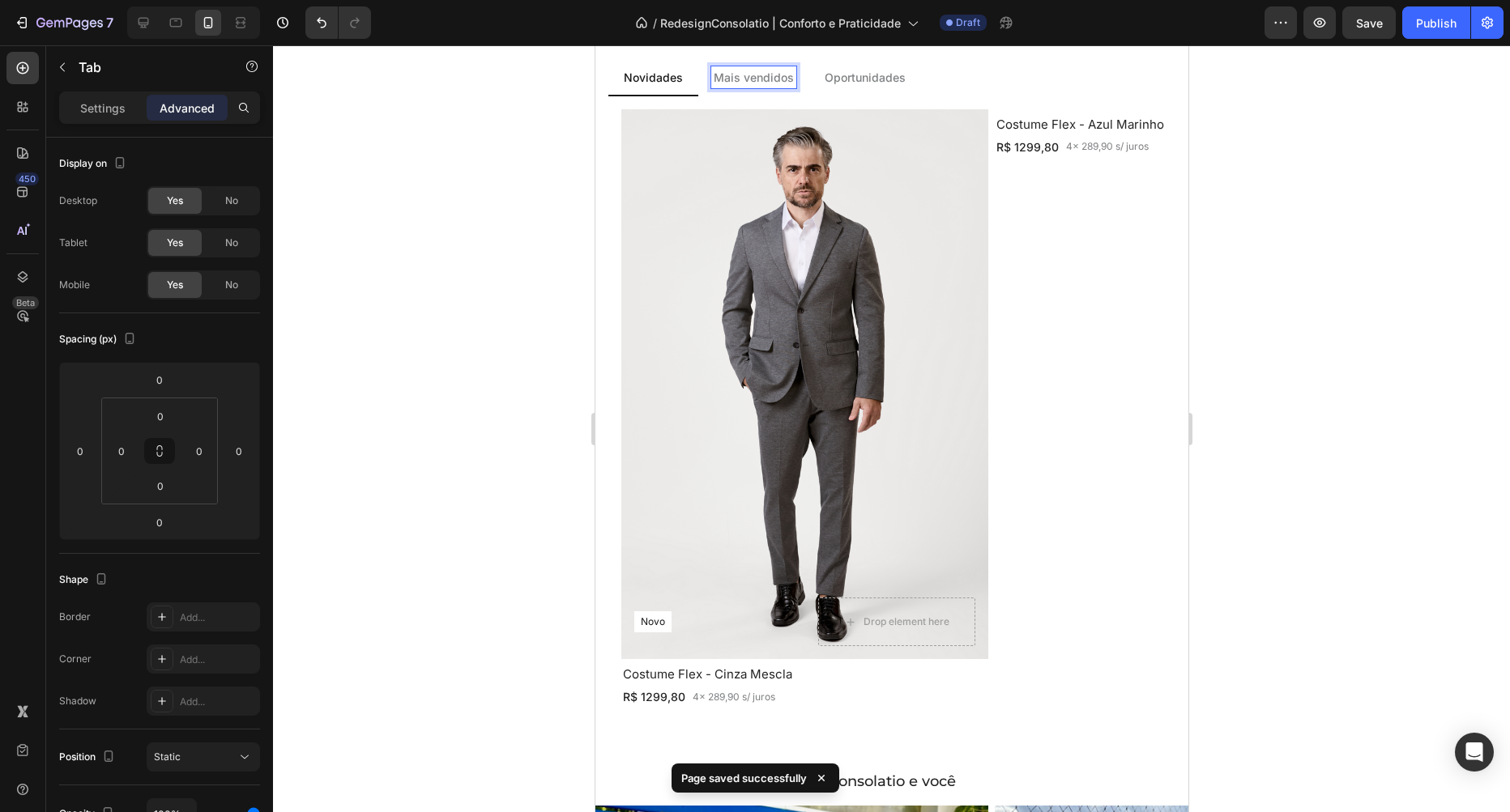
click at [771, 87] on div "Mais vendidos" at bounding box center [753, 77] width 85 height 22
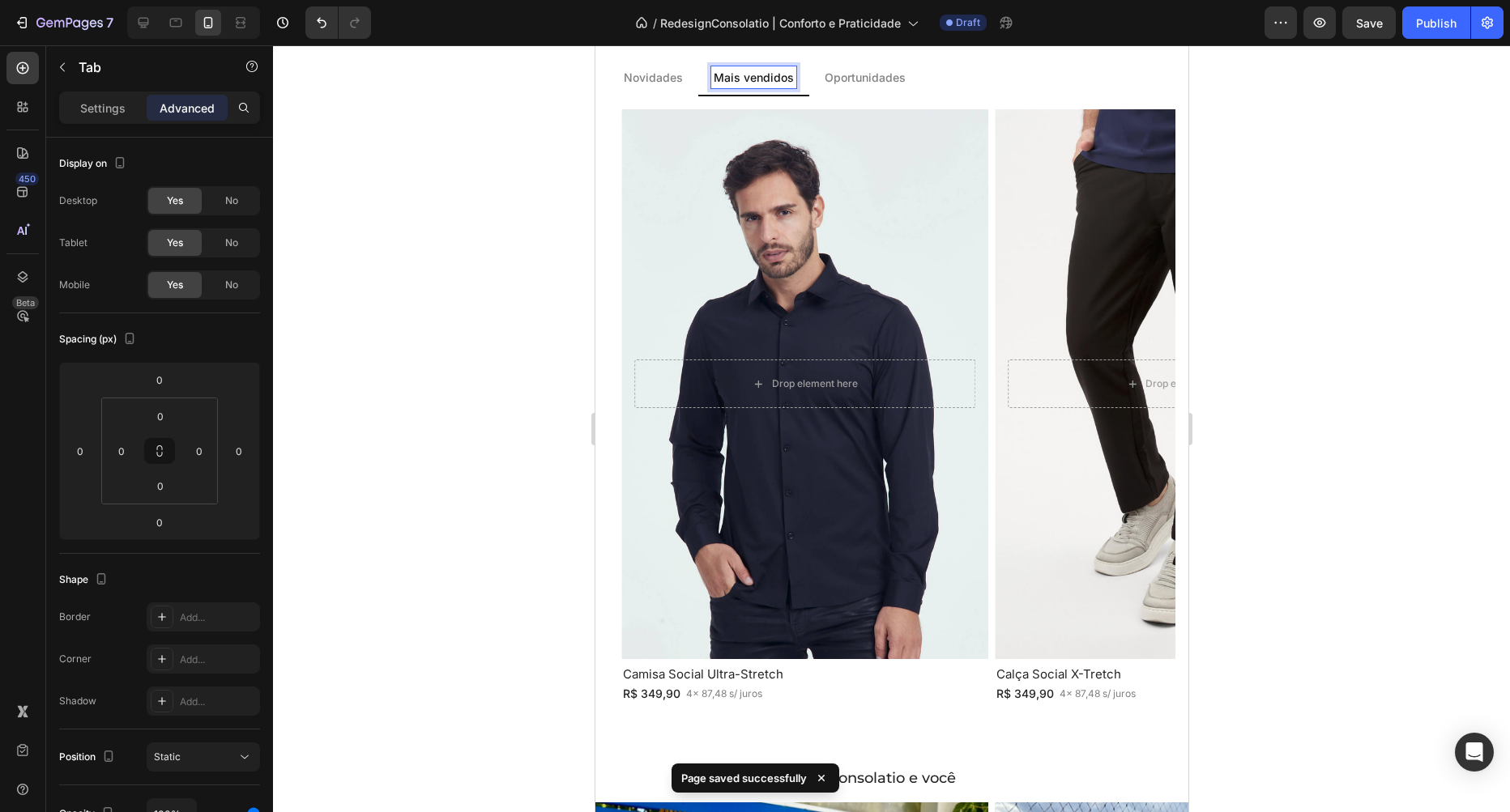
click at [665, 95] on li "Novidades" at bounding box center [653, 78] width 90 height 36
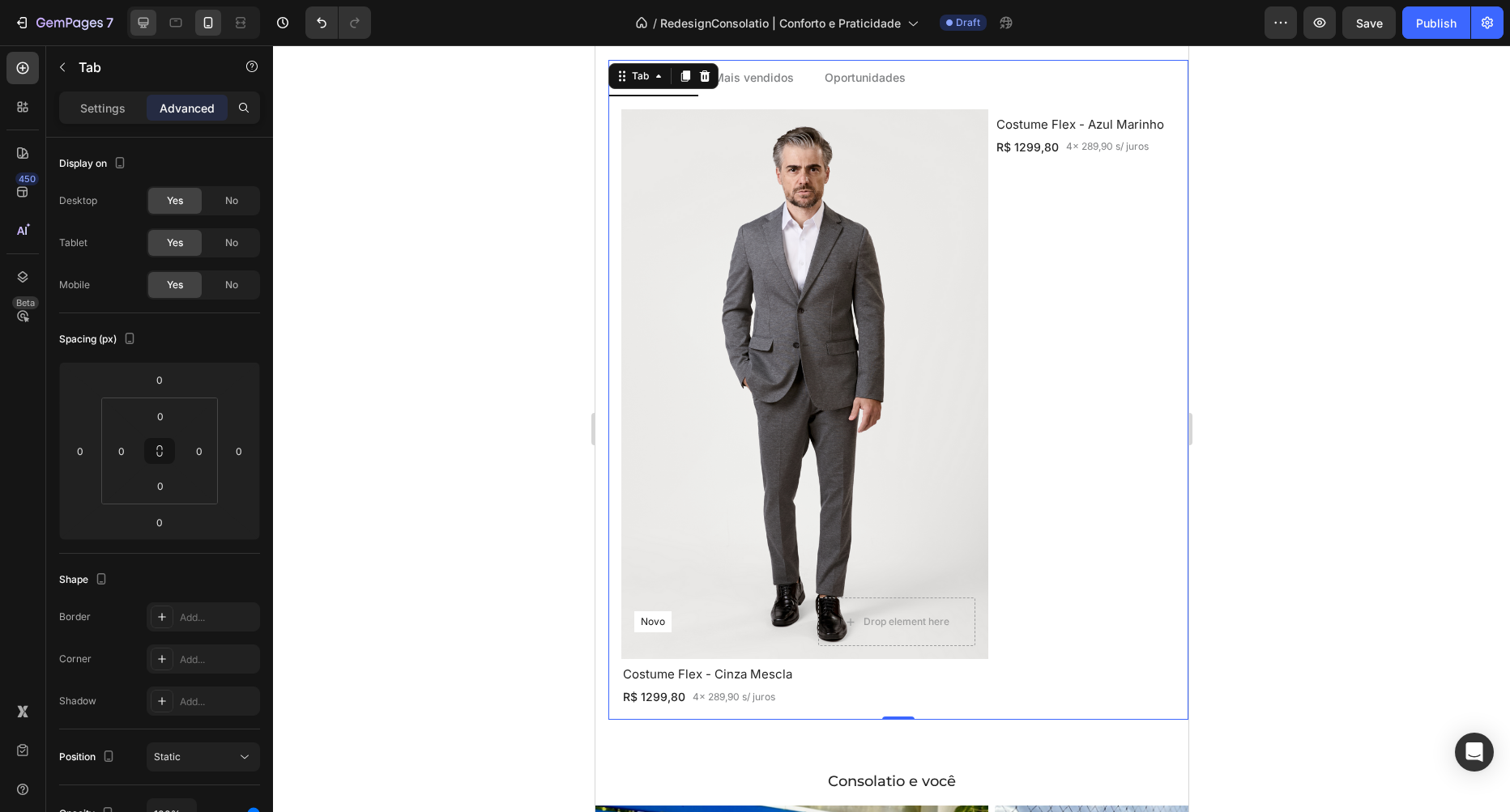
click at [144, 14] on div at bounding box center [143, 22] width 26 height 26
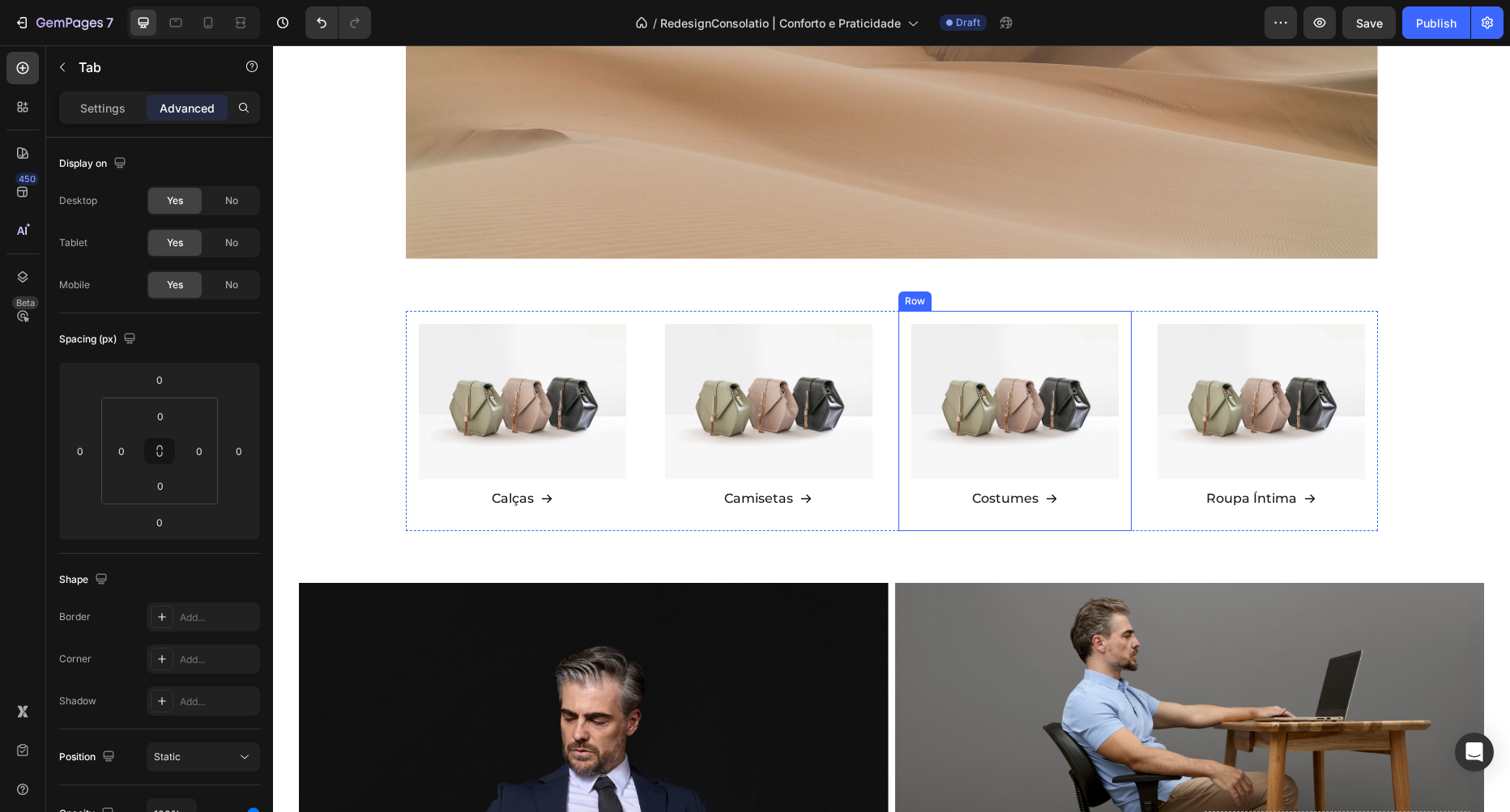
scroll to position [1240, 0]
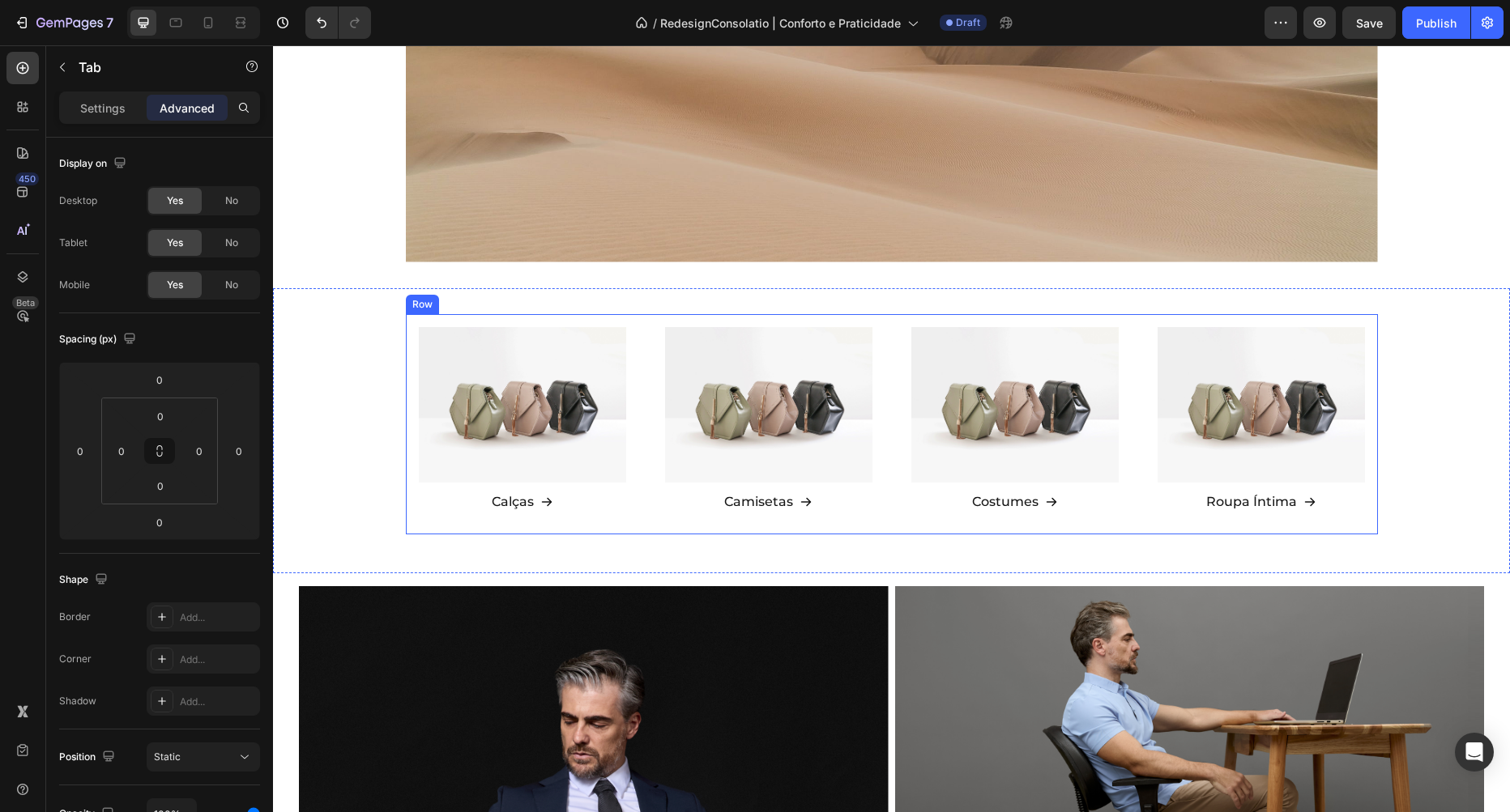
click at [894, 343] on div "Image Calças Button Row Image Camisetas Button Row Image Costumes Button Row Im…" at bounding box center [892, 425] width 972 height 220
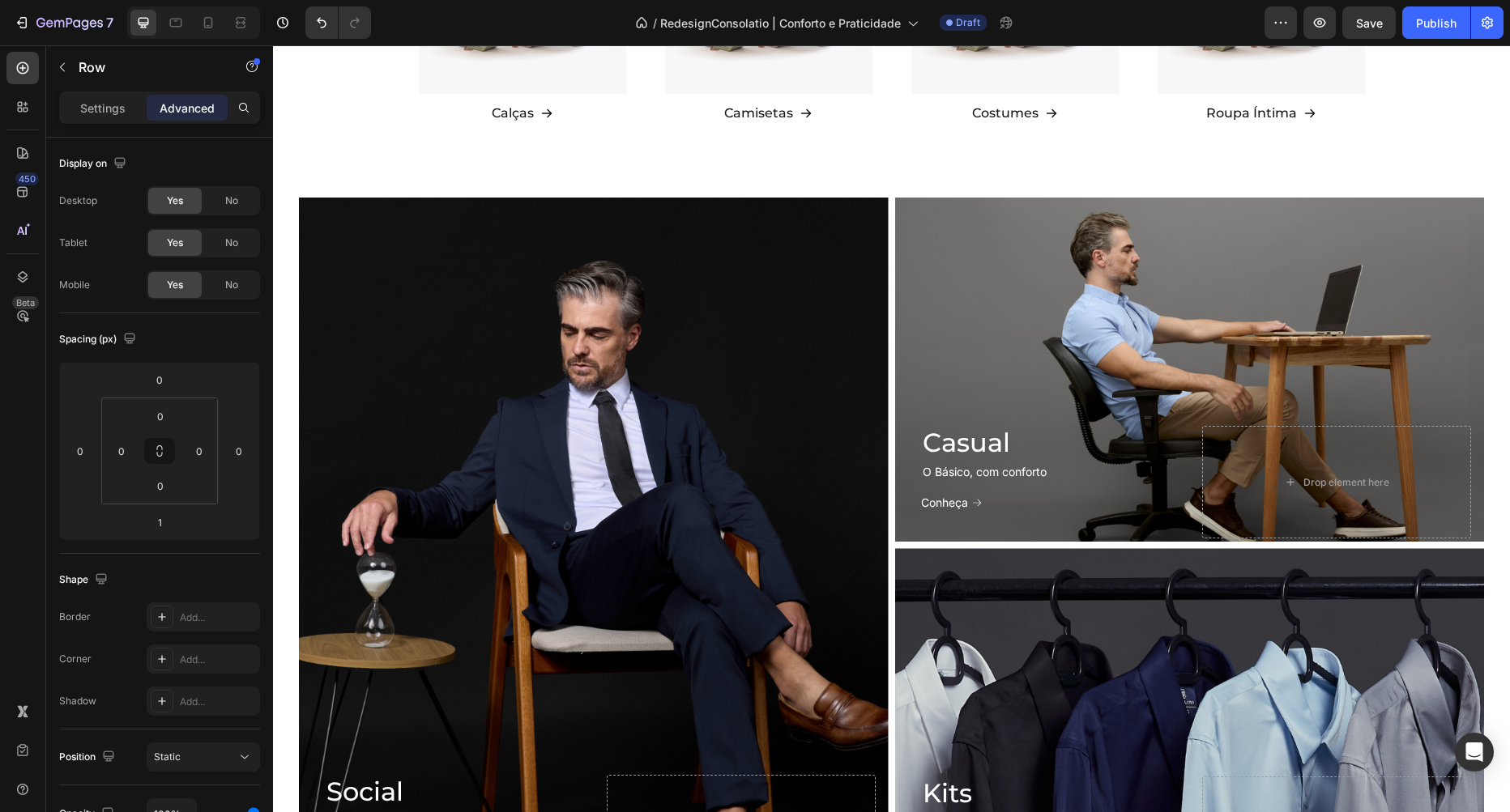
scroll to position [593, 0]
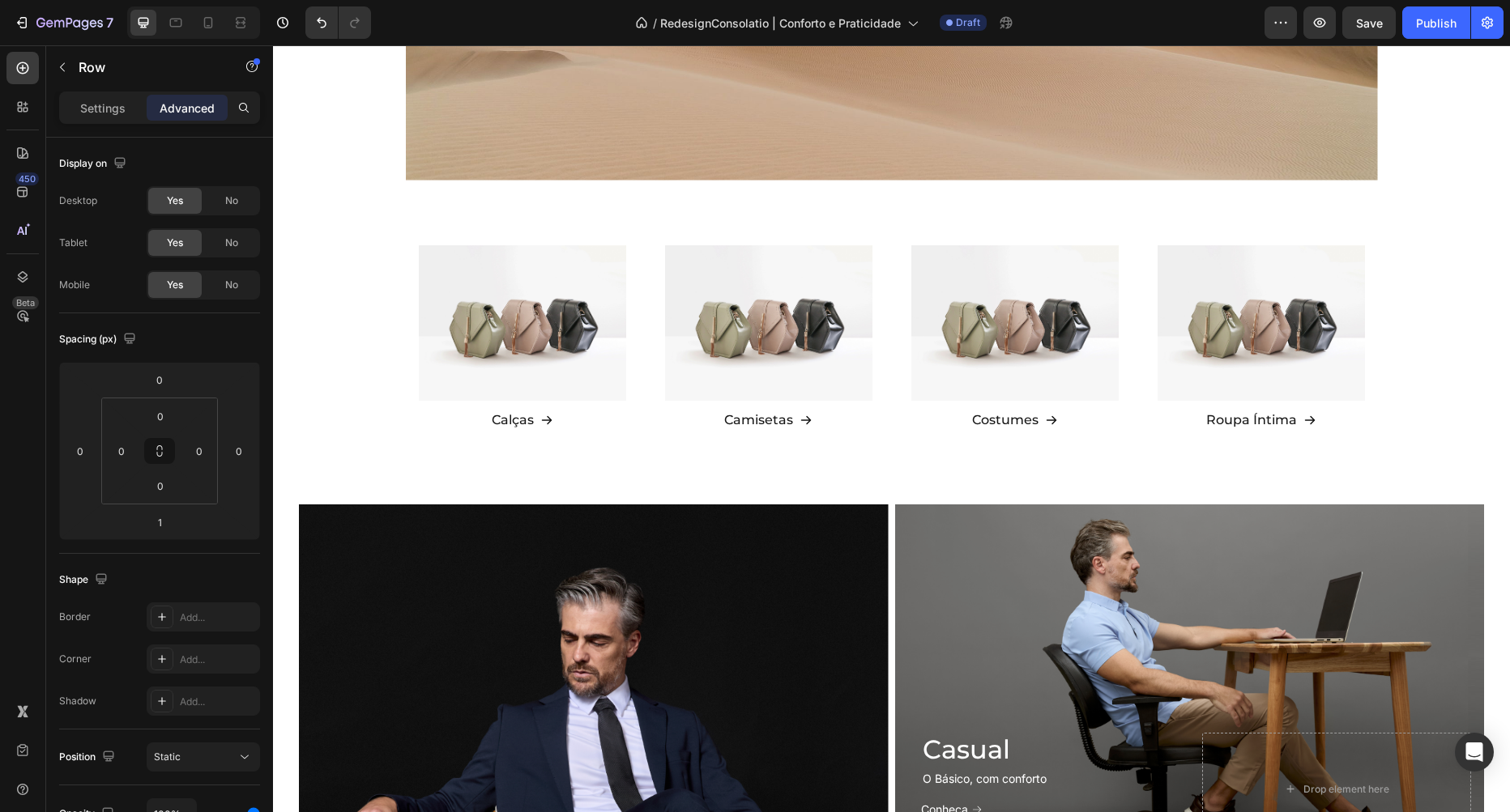
click at [650, 250] on div "Image Calças Button Row Image Camisetas Button Row Image Costumes Button Row Im…" at bounding box center [892, 342] width 972 height 220
click at [649, 268] on div "Image Calças Button Row Image Camisetas Button Row Image Costumes Button Row Im…" at bounding box center [892, 342] width 972 height 220
click at [598, 296] on img at bounding box center [522, 322] width 208 height 155
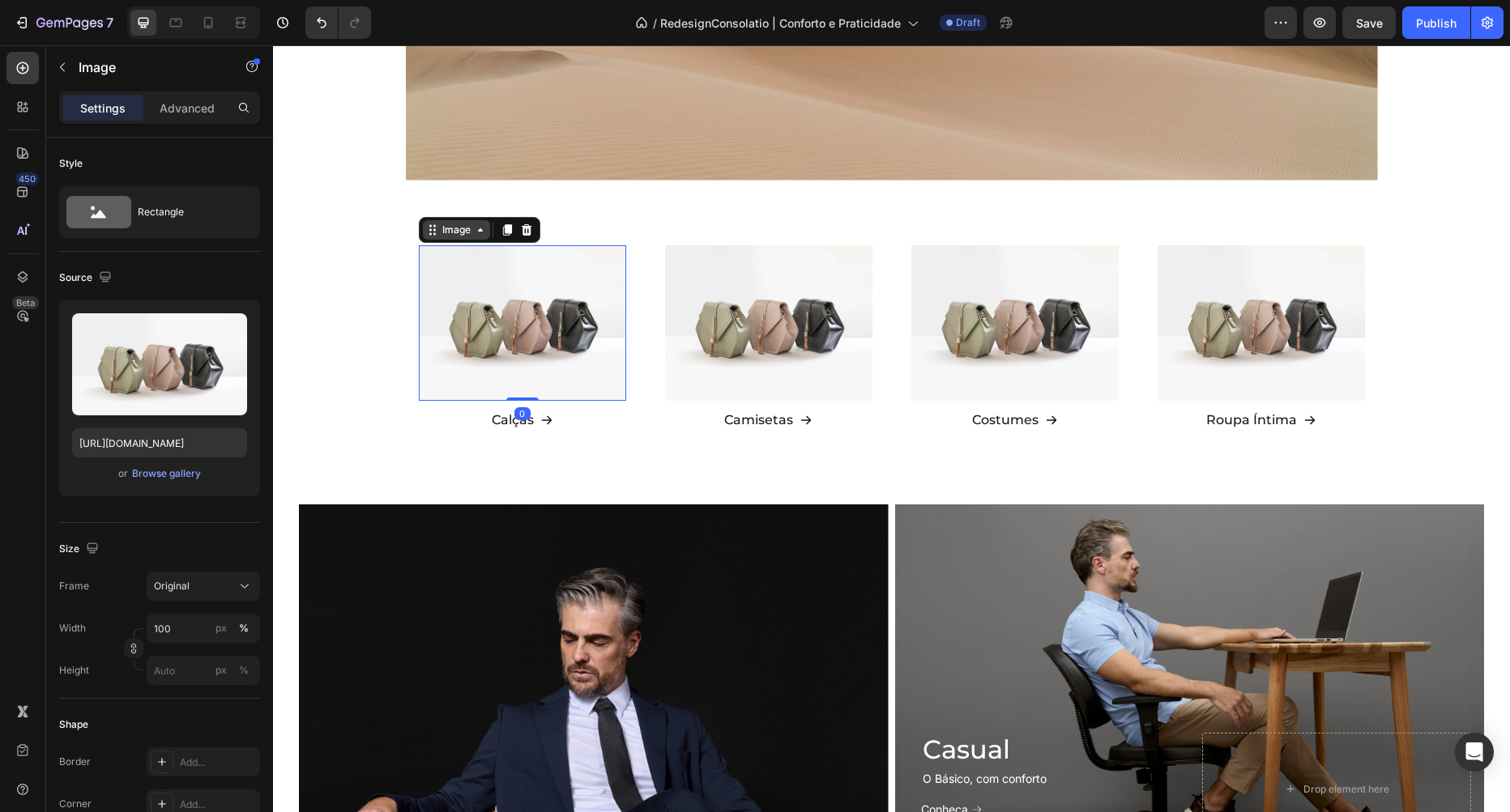
click at [458, 223] on div "Image" at bounding box center [456, 230] width 35 height 14
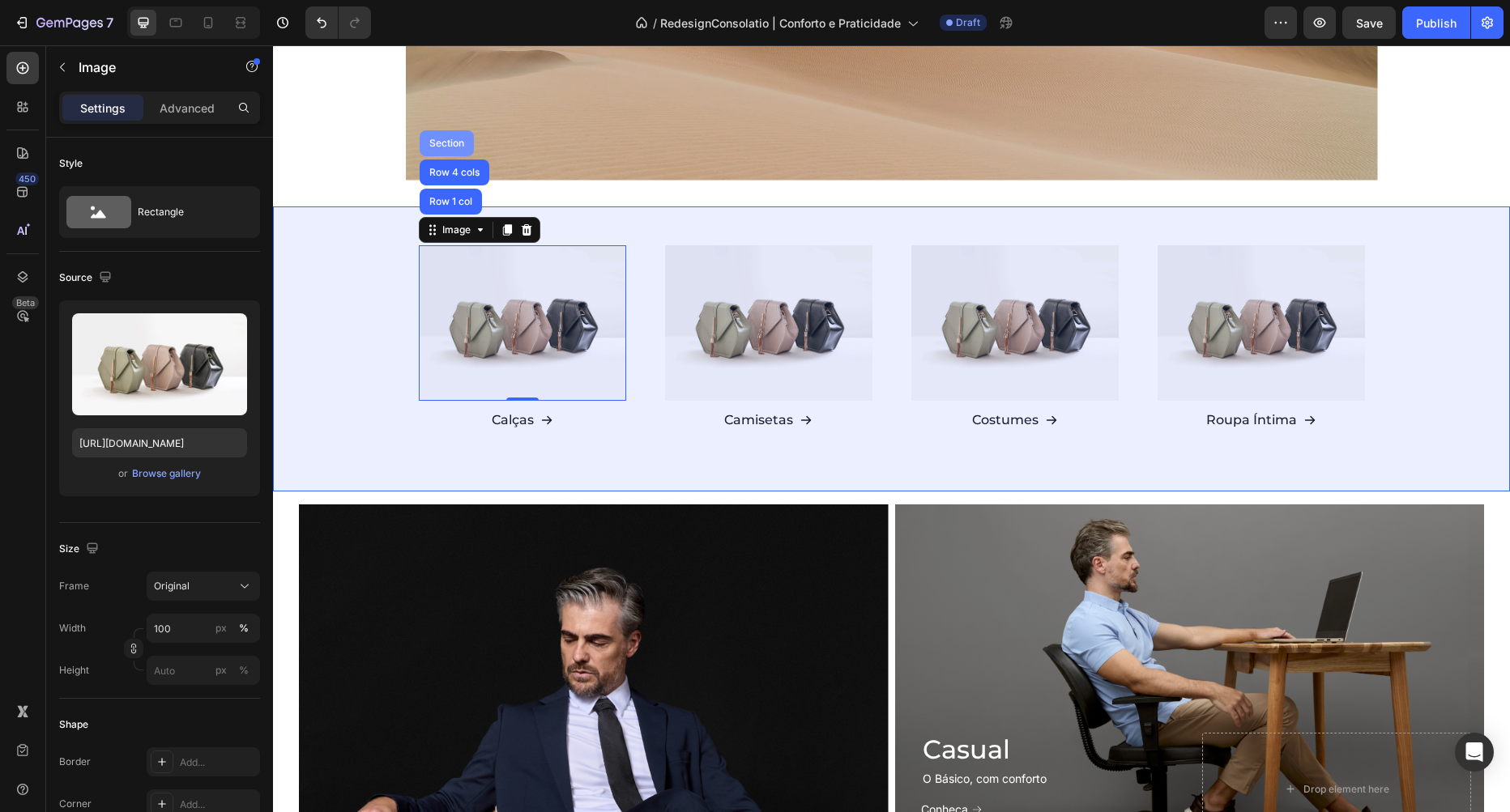
click at [455, 139] on div "Section" at bounding box center [447, 142] width 42 height 9
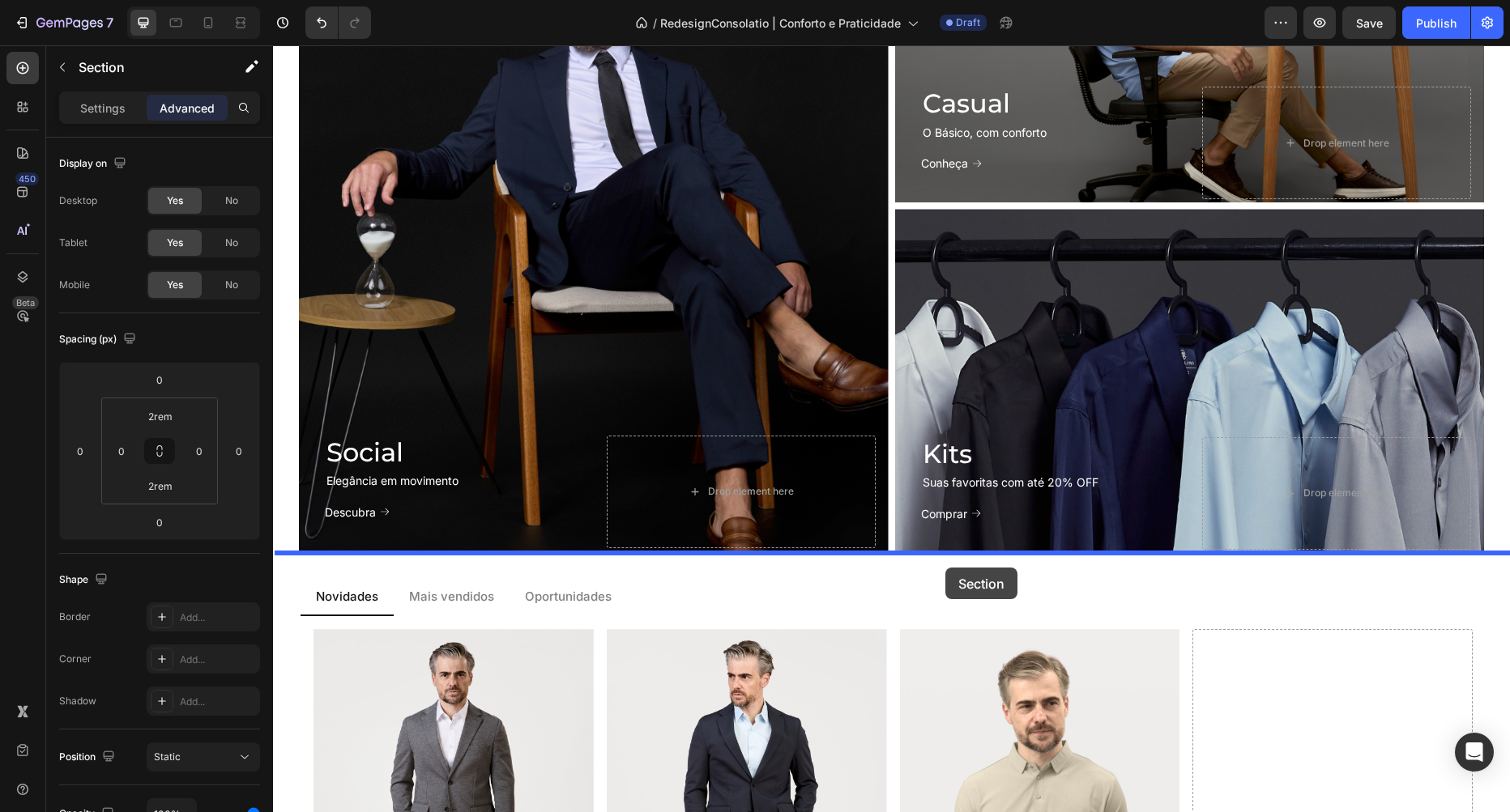
drag, startPoint x: 1191, startPoint y: 202, endPoint x: 945, endPoint y: 568, distance: 441.0
click at [945, 568] on div "Header Image Clube Text Block Row Image Camisas Text Block Row Image Polos Text…" at bounding box center [891, 528] width 1237 height 3445
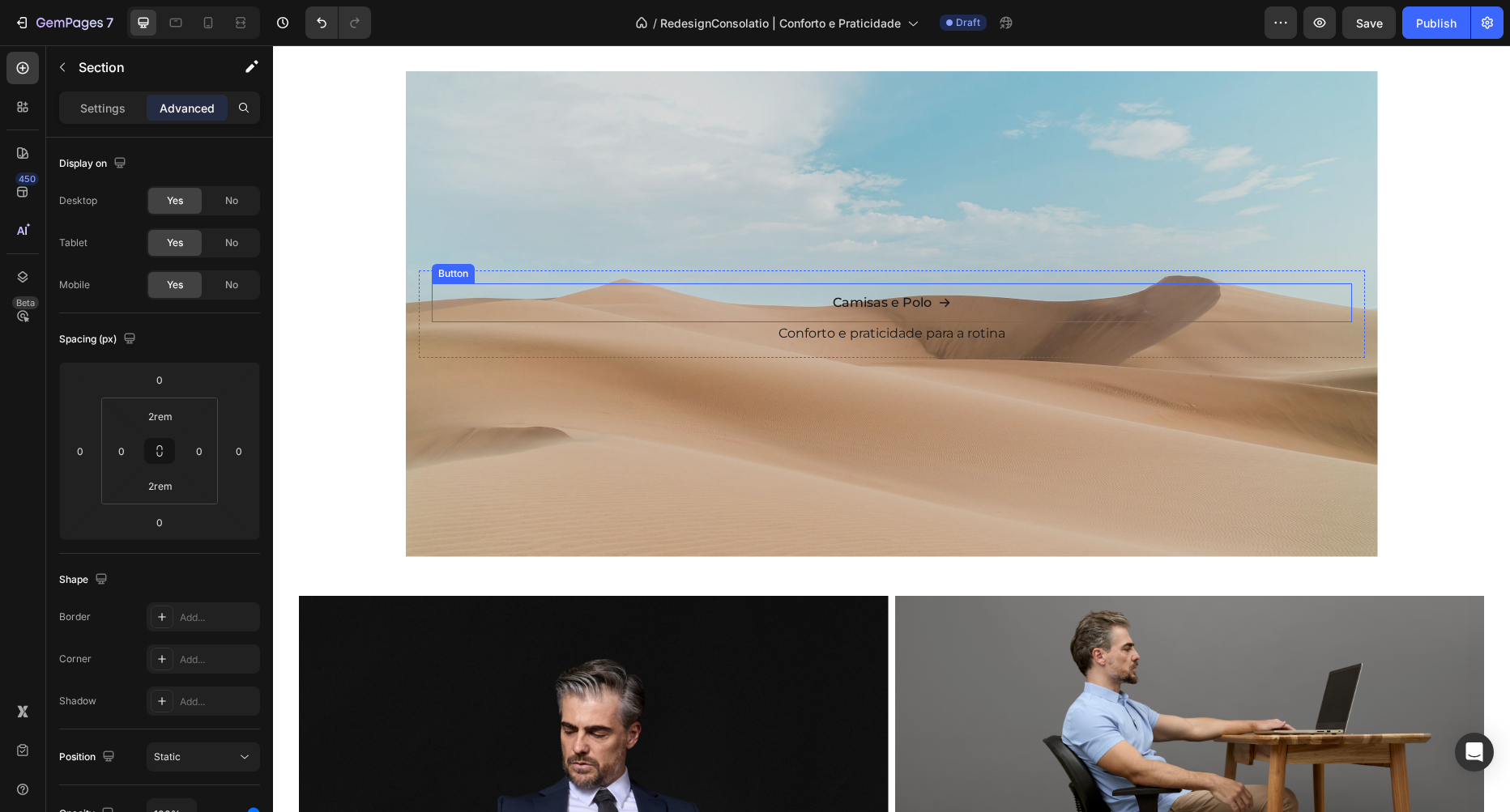
scroll to position [215, 0]
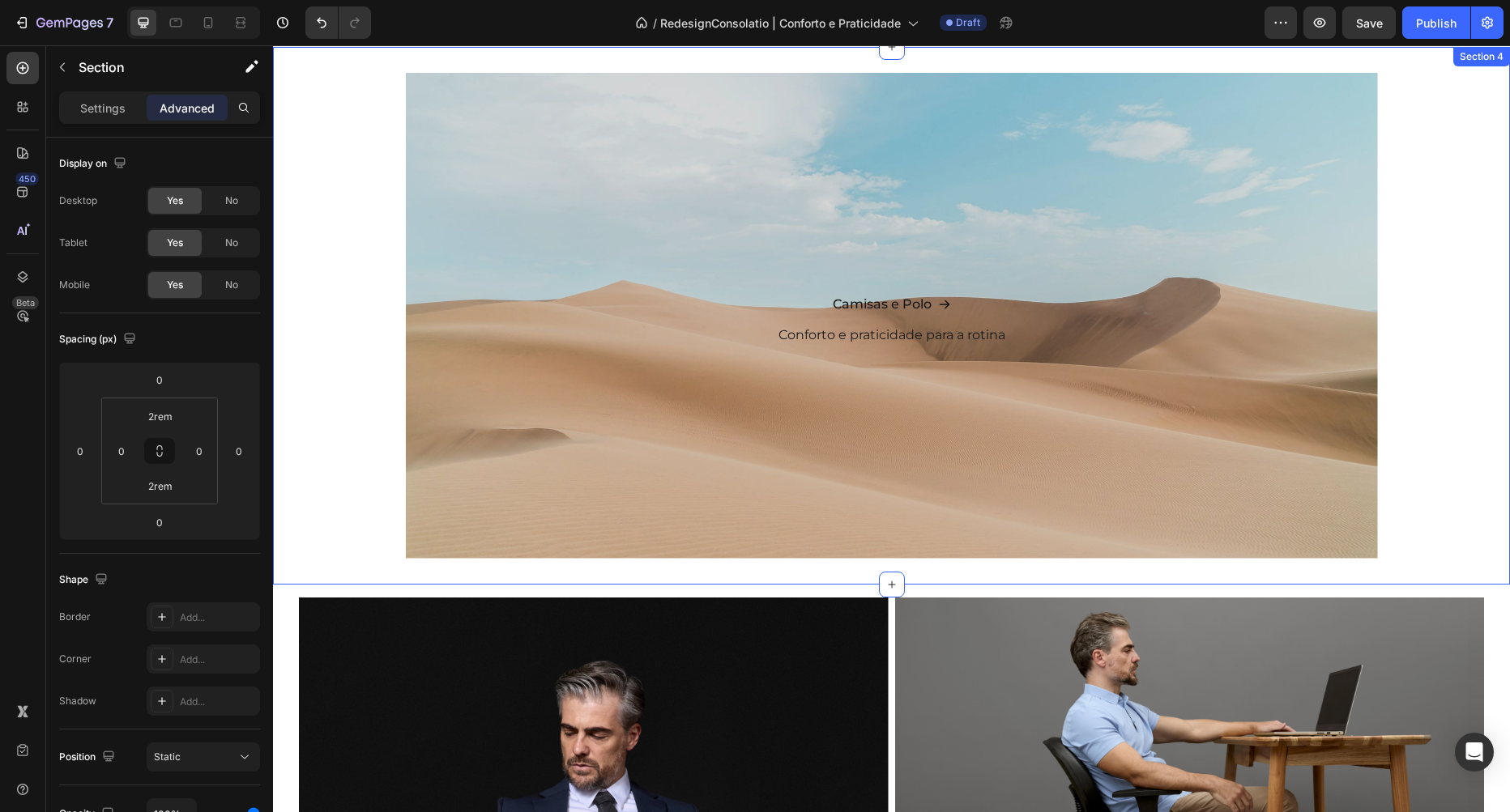
click at [393, 320] on div "Camisas e Polo Button [PERSON_NAME] e praticidade para a rotina Text Block Row …" at bounding box center [891, 315] width 1237 height 486
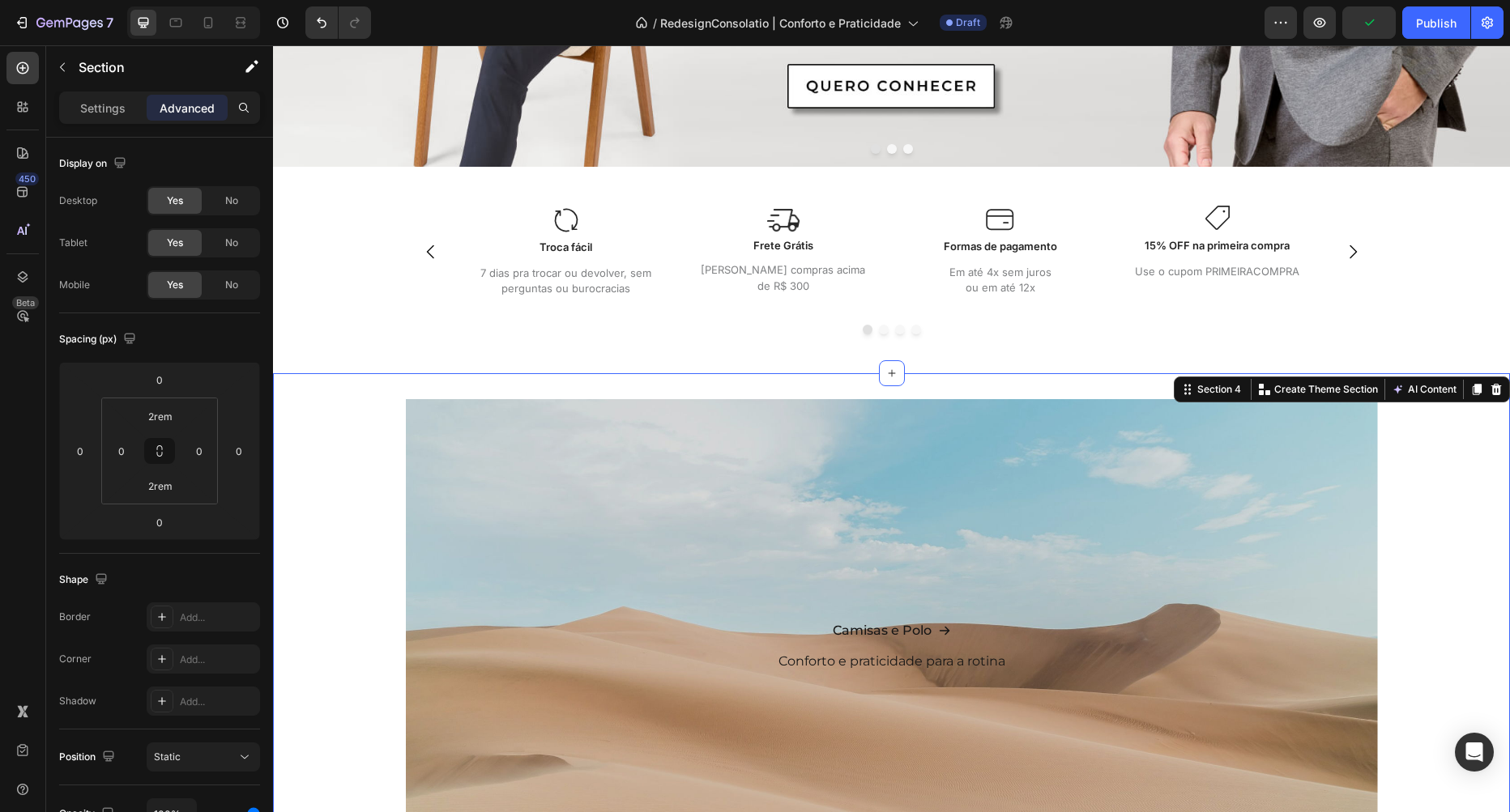
scroll to position [400, 0]
click at [516, 487] on div "Background Image" at bounding box center [892, 641] width 972 height 486
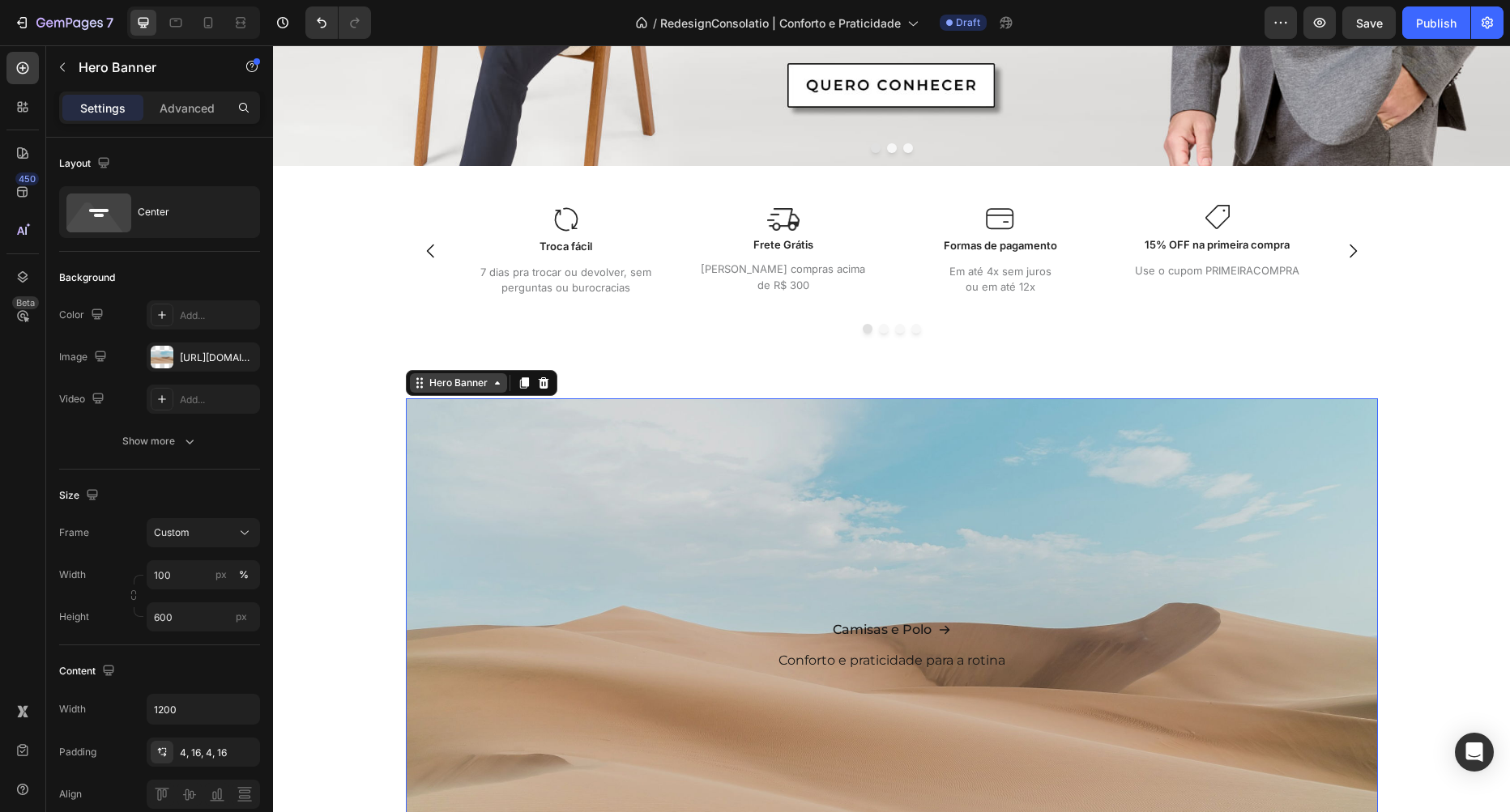
click at [466, 381] on div "Hero Banner" at bounding box center [459, 382] width 64 height 14
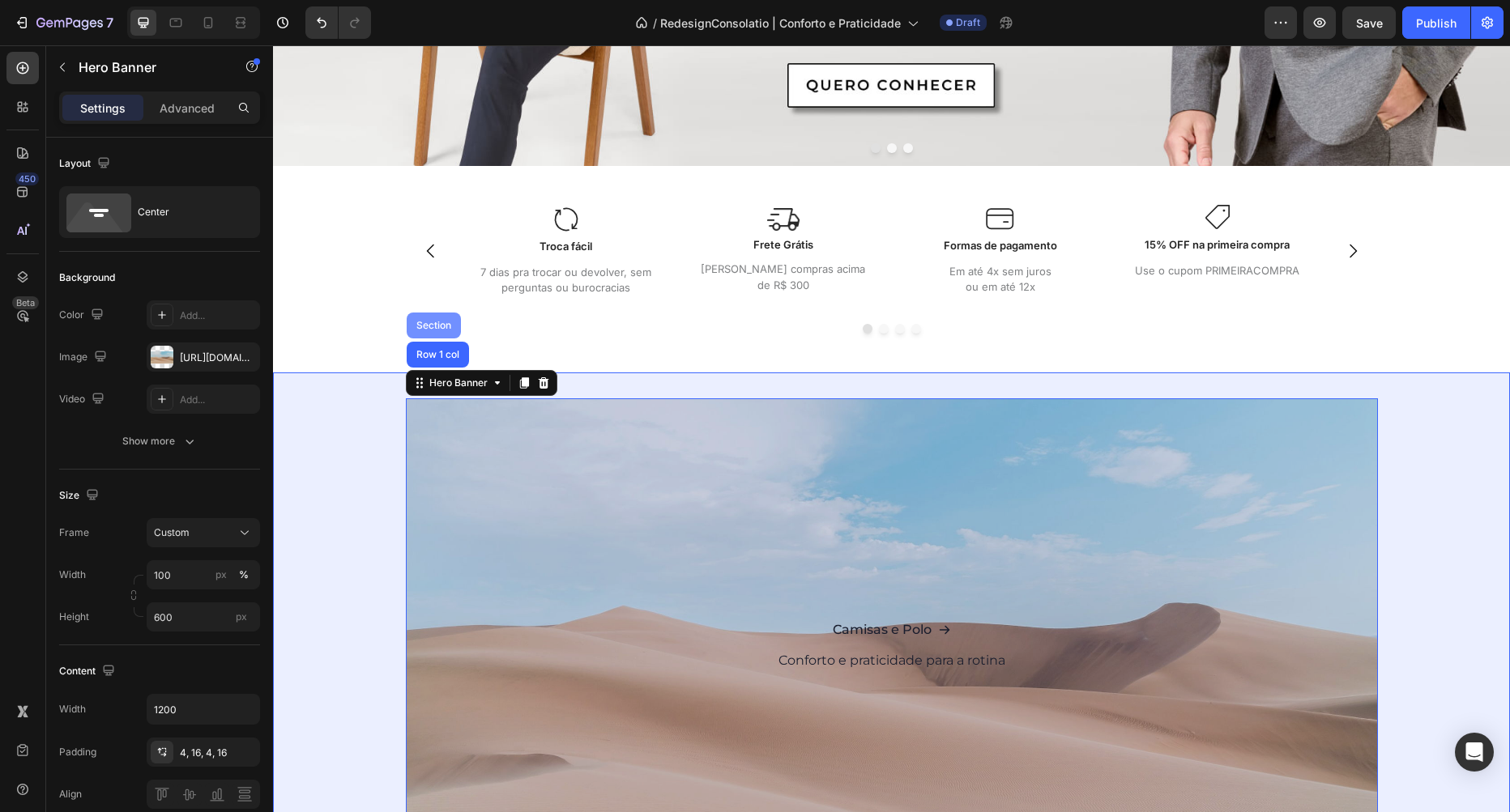
click at [443, 324] on div "Section" at bounding box center [433, 325] width 42 height 9
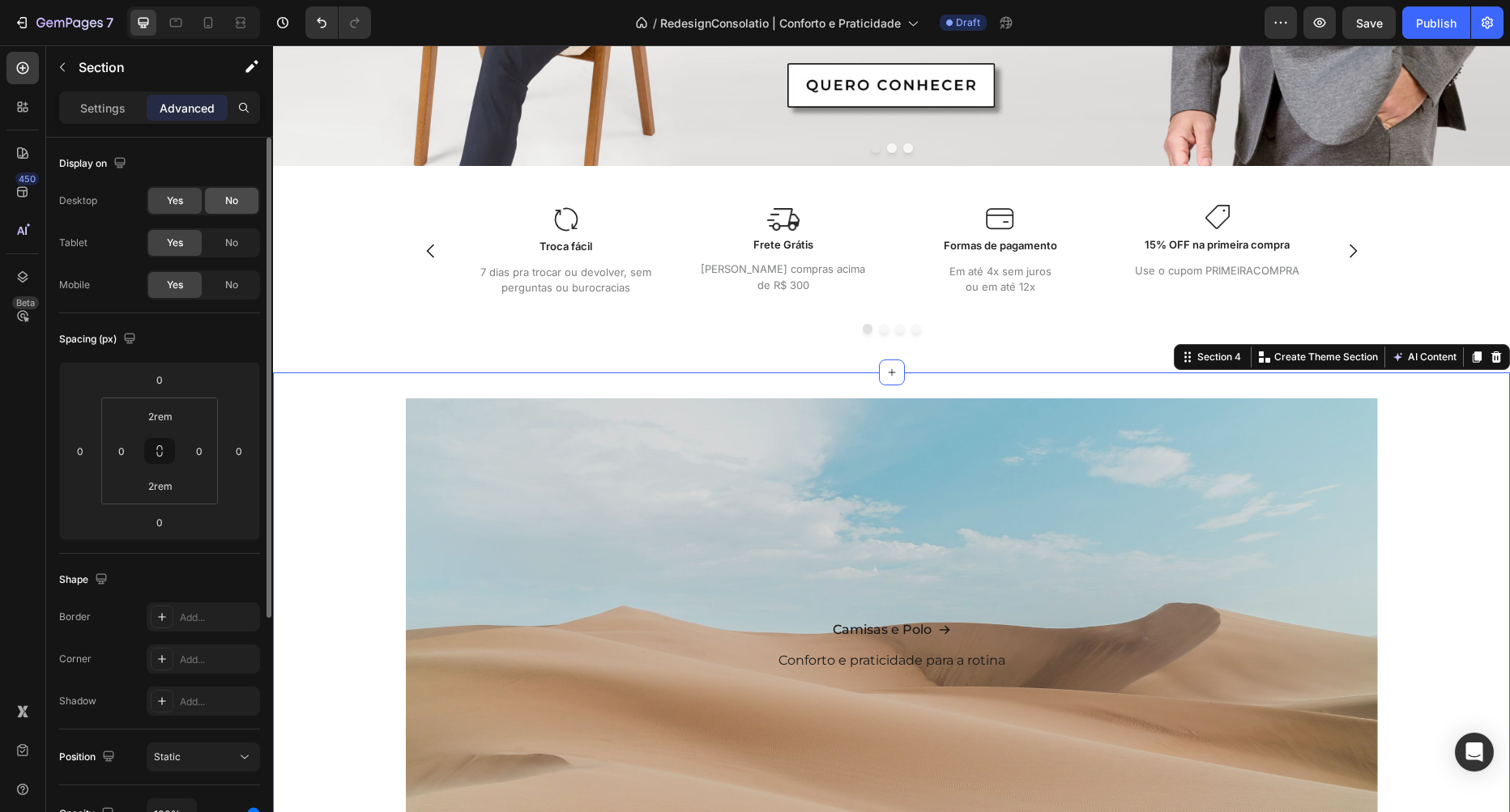
click at [226, 253] on div "No" at bounding box center [231, 242] width 53 height 26
click at [232, 206] on span "No" at bounding box center [231, 200] width 13 height 14
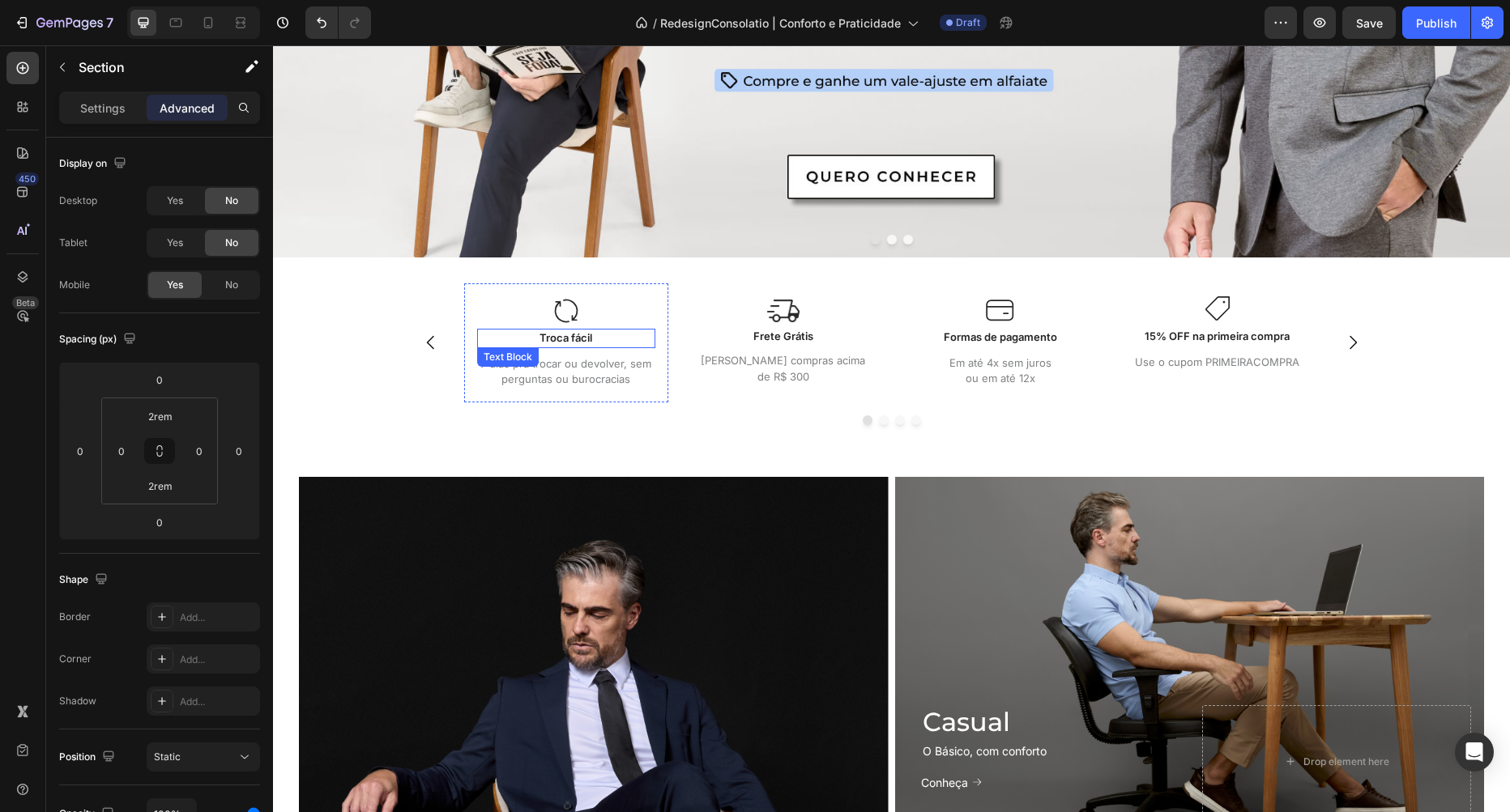
scroll to position [308, 0]
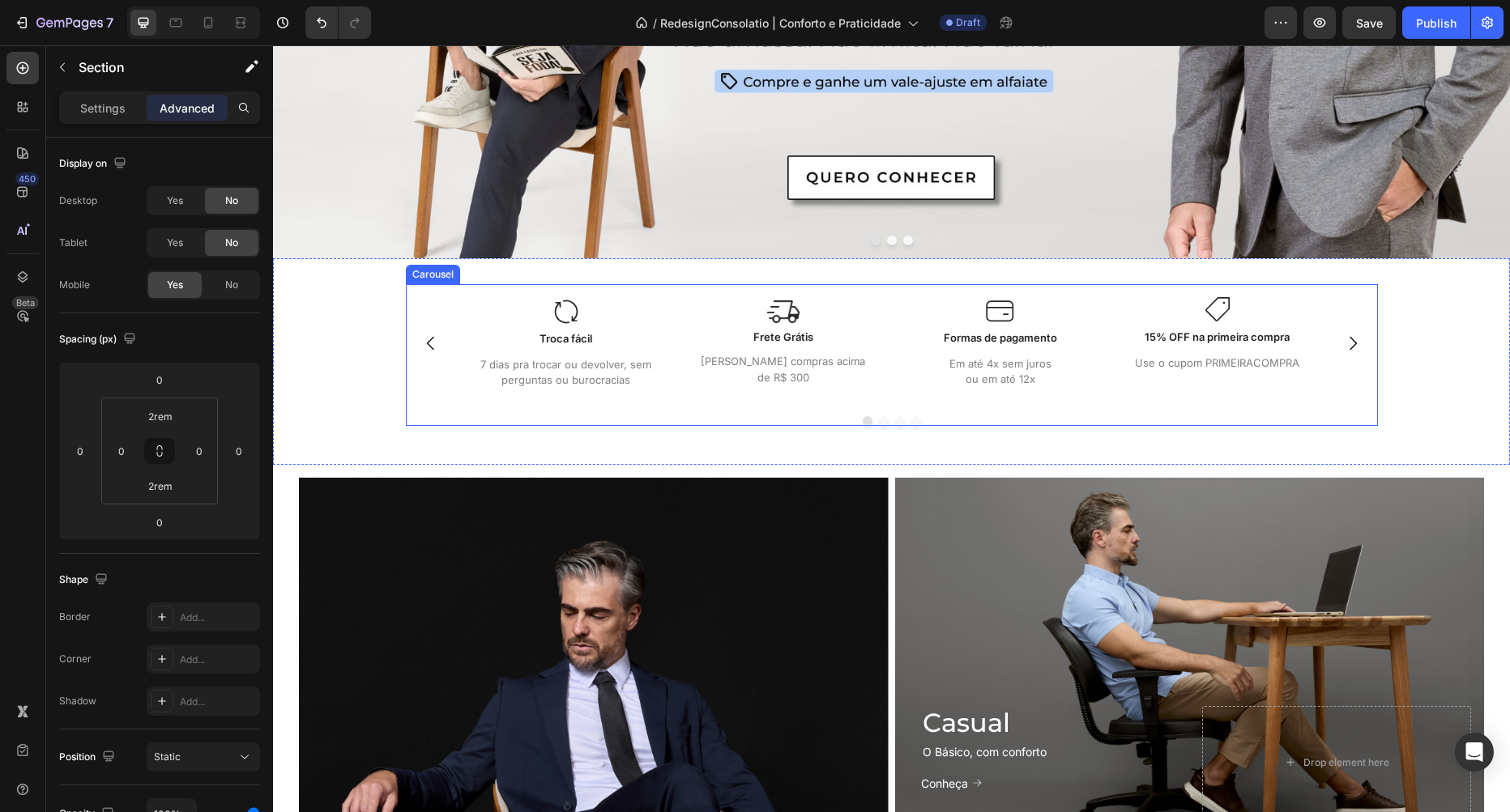
click at [821, 417] on div at bounding box center [892, 420] width 972 height 9
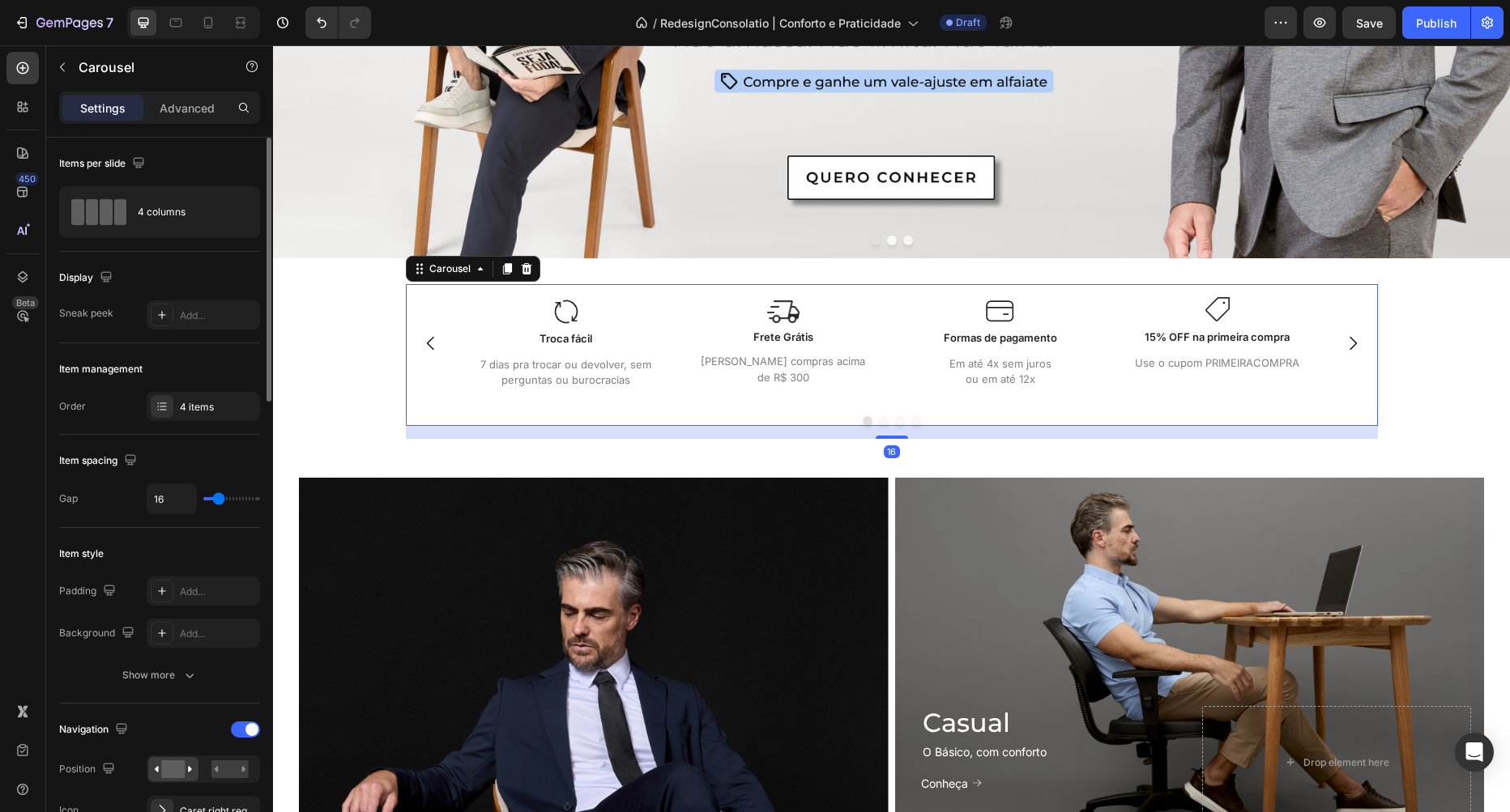
scroll to position [185, 0]
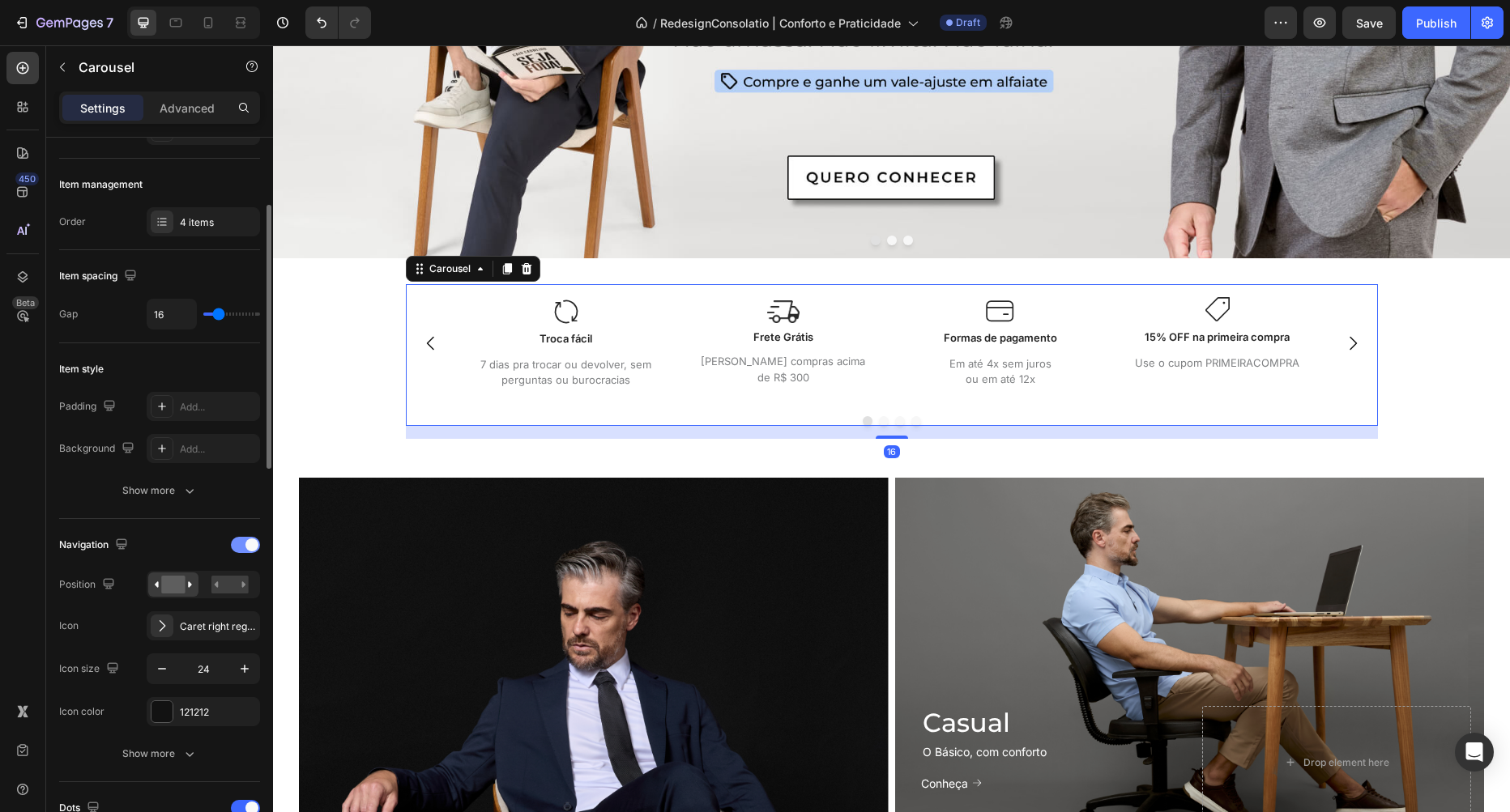
click at [242, 548] on div at bounding box center [245, 544] width 29 height 16
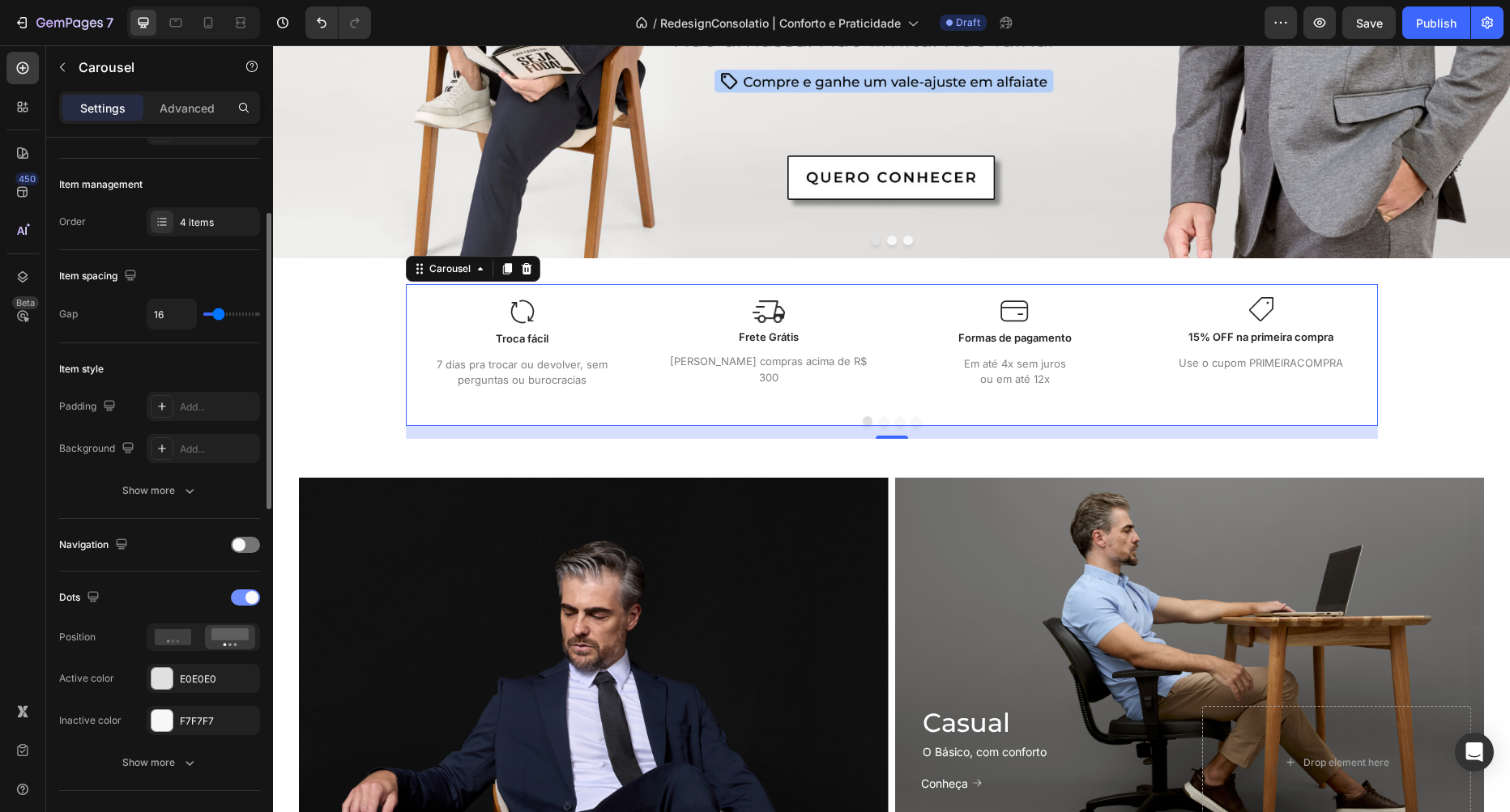
click at [247, 598] on span at bounding box center [251, 597] width 13 height 13
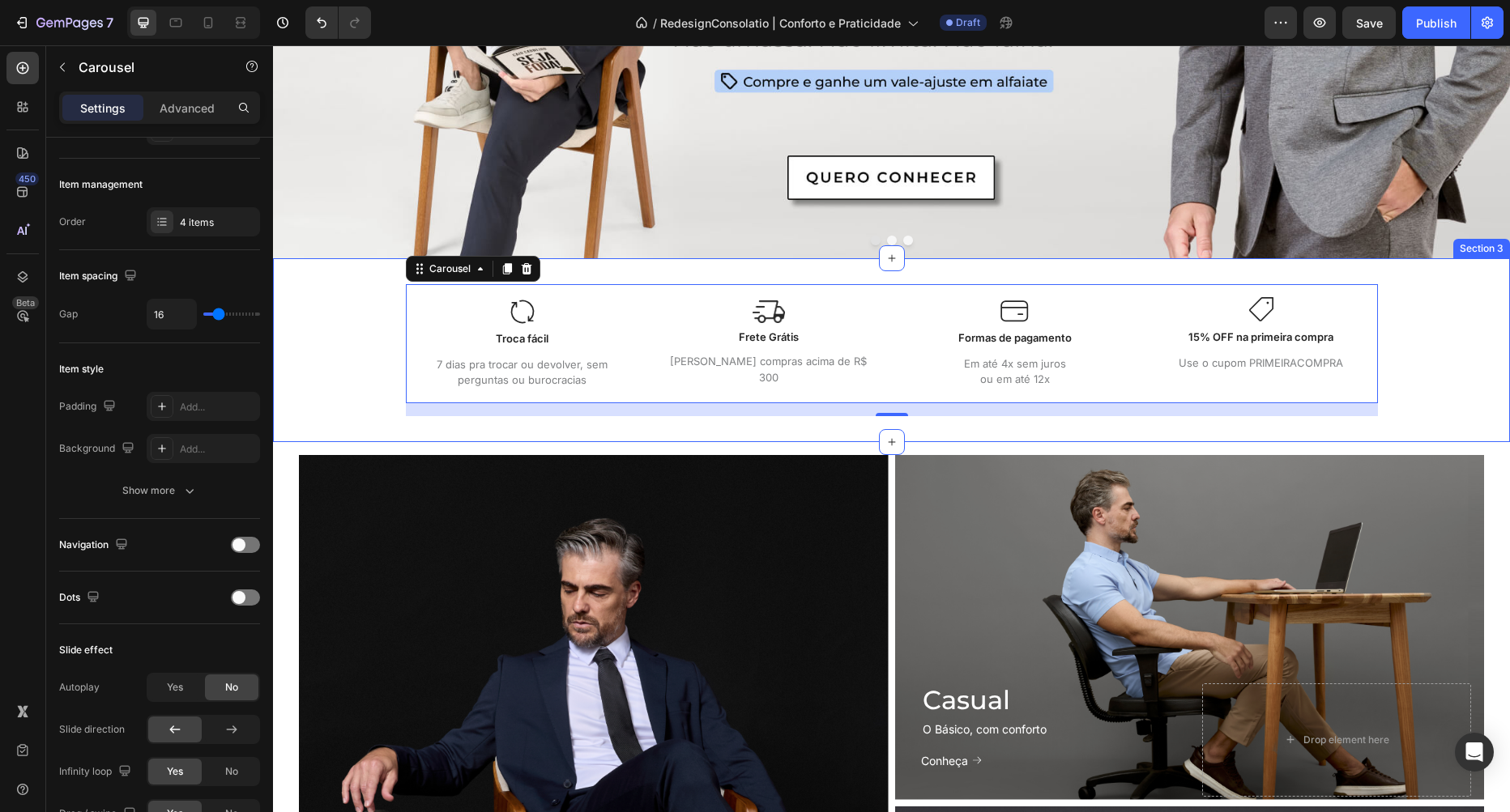
click at [321, 321] on div "Image Troca fácil Text Block 7 dias pra trocar ou devolver, sem perguntas ou bu…" at bounding box center [891, 350] width 1237 height 132
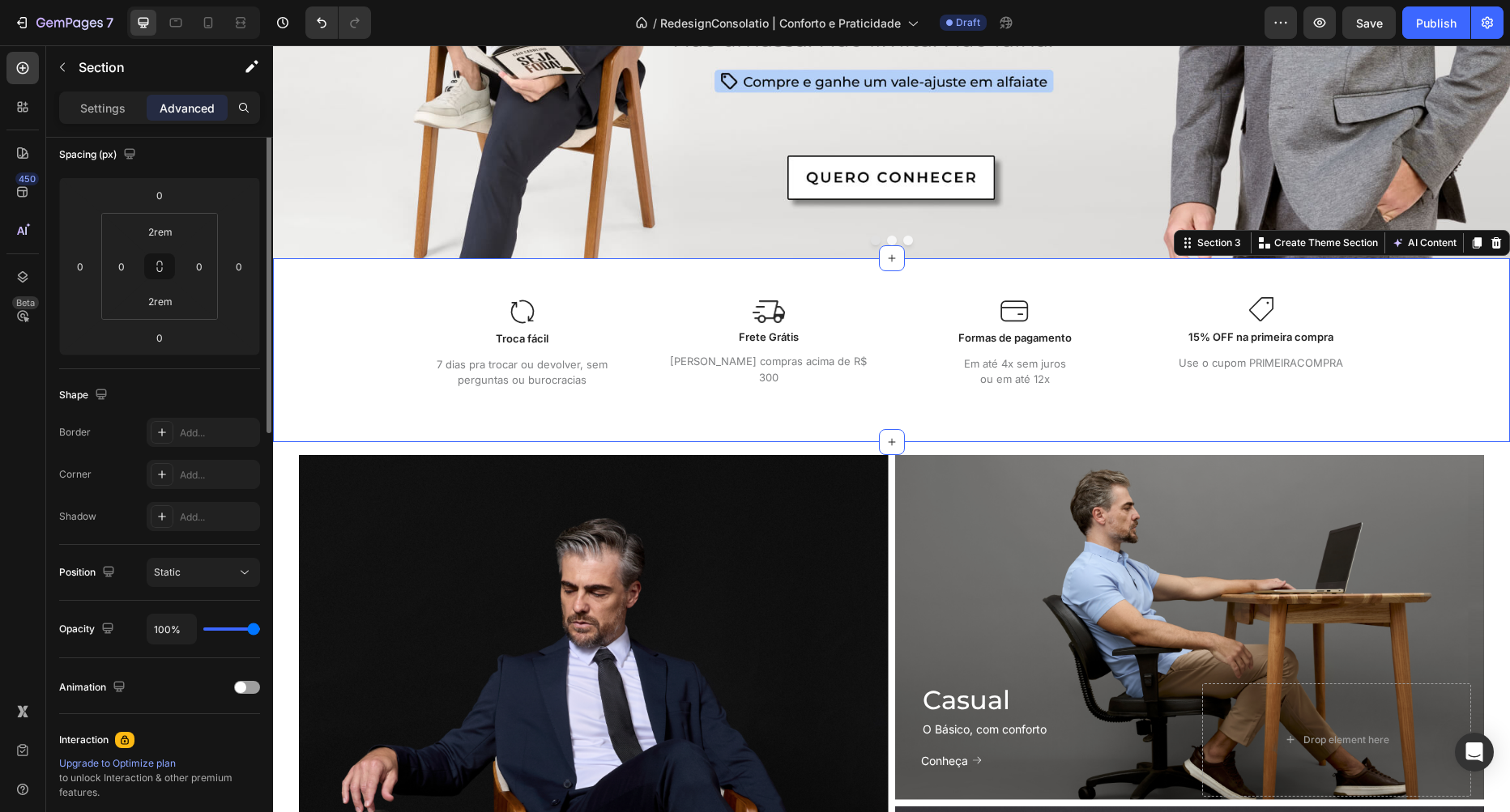
scroll to position [0, 0]
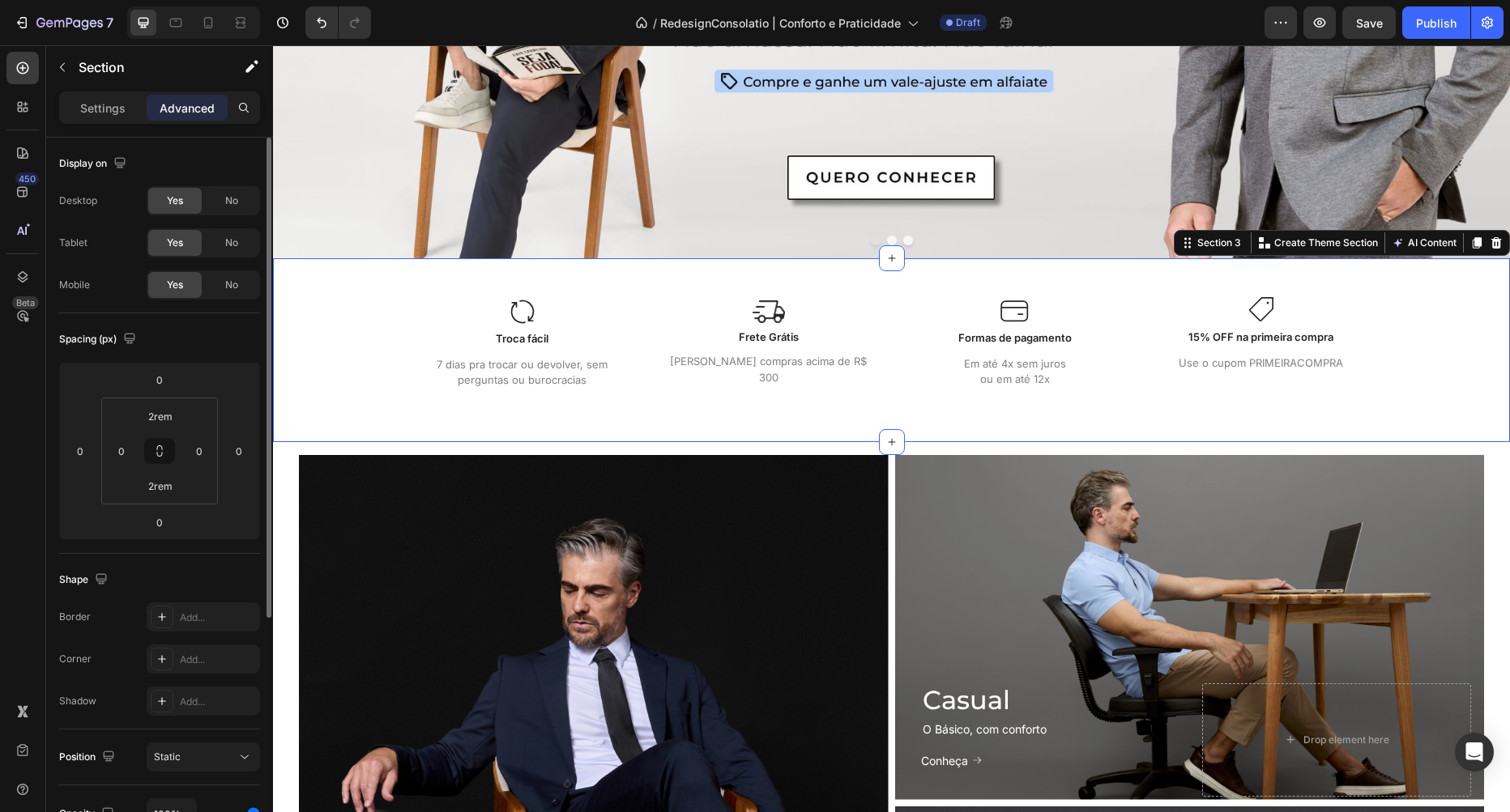
click at [688, 412] on div "Image Troca fácil Text Block 7 dias pra trocar ou devolver, sem perguntas ou bu…" at bounding box center [891, 350] width 1237 height 132
click at [167, 487] on input "2rem" at bounding box center [160, 486] width 32 height 25
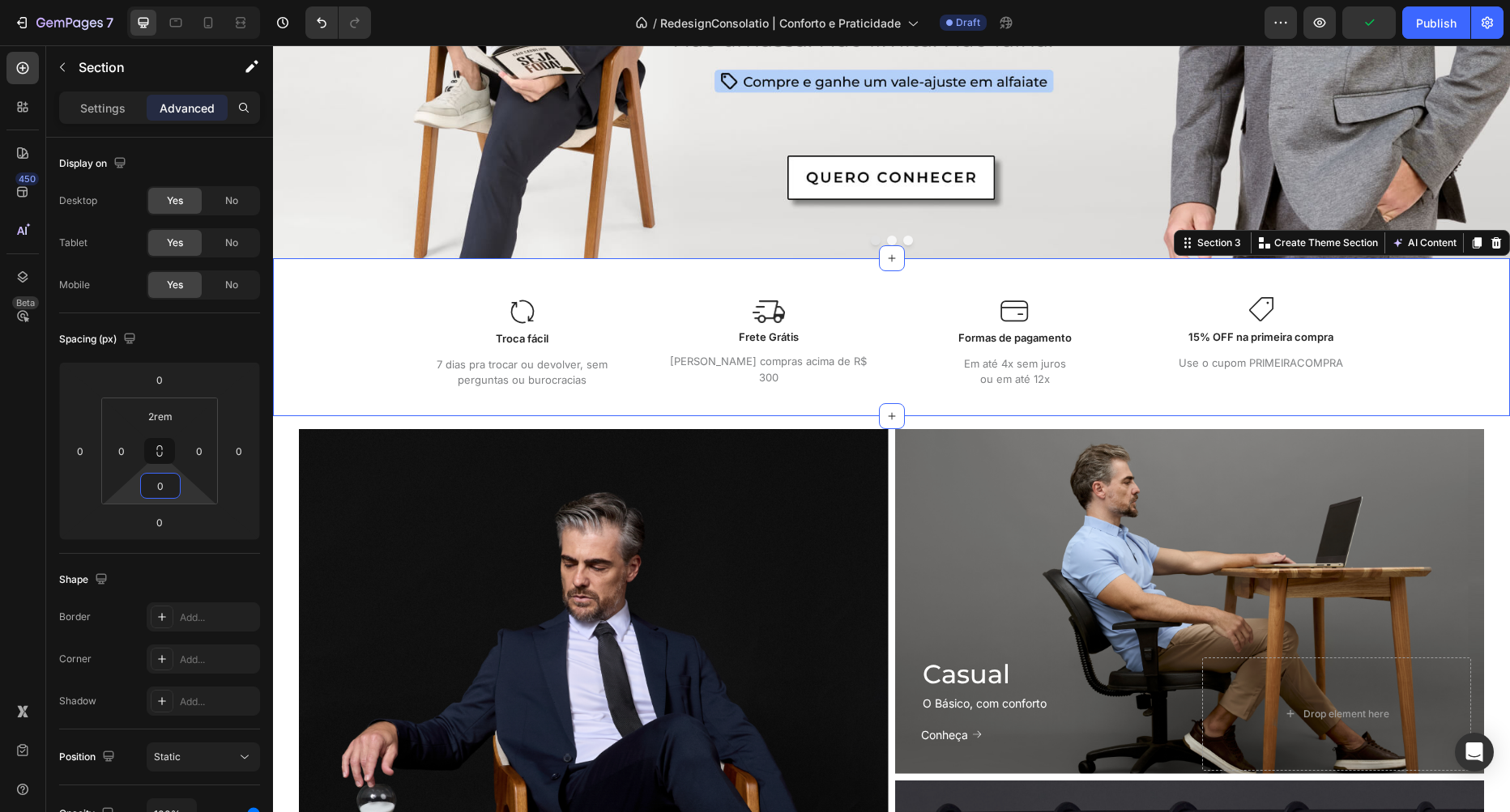
type input "0"
click at [397, 276] on div "Image Troca fácil Text Block 7 dias pra trocar ou devolver, sem perguntas ou bu…" at bounding box center [891, 337] width 1237 height 158
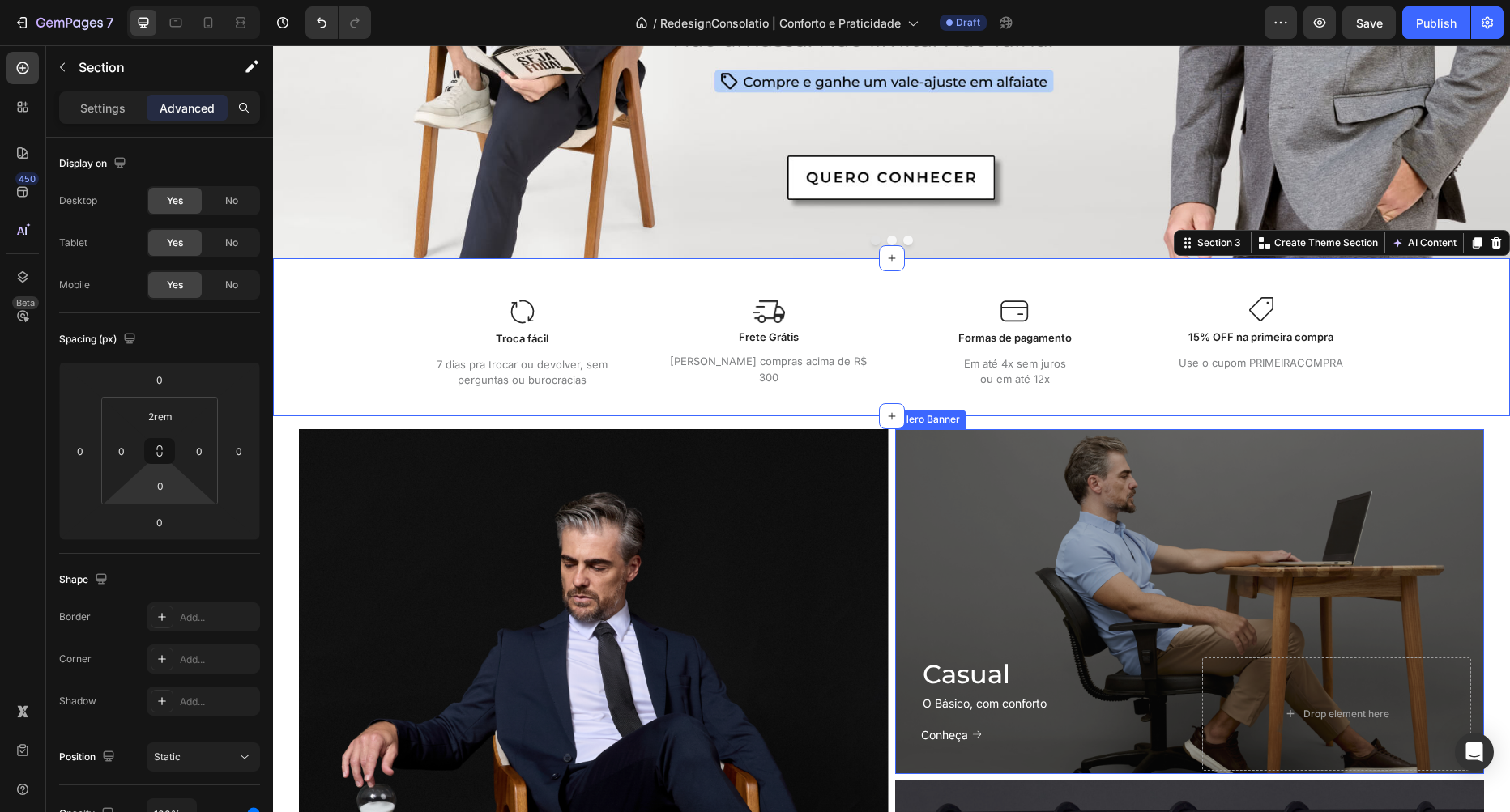
click at [1408, 519] on div "Overlay" at bounding box center [1190, 601] width 590 height 345
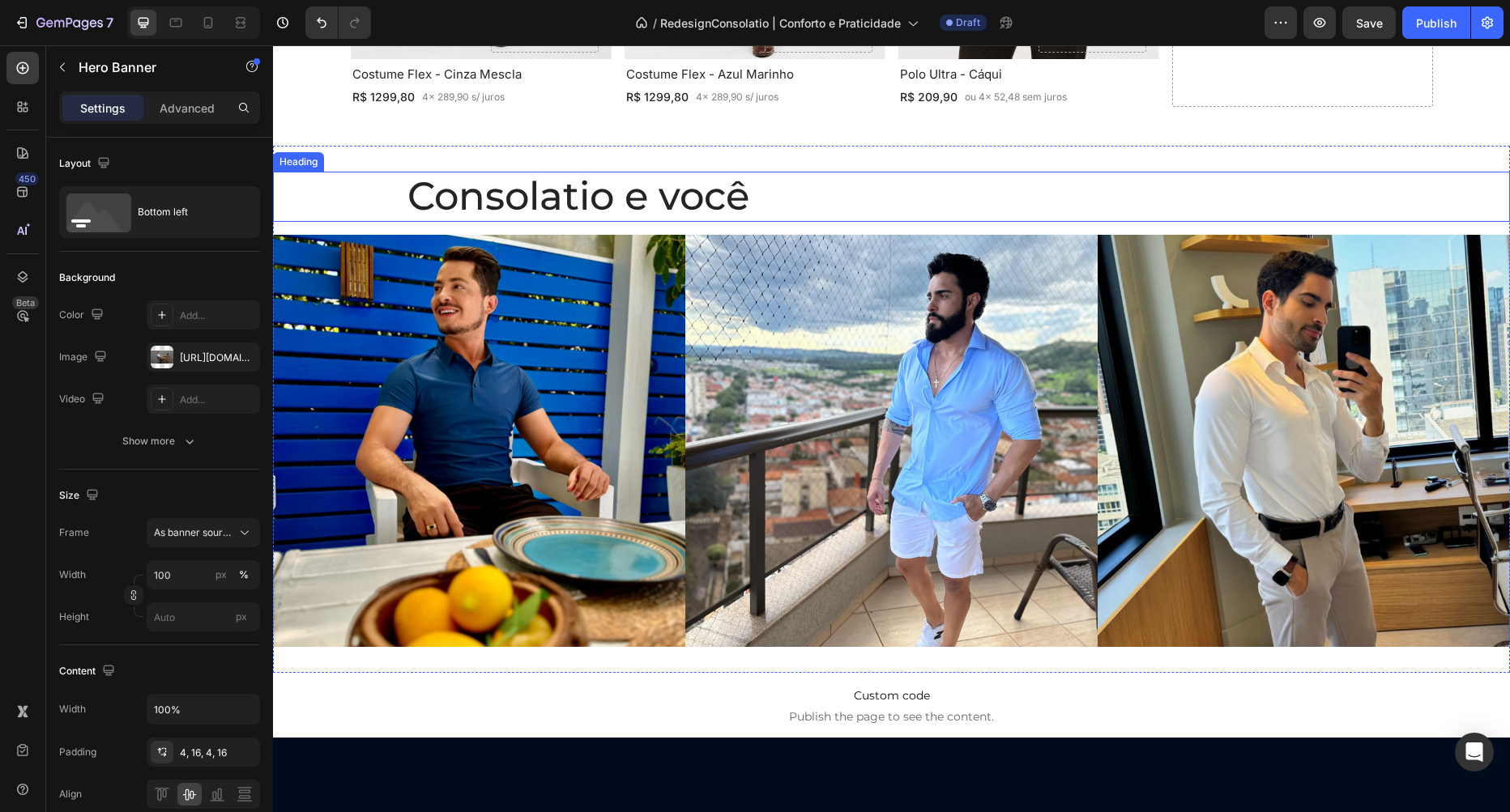
scroll to position [2123, 0]
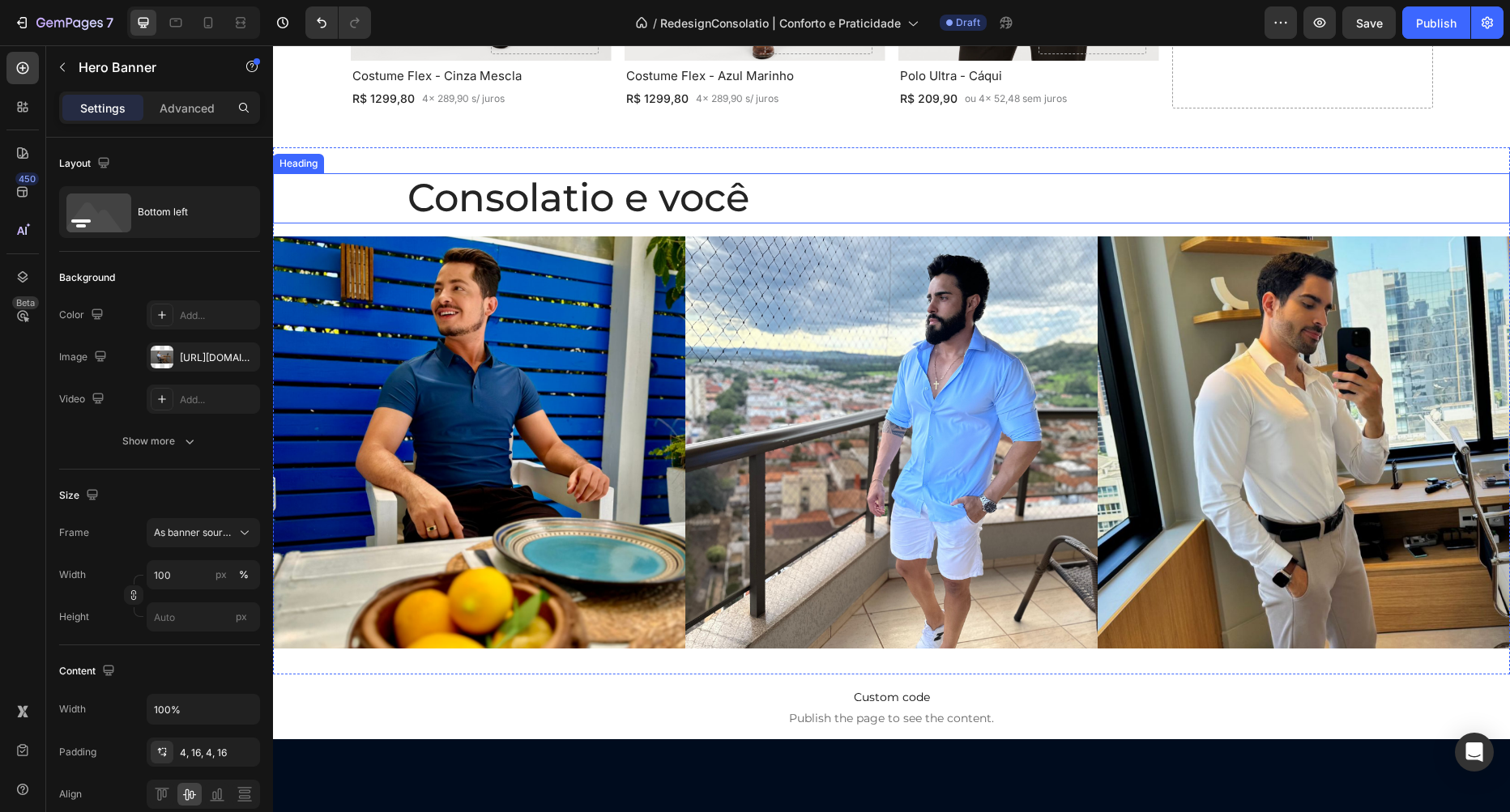
click at [790, 200] on h2 "Consolatio e você" at bounding box center [892, 197] width 972 height 50
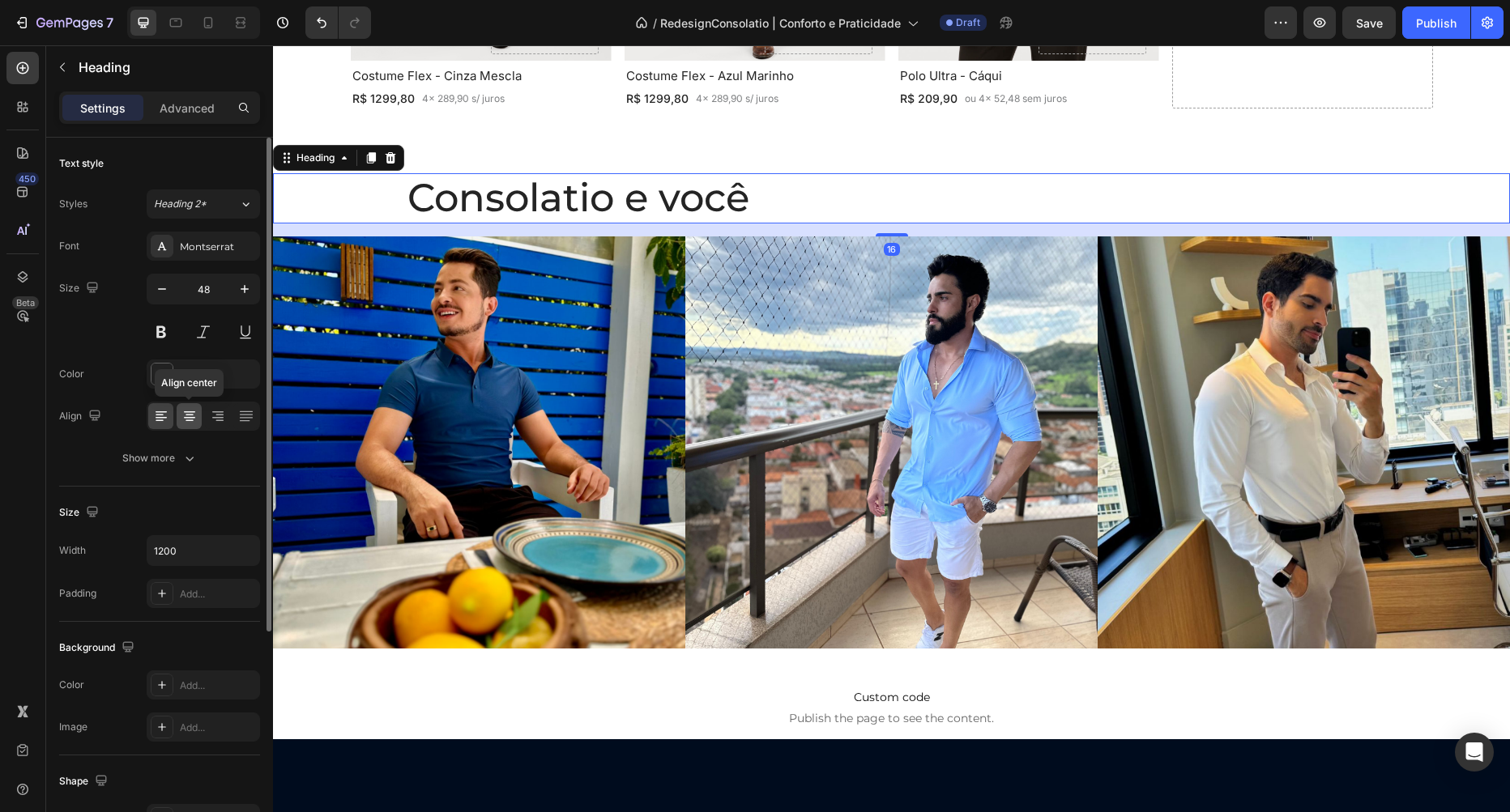
click at [190, 418] on icon at bounding box center [189, 418] width 11 height 2
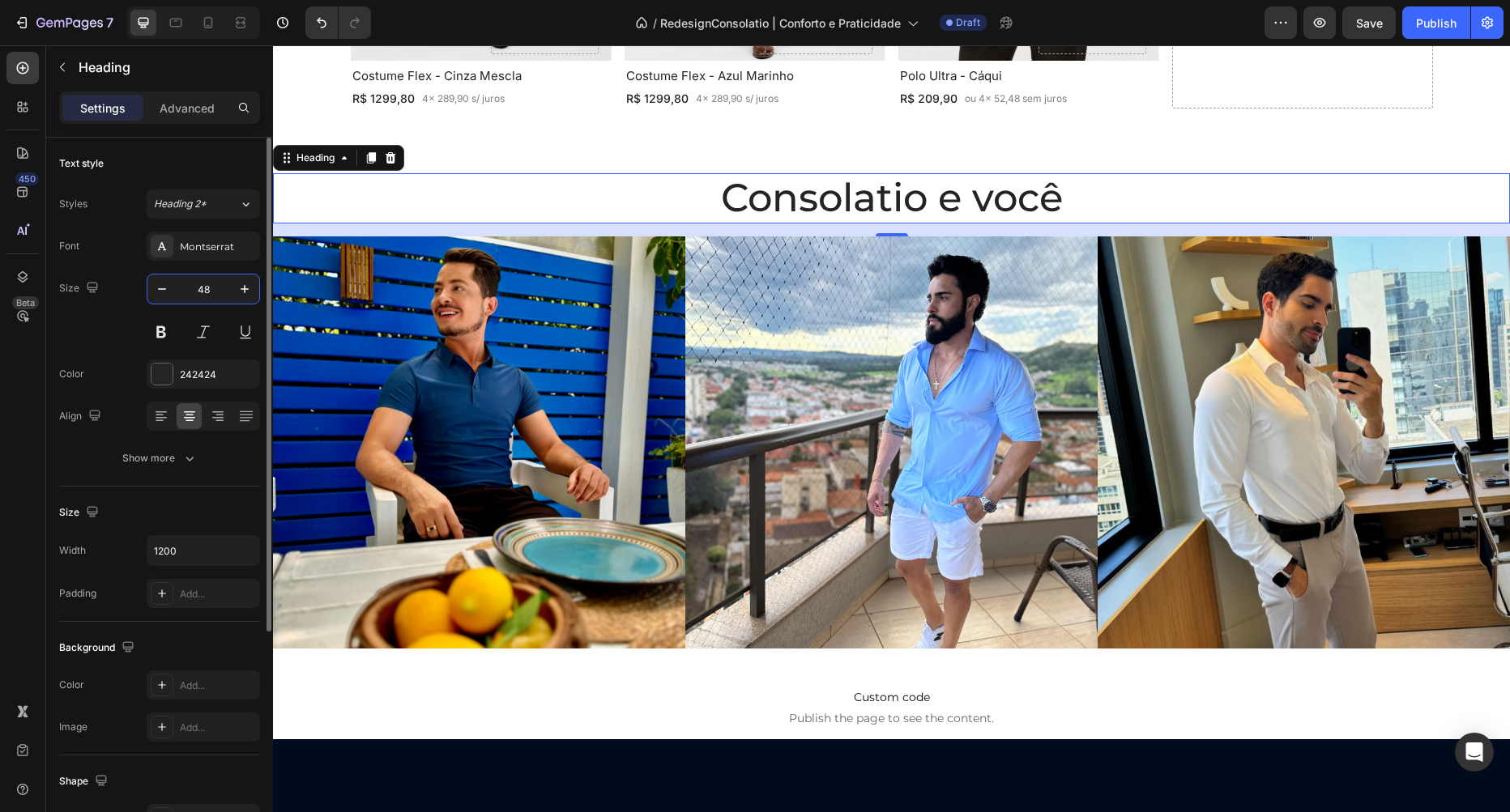
click at [209, 293] on input "48" at bounding box center [203, 289] width 53 height 29
type input "24"
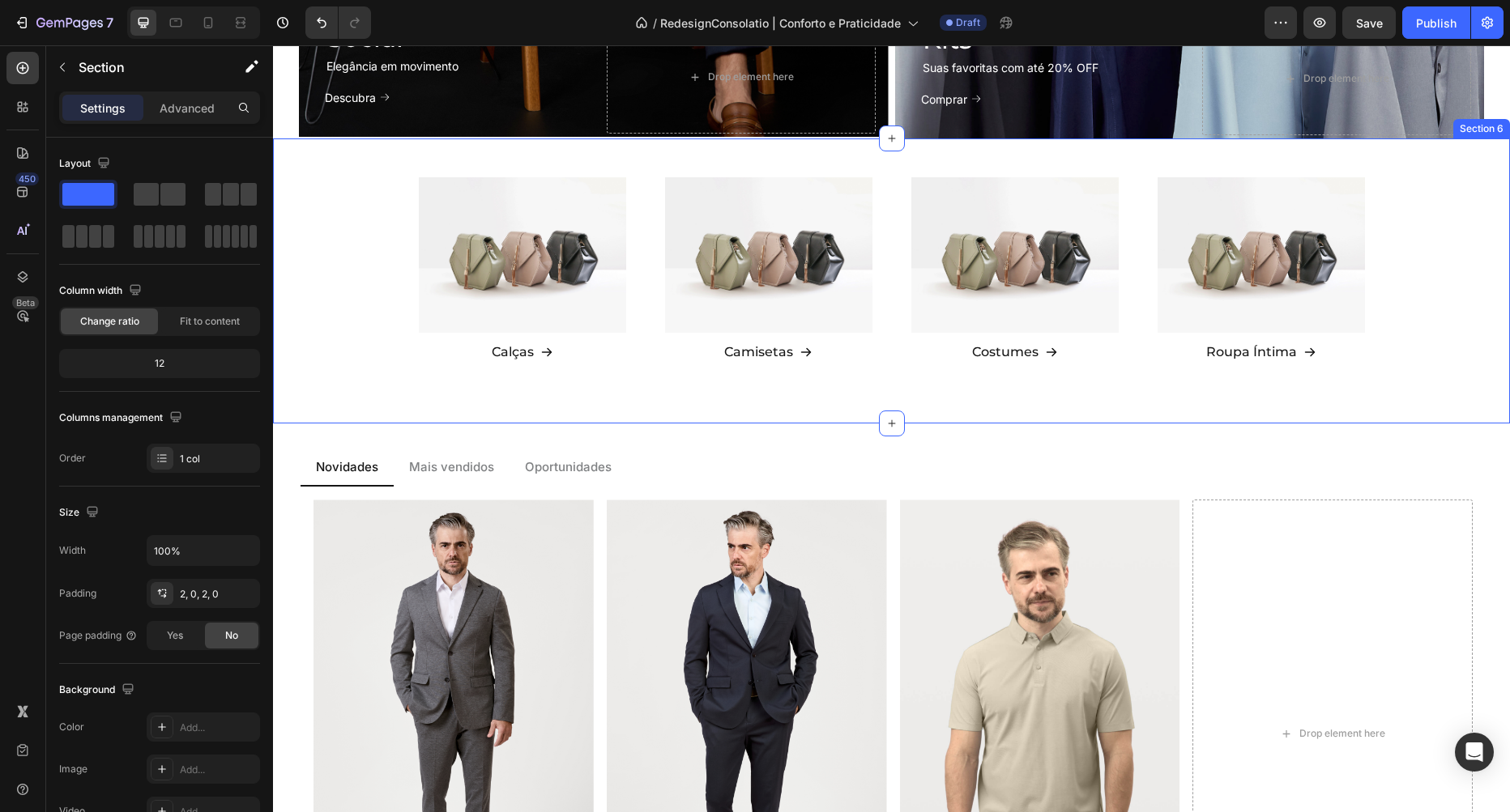
scroll to position [1293, 0]
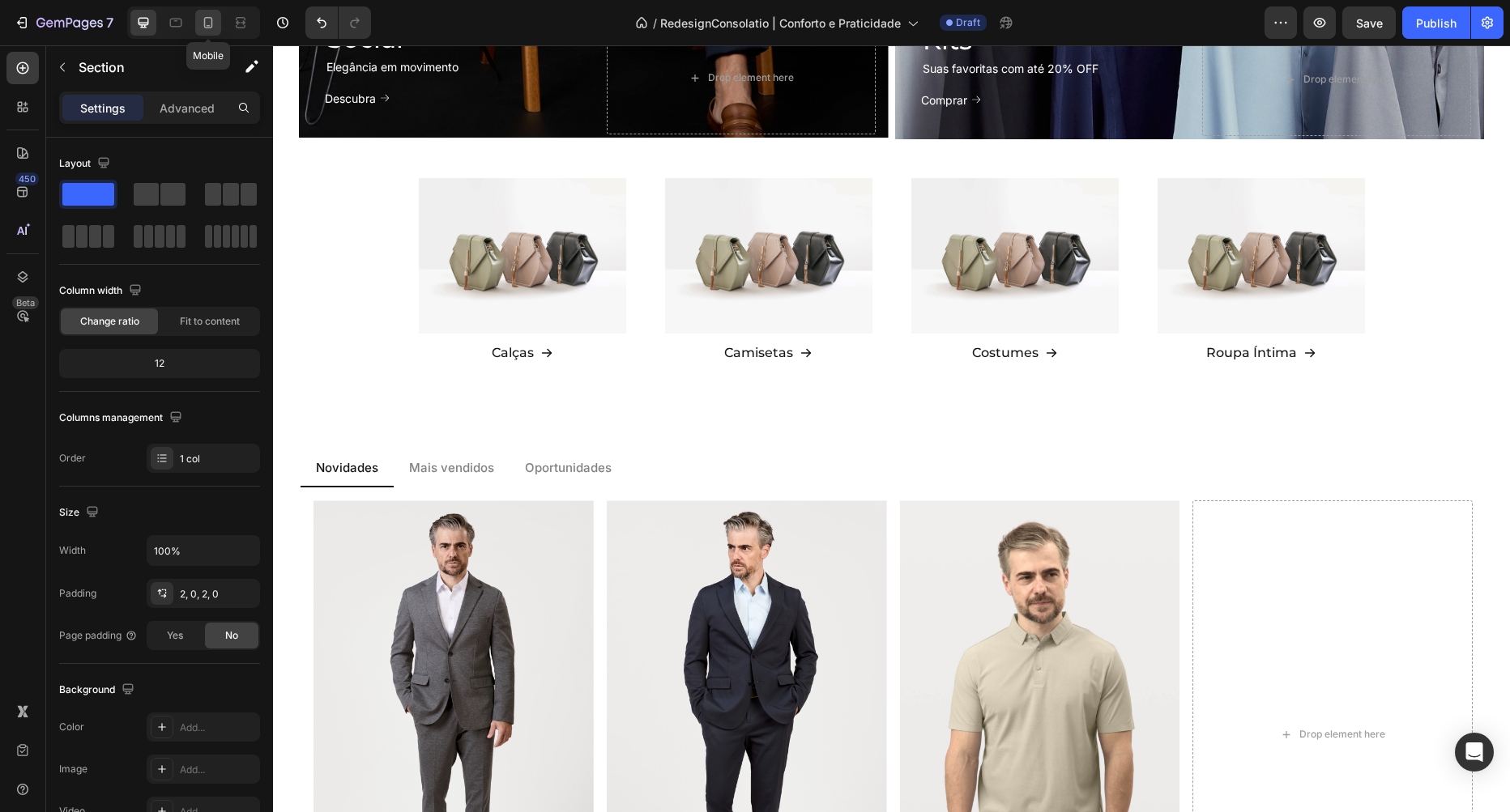
click at [212, 24] on icon at bounding box center [209, 22] width 9 height 11
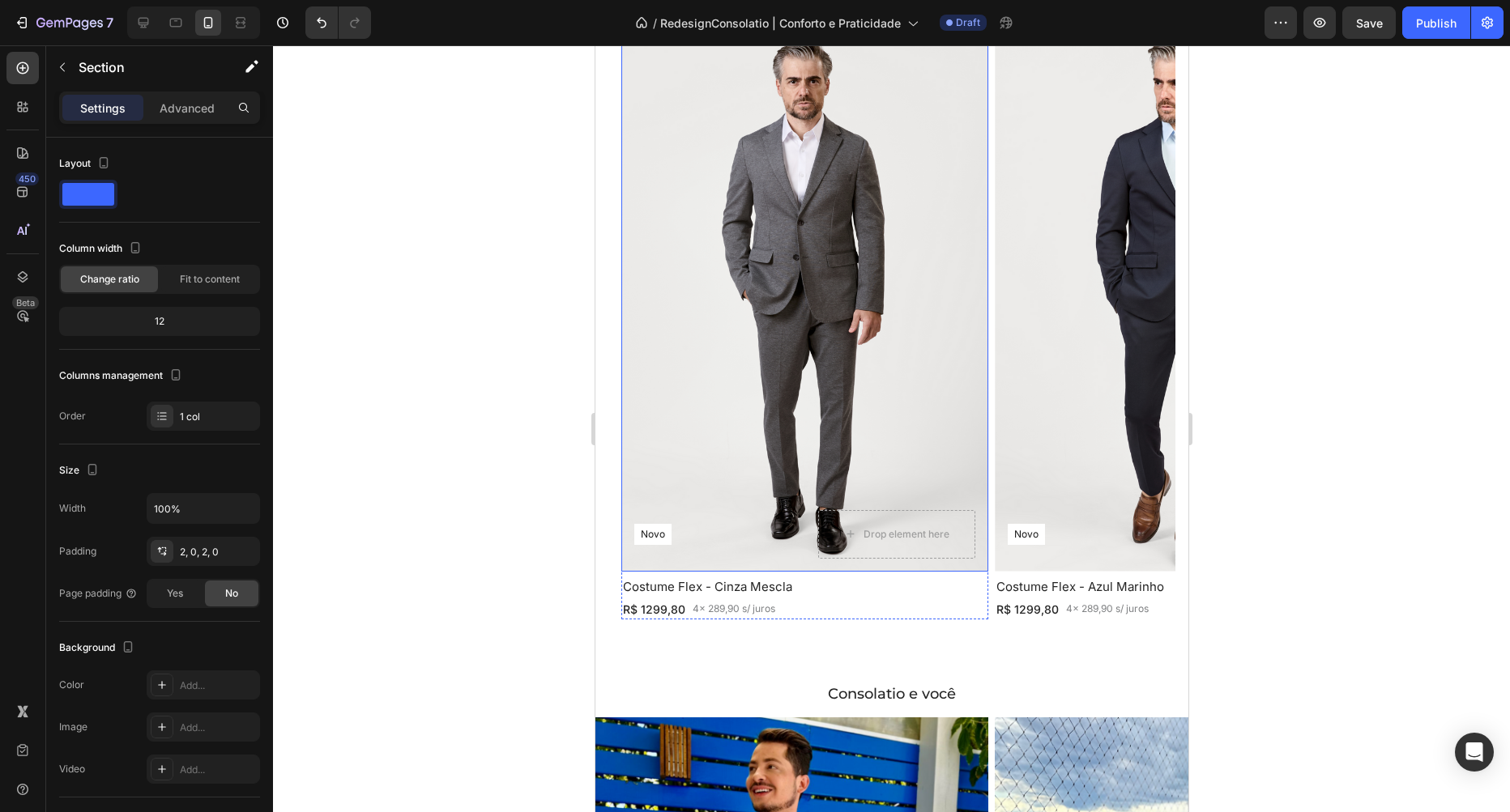
scroll to position [1669, 0]
click at [722, 591] on h2 "Costume Flex - Cinza Mescla" at bounding box center [804, 586] width 367 height 18
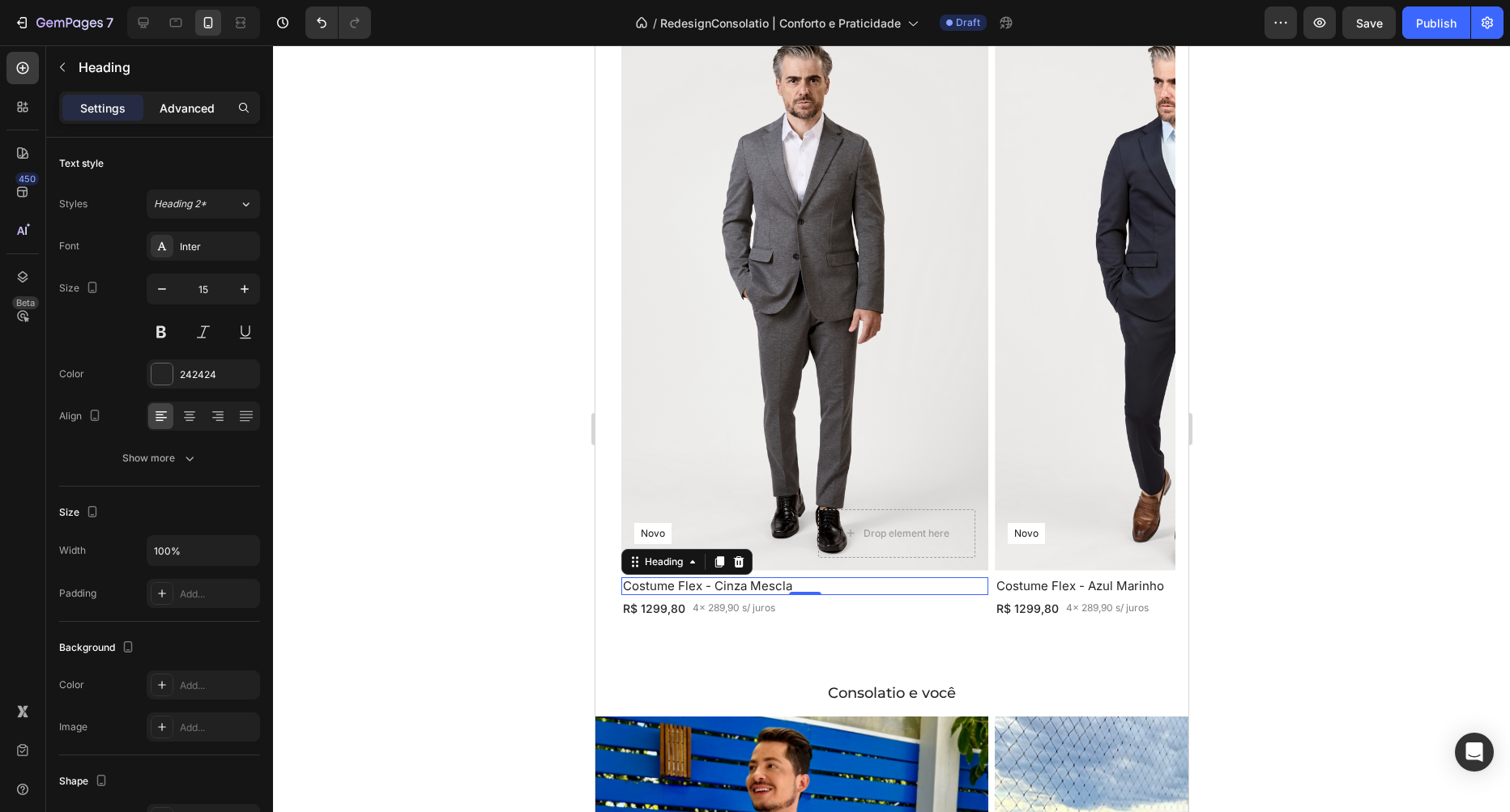
click at [195, 114] on p "Advanced" at bounding box center [187, 108] width 55 height 17
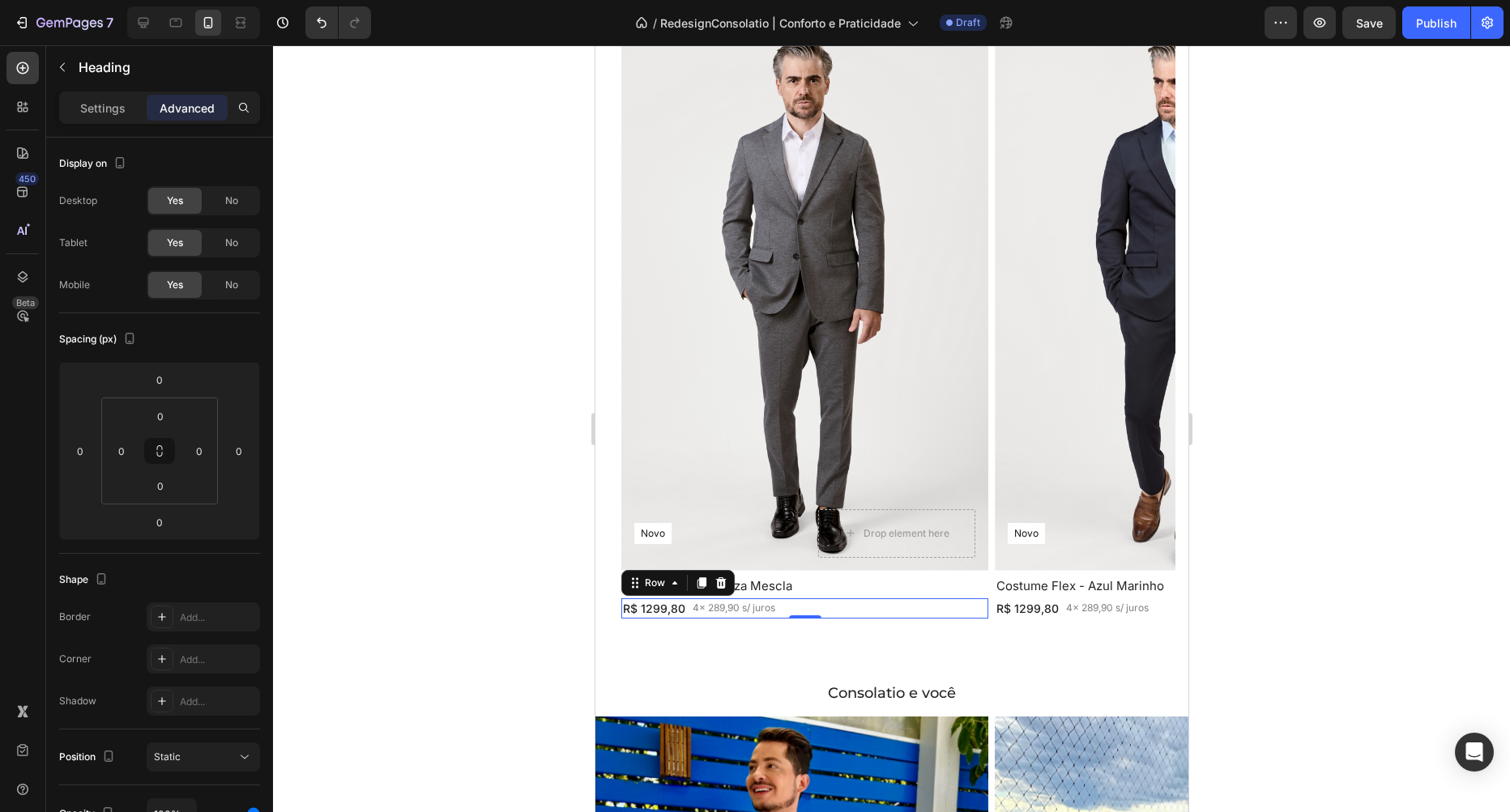
click at [801, 609] on div "R$ 1299,80 Text Block 4x 289,90 s/ juros Text Block Row 0" at bounding box center [804, 609] width 367 height 20
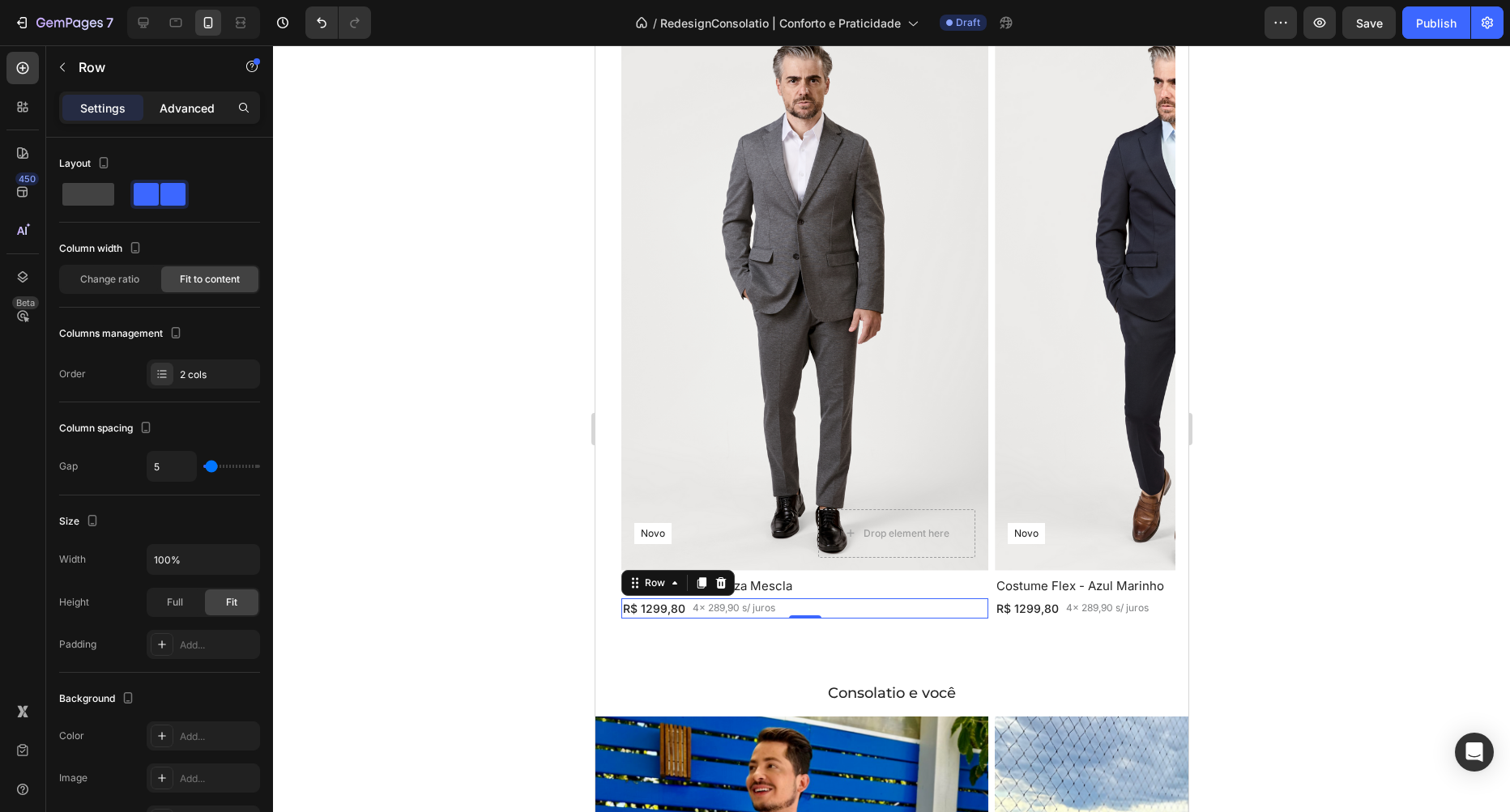
click at [191, 113] on p "Advanced" at bounding box center [187, 108] width 55 height 17
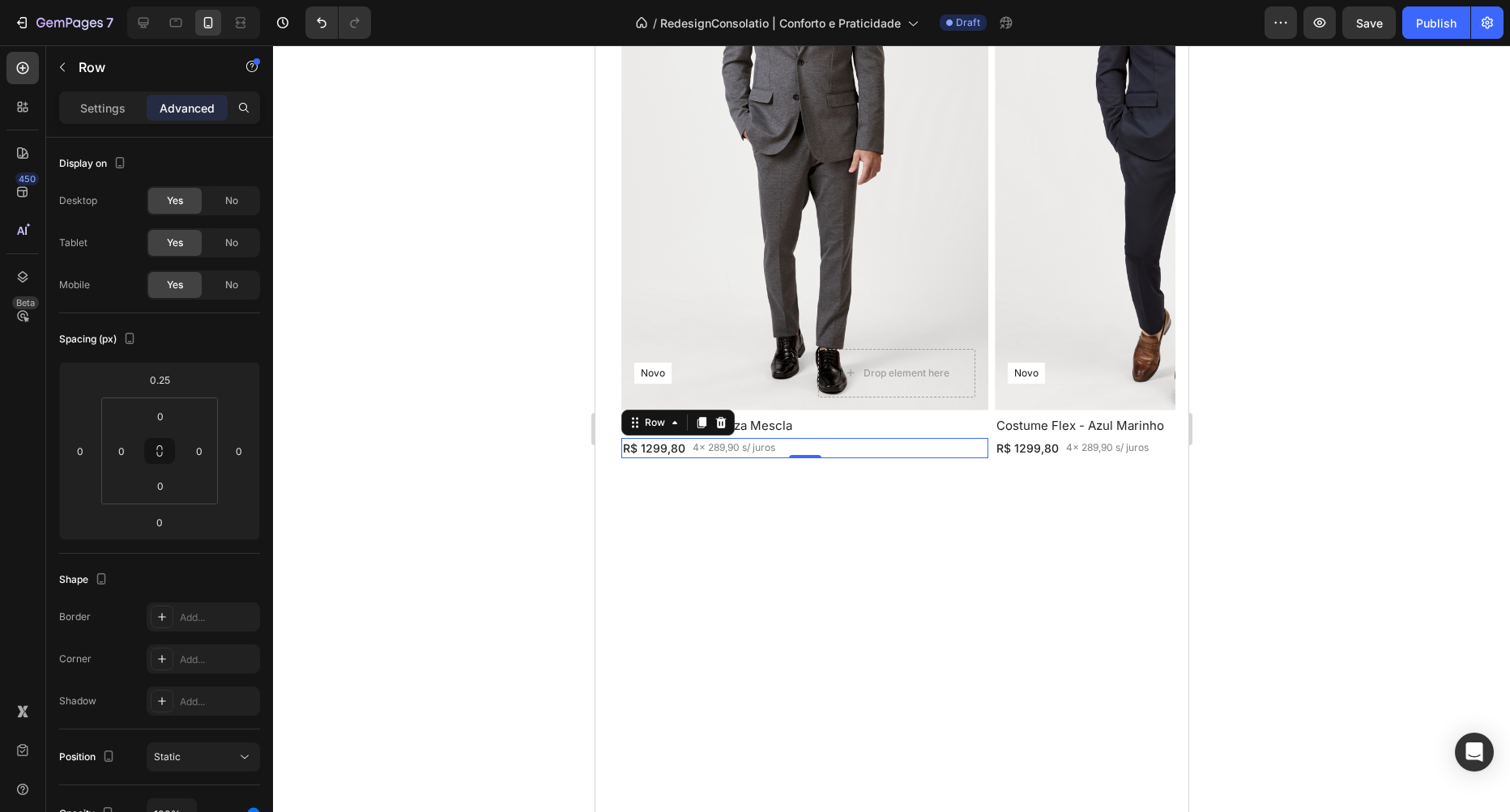
scroll to position [1392, 0]
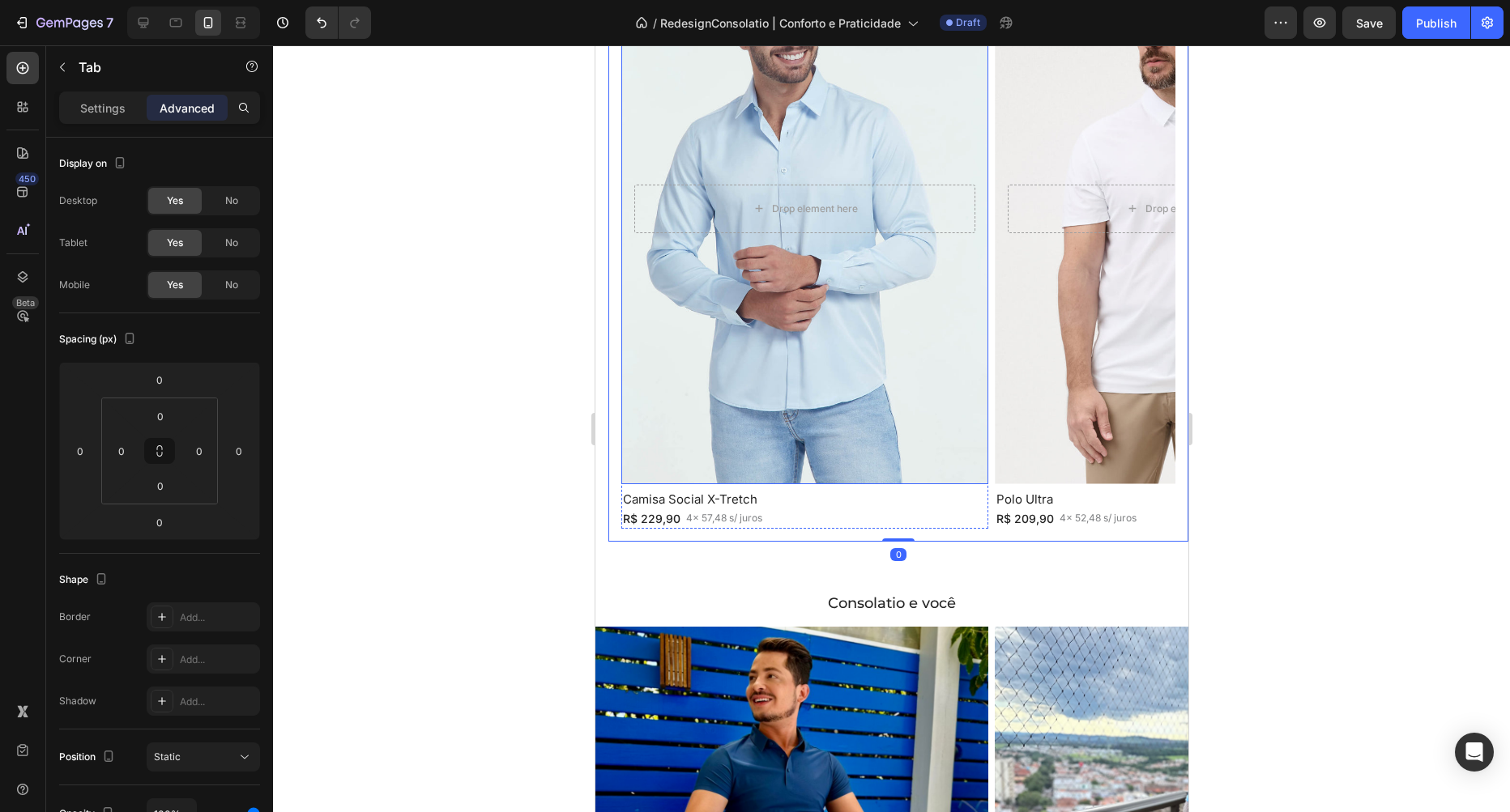
scroll to position [1761, 0]
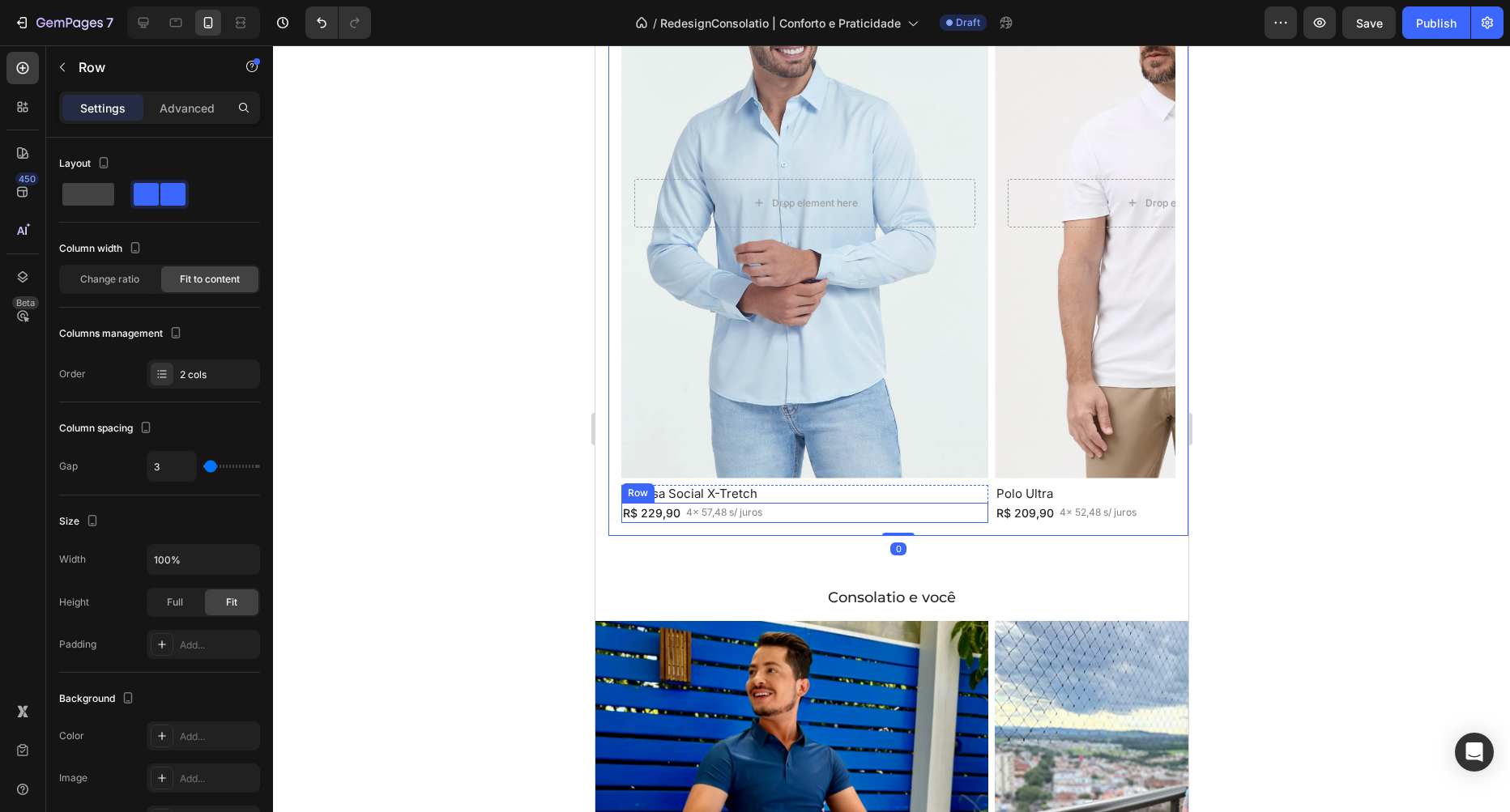
click at [798, 506] on div "R$ 229,90 Text Block 4x 57,48 s/ juros Text Block Row" at bounding box center [804, 513] width 367 height 20
click at [170, 98] on div "Advanced" at bounding box center [187, 108] width 81 height 26
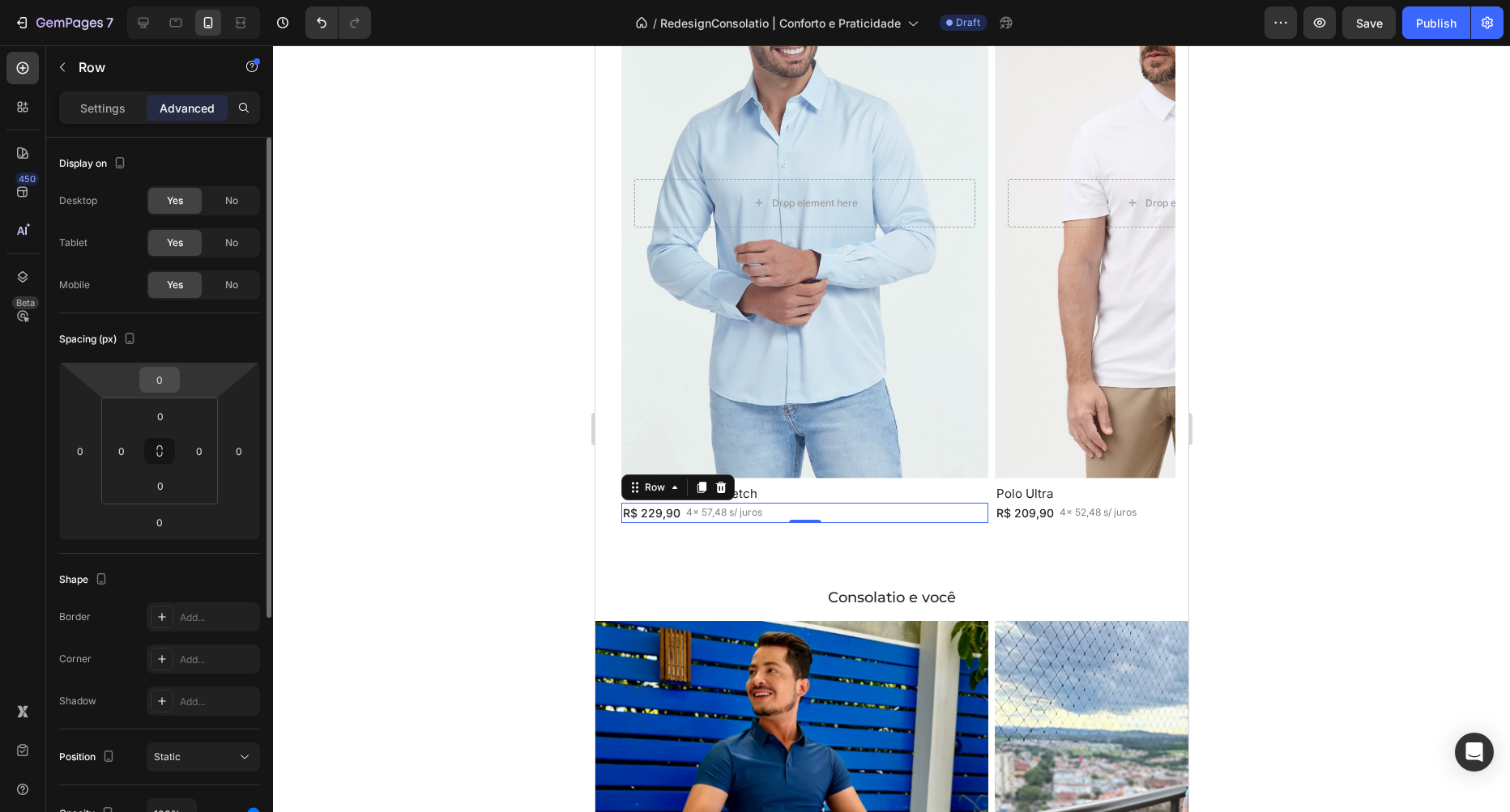
click at [178, 380] on div "0" at bounding box center [159, 380] width 41 height 26
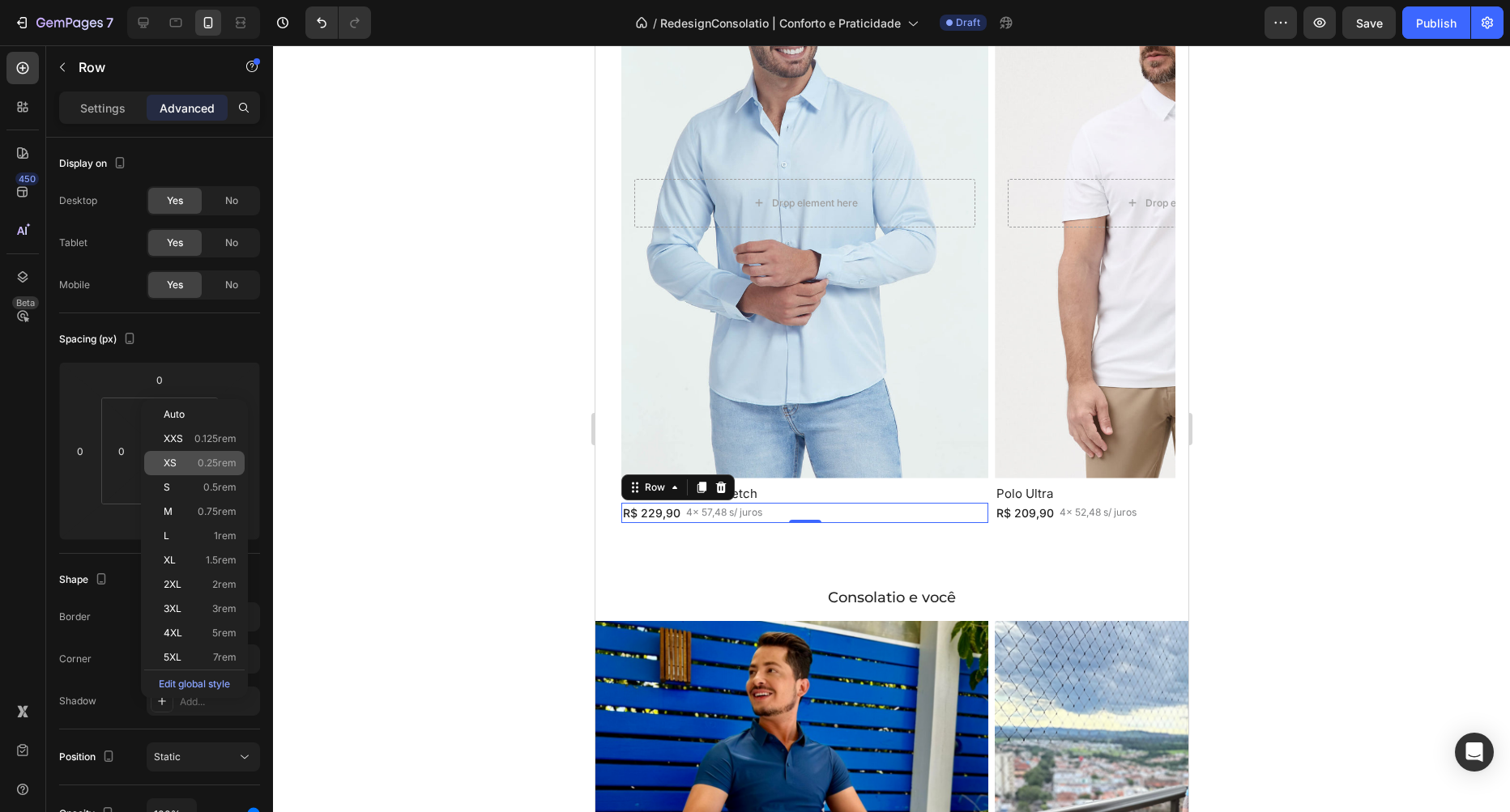
click at [227, 457] on div "XS 0.25rem" at bounding box center [194, 463] width 100 height 25
type input "0.25"
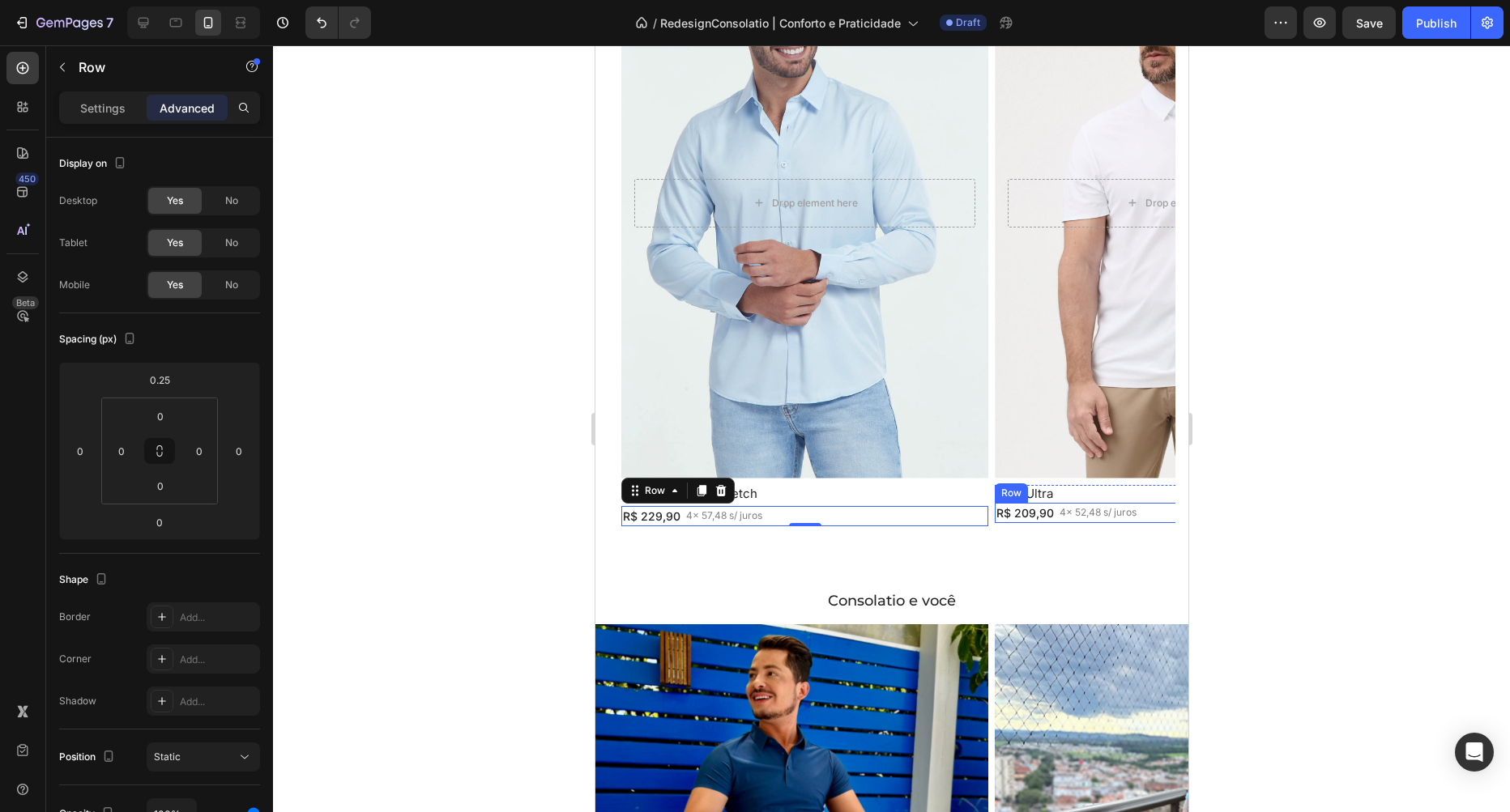
click at [1156, 514] on div "R$ 209,90 Text Block 4x 52,48 s/ juros Text Block Row" at bounding box center [1177, 513] width 367 height 20
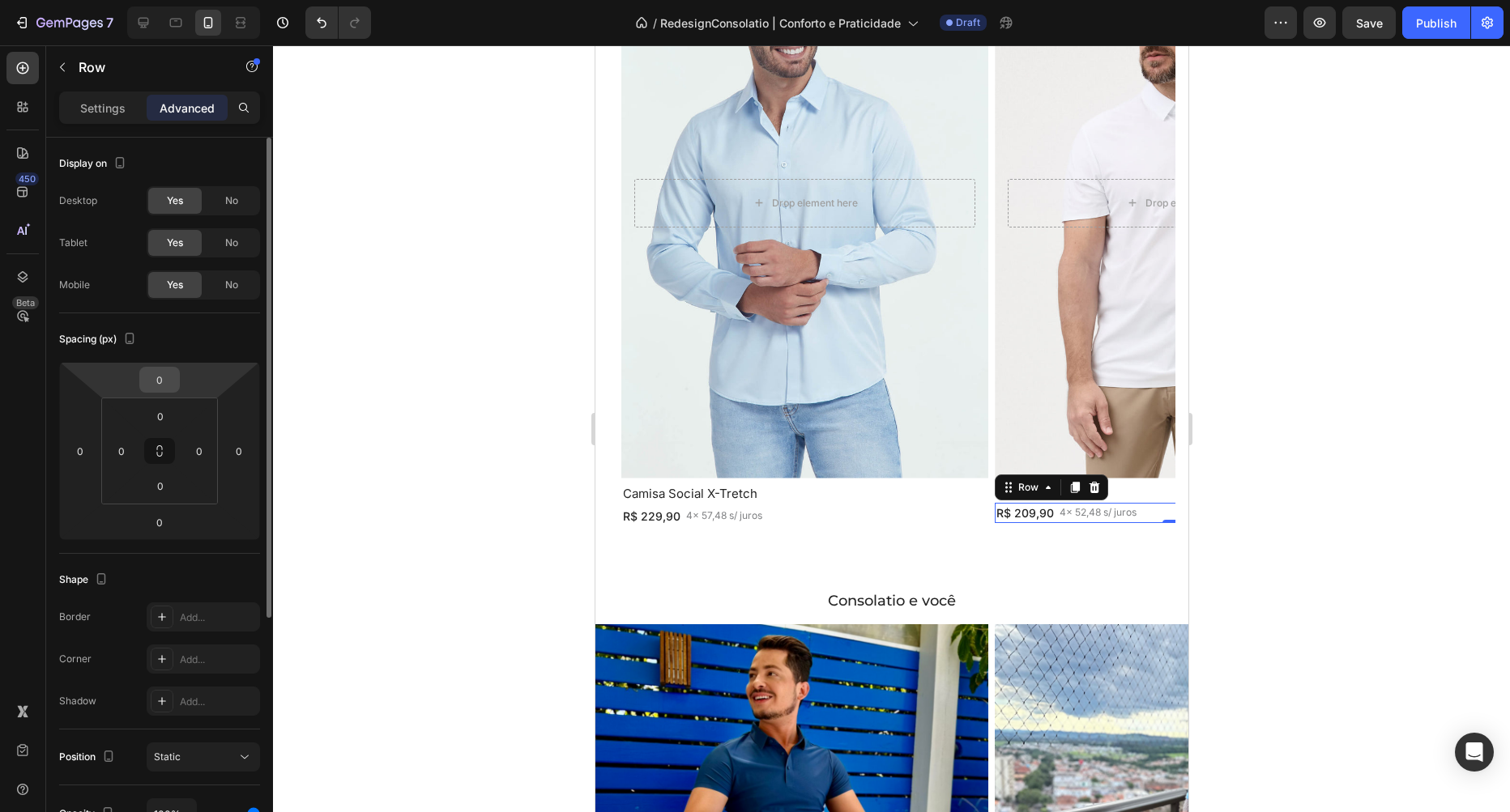
click at [179, 370] on div "0" at bounding box center [159, 380] width 41 height 26
click at [176, 384] on div "0" at bounding box center [159, 380] width 41 height 26
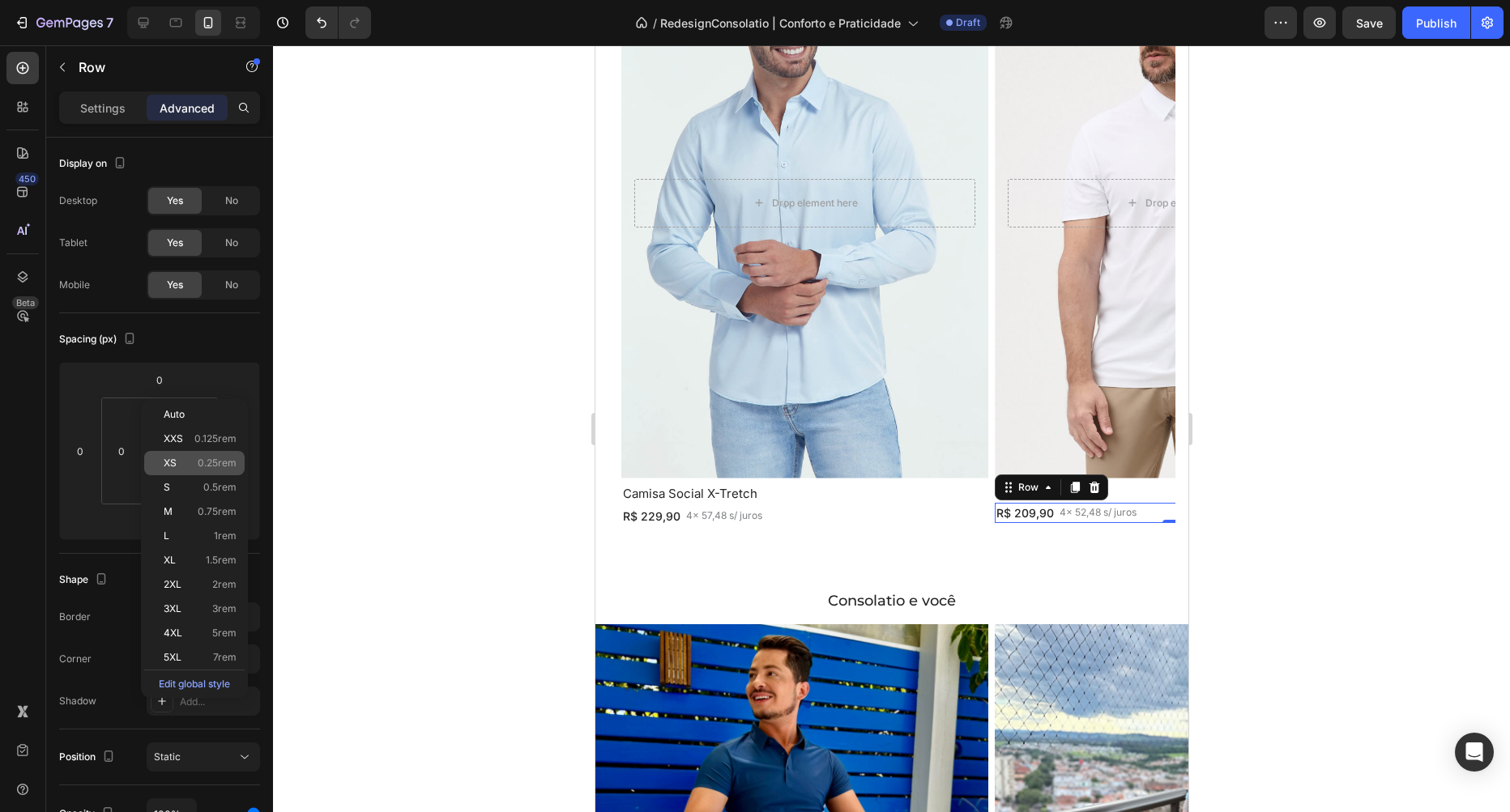
click at [221, 461] on span "0.25rem" at bounding box center [217, 463] width 39 height 11
type input "0.25"
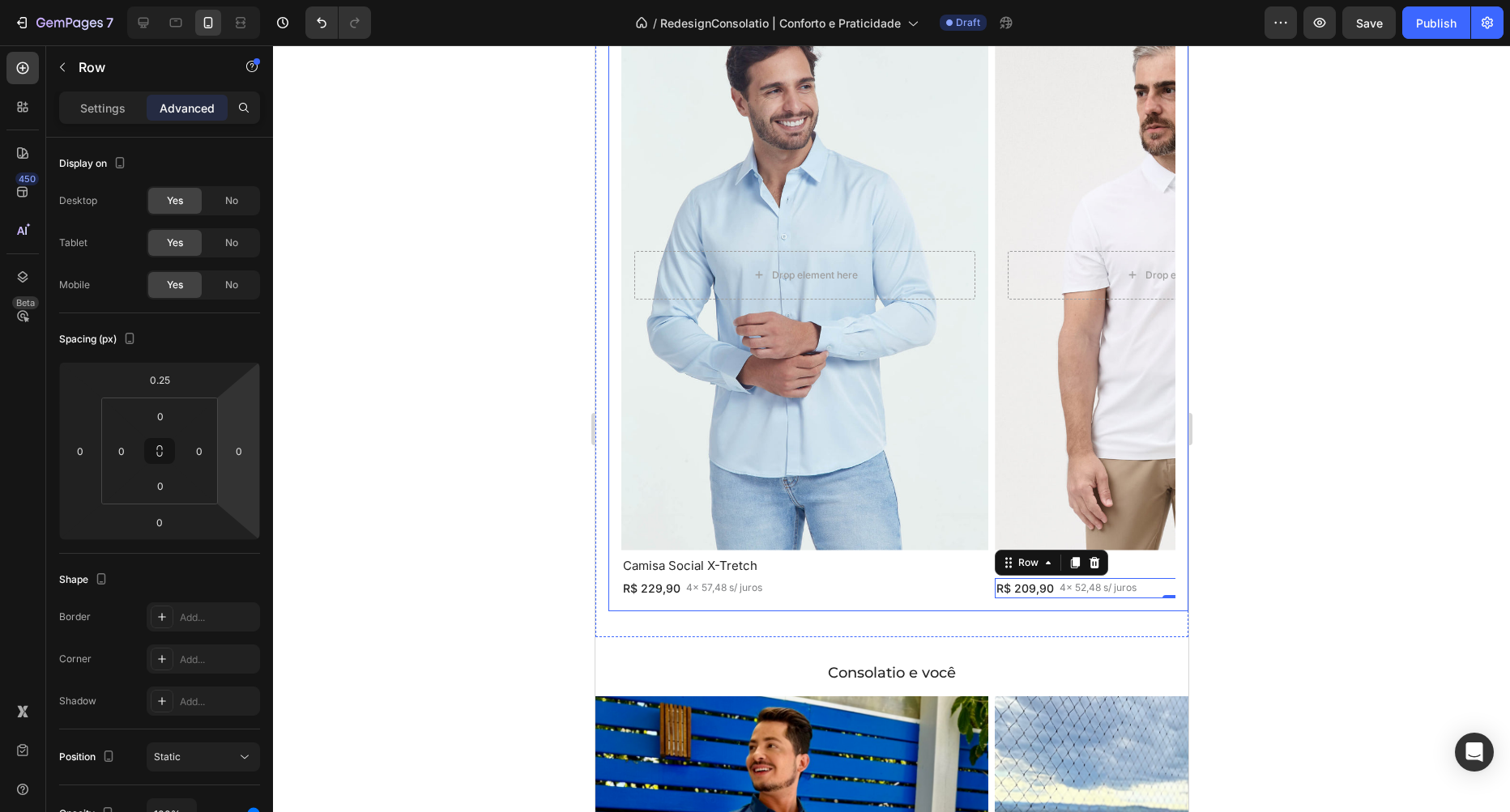
scroll to position [1669, 0]
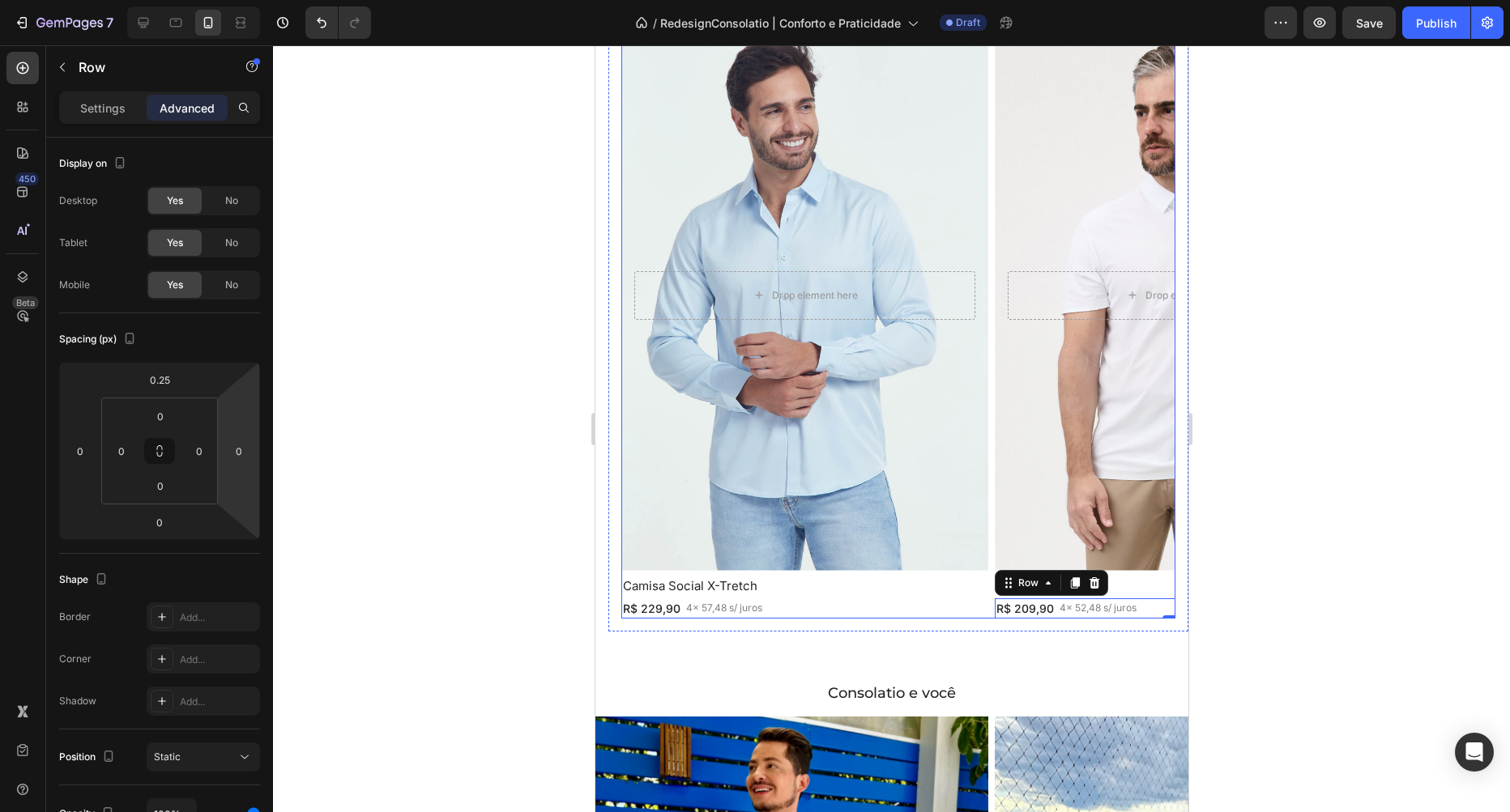
click at [991, 343] on div "Drop element here Hero Banner Camisa Social X-Tretch Heading R$ 229,90 Text Blo…" at bounding box center [898, 320] width 554 height 598
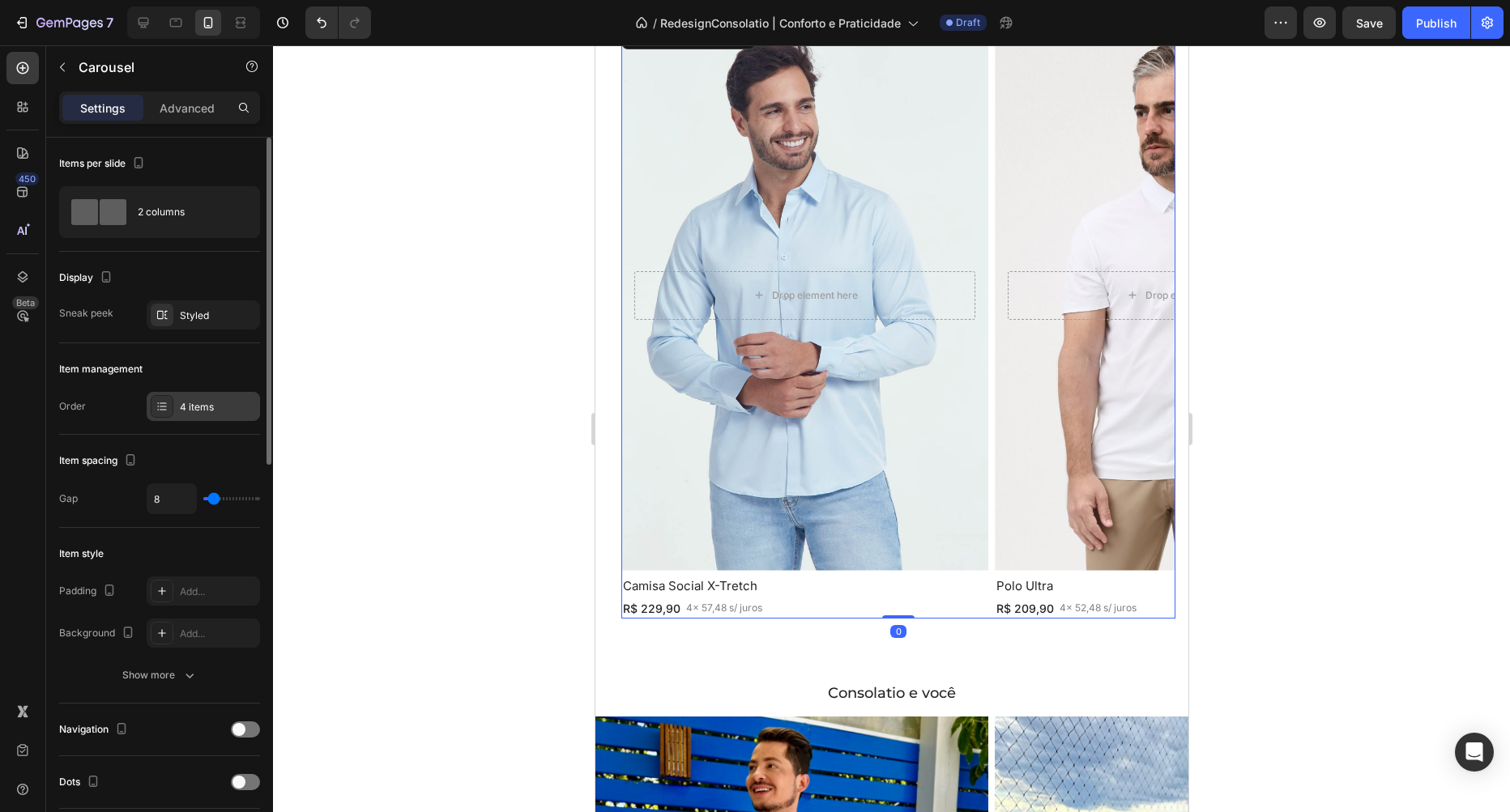
click at [170, 398] on div at bounding box center [162, 406] width 23 height 23
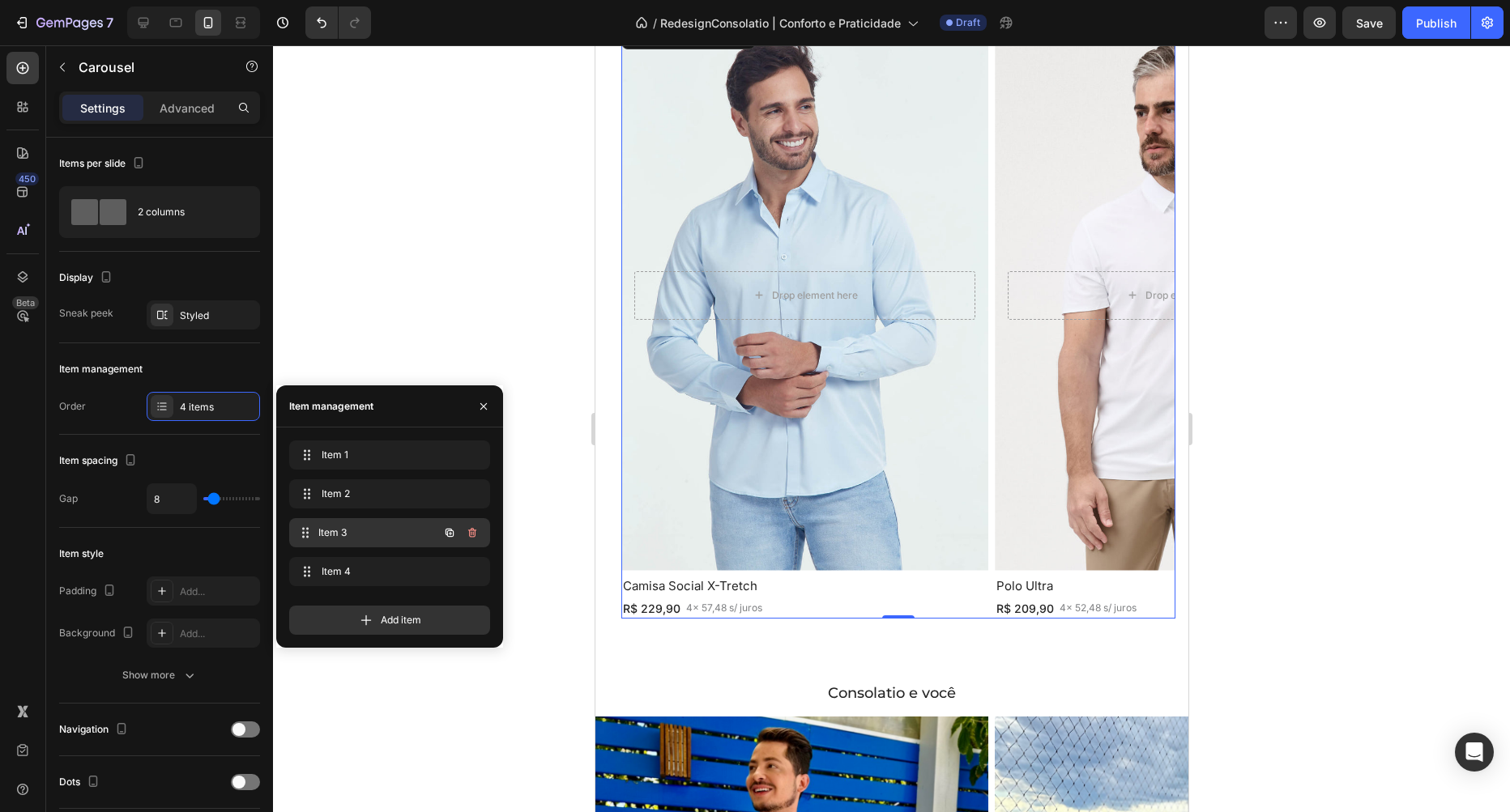
click at [337, 531] on span "Item 3" at bounding box center [377, 532] width 120 height 14
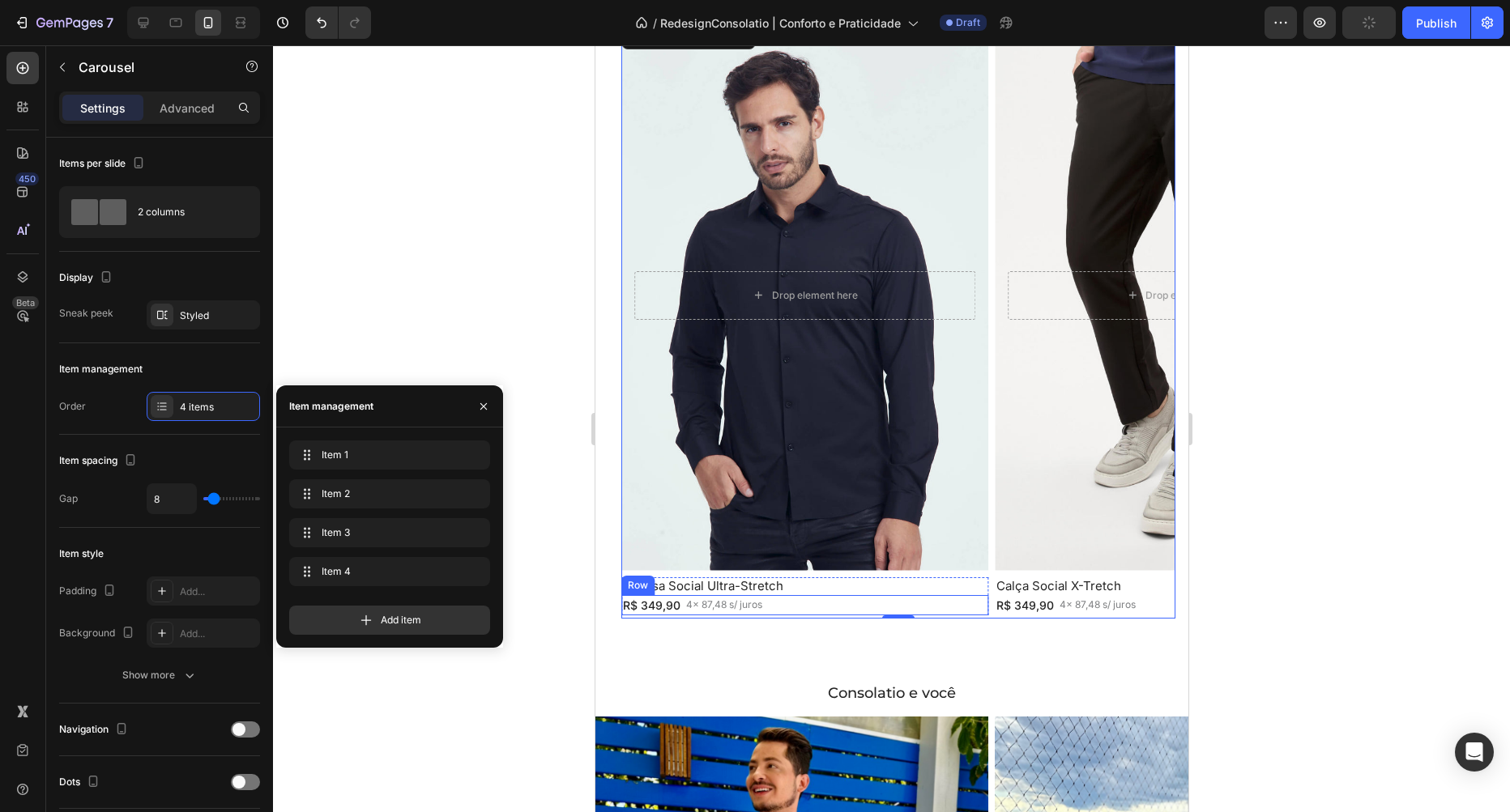
click at [857, 603] on div "R$ 349,90 Text Block 4x 87,48 s/ juros Text Block Row" at bounding box center [804, 605] width 367 height 20
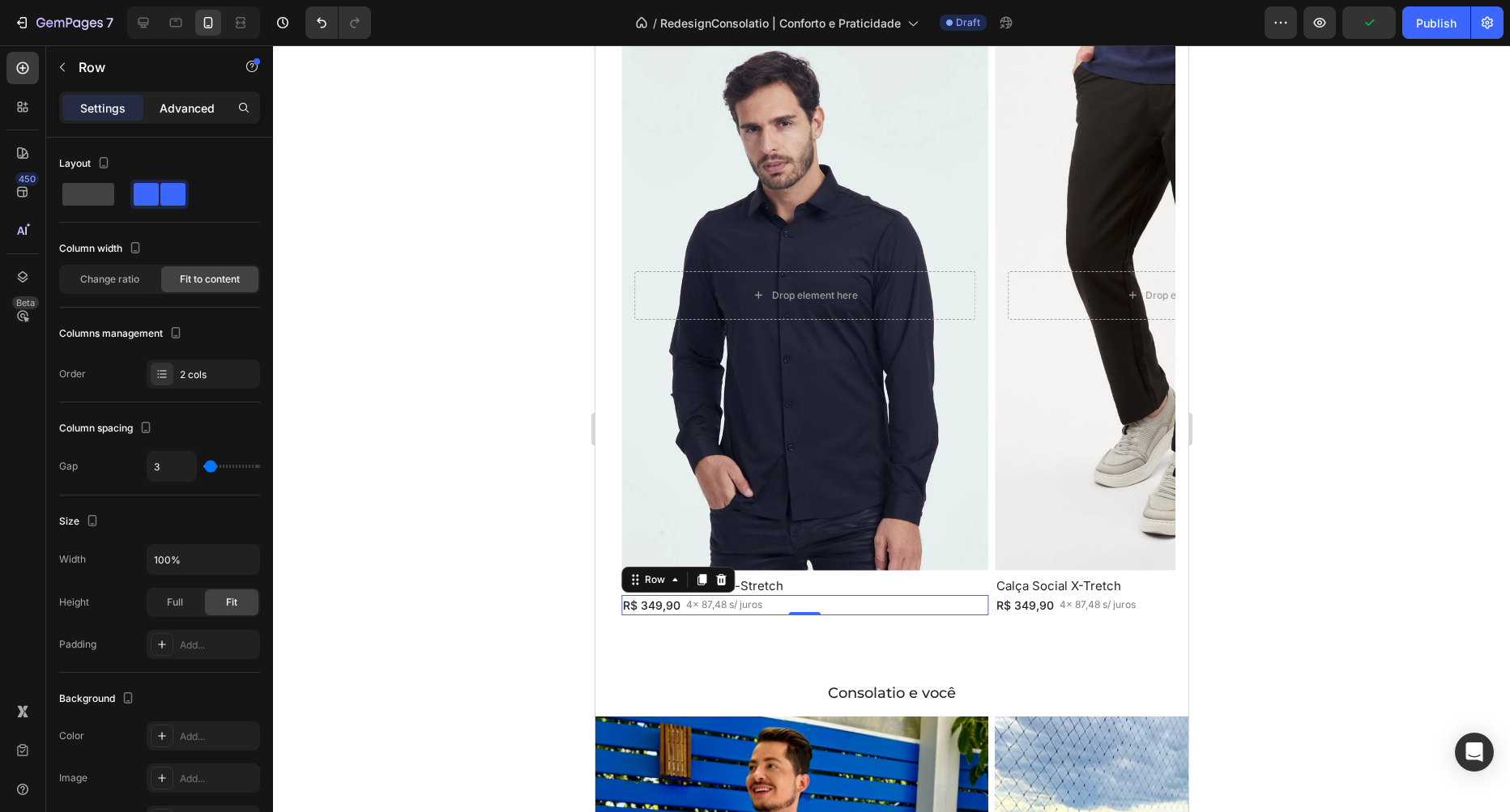
click at [165, 98] on div "Advanced" at bounding box center [187, 108] width 81 height 26
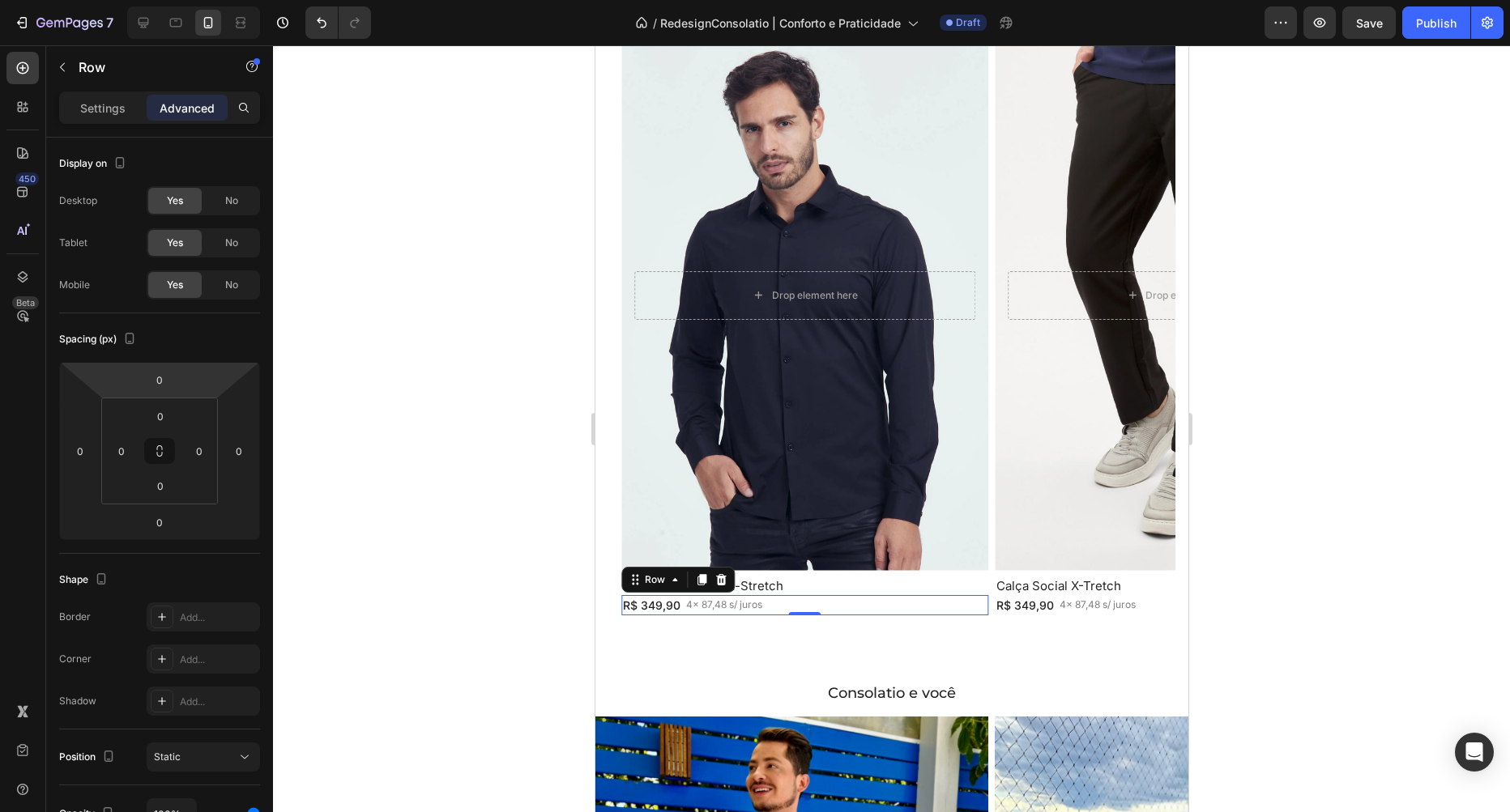
click at [179, 386] on div "0" at bounding box center [159, 380] width 41 height 26
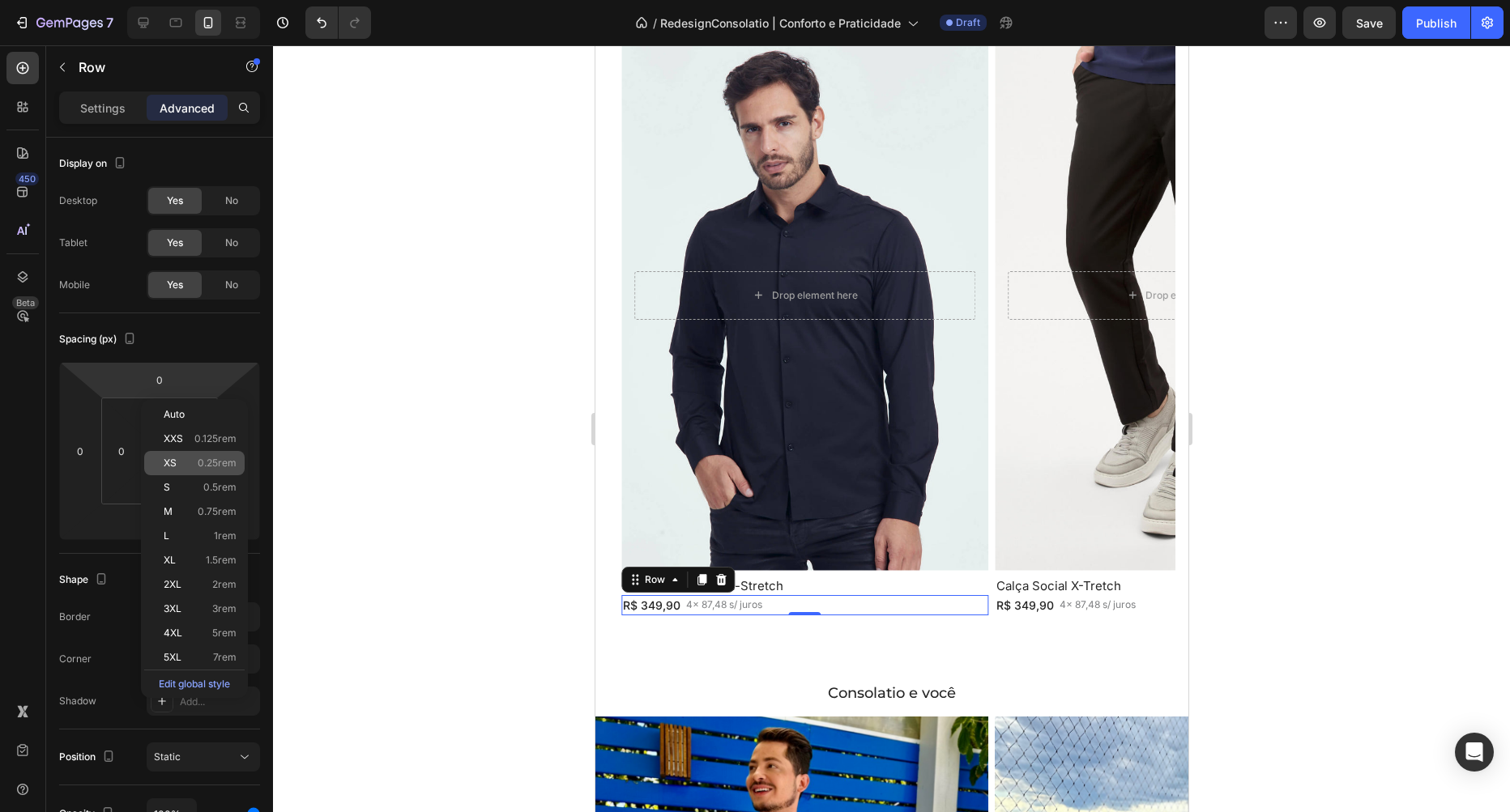
click at [204, 460] on span "0.25rem" at bounding box center [217, 463] width 39 height 11
type input "0.25"
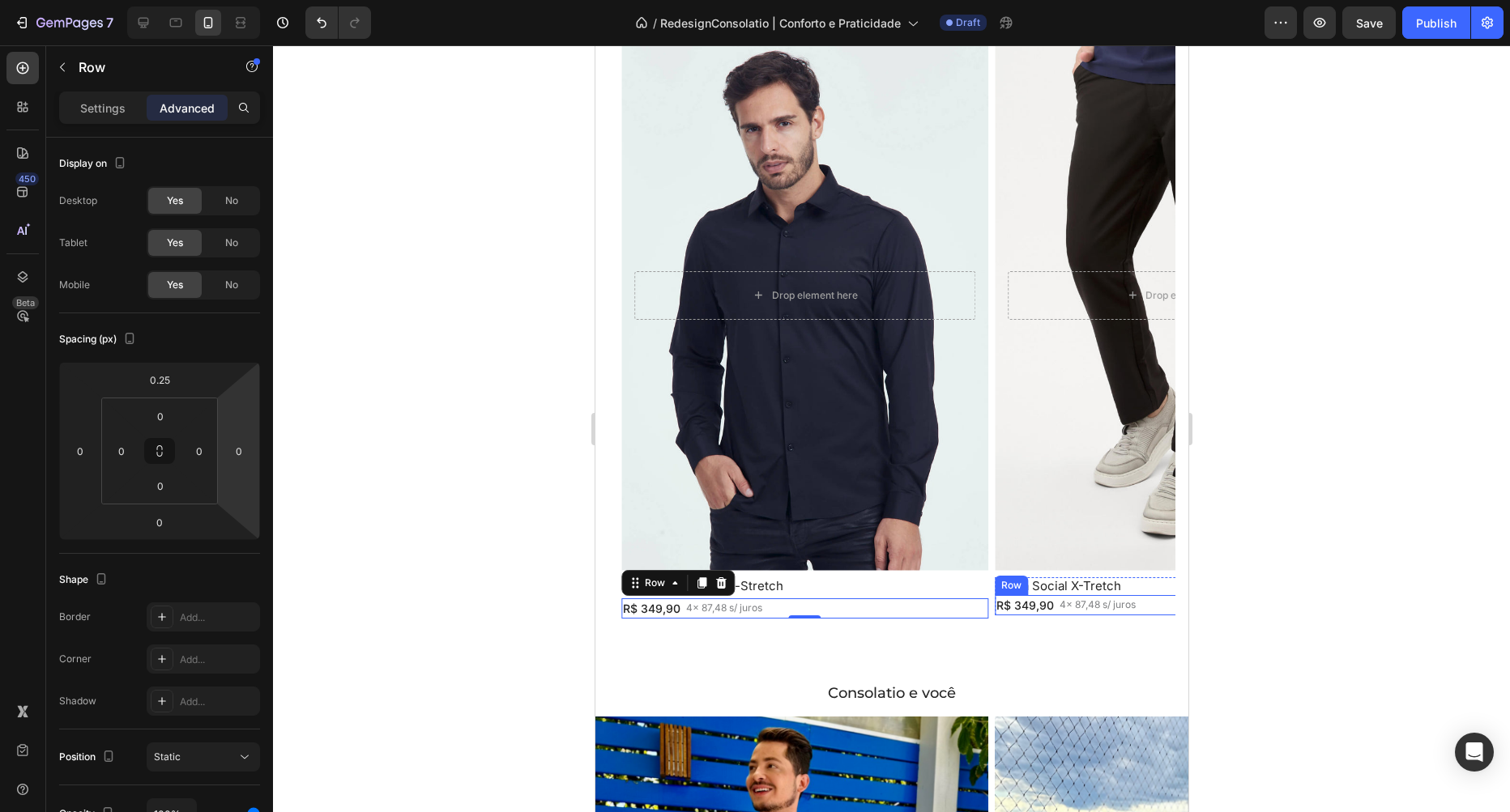
click at [1158, 603] on div "R$ 349,90 Text Block 4x 87,48 s/ juros Text Block Row" at bounding box center [1177, 605] width 367 height 20
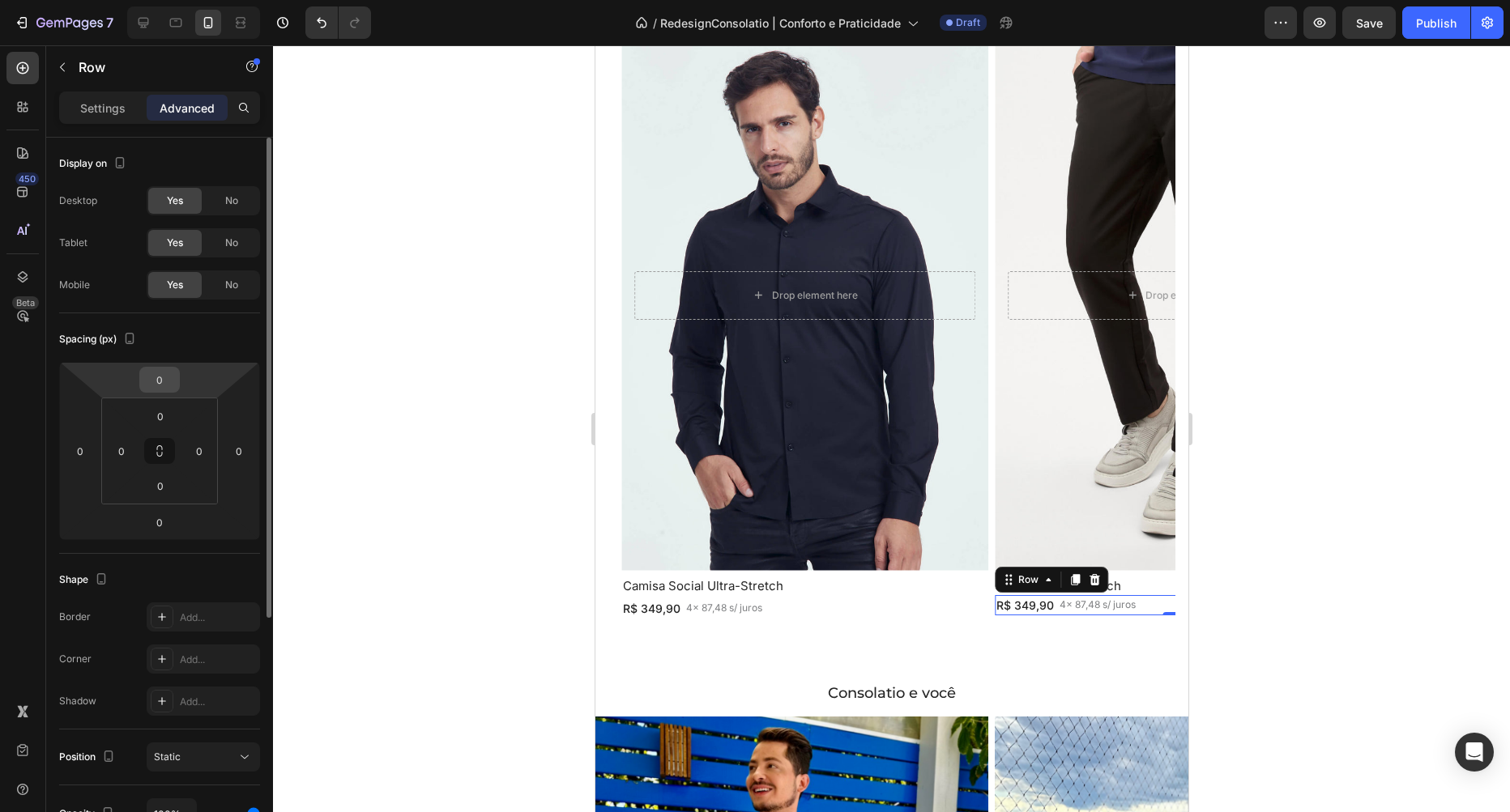
click at [164, 385] on input "0" at bounding box center [159, 380] width 32 height 25
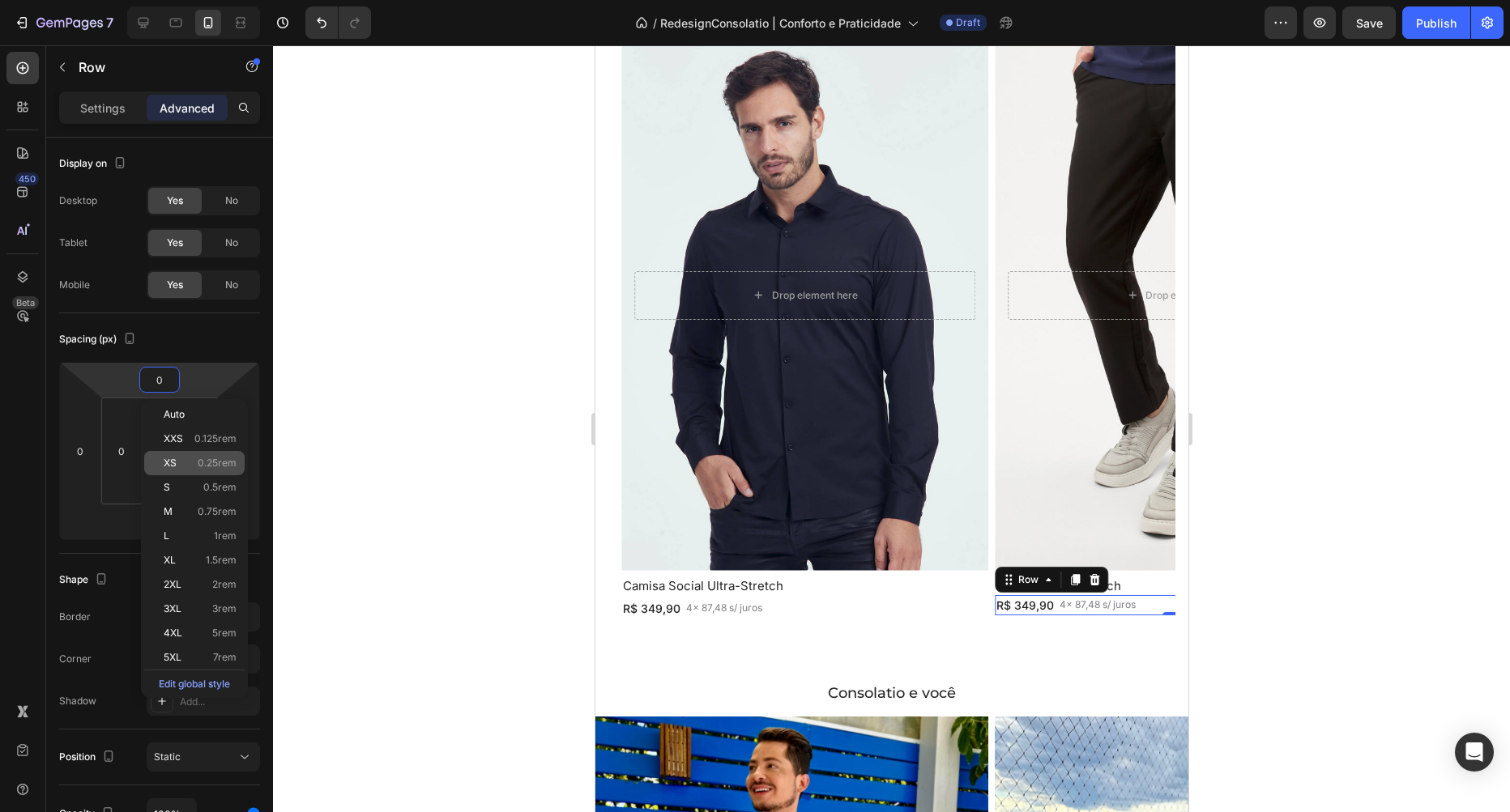
click at [214, 461] on span "0.25rem" at bounding box center [217, 463] width 39 height 11
type input "0.25"
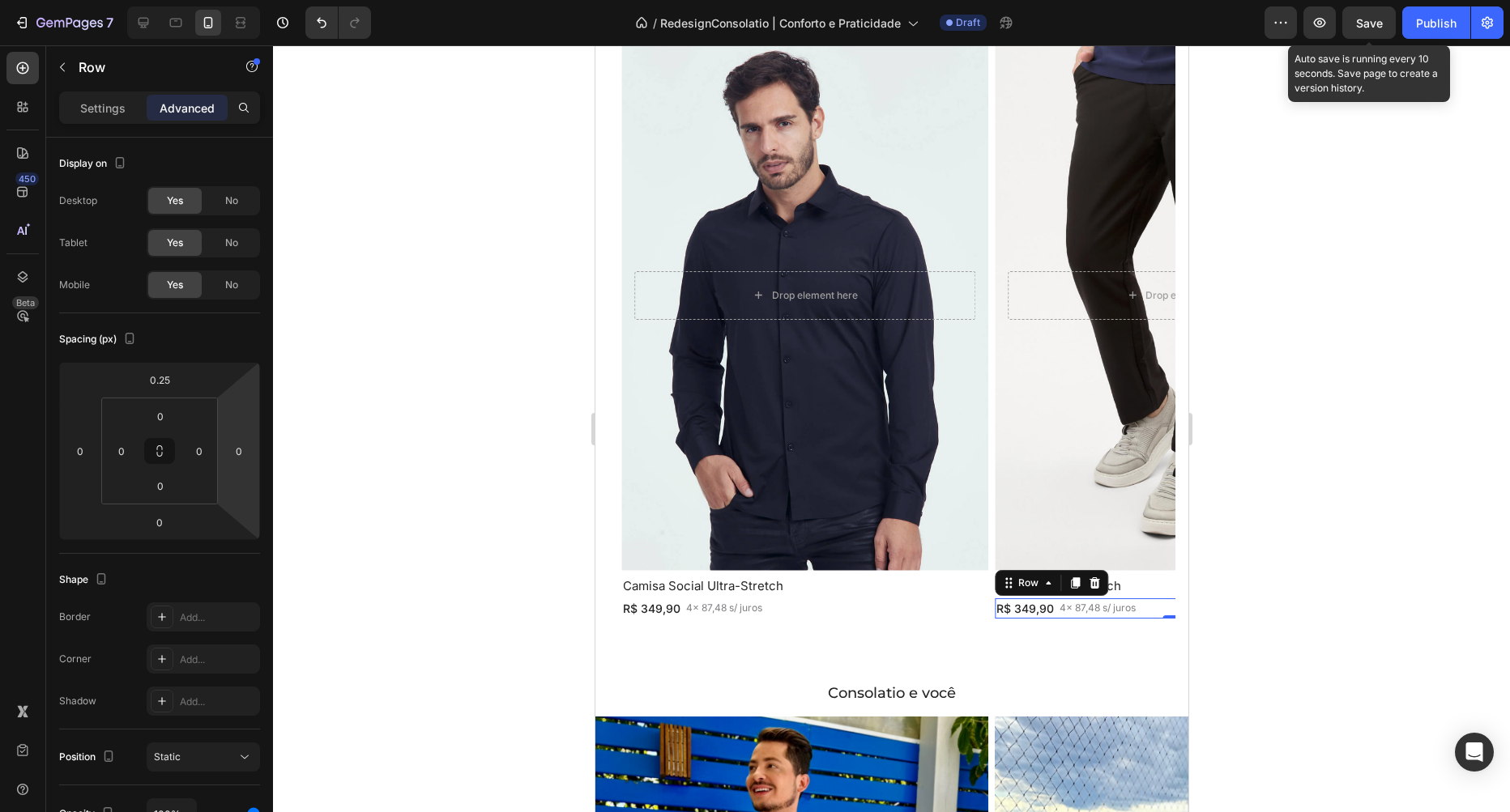
click at [1372, 28] on span "Save" at bounding box center [1369, 23] width 27 height 14
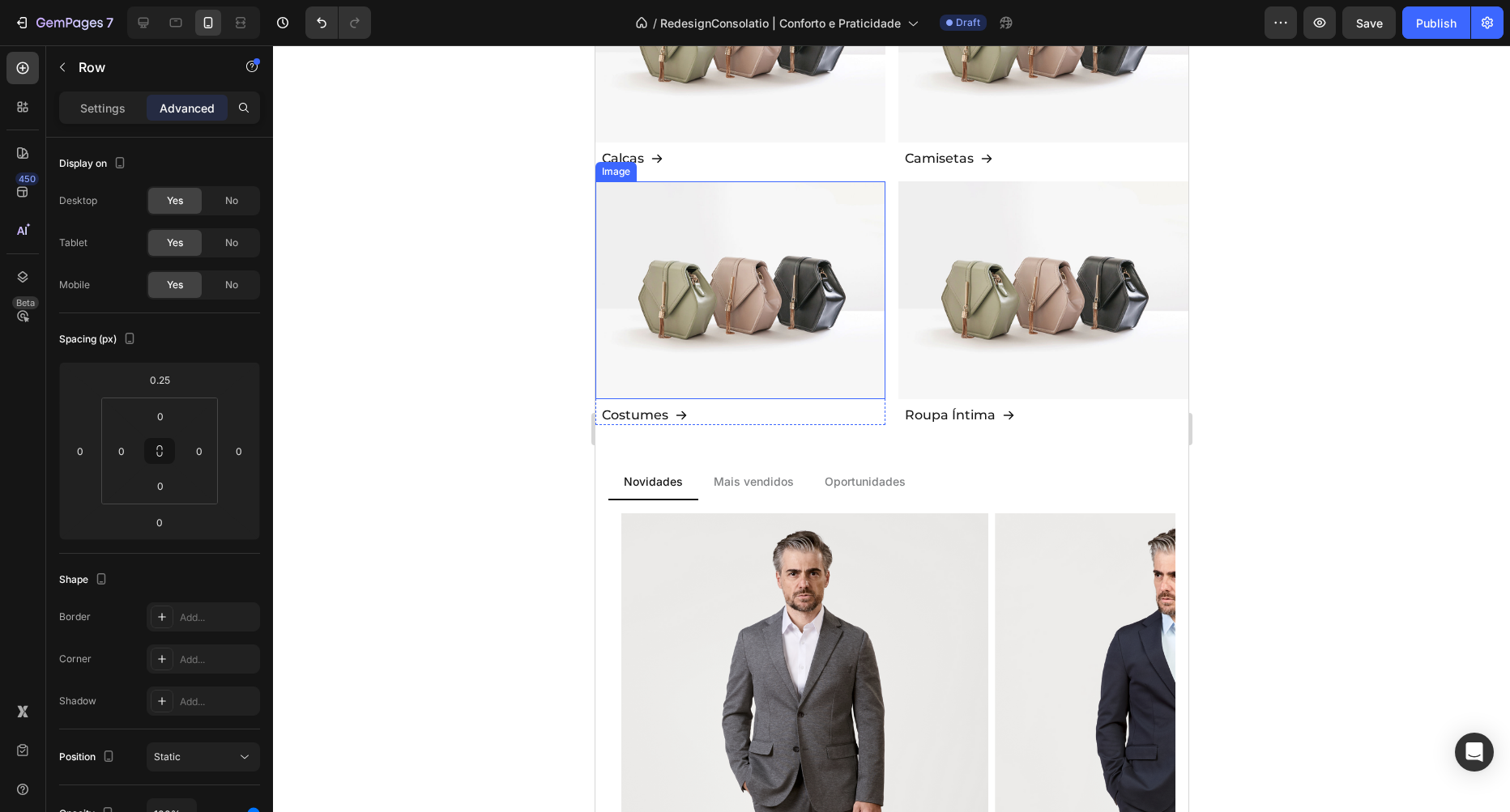
scroll to position [653, 0]
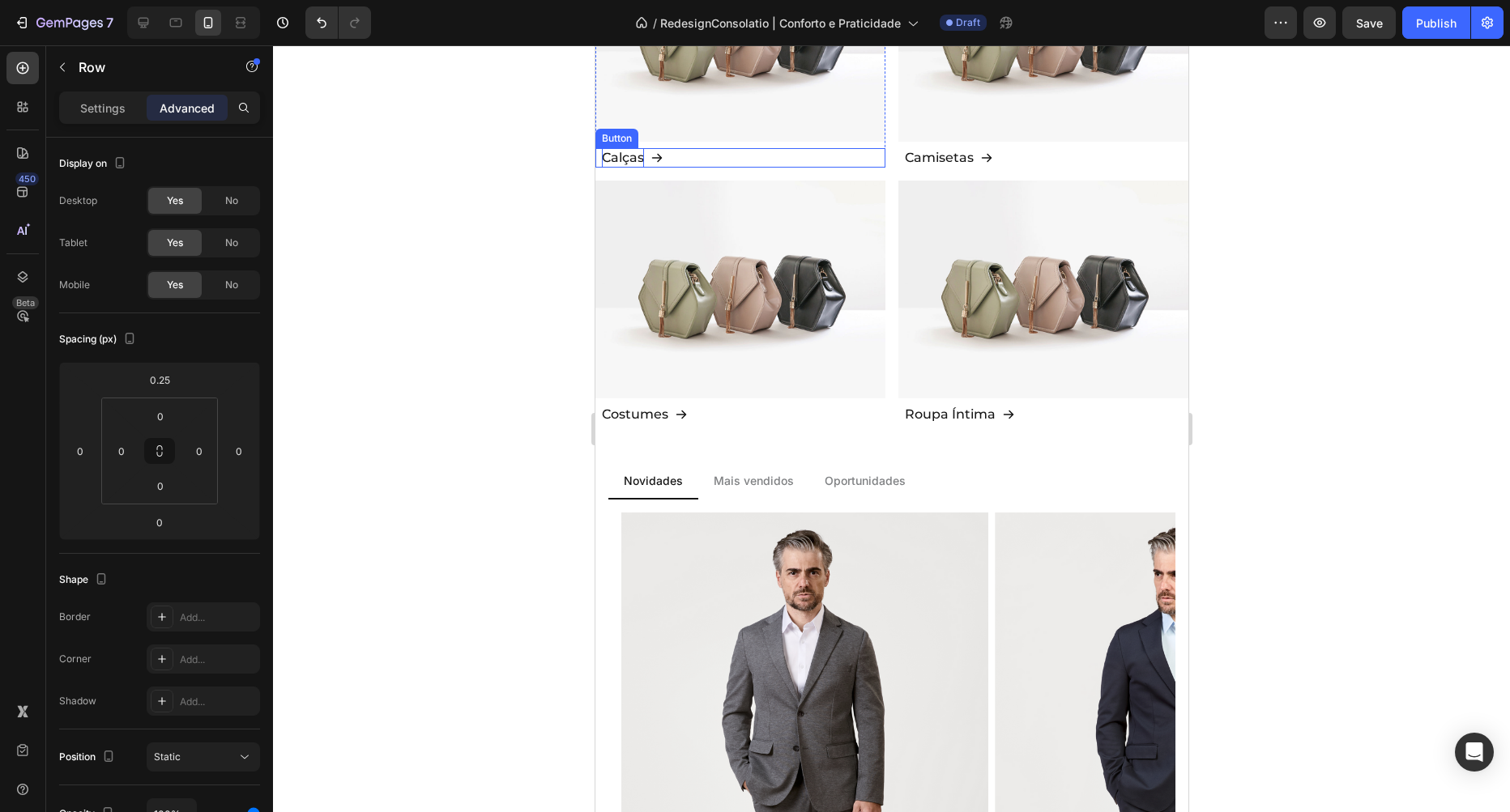
click at [634, 158] on p "Calças" at bounding box center [622, 158] width 42 height 19
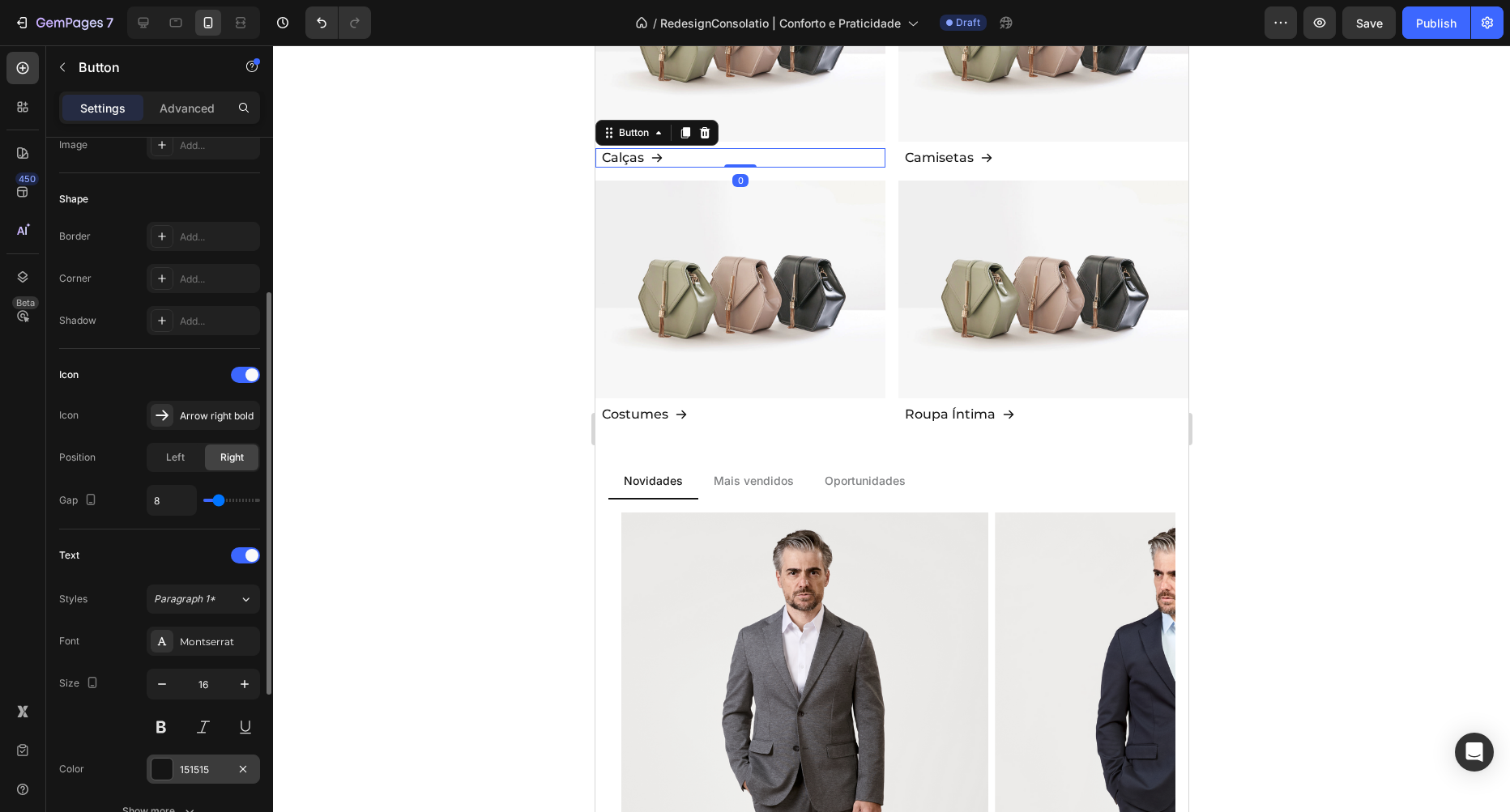
scroll to position [370, 0]
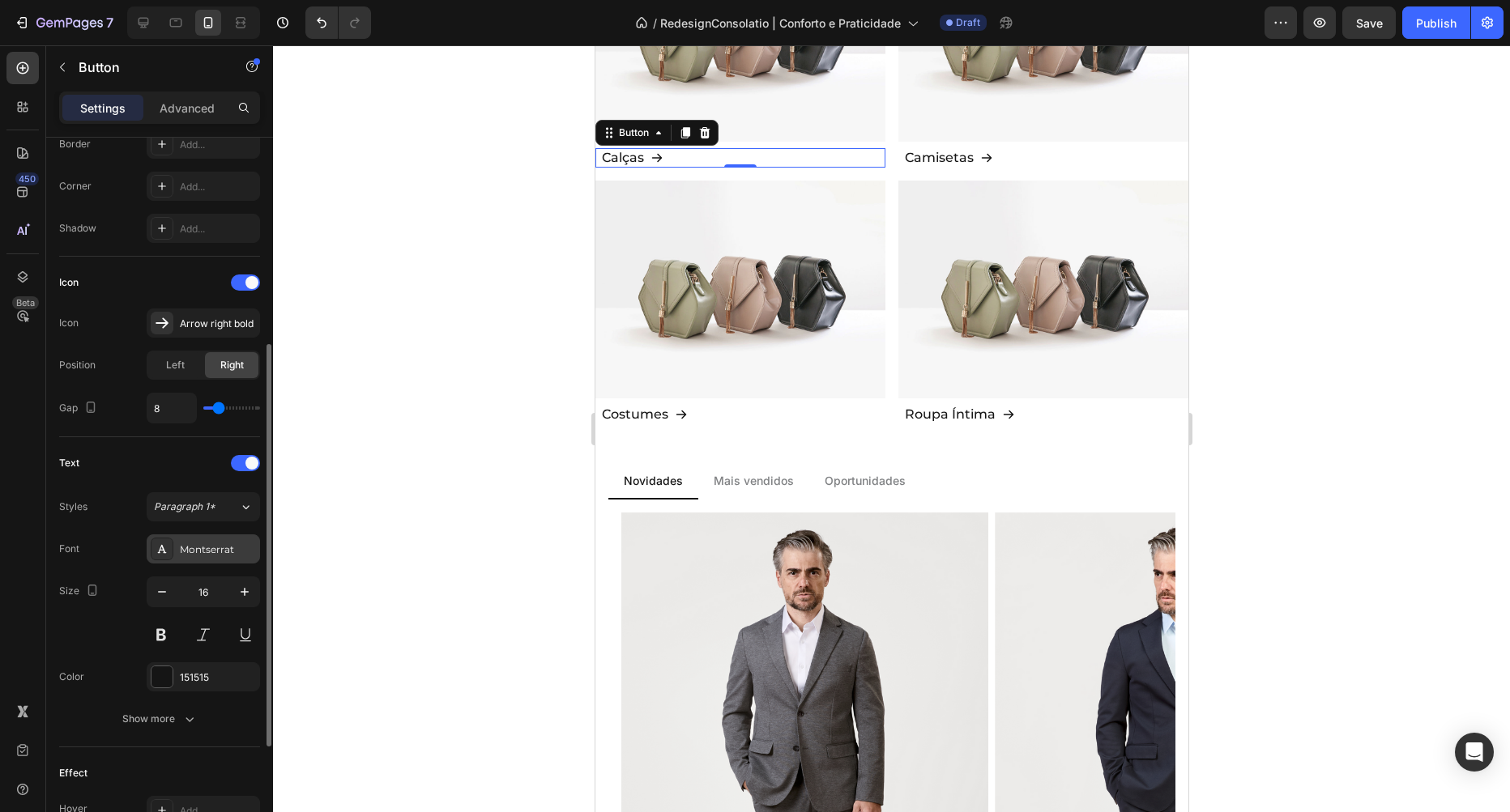
click at [208, 550] on div "Montserrat" at bounding box center [218, 549] width 76 height 14
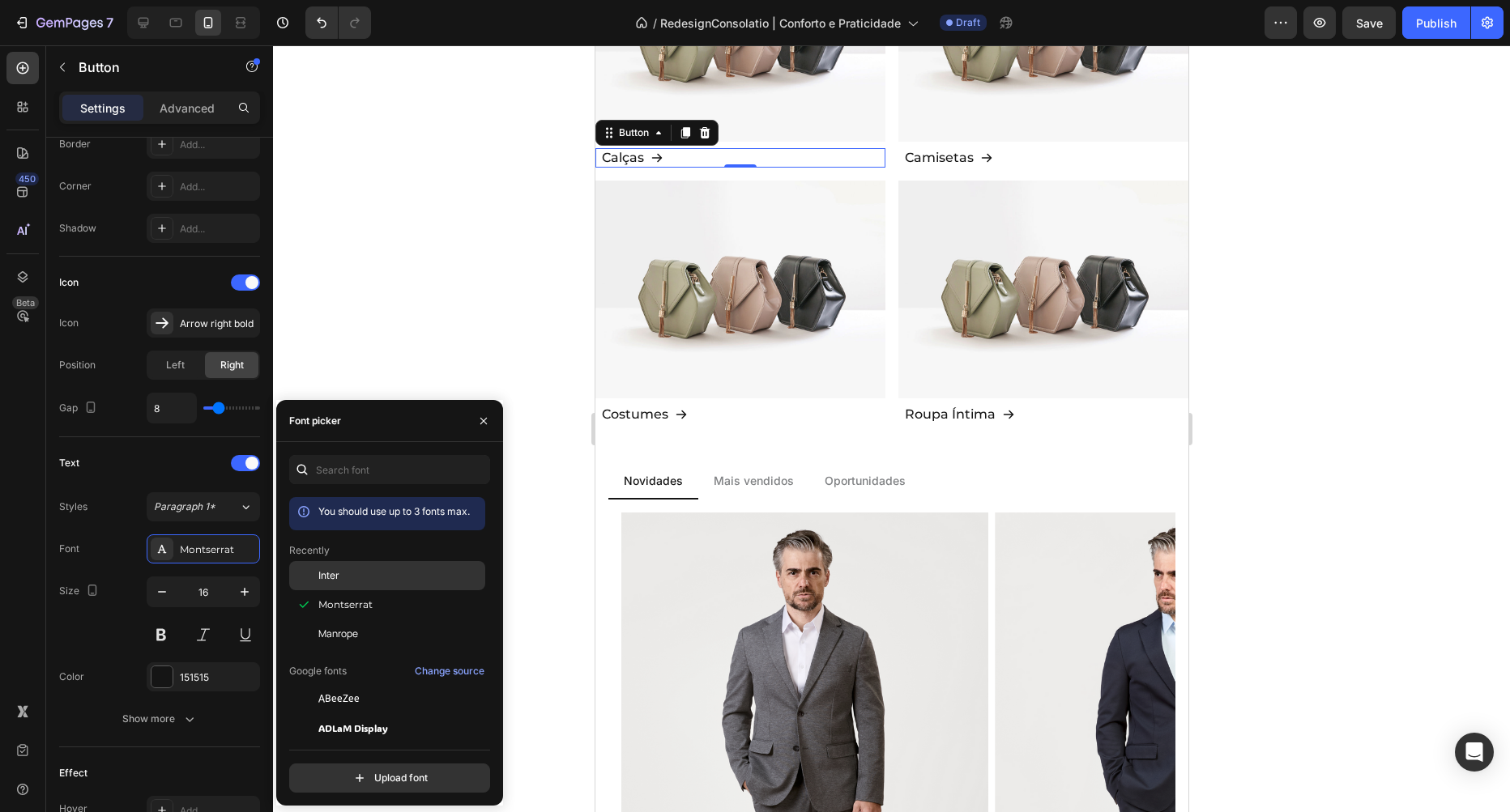
click at [331, 574] on span "Inter" at bounding box center [328, 576] width 21 height 14
click at [935, 153] on p "Camisetas" at bounding box center [938, 158] width 69 height 19
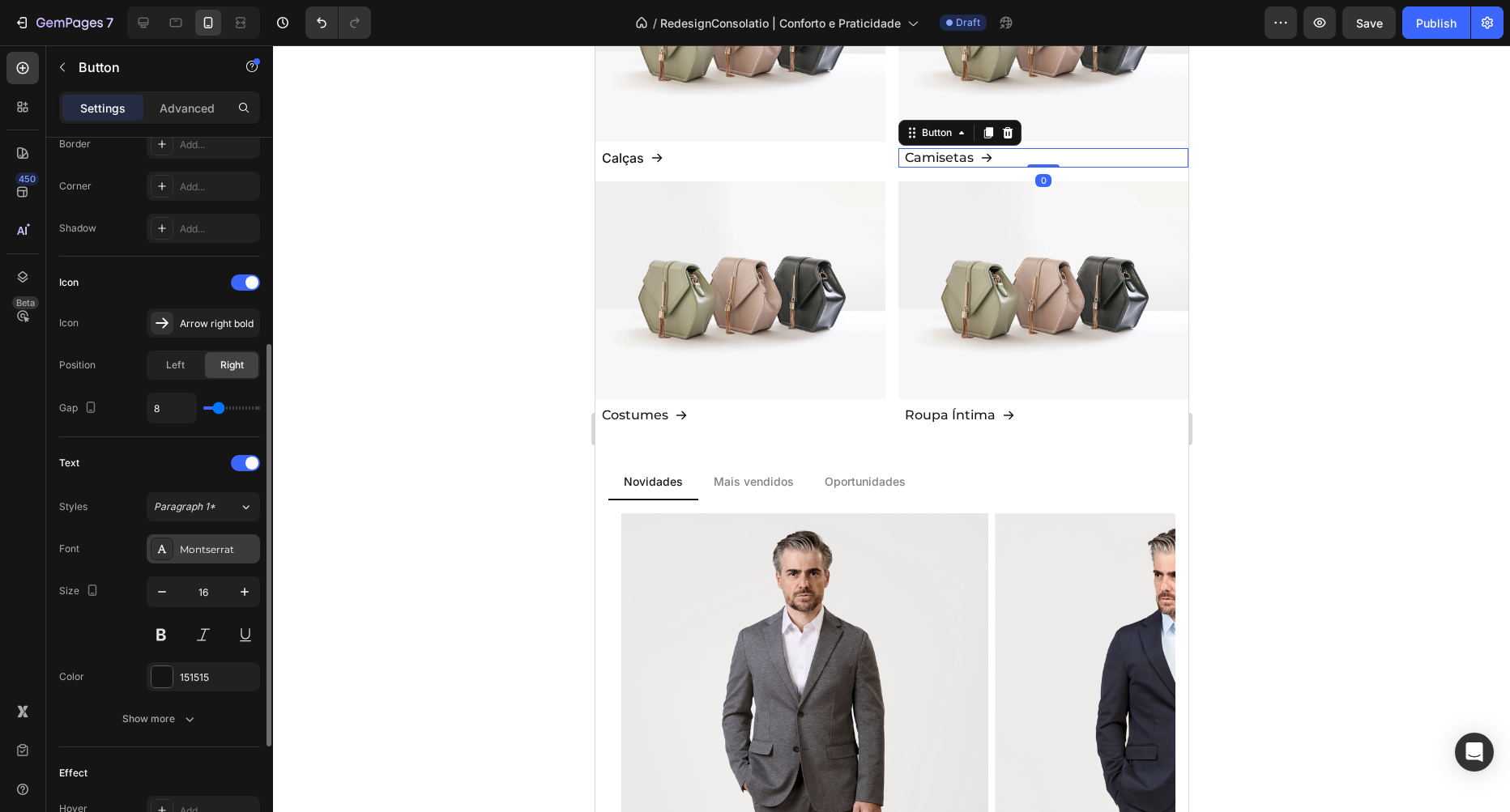
click at [205, 541] on div "Montserrat" at bounding box center [203, 549] width 114 height 29
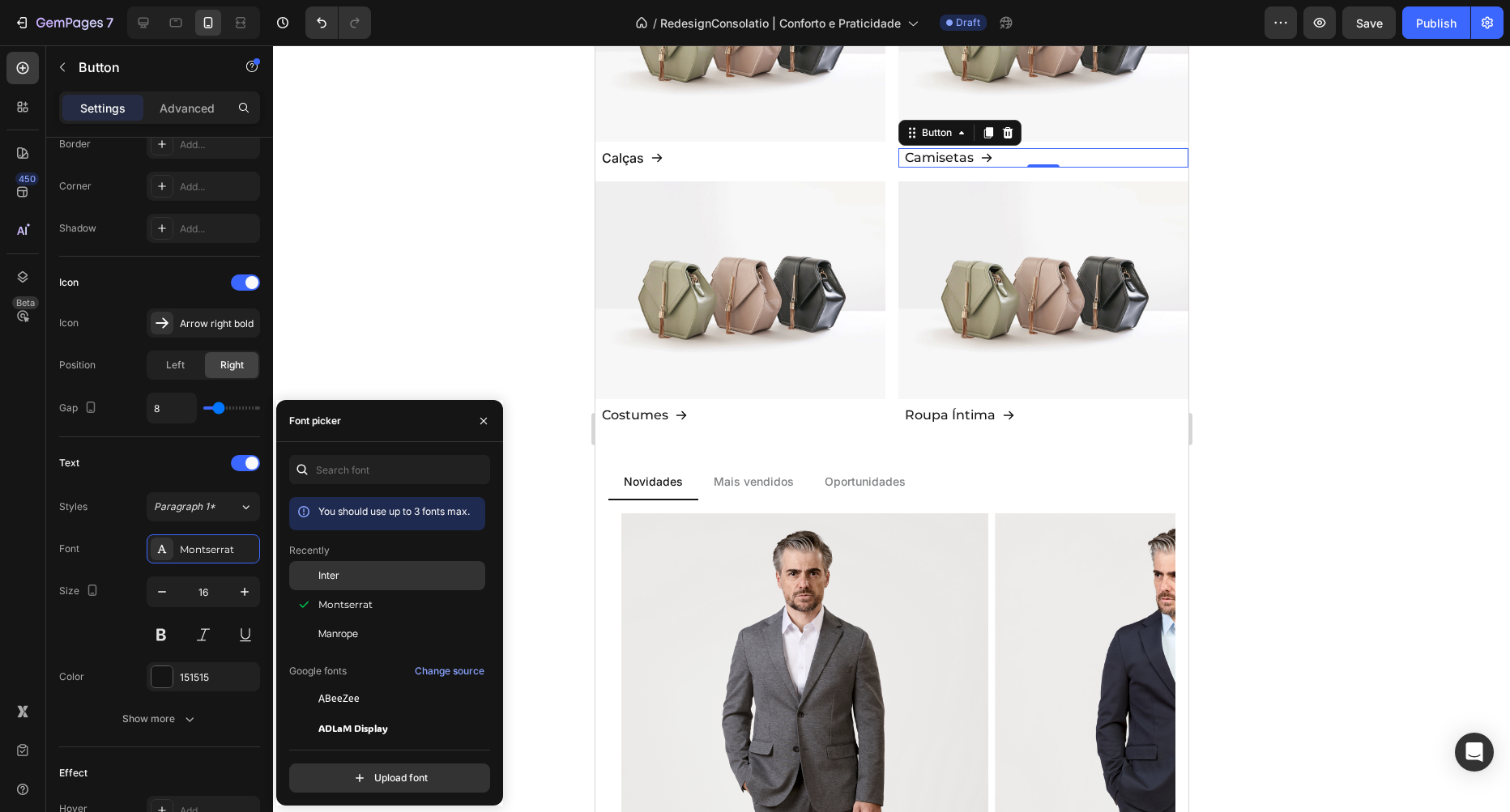
click at [347, 581] on div "Inter" at bounding box center [399, 576] width 164 height 14
click at [627, 413] on p "Costumes" at bounding box center [634, 415] width 66 height 19
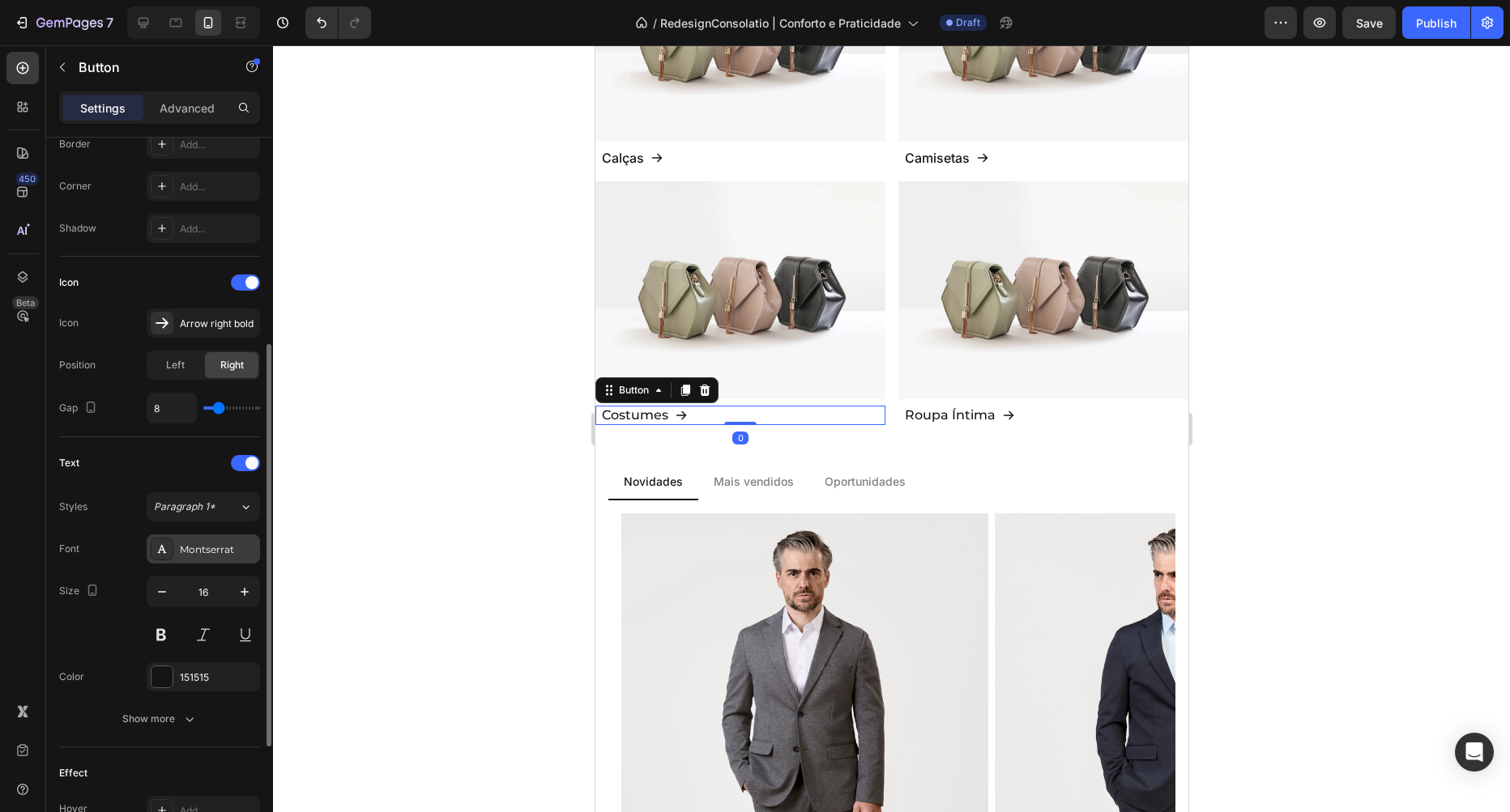
click at [208, 548] on div "Montserrat" at bounding box center [218, 549] width 76 height 14
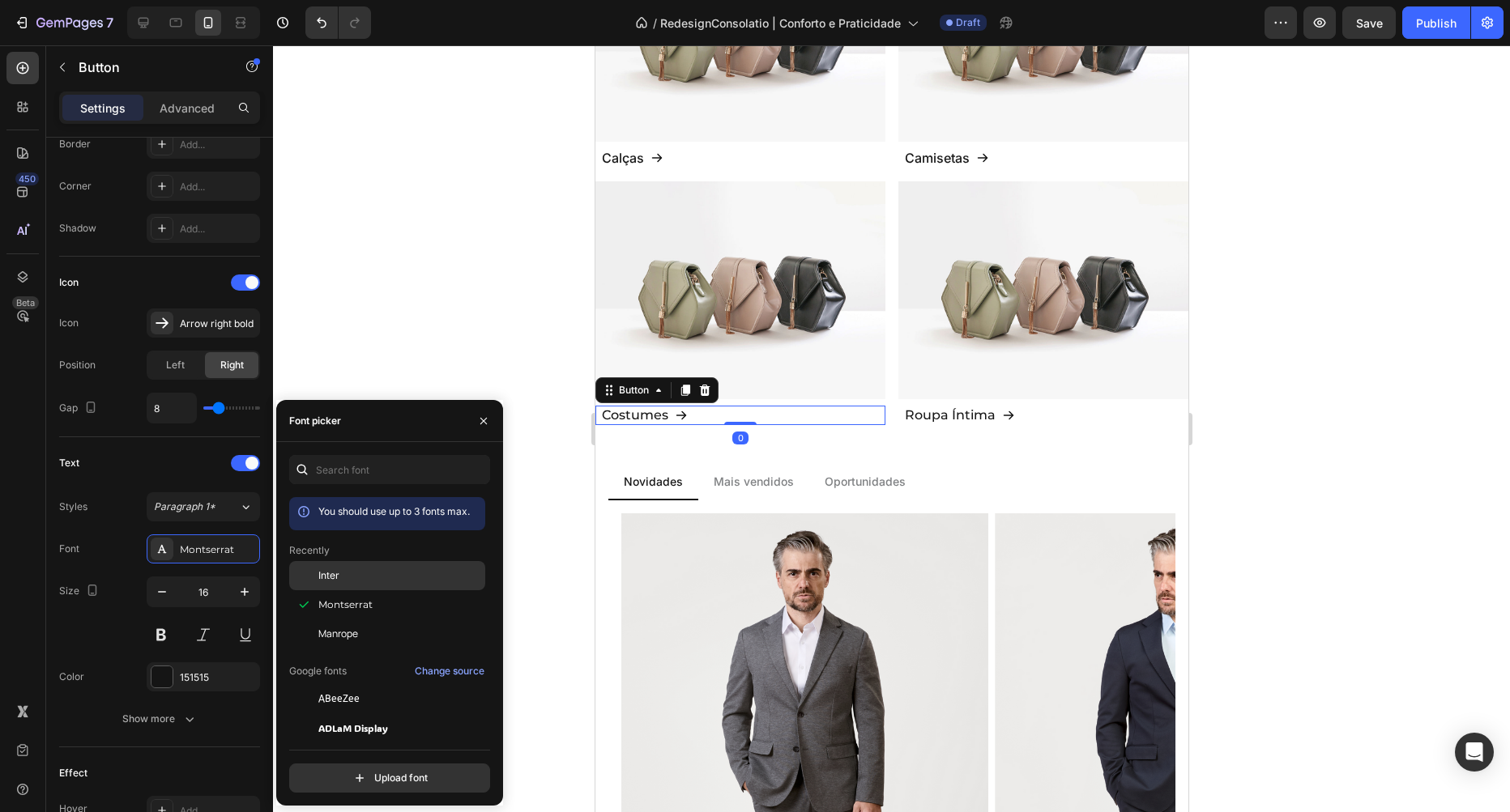
click at [339, 577] on div "Inter" at bounding box center [399, 576] width 164 height 14
click at [940, 411] on p "Roupa Íntima" at bounding box center [949, 415] width 91 height 19
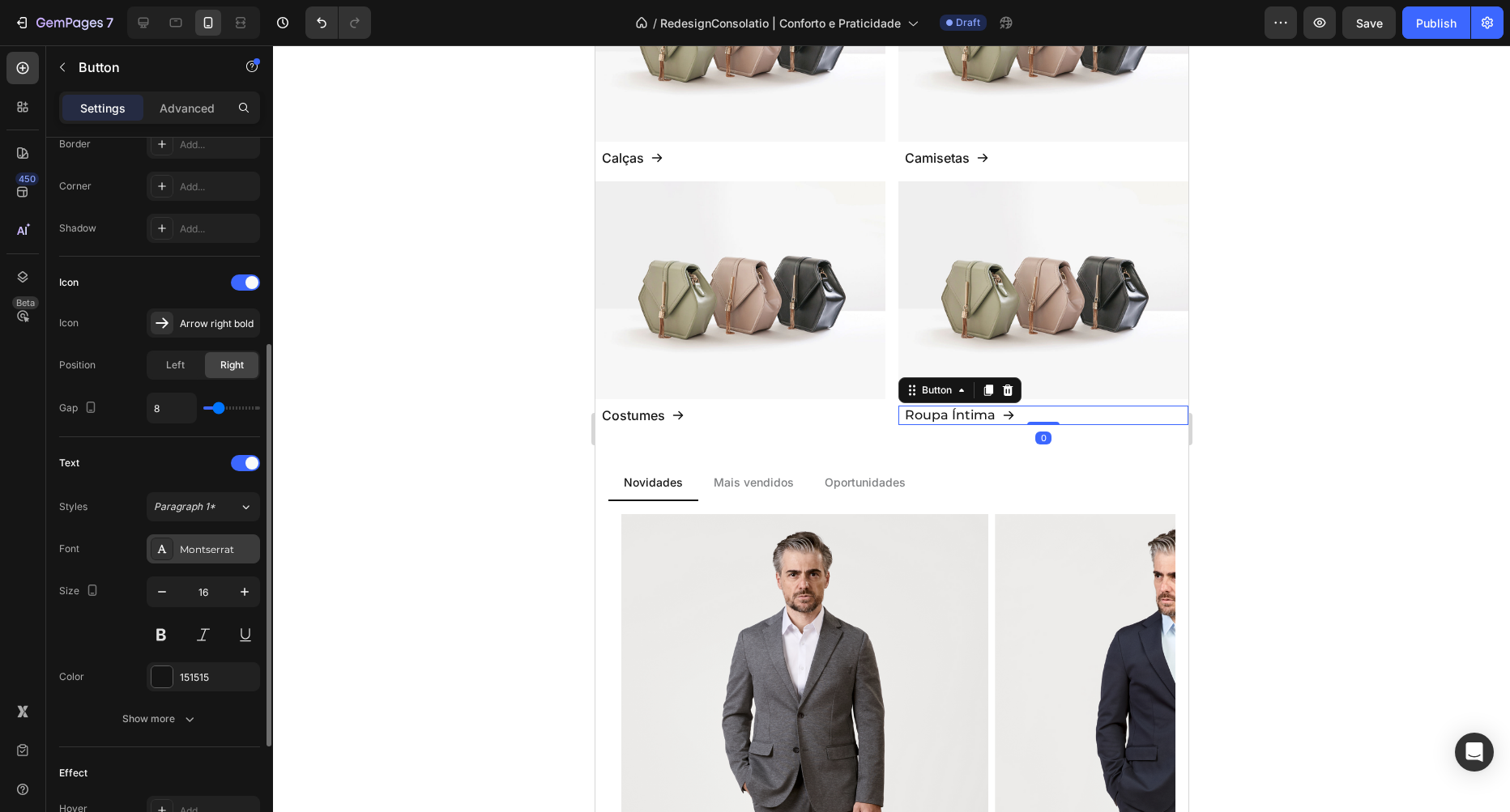
click at [202, 545] on div "Montserrat" at bounding box center [218, 549] width 76 height 14
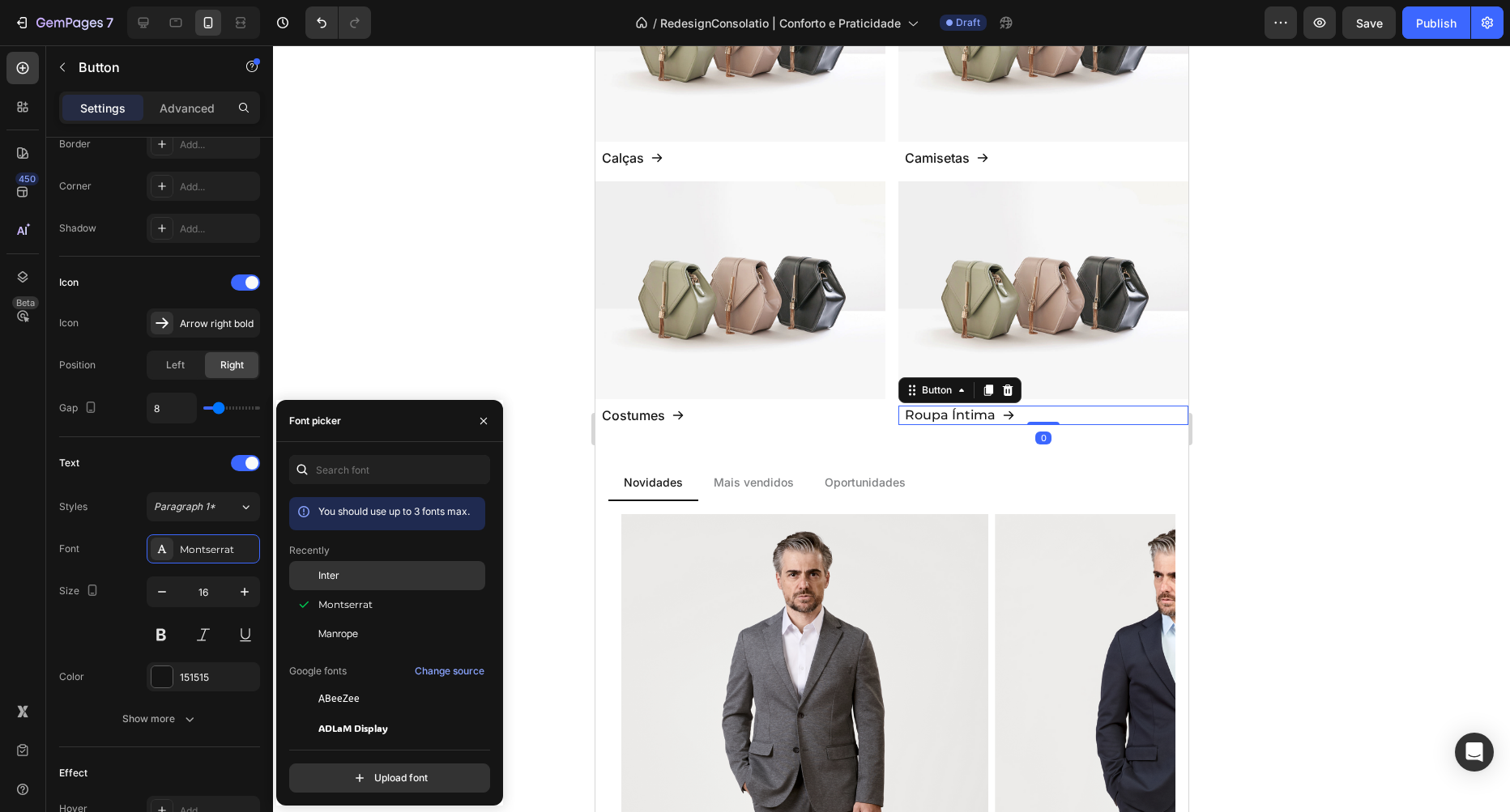
click at [354, 571] on div "Inter" at bounding box center [399, 576] width 164 height 14
click at [407, 315] on div at bounding box center [891, 429] width 1237 height 767
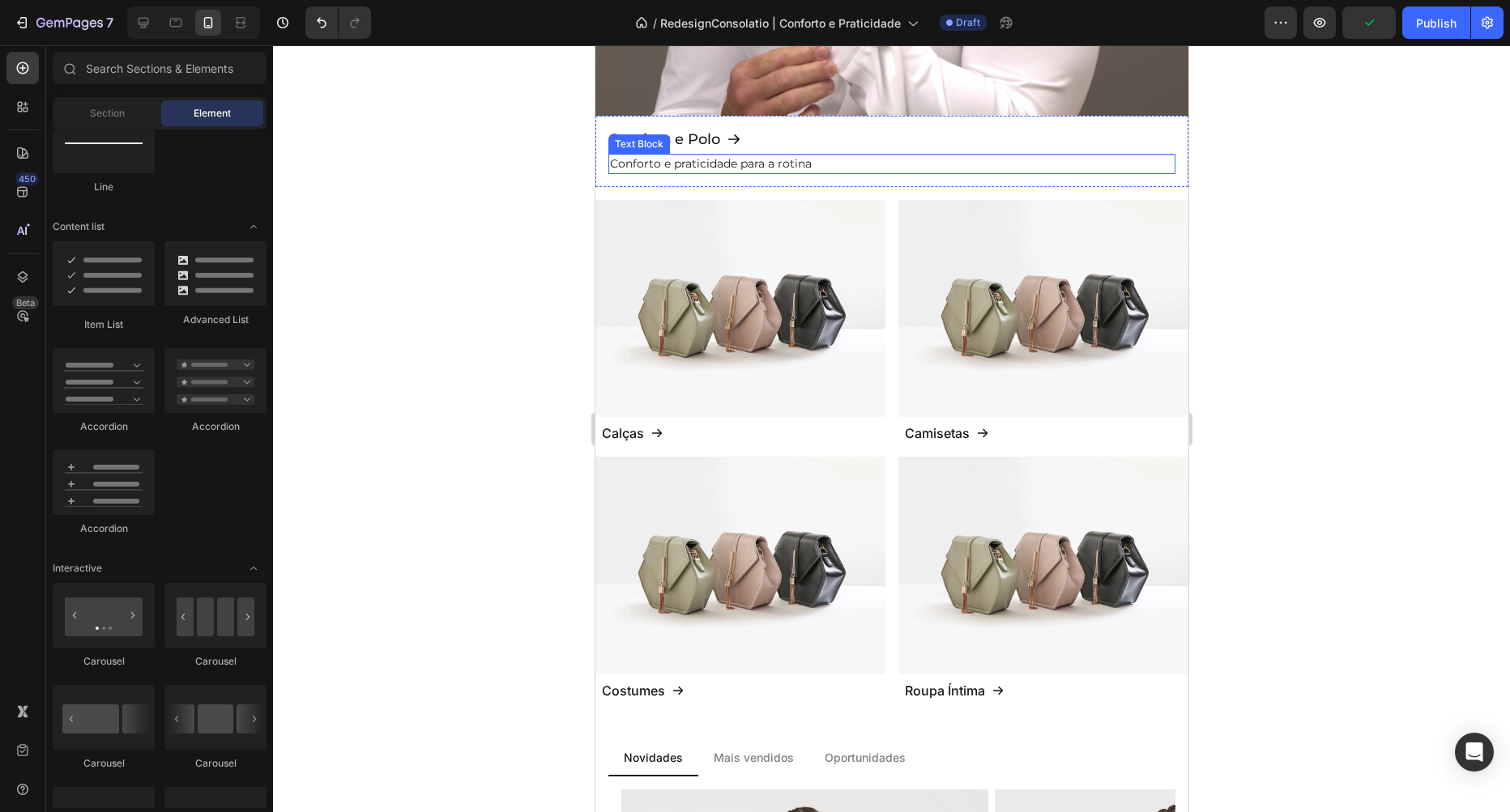
scroll to position [376, 0]
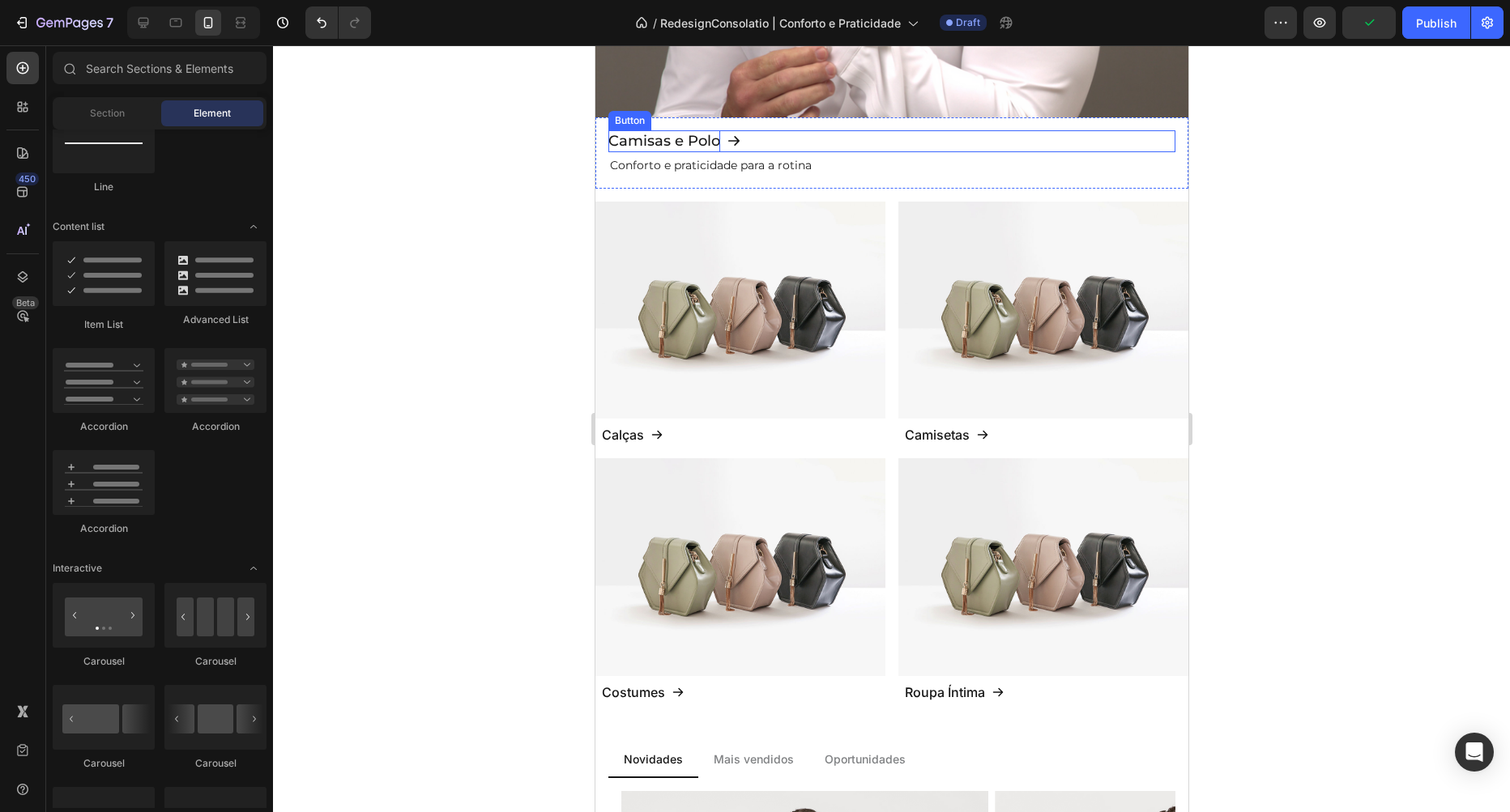
click at [696, 141] on p "Camisas e Polo" at bounding box center [664, 142] width 112 height 22
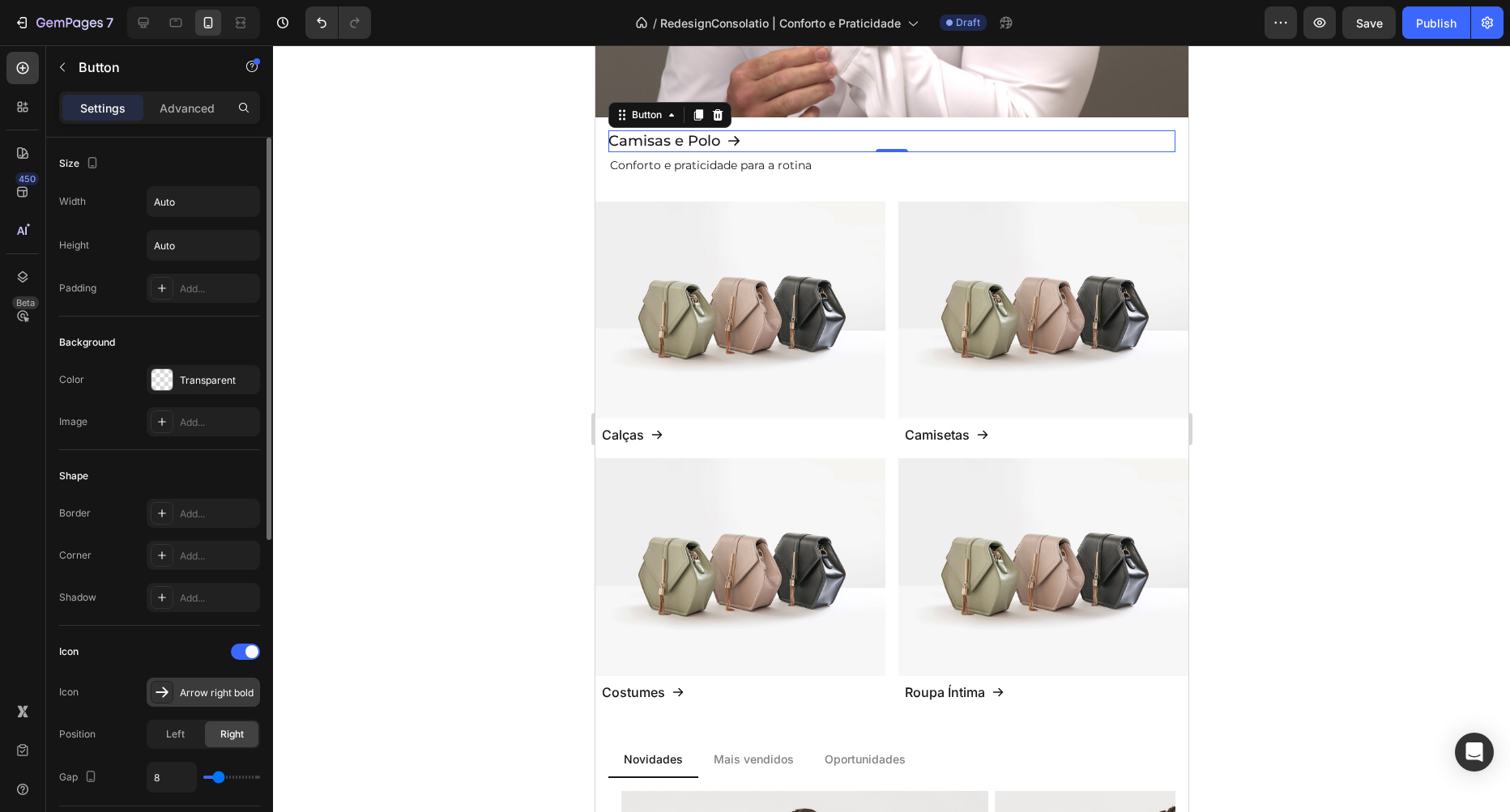
scroll to position [277, 0]
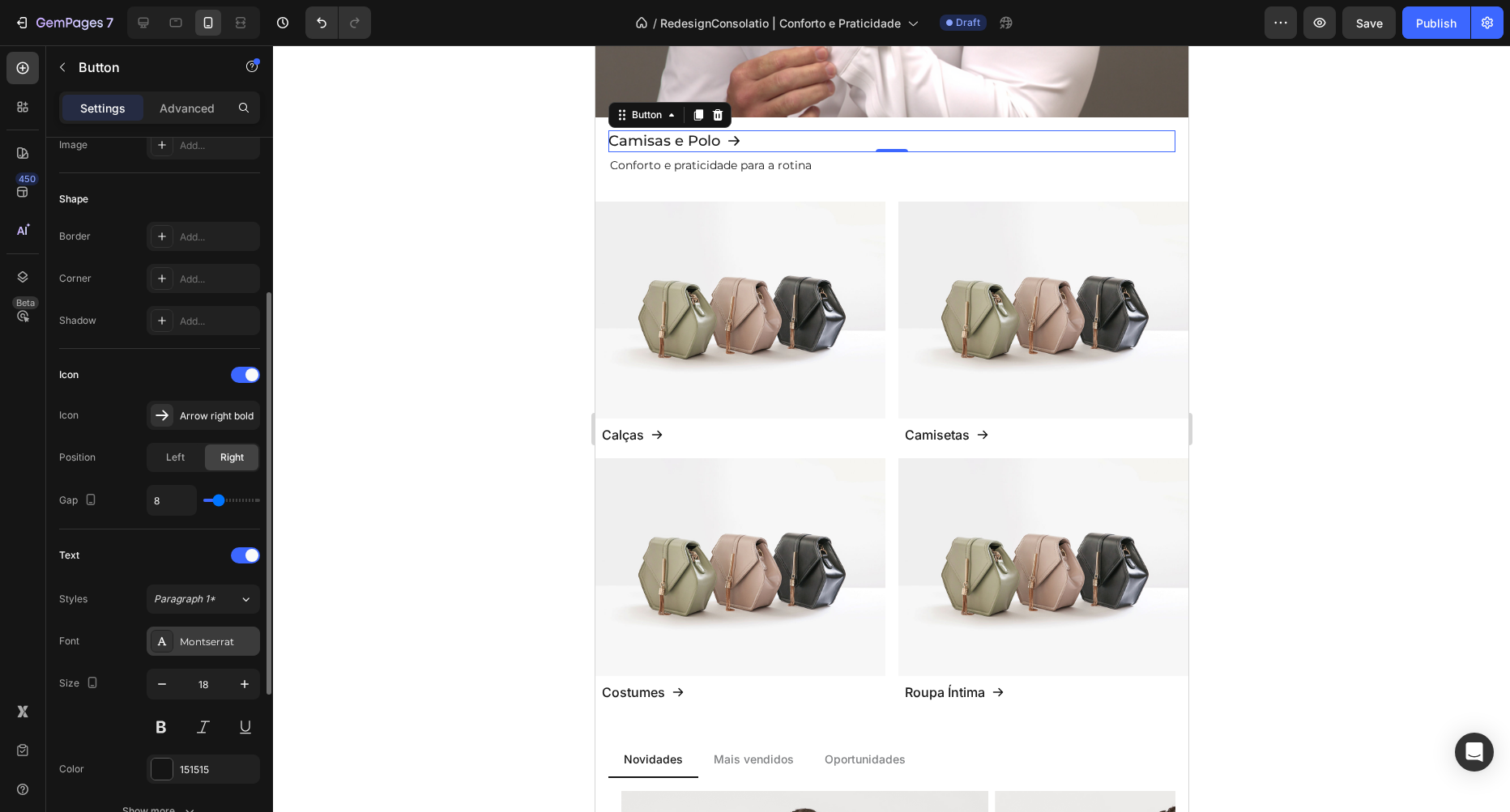
click at [200, 639] on div "Montserrat" at bounding box center [218, 642] width 76 height 14
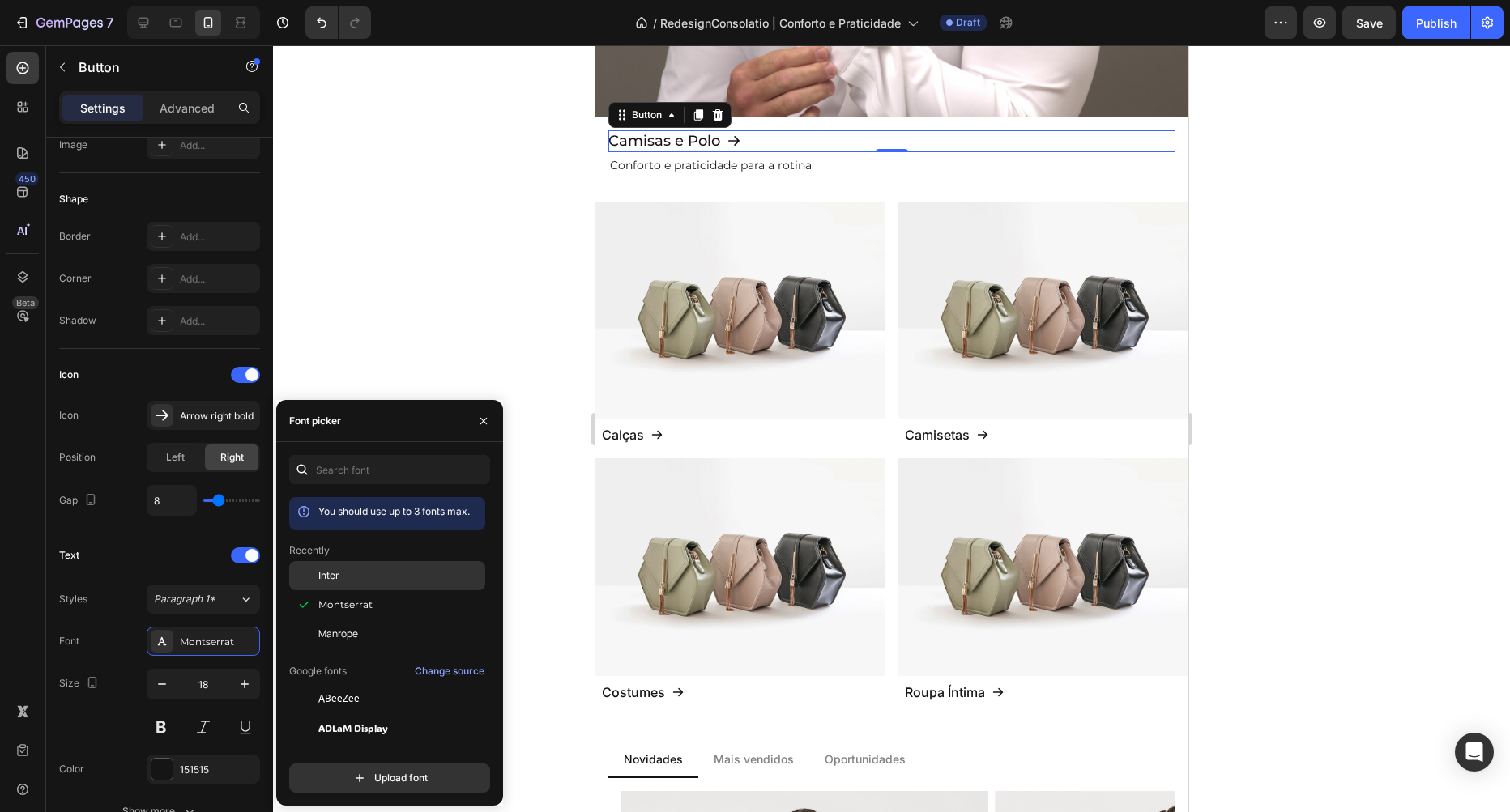
click at [346, 578] on div "Inter" at bounding box center [399, 576] width 164 height 14
click at [415, 289] on div at bounding box center [891, 429] width 1237 height 767
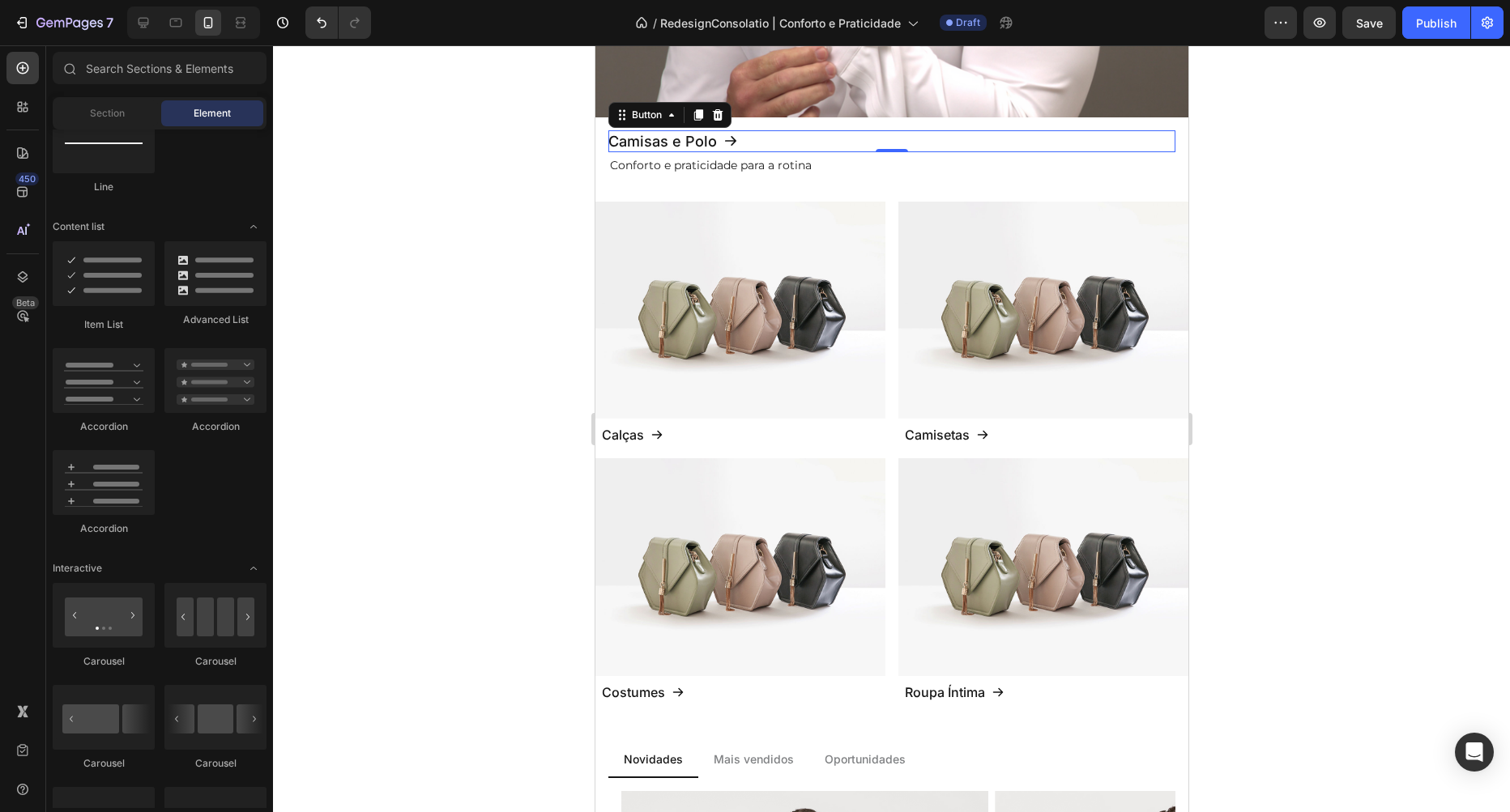
scroll to position [1200, 0]
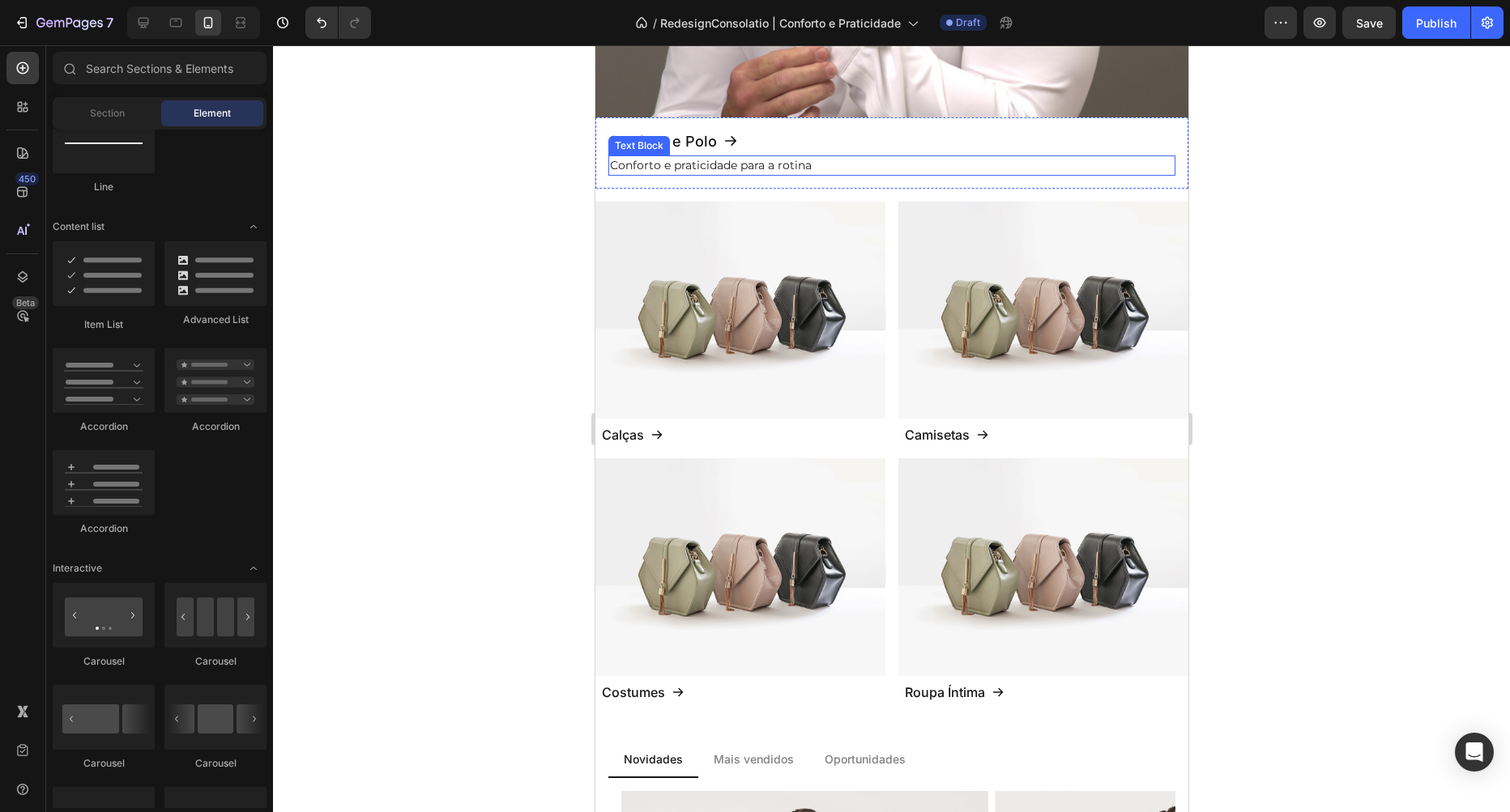
click at [711, 159] on p "Conforto e praticidade para a rotina" at bounding box center [890, 165] width 564 height 17
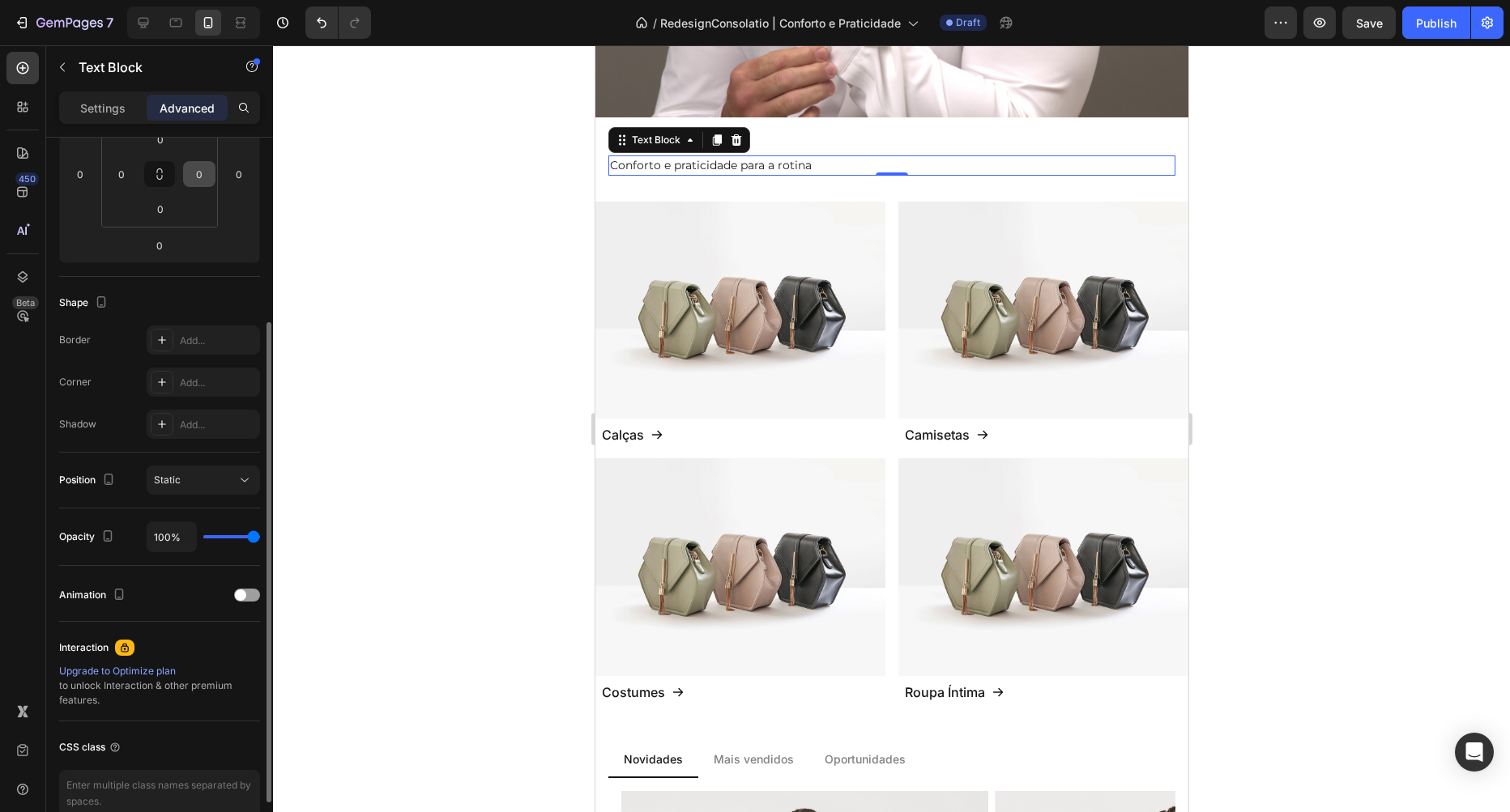
scroll to position [92, 0]
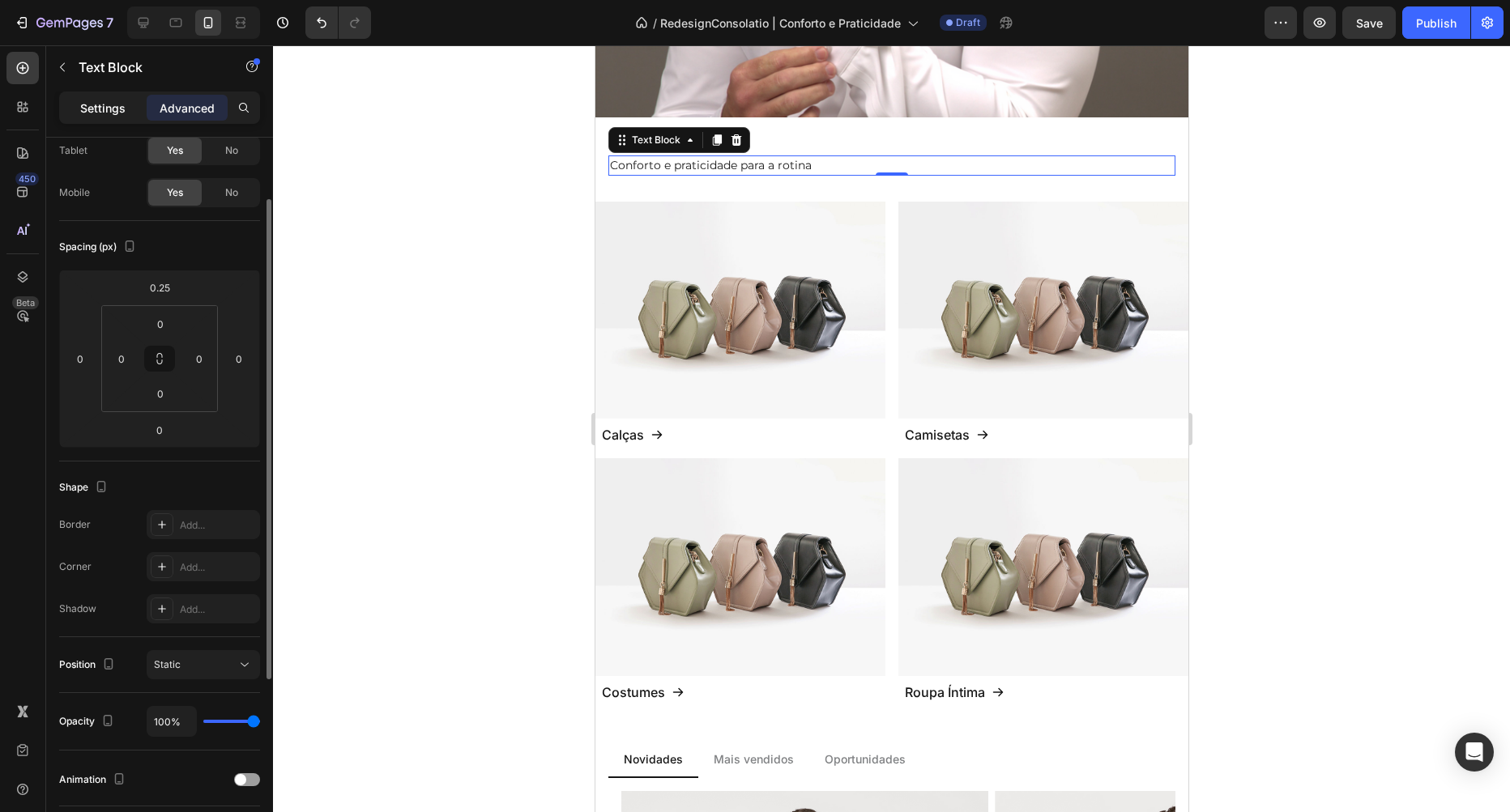
click at [103, 98] on div "Settings" at bounding box center [103, 108] width 81 height 26
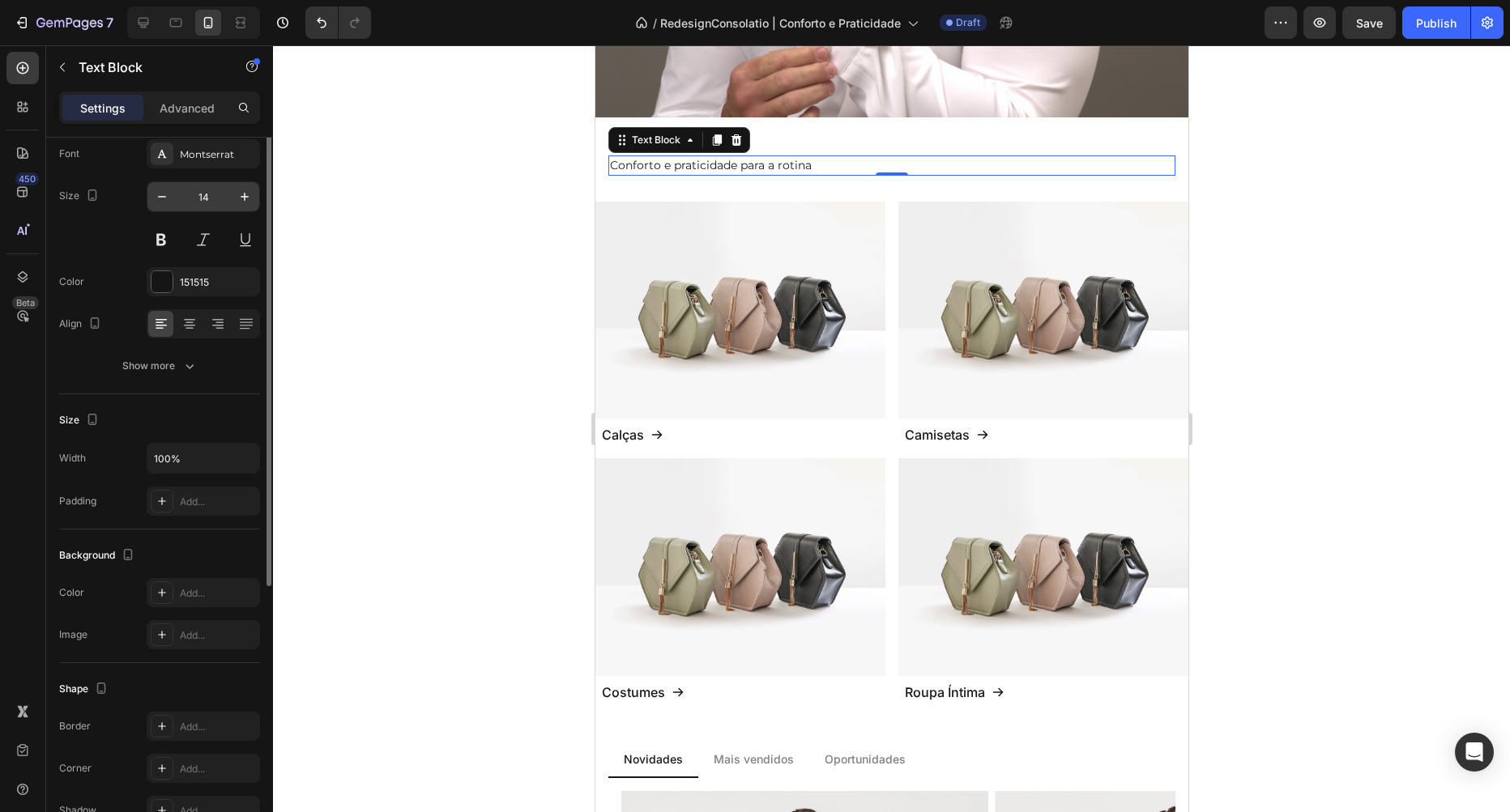
scroll to position [0, 0]
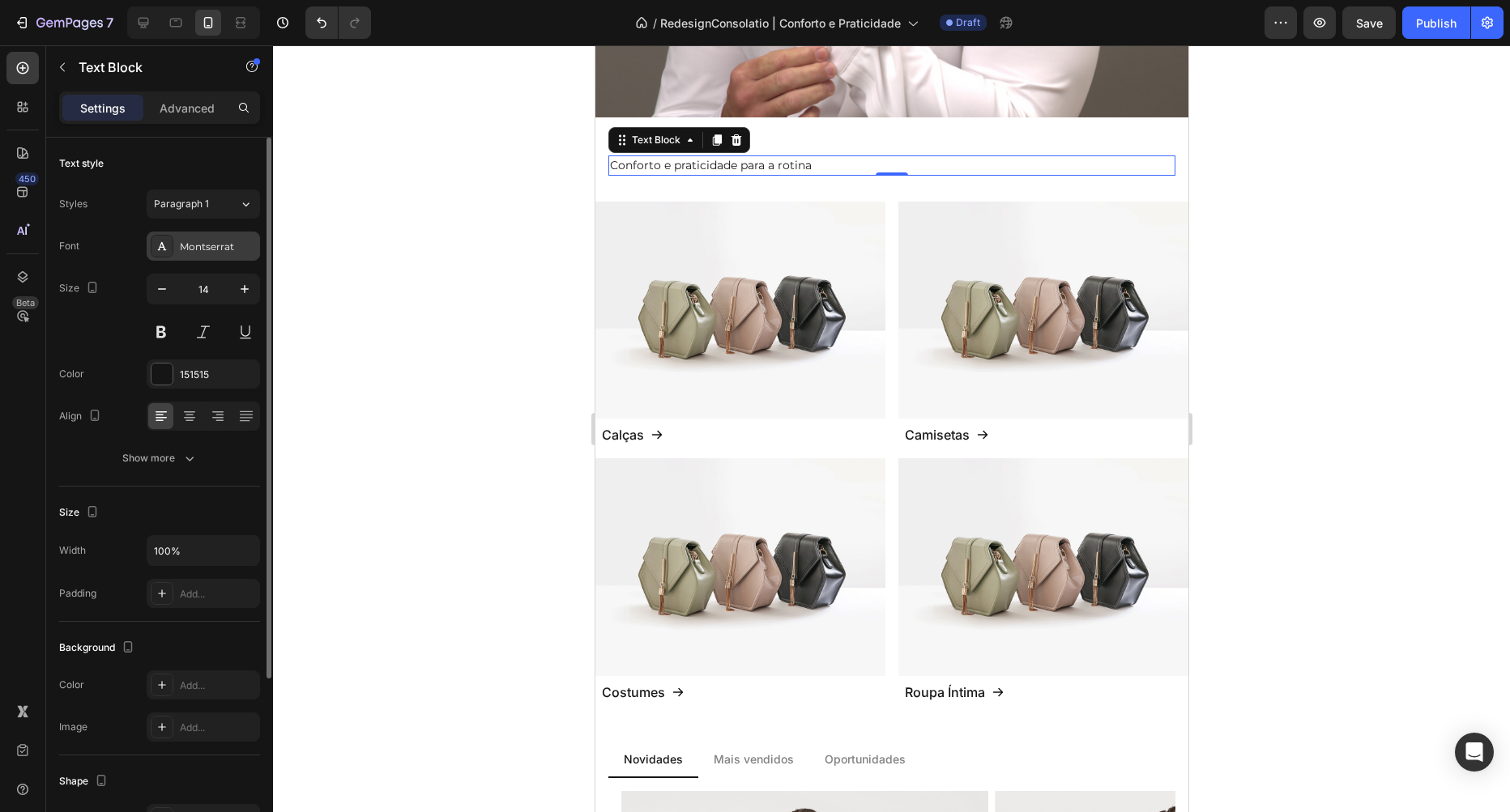
click at [191, 254] on div "Montserrat" at bounding box center [203, 246] width 114 height 29
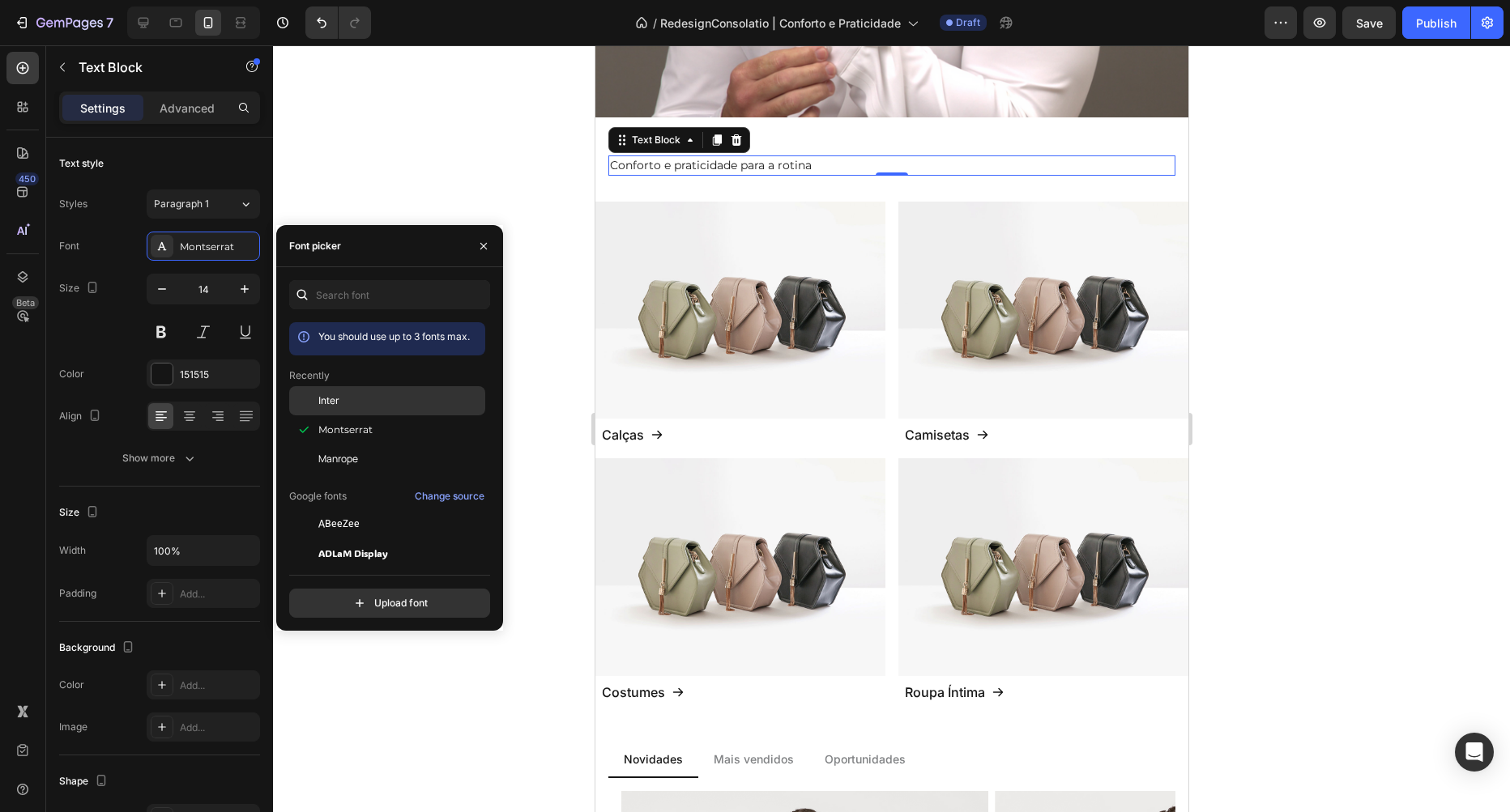
click at [354, 400] on div "Inter" at bounding box center [399, 400] width 164 height 14
click at [415, 197] on div at bounding box center [891, 429] width 1237 height 767
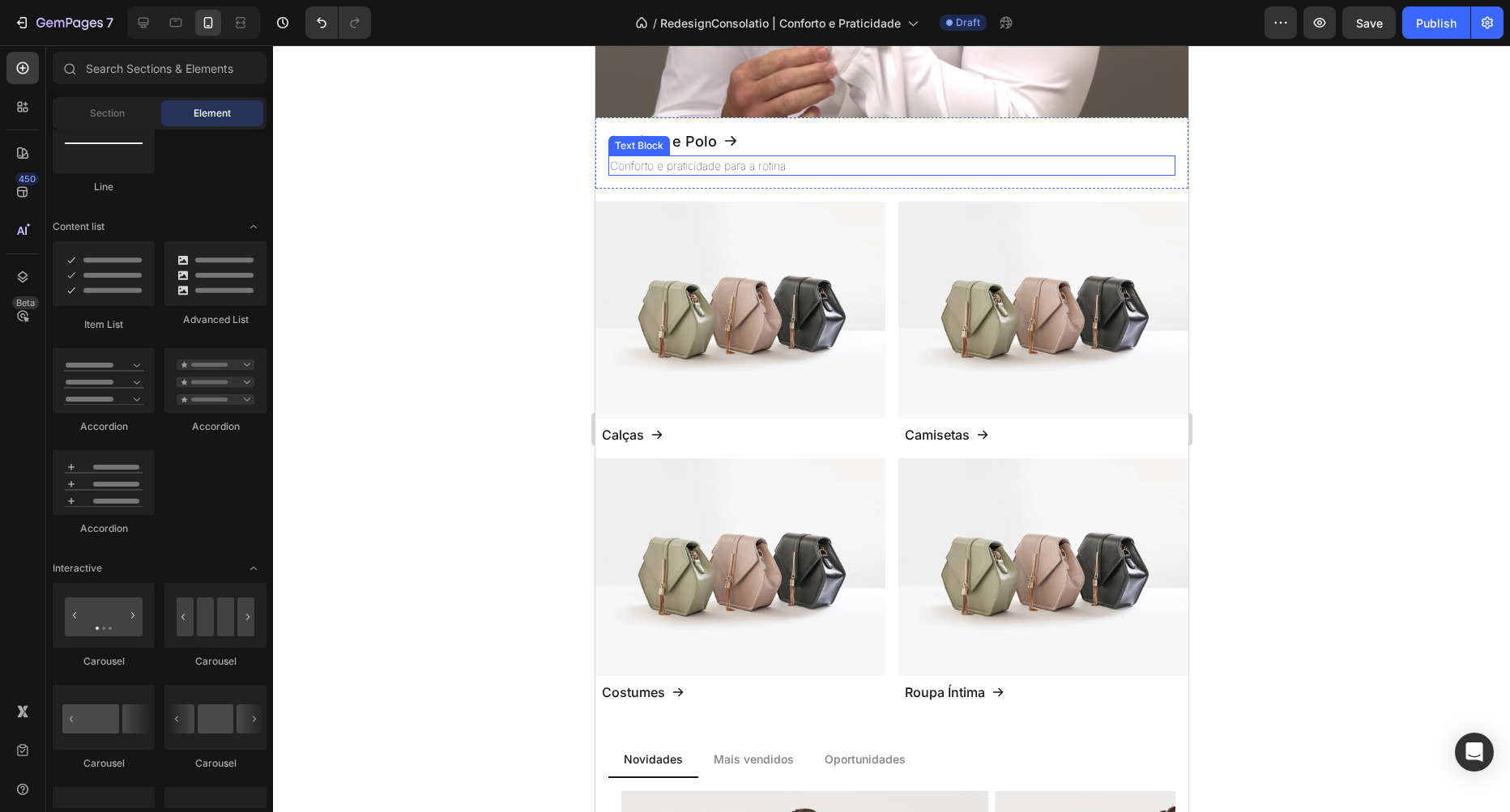
click at [669, 168] on p "Conforto e praticidade para a rotina" at bounding box center [890, 165] width 564 height 17
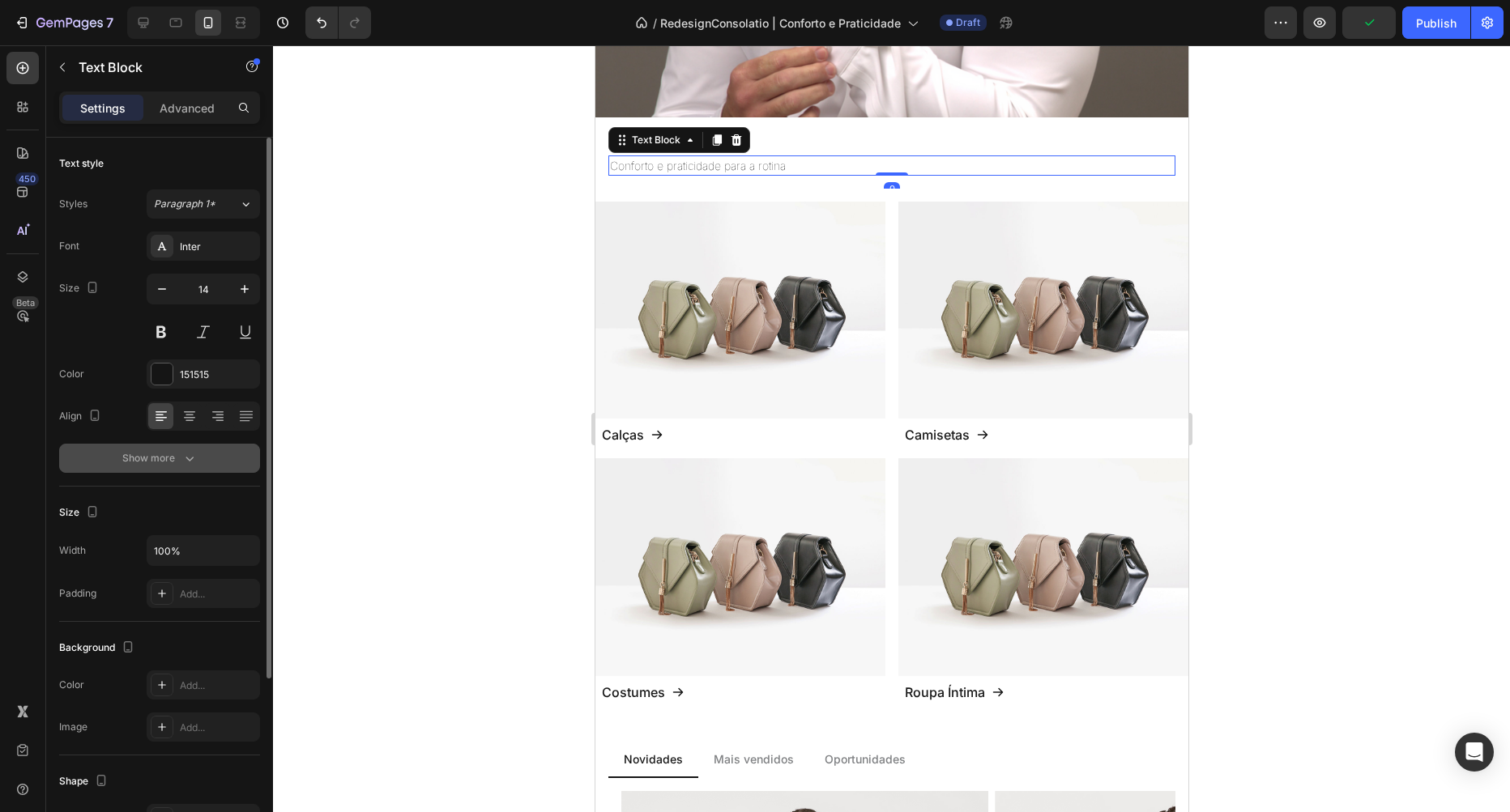
click at [191, 461] on icon "button" at bounding box center [189, 458] width 16 height 16
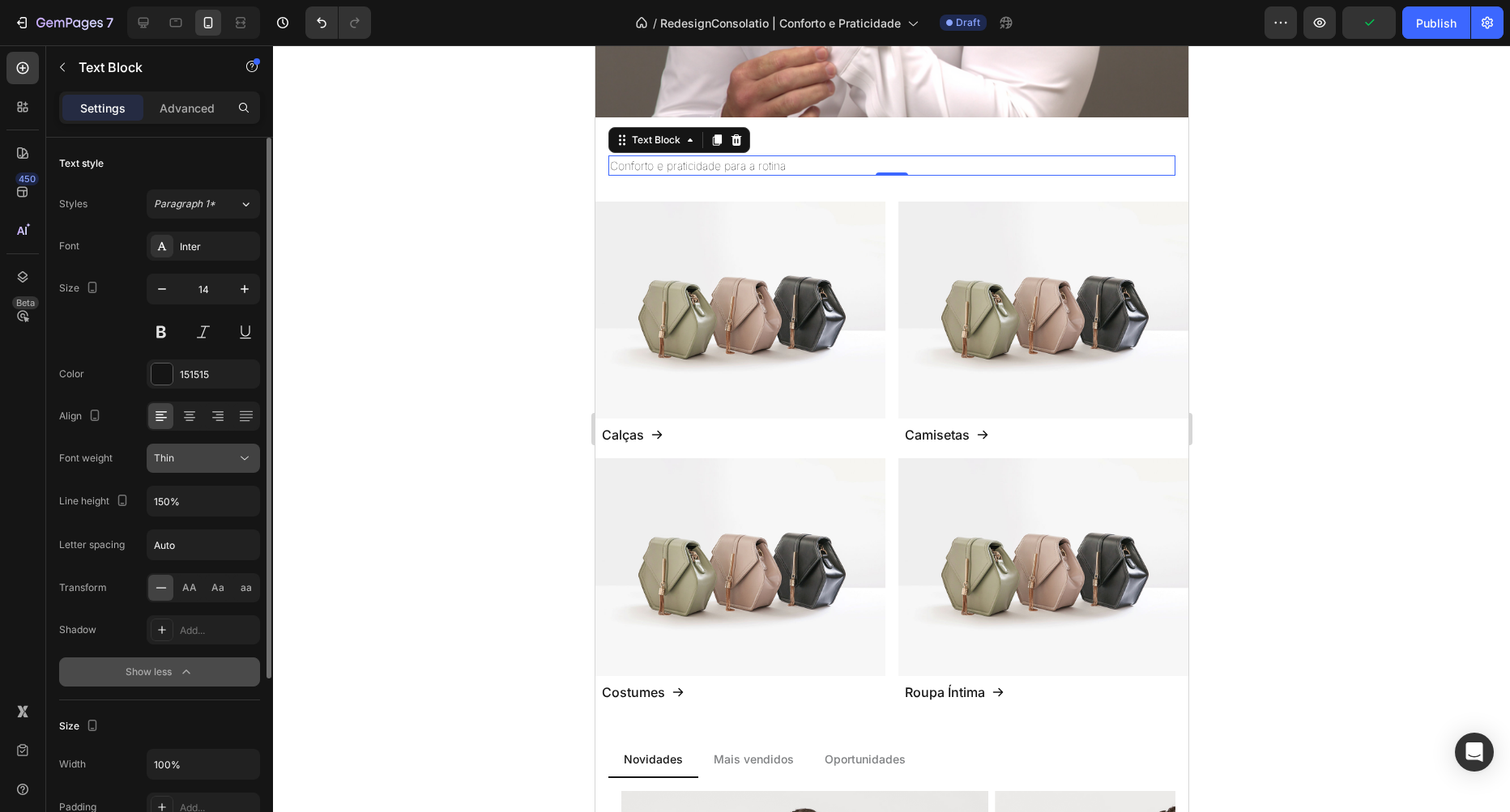
click at [206, 463] on div "Thin" at bounding box center [195, 458] width 82 height 14
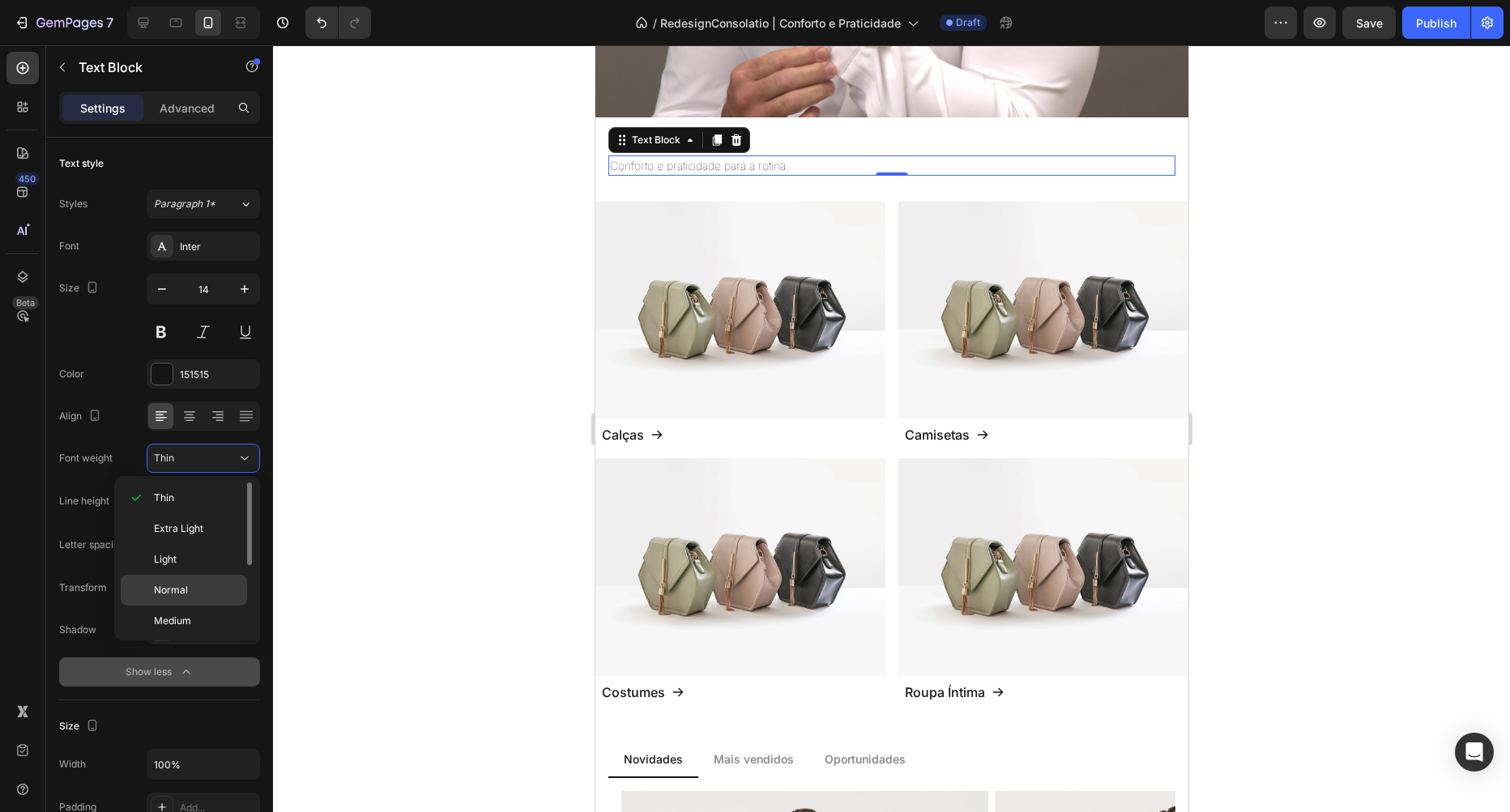
click at [182, 590] on span "Normal" at bounding box center [171, 590] width 34 height 14
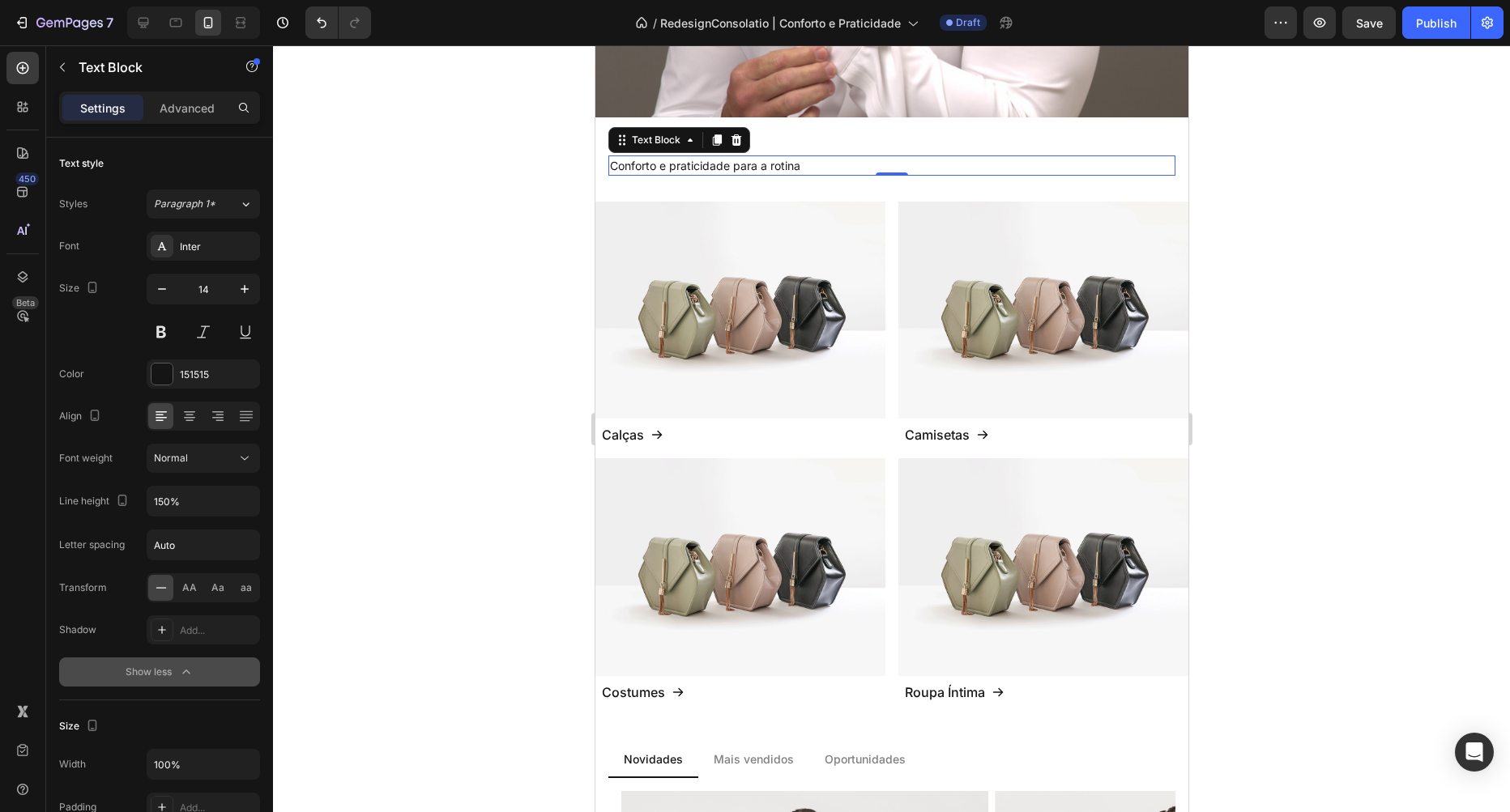
click at [420, 318] on div at bounding box center [891, 429] width 1237 height 767
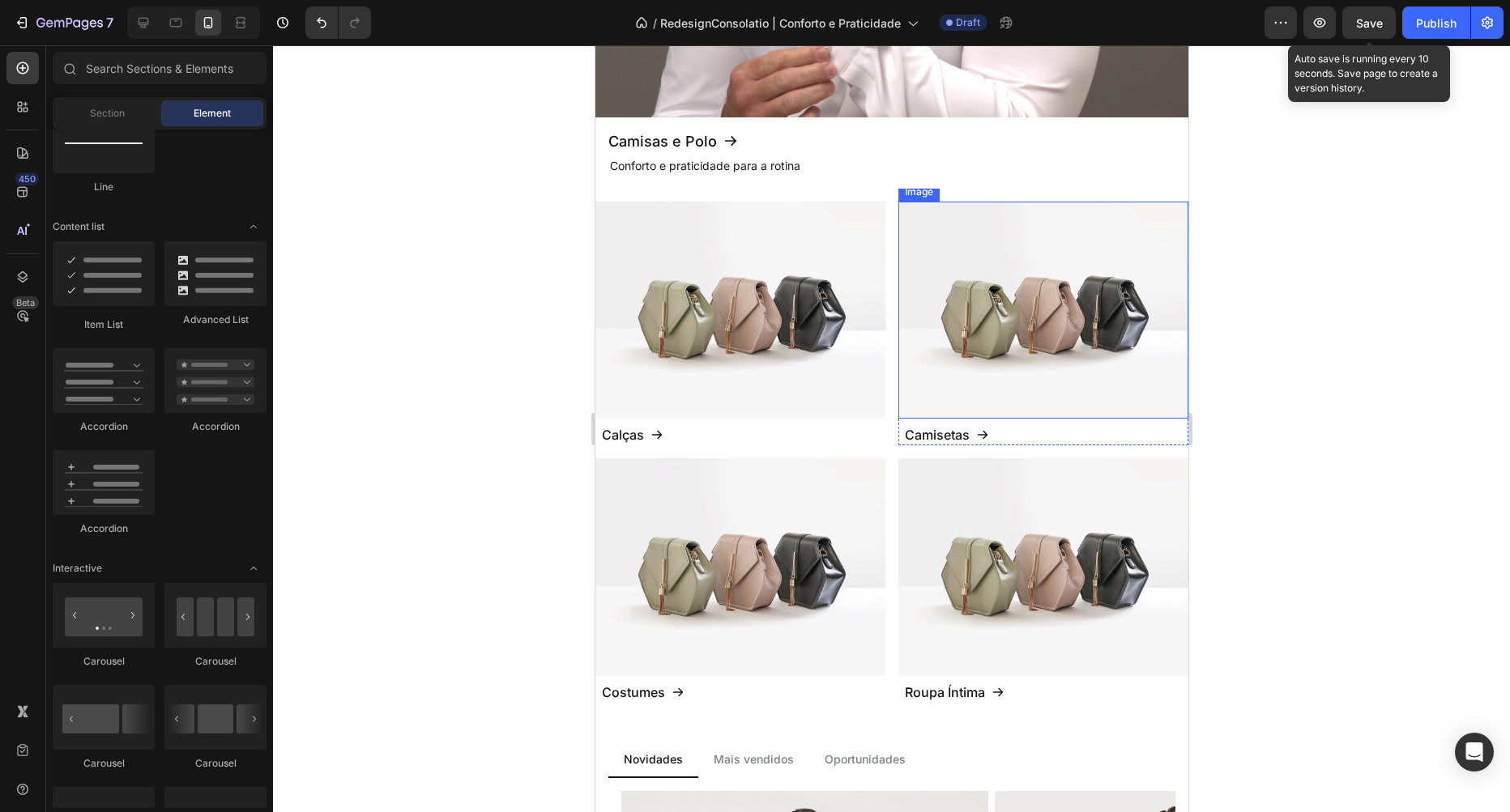
click at [1370, 19] on span "Save" at bounding box center [1369, 23] width 27 height 14
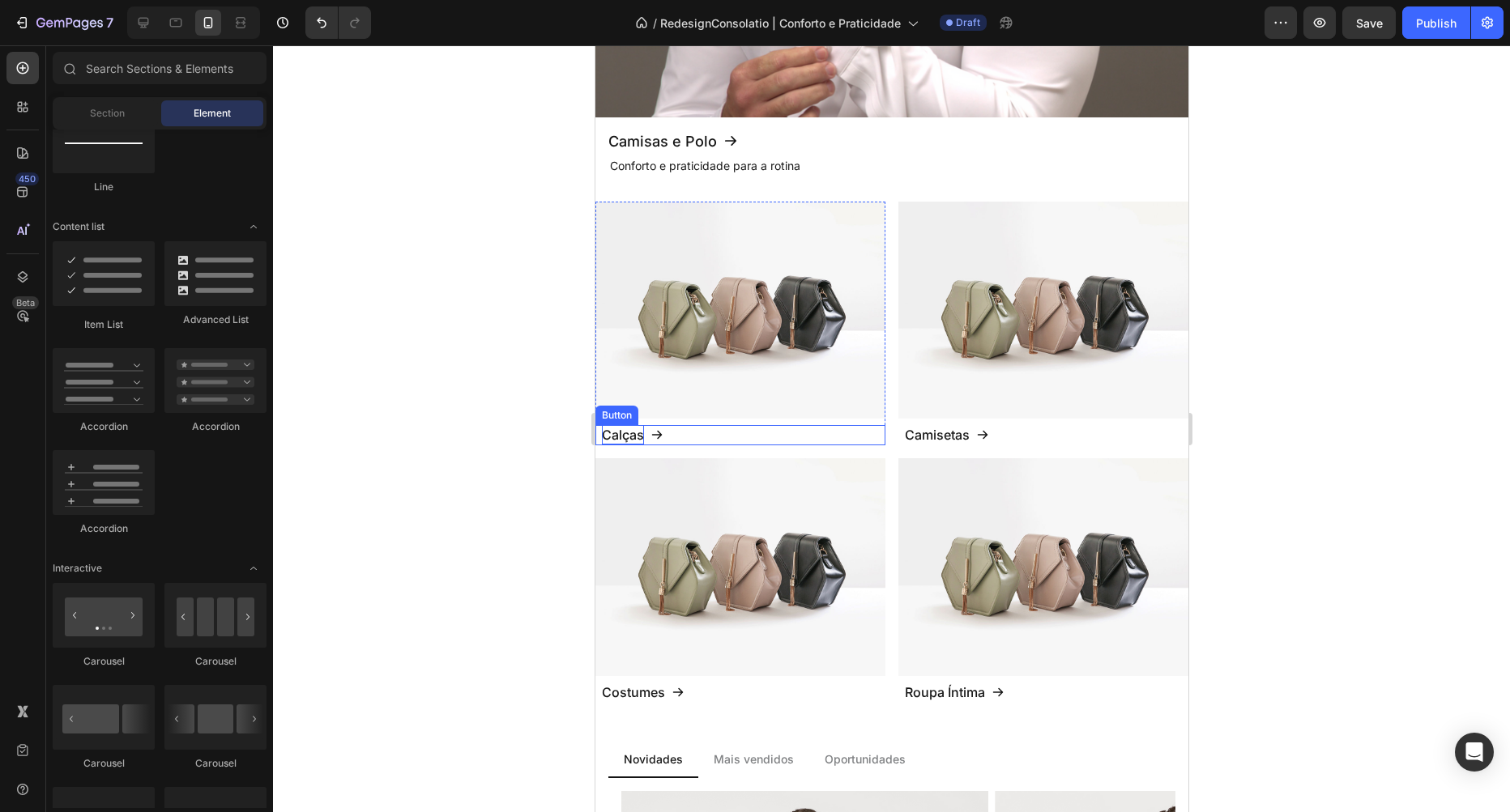
click at [625, 434] on p "Calças" at bounding box center [622, 435] width 42 height 19
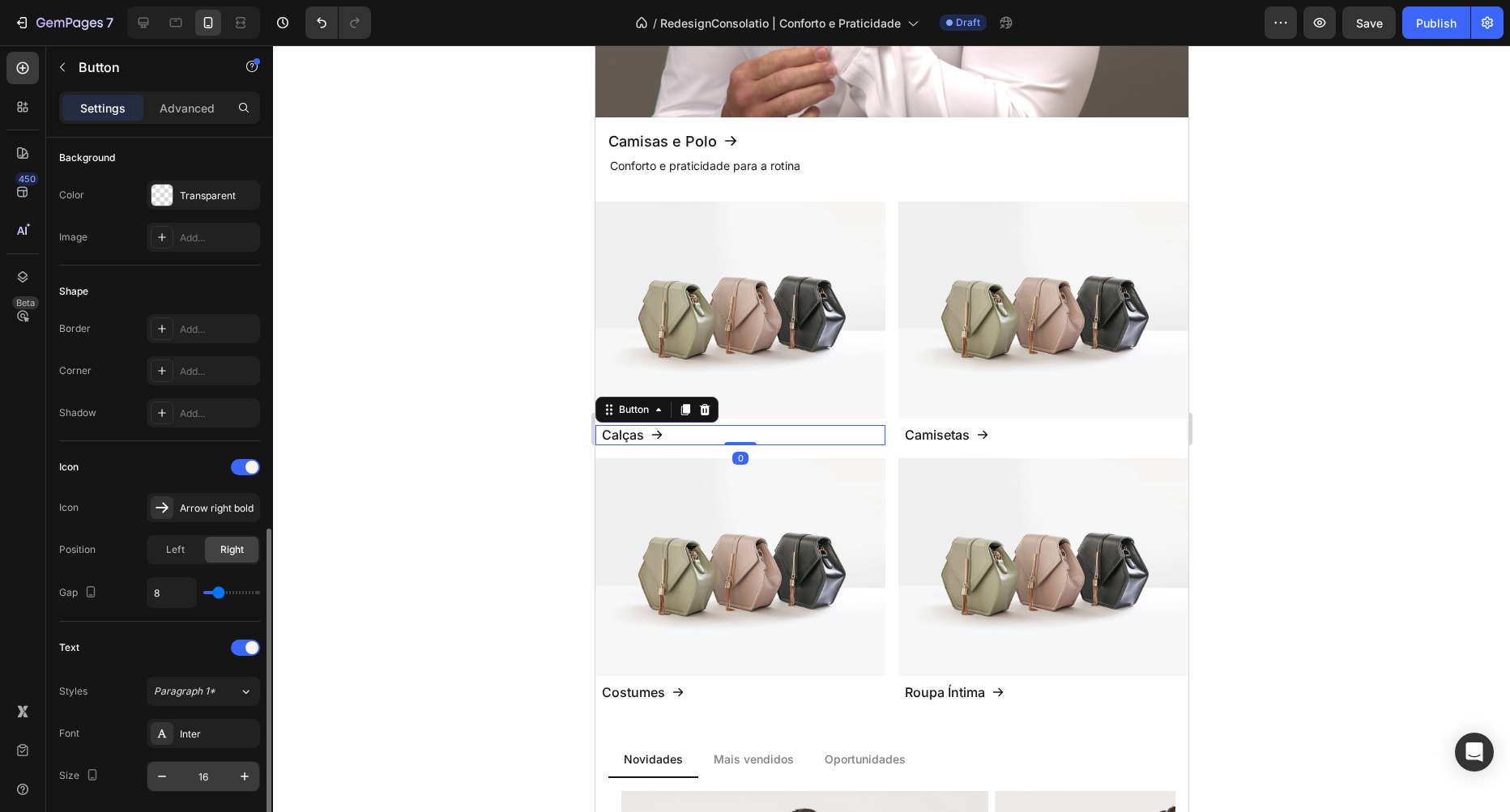
scroll to position [370, 0]
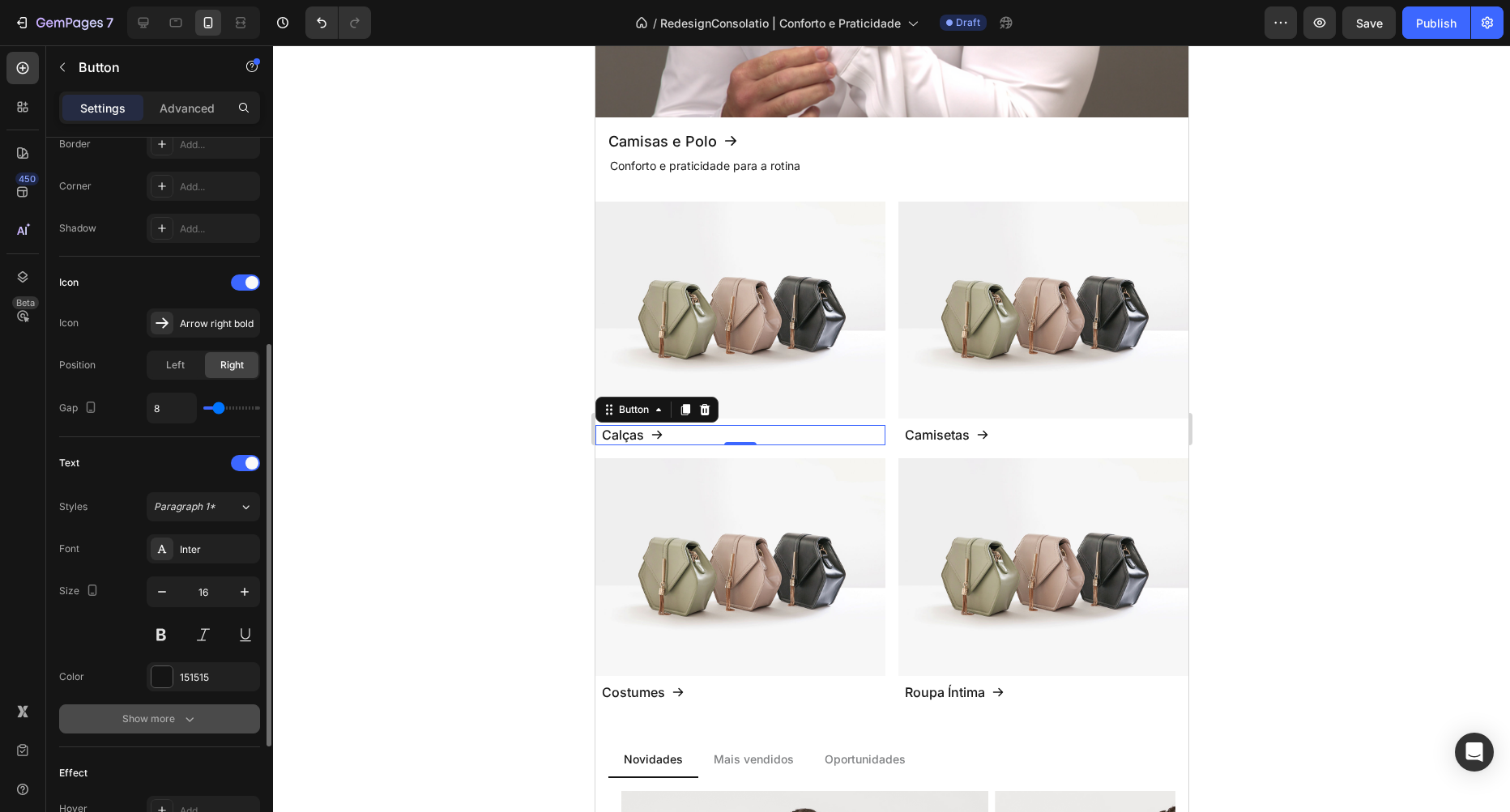
click at [182, 716] on icon "button" at bounding box center [189, 719] width 16 height 16
click at [196, 720] on div "Medium" at bounding box center [195, 719] width 82 height 14
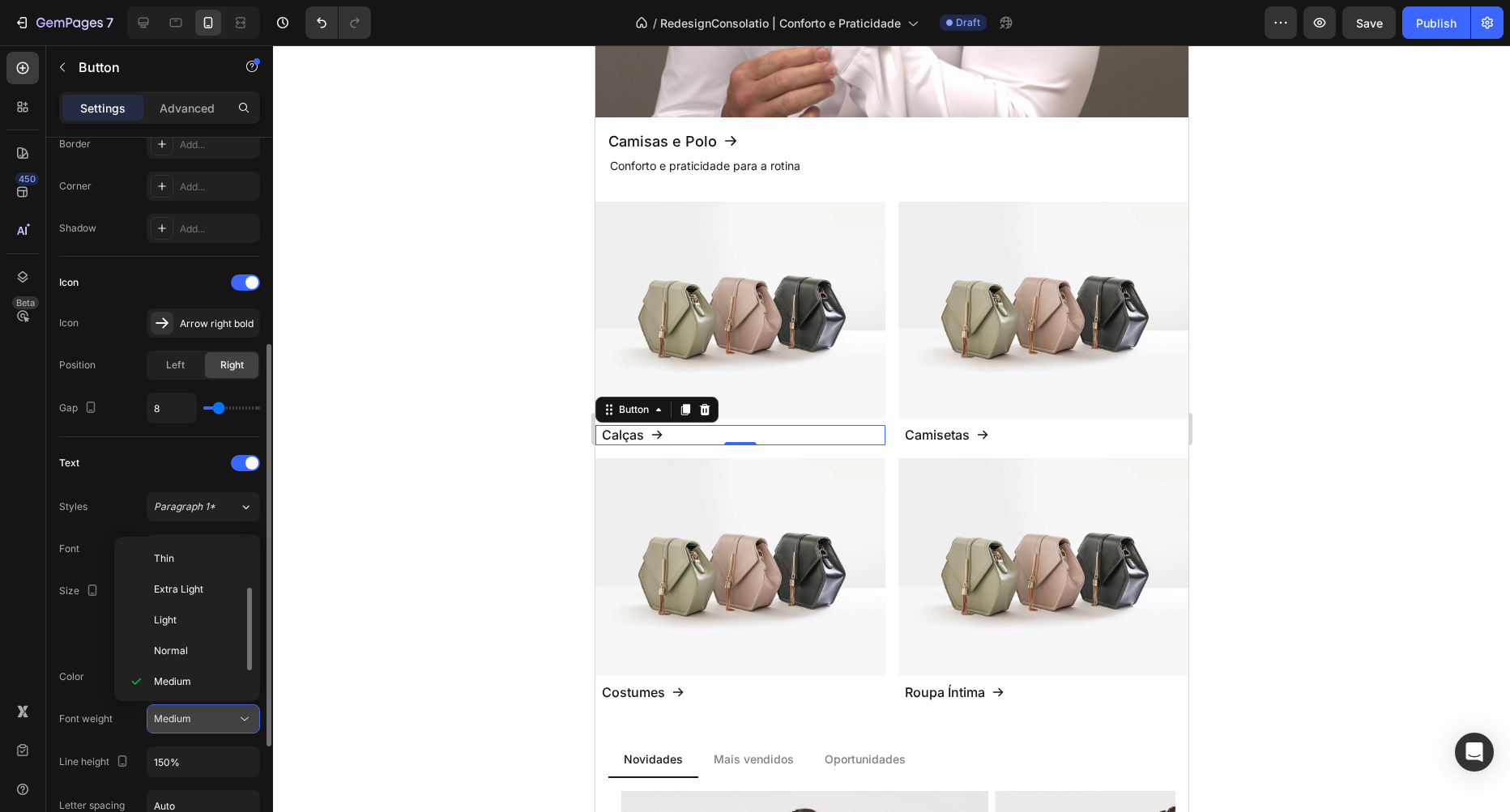
scroll to position [29, 0]
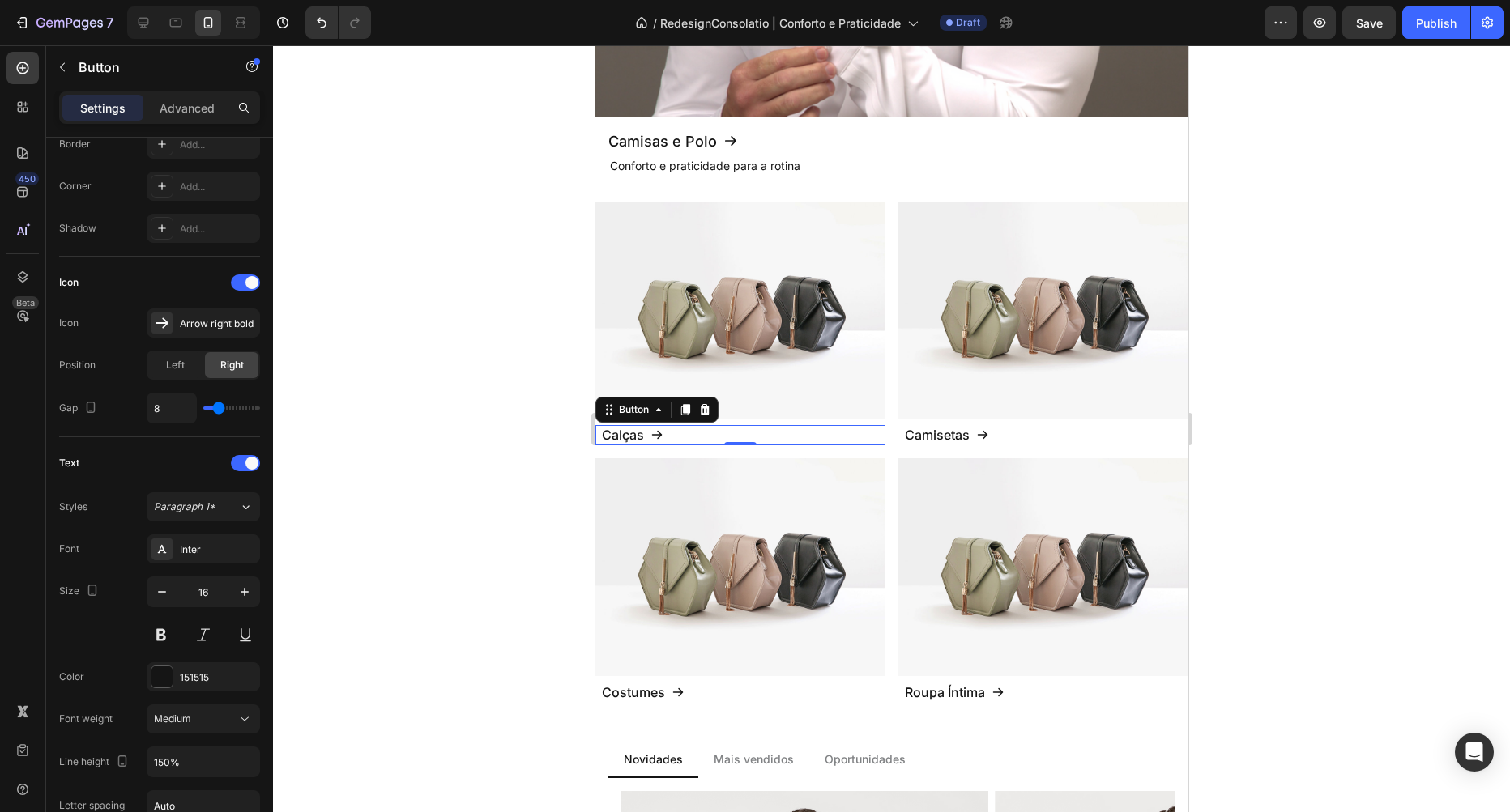
click at [401, 615] on div at bounding box center [891, 429] width 1237 height 767
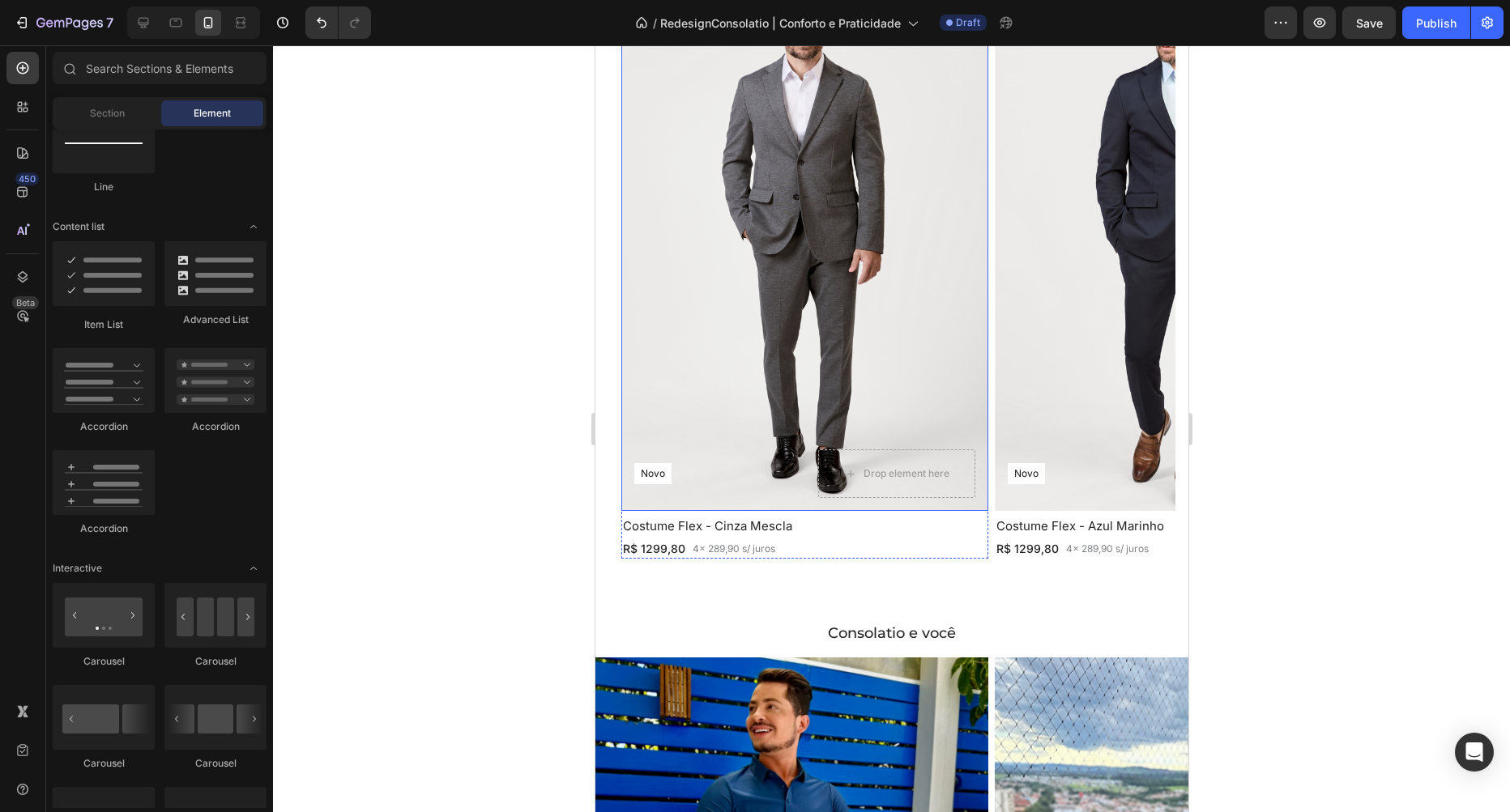
scroll to position [1208, 0]
click at [801, 546] on div "R$ 1299,80 Text Block 4x 289,90 s/ juros Text Block Row" at bounding box center [804, 547] width 367 height 20
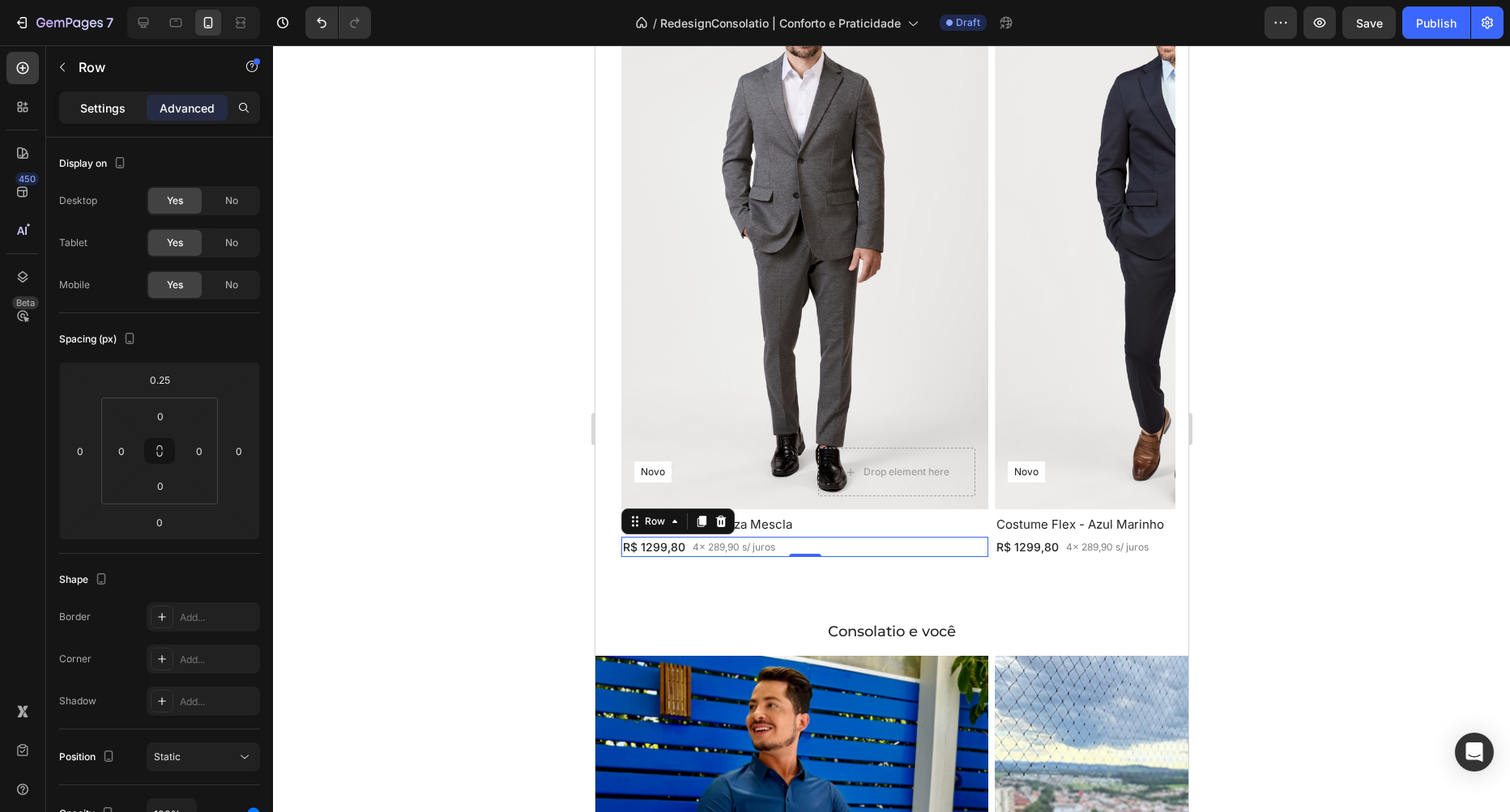
click at [98, 102] on p "Settings" at bounding box center [103, 108] width 46 height 17
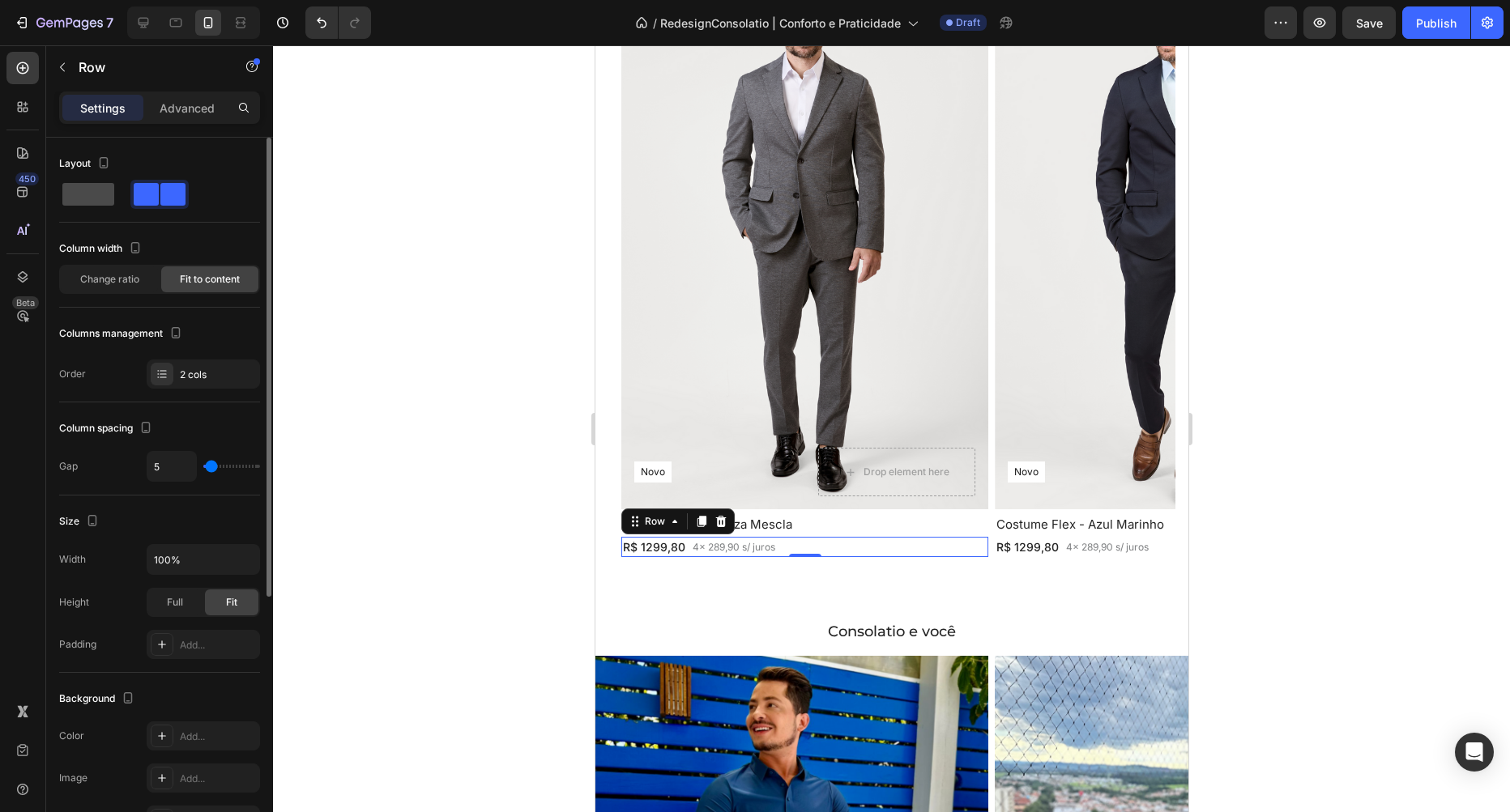
click at [97, 203] on span at bounding box center [88, 194] width 52 height 23
type input "16"
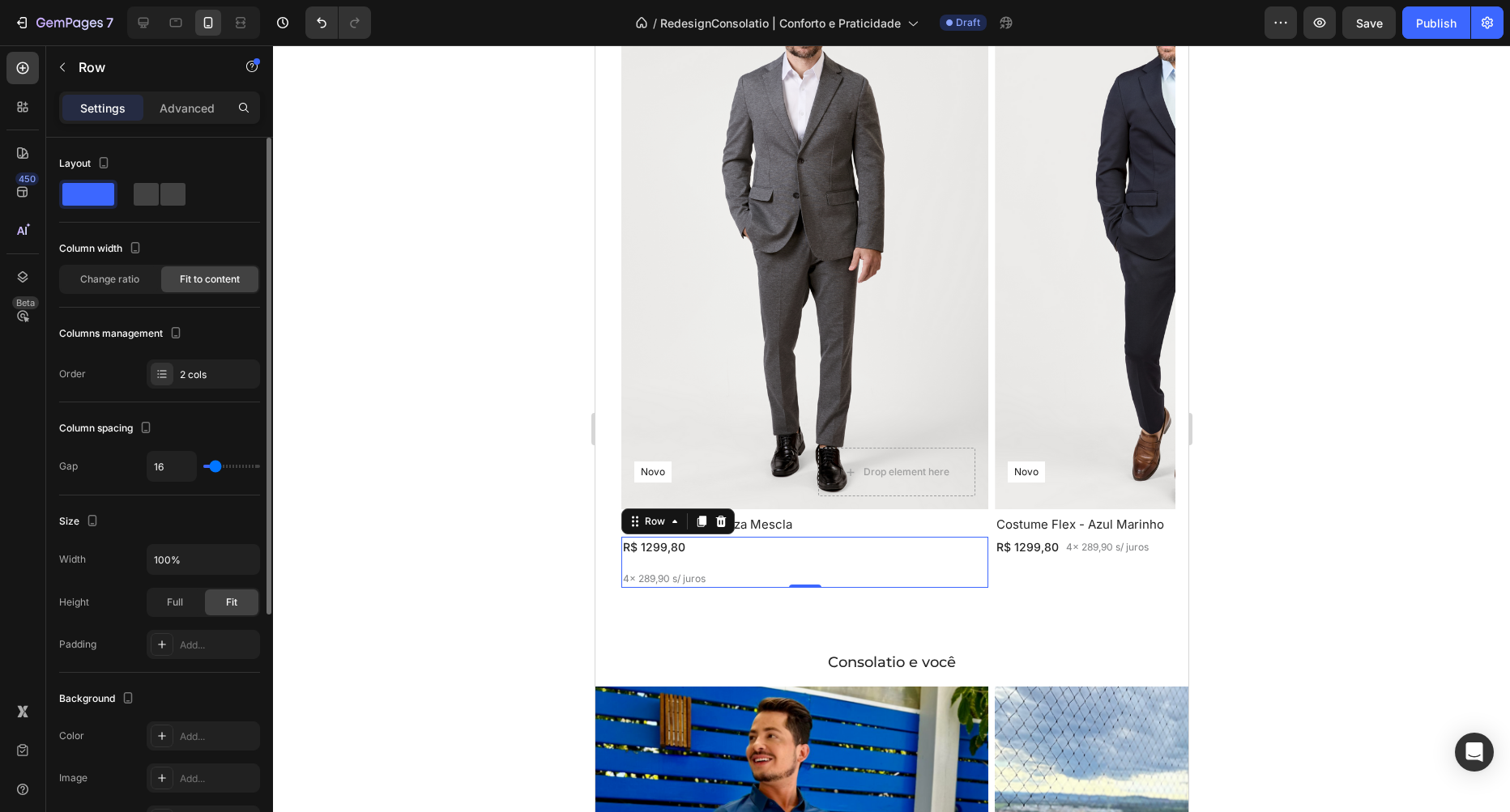
type input "0"
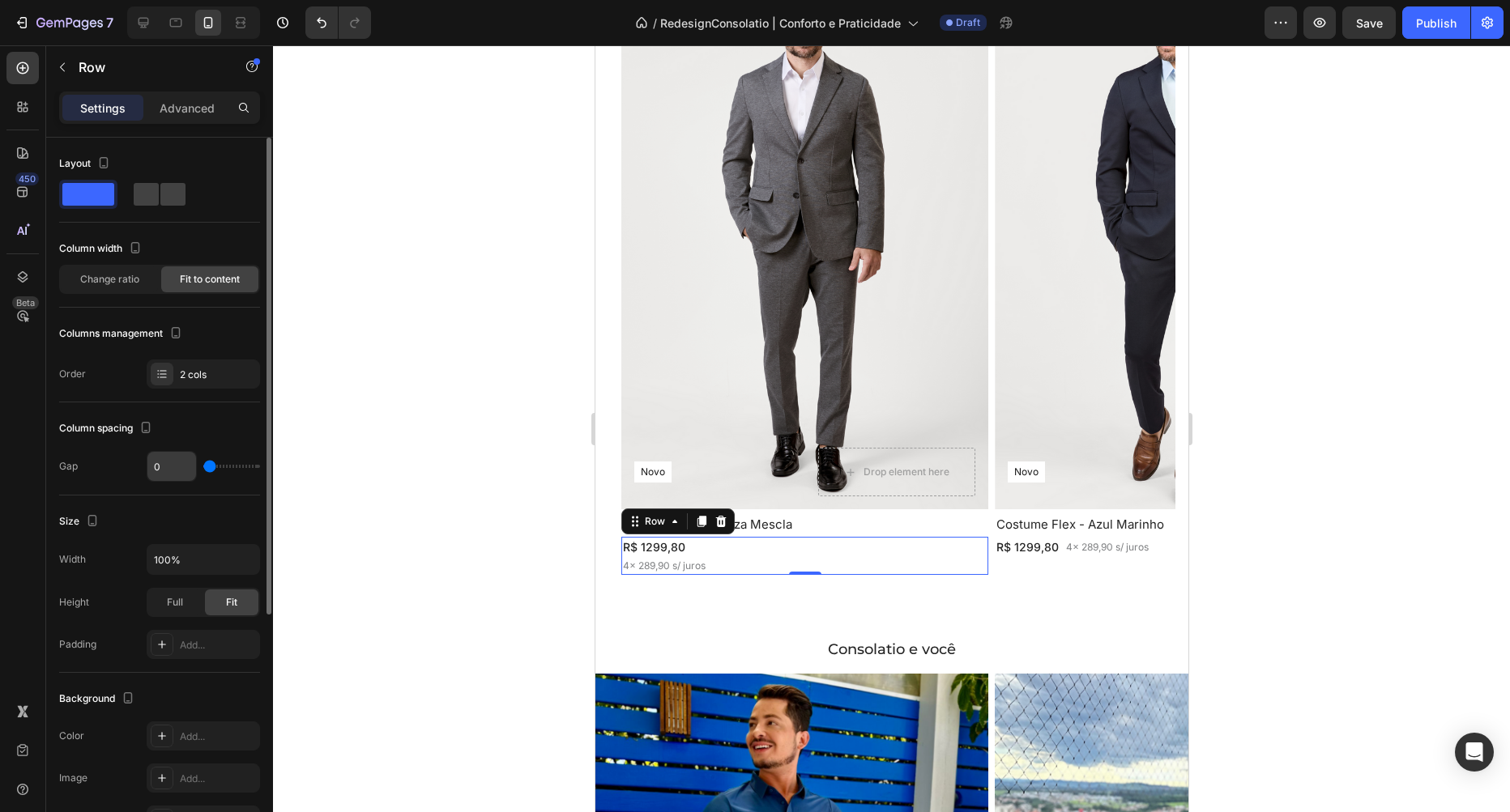
drag, startPoint x: 210, startPoint y: 466, endPoint x: 173, endPoint y: 465, distance: 37.0
type input "0"
click at [203, 465] on input "range" at bounding box center [231, 466] width 57 height 3
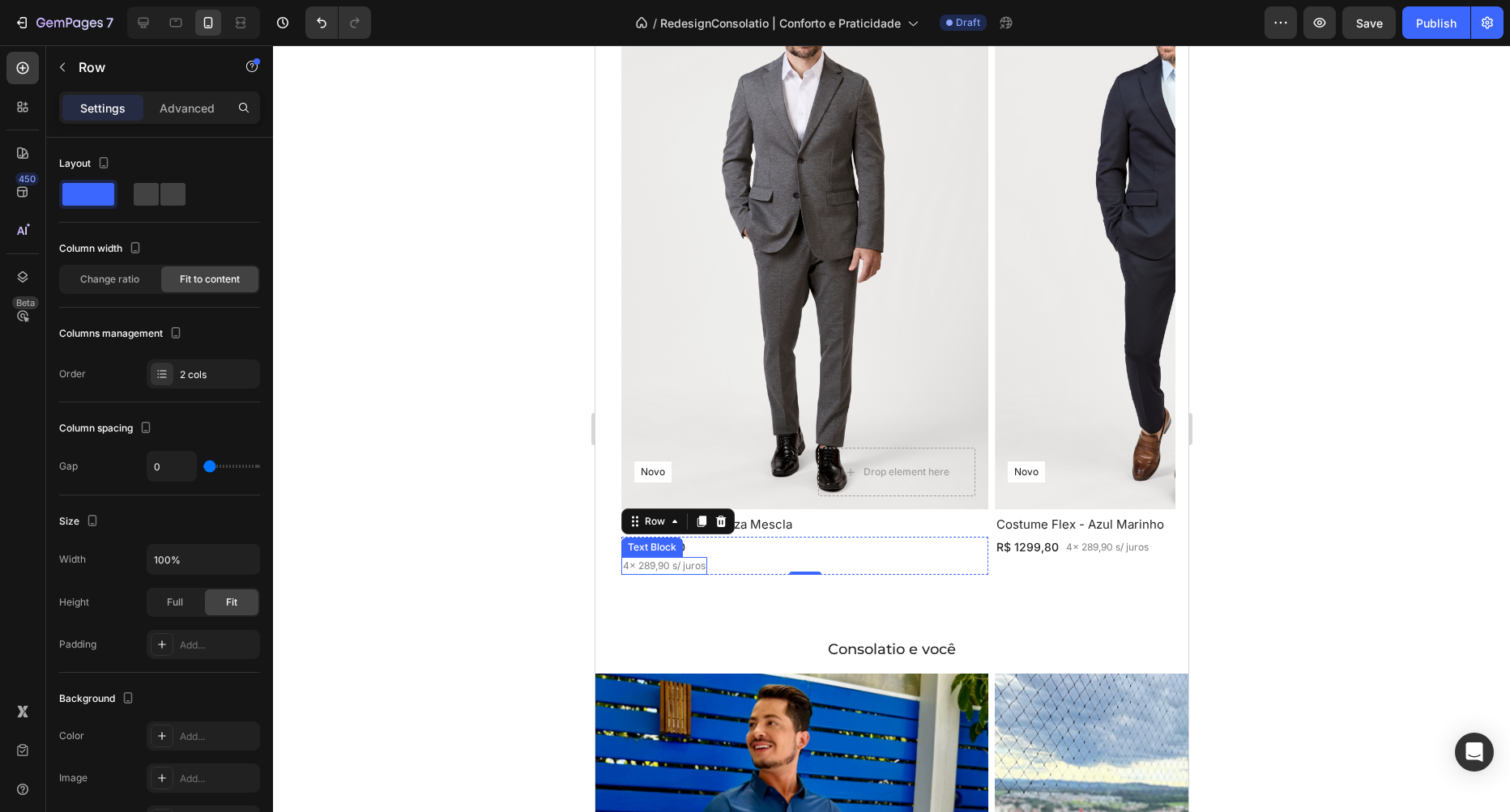
click at [632, 564] on p "4x 289,90 s/ juros" at bounding box center [663, 565] width 82 height 14
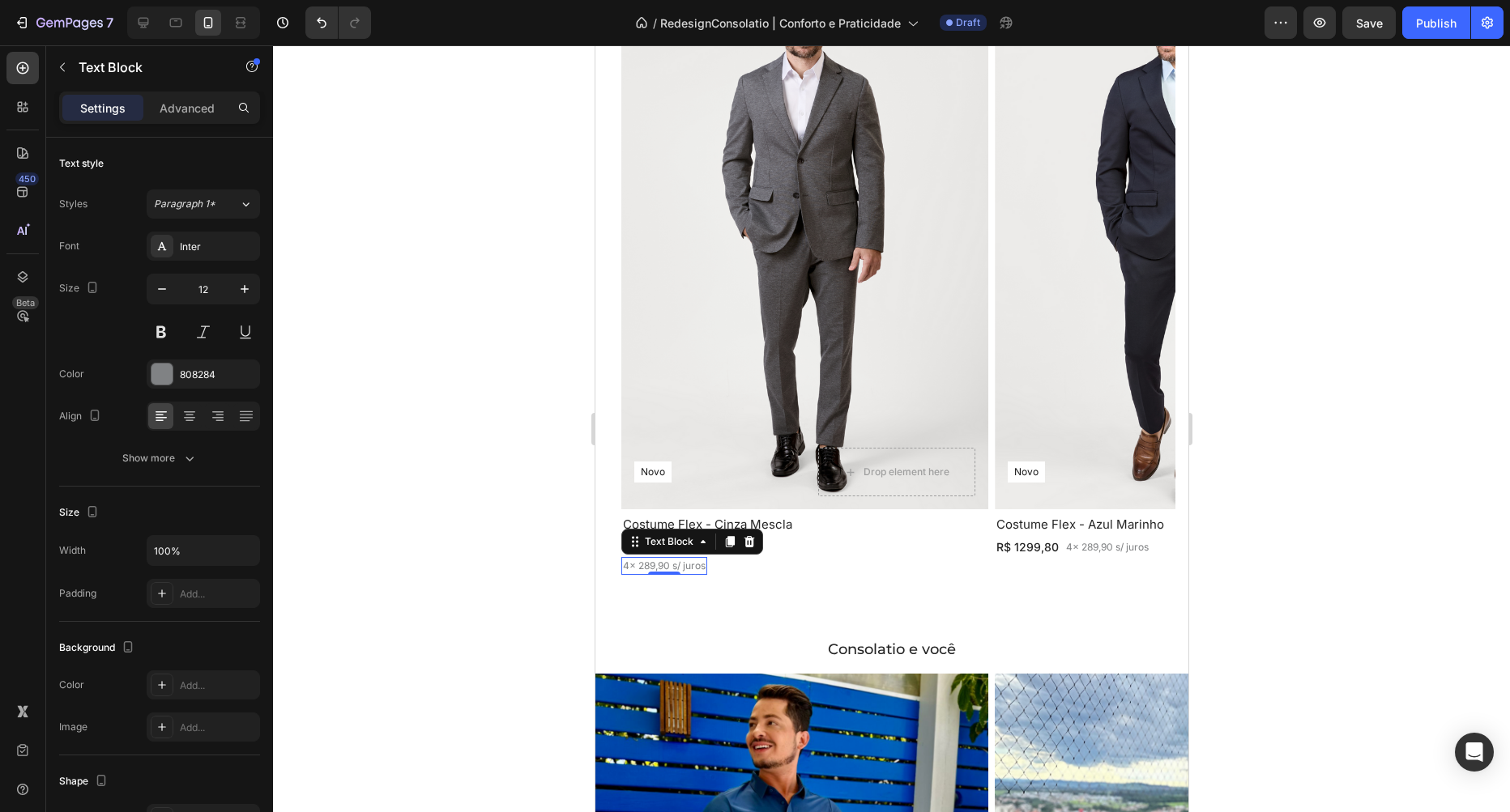
click at [632, 564] on p "4x 289,90 s/ juros" at bounding box center [663, 565] width 82 height 14
click at [936, 566] on div "R$ 1299,80 Text Block ou 4x 289,90 sem juros Text Block 0 Row" at bounding box center [804, 555] width 367 height 38
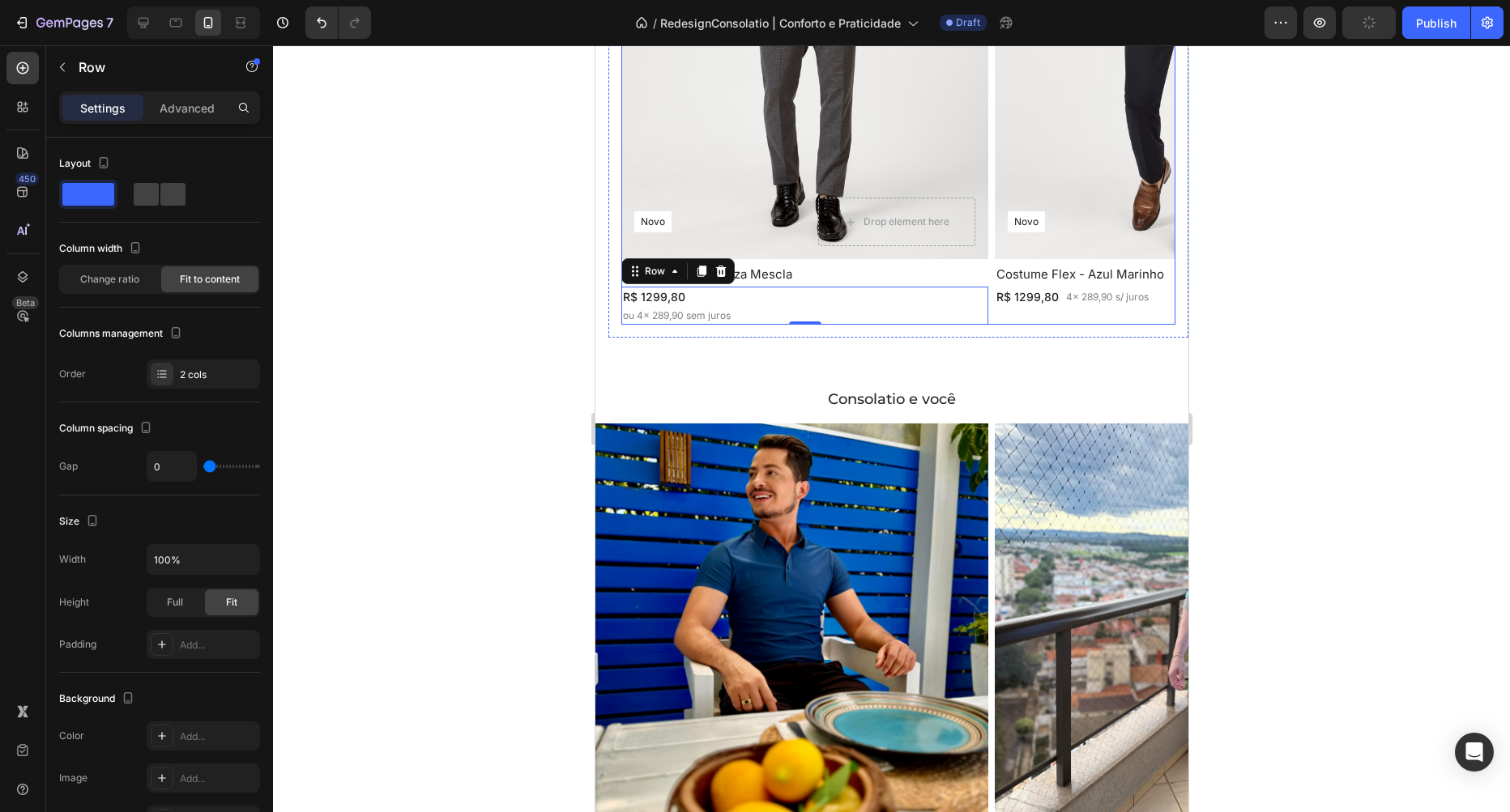
click at [995, 373] on div "Consolatio e você Heading Image Image Image Carousel Section 8" at bounding box center [890, 603] width 593 height 479
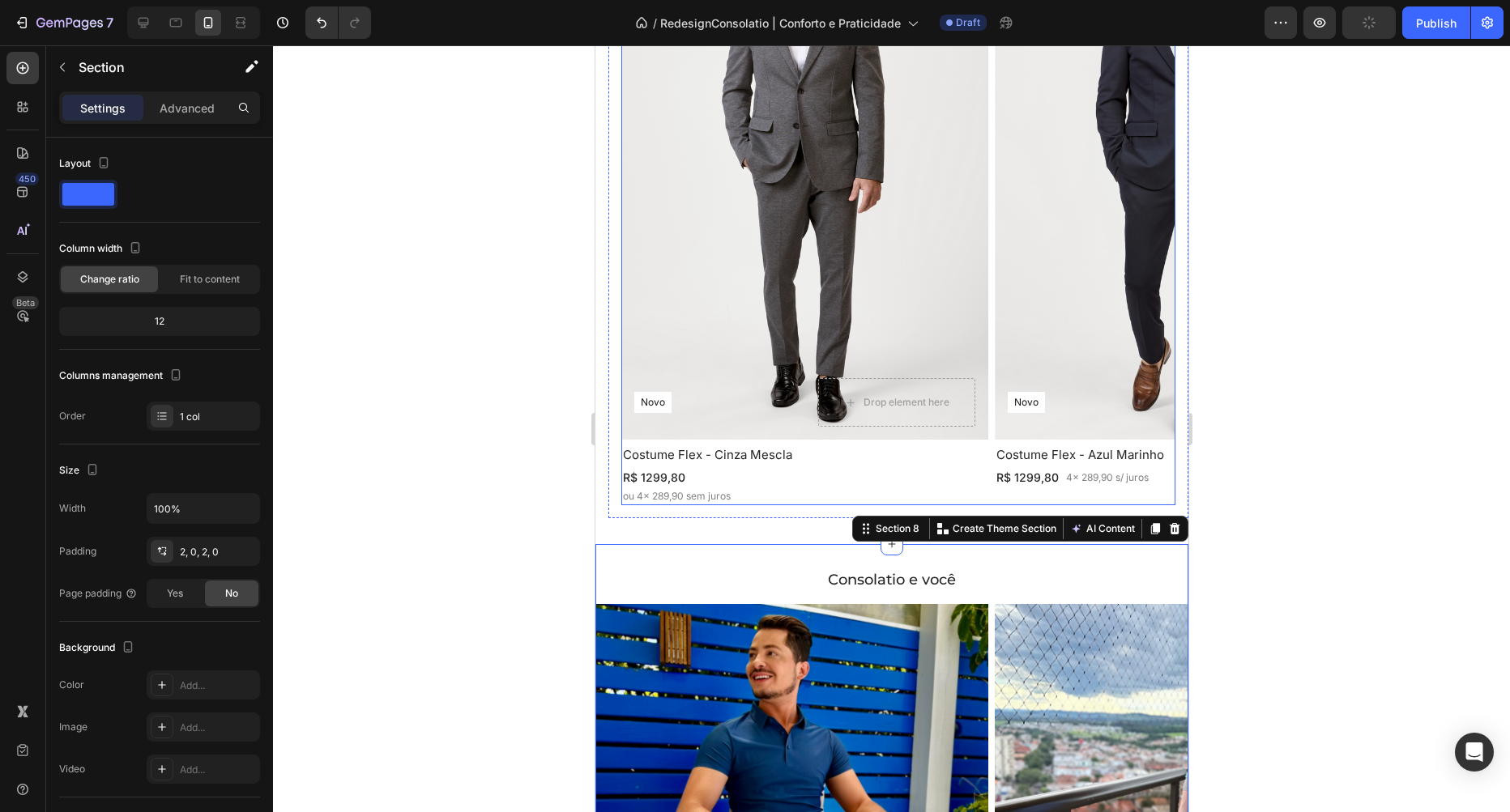
scroll to position [838, 0]
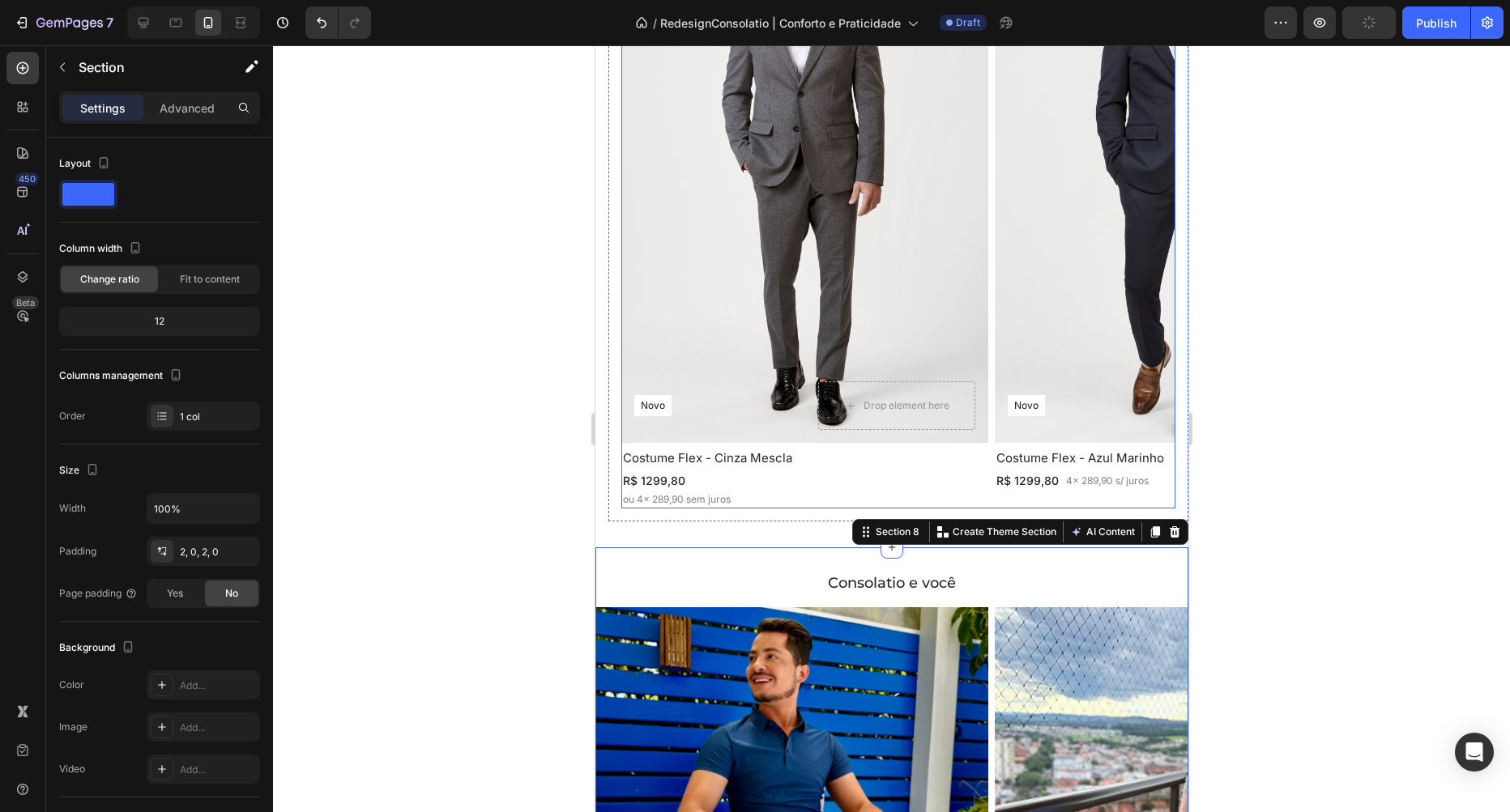
click at [1010, 291] on div "Novo Text Block Row Row Hero Banner Costume Flex - Azul Marinho Heading R$ 1299…" at bounding box center [1177, 201] width 367 height 616
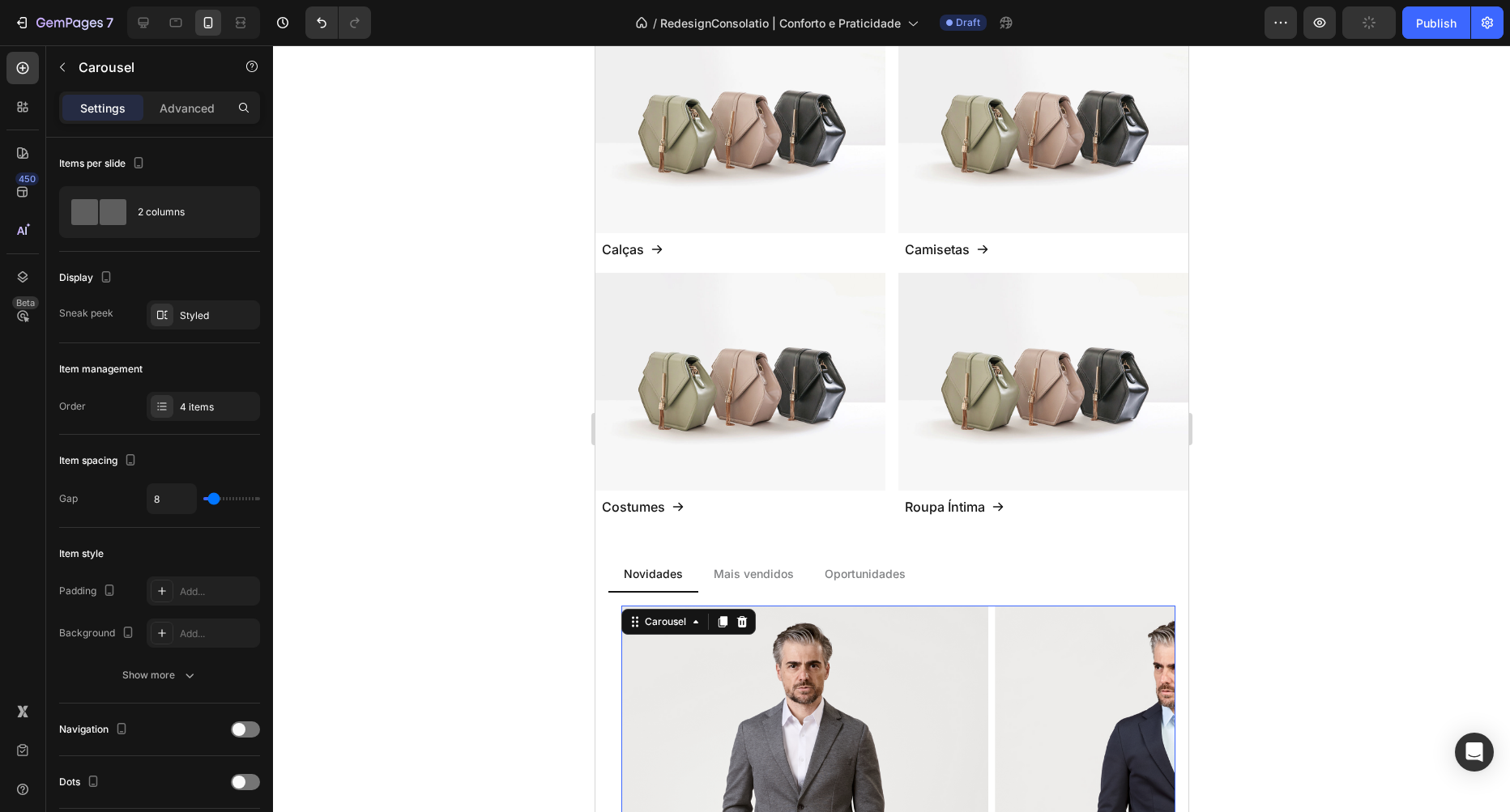
scroll to position [561, 0]
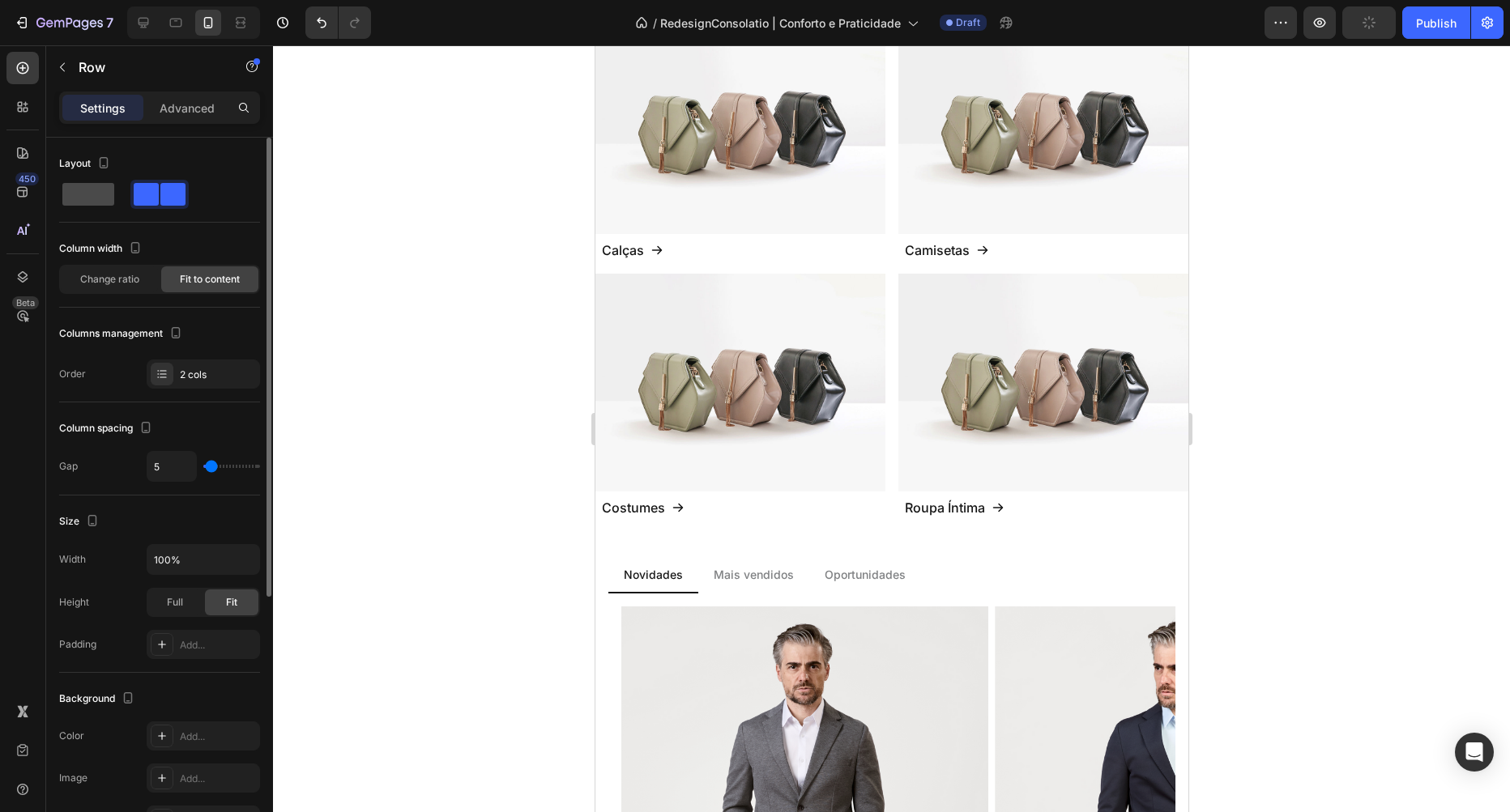
click at [98, 194] on span at bounding box center [88, 194] width 52 height 23
type input "16"
type input "0"
drag, startPoint x: 214, startPoint y: 467, endPoint x: 134, endPoint y: 465, distance: 80.0
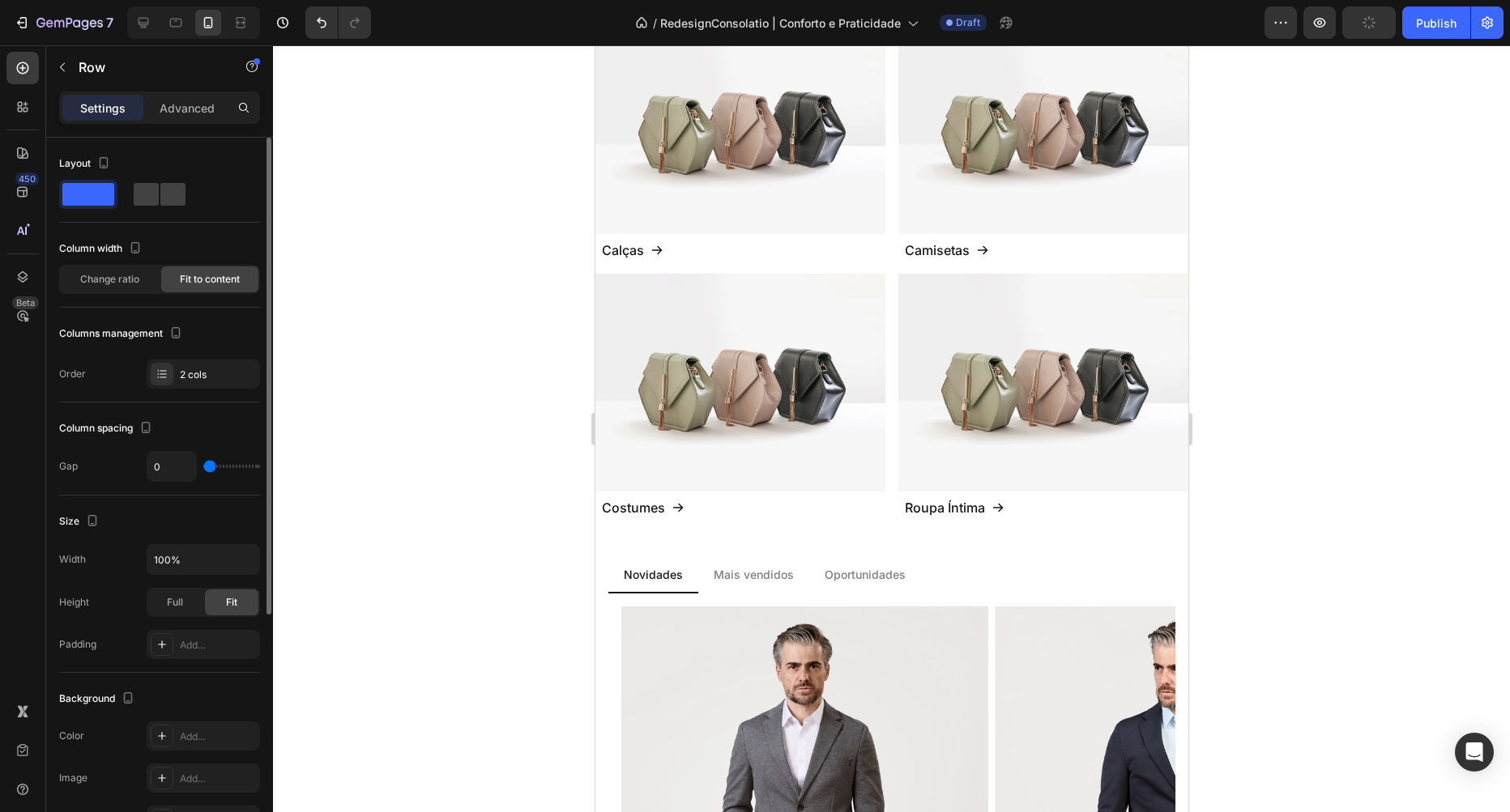
type input "0"
click at [203, 467] on input "range" at bounding box center [231, 466] width 57 height 3
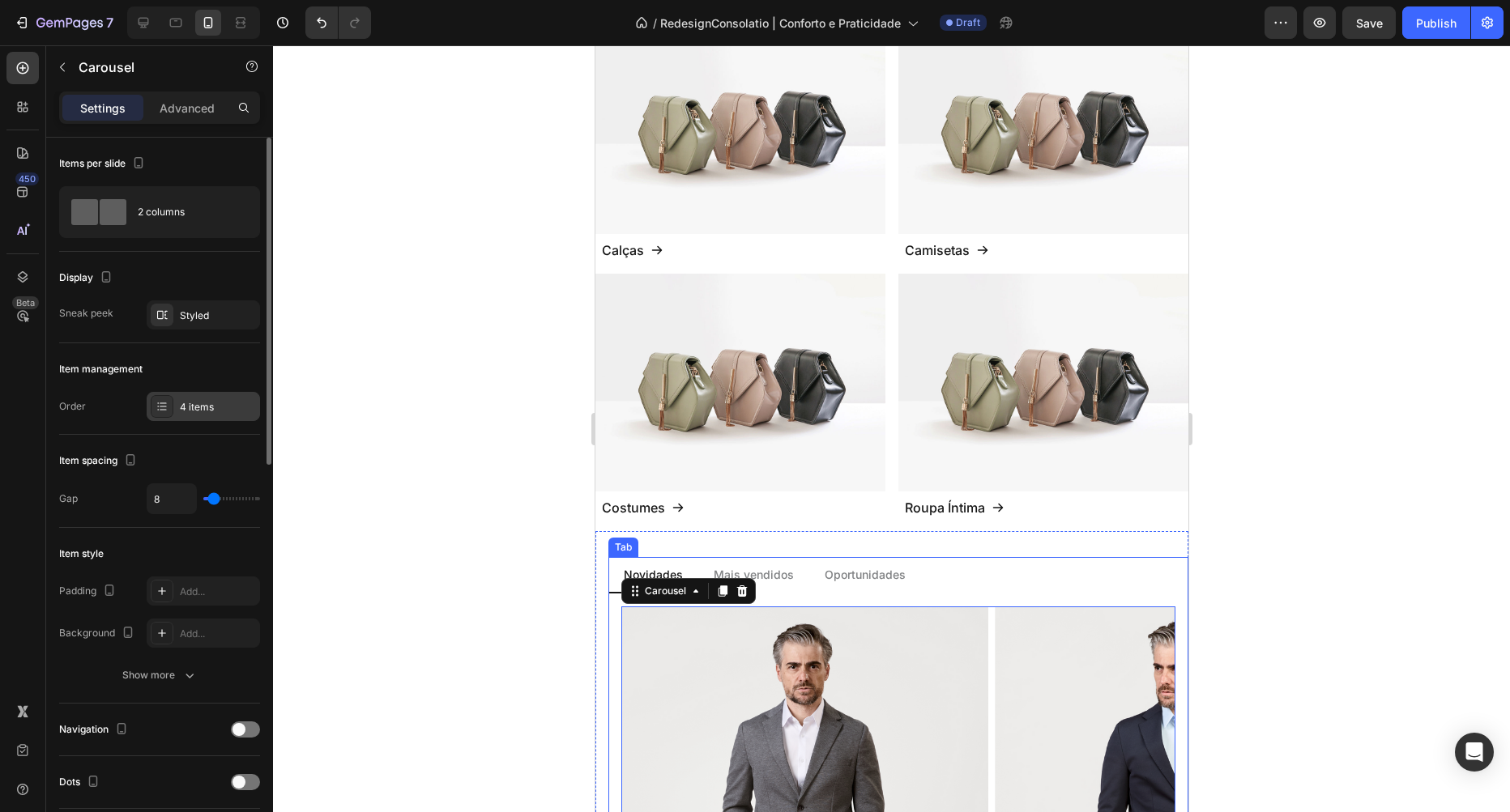
click at [194, 392] on div "4 items" at bounding box center [203, 406] width 114 height 29
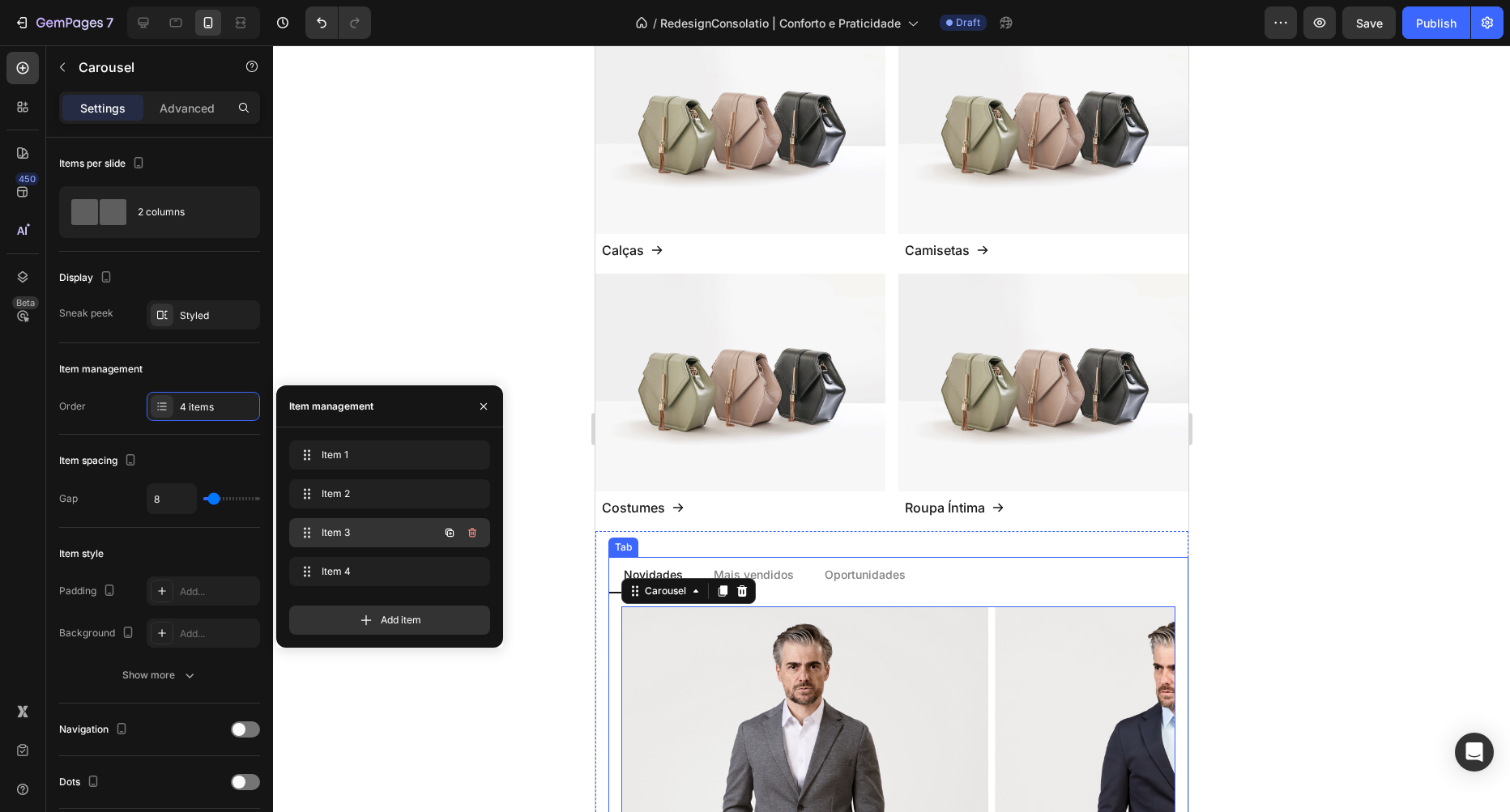
click at [339, 528] on span "Item 3" at bounding box center [367, 532] width 92 height 14
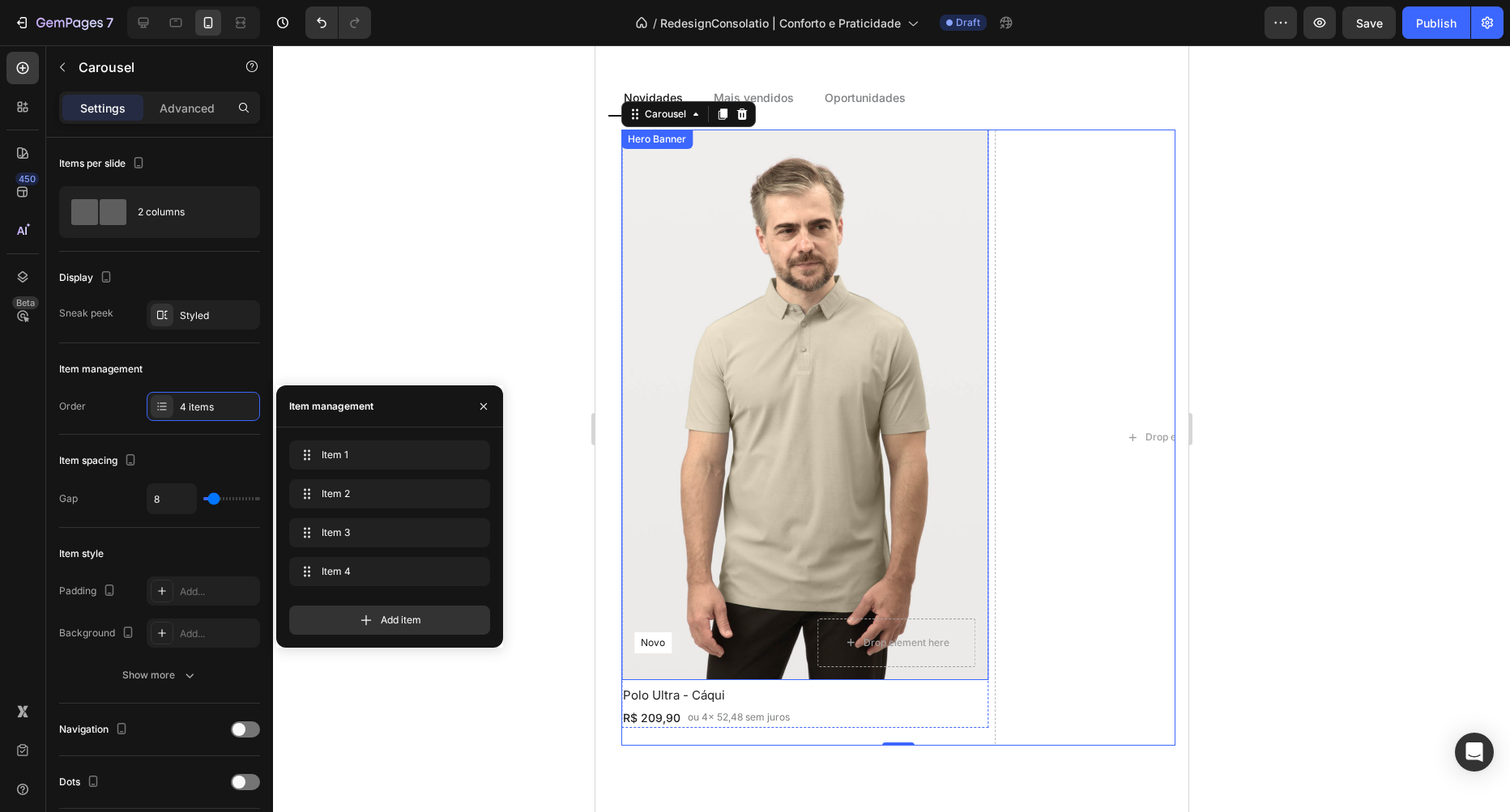
scroll to position [838, 0]
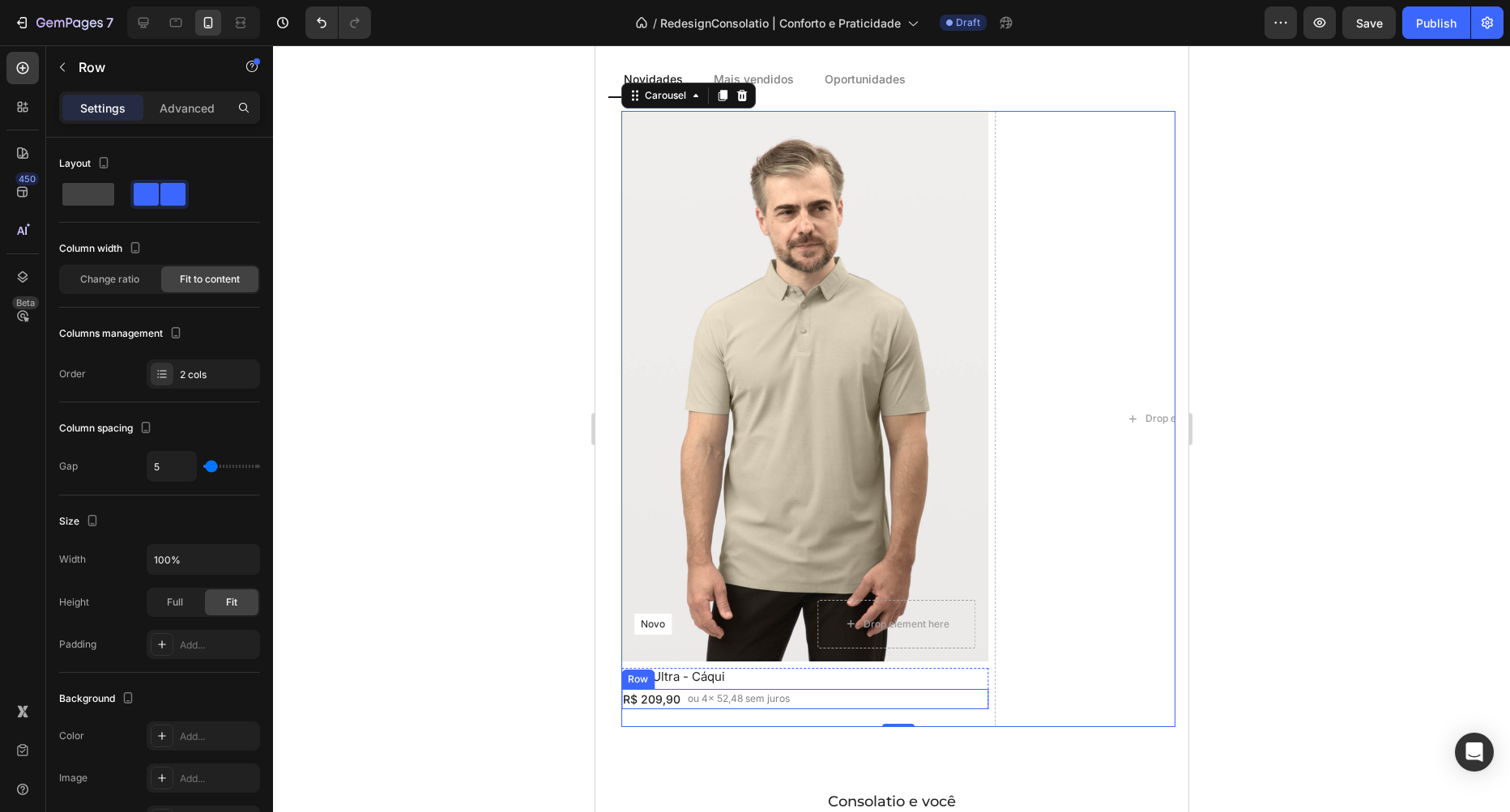
click at [860, 693] on div "R$ 209,90 Text Block ou 4x 52,48 sem juros Text Block Row" at bounding box center [804, 699] width 367 height 20
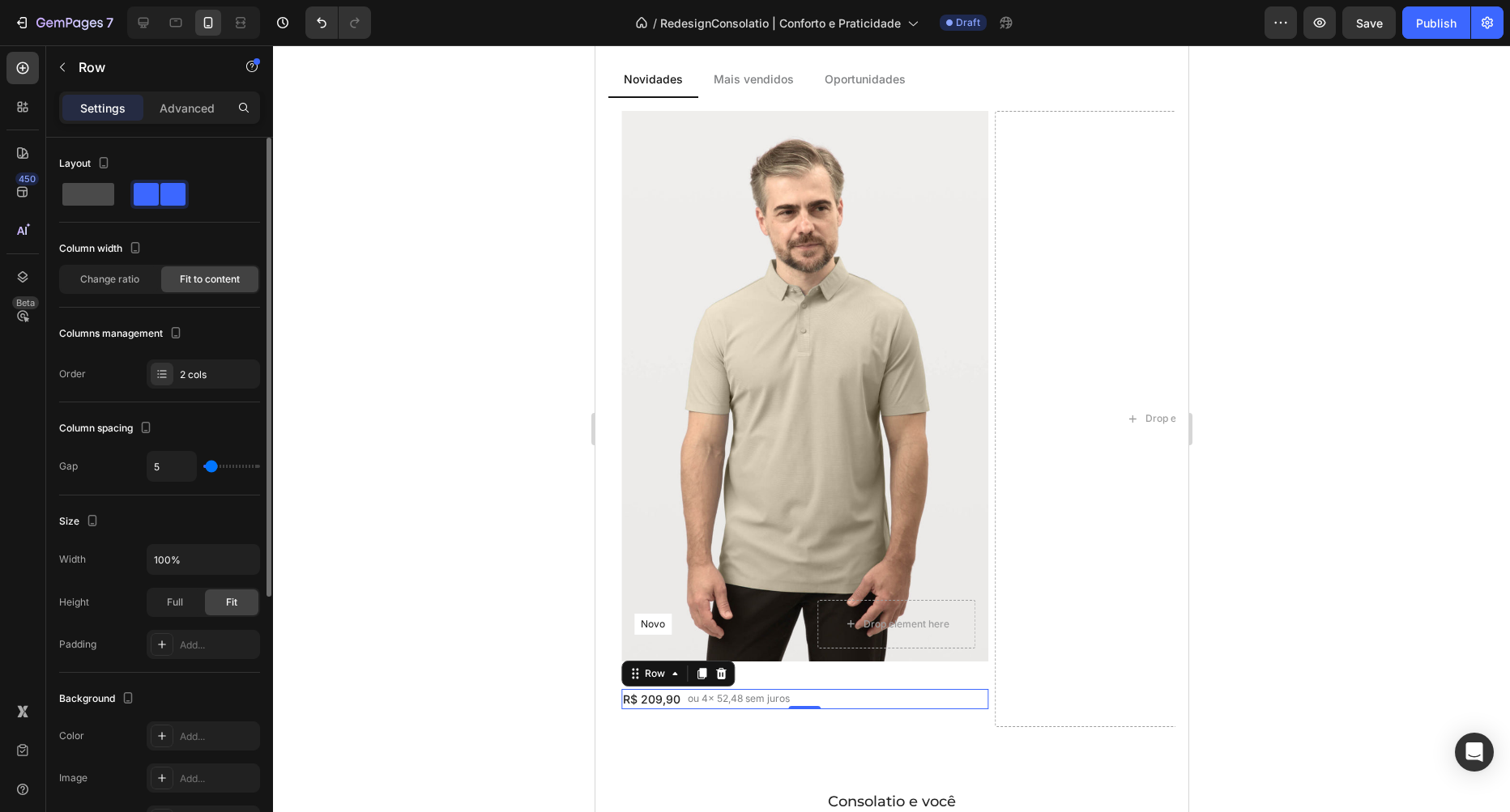
click at [98, 185] on span at bounding box center [88, 194] width 52 height 23
type input "16"
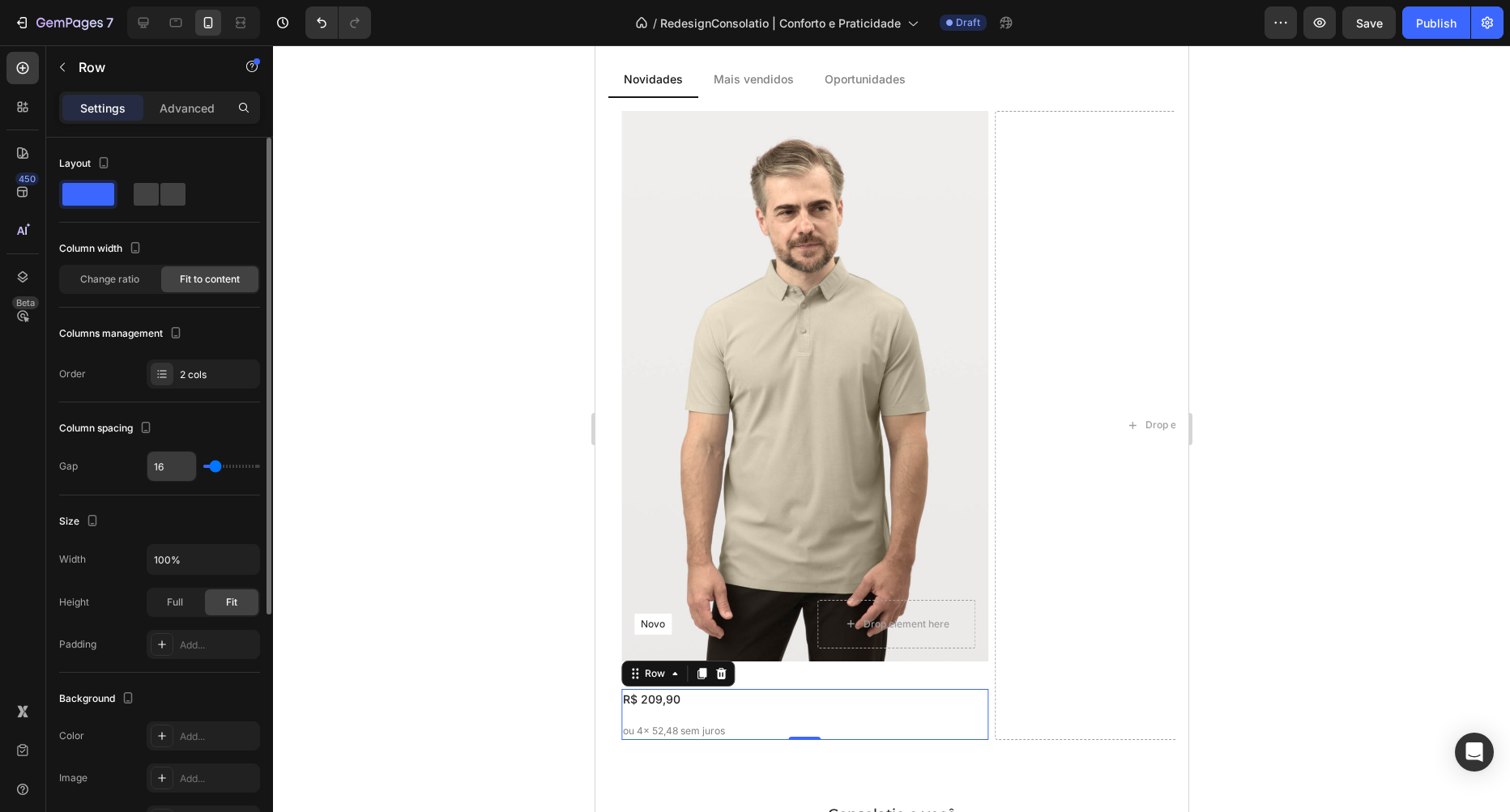
type input "0"
drag, startPoint x: 210, startPoint y: 466, endPoint x: 182, endPoint y: 470, distance: 28.3
type input "0"
click at [203, 466] on input "range" at bounding box center [231, 466] width 57 height 3
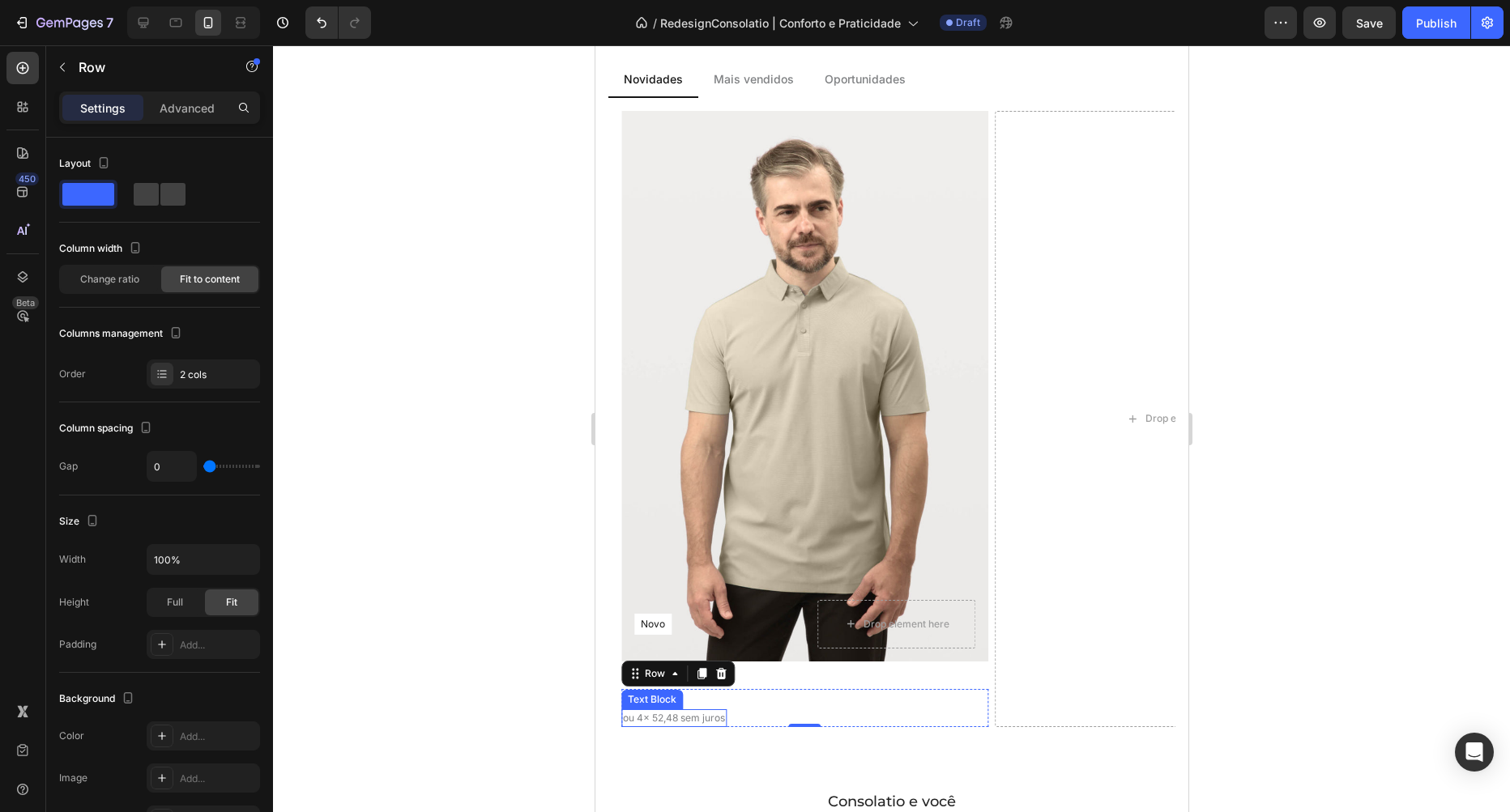
click at [627, 719] on p "ou 4x 52,48 sem juros" at bounding box center [673, 718] width 102 height 14
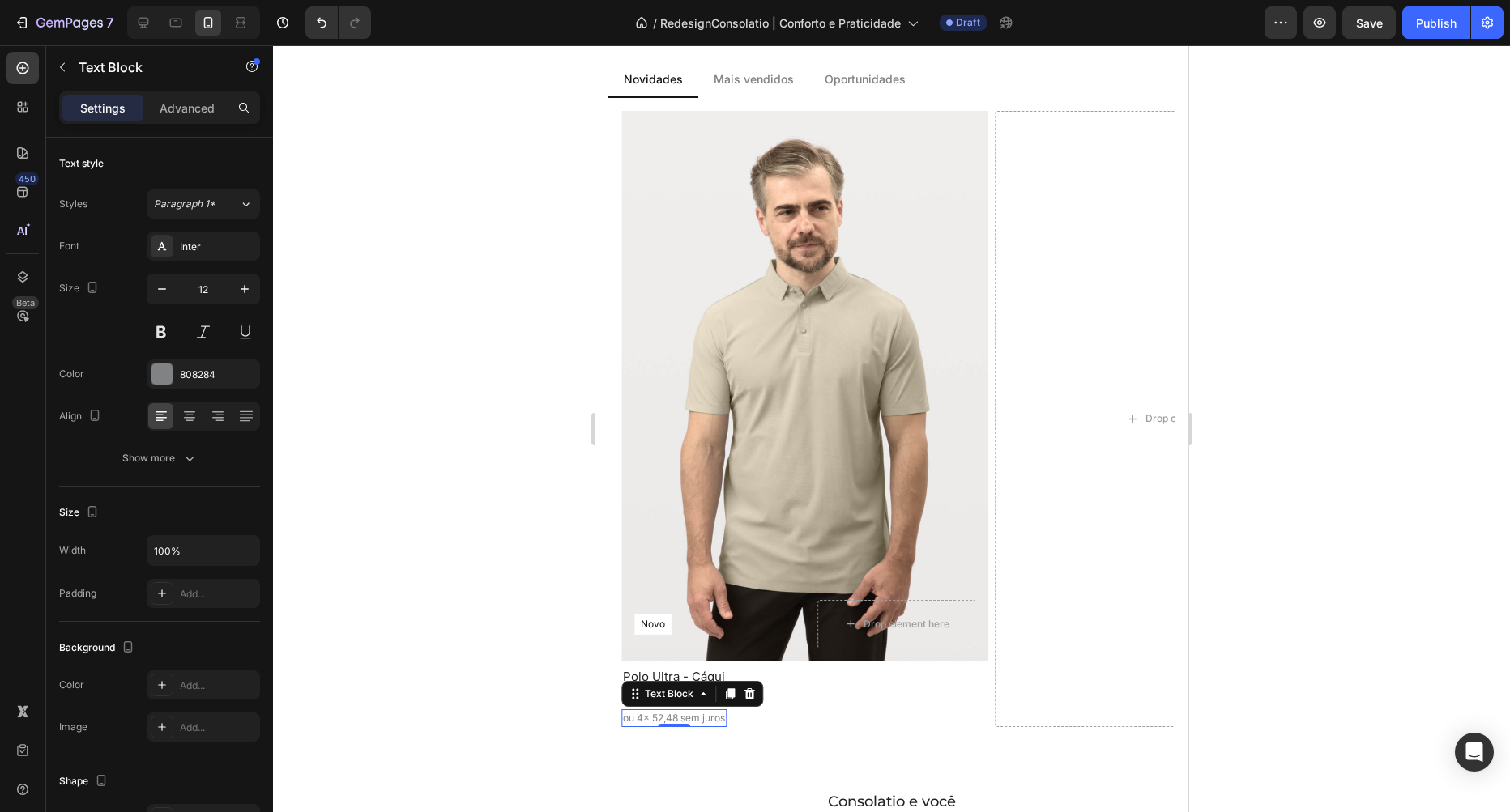
click at [627, 719] on p "ou 4x 52,48 sem juros" at bounding box center [673, 718] width 102 height 14
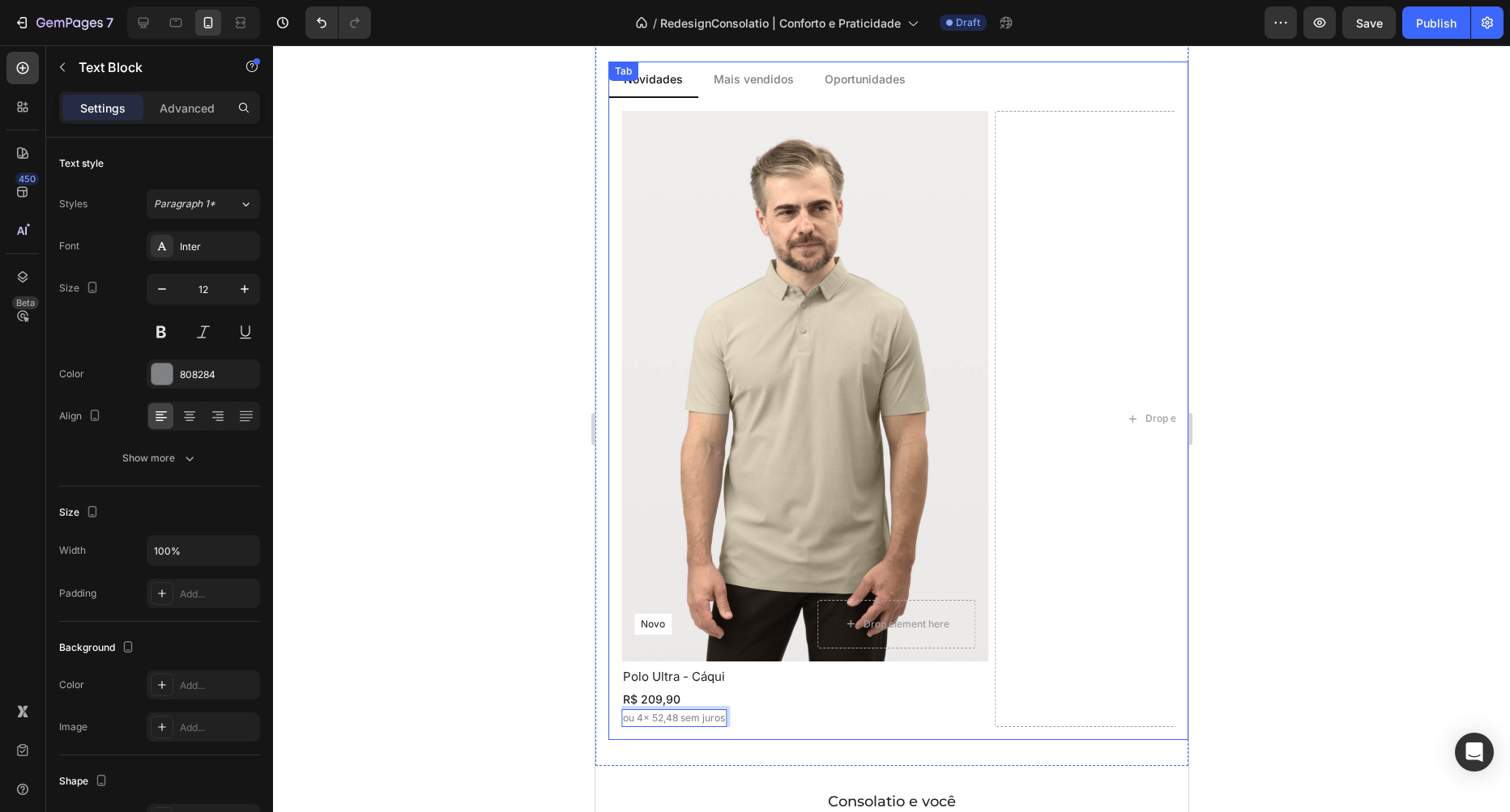
click at [758, 83] on p "Mais vendidos" at bounding box center [753, 79] width 81 height 17
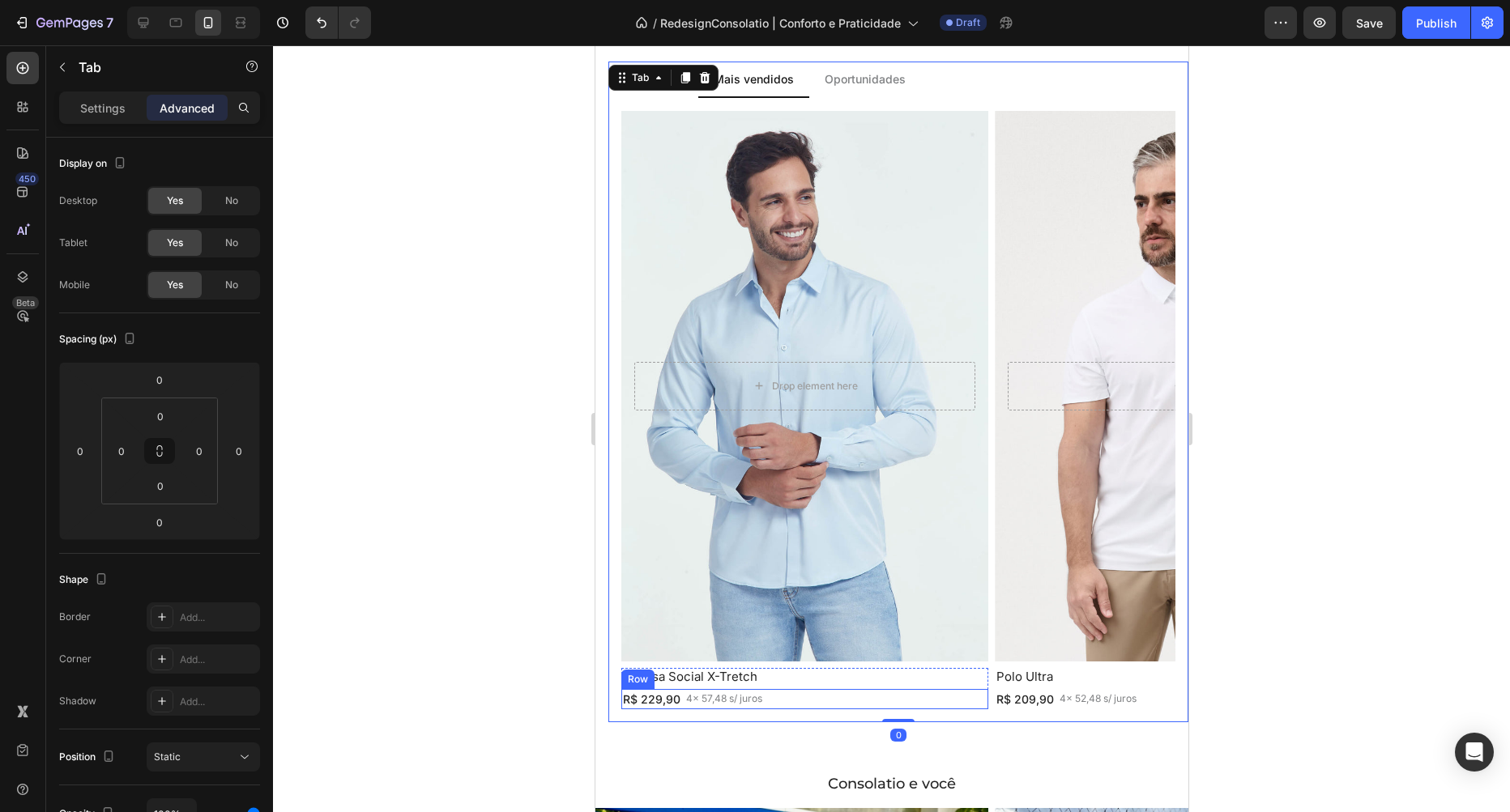
click at [778, 693] on div "R$ 229,90 Text Block 4x 57,48 s/ juros Text Block Row" at bounding box center [804, 699] width 367 height 20
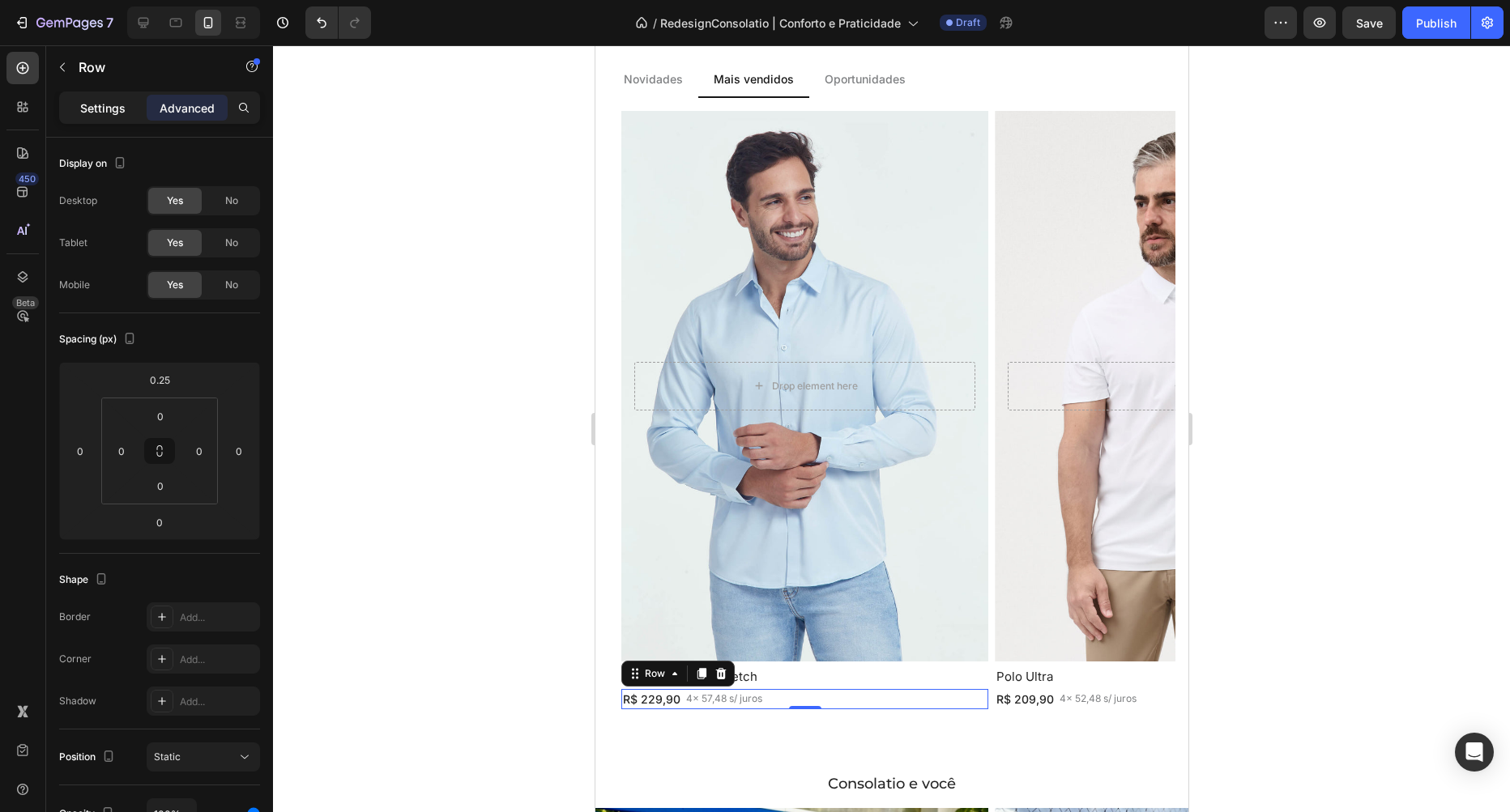
click at [98, 118] on div "Settings" at bounding box center [103, 108] width 81 height 26
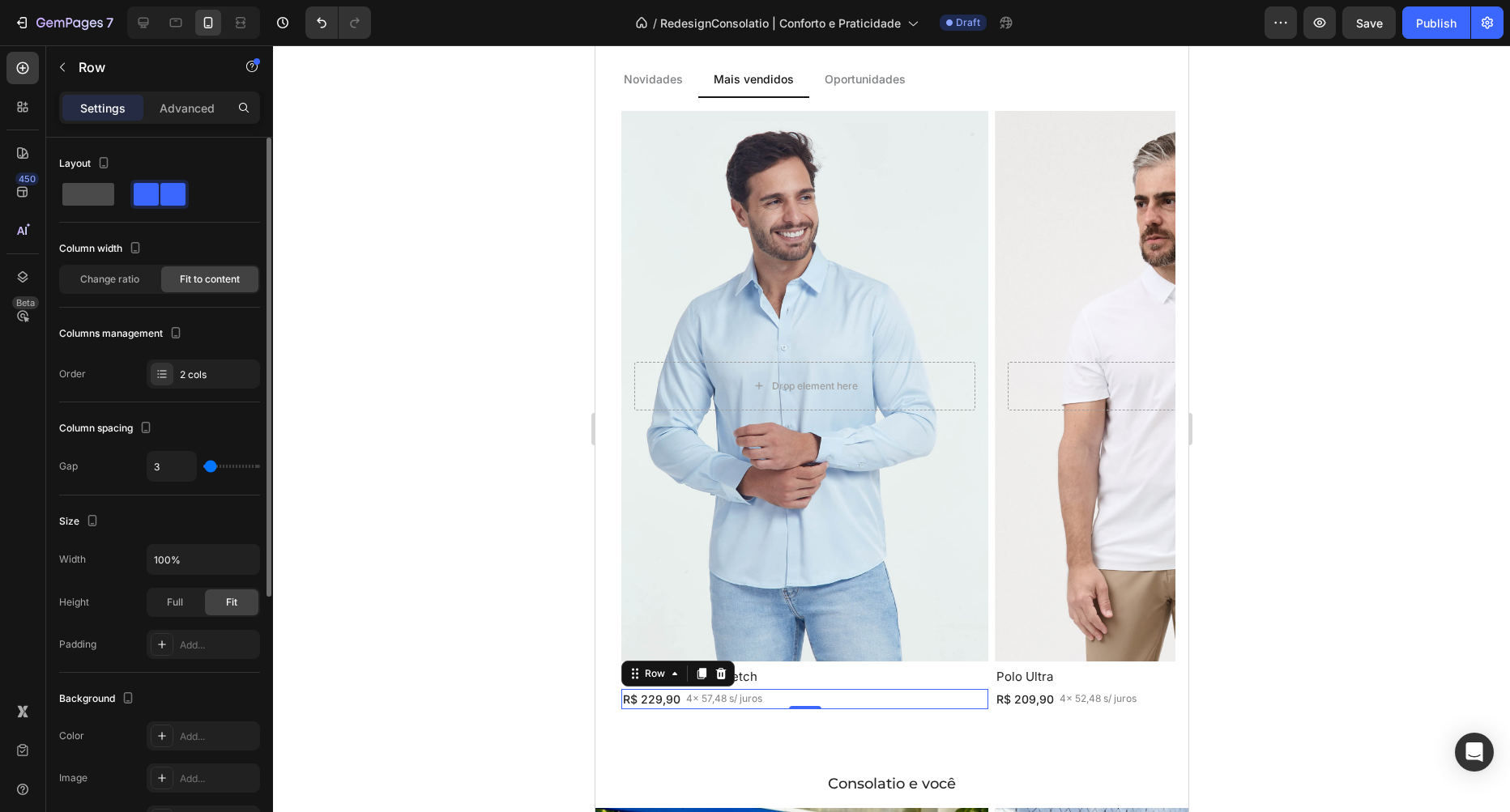
click at [86, 203] on span at bounding box center [88, 194] width 52 height 23
type input "16"
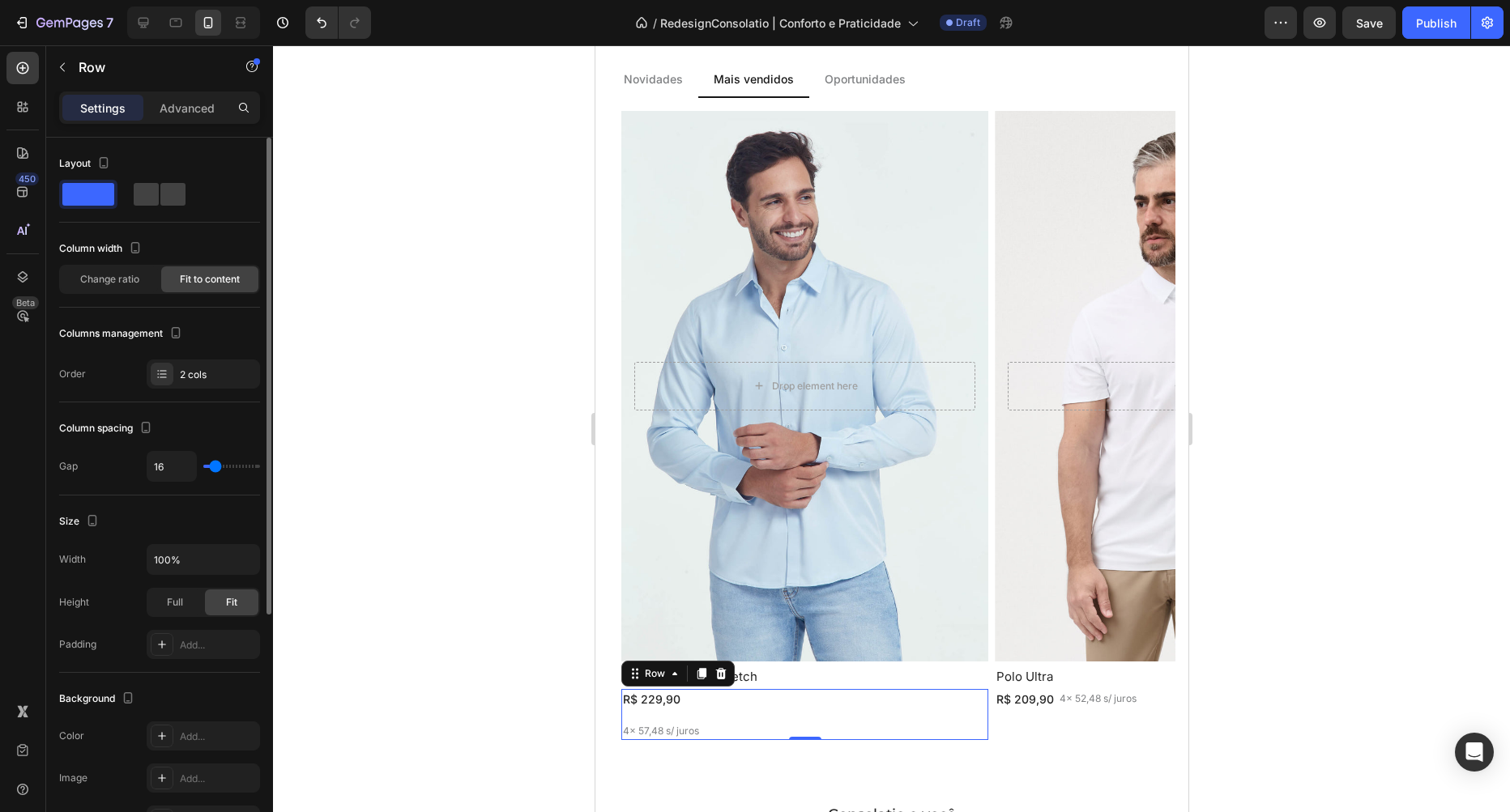
type input "23"
type input "21"
type input "16"
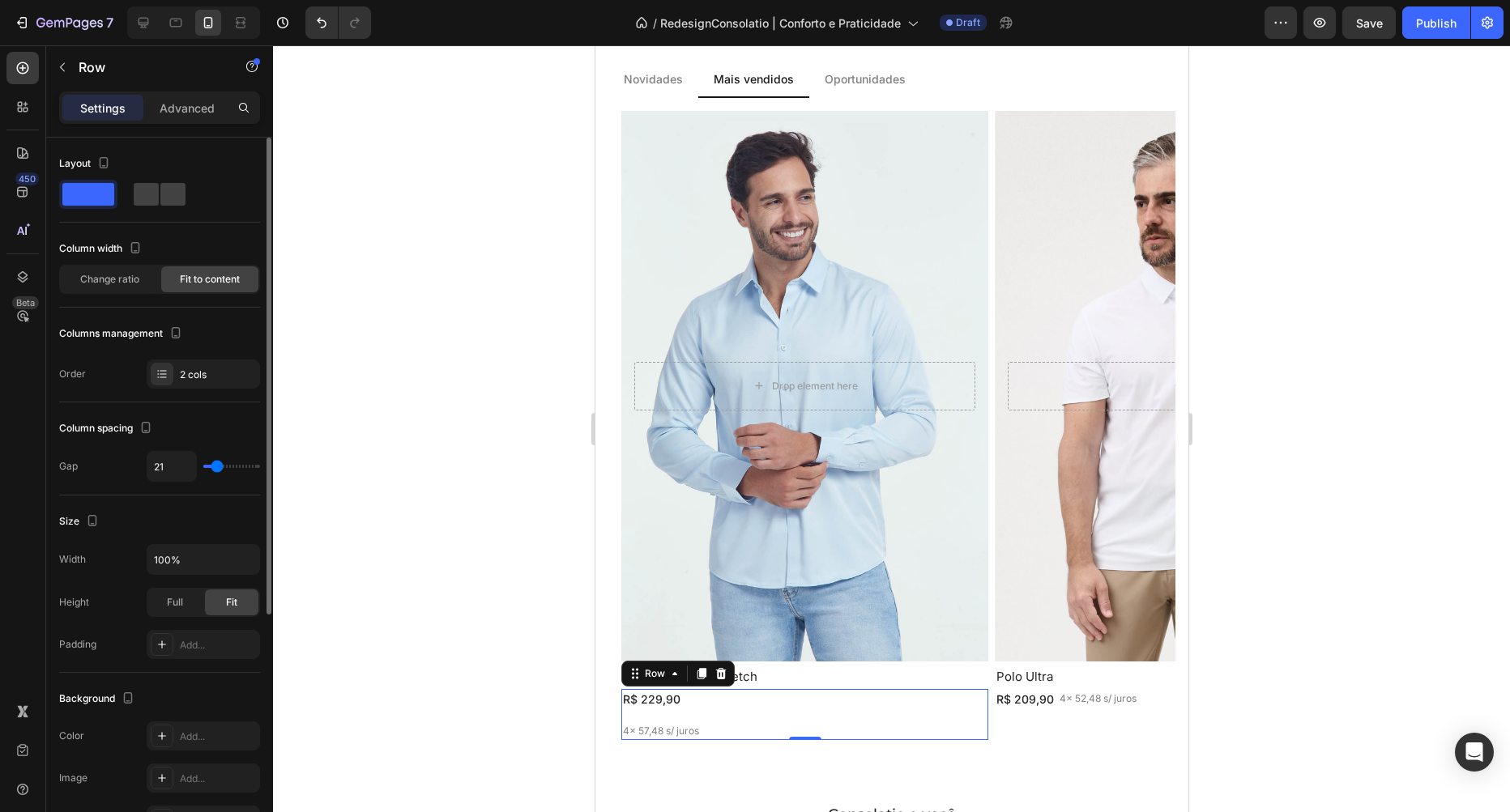
type input "16"
type input "7"
type input "0"
drag, startPoint x: 220, startPoint y: 470, endPoint x: 187, endPoint y: 470, distance: 33.0
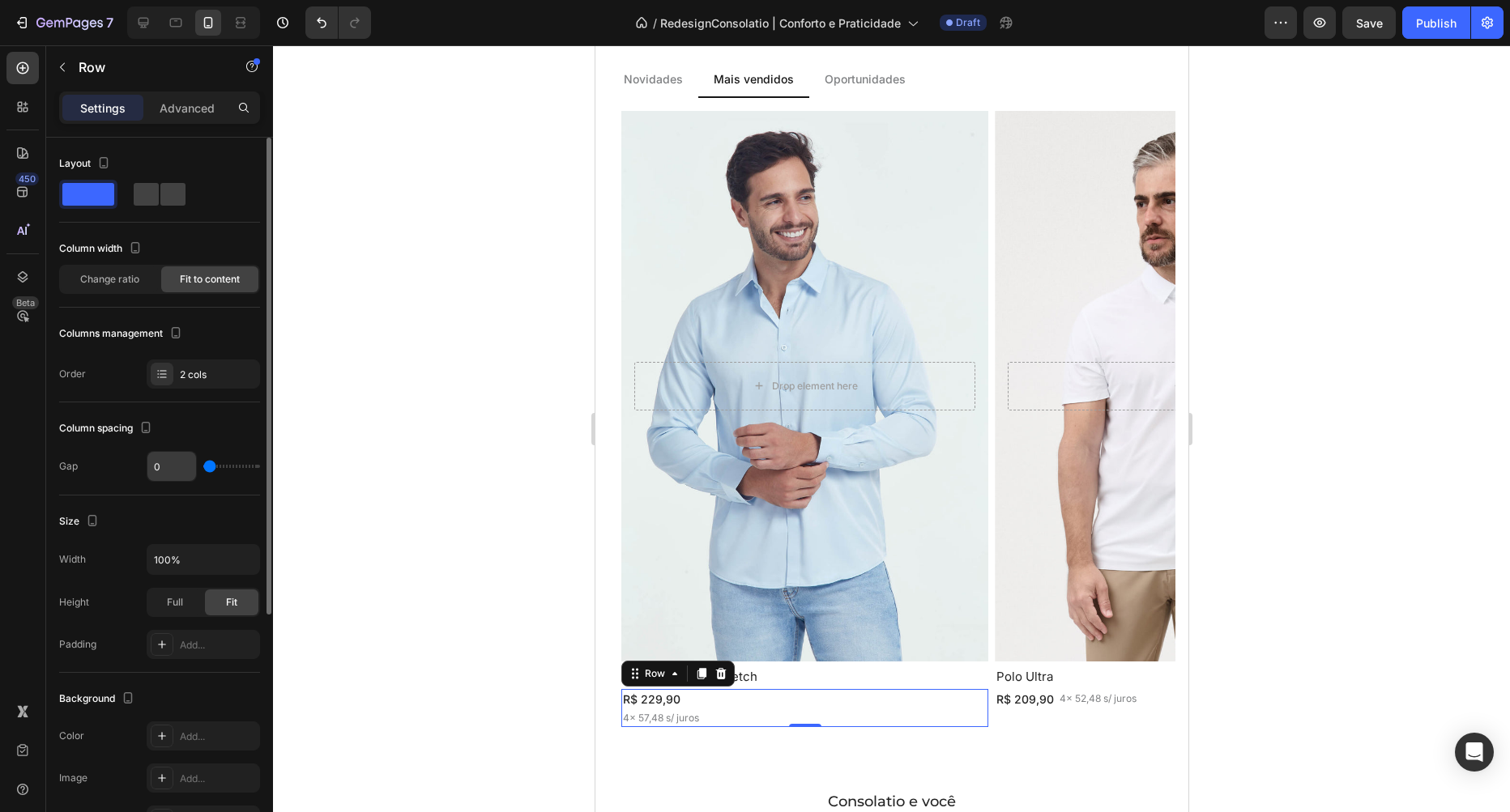
type input "0"
click at [203, 468] on input "range" at bounding box center [231, 466] width 57 height 3
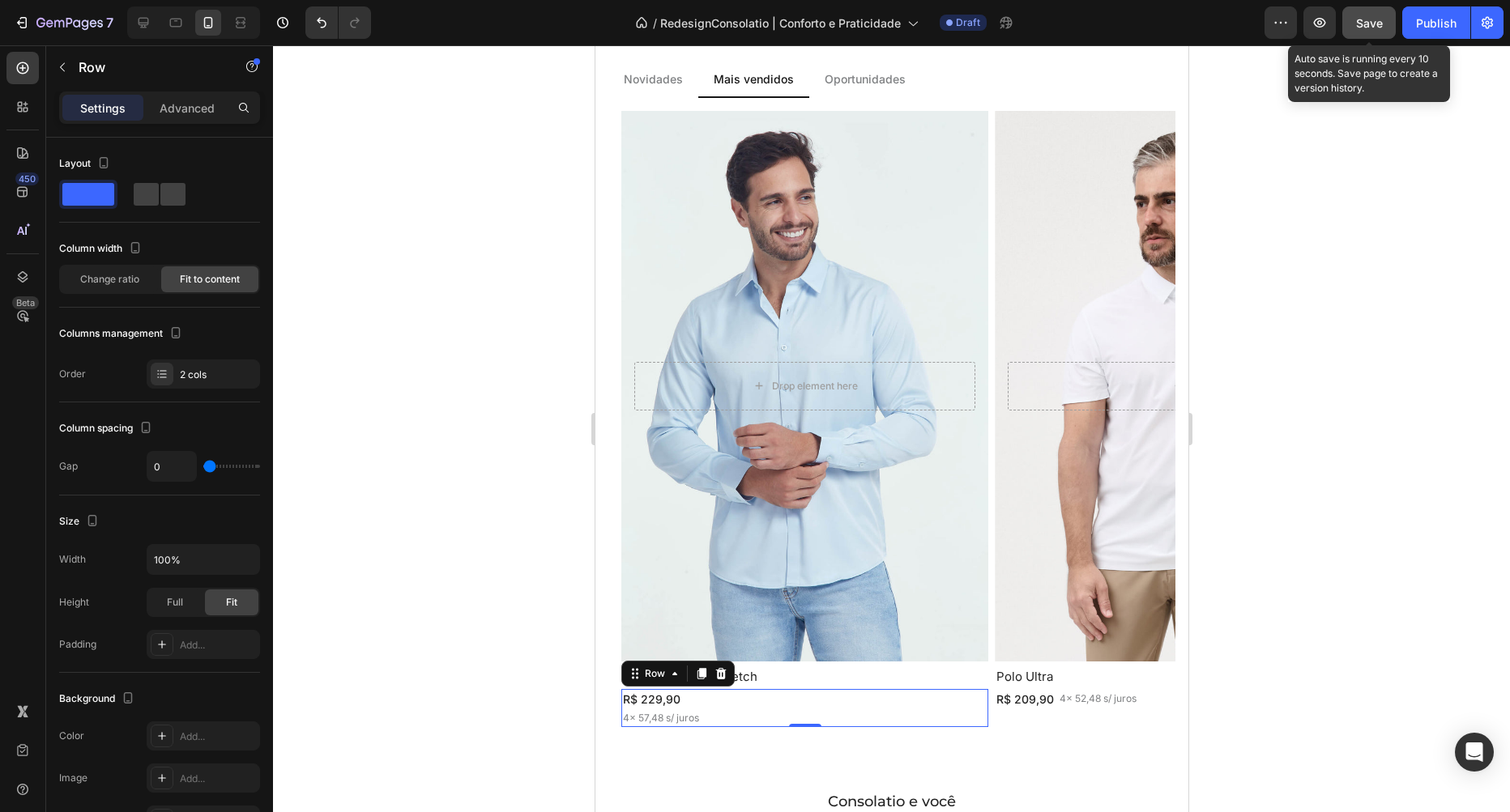
click at [1365, 33] on button "Save" at bounding box center [1368, 23] width 53 height 32
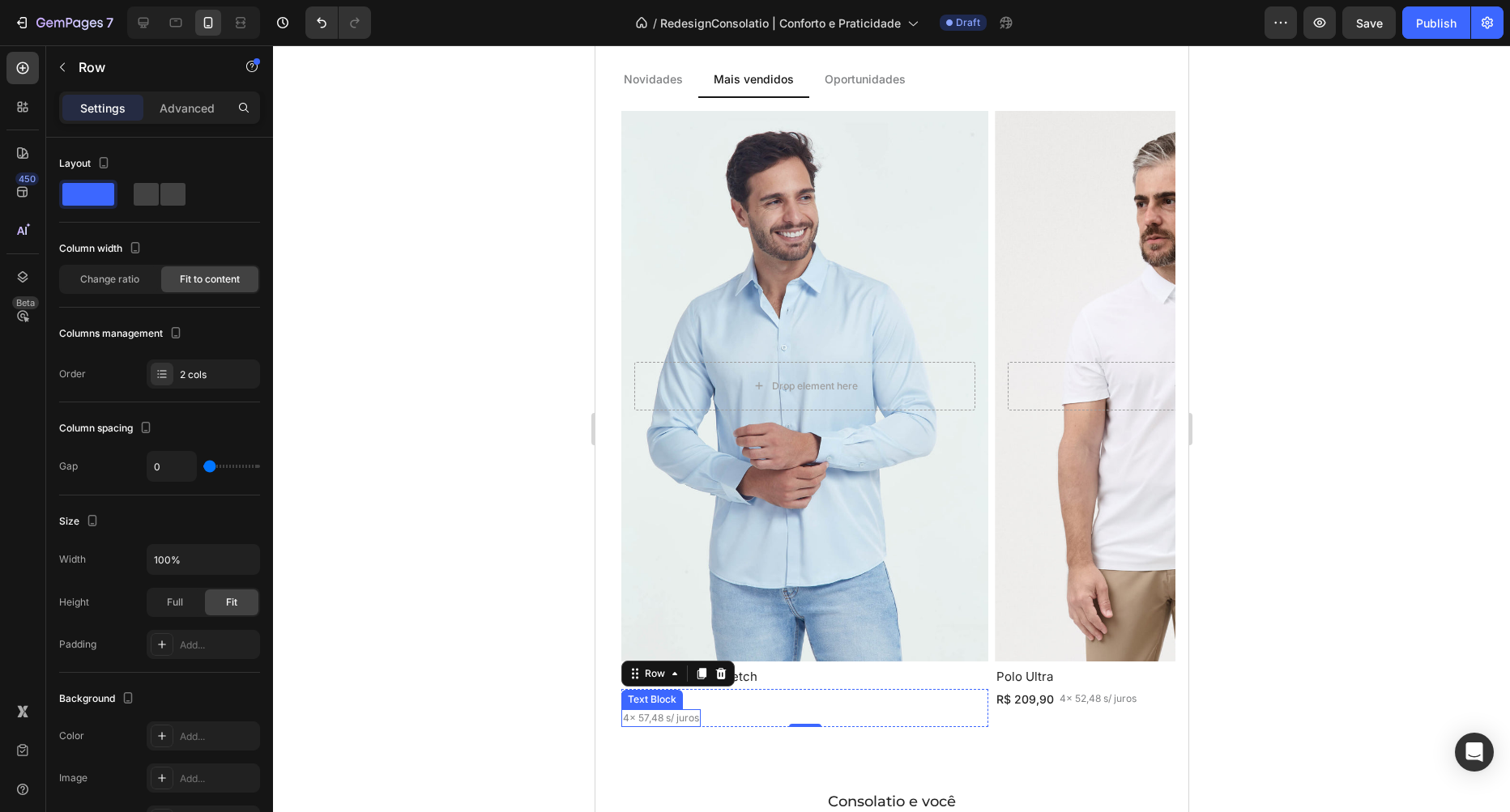
click at [638, 719] on p "4x 57,48 s/ juros" at bounding box center [660, 718] width 76 height 14
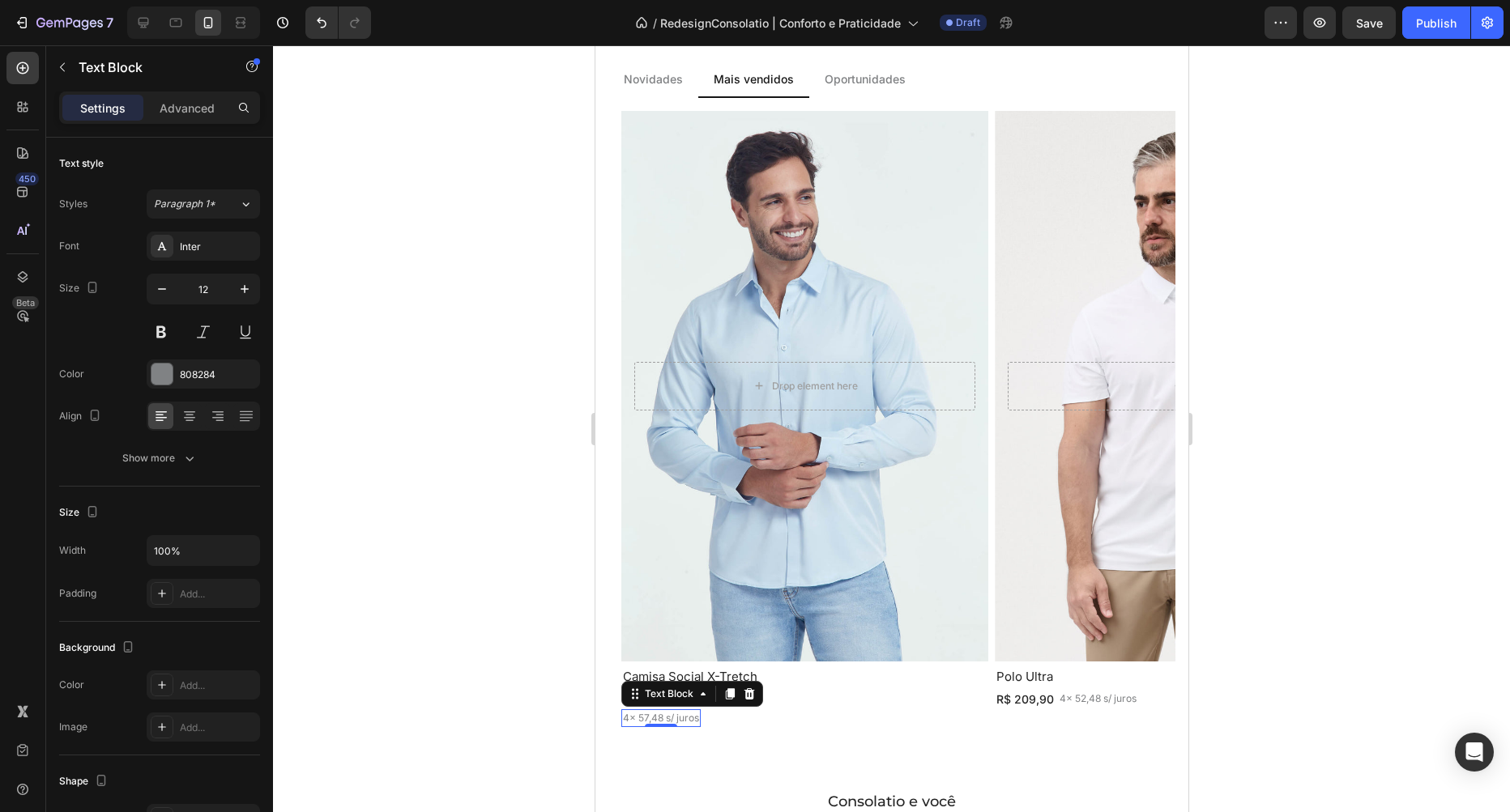
click at [637, 718] on p "4x 57,48 s/ juros" at bounding box center [660, 718] width 76 height 14
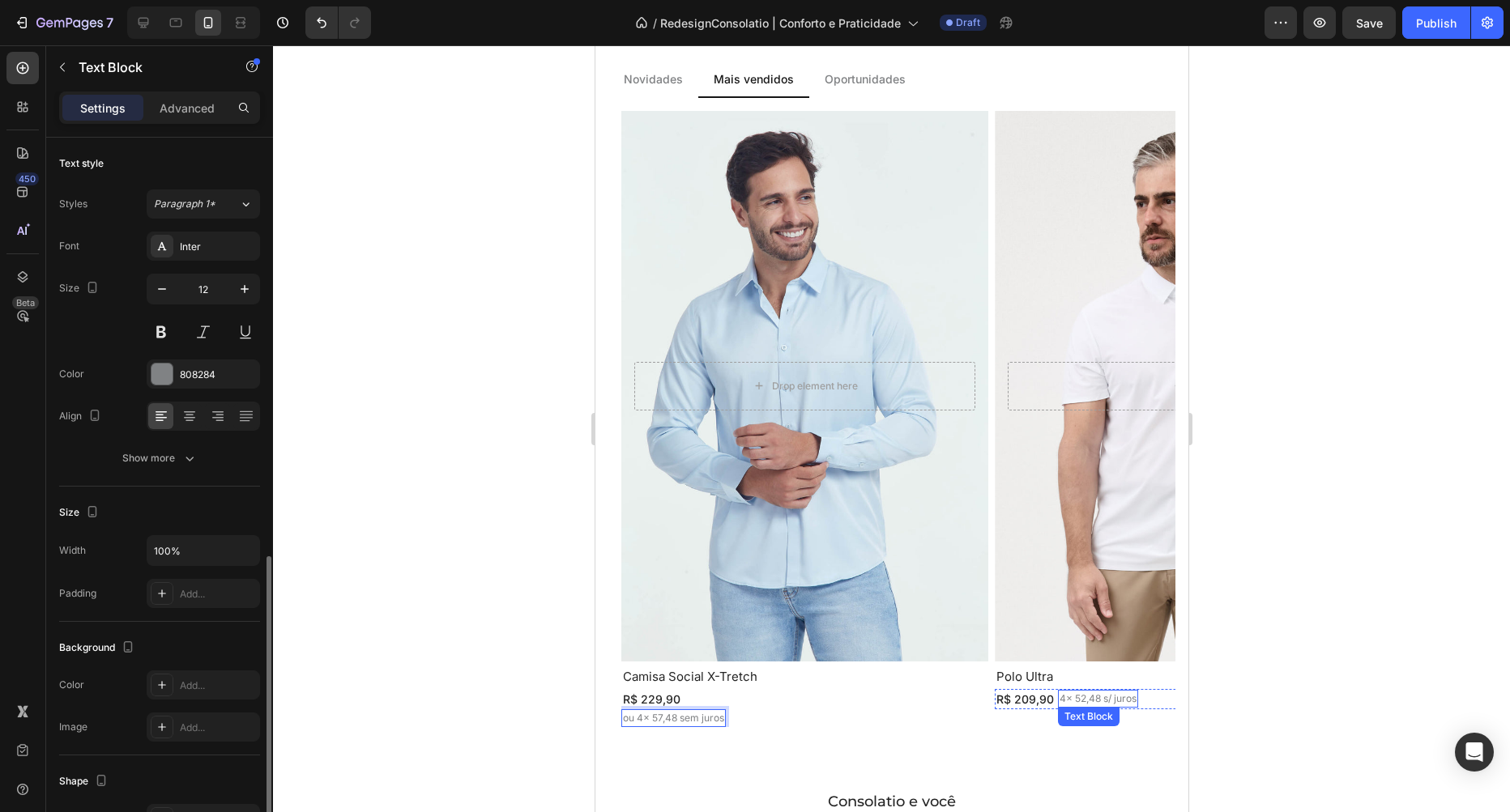
click at [1113, 692] on p "4x 52,48 s/ juros" at bounding box center [1097, 698] width 77 height 14
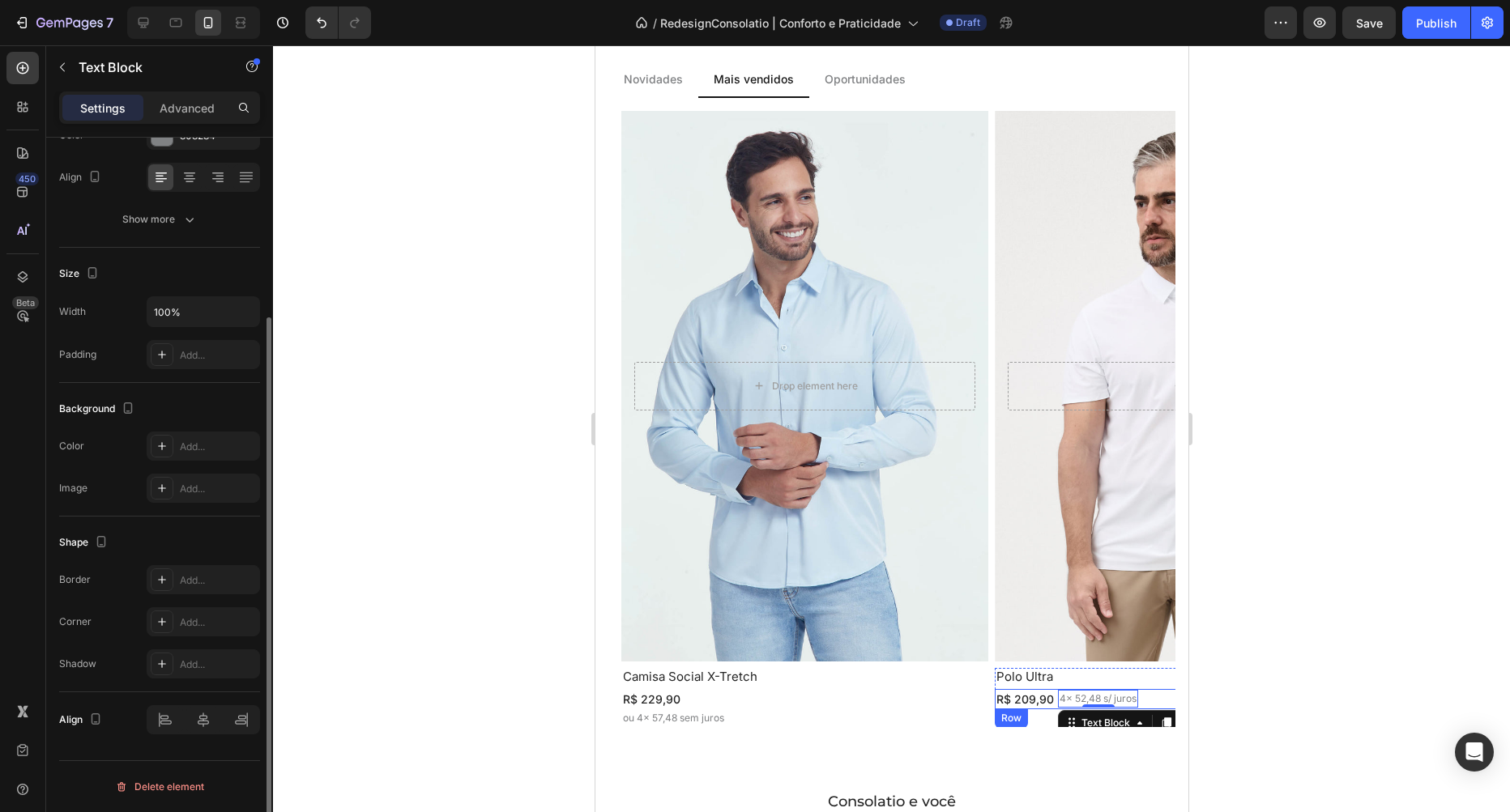
click at [1150, 689] on div "R$ 209,90 Text Block 4x 52,48 s/ juros Text Block 0 Row" at bounding box center [1177, 699] width 367 height 20
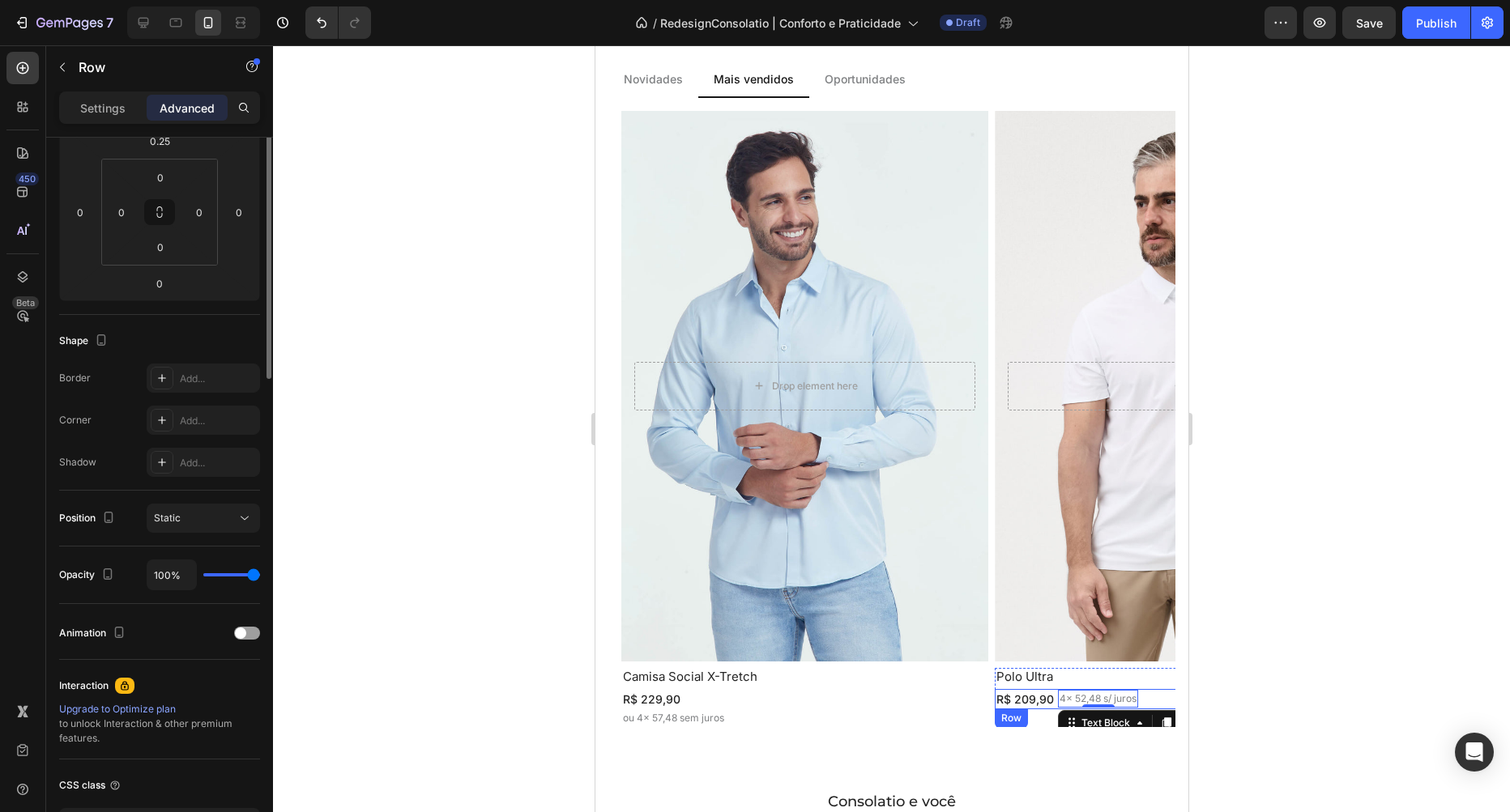
scroll to position [0, 0]
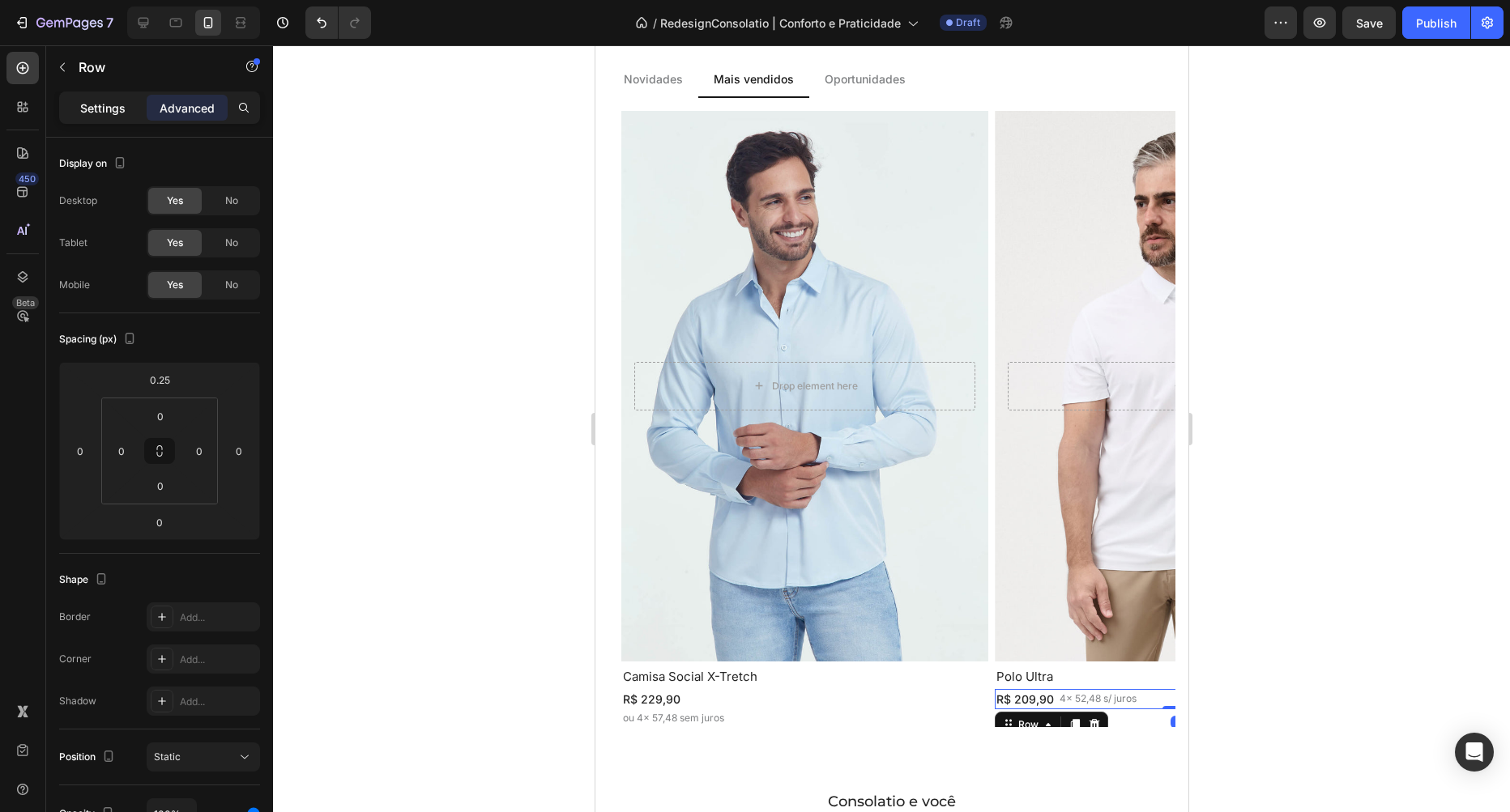
click at [114, 109] on p "Settings" at bounding box center [103, 108] width 46 height 17
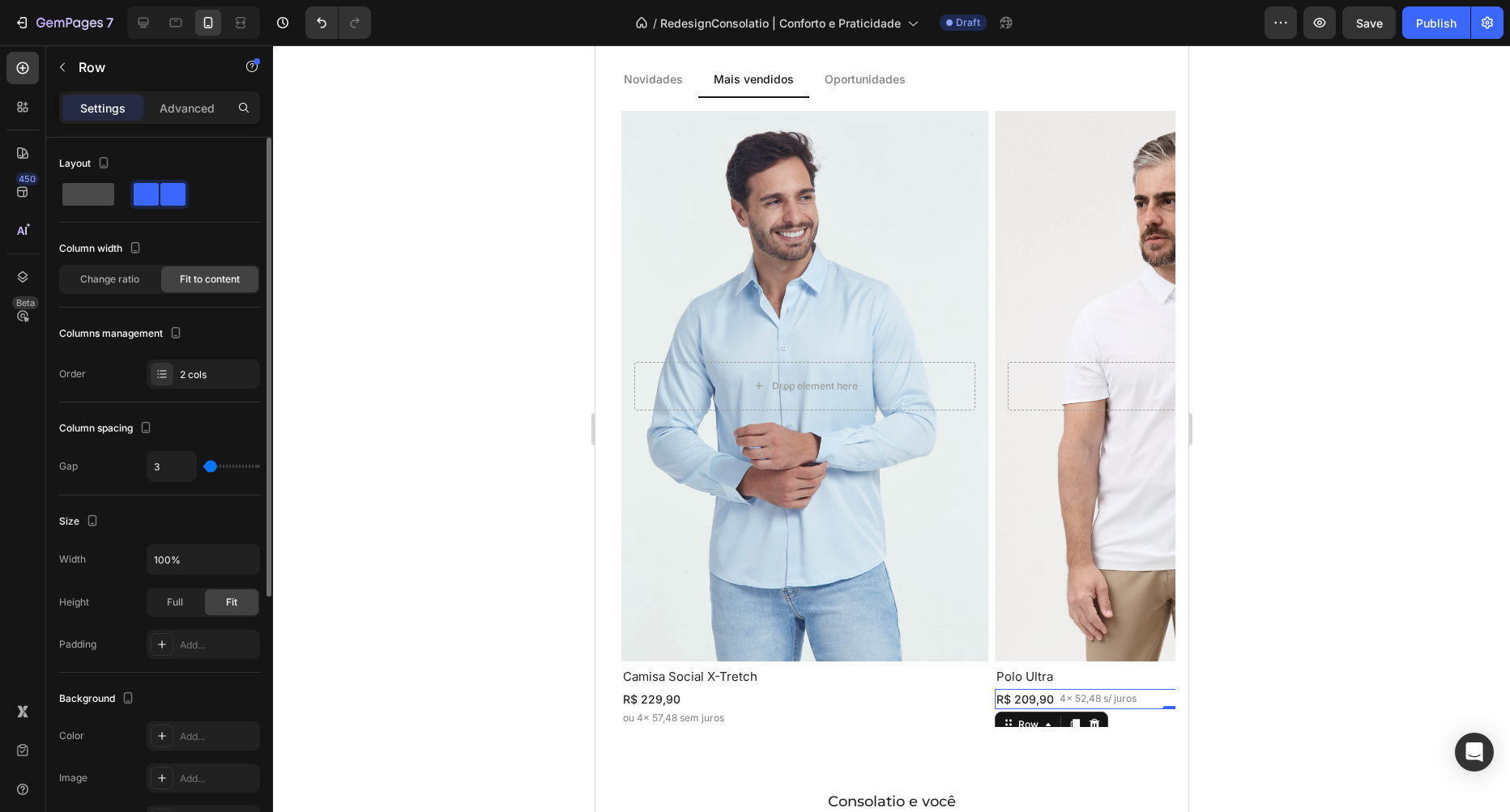
click at [100, 203] on span at bounding box center [88, 194] width 52 height 23
type input "16"
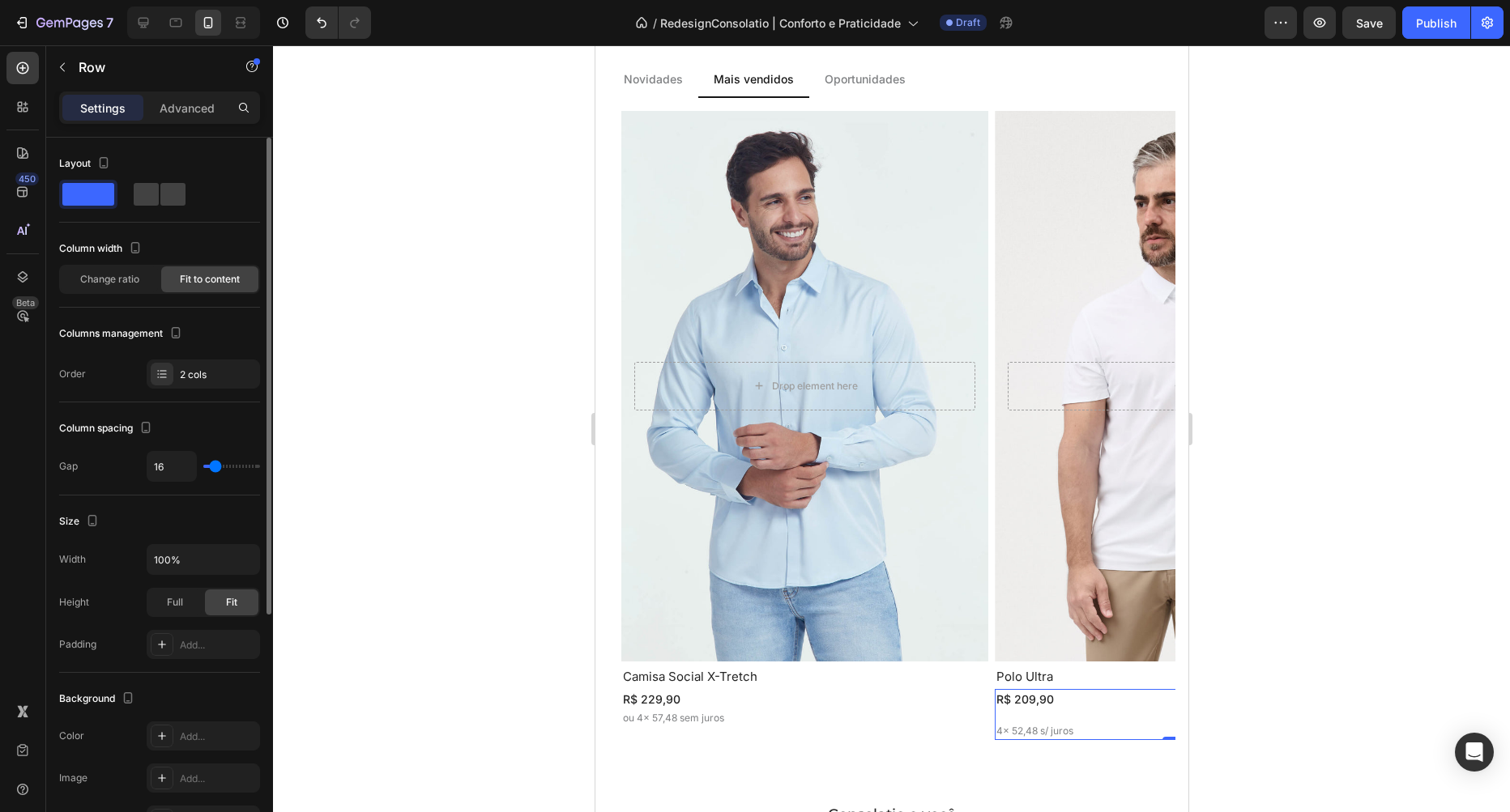
type input "0"
drag, startPoint x: 193, startPoint y: 469, endPoint x: 154, endPoint y: 466, distance: 39.1
type input "0"
click at [203, 466] on input "range" at bounding box center [231, 466] width 57 height 3
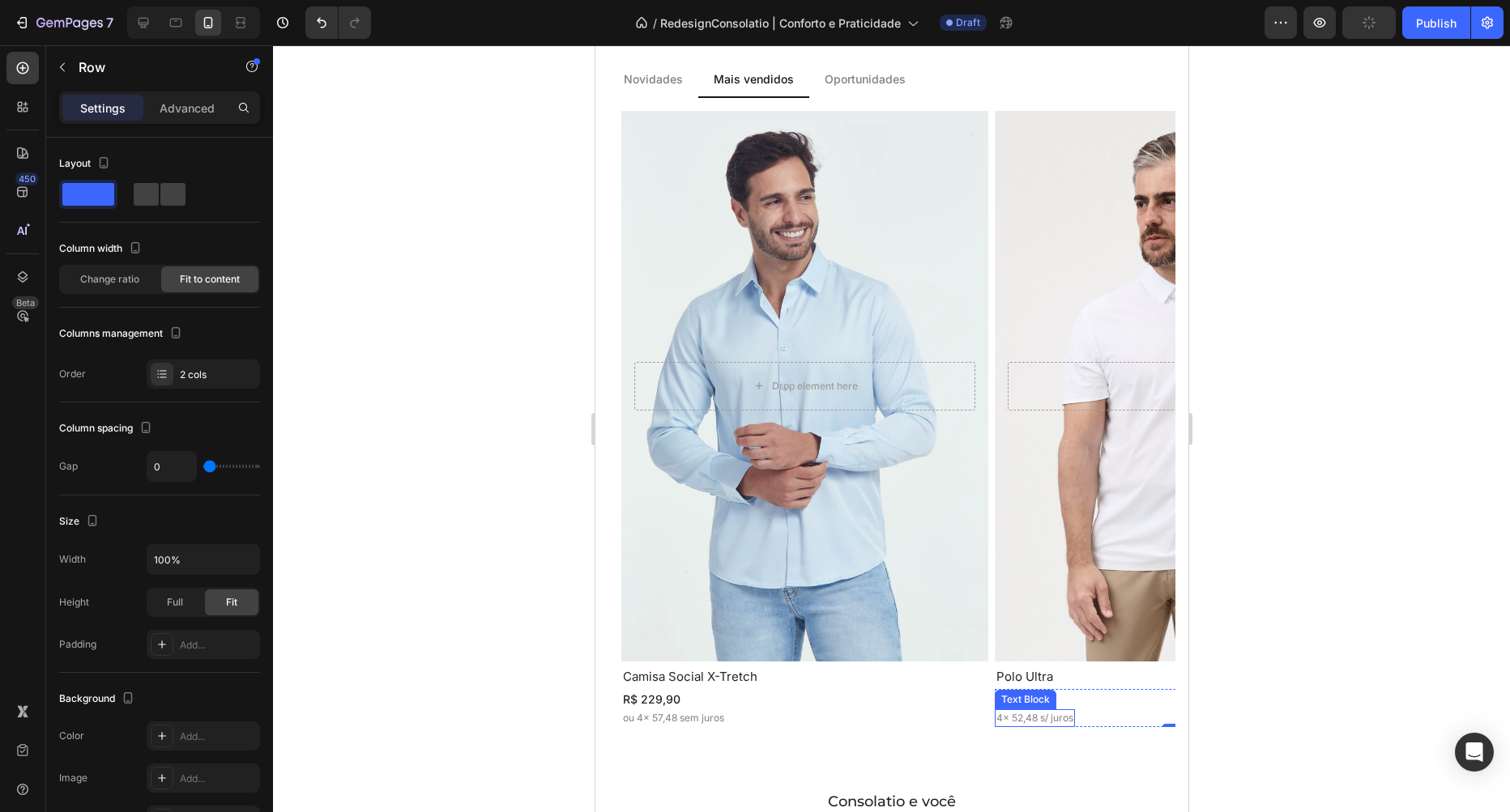
click at [999, 711] on p "4x 52,48 s/ juros" at bounding box center [1034, 718] width 77 height 14
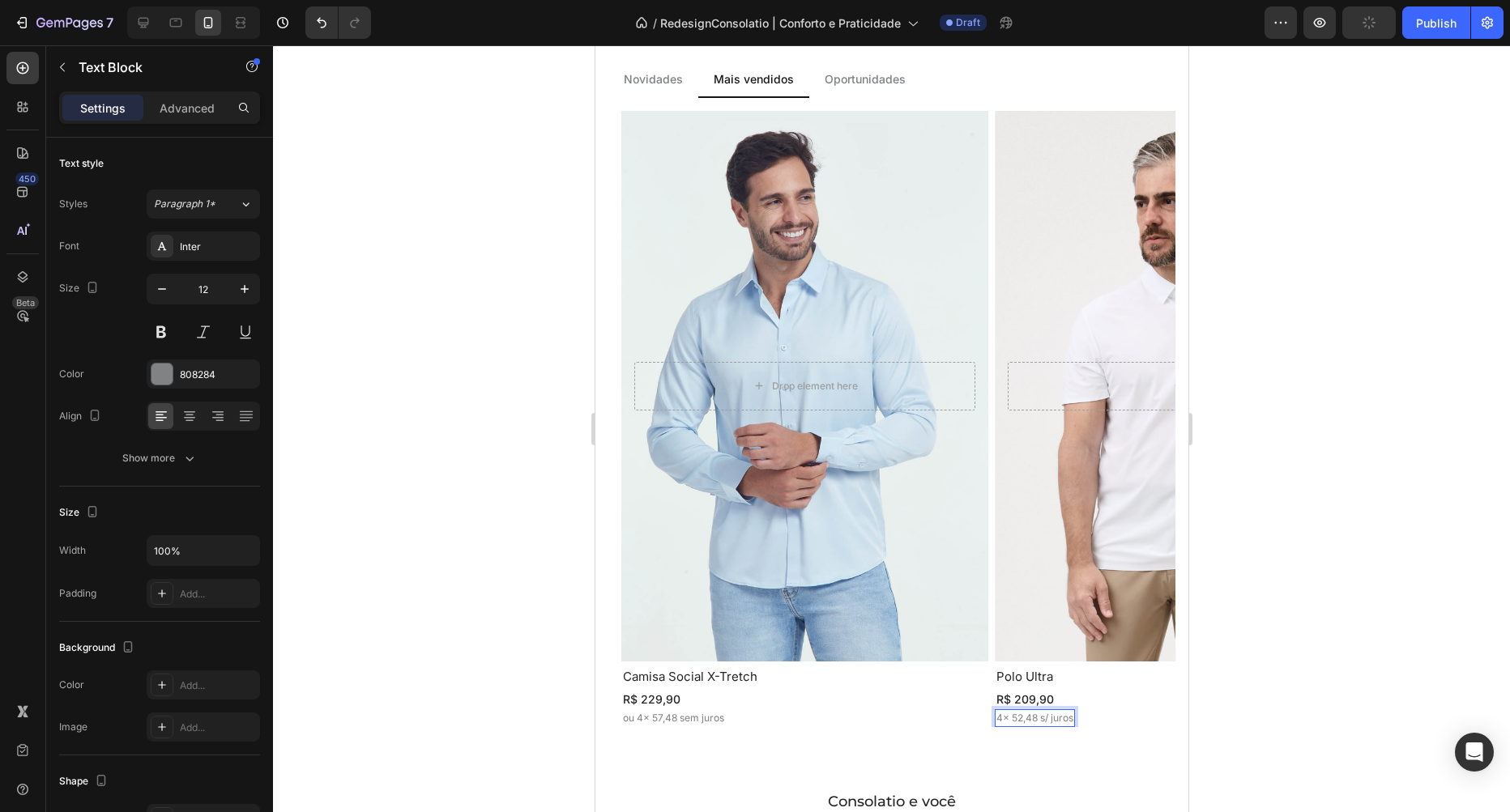
click at [1006, 711] on p "4x 52,48 s/ juros" at bounding box center [1034, 718] width 77 height 14
click at [1124, 689] on div "R$ 209,90 Text Block ou 4x 52,48 sem juros Text Block 0 Row" at bounding box center [1177, 708] width 367 height 38
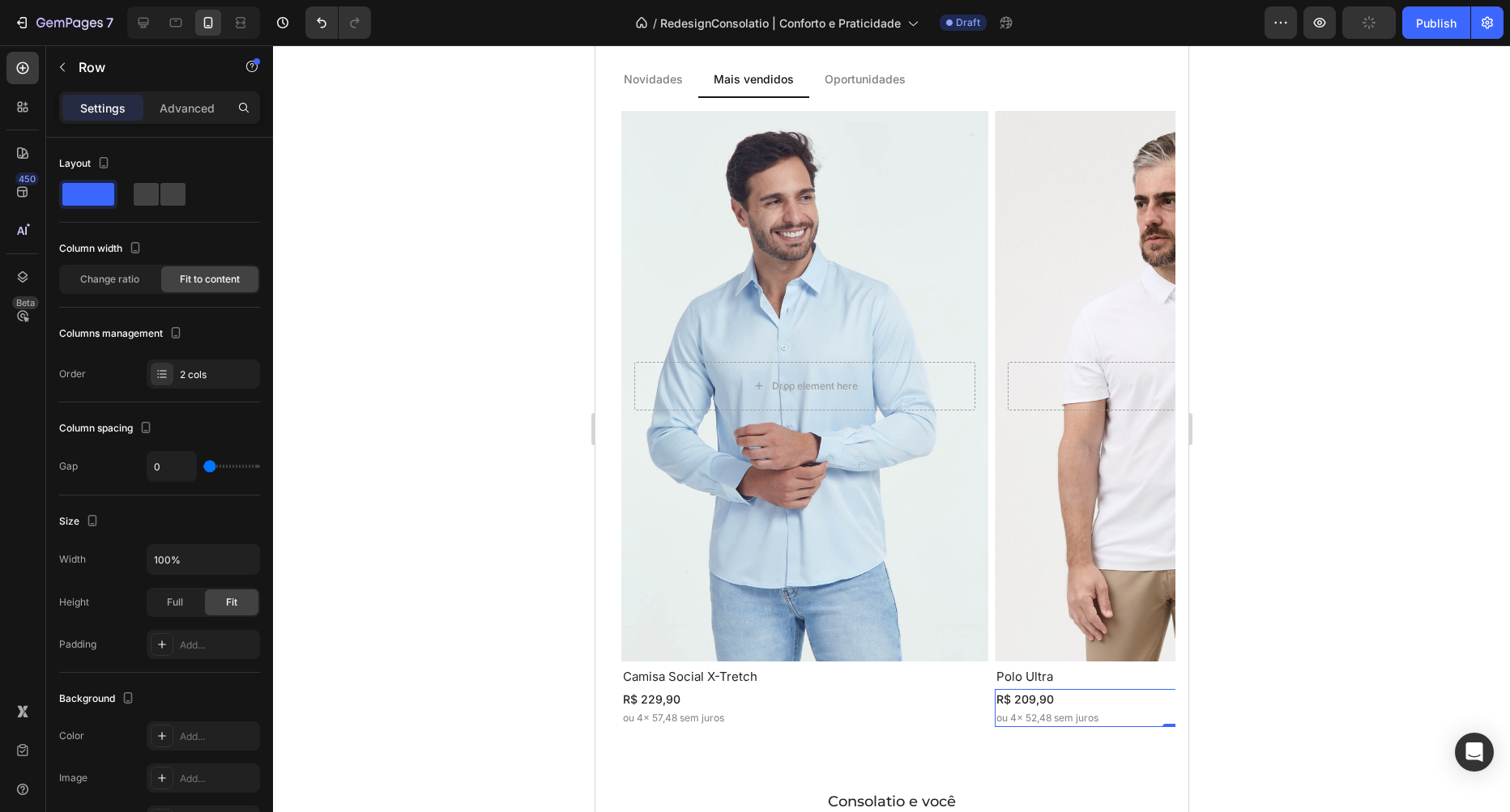
click at [1036, 736] on div "Row" at bounding box center [1028, 742] width 27 height 14
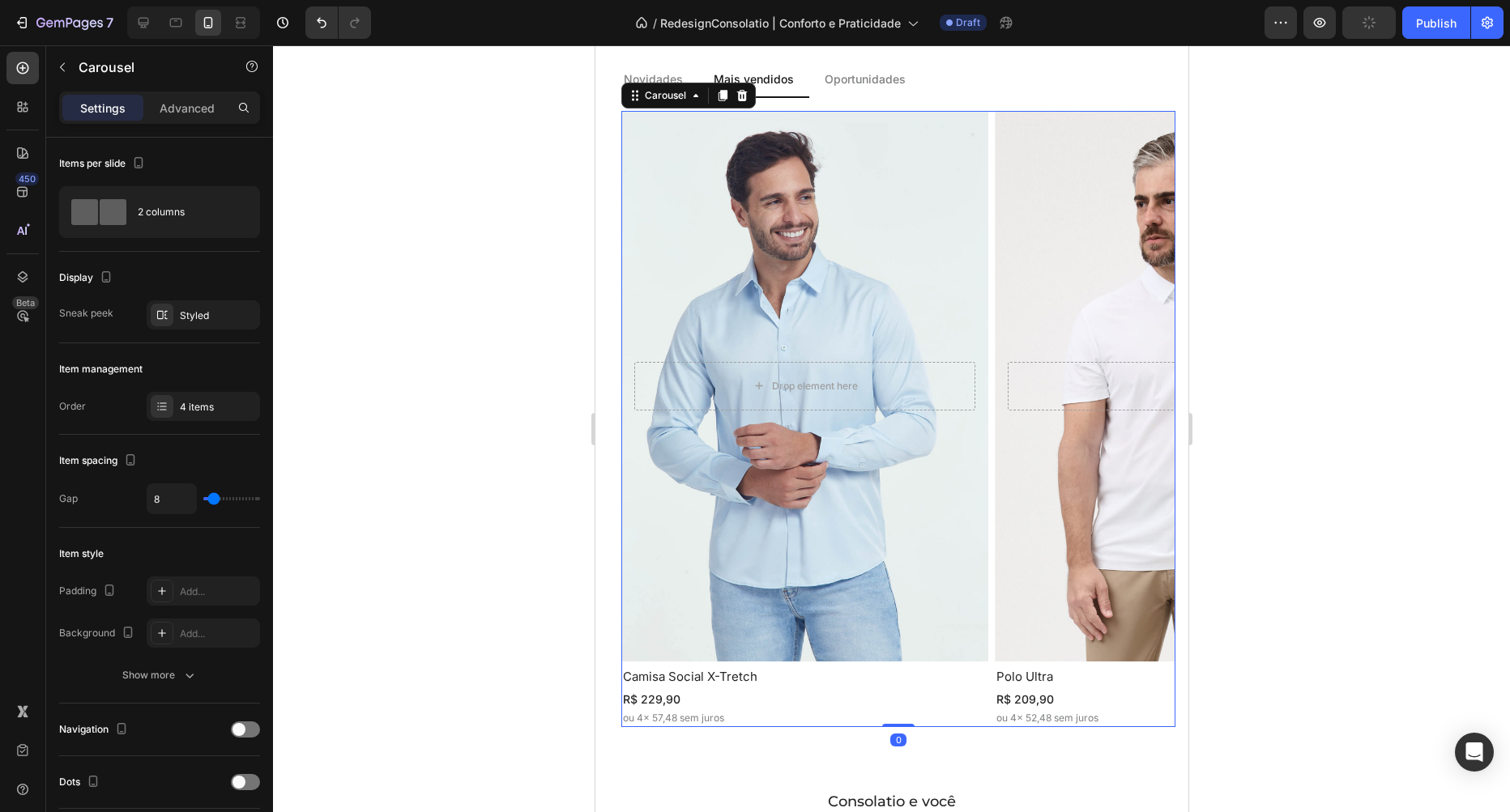
click at [993, 277] on div "Drop element here Hero Banner Camisa Social X-Tretch Heading R$ 229,90 Text Blo…" at bounding box center [898, 419] width 554 height 616
click at [211, 410] on div "4 items" at bounding box center [218, 407] width 76 height 14
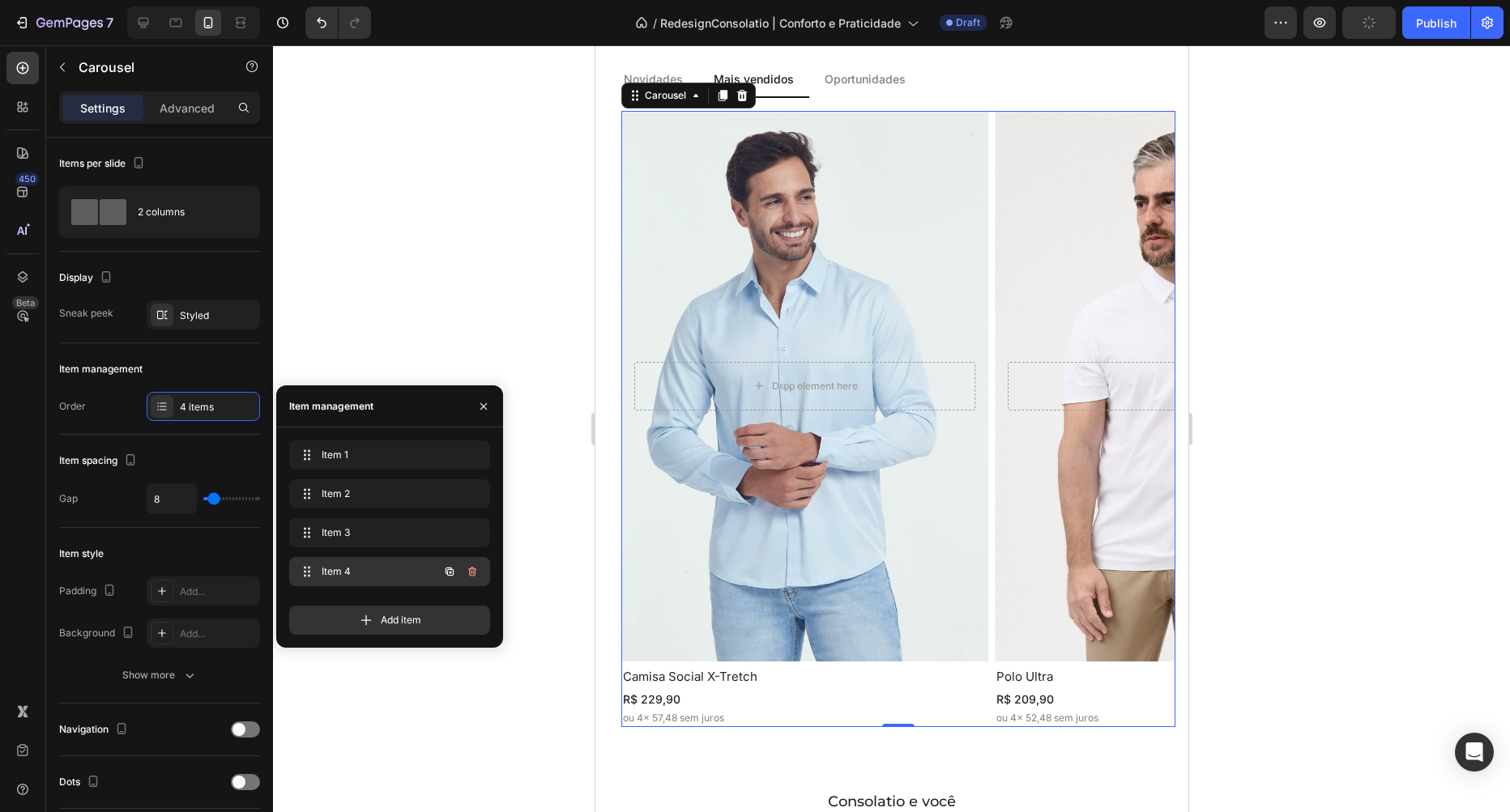
click at [363, 565] on span "Item 4" at bounding box center [367, 571] width 92 height 14
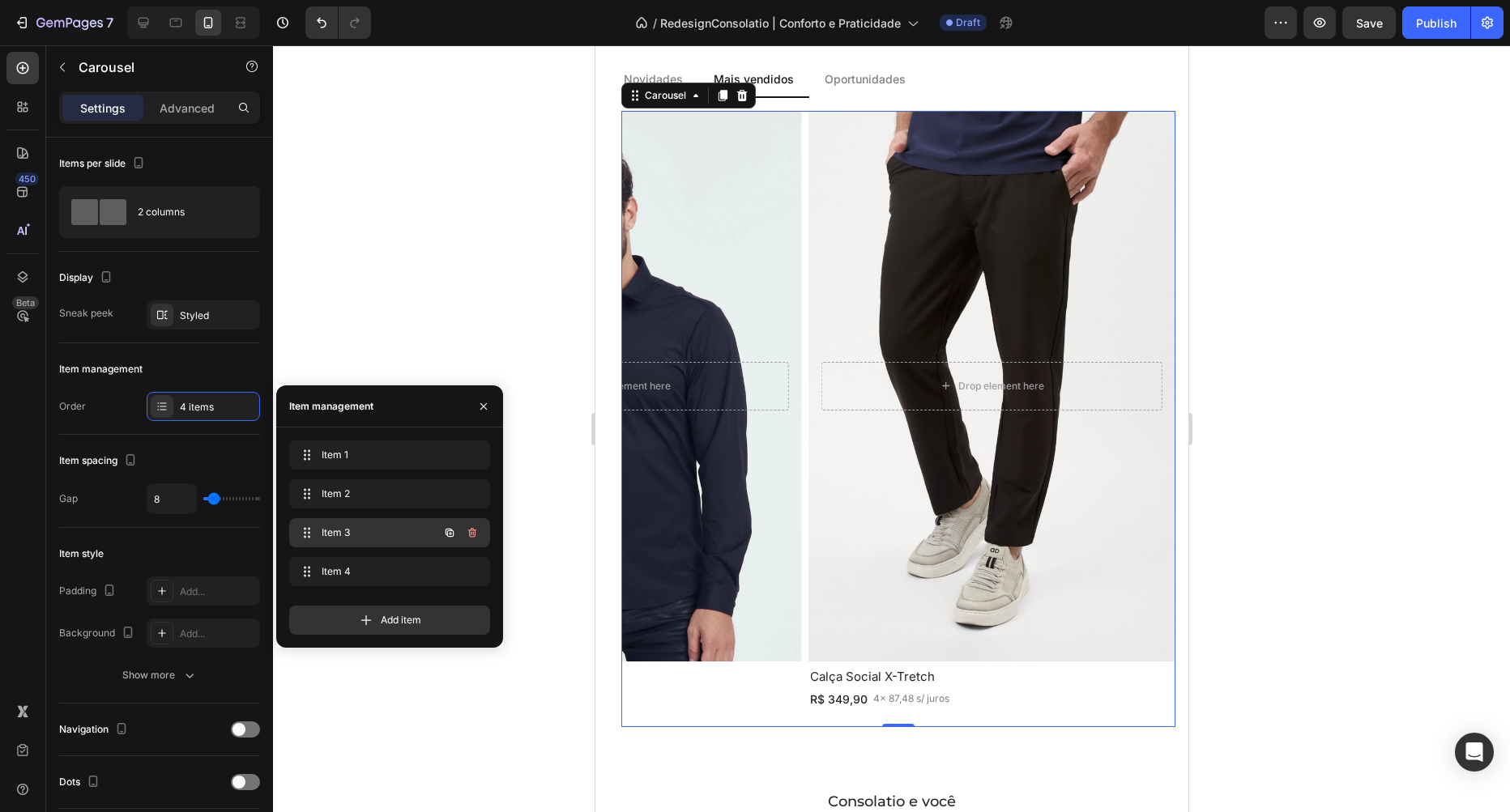
click at [356, 541] on div "Item 3 Item 3" at bounding box center [367, 532] width 142 height 23
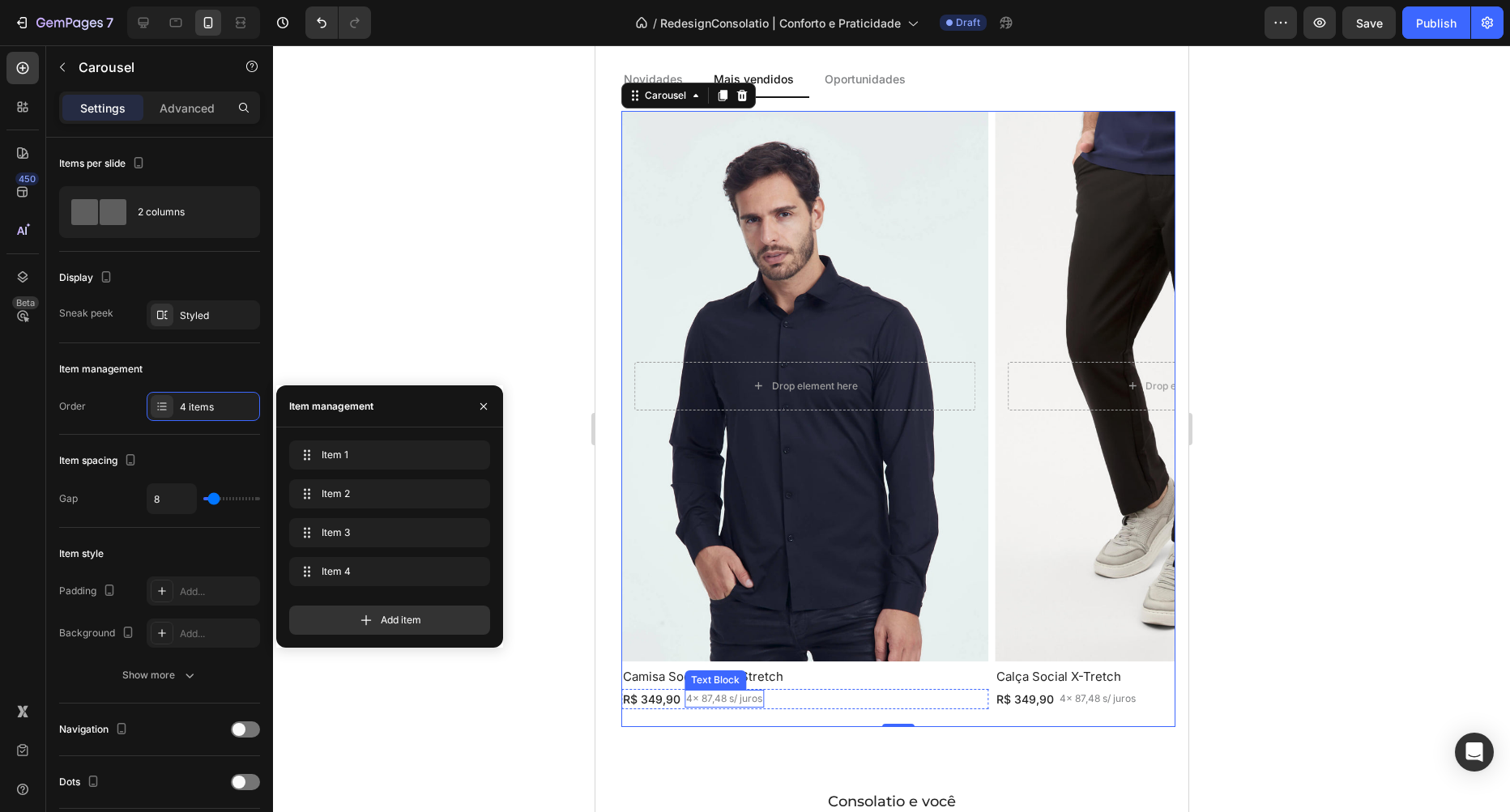
click at [707, 698] on p "4x 87,48 s/ juros" at bounding box center [723, 698] width 76 height 14
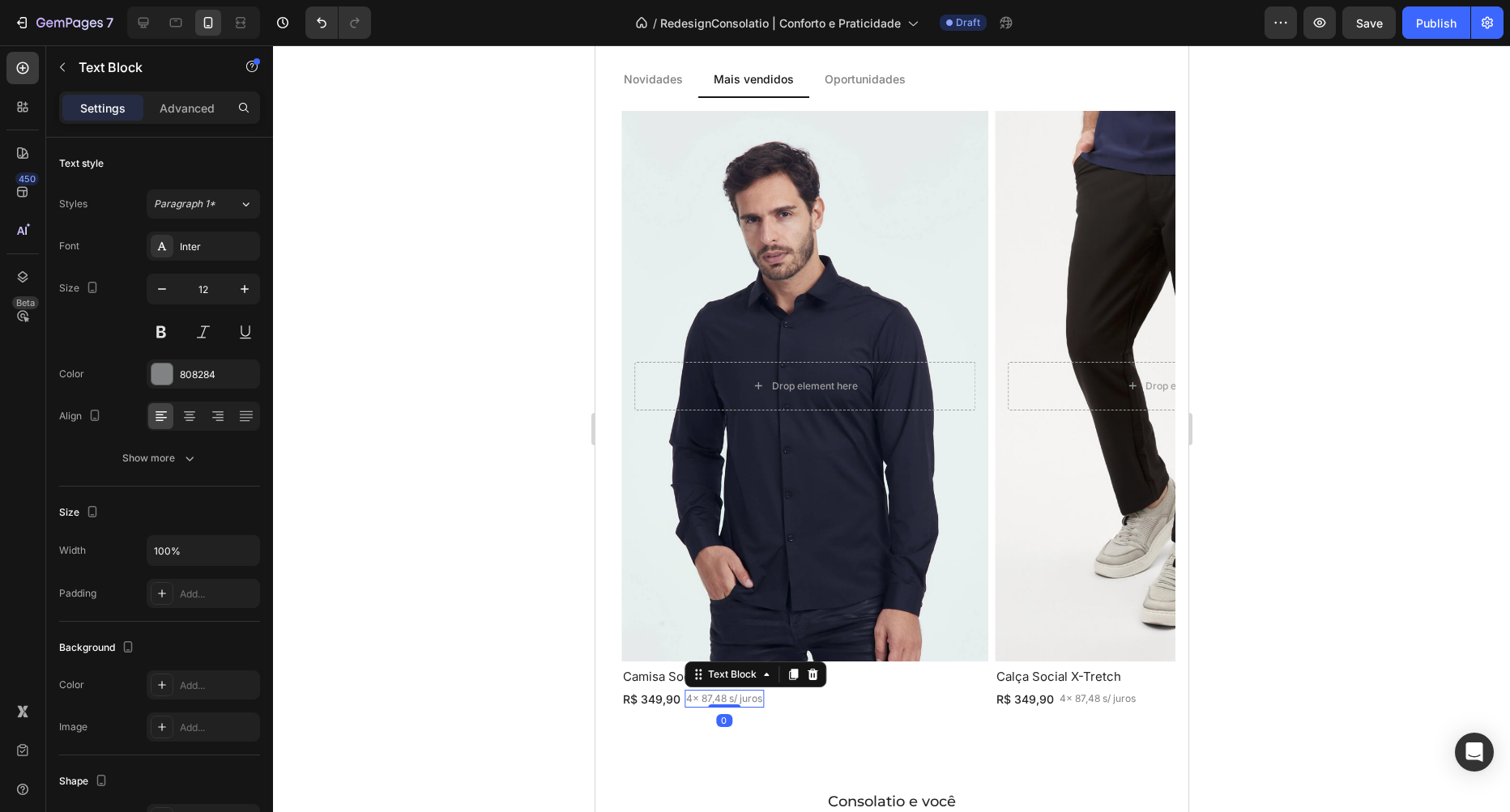
click at [804, 693] on div "R$ 349,90 Text Block 4x 87,48 s/ juros Text Block 0 Row" at bounding box center [804, 699] width 367 height 20
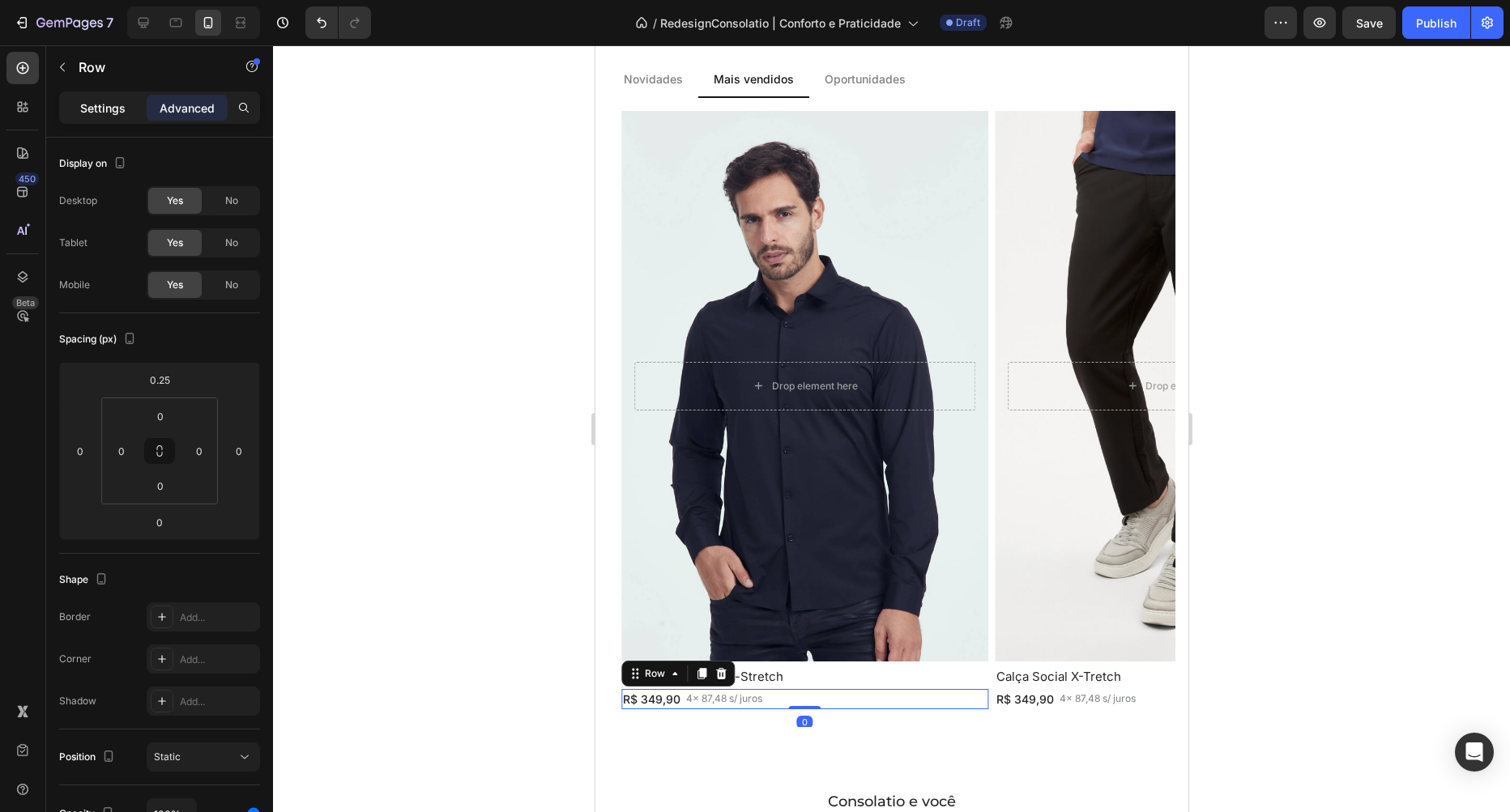
click at [97, 109] on p "Settings" at bounding box center [103, 108] width 46 height 17
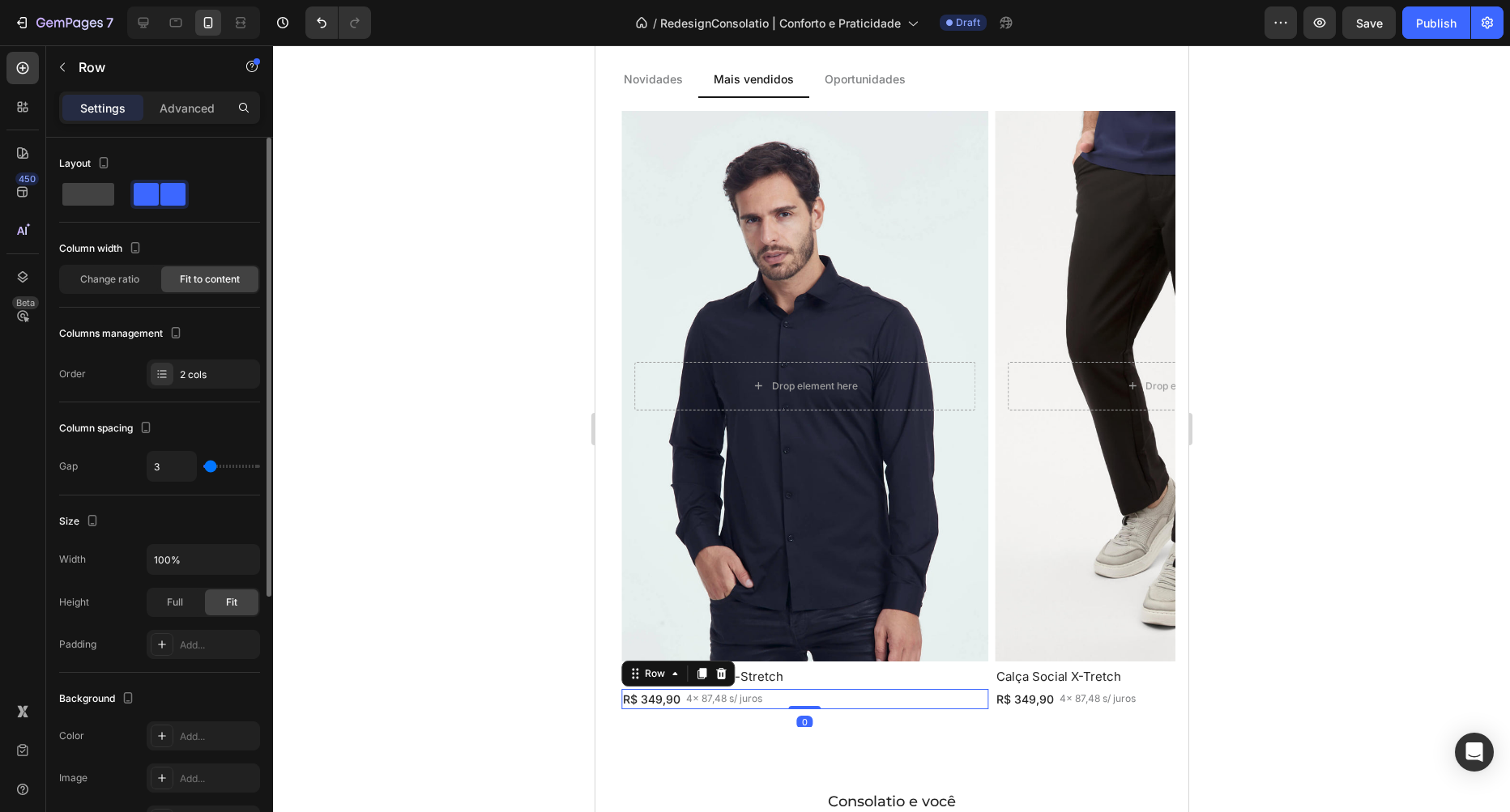
click at [70, 211] on div "Layout" at bounding box center [159, 186] width 201 height 72
click at [76, 193] on span at bounding box center [88, 194] width 52 height 23
type input "16"
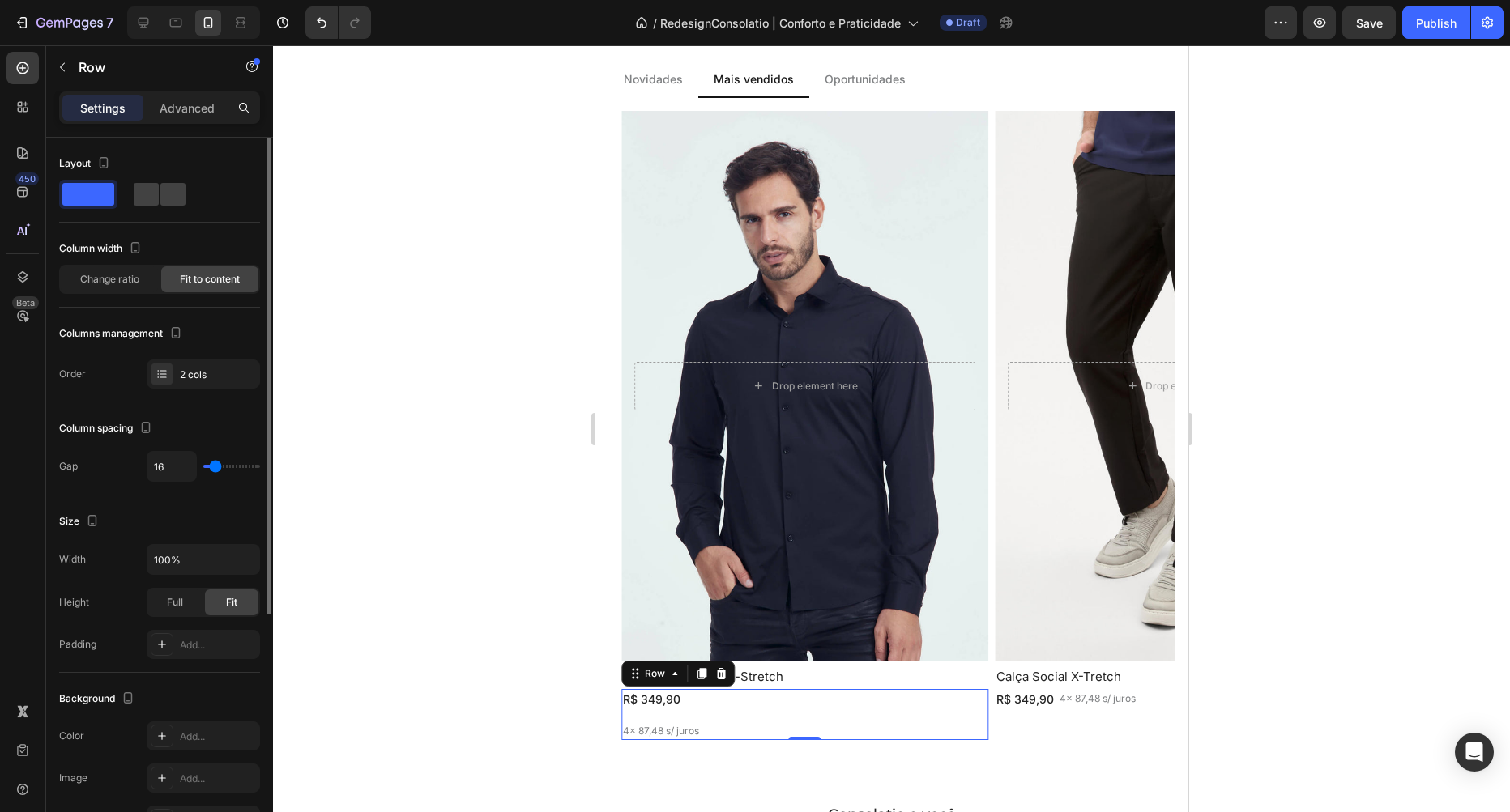
type input "0"
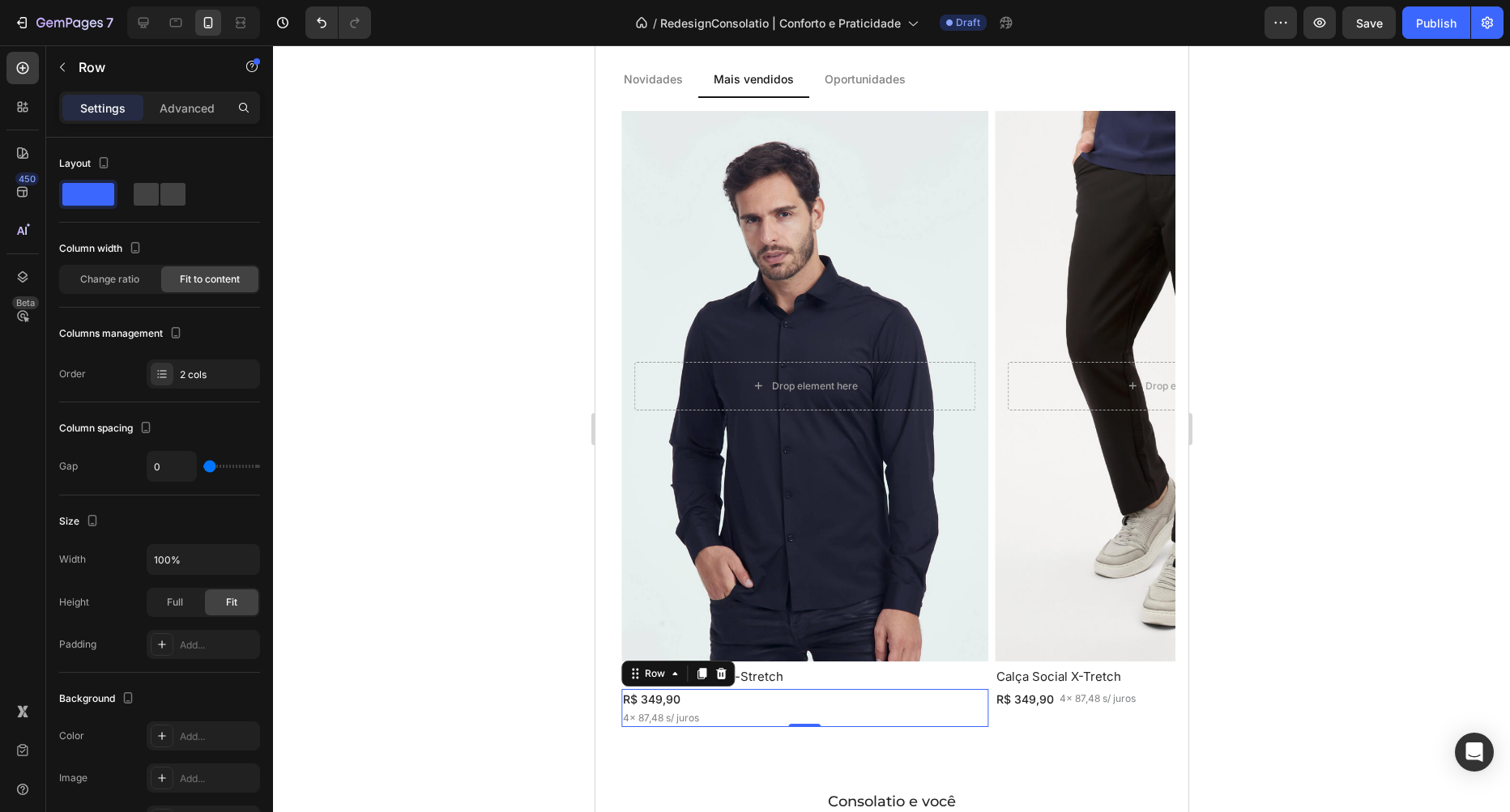
drag, startPoint x: 209, startPoint y: 465, endPoint x: 411, endPoint y: 615, distance: 251.6
type input "0"
click at [203, 465] on input "range" at bounding box center [231, 466] width 57 height 3
click at [625, 721] on p "4x 87,48 s/ juros" at bounding box center [660, 718] width 76 height 14
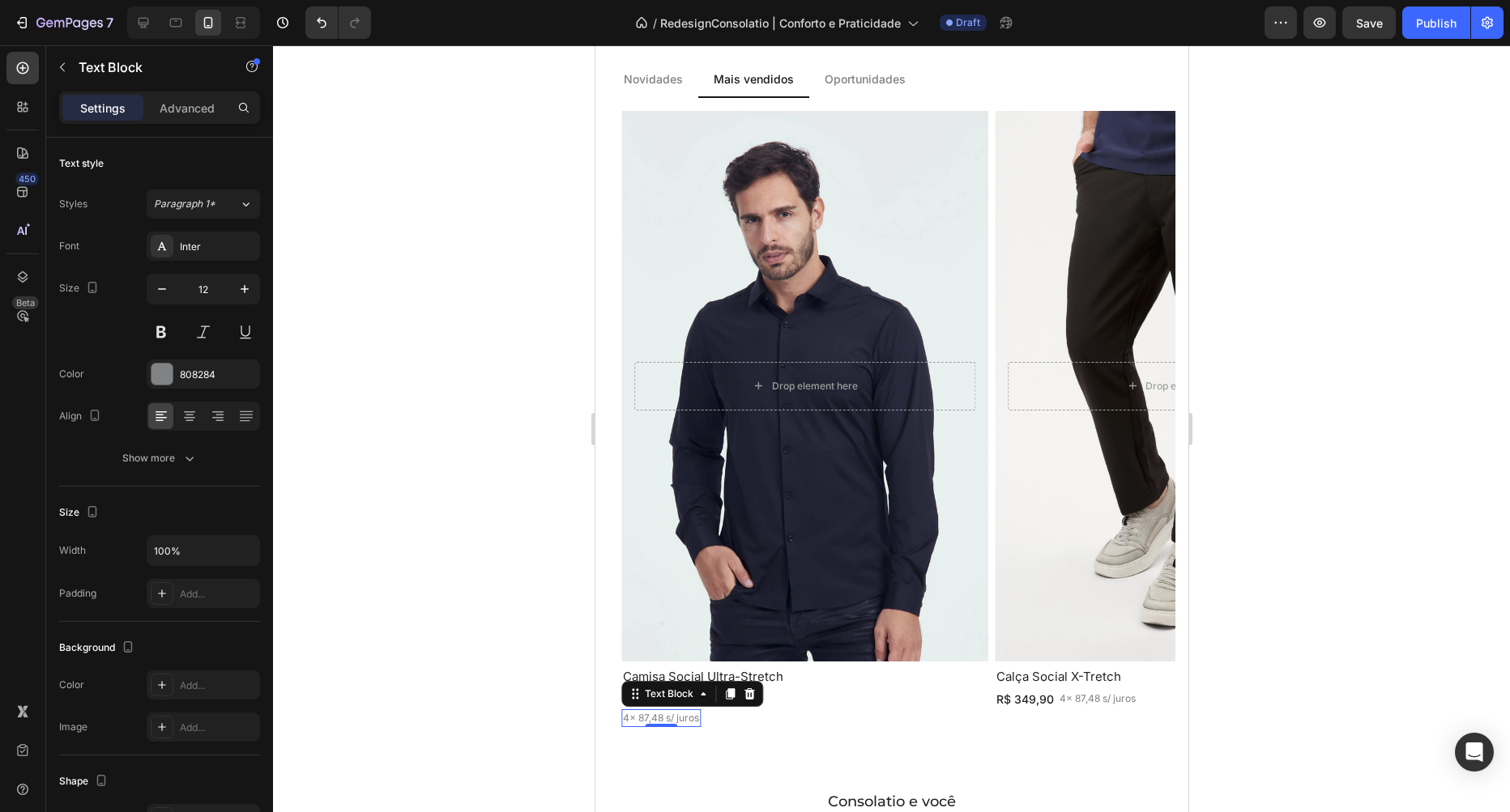
click at [628, 719] on p "4x 87,48 s/ juros" at bounding box center [660, 718] width 76 height 14
click at [1154, 698] on div "R$ 349,90 Text Block 4x 87,48 s/ juros Text Block Row" at bounding box center [1177, 699] width 367 height 20
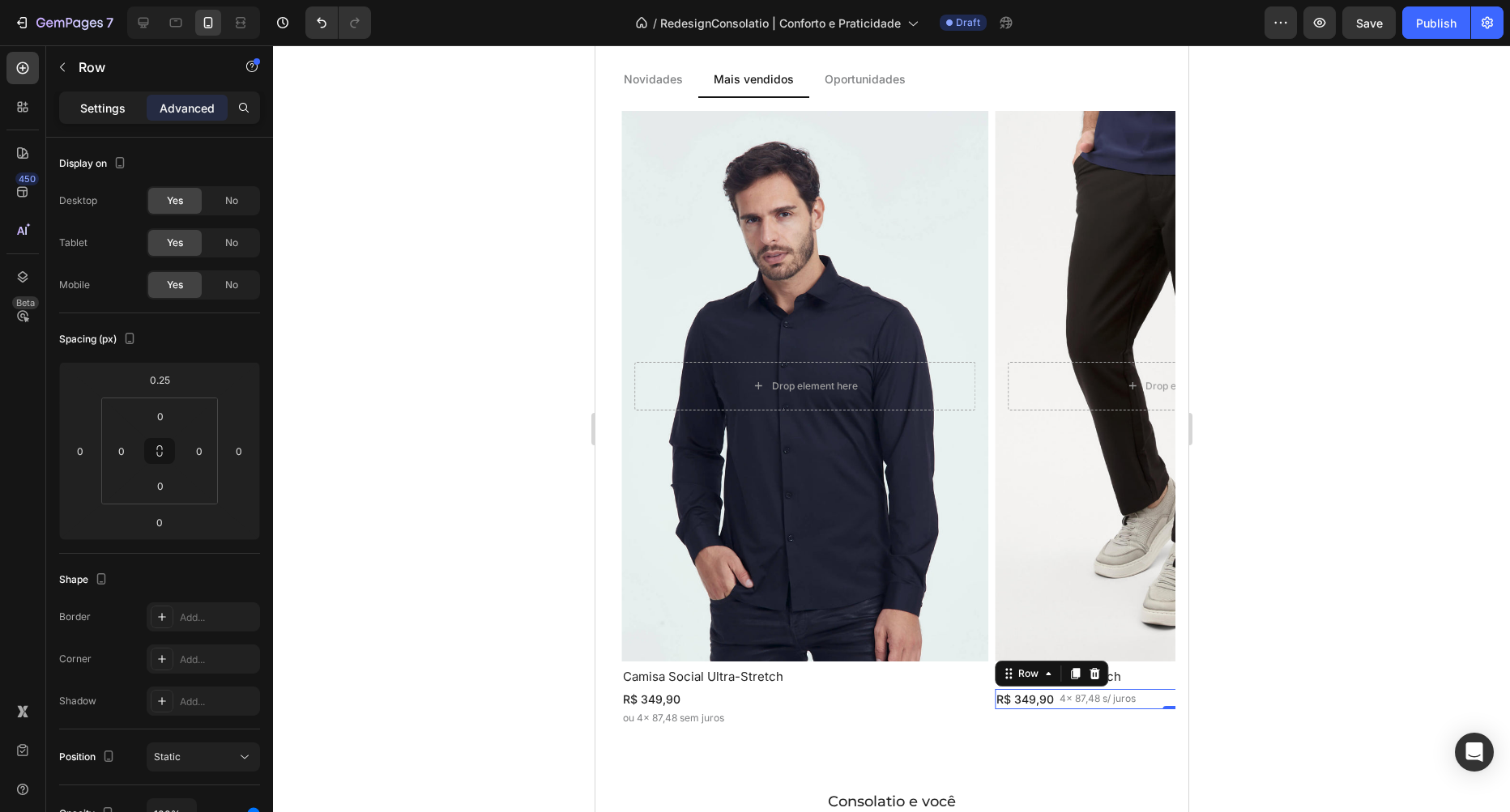
click at [112, 106] on p "Settings" at bounding box center [103, 108] width 46 height 17
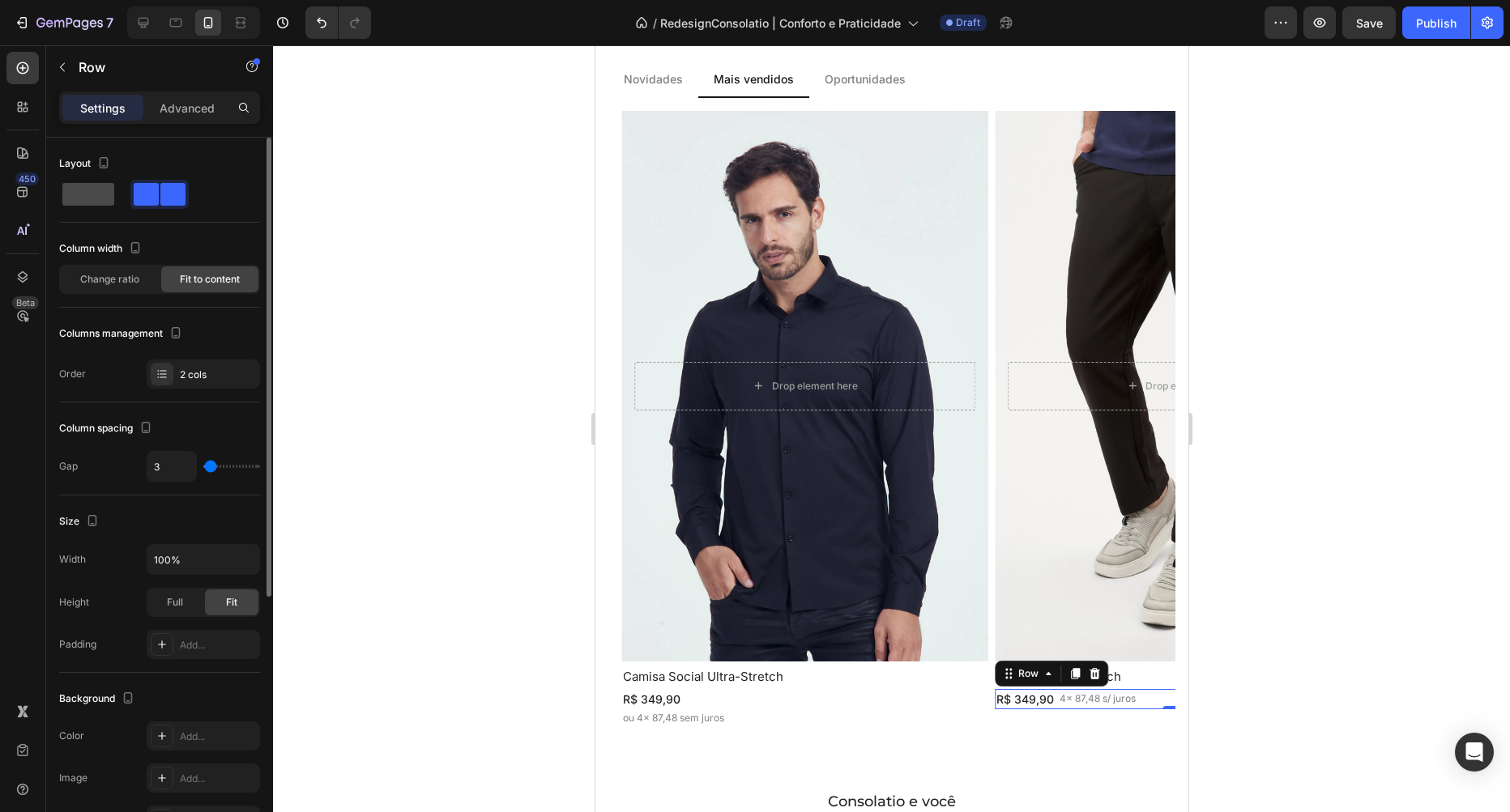
click at [131, 205] on div at bounding box center [159, 194] width 59 height 29
type input "16"
type input "2"
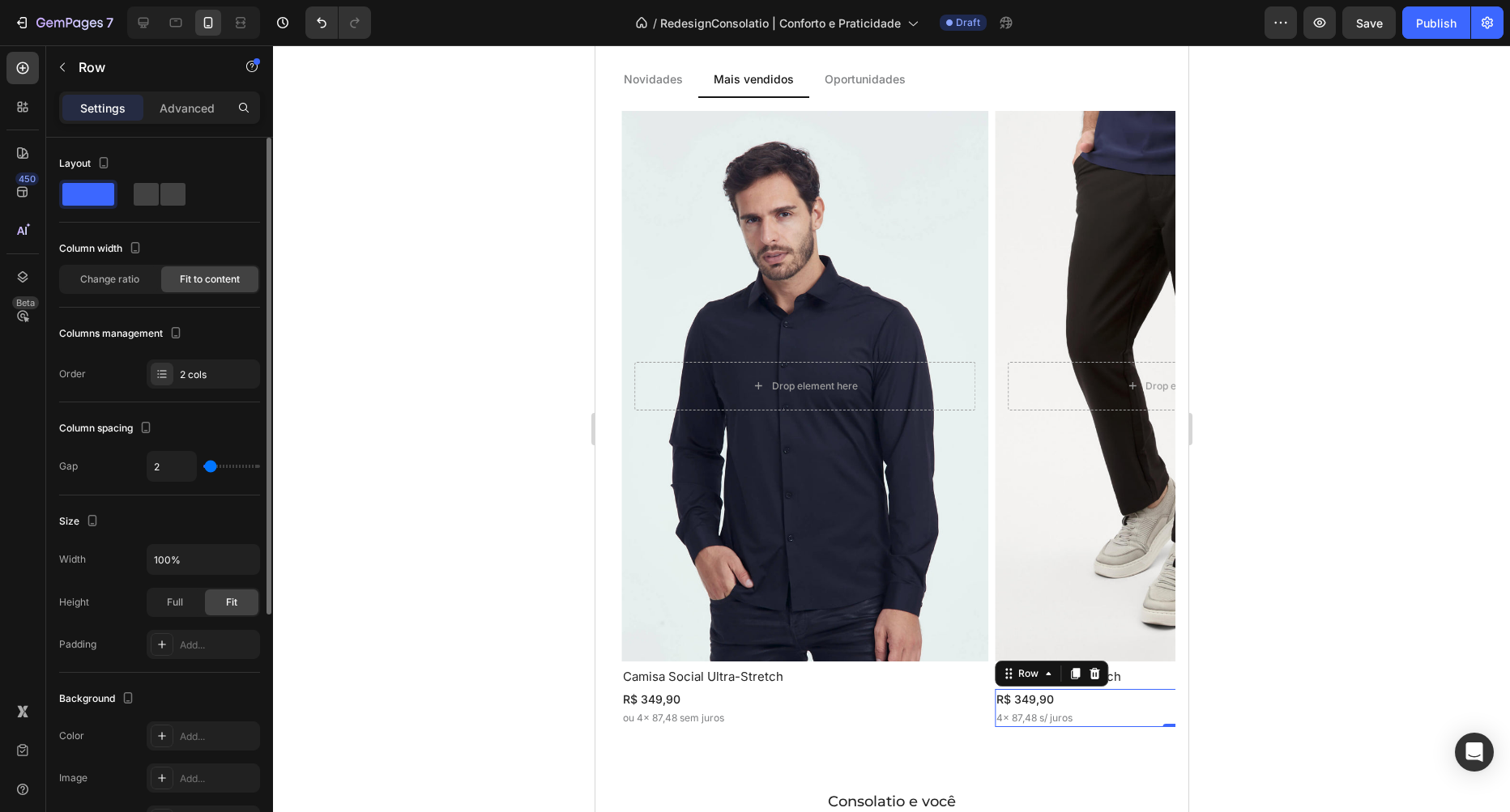
type input "0"
drag, startPoint x: 211, startPoint y: 470, endPoint x: 148, endPoint y: 474, distance: 63.1
type input "0"
click at [203, 468] on input "range" at bounding box center [231, 466] width 57 height 3
click at [1007, 713] on p "4x 87,48 s/ juros" at bounding box center [1034, 718] width 76 height 14
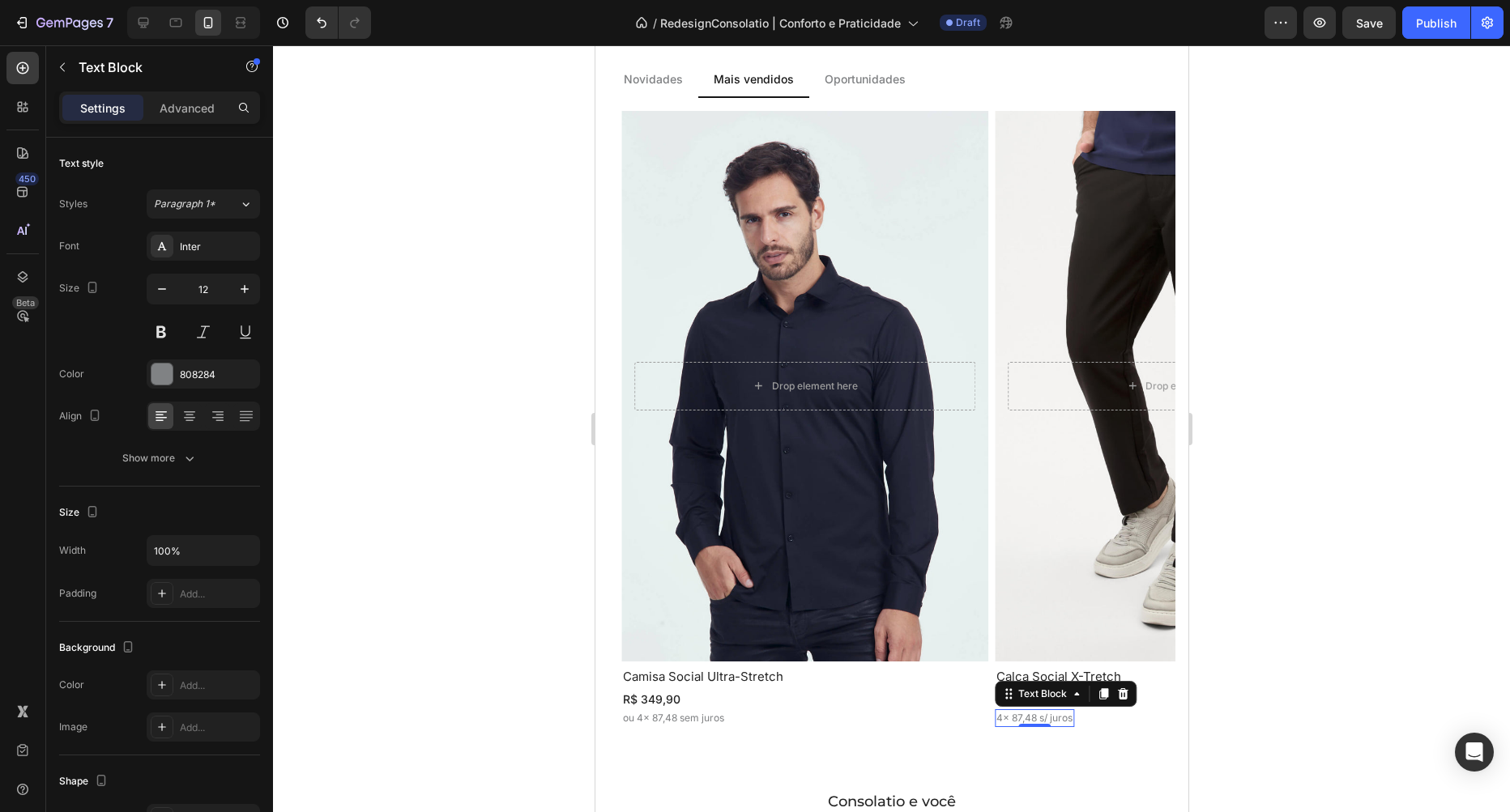
click at [1007, 713] on p "4x 87,48 s/ juros" at bounding box center [1034, 718] width 76 height 14
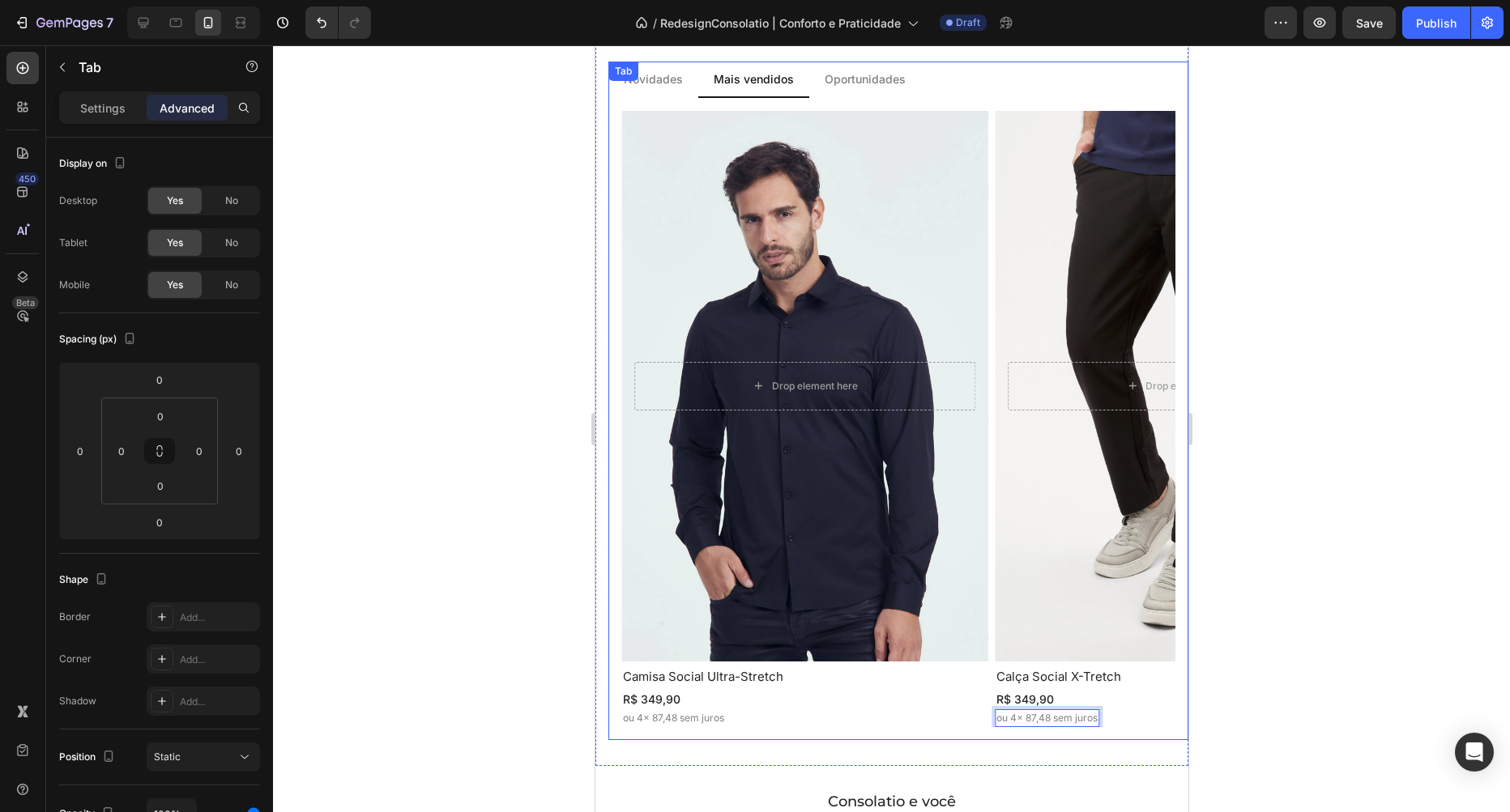
click at [847, 85] on p "Oportunidades" at bounding box center [865, 79] width 81 height 17
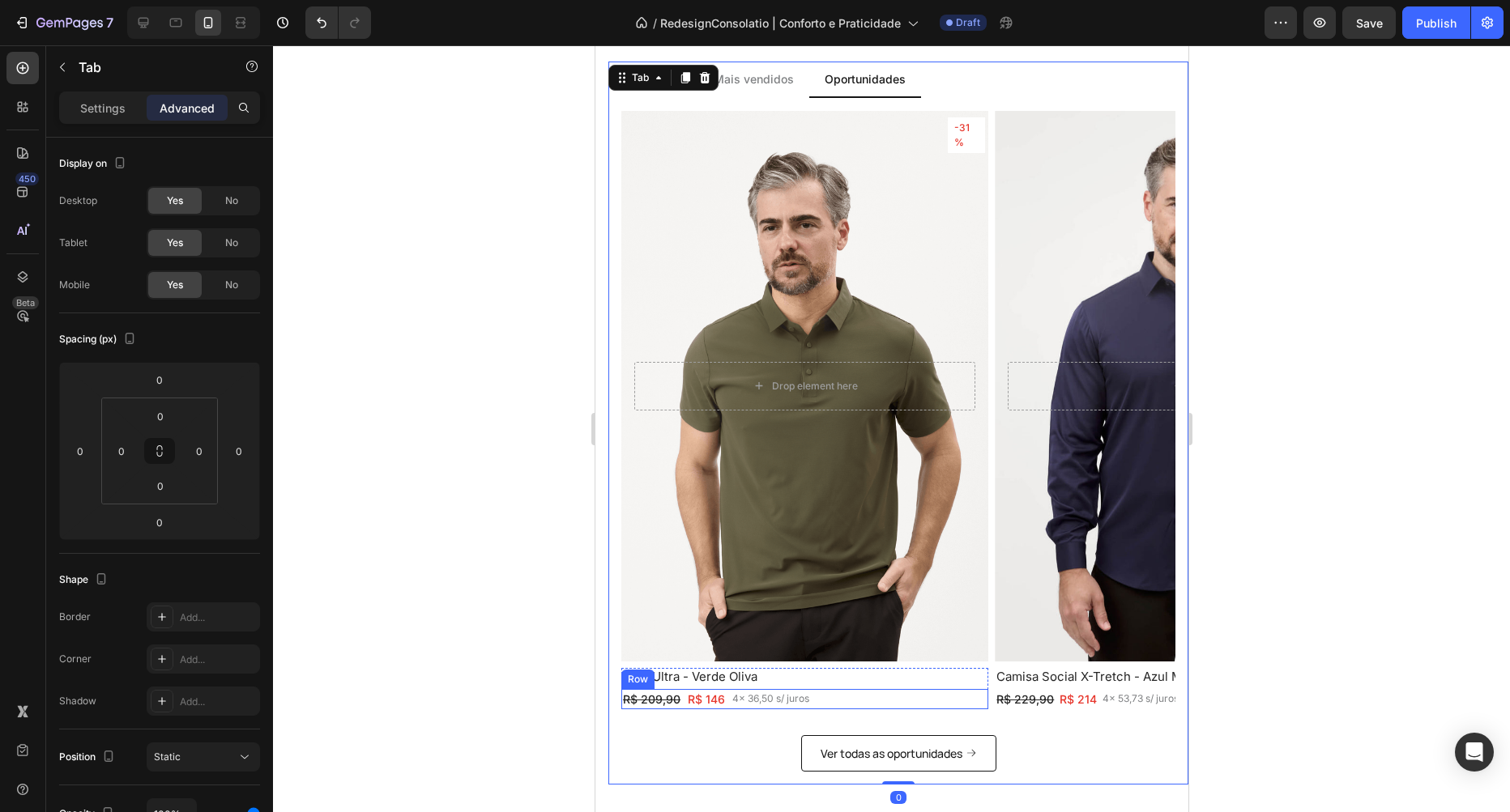
click at [833, 698] on div "R$ 209,90 Text Block R$ 146 Text Block 4x 36,50 s/ juros Text Block Row" at bounding box center [804, 699] width 367 height 20
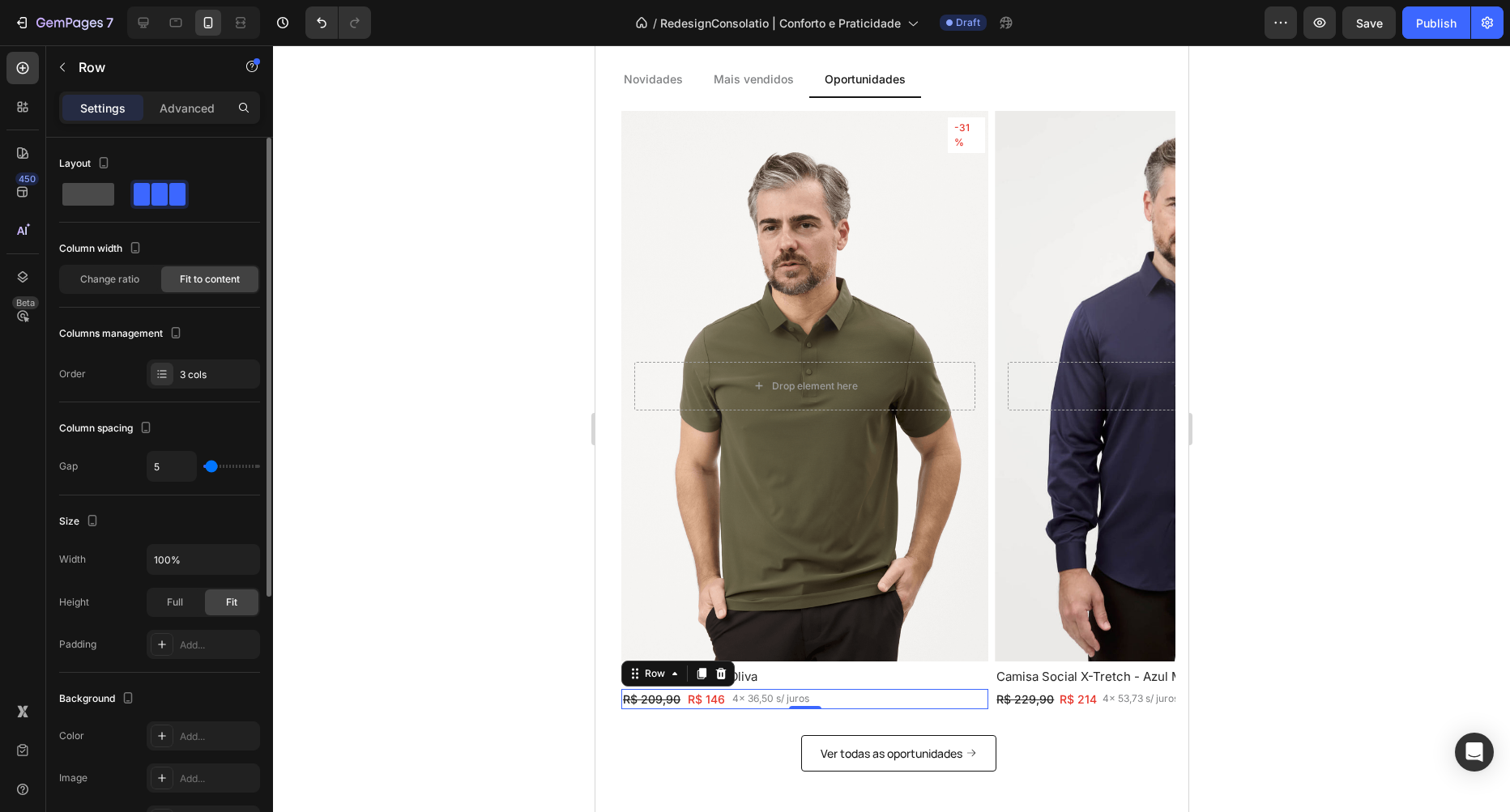
click at [95, 196] on span at bounding box center [88, 194] width 52 height 23
type input "16"
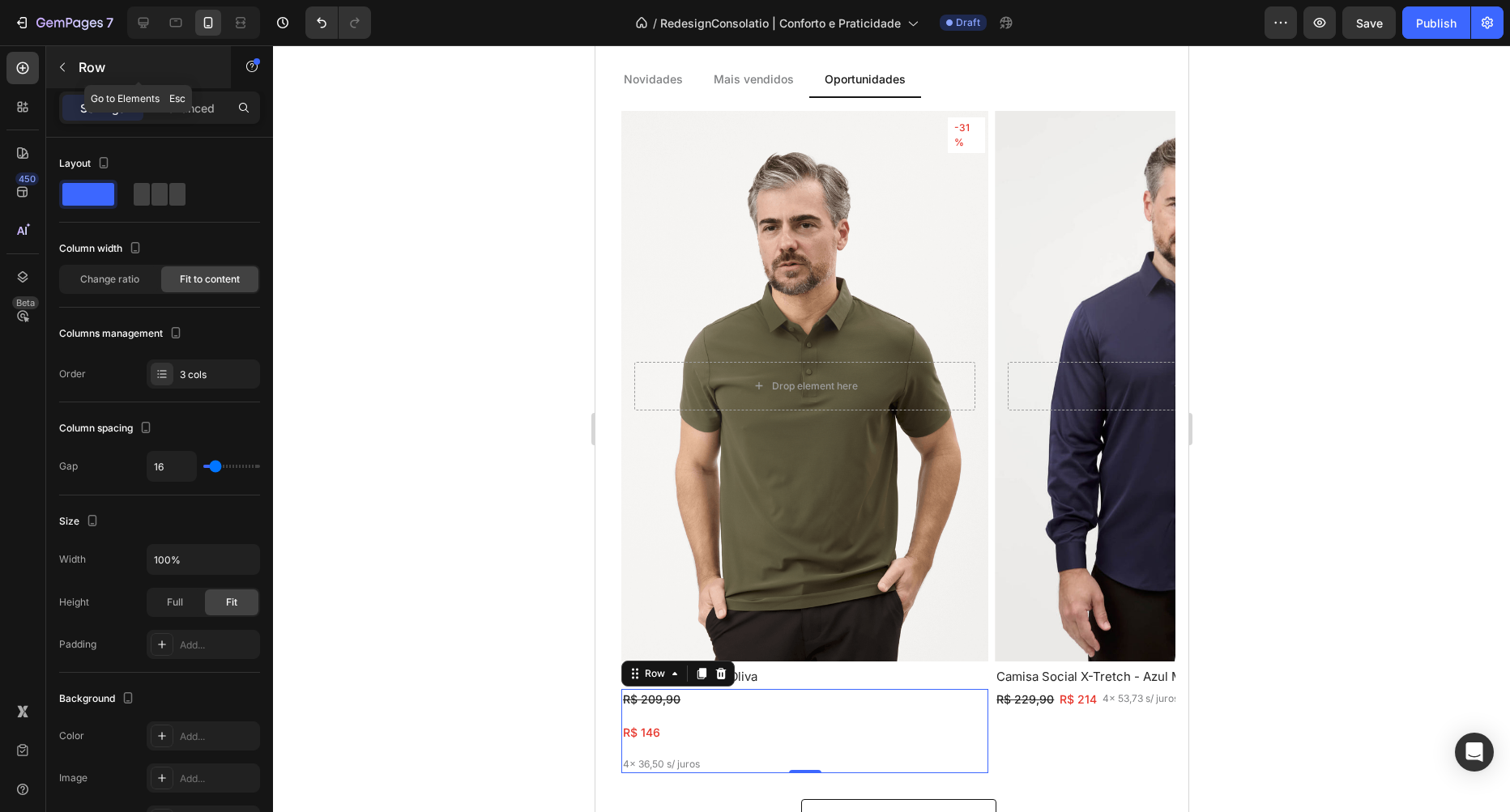
click at [70, 72] on button "button" at bounding box center [62, 67] width 26 height 26
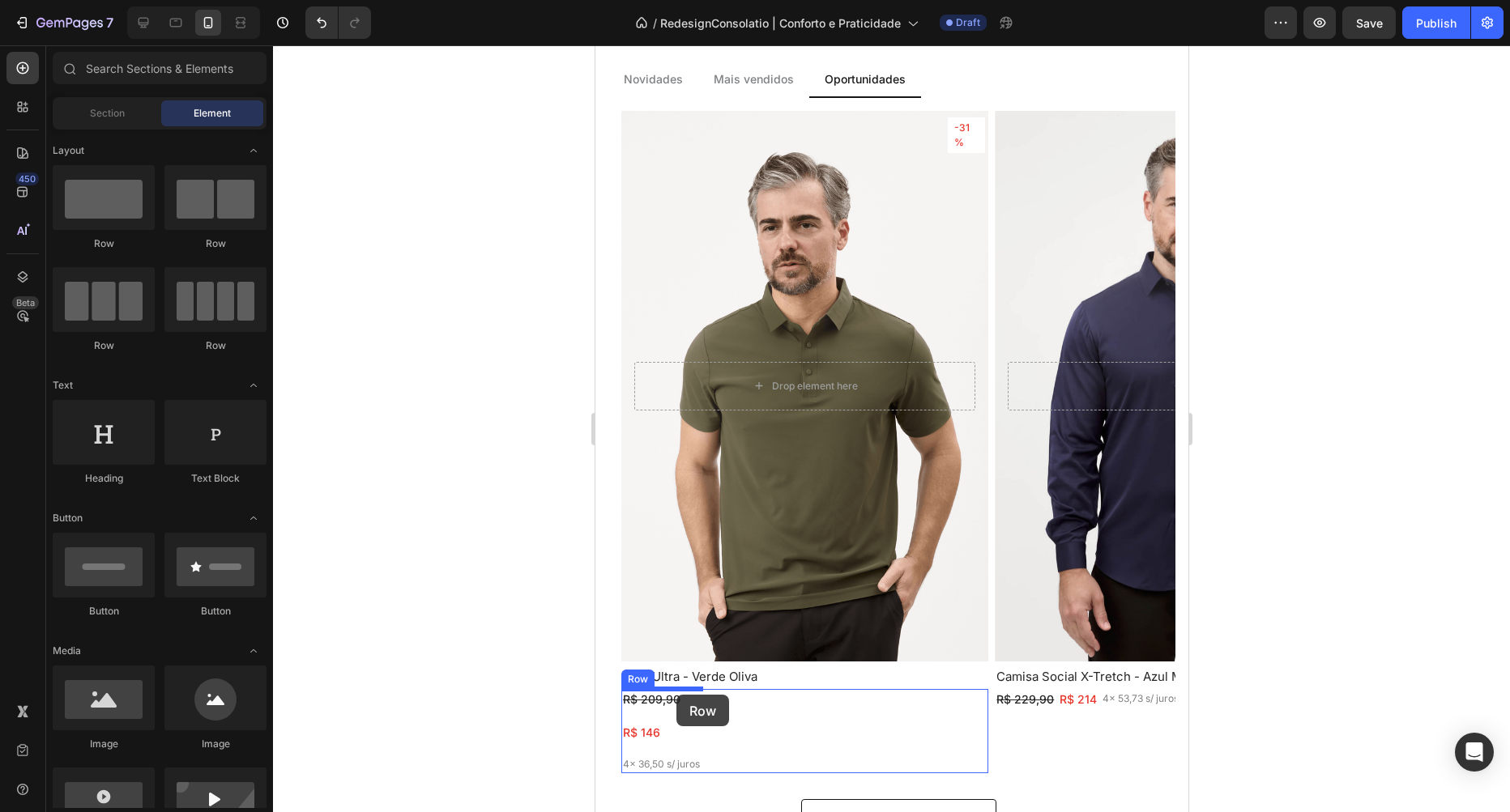
drag, startPoint x: 705, startPoint y: 244, endPoint x: 676, endPoint y: 695, distance: 451.9
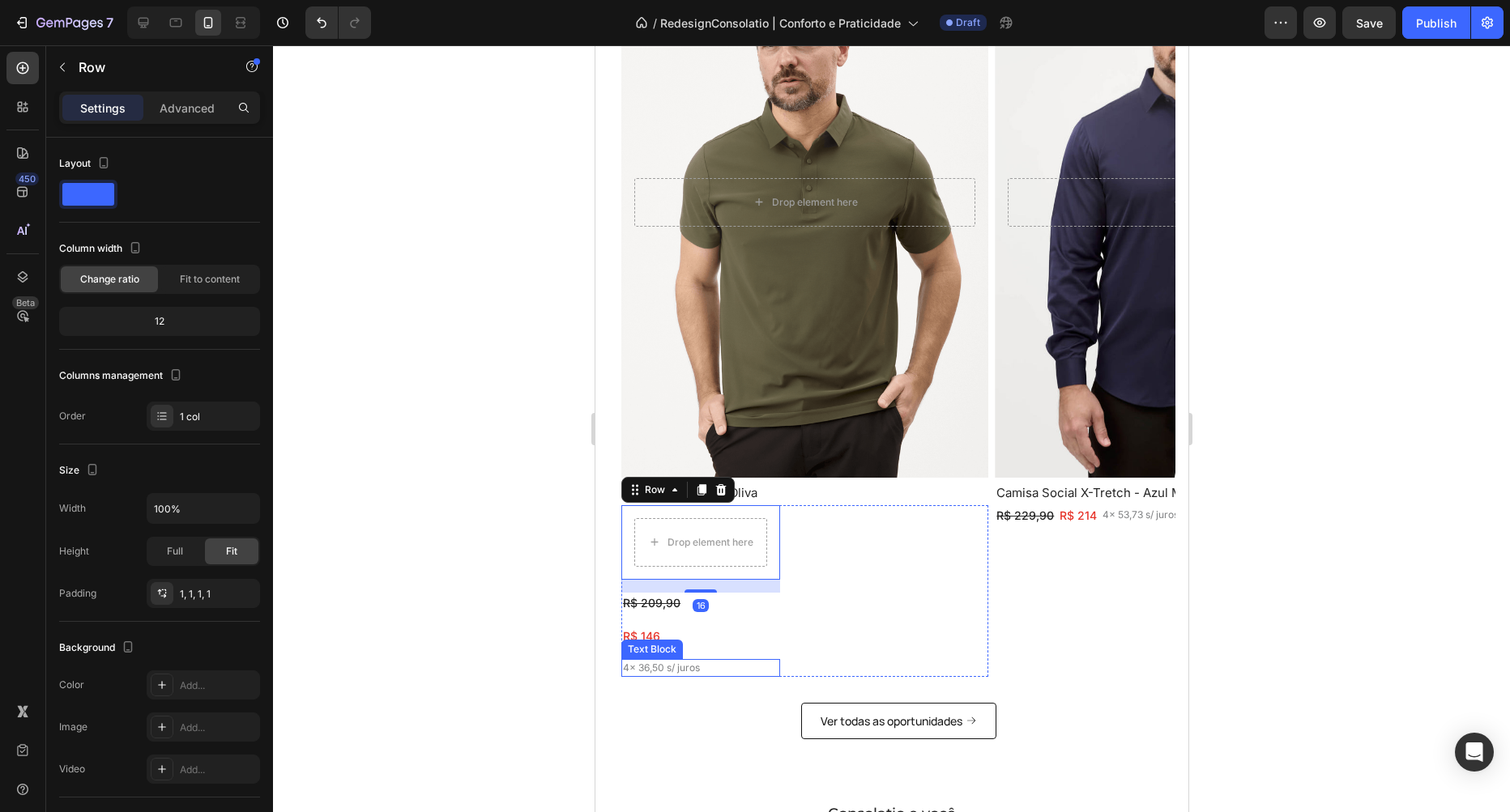
scroll to position [1023, 0]
click at [697, 604] on div "16" at bounding box center [699, 604] width 16 height 13
click at [662, 604] on s "R$ 209,90" at bounding box center [651, 602] width 58 height 14
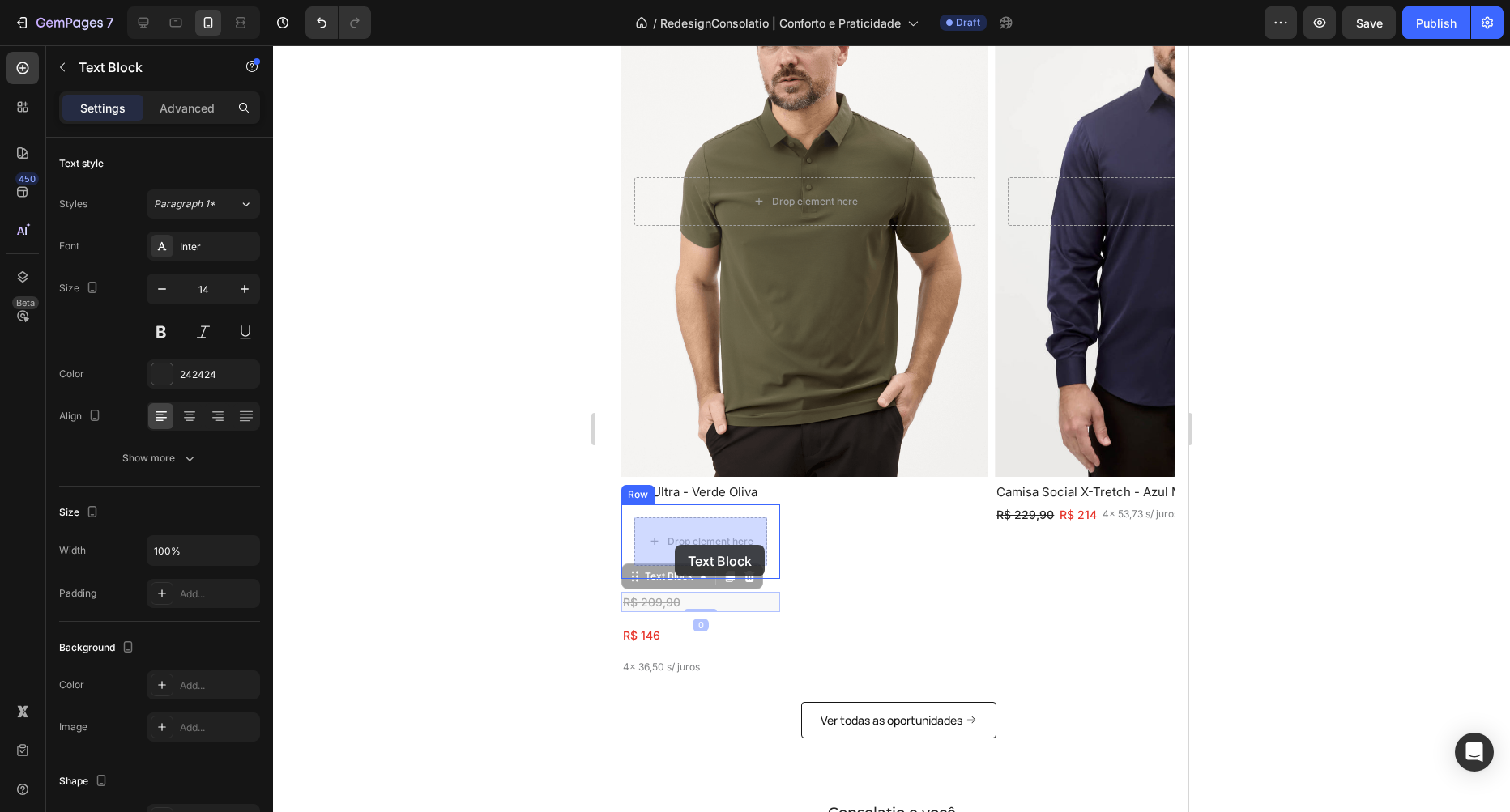
drag, startPoint x: 635, startPoint y: 578, endPoint x: 674, endPoint y: 545, distance: 51.1
click at [674, 545] on div "Mobile ( 732 px) iPhone 13 Mini iPhone 13 Pro iPhone 11 Pro Max iPhone 15 Pro M…" at bounding box center [890, 433] width 593 height 2821
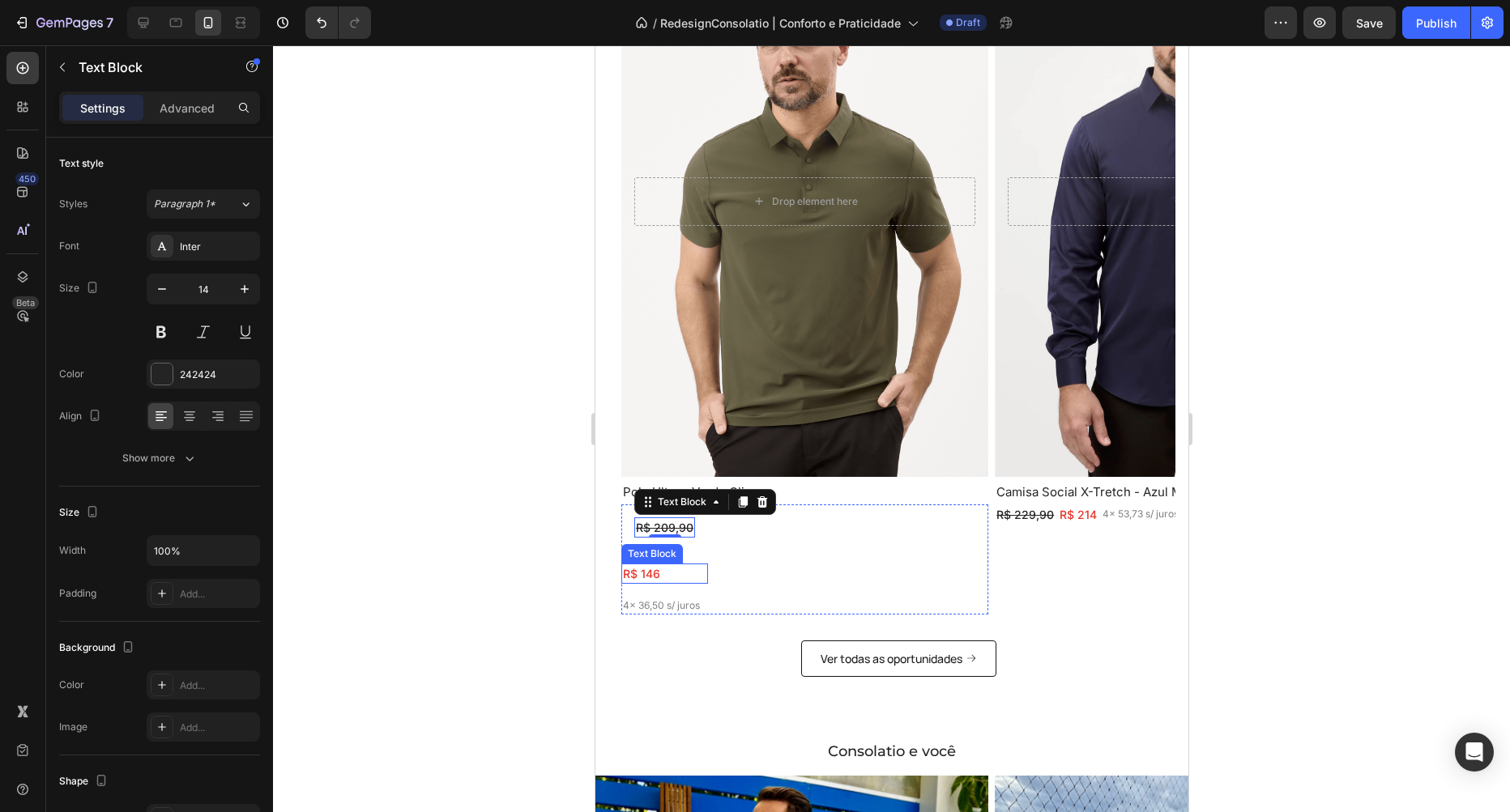
click at [677, 575] on p "R$ 146" at bounding box center [664, 574] width 83 height 17
drag, startPoint x: 635, startPoint y: 552, endPoint x: 674, endPoint y: 536, distance: 42.2
click at [674, 536] on div "Mobile ( 732 px) iPhone 13 Mini iPhone 13 Pro iPhone 11 Pro Max iPhone 15 Pro M…" at bounding box center [890, 402] width 593 height 2759
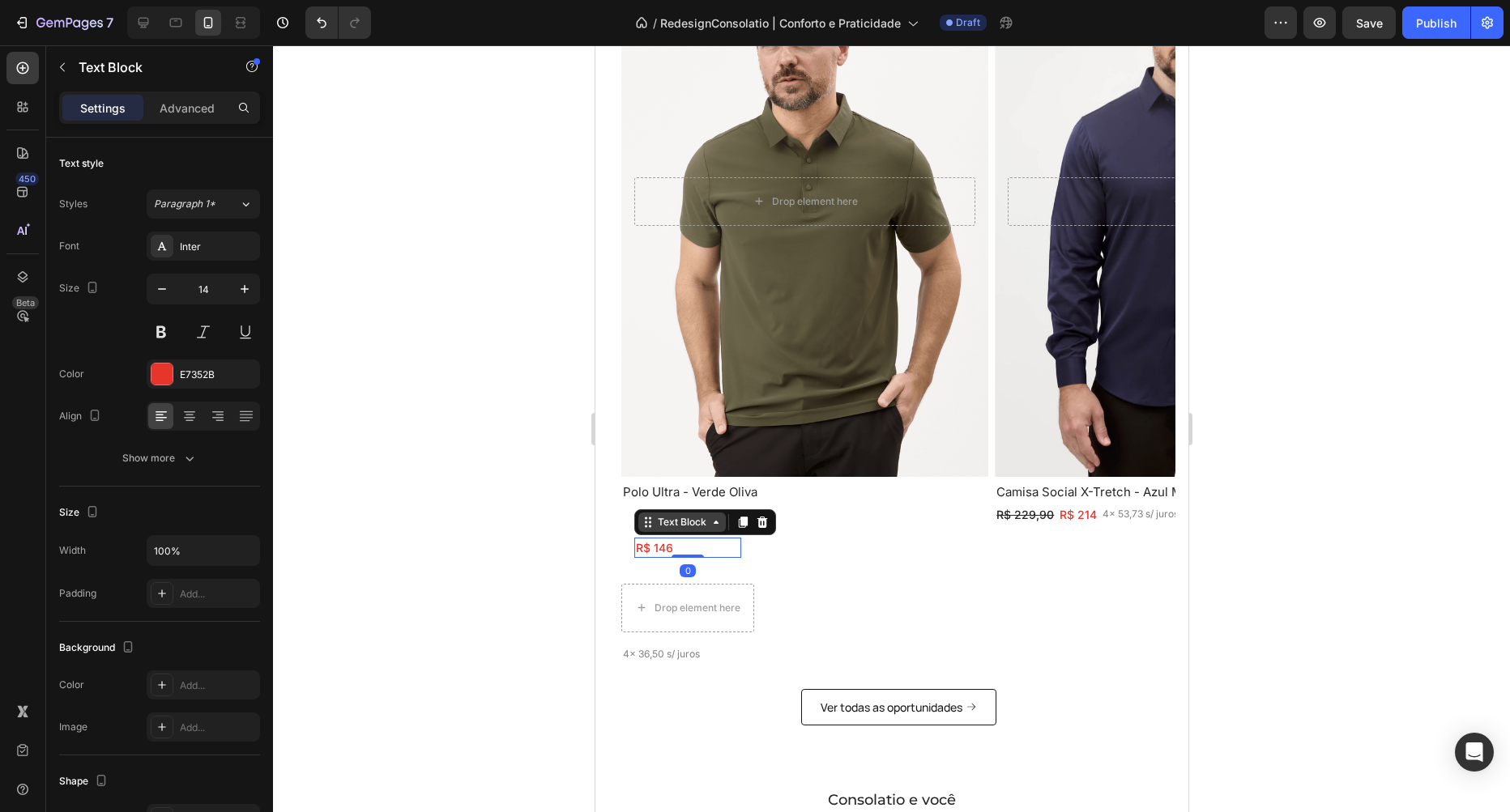
click at [682, 529] on div "Text Block" at bounding box center [681, 522] width 87 height 19
click at [676, 490] on div "Row 1 col" at bounding box center [666, 493] width 49 height 9
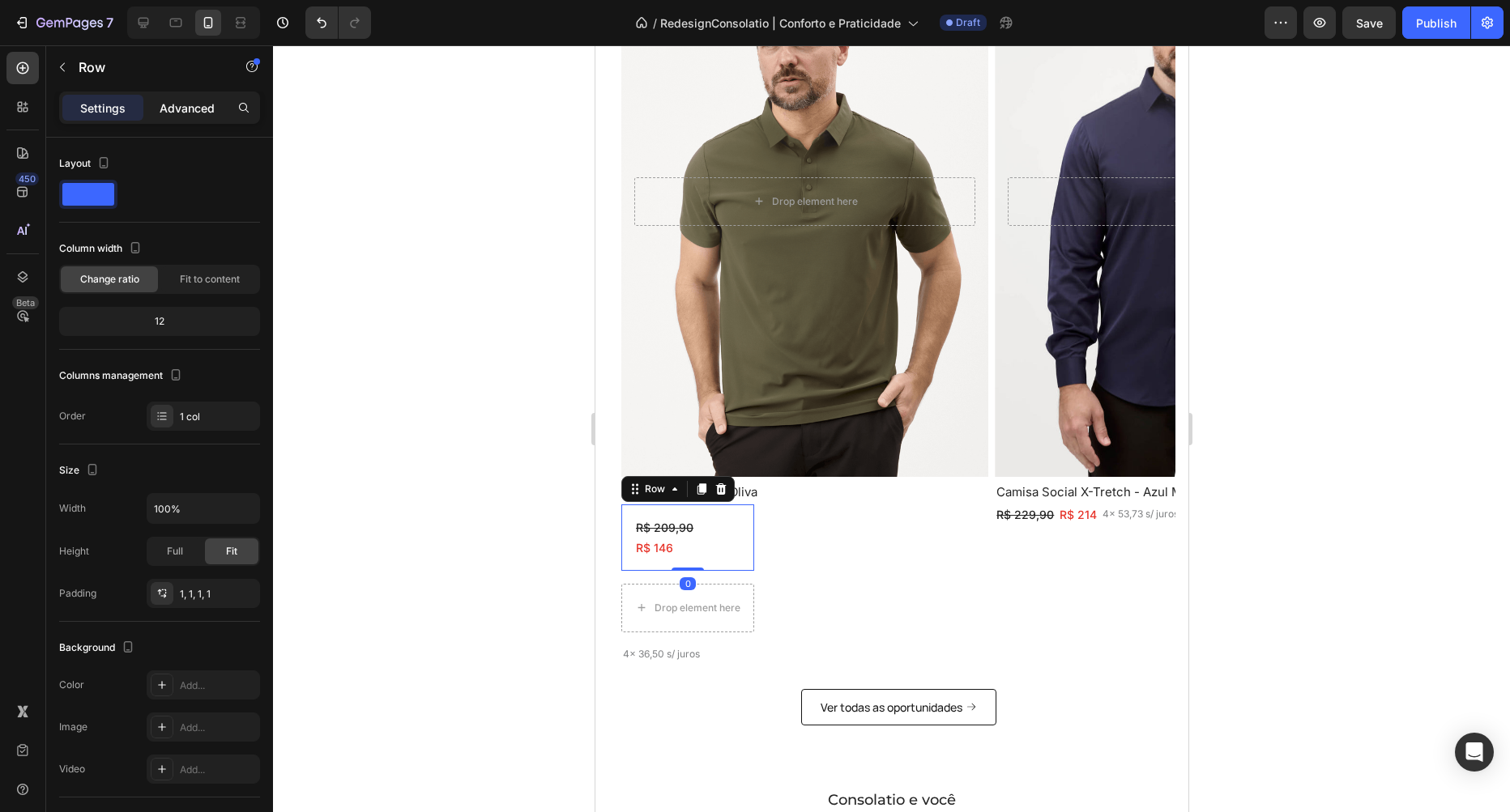
click at [191, 97] on div "Advanced" at bounding box center [187, 108] width 81 height 26
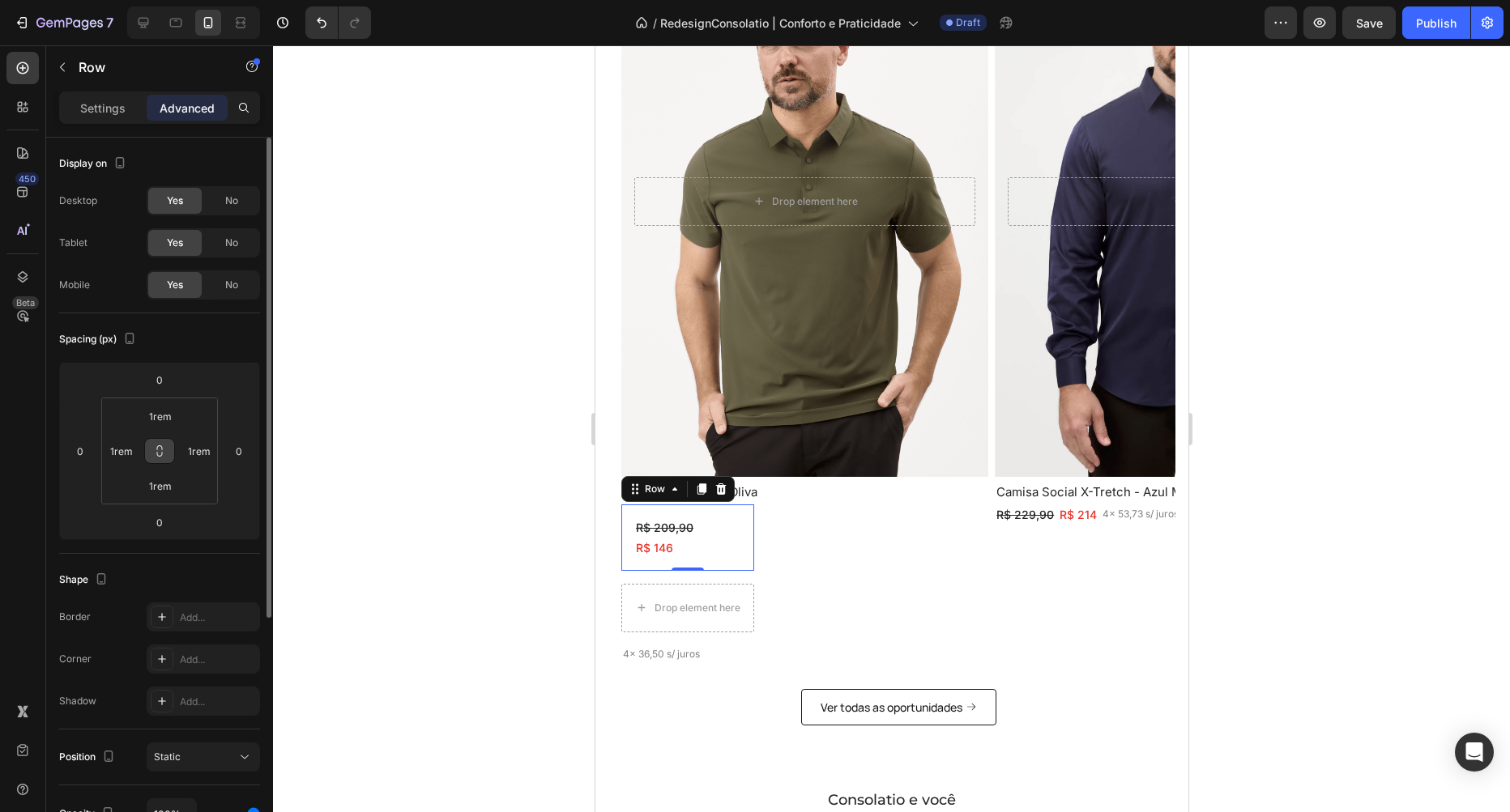
click at [157, 453] on icon at bounding box center [159, 454] width 6 height 5
click at [159, 418] on input "1rem" at bounding box center [160, 416] width 32 height 25
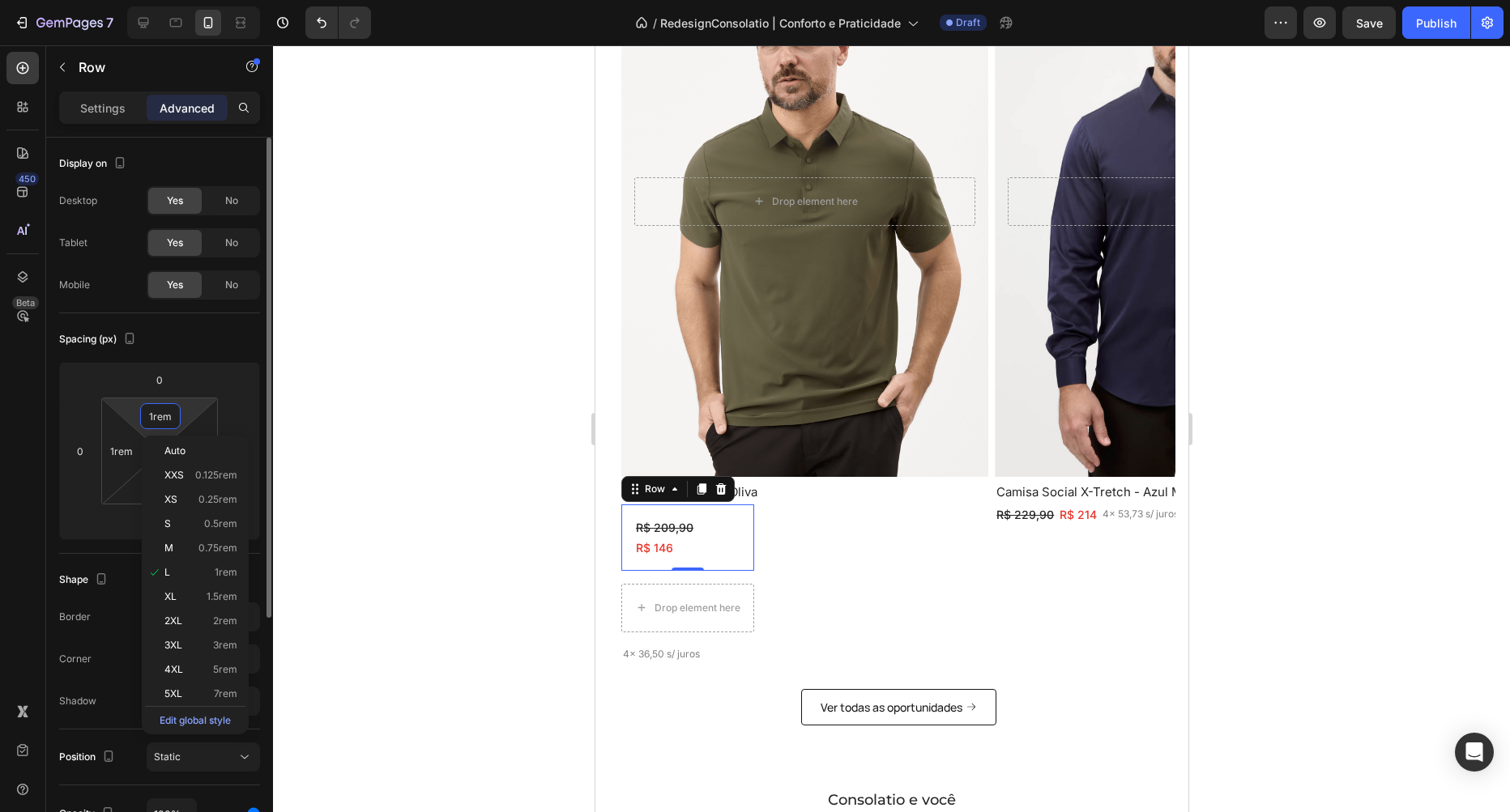
type input "0"
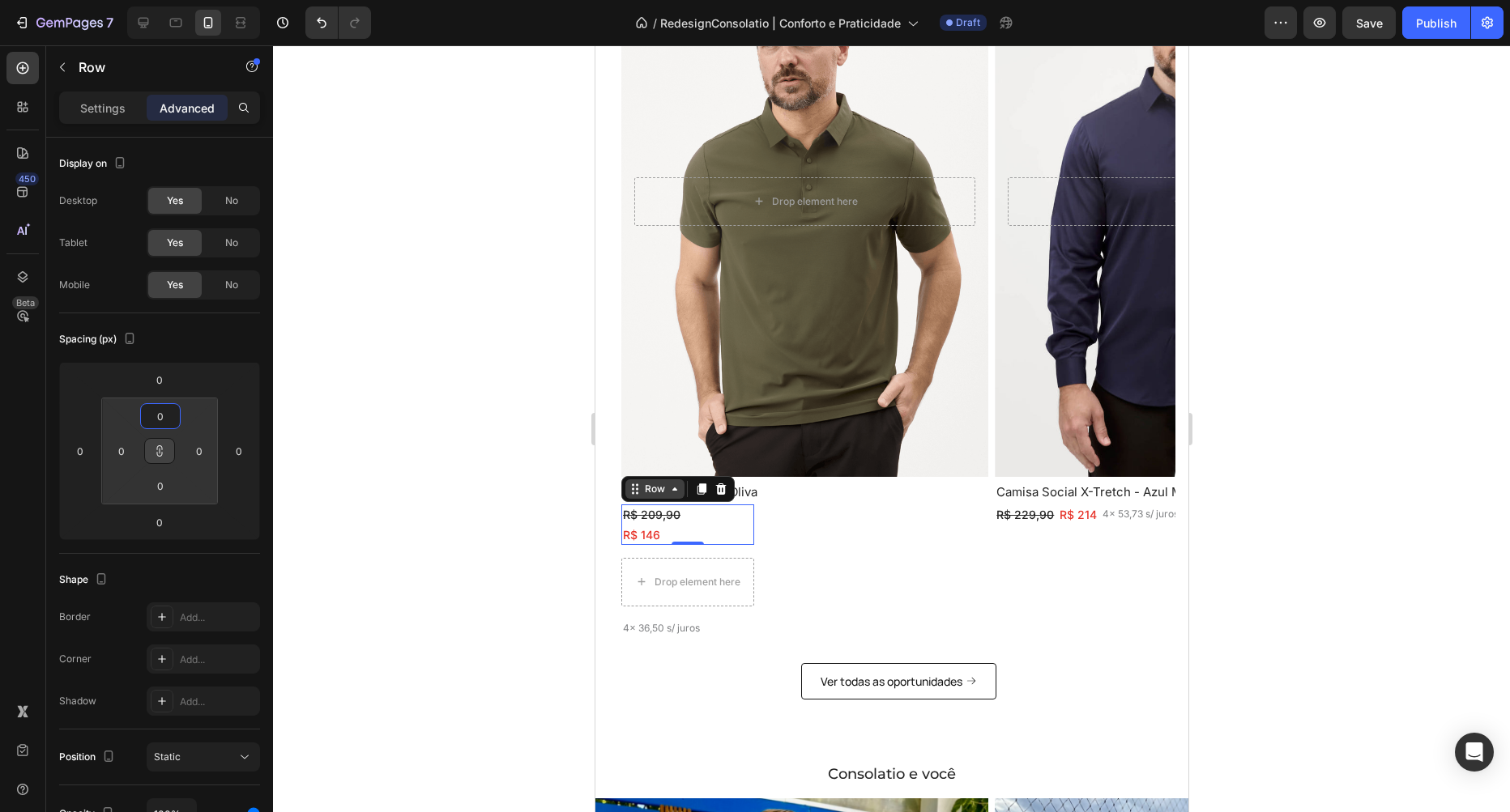
type input "0"
click at [659, 490] on div "Row" at bounding box center [655, 488] width 27 height 14
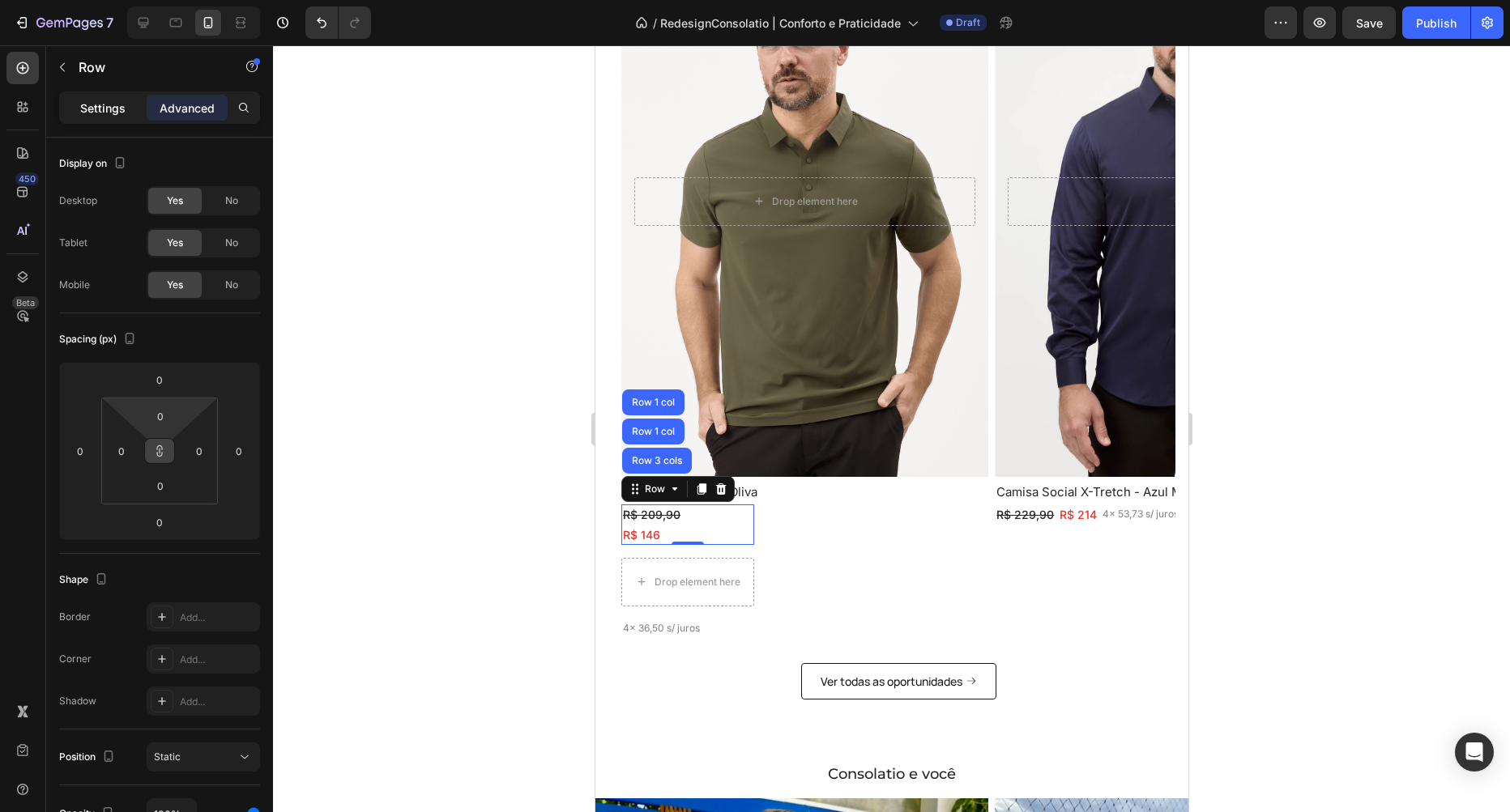
click at [95, 109] on p "Settings" at bounding box center [103, 108] width 46 height 17
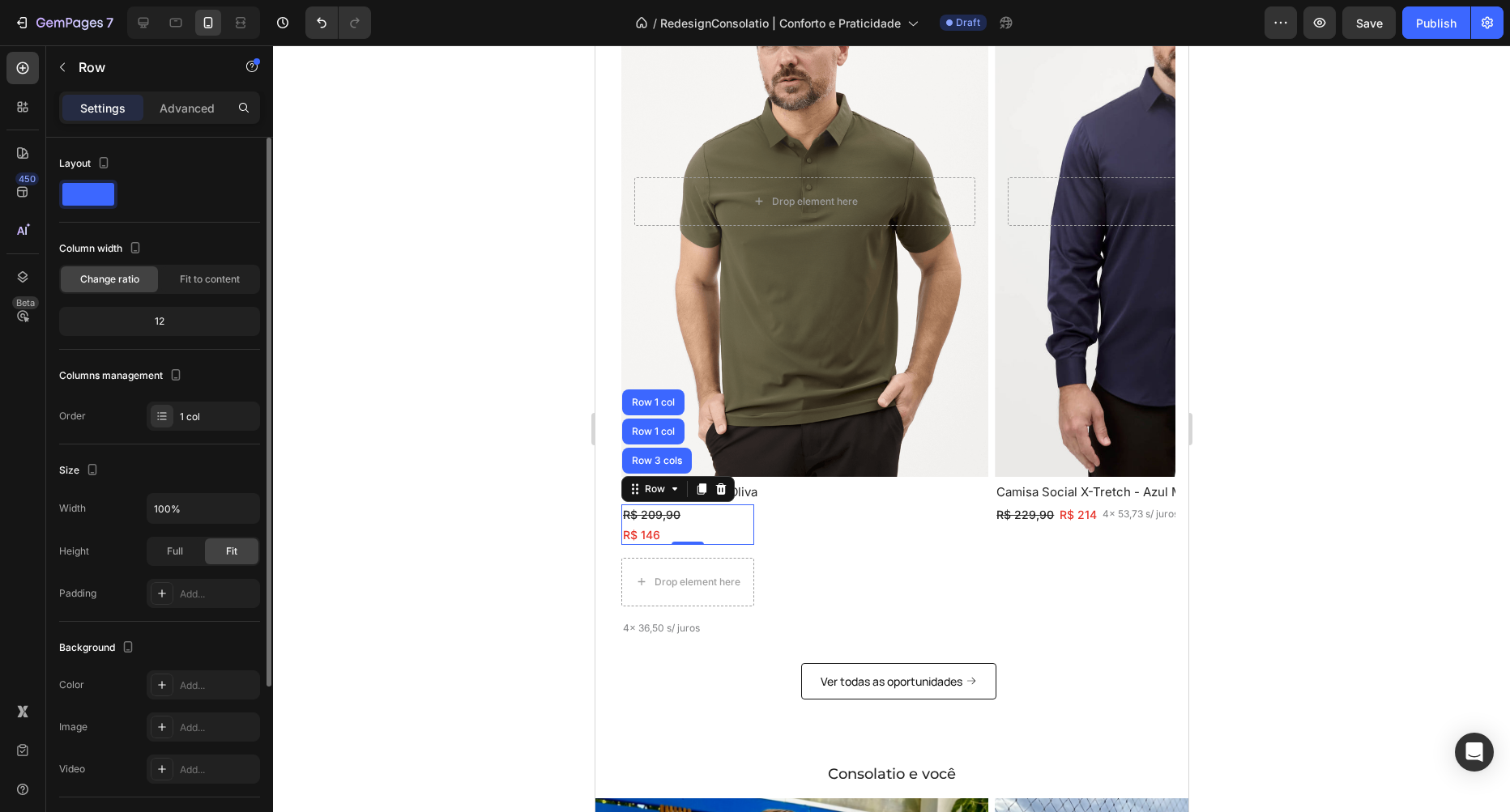
click at [175, 211] on div "Layout" at bounding box center [159, 186] width 201 height 72
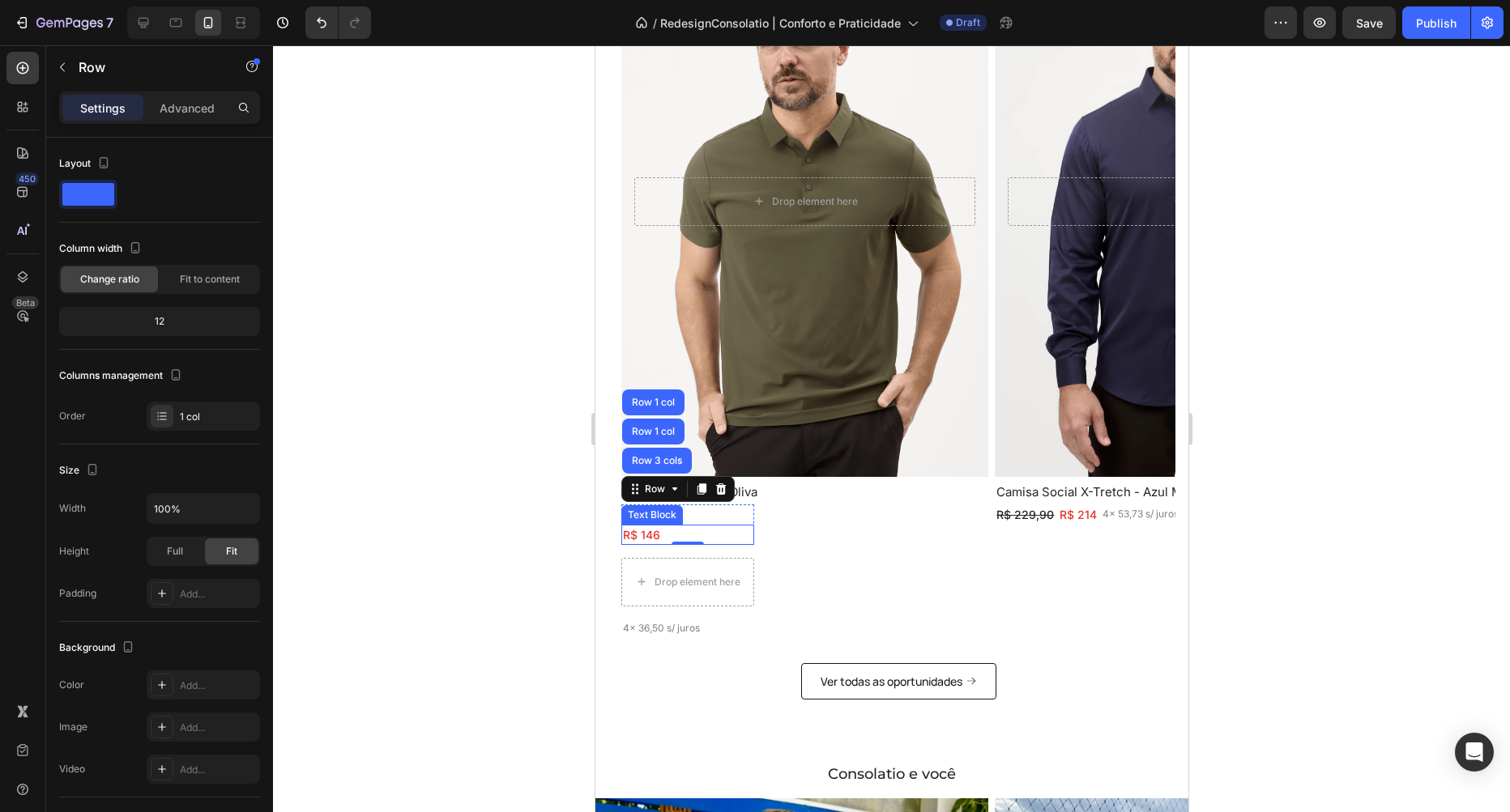
click at [845, 536] on div "R$ 209,90 Text Block R$ 146 Text Block Row Row 3 cols Row 1 col Row 1 col 0 Dro…" at bounding box center [804, 570] width 367 height 133
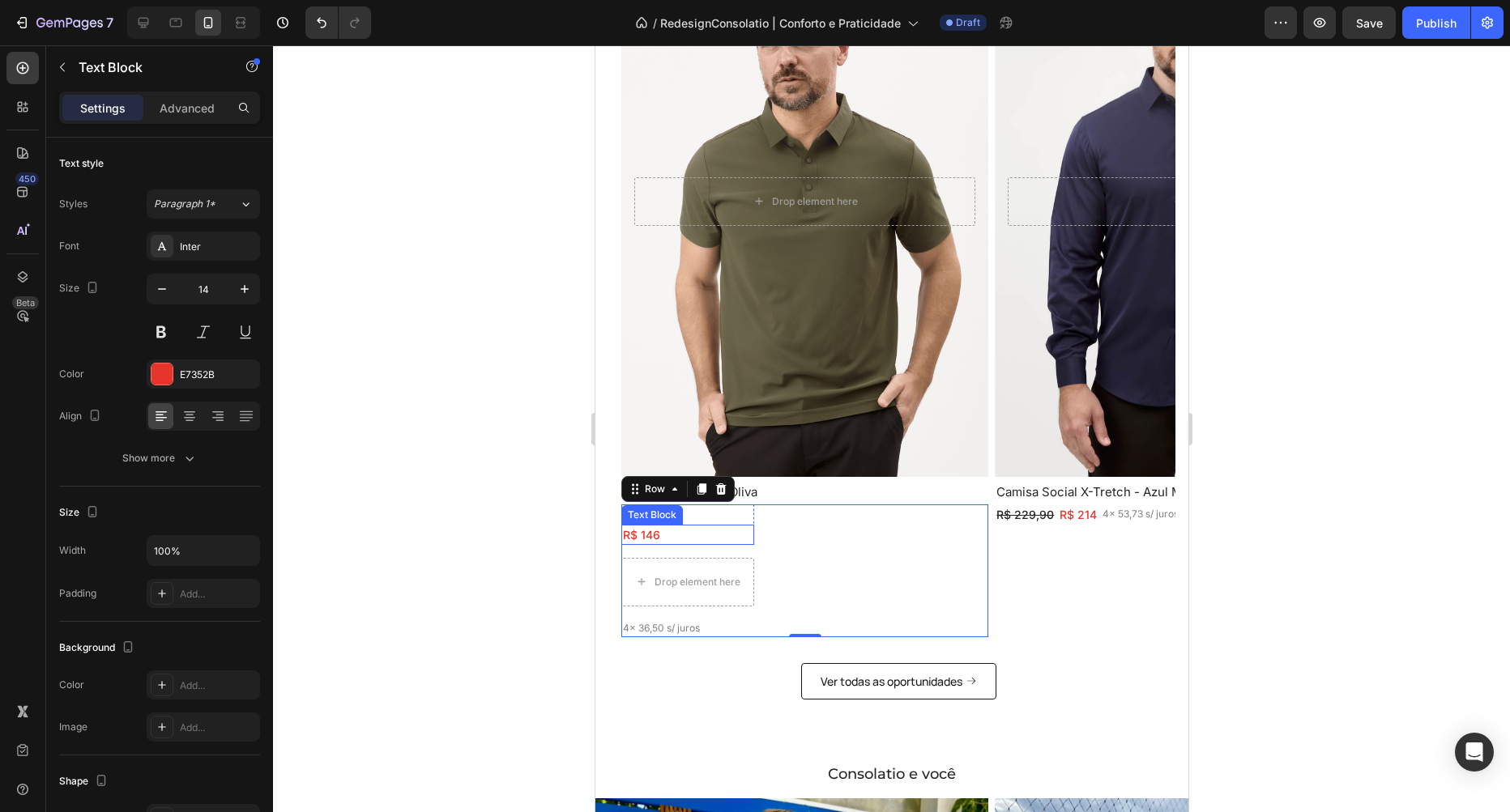
click at [674, 534] on p "R$ 146" at bounding box center [687, 535] width 130 height 17
click at [675, 506] on div "Text Block" at bounding box center [668, 509] width 55 height 14
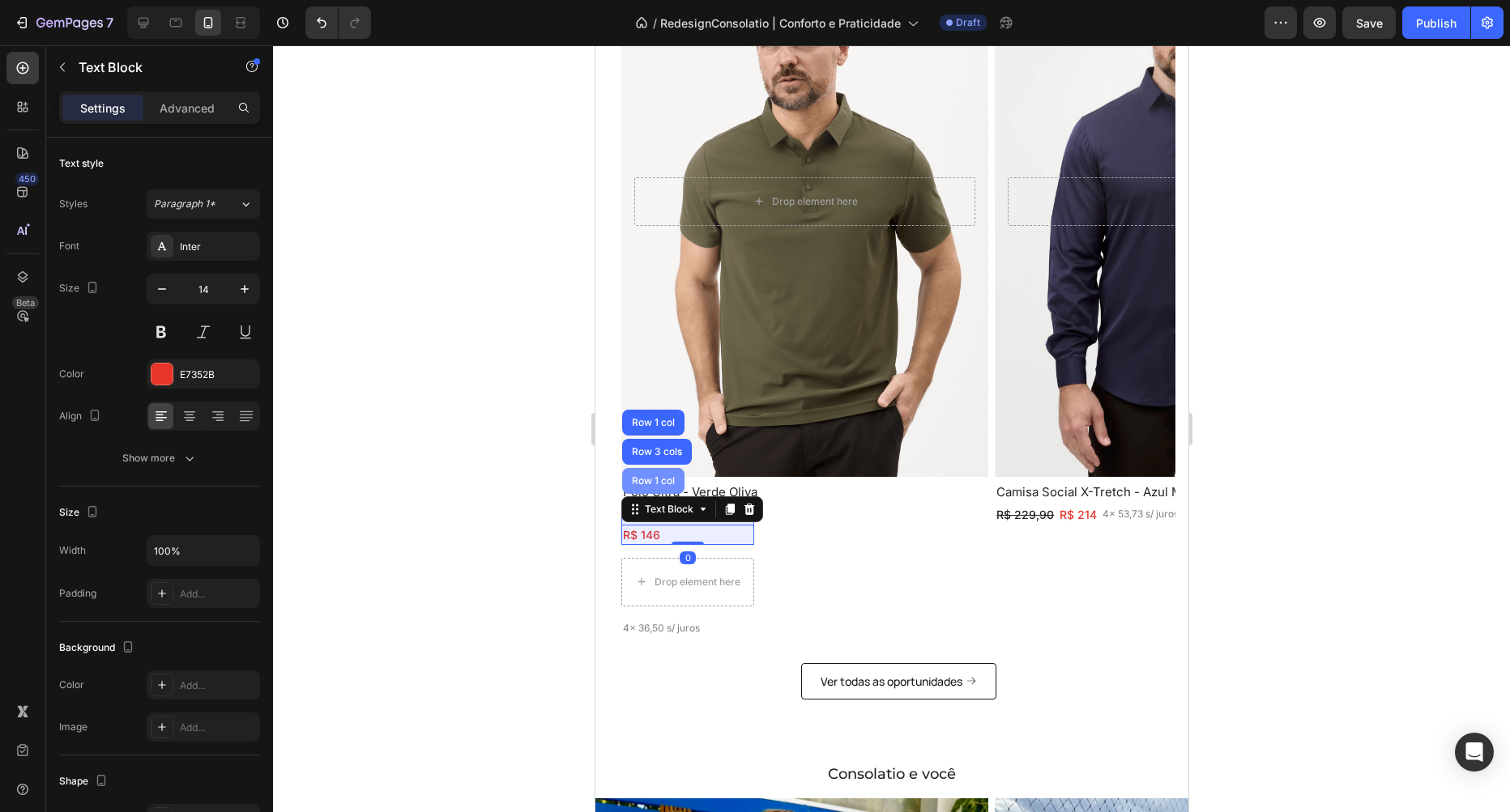
click at [654, 484] on div "Row 1 col" at bounding box center [652, 481] width 49 height 9
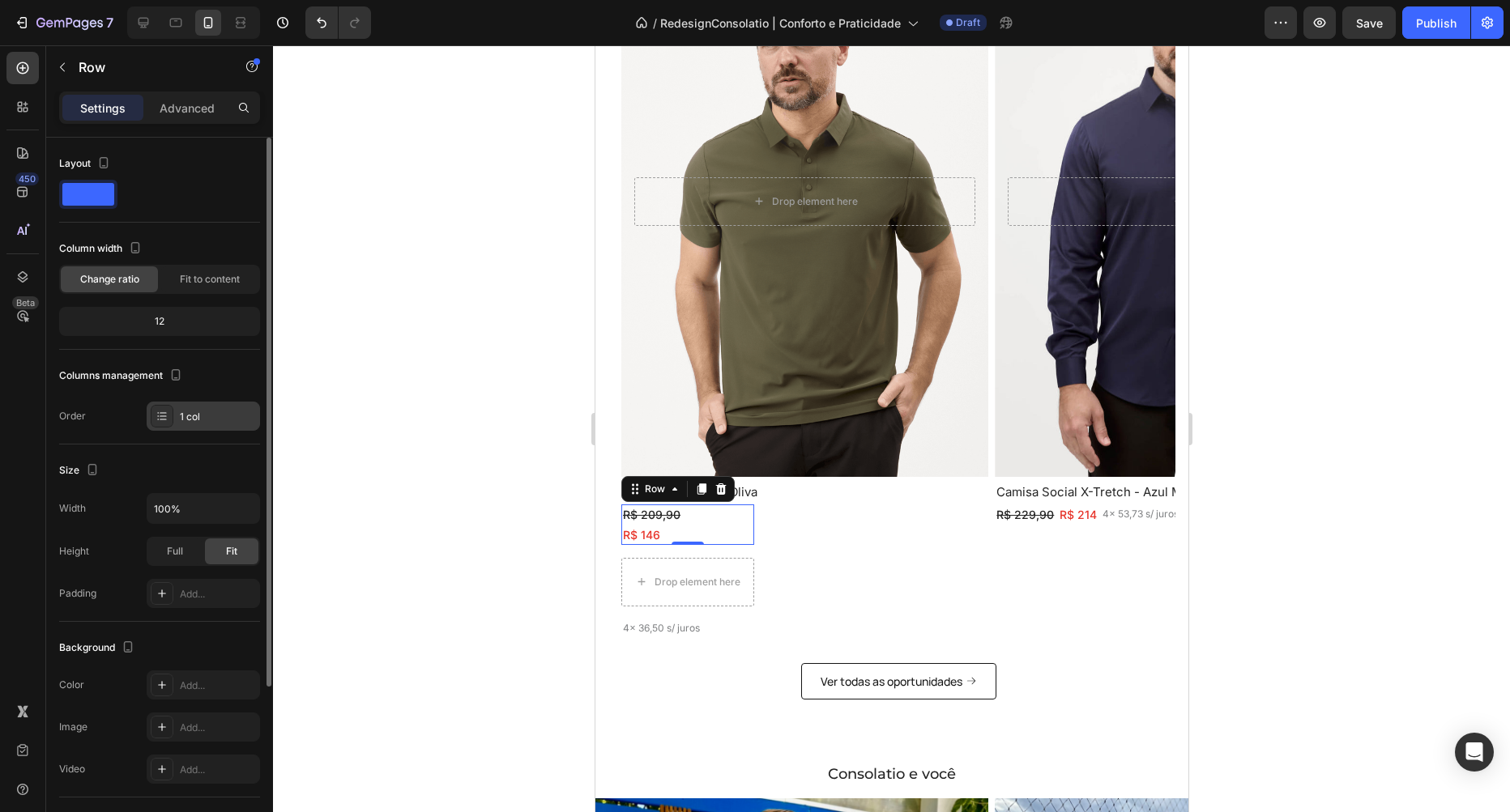
click at [194, 418] on div "1 col" at bounding box center [218, 416] width 76 height 14
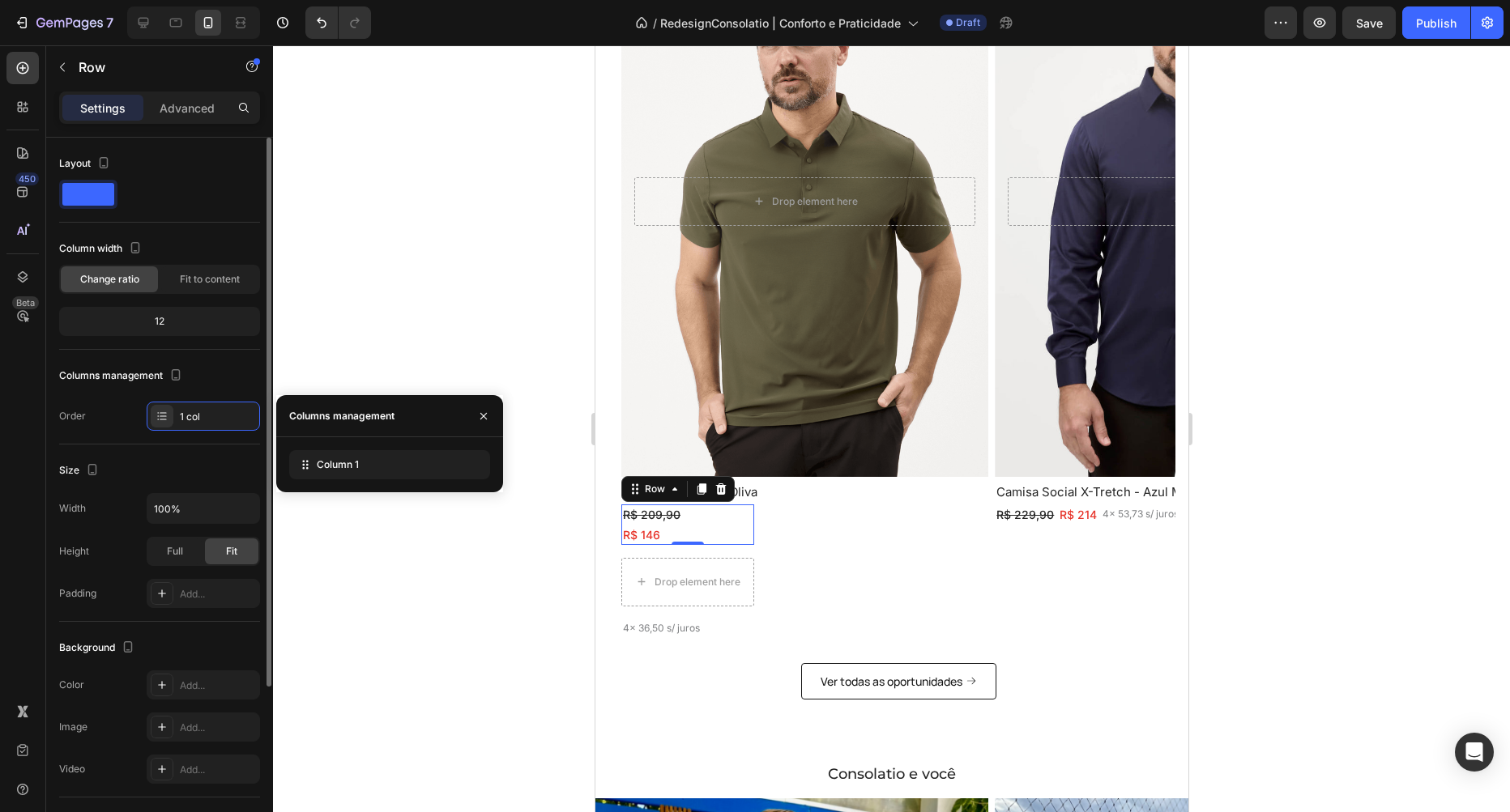
click at [209, 214] on div "Layout" at bounding box center [159, 186] width 201 height 72
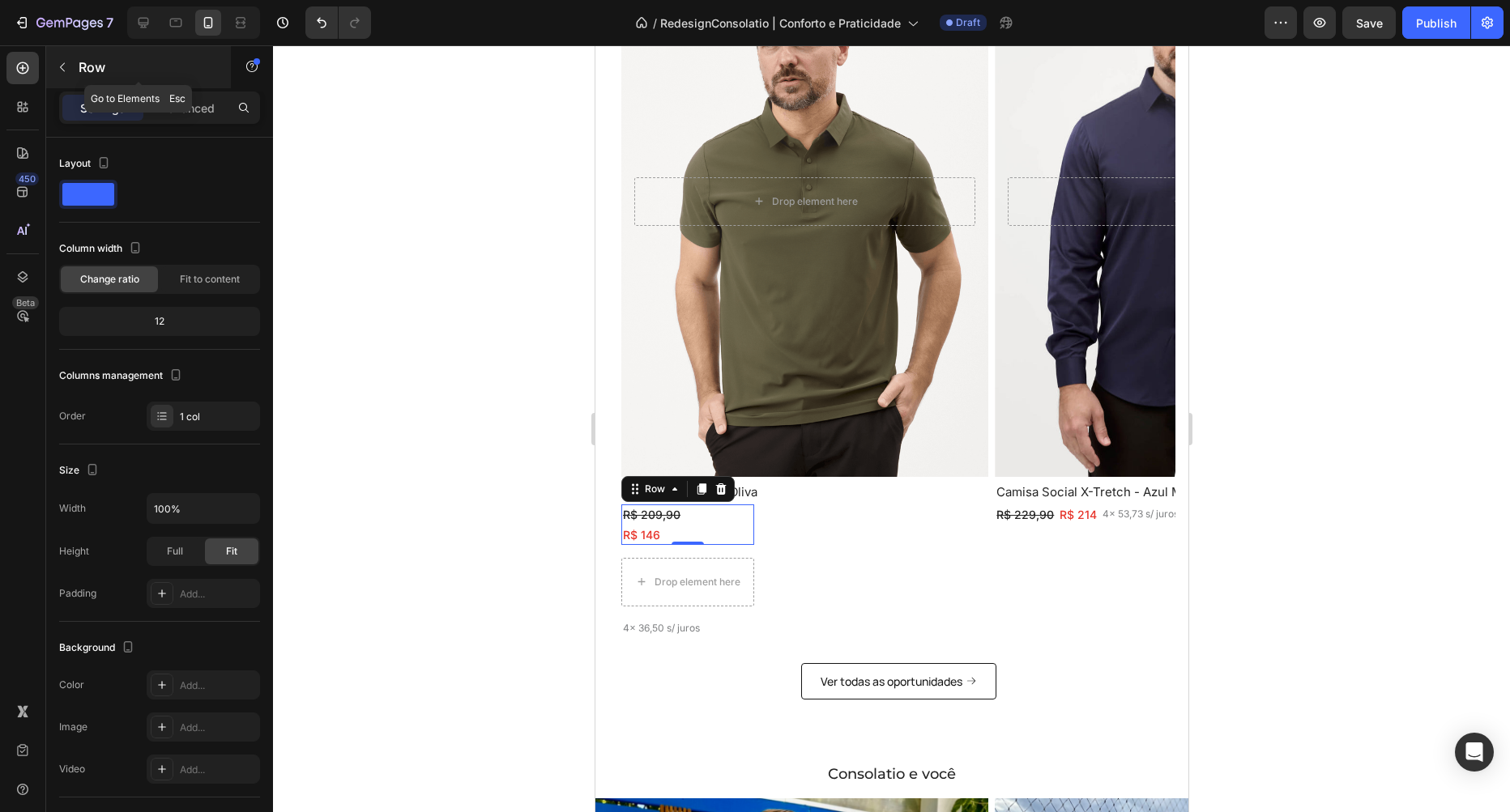
click at [64, 78] on button "button" at bounding box center [62, 67] width 26 height 26
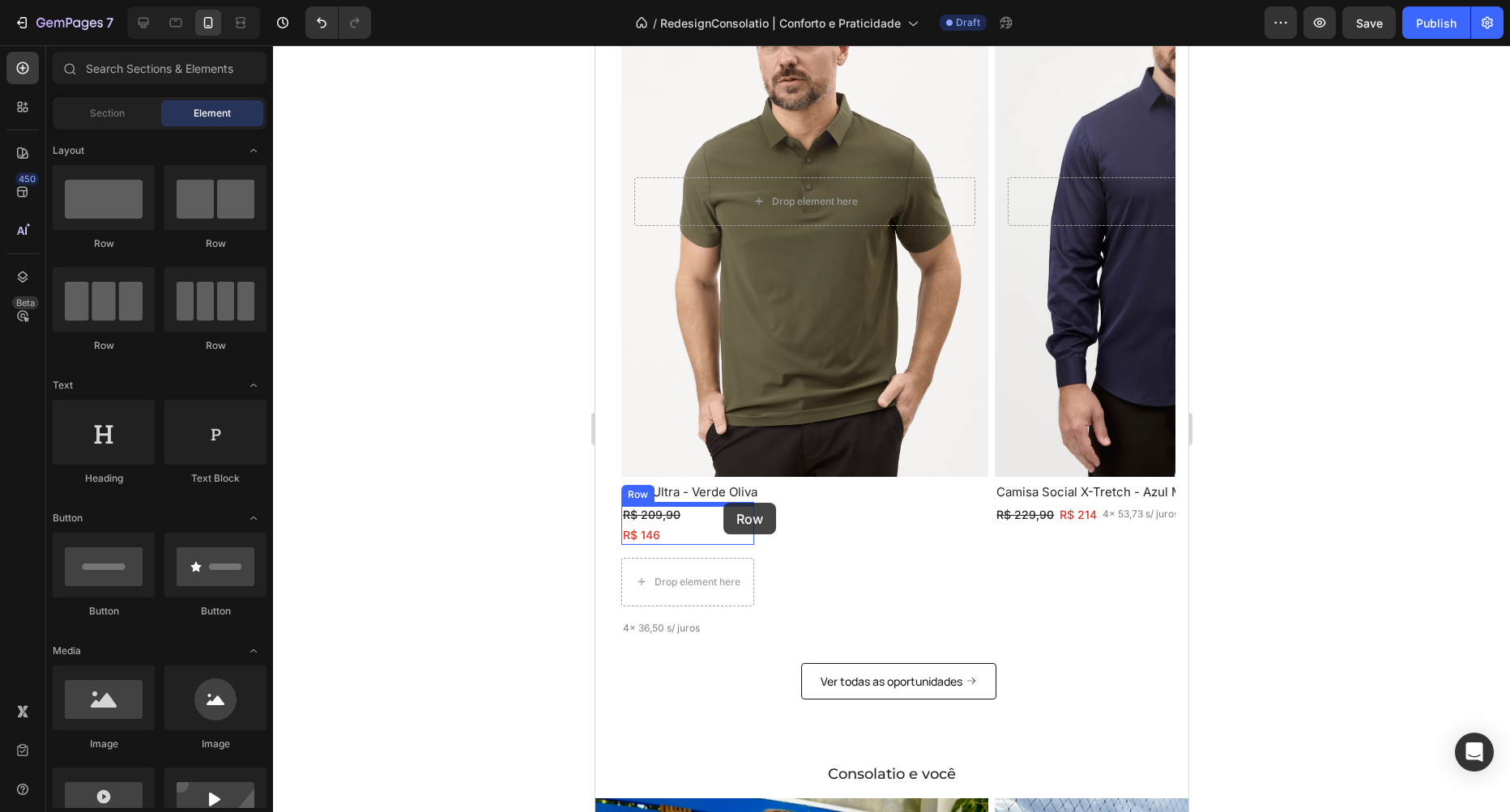
drag, startPoint x: 821, startPoint y: 240, endPoint x: 722, endPoint y: 503, distance: 281.0
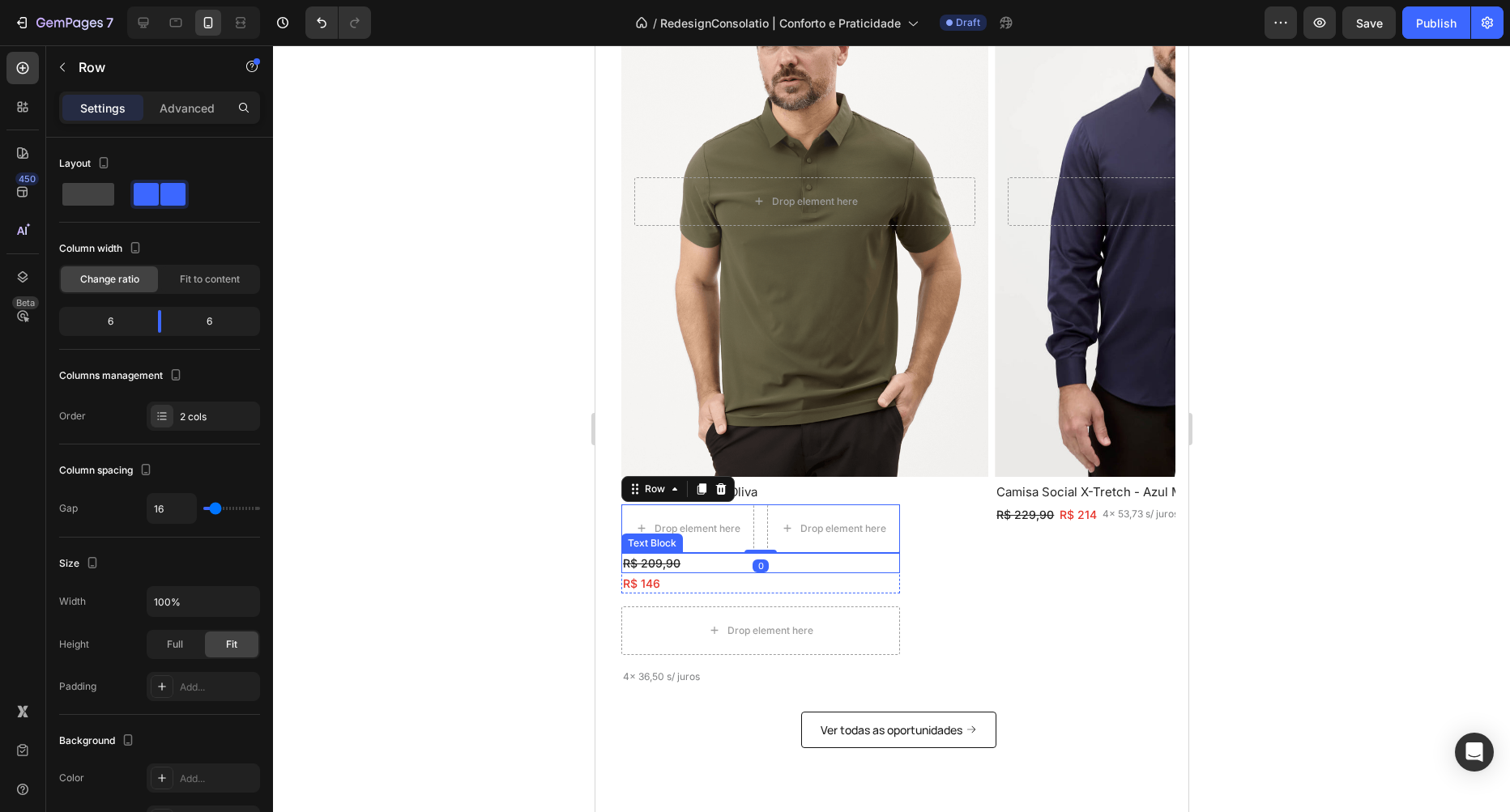
click at [699, 559] on p "R$ 209,90" at bounding box center [760, 563] width 276 height 17
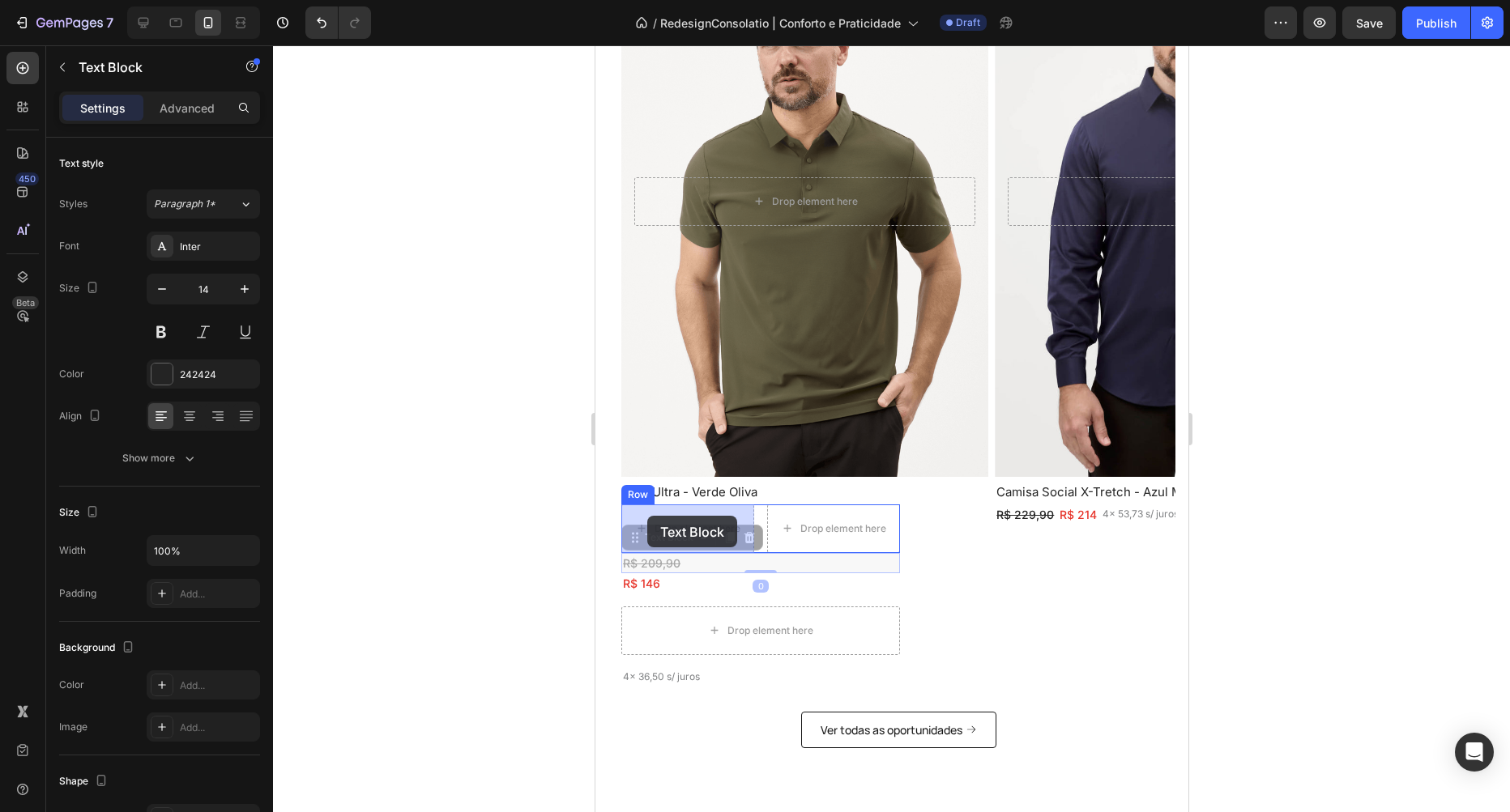
drag, startPoint x: 630, startPoint y: 537, endPoint x: 647, endPoint y: 516, distance: 27.0
click at [647, 516] on div "Mobile ( 732 px) iPhone 13 Mini iPhone 13 Pro iPhone 11 Pro Max iPhone 15 Pro M…" at bounding box center [890, 437] width 593 height 2830
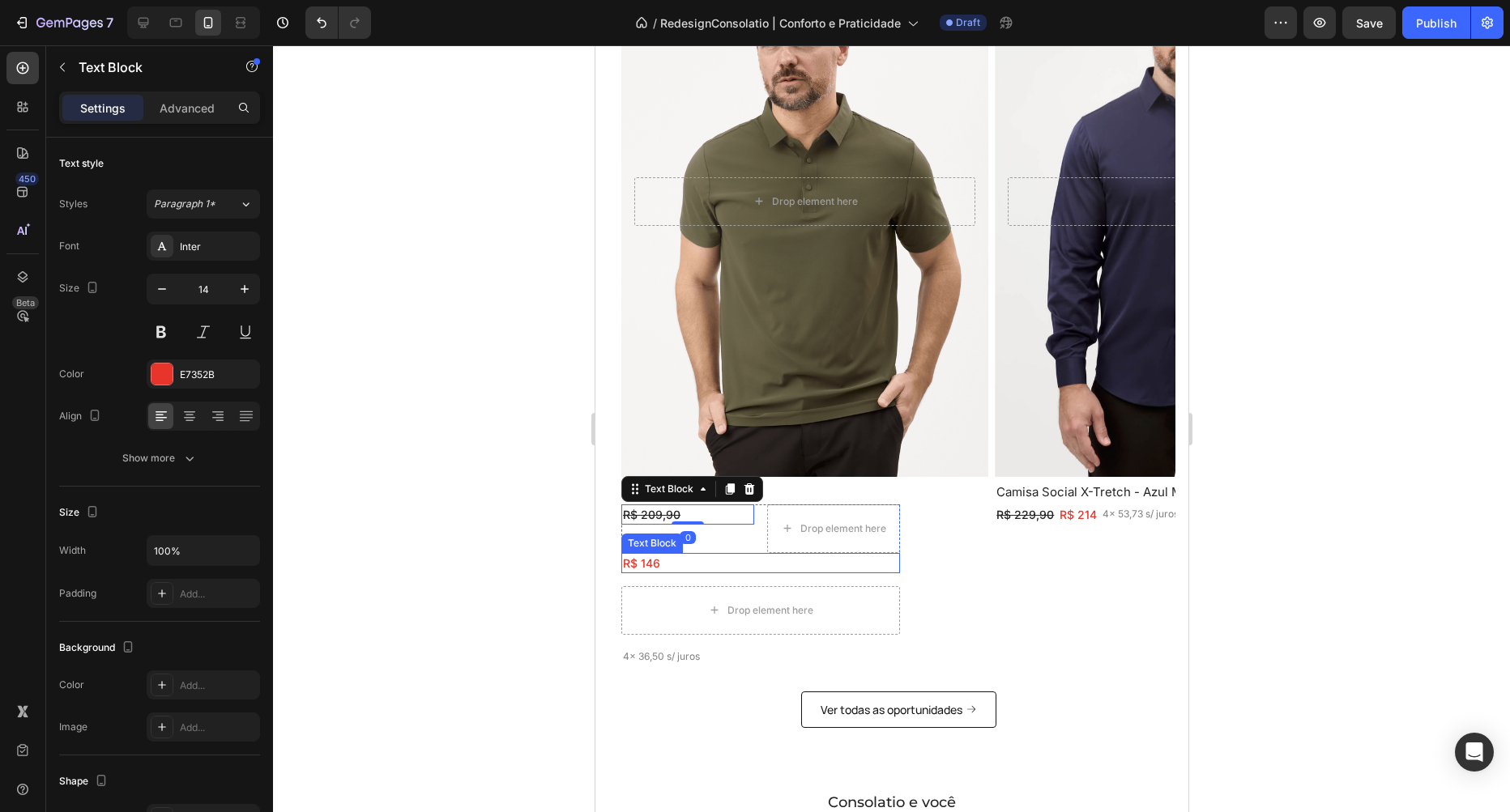
click at [676, 565] on p "R$ 146" at bounding box center [760, 563] width 276 height 17
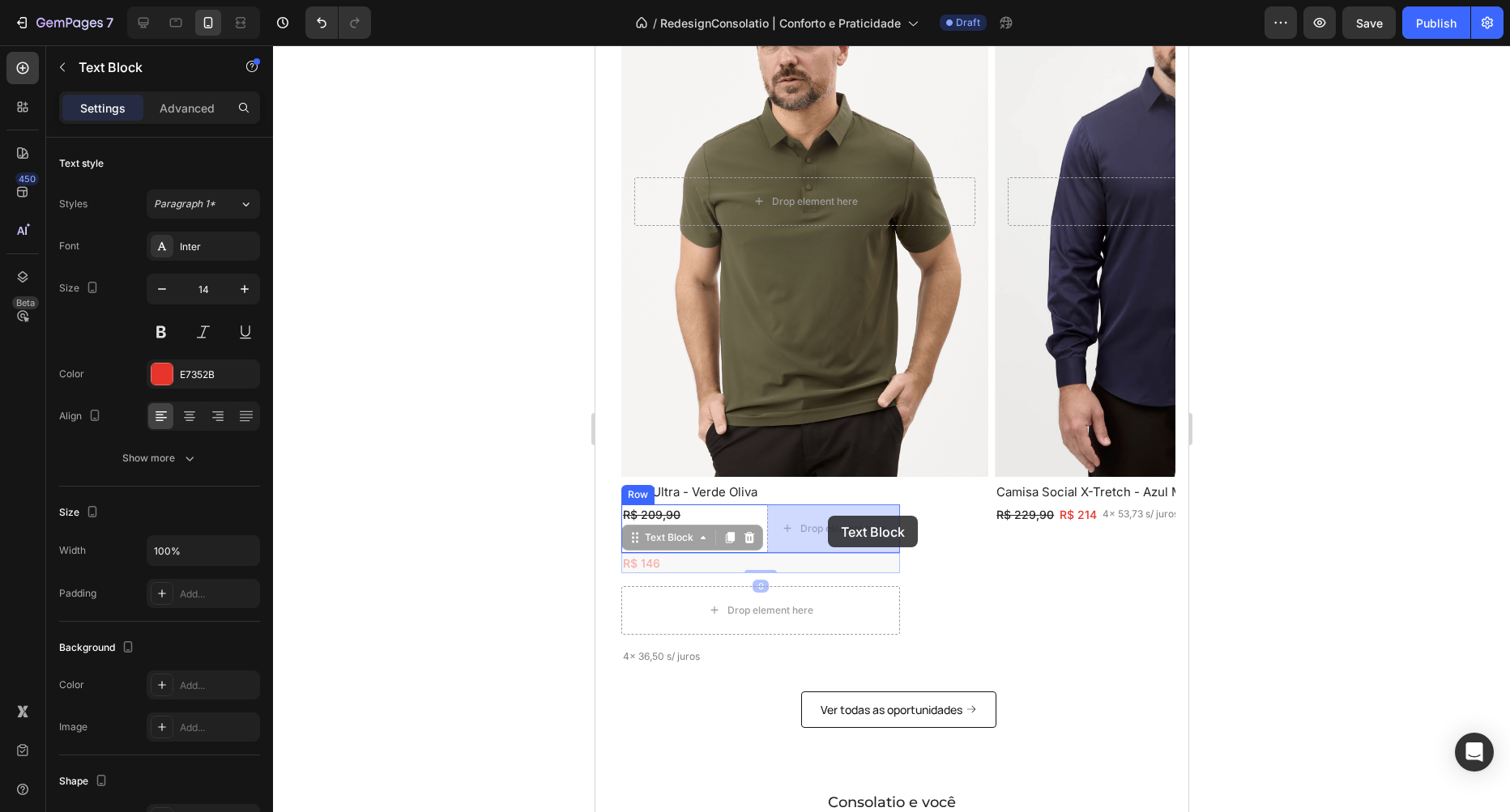
drag, startPoint x: 706, startPoint y: 534, endPoint x: 816, endPoint y: 518, distance: 111.2
click at [827, 516] on div "Mobile ( 732 px) iPhone 13 Mini iPhone 13 Pro iPhone 11 Pro Max iPhone 15 Pro M…" at bounding box center [890, 427] width 593 height 2810
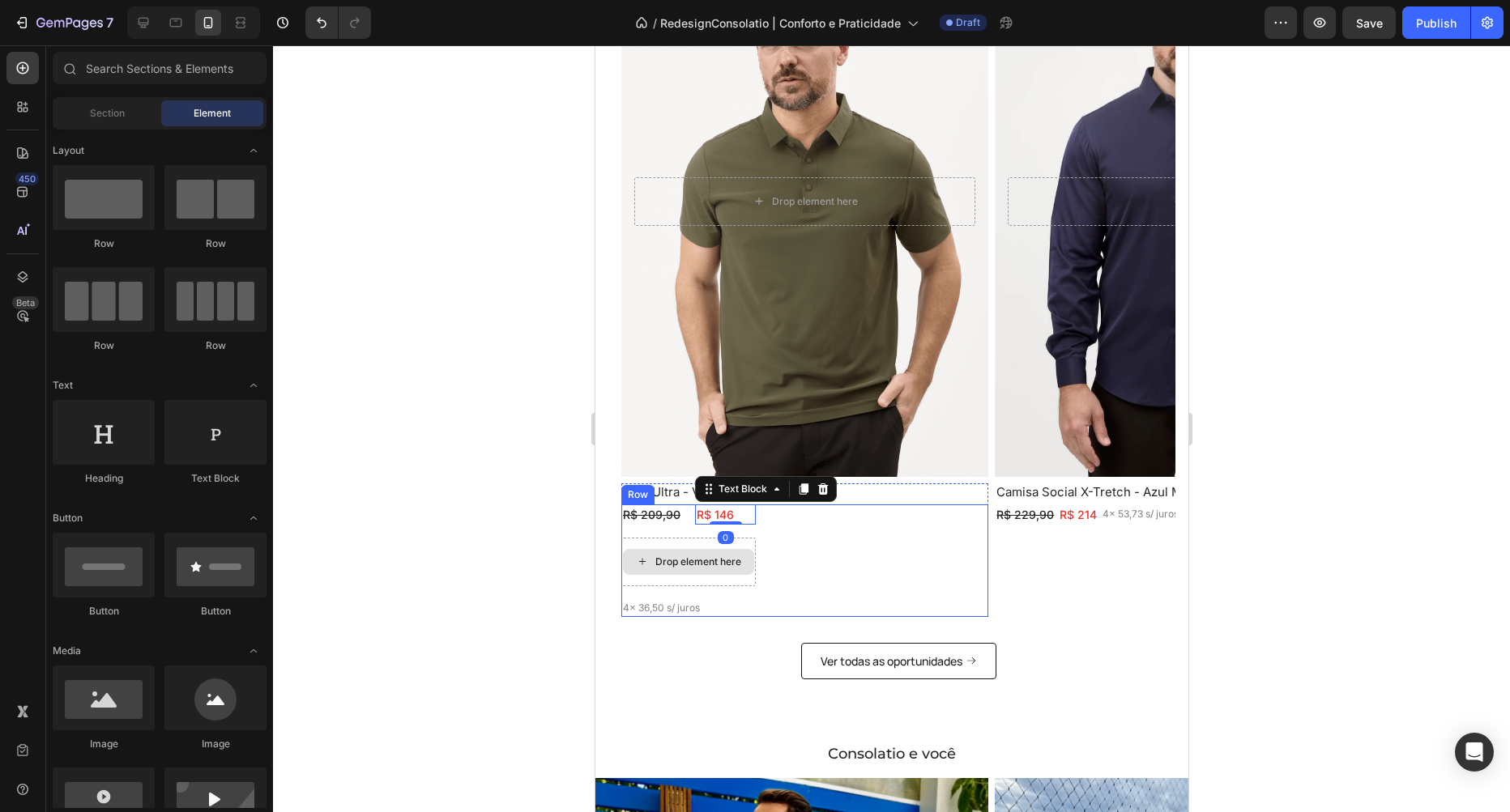
click at [715, 555] on div "Drop element here" at bounding box center [697, 561] width 86 height 13
click at [705, 543] on div "Drop element here" at bounding box center [688, 561] width 135 height 48
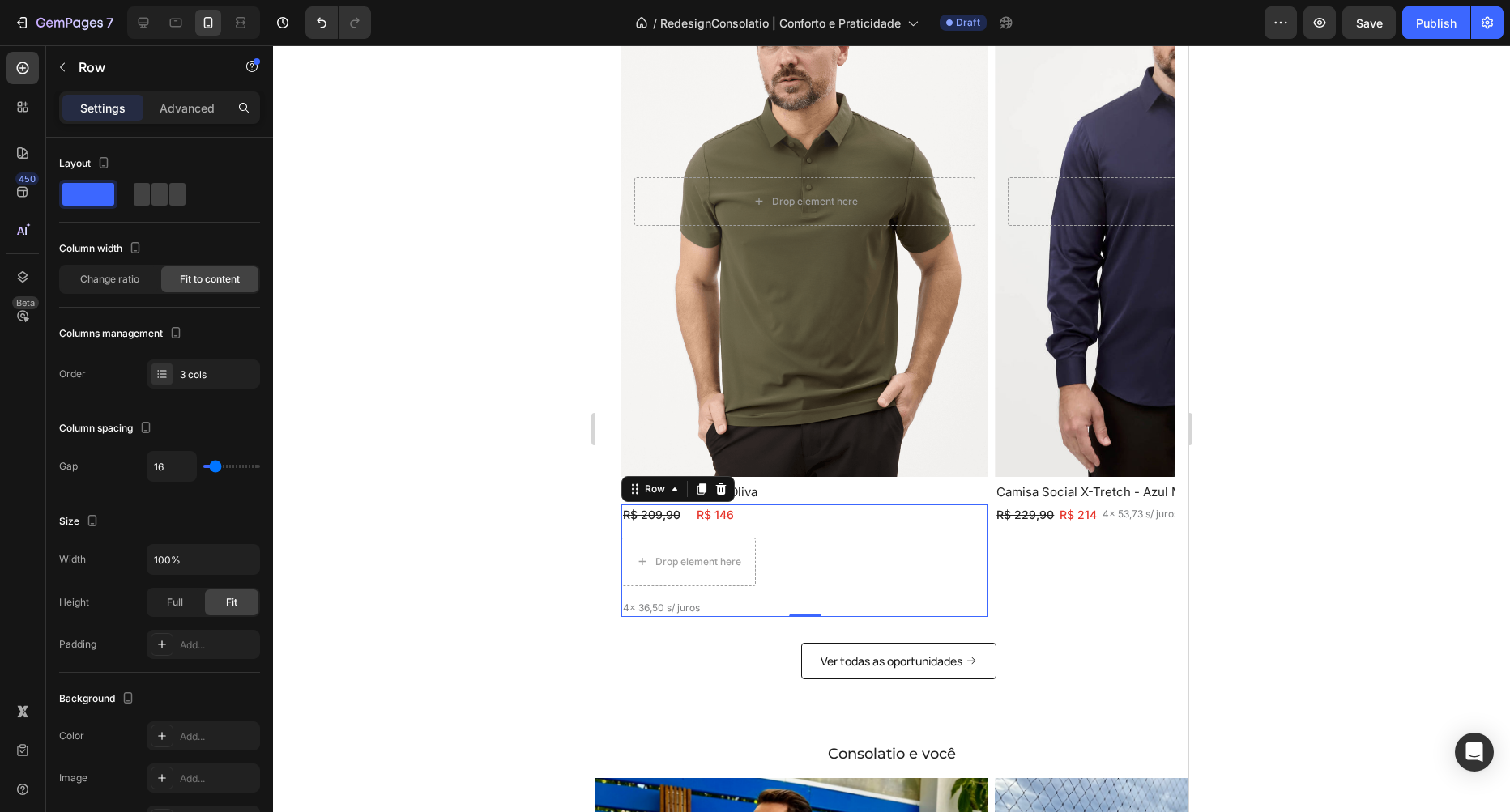
click at [750, 536] on div "R$ 209,90 Text Block R$ 146 Text Block Row Row Drop element here 4x 36,50 s/ ju…" at bounding box center [804, 560] width 367 height 113
click at [722, 548] on div "Drop element here" at bounding box center [688, 561] width 135 height 48
click at [712, 609] on p "4x 36,50 s/ juros" at bounding box center [688, 608] width 131 height 14
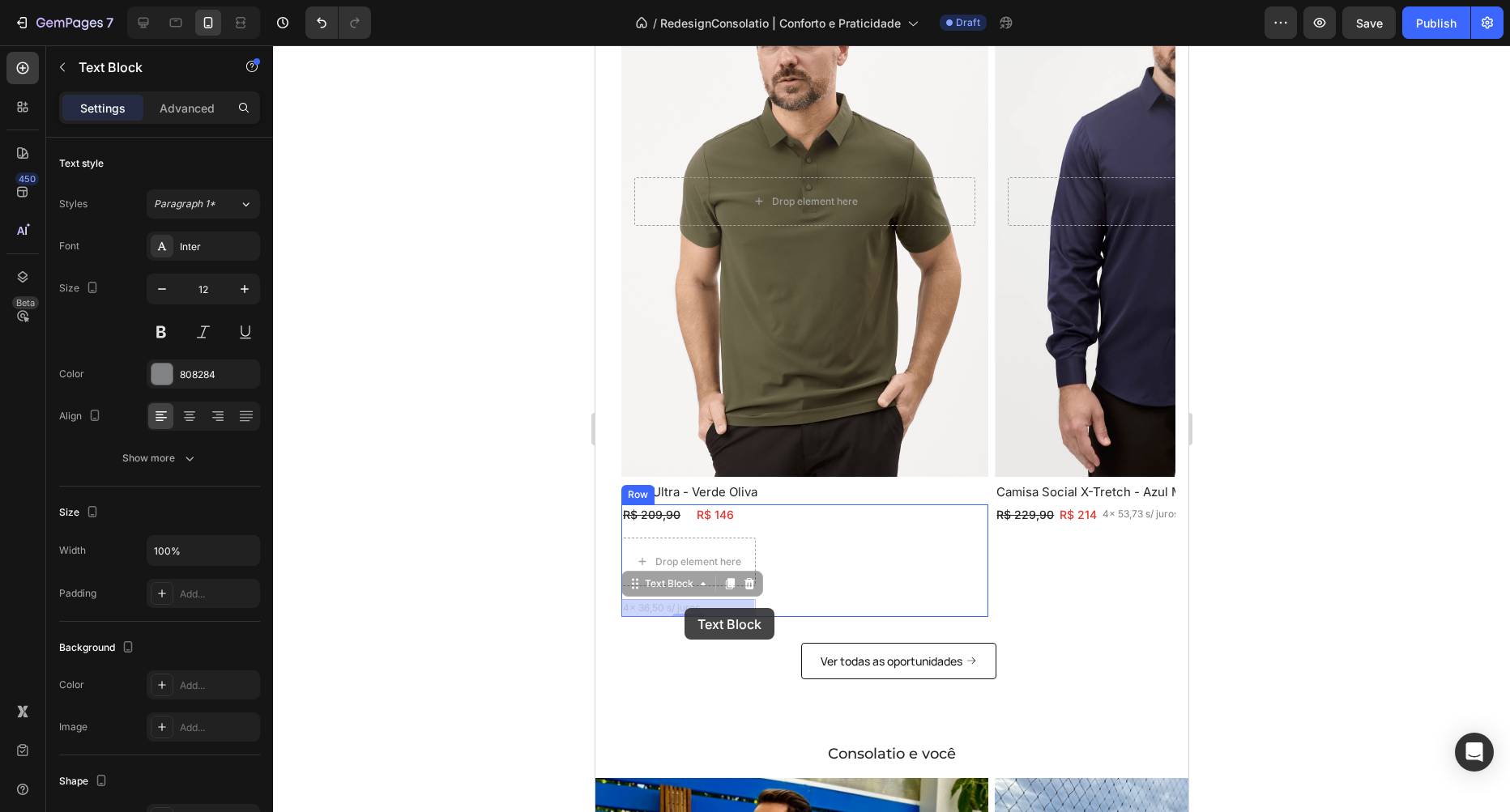
drag, startPoint x: 632, startPoint y: 578, endPoint x: 683, endPoint y: 609, distance: 59.7
click at [683, 609] on div "Mobile ( 732 px) iPhone 13 Mini iPhone 13 Pro iPhone 11 Pro Max iPhone 15 Pro M…" at bounding box center [890, 403] width 593 height 2761
click at [769, 553] on div "R$ 209,90 Text Block R$ 146 Text Block Row Row Drop element here 4x 36,50 s/ ju…" at bounding box center [804, 560] width 367 height 113
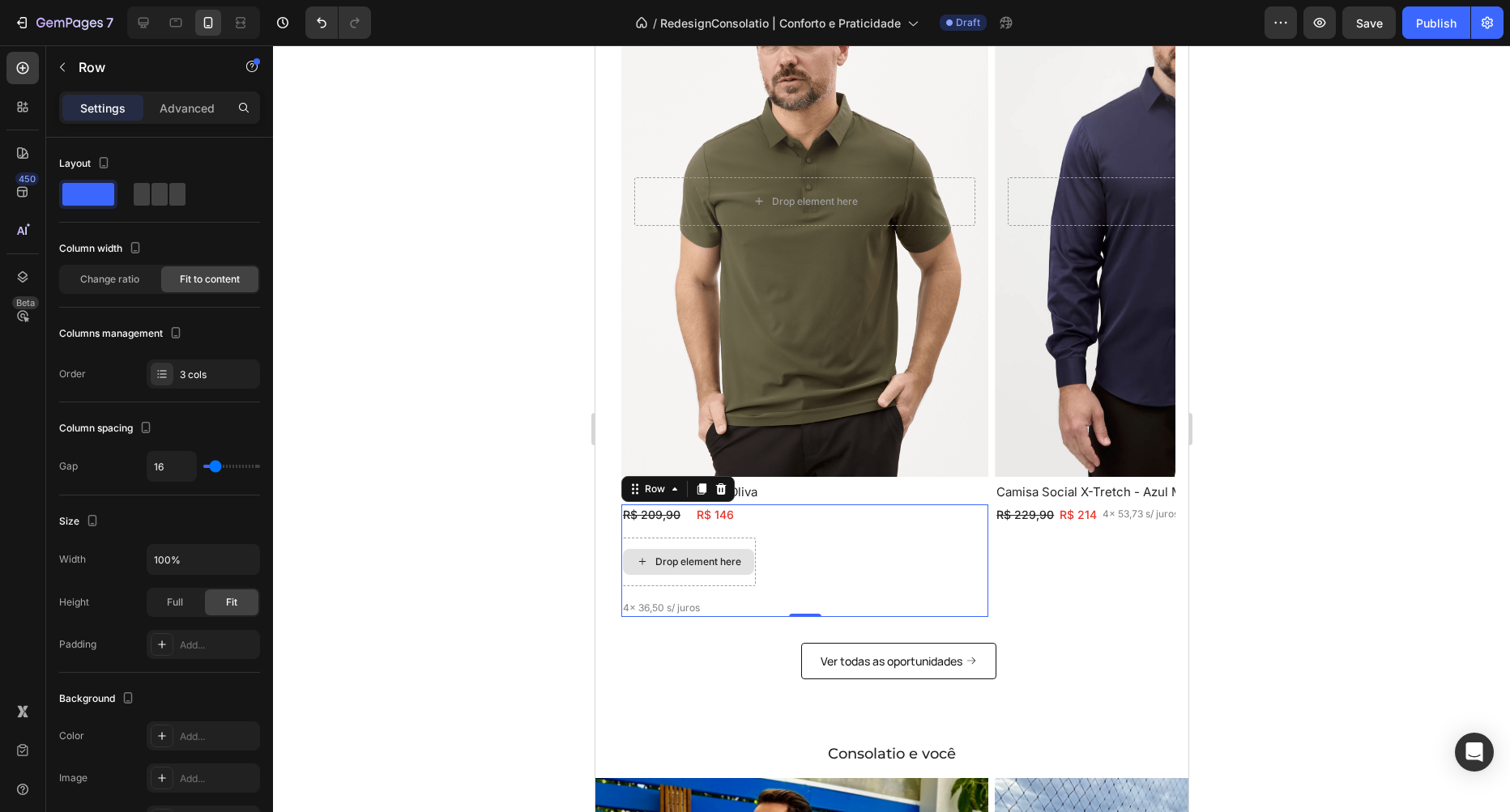
click at [743, 542] on div "Drop element here" at bounding box center [688, 561] width 135 height 48
click at [716, 601] on p "4x 36,50 s/ juros" at bounding box center [688, 608] width 131 height 14
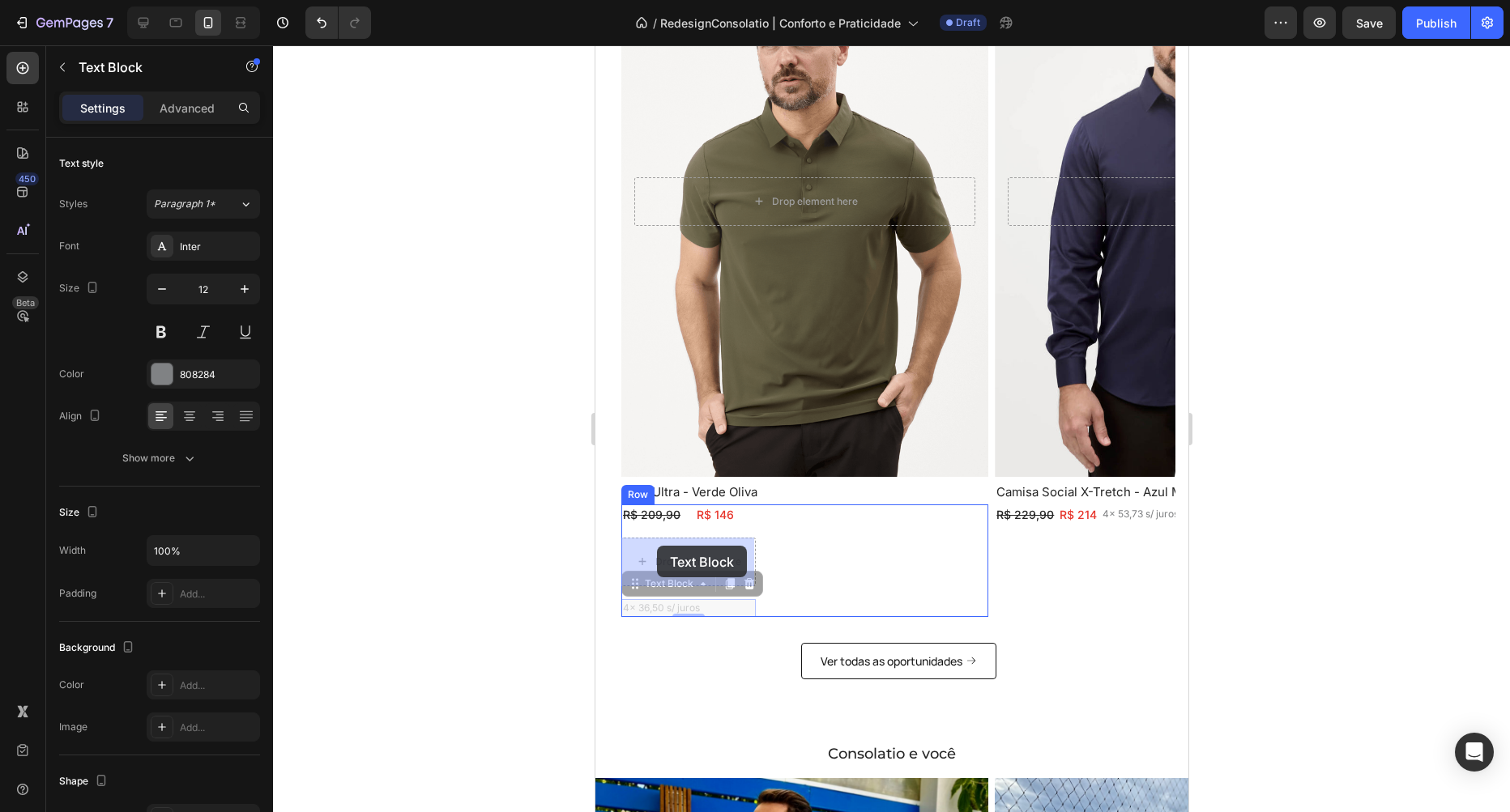
drag, startPoint x: 632, startPoint y: 577, endPoint x: 656, endPoint y: 546, distance: 39.2
click at [656, 546] on div "Mobile ( 732 px) iPhone 13 Mini iPhone 13 Pro iPhone 11 Pro Max iPhone 15 Pro M…" at bounding box center [890, 403] width 593 height 2761
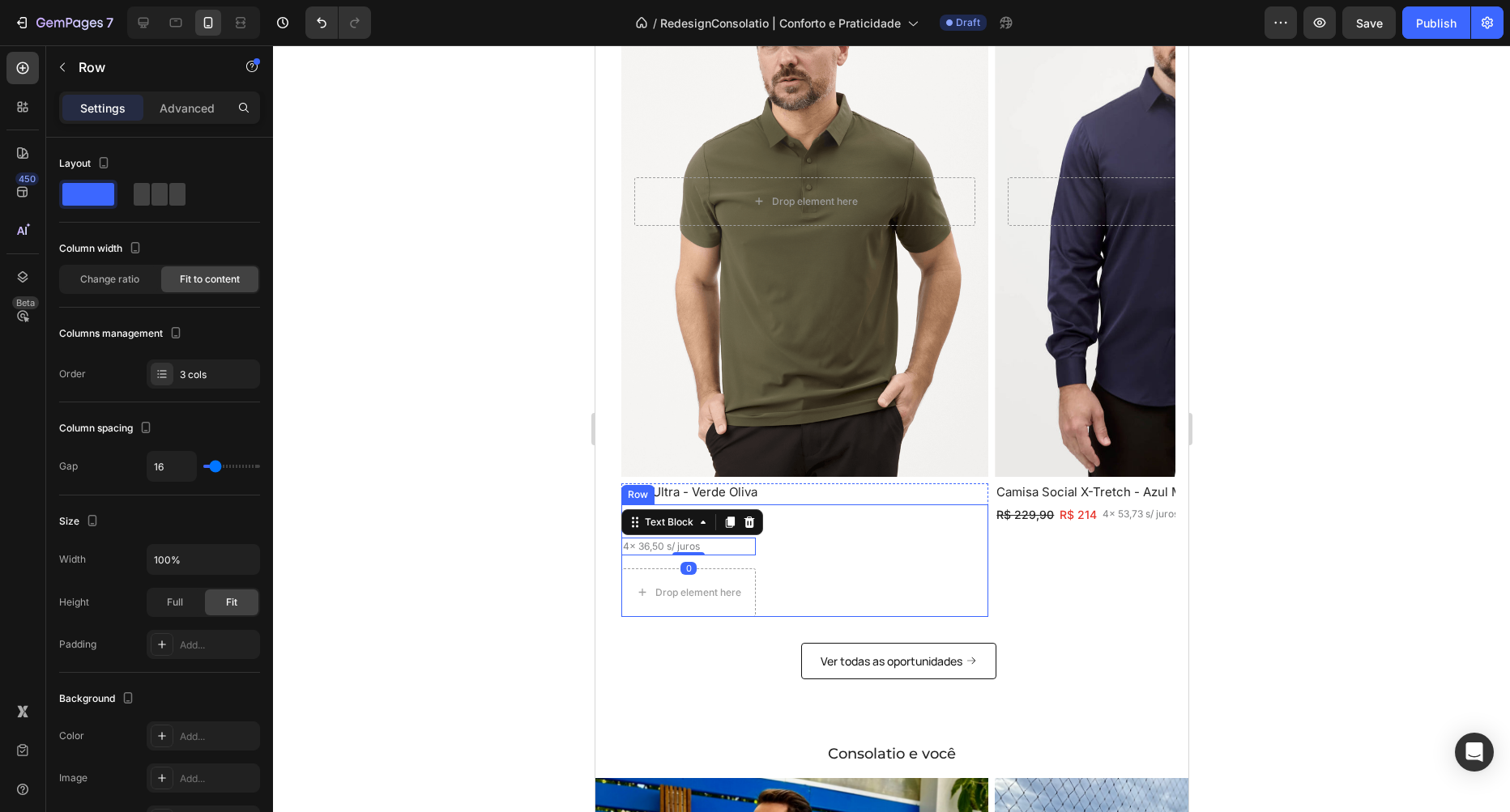
click at [804, 554] on div "R$ 209,90 Text Block R$ 146 Text Block Row Row 4x 36,50 s/ juros Text Block 0 D…" at bounding box center [804, 560] width 367 height 113
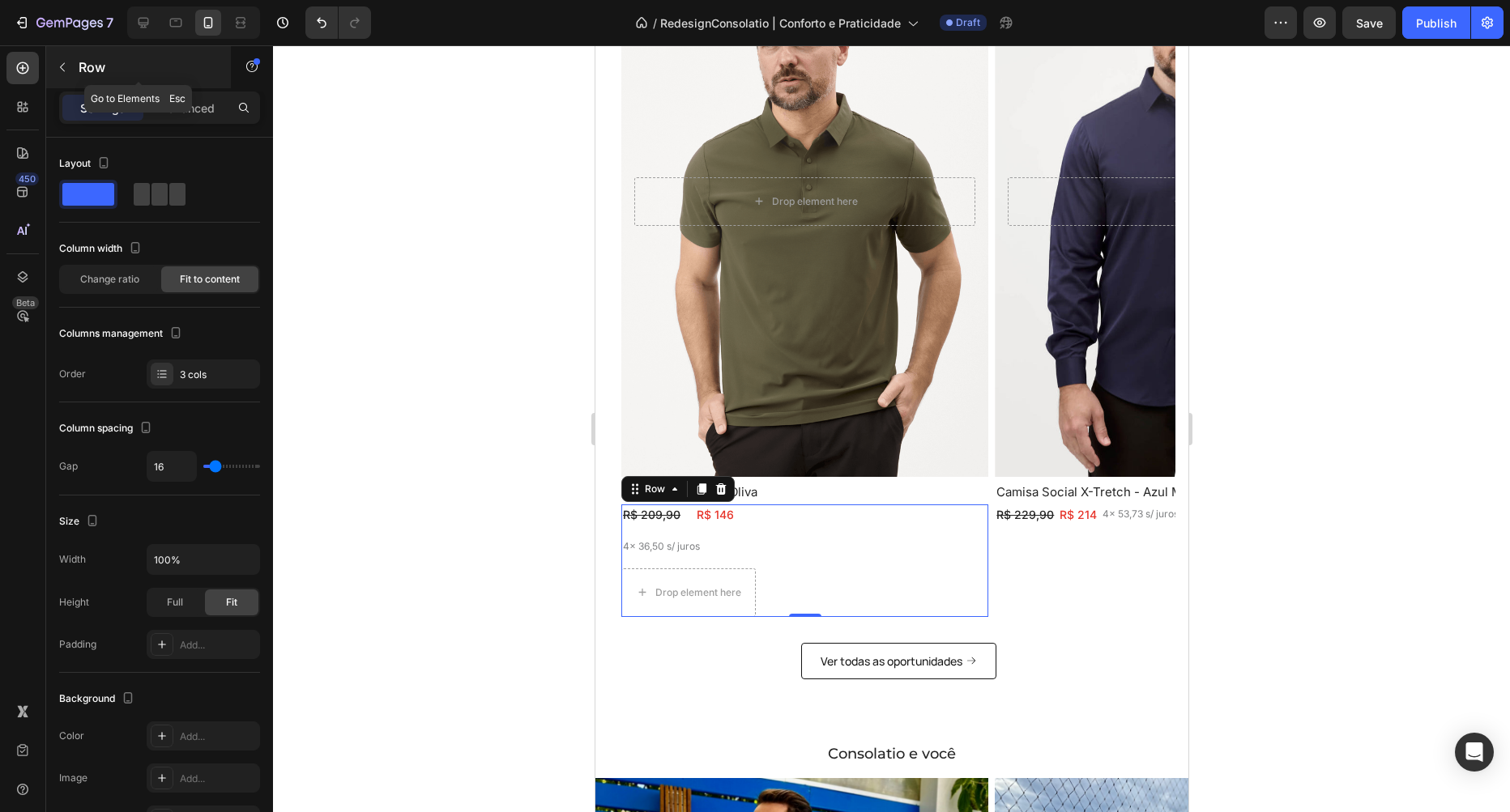
click at [76, 73] on div "Row" at bounding box center [138, 67] width 185 height 42
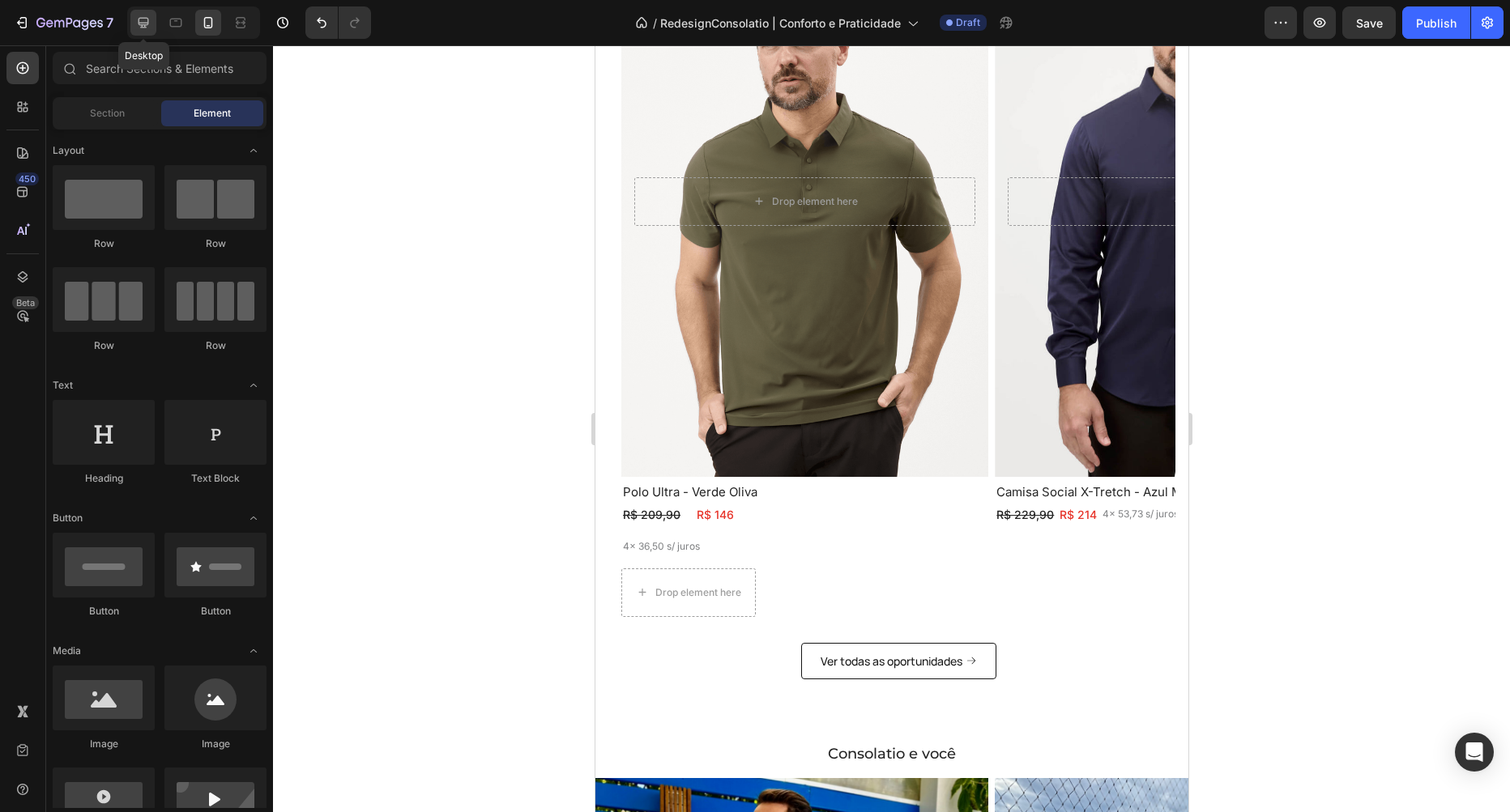
click at [135, 20] on div at bounding box center [143, 22] width 26 height 26
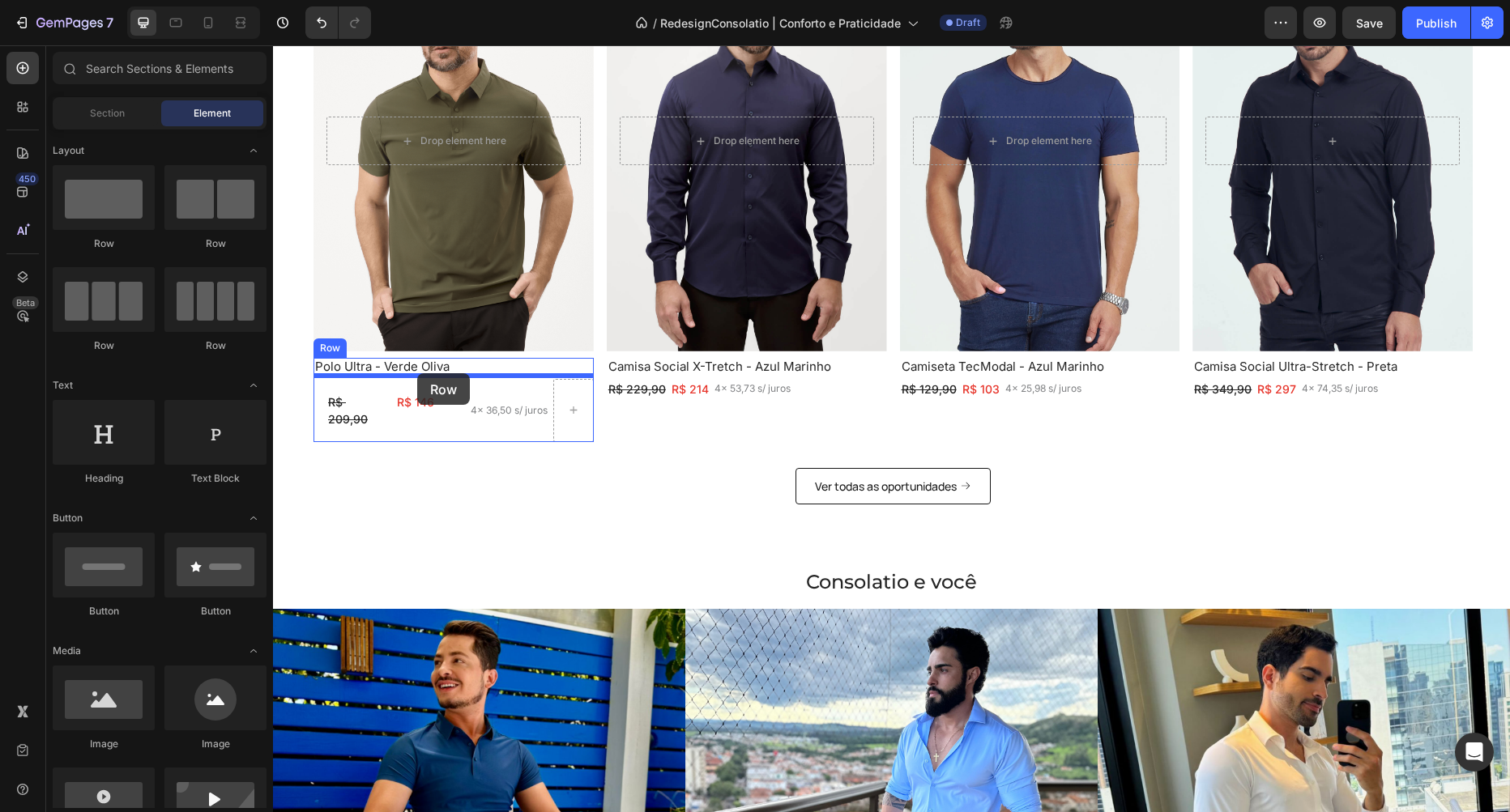
drag, startPoint x: 498, startPoint y: 241, endPoint x: 417, endPoint y: 373, distance: 154.9
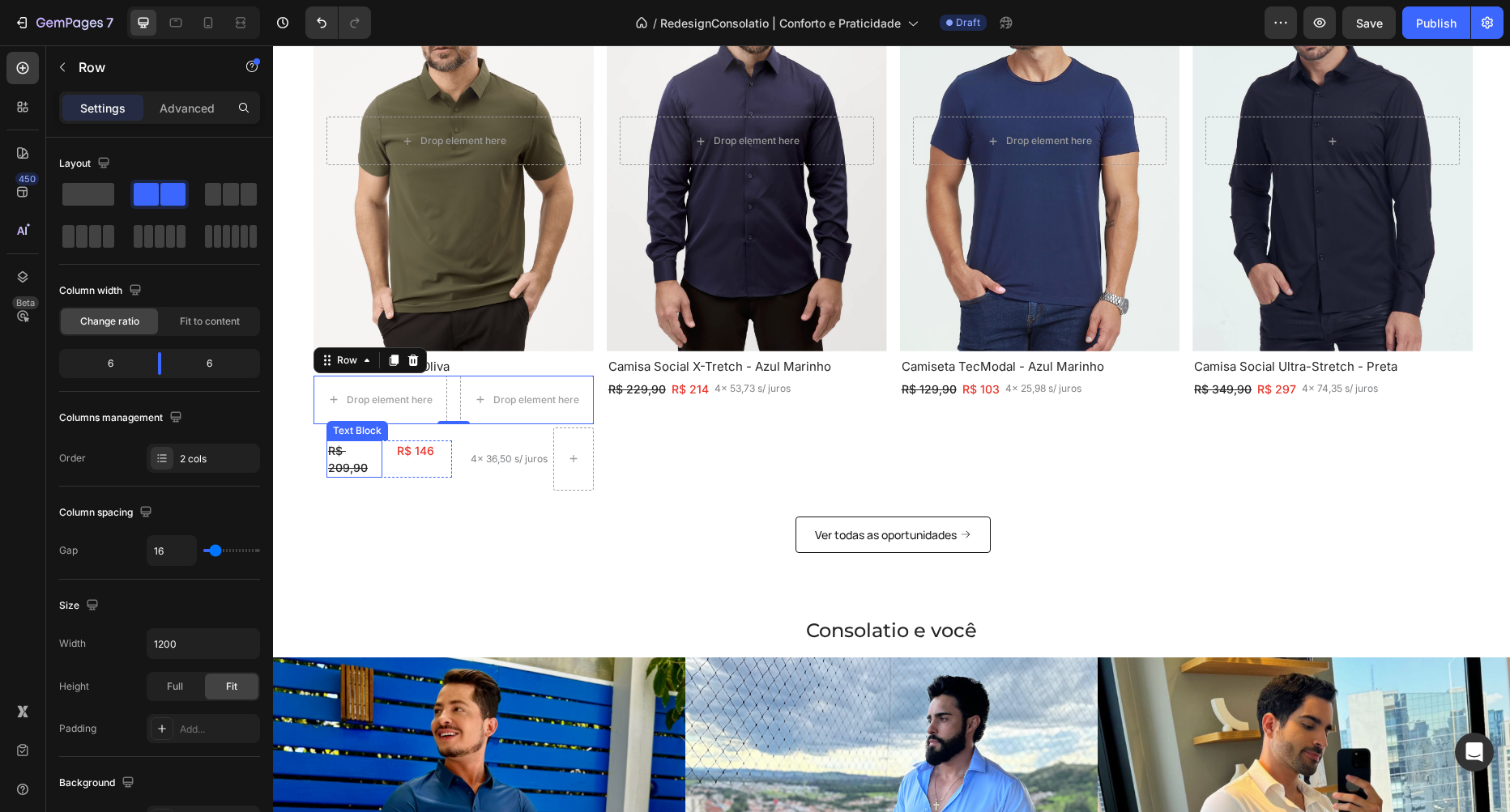
click at [370, 464] on p "R$ 209,90" at bounding box center [354, 459] width 53 height 34
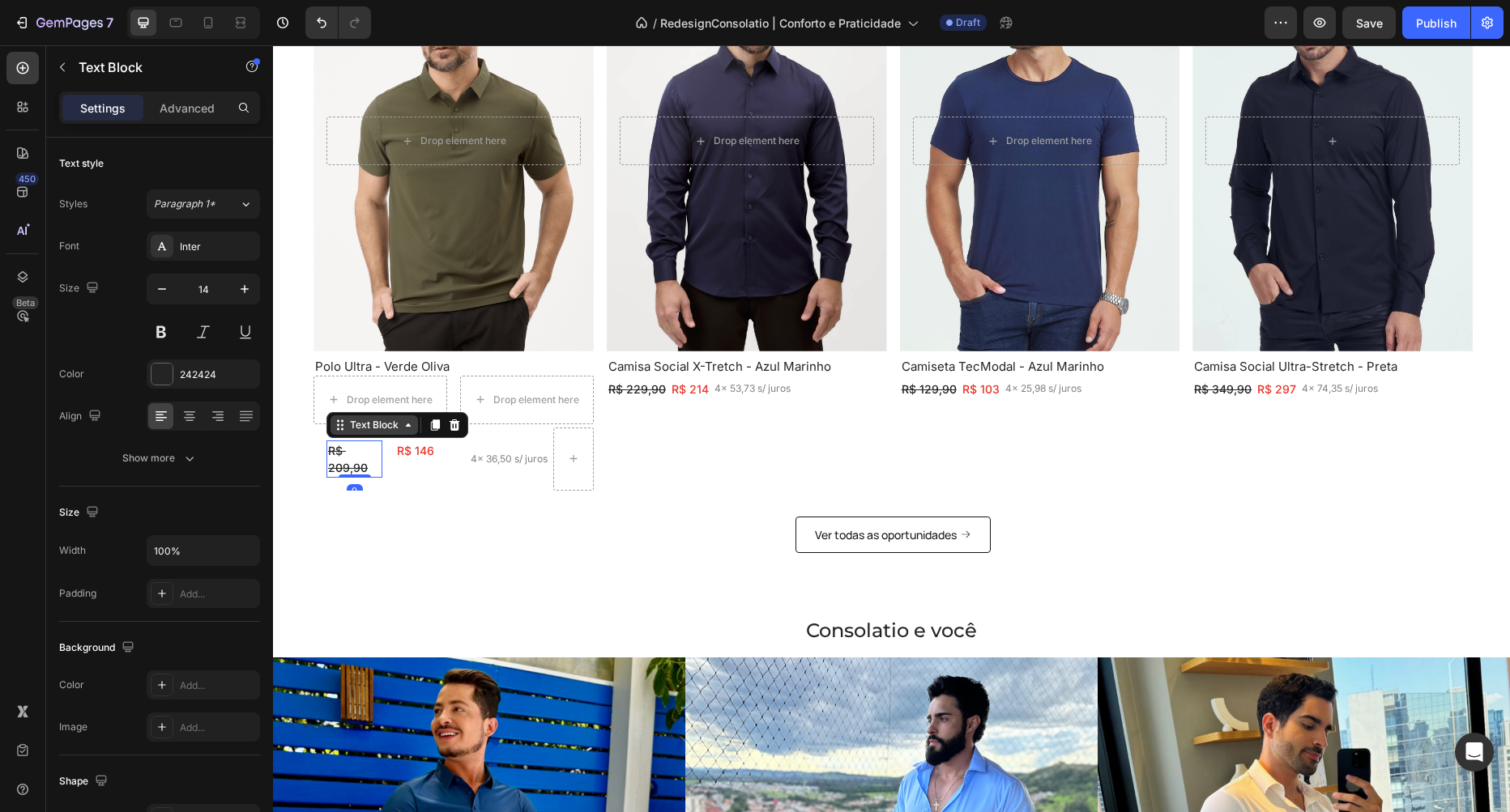
click at [372, 420] on div "Text Block" at bounding box center [374, 425] width 55 height 14
click at [369, 399] on div "Row 2 cols" at bounding box center [362, 396] width 56 height 9
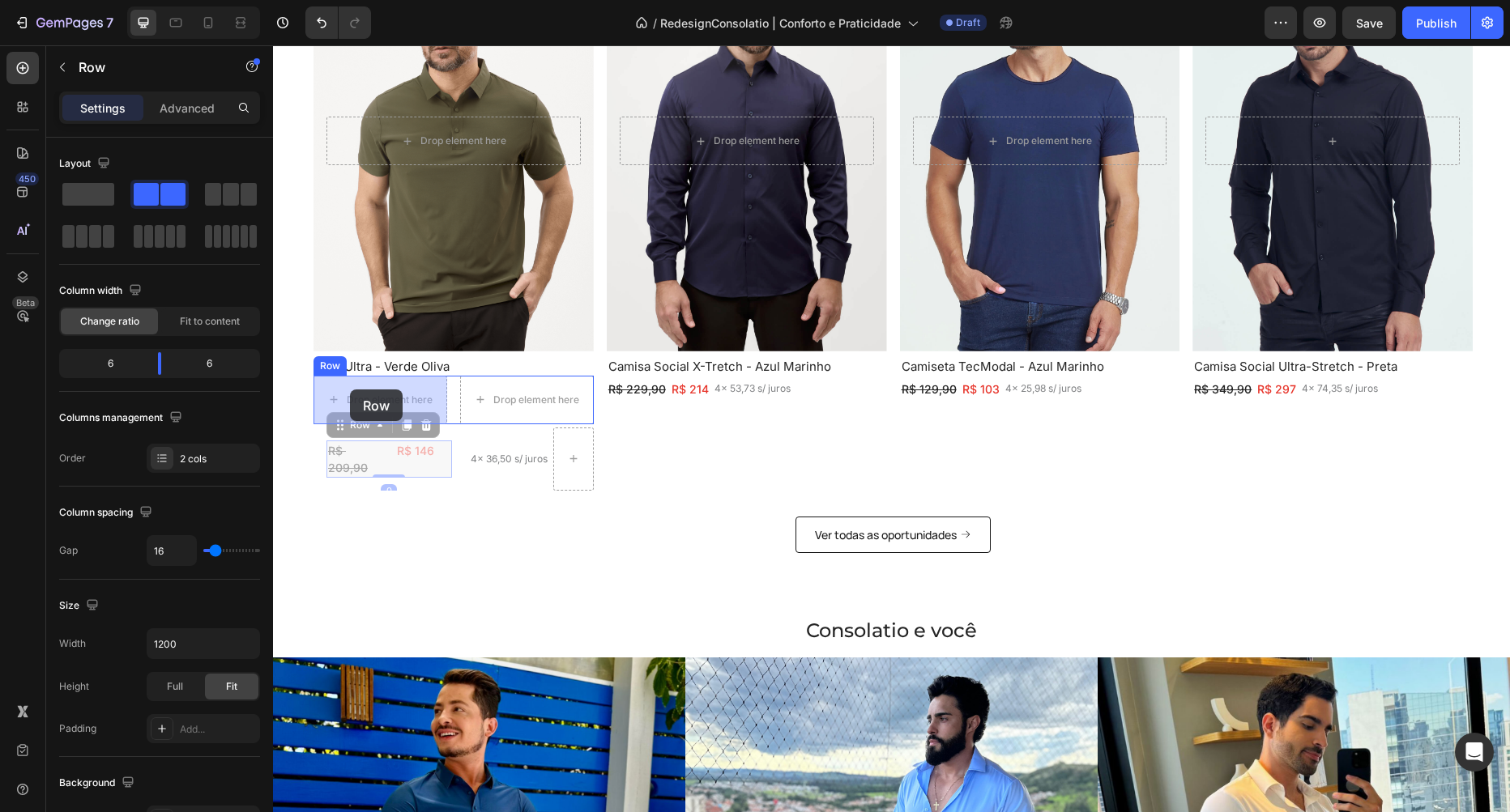
drag, startPoint x: 343, startPoint y: 421, endPoint x: 350, endPoint y: 390, distance: 31.8
click at [350, 390] on div "Header Image Clube Text Block Row Image Camisas Text Block Row Image Polos Text…" at bounding box center [891, 353] width 1237 height 2661
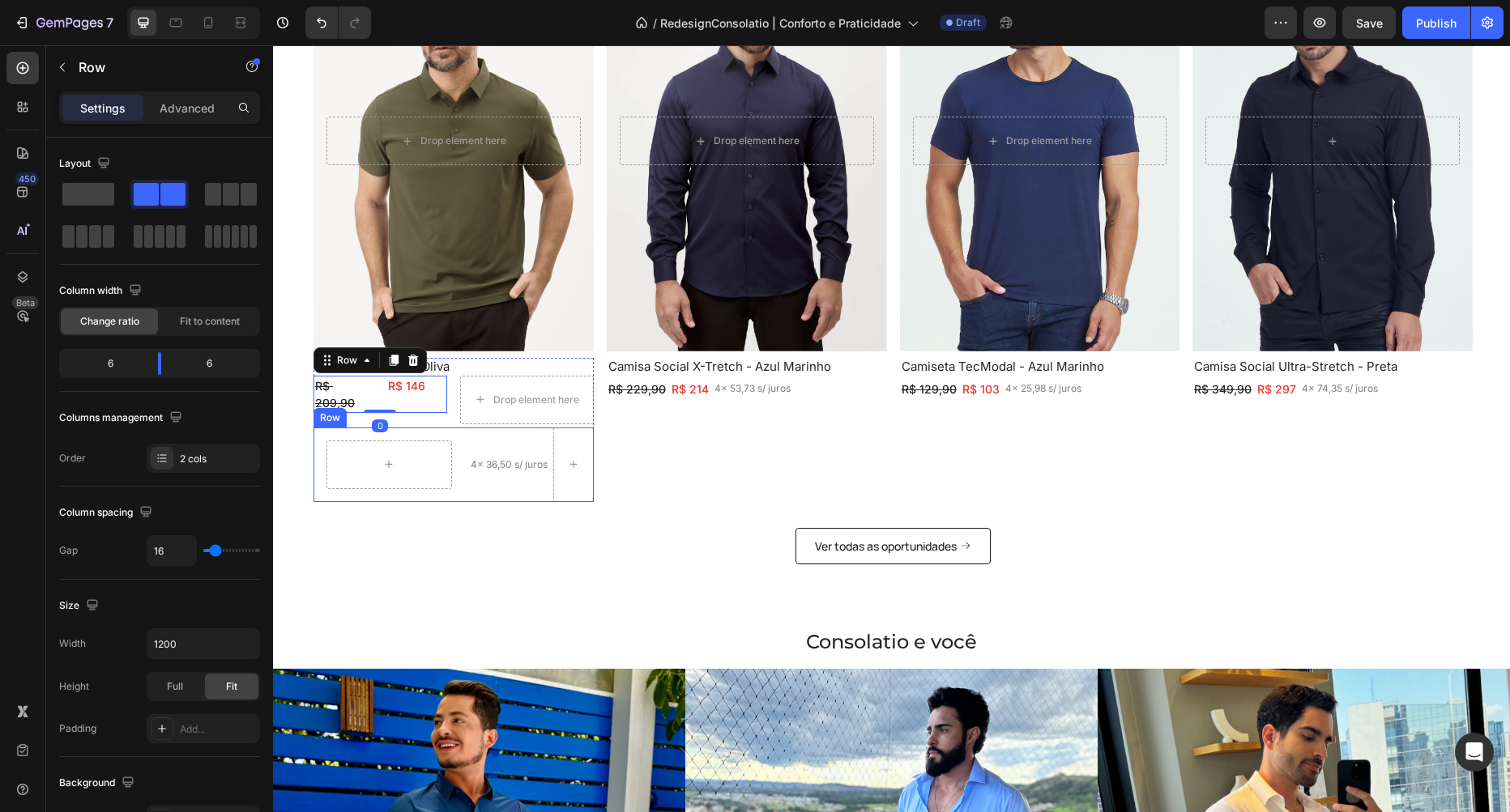
click at [512, 475] on div "4x 36,50 s/ juros Text Block" at bounding box center [509, 464] width 81 height 75
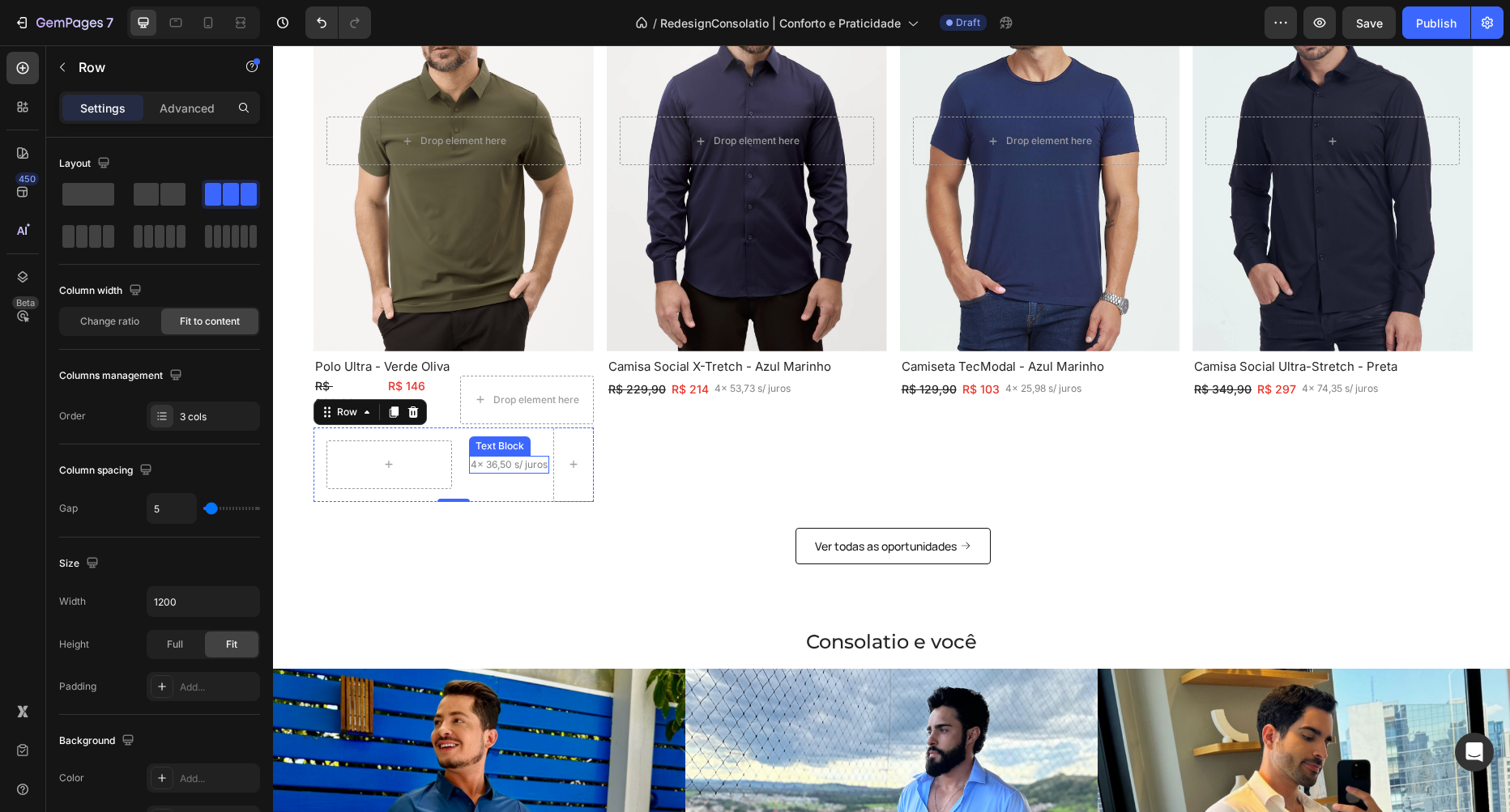
click at [503, 461] on p "4x 36,50 s/ juros" at bounding box center [509, 464] width 77 height 14
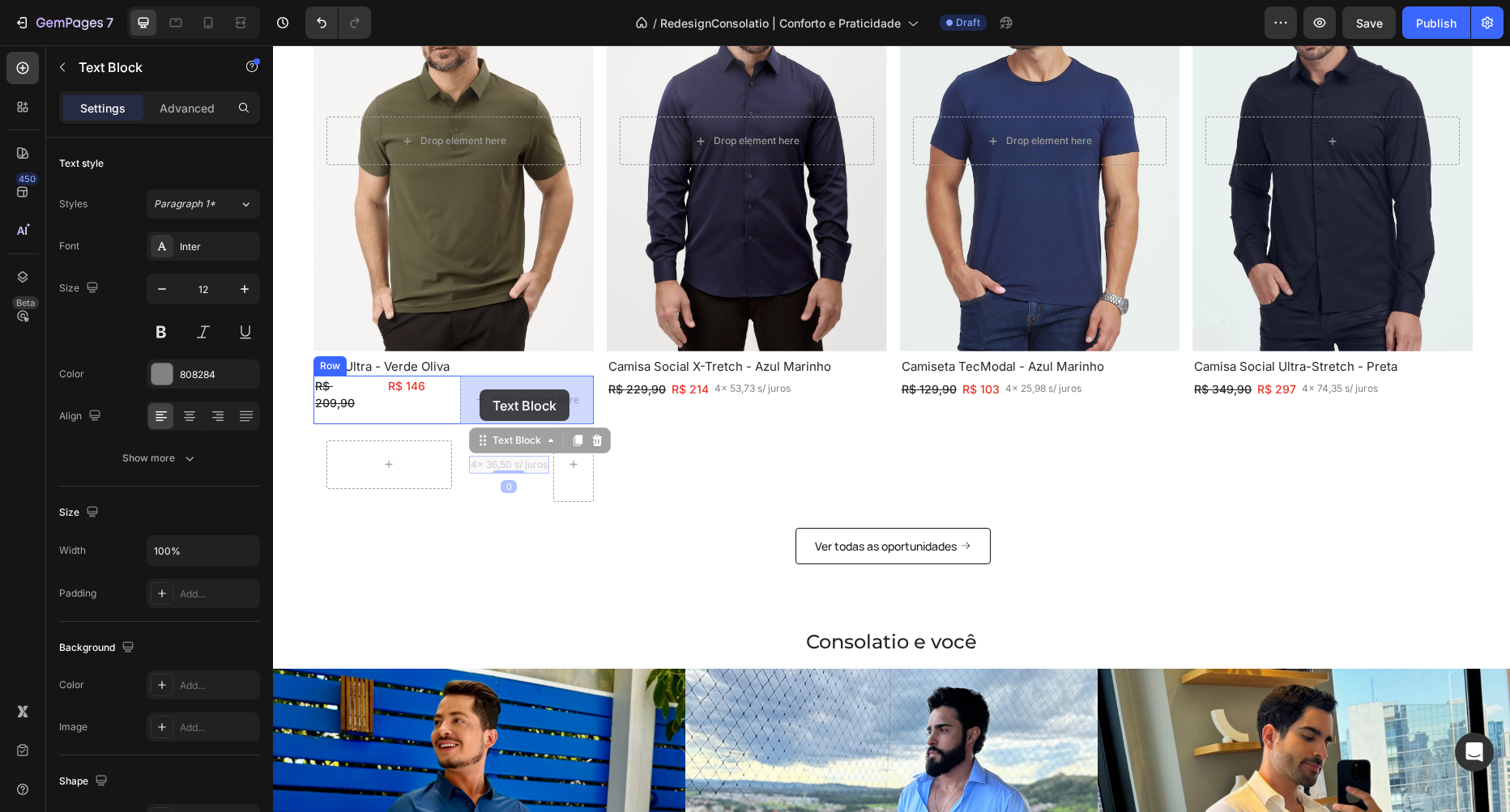
drag, startPoint x: 476, startPoint y: 437, endPoint x: 480, endPoint y: 392, distance: 45.2
click at [480, 390] on div "Header Image Clube Text Block Row Image Camisas Text Block Row Image Polos Text…" at bounding box center [891, 359] width 1237 height 2672
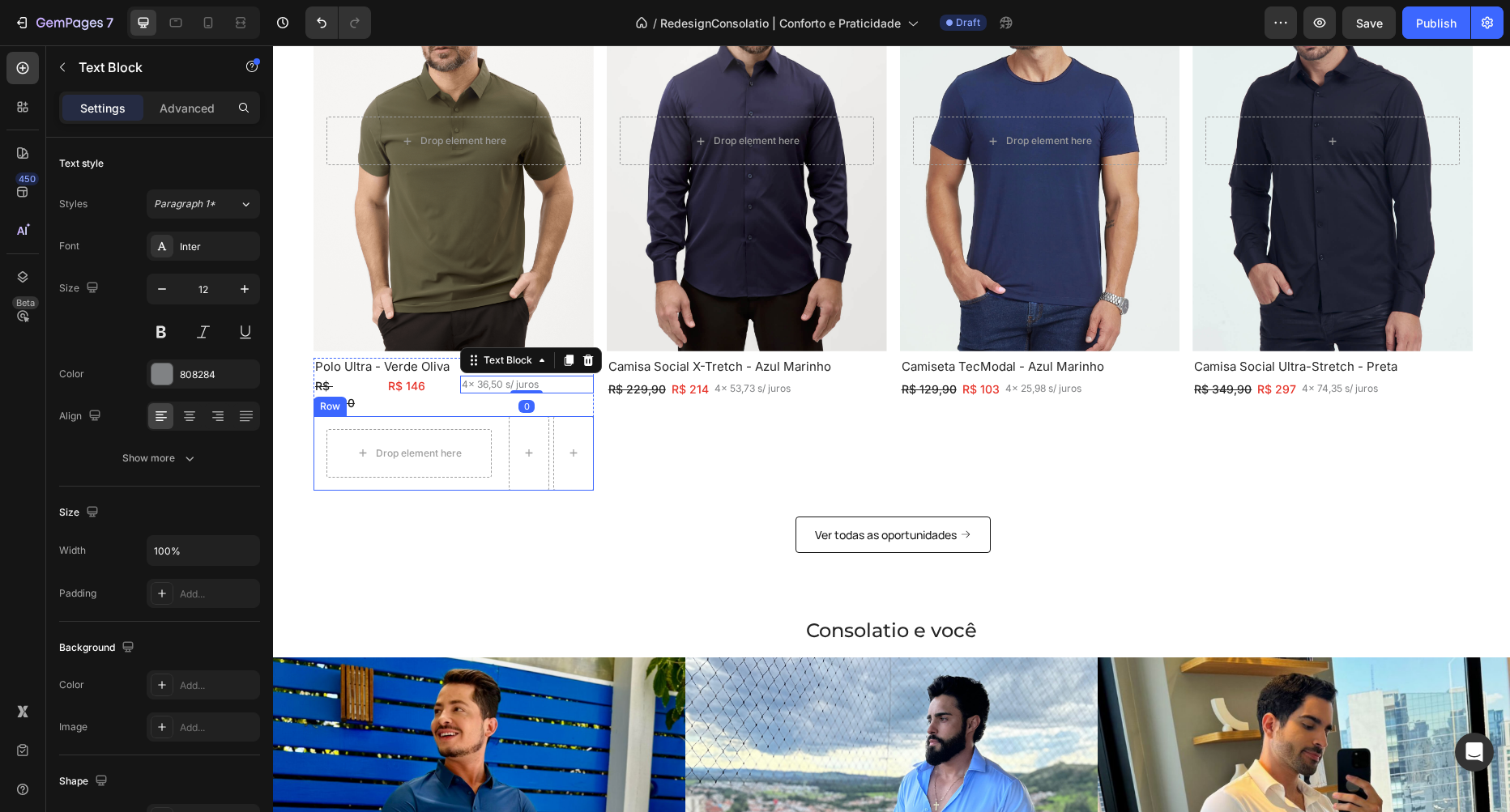
click at [505, 459] on div "Drop element here Row Row" at bounding box center [454, 453] width 281 height 75
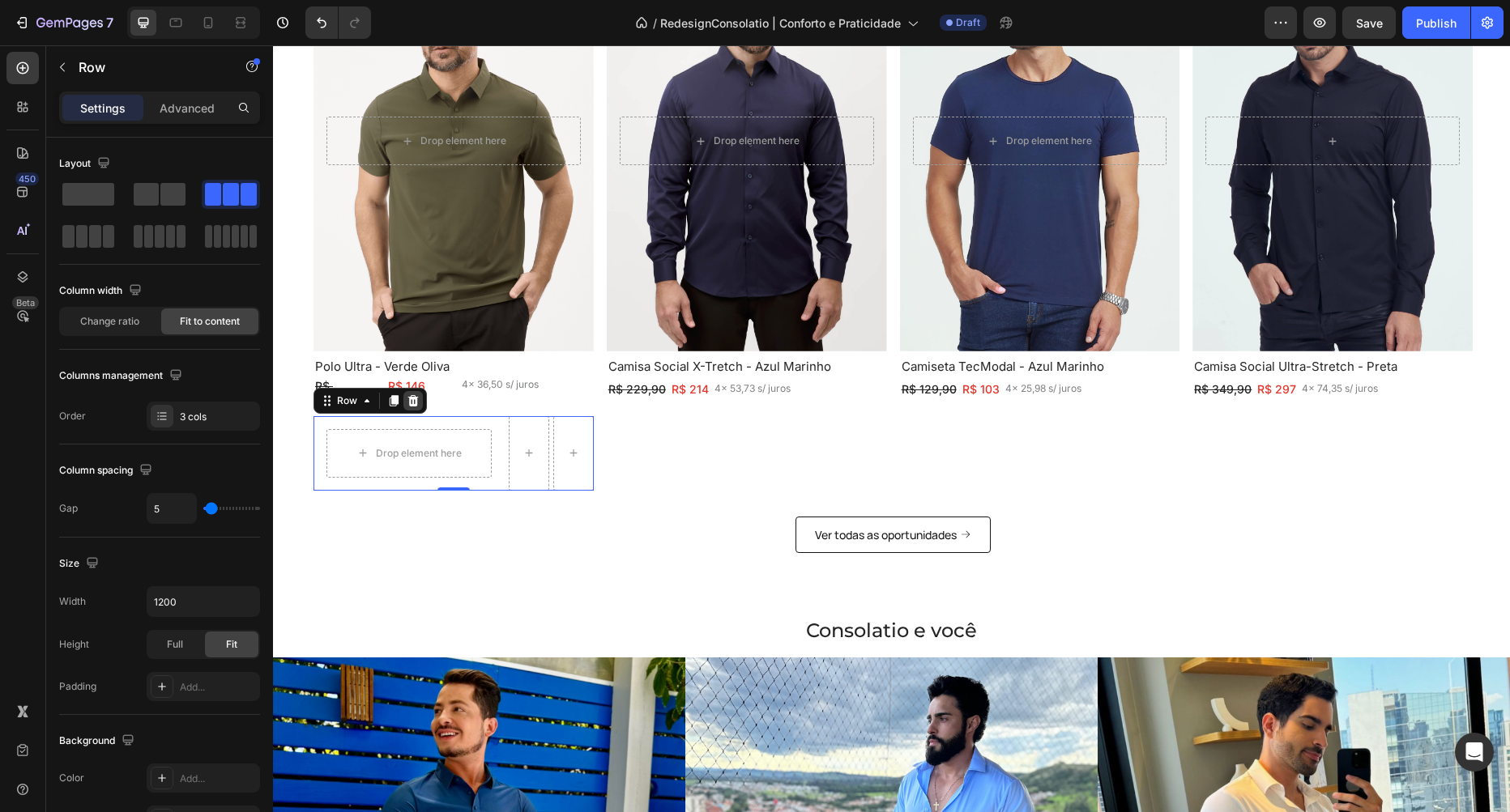
click at [415, 395] on icon at bounding box center [414, 400] width 10 height 11
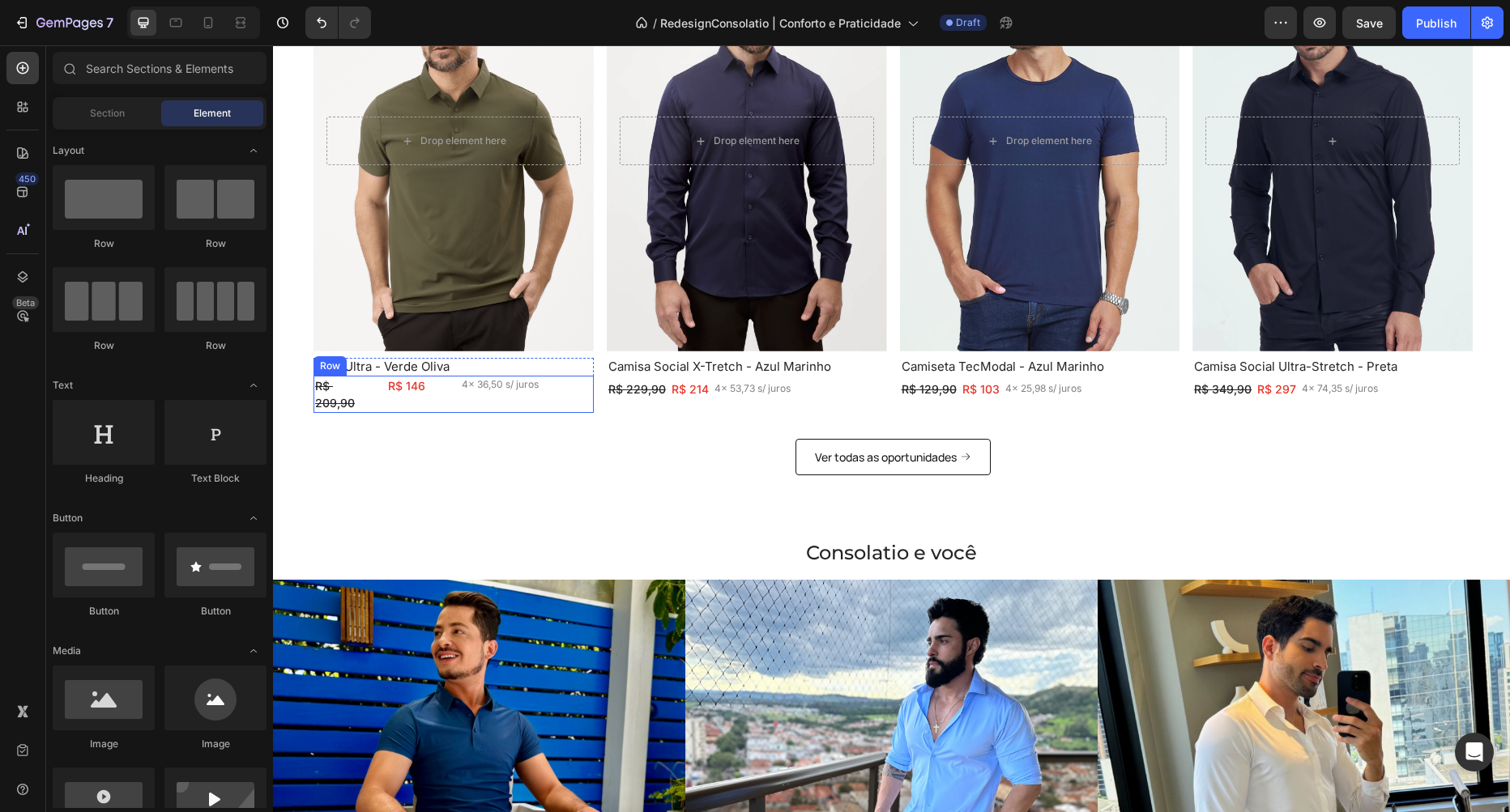
click at [455, 388] on div "R$ 209,90 Text Block R$ 146 Text Block Row 4x 36,50 s/ juros Text Block Row" at bounding box center [454, 394] width 281 height 37
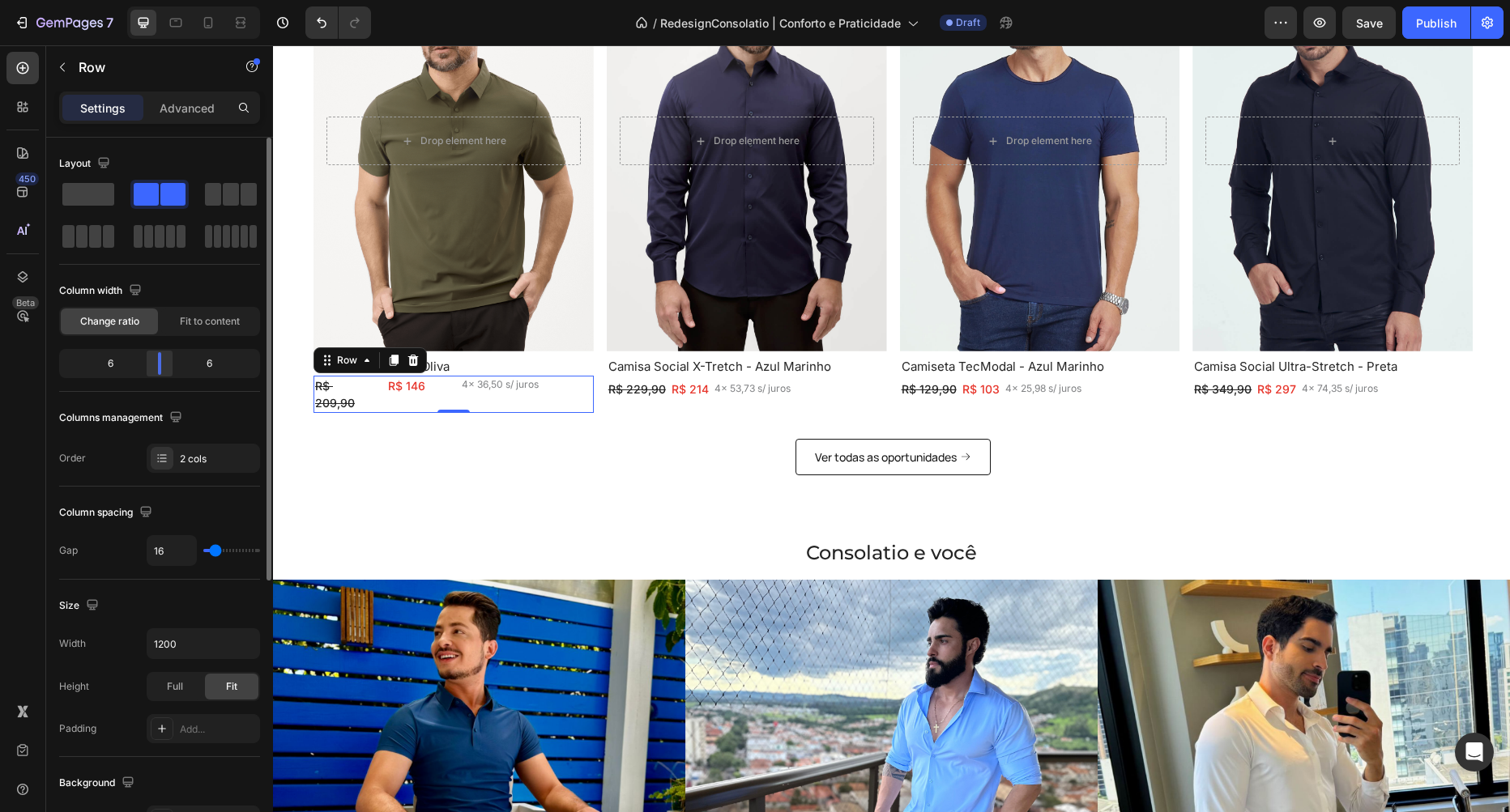
click at [155, 369] on div at bounding box center [159, 364] width 29 height 23
type input "5"
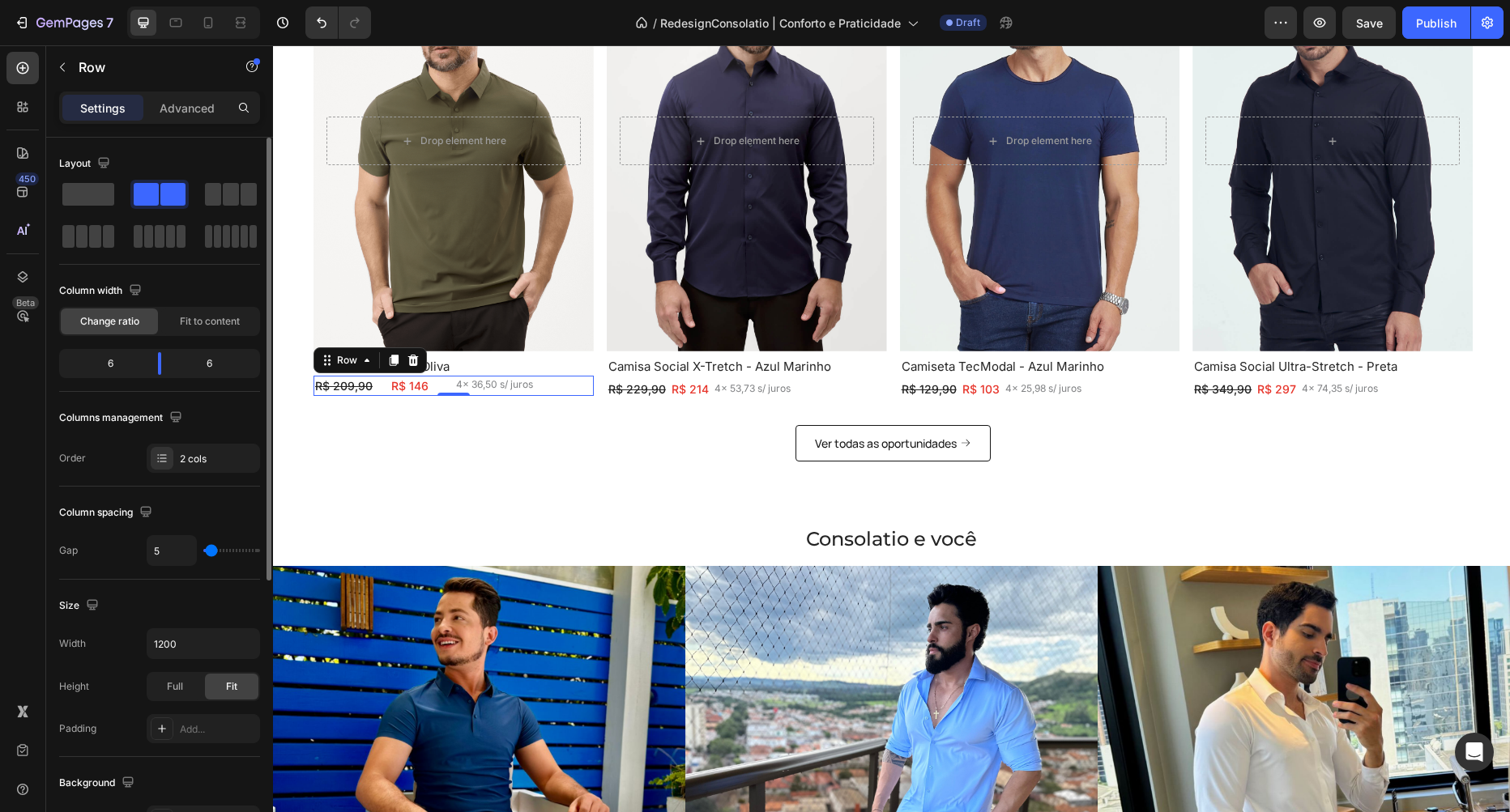
type input "2"
type input "0"
drag, startPoint x: 212, startPoint y: 547, endPoint x: 169, endPoint y: 543, distance: 43.2
type input "0"
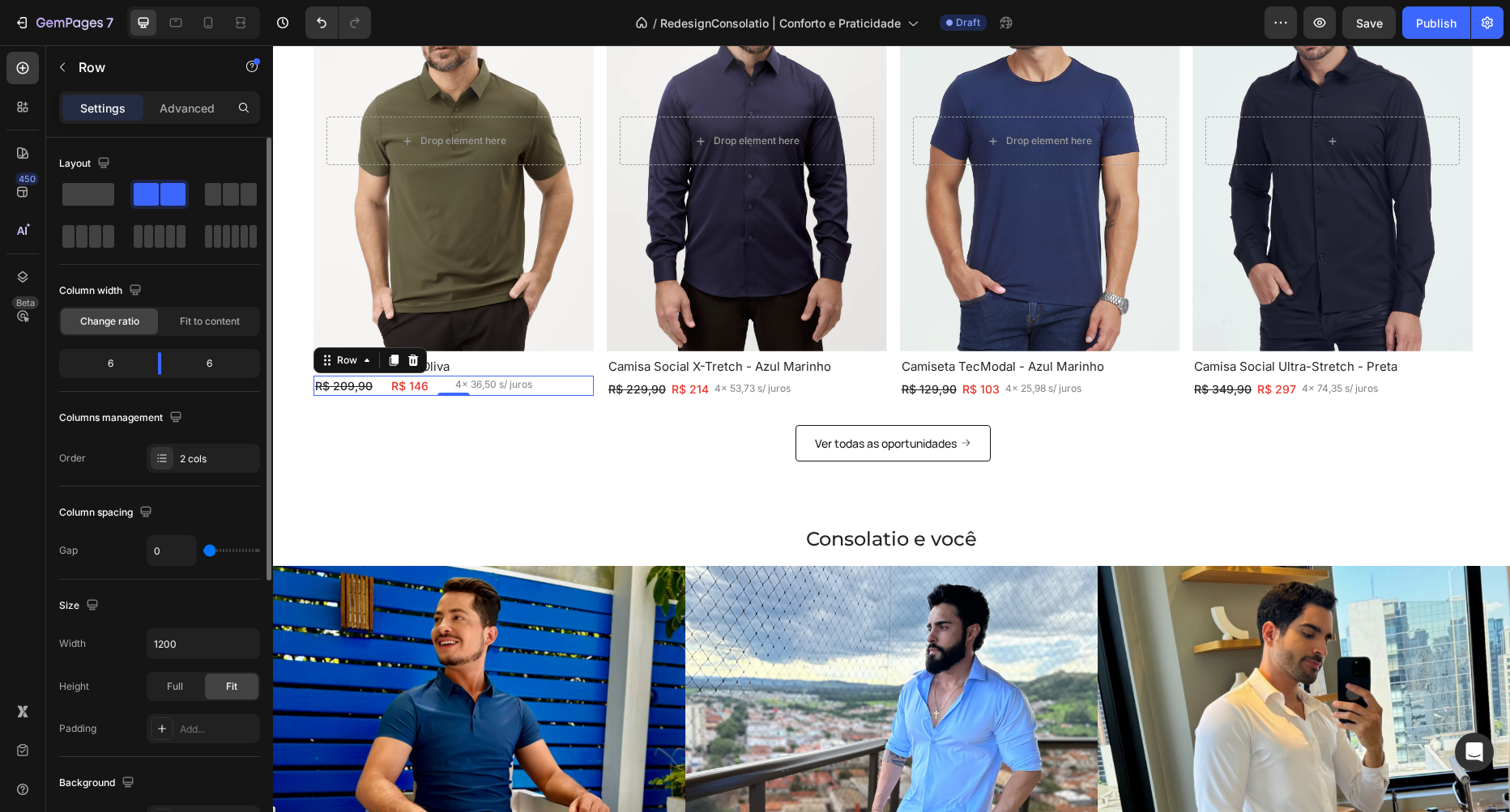
click at [203, 549] on input "range" at bounding box center [231, 551] width 57 height 3
click at [359, 377] on p "R$ 209,90" at bounding box center [345, 386] width 60 height 17
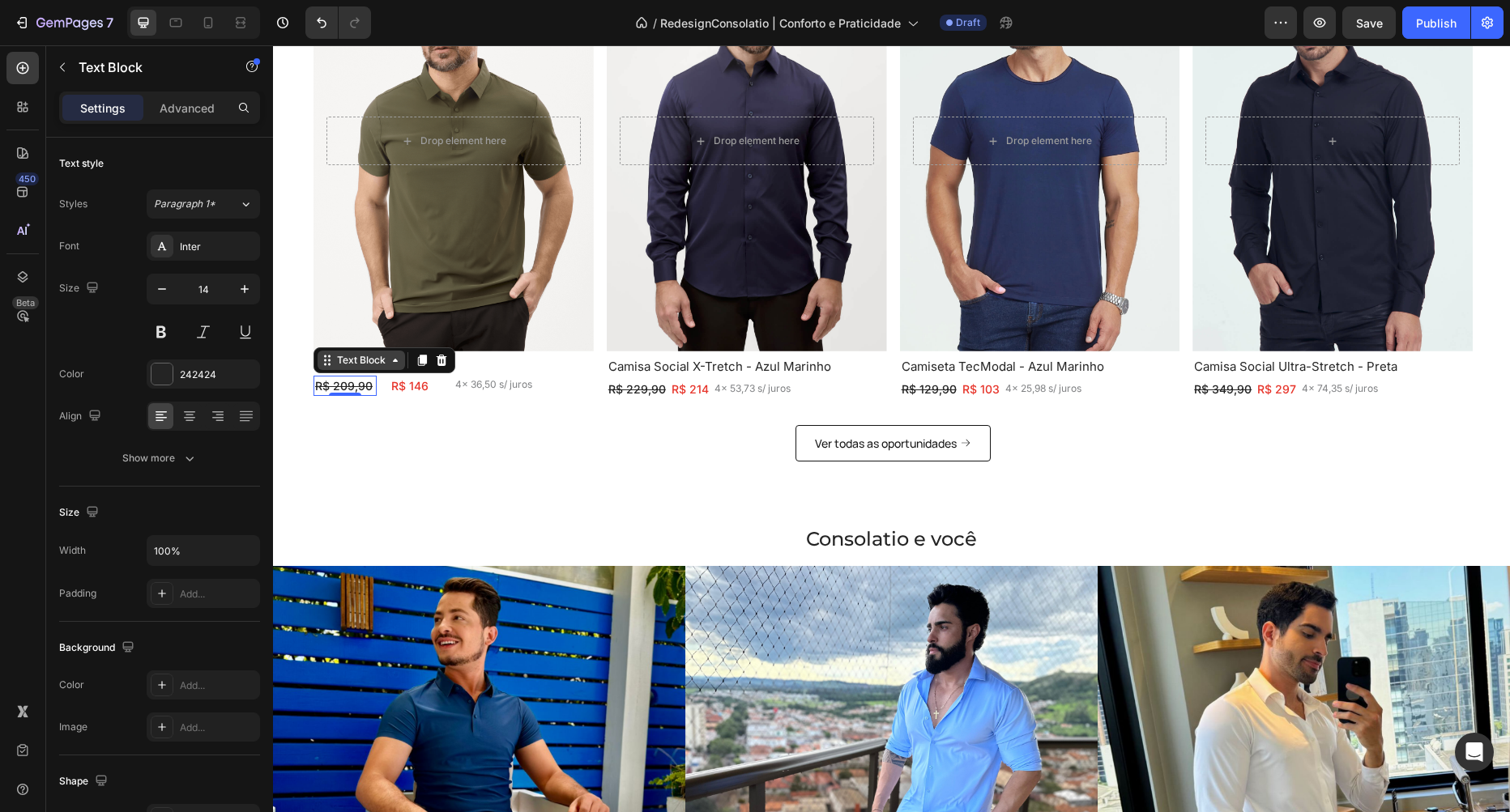
click at [359, 360] on div "Text Block" at bounding box center [361, 360] width 55 height 14
click at [364, 339] on div "Row 2 cols" at bounding box center [348, 331] width 69 height 26
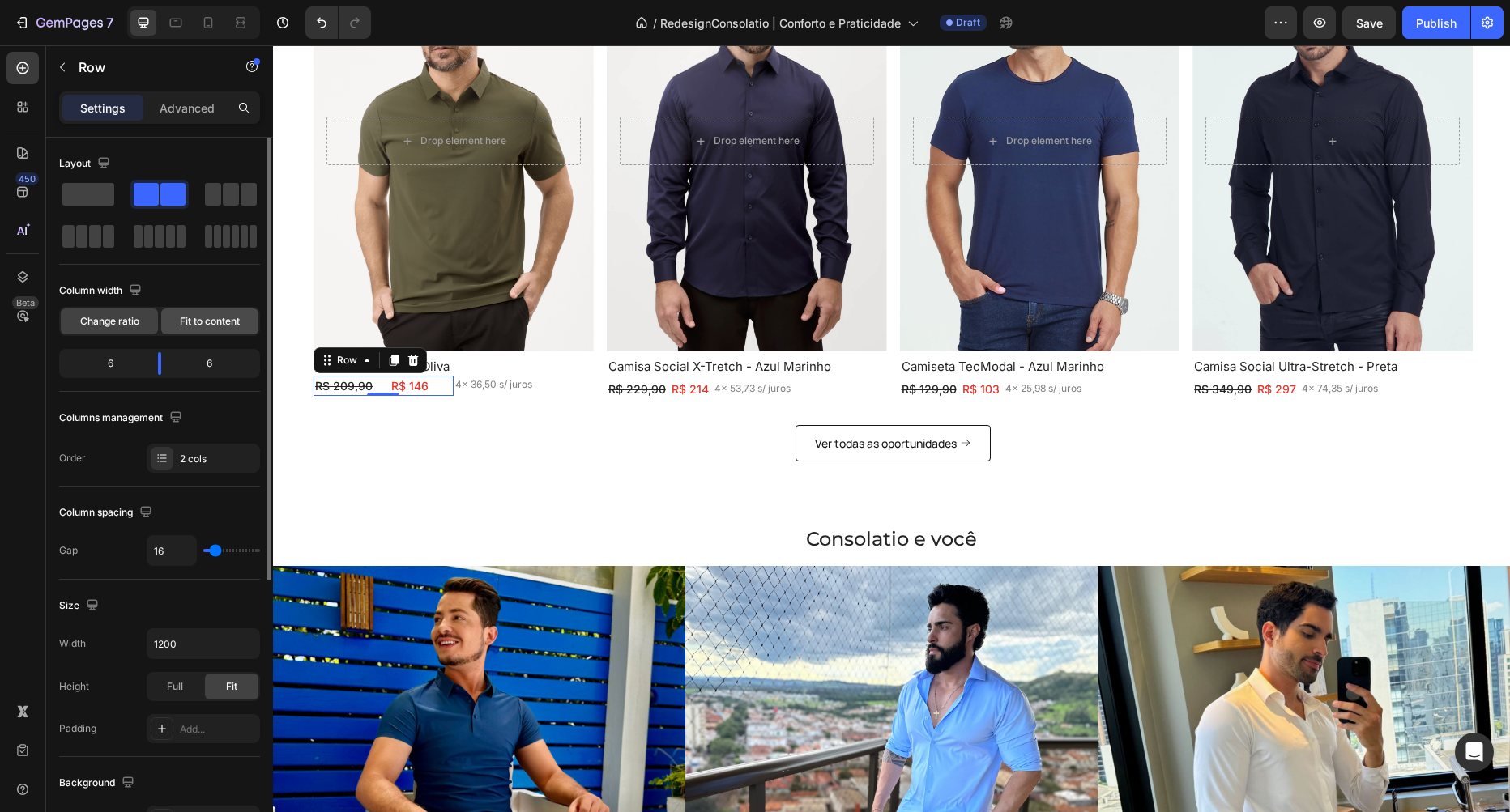
click at [188, 314] on span "Fit to content" at bounding box center [209, 321] width 60 height 14
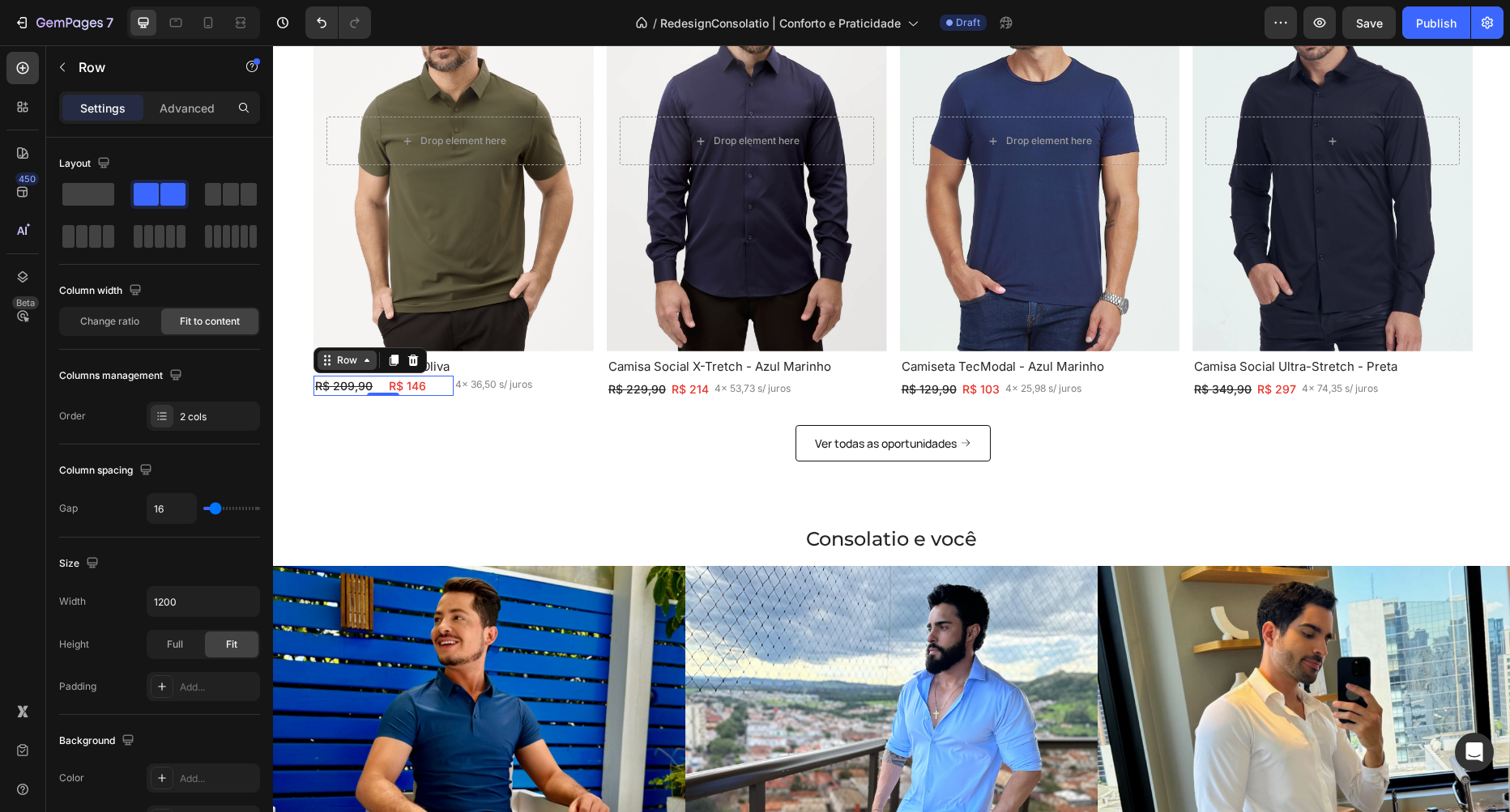
click at [362, 358] on icon at bounding box center [366, 360] width 13 height 13
click at [339, 331] on div "Row 2 cols" at bounding box center [348, 331] width 56 height 9
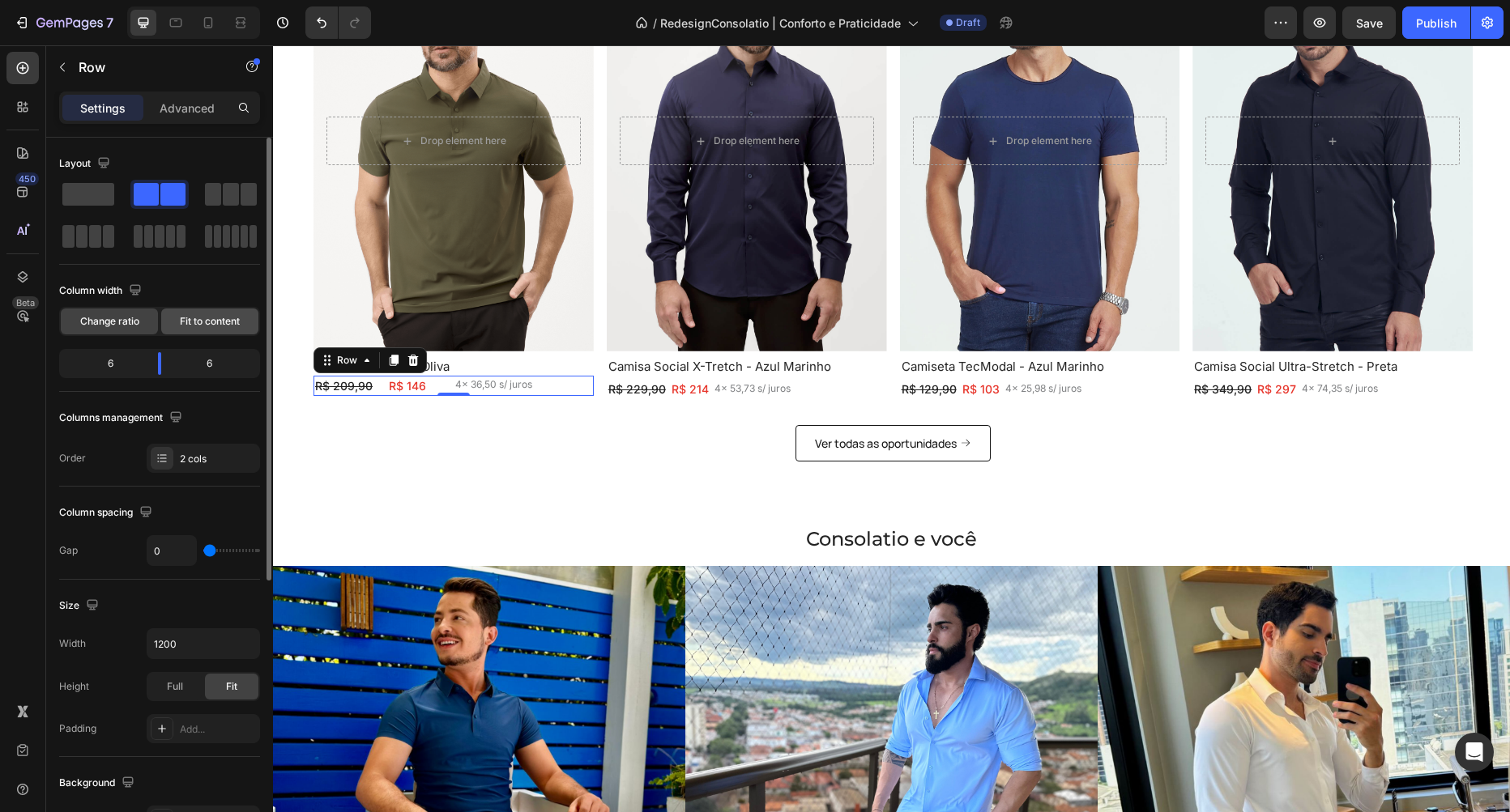
click at [213, 329] on div "Fit to content" at bounding box center [209, 321] width 98 height 26
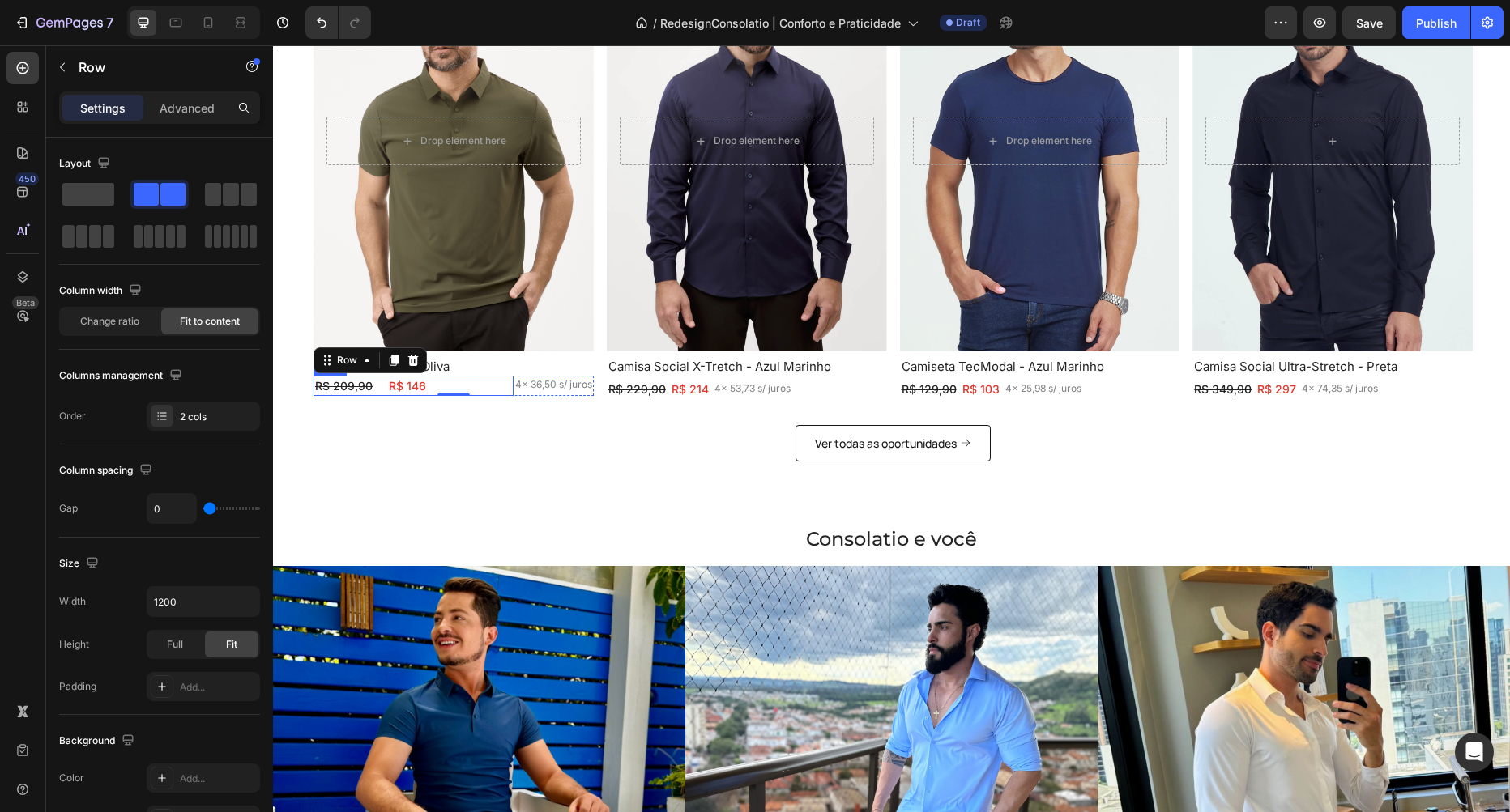
click at [493, 387] on div "R$ 209,90 Text Block R$ 146 Text Block Row" at bounding box center [414, 386] width 200 height 20
type input "18"
type input "16"
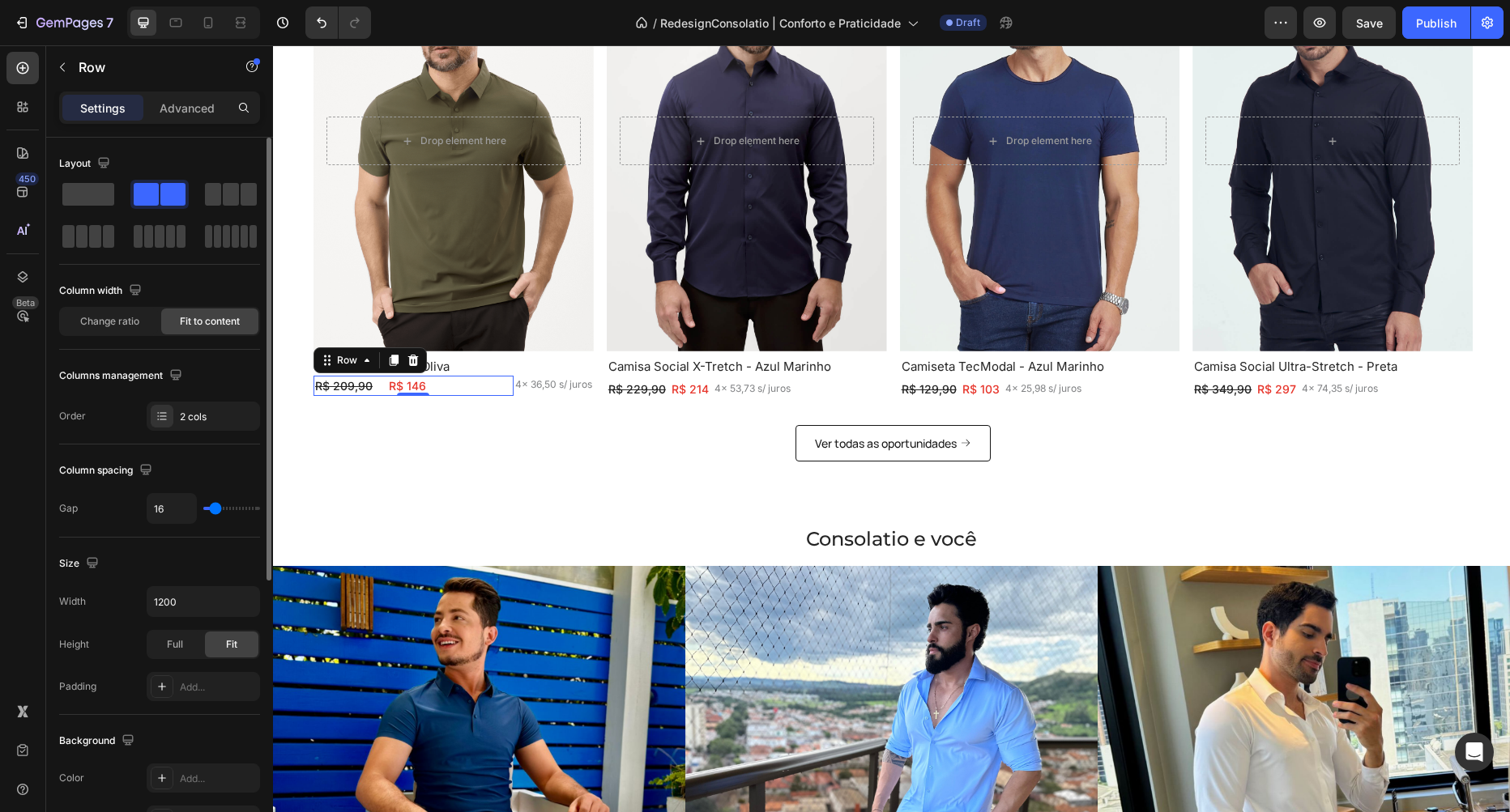
type input "0"
drag, startPoint x: 217, startPoint y: 503, endPoint x: 159, endPoint y: 502, distance: 58.0
type input "0"
click at [203, 507] on input "range" at bounding box center [231, 509] width 57 height 3
click at [168, 510] on input "0" at bounding box center [171, 509] width 48 height 29
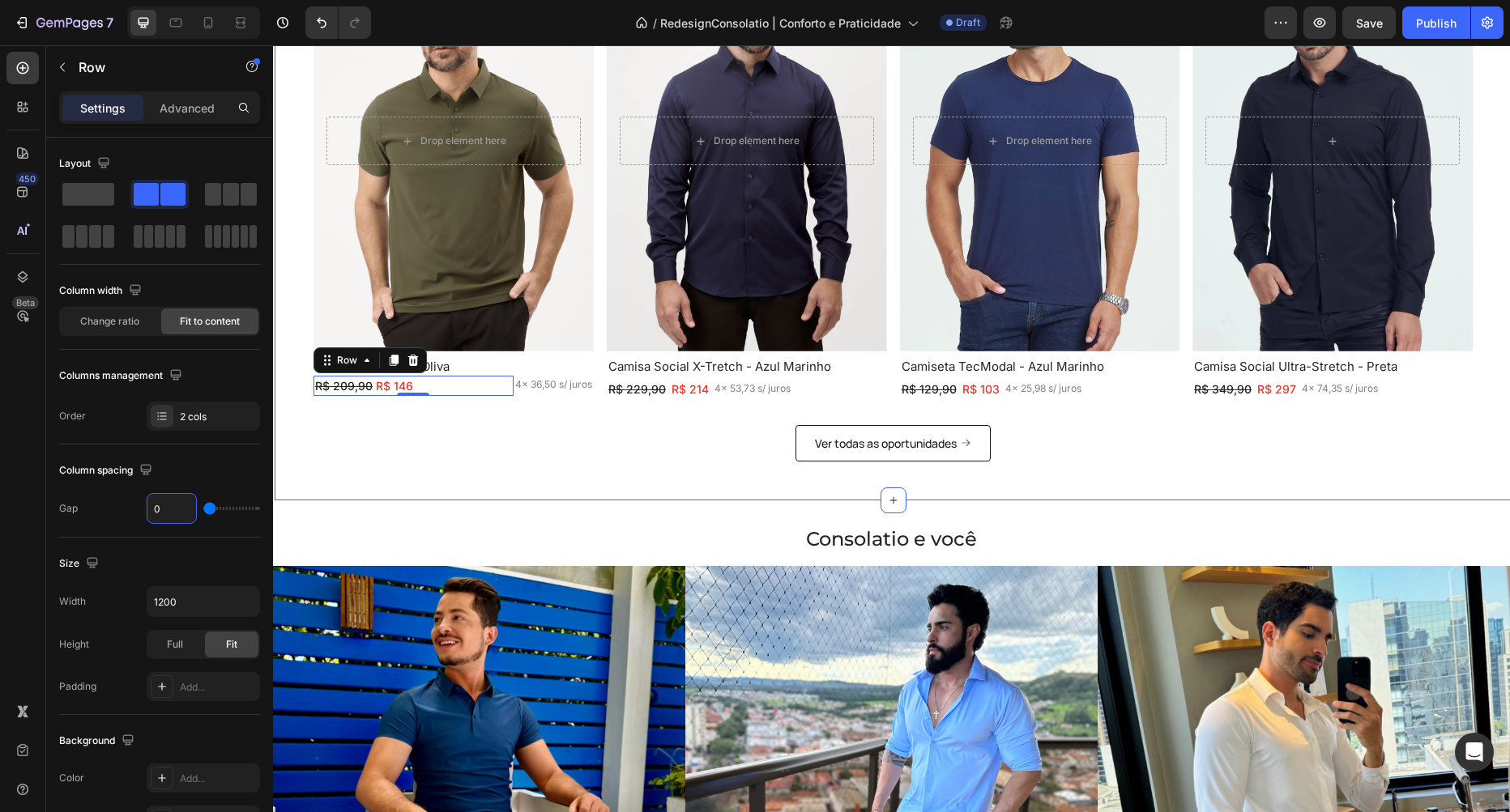
type input "1"
type input "2"
type input "3"
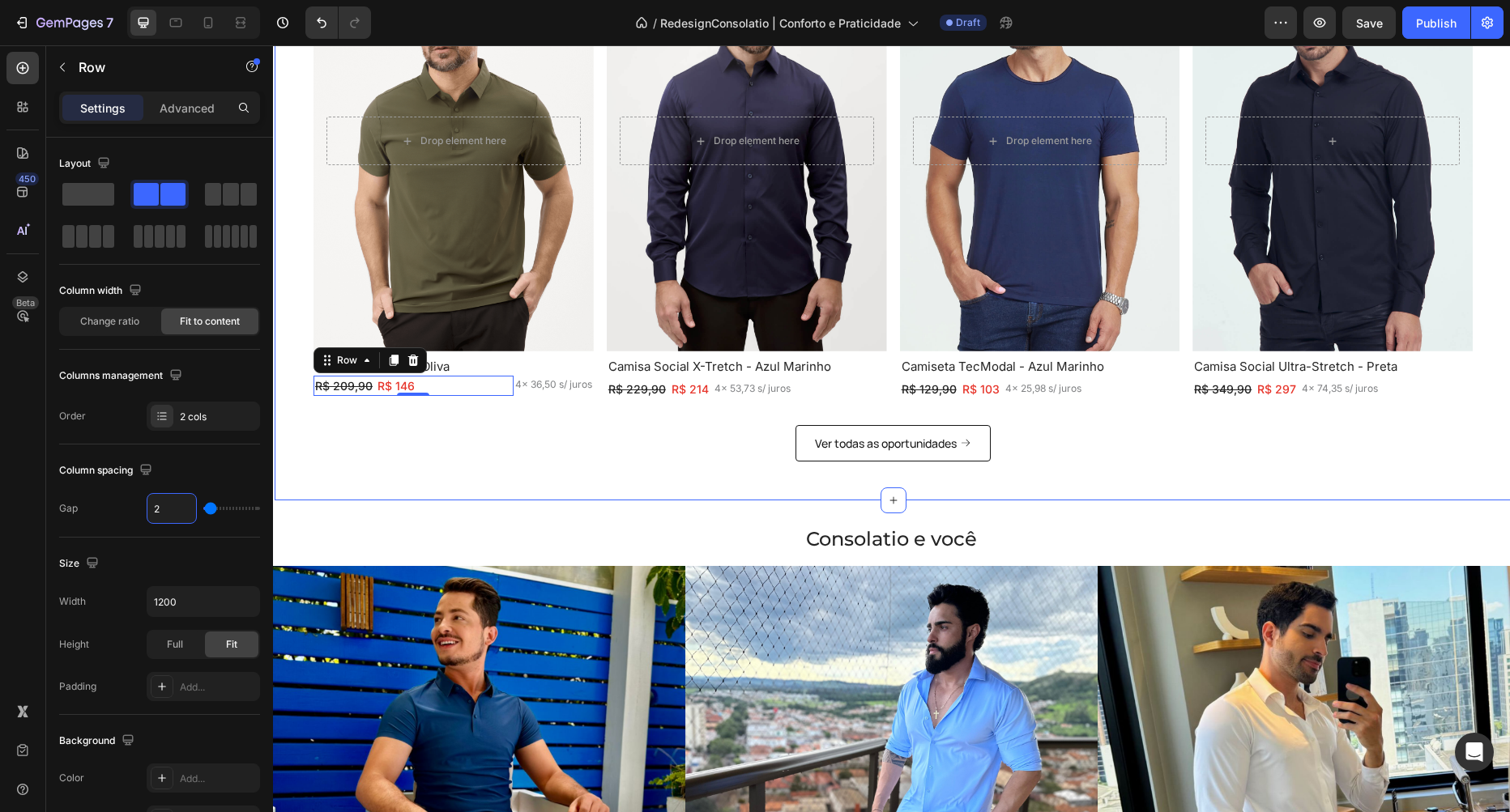
type input "3"
type input "4"
click at [192, 457] on div "Column spacing Gap 4" at bounding box center [159, 492] width 201 height 93
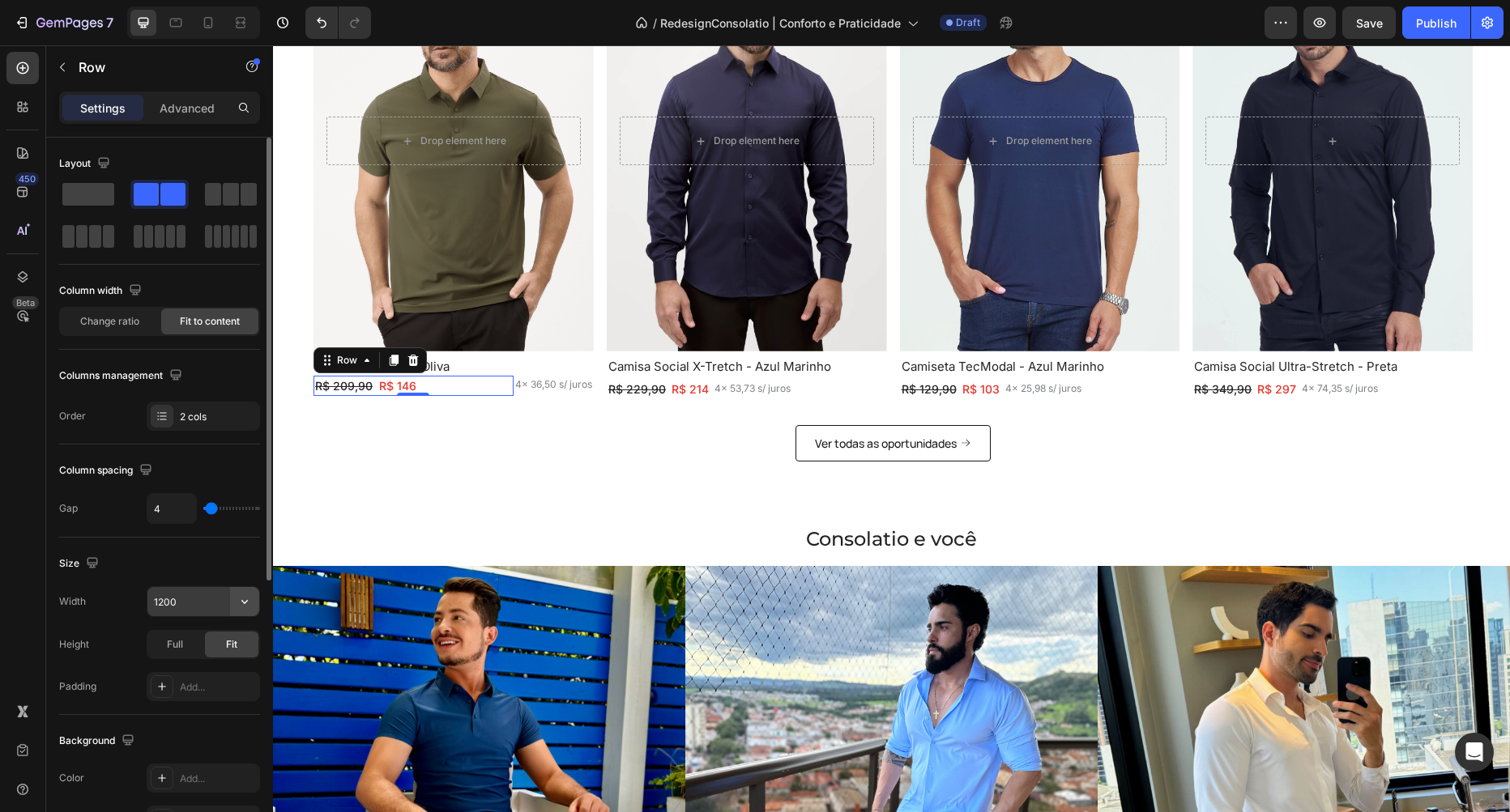
click at [241, 605] on icon "button" at bounding box center [244, 601] width 16 height 16
click at [248, 593] on icon "button" at bounding box center [244, 601] width 16 height 16
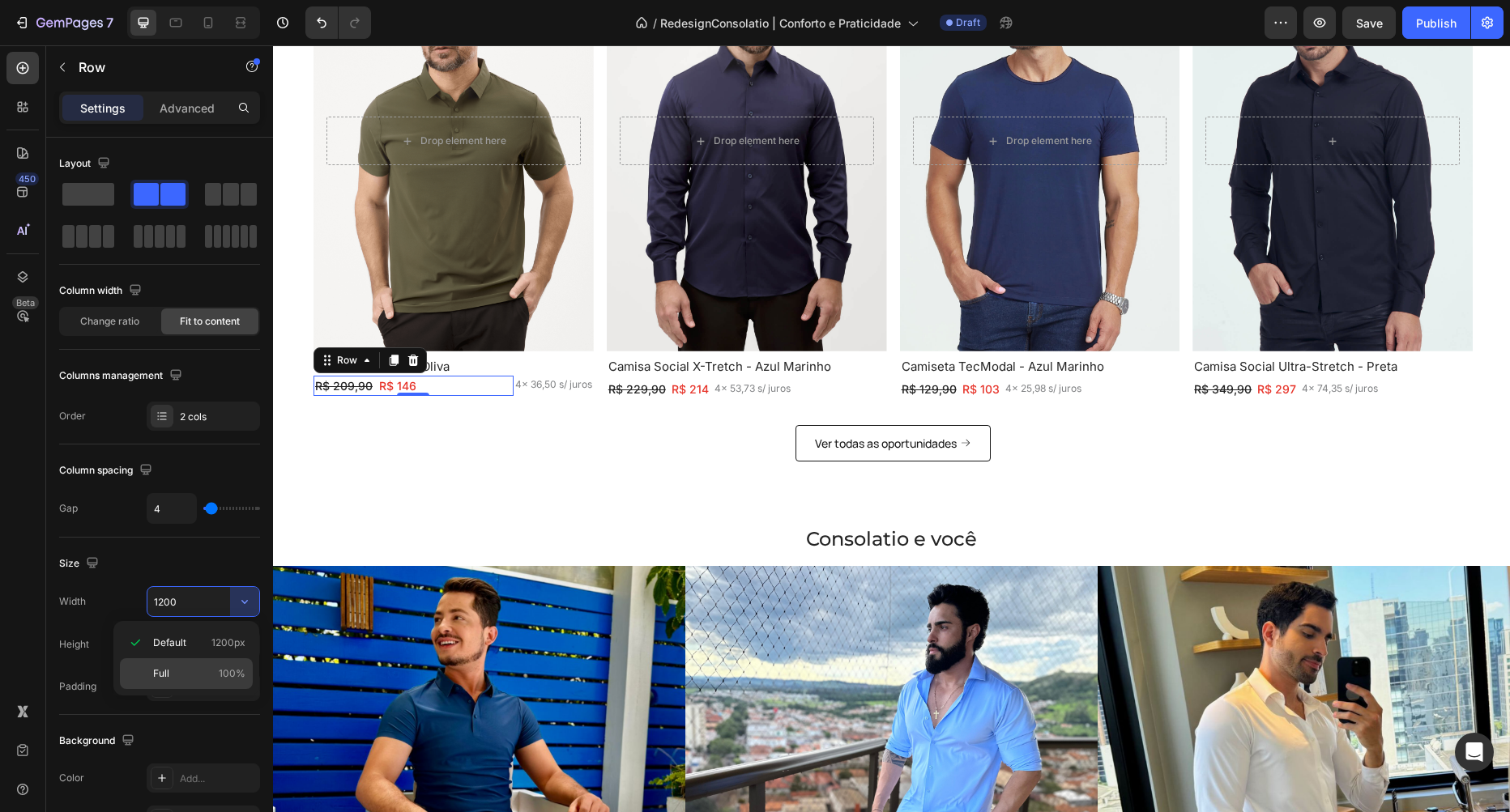
click at [204, 672] on p "Full 100%" at bounding box center [199, 673] width 92 height 14
type input "100%"
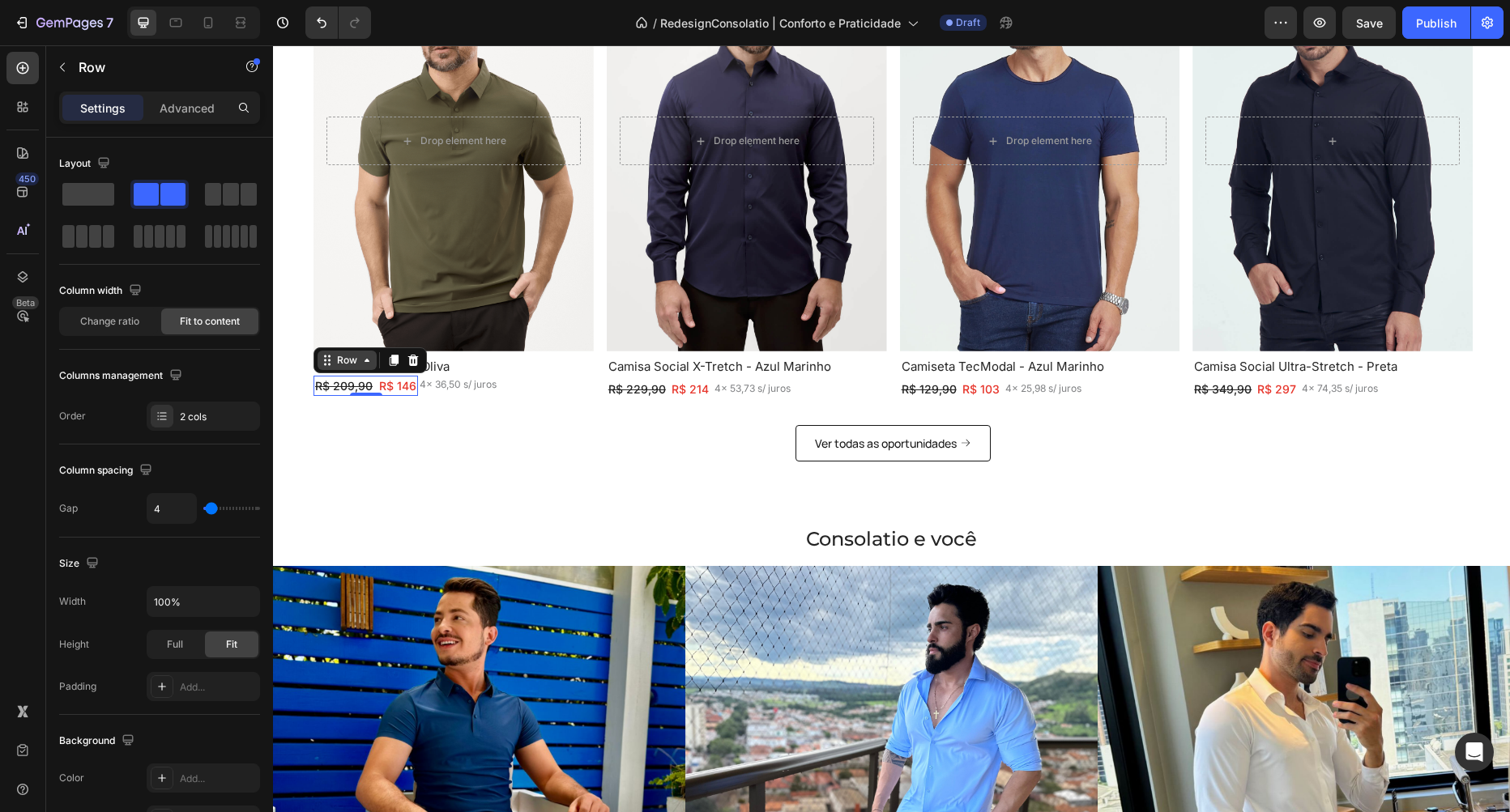
click at [353, 361] on div "Row" at bounding box center [348, 360] width 27 height 14
drag, startPoint x: 352, startPoint y: 334, endPoint x: 447, endPoint y: 579, distance: 262.8
click at [352, 334] on div "Row 2 cols" at bounding box center [348, 331] width 56 height 9
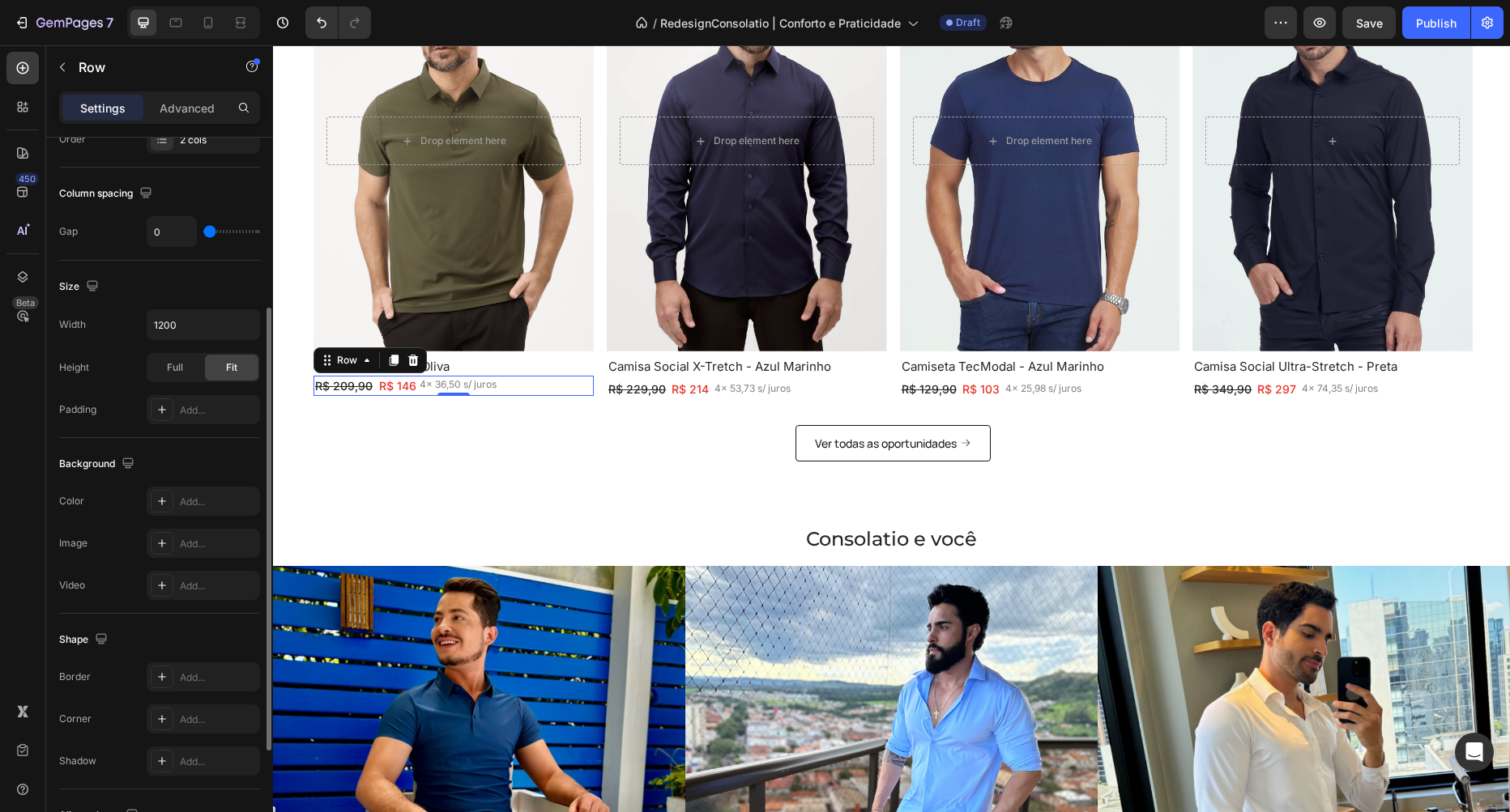
scroll to position [452, 0]
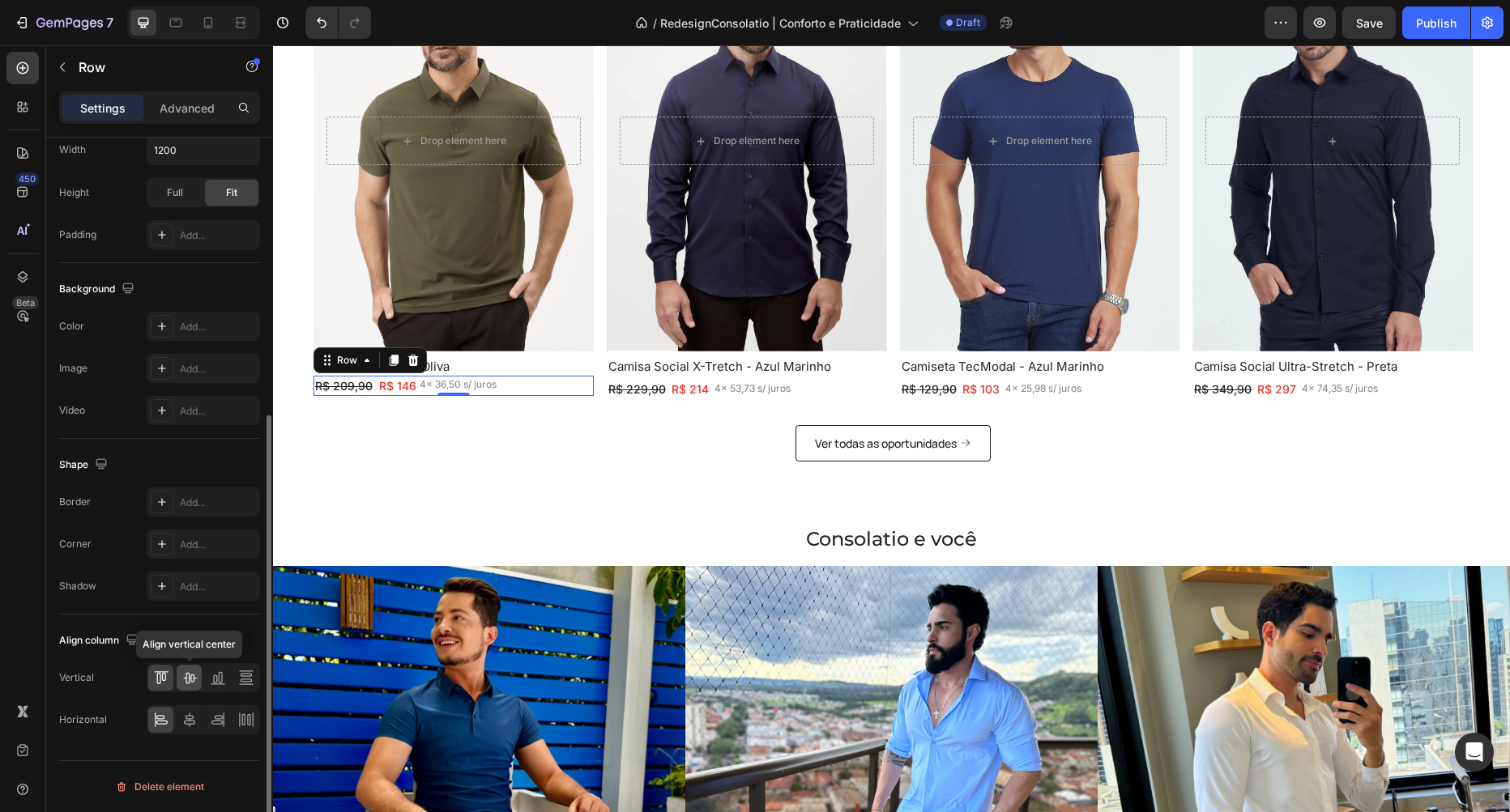
click at [185, 679] on icon at bounding box center [189, 678] width 13 height 11
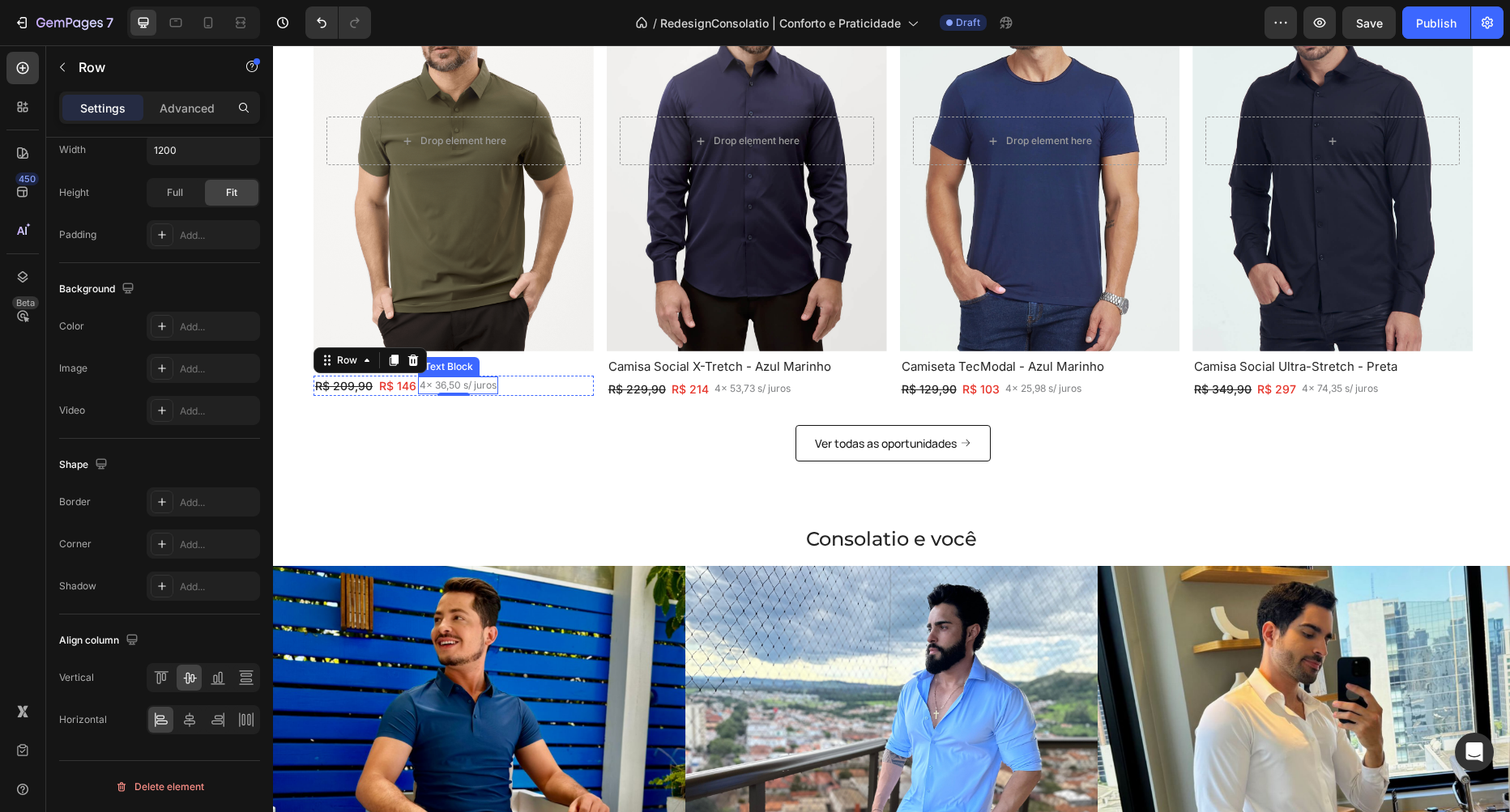
click at [420, 386] on p "4x 36,50 s/ juros" at bounding box center [458, 385] width 77 height 14
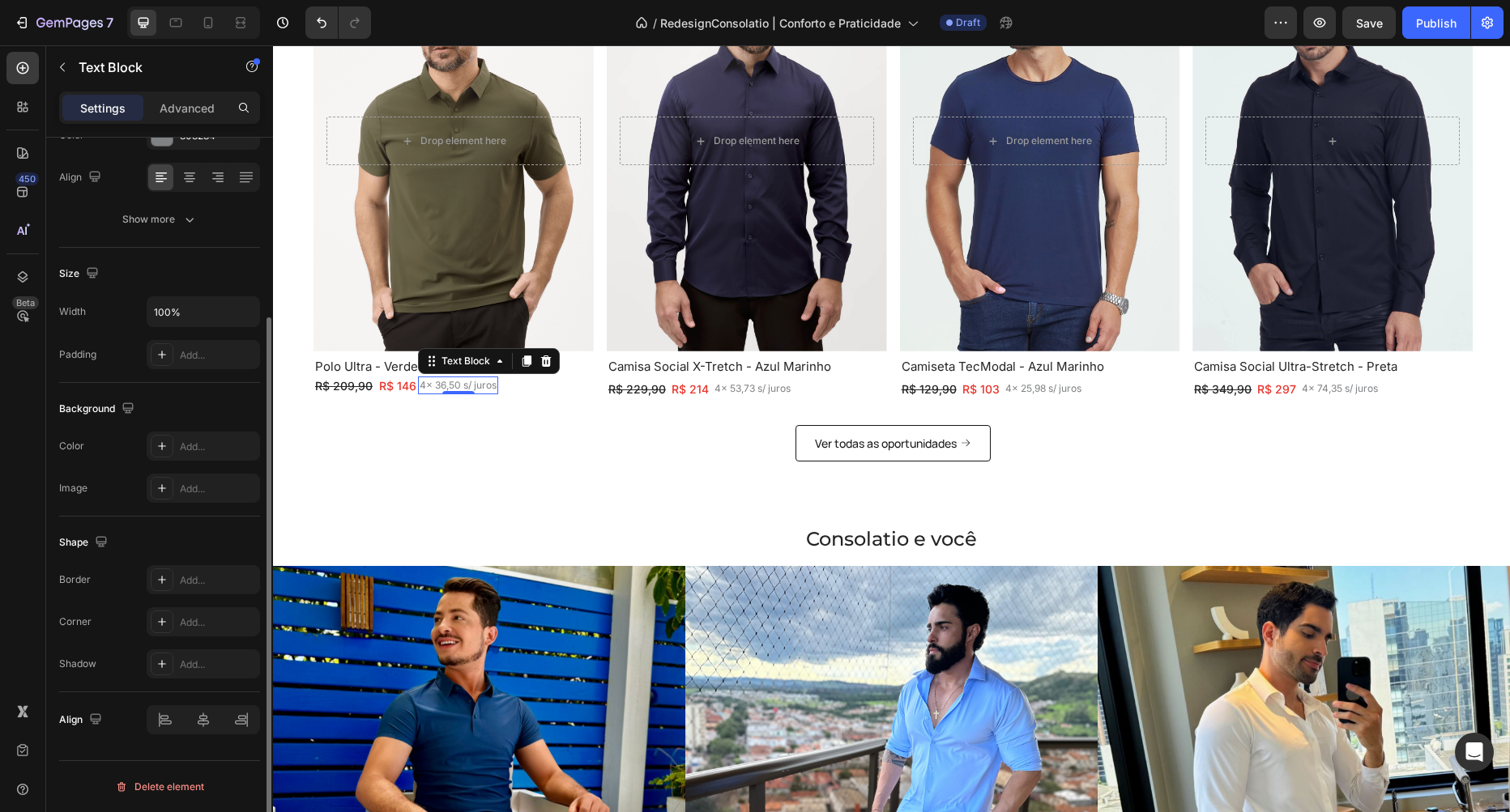
scroll to position [0, 0]
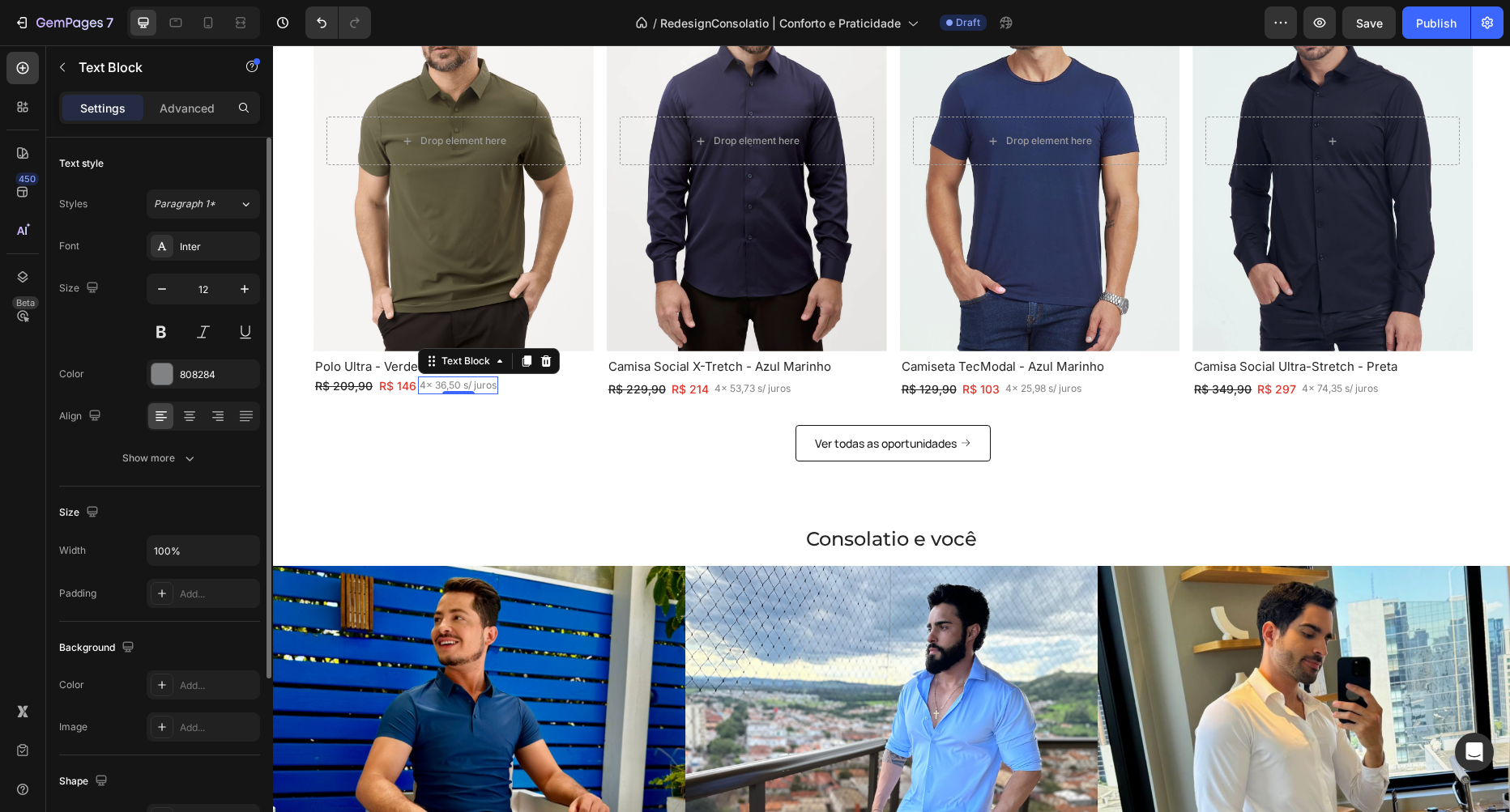
click at [430, 388] on p "4x 36,50 s/ juros" at bounding box center [458, 385] width 77 height 14
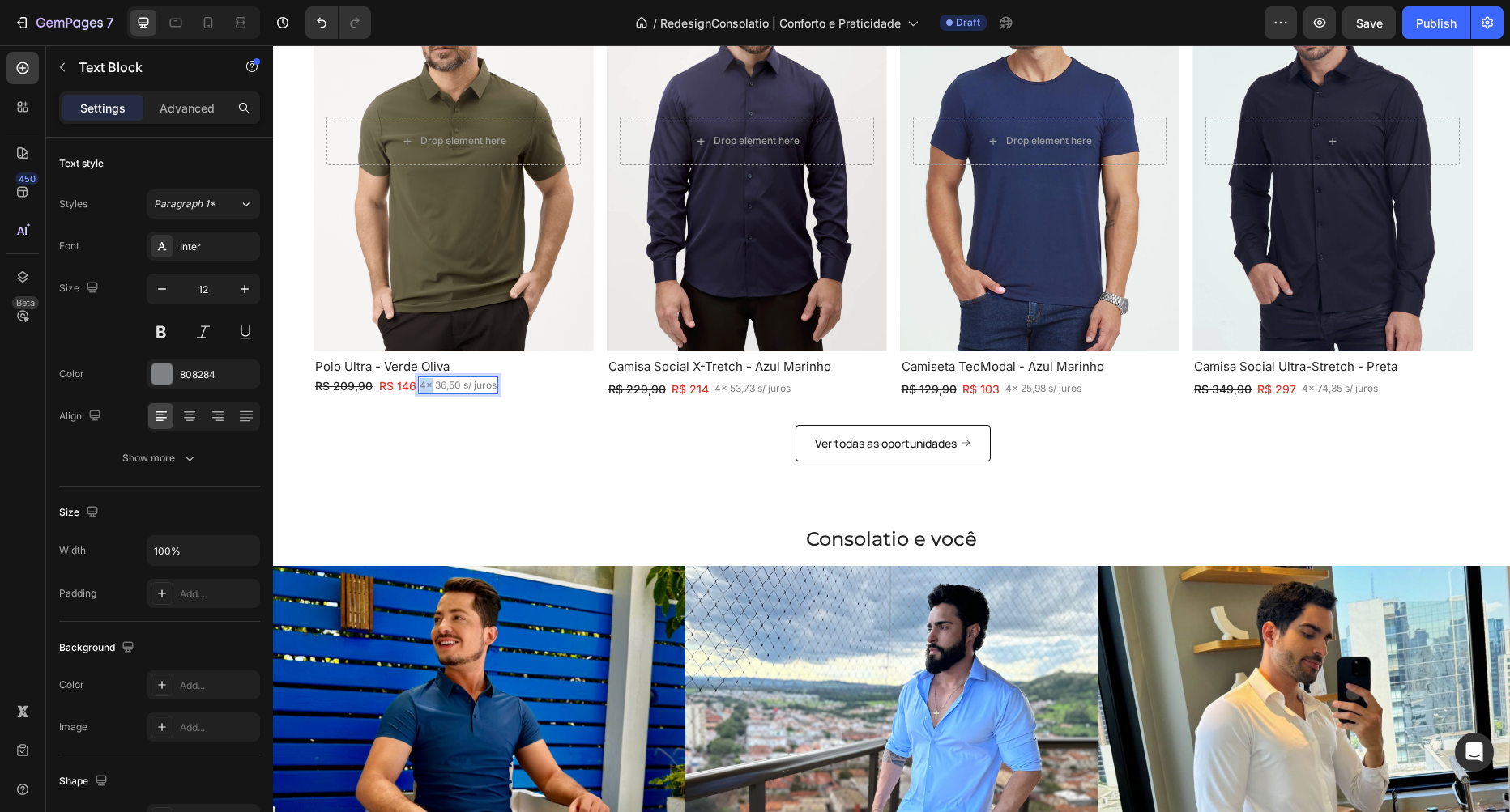
click at [430, 388] on p "4x 36,50 s/ juros" at bounding box center [458, 385] width 77 height 14
click at [450, 377] on div "ou 4x 36,50 sem juros" at bounding box center [471, 385] width 105 height 18
click at [480, 385] on p "ou 4x 36,50 sem juros" at bounding box center [471, 385] width 102 height 14
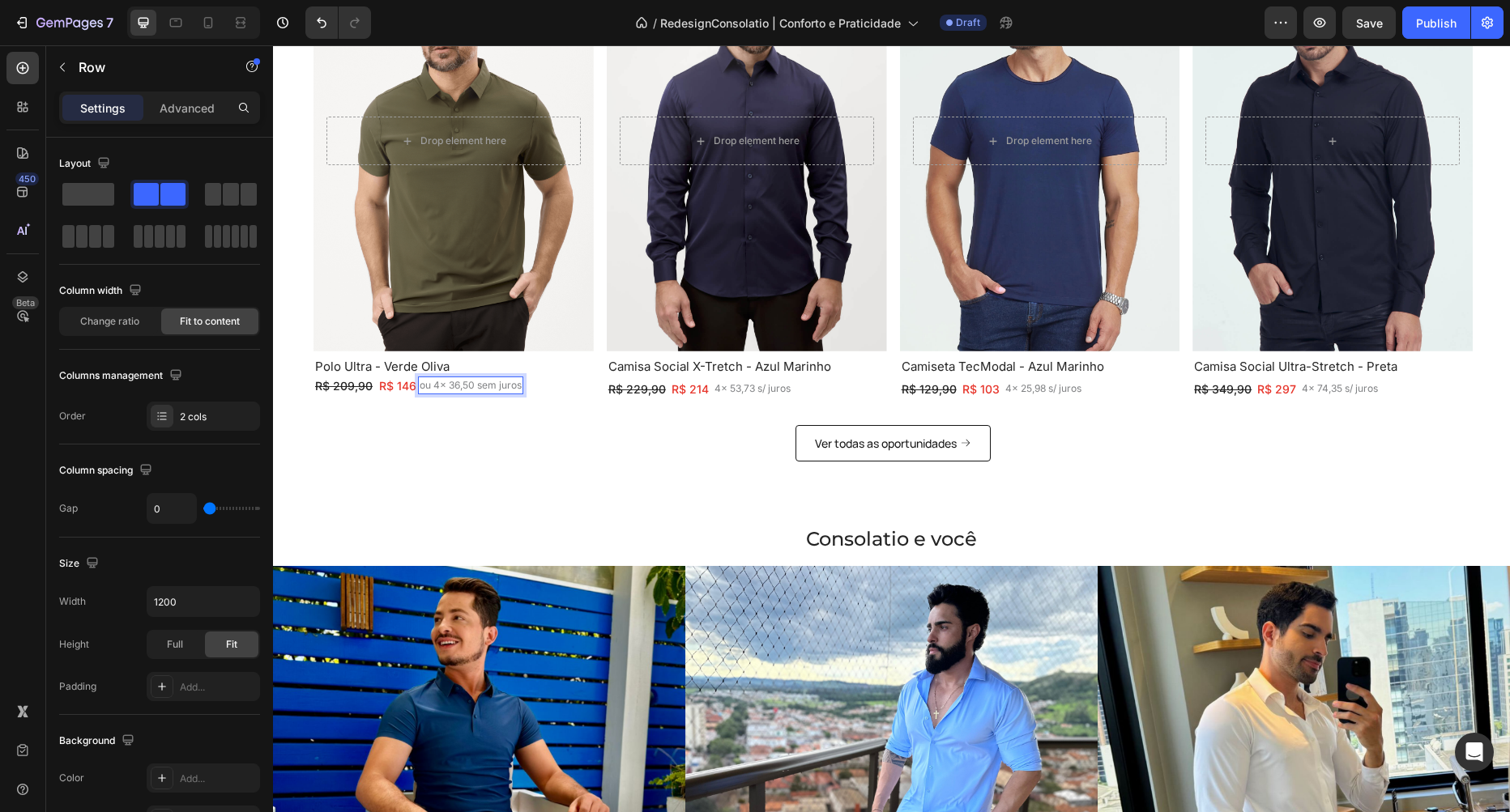
click at [554, 376] on div "R$ 209,90 Text Block R$ 146 Text Block Row ou 4x 36,50 sem juros Text Block 0 R…" at bounding box center [454, 386] width 281 height 20
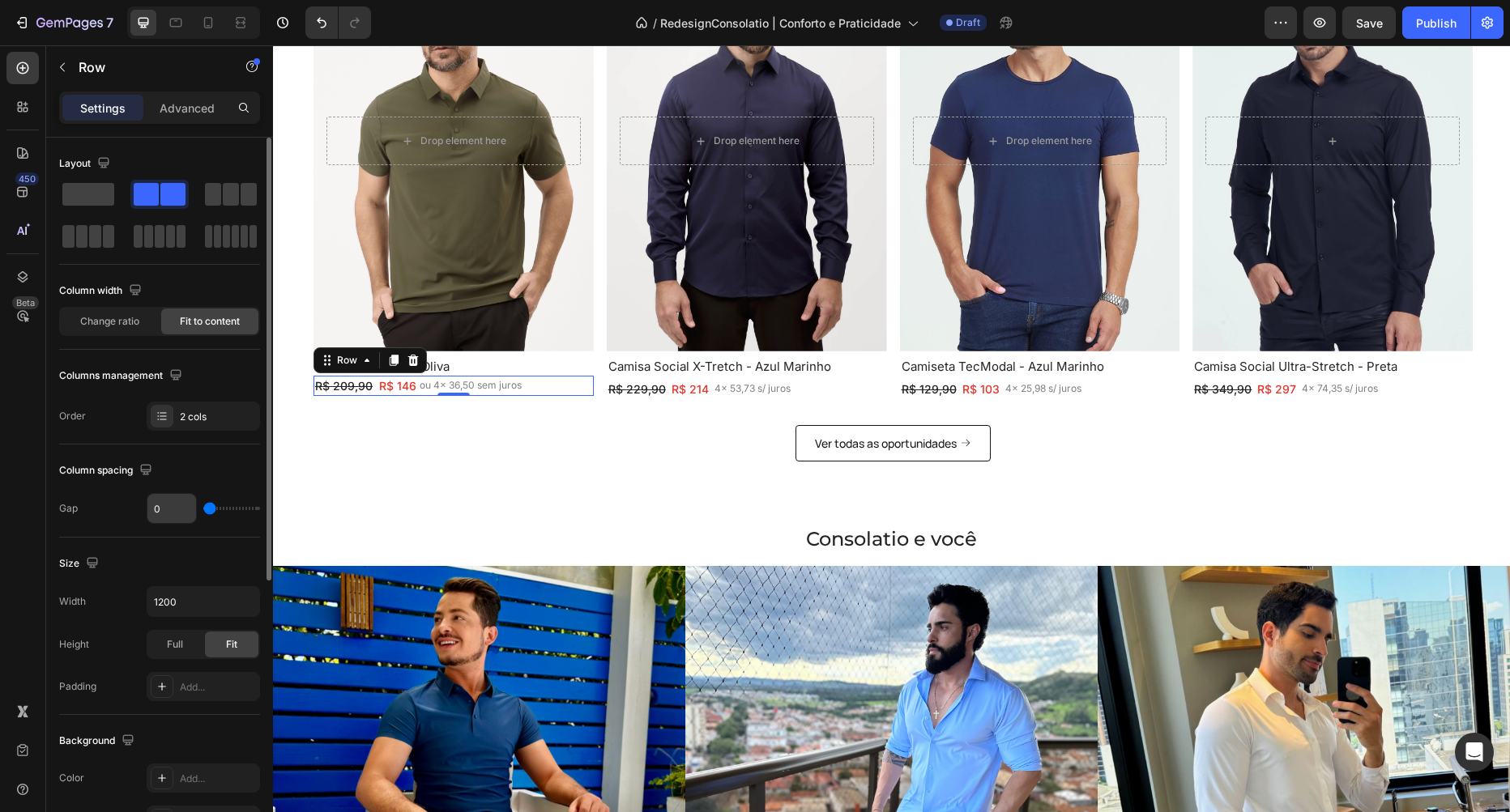
click at [173, 506] on input "0" at bounding box center [171, 509] width 48 height 29
type input "1"
type input "2"
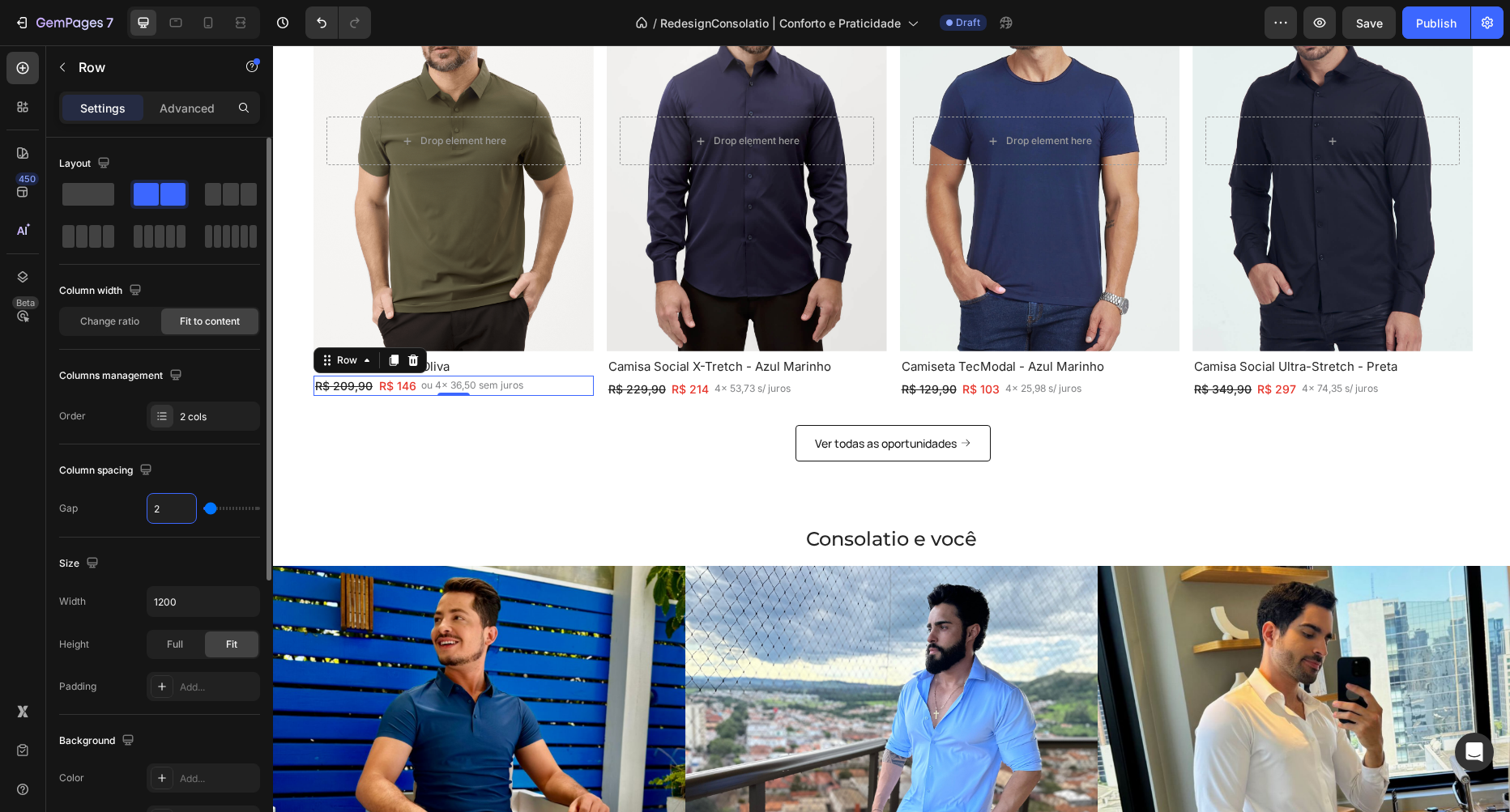
type input "3"
type input "4"
click at [549, 383] on div "R$ 209,90 Text Block R$ 146 Text Block Row ou 4x 36,50 sem juros Text Block Row…" at bounding box center [454, 386] width 281 height 20
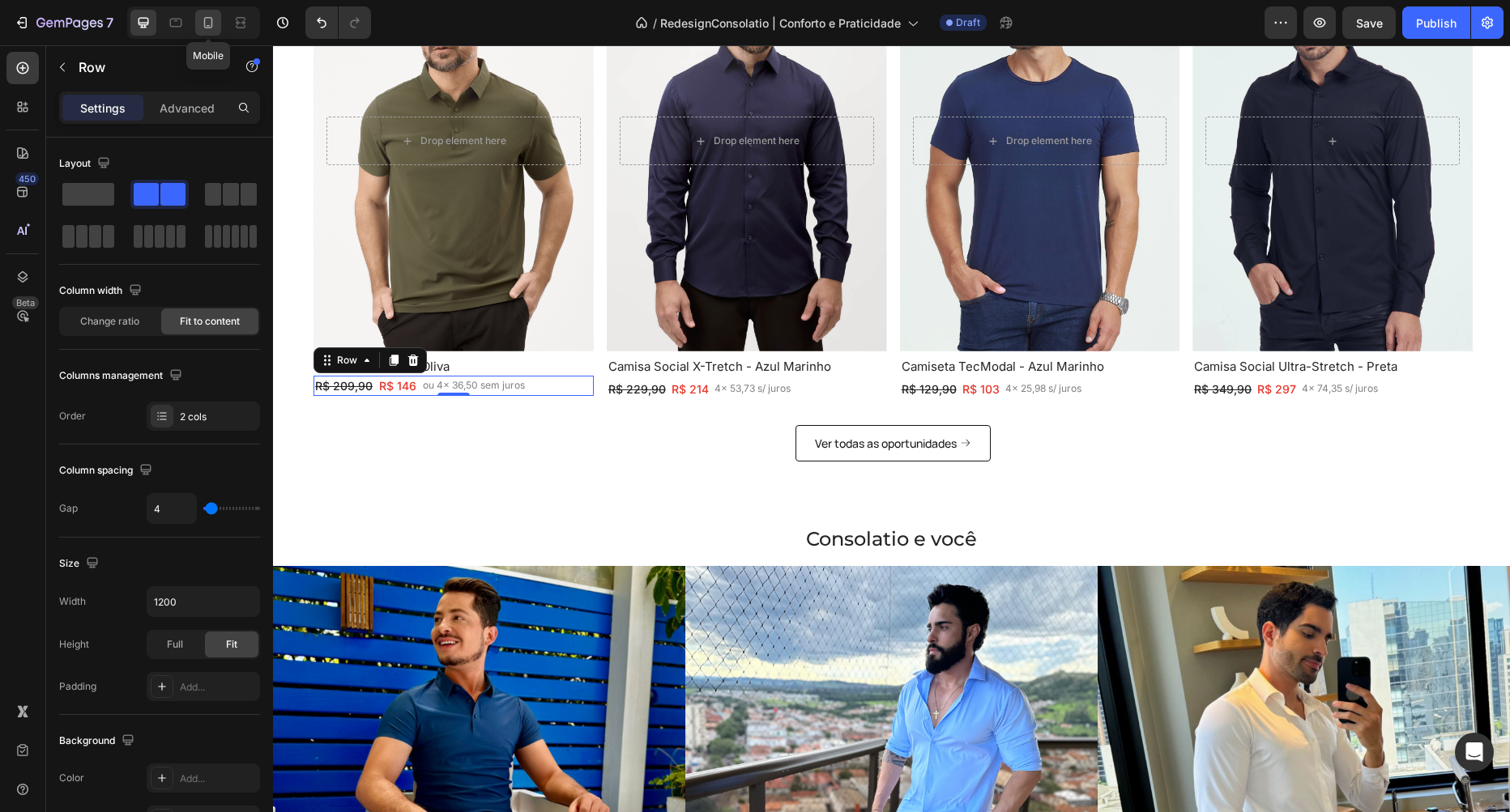
click at [214, 26] on icon at bounding box center [208, 22] width 16 height 16
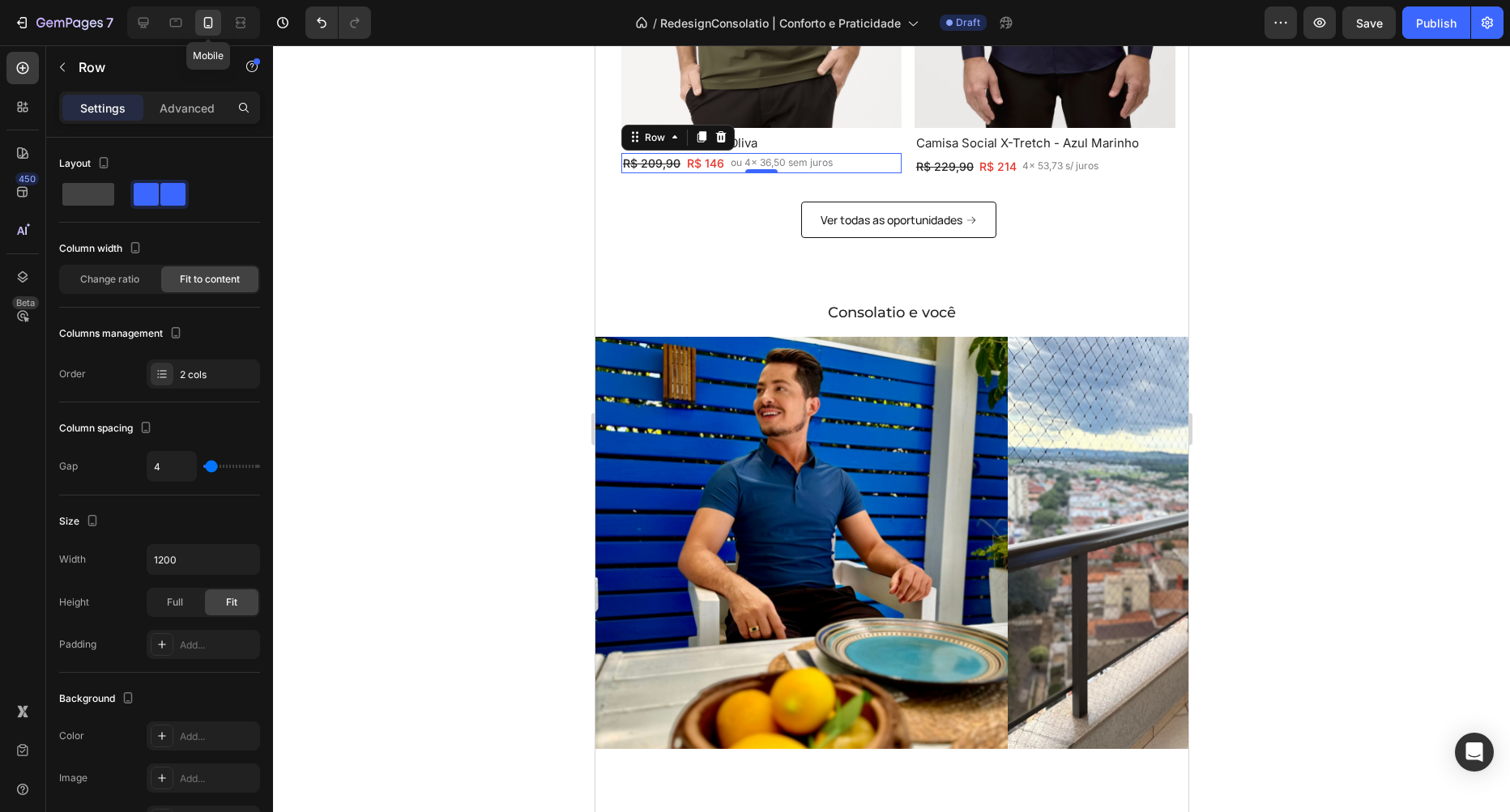
type input "100%"
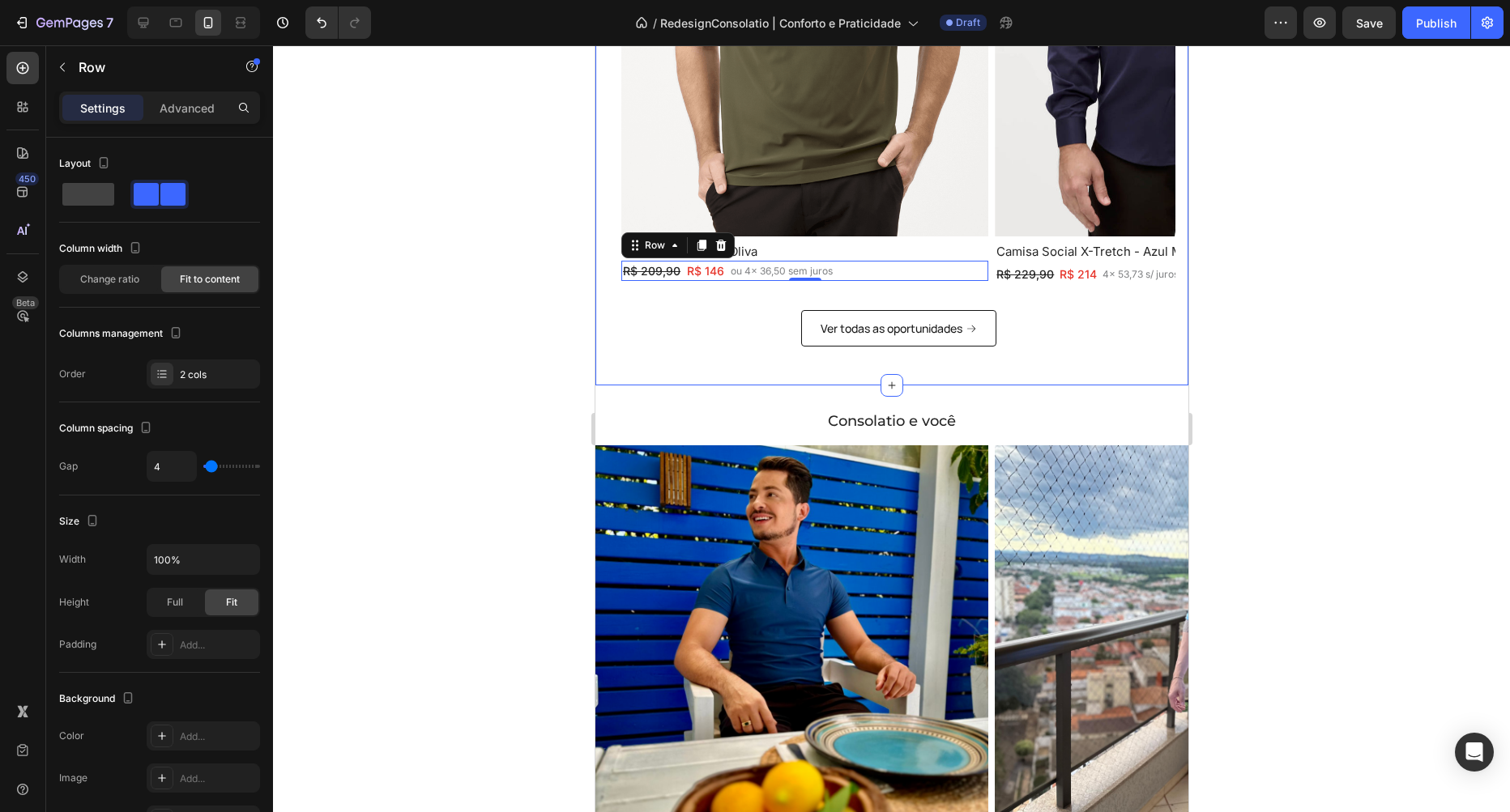
scroll to position [1044, 0]
click at [664, 239] on div "Row" at bounding box center [655, 246] width 59 height 19
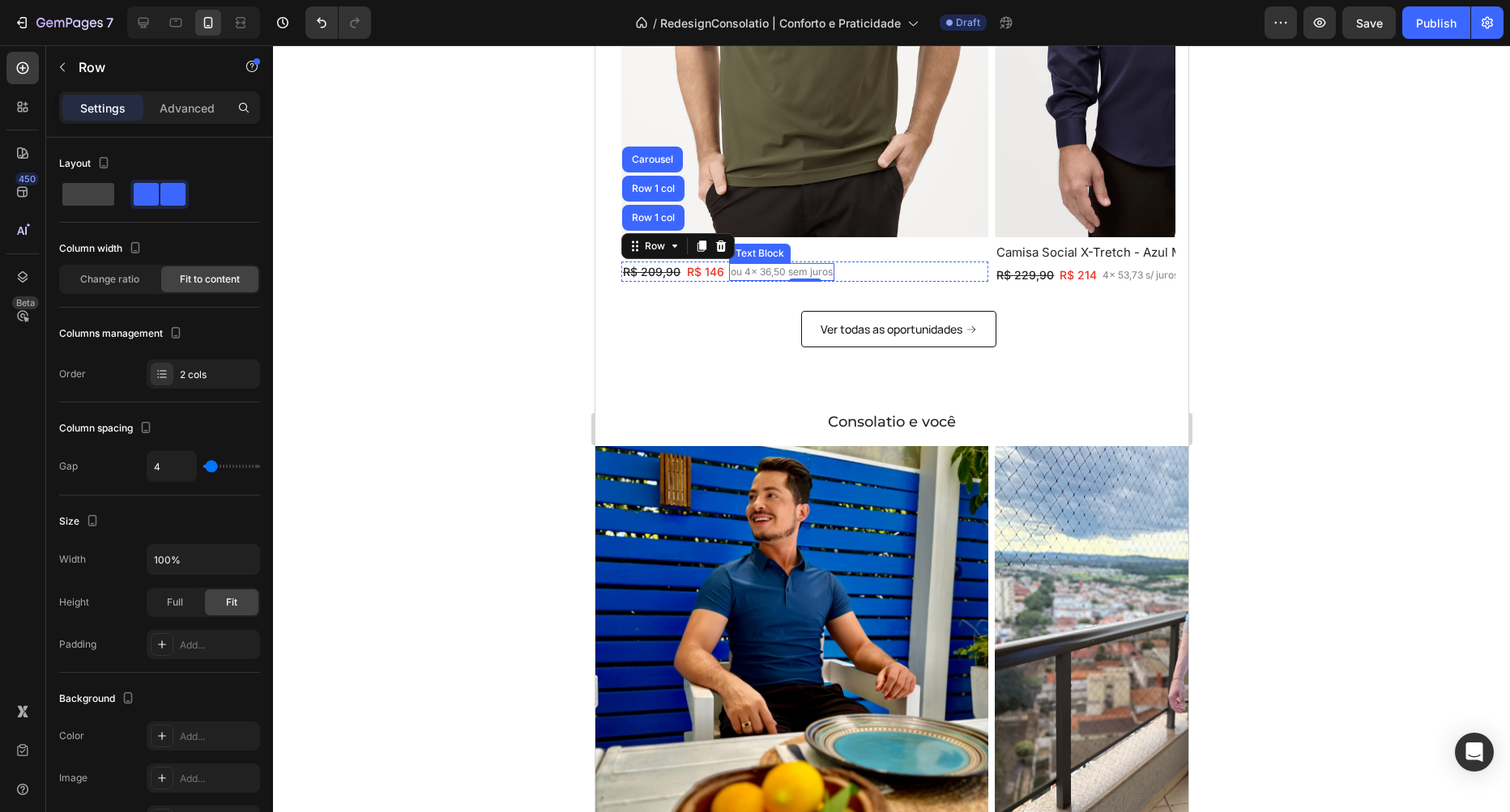
click at [801, 266] on p "ou 4x 36,50 sem juros" at bounding box center [781, 271] width 102 height 14
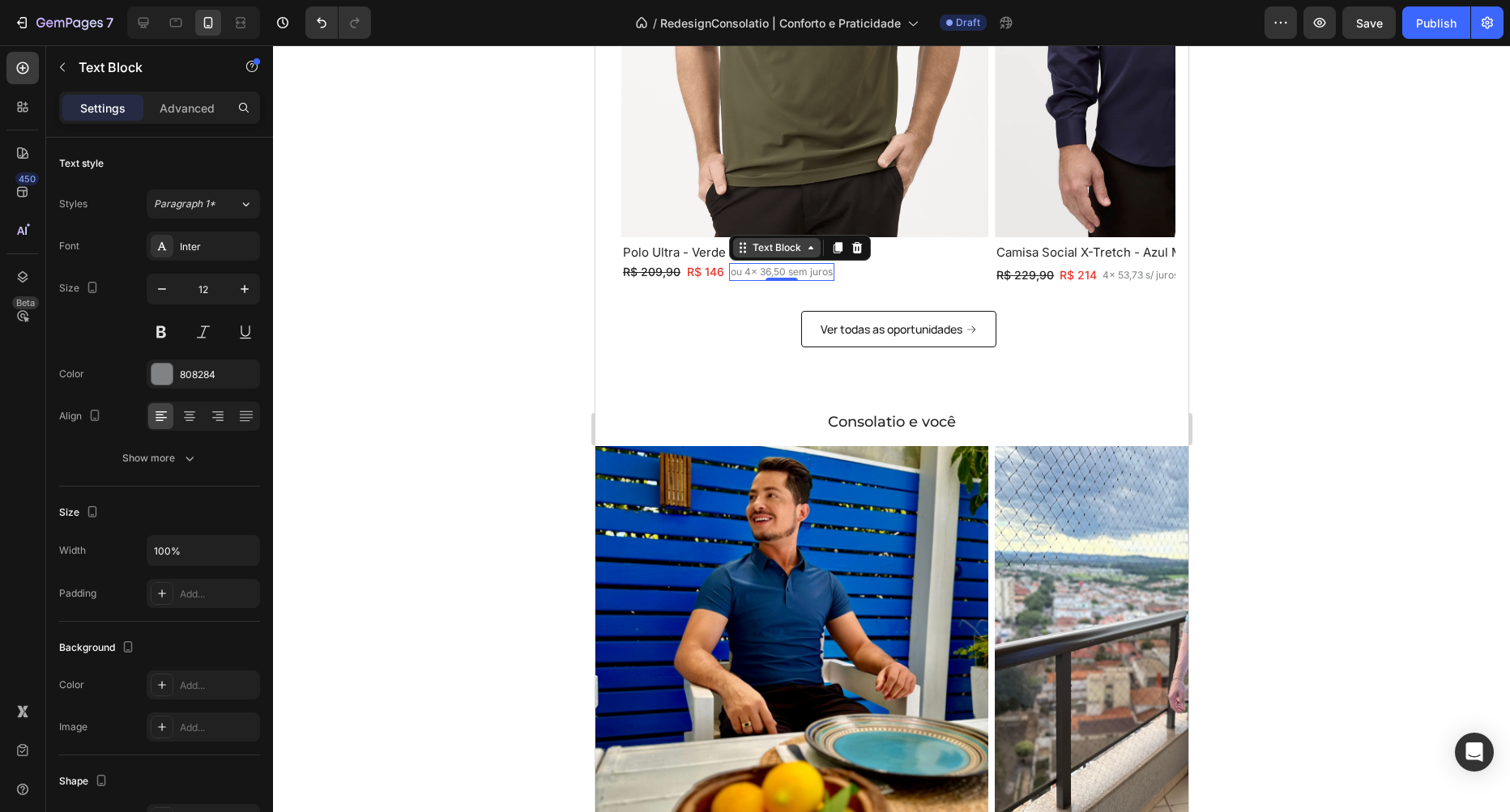
click at [756, 250] on div "Text Block" at bounding box center [776, 247] width 55 height 14
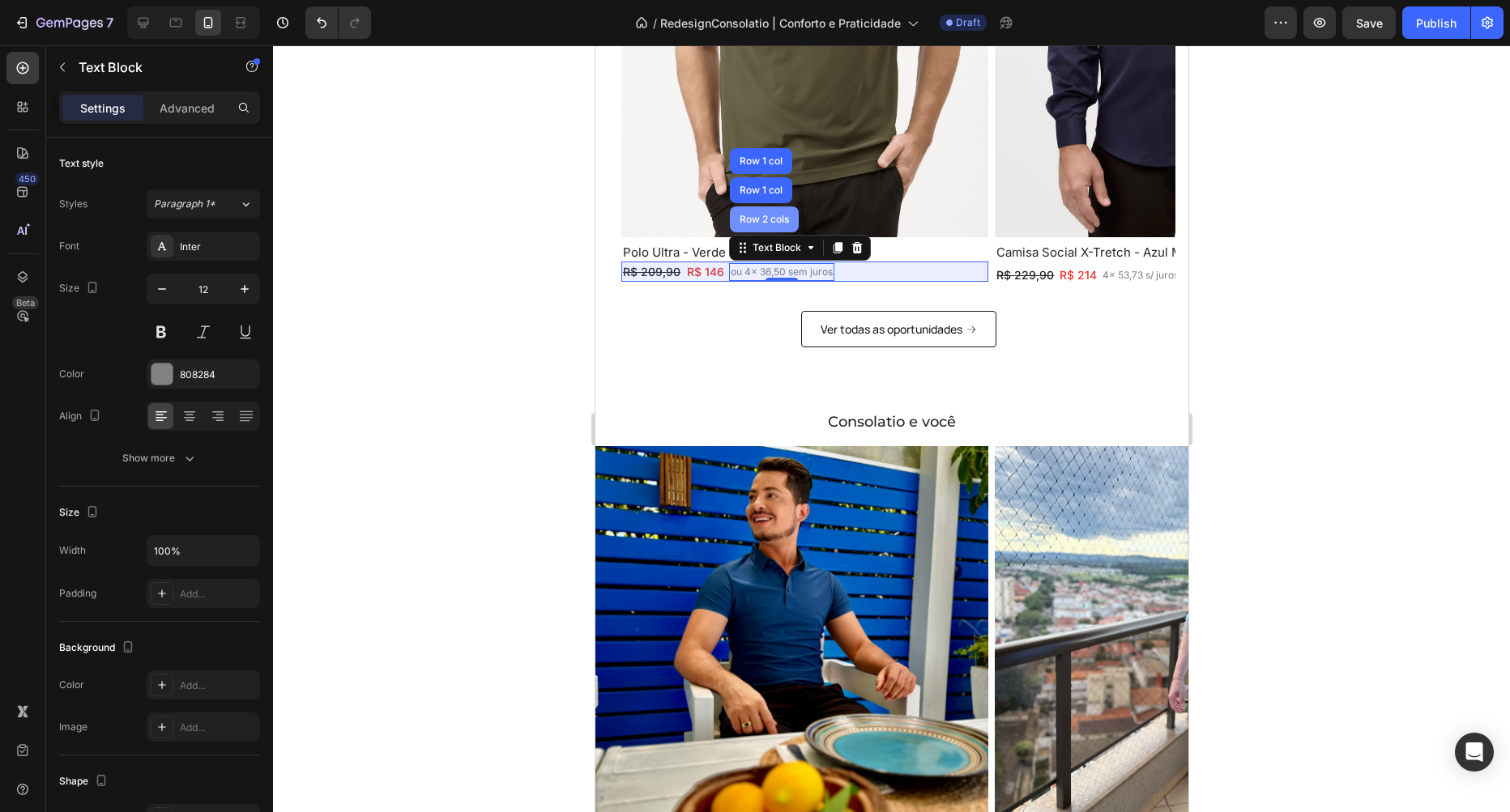
click at [761, 224] on div "Row 2 cols" at bounding box center [764, 219] width 56 height 9
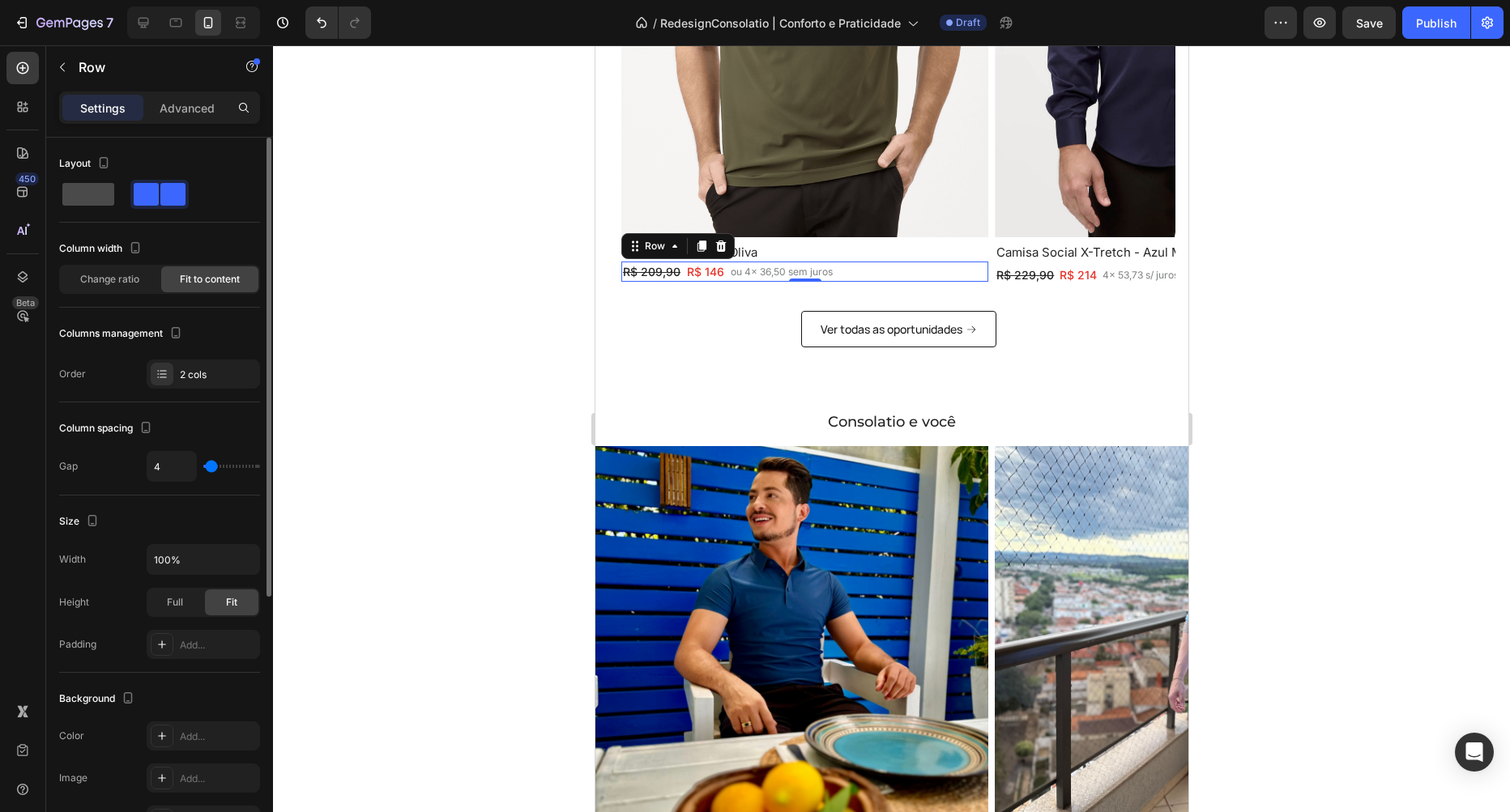
click at [102, 196] on span at bounding box center [88, 194] width 52 height 23
type input "16"
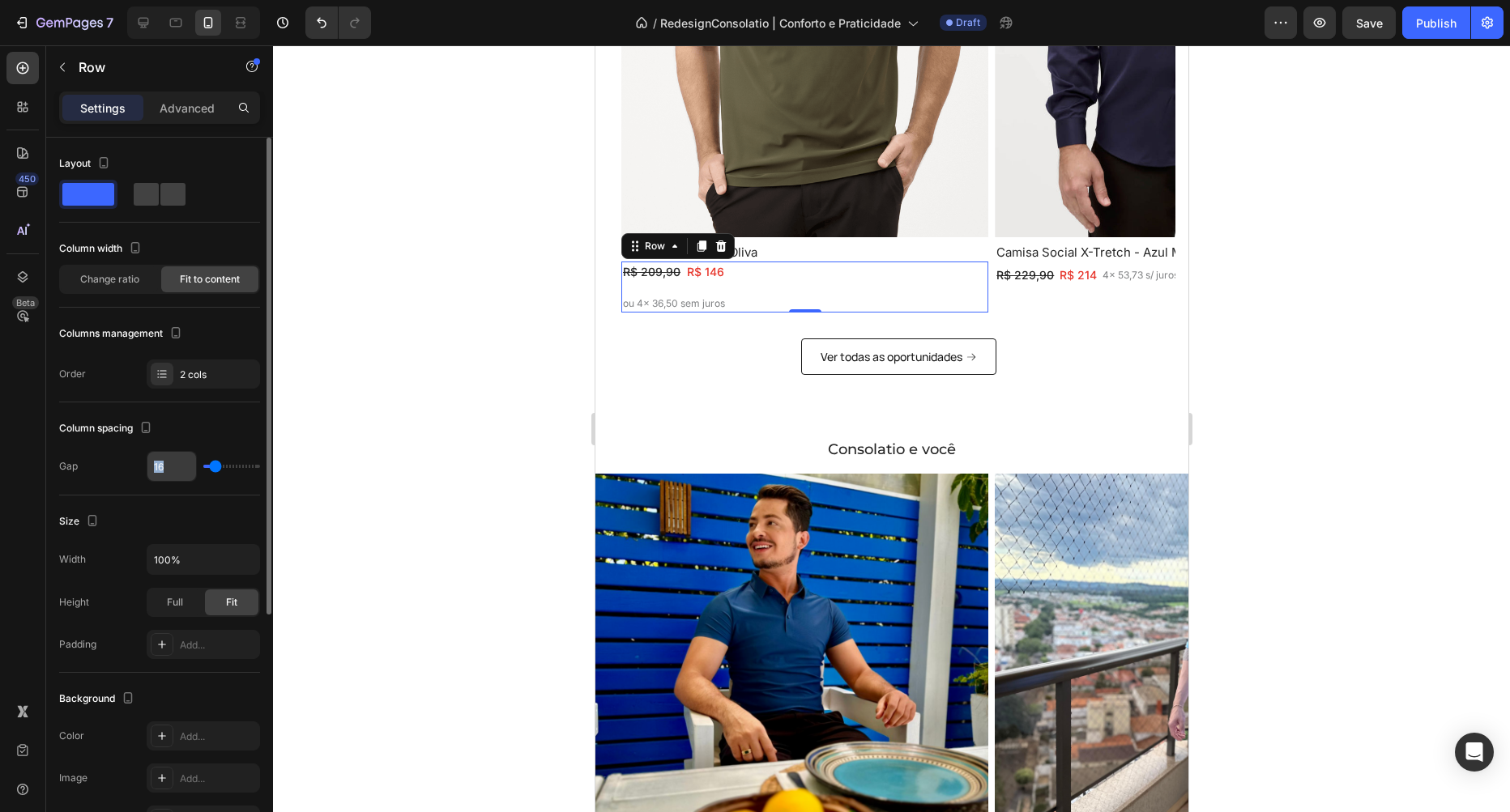
drag, startPoint x: 214, startPoint y: 459, endPoint x: 176, endPoint y: 459, distance: 38.0
click at [177, 459] on div "16" at bounding box center [203, 466] width 114 height 31
type input "0"
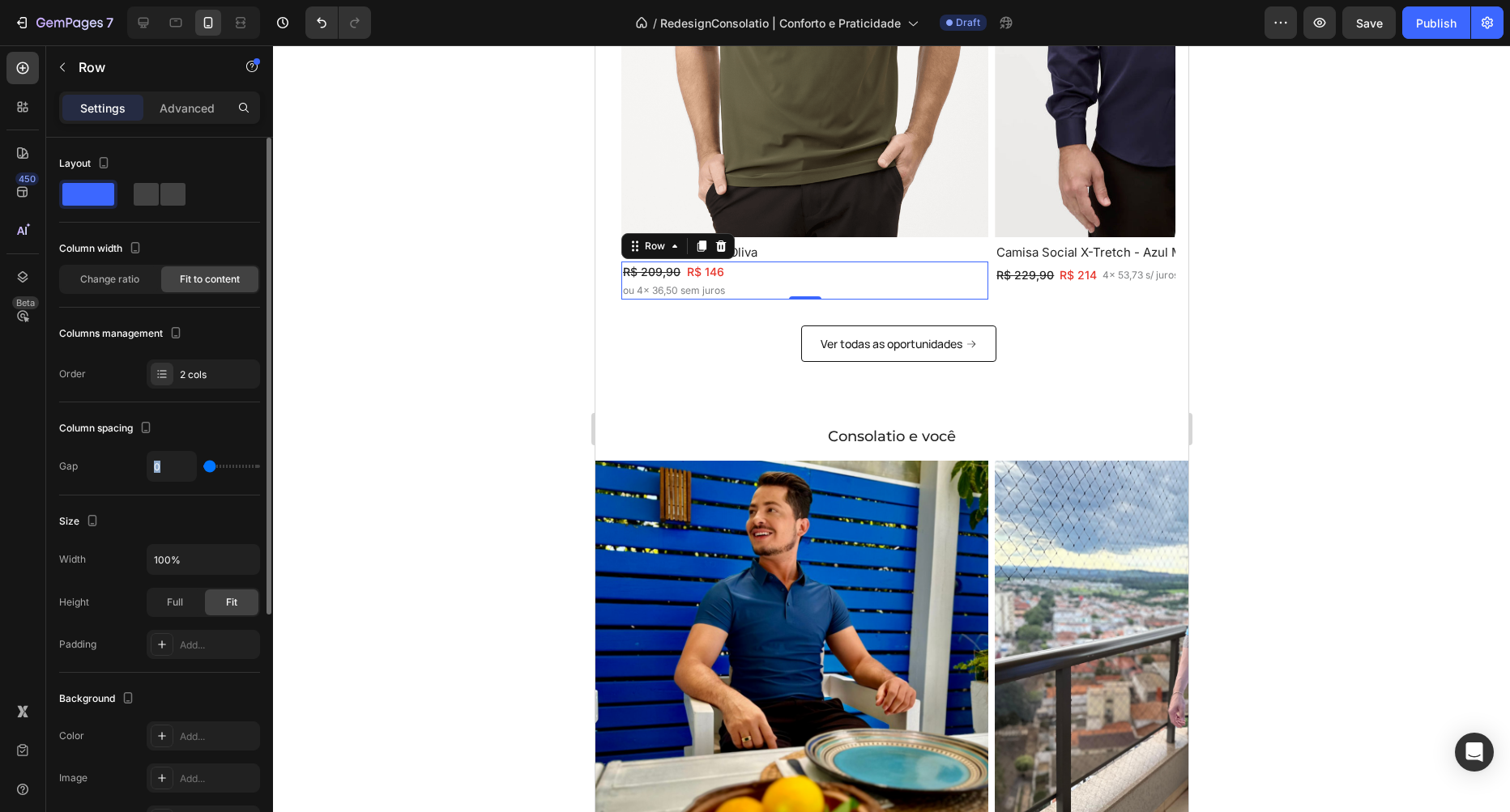
drag, startPoint x: 218, startPoint y: 470, endPoint x: 179, endPoint y: 470, distance: 39.0
type input "0"
click at [203, 468] on input "range" at bounding box center [231, 466] width 57 height 3
click at [146, 25] on icon at bounding box center [143, 23] width 10 height 10
type input "4"
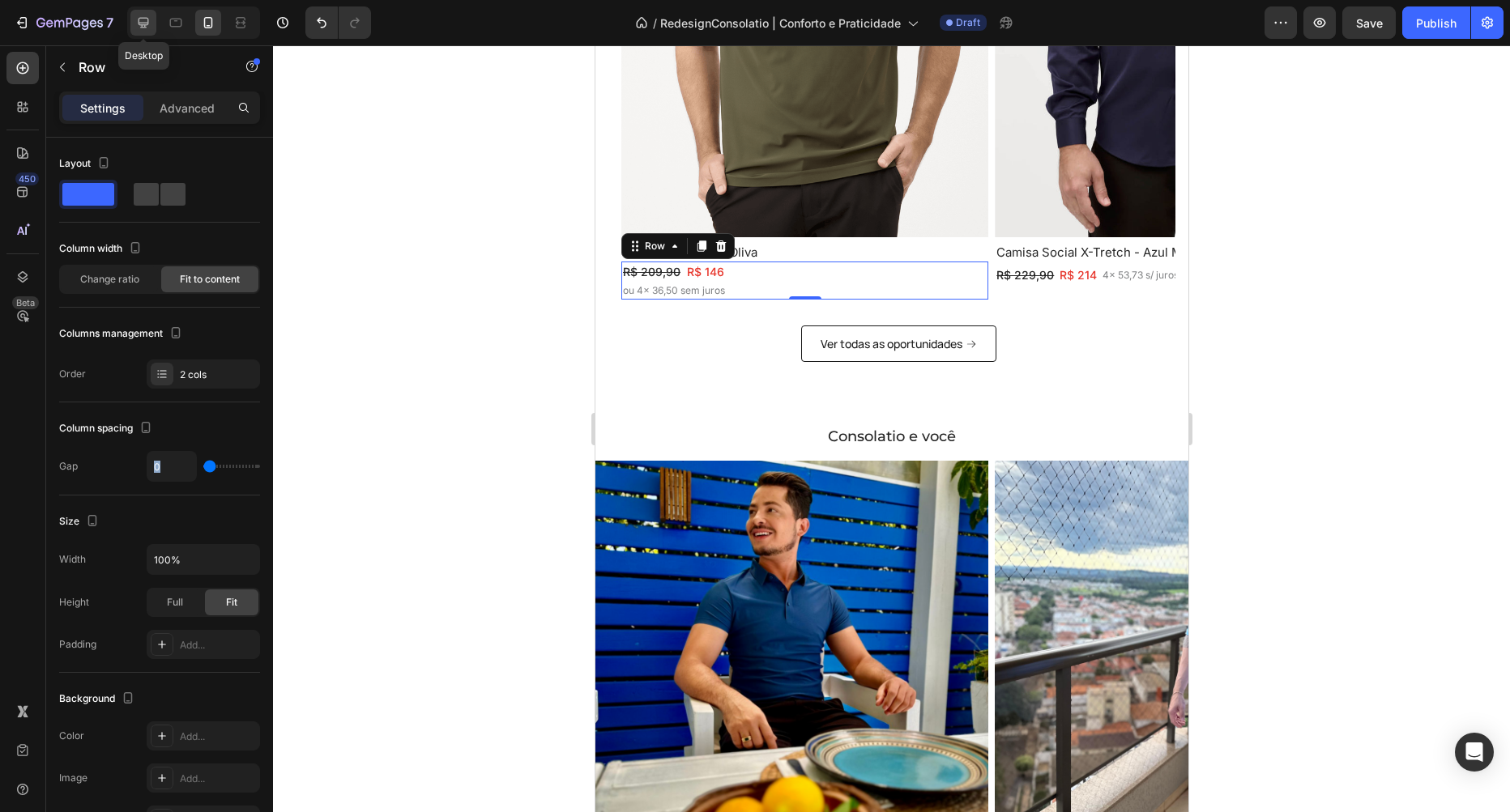
type input "4"
type input "1200"
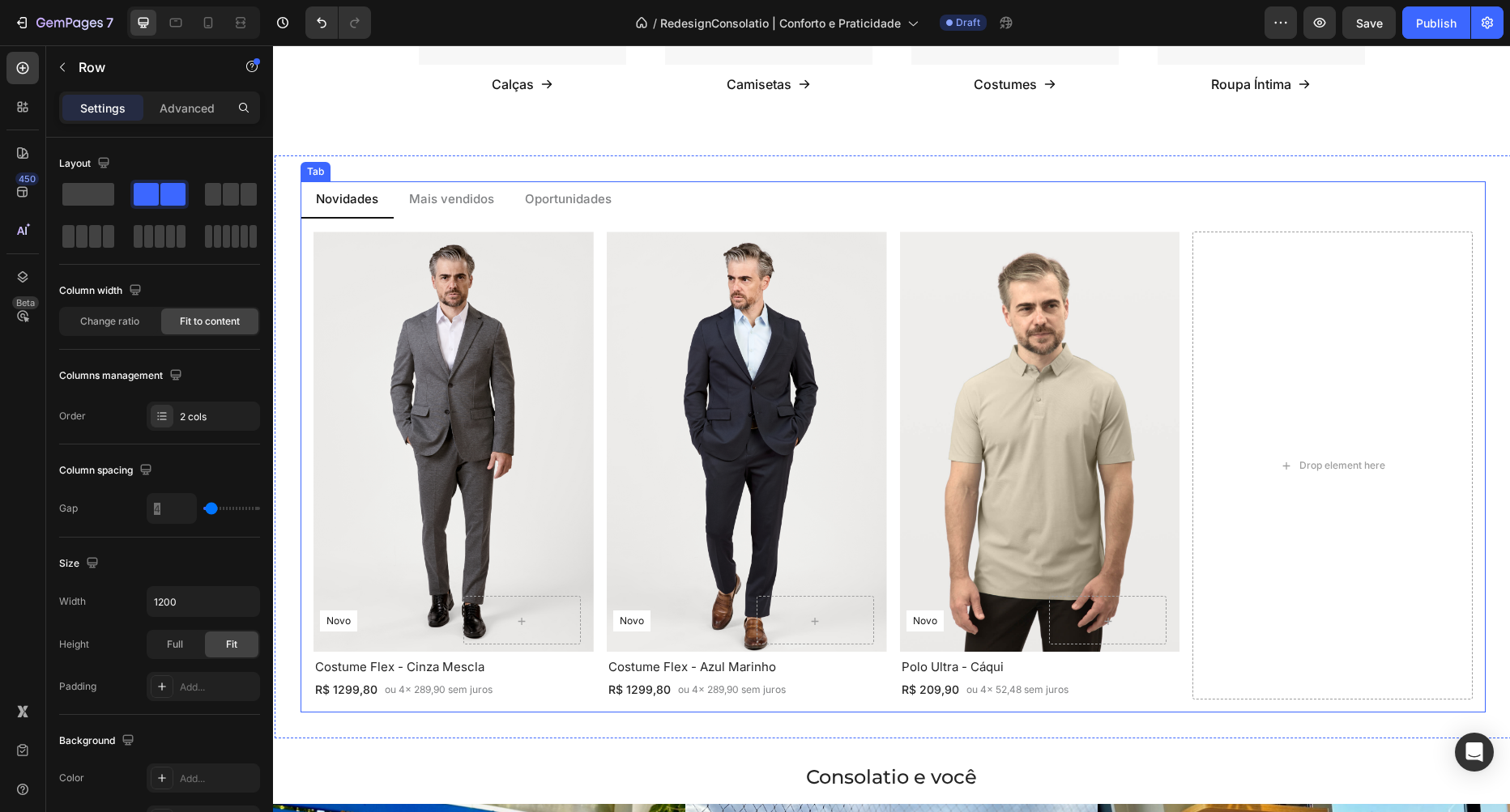
click at [566, 194] on p "Oportunidades" at bounding box center [568, 200] width 86 height 19
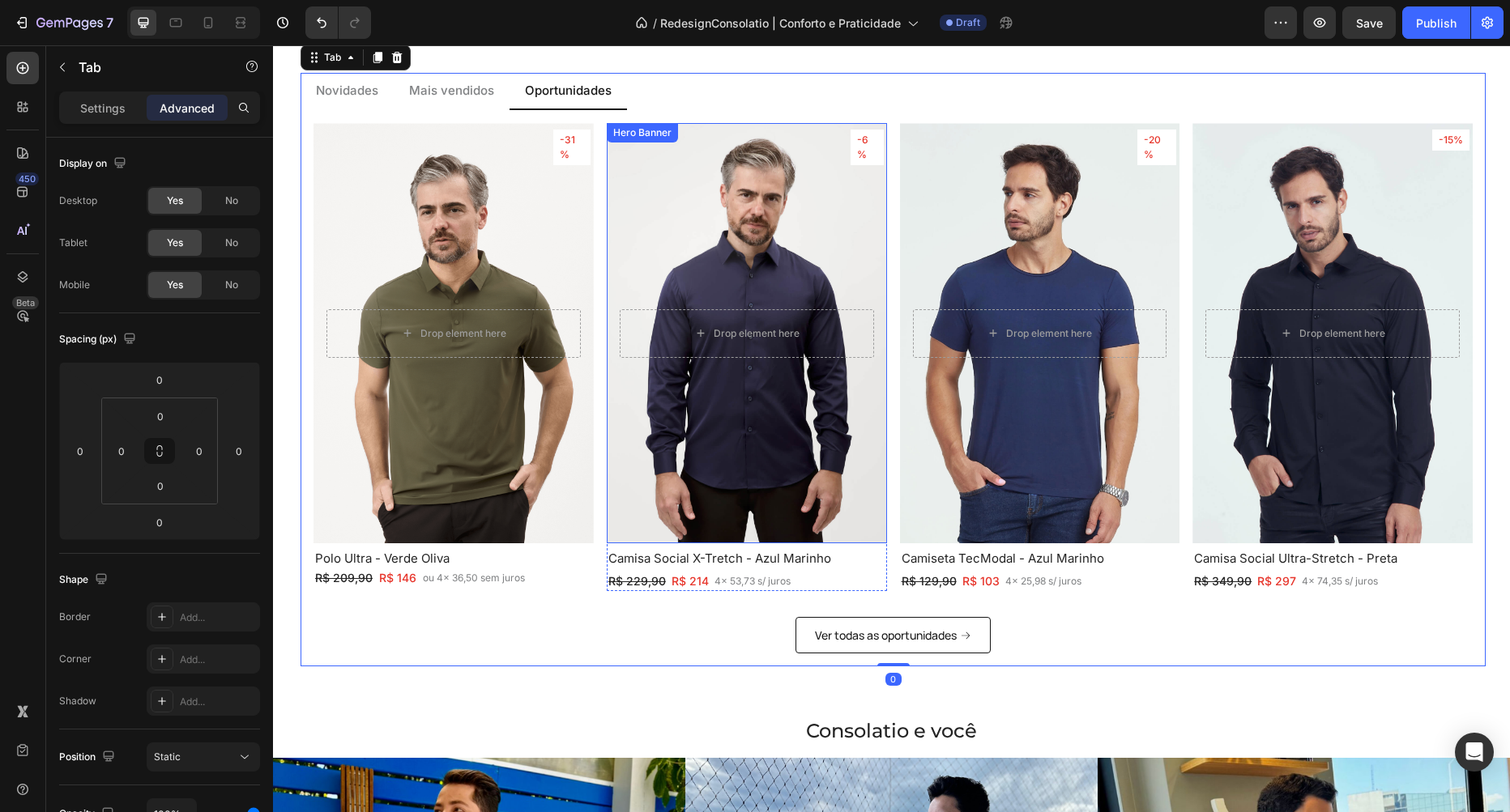
scroll to position [1654, 0]
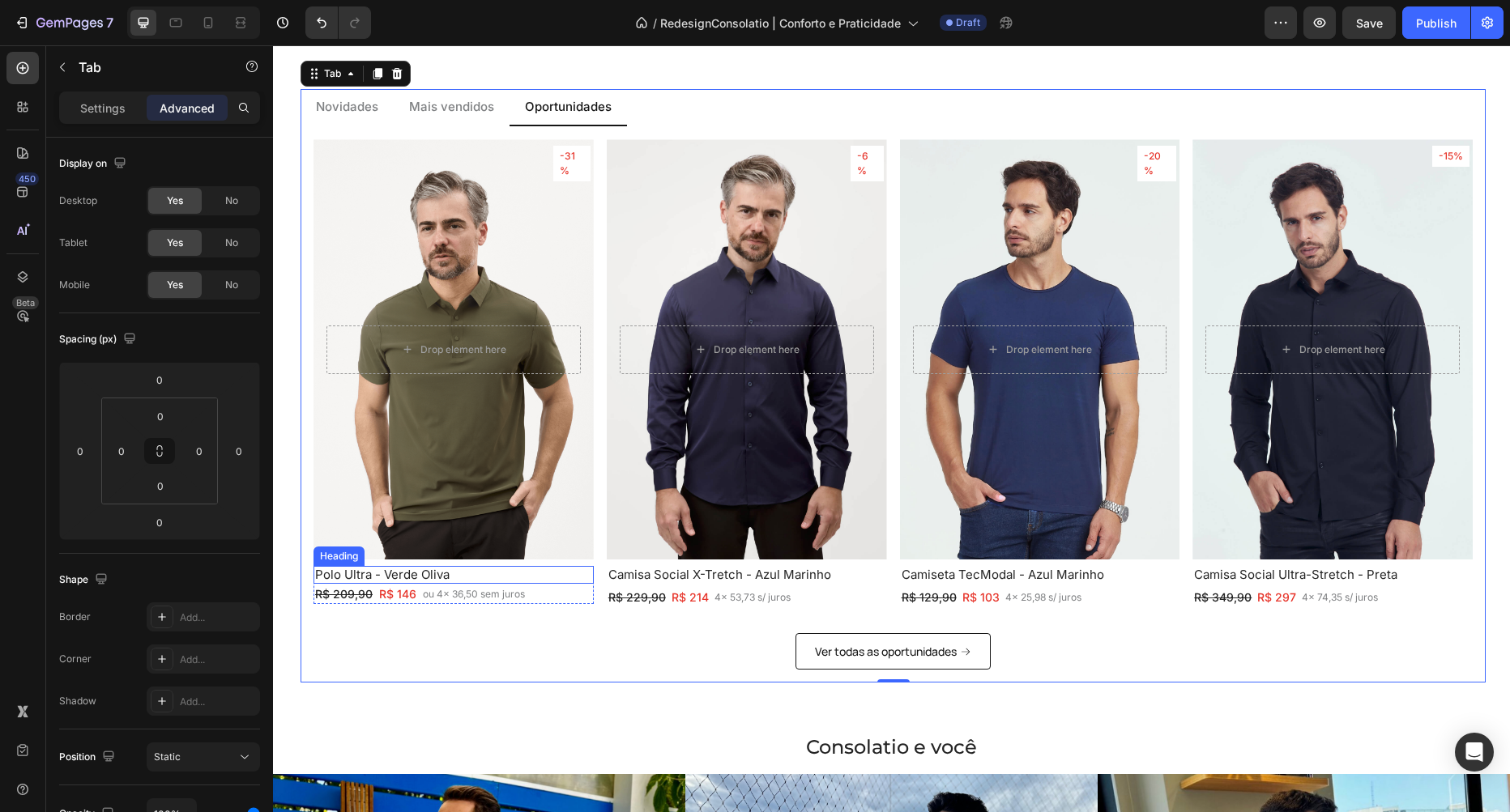
click at [498, 568] on h2 "Polo Ultra - Verde Oliva" at bounding box center [454, 575] width 281 height 18
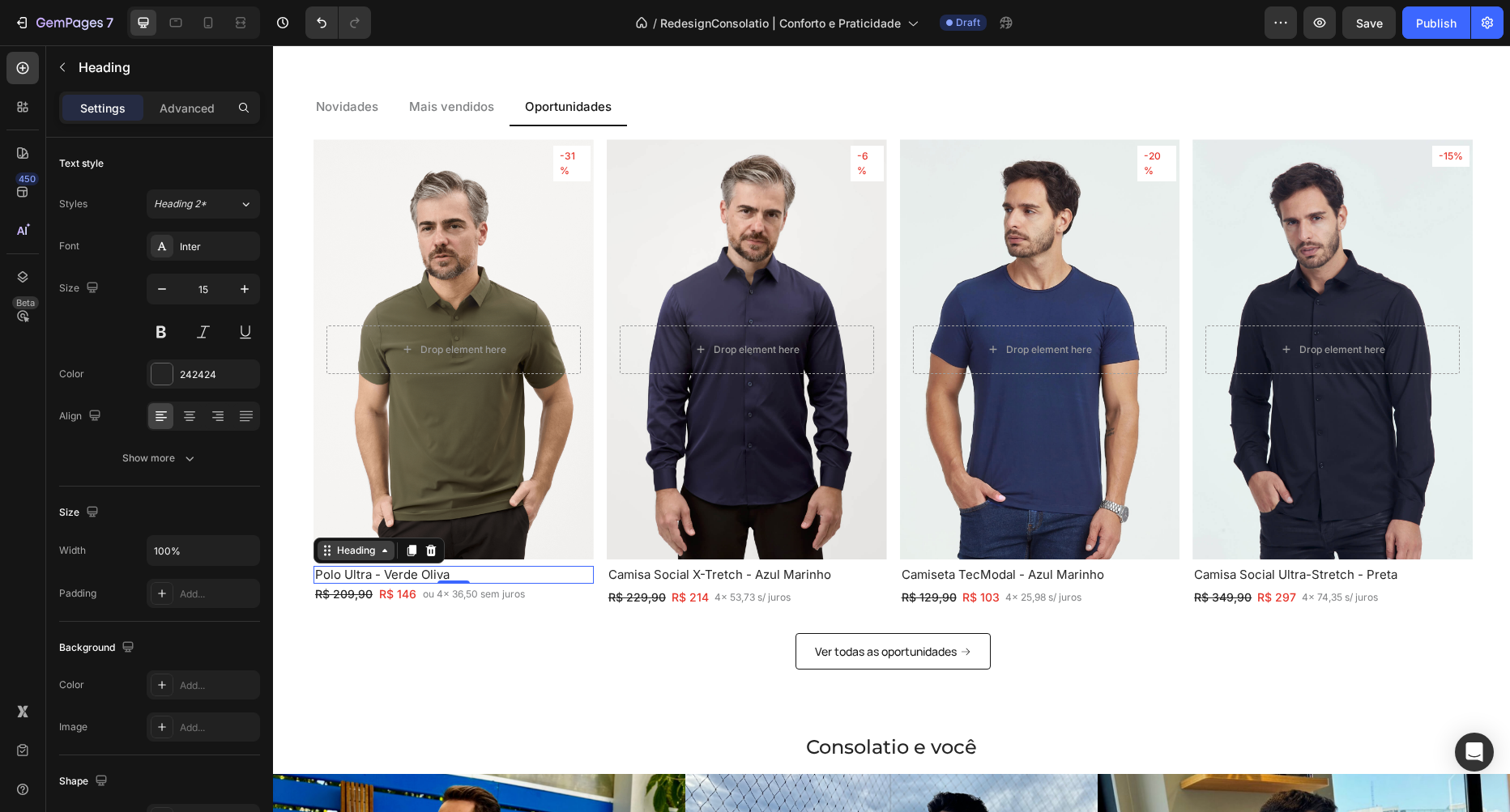
click at [363, 552] on div "Heading" at bounding box center [356, 550] width 45 height 14
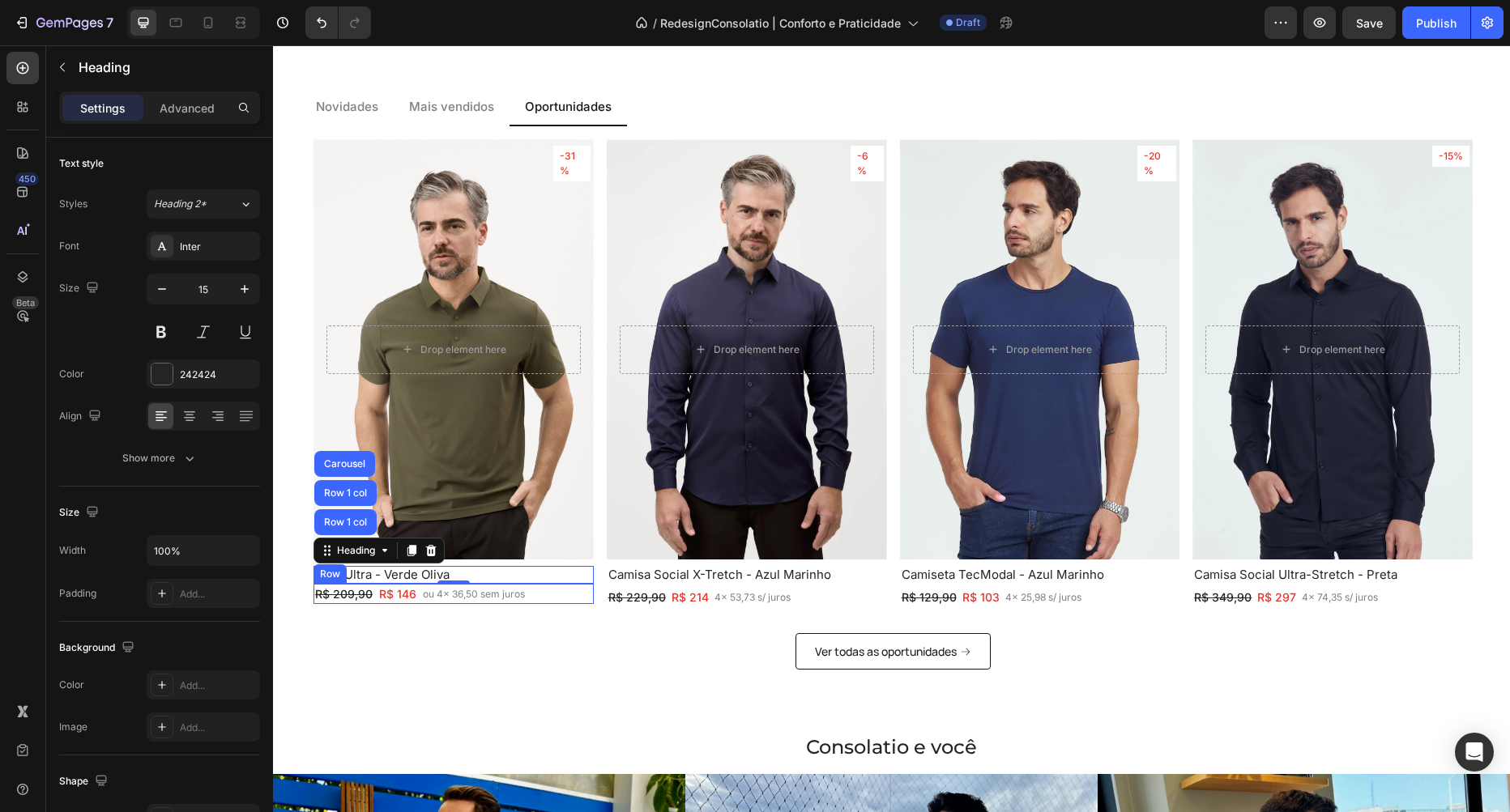
click at [557, 599] on div "R$ 209,90 Text Block R$ 146 Text Block Row ou 4x 36,50 sem juros Text Block Row" at bounding box center [454, 594] width 281 height 20
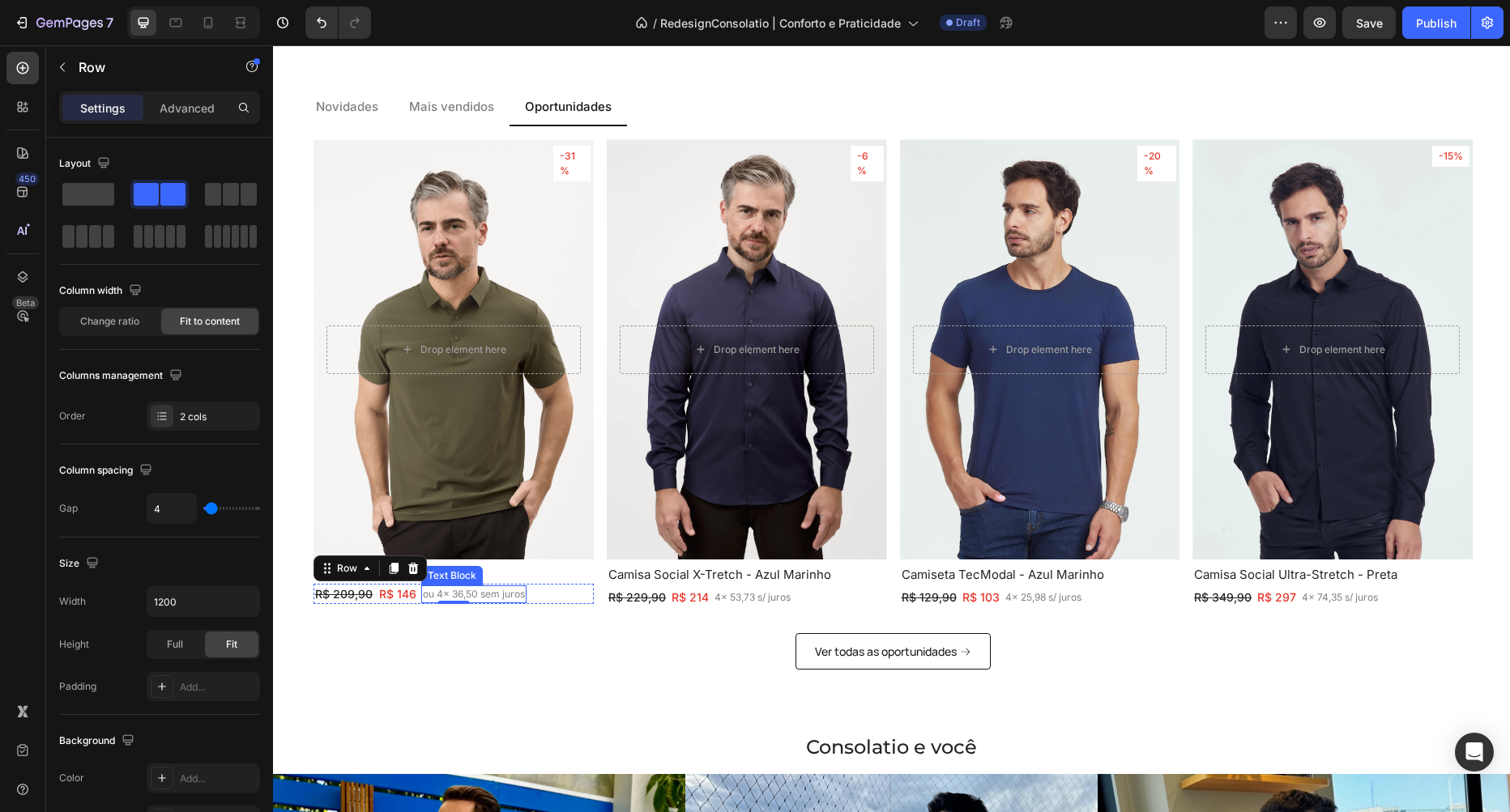
click at [439, 593] on p "ou 4x 36,50 sem juros" at bounding box center [474, 594] width 102 height 14
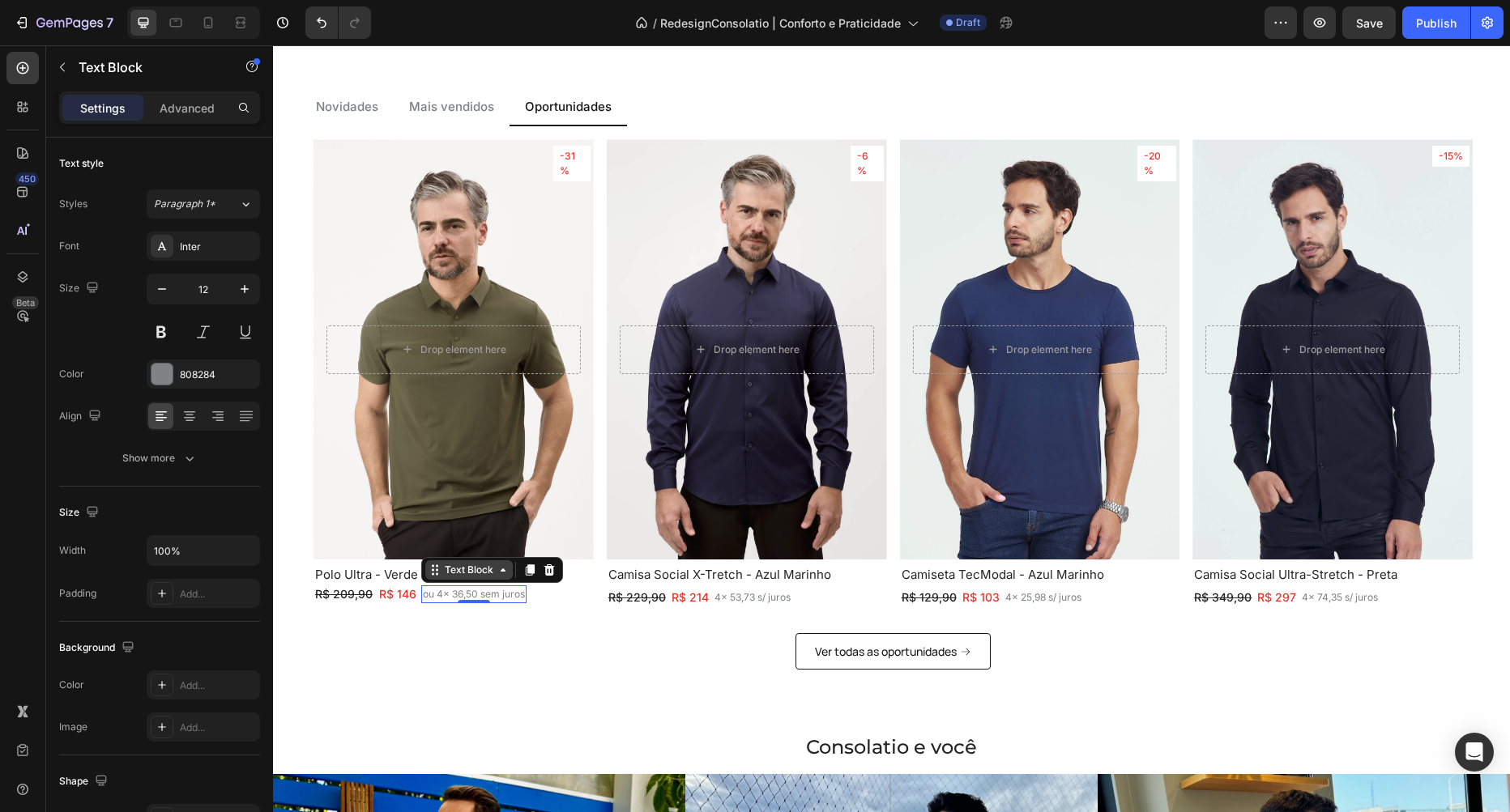
click at [454, 570] on div "Text Block" at bounding box center [469, 570] width 55 height 14
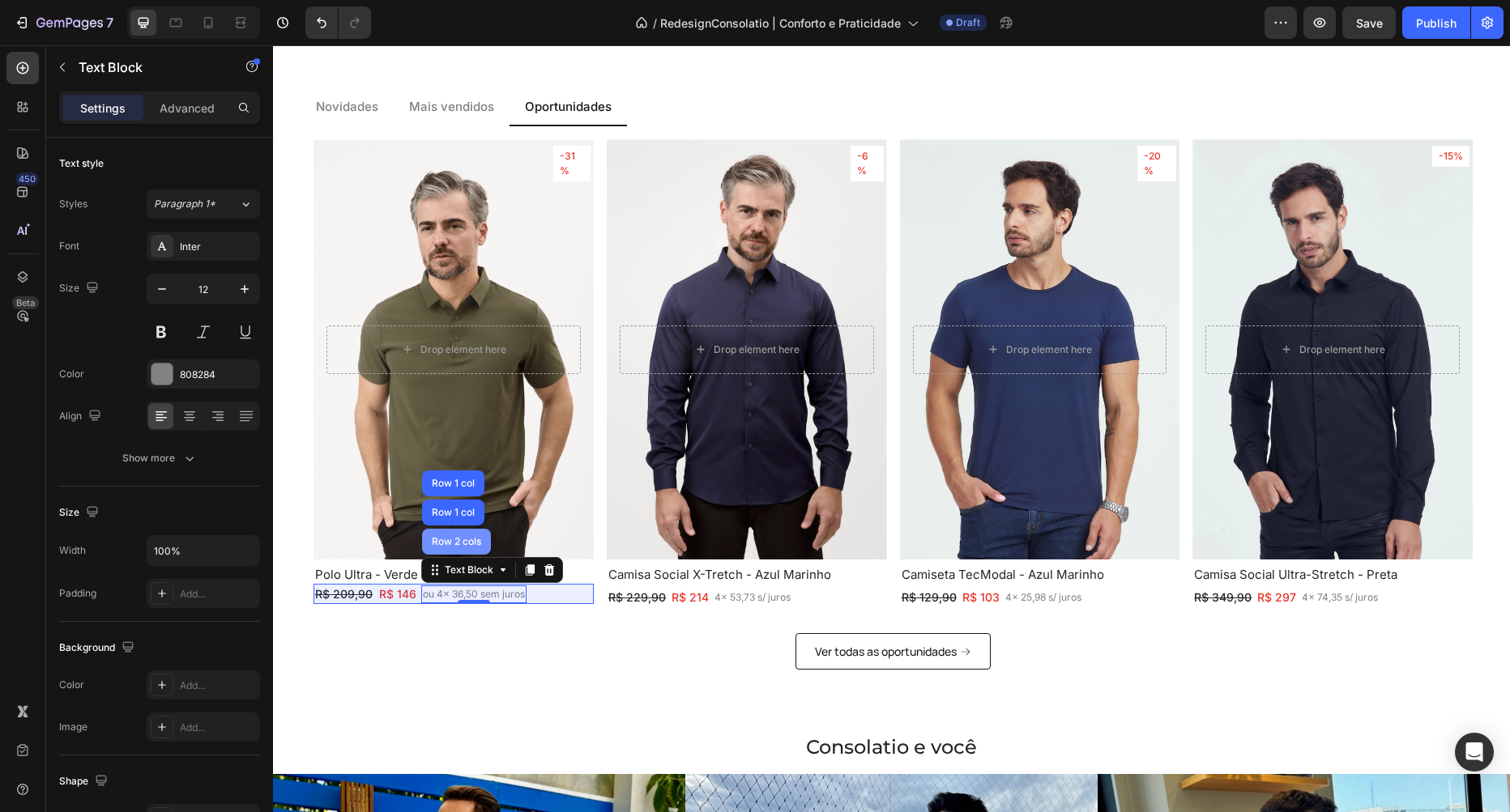
click at [458, 536] on div "Row 2 cols" at bounding box center [456, 542] width 69 height 26
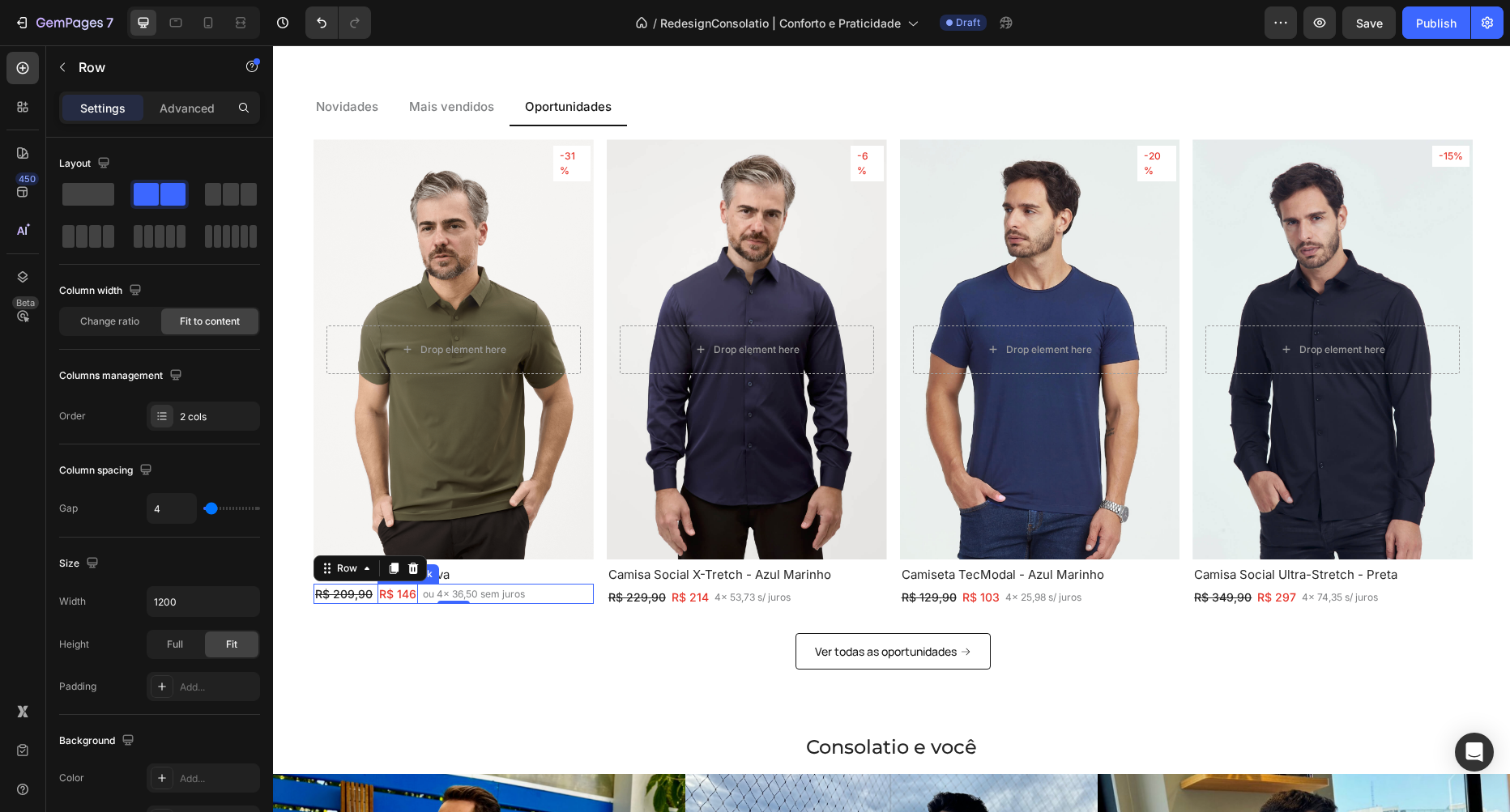
click at [402, 590] on p "R$ 146" at bounding box center [398, 594] width 37 height 17
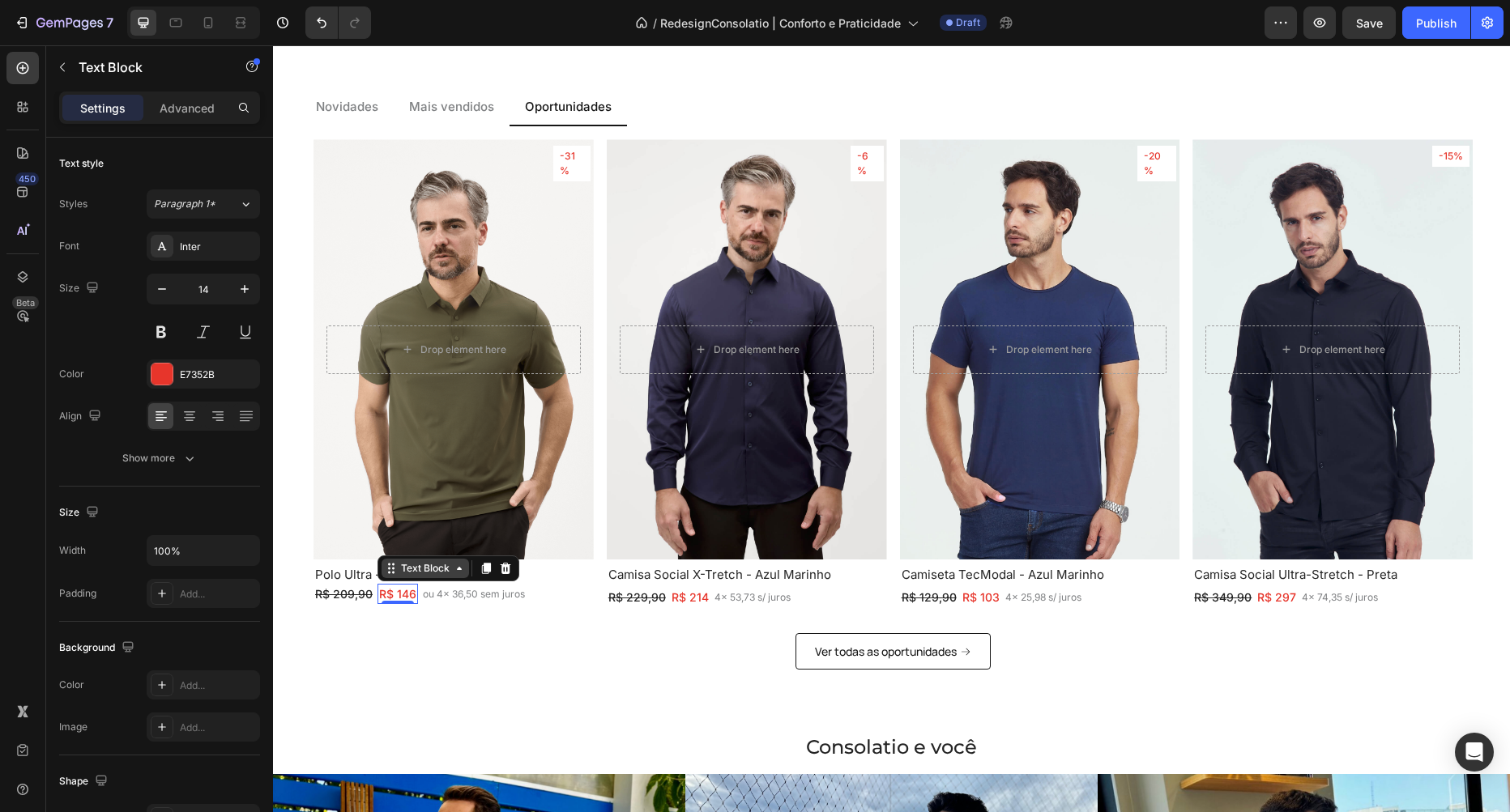
click at [413, 570] on div "Text Block" at bounding box center [425, 568] width 55 height 14
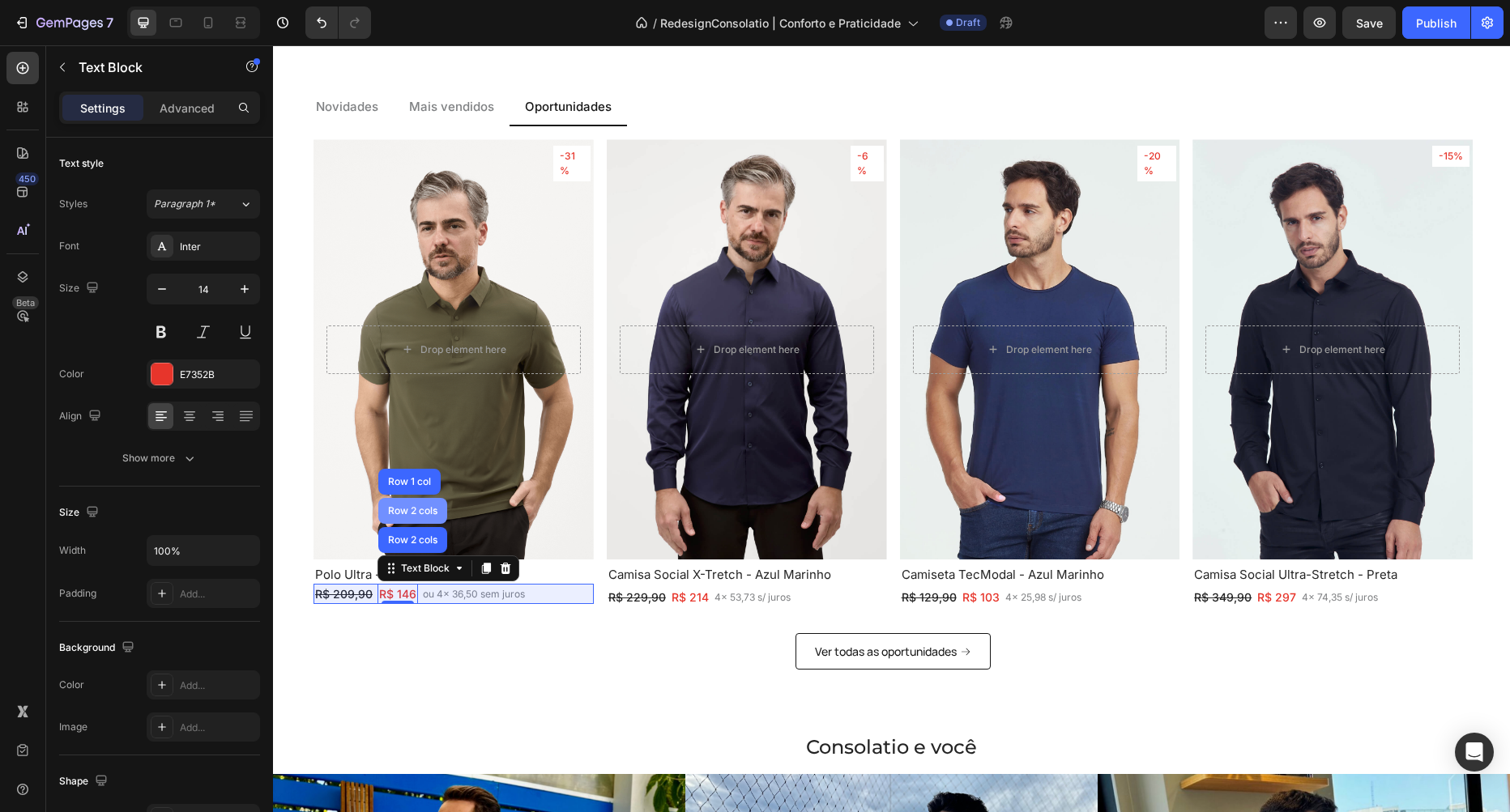
click at [418, 518] on div "Row 2 cols" at bounding box center [412, 511] width 69 height 26
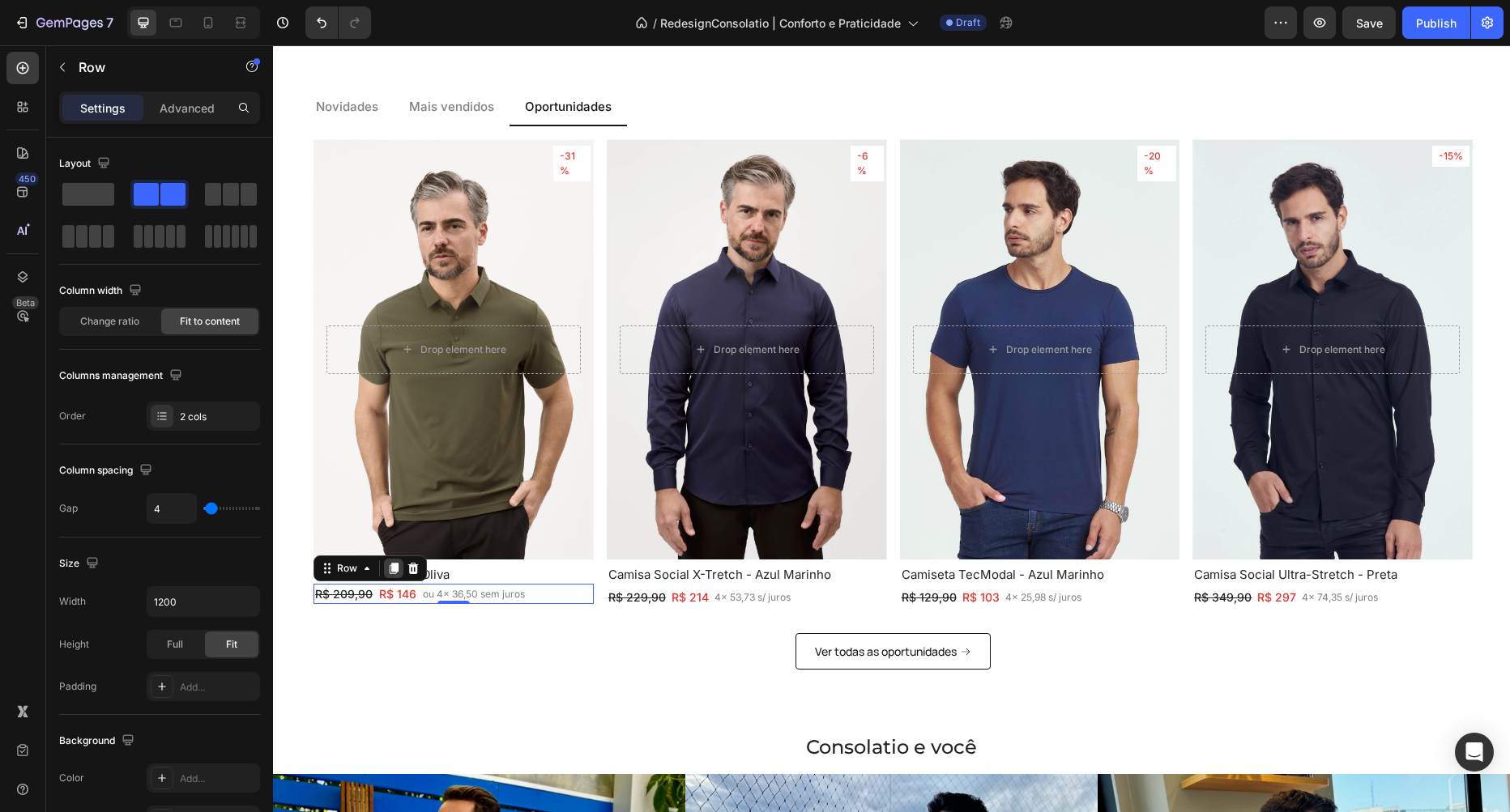
click at [390, 566] on icon at bounding box center [394, 568] width 9 height 11
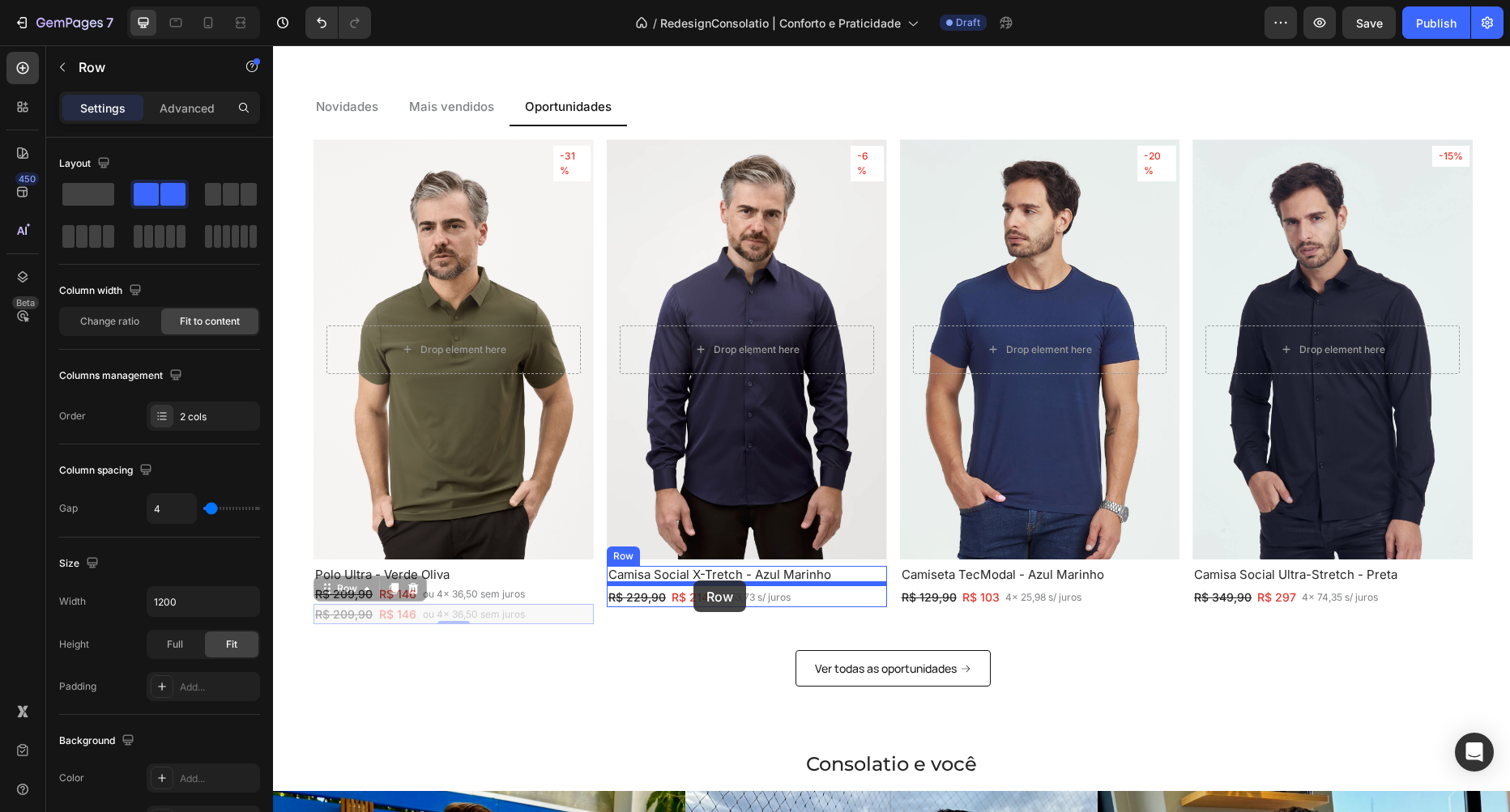
drag, startPoint x: 326, startPoint y: 591, endPoint x: 694, endPoint y: 581, distance: 368.1
click at [694, 581] on div "Header Image Clube Text Block Row Image Camisas Text Block Row Image Polos Text…" at bounding box center [891, 147] width 1237 height 3509
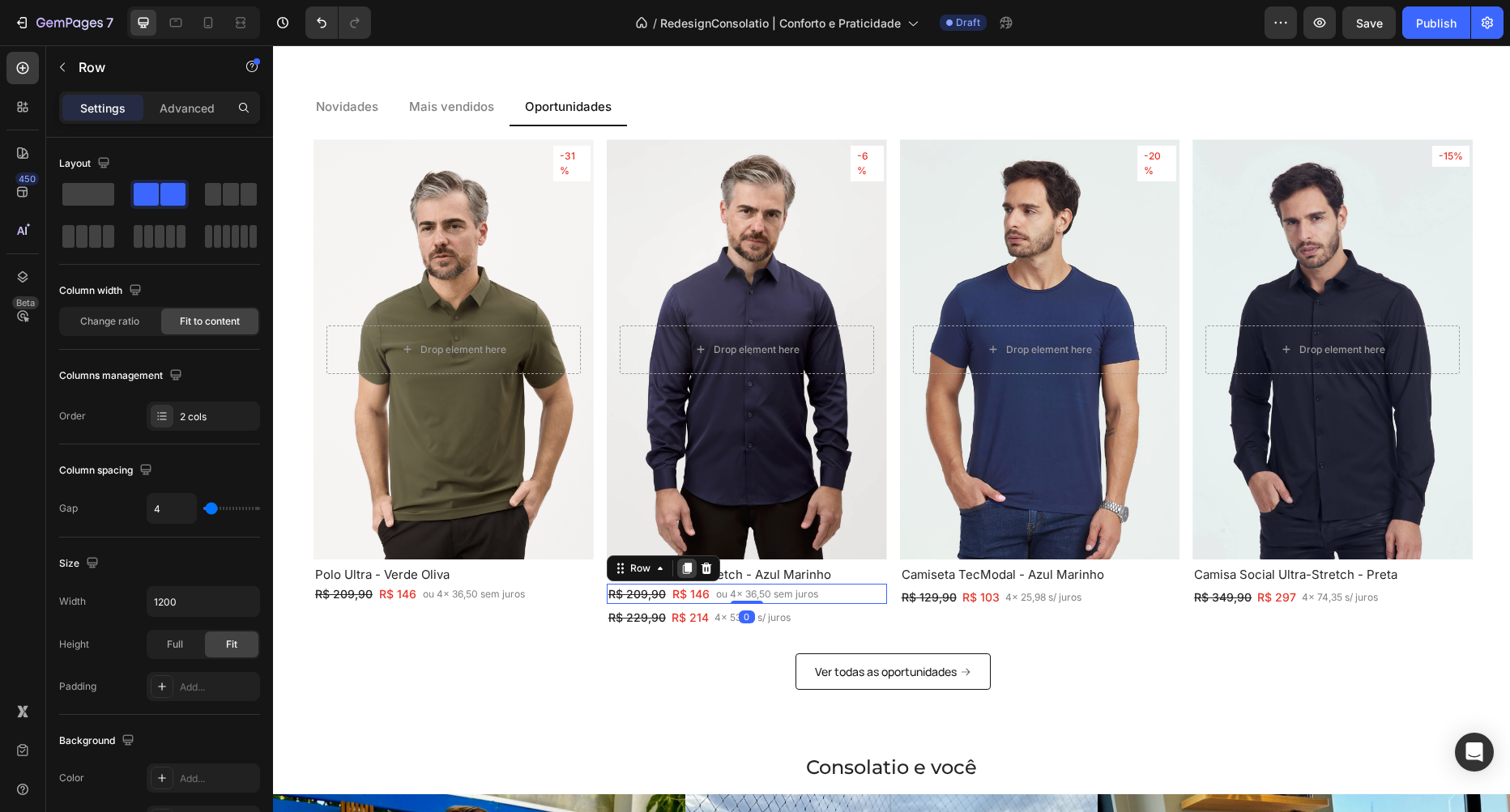
click at [683, 570] on icon at bounding box center [687, 568] width 13 height 13
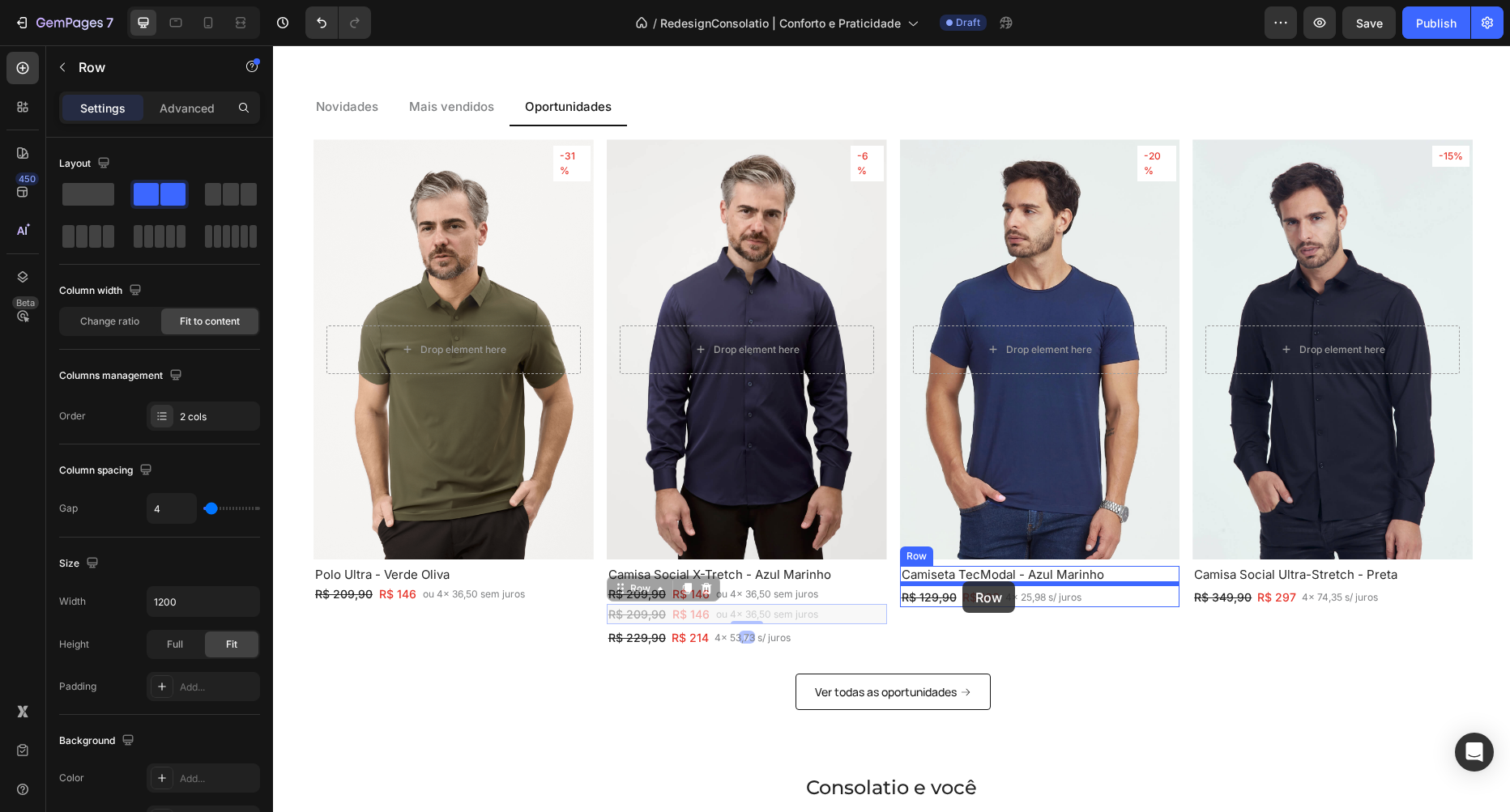
drag, startPoint x: 876, startPoint y: 584, endPoint x: 967, endPoint y: 581, distance: 91.0
click at [967, 581] on div "Header Image Clube Text Block Row Image Camisas Text Block Row Image Polos Text…" at bounding box center [891, 159] width 1237 height 3533
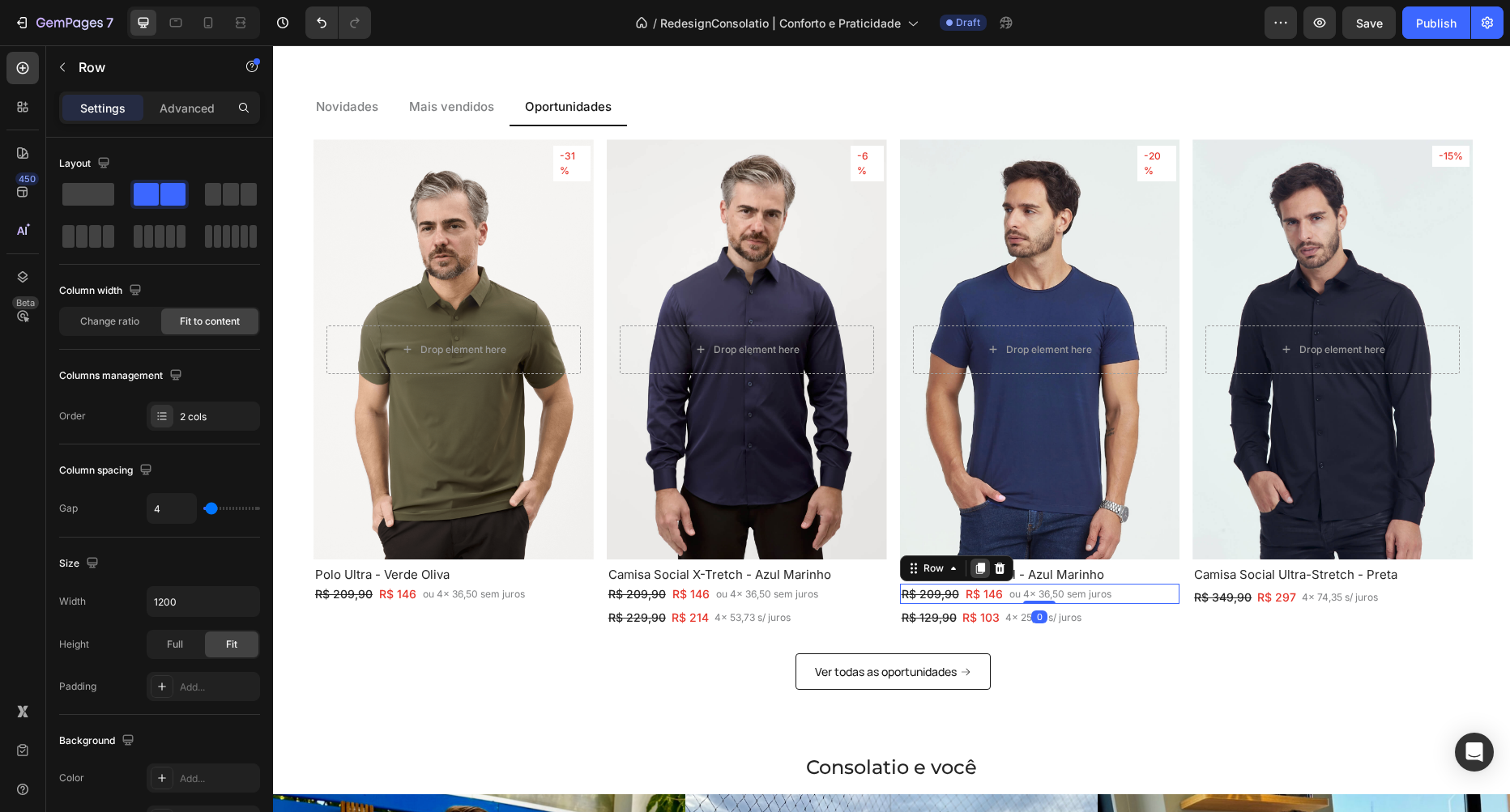
click at [981, 573] on icon at bounding box center [979, 568] width 13 height 13
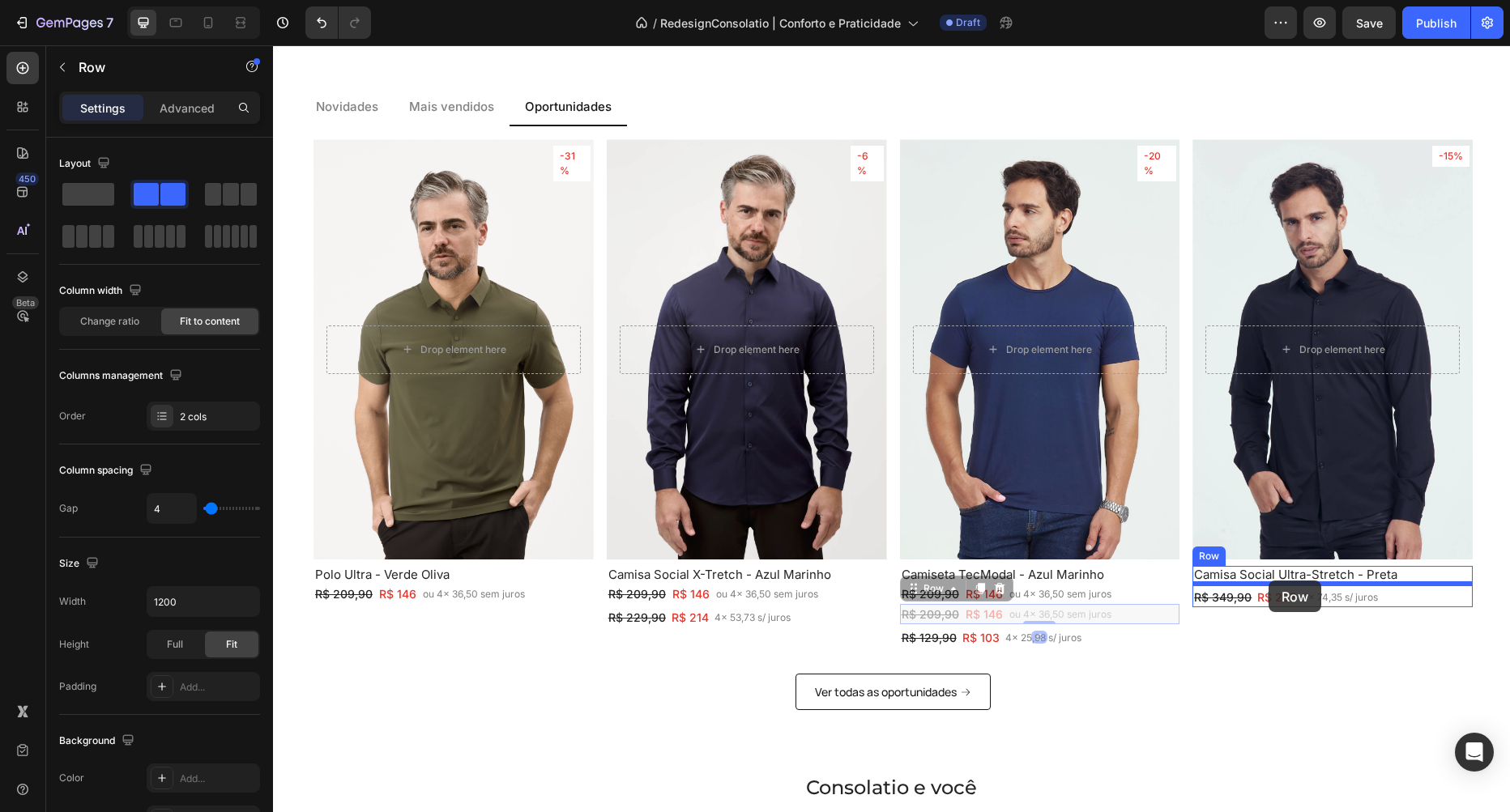
drag, startPoint x: 911, startPoint y: 588, endPoint x: 1268, endPoint y: 581, distance: 357.1
click at [1268, 581] on div "Header Image Clube Text Block Row Image Camisas Text Block Row Image Polos Text…" at bounding box center [891, 159] width 1237 height 3533
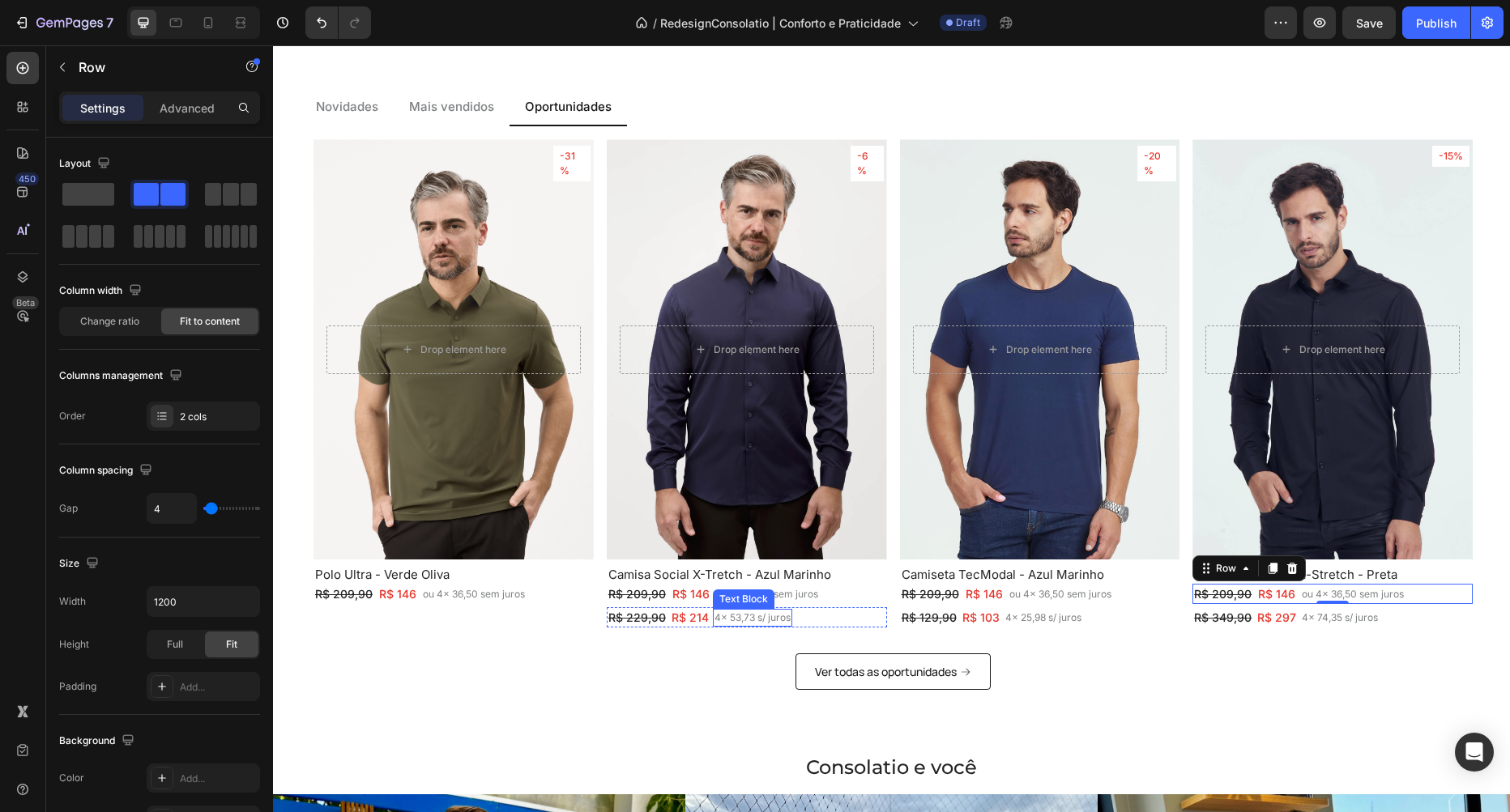
click at [745, 616] on p "4x 53,73 s/ juros" at bounding box center [753, 617] width 76 height 14
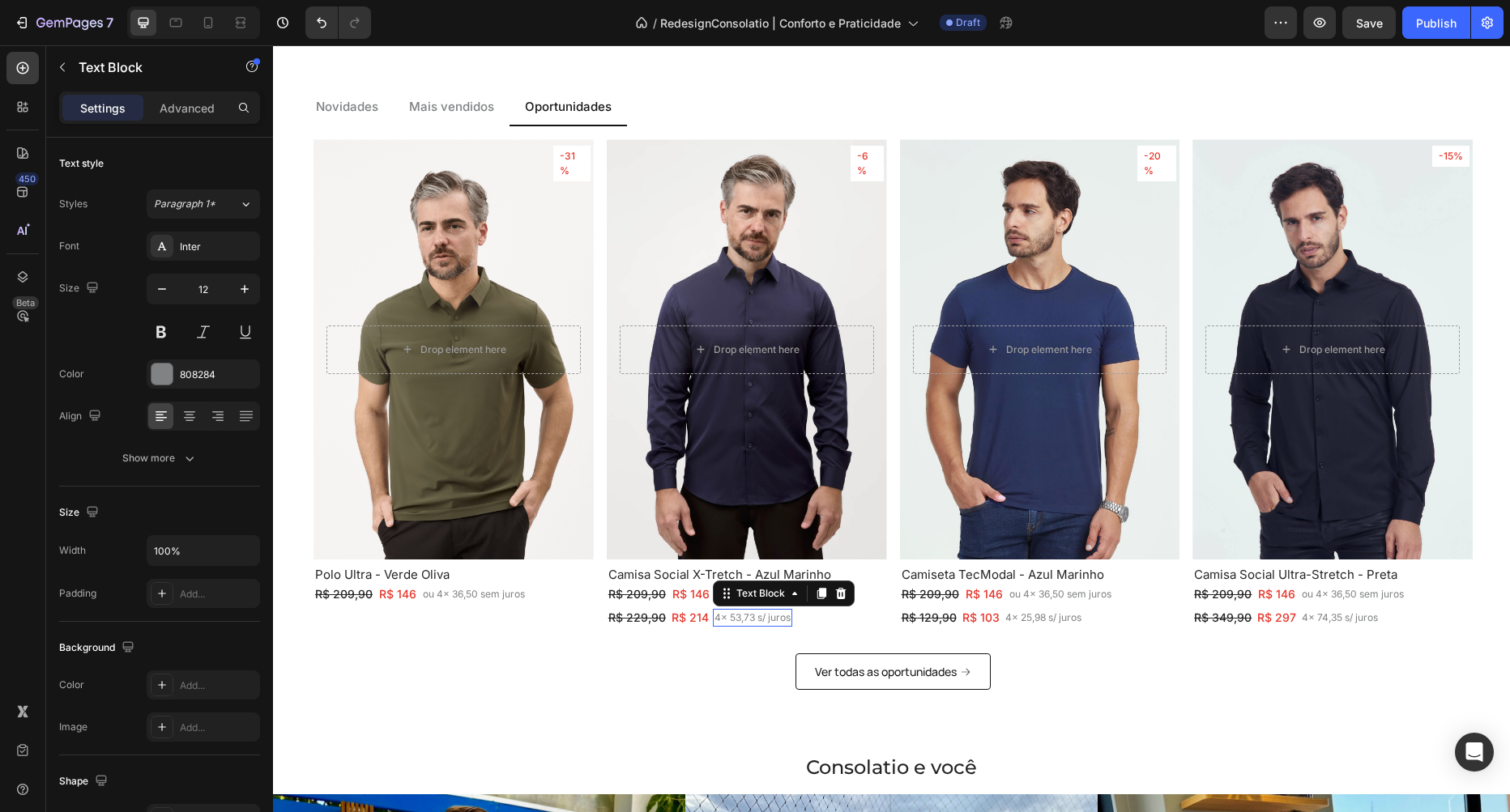
click at [745, 616] on p "4x 53,73 s/ juros" at bounding box center [753, 617] width 76 height 14
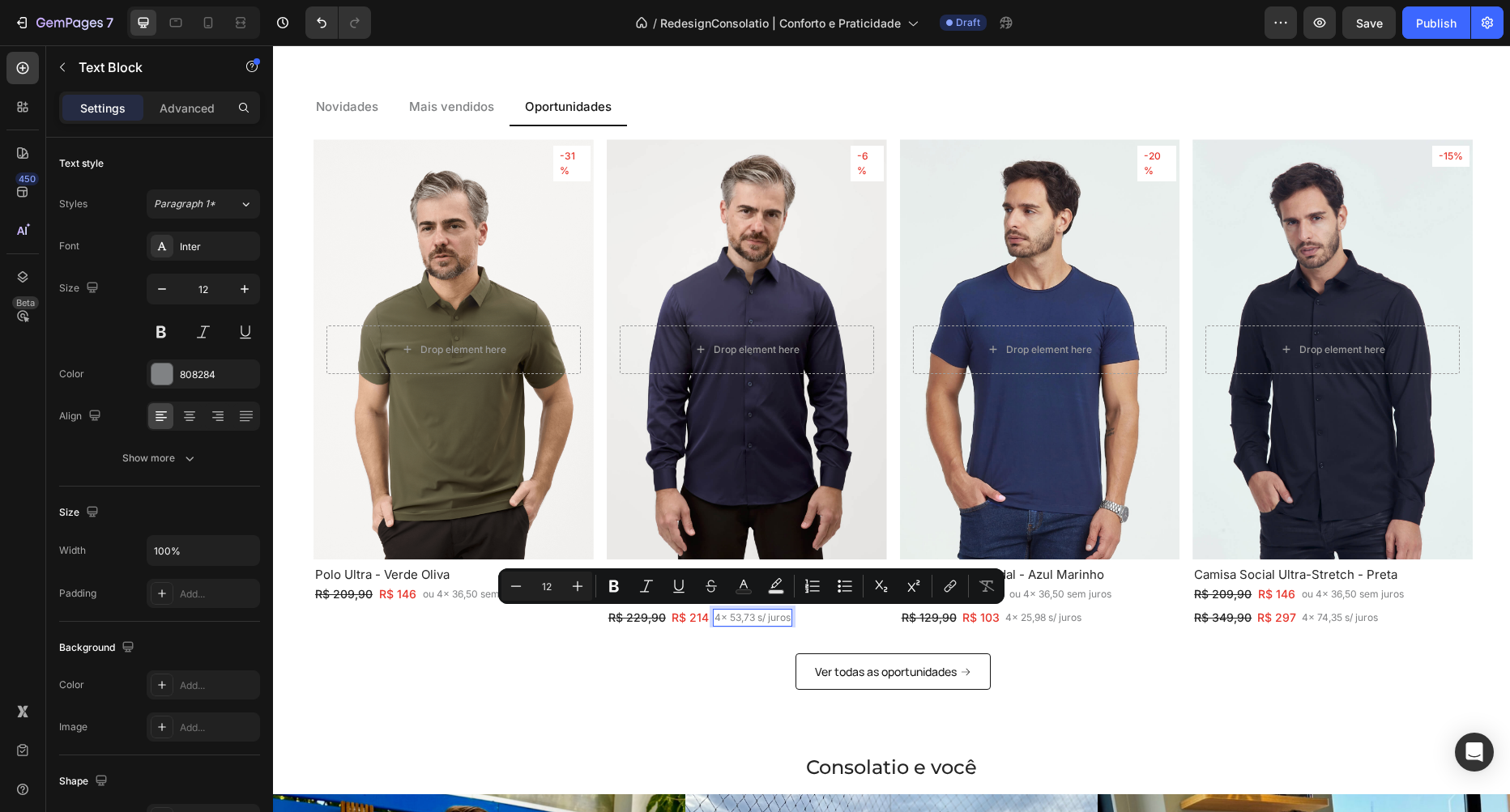
click at [833, 609] on div "R$ 229,90 Text Block R$ 214 Text Block 4x 53,73 s/ juros Text Block 0 Row" at bounding box center [747, 618] width 281 height 20
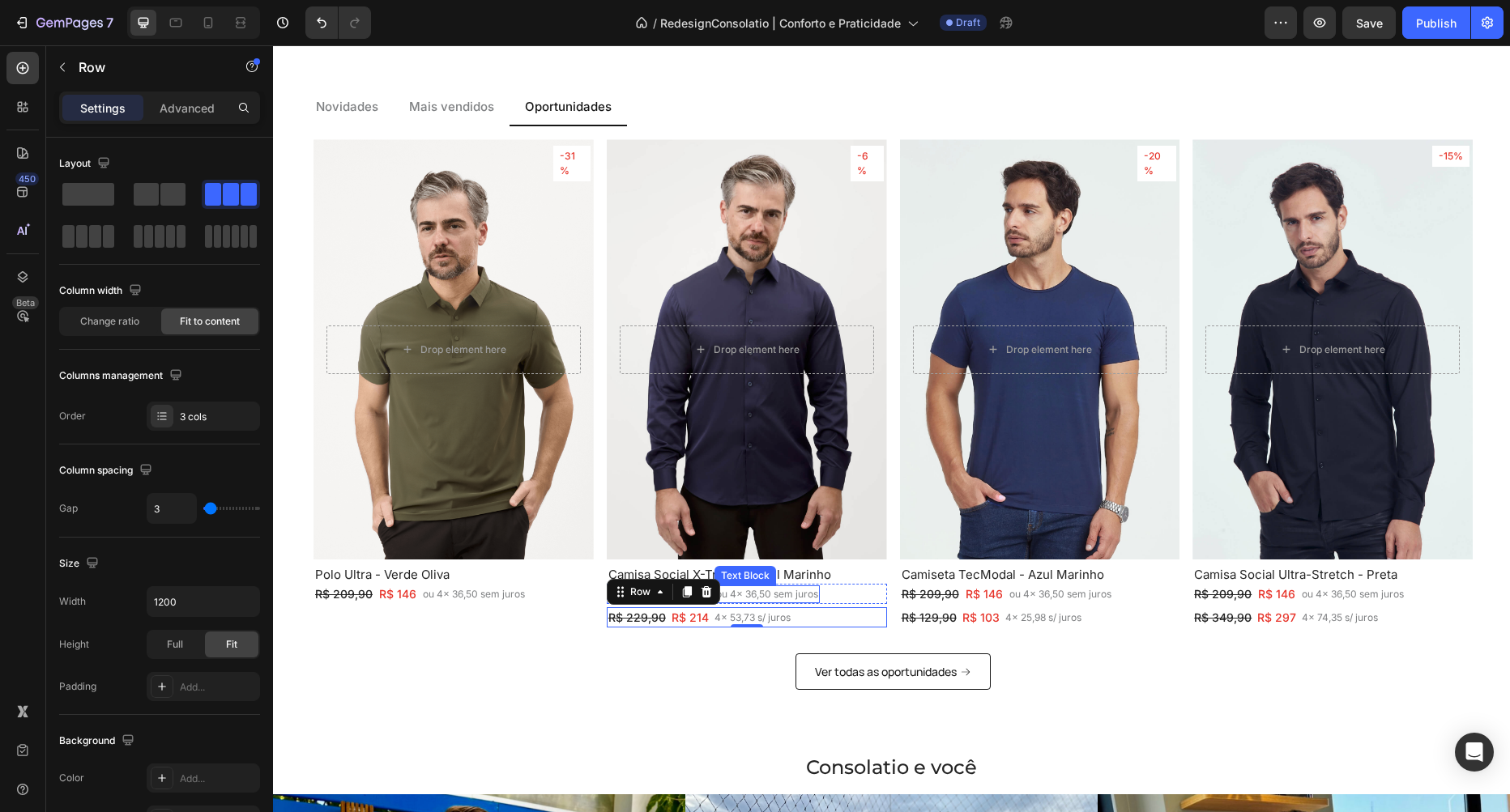
click at [790, 597] on p "ou 4x 36,50 sem juros" at bounding box center [767, 594] width 102 height 14
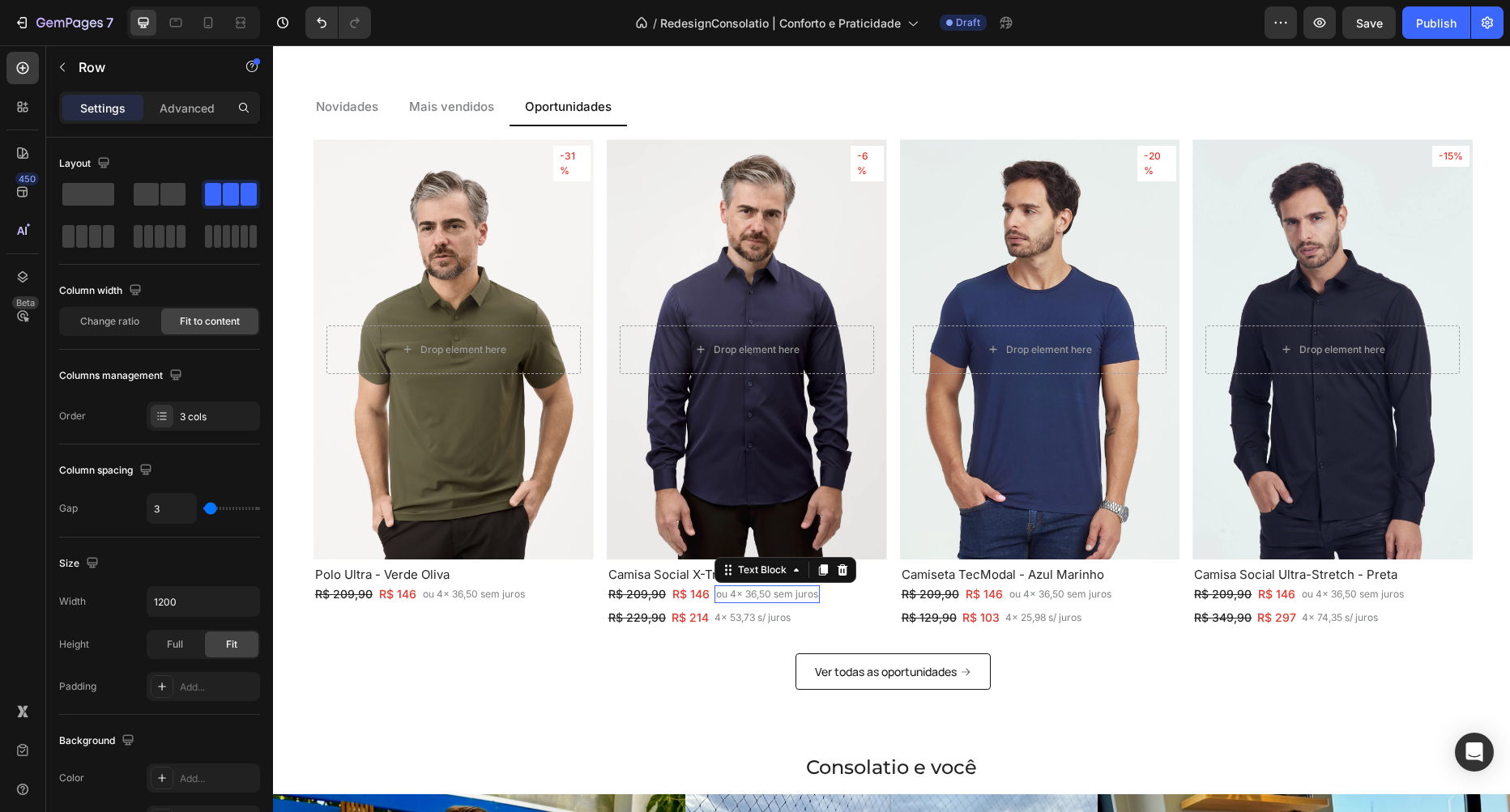
click at [790, 597] on p "ou 4x 36,50 sem juros" at bounding box center [767, 594] width 102 height 14
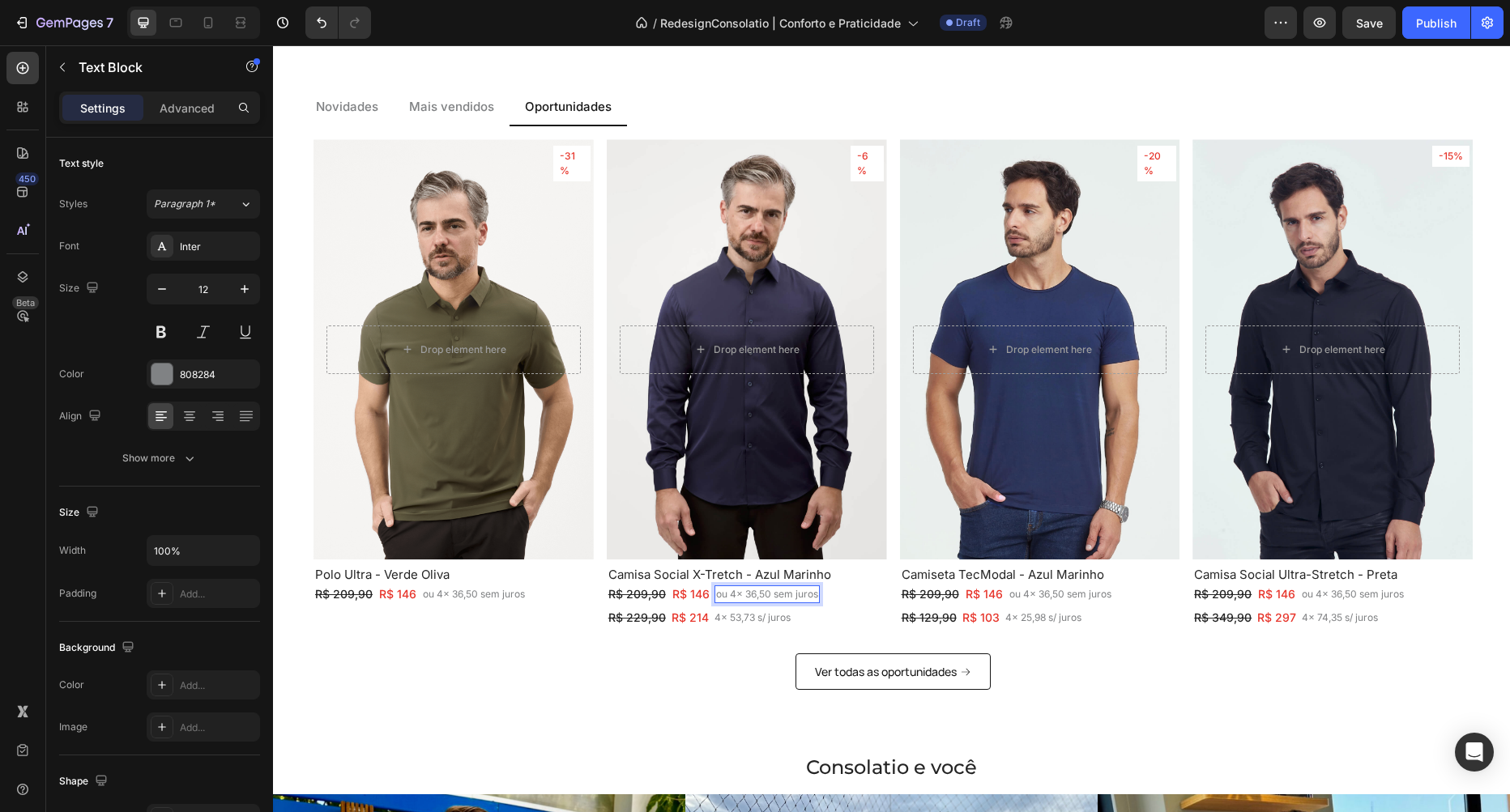
click at [790, 597] on p "ou 4x 36,50 sem juros" at bounding box center [767, 594] width 102 height 14
click at [683, 615] on p "R$ 214" at bounding box center [690, 617] width 37 height 17
click at [700, 627] on div "R$ 214" at bounding box center [690, 618] width 41 height 20
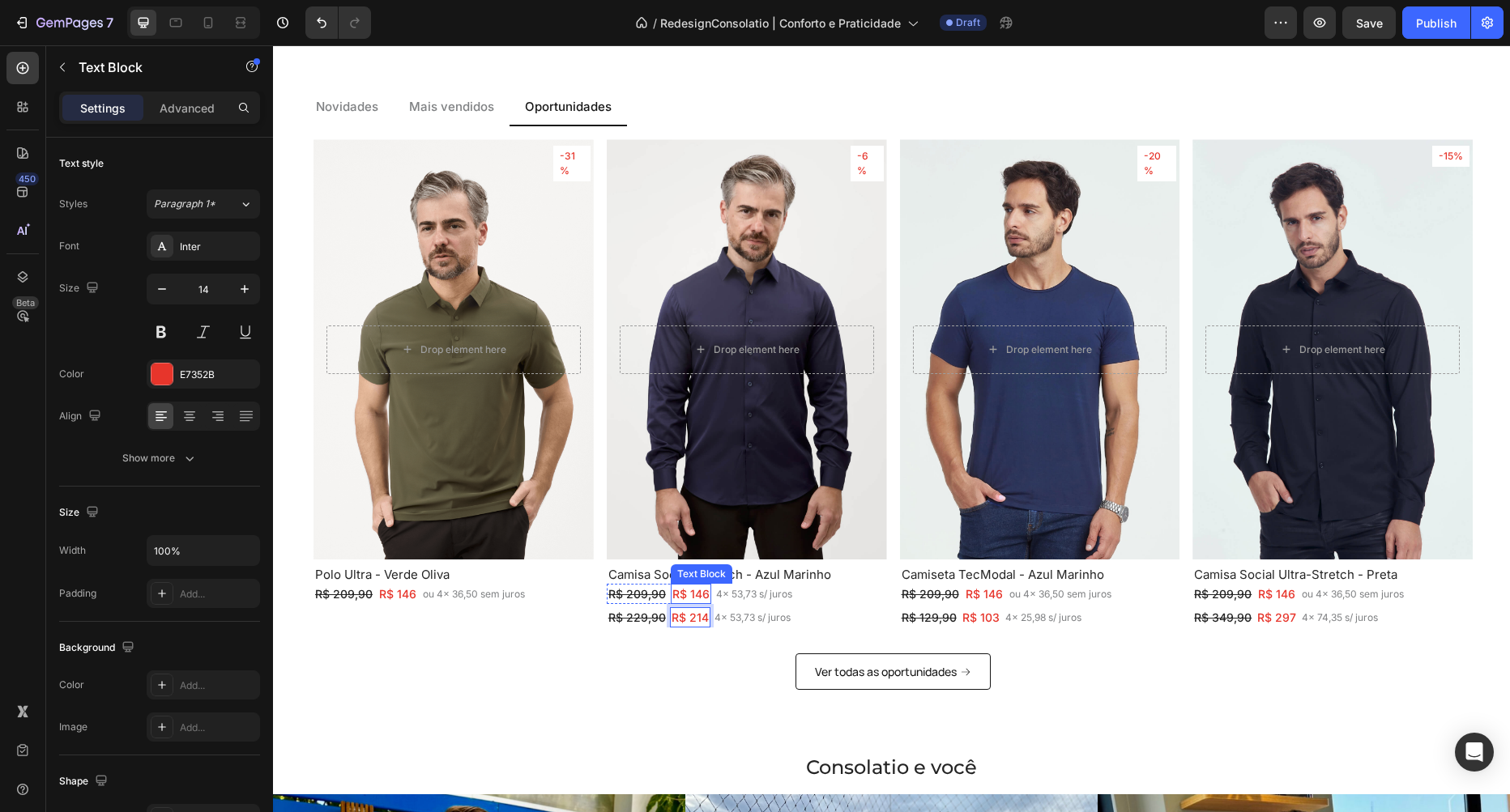
click at [697, 598] on p "R$ 146" at bounding box center [691, 594] width 37 height 17
click at [655, 611] on s "R$ 229,90" at bounding box center [638, 617] width 58 height 14
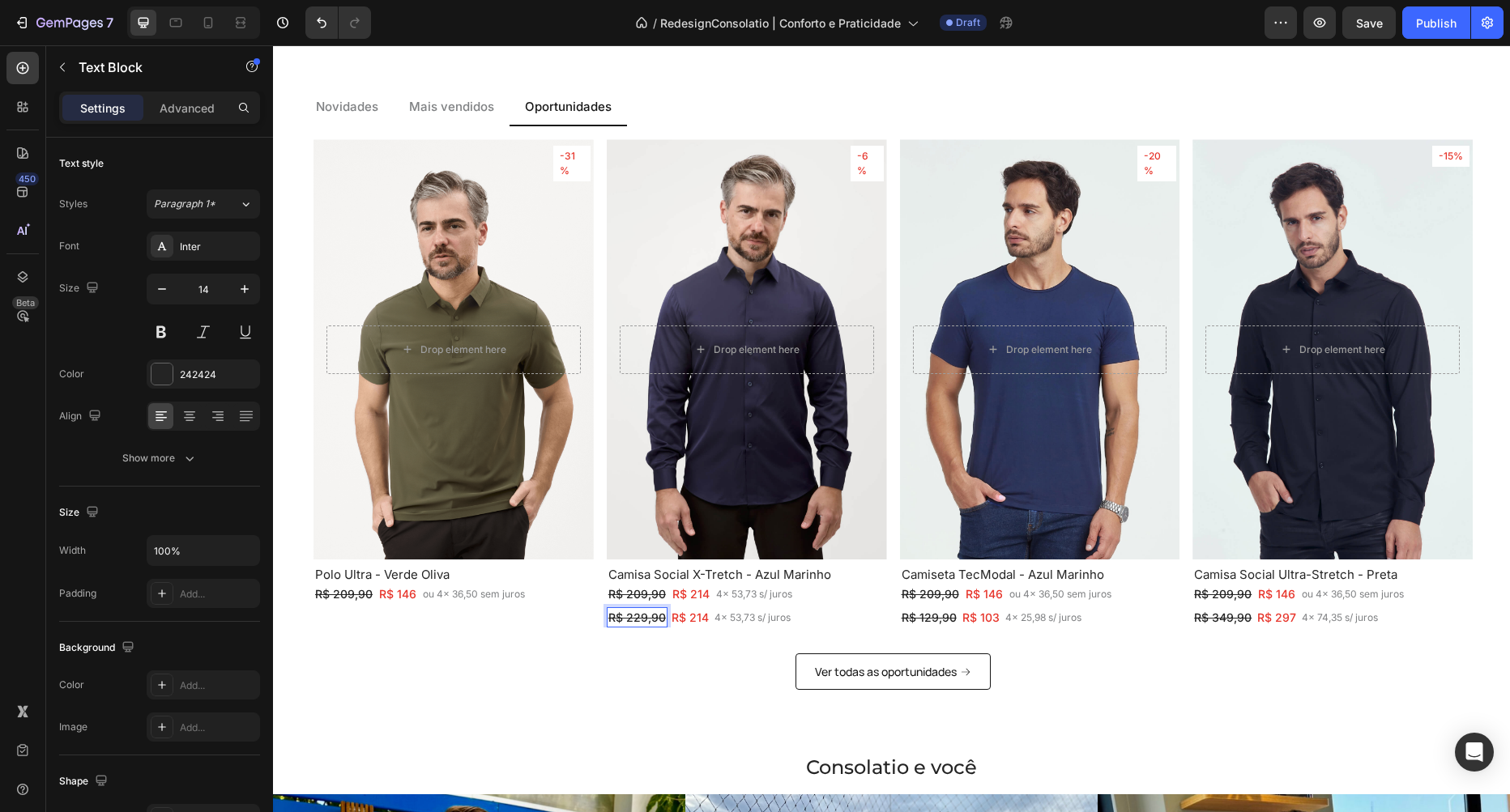
click at [655, 611] on s "R$ 229,90" at bounding box center [638, 617] width 58 height 14
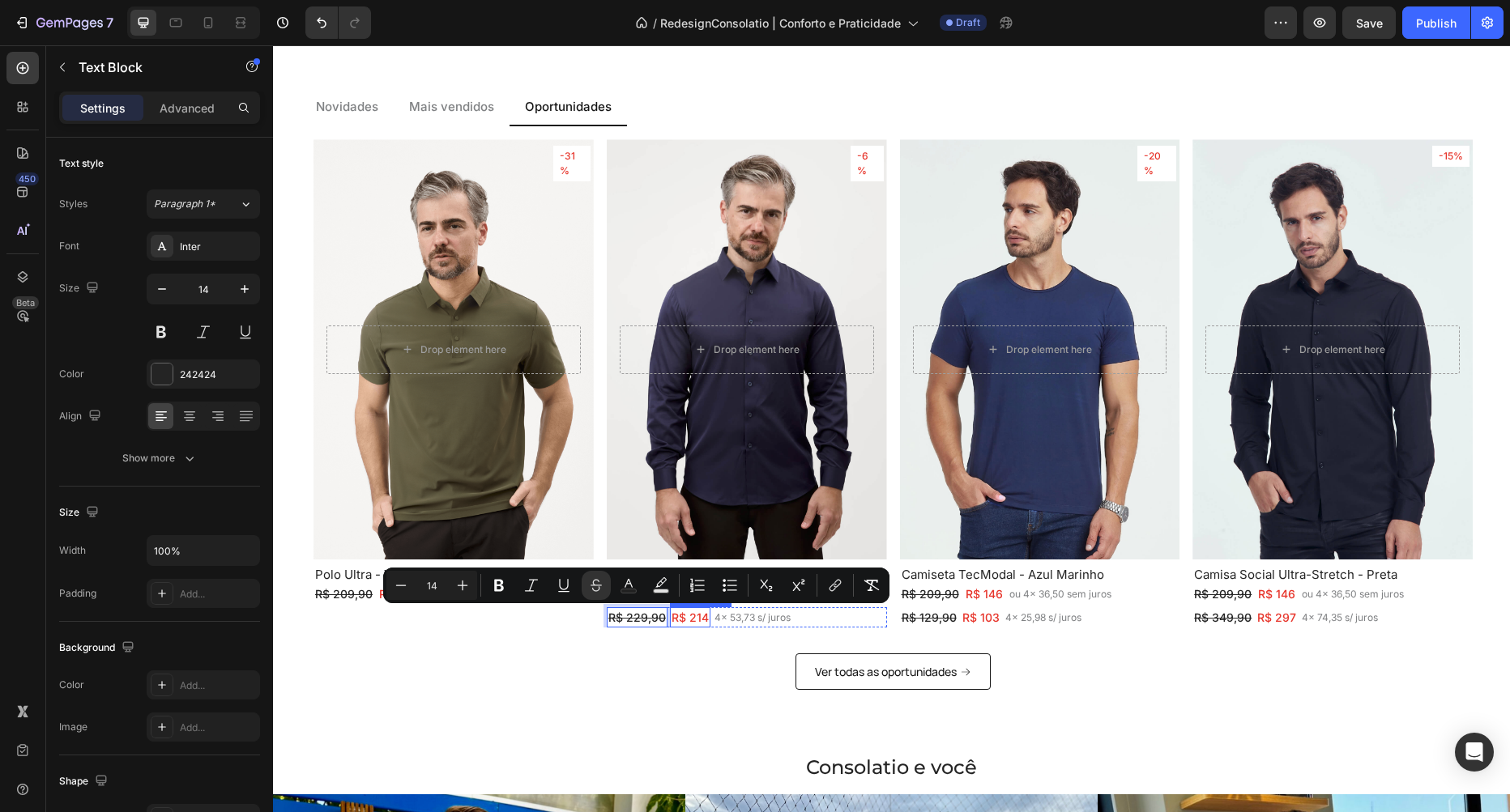
click at [687, 615] on p "R$ 214" at bounding box center [690, 617] width 37 height 17
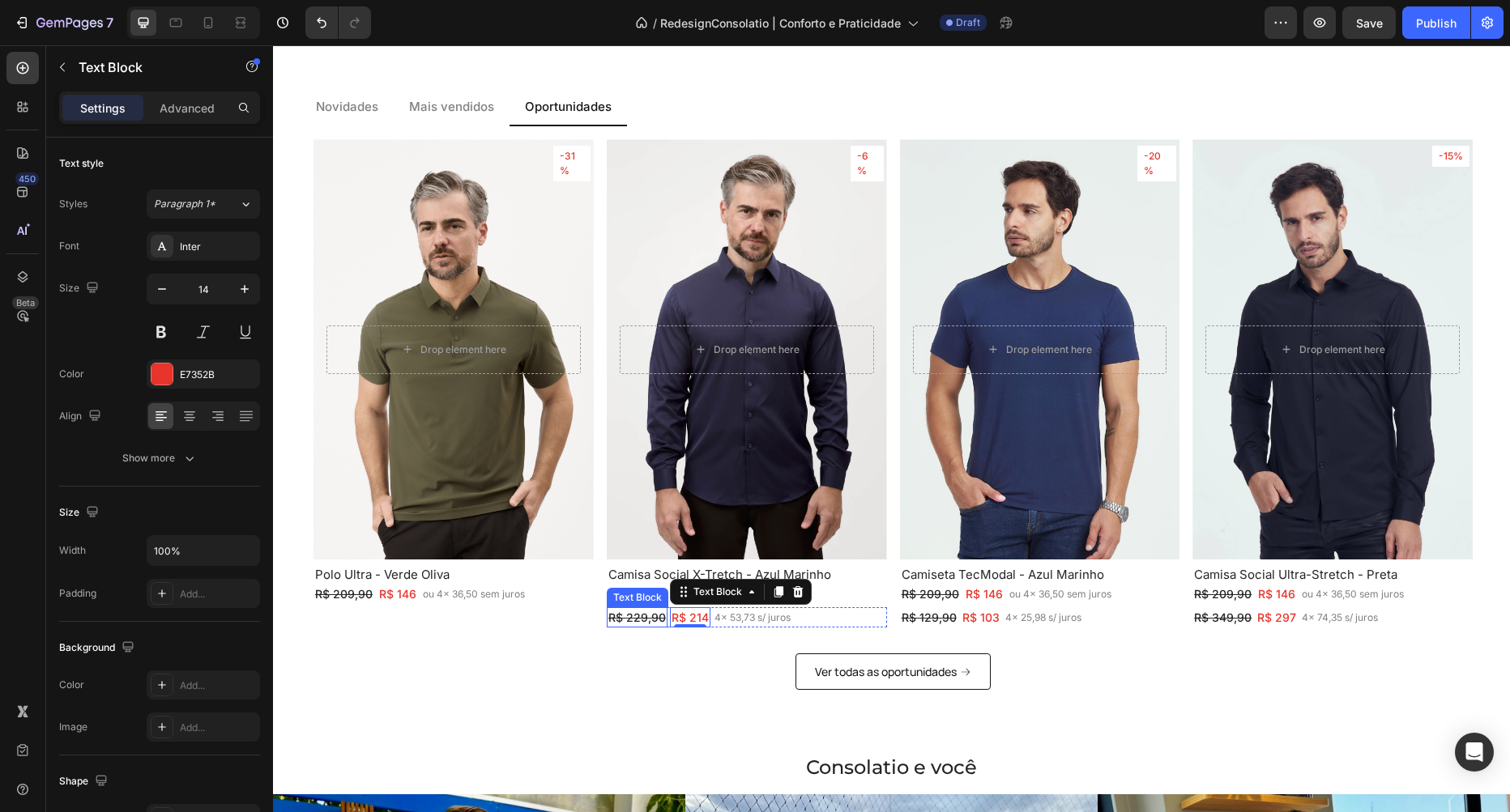
click at [647, 596] on div "Text Block" at bounding box center [637, 598] width 55 height 14
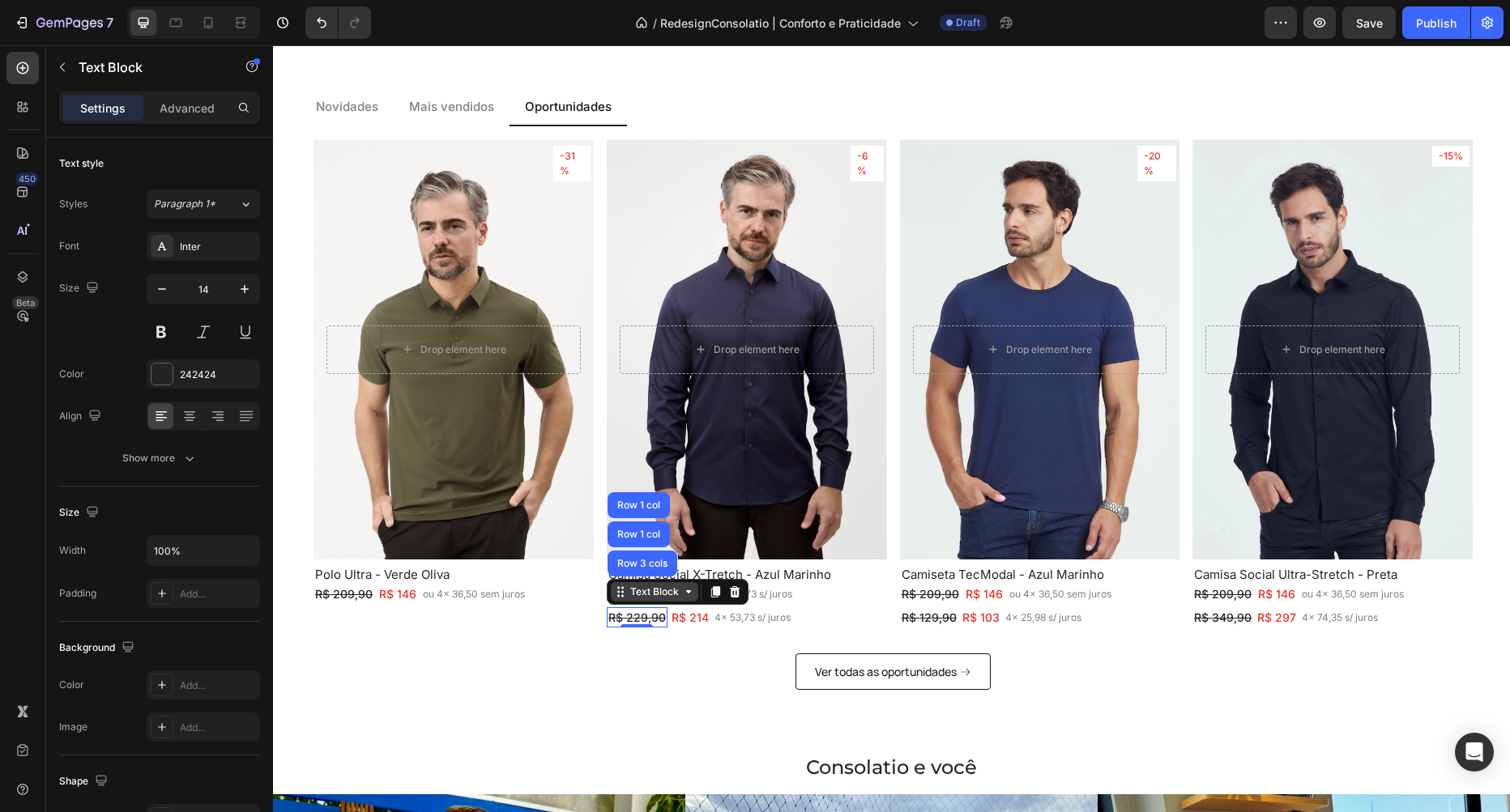
click at [647, 596] on div "Text Block" at bounding box center [655, 592] width 55 height 14
click at [690, 624] on p "R$ 214" at bounding box center [690, 617] width 37 height 17
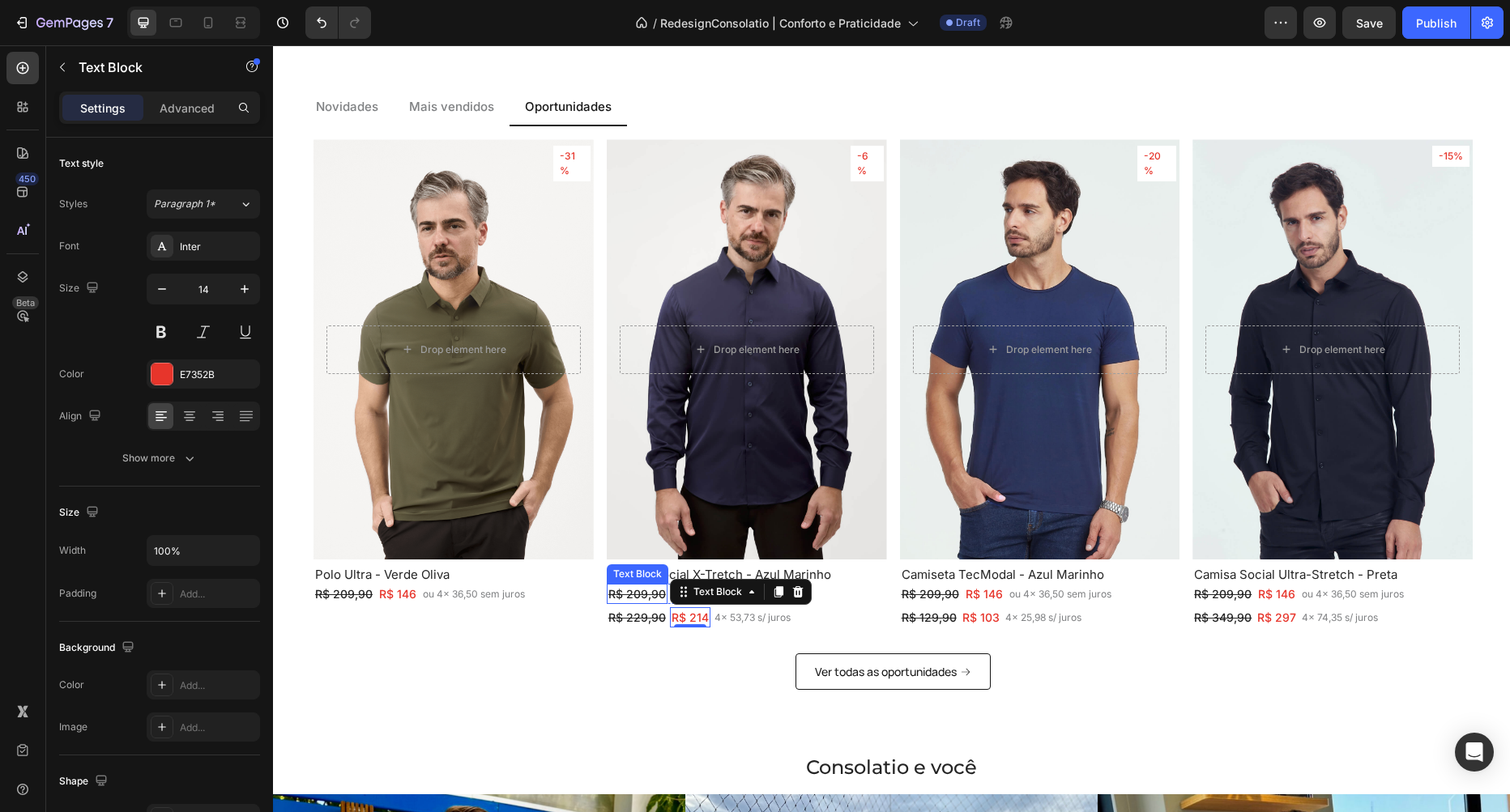
click at [645, 590] on s "R$ 209,90" at bounding box center [638, 594] width 58 height 14
click at [822, 612] on div "R$ 229,90 Text Block R$ 214 Text Block 4x 53,73 s/ juros Text Block Row" at bounding box center [747, 618] width 281 height 20
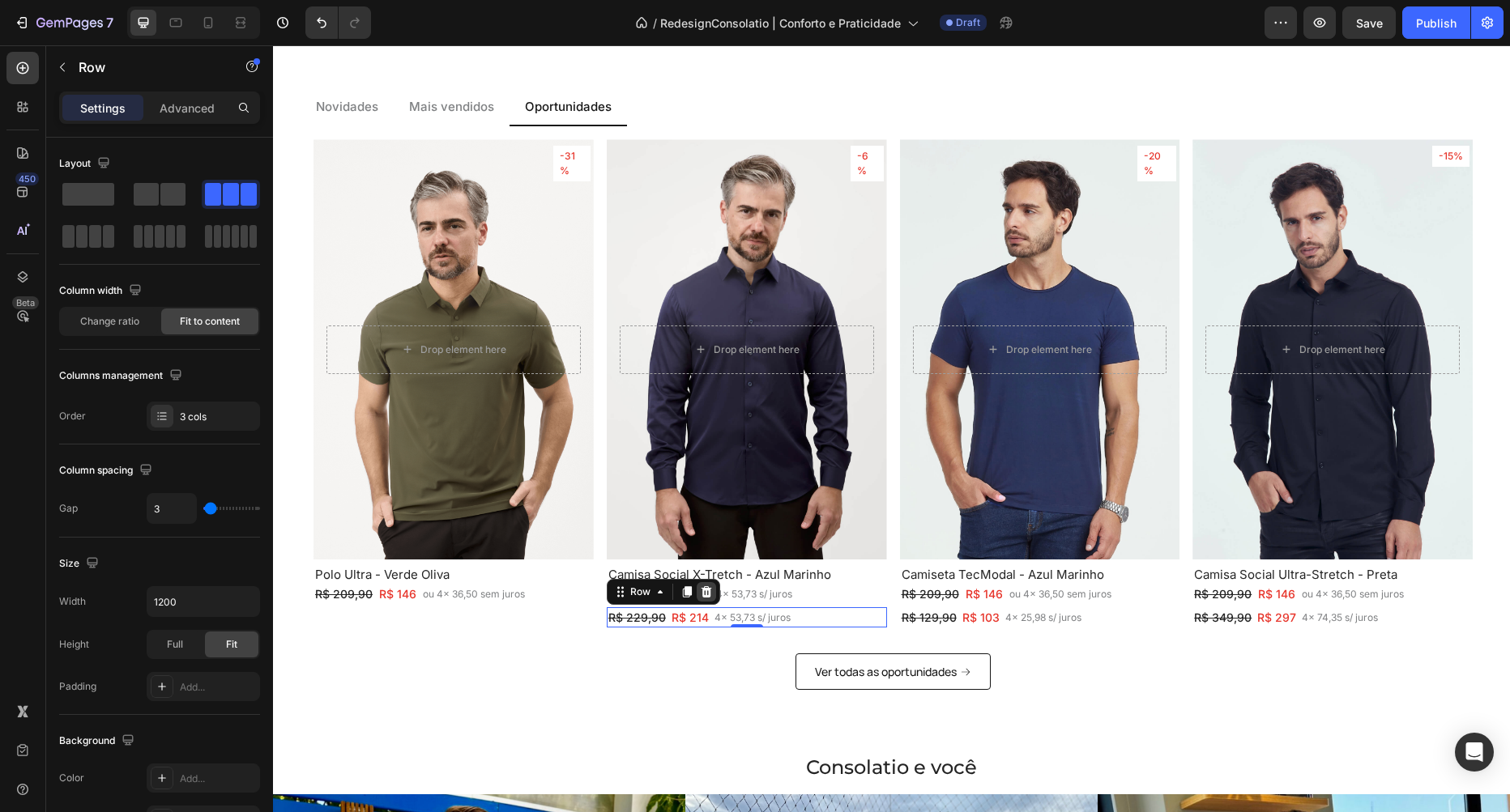
click at [705, 587] on icon at bounding box center [705, 592] width 10 height 11
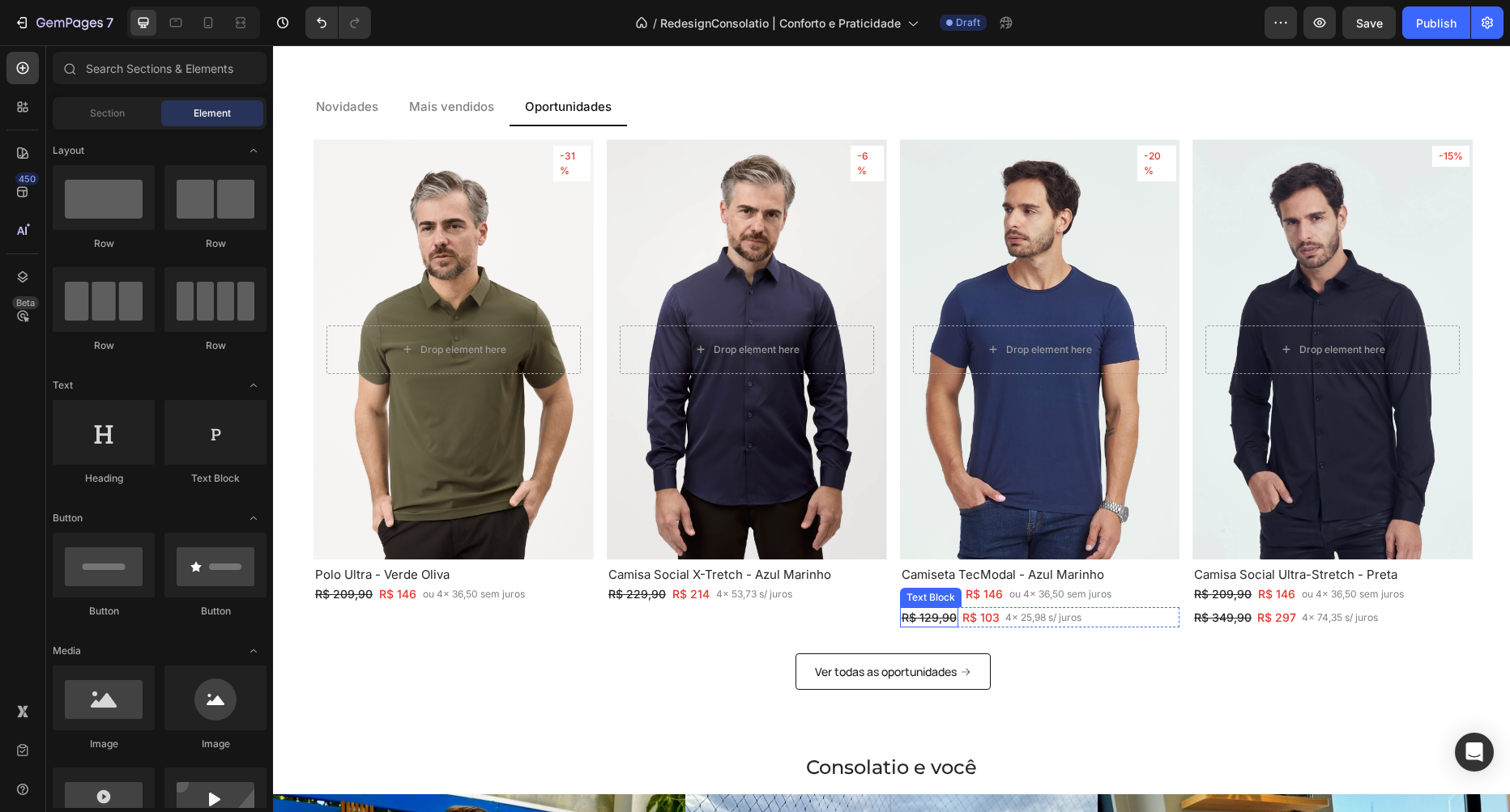
click at [930, 616] on s "R$ 129,90" at bounding box center [928, 617] width 55 height 14
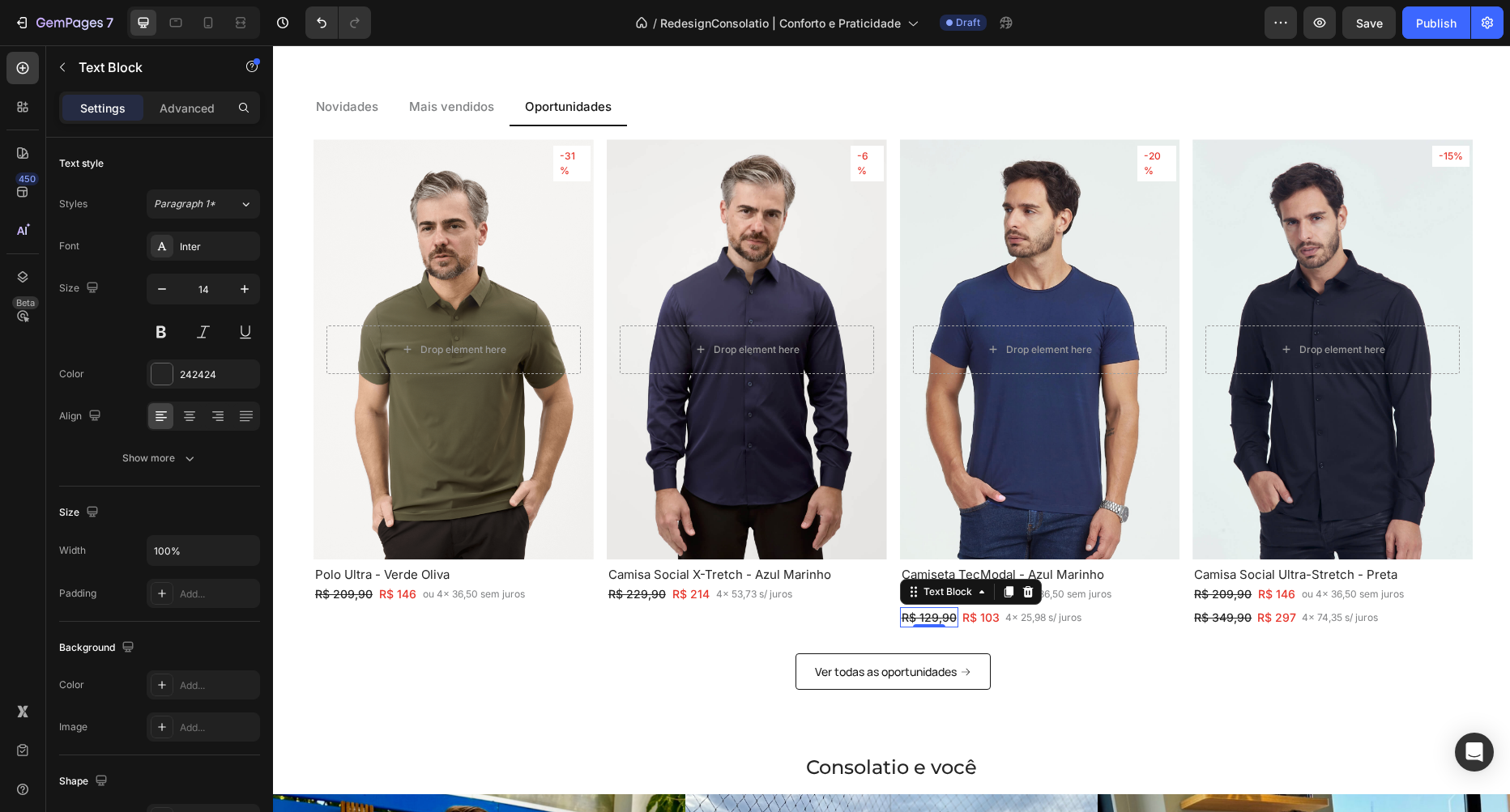
click at [930, 616] on s "R$ 129,90" at bounding box center [928, 617] width 55 height 14
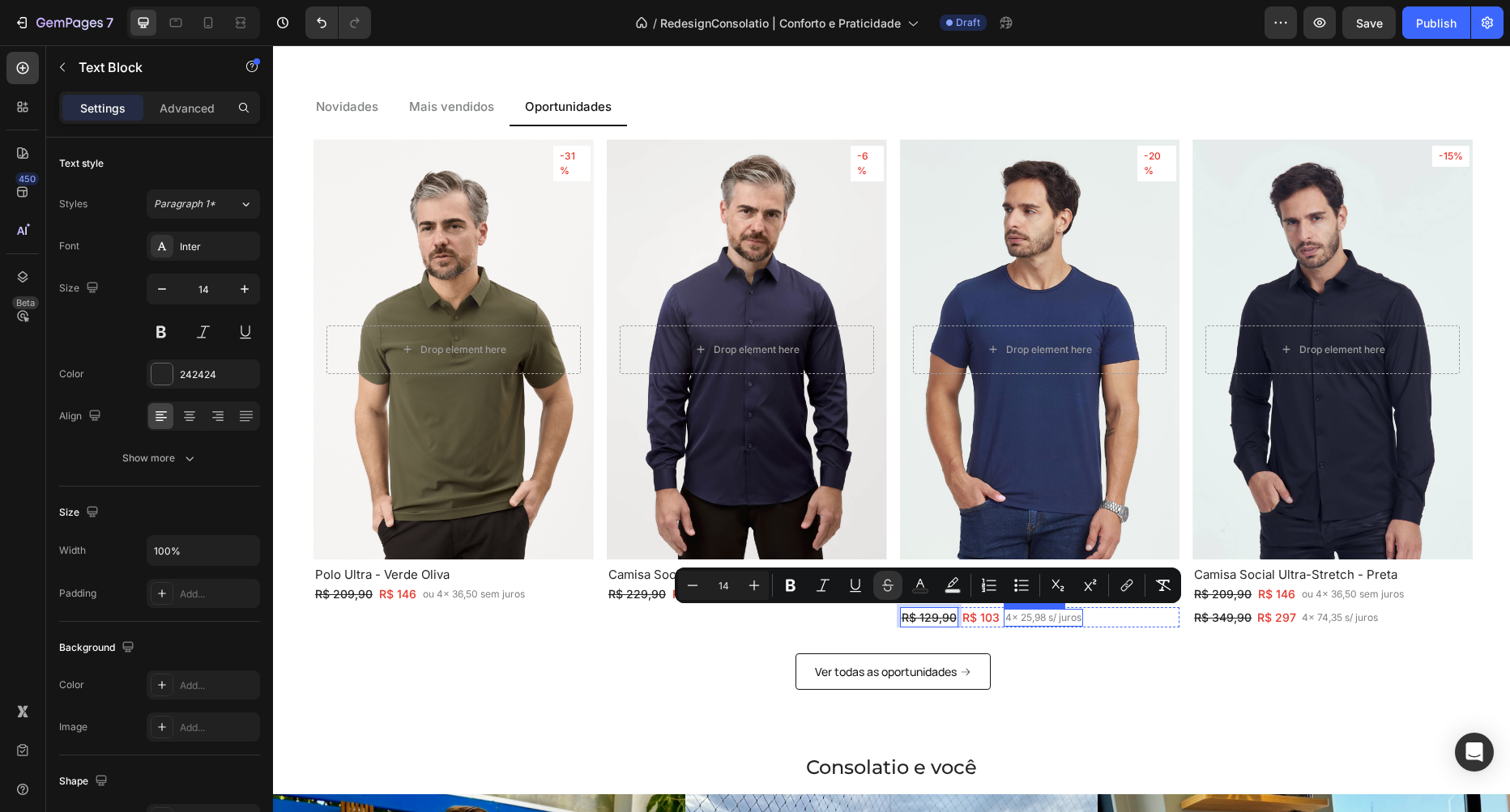
click at [1004, 618] on div "4x 25,98 s/ juros" at bounding box center [1044, 617] width 80 height 18
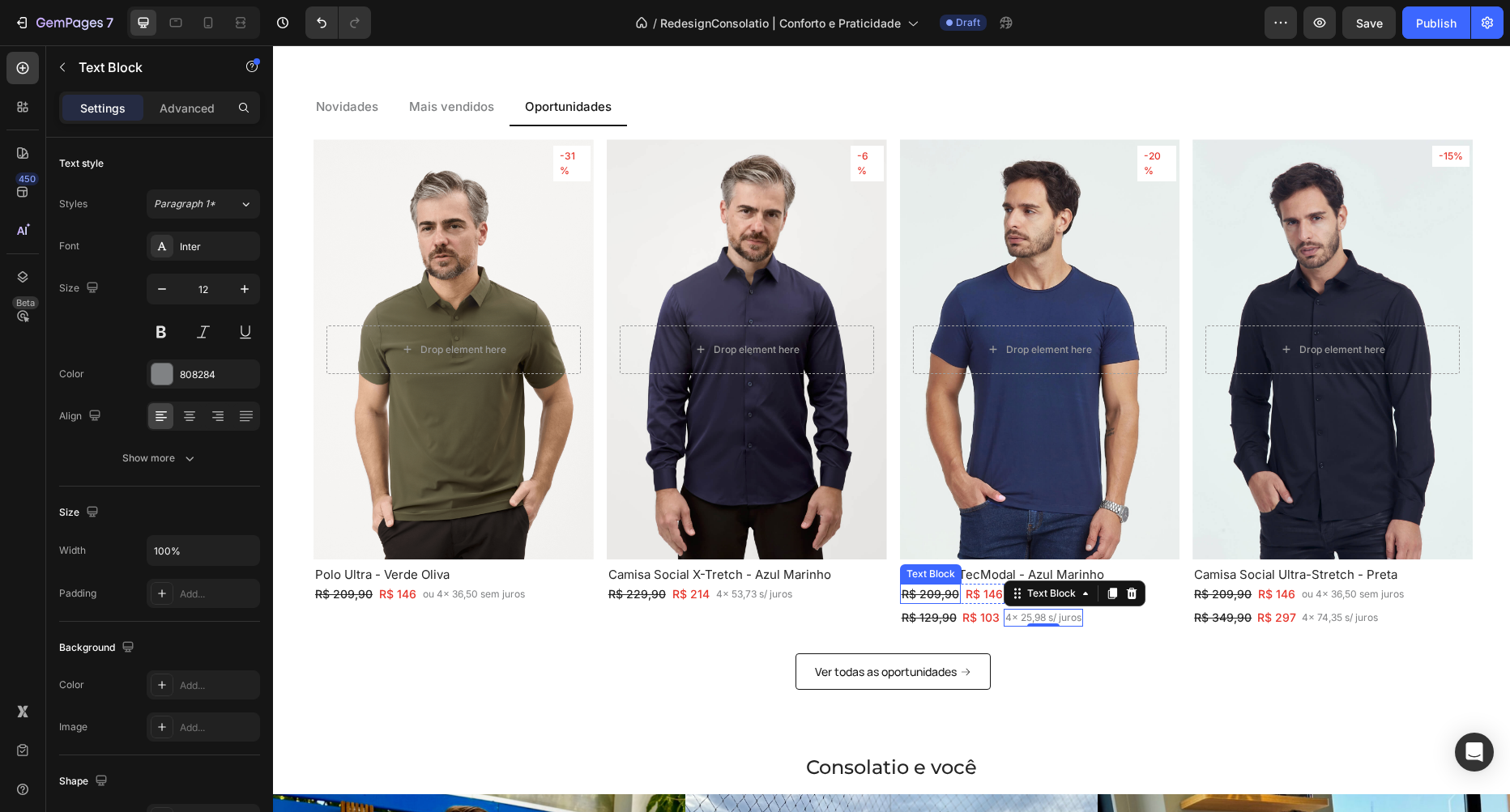
click at [935, 592] on s "R$ 209,90" at bounding box center [930, 594] width 58 height 14
click s "R$ 209,90"
click at [935, 592] on s "R$ 209,90" at bounding box center [930, 594] width 58 height 14
click at [984, 621] on p "R$ 103" at bounding box center [981, 617] width 37 height 17
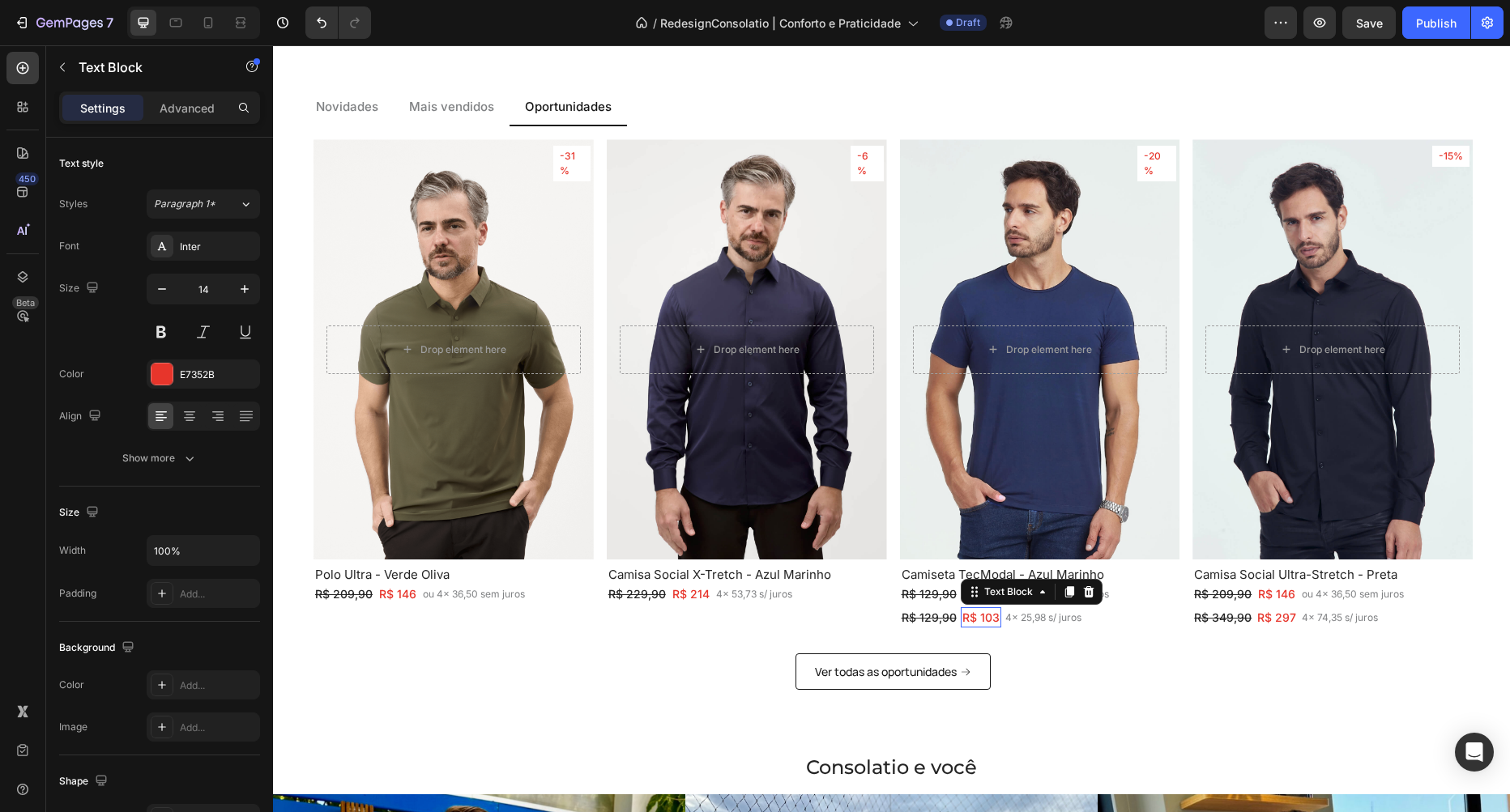
click at [984, 621] on p "R$ 103" at bounding box center [981, 617] width 37 height 17
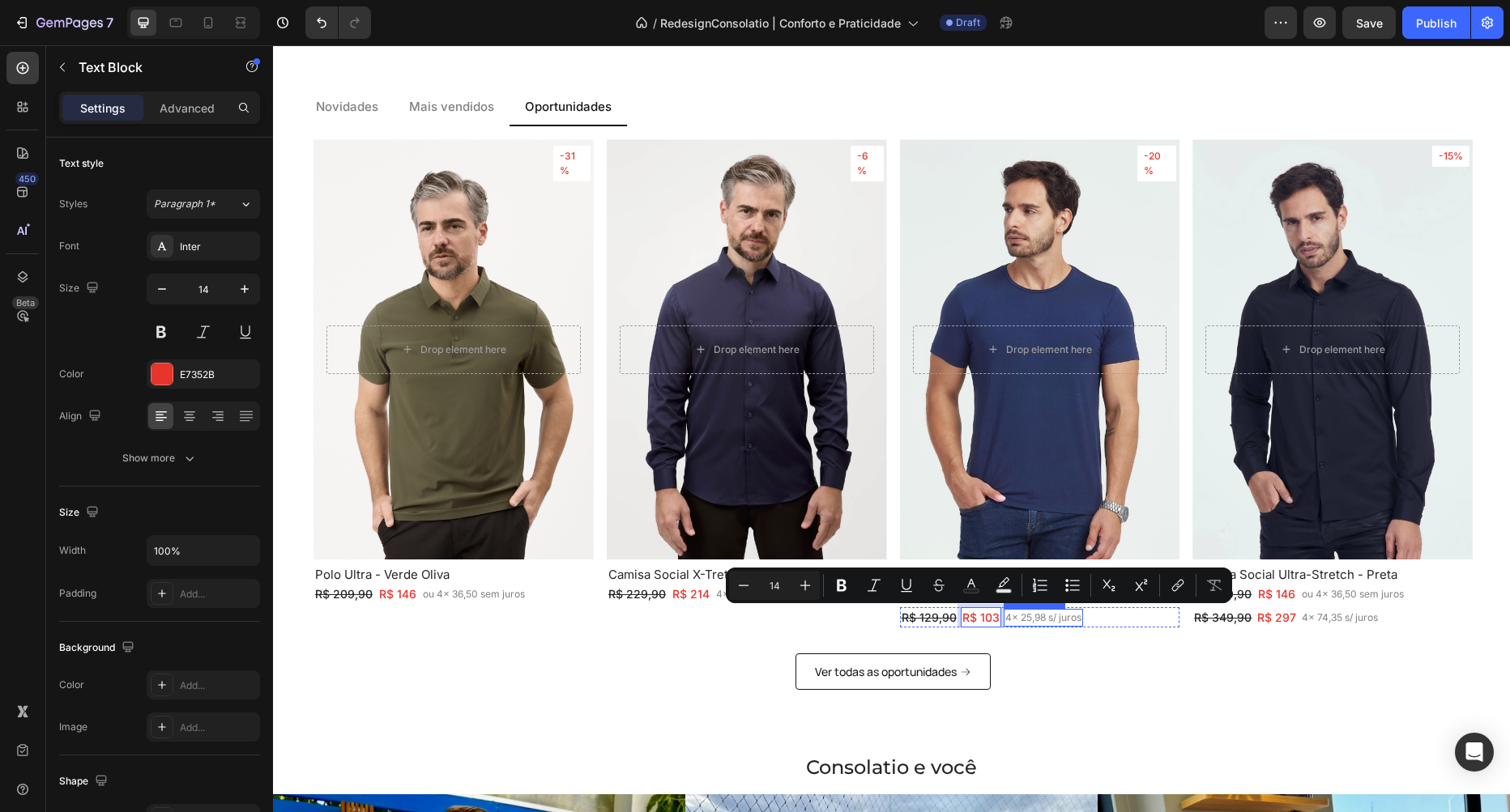
click at [1026, 620] on p "4x 25,98 s/ juros" at bounding box center [1044, 617] width 76 height 14
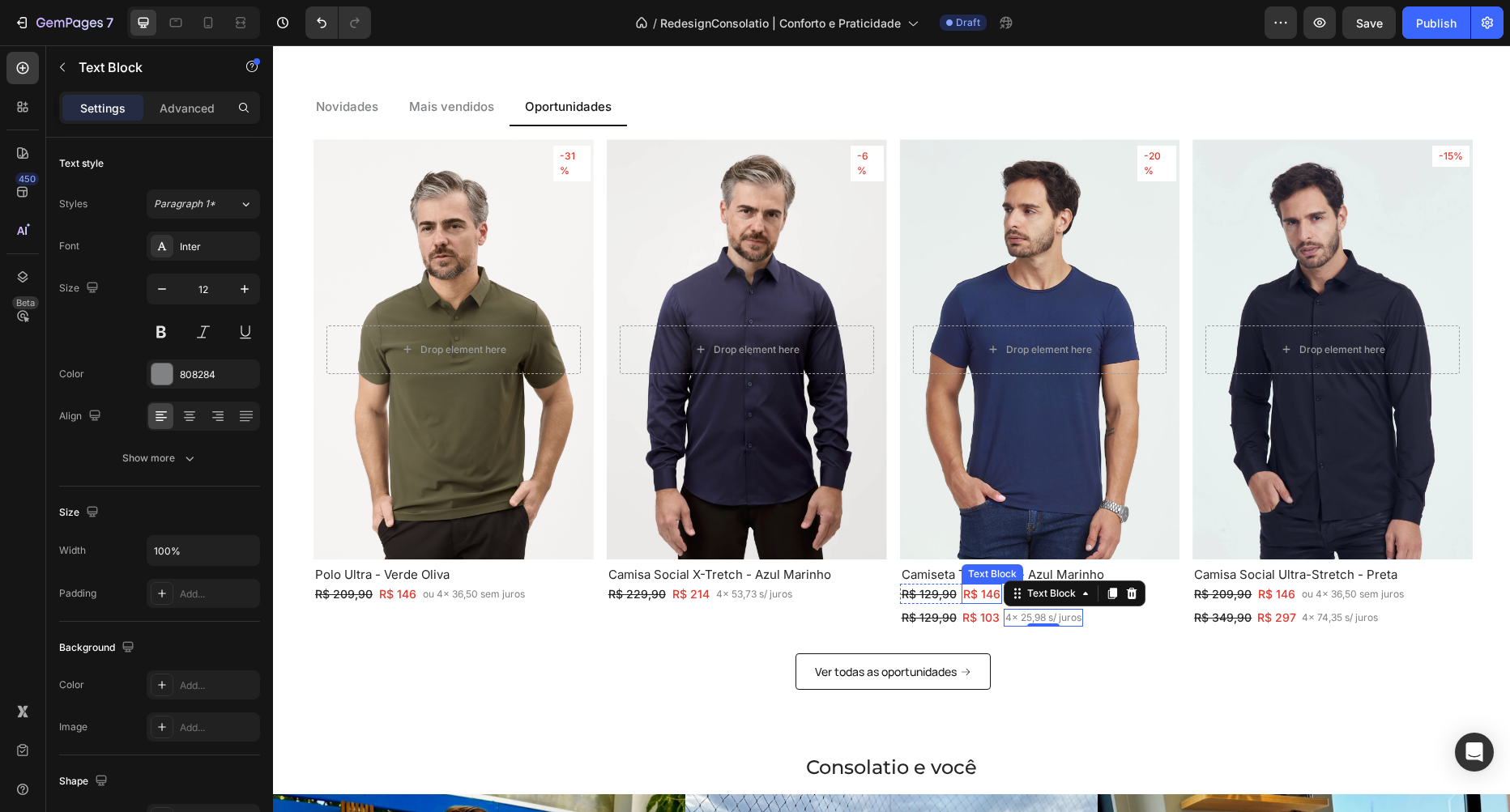
click at [978, 590] on p "R$ 146" at bounding box center [982, 594] width 37 height 17
click at [1033, 618] on p "4x 25,98 s/ juros" at bounding box center [1044, 617] width 76 height 14
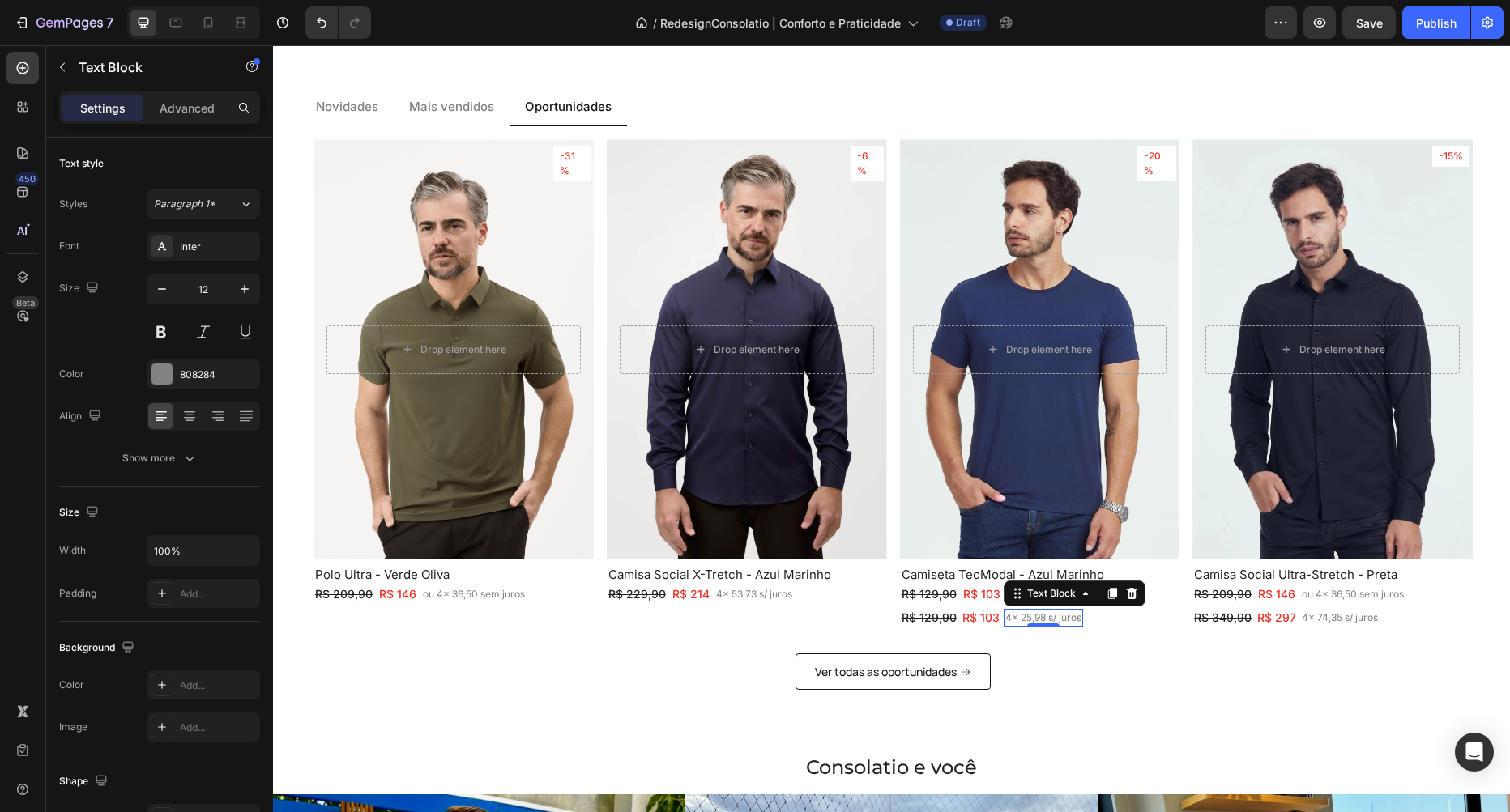
click at [1033, 618] on p "4x 25,98 s/ juros" at bounding box center [1044, 617] width 76 height 14
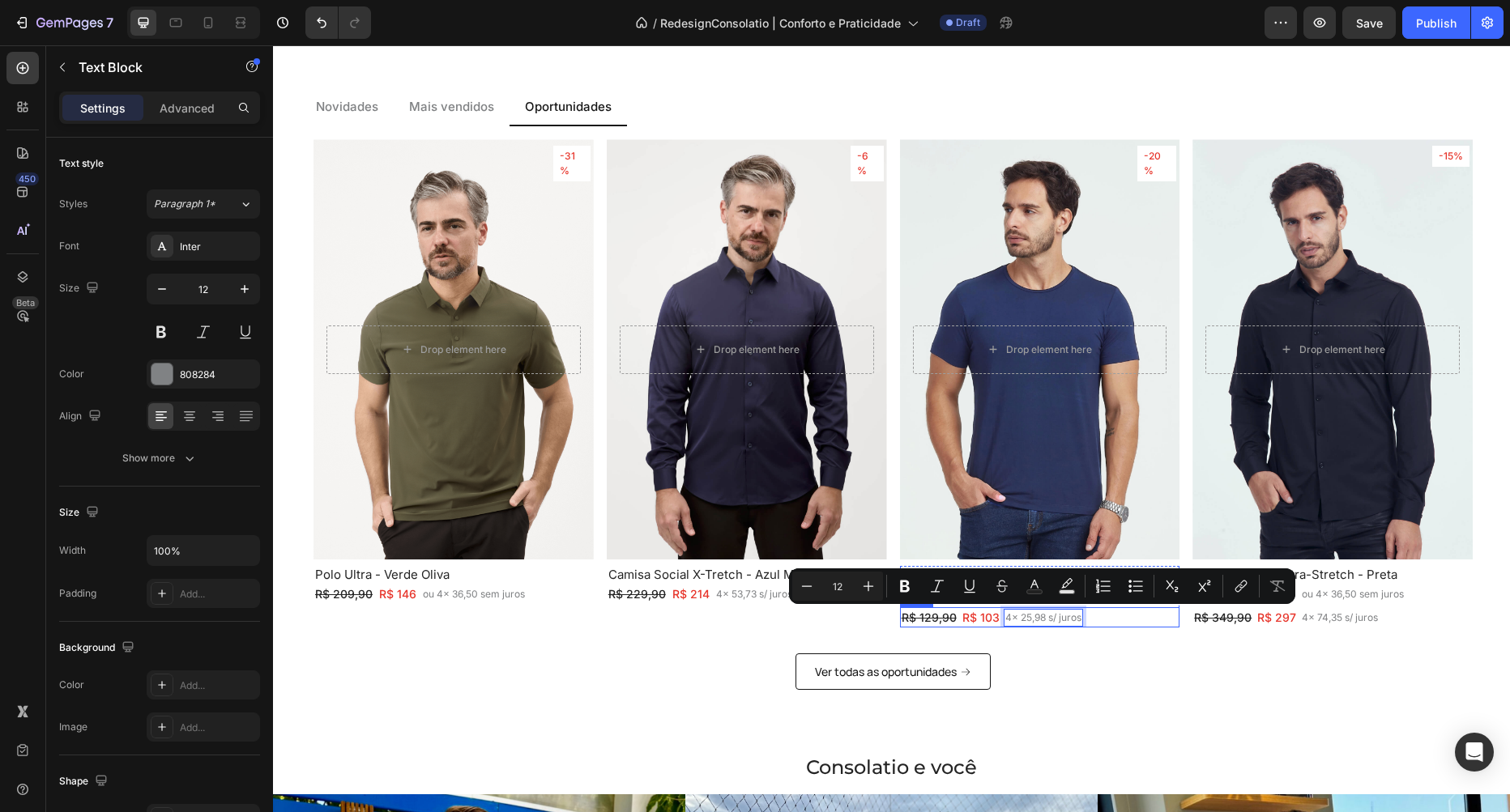
click at [1153, 618] on div "R$ 129,90 Text Block R$ 103 Text Block 4x 25,98 s/ juros Text Block 0 Row" at bounding box center [1039, 618] width 281 height 20
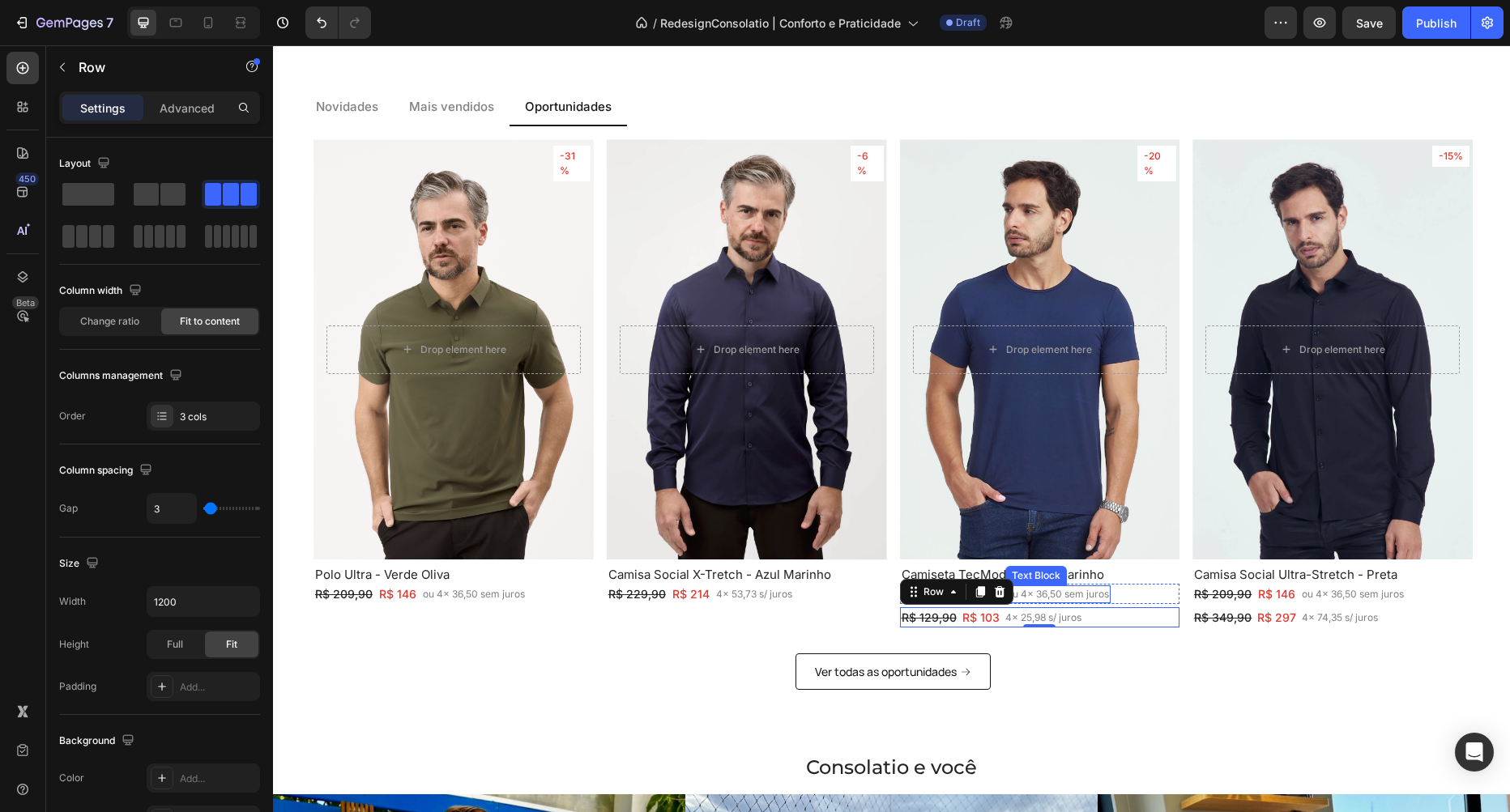
click at [1065, 589] on p "ou 4x 36,50 sem juros" at bounding box center [1058, 594] width 102 height 14
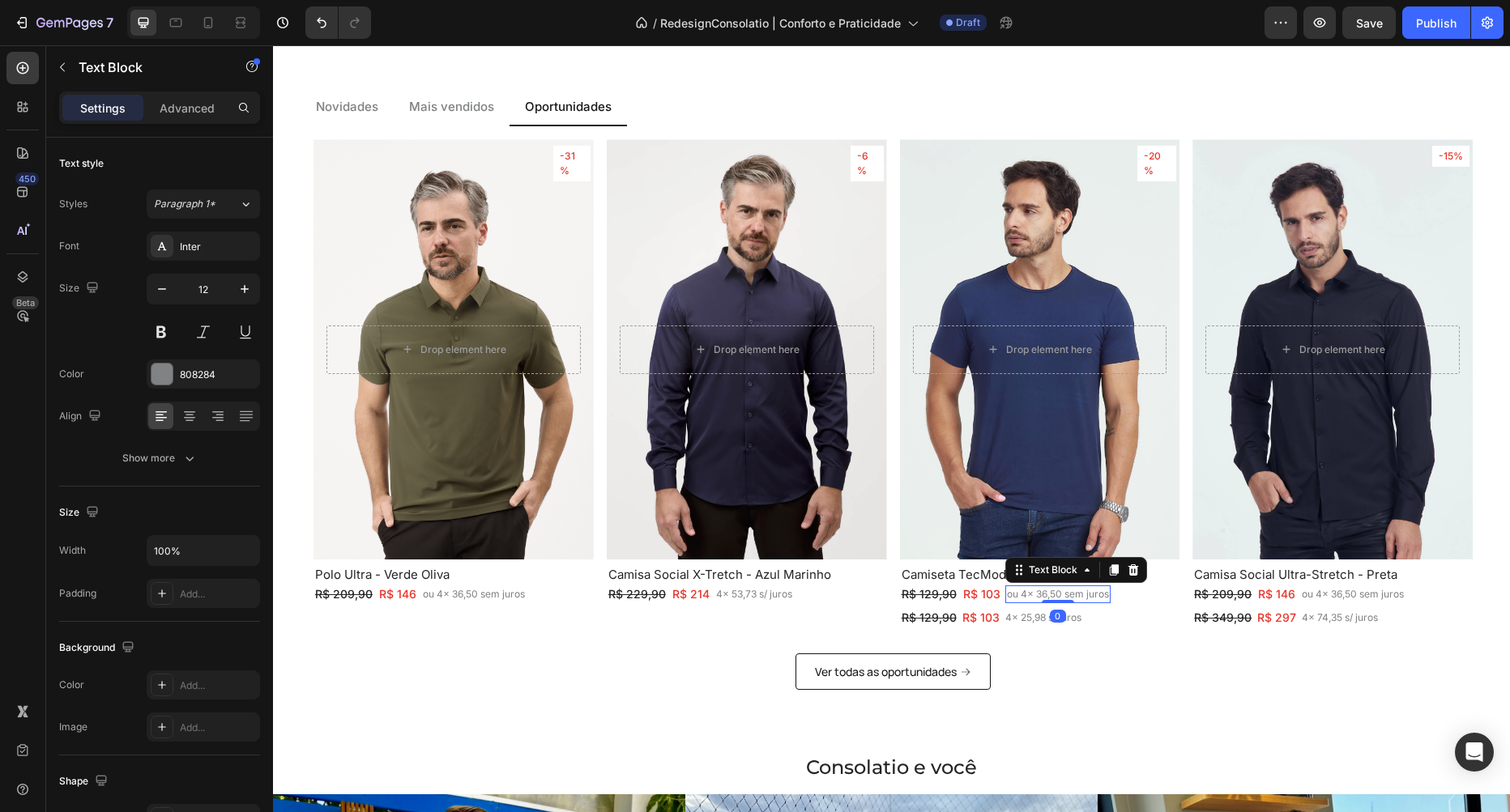
click at [1065, 589] on p "ou 4x 36,50 sem juros" at bounding box center [1058, 594] width 102 height 14
click at [1108, 617] on div "R$ 129,90 Text Block R$ 103 Text Block 4x 25,98 s/ juros Text Block Row" at bounding box center [1039, 618] width 281 height 20
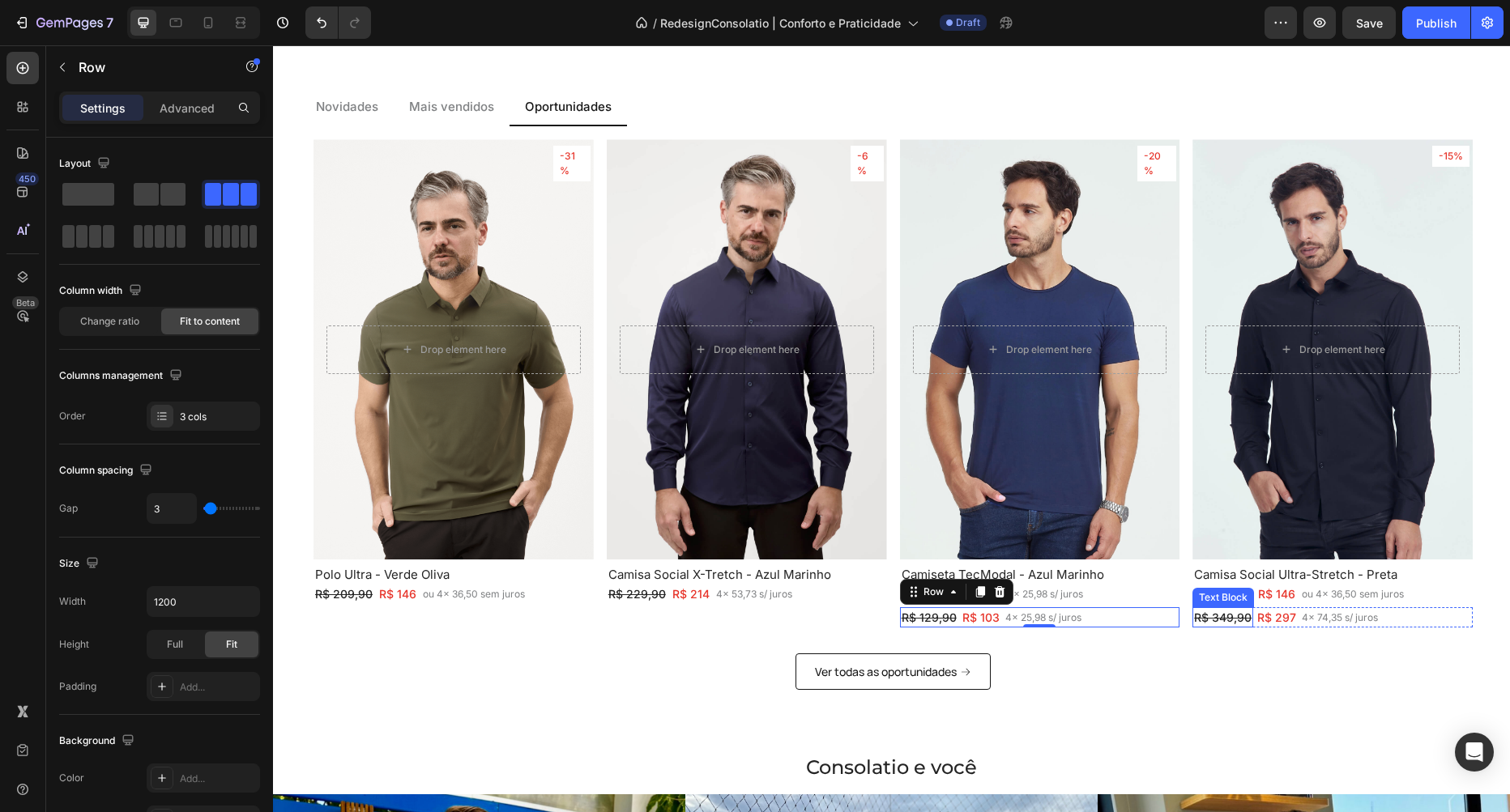
click at [1237, 618] on s "R$ 349,90" at bounding box center [1223, 617] width 58 height 14
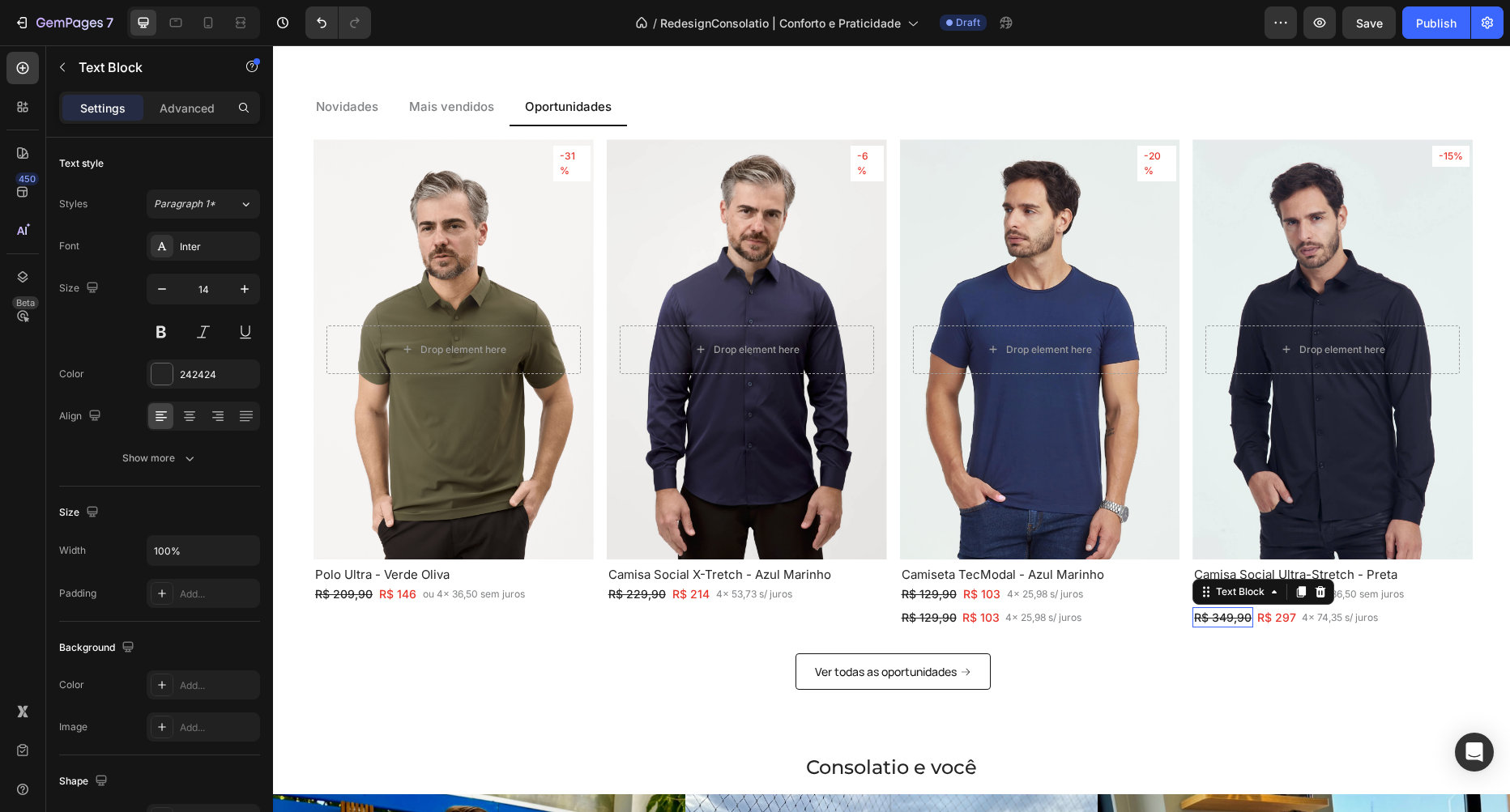
click at [1237, 618] on s "R$ 349,90" at bounding box center [1223, 617] width 58 height 14
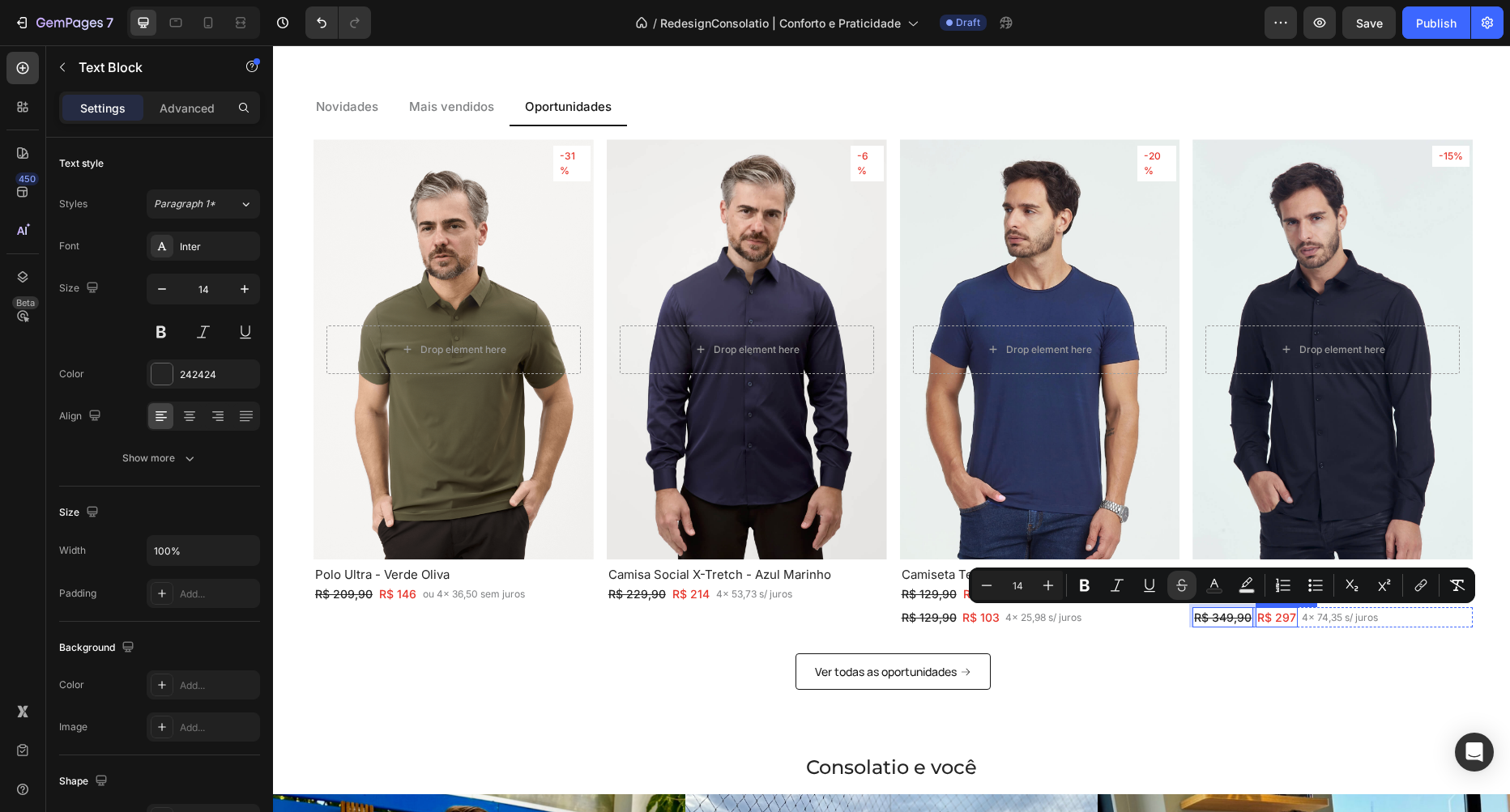
click at [1290, 620] on p "R$ 297" at bounding box center [1277, 617] width 39 height 17
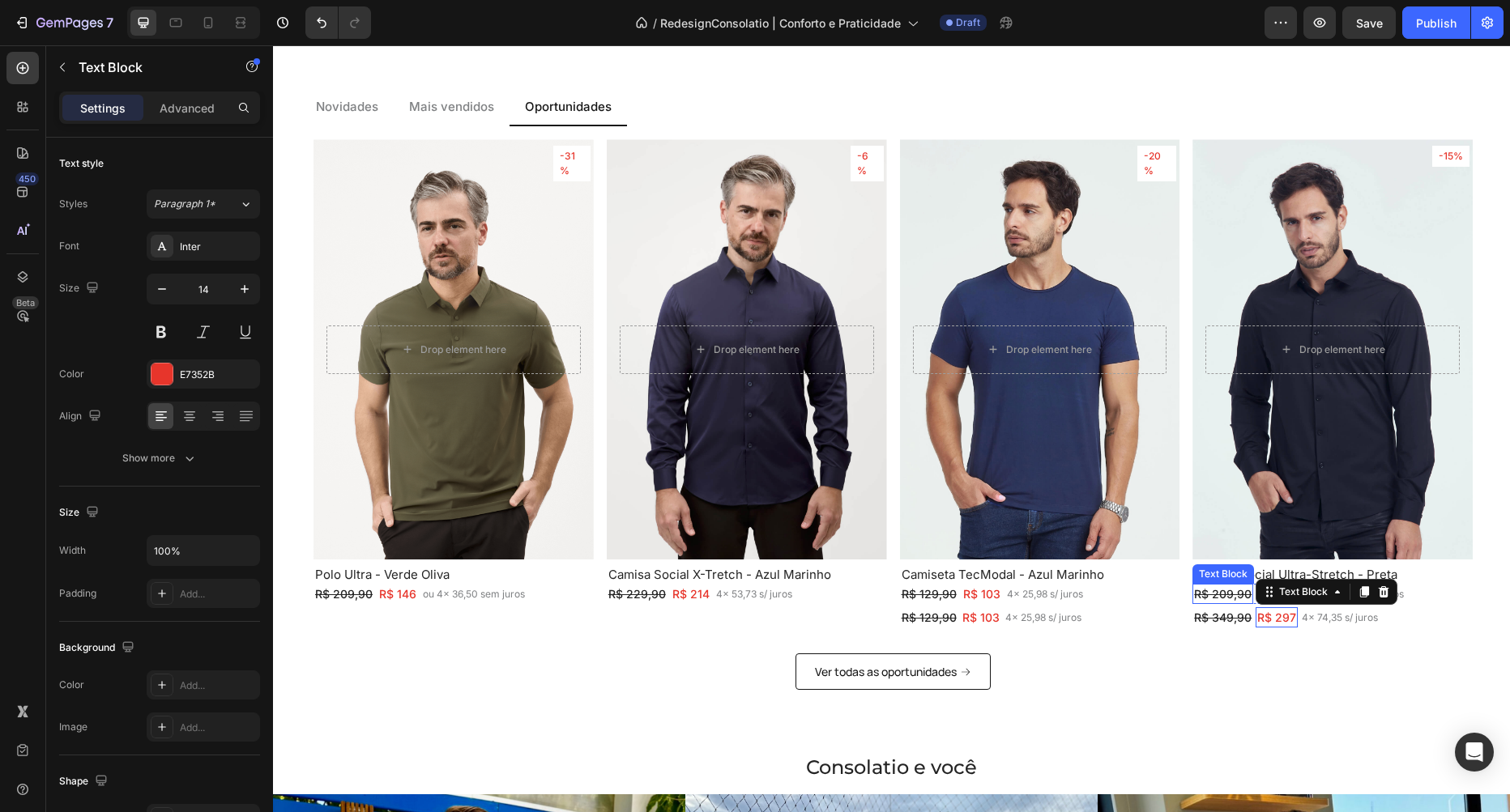
click at [1217, 590] on s "R$ 209,90" at bounding box center [1223, 594] width 58 height 14
click at [1280, 611] on p "R$ 297" at bounding box center [1277, 617] width 39 height 17
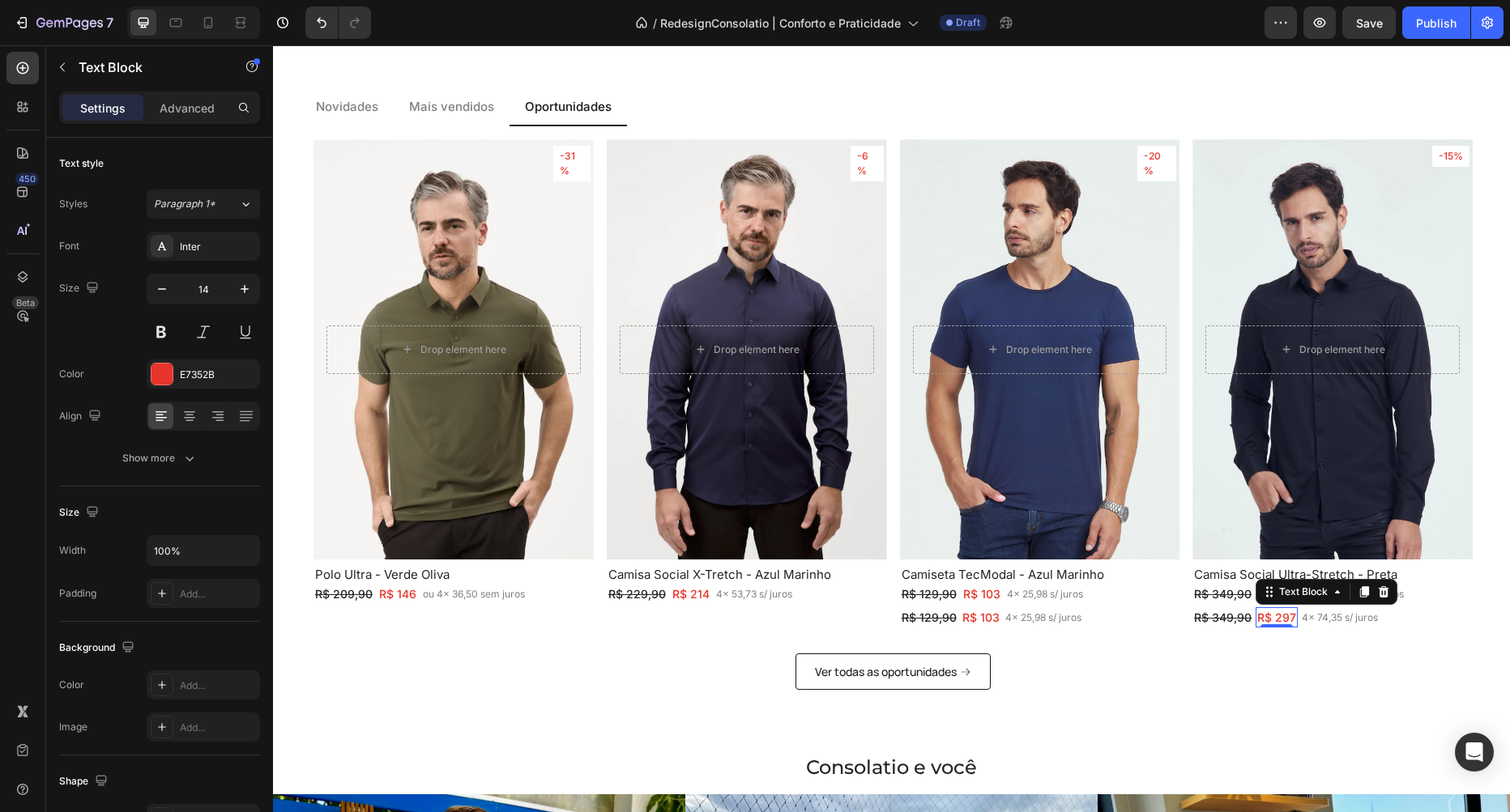
click at [1280, 611] on p "R$ 297" at bounding box center [1277, 617] width 39 height 17
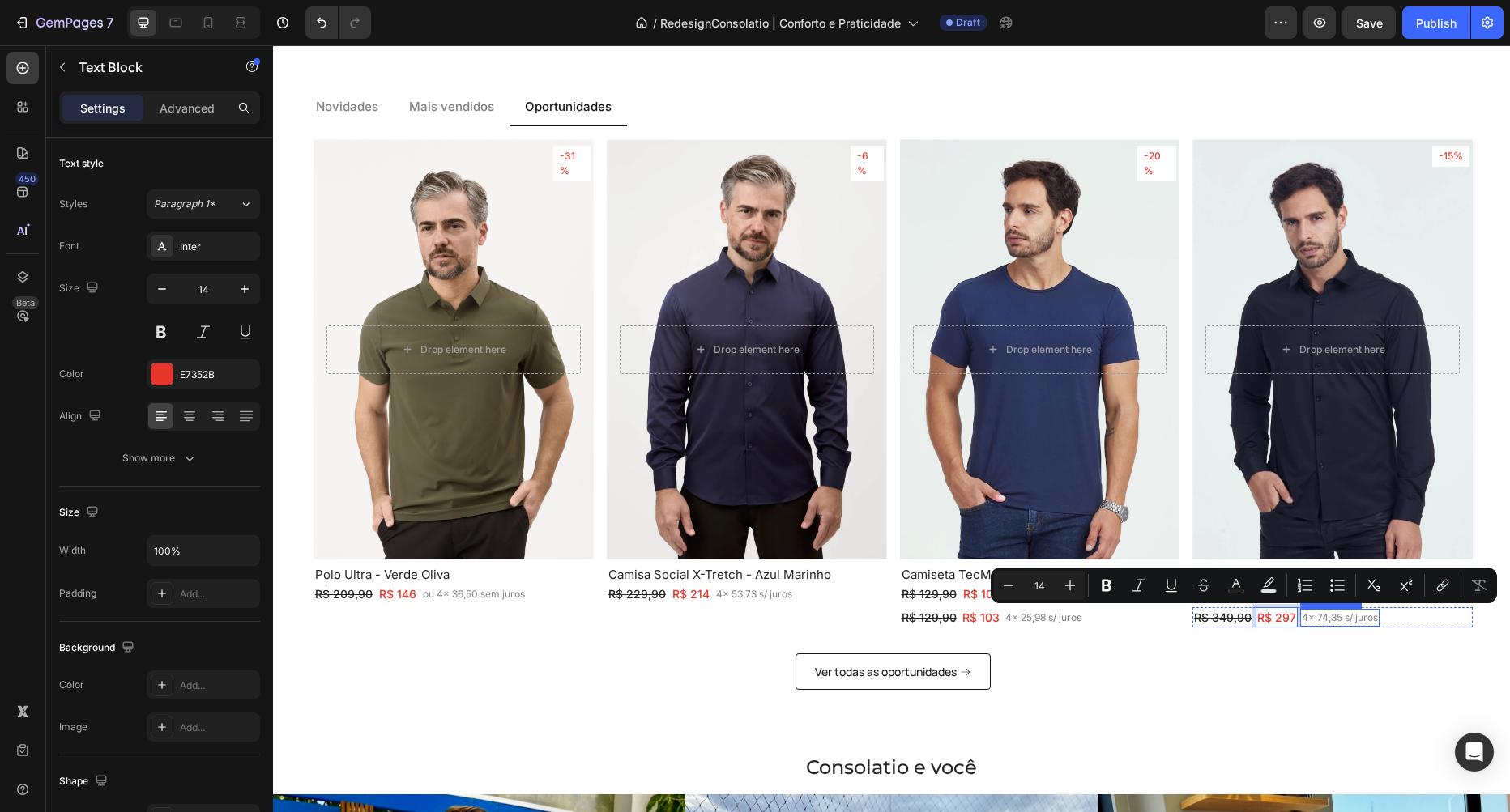
click at [1335, 615] on p "4x 74,35 s/ juros" at bounding box center [1340, 617] width 76 height 14
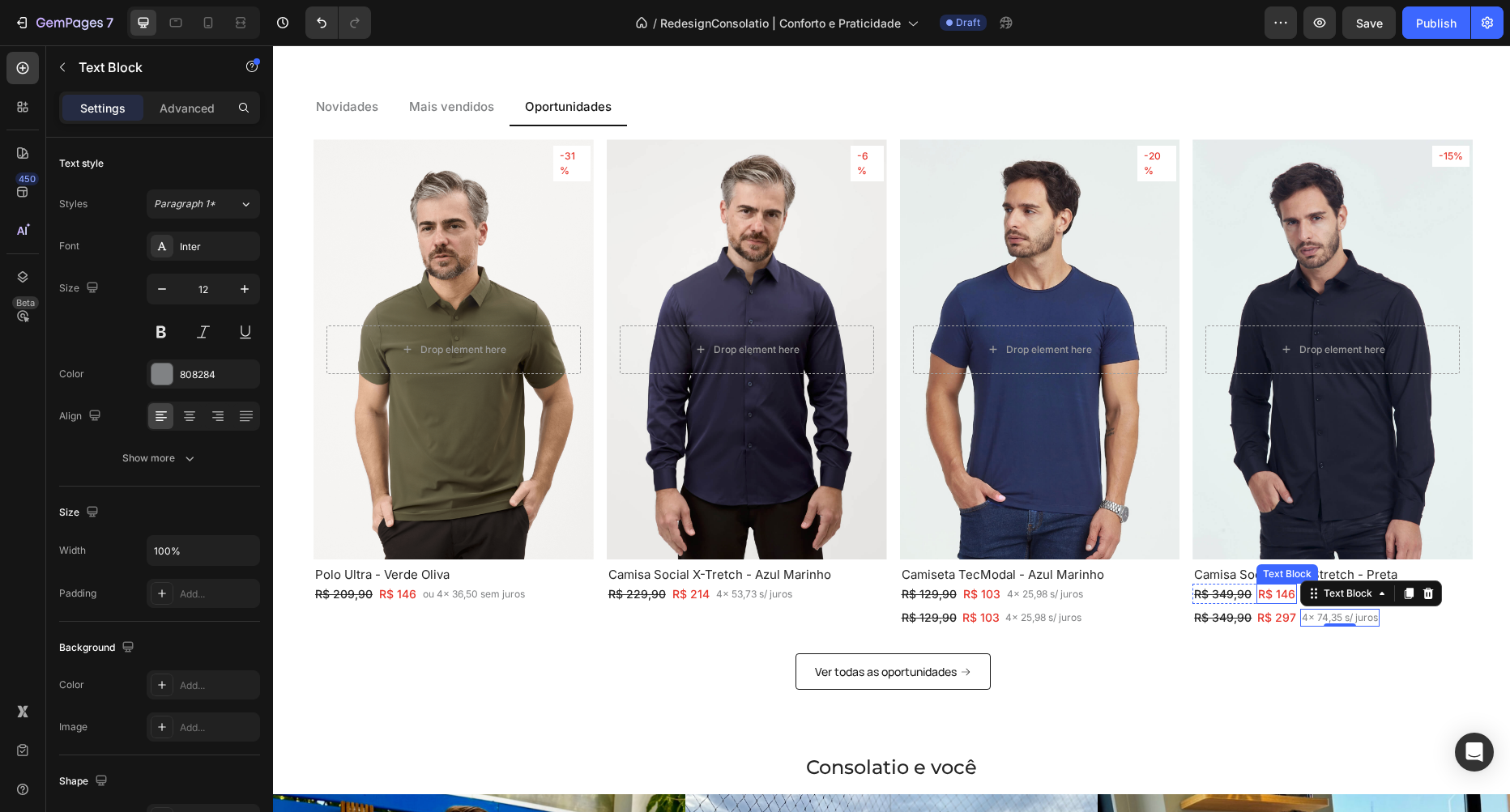
click at [1273, 592] on p "R$ 146" at bounding box center [1277, 594] width 37 height 17
click at [1329, 613] on p "4x 74,35 s/ juros" at bounding box center [1340, 617] width 76 height 14
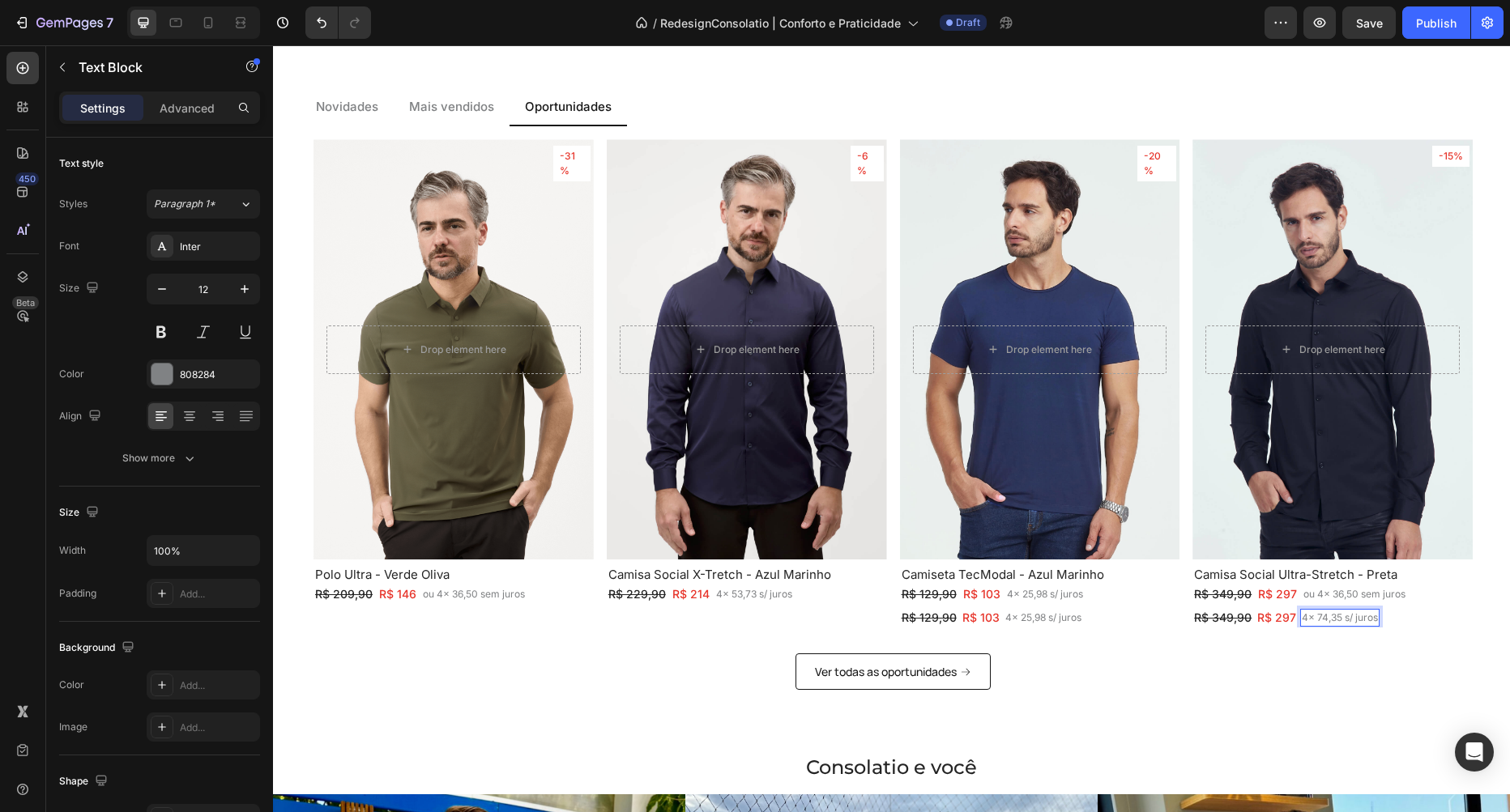
click at [1329, 613] on p "4x 74,35 s/ juros" at bounding box center [1340, 617] width 76 height 14
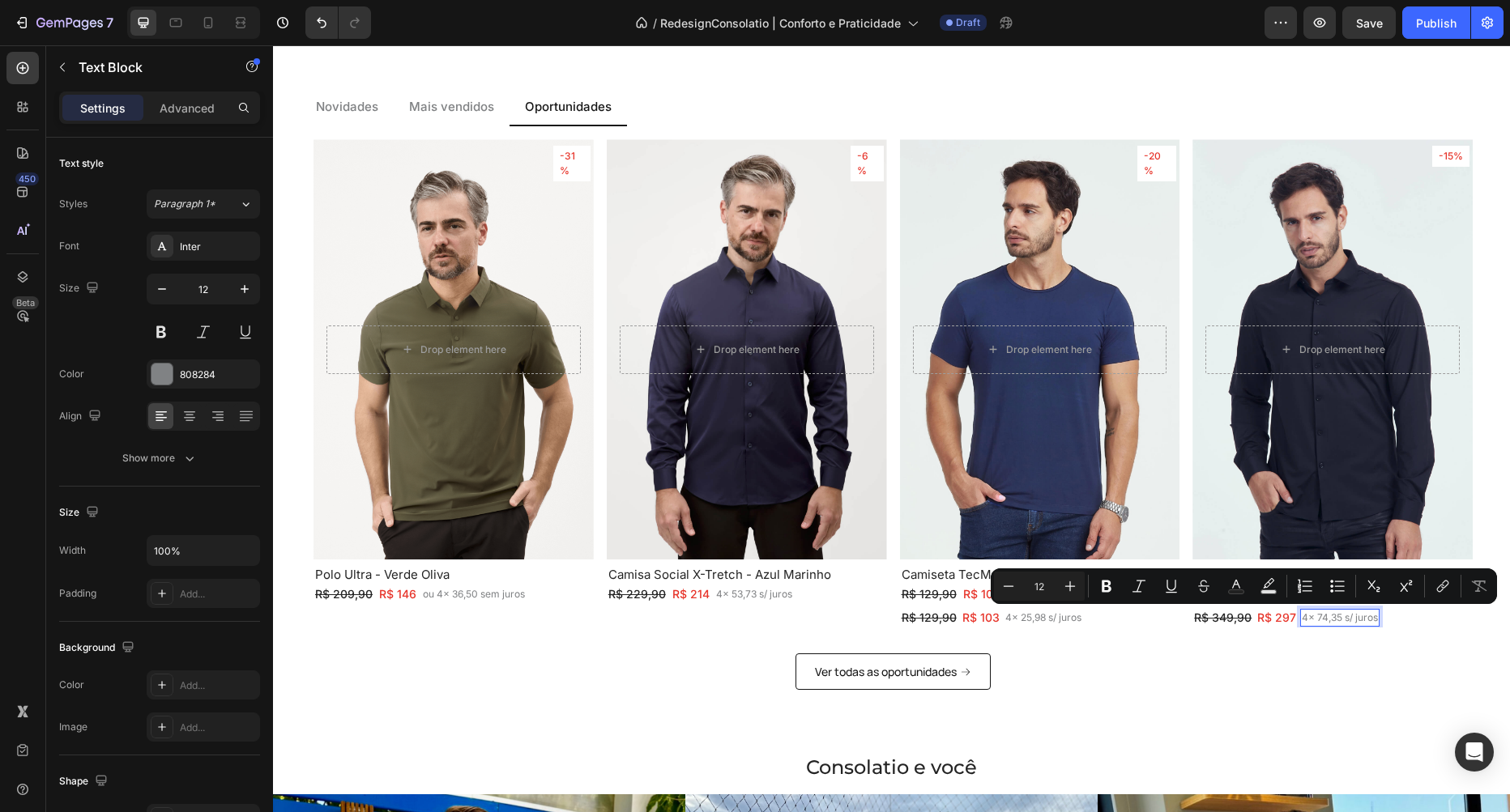
click at [1415, 618] on div "R$ 349,90 Text Block R$ 297 Text Block 4x 74,35 s/ juros Text Block 0 Row" at bounding box center [1332, 618] width 281 height 20
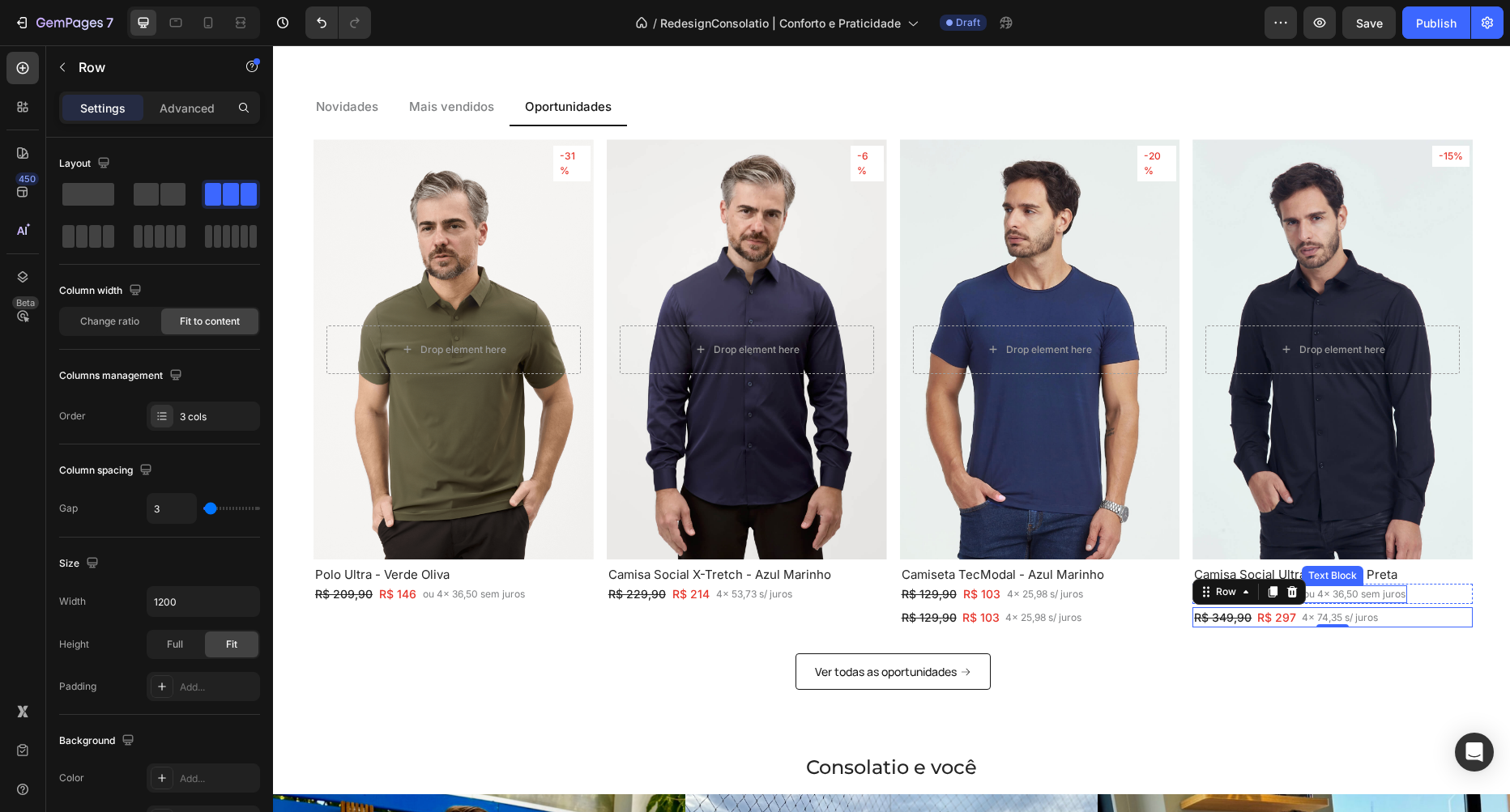
click at [1352, 591] on p "ou 4x 36,50 sem juros" at bounding box center [1354, 594] width 102 height 14
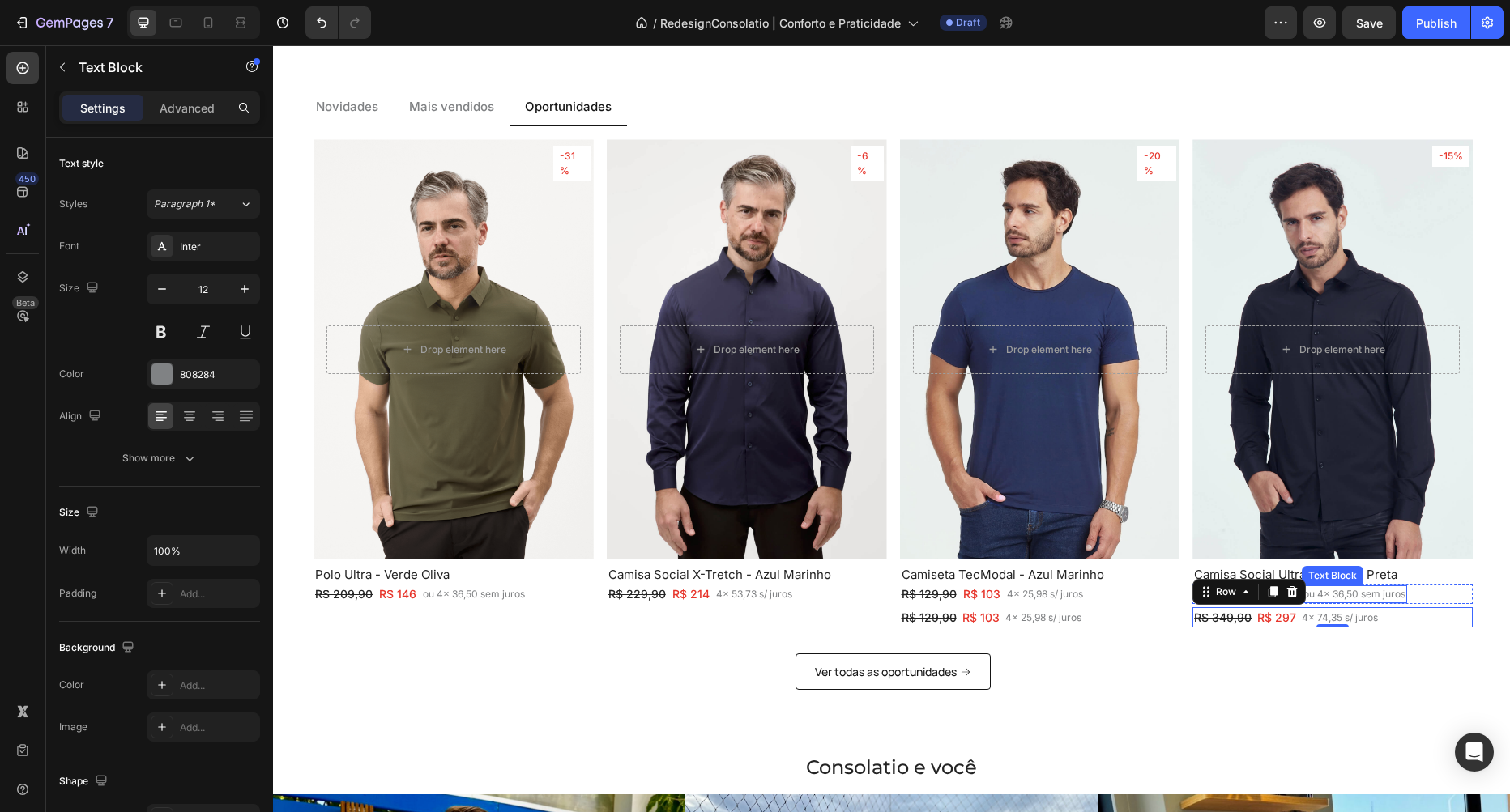
click at [1352, 591] on p "ou 4x 36,50 sem juros" at bounding box center [1354, 594] width 102 height 14
click at [1390, 609] on div "R$ 349,90 Text Block R$ 297 Text Block 4x 74,35 s/ juros Text Block Row" at bounding box center [1332, 618] width 281 height 20
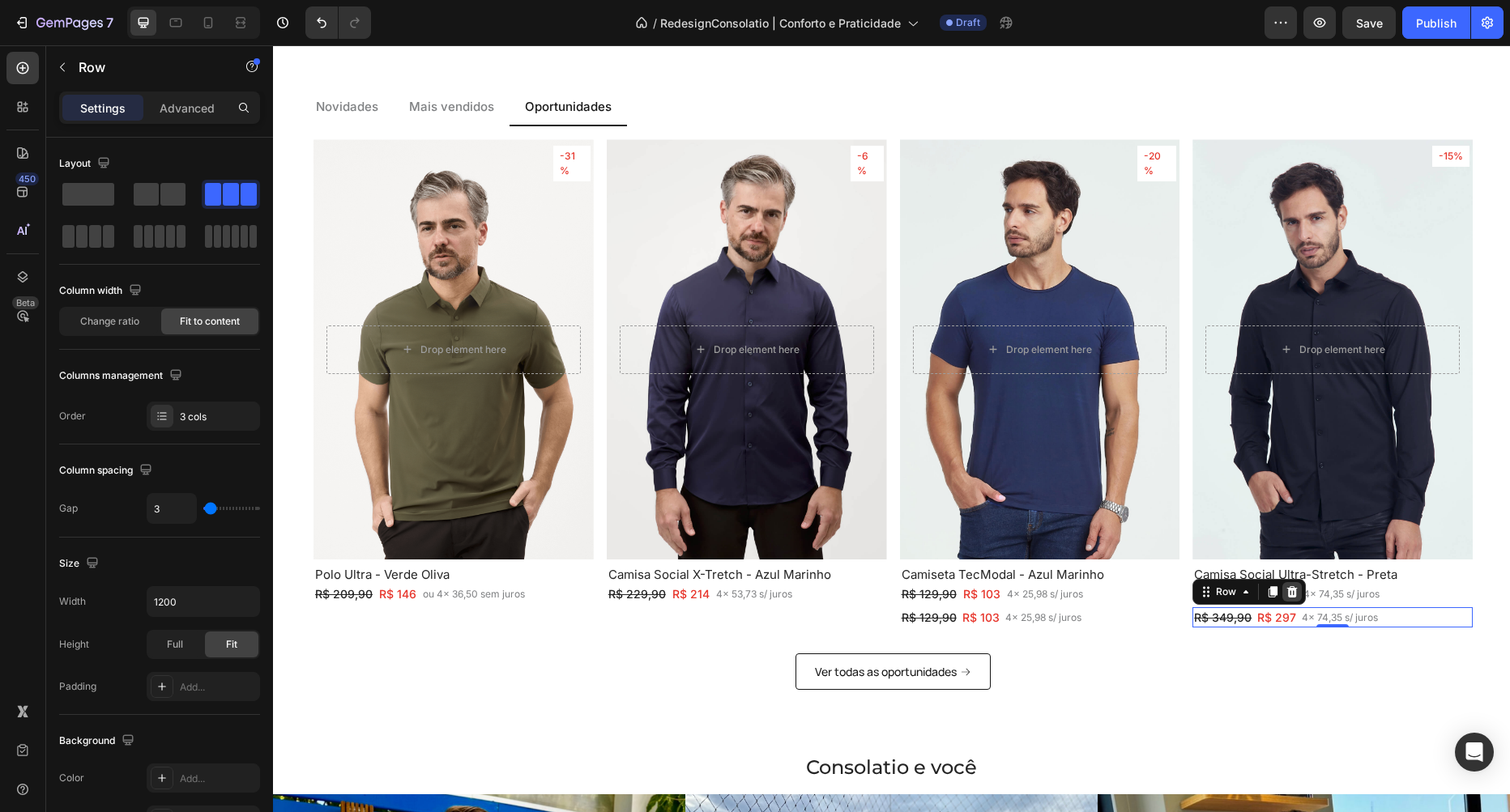
click at [1295, 592] on icon at bounding box center [1292, 592] width 10 height 11
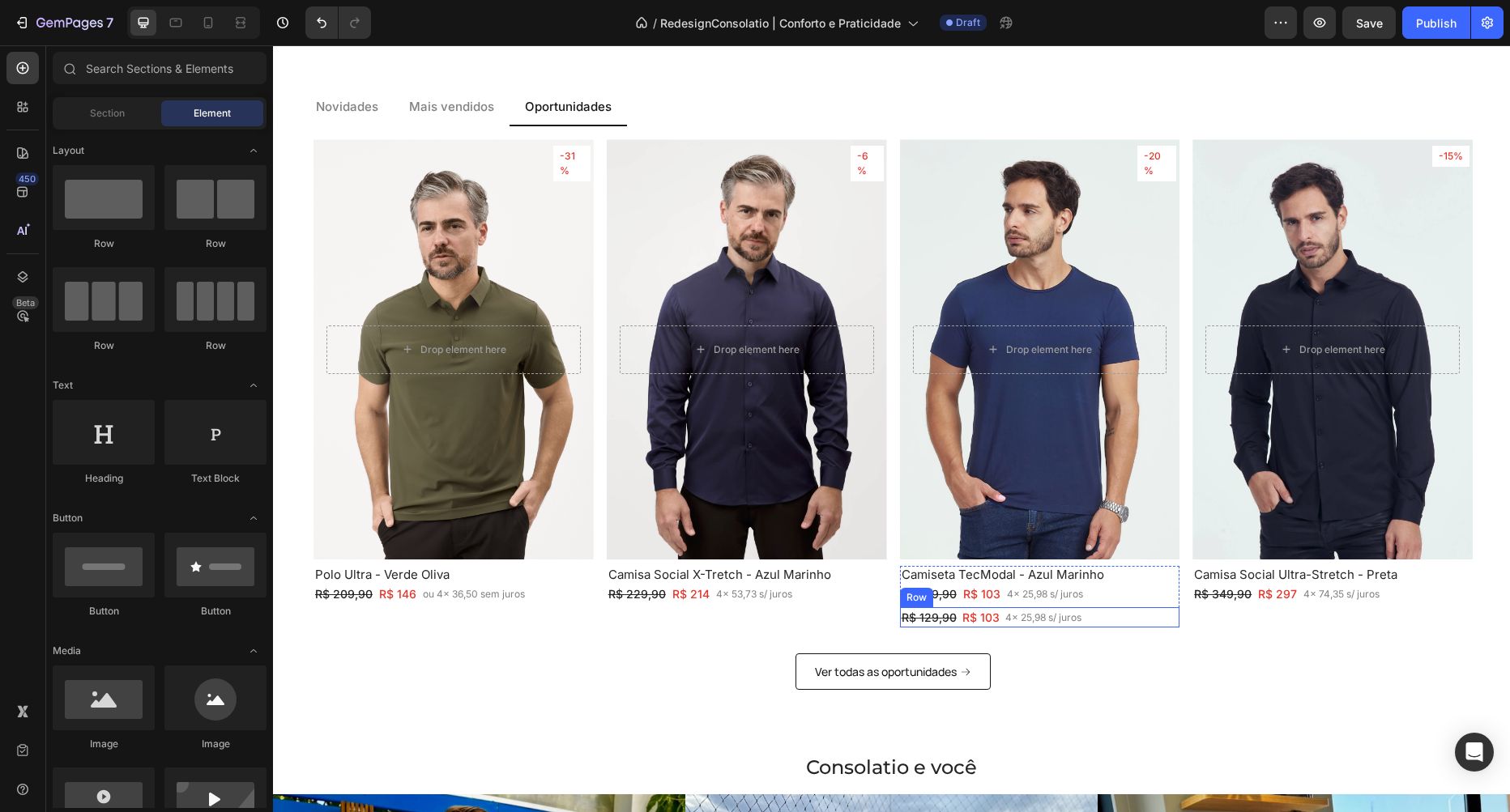
click at [1123, 620] on div "R$ 129,90 Text Block R$ 103 Text Block 4x 25,98 s/ juros Text Block Row" at bounding box center [1039, 618] width 281 height 20
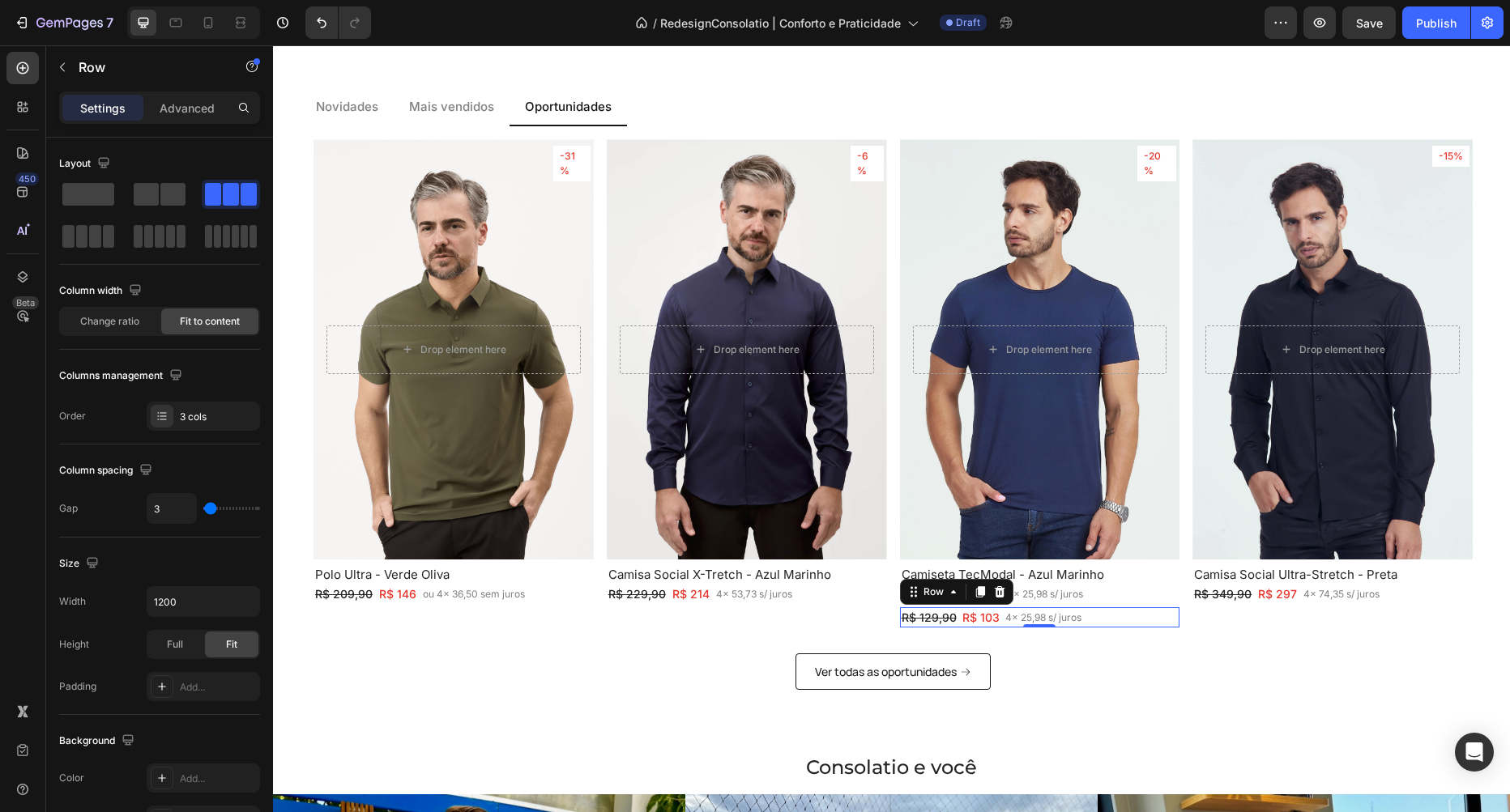
click at [998, 594] on icon at bounding box center [999, 592] width 13 height 13
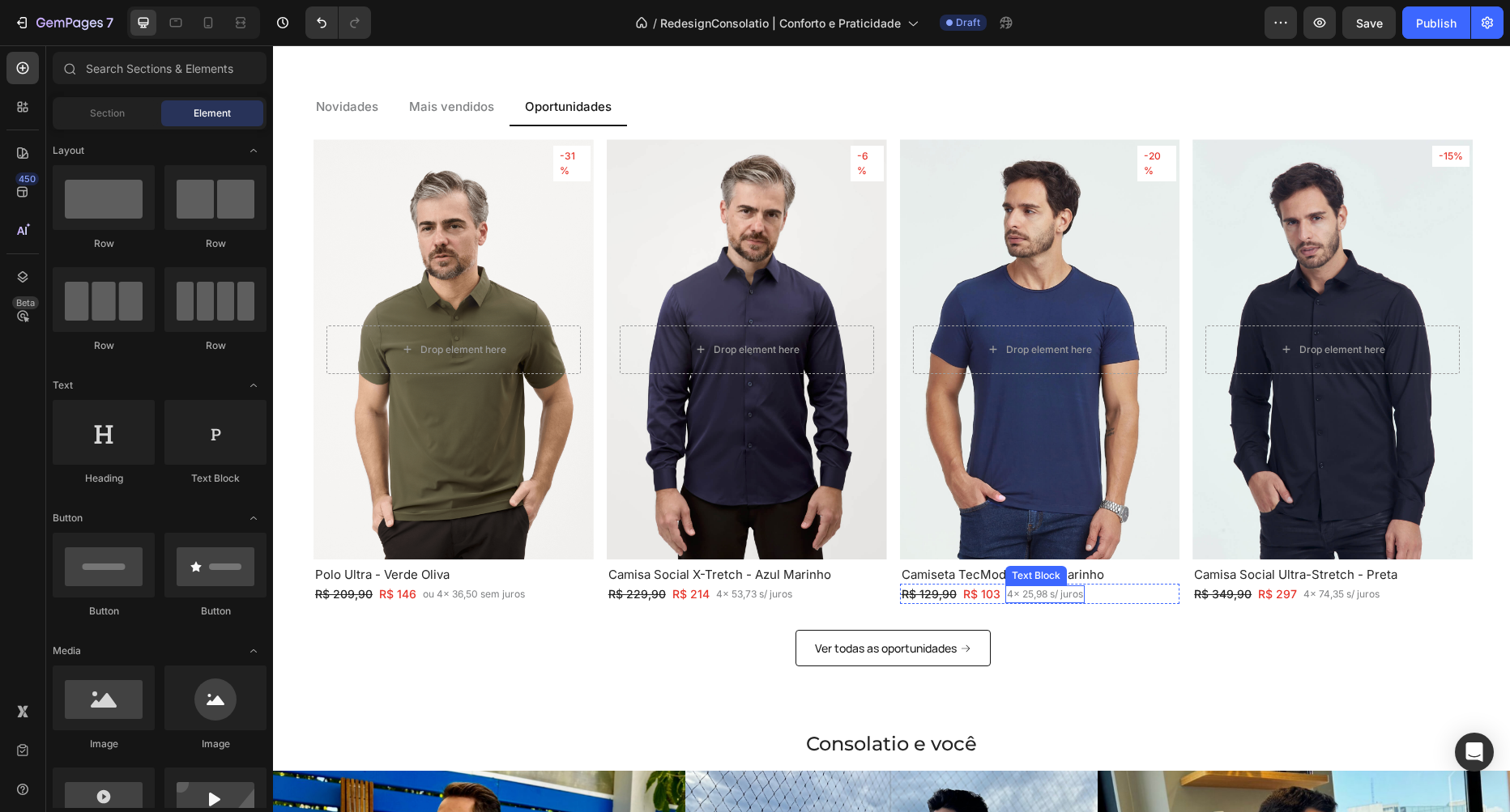
click at [1015, 595] on p "4x 25,98 s/ juros" at bounding box center [1045, 594] width 76 height 14
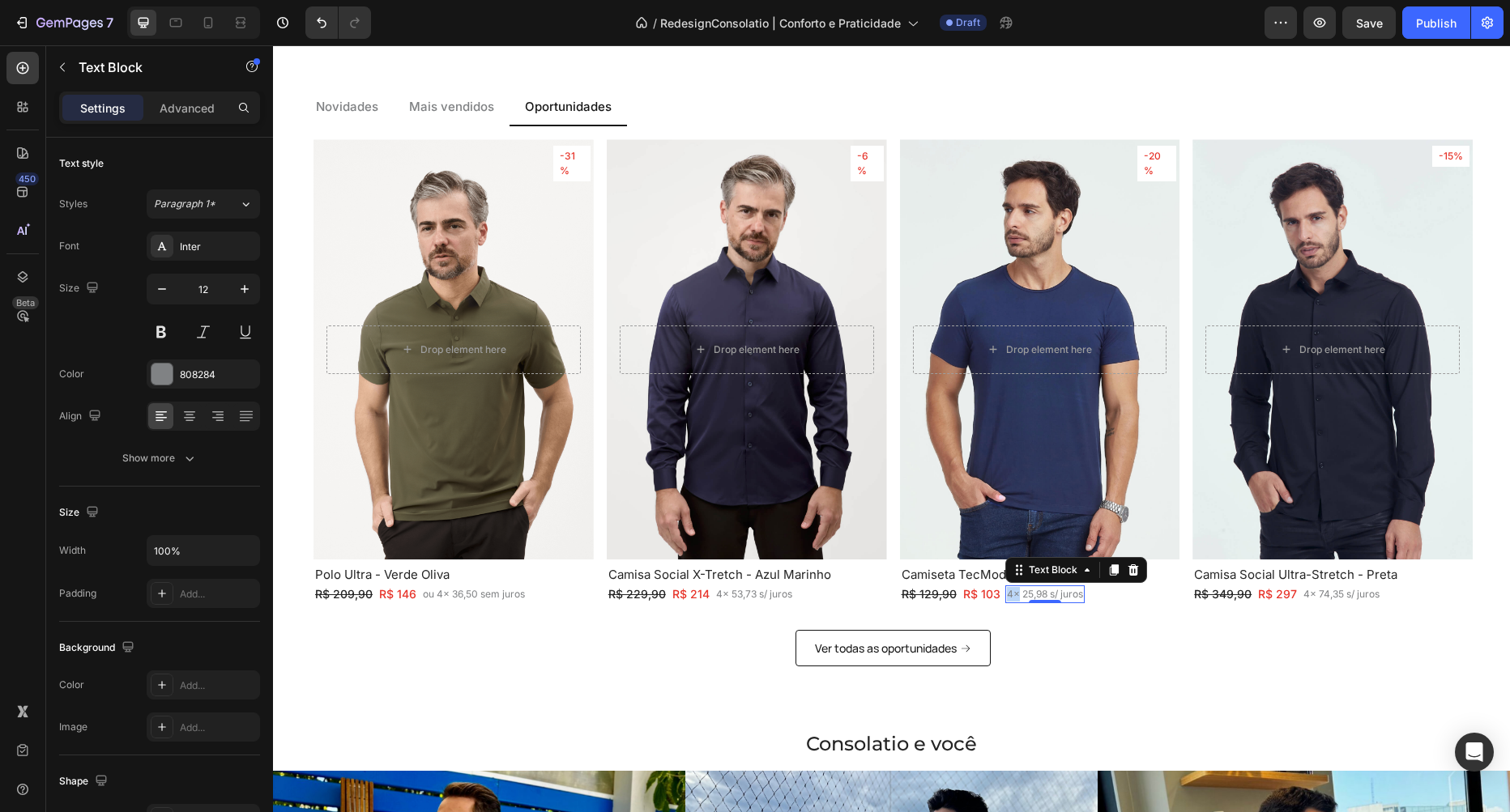
click at [1015, 595] on p "4x 25,98 s/ juros" at bounding box center [1045, 594] width 76 height 14
click at [1323, 591] on p "4x 74,35 s/ juros" at bounding box center [1341, 594] width 76 height 14
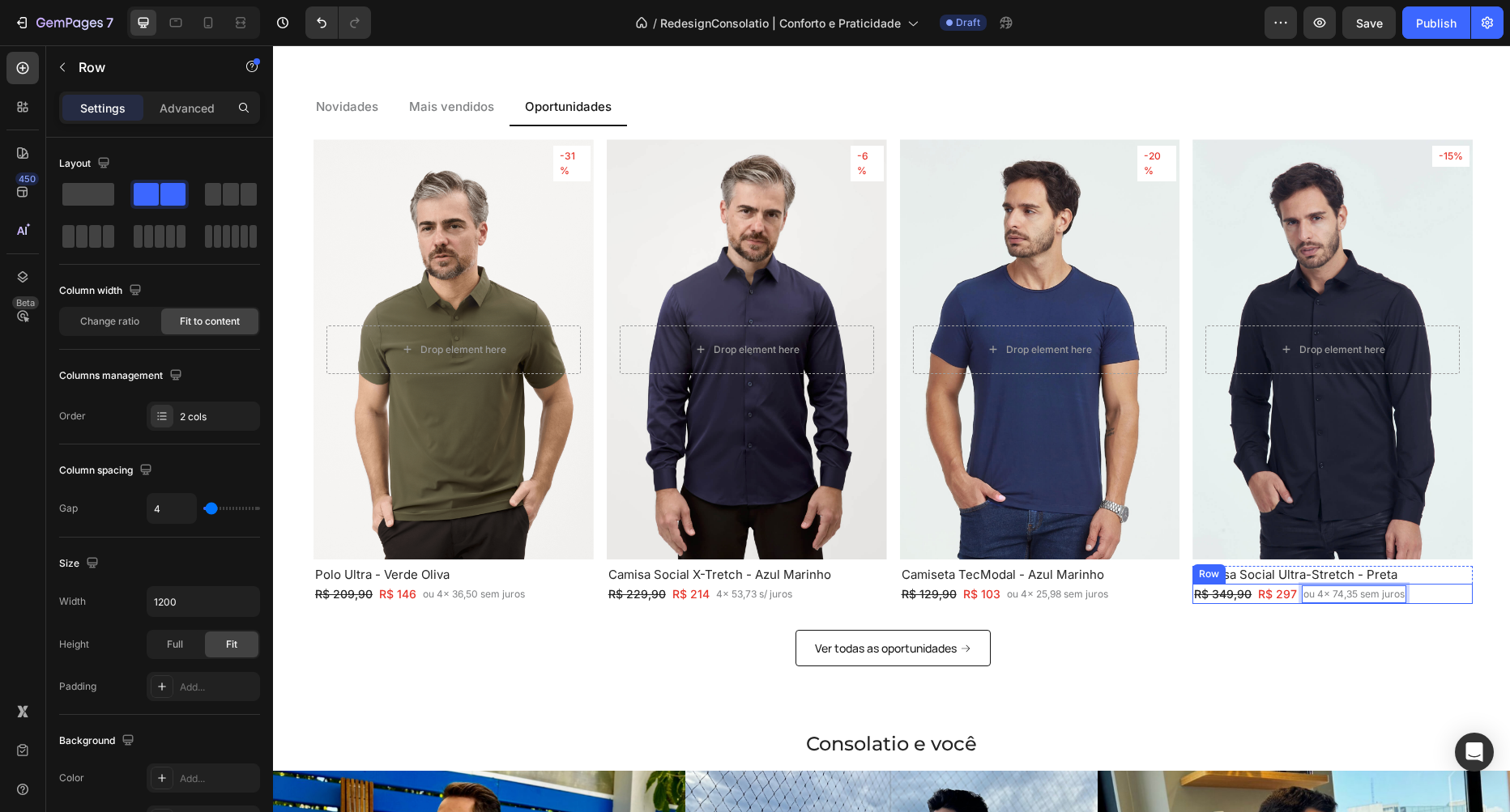
click at [1427, 596] on div "R$ 349,90 Text Block R$ 297 Text Block Row ou 4x 74,35 sem juros Text Block 0 R…" at bounding box center [1332, 594] width 281 height 20
click at [855, 164] on div "-6% Text Block Row" at bounding box center [866, 164] width 33 height 36
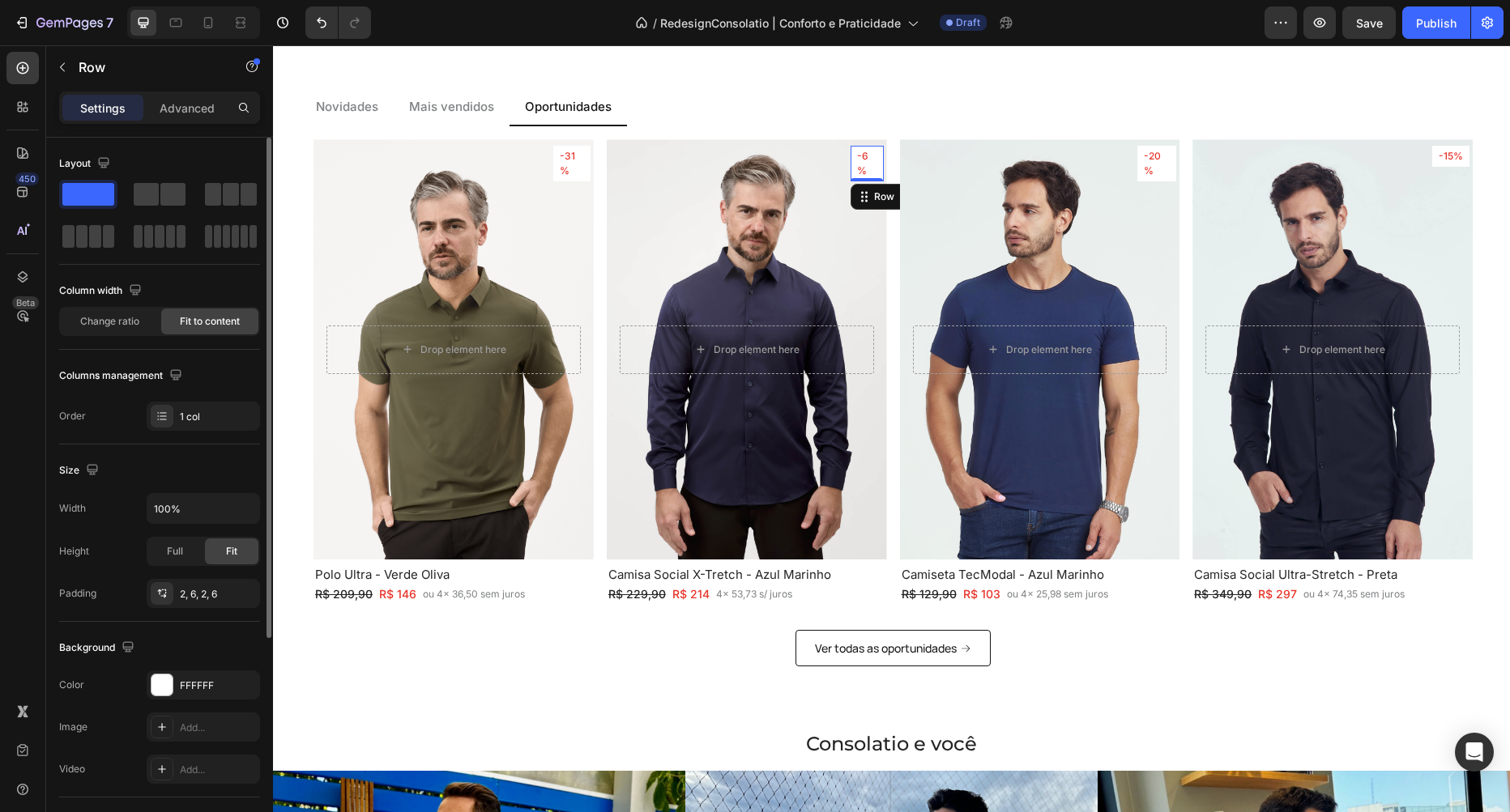
scroll to position [92, 0]
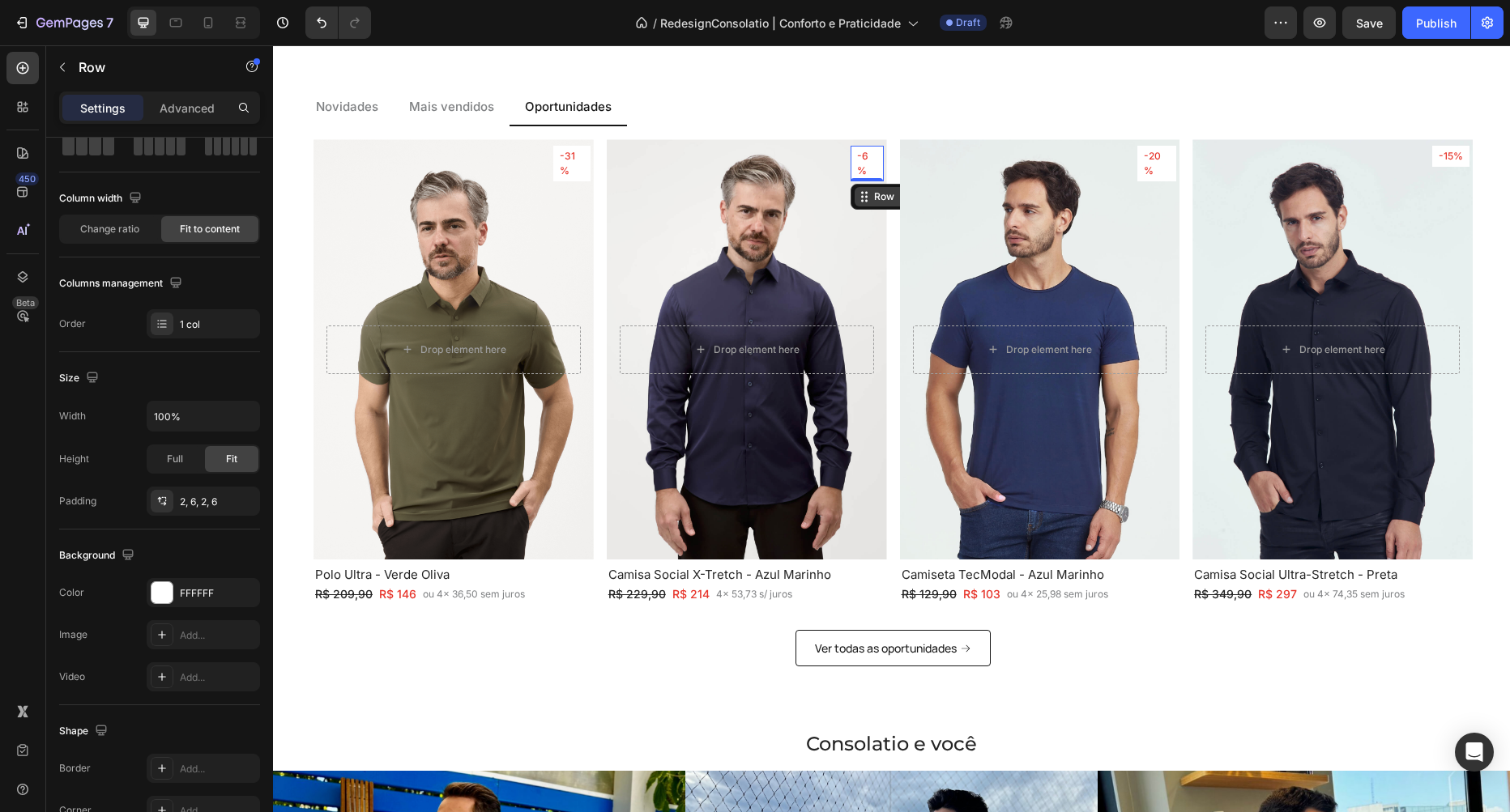
click at [876, 202] on div "Row" at bounding box center [884, 197] width 27 height 14
click at [883, 222] on div "Row 1 col" at bounding box center [883, 226] width 63 height 26
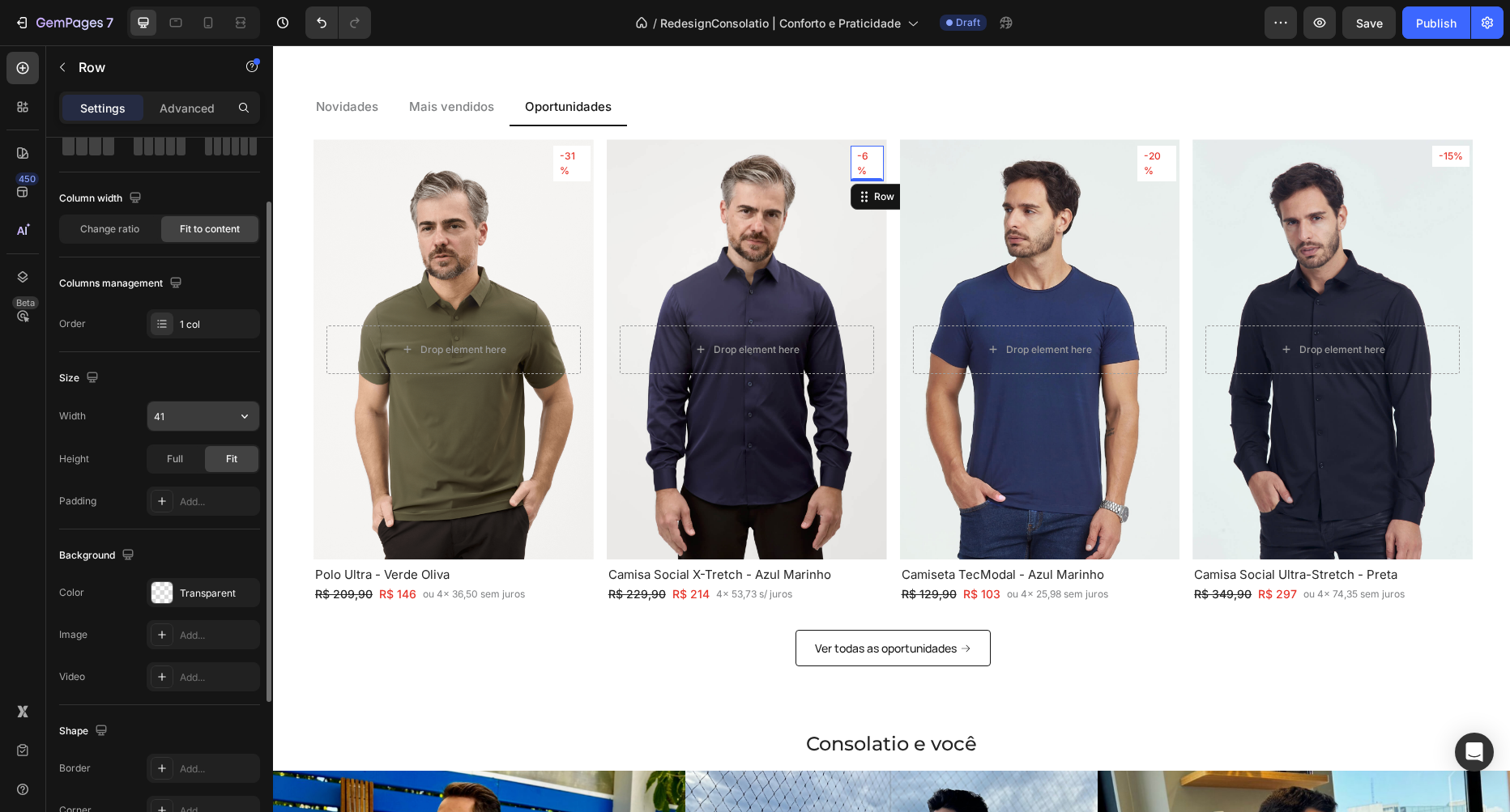
click at [189, 413] on input "41" at bounding box center [203, 416] width 112 height 29
type input "42"
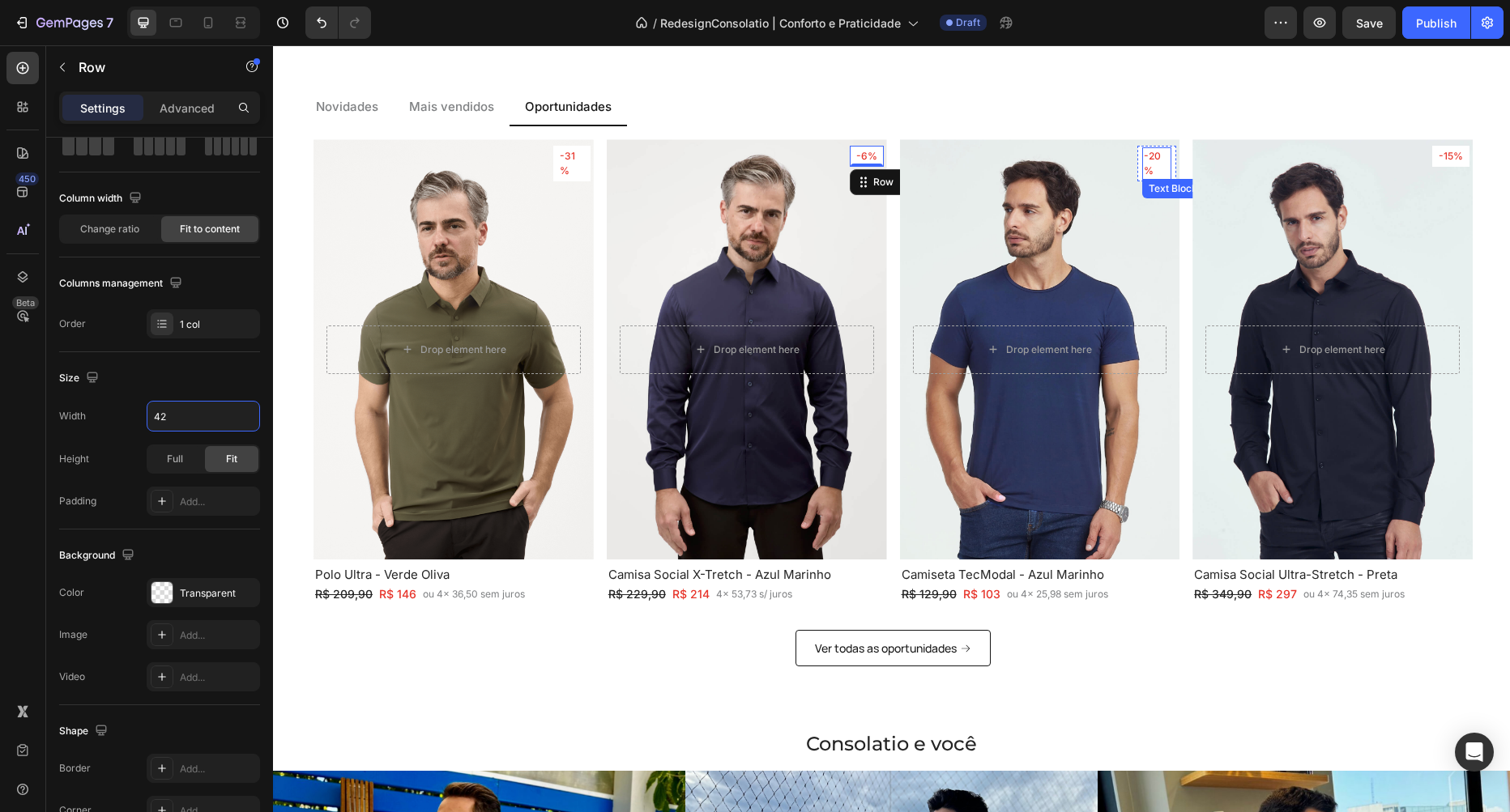
click at [1167, 168] on p "-20%" at bounding box center [1156, 164] width 26 height 29
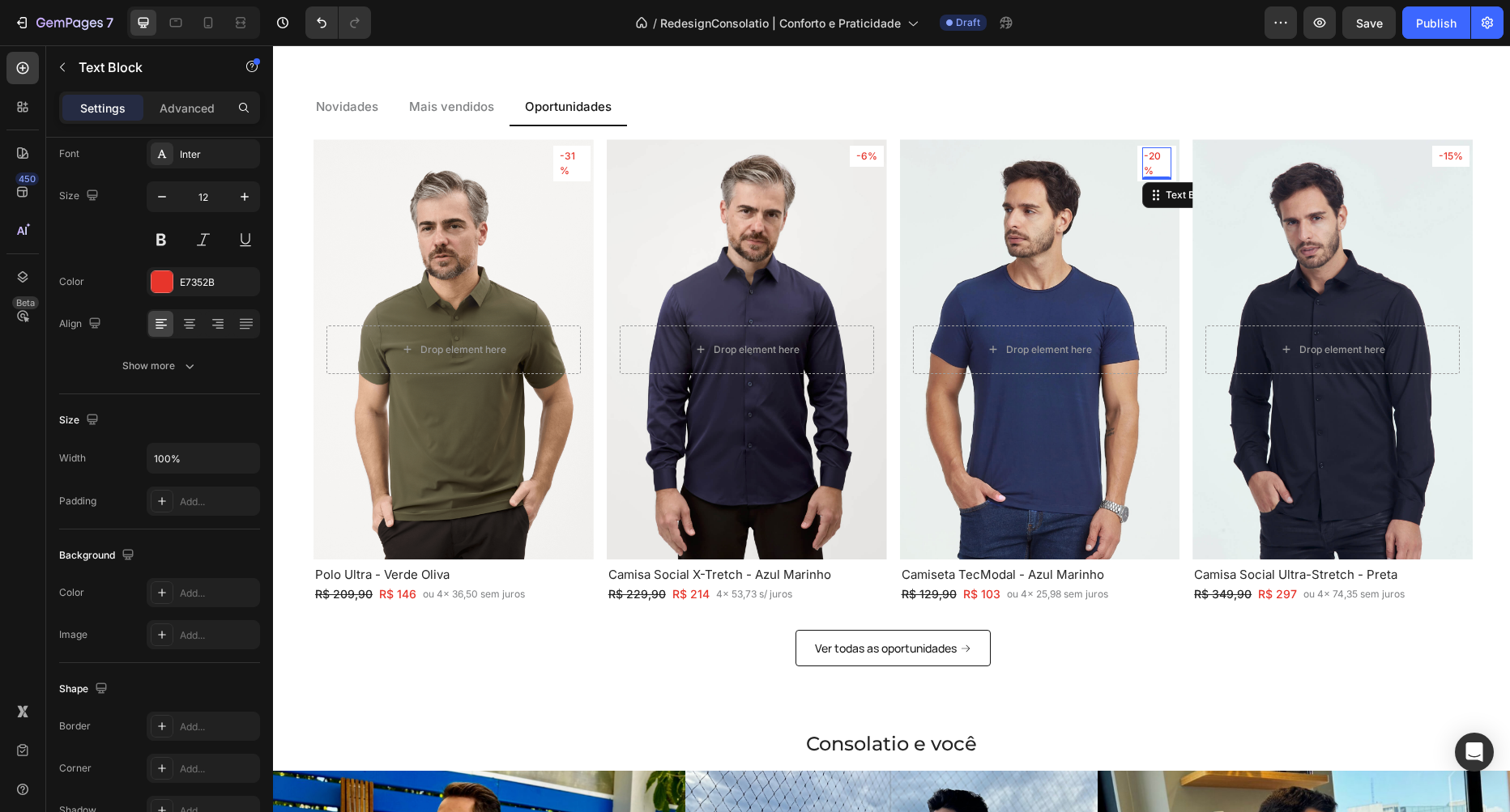
scroll to position [0, 0]
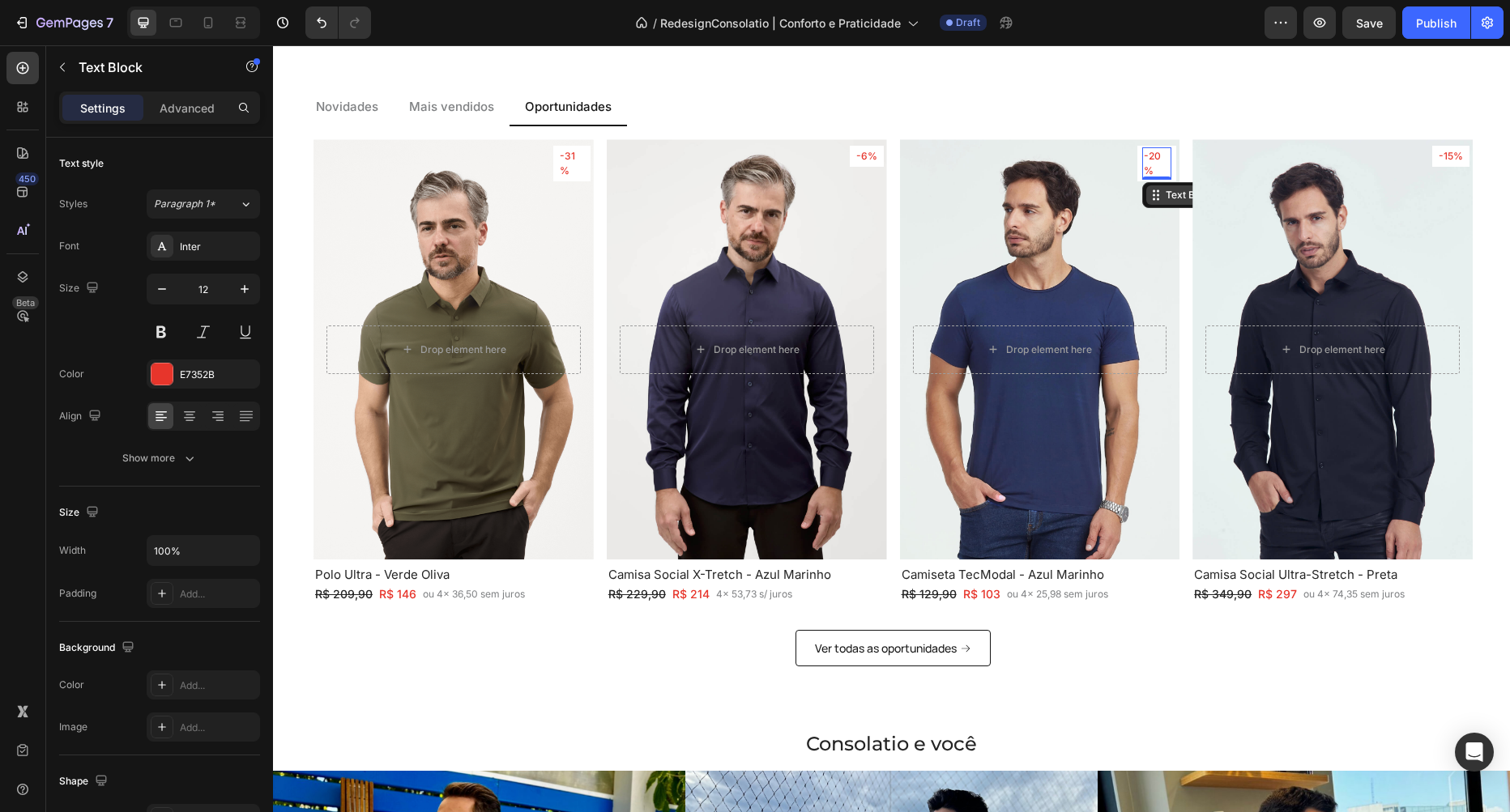
click at [1176, 194] on div "Text Block" at bounding box center [1190, 195] width 55 height 14
click at [1162, 231] on div "Row 1 col" at bounding box center [1174, 225] width 63 height 26
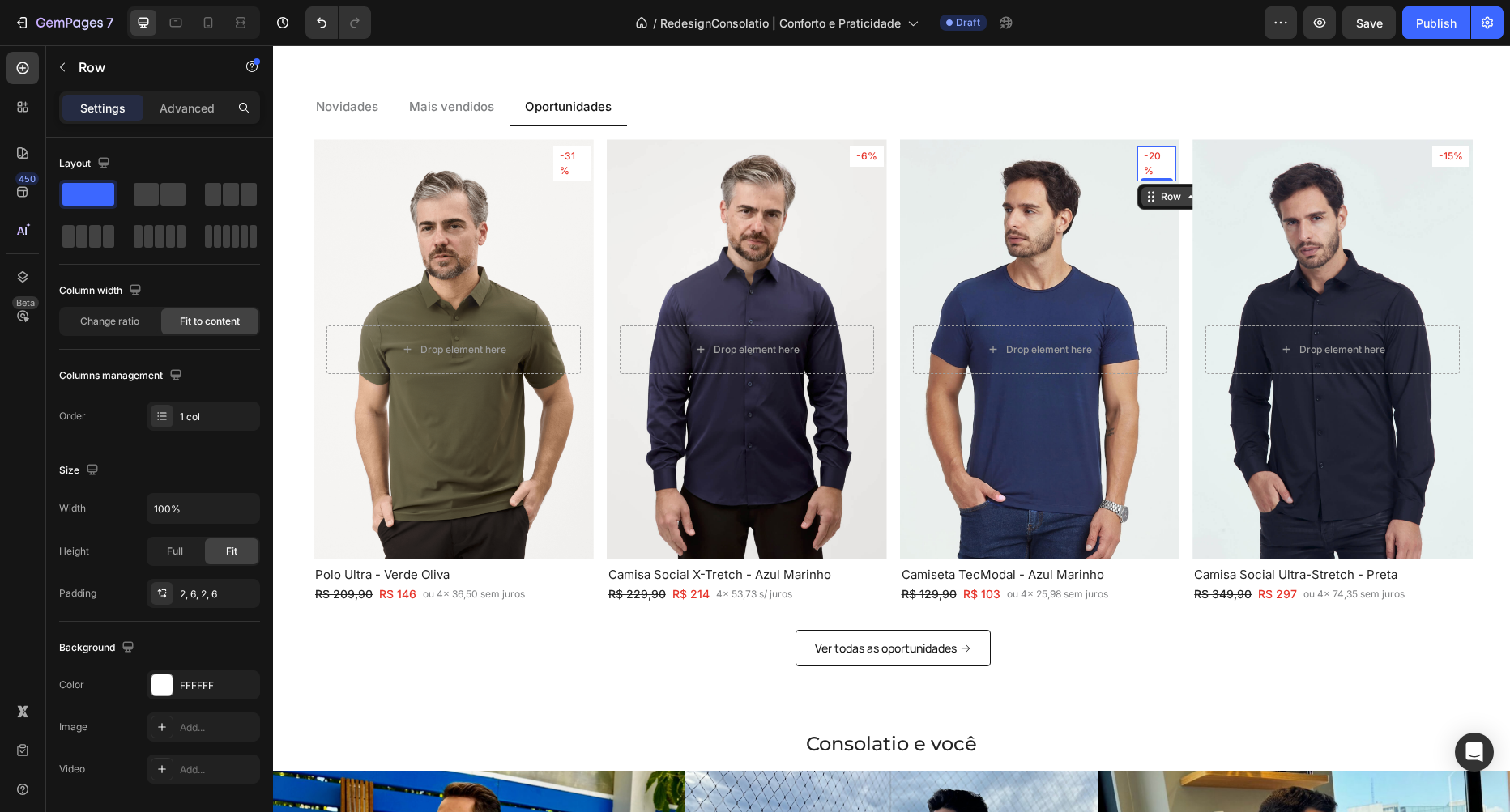
click at [1165, 201] on div "Row" at bounding box center [1171, 197] width 27 height 14
click at [1165, 233] on div "Row 1 col" at bounding box center [1169, 226] width 63 height 26
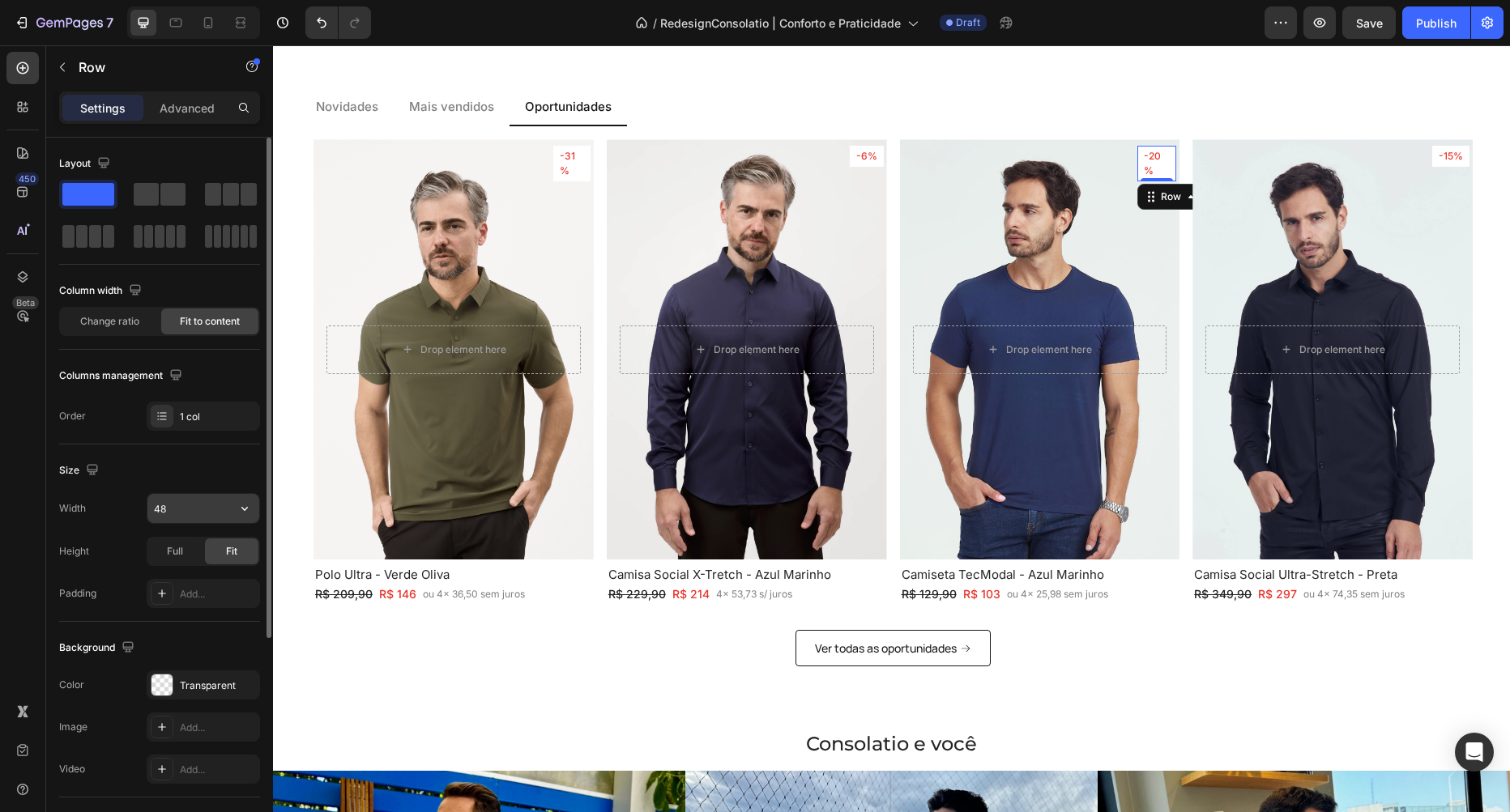
click at [204, 518] on input "48" at bounding box center [203, 509] width 112 height 29
type input "49"
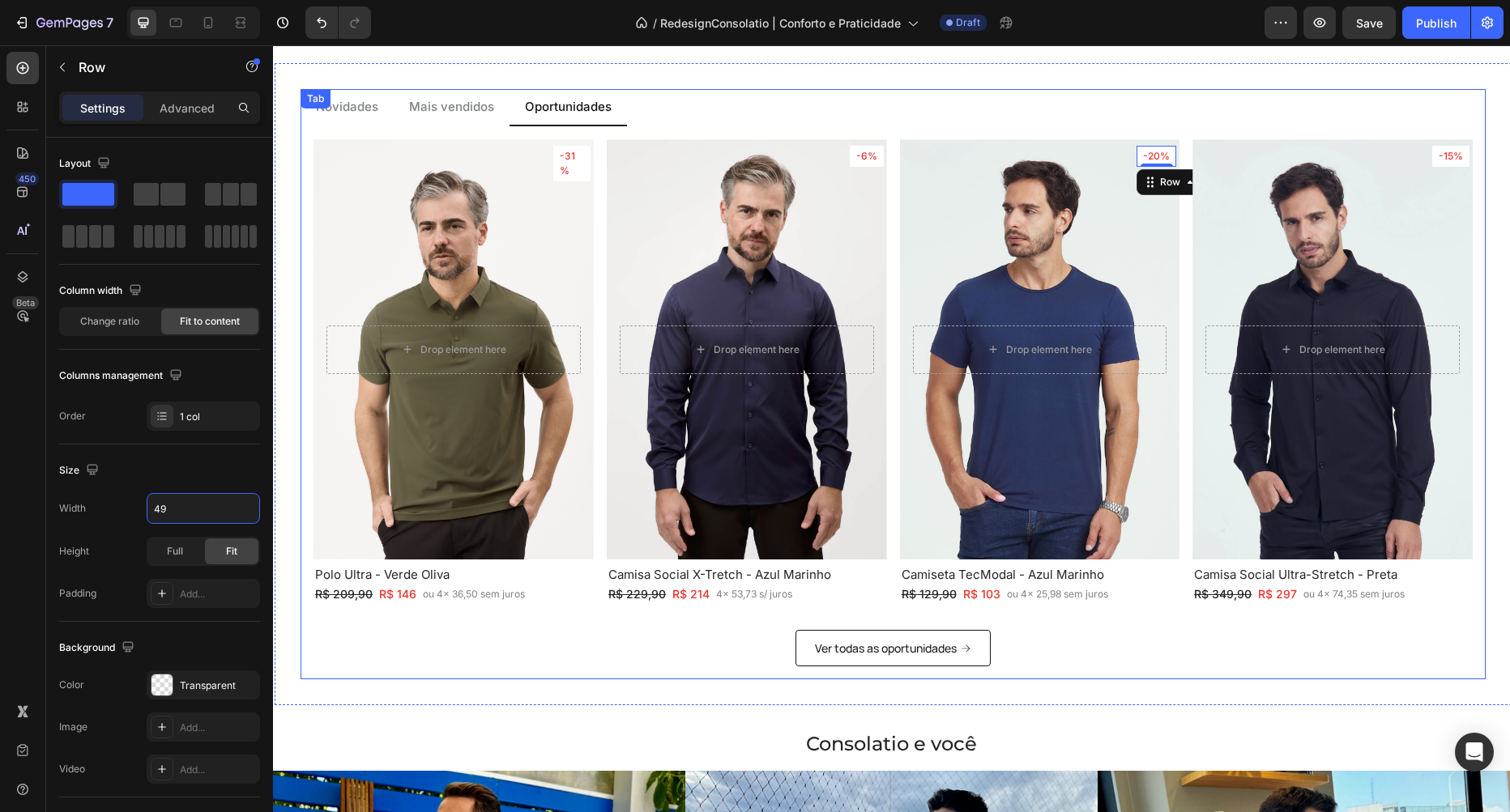
click at [861, 103] on ul "Novidades Mais vendidos Oportunidades" at bounding box center [893, 108] width 1185 height 38
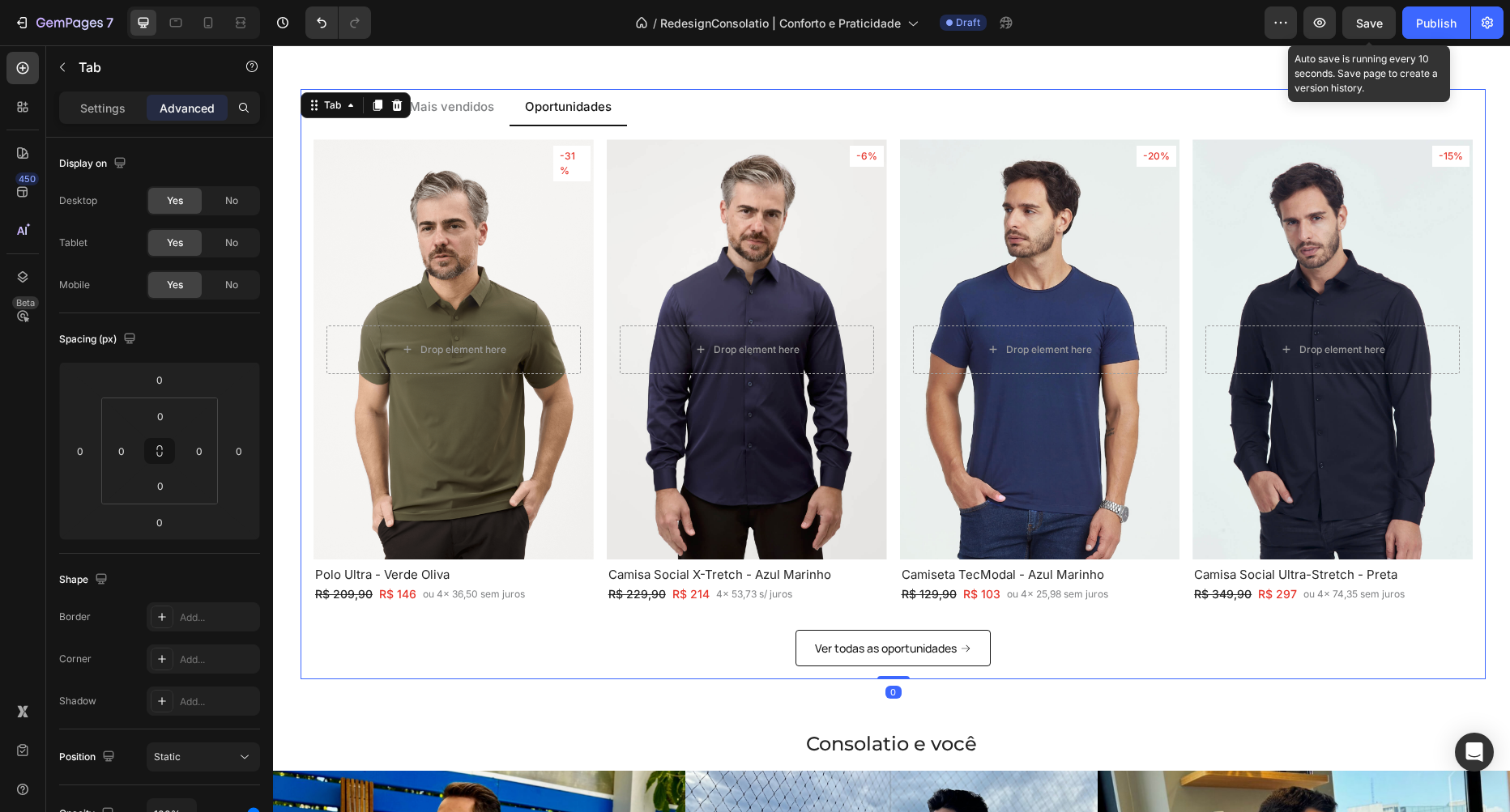
click at [1364, 19] on span "Save" at bounding box center [1369, 23] width 27 height 14
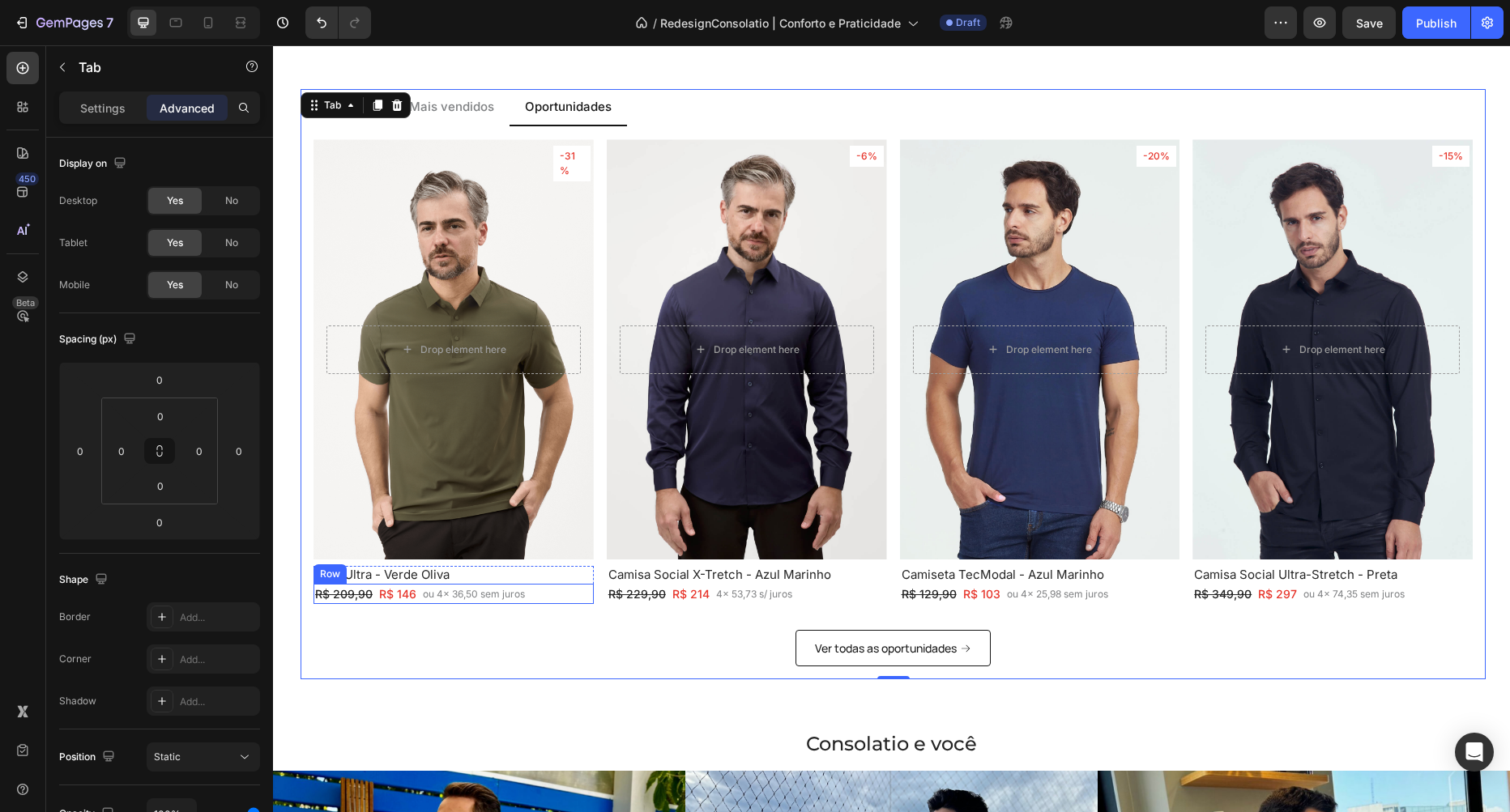
click at [557, 591] on div "R$ 209,90 Text Block R$ 146 Text Block Row ou 4x 36,50 sem juros Text Block Row" at bounding box center [454, 594] width 281 height 20
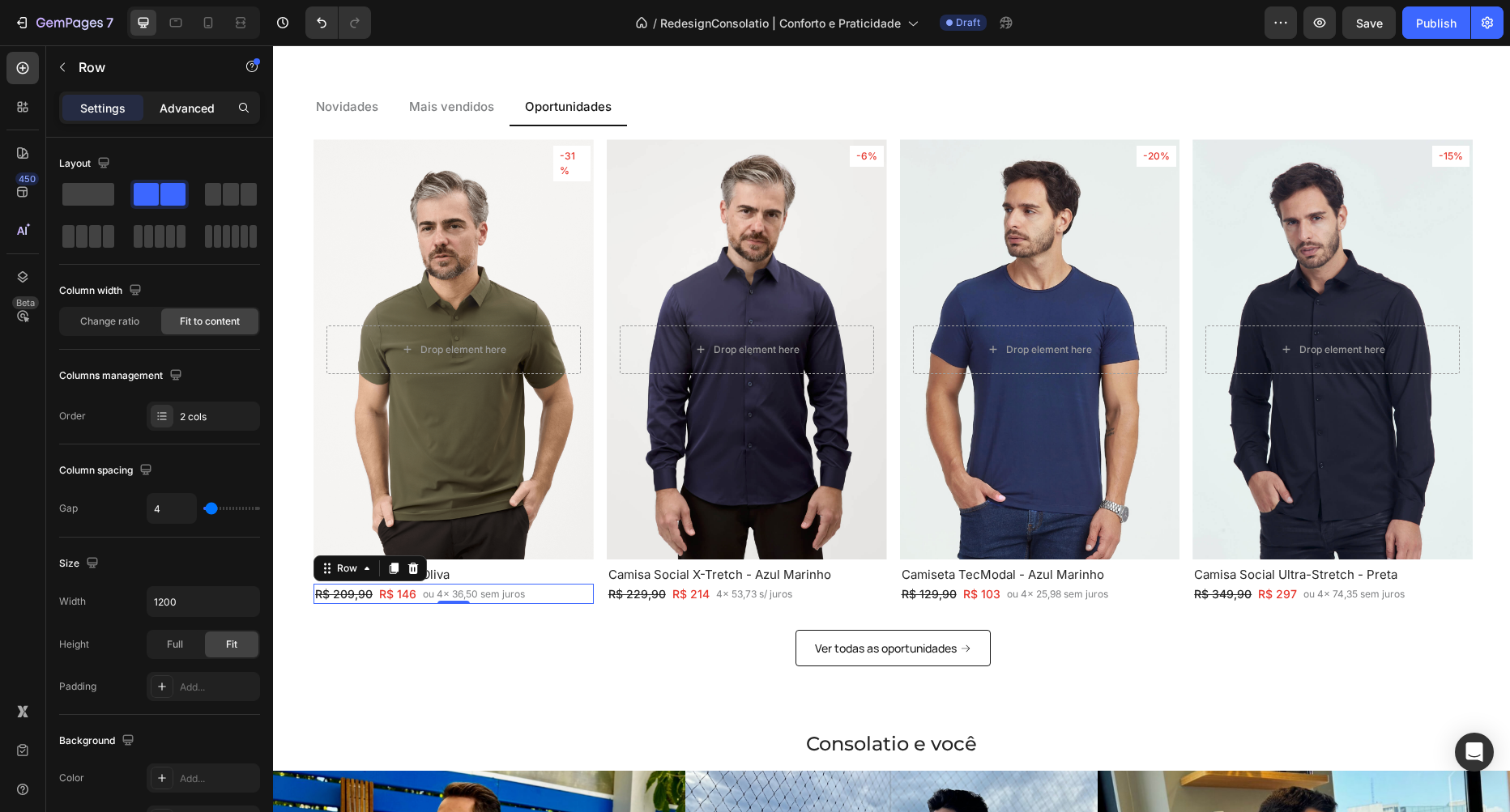
click at [187, 114] on p "Advanced" at bounding box center [187, 108] width 55 height 17
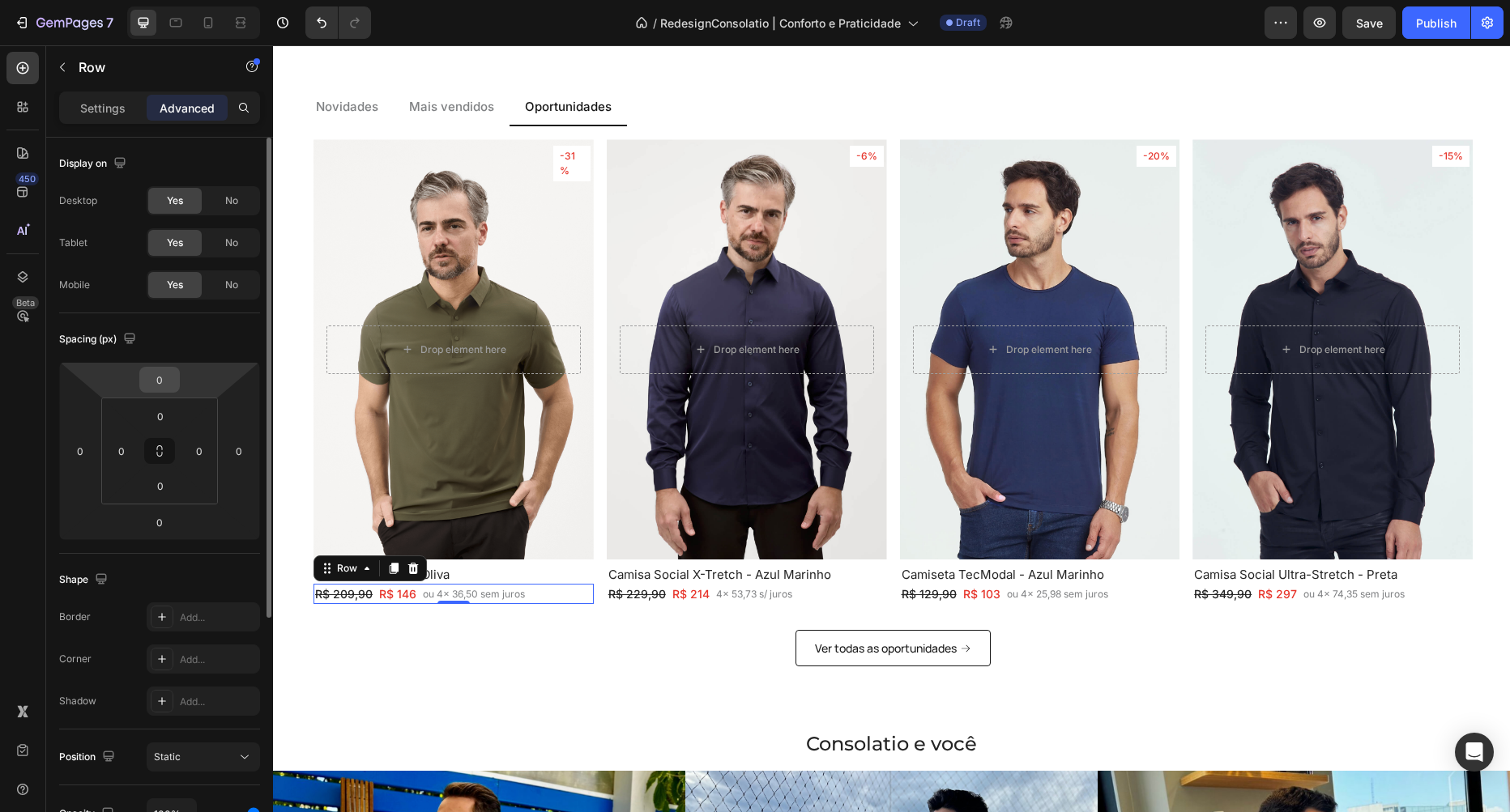
click at [167, 398] on div "0 0 0 0" at bounding box center [159, 451] width 117 height 107
click at [167, 383] on input "0" at bounding box center [159, 380] width 32 height 25
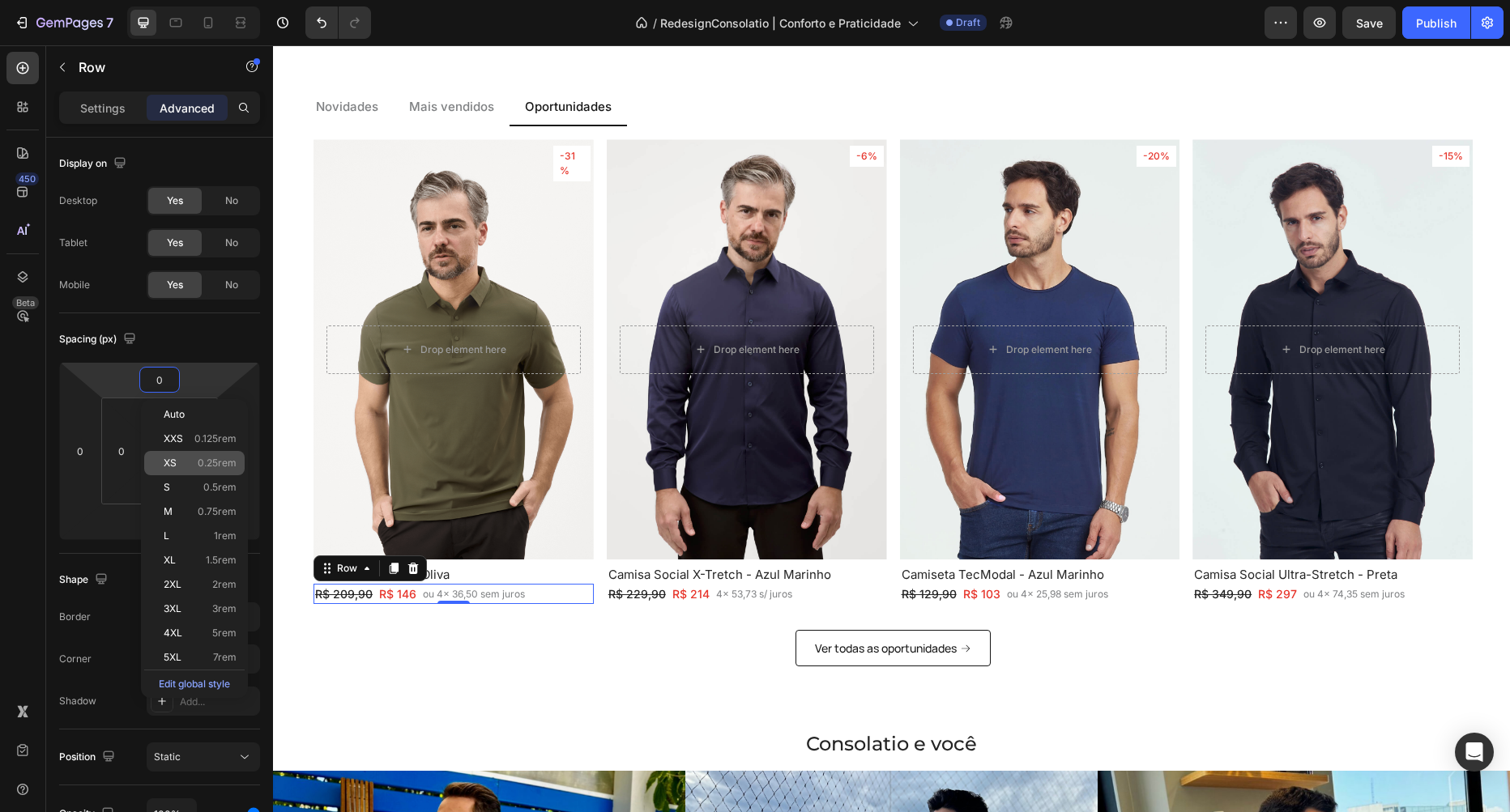
click at [231, 464] on span "0.25rem" at bounding box center [217, 463] width 39 height 11
type input "0.25"
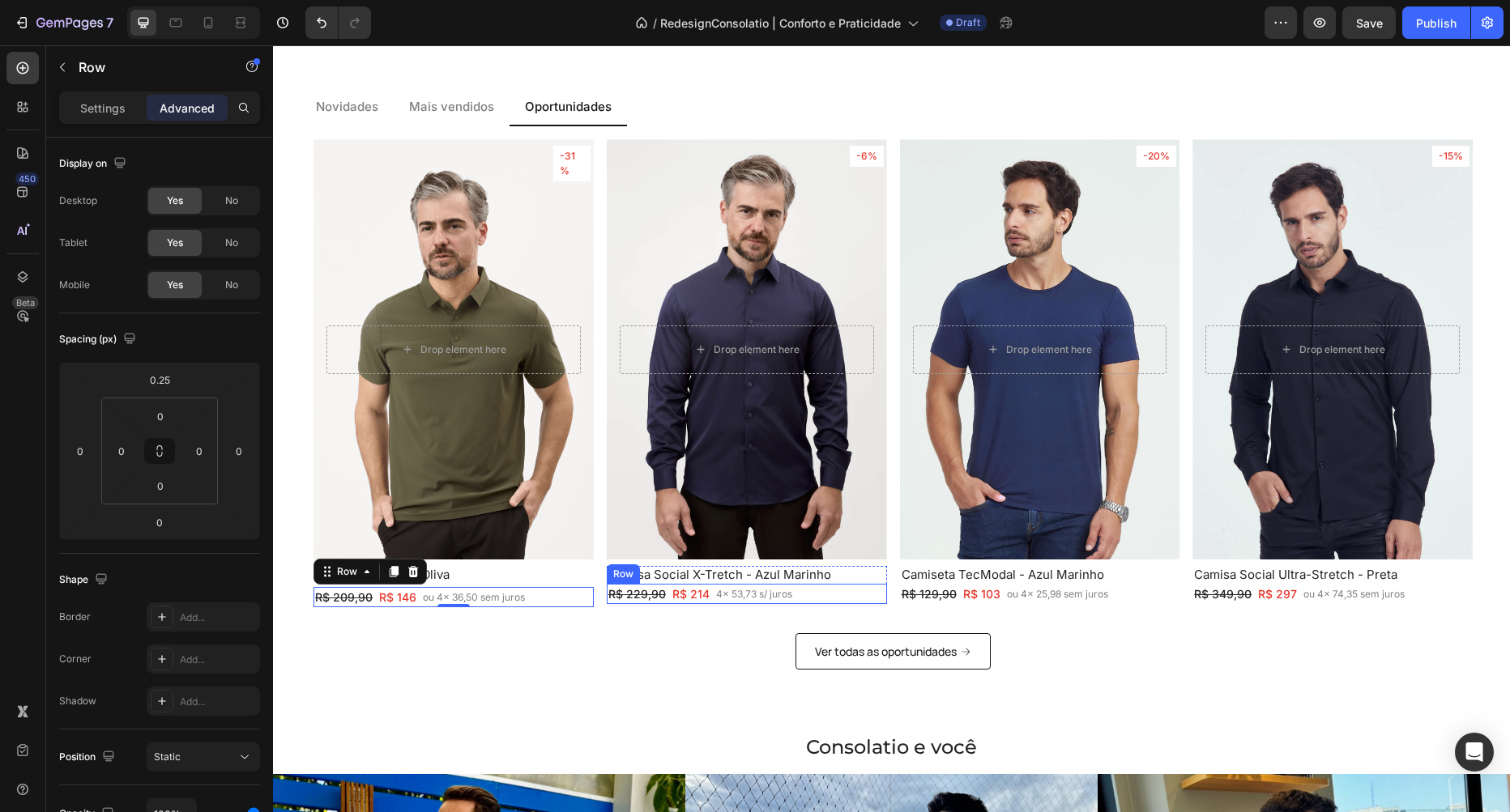
click at [830, 596] on div "R$ 229,90 Text Block R$ 214 Text Block Row 4x 53,73 s/ juros Text Block Row" at bounding box center [747, 594] width 281 height 20
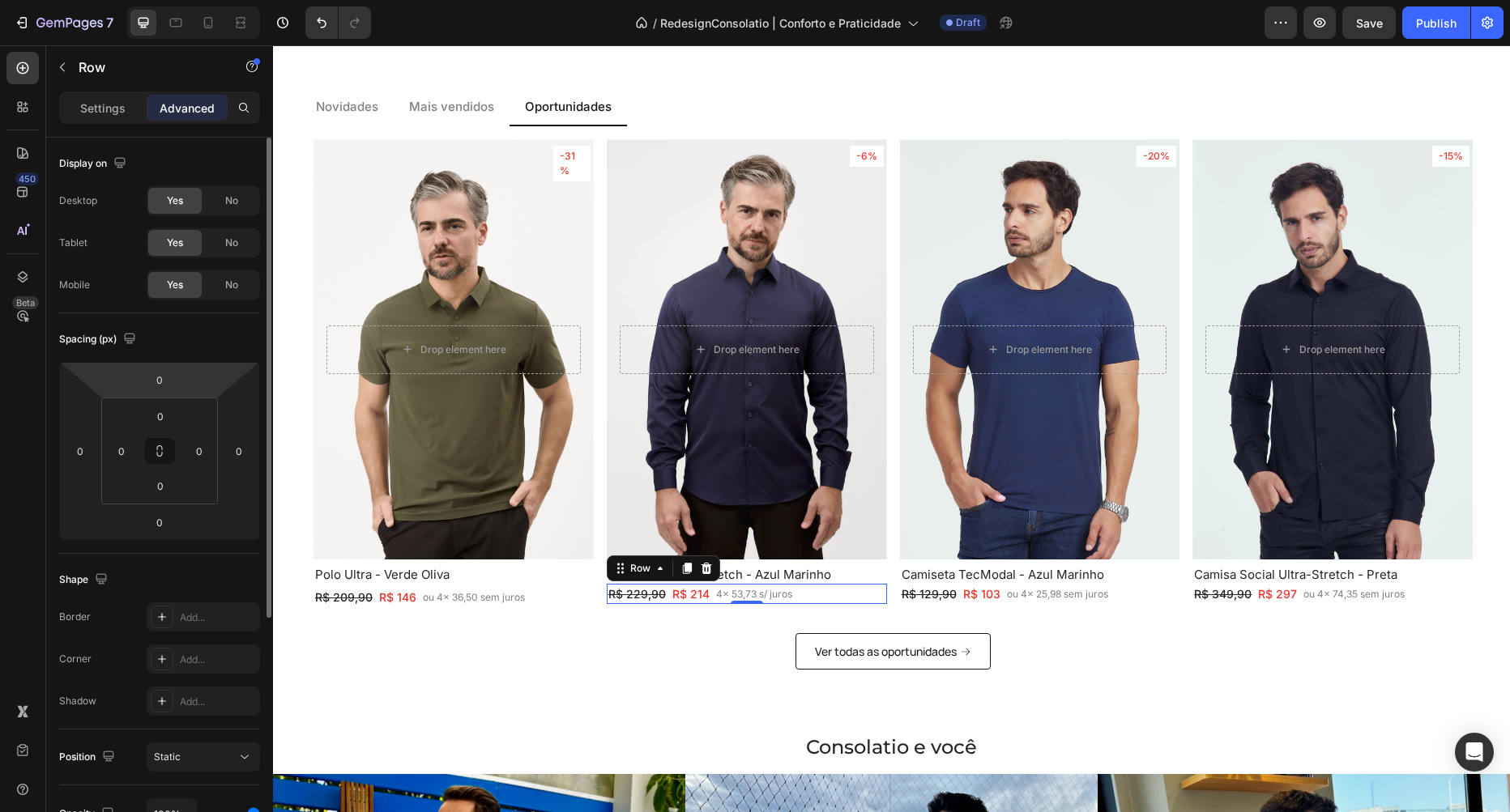
click at [203, 0] on html "7 Version history / RedesignConsolatio | [PERSON_NAME] e Praticidade Draft Prev…" at bounding box center [755, 0] width 1510 height 0
click at [171, 379] on input "0" at bounding box center [159, 380] width 32 height 25
click at [172, 378] on input "0" at bounding box center [159, 380] width 32 height 25
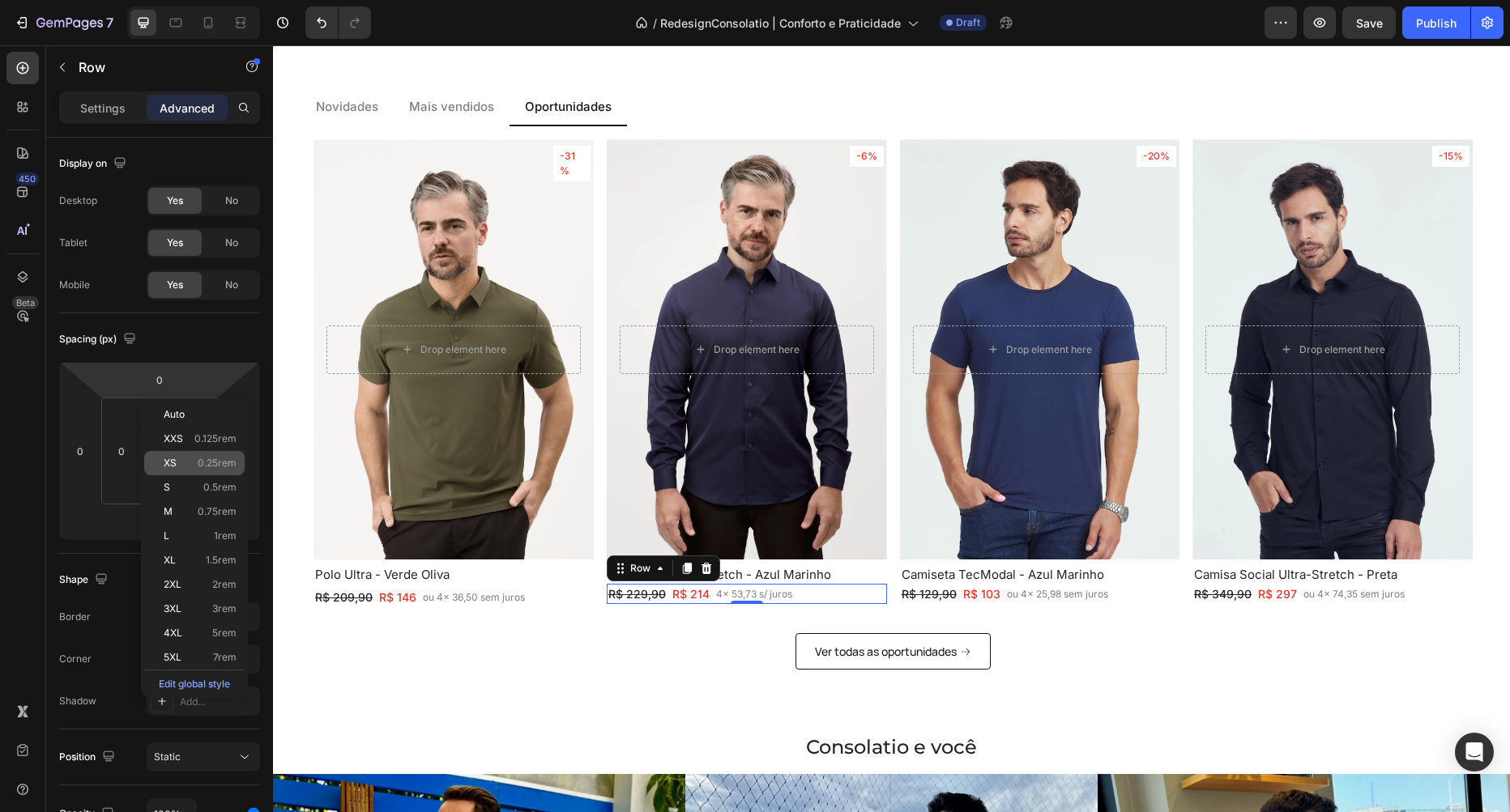
click at [208, 464] on span "0.25rem" at bounding box center [217, 463] width 39 height 11
type input "0.25"
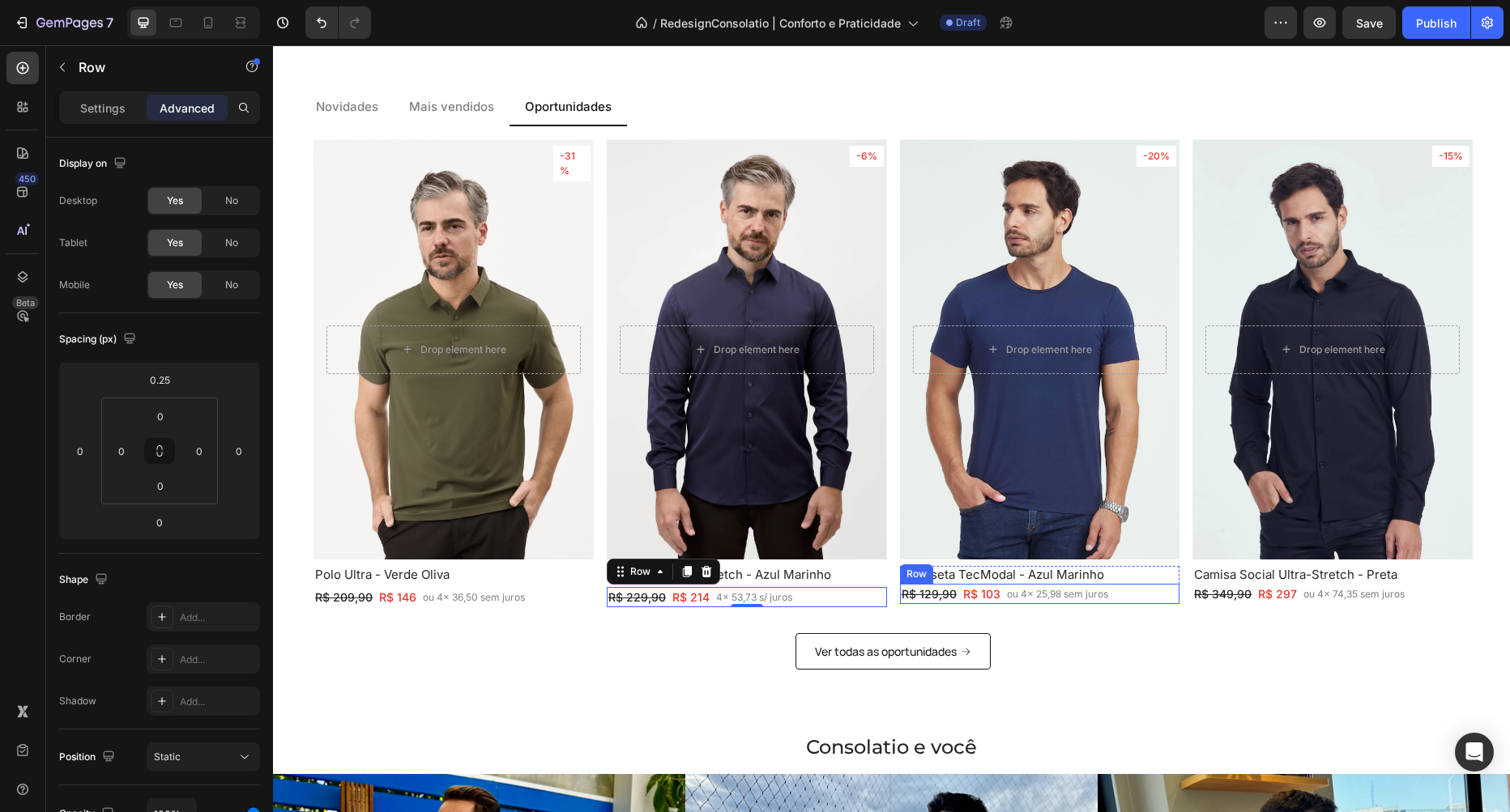
click at [1139, 592] on div "R$ 129,90 Text Block R$ 103 Text Block Row ou 4x 25,98 sem juros Text Block Row" at bounding box center [1039, 594] width 281 height 20
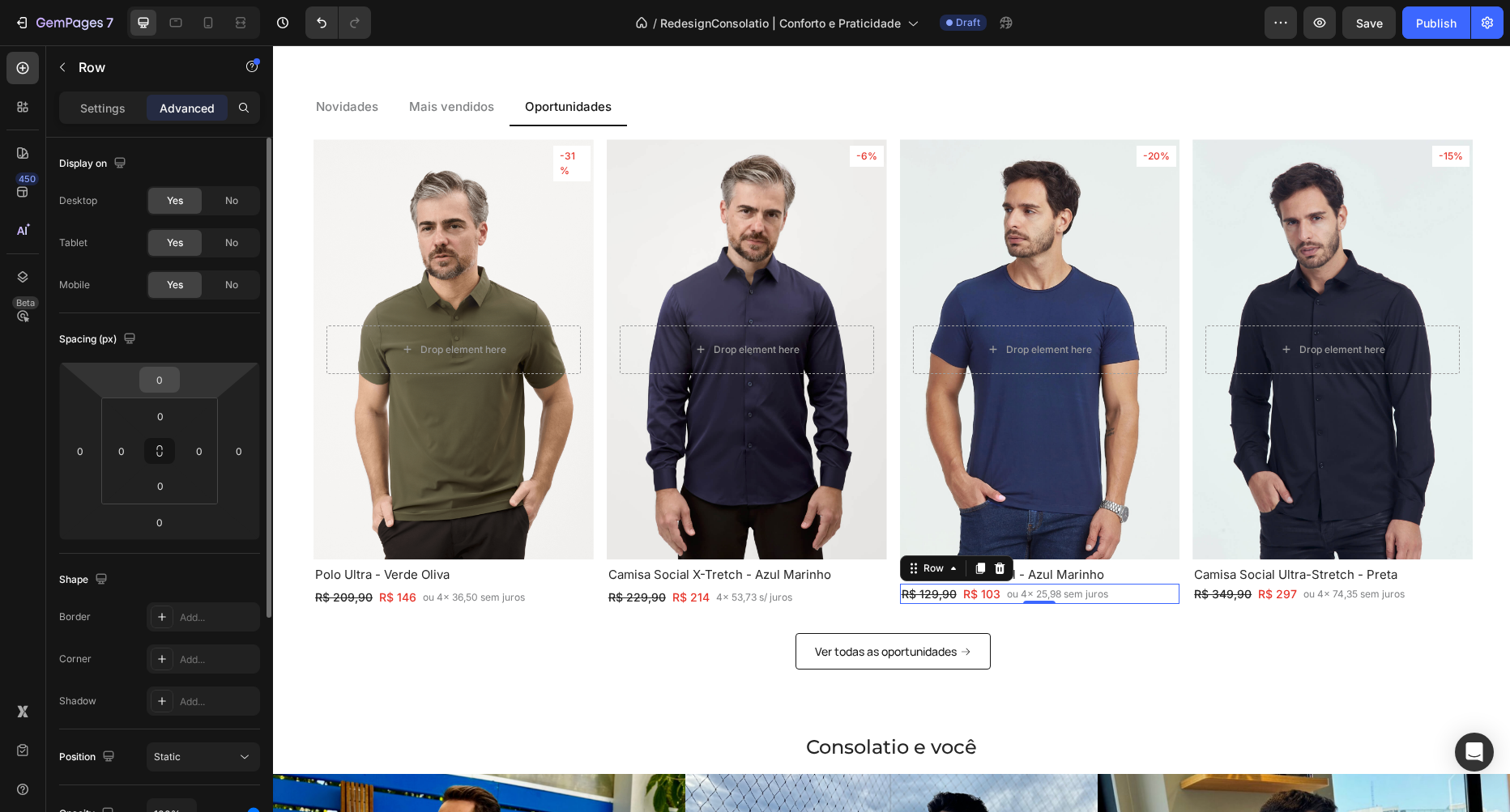
click at [166, 379] on input "0" at bounding box center [159, 380] width 32 height 25
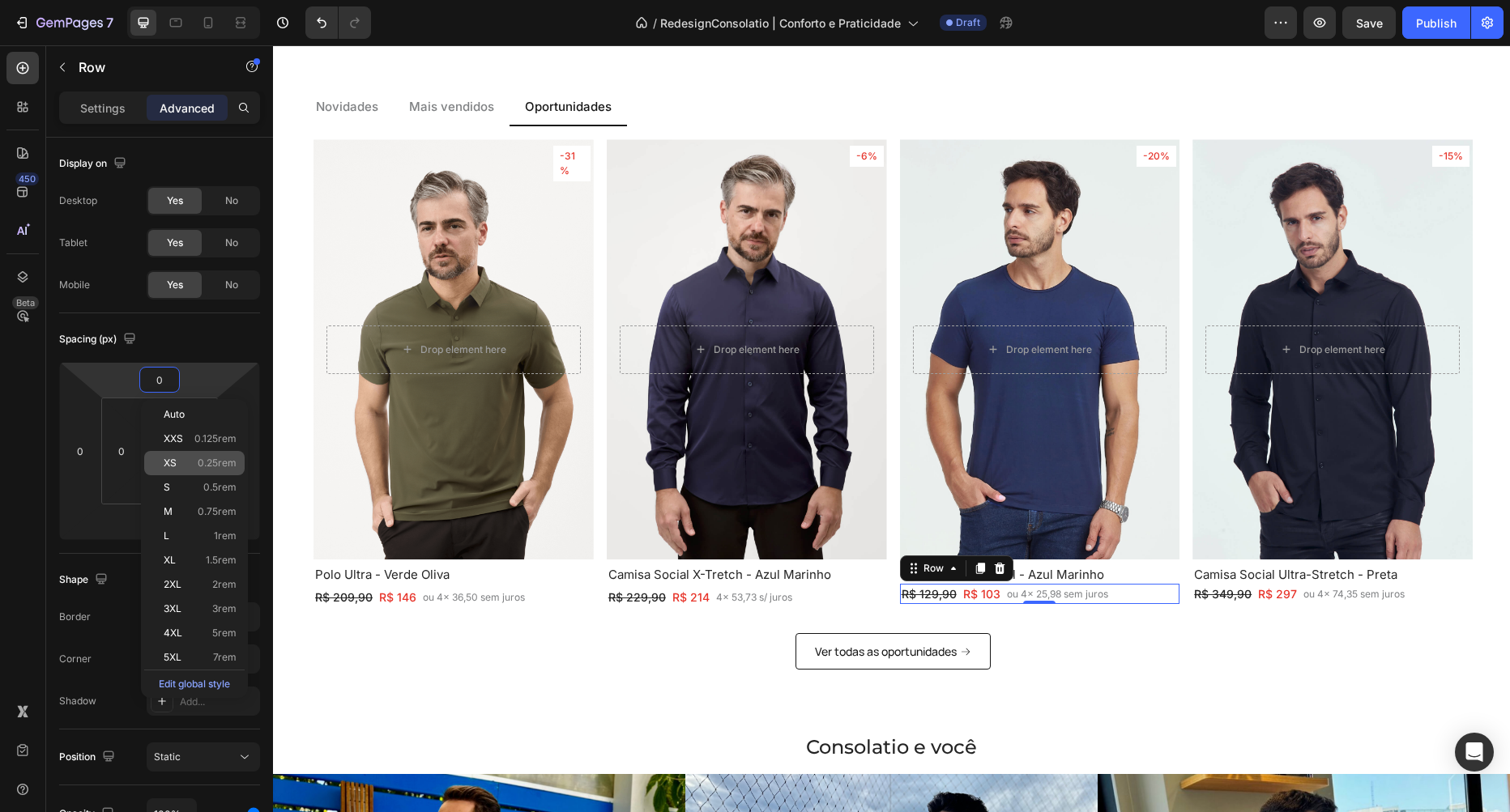
drag, startPoint x: 214, startPoint y: 472, endPoint x: 222, endPoint y: 475, distance: 8.5
click at [214, 471] on div "XS 0.25rem" at bounding box center [194, 463] width 100 height 25
type input "0.25"
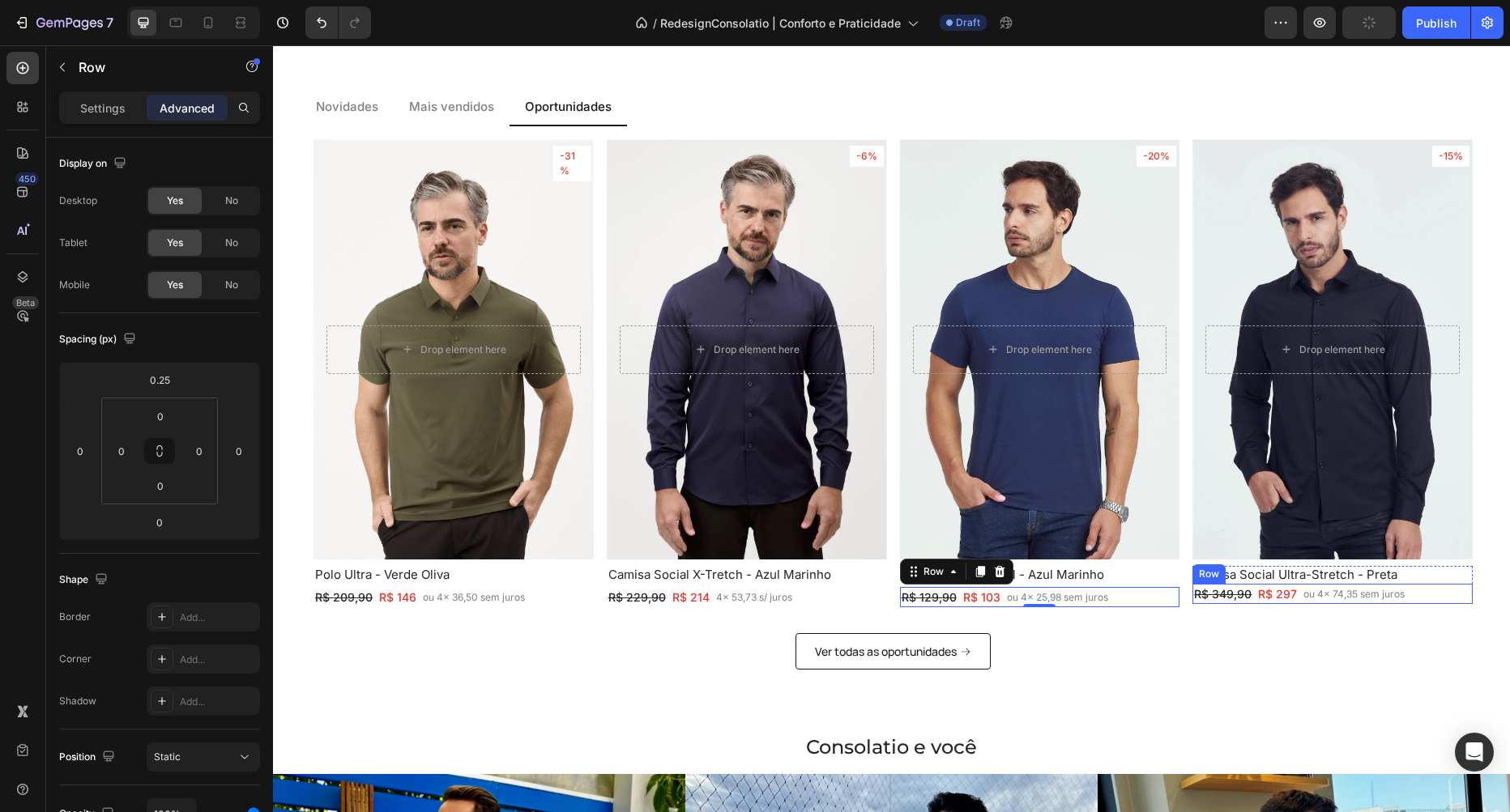
click at [1428, 593] on div "R$ 349,90 Text Block R$ 297 Text Block Row ou 4x 74,35 sem juros Text Block Row" at bounding box center [1332, 594] width 281 height 20
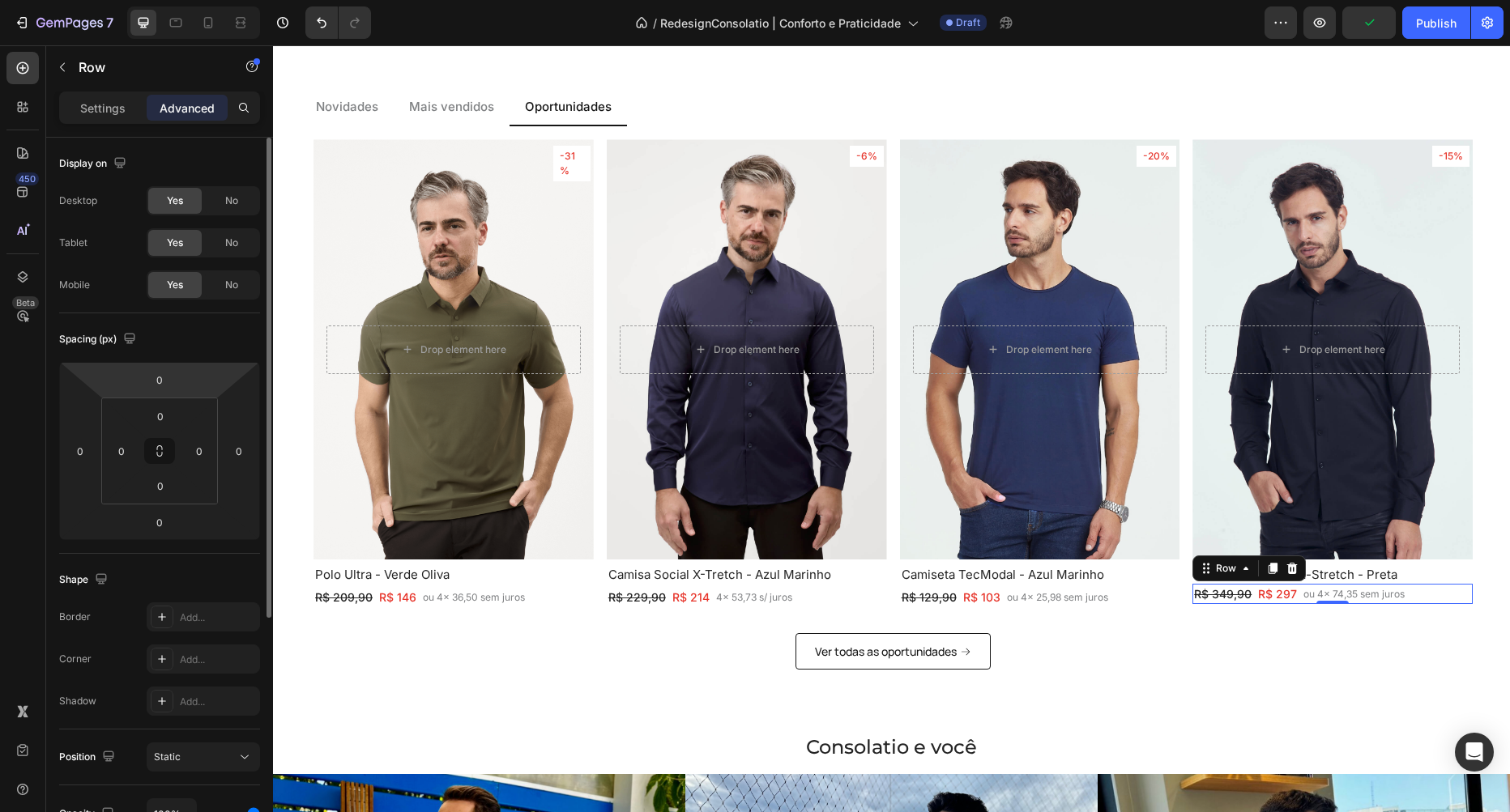
click at [174, 368] on div "0" at bounding box center [159, 380] width 41 height 26
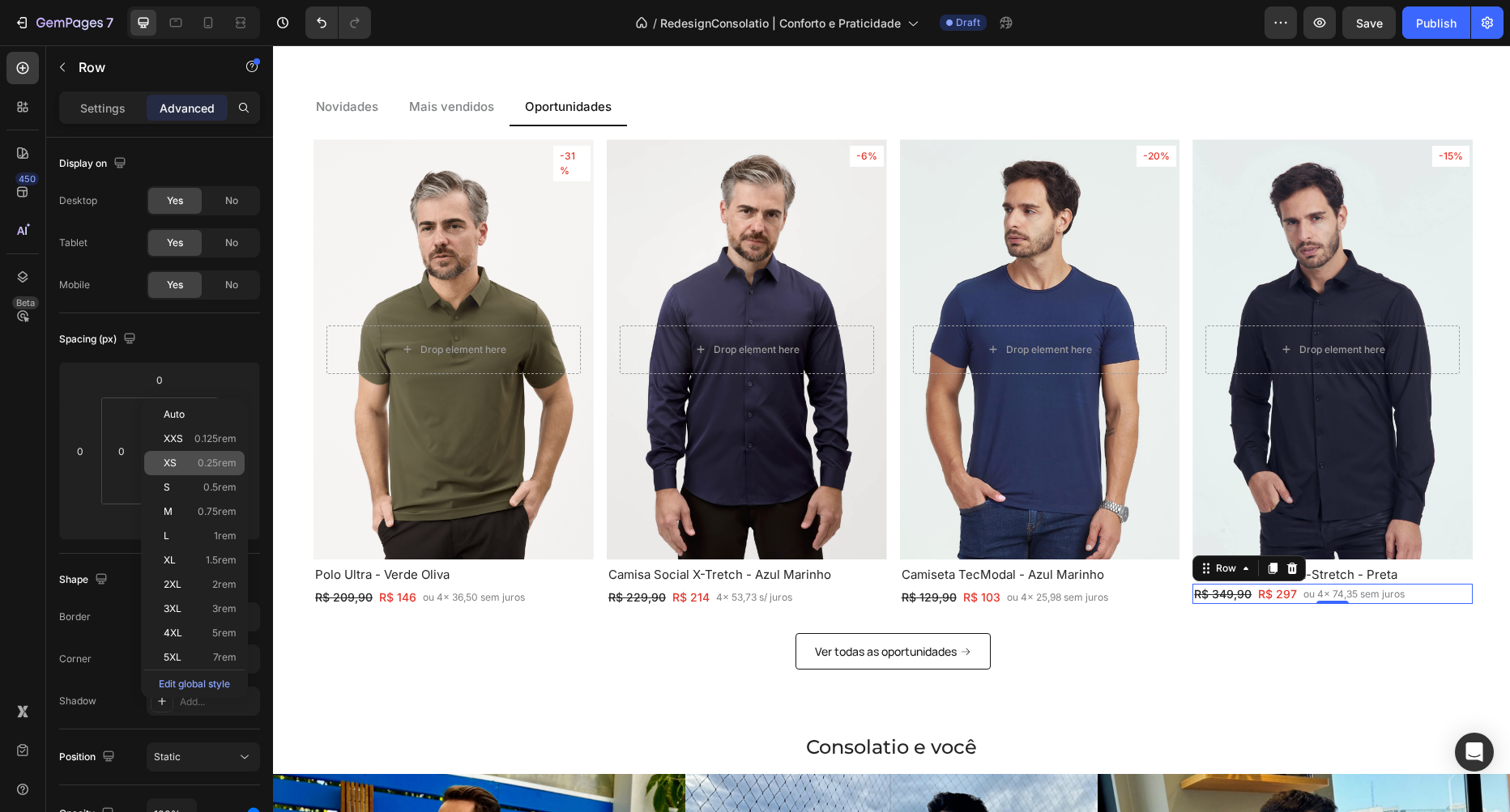
click at [209, 457] on div "XS 0.25rem" at bounding box center [194, 463] width 100 height 25
type input "0.25"
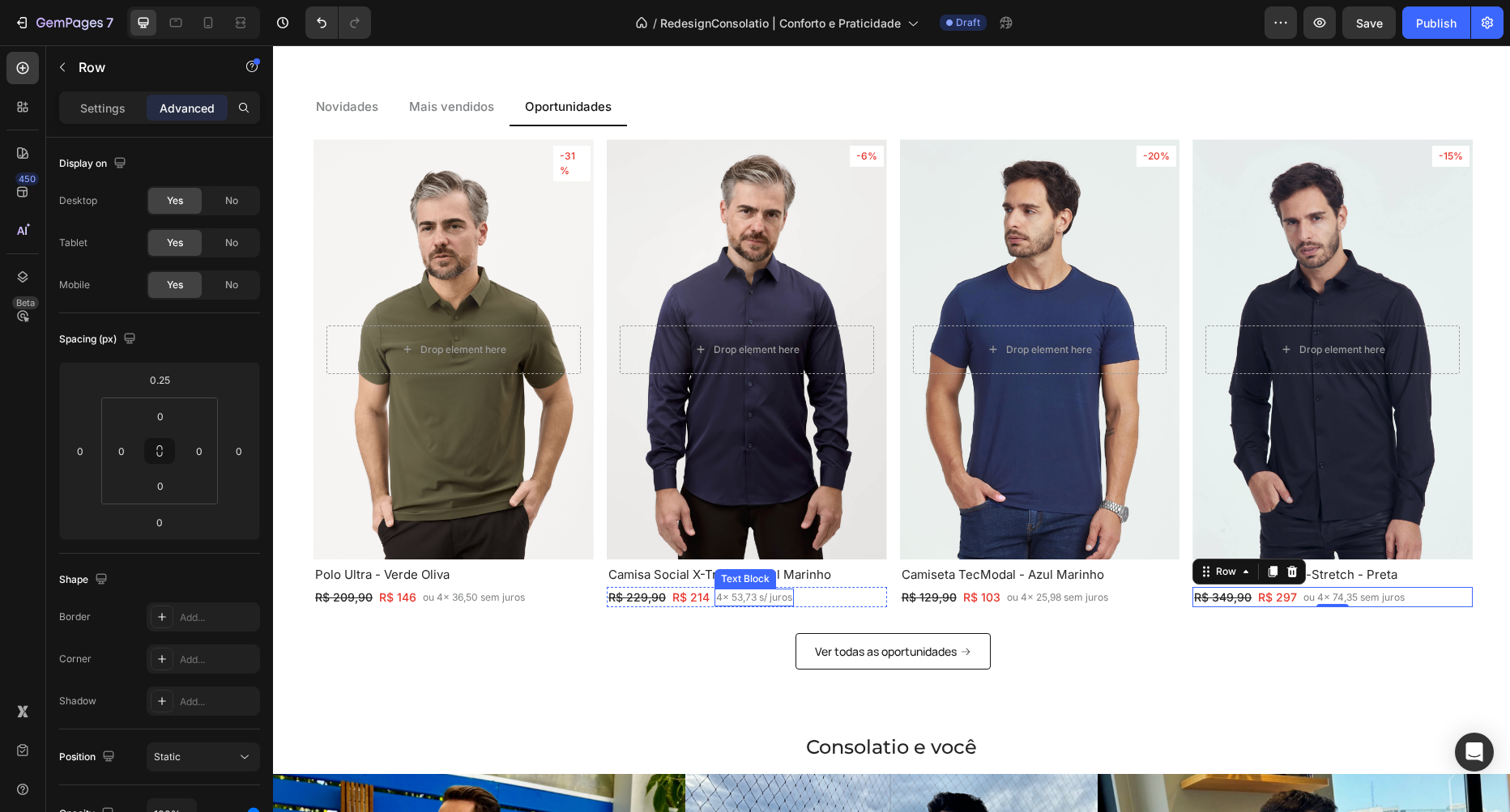
click at [727, 598] on p "4x 53,73 s/ juros" at bounding box center [755, 598] width 76 height 14
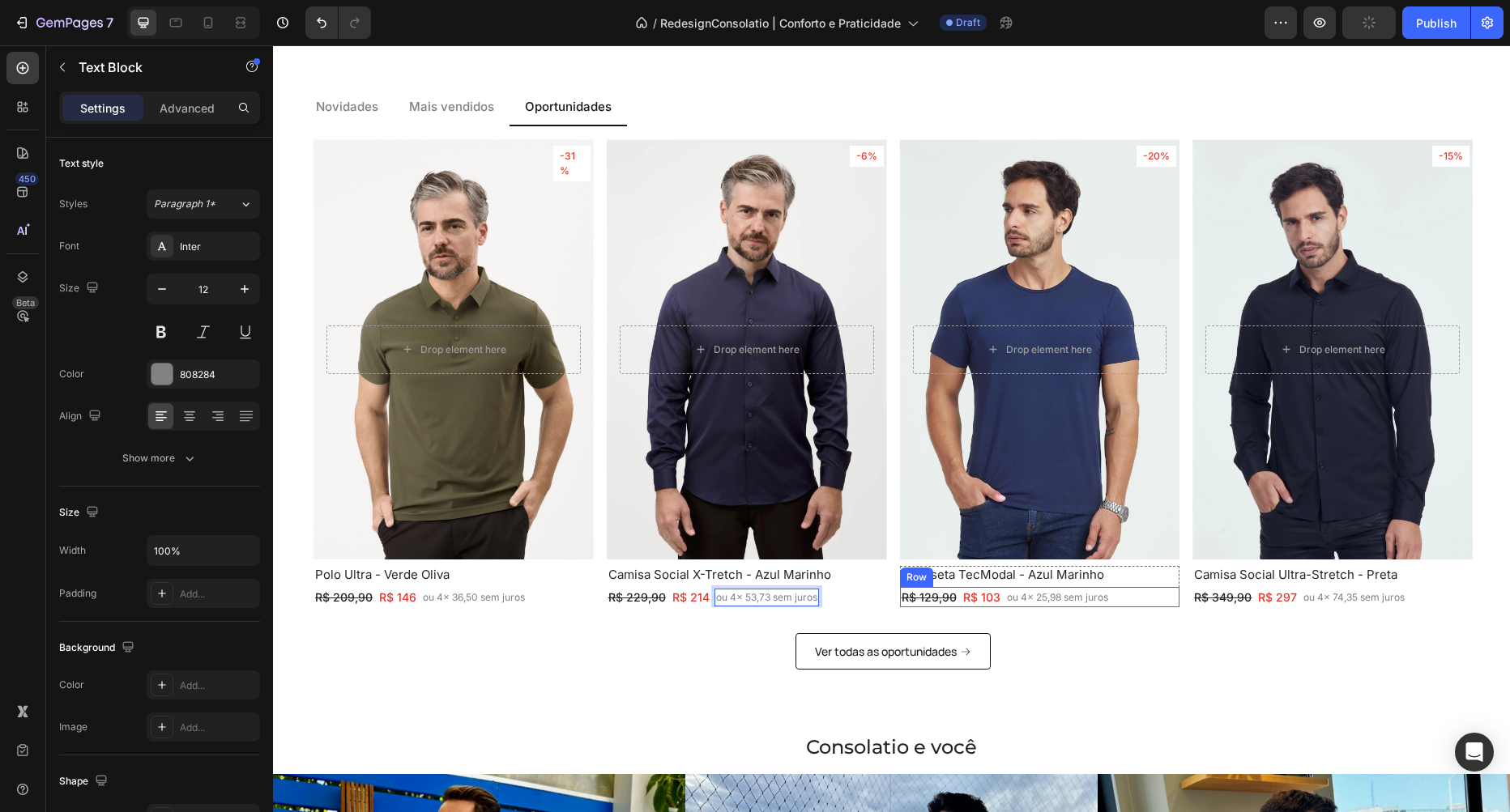
drag, startPoint x: 1174, startPoint y: 603, endPoint x: 1122, endPoint y: 565, distance: 64.4
click at [1174, 603] on div "R$ 129,90 Text Block R$ 103 Text Block Row ou 4x 25,98 sem juros Text Block Row" at bounding box center [1039, 598] width 281 height 20
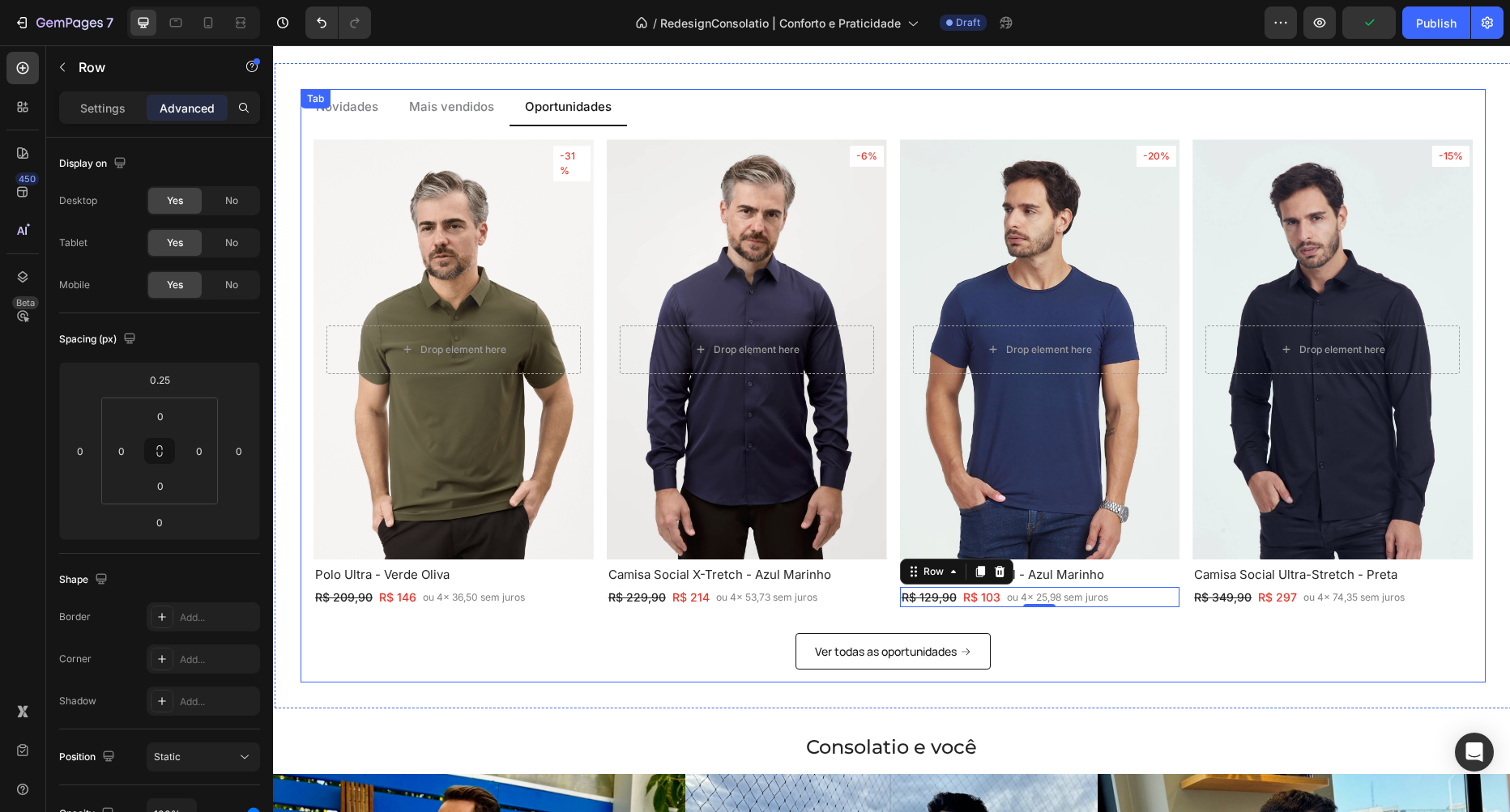
click at [479, 113] on p "Mais vendidos" at bounding box center [451, 108] width 85 height 19
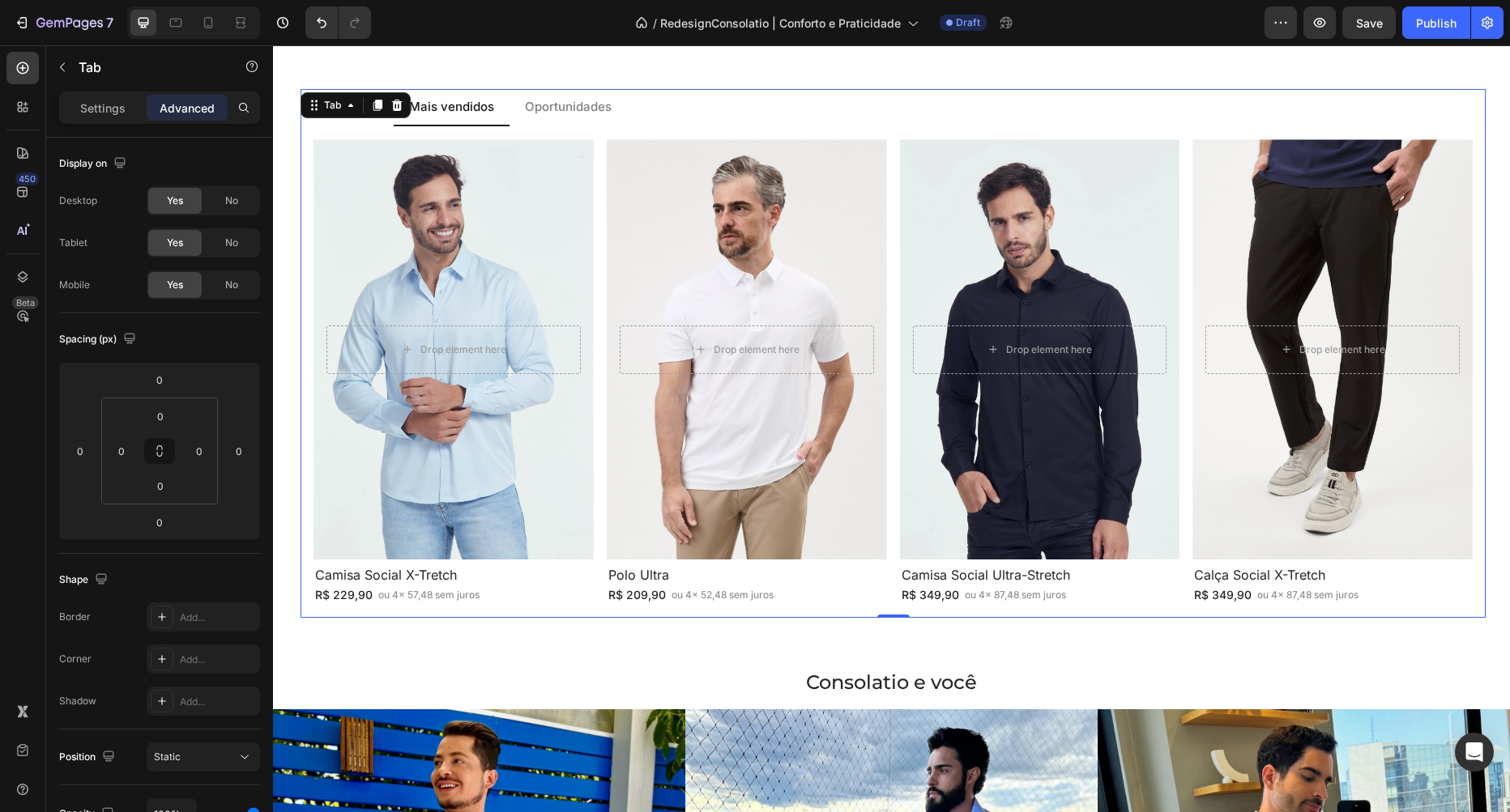
click at [361, 126] on li "Novidades" at bounding box center [347, 108] width 93 height 38
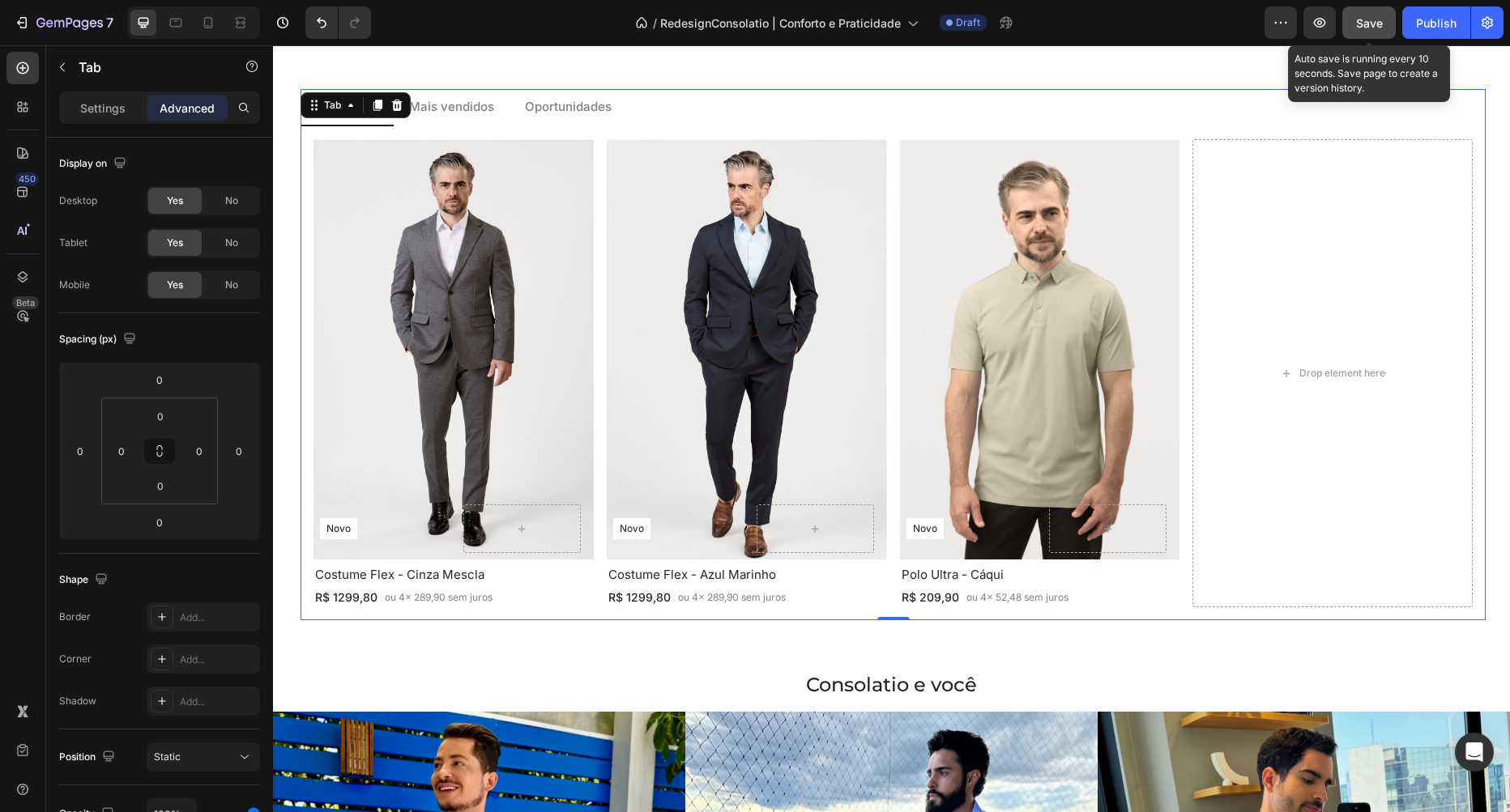
click at [1381, 7] on button "Save" at bounding box center [1368, 23] width 53 height 32
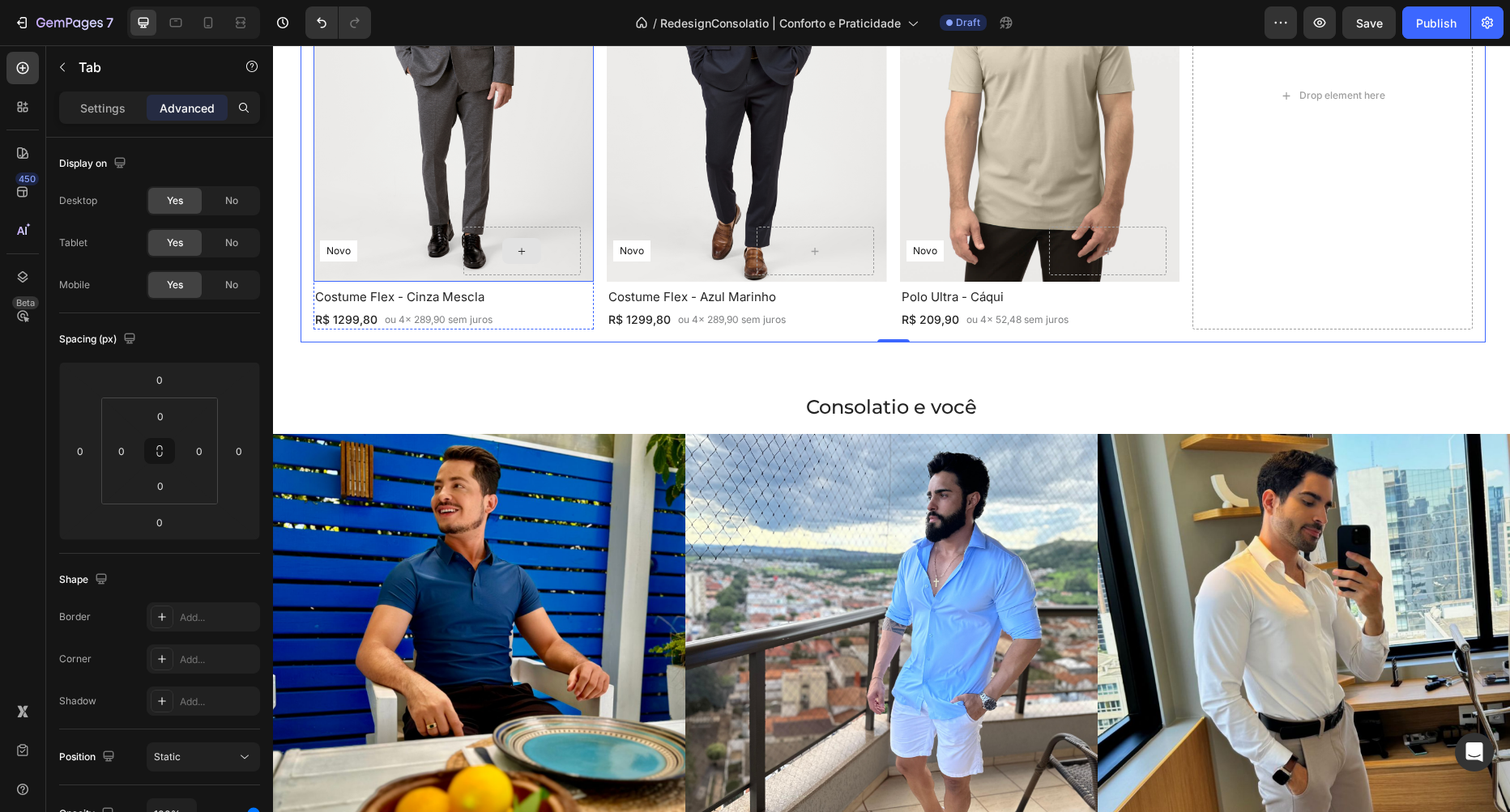
scroll to position [1931, 0]
click at [338, 323] on p "R$ 1299,80" at bounding box center [347, 320] width 63 height 17
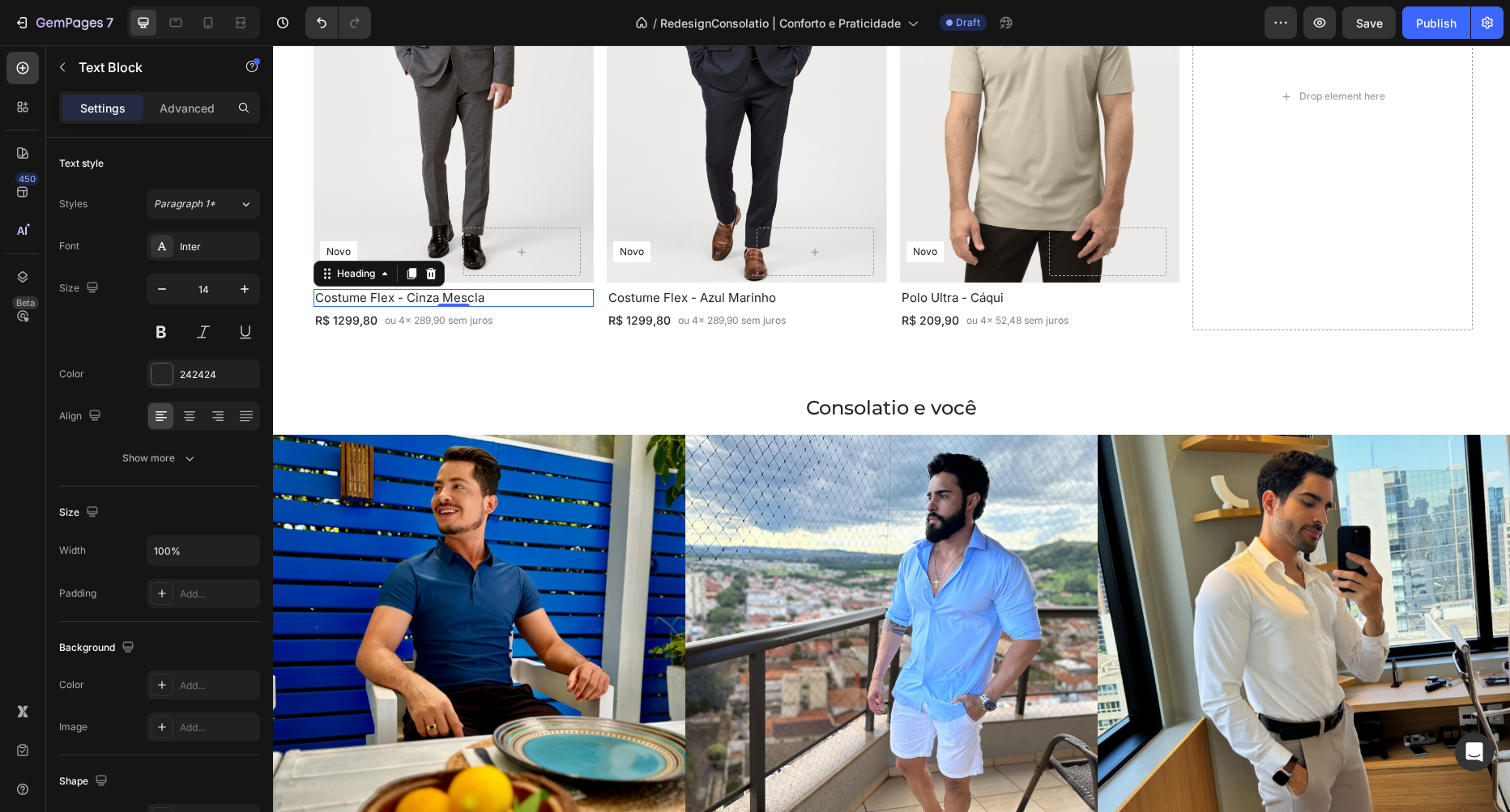
click at [516, 298] on h2 "Costume Flex - Cinza Mescla" at bounding box center [454, 298] width 281 height 18
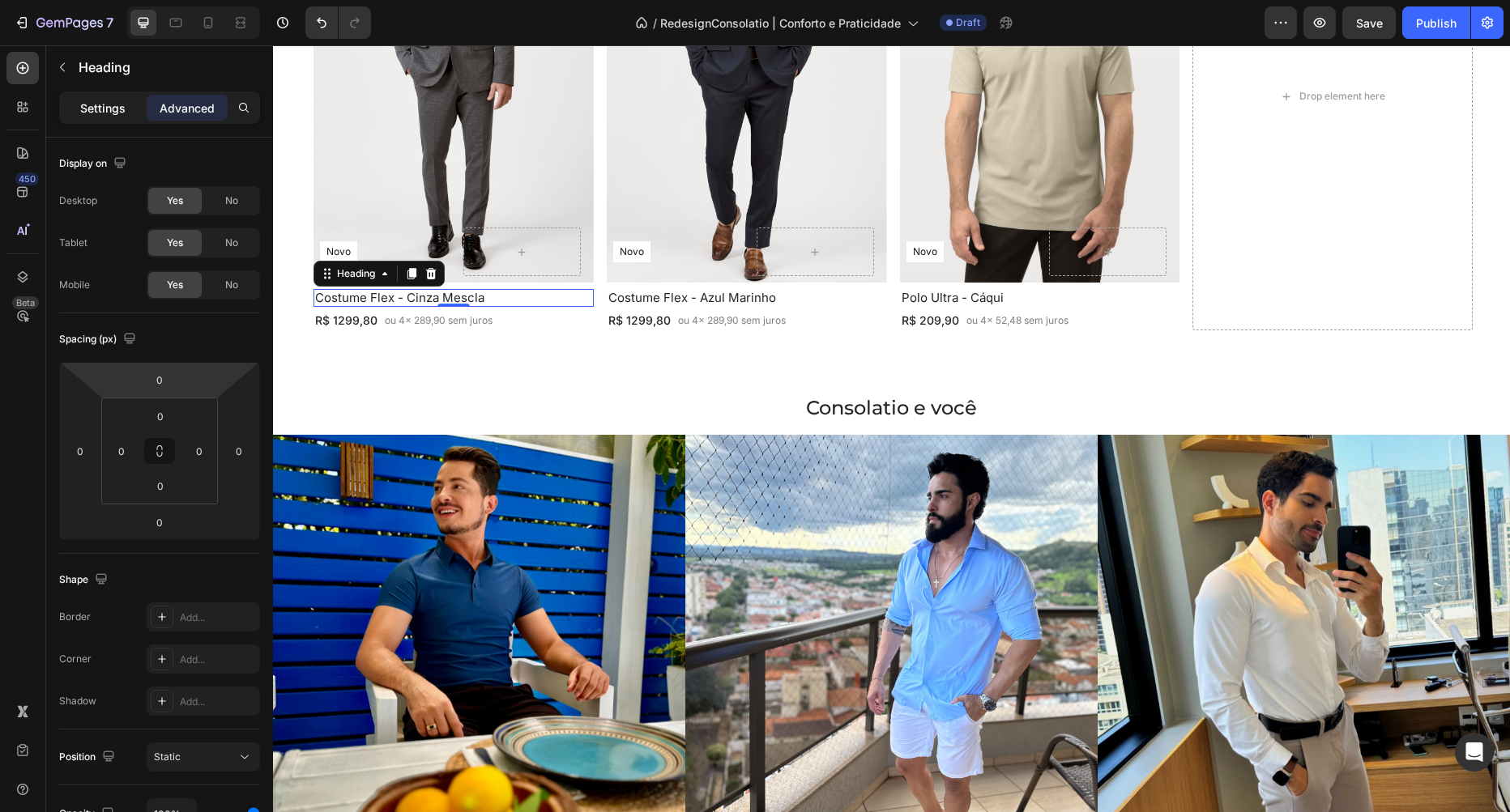
click at [113, 104] on p "Settings" at bounding box center [103, 108] width 46 height 17
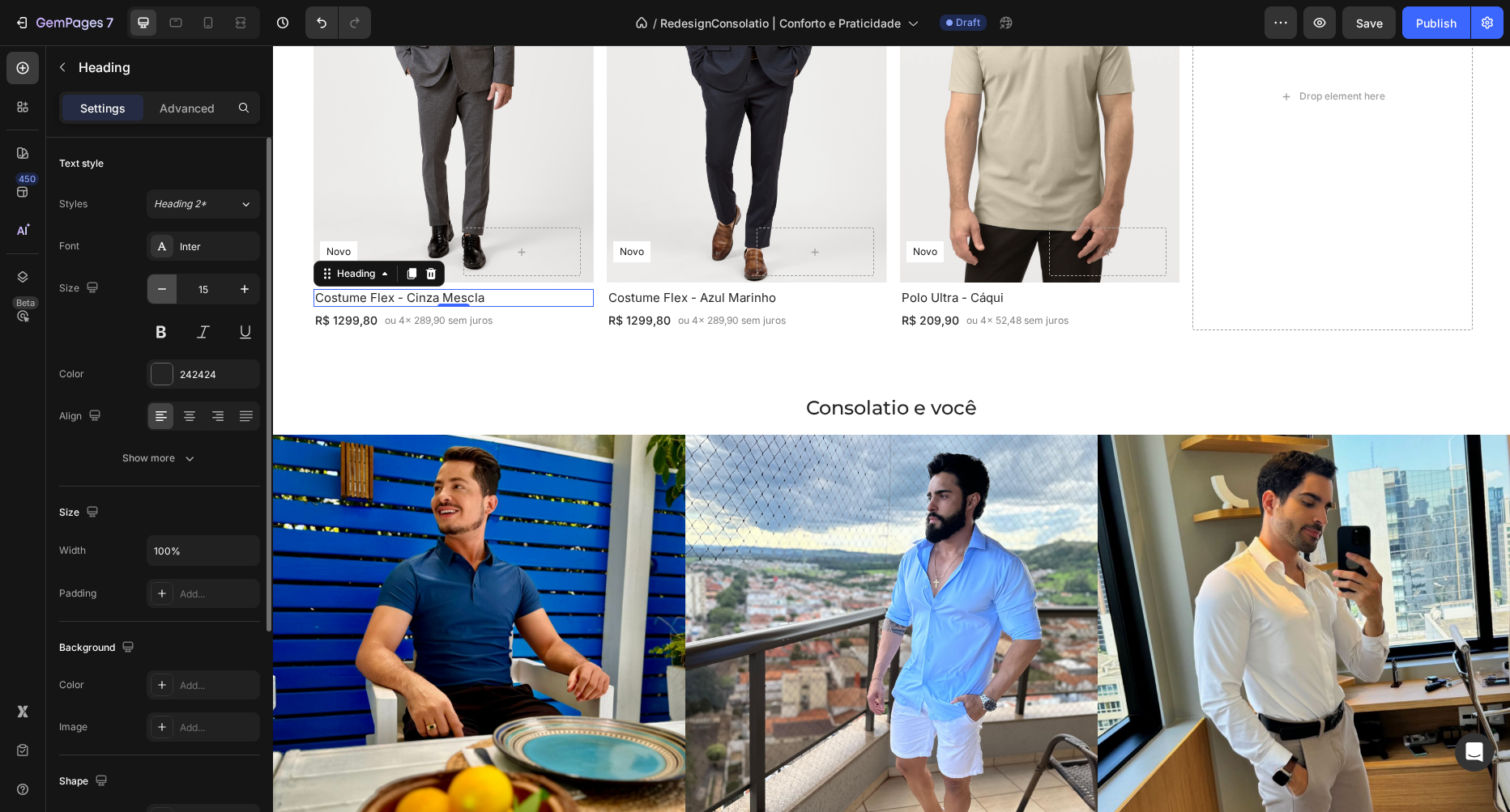
click at [164, 290] on icon "button" at bounding box center [162, 289] width 16 height 16
type input "14"
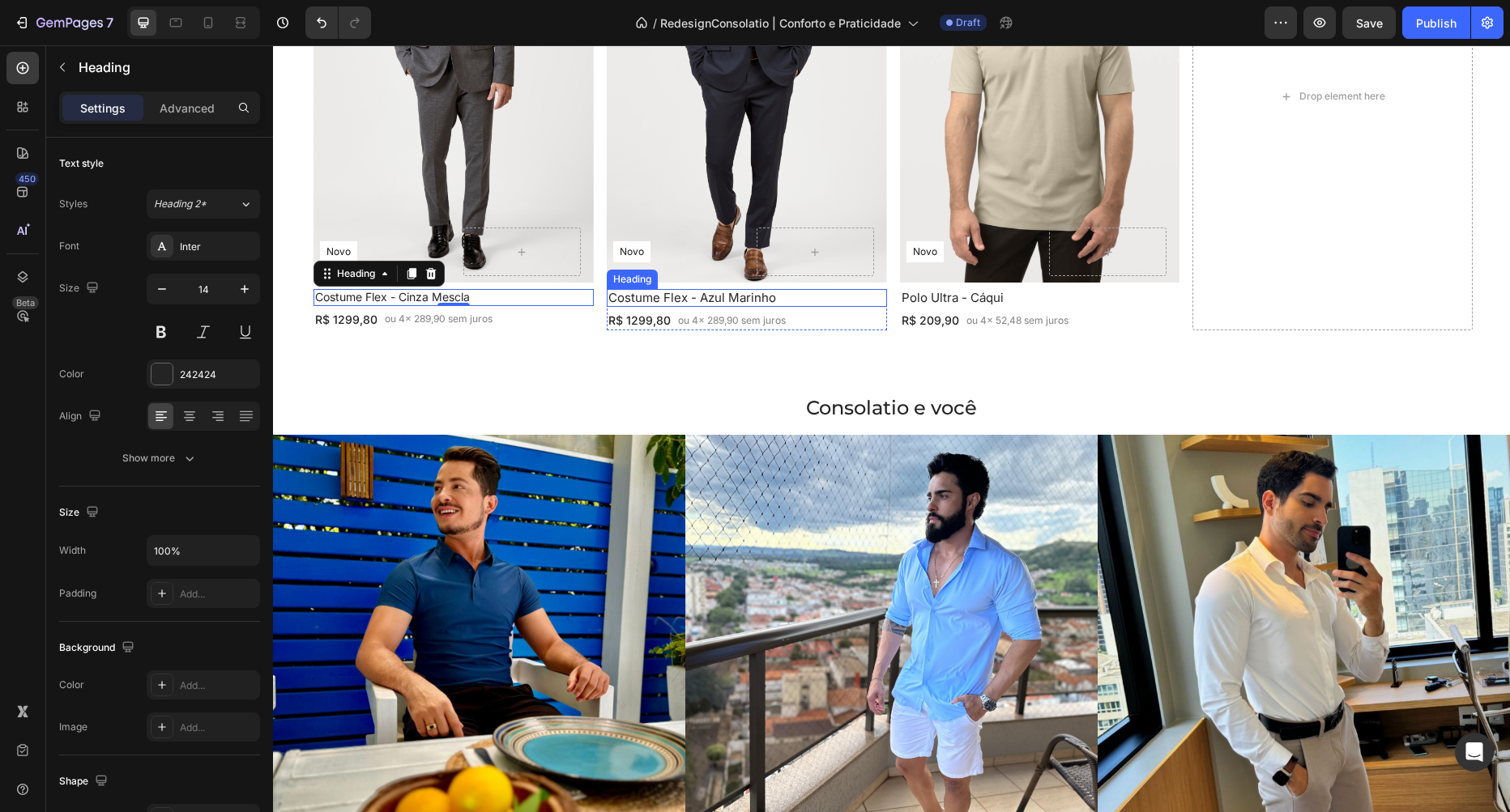
click at [794, 293] on h2 "Costume Flex - Azul Marinho" at bounding box center [747, 298] width 281 height 18
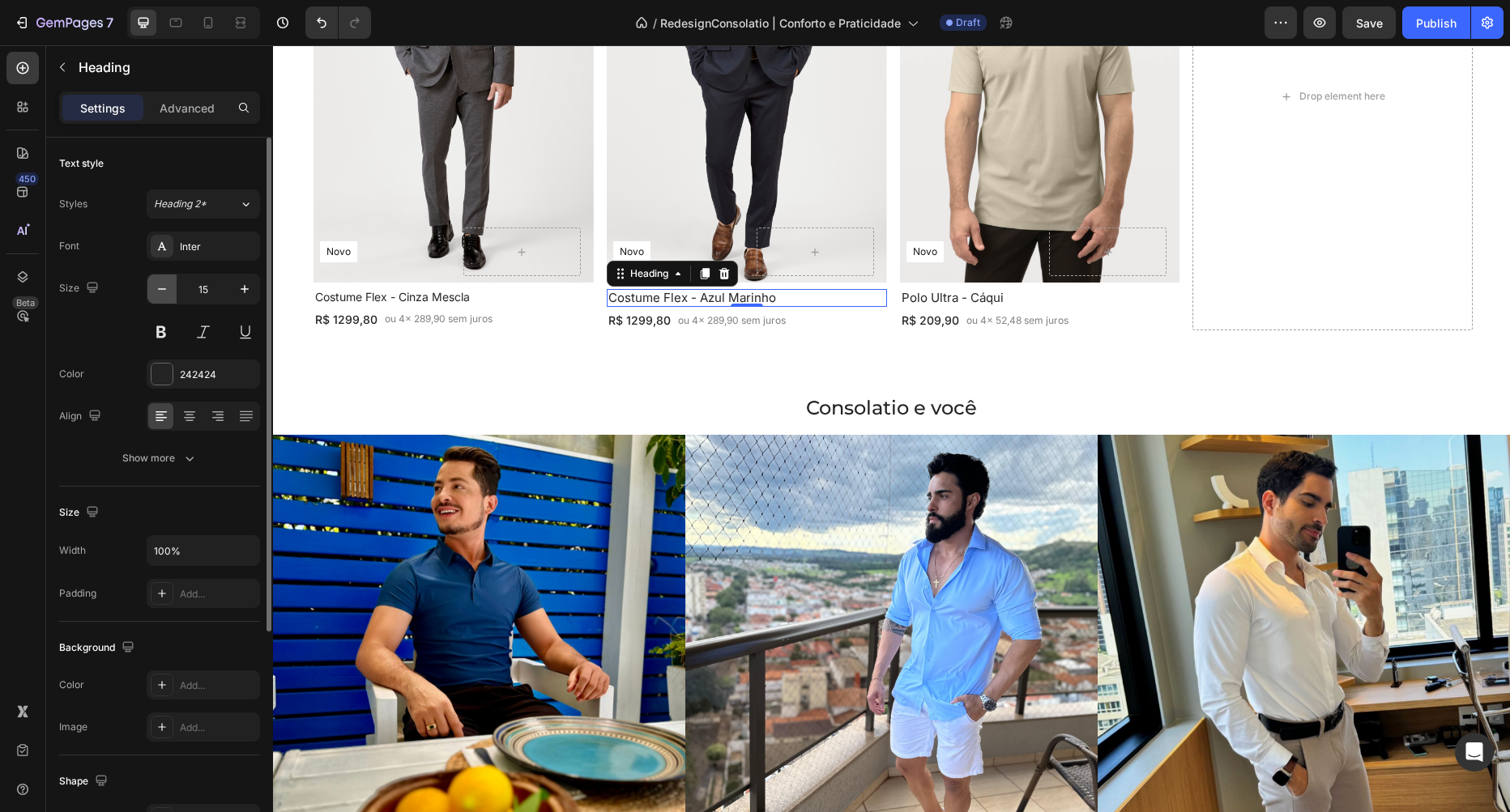
click at [171, 287] on button "button" at bounding box center [162, 289] width 29 height 29
type input "14"
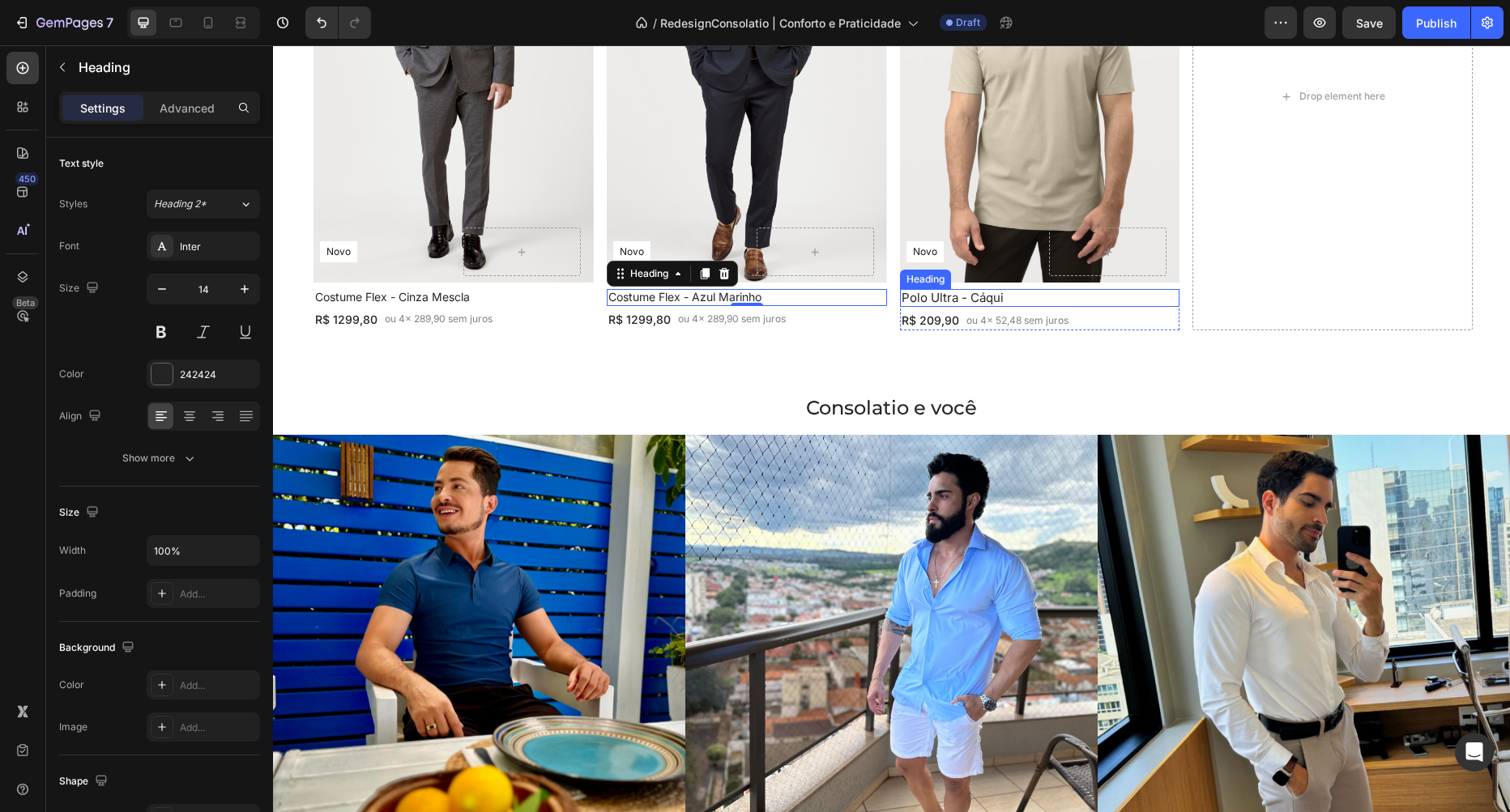
click at [1028, 290] on h2 "Polo Ultra - Cáqui" at bounding box center [1039, 298] width 281 height 18
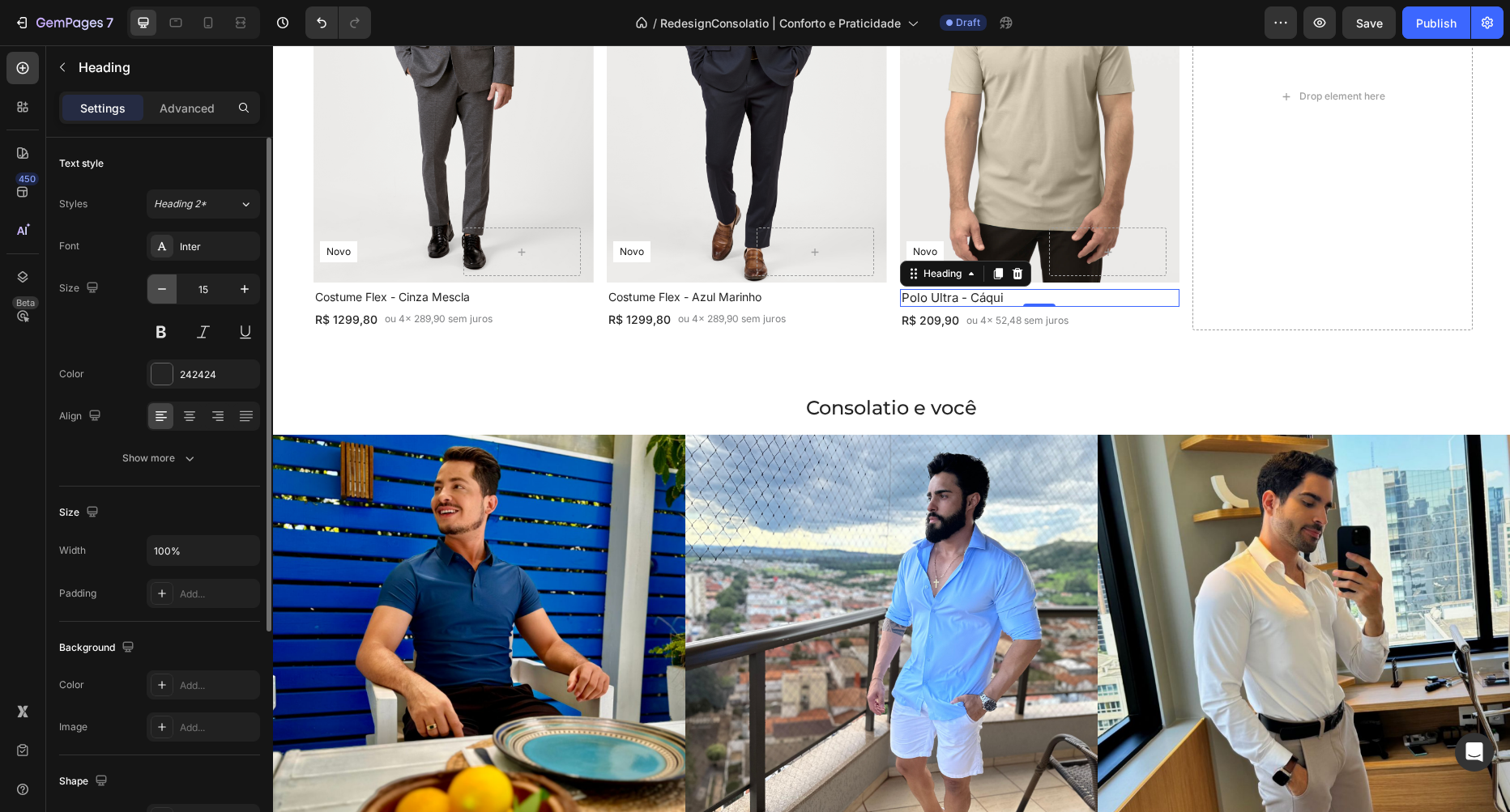
click at [153, 293] on button "button" at bounding box center [162, 289] width 29 height 29
type input "14"
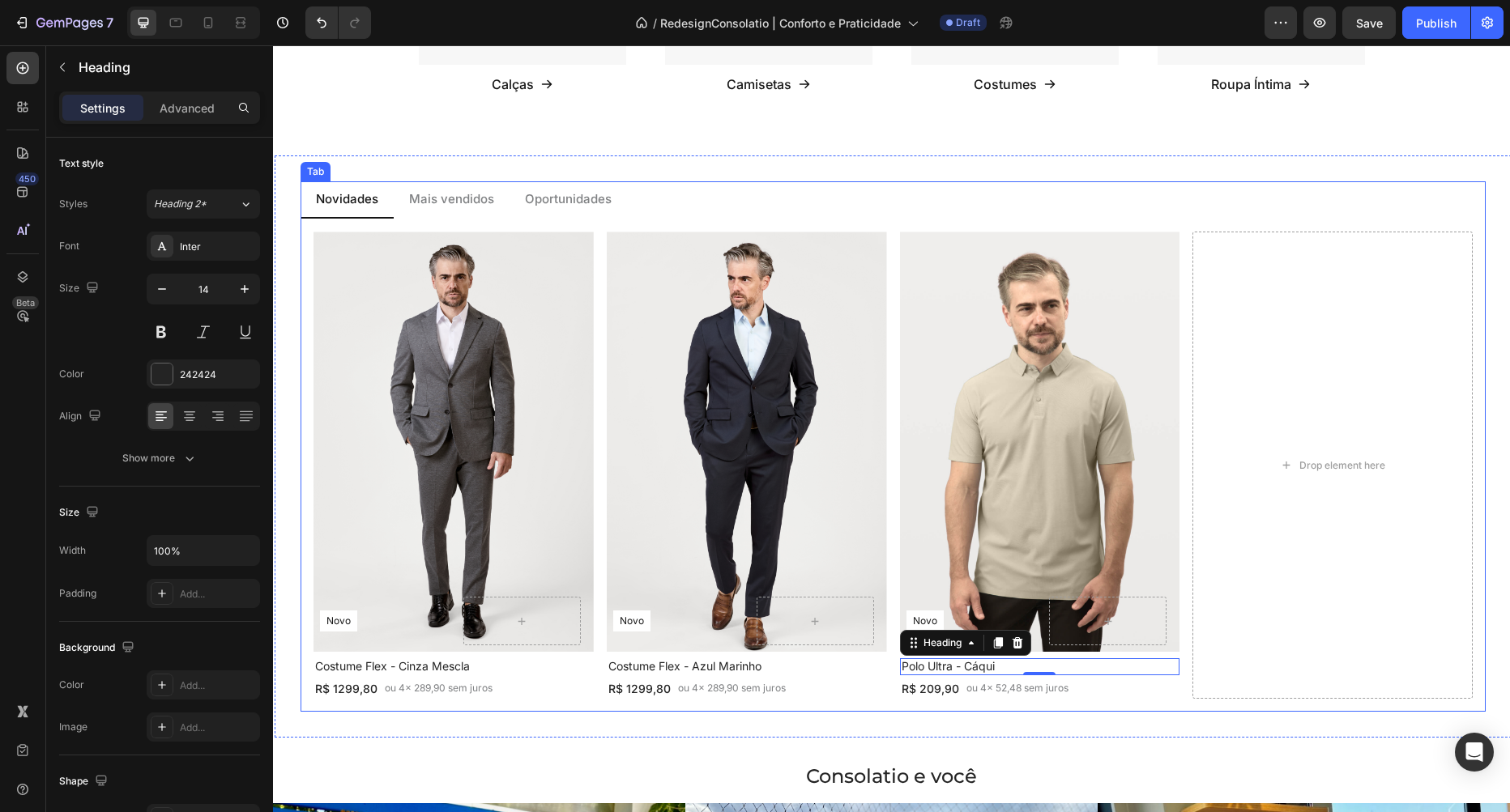
click at [541, 201] on p "Oportunidades" at bounding box center [568, 200] width 86 height 19
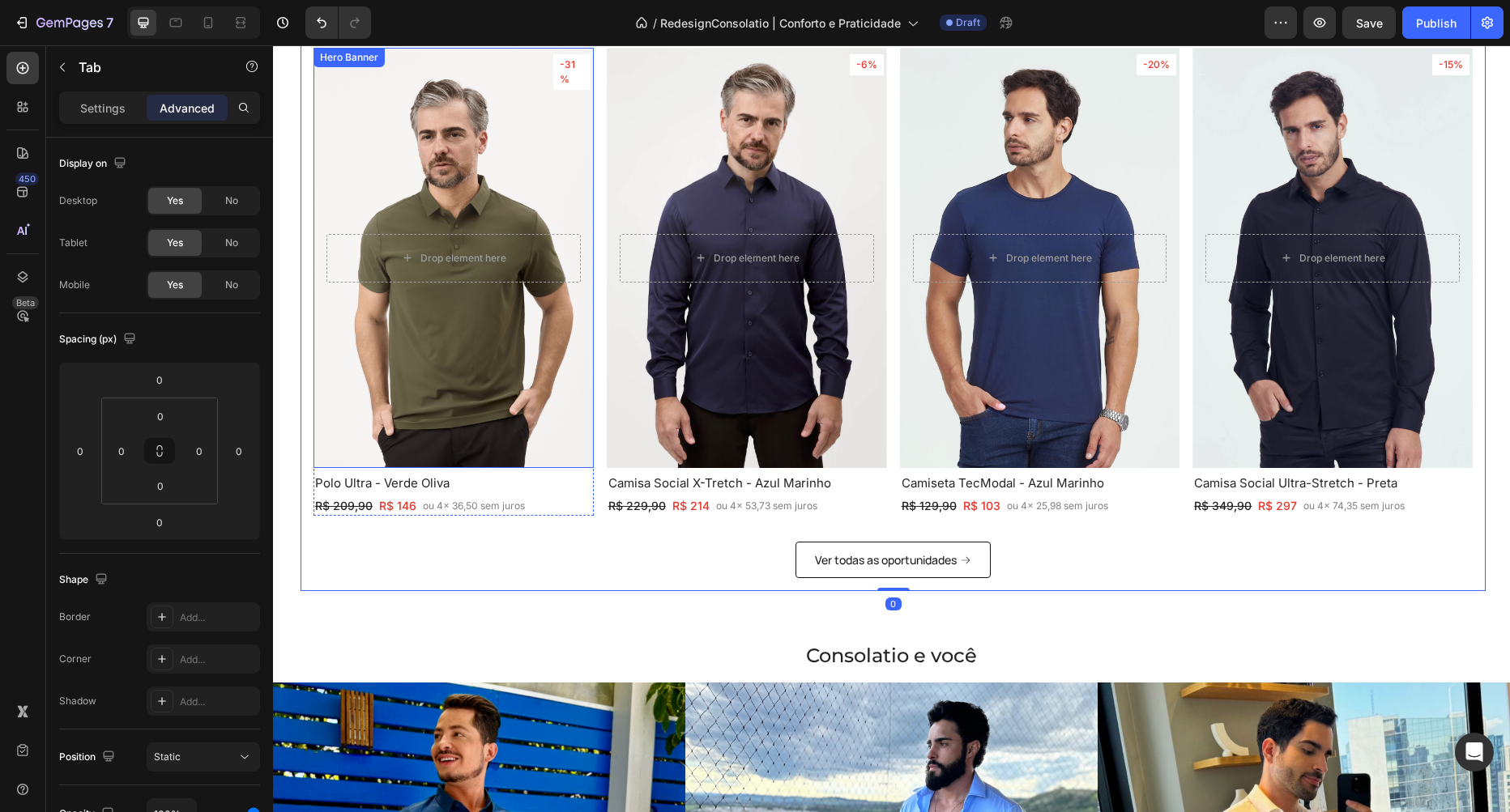
scroll to position [1746, 0]
click at [498, 481] on h2 "Polo Ultra - Verde Oliva" at bounding box center [454, 482] width 281 height 18
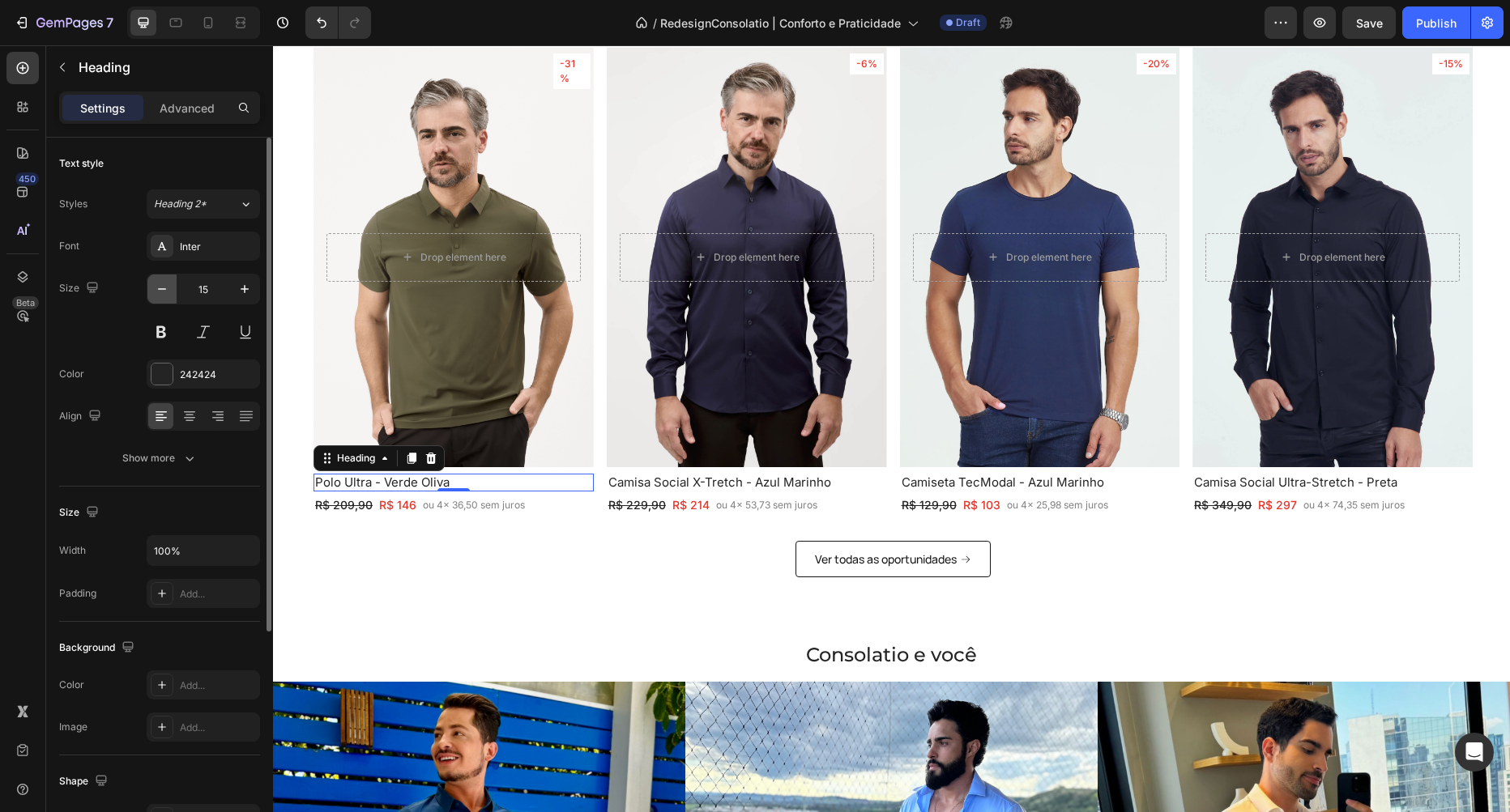
drag, startPoint x: 154, startPoint y: 294, endPoint x: 326, endPoint y: 307, distance: 172.5
click at [154, 294] on icon "button" at bounding box center [162, 289] width 16 height 16
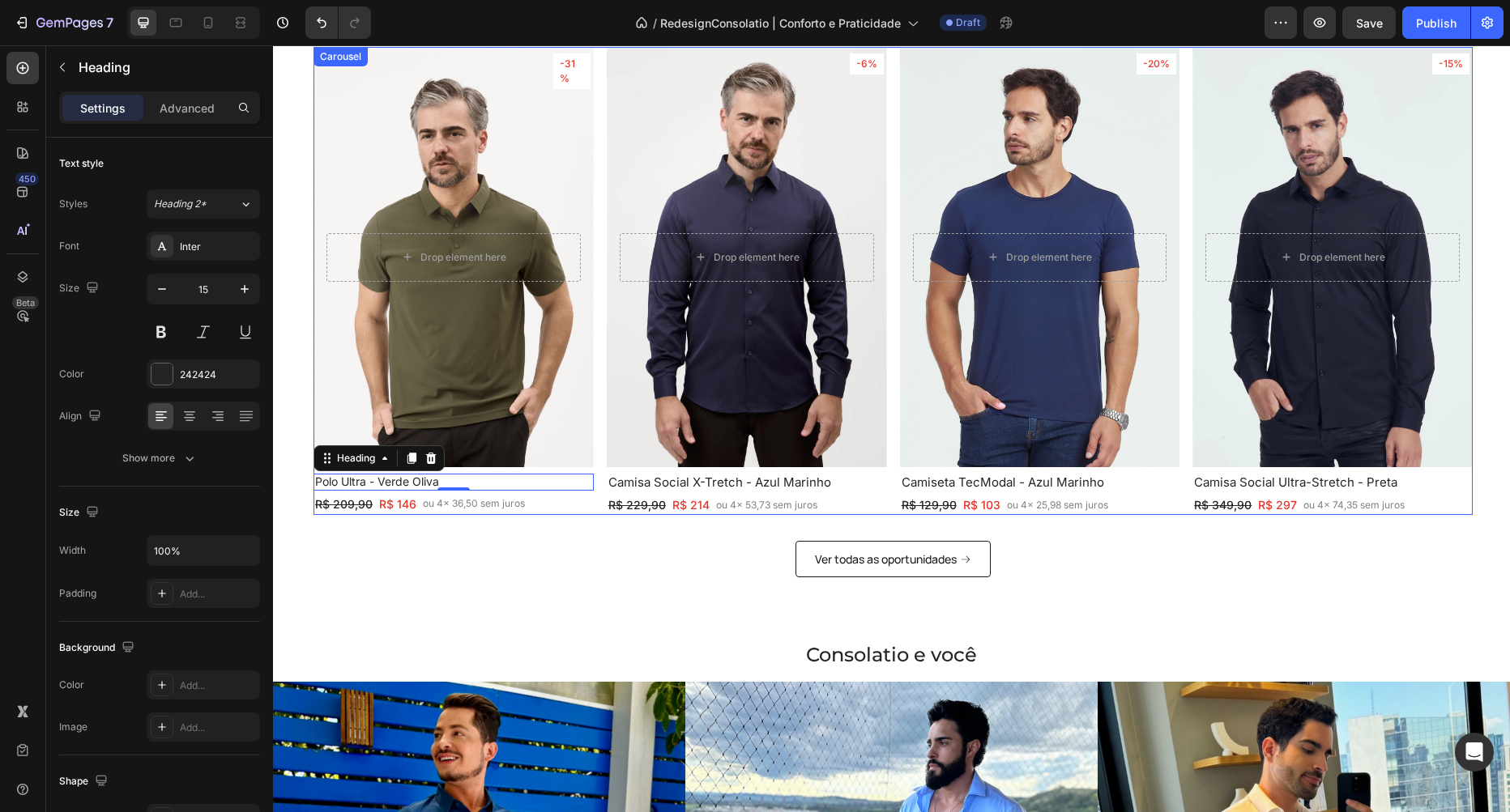
type input "14"
click at [861, 481] on h2 "Camisa Social X-Tretch - Azul Marinho" at bounding box center [747, 482] width 281 height 18
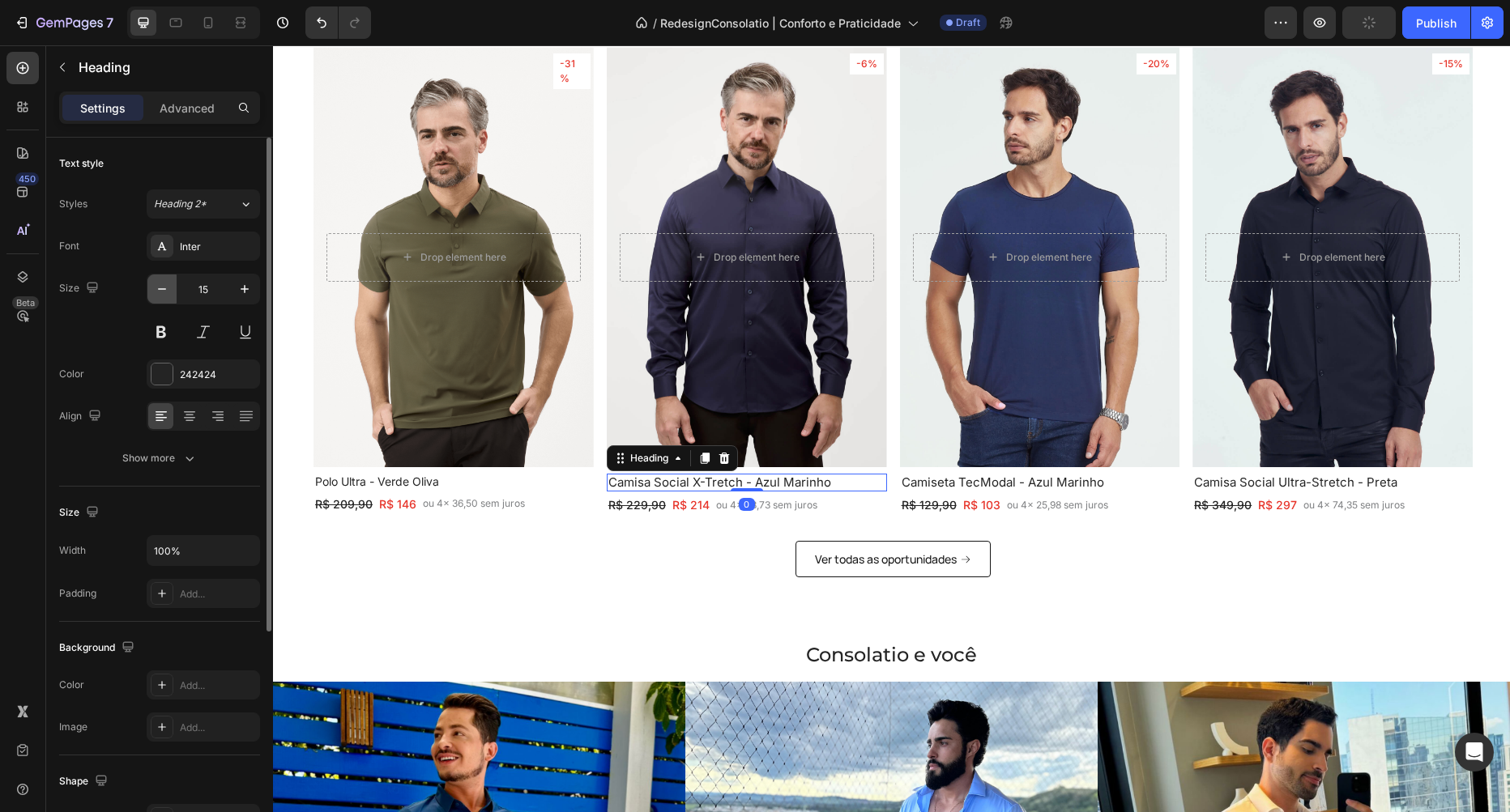
click at [154, 285] on icon "button" at bounding box center [162, 289] width 16 height 16
type input "14"
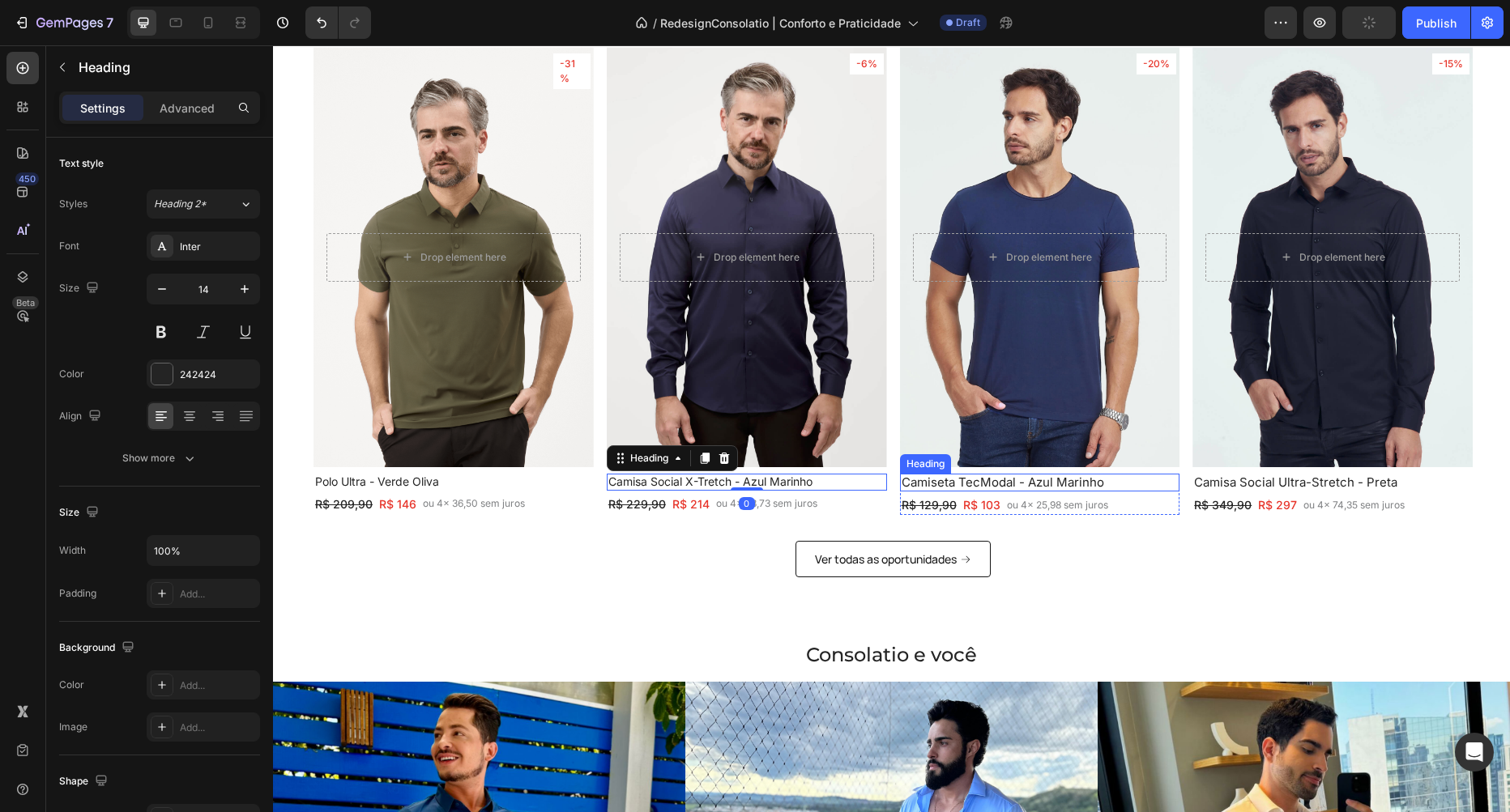
click at [1114, 482] on h2 "Camiseta TecModal - Azul Marinho" at bounding box center [1039, 482] width 281 height 18
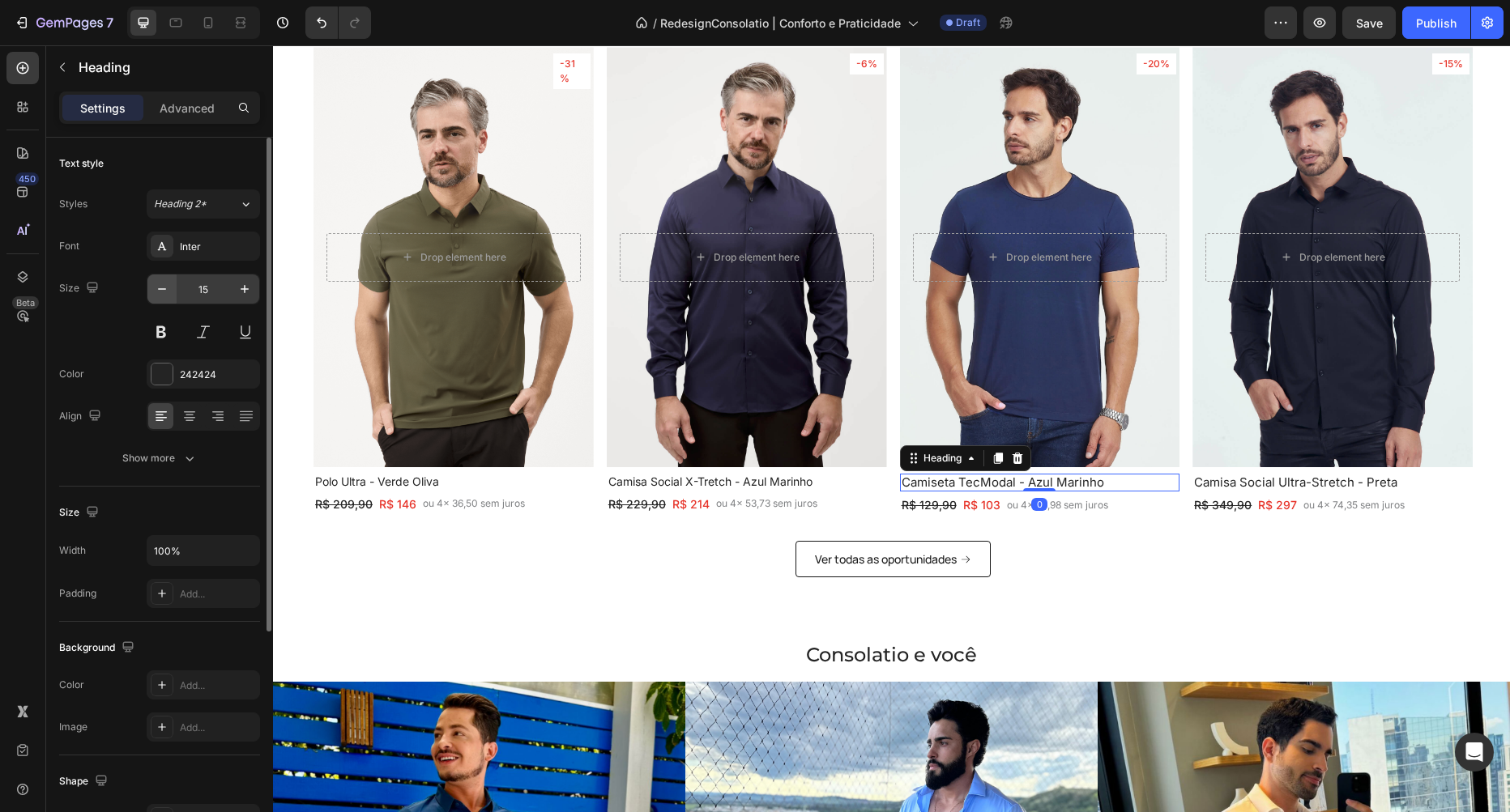
click at [152, 286] on button "button" at bounding box center [162, 289] width 29 height 29
type input "14"
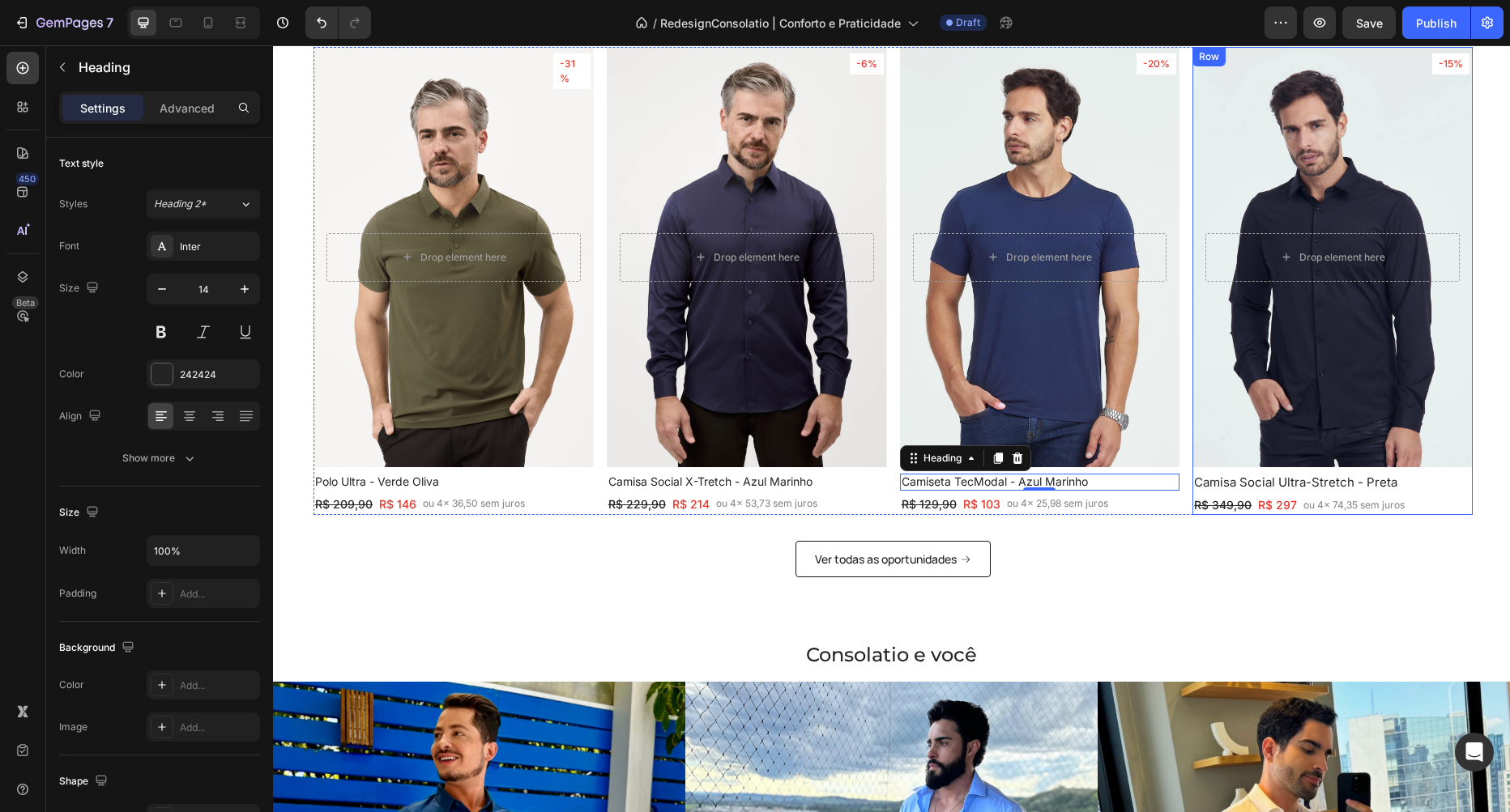
click at [1408, 481] on h2 "Camisa Social Ultra-Stretch - Preta" at bounding box center [1332, 482] width 281 height 18
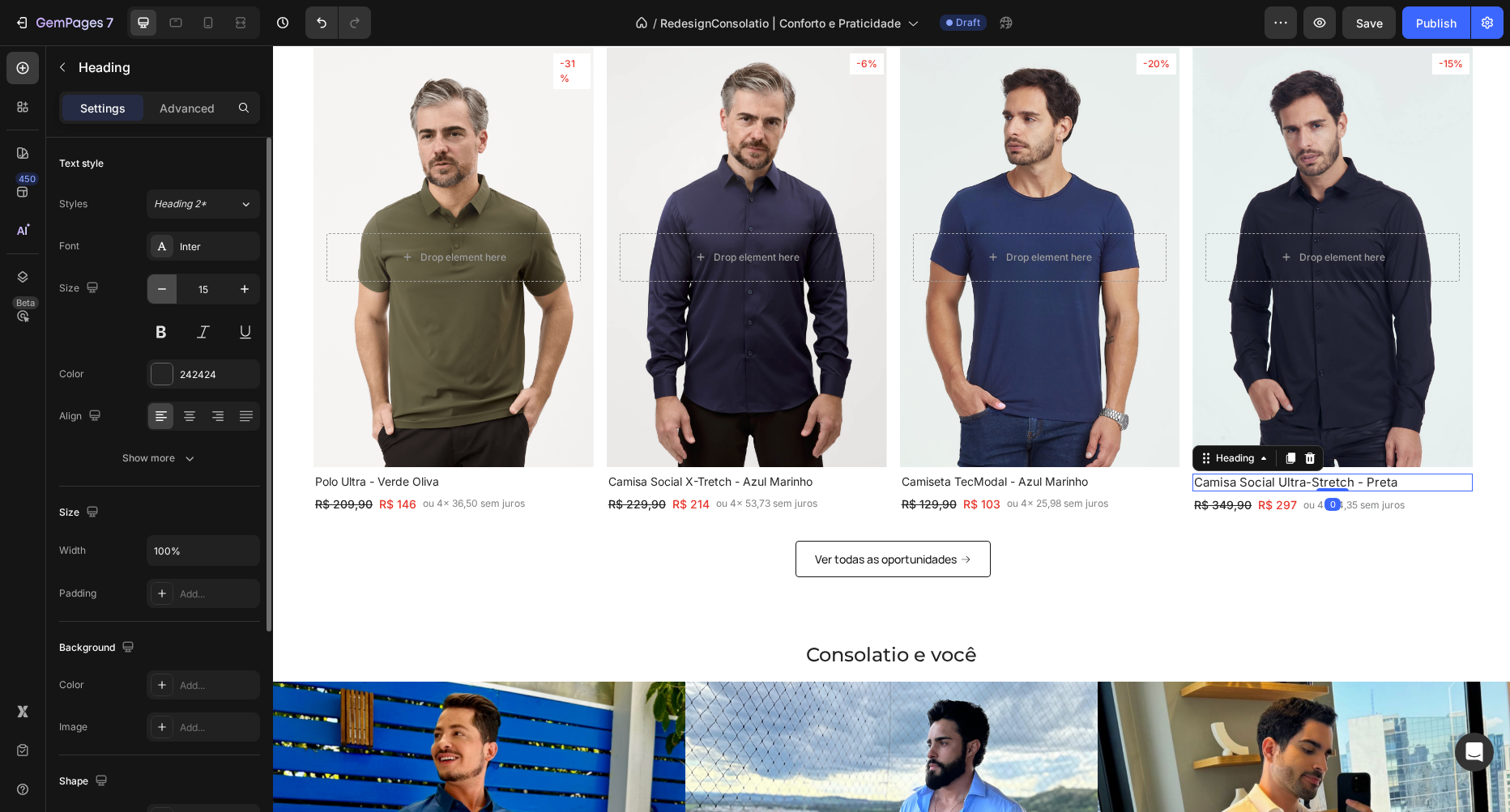
click at [155, 293] on icon "button" at bounding box center [162, 289] width 16 height 16
type input "14"
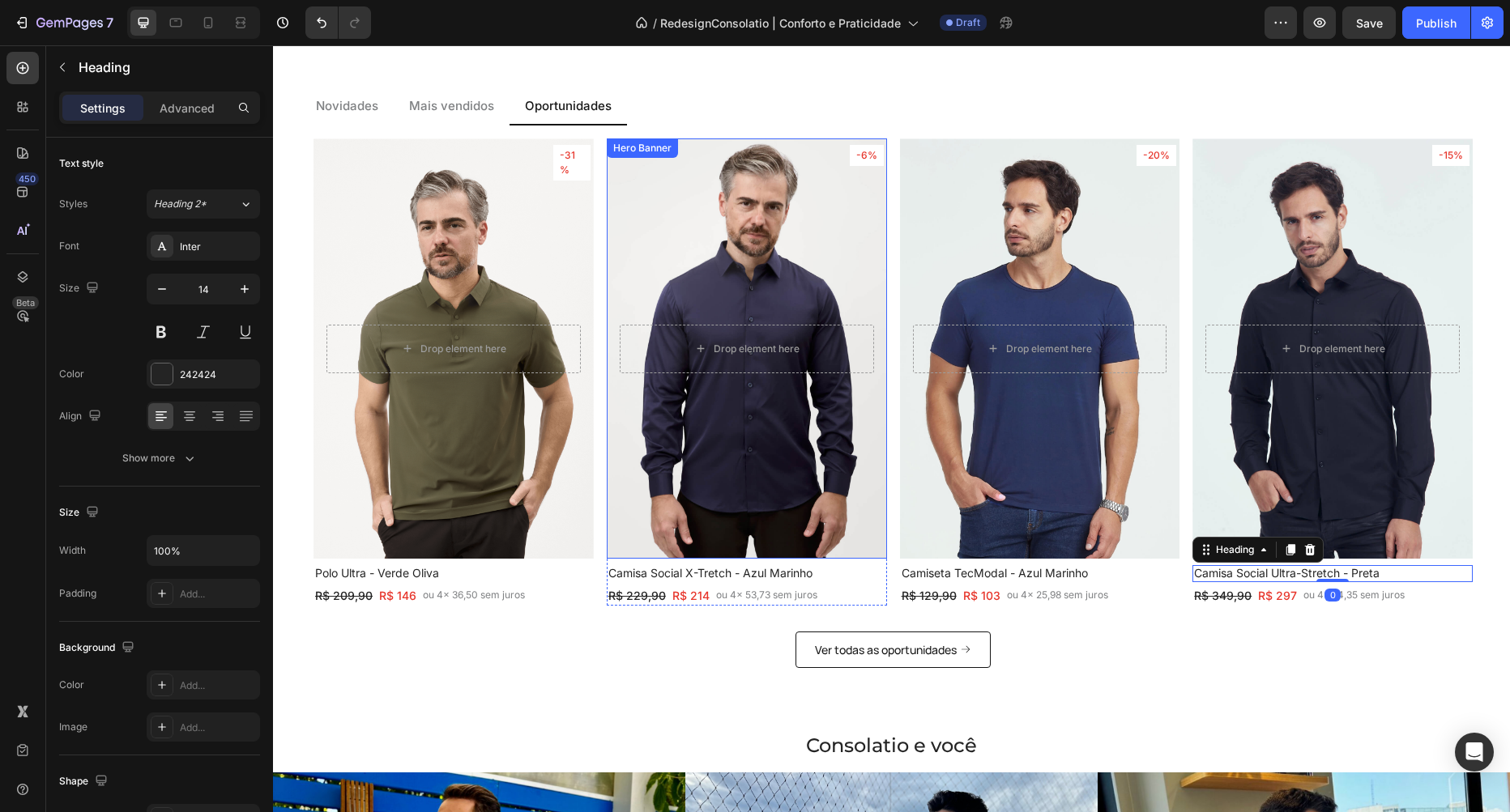
scroll to position [1654, 0]
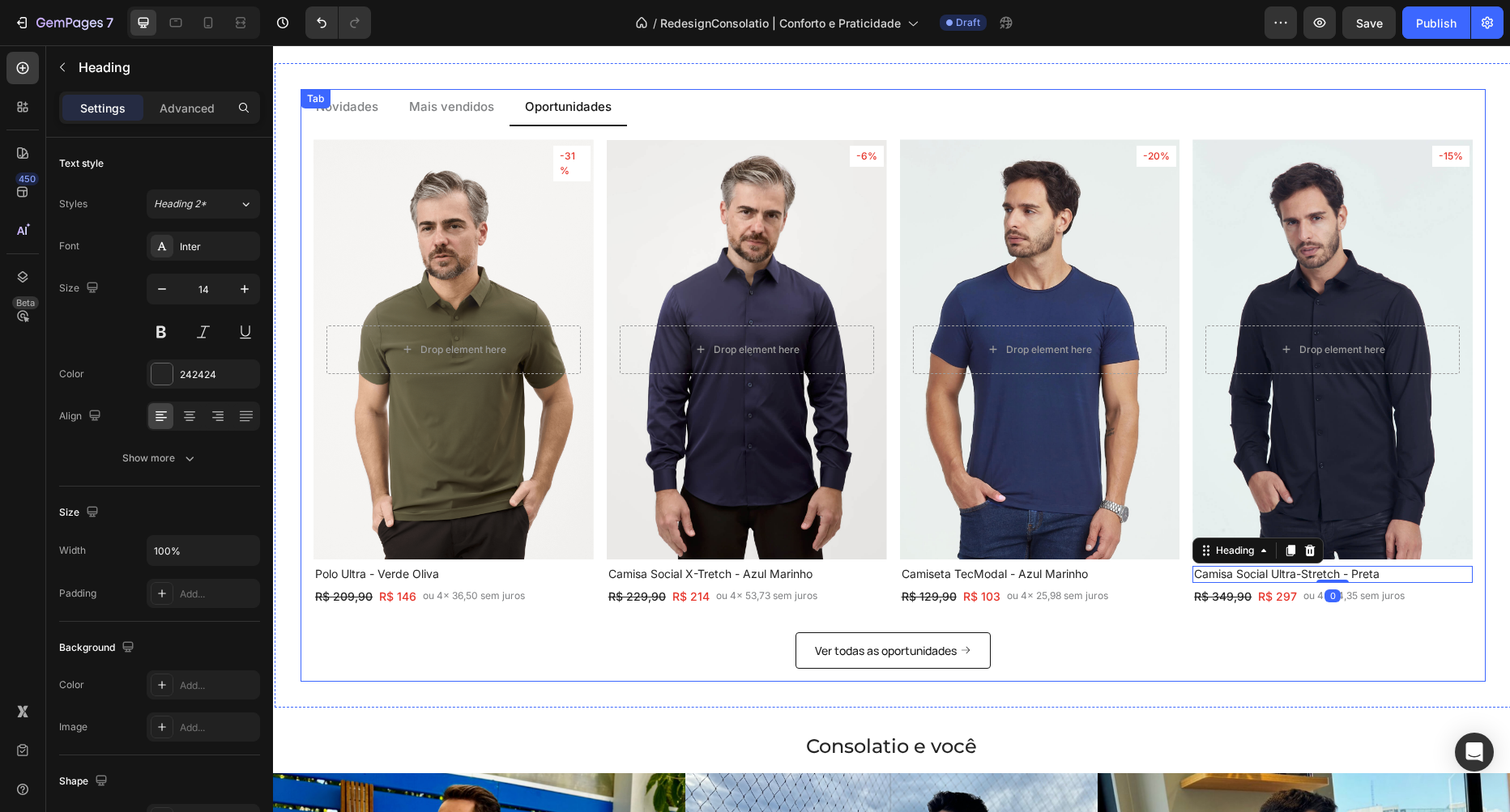
click at [427, 106] on p "Mais vendidos" at bounding box center [451, 108] width 85 height 19
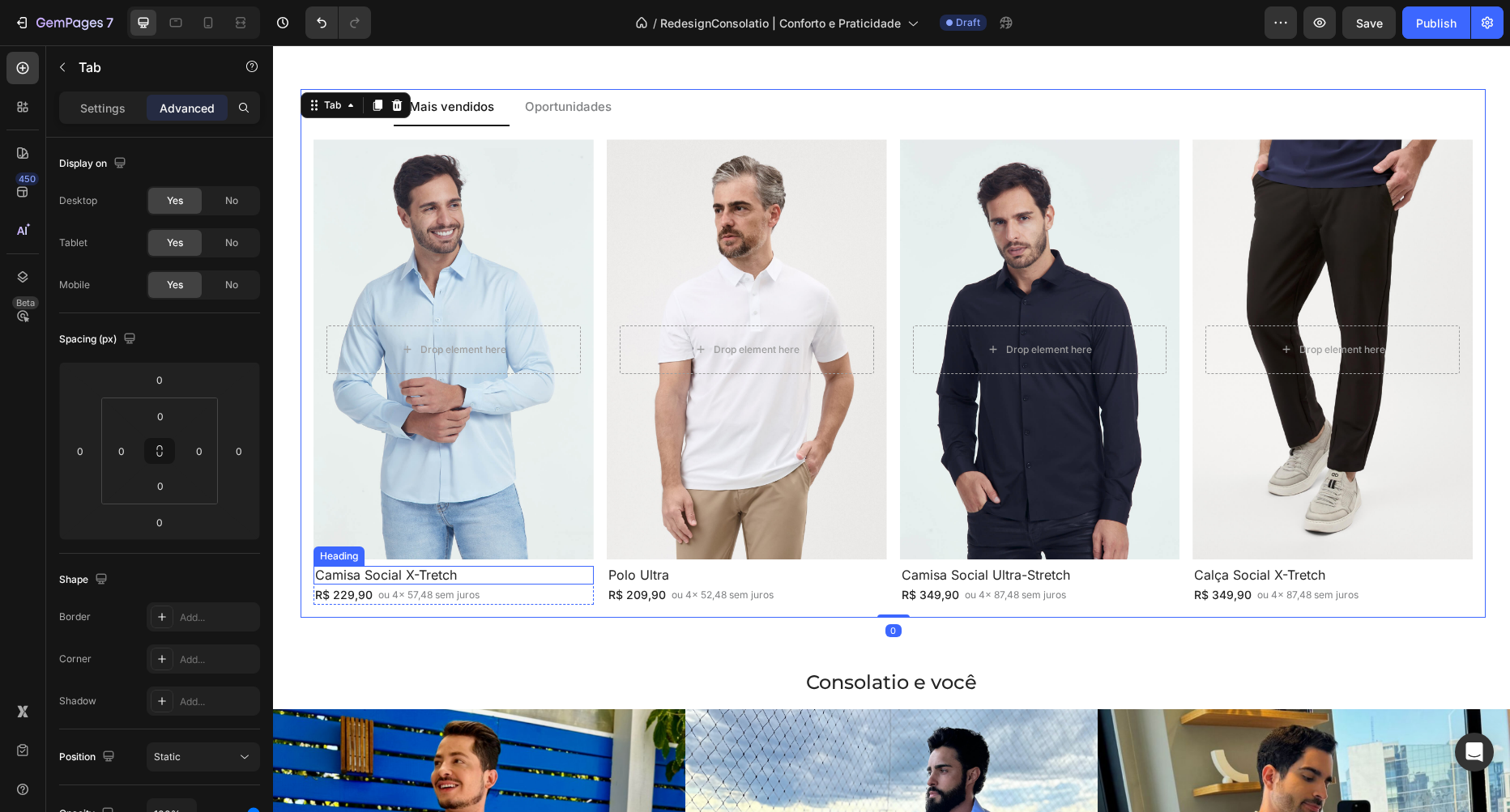
click at [482, 576] on h2 "Camisa Social X-Tretch" at bounding box center [454, 576] width 281 height 19
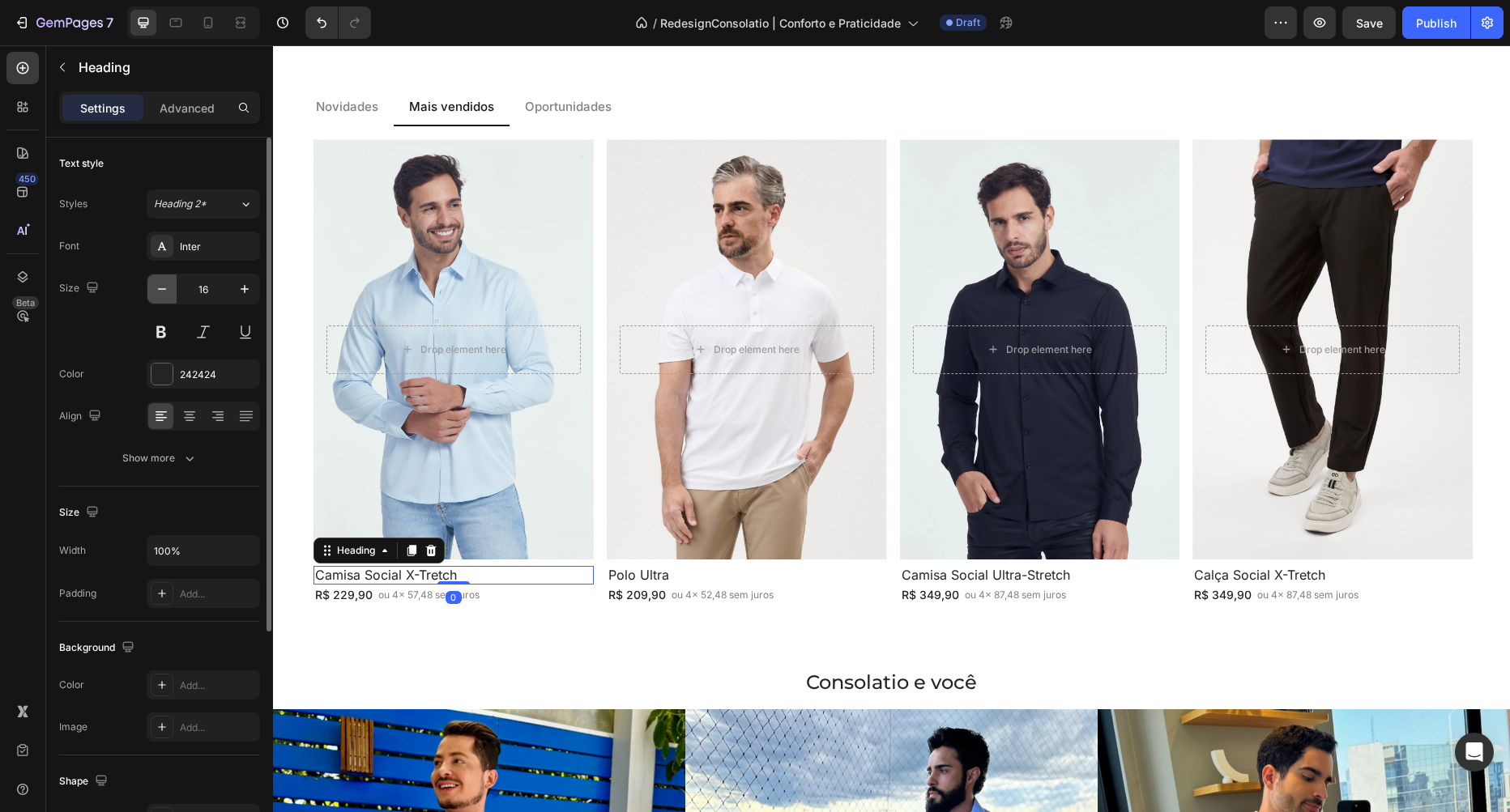
click at [154, 287] on icon "button" at bounding box center [162, 289] width 16 height 16
type input "14"
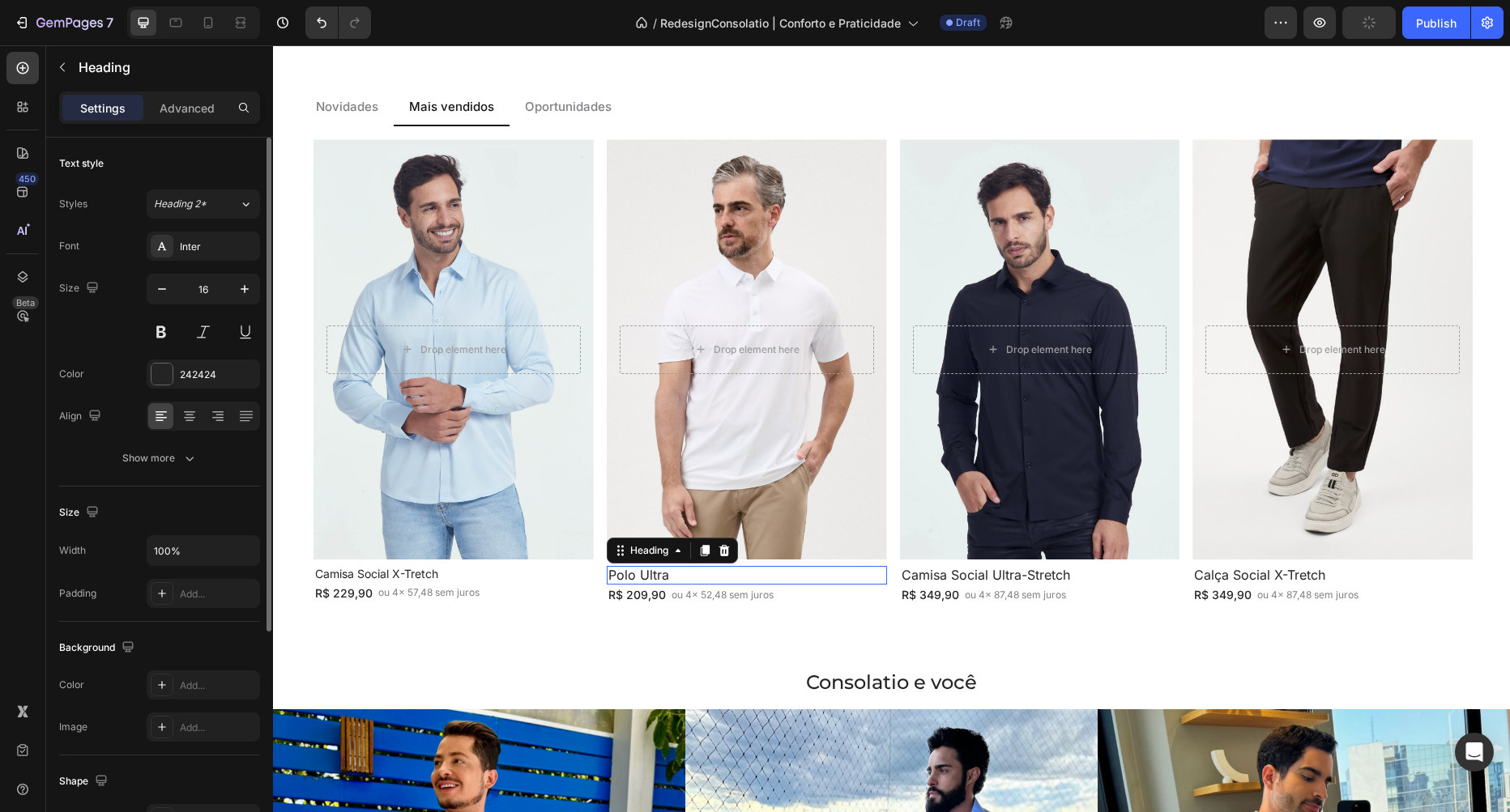
click at [688, 581] on h2 "Polo Ultra" at bounding box center [747, 576] width 281 height 19
click at [159, 290] on icon "button" at bounding box center [162, 289] width 16 height 16
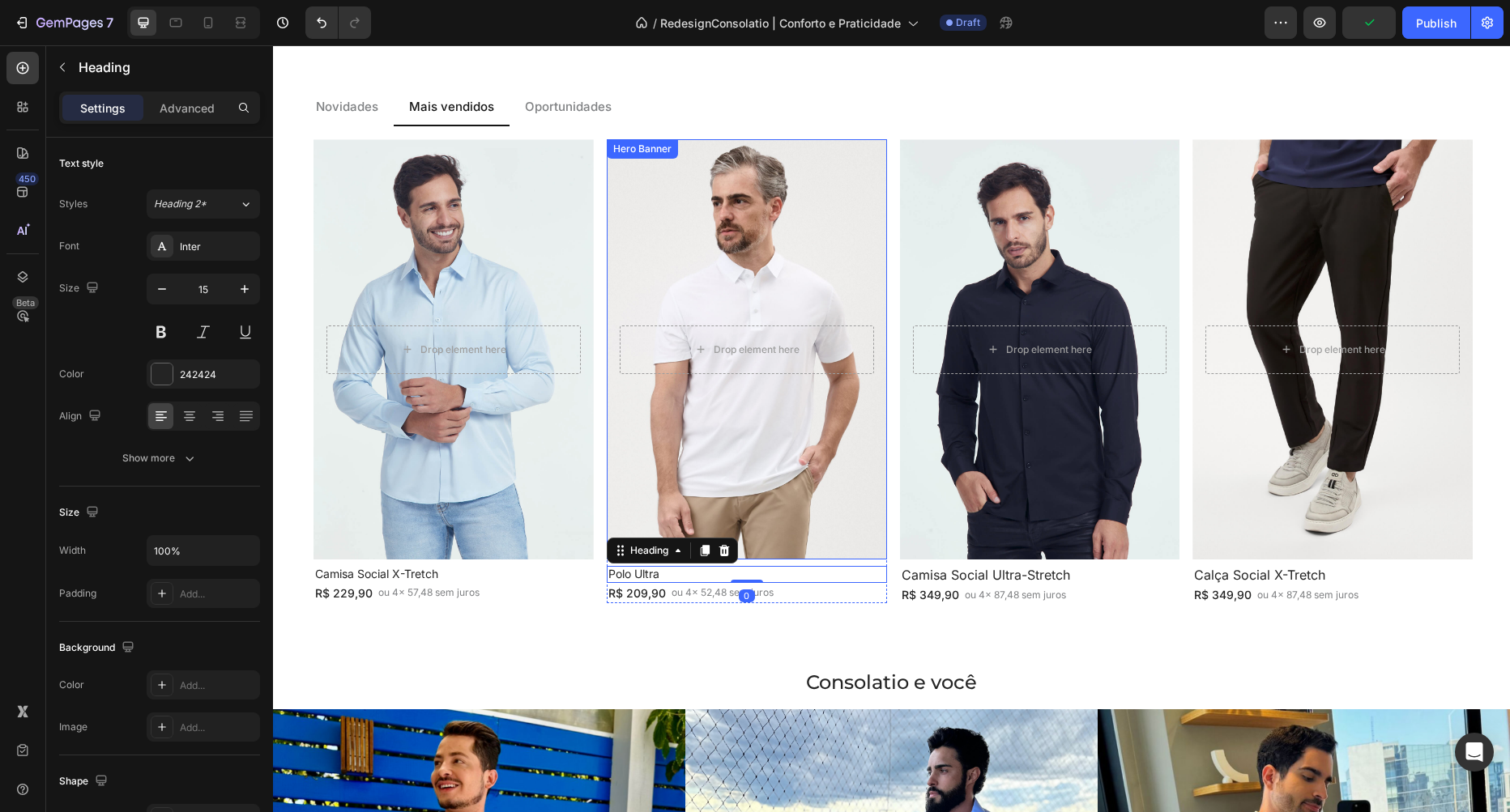
type input "14"
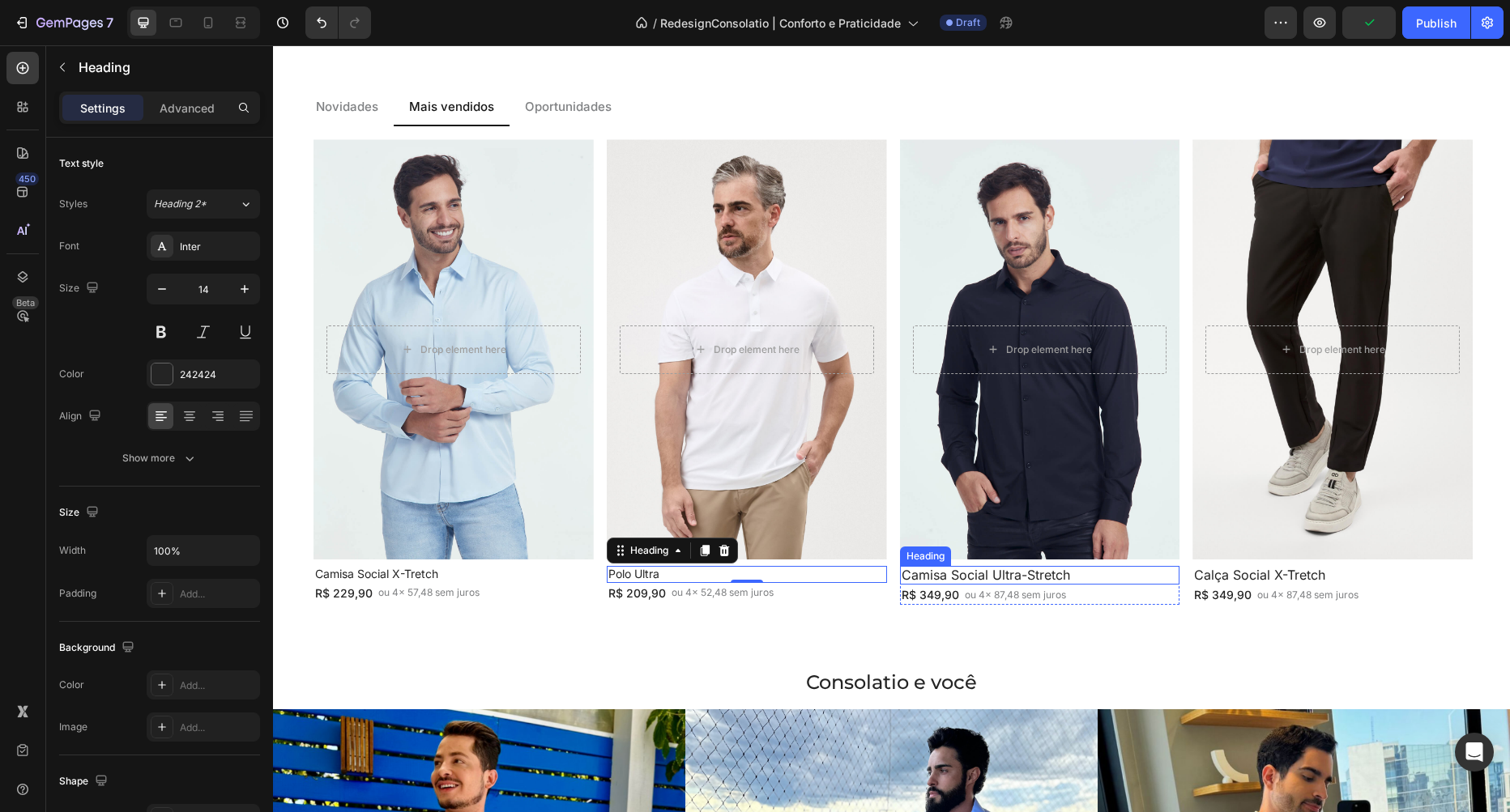
click at [1081, 571] on h2 "Camisa Social Ultra-Stretch" at bounding box center [1039, 576] width 281 height 19
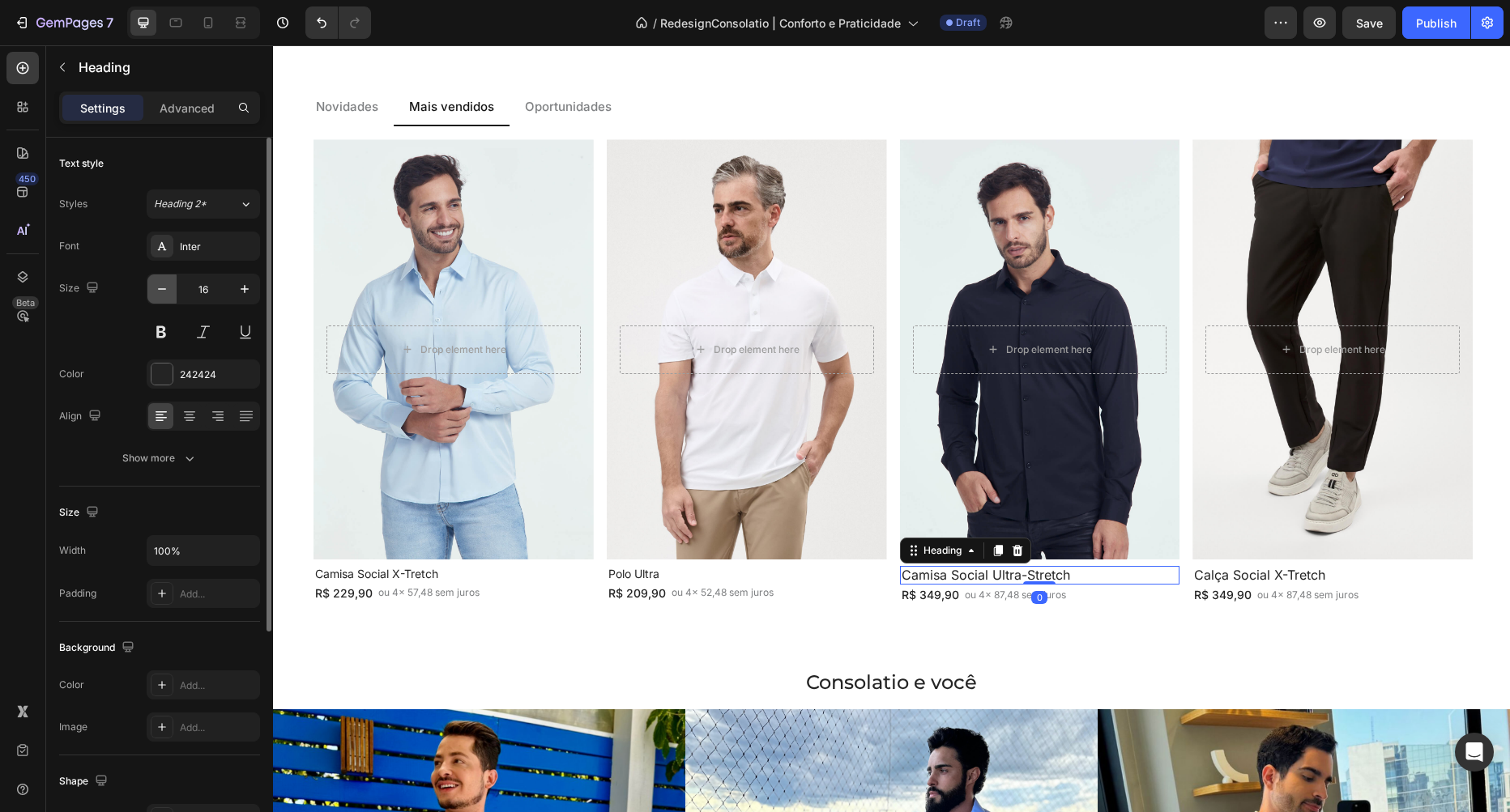
click at [162, 288] on icon "button" at bounding box center [162, 289] width 16 height 16
type input "14"
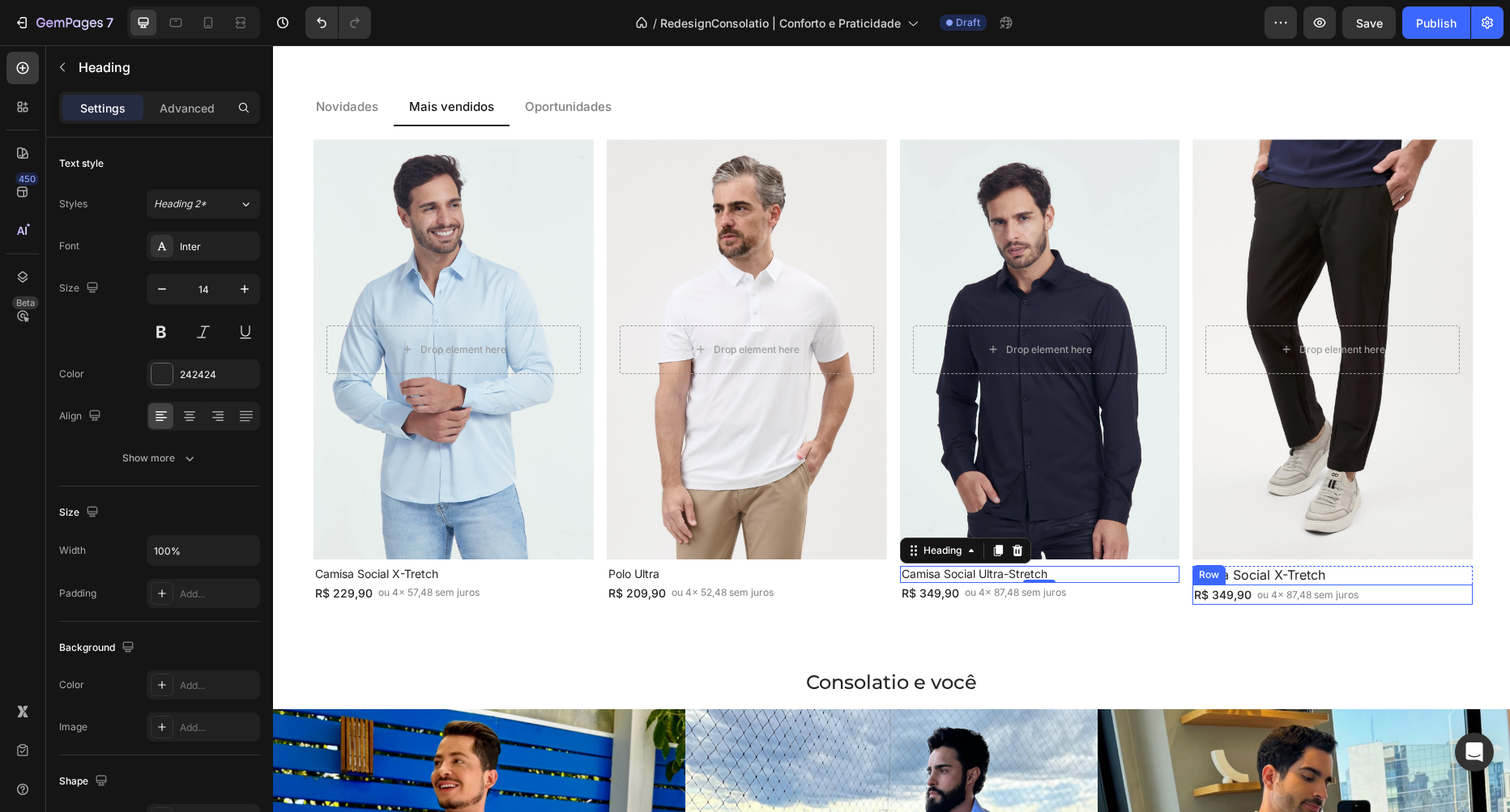
click at [1345, 576] on h2 "Calça Social X-Tretch" at bounding box center [1332, 576] width 281 height 19
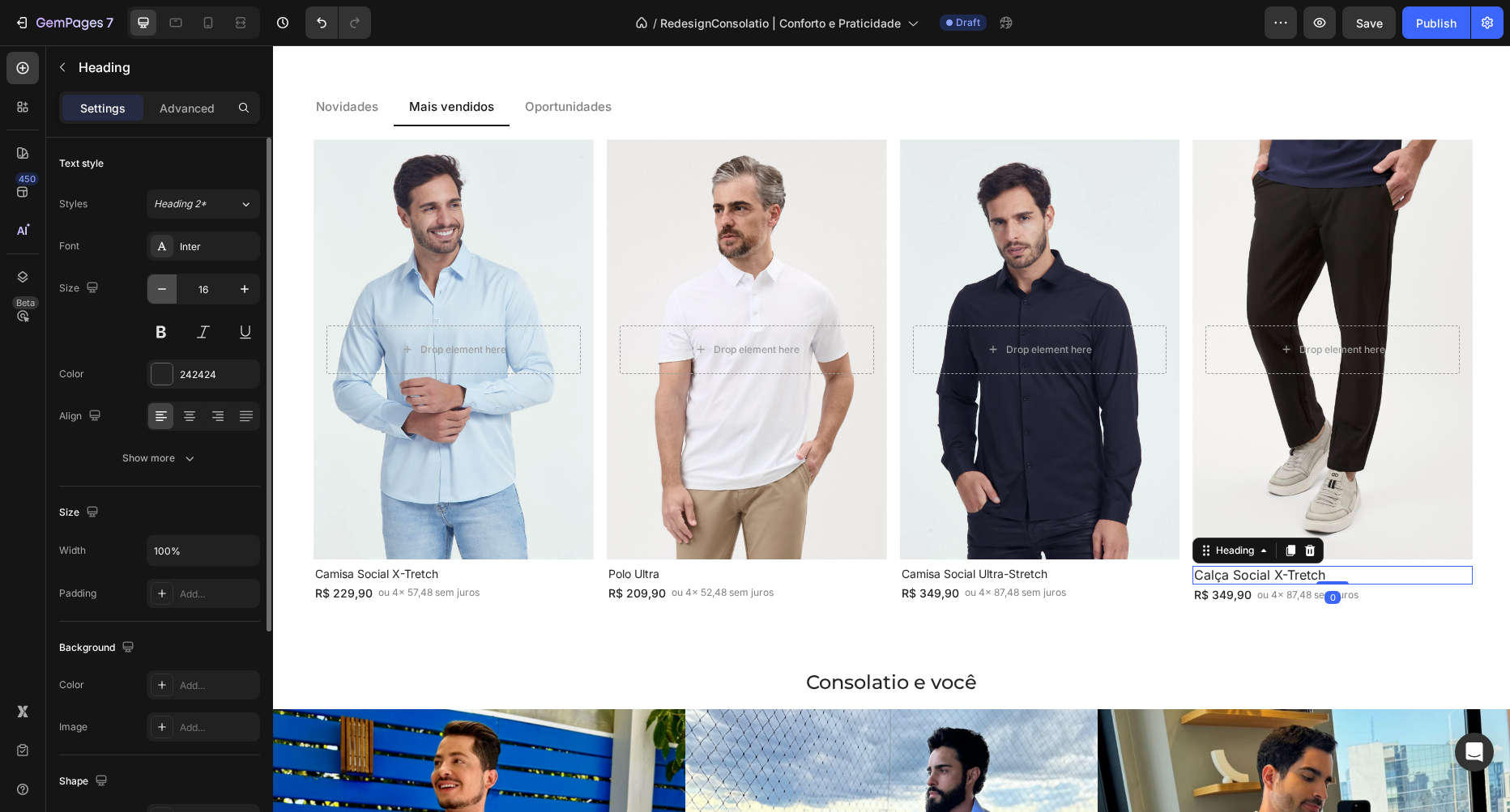
click at [153, 283] on button "button" at bounding box center [162, 289] width 29 height 29
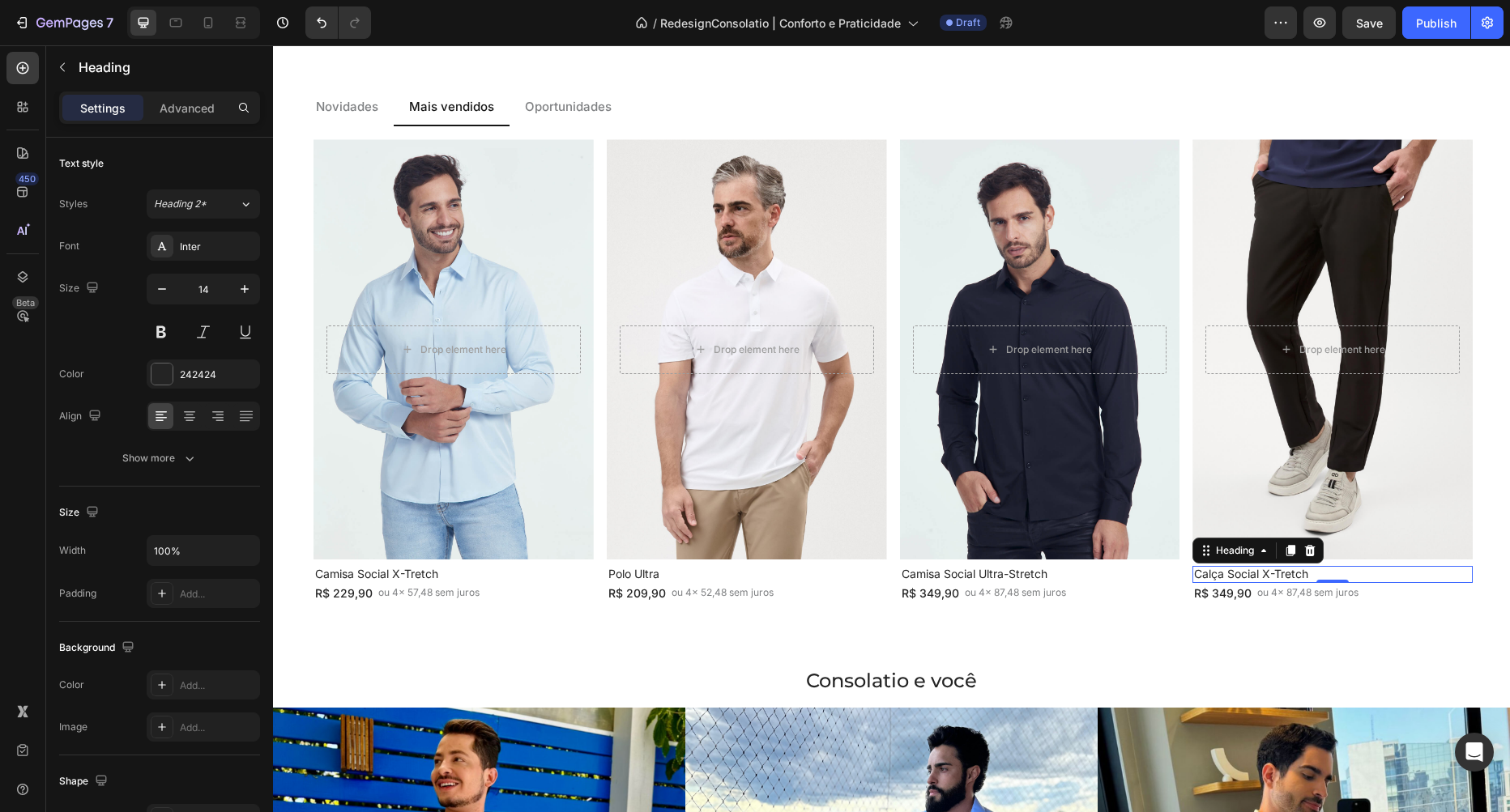
click at [1368, 28] on span "Save" at bounding box center [1369, 23] width 27 height 14
click at [204, 27] on icon at bounding box center [209, 22] width 9 height 11
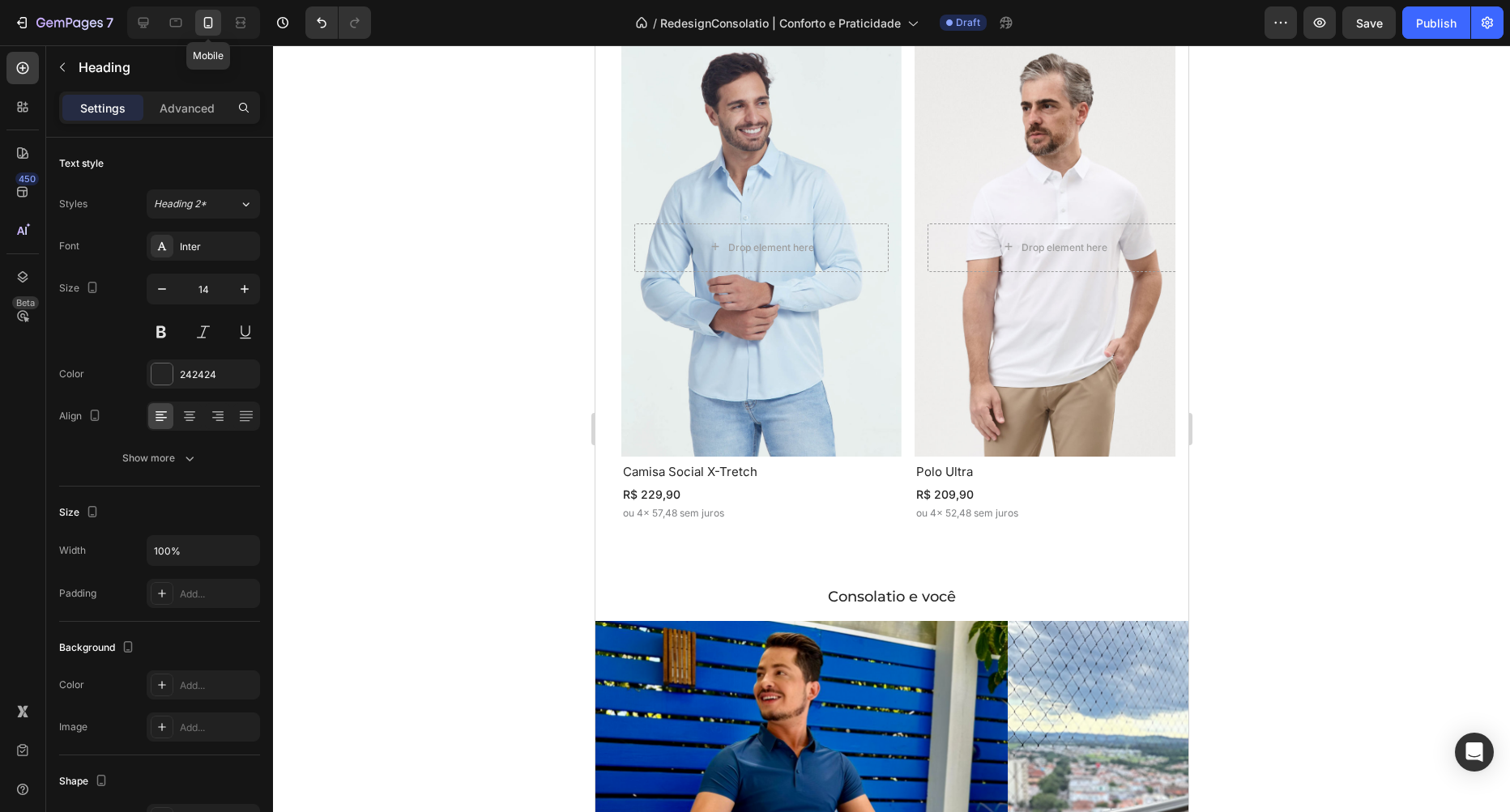
type input "15"
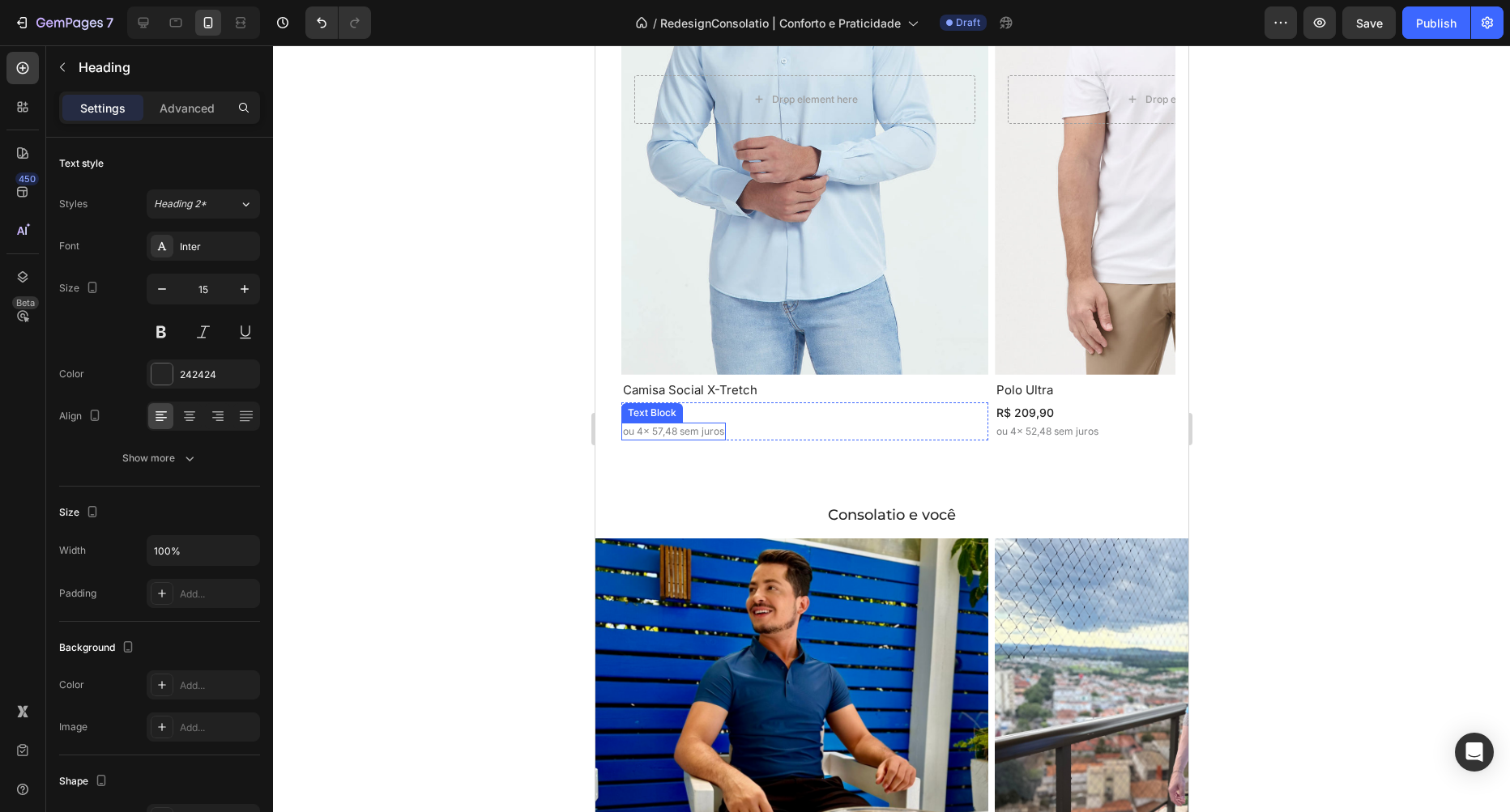
scroll to position [1534, 0]
click at [699, 410] on p "R$ 229,90" at bounding box center [672, 414] width 101 height 17
click at [785, 389] on h2 "Camisa Social X-Tretch" at bounding box center [804, 391] width 367 height 18
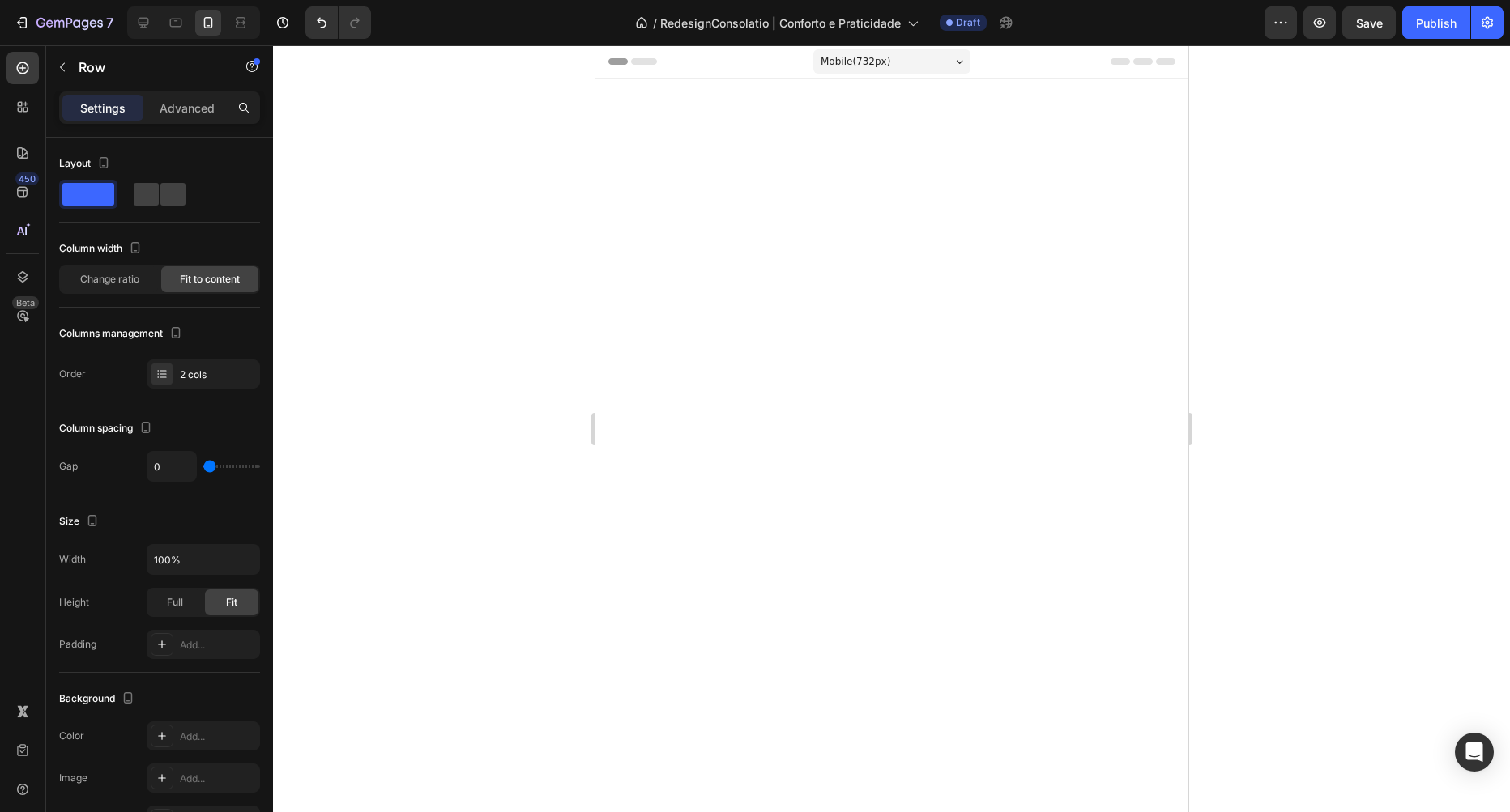
scroll to position [1534, 0]
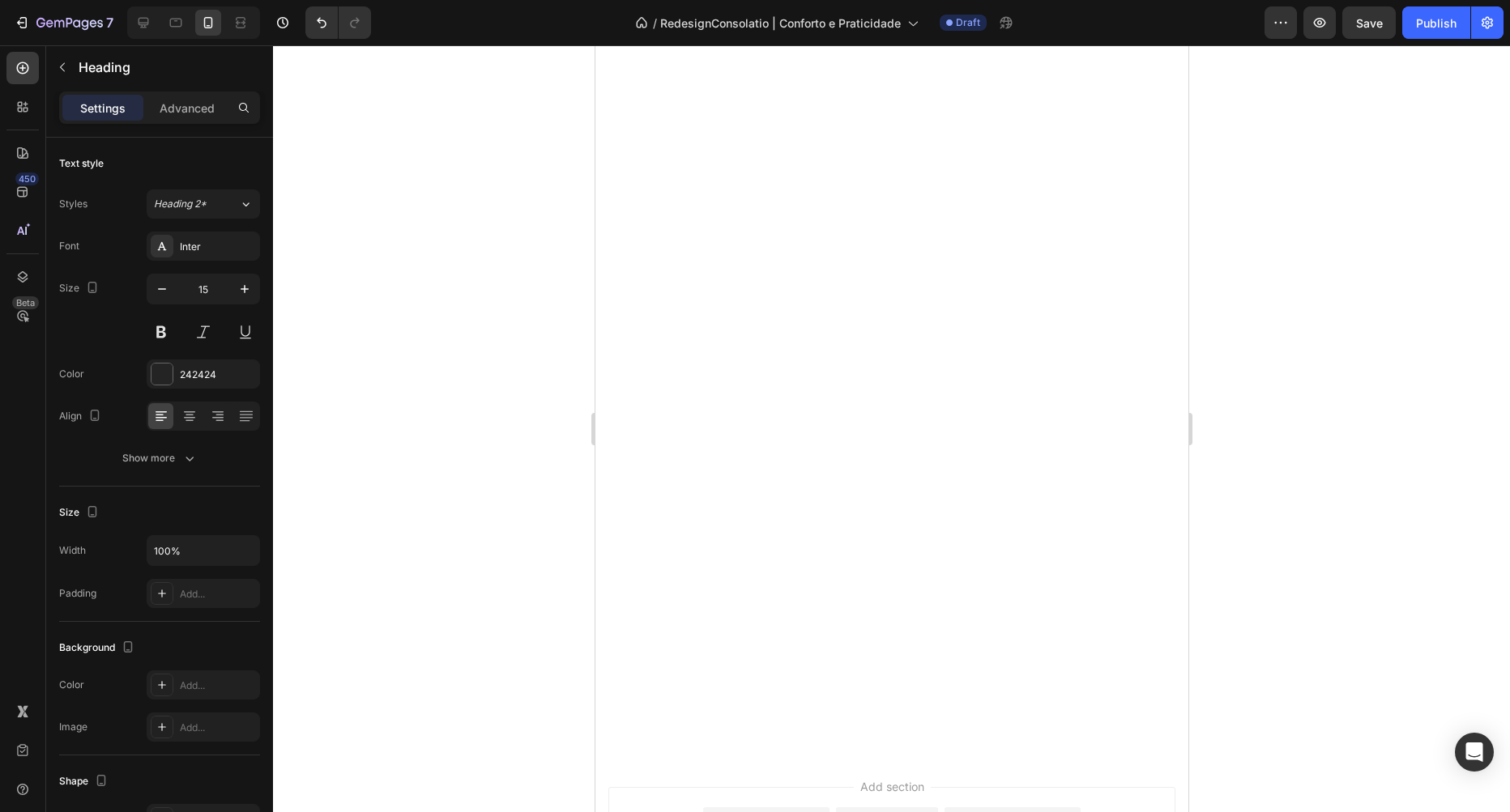
scroll to position [1442, 0]
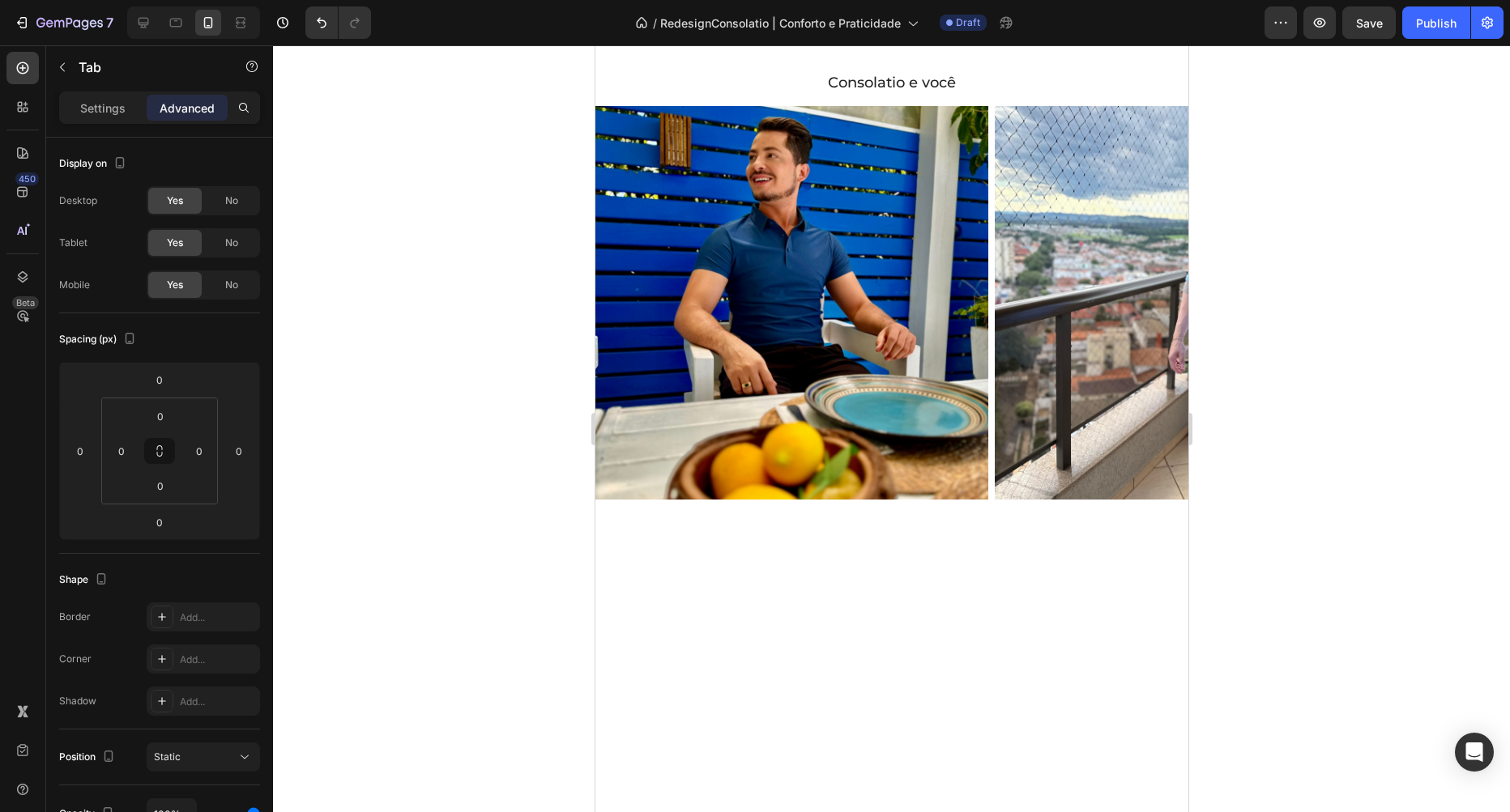
scroll to position [1810, 0]
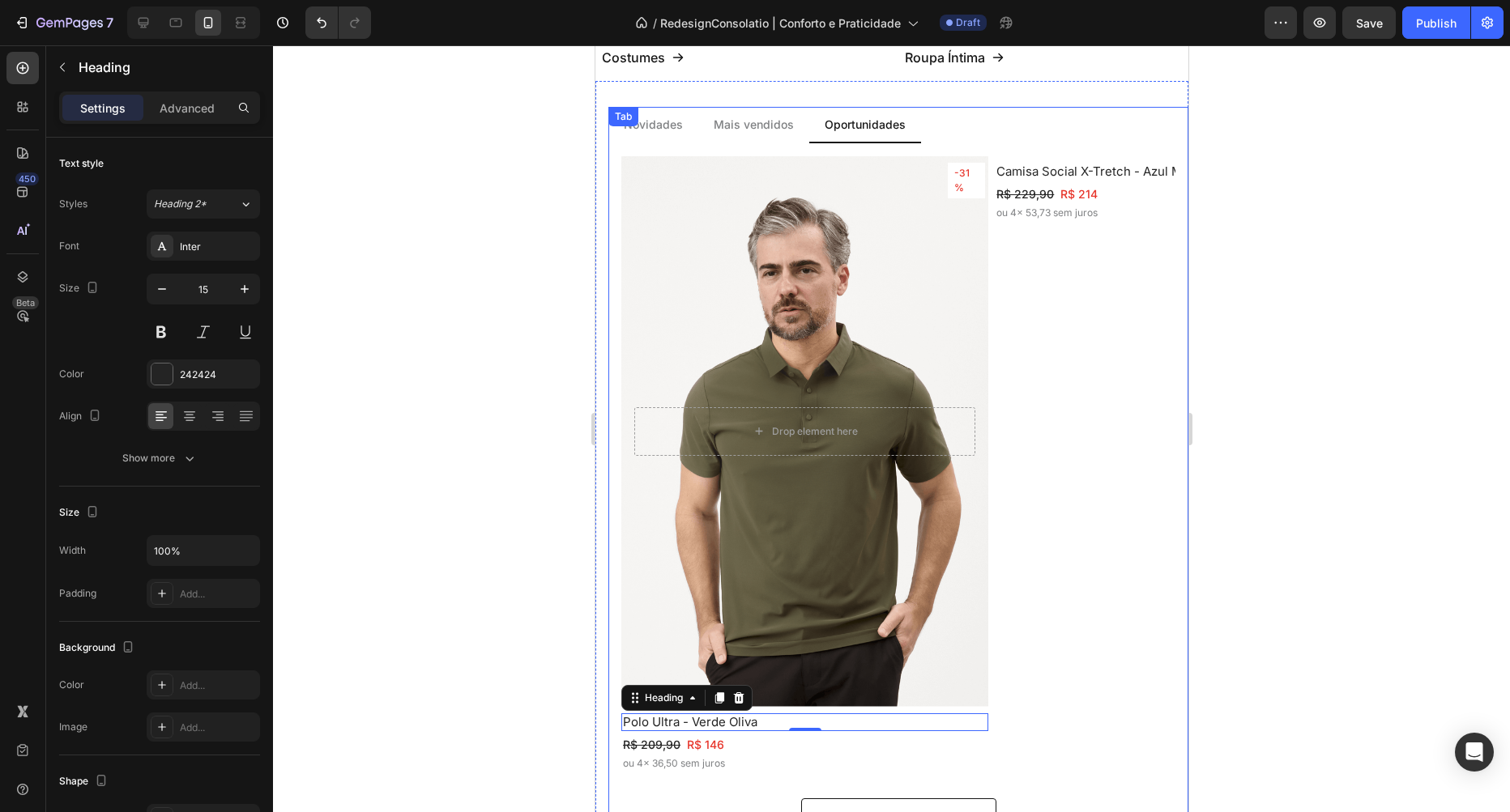
scroll to position [1534, 0]
click at [146, 23] on icon at bounding box center [143, 23] width 10 height 10
type input "14"
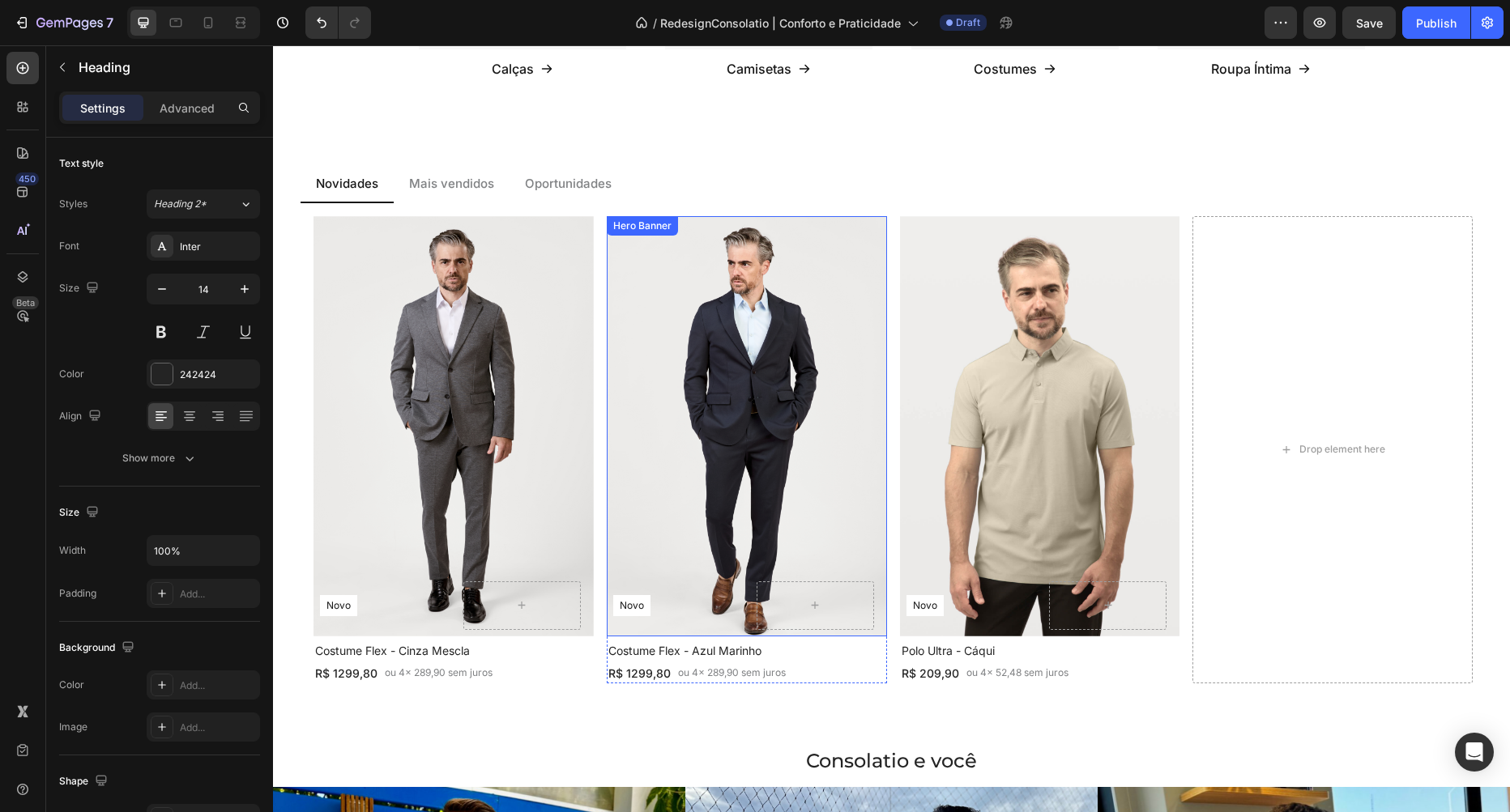
scroll to position [887, 0]
click at [924, 653] on div "Text Block" at bounding box center [930, 653] width 55 height 14
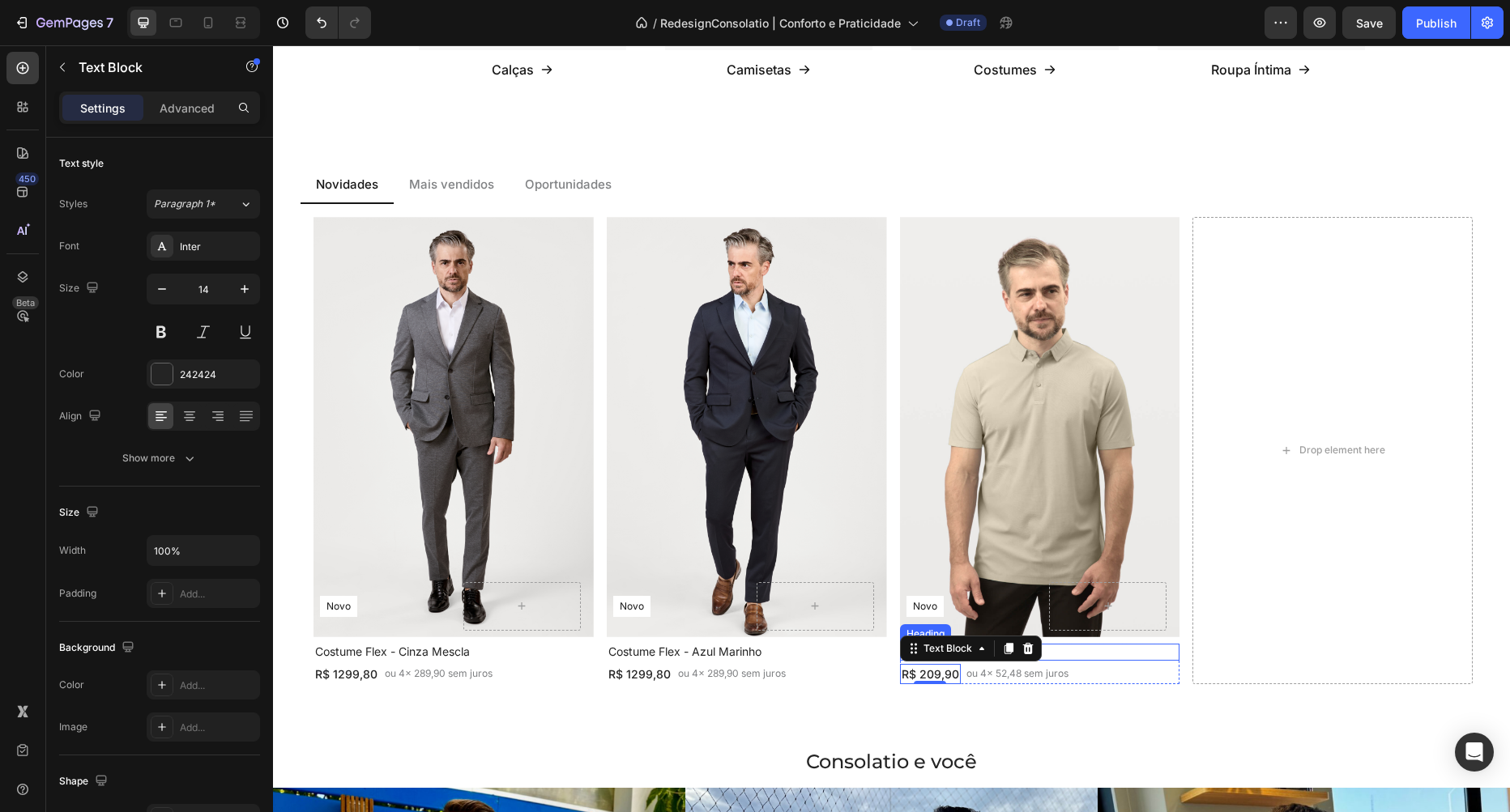
click at [1083, 644] on div "Polo Ultra - Cáqui Heading" at bounding box center [1039, 653] width 281 height 17
click at [211, 24] on icon at bounding box center [209, 22] width 9 height 11
type input "15"
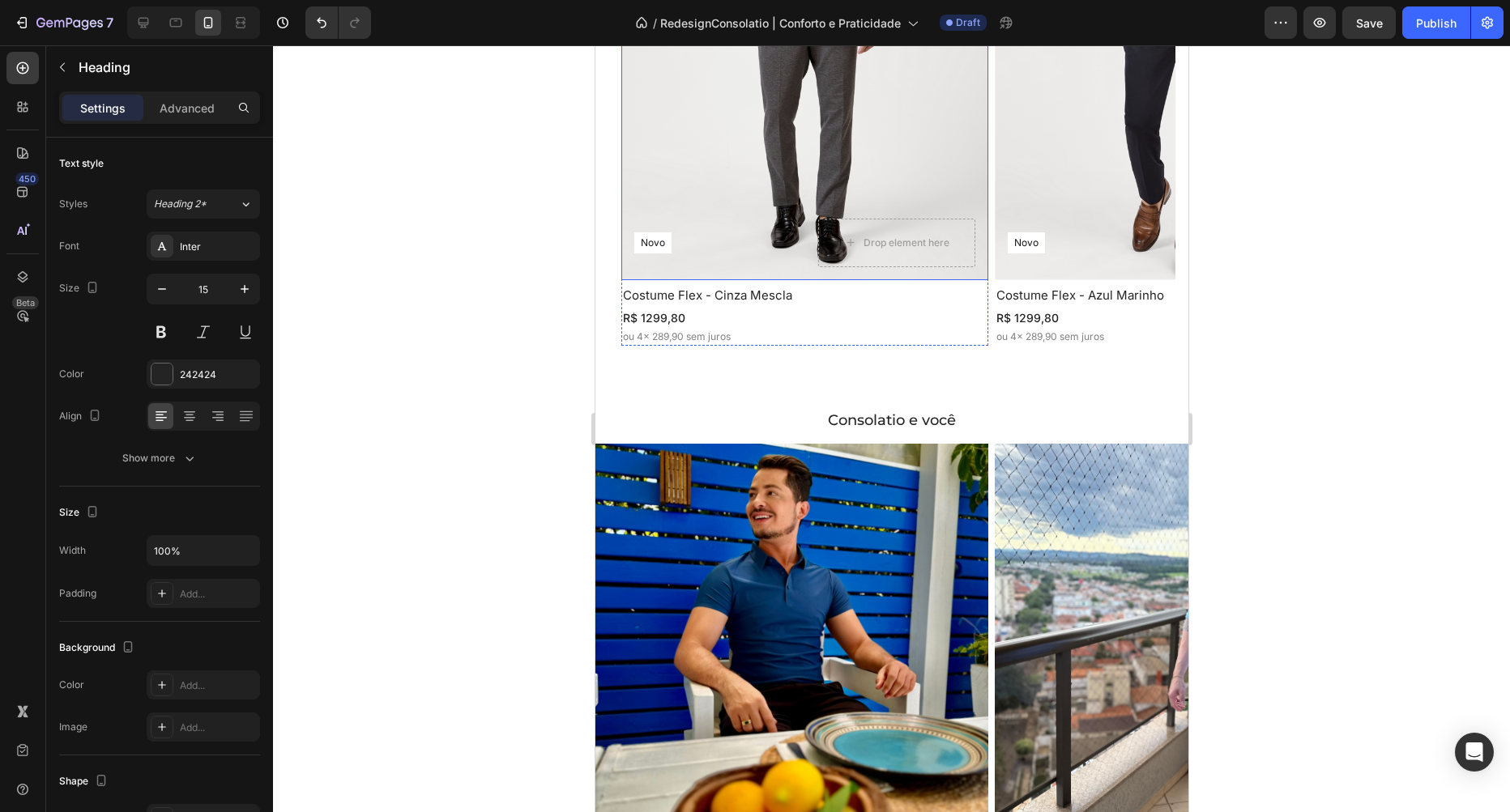
scroll to position [1960, 0]
click at [811, 292] on h2 "Costume Flex - Cinza Mescla" at bounding box center [804, 296] width 367 height 18
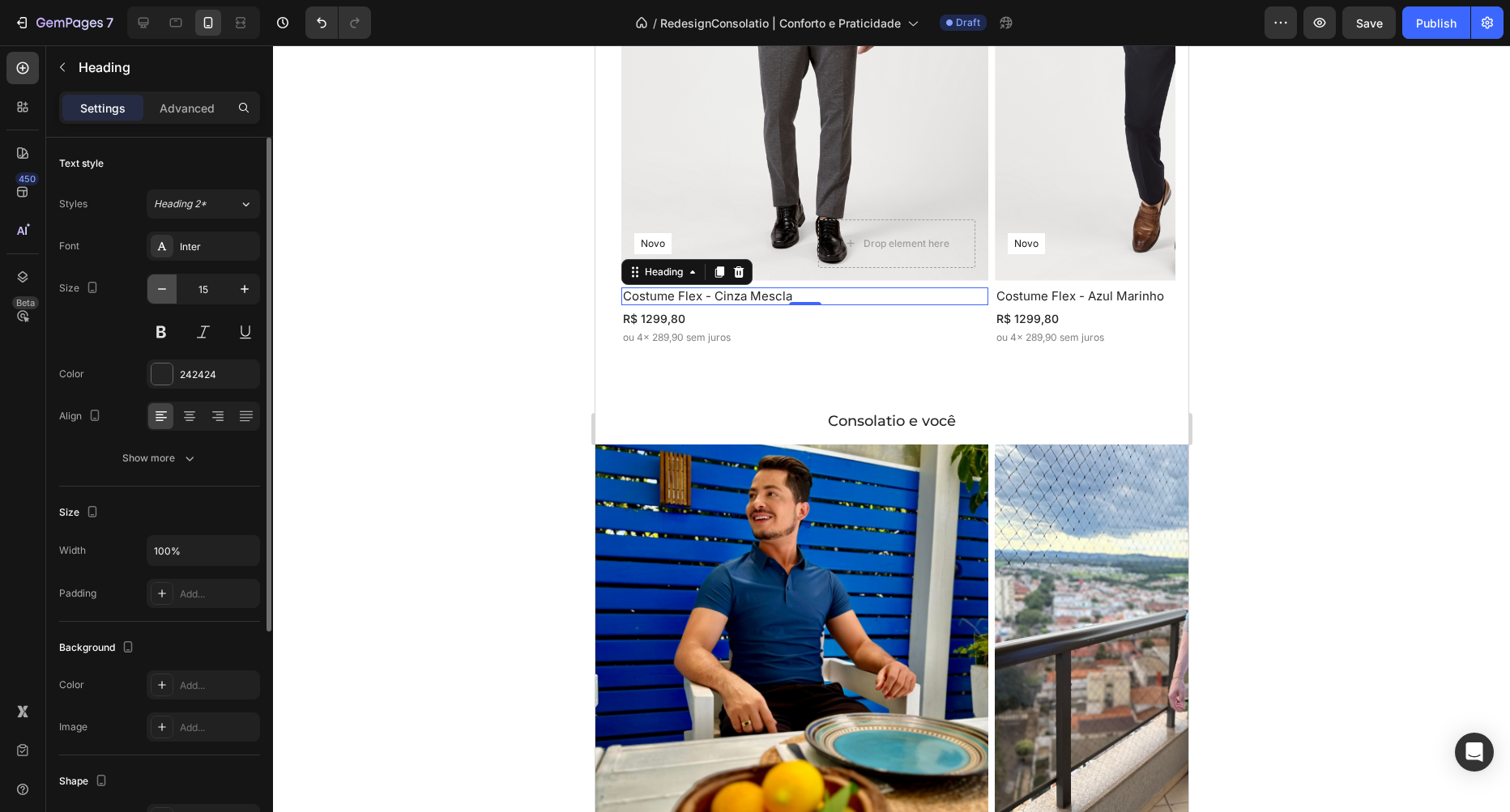
click at [167, 288] on icon "button" at bounding box center [162, 289] width 16 height 16
type input "14"
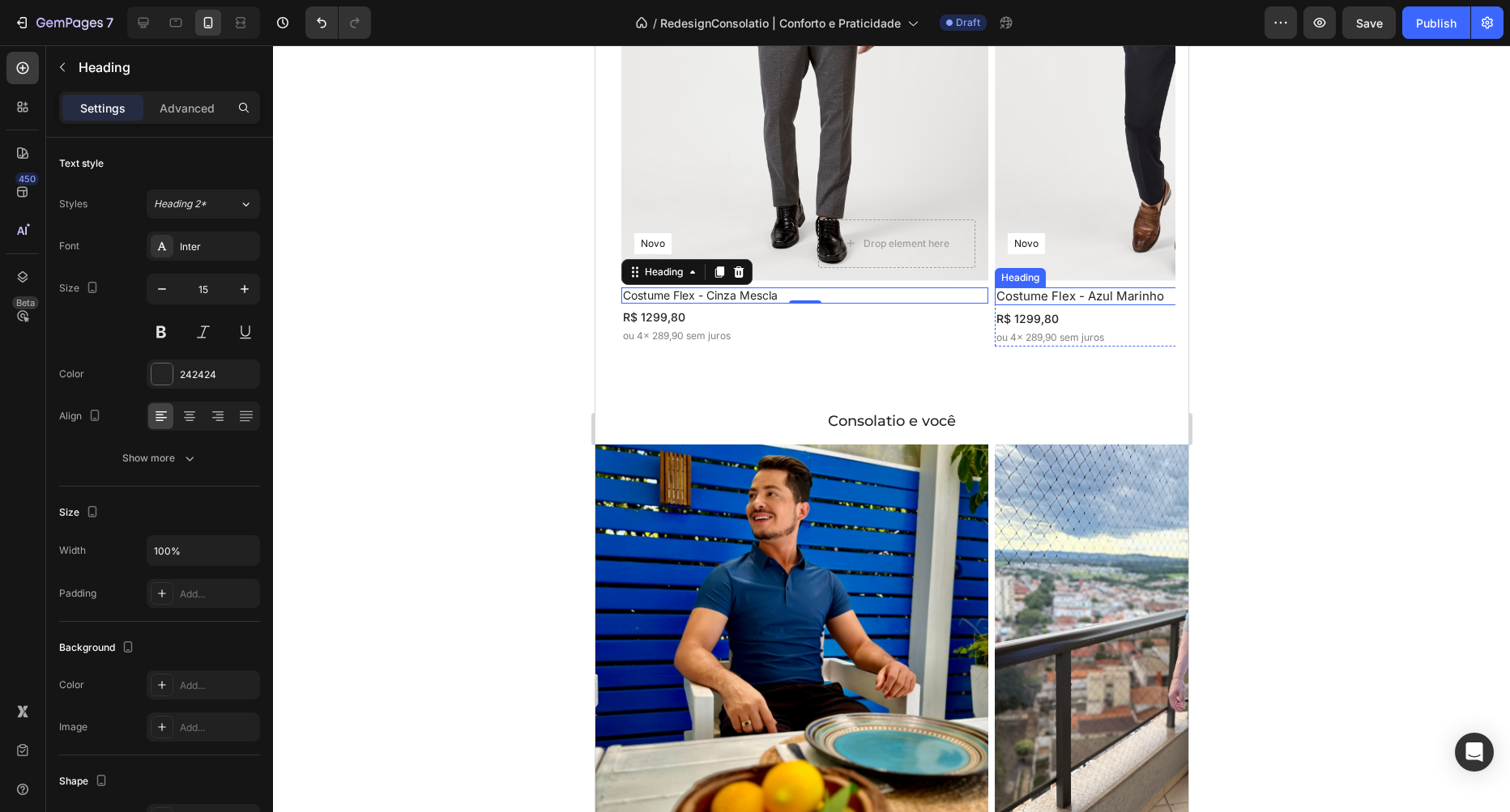
click at [1073, 300] on h2 "Costume Flex - Azul Marinho" at bounding box center [1177, 296] width 367 height 18
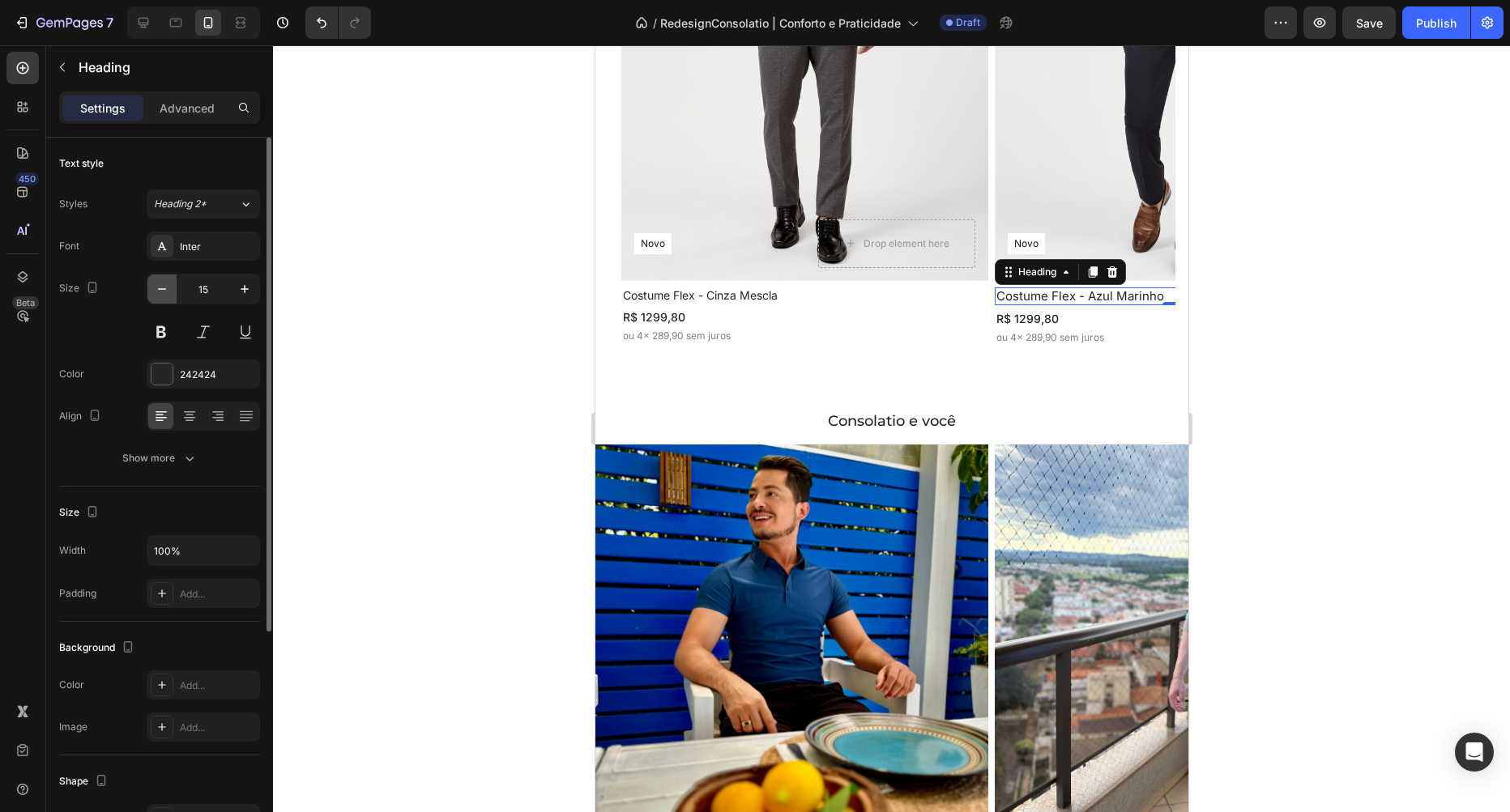
click at [168, 295] on icon "button" at bounding box center [162, 289] width 16 height 16
type input "14"
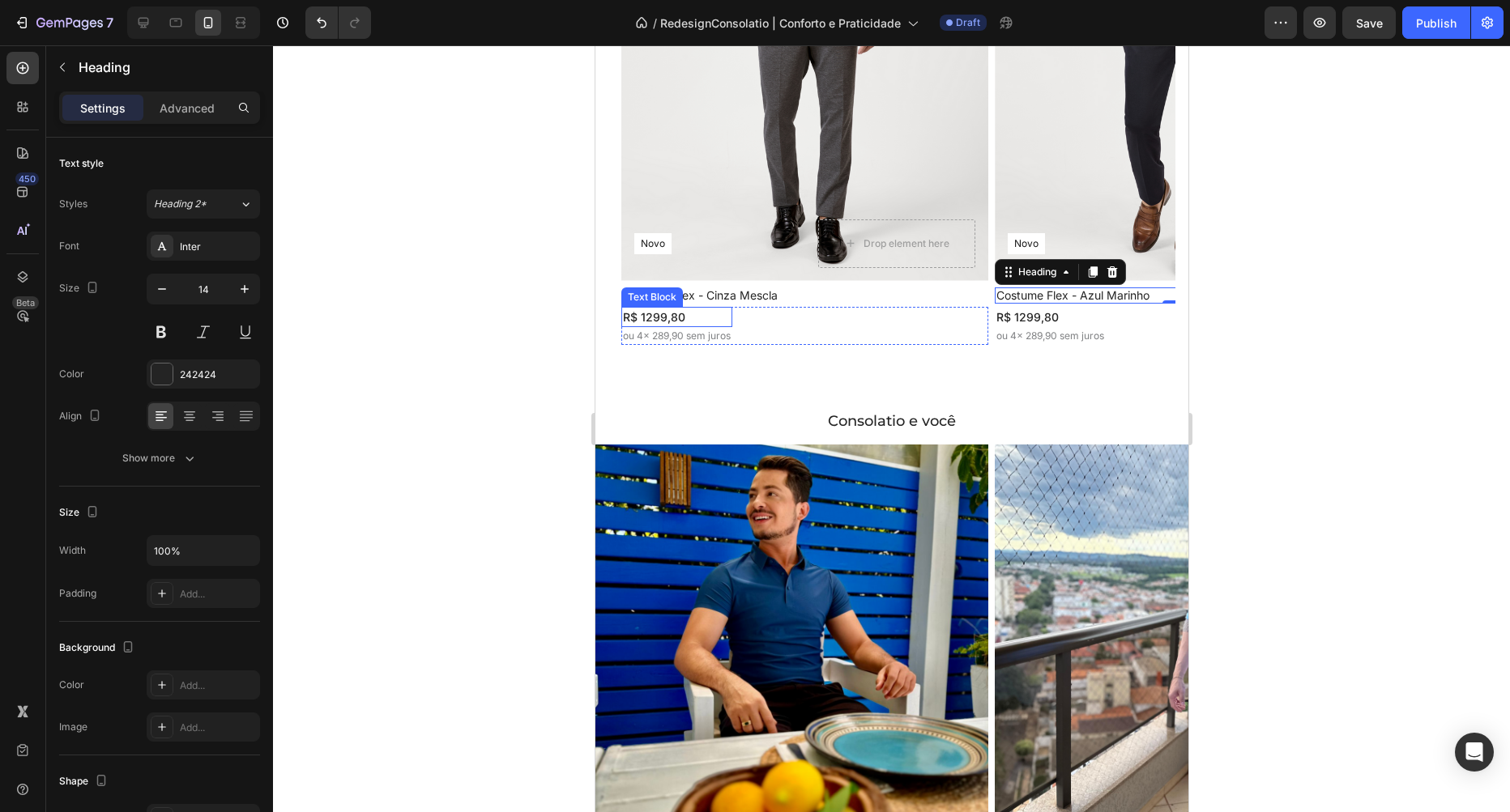
click at [711, 322] on p "R$ 1299,80" at bounding box center [676, 317] width 108 height 17
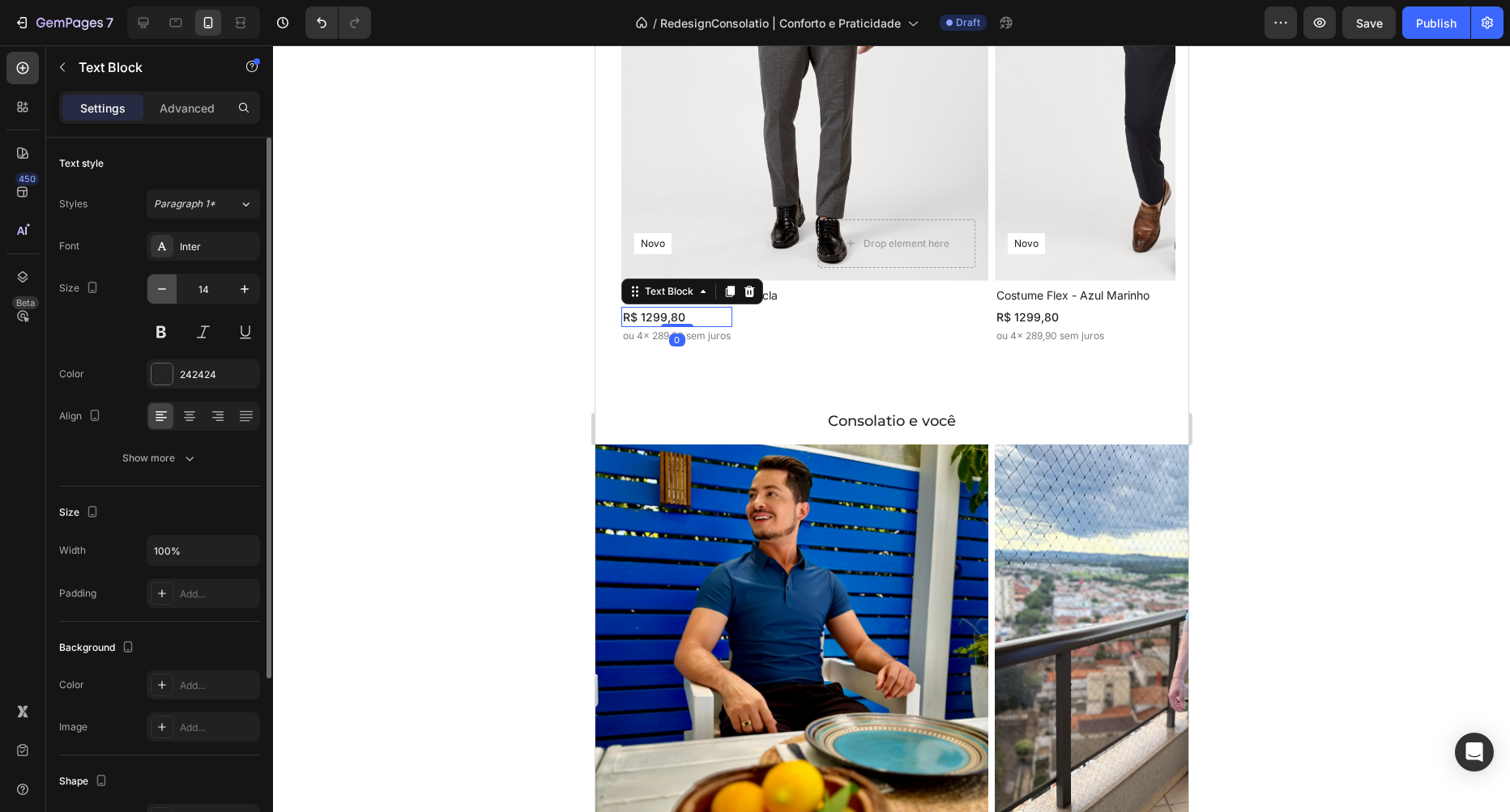
click at [161, 295] on icon "button" at bounding box center [162, 289] width 16 height 16
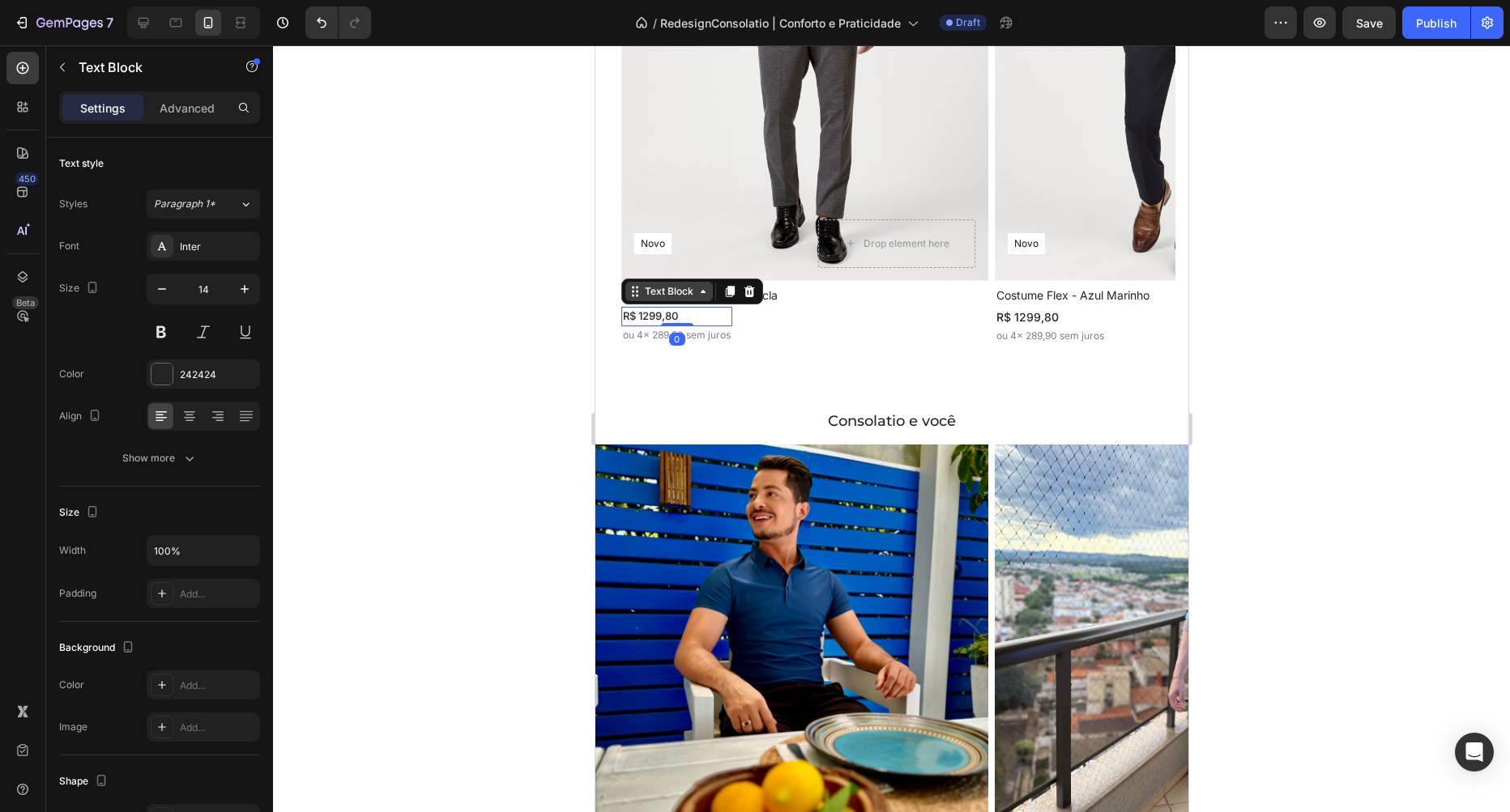
type input "13"
click at [1073, 319] on p "R$ 1299,80" at bounding box center [1049, 317] width 108 height 17
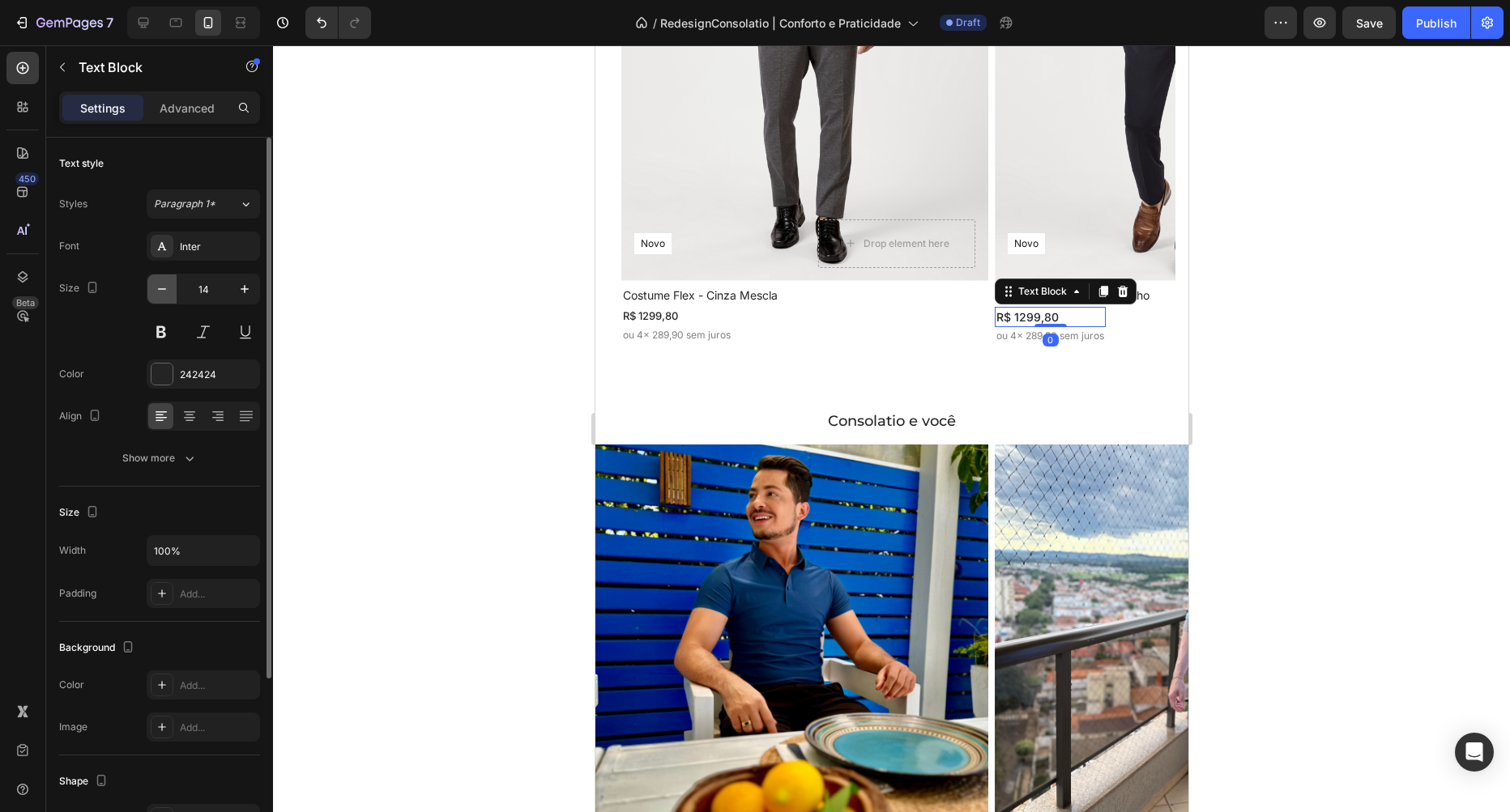
click at [159, 289] on icon "button" at bounding box center [162, 289] width 16 height 16
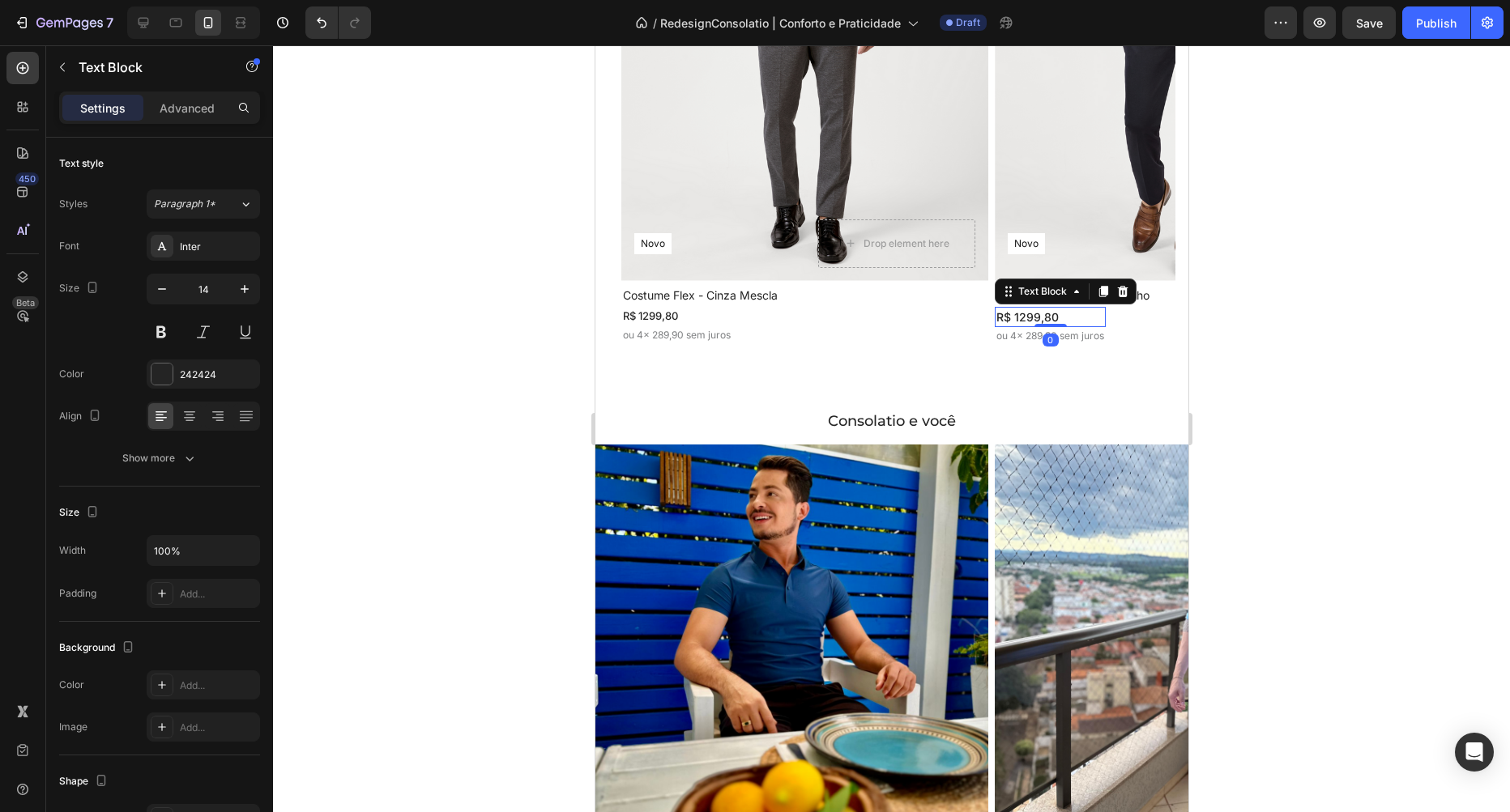
type input "13"
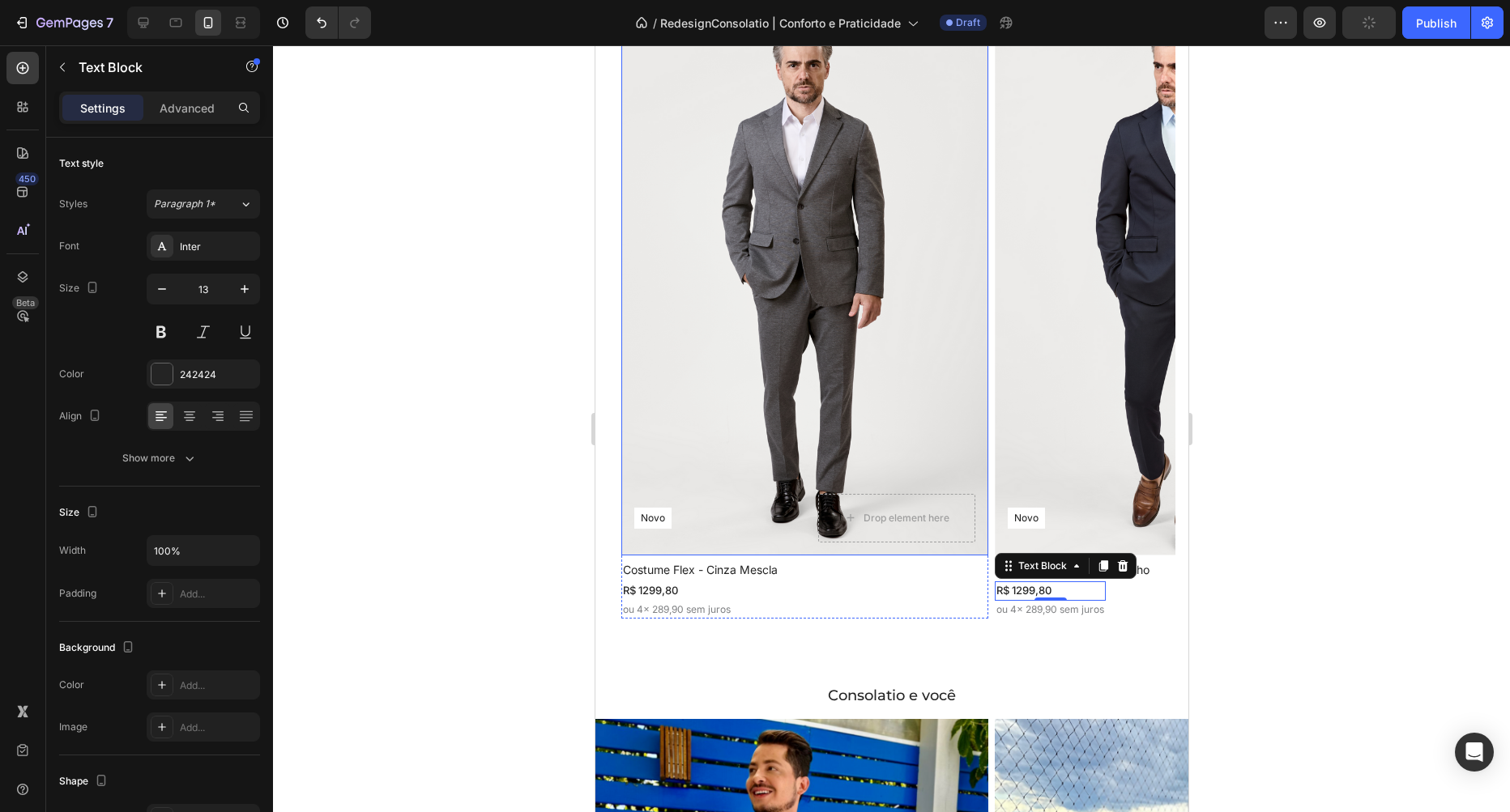
scroll to position [1682, 0]
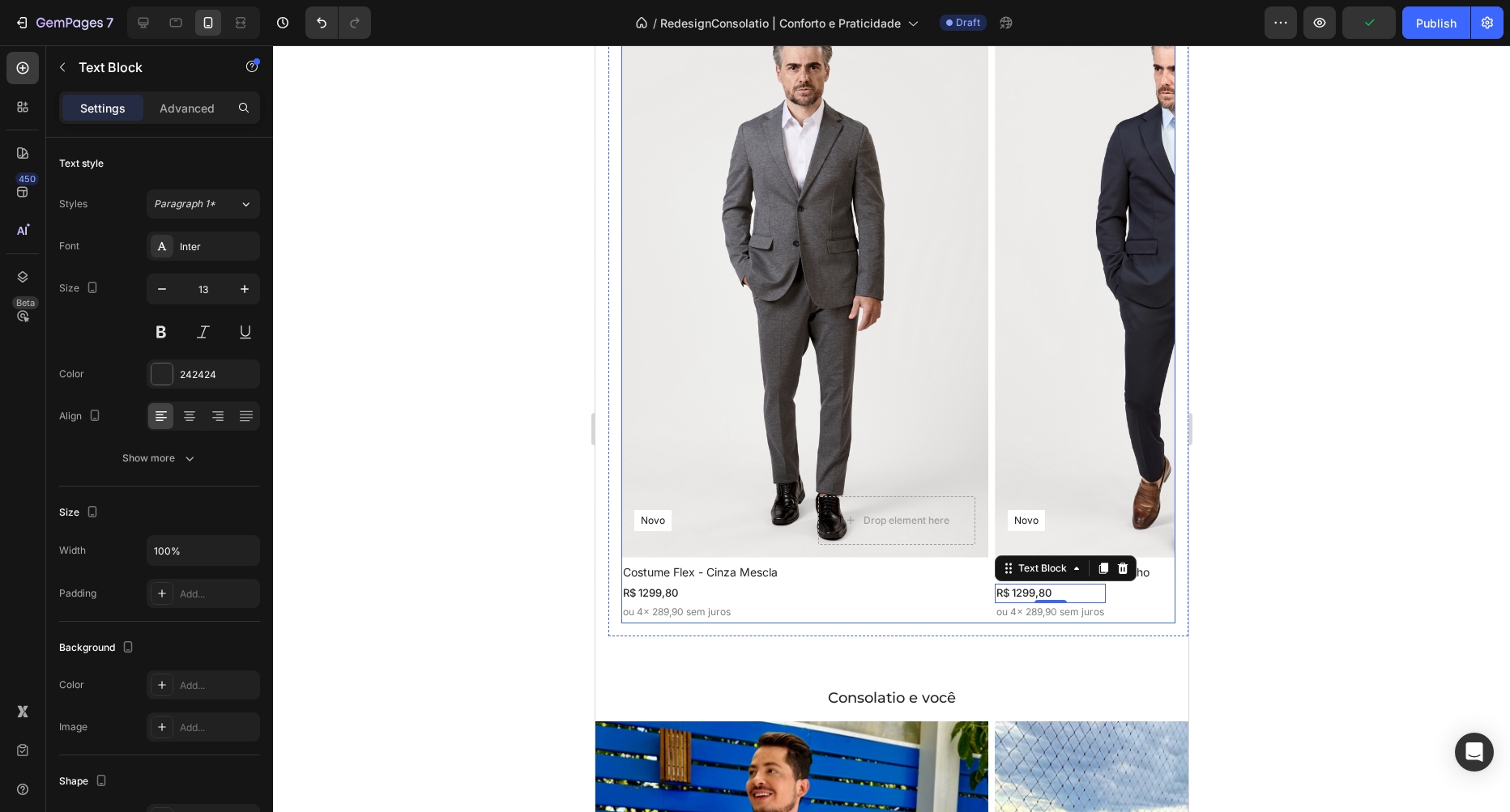
click at [993, 270] on div "Novo Text Block Row Row Drop element here Hero Banner Costume Flex - Cinza Mesc…" at bounding box center [898, 315] width 554 height 616
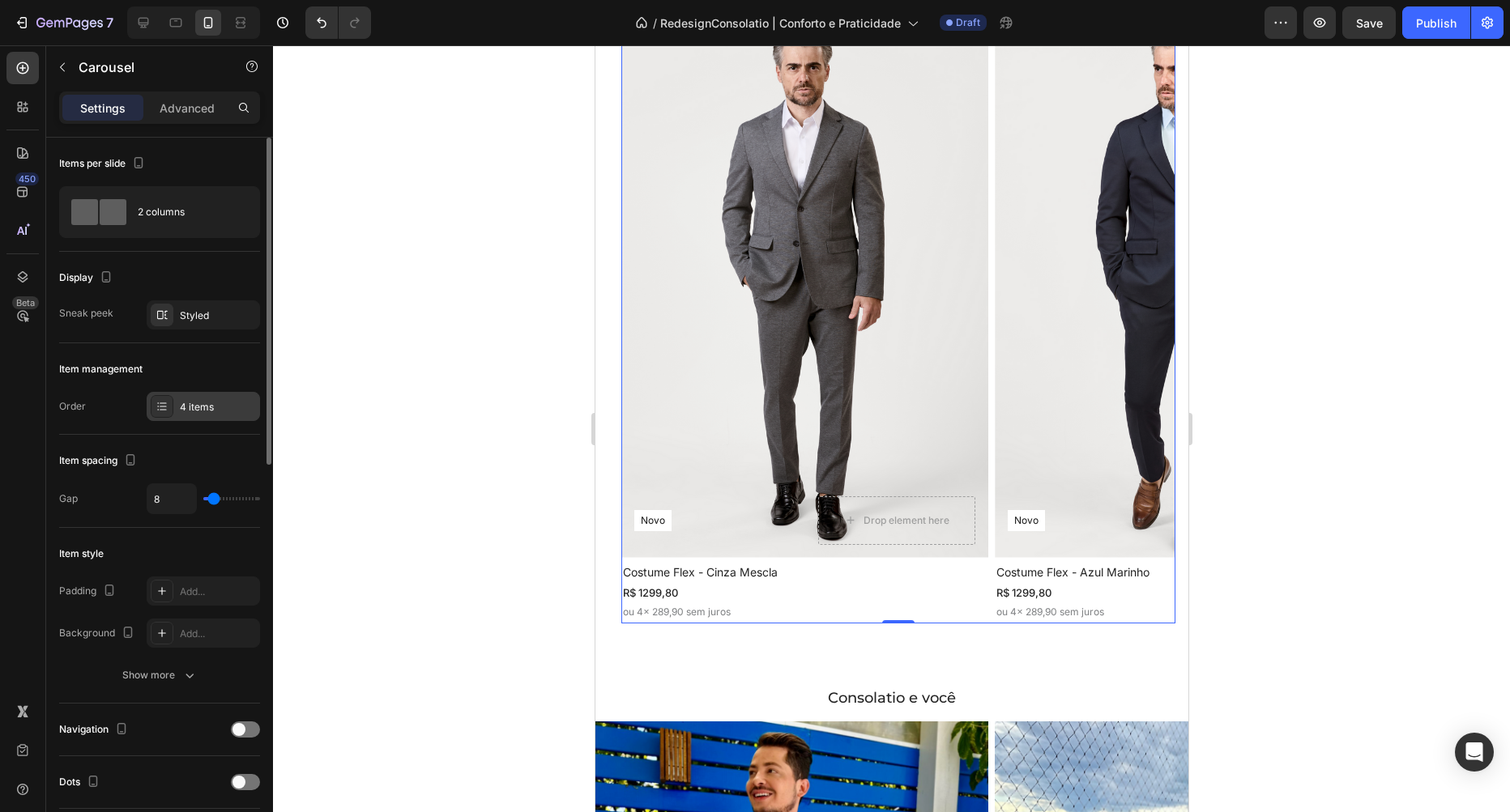
click at [196, 398] on div "4 items" at bounding box center [203, 406] width 114 height 29
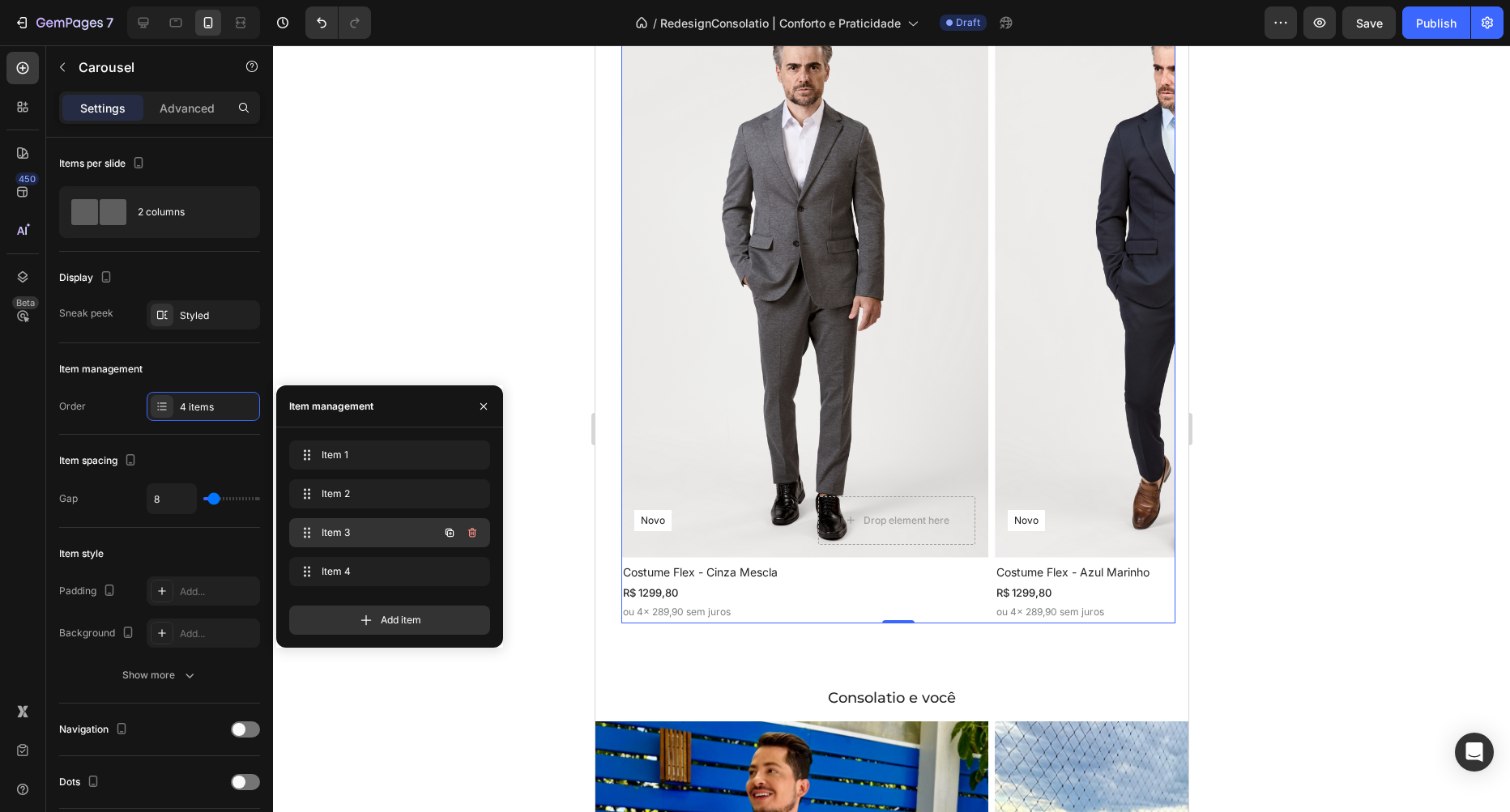
click at [382, 529] on span "Item 3" at bounding box center [367, 532] width 92 height 14
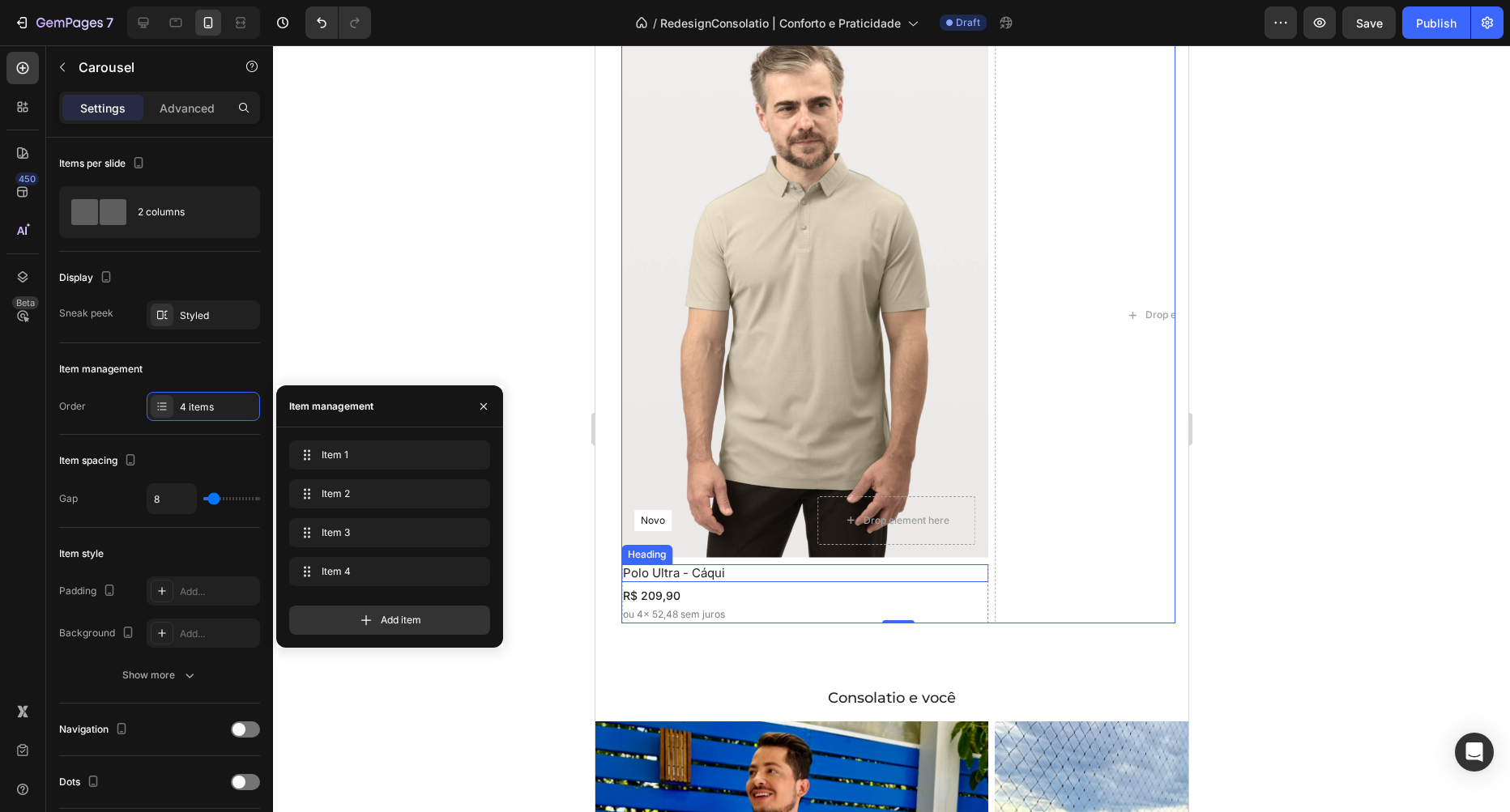
click at [740, 576] on h2 "Polo Ultra - Cáqui" at bounding box center [804, 573] width 367 height 18
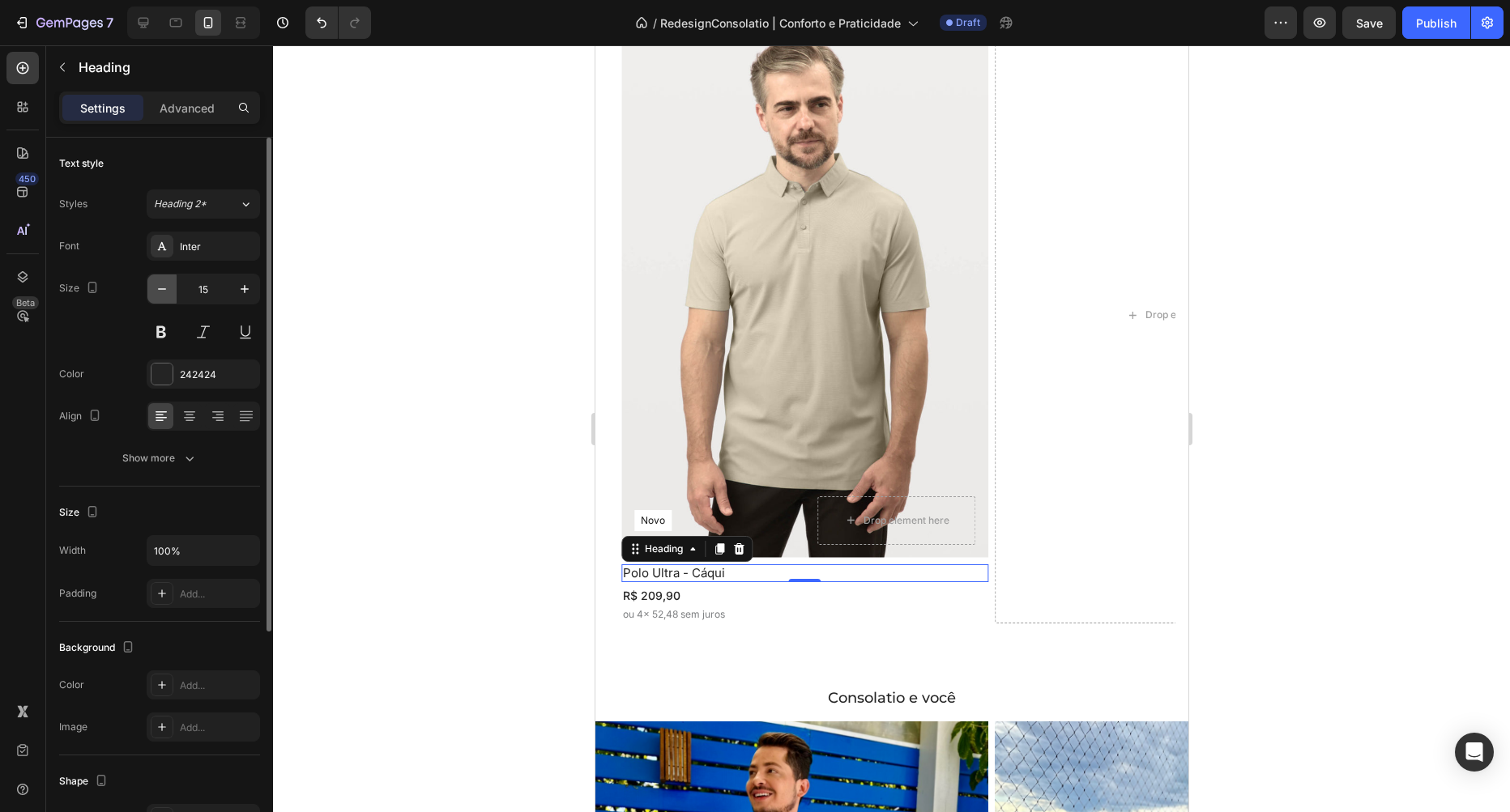
click at [161, 289] on icon "button" at bounding box center [162, 289] width 8 height 2
type input "14"
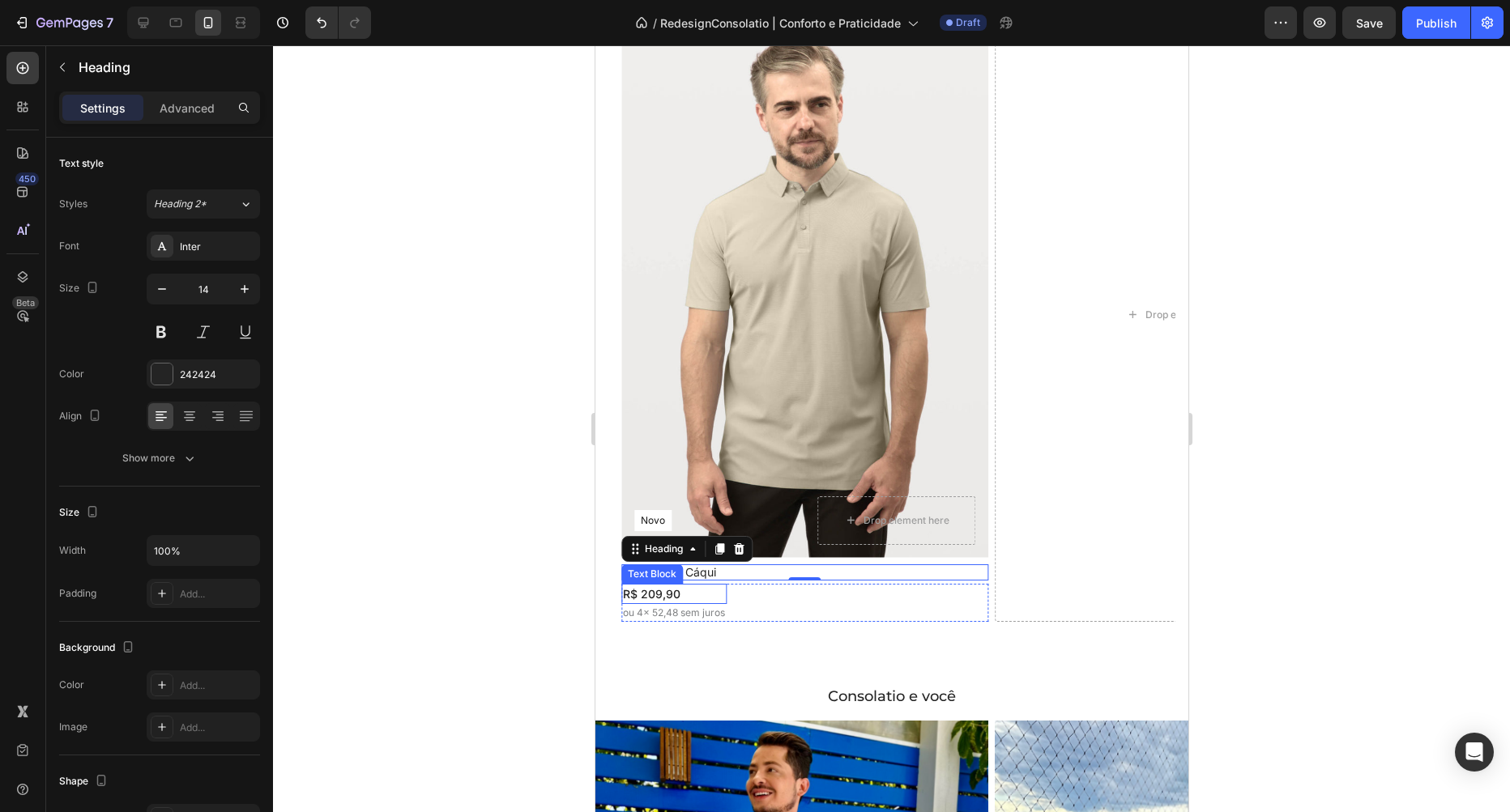
click at [695, 591] on p "R$ 209,90" at bounding box center [673, 594] width 102 height 17
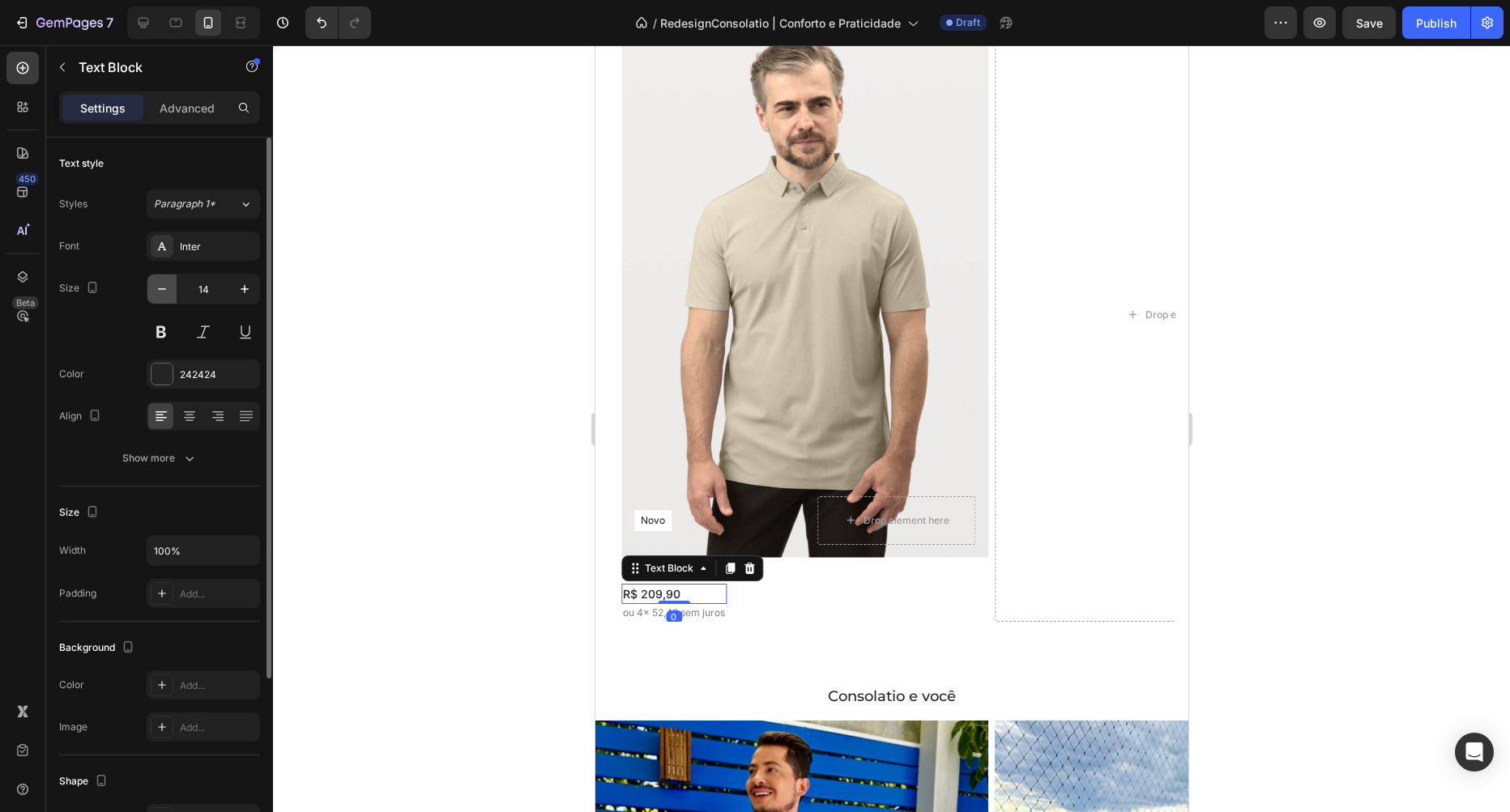
click at [159, 288] on icon "button" at bounding box center [162, 289] width 16 height 16
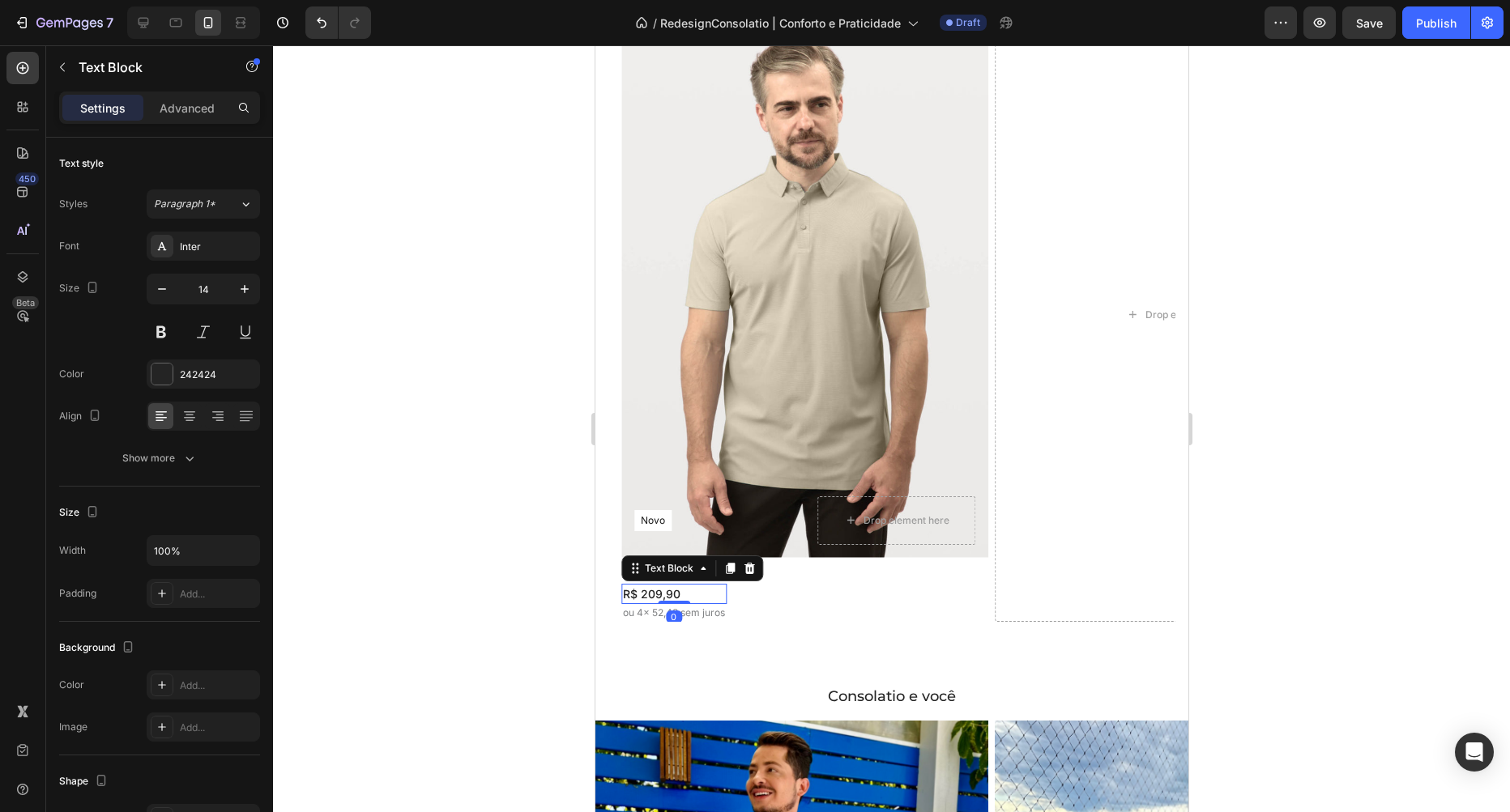
type input "13"
click at [751, 615] on div "R$ 209,90 Text Block 0 ou 4x 52,48 sem juros Text Block Row" at bounding box center [804, 603] width 367 height 37
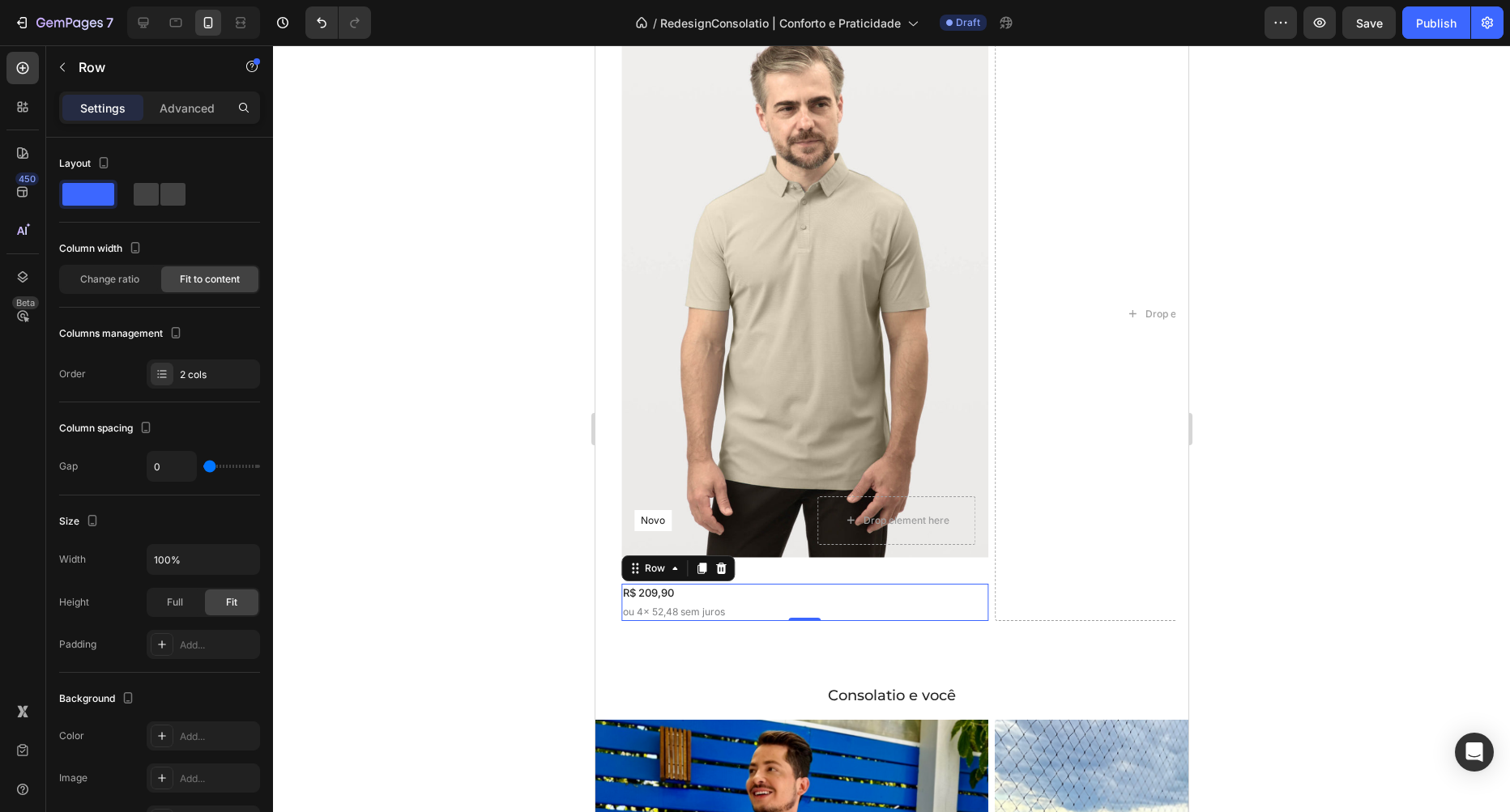
click at [715, 611] on p "ou 4x 52,48 sem juros" at bounding box center [673, 612] width 102 height 14
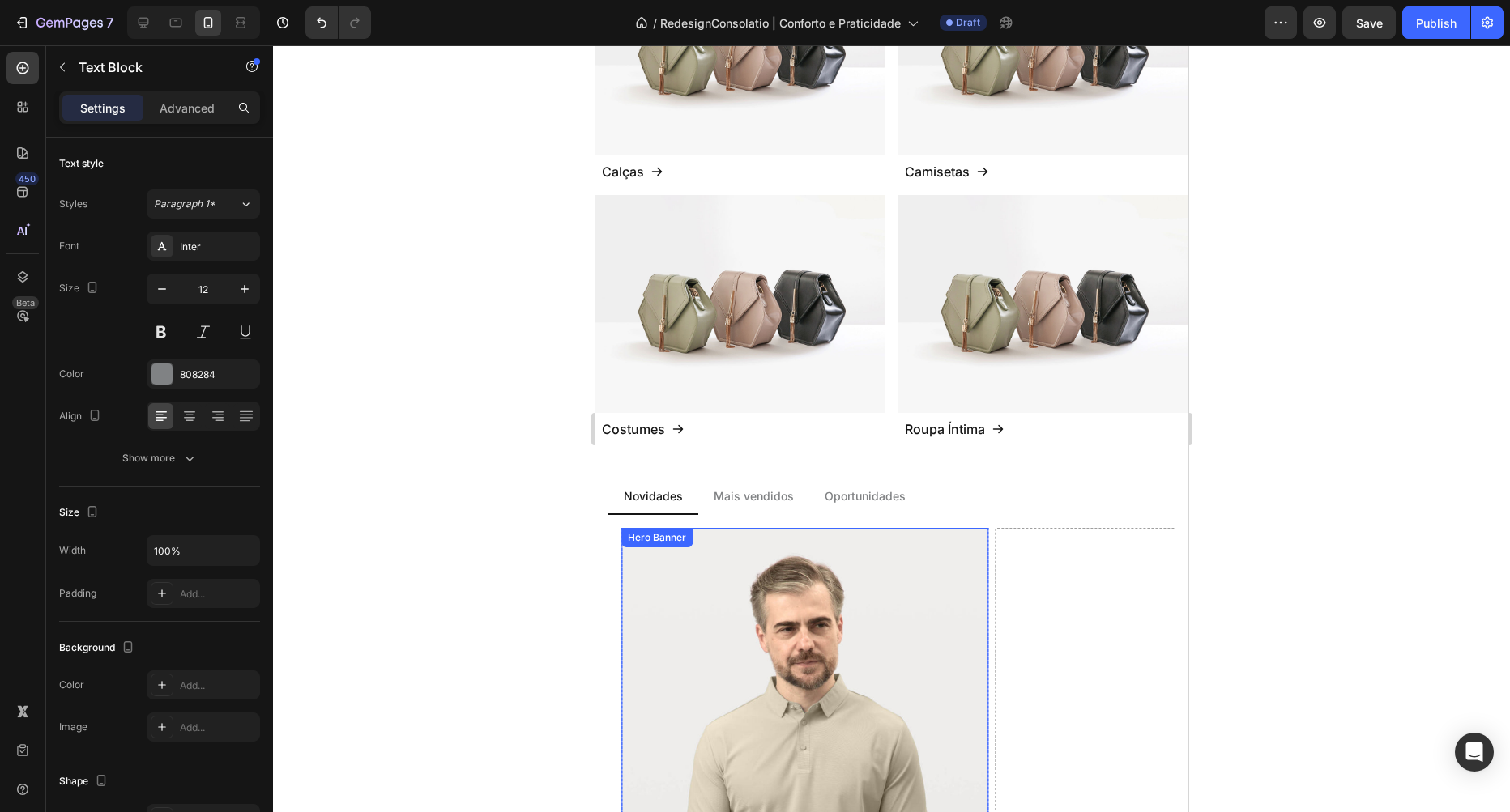
scroll to position [1129, 0]
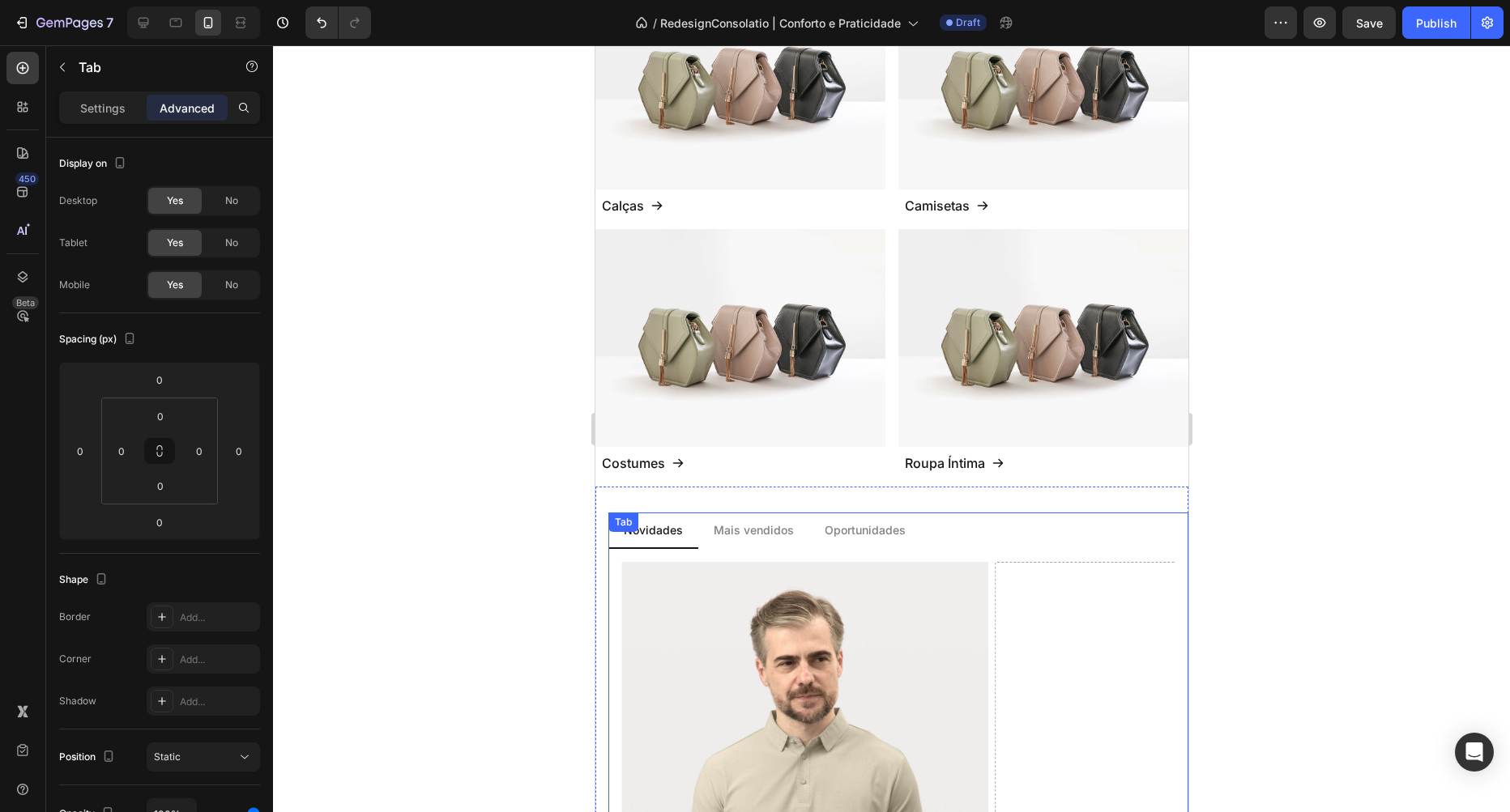
click at [855, 519] on div "Oportunidades" at bounding box center [864, 530] width 86 height 22
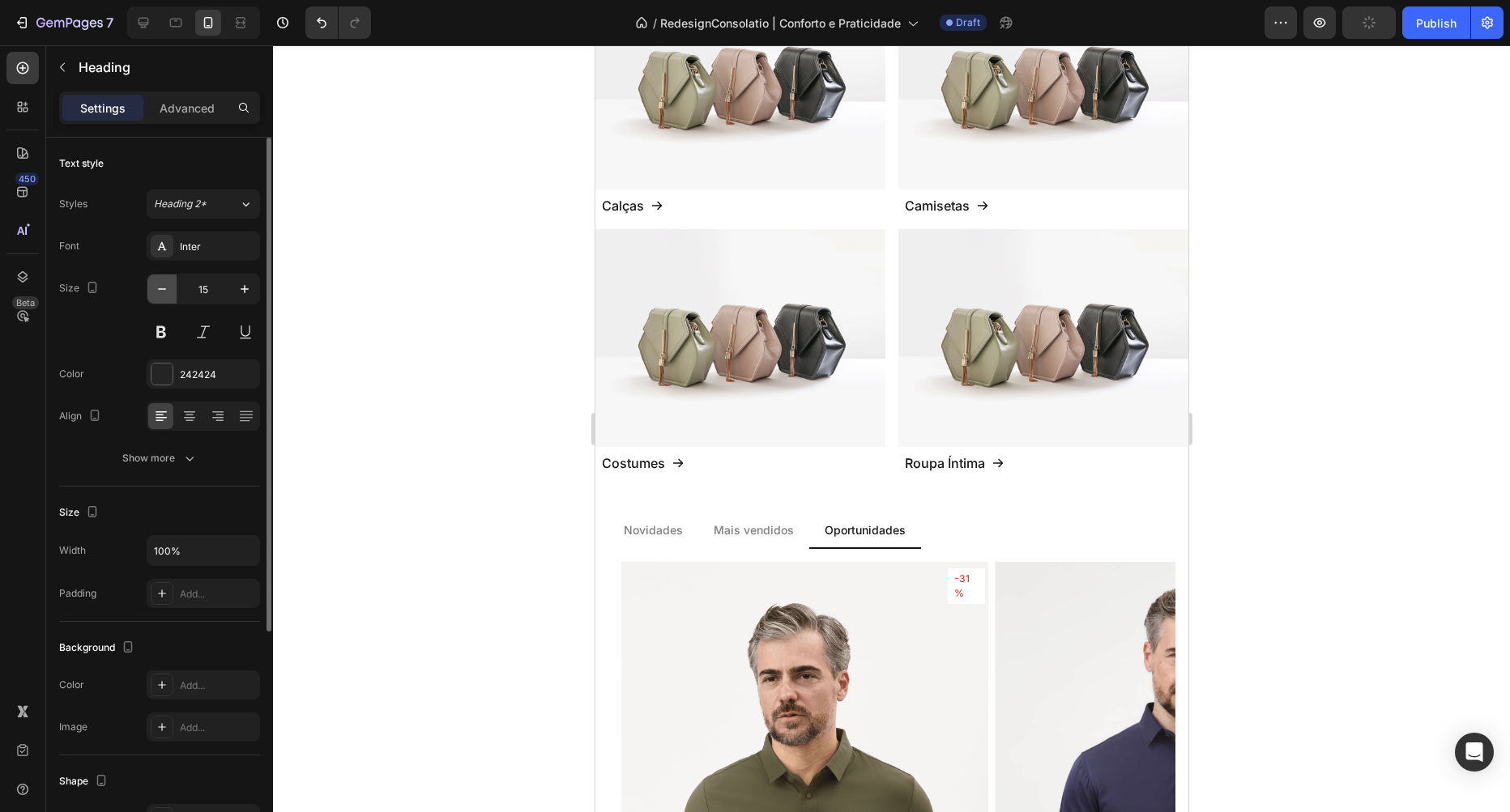
click at [166, 299] on button "button" at bounding box center [162, 289] width 29 height 29
type input "14"
click at [156, 292] on icon "button" at bounding box center [162, 289] width 16 height 16
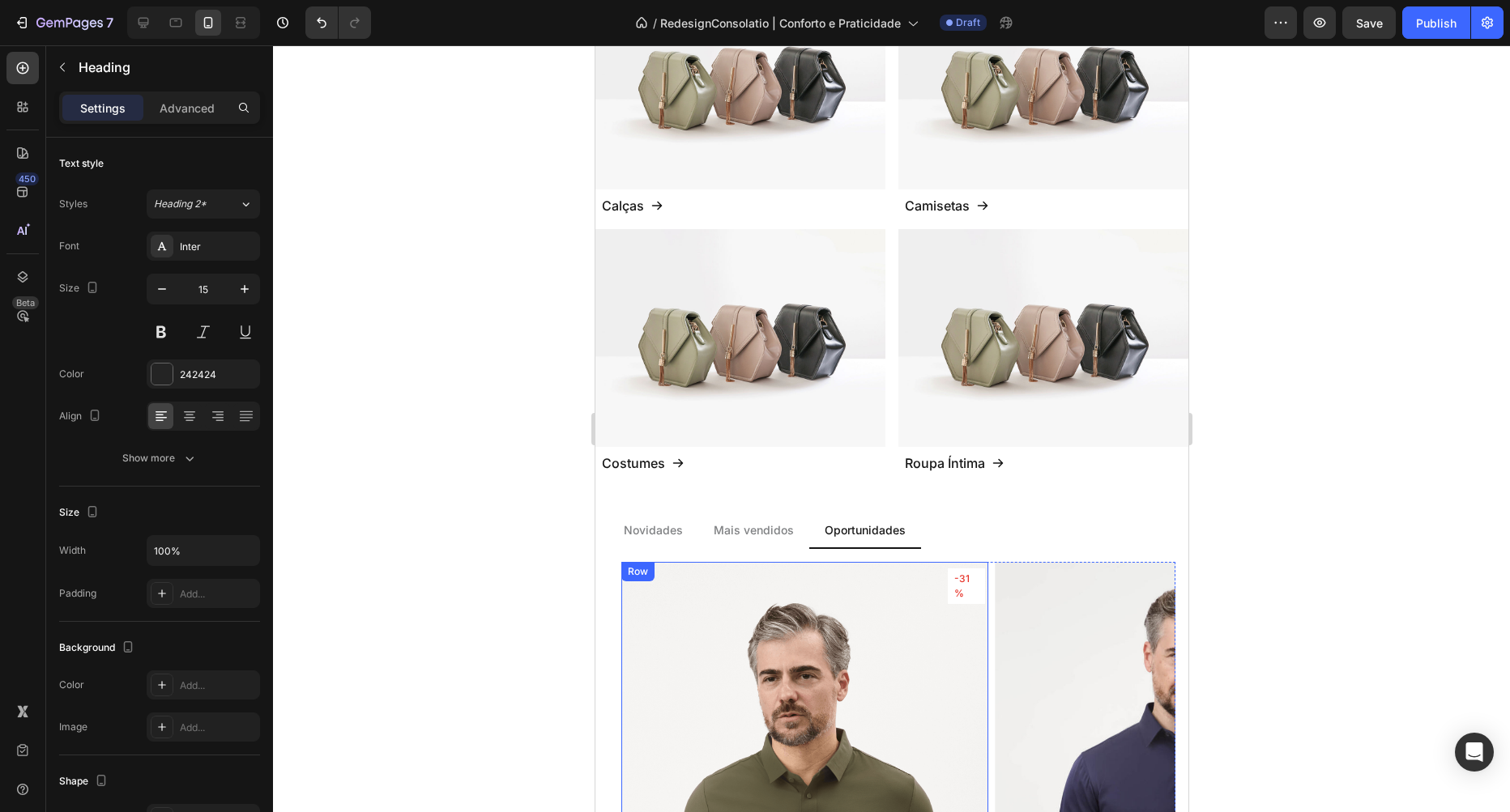
type input "14"
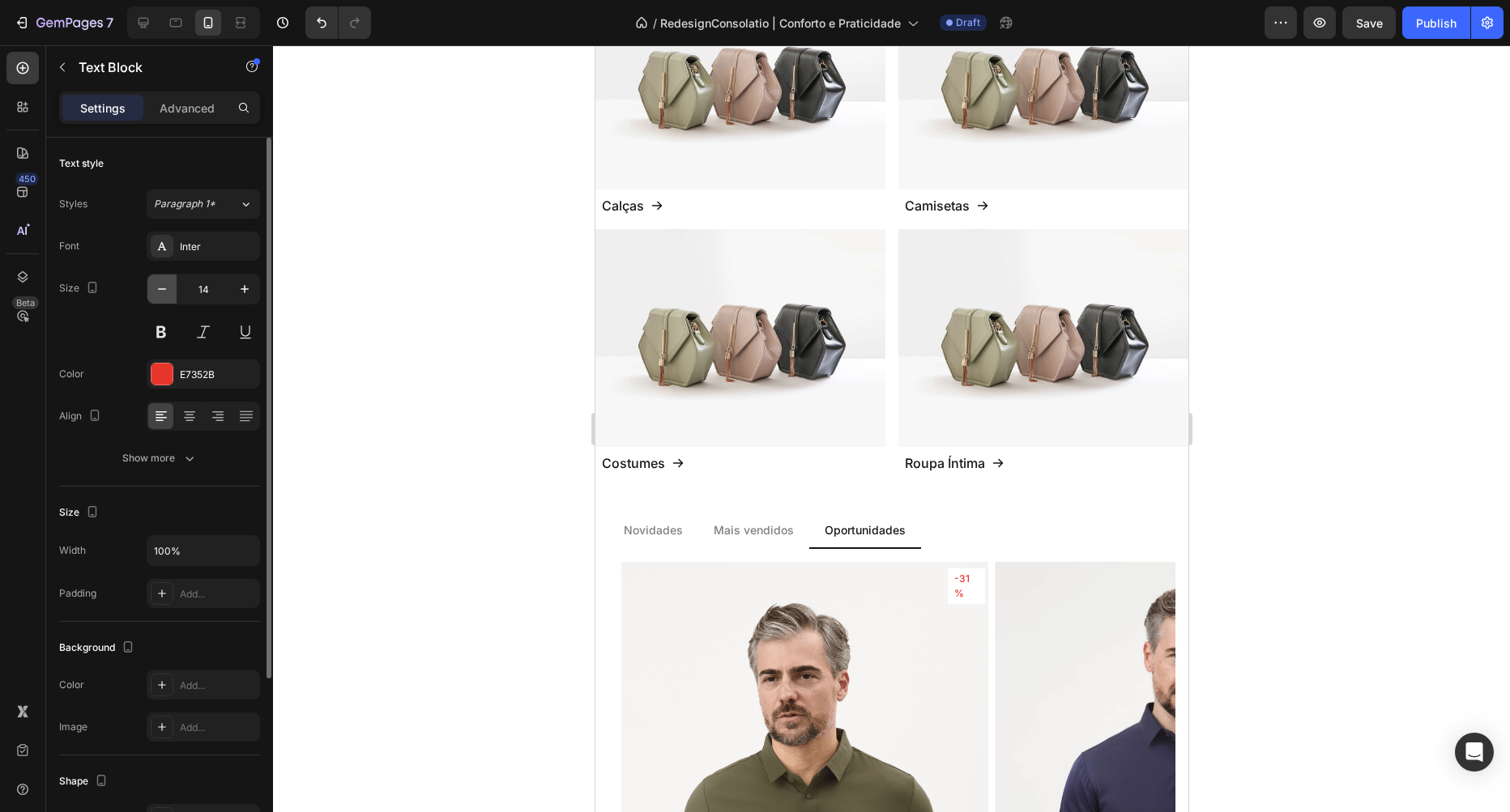
click at [156, 292] on icon "button" at bounding box center [162, 289] width 16 height 16
type input "13"
click at [160, 292] on icon "button" at bounding box center [162, 289] width 16 height 16
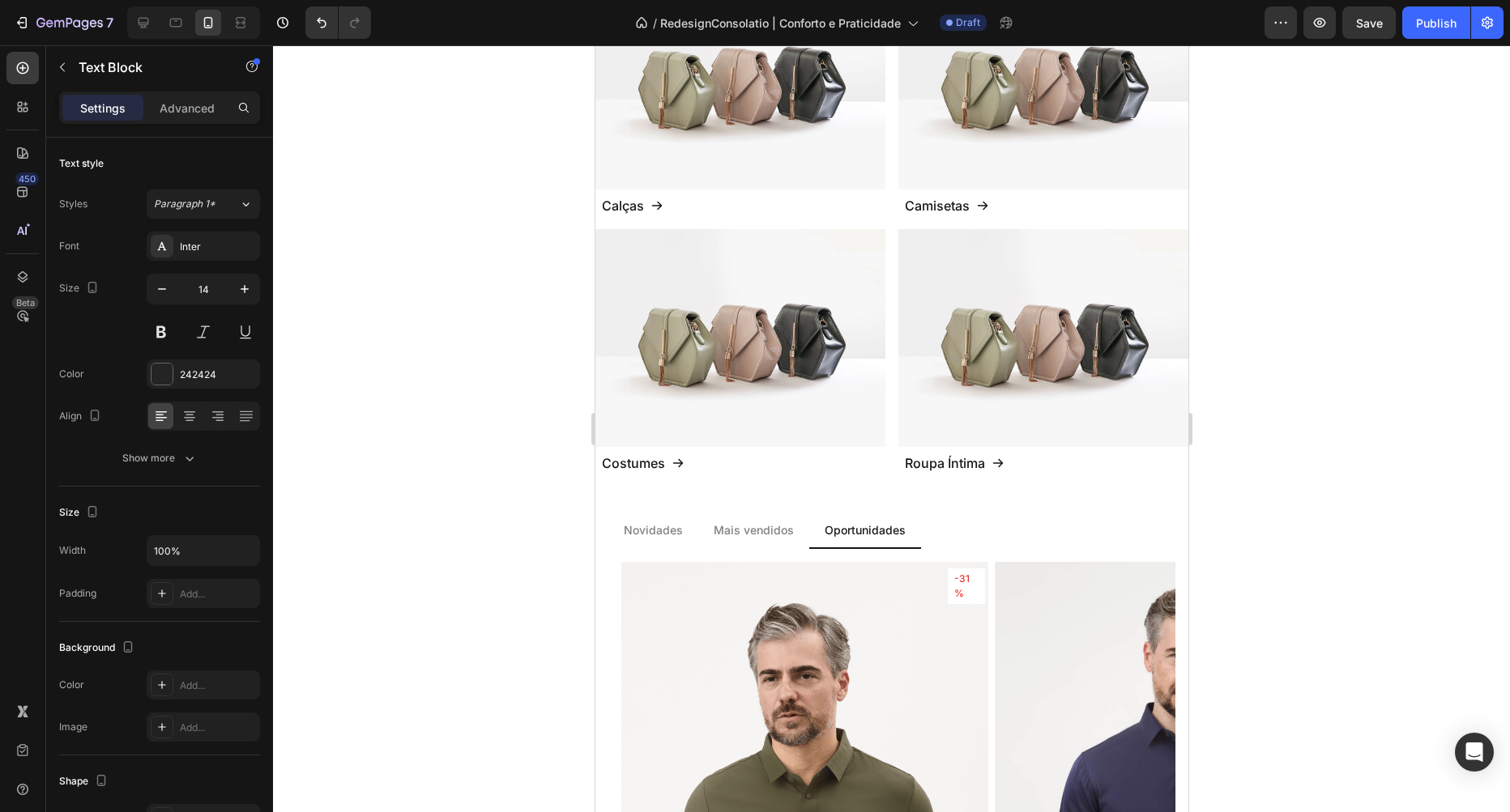
type input "13"
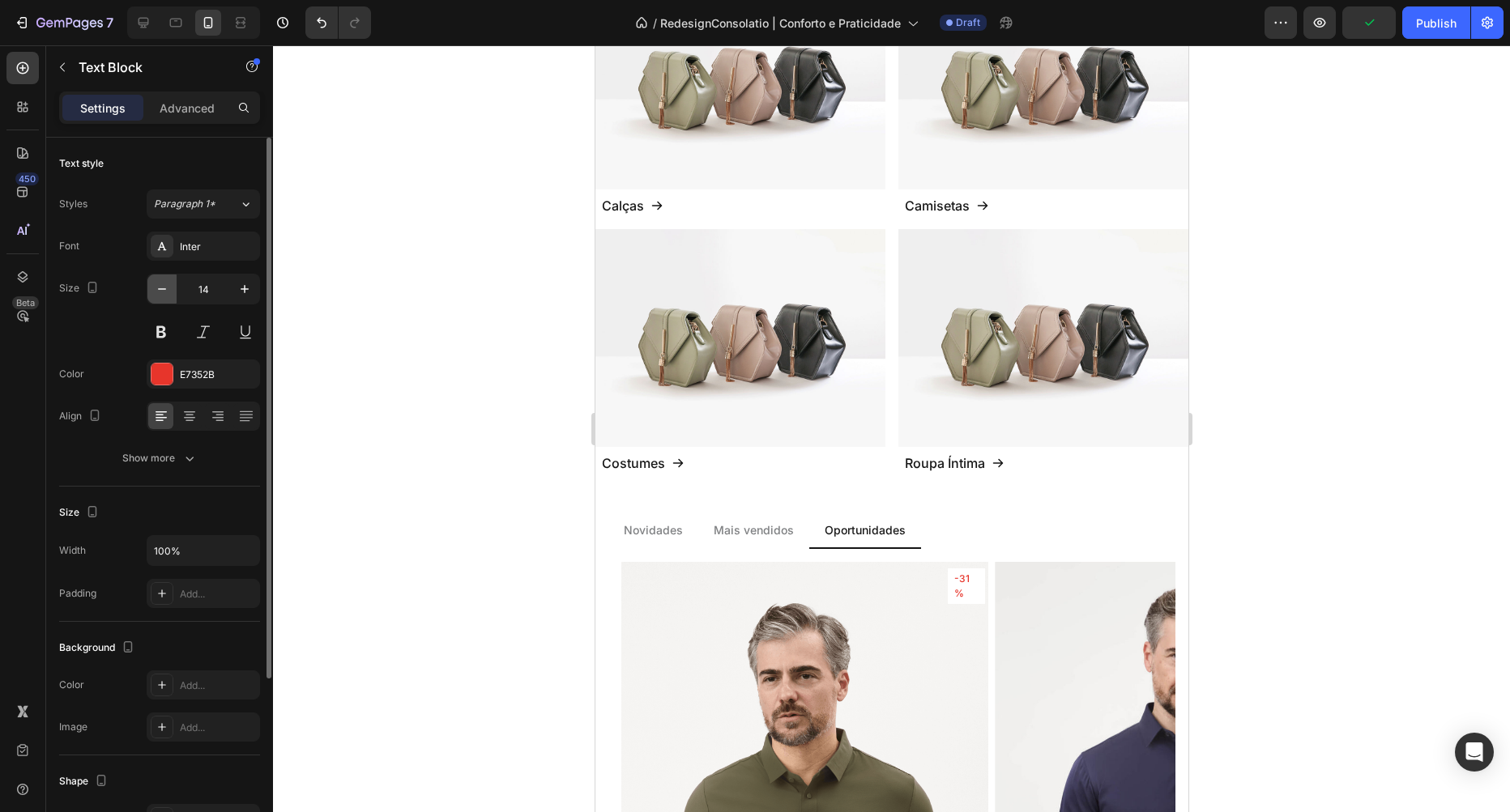
drag, startPoint x: 160, startPoint y: 290, endPoint x: 392, endPoint y: 666, distance: 441.8
click at [160, 290] on icon "button" at bounding box center [162, 289] width 16 height 16
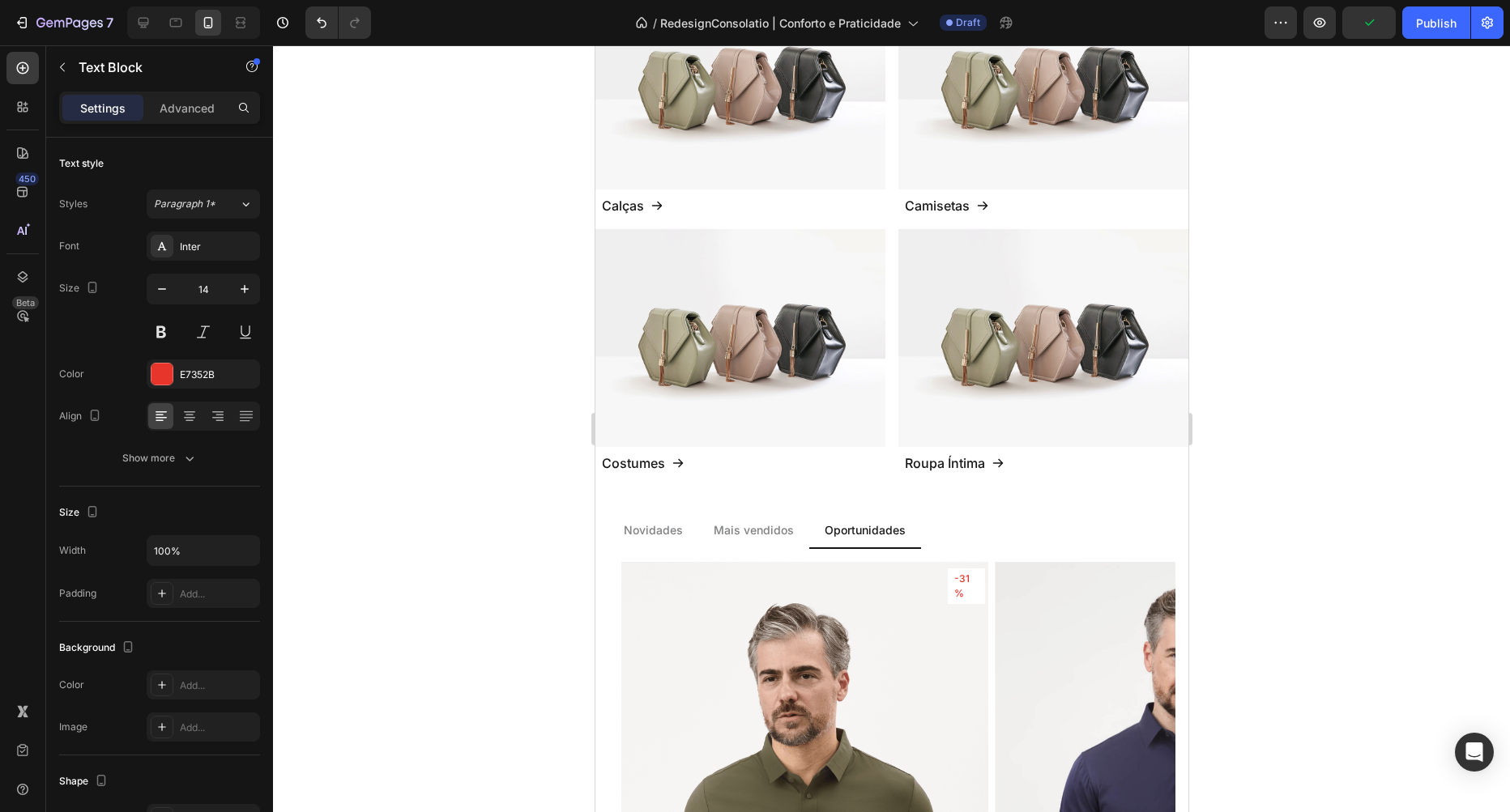
type input "13"
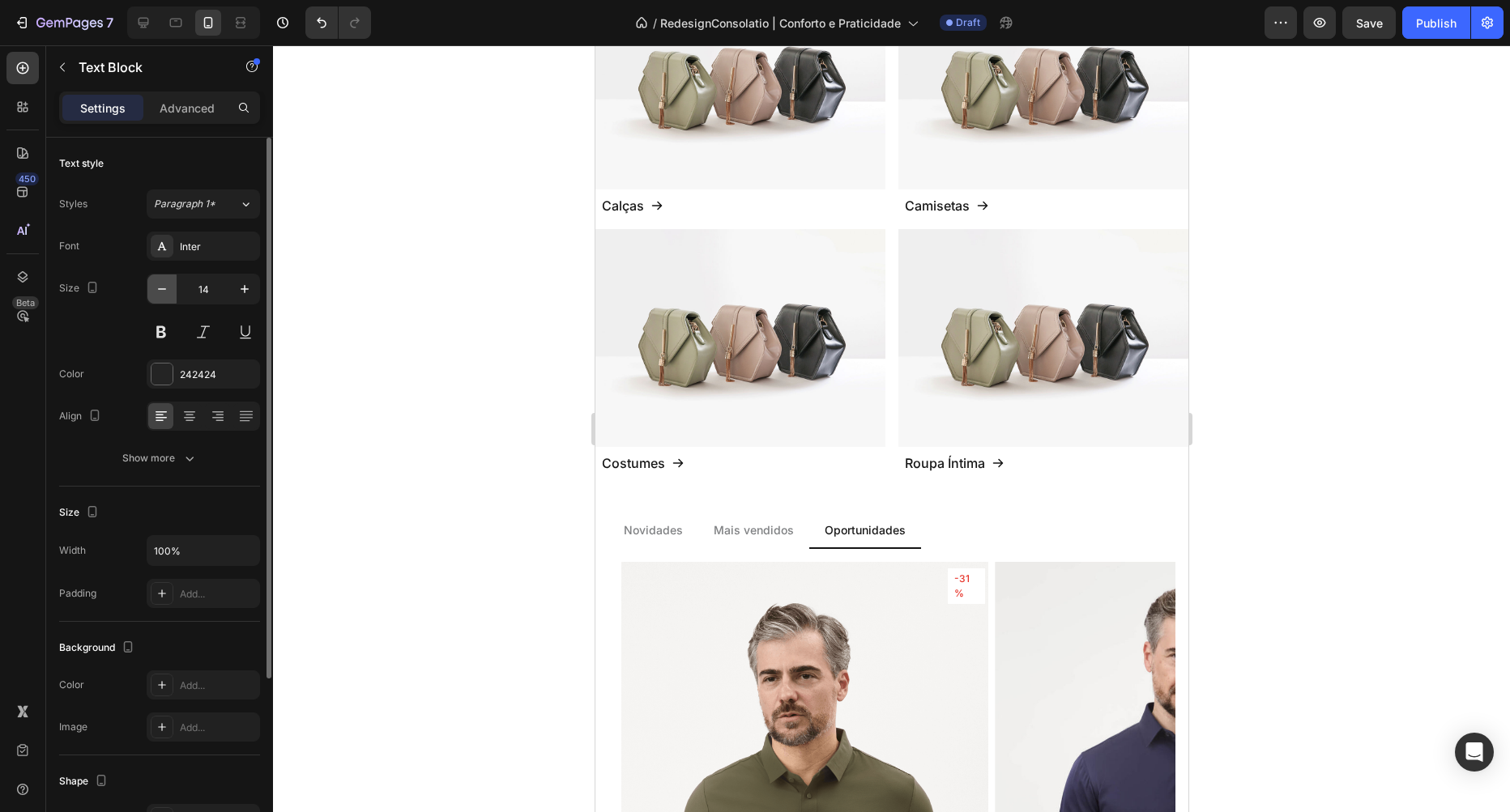
click at [157, 286] on icon "button" at bounding box center [162, 289] width 16 height 16
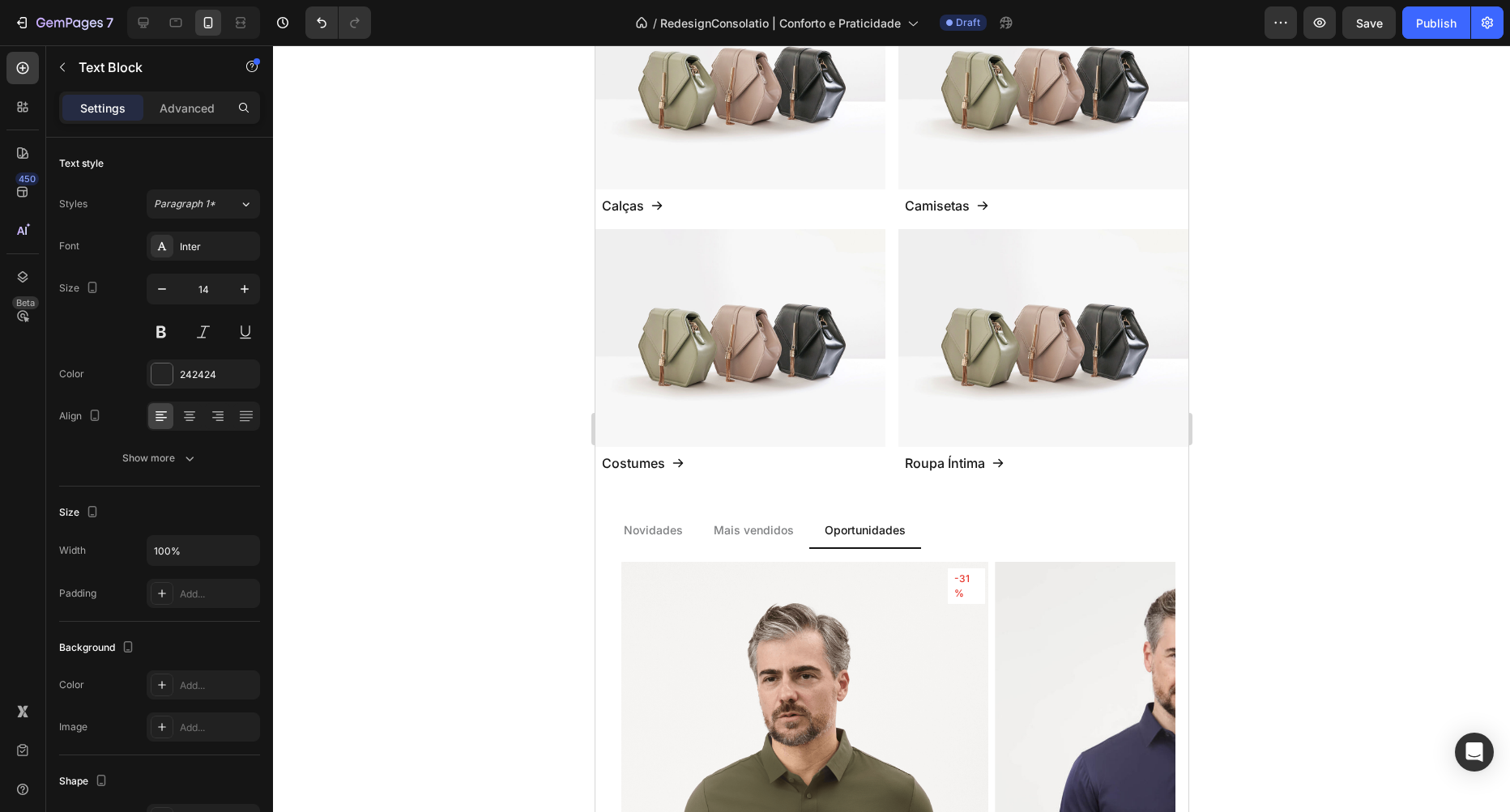
type input "13"
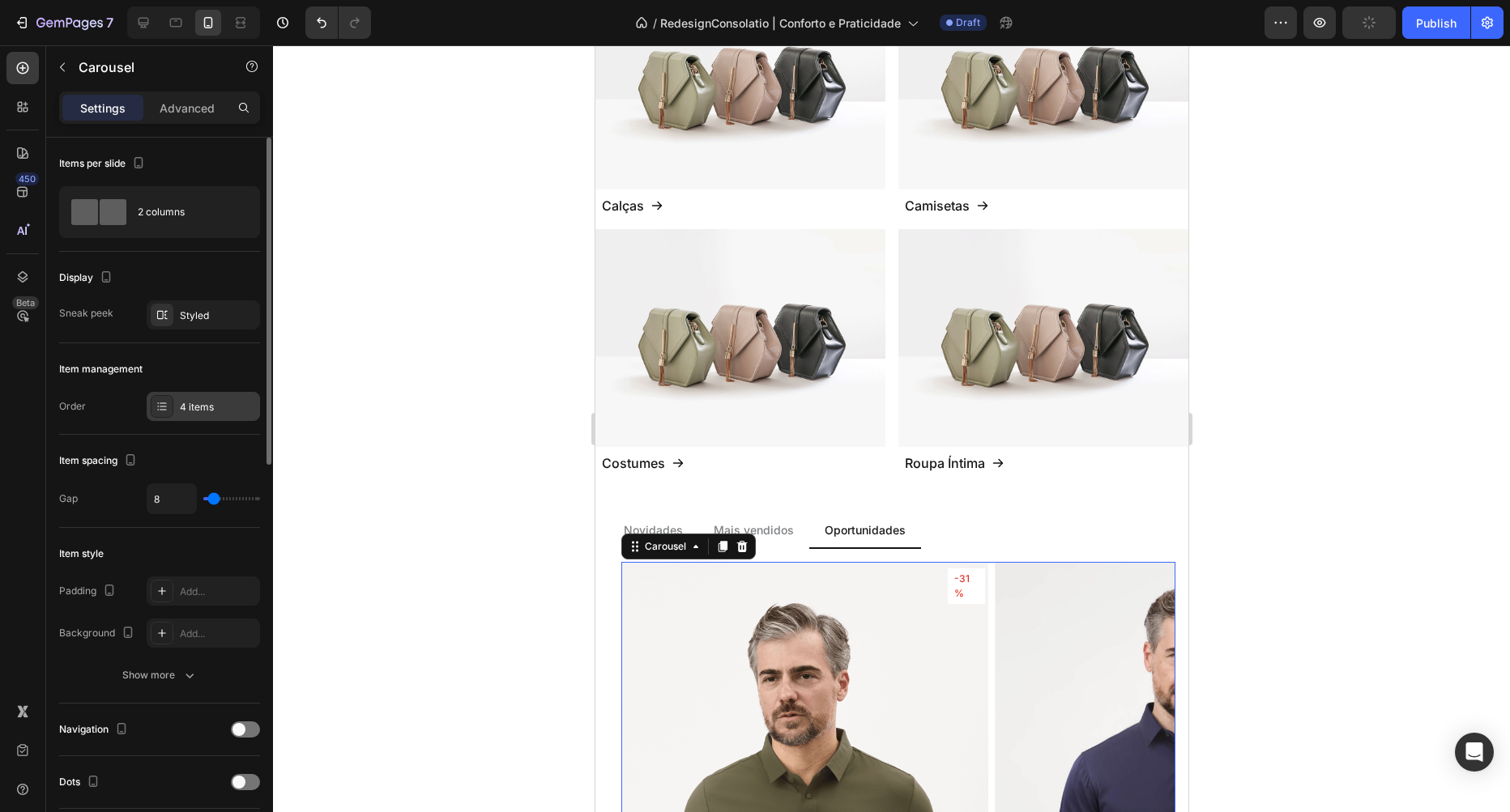
click at [192, 407] on div "4 items" at bounding box center [218, 407] width 76 height 14
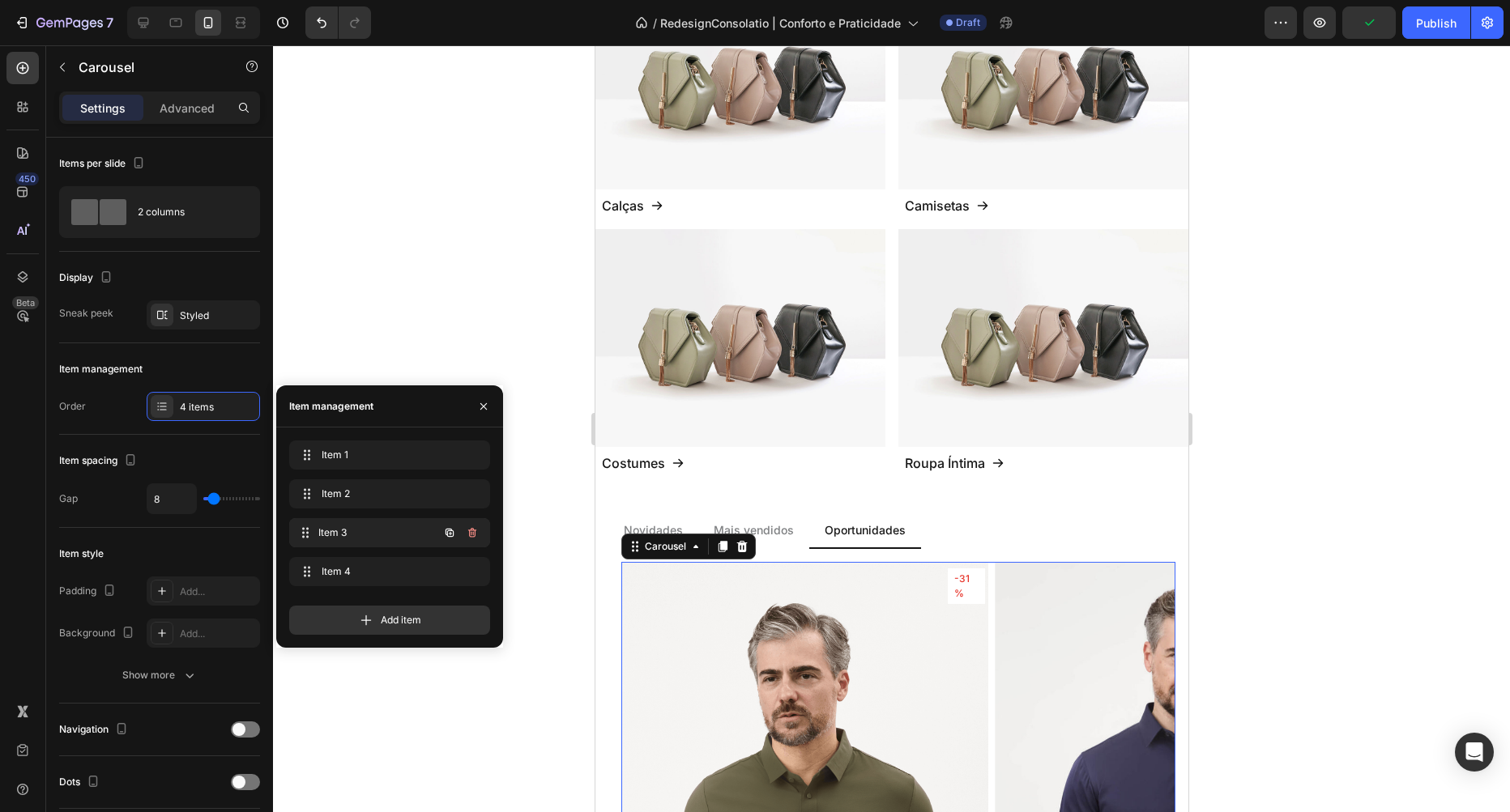
click at [391, 525] on div "Item 3 Item 3" at bounding box center [367, 532] width 142 height 23
click at [345, 535] on span "Item 3" at bounding box center [367, 532] width 92 height 14
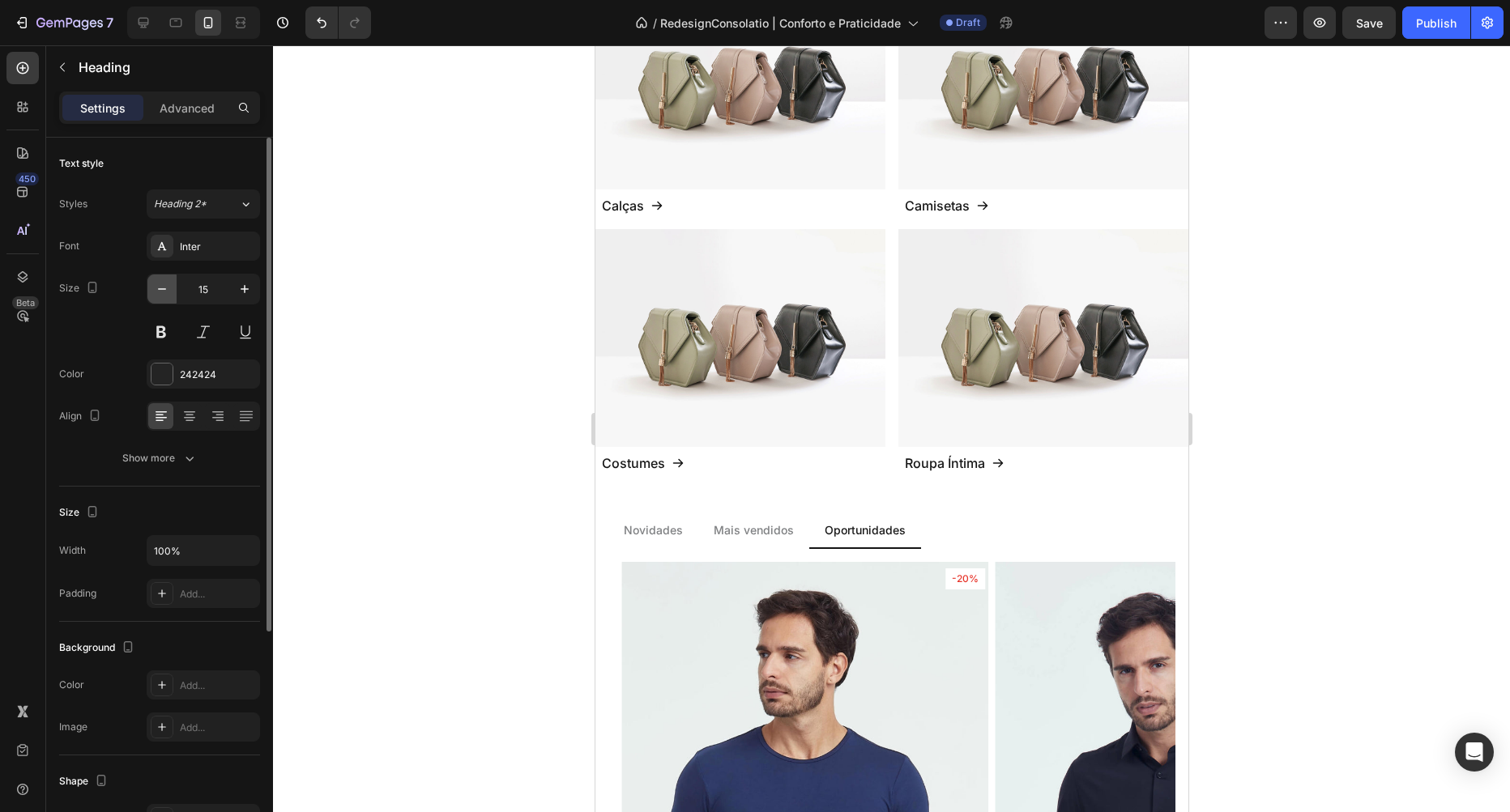
click at [159, 293] on icon "button" at bounding box center [162, 289] width 16 height 16
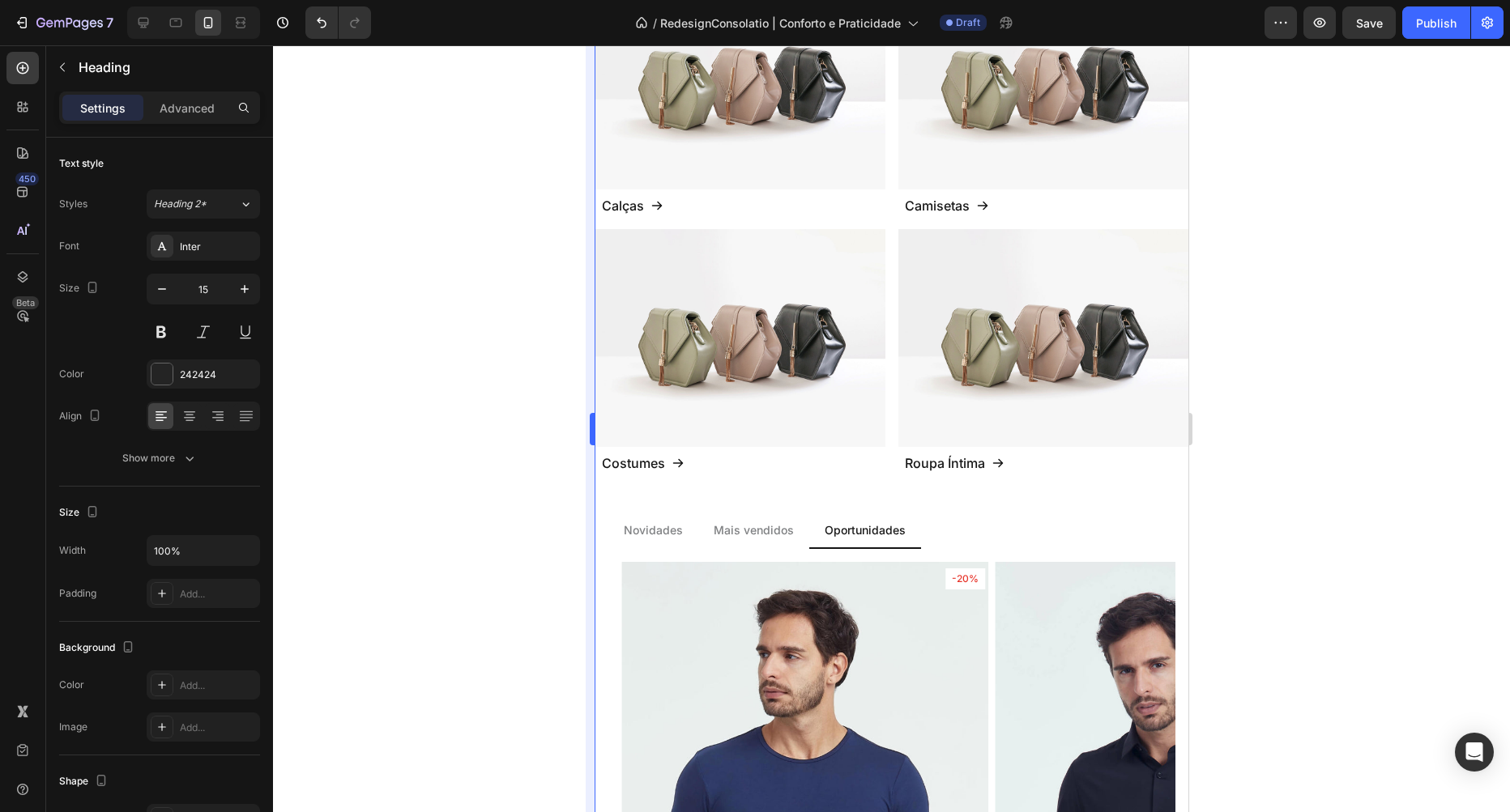
type input "14"
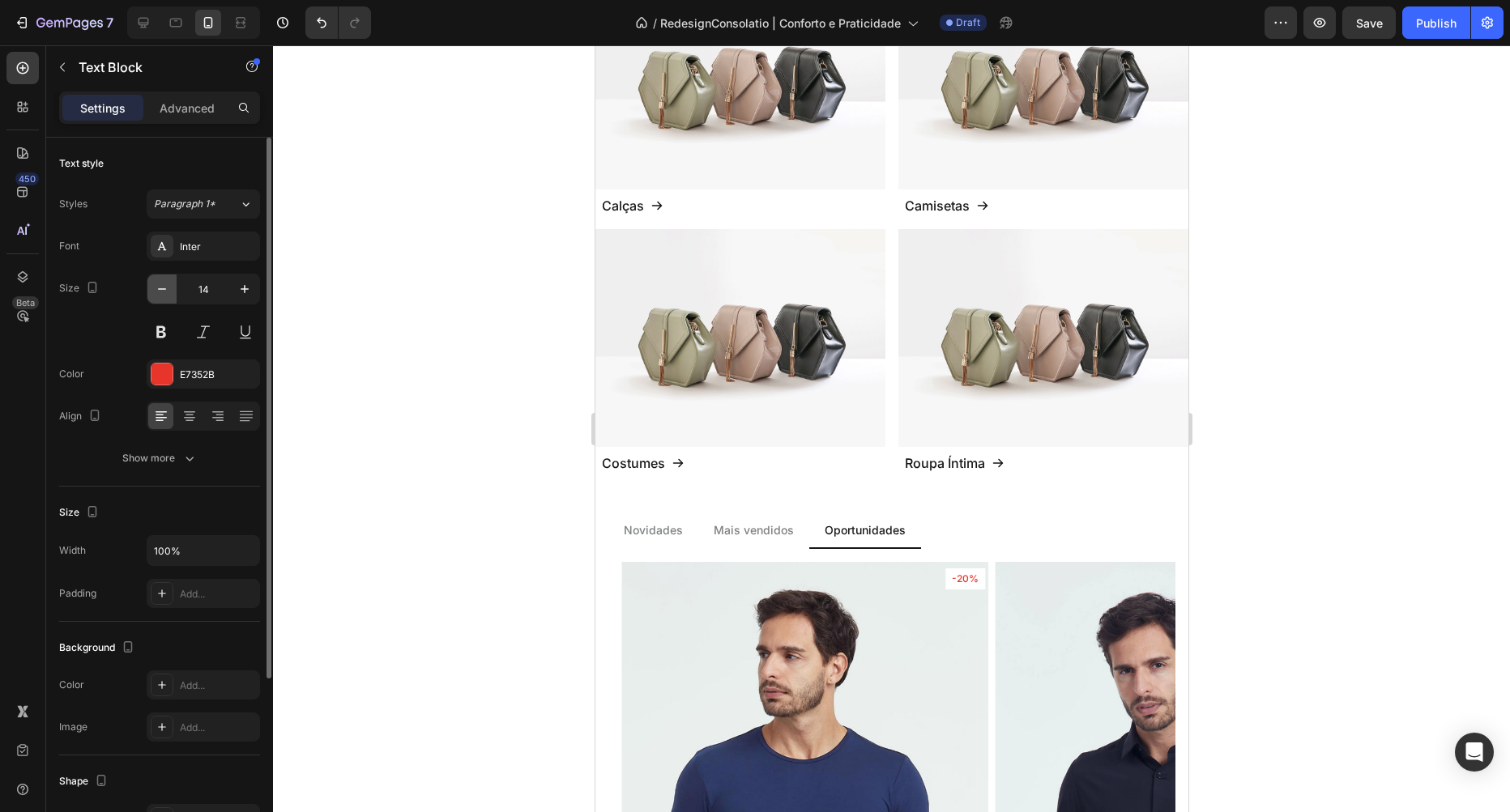
click at [162, 286] on icon "button" at bounding box center [162, 289] width 16 height 16
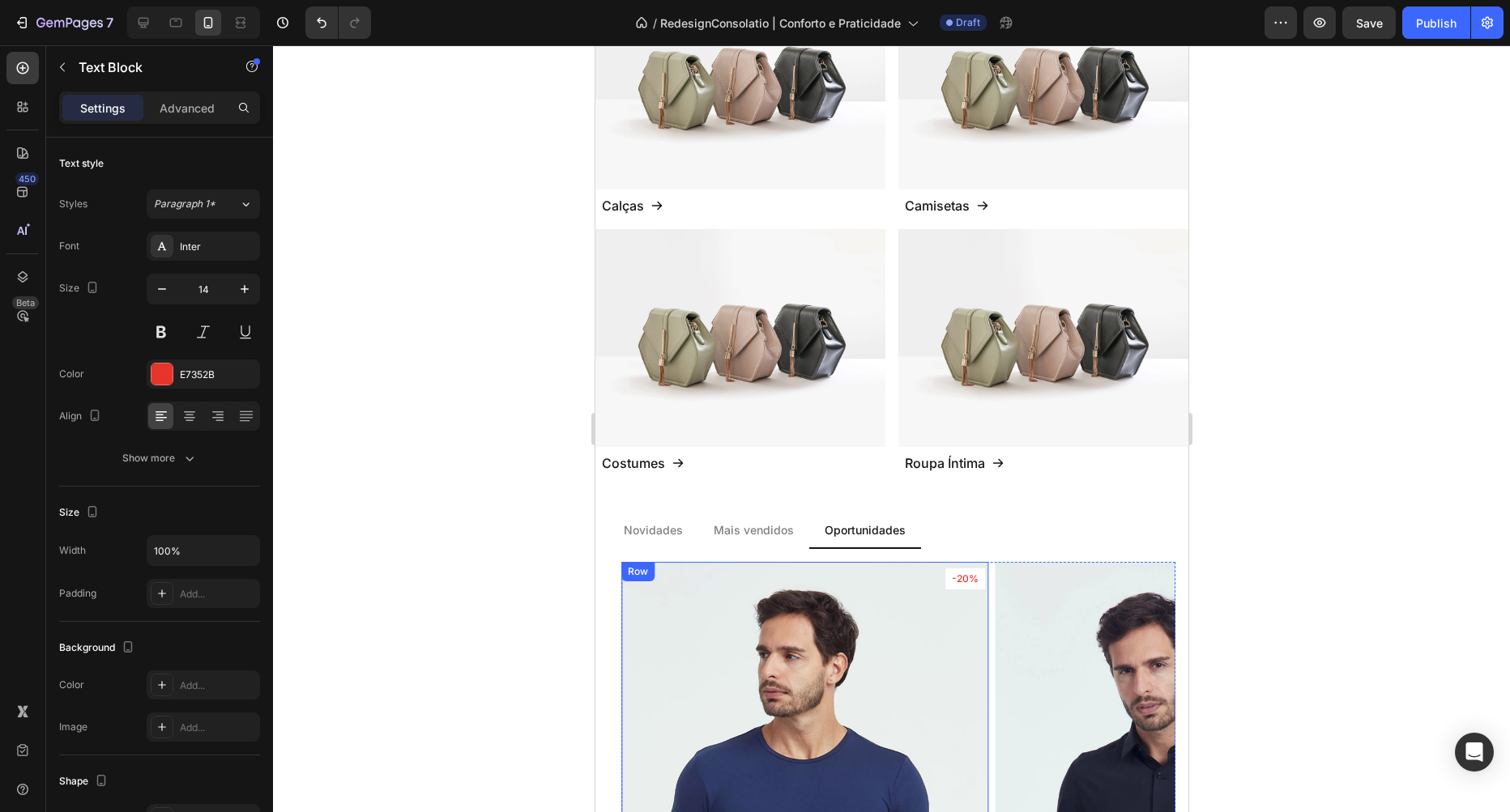
type input "13"
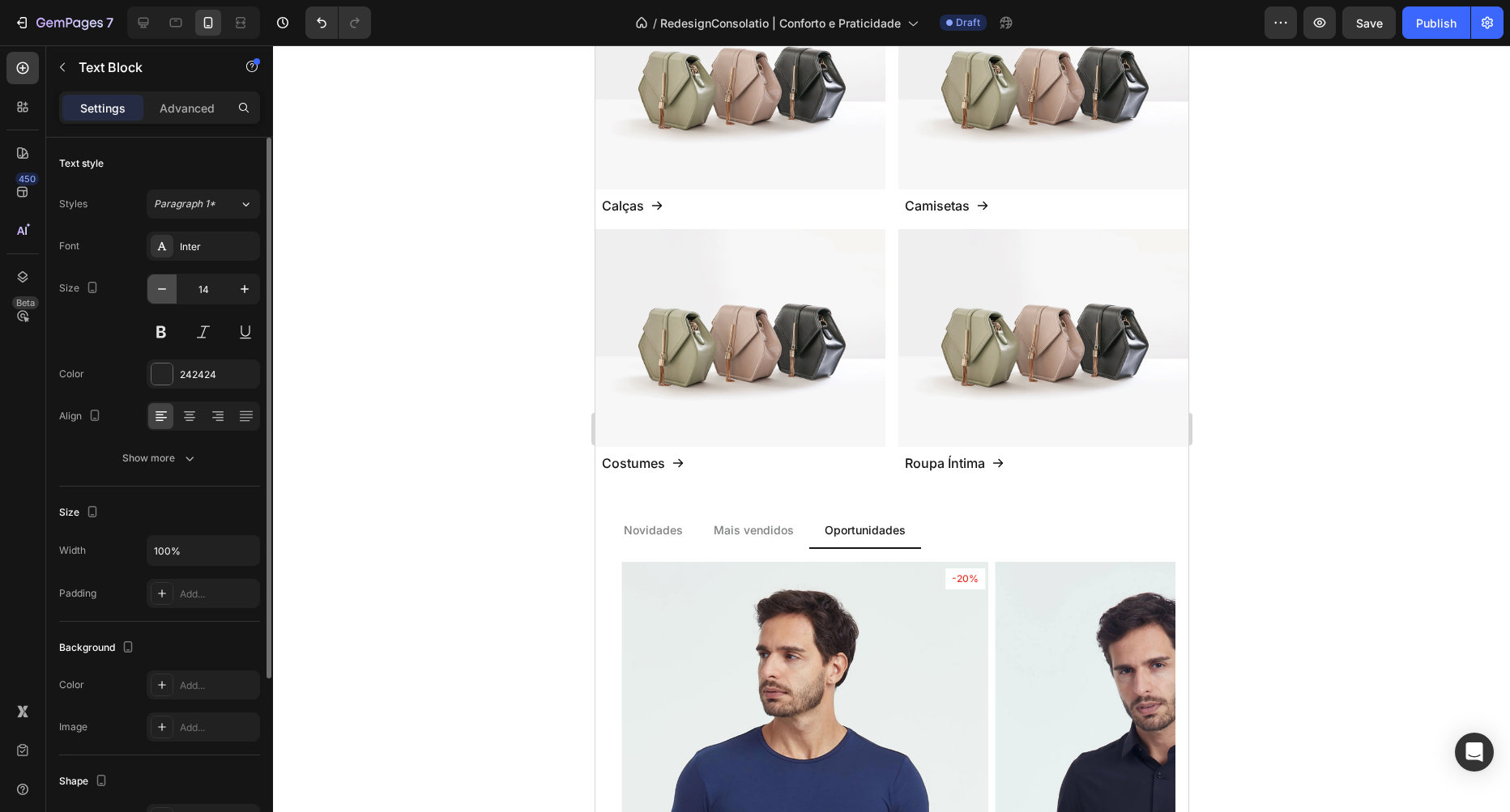
click at [157, 287] on icon "button" at bounding box center [162, 289] width 16 height 16
type input "13"
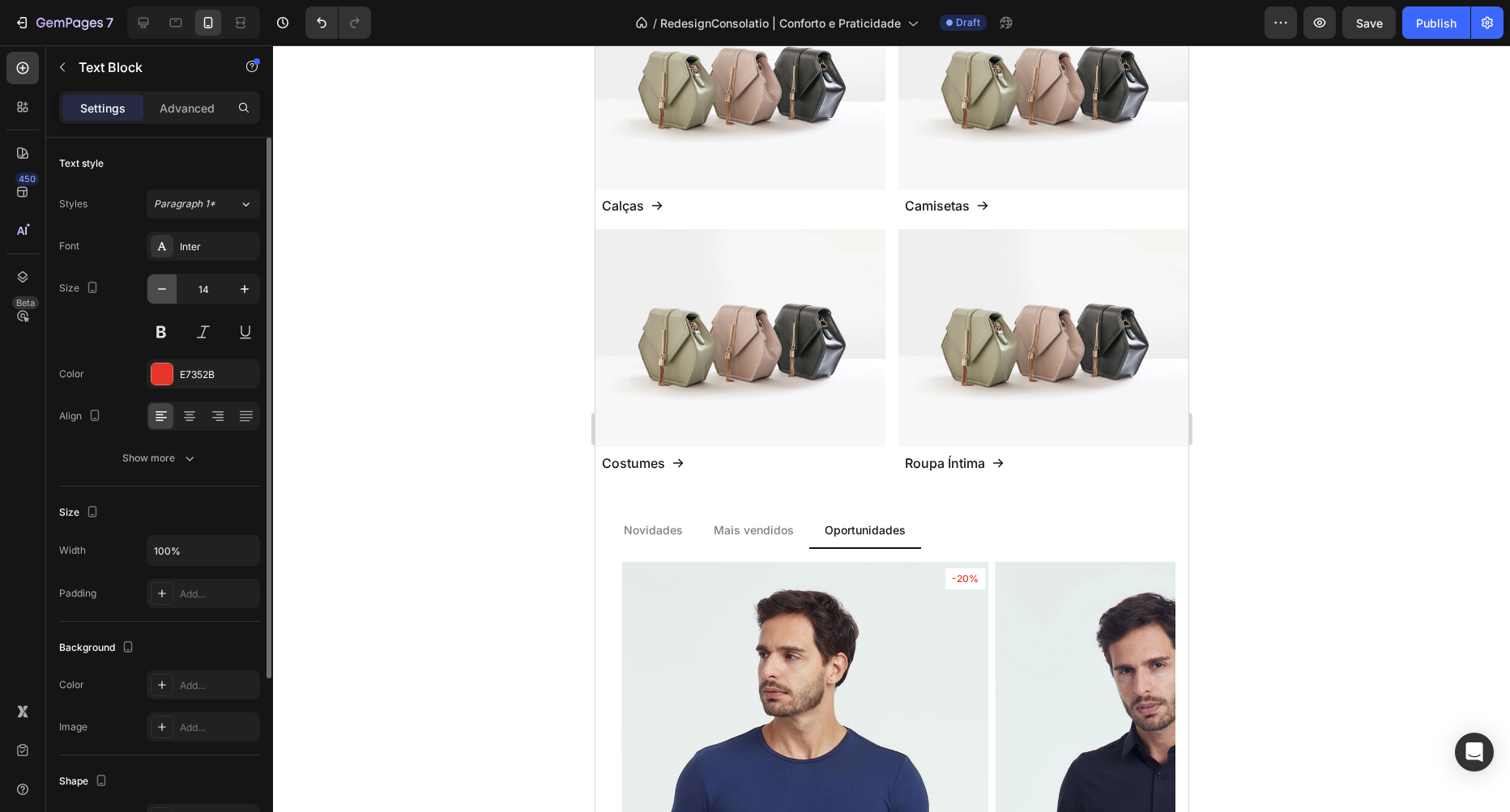
drag, startPoint x: 160, startPoint y: 283, endPoint x: 482, endPoint y: 676, distance: 508.1
click at [160, 283] on icon "button" at bounding box center [162, 289] width 16 height 16
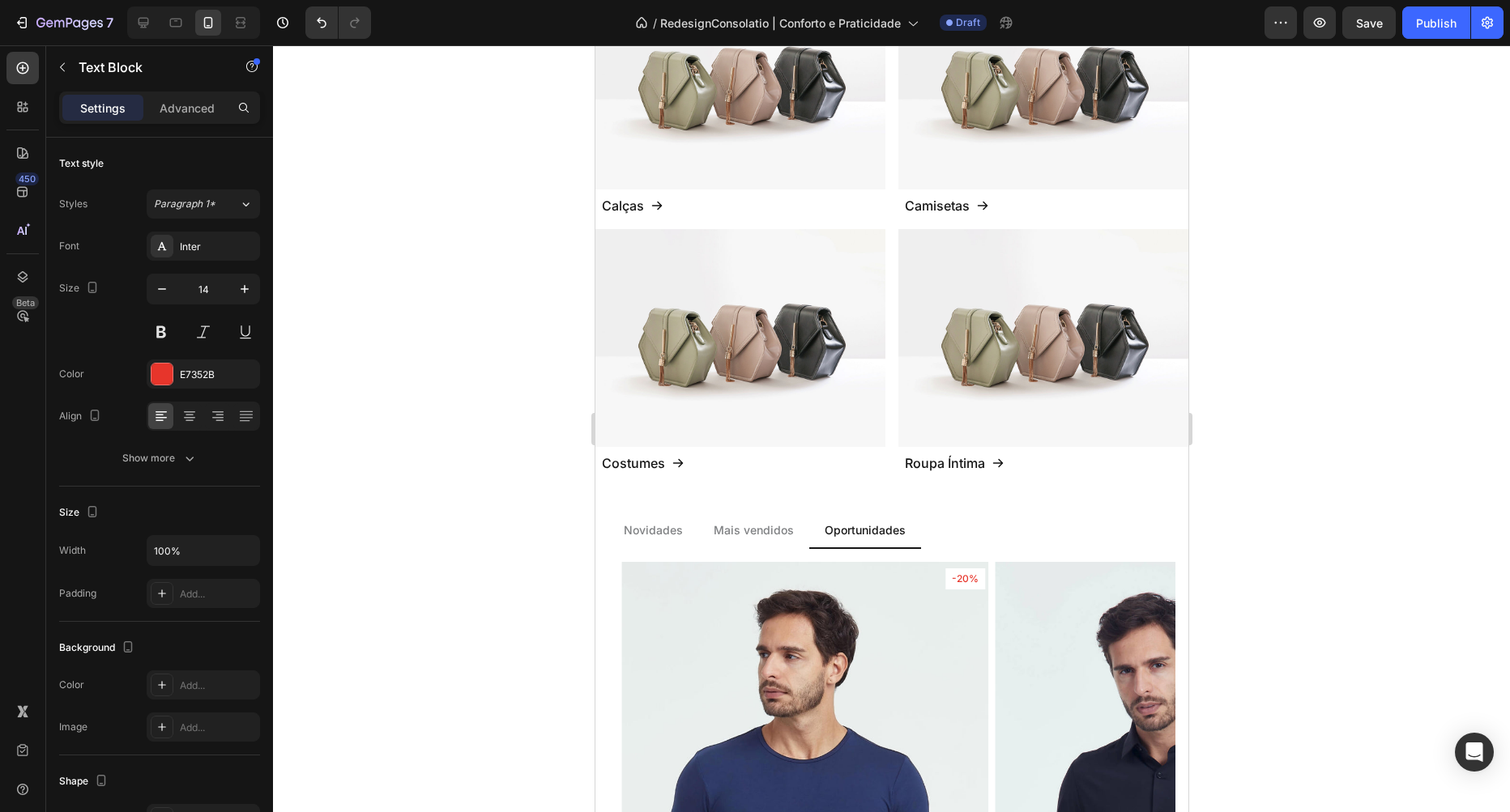
type input "13"
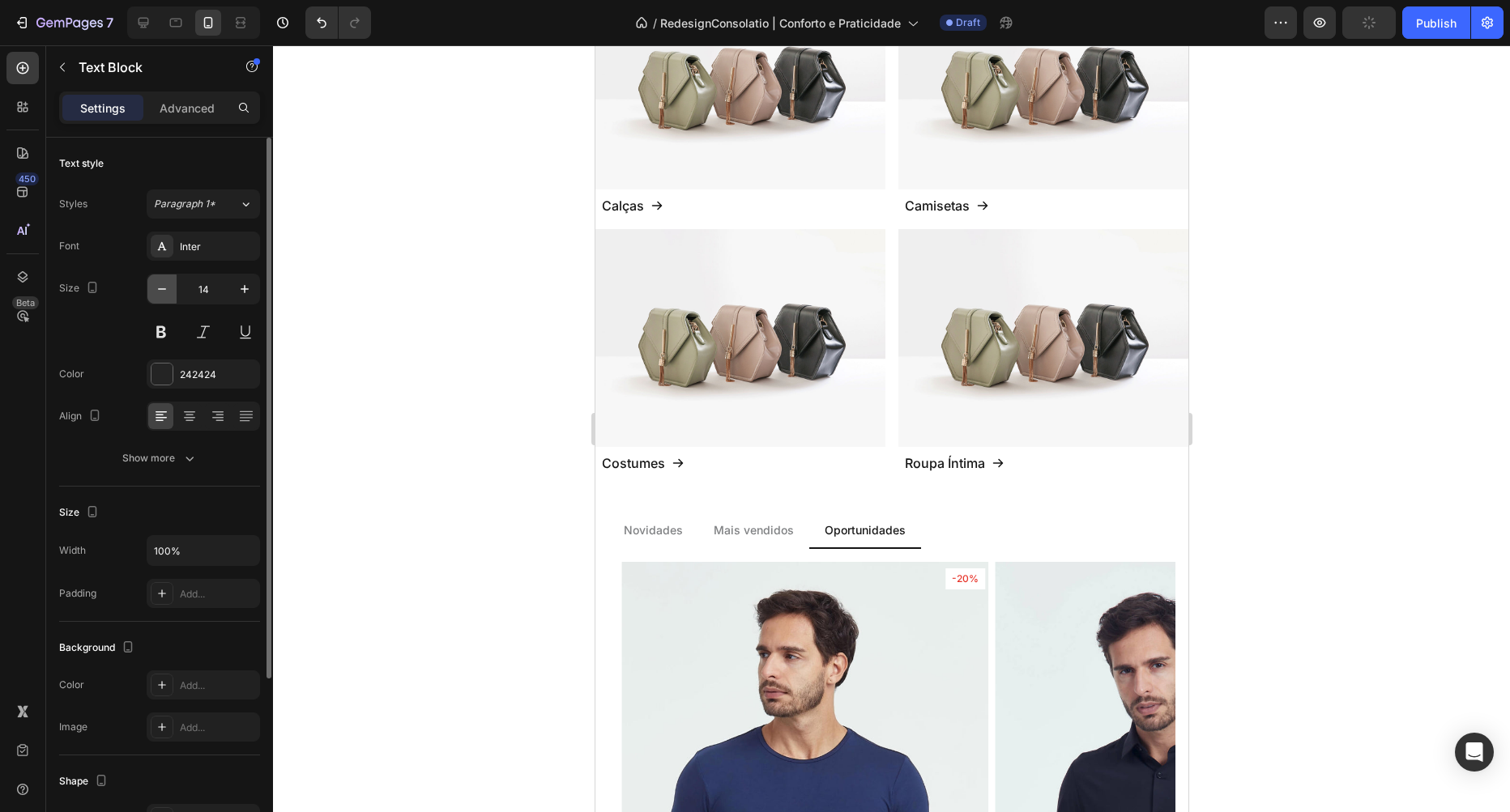
click at [158, 283] on icon "button" at bounding box center [162, 289] width 16 height 16
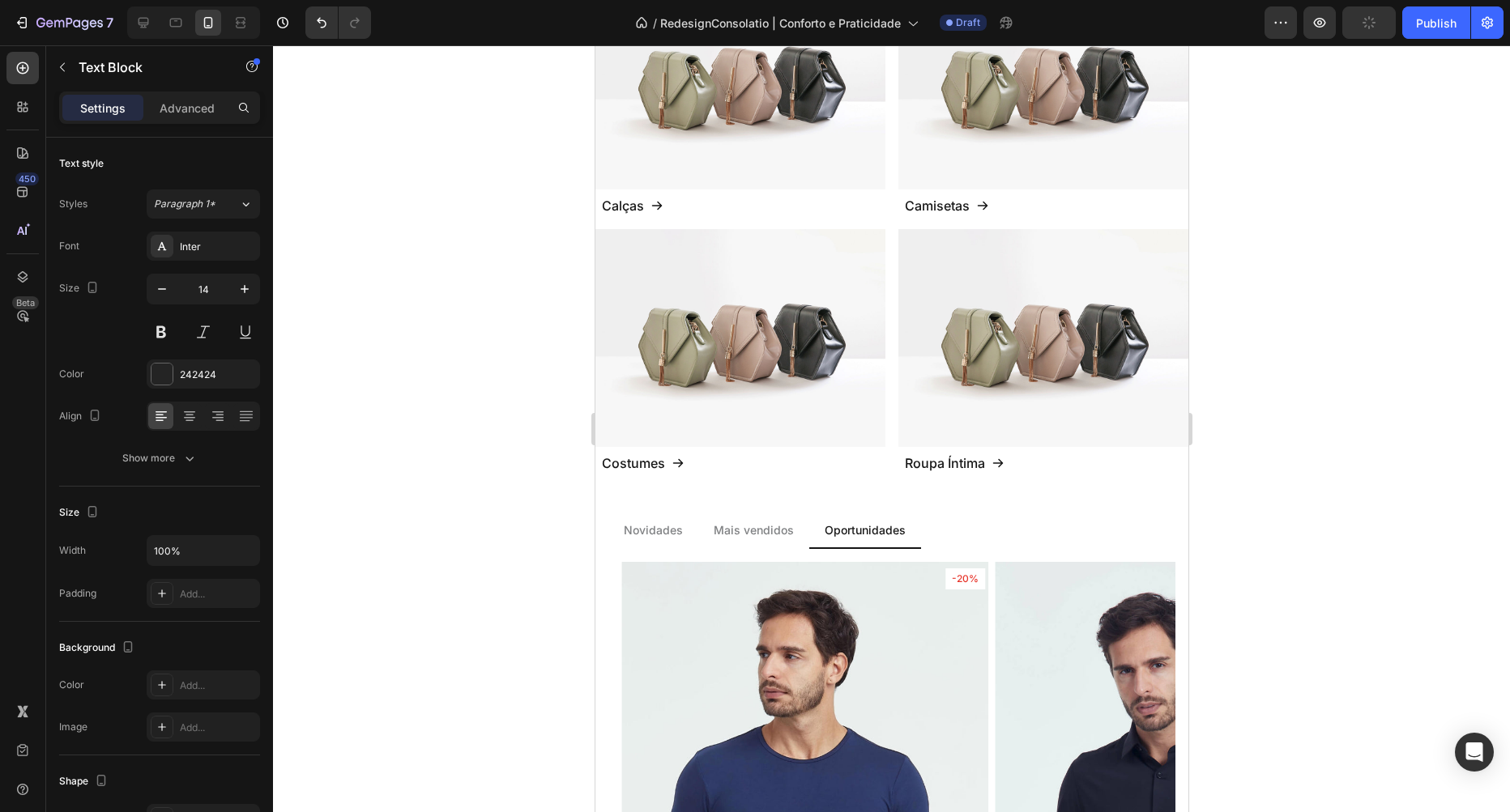
type input "13"
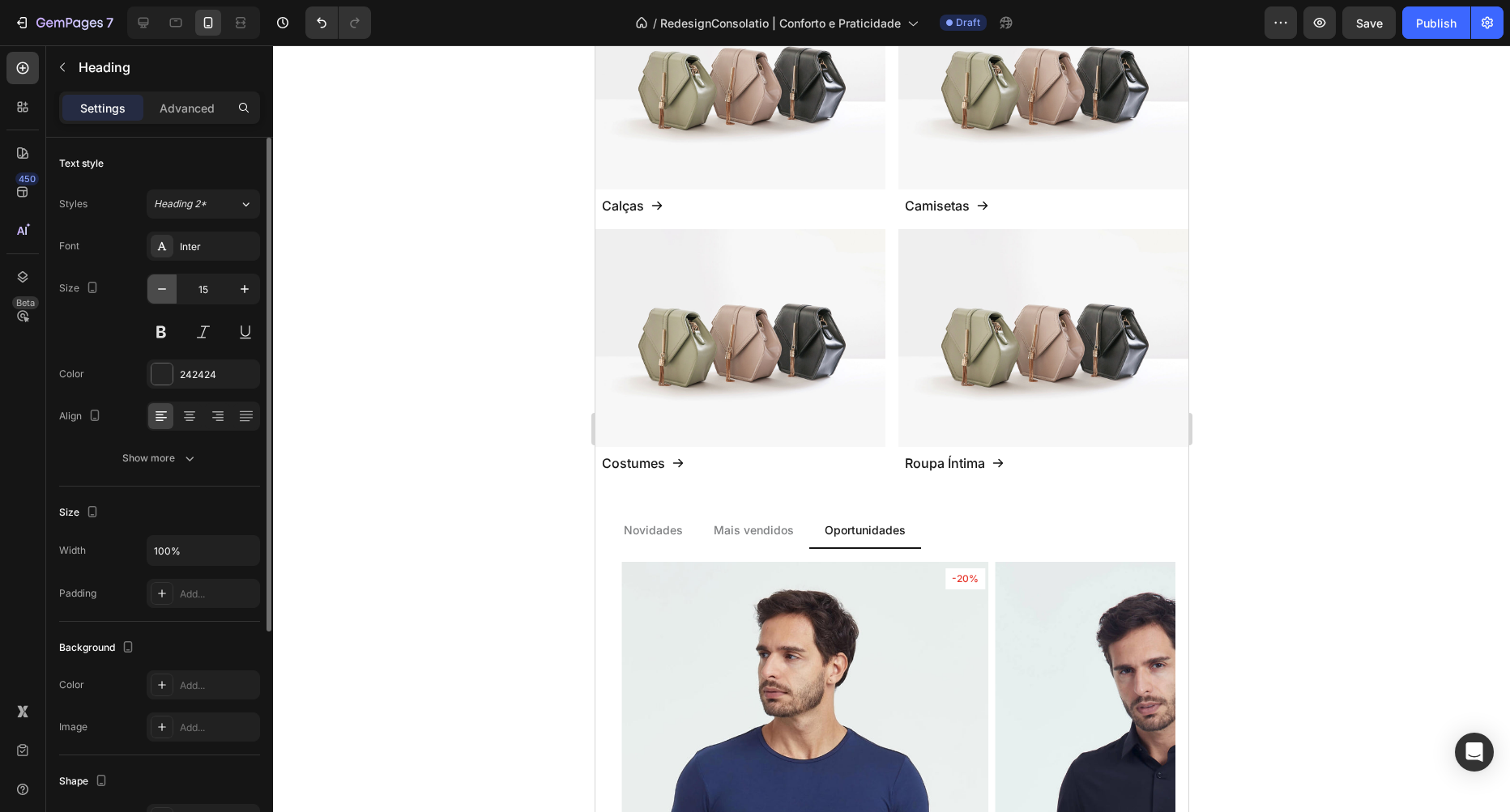
click at [156, 295] on icon "button" at bounding box center [162, 289] width 16 height 16
type input "14"
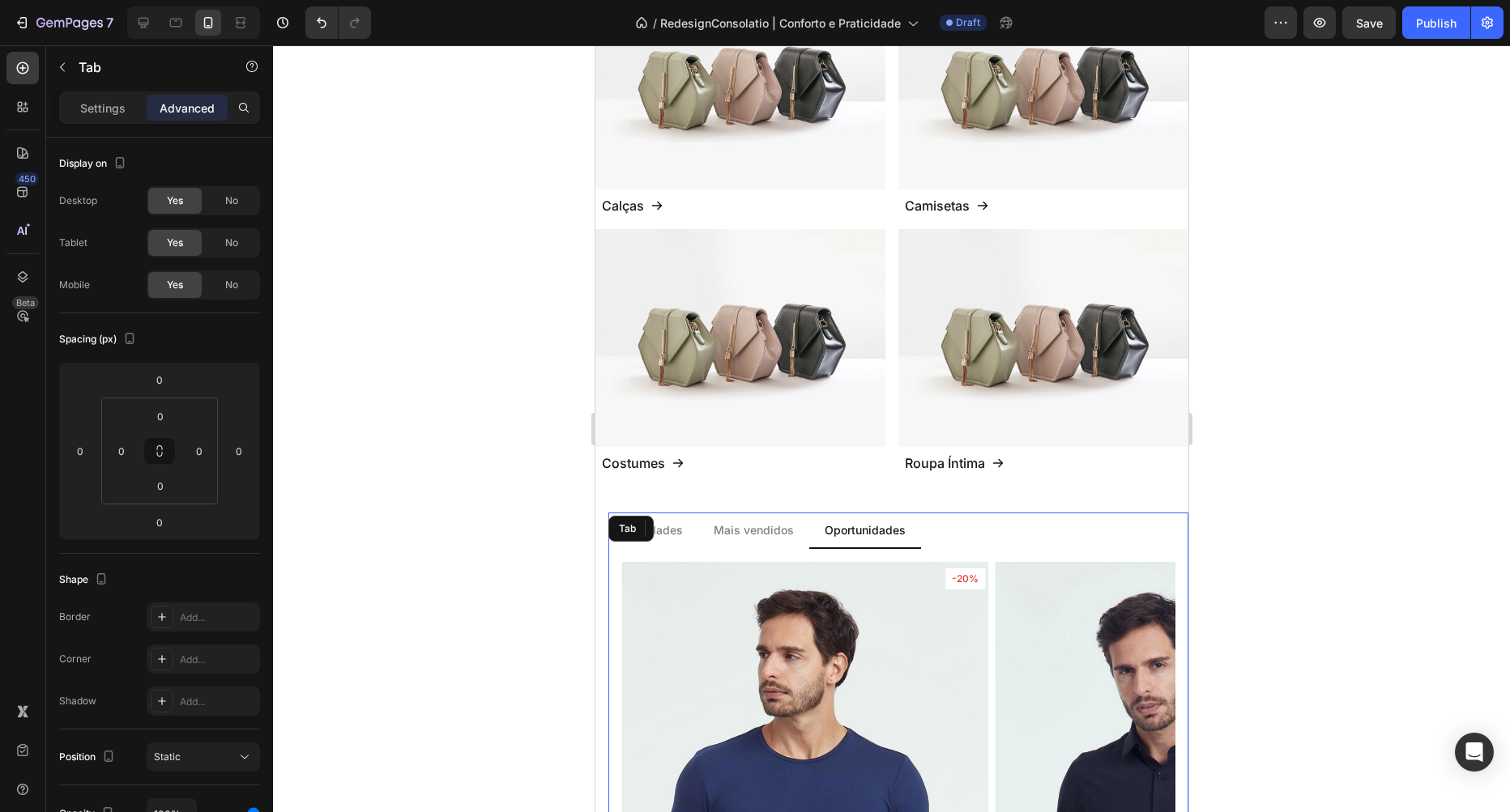
click at [747, 513] on li "Mais vendidos" at bounding box center [753, 531] width 111 height 36
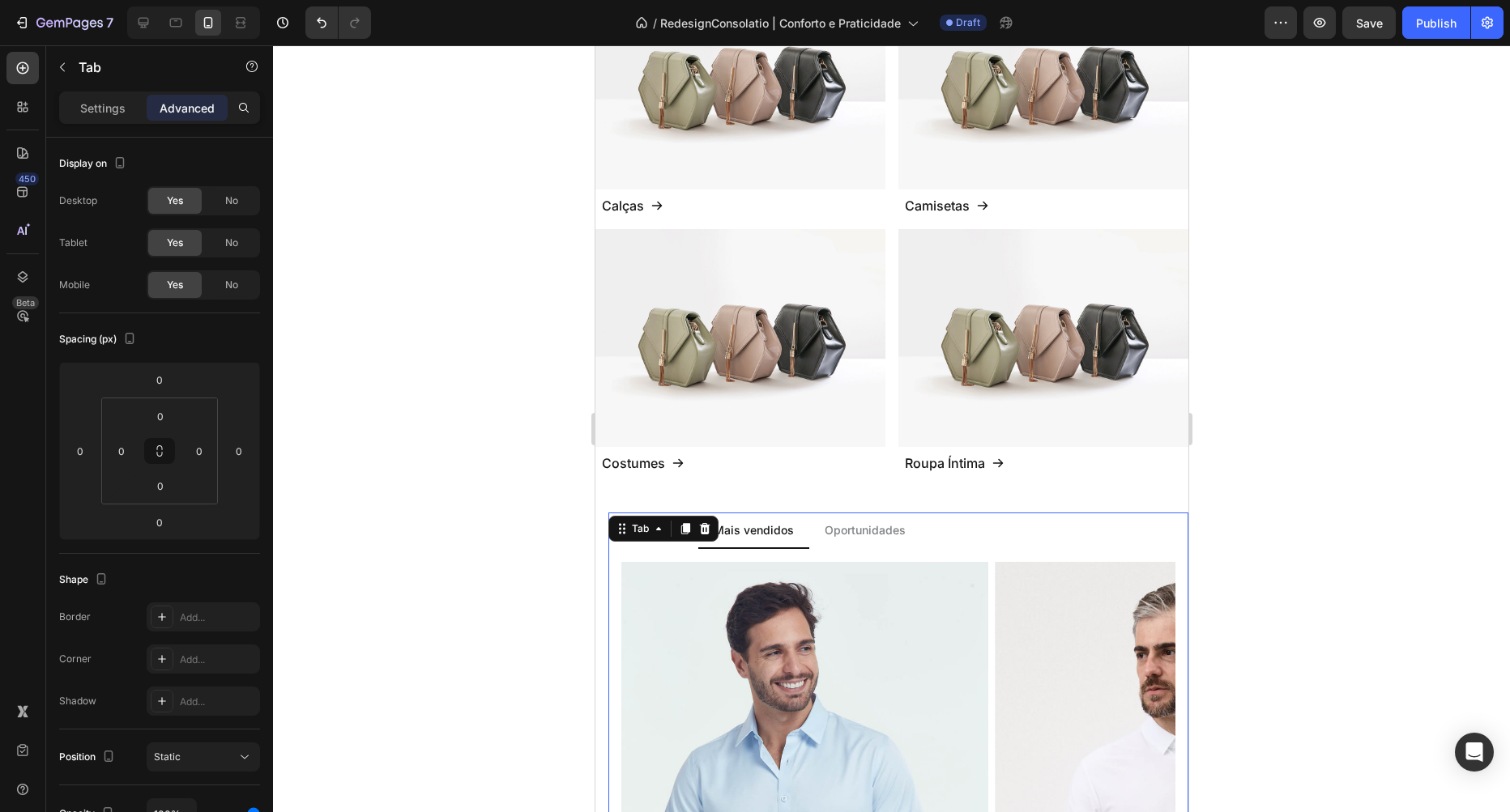
click at [744, 519] on div "Mais vendidos" at bounding box center [753, 530] width 85 height 22
click at [649, 521] on p "Novidades" at bounding box center [653, 530] width 59 height 17
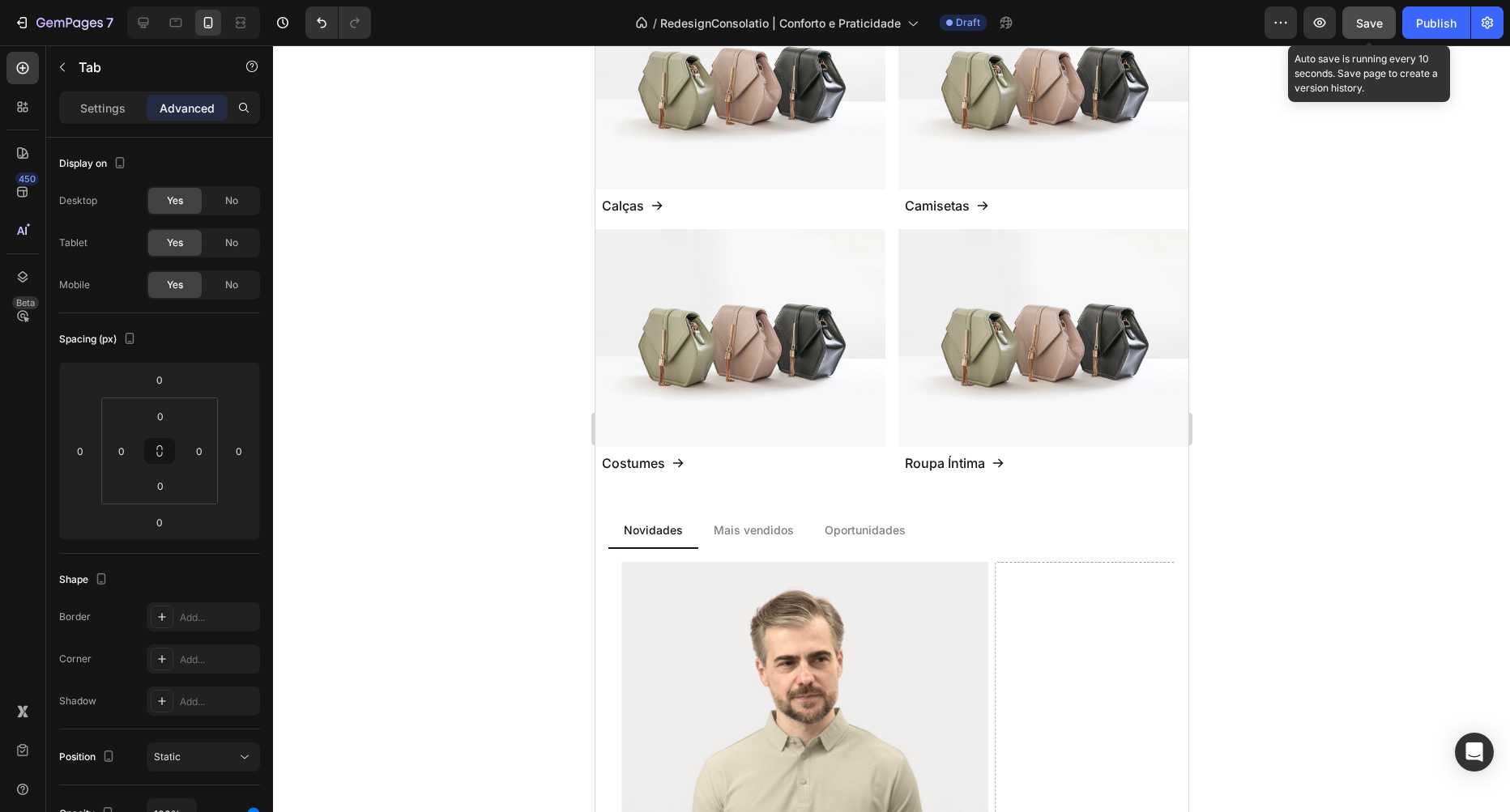
click at [1375, 29] on span "Save" at bounding box center [1369, 23] width 27 height 14
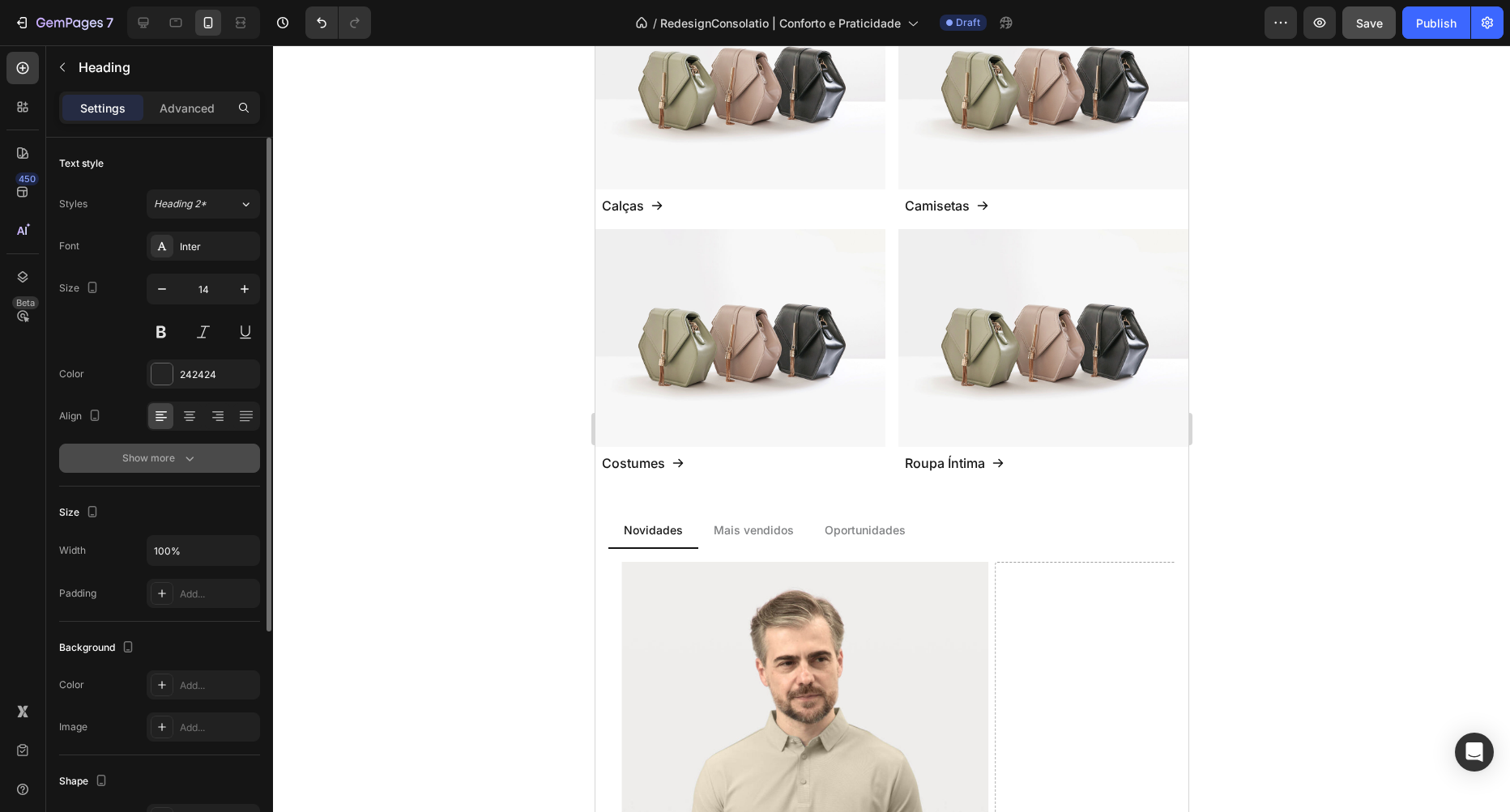
click at [195, 460] on icon "button" at bounding box center [189, 458] width 16 height 16
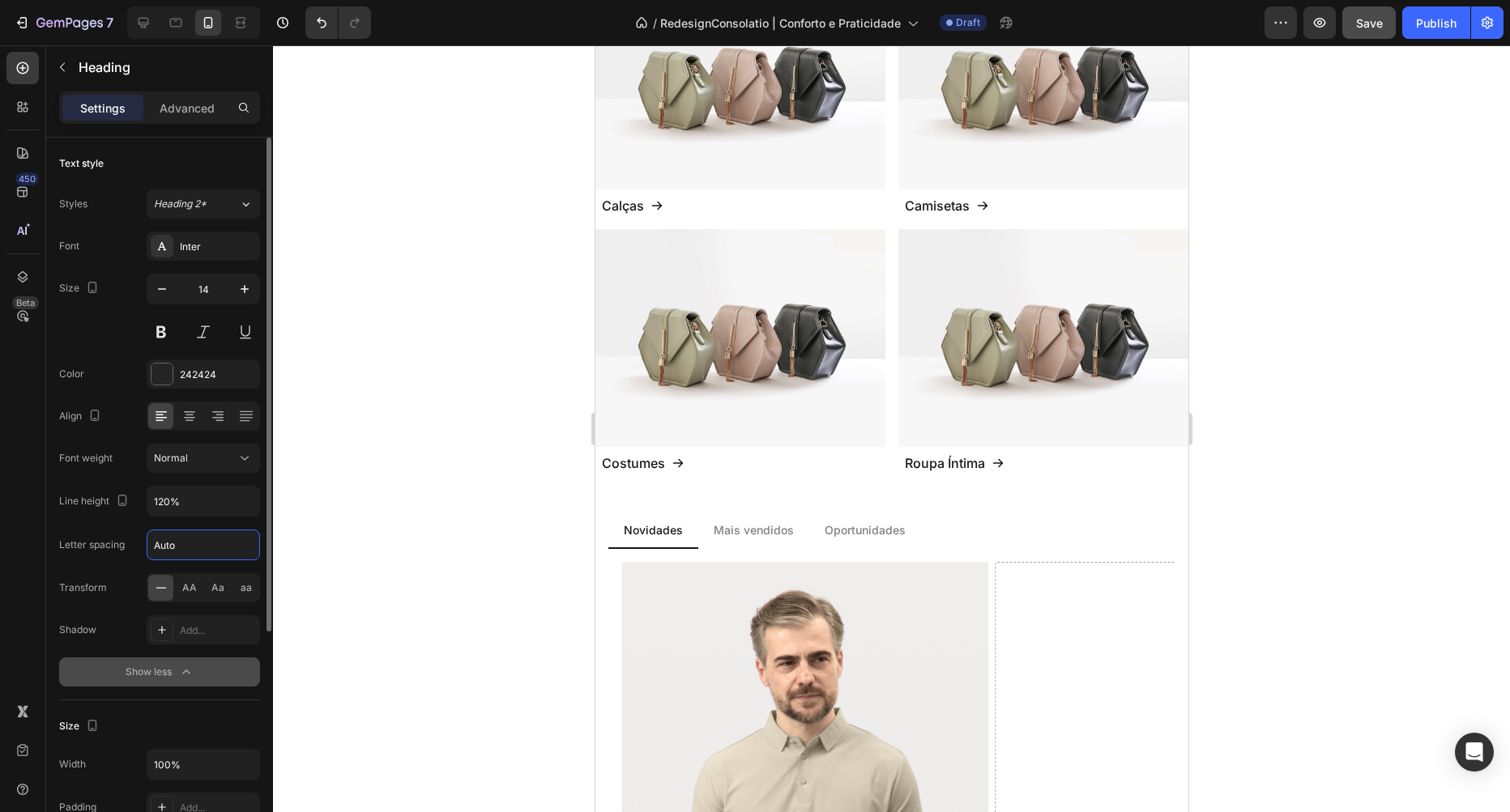
click at [213, 547] on input "Auto" at bounding box center [203, 545] width 112 height 29
click at [127, 548] on div "Letter spacing 0" at bounding box center [159, 545] width 201 height 31
click at [216, 524] on div "Font Inter Size 14 Color 242424 Align Font weight Normal Line height 120% Lette…" at bounding box center [159, 459] width 201 height 455
click at [215, 530] on div "0" at bounding box center [203, 545] width 114 height 31
click at [210, 548] on input "0" at bounding box center [203, 545] width 112 height 29
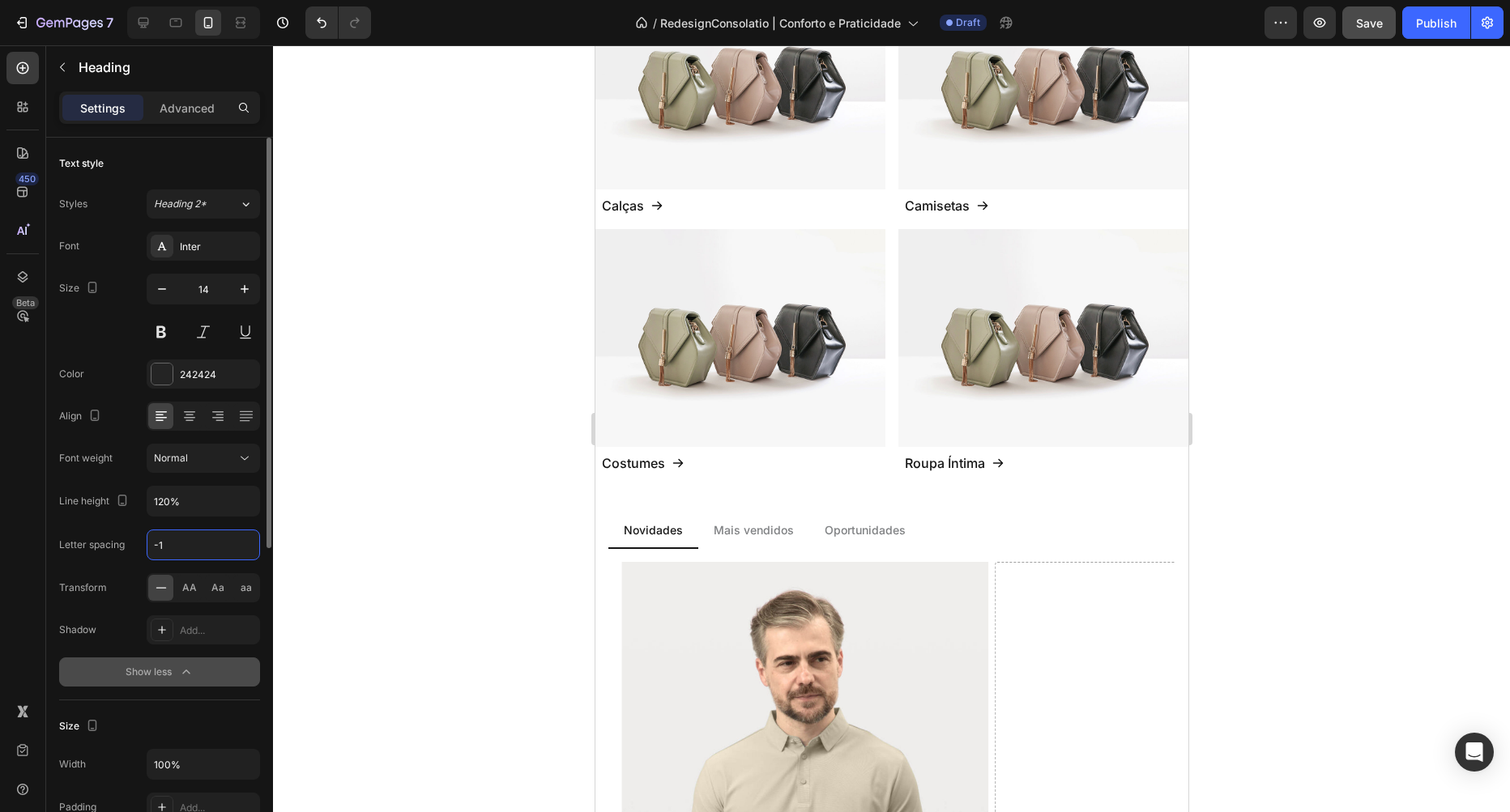
type input "0"
click at [408, 528] on div at bounding box center [891, 429] width 1237 height 767
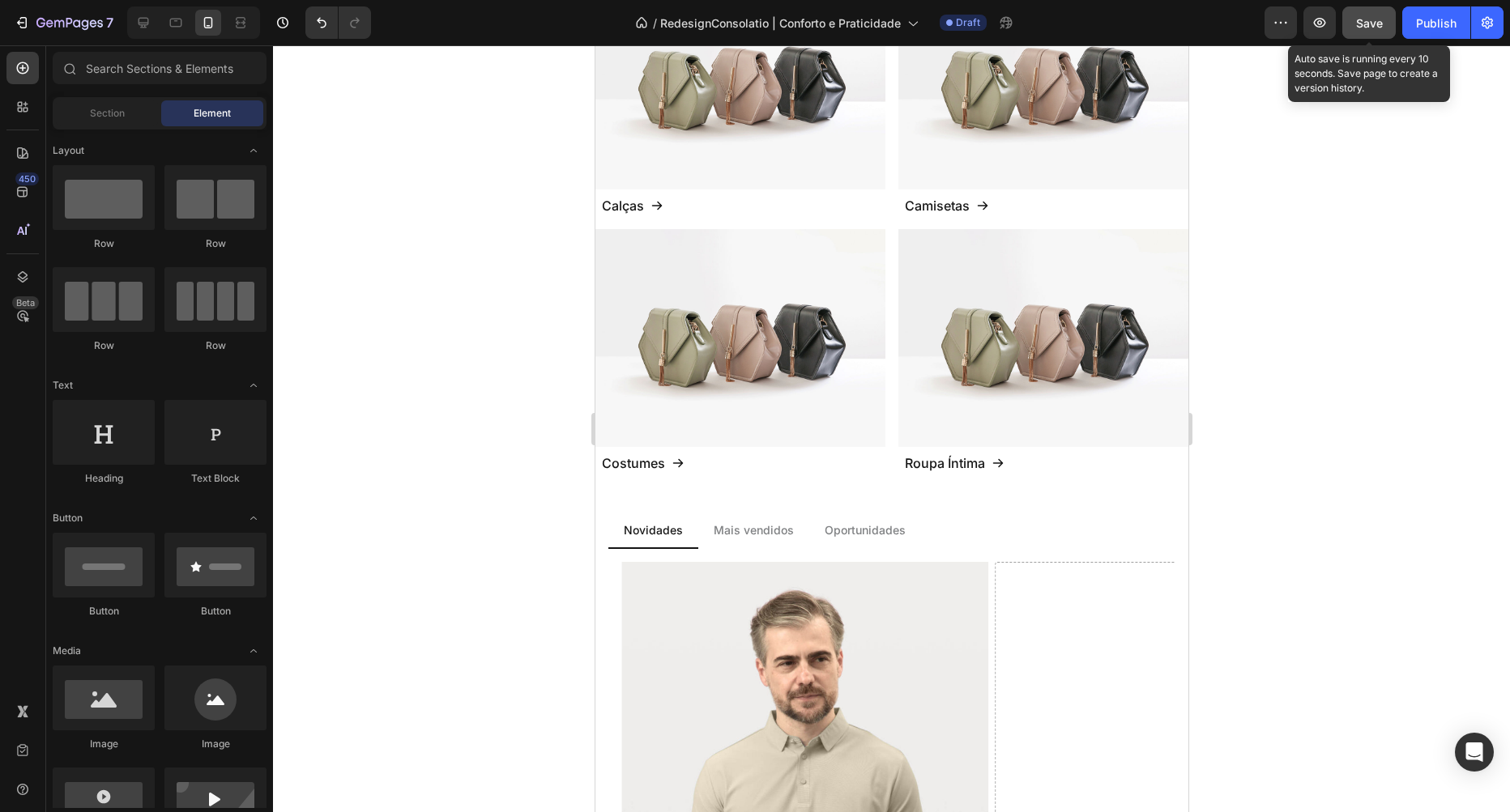
click at [1375, 25] on span "Save" at bounding box center [1369, 23] width 27 height 14
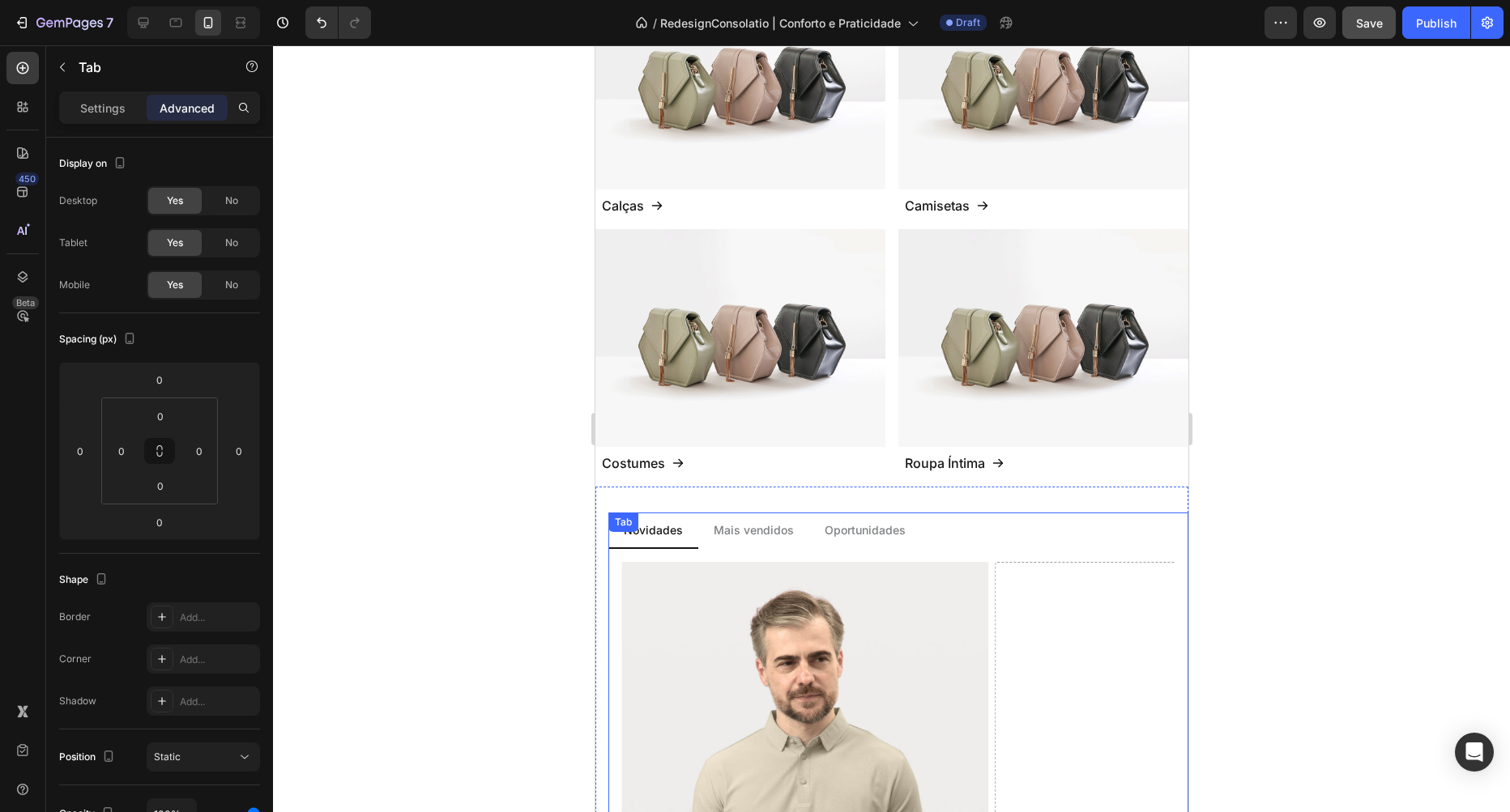
click at [775, 521] on p "Mais vendidos" at bounding box center [753, 530] width 81 height 17
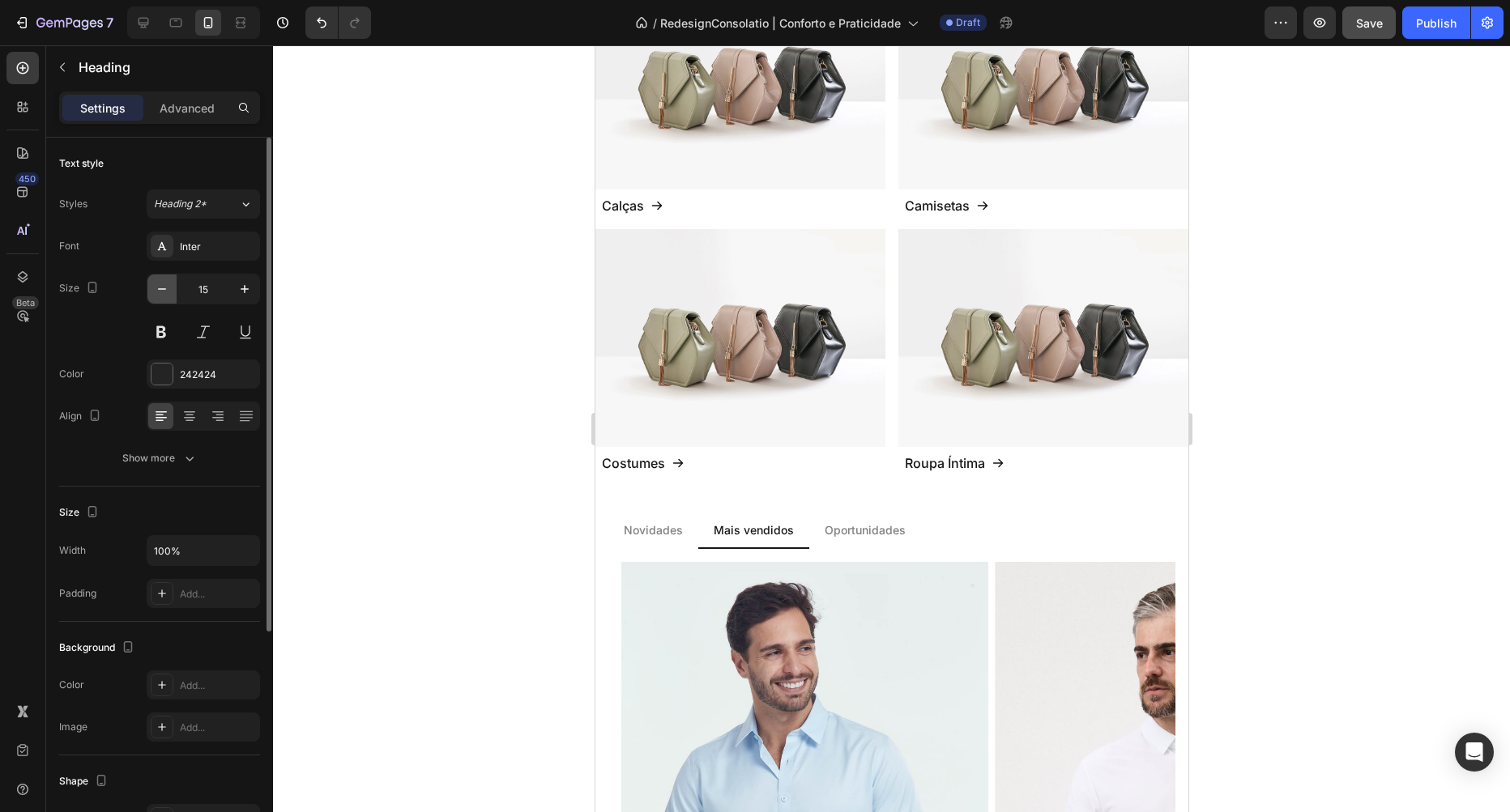
click at [154, 297] on icon "button" at bounding box center [162, 289] width 16 height 16
type input "14"
click at [183, 442] on div "Font Inter Size 14 Color 242424 Align Show more" at bounding box center [159, 352] width 201 height 242
click at [179, 454] on div "Show more" at bounding box center [159, 458] width 75 height 16
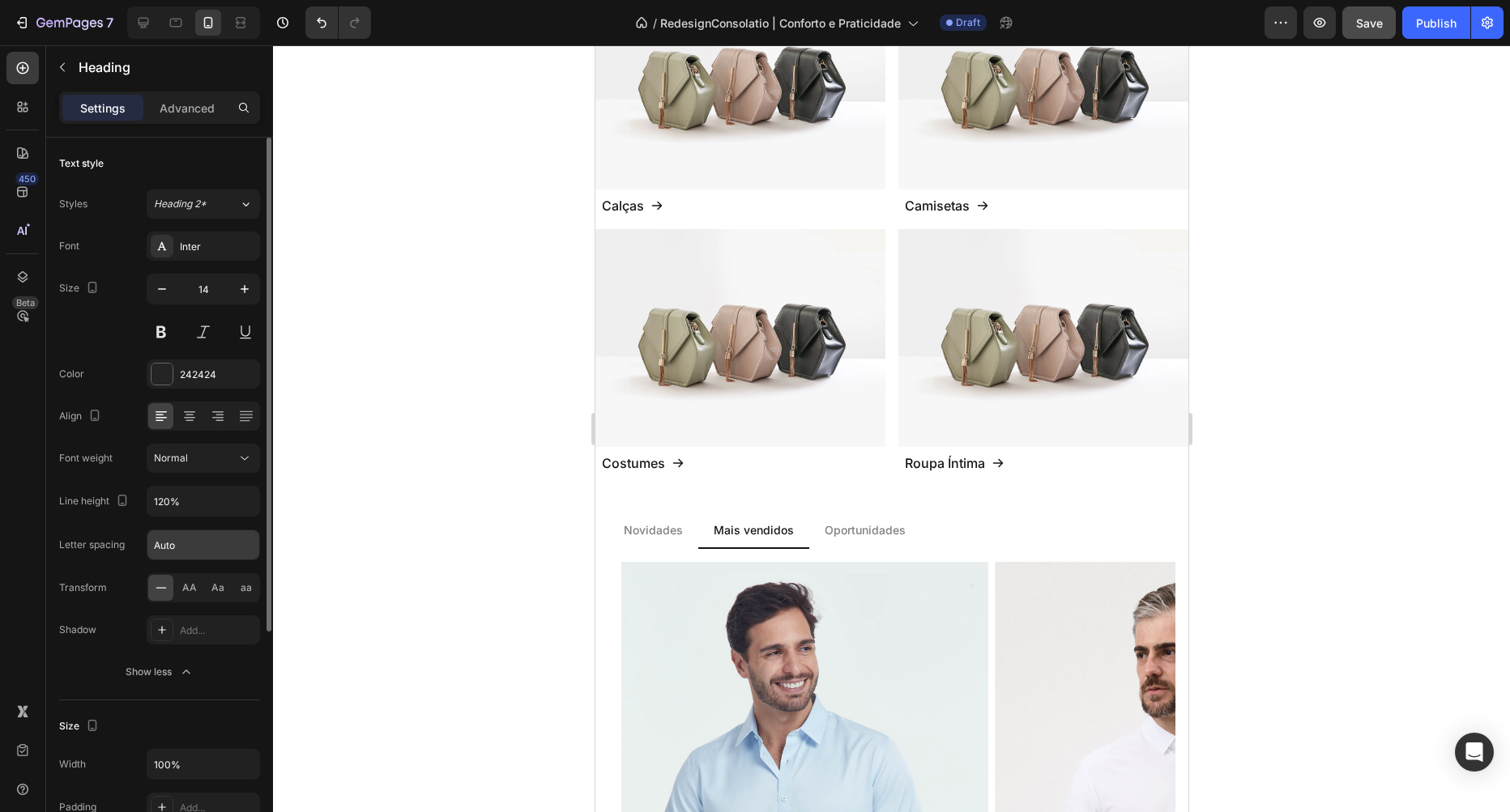
click at [188, 545] on input "Auto" at bounding box center [203, 545] width 112 height 29
type input "0"
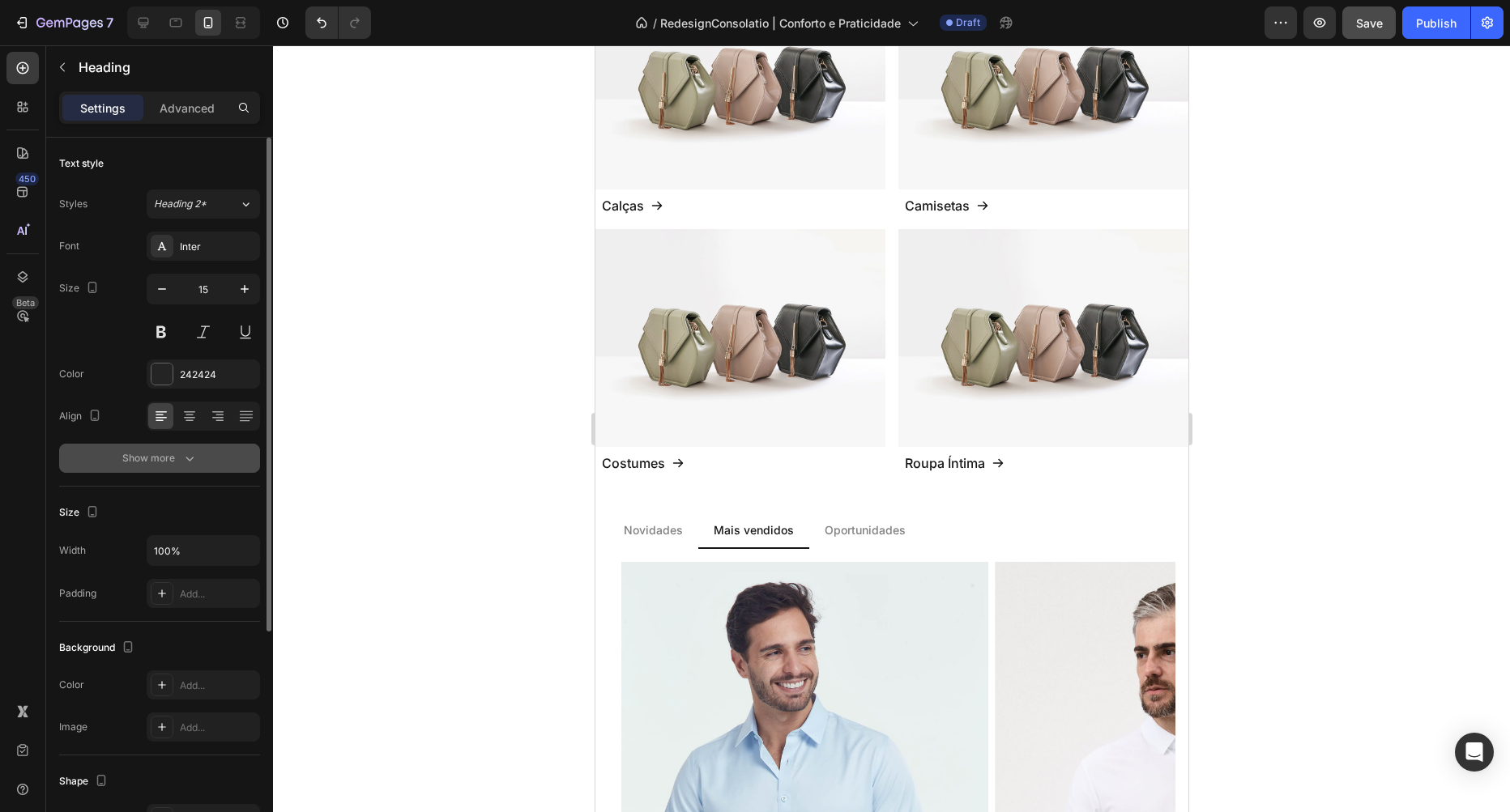
click at [189, 458] on icon "button" at bounding box center [189, 458] width 16 height 16
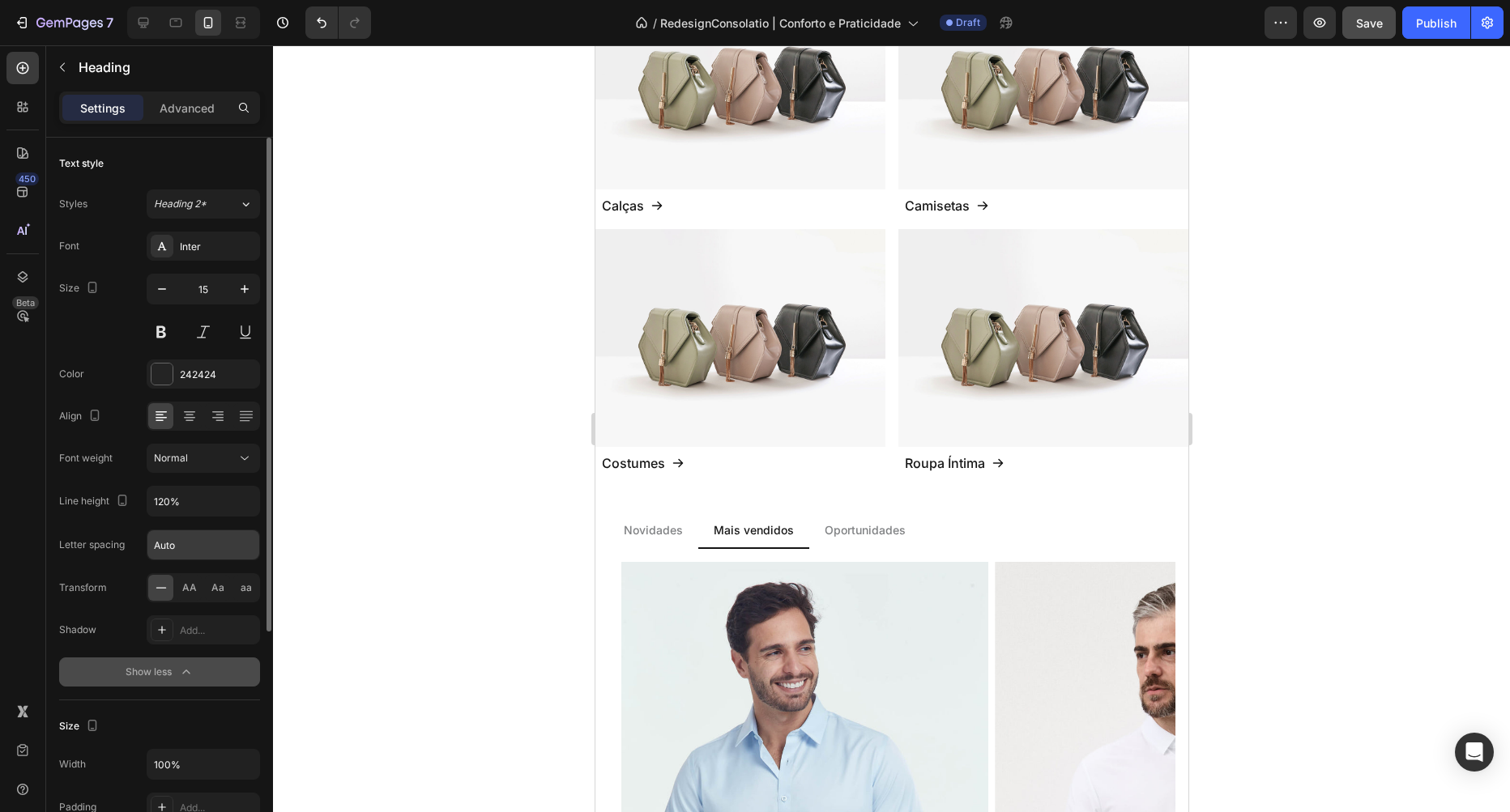
click at [200, 544] on input "Auto" at bounding box center [203, 545] width 112 height 29
type input "0"
click at [164, 292] on icon "button" at bounding box center [162, 289] width 16 height 16
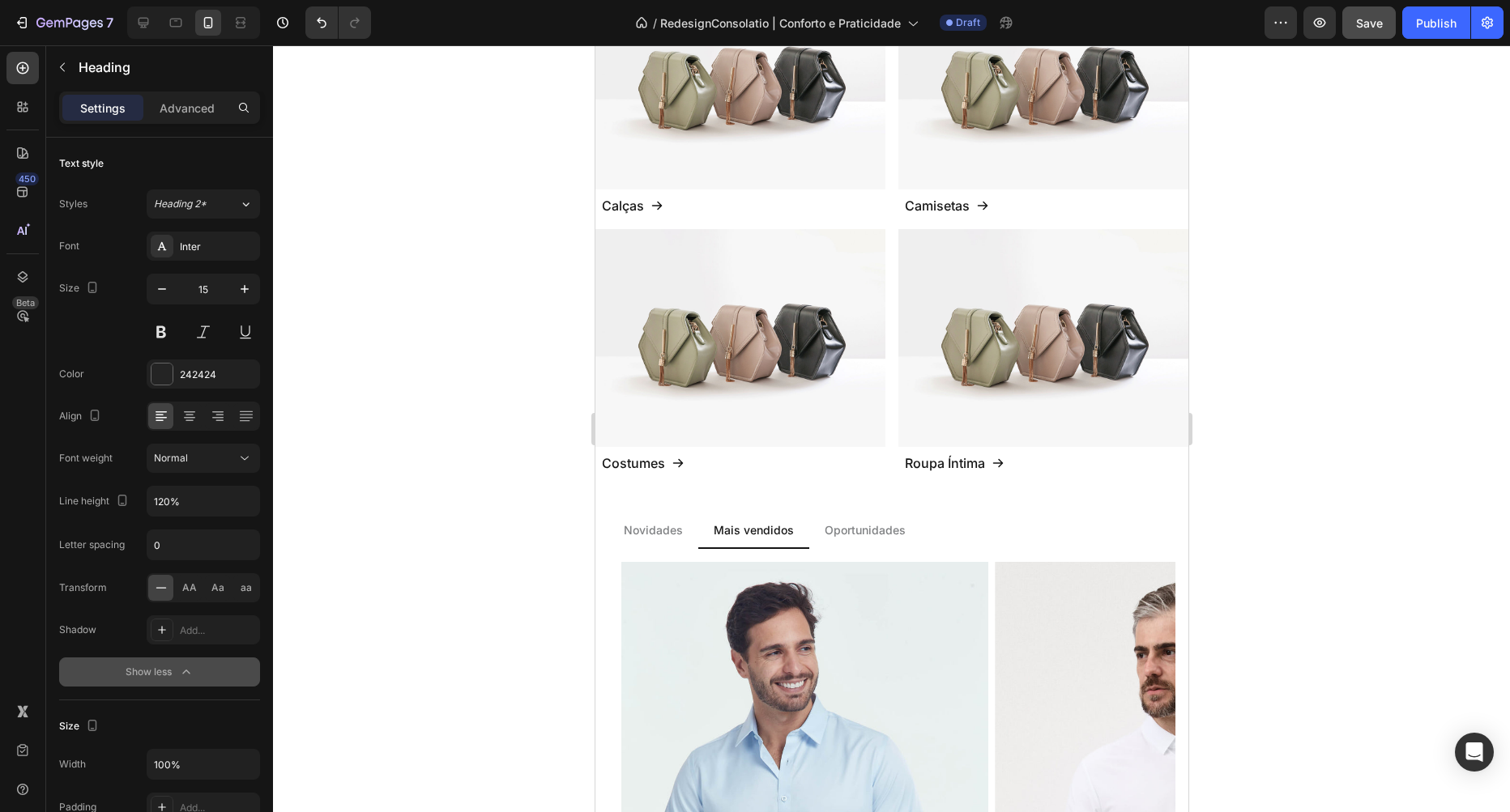
type input "14"
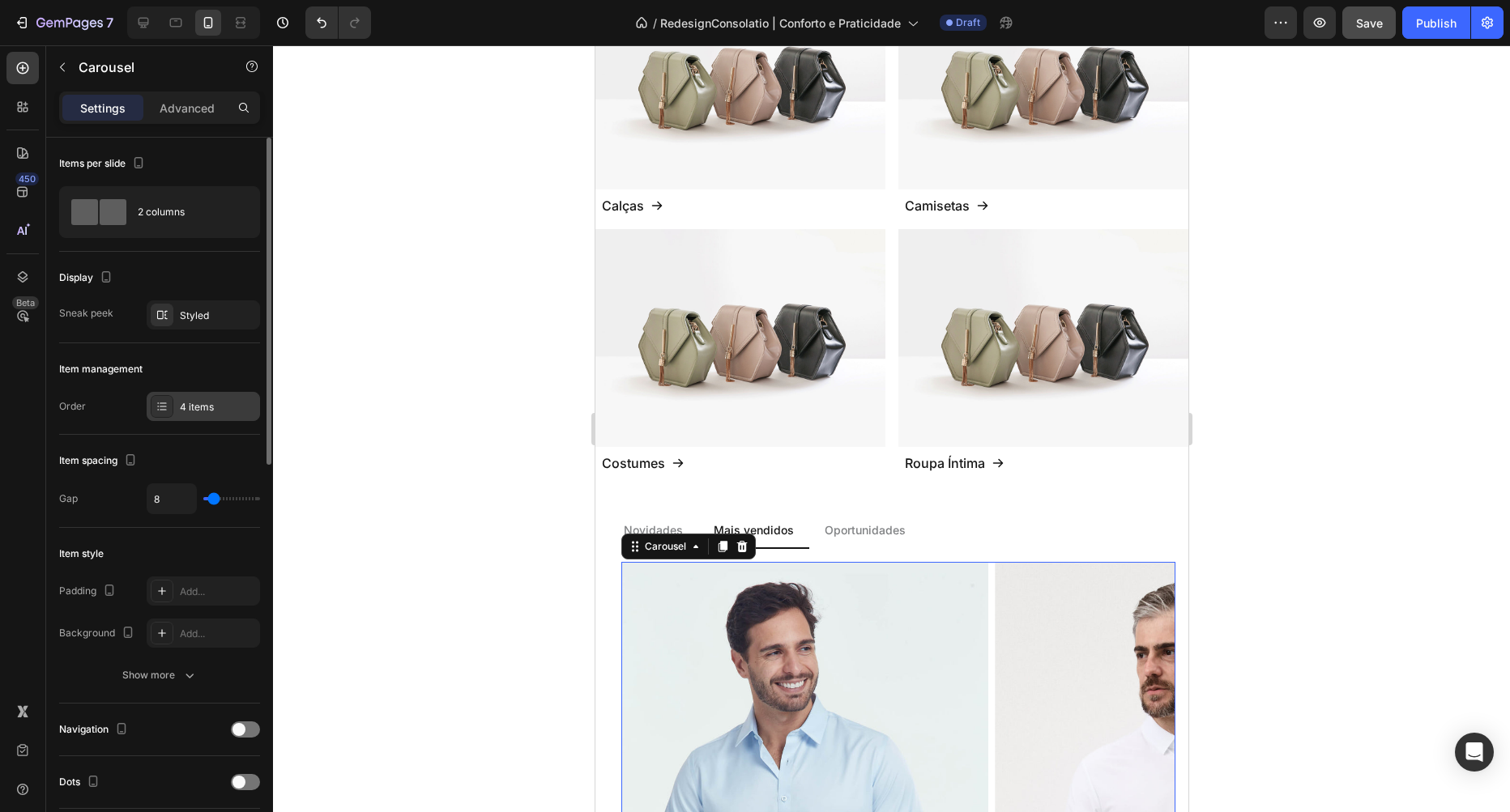
click at [210, 408] on div "4 items" at bounding box center [218, 407] width 76 height 14
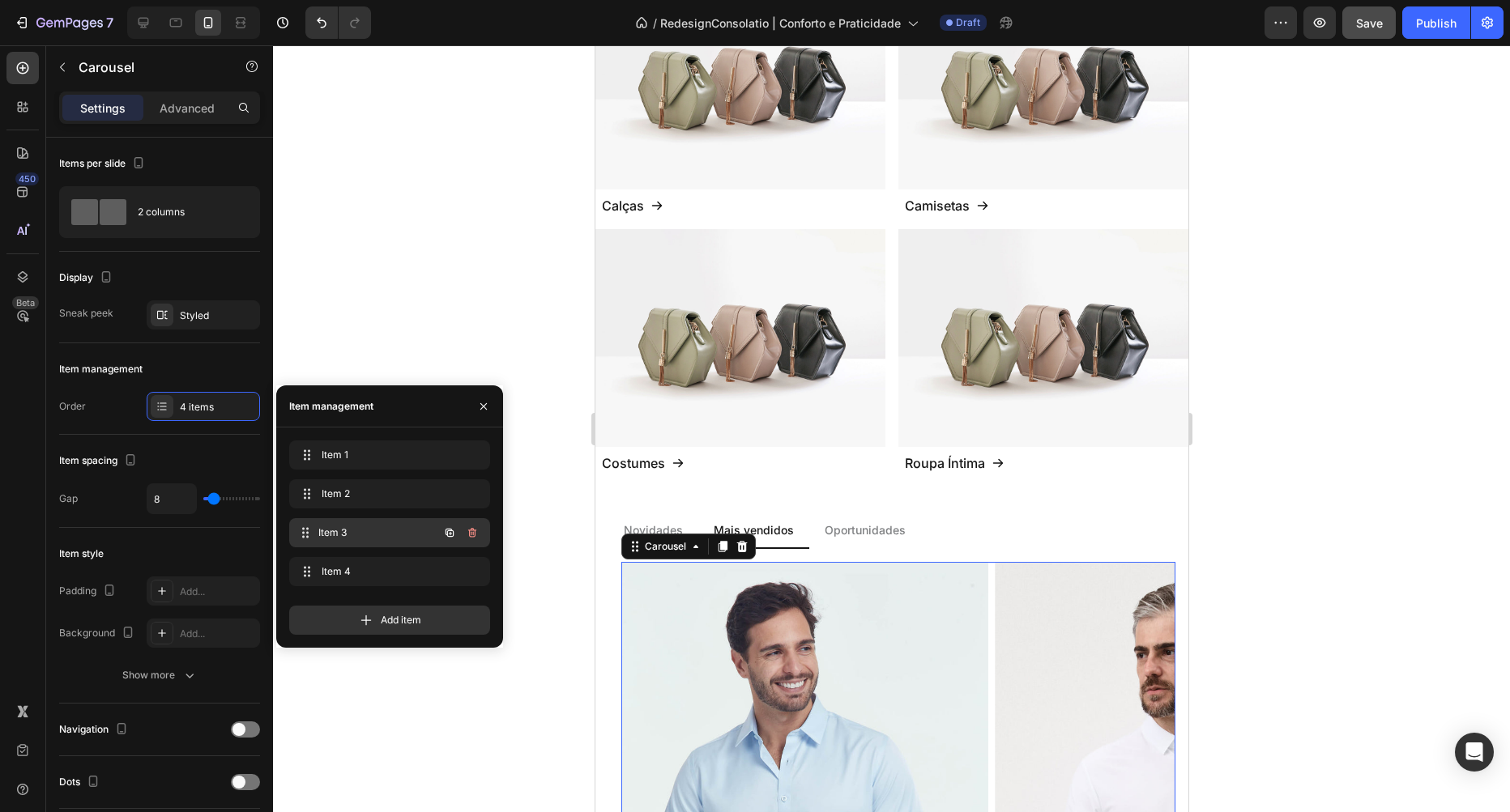
click at [351, 544] on div "Item 3 Item 3" at bounding box center [389, 532] width 201 height 29
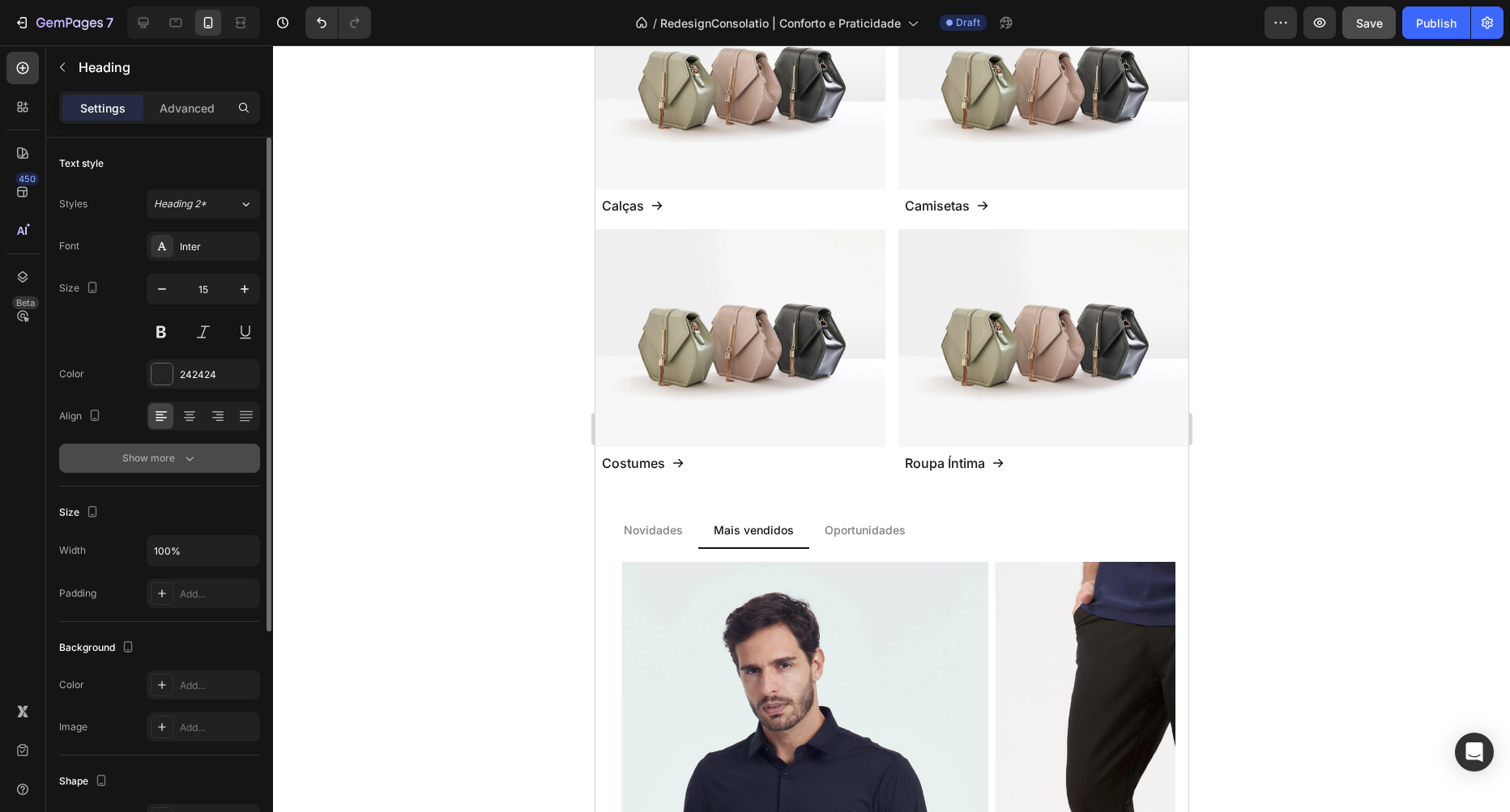
click at [209, 453] on button "Show more" at bounding box center [159, 459] width 201 height 29
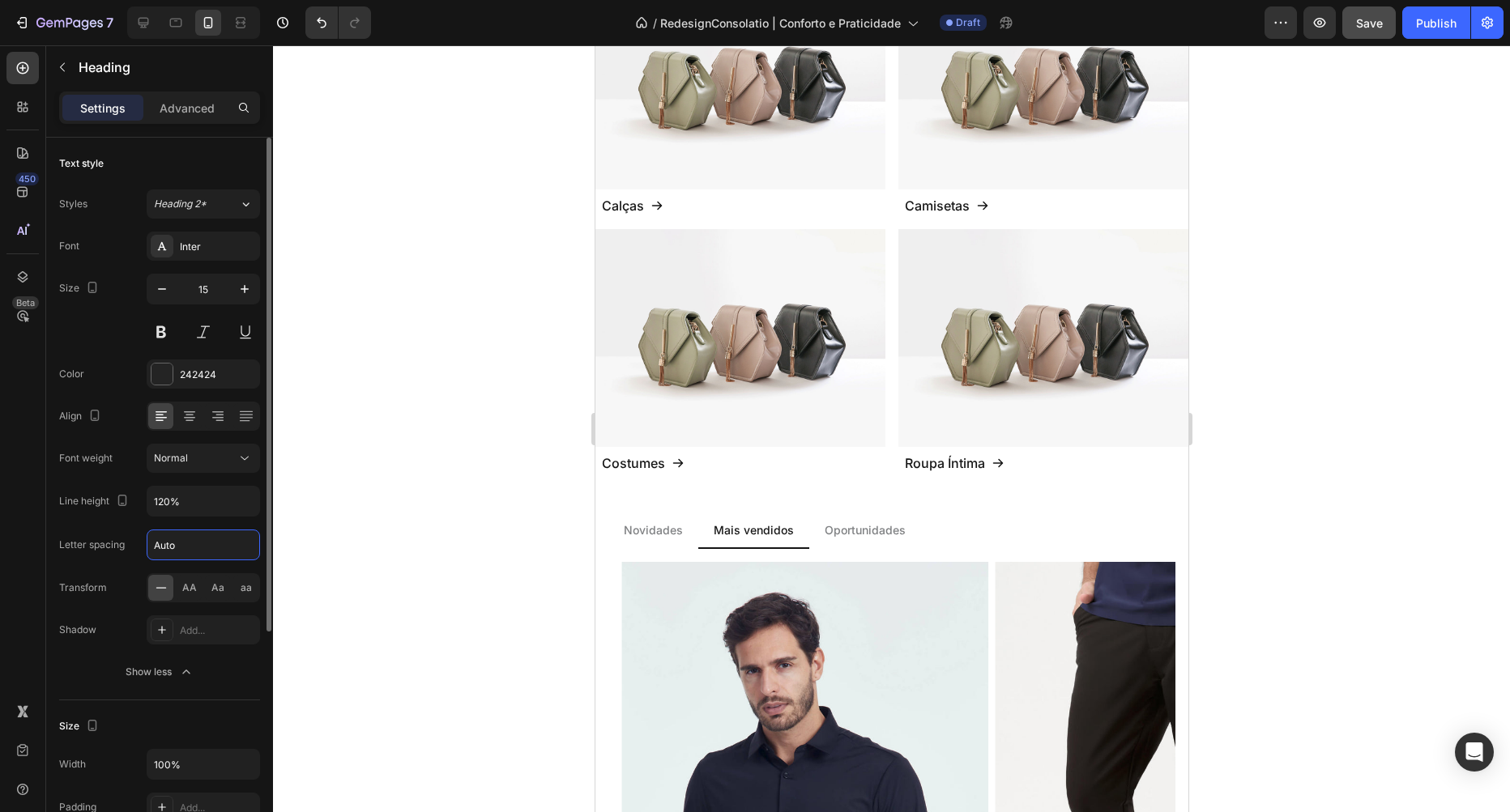
click at [196, 548] on input "Auto" at bounding box center [203, 545] width 112 height 29
type input "0"
click at [151, 277] on button "button" at bounding box center [162, 289] width 29 height 29
type input "14"
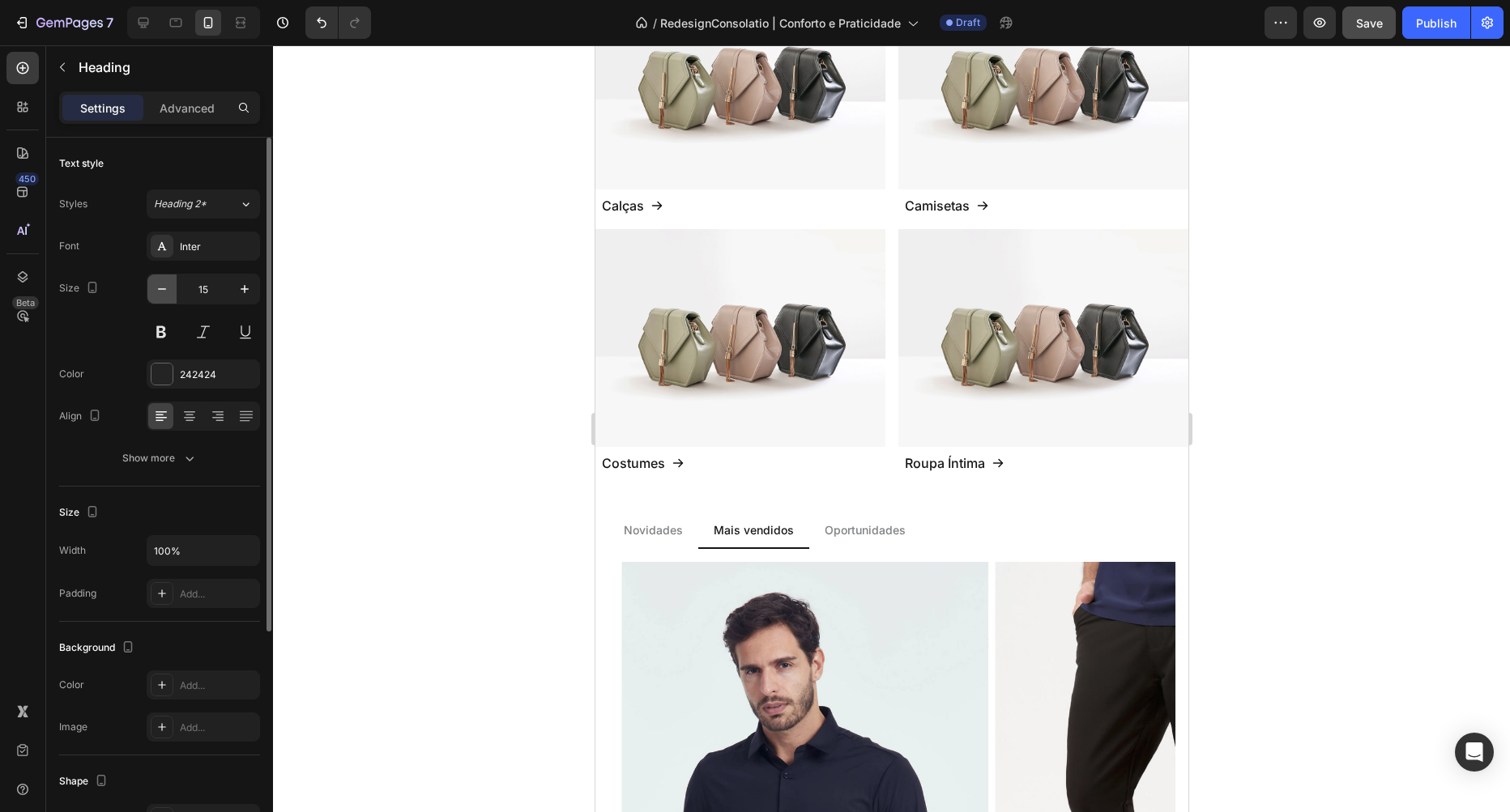
click at [161, 279] on button "button" at bounding box center [162, 289] width 29 height 29
type input "14"
click at [203, 465] on button "Show more" at bounding box center [159, 459] width 201 height 29
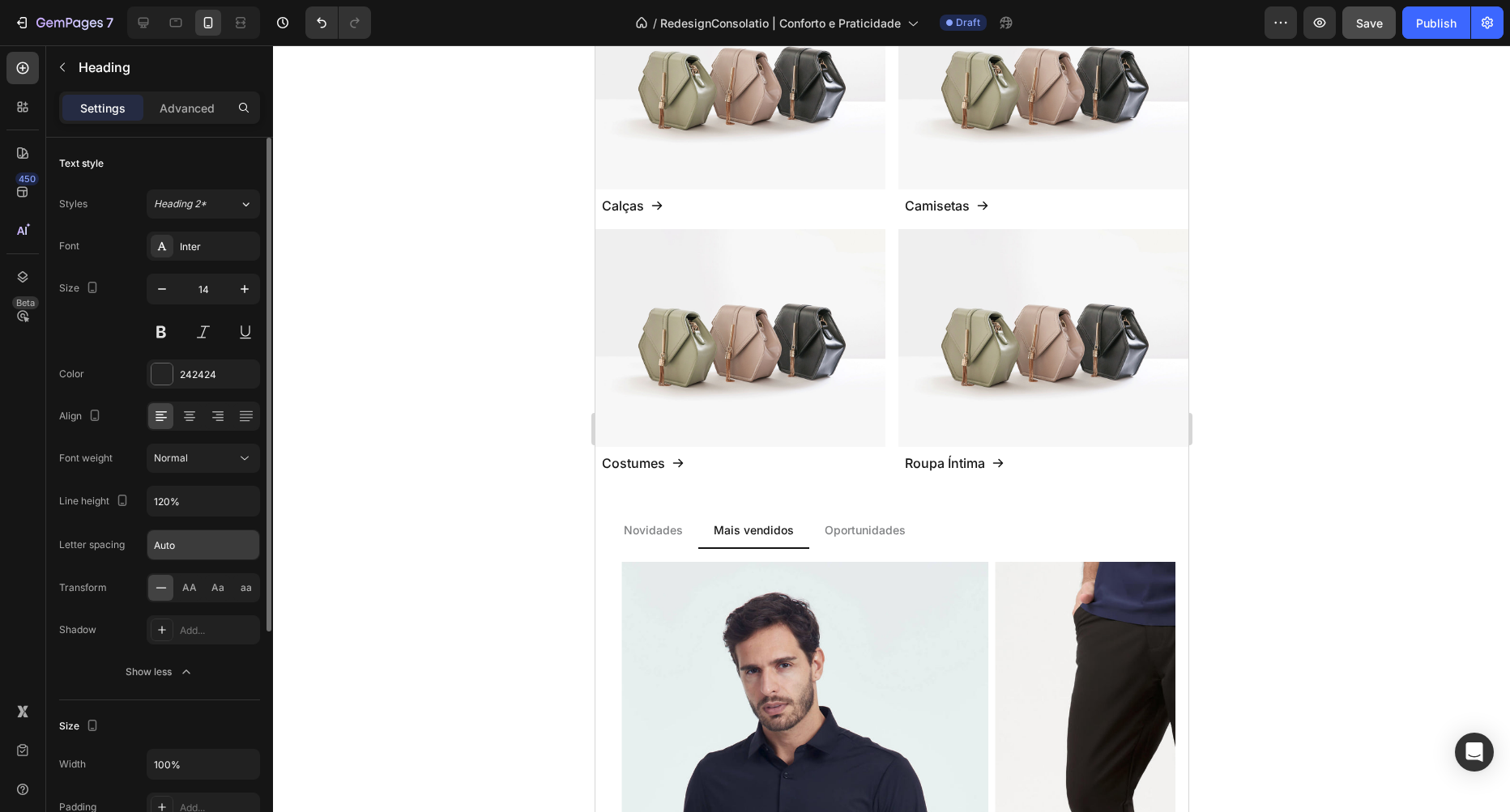
click at [191, 553] on input "Auto" at bounding box center [203, 545] width 112 height 29
type input "0"
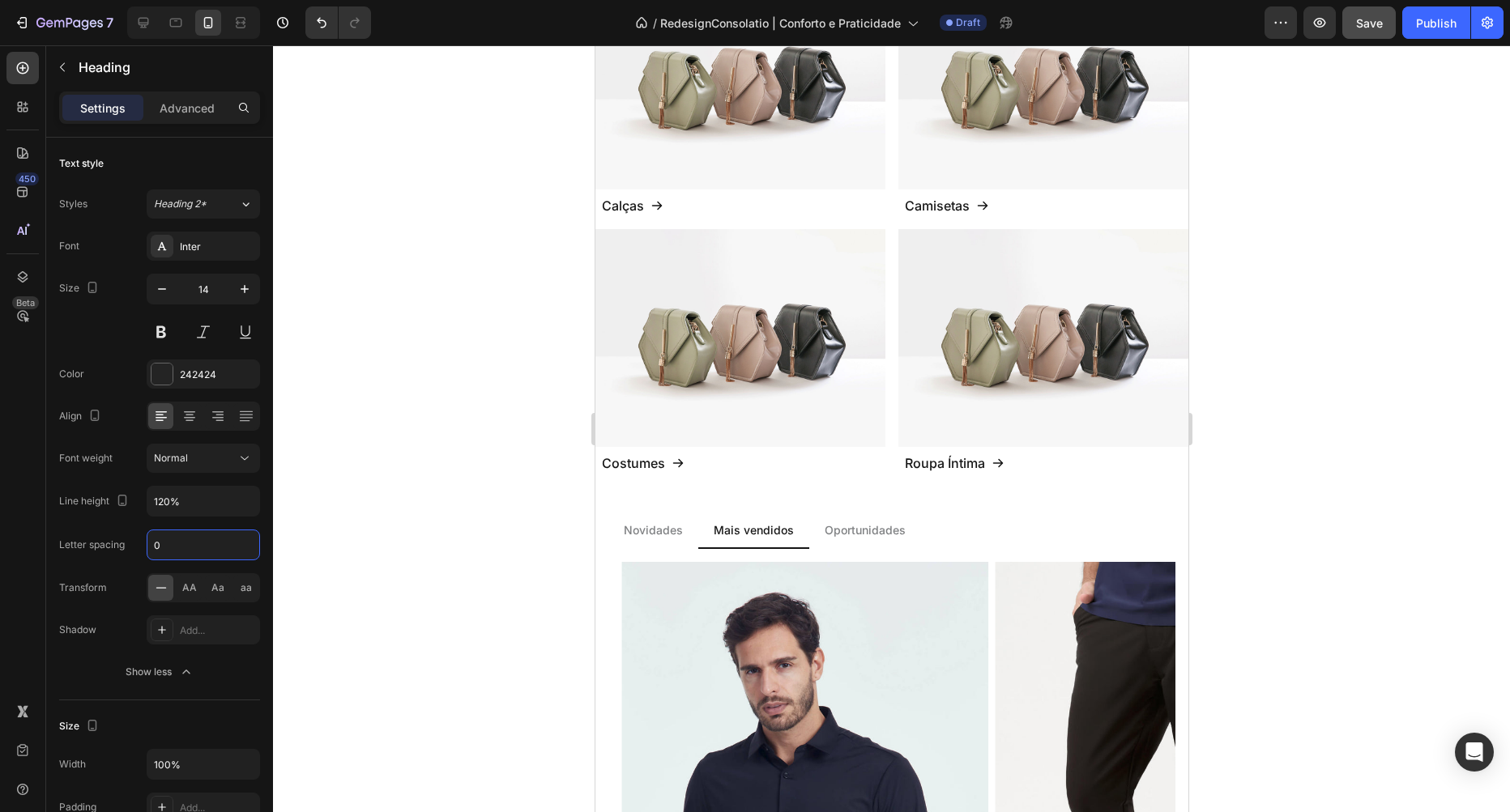
click at [326, 543] on div at bounding box center [891, 429] width 1237 height 767
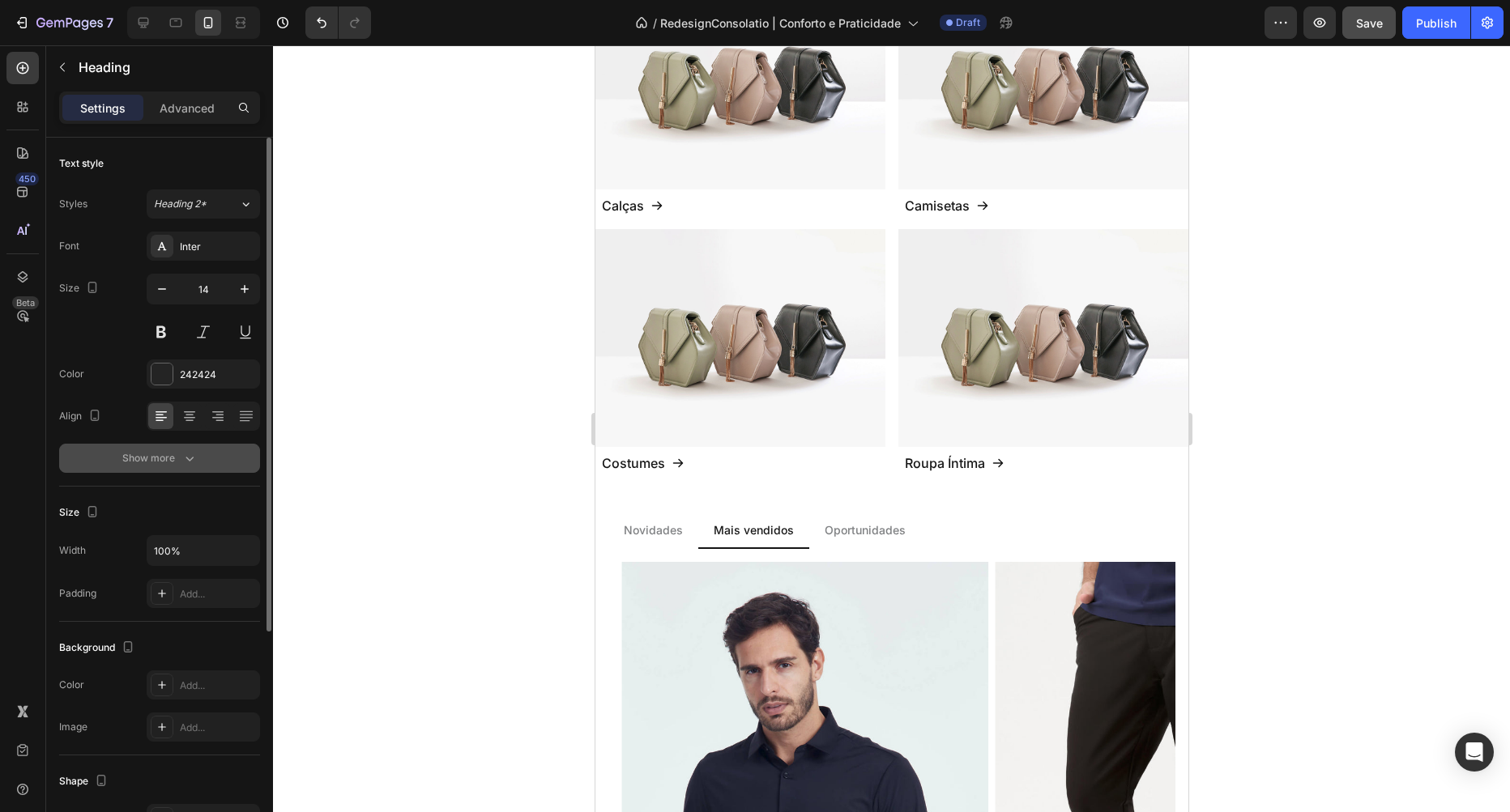
click at [201, 459] on button "Show more" at bounding box center [159, 459] width 201 height 29
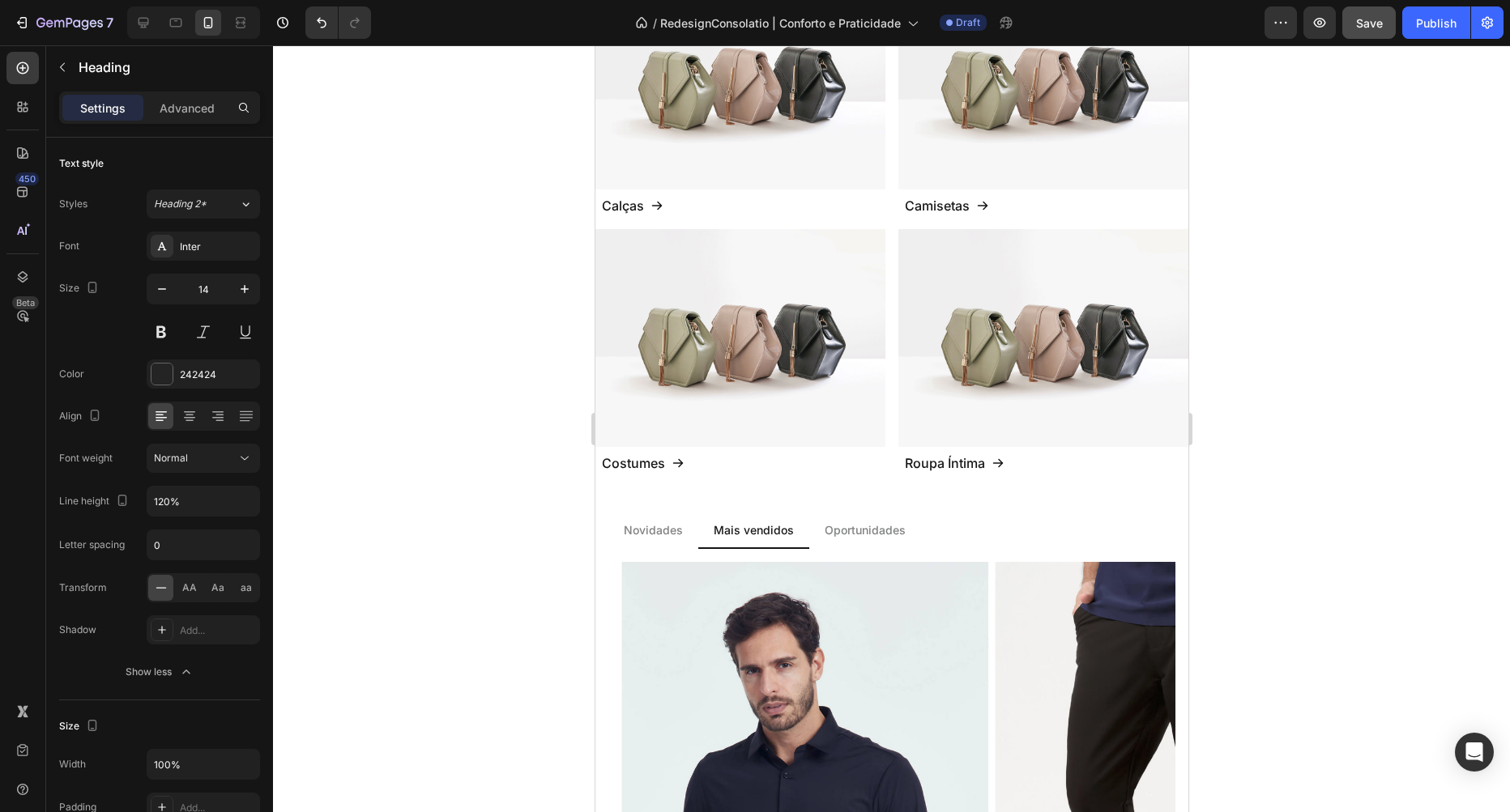
click at [404, 424] on div at bounding box center [891, 429] width 1237 height 767
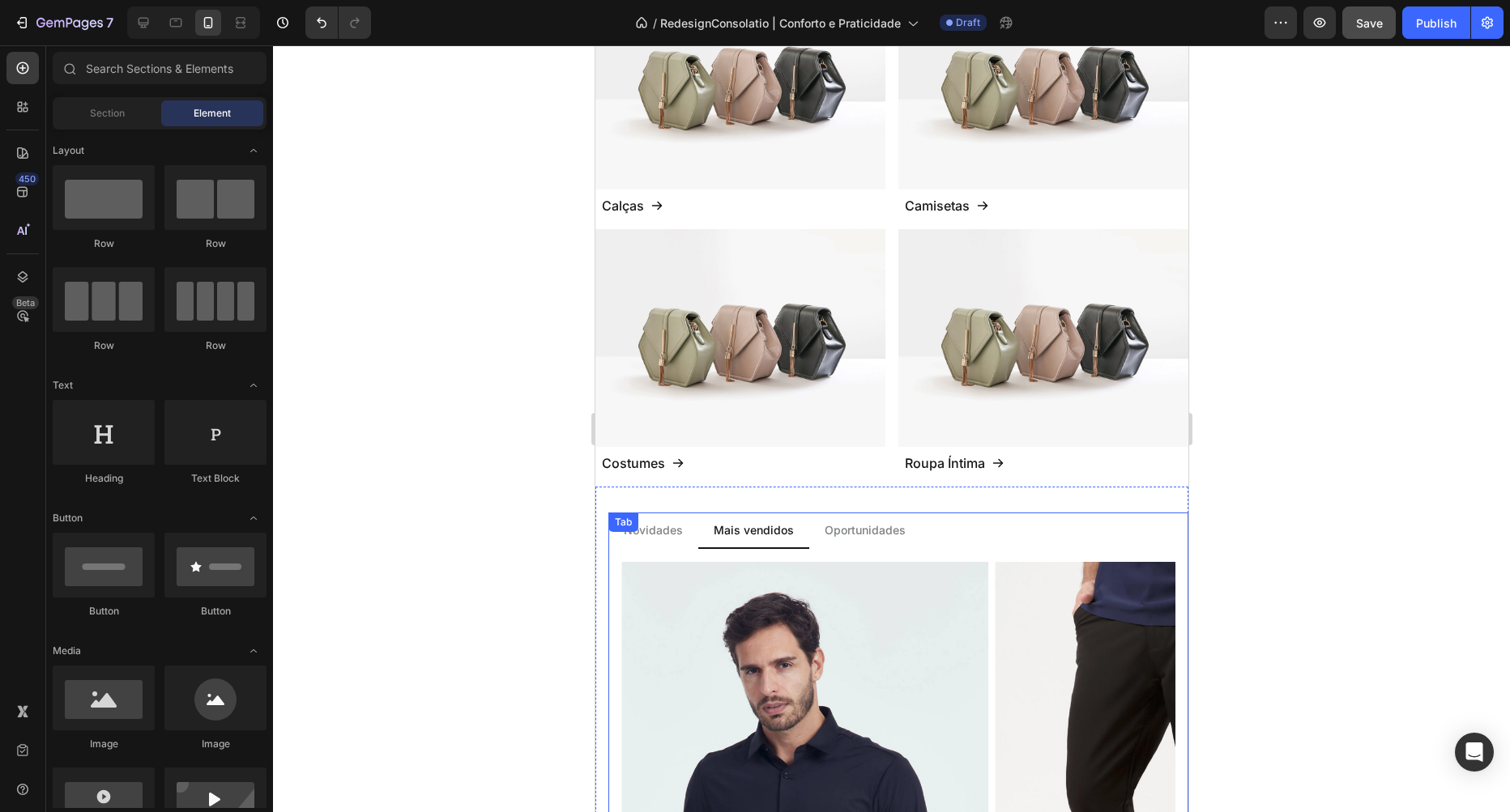
click at [663, 521] on p "Novidades" at bounding box center [653, 530] width 59 height 17
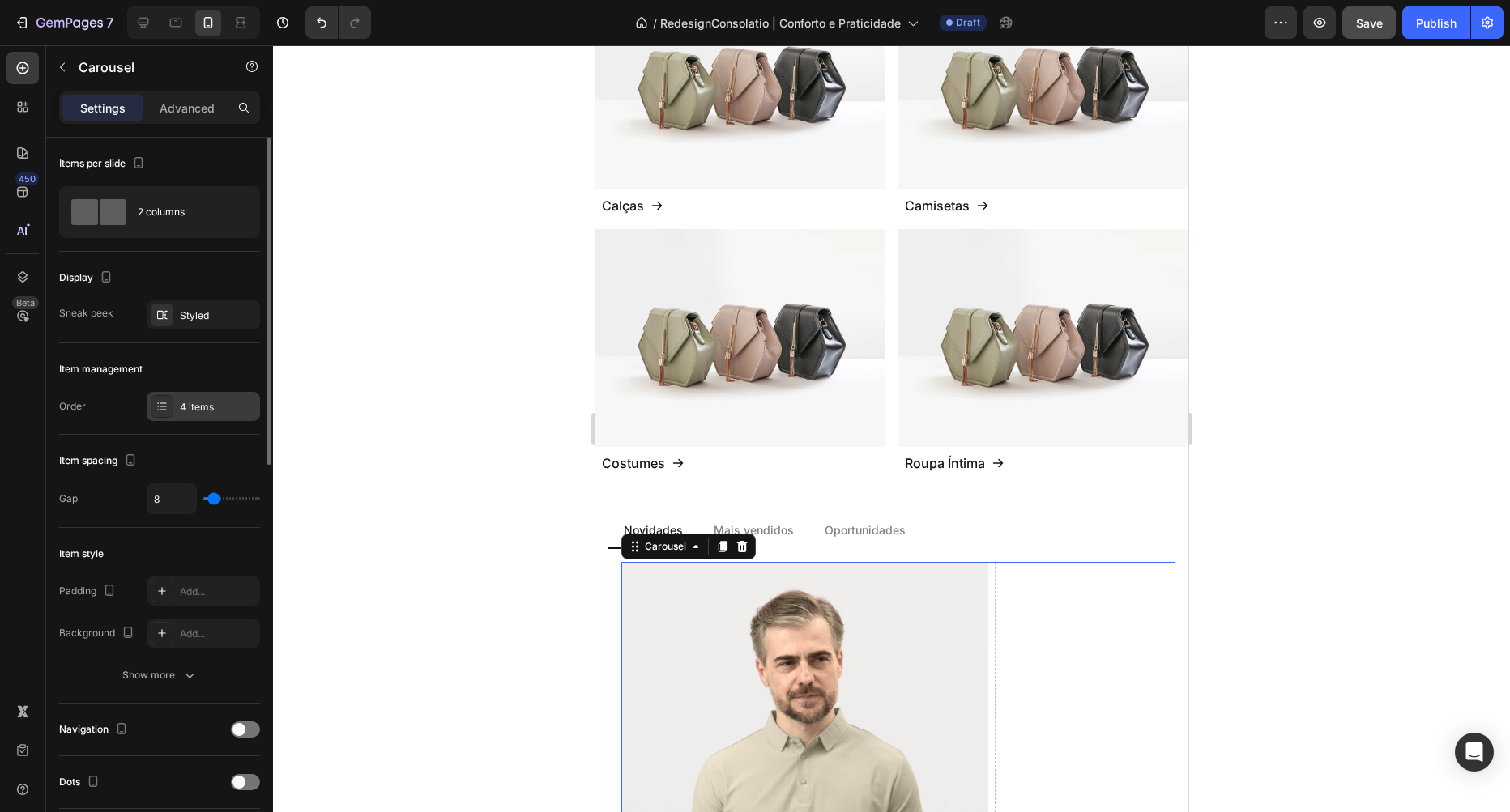
click at [223, 398] on div "4 items" at bounding box center [203, 406] width 114 height 29
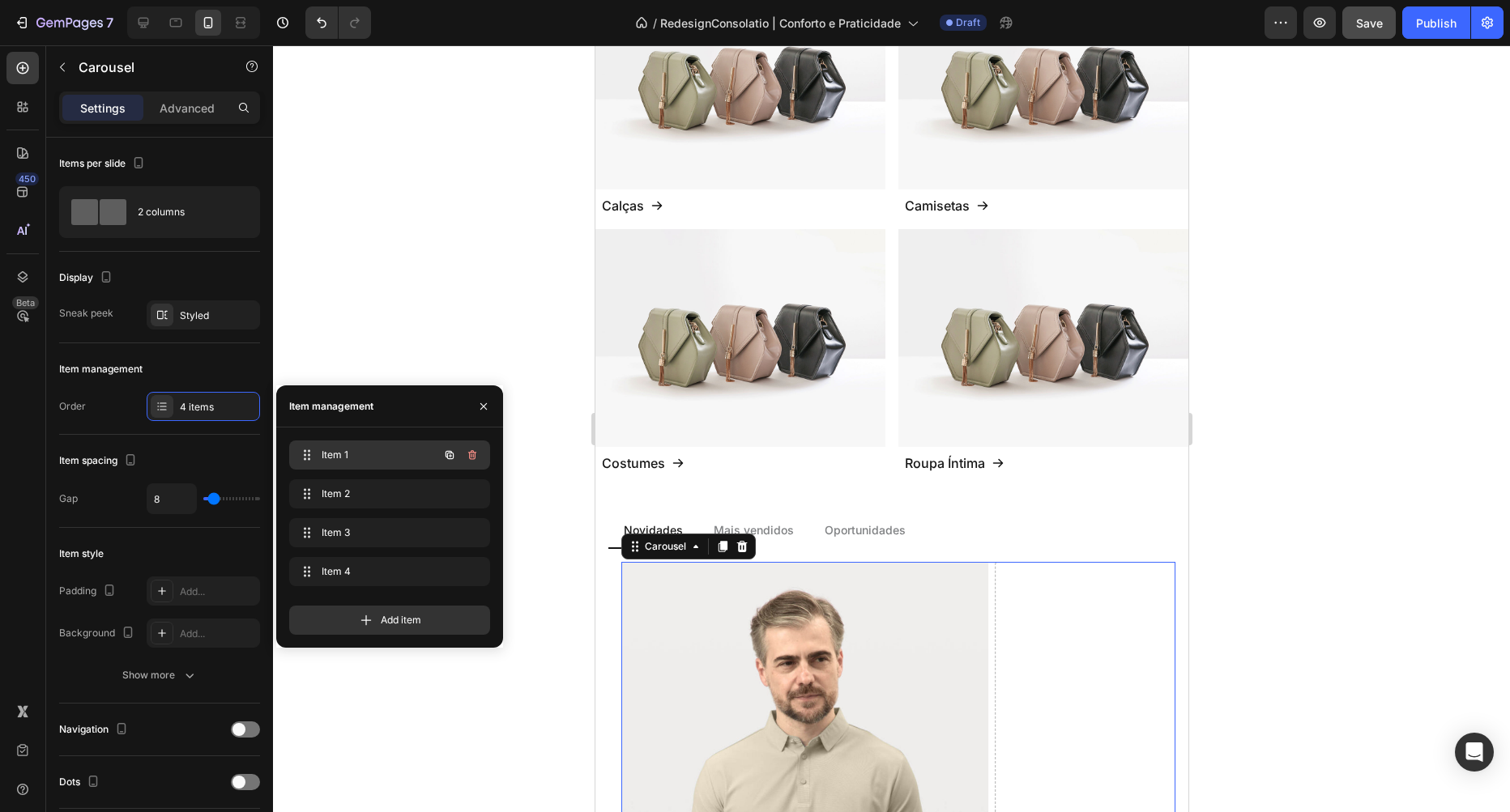
click at [325, 447] on div "Item 1 Item 1" at bounding box center [367, 455] width 142 height 23
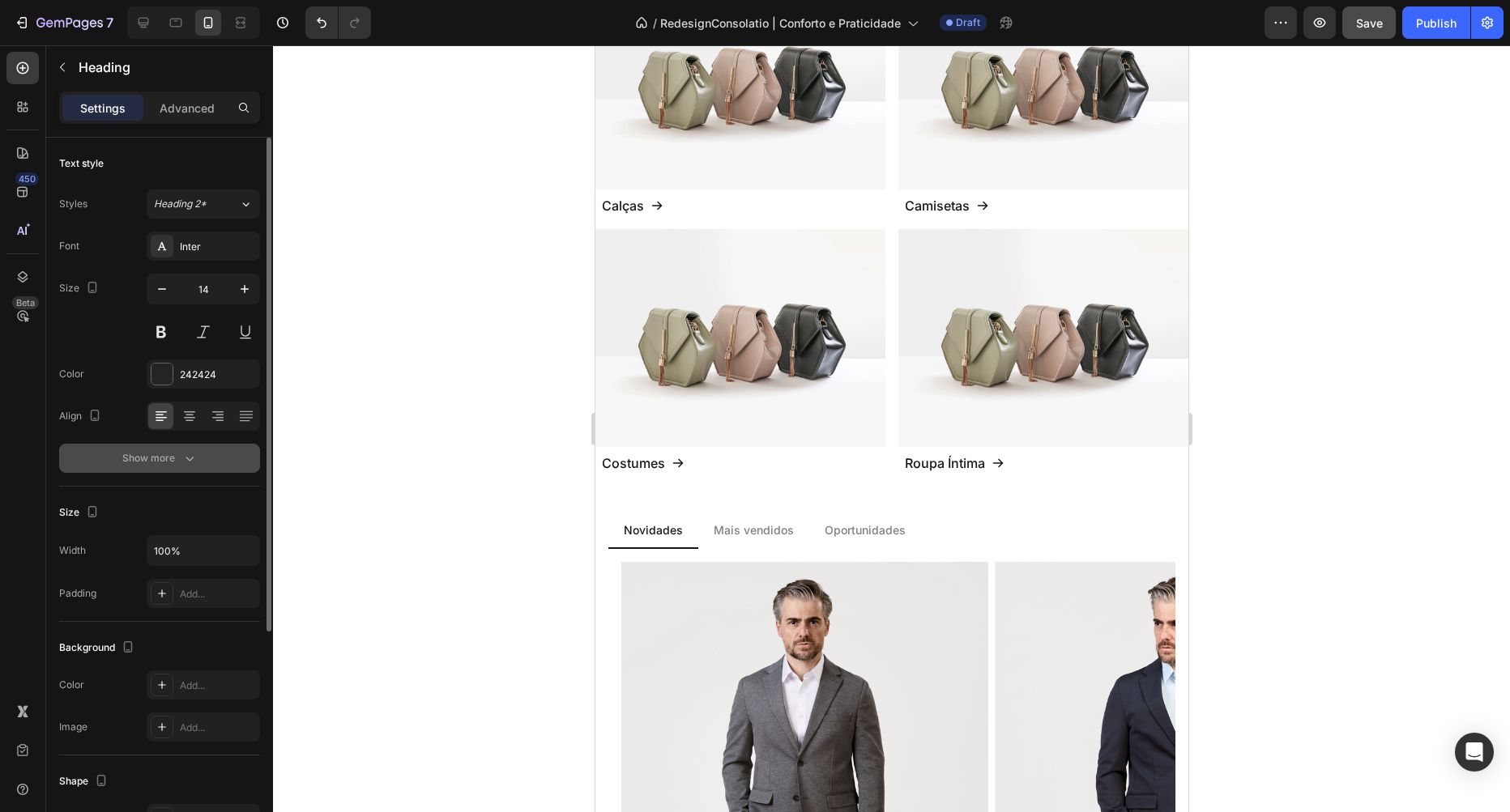
click at [198, 453] on button "Show more" at bounding box center [159, 459] width 201 height 29
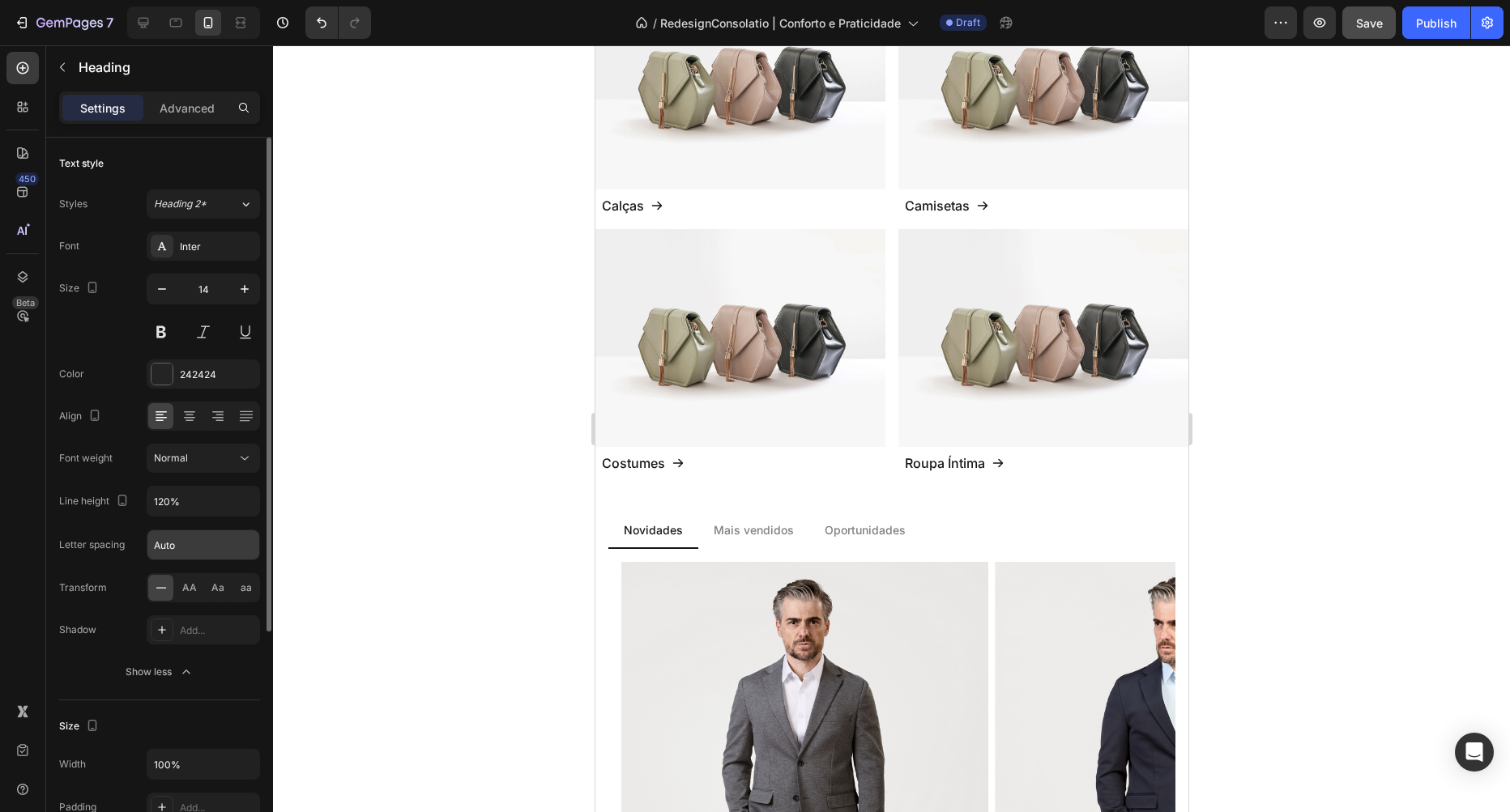
click at [202, 556] on input "Auto" at bounding box center [203, 545] width 112 height 29
type input "0"
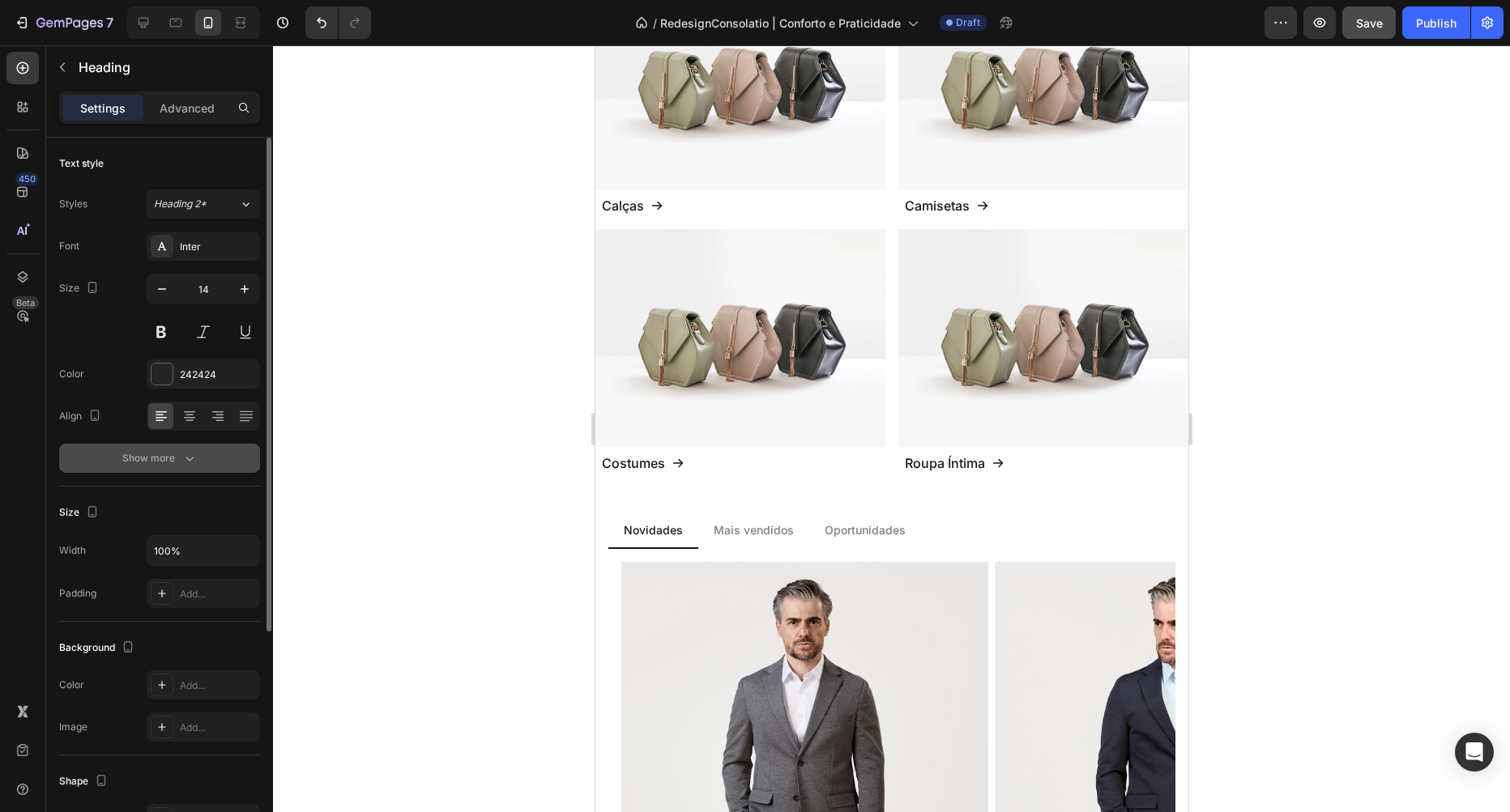
click at [177, 469] on button "Show more" at bounding box center [159, 459] width 201 height 29
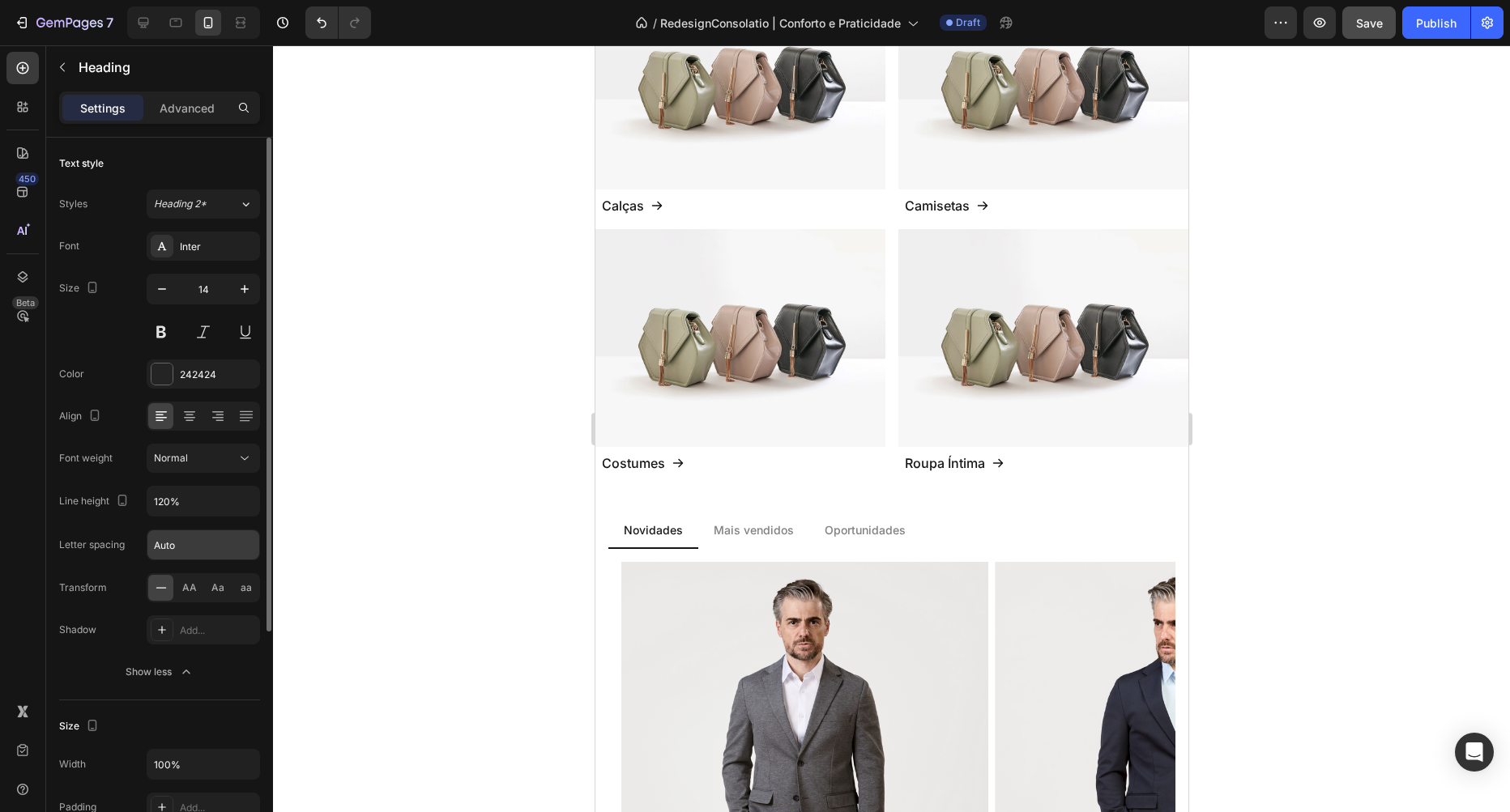
click at [190, 548] on input "Auto" at bounding box center [203, 545] width 112 height 29
type input "0"
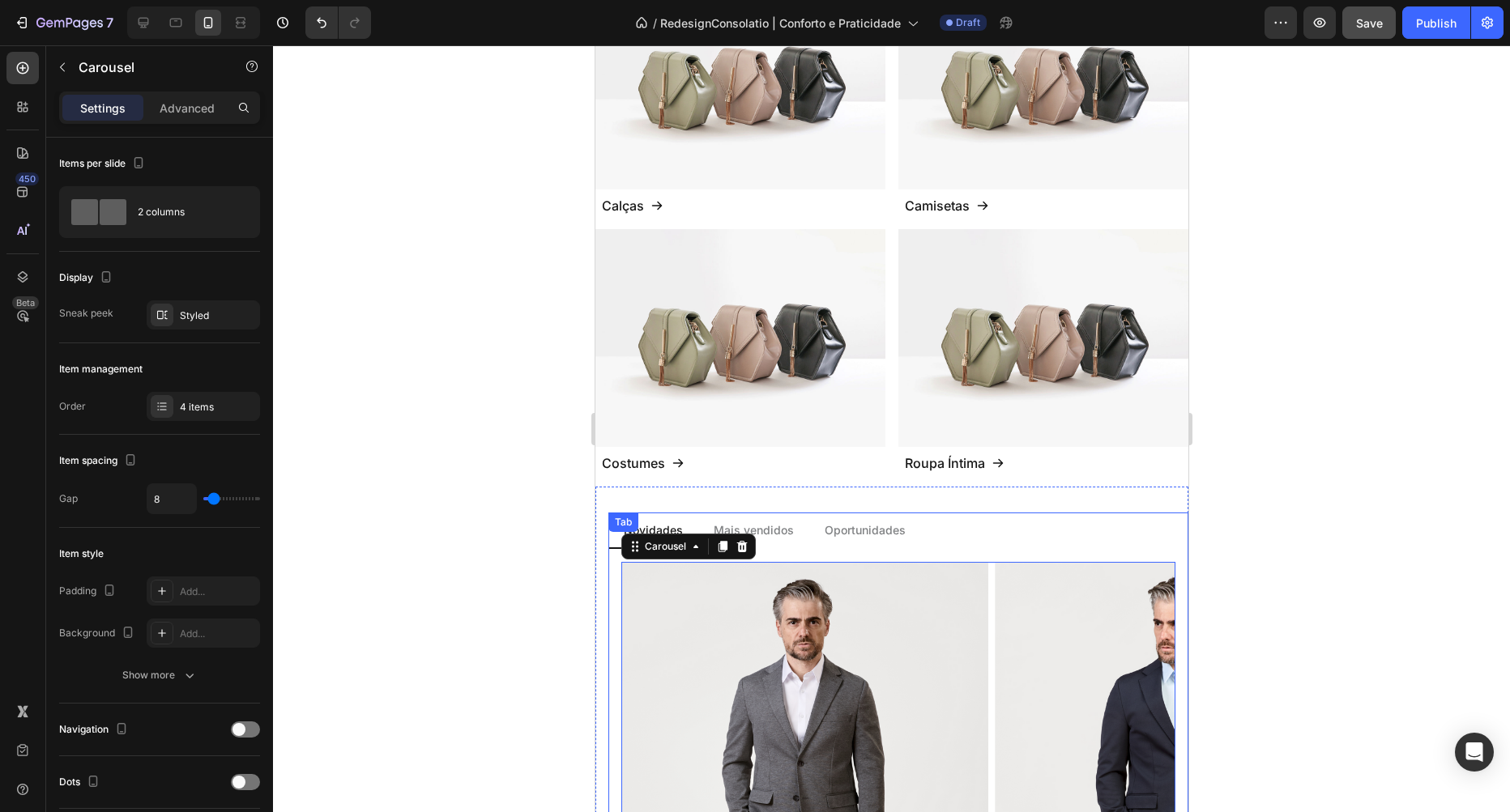
click at [875, 521] on p "Oportunidades" at bounding box center [865, 530] width 81 height 17
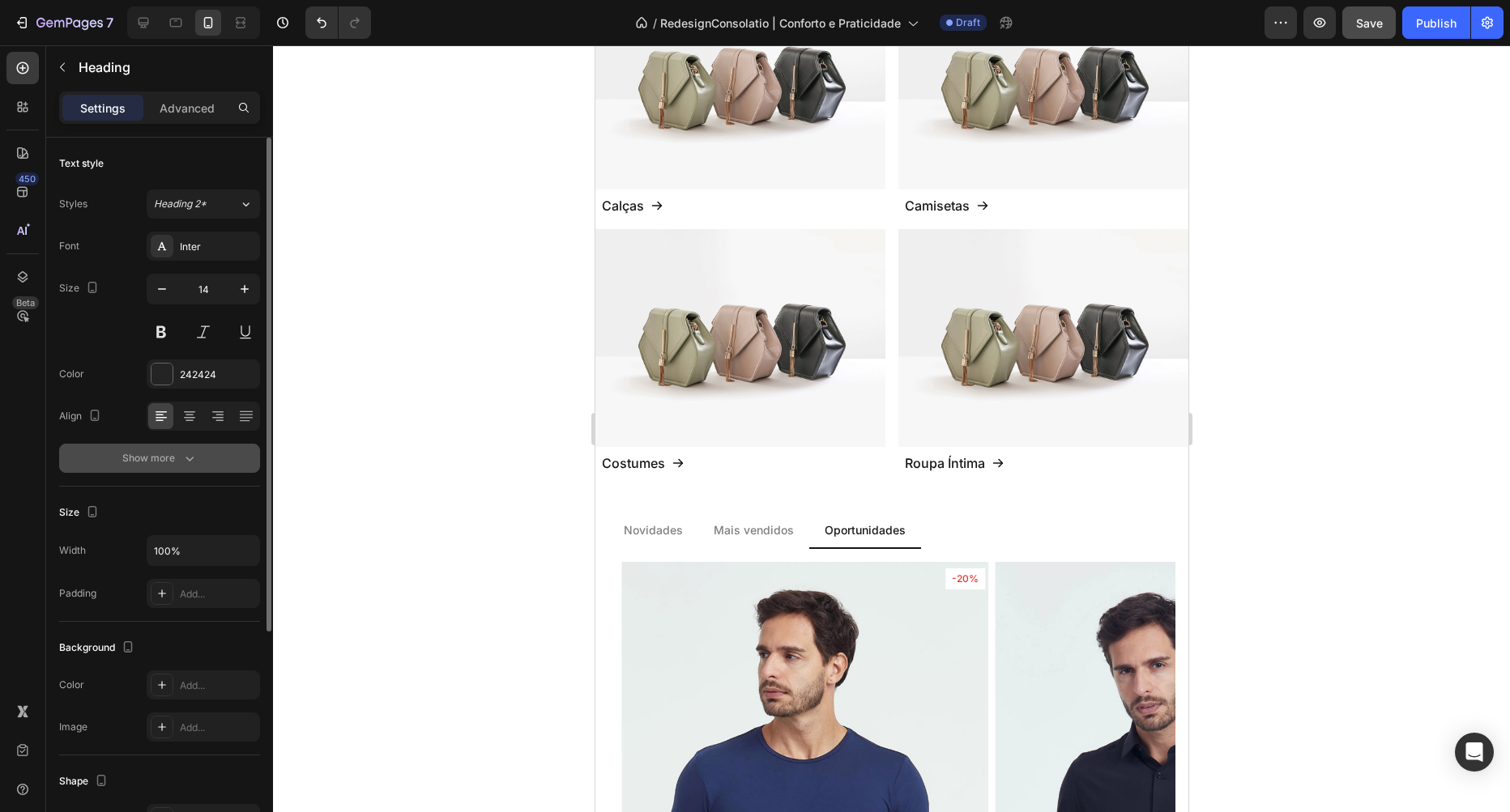
click at [140, 448] on button "Show more" at bounding box center [159, 459] width 201 height 29
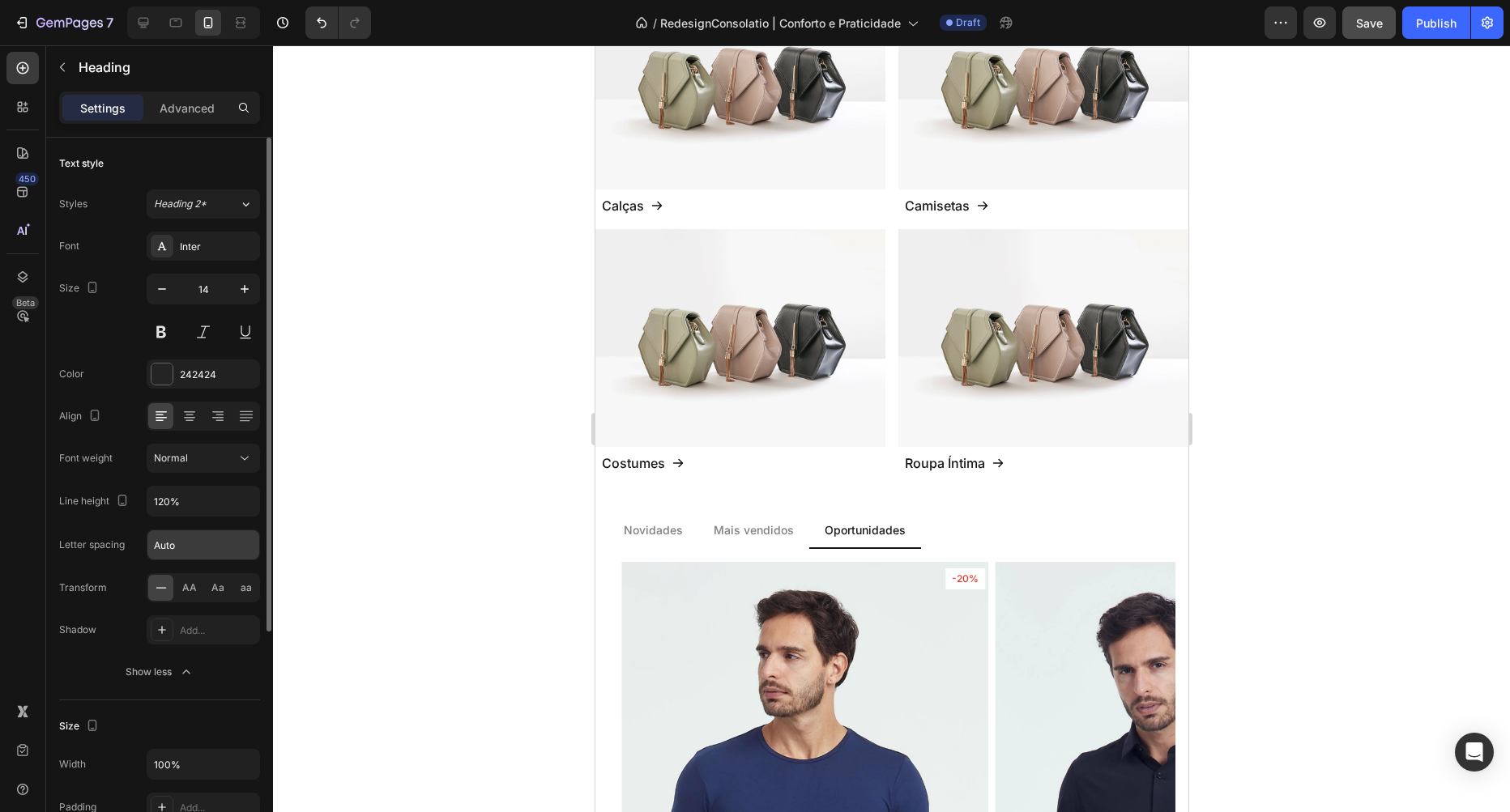
click at [191, 551] on input "Auto" at bounding box center [203, 545] width 112 height 29
type input "0"
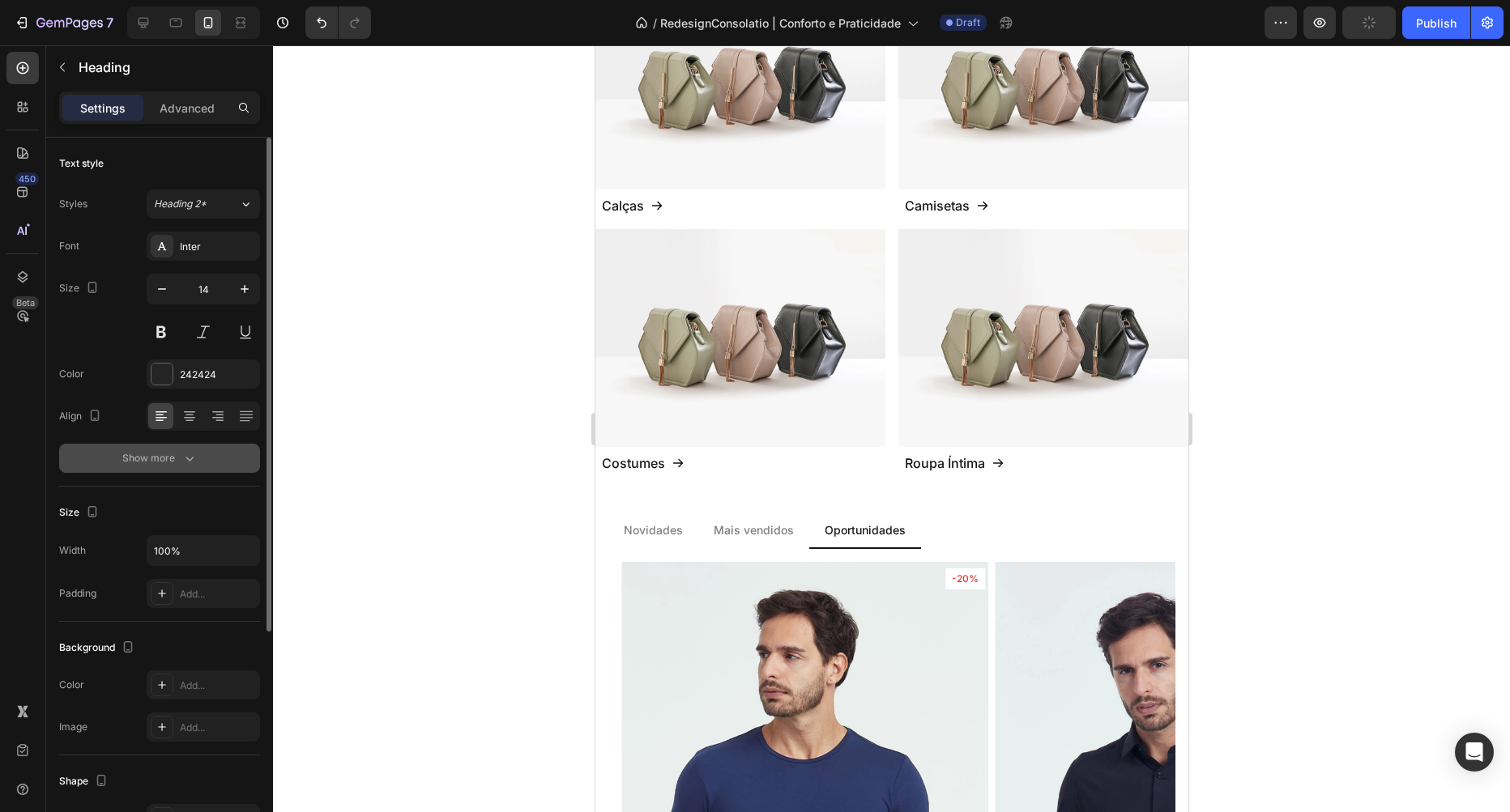
click at [180, 462] on div "Show more" at bounding box center [159, 458] width 75 height 16
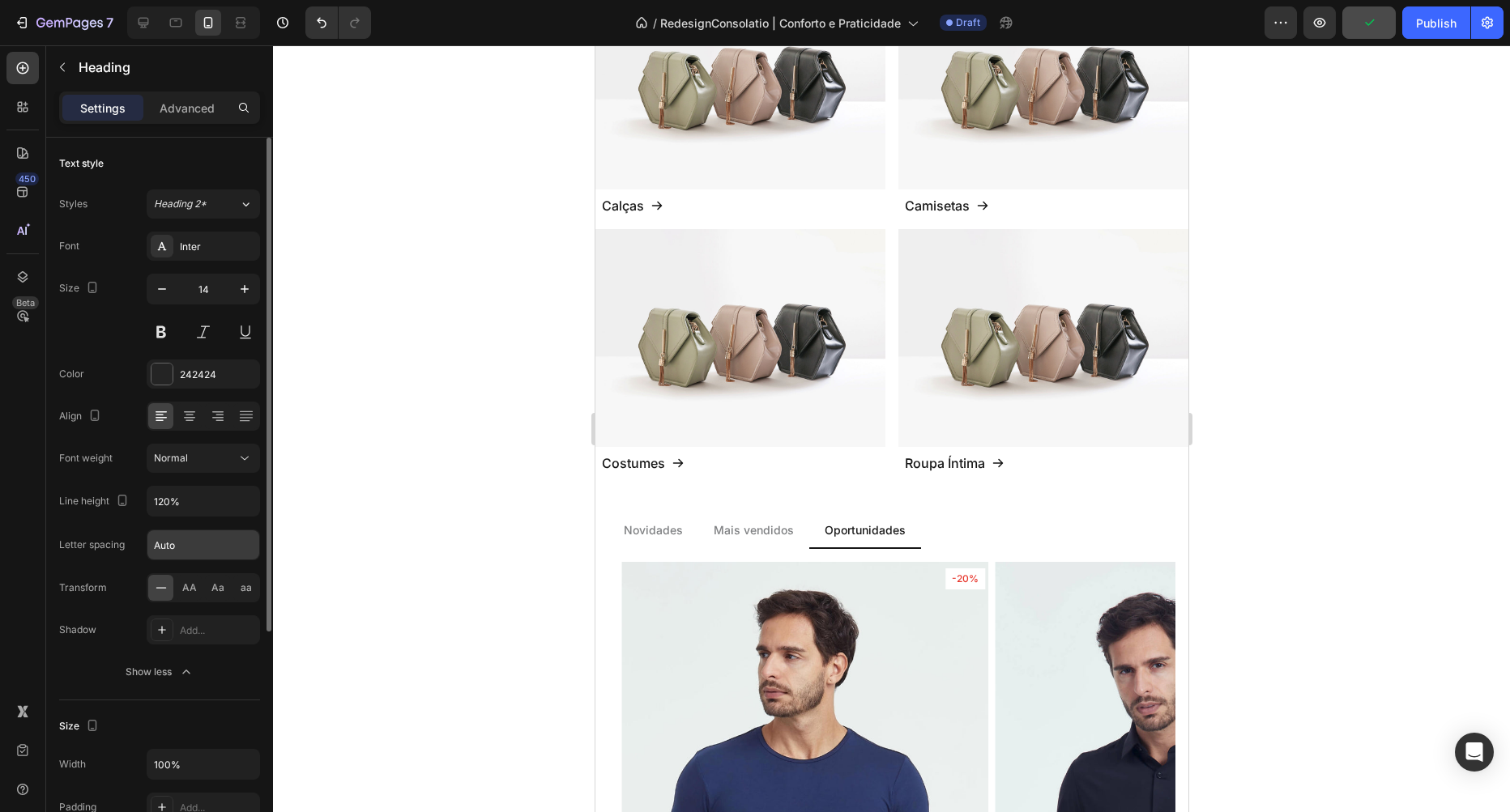
click at [191, 548] on input "Auto" at bounding box center [203, 545] width 112 height 29
type input "0"
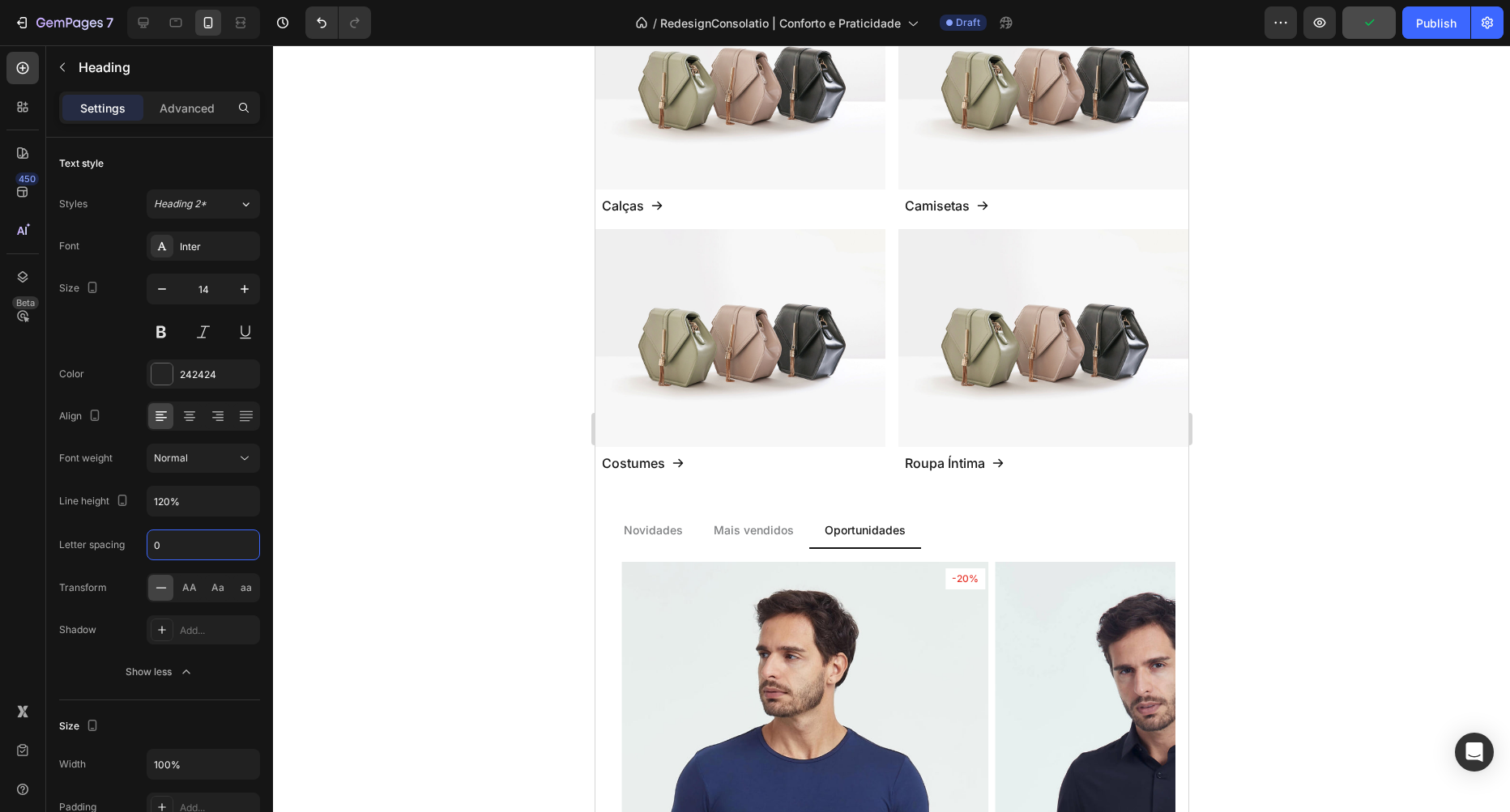
click at [412, 521] on div at bounding box center [891, 429] width 1237 height 767
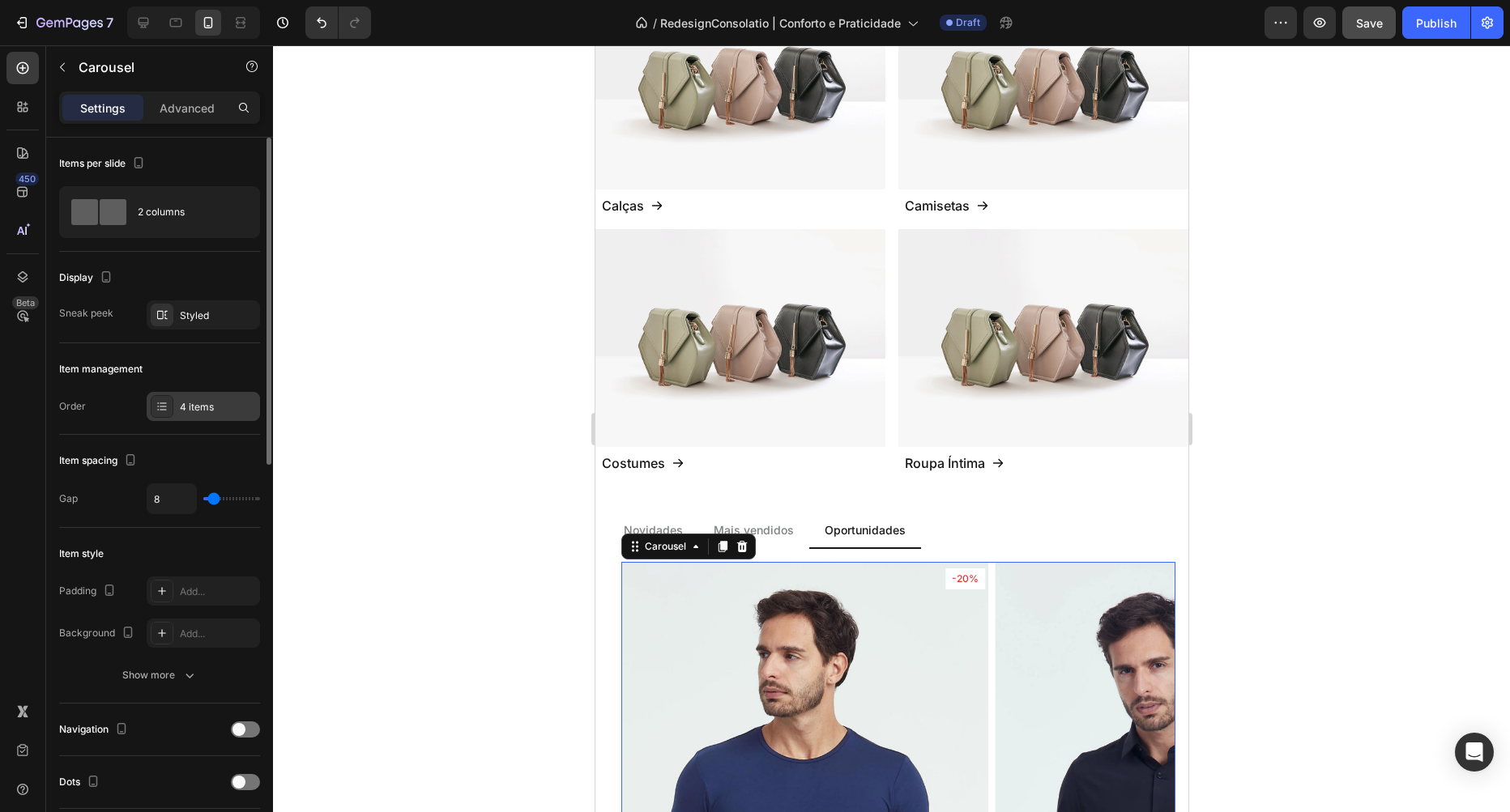
click at [192, 411] on div "4 items" at bounding box center [218, 407] width 76 height 14
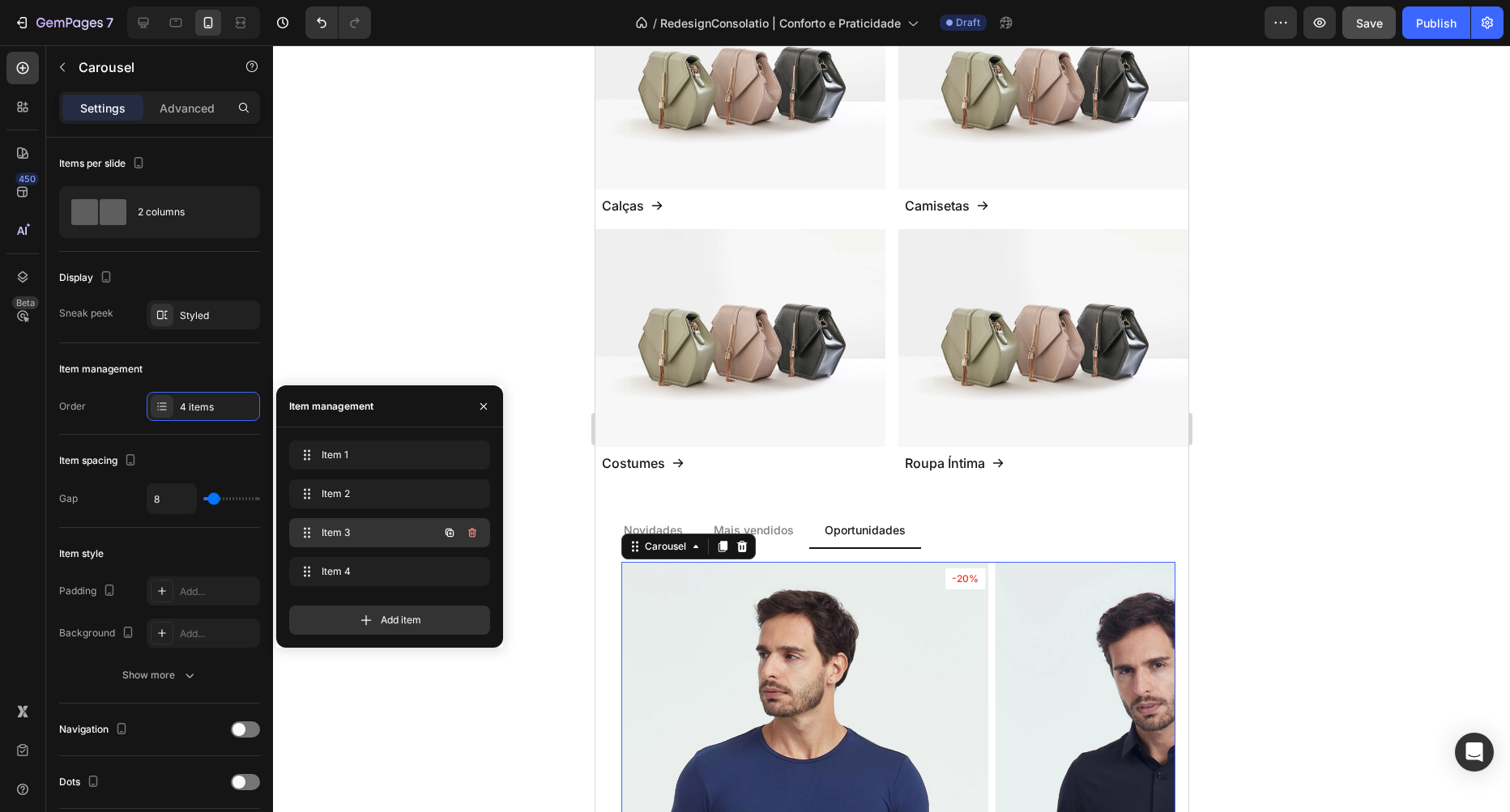
click at [361, 531] on span "Item 3" at bounding box center [367, 532] width 92 height 14
click at [361, 531] on span "Item 3" at bounding box center [377, 532] width 120 height 14
click at [359, 532] on span "Item 3" at bounding box center [367, 532] width 92 height 14
click at [349, 570] on span "Item 4" at bounding box center [367, 571] width 92 height 14
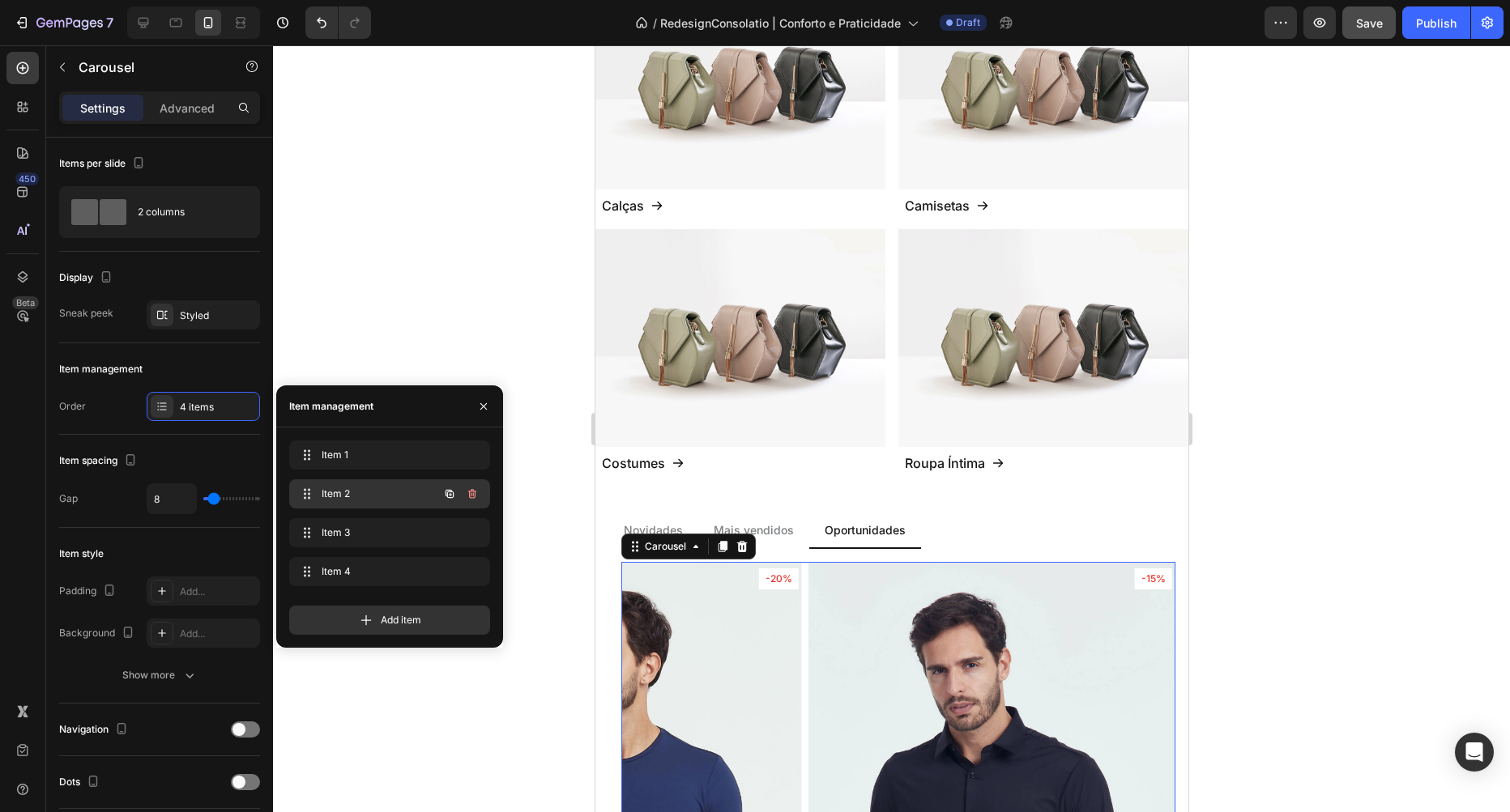
click at [348, 483] on div "Item 2 Item 2" at bounding box center [367, 493] width 142 height 23
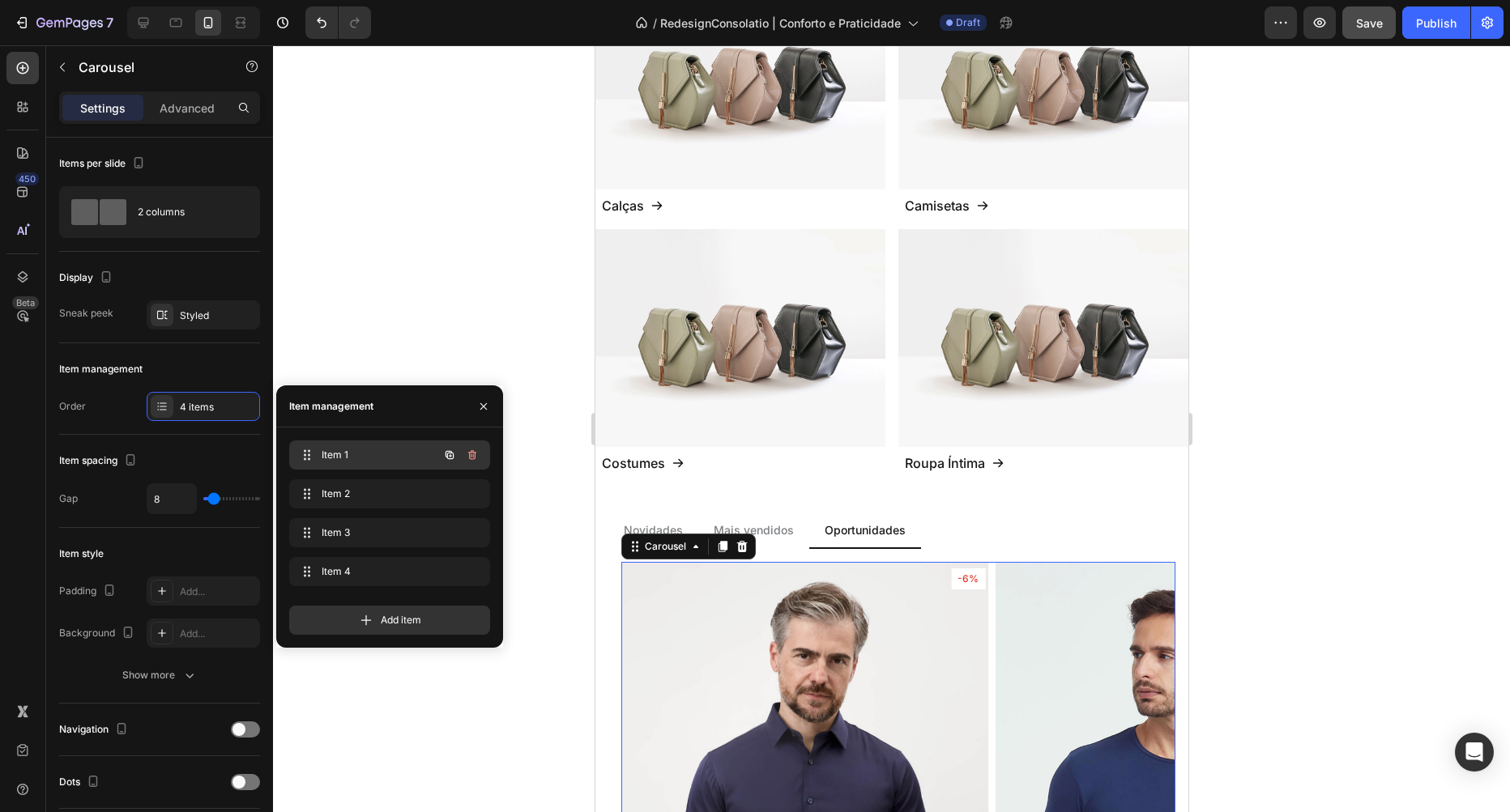
click at [360, 452] on span "Item 1" at bounding box center [367, 454] width 92 height 14
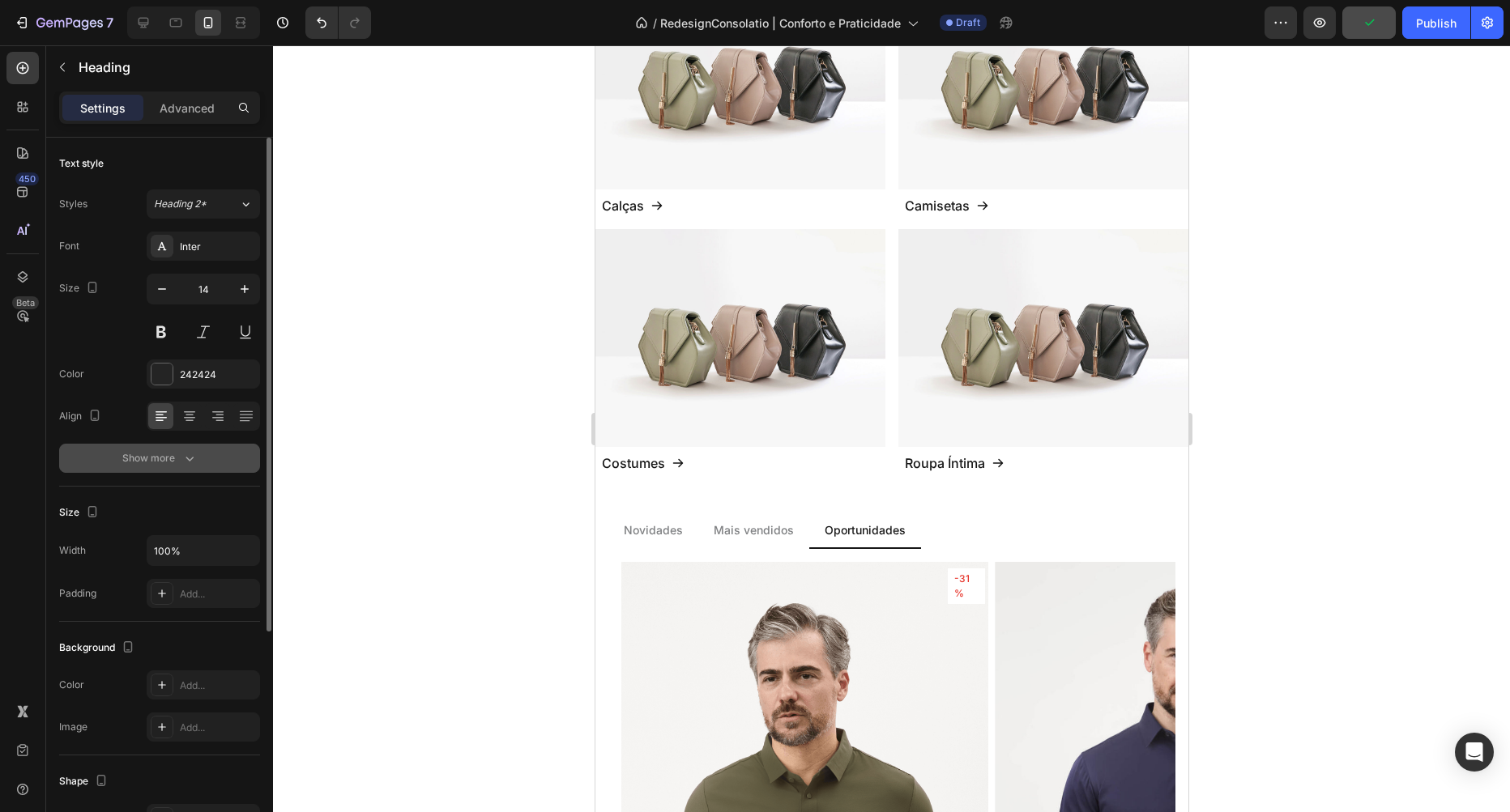
click at [211, 464] on button "Show more" at bounding box center [159, 459] width 201 height 29
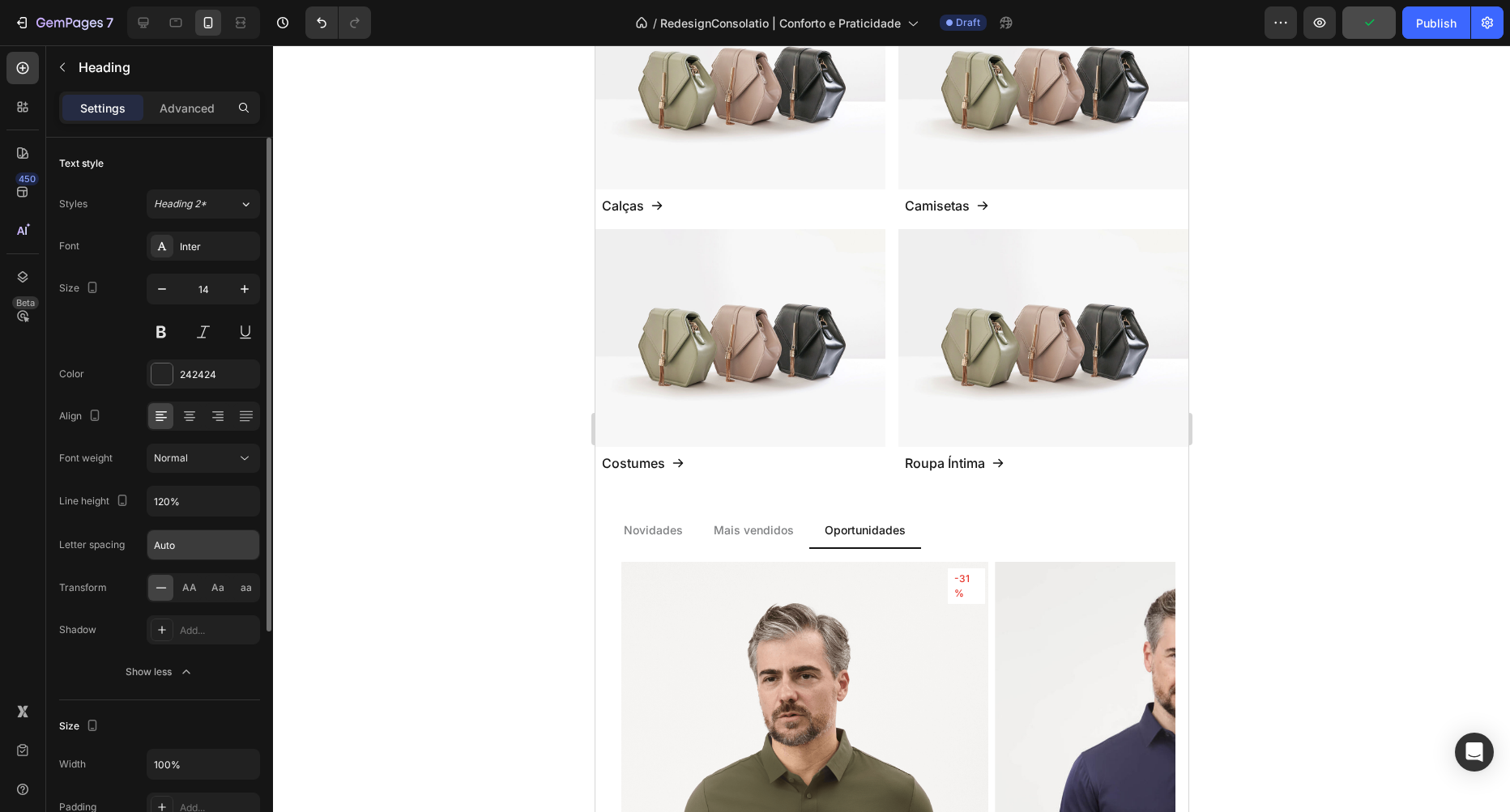
click at [185, 548] on input "Auto" at bounding box center [203, 545] width 112 height 29
type input "0"
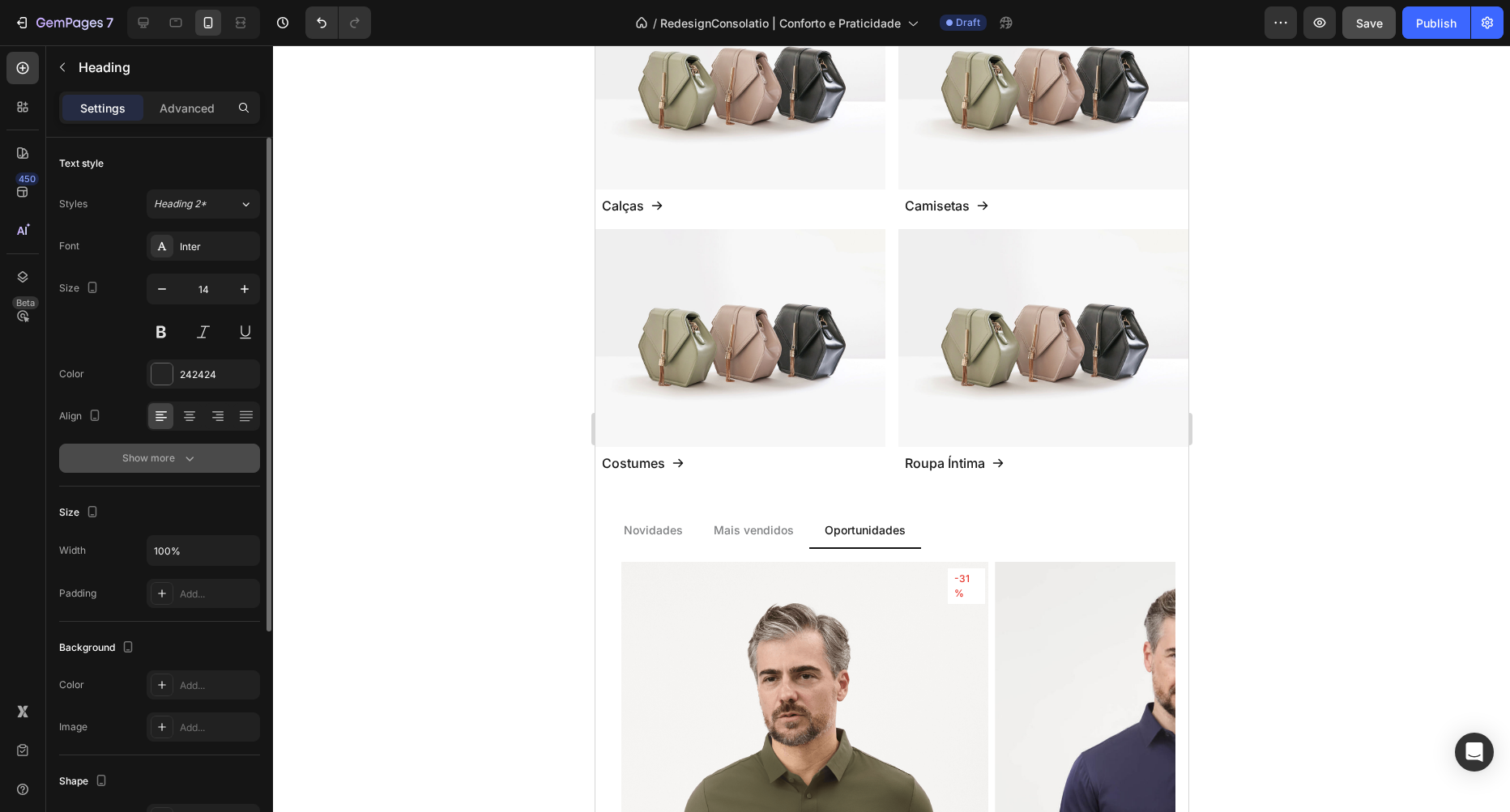
click at [173, 463] on div "Show more" at bounding box center [159, 458] width 75 height 16
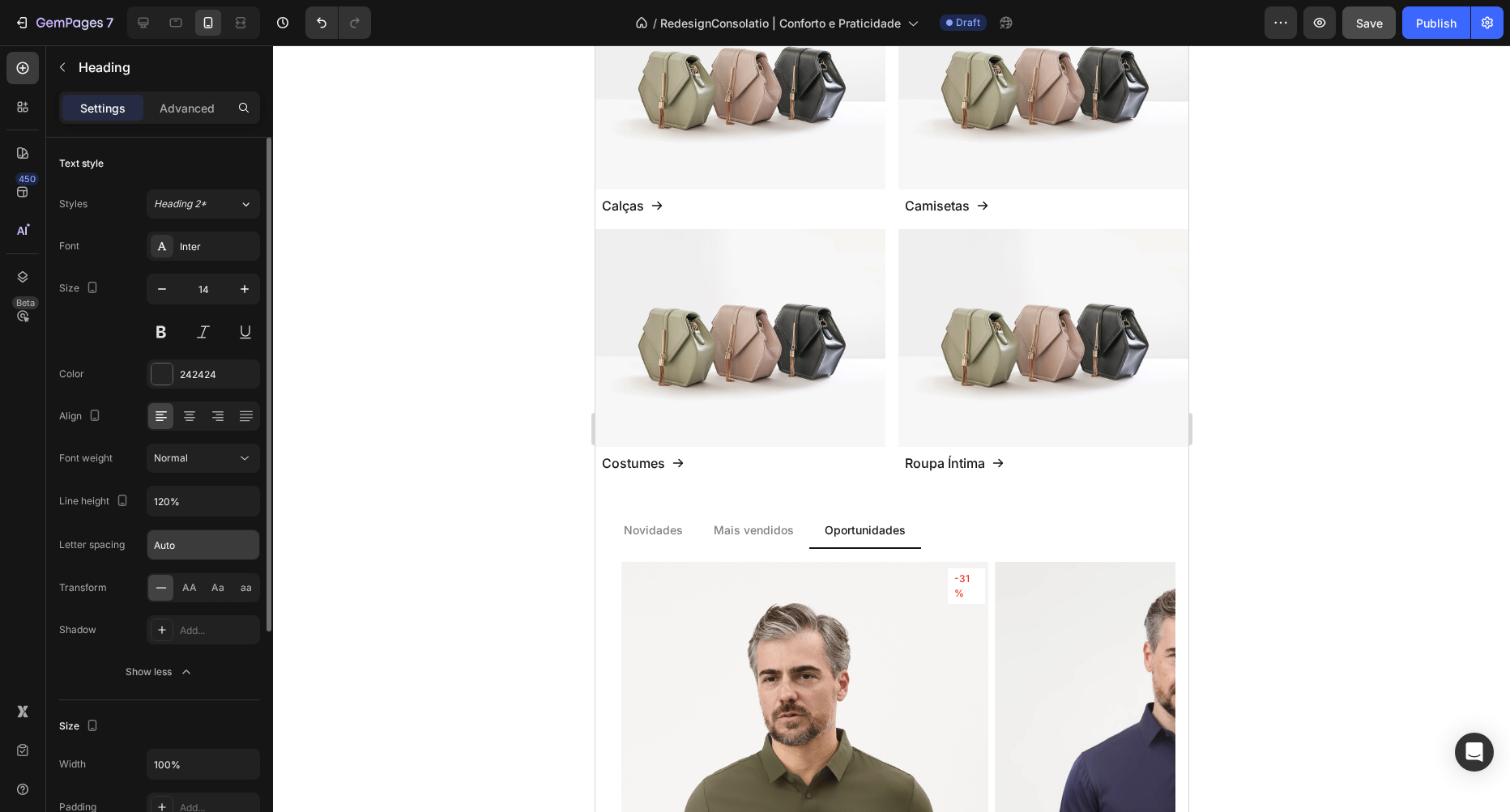
click at [177, 543] on input "Auto" at bounding box center [203, 545] width 112 height 29
type input "0"
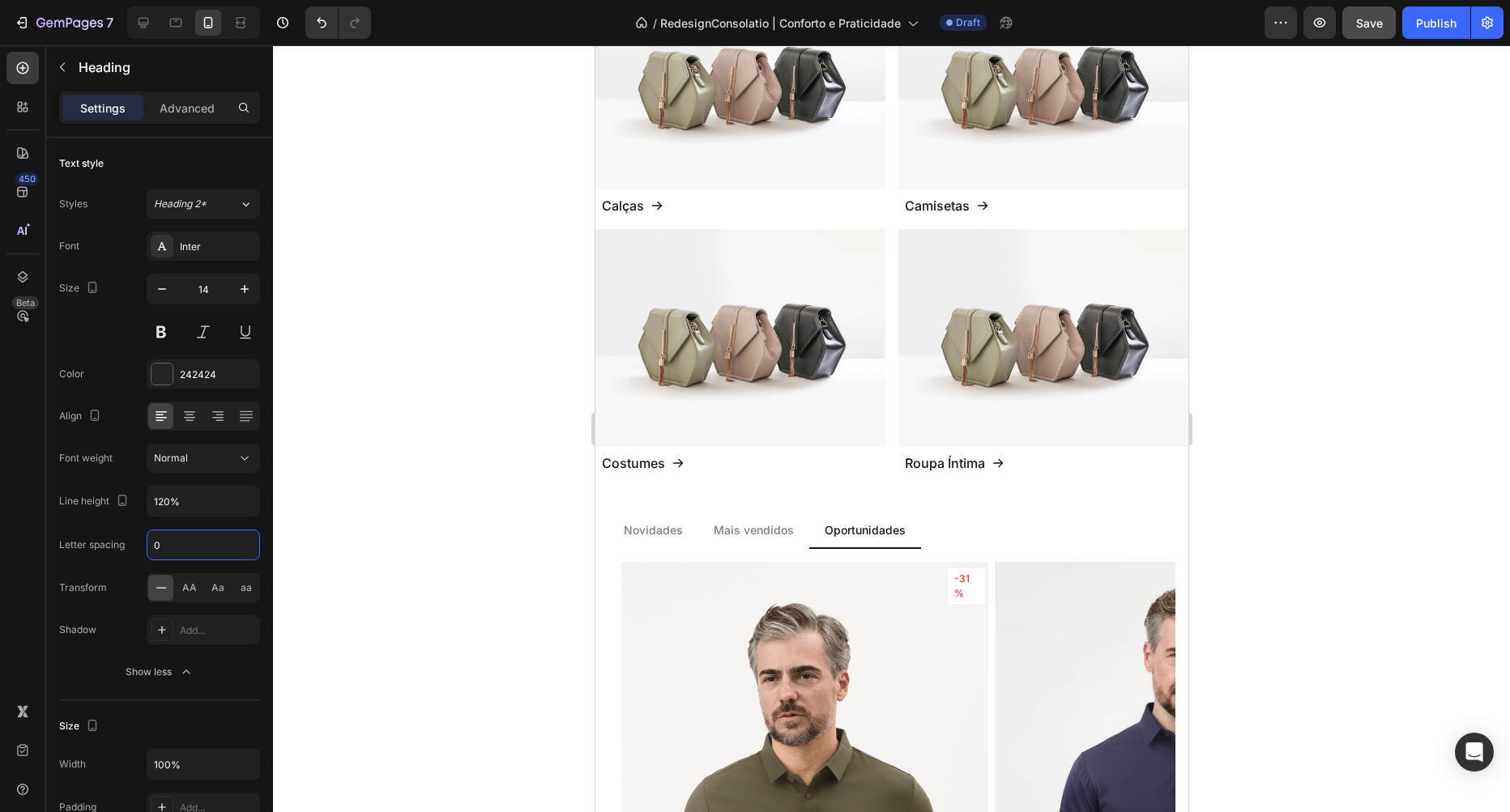
click at [321, 520] on div at bounding box center [891, 429] width 1237 height 767
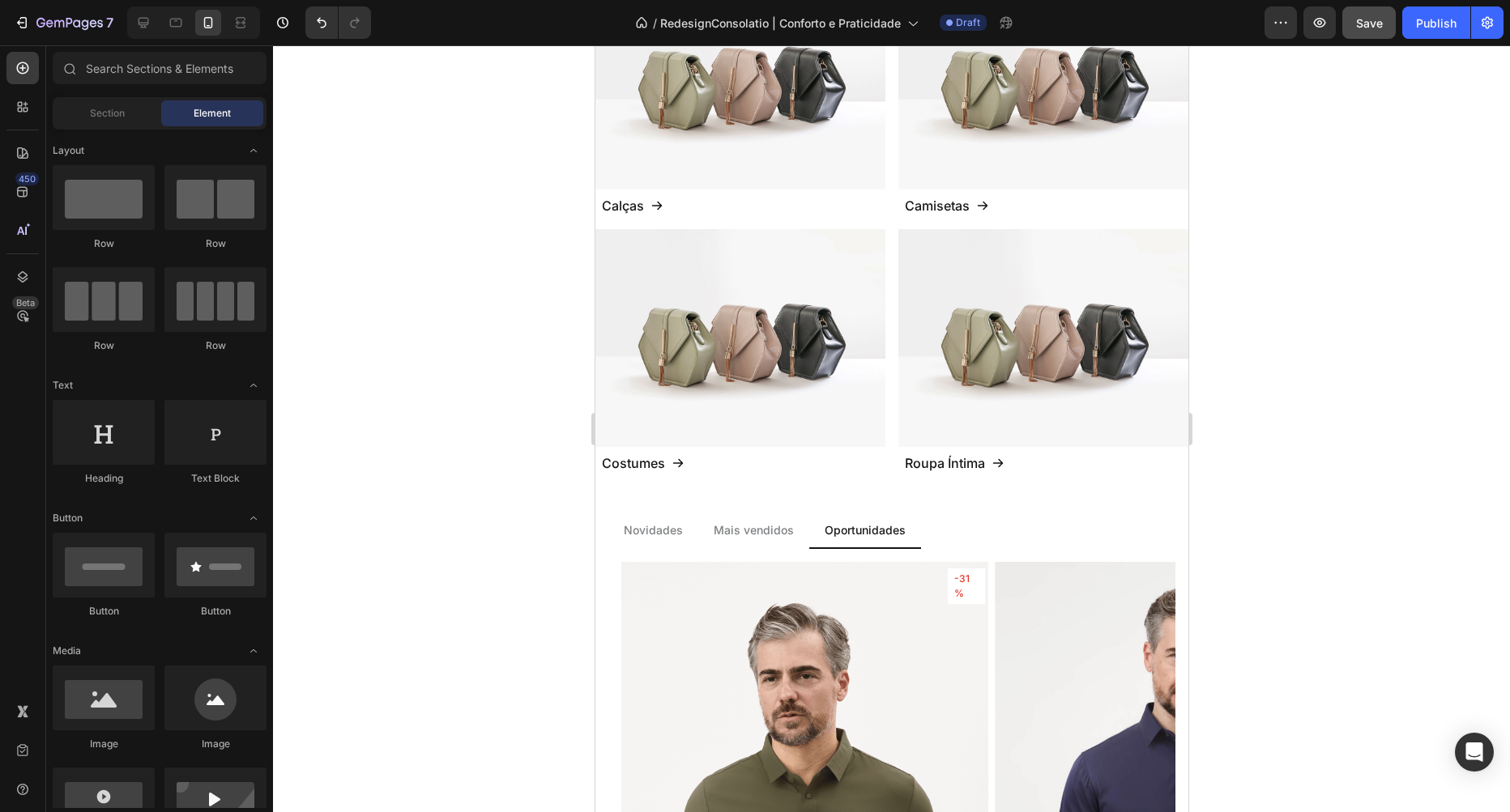
click at [1363, 31] on div "Save" at bounding box center [1369, 23] width 27 height 17
